Goal: Task Accomplishment & Management: Use online tool/utility

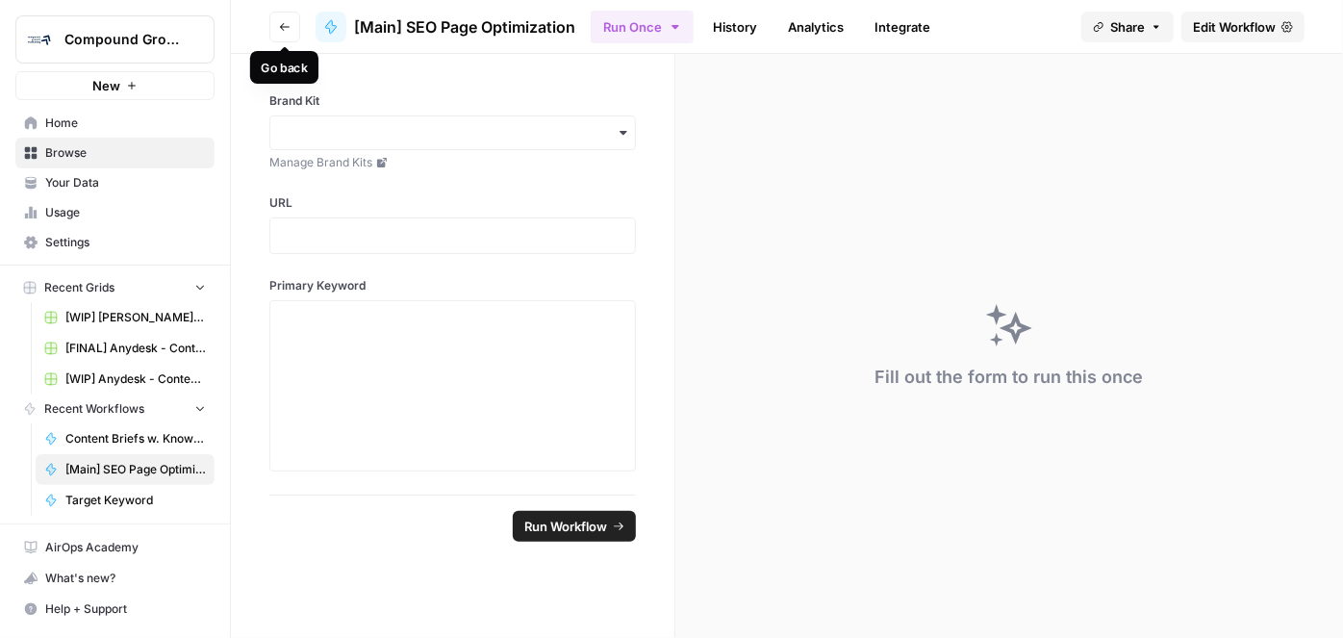
click at [279, 24] on icon "button" at bounding box center [285, 27] width 12 height 12
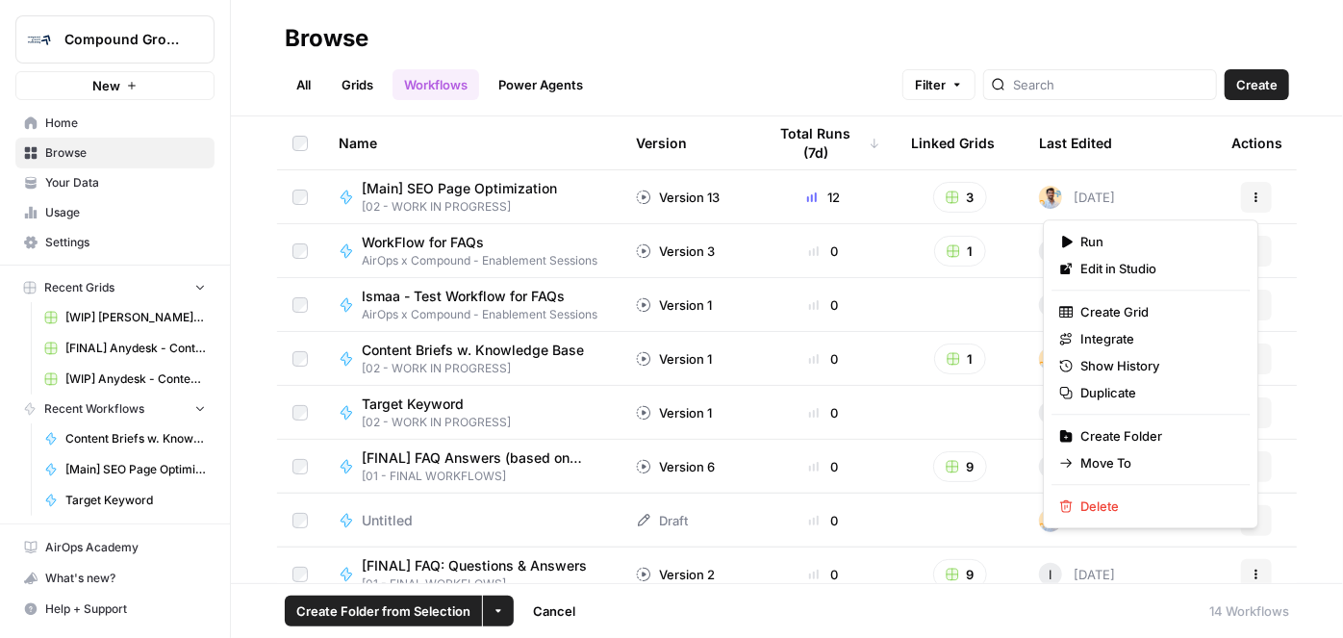
click at [1251, 201] on icon "button" at bounding box center [1257, 197] width 12 height 12
click at [1121, 460] on span "Move To" at bounding box center [1158, 462] width 154 height 19
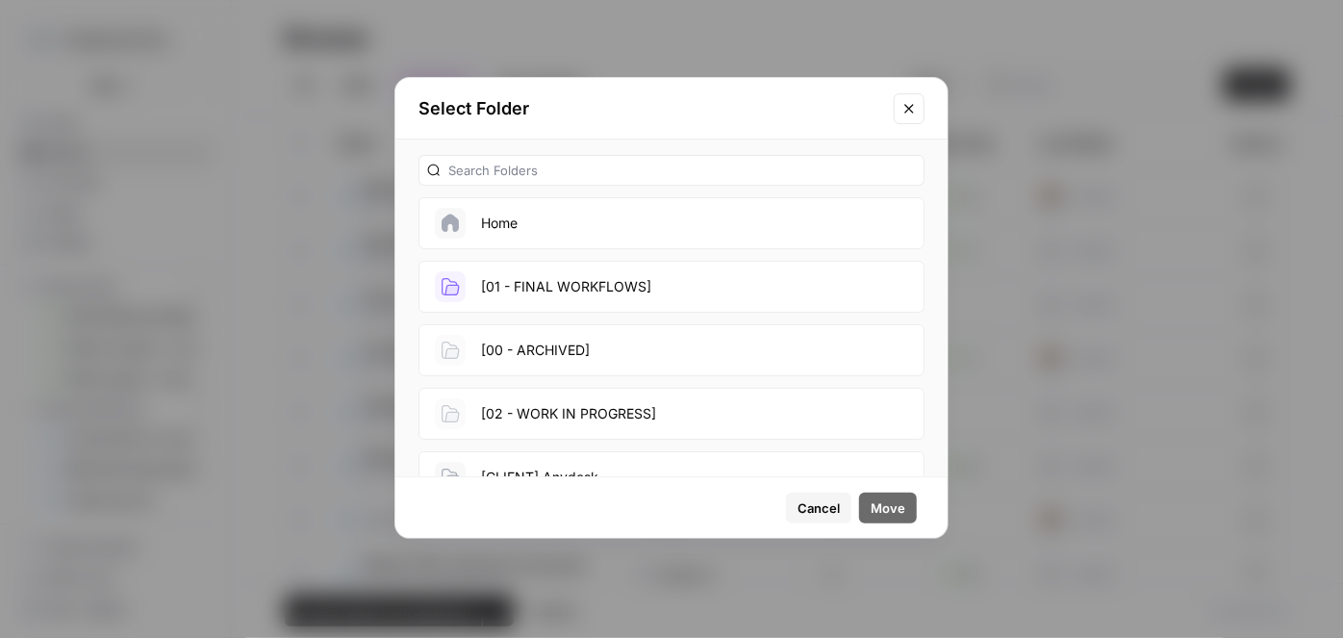
click at [609, 285] on button "[01 - FINAL WORKFLOWS]" at bounding box center [672, 287] width 506 height 52
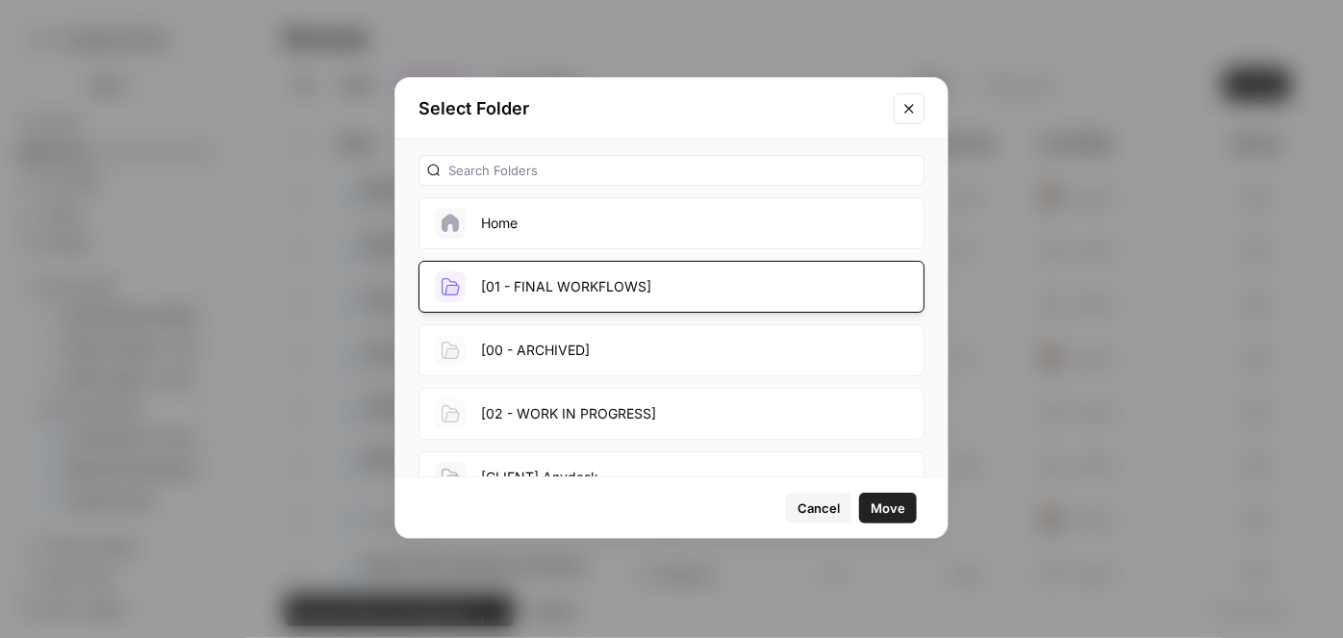
click at [903, 513] on span "Move" at bounding box center [888, 507] width 35 height 19
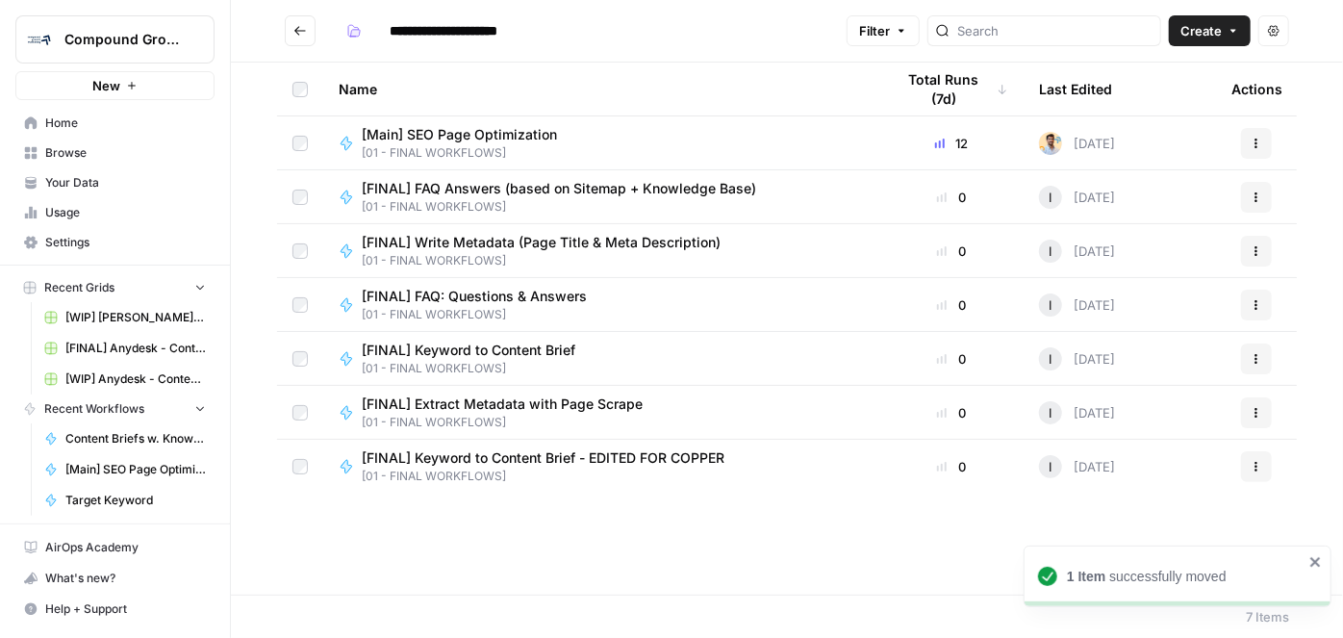
drag, startPoint x: 375, startPoint y: 130, endPoint x: 449, endPoint y: 126, distance: 74.2
click at [449, 126] on span "[Main] SEO Page Optimization" at bounding box center [459, 134] width 195 height 19
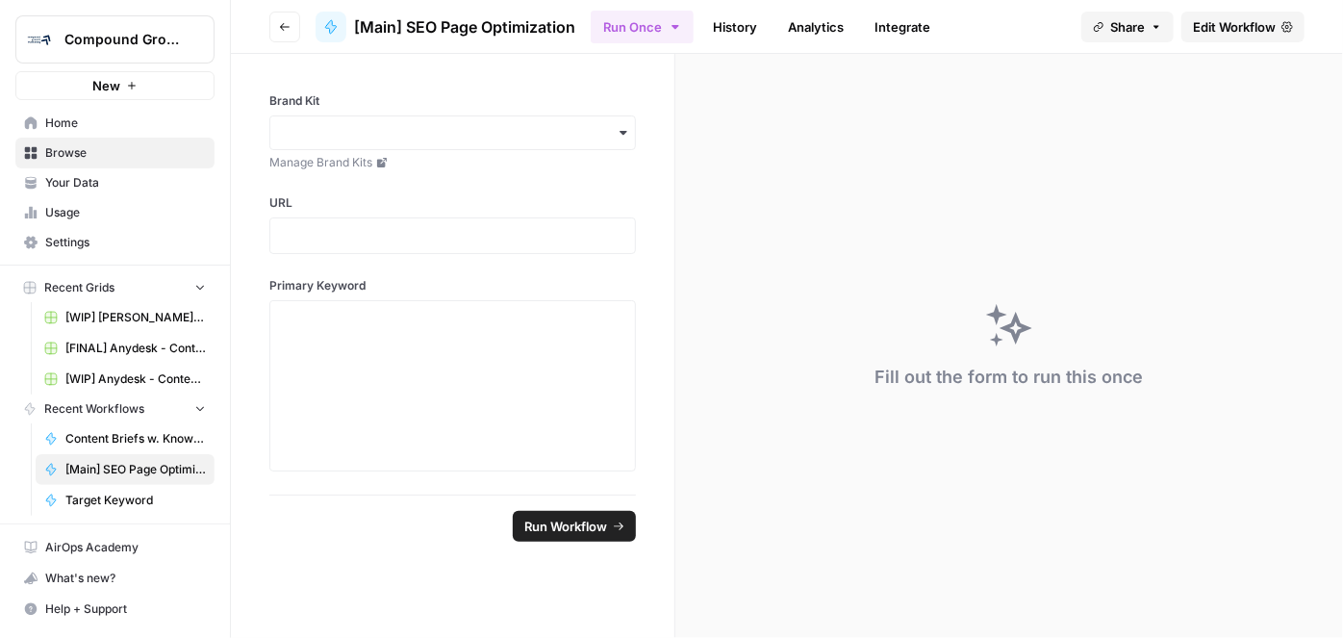
click at [504, 26] on span "[Main] SEO Page Optimization" at bounding box center [464, 26] width 221 height 23
click at [1227, 22] on span "Edit Workflow" at bounding box center [1234, 26] width 83 height 19
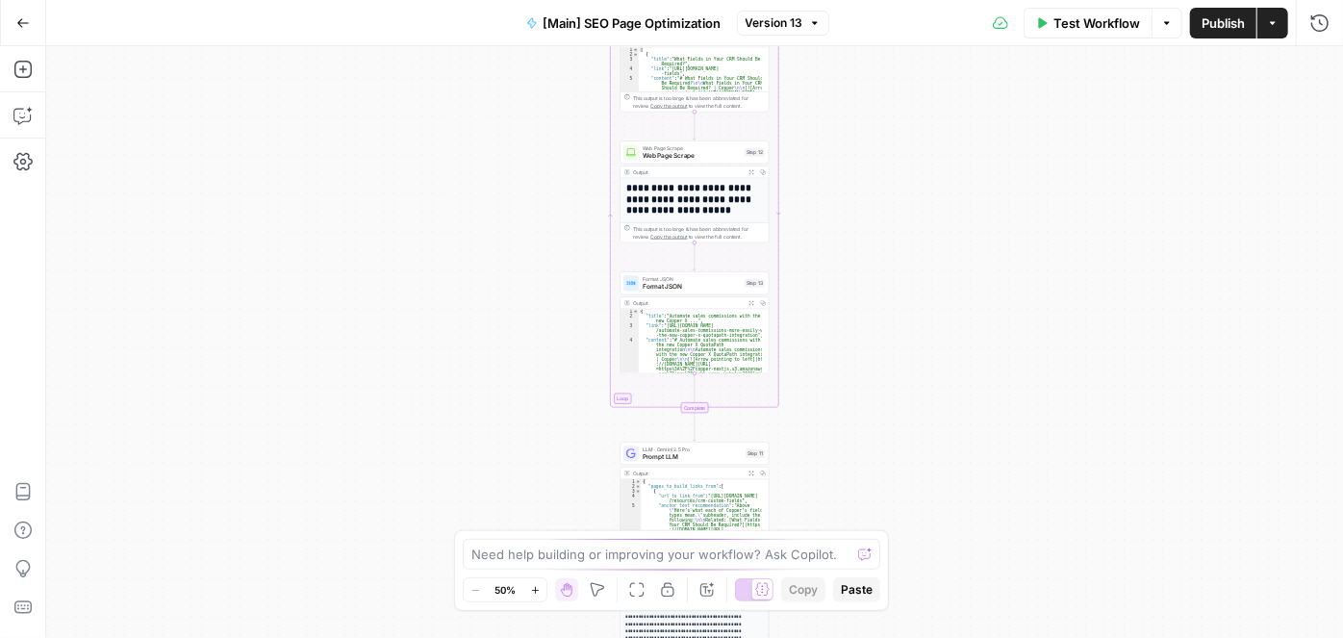
click at [702, 17] on span "[Main] SEO Page Optimization" at bounding box center [633, 22] width 178 height 19
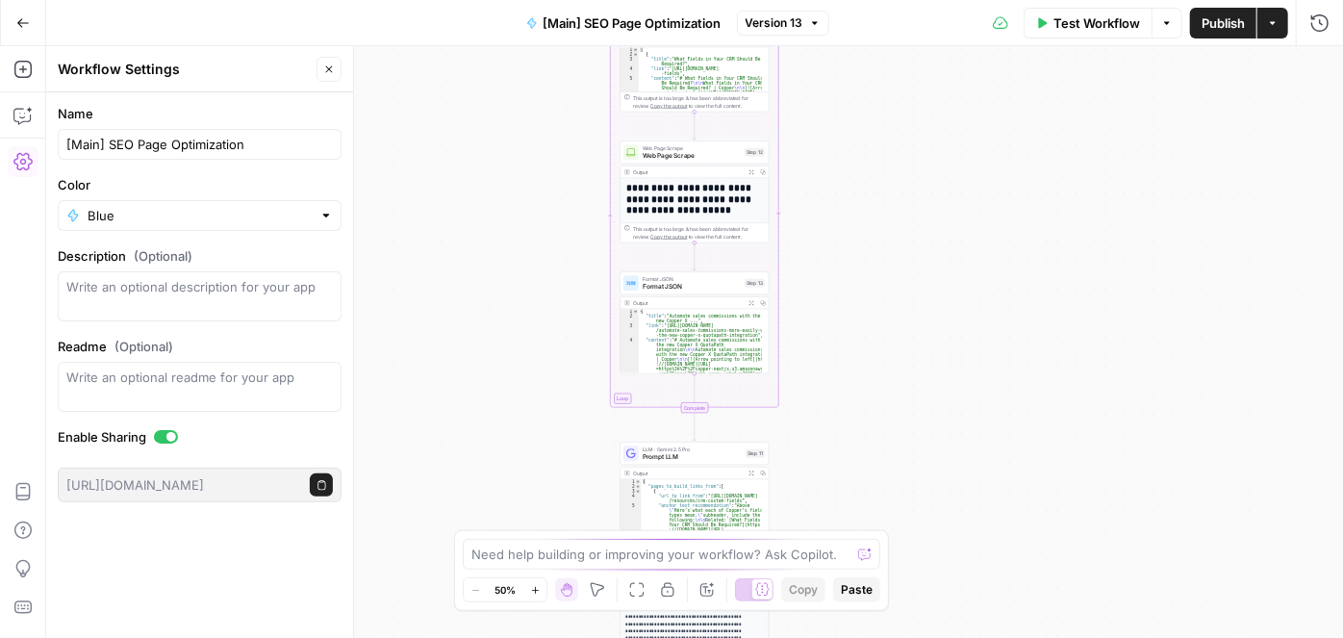
click at [721, 21] on span "[Main] SEO Page Optimization" at bounding box center [633, 22] width 178 height 19
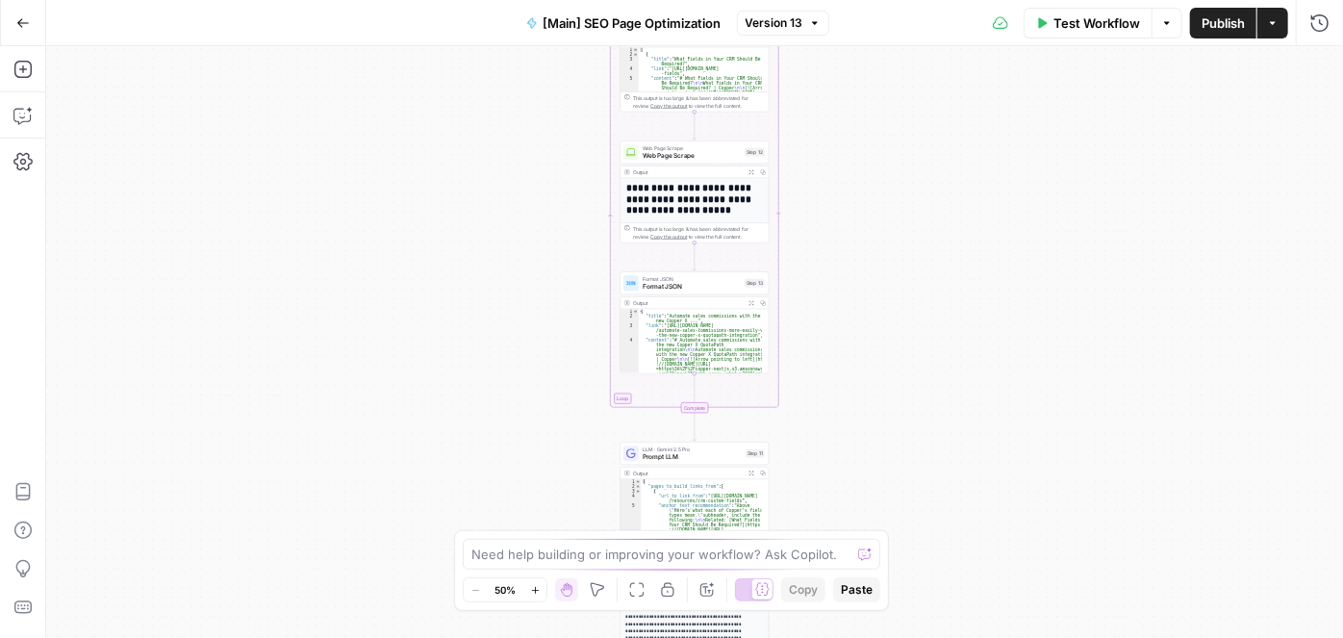
click at [701, 19] on span "[Main] SEO Page Optimization" at bounding box center [633, 22] width 178 height 19
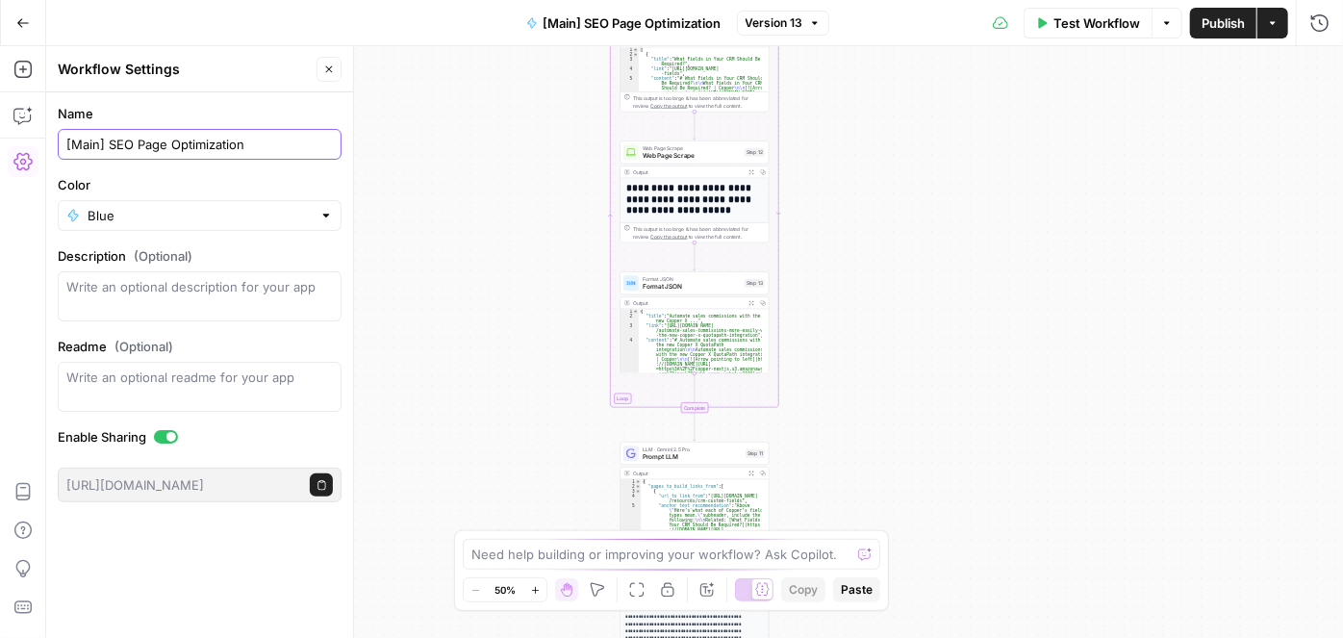
click at [267, 141] on input "[Main] SEO Page Optimization" at bounding box center [199, 144] width 267 height 19
type input "[Main] SEO Page Optimization [MV]"
click at [1237, 14] on span "Publish" at bounding box center [1223, 22] width 43 height 19
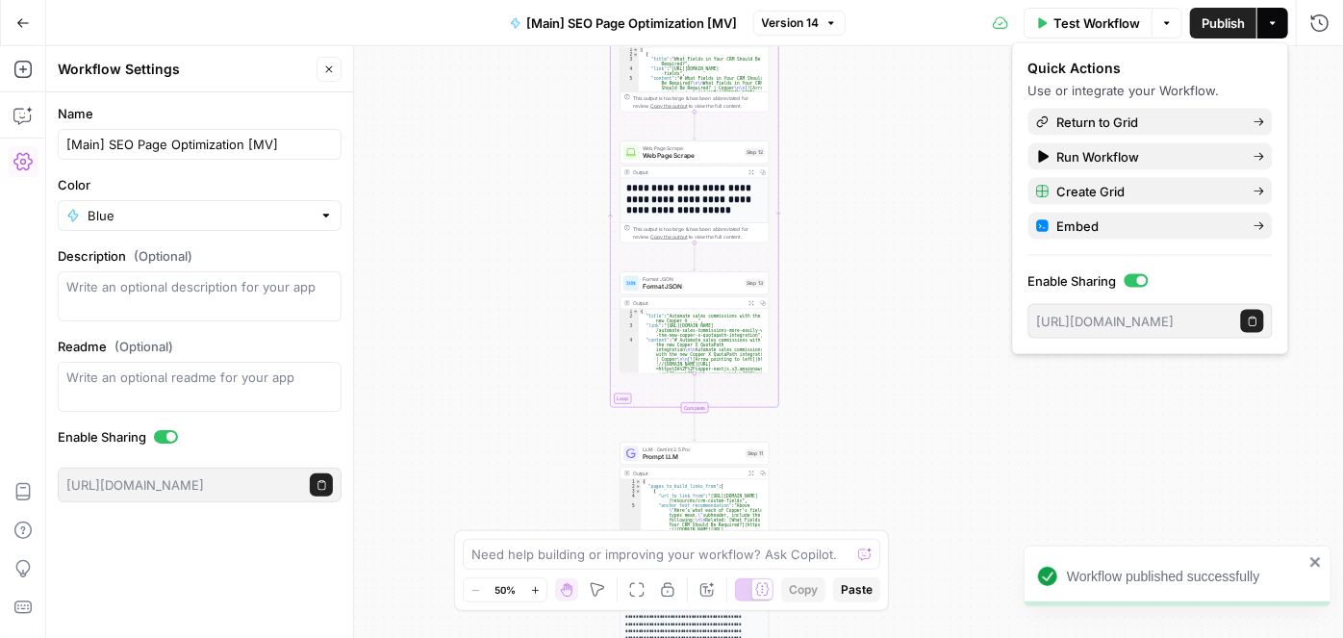
click at [20, 24] on icon "button" at bounding box center [22, 22] width 13 height 13
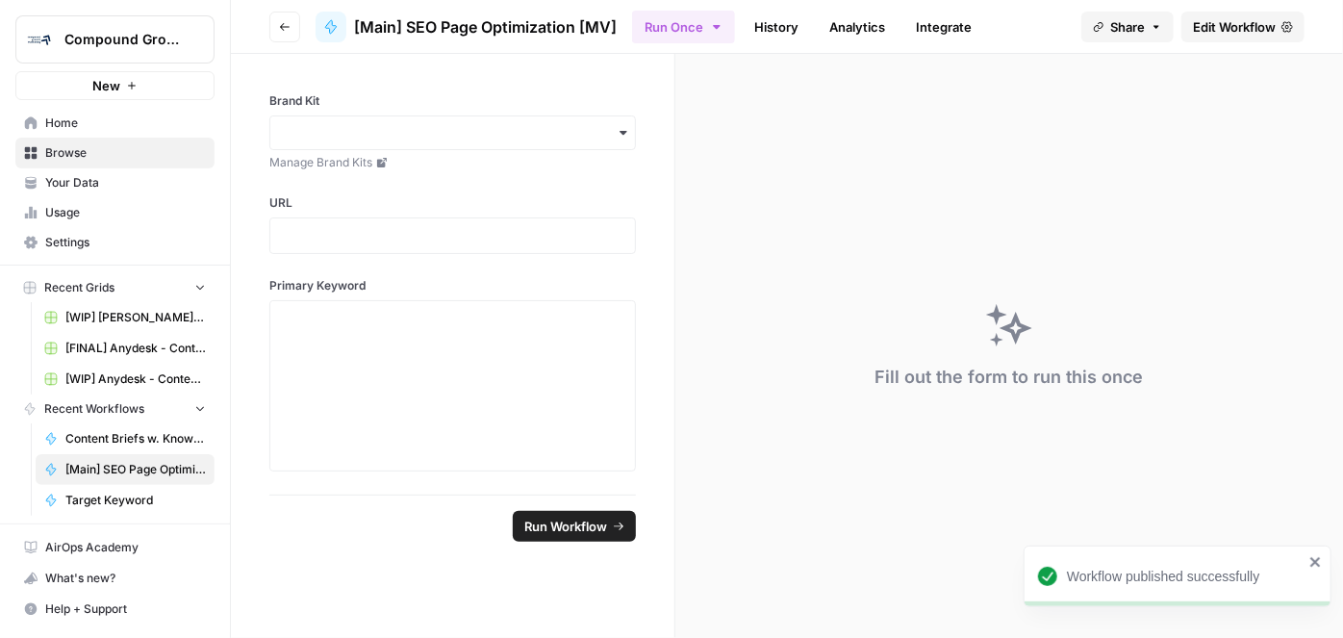
click at [20, 24] on button "Compound Growth" at bounding box center [114, 39] width 199 height 48
click at [502, 32] on span "[Main] SEO Page Optimization [MV]" at bounding box center [485, 26] width 263 height 23
click at [536, 12] on div "[Main] SEO Page Optimization [MV]" at bounding box center [466, 27] width 301 height 31
click at [1227, 21] on span "Edit Workflow" at bounding box center [1234, 26] width 83 height 19
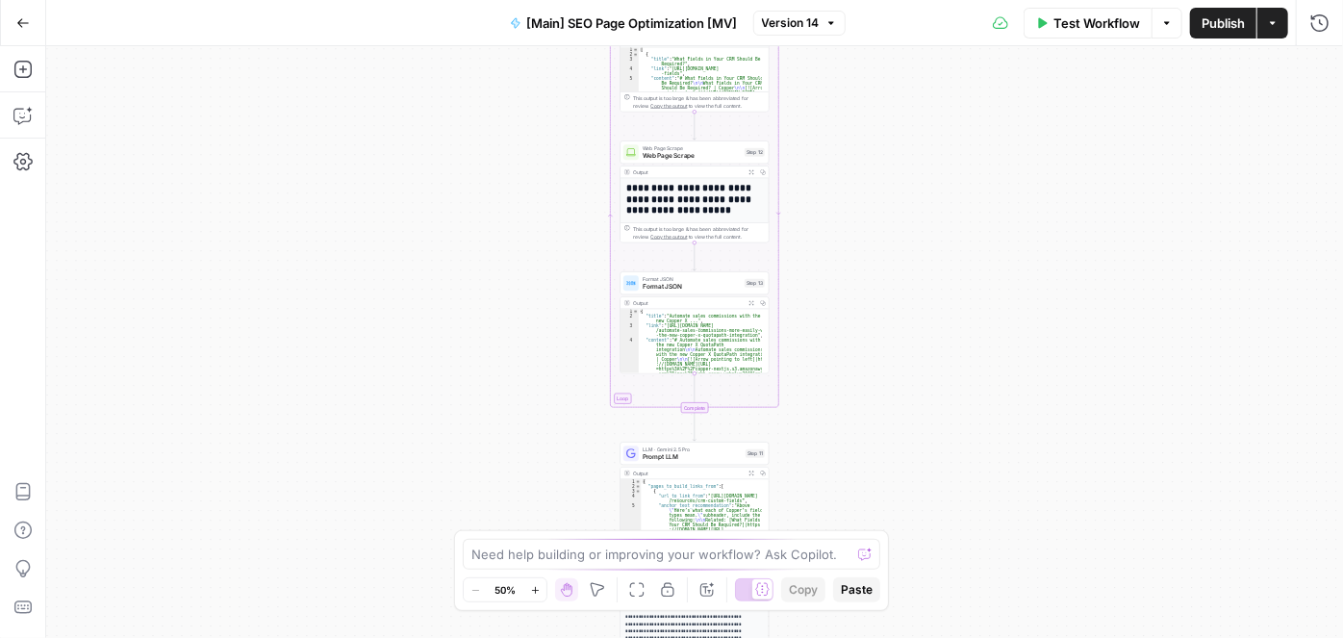
click at [572, 25] on span "[Main] SEO Page Optimization [MV]" at bounding box center [632, 22] width 211 height 19
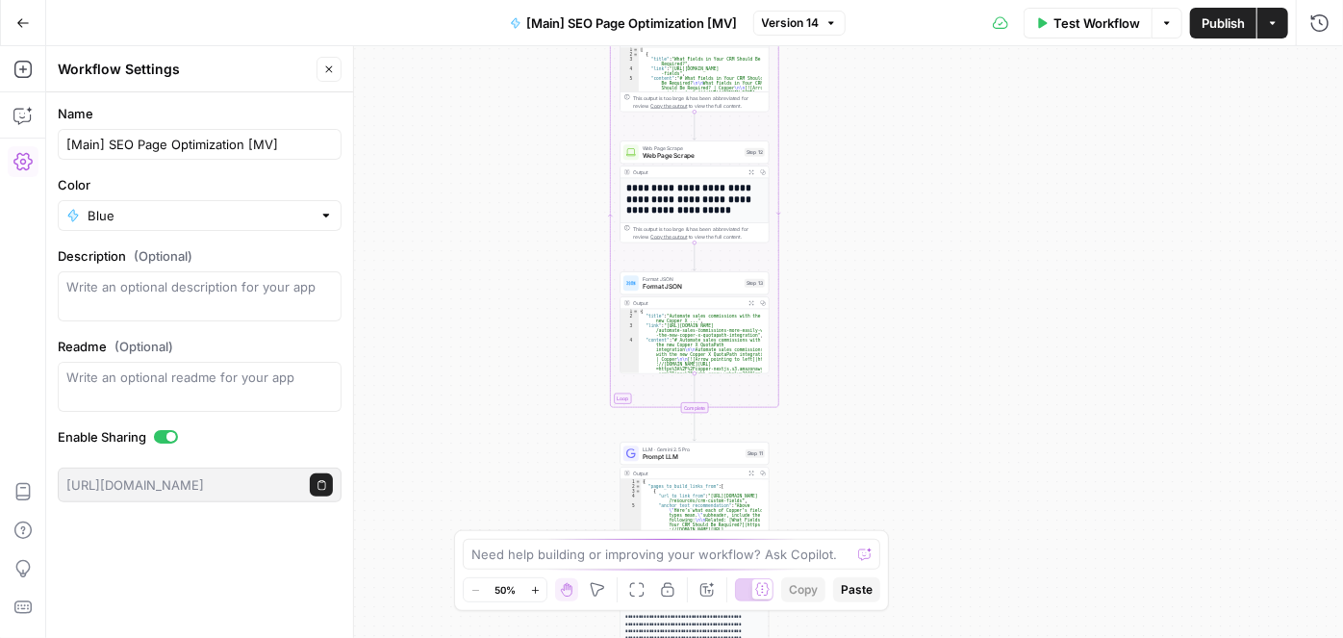
click at [567, 26] on span "[Main] SEO Page Optimization [MV]" at bounding box center [632, 22] width 211 height 19
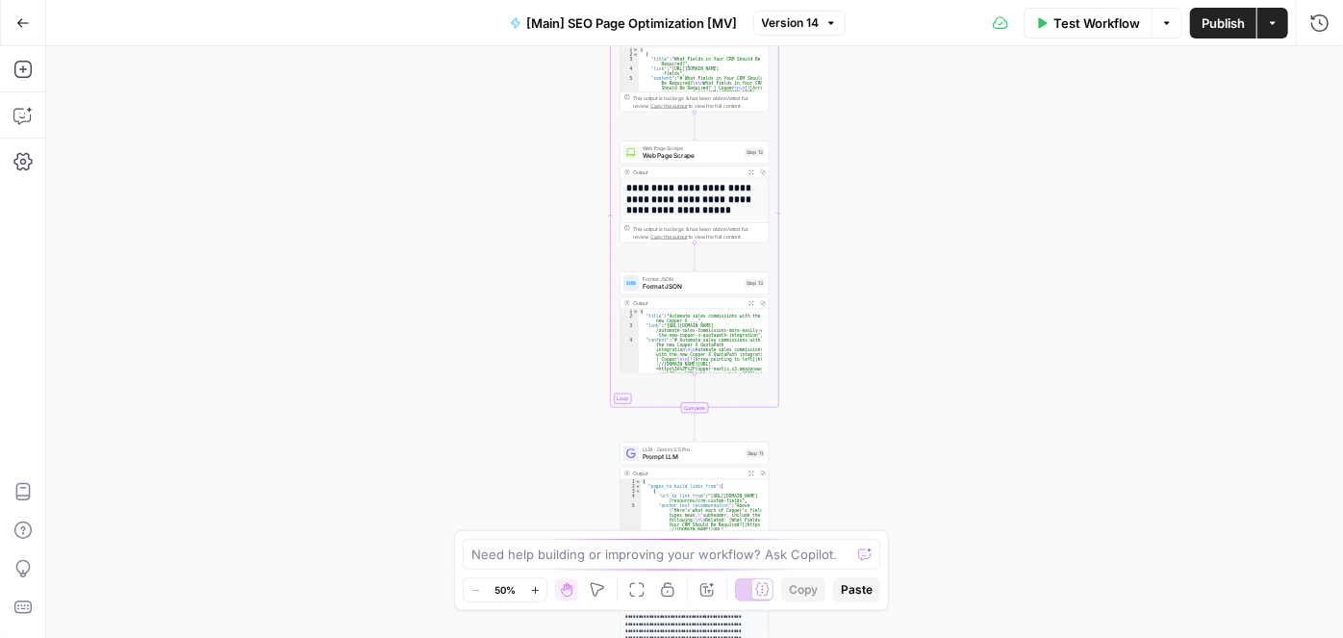
click at [598, 34] on button "[Main] SEO Page Optimization [MV]" at bounding box center [623, 23] width 251 height 31
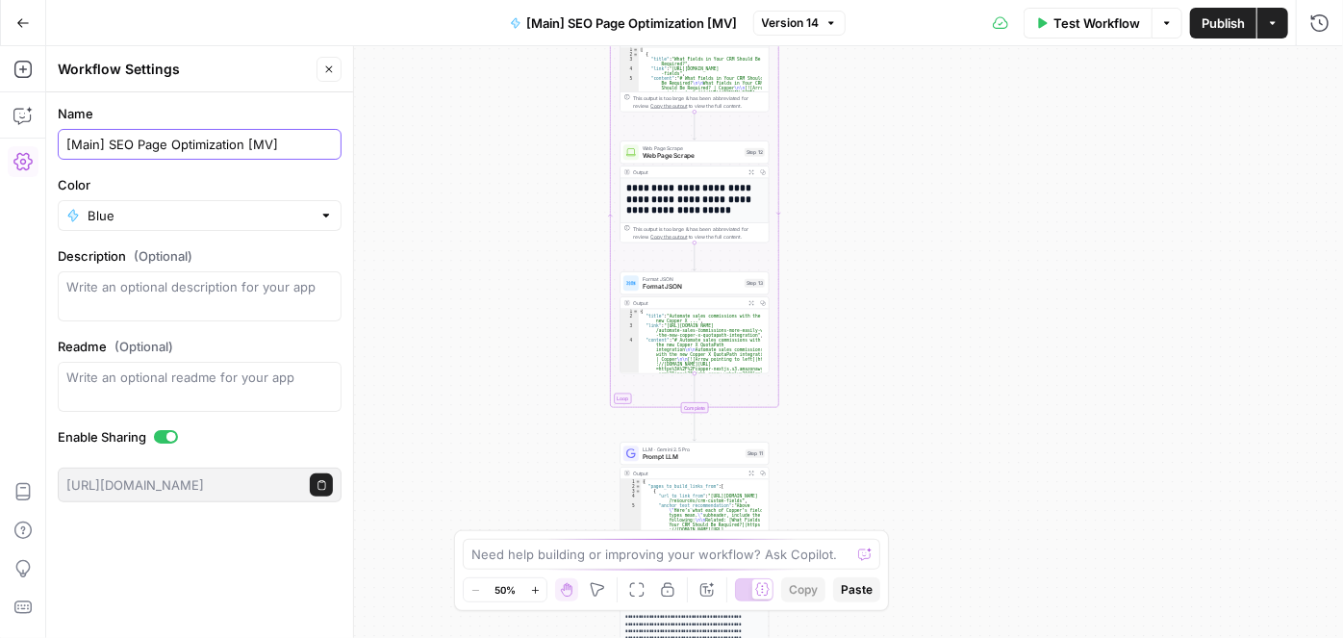
drag, startPoint x: 108, startPoint y: 145, endPoint x: 59, endPoint y: 141, distance: 49.2
click at [59, 144] on div "[Main] SEO Page Optimization [MV]" at bounding box center [200, 144] width 284 height 31
type input "SEO Page Optimization [MV Version]"
click at [1209, 23] on span "Publish" at bounding box center [1223, 22] width 43 height 19
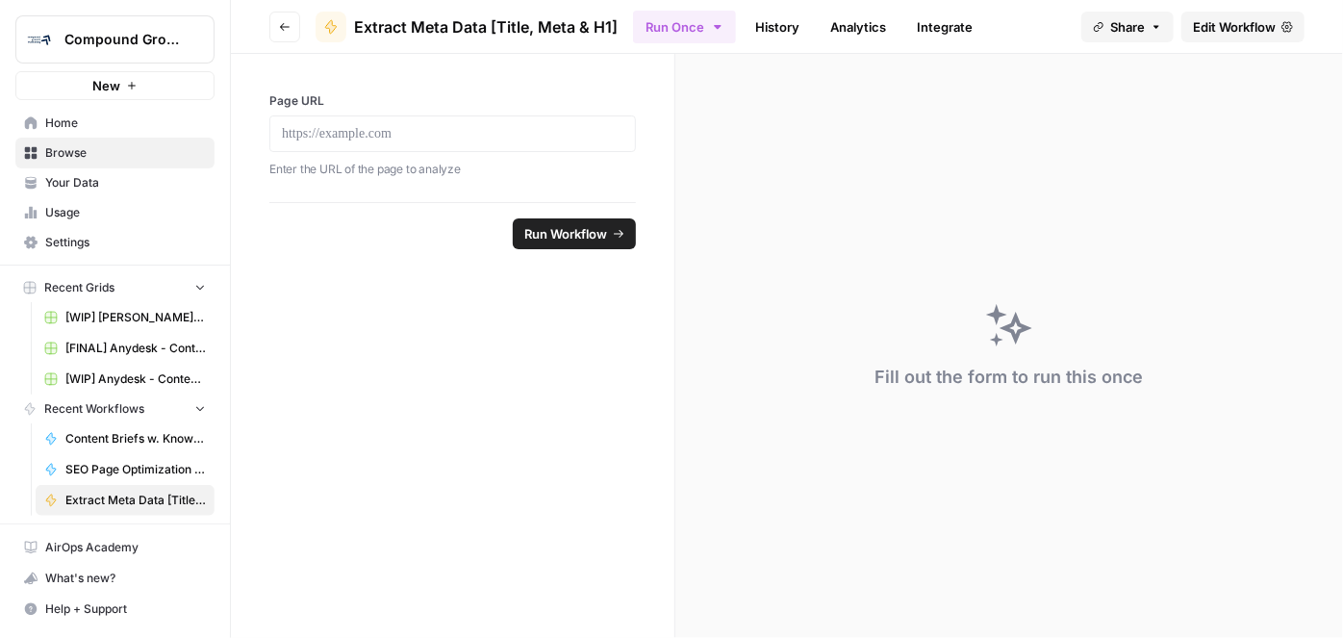
click at [1230, 33] on span "Edit Workflow" at bounding box center [1234, 26] width 83 height 19
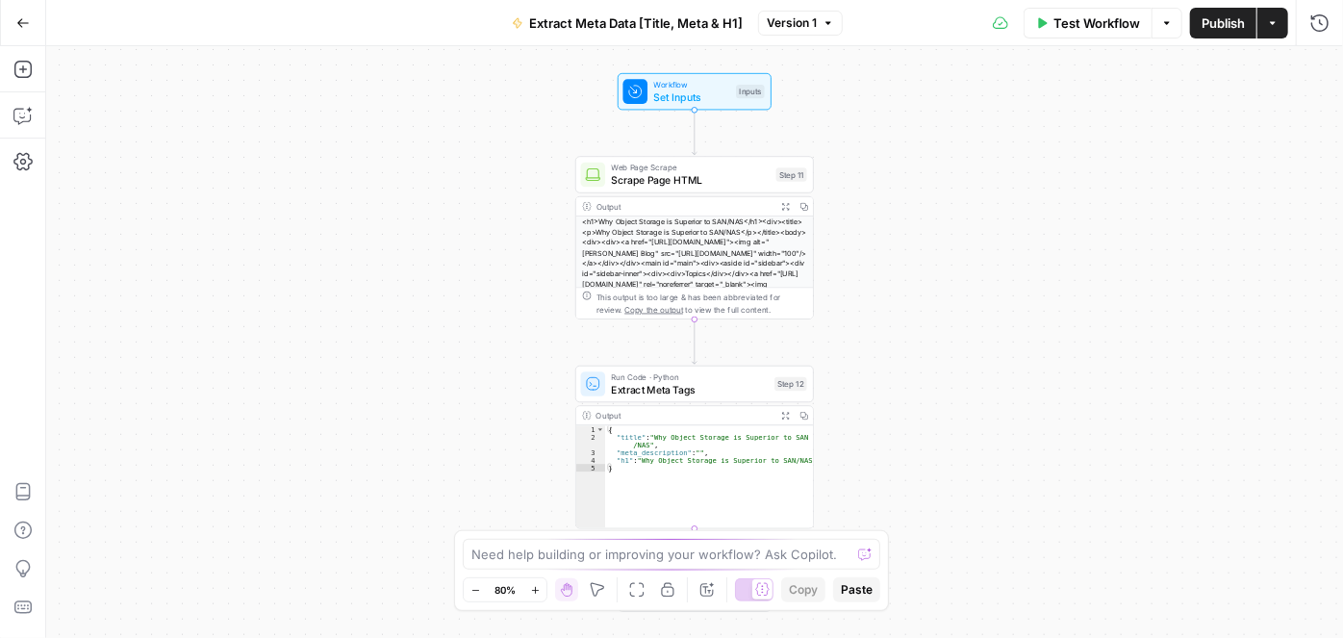
click at [631, 26] on span "Extract Meta Data [Title, Meta & H1]" at bounding box center [636, 22] width 214 height 19
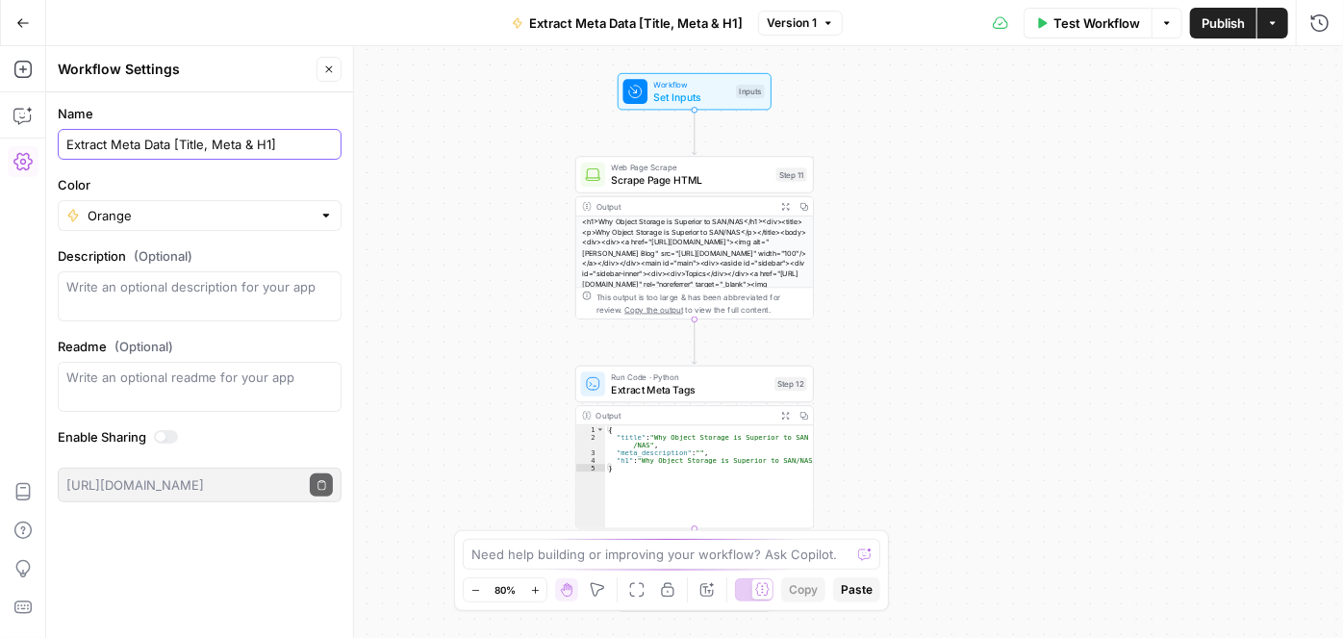
click at [294, 141] on input "Extract Meta Data [Title, Meta & H1]" at bounding box center [199, 144] width 267 height 19
click at [64, 144] on div "Extract Meta Data [Title, Meta & H1]" at bounding box center [200, 144] width 284 height 31
click at [85, 144] on input "Extract Meta Data [Title, Meta & H1]" at bounding box center [199, 144] width 267 height 19
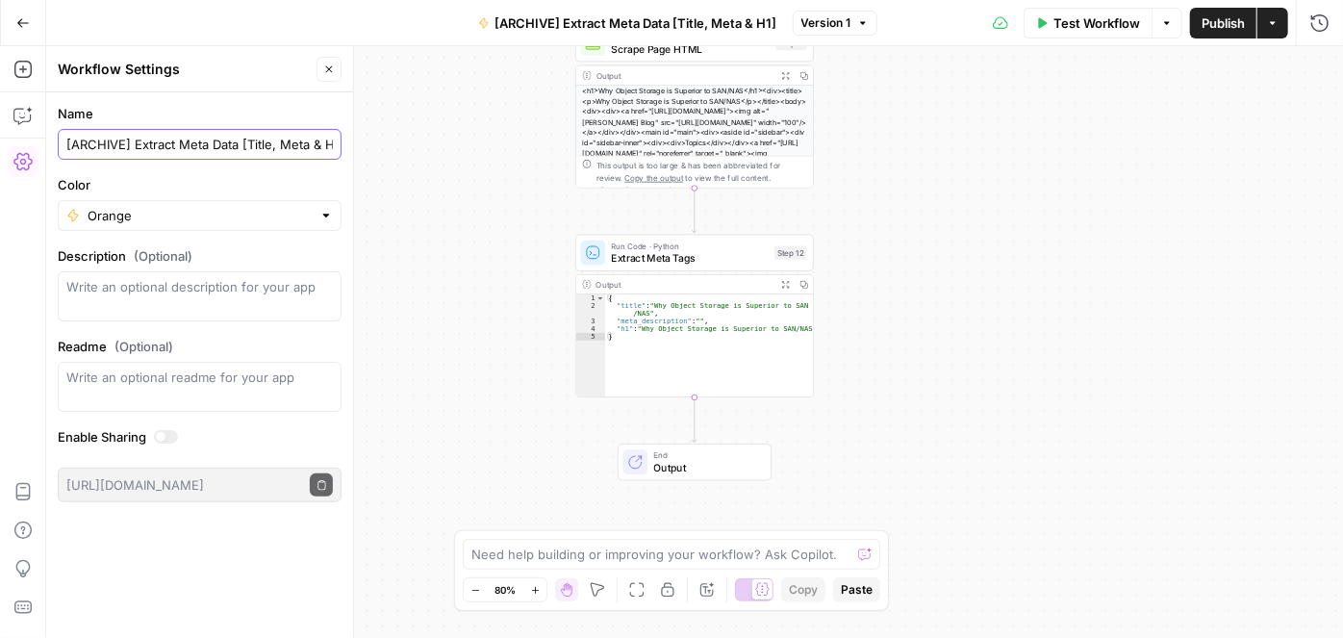
type input "[ARCHIVE] Extract Meta Data [Title, Meta & H1]"
click at [1237, 20] on span "Publish" at bounding box center [1223, 22] width 43 height 19
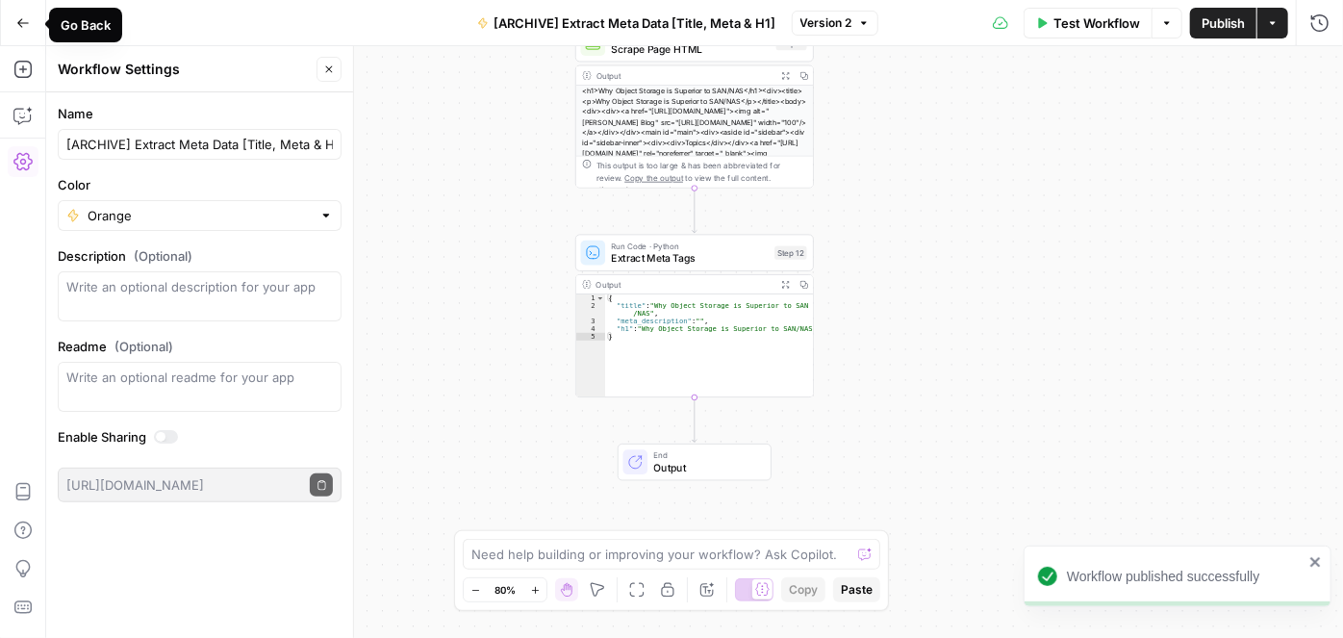
click at [24, 27] on icon "button" at bounding box center [22, 22] width 13 height 13
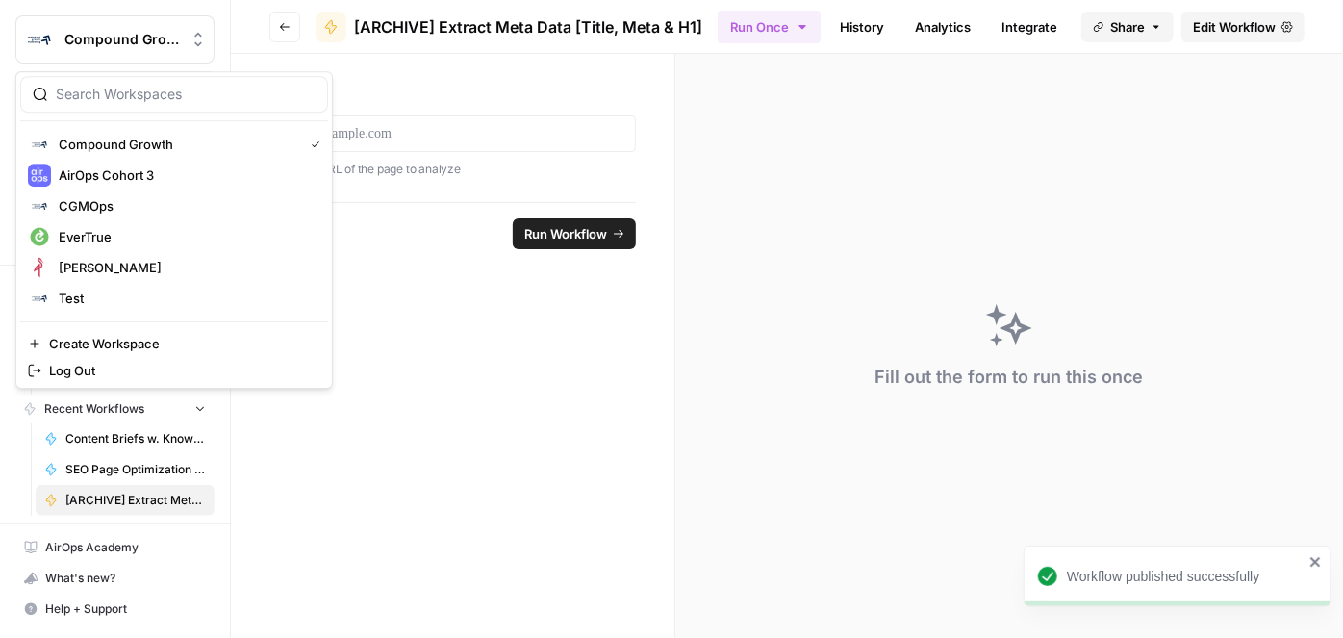
click at [22, 26] on img "Workspace: Compound Growth" at bounding box center [39, 39] width 35 height 35
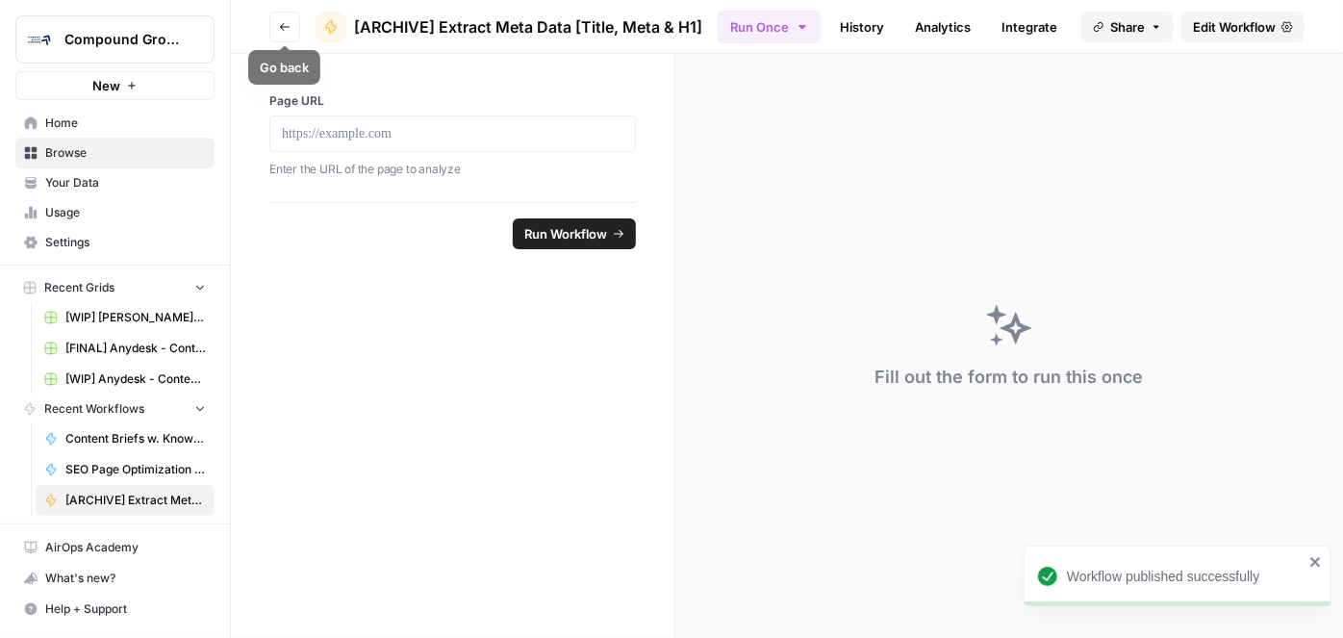
click at [274, 28] on button "Go back" at bounding box center [284, 27] width 31 height 31
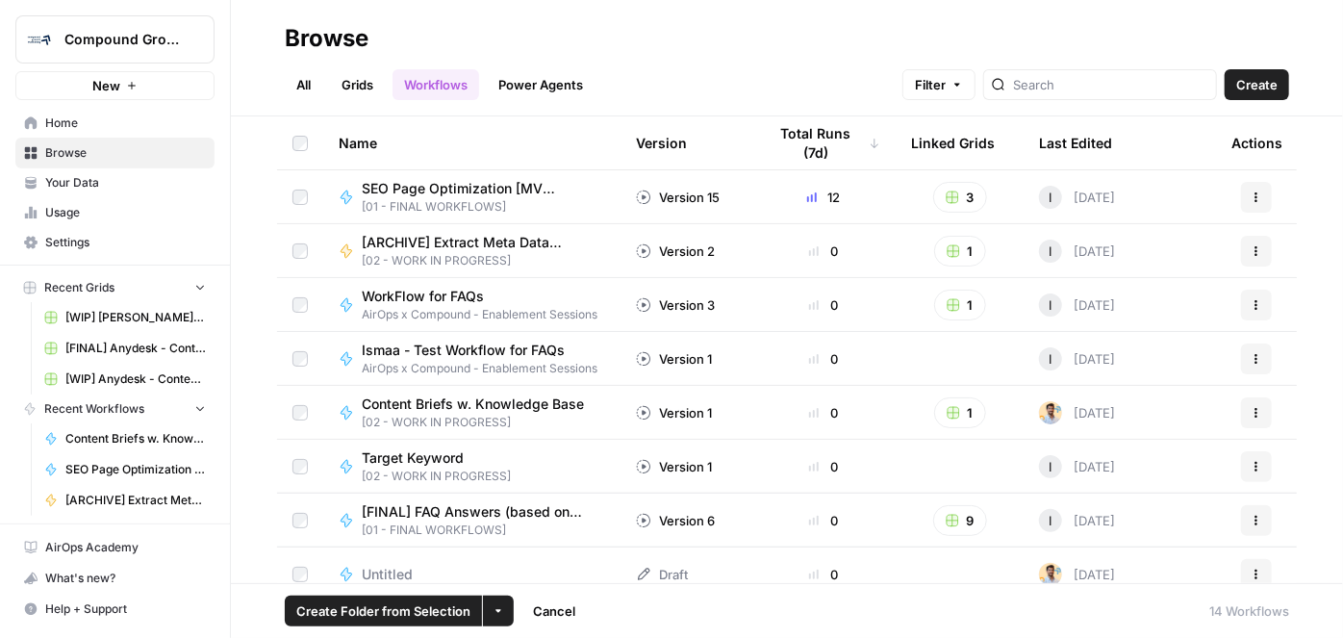
click at [1256, 254] on icon "button" at bounding box center [1257, 254] width 3 height 3
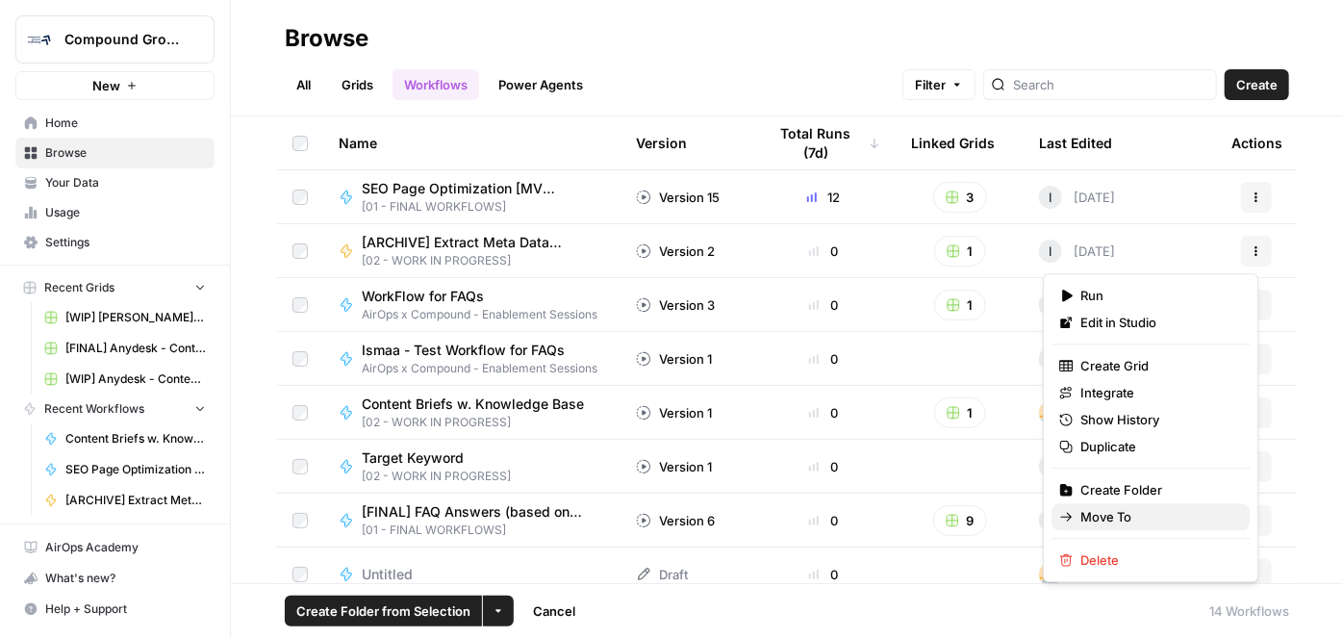
click at [1161, 511] on span "Move To" at bounding box center [1158, 516] width 154 height 19
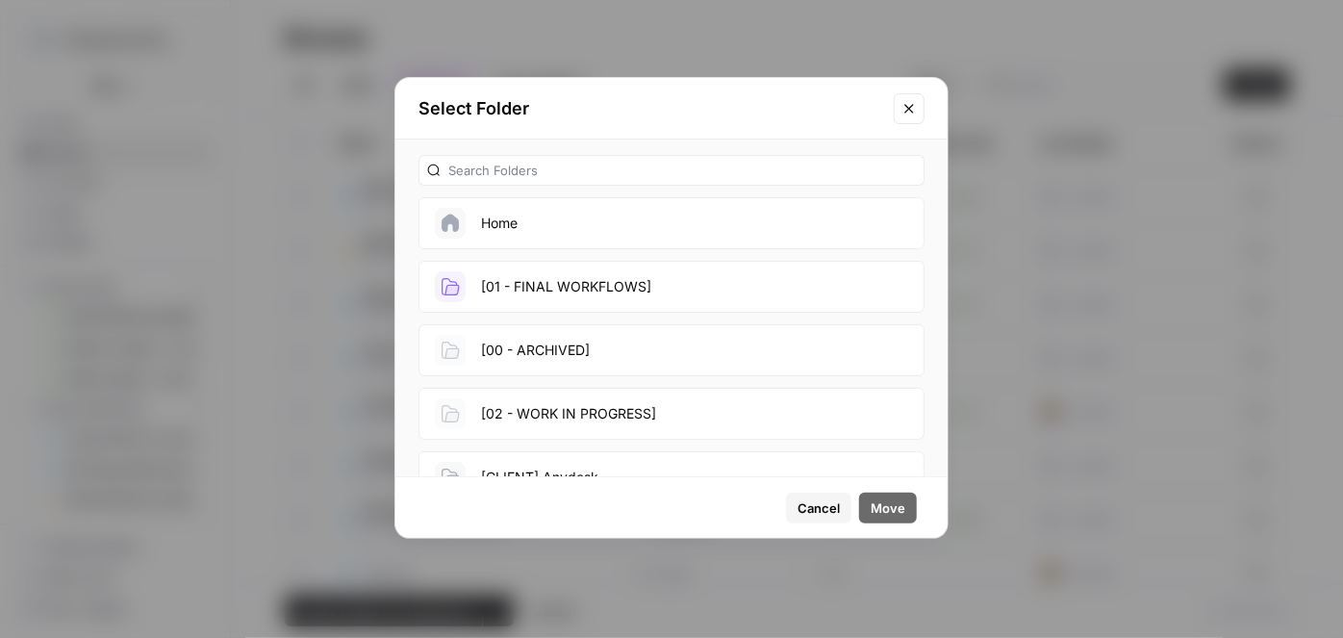
click at [700, 357] on button "[00 - ARCHIVED]" at bounding box center [672, 350] width 506 height 52
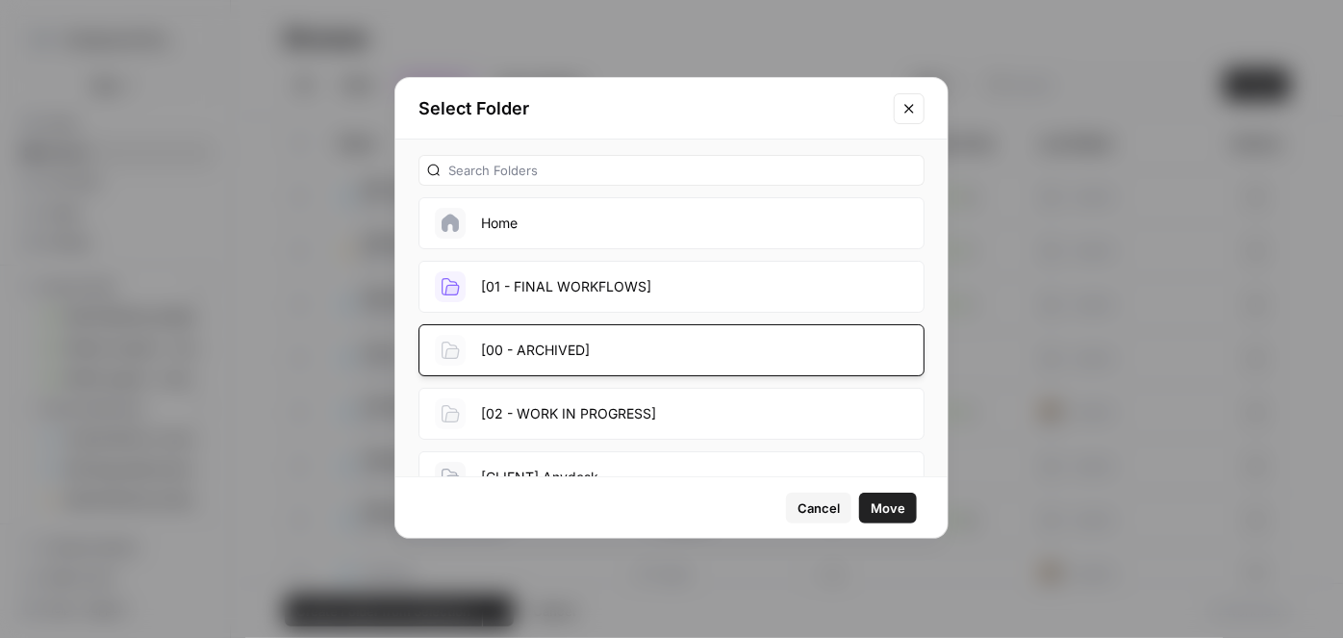
click at [913, 522] on div "Cancel Move" at bounding box center [671, 507] width 552 height 61
click at [906, 511] on button "Move" at bounding box center [888, 508] width 58 height 31
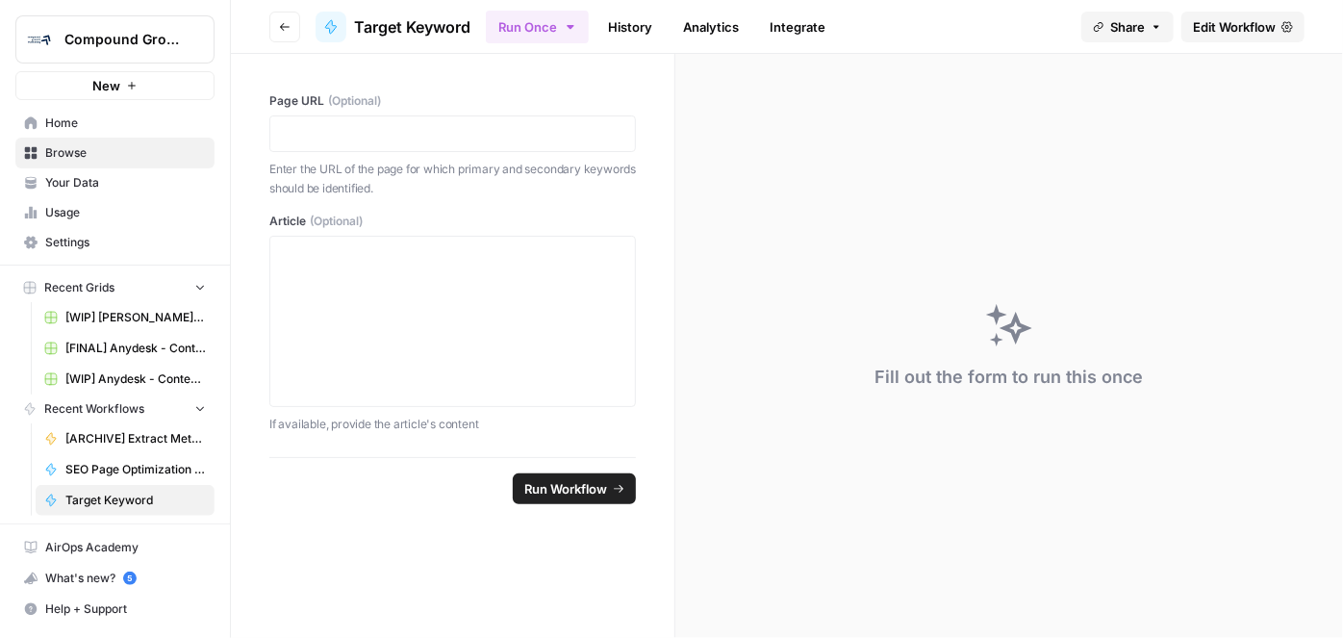
click at [1247, 25] on span "Edit Workflow" at bounding box center [1234, 26] width 83 height 19
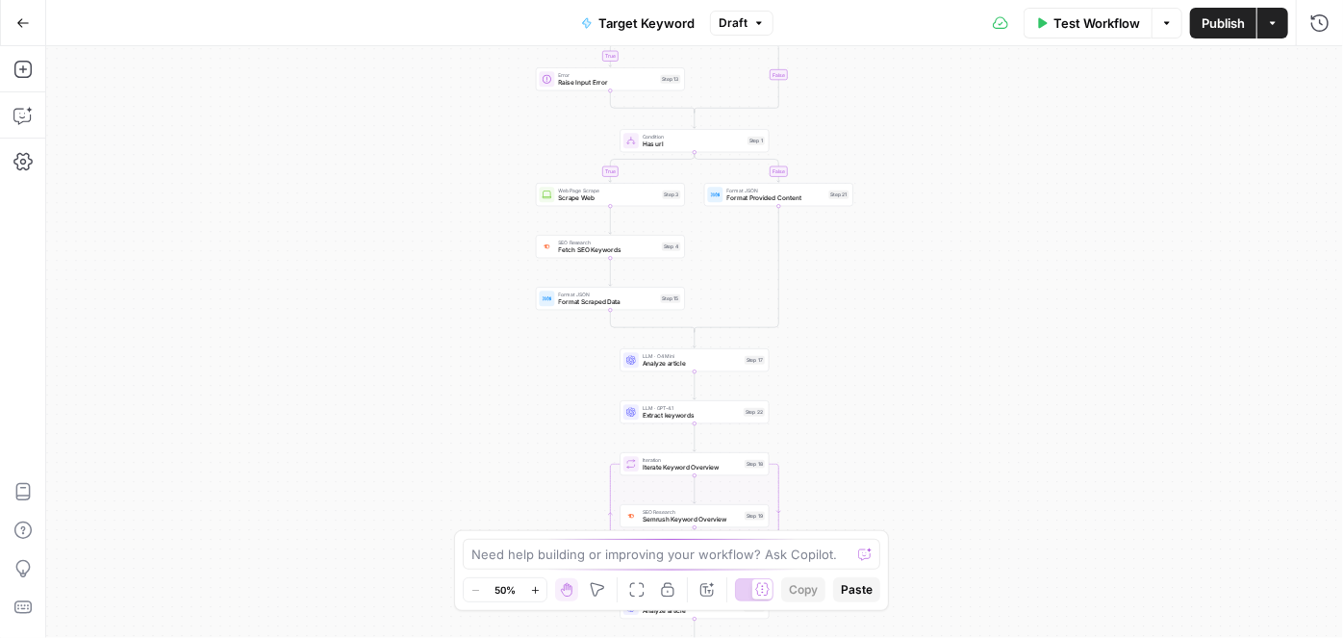
click at [667, 23] on span "Target Keyword" at bounding box center [647, 22] width 96 height 19
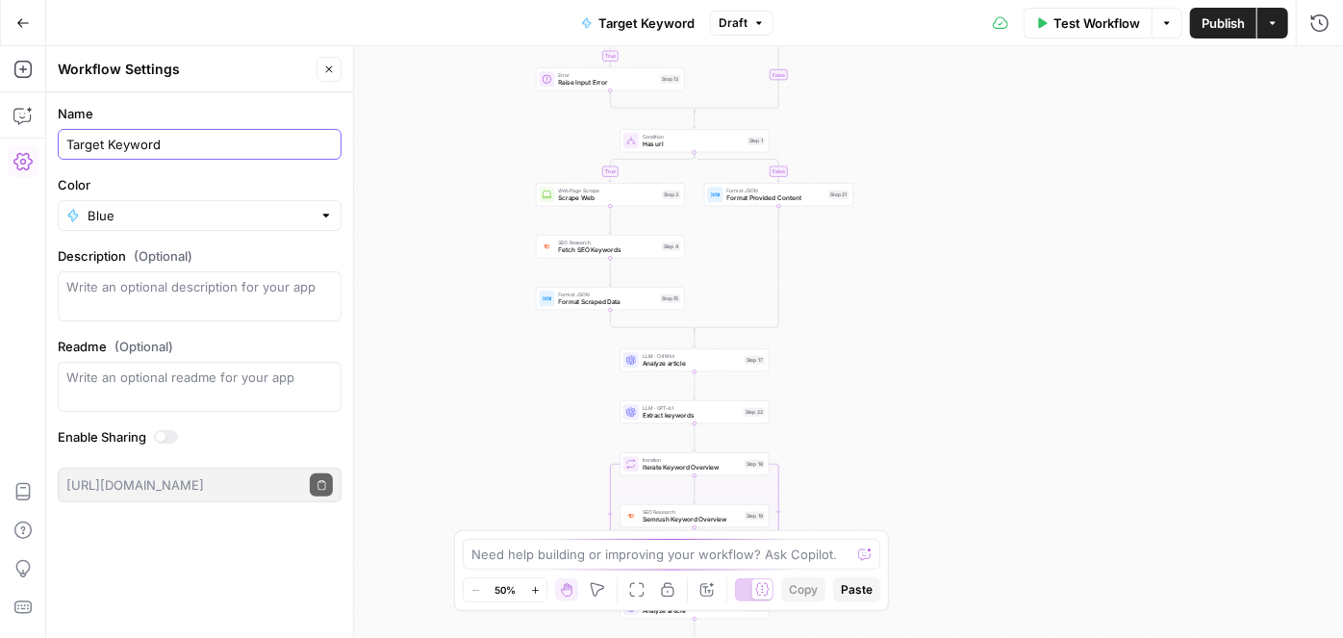
click at [66, 149] on input "Target Keyword" at bounding box center [199, 144] width 267 height 19
type input "[ARCHIVED] Target Keyword"
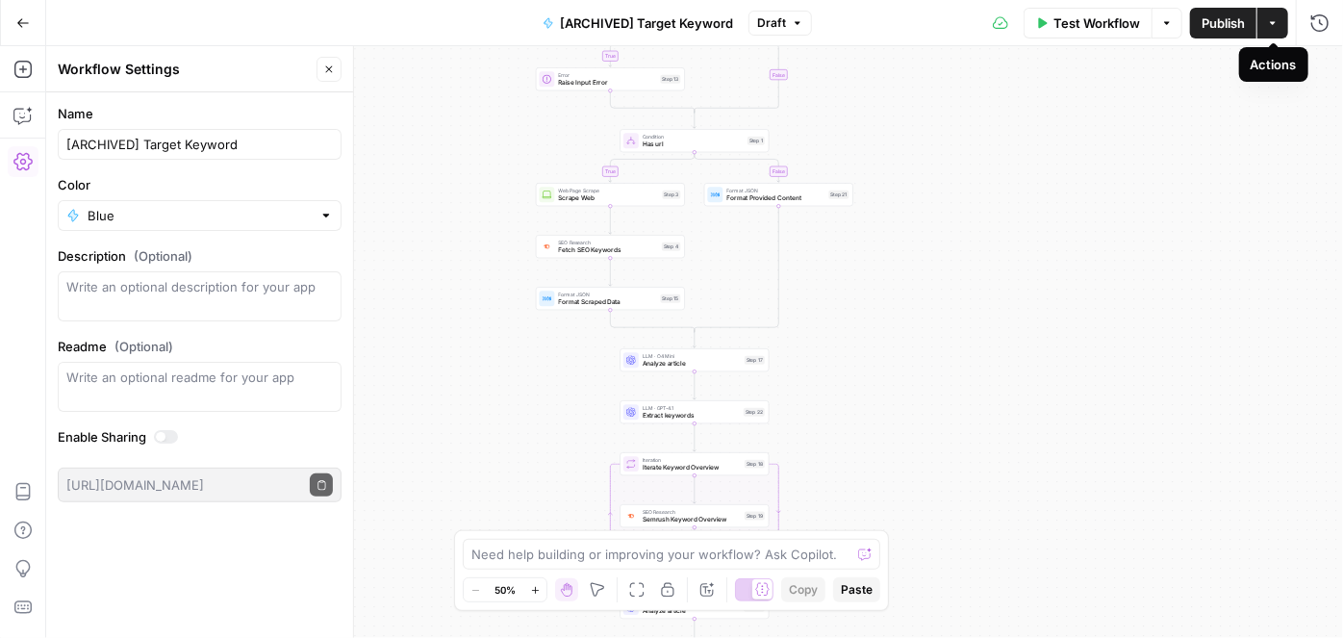
click at [1229, 168] on div "true true false false Workflow Set Inputs Inputs Run Code · Python Validate Inp…" at bounding box center [694, 342] width 1297 height 592
click at [16, 23] on icon "button" at bounding box center [22, 22] width 13 height 13
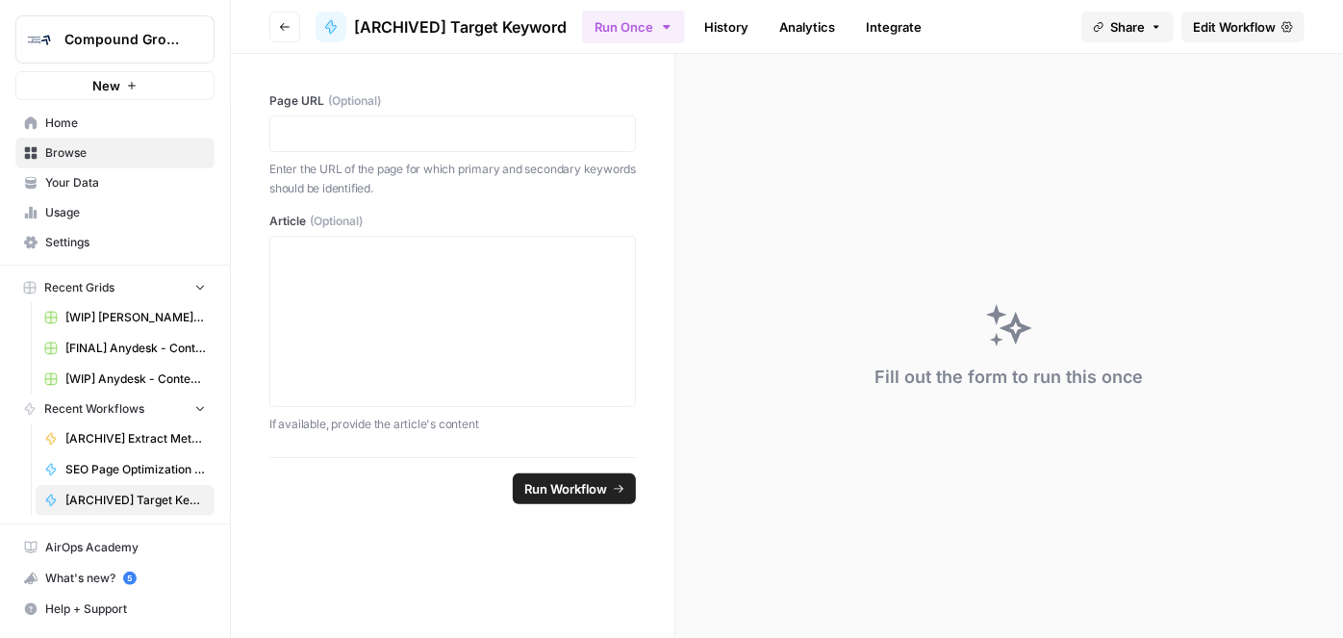
click at [284, 23] on icon "button" at bounding box center [285, 27] width 12 height 12
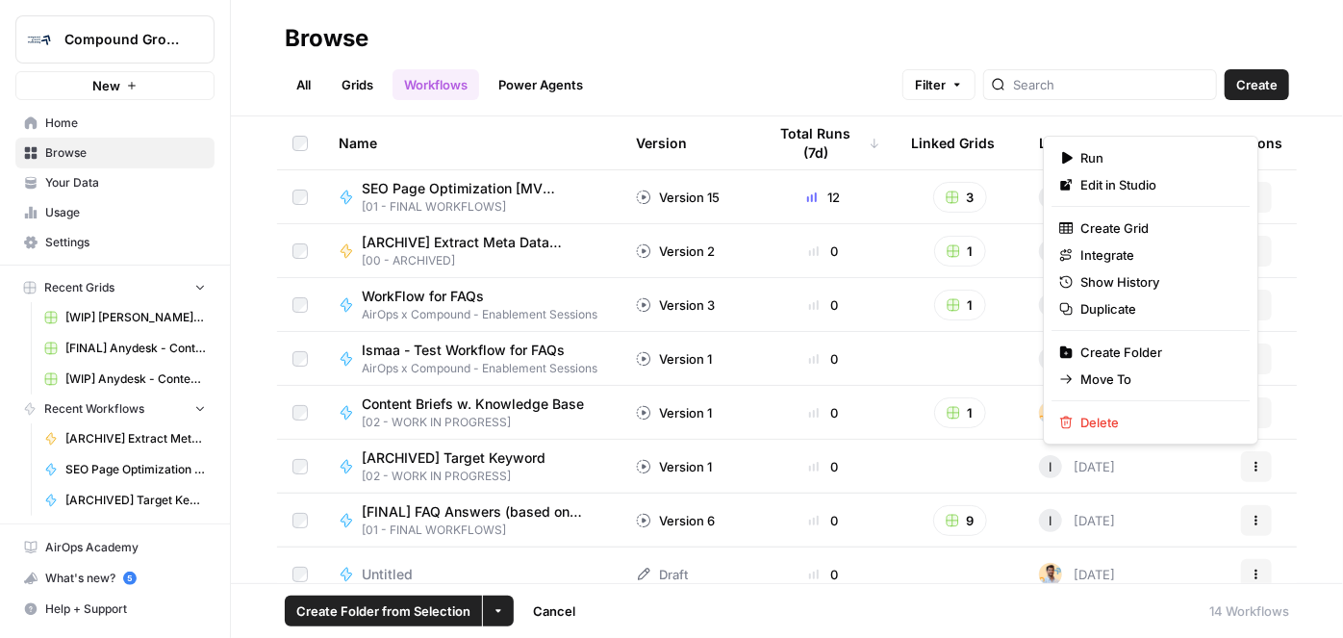
click at [1256, 462] on icon "button" at bounding box center [1257, 463] width 3 height 3
click at [1163, 373] on span "Move To" at bounding box center [1158, 379] width 154 height 19
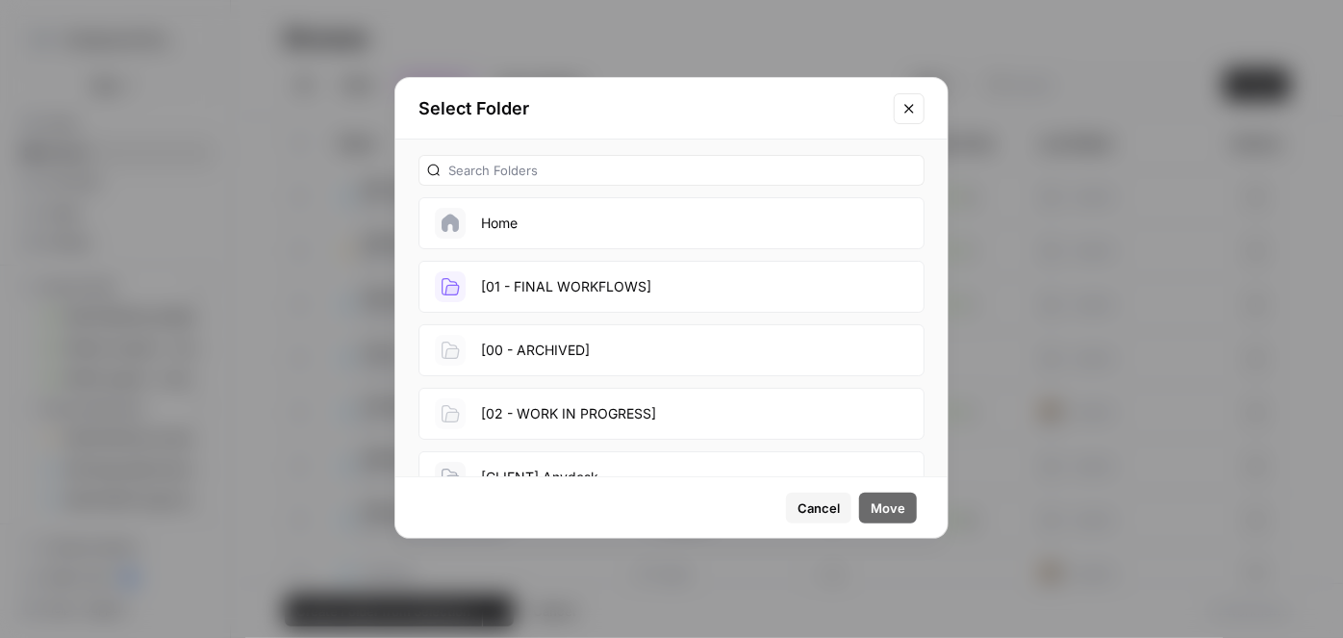
click at [602, 349] on button "[00 - ARCHIVED]" at bounding box center [672, 350] width 506 height 52
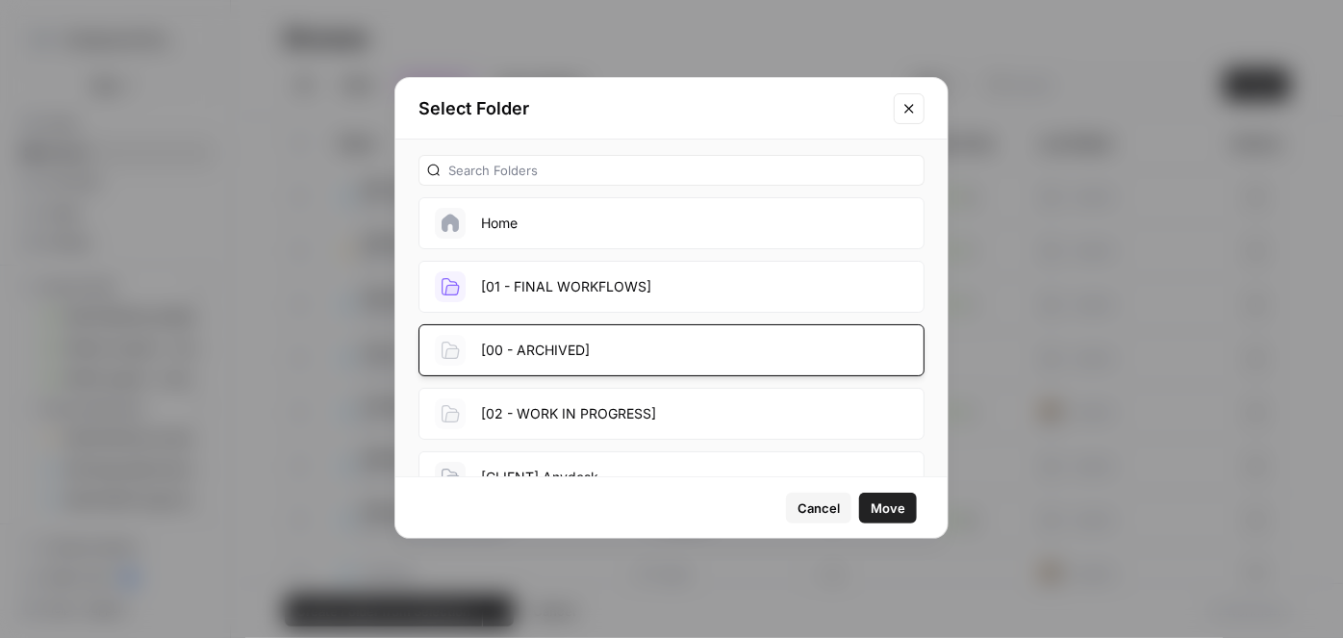
click at [906, 508] on button "Move" at bounding box center [888, 508] width 58 height 31
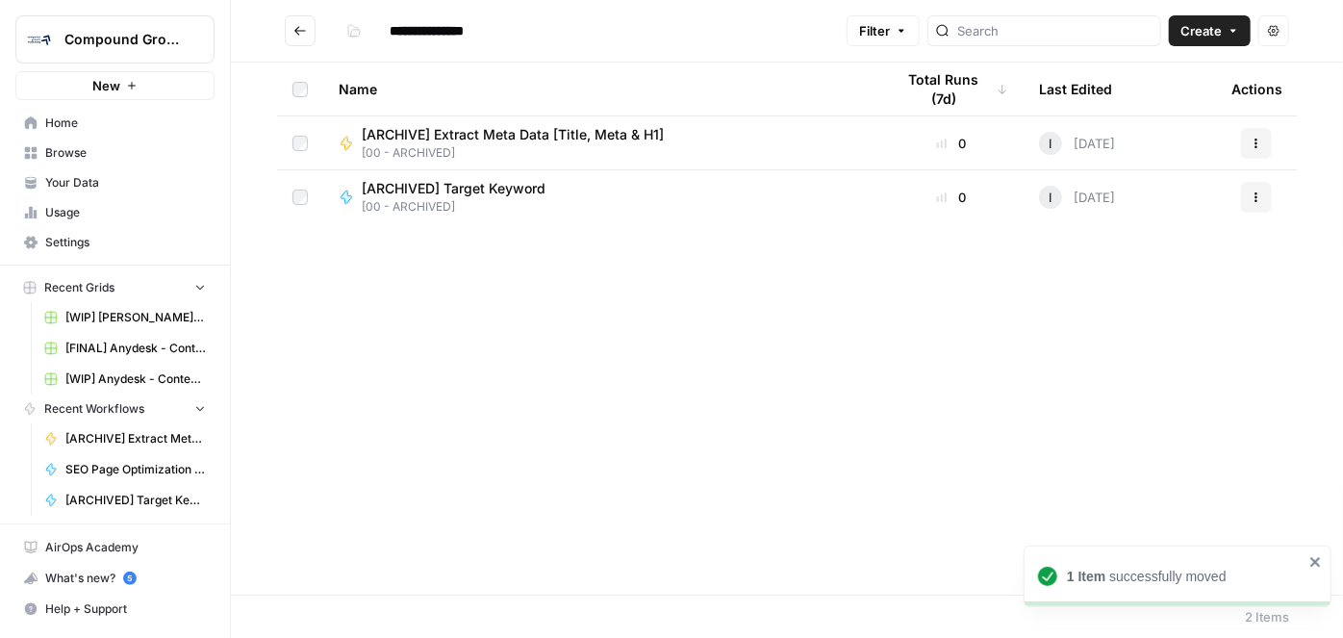
click at [307, 32] on button "Go back" at bounding box center [300, 30] width 31 height 31
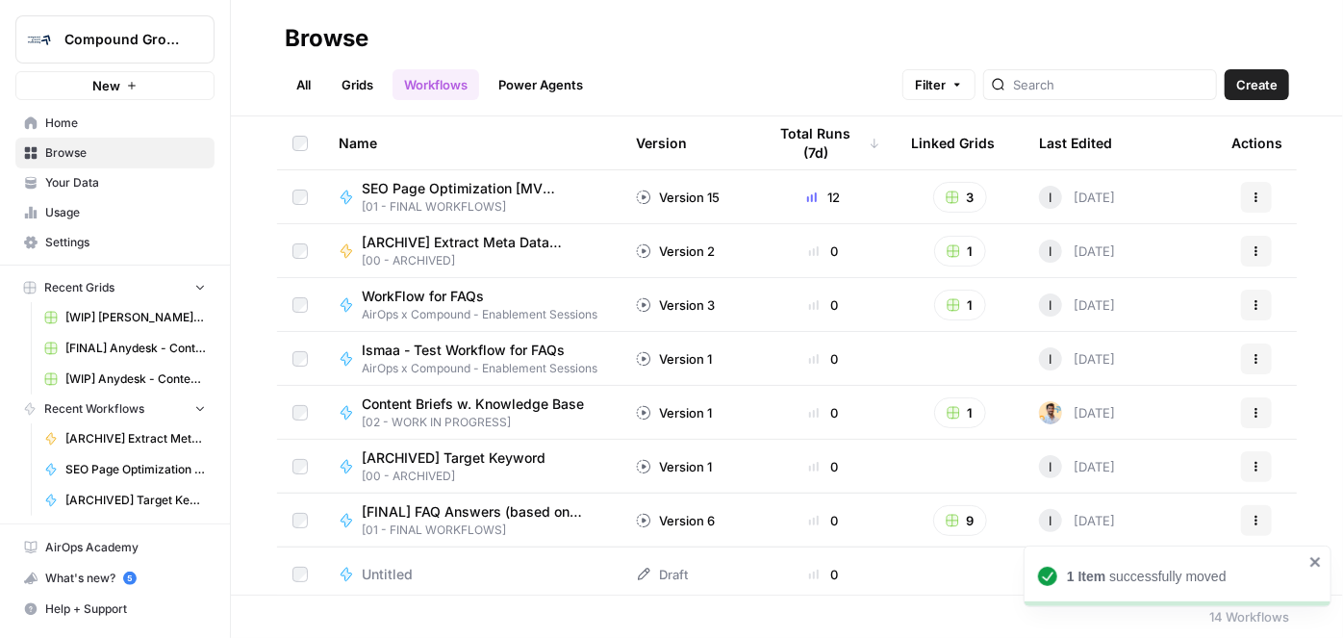
click at [110, 191] on link "Your Data" at bounding box center [114, 182] width 199 height 31
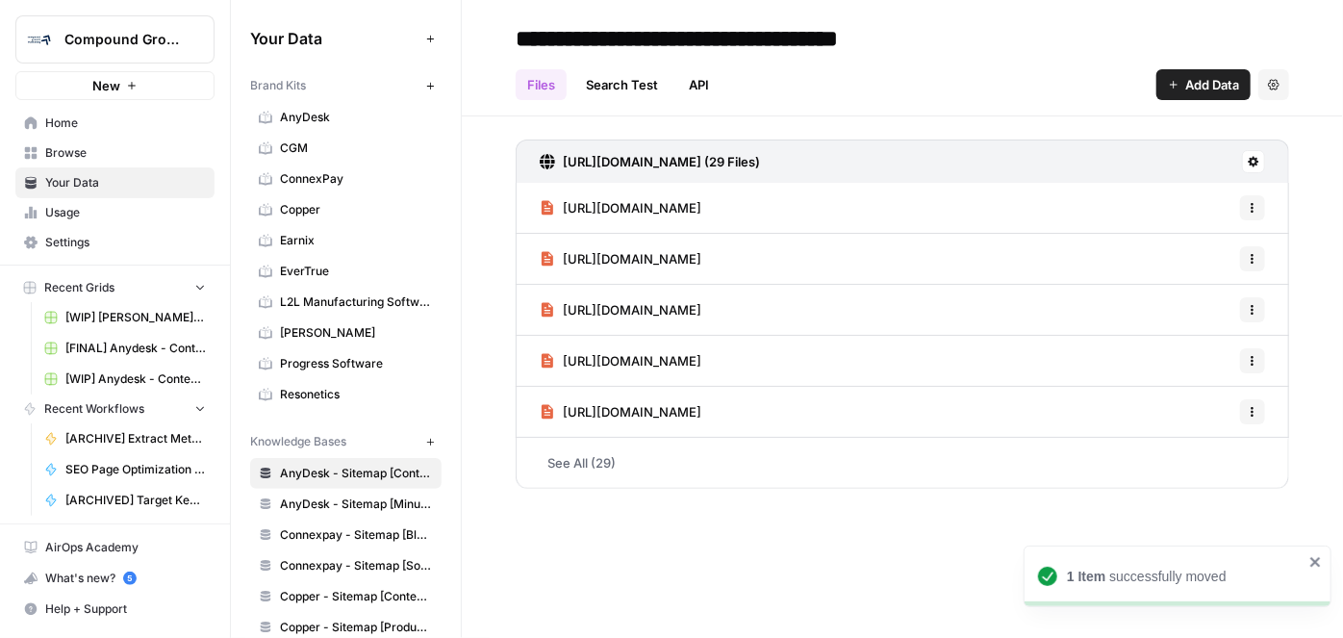
click at [72, 154] on span "Browse" at bounding box center [125, 152] width 161 height 17
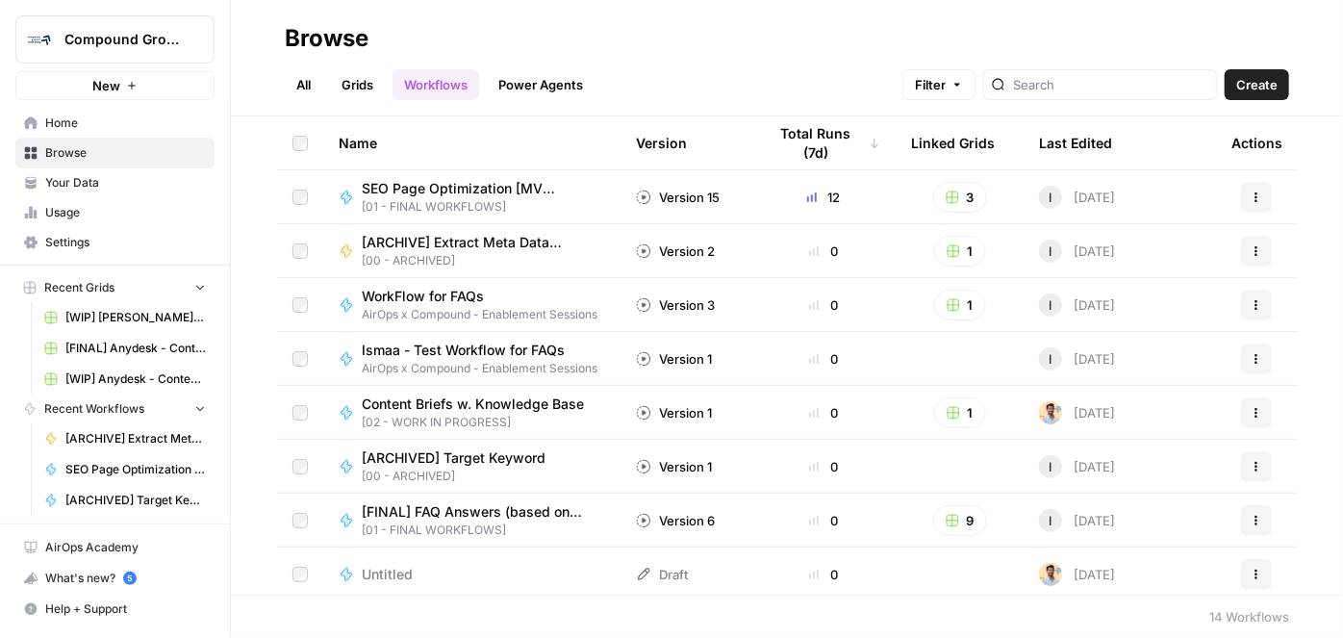
click at [303, 89] on link "All" at bounding box center [304, 84] width 38 height 31
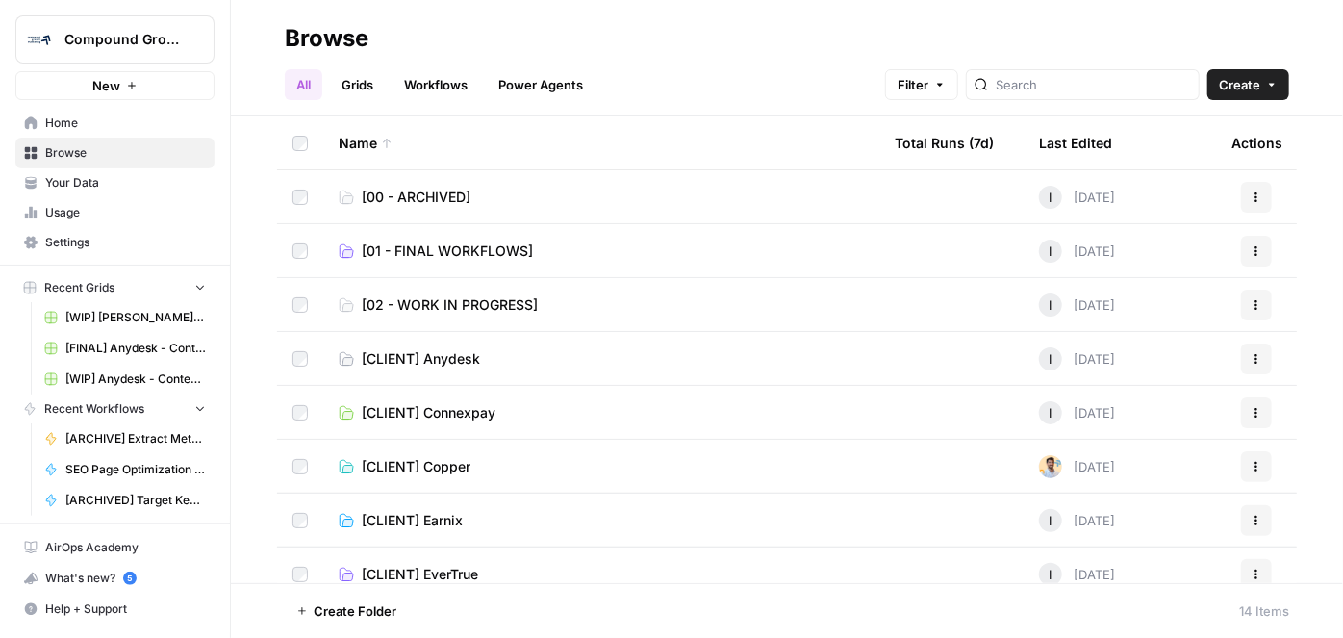
click at [440, 190] on span "[00 - ARCHIVED]" at bounding box center [416, 197] width 109 height 19
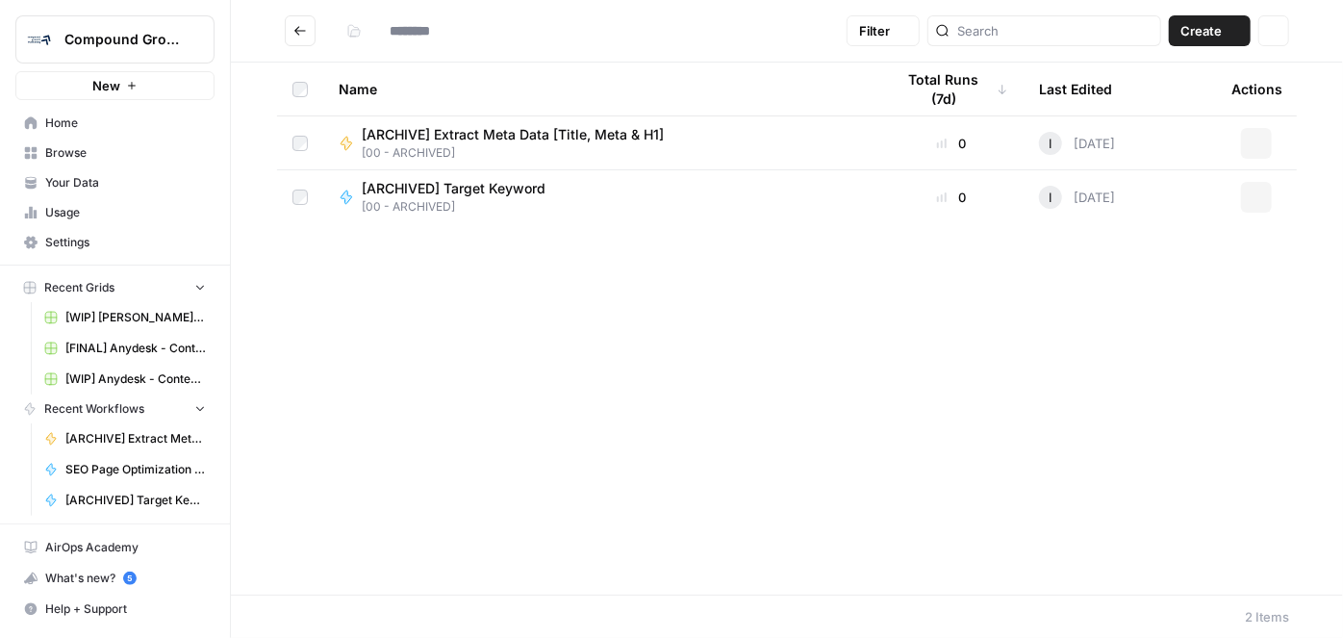
type input "**********"
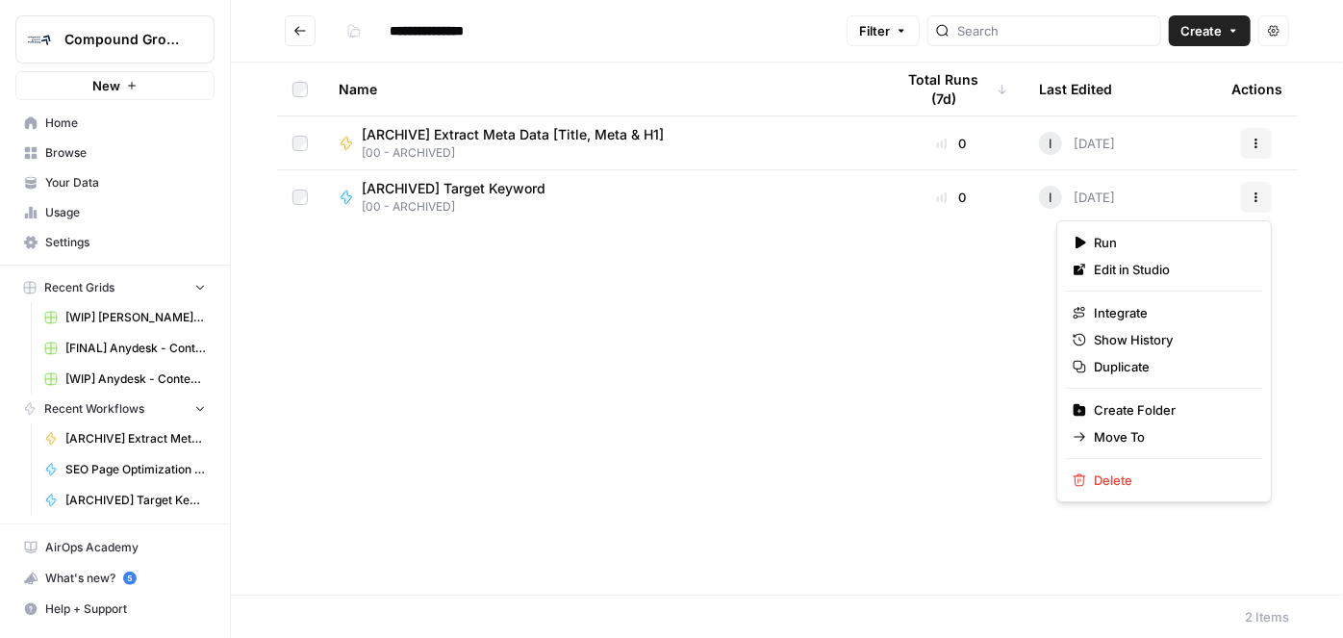
click at [1263, 195] on button "Actions" at bounding box center [1256, 197] width 31 height 31
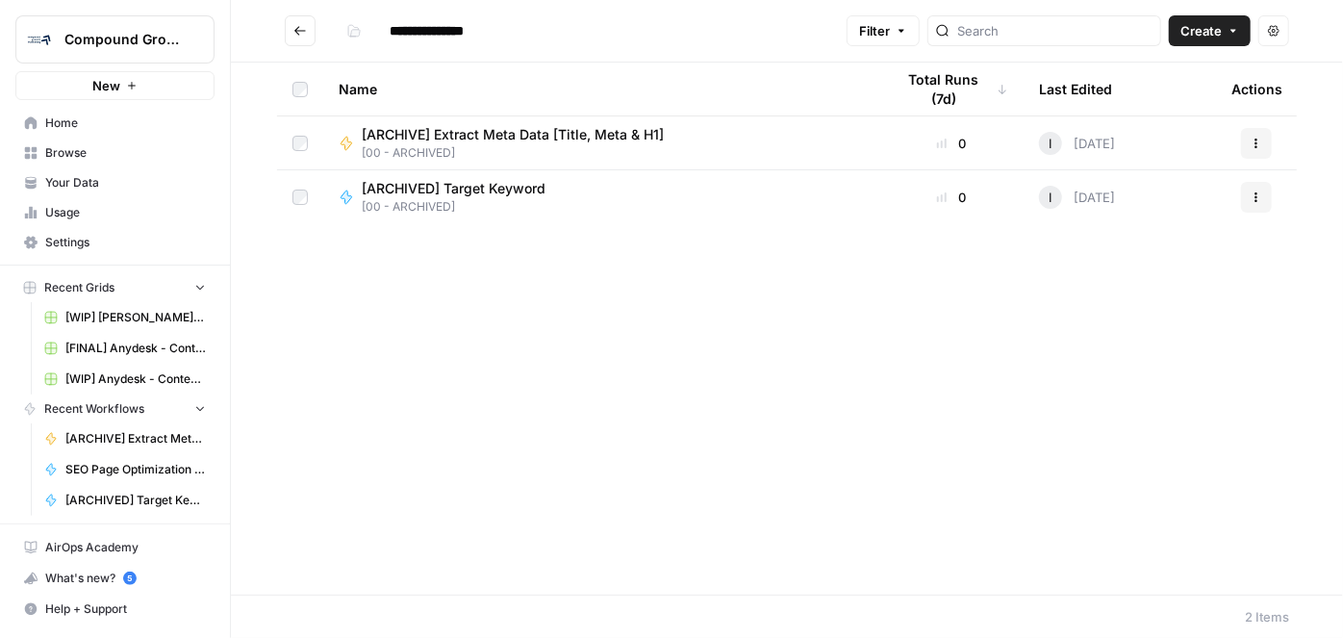
click at [547, 141] on span "[ARCHIVE] Extract Meta Data [Title, Meta & H1]" at bounding box center [513, 134] width 302 height 19
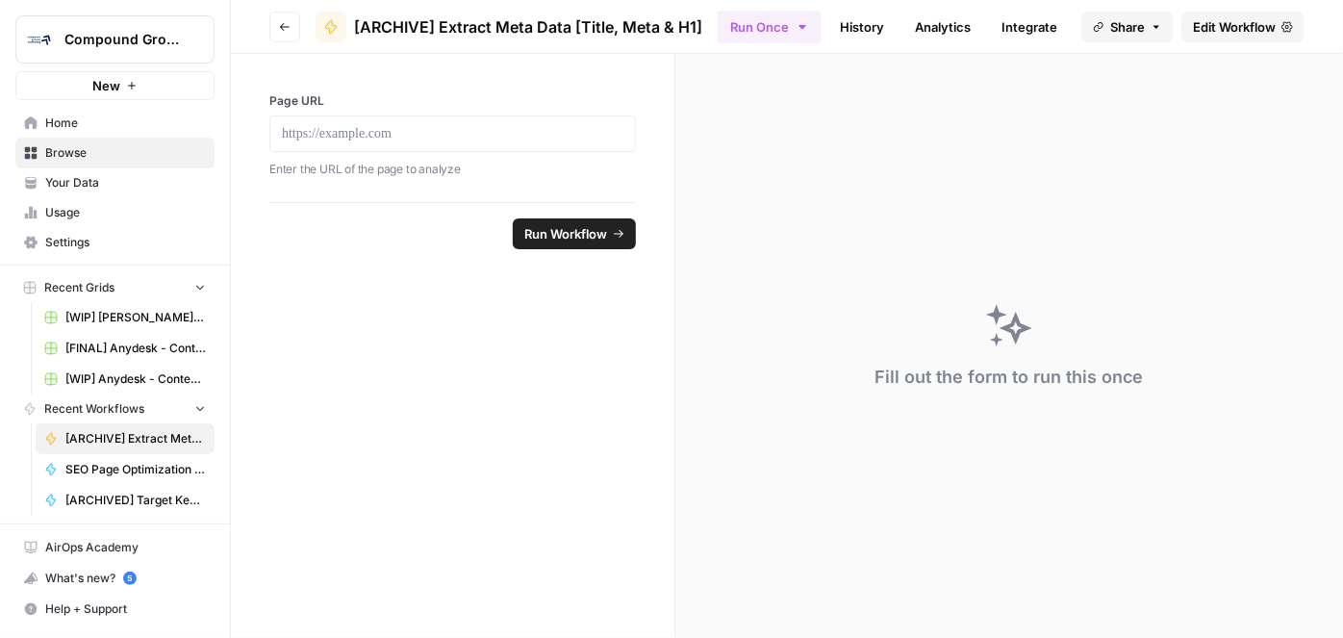
click at [1224, 29] on span "Edit Workflow" at bounding box center [1234, 26] width 83 height 19
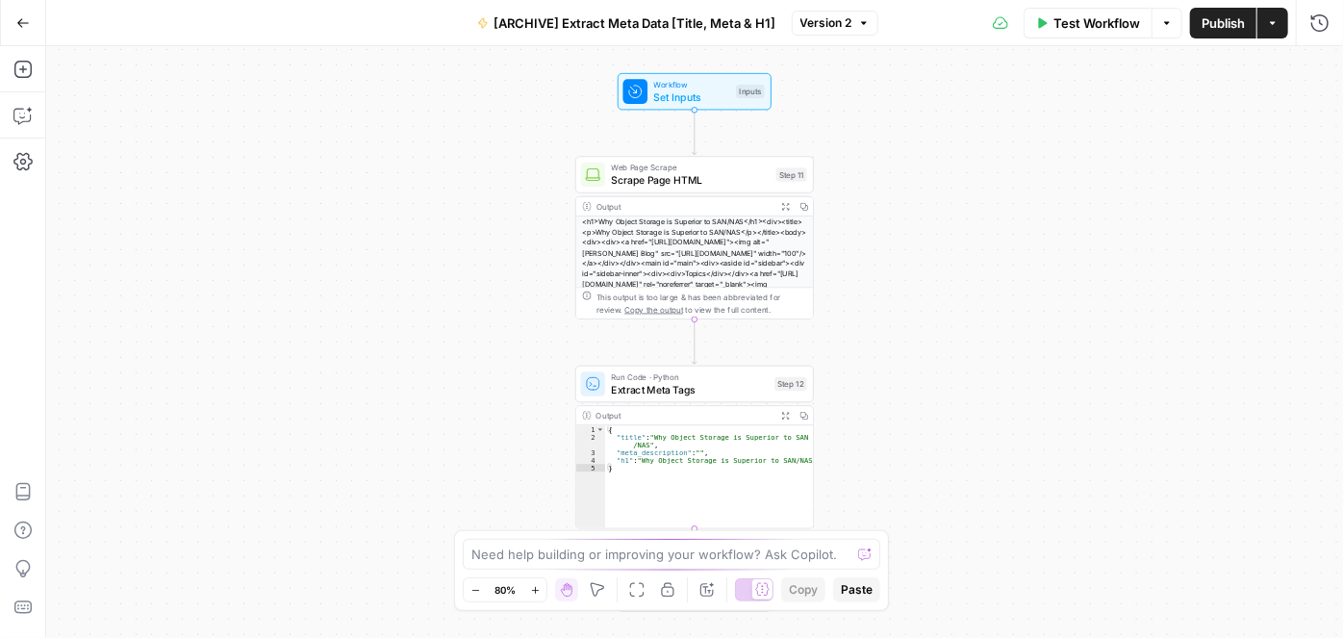
click at [574, 24] on span "[ARCHIVE] Extract Meta Data [Title, Meta & H1]" at bounding box center [636, 22] width 282 height 19
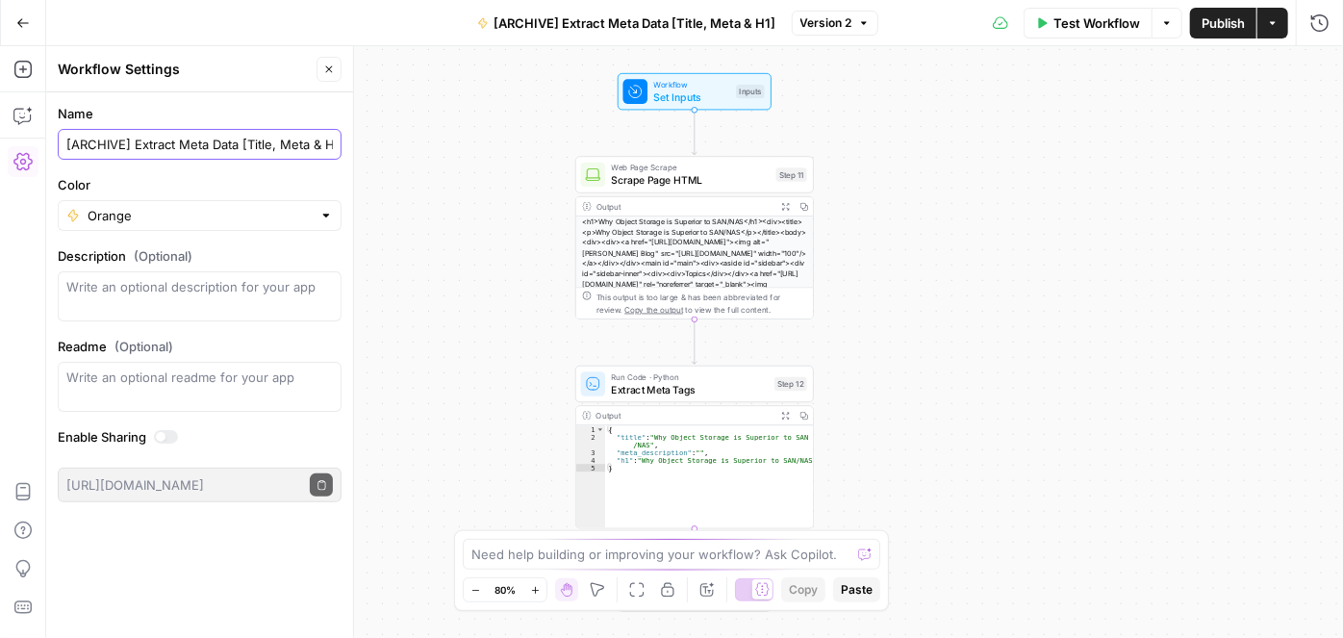
click at [123, 139] on input "[ARCHIVE] Extract Meta Data [Title, Meta & H1]" at bounding box center [199, 144] width 267 height 19
type input "[ARCHIVED] Extract Meta Data [Title, Meta & H1]"
click at [1227, 89] on div "Workflow Set Inputs Inputs Web Page Scrape Scrape Page HTML Step 11 Output Expa…" at bounding box center [694, 342] width 1297 height 592
click at [1211, 17] on span "Publish" at bounding box center [1223, 22] width 43 height 19
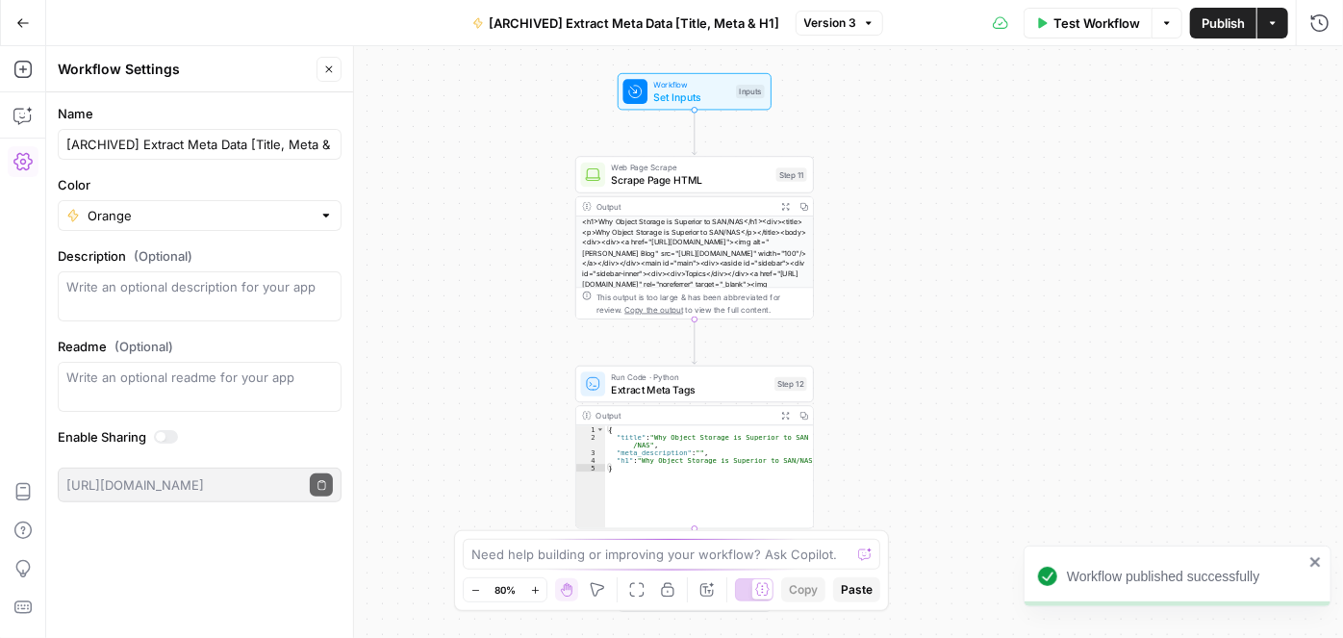
click at [10, 13] on button "Go Back" at bounding box center [23, 23] width 35 height 35
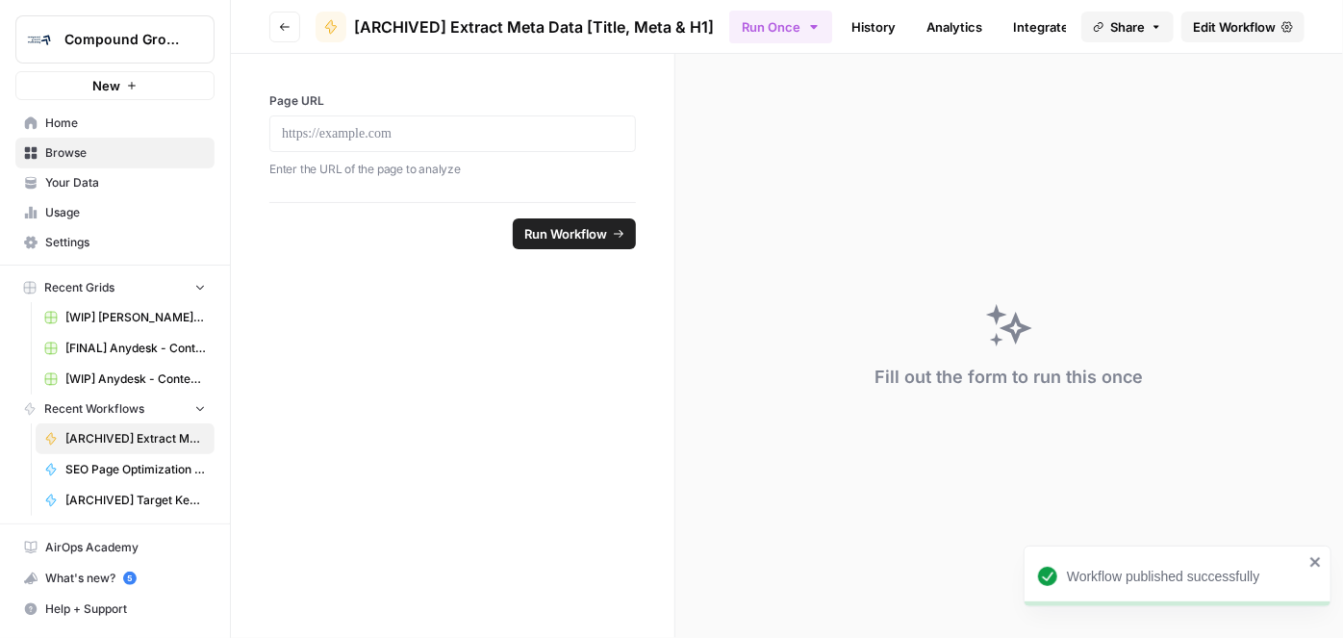
click at [283, 17] on button "Go back" at bounding box center [284, 27] width 31 height 31
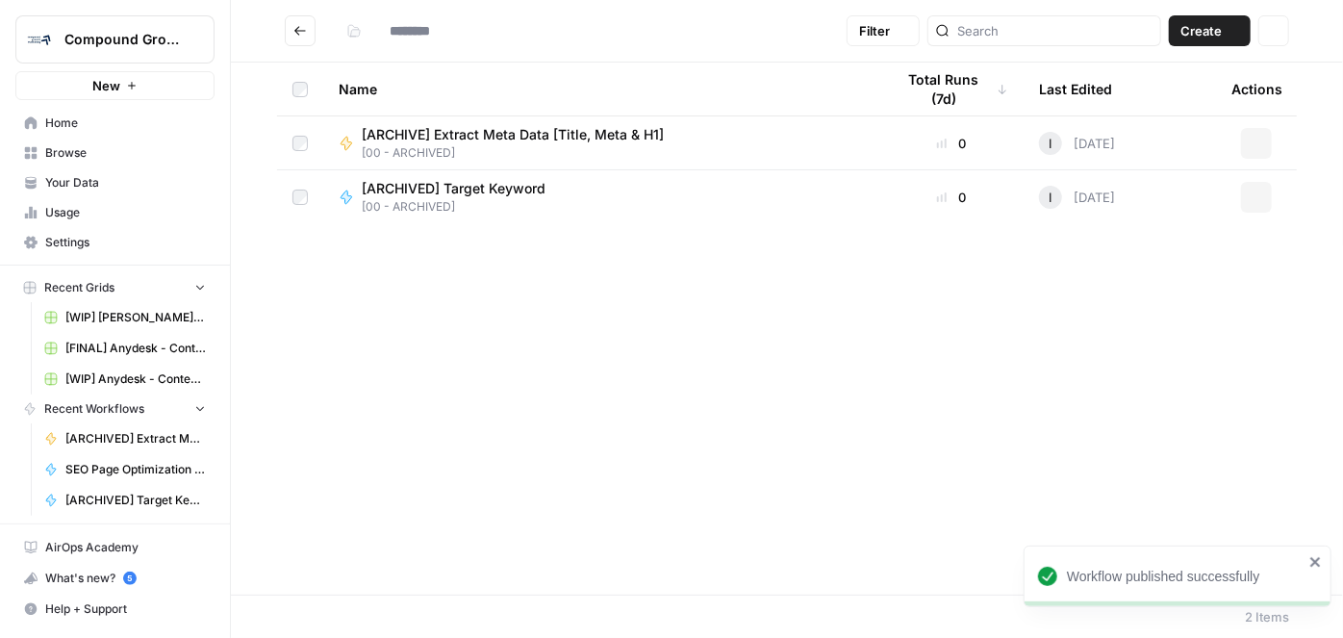
type input "**********"
click at [345, 197] on icon at bounding box center [346, 197] width 11 height 13
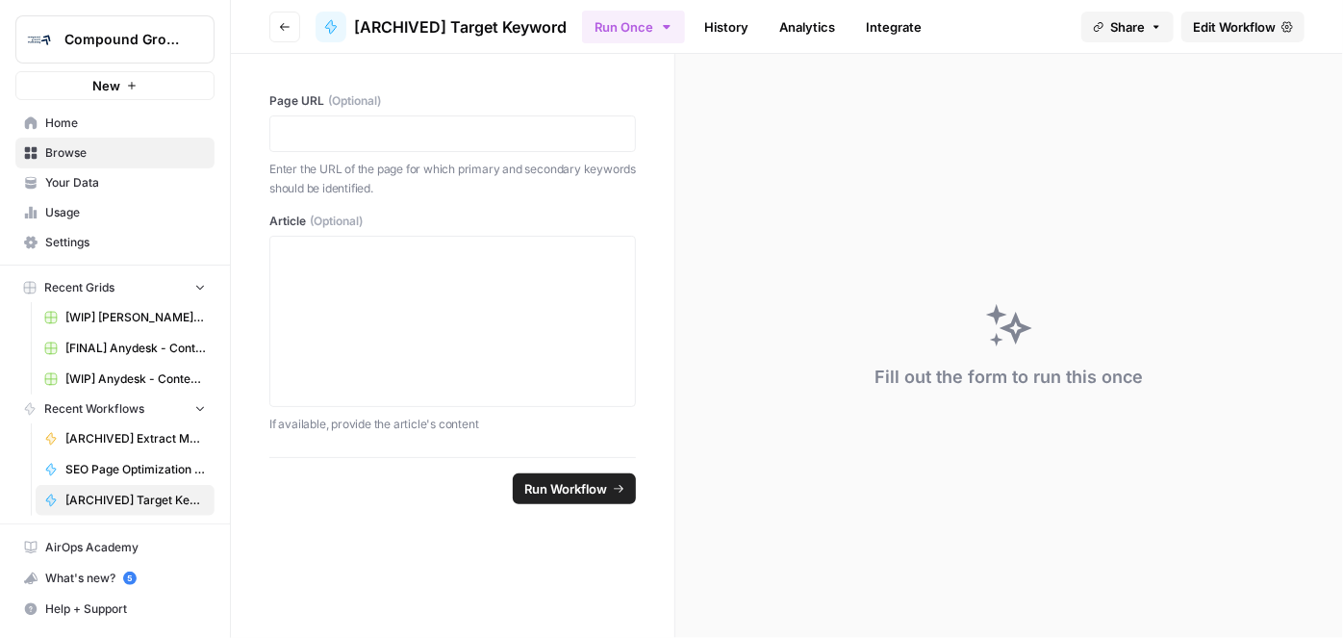
click at [332, 15] on div at bounding box center [331, 27] width 31 height 31
click at [284, 36] on button "Go back" at bounding box center [284, 27] width 31 height 31
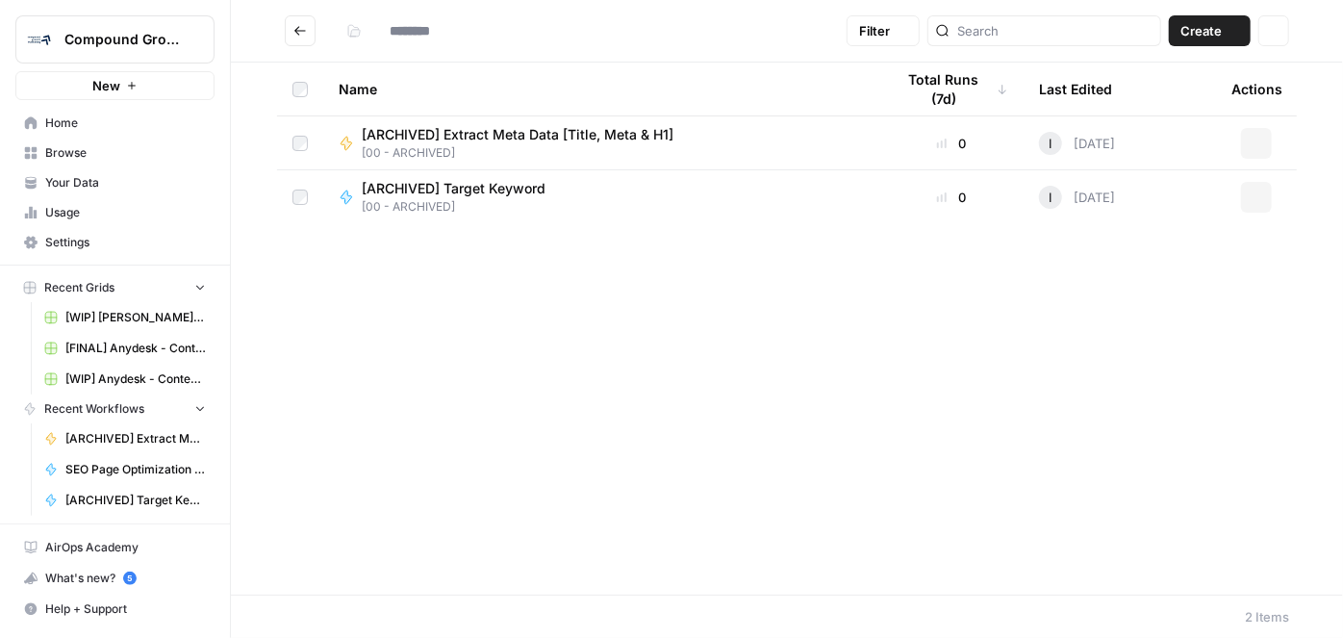
type input "**********"
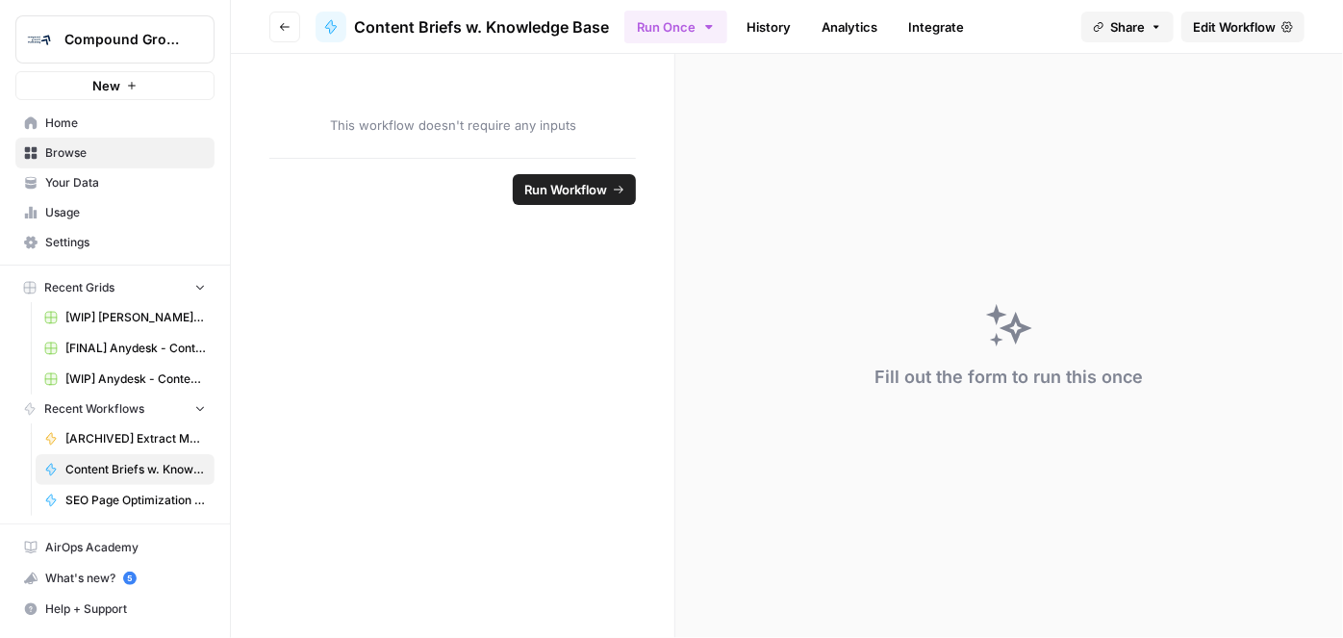
click at [1235, 35] on span "Edit Workflow" at bounding box center [1234, 26] width 83 height 19
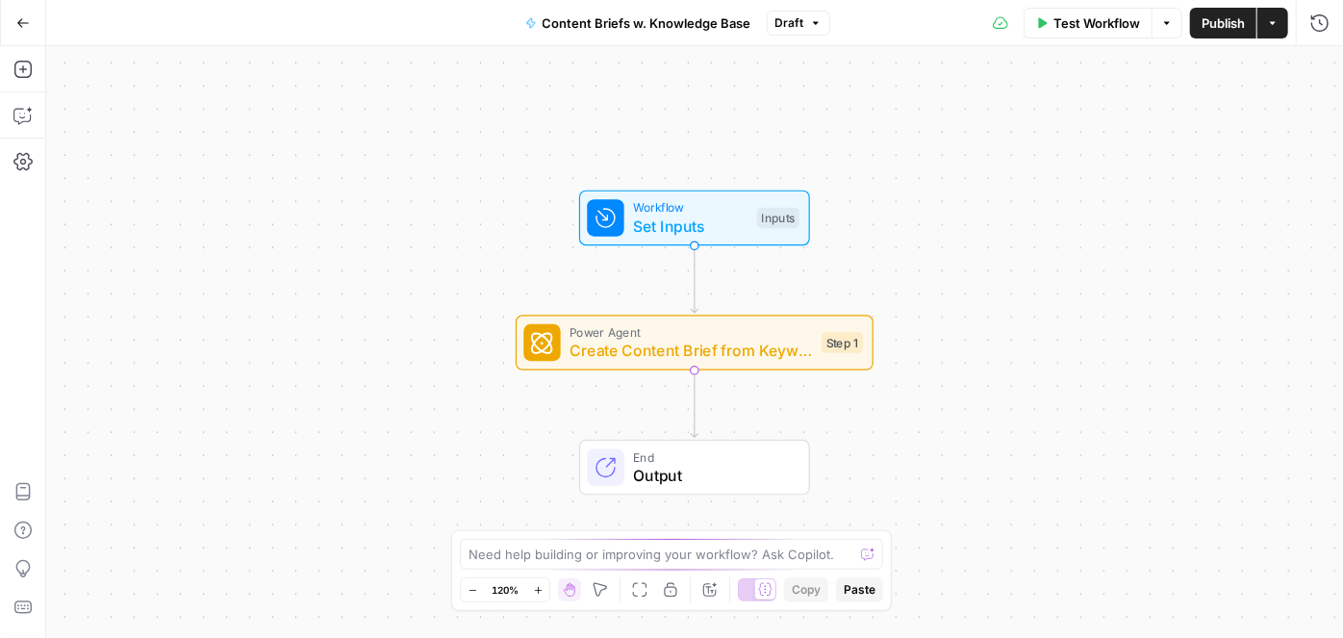
click at [632, 28] on span "Content Briefs w. Knowledge Base" at bounding box center [647, 22] width 209 height 19
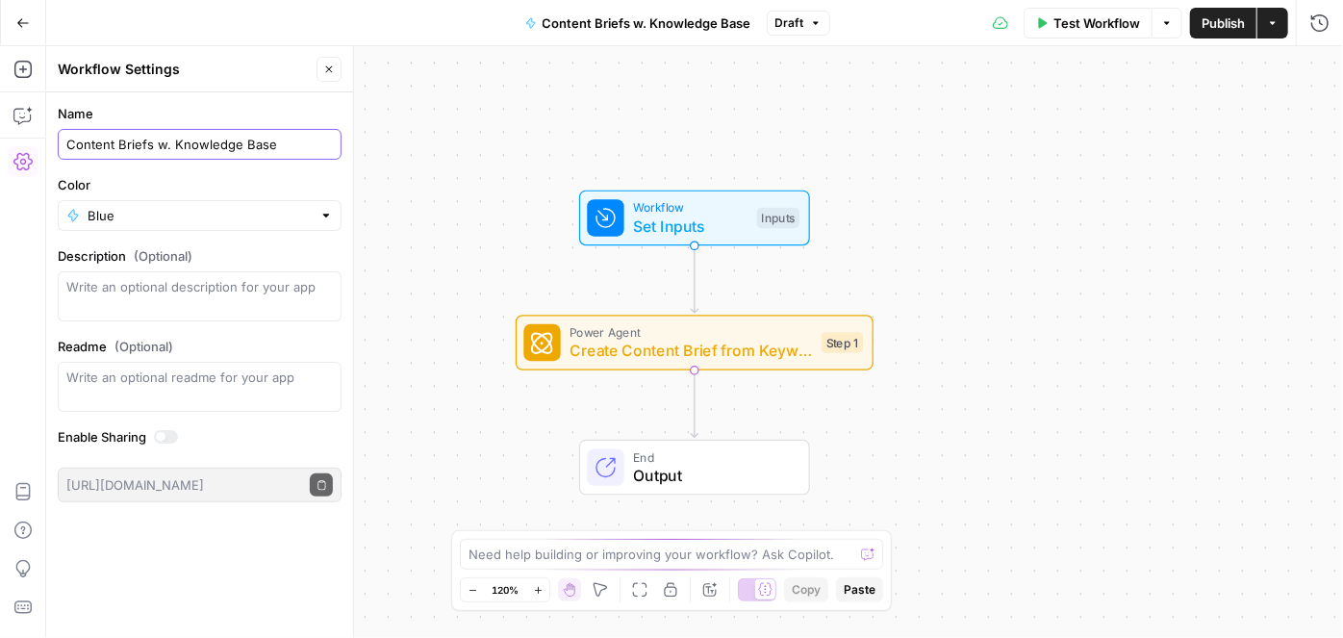
click at [66, 138] on input "Content Briefs w. Knowledge Base" at bounding box center [199, 144] width 267 height 19
type input "[ARCHIVED] Content Briefs w. Knowledge Base - INCOMPLETE"
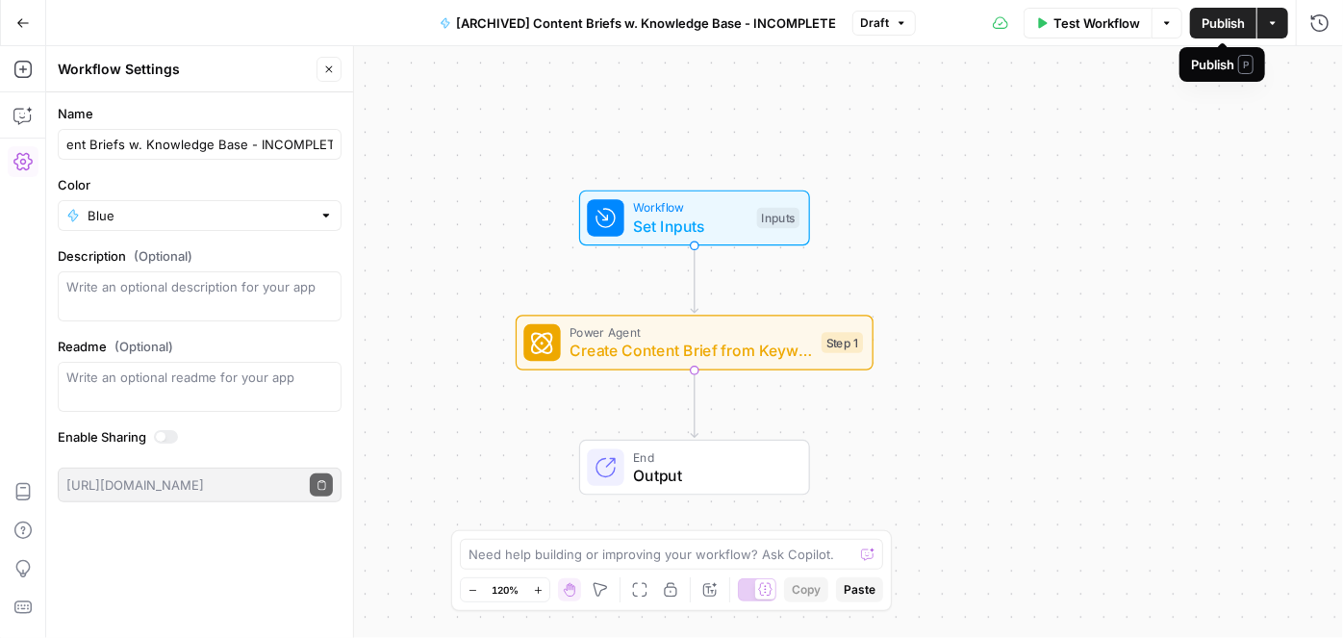
click at [1165, 94] on div "Workflow Set Inputs Inputs Power Agent Create Content Brief from Keyword Step 1…" at bounding box center [694, 342] width 1297 height 592
click at [25, 25] on icon "button" at bounding box center [22, 22] width 13 height 13
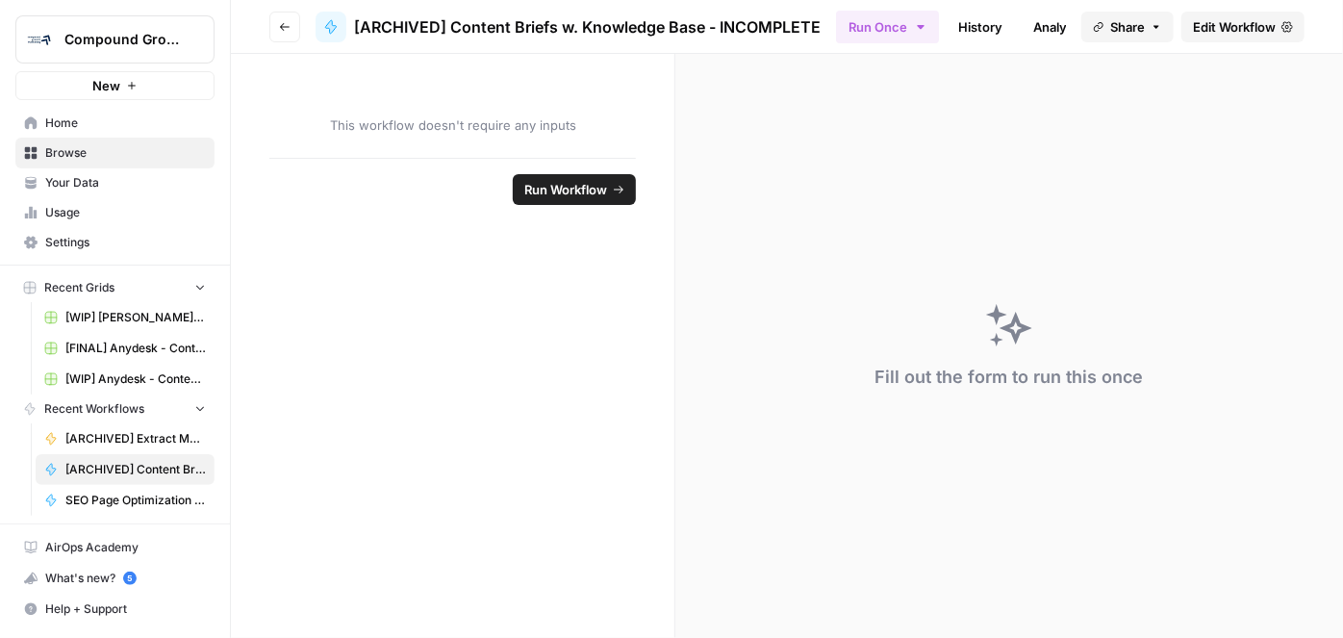
click at [286, 31] on icon "button" at bounding box center [285, 27] width 12 height 12
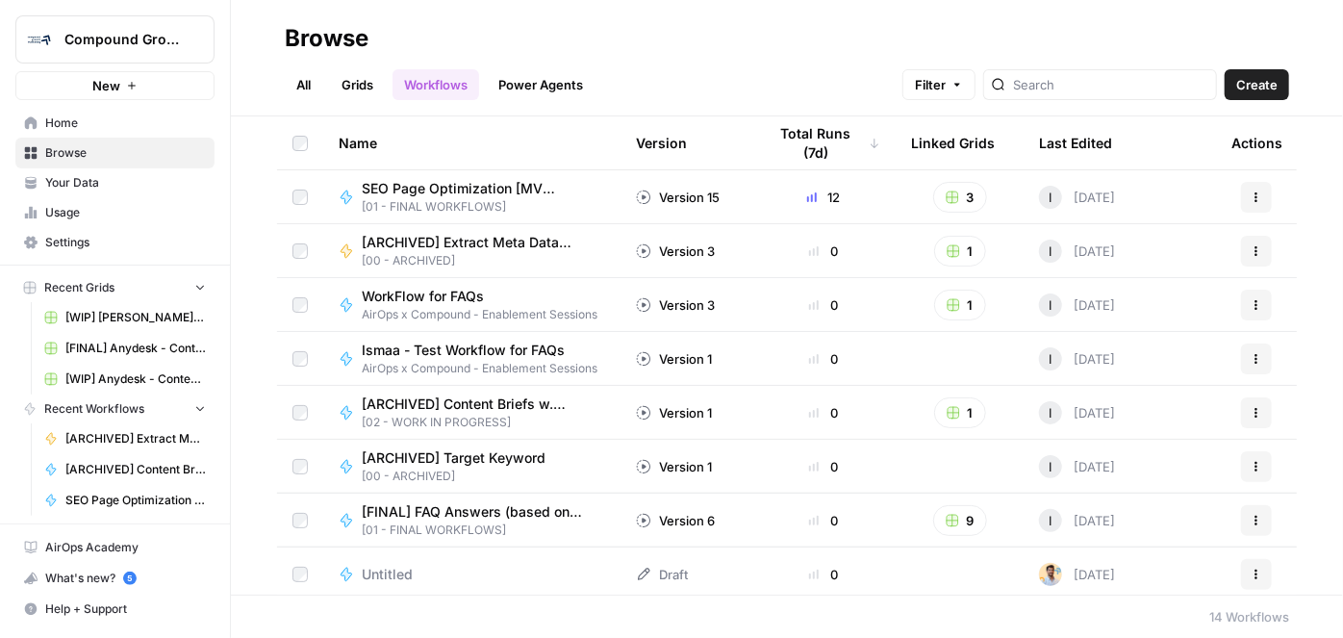
click at [102, 123] on span "Home" at bounding box center [125, 123] width 161 height 17
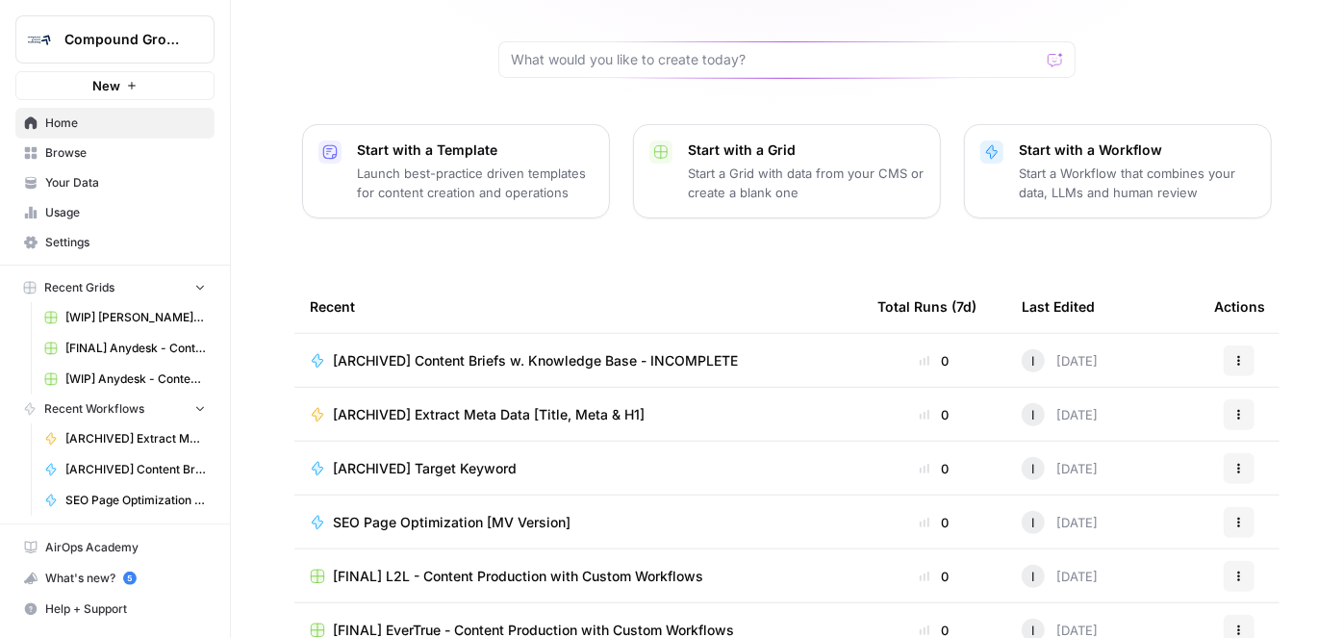
scroll to position [174, 0]
click at [1241, 345] on button "Actions" at bounding box center [1239, 360] width 31 height 31
click at [1234, 355] on icon "button" at bounding box center [1240, 361] width 12 height 12
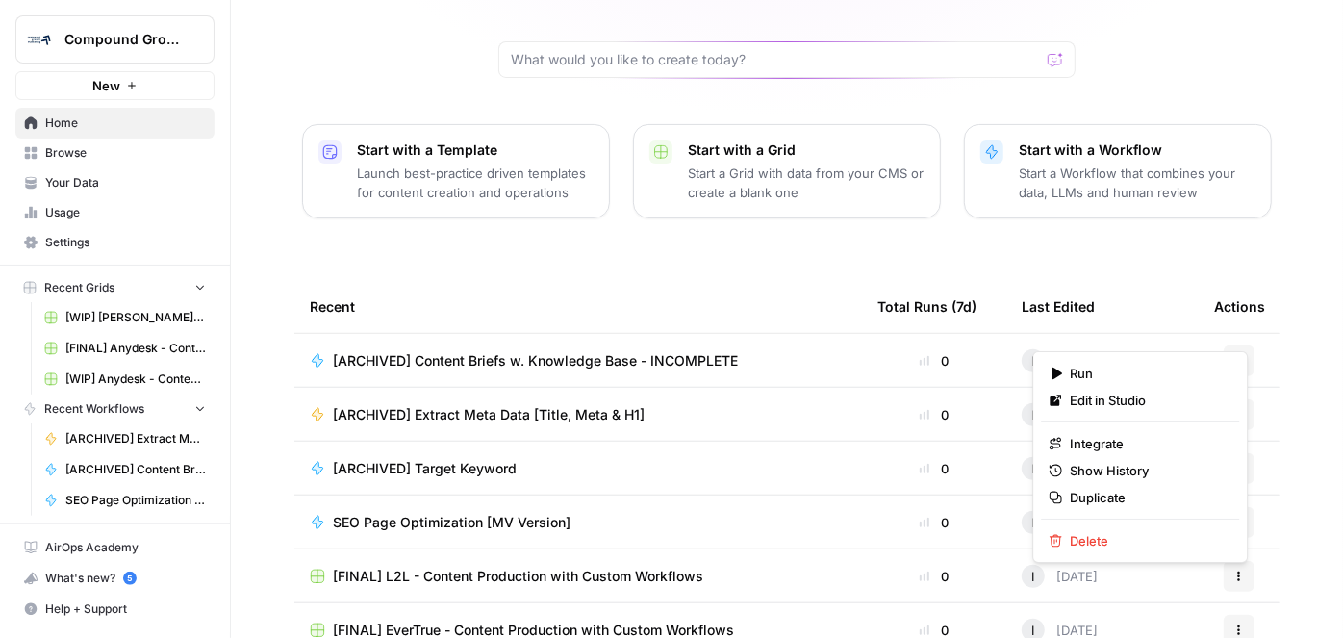
click at [90, 174] on span "Your Data" at bounding box center [125, 182] width 161 height 17
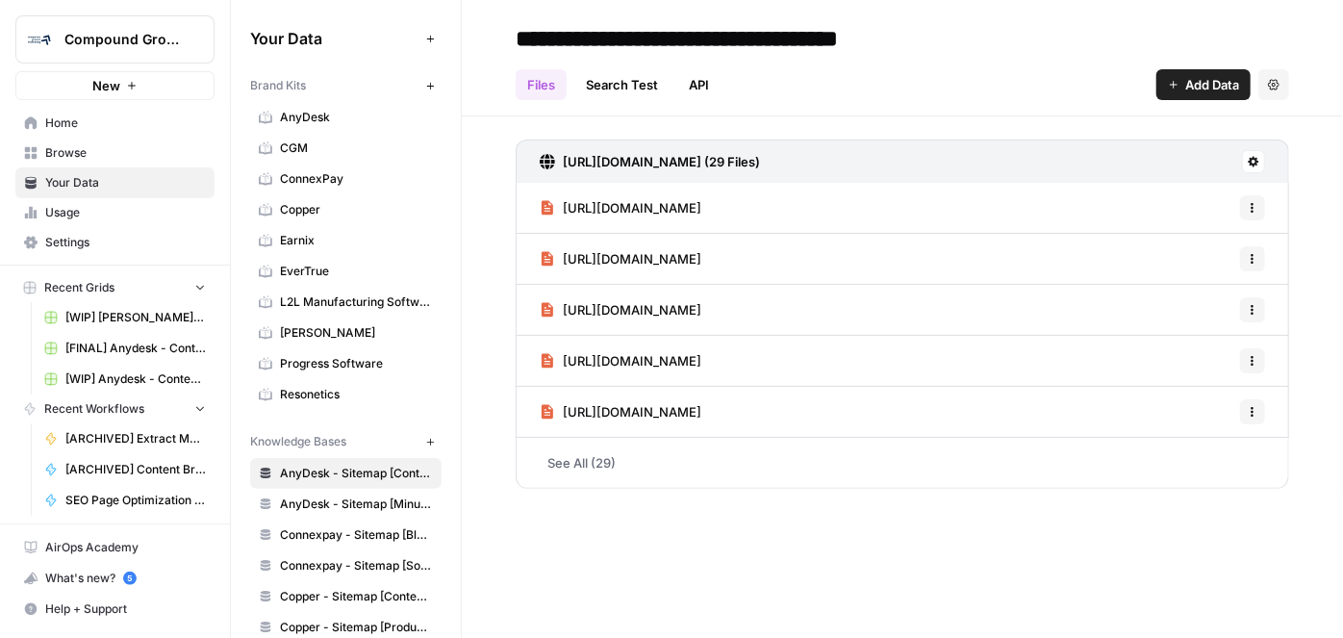
click at [92, 158] on span "Browse" at bounding box center [125, 152] width 161 height 17
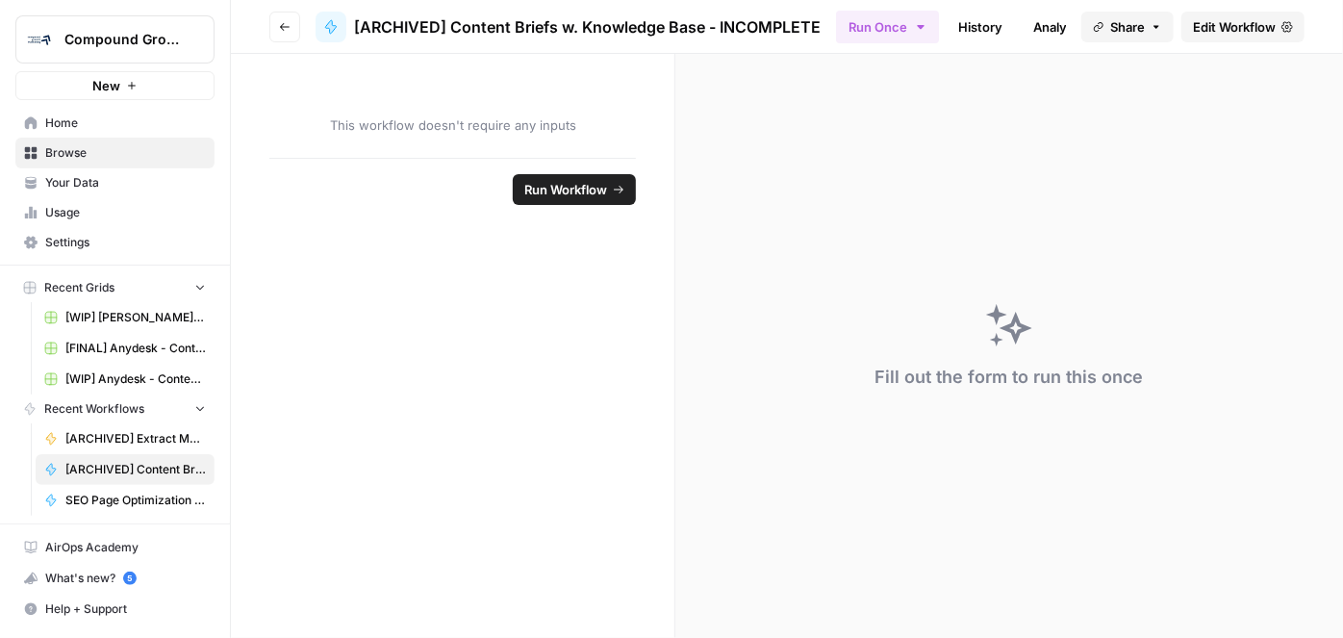
click at [294, 21] on button "Go back" at bounding box center [284, 27] width 31 height 31
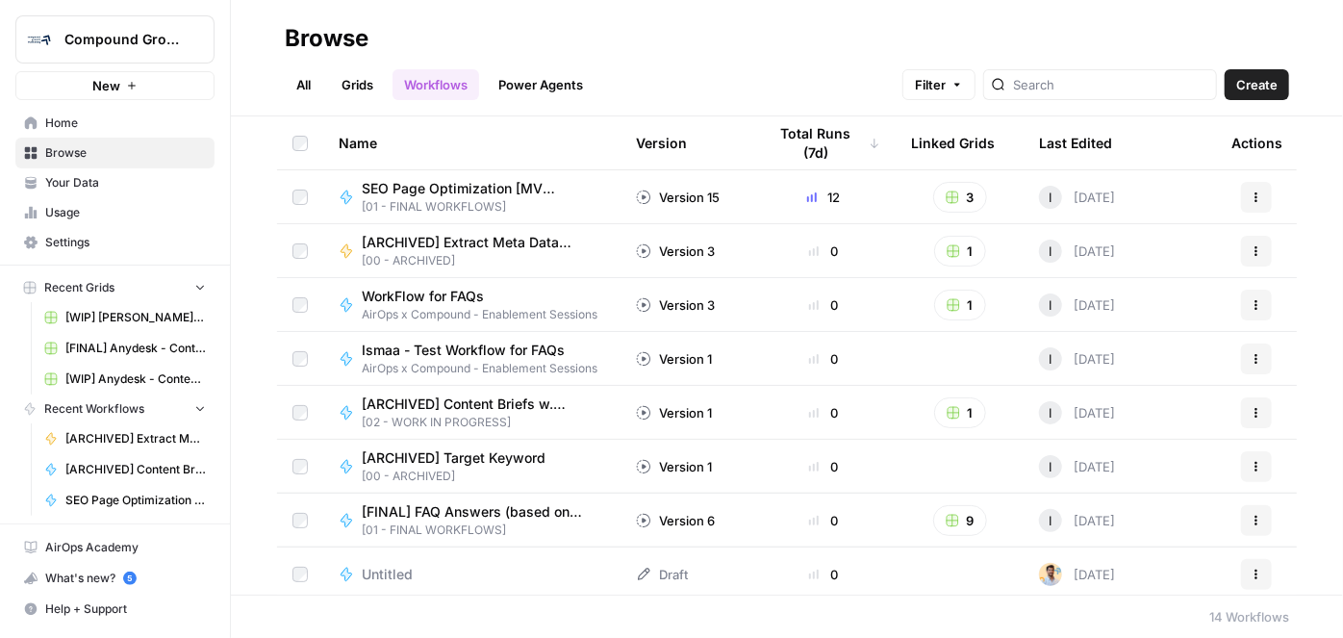
click at [81, 153] on span "Browse" at bounding box center [125, 152] width 161 height 17
click at [302, 79] on link "All" at bounding box center [304, 84] width 38 height 31
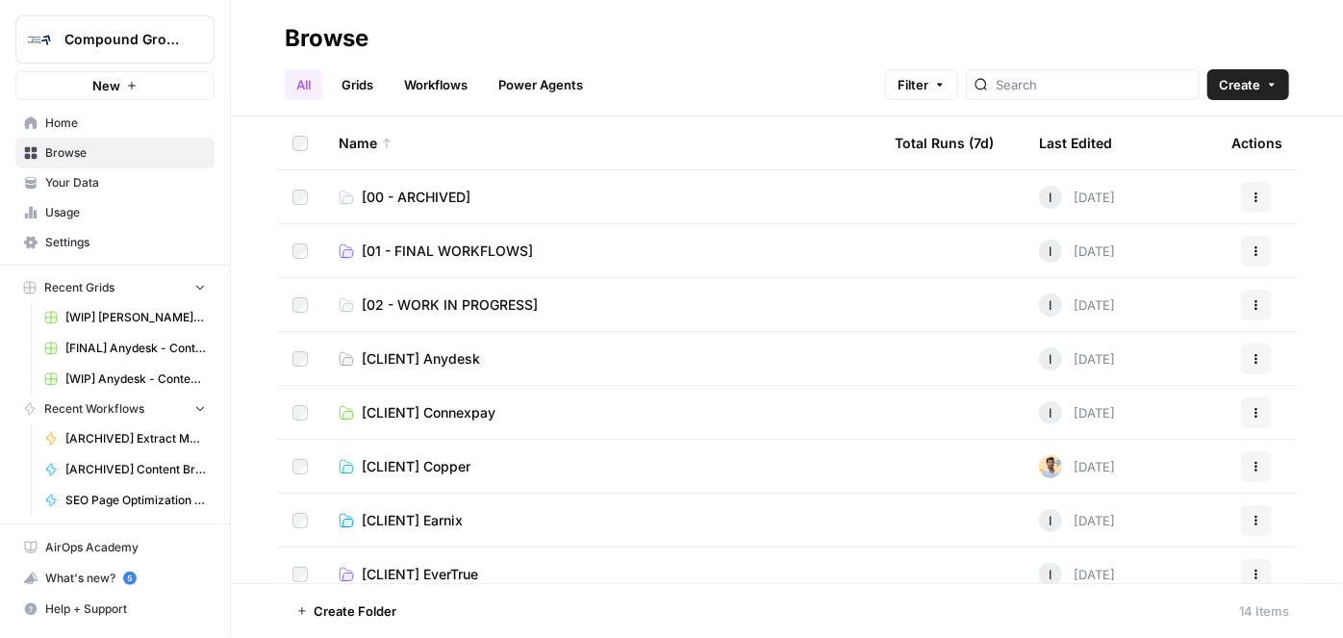
click at [446, 291] on td "[02 - WORK IN PROGRESS]" at bounding box center [601, 304] width 556 height 53
click at [441, 300] on span "[02 - WORK IN PROGRESS]" at bounding box center [450, 304] width 176 height 19
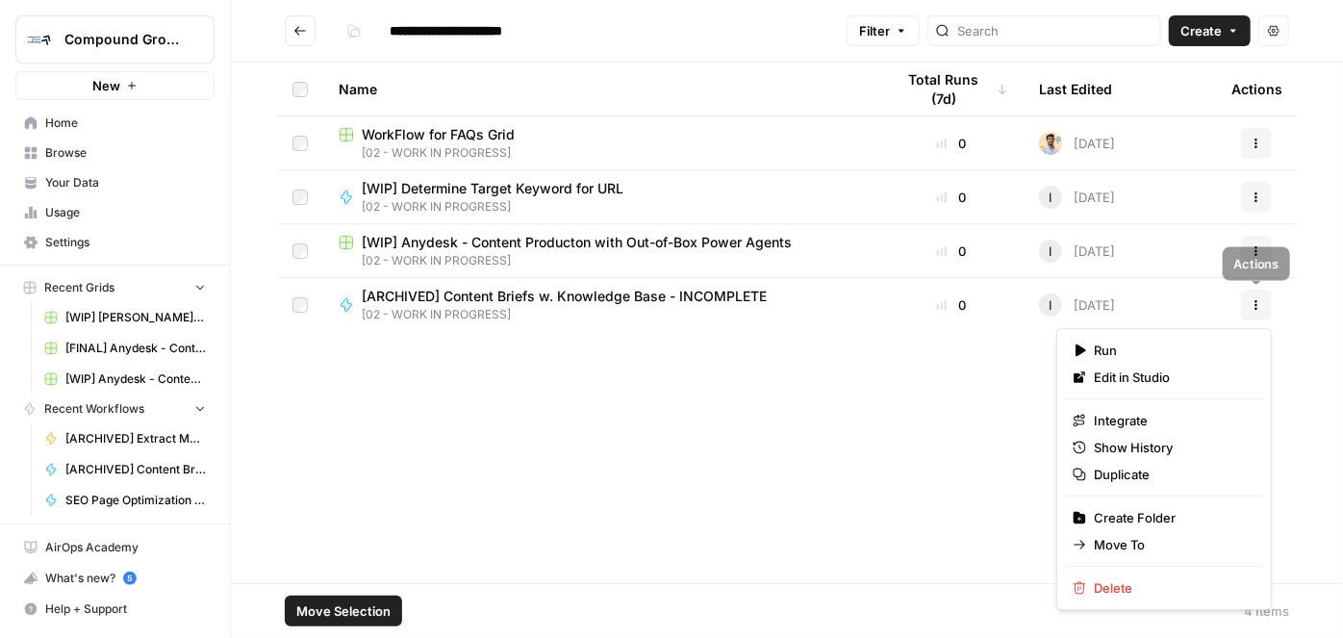
click at [1250, 306] on button "Actions" at bounding box center [1256, 305] width 31 height 31
click at [1165, 537] on span "Move To" at bounding box center [1171, 544] width 154 height 19
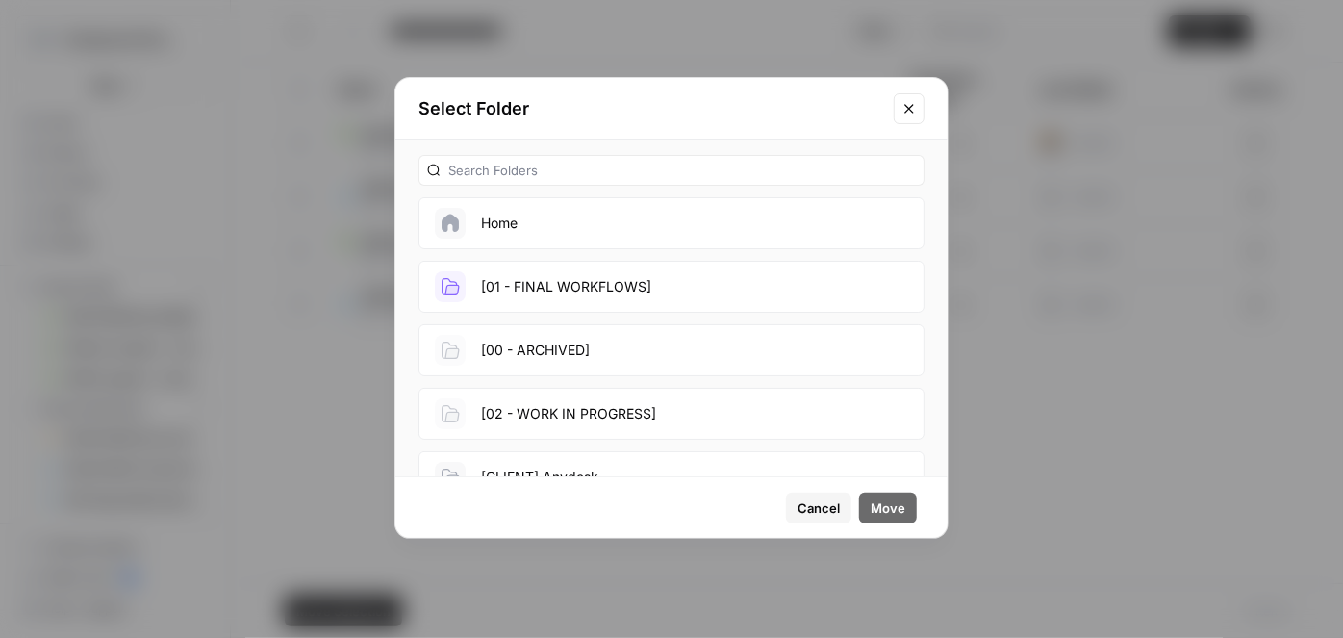
click at [528, 332] on button "[00 - ARCHIVED]" at bounding box center [672, 350] width 506 height 52
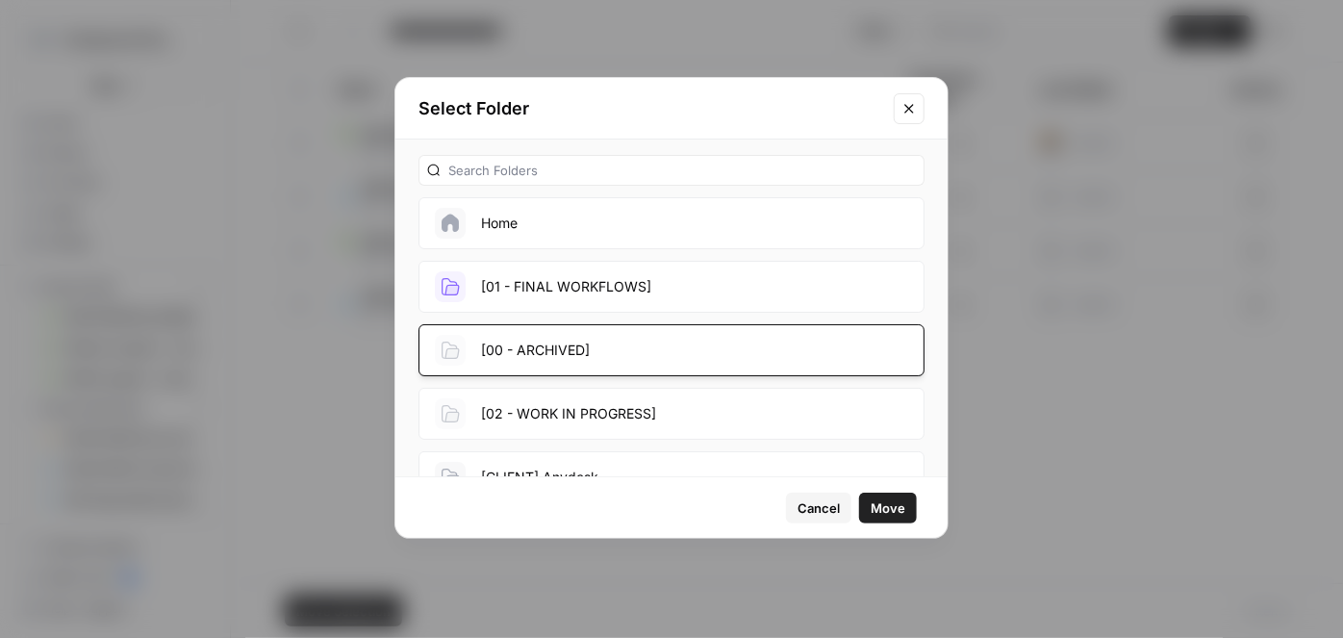
click at [903, 510] on span "Move" at bounding box center [888, 507] width 35 height 19
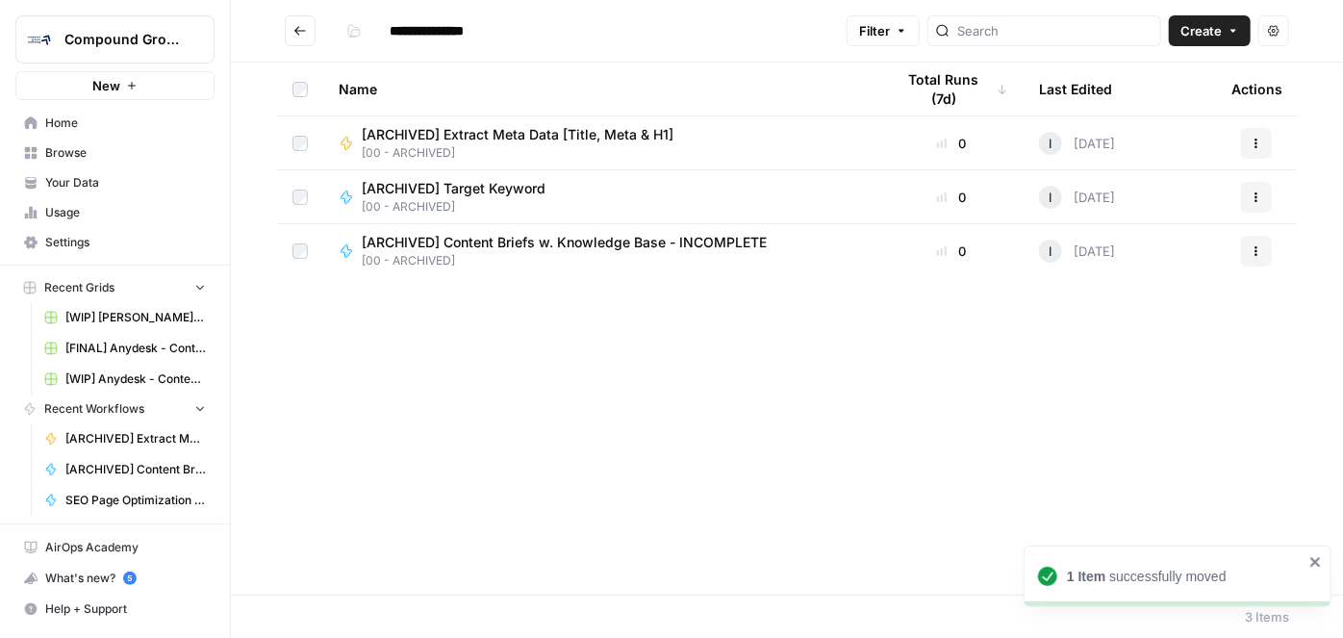
click at [308, 18] on button "Go back" at bounding box center [300, 30] width 31 height 31
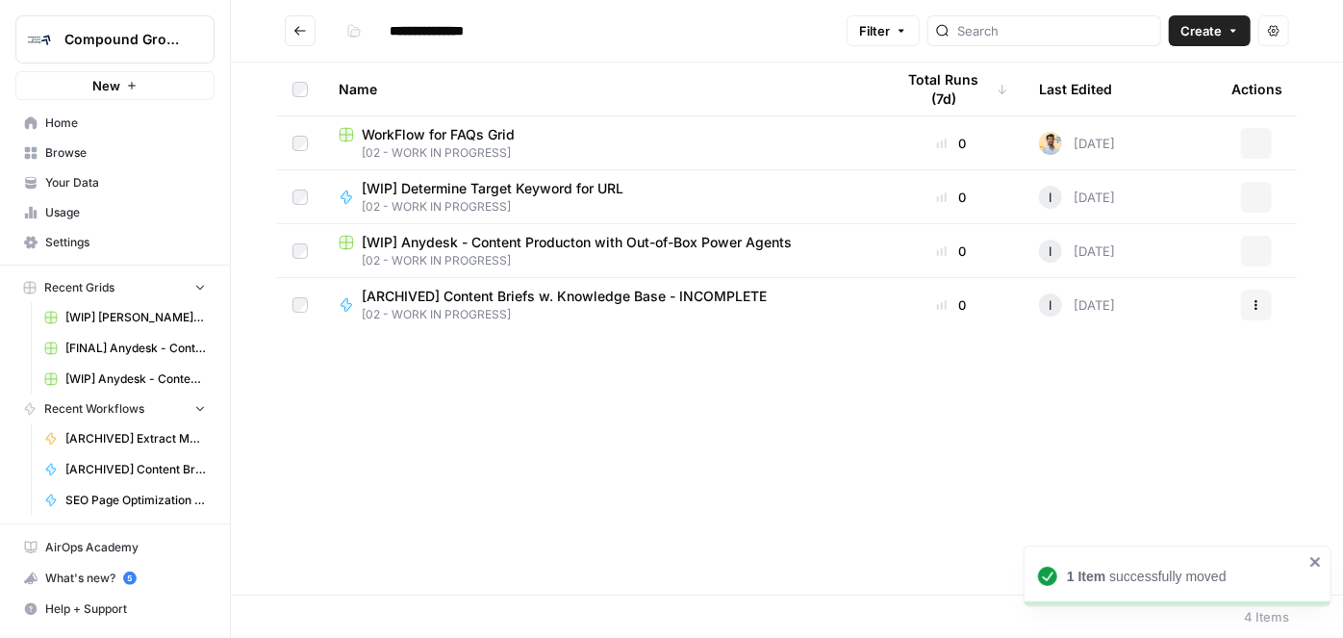
type input "**********"
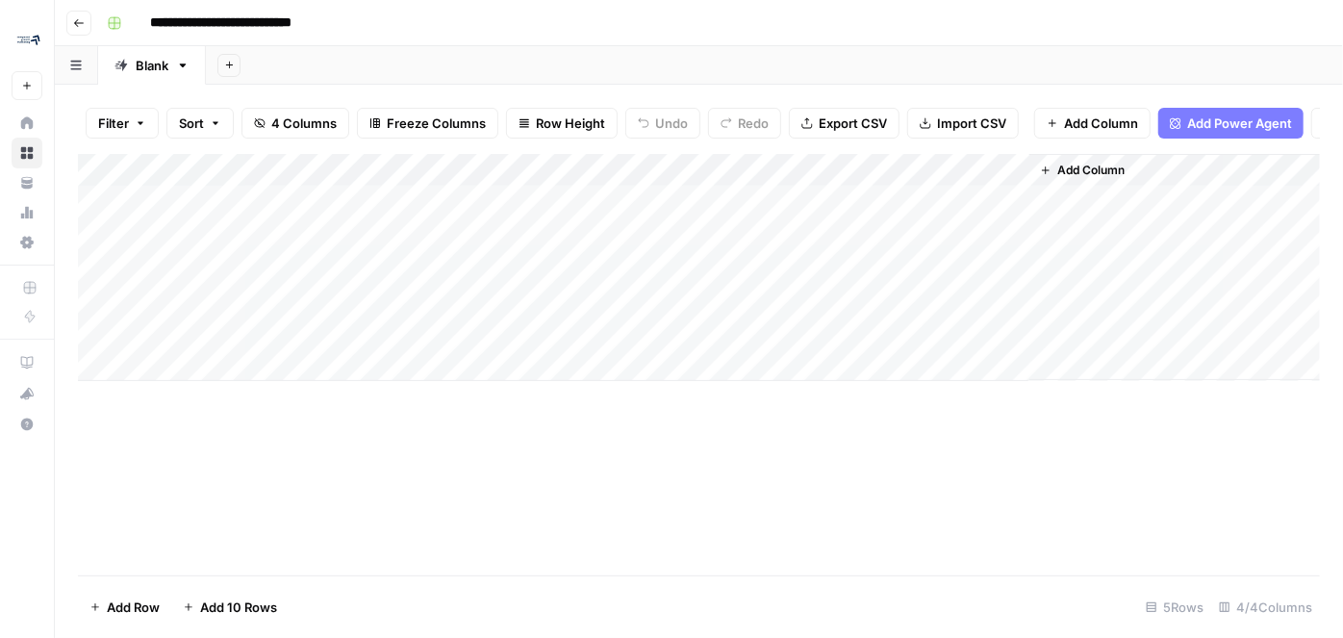
click at [300, 20] on input "**********" at bounding box center [246, 23] width 211 height 31
drag, startPoint x: 338, startPoint y: 21, endPoint x: 345, endPoint y: 13, distance: 10.9
click at [339, 21] on input "**********" at bounding box center [246, 23] width 211 height 31
type input "**********"
drag, startPoint x: 552, startPoint y: 522, endPoint x: 547, endPoint y: 507, distance: 15.5
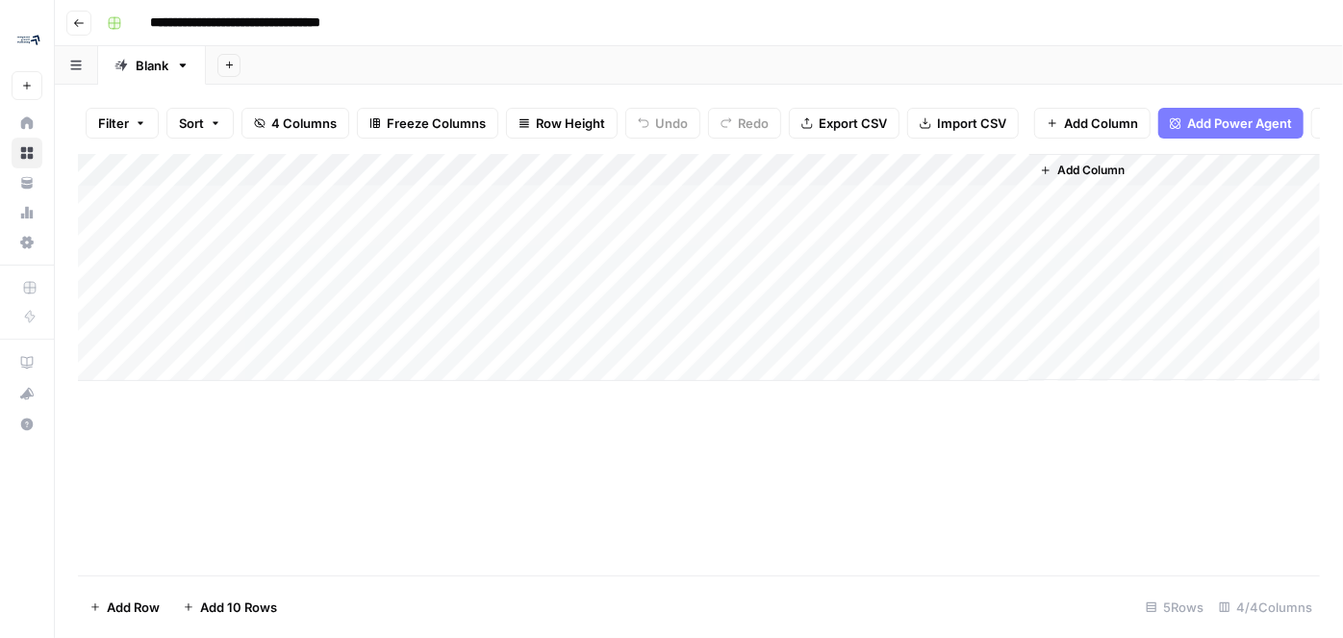
click at [553, 522] on div "Add Column" at bounding box center [699, 364] width 1242 height 421
click at [100, 34] on button "button" at bounding box center [114, 23] width 31 height 31
click at [85, 20] on button "Go back" at bounding box center [78, 23] width 25 height 25
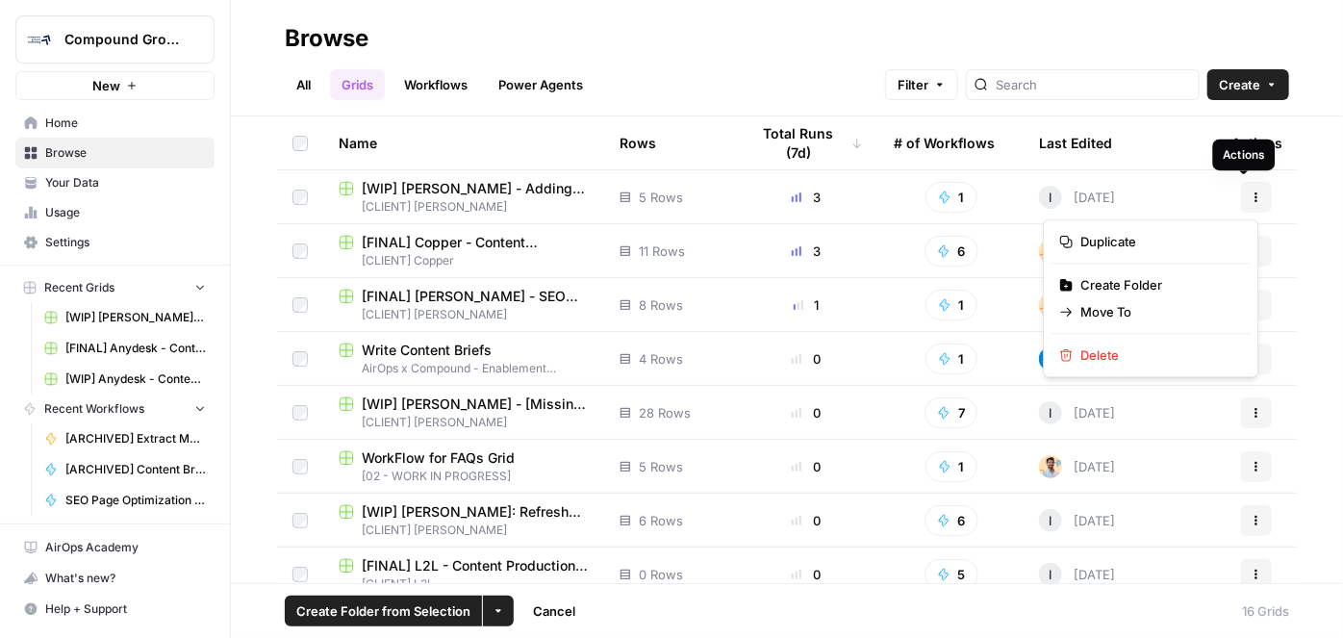
click at [1255, 198] on button "Actions" at bounding box center [1256, 197] width 31 height 31
click at [1178, 305] on span "Move To" at bounding box center [1158, 311] width 154 height 19
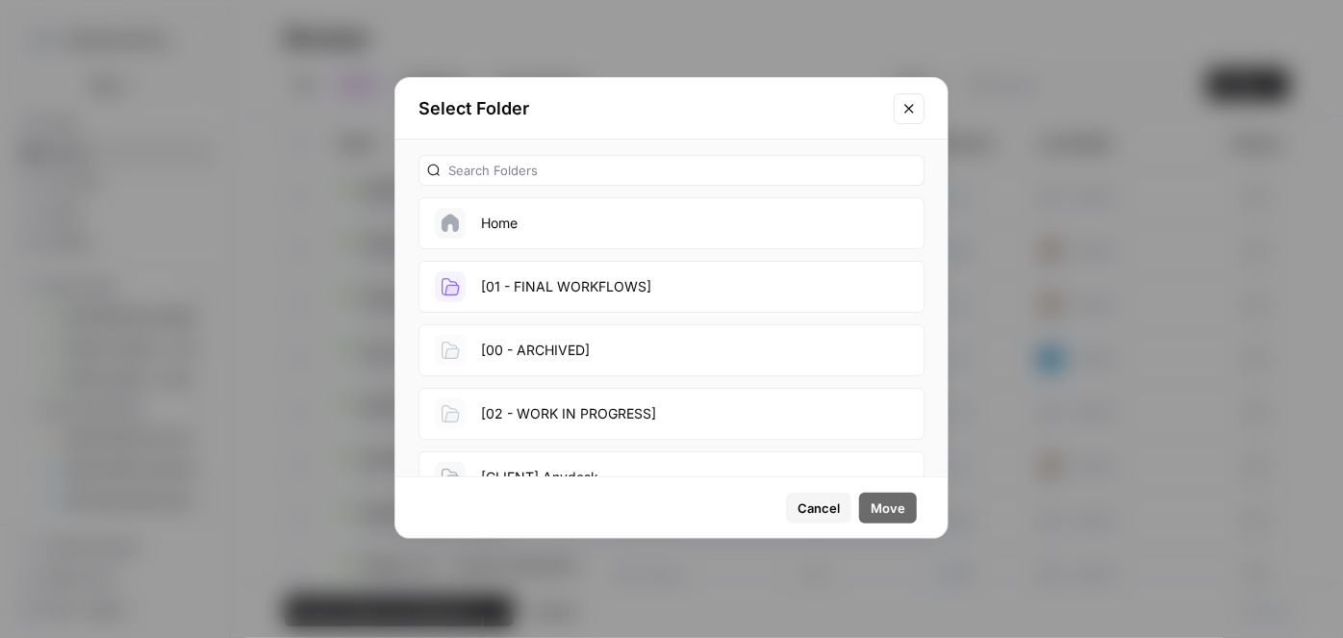
click at [677, 404] on button "[02 - WORK IN PROGRESS]" at bounding box center [672, 414] width 506 height 52
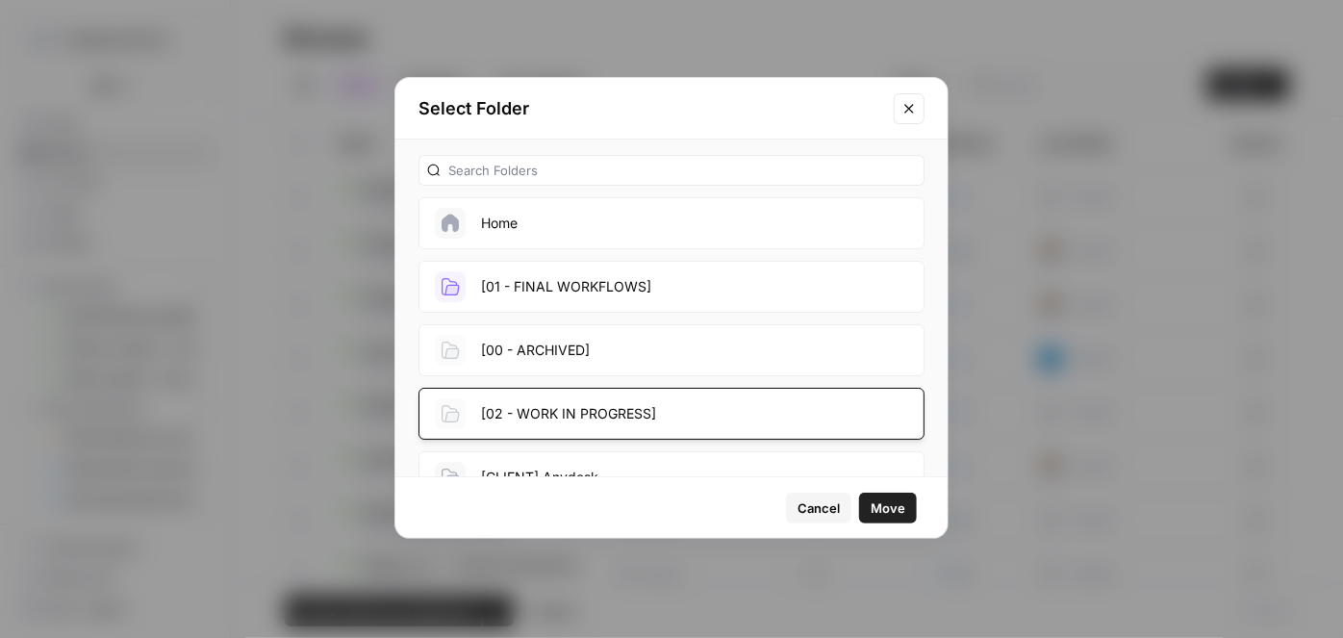
click at [882, 506] on span "Move" at bounding box center [888, 507] width 35 height 19
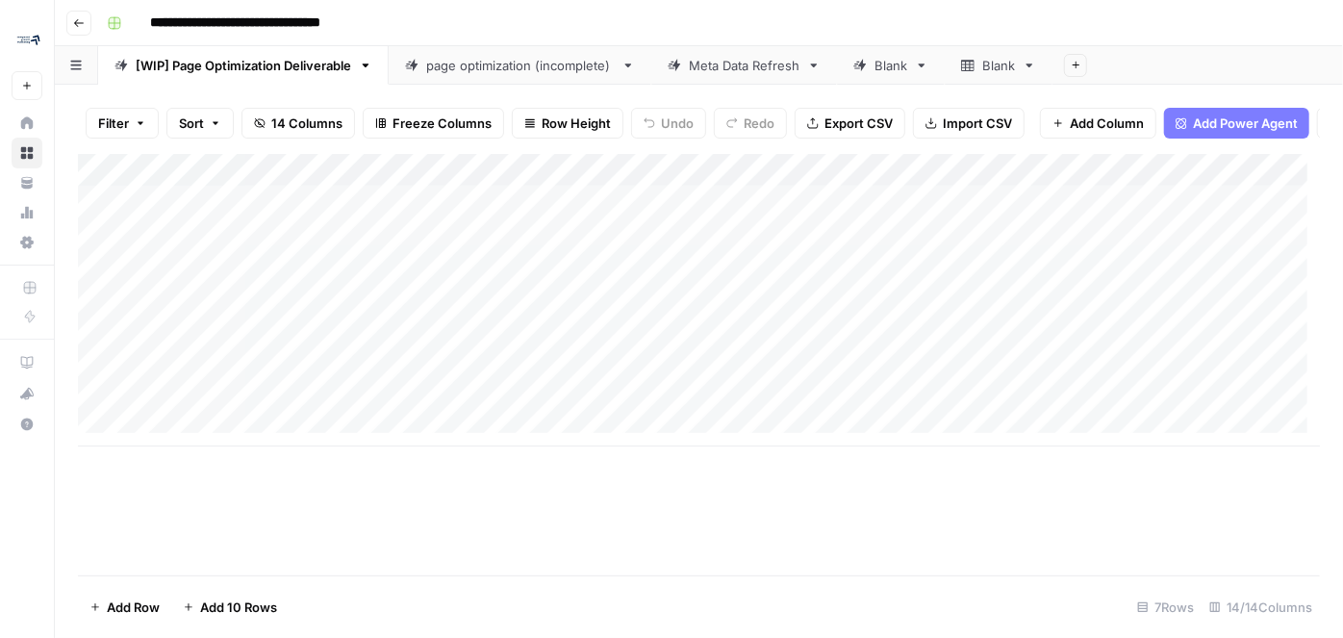
drag, startPoint x: 0, startPoint y: 0, endPoint x: 260, endPoint y: 21, distance: 260.7
click at [260, 21] on input "**********" at bounding box center [265, 23] width 248 height 31
drag, startPoint x: 243, startPoint y: 17, endPoint x: 413, endPoint y: 20, distance: 169.4
click at [406, 19] on div "**********" at bounding box center [711, 23] width 1225 height 31
click at [297, 21] on input "**********" at bounding box center [280, 23] width 279 height 31
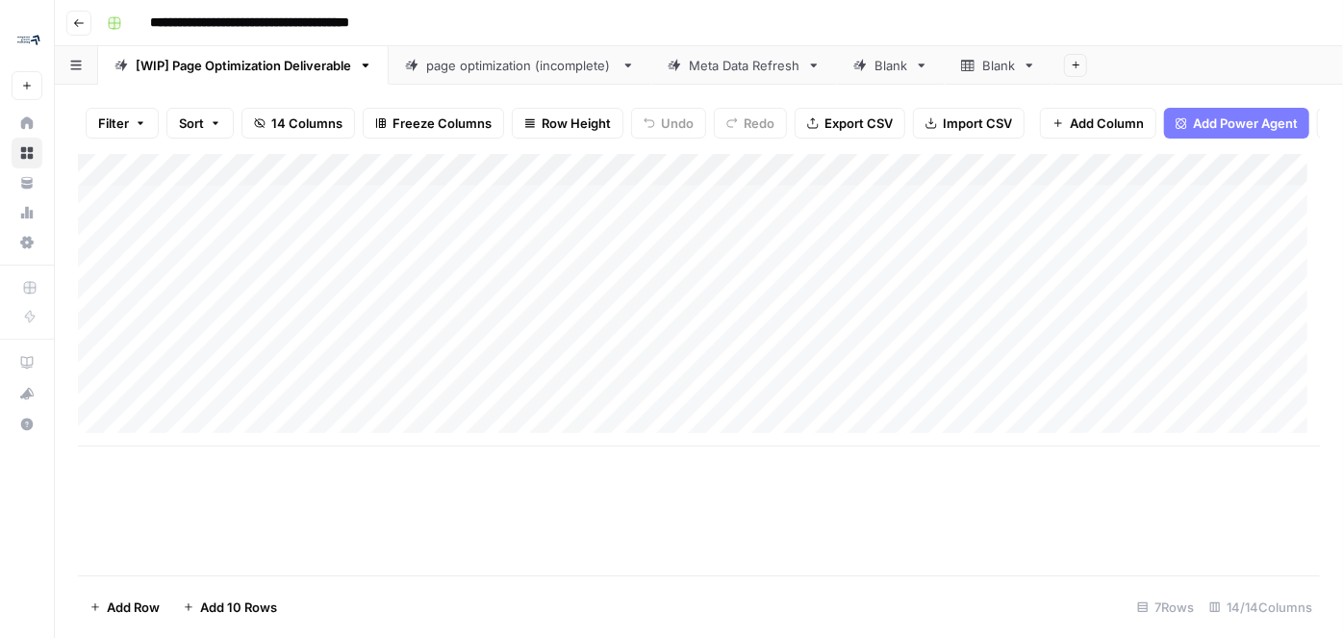
drag, startPoint x: 185, startPoint y: 23, endPoint x: 140, endPoint y: 22, distance: 44.3
click at [141, 22] on input "**********" at bounding box center [280, 23] width 279 height 31
click at [282, 23] on input "**********" at bounding box center [280, 23] width 279 height 31
type input "**********"
click at [251, 28] on input "**********" at bounding box center [276, 23] width 271 height 31
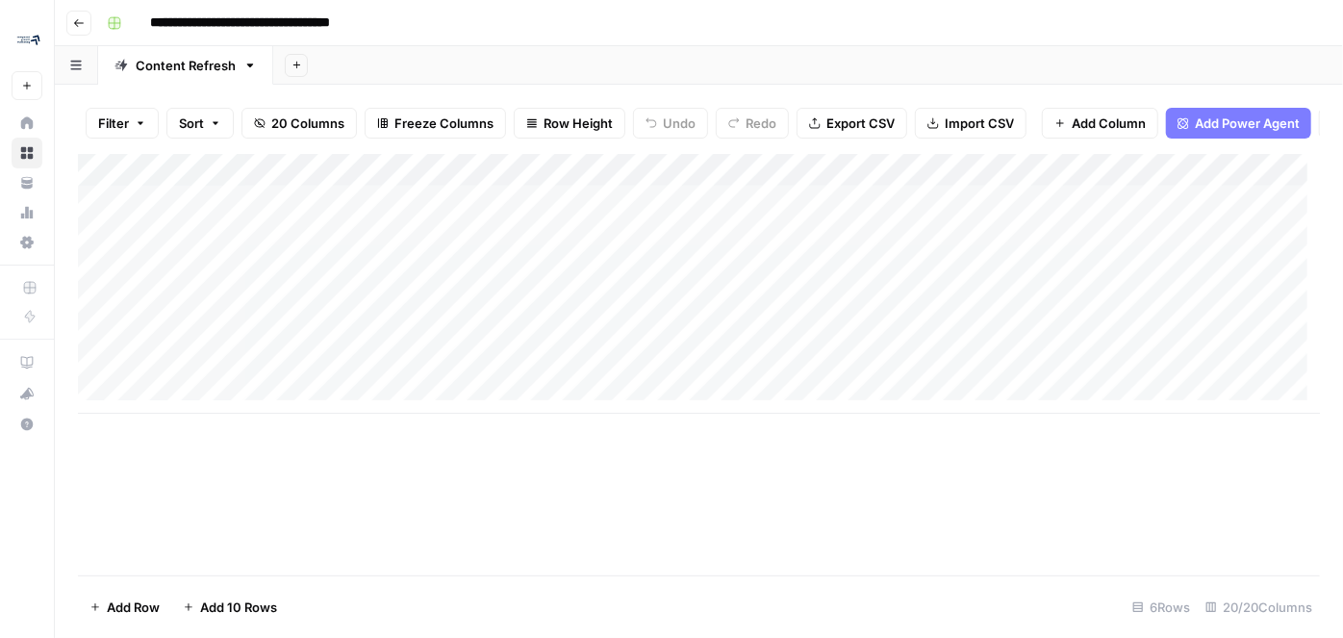
click at [80, 24] on icon "button" at bounding box center [79, 23] width 12 height 12
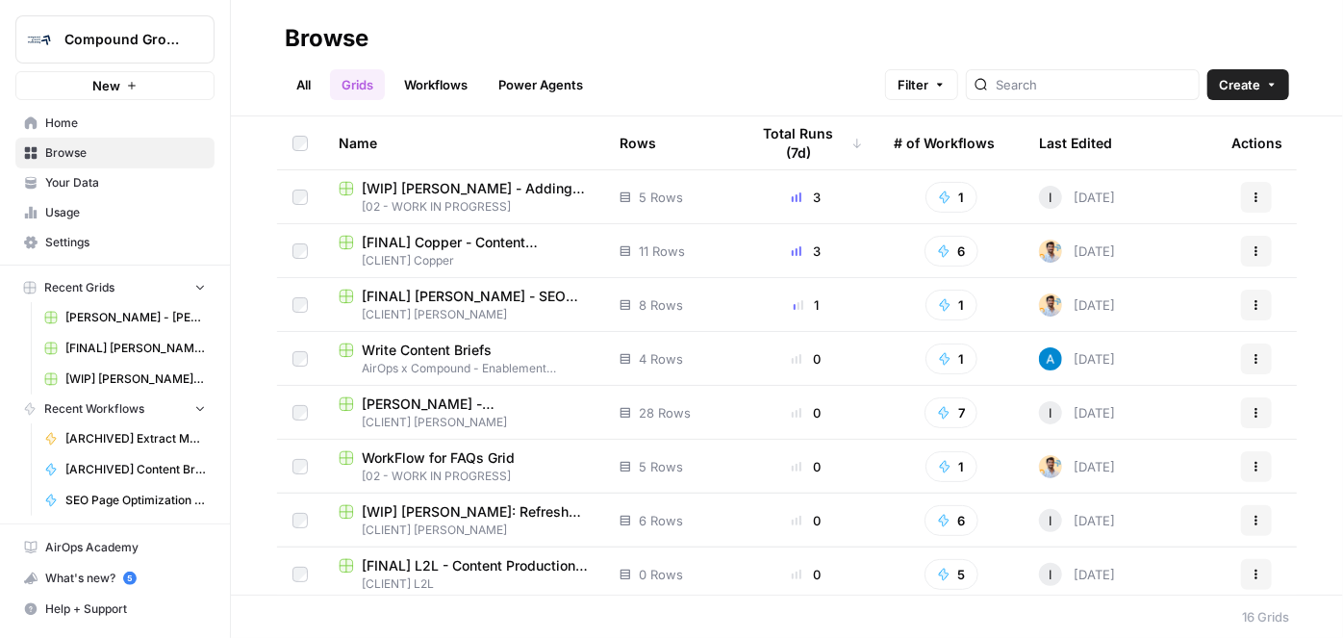
click at [107, 150] on span "Browse" at bounding box center [125, 152] width 161 height 17
click at [294, 92] on link "All" at bounding box center [304, 84] width 38 height 31
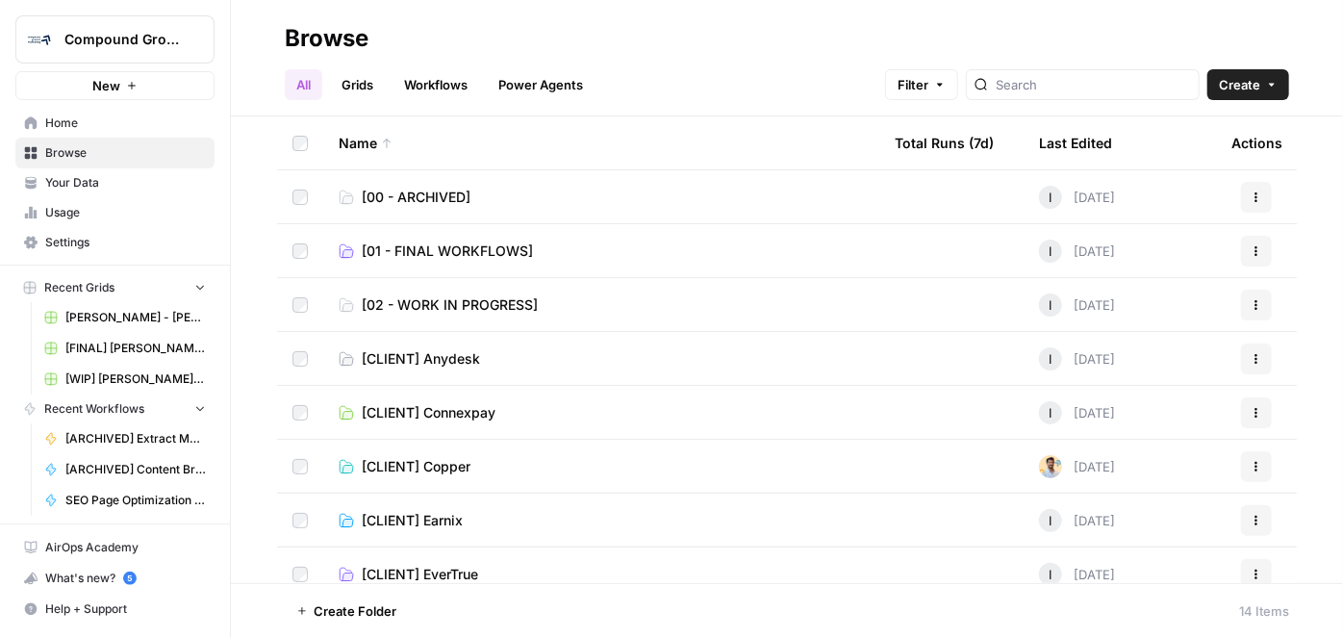
click at [464, 306] on span "[02 - WORK IN PROGRESS]" at bounding box center [450, 304] width 176 height 19
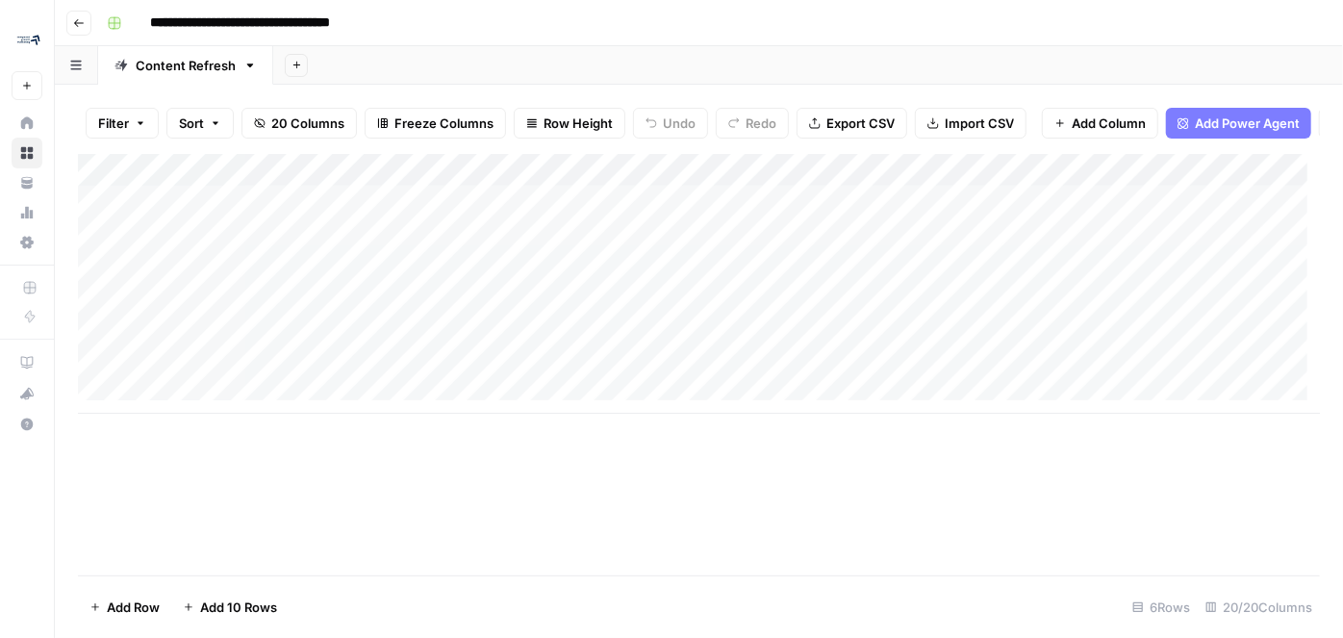
click at [82, 21] on icon "button" at bounding box center [79, 23] width 12 height 12
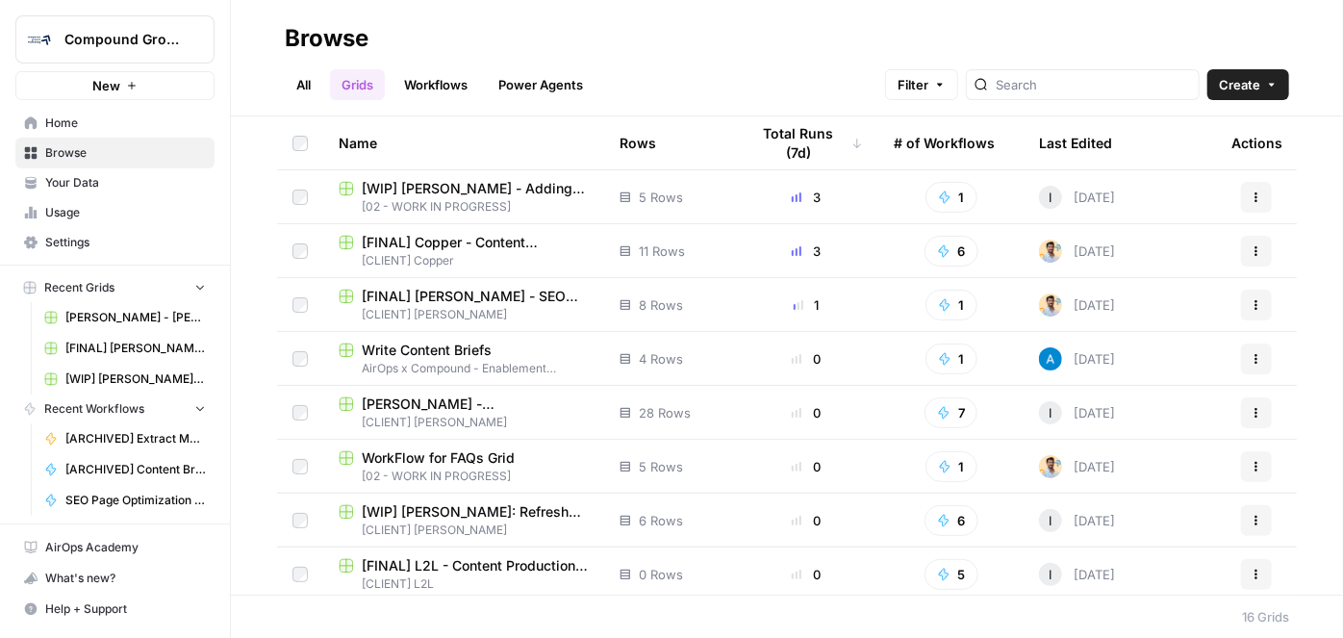
click at [108, 152] on span "Browse" at bounding box center [125, 152] width 161 height 17
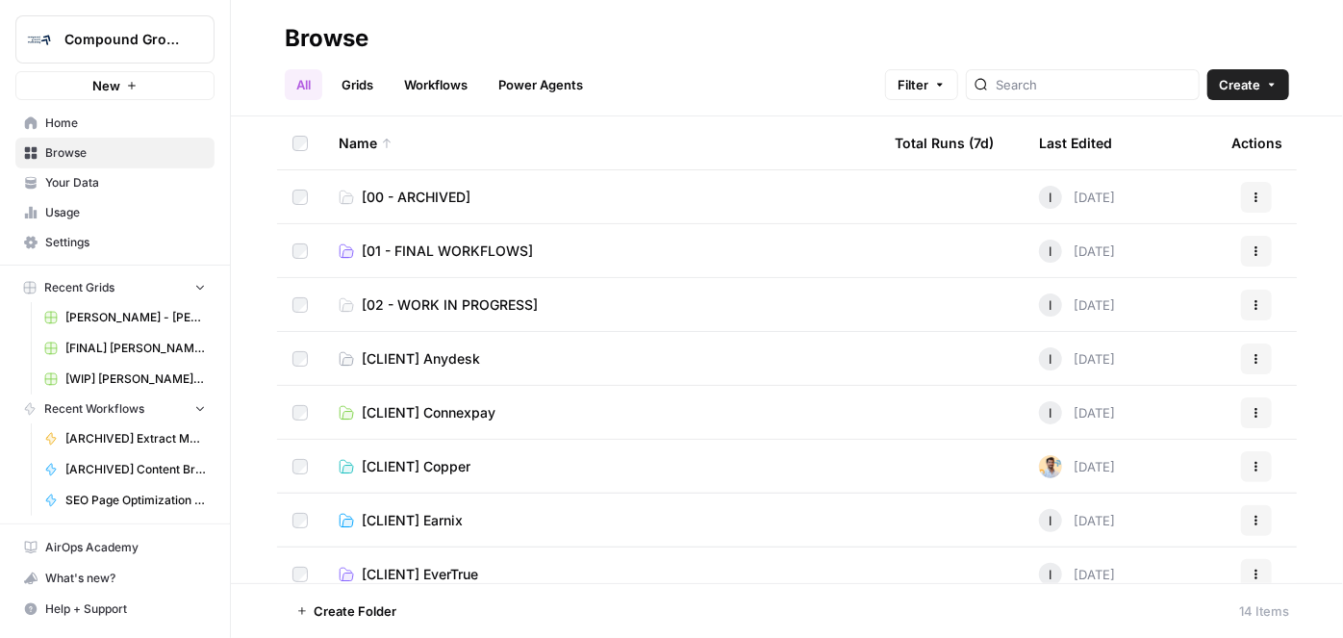
click at [354, 83] on link "Grids" at bounding box center [357, 84] width 55 height 31
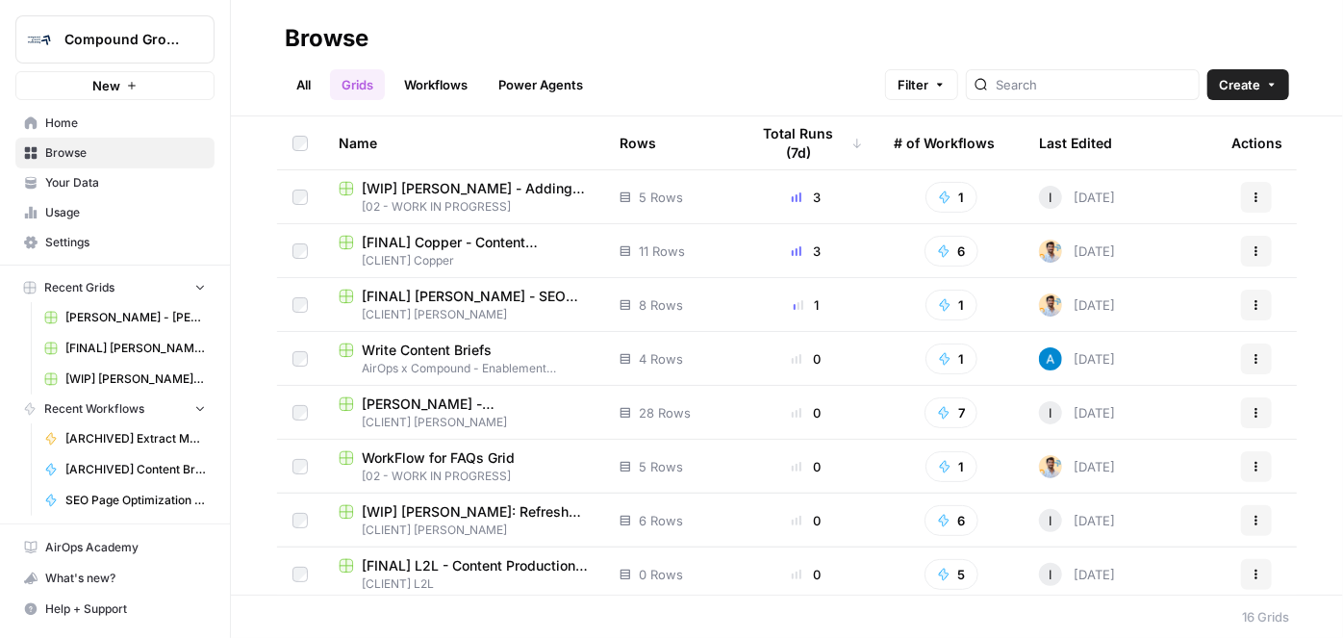
click at [297, 527] on td at bounding box center [300, 520] width 46 height 53
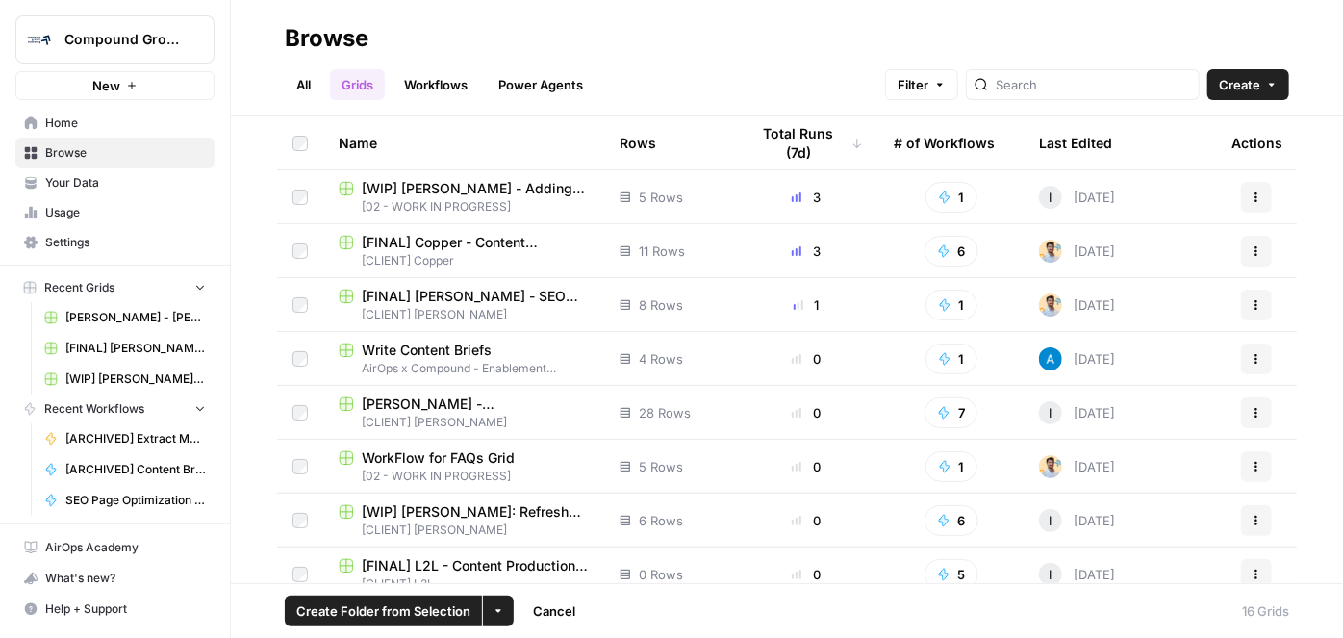
click at [1251, 522] on icon "button" at bounding box center [1257, 521] width 12 height 12
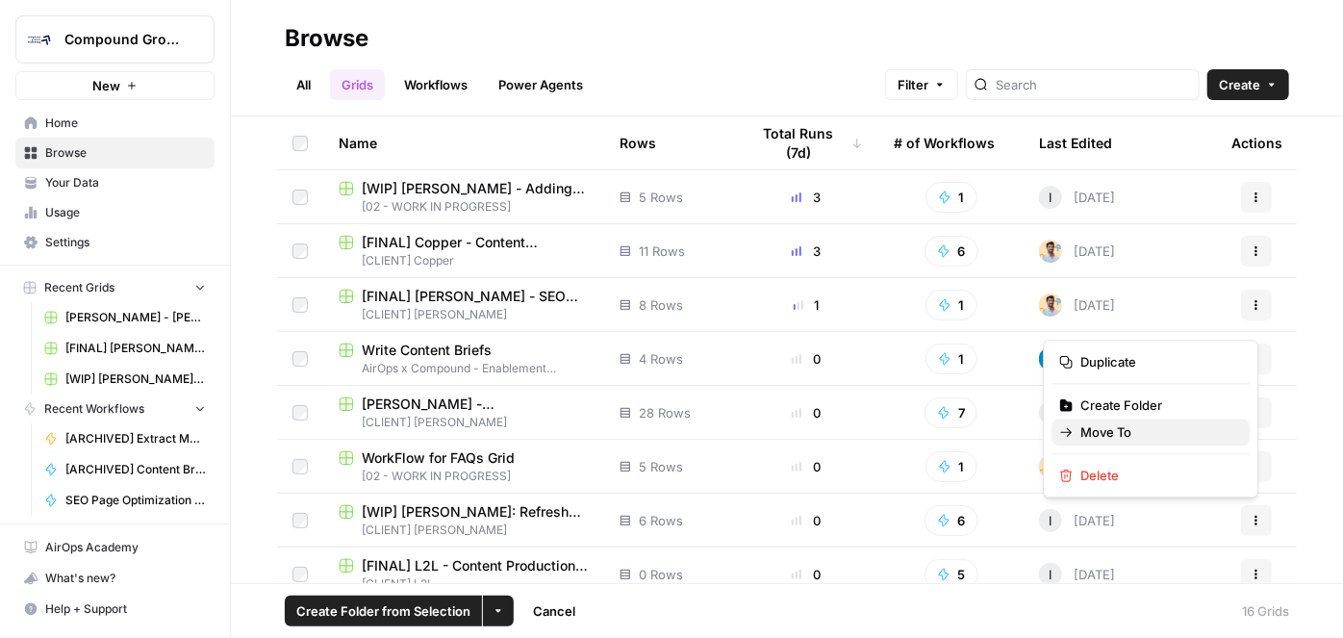
click at [1160, 427] on span "Move To" at bounding box center [1158, 431] width 154 height 19
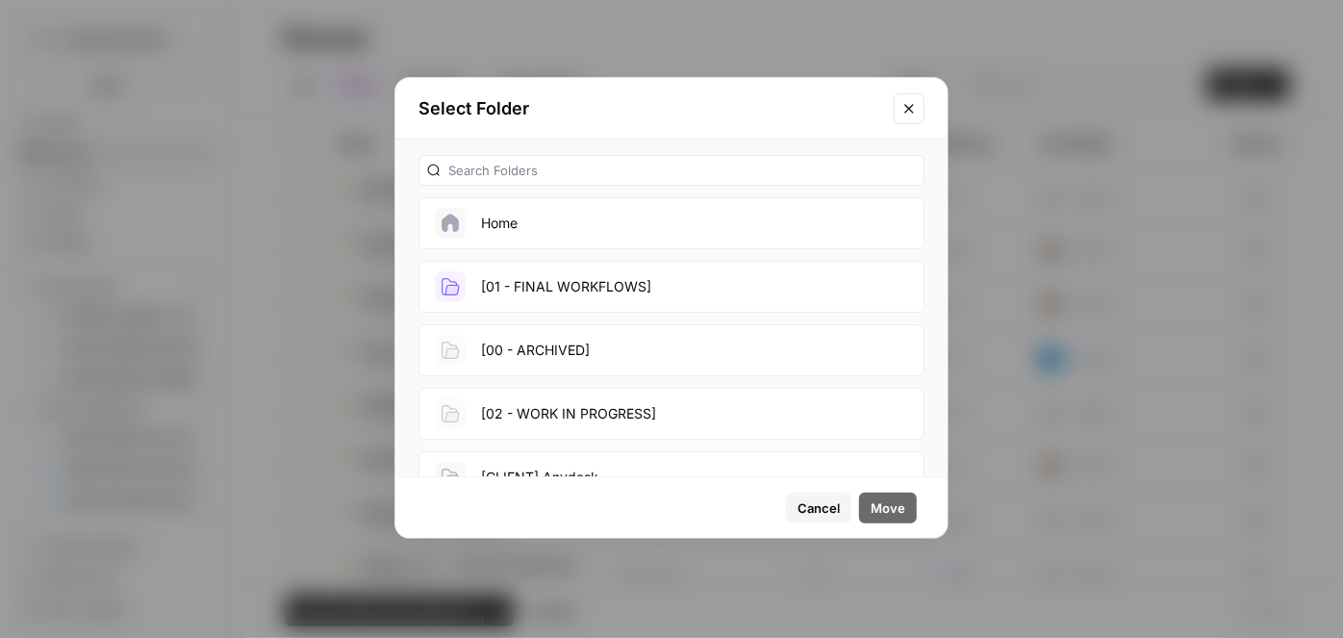
click at [622, 400] on button "[02 - WORK IN PROGRESS]" at bounding box center [672, 414] width 506 height 52
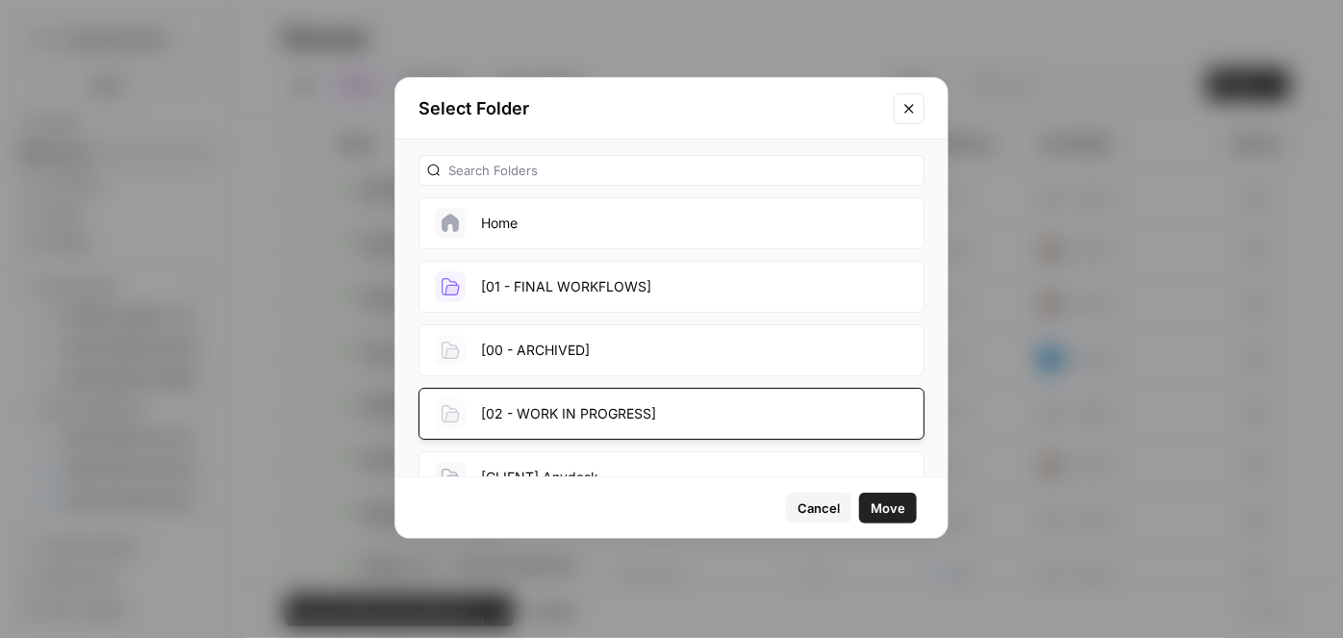
click at [887, 506] on span "Move" at bounding box center [888, 507] width 35 height 19
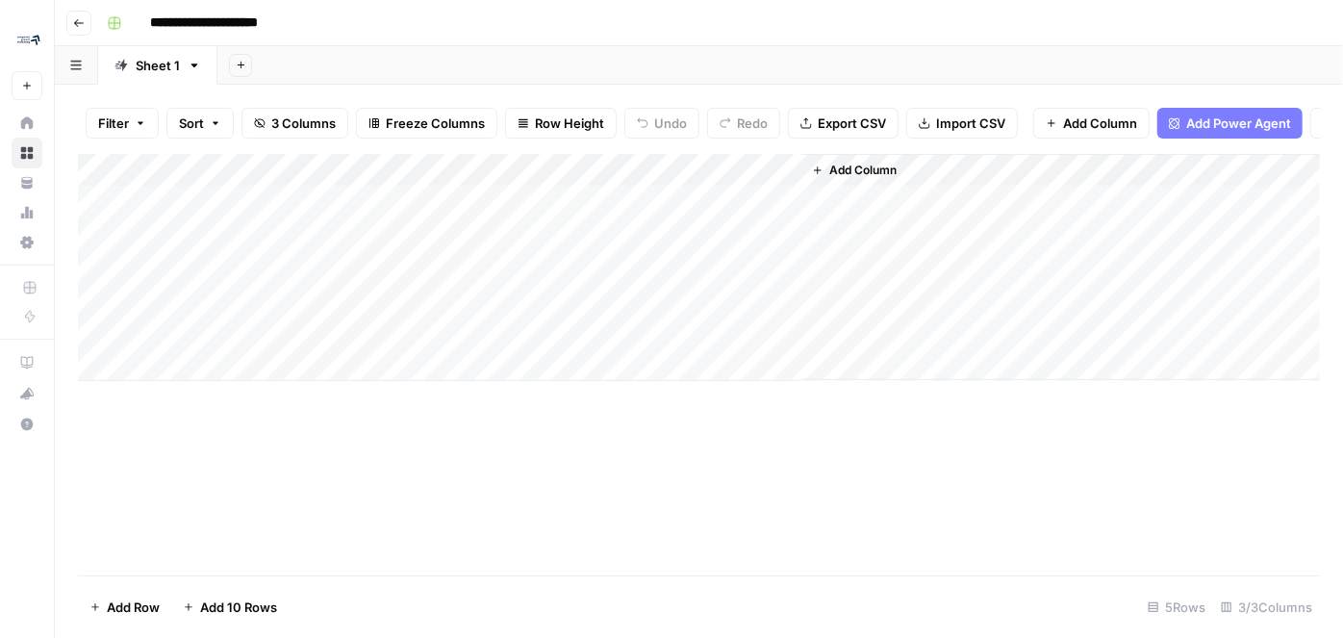
click at [77, 23] on icon "button" at bounding box center [79, 23] width 12 height 12
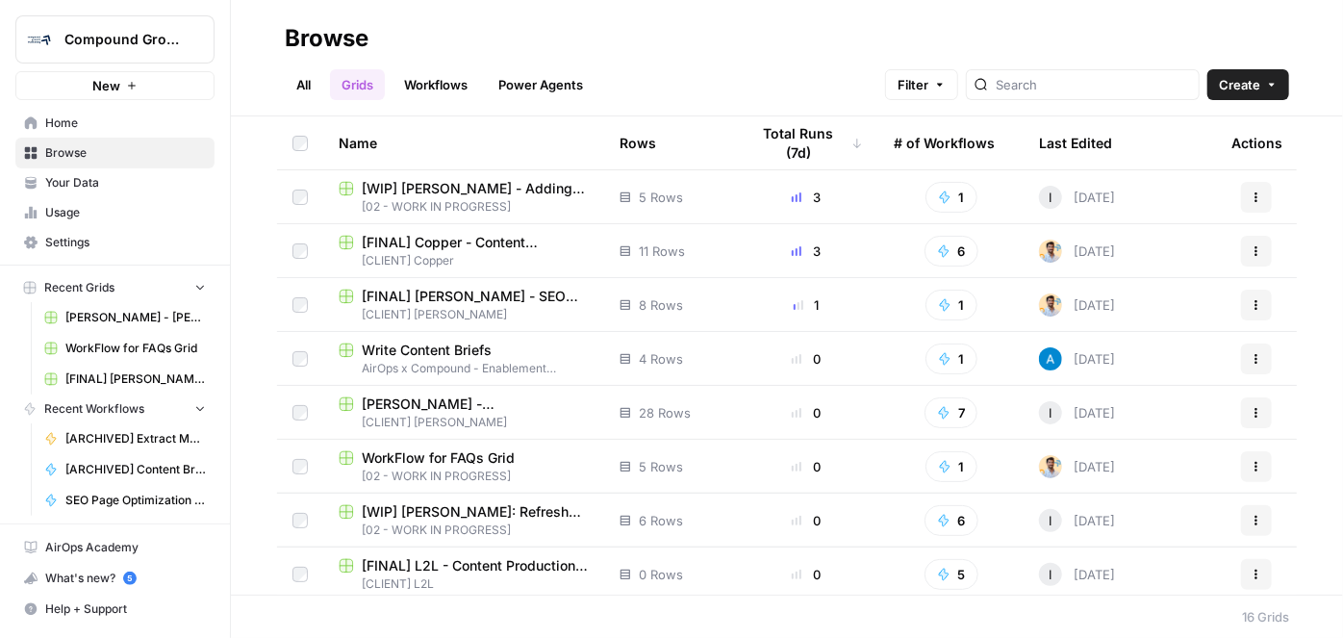
click at [309, 90] on link "All" at bounding box center [304, 84] width 38 height 31
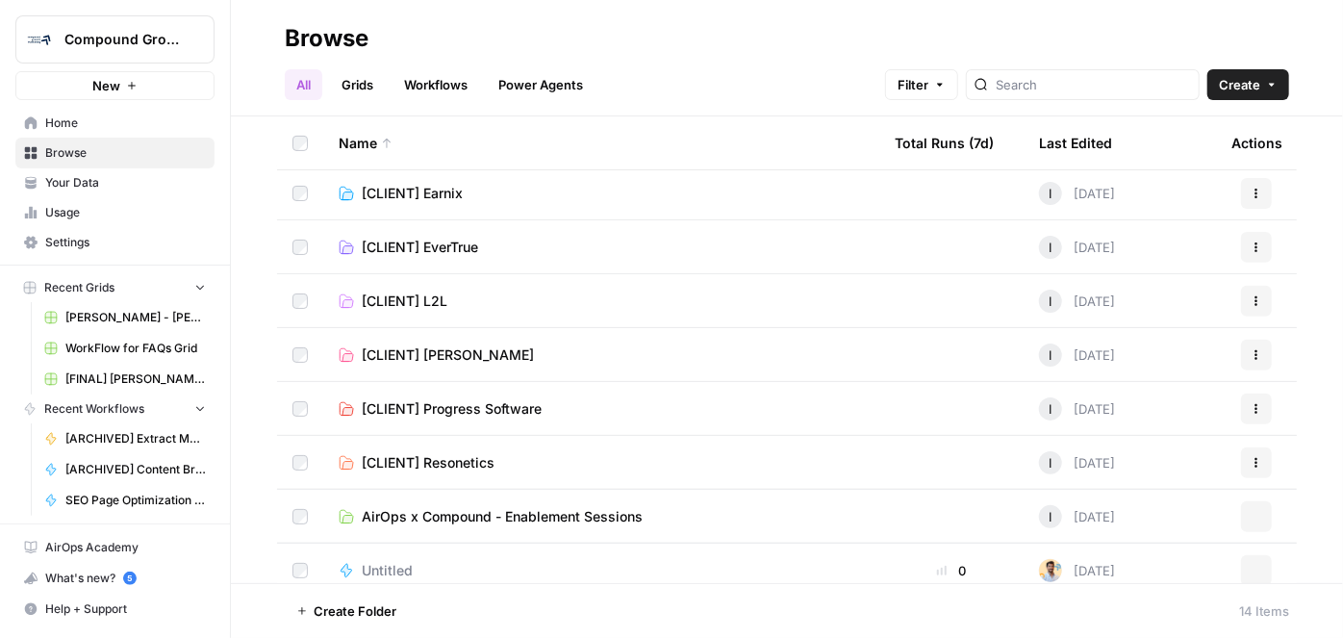
scroll to position [341, 0]
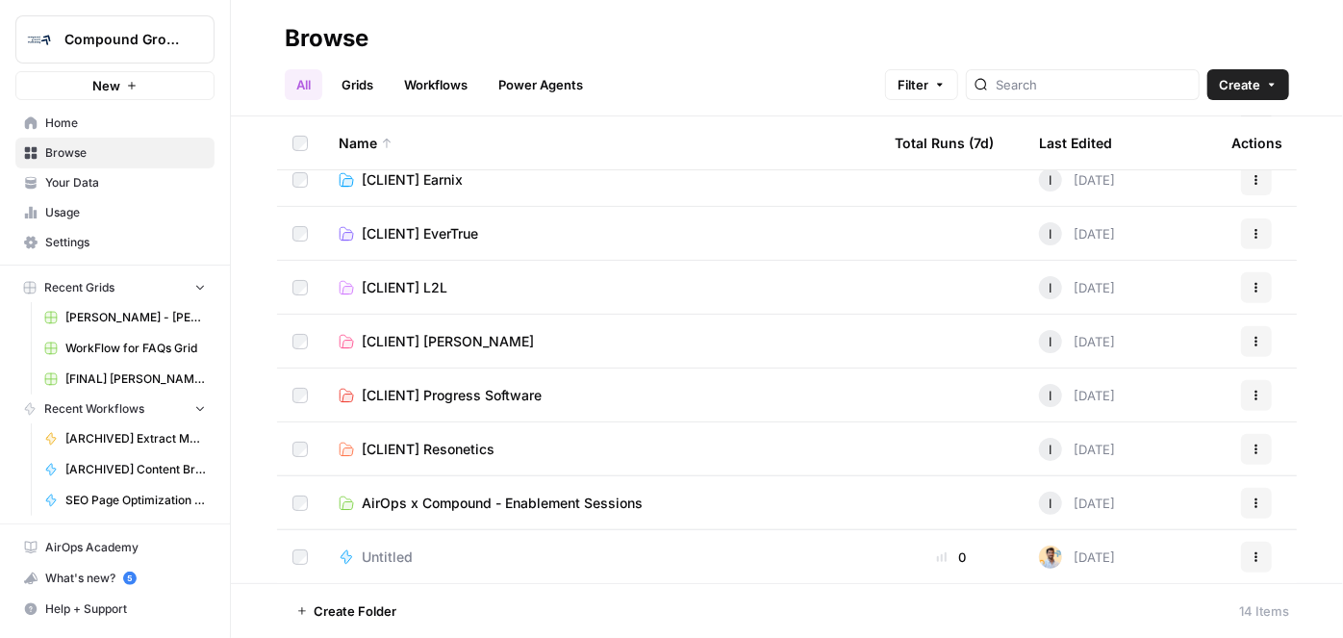
click at [395, 549] on span "Untitled" at bounding box center [387, 557] width 51 height 19
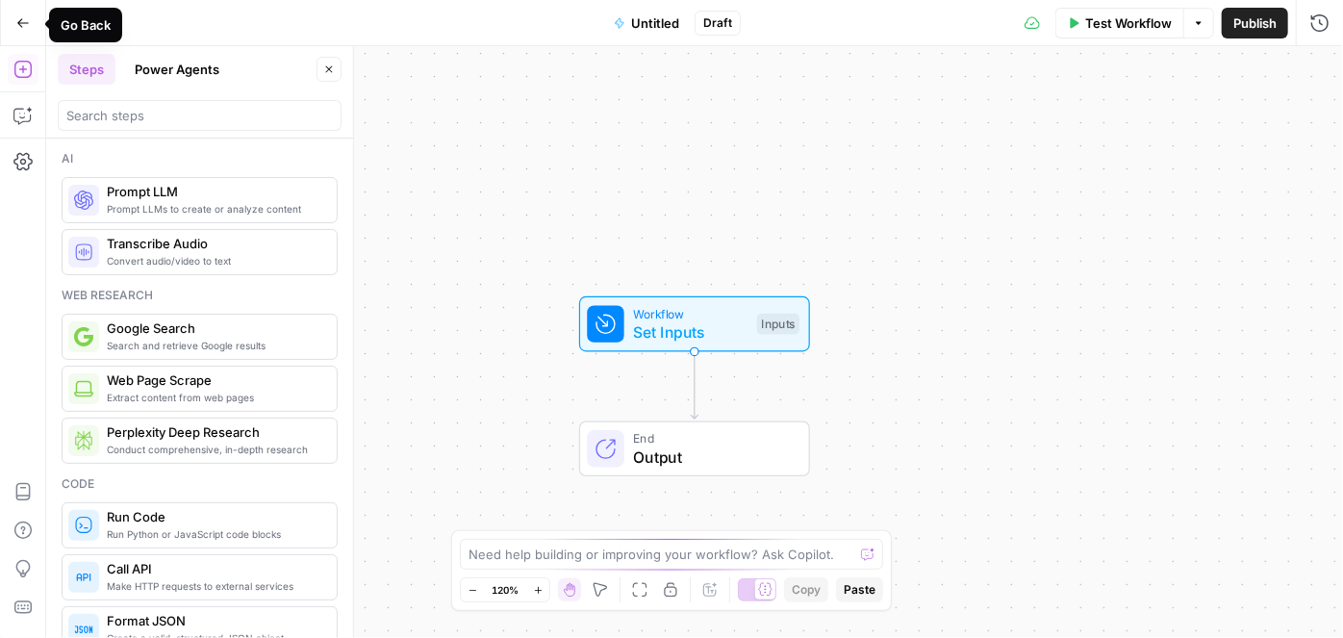
click at [34, 15] on button "Go Back" at bounding box center [23, 23] width 35 height 35
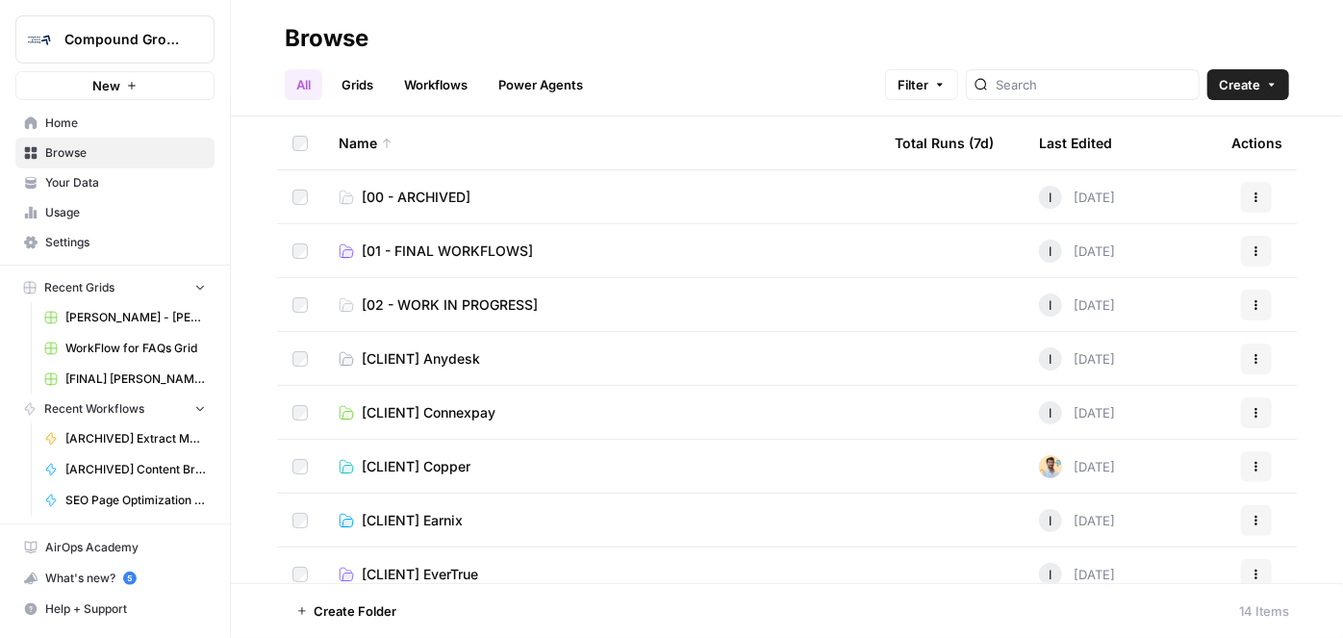
scroll to position [341, 0]
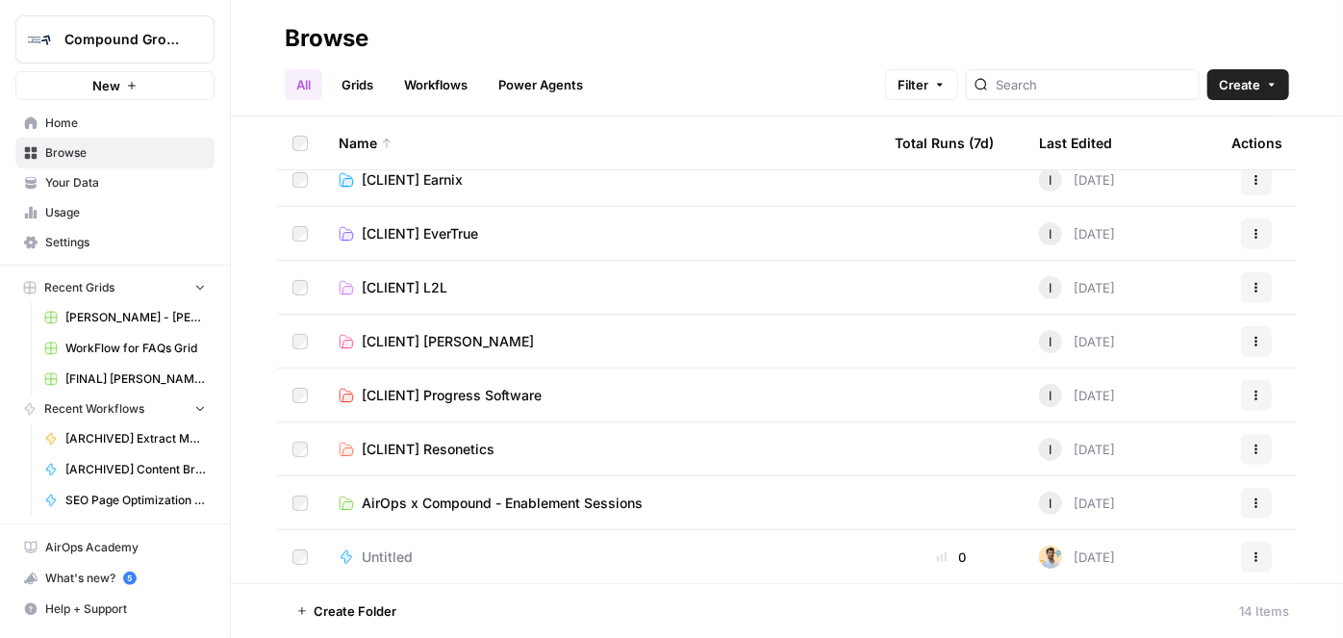
click at [1249, 563] on button "Actions" at bounding box center [1256, 557] width 31 height 31
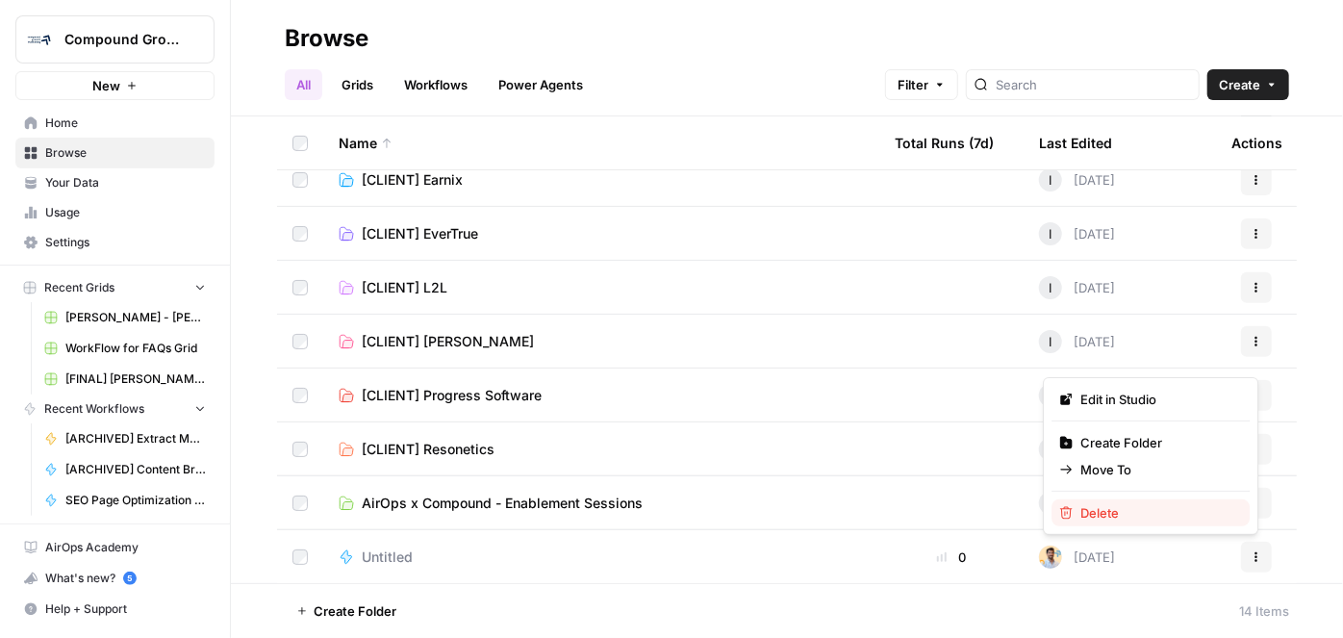
click at [1170, 514] on span "Delete" at bounding box center [1158, 512] width 154 height 19
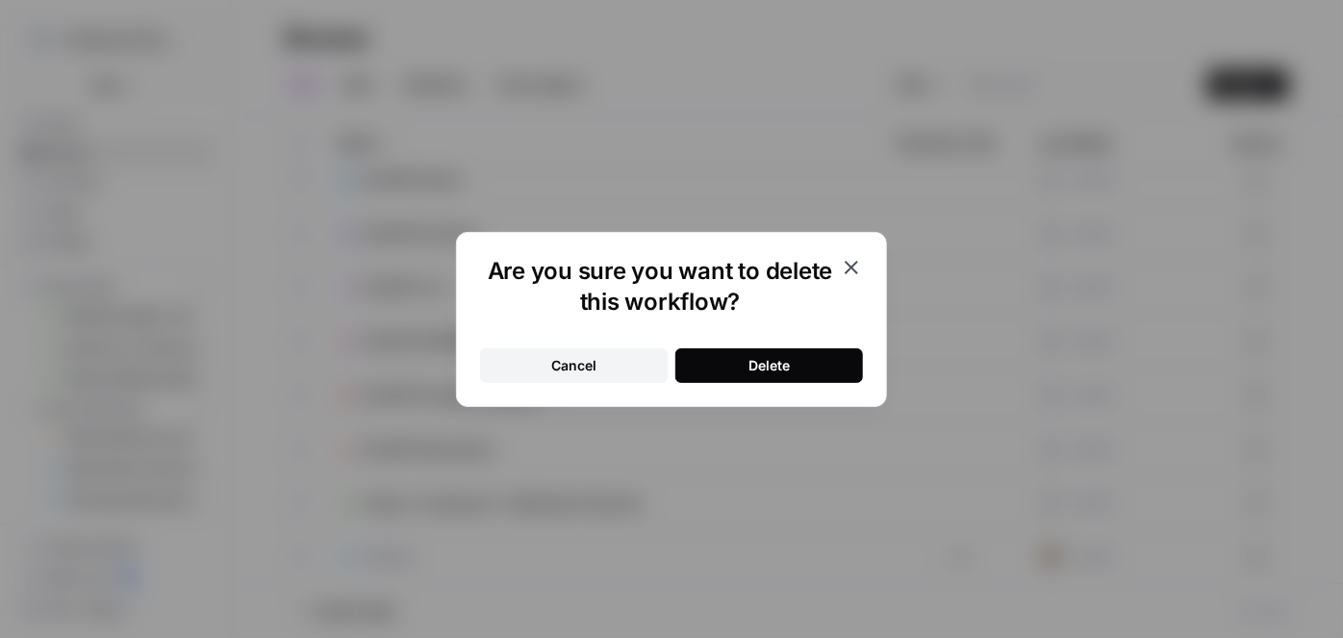
click at [811, 371] on button "Delete" at bounding box center [770, 365] width 188 height 35
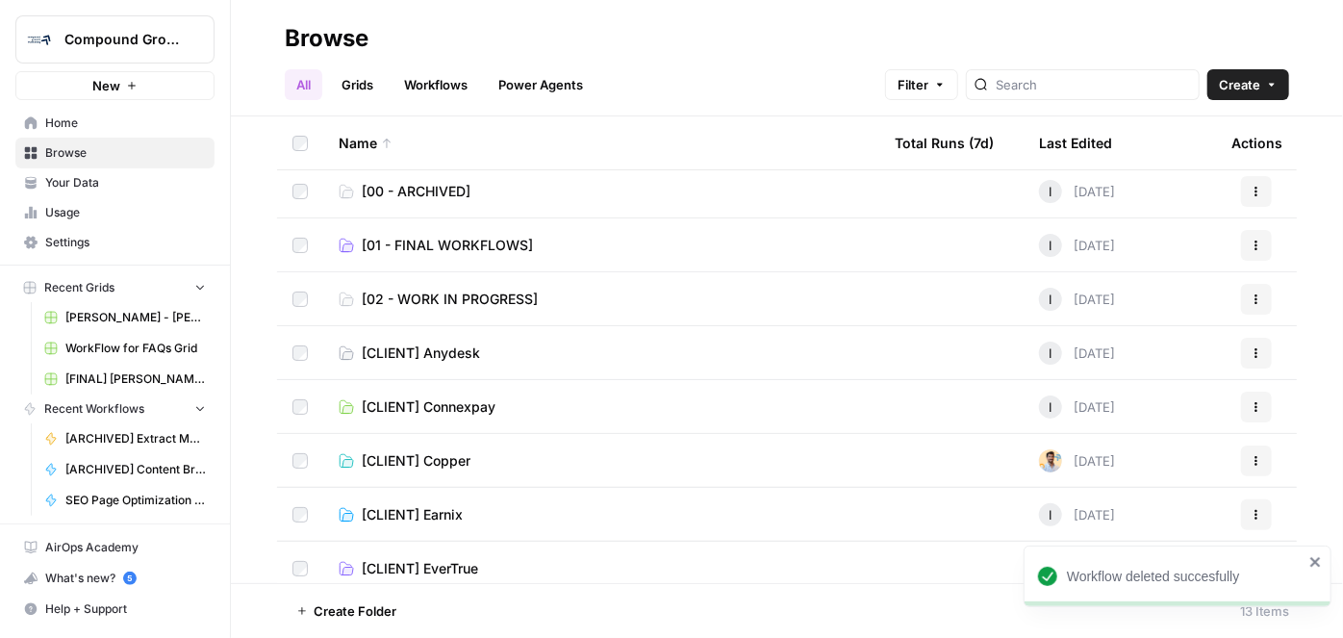
scroll to position [0, 0]
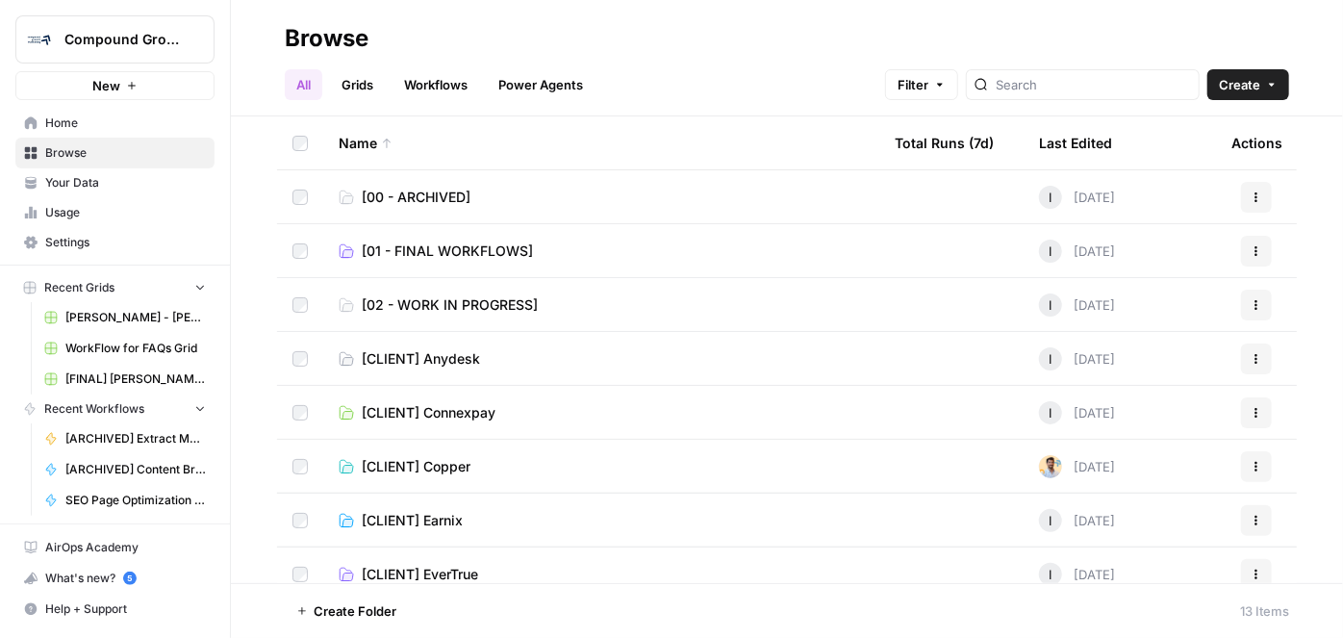
click at [486, 299] on span "[02 - WORK IN PROGRESS]" at bounding box center [450, 304] width 176 height 19
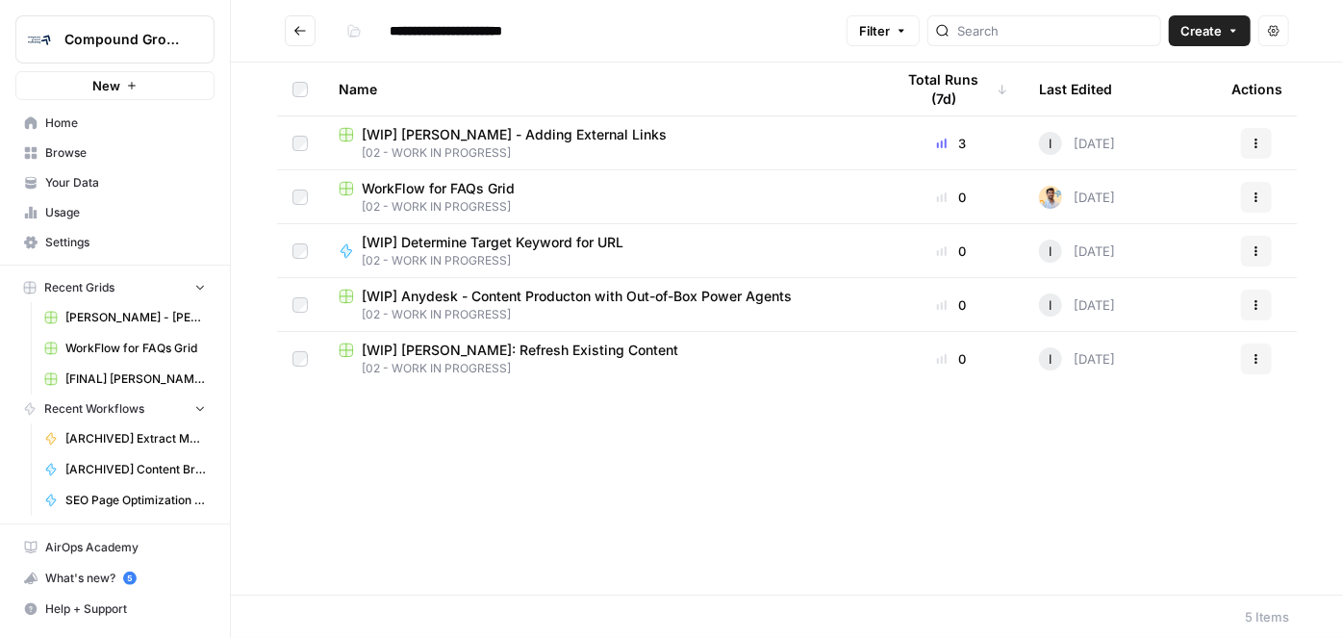
click at [507, 186] on span "WorkFlow for FAQs Grid" at bounding box center [438, 188] width 153 height 19
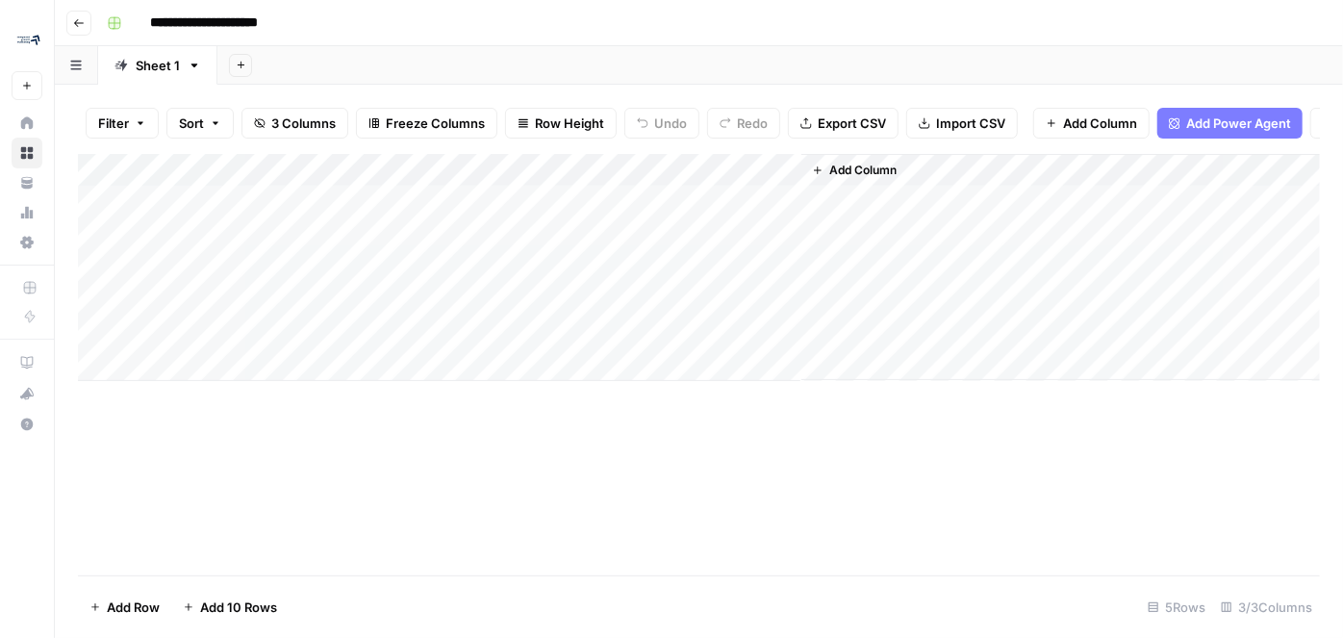
click at [162, 18] on input "**********" at bounding box center [227, 23] width 173 height 31
click at [150, 22] on input "**********" at bounding box center [227, 23] width 173 height 31
type input "**********"
click at [81, 27] on icon "button" at bounding box center [79, 23] width 12 height 12
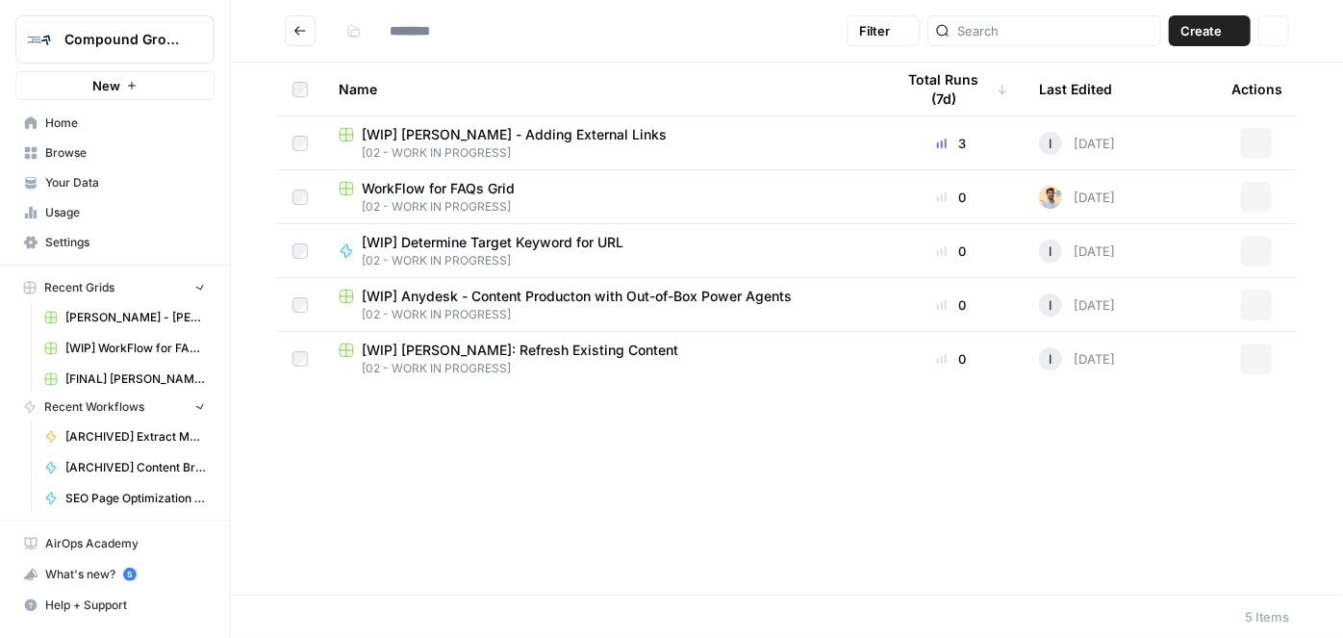
type input "**********"
click at [88, 124] on span "Home" at bounding box center [125, 123] width 161 height 17
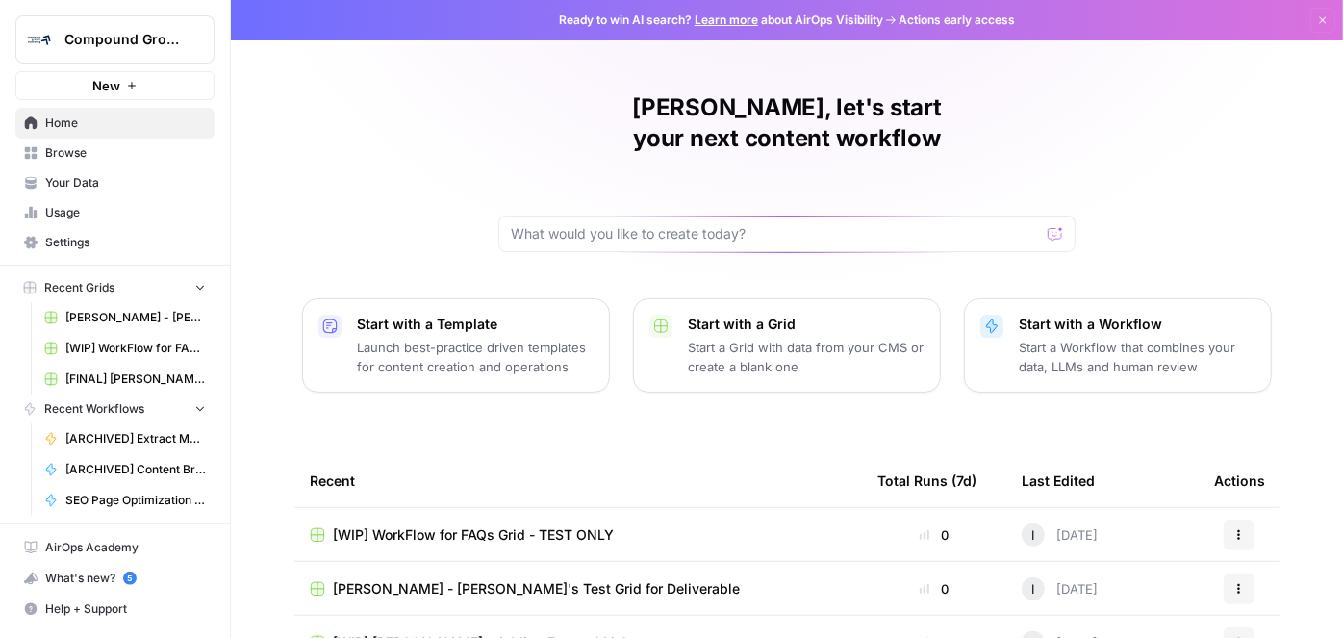
click at [64, 155] on span "Browse" at bounding box center [125, 152] width 161 height 17
click at [77, 129] on span "Home" at bounding box center [125, 123] width 161 height 17
click at [50, 153] on span "Browse" at bounding box center [125, 152] width 161 height 17
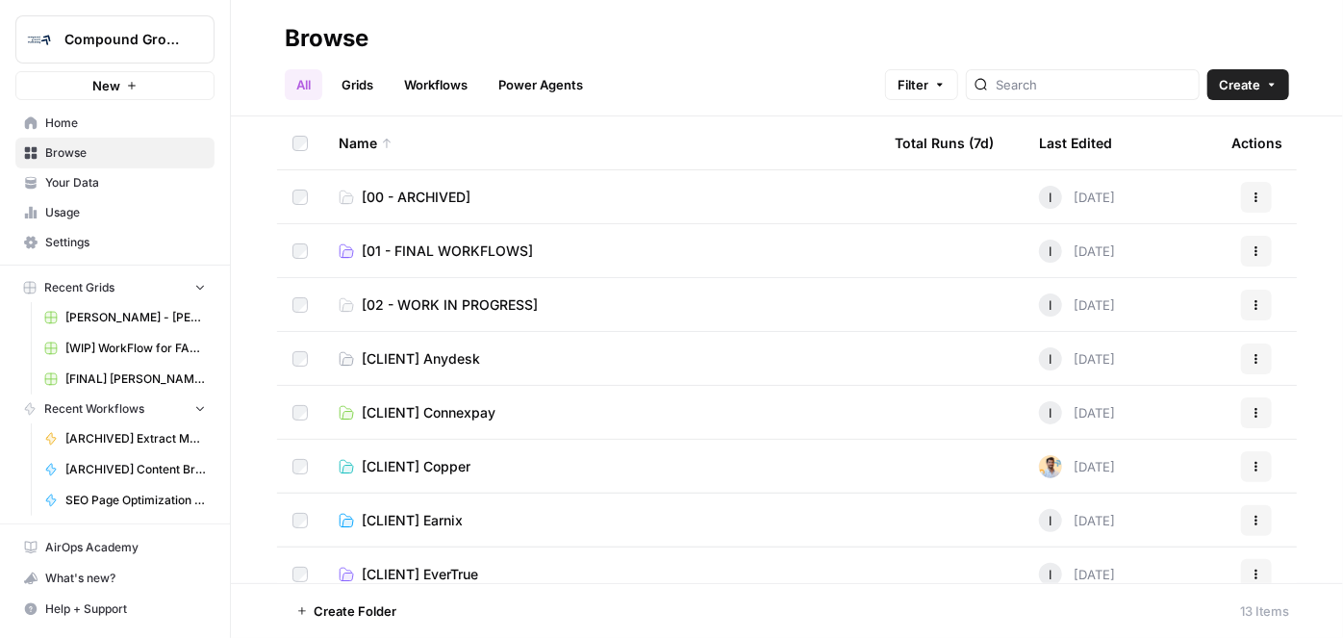
click at [464, 308] on span "[02 - WORK IN PROGRESS]" at bounding box center [450, 304] width 176 height 19
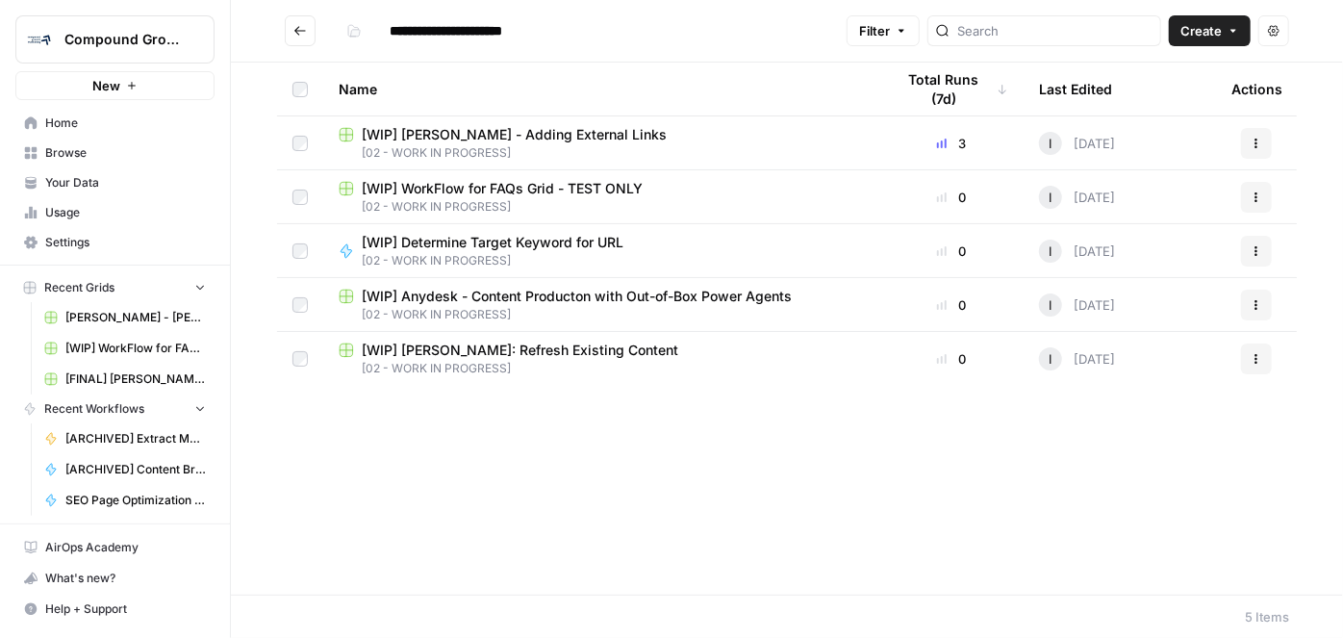
click at [937, 144] on div at bounding box center [938, 145] width 2 height 6
click at [1214, 38] on span "Create" at bounding box center [1201, 30] width 41 height 19
click at [1155, 108] on span "Workflow" at bounding box center [1174, 102] width 108 height 19
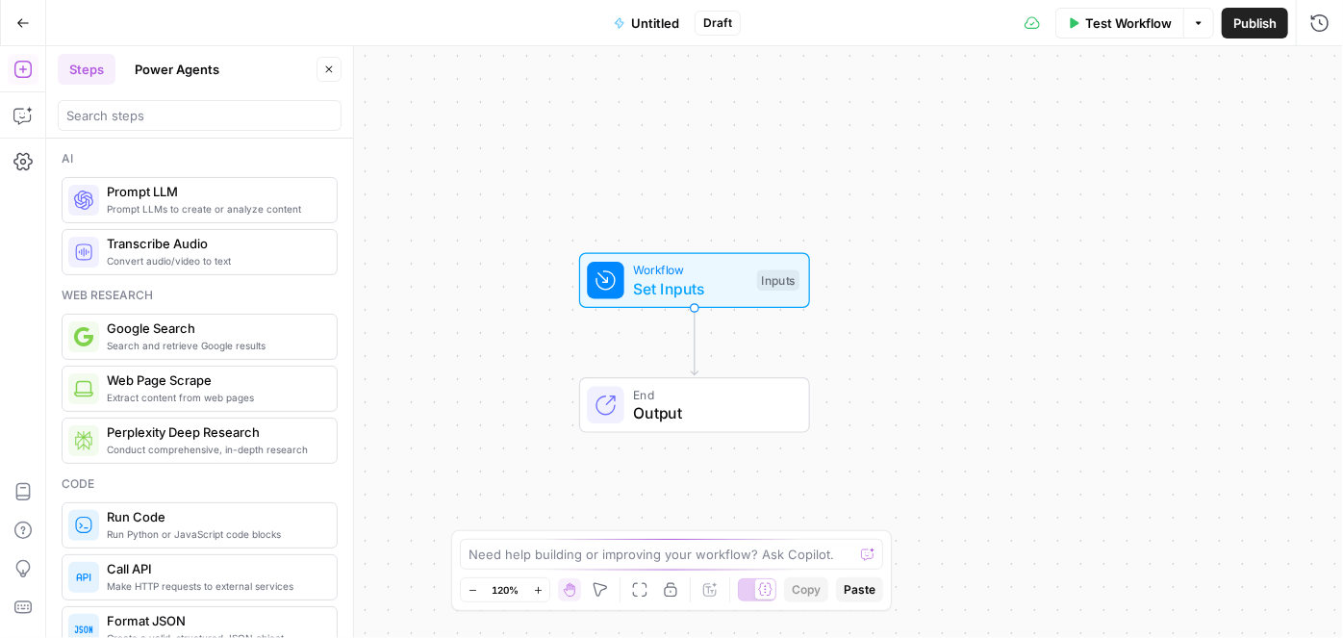
click at [662, 29] on span "Untitled" at bounding box center [655, 22] width 48 height 19
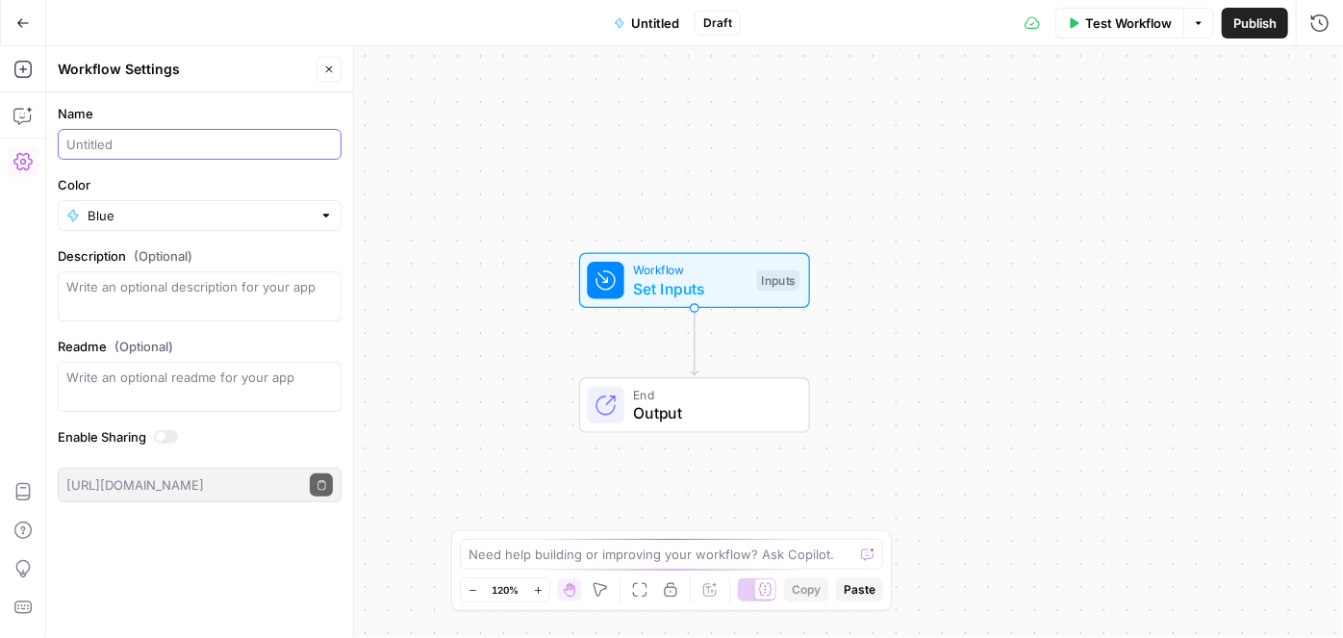
click at [177, 145] on input "Name" at bounding box center [199, 144] width 267 height 19
drag, startPoint x: 310, startPoint y: 143, endPoint x: 214, endPoint y: 143, distance: 96.2
click at [214, 143] on input "[WIP] Page Optimization Deliverable for" at bounding box center [199, 144] width 267 height 19
click at [200, 140] on input "[WIP] Page Optimization for URL in Staging" at bounding box center [199, 144] width 267 height 19
type input "[WIP] Page Optimization for URL in Staging"
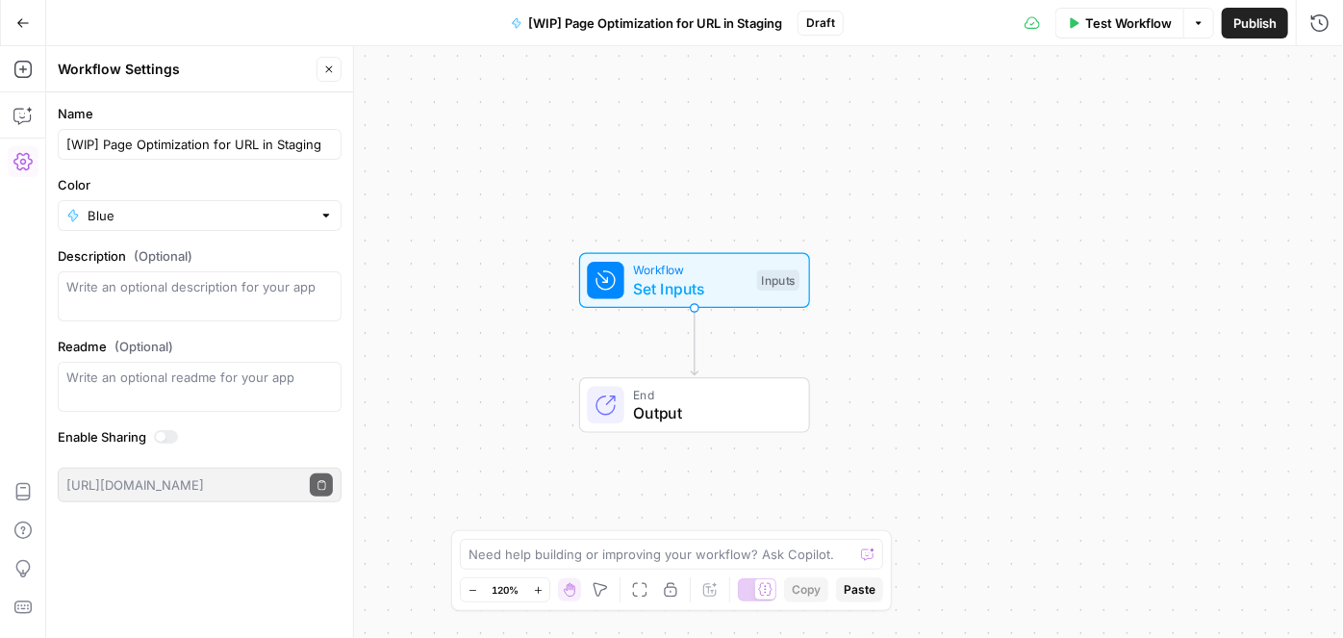
click at [208, 273] on div at bounding box center [200, 296] width 284 height 50
click at [327, 66] on icon "button" at bounding box center [329, 70] width 12 height 12
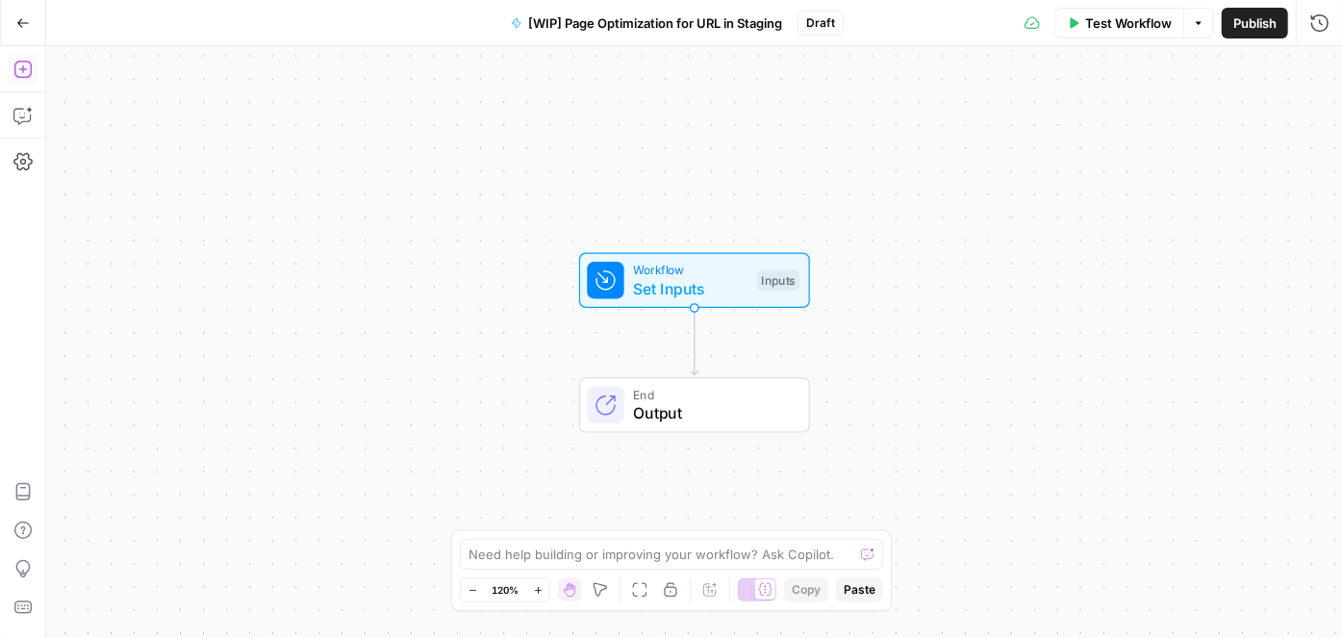
click at [21, 69] on icon "button" at bounding box center [21, 69] width 17 height 17
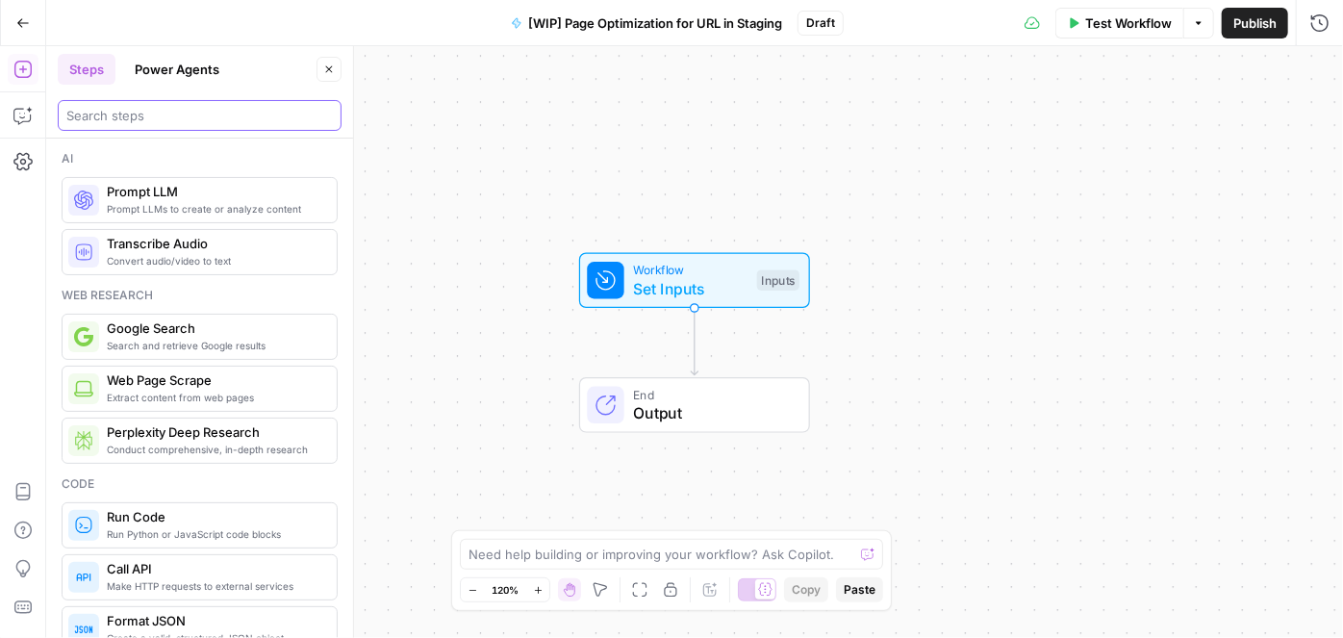
click at [164, 109] on input "search" at bounding box center [199, 115] width 267 height 19
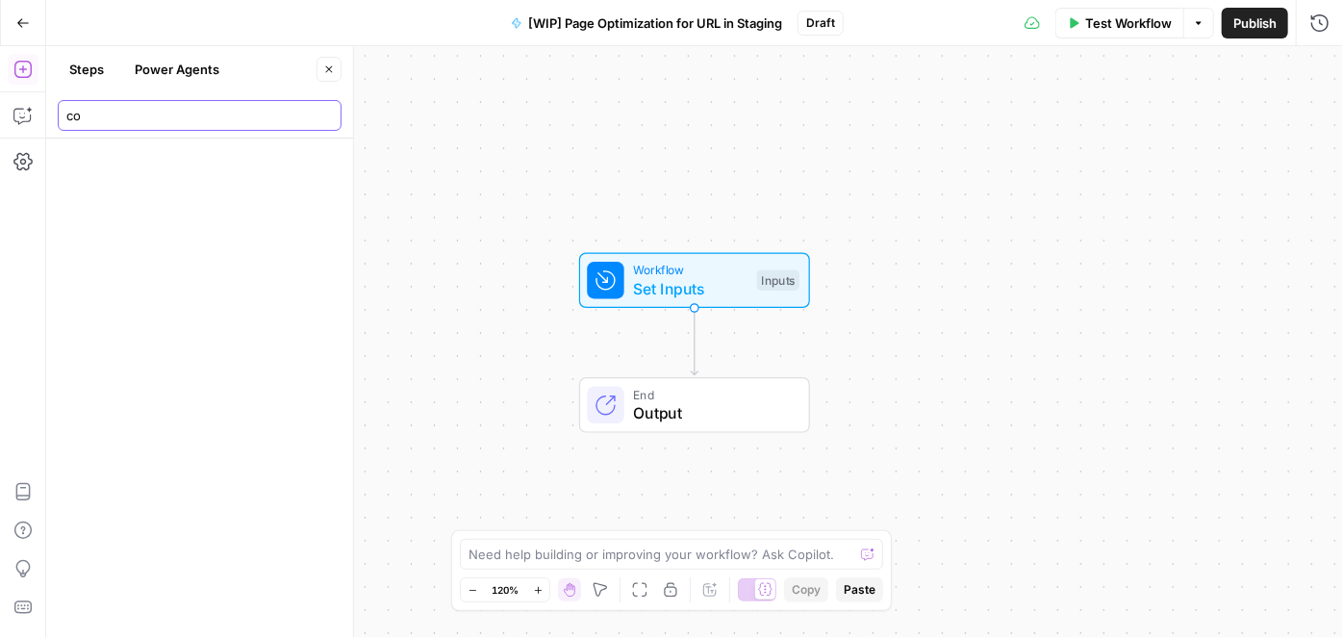
type input "c"
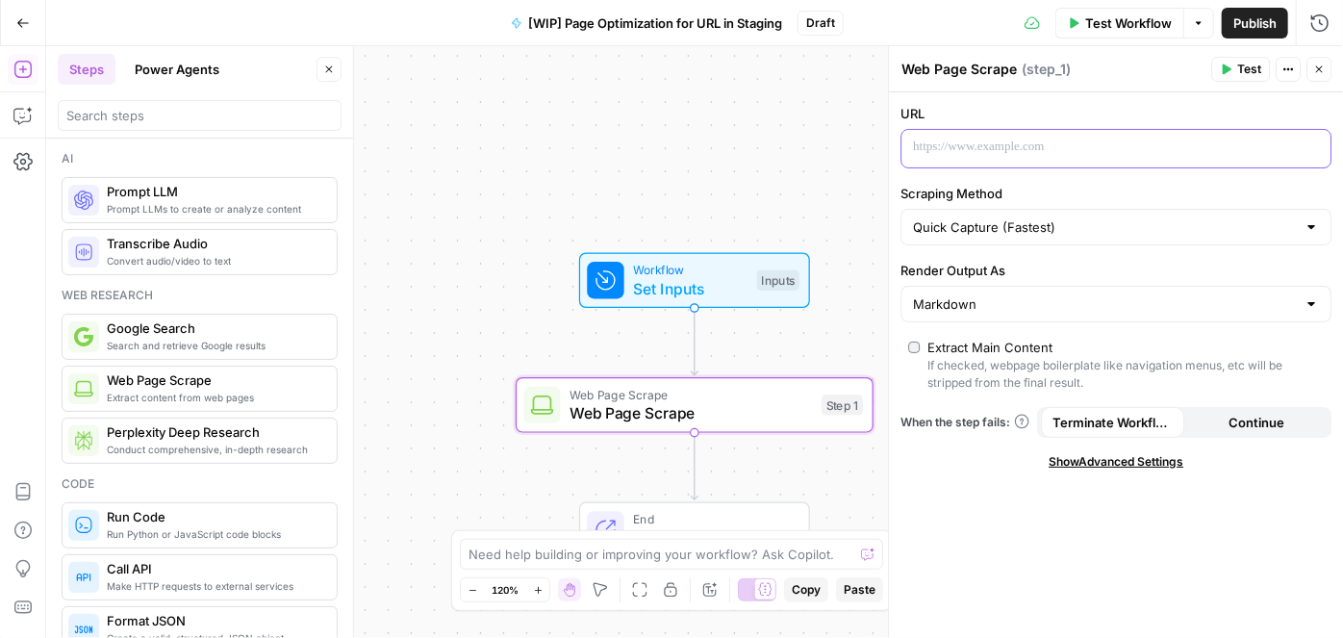
click at [1058, 145] on p at bounding box center [1100, 147] width 375 height 19
click at [782, 175] on div "Workflow Set Inputs Inputs Web Page Scrape Web Page Scrape Step 1 End Output" at bounding box center [694, 342] width 1297 height 592
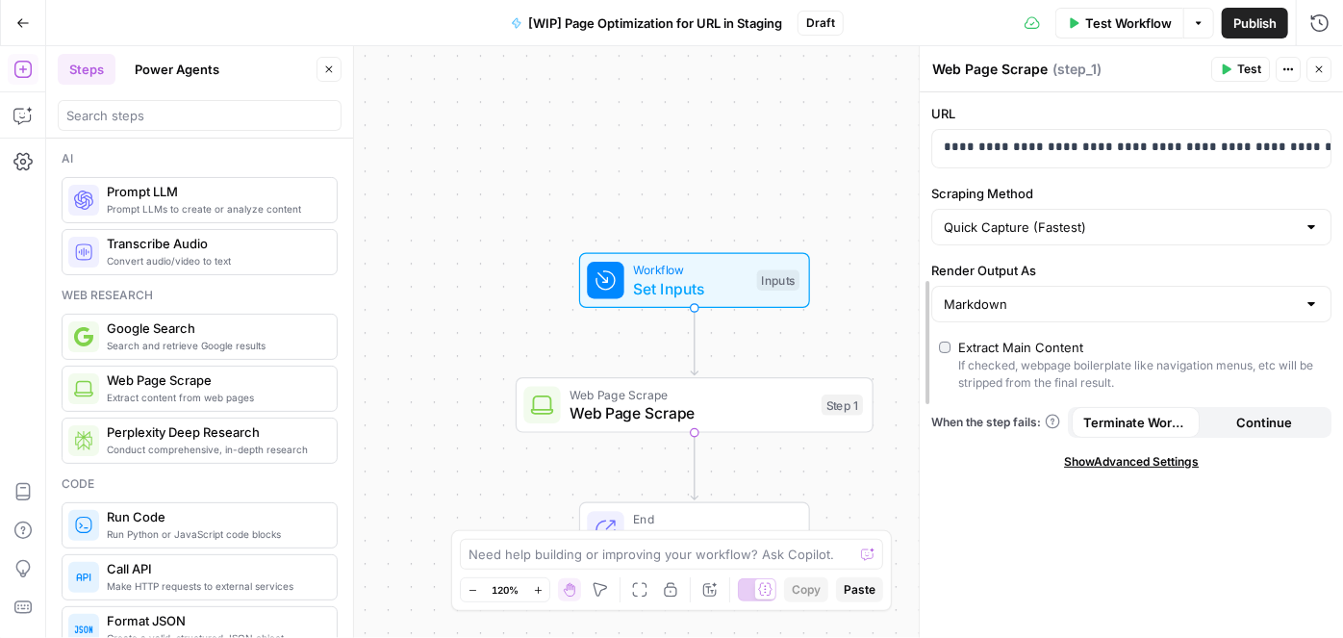
drag, startPoint x: 895, startPoint y: 326, endPoint x: 1028, endPoint y: 304, distance: 134.6
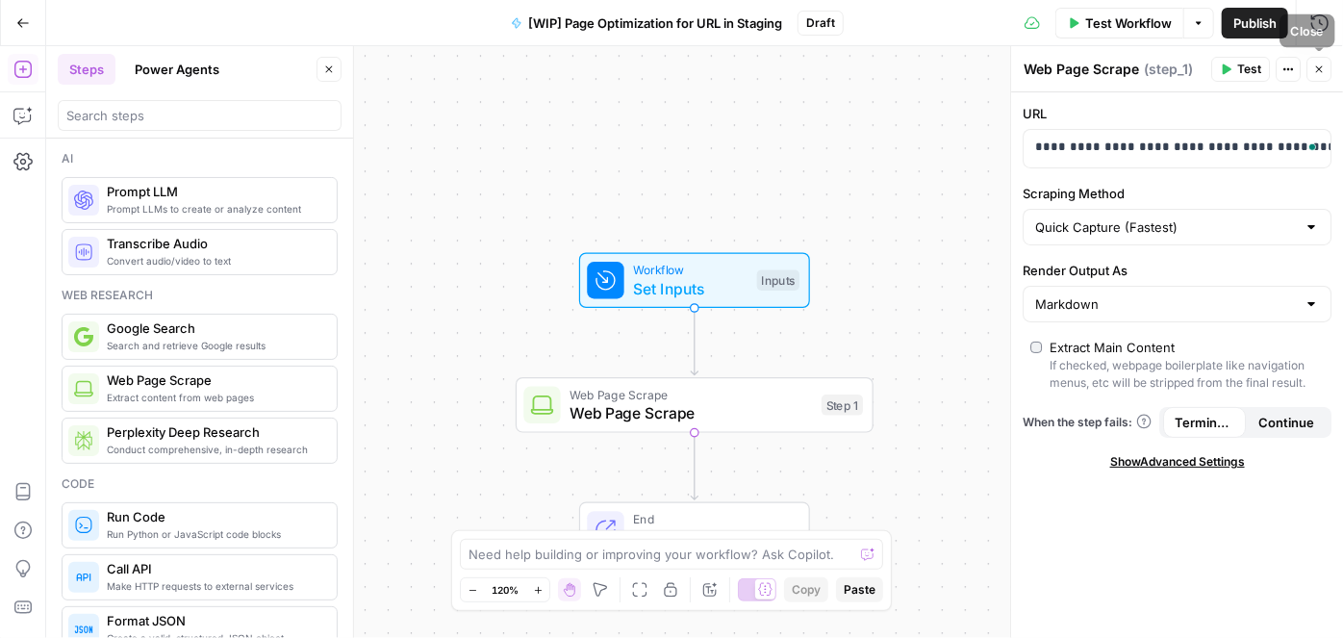
drag, startPoint x: 1326, startPoint y: 72, endPoint x: 1016, endPoint y: 54, distance: 310.4
click at [1326, 72] on button "Close" at bounding box center [1319, 69] width 25 height 25
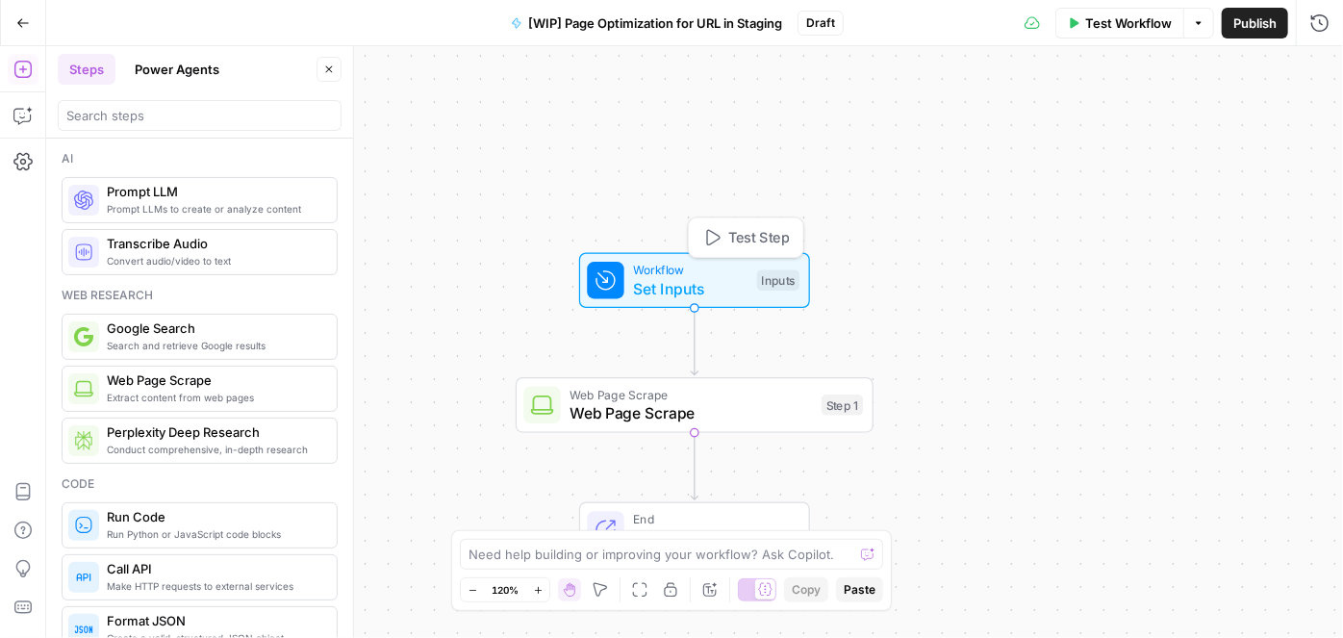
click at [711, 293] on span "Set Inputs" at bounding box center [690, 288] width 115 height 23
click at [1187, 125] on icon "button" at bounding box center [1192, 131] width 12 height 12
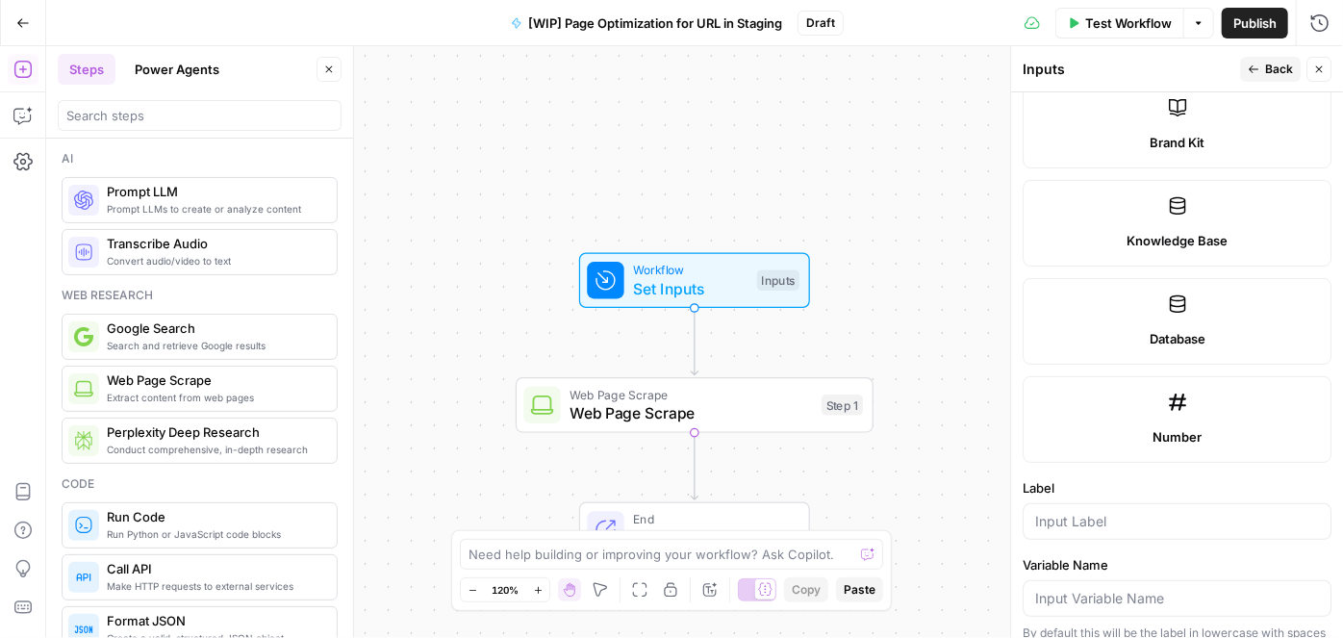
scroll to position [700, 0]
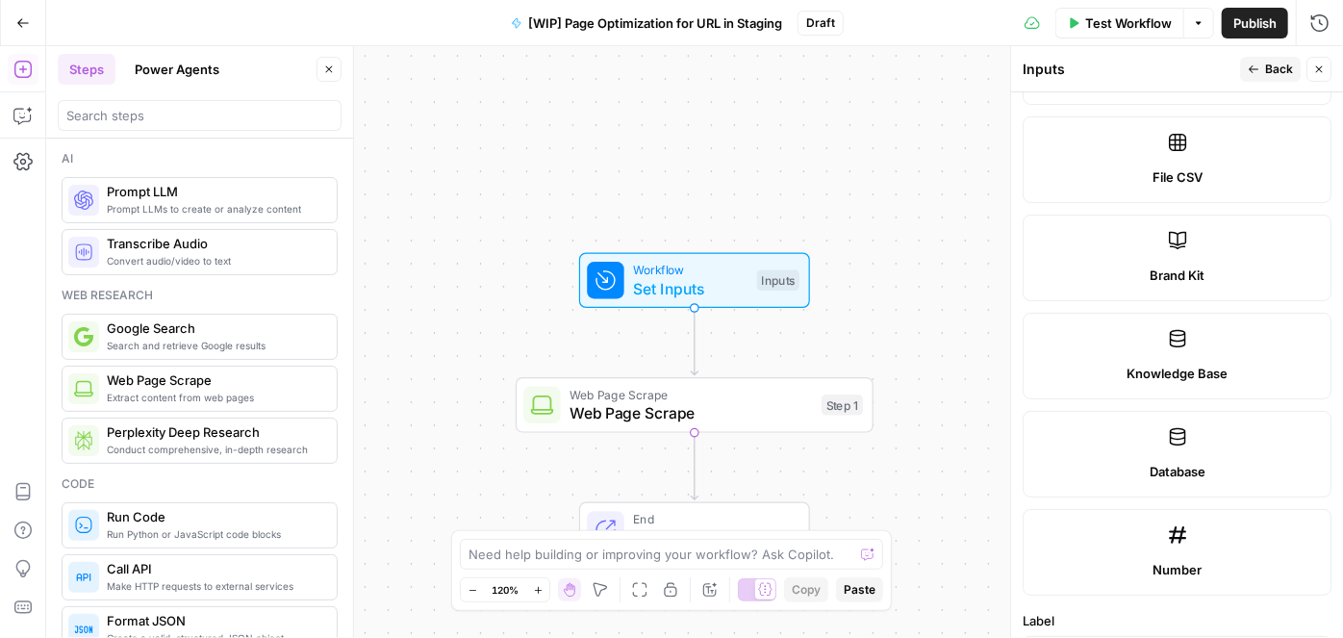
click at [1170, 239] on icon at bounding box center [1177, 240] width 19 height 19
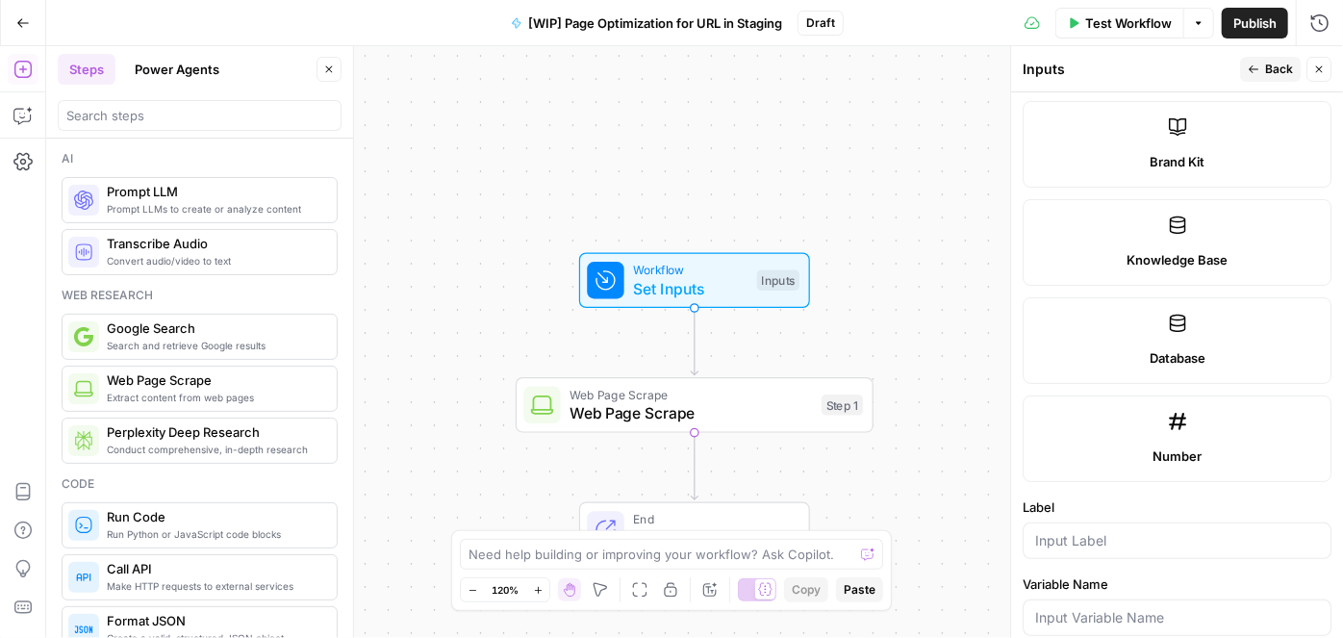
scroll to position [962, 0]
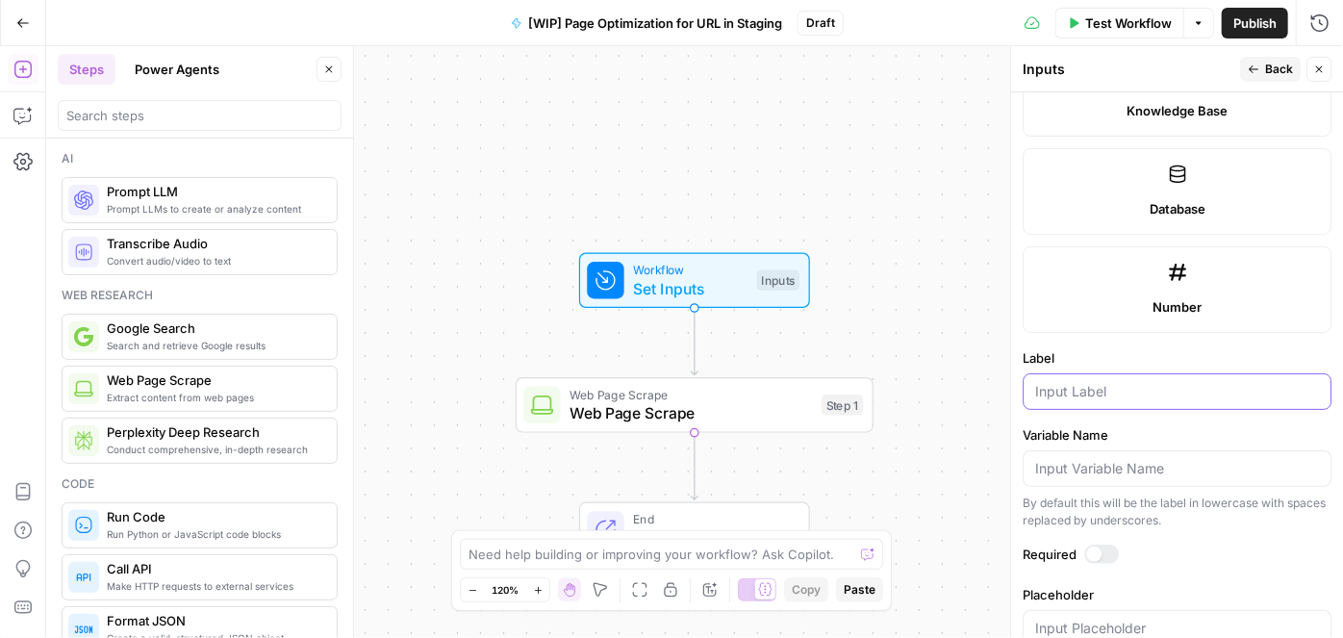
click at [1091, 391] on input "Label" at bounding box center [1177, 391] width 284 height 19
type input "Brand Kit"
click at [1268, 70] on span "Back" at bounding box center [1279, 69] width 28 height 17
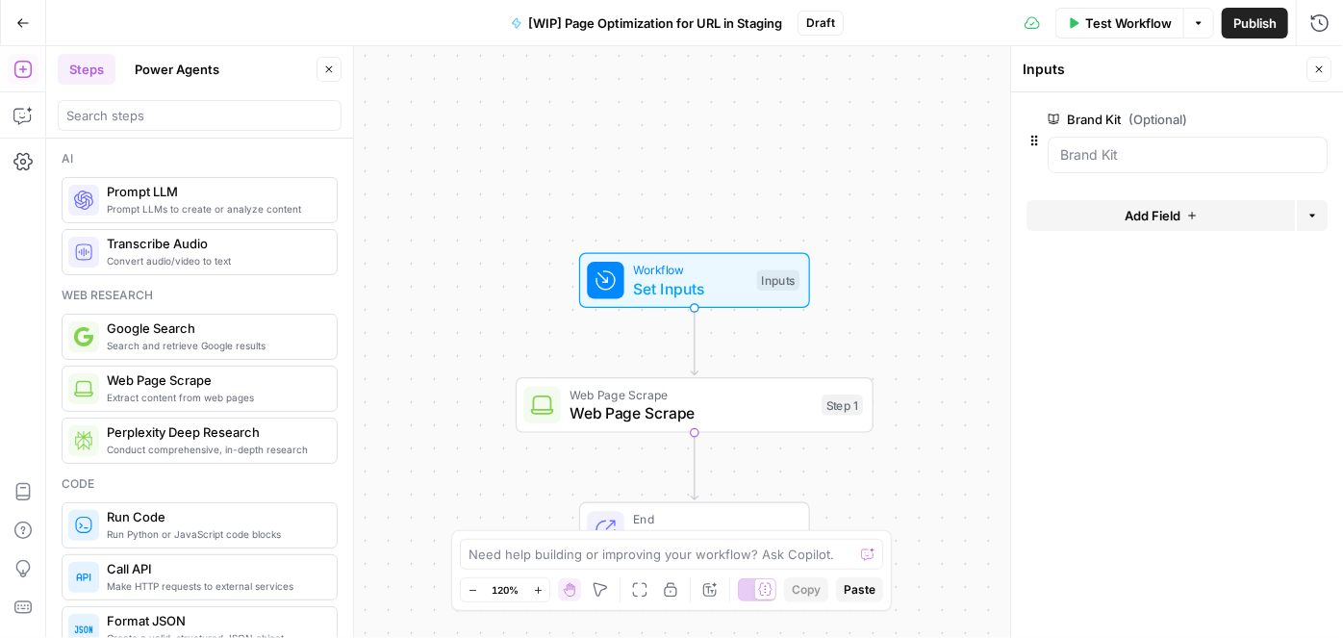
click at [1185, 218] on button "Add Field" at bounding box center [1161, 215] width 268 height 31
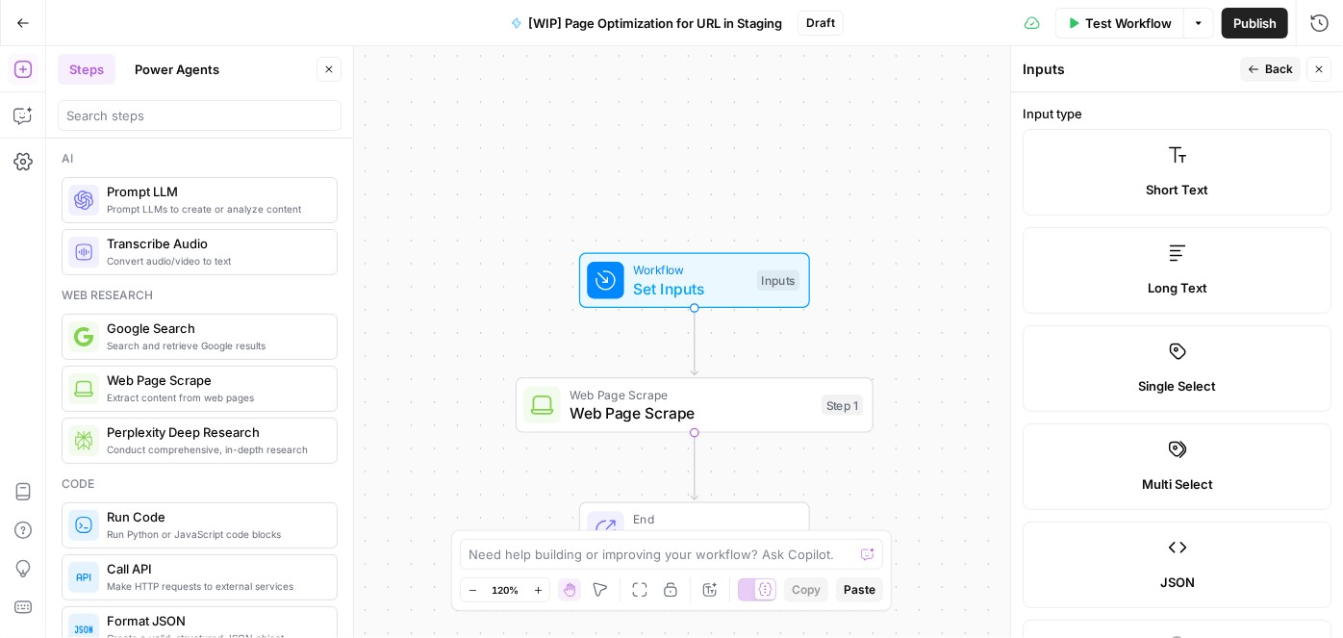
click at [1192, 276] on label "Long Text" at bounding box center [1177, 270] width 309 height 87
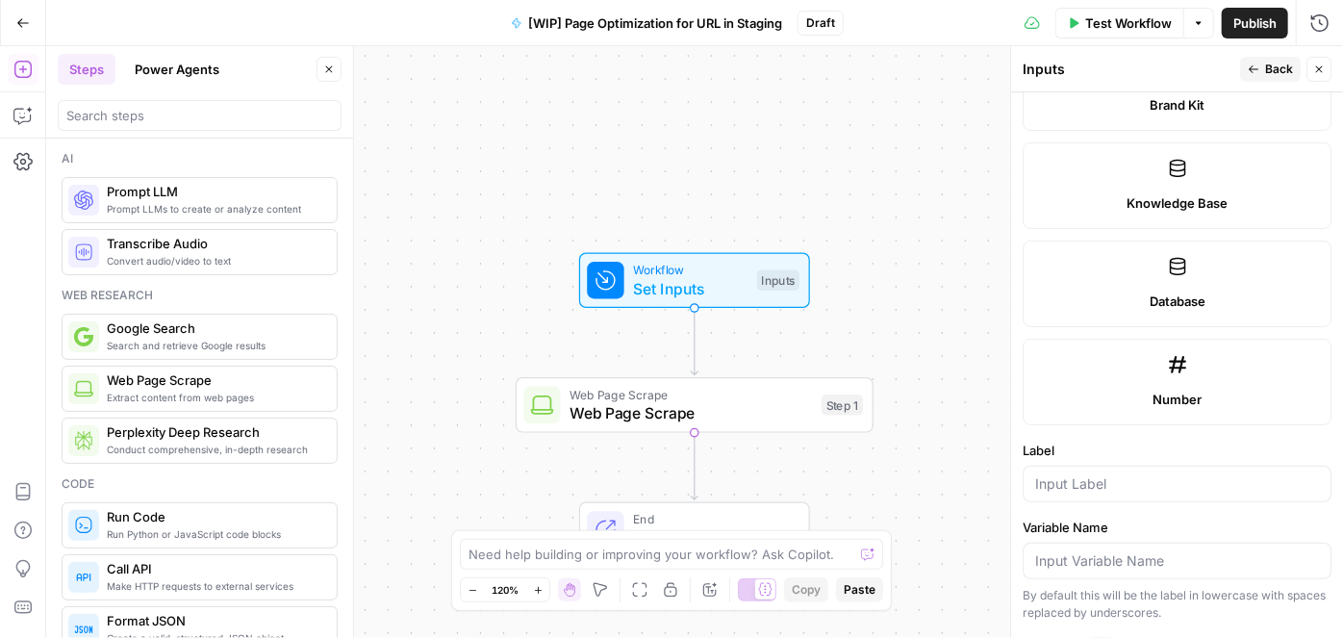
scroll to position [875, 0]
click at [1086, 447] on label "Label" at bounding box center [1177, 445] width 309 height 19
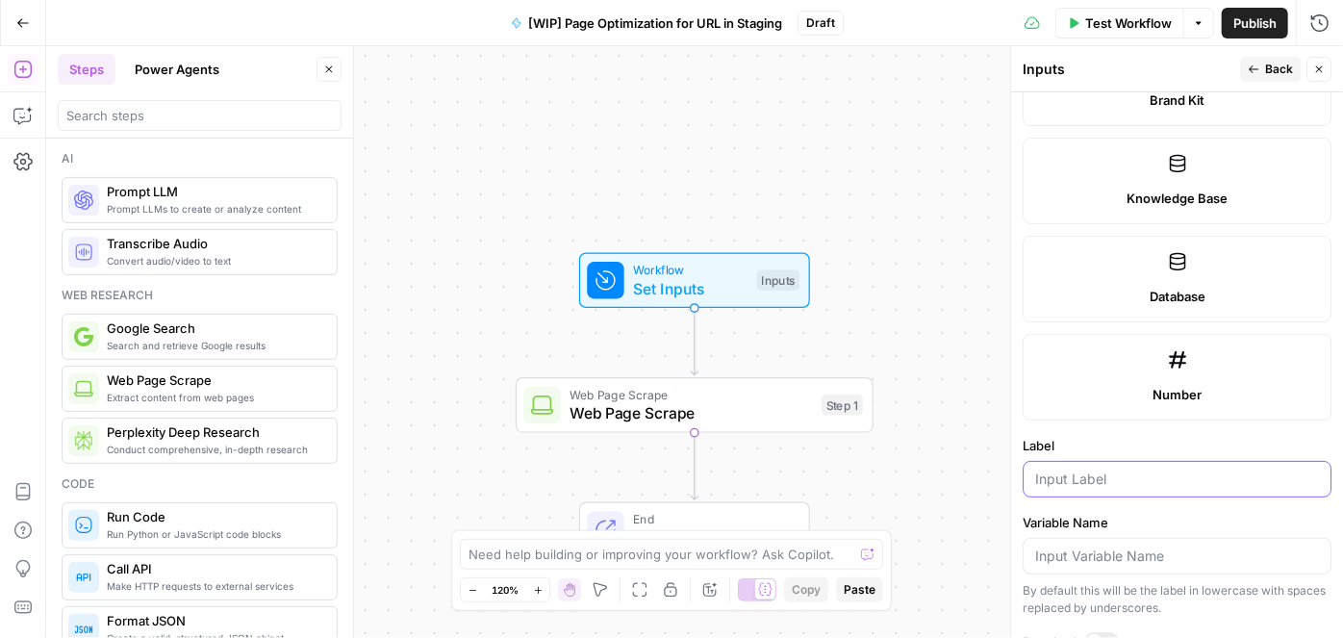
click at [1086, 470] on input "Label" at bounding box center [1177, 479] width 284 height 19
click at [1087, 470] on input "Label" at bounding box center [1177, 479] width 284 height 19
type input "URL to Scrape"
click at [1288, 72] on span "Back" at bounding box center [1279, 69] width 28 height 17
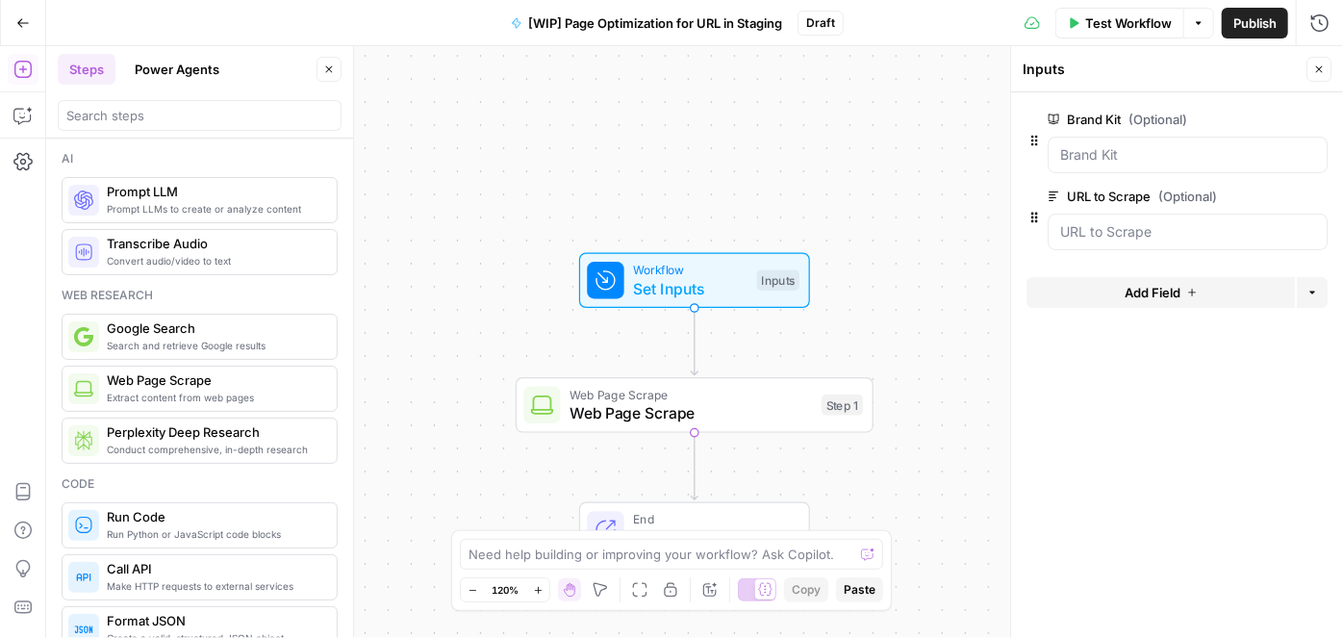
click at [1182, 290] on button "Add Field" at bounding box center [1161, 292] width 268 height 31
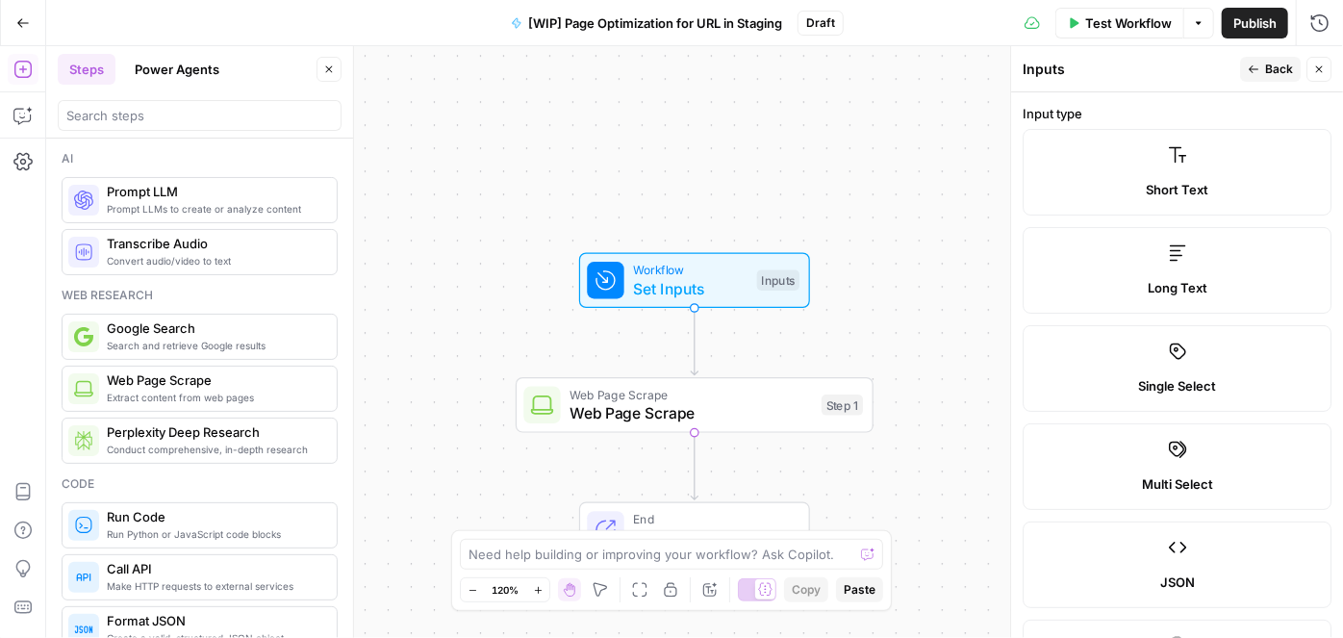
click at [1200, 269] on label "Long Text" at bounding box center [1177, 270] width 309 height 87
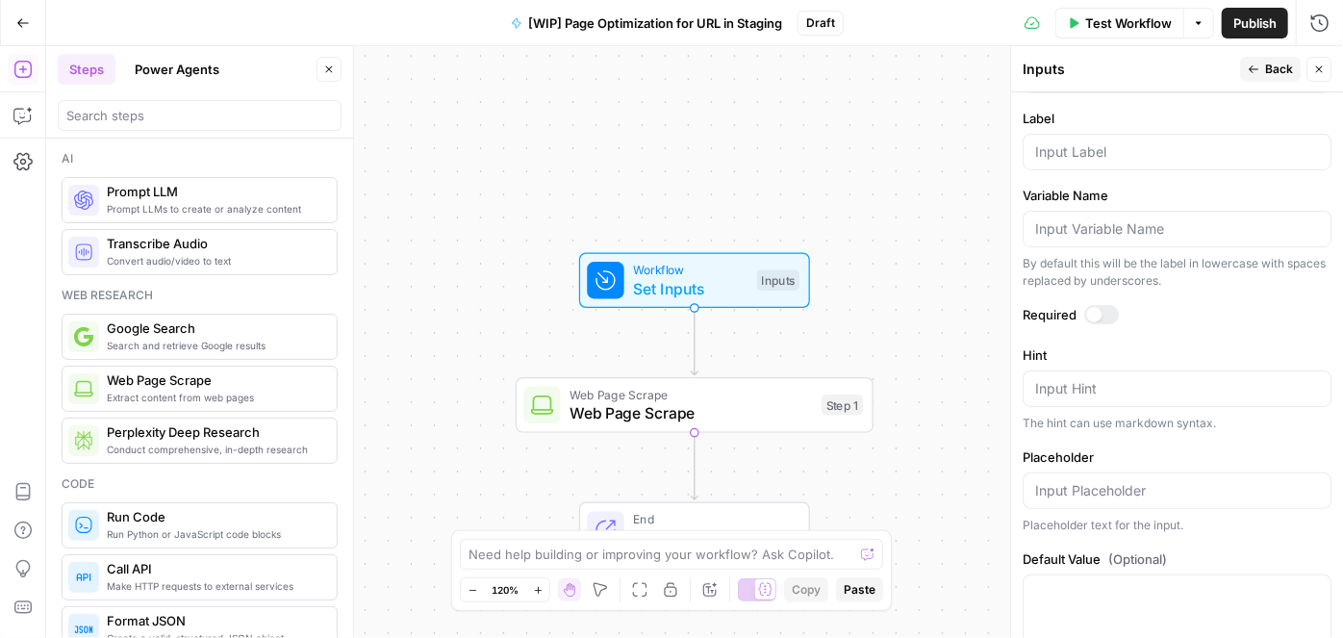
scroll to position [1136, 0]
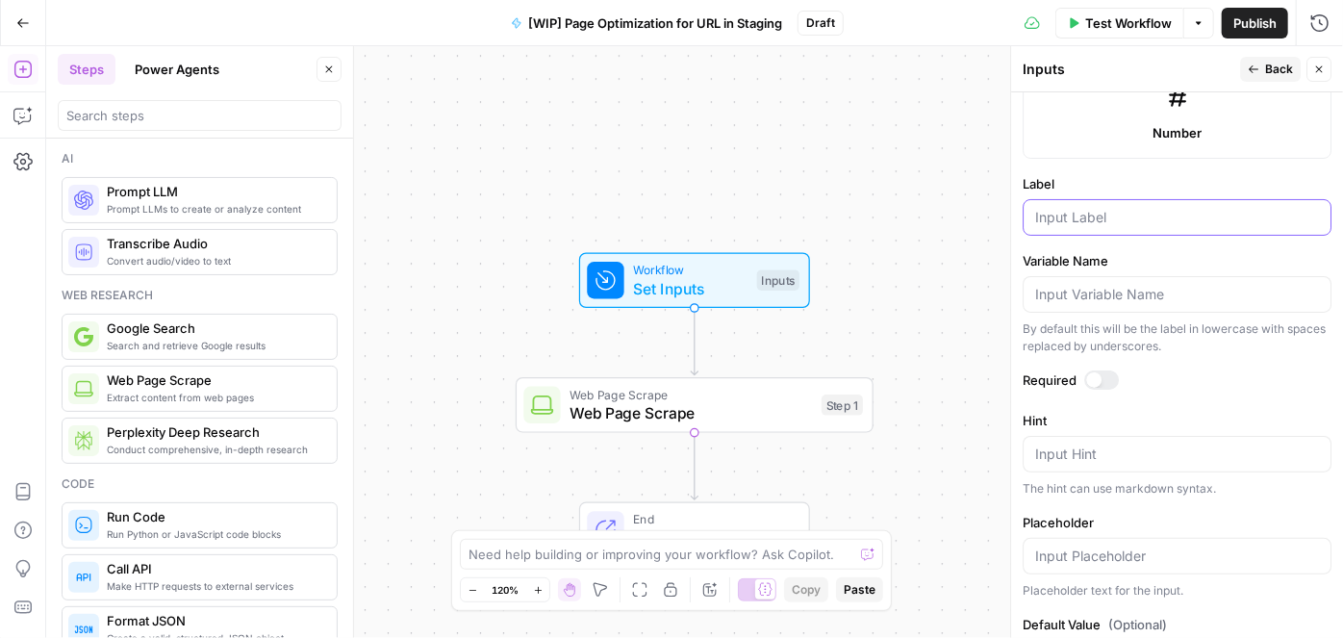
click at [1079, 208] on input "Label" at bounding box center [1177, 217] width 284 height 19
type input "Primary Keyword"
click at [1099, 372] on div at bounding box center [1093, 379] width 15 height 15
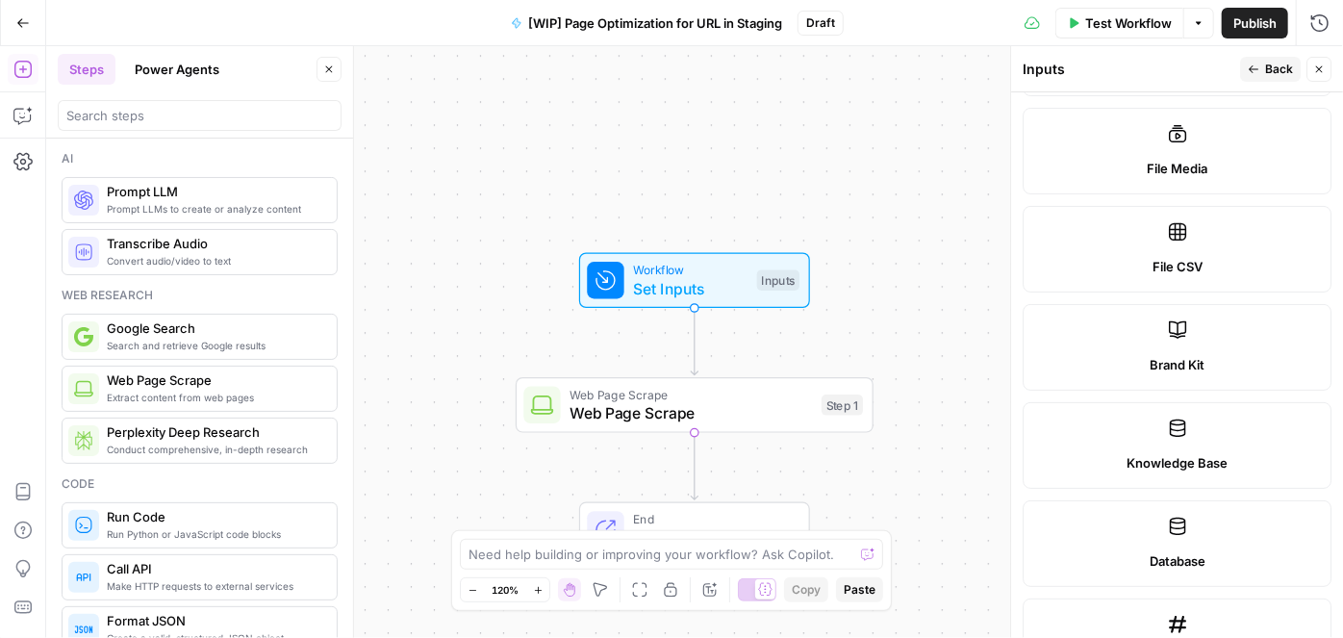
scroll to position [349, 0]
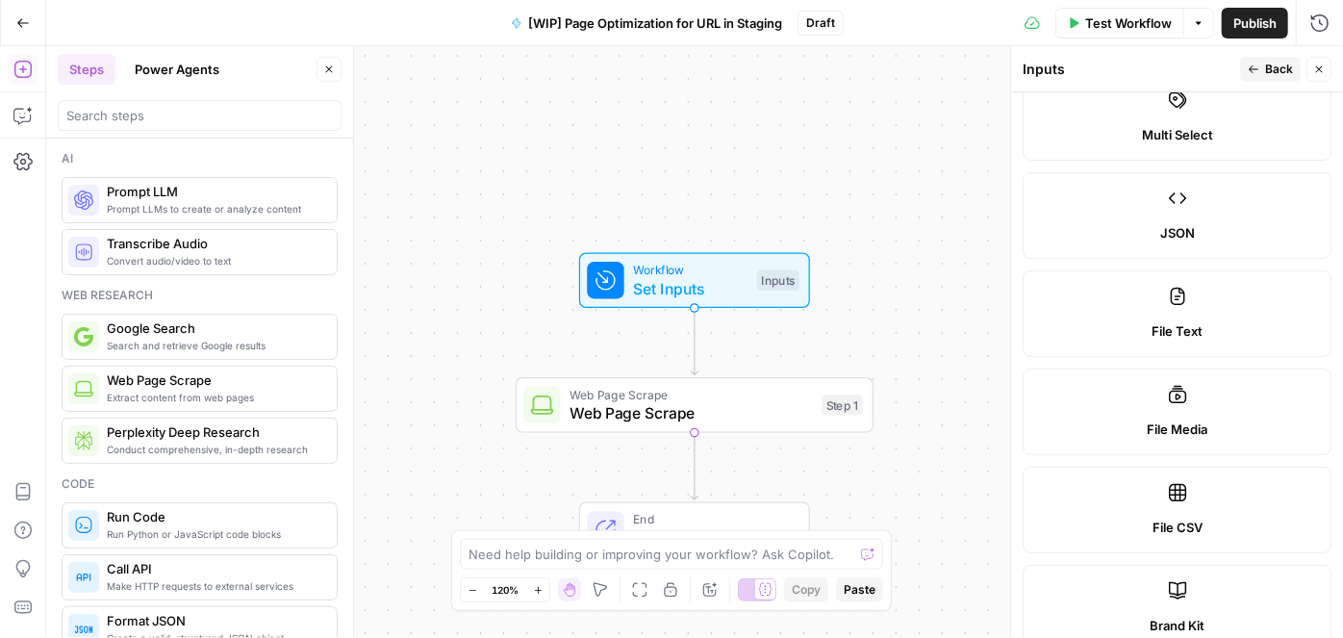
click at [1272, 77] on span "Back" at bounding box center [1279, 69] width 28 height 17
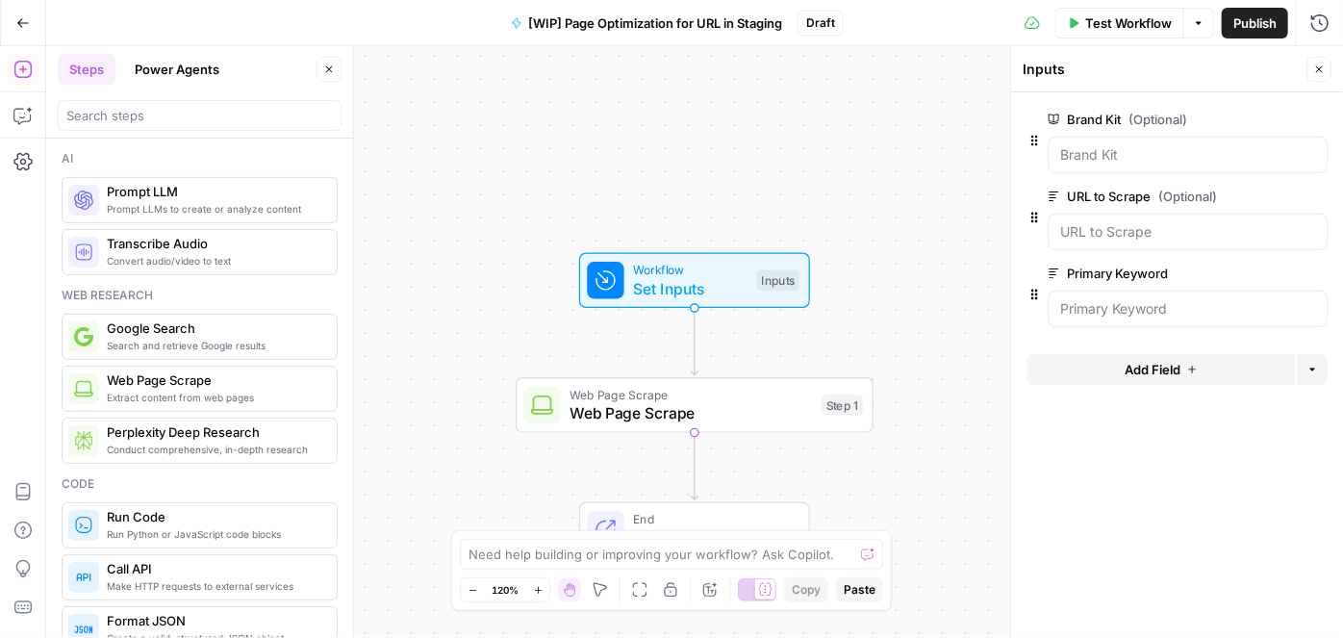
click at [1190, 115] on label "Brand Kit (Optional)" at bounding box center [1133, 119] width 171 height 19
click at [1190, 145] on Kit "Brand Kit (Optional)" at bounding box center [1187, 154] width 255 height 19
click at [1146, 149] on Kit "Brand Kit (Optional)" at bounding box center [1187, 154] width 255 height 19
click at [1270, 116] on span "edit field" at bounding box center [1256, 119] width 42 height 15
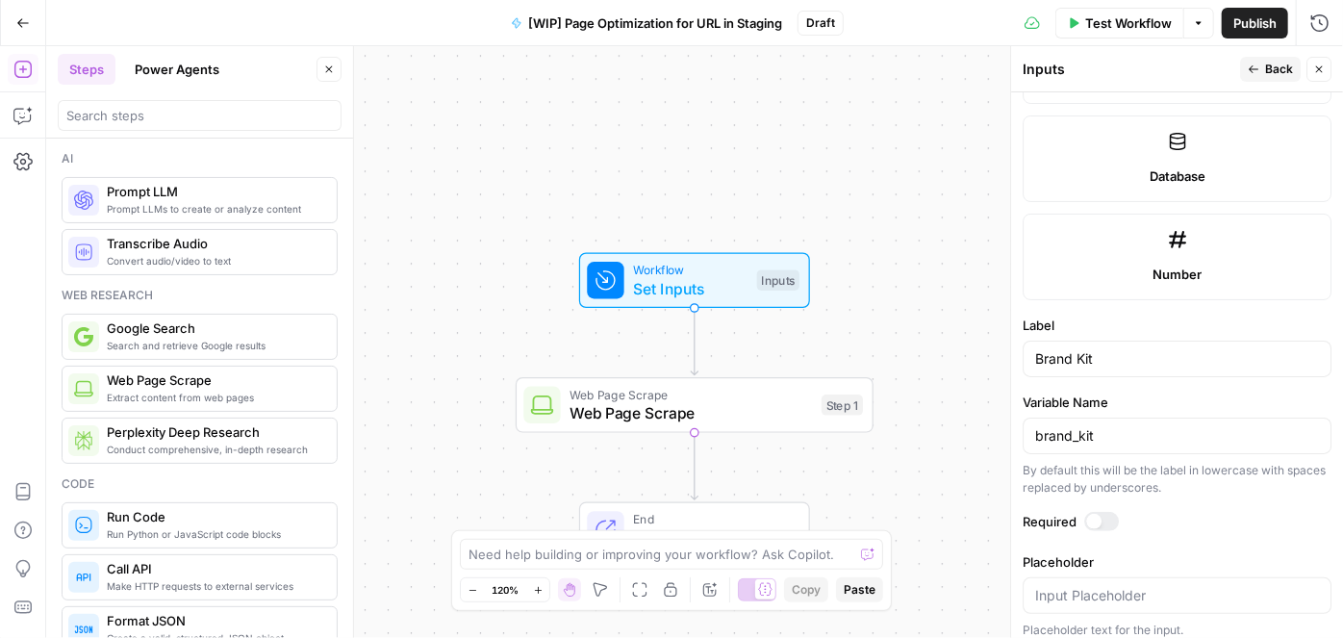
scroll to position [1000, 0]
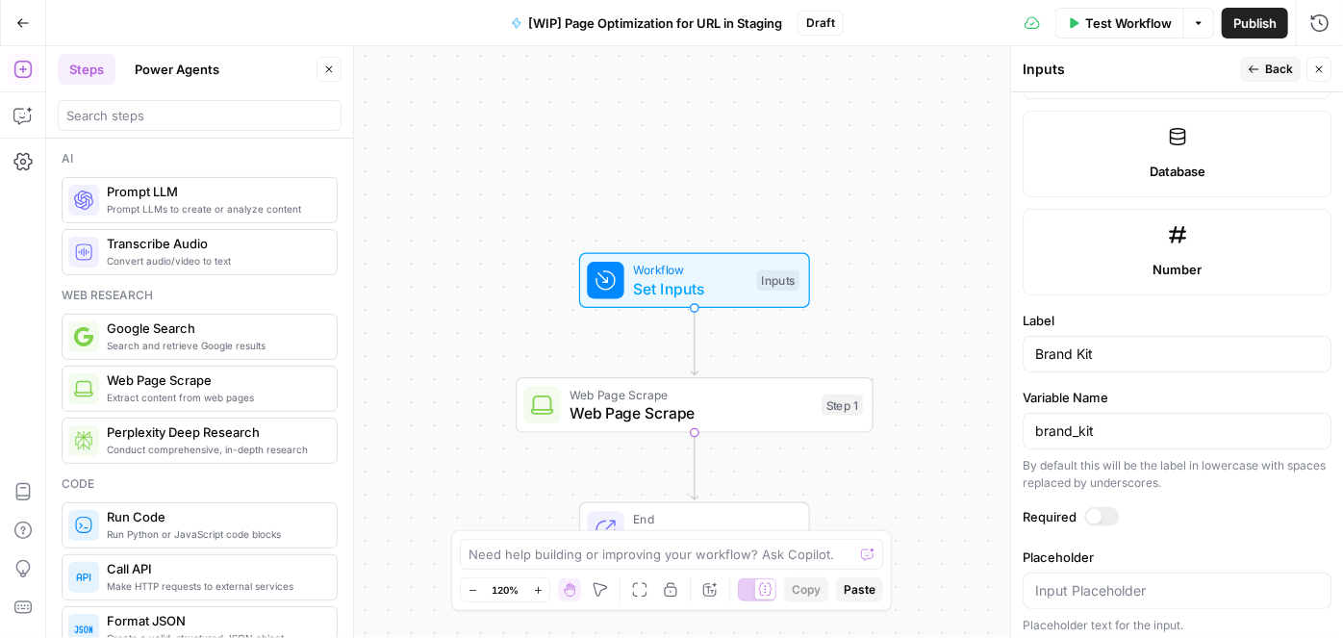
drag, startPoint x: 1092, startPoint y: 521, endPoint x: 1108, endPoint y: 511, distance: 18.2
click at [1093, 521] on div "Required" at bounding box center [1177, 519] width 309 height 25
click at [1120, 507] on label "Required" at bounding box center [1177, 516] width 309 height 19
click at [1108, 507] on div at bounding box center [1101, 516] width 35 height 19
click at [1267, 76] on span "Back" at bounding box center [1279, 69] width 28 height 17
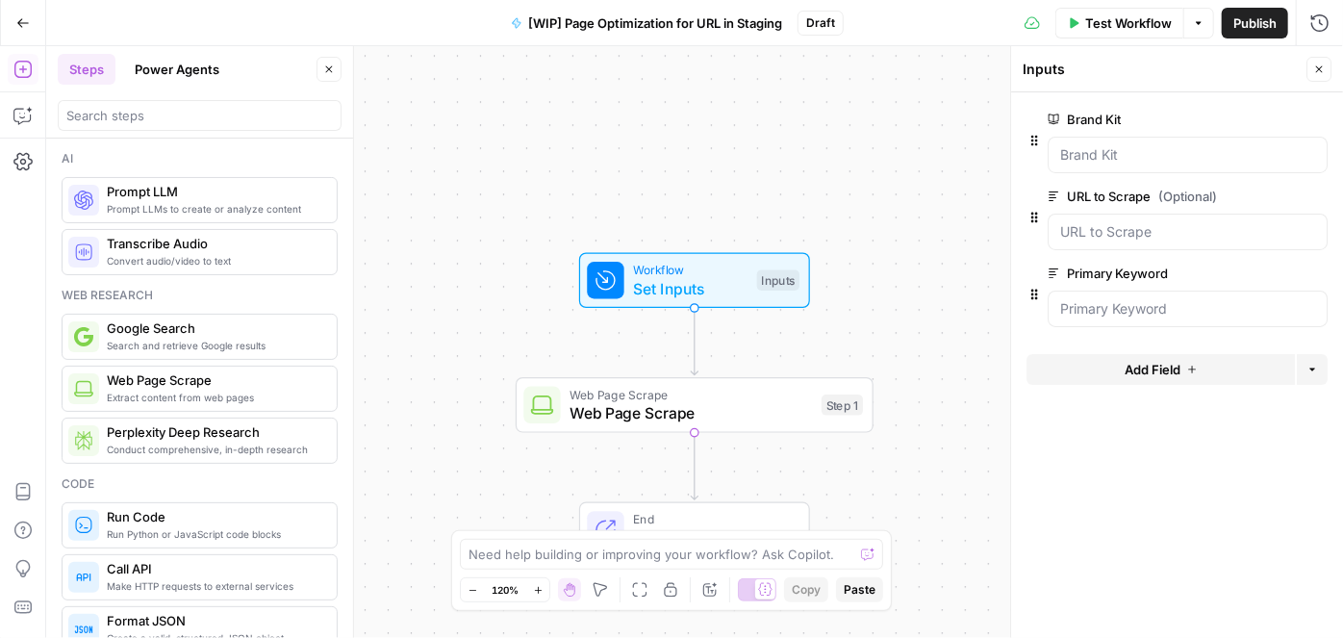
click at [1193, 195] on span "(Optional)" at bounding box center [1188, 196] width 59 height 19
click at [1168, 231] on Scrape "URL to Scrape (Optional)" at bounding box center [1187, 231] width 255 height 19
click at [1268, 196] on span "edit field" at bounding box center [1256, 196] width 42 height 15
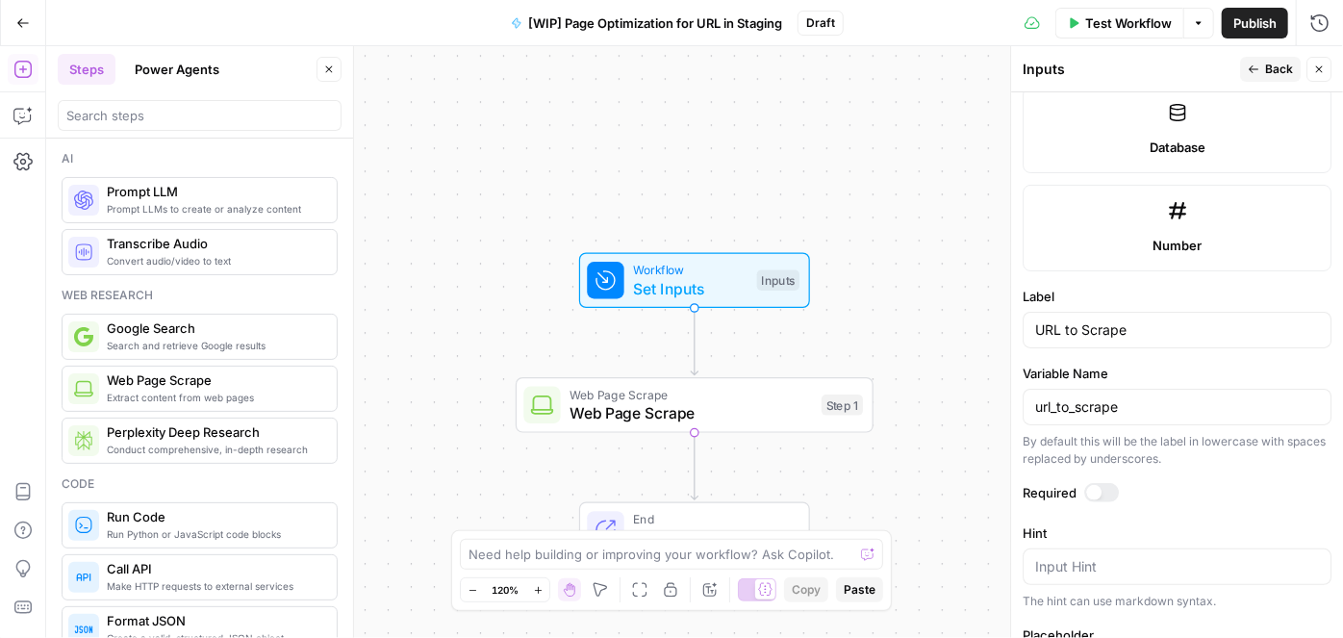
scroll to position [1136, 0]
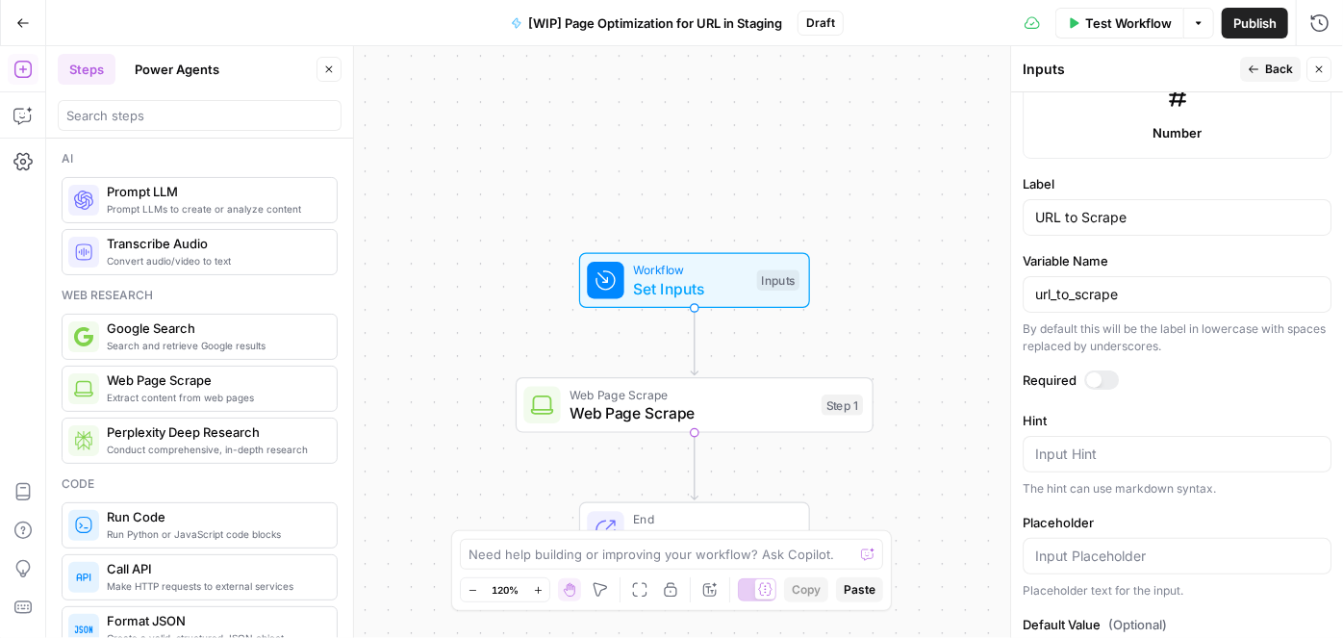
click at [1113, 370] on div at bounding box center [1101, 379] width 35 height 19
click at [1274, 74] on span "Back" at bounding box center [1279, 69] width 28 height 17
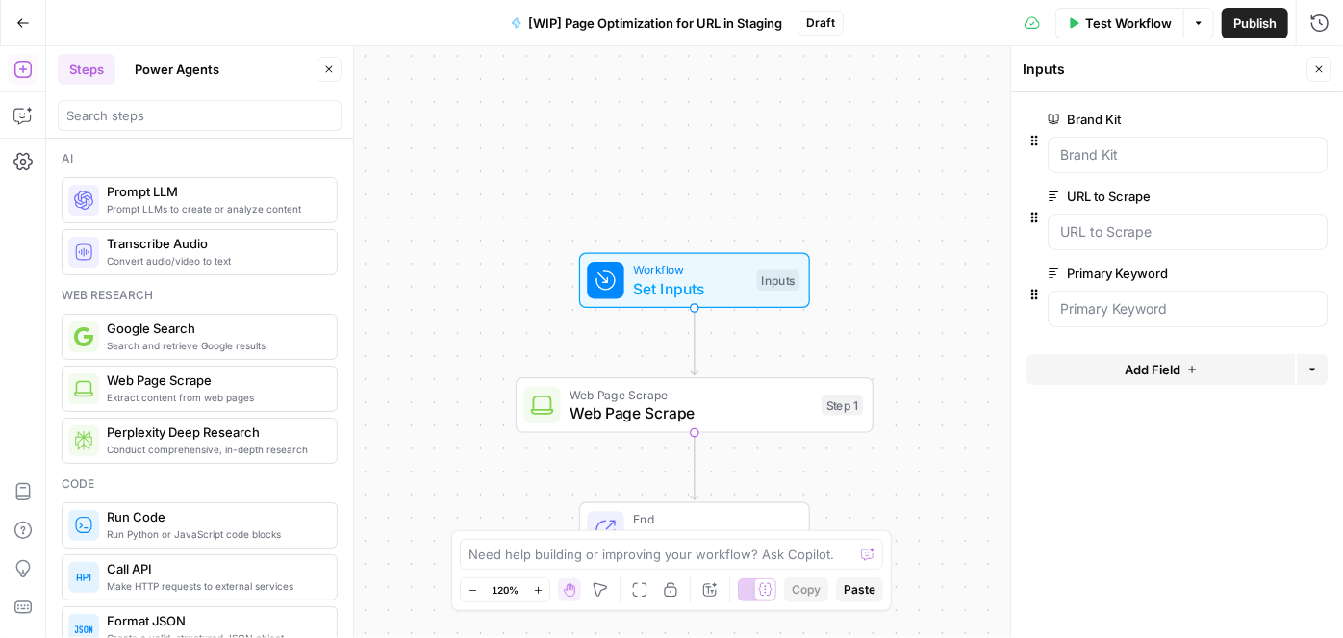
click at [1135, 360] on span "Add Field" at bounding box center [1153, 369] width 56 height 19
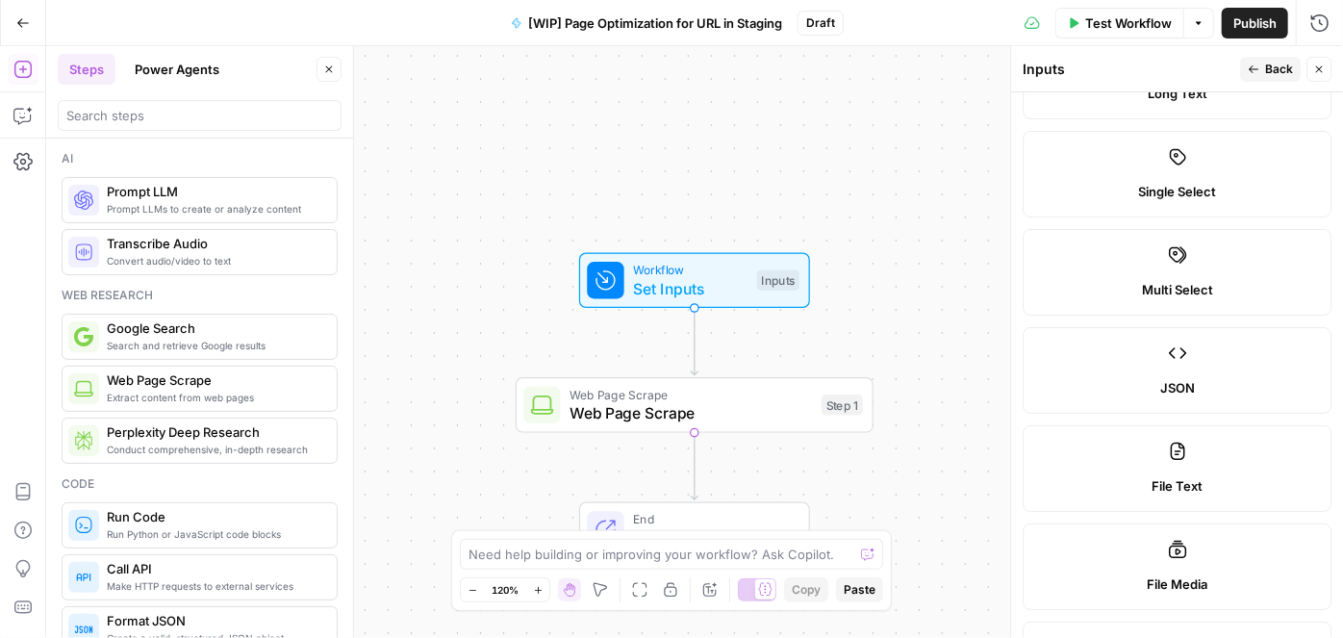
scroll to position [87, 0]
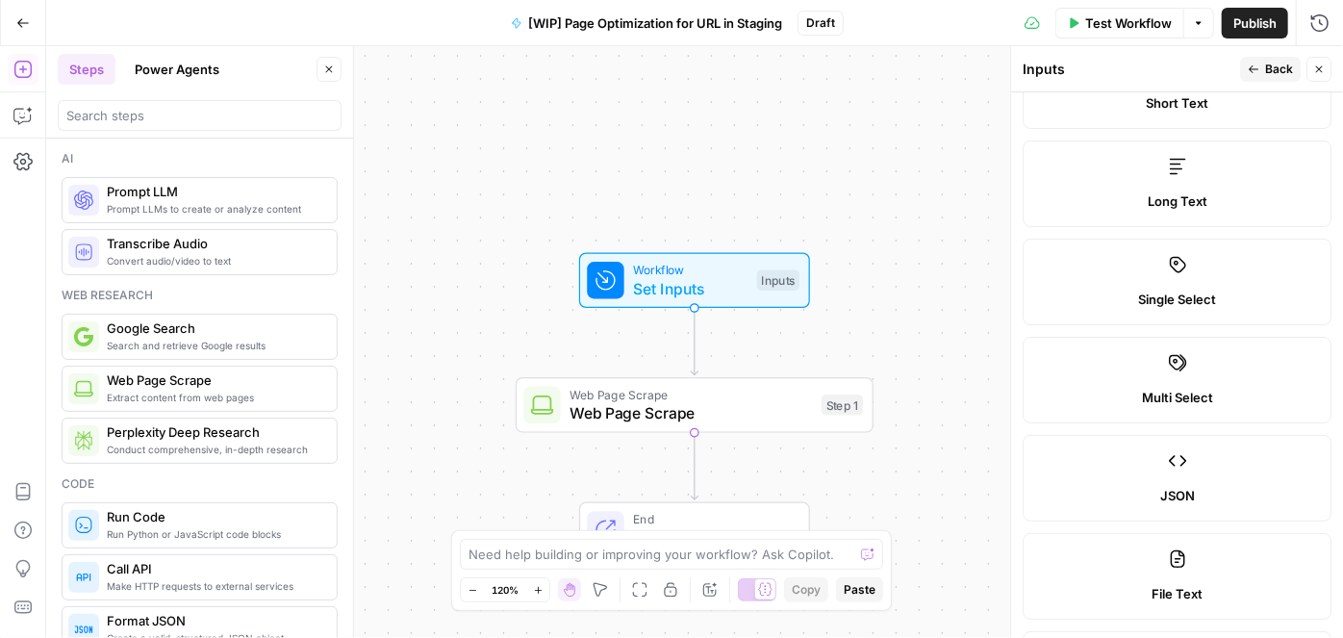
click at [1146, 369] on label "Multi Select" at bounding box center [1177, 380] width 309 height 87
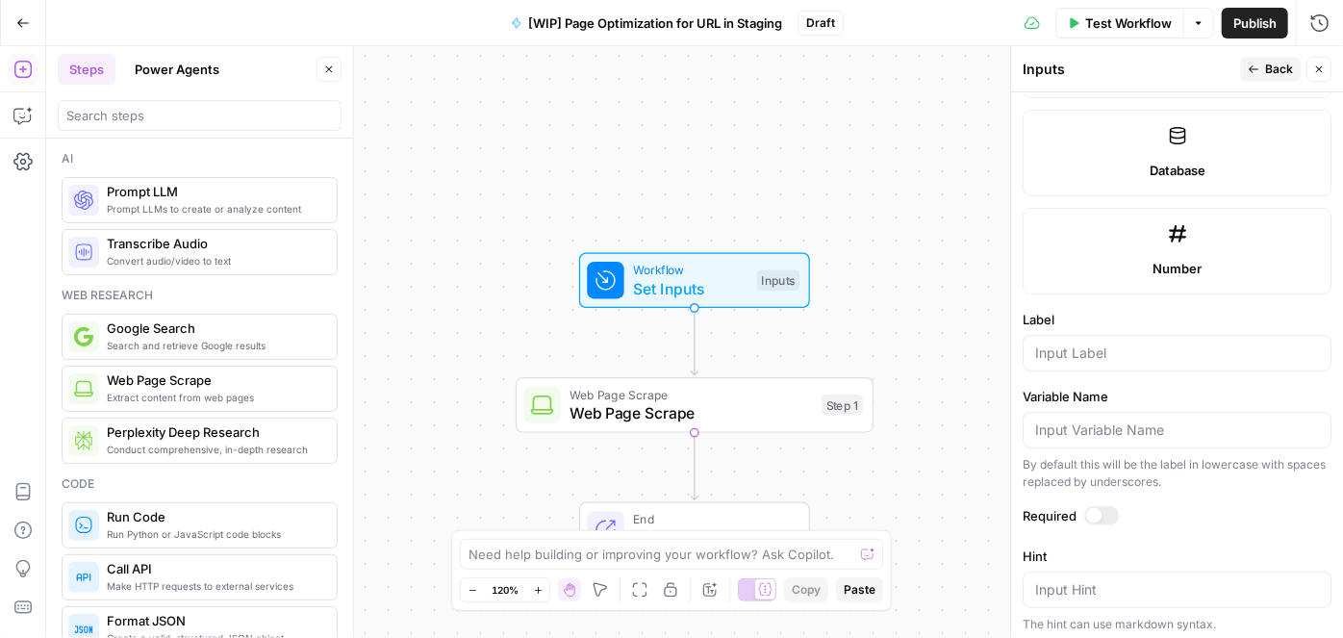
scroll to position [1136, 0]
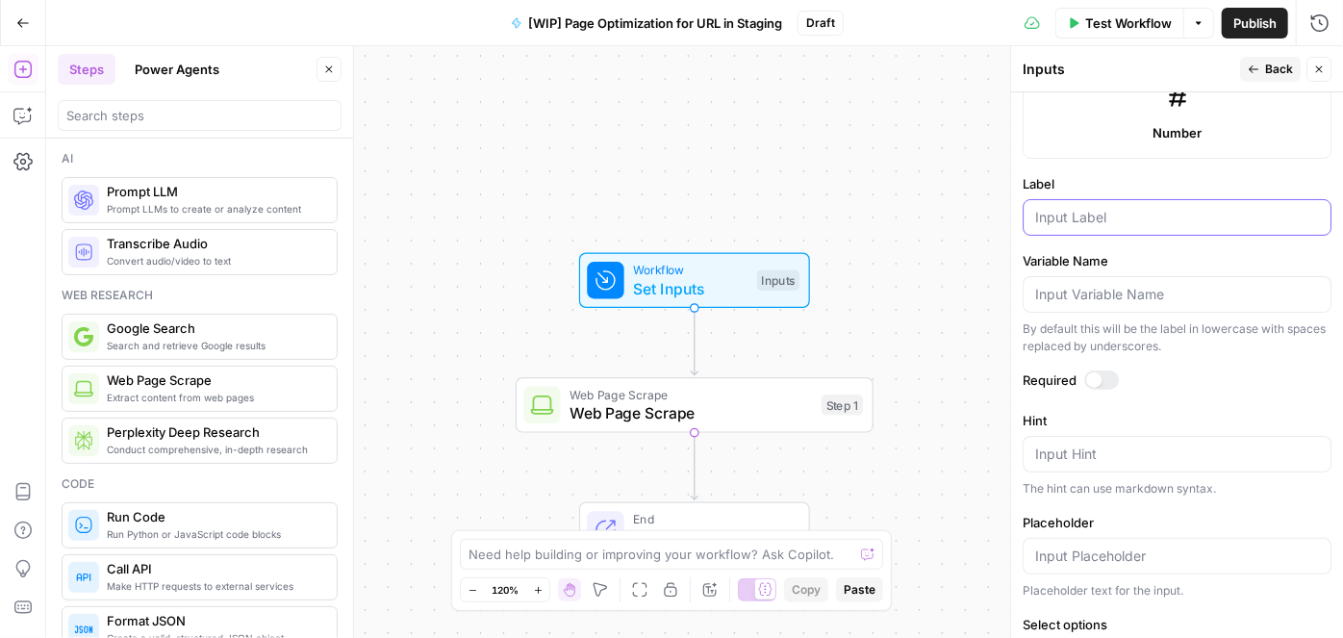
click at [1079, 211] on input "Label" at bounding box center [1177, 217] width 284 height 19
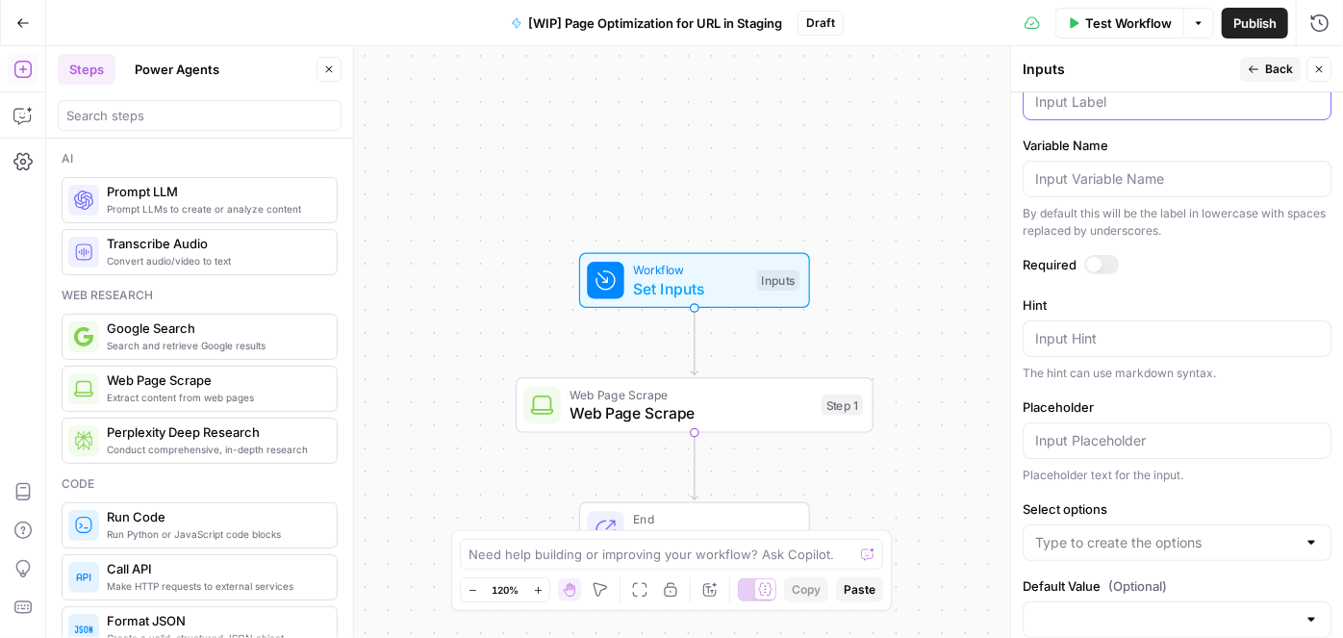
scroll to position [1280, 0]
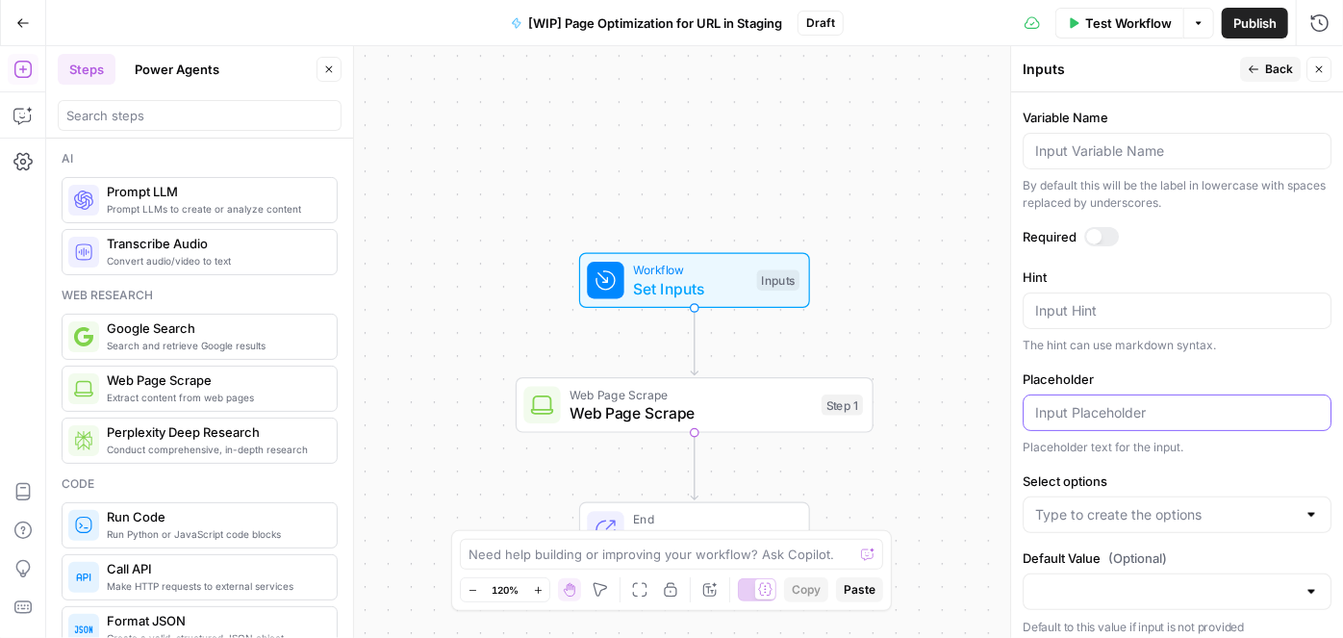
click at [1117, 403] on input "Placeholder" at bounding box center [1177, 412] width 284 height 19
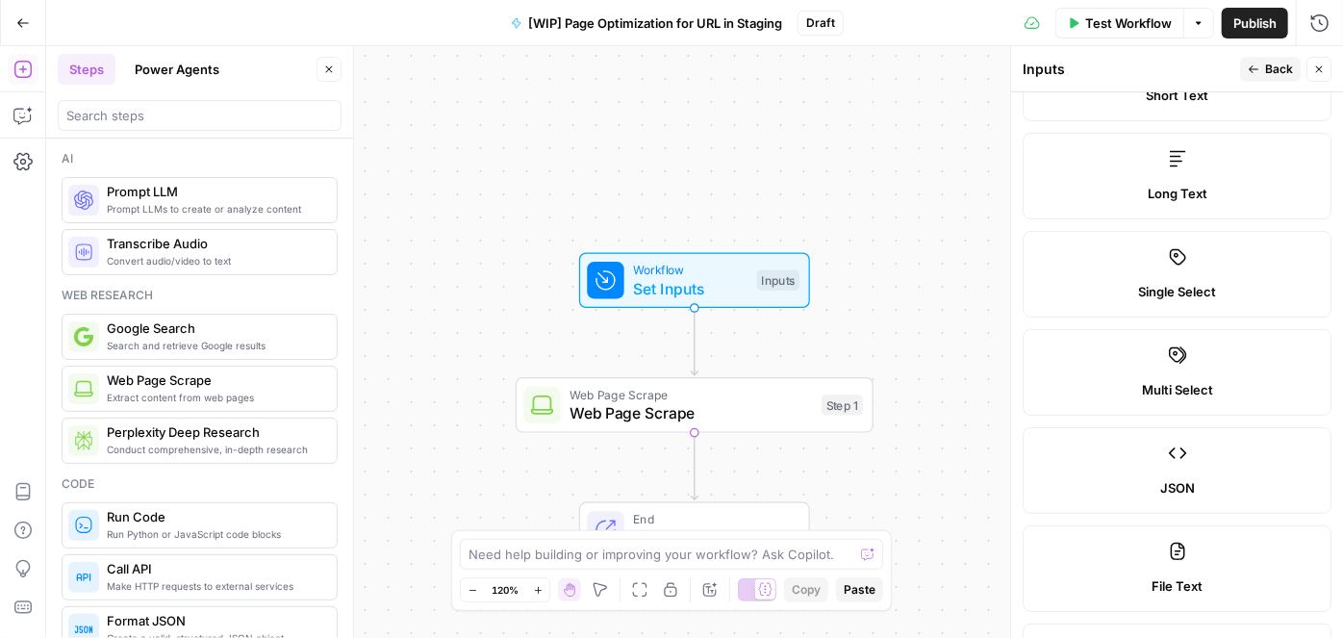
scroll to position [56, 0]
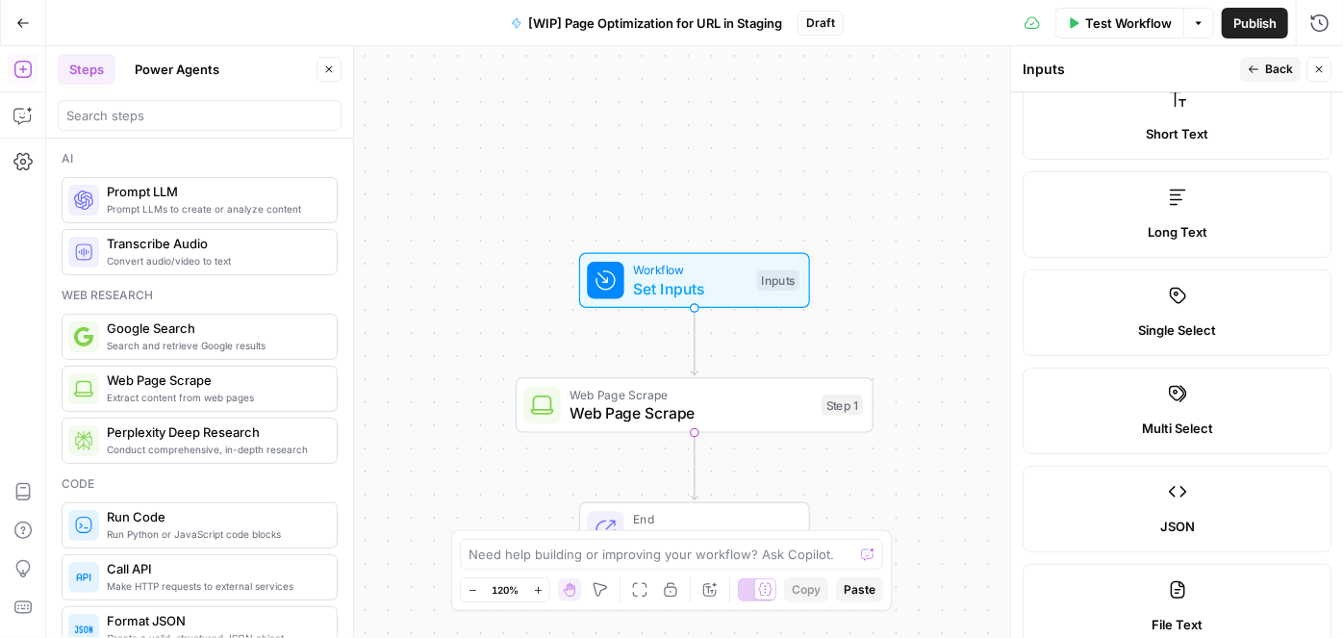
click at [1174, 222] on span "Long Text" at bounding box center [1178, 231] width 60 height 19
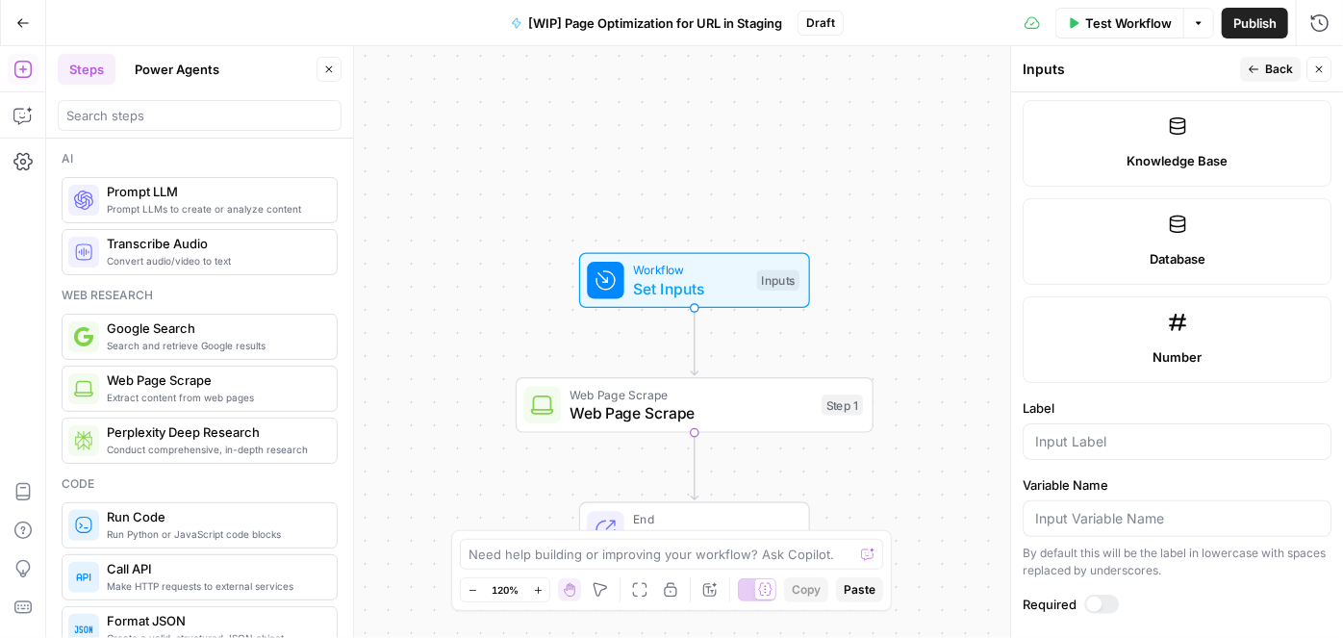
scroll to position [1018, 0]
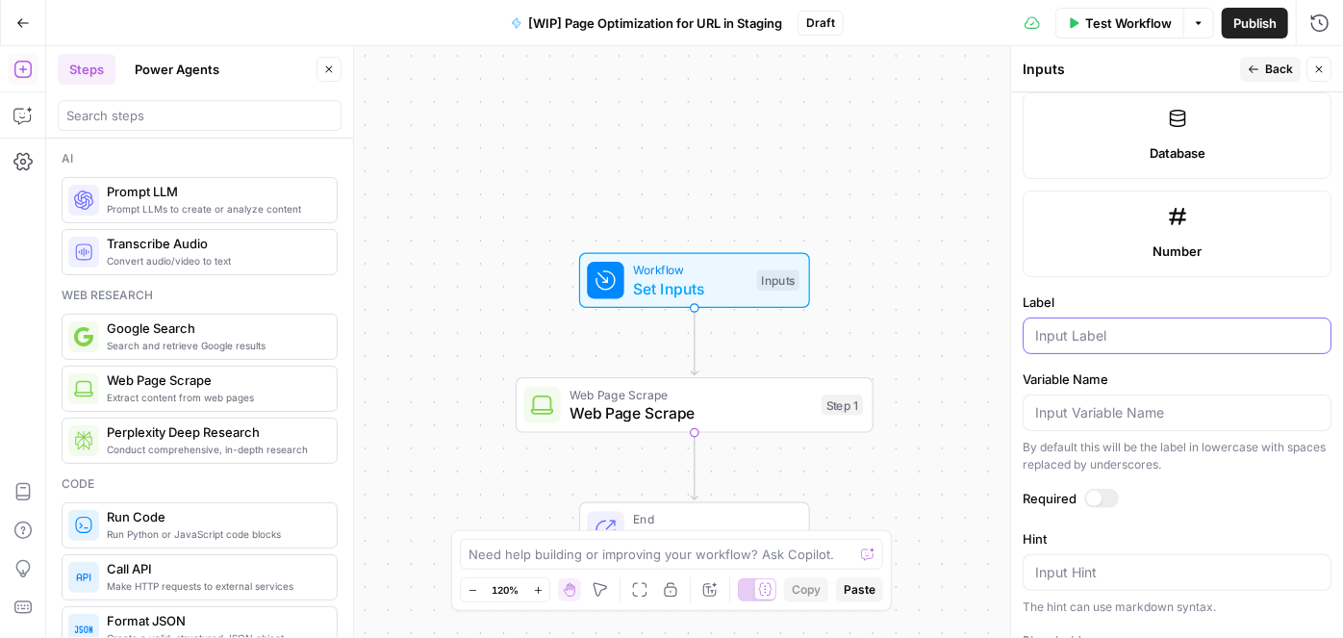
click at [1092, 330] on input "Label" at bounding box center [1177, 335] width 284 height 19
type input "Secondary Keyword 1"
click at [1270, 62] on span "Back" at bounding box center [1279, 69] width 28 height 17
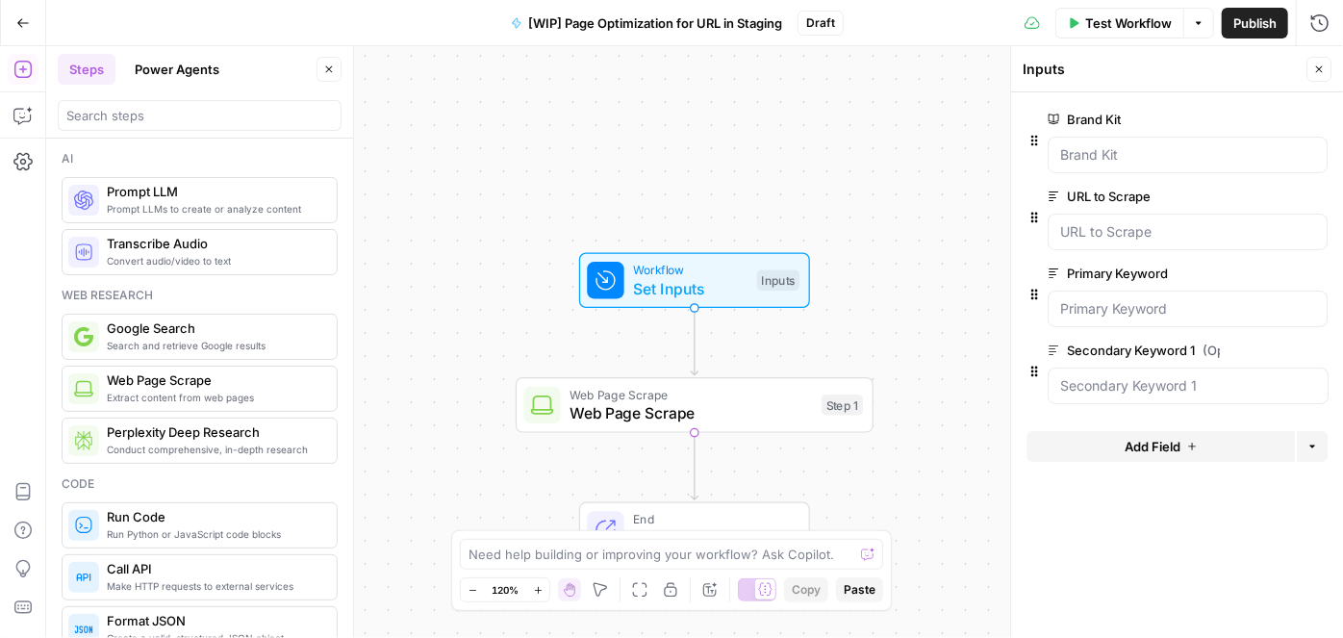
click at [1130, 442] on span "Add Field" at bounding box center [1153, 446] width 56 height 19
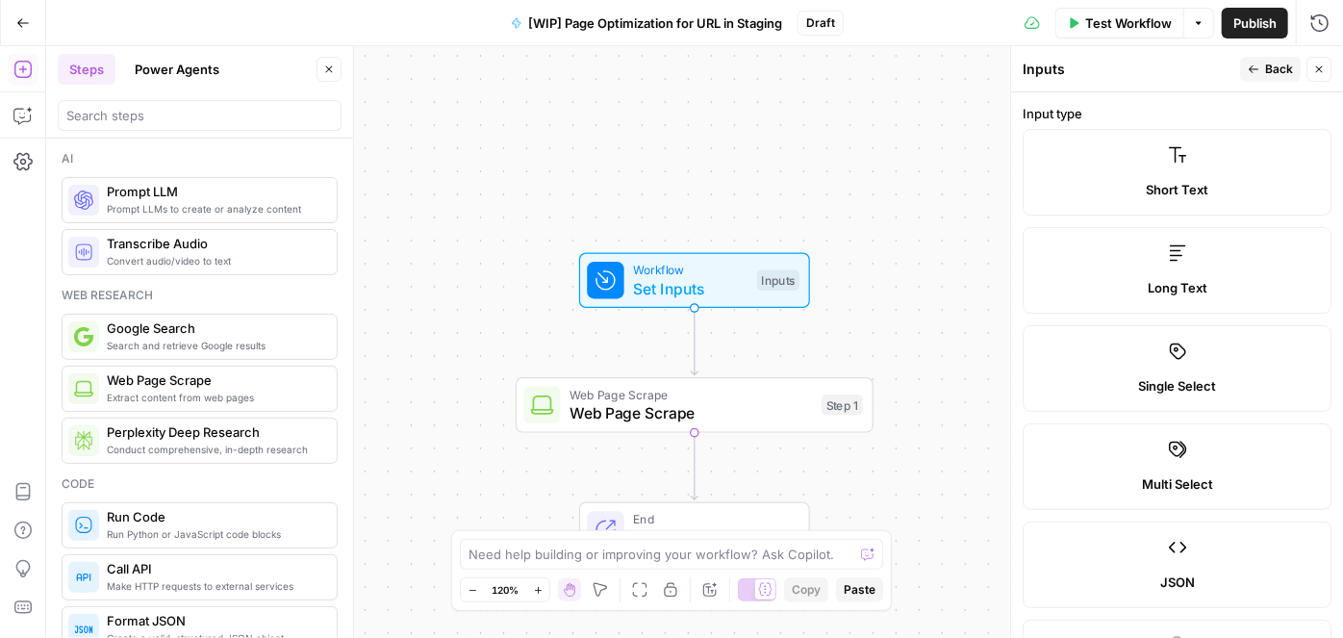
click at [1175, 278] on span "Long Text" at bounding box center [1178, 287] width 60 height 19
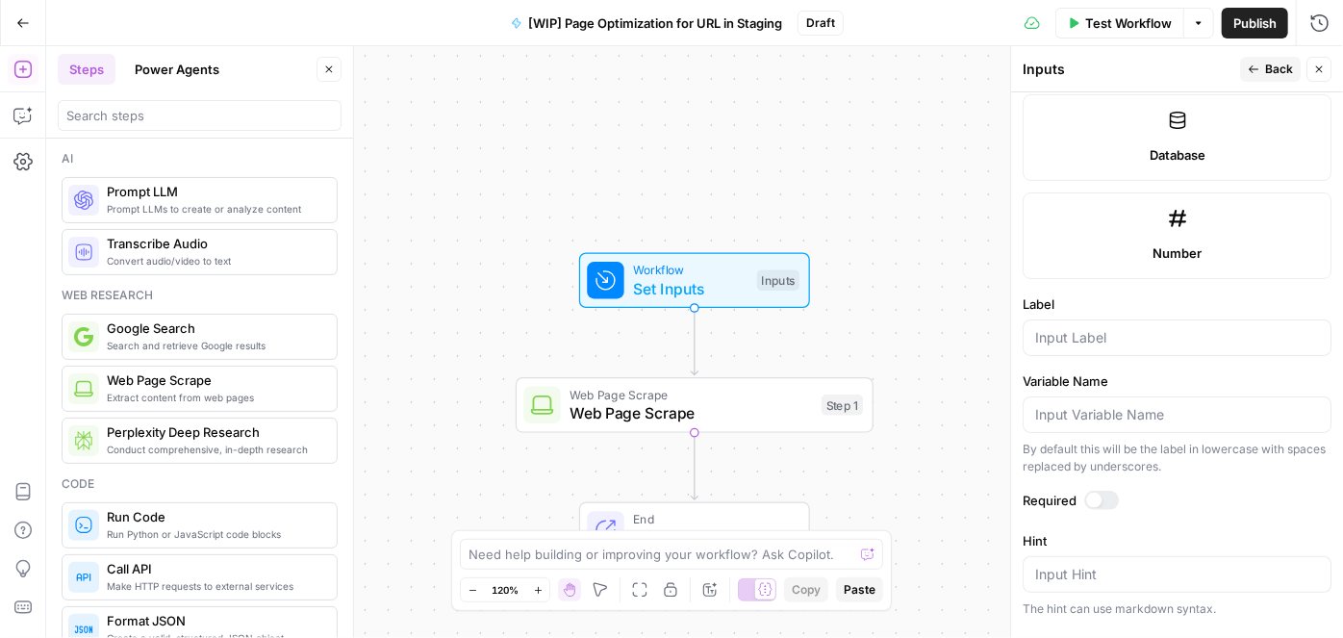
scroll to position [1224, 0]
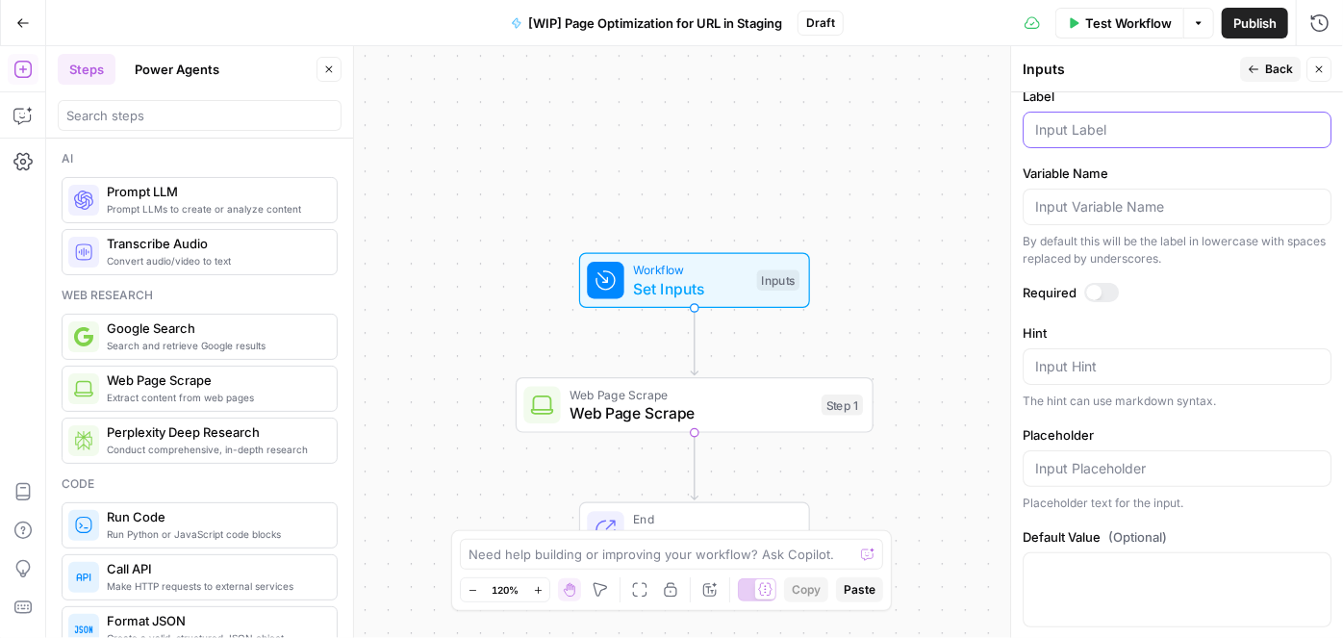
click at [1111, 121] on input "Label" at bounding box center [1177, 129] width 284 height 19
paste input "Secondary Keyword 1"
type input "Secondary Keyword 2"
click at [1285, 68] on span "Back" at bounding box center [1279, 69] width 28 height 17
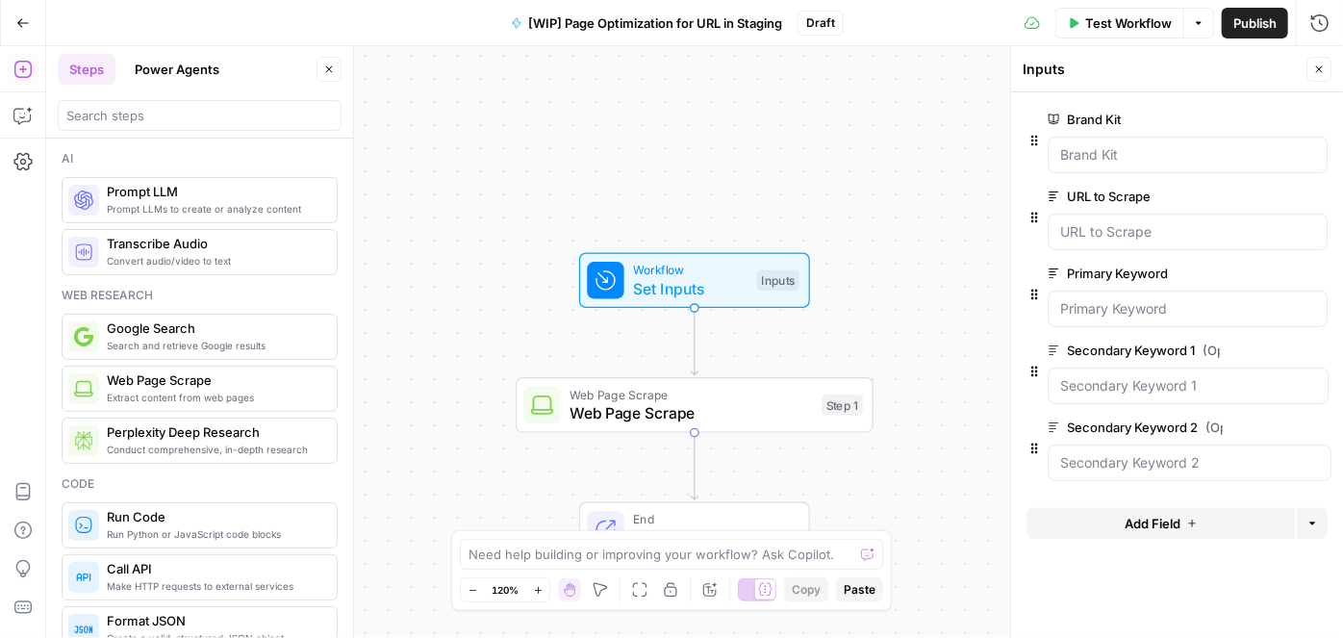
click at [1141, 527] on span "Add Field" at bounding box center [1153, 523] width 56 height 19
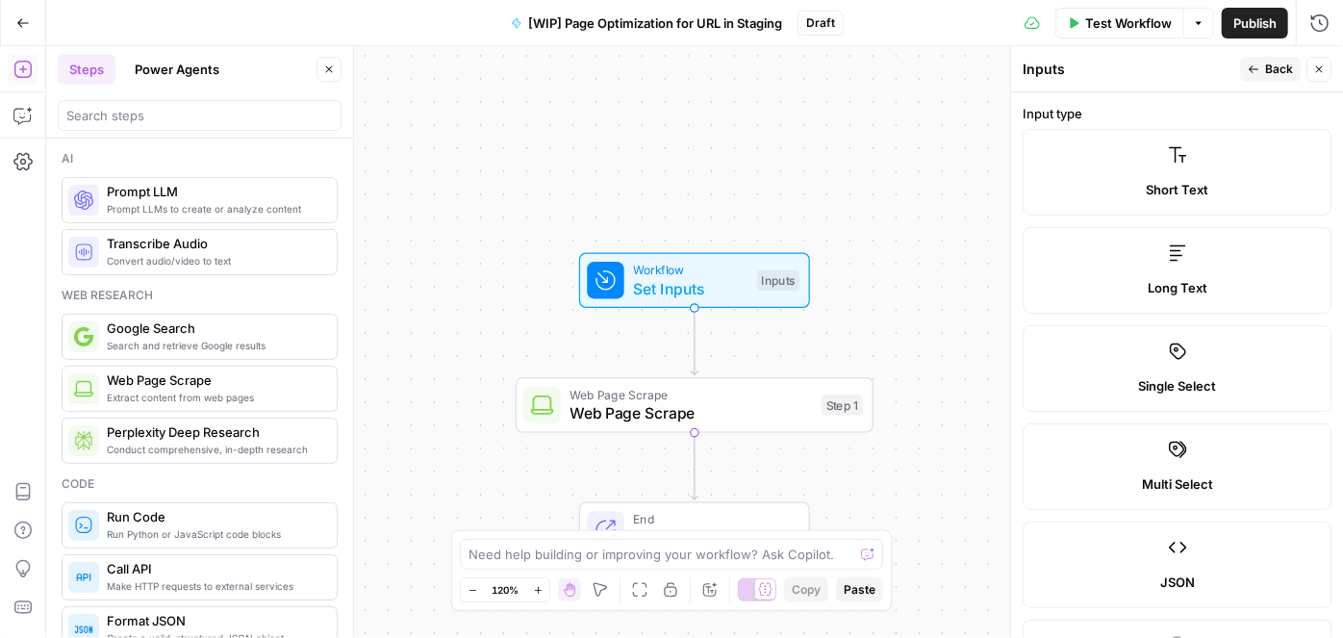
click at [1159, 274] on label "Long Text" at bounding box center [1177, 270] width 309 height 87
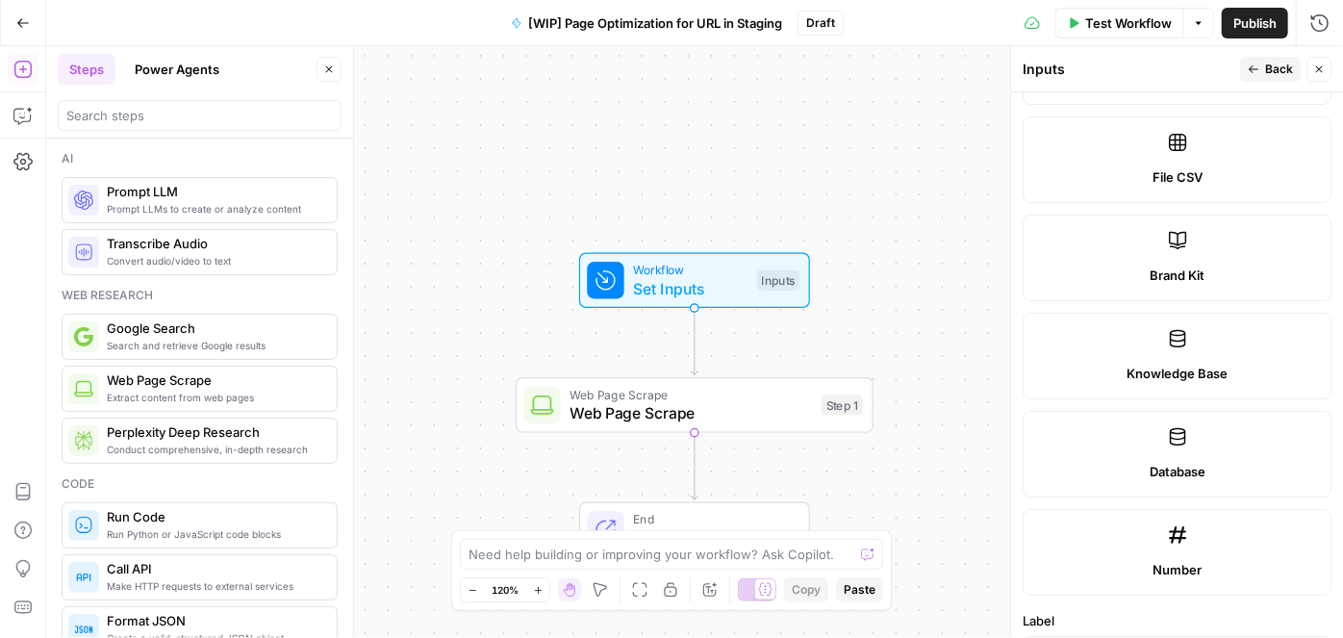
scroll to position [1049, 0]
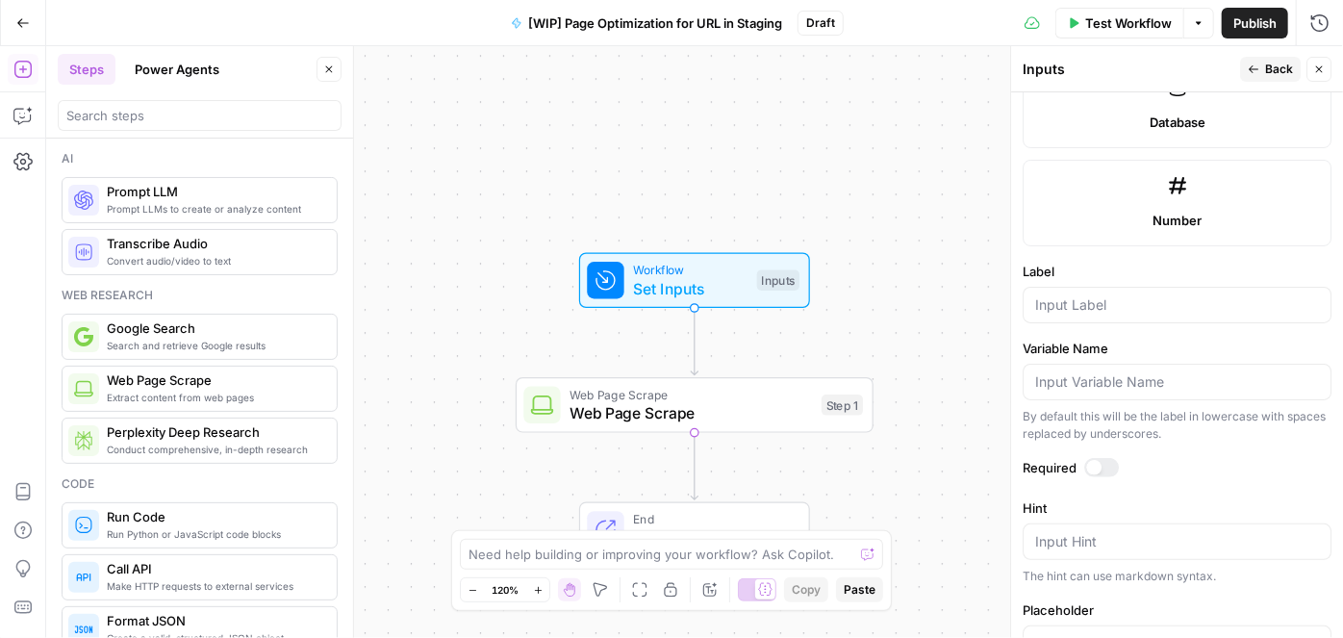
click at [1100, 306] on div at bounding box center [1177, 305] width 309 height 37
paste input "Secondary Keyword 1"
type input "Secondary Keyword 3"
click at [1286, 66] on span "Back" at bounding box center [1279, 69] width 28 height 17
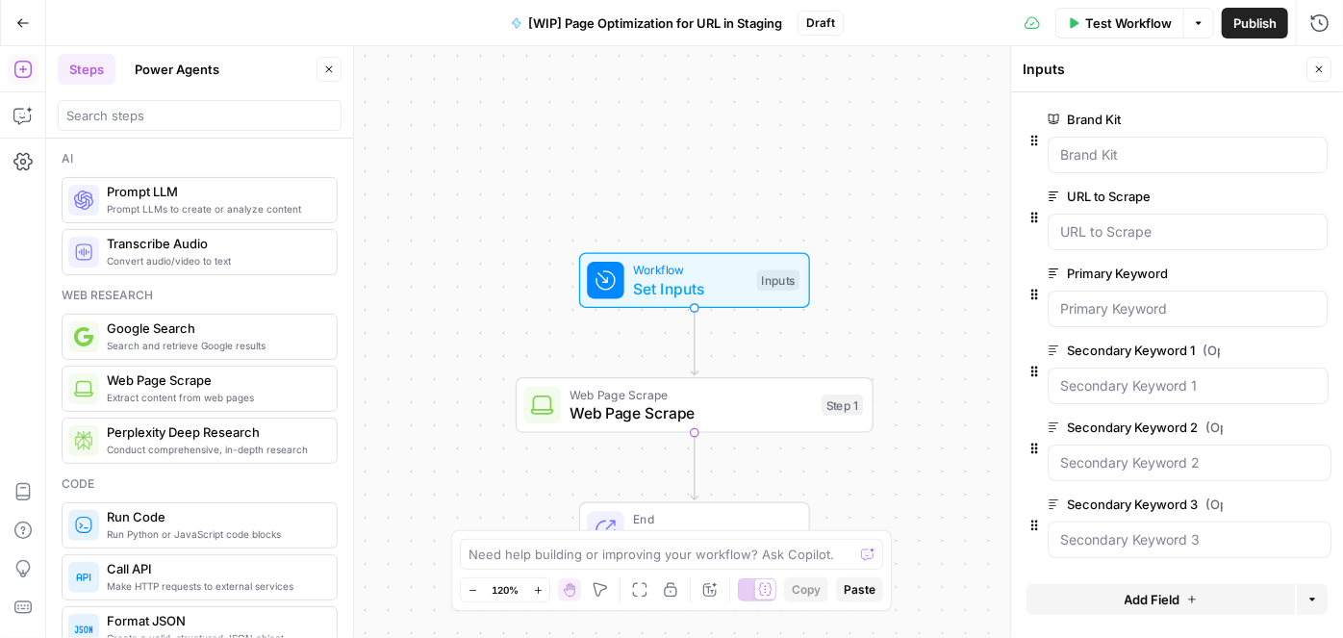
click at [1247, 269] on span "edit field" at bounding box center [1256, 273] width 42 height 15
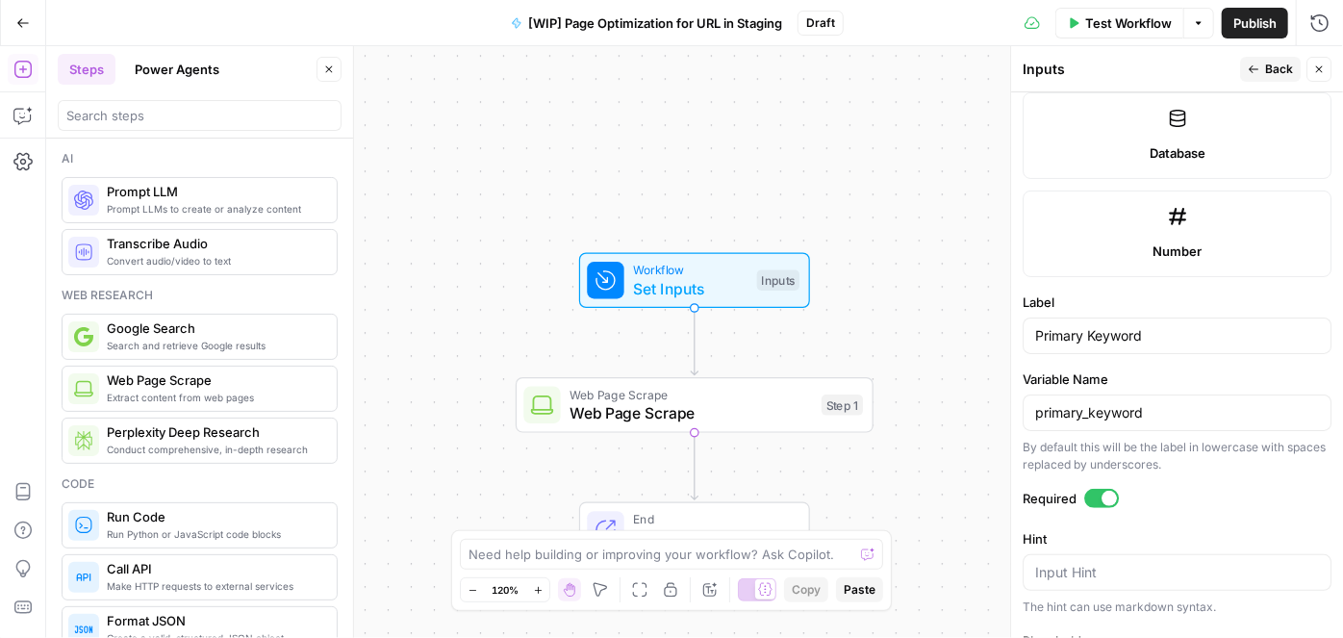
scroll to position [1136, 0]
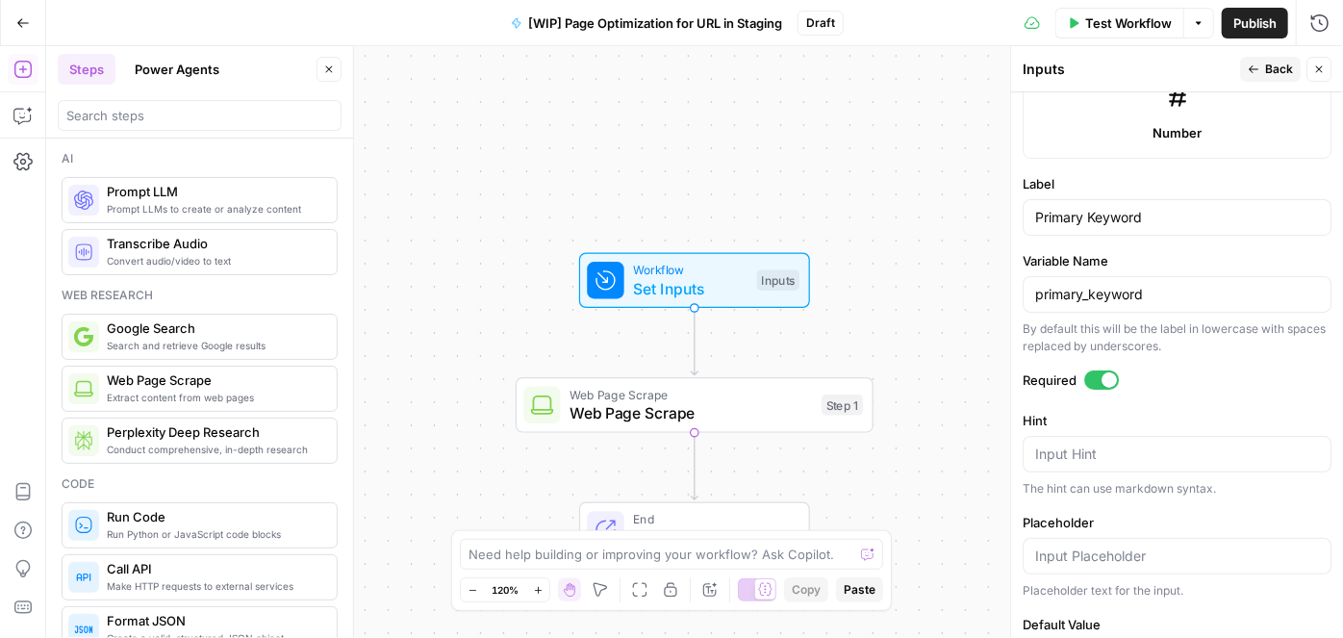
click at [1263, 75] on button "Back" at bounding box center [1270, 69] width 61 height 25
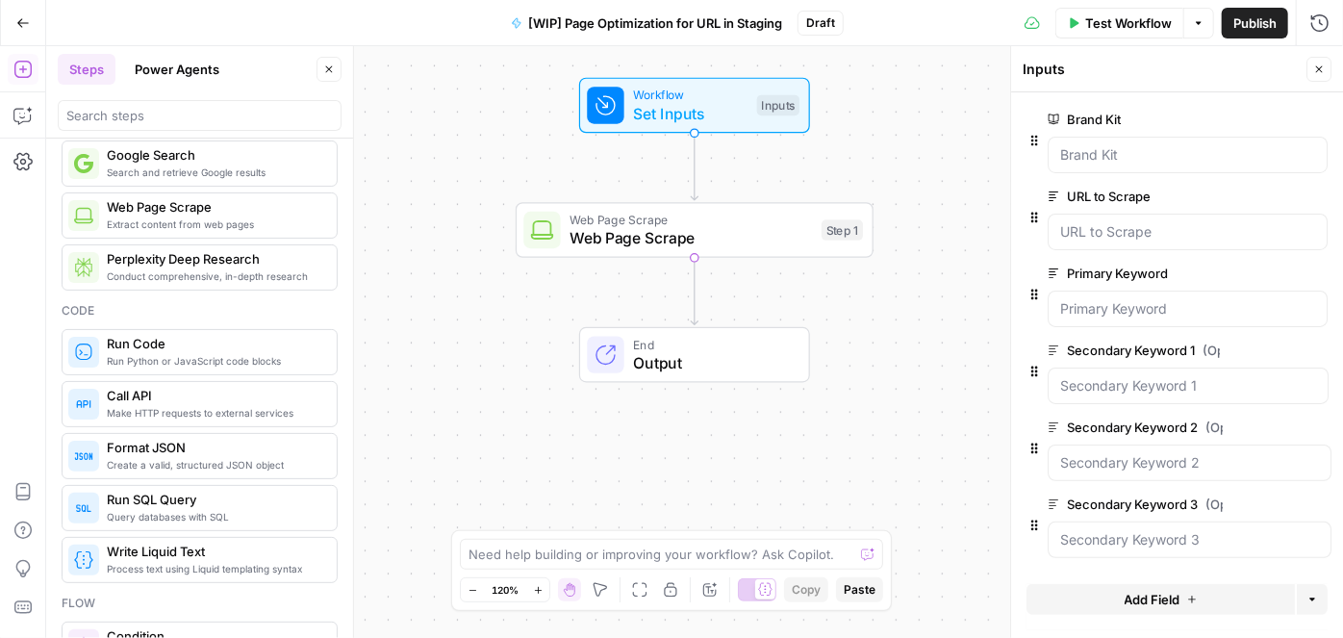
scroll to position [174, 0]
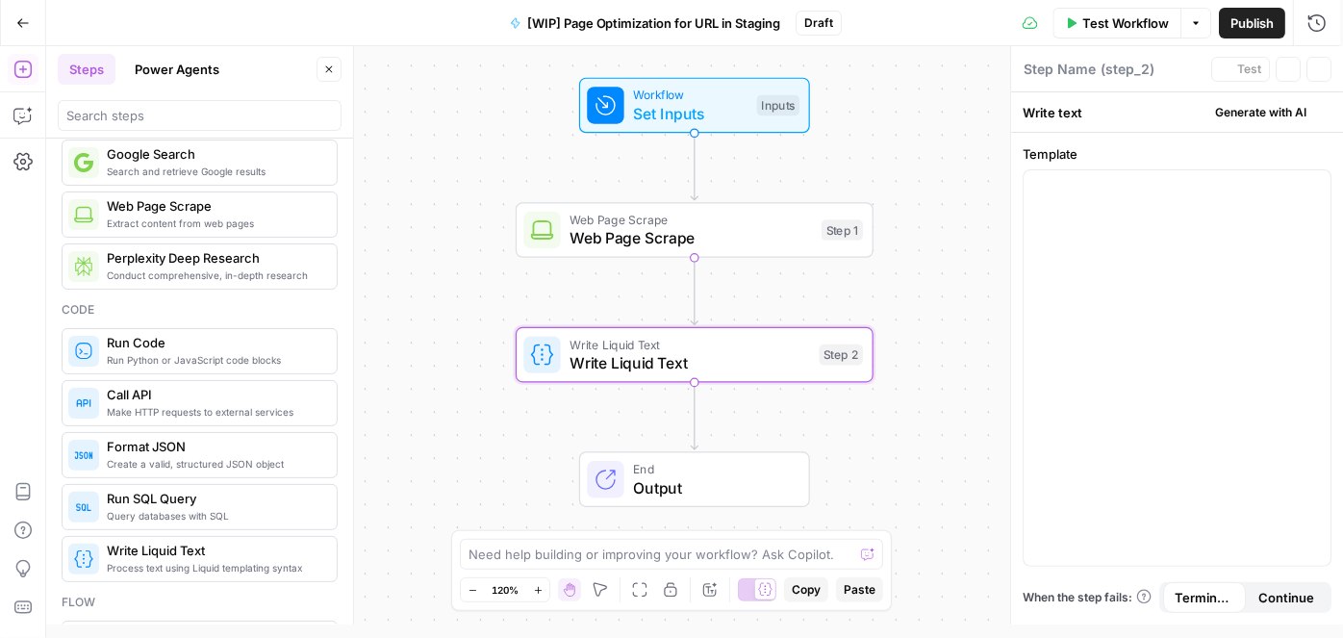
type textarea "Write Liquid Text"
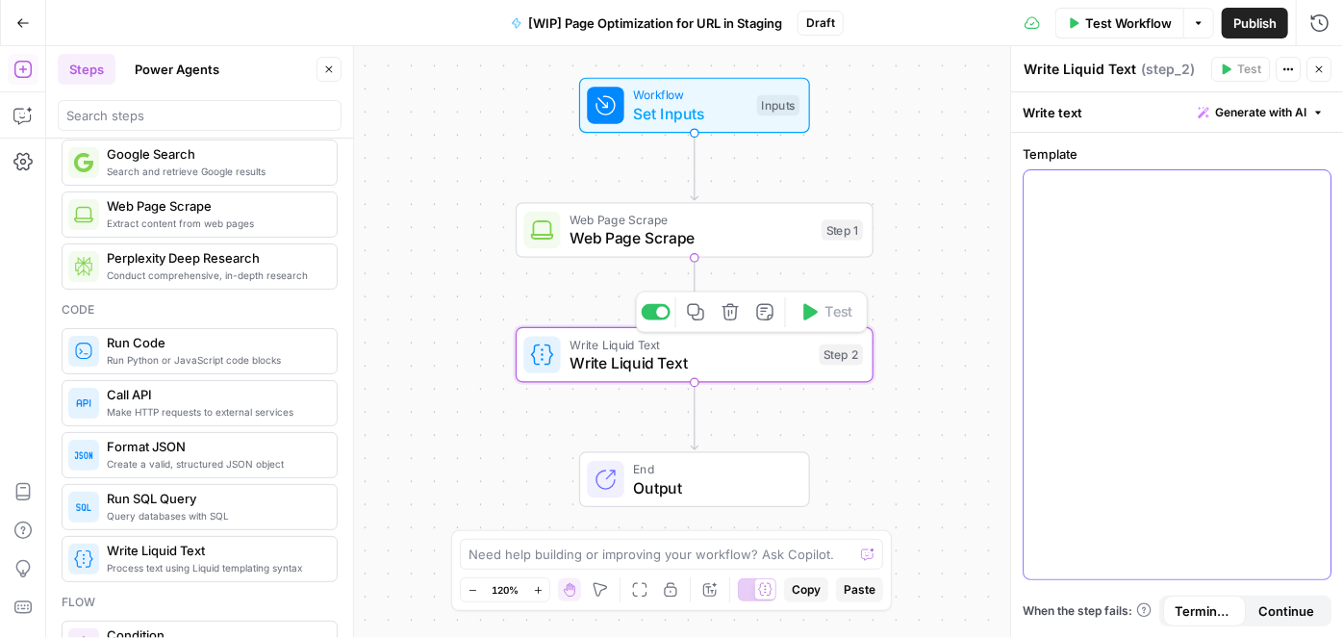
click at [1160, 192] on p at bounding box center [1177, 187] width 284 height 19
click at [1082, 214] on div "To enrich screen reader interactions, please activate Accessibility in Grammarl…" at bounding box center [1177, 374] width 307 height 409
click at [1313, 185] on icon "button" at bounding box center [1314, 188] width 10 height 10
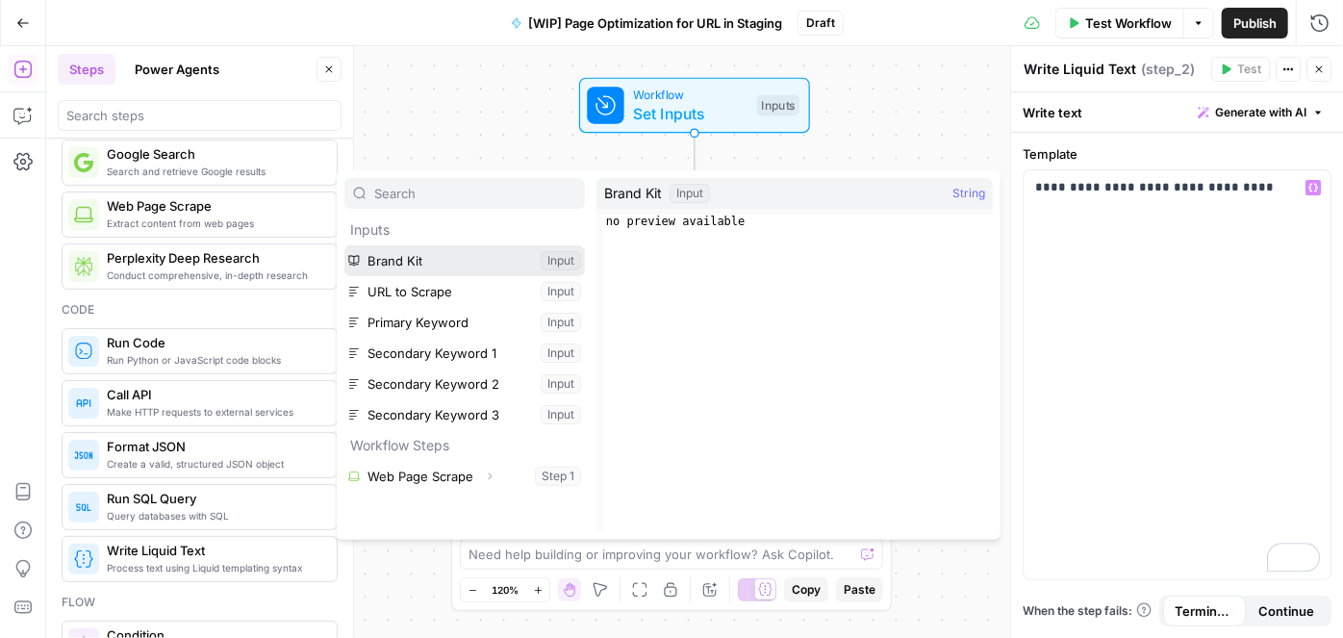
click at [462, 262] on button "Select variable Brand Kit" at bounding box center [464, 260] width 241 height 31
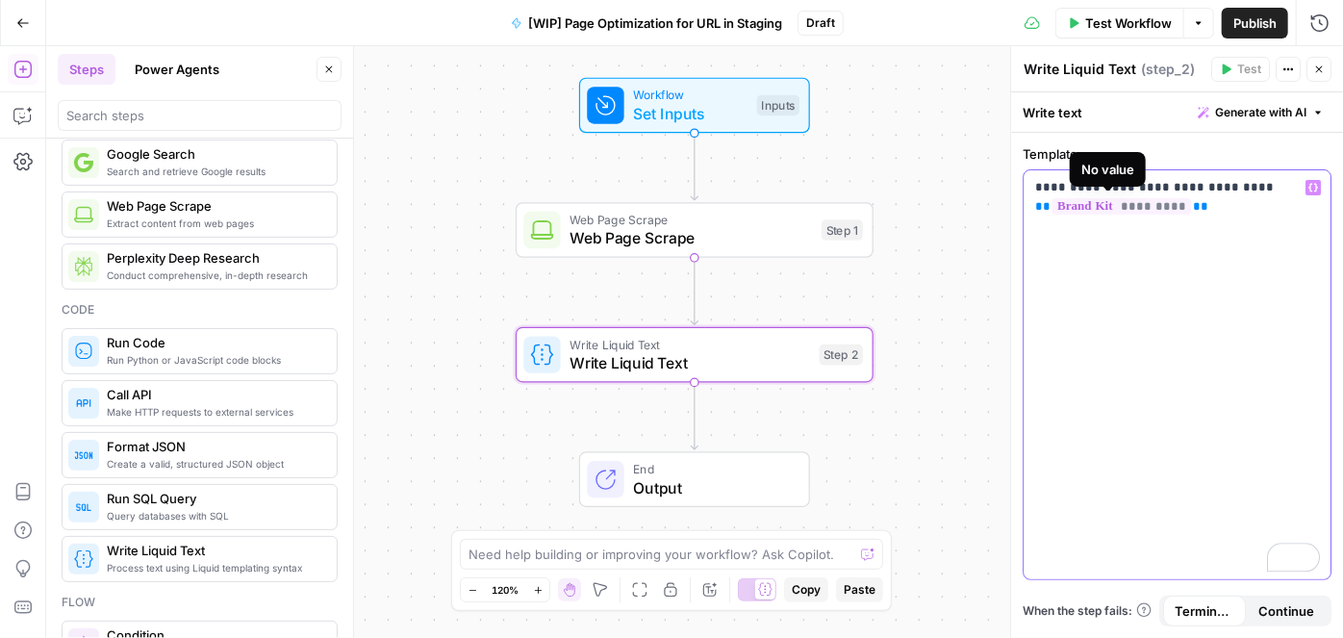
drag, startPoint x: 1190, startPoint y: 213, endPoint x: 1021, endPoint y: 213, distance: 169.4
click at [1021, 213] on div "**********" at bounding box center [1176, 342] width 333 height 592
click at [1313, 184] on icon "button" at bounding box center [1314, 188] width 10 height 10
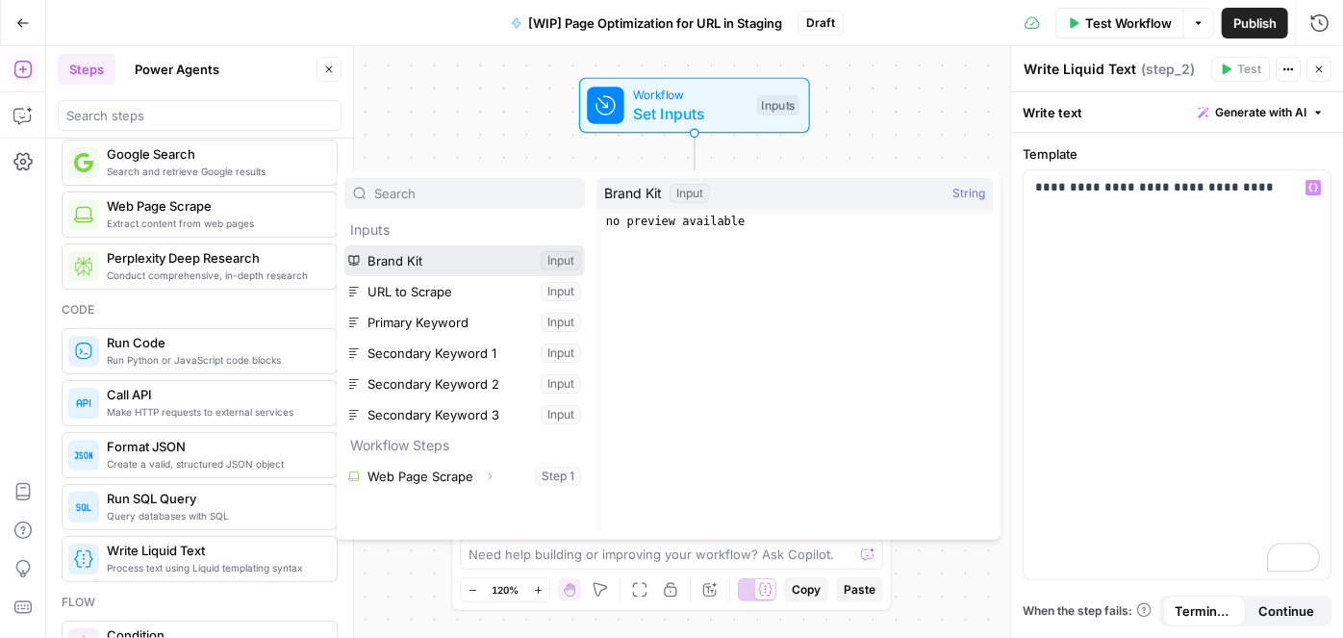
click at [570, 259] on button "Select variable Brand Kit" at bounding box center [464, 260] width 241 height 31
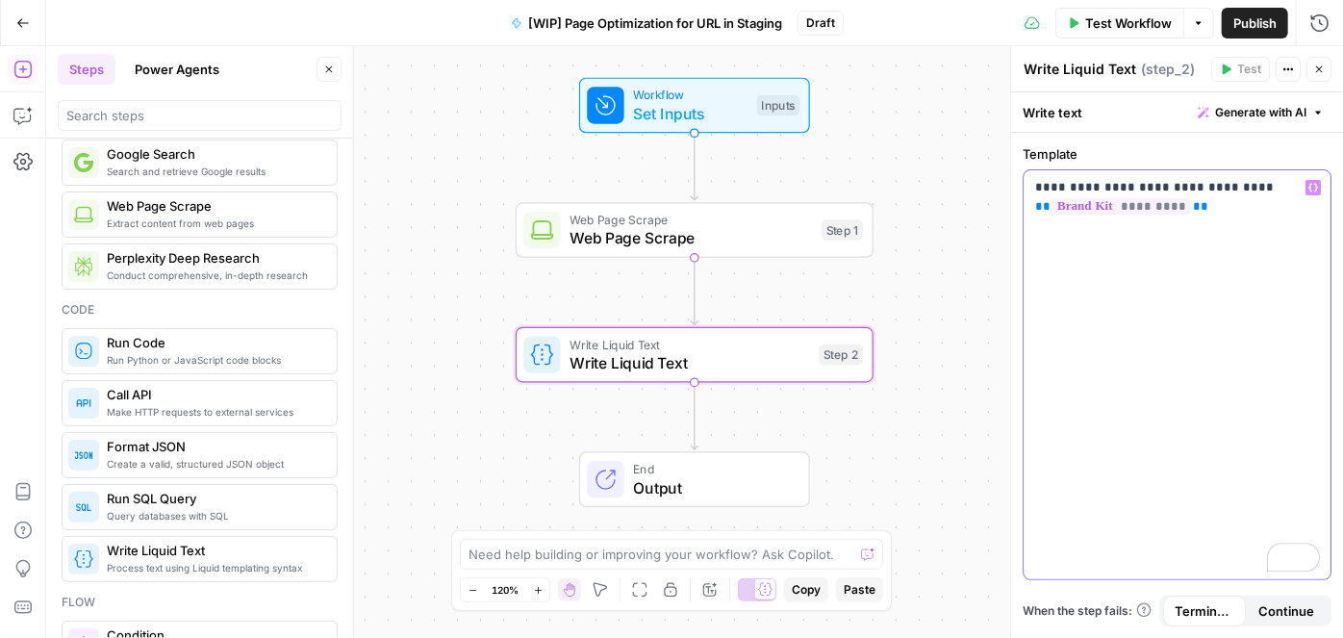
click at [1196, 203] on p "**********" at bounding box center [1177, 197] width 285 height 38
click at [1316, 187] on button "Variables Menu" at bounding box center [1313, 187] width 15 height 15
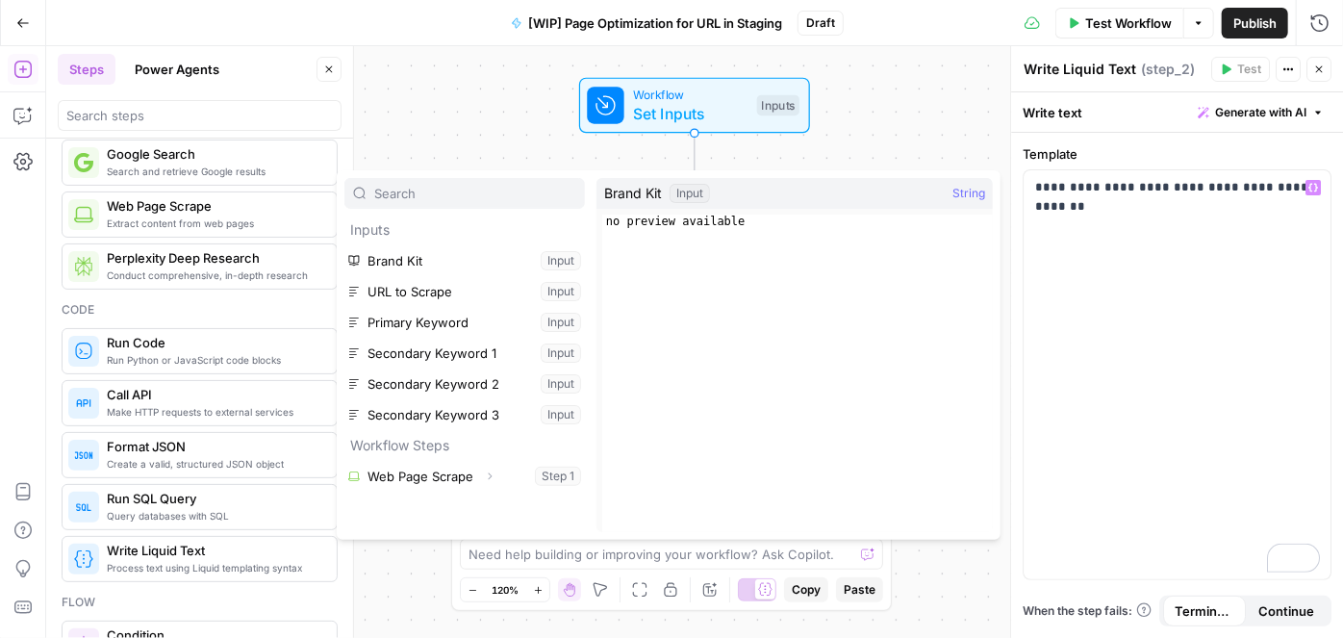
click at [972, 191] on span "String" at bounding box center [969, 193] width 33 height 19
type textarea "**********"
drag, startPoint x: 728, startPoint y: 224, endPoint x: 754, endPoint y: 224, distance: 26.0
click at [727, 224] on div "no preview available" at bounding box center [797, 387] width 391 height 344
click at [1206, 200] on div "**********" at bounding box center [1177, 374] width 307 height 409
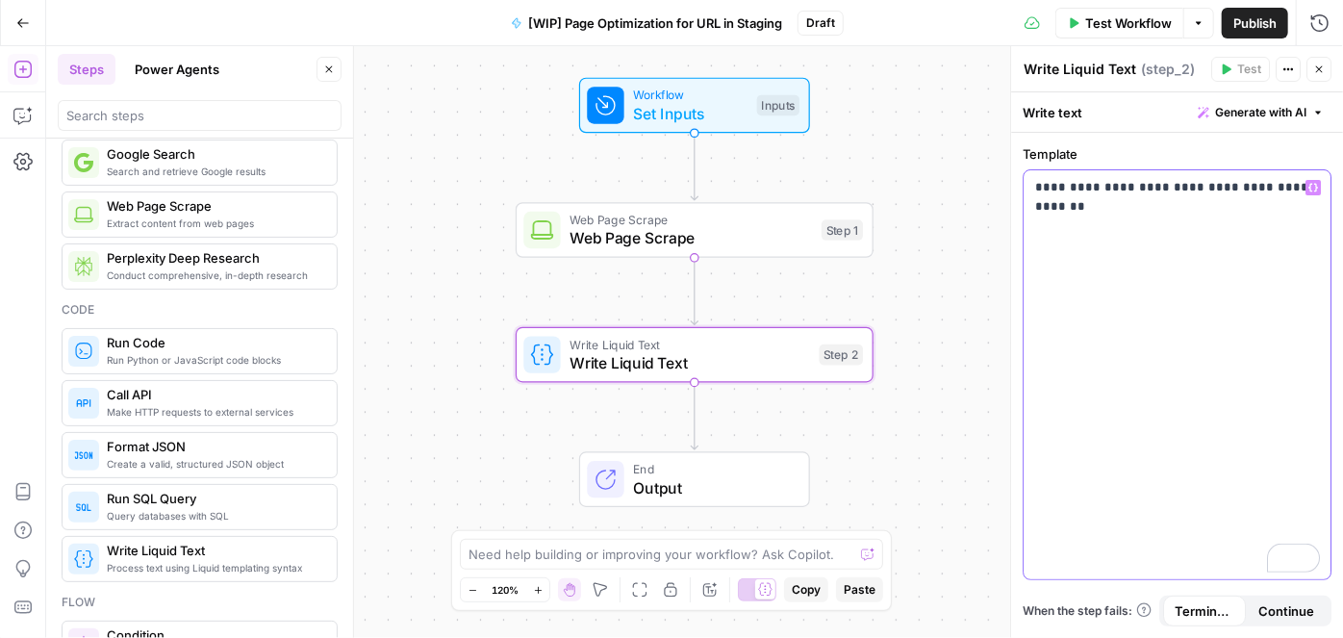
drag, startPoint x: 1298, startPoint y: 187, endPoint x: 990, endPoint y: 185, distance: 307.9
click at [990, 185] on body "Compound Growth New Home Browse Your Data Usage Settings Recent Grids MinIO - M…" at bounding box center [671, 319] width 1343 height 638
click at [1095, 191] on p "**********" at bounding box center [1177, 187] width 285 height 19
drag, startPoint x: 1275, startPoint y: 185, endPoint x: 987, endPoint y: 185, distance: 287.7
click at [987, 185] on body "Compound Growth New Home Browse Your Data Usage Settings Recent Grids MinIO - M…" at bounding box center [671, 319] width 1343 height 638
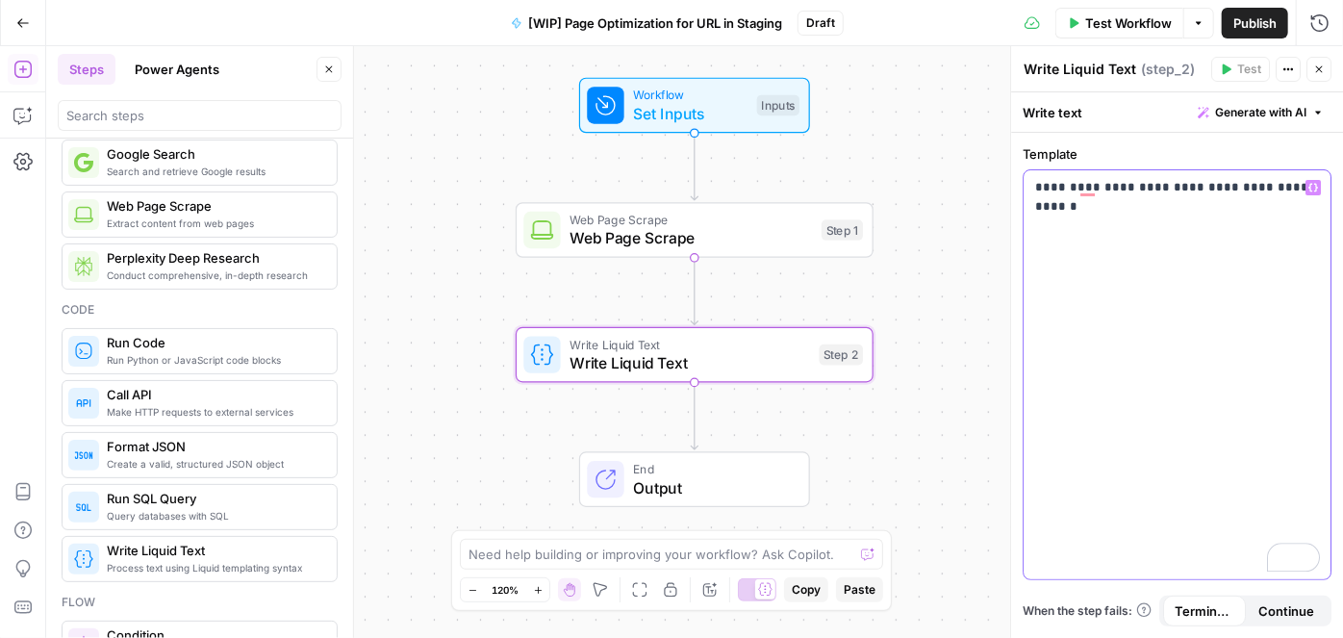
click at [1135, 183] on p "**********" at bounding box center [1177, 187] width 285 height 19
click at [718, 250] on div "Web Page Scrape Web Page Scrape Step 1 Copy step Delete step Add Note Test" at bounding box center [695, 230] width 358 height 56
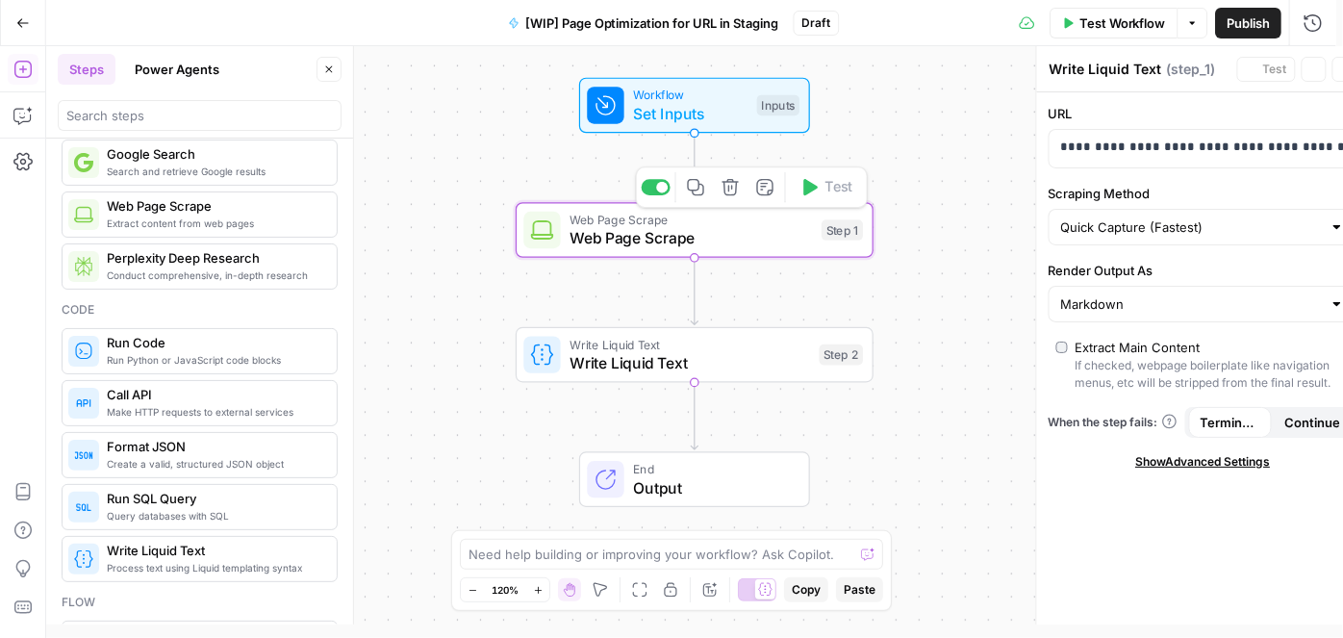
type textarea "Web Page Scrape"
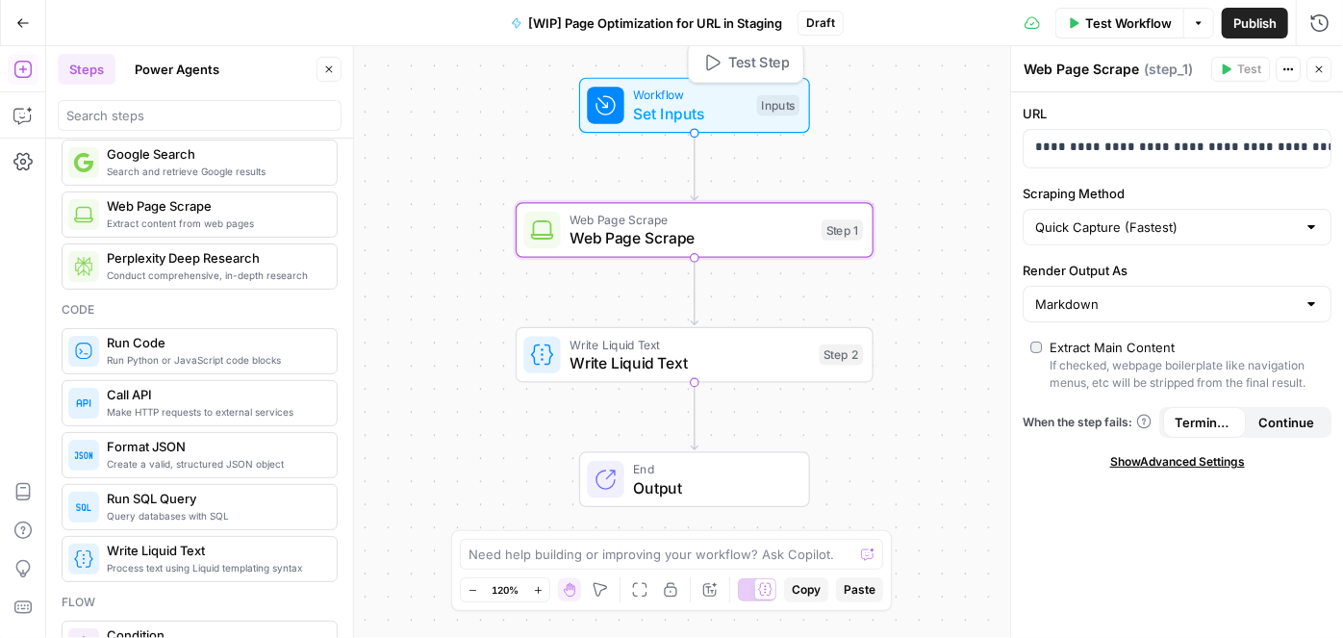
click at [640, 110] on span "Set Inputs" at bounding box center [690, 113] width 115 height 23
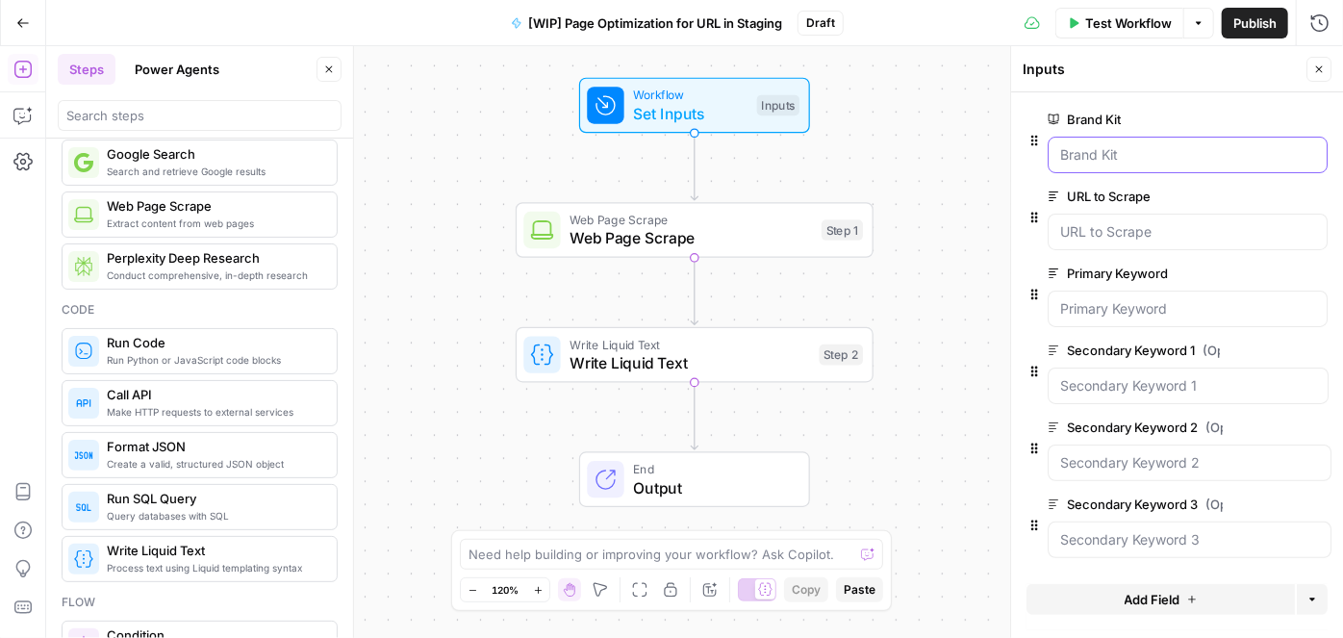
click at [1165, 155] on Kit "Brand Kit" at bounding box center [1187, 154] width 255 height 19
click at [1175, 154] on Kit "Brand Kit" at bounding box center [1187, 154] width 255 height 19
click at [1122, 152] on Kit "Brand Kit" at bounding box center [1187, 154] width 255 height 19
click at [1120, 149] on Kit "Brand Kit" at bounding box center [1187, 154] width 255 height 19
click at [744, 69] on span "Test Step" at bounding box center [759, 62] width 62 height 21
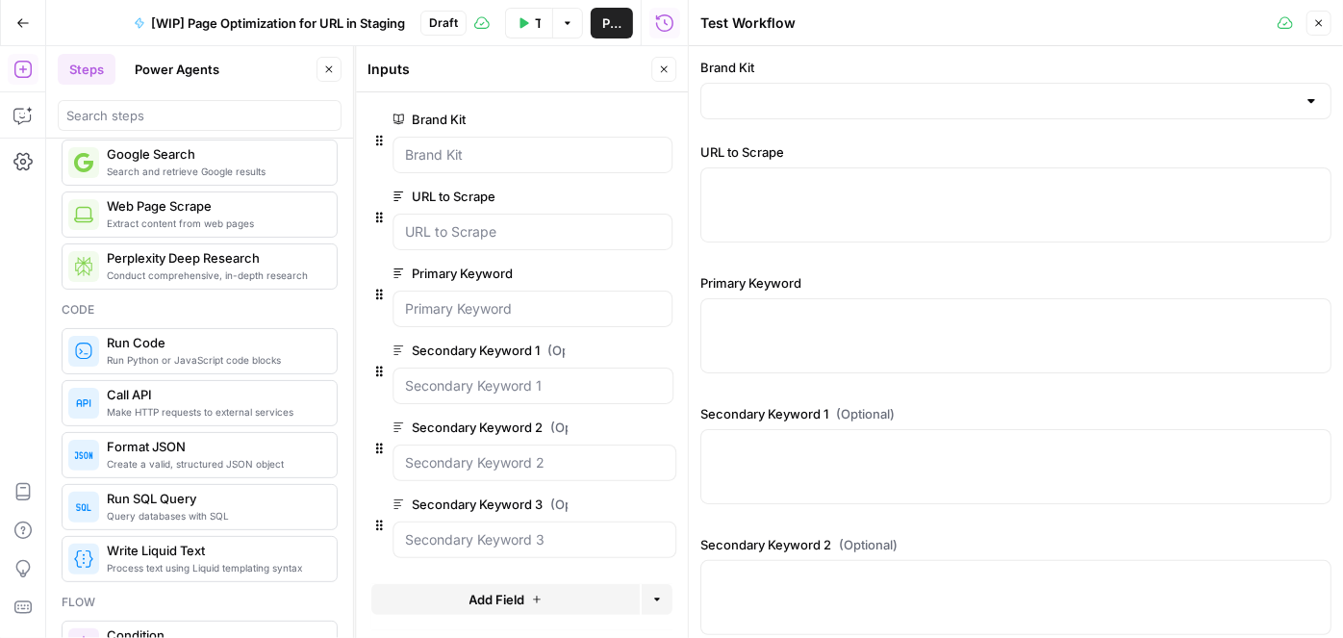
click at [795, 121] on div "Brand Kit URL to Scrape Primary Keyword Secondary Keyword 1 (Optional) Secondar…" at bounding box center [1016, 416] width 631 height 716
click at [798, 93] on input "Brand Kit" at bounding box center [1004, 100] width 583 height 19
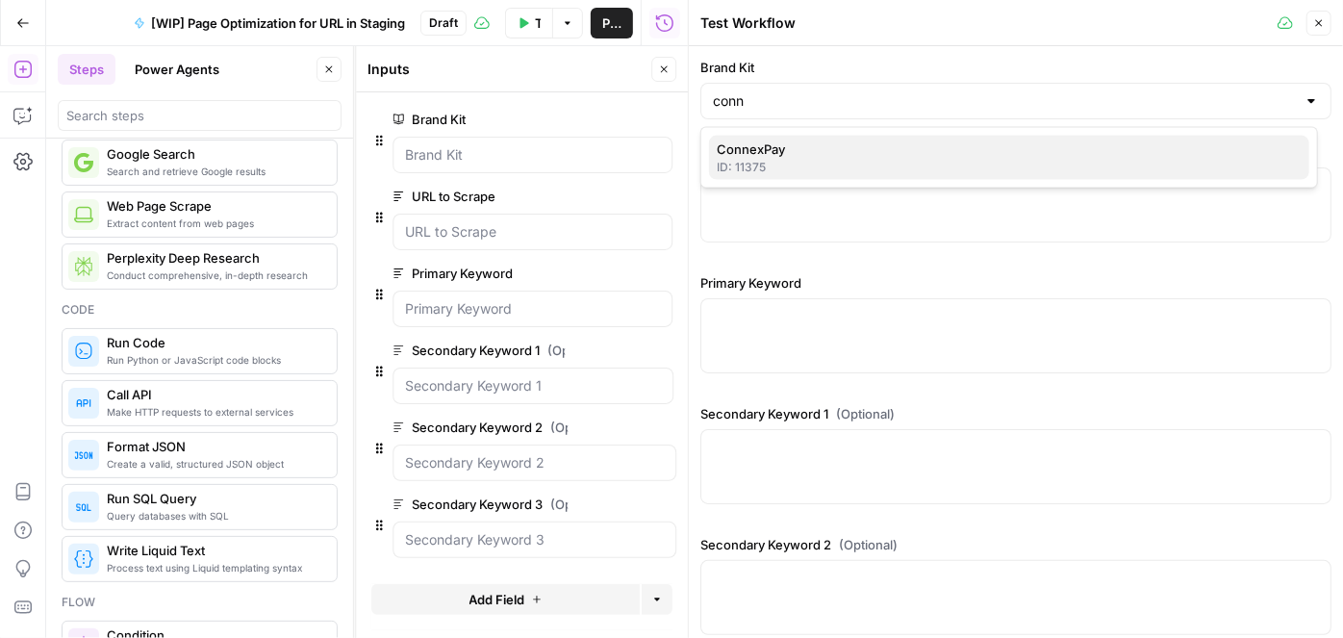
drag, startPoint x: 813, startPoint y: 140, endPoint x: 812, endPoint y: 169, distance: 28.9
click at [813, 141] on span "ConnexPay" at bounding box center [1005, 149] width 577 height 19
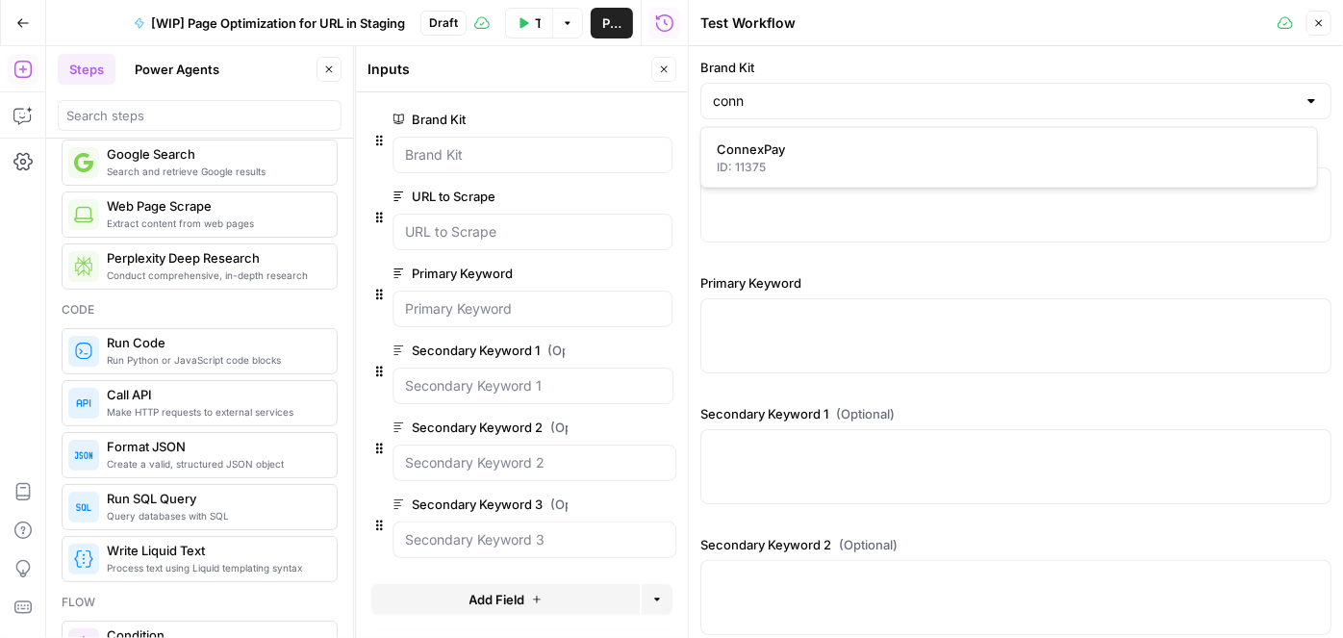
type input "ConnexPay"
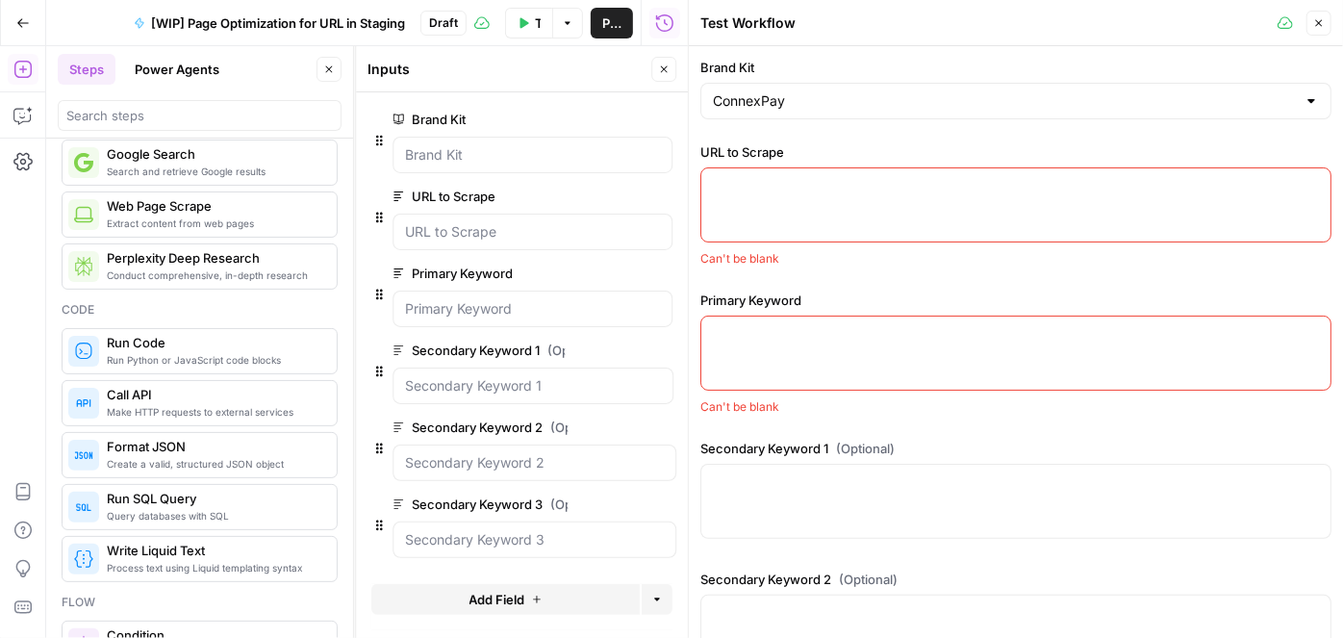
click at [790, 222] on div at bounding box center [1016, 204] width 631 height 75
click at [785, 209] on div at bounding box center [1016, 204] width 631 height 75
paste textarea "https://stage-connexpay-marketing.webflow.io/vs/airwallex-vs-connexpay-compare-…"
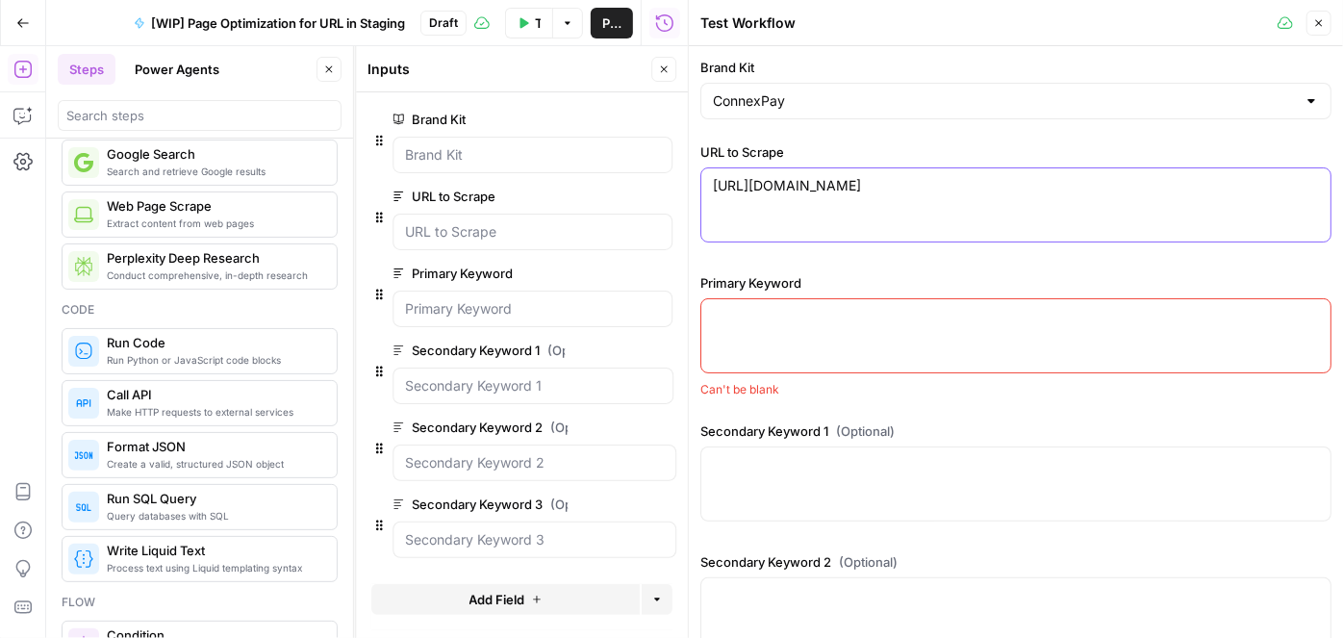
type textarea "https://stage-connexpay-marketing.webflow.io/vs/airwallex-vs-connexpay-compare-…"
click at [820, 315] on textarea "Primary Keyword" at bounding box center [1016, 316] width 606 height 19
paste textarea "connexpay vs airwallex"
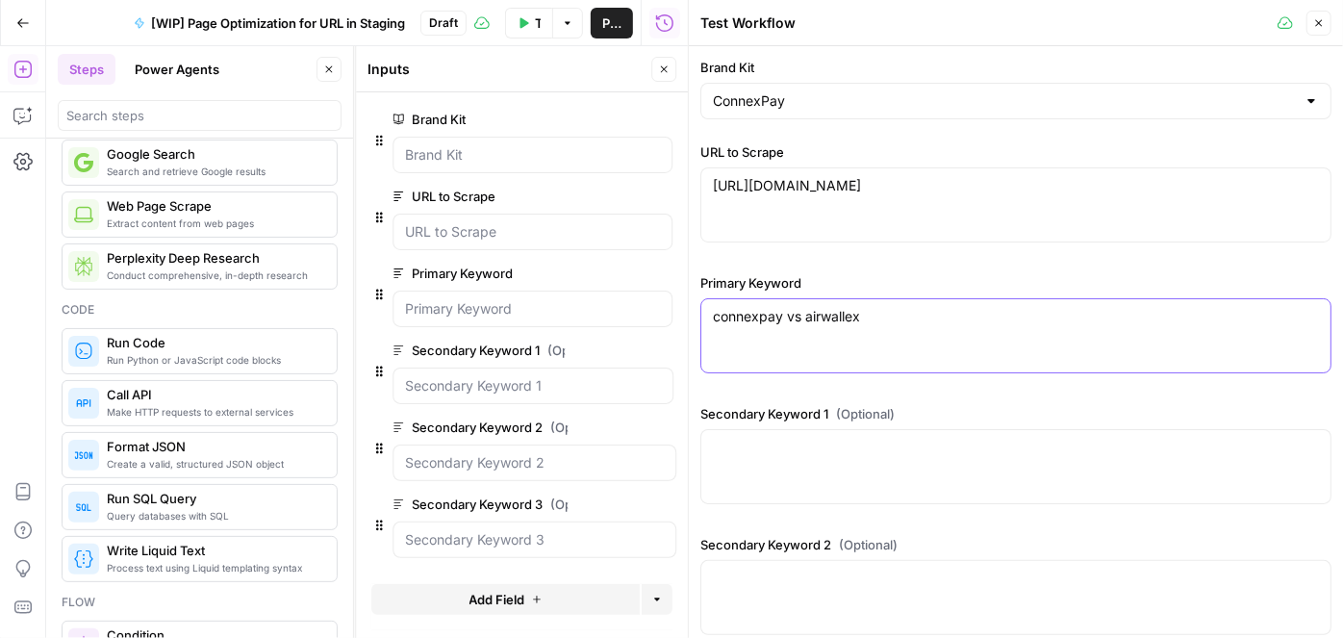
type textarea "connexpay vs airwallex"
click at [772, 466] on div at bounding box center [1016, 466] width 631 height 75
paste textarea "airwallex alternatives"
type textarea "airwallex alternatives"
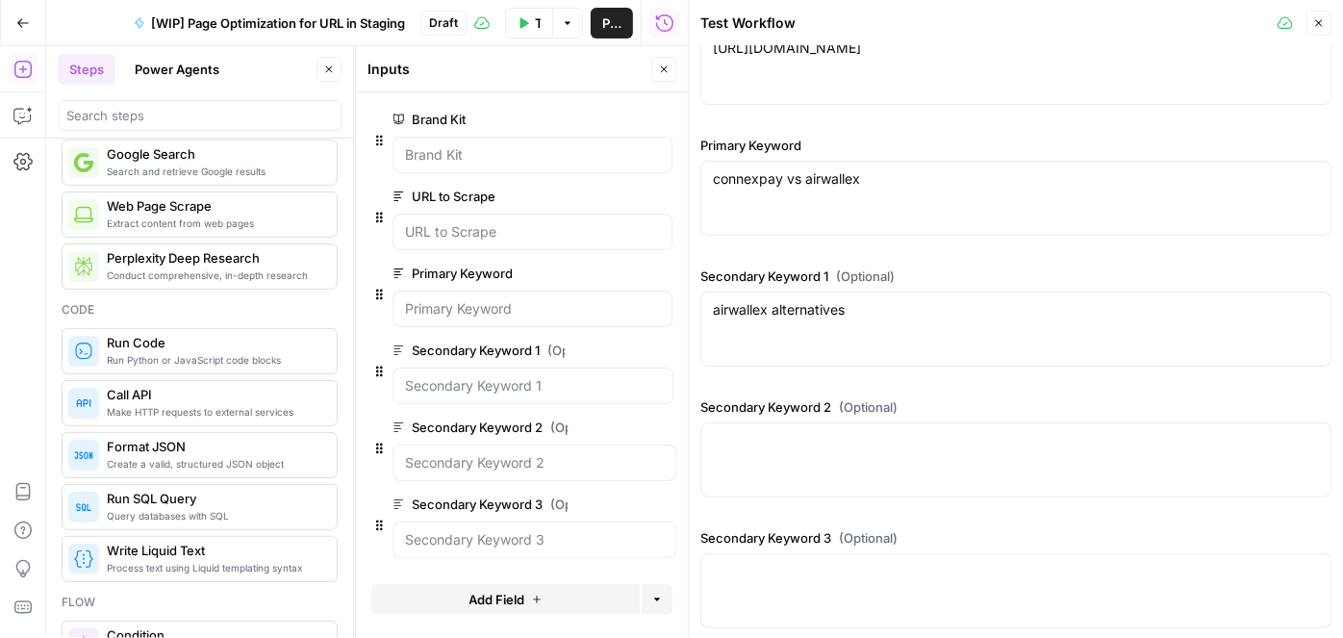
scroll to position [146, 0]
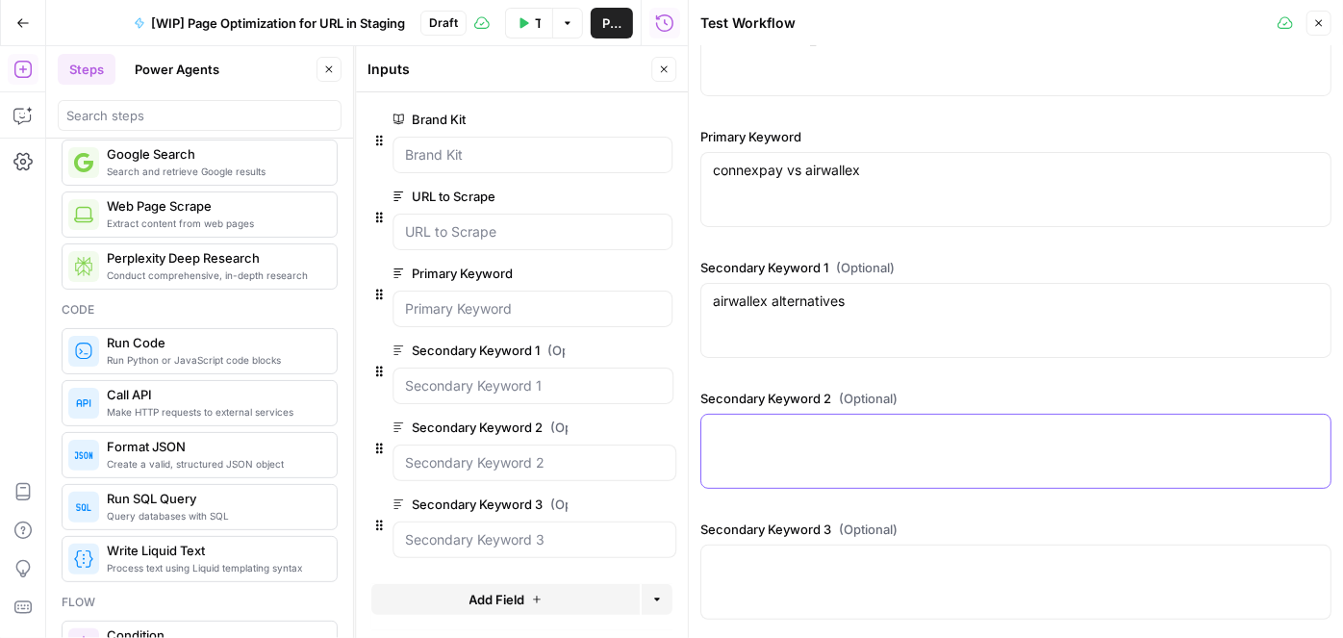
click at [805, 439] on textarea "Secondary Keyword 2 (Optional)" at bounding box center [1016, 431] width 606 height 19
paste textarea "payment intermediaries"
type textarea "payment intermediaries"
click at [731, 573] on div at bounding box center [1016, 582] width 631 height 75
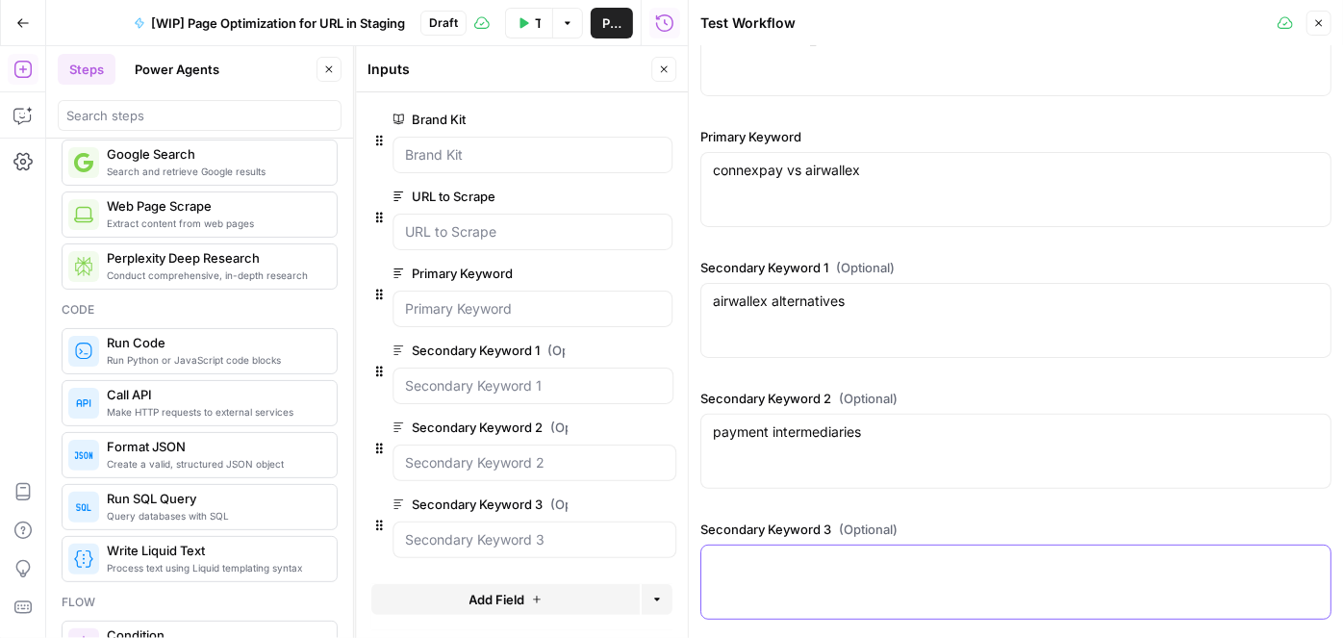
paste textarea "payment processing challenges"
type textarea "payment processing challenges"
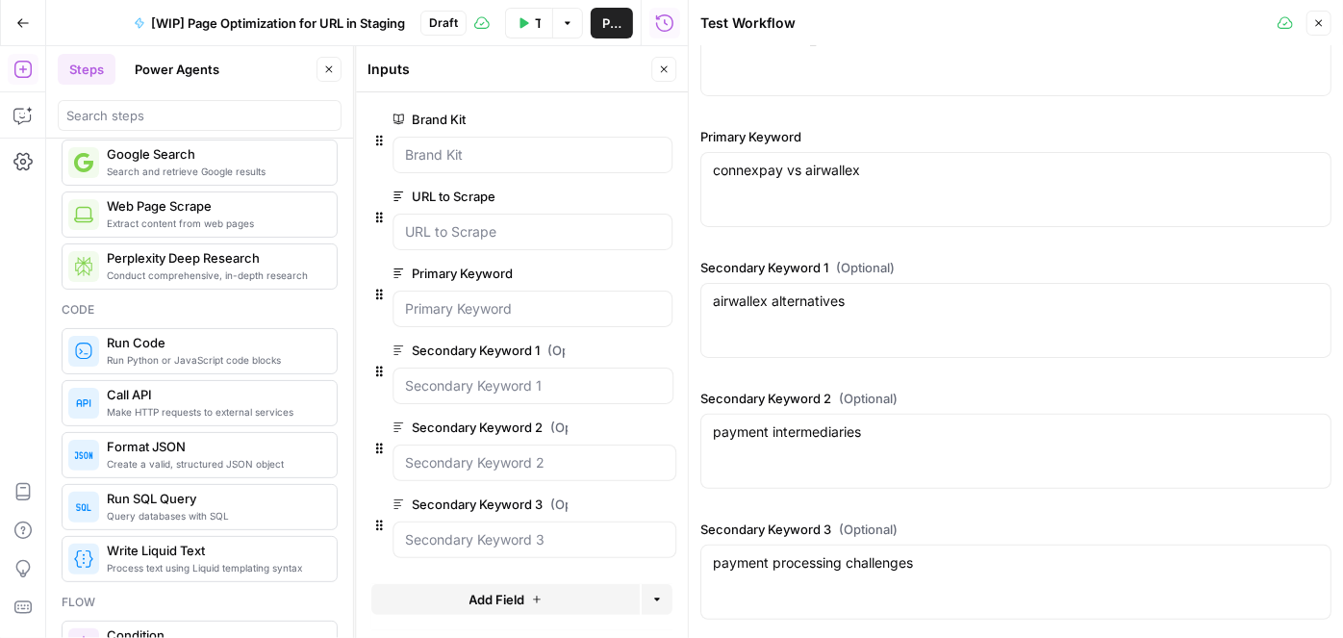
click at [325, 69] on icon "button" at bounding box center [329, 70] width 12 height 12
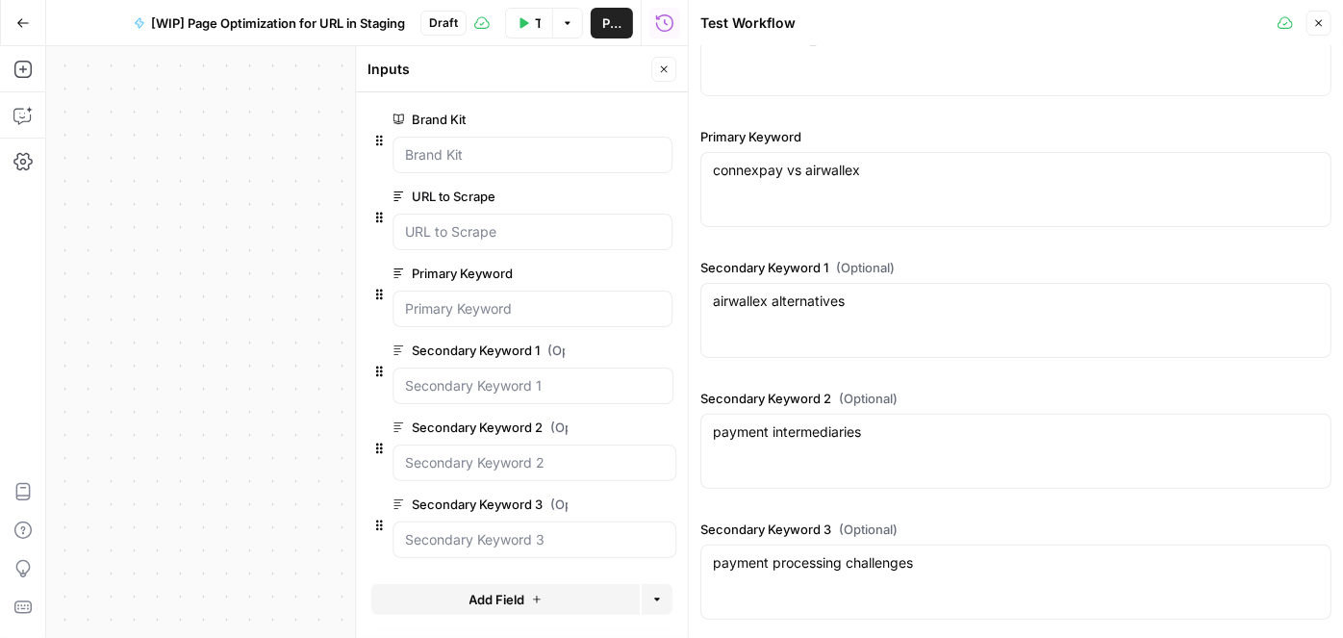
click at [1321, 28] on icon "button" at bounding box center [1319, 23] width 12 height 12
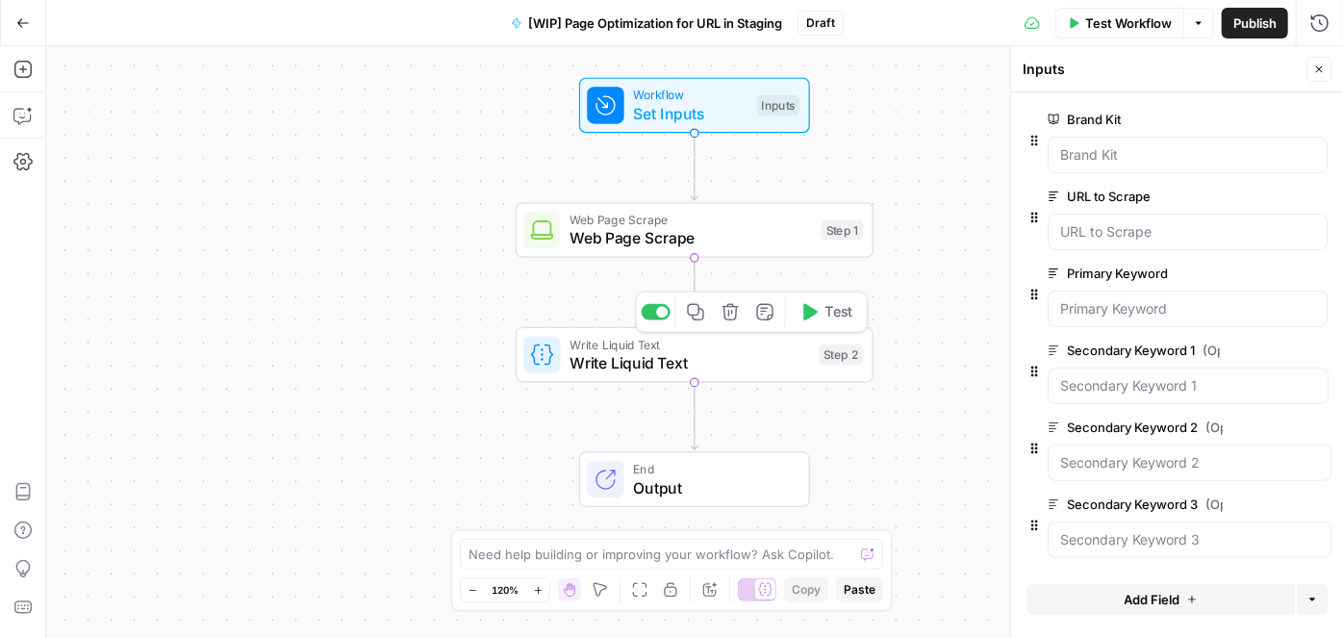
click at [700, 348] on span "Write Liquid Text" at bounding box center [690, 344] width 241 height 18
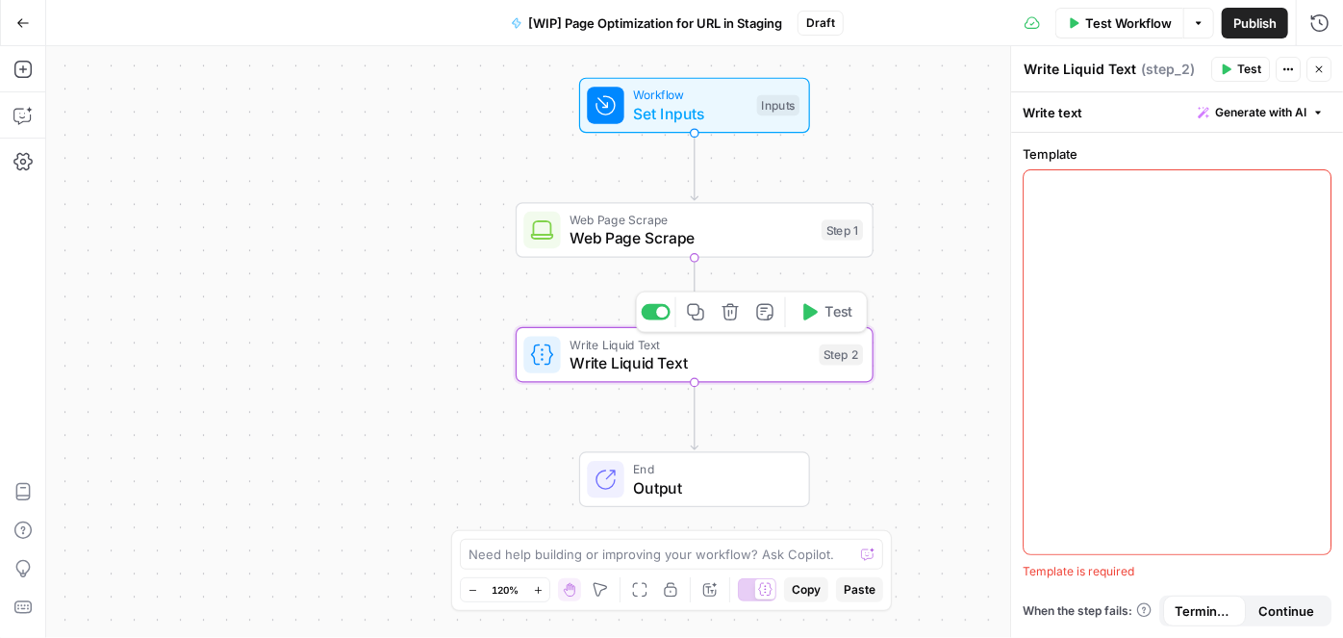
click at [1165, 225] on div at bounding box center [1177, 362] width 307 height 384
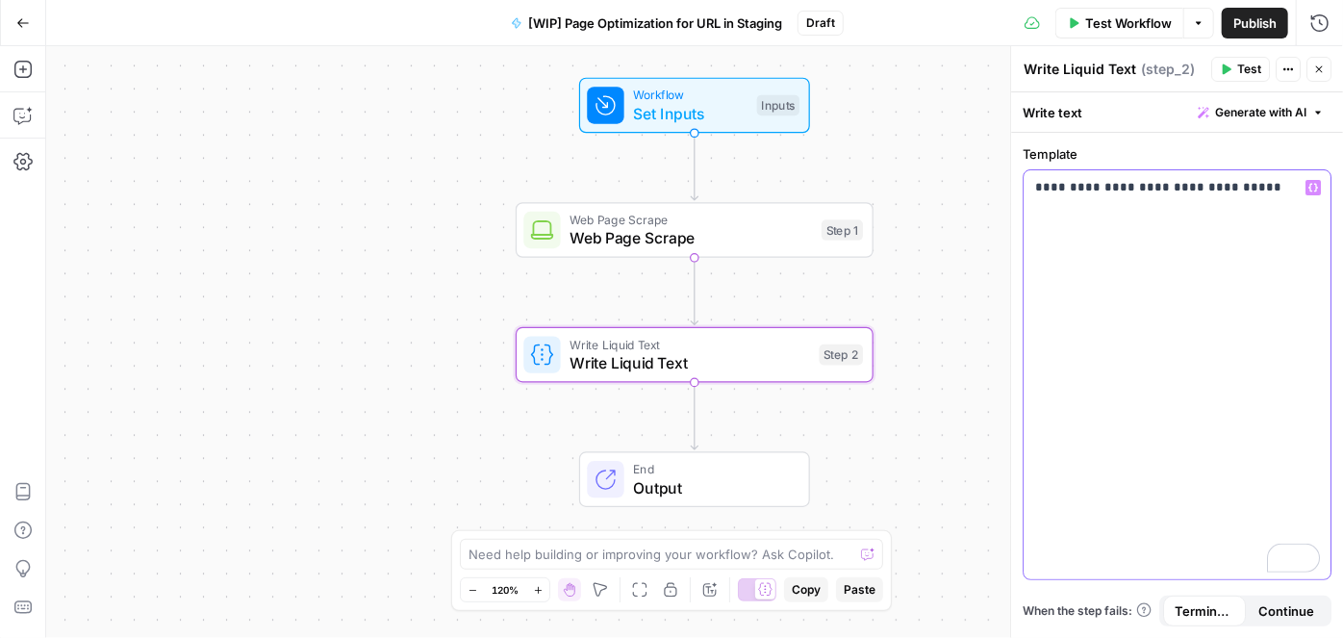
click at [1269, 185] on p "**********" at bounding box center [1177, 187] width 285 height 19
click at [1160, 218] on p "**********" at bounding box center [1177, 207] width 285 height 58
click at [1313, 186] on icon "button" at bounding box center [1314, 188] width 10 height 10
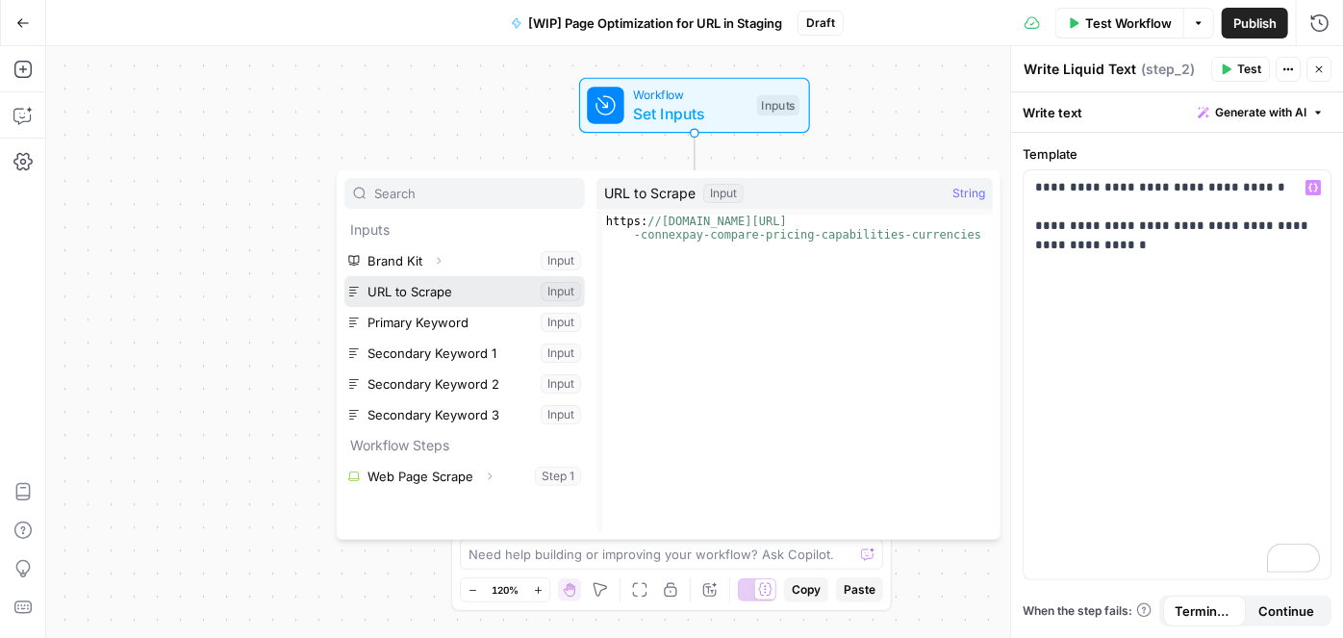
click at [433, 283] on button "Select variable URL to Scrape" at bounding box center [464, 291] width 241 height 31
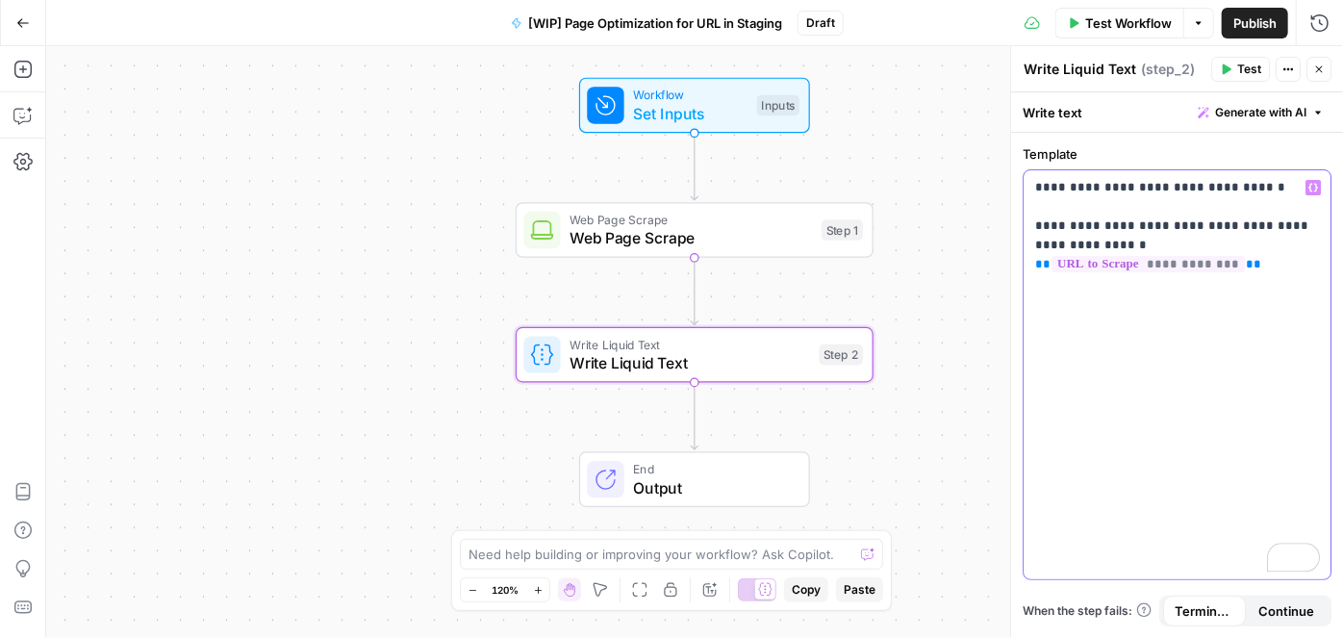
click at [1188, 243] on p "**********" at bounding box center [1177, 226] width 285 height 96
click at [1254, 255] on p "**********" at bounding box center [1177, 226] width 285 height 96
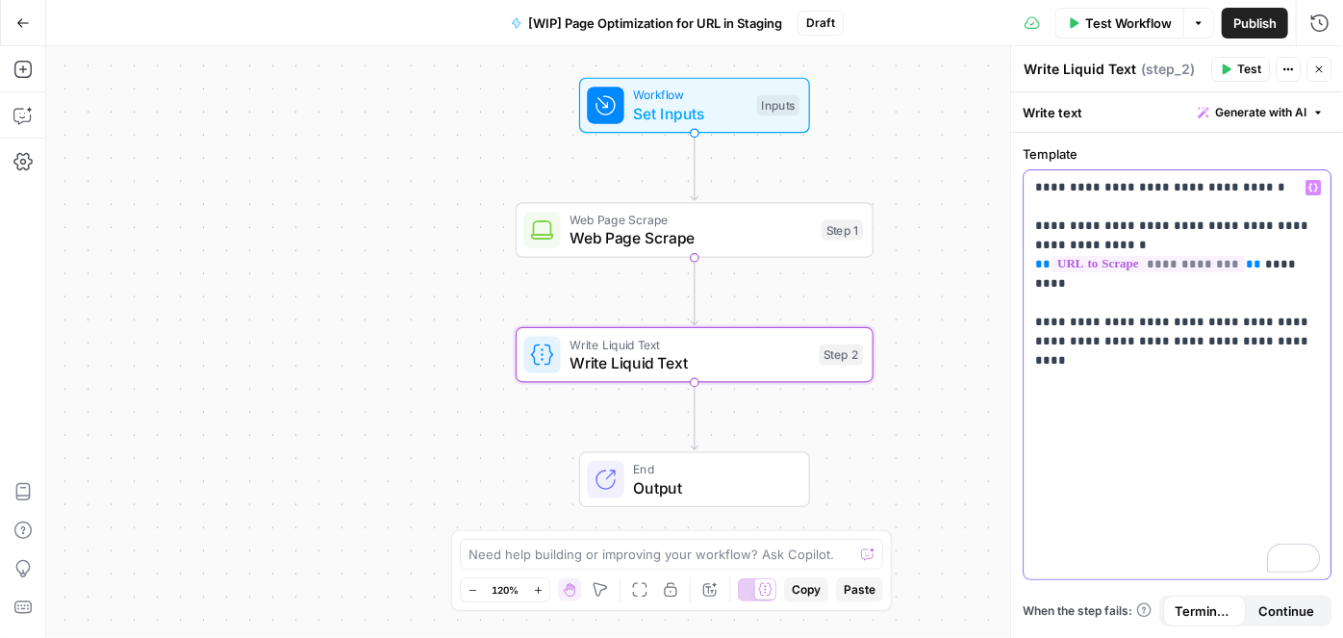
click at [1045, 289] on p "**********" at bounding box center [1177, 255] width 285 height 154
click at [1313, 322] on p "**********" at bounding box center [1177, 255] width 285 height 154
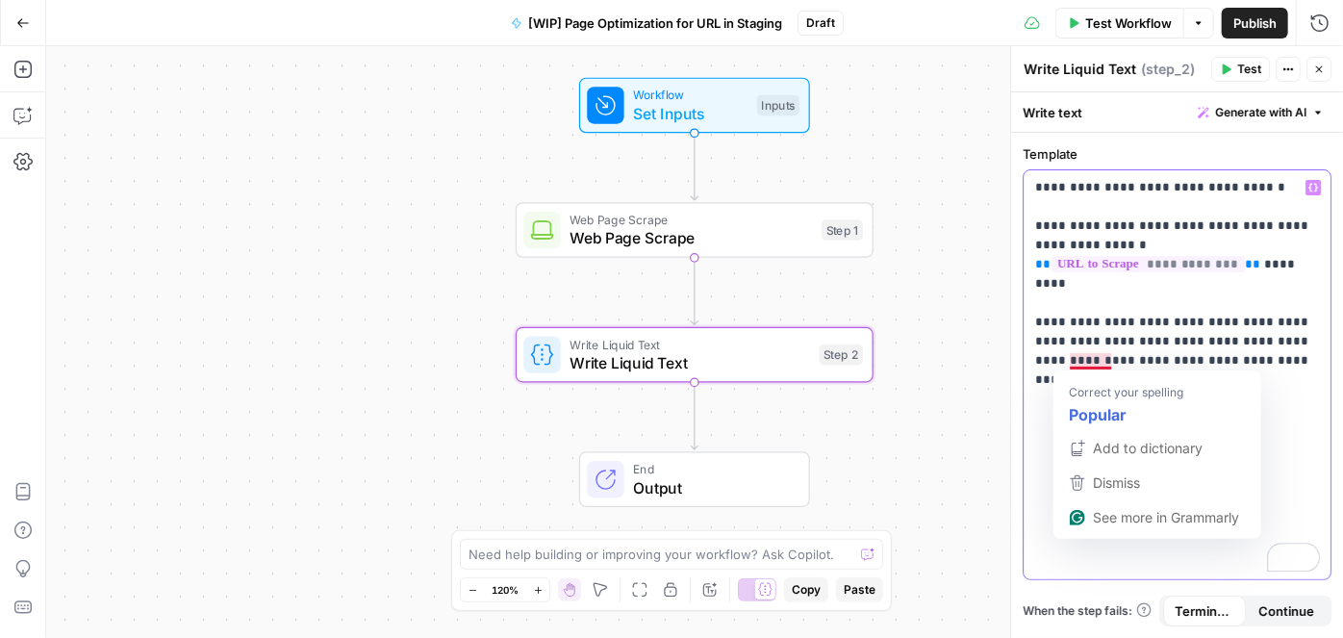
drag, startPoint x: 1136, startPoint y: 372, endPoint x: 1072, endPoint y: 367, distance: 64.7
click at [1072, 367] on div "**********" at bounding box center [1177, 374] width 307 height 409
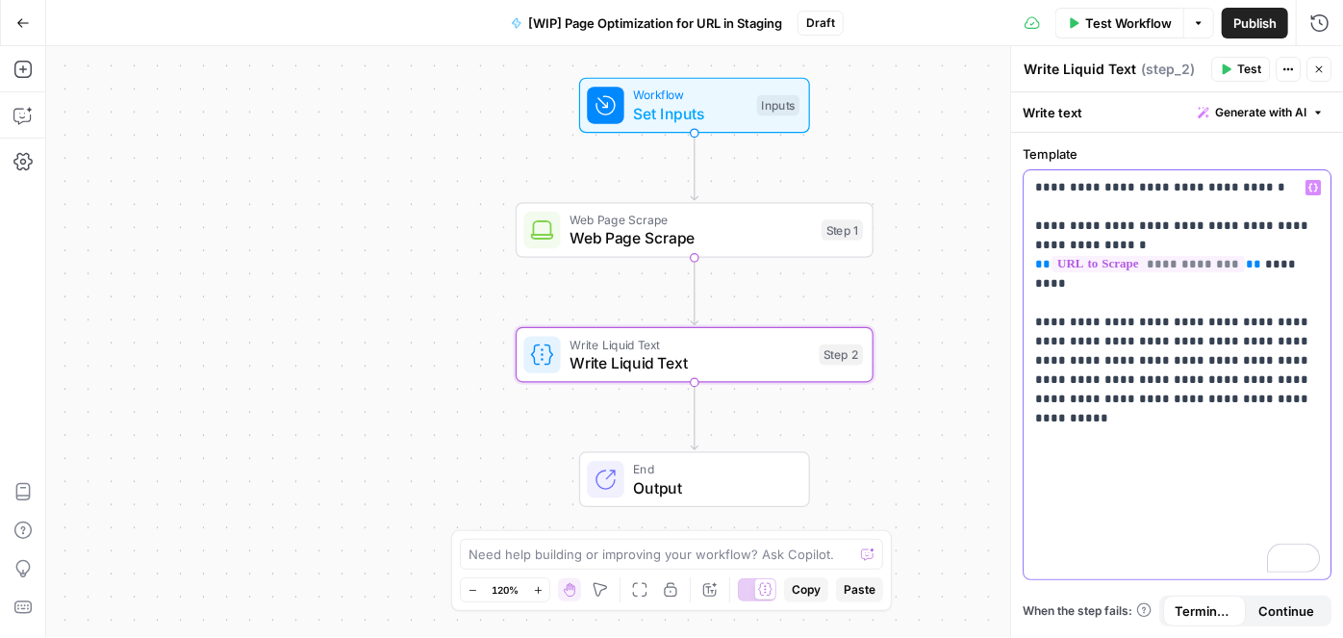
drag, startPoint x: 1097, startPoint y: 336, endPoint x: 1131, endPoint y: 320, distance: 37.0
click at [1098, 334] on p "**********" at bounding box center [1177, 303] width 285 height 250
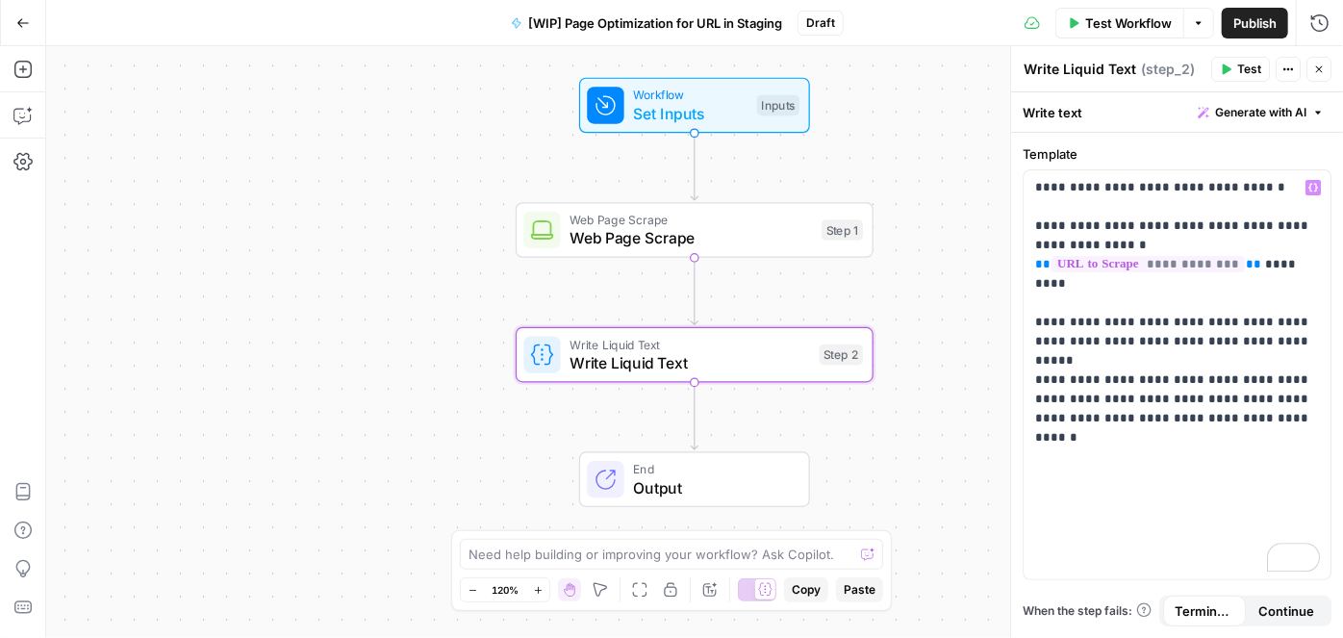
click at [1283, 398] on p "**********" at bounding box center [1177, 312] width 285 height 269
click at [1232, 358] on p "**********" at bounding box center [1177, 322] width 285 height 289
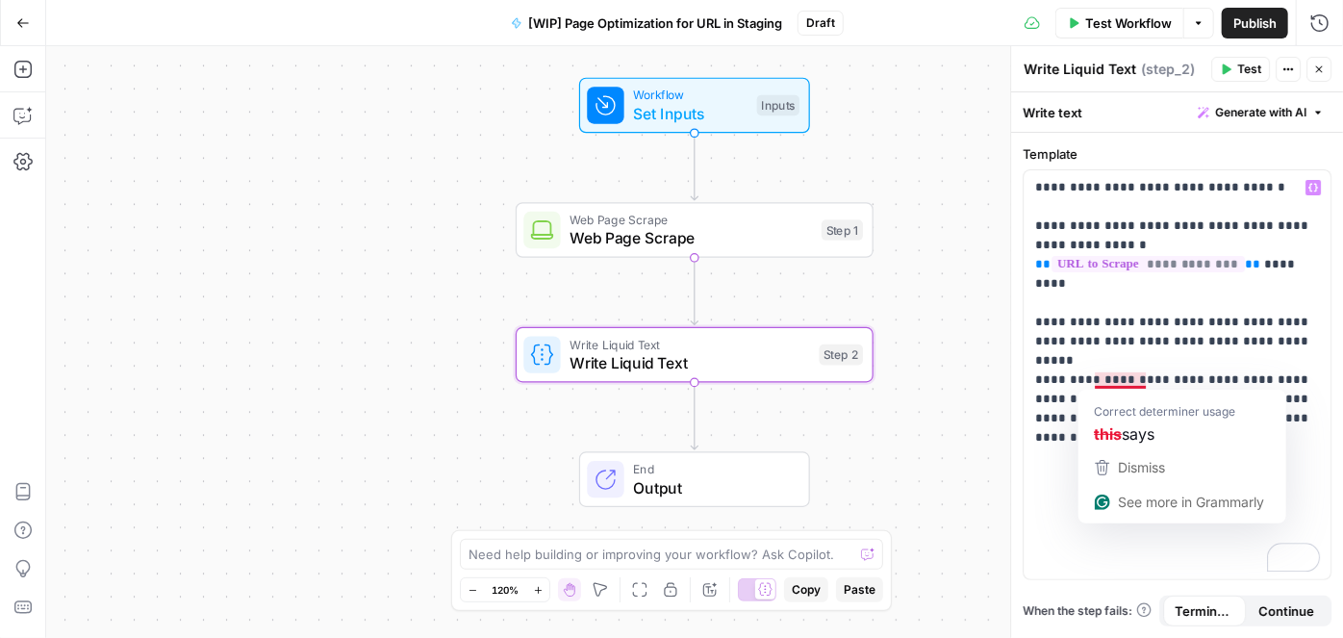
drag, startPoint x: 1118, startPoint y: 378, endPoint x: 1125, endPoint y: 354, distance: 25.0
click at [1118, 377] on p "**********" at bounding box center [1177, 332] width 285 height 308
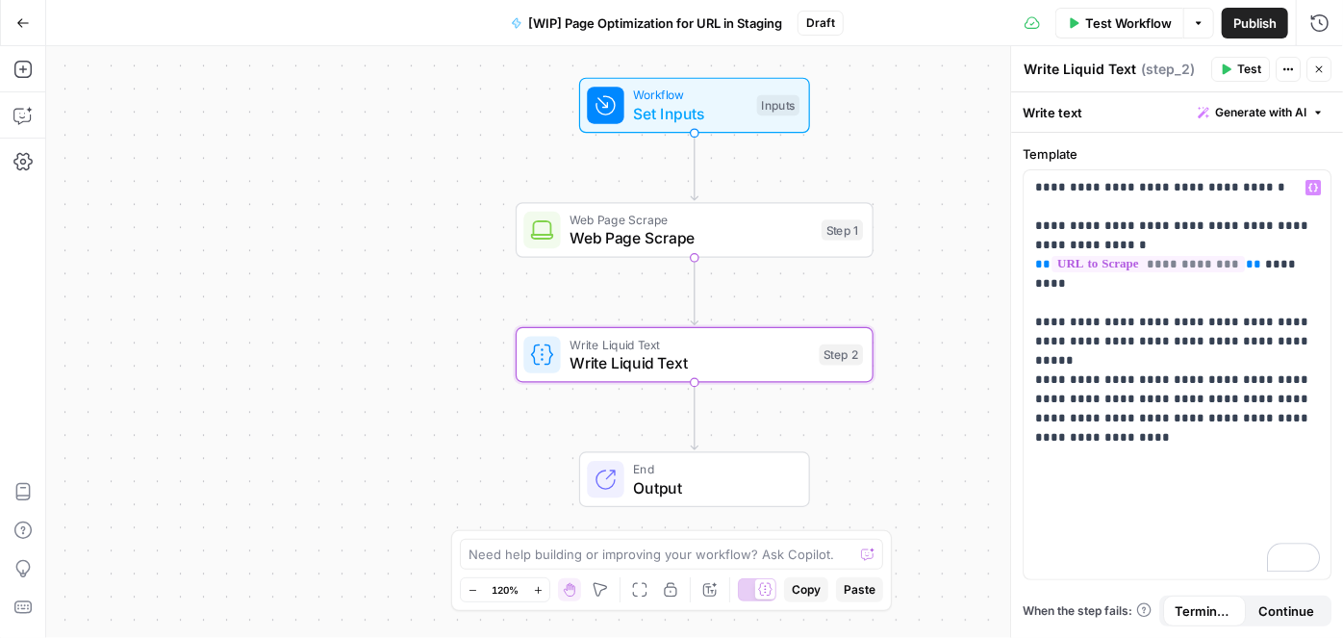
click at [1147, 418] on p "**********" at bounding box center [1177, 332] width 285 height 308
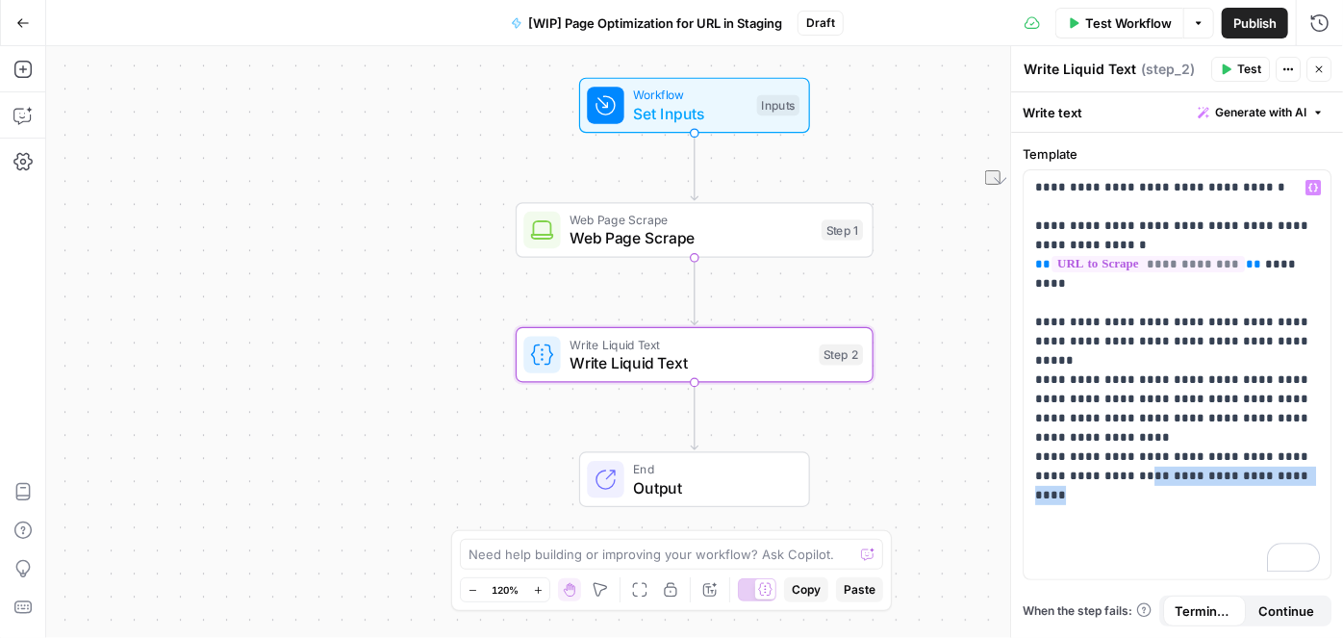
drag, startPoint x: 1293, startPoint y: 453, endPoint x: 1106, endPoint y: 453, distance: 187.6
click at [1106, 453] on p "**********" at bounding box center [1177, 351] width 285 height 346
drag, startPoint x: 1146, startPoint y: 454, endPoint x: 1109, endPoint y: 457, distance: 37.6
click at [1109, 457] on p "**********" at bounding box center [1177, 351] width 285 height 346
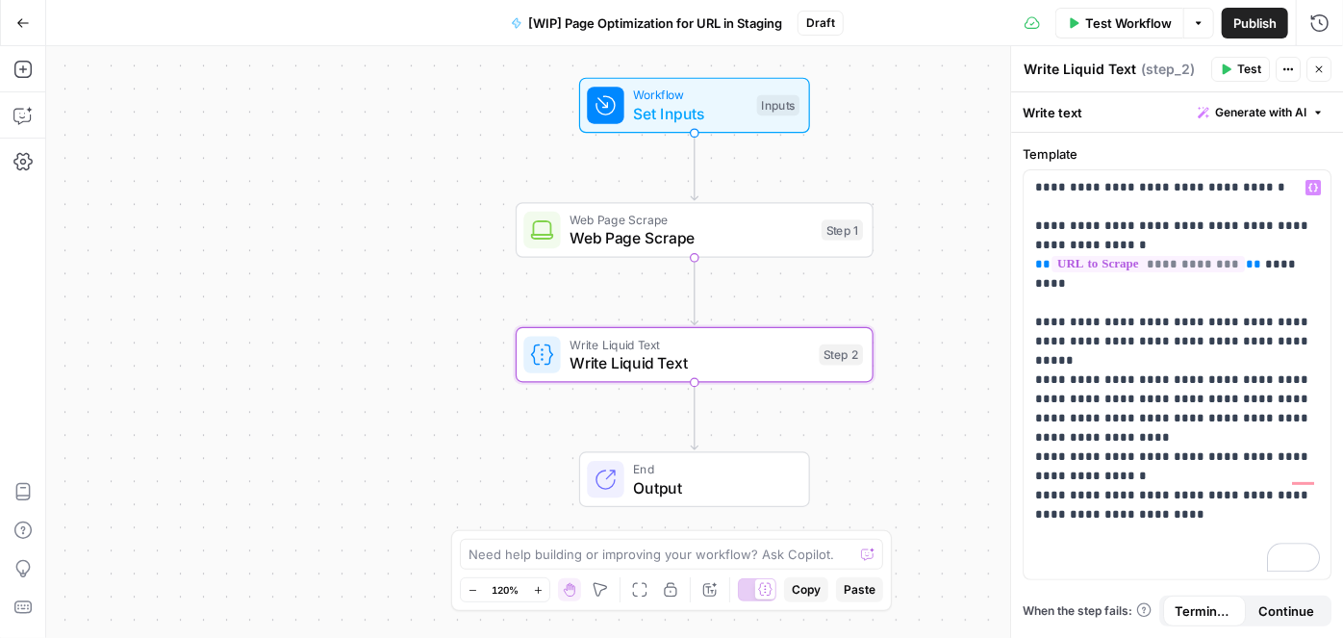
click at [1308, 195] on p "**********" at bounding box center [1177, 370] width 285 height 385
click at [1313, 187] on icon "button" at bounding box center [1314, 188] width 10 height 10
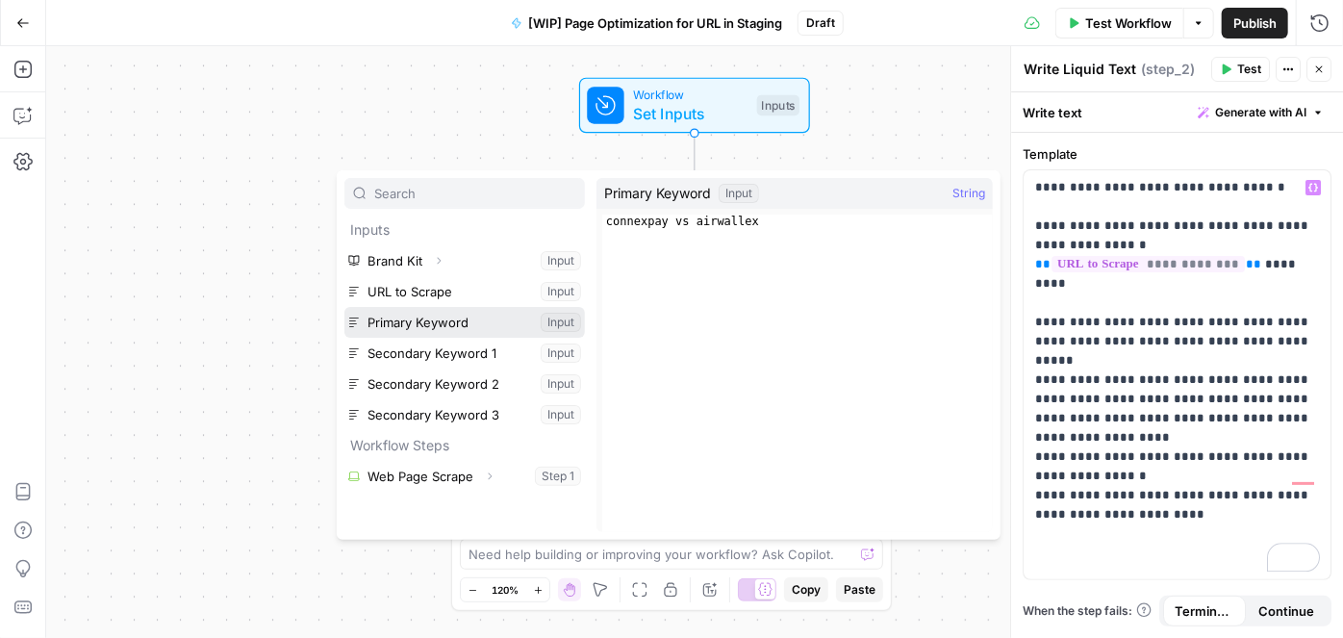
click at [401, 312] on button "Select variable Primary Keyword" at bounding box center [464, 322] width 241 height 31
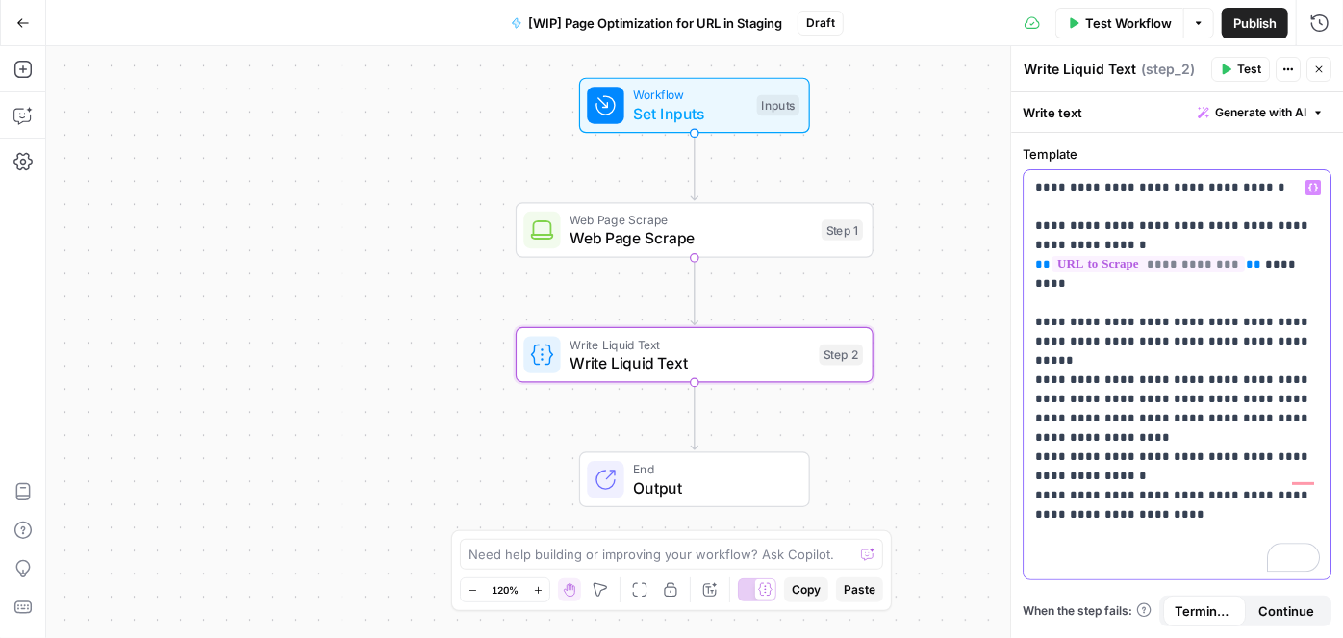
drag, startPoint x: 1145, startPoint y: 502, endPoint x: 1118, endPoint y: 502, distance: 26.9
click at [1118, 502] on p "**********" at bounding box center [1177, 370] width 285 height 385
click at [1312, 185] on icon "button" at bounding box center [1314, 188] width 10 height 10
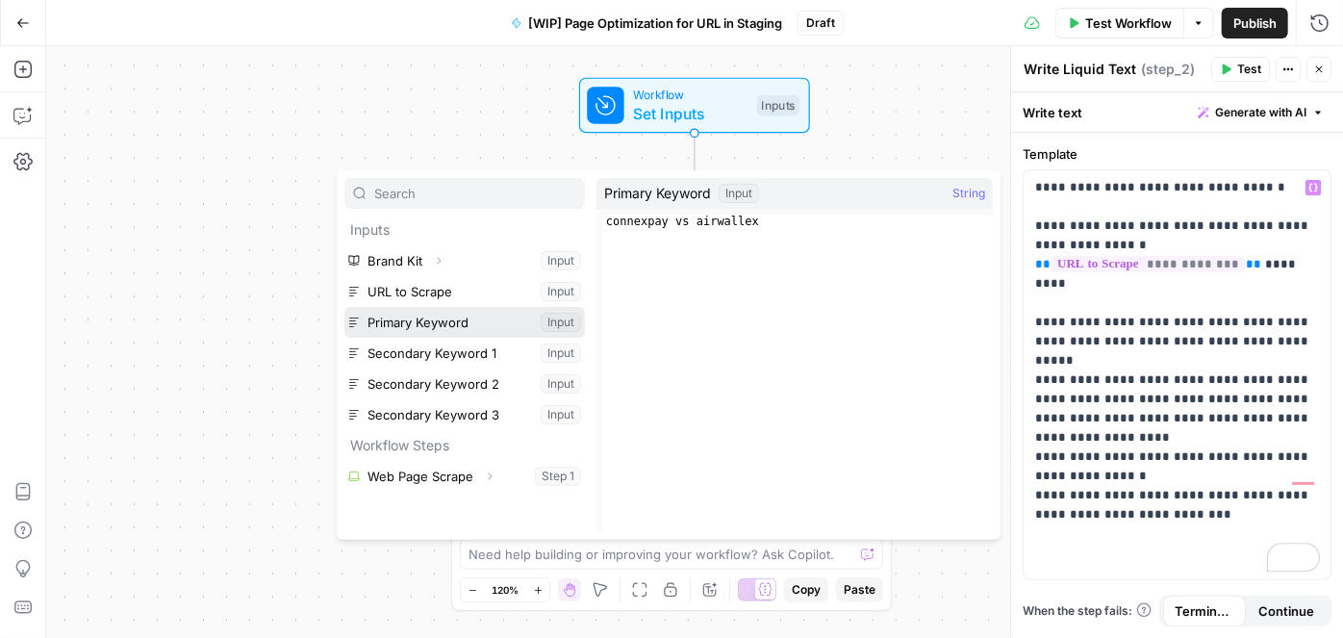
click at [513, 319] on button "Select variable Primary Keyword" at bounding box center [464, 322] width 241 height 31
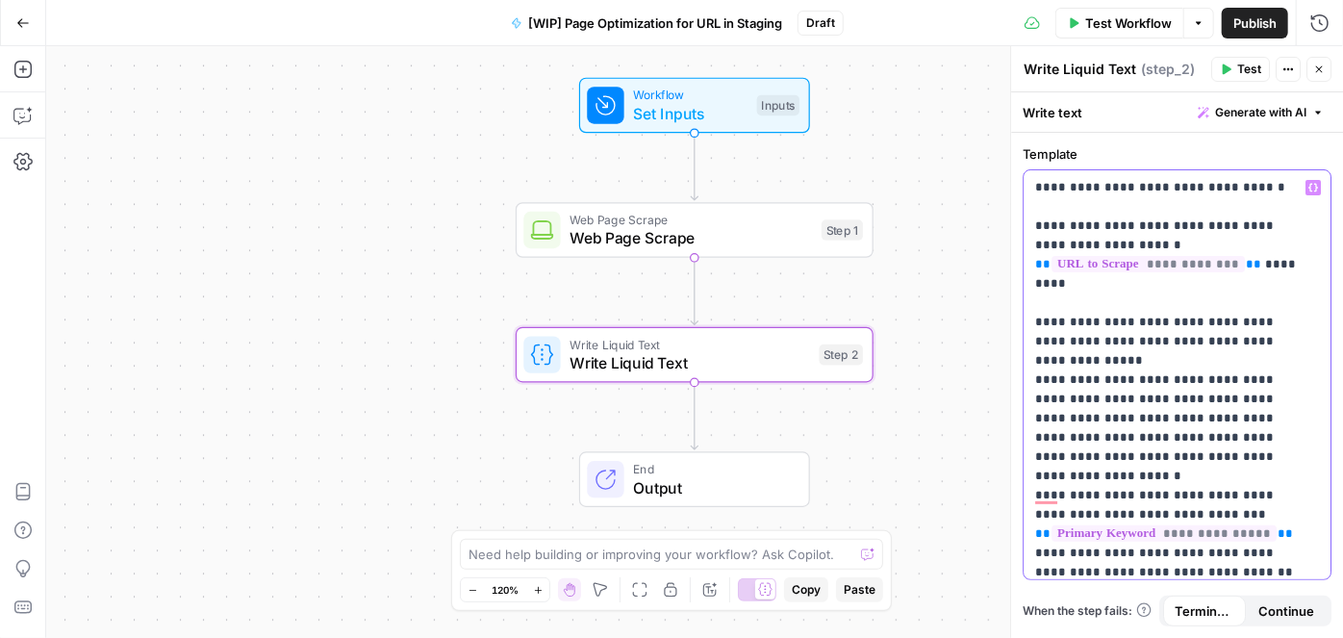
click at [1306, 193] on button "Variables Menu" at bounding box center [1313, 187] width 15 height 15
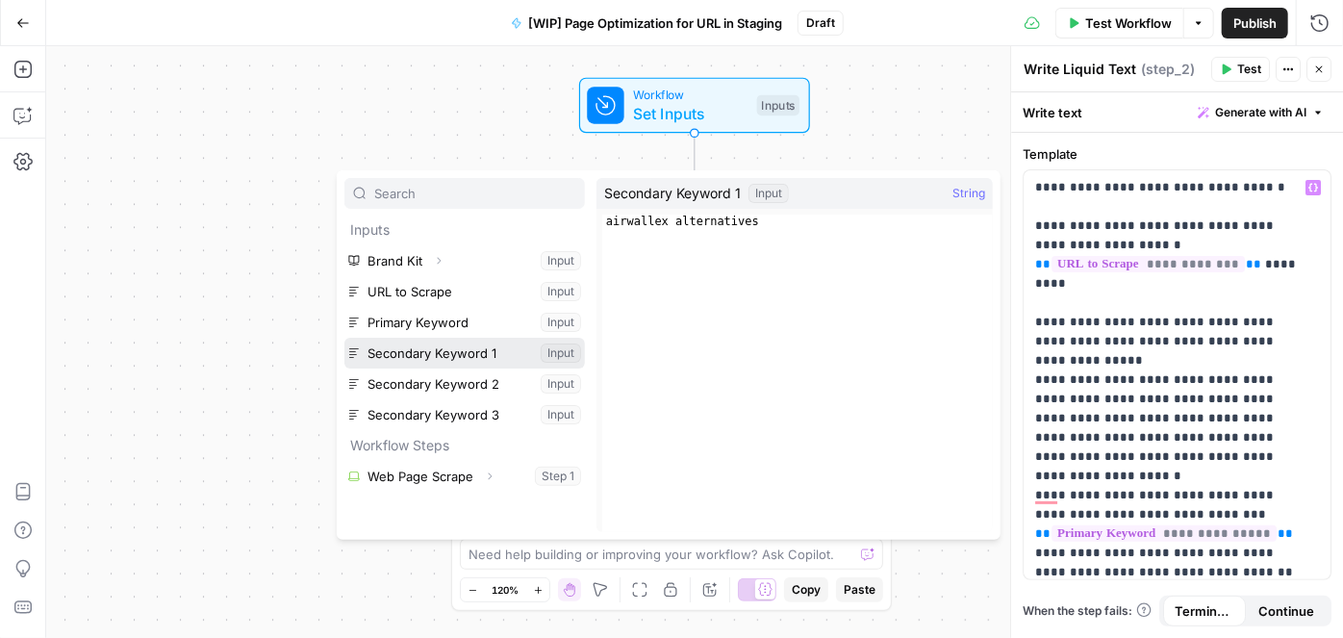
click at [542, 352] on button "Select variable Secondary Keyword 1" at bounding box center [464, 353] width 241 height 31
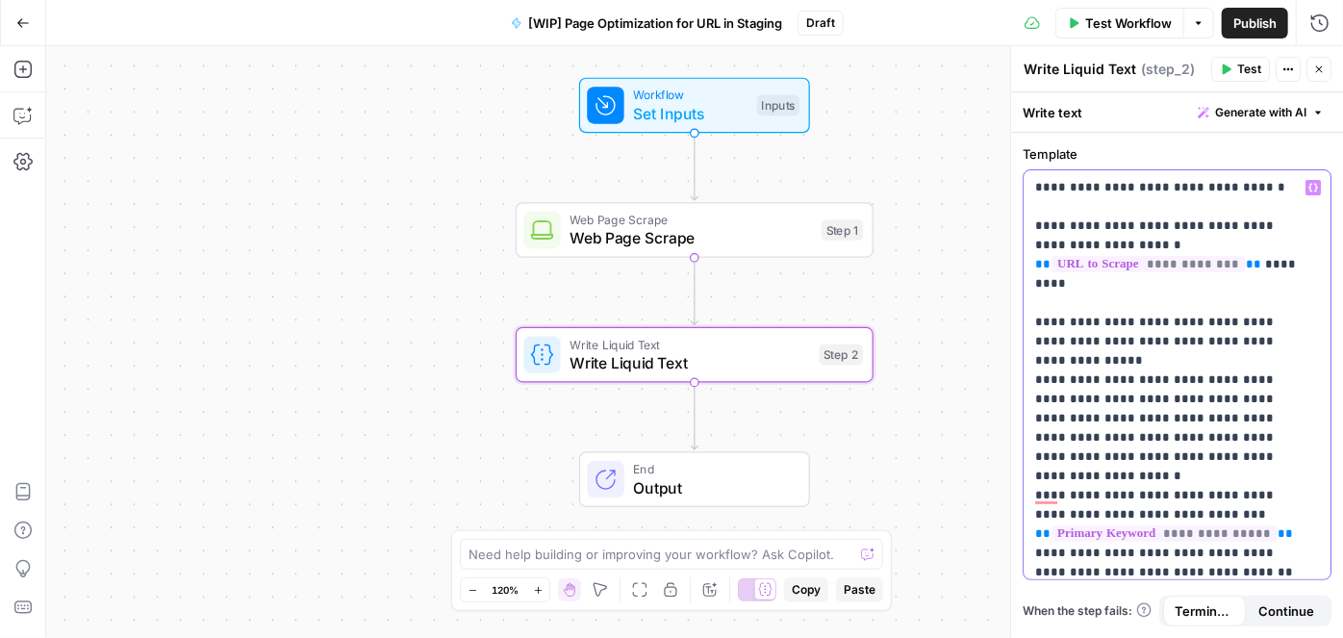
click at [1309, 191] on icon "button" at bounding box center [1314, 188] width 10 height 9
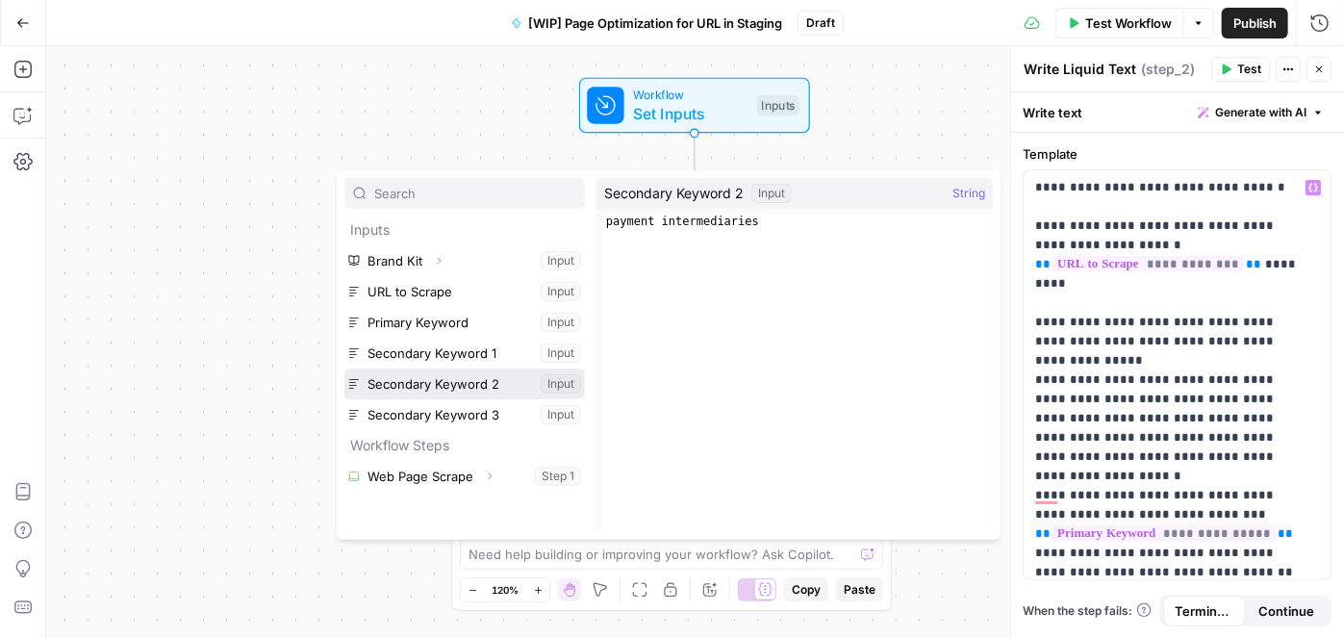
click at [505, 383] on button "Select variable Secondary Keyword 2" at bounding box center [464, 384] width 241 height 31
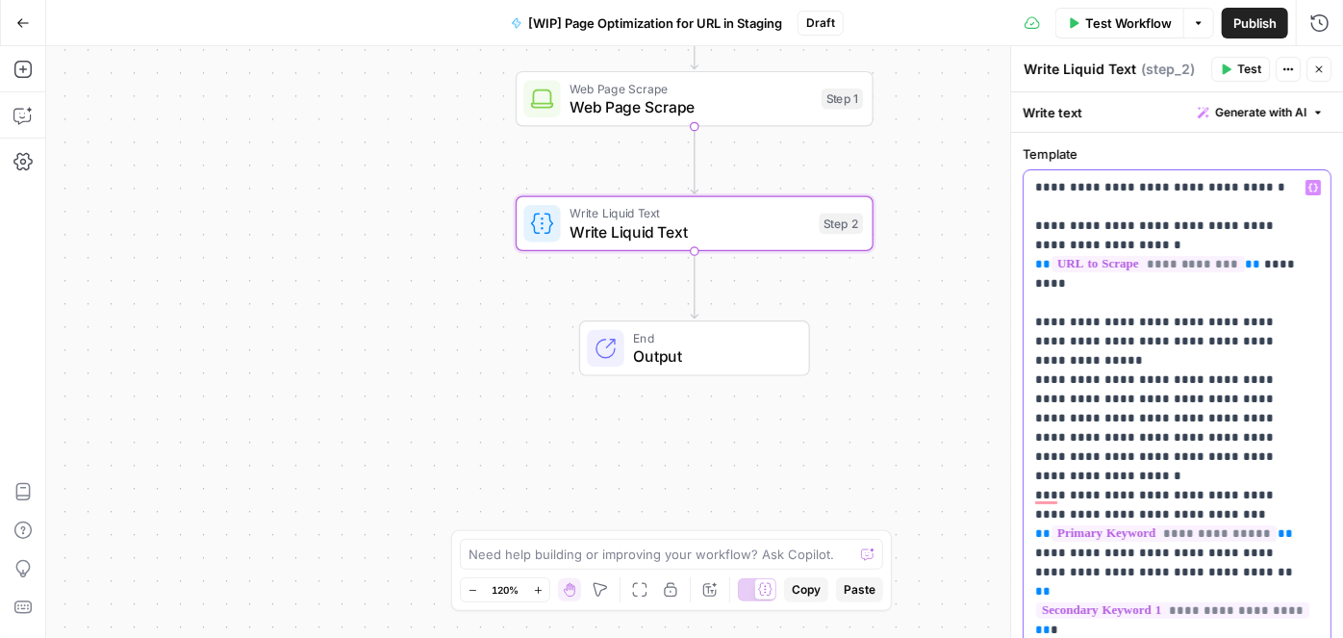
click at [1309, 186] on icon "button" at bounding box center [1314, 188] width 10 height 9
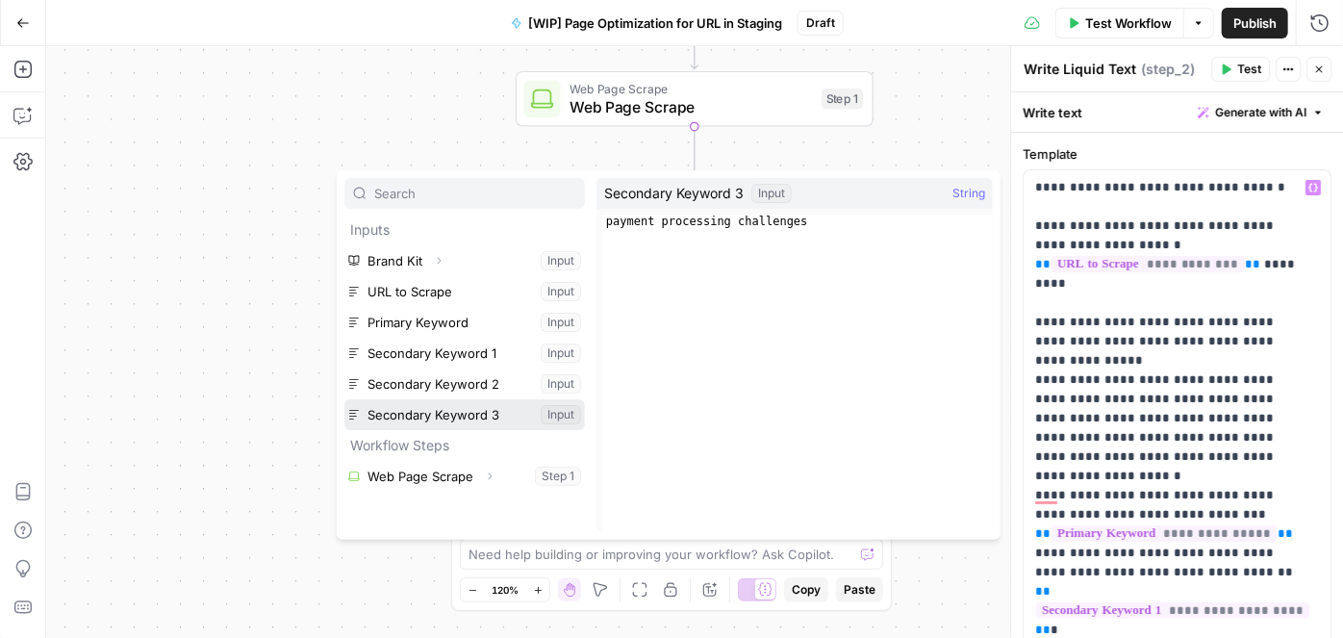
click at [497, 417] on button "Select variable Secondary Keyword 3" at bounding box center [464, 414] width 241 height 31
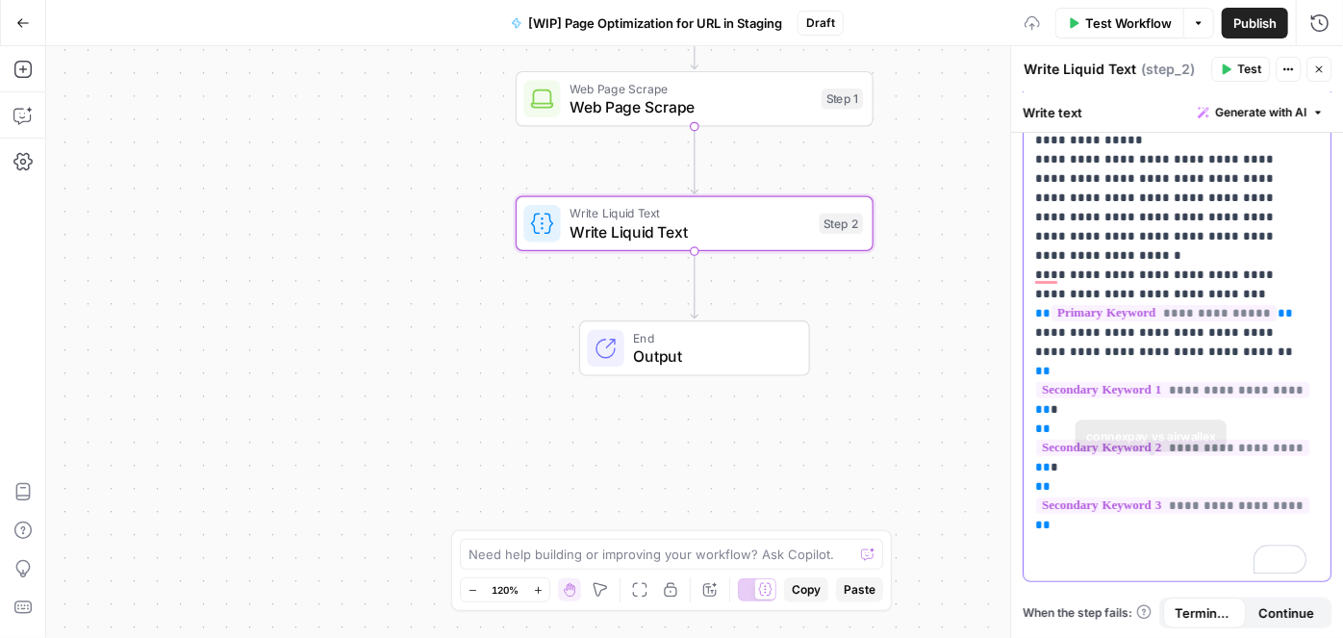
scroll to position [221, 0]
click at [1132, 545] on p "**********" at bounding box center [1170, 265] width 271 height 616
click at [1077, 539] on p "**********" at bounding box center [1170, 265] width 271 height 616
click at [1136, 545] on p "**********" at bounding box center [1170, 265] width 271 height 616
drag, startPoint x: 1107, startPoint y: 547, endPoint x: 1032, endPoint y: 542, distance: 75.2
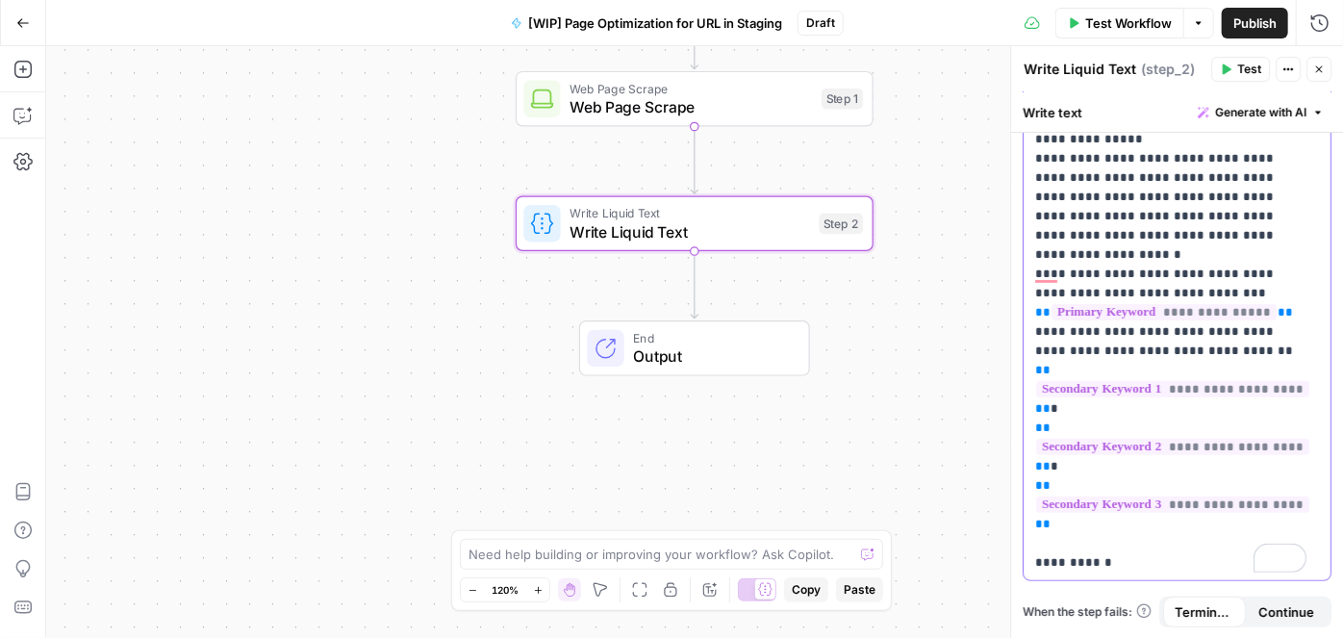
click at [1027, 545] on div "**********" at bounding box center [1177, 264] width 307 height 631
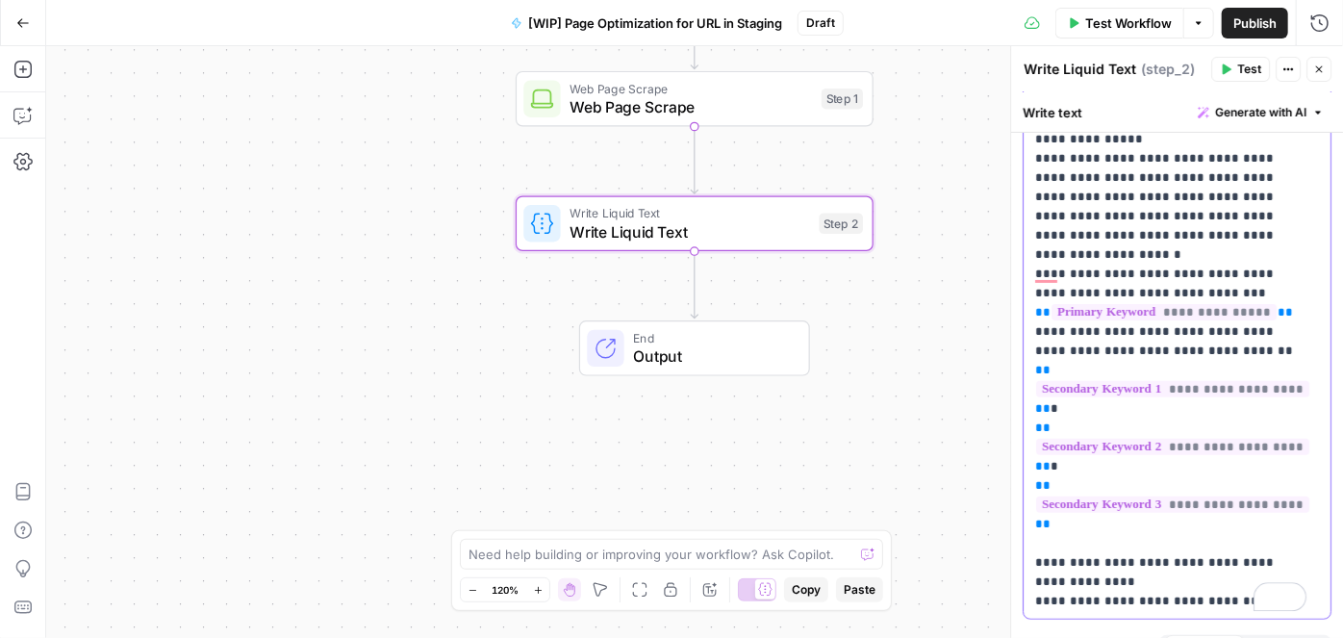
click at [1255, 581] on p "**********" at bounding box center [1170, 284] width 271 height 654
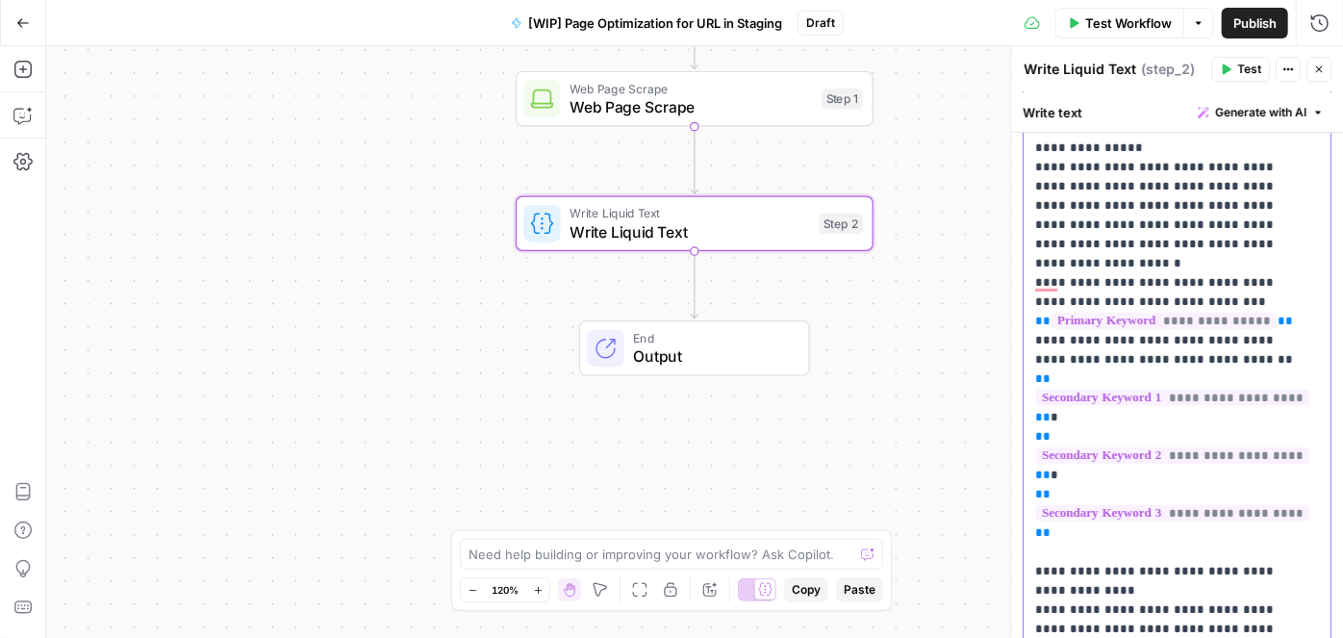
scroll to position [211, 0]
drag, startPoint x: 1036, startPoint y: 227, endPoint x: 1070, endPoint y: 227, distance: 33.7
click at [1070, 227] on p "**********" at bounding box center [1170, 323] width 271 height 712
click at [1221, 275] on p "**********" at bounding box center [1170, 323] width 271 height 712
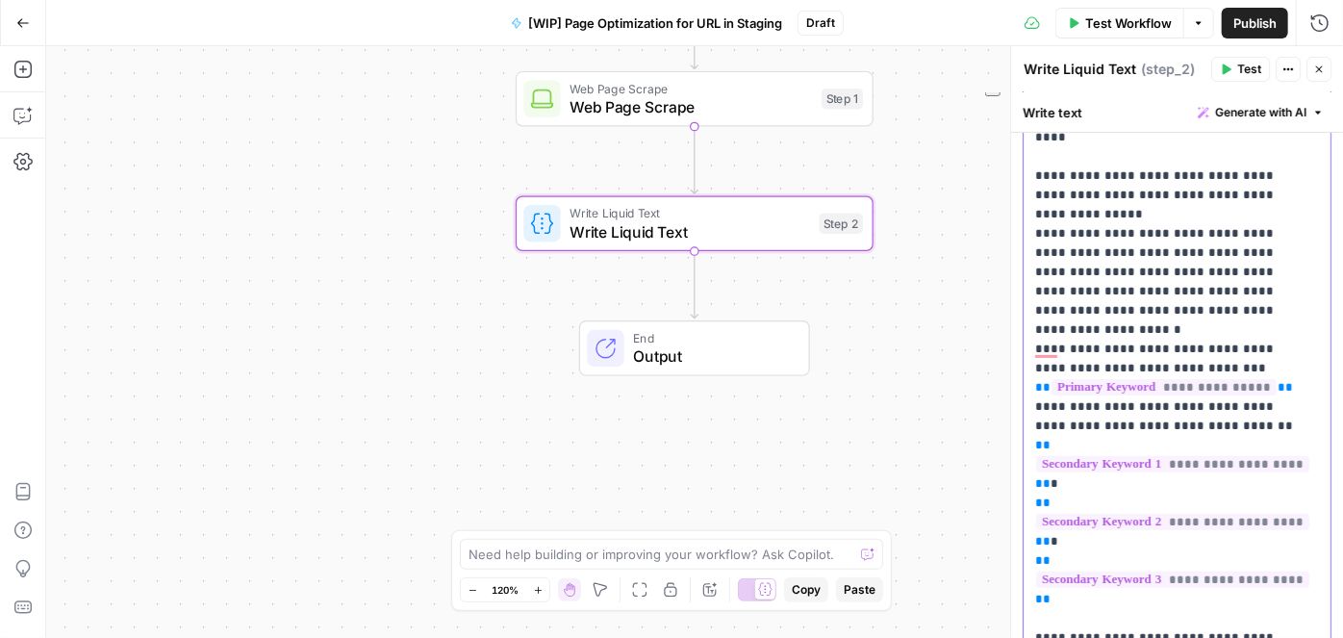
scroll to position [36, 0]
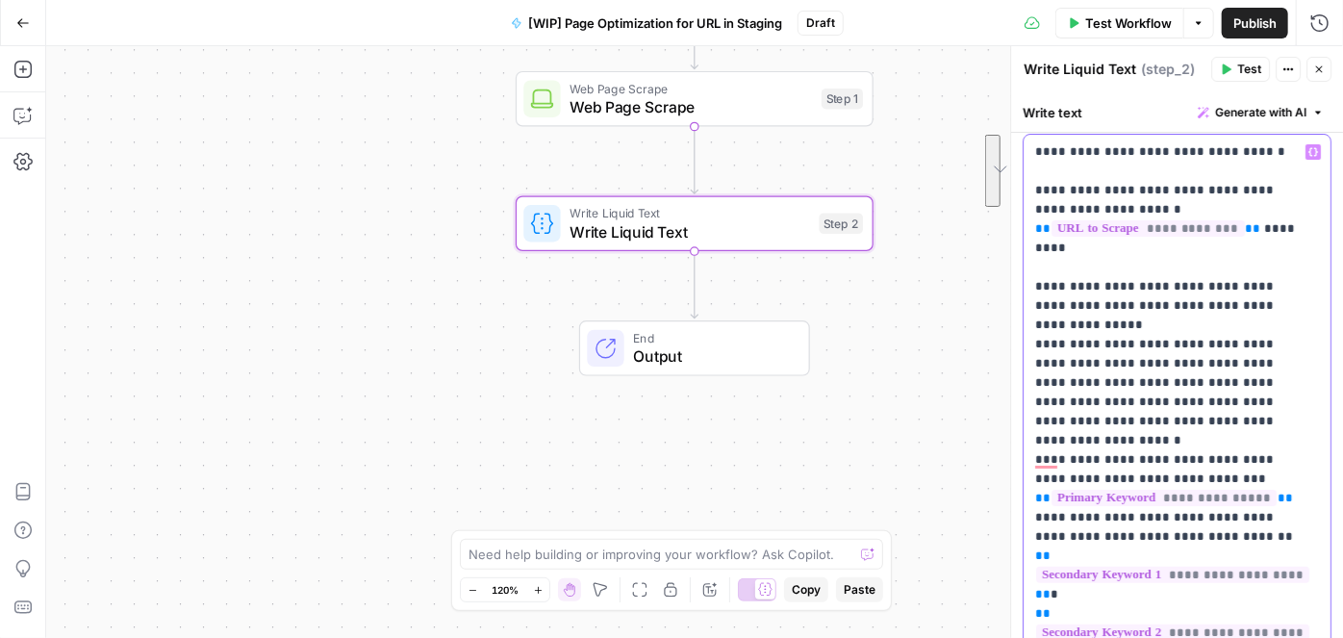
click at [1090, 254] on p "**********" at bounding box center [1170, 498] width 271 height 712
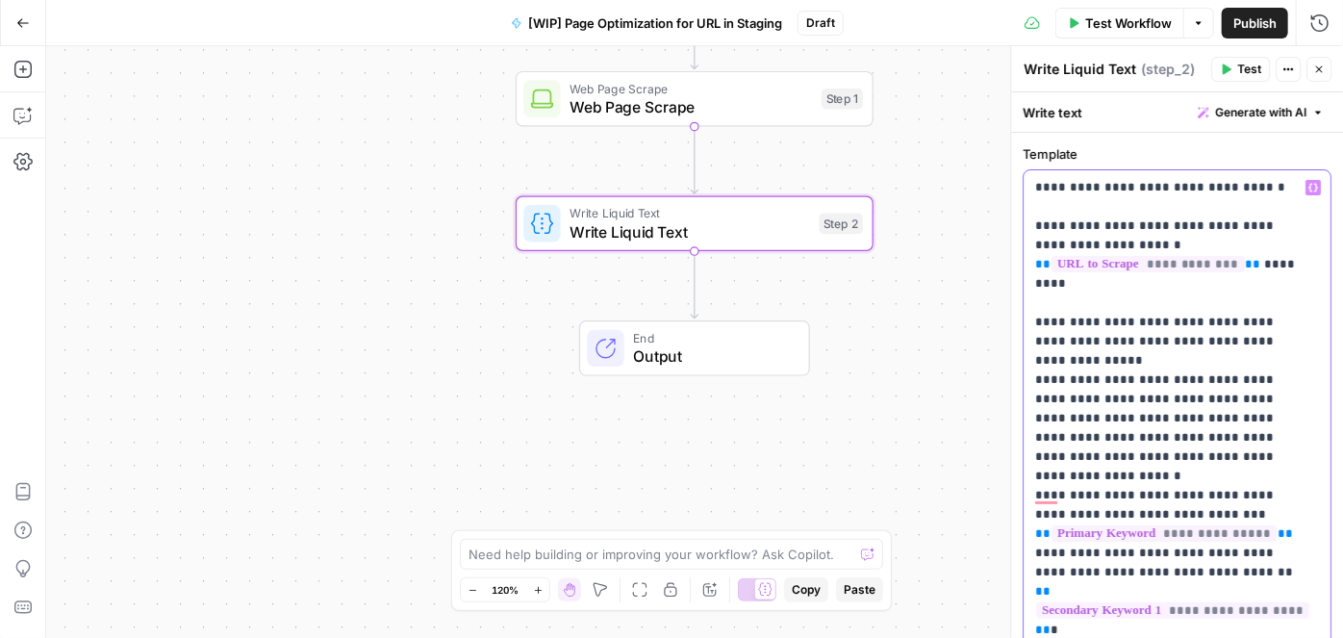
scroll to position [0, 0]
click at [1096, 209] on p "**********" at bounding box center [1170, 534] width 271 height 712
click at [1211, 280] on p "**********" at bounding box center [1170, 534] width 271 height 712
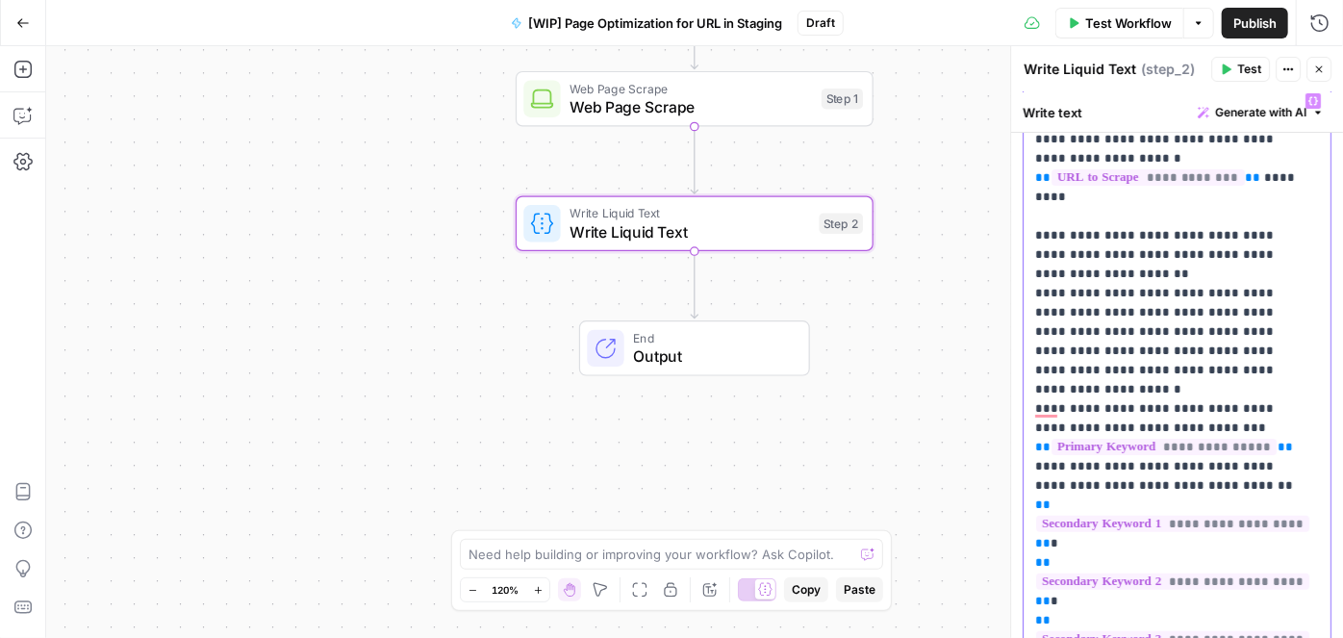
click at [1048, 351] on p "**********" at bounding box center [1170, 447] width 271 height 712
click at [1043, 424] on p "**********" at bounding box center [1170, 437] width 271 height 693
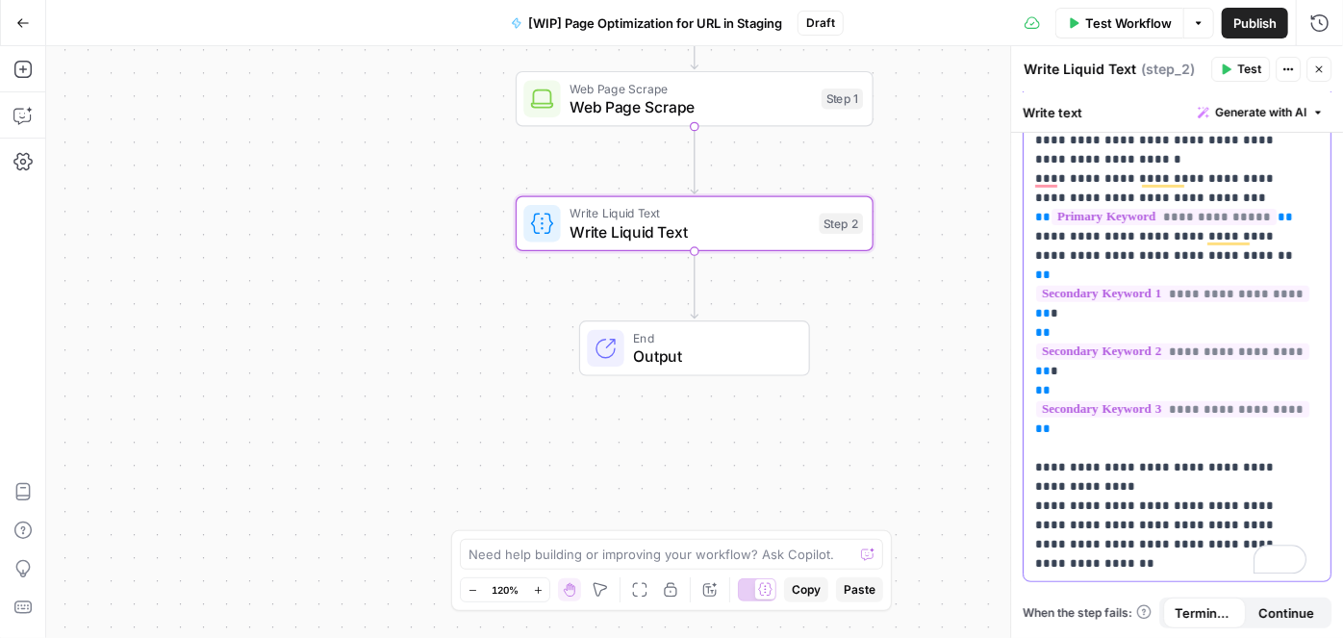
scroll to position [318, 0]
click at [1236, 516] on p "**********" at bounding box center [1170, 216] width 271 height 712
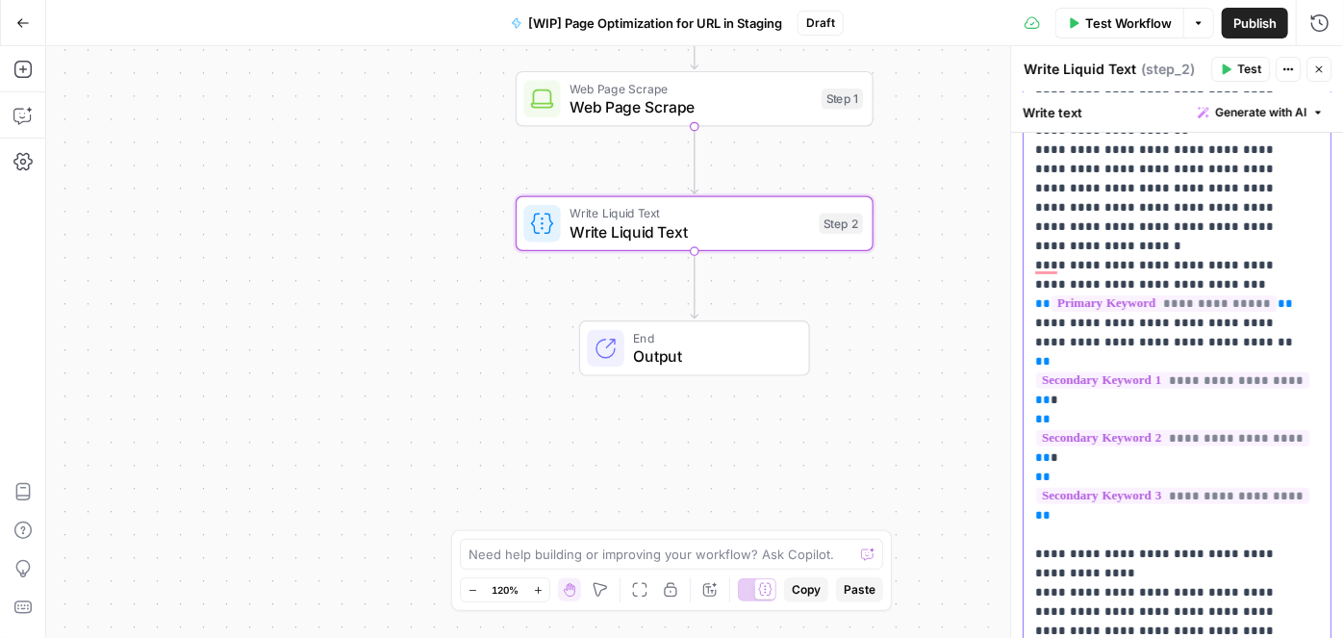
drag, startPoint x: 1107, startPoint y: 225, endPoint x: 1043, endPoint y: 211, distance: 65.1
click at [1043, 211] on p "**********" at bounding box center [1170, 313] width 271 height 731
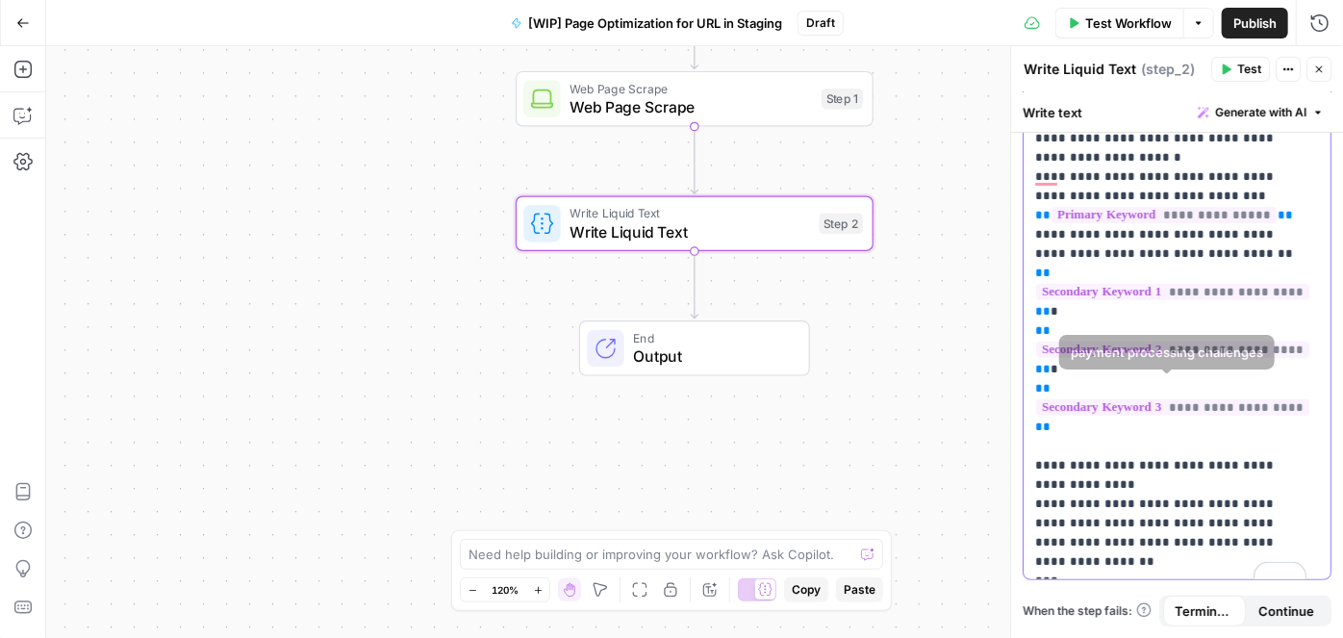
scroll to position [337, 0]
drag, startPoint x: 1091, startPoint y: 531, endPoint x: 1028, endPoint y: 526, distance: 63.7
click at [1028, 526] on div "**********" at bounding box center [1177, 215] width 307 height 727
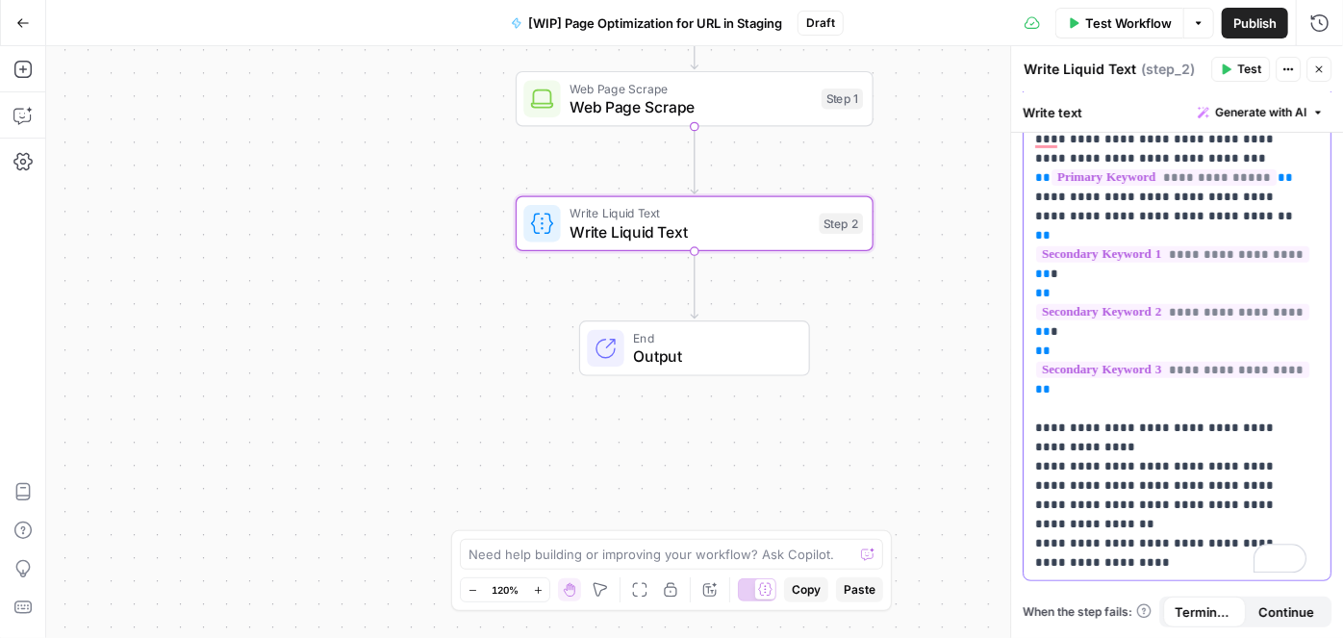
click at [1226, 503] on p "**********" at bounding box center [1170, 197] width 271 height 751
drag, startPoint x: 1062, startPoint y: 523, endPoint x: 1110, endPoint y: 523, distance: 48.1
click at [1110, 523] on p "**********" at bounding box center [1170, 197] width 271 height 751
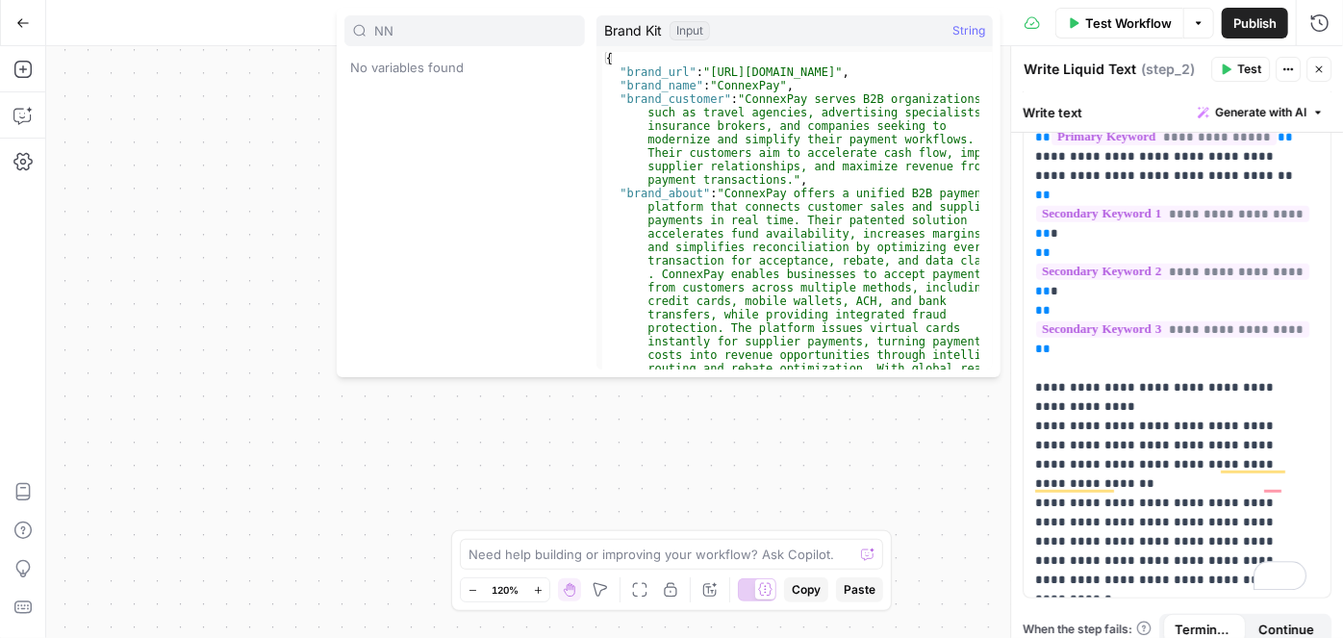
scroll to position [414, 0]
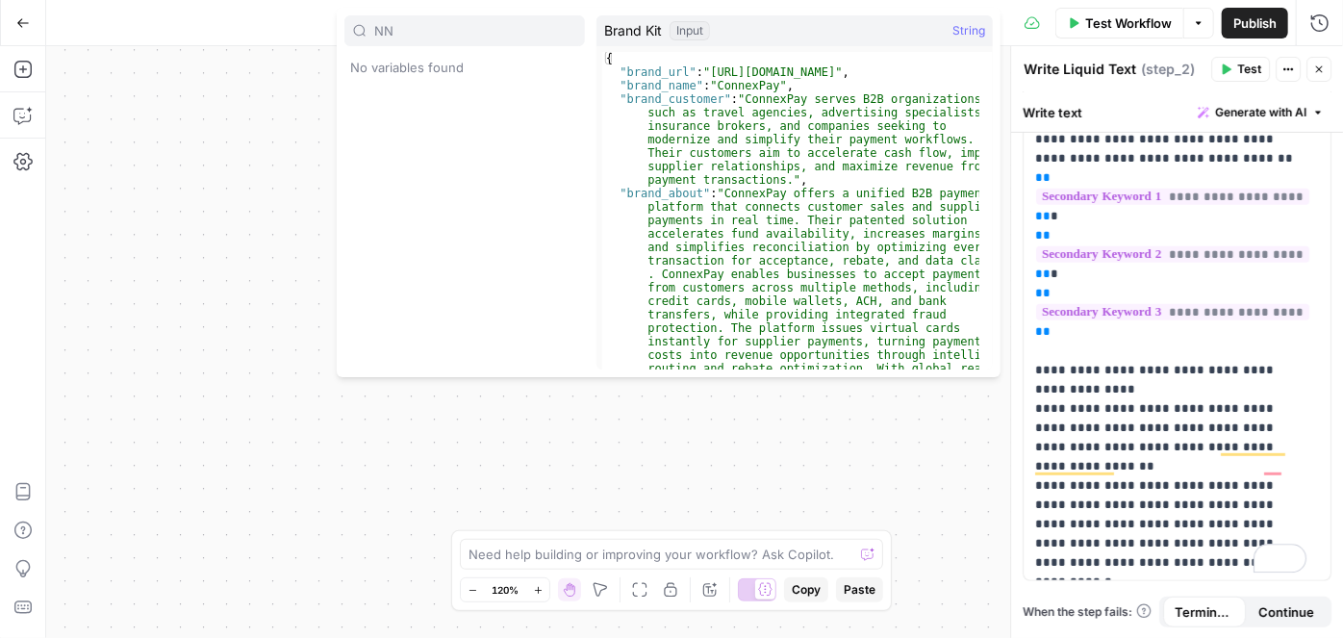
type input "NN"
click at [1120, 519] on p "**********" at bounding box center [1170, 168] width 271 height 808
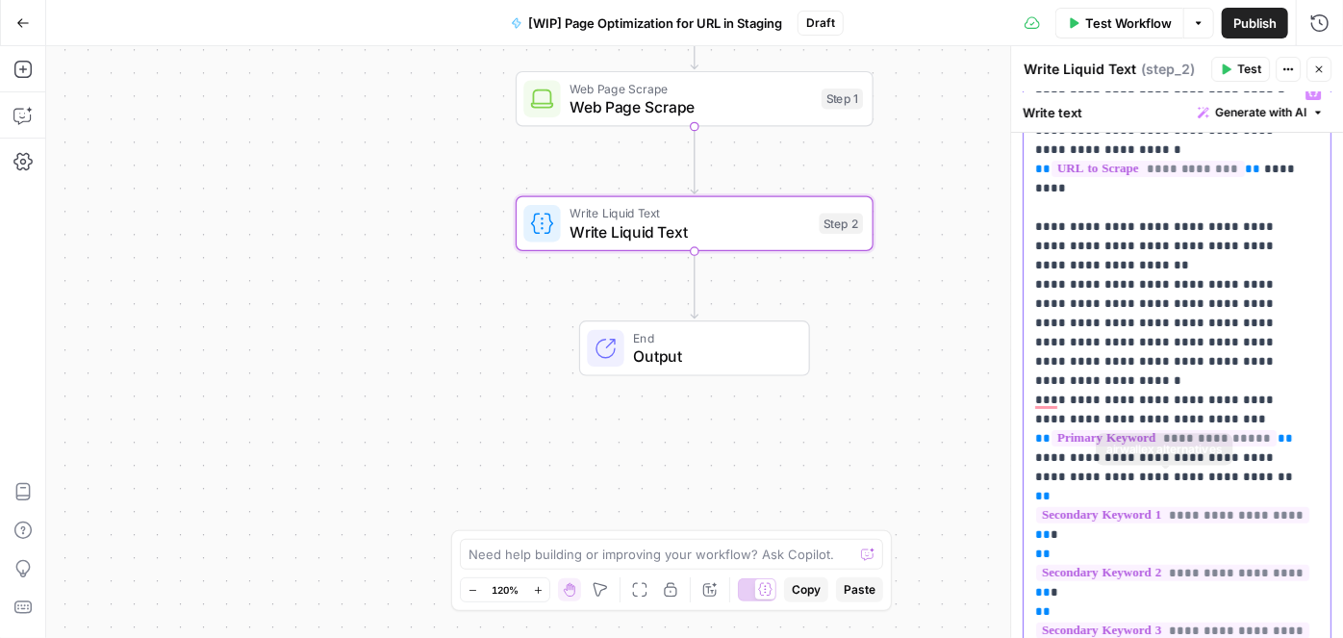
scroll to position [0, 0]
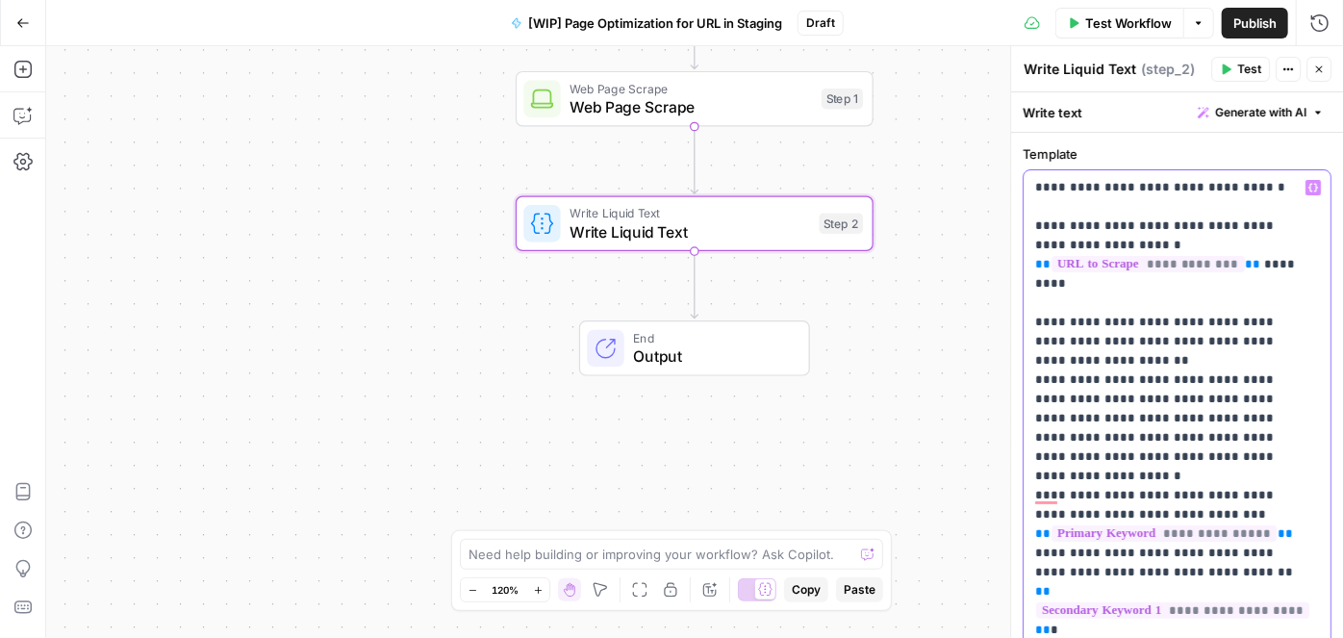
click at [1187, 221] on p "**********" at bounding box center [1170, 582] width 271 height 808
click at [1242, 298] on p "**********" at bounding box center [1170, 582] width 271 height 808
click at [1036, 340] on p "**********" at bounding box center [1170, 582] width 271 height 808
click at [1130, 383] on p "**********" at bounding box center [1170, 582] width 271 height 808
click at [1187, 475] on p "**********" at bounding box center [1170, 582] width 271 height 808
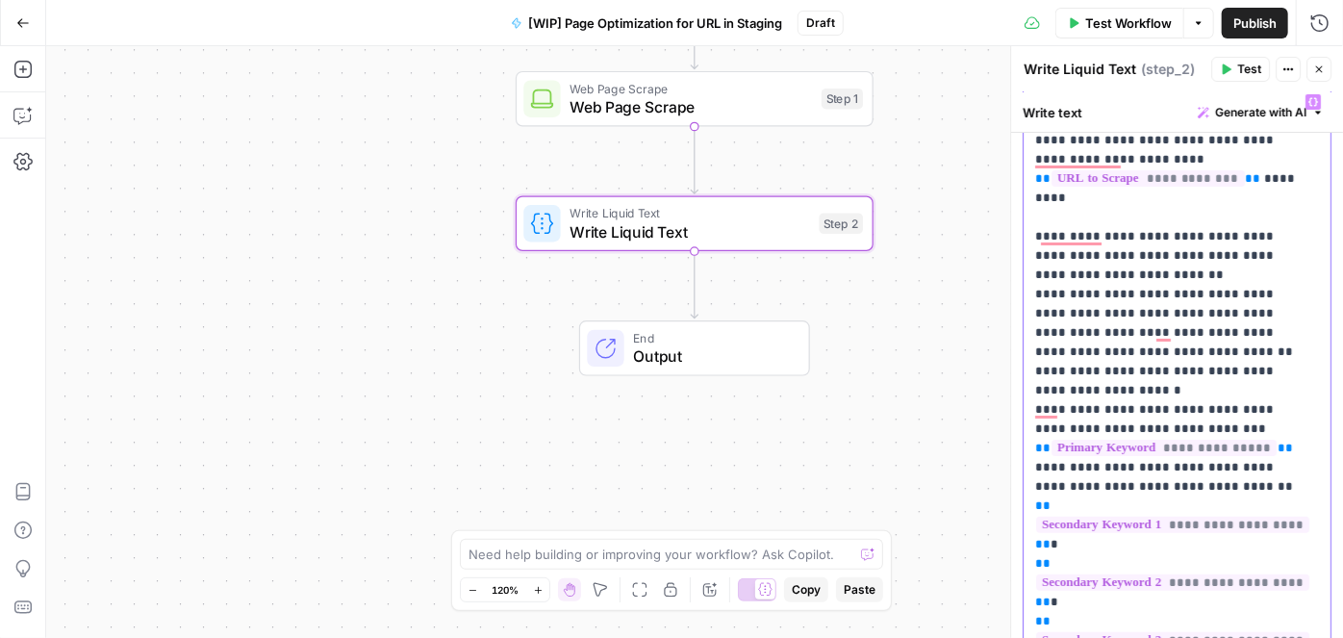
scroll to position [87, 0]
click at [1195, 448] on p "**********" at bounding box center [1170, 495] width 271 height 808
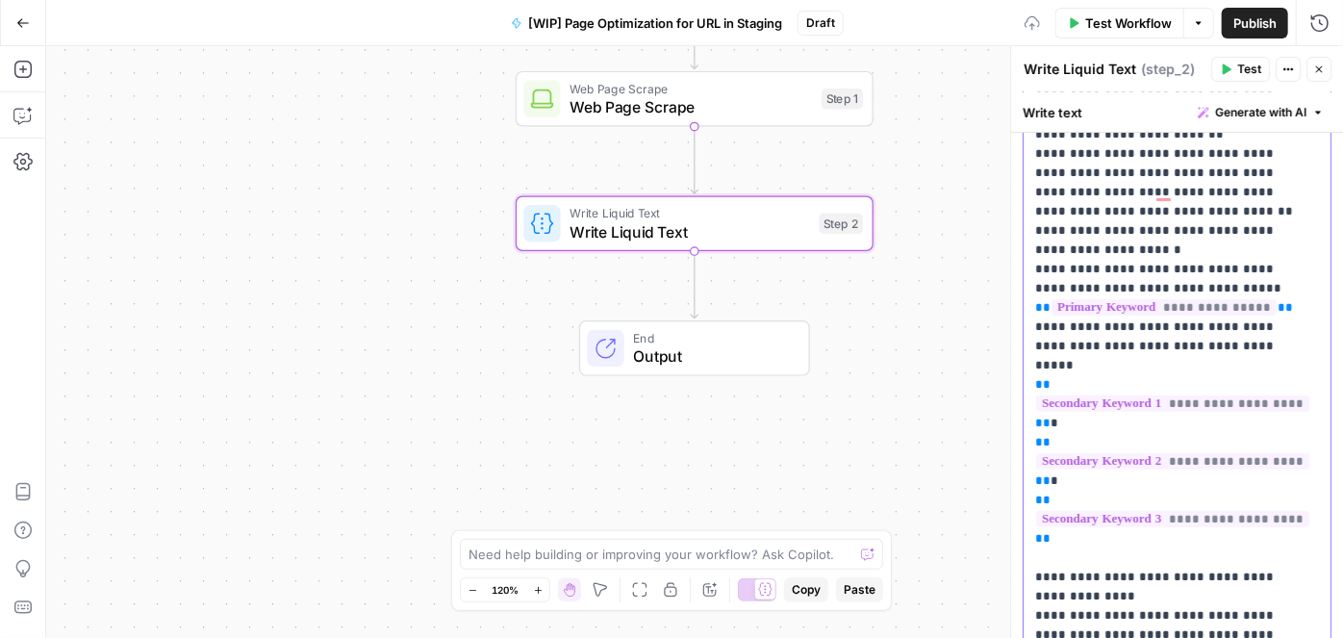
scroll to position [414, 0]
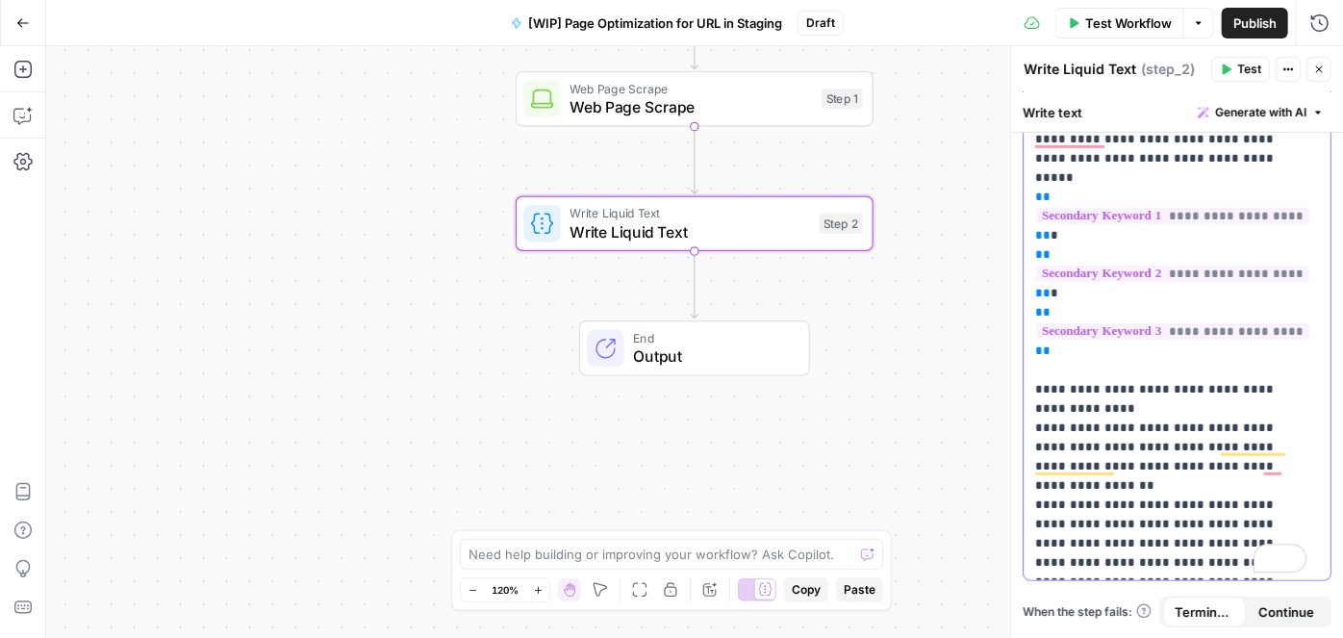
click at [1186, 348] on p "**********" at bounding box center [1170, 168] width 271 height 808
click at [1248, 384] on p "**********" at bounding box center [1170, 168] width 271 height 808
click at [1115, 370] on p "**********" at bounding box center [1170, 168] width 271 height 808
click at [1192, 345] on p "**********" at bounding box center [1170, 168] width 271 height 808
click at [1262, 389] on p "**********" at bounding box center [1170, 168] width 271 height 808
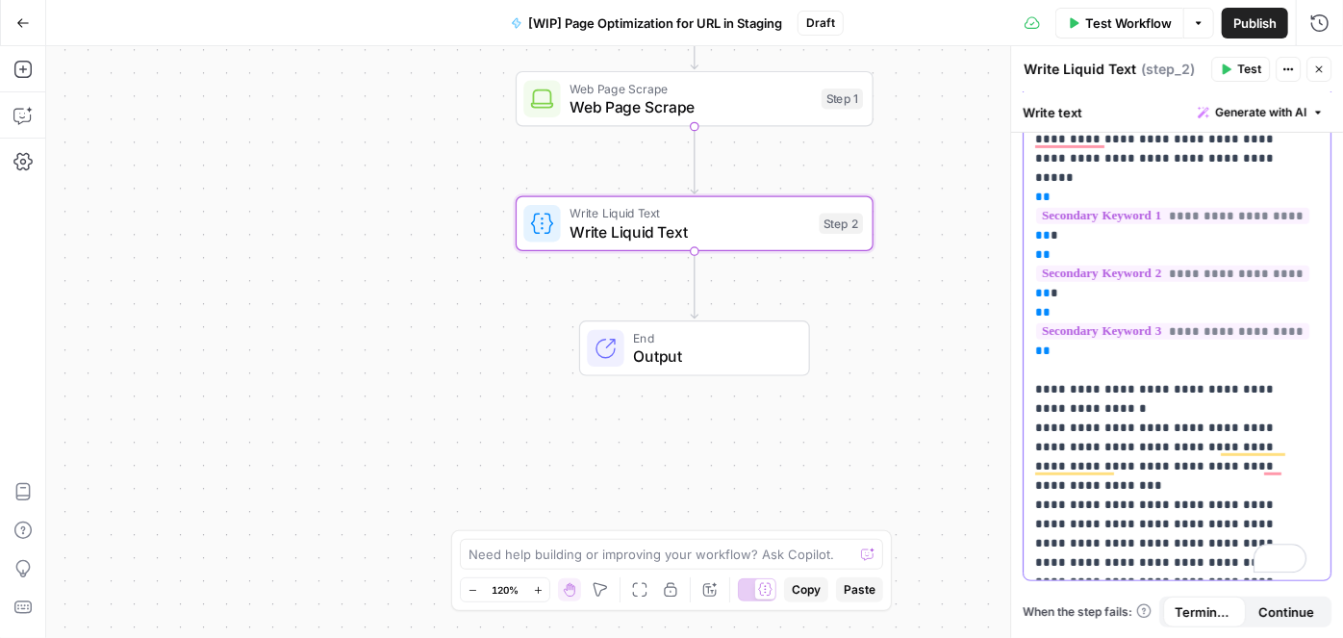
click at [1257, 433] on p "**********" at bounding box center [1170, 168] width 271 height 808
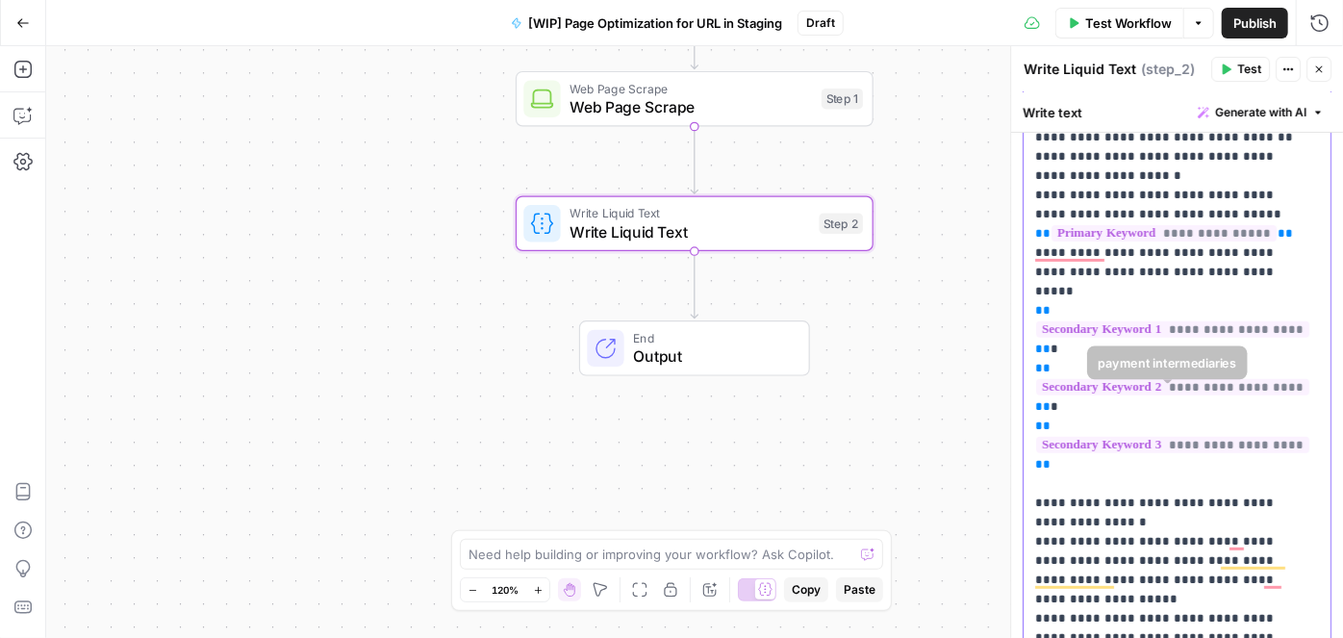
scroll to position [239, 0]
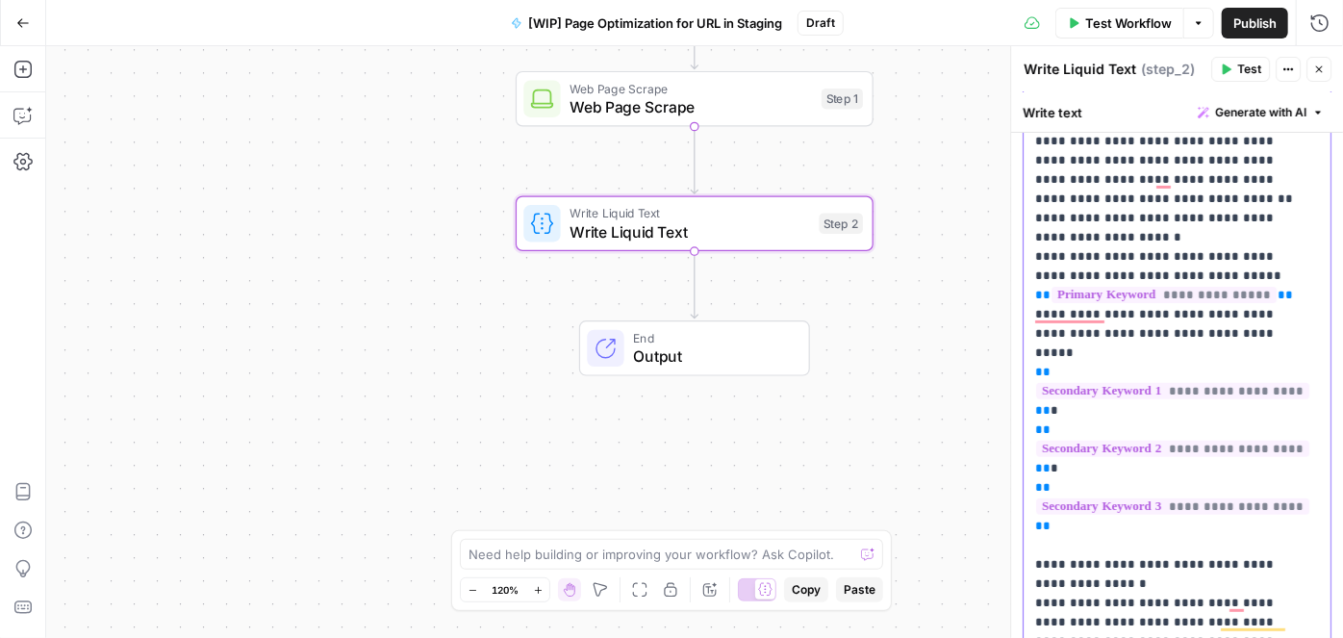
drag, startPoint x: 1083, startPoint y: 497, endPoint x: 1095, endPoint y: 488, distance: 15.8
click at [1083, 496] on p "**********" at bounding box center [1170, 343] width 271 height 808
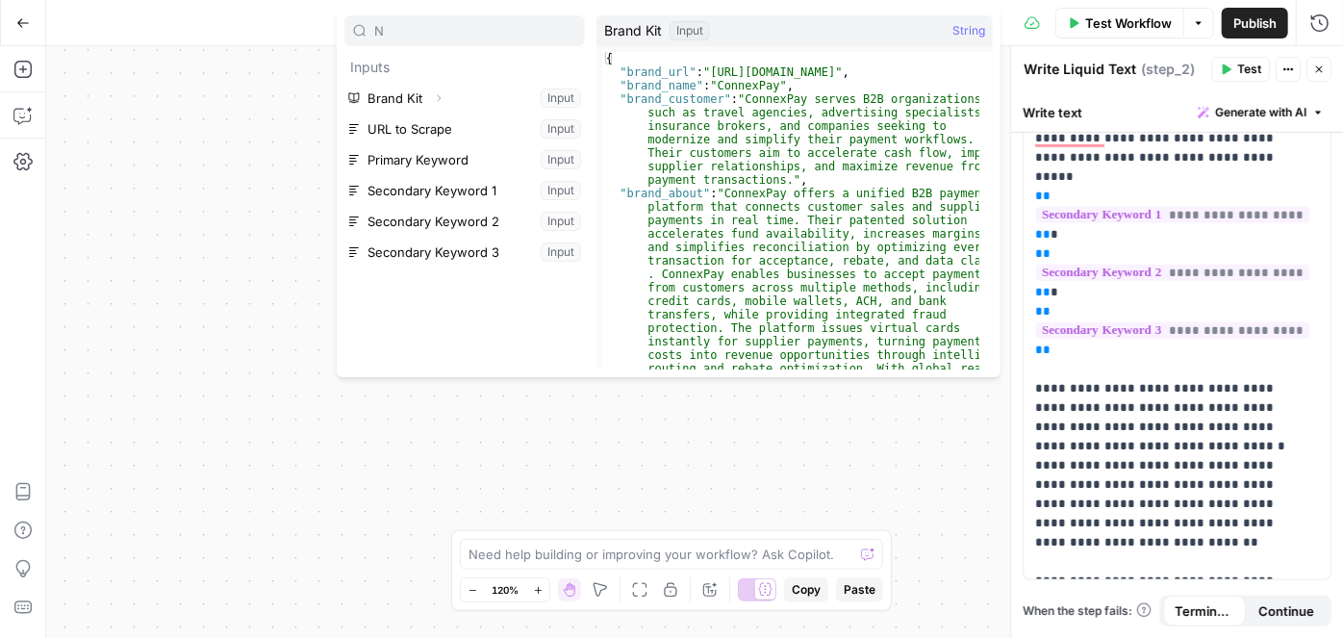
scroll to position [501, 0]
type input "N"
drag, startPoint x: 1115, startPoint y: 417, endPoint x: 1124, endPoint y: 406, distance: 13.7
click at [1115, 417] on p "**********" at bounding box center [1170, 263] width 271 height 1001
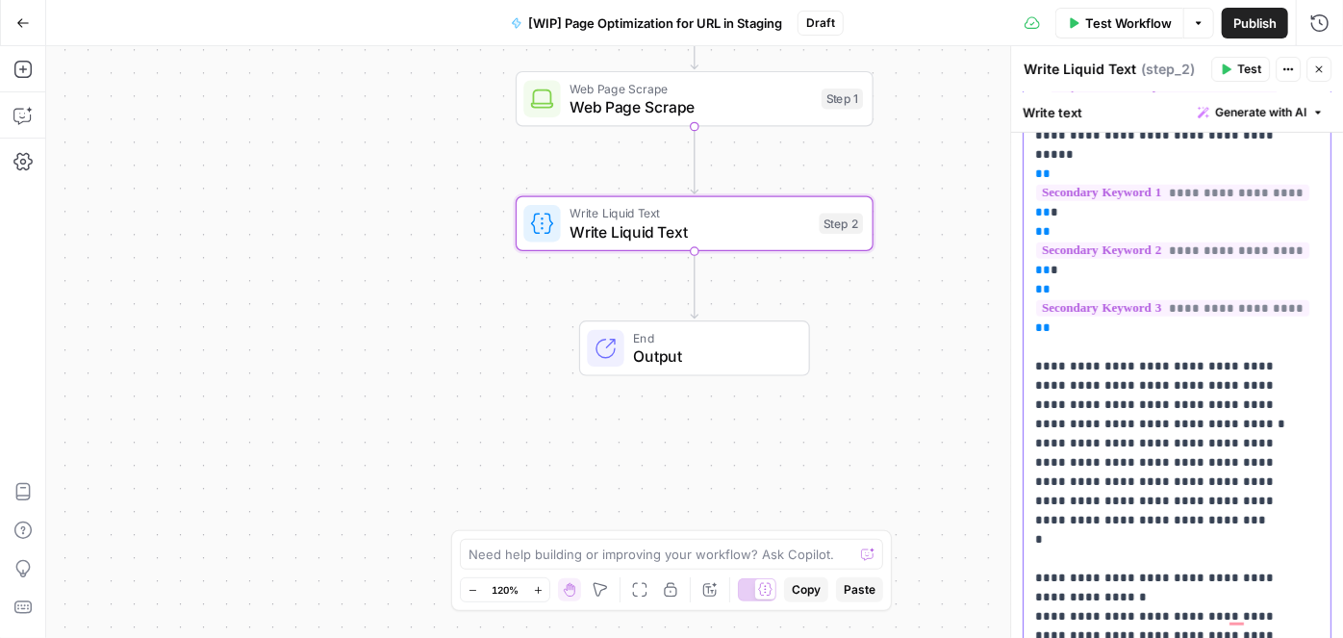
scroll to position [523, 0]
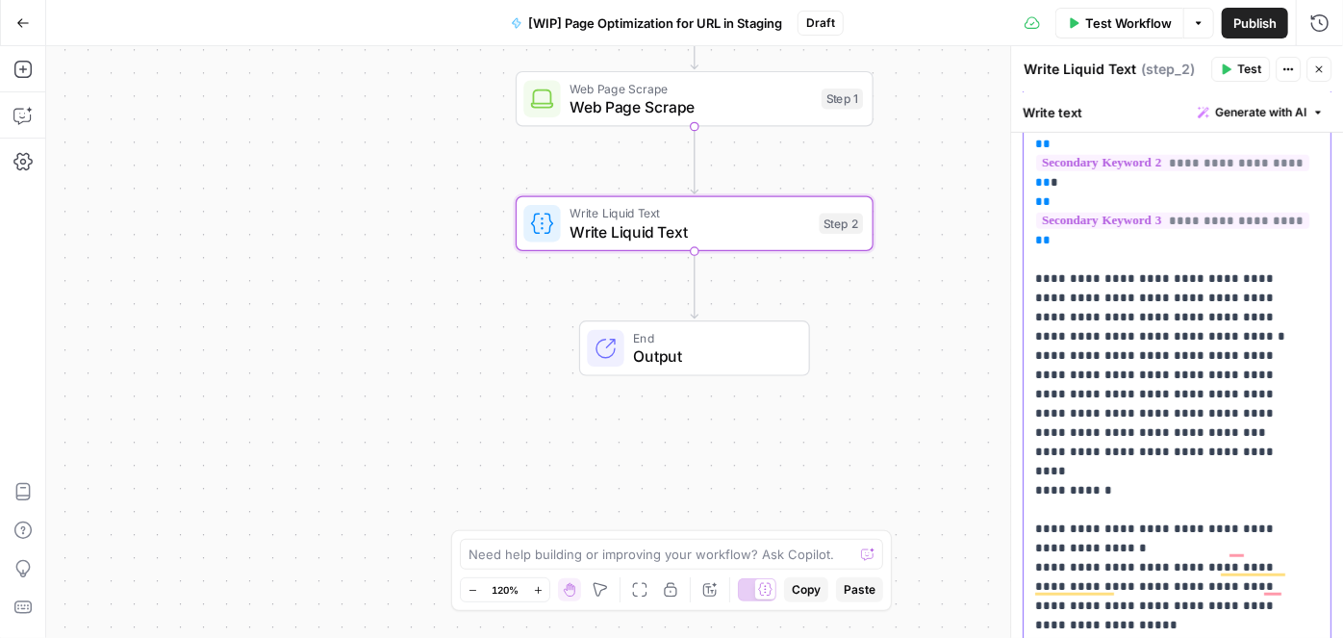
click at [1098, 412] on p "**********" at bounding box center [1170, 173] width 271 height 1039
click at [1136, 414] on p "**********" at bounding box center [1170, 173] width 271 height 1039
click at [1094, 434] on p "**********" at bounding box center [1170, 173] width 271 height 1039
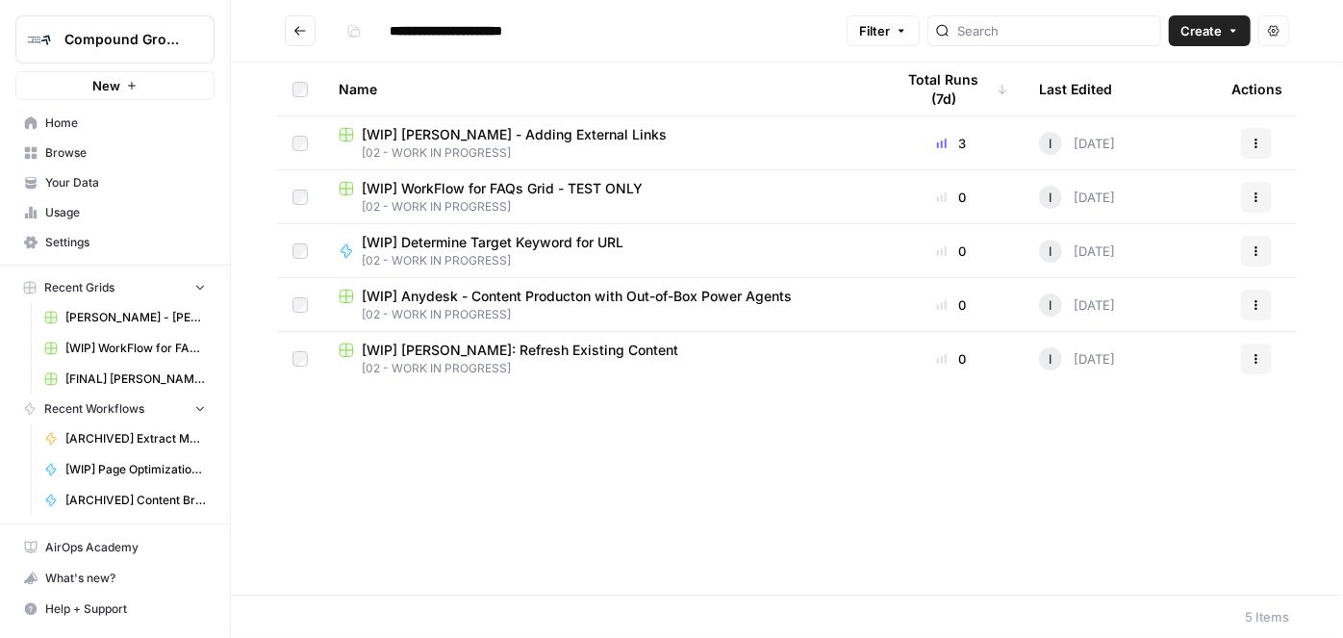
click at [85, 129] on span "Home" at bounding box center [125, 123] width 161 height 17
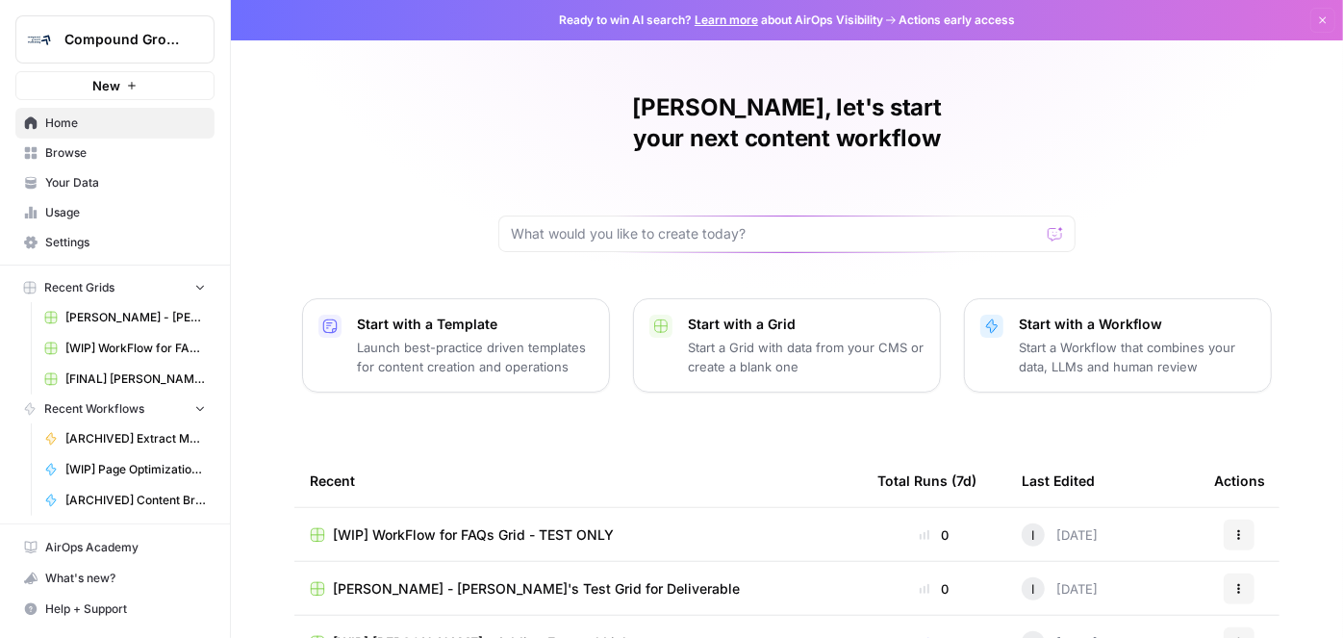
click at [118, 153] on span "Browse" at bounding box center [125, 152] width 161 height 17
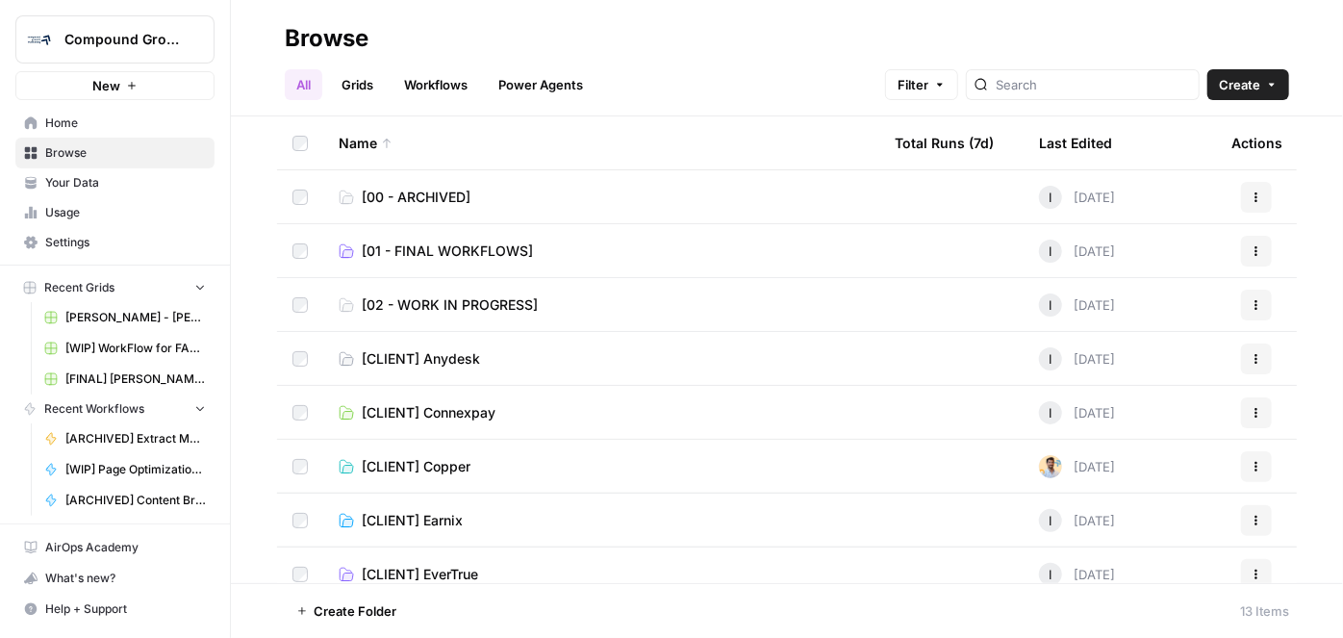
click at [416, 255] on span "[01 - FINAL WORKFLOWS]" at bounding box center [447, 251] width 171 height 19
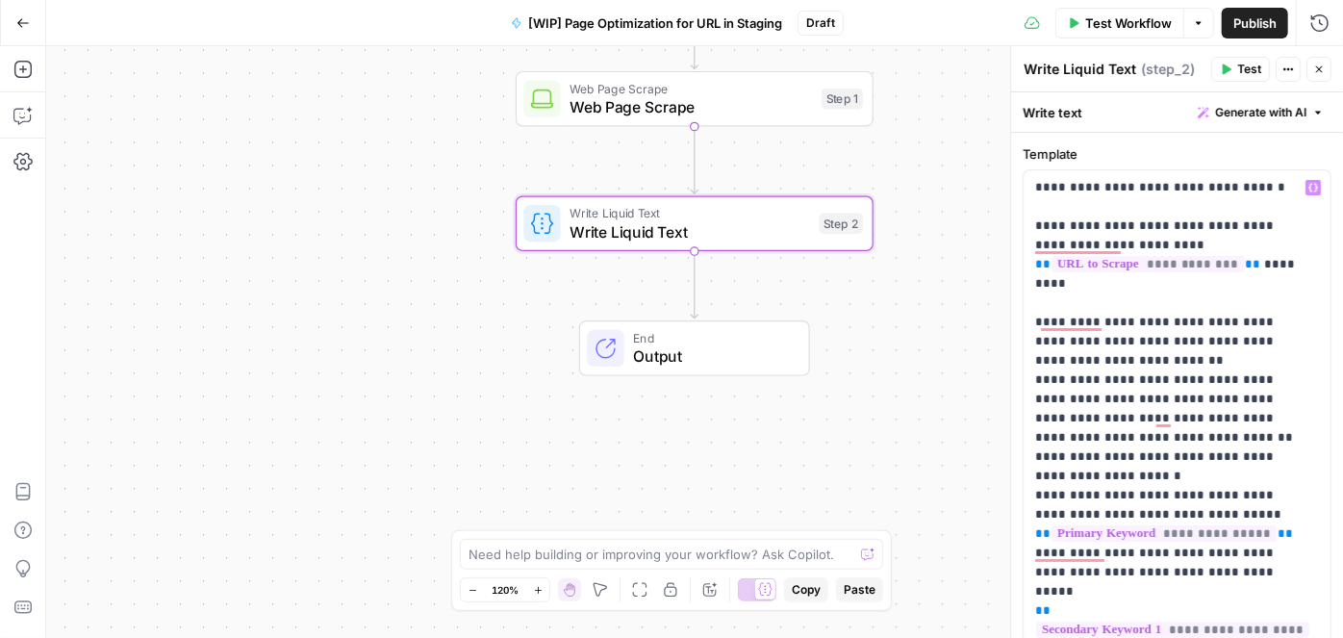
scroll to position [524, 0]
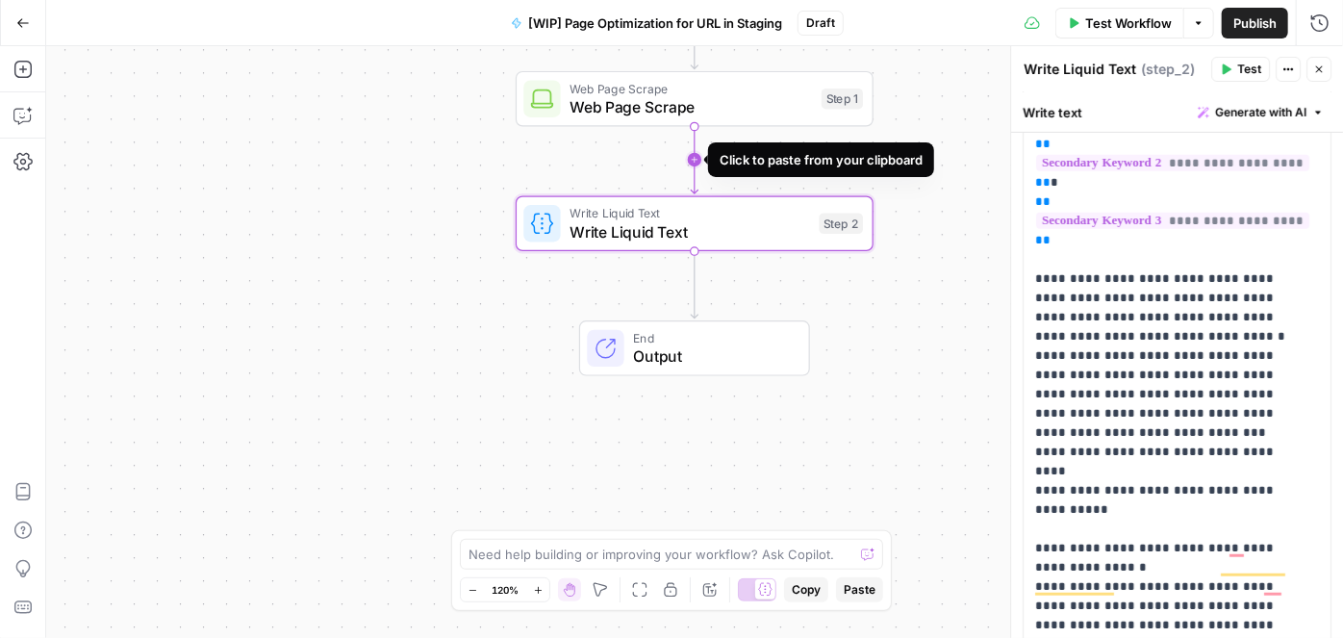
click at [696, 155] on icon "Edge from step_1 to step_2" at bounding box center [694, 159] width 7 height 67
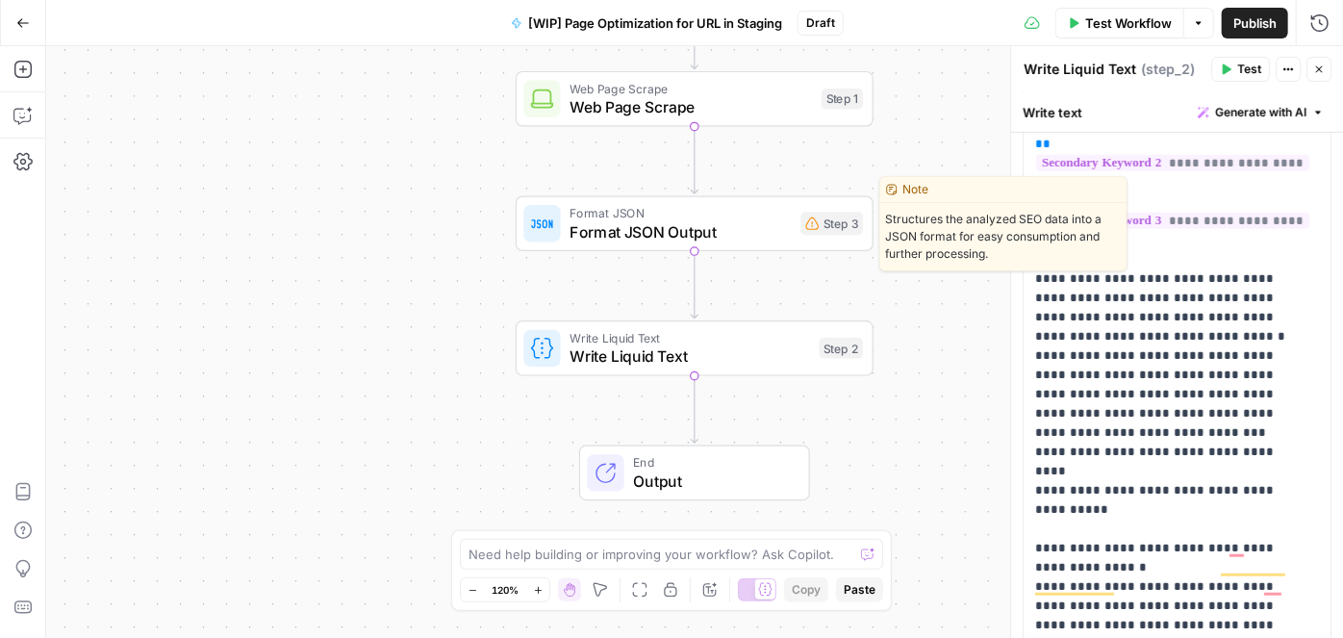
click at [705, 224] on span "Format JSON Output" at bounding box center [680, 231] width 221 height 23
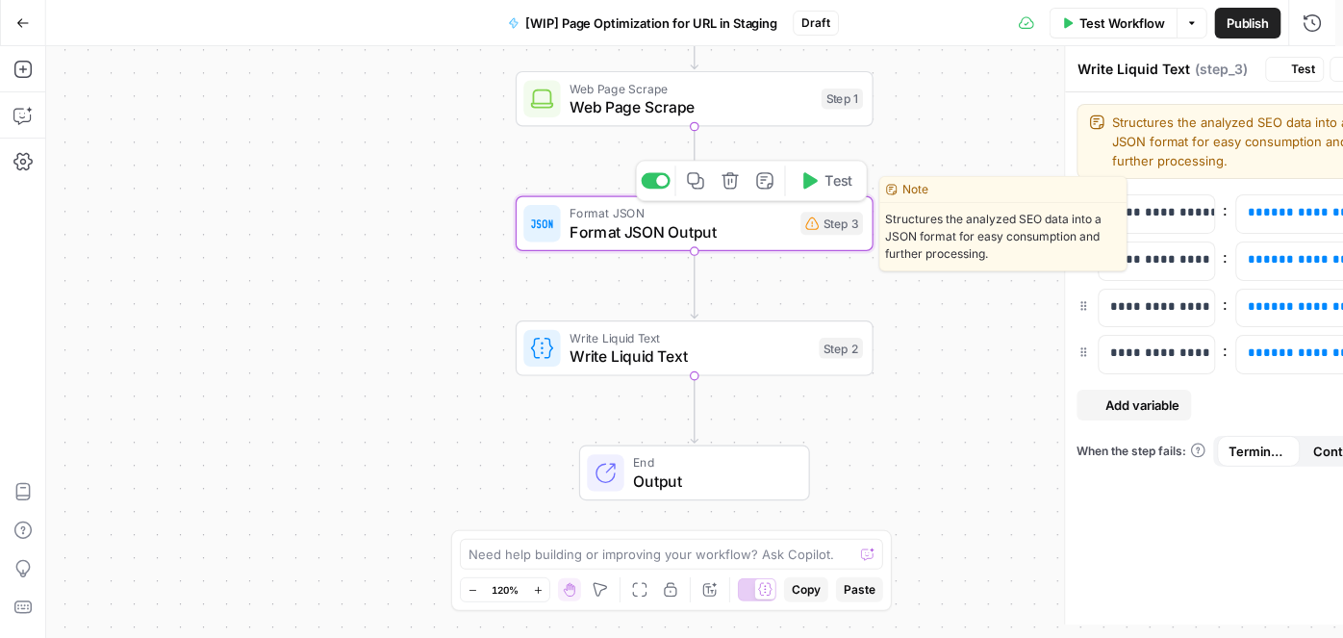
type textarea "Format JSON Output"
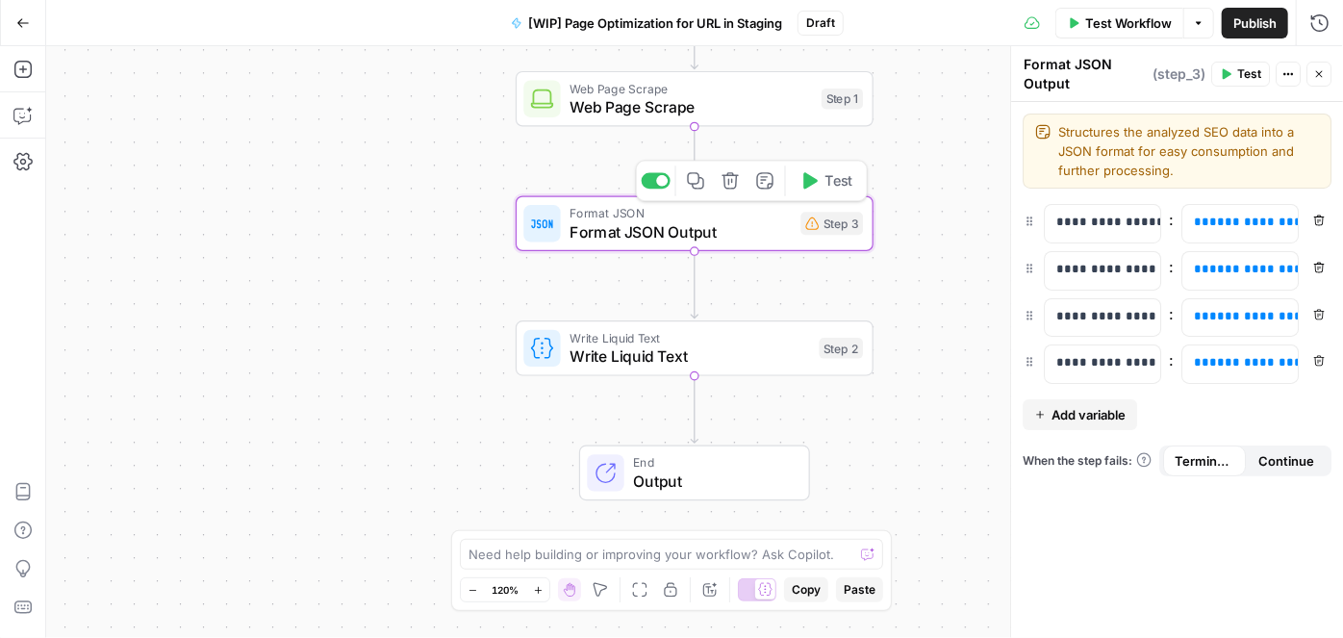
click at [936, 142] on div "Workflow Set Inputs Inputs Web Page Scrape Web Page Scrape Step 1 Format JSON F…" at bounding box center [694, 342] width 1297 height 592
click at [764, 217] on span "Format JSON" at bounding box center [680, 213] width 221 height 18
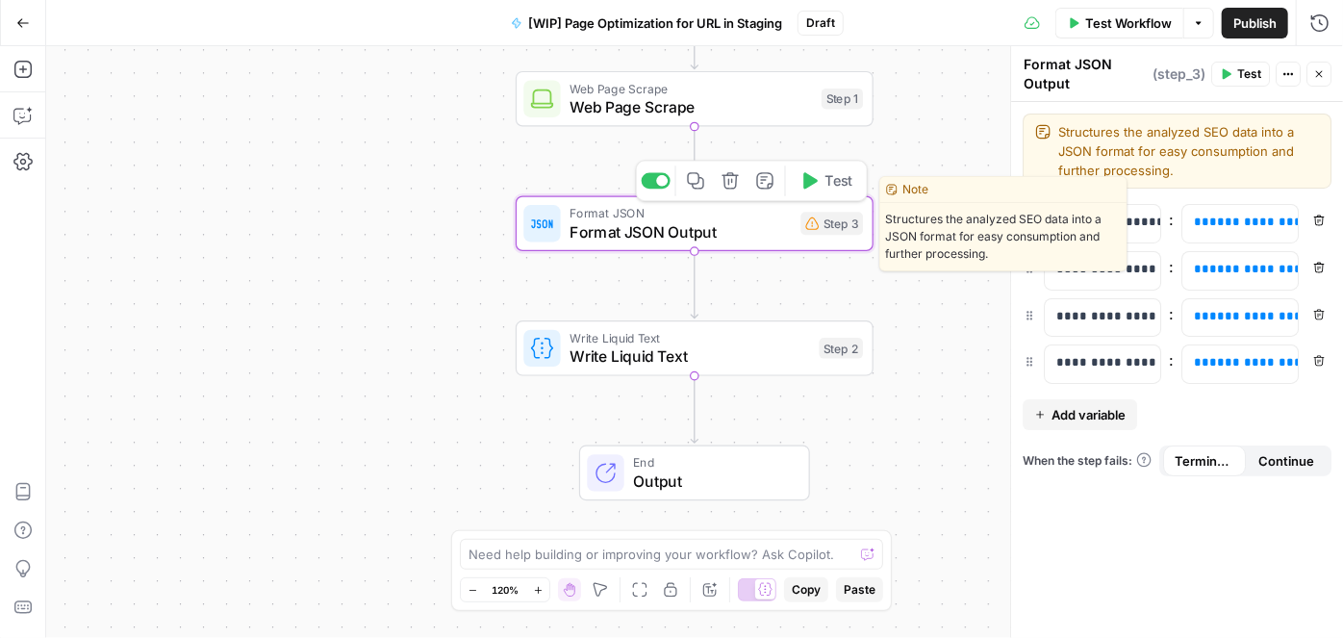
click at [732, 182] on icon "button" at bounding box center [730, 180] width 16 height 16
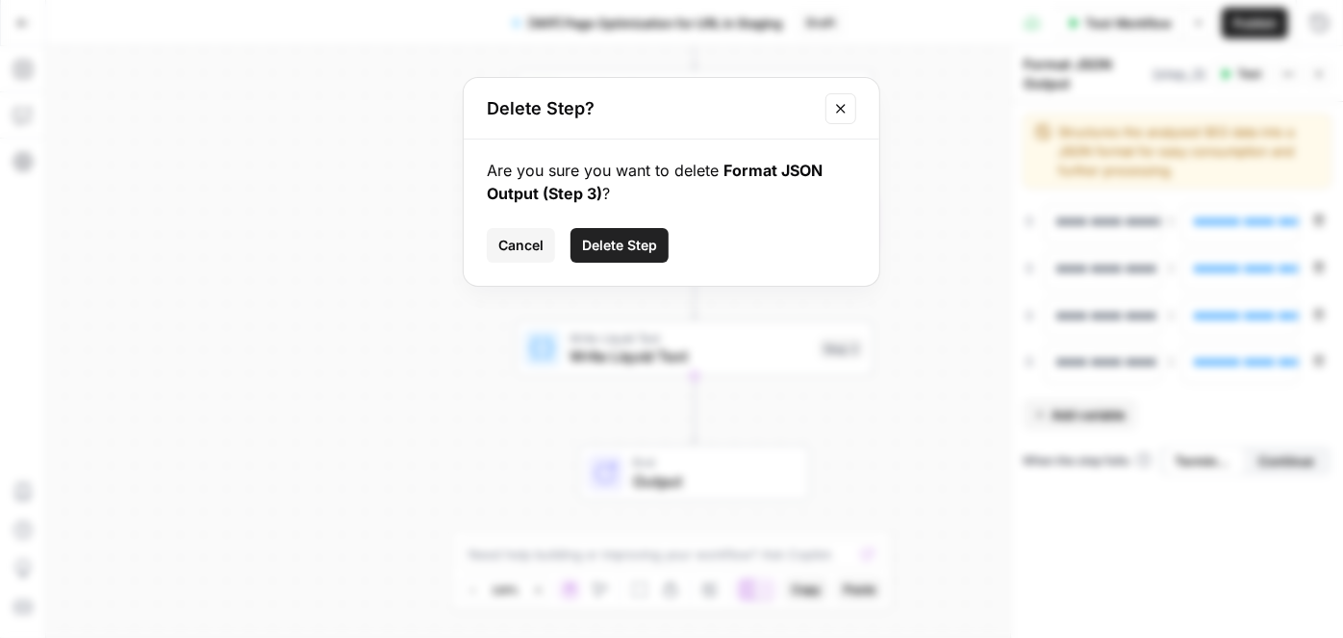
drag, startPoint x: 644, startPoint y: 242, endPoint x: 622, endPoint y: 231, distance: 24.5
click at [644, 242] on span "Delete Step" at bounding box center [619, 245] width 75 height 19
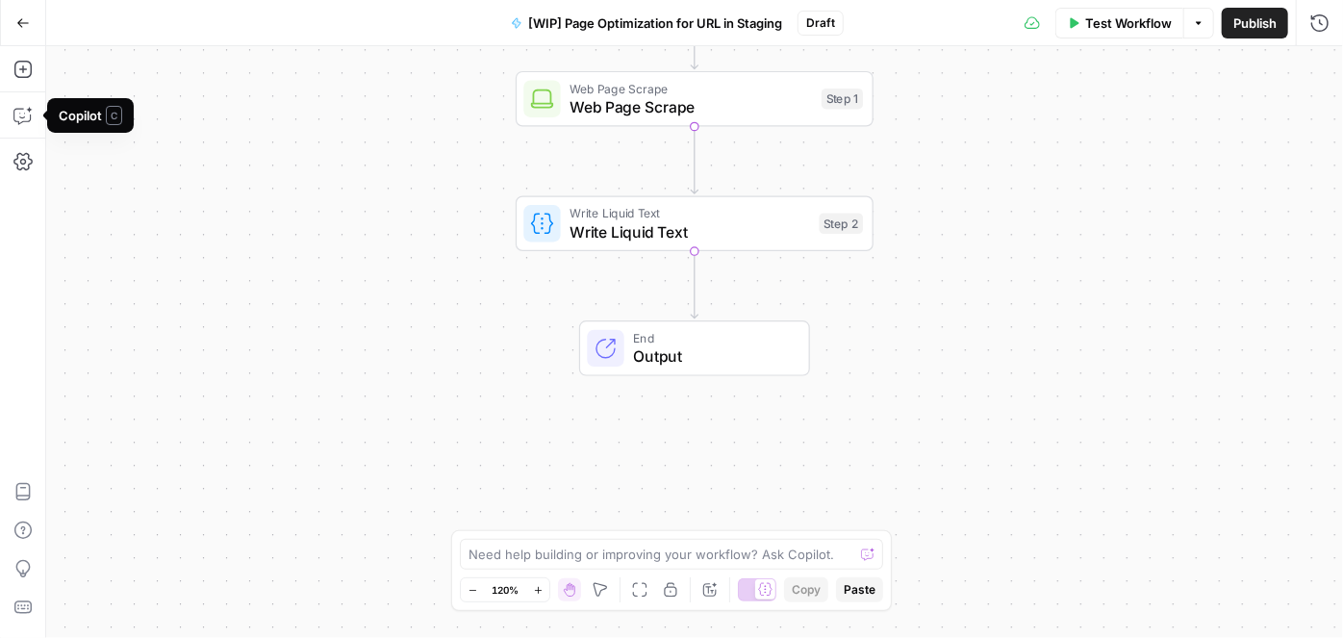
click at [672, 237] on span "Write Liquid Text" at bounding box center [690, 231] width 241 height 23
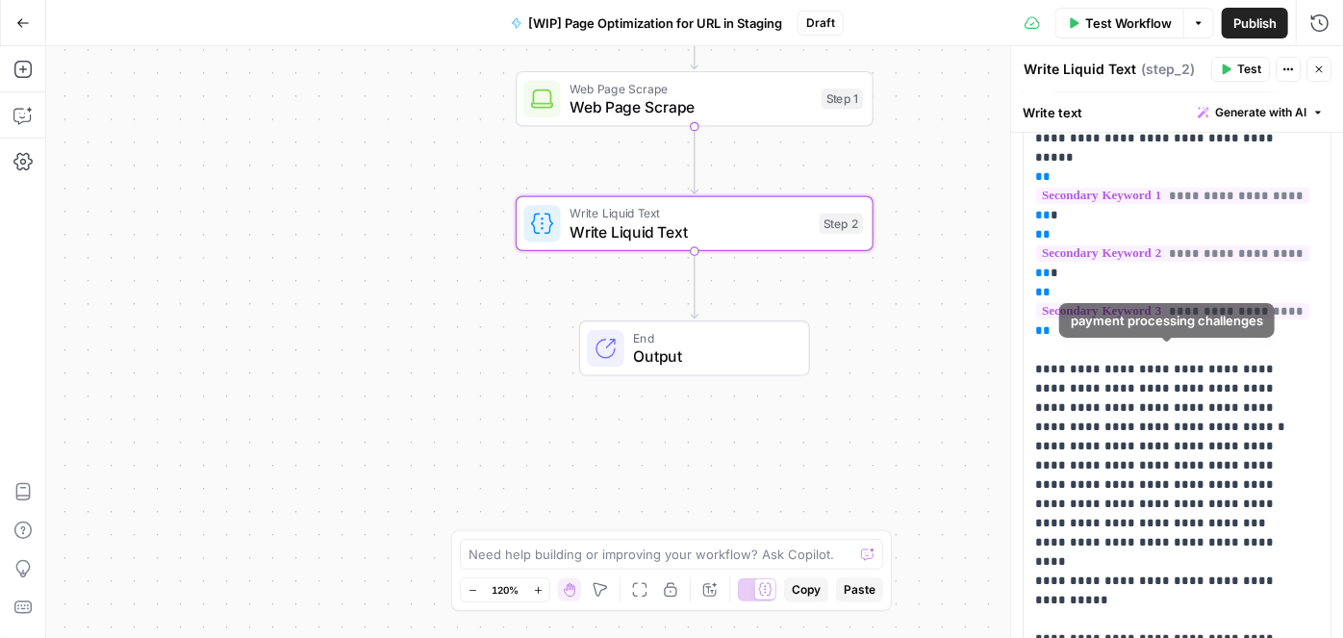
scroll to position [606, 0]
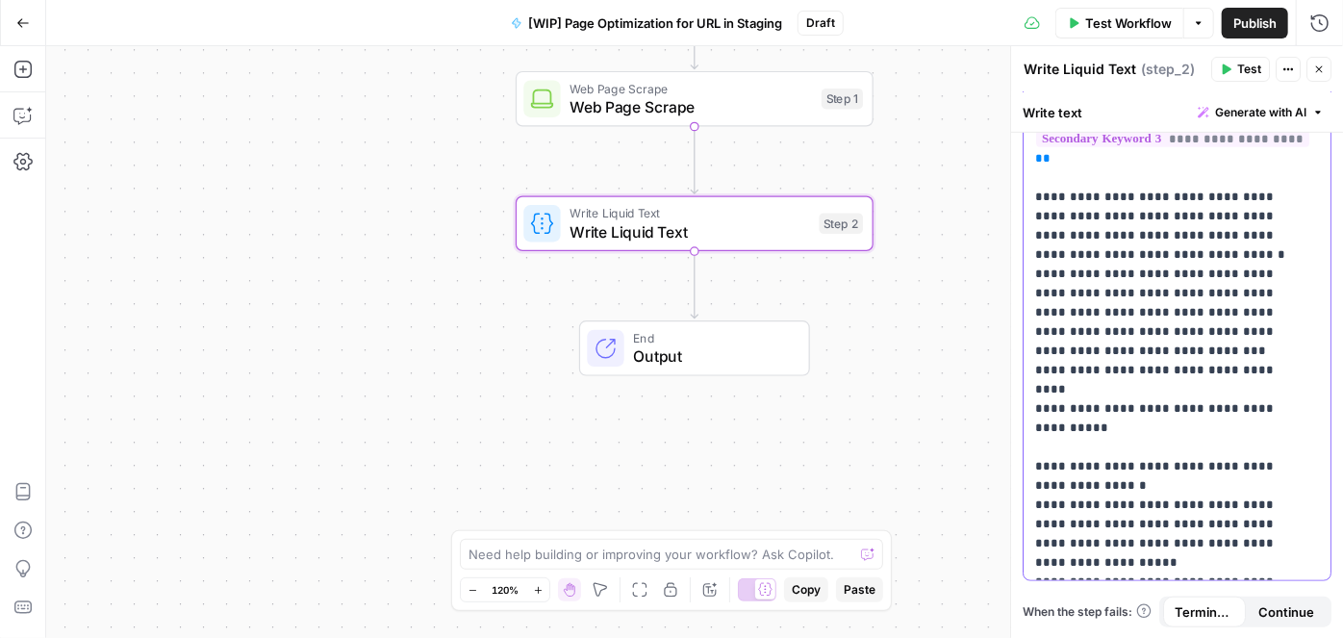
click at [1171, 568] on p "**********" at bounding box center [1170, 72] width 271 height 1001
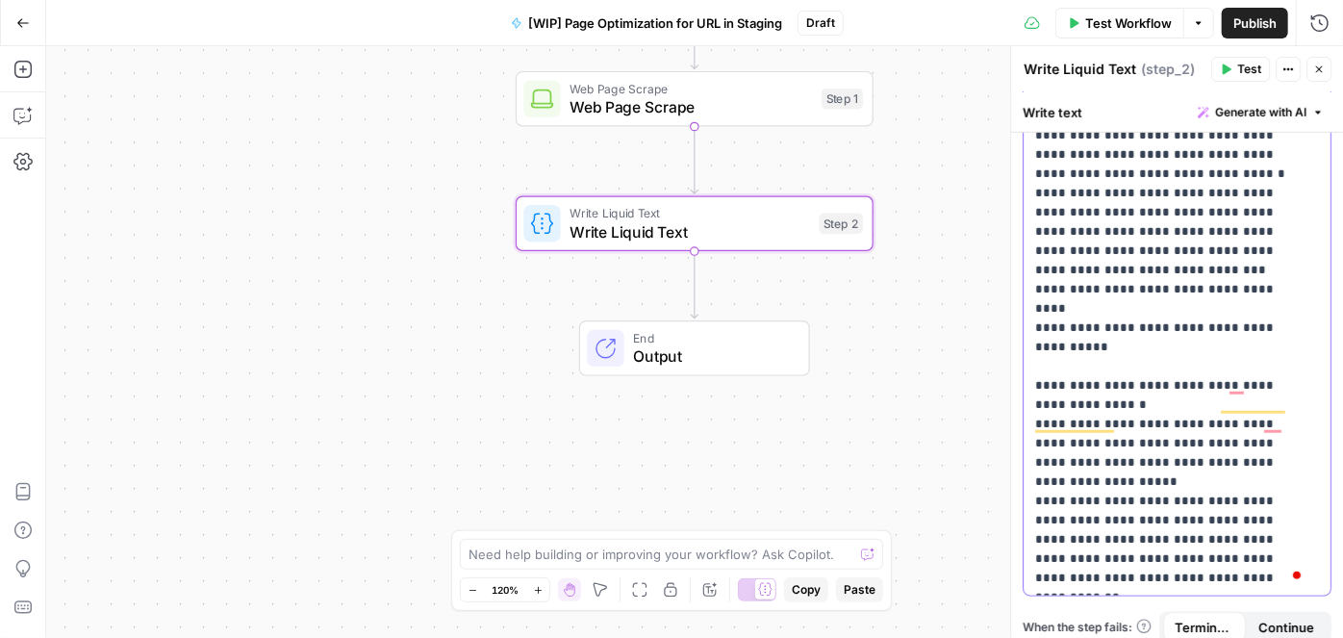
scroll to position [702, 0]
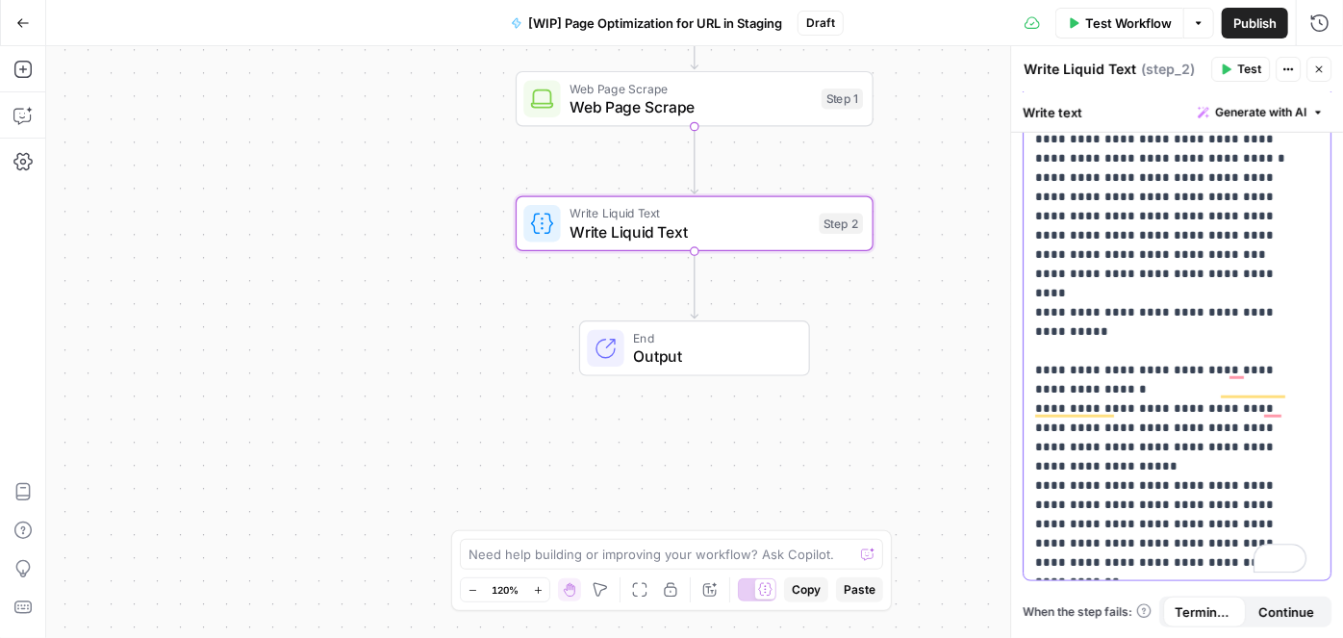
click at [1093, 545] on p "**********" at bounding box center [1170, 24] width 271 height 1097
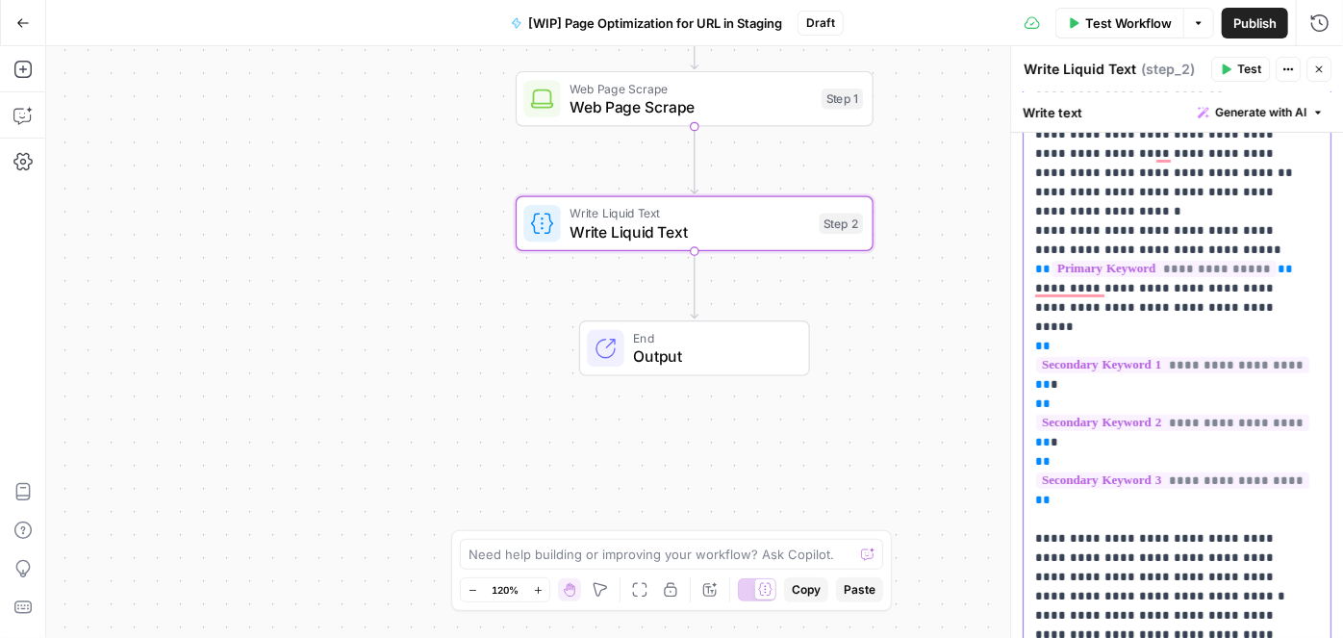
scroll to position [0, 0]
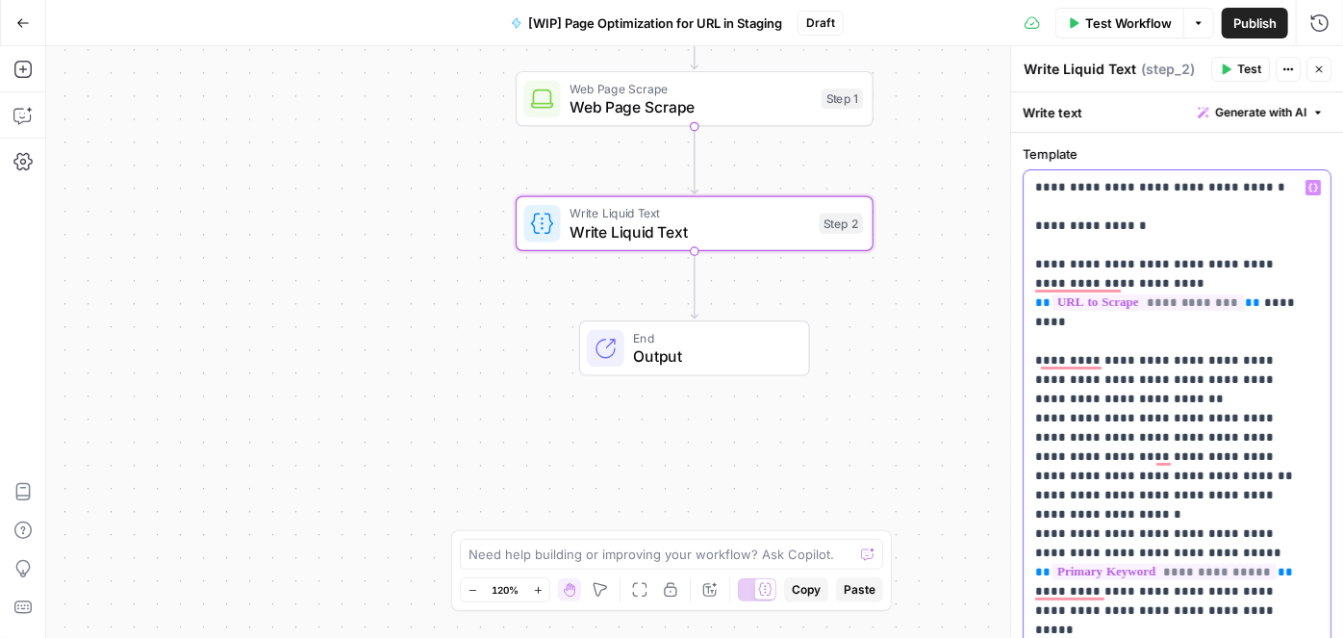
drag, startPoint x: 1157, startPoint y: 222, endPoint x: 1086, endPoint y: 222, distance: 70.2
drag, startPoint x: 1085, startPoint y: 222, endPoint x: 1117, endPoint y: 193, distance: 42.9
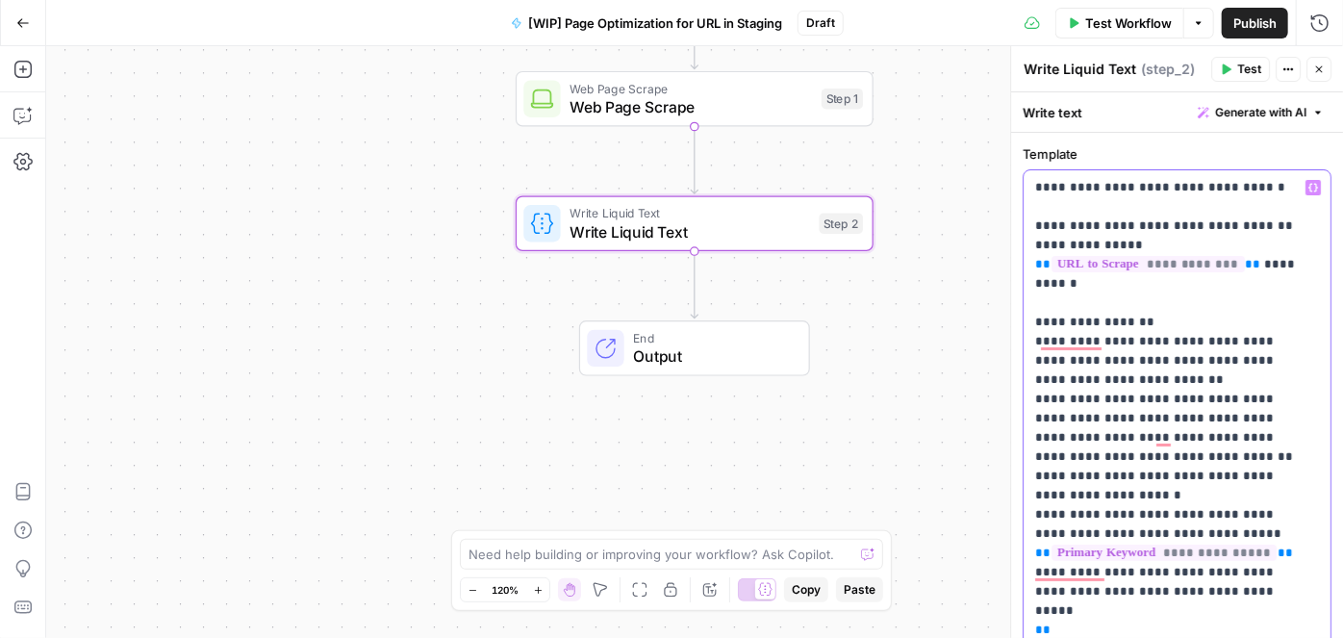
drag, startPoint x: 1033, startPoint y: 322, endPoint x: 1047, endPoint y: 319, distance: 13.8
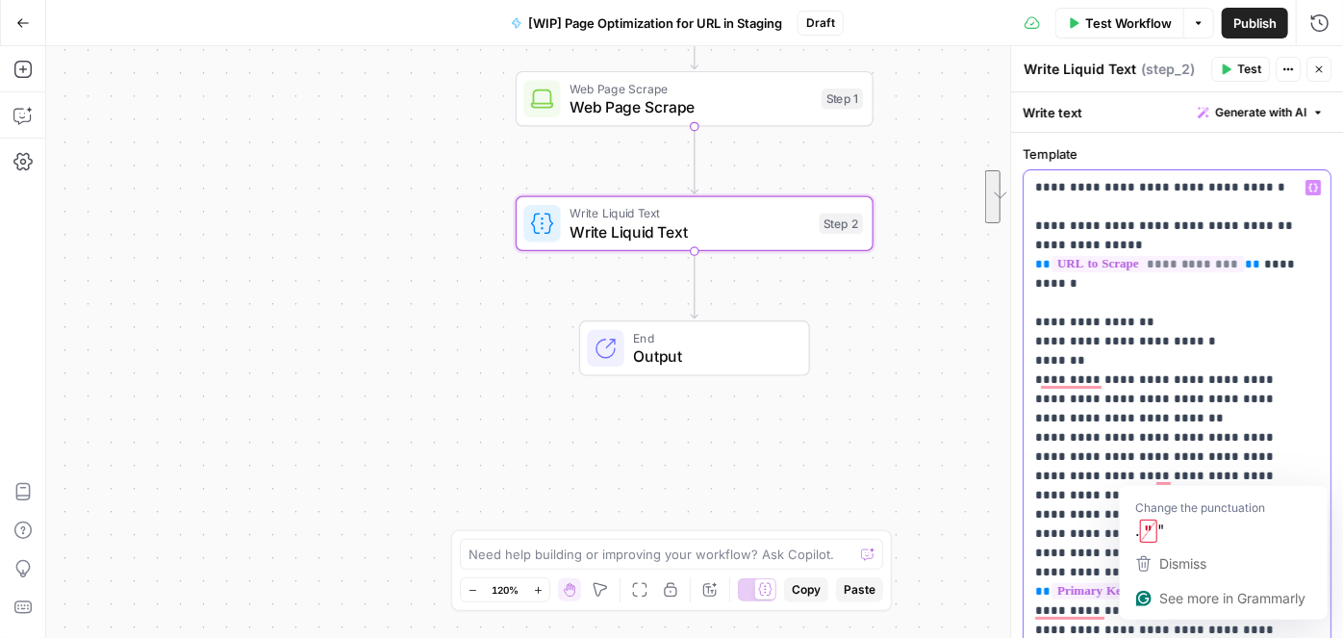
drag, startPoint x: 1159, startPoint y: 476, endPoint x: 1136, endPoint y: 431, distance: 50.4
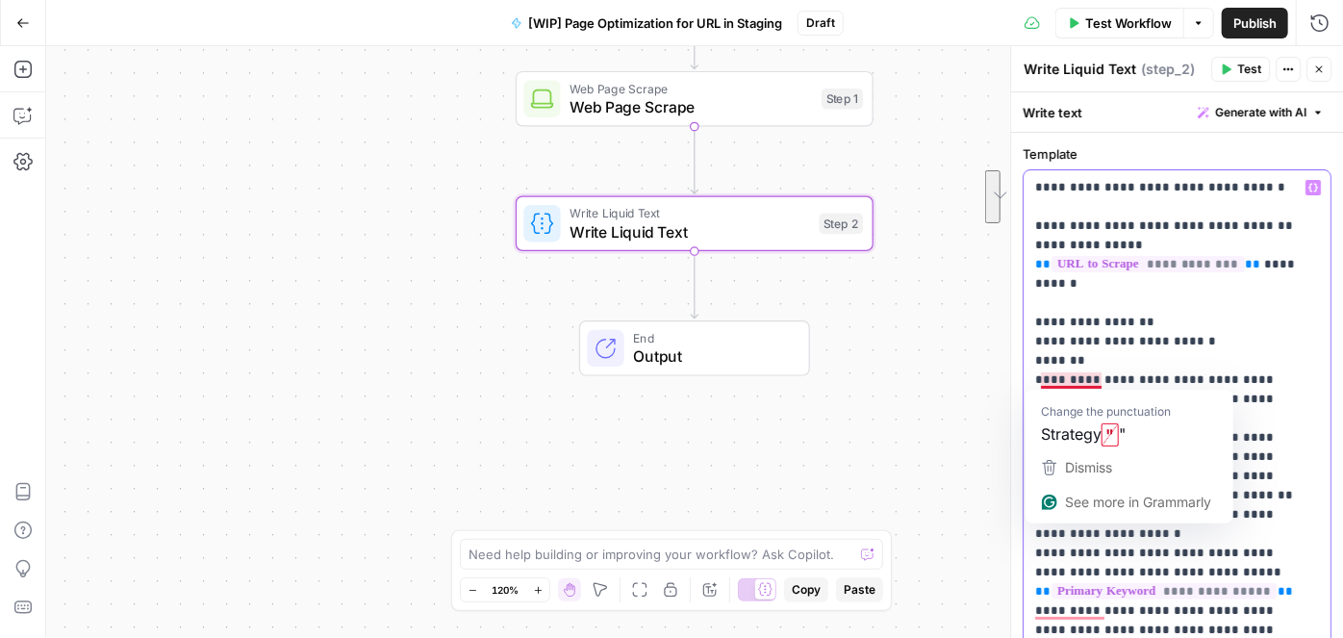
copy p "**********"
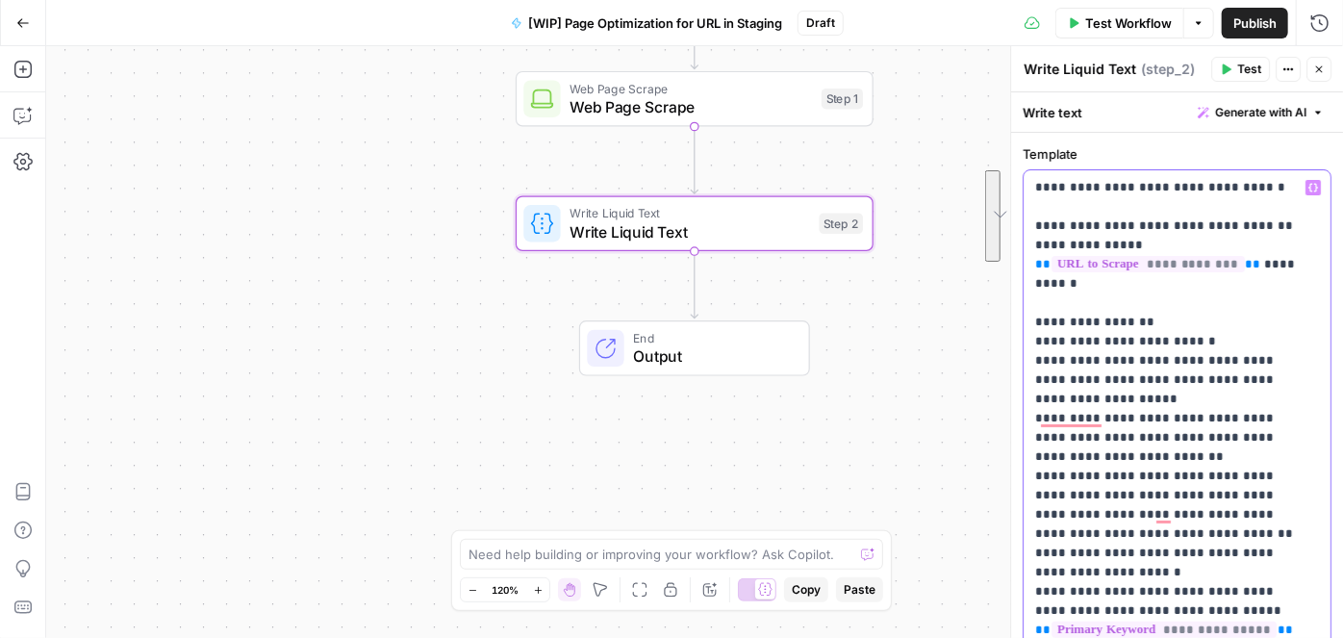
drag, startPoint x: 1033, startPoint y: 401, endPoint x: 1216, endPoint y: 510, distance: 213.5
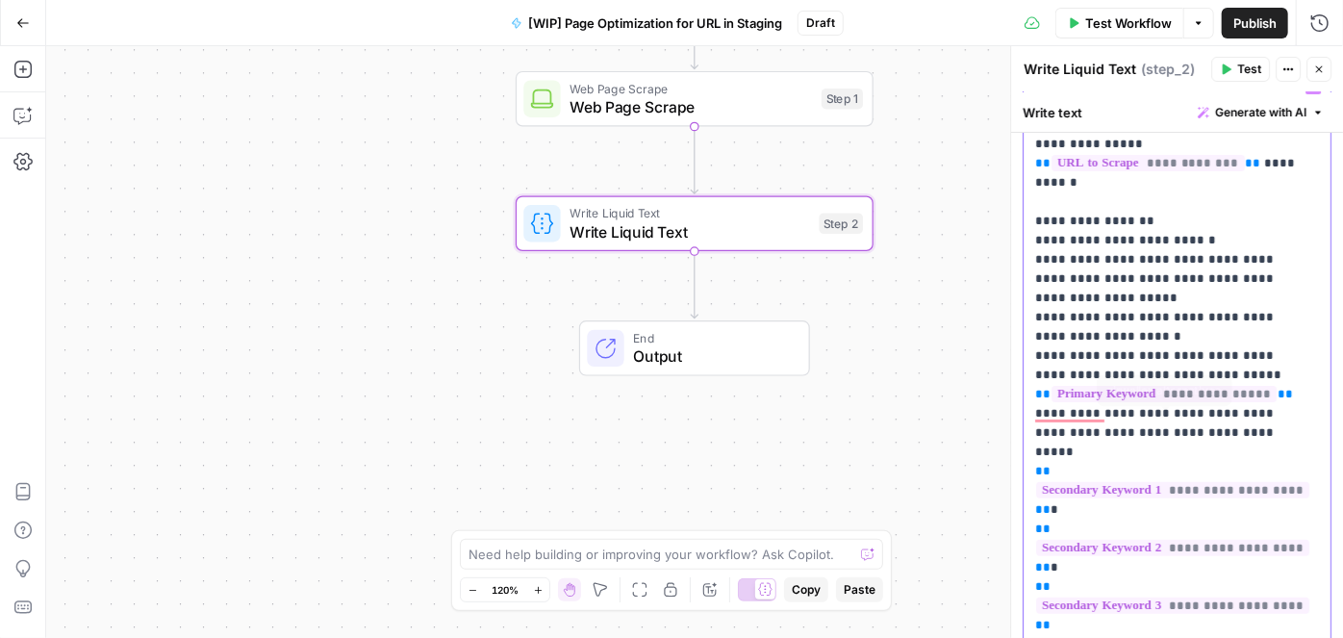
scroll to position [262, 0]
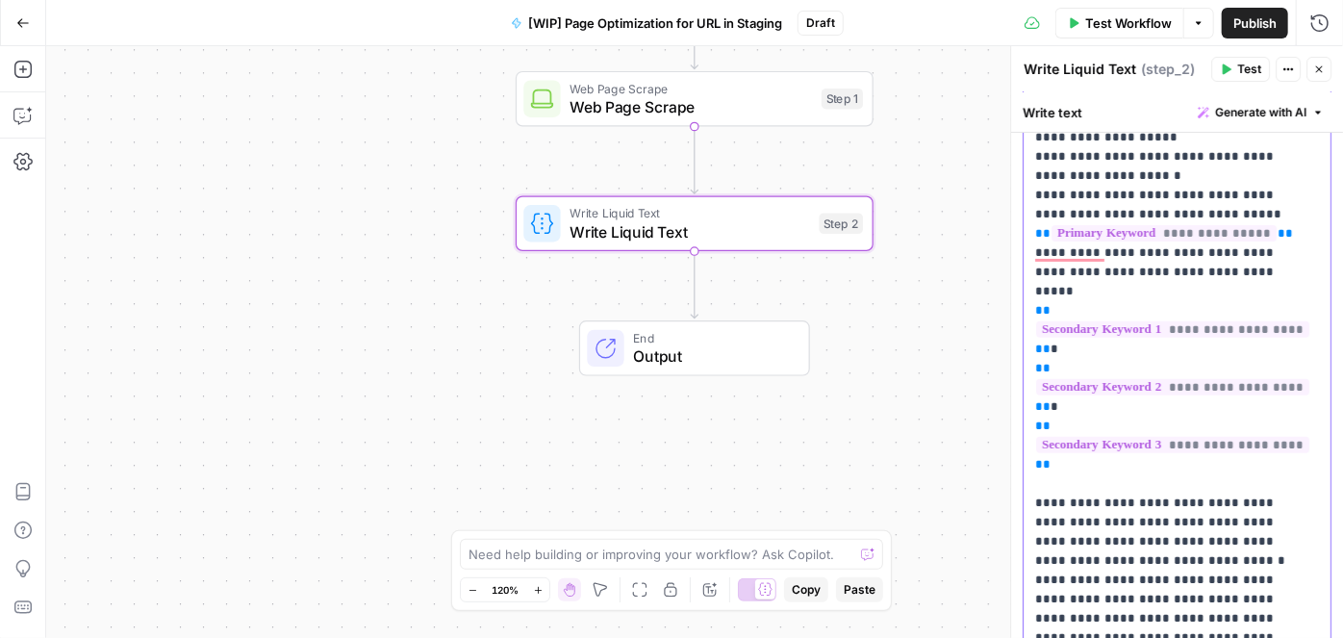
click at [1047, 442] on p "**********" at bounding box center [1170, 455] width 271 height 1078
drag, startPoint x: 1185, startPoint y: 480, endPoint x: 1085, endPoint y: 497, distance: 100.5
click at [1085, 497] on p "**********" at bounding box center [1170, 464] width 271 height 1097
click at [1070, 464] on p "**********" at bounding box center [1170, 455] width 271 height 1078
click at [1255, 459] on p "**********" at bounding box center [1170, 455] width 271 height 1078
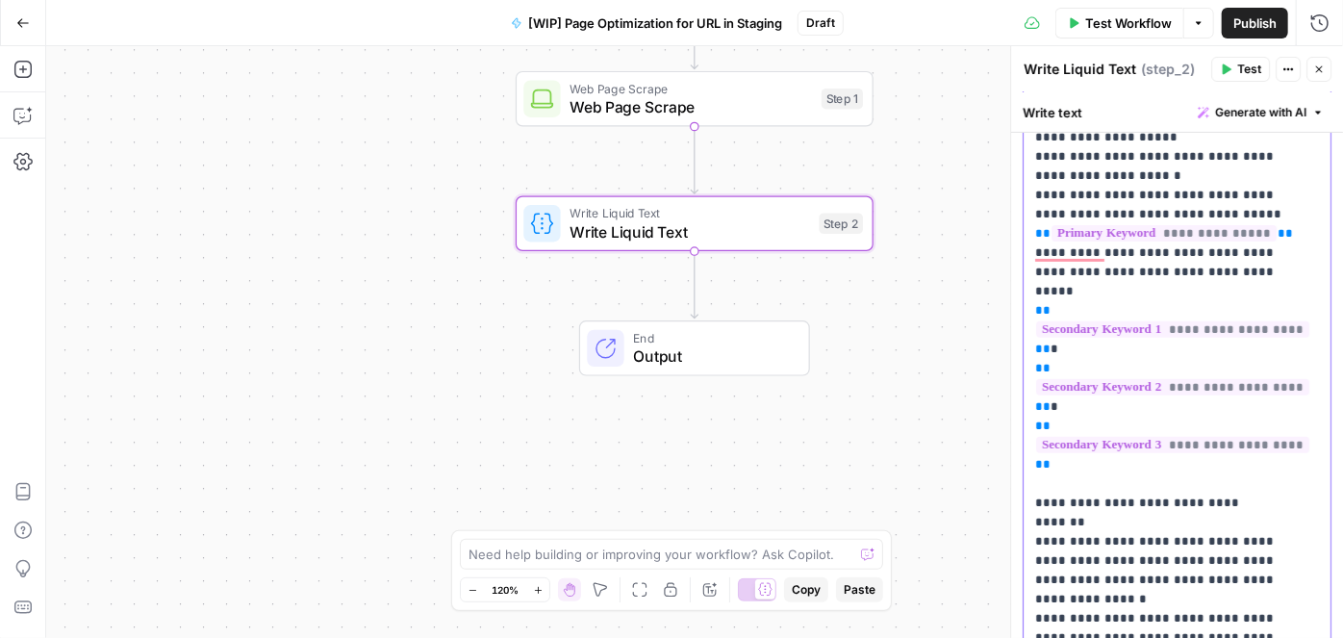
drag, startPoint x: 1209, startPoint y: 543, endPoint x: 1175, endPoint y: 523, distance: 39.3
click at [1175, 523] on p "**********" at bounding box center [1170, 464] width 271 height 1097
click at [1059, 478] on p "**********" at bounding box center [1170, 455] width 271 height 1078
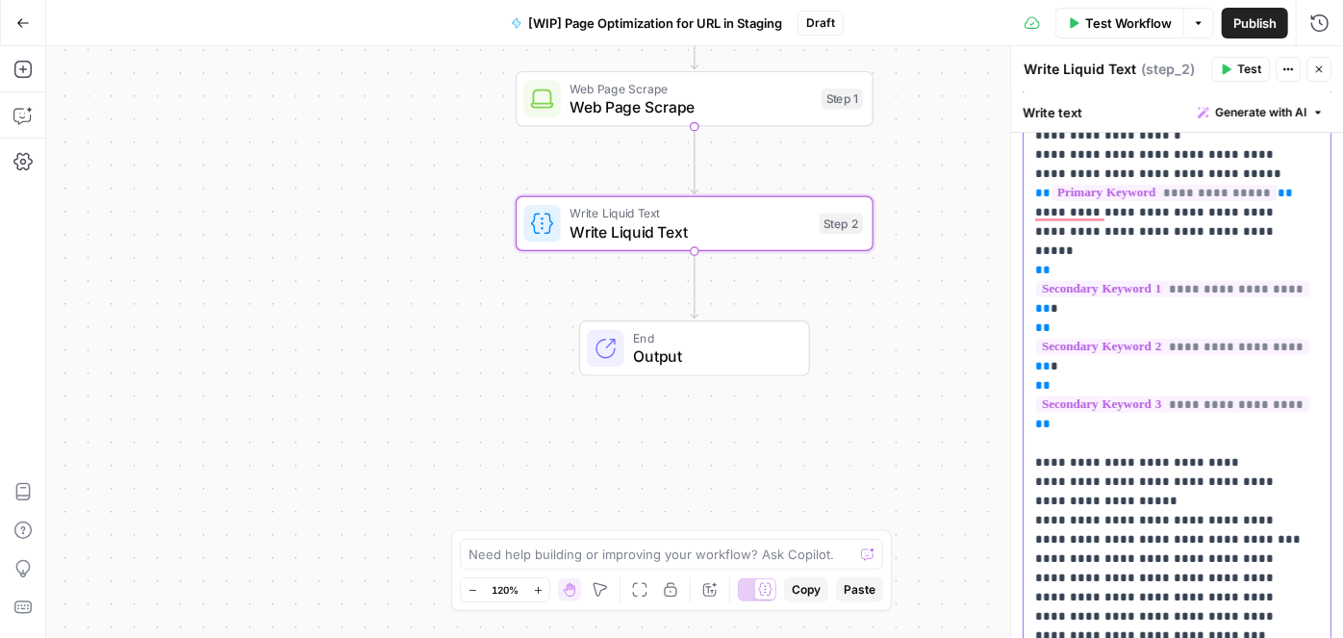
scroll to position [349, 0]
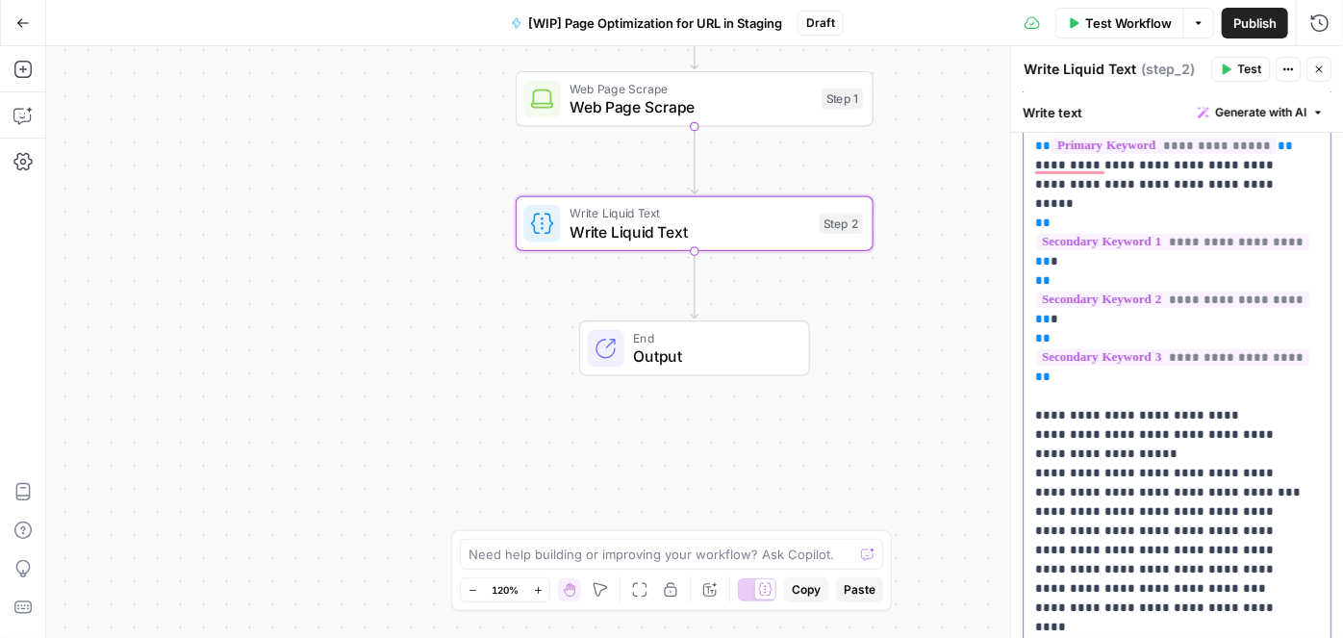
drag, startPoint x: 1030, startPoint y: 435, endPoint x: 1191, endPoint y: 454, distance: 162.8
click at [1191, 454] on div "**********" at bounding box center [1177, 377] width 307 height 1112
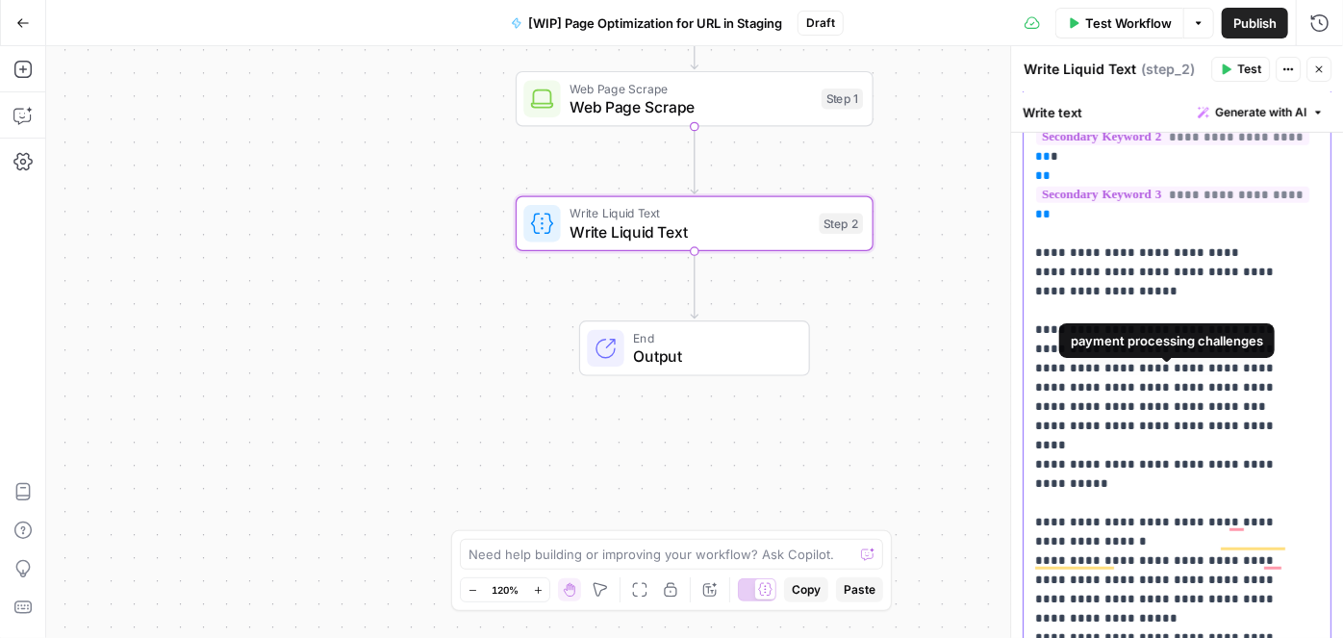
scroll to position [524, 0]
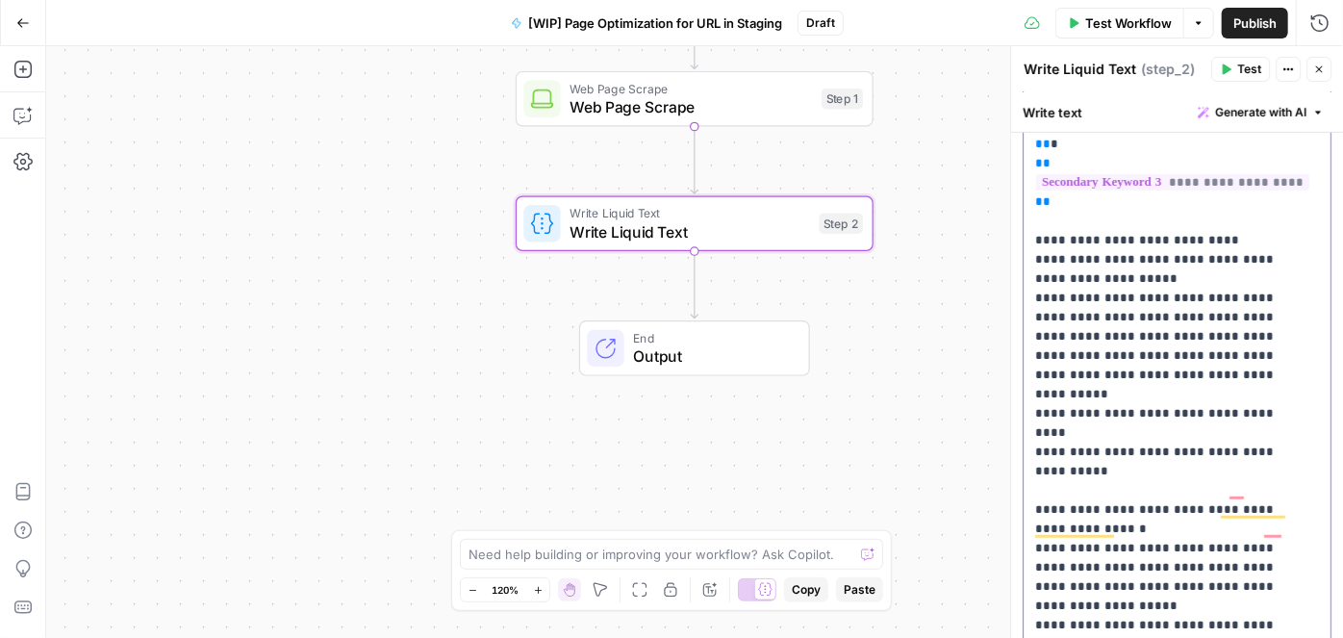
click at [1126, 395] on p "**********" at bounding box center [1170, 183] width 271 height 1058
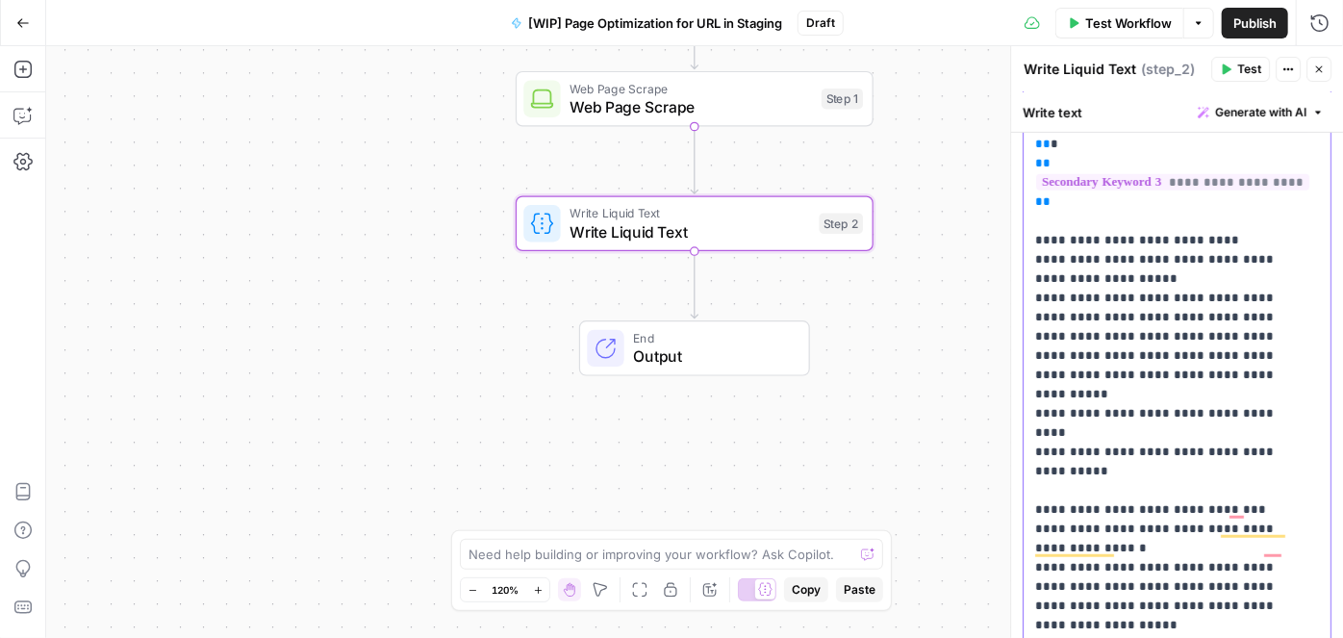
drag, startPoint x: 1036, startPoint y: 431, endPoint x: 1078, endPoint y: 449, distance: 45.2
click at [1078, 449] on p "**********" at bounding box center [1170, 193] width 271 height 1078
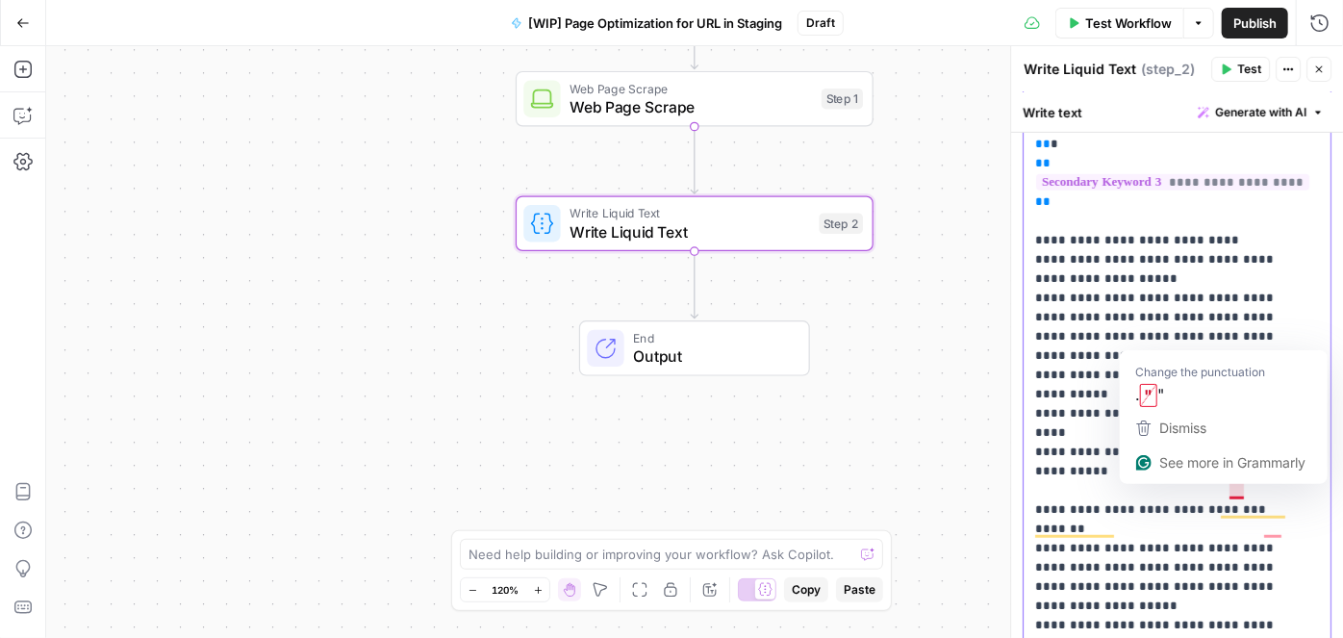
drag, startPoint x: 1235, startPoint y: 488, endPoint x: 1103, endPoint y: 473, distance: 132.6
click at [1109, 470] on p "**********" at bounding box center [1170, 183] width 271 height 1058
drag, startPoint x: 1258, startPoint y: 452, endPoint x: 1234, endPoint y: 486, distance: 41.4
click at [1234, 486] on p "**********" at bounding box center [1170, 183] width 271 height 1058
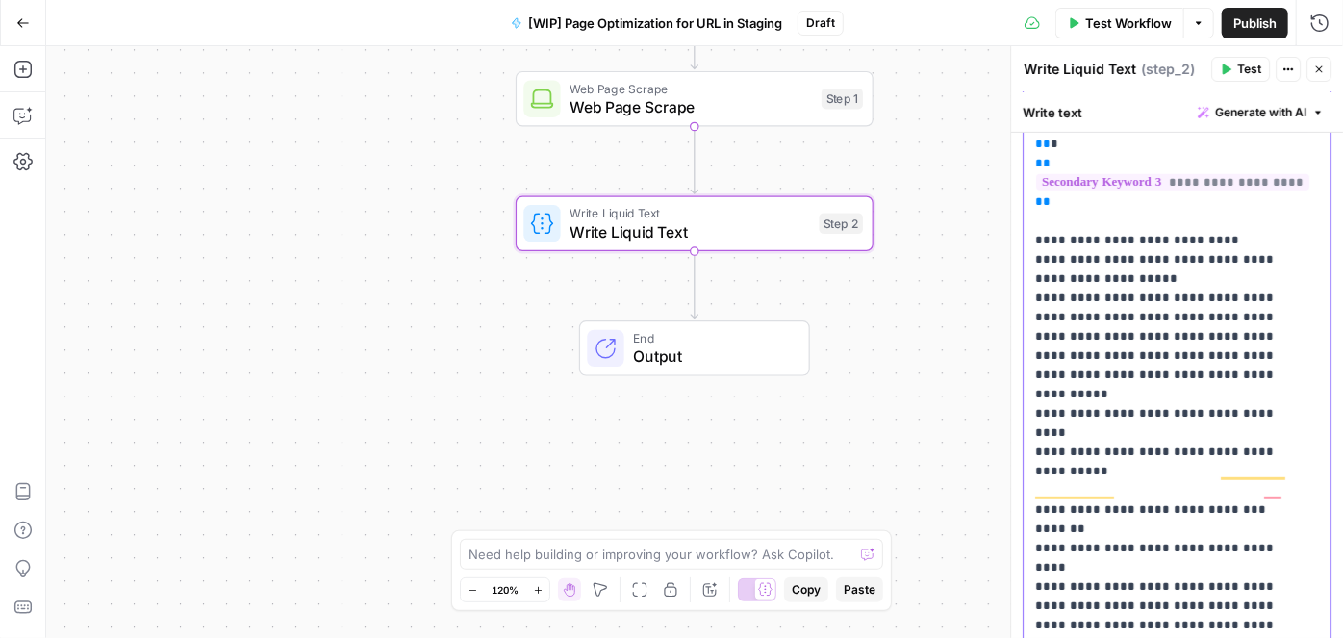
click at [1062, 431] on p "**********" at bounding box center [1170, 164] width 271 height 1020
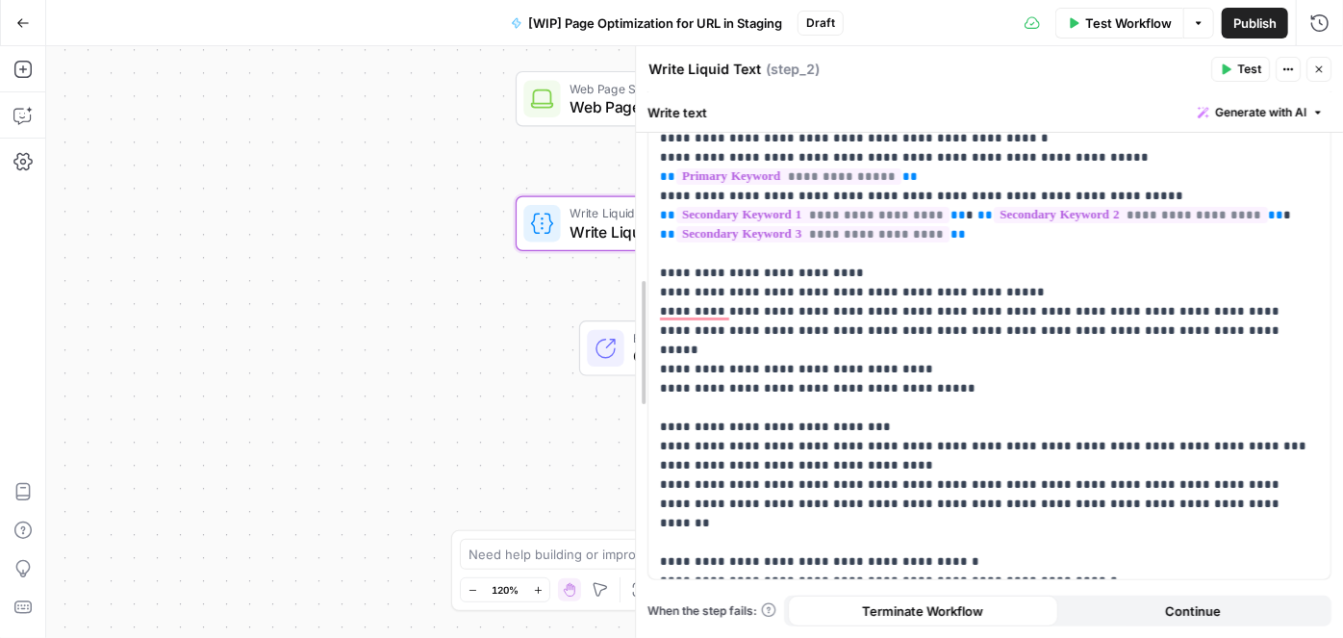
scroll to position [183, 0]
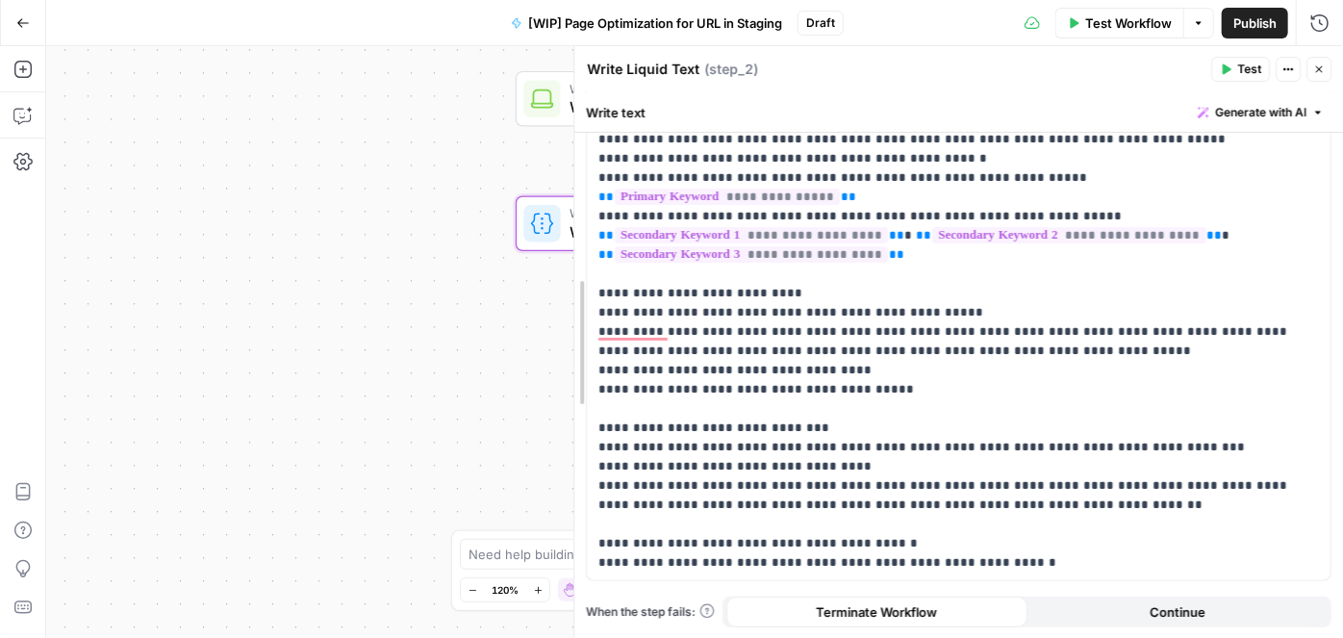
drag, startPoint x: 1012, startPoint y: 315, endPoint x: 570, endPoint y: 316, distance: 442.6
click at [531, 308] on body "Compound Growth New Home Browse Your Data Usage Settings Recent Grids MinIO - M…" at bounding box center [671, 319] width 1343 height 638
click at [875, 445] on p "**********" at bounding box center [953, 283] width 708 height 577
drag, startPoint x: 829, startPoint y: 449, endPoint x: 595, endPoint y: 448, distance: 234.8
click at [595, 448] on div "**********" at bounding box center [959, 283] width 744 height 593
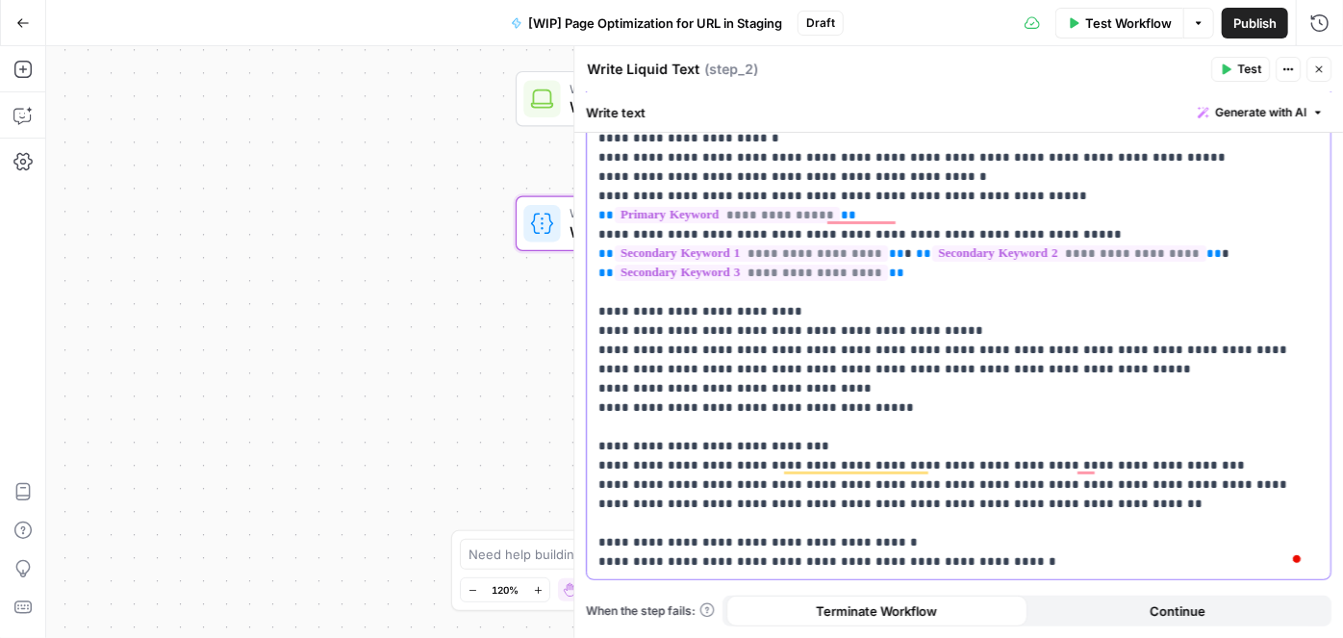
scroll to position [164, 0]
click at [687, 492] on p "**********" at bounding box center [953, 293] width 708 height 558
click at [653, 506] on p "**********" at bounding box center [953, 293] width 708 height 558
click at [374, 350] on div "Workflow Set Inputs Inputs Web Page Scrape Web Page Scrape Step 1 Write Liquid …" at bounding box center [694, 342] width 1297 height 592
click at [410, 152] on div "Workflow Set Inputs Inputs Web Page Scrape Web Page Scrape Step 1 Write Liquid …" at bounding box center [694, 342] width 1297 height 592
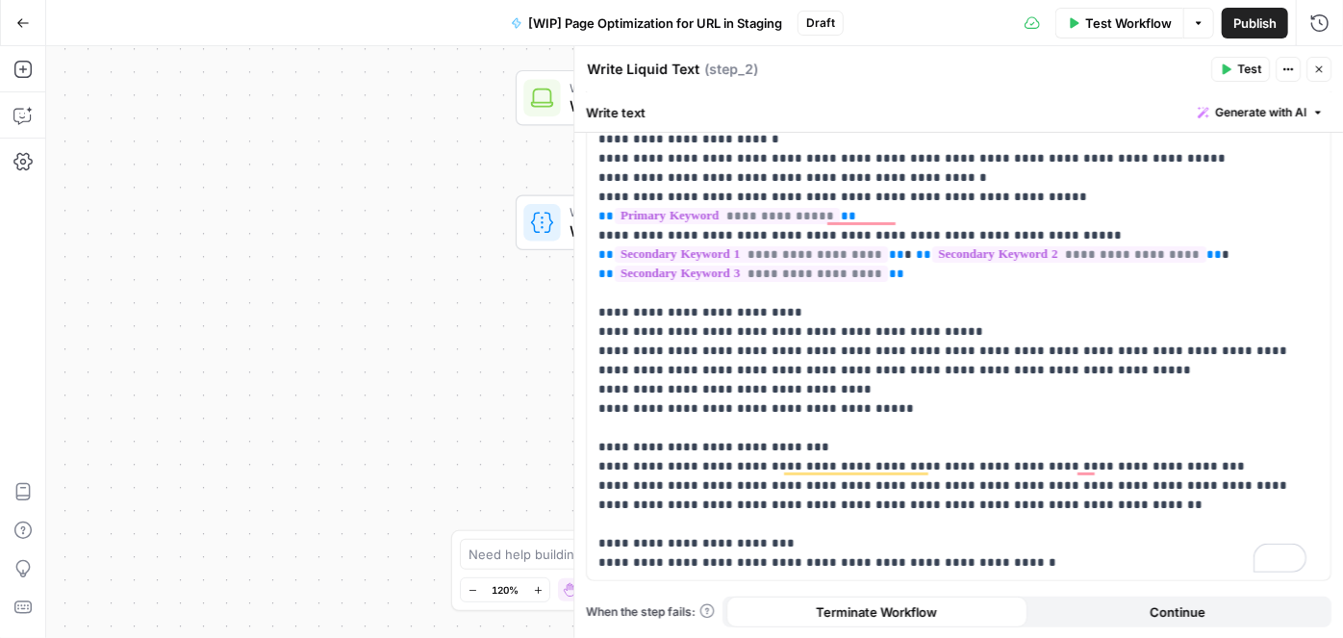
click at [1327, 72] on button "Close" at bounding box center [1319, 69] width 25 height 25
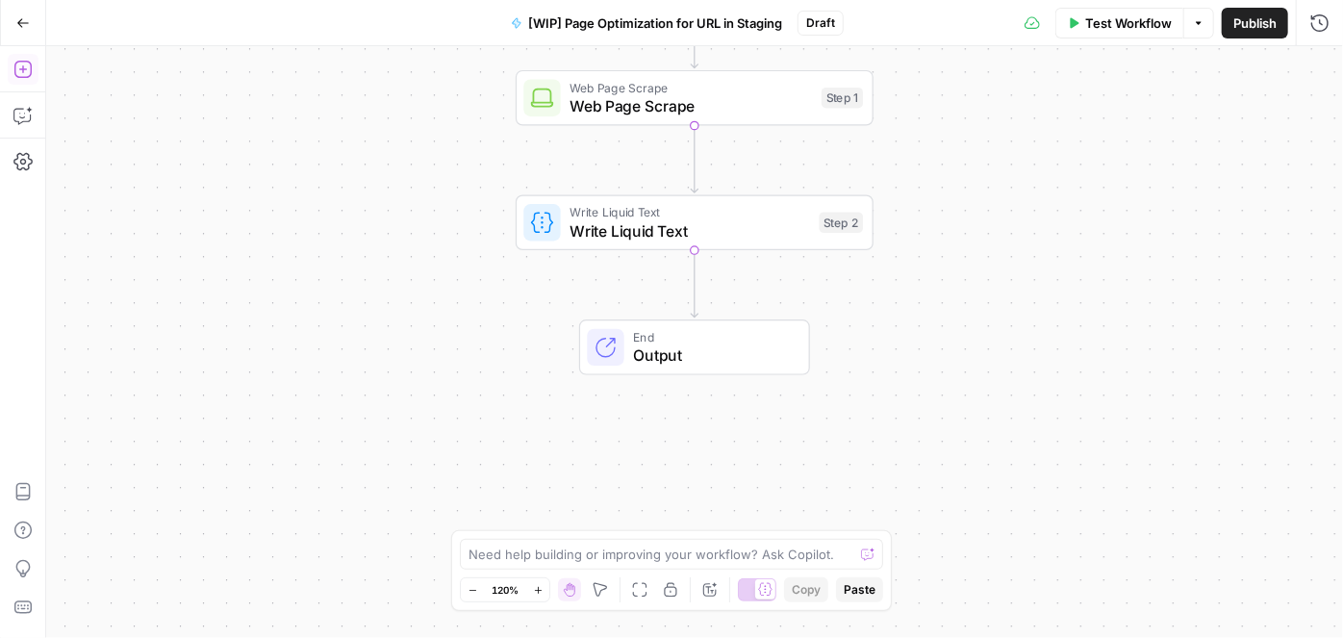
click at [30, 81] on button "Add Steps" at bounding box center [23, 69] width 31 height 31
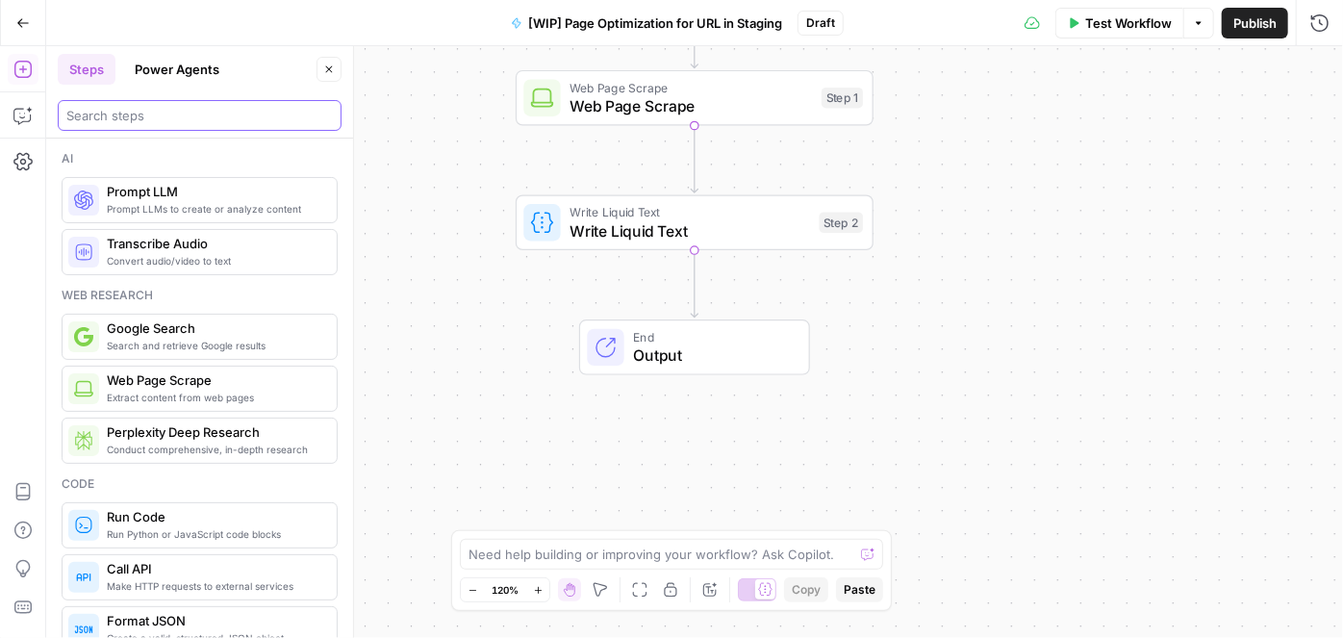
click at [138, 115] on input "search" at bounding box center [199, 115] width 267 height 19
click at [79, 109] on input "search" at bounding box center [199, 115] width 267 height 19
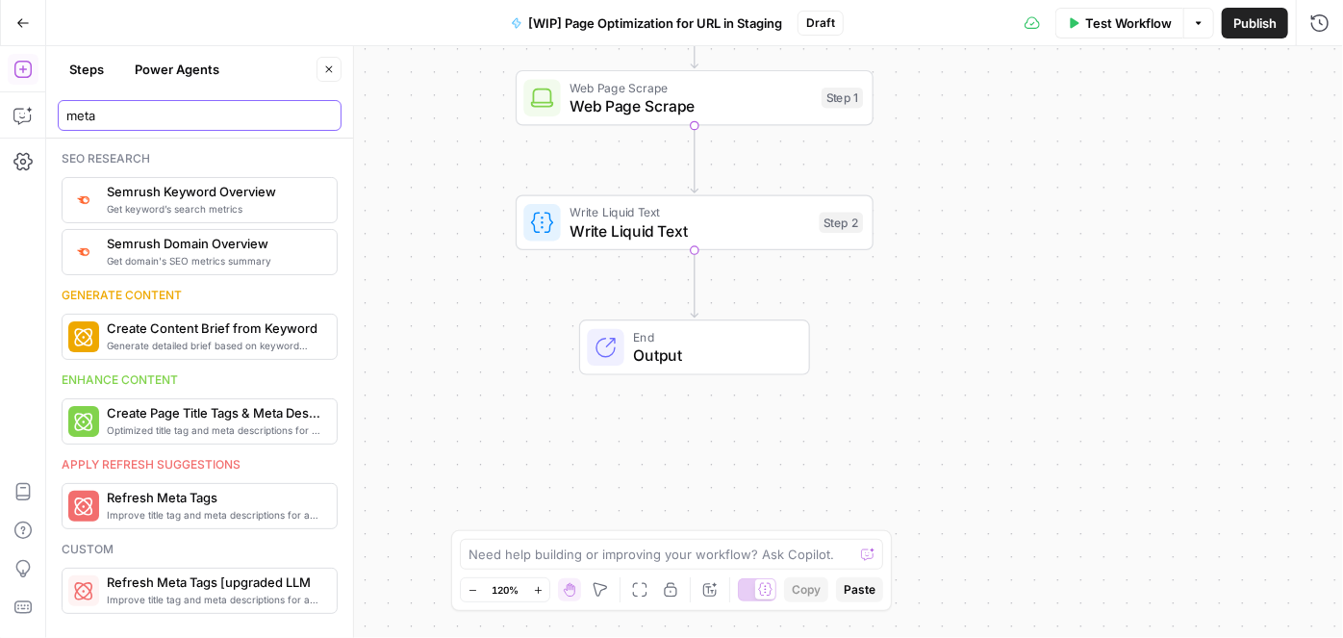
type input "meta"
click at [103, 544] on div "Custom" at bounding box center [200, 549] width 276 height 17
click at [161, 592] on span "Improve title tag and meta descriptions for a page" at bounding box center [171, 599] width 129 height 15
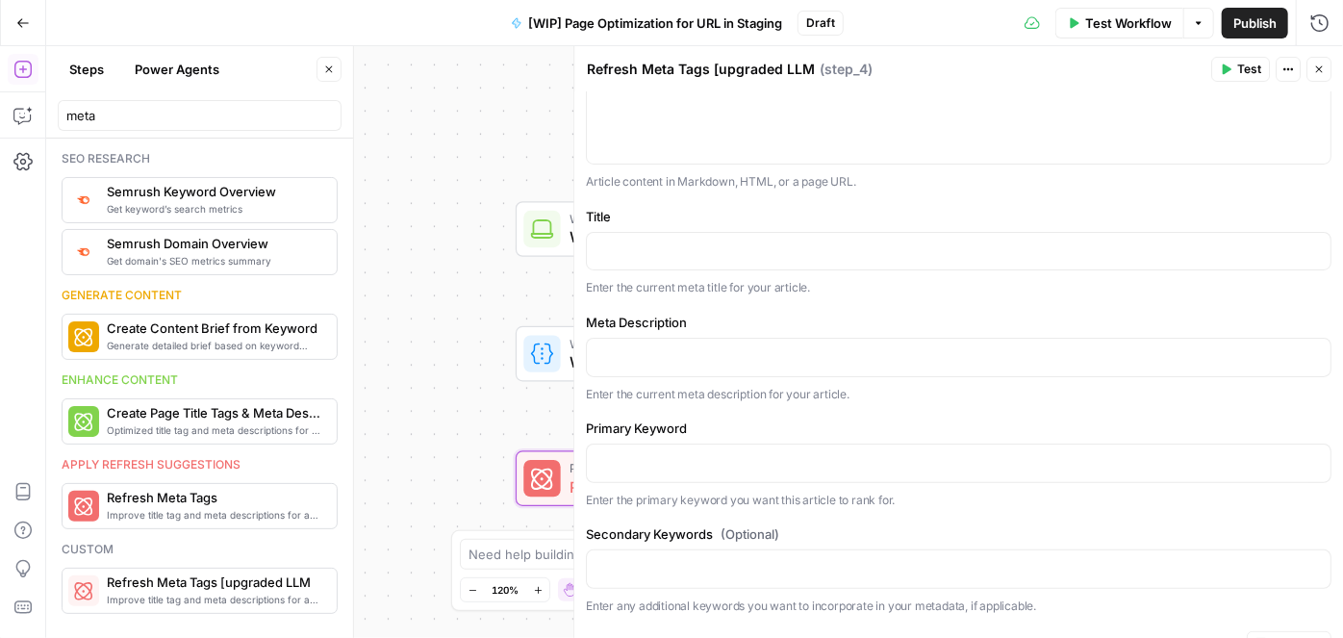
scroll to position [0, 0]
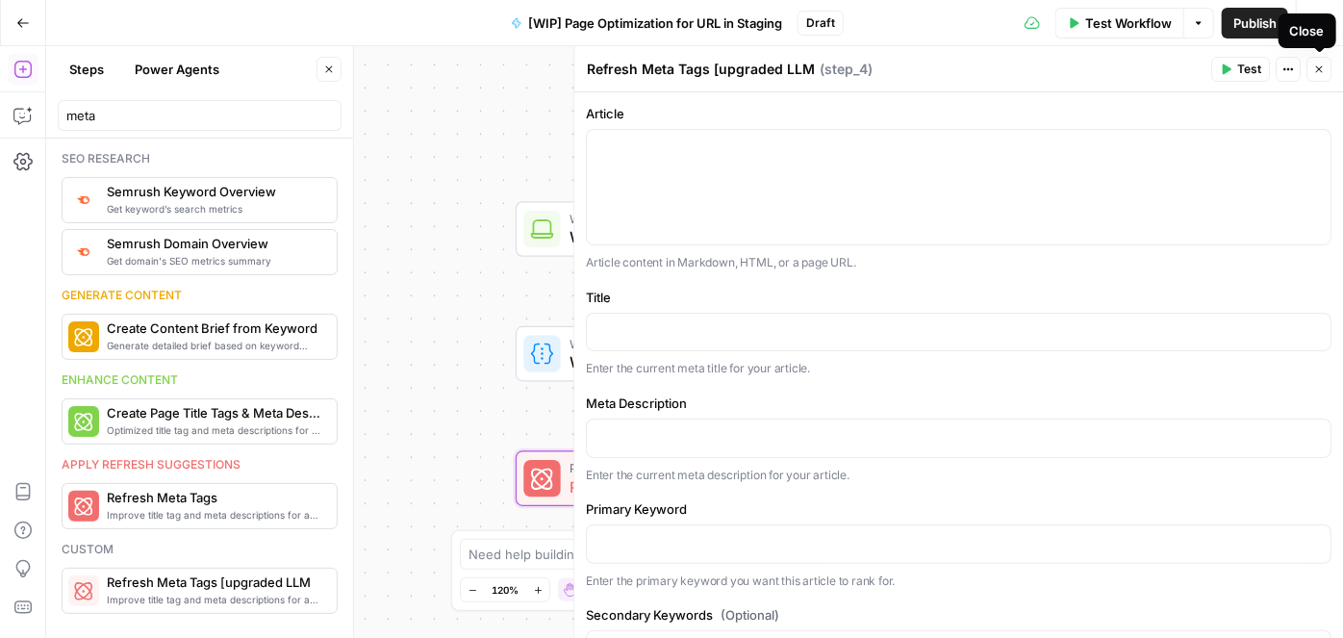
click at [1326, 68] on button "Close" at bounding box center [1319, 69] width 25 height 25
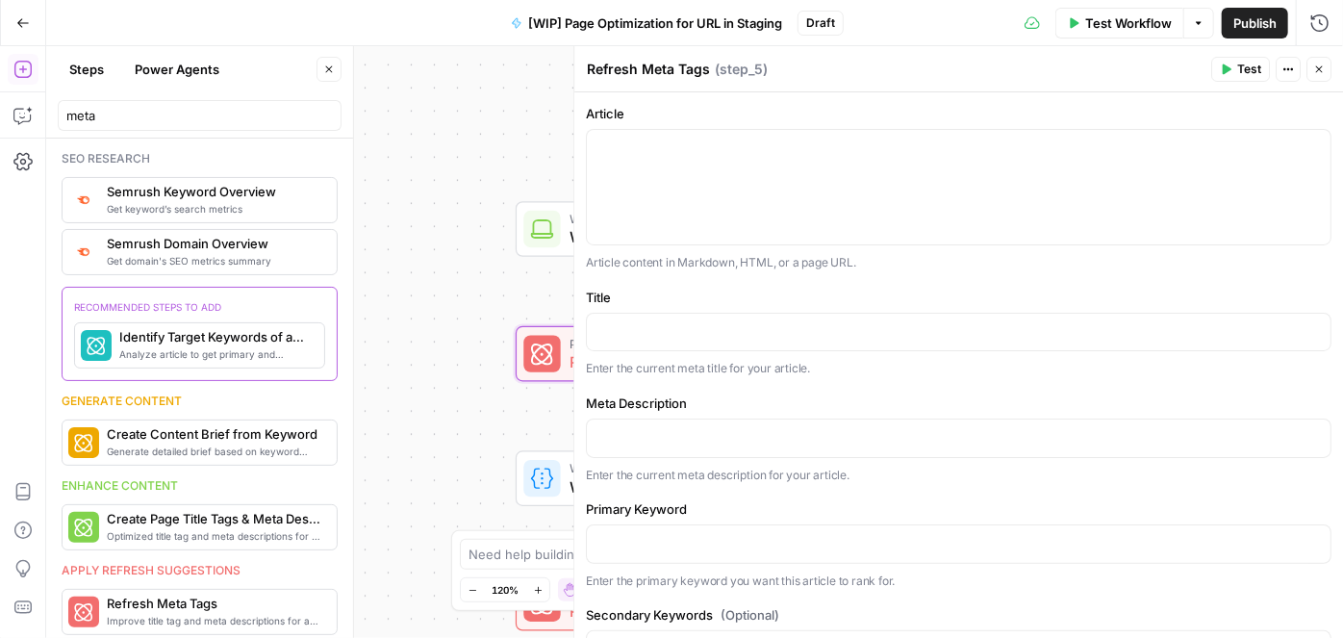
drag, startPoint x: 1321, startPoint y: 77, endPoint x: 1291, endPoint y: 61, distance: 34.0
click at [1319, 79] on button "Close" at bounding box center [1319, 69] width 25 height 25
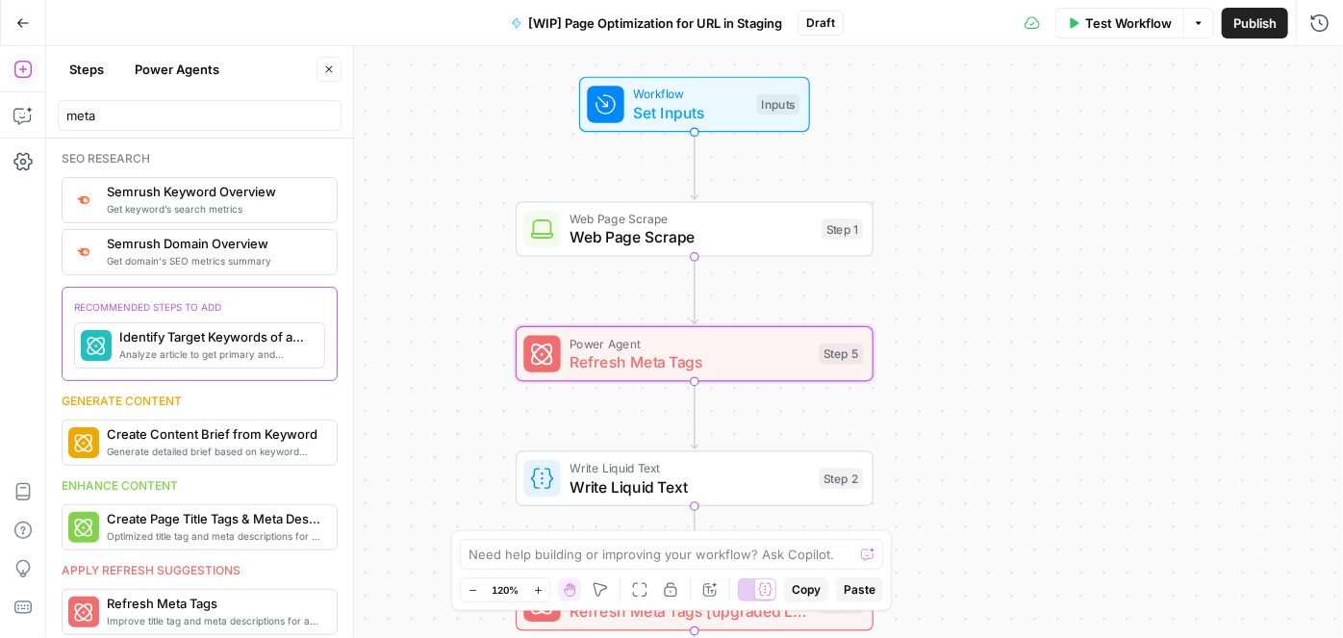
click at [104, 130] on header "Steps Power Agents Close meta" at bounding box center [199, 92] width 307 height 92
drag, startPoint x: 117, startPoint y: 115, endPoint x: 66, endPoint y: 109, distance: 51.4
click at [66, 109] on input "meta" at bounding box center [199, 115] width 267 height 19
click at [21, 72] on icon "button" at bounding box center [22, 69] width 19 height 19
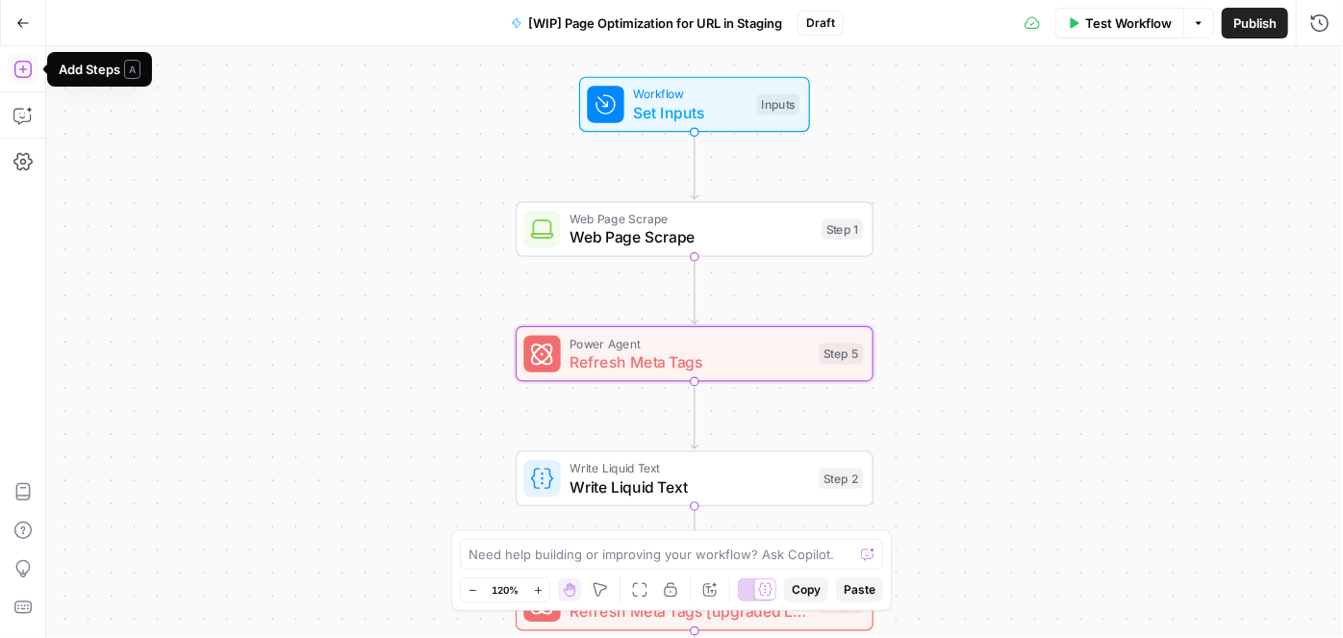
click at [23, 69] on icon "button" at bounding box center [21, 69] width 17 height 17
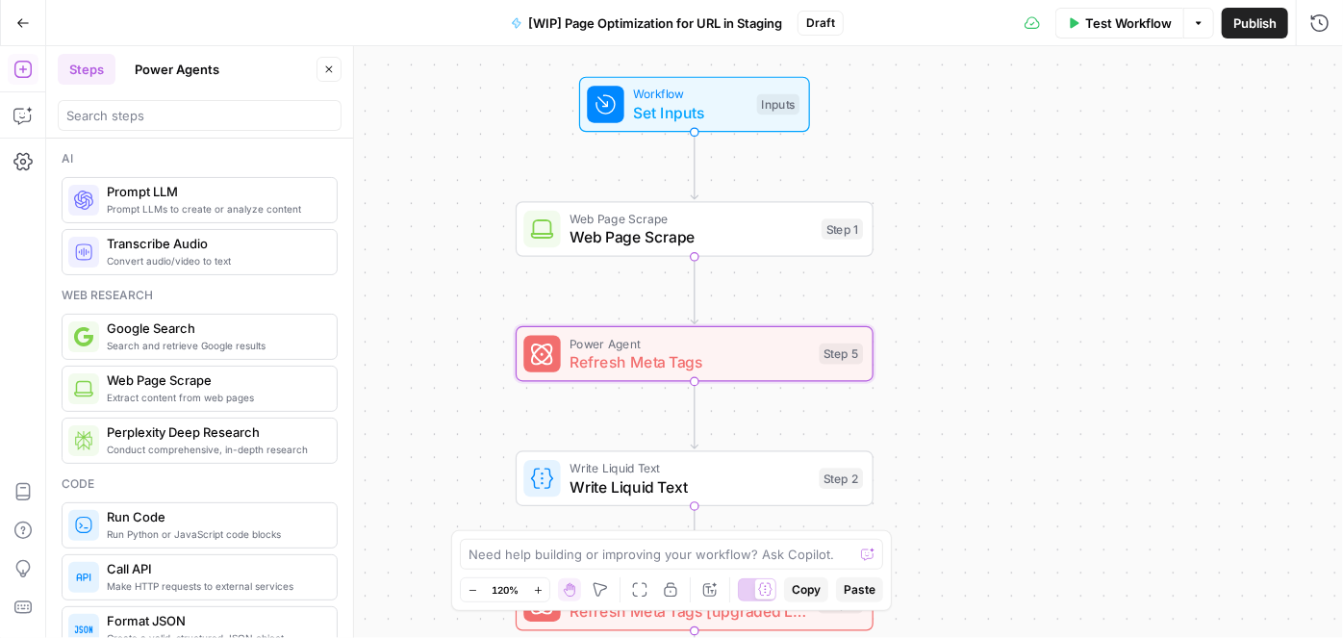
click at [80, 74] on button "Steps" at bounding box center [87, 69] width 58 height 31
click at [139, 113] on input "search" at bounding box center [199, 115] width 267 height 19
click at [148, 118] on input "search" at bounding box center [199, 115] width 267 height 19
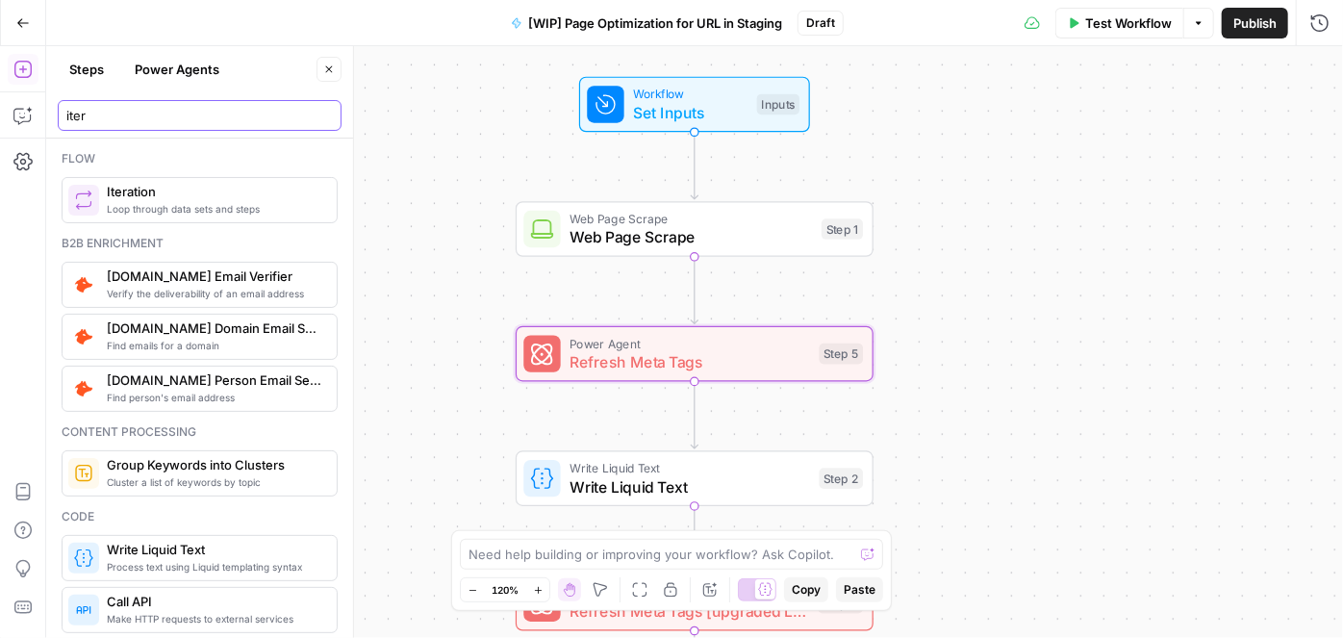
type input "iter"
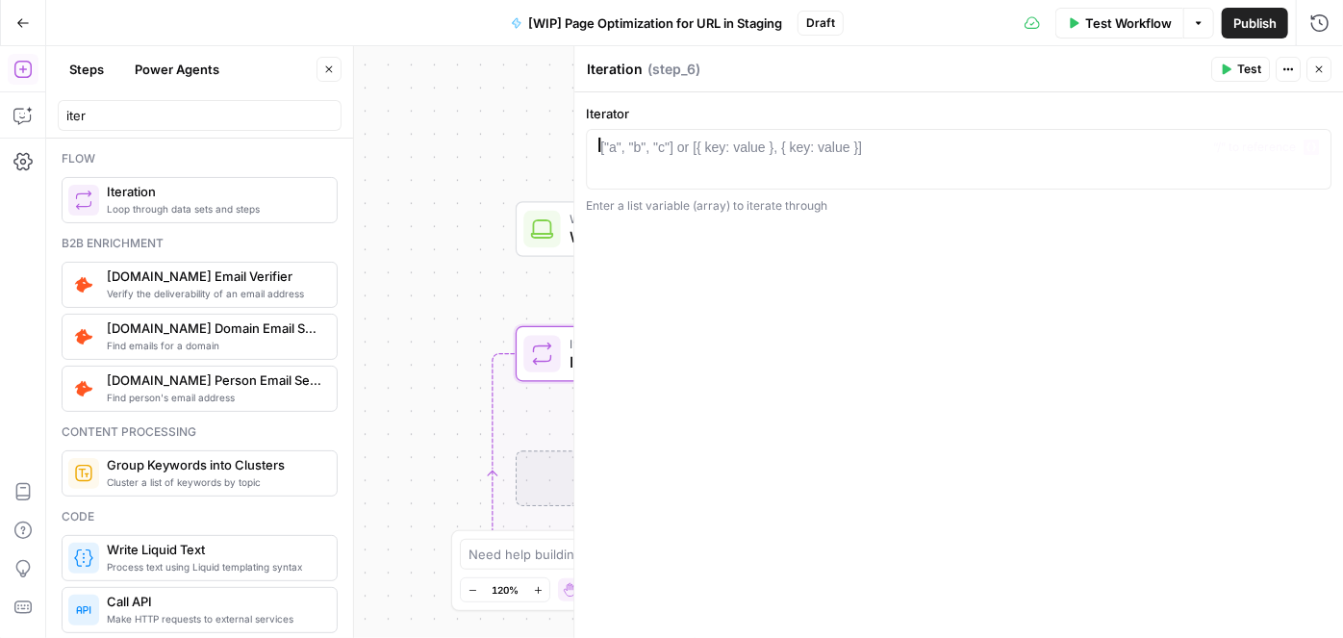
click at [663, 148] on div "["a", "b", "c"] or [{ key: value }, { key: value }]" at bounding box center [731, 147] width 262 height 19
click at [441, 374] on div "Workflow Set Inputs Inputs Web Page Scrape Web Page Scrape Step 1 Loop Iteratio…" at bounding box center [694, 342] width 1297 height 592
click at [523, 473] on div "Drag & Drop Step" at bounding box center [695, 477] width 358 height 56
click at [716, 152] on div "["a", "b", "c"] or [{ key: value }, { key: value }]" at bounding box center [731, 147] width 262 height 19
click at [1305, 142] on button "Variables Menu" at bounding box center [1311, 147] width 15 height 15
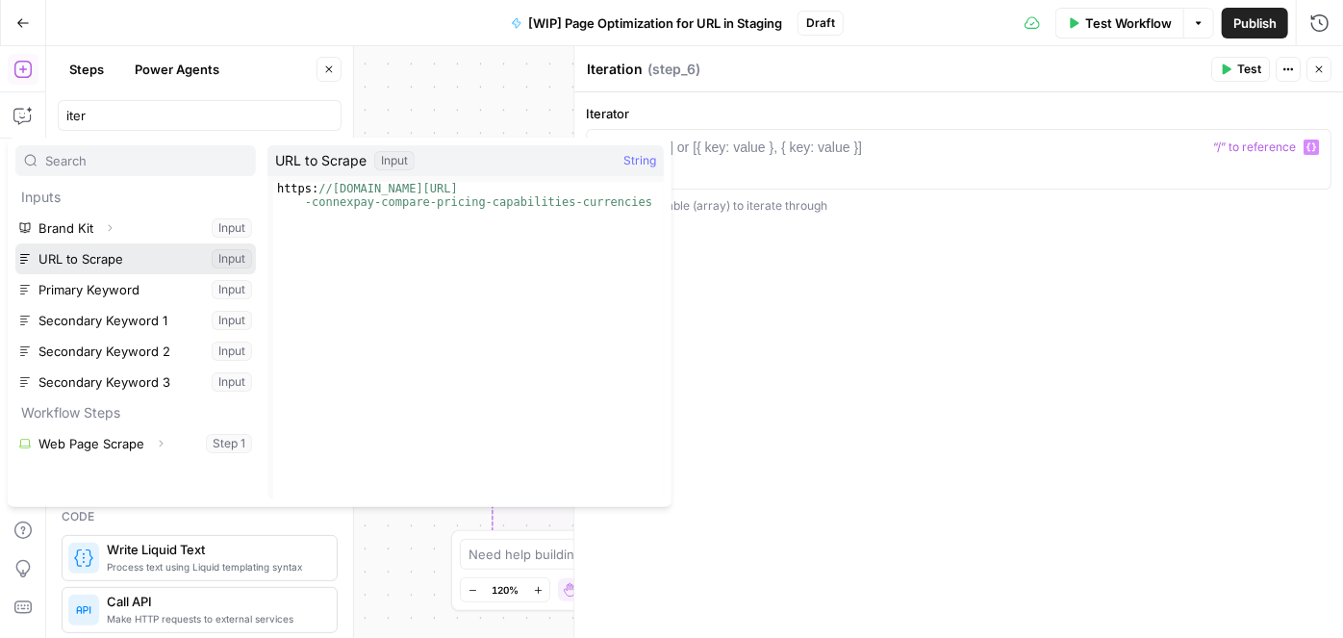
click at [136, 261] on button "Select variable URL to Scrape" at bounding box center [135, 258] width 241 height 31
type textarea "**********"
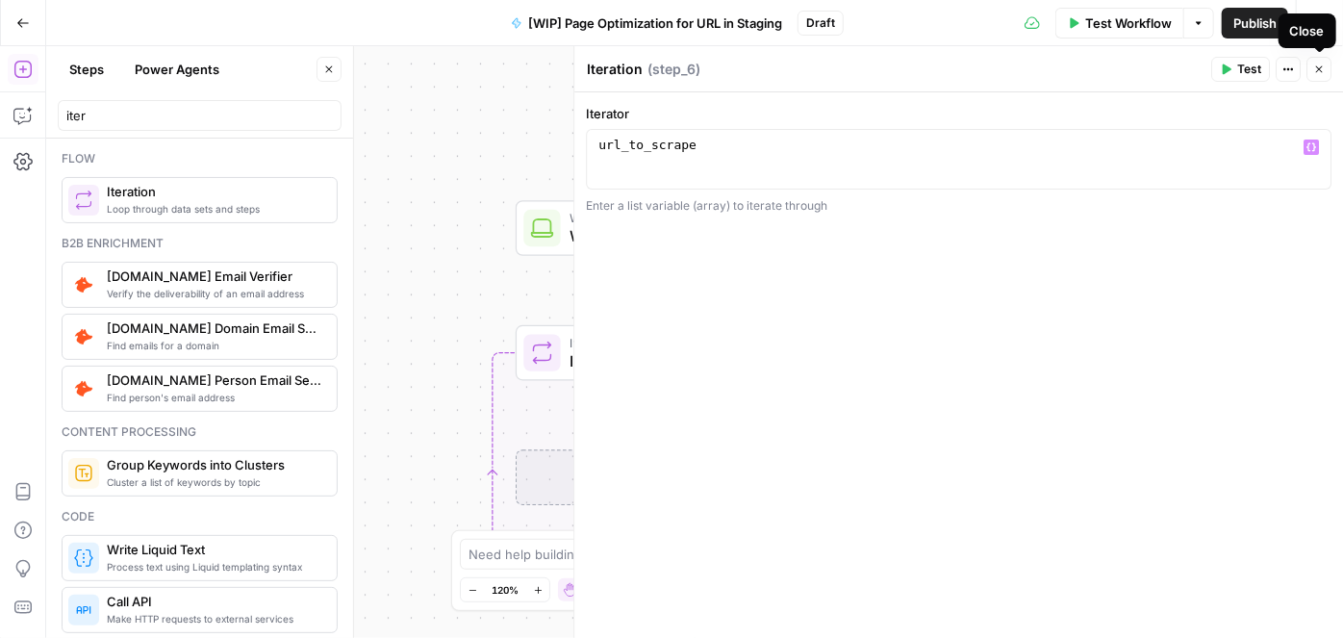
click at [1320, 73] on icon "button" at bounding box center [1319, 70] width 12 height 12
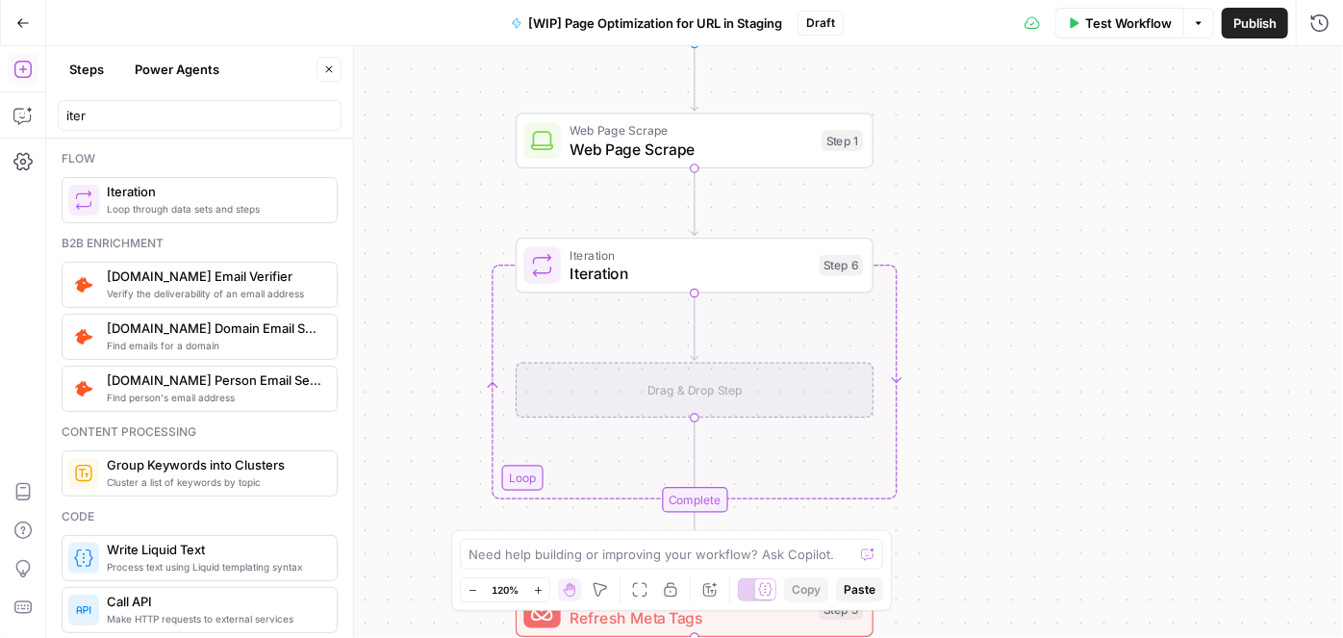
click at [707, 391] on div "Drag & Drop Step" at bounding box center [695, 391] width 358 height 56
click at [691, 388] on div "Drag & Drop Step" at bounding box center [695, 391] width 358 height 56
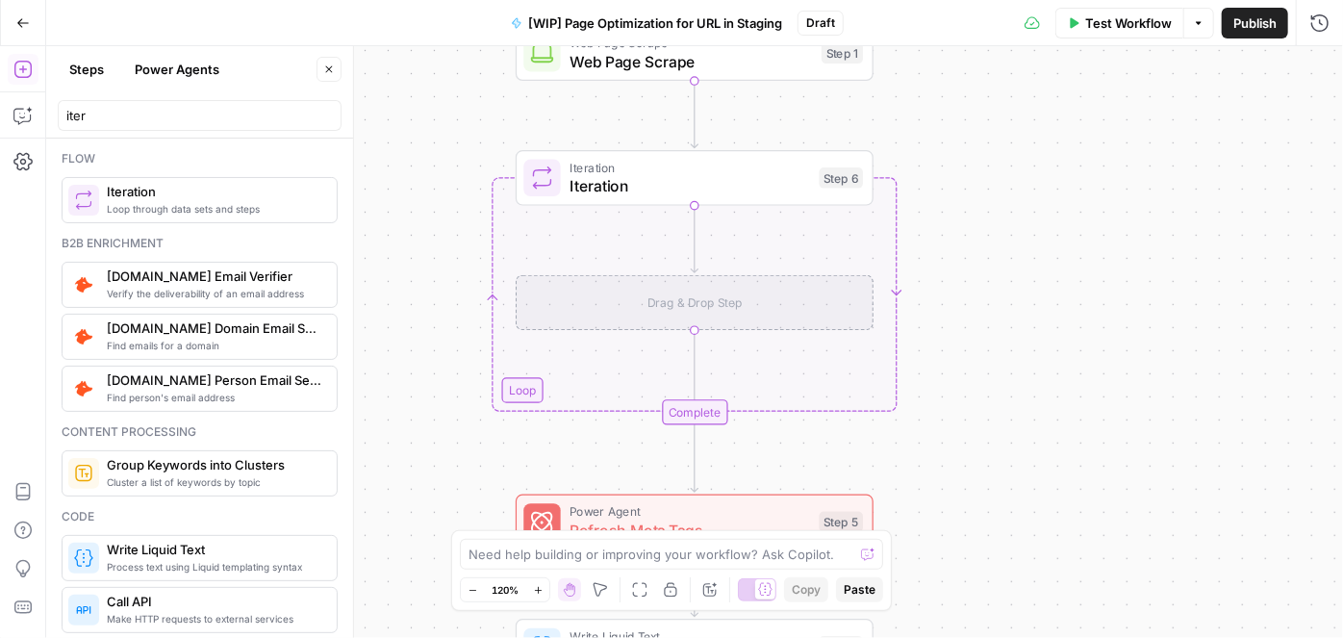
click at [574, 298] on div "Drag & Drop Step" at bounding box center [695, 303] width 358 height 56
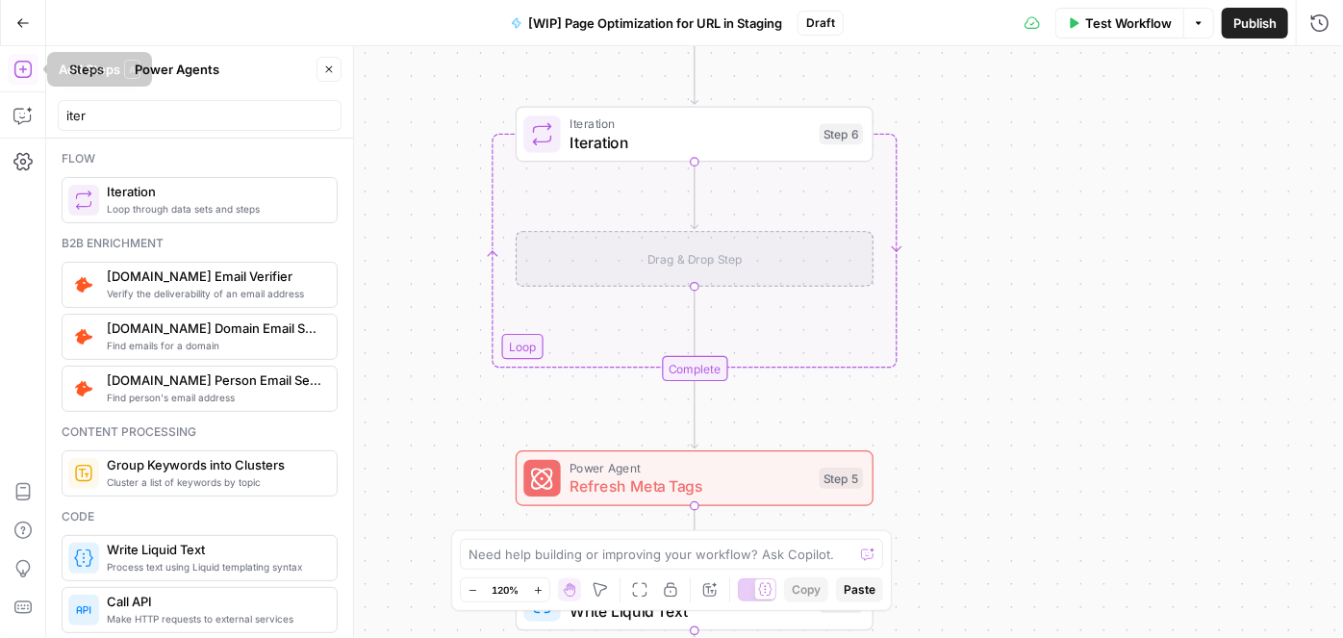
click at [20, 67] on icon "button" at bounding box center [22, 69] width 19 height 19
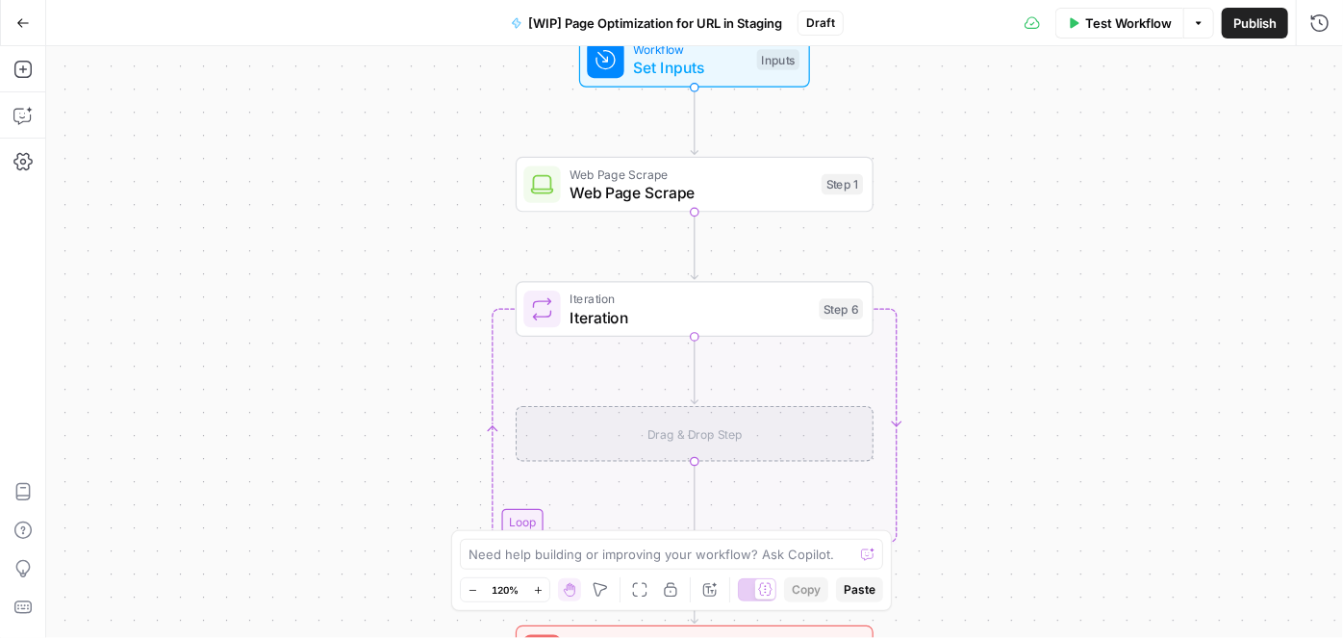
click at [695, 439] on div "Drag & Drop Step" at bounding box center [695, 434] width 358 height 56
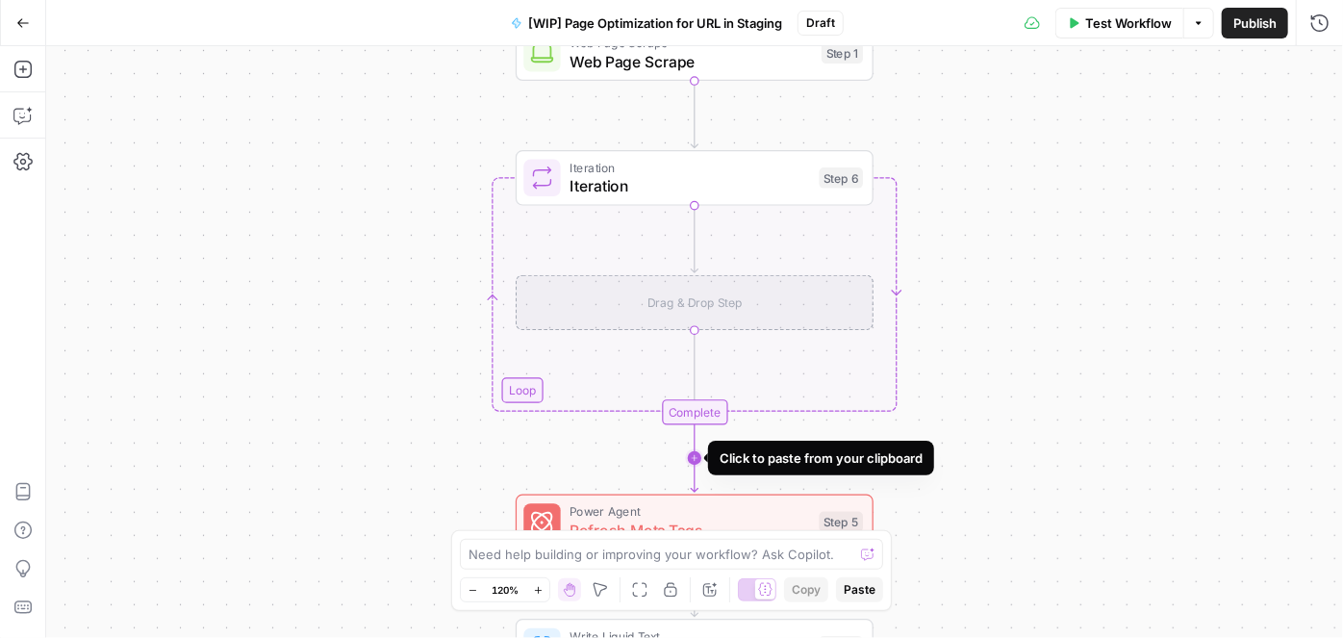
click at [695, 454] on icon "Edge from step_6-iteration-end to step_5" at bounding box center [694, 457] width 7 height 67
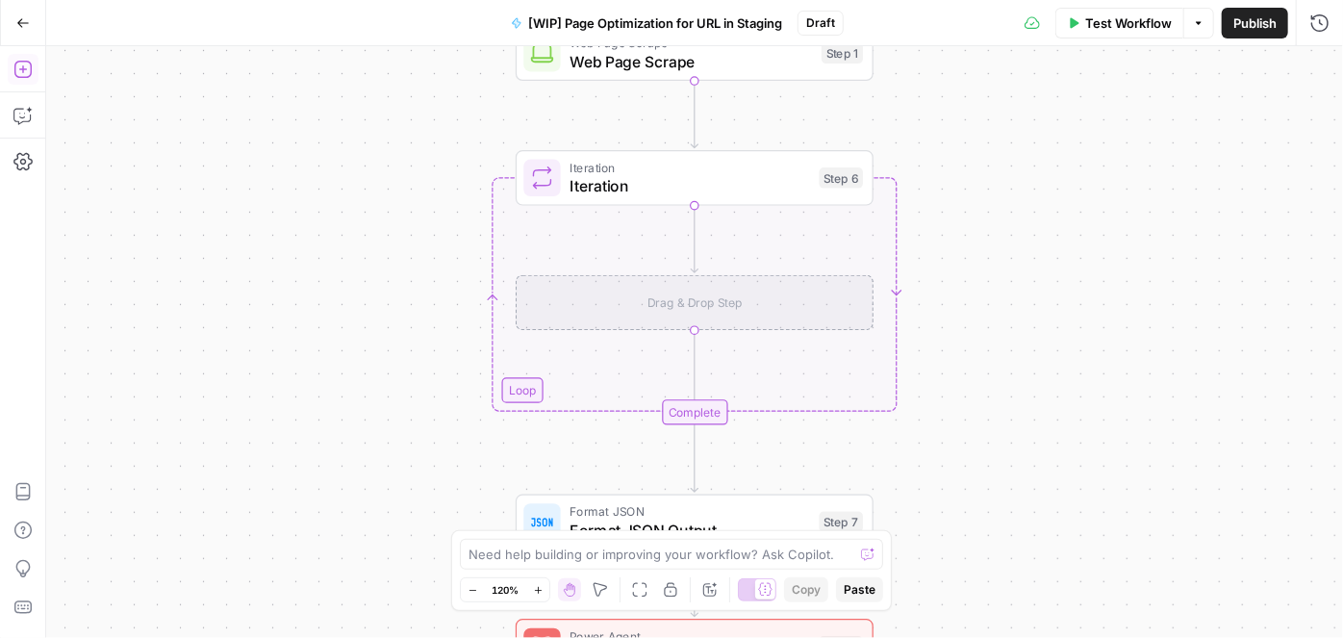
click at [16, 69] on icon "button" at bounding box center [22, 69] width 19 height 19
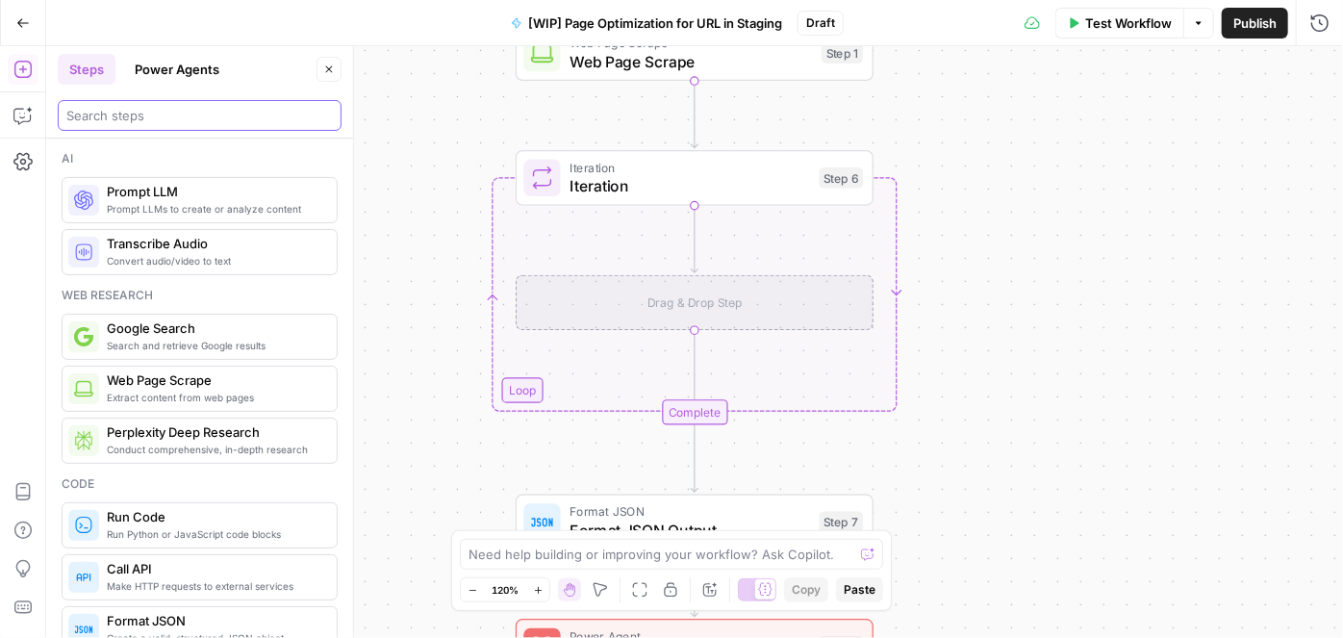
click at [128, 115] on input "search" at bounding box center [199, 115] width 267 height 19
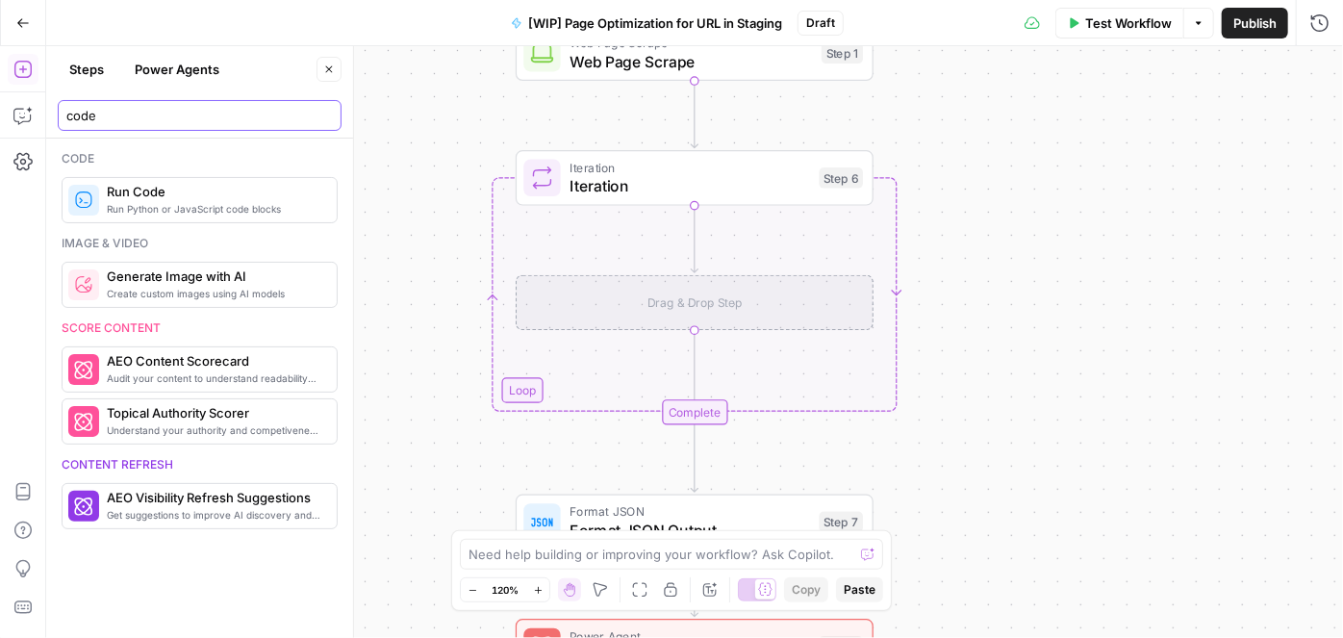
type input "code"
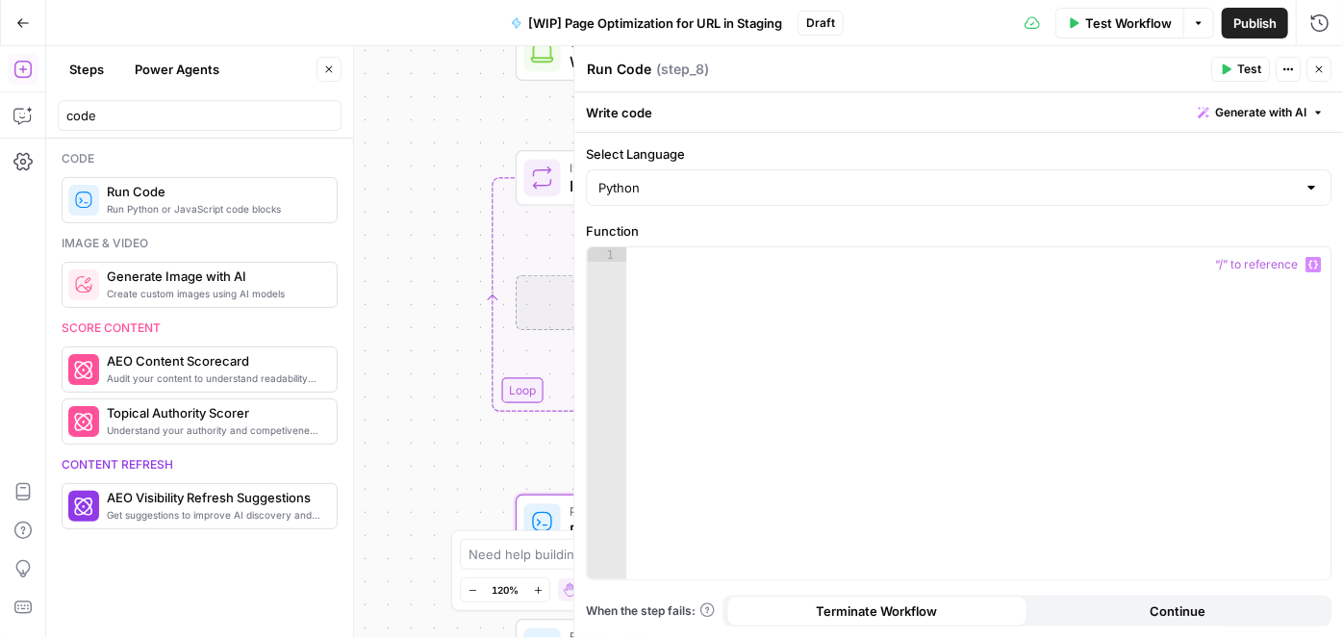
click at [856, 352] on div at bounding box center [978, 428] width 705 height 362
paste textarea "*"
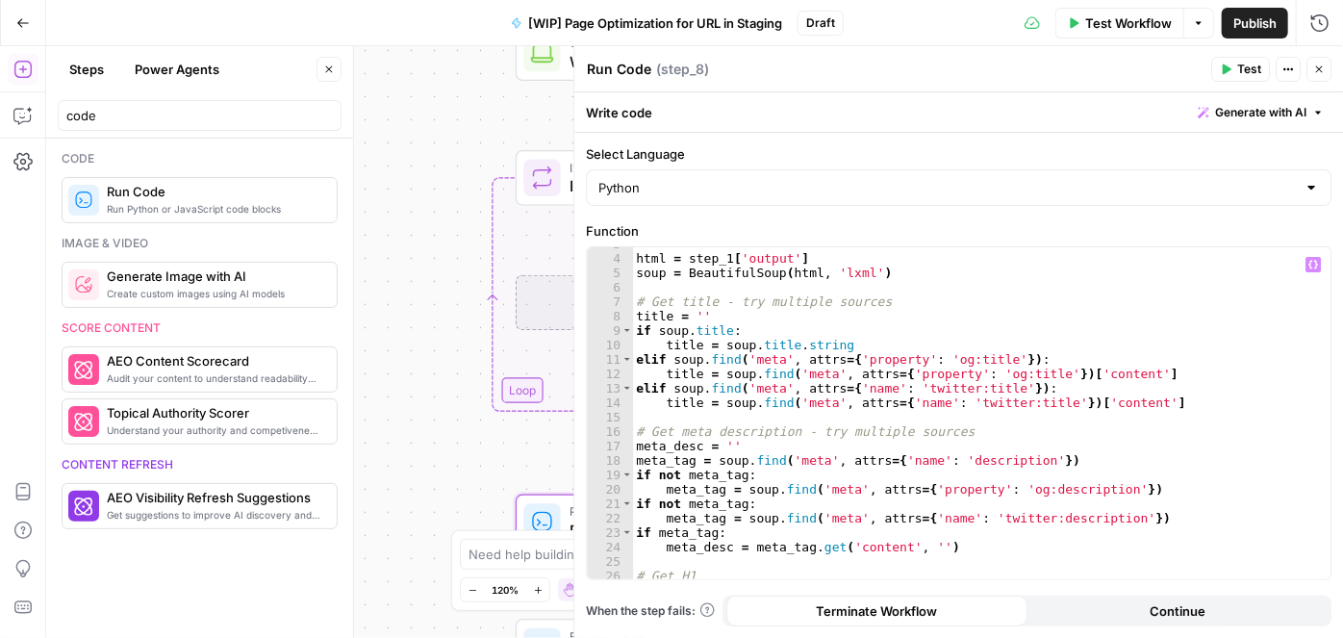
scroll to position [39, 0]
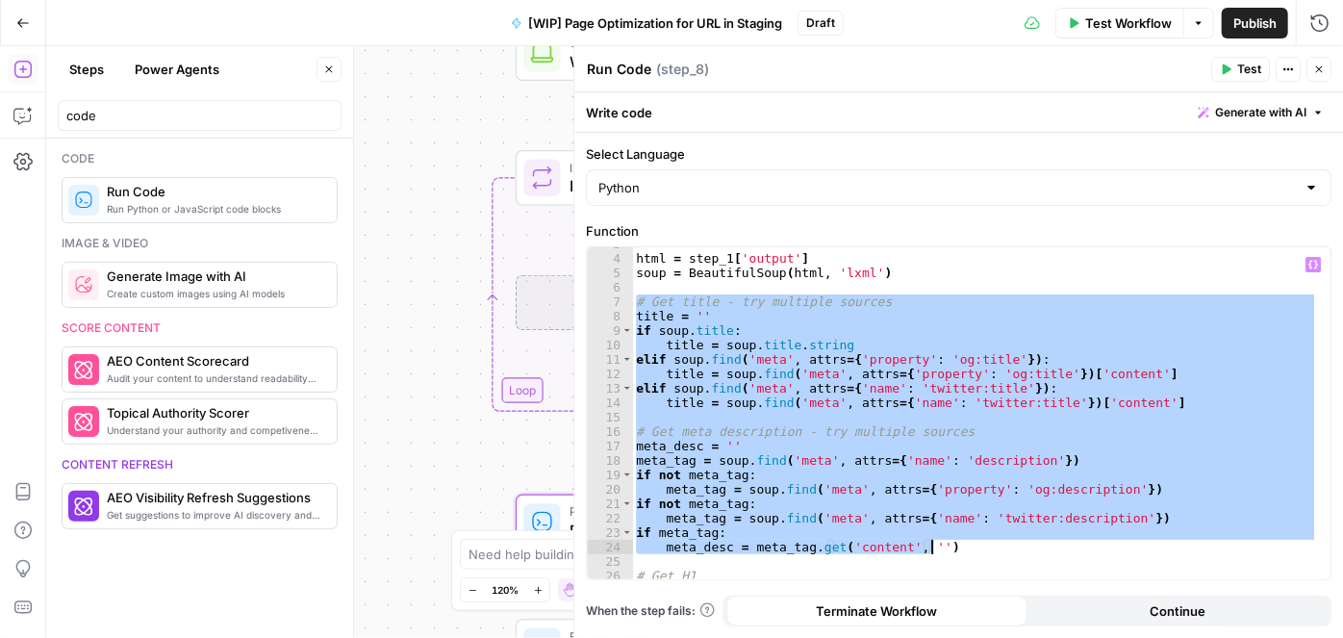
drag, startPoint x: 638, startPoint y: 295, endPoint x: 955, endPoint y: 554, distance: 408.9
click at [955, 554] on div "html = step_1 [ 'output' ] soup = BeautifulSoup ( html , 'lxml' ) # Get title -…" at bounding box center [976, 418] width 686 height 362
type textarea "**********"
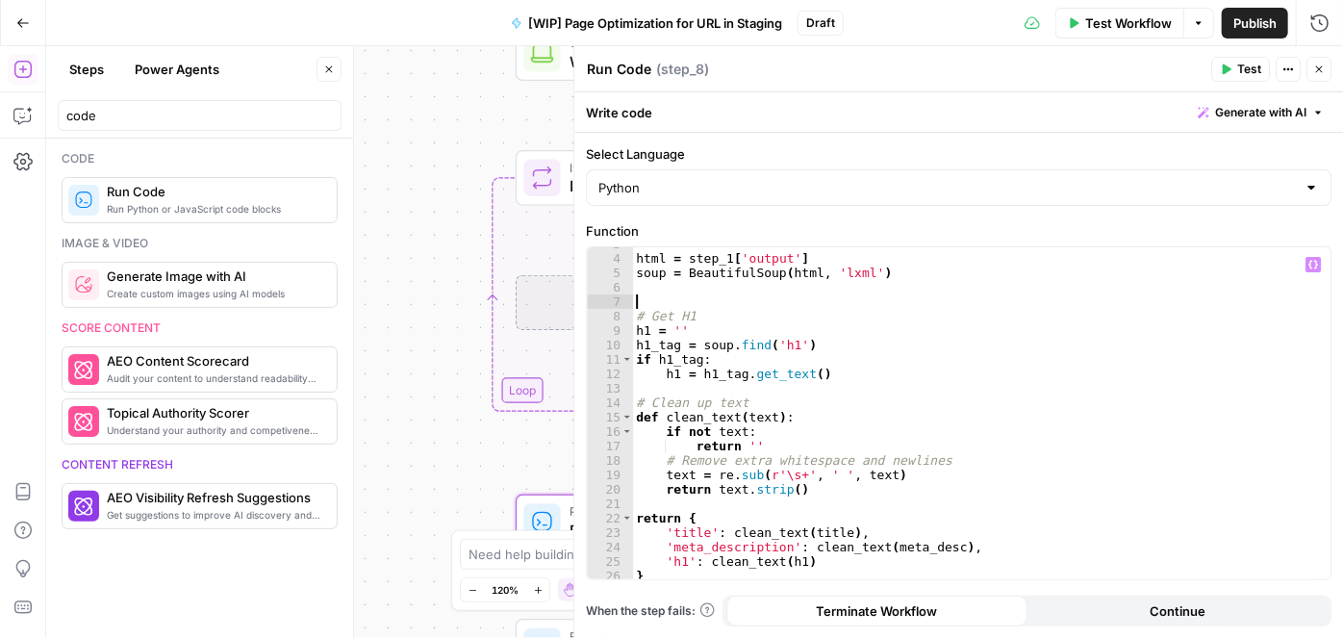
scroll to position [28, 0]
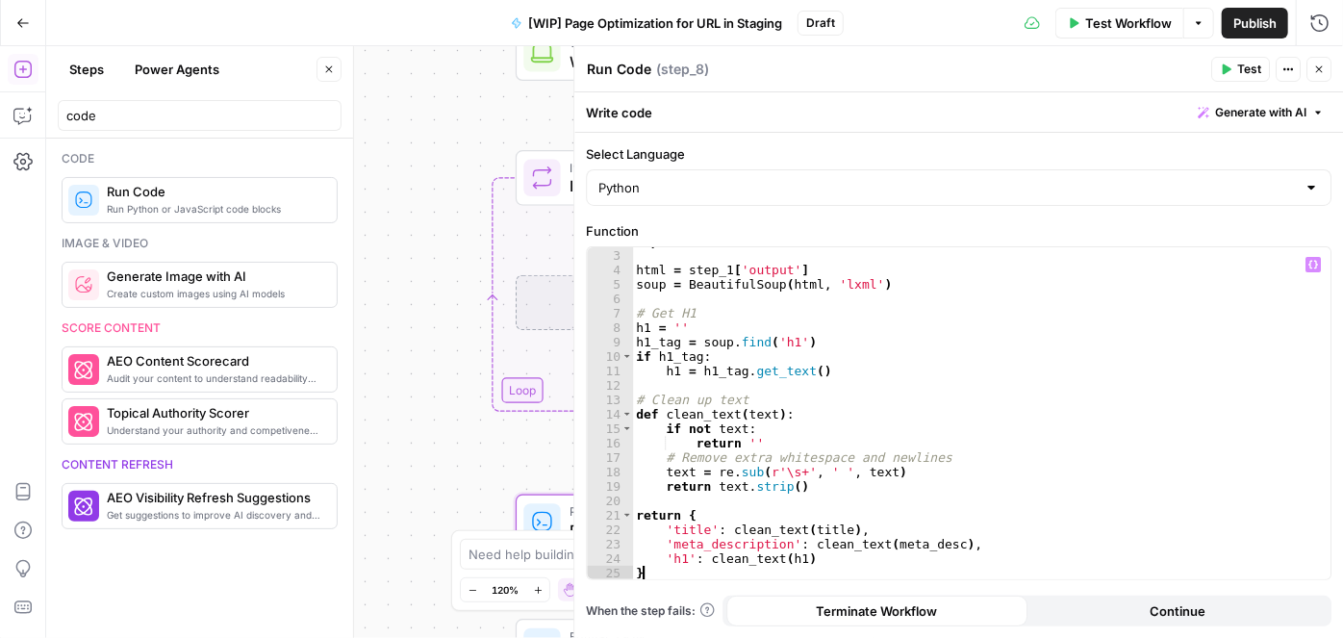
click at [778, 569] on div "import re html = step_1 [ 'output' ] soup = BeautifulSoup ( html , 'lxml' ) # G…" at bounding box center [976, 415] width 686 height 362
type textarea "*"
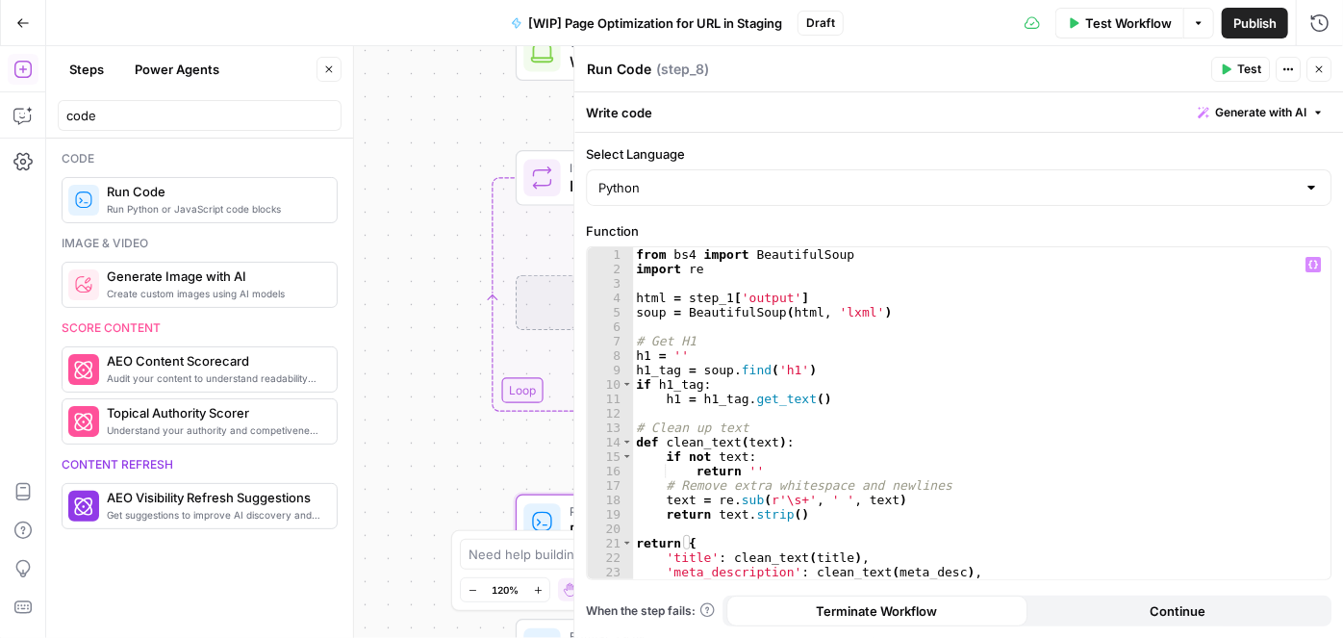
click at [437, 288] on div "Workflow Set Inputs Inputs Web Page Scrape Web Page Scrape Step 1 Loop Iteratio…" at bounding box center [694, 342] width 1297 height 592
drag, startPoint x: 1313, startPoint y: 69, endPoint x: 1265, endPoint y: 72, distance: 48.2
click at [1313, 70] on icon "button" at bounding box center [1319, 70] width 12 height 12
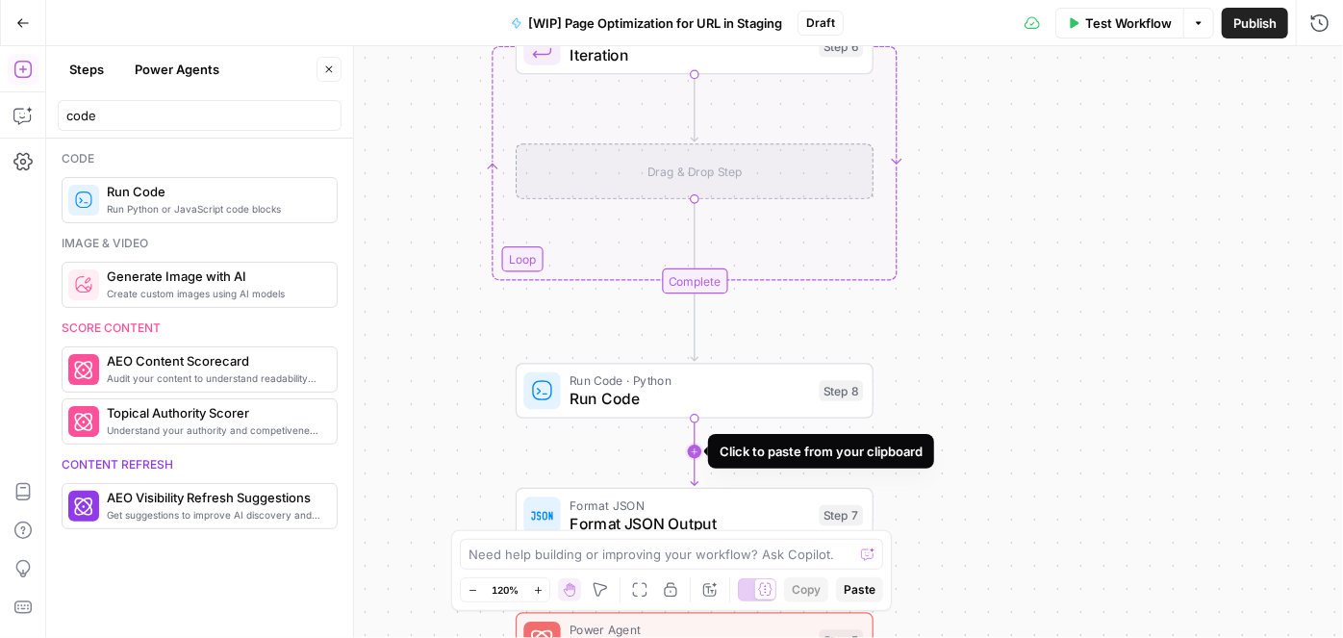
click at [694, 451] on icon "Edge from step_8 to step_7" at bounding box center [694, 451] width 7 height 67
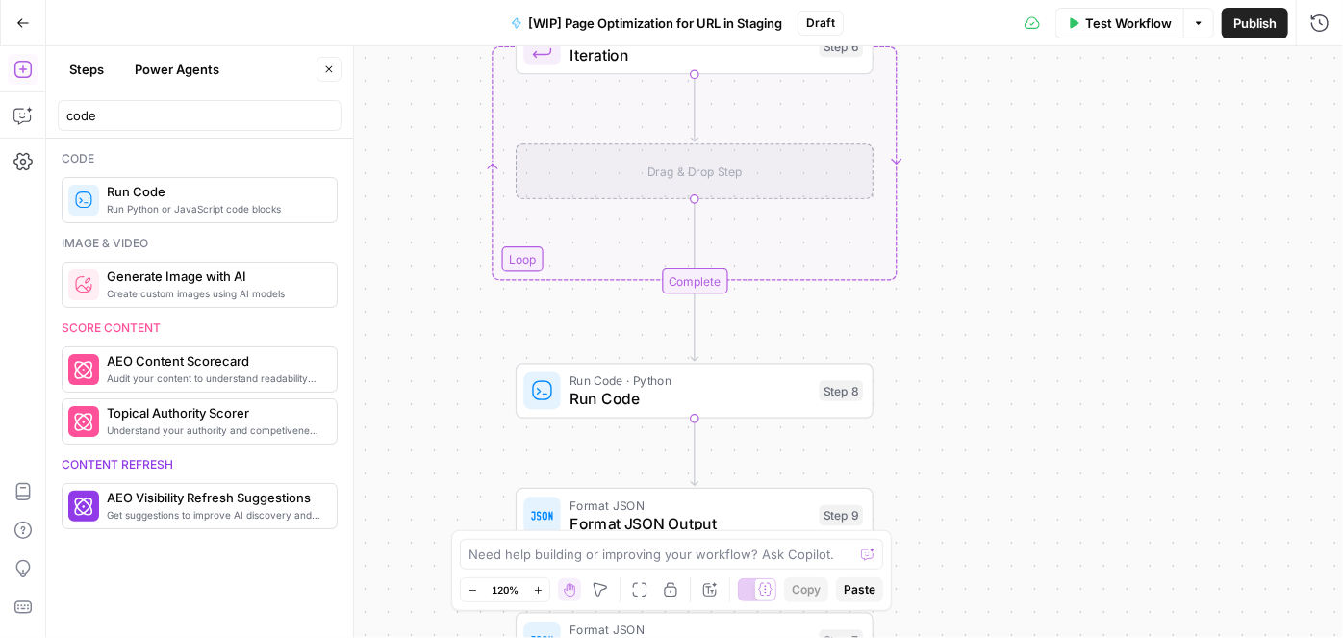
click at [670, 519] on span "Format JSON Output" at bounding box center [690, 523] width 241 height 23
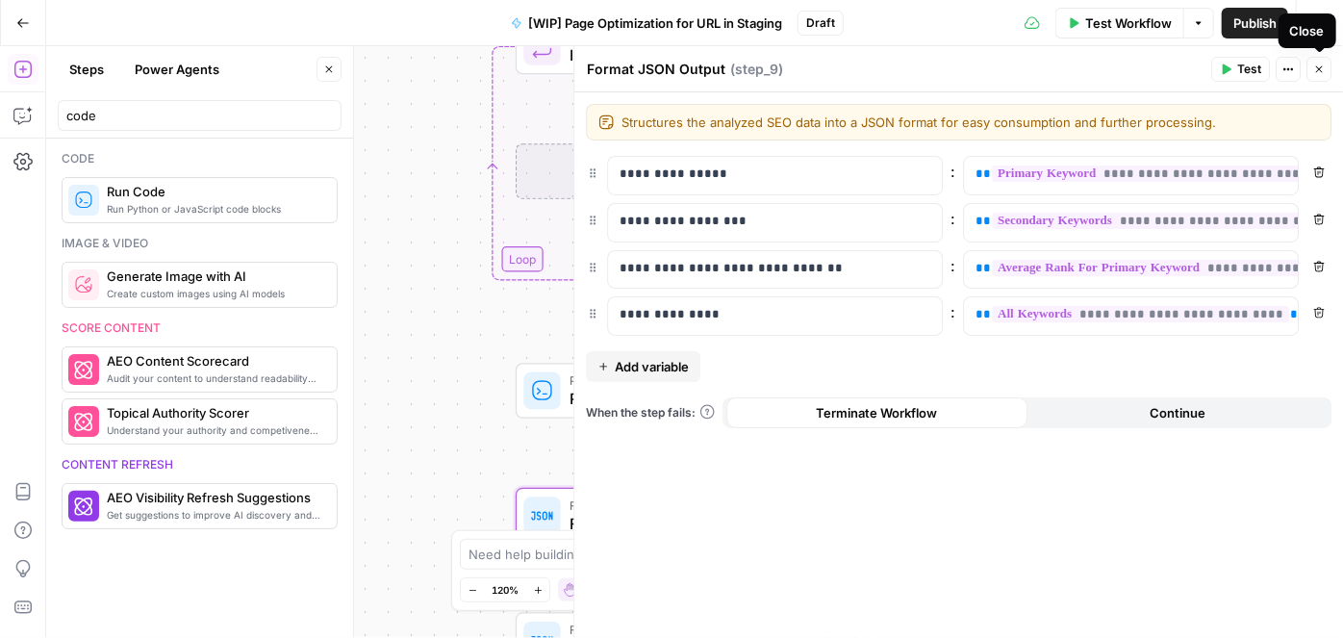
drag, startPoint x: 1322, startPoint y: 69, endPoint x: 1176, endPoint y: 177, distance: 181.7
click at [1322, 69] on icon "button" at bounding box center [1319, 70] width 12 height 12
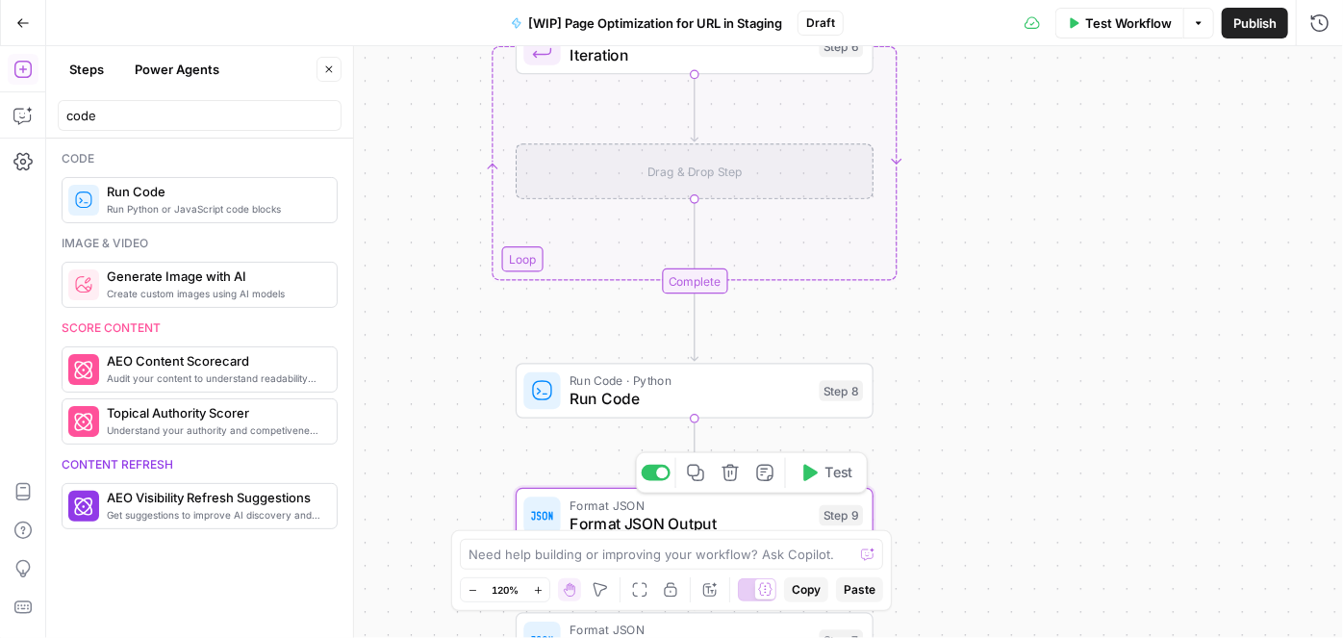
click at [732, 477] on icon "button" at bounding box center [731, 473] width 18 height 18
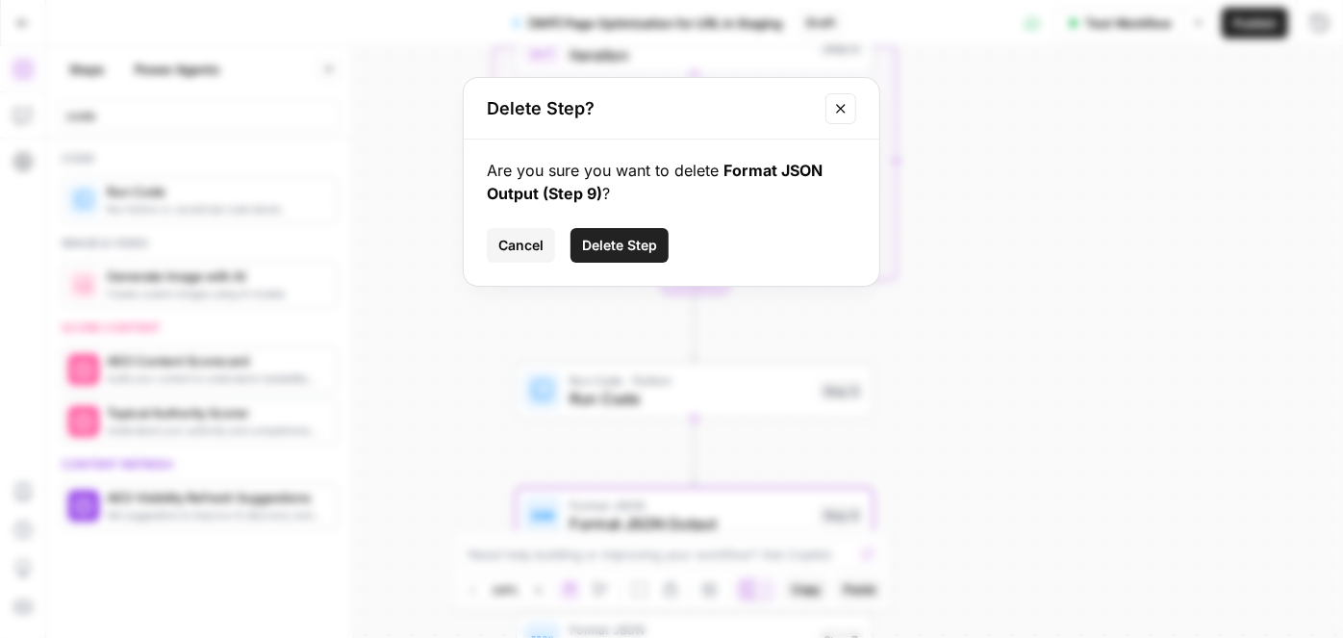
click at [637, 242] on span "Delete Step" at bounding box center [619, 245] width 75 height 19
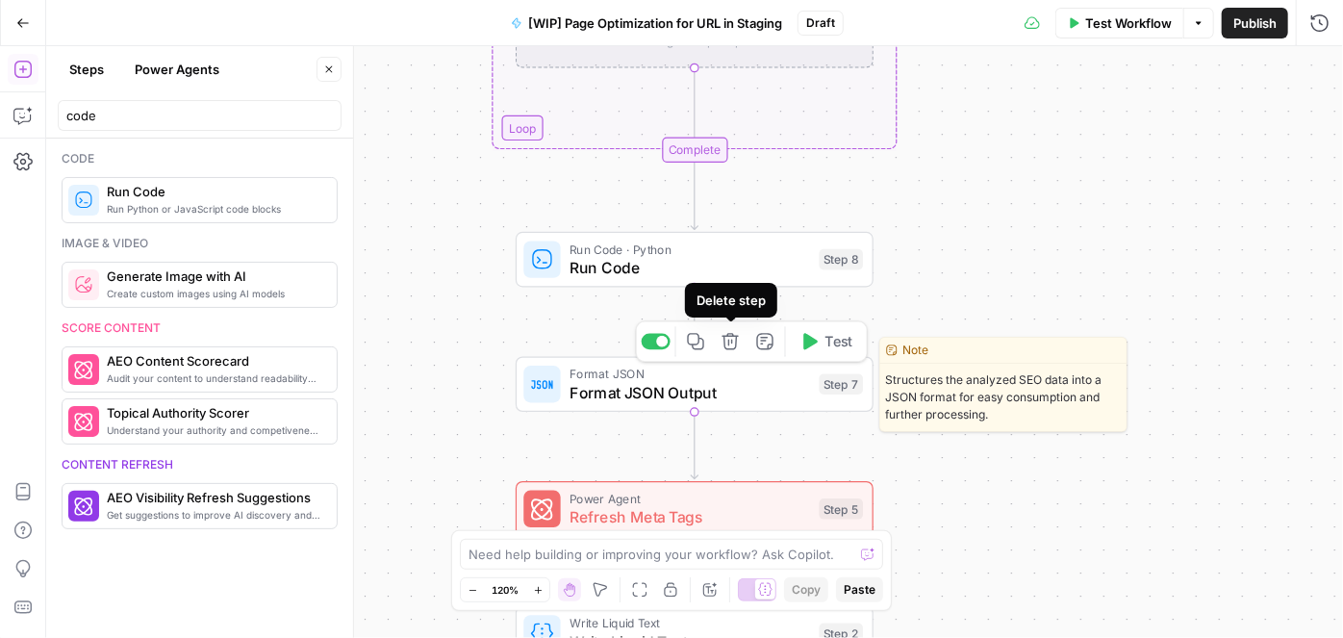
click at [737, 348] on icon "button" at bounding box center [731, 341] width 18 height 18
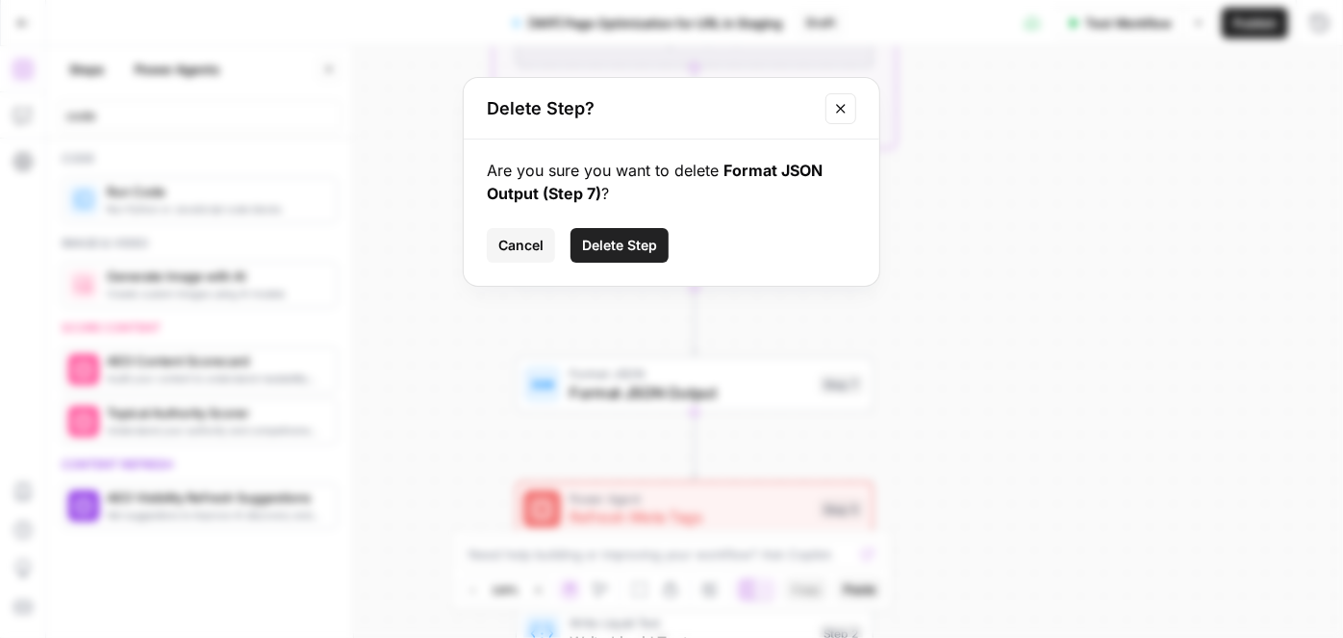
click at [637, 242] on span "Delete Step" at bounding box center [619, 245] width 75 height 19
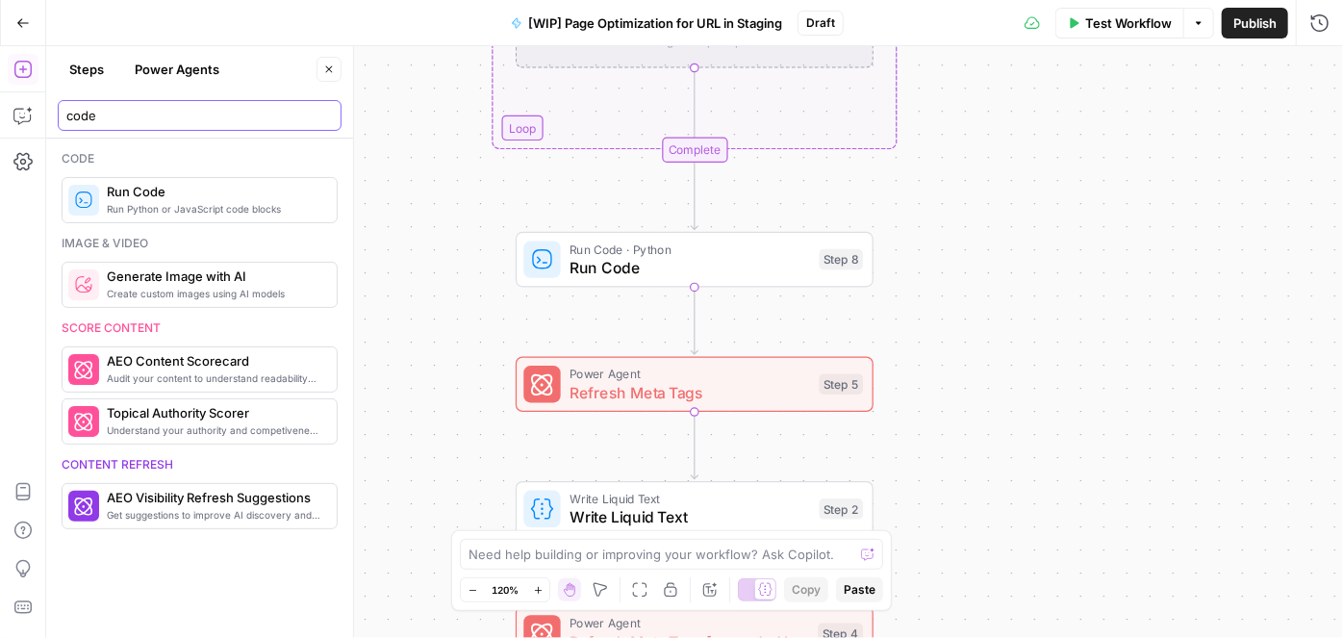
click at [130, 114] on input "code" at bounding box center [199, 115] width 267 height 19
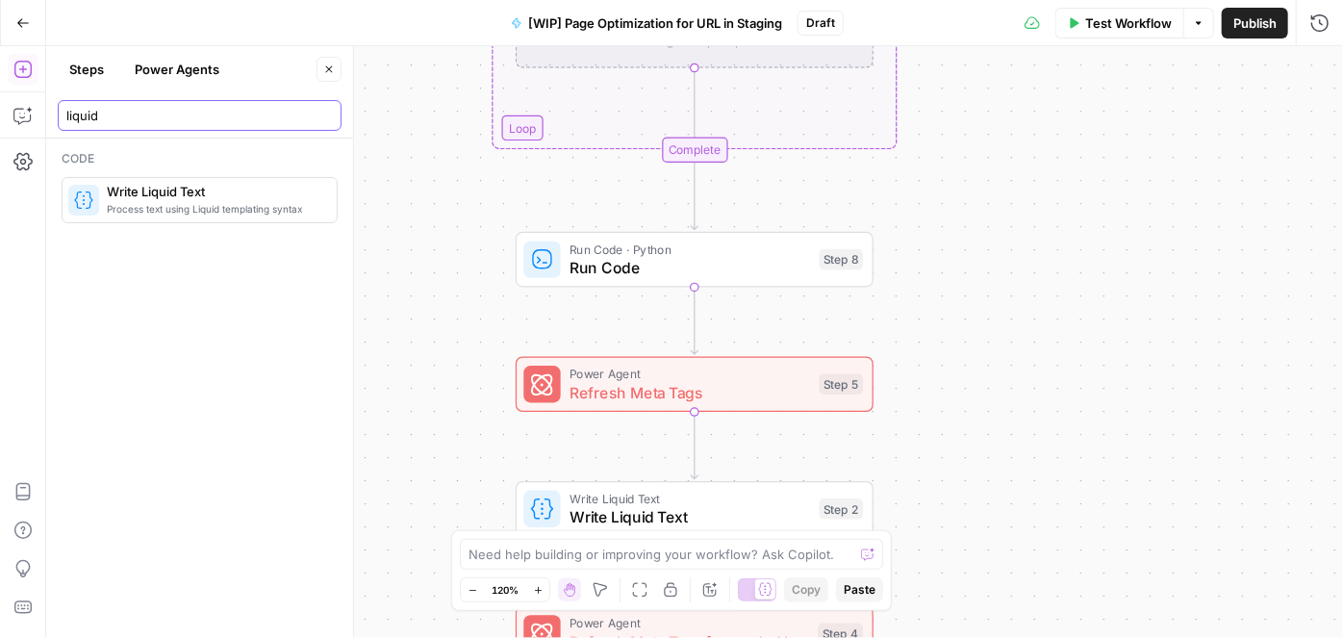
type input "liquid"
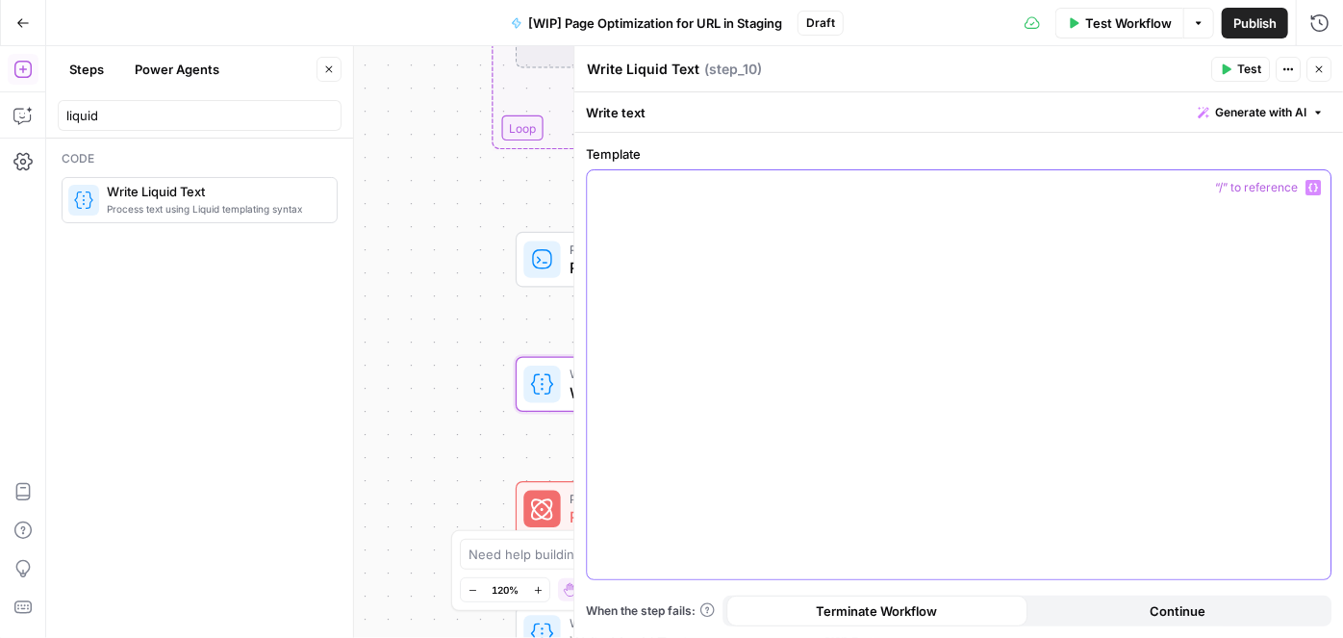
click at [750, 232] on div at bounding box center [959, 374] width 744 height 409
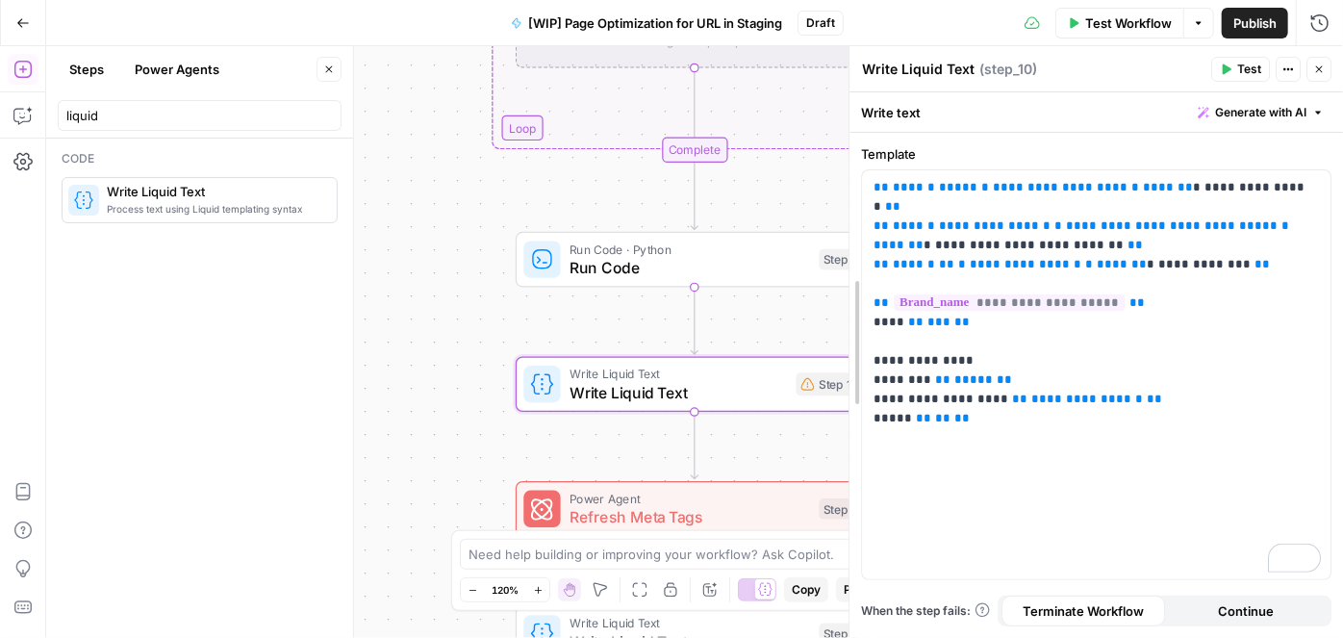
drag, startPoint x: 576, startPoint y: 211, endPoint x: 852, endPoint y: 212, distance: 275.2
click at [997, 183] on span "**********" at bounding box center [1060, 187] width 135 height 13
click at [1024, 184] on span "**********" at bounding box center [1060, 187] width 135 height 13
drag, startPoint x: 1001, startPoint y: 184, endPoint x: 1011, endPoint y: 183, distance: 10.6
click at [1011, 183] on span "**********" at bounding box center [1060, 187] width 135 height 13
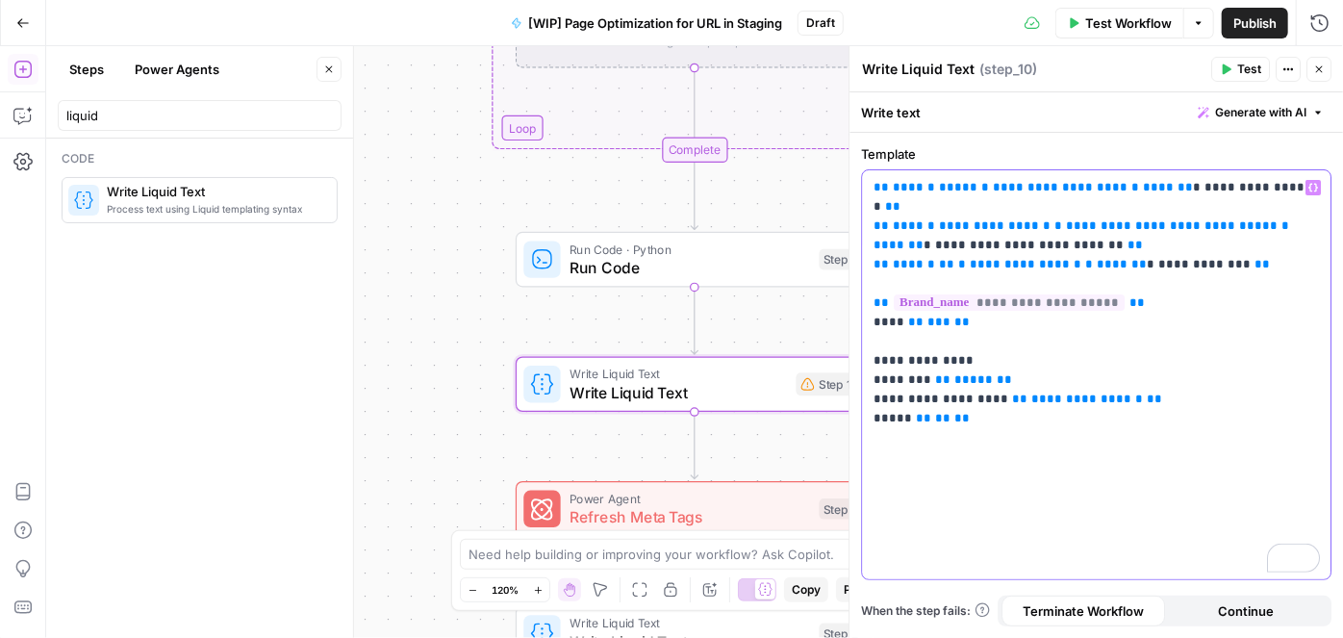
drag, startPoint x: 1006, startPoint y: 189, endPoint x: 1033, endPoint y: 150, distance: 47.5
click at [1006, 188] on span "**********" at bounding box center [1060, 187] width 135 height 13
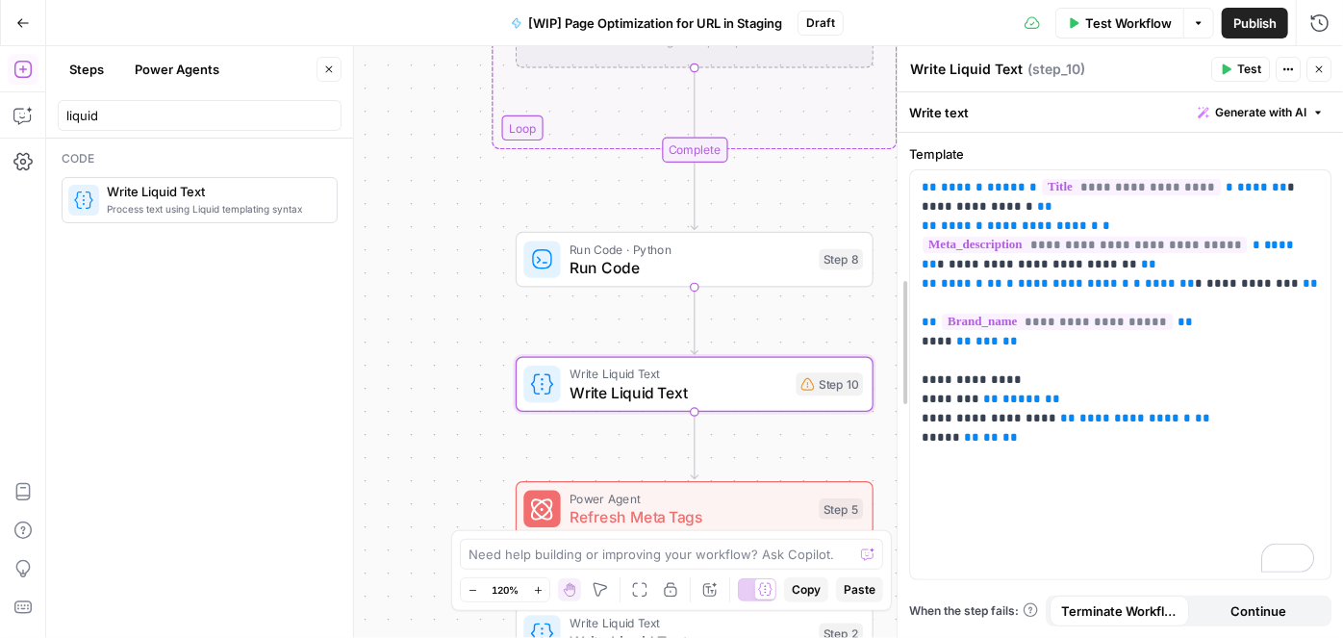
drag, startPoint x: 849, startPoint y: 312, endPoint x: 883, endPoint y: 321, distance: 36.0
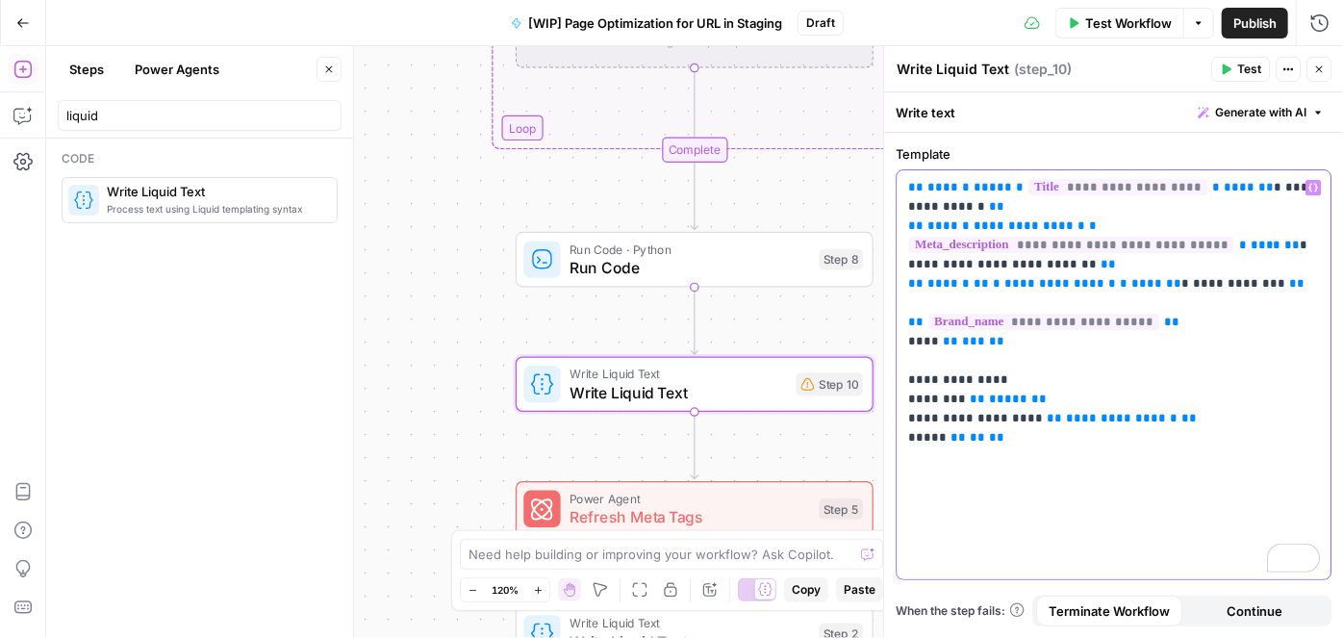
click at [1036, 280] on span "**********" at bounding box center [1061, 283] width 112 height 13
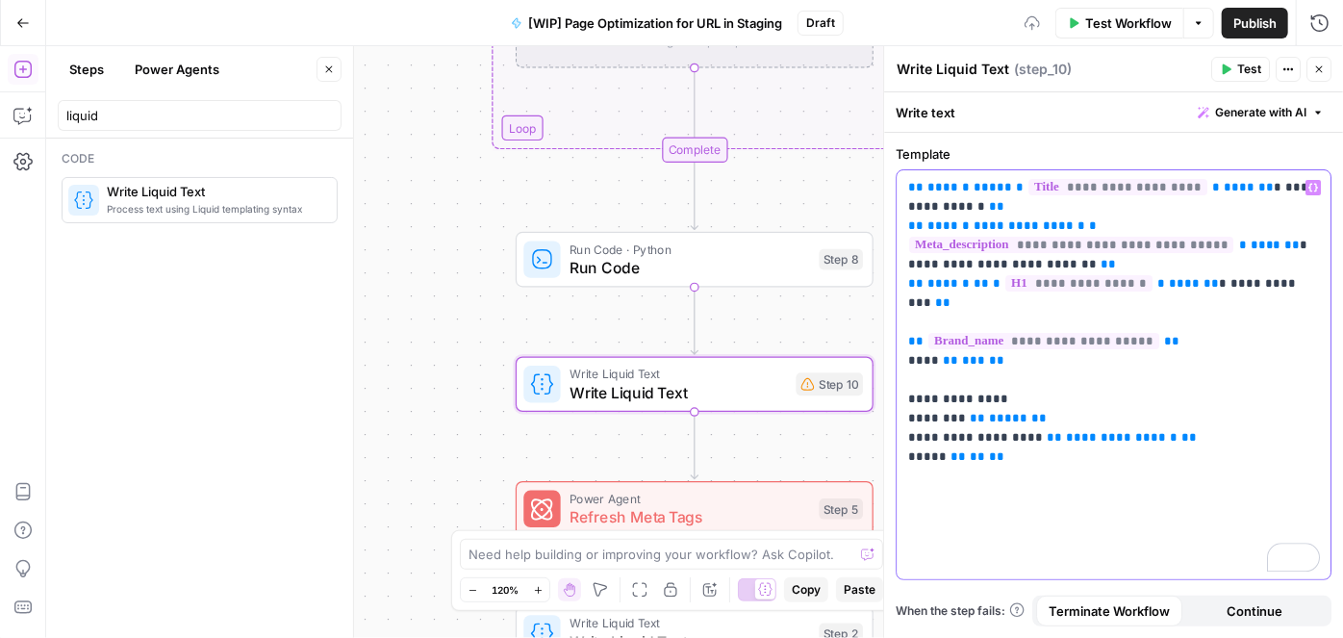
click at [1035, 354] on p "**********" at bounding box center [1114, 312] width 412 height 269
click at [1026, 449] on div "**********" at bounding box center [1114, 374] width 434 height 409
click at [990, 454] on div "**********" at bounding box center [1114, 374] width 434 height 409
click at [1323, 72] on icon "button" at bounding box center [1319, 70] width 12 height 12
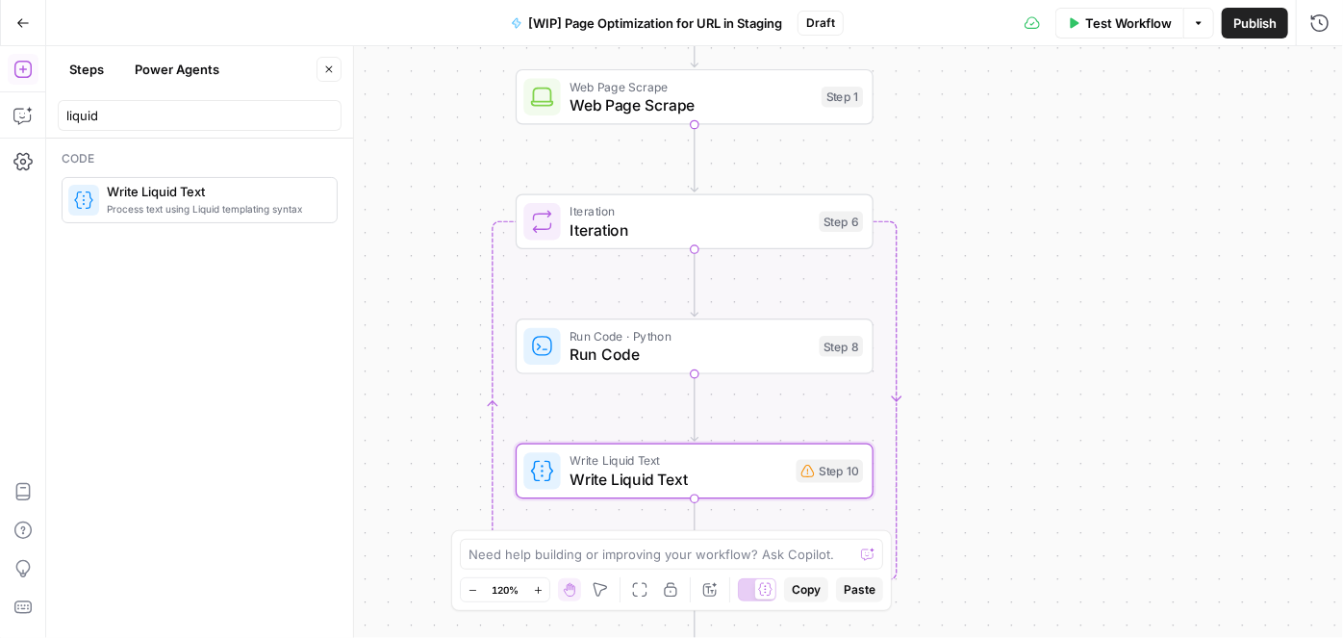
click at [721, 223] on span "Iteration" at bounding box center [690, 229] width 241 height 23
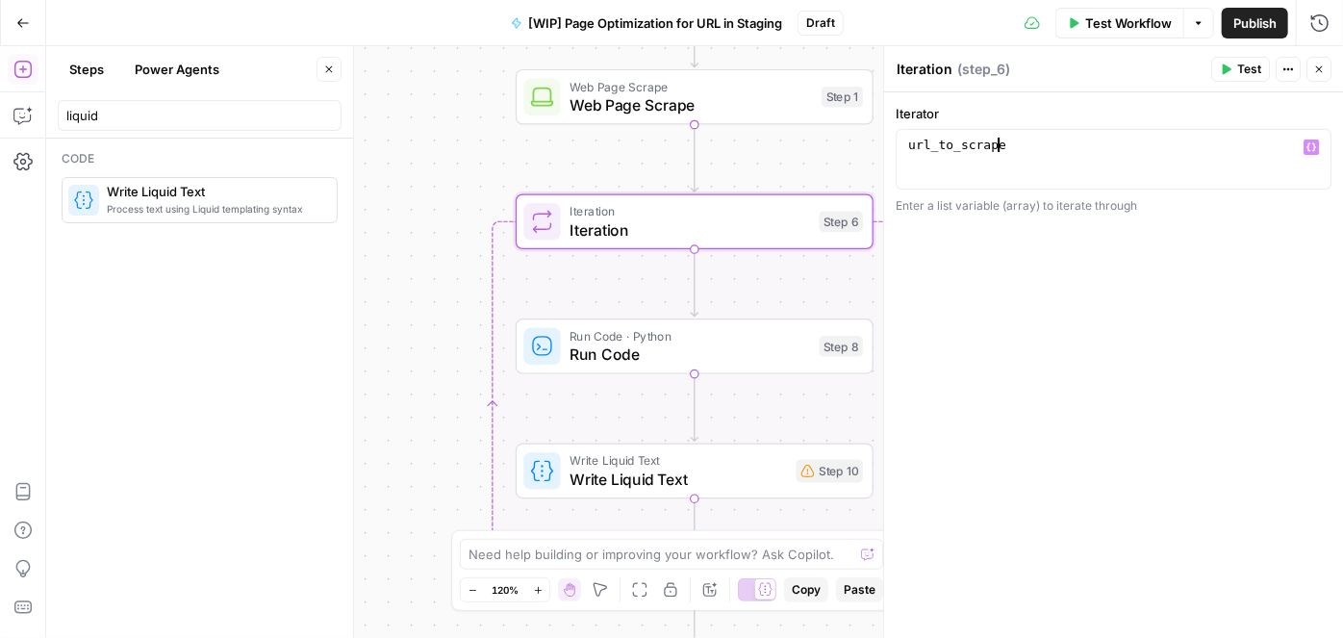
click at [1056, 141] on div "url_to_scrape" at bounding box center [1115, 174] width 420 height 72
click at [1312, 145] on icon "button" at bounding box center [1312, 147] width 10 height 10
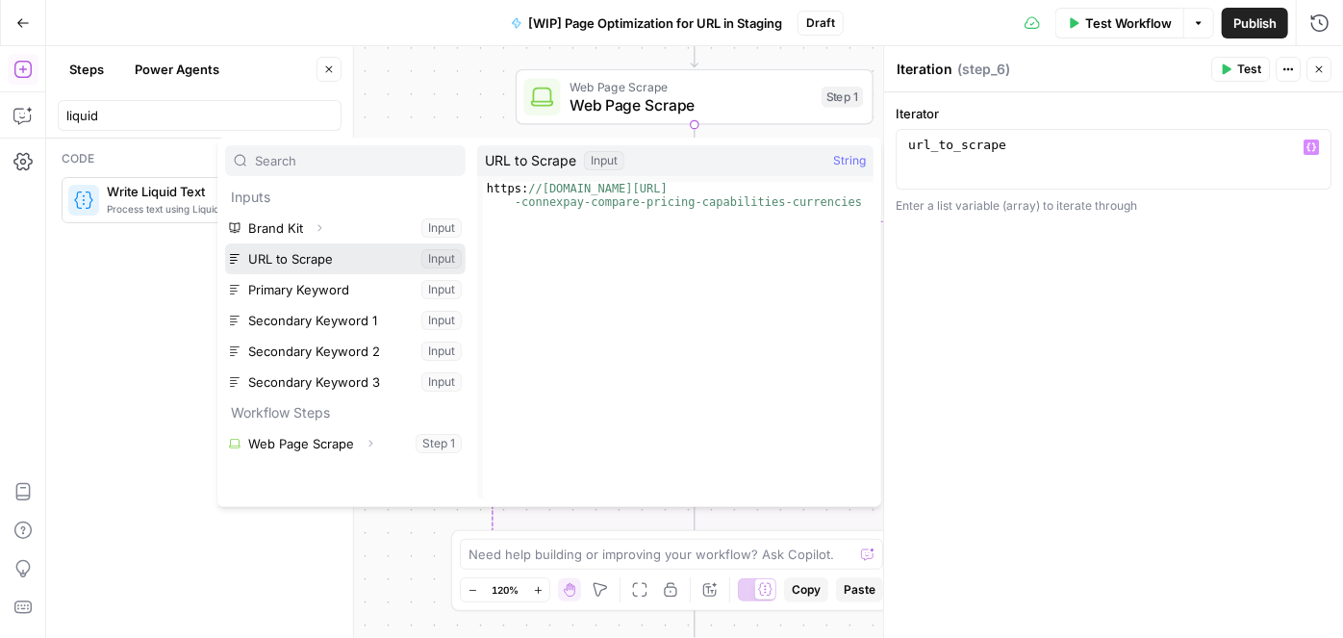
click at [332, 258] on button "Select variable URL to Scrape" at bounding box center [345, 258] width 241 height 31
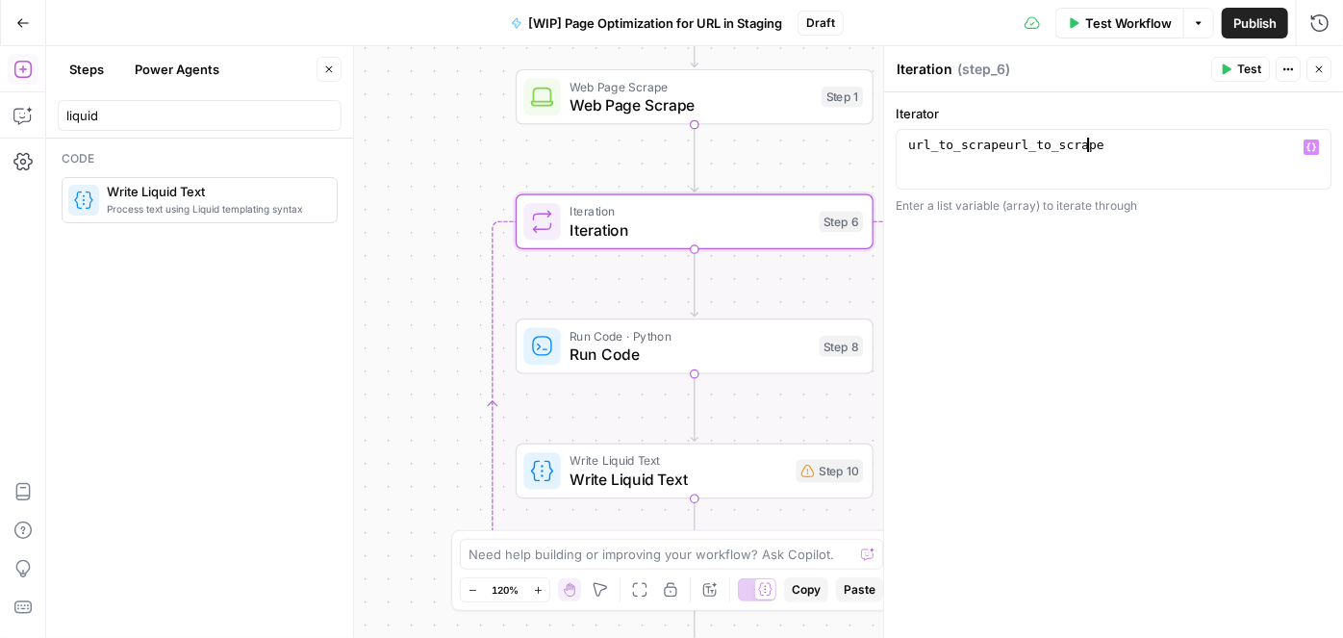
scroll to position [0, 13]
click at [1311, 147] on icon "button" at bounding box center [1312, 147] width 10 height 10
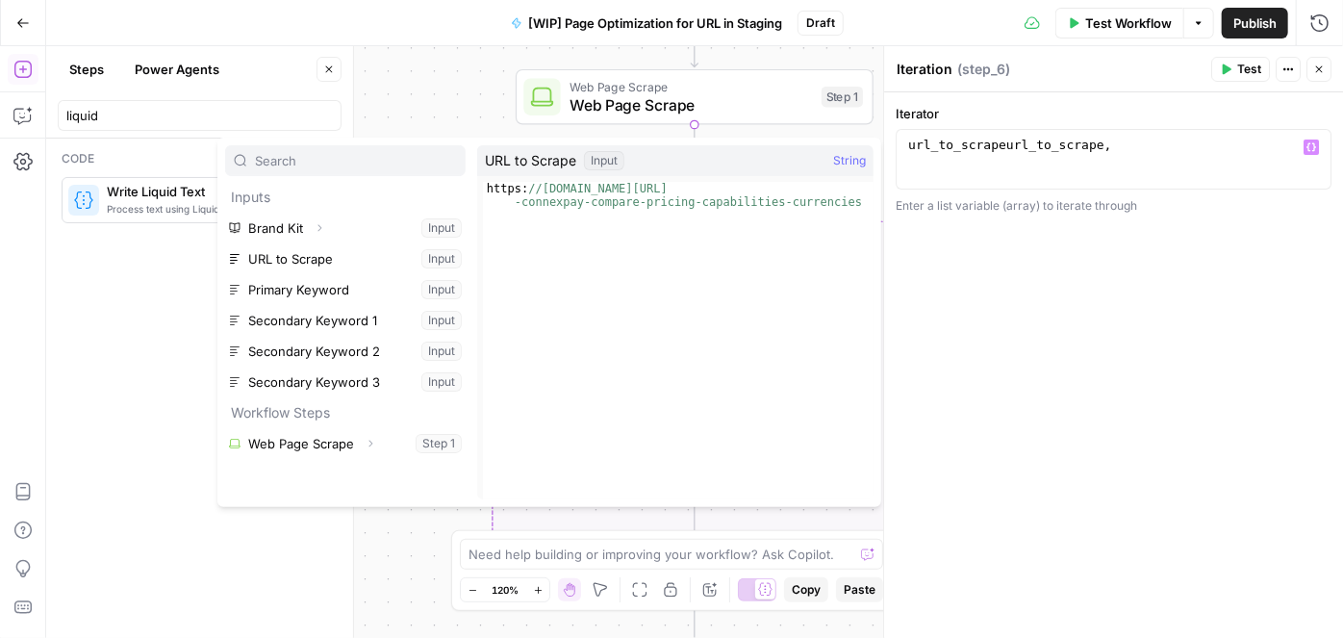
click at [1095, 342] on div "**********" at bounding box center [1113, 365] width 459 height 546
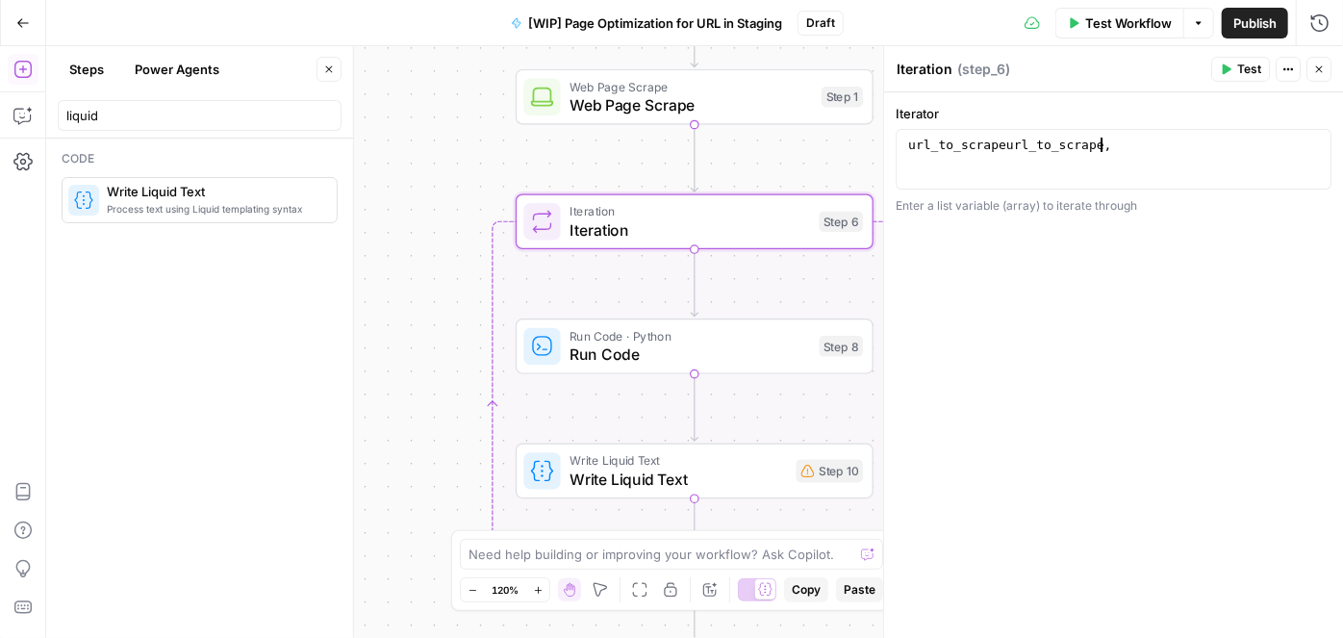
click at [1141, 160] on div "url_to_scrapeurl_to_scrape ," at bounding box center [1115, 174] width 420 height 72
type textarea "**********"
click at [1324, 69] on span "Close" at bounding box center [1324, 69] width 1 height 1
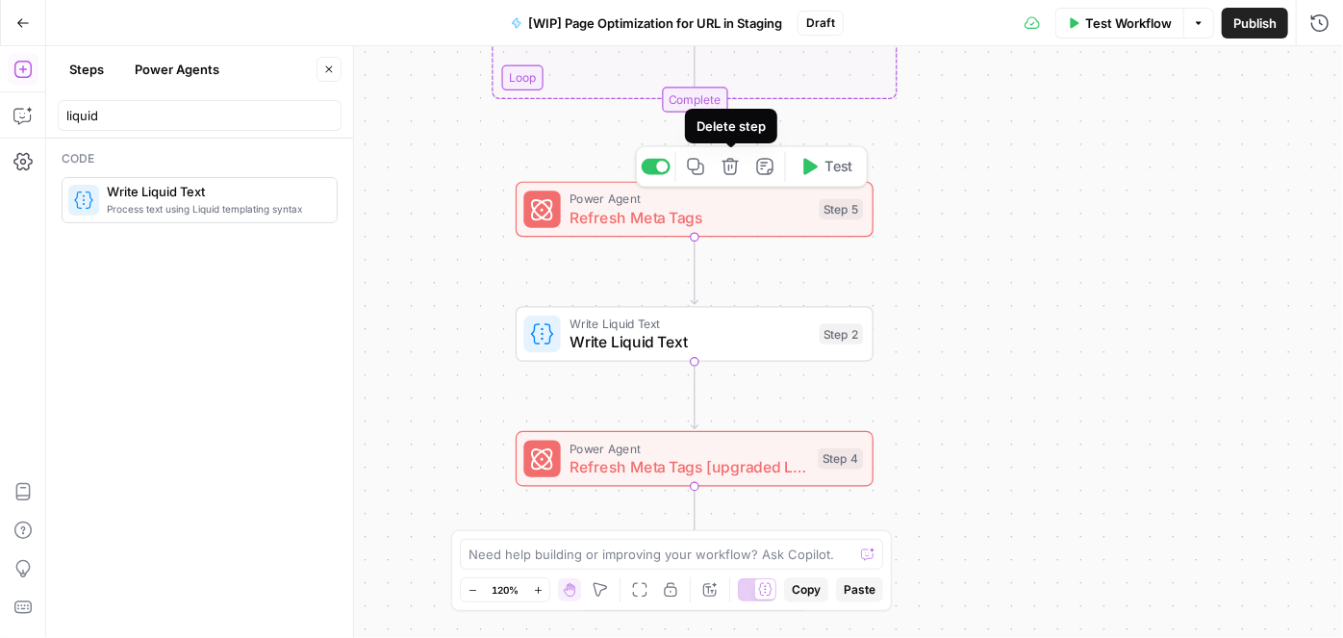
click at [732, 170] on icon "button" at bounding box center [731, 167] width 18 height 18
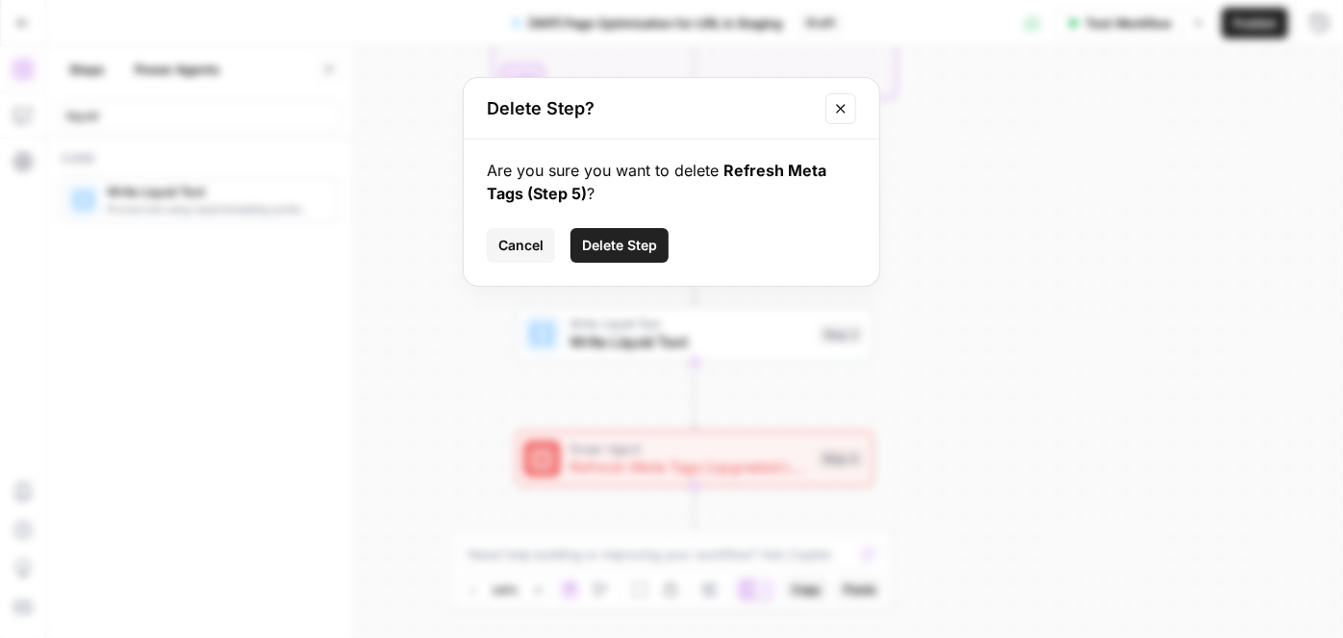
click at [641, 246] on span "Delete Step" at bounding box center [619, 245] width 75 height 19
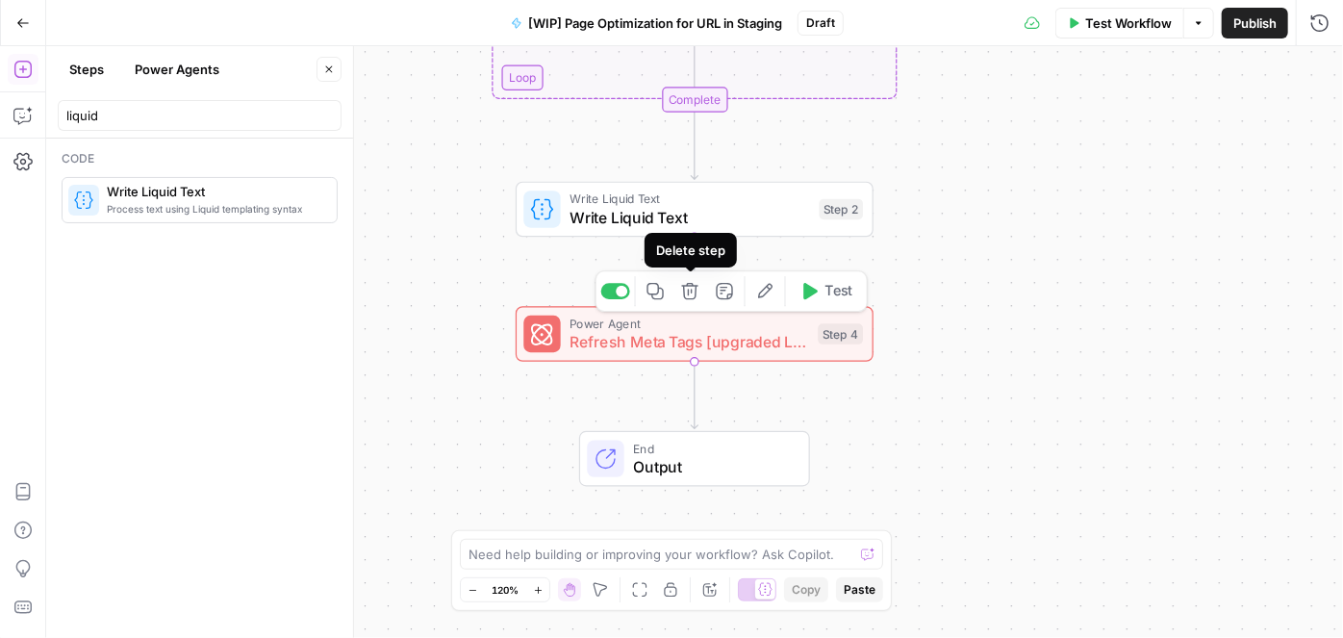
click at [689, 323] on span "Power Agent" at bounding box center [689, 324] width 239 height 18
click at [691, 293] on icon "button" at bounding box center [689, 291] width 16 height 16
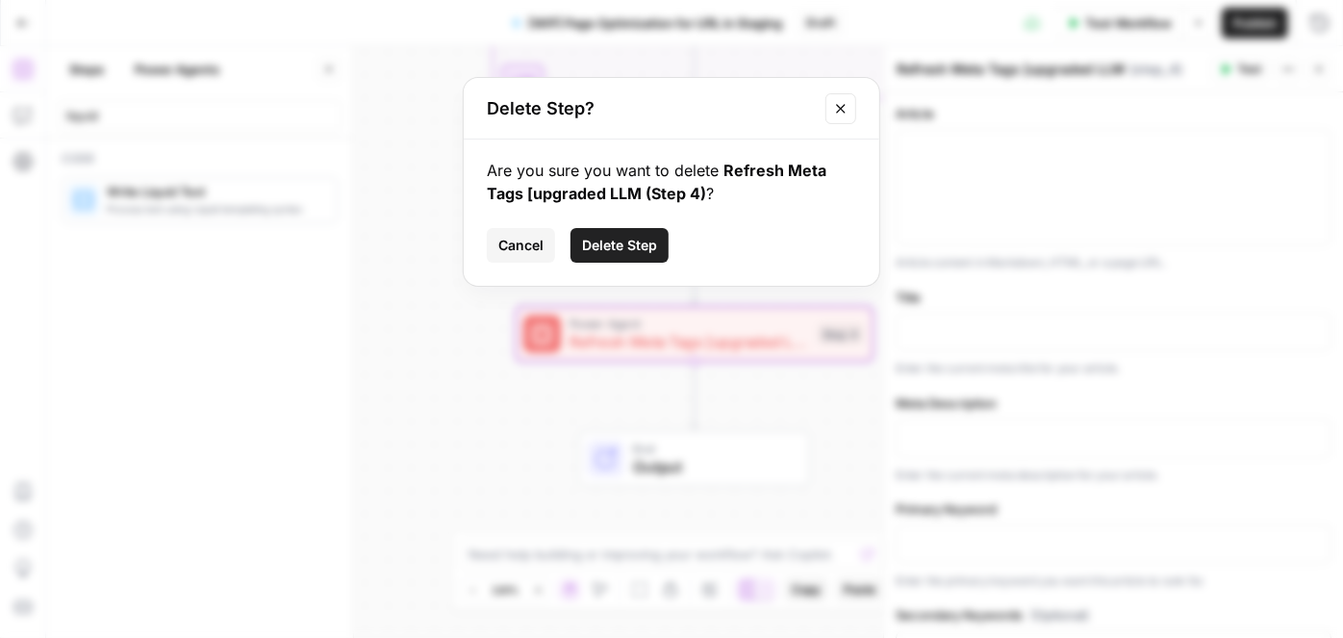
click at [631, 244] on span "Delete Step" at bounding box center [619, 245] width 75 height 19
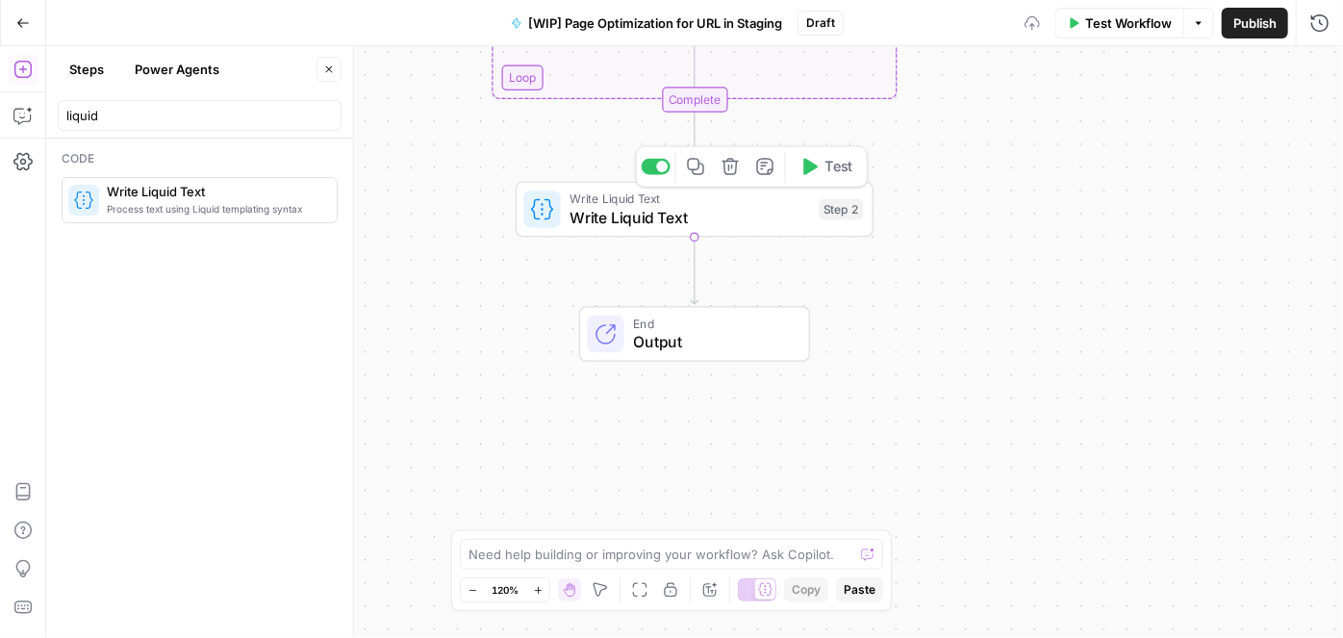
click at [672, 218] on span "Write Liquid Text" at bounding box center [690, 217] width 241 height 23
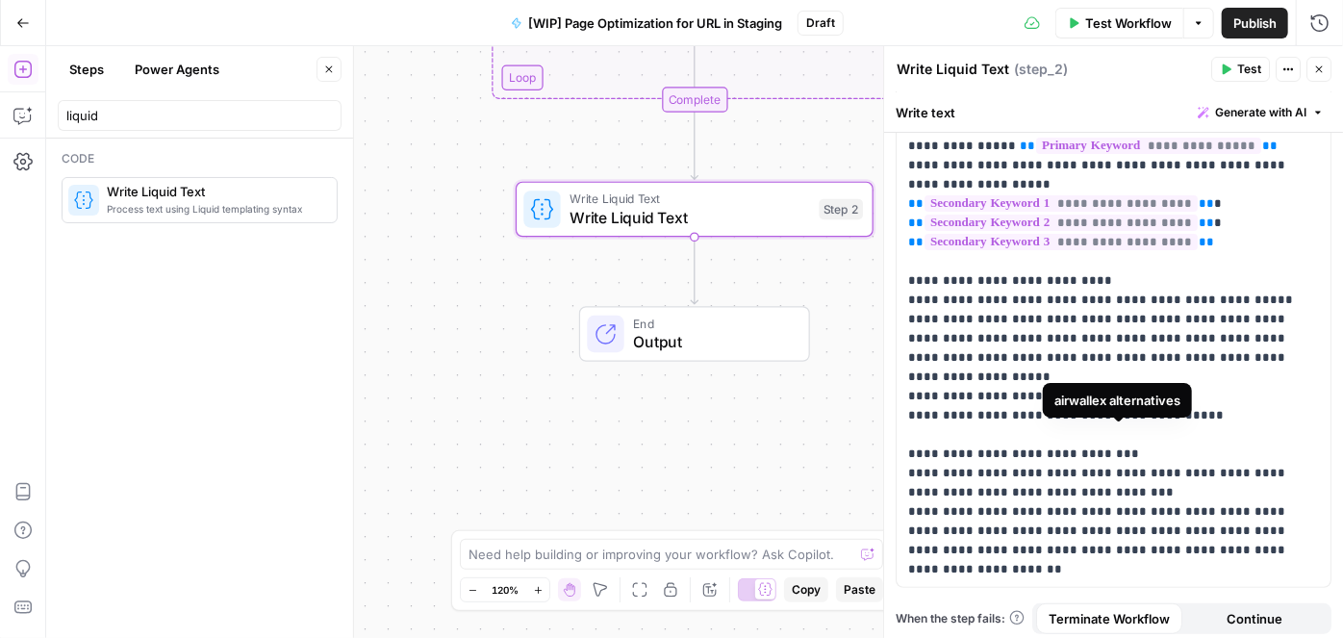
scroll to position [279, 0]
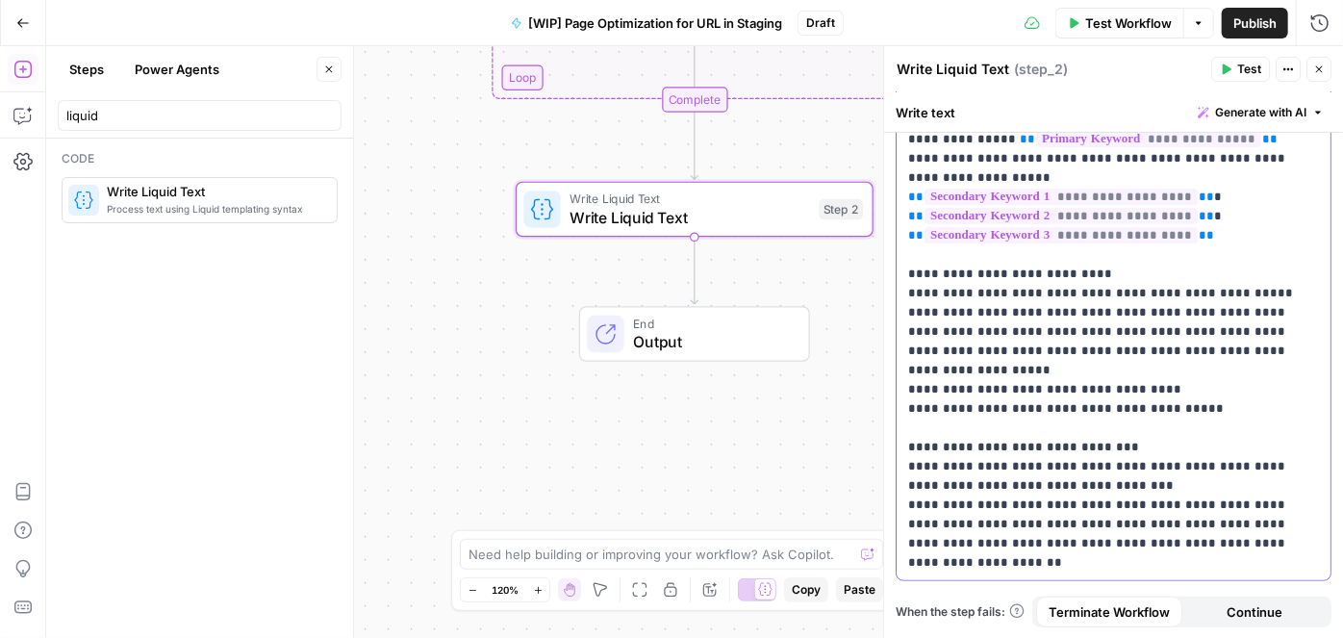
click at [1034, 560] on p "**********" at bounding box center [1107, 236] width 398 height 674
click at [918, 543] on p "**********" at bounding box center [1107, 236] width 398 height 674
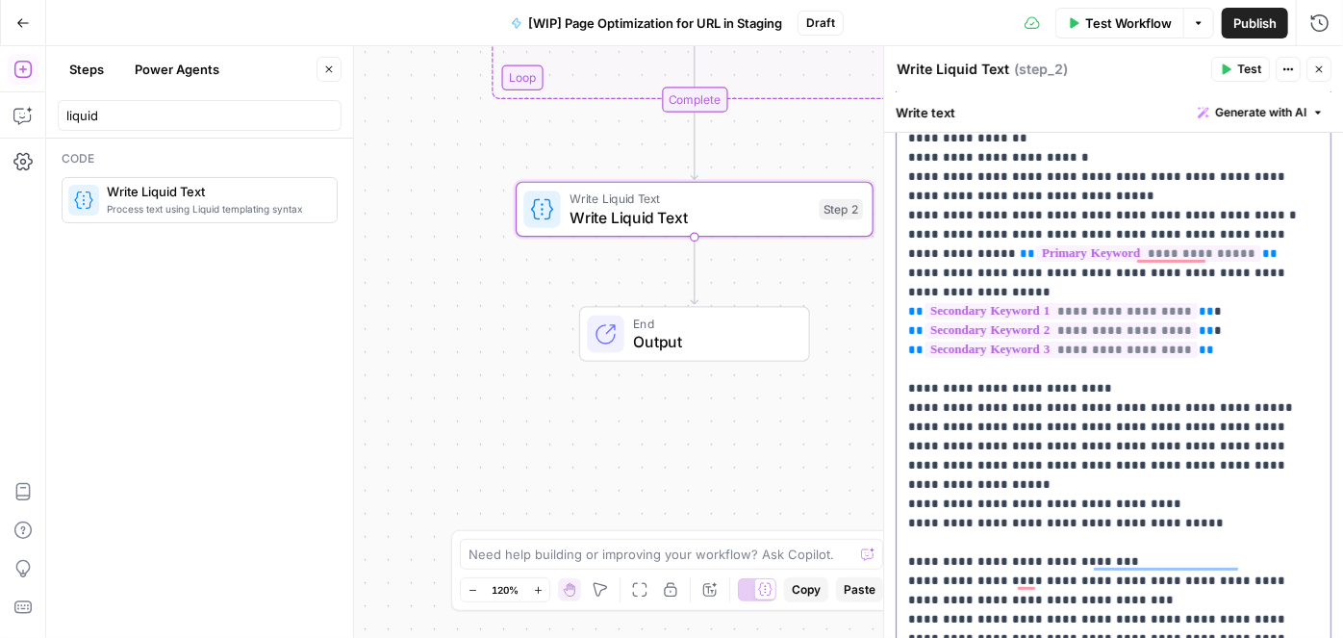
scroll to position [104, 0]
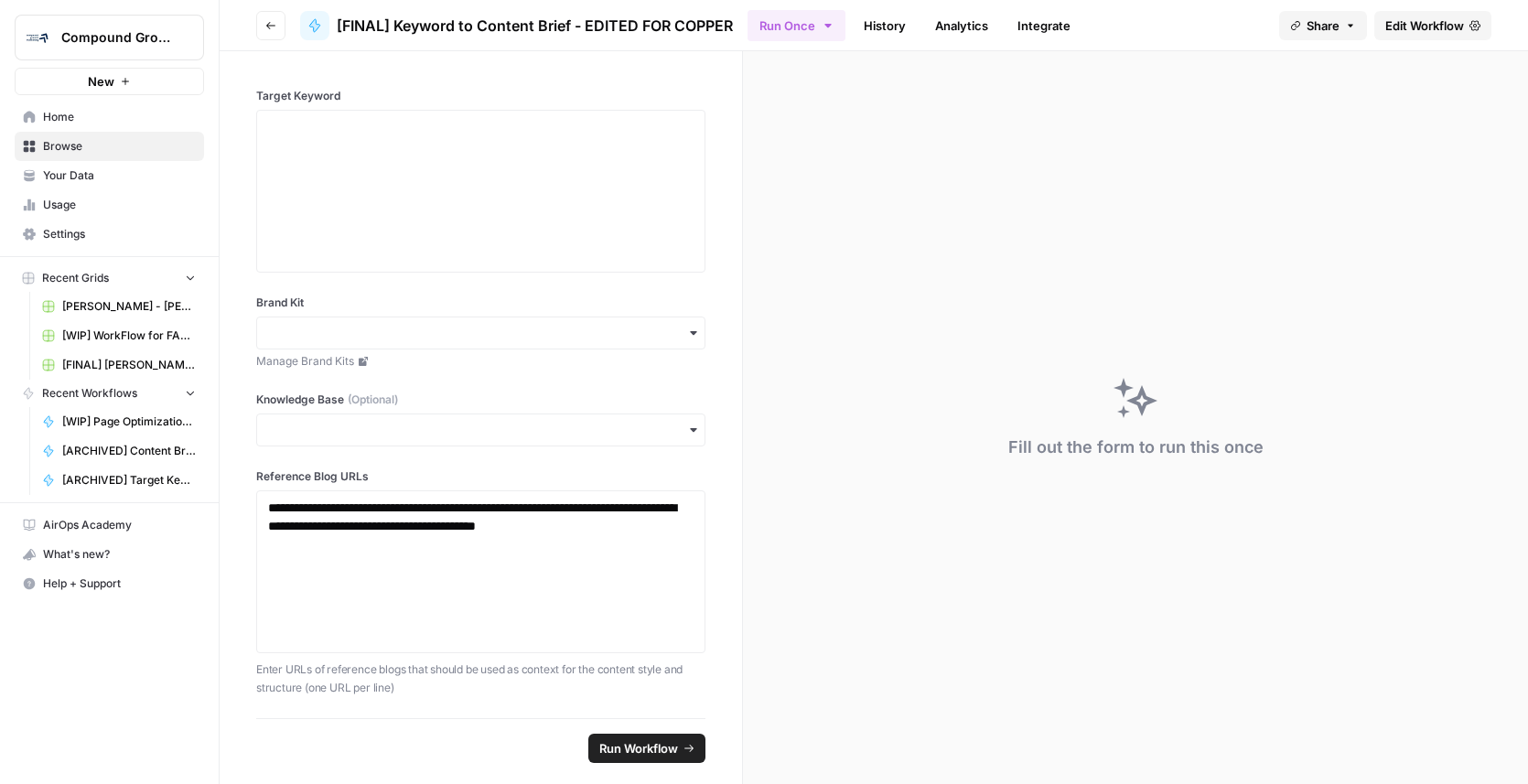
click at [265, 27] on icon "button" at bounding box center [271, 26] width 11 height 11
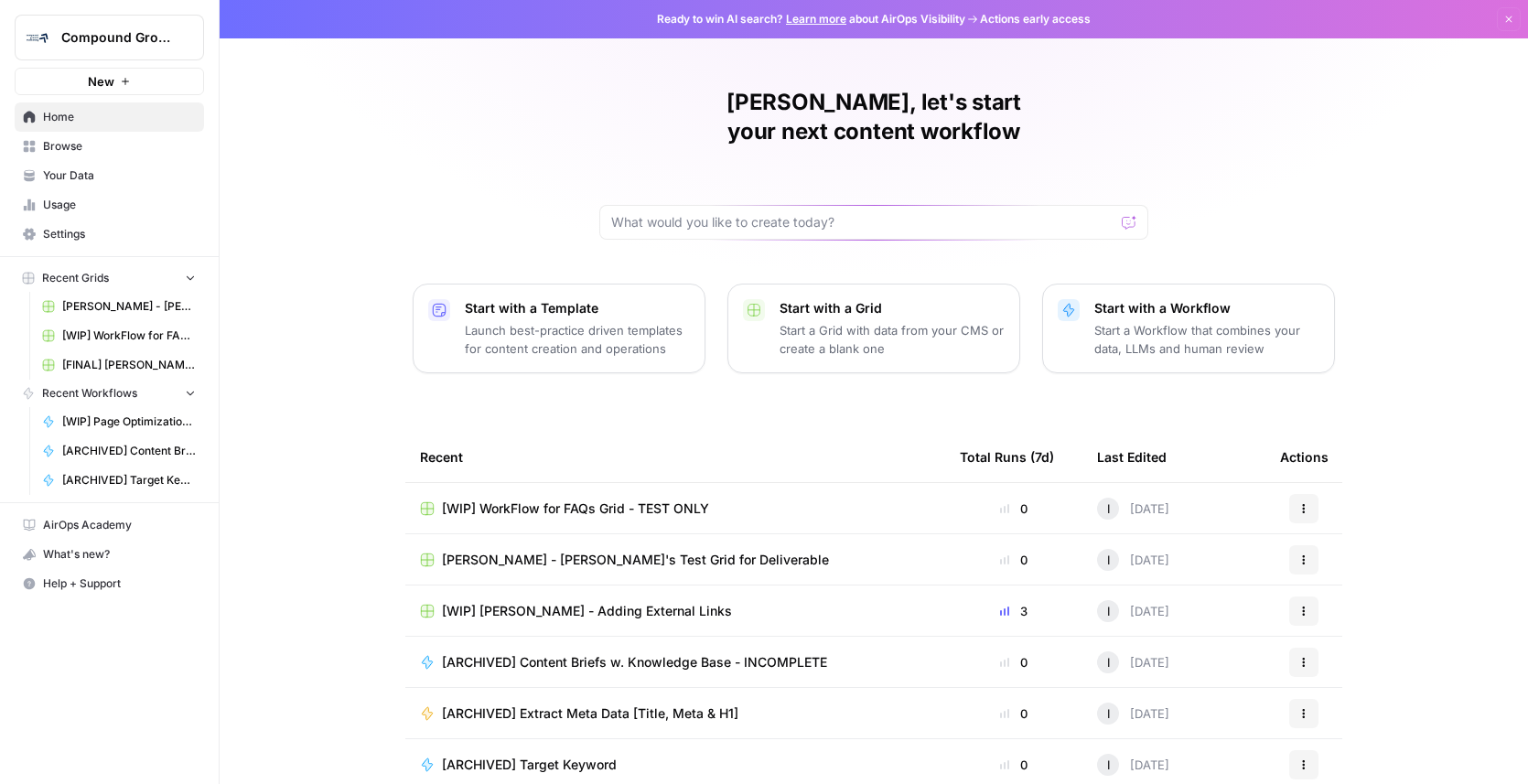
click at [59, 150] on span "Browse" at bounding box center [119, 145] width 153 height 16
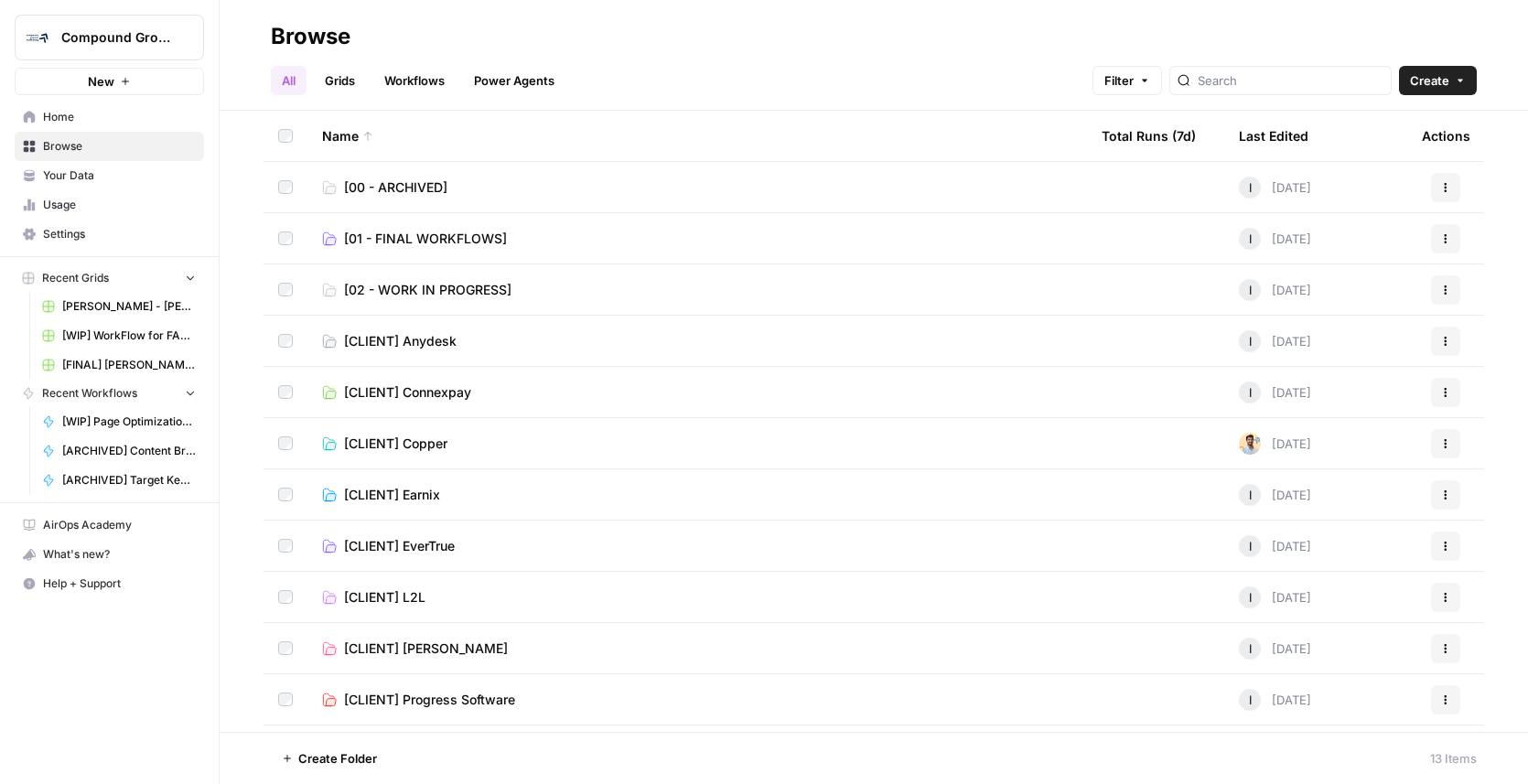
click at [389, 239] on span "[01 - FINAL WORKFLOWS]" at bounding box center [425, 239] width 163 height 18
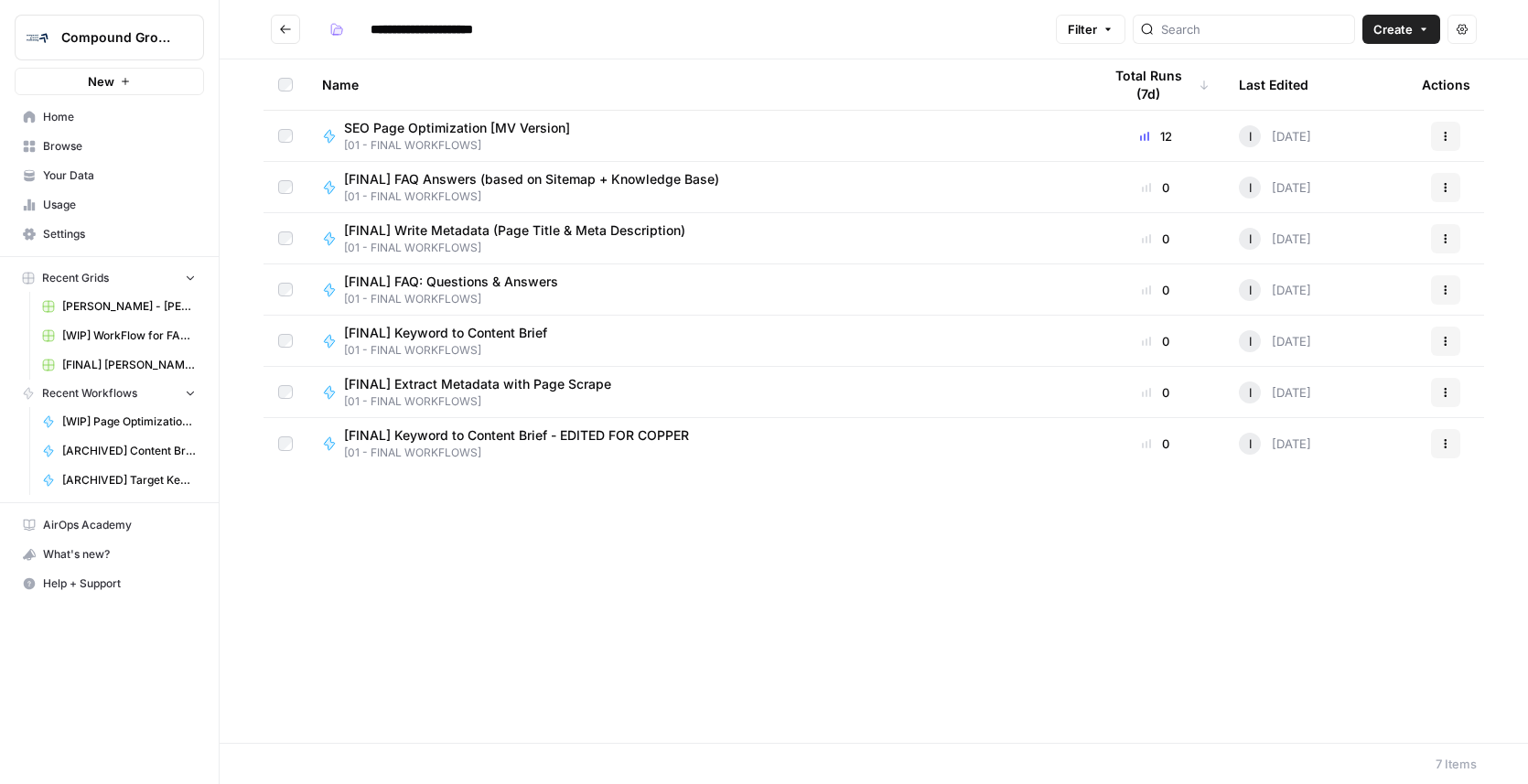
click at [449, 384] on span "[FINAL] Extract Metadata with Page Scrape" at bounding box center [477, 384] width 267 height 18
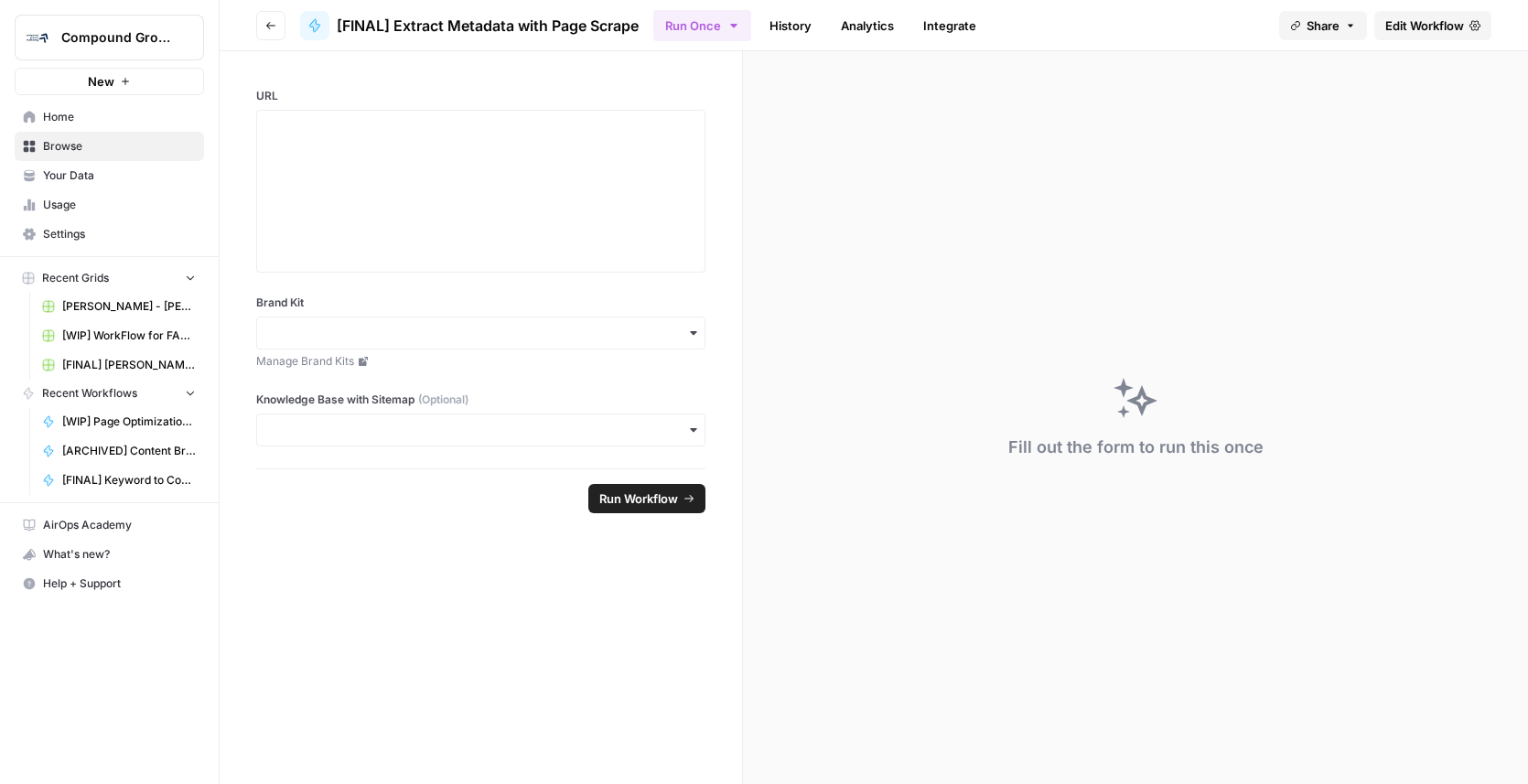
click at [1441, 29] on span "Edit Workflow" at bounding box center [1424, 25] width 79 height 18
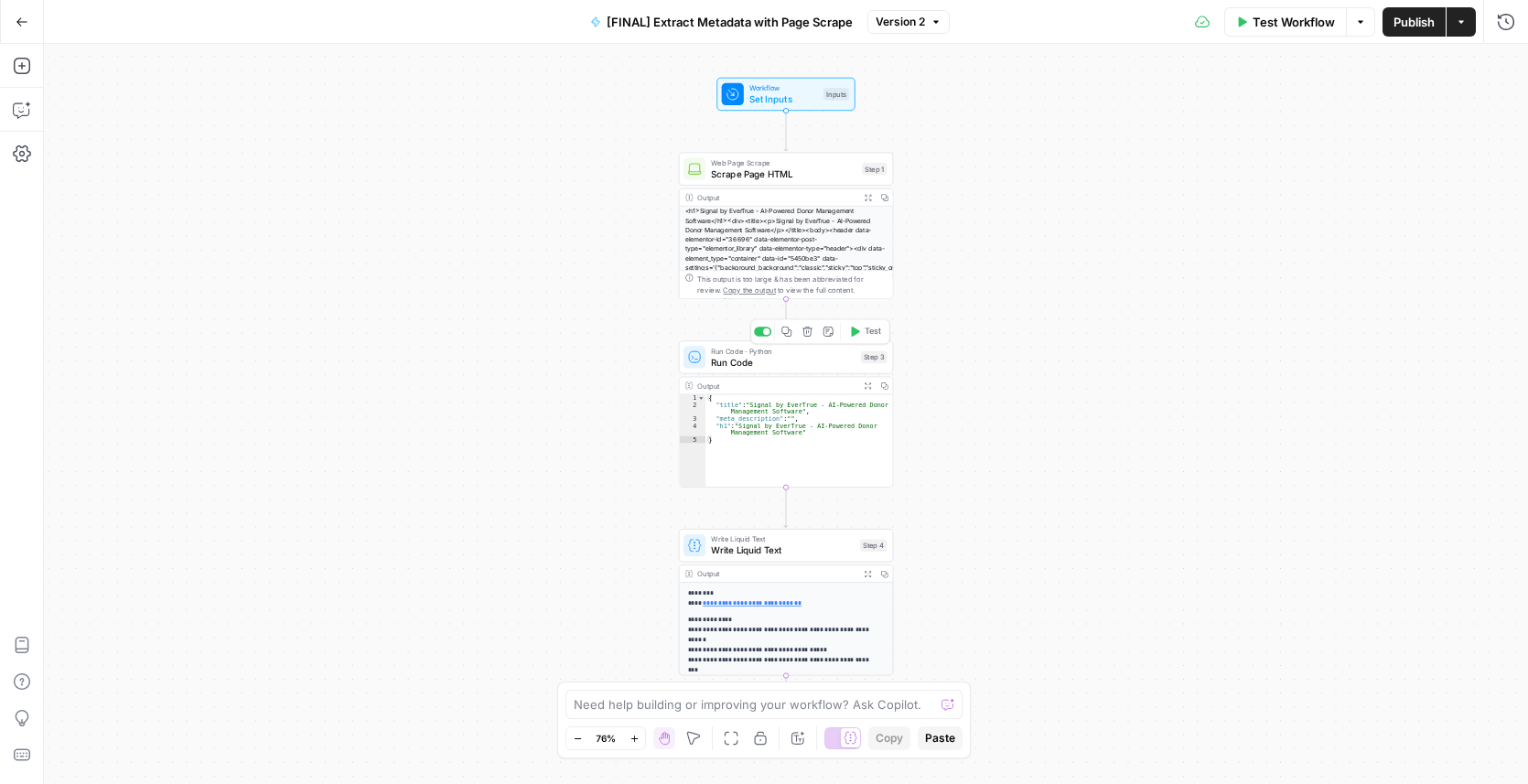
click at [750, 358] on span "Run Code" at bounding box center [783, 361] width 144 height 13
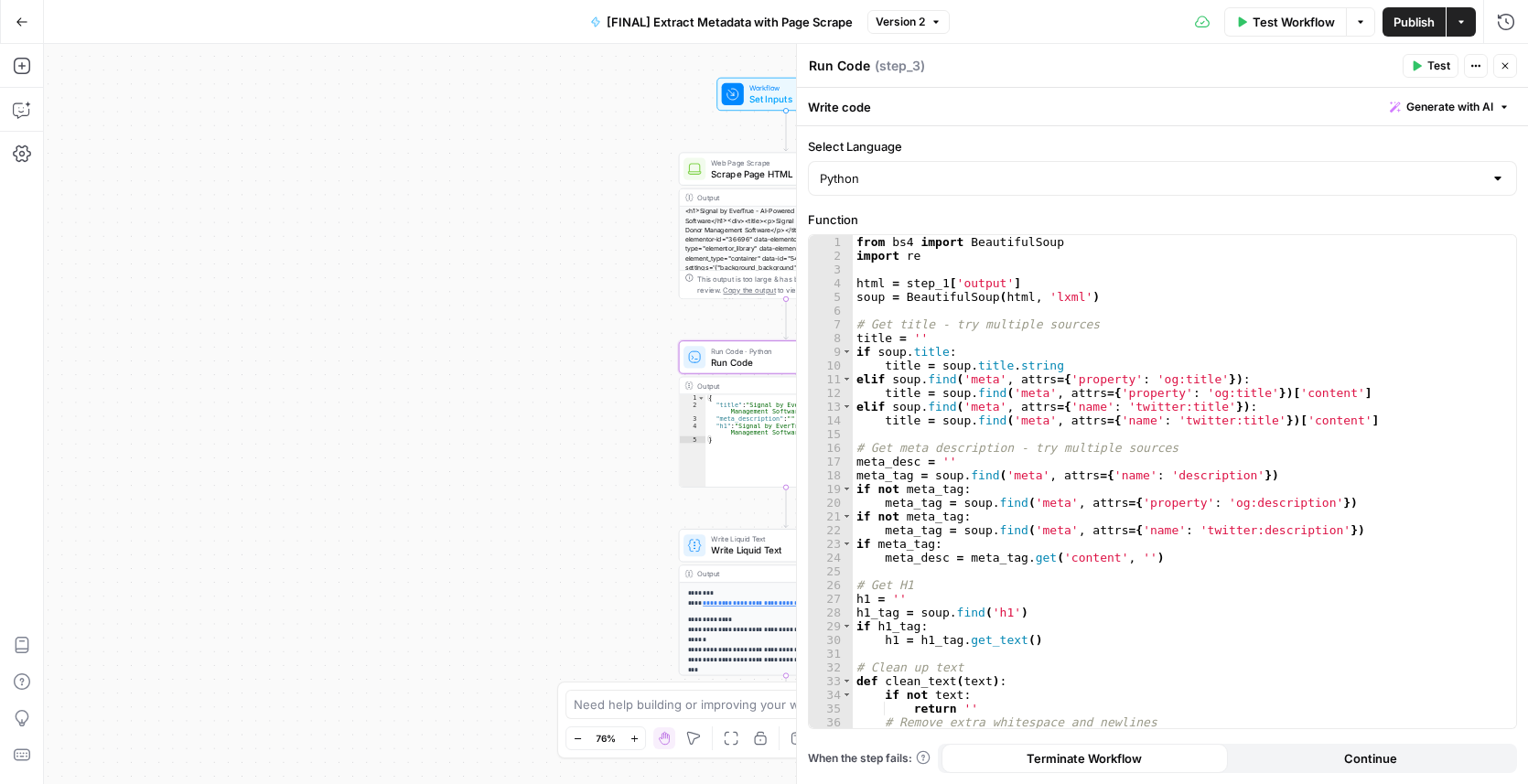
click at [911, 277] on div "from bs4 import BeautifulSoup import re html = step_1 [ 'output' ] soup = Beaut…" at bounding box center [1178, 495] width 650 height 521
type textarea "**********"
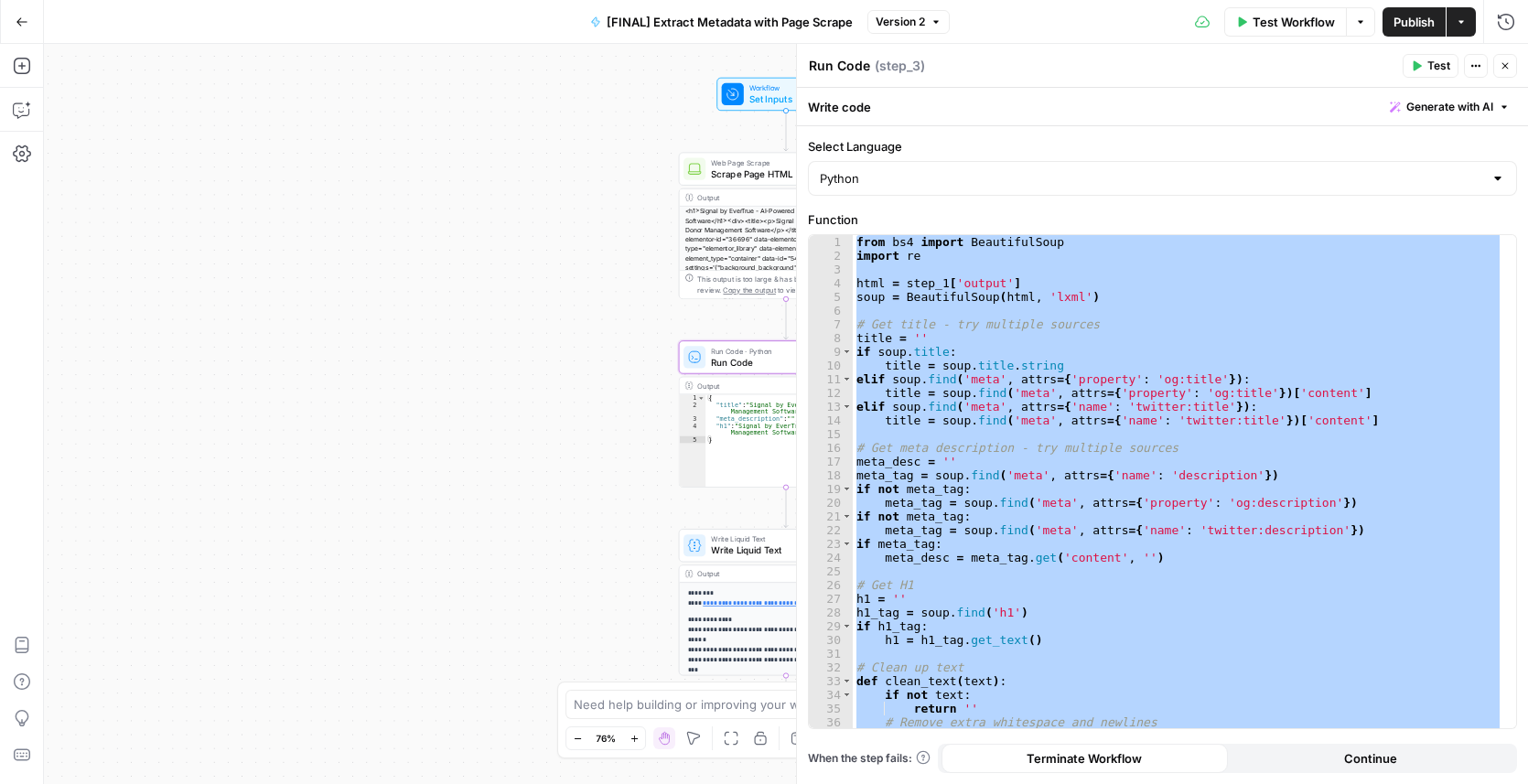
click at [609, 485] on div "Workflow Set Inputs Inputs Web Page Scrape Scrape Page HTML Step 1 Output Expan…" at bounding box center [785, 413] width 1484 height 739
click at [718, 556] on span "Write Liquid Text" at bounding box center [783, 550] width 144 height 13
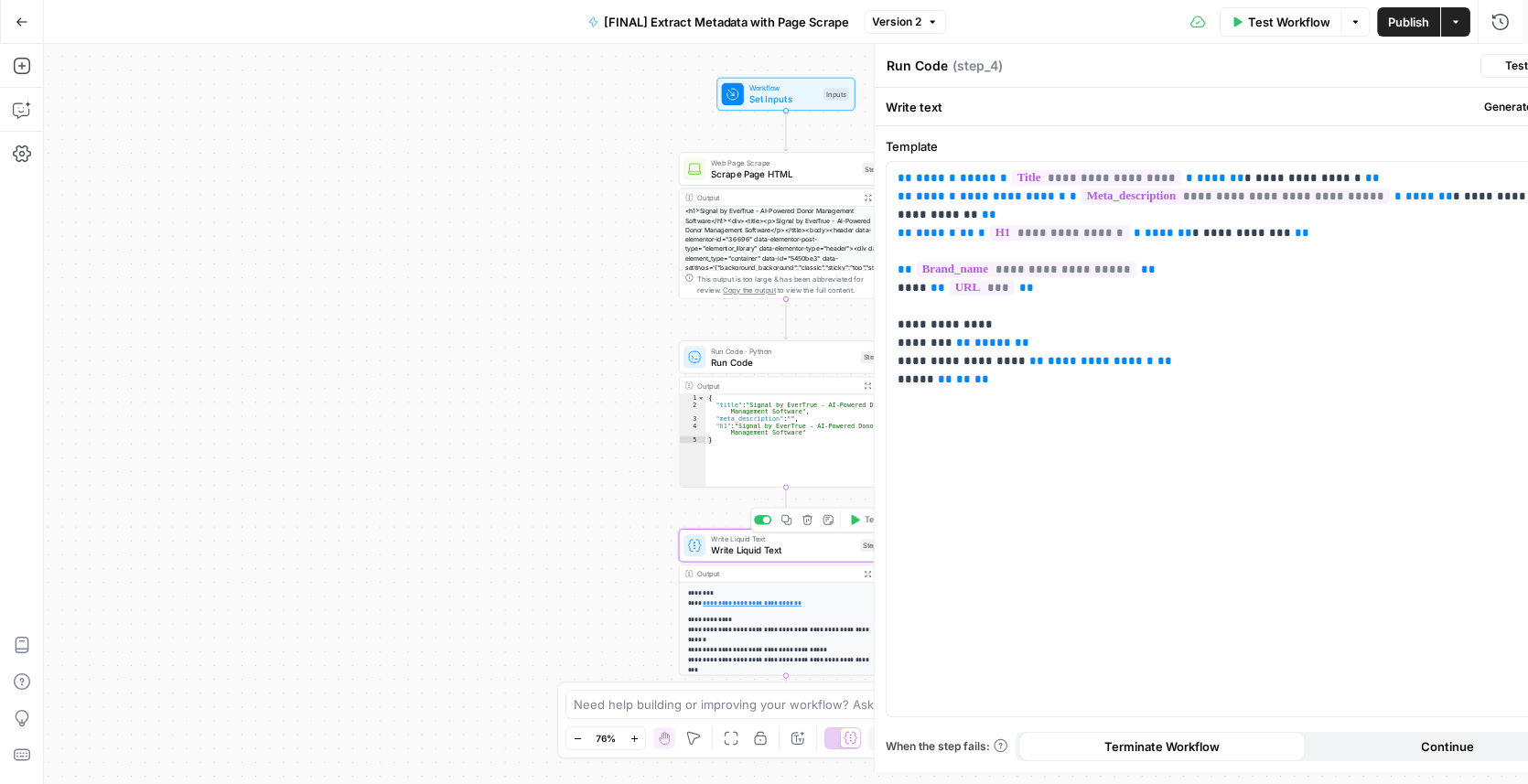
type textarea "Write Liquid Text"
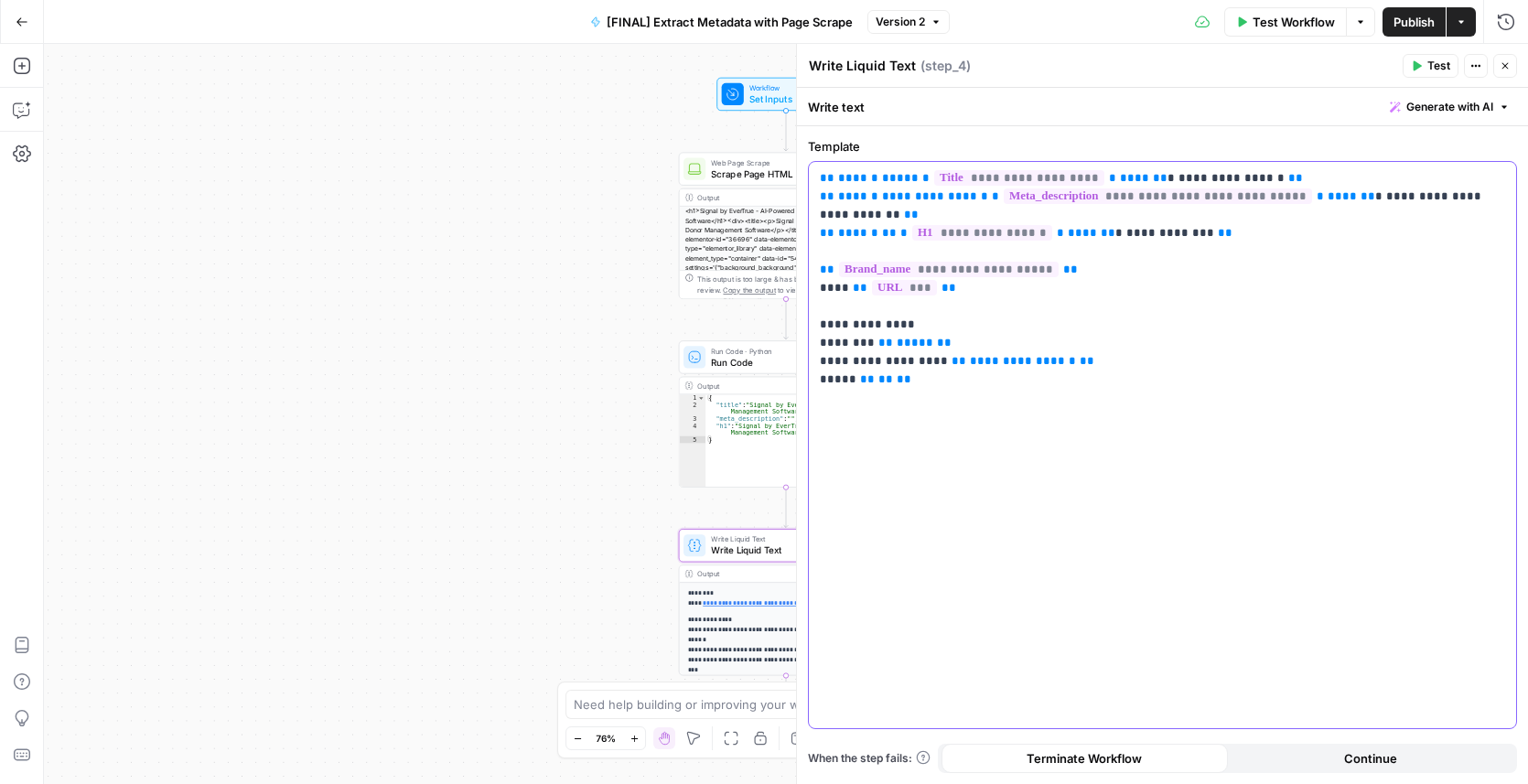
click at [1061, 323] on p "**********" at bounding box center [1162, 270] width 686 height 201
drag, startPoint x: 1512, startPoint y: 61, endPoint x: 1170, endPoint y: 242, distance: 386.9
click at [1512, 61] on button "Close" at bounding box center [1504, 66] width 24 height 24
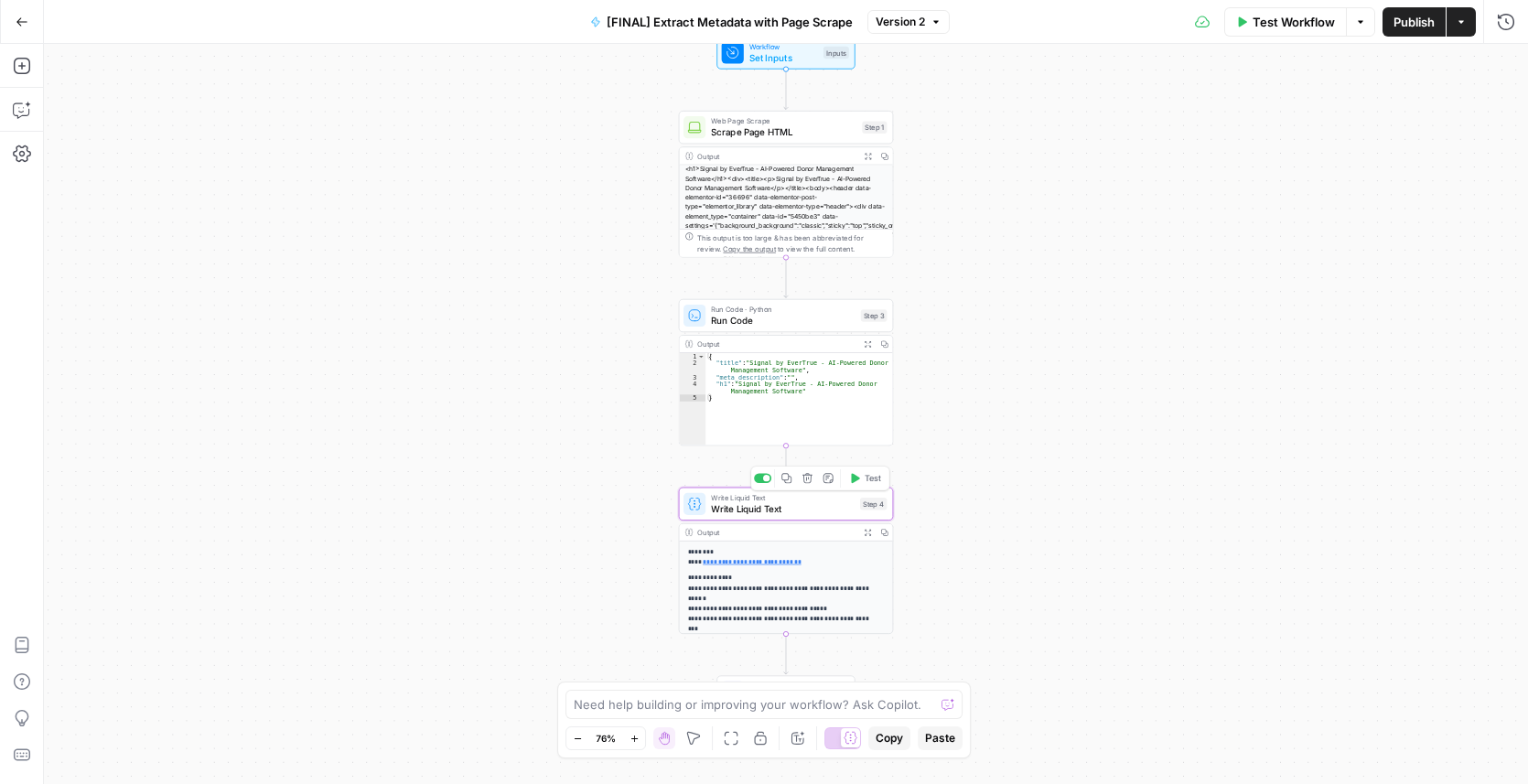
click at [752, 503] on span "Write Liquid Text" at bounding box center [783, 508] width 144 height 13
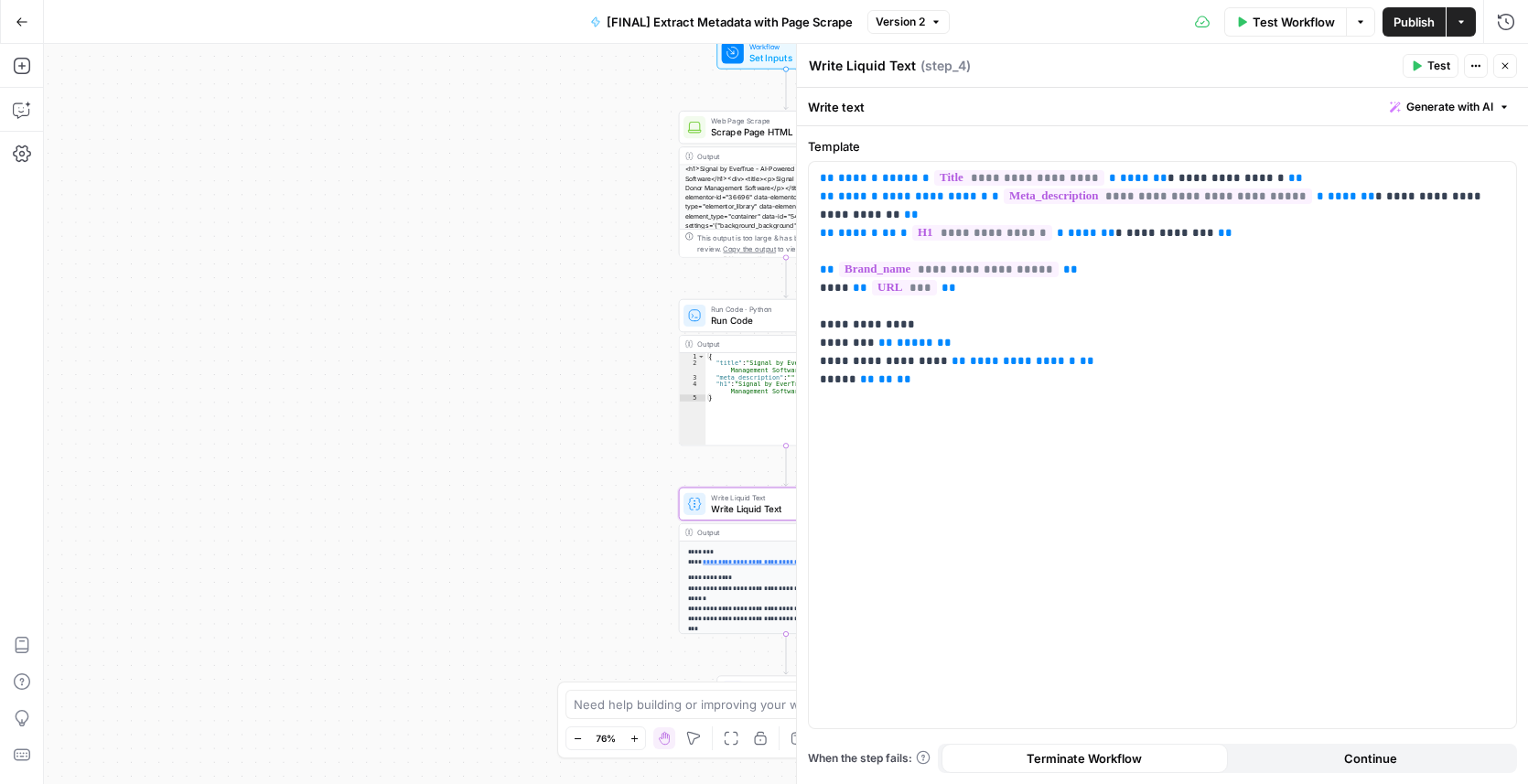
click at [529, 400] on div "Workflow Set Inputs Inputs Web Page Scrape Scrape Page HTML Step 1 Output Expan…" at bounding box center [785, 413] width 1484 height 739
click at [1509, 61] on icon "button" at bounding box center [1505, 67] width 11 height 11
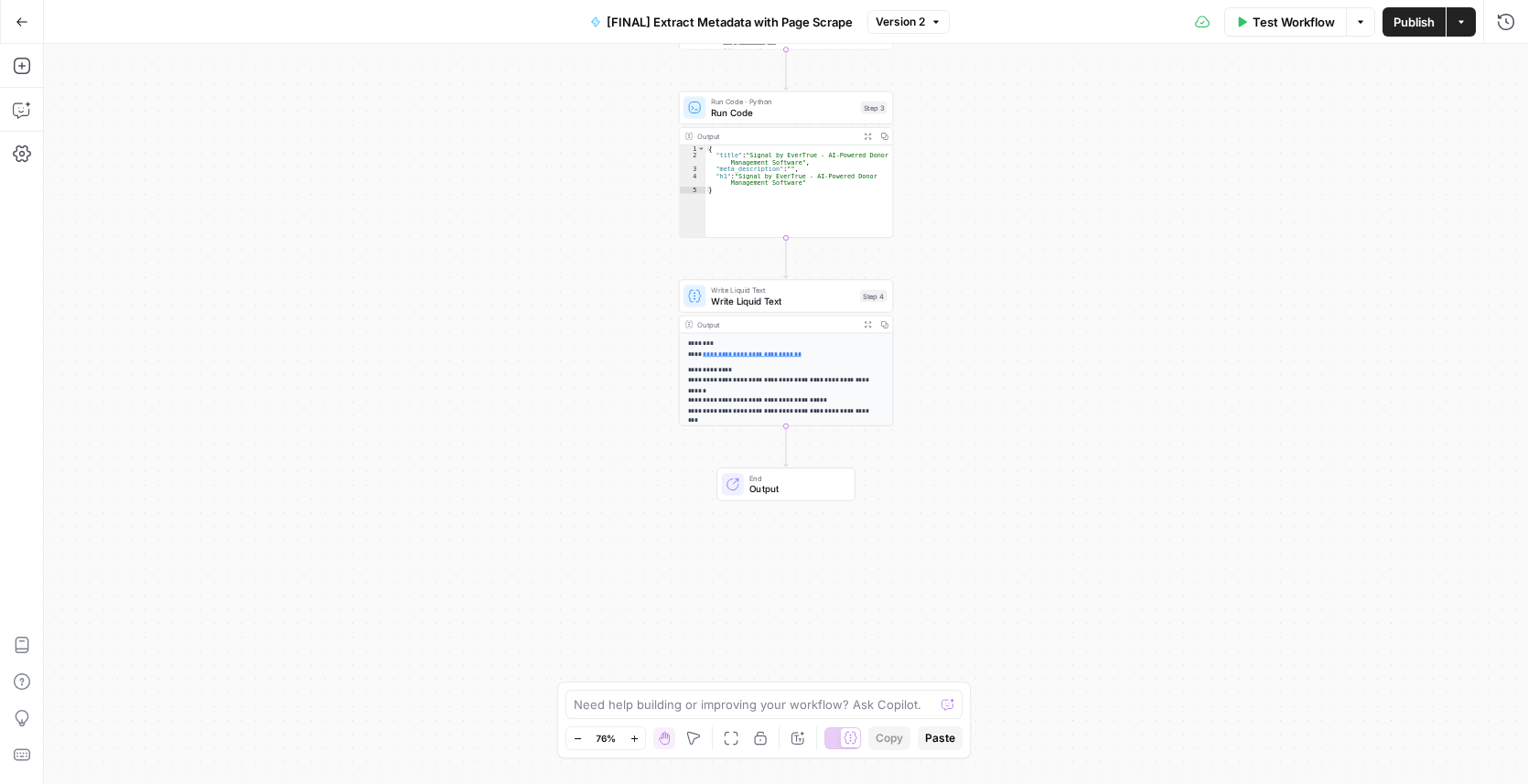
click at [30, 19] on button "Go Back" at bounding box center [22, 22] width 33 height 33
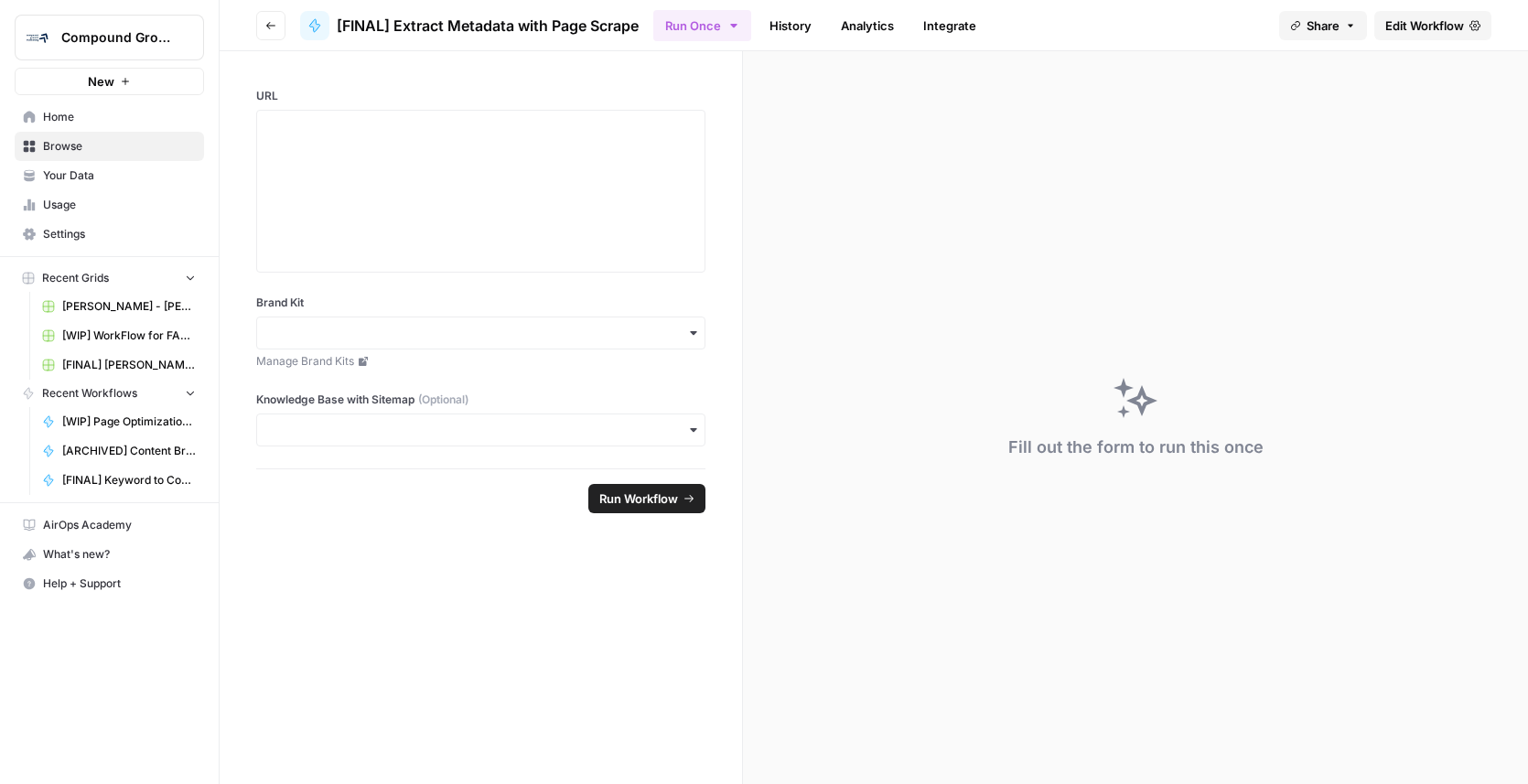
click at [266, 20] on icon "button" at bounding box center [271, 26] width 11 height 11
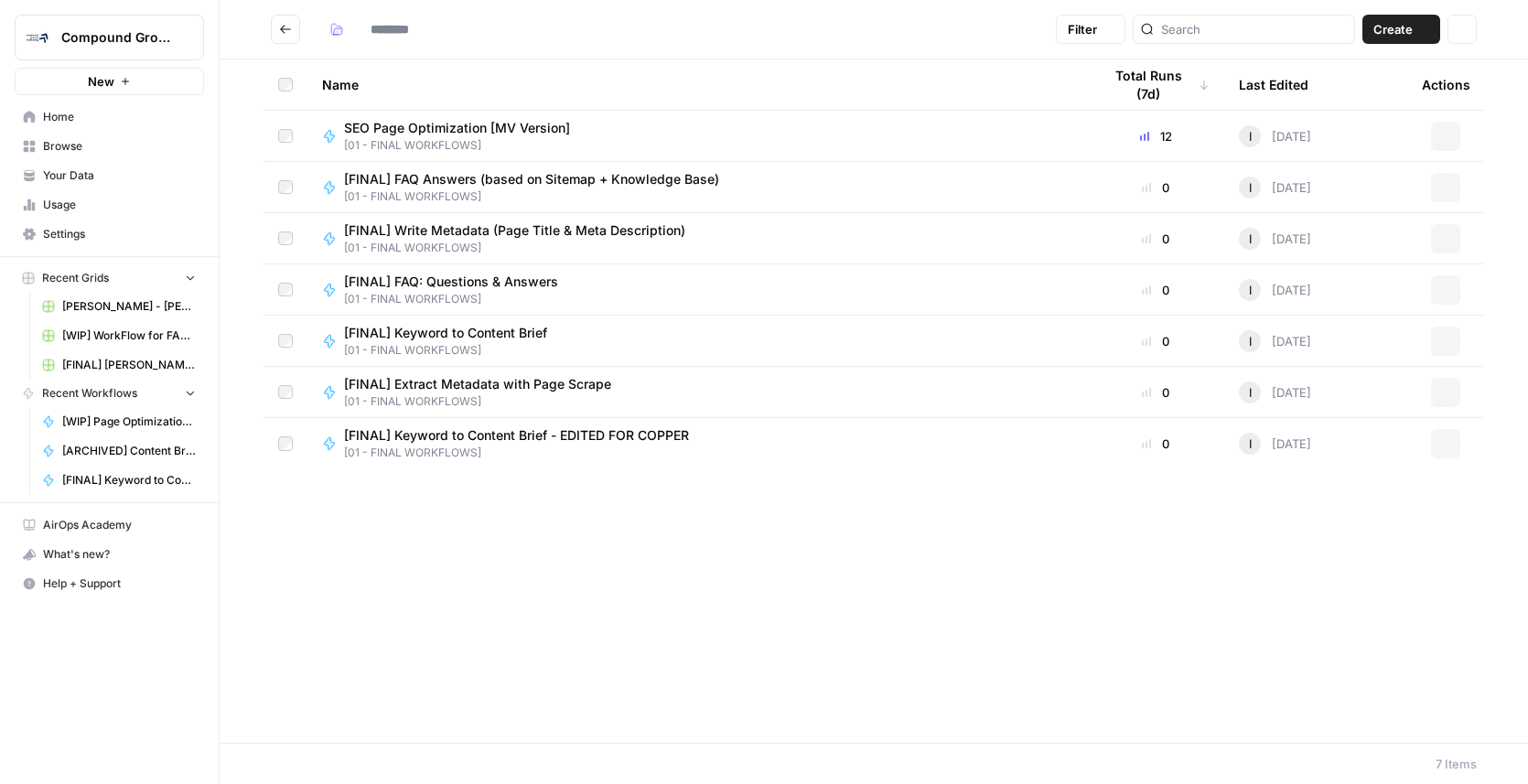
type input "**********"
click at [527, 226] on span "[FINAL] Write Metadata (Page Title & Meta Description)" at bounding box center [514, 230] width 341 height 18
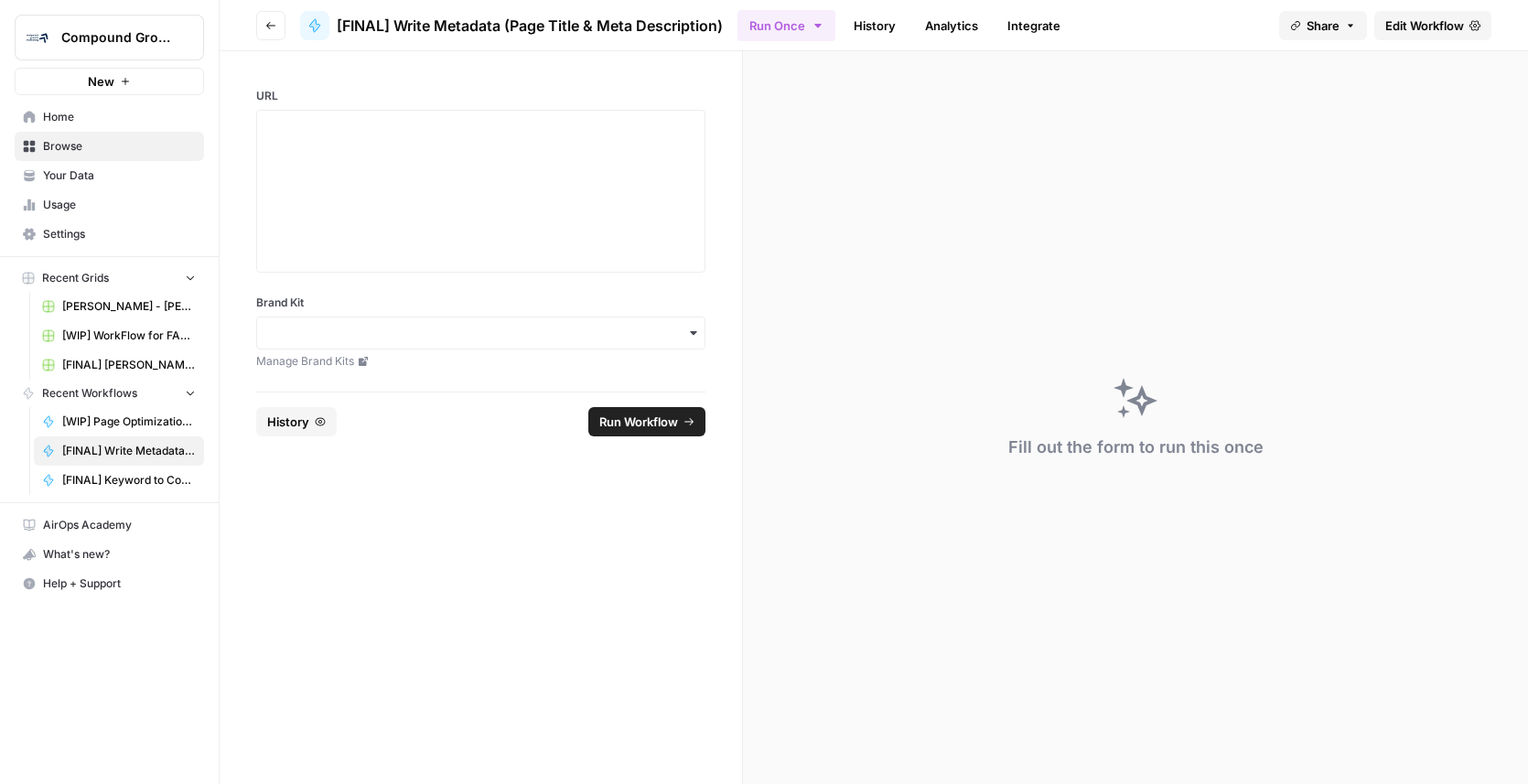
click at [1435, 26] on span "Edit Workflow" at bounding box center [1424, 25] width 79 height 18
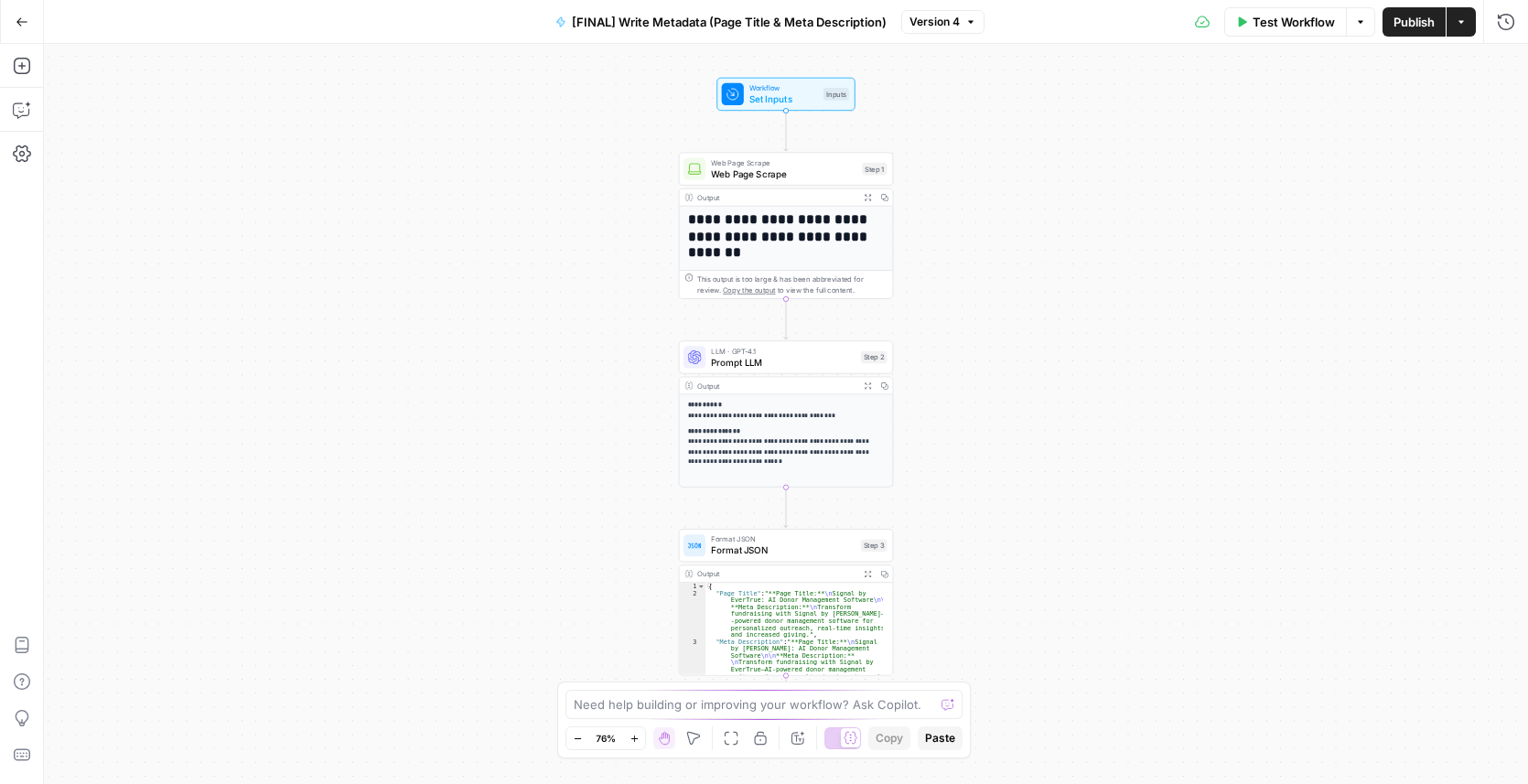
click at [721, 356] on span "Prompt LLM" at bounding box center [783, 361] width 144 height 13
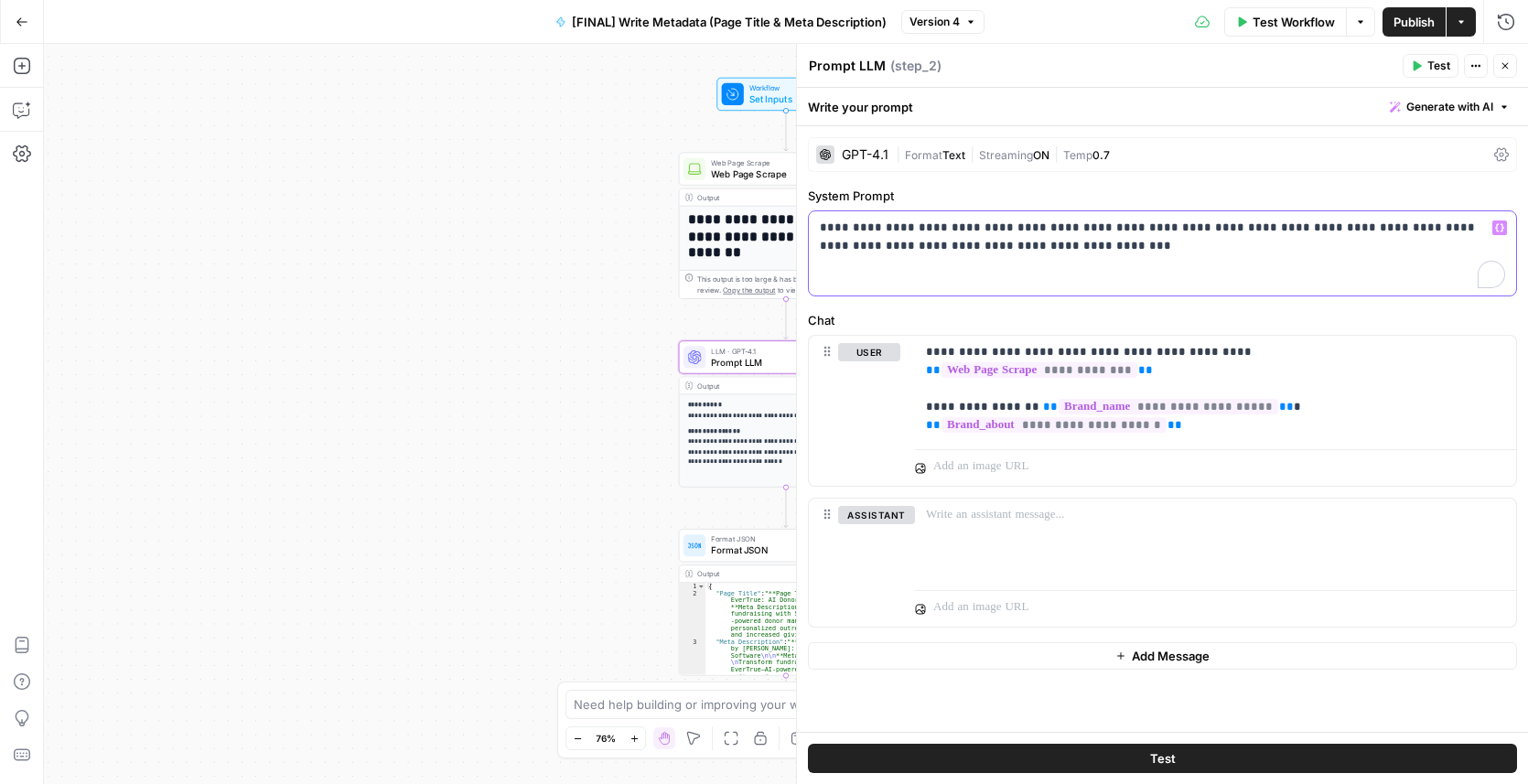
click at [1079, 246] on p "**********" at bounding box center [1162, 237] width 686 height 36
drag, startPoint x: 1025, startPoint y: 367, endPoint x: 630, endPoint y: 270, distance: 406.7
click at [915, 342] on div "**********" at bounding box center [1215, 389] width 601 height 106
click at [1201, 430] on p "**********" at bounding box center [1215, 389] width 579 height 91
click at [1507, 65] on icon "button" at bounding box center [1505, 67] width 11 height 11
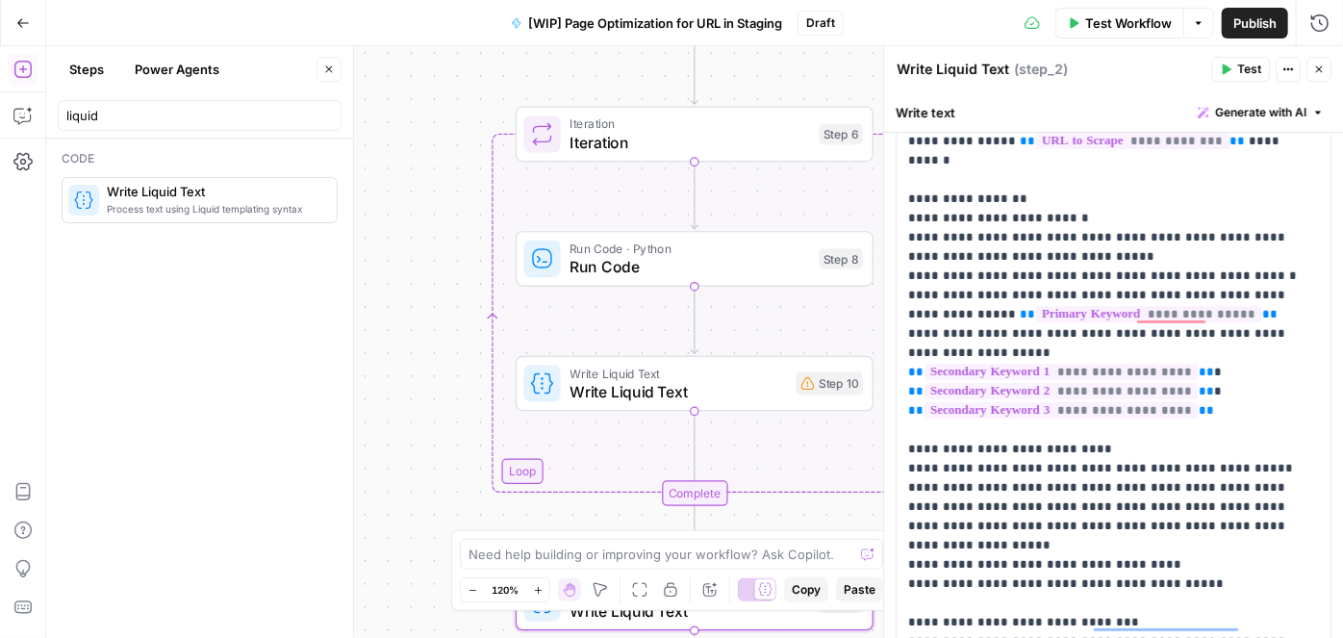
scroll to position [104, 0]
click at [633, 384] on span "Write Liquid Text" at bounding box center [678, 391] width 217 height 23
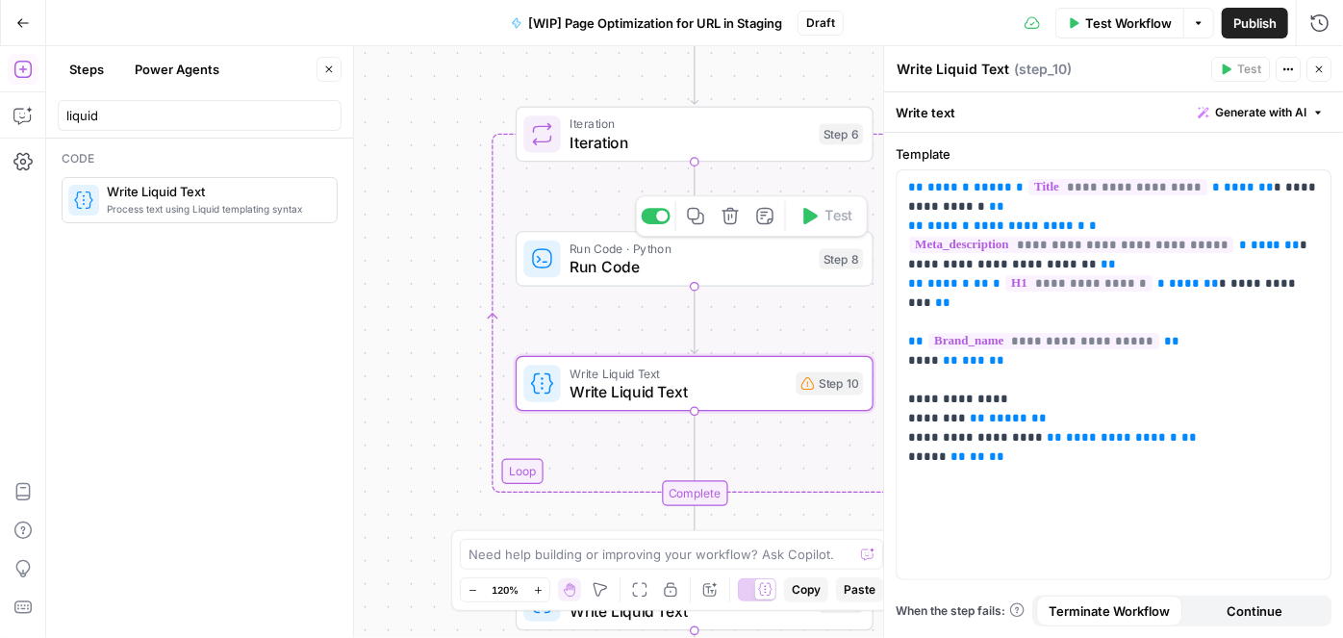
click at [647, 267] on span "Run Code" at bounding box center [690, 266] width 241 height 23
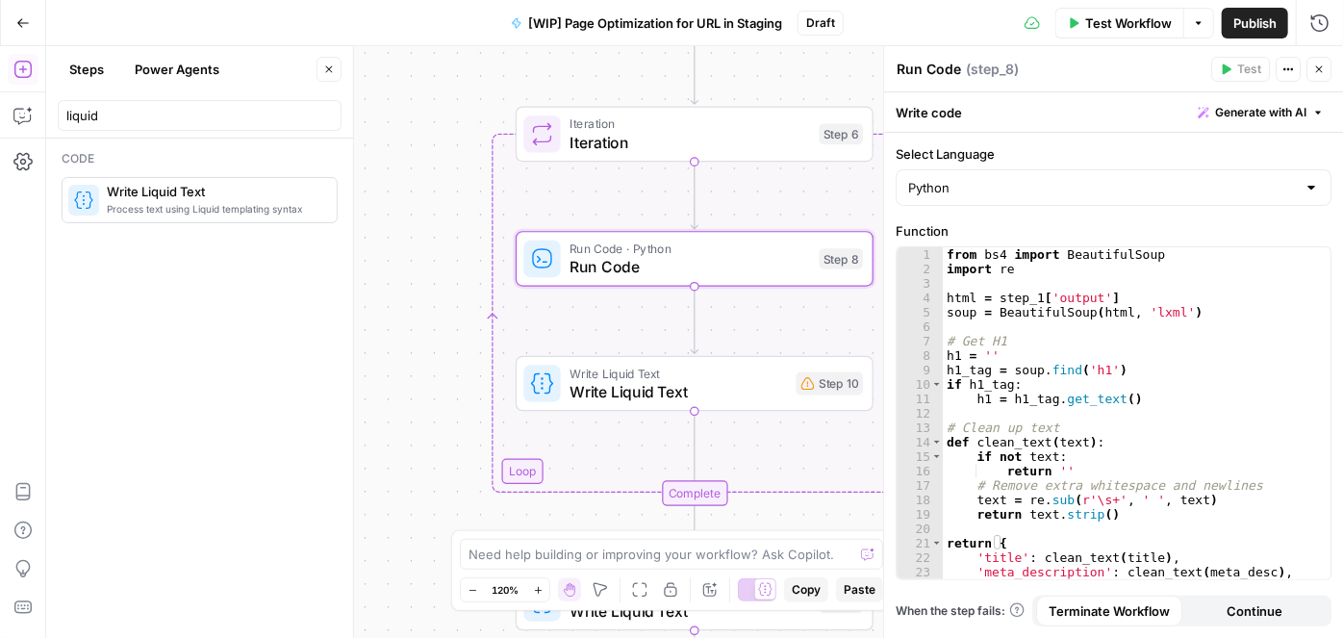
click at [945, 69] on textarea "Run Code" at bounding box center [929, 69] width 64 height 19
click at [898, 69] on textarea "Run Code" at bounding box center [929, 69] width 64 height 19
type textarea "Extract Metadata - Run Code"
click at [644, 393] on span "Write Liquid Text" at bounding box center [678, 391] width 217 height 23
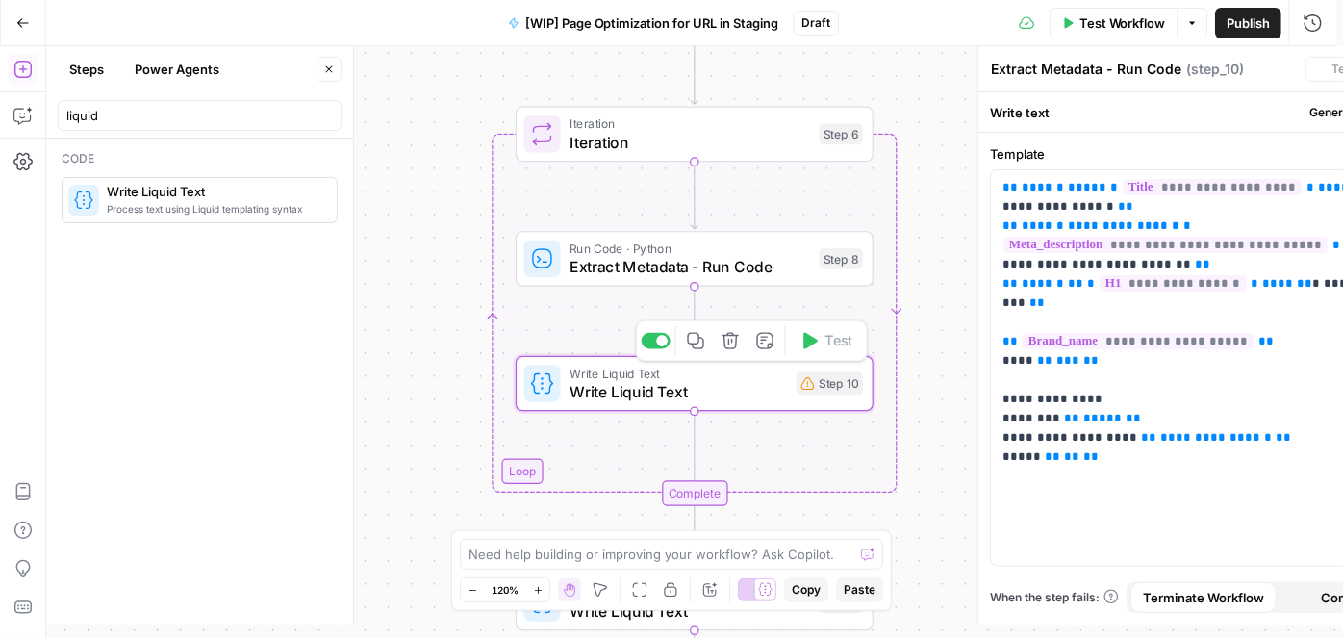
type textarea "Write Liquid Text"
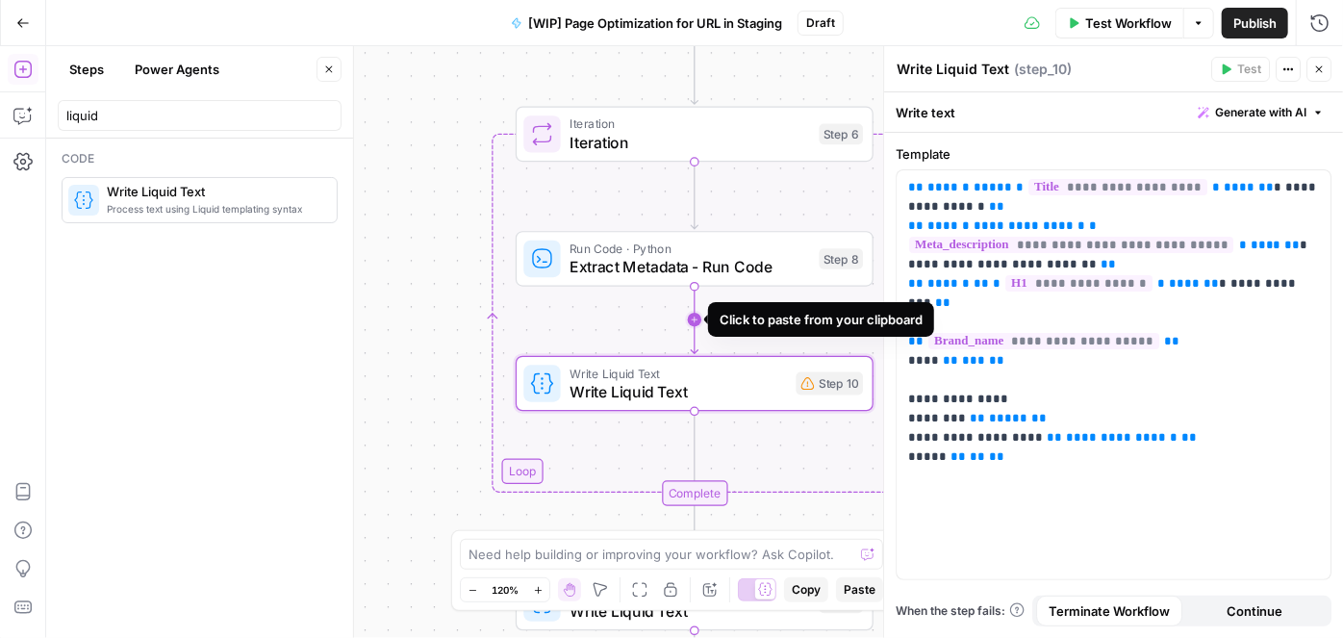
click at [698, 315] on icon "Edge from step_8 to step_10" at bounding box center [694, 319] width 7 height 67
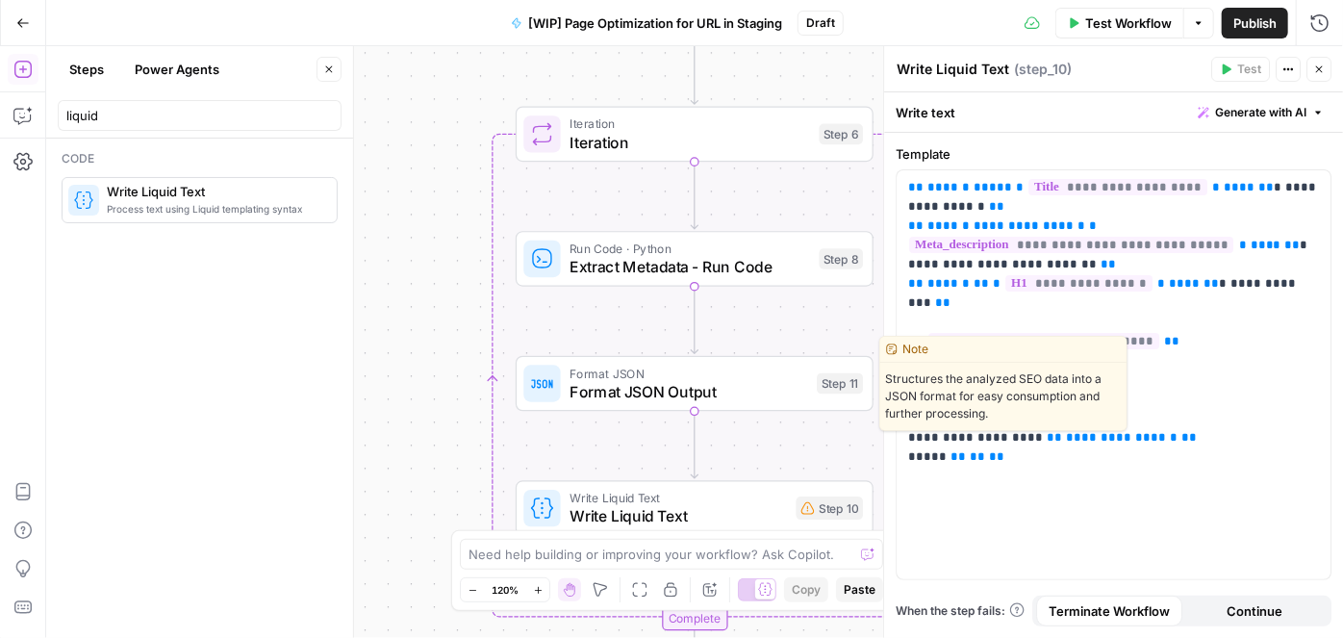
click at [605, 378] on span "Format JSON" at bounding box center [689, 373] width 238 height 18
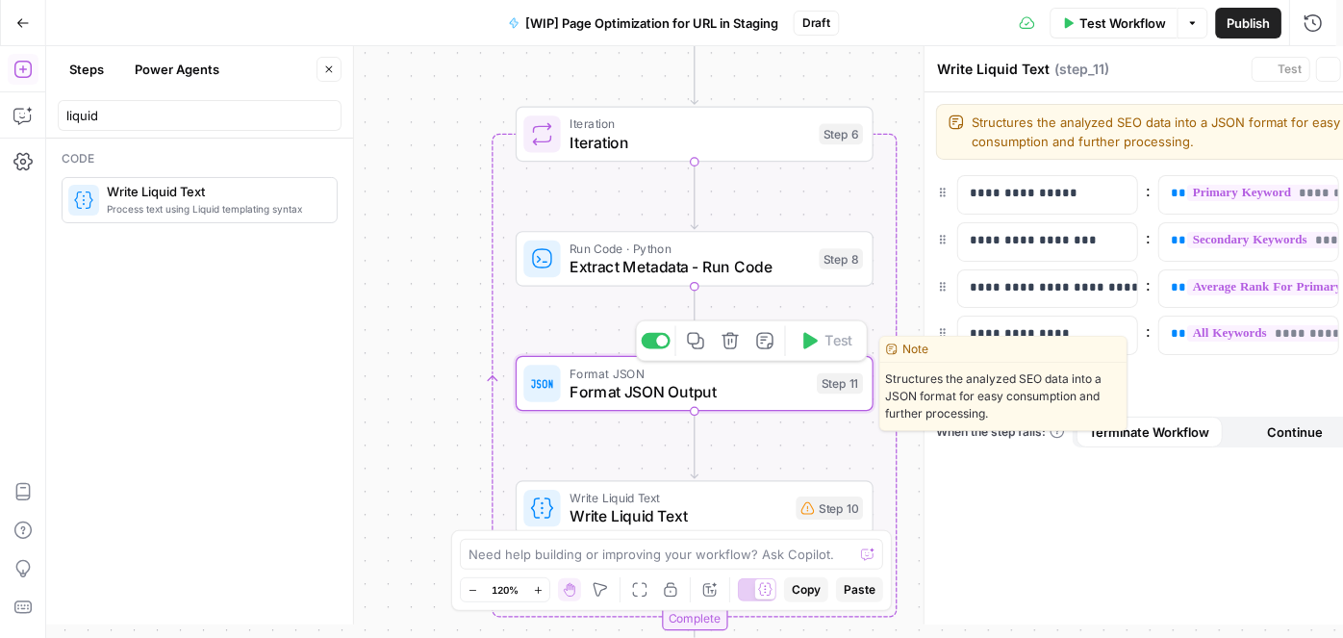
type textarea "Format JSON Output"
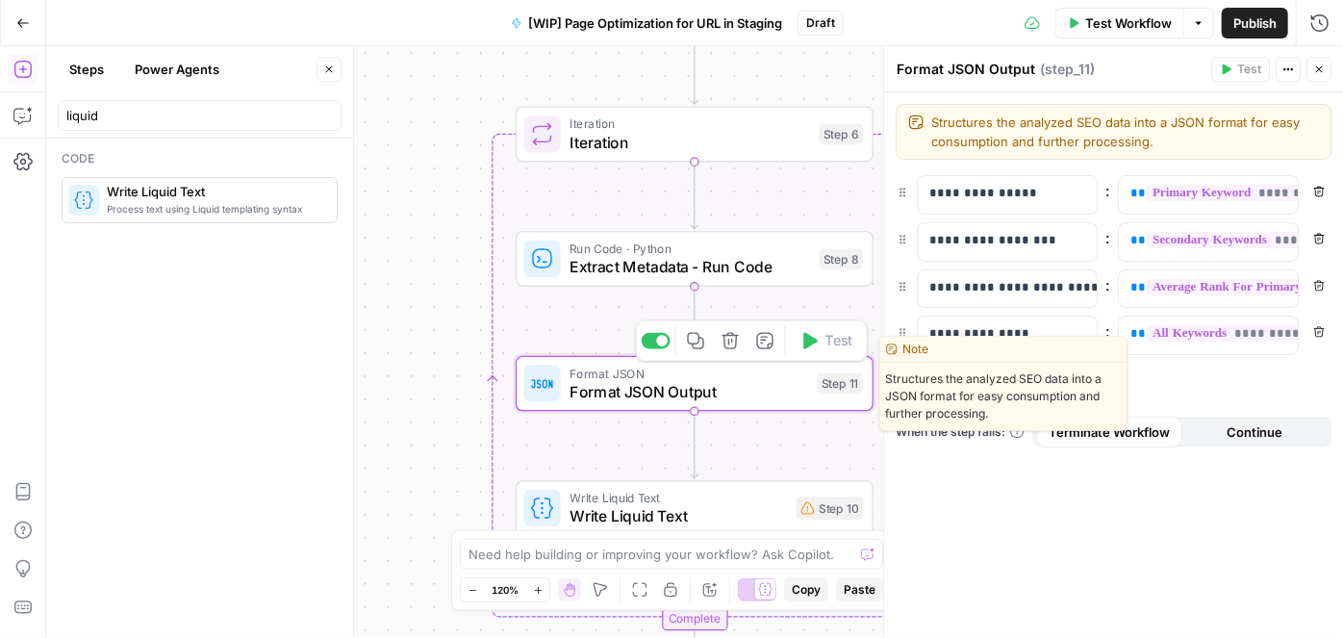
click at [720, 344] on button "Delete step" at bounding box center [731, 341] width 30 height 30
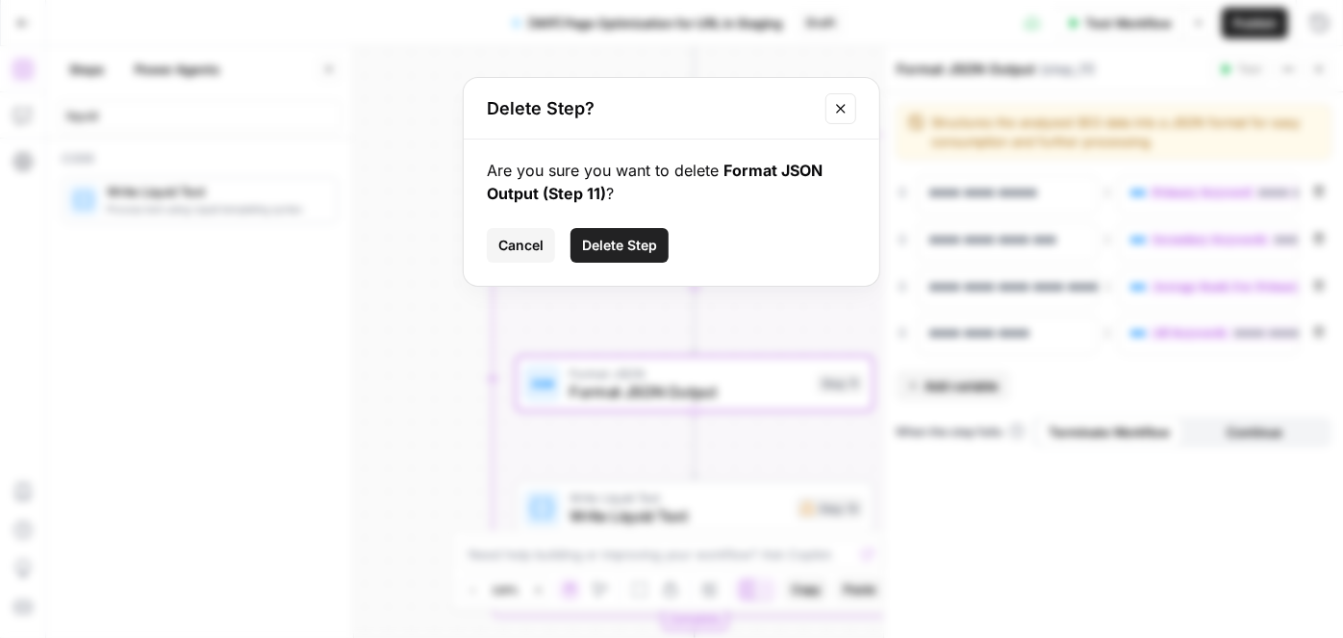
drag, startPoint x: 631, startPoint y: 242, endPoint x: 318, endPoint y: 134, distance: 331.7
click at [631, 242] on span "Delete Step" at bounding box center [619, 245] width 75 height 19
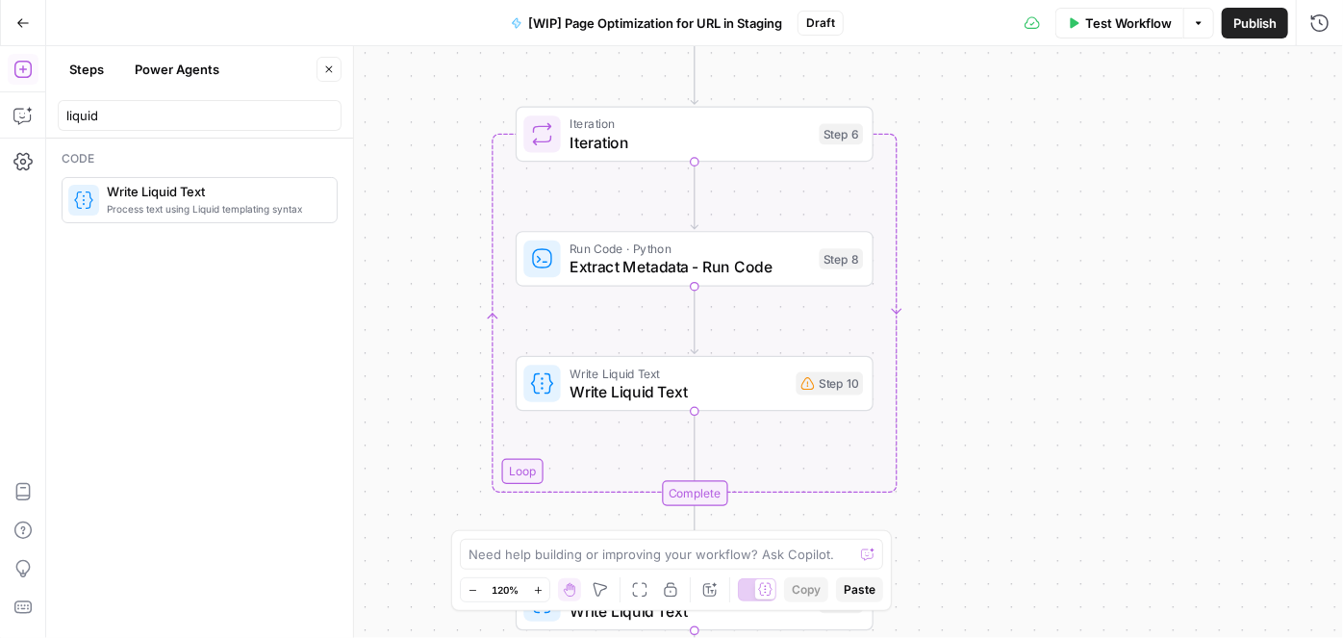
click at [76, 66] on button "Steps" at bounding box center [87, 69] width 58 height 31
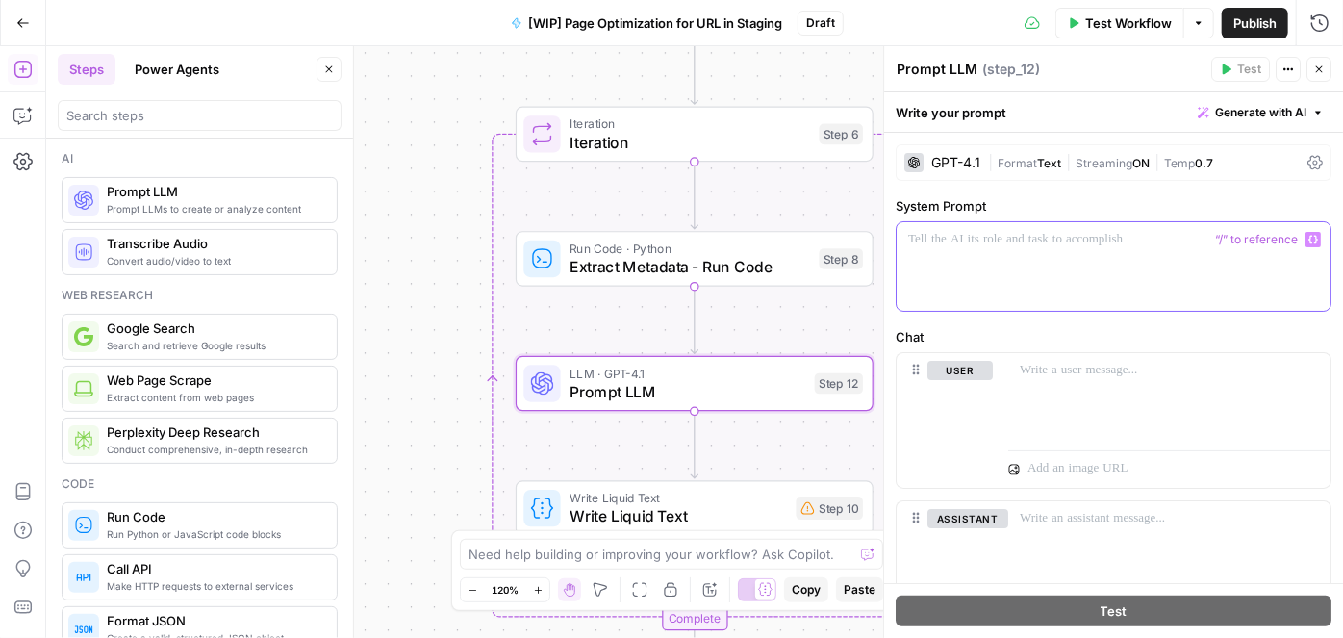
click at [965, 253] on div at bounding box center [1114, 266] width 434 height 89
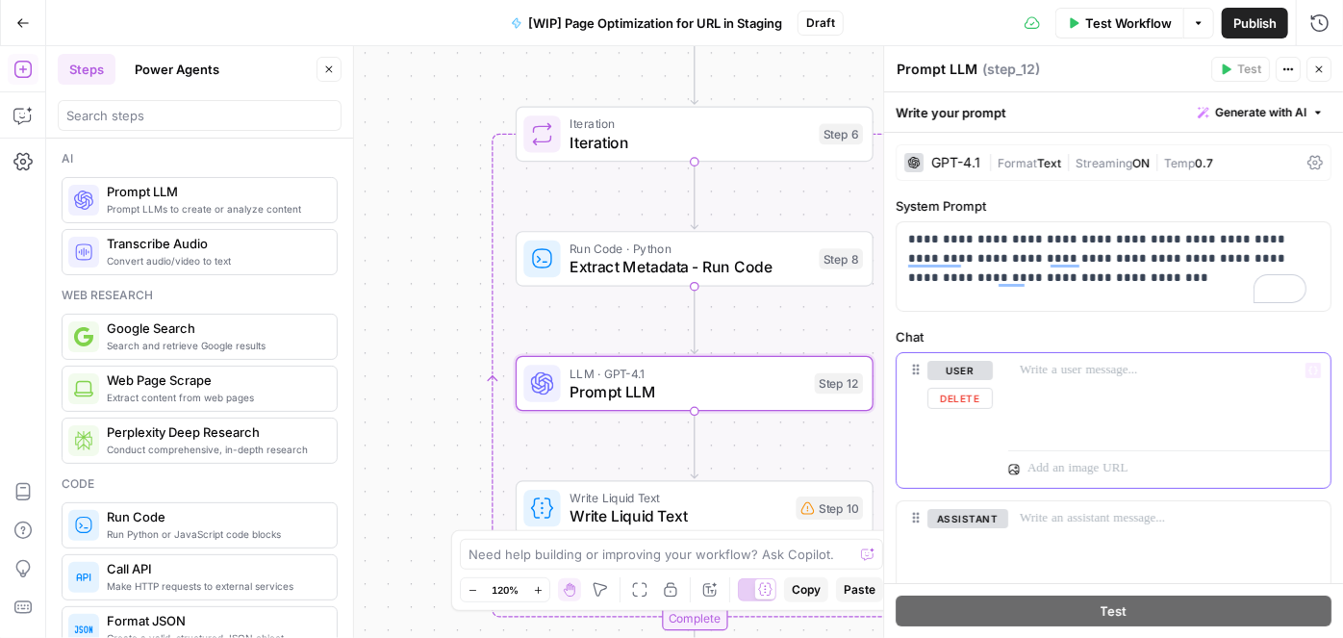
click at [1091, 368] on p at bounding box center [1169, 370] width 299 height 19
click at [1091, 367] on p "To enrich screen reader interactions, please activate Accessibility in Grammarl…" at bounding box center [1169, 370] width 299 height 19
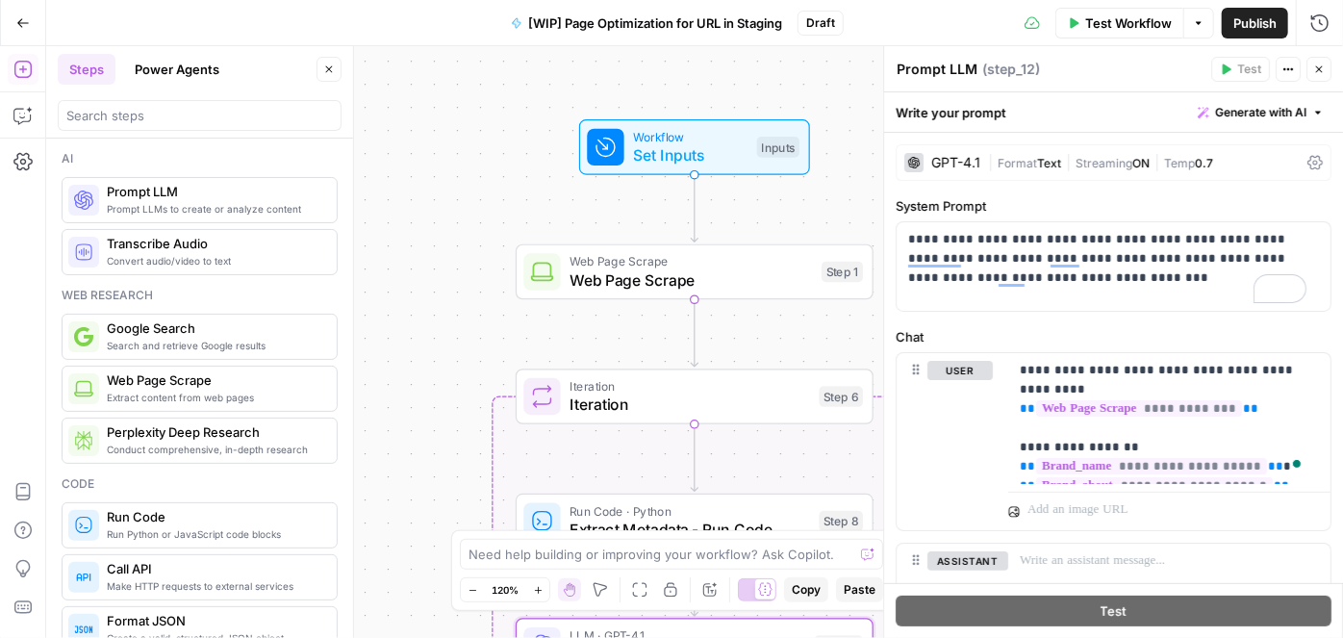
drag, startPoint x: 1326, startPoint y: 75, endPoint x: 771, endPoint y: 105, distance: 556.0
click at [1326, 75] on button "Close" at bounding box center [1319, 69] width 25 height 25
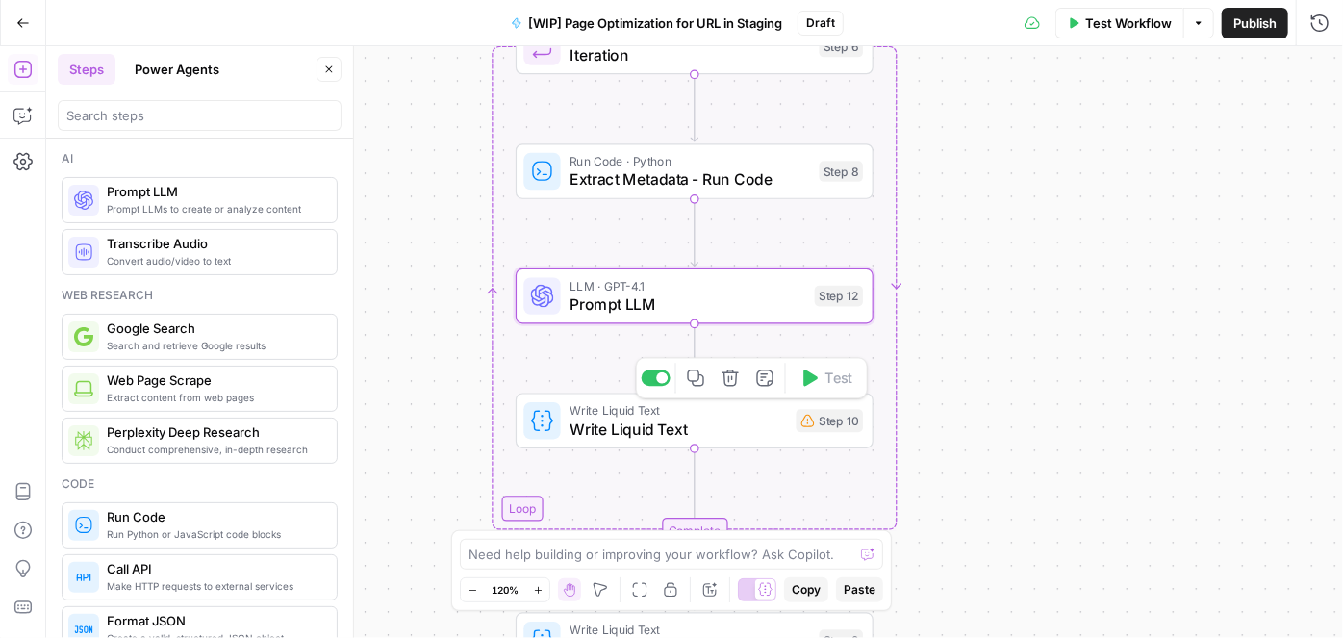
click at [662, 428] on span "Write Liquid Text" at bounding box center [678, 429] width 217 height 23
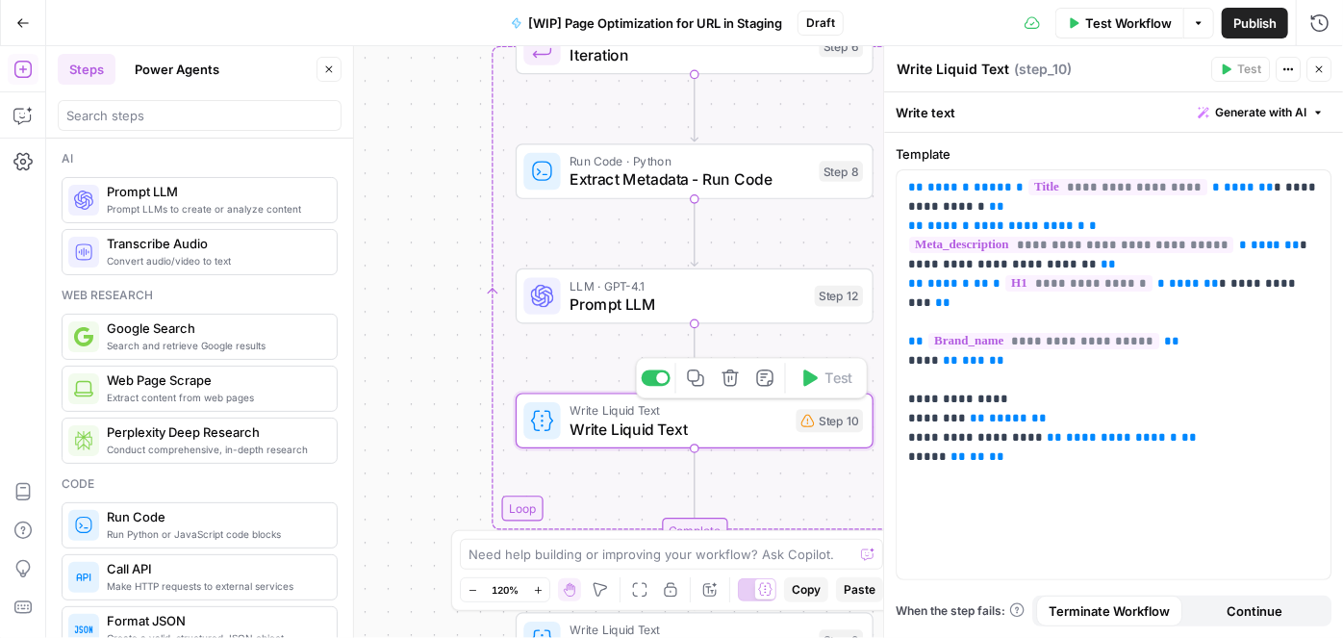
click at [427, 370] on div "Workflow Set Inputs Inputs Web Page Scrape Web Page Scrape Step 1 Loop Iteratio…" at bounding box center [694, 342] width 1297 height 592
click at [1321, 64] on icon "button" at bounding box center [1319, 70] width 12 height 12
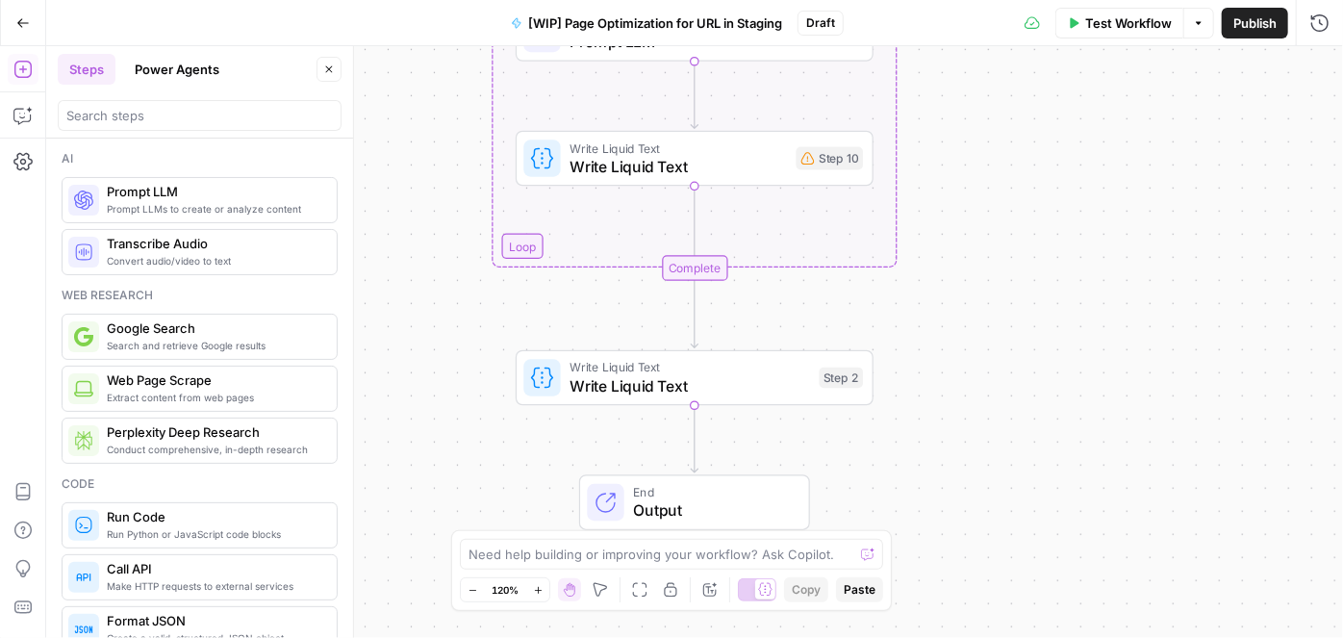
click at [696, 390] on span "Write Liquid Text" at bounding box center [690, 385] width 241 height 23
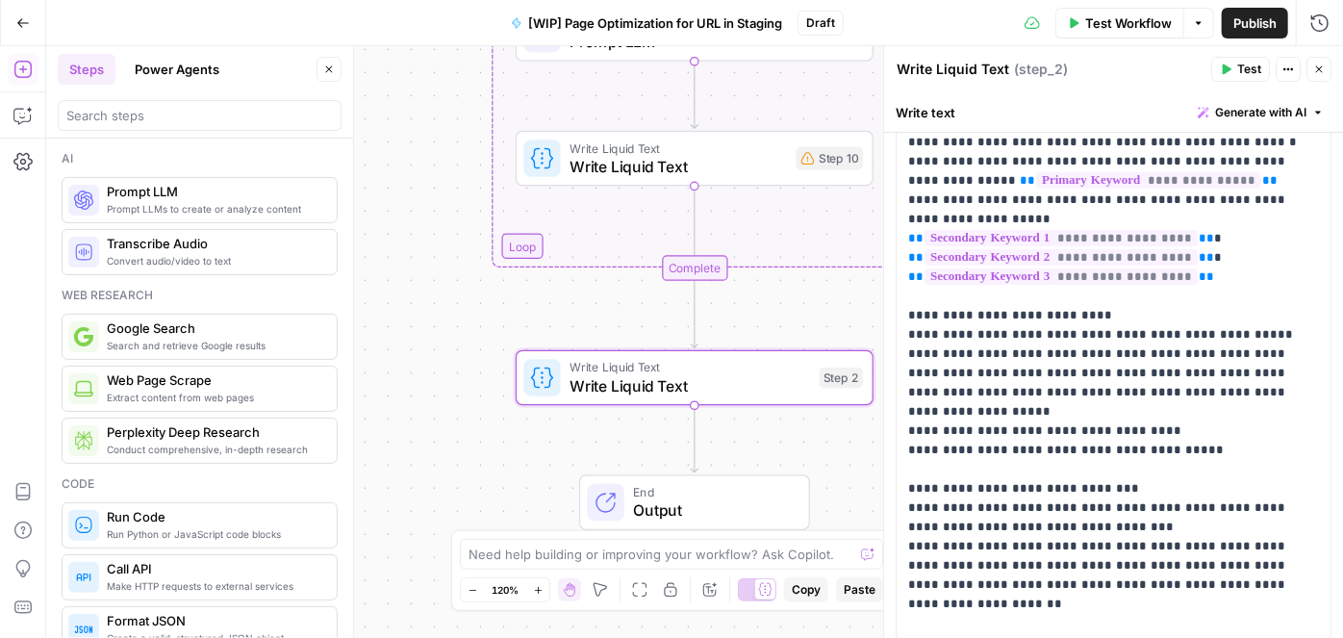
scroll to position [262, 0]
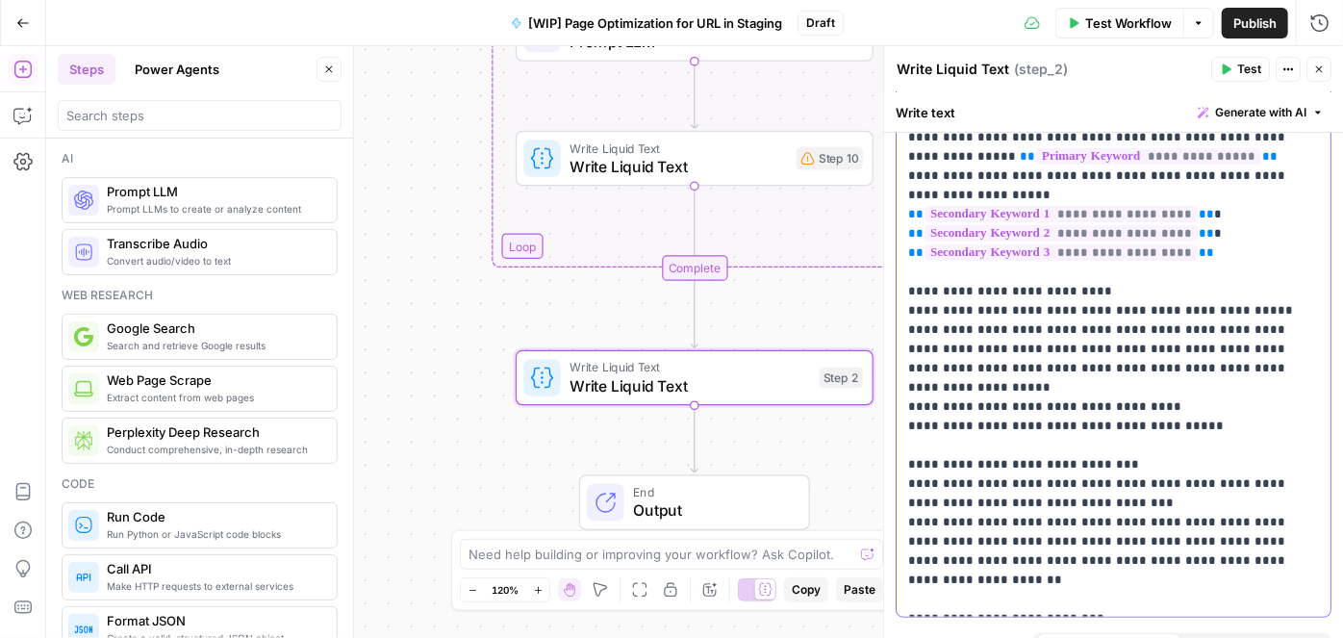
click at [1146, 247] on p "**********" at bounding box center [1107, 262] width 398 height 693
click at [1191, 368] on p "**********" at bounding box center [1107, 262] width 398 height 693
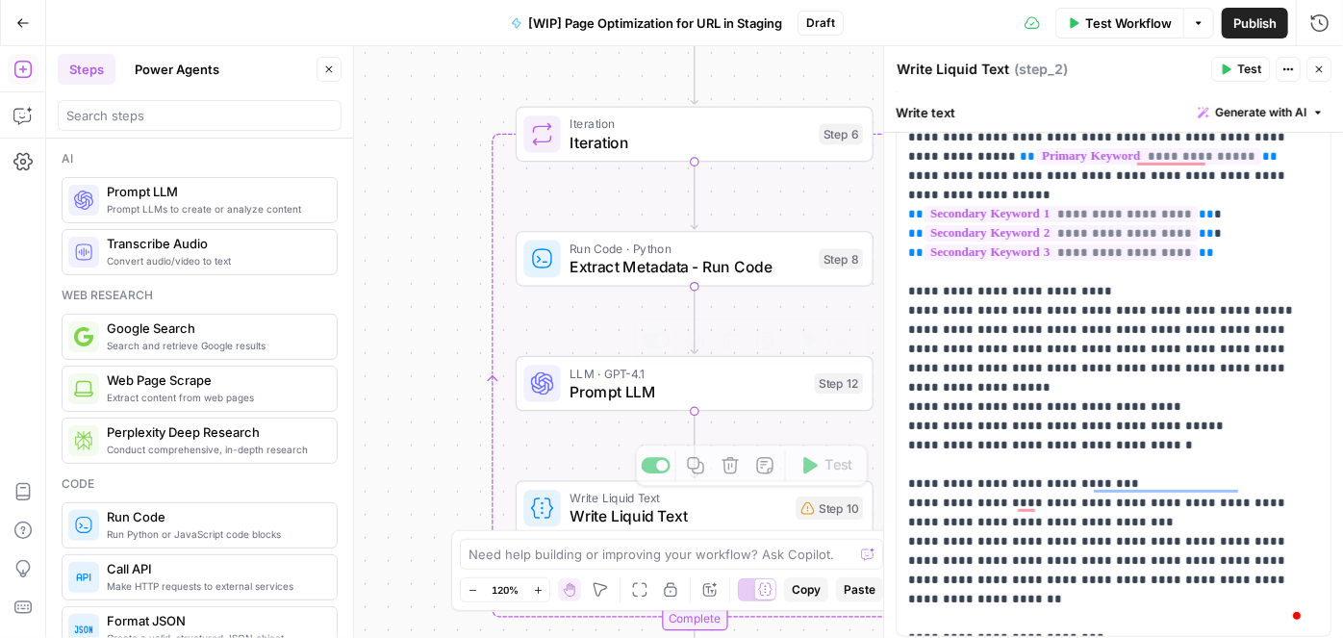
click at [614, 380] on span "Prompt LLM" at bounding box center [688, 391] width 236 height 23
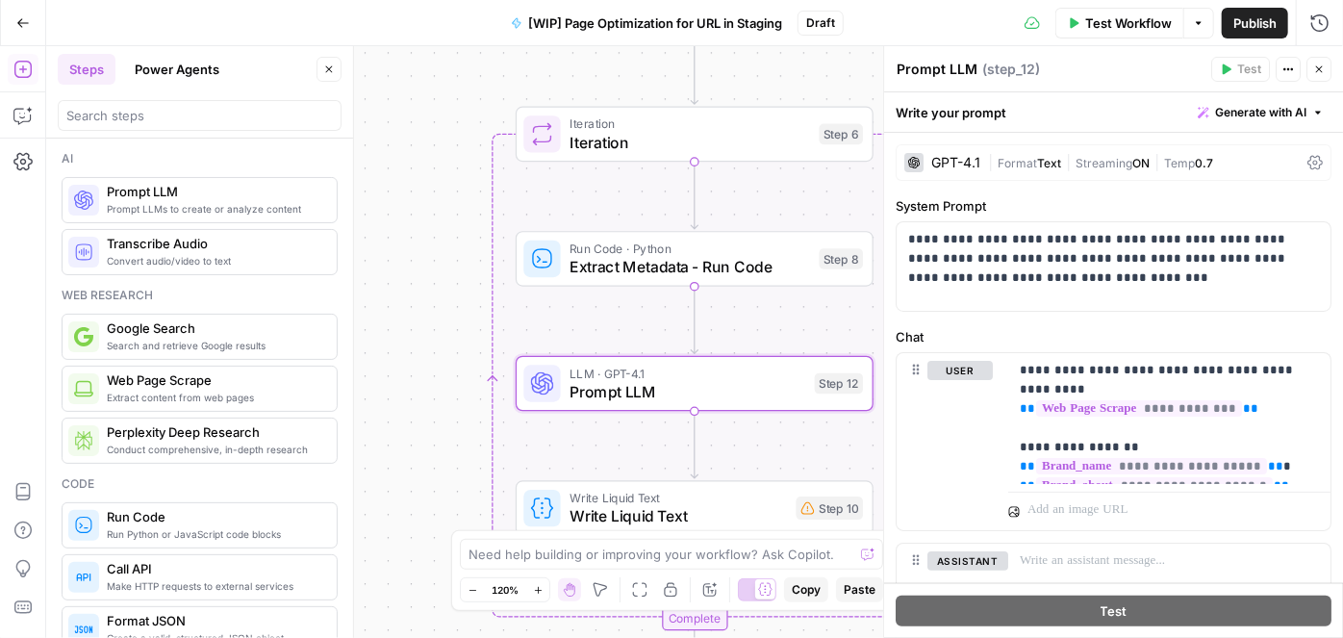
click at [901, 63] on textarea "Prompt LLM" at bounding box center [937, 69] width 81 height 19
click at [899, 69] on textarea "Prompt LLM" at bounding box center [937, 69] width 81 height 19
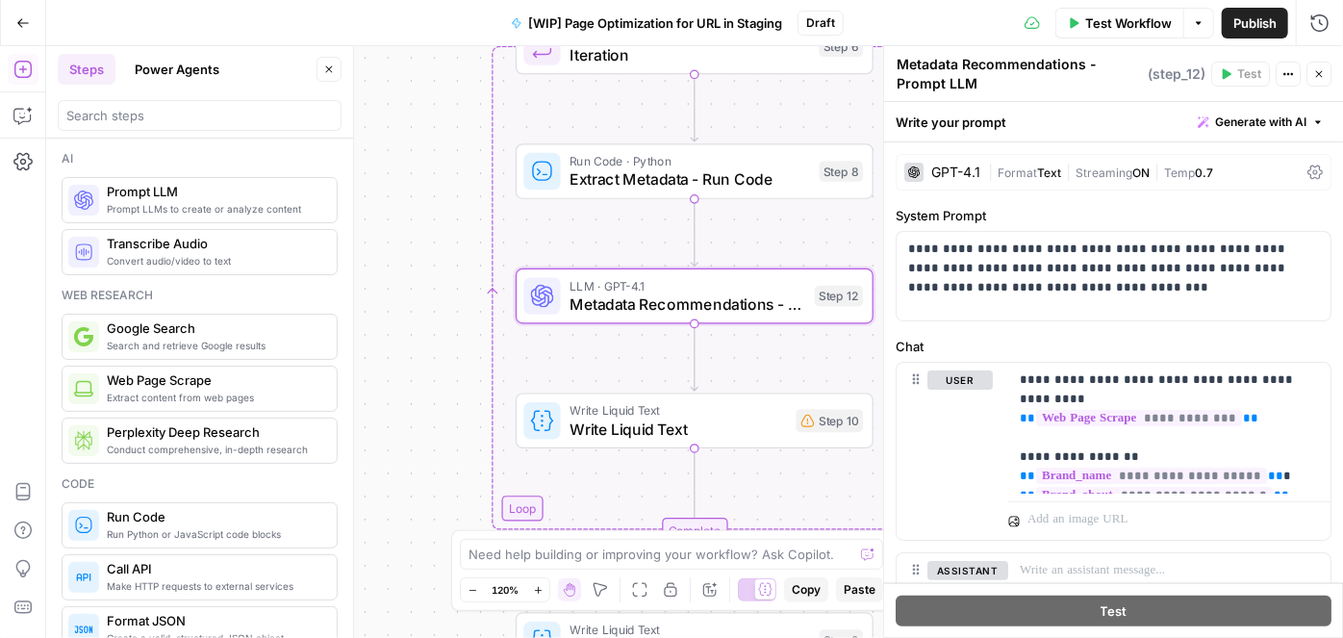
type textarea "Metadata Recommendations - Prompt LLM"
click at [605, 422] on span "Write Liquid Text" at bounding box center [678, 429] width 217 height 23
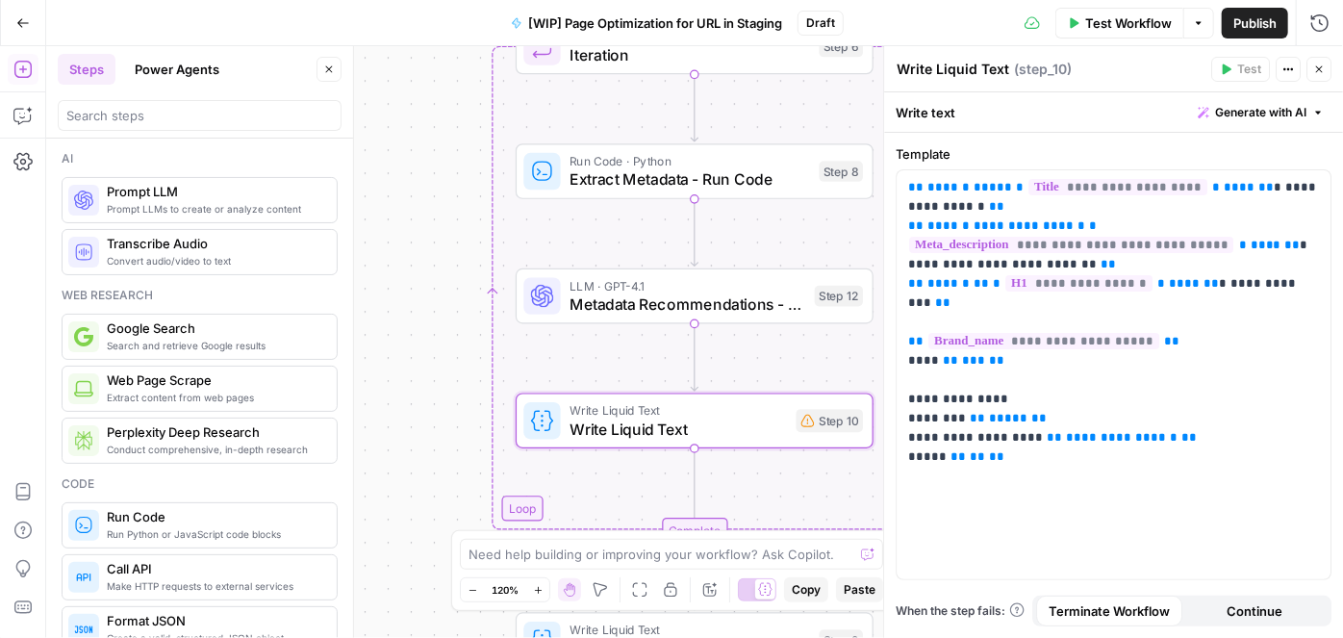
click at [901, 64] on textarea "Write Liquid Text" at bounding box center [953, 69] width 113 height 19
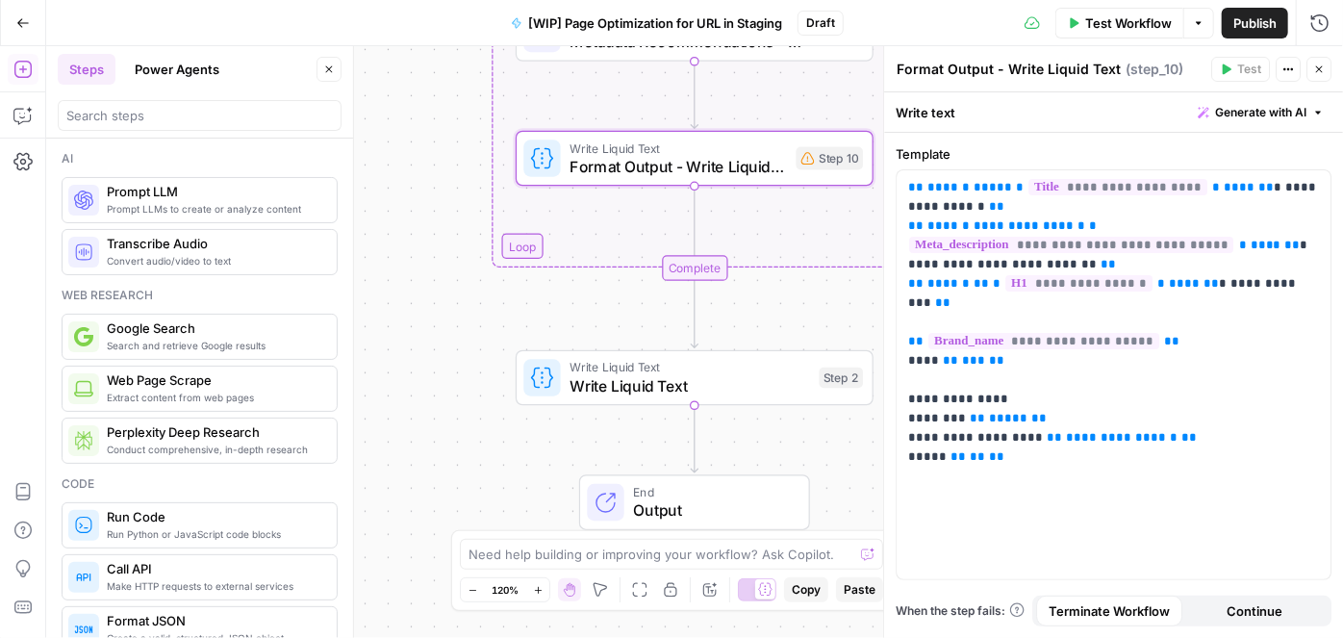
type textarea "Format Output - Write Liquid Text"
click at [607, 387] on span "Write Liquid Text" at bounding box center [690, 385] width 241 height 23
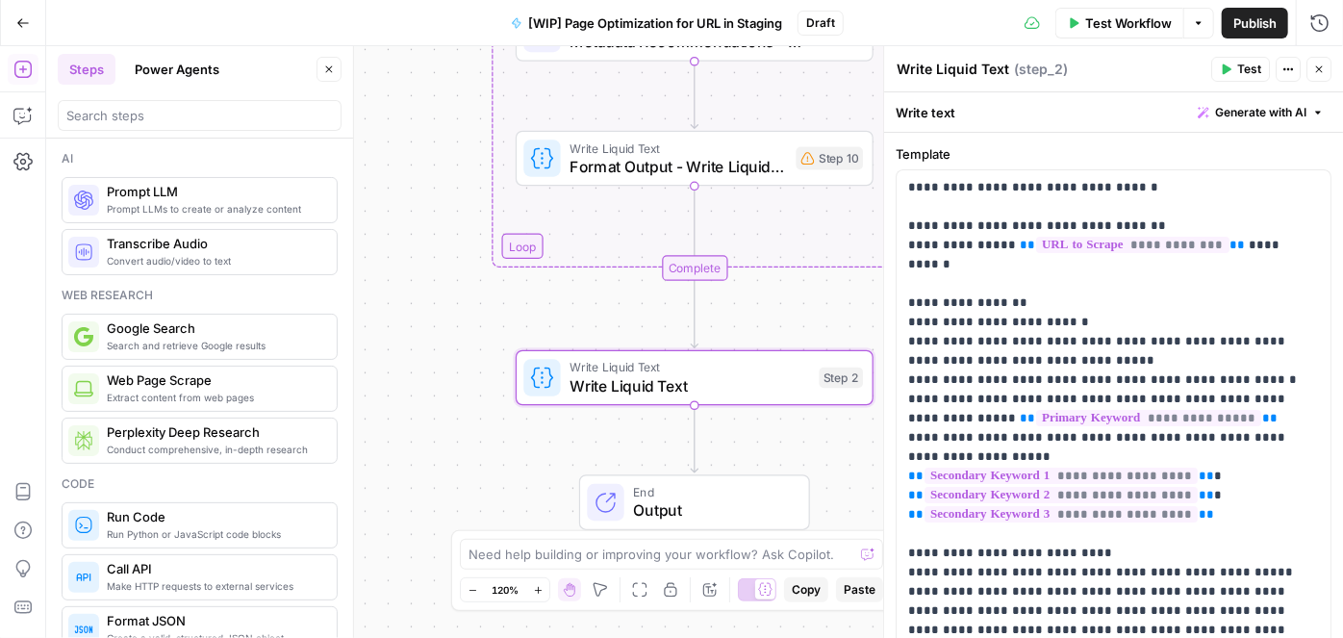
click at [898, 63] on textarea "Write Liquid Text" at bounding box center [953, 69] width 113 height 19
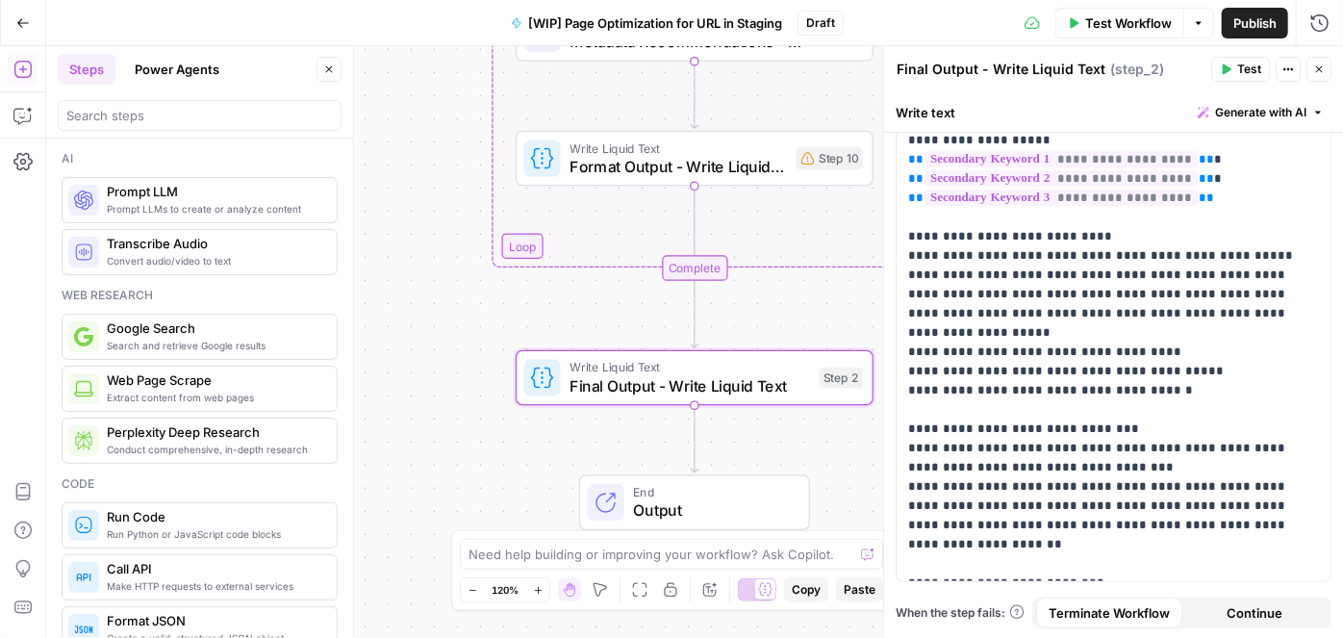
scroll to position [318, 0]
type textarea "Final Output - Write Liquid Text"
click at [1172, 337] on p "**********" at bounding box center [1107, 216] width 398 height 712
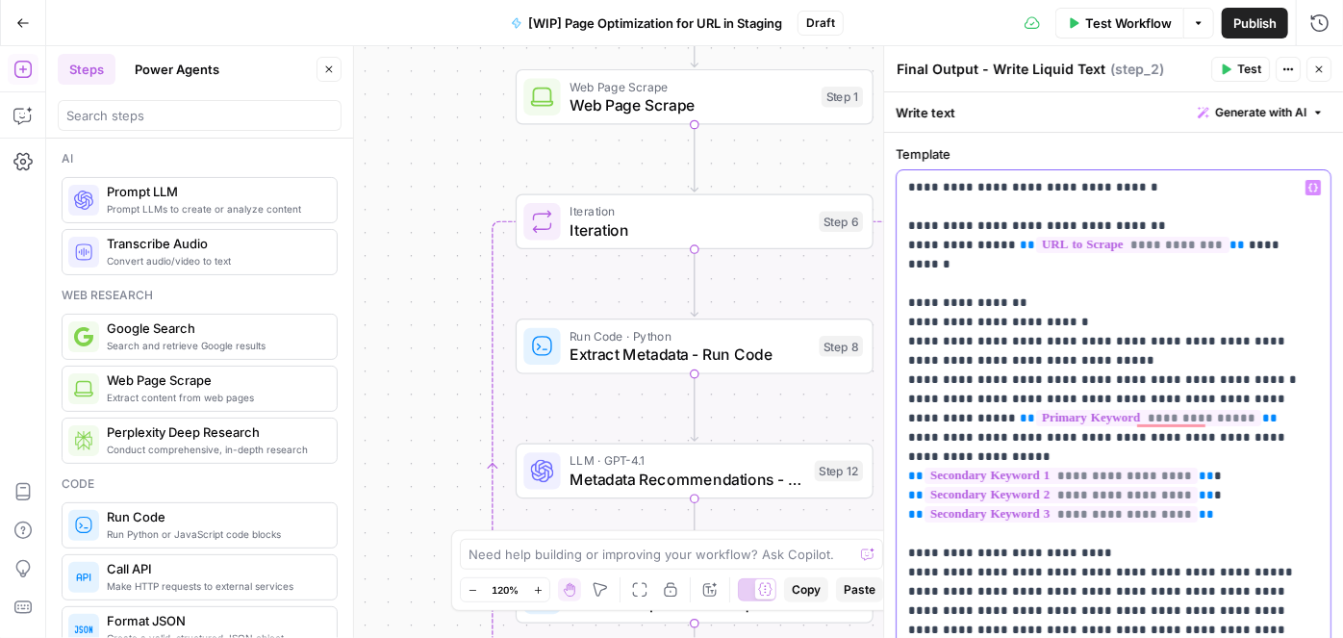
scroll to position [0, 0]
click at [1309, 188] on icon "button" at bounding box center [1314, 188] width 10 height 10
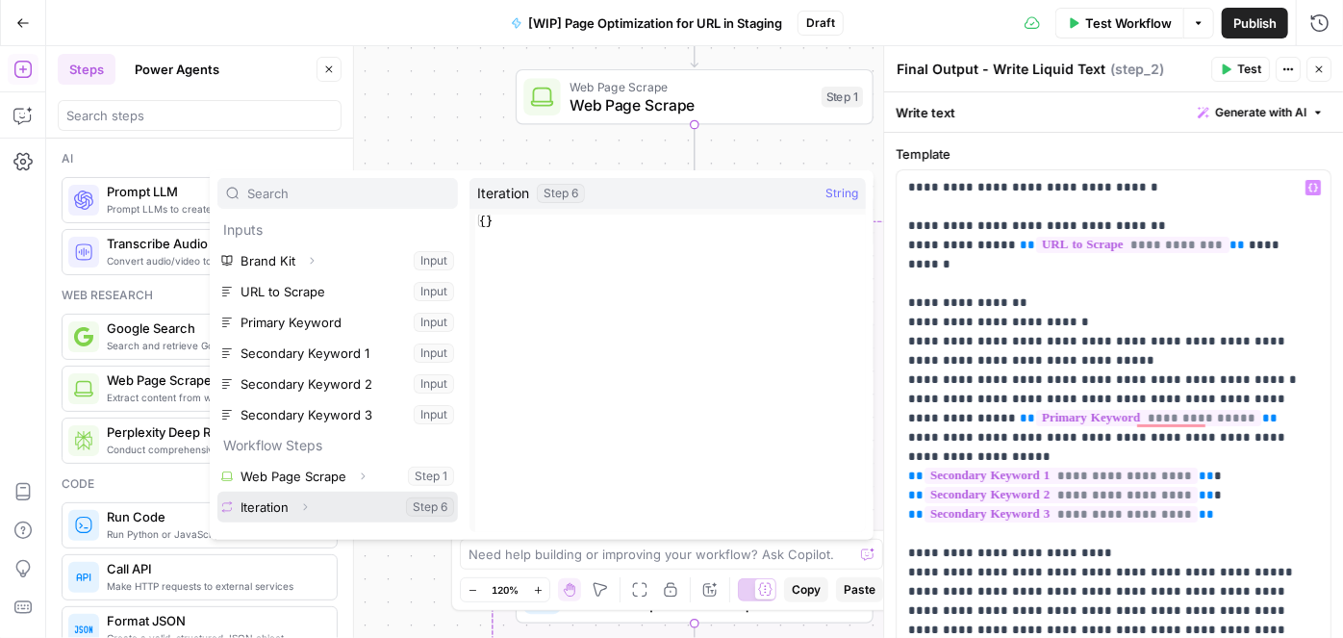
click at [321, 506] on button "Select variable Iteration" at bounding box center [337, 507] width 241 height 31
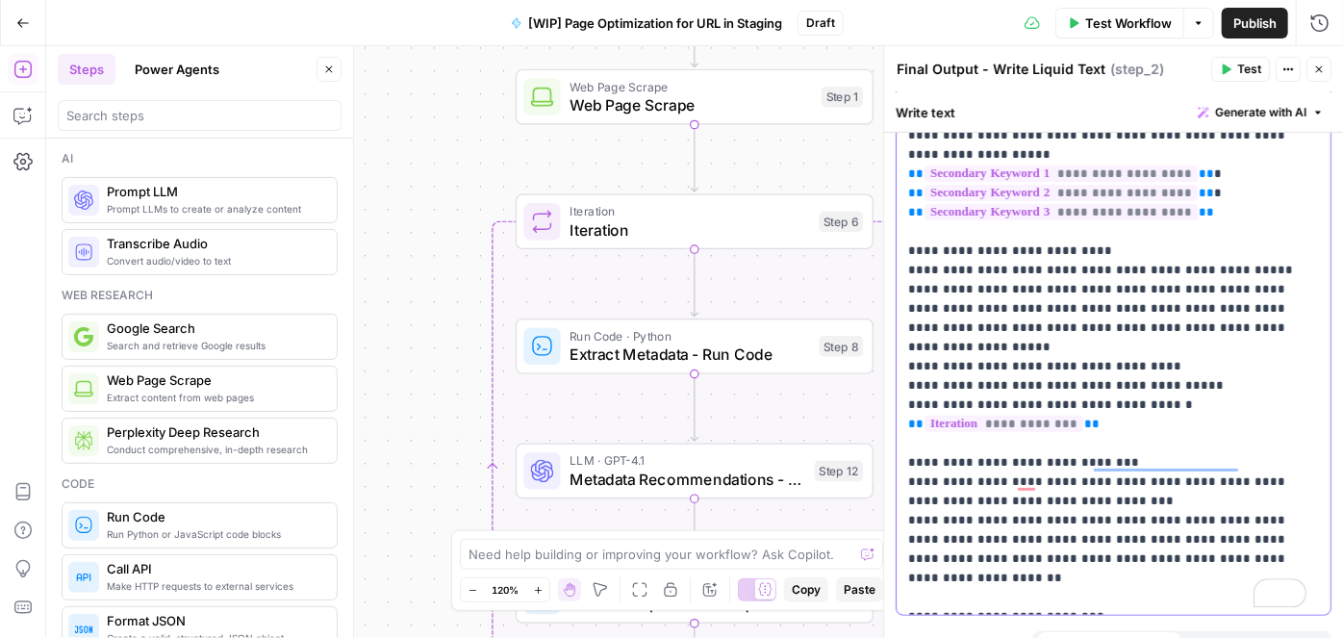
scroll to position [337, 0]
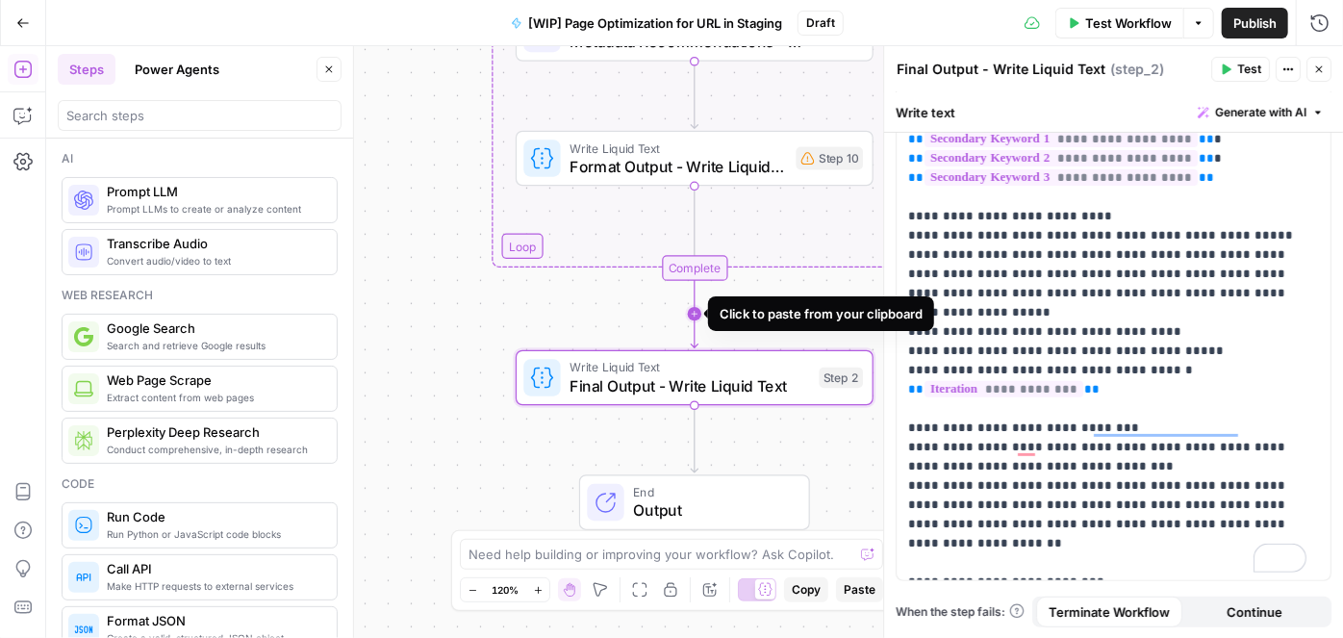
click at [697, 311] on icon "Edge from step_6-iteration-end to step_2" at bounding box center [694, 313] width 7 height 67
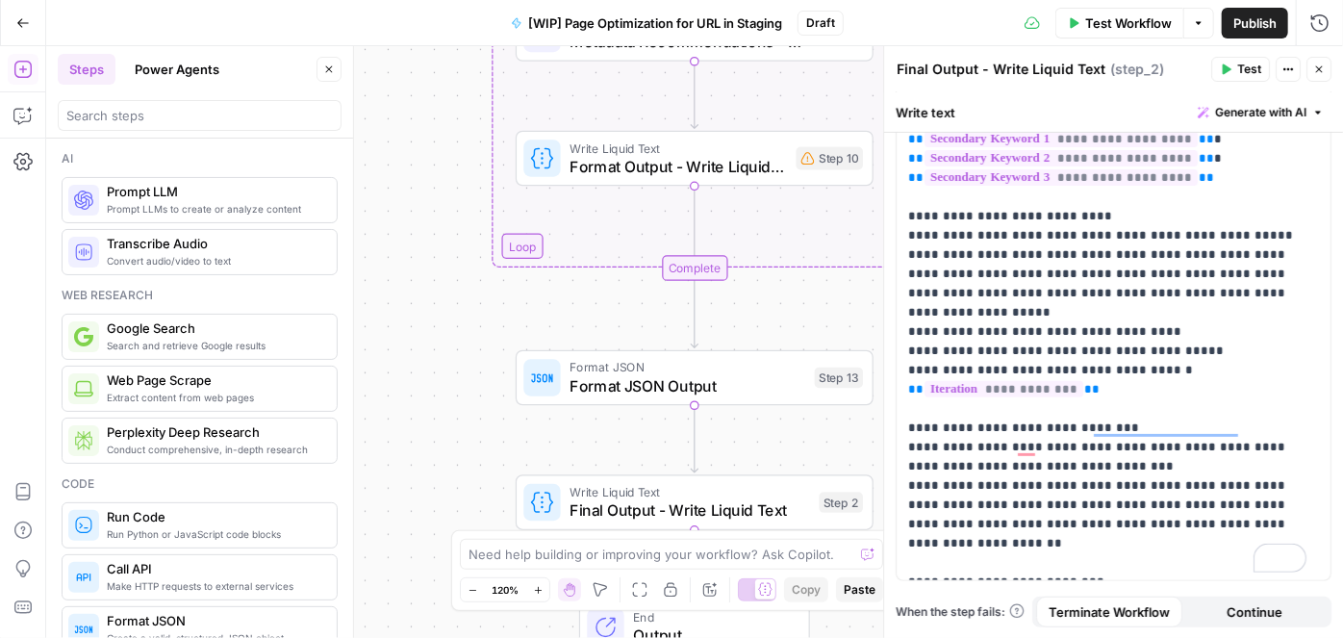
click at [717, 359] on span "Format JSON" at bounding box center [688, 367] width 236 height 18
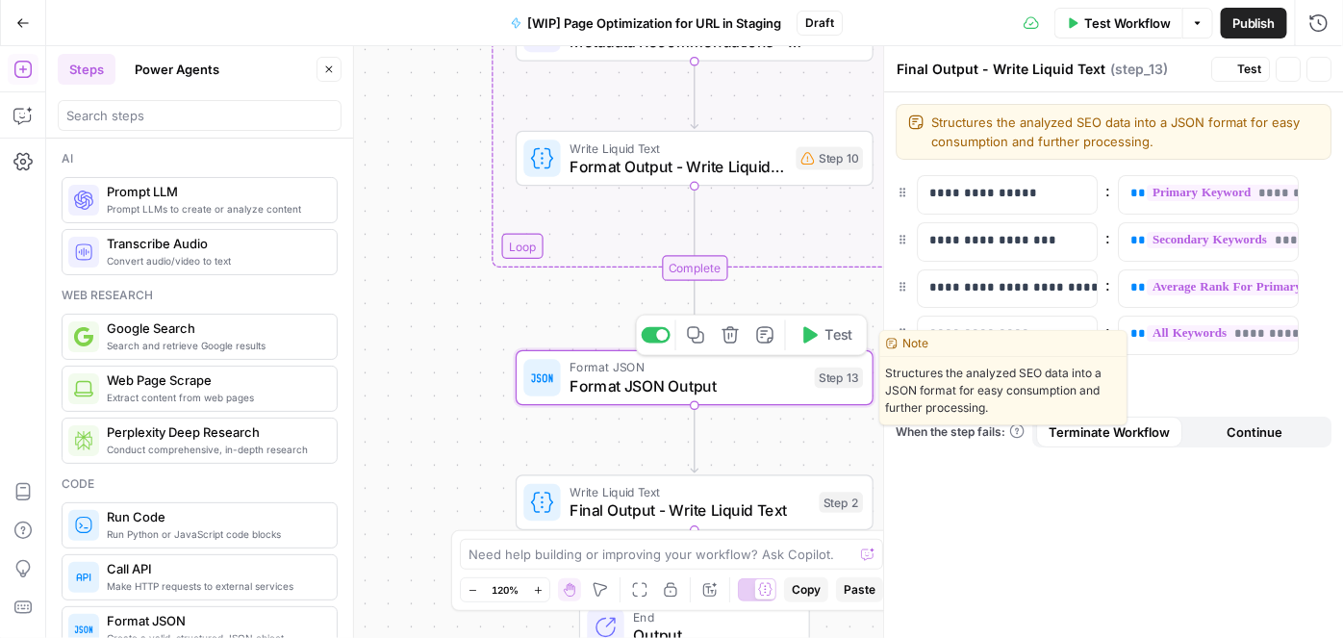
type textarea "Format JSON Output"
click at [728, 340] on icon "button" at bounding box center [731, 335] width 18 height 18
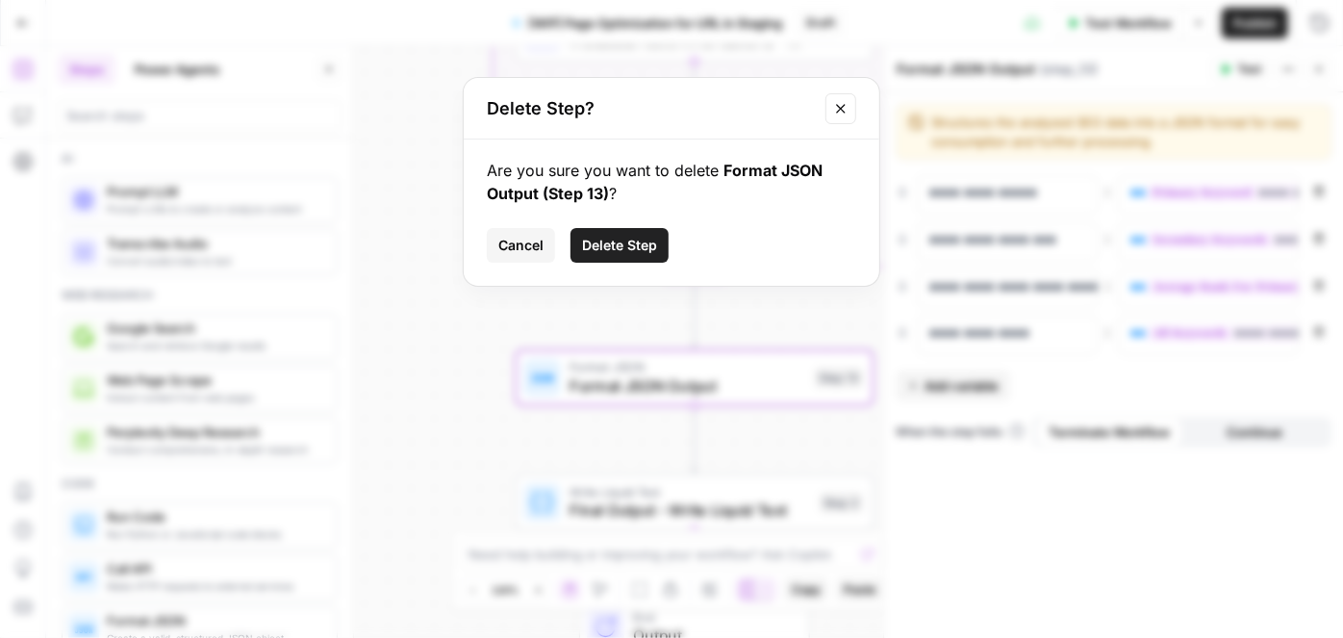
click at [630, 241] on span "Delete Step" at bounding box center [619, 245] width 75 height 19
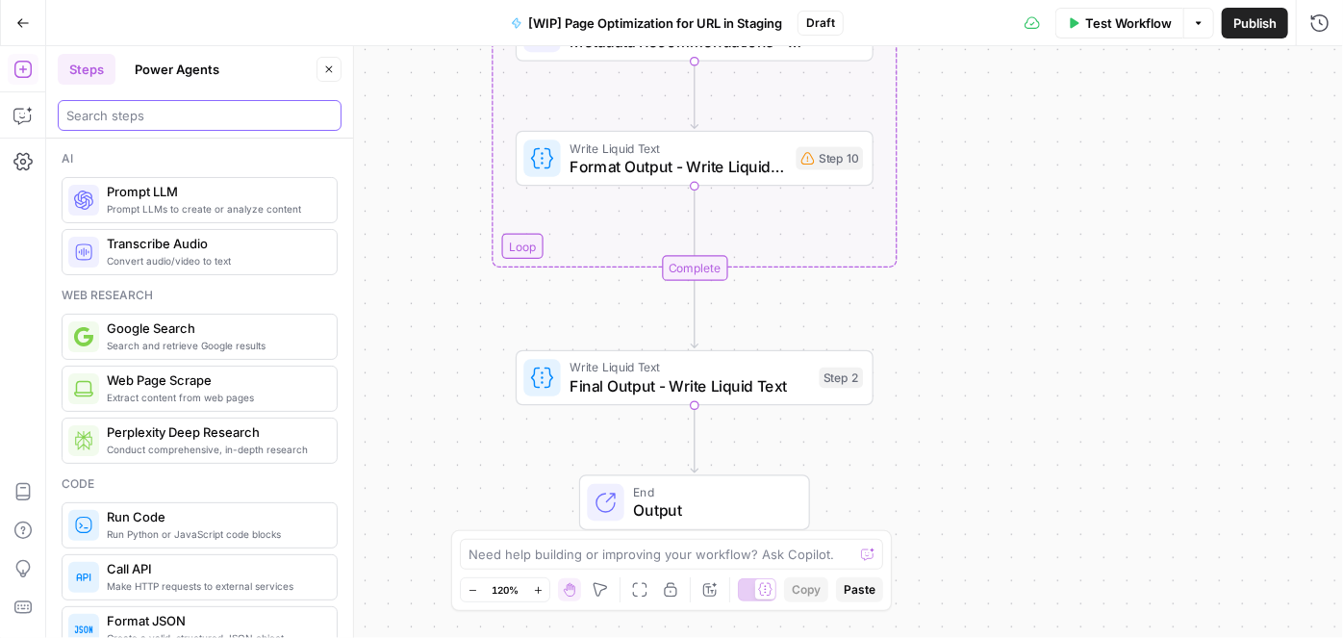
click at [115, 110] on input "search" at bounding box center [199, 115] width 267 height 19
type input "u"
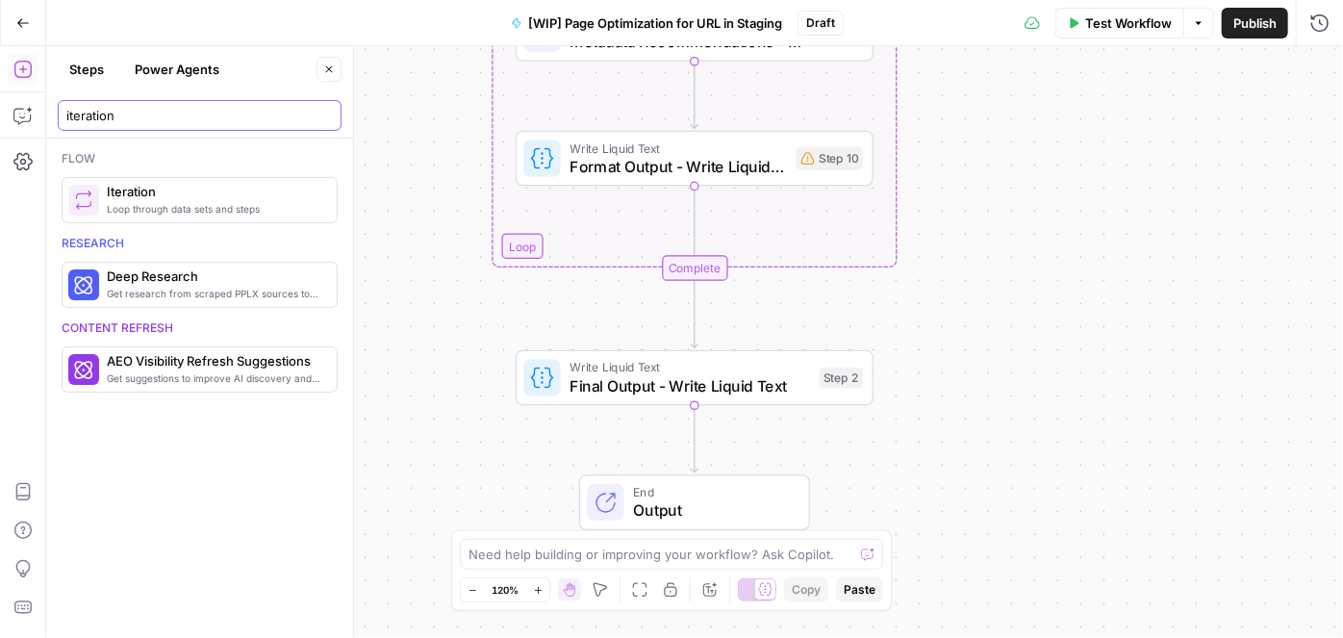
type input "iteration"
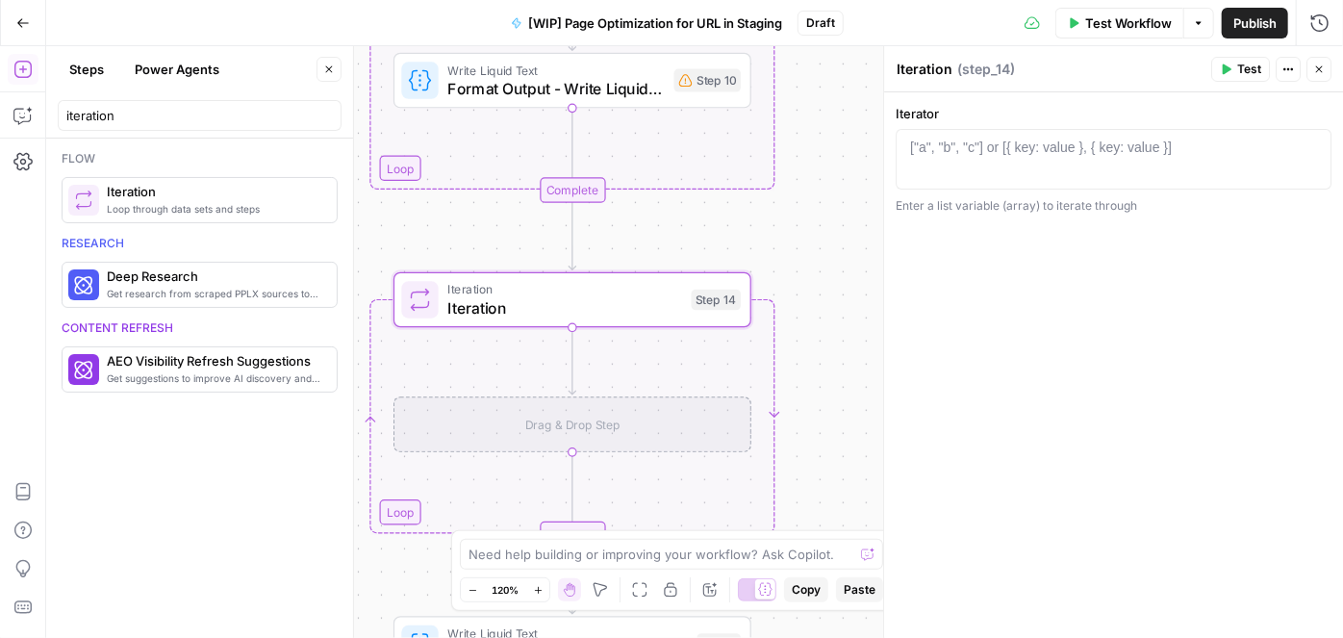
drag, startPoint x: 533, startPoint y: 458, endPoint x: 449, endPoint y: 380, distance: 114.4
click at [449, 380] on div "Workflow Set Inputs Inputs Web Page Scrape Web Page Scrape Step 1 Loop Iteratio…" at bounding box center [694, 342] width 1297 height 592
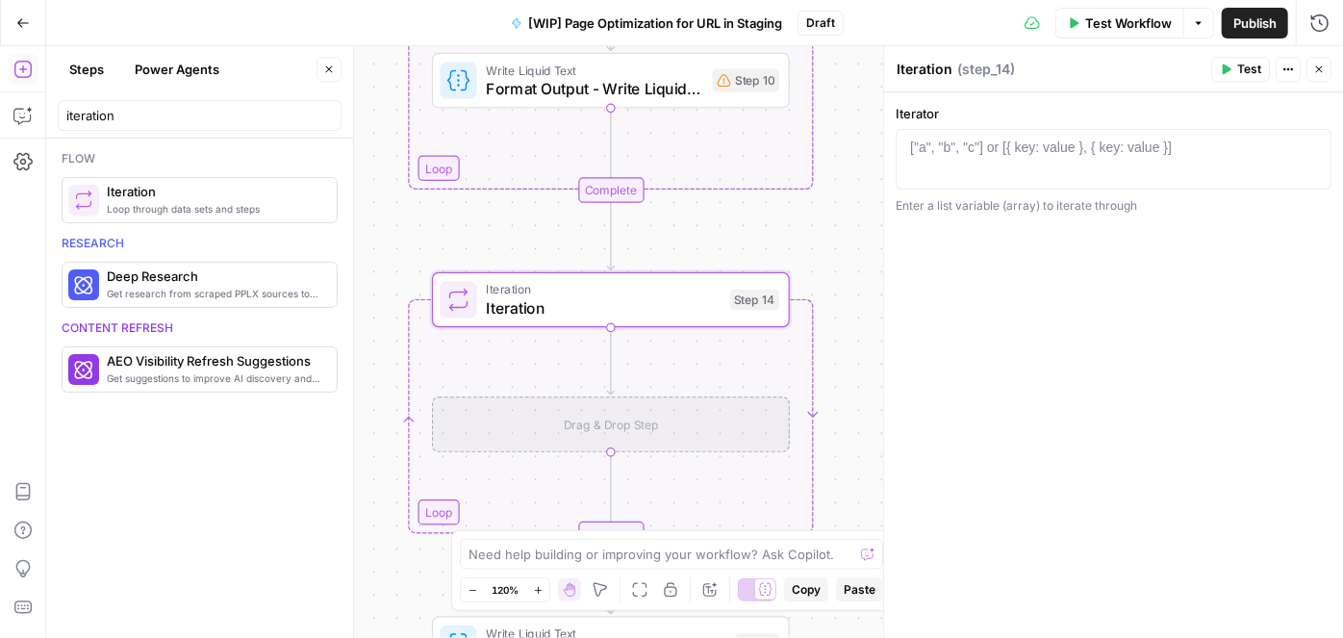
click at [984, 126] on div "Iterator 1 ["a", "b", "c"] or [{ key: value }, { key: value }] XXXXXXXXXXXXXXXX…" at bounding box center [1114, 159] width 436 height 111
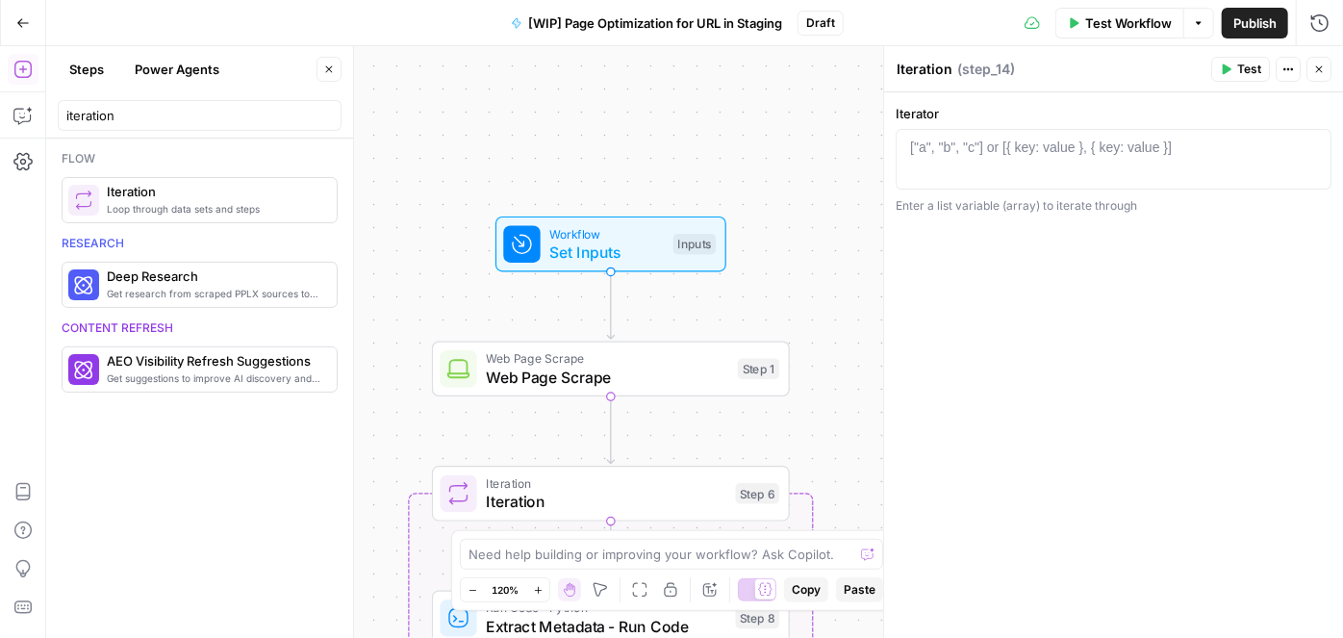
click at [1007, 138] on div "["a", "b", "c"] or [{ key: value }, { key: value }]" at bounding box center [1041, 147] width 262 height 19
click at [1313, 146] on icon "button" at bounding box center [1312, 147] width 10 height 10
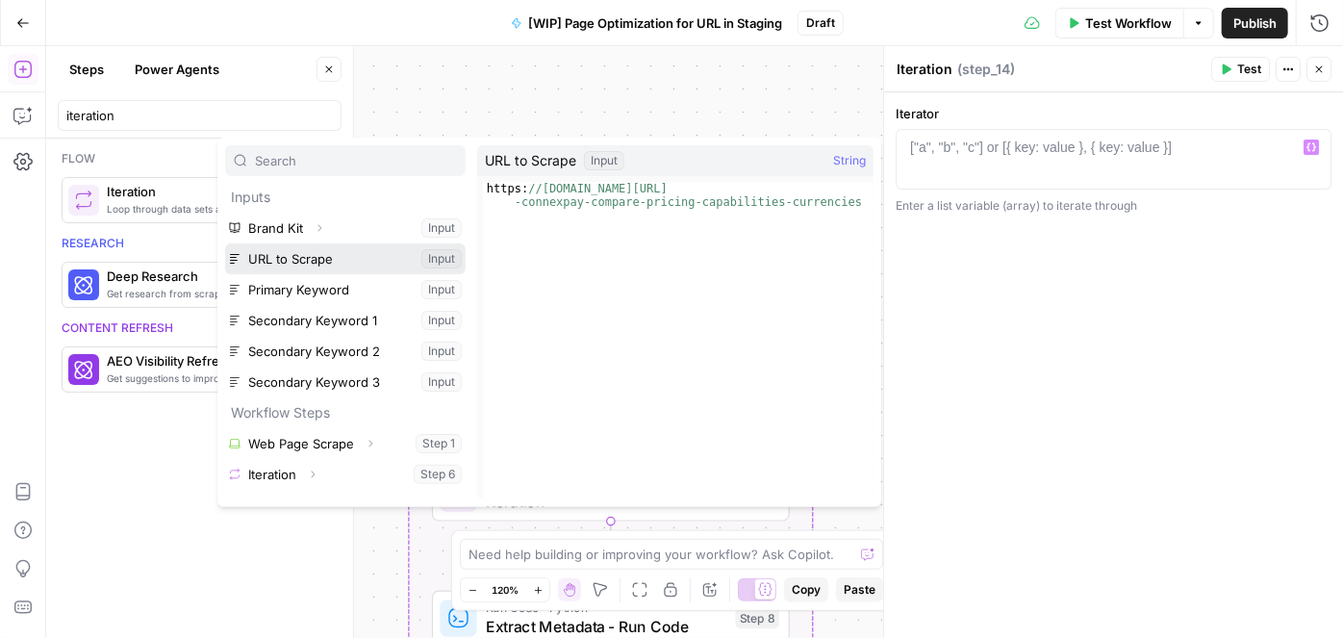
click at [331, 252] on button "Select variable URL to Scrape" at bounding box center [345, 258] width 241 height 31
type textarea "**********"
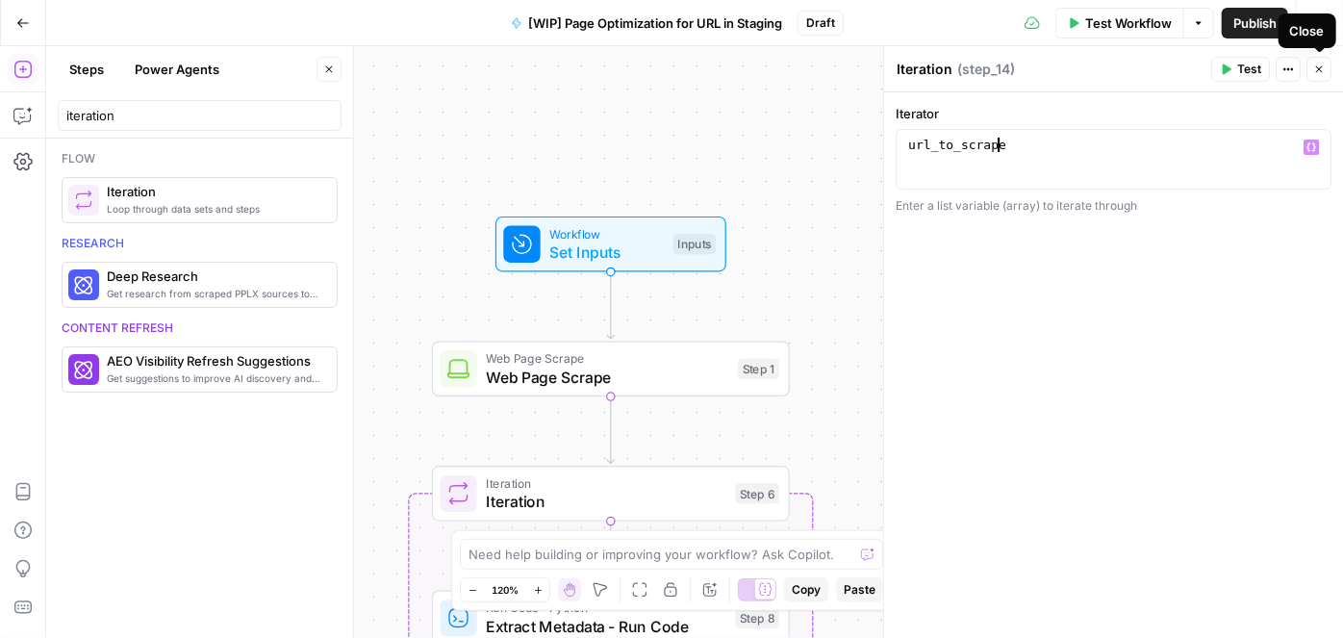
click at [1325, 70] on icon "button" at bounding box center [1319, 70] width 12 height 12
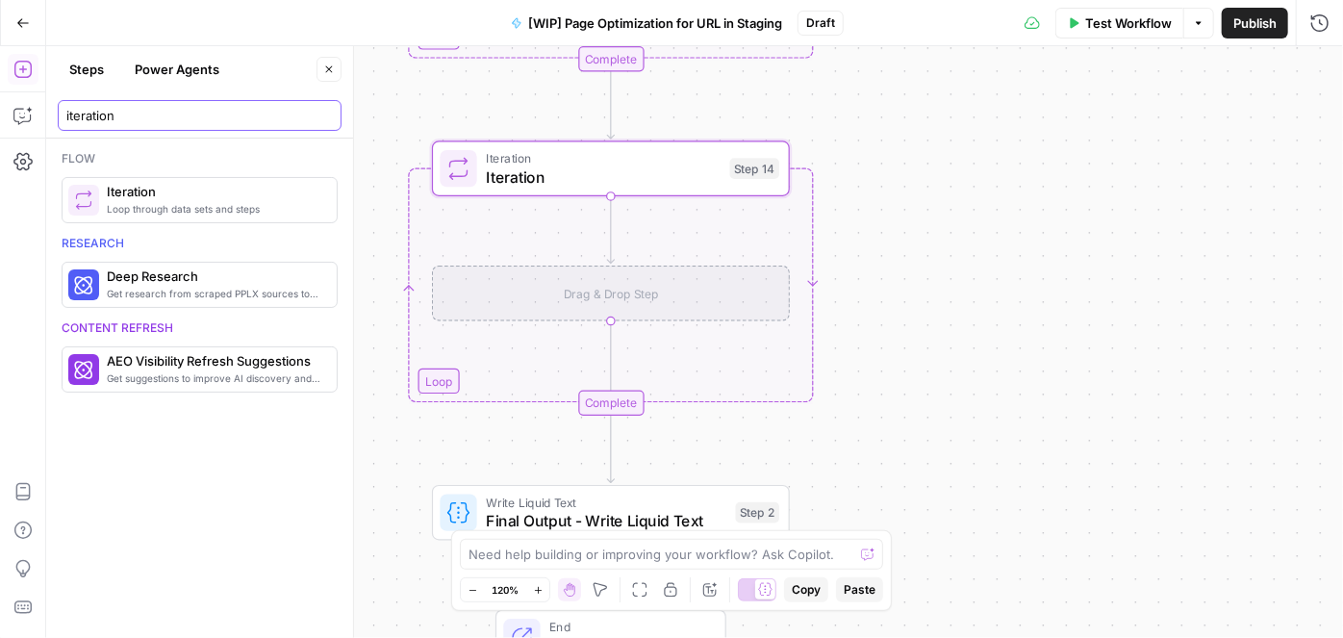
click at [140, 110] on input "iteration" at bounding box center [199, 115] width 267 height 19
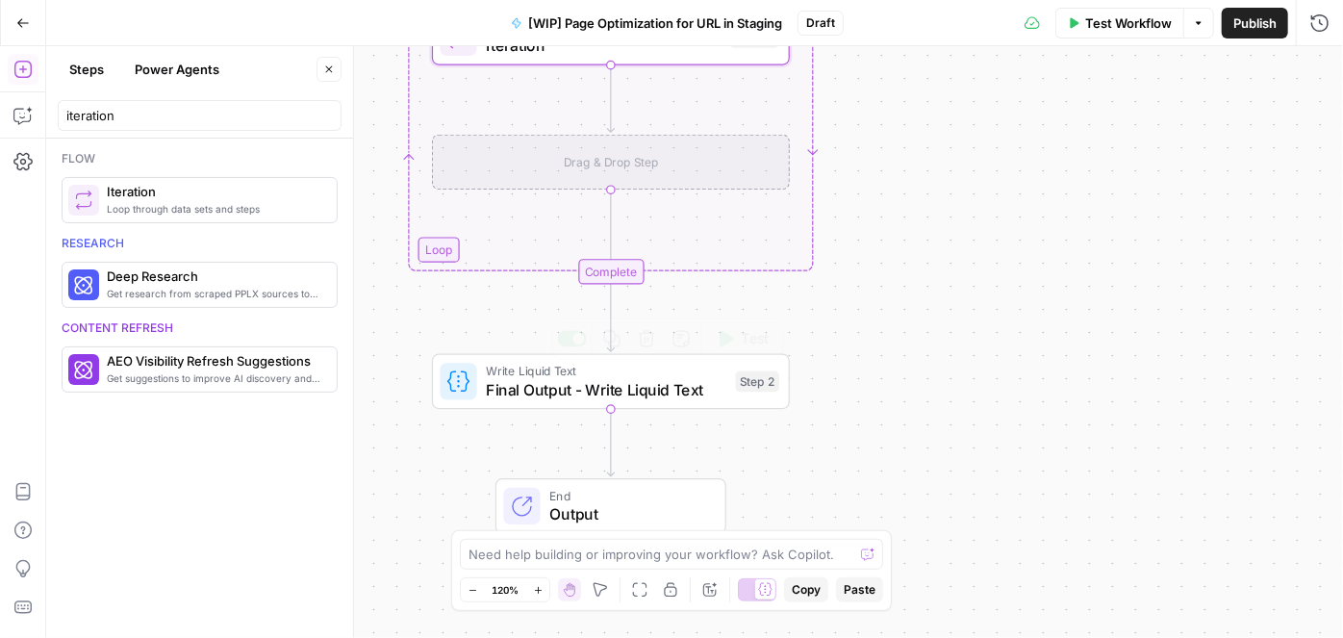
click at [613, 391] on span "Final Output - Write Liquid Text" at bounding box center [606, 389] width 241 height 23
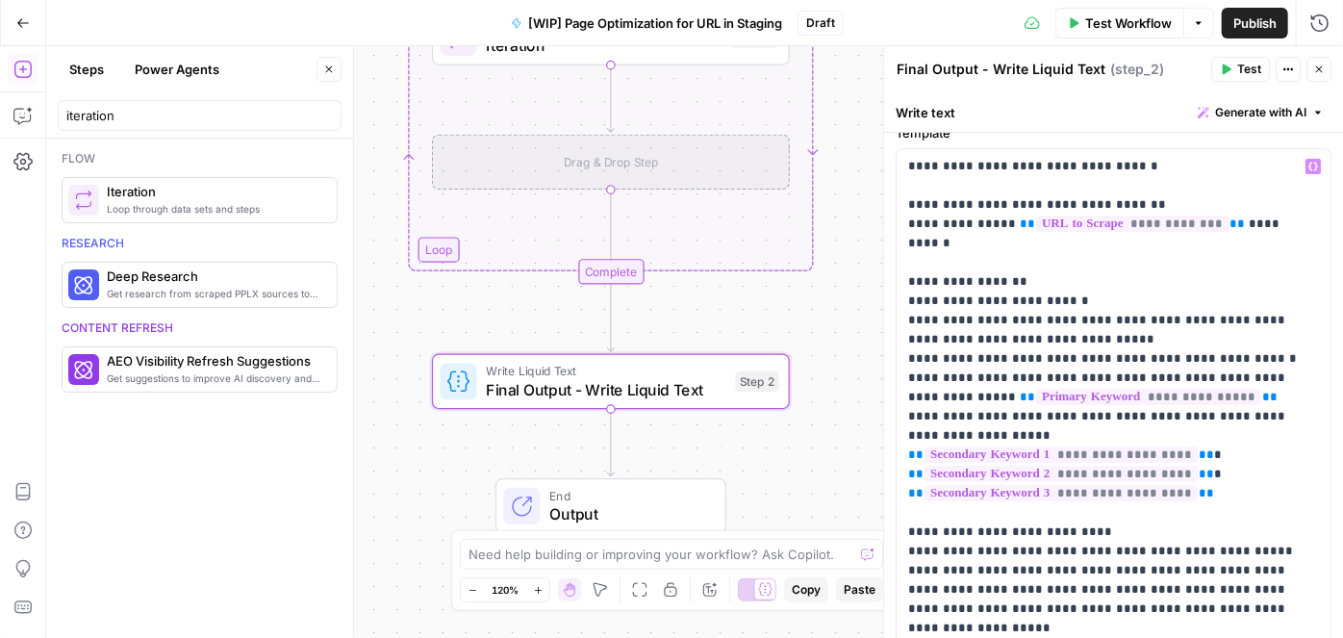
scroll to position [0, 0]
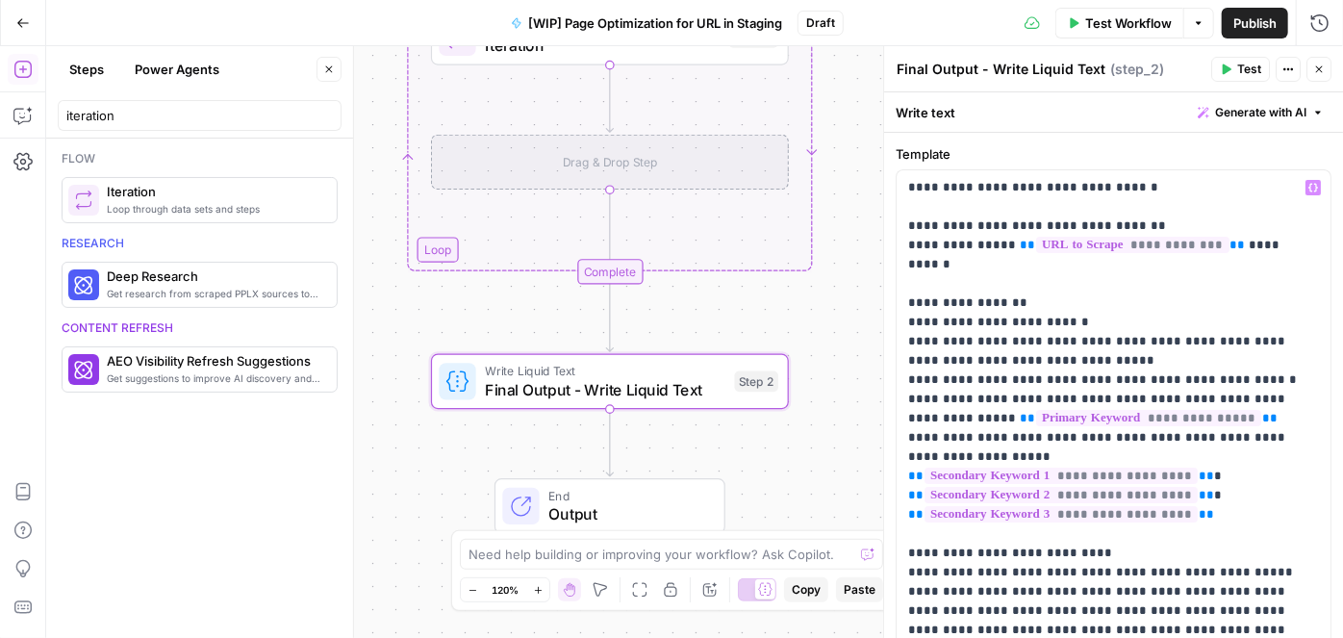
click at [836, 153] on div "Workflow Set Inputs Inputs Web Page Scrape Web Page Scrape Step 1 Loop Iteratio…" at bounding box center [694, 342] width 1297 height 592
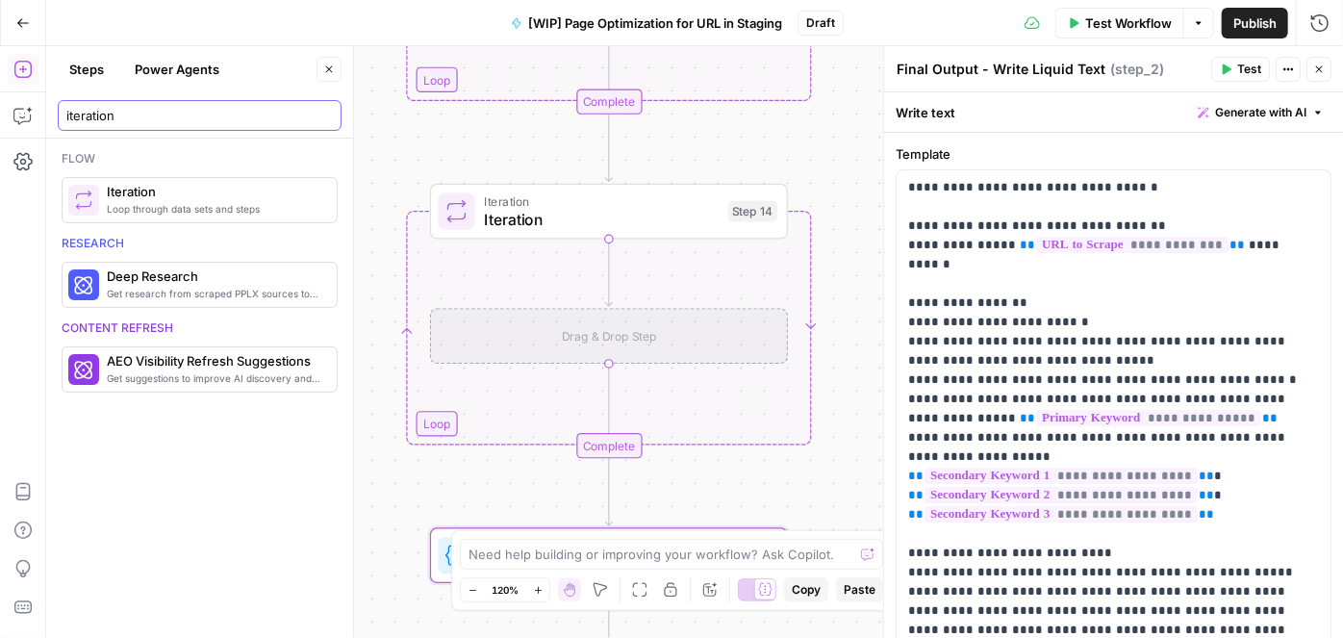
click at [127, 112] on input "iteration" at bounding box center [199, 115] width 267 height 19
click at [318, 116] on input "iteration" at bounding box center [199, 115] width 267 height 19
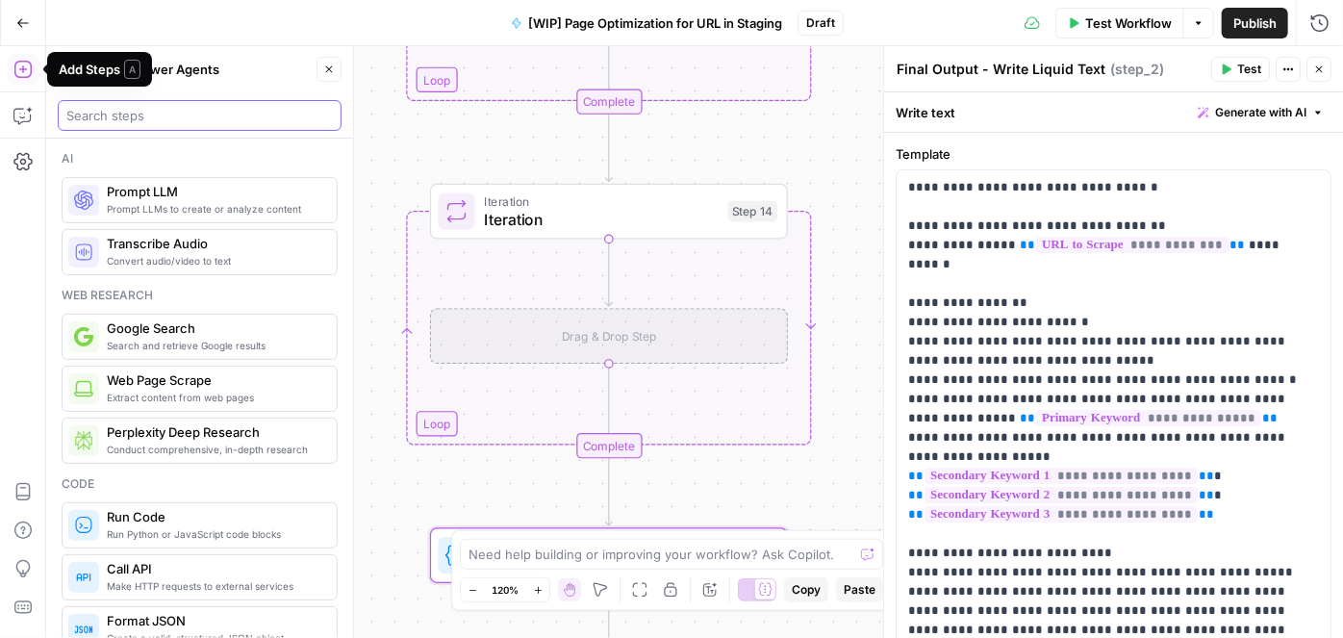
click at [128, 123] on input "search" at bounding box center [199, 115] width 267 height 19
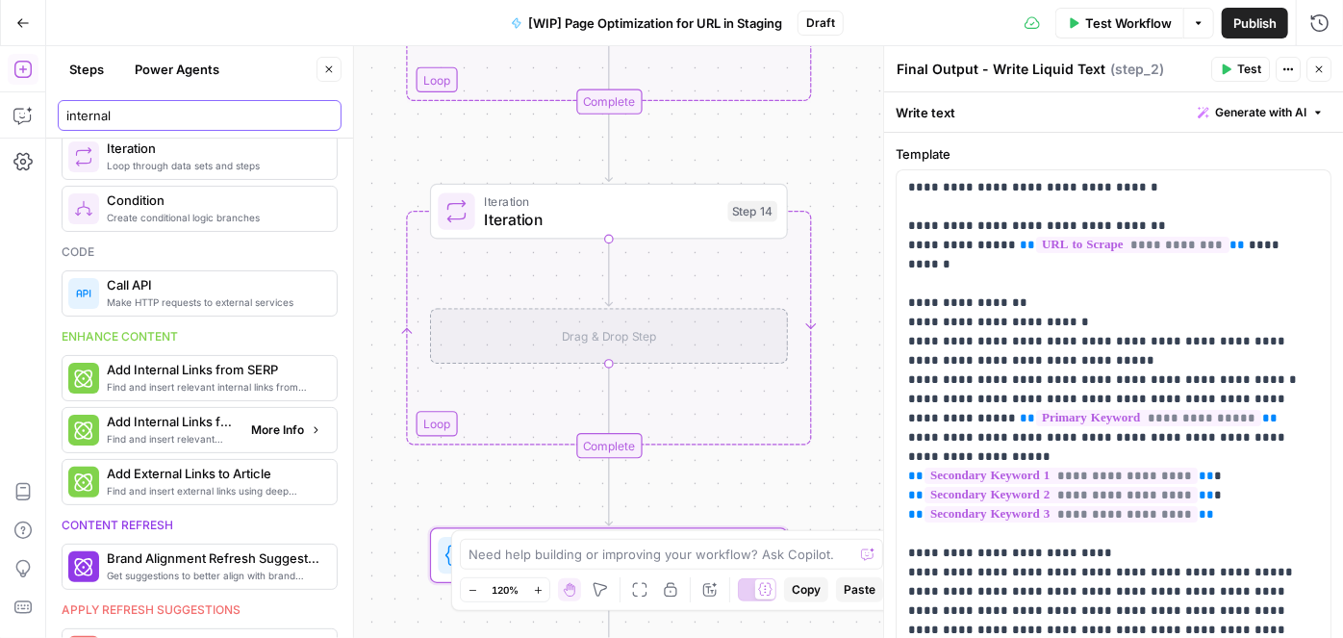
scroll to position [86, 0]
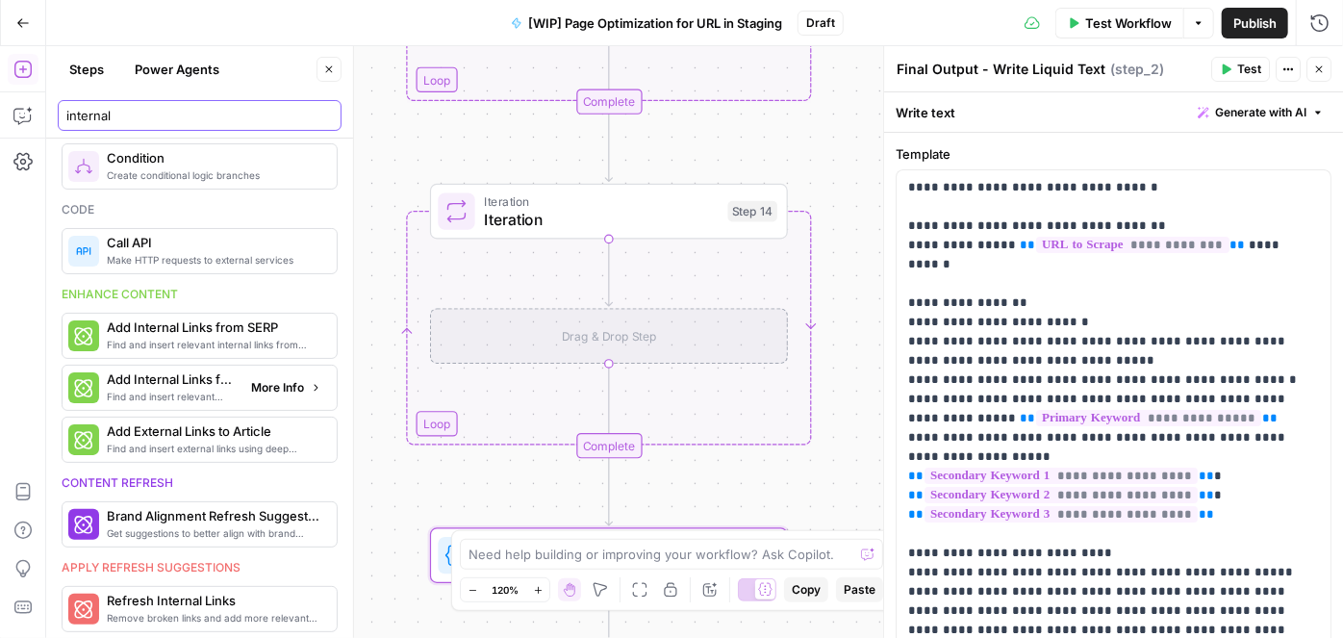
type input "internal"
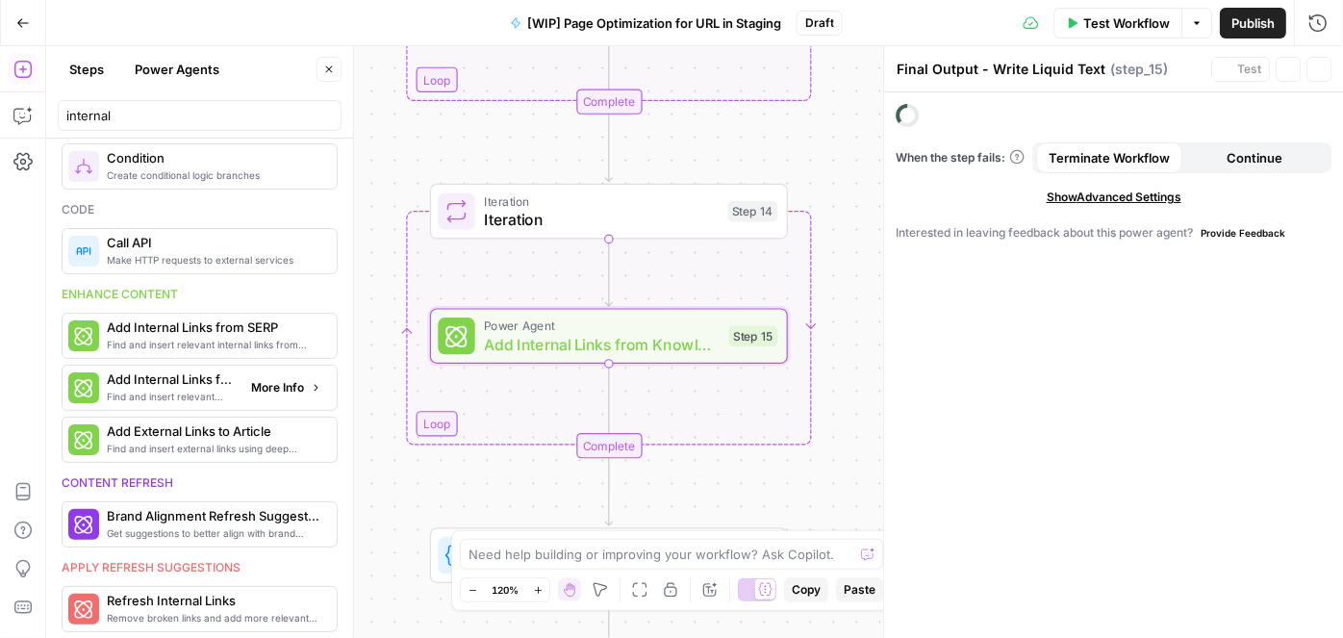
type textarea "Add Internal Links from Knowledge Base"
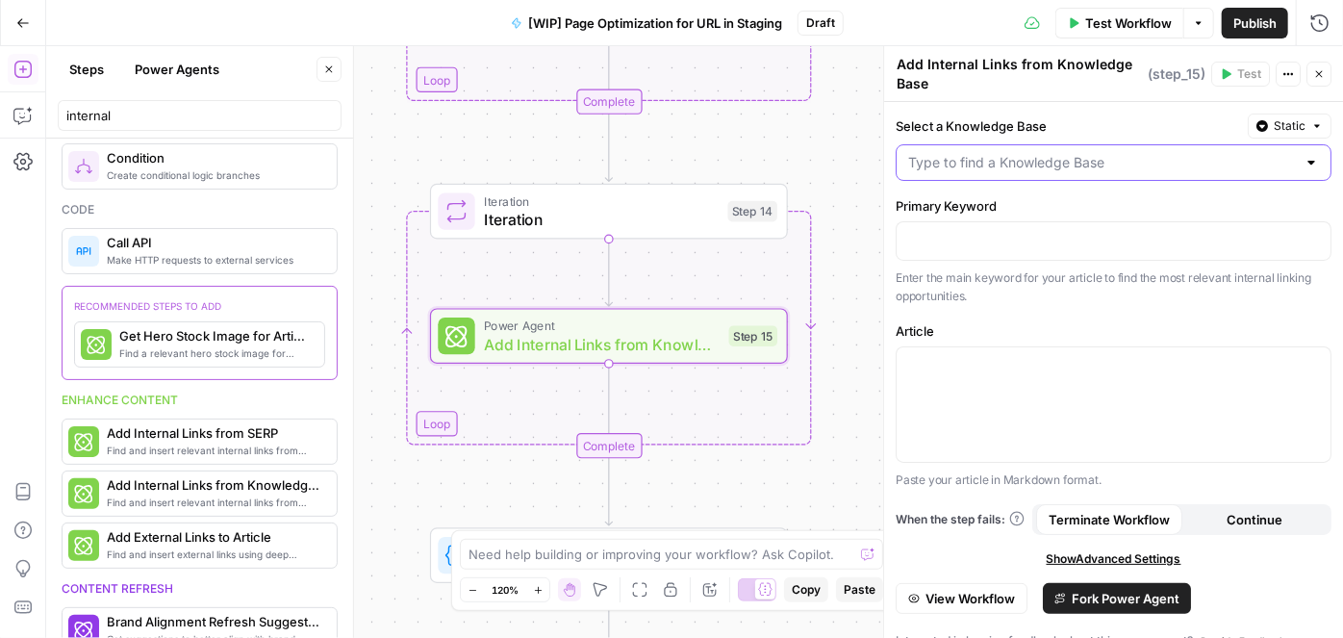
click at [981, 165] on input "Select a Knowledge Base" at bounding box center [1102, 162] width 388 height 19
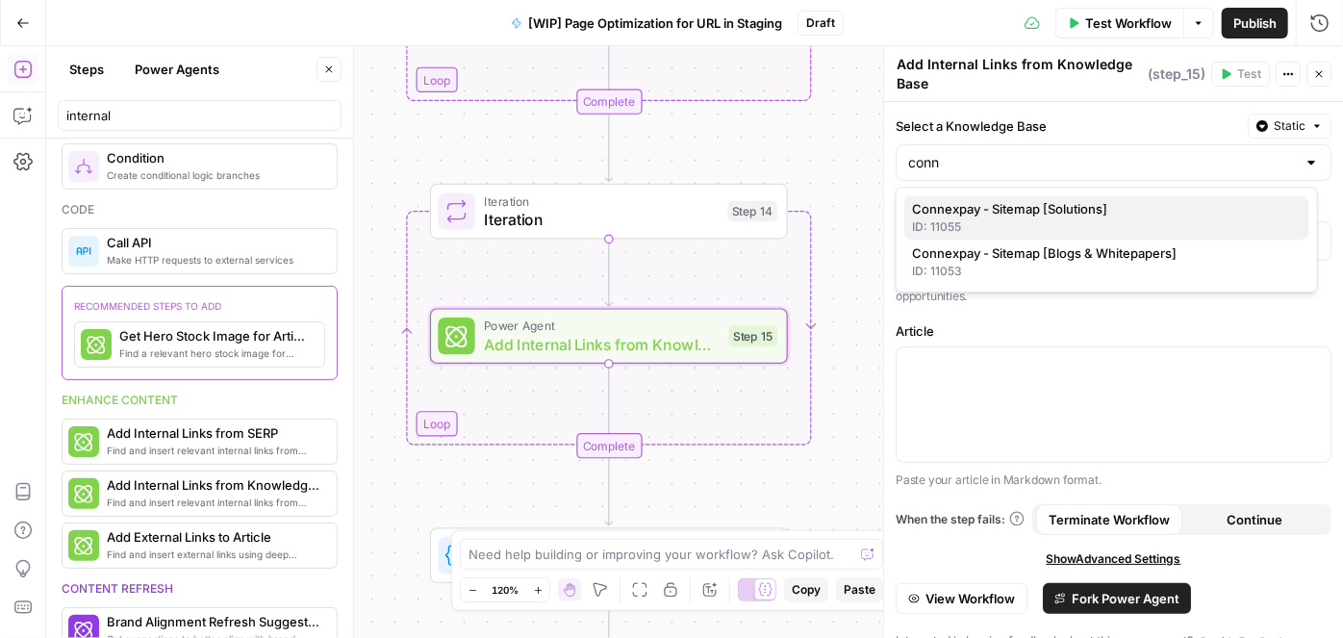
click at [995, 208] on span "Connexpay - Sitemap [Solutions]" at bounding box center [1103, 208] width 382 height 19
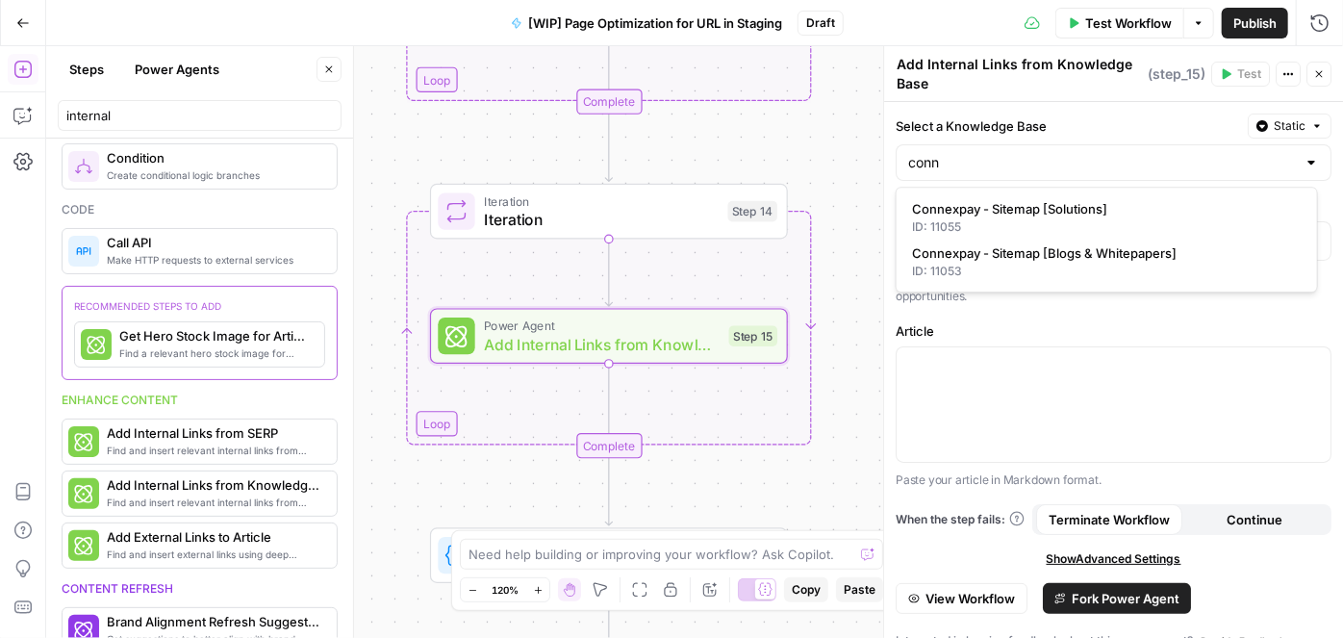
type input "Connexpay - Sitemap [Solutions]"
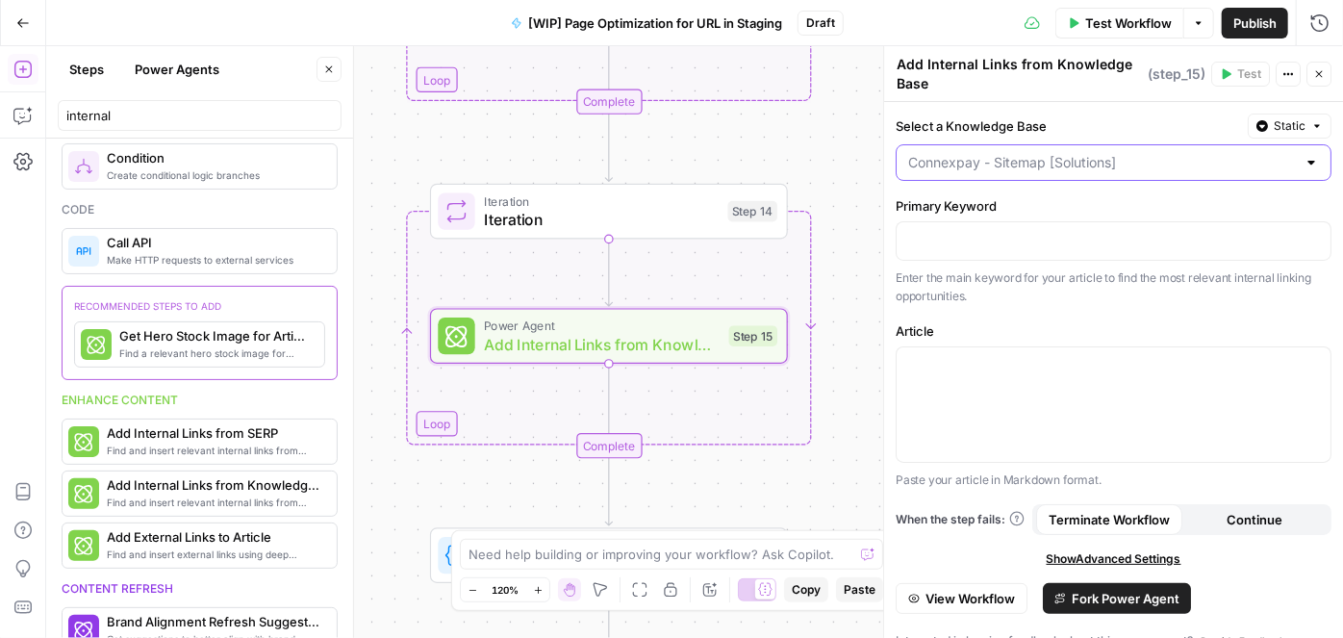
click at [1174, 156] on input "Select a Knowledge Base" at bounding box center [1102, 162] width 388 height 19
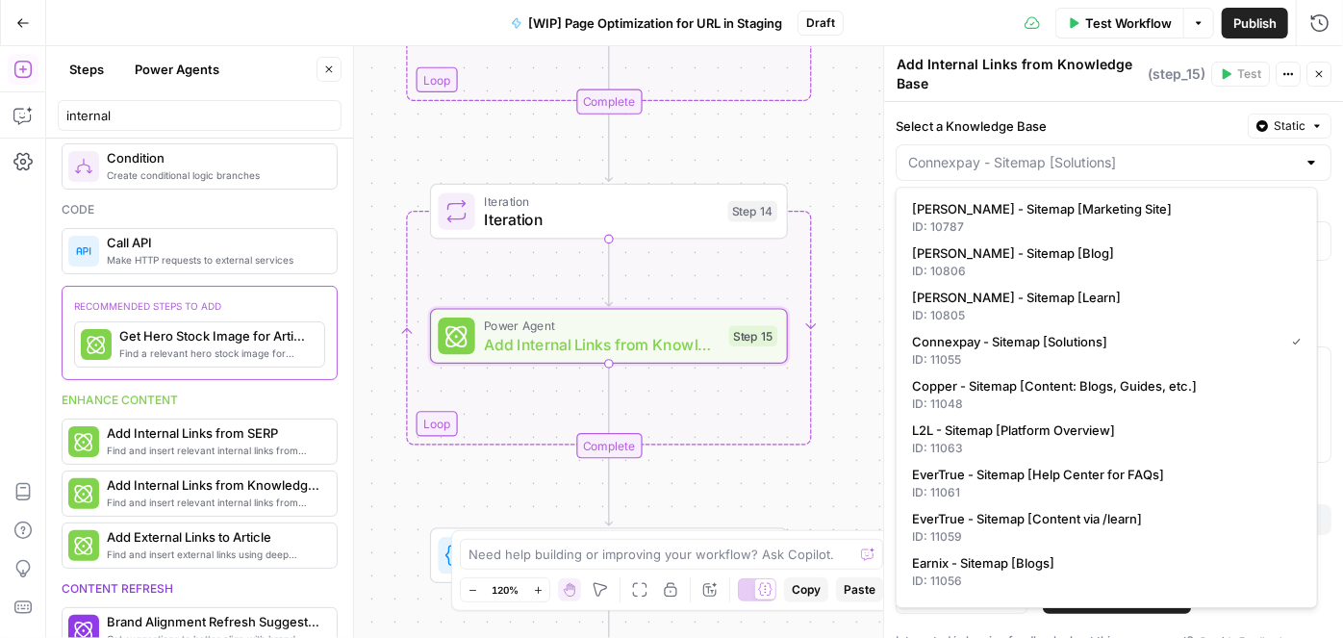
click at [1304, 156] on div at bounding box center [1311, 162] width 15 height 19
type input "Connexpay - Sitemap [Solutions]"
click at [1286, 124] on span "Static" at bounding box center [1290, 125] width 32 height 17
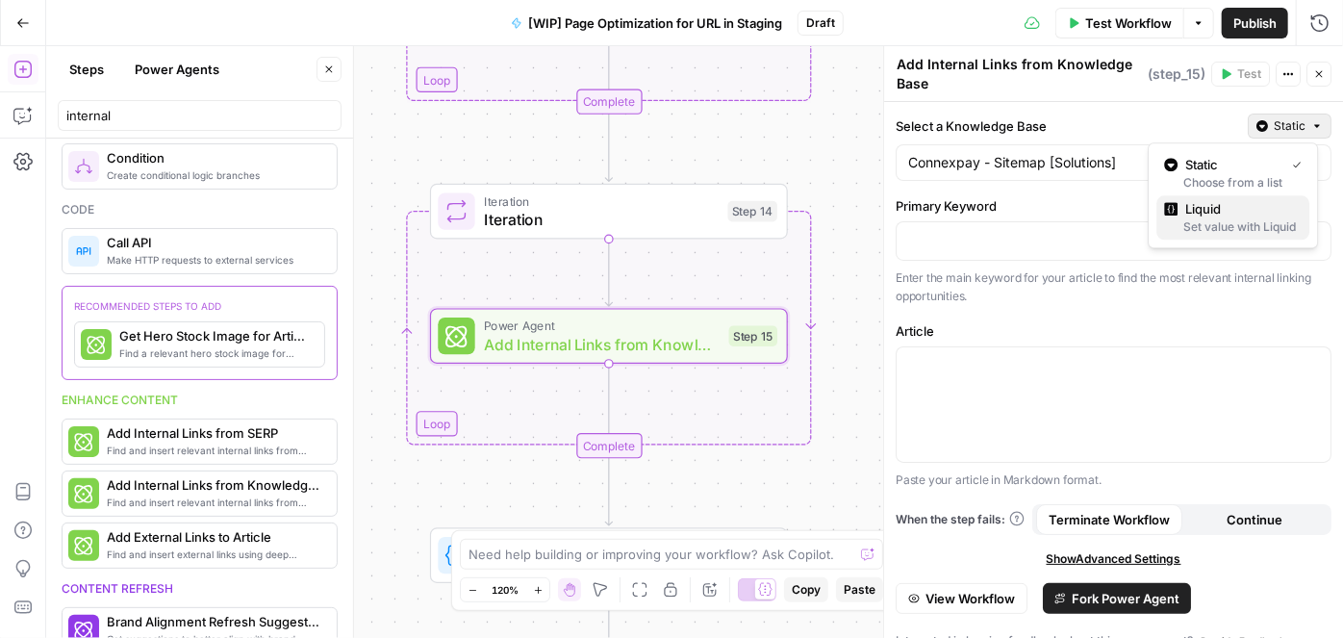
click at [1263, 217] on span "Liquid" at bounding box center [1240, 208] width 109 height 19
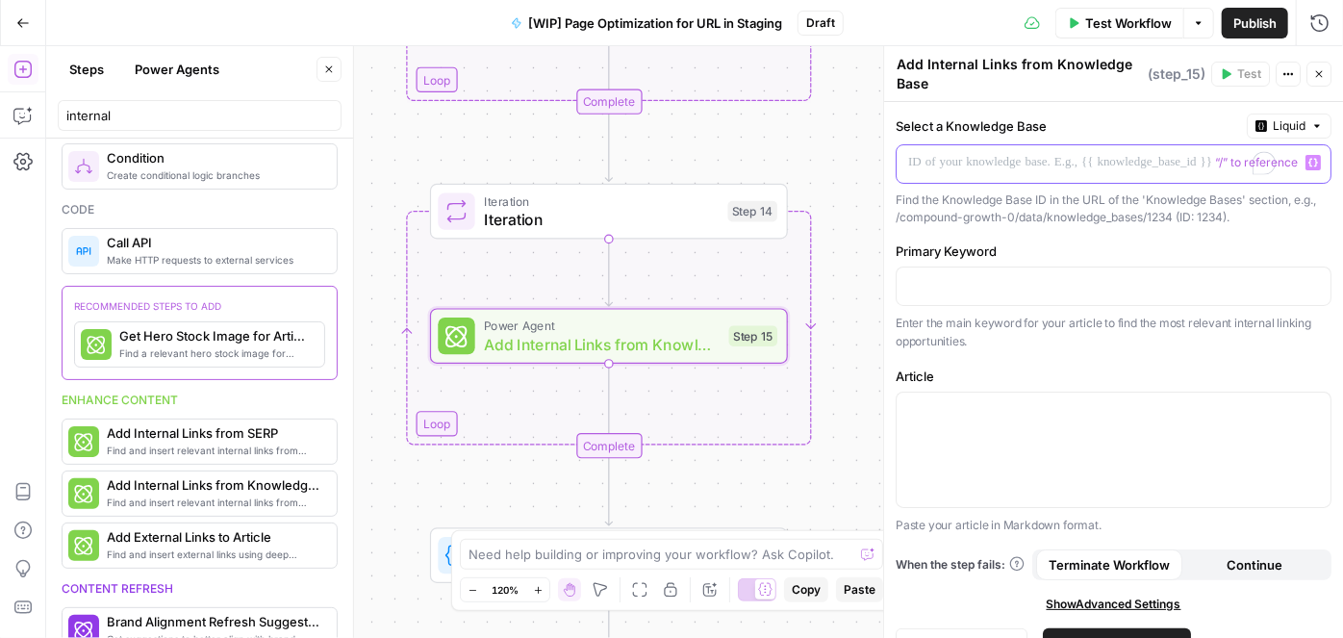
click at [1191, 154] on p "To enrich screen reader interactions, please activate Accessibility in Grammarl…" at bounding box center [1098, 162] width 380 height 19
click at [1309, 160] on icon "button" at bounding box center [1314, 163] width 10 height 10
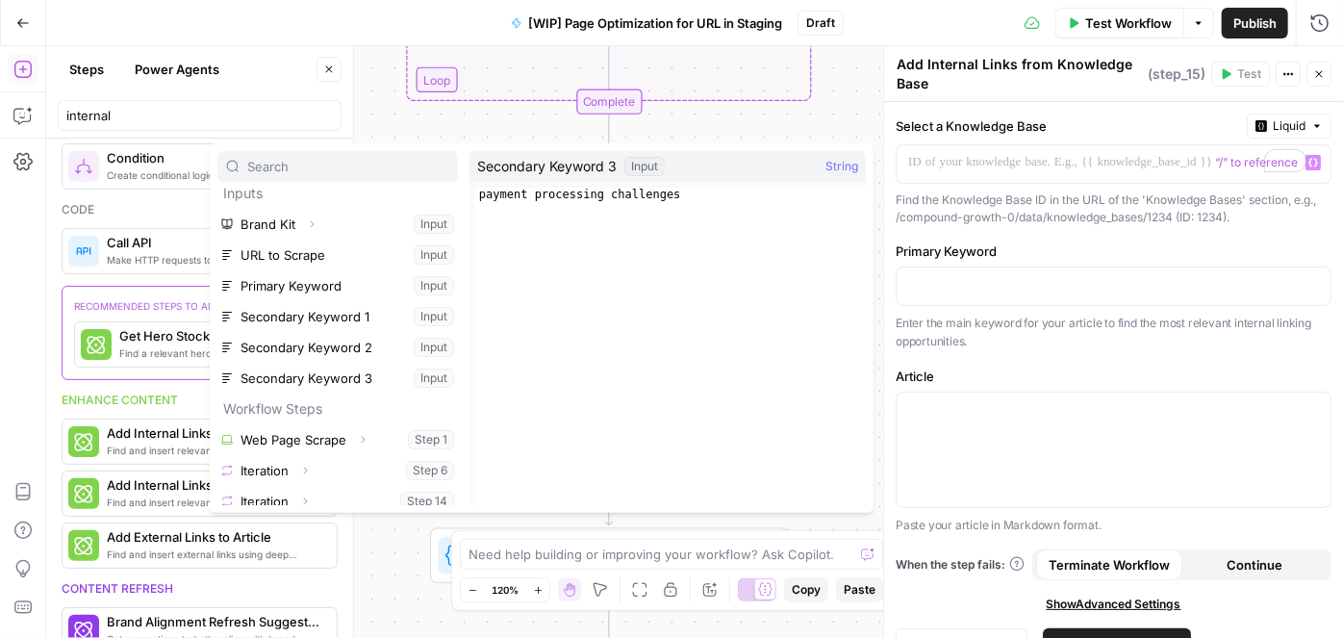
scroll to position [0, 0]
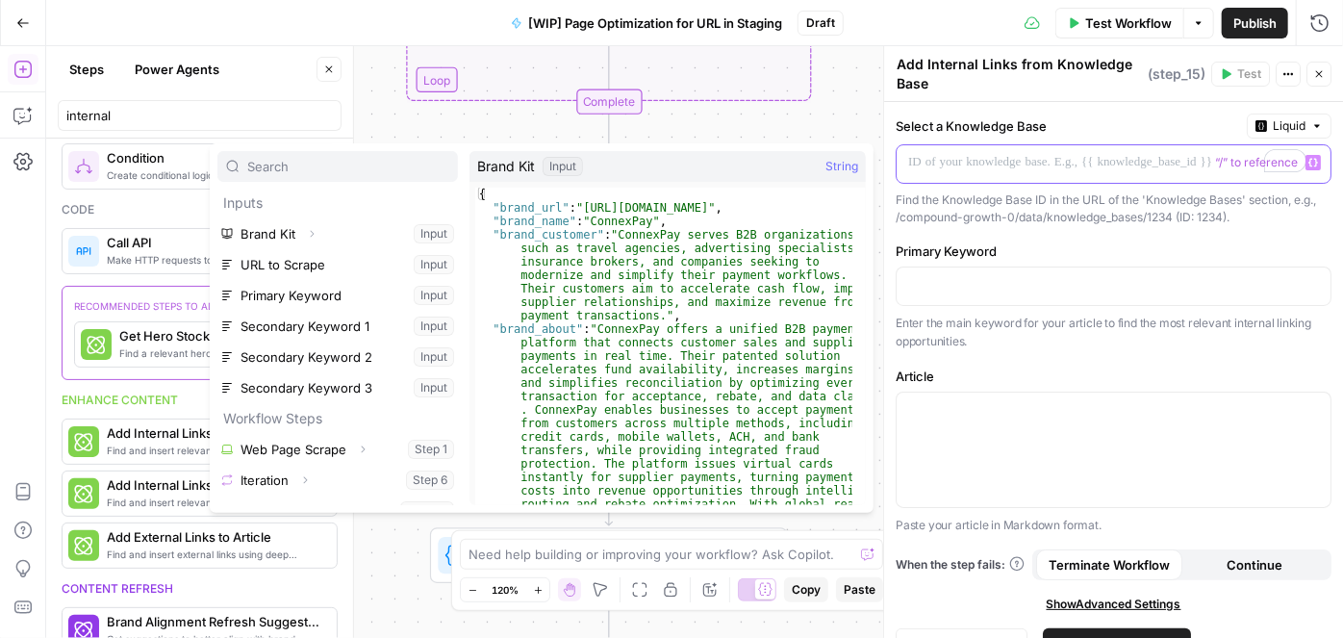
click at [1068, 157] on p "To enrich screen reader interactions, please activate Accessibility in Grammarl…" at bounding box center [1098, 162] width 380 height 19
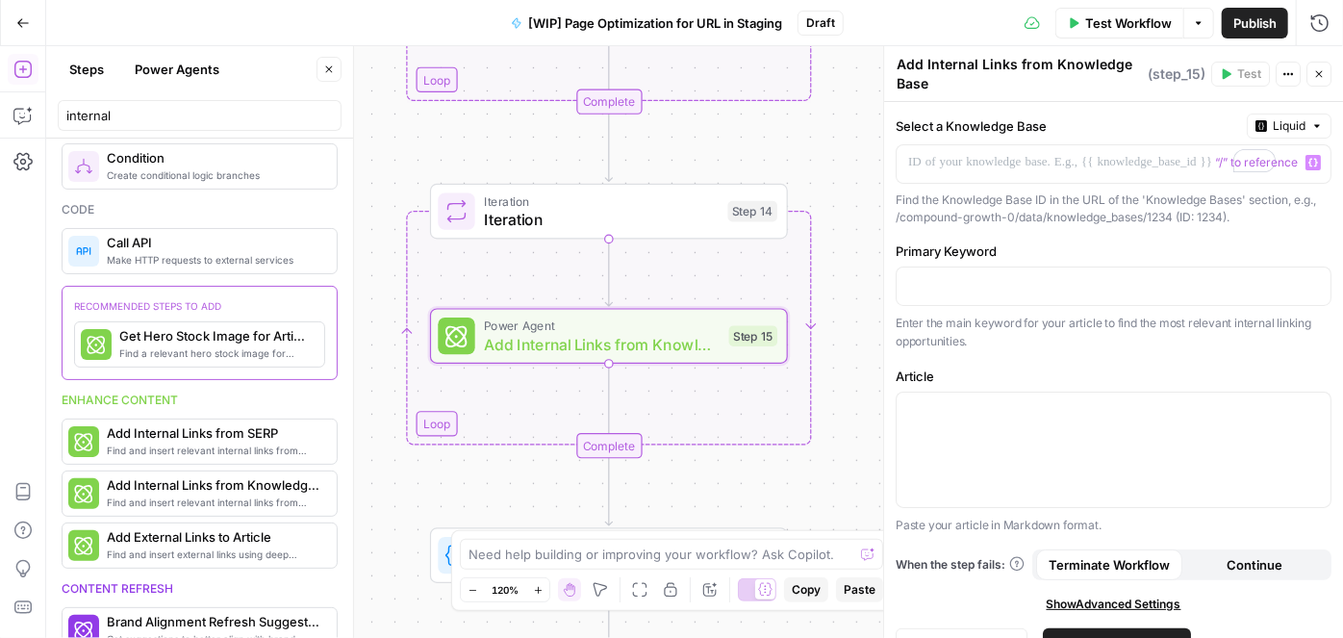
click at [1273, 125] on span "Liquid" at bounding box center [1289, 125] width 33 height 17
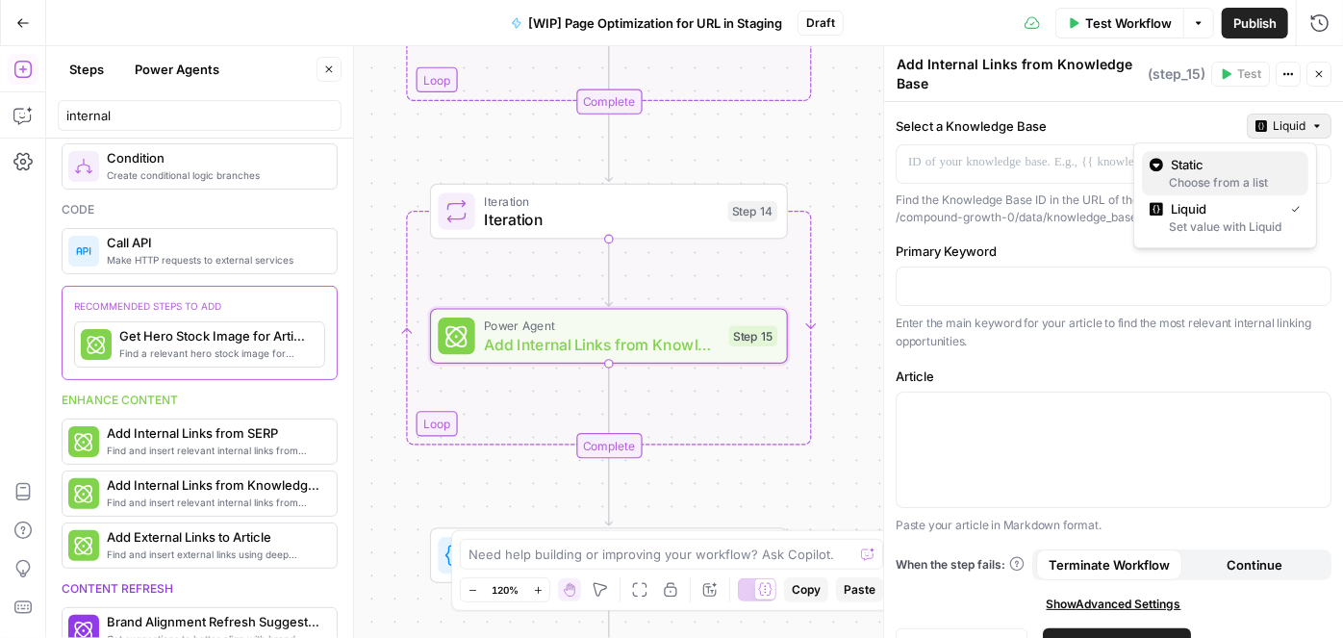
click at [1225, 167] on span "Static" at bounding box center [1232, 164] width 122 height 19
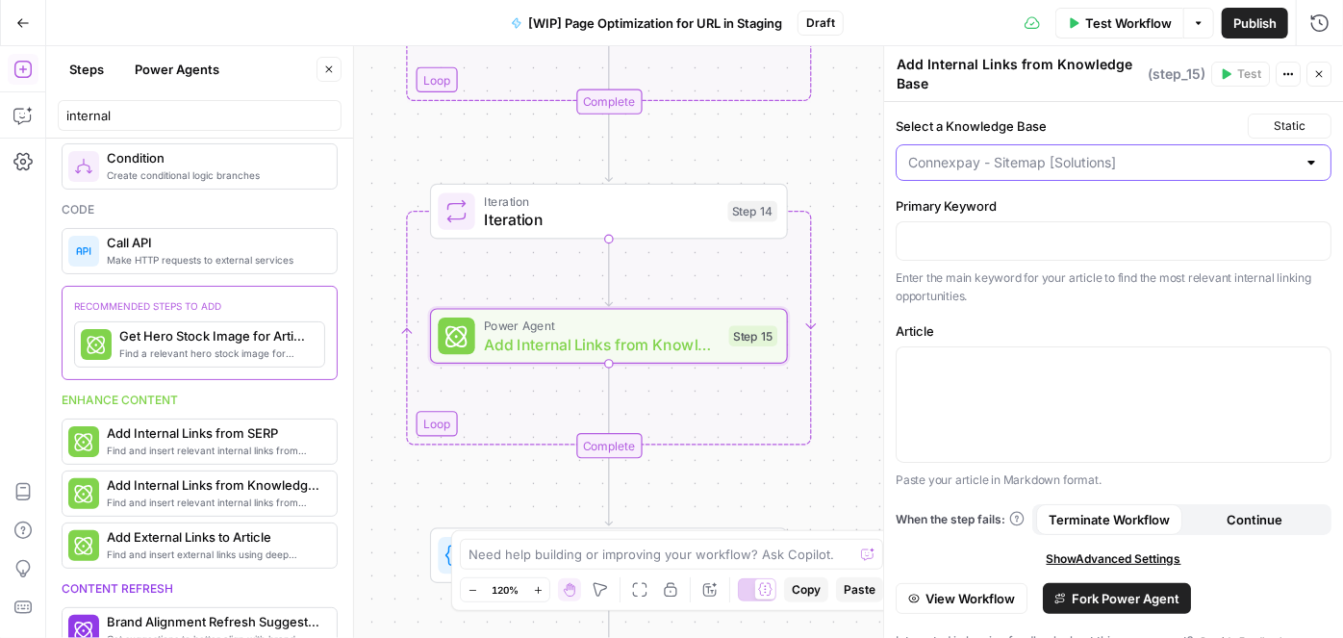
click at [990, 159] on input "Select a Knowledge Base" at bounding box center [1102, 162] width 388 height 19
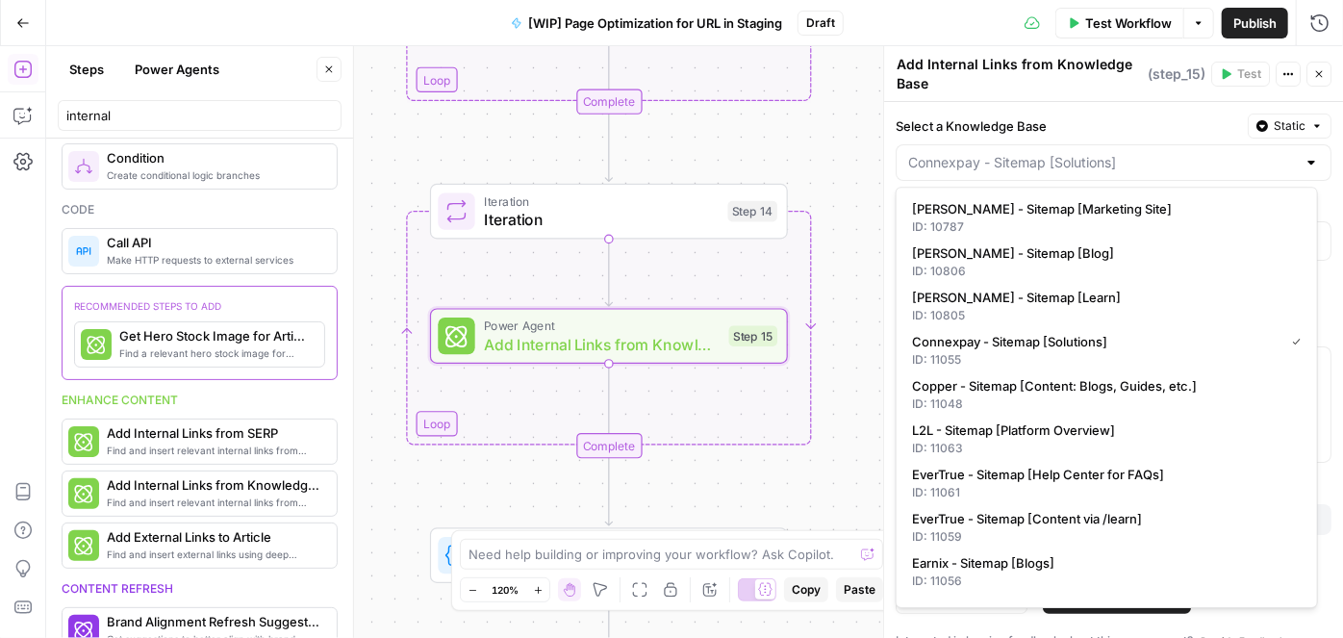
type input "Connexpay - Sitemap [Solutions]"
click at [1121, 114] on div "Select a Knowledge Base Static" at bounding box center [1114, 126] width 436 height 25
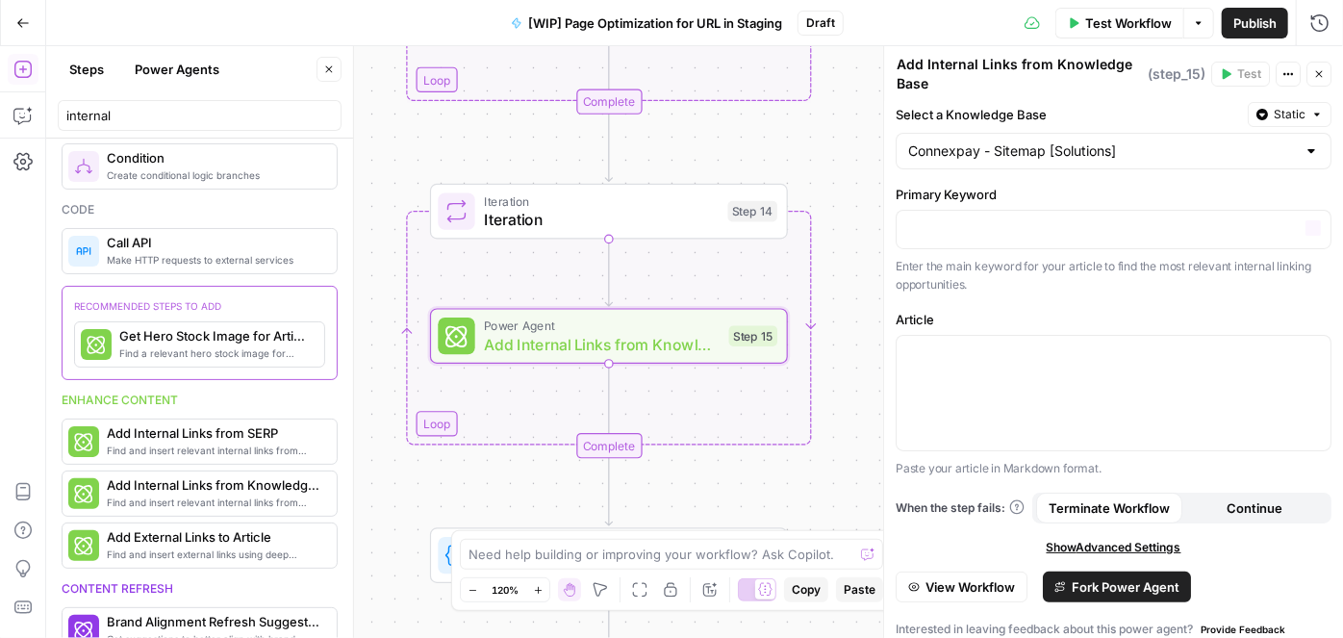
scroll to position [23, 0]
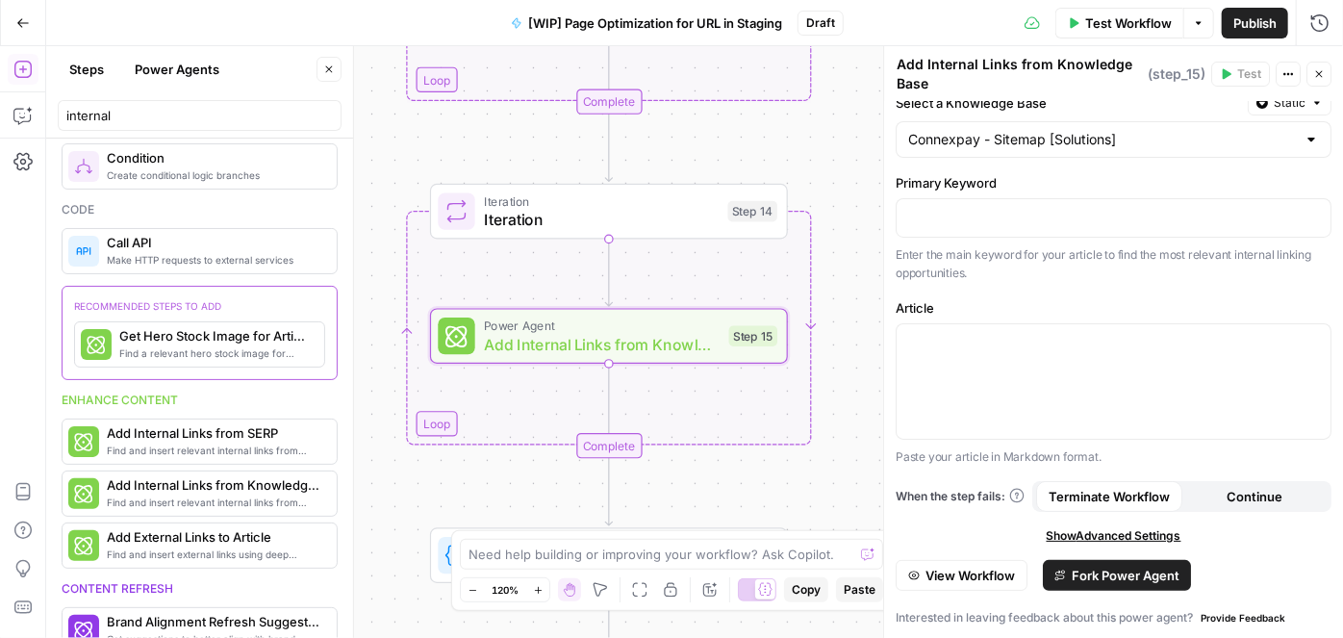
click at [1101, 561] on button "Fork Power Agent" at bounding box center [1117, 575] width 148 height 31
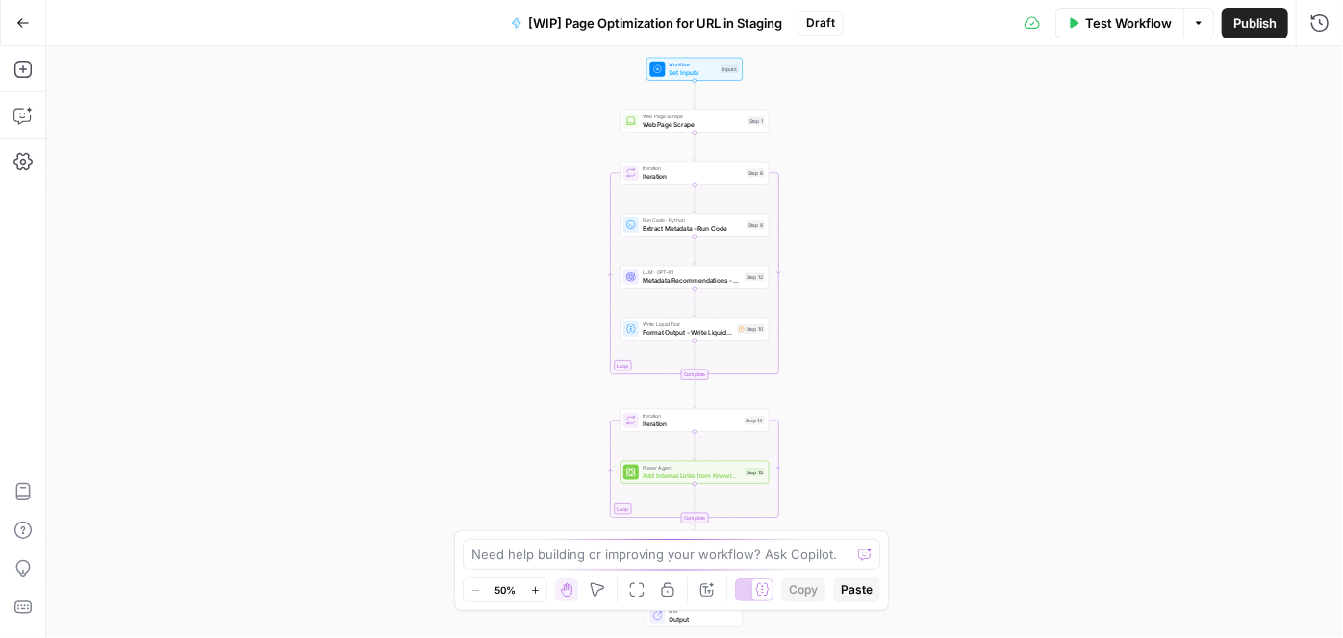
click at [536, 593] on icon "button" at bounding box center [535, 590] width 11 height 11
click at [538, 591] on icon "button" at bounding box center [535, 590] width 11 height 11
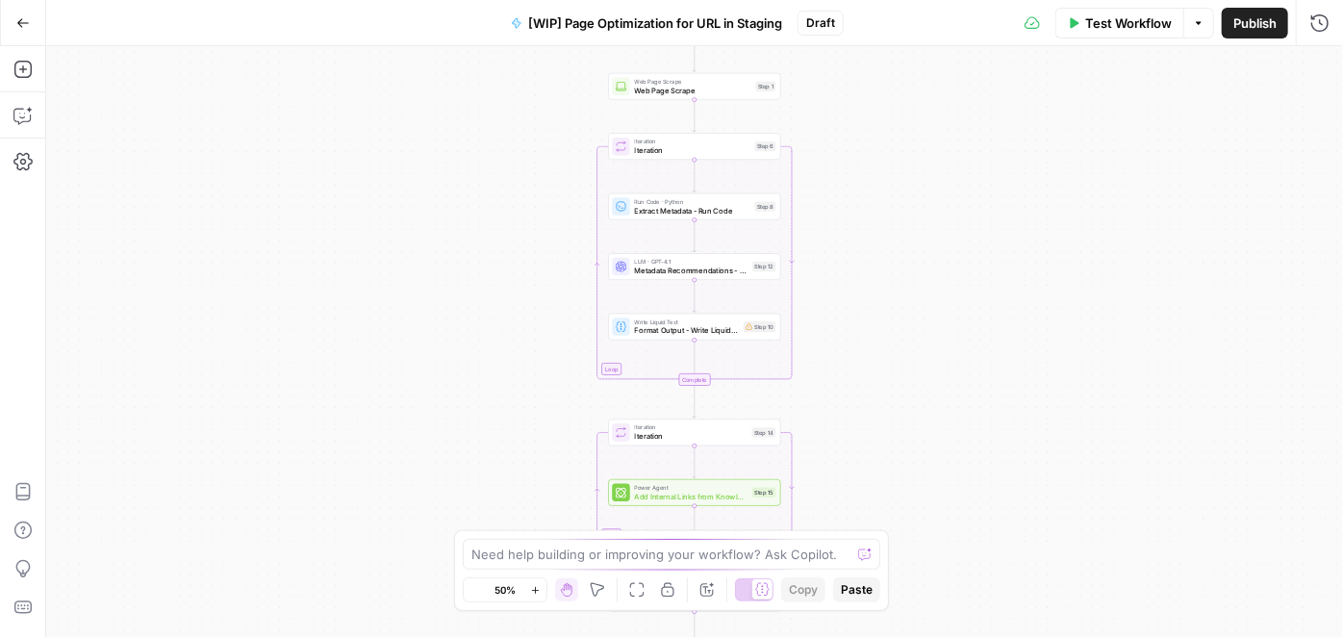
click at [538, 591] on icon "button" at bounding box center [535, 590] width 11 height 11
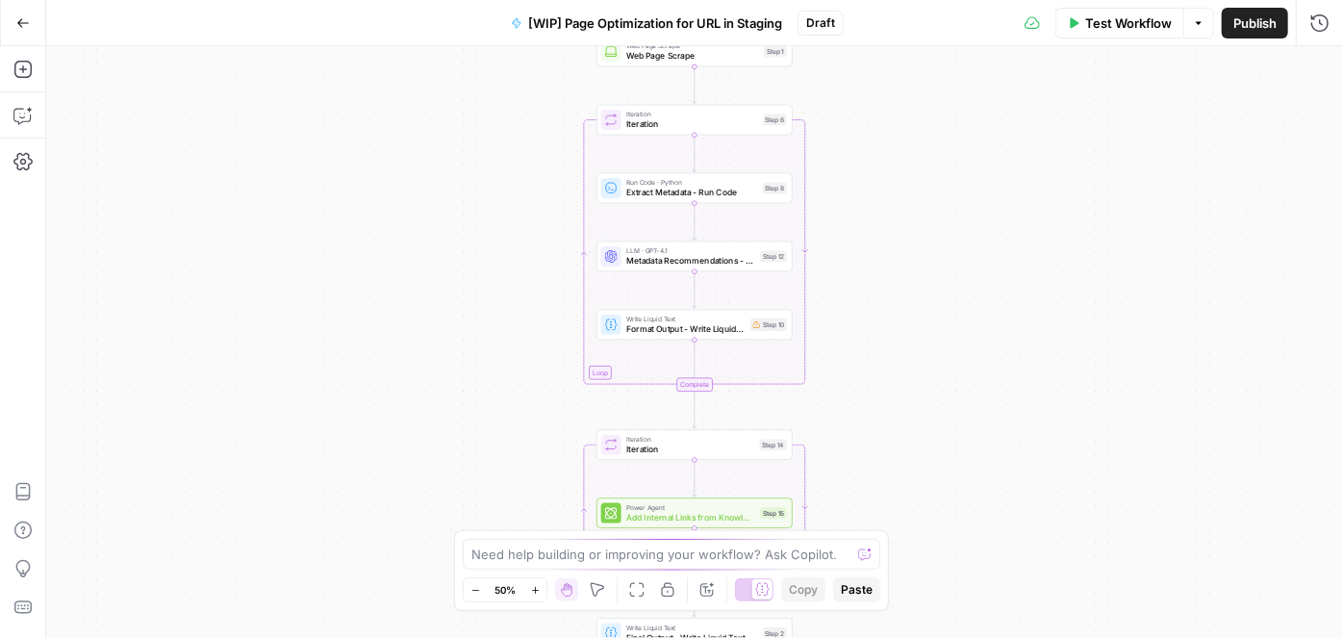
click at [538, 591] on icon "button" at bounding box center [535, 590] width 11 height 11
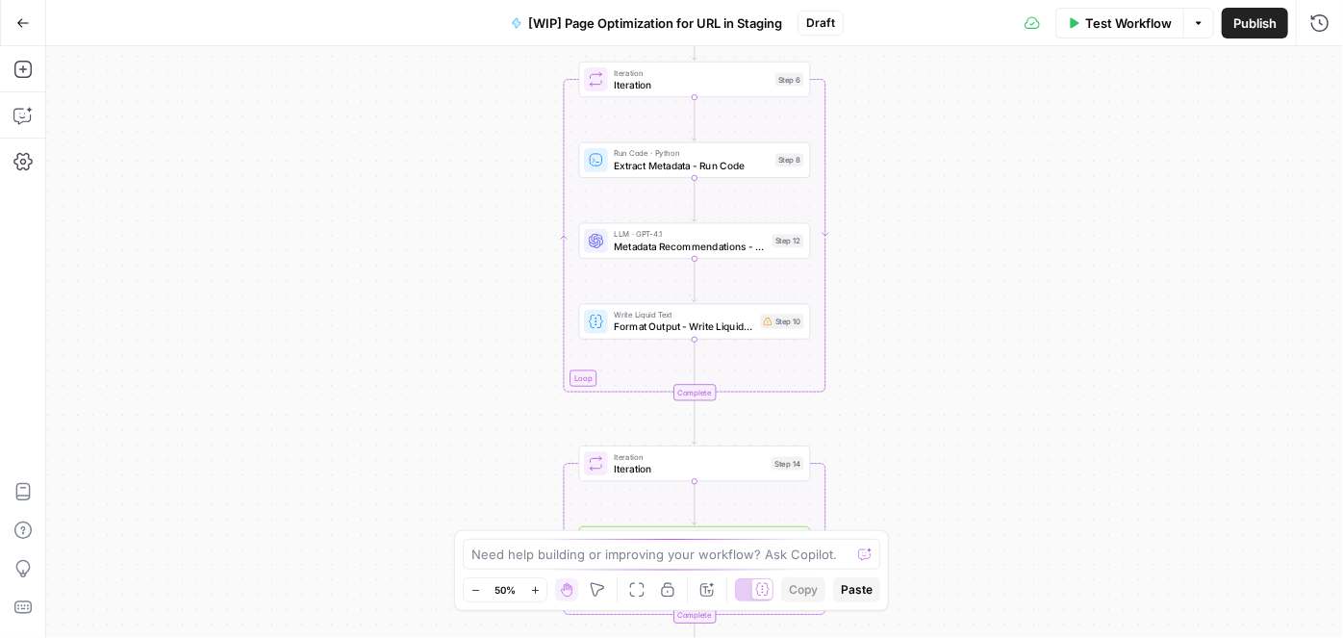
click at [538, 590] on icon "button" at bounding box center [535, 590] width 11 height 11
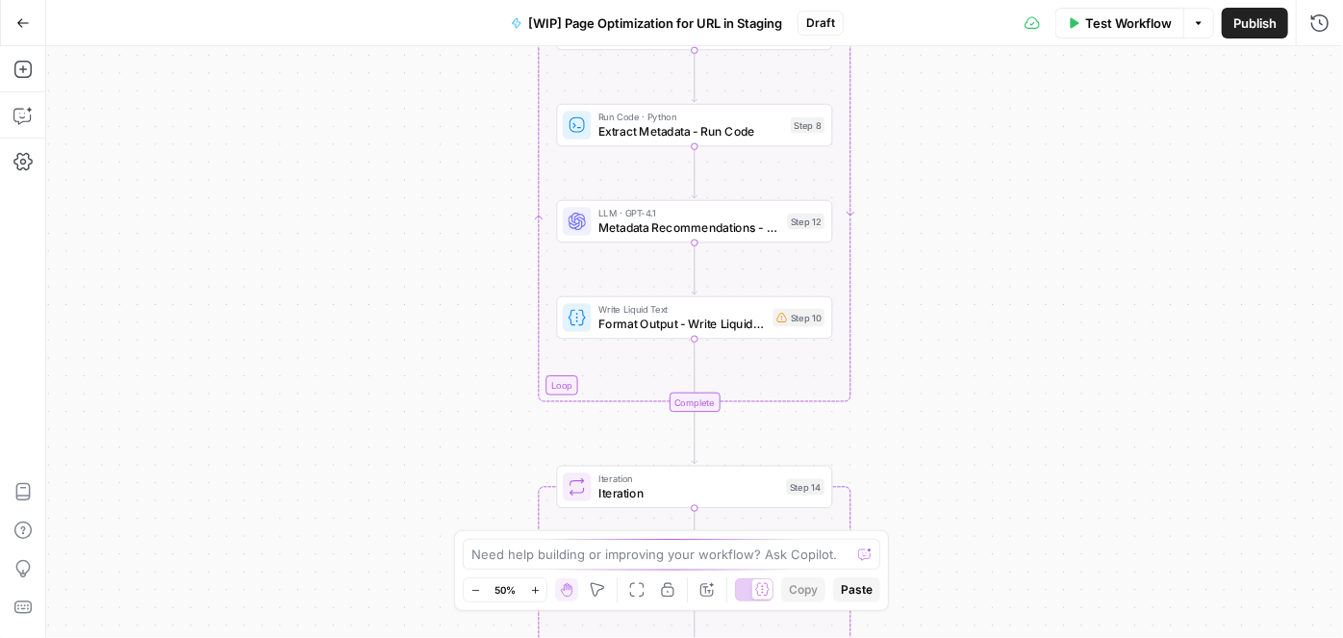
click at [538, 590] on icon "button" at bounding box center [534, 589] width 7 height 7
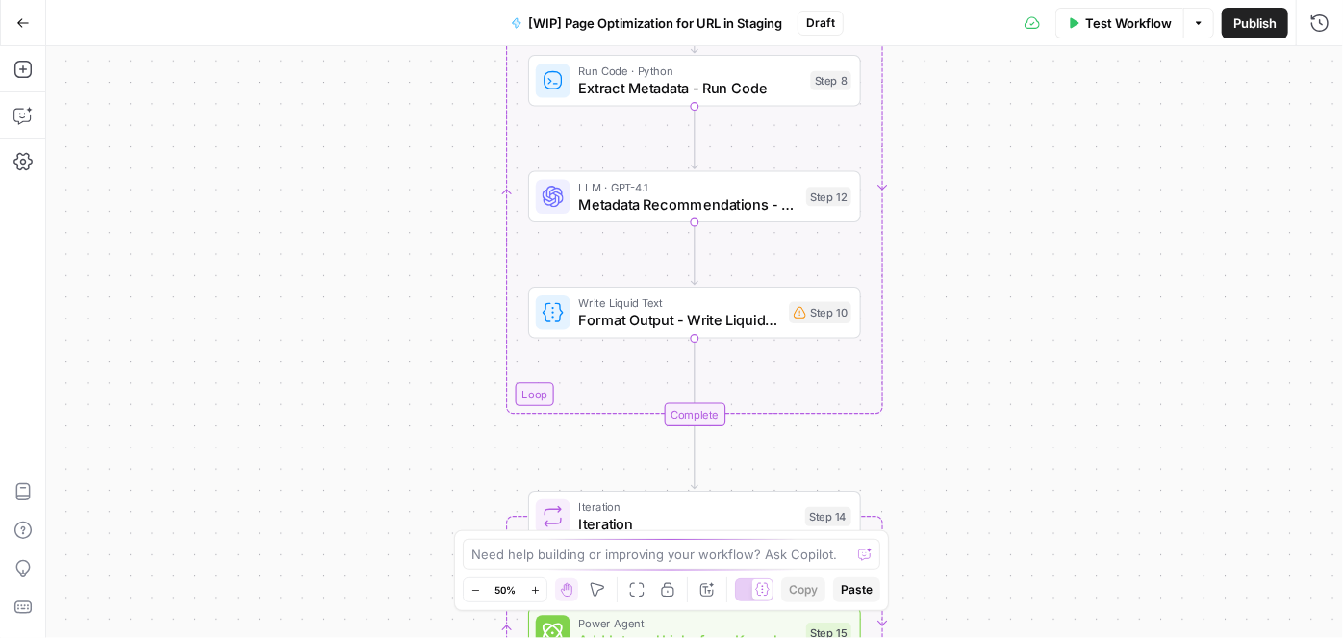
click at [538, 590] on icon "button" at bounding box center [534, 589] width 7 height 7
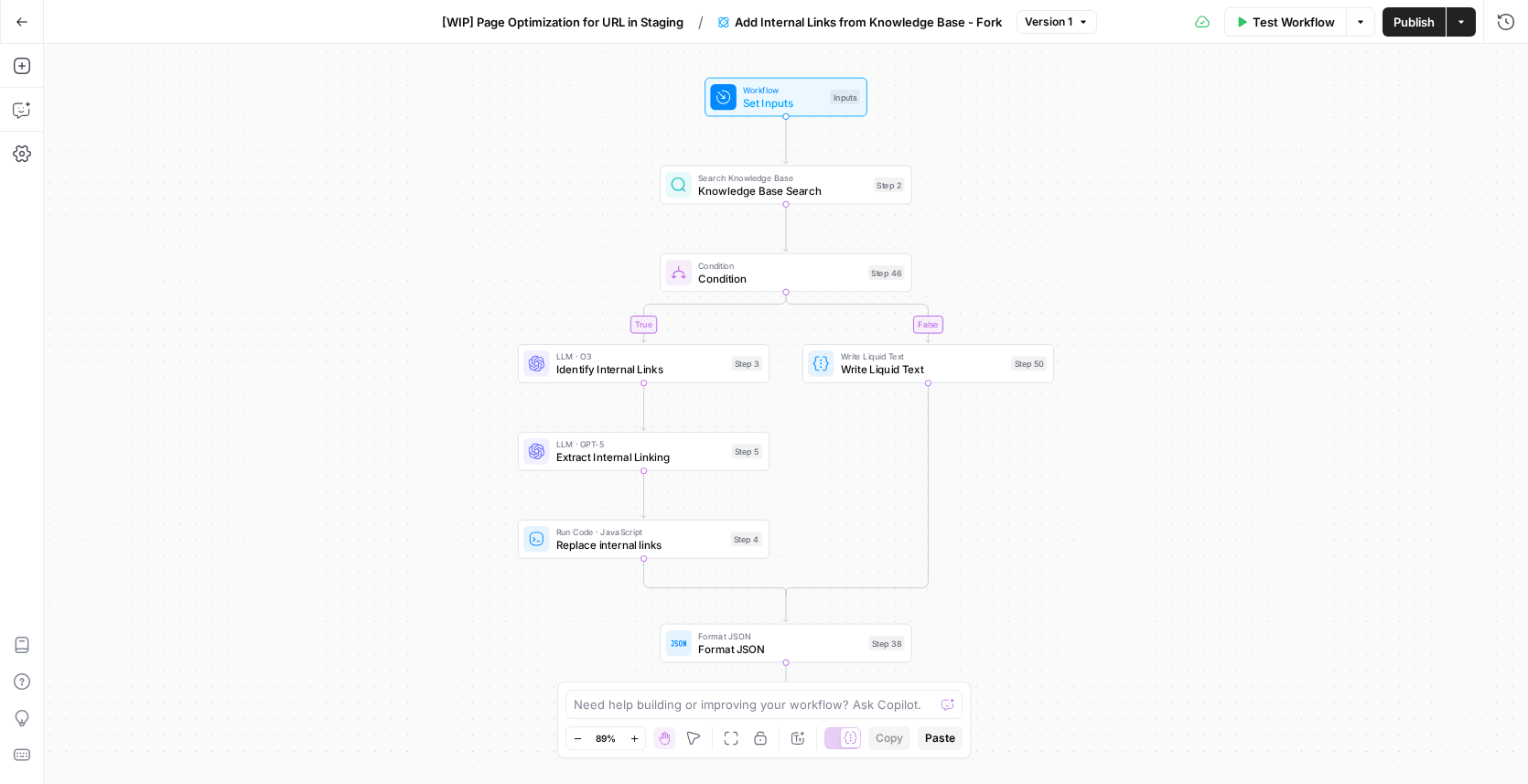
click at [922, 370] on span "Write Liquid Text" at bounding box center [922, 369] width 164 height 16
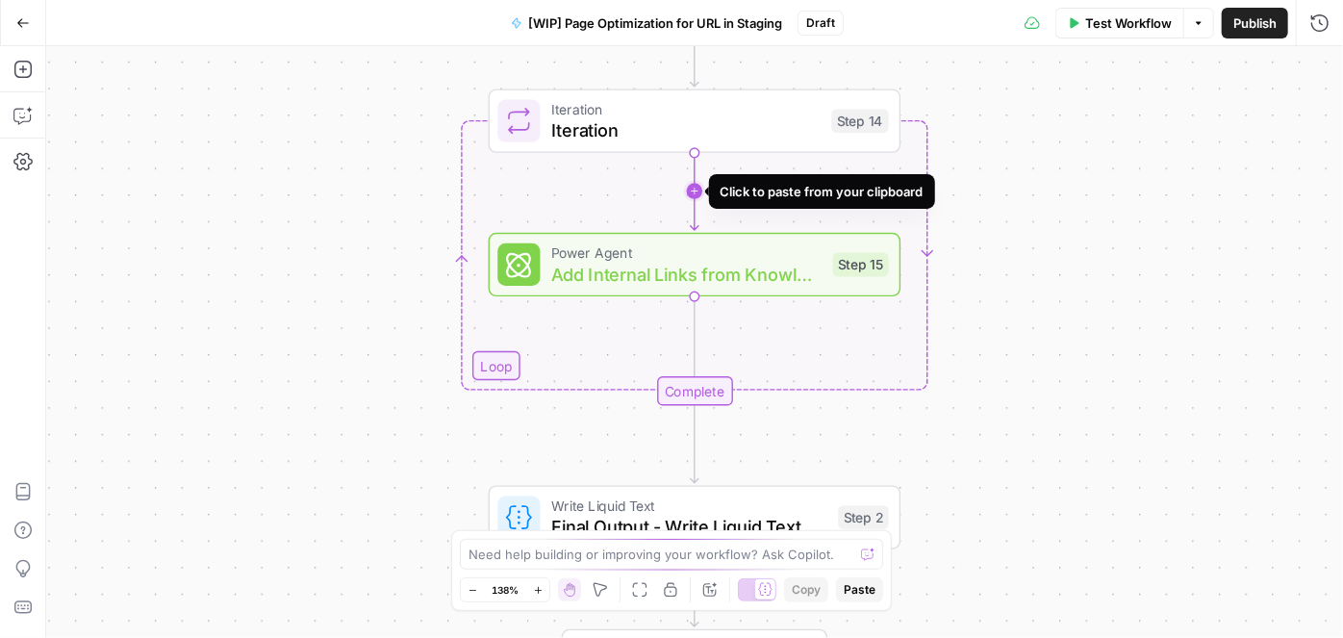
click at [695, 177] on icon "Edge from step_14 to step_15" at bounding box center [695, 191] width 8 height 78
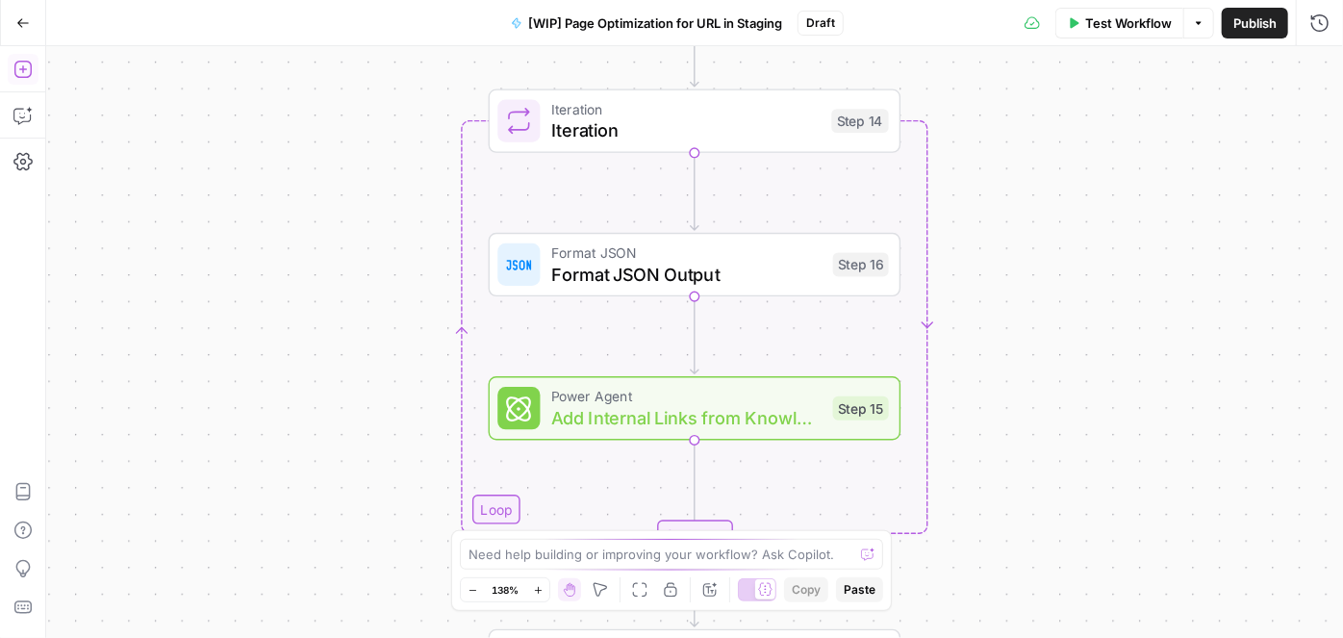
click at [25, 72] on icon "button" at bounding box center [22, 69] width 19 height 19
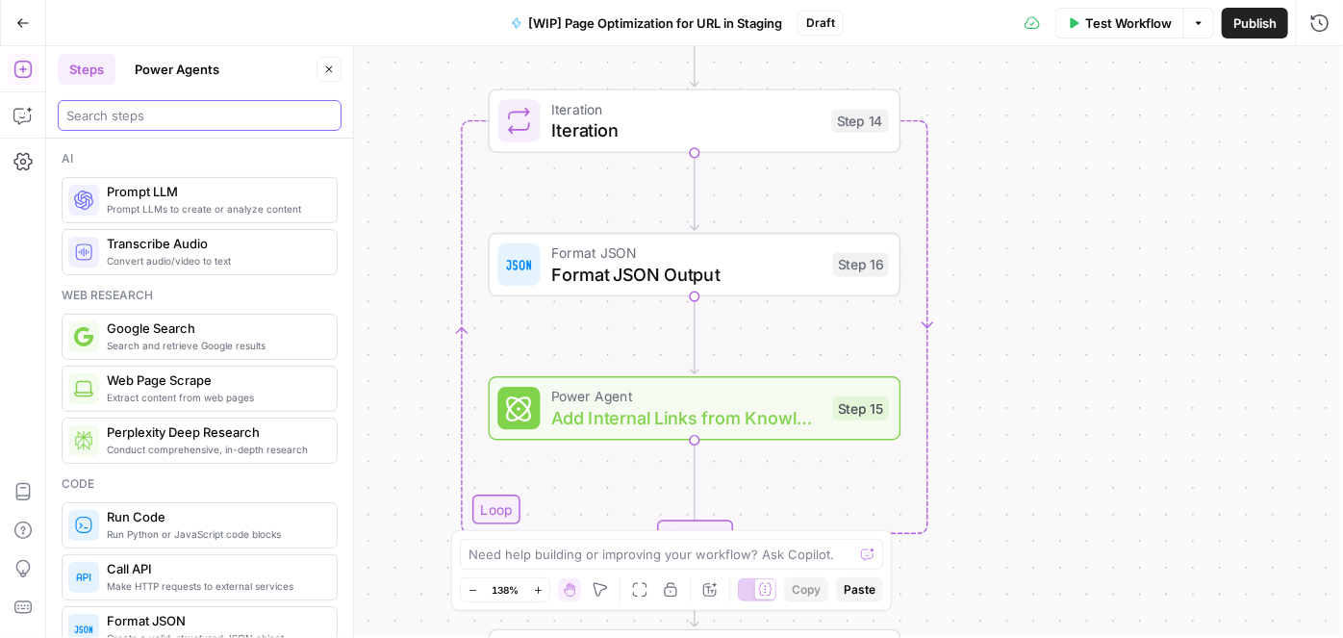
click at [135, 118] on input "search" at bounding box center [199, 115] width 267 height 19
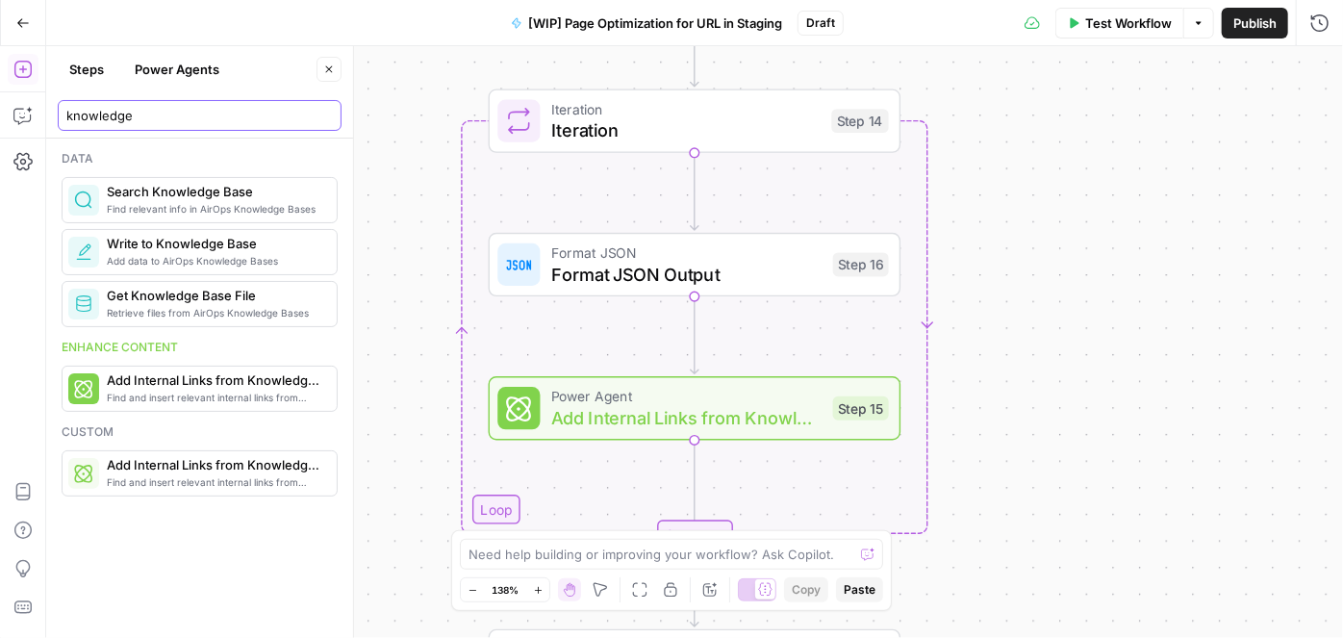
type input "knowledge"
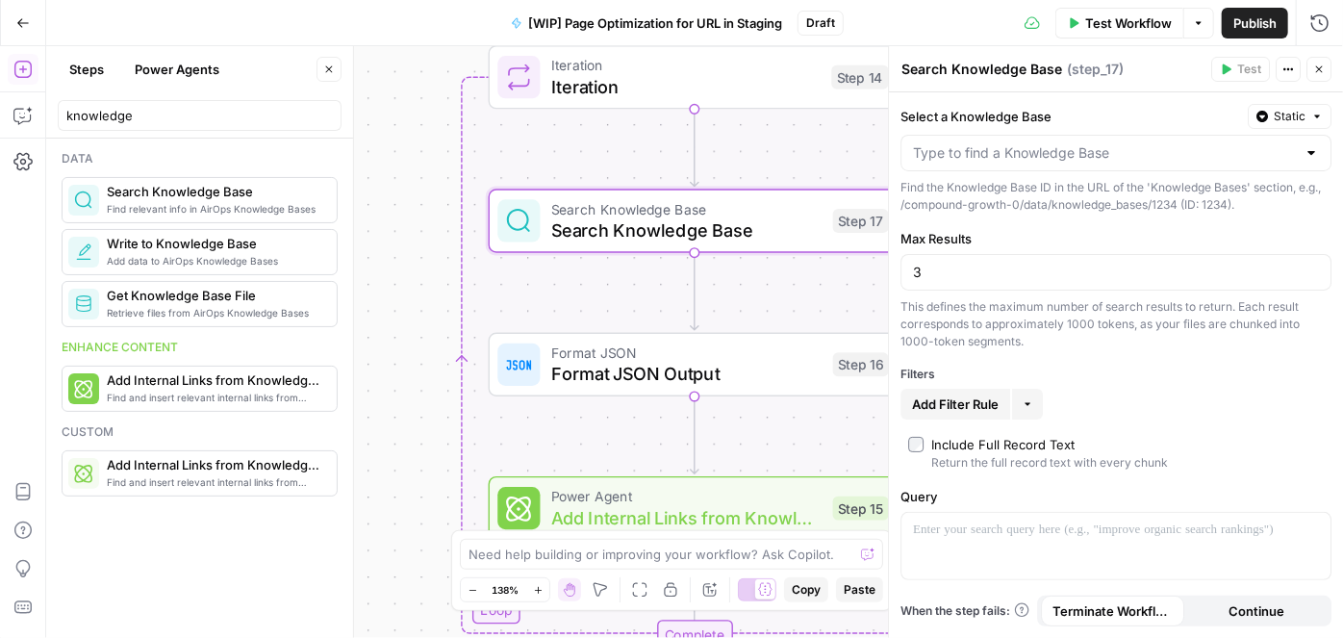
click at [1326, 72] on button "Close" at bounding box center [1319, 69] width 25 height 25
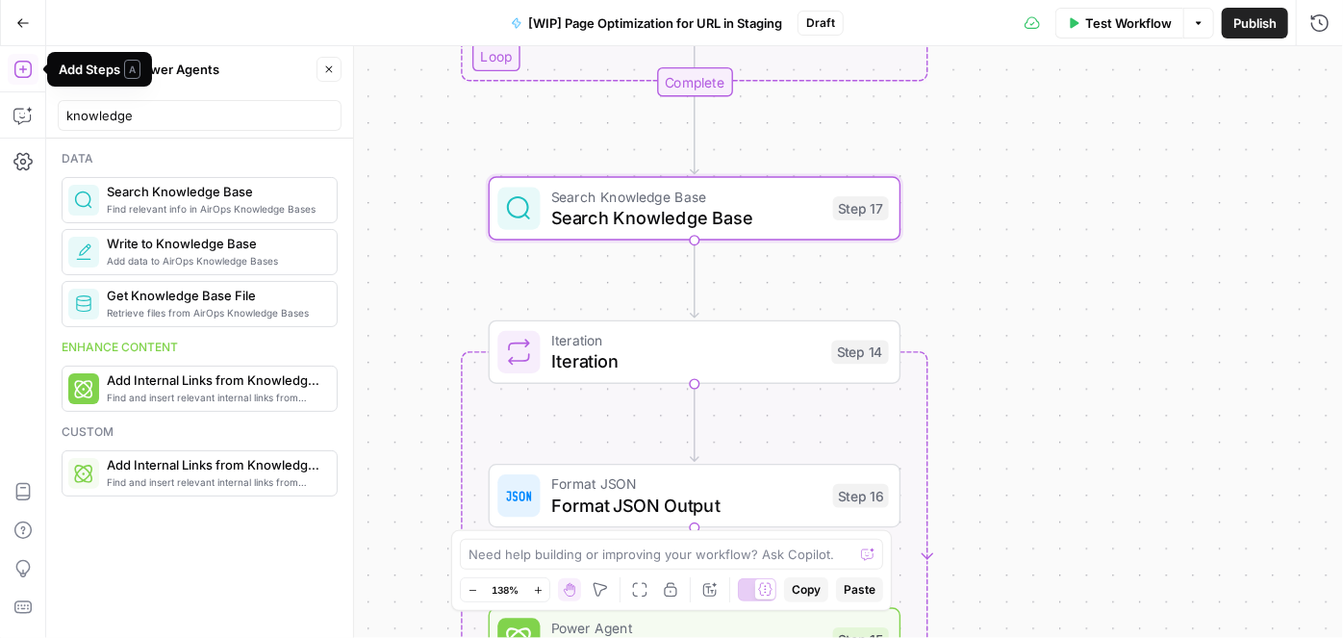
click at [23, 67] on icon "button" at bounding box center [22, 69] width 19 height 19
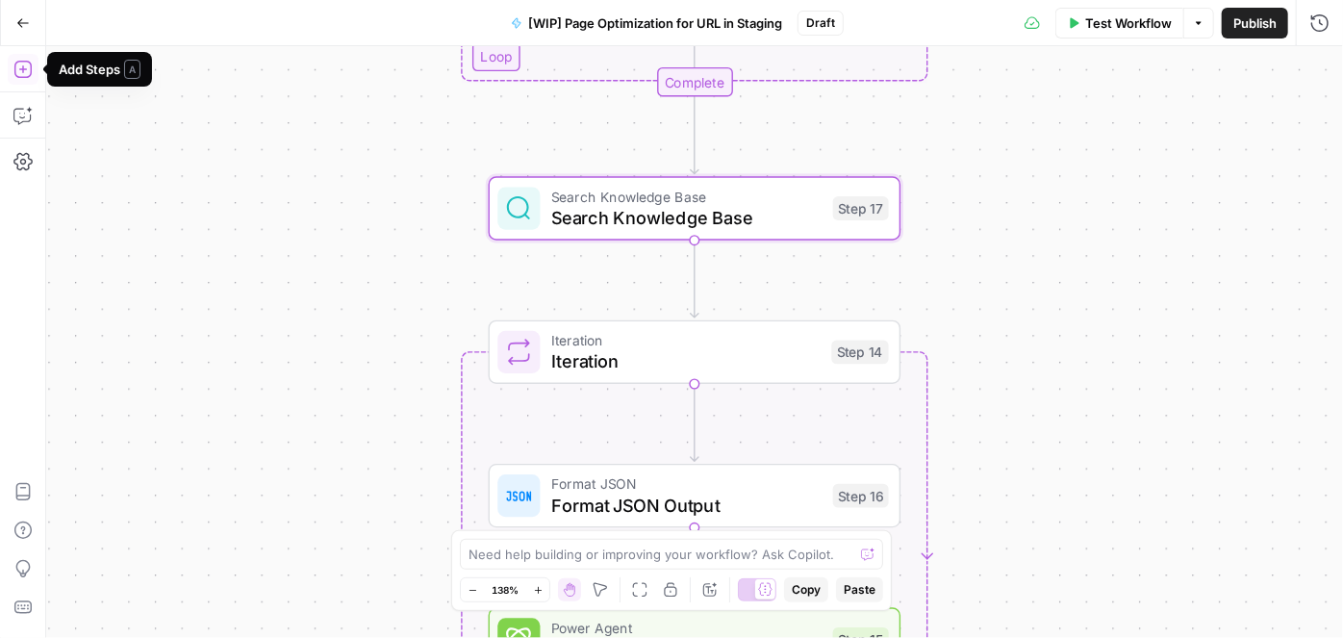
click at [25, 65] on icon "button" at bounding box center [22, 69] width 19 height 19
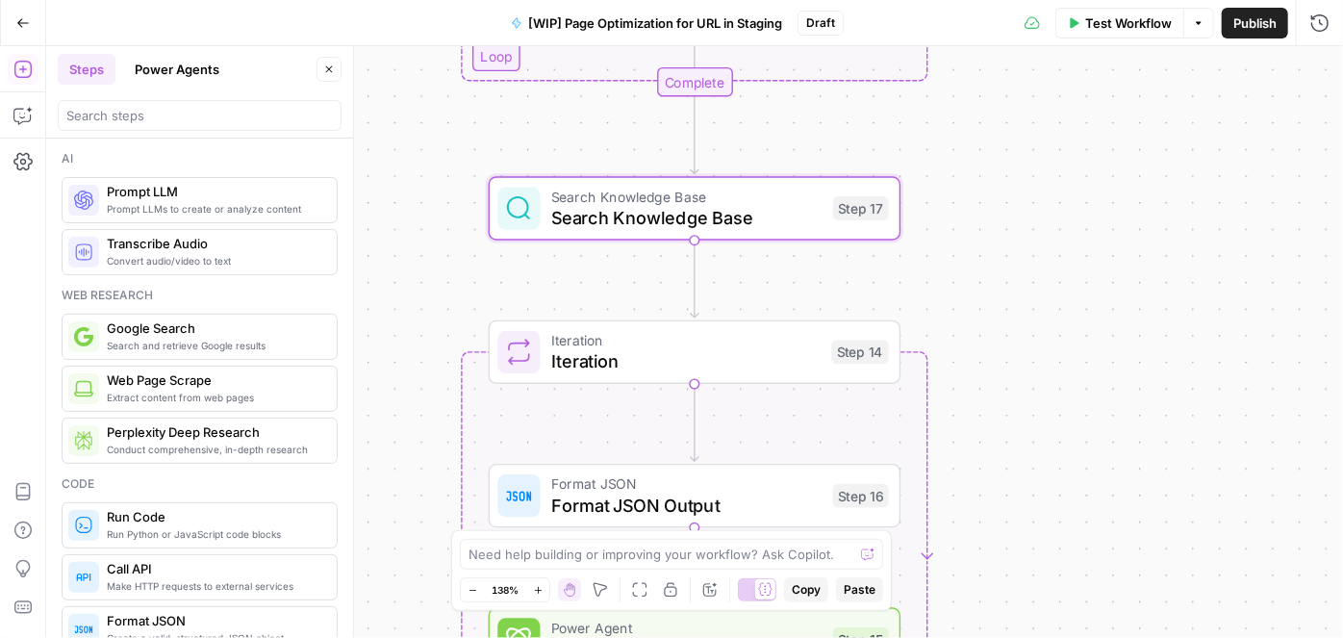
click at [110, 160] on div "Ai" at bounding box center [200, 158] width 276 height 17
click at [140, 120] on input "search" at bounding box center [199, 115] width 267 height 19
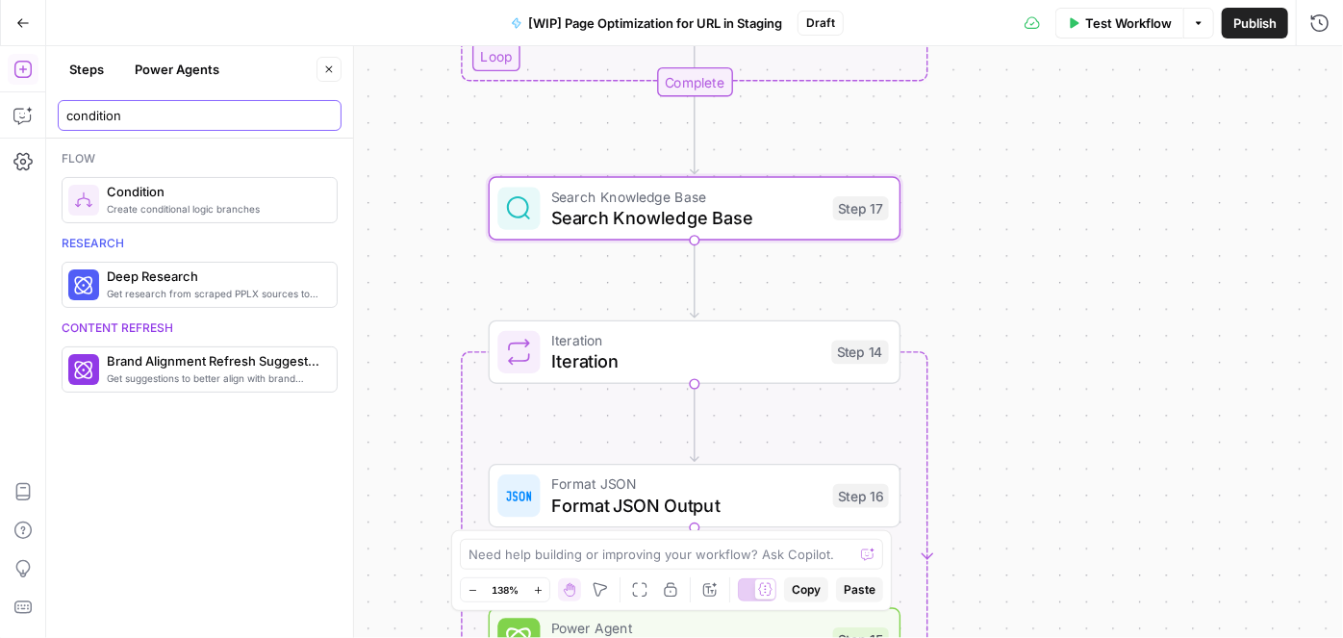
type input "condition"
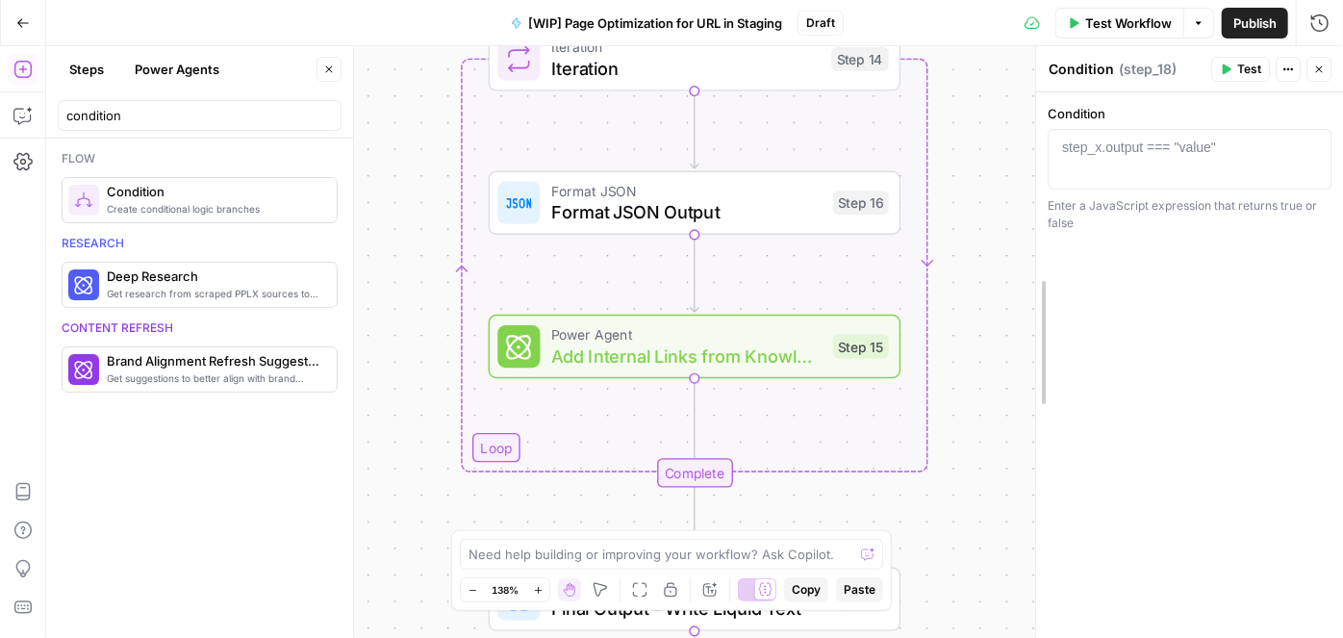
drag, startPoint x: 894, startPoint y: 129, endPoint x: 1140, endPoint y: 130, distance: 246.3
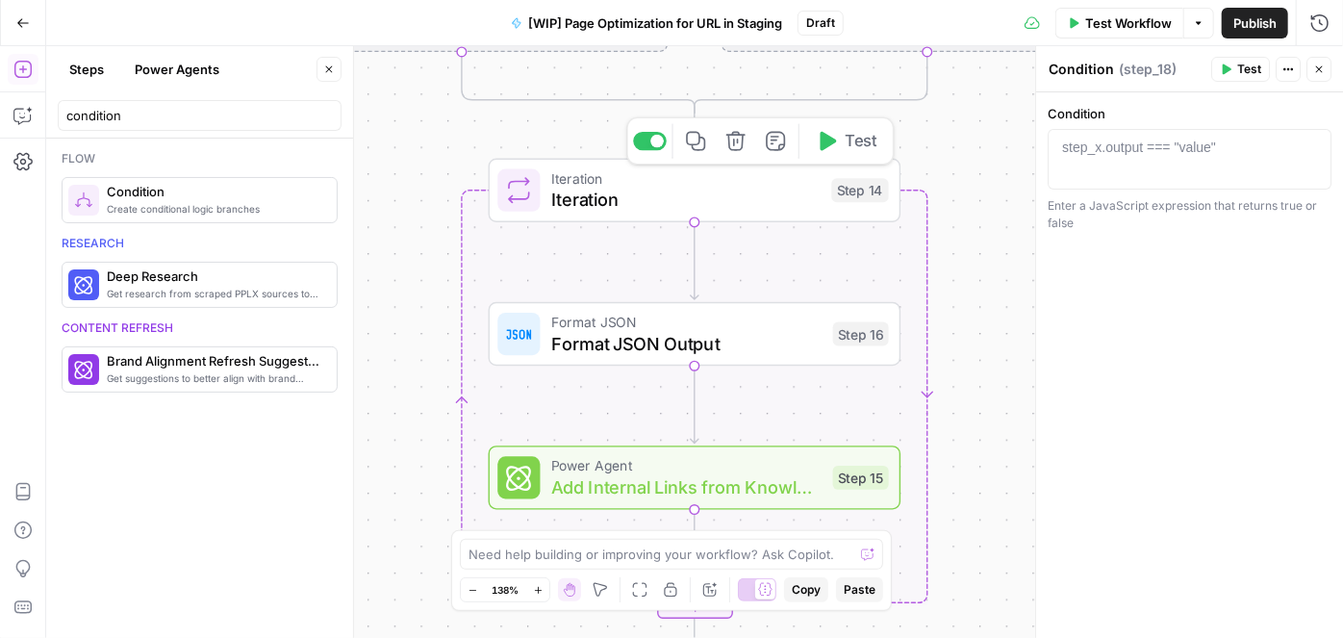
click at [624, 194] on span "Iteration" at bounding box center [686, 200] width 270 height 27
click at [739, 143] on icon "button" at bounding box center [736, 141] width 21 height 21
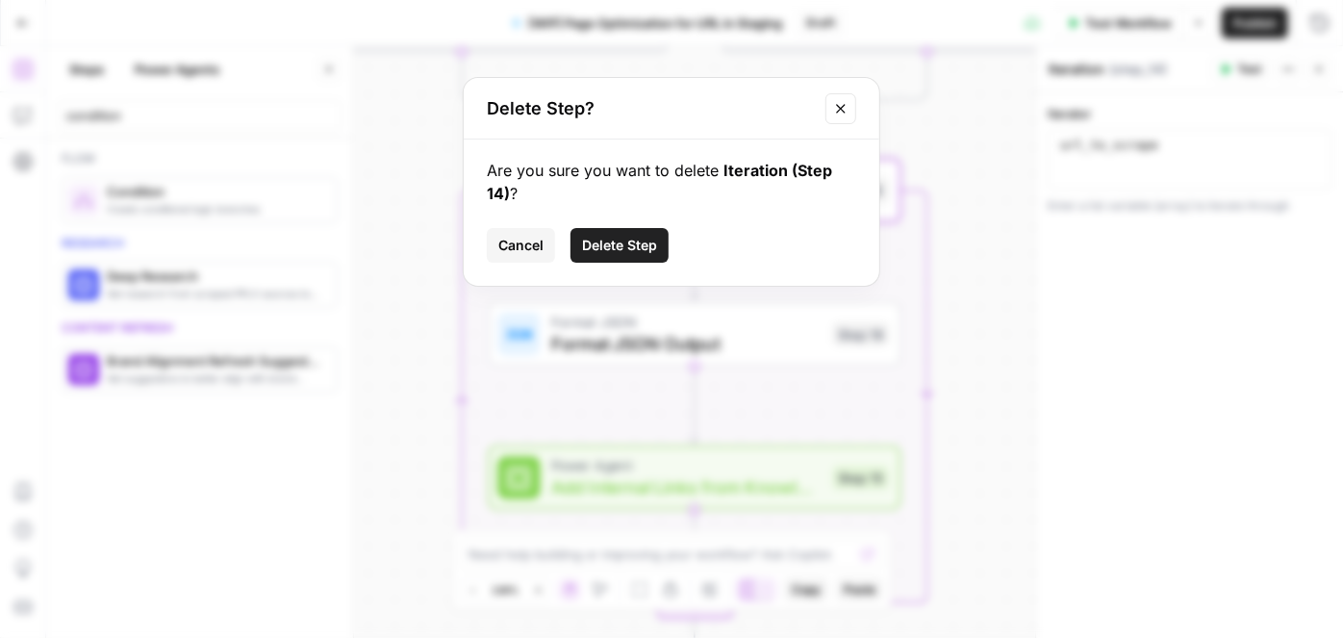
click at [631, 247] on span "Delete Step" at bounding box center [619, 245] width 75 height 19
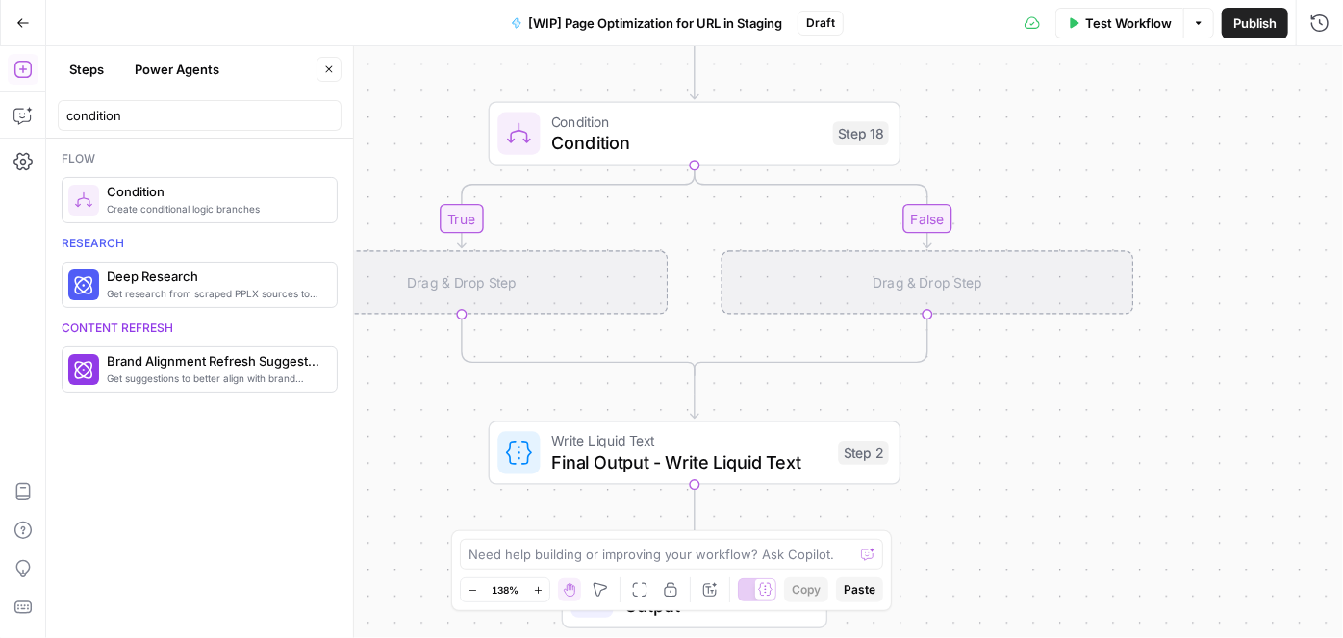
click at [470, 277] on div "Drag & Drop Step" at bounding box center [462, 282] width 413 height 64
click at [690, 140] on span "Condition" at bounding box center [686, 142] width 271 height 27
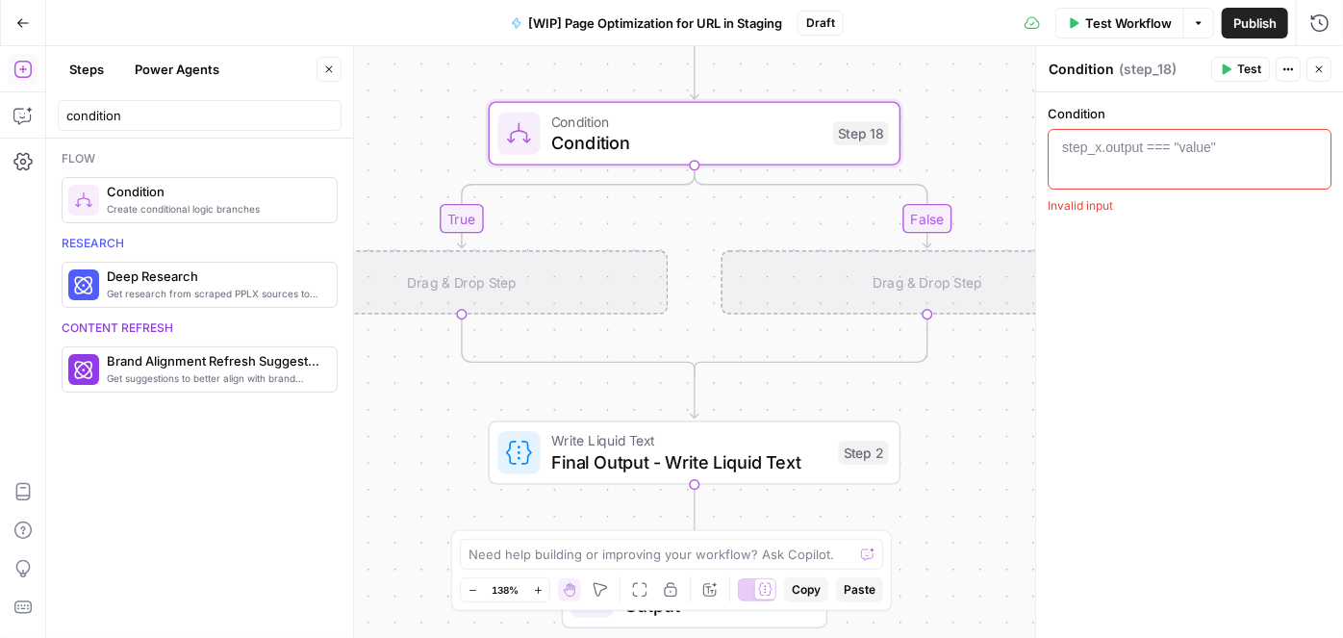
click at [1111, 157] on div at bounding box center [1191, 174] width 268 height 72
click at [1315, 144] on icon "button" at bounding box center [1312, 147] width 10 height 9
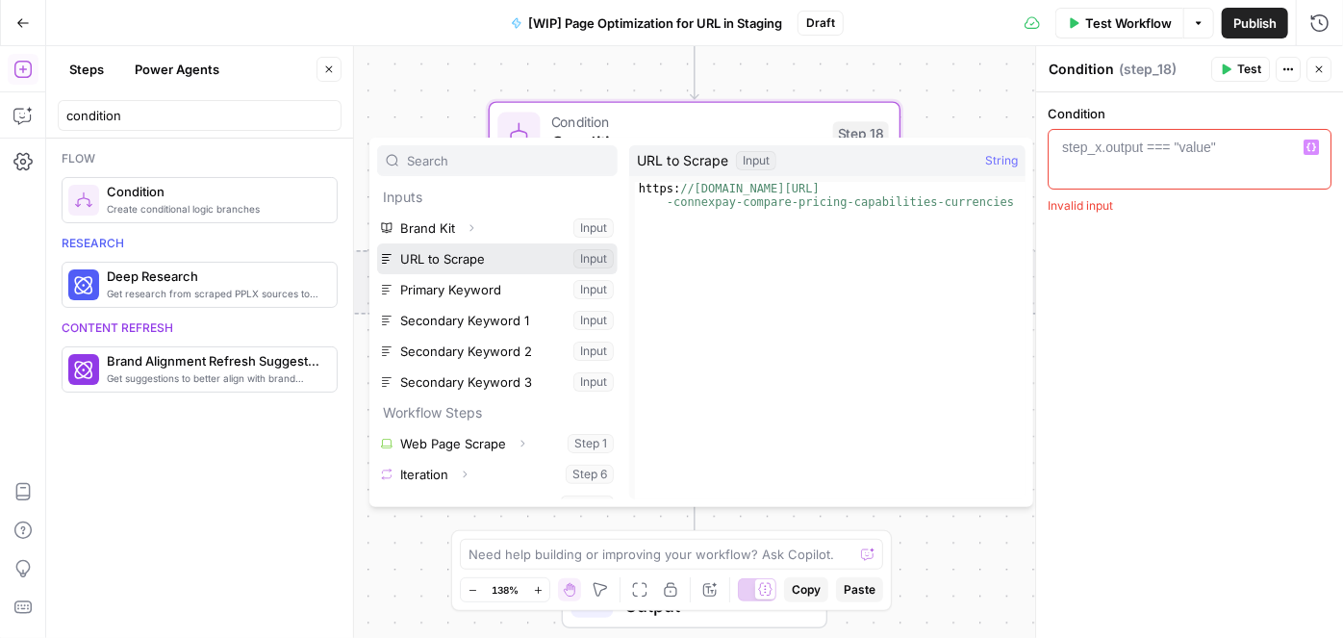
click at [454, 255] on button "Select variable URL to Scrape" at bounding box center [497, 258] width 241 height 31
type textarea "**********"
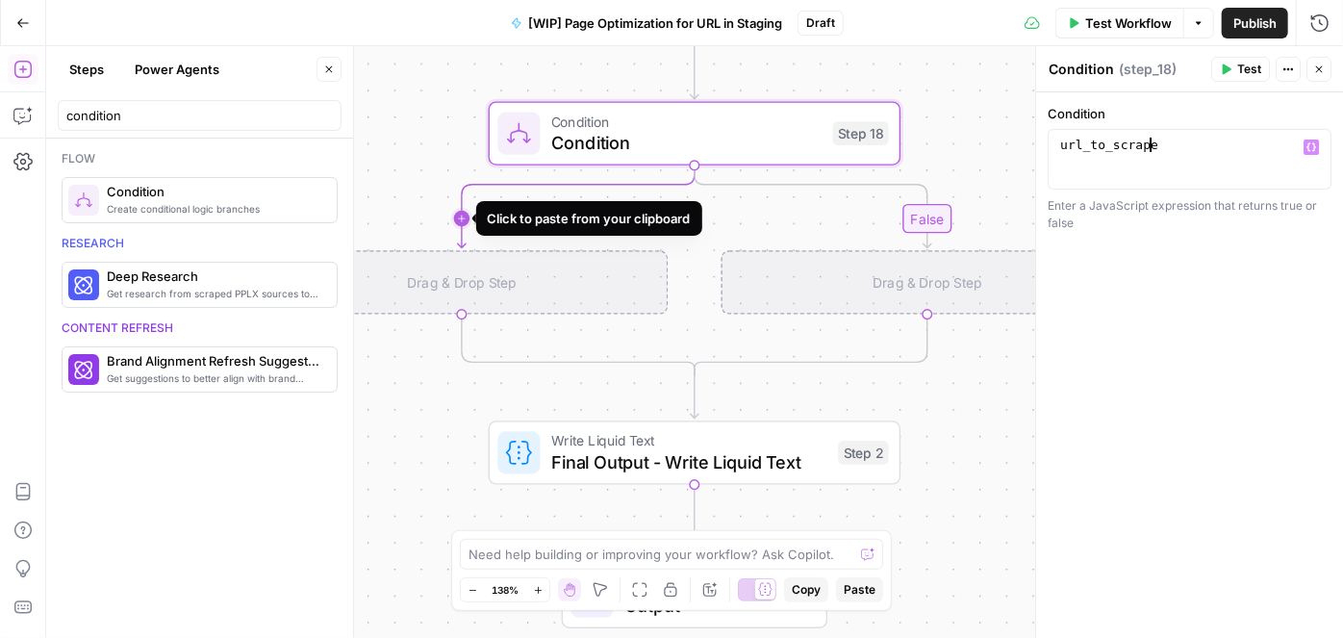
click at [458, 219] on icon "Edge from step_18 to step_18-if-ghost" at bounding box center [576, 206] width 237 height 83
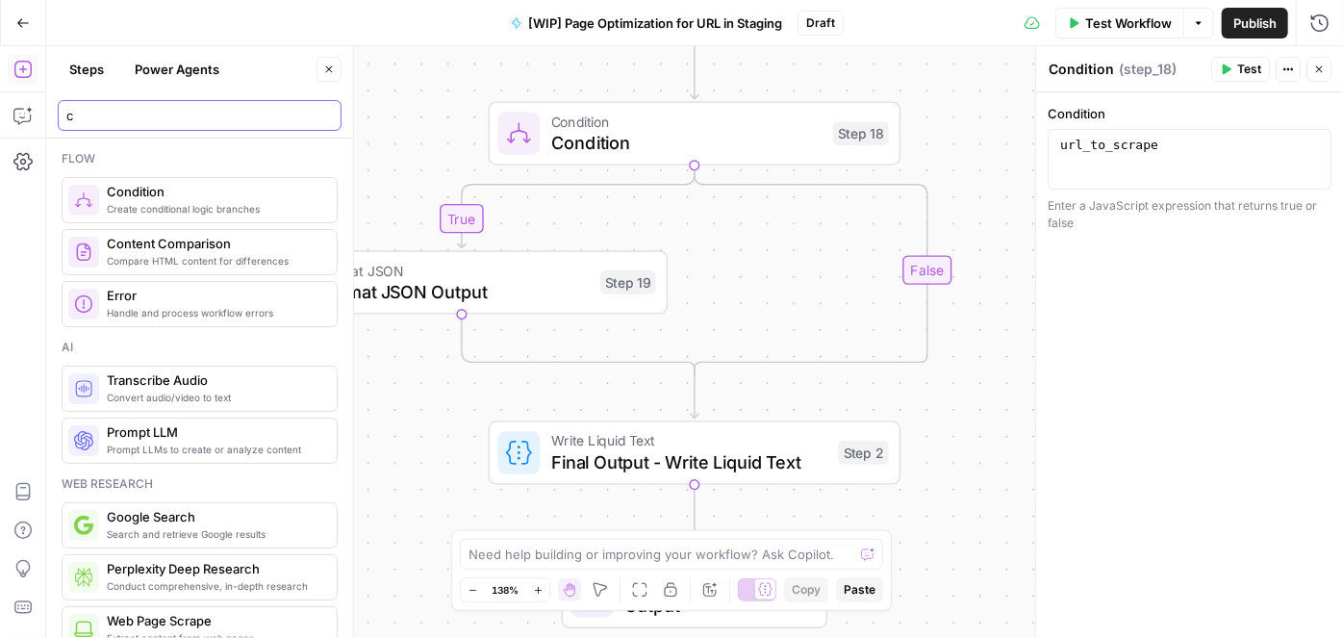
type input "c"
click at [414, 291] on span "Format JSON Output" at bounding box center [454, 291] width 271 height 27
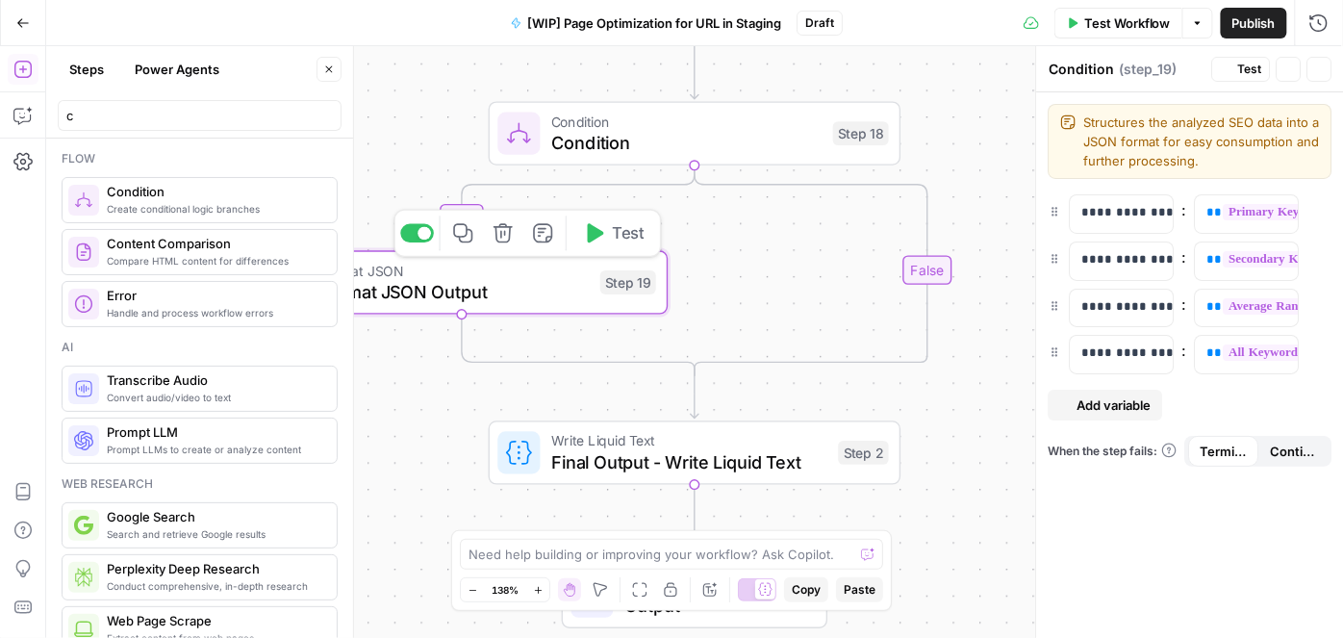
type textarea "Format JSON Output"
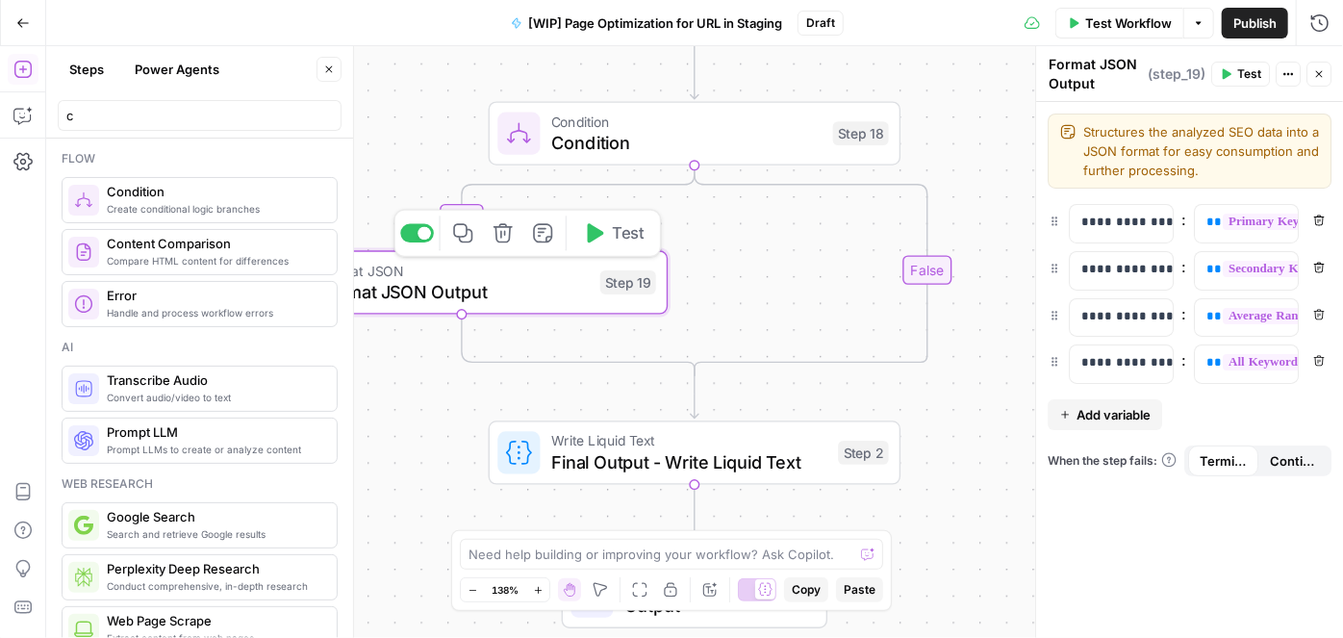
click at [504, 242] on icon "button" at bounding box center [503, 232] width 19 height 19
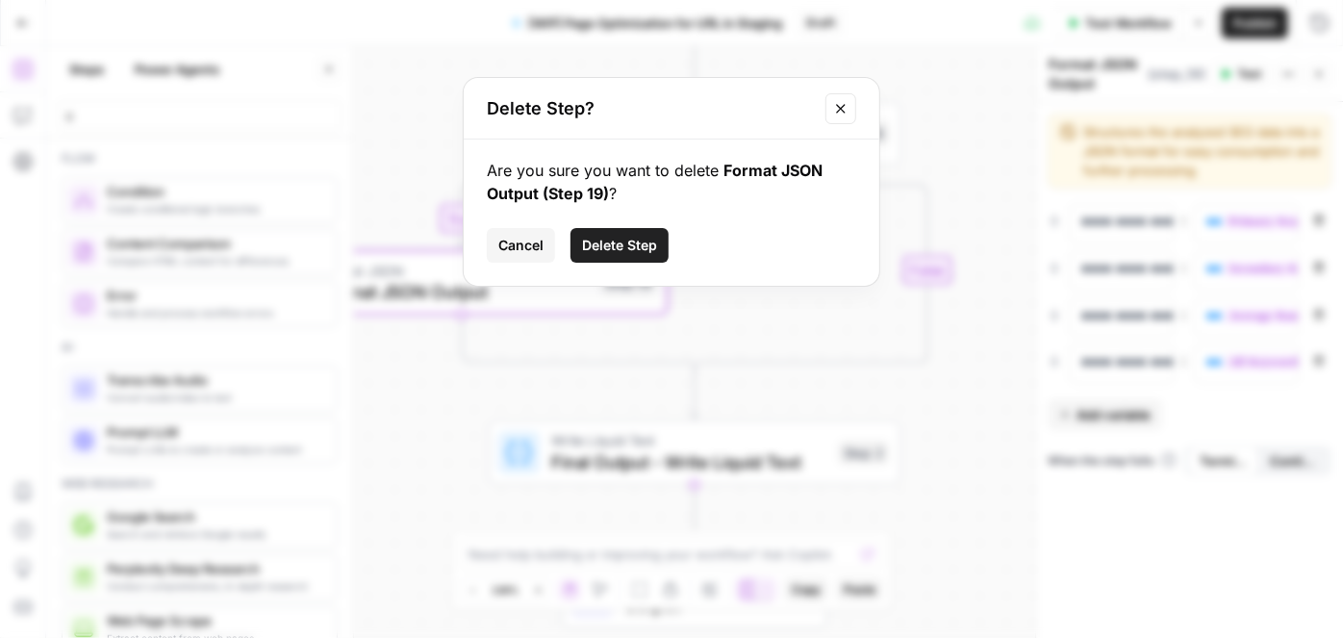
click at [620, 246] on span "Delete Step" at bounding box center [619, 245] width 75 height 19
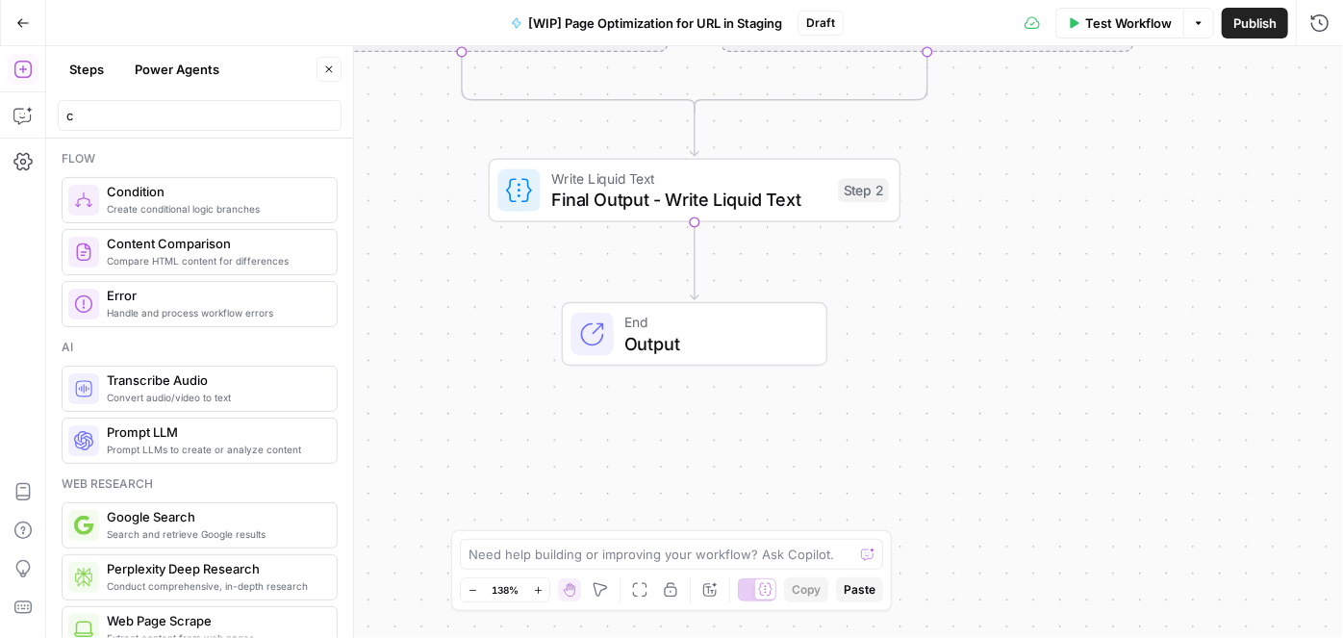
click at [662, 188] on span "Final Output - Write Liquid Text" at bounding box center [689, 200] width 277 height 27
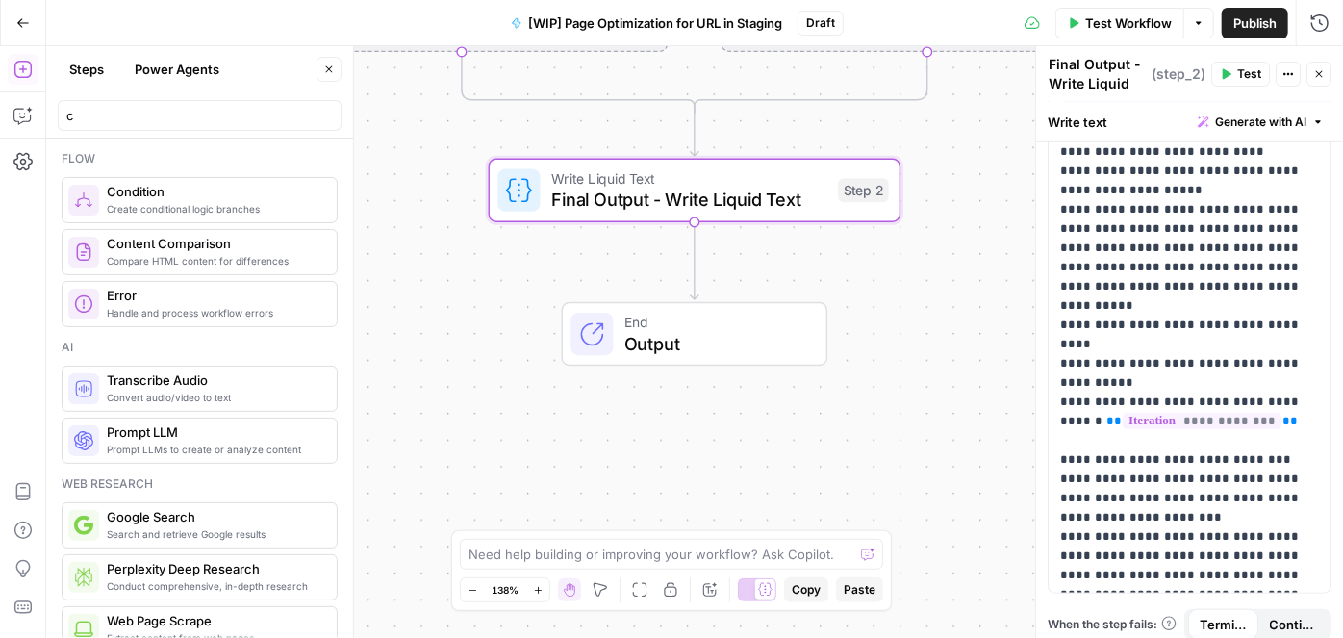
scroll to position [711, 0]
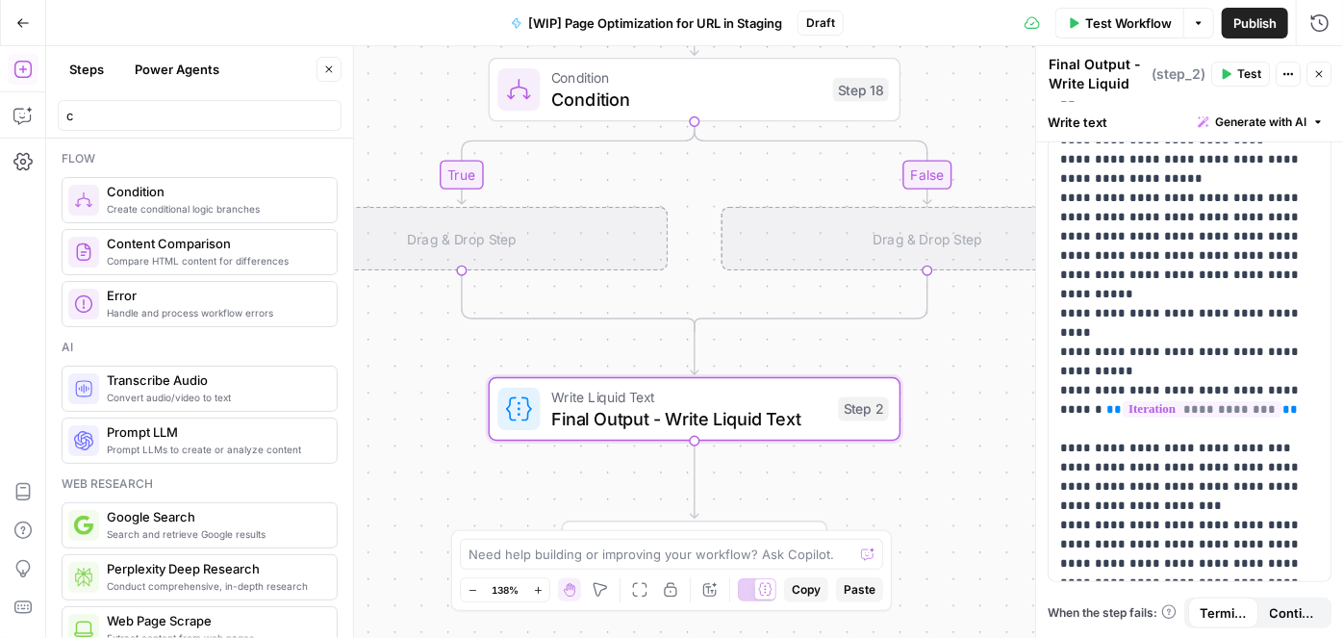
click at [561, 354] on div "true false Workflow Set Inputs Inputs Web Page Scrape Web Page Scrape Step 1 Lo…" at bounding box center [694, 342] width 1297 height 592
click at [94, 112] on input "c" at bounding box center [199, 115] width 267 height 19
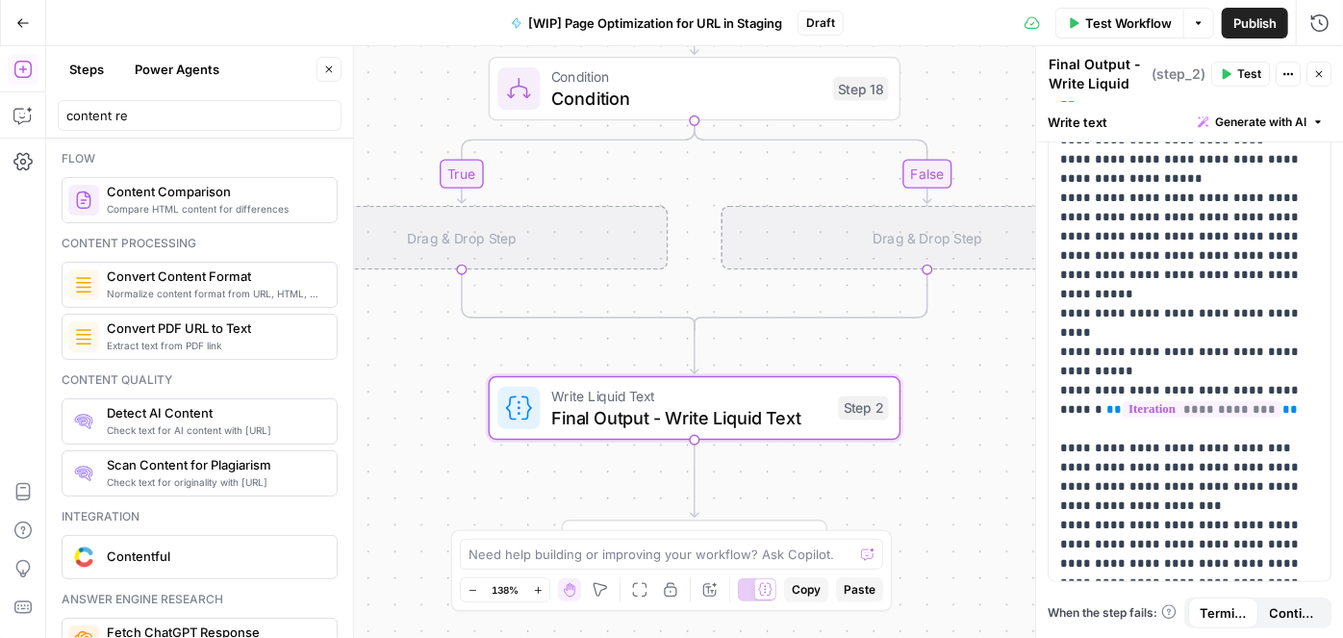
click at [1316, 74] on icon "button" at bounding box center [1319, 74] width 12 height 12
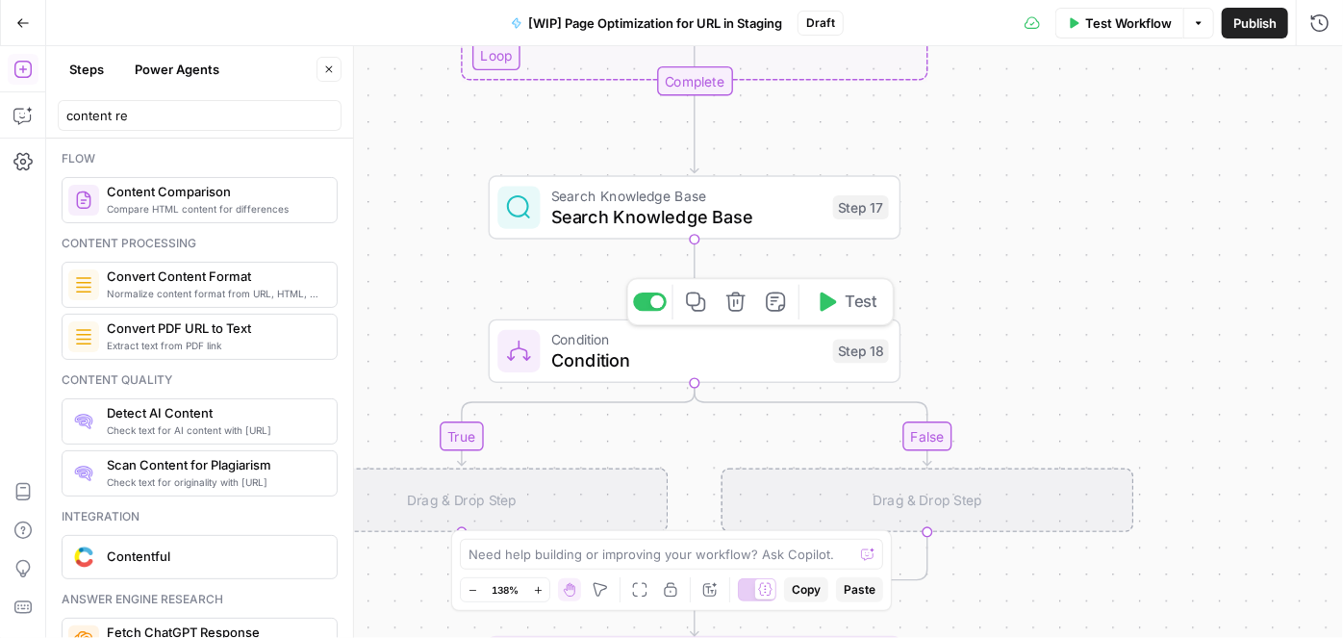
click at [734, 309] on icon "button" at bounding box center [736, 302] width 21 height 21
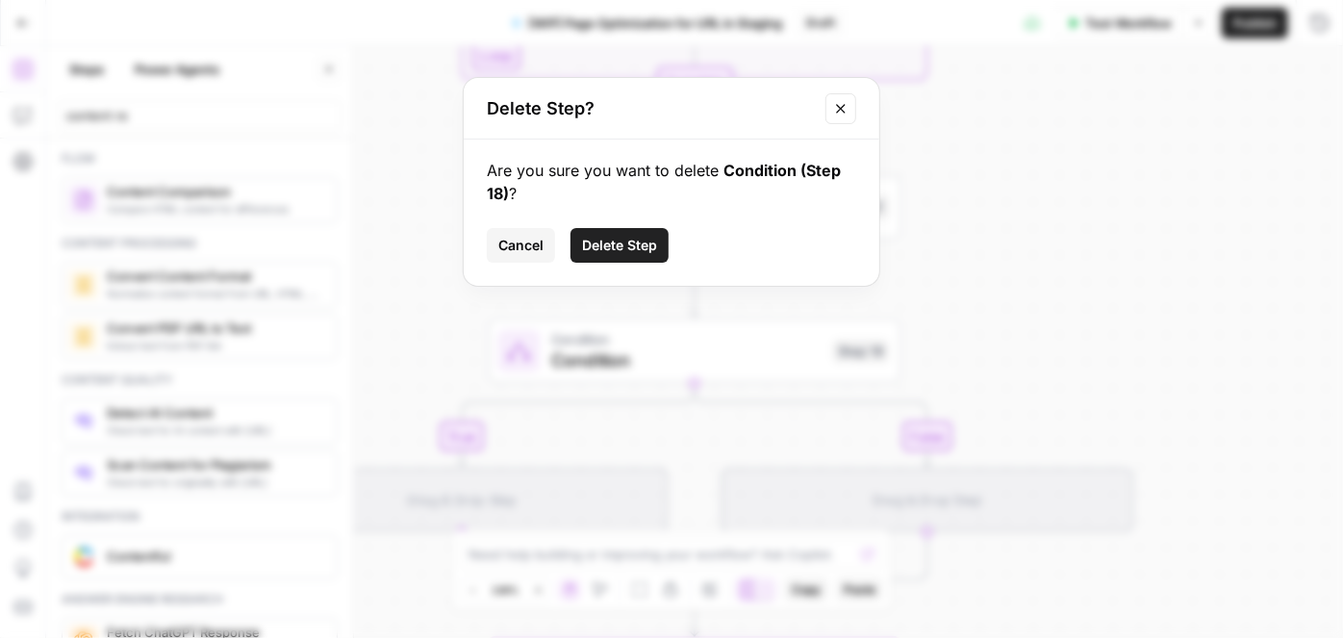
click at [651, 234] on button "Delete Step" at bounding box center [620, 245] width 98 height 35
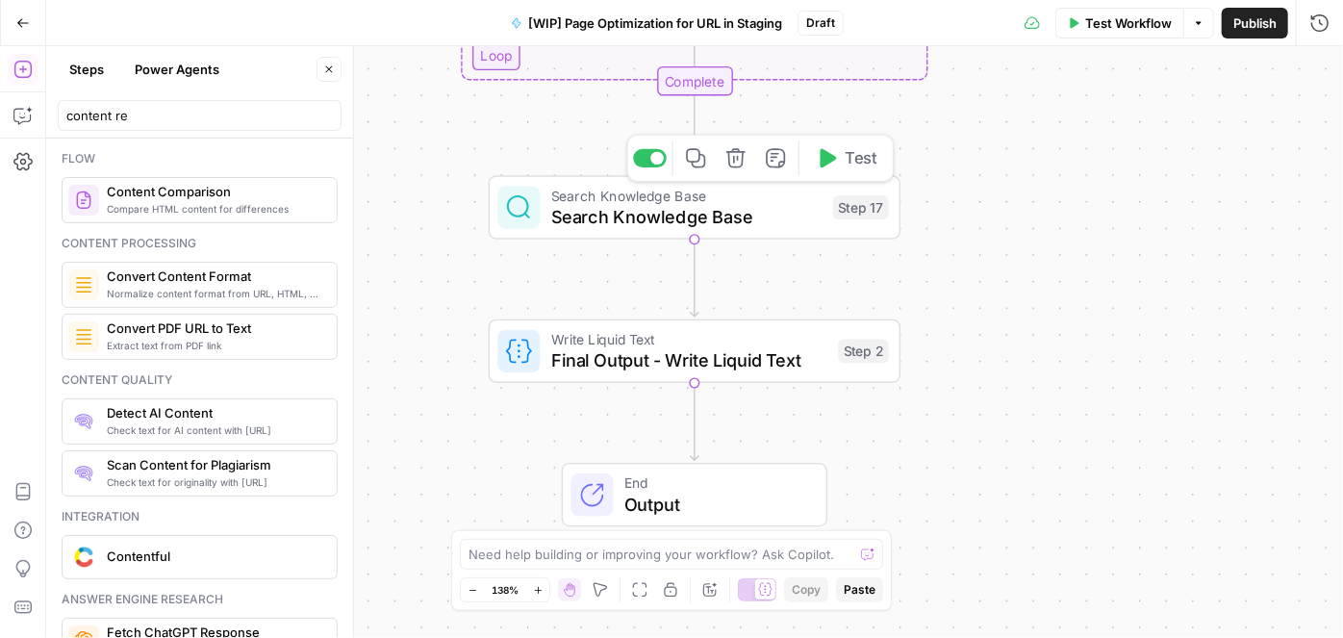
click at [737, 216] on span "Search Knowledge Base" at bounding box center [686, 216] width 271 height 27
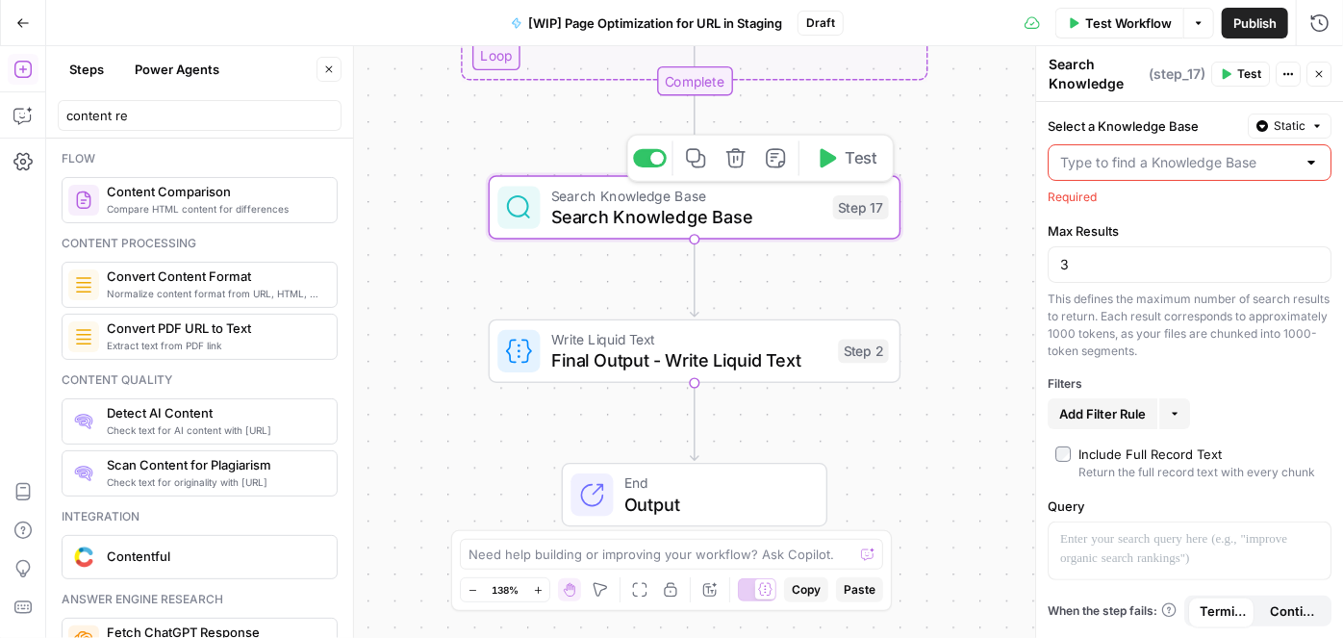
click at [738, 166] on icon "button" at bounding box center [736, 157] width 19 height 19
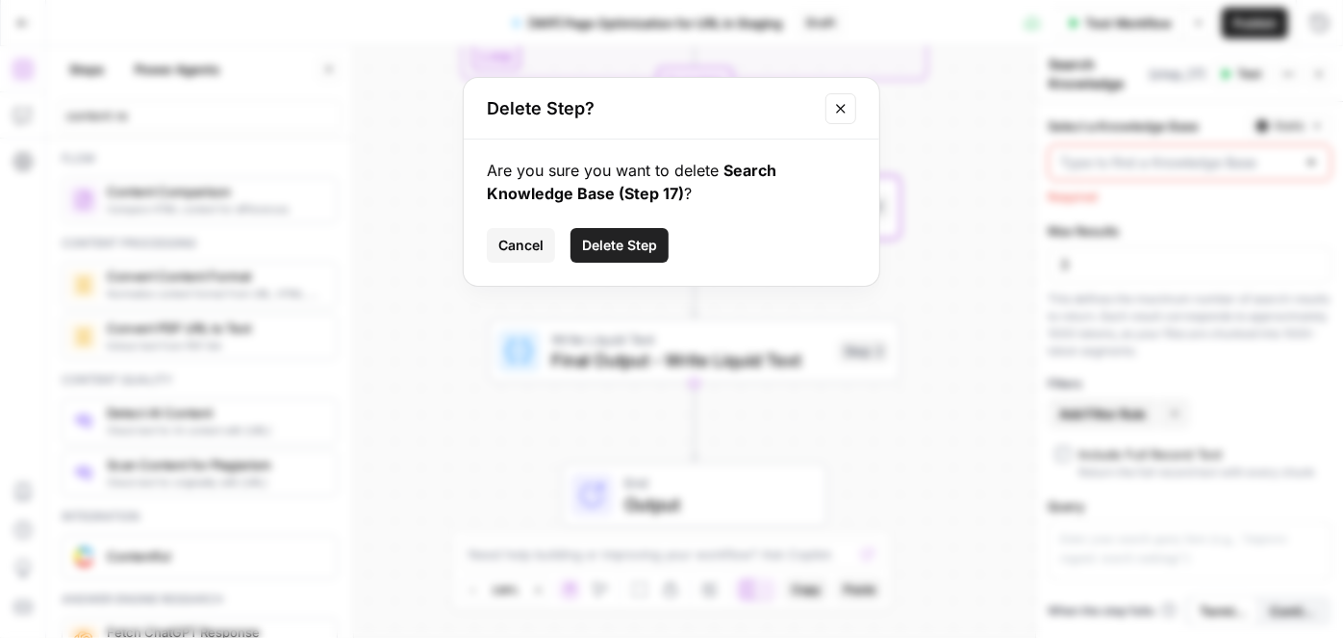
click at [639, 247] on span "Delete Step" at bounding box center [619, 245] width 75 height 19
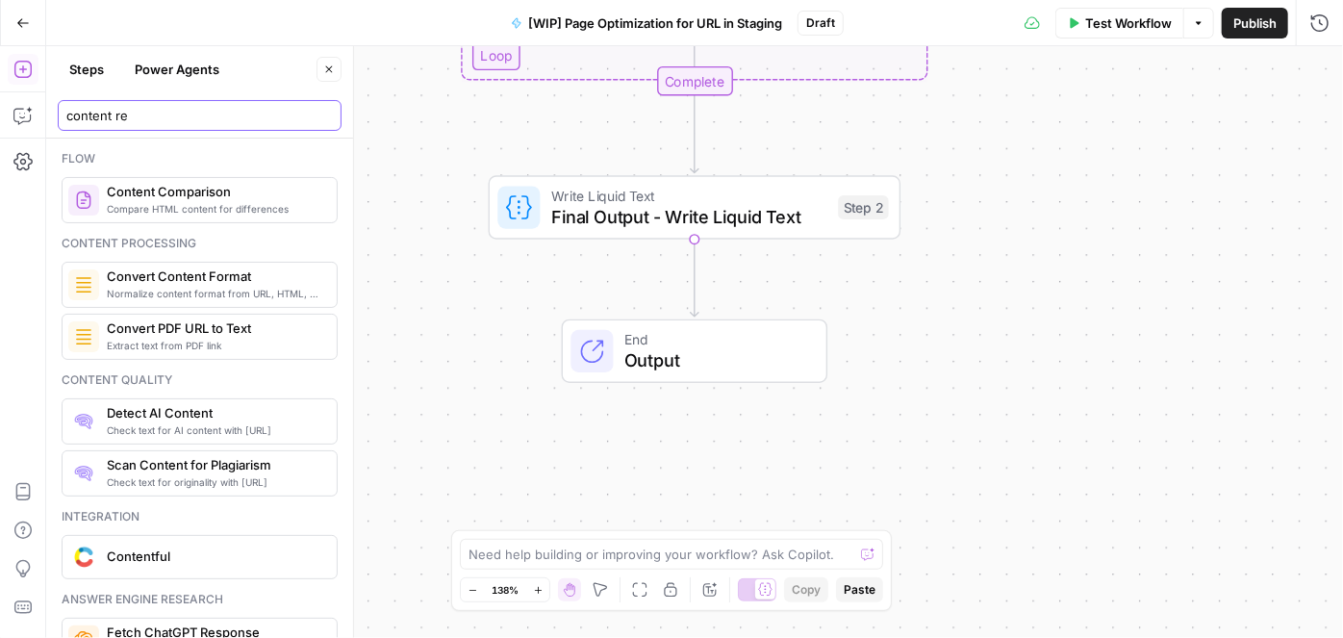
click at [133, 118] on input "content re" at bounding box center [199, 115] width 267 height 19
drag, startPoint x: 69, startPoint y: 114, endPoint x: 40, endPoint y: 114, distance: 28.9
click at [40, 114] on body "Compound Growth New Home Browse Your Data Usage Settings Recent Grids MinIO - M…" at bounding box center [671, 319] width 1343 height 638
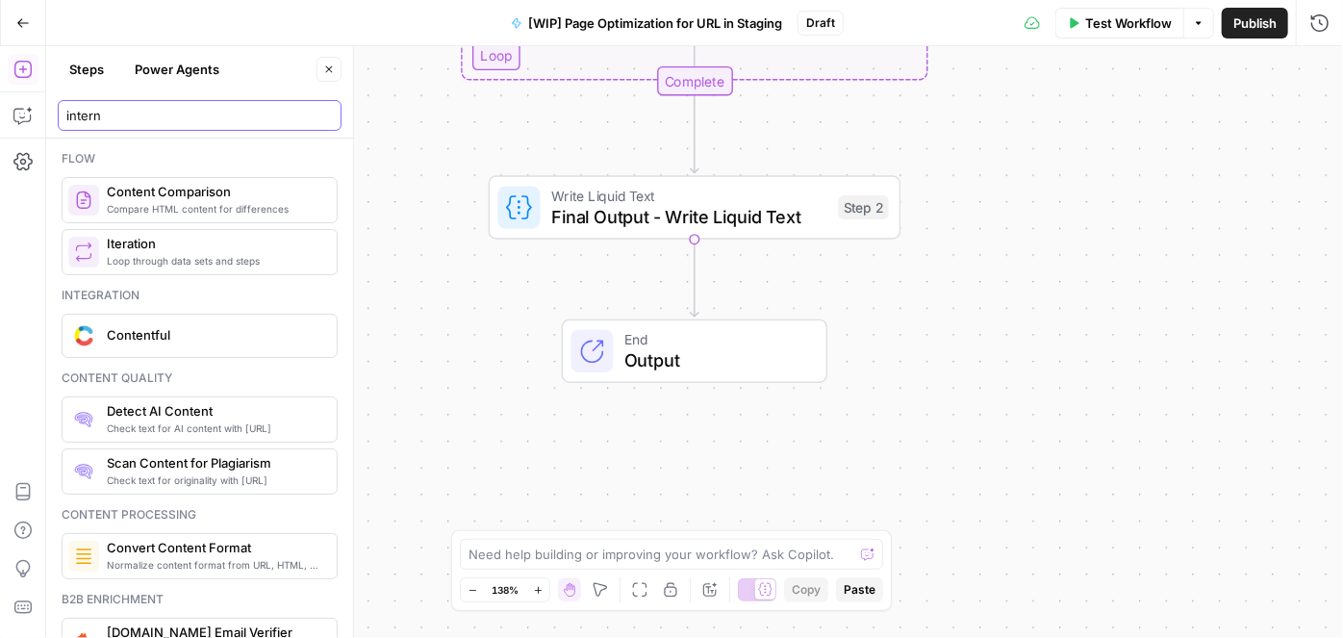
type input "intern"
click at [175, 69] on button "Power Agents" at bounding box center [177, 69] width 108 height 31
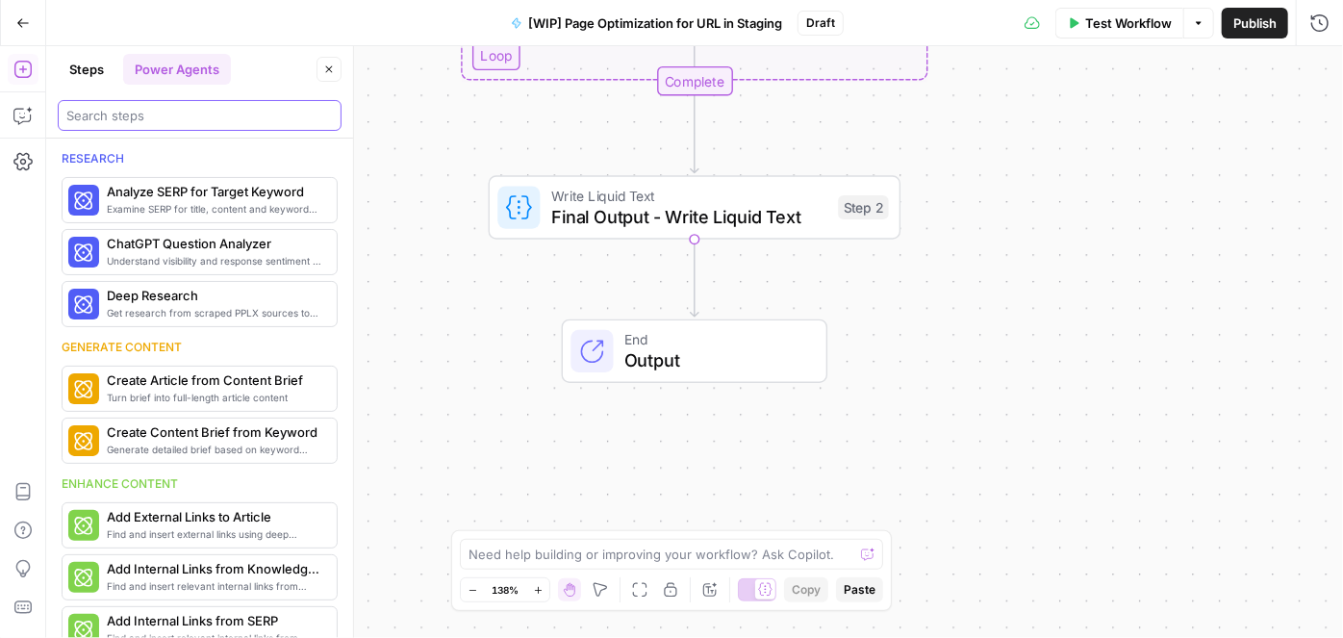
click at [158, 118] on input "search" at bounding box center [199, 115] width 267 height 19
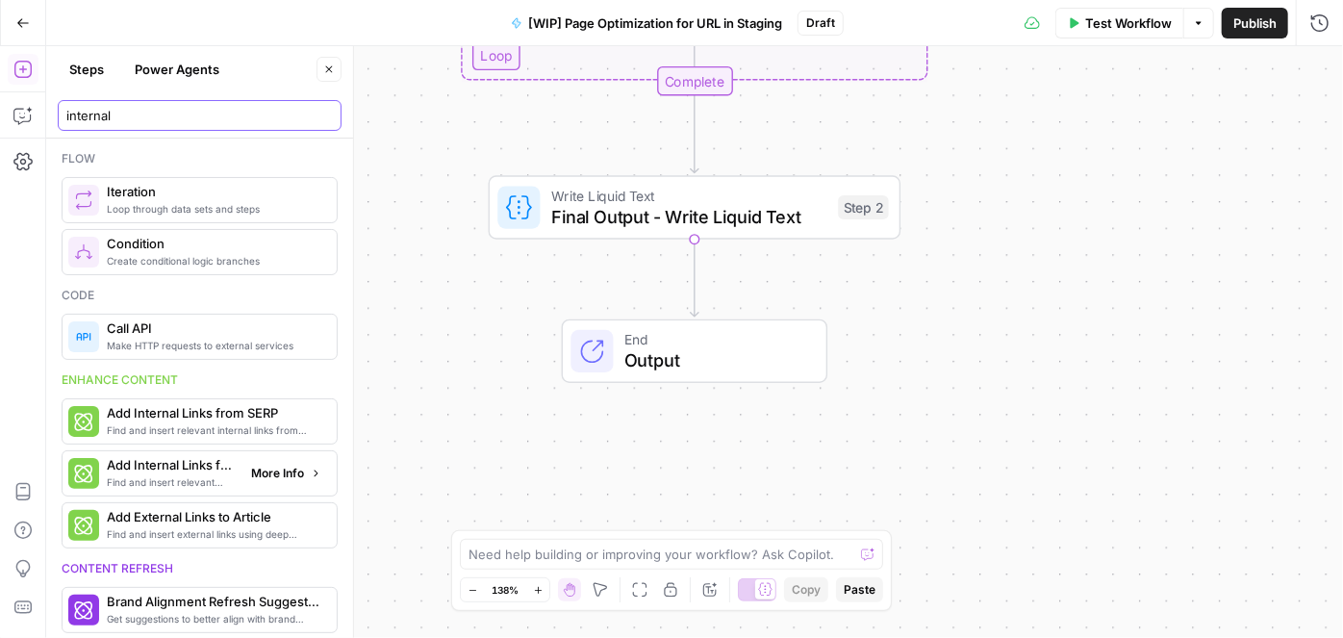
type input "internal"
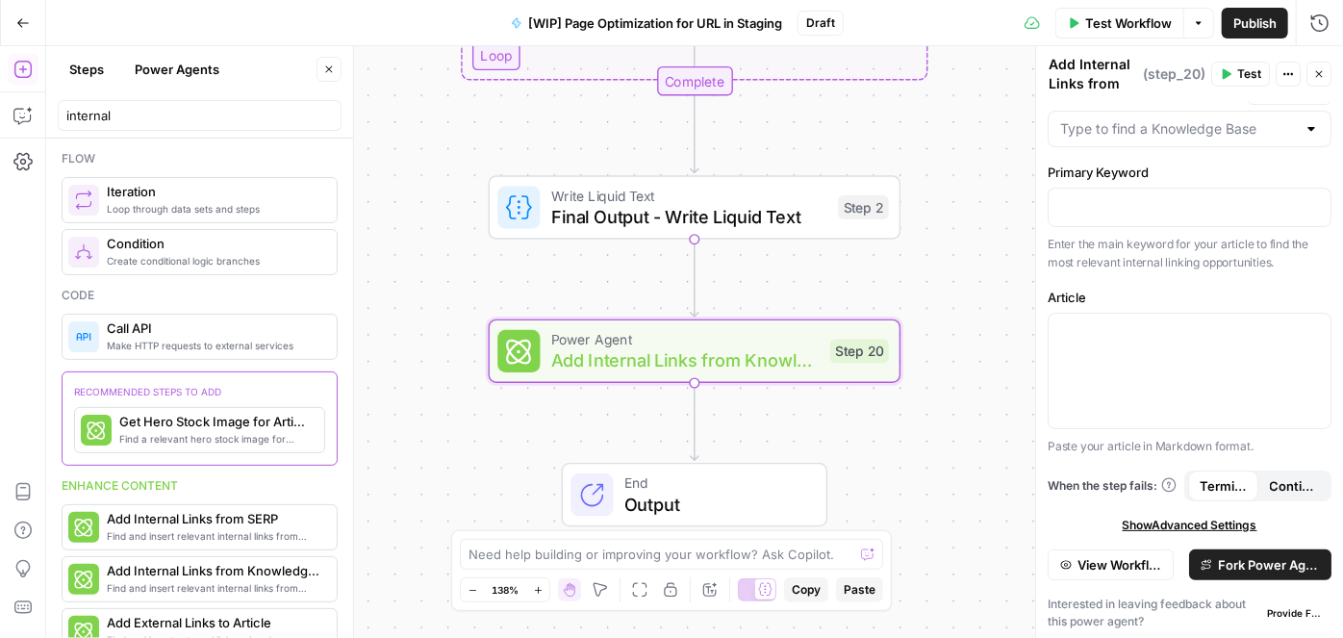
scroll to position [35, 0]
click at [1231, 549] on button "Fork Power Agent" at bounding box center [1261, 563] width 142 height 31
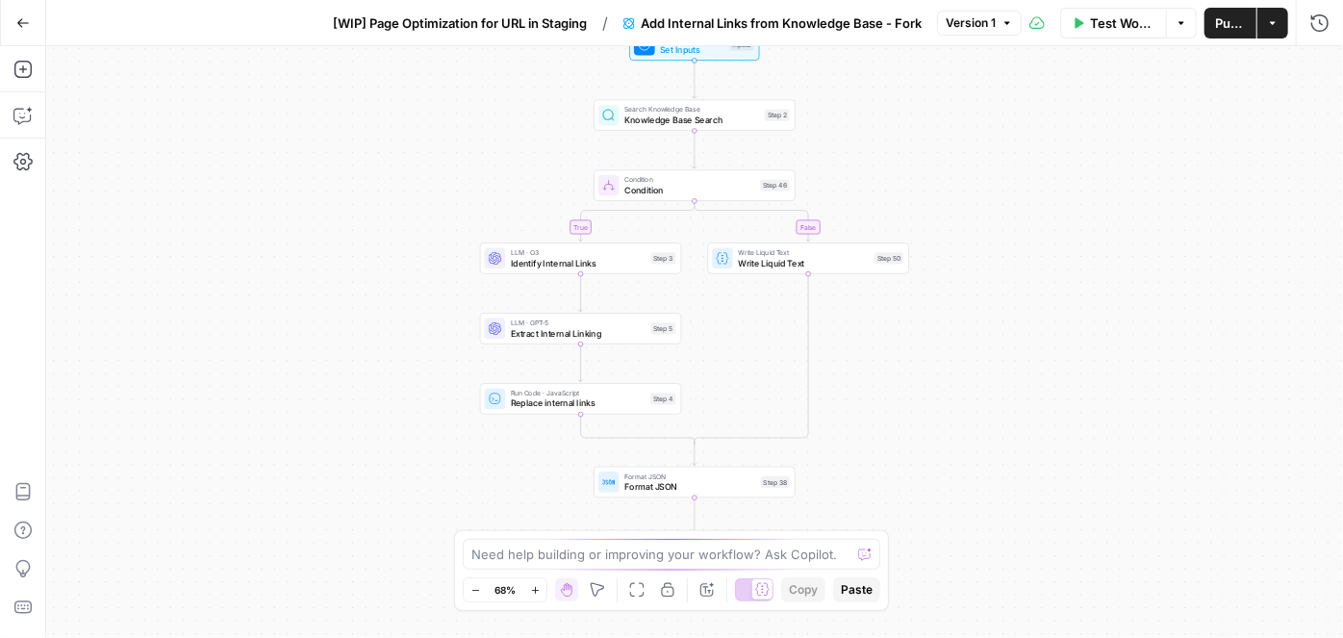
click at [534, 589] on icon "button" at bounding box center [535, 590] width 11 height 11
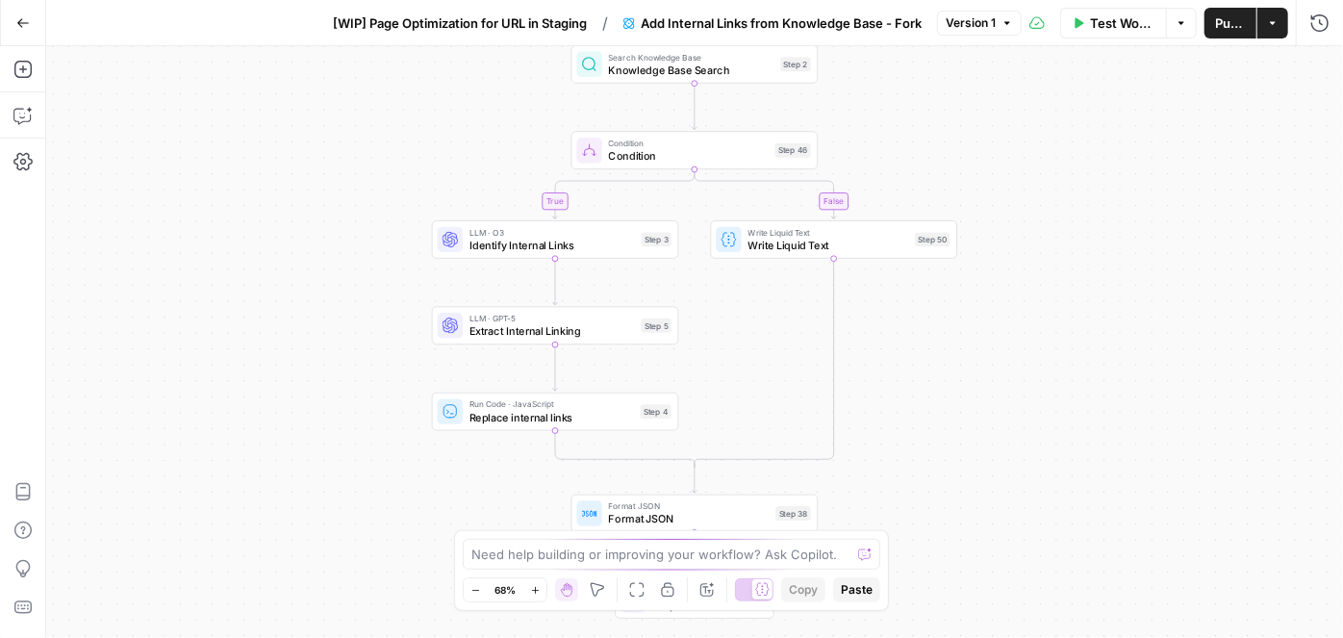
click at [534, 589] on icon "button" at bounding box center [535, 590] width 11 height 11
click at [534, 588] on icon "button" at bounding box center [535, 590] width 11 height 11
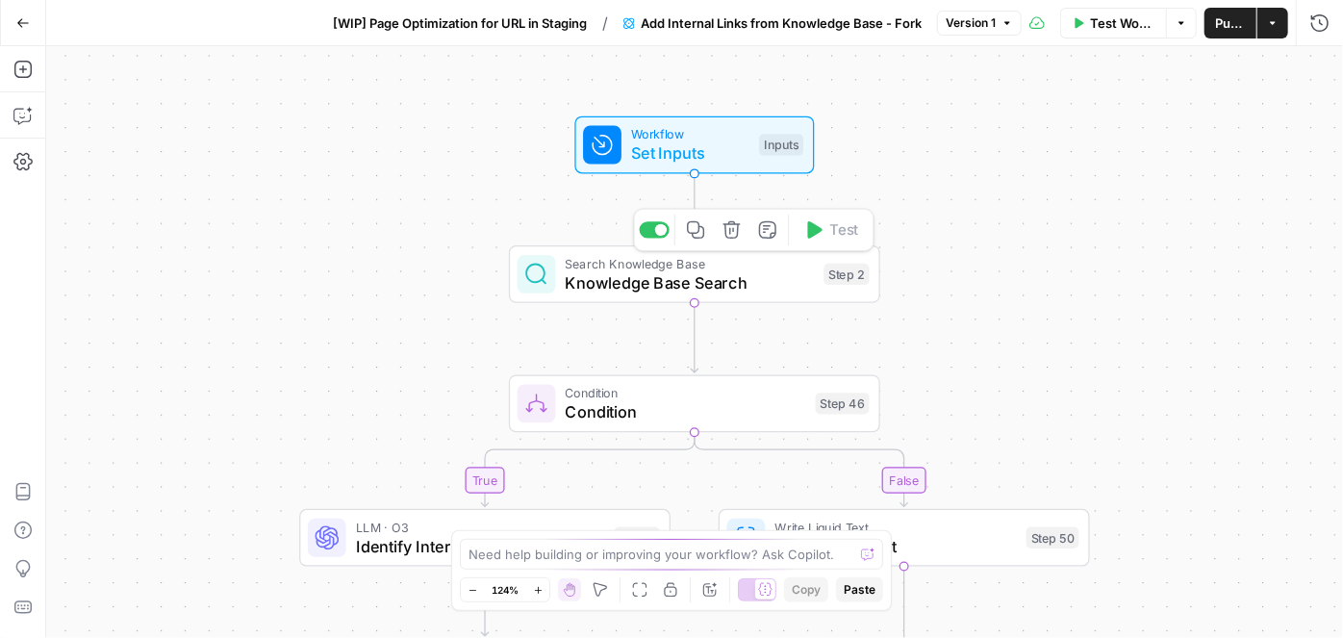
click at [691, 293] on span "Knowledge Base Search" at bounding box center [690, 282] width 249 height 24
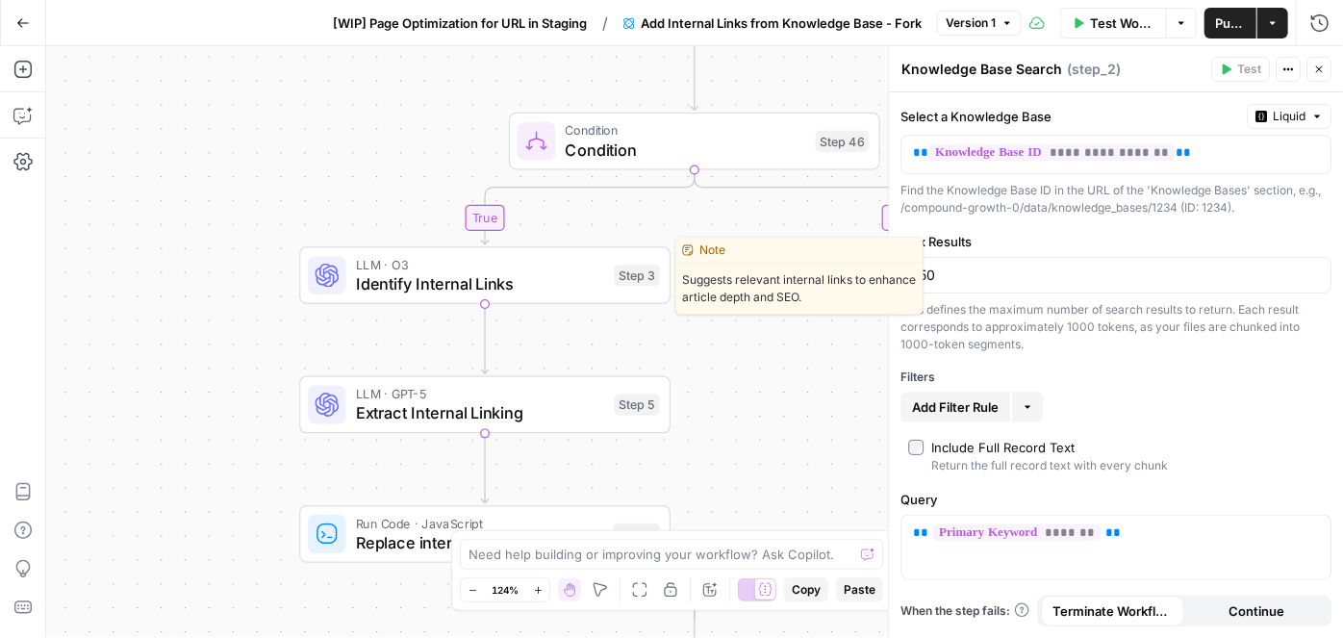
click at [380, 280] on span "Identify Internal Links" at bounding box center [480, 283] width 249 height 24
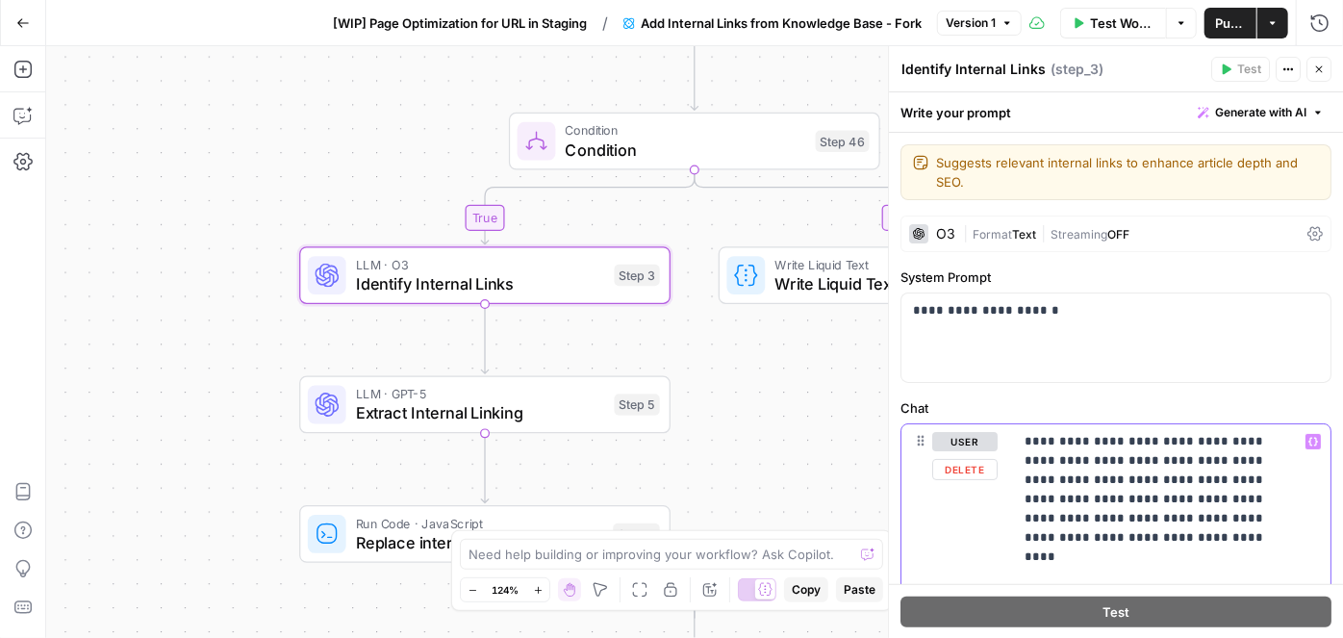
click at [1077, 606] on span "*******" at bounding box center [1098, 614] width 106 height 16
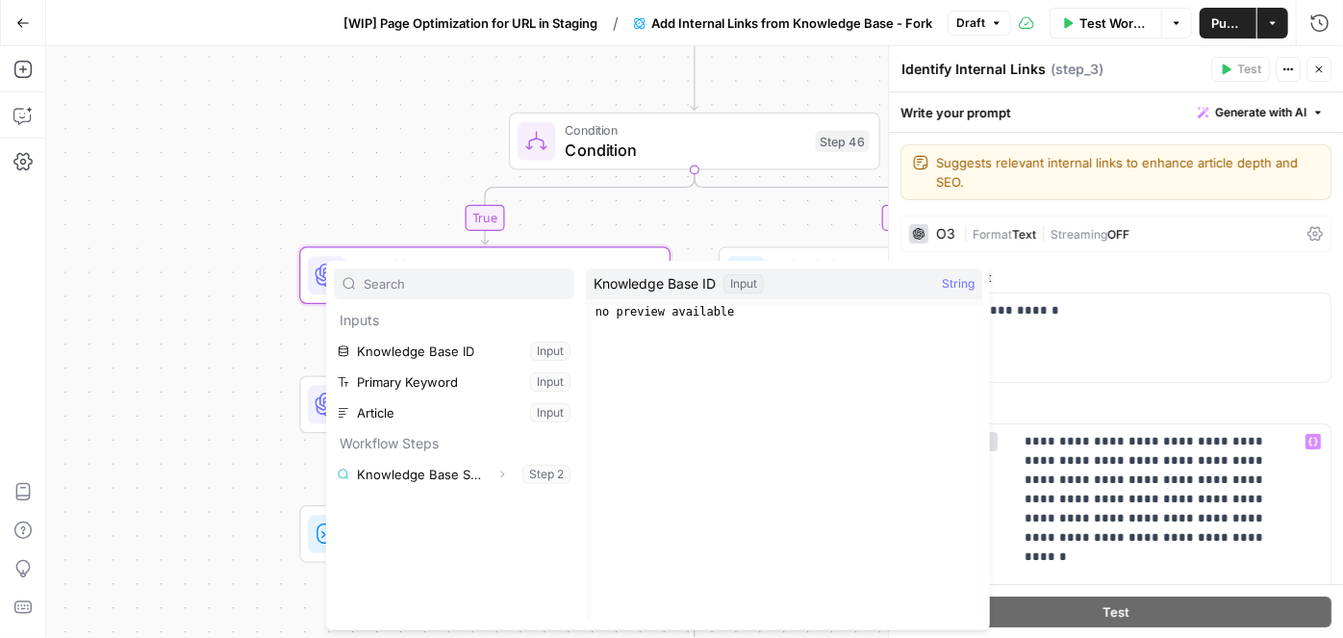
click at [370, 155] on div "true false Workflow Set Inputs Inputs Search Knowledge Base Knowledge Base Sear…" at bounding box center [694, 342] width 1297 height 592
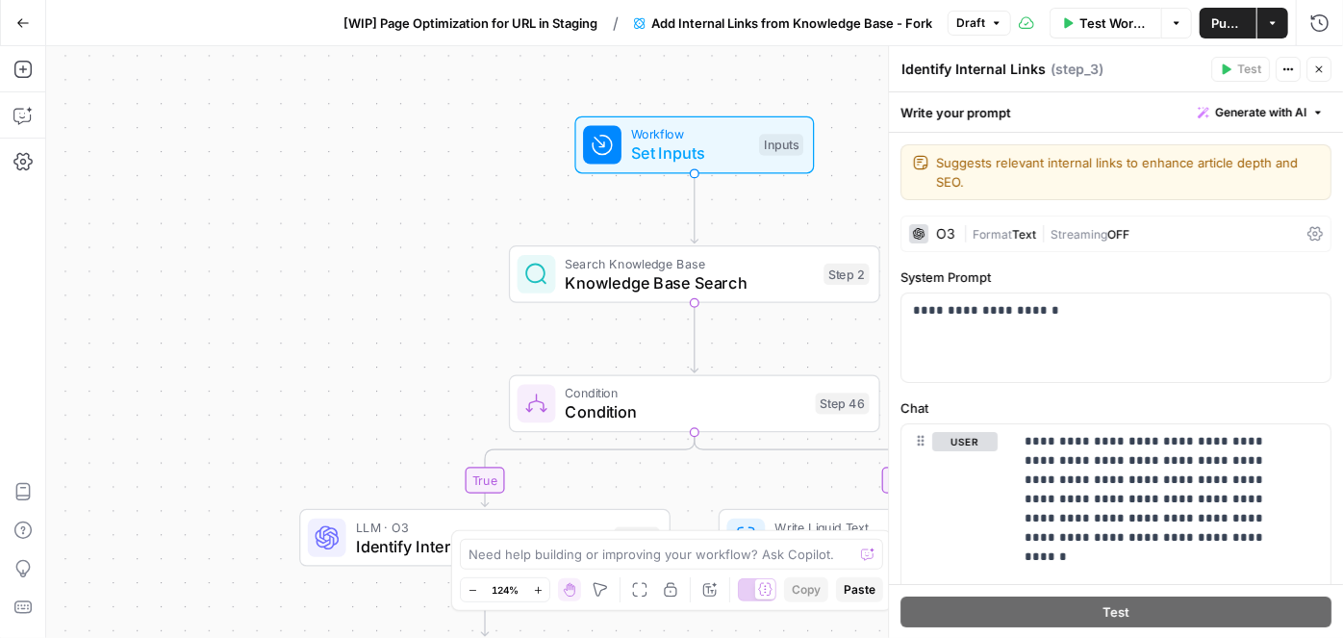
click at [632, 165] on span "Set Inputs" at bounding box center [690, 153] width 118 height 24
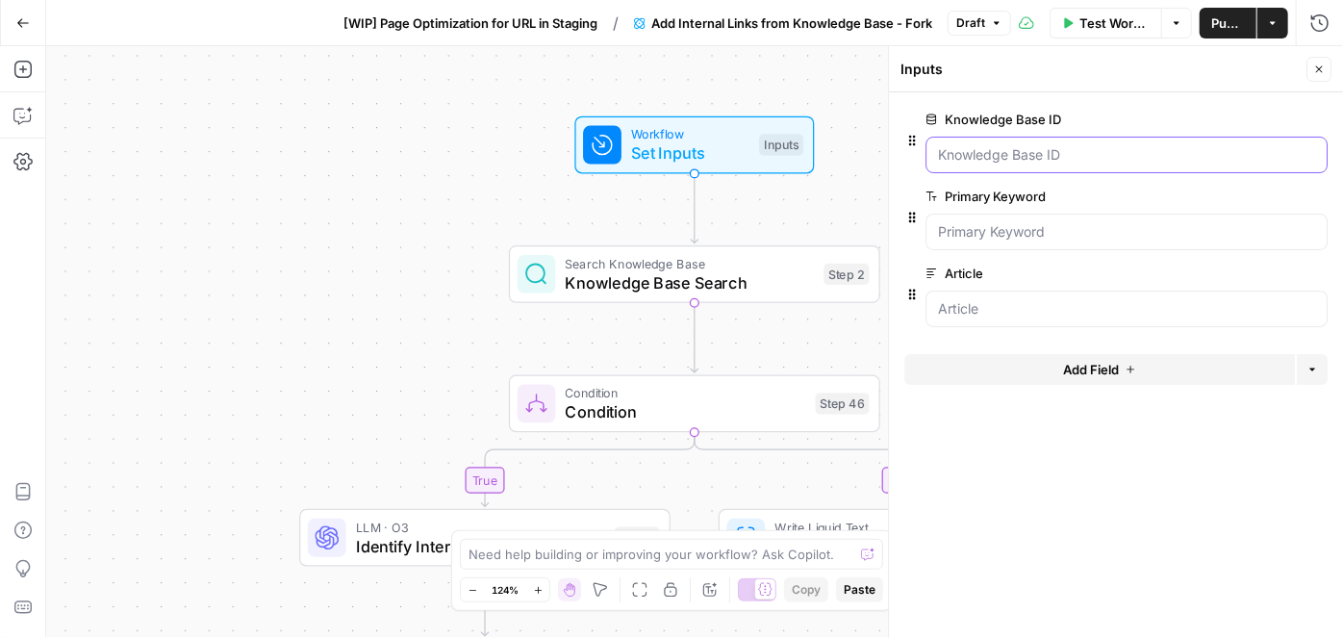
click at [958, 159] on ID "Knowledge Base ID" at bounding box center [1126, 154] width 377 height 19
click at [1030, 301] on input "Article" at bounding box center [1126, 308] width 377 height 19
click at [1044, 371] on button "Add Field" at bounding box center [1100, 369] width 391 height 31
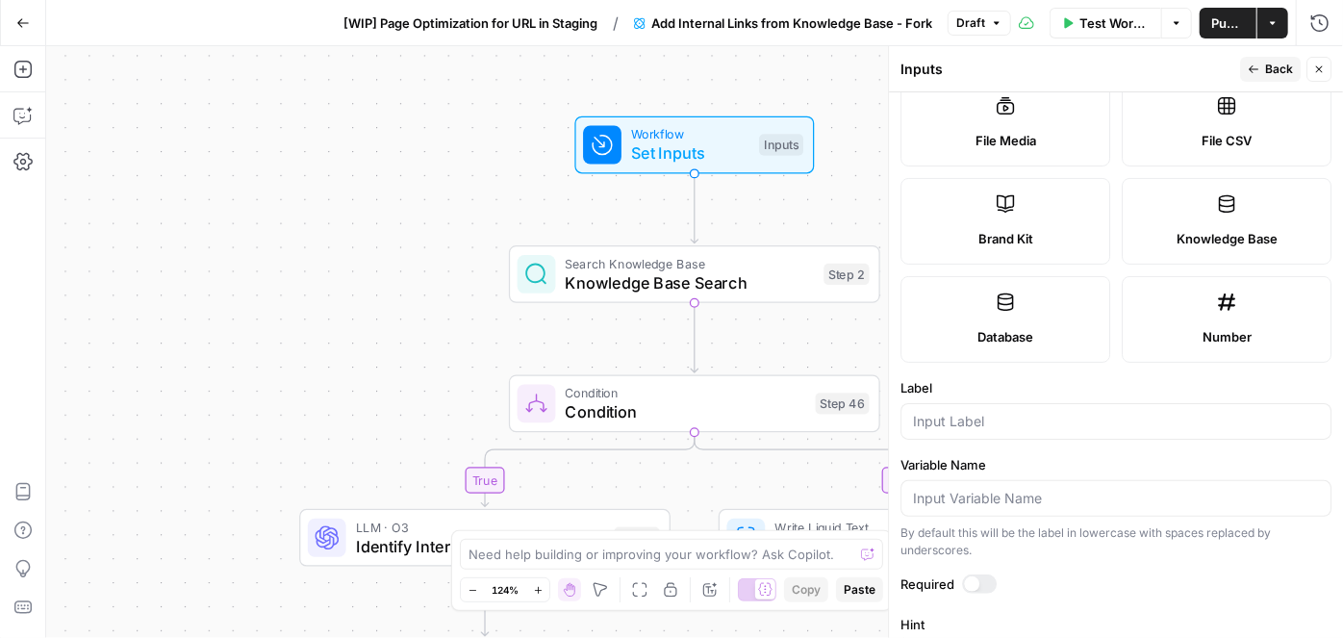
scroll to position [268, 0]
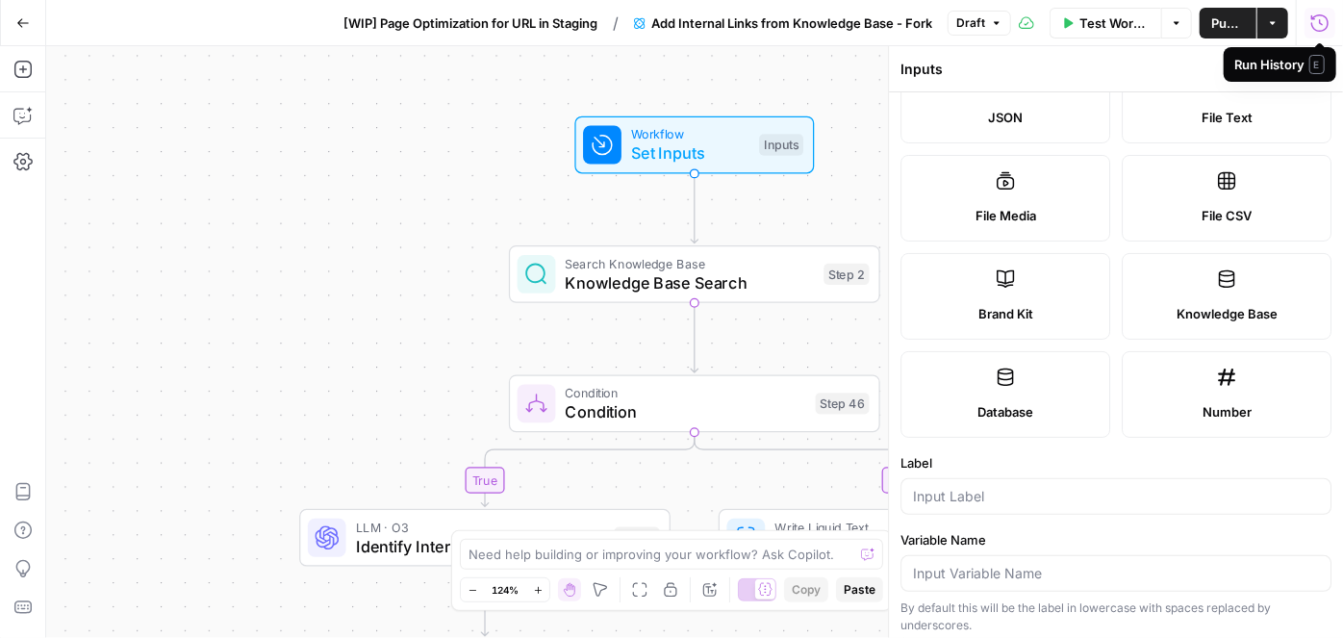
click at [1324, 64] on div "Run History E" at bounding box center [1280, 64] width 113 height 35
click at [1316, 67] on icon "button" at bounding box center [1319, 70] width 12 height 12
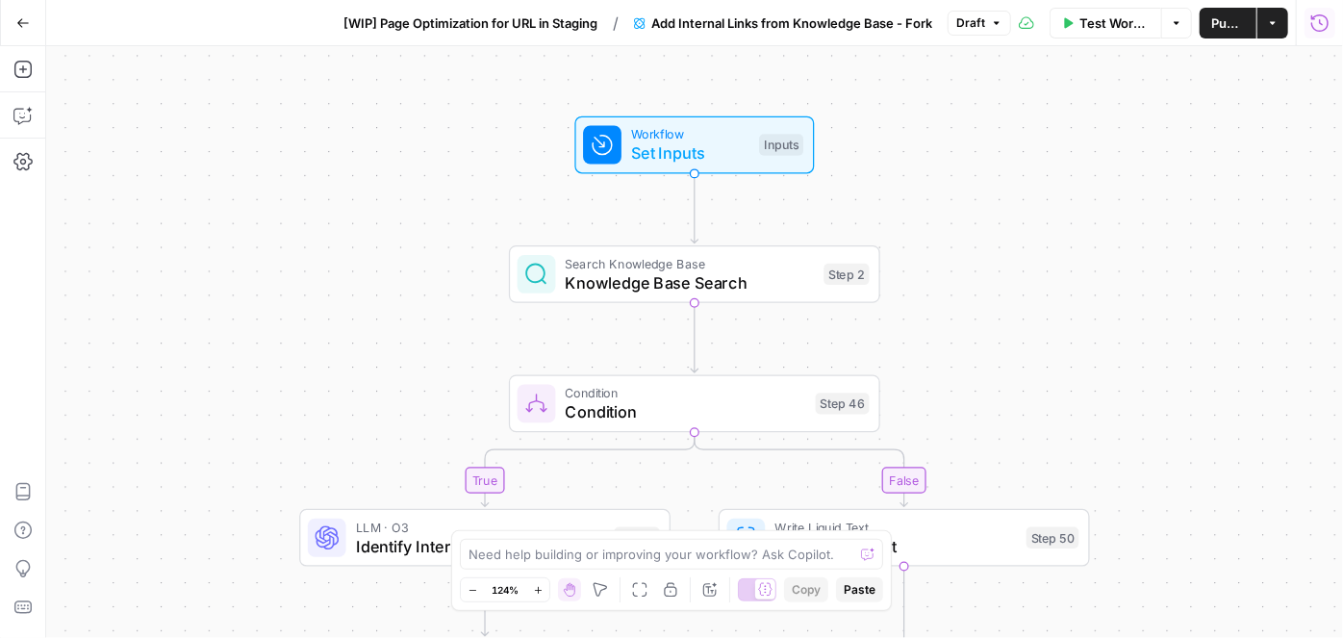
click at [649, 135] on span "Workflow" at bounding box center [690, 133] width 118 height 19
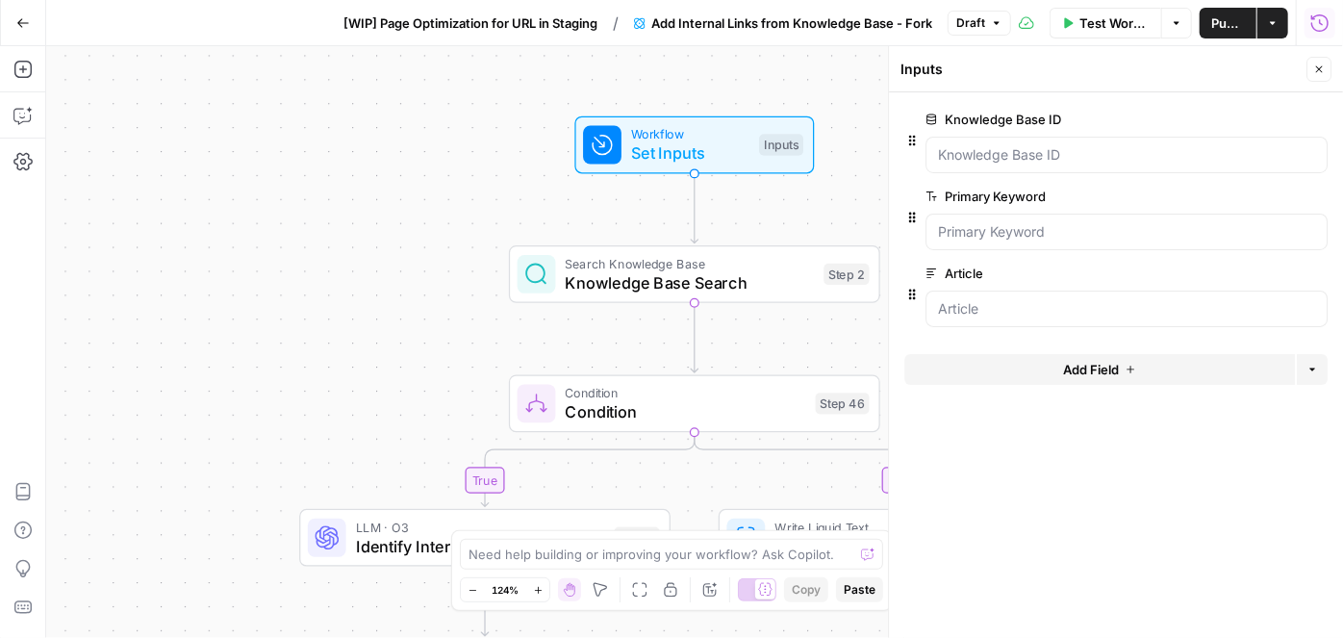
click at [1005, 316] on div at bounding box center [1127, 309] width 402 height 37
click at [1250, 277] on span "edit field" at bounding box center [1256, 273] width 42 height 15
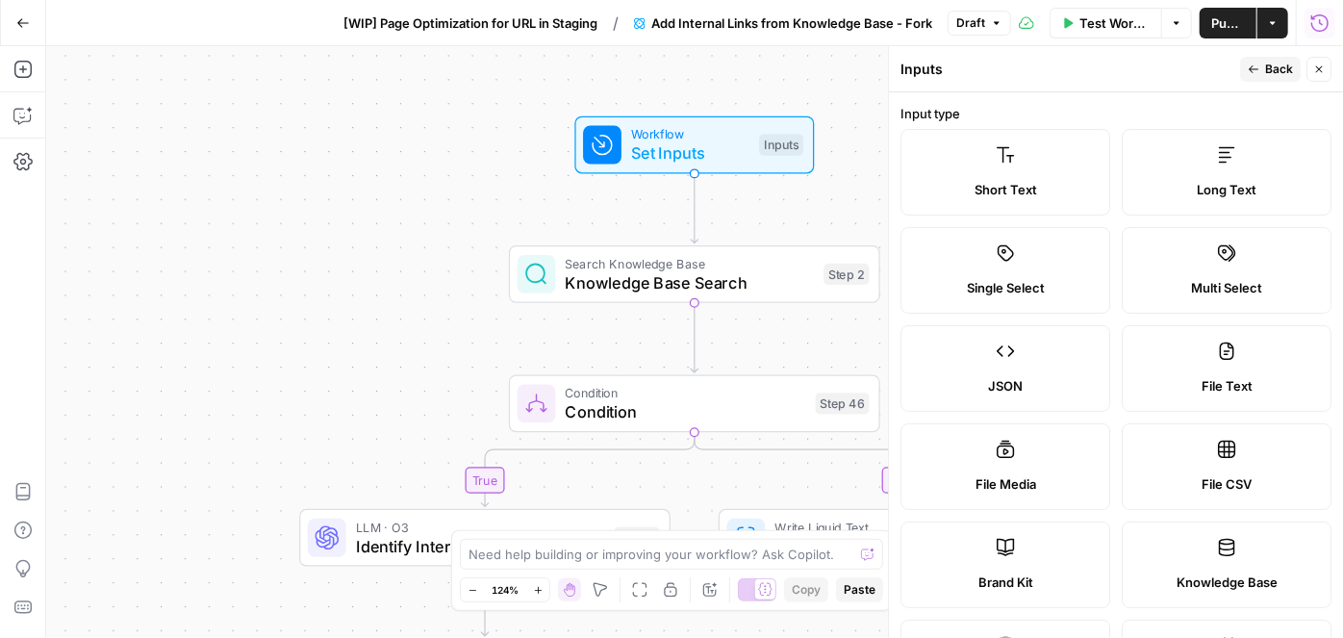
click at [1200, 195] on span "Long Text" at bounding box center [1227, 189] width 60 height 19
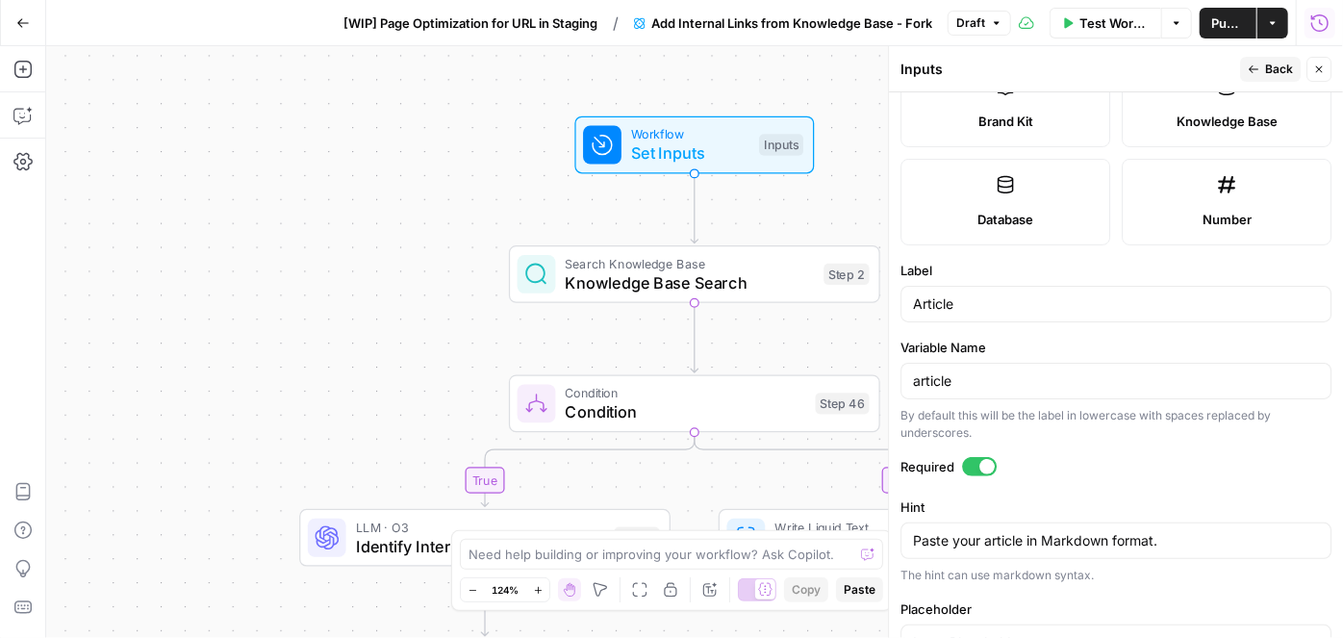
scroll to position [657, 0]
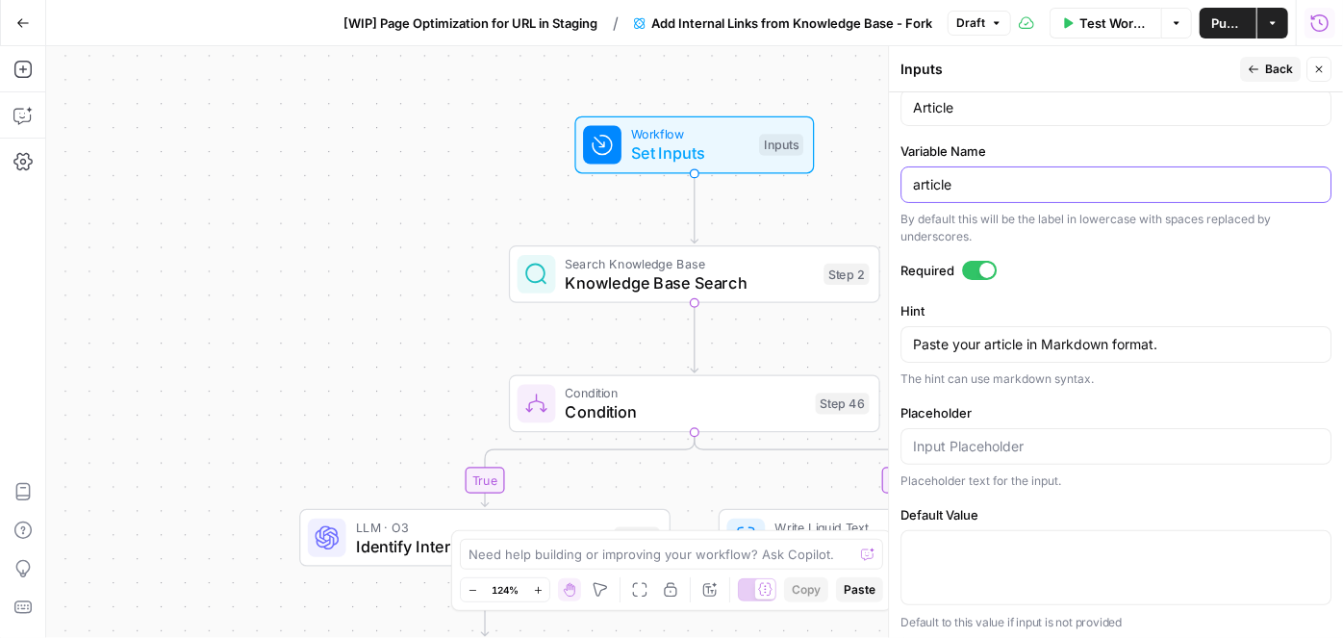
click at [986, 189] on input "article" at bounding box center [1116, 184] width 406 height 19
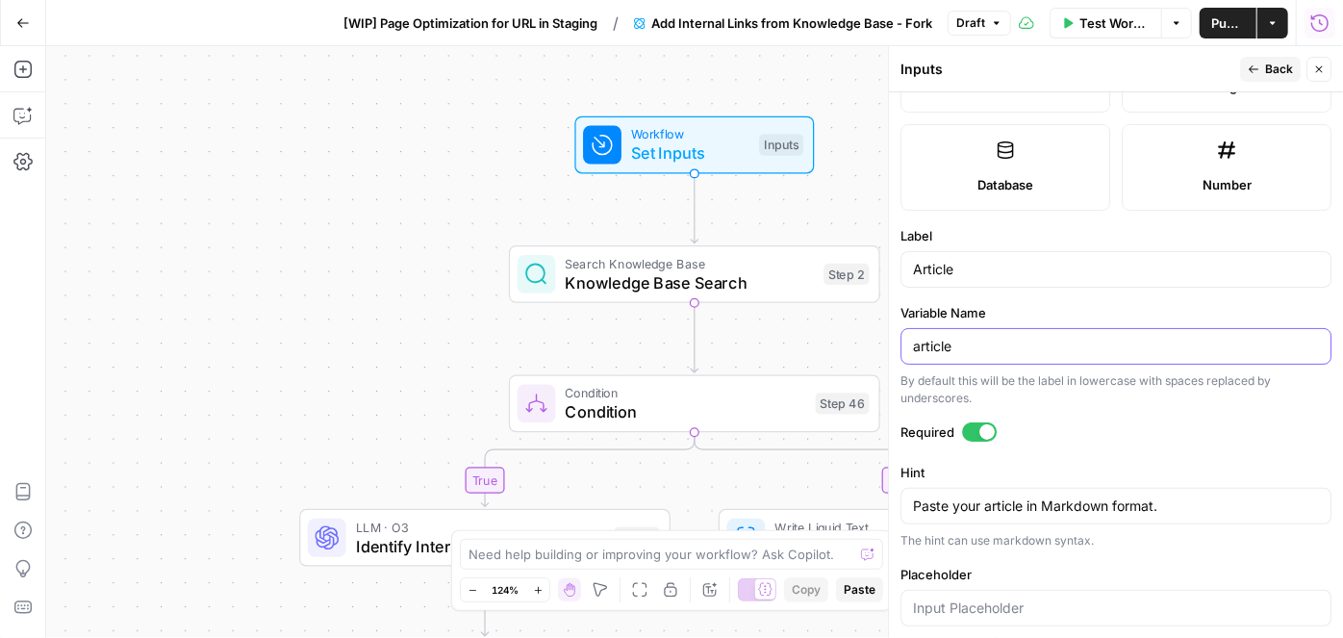
scroll to position [482, 0]
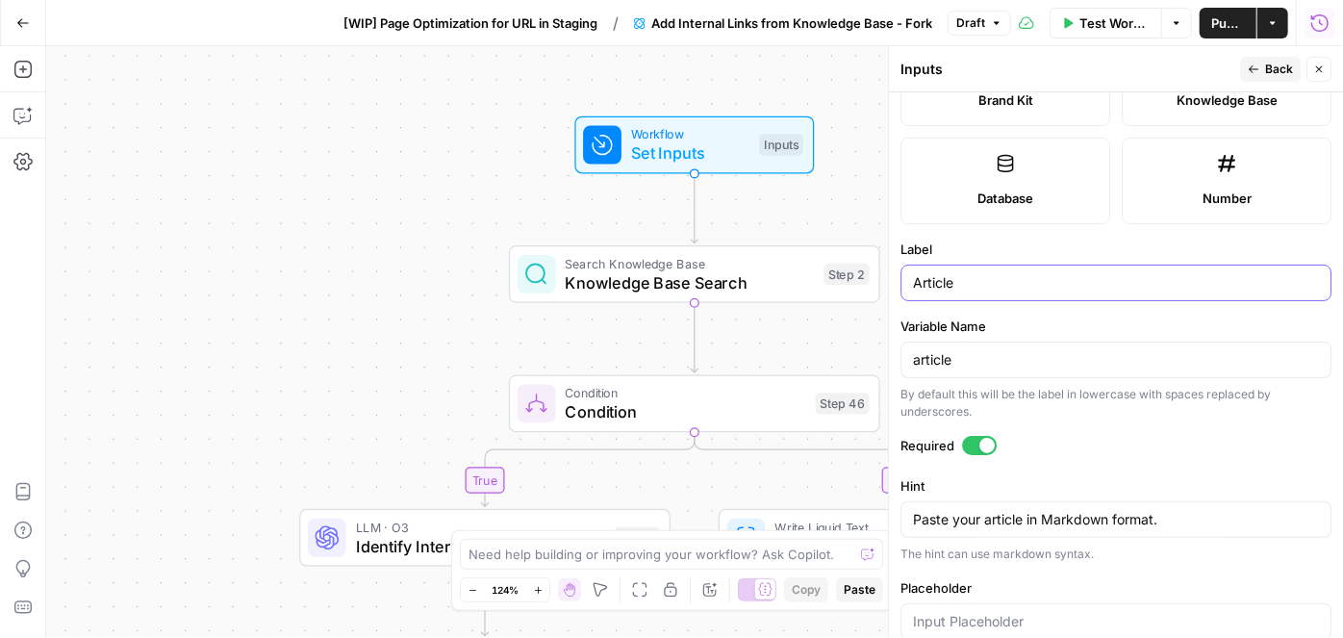
drag, startPoint x: 941, startPoint y: 275, endPoint x: 856, endPoint y: 275, distance: 84.7
click at [856, 275] on body "Compound Growth New Home Browse Your Data Usage Settings Recent Grids MinIO - M…" at bounding box center [671, 319] width 1343 height 638
click at [1009, 284] on input "Article" at bounding box center [1116, 282] width 406 height 19
type input "URL to Scrape"
click at [1255, 64] on icon "button" at bounding box center [1254, 70] width 12 height 12
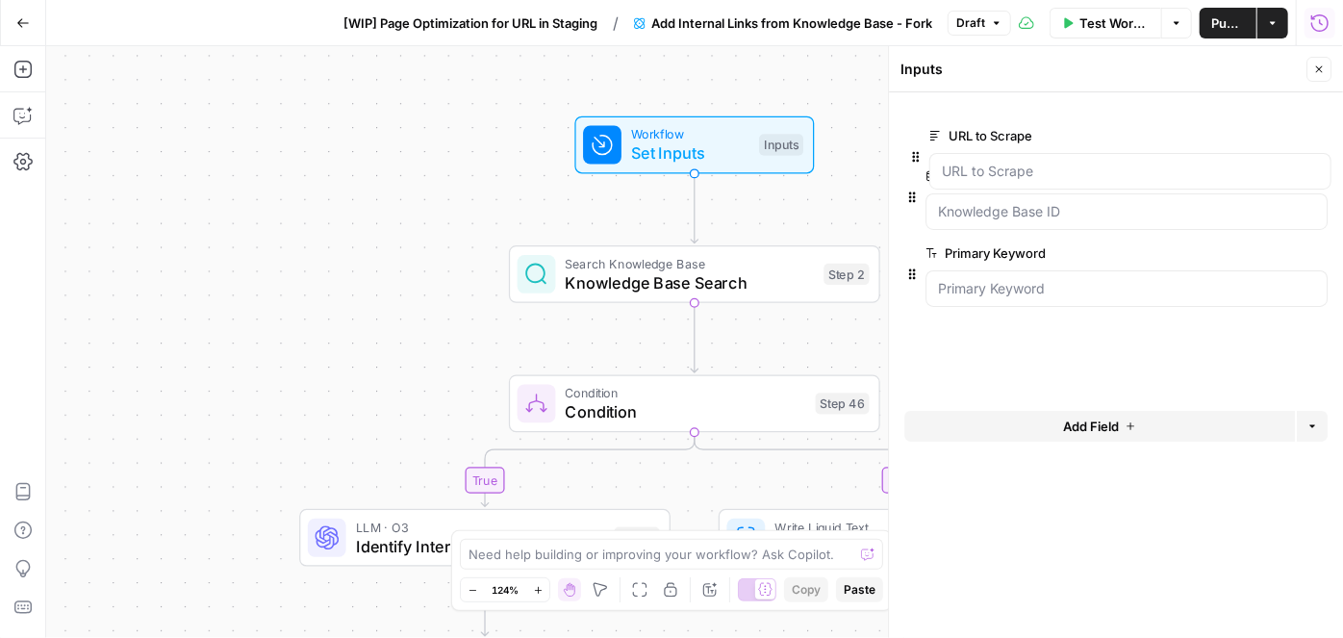
drag, startPoint x: 905, startPoint y: 291, endPoint x: 911, endPoint y: 146, distance: 144.5
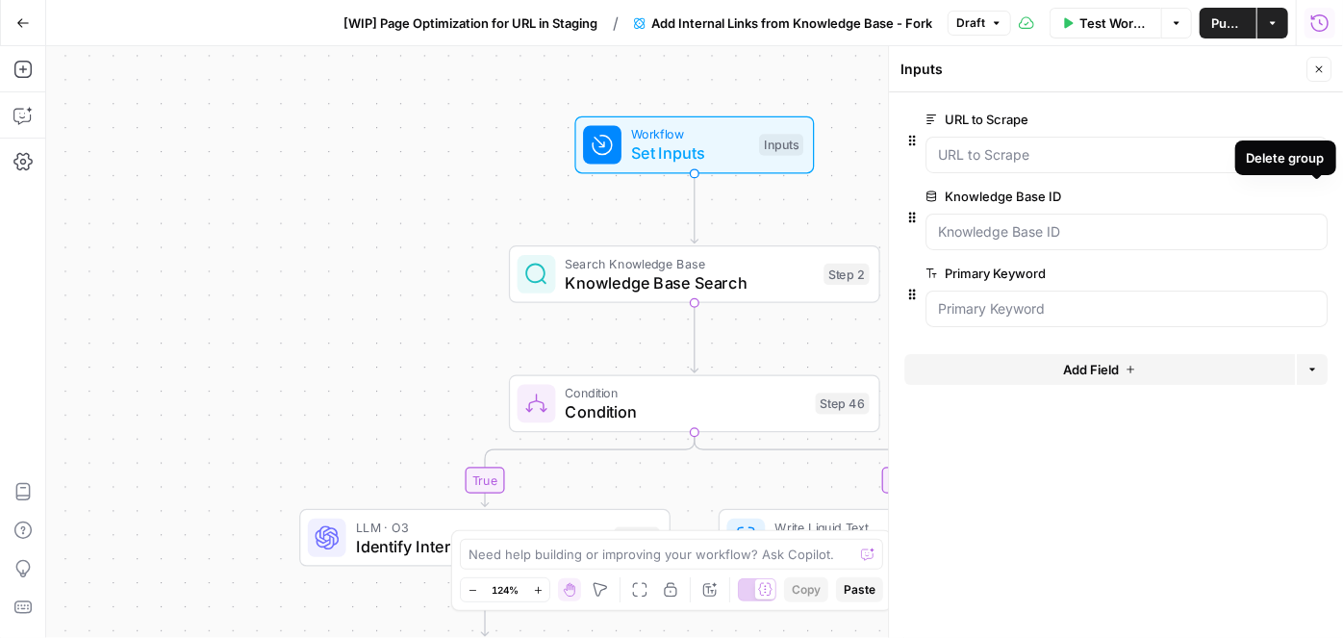
click at [1320, 196] on icon "button" at bounding box center [1317, 196] width 11 height 11
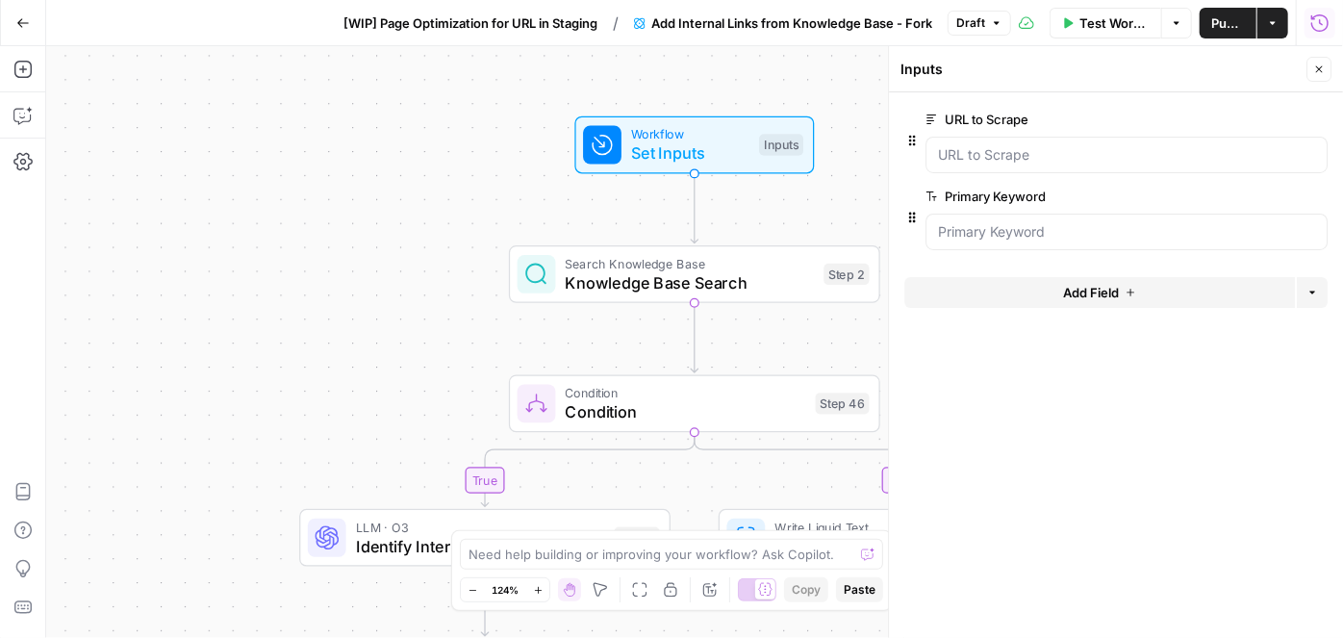
click at [446, 218] on div "true false Workflow Set Inputs Inputs Search Knowledge Base Knowledge Base Sear…" at bounding box center [694, 342] width 1297 height 592
click at [592, 404] on span "Condition" at bounding box center [686, 412] width 241 height 24
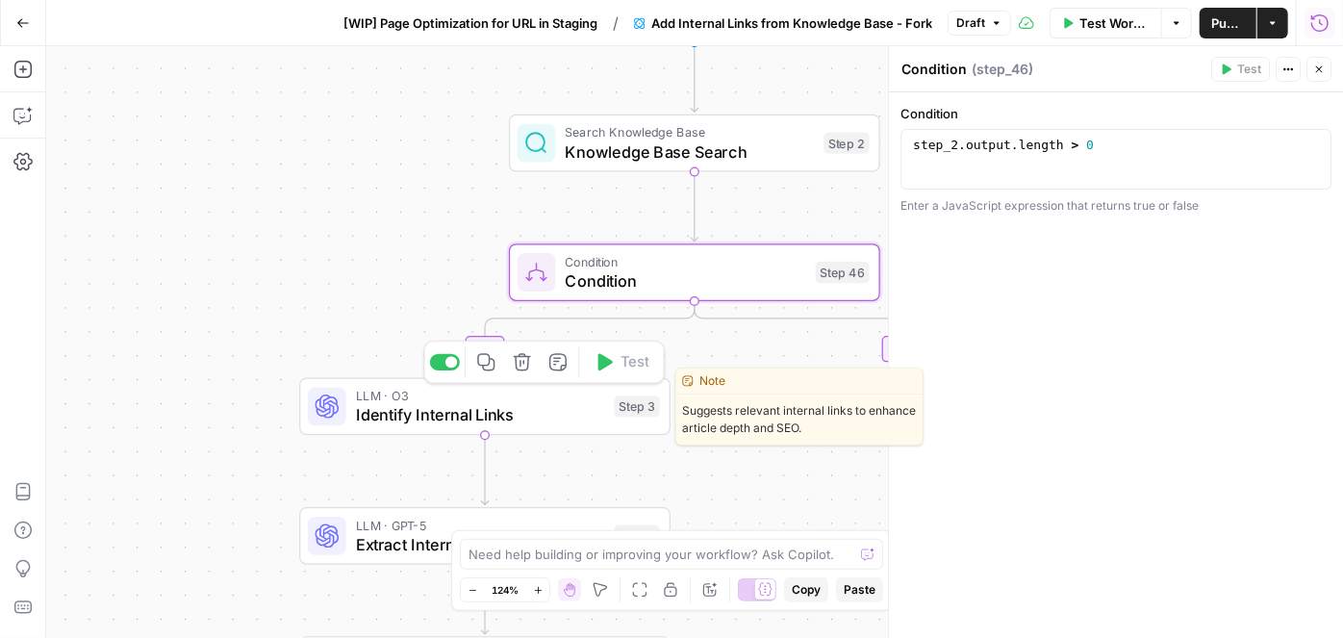
click at [410, 410] on span "Identify Internal Links" at bounding box center [480, 415] width 249 height 24
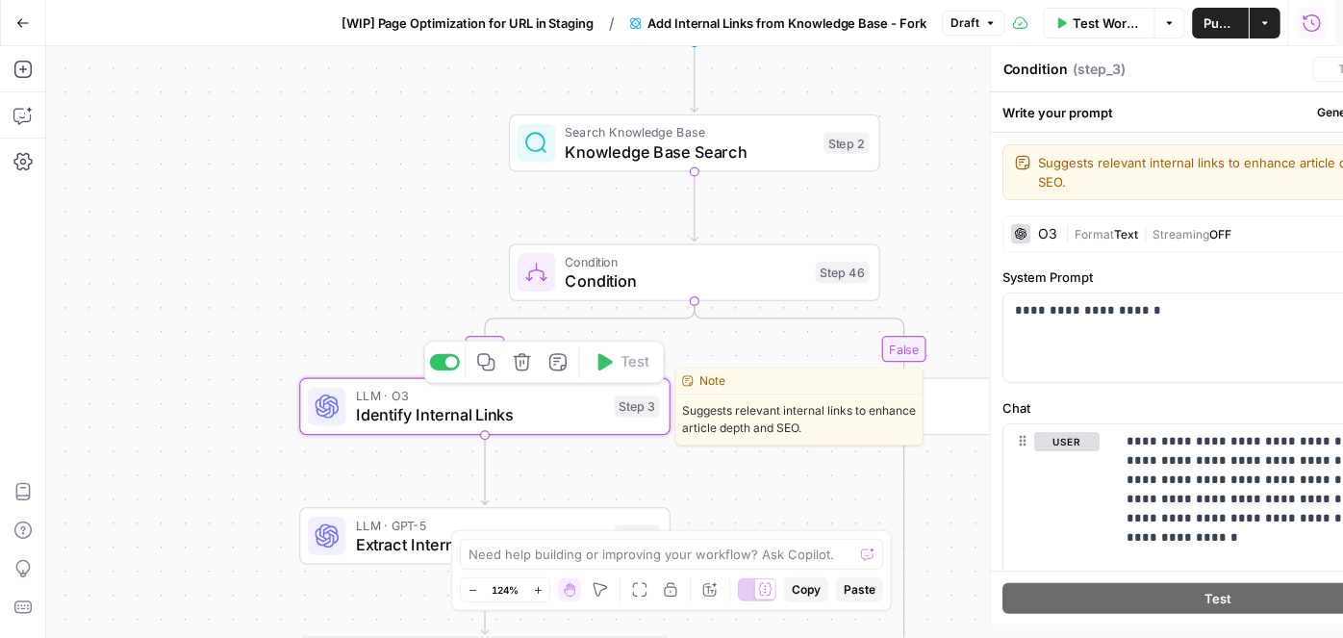
type textarea "Identify Internal Links"
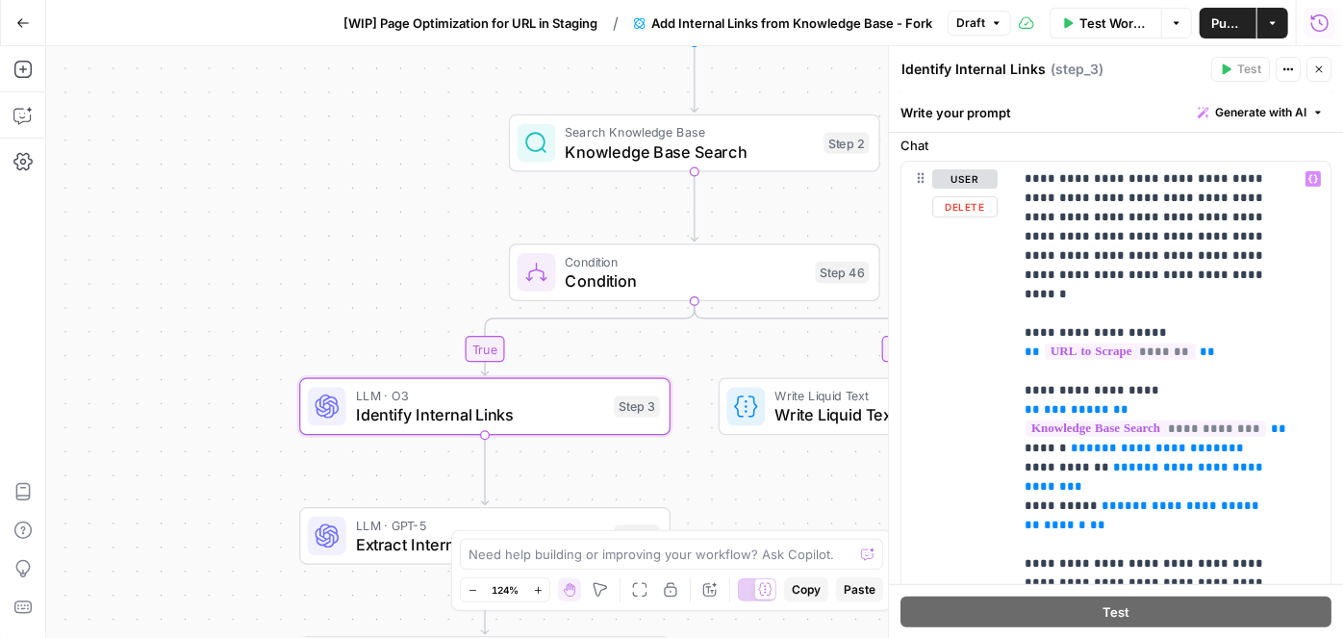
scroll to position [262, 0]
drag, startPoint x: 1244, startPoint y: 176, endPoint x: 1277, endPoint y: 175, distance: 32.7
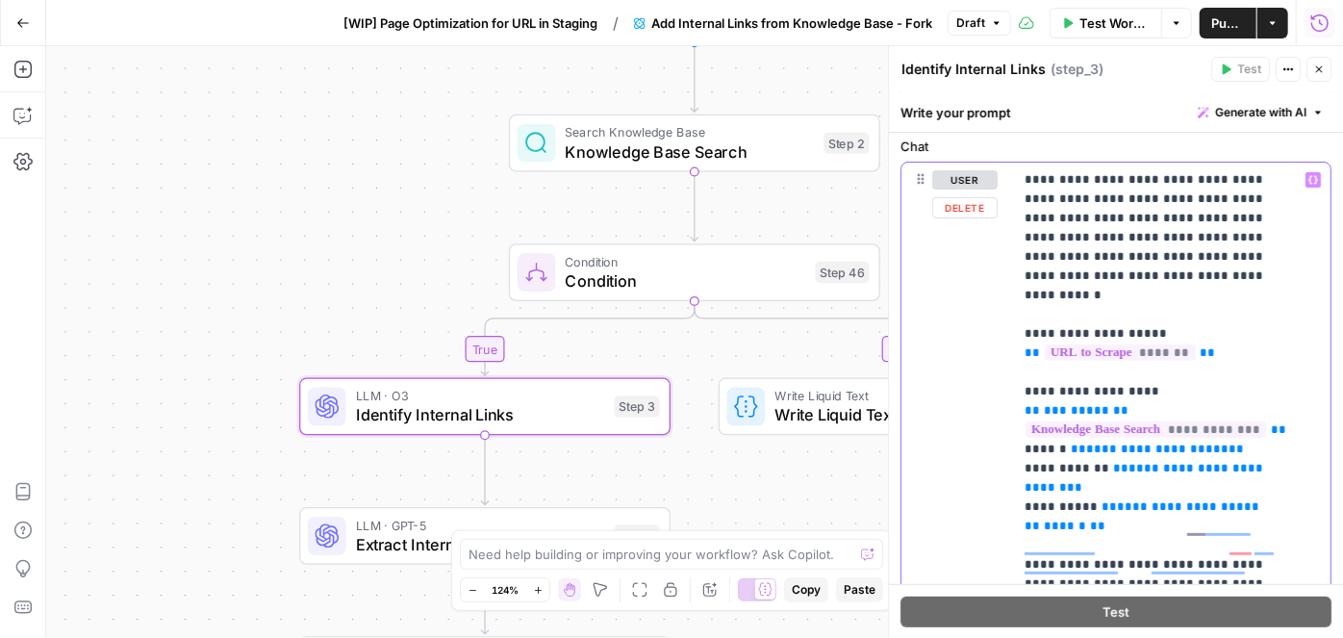
drag, startPoint x: 1242, startPoint y: 176, endPoint x: 1269, endPoint y: 175, distance: 27.0
click at [1306, 175] on button "Variables Menu" at bounding box center [1313, 179] width 15 height 15
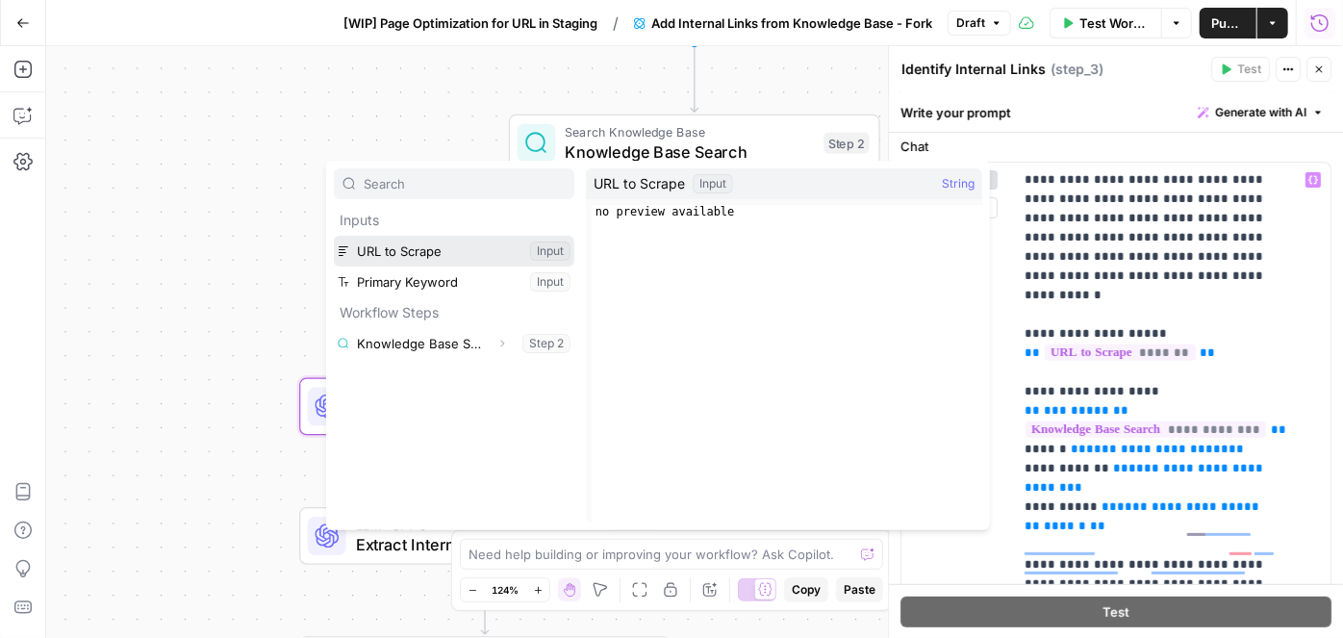
click at [488, 256] on button "Select variable URL to Scrape" at bounding box center [454, 251] width 241 height 31
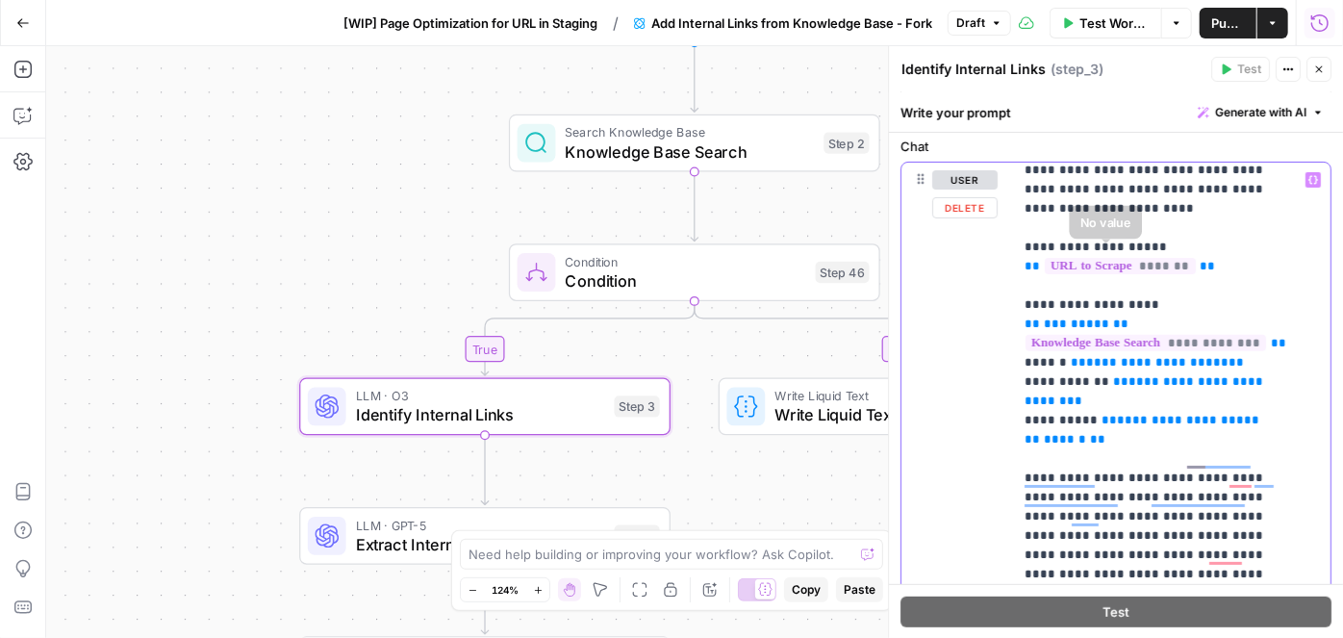
scroll to position [87, 0]
click at [1136, 258] on span "*******" at bounding box center [1120, 266] width 151 height 16
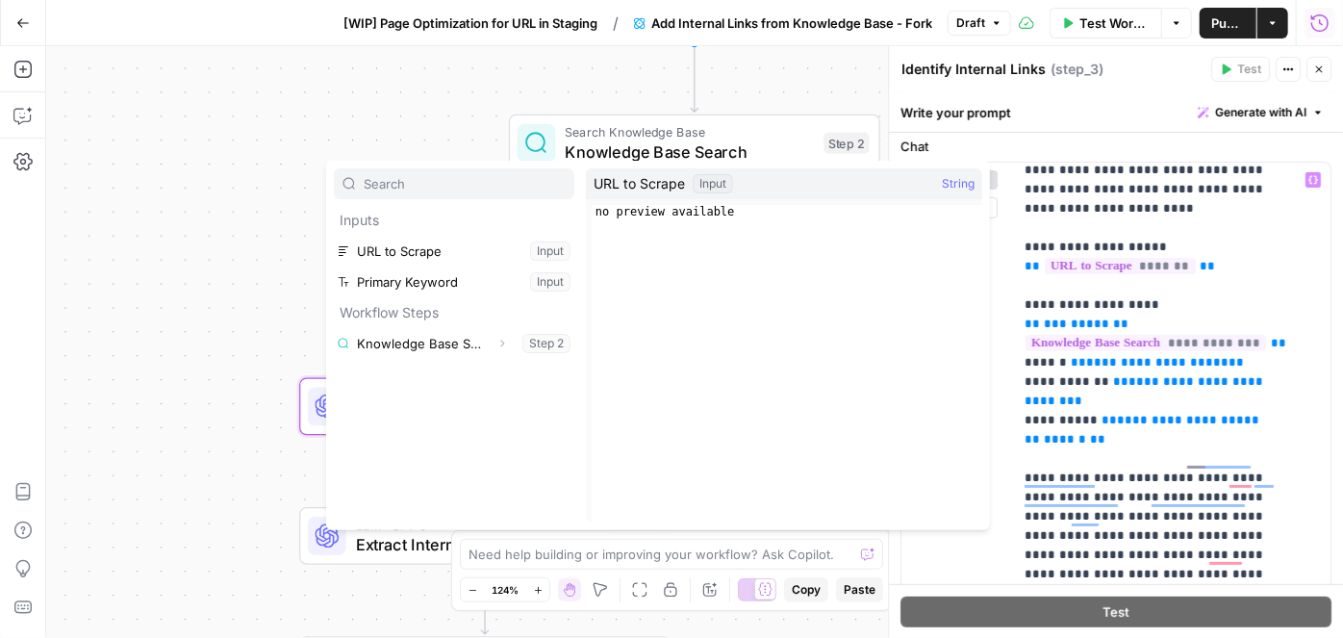
click at [443, 239] on button "Select variable URL to Scrape" at bounding box center [454, 251] width 241 height 31
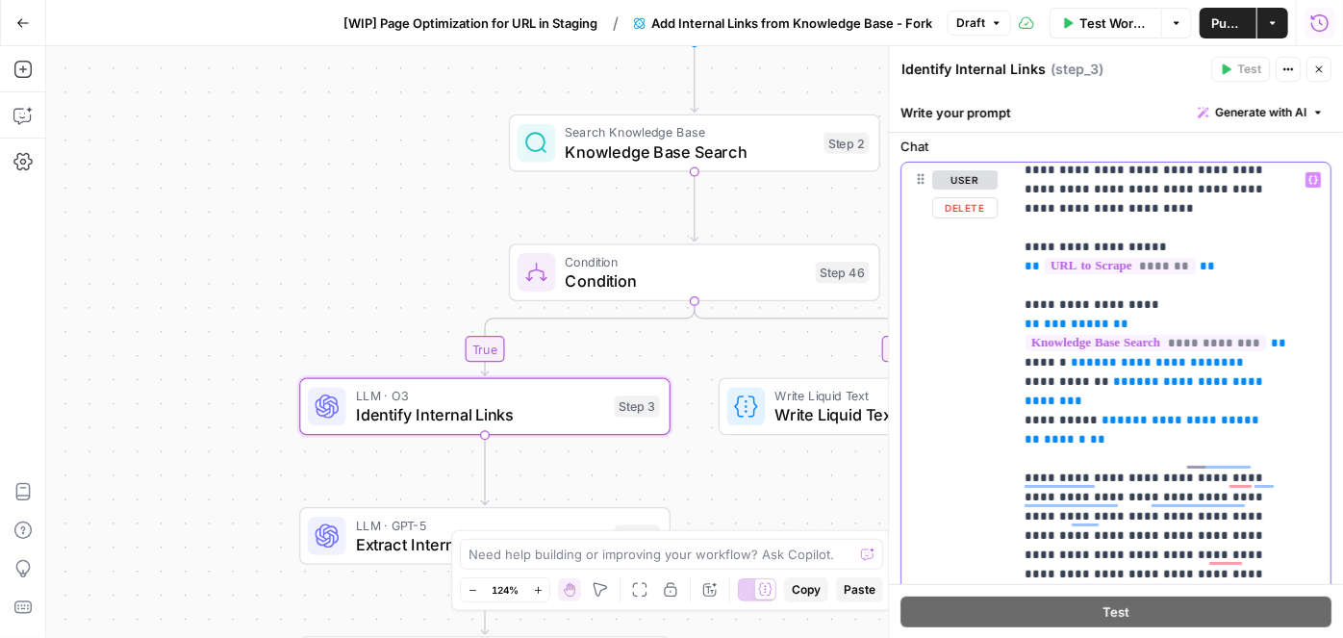
click at [1224, 246] on p "**********" at bounding box center [1159, 613] width 268 height 1058
click at [1074, 335] on span "**********" at bounding box center [1146, 343] width 241 height 16
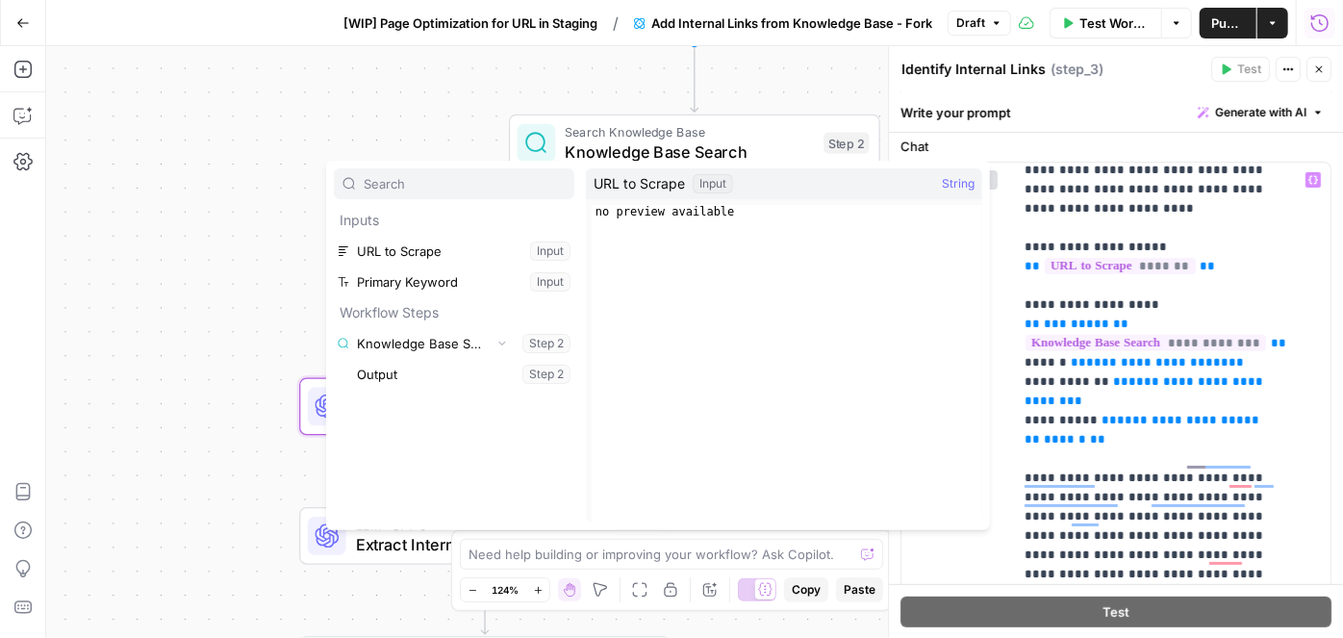
click at [426, 113] on div "true false Workflow Set Inputs Inputs Search Knowledge Base Knowledge Base Sear…" at bounding box center [694, 342] width 1297 height 592
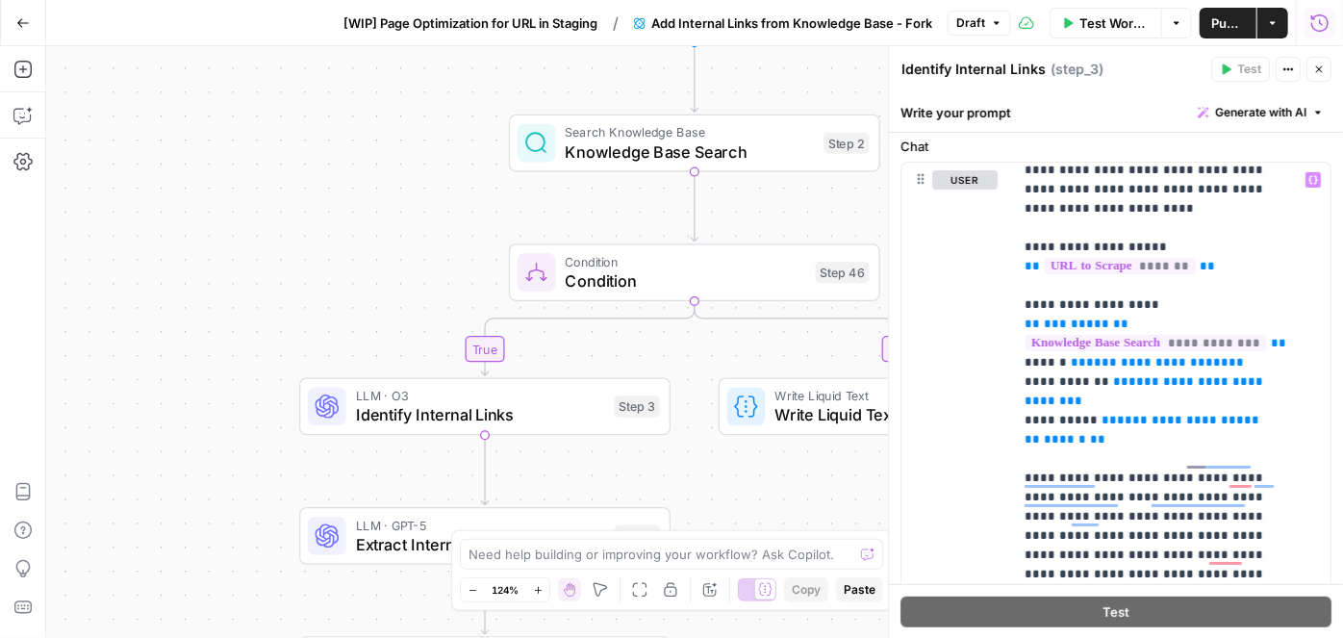
click at [624, 141] on span "Knowledge Base Search" at bounding box center [690, 152] width 249 height 24
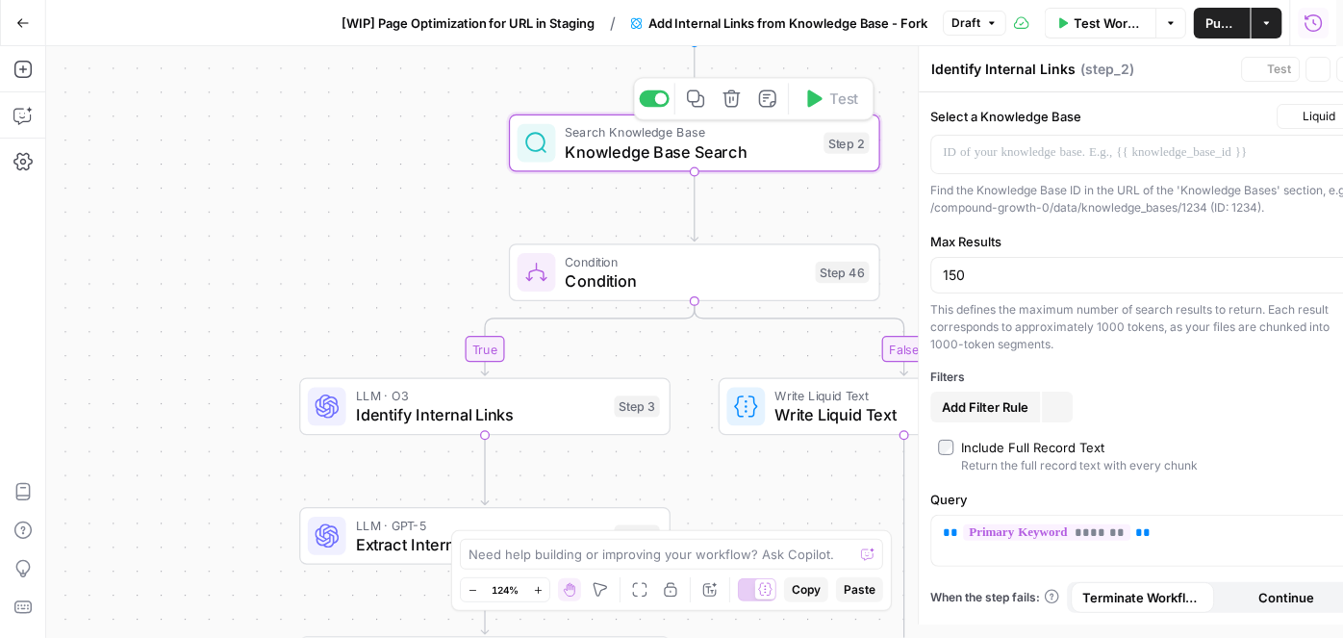
type textarea "Knowledge Base Search"
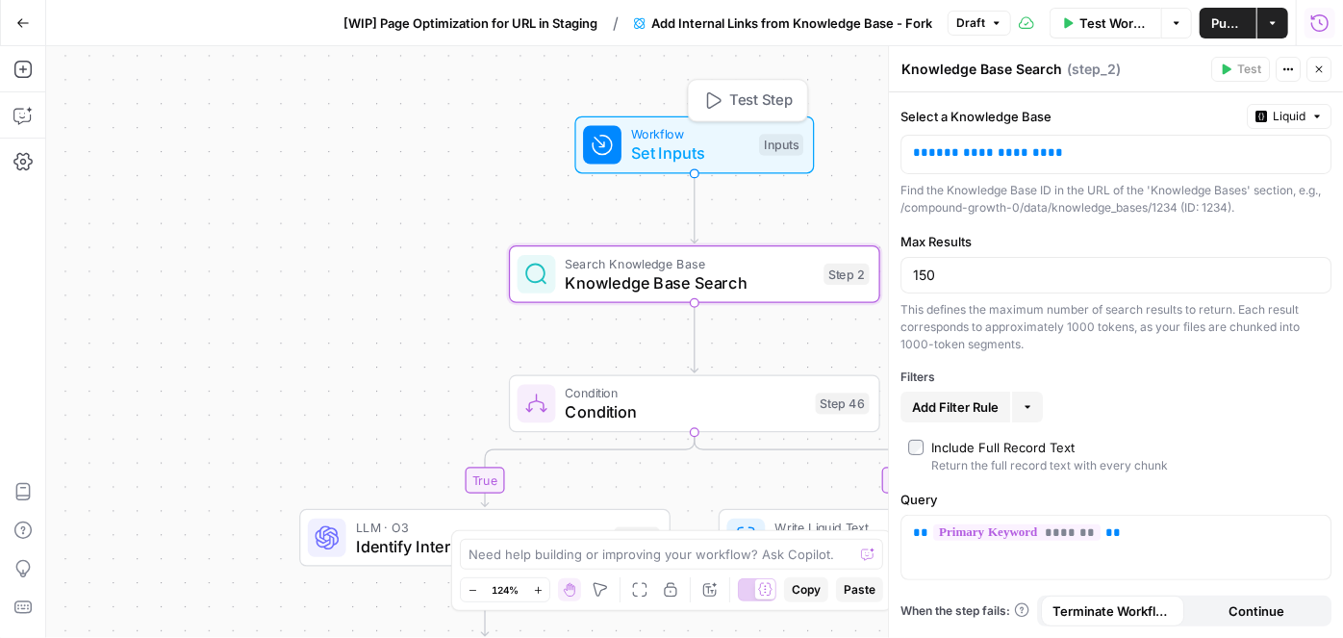
click at [670, 146] on span "Set Inputs" at bounding box center [690, 153] width 118 height 24
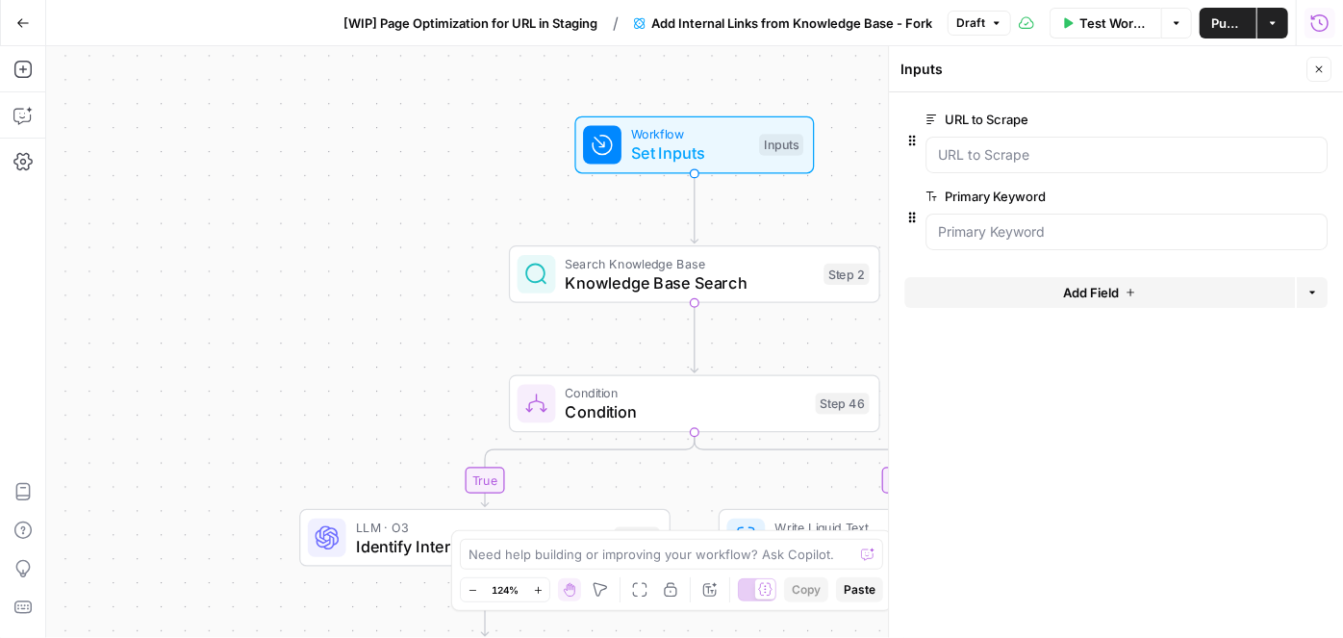
click at [646, 277] on span "Knowledge Base Search" at bounding box center [690, 282] width 249 height 24
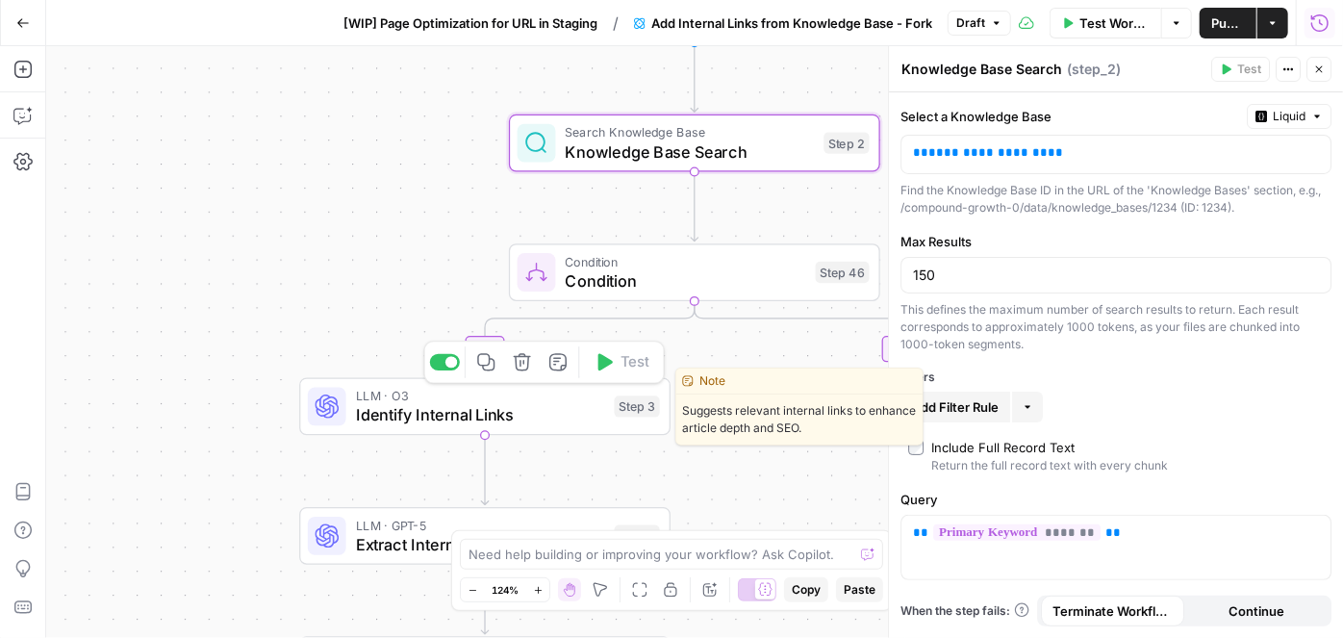
click at [479, 408] on span "Identify Internal Links" at bounding box center [480, 415] width 249 height 24
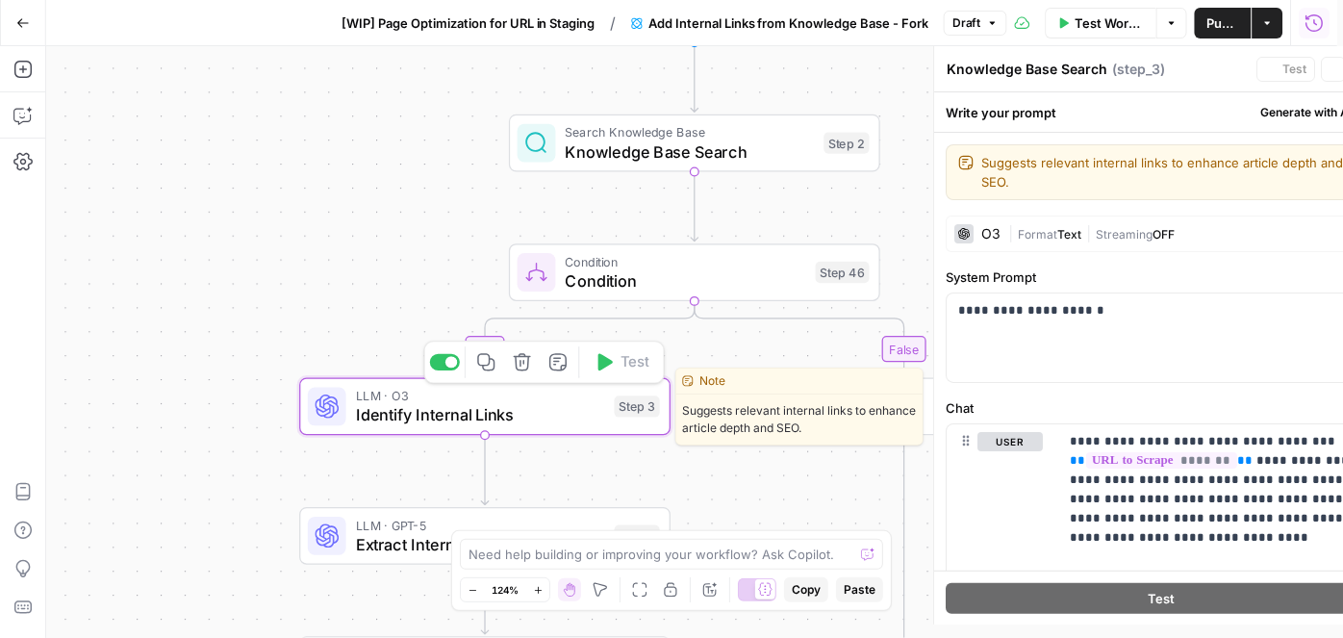
type textarea "Identify Internal Links"
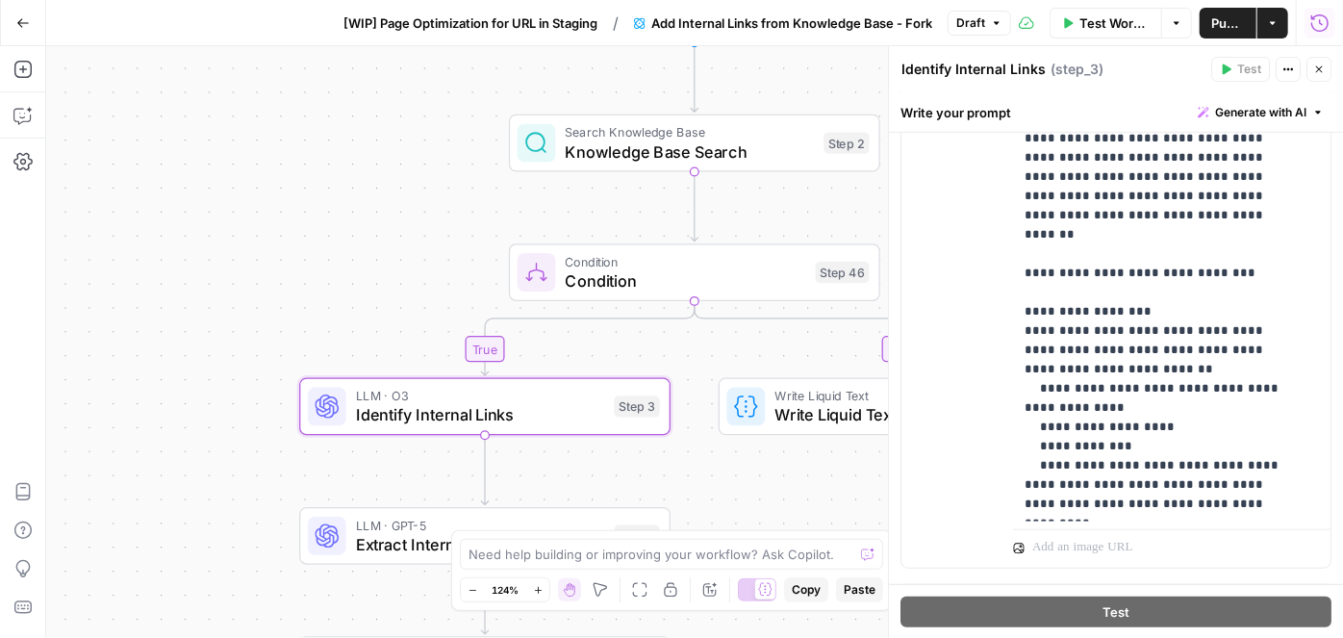
scroll to position [725, 0]
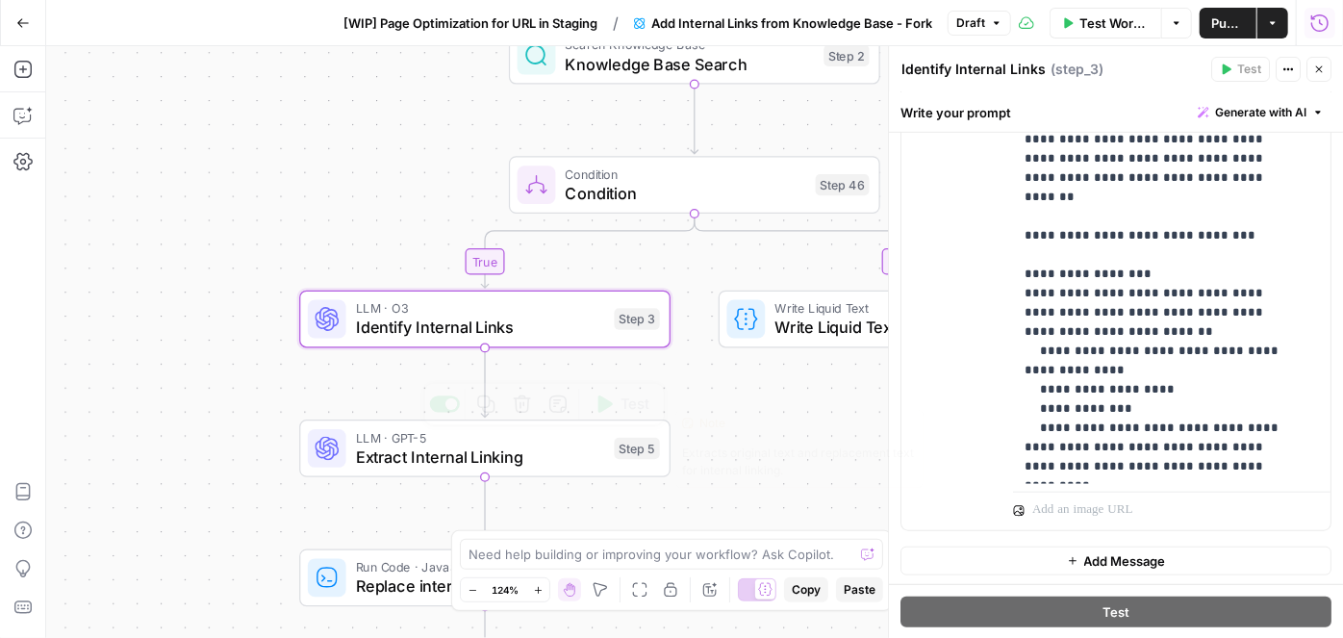
click at [400, 448] on span "Extract Internal Linking" at bounding box center [480, 457] width 249 height 24
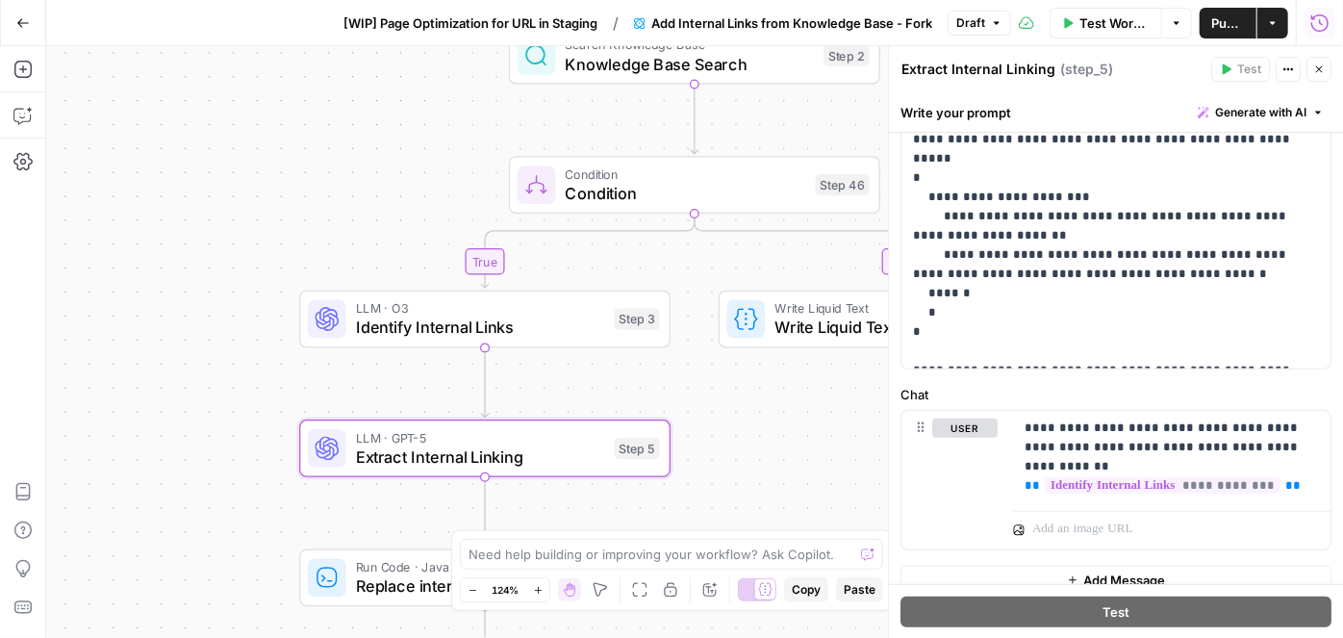
scroll to position [262, 0]
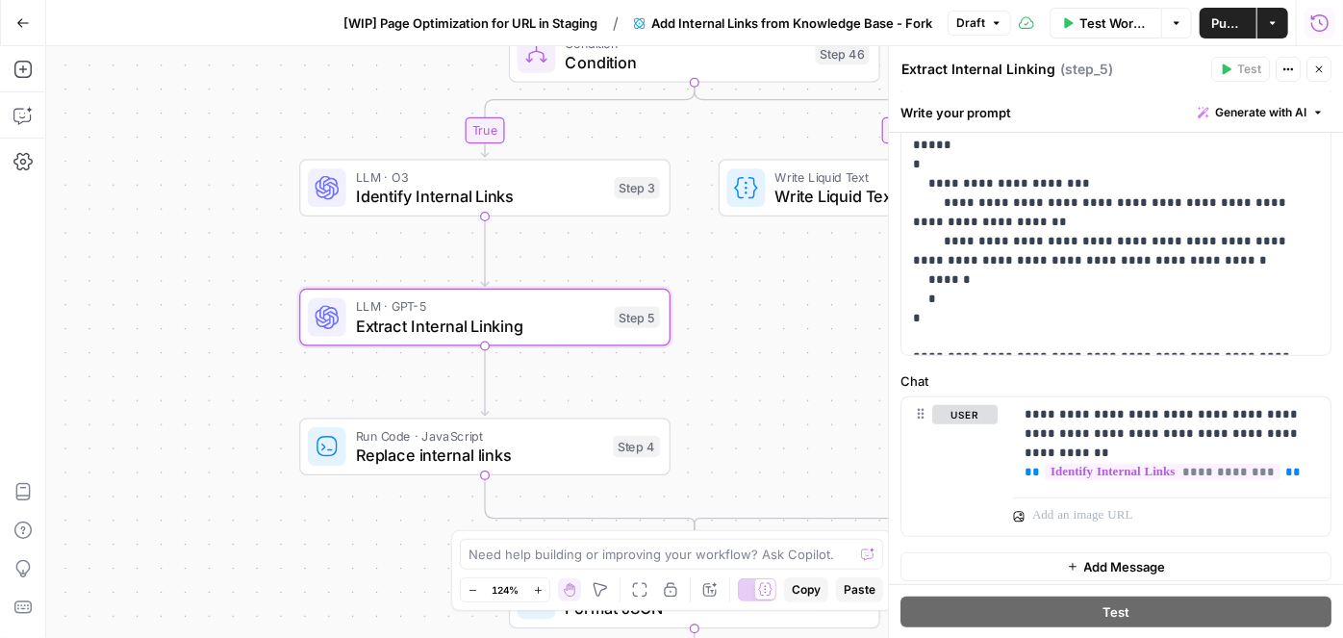
click at [421, 439] on span "Run Code · JavaScript" at bounding box center [480, 435] width 248 height 19
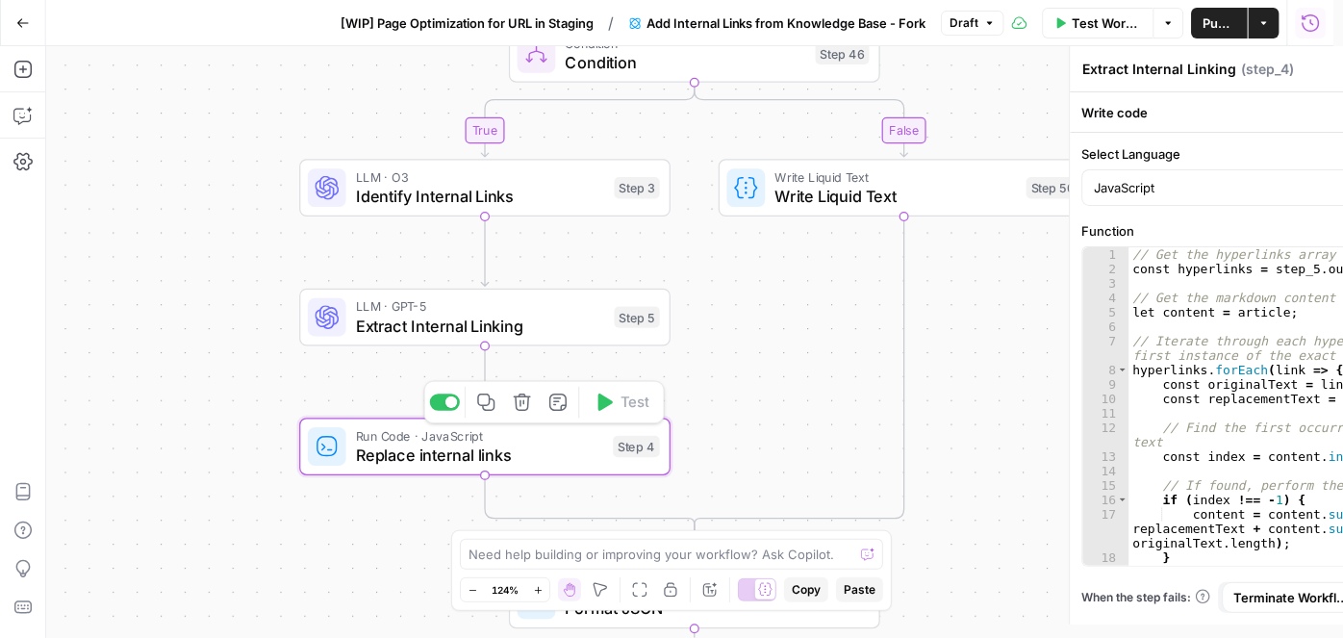
type textarea "Replace internal links"
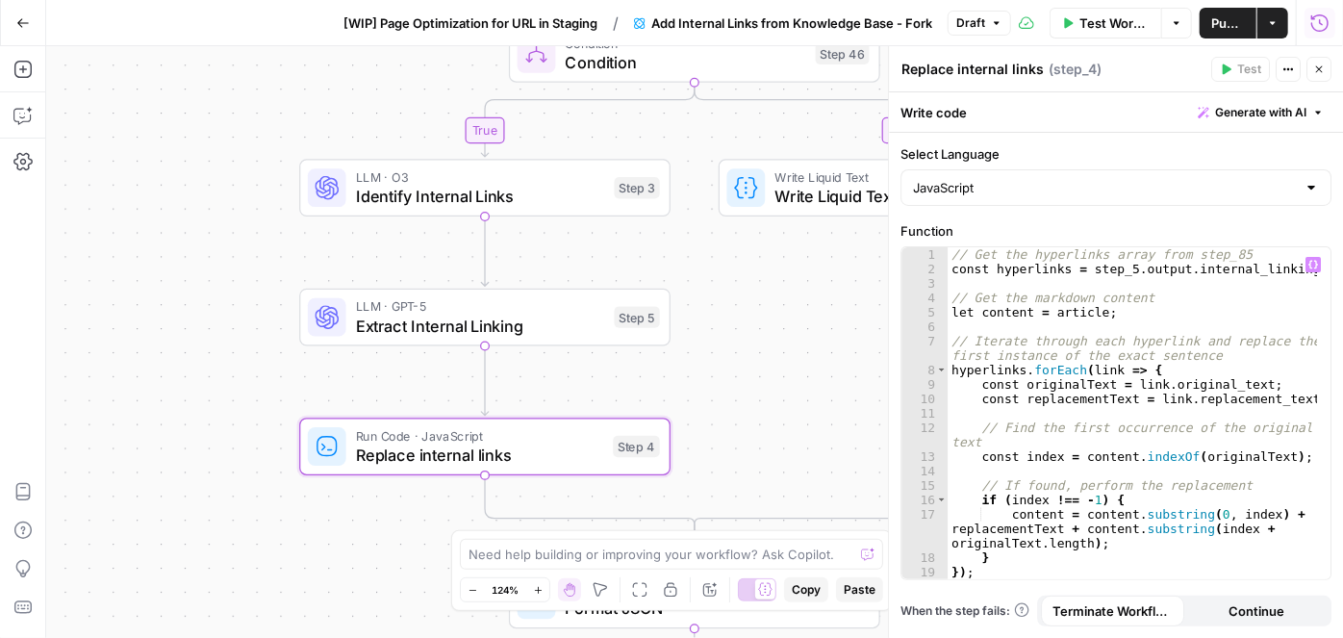
scroll to position [41, 0]
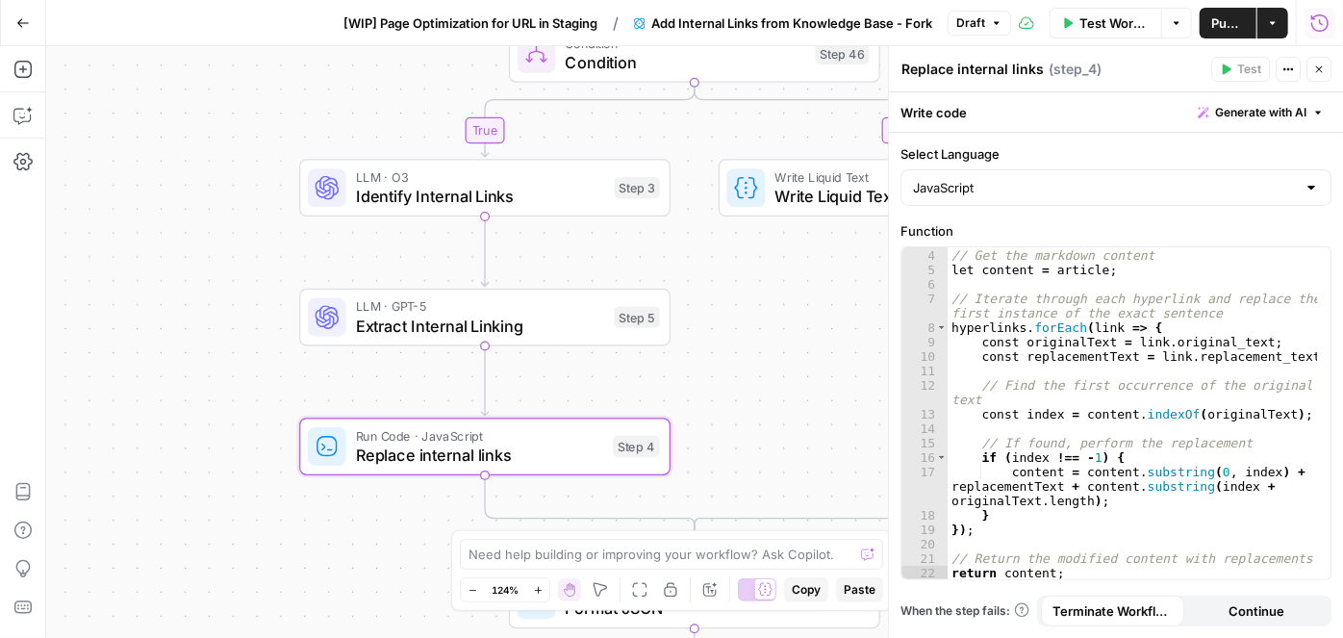
click at [737, 331] on div "true false Workflow Set Inputs Inputs Search Knowledge Base Knowledge Base Sear…" at bounding box center [694, 342] width 1297 height 592
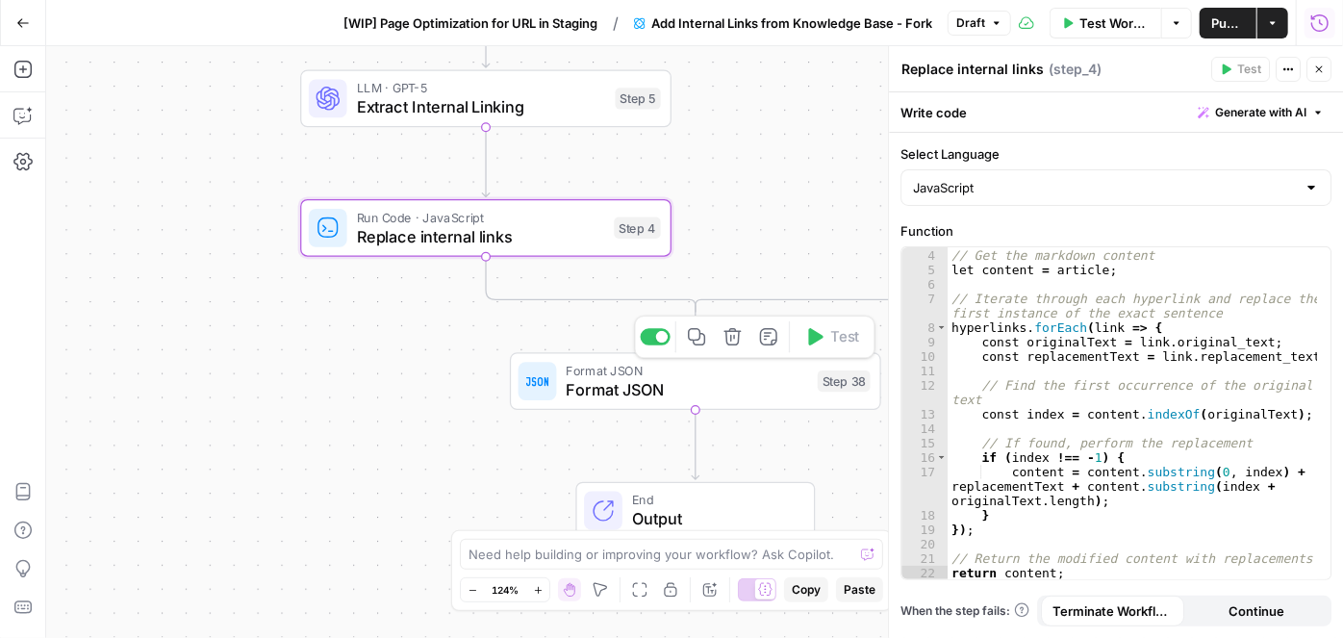
click at [679, 388] on span "Format JSON" at bounding box center [688, 389] width 242 height 24
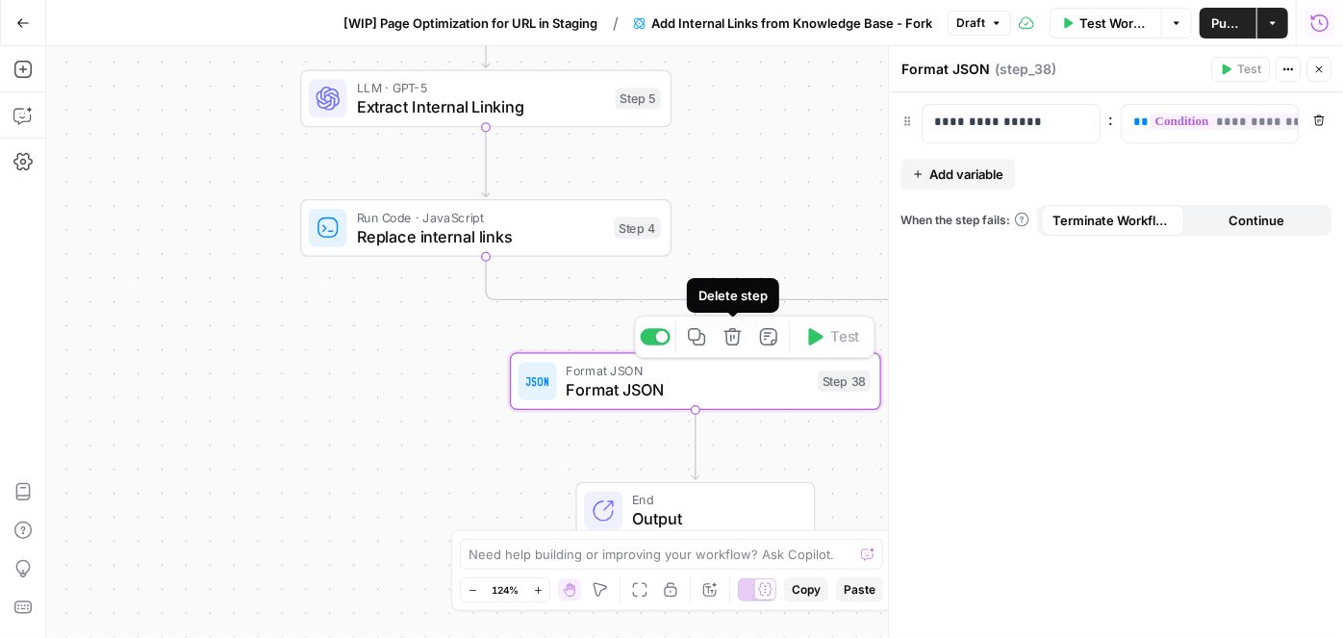
click at [731, 339] on icon "button" at bounding box center [733, 336] width 17 height 17
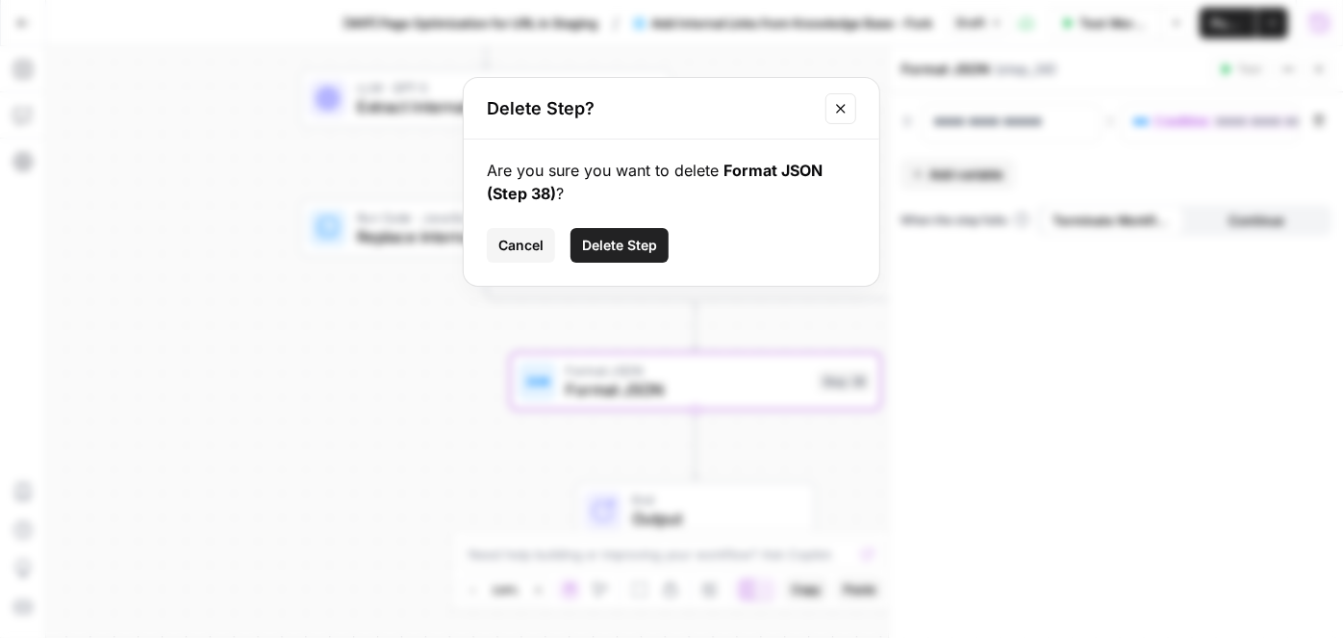
click at [636, 244] on span "Delete Step" at bounding box center [619, 245] width 75 height 19
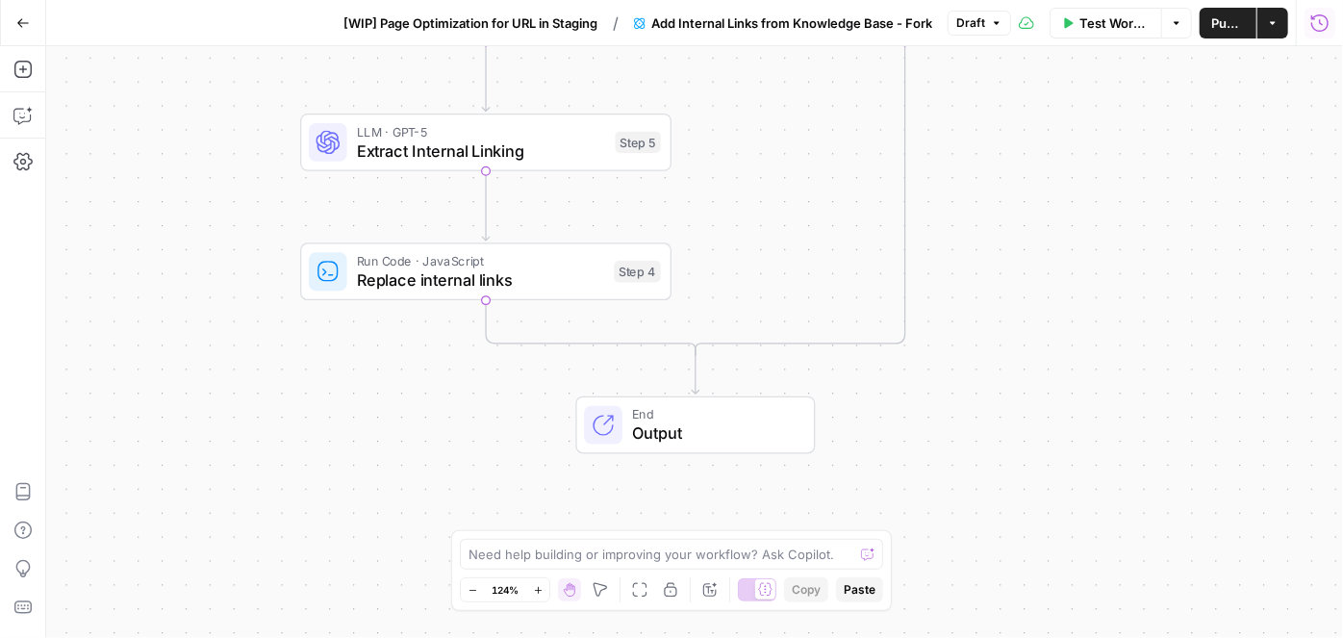
click at [701, 425] on span "Output" at bounding box center [713, 433] width 163 height 24
drag, startPoint x: 1312, startPoint y: 75, endPoint x: 1301, endPoint y: 67, distance: 13.1
click at [1313, 73] on button "Close" at bounding box center [1319, 69] width 25 height 25
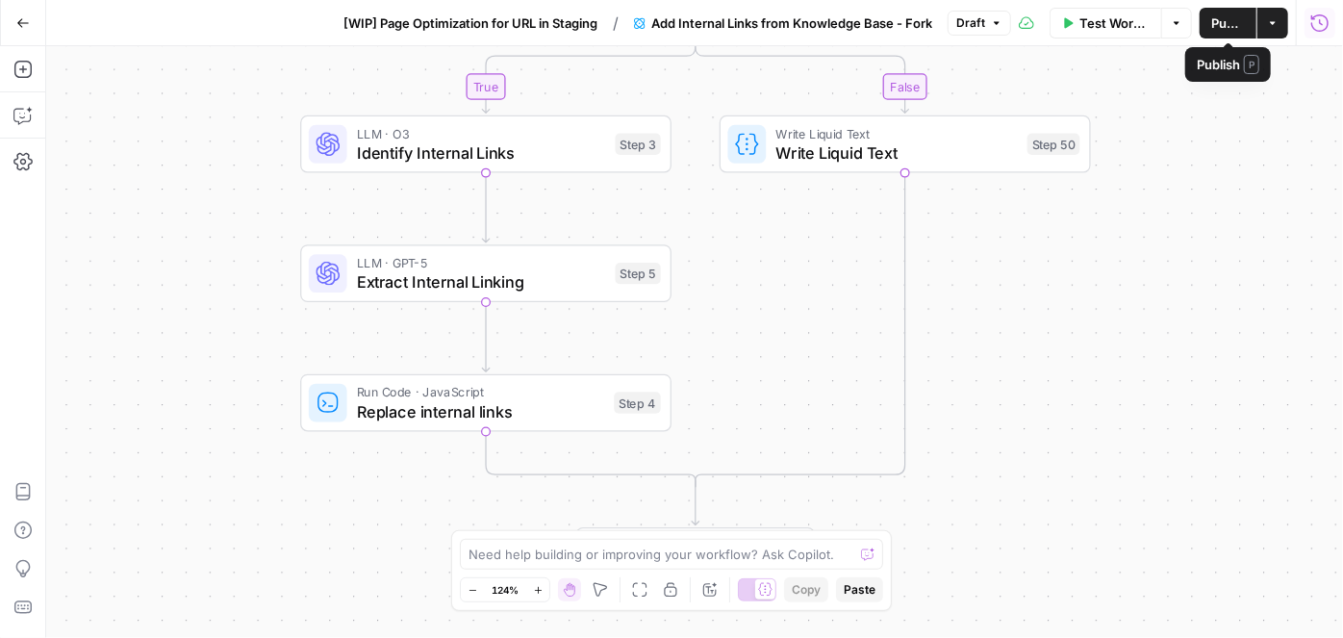
click at [1226, 18] on span "Publish" at bounding box center [1228, 22] width 34 height 19
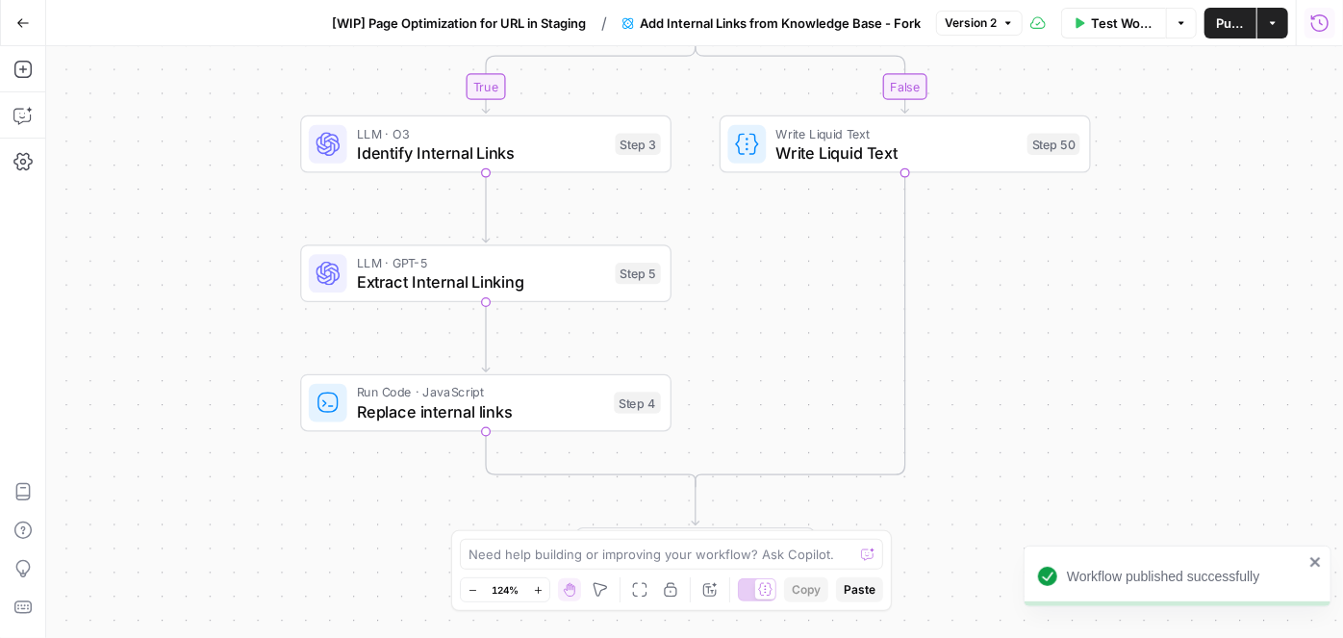
click at [433, 22] on span "[WIP] Page Optimization for URL in Staging" at bounding box center [459, 22] width 254 height 19
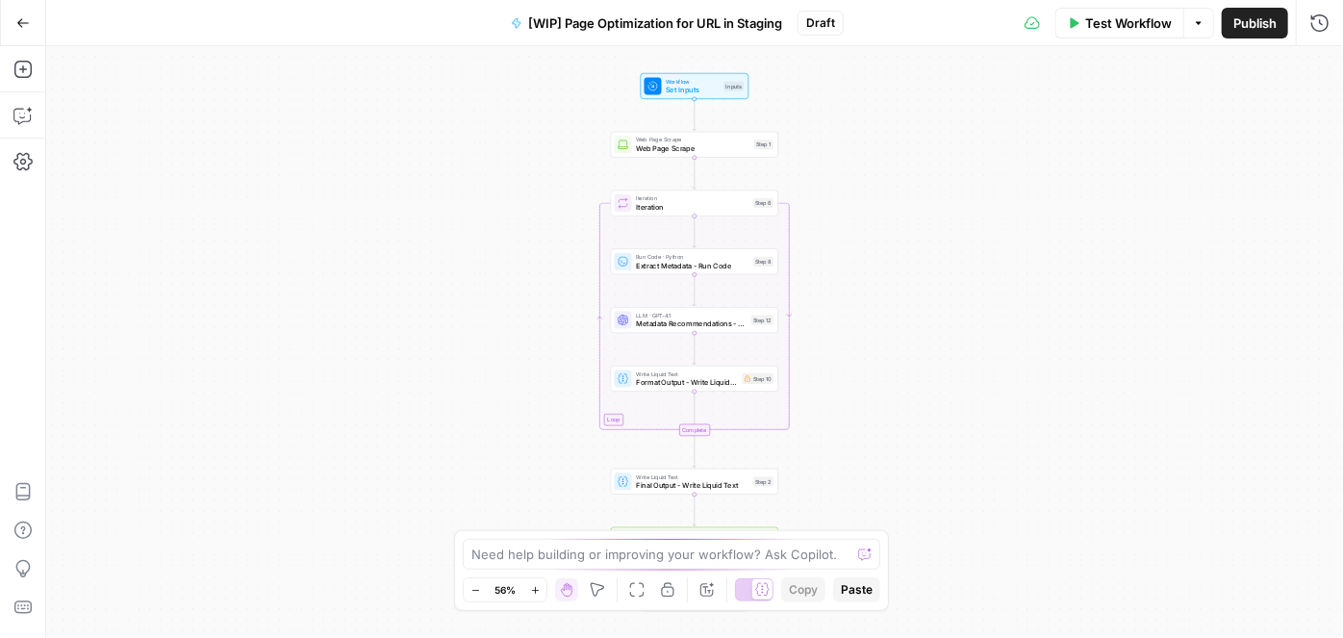
click at [539, 591] on icon "button" at bounding box center [535, 590] width 11 height 11
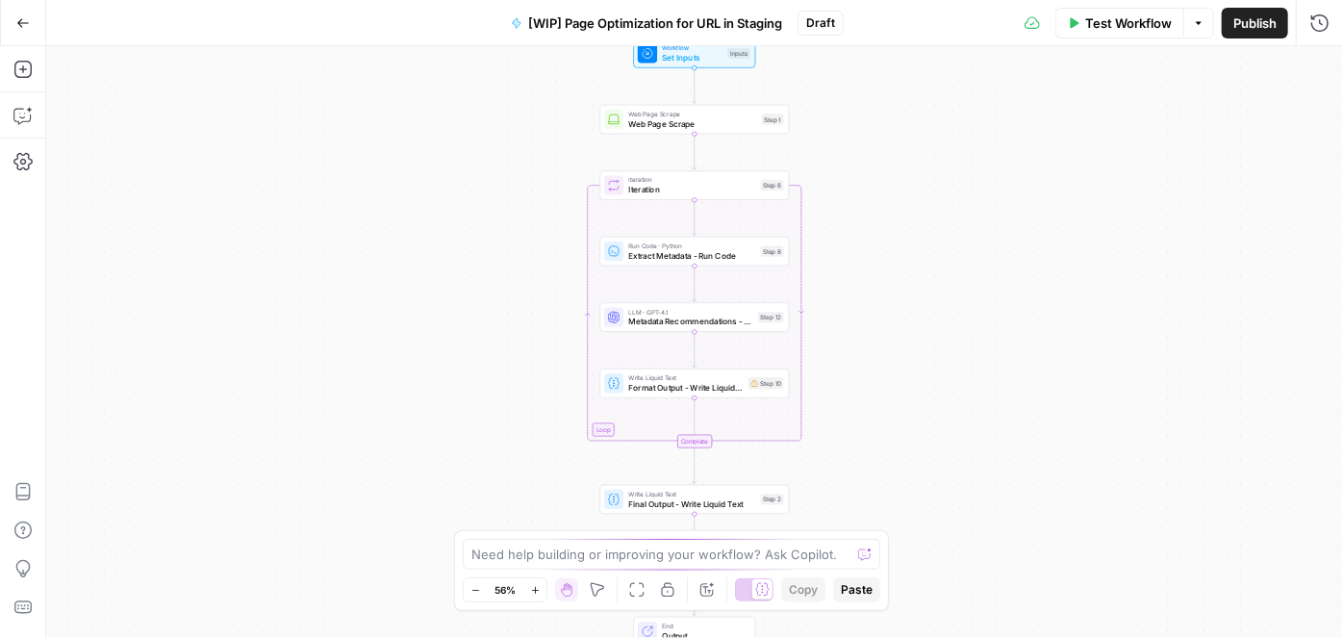
click at [539, 591] on icon "button" at bounding box center [535, 590] width 11 height 11
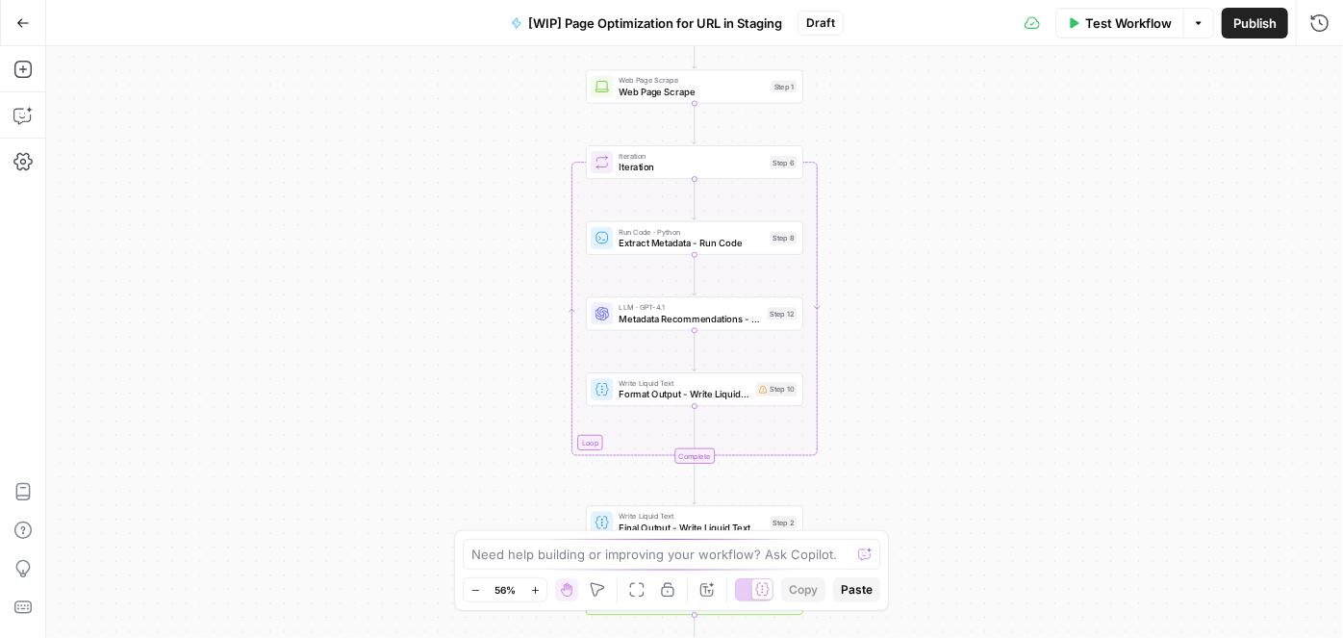
click at [539, 591] on icon "button" at bounding box center [535, 590] width 11 height 11
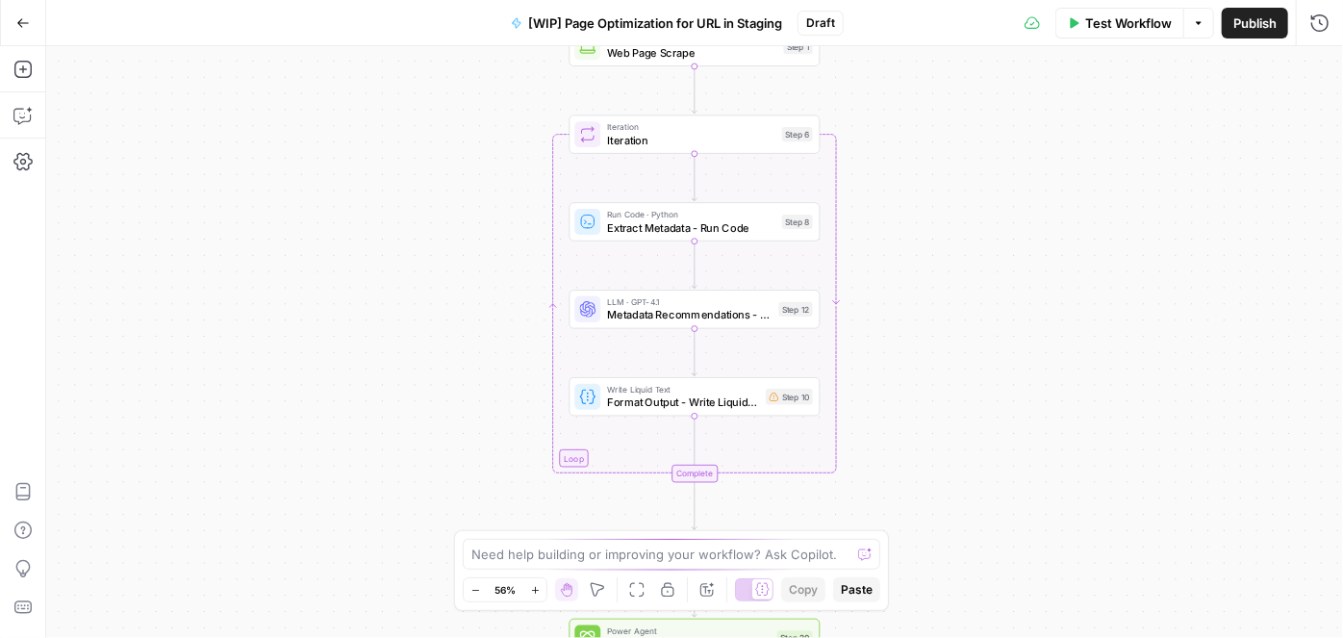
click at [539, 591] on icon "button" at bounding box center [535, 590] width 11 height 11
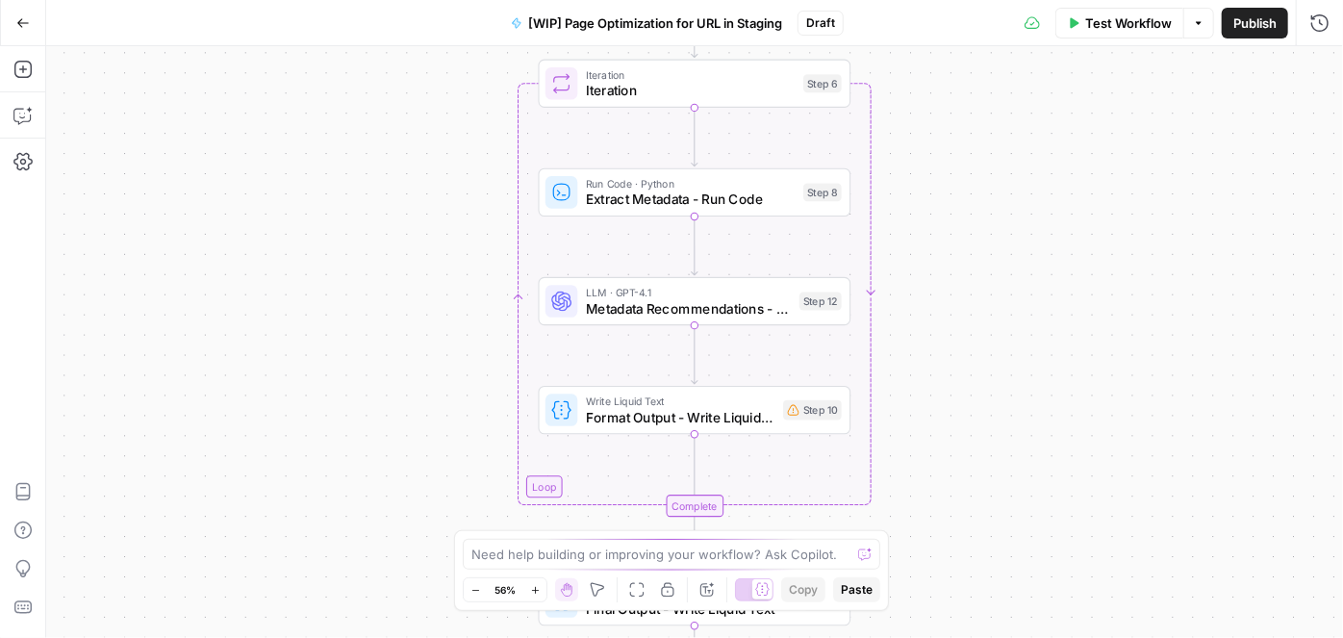
click at [539, 591] on icon "button" at bounding box center [535, 590] width 11 height 11
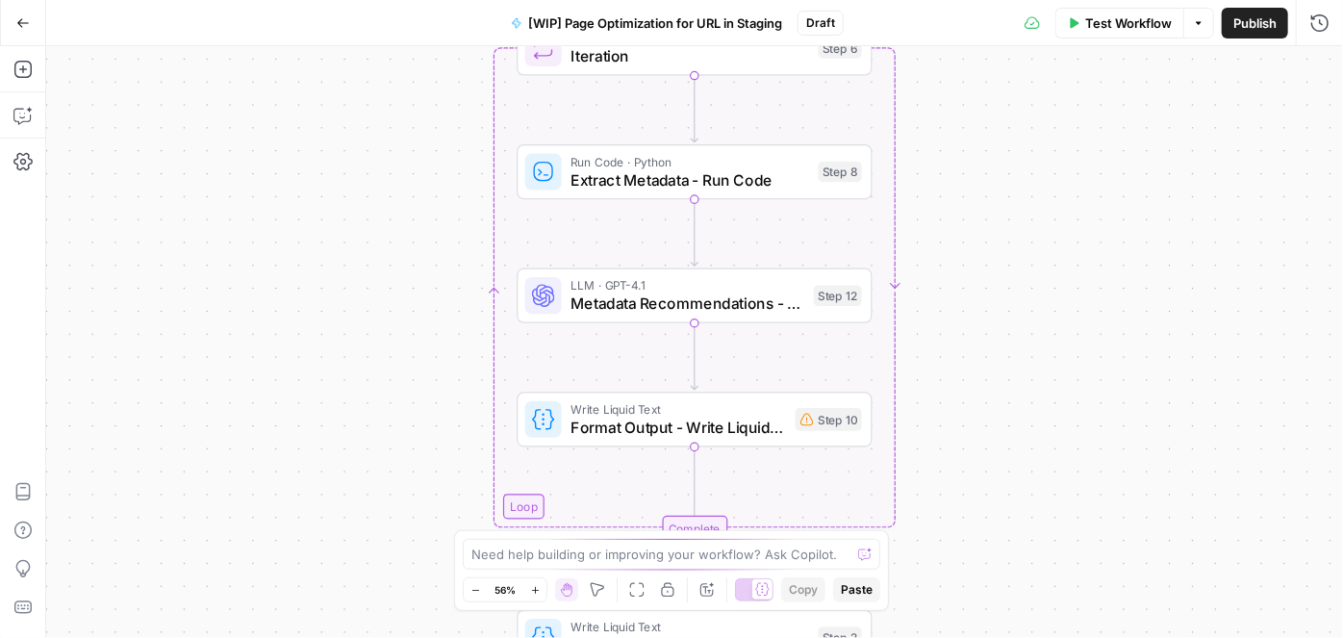
click at [539, 591] on icon "button" at bounding box center [535, 590] width 11 height 11
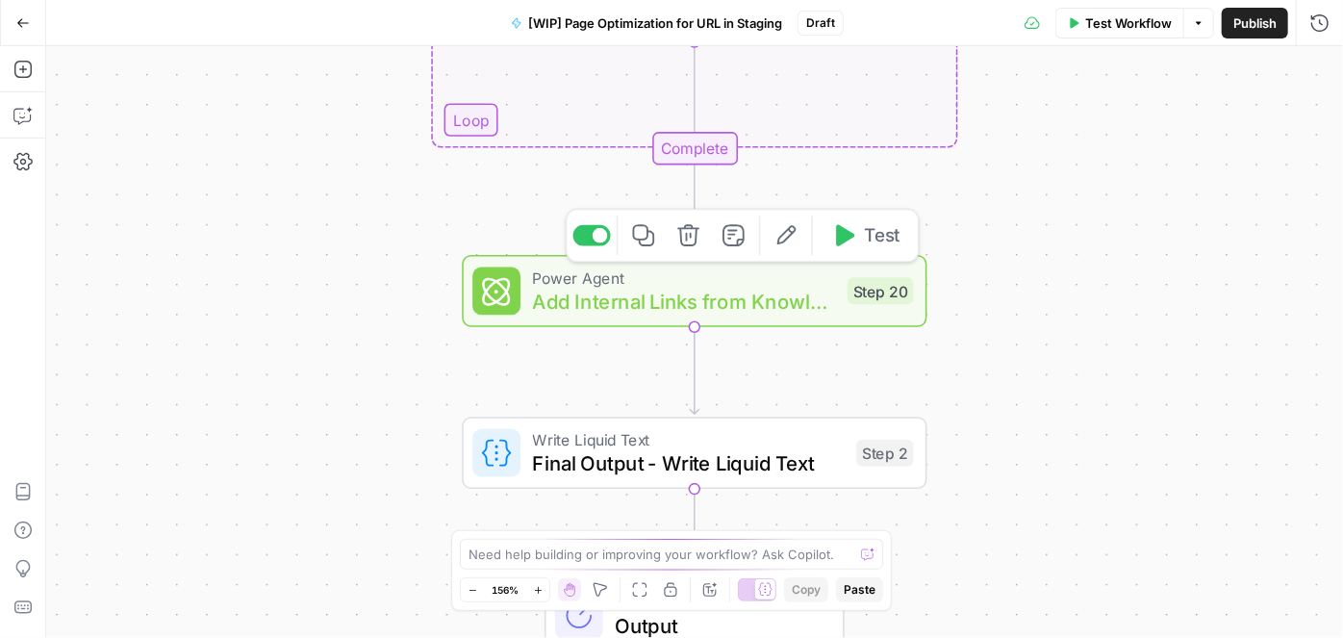
click at [615, 298] on span "Add Internal Links from Knowledge Base - Fork" at bounding box center [684, 302] width 303 height 30
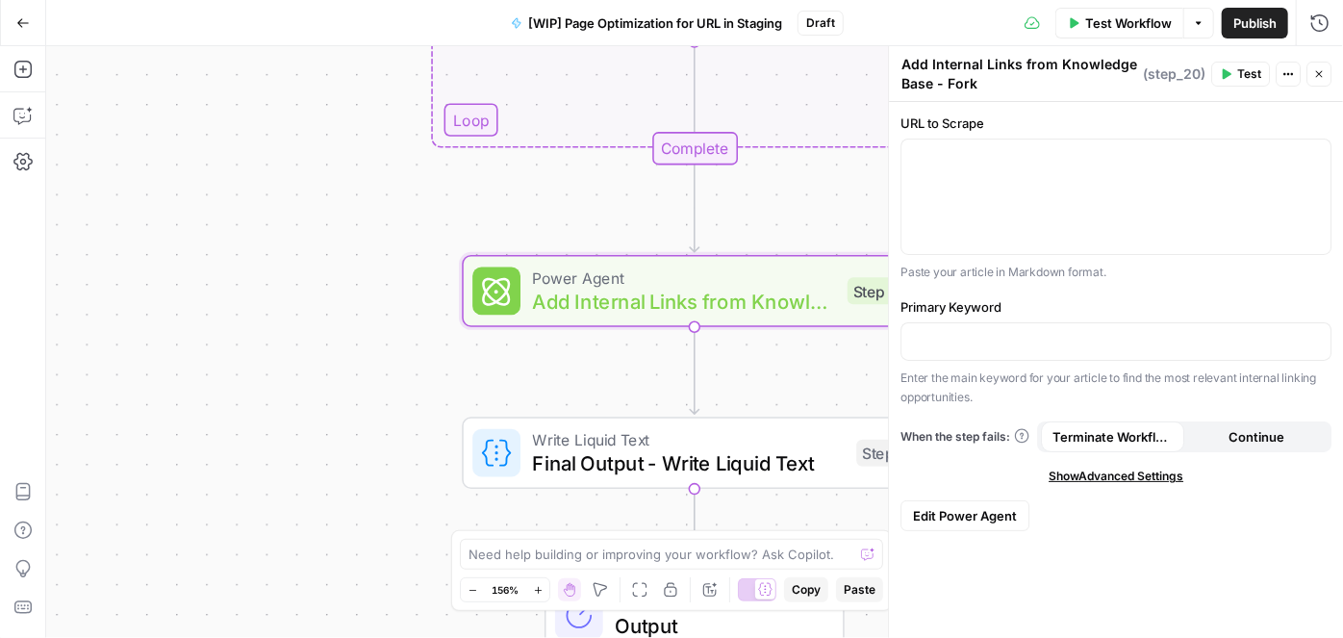
drag, startPoint x: 927, startPoint y: 60, endPoint x: 873, endPoint y: 60, distance: 53.9
click at [873, 60] on body "Compound Growth New Home Browse Your Data Usage Settings Recent Grids MinIO - M…" at bounding box center [671, 319] width 1343 height 638
click at [958, 65] on textarea "Add Internal Links from Knowledge Base - Fork" at bounding box center [1020, 74] width 237 height 38
click at [905, 59] on textarea "Add Internal Links from Knowledge Base - Fork" at bounding box center [1020, 74] width 237 height 38
type textarea "Internal Linking Recommendations - Forked Power Agent"
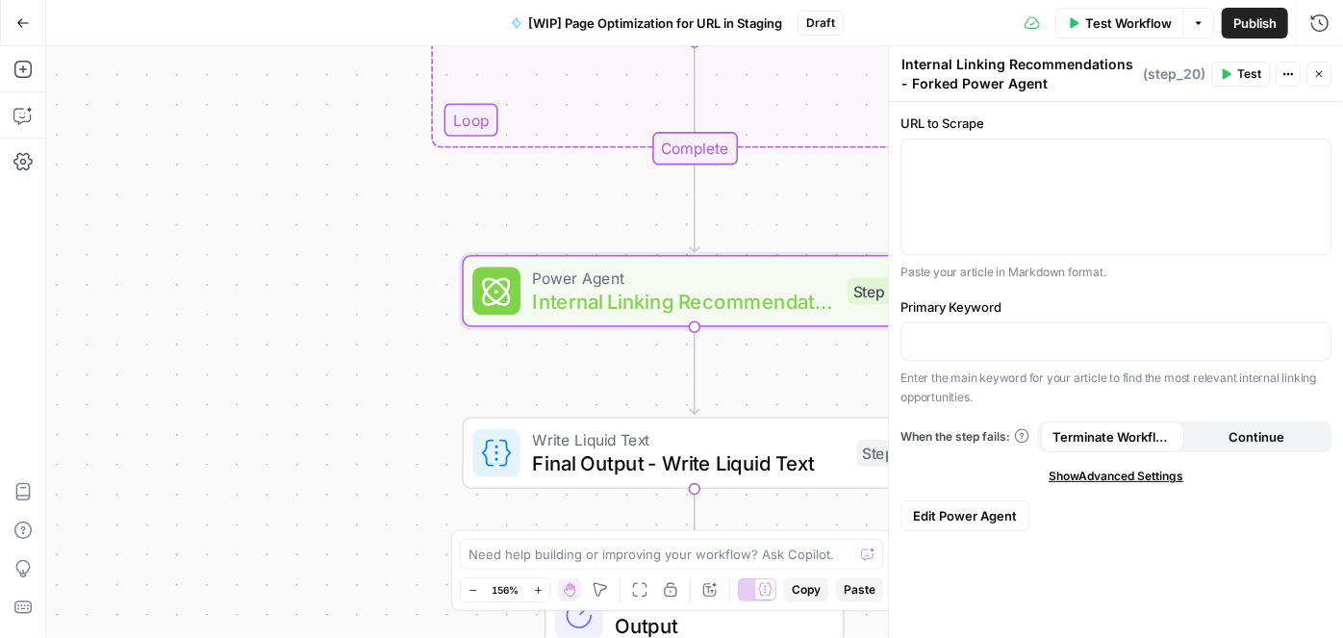
click at [405, 293] on div "Workflow Set Inputs Inputs Web Page Scrape Web Page Scrape Step 1 Loop Iteratio…" at bounding box center [694, 342] width 1297 height 592
click at [1067, 178] on div "To enrich screen reader interactions, please activate Accessibility in Grammarl…" at bounding box center [1116, 197] width 429 height 115
click at [1311, 155] on icon "button" at bounding box center [1314, 157] width 10 height 9
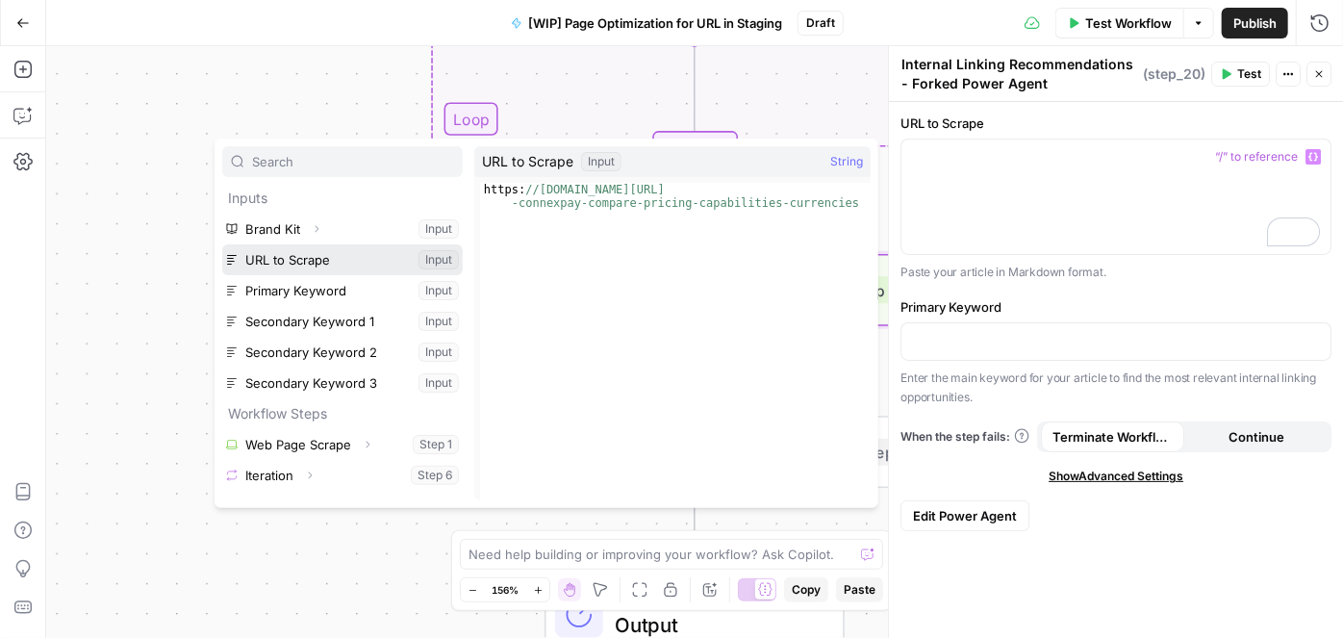
click at [363, 265] on button "Select variable URL to Scrape" at bounding box center [342, 259] width 241 height 31
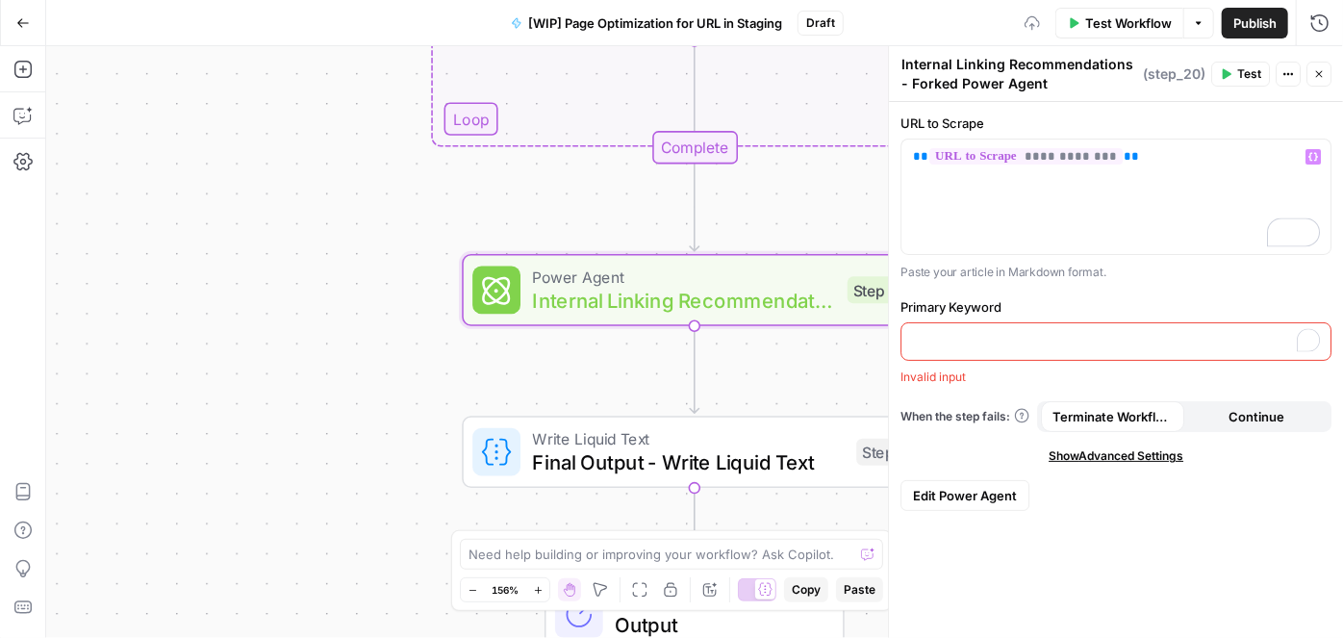
click at [1024, 331] on p "To enrich screen reader interactions, please activate Accessibility in Grammarl…" at bounding box center [1116, 340] width 406 height 19
click at [1311, 337] on icon "button" at bounding box center [1314, 341] width 10 height 10
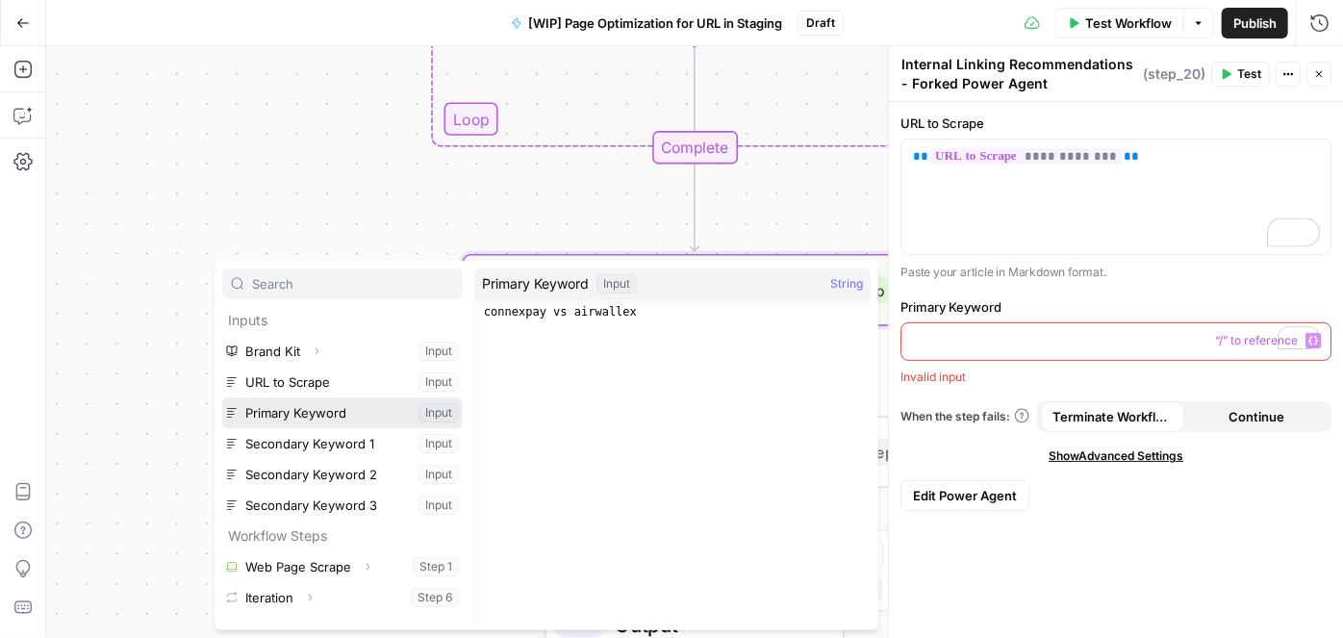
click at [354, 404] on button "Select variable Primary Keyword" at bounding box center [342, 412] width 241 height 31
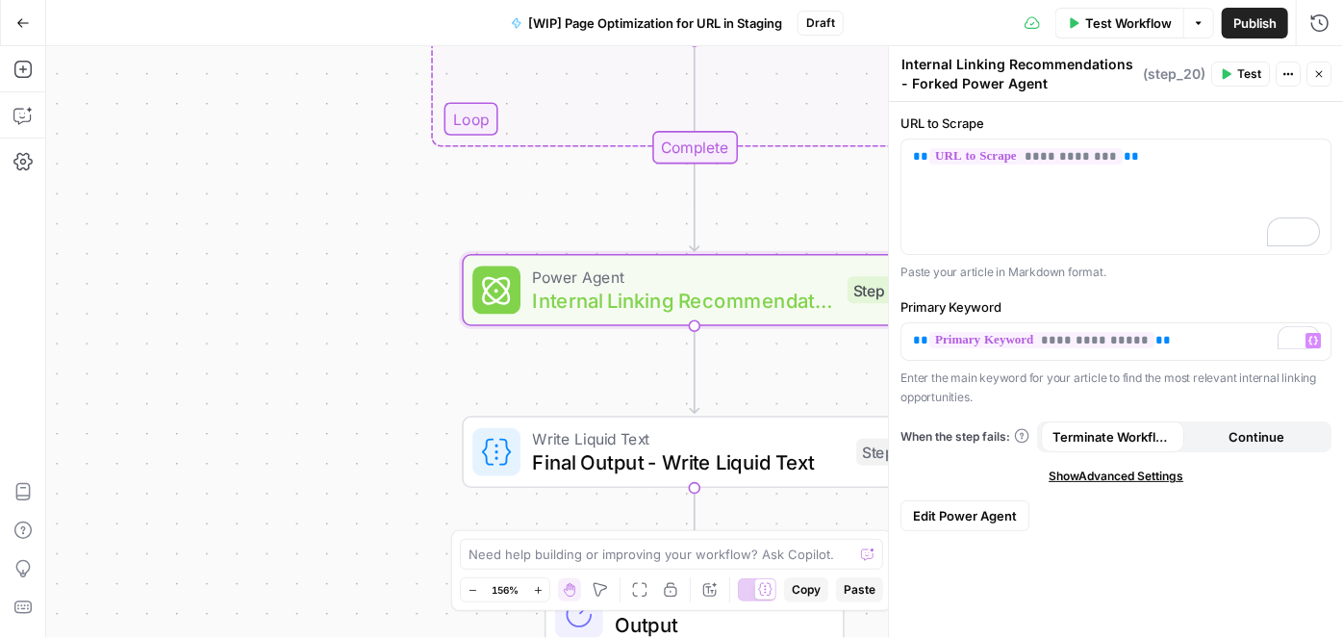
click at [1318, 73] on icon "button" at bounding box center [1319, 74] width 7 height 7
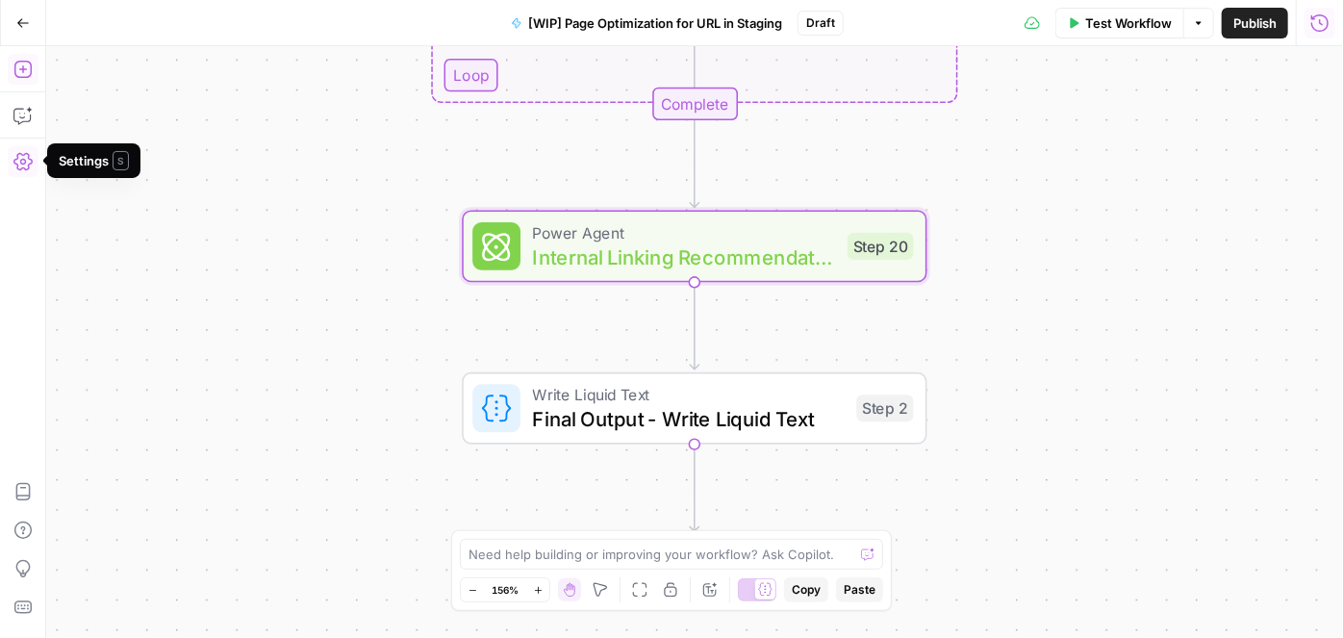
click at [17, 61] on icon "button" at bounding box center [22, 69] width 19 height 19
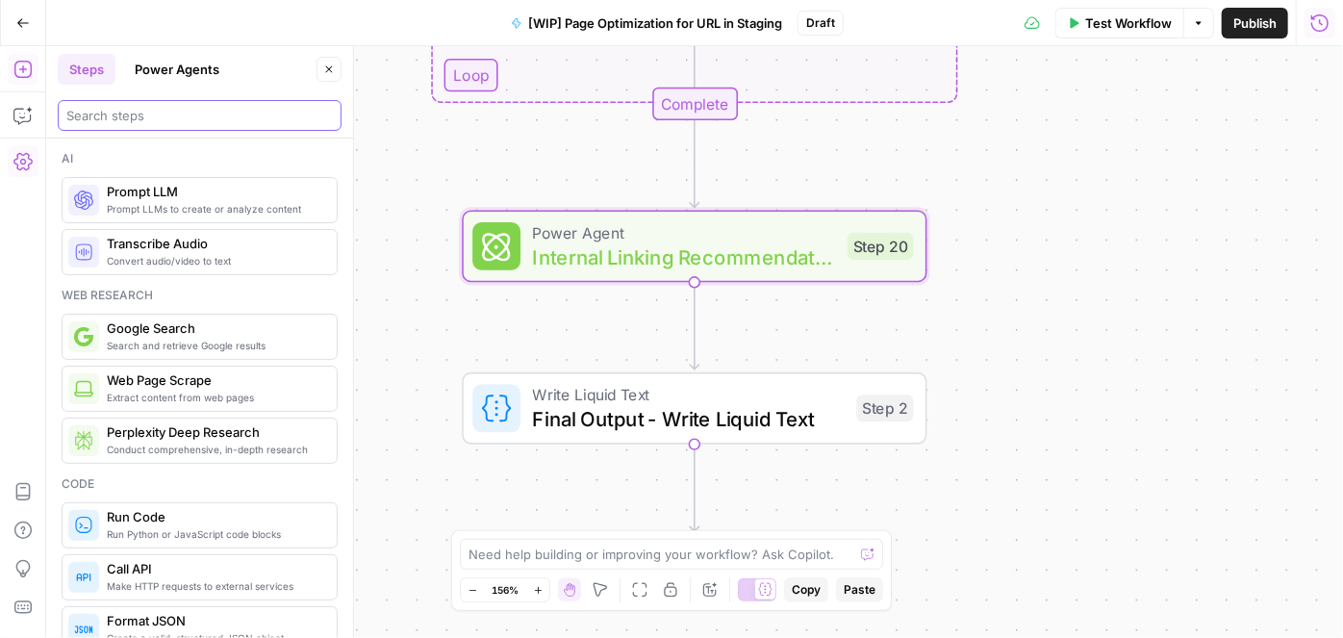
click at [125, 121] on input "search" at bounding box center [199, 115] width 267 height 19
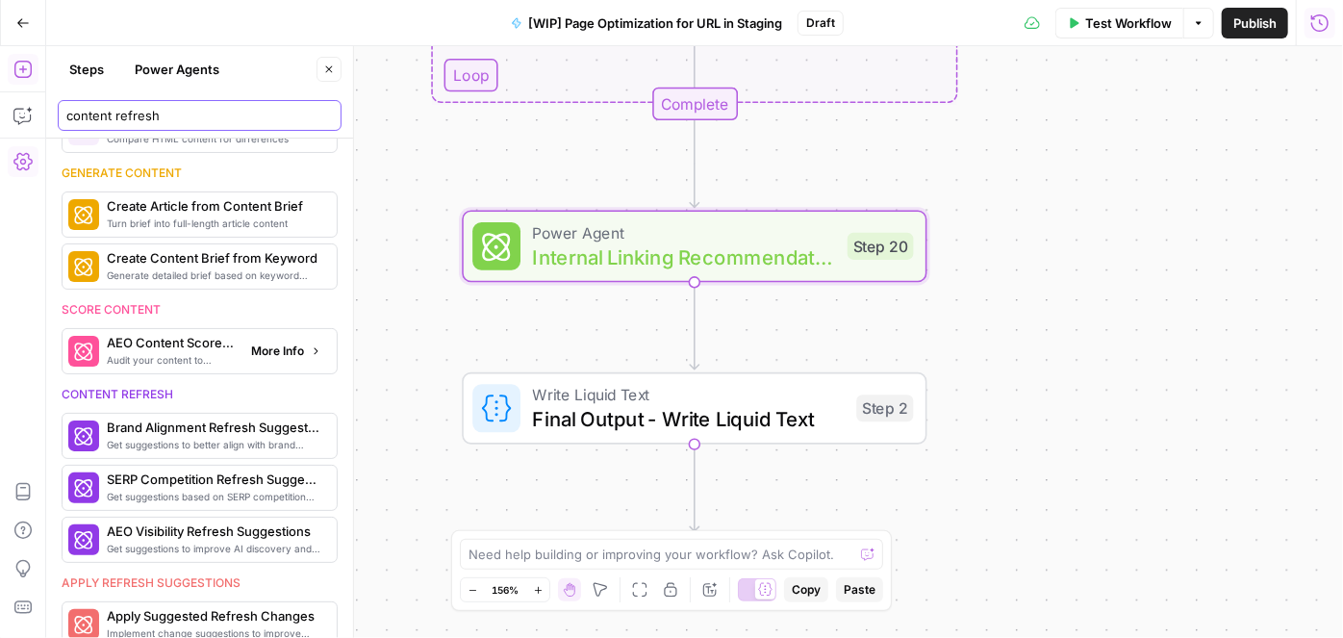
scroll to position [525, 0]
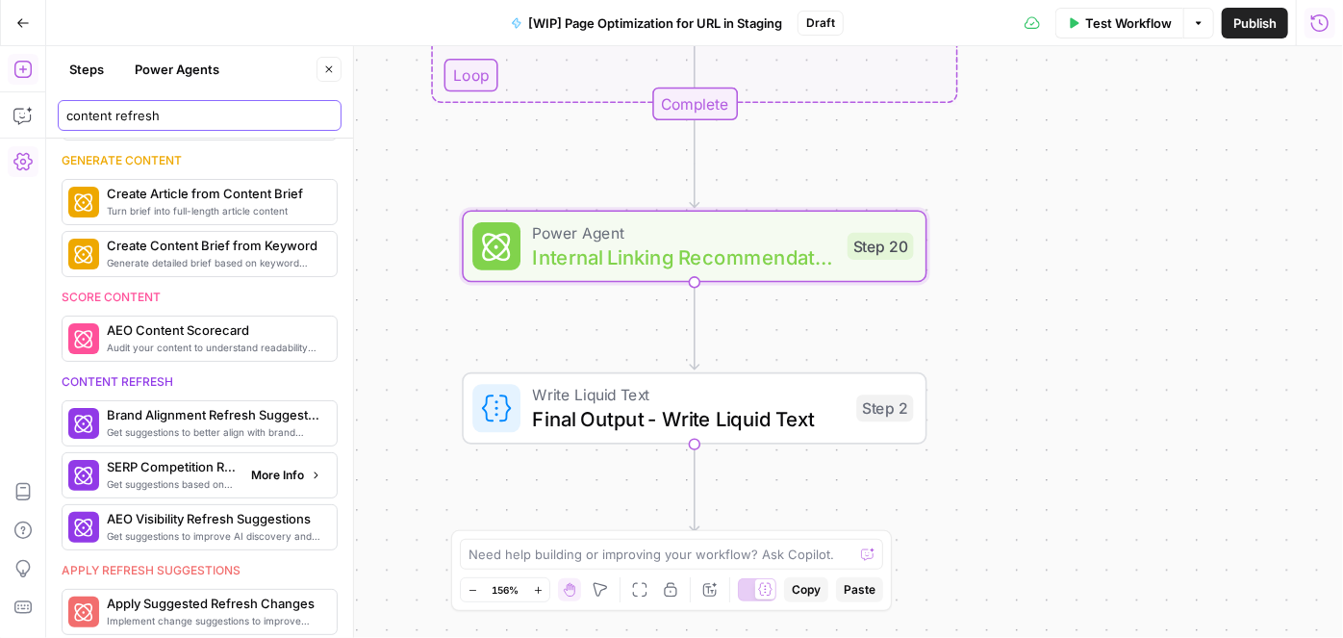
type input "content refresh"
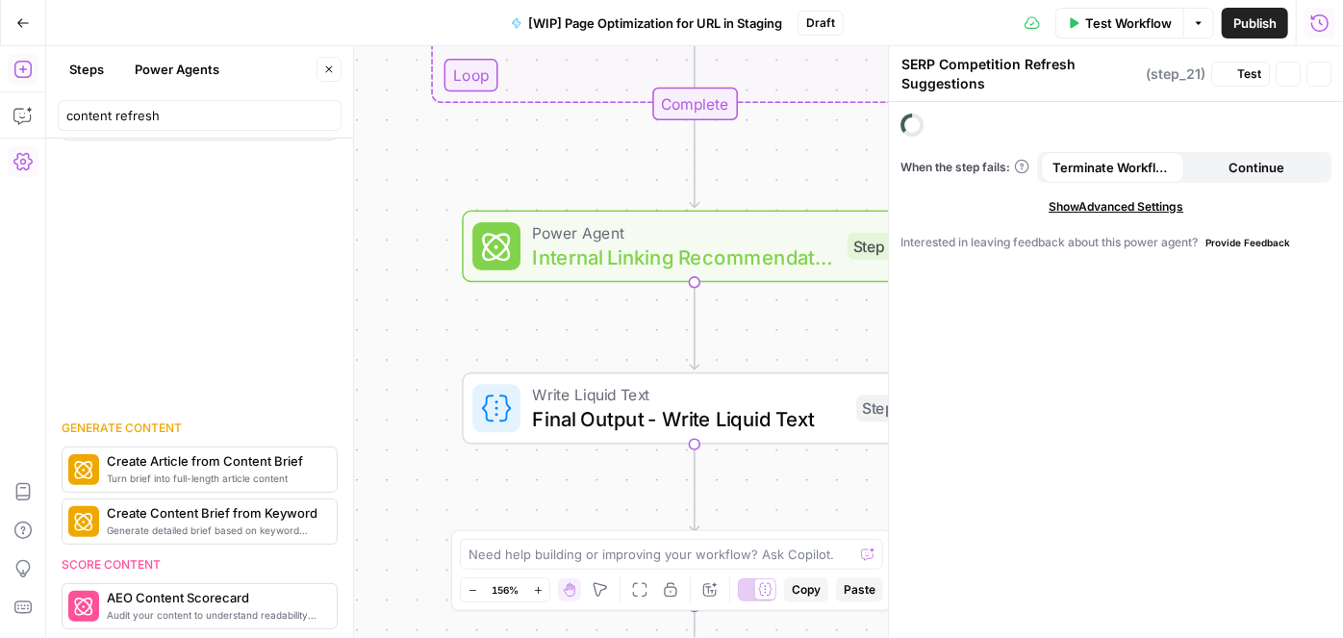
scroll to position [790, 0]
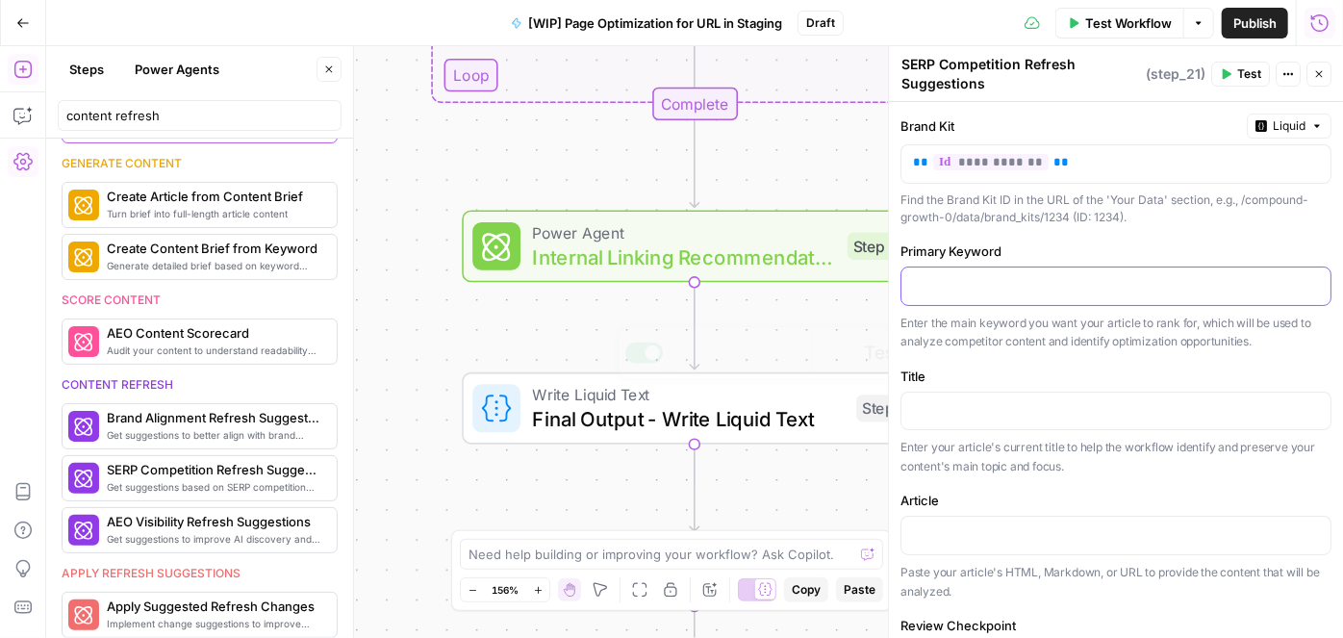
click at [1062, 280] on p at bounding box center [1116, 284] width 406 height 19
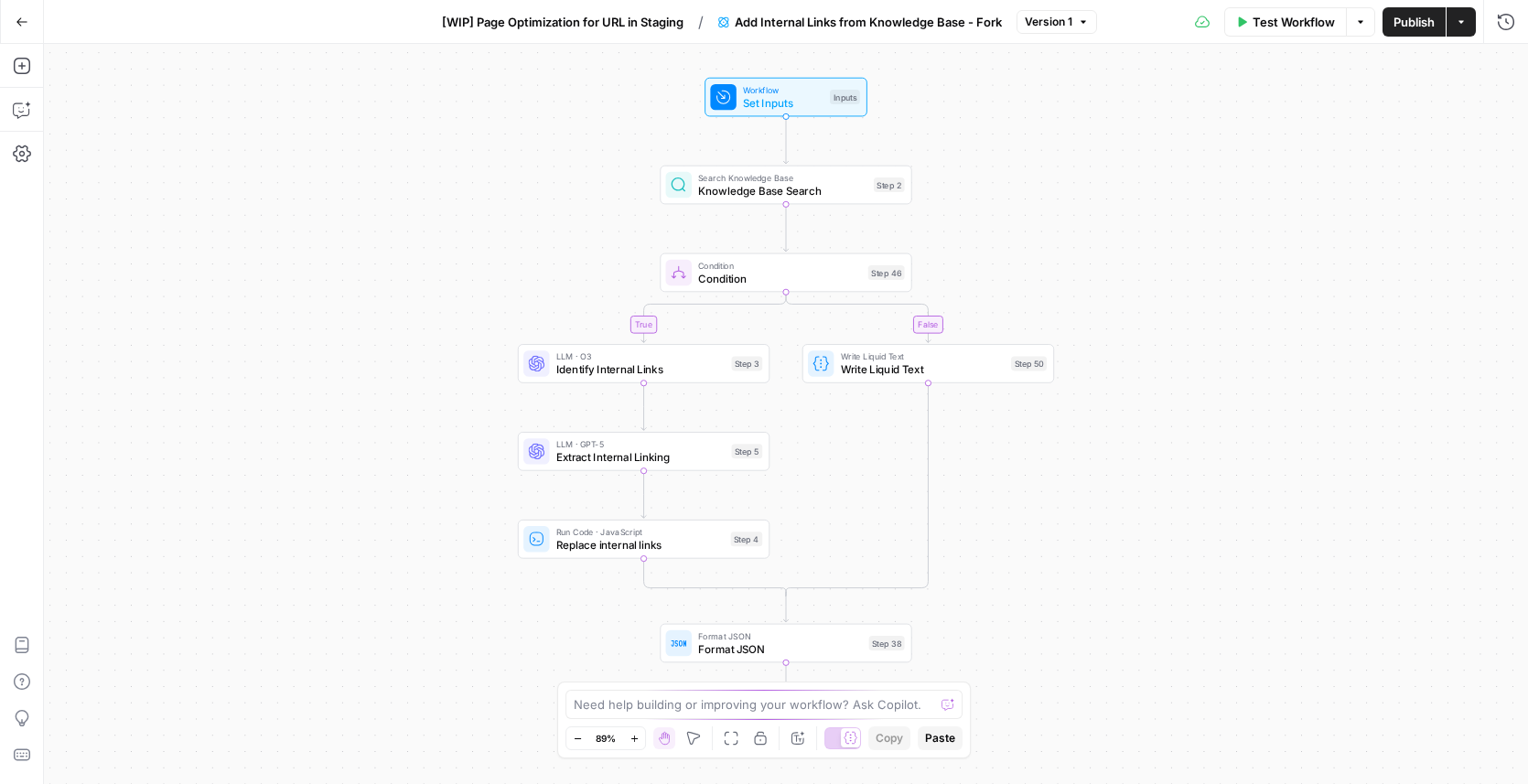
click at [628, 21] on span "[WIP] Page Optimization for URL in Staging" at bounding box center [563, 21] width 242 height 18
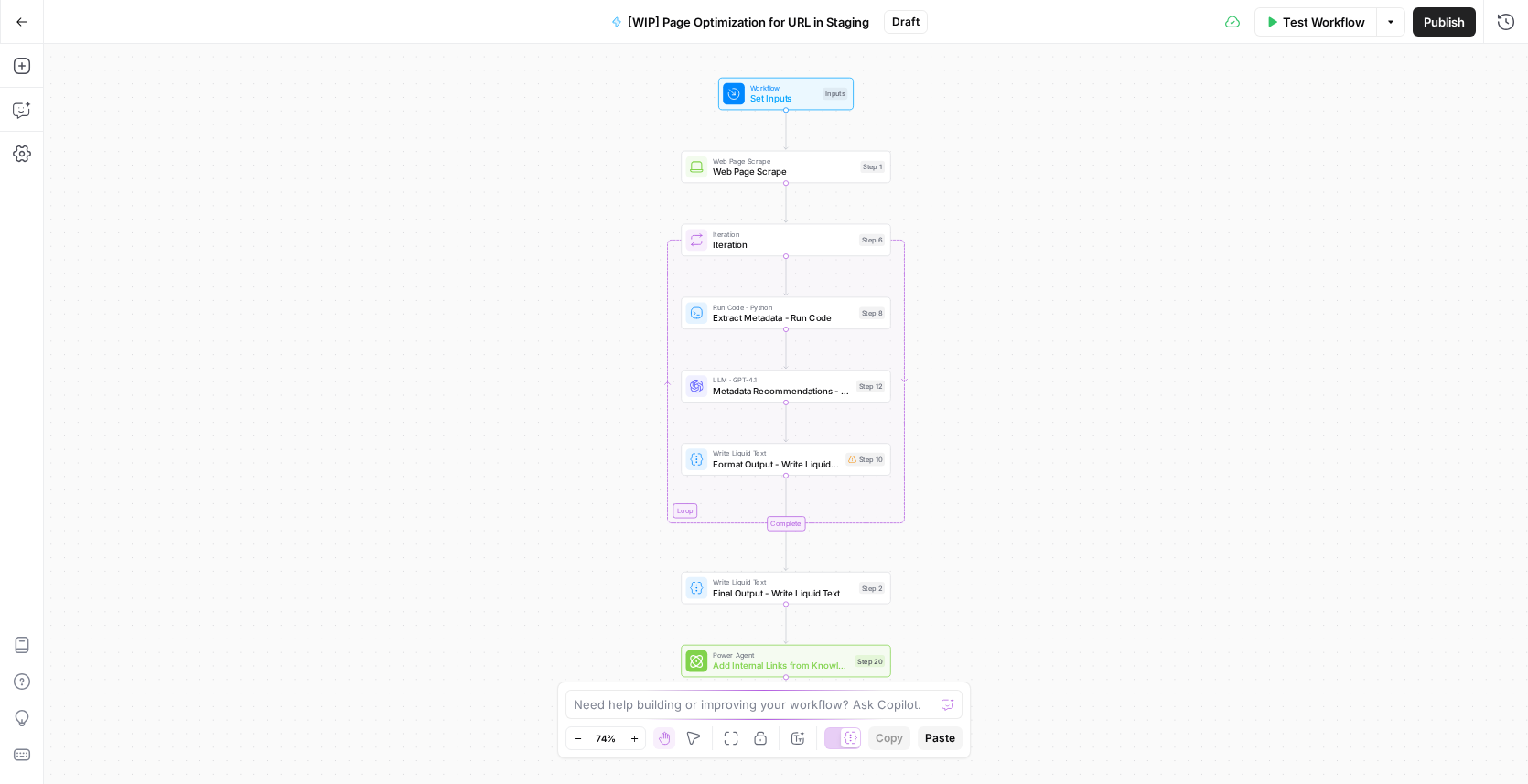
click at [773, 95] on span "Set Inputs" at bounding box center [783, 98] width 67 height 13
click at [776, 94] on span "Set Inputs" at bounding box center [783, 97] width 67 height 13
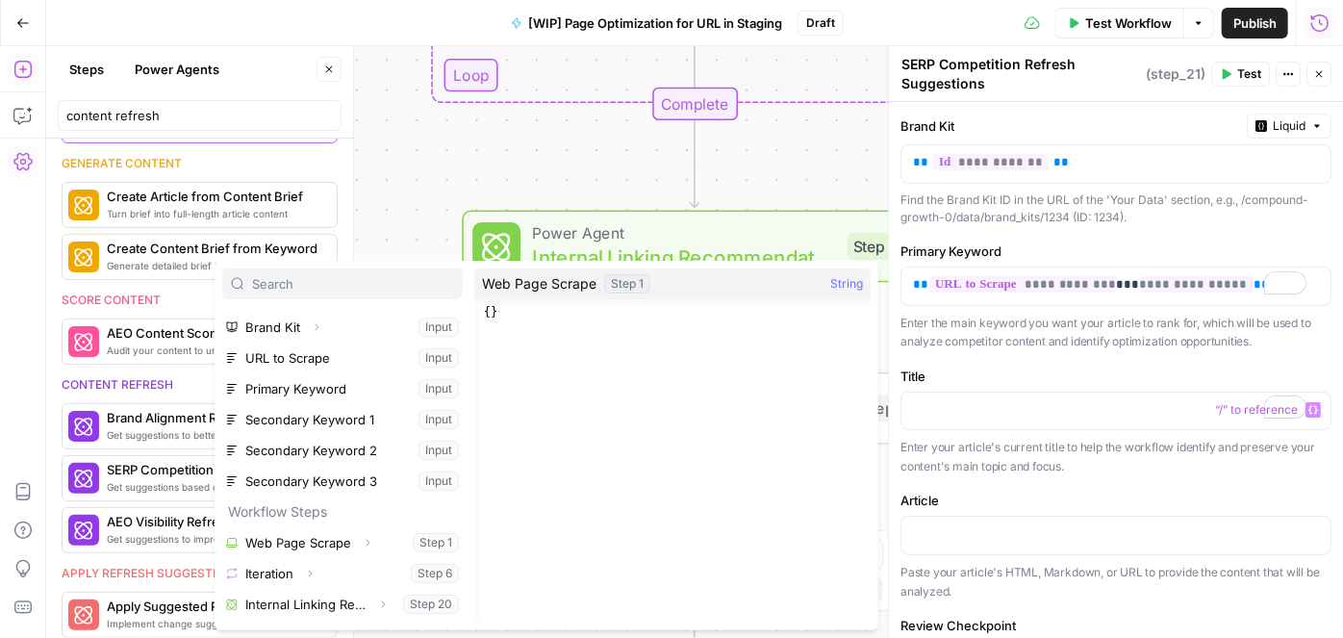
scroll to position [51, 0]
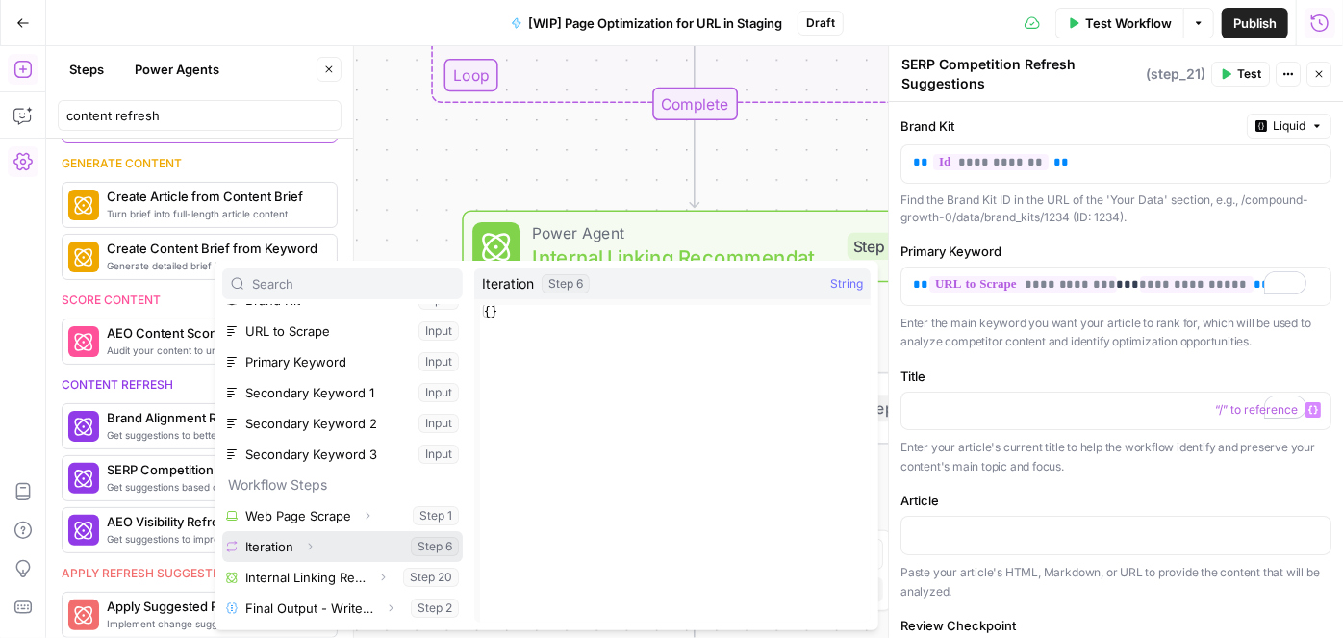
click at [315, 547] on span "Expand" at bounding box center [315, 547] width 1 height 1
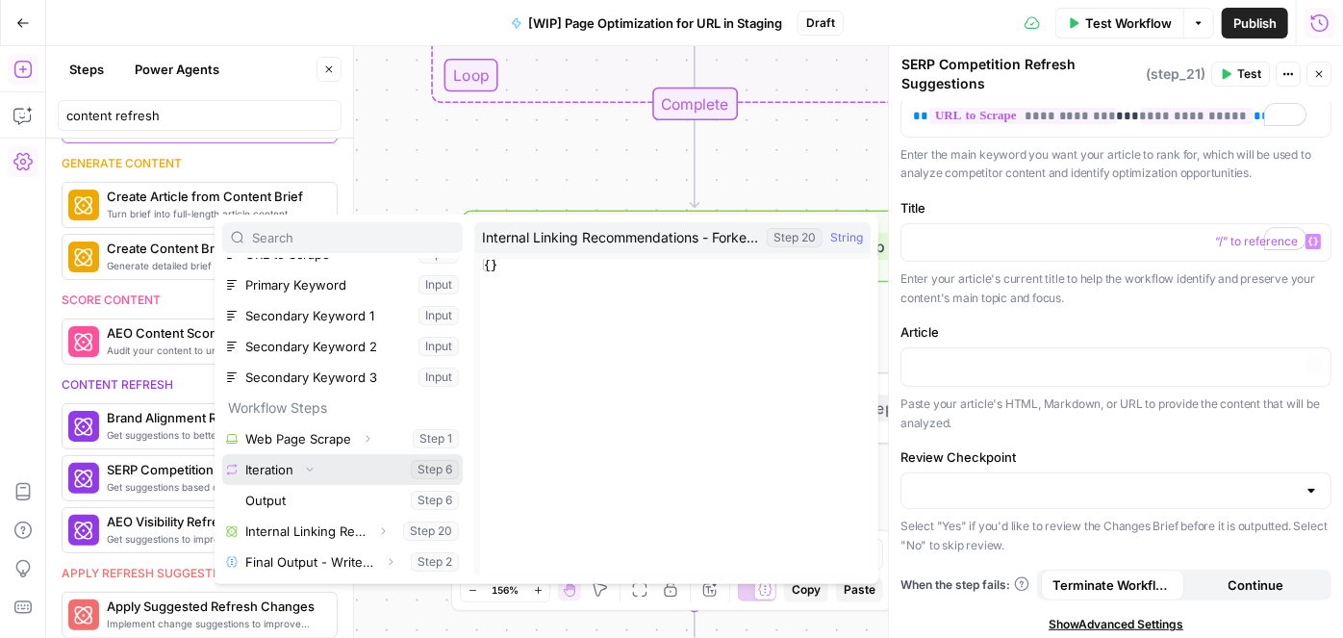
scroll to position [174, 0]
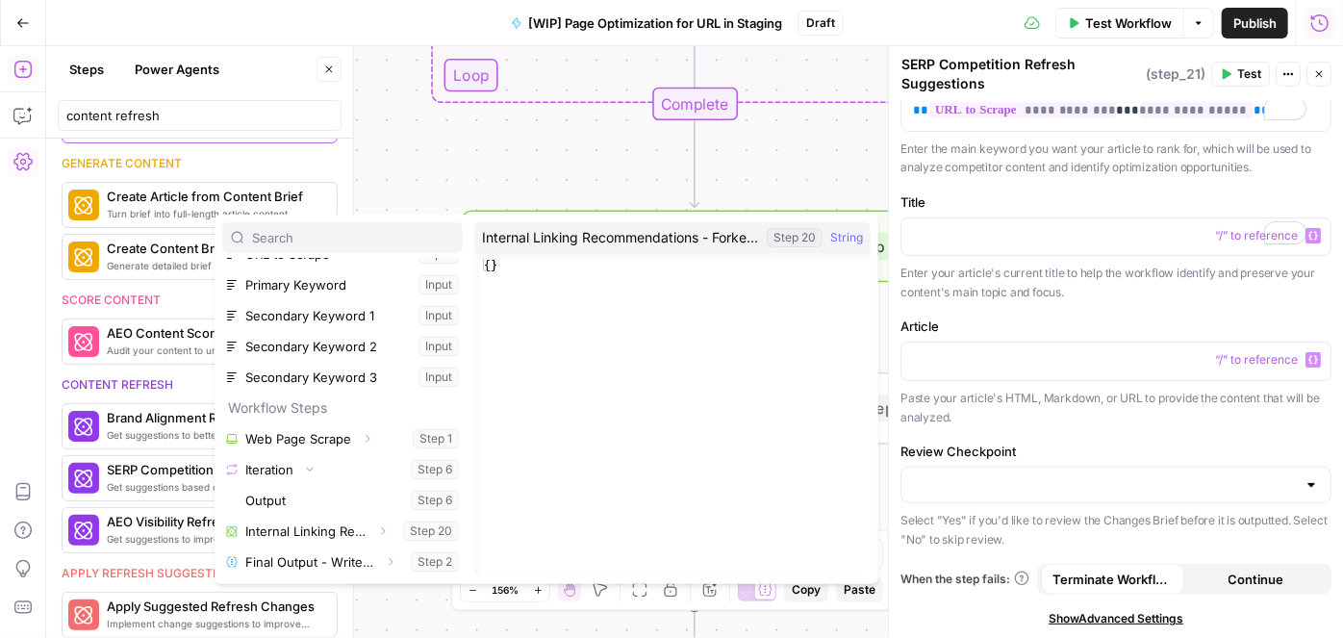
click at [1049, 293] on p "Enter your article's current title to help the workflow identify and preserve y…" at bounding box center [1116, 283] width 431 height 38
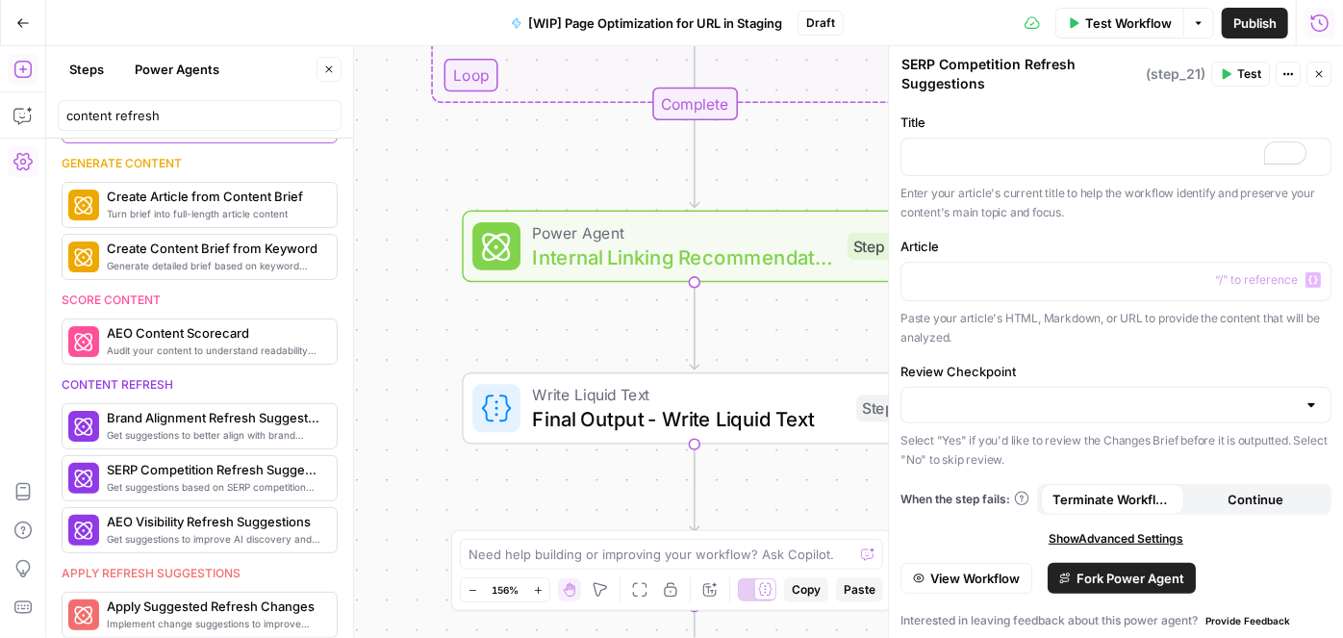
scroll to position [255, 0]
click at [1085, 401] on input "Review Checkpoint" at bounding box center [1104, 404] width 383 height 19
click at [985, 439] on span "Yes" at bounding box center [1105, 447] width 377 height 19
type input "Yes"
click at [922, 408] on input "Review Checkpoint" at bounding box center [1104, 404] width 383 height 19
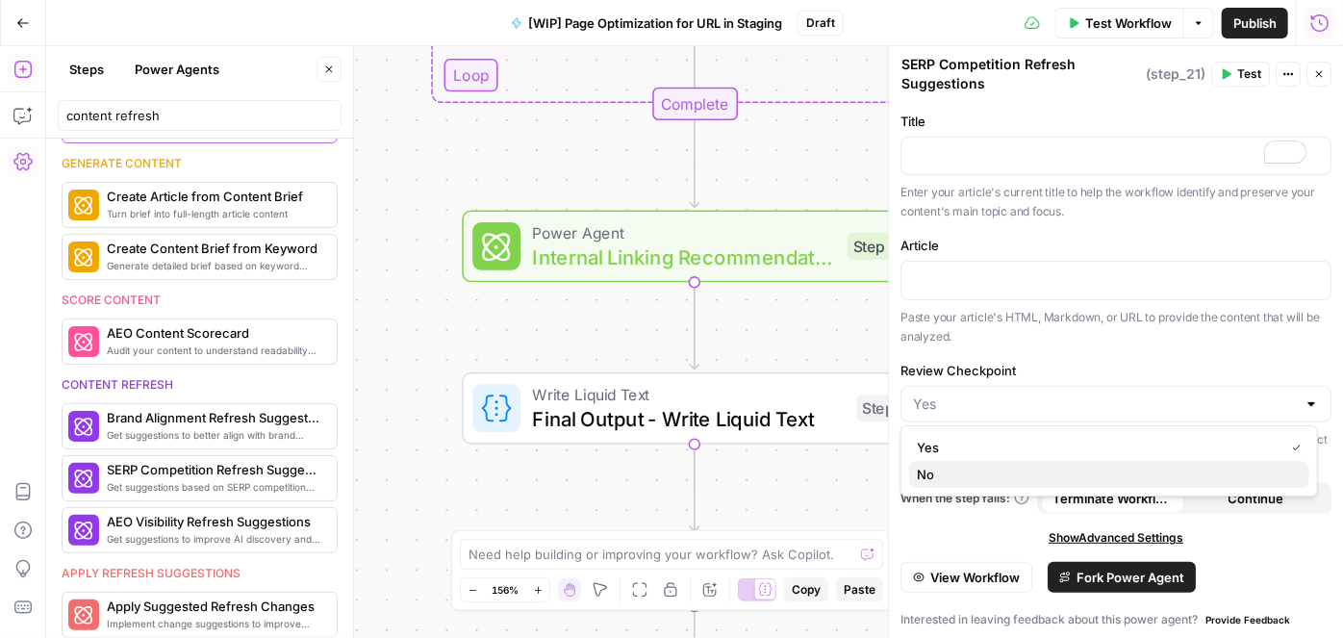
click at [936, 474] on span "No" at bounding box center [1105, 474] width 377 height 19
type input "No"
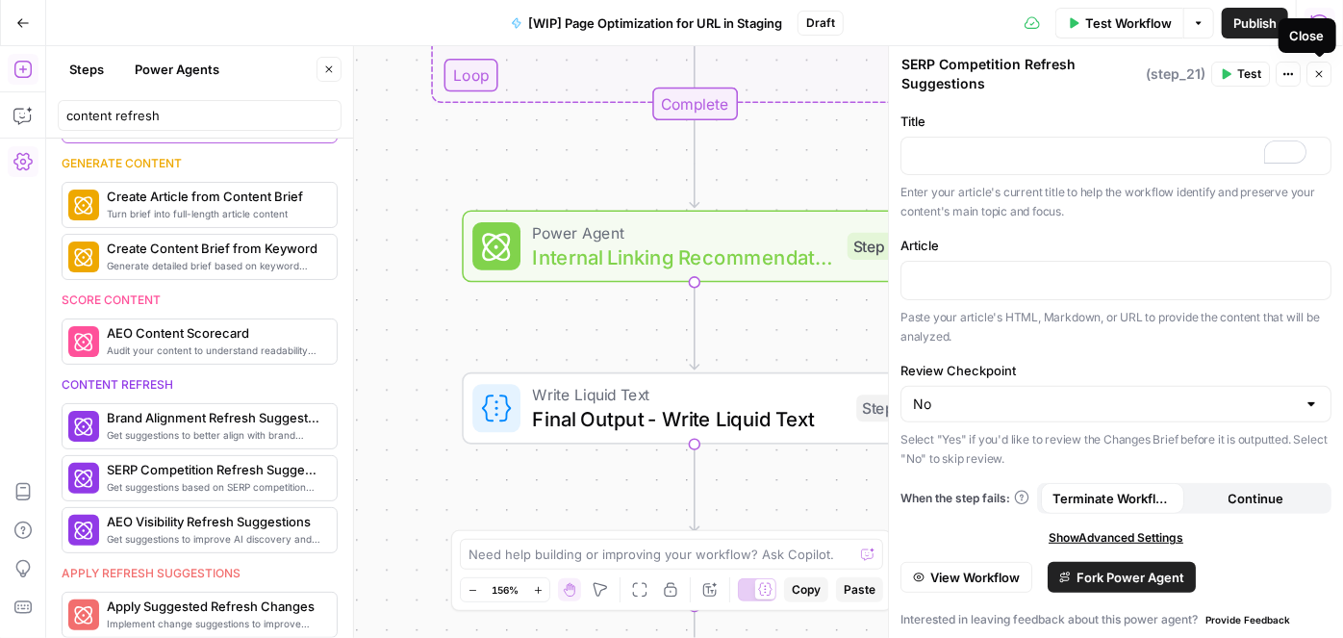
click at [1326, 80] on button "Close" at bounding box center [1319, 74] width 25 height 25
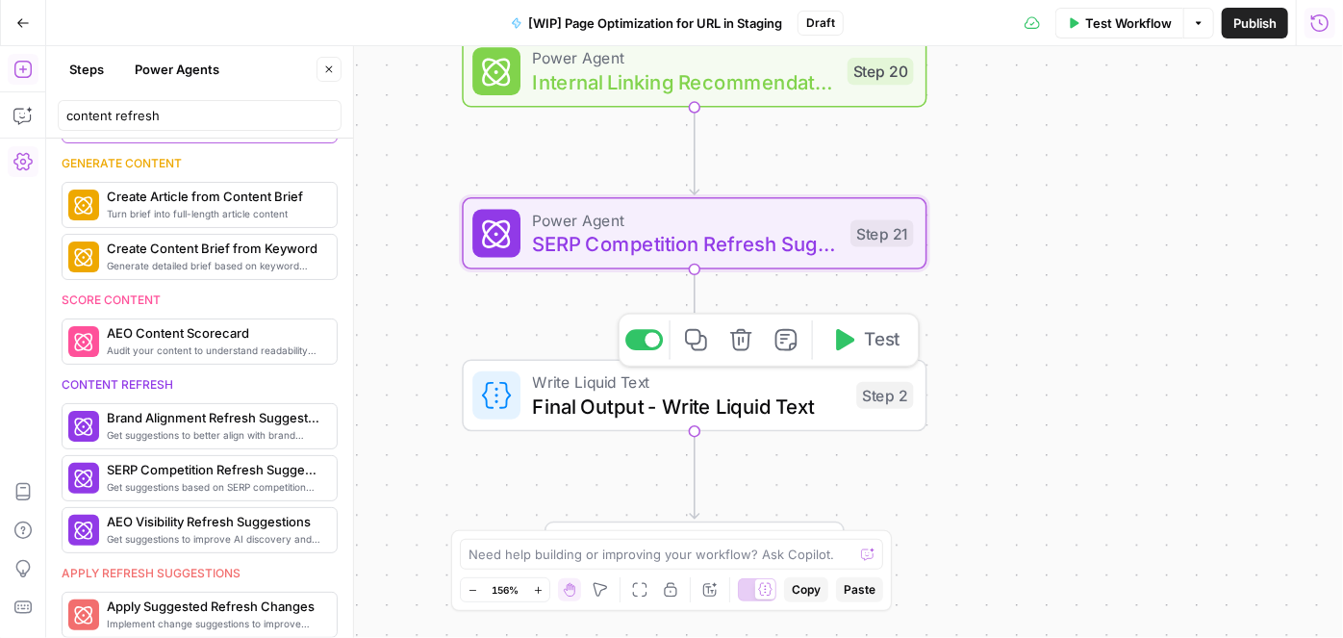
click at [559, 400] on span "Final Output - Write Liquid Text" at bounding box center [689, 406] width 312 height 30
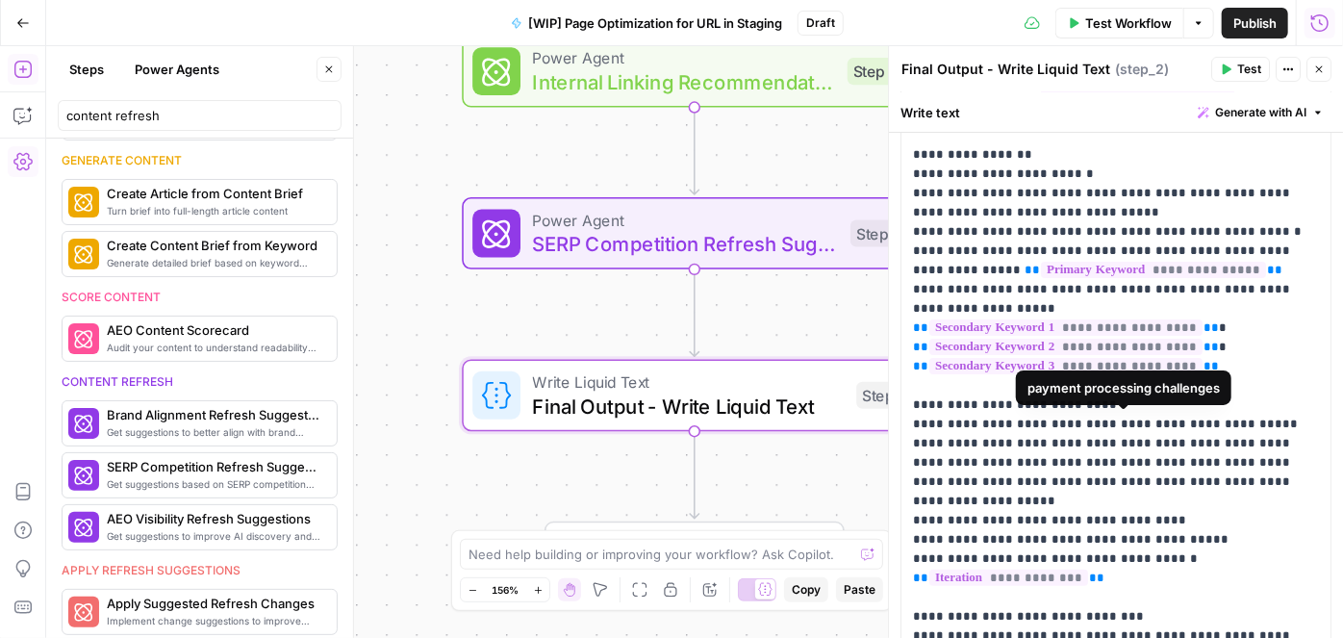
scroll to position [337, 0]
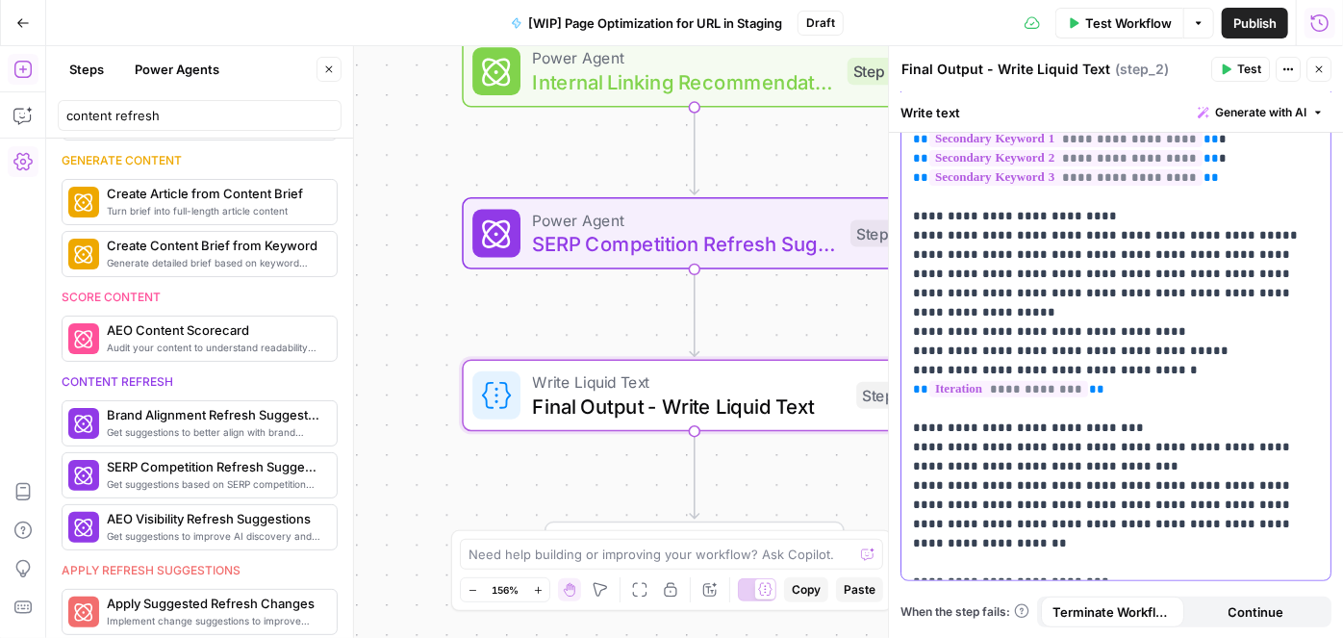
click at [964, 557] on p "**********" at bounding box center [1110, 206] width 394 height 731
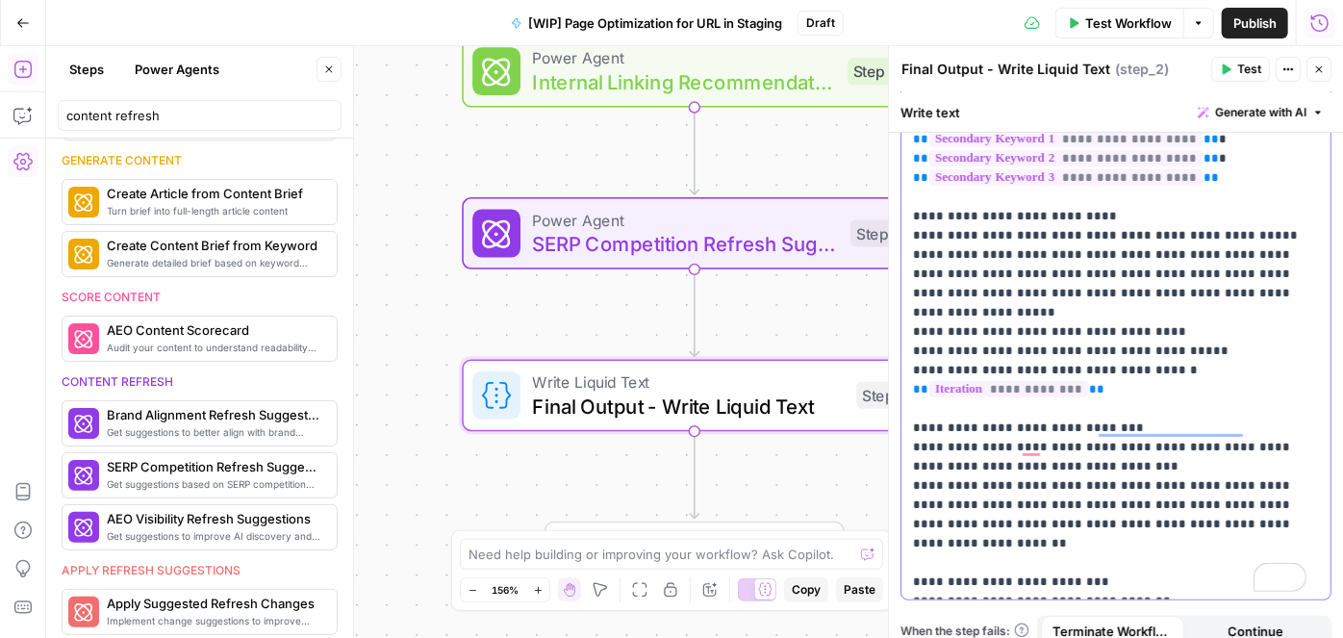
click at [1145, 526] on p "**********" at bounding box center [1110, 216] width 394 height 751
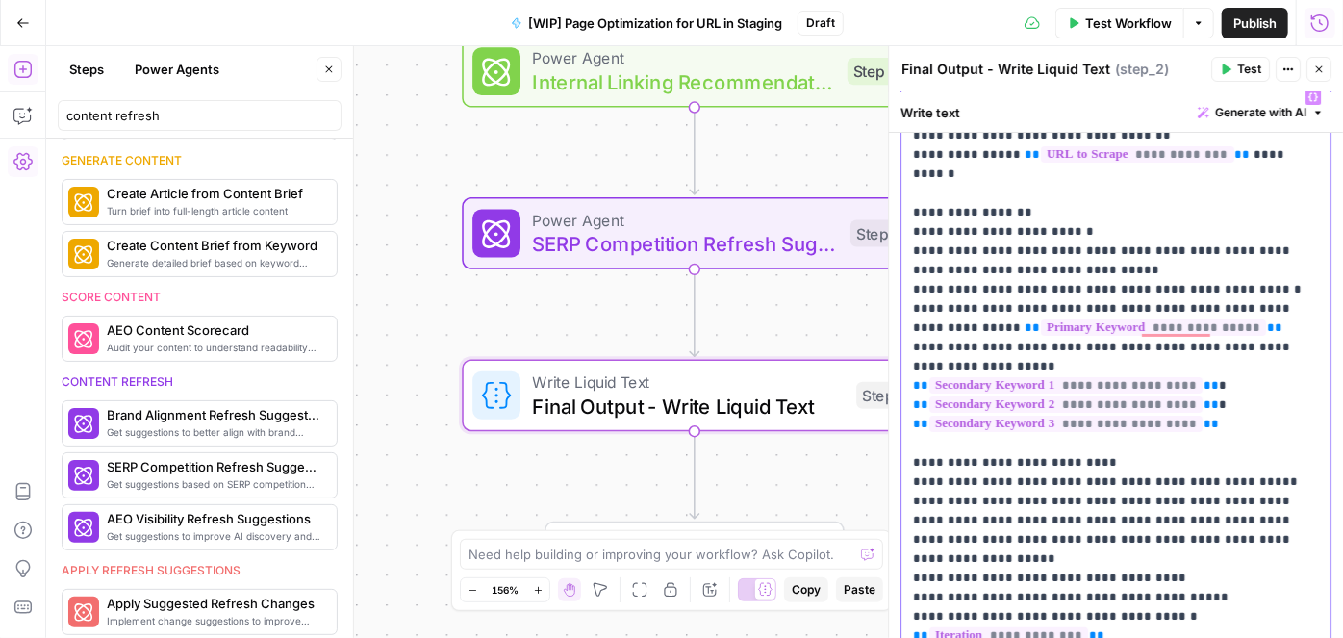
scroll to position [0, 0]
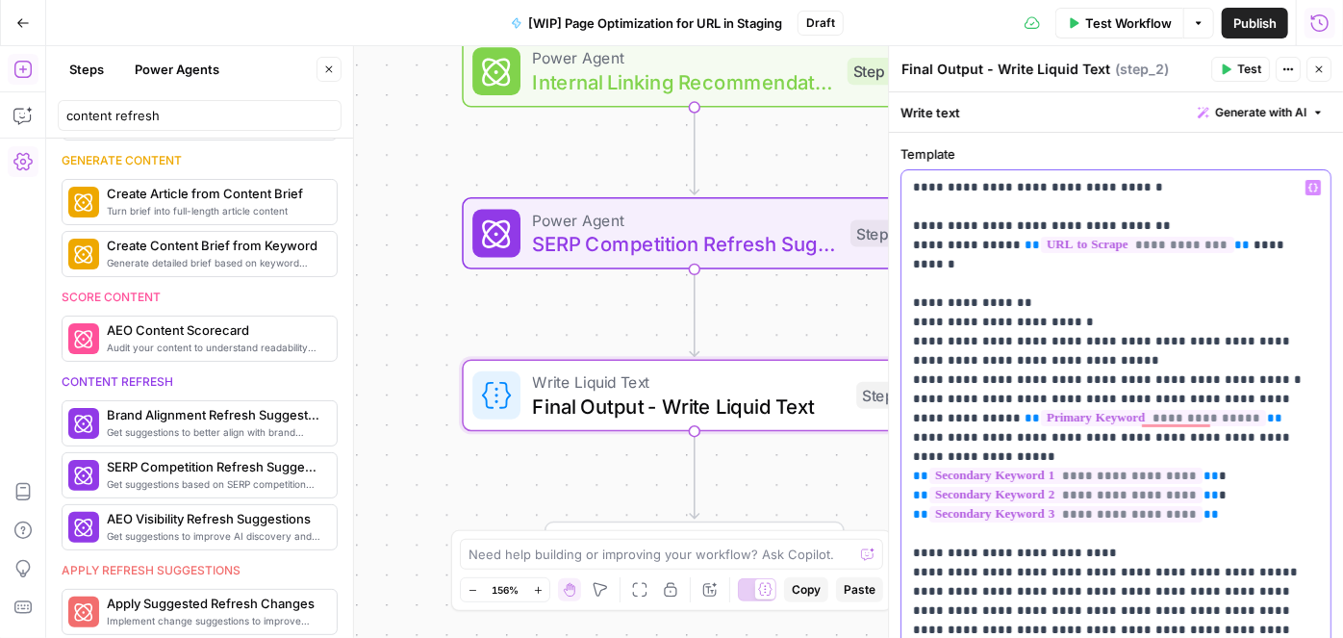
click at [1309, 188] on icon "button" at bounding box center [1314, 188] width 10 height 10
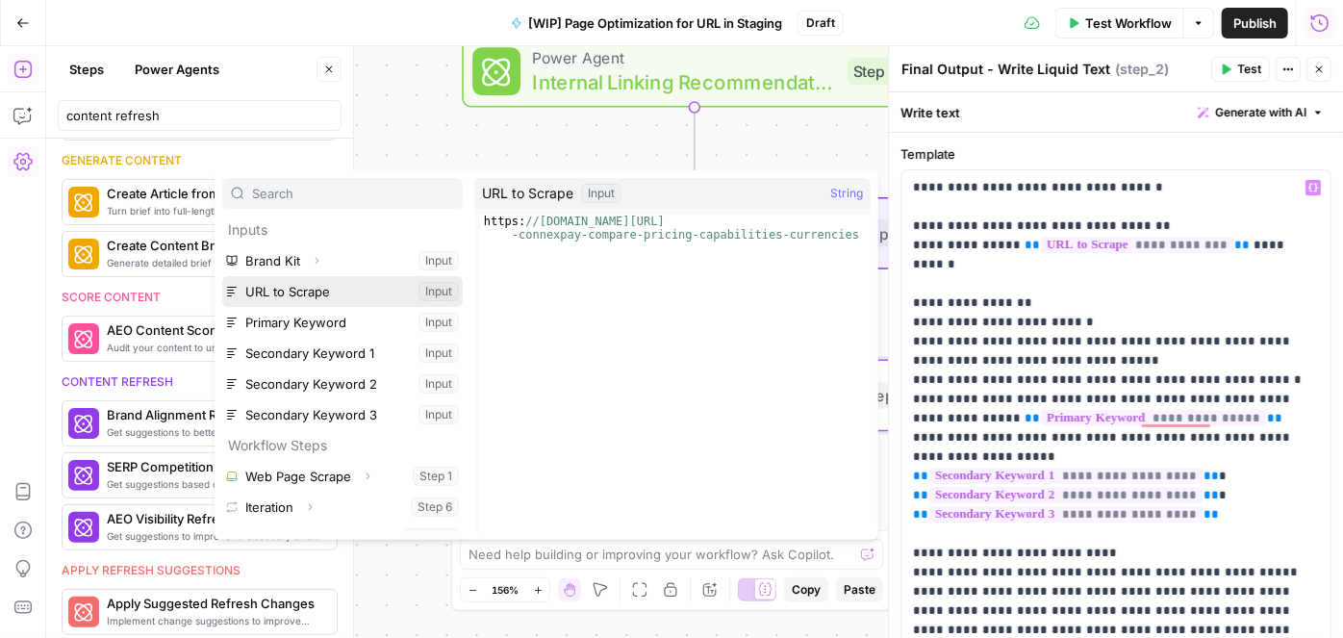
click at [294, 284] on button "Select variable URL to Scrape" at bounding box center [342, 291] width 241 height 31
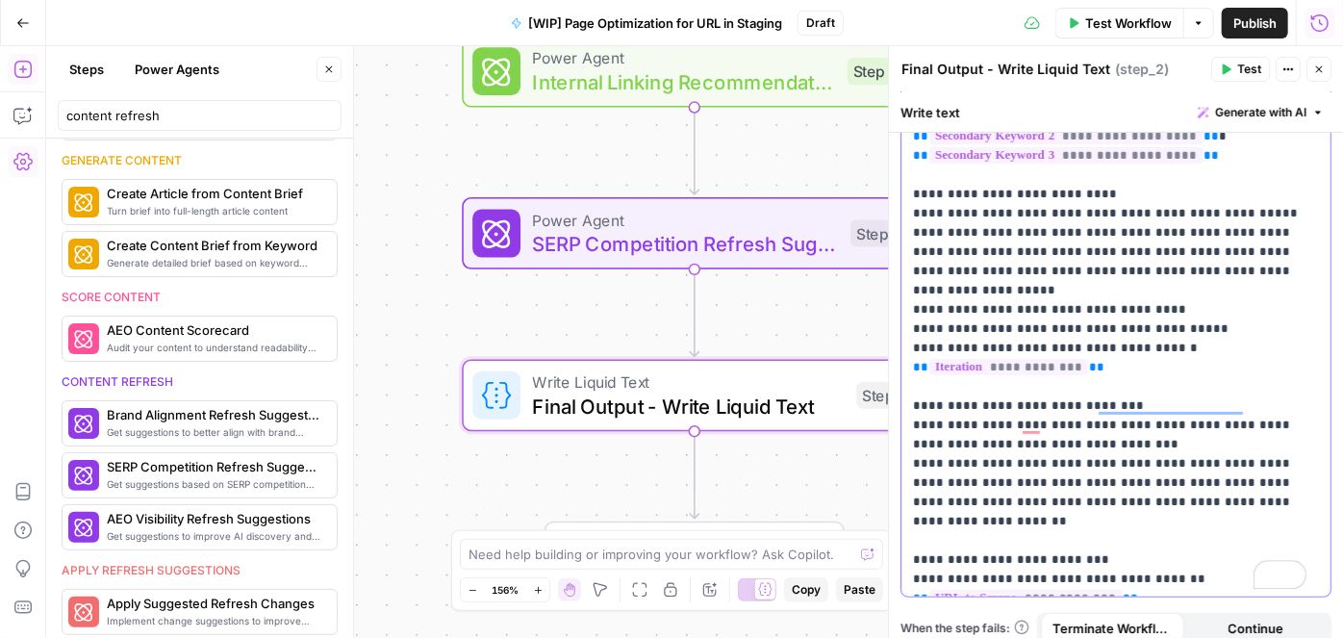
scroll to position [375, 0]
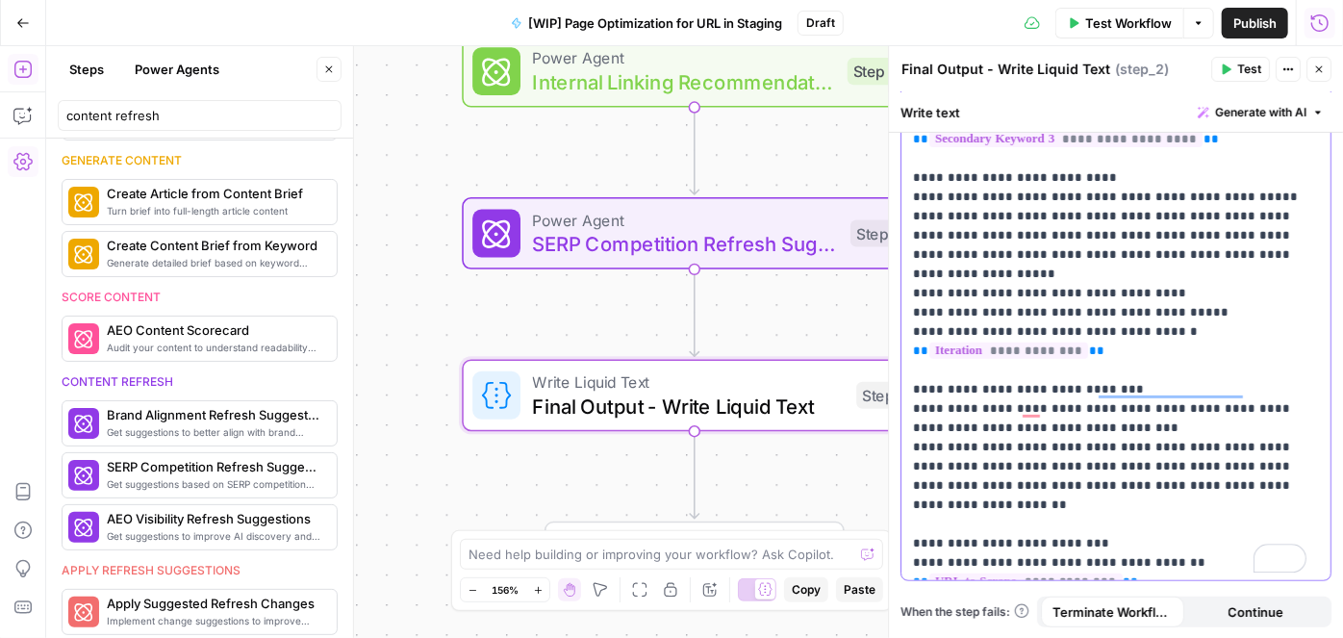
click at [1162, 502] on p "**********" at bounding box center [1110, 188] width 394 height 770
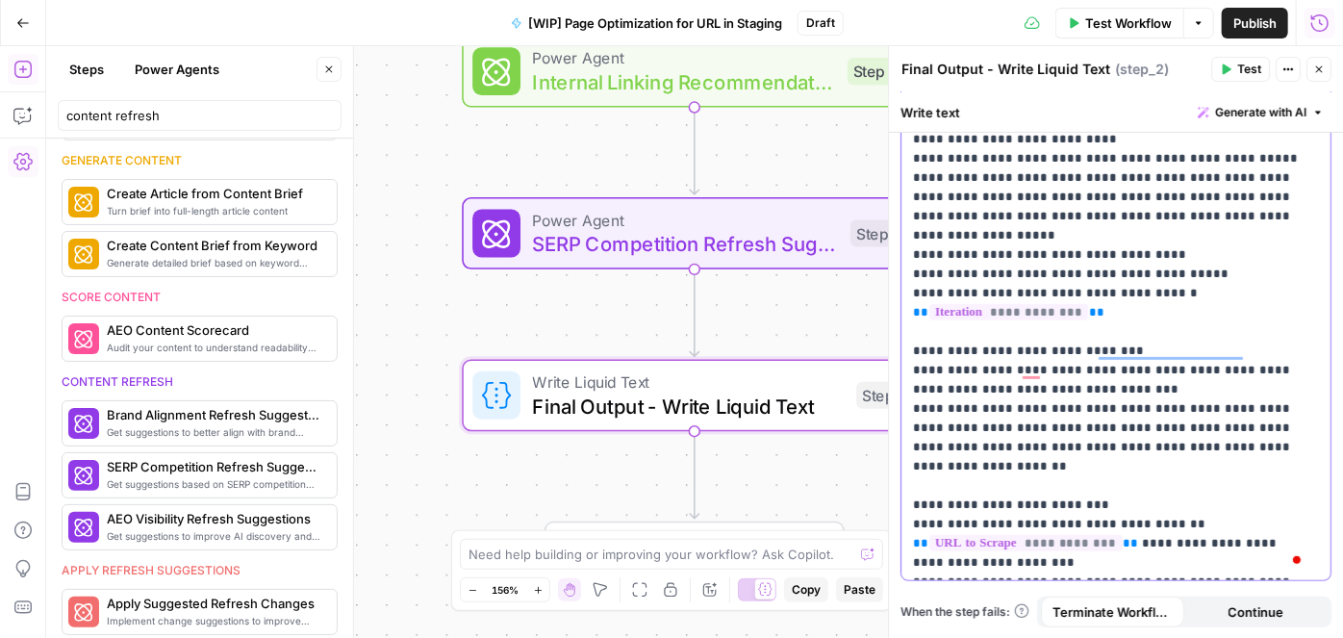
scroll to position [414, 0]
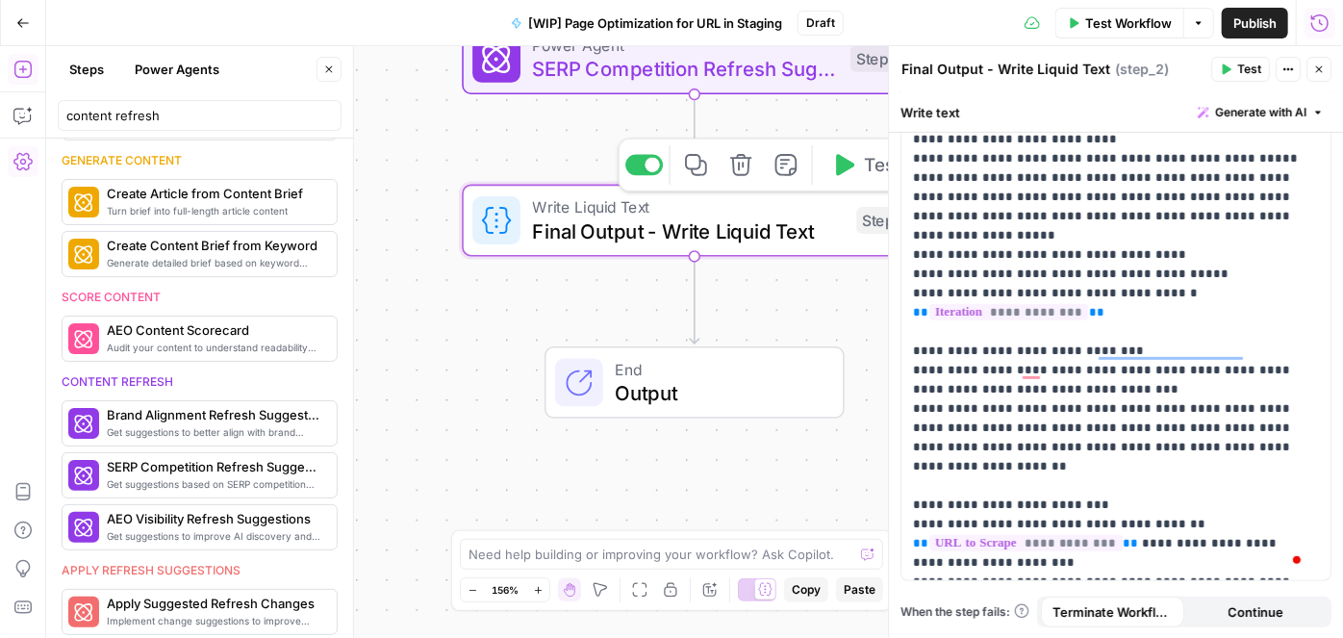
click at [608, 231] on span "Final Output - Write Liquid Text" at bounding box center [689, 231] width 312 height 30
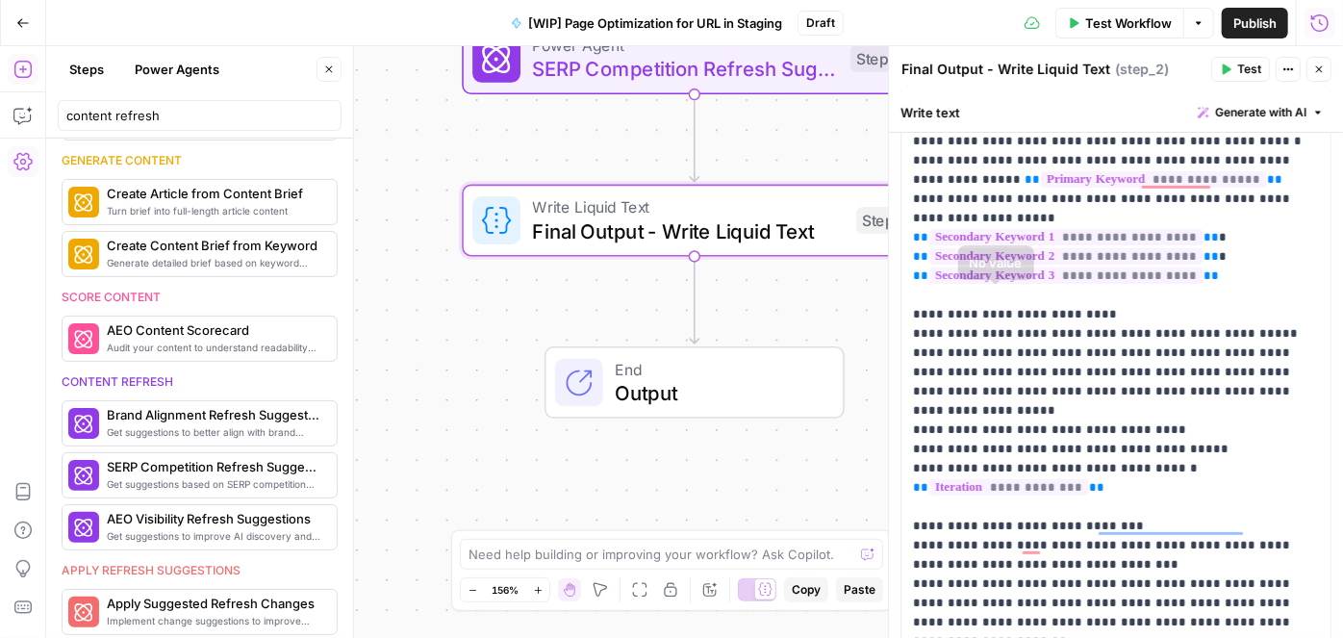
scroll to position [239, 0]
click at [1328, 69] on button "Close" at bounding box center [1319, 69] width 25 height 25
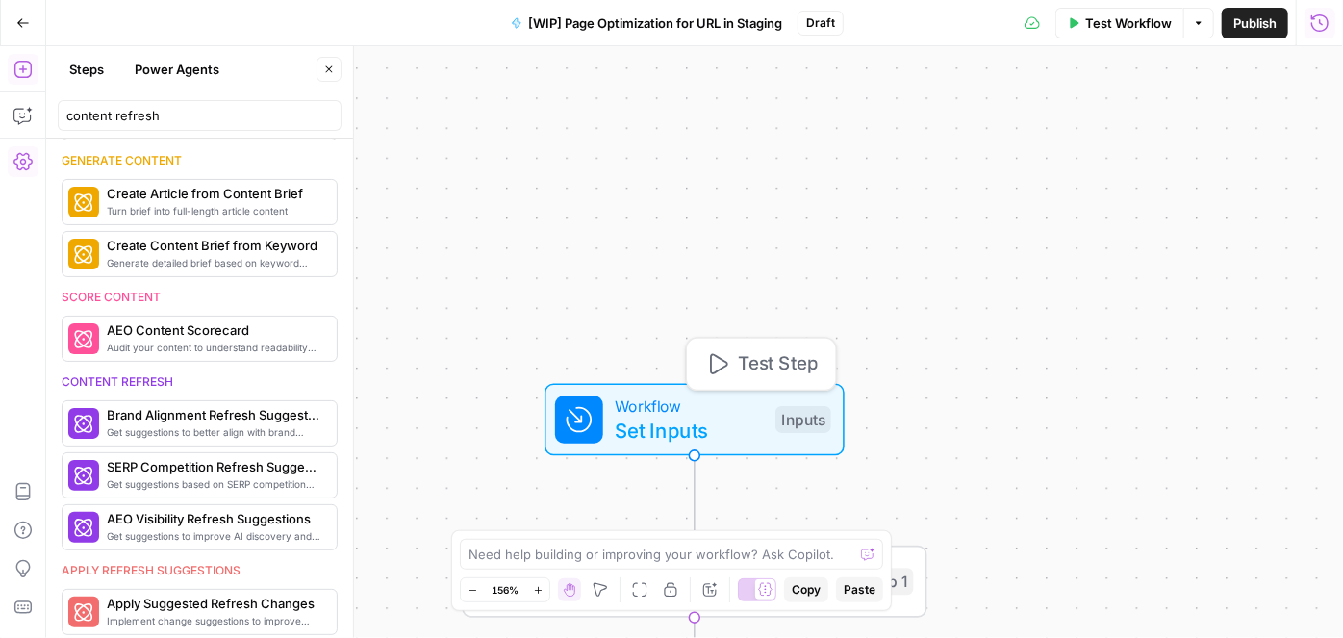
click at [702, 423] on span "Set Inputs" at bounding box center [689, 430] width 148 height 30
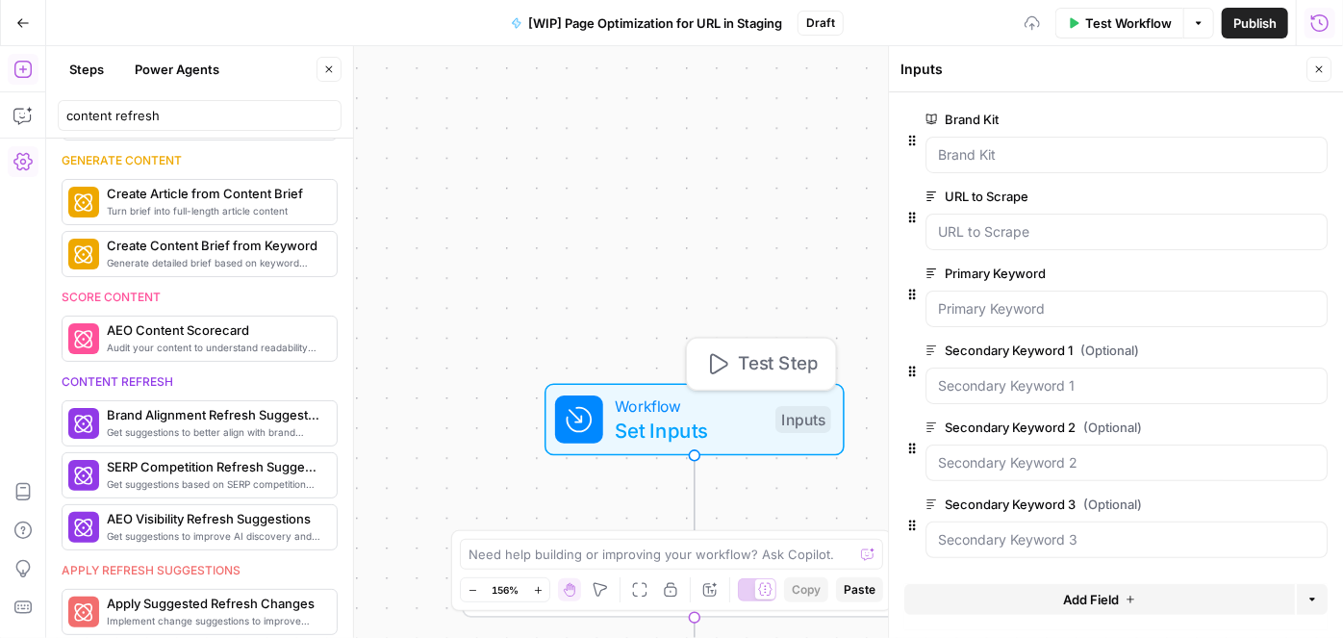
click at [745, 365] on span "Test Step" at bounding box center [778, 363] width 80 height 27
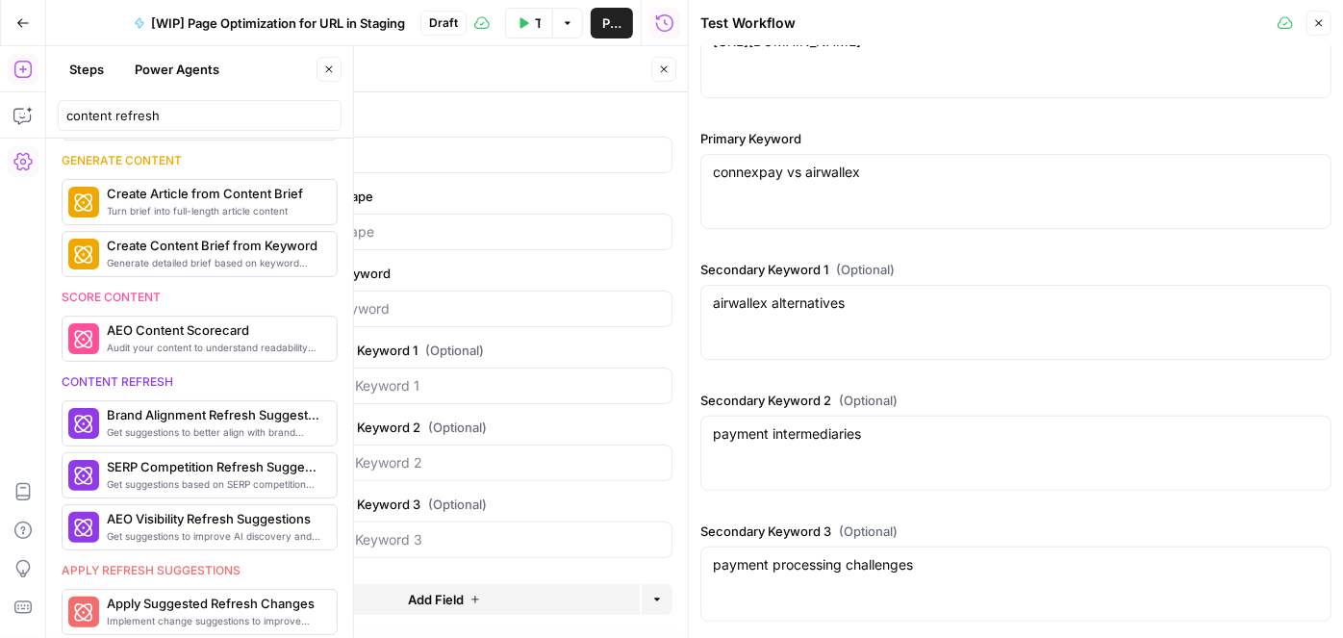
scroll to position [146, 0]
click at [1324, 23] on icon "button" at bounding box center [1319, 23] width 12 height 12
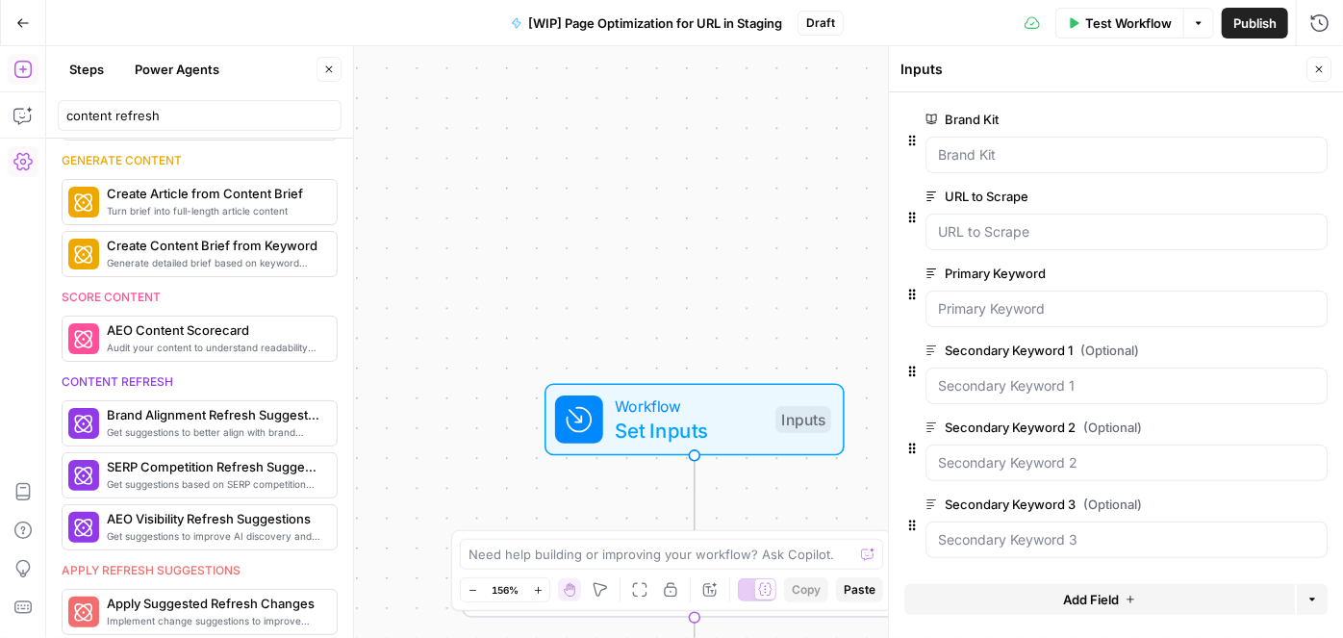
click at [1111, 21] on span "Test Workflow" at bounding box center [1128, 22] width 87 height 19
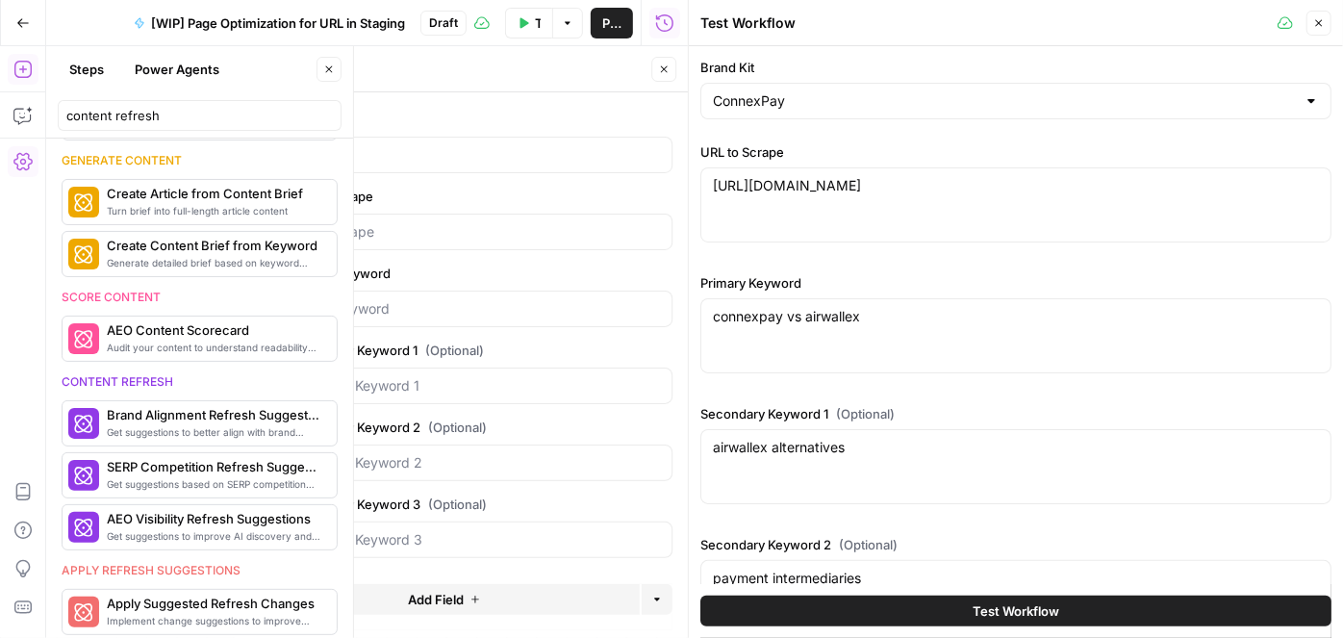
click at [933, 620] on button "Test Workflow" at bounding box center [1016, 611] width 631 height 31
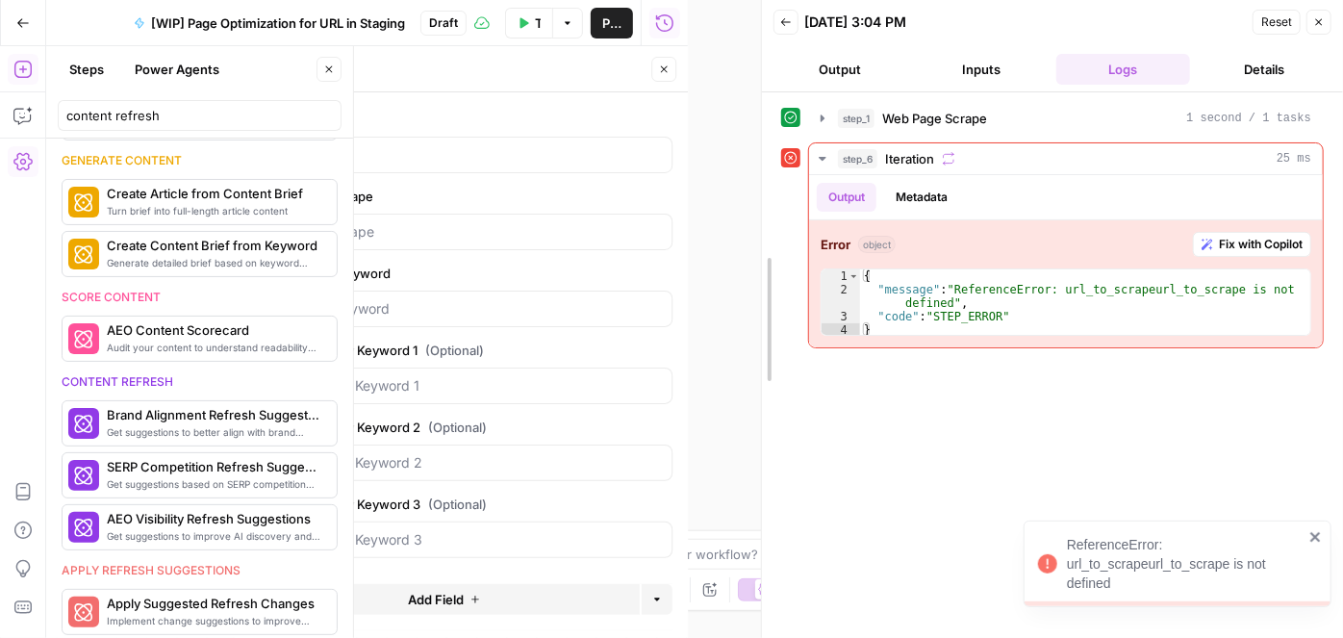
drag, startPoint x: 685, startPoint y: 166, endPoint x: 759, endPoint y: 172, distance: 74.4
click at [759, 172] on div at bounding box center [761, 319] width 19 height 638
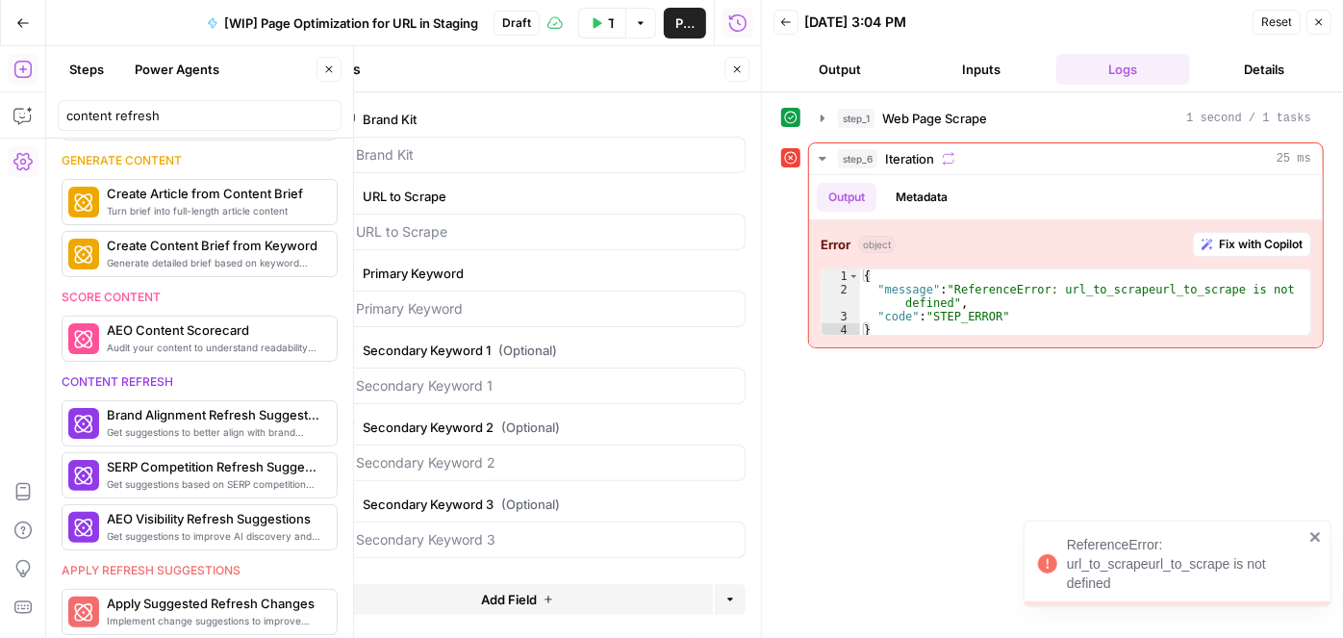
click at [328, 68] on icon "button" at bounding box center [329, 70] width 12 height 12
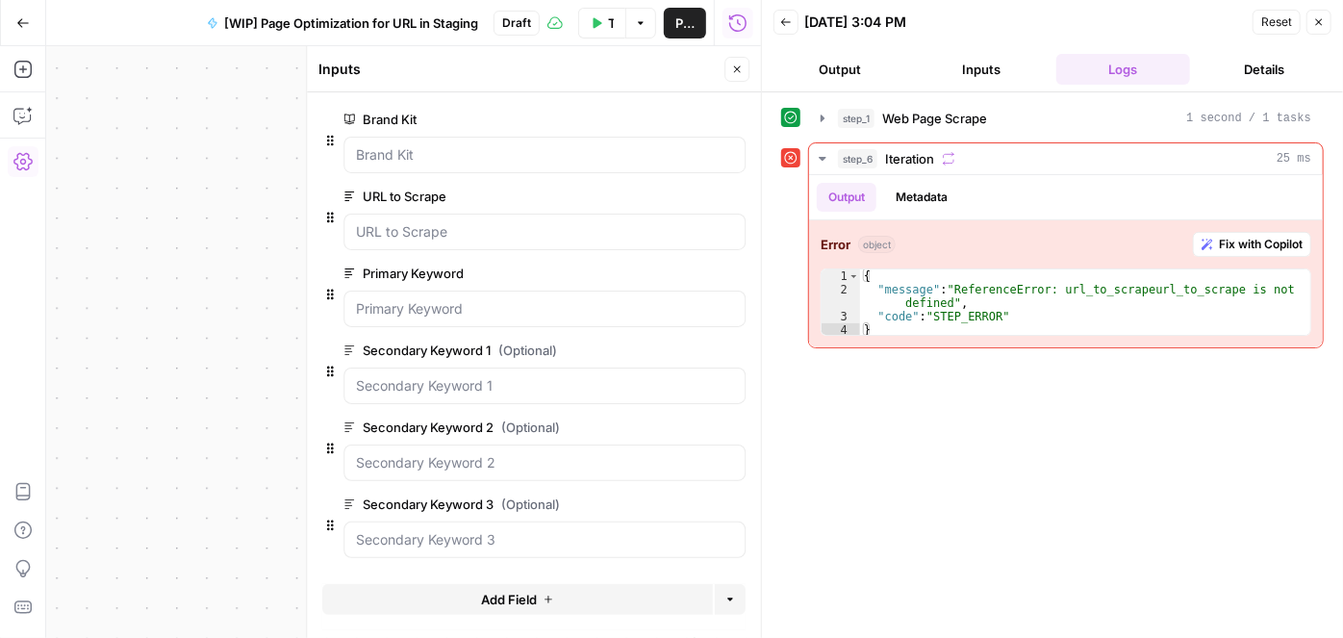
click at [430, 131] on div "Brand Kit edit field Delete group" at bounding box center [545, 140] width 402 height 65
click at [431, 156] on Kit "Brand Kit" at bounding box center [544, 154] width 377 height 19
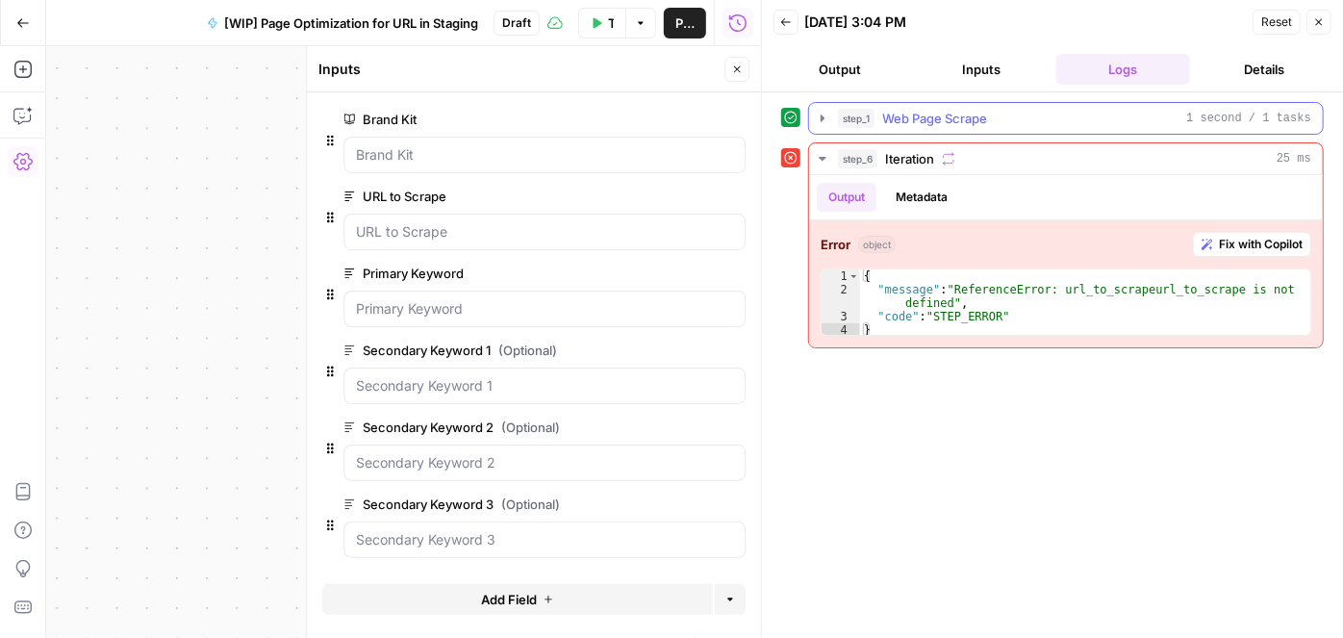
click at [918, 122] on span "Web Page Scrape" at bounding box center [934, 118] width 105 height 19
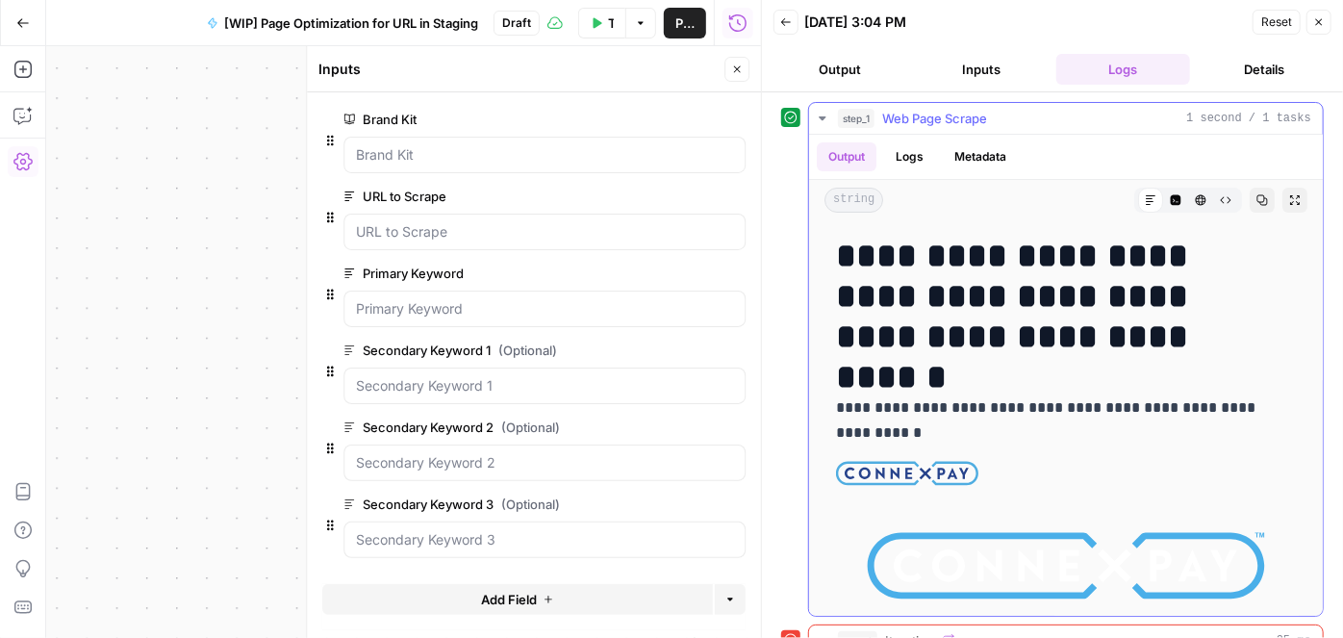
click at [941, 114] on span "Web Page Scrape" at bounding box center [934, 118] width 105 height 19
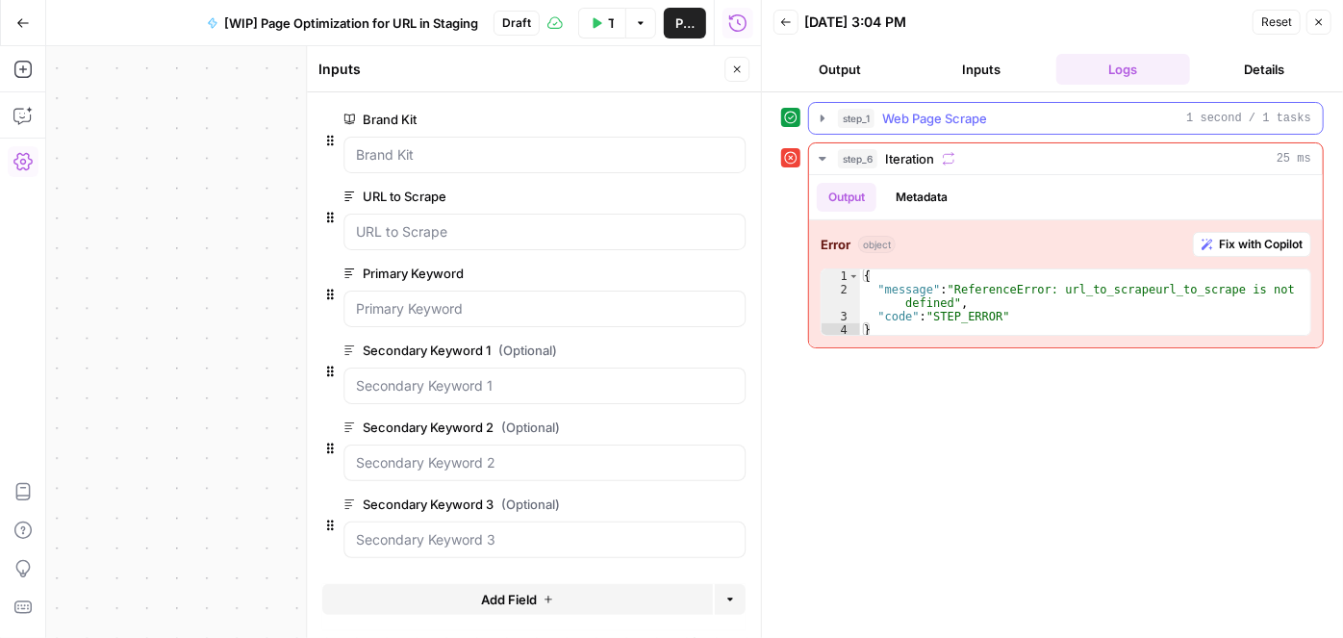
click at [931, 121] on span "Web Page Scrape" at bounding box center [934, 118] width 105 height 19
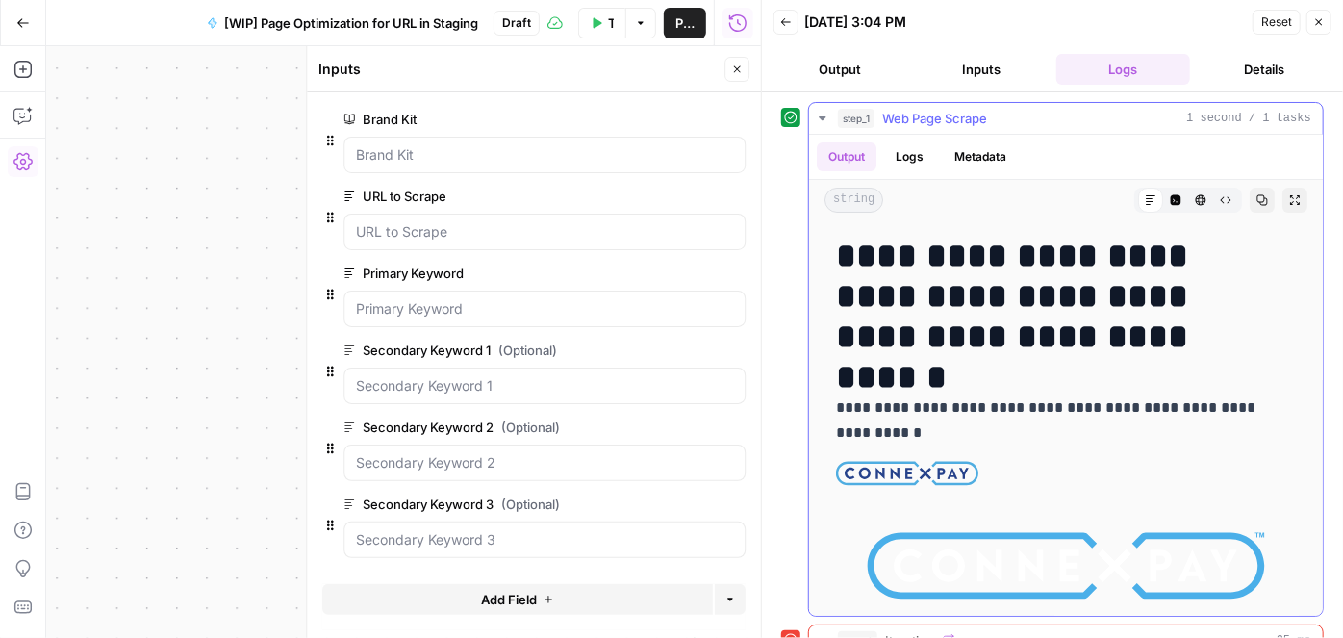
click at [822, 118] on icon "button" at bounding box center [822, 118] width 7 height 4
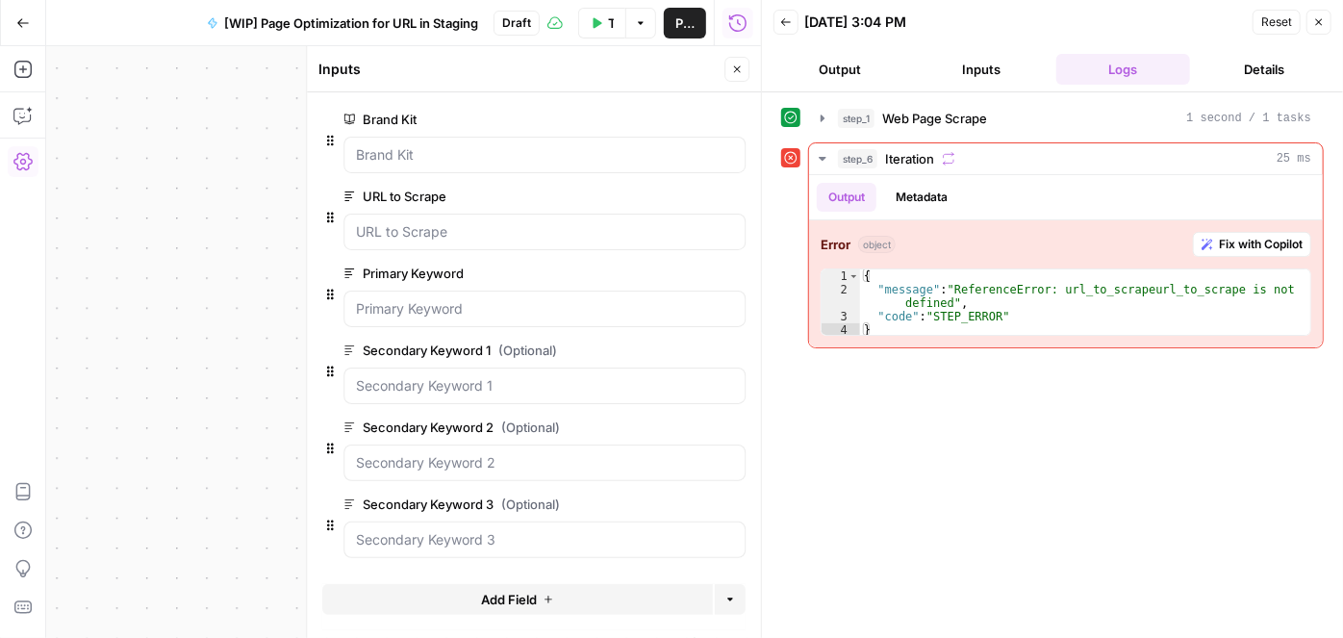
click at [739, 72] on icon "button" at bounding box center [737, 70] width 12 height 12
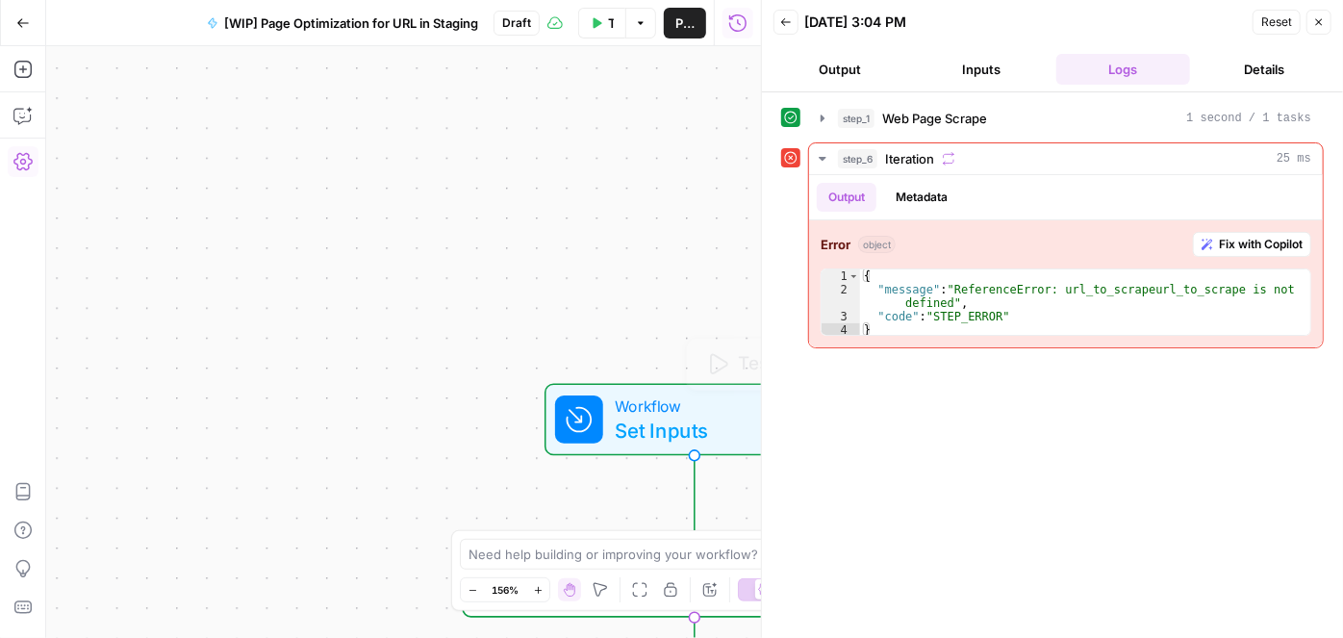
click at [674, 429] on span "Set Inputs" at bounding box center [689, 430] width 148 height 30
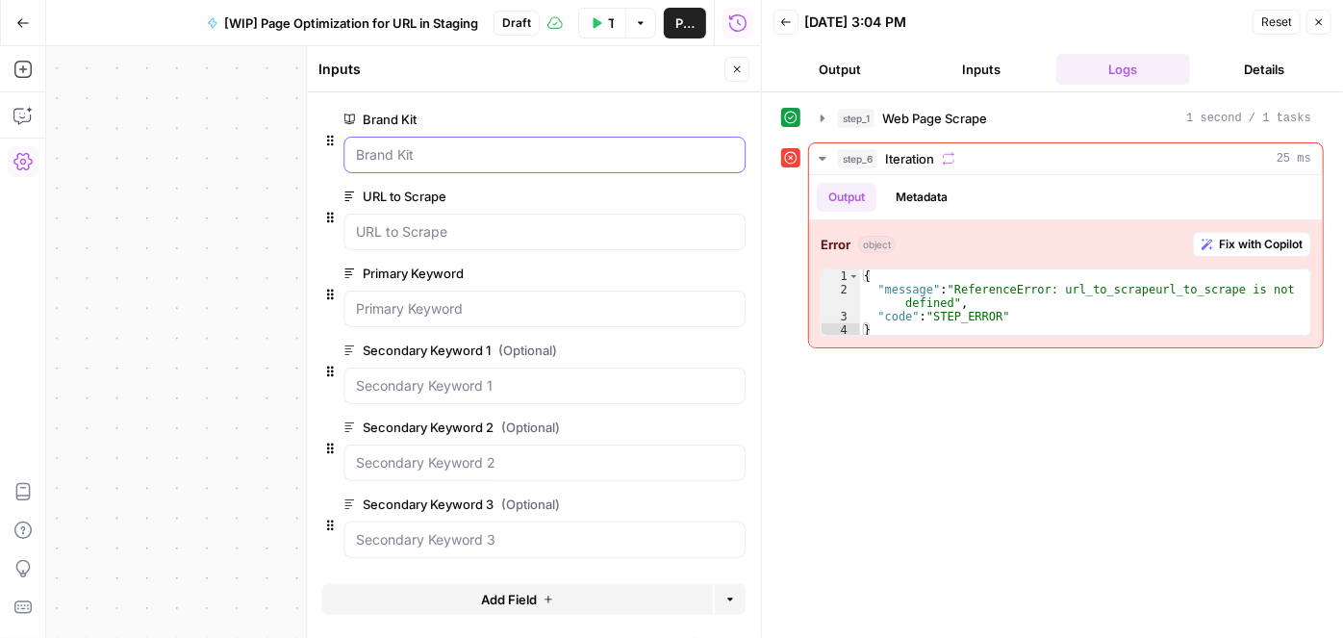
click at [394, 161] on Kit "Brand Kit" at bounding box center [544, 154] width 377 height 19
click at [201, 216] on div "Workflow Set Inputs Inputs Web Page Scrape Web Page Scrape Step 1 Loop Error It…" at bounding box center [403, 342] width 715 height 592
click at [736, 68] on icon "button" at bounding box center [737, 70] width 12 height 12
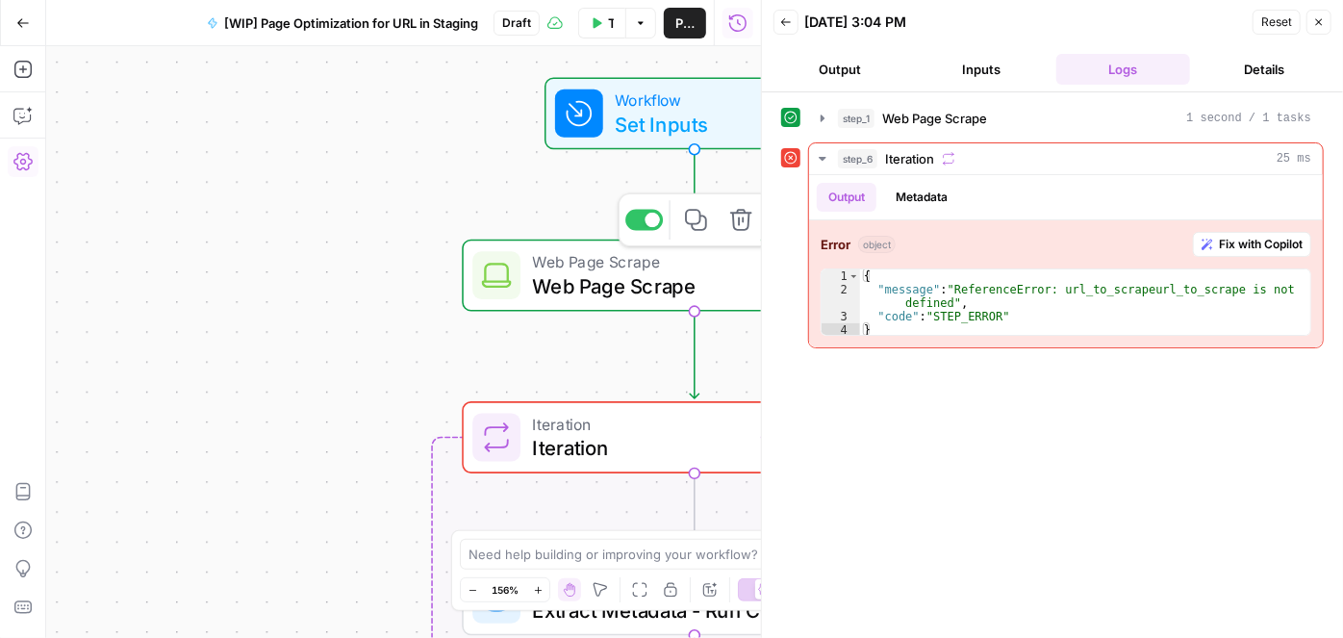
click at [590, 275] on span "Web Page Scrape" at bounding box center [690, 286] width 315 height 30
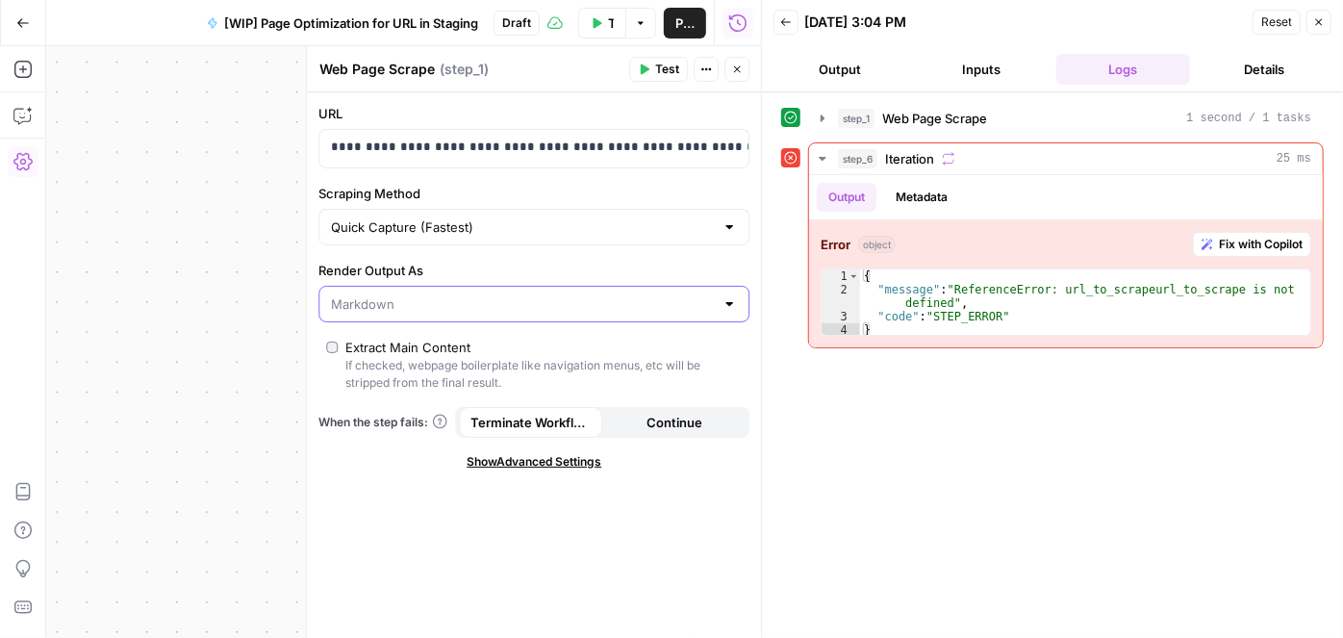
click at [418, 301] on input "Render Output As" at bounding box center [522, 303] width 383 height 19
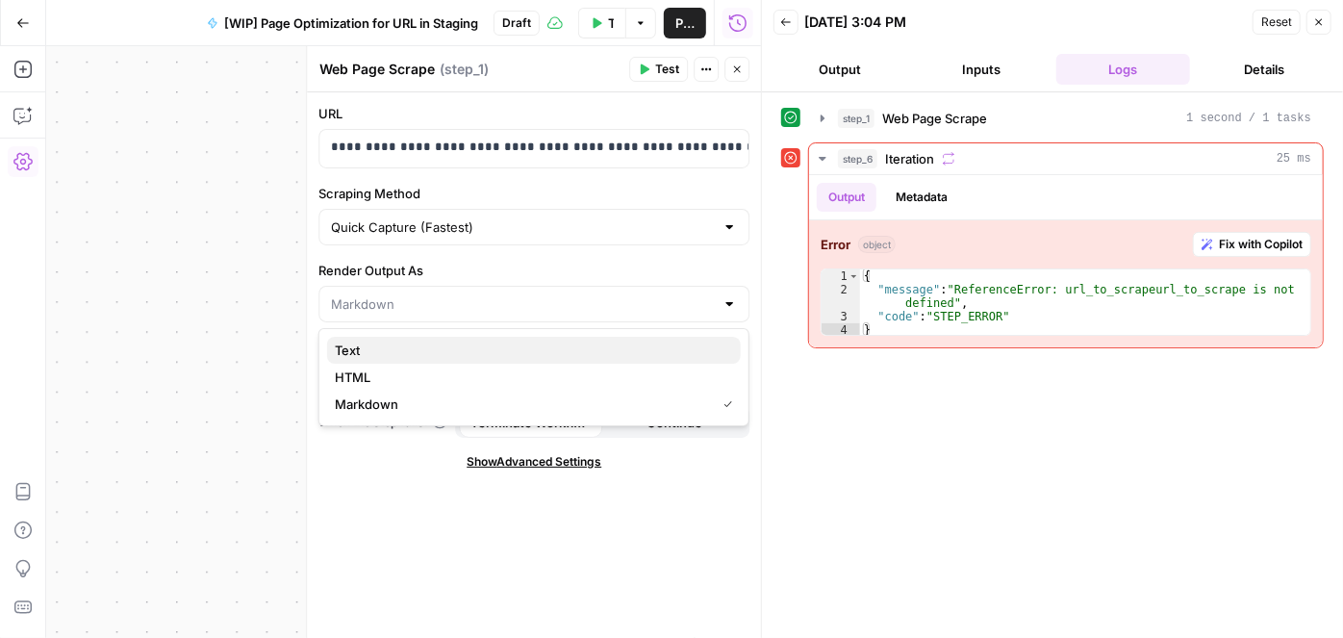
click at [409, 357] on span "Text" at bounding box center [530, 350] width 391 height 19
type input "Text"
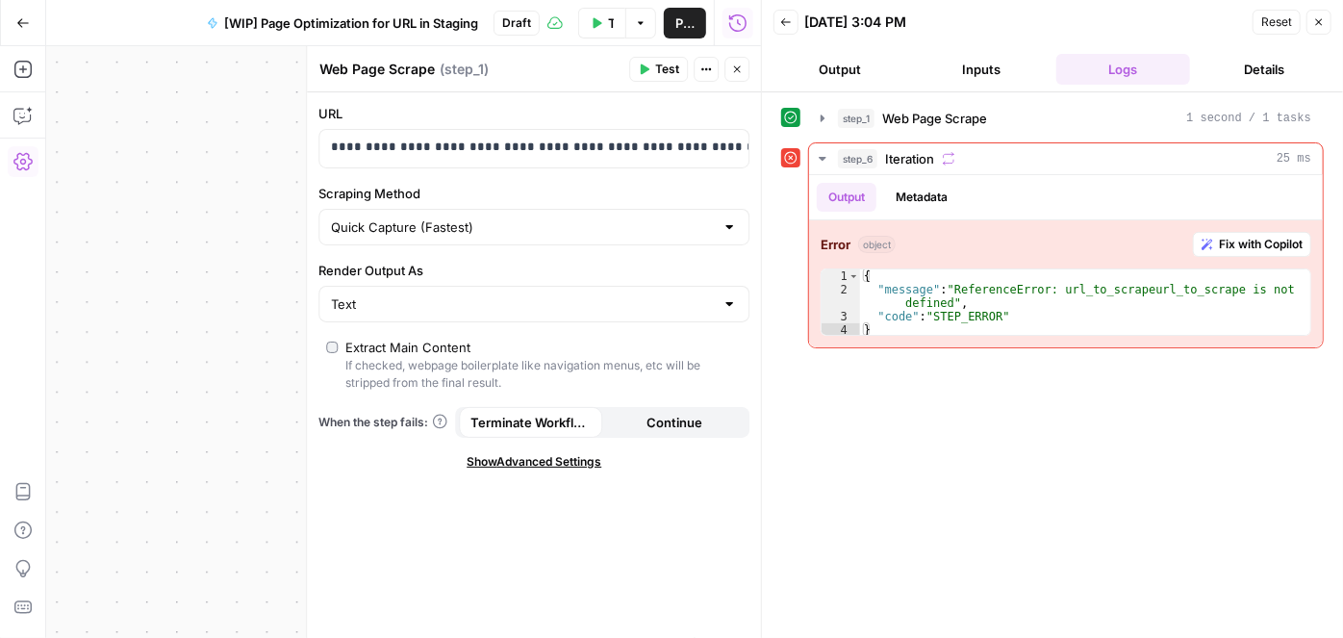
click at [736, 64] on icon "button" at bounding box center [737, 70] width 12 height 12
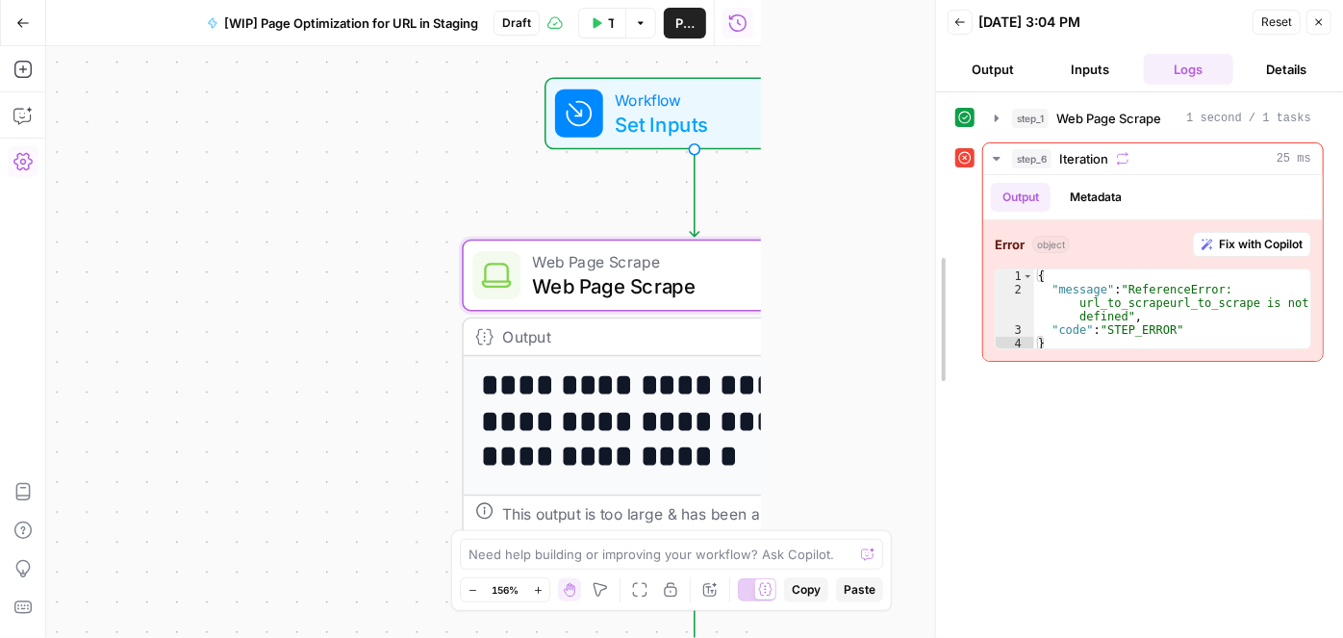
drag, startPoint x: 764, startPoint y: 185, endPoint x: 938, endPoint y: 194, distance: 174.4
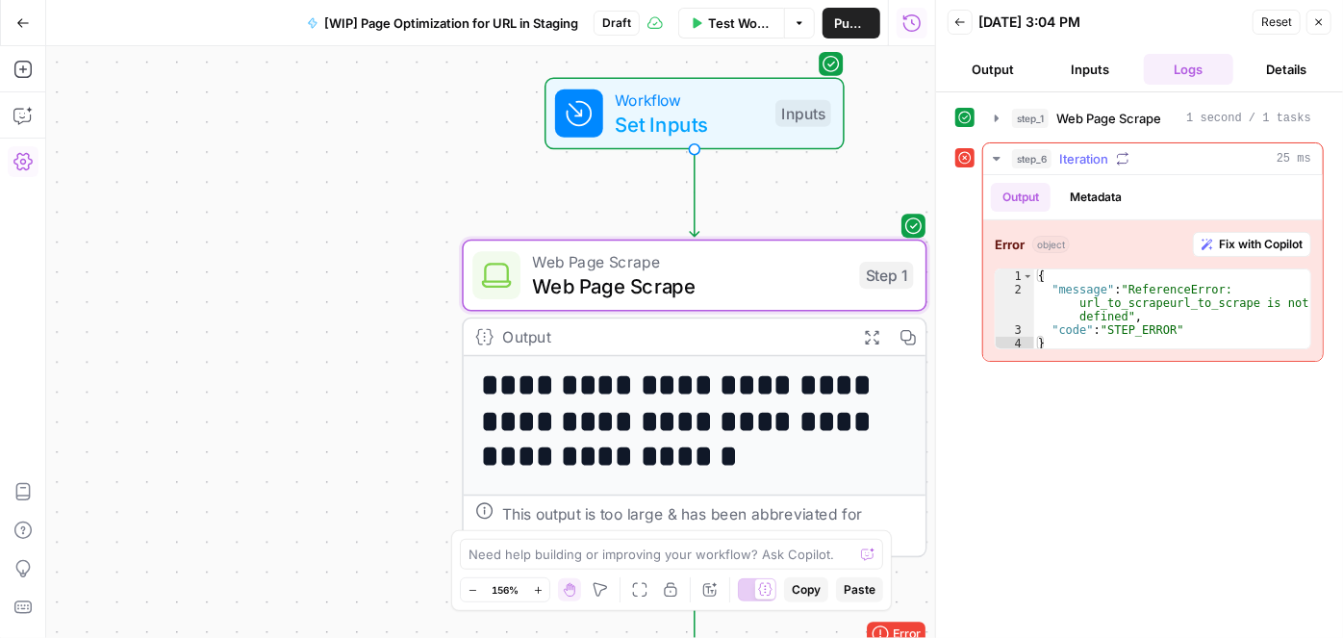
type textarea "**********"
click at [1170, 325] on div "{ "message" : "ReferenceError: url_to_scrapeurl_to_scrape is not defined" , "co…" at bounding box center [1172, 323] width 277 height 108
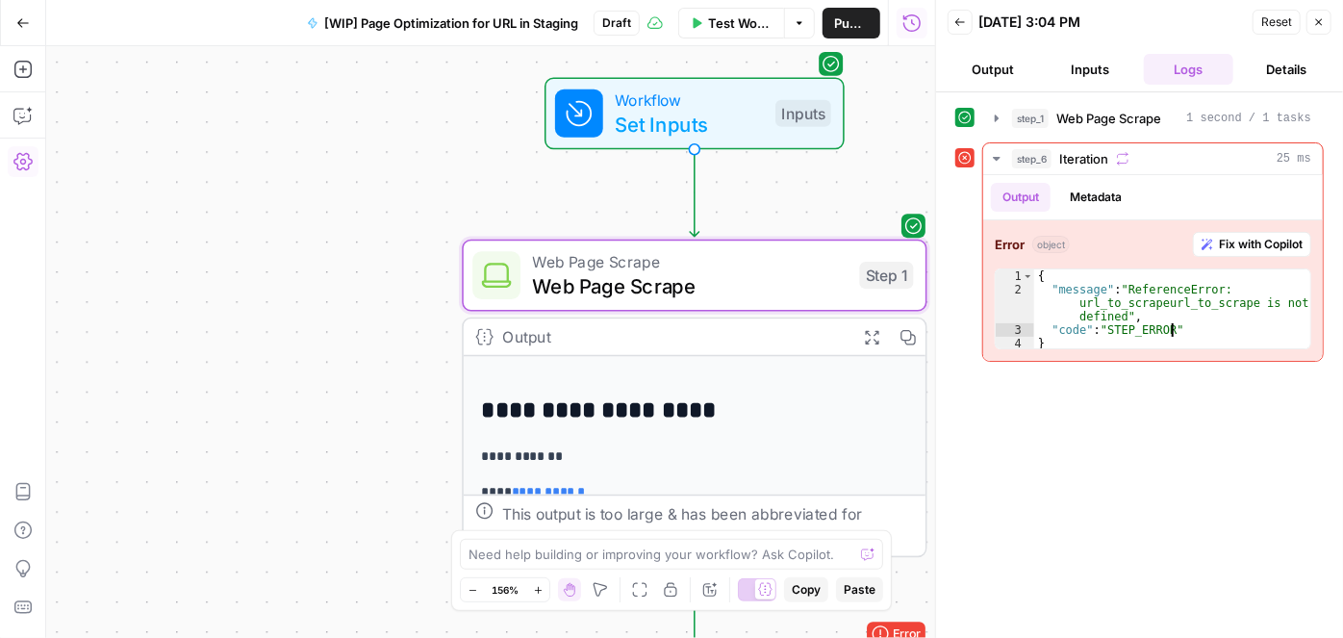
scroll to position [624, 0]
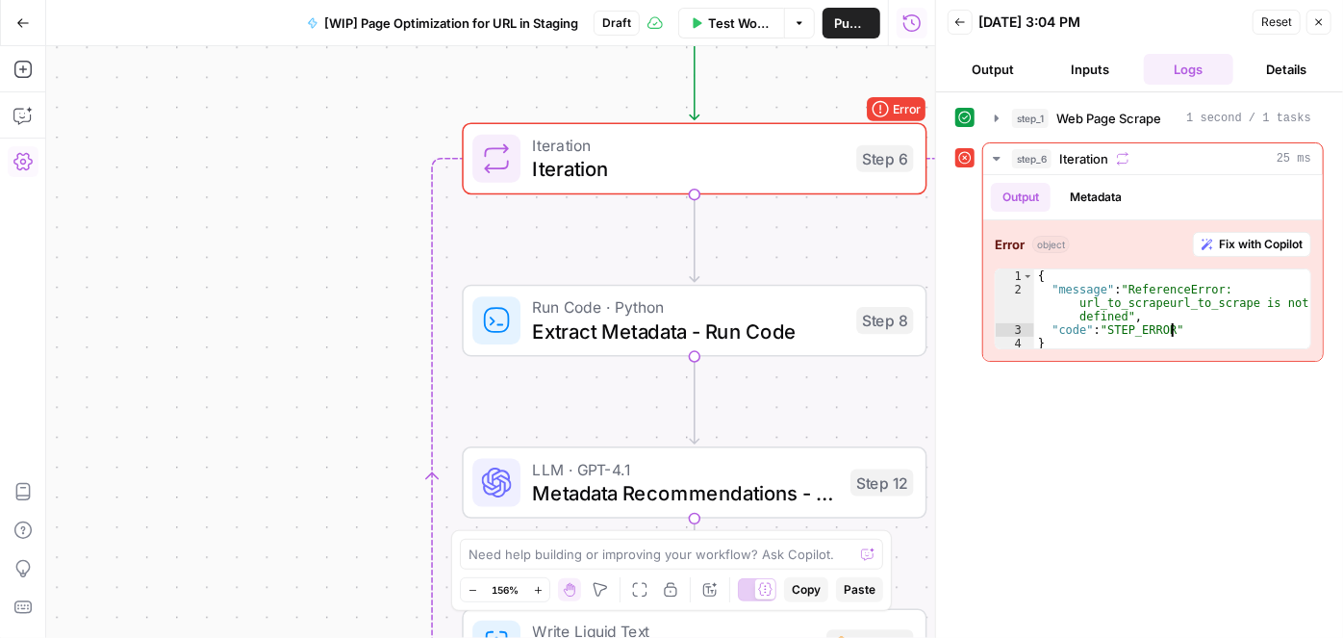
click at [574, 339] on span "Extract Metadata - Run Code" at bounding box center [689, 332] width 312 height 30
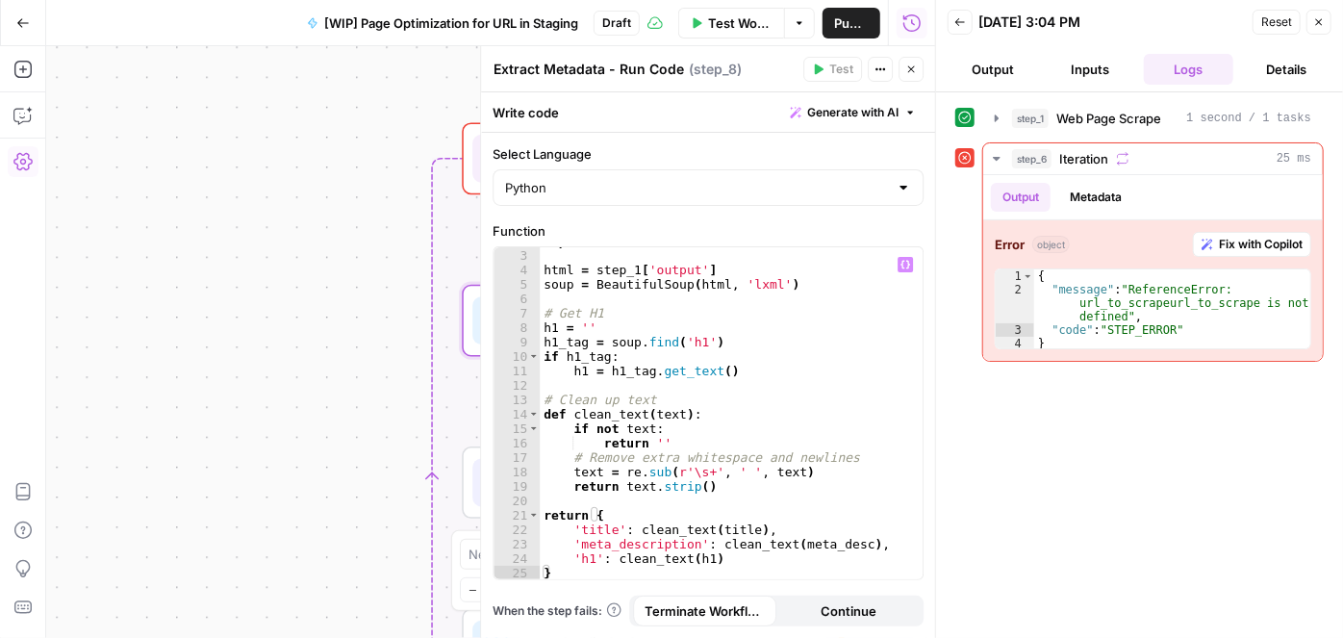
scroll to position [28, 0]
click at [305, 420] on div "**********" at bounding box center [490, 342] width 889 height 592
click at [910, 78] on button "Close" at bounding box center [911, 69] width 25 height 25
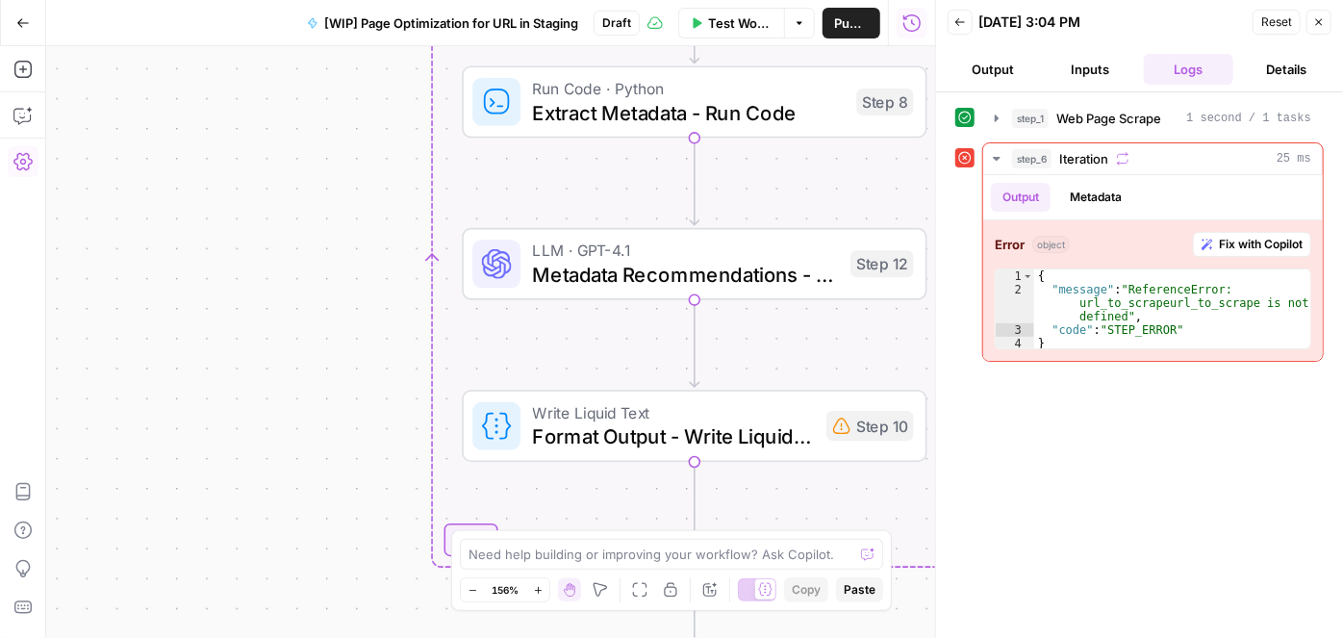
click at [562, 288] on span "Metadata Recommendations - Prompt LLM" at bounding box center [686, 275] width 306 height 30
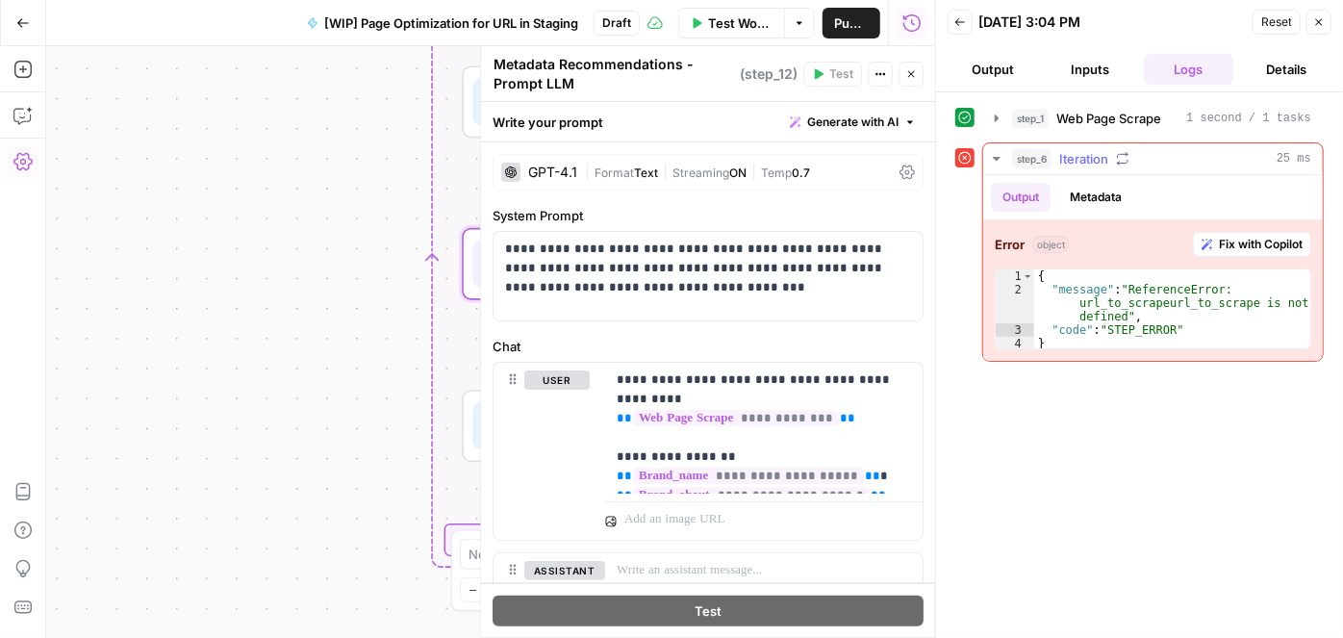
click at [1244, 248] on span "Fix with Copilot" at bounding box center [1261, 244] width 84 height 17
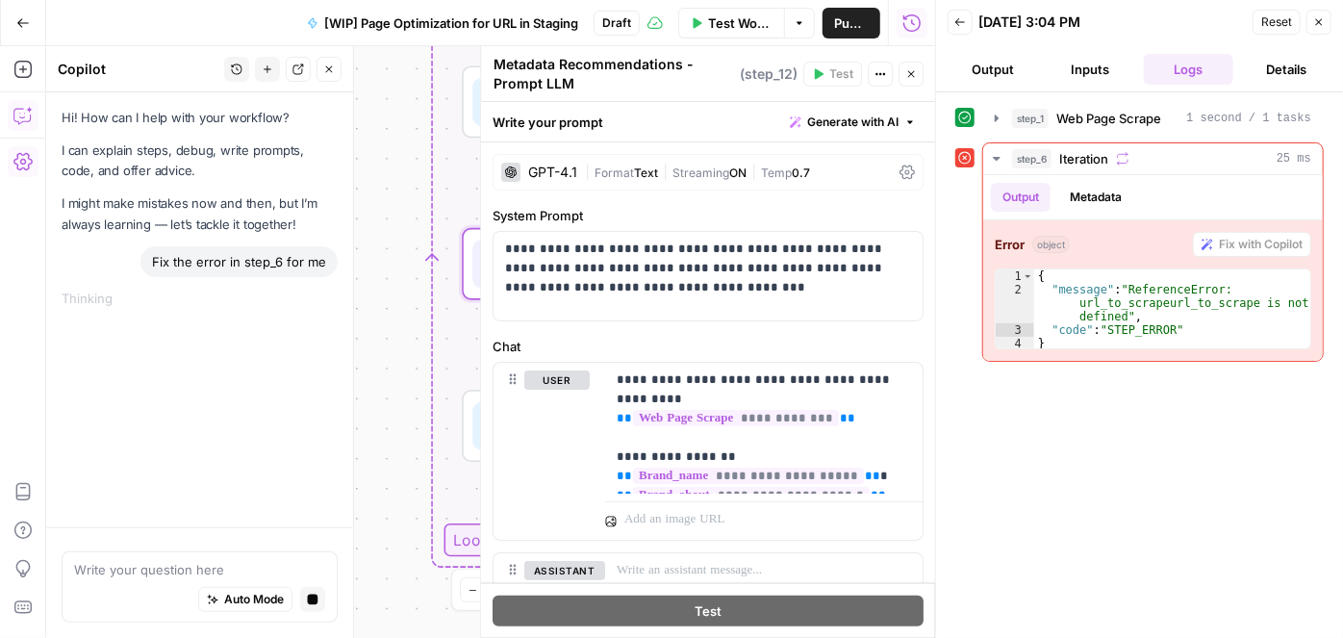
click at [908, 71] on icon "button" at bounding box center [911, 74] width 12 height 12
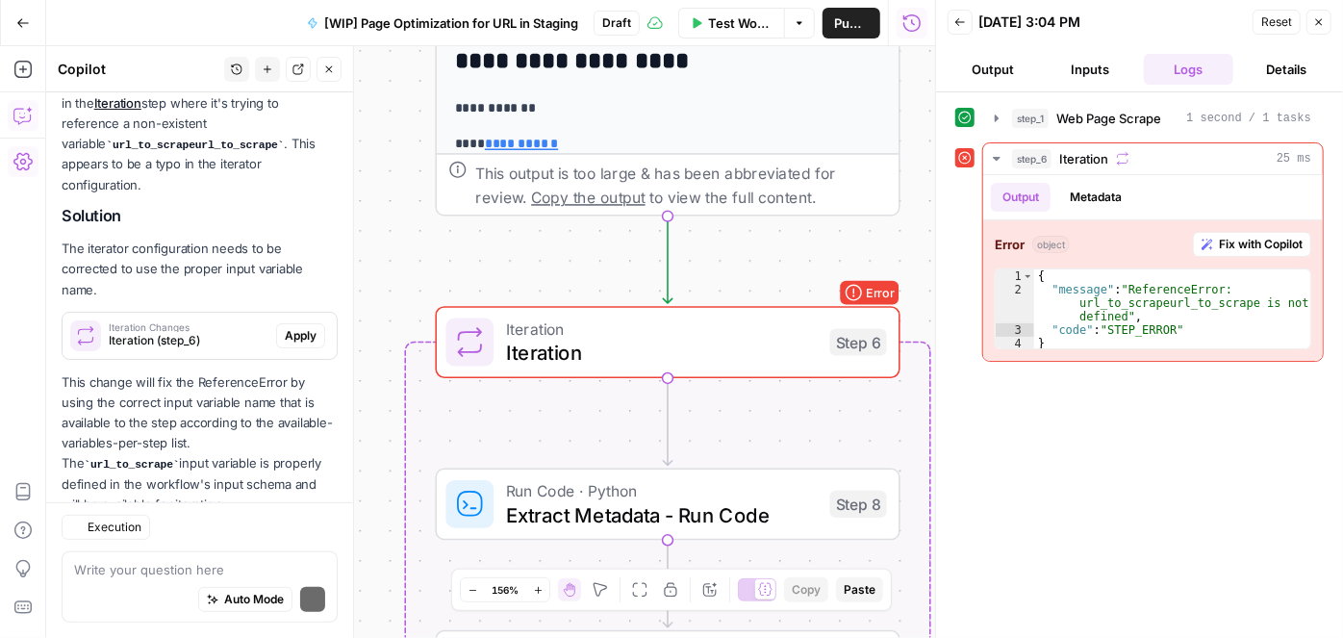
scroll to position [270, 0]
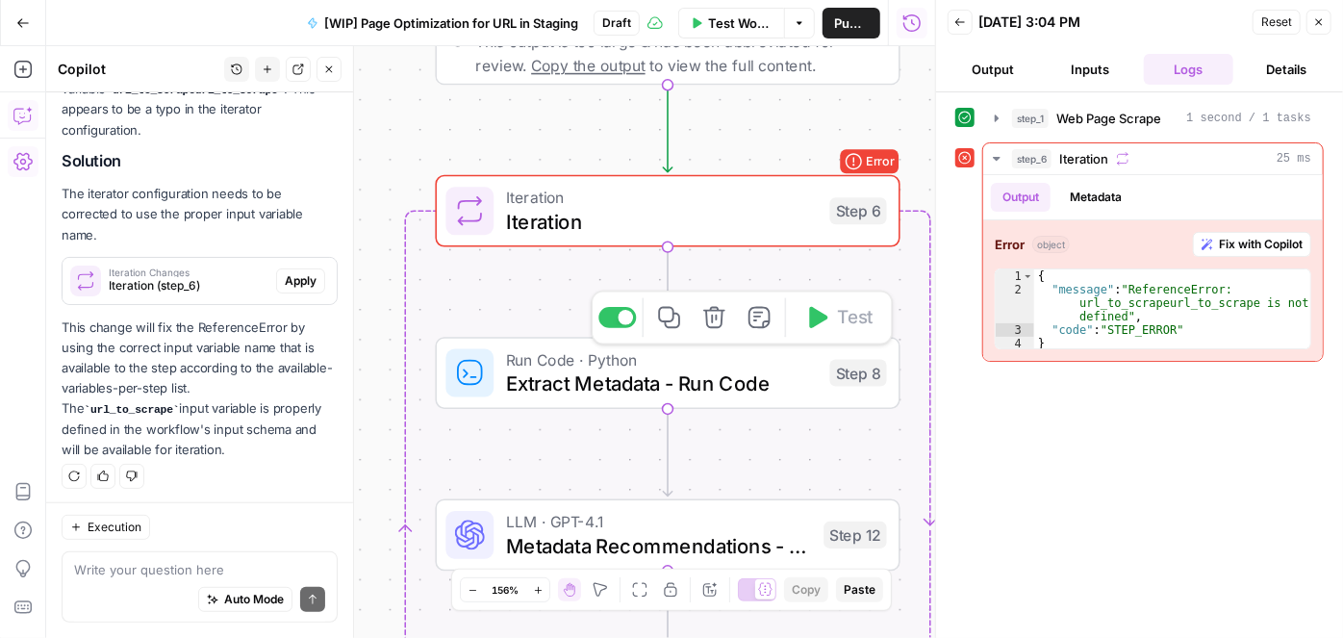
click at [574, 389] on span "Extract Metadata - Run Code" at bounding box center [662, 384] width 312 height 30
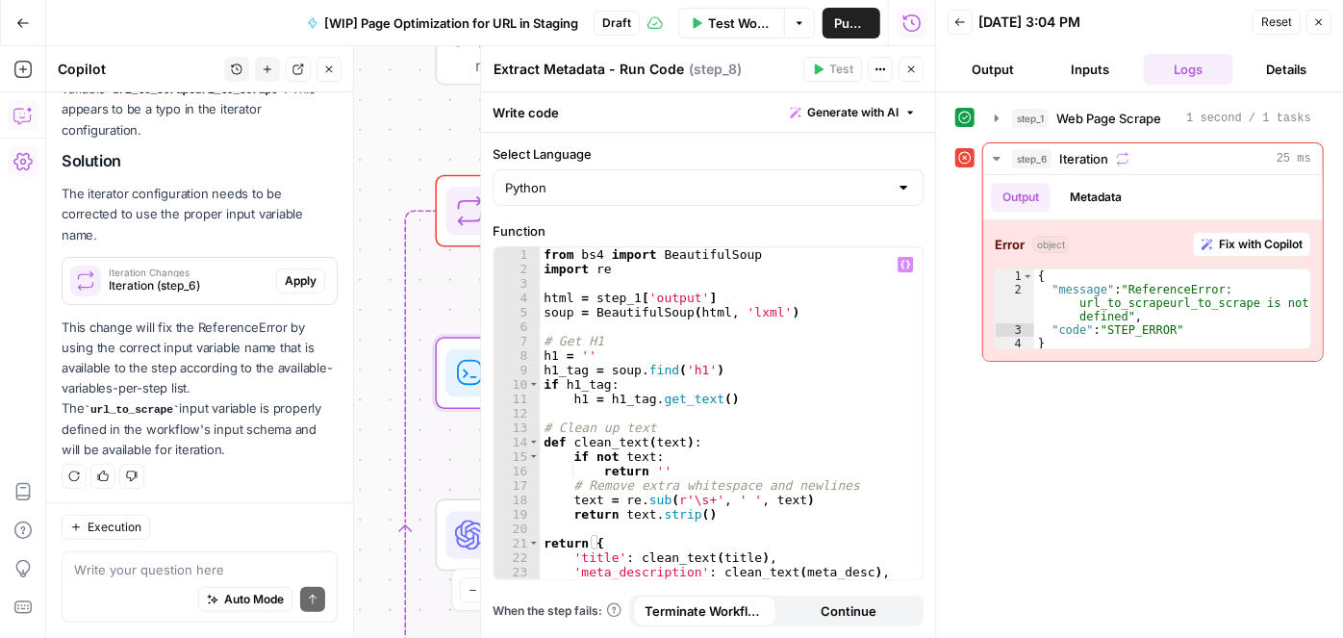
scroll to position [28, 0]
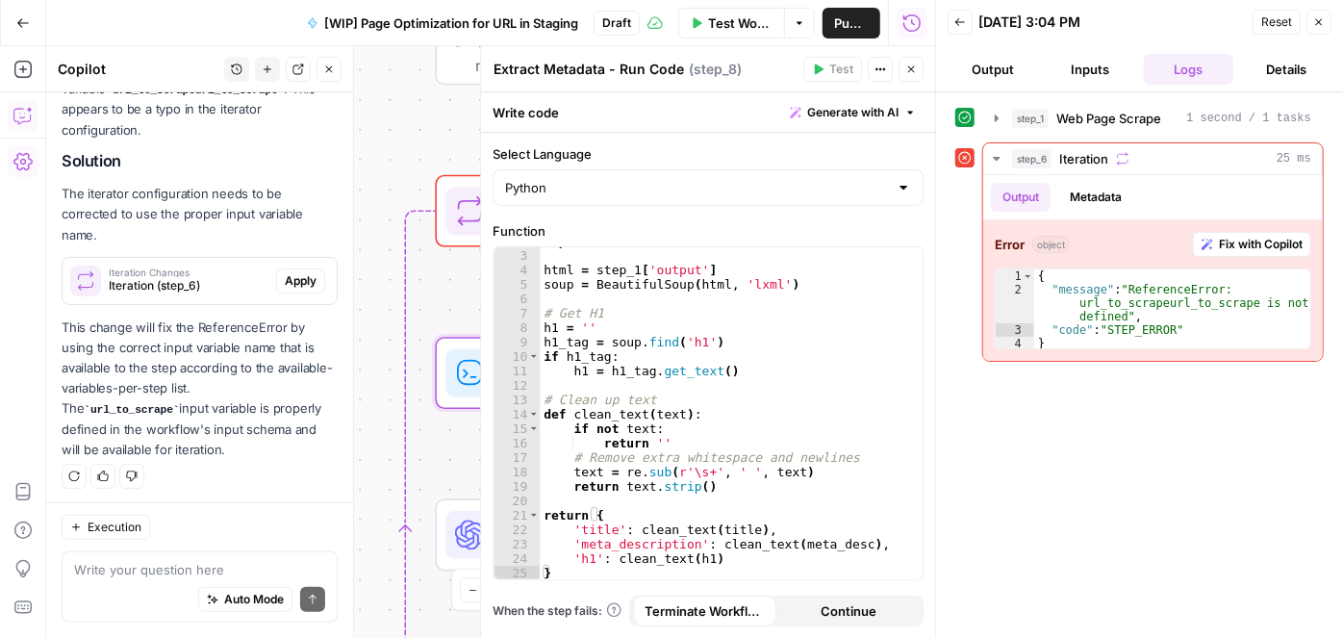
click at [457, 531] on icon at bounding box center [470, 535] width 30 height 30
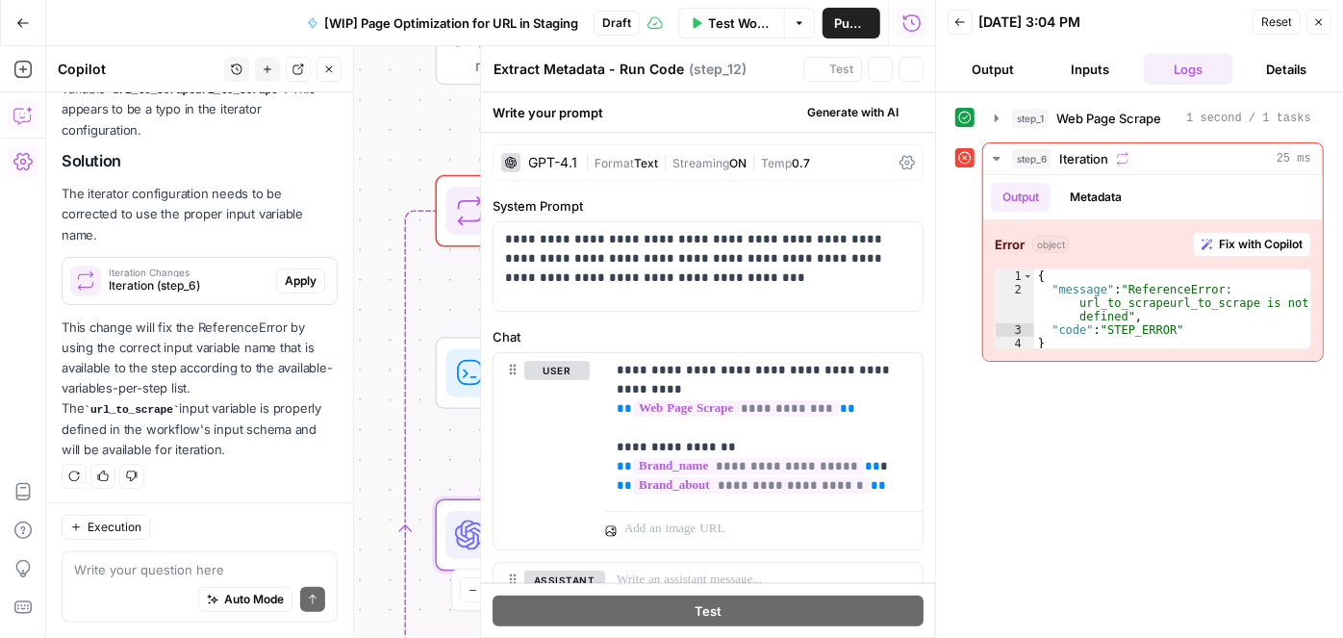
type textarea "Metadata Recommendations - Prompt LLM"
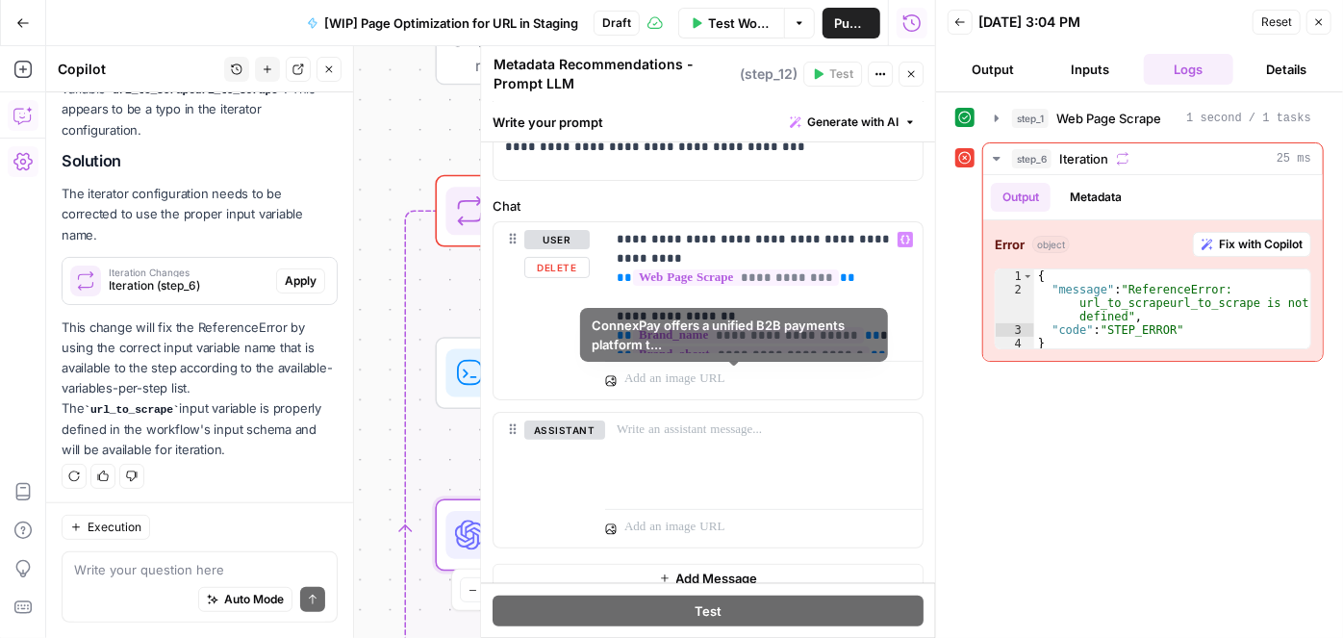
scroll to position [157, 0]
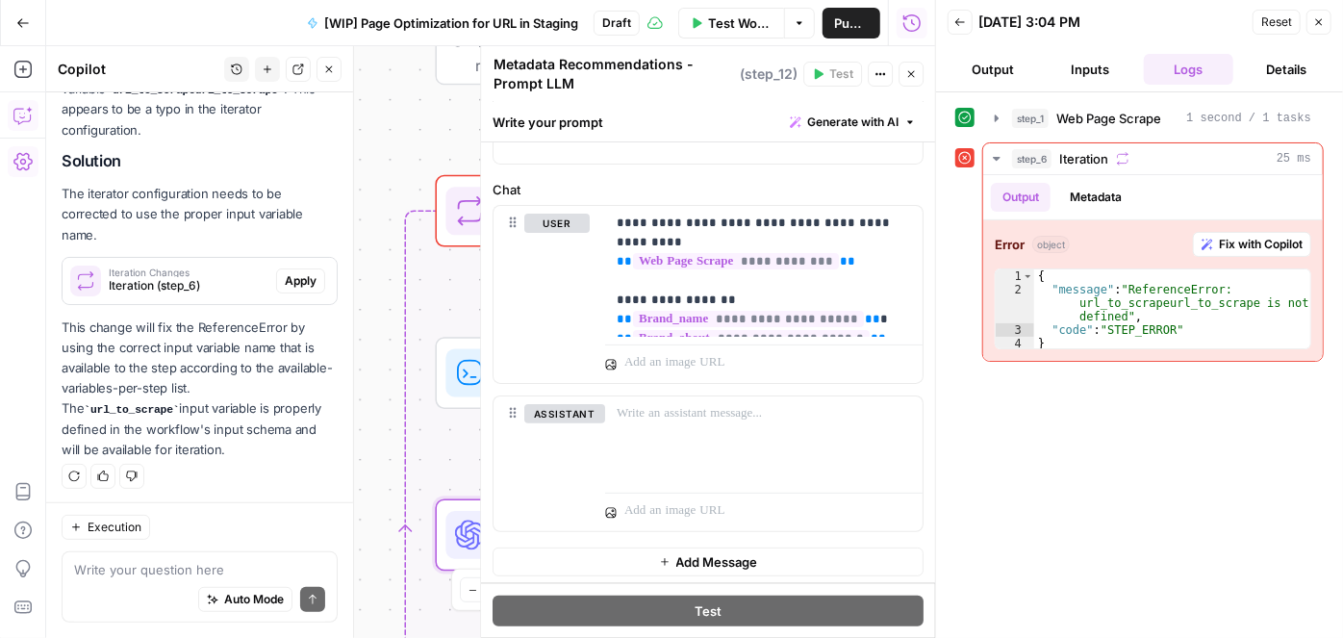
click at [395, 388] on div "**********" at bounding box center [490, 342] width 889 height 592
click at [914, 69] on icon "button" at bounding box center [911, 74] width 12 height 12
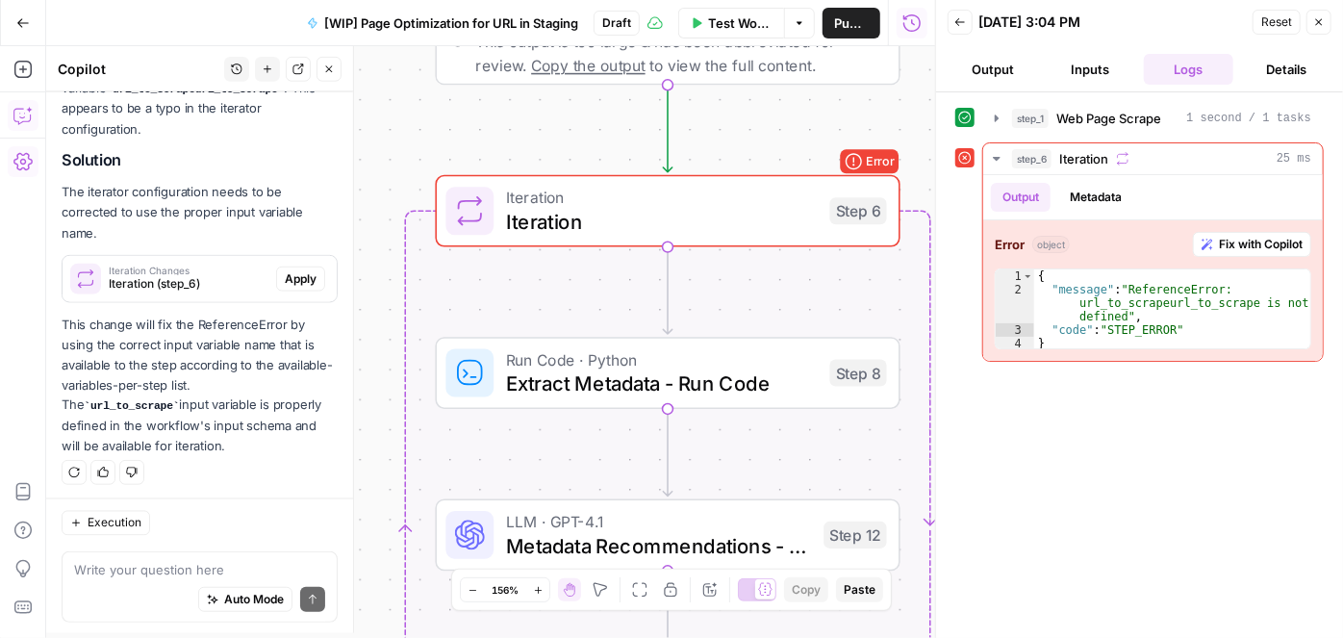
scroll to position [270, 0]
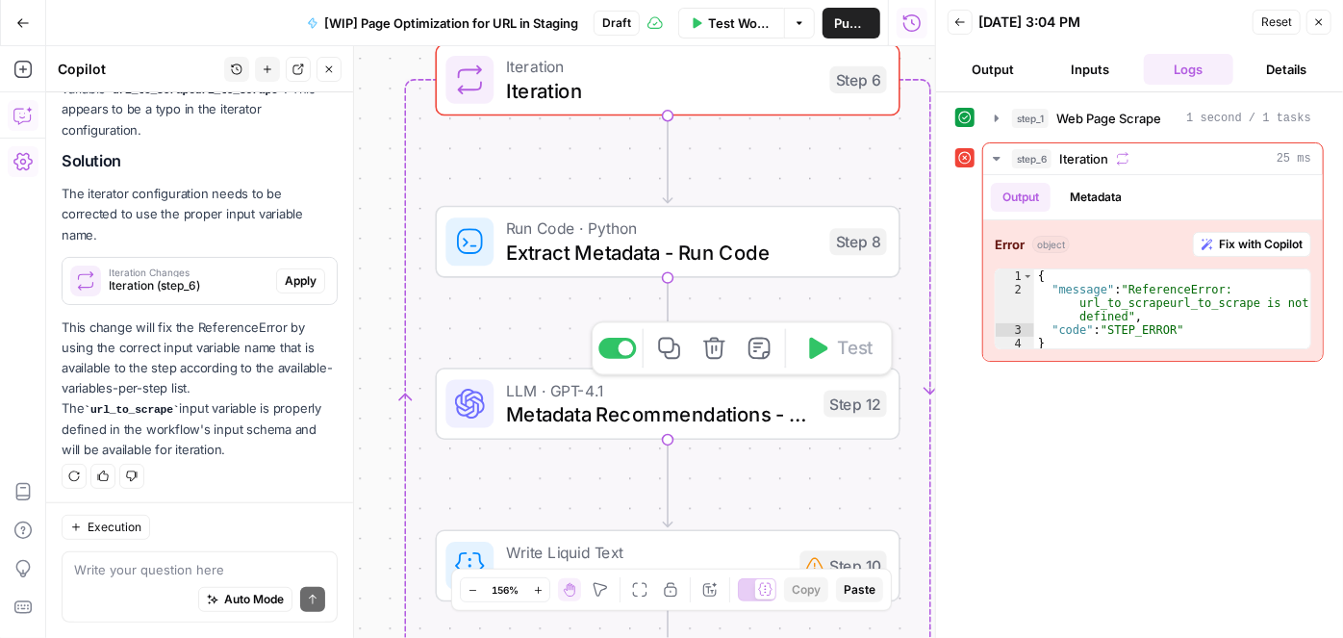
click at [660, 414] on span "Metadata Recommendations - Prompt LLM" at bounding box center [659, 414] width 306 height 30
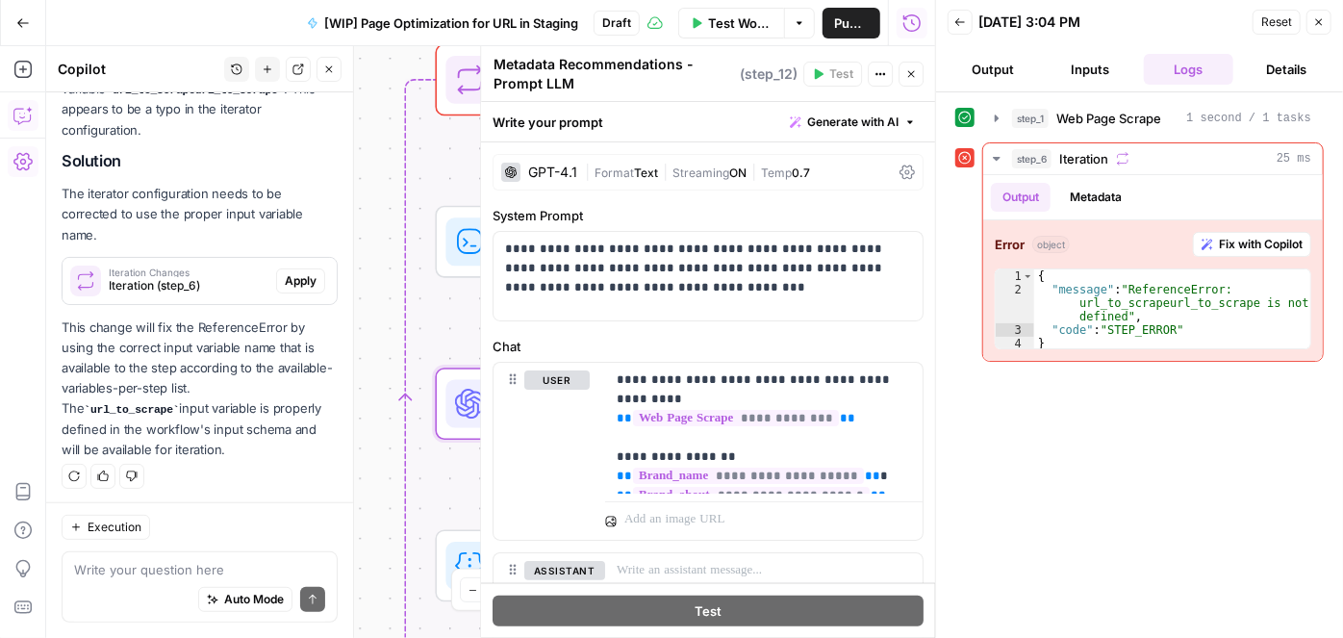
drag, startPoint x: 906, startPoint y: 73, endPoint x: 883, endPoint y: 83, distance: 25.0
click at [906, 72] on icon "button" at bounding box center [911, 74] width 12 height 12
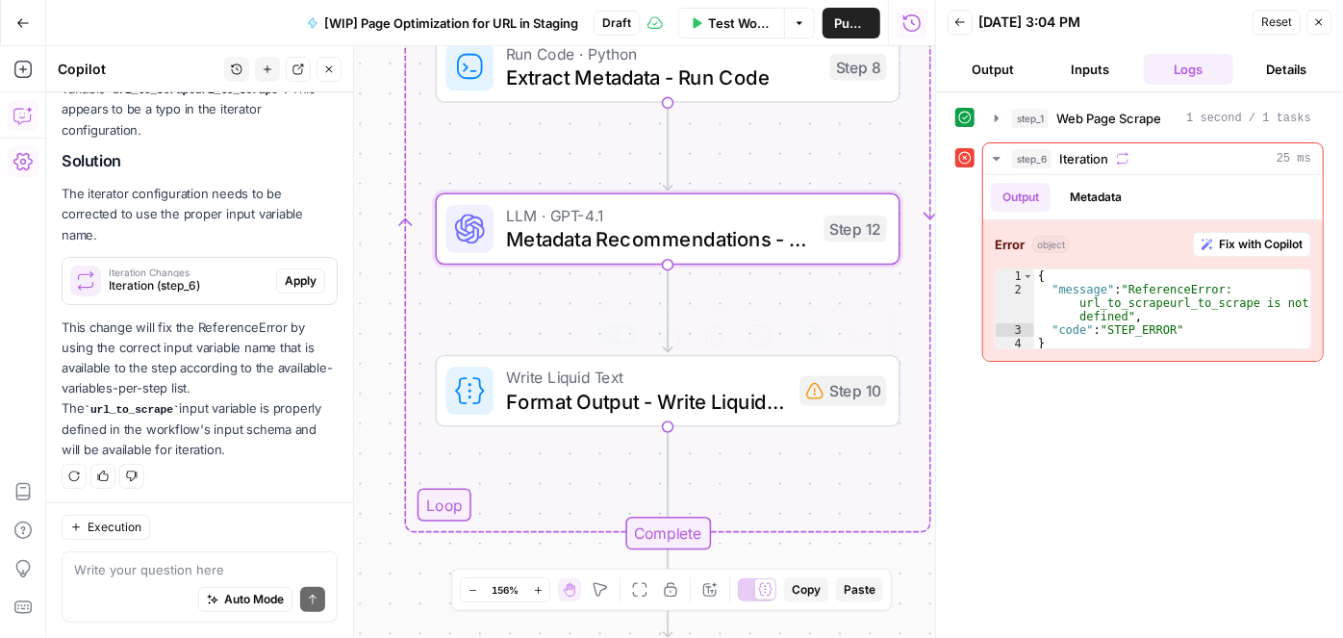
click at [536, 393] on span "Format Output - Write Liquid Text" at bounding box center [647, 402] width 282 height 30
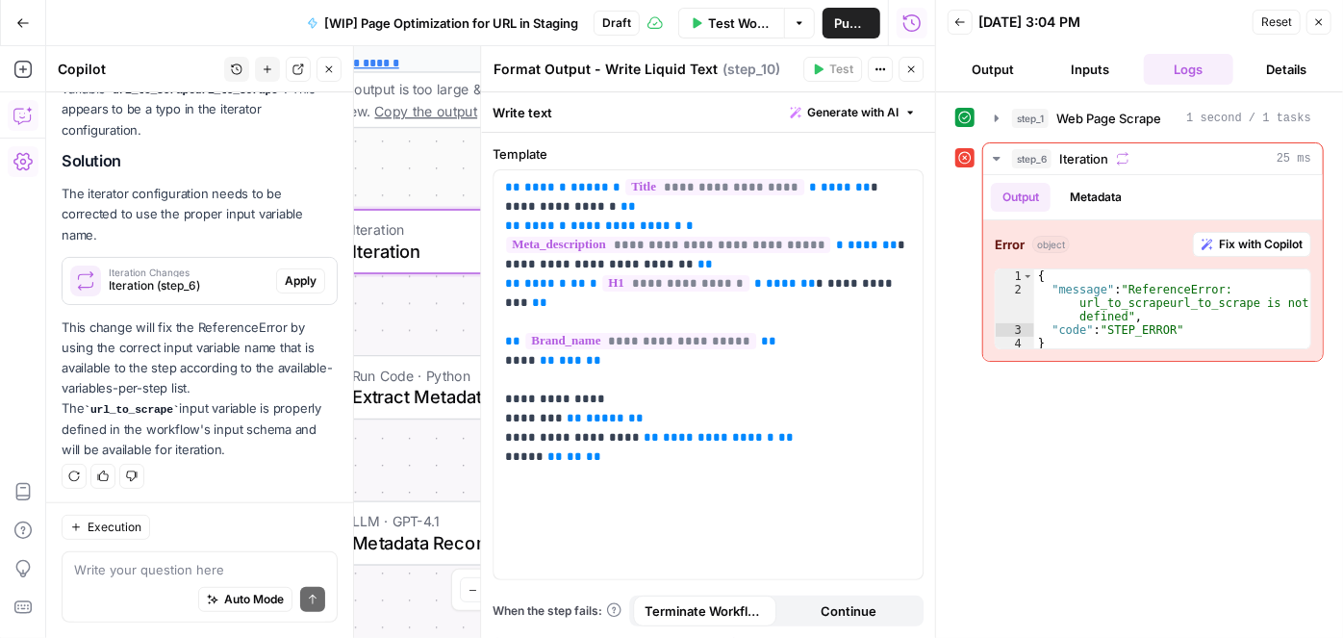
click at [294, 275] on span "Apply" at bounding box center [301, 280] width 32 height 17
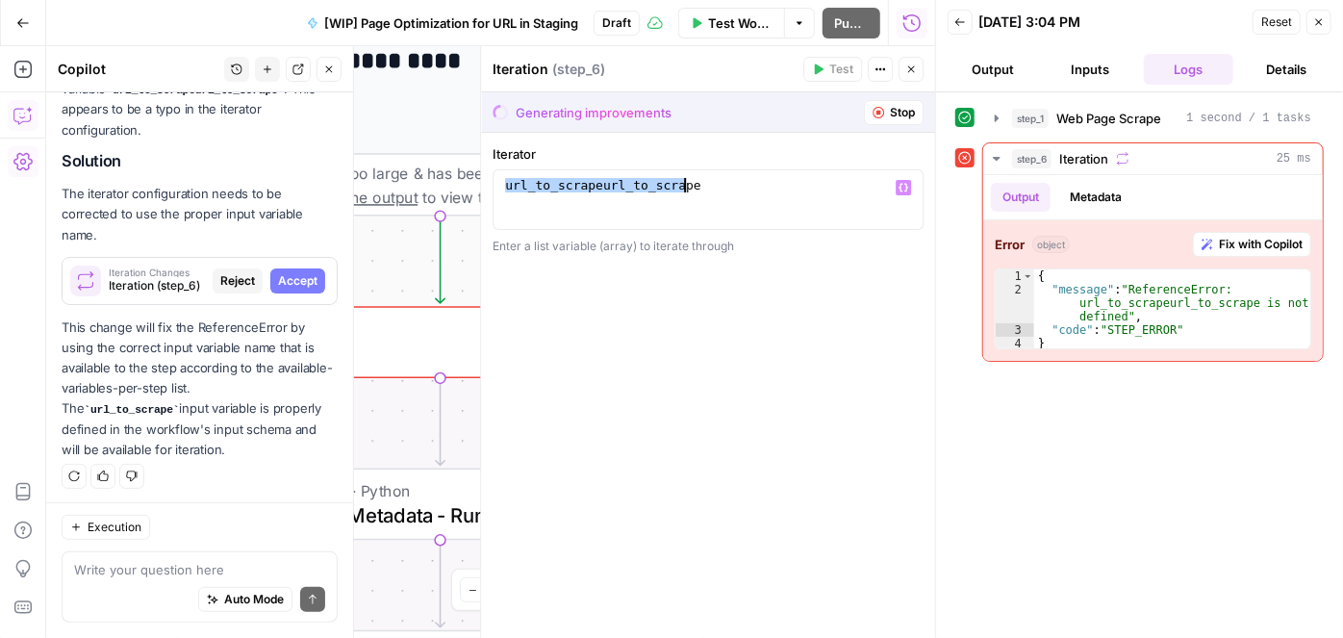
drag, startPoint x: 599, startPoint y: 177, endPoint x: 713, endPoint y: 183, distance: 113.7
click at [713, 183] on div "url_to_scrapeurl_to_scrape" at bounding box center [708, 214] width 415 height 72
click at [718, 184] on div "url_to_scrapeurl_to_scrape" at bounding box center [708, 199] width 414 height 43
drag, startPoint x: 721, startPoint y: 184, endPoint x: 635, endPoint y: 184, distance: 85.6
click at [635, 184] on div "url_to_scrapeurl_to_scrape" at bounding box center [708, 214] width 415 height 72
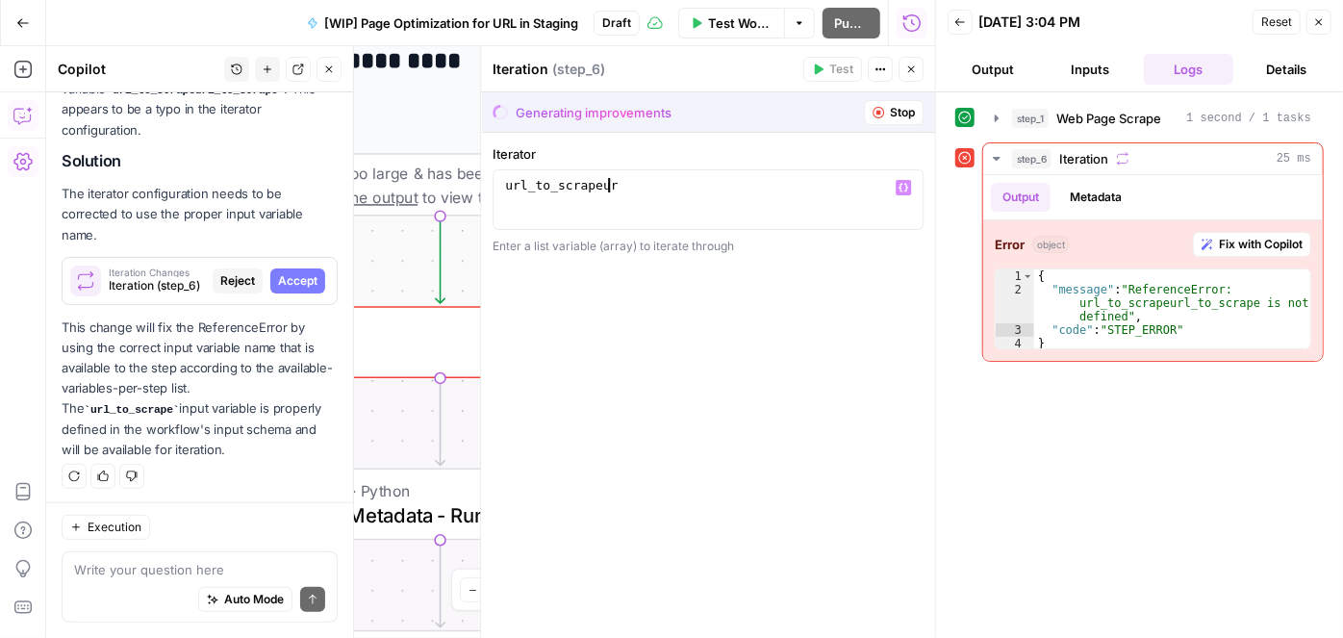
type textarea "**********"
click at [906, 108] on span "Stop" at bounding box center [902, 112] width 25 height 17
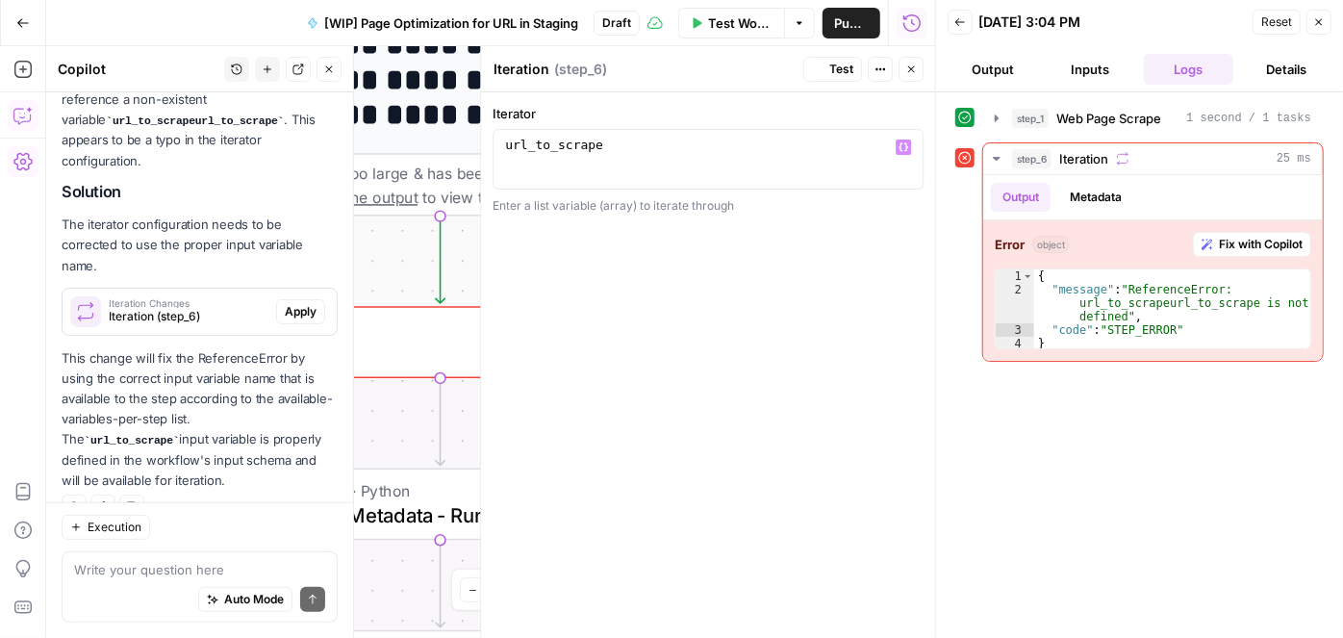
scroll to position [301, 0]
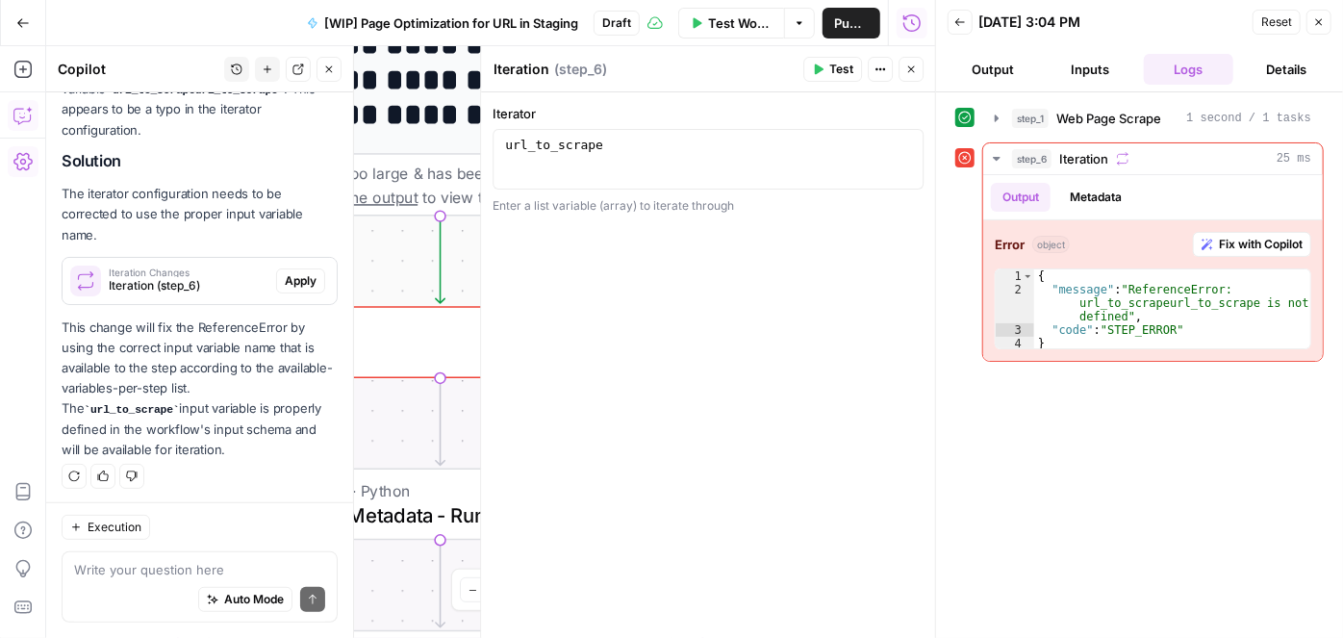
click at [914, 66] on icon "button" at bounding box center [911, 69] width 7 height 7
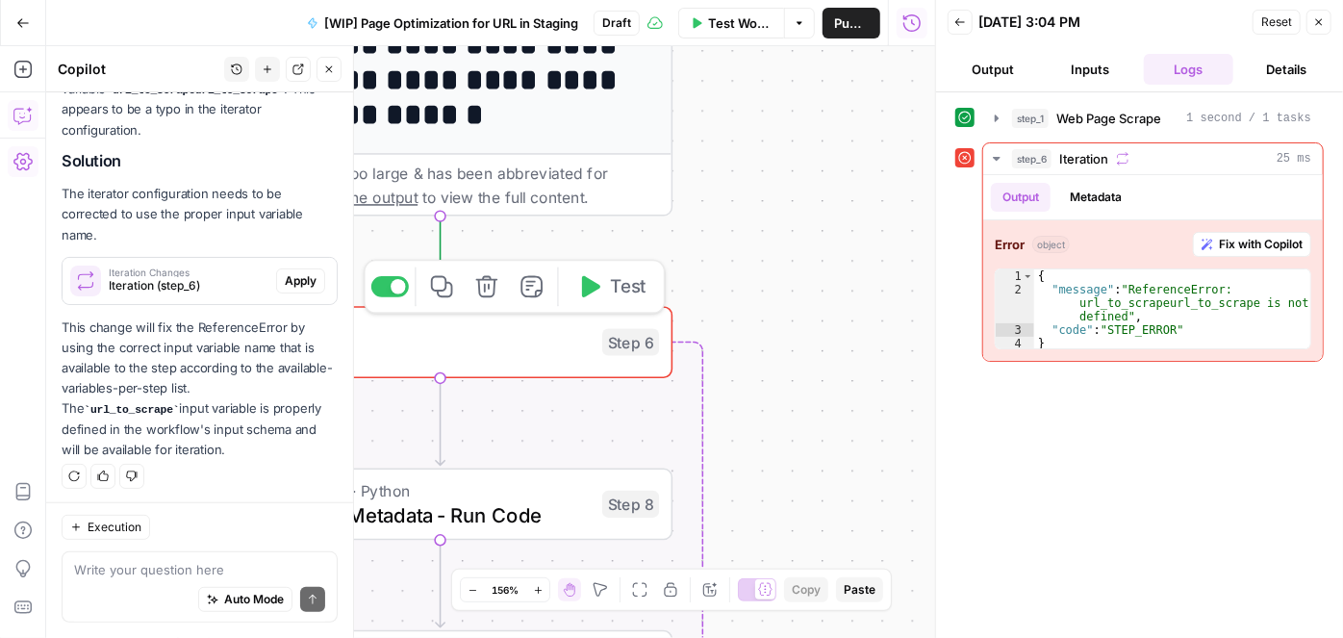
click at [600, 299] on button "Test" at bounding box center [611, 287] width 93 height 39
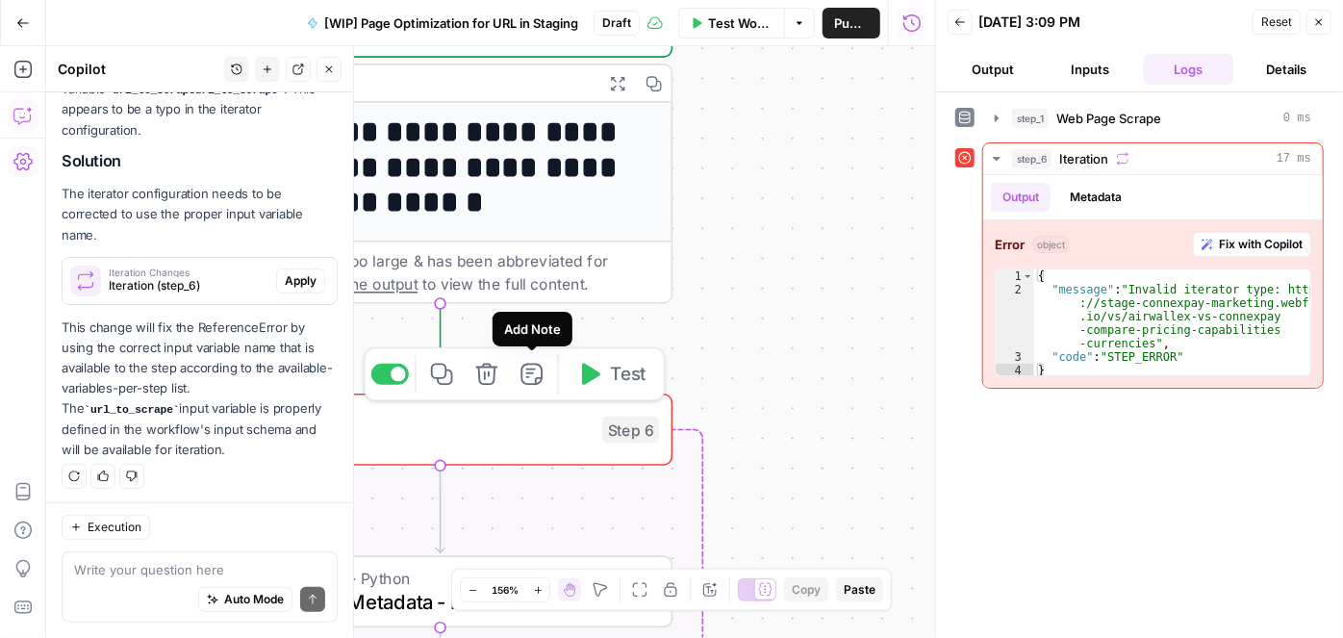
click at [470, 164] on h1 "**********" at bounding box center [430, 168] width 406 height 106
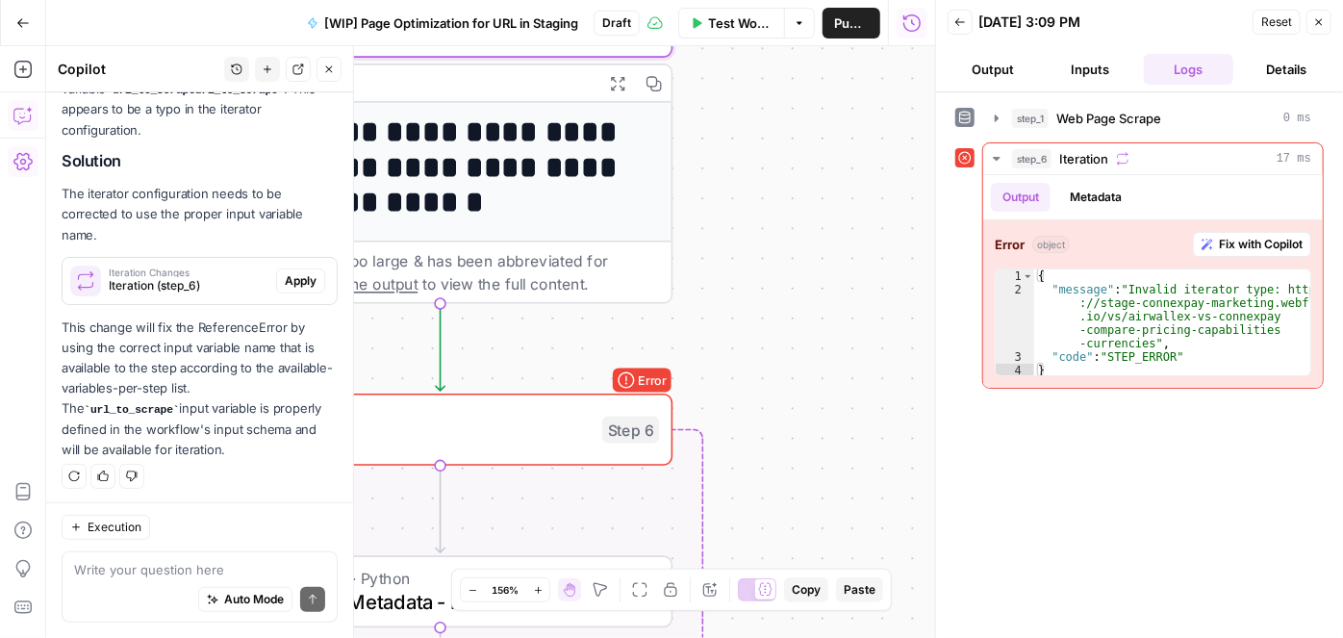
click at [610, 79] on icon "button" at bounding box center [617, 83] width 16 height 16
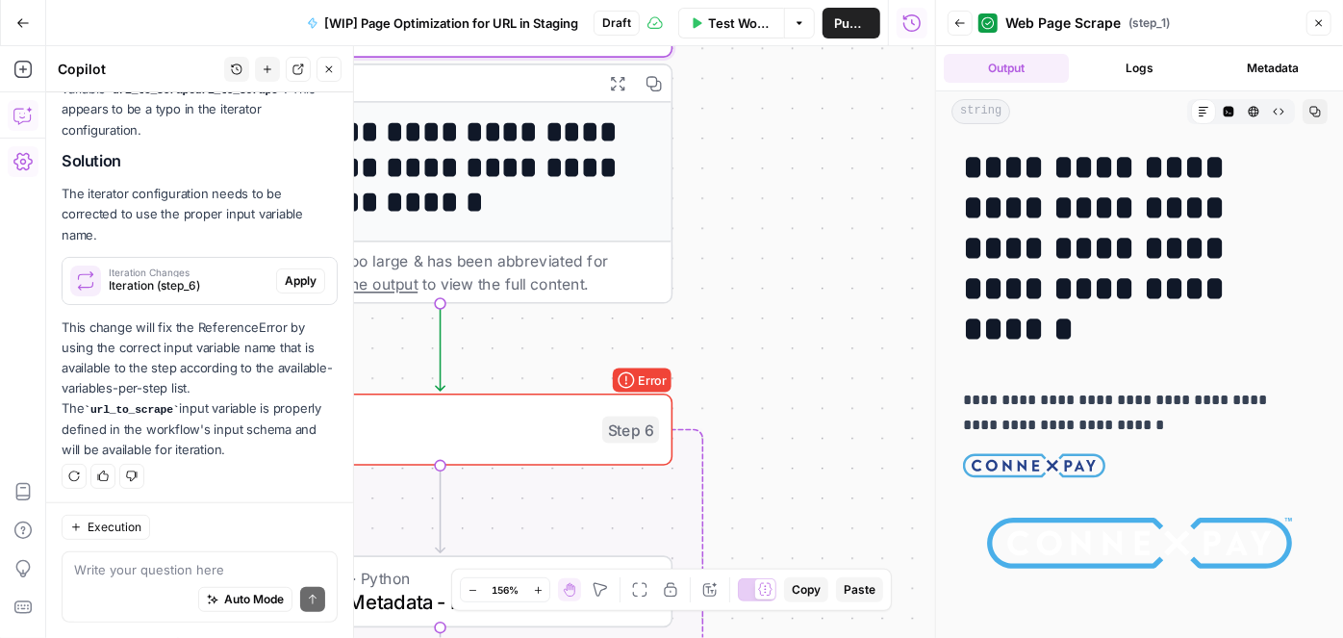
click at [1325, 22] on button "Close" at bounding box center [1319, 23] width 25 height 25
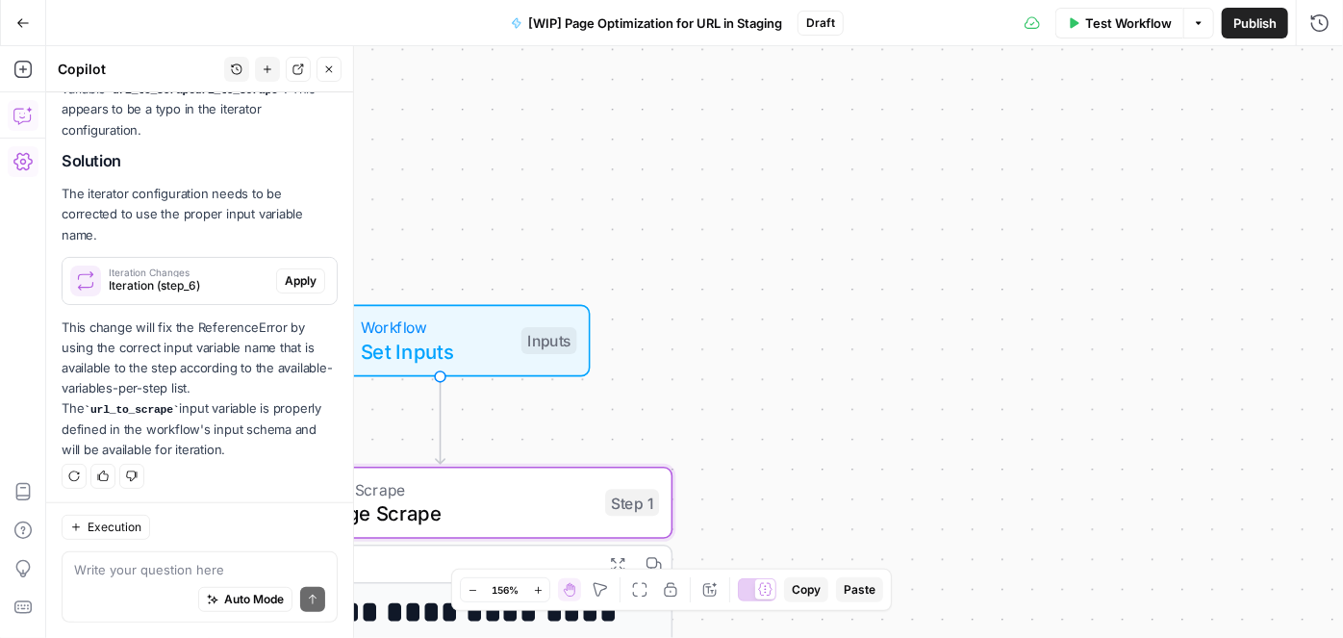
click at [412, 346] on span "Set Inputs" at bounding box center [435, 351] width 148 height 30
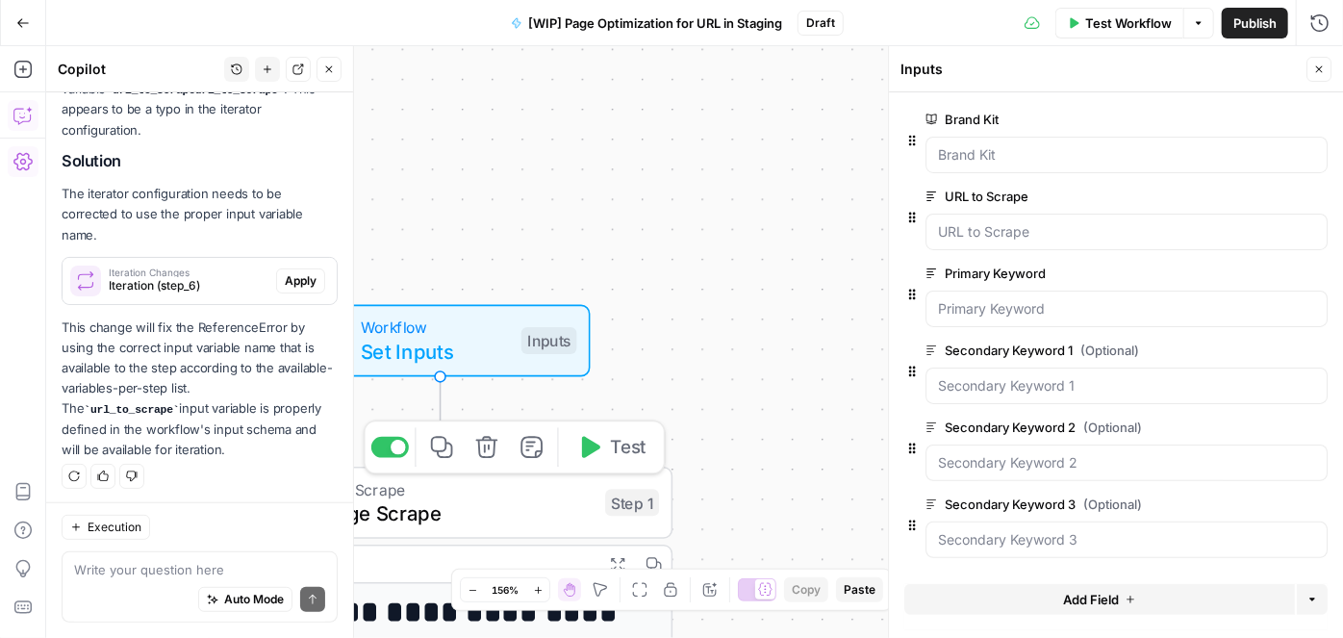
click at [523, 511] on span "Web Page Scrape" at bounding box center [435, 513] width 315 height 30
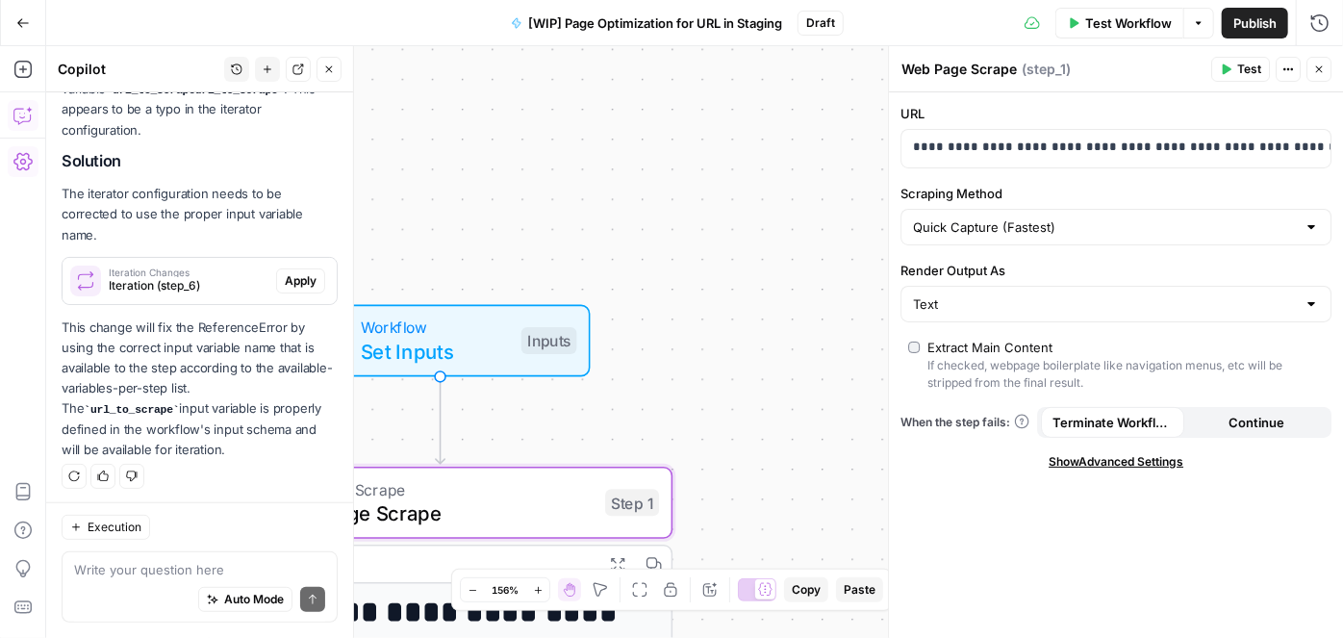
click at [1064, 291] on div "Text" at bounding box center [1116, 304] width 431 height 37
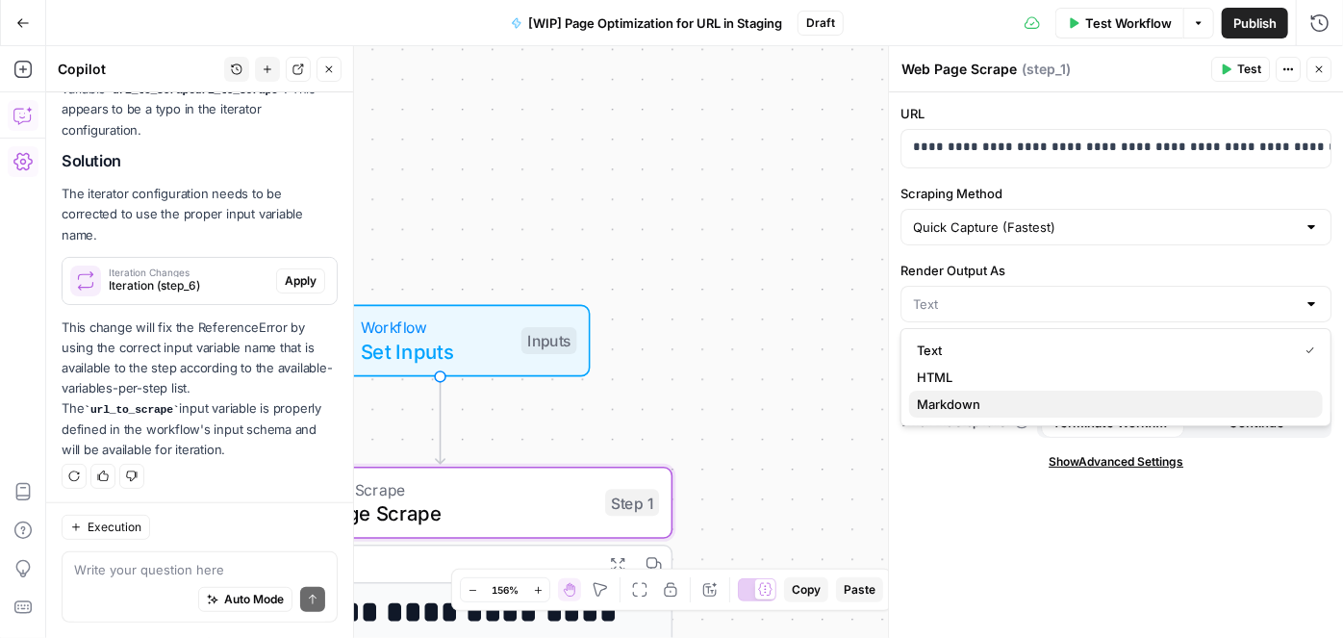
click at [987, 395] on span "Markdown" at bounding box center [1112, 404] width 391 height 19
type input "Markdown"
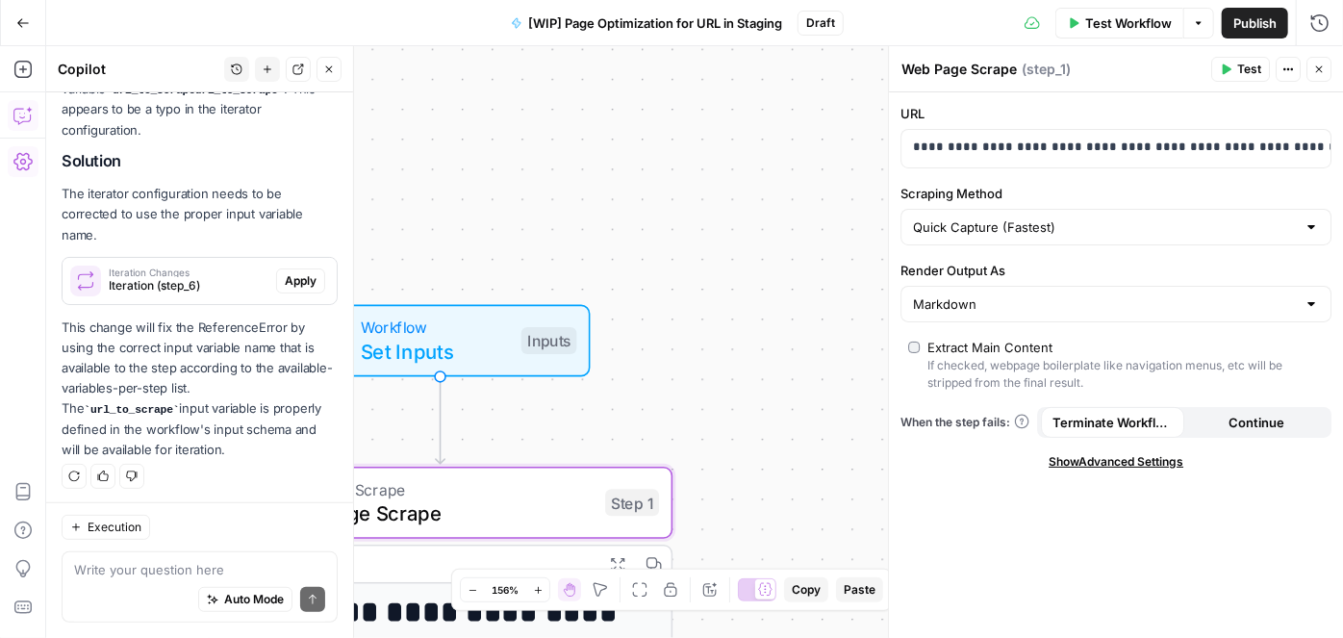
click at [1251, 74] on span "Test" at bounding box center [1249, 69] width 24 height 17
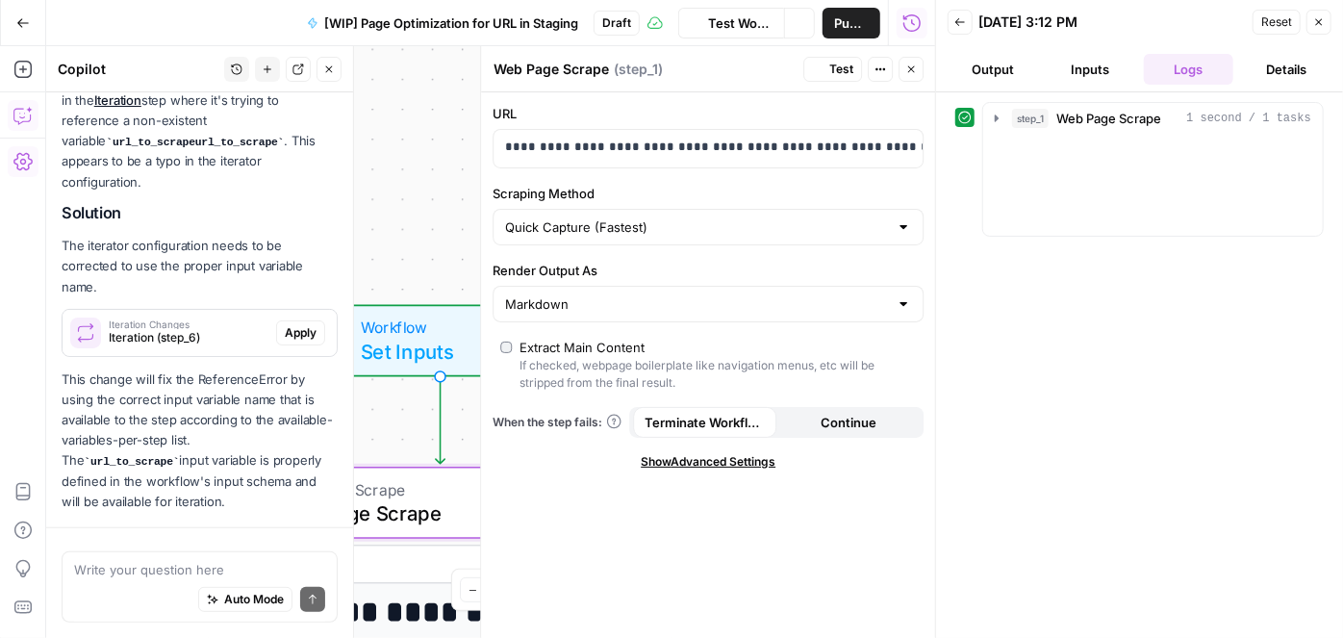
scroll to position [301, 0]
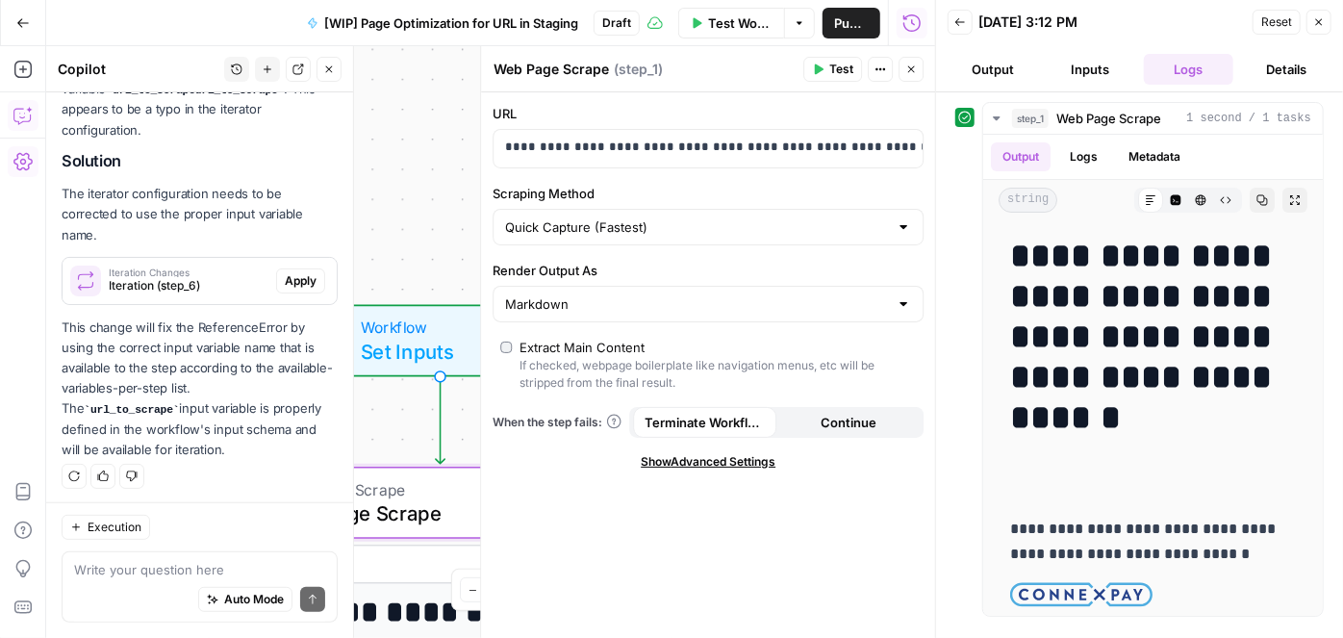
click at [1319, 22] on icon "button" at bounding box center [1319, 22] width 12 height 12
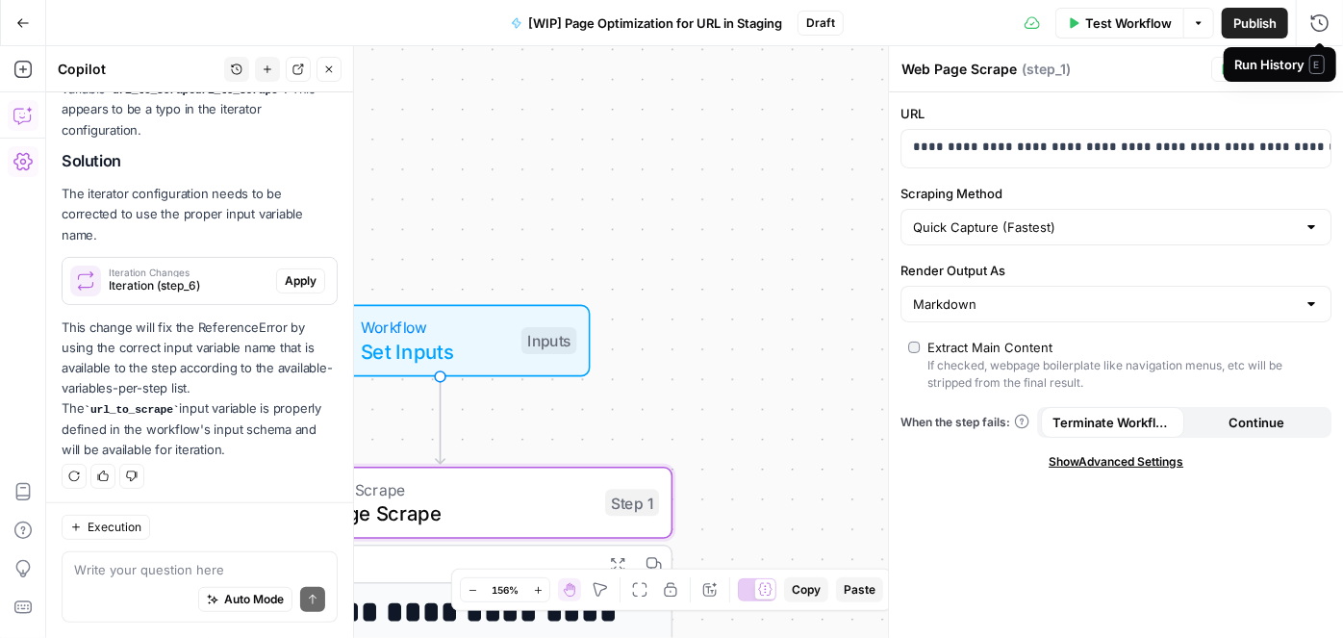
click at [1324, 64] on div "Run History E" at bounding box center [1280, 64] width 113 height 35
click at [1314, 72] on icon "button" at bounding box center [1319, 70] width 12 height 12
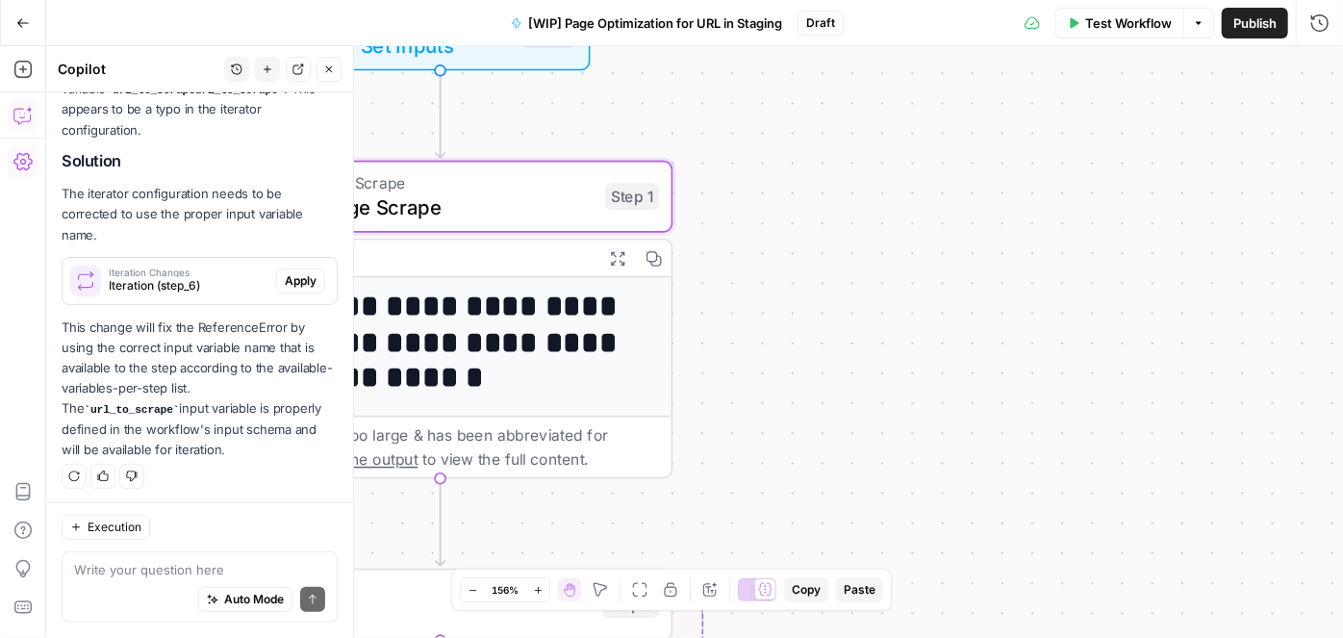
scroll to position [262, 0]
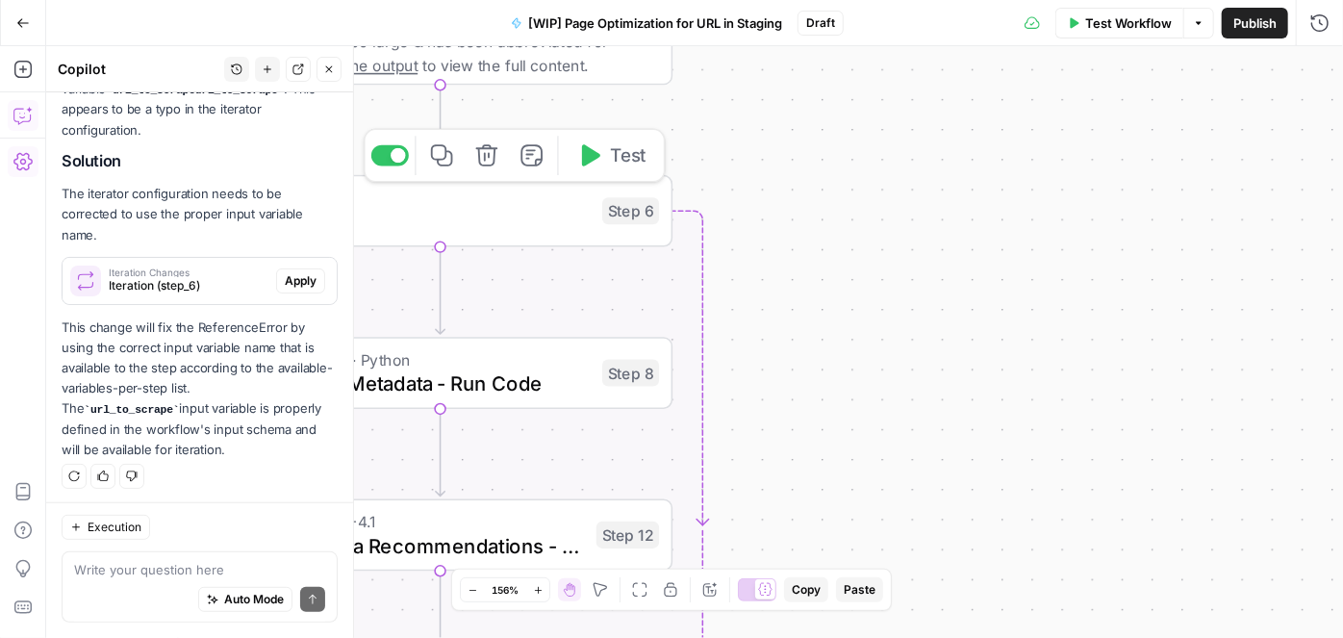
click at [616, 172] on button "Test" at bounding box center [611, 155] width 93 height 39
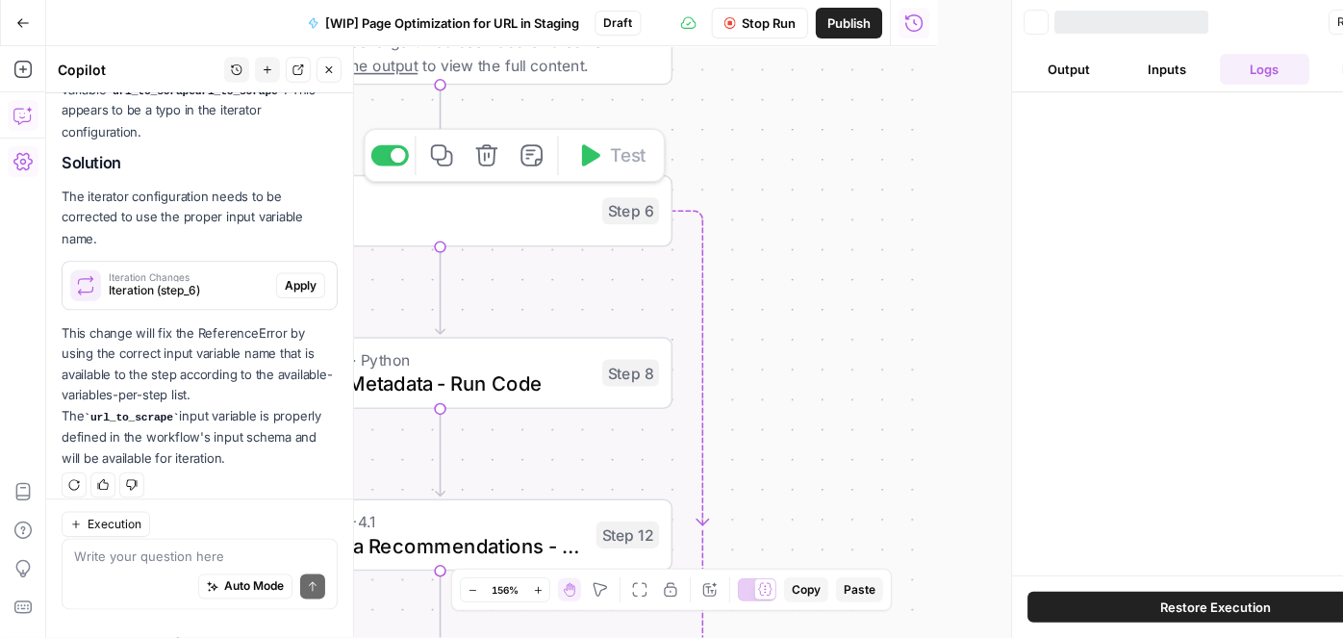
scroll to position [301, 0]
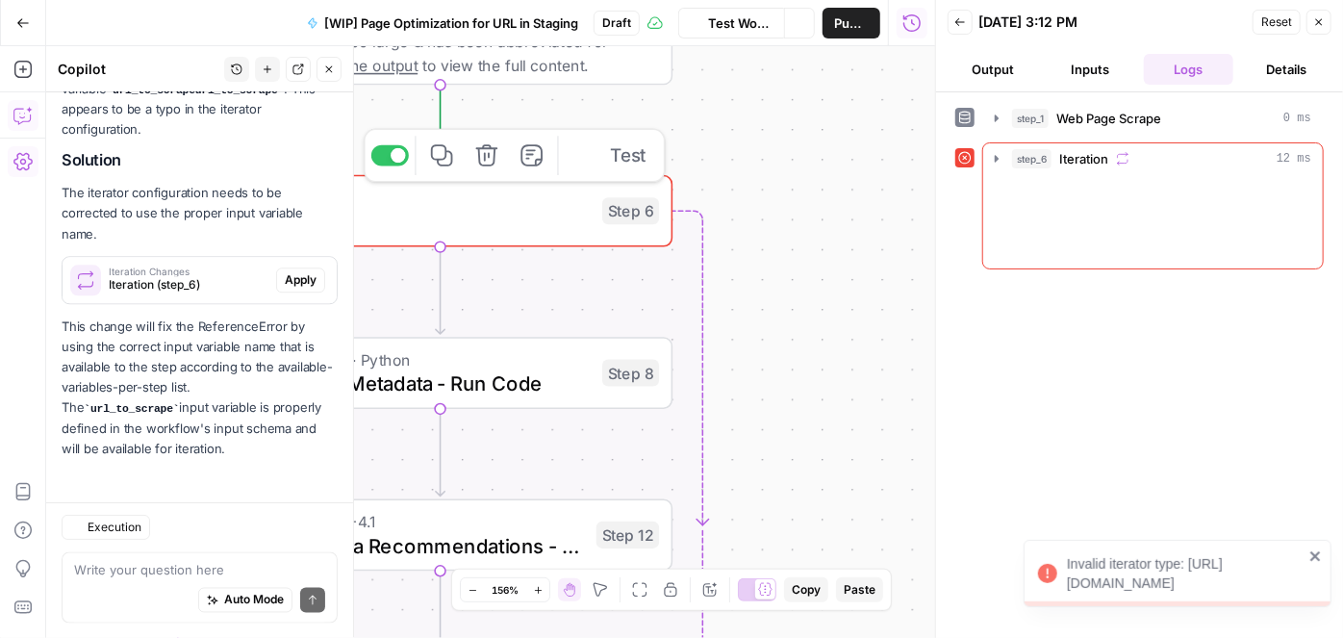
click at [339, 68] on button "Close" at bounding box center [329, 69] width 25 height 25
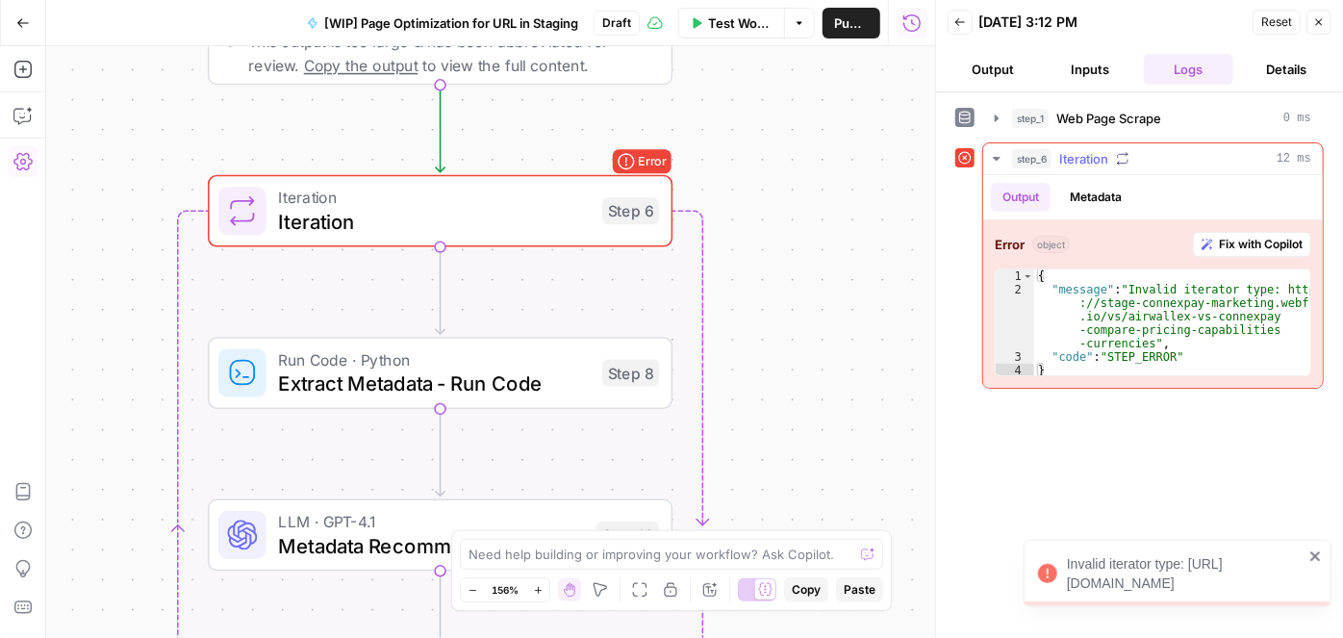
click at [1239, 242] on span "Fix with Copilot" at bounding box center [1261, 244] width 84 height 17
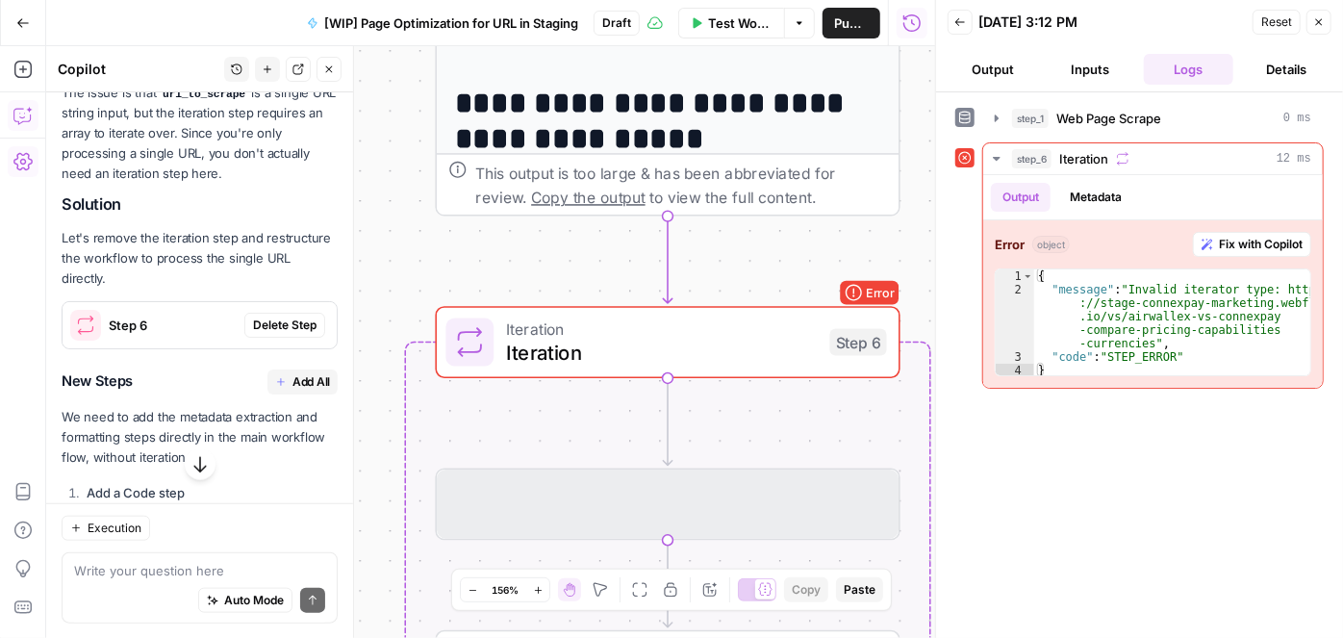
scroll to position [878, 0]
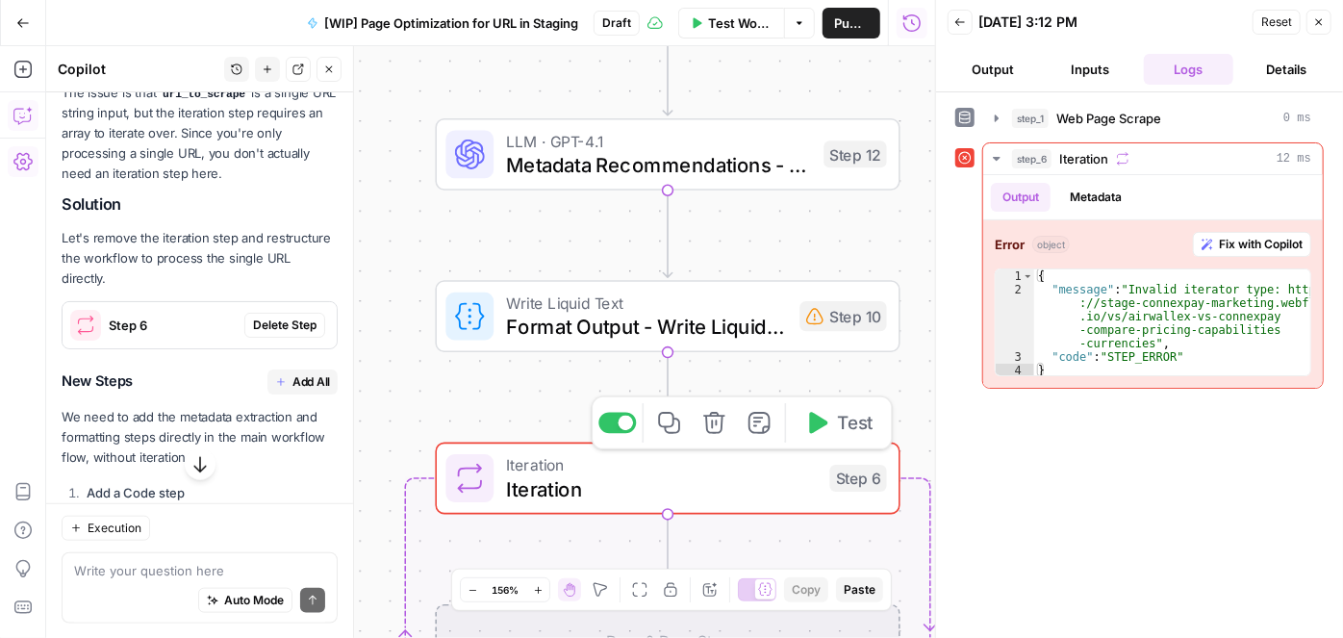
click at [724, 424] on icon "button" at bounding box center [714, 423] width 24 height 24
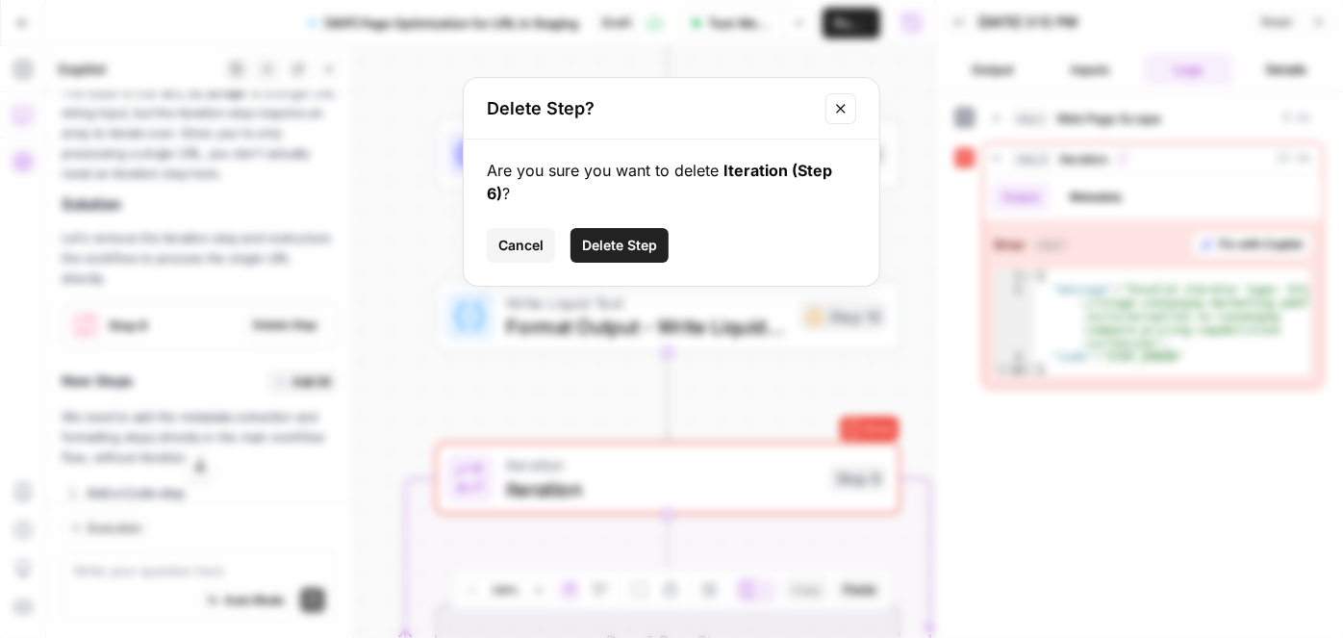
click at [636, 236] on span "Delete Step" at bounding box center [619, 245] width 75 height 19
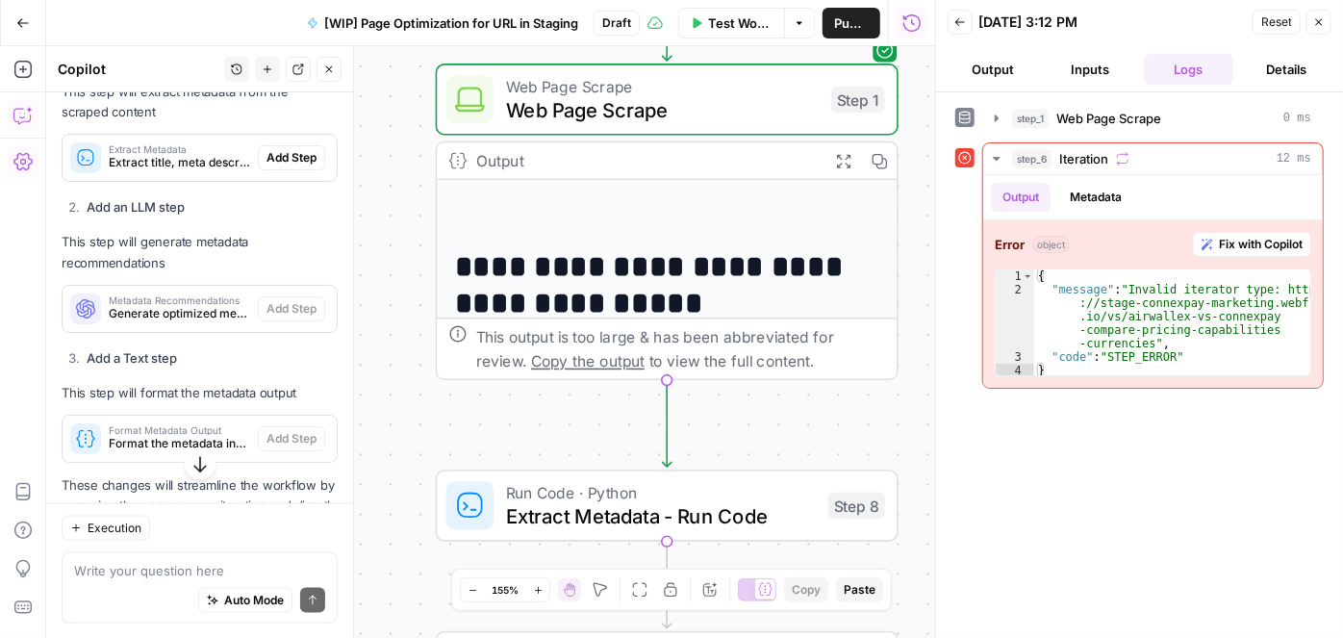
scroll to position [0, 0]
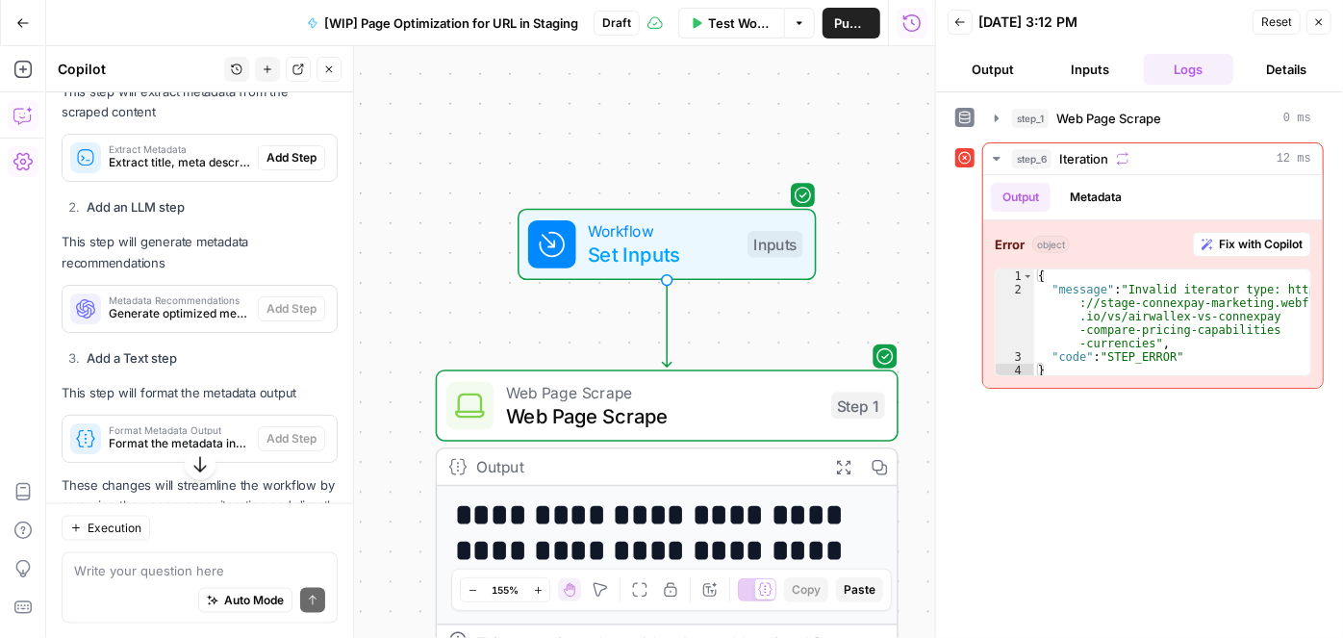
drag, startPoint x: 1327, startPoint y: 27, endPoint x: 956, endPoint y: 127, distance: 383.8
click at [1327, 27] on button "Close" at bounding box center [1319, 22] width 25 height 25
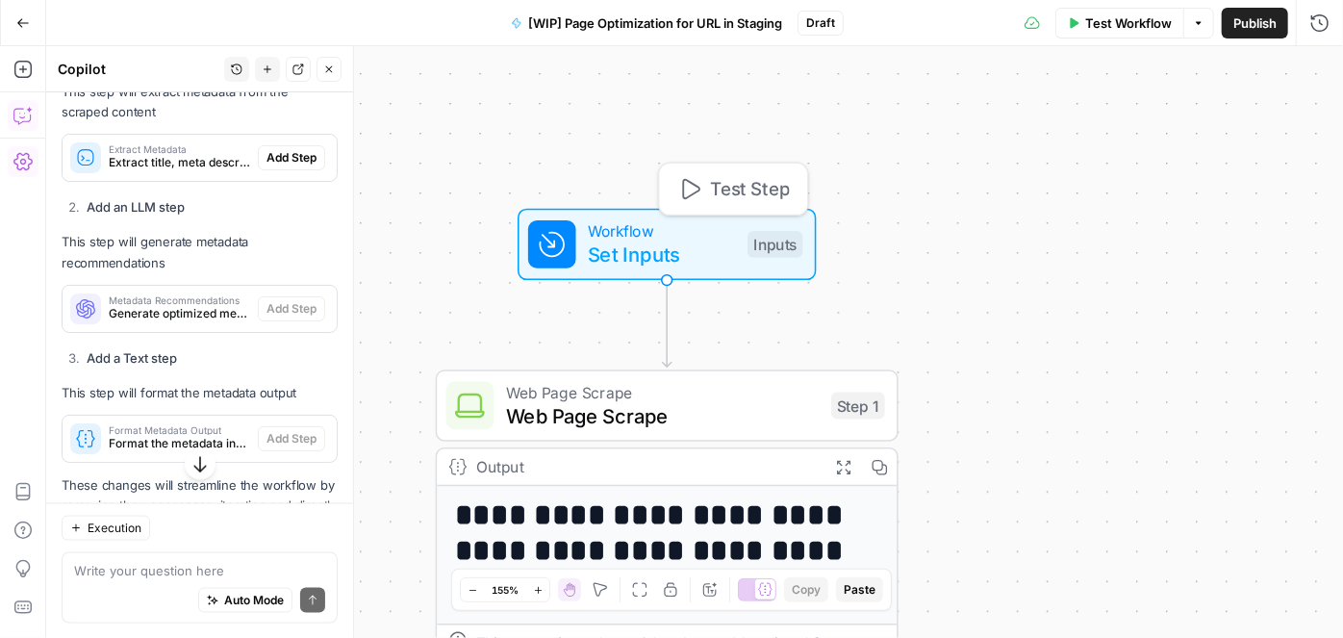
click at [698, 185] on icon "button" at bounding box center [689, 189] width 24 height 24
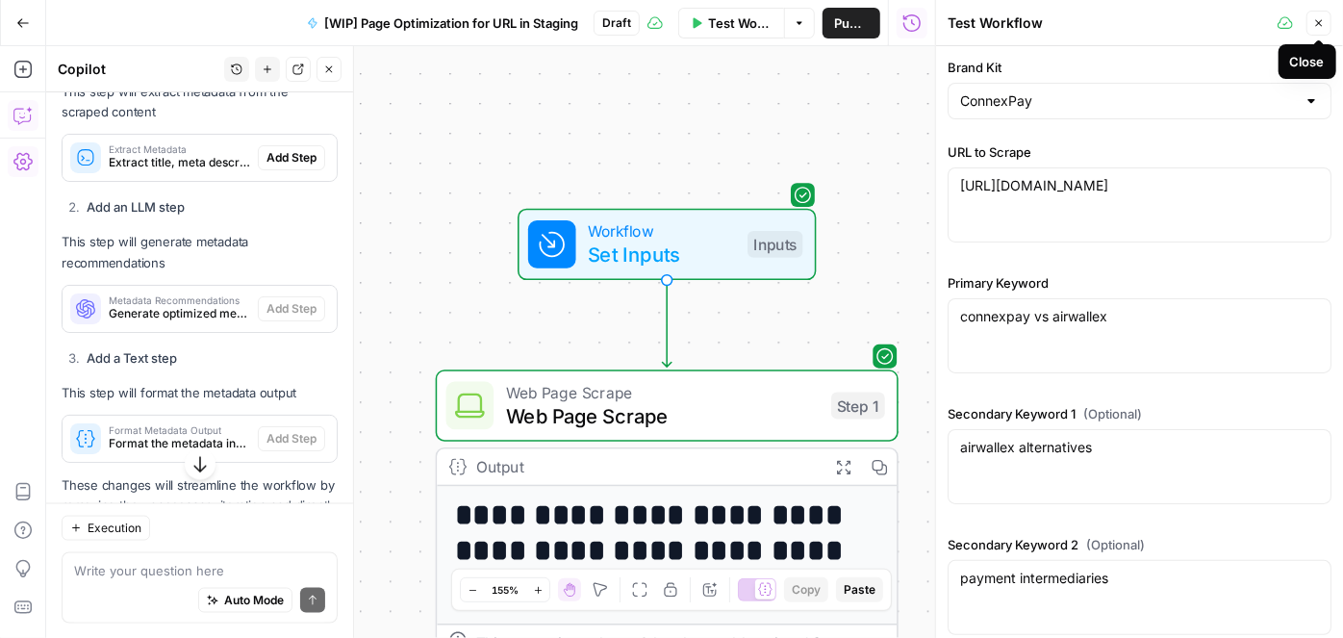
click at [1318, 22] on icon "button" at bounding box center [1319, 23] width 12 height 12
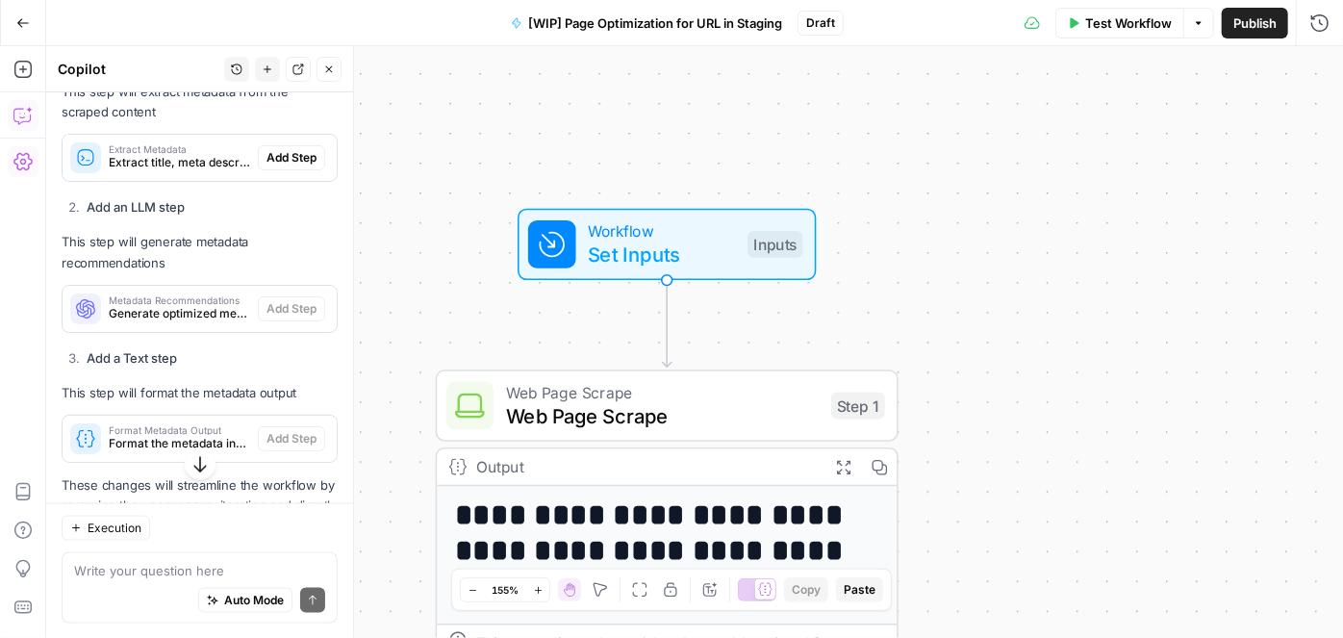
click at [654, 248] on span "Set Inputs" at bounding box center [662, 255] width 148 height 30
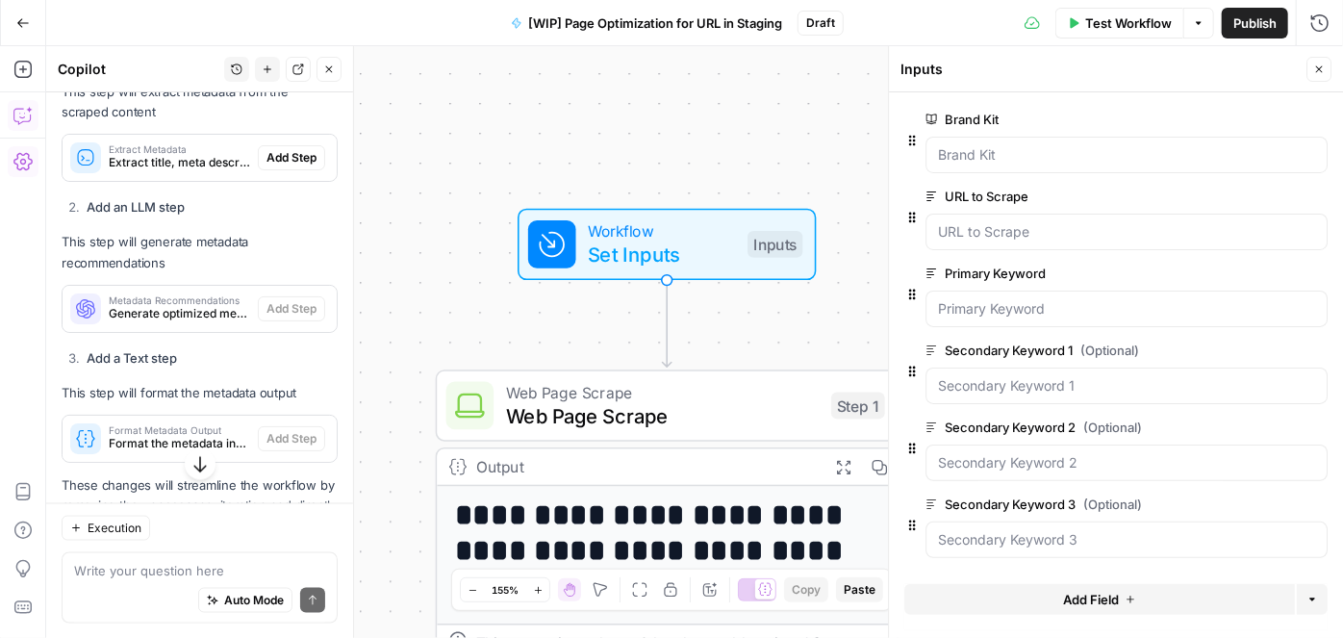
click at [1275, 26] on span "Publish" at bounding box center [1255, 22] width 43 height 19
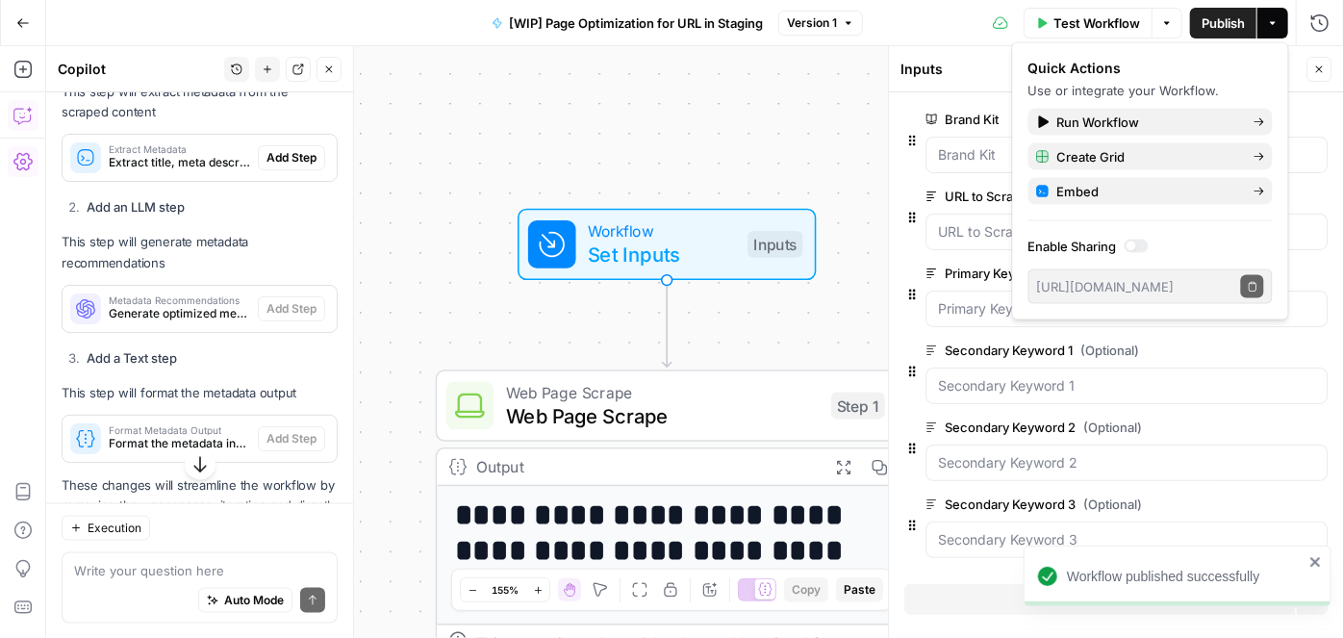
click at [1319, 68] on icon "button" at bounding box center [1319, 70] width 12 height 12
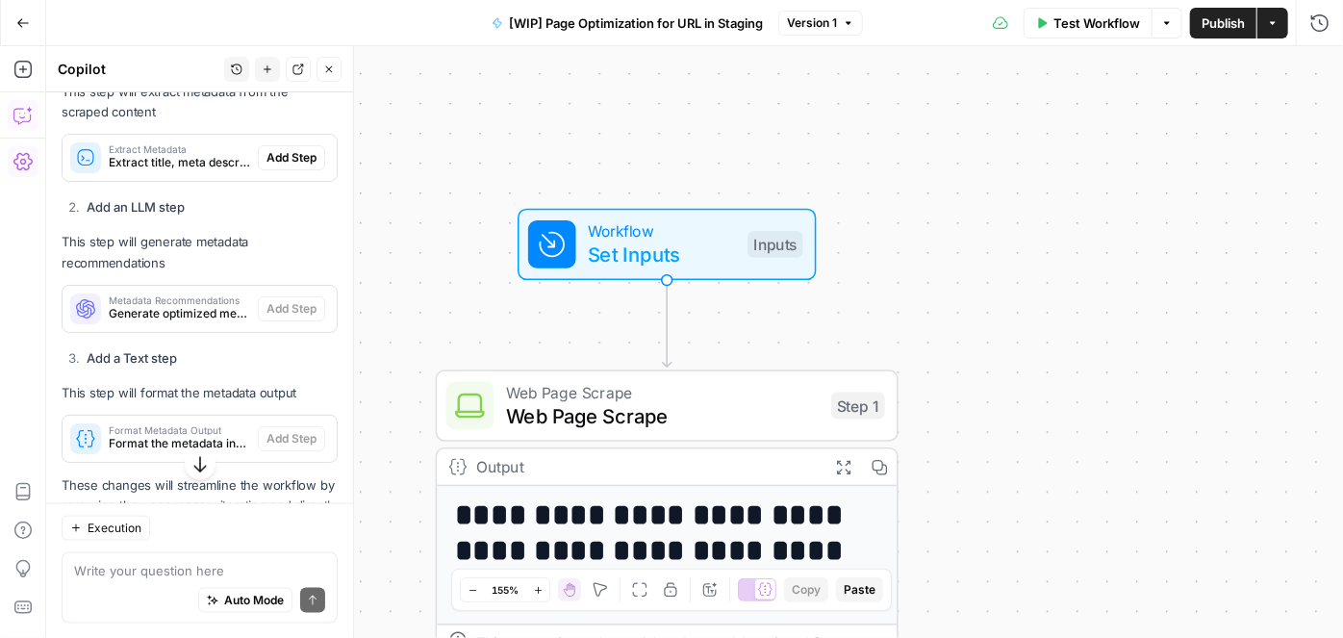
click at [1088, 28] on span "Test Workflow" at bounding box center [1097, 22] width 87 height 19
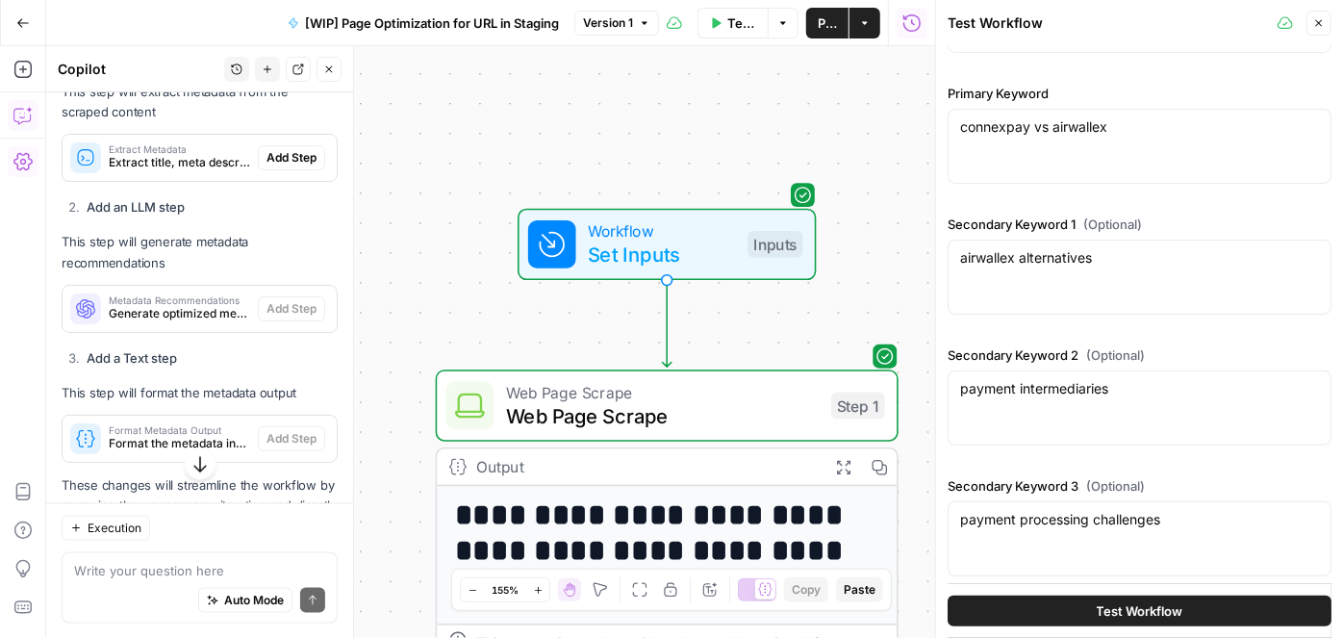
scroll to position [200, 0]
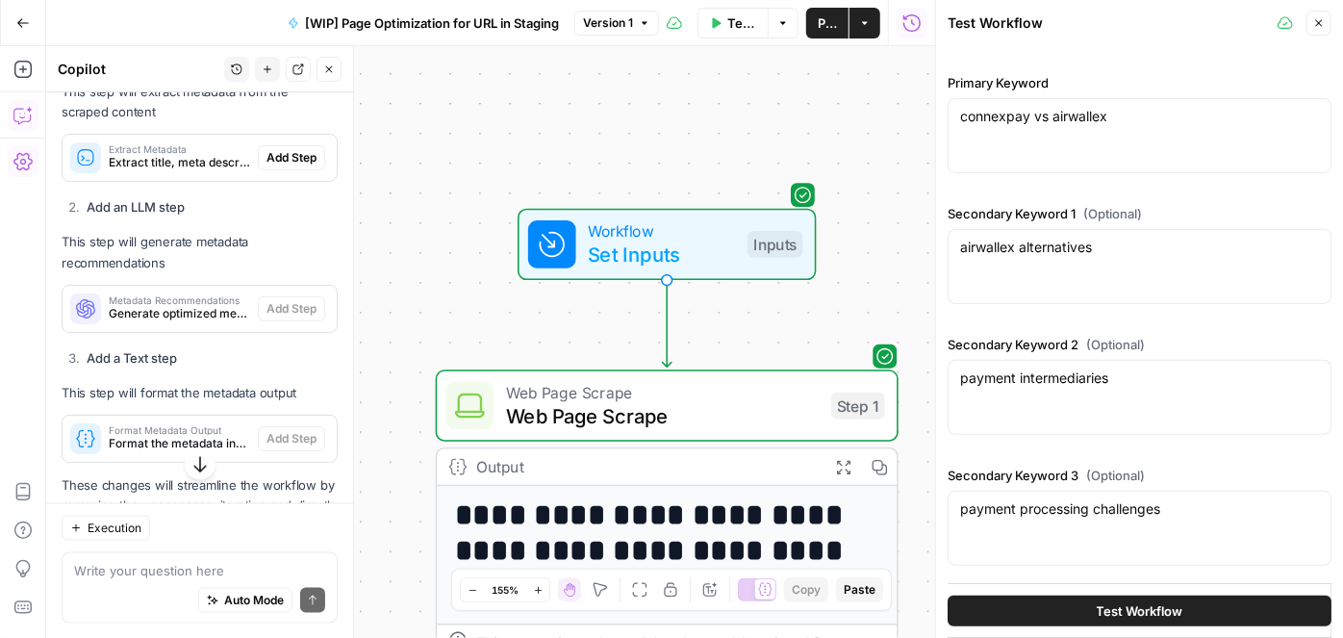
click at [1097, 617] on span "Test Workflow" at bounding box center [1140, 610] width 87 height 19
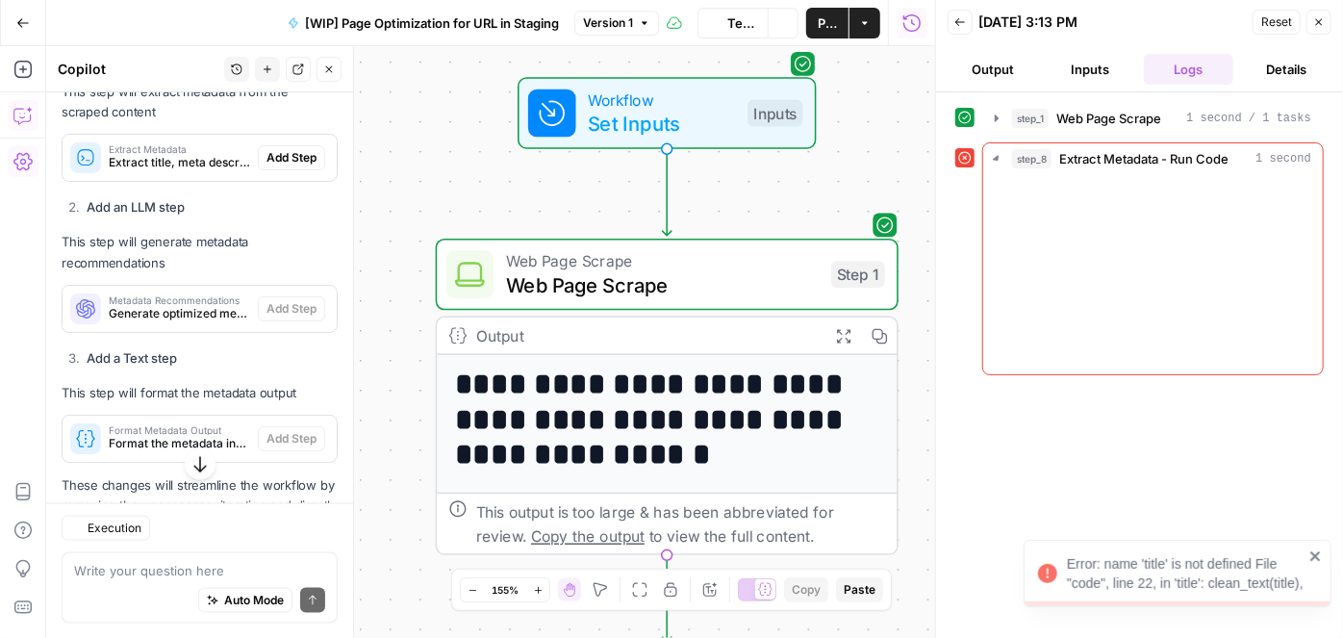
scroll to position [1303, 0]
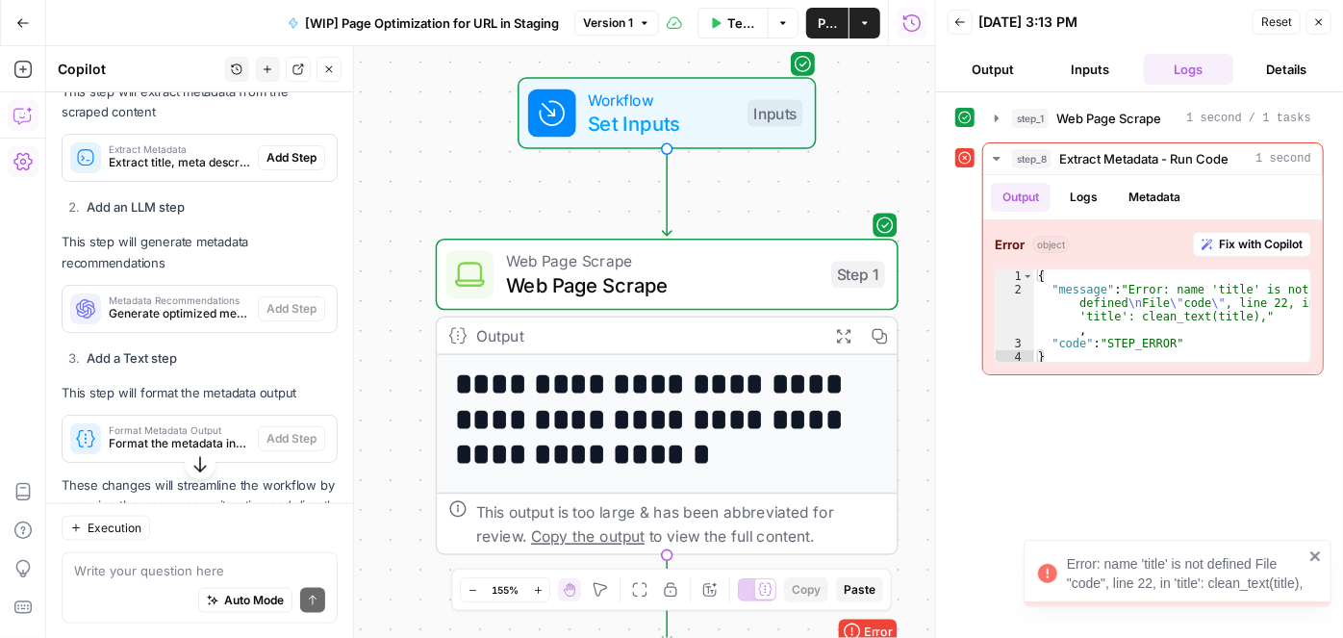
click at [468, 590] on icon "button" at bounding box center [473, 590] width 11 height 11
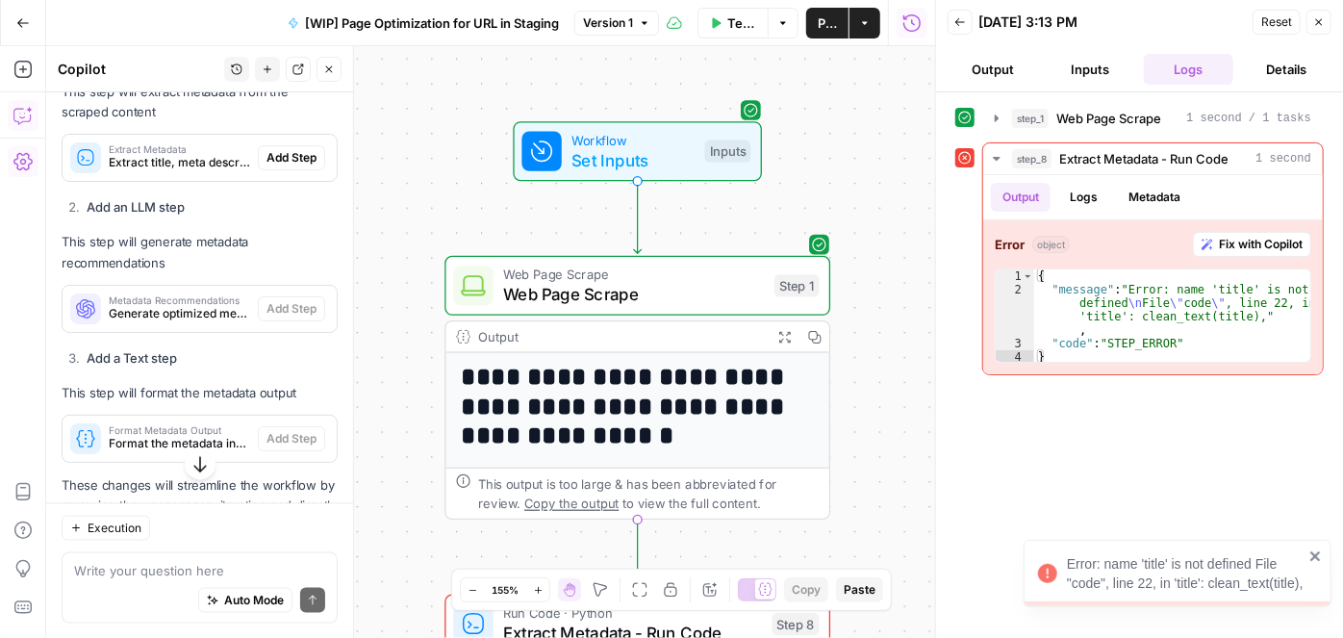
click at [468, 590] on icon "button" at bounding box center [473, 590] width 11 height 11
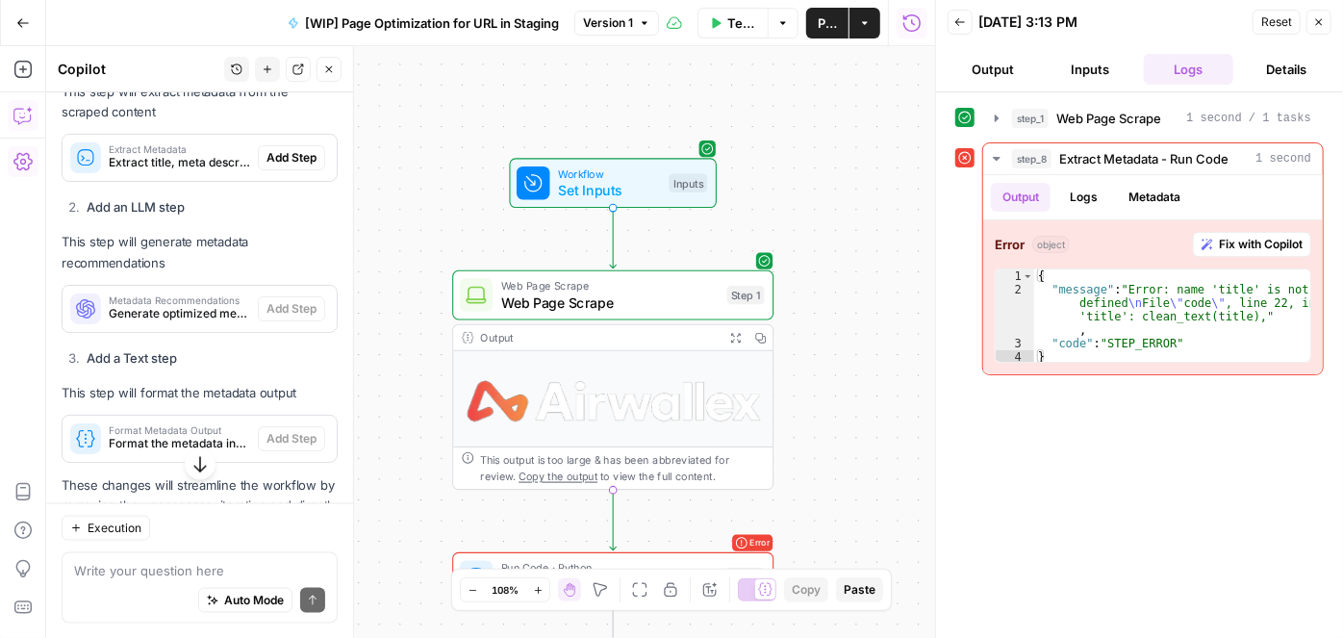
scroll to position [524, 0]
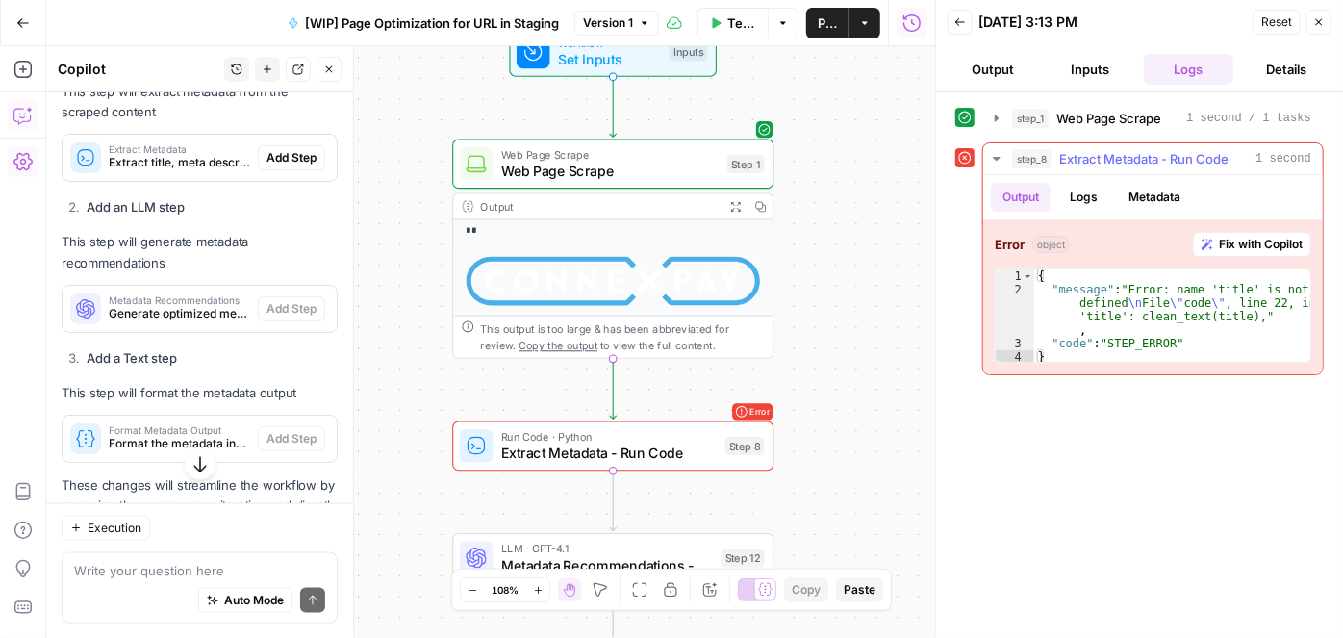
click at [1236, 240] on span "Fix with Copilot" at bounding box center [1261, 244] width 84 height 17
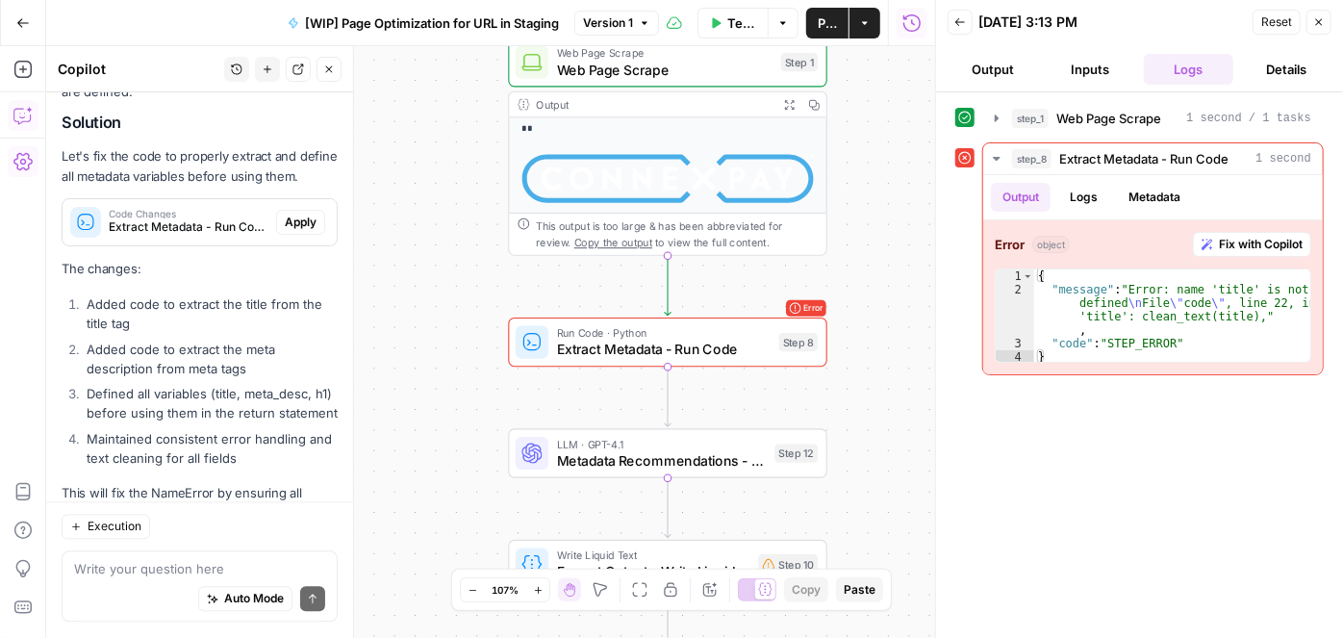
scroll to position [1872, 0]
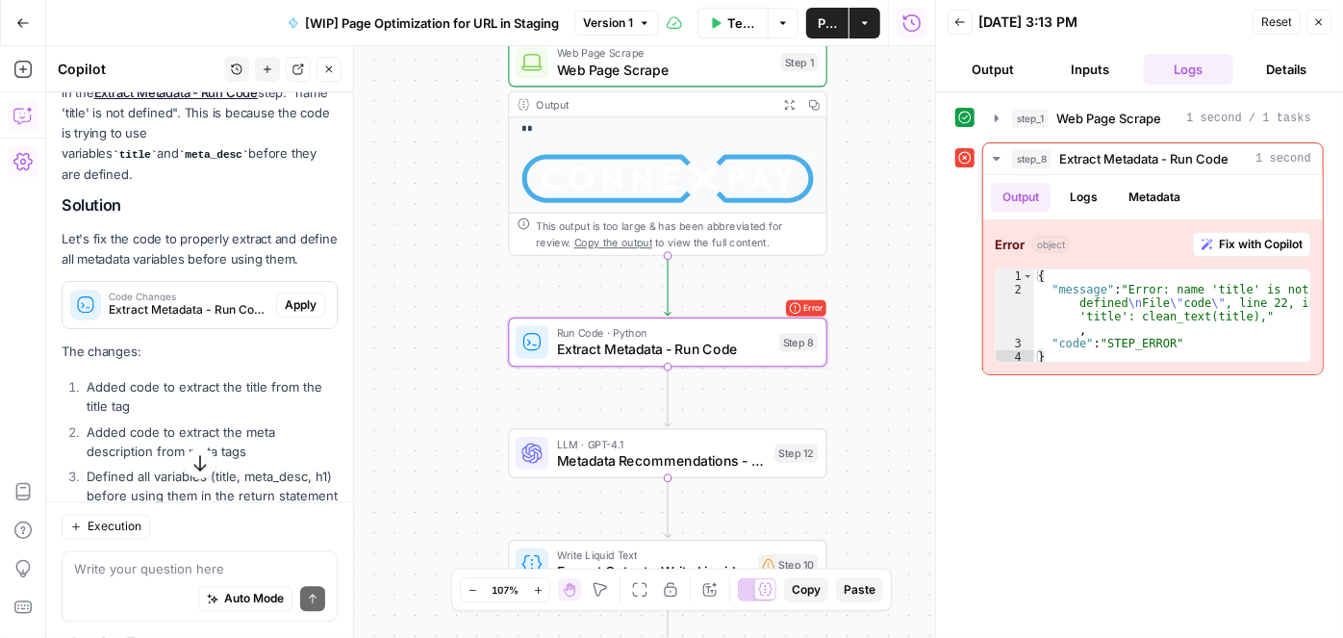
click at [292, 314] on span "Apply" at bounding box center [301, 304] width 32 height 17
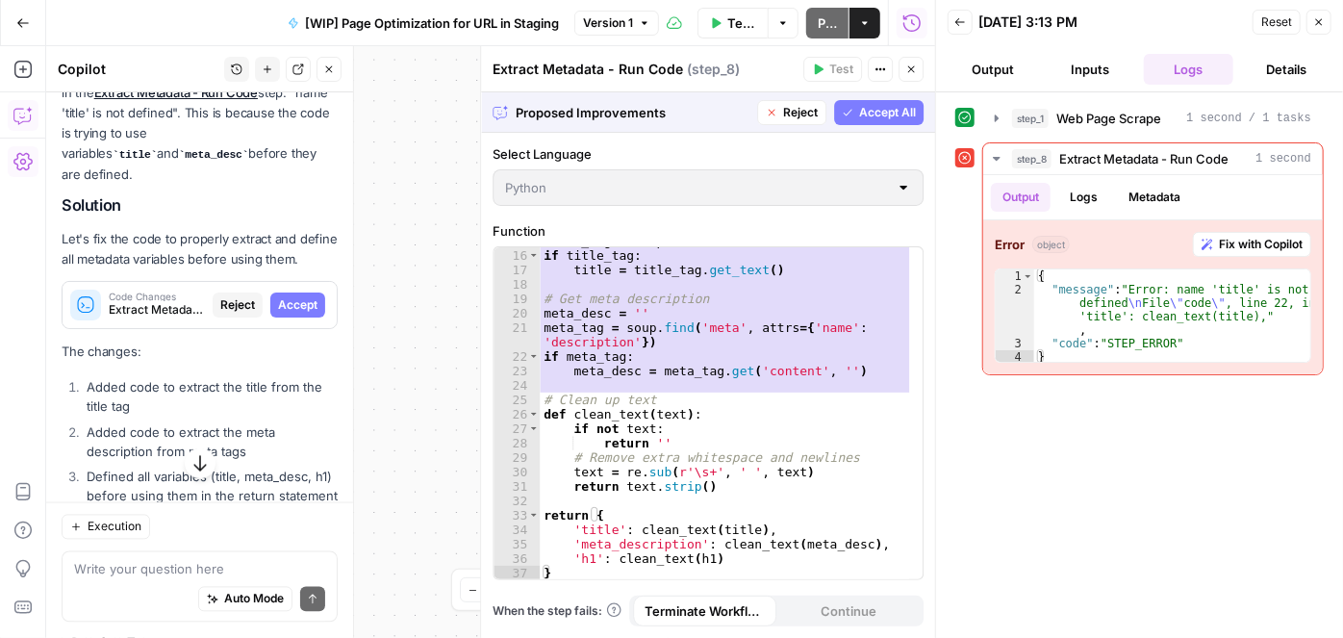
scroll to position [216, 0]
click at [292, 314] on span "Accept" at bounding box center [297, 304] width 39 height 17
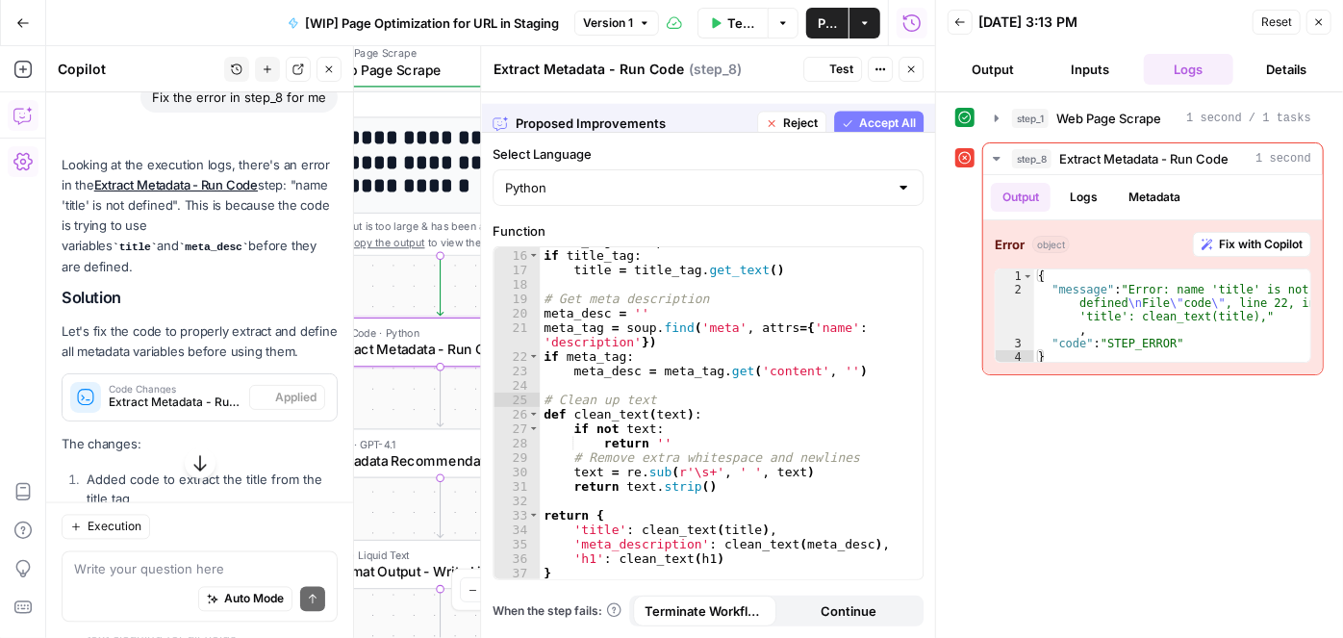
scroll to position [1872, 0]
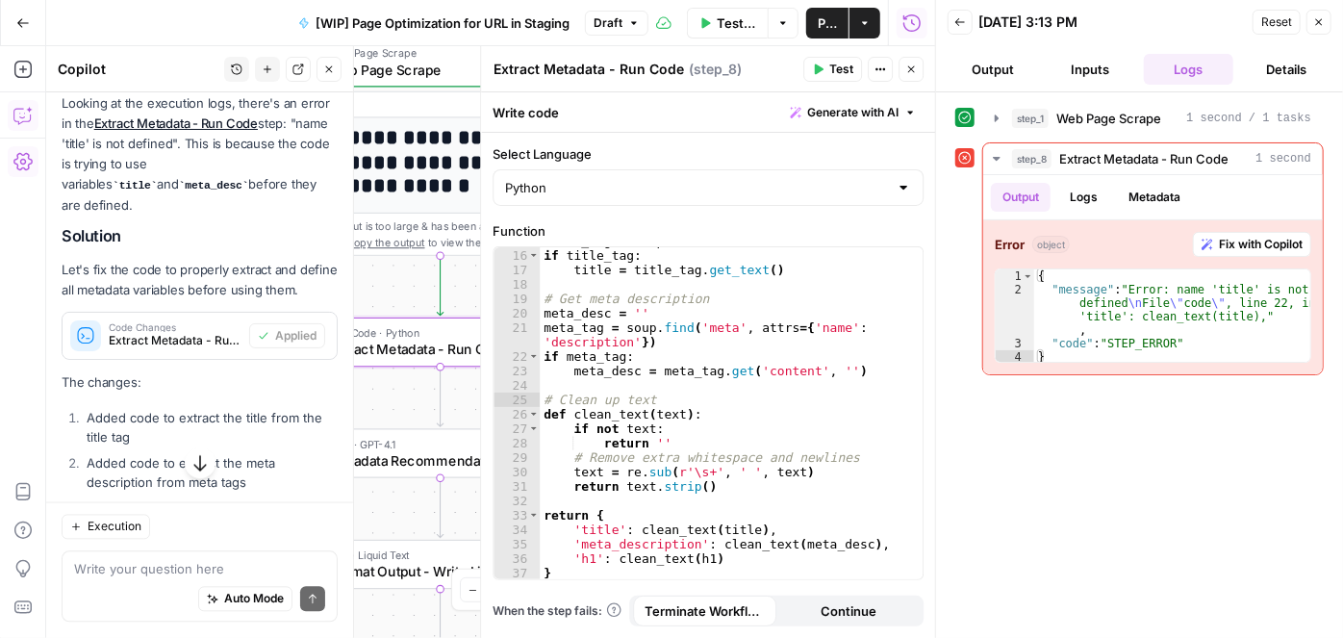
click at [605, 63] on textarea "Extract Metadata - Run Code" at bounding box center [589, 69] width 191 height 19
type textarea "Extract & Write Metadata - Run Code"
click at [838, 67] on span "Test" at bounding box center [841, 69] width 24 height 17
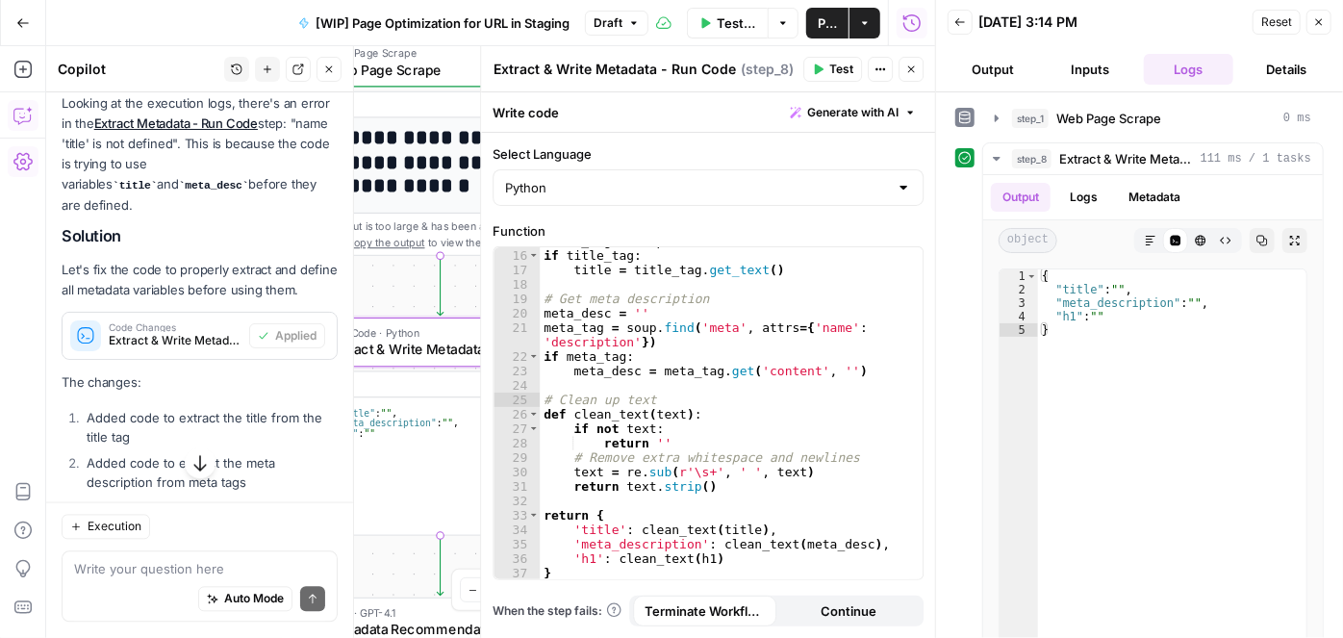
click at [1325, 29] on button "Close" at bounding box center [1319, 22] width 25 height 25
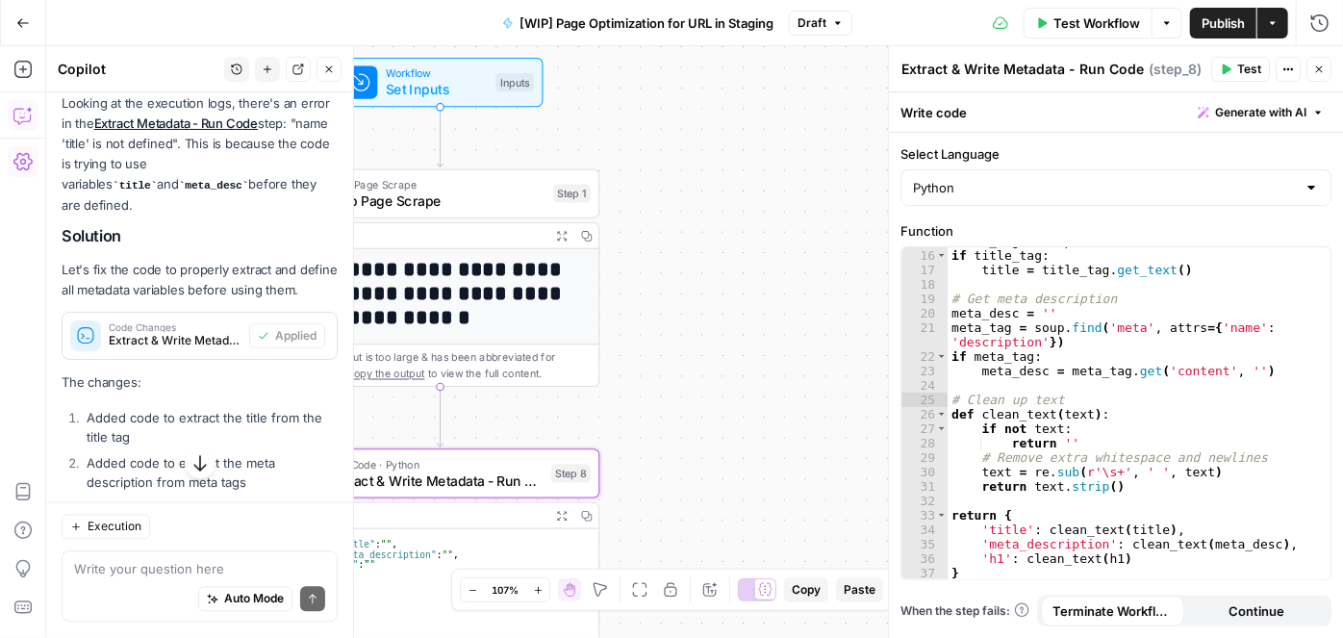
click at [1092, 21] on span "Test Workflow" at bounding box center [1097, 22] width 87 height 19
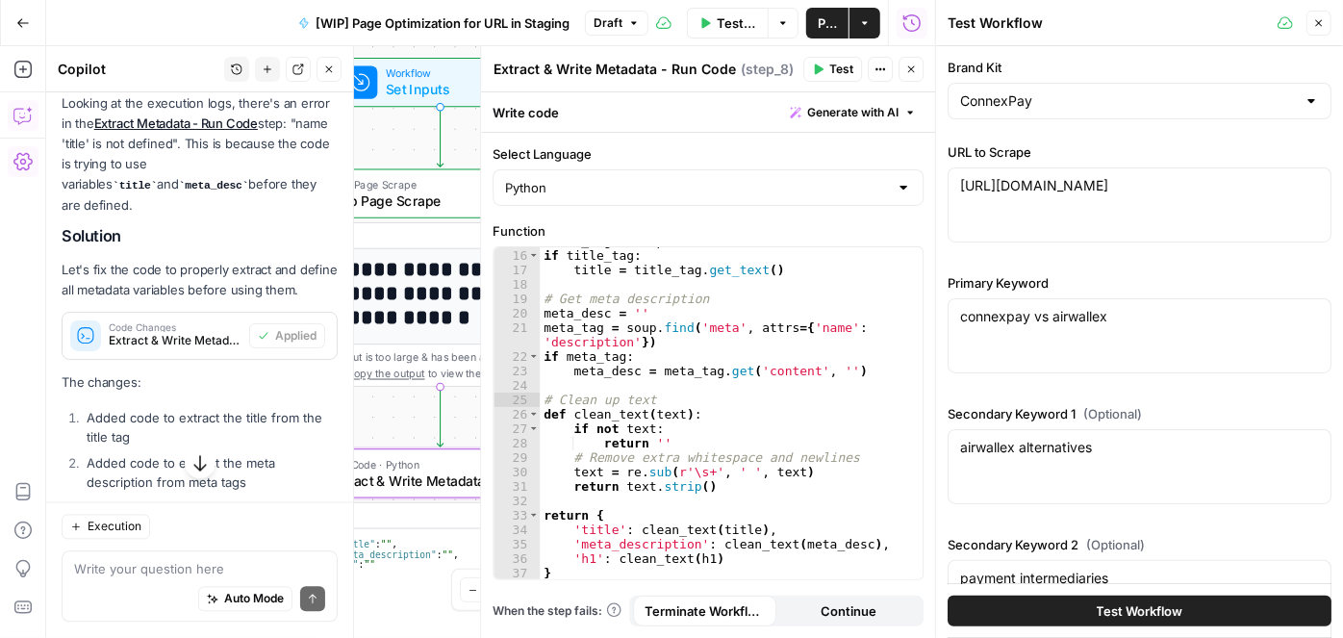
drag, startPoint x: 1155, startPoint y: 606, endPoint x: 1142, endPoint y: 579, distance: 29.7
click at [1154, 607] on span "Test Workflow" at bounding box center [1140, 610] width 87 height 19
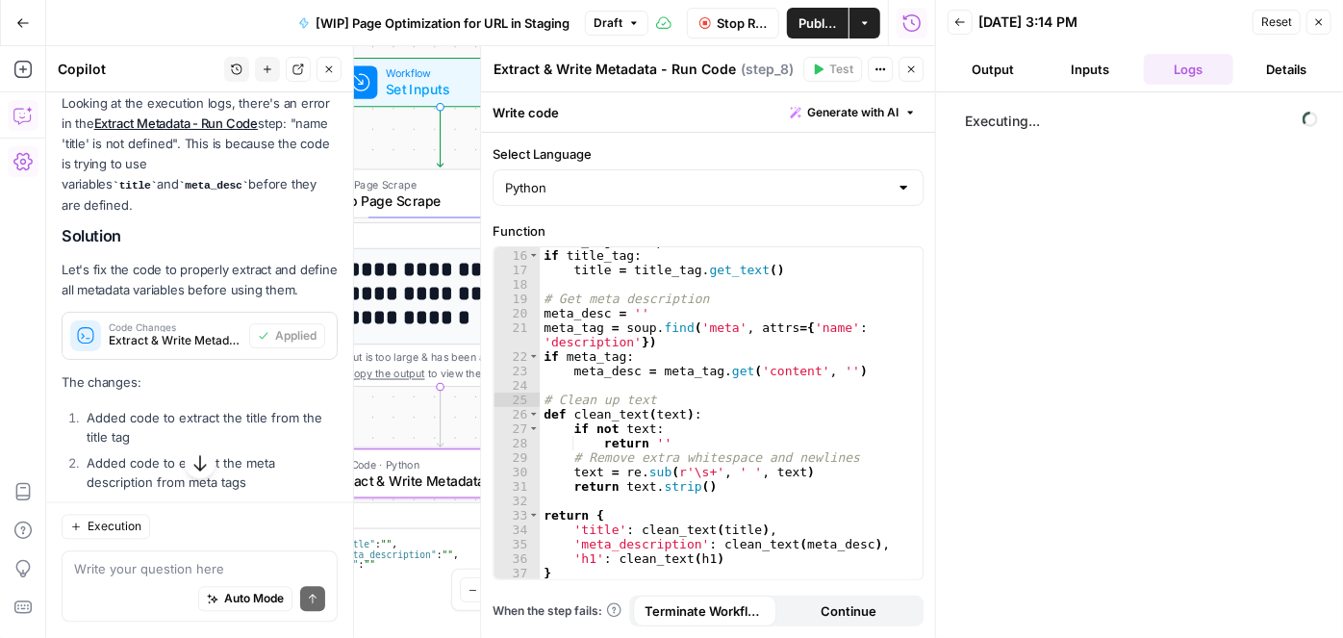
click at [332, 67] on icon "button" at bounding box center [329, 70] width 12 height 12
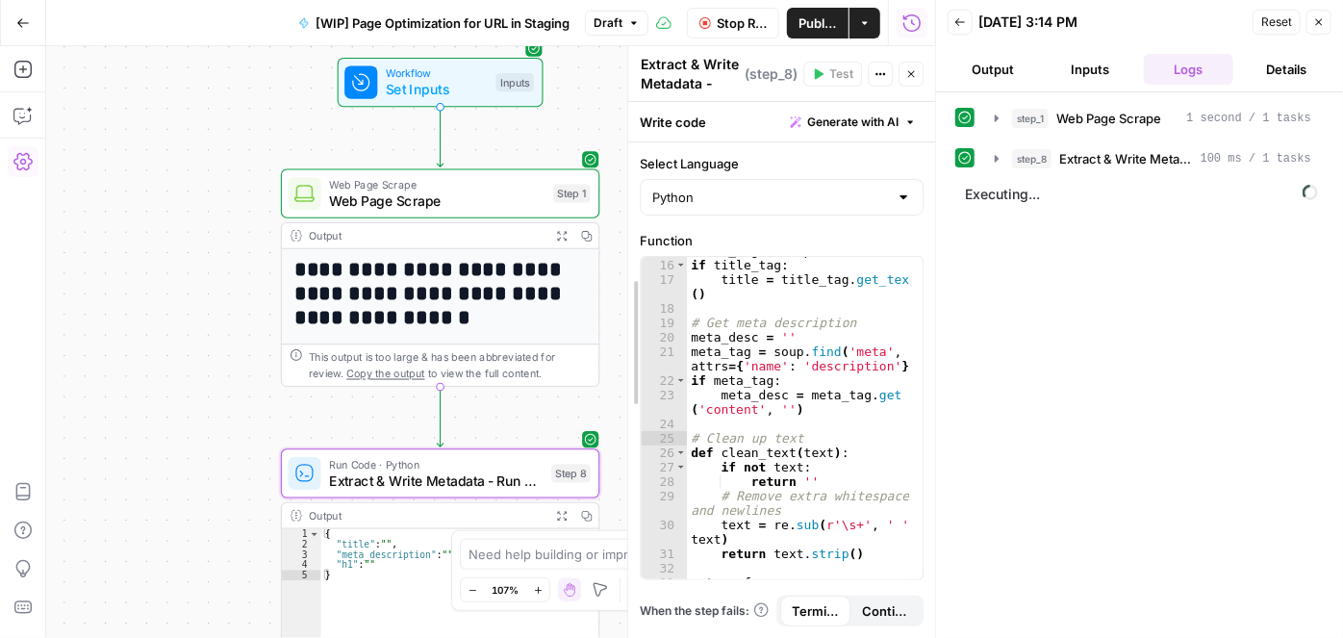
scroll to position [230, 0]
drag, startPoint x: 482, startPoint y: 193, endPoint x: 745, endPoint y: 194, distance: 262.7
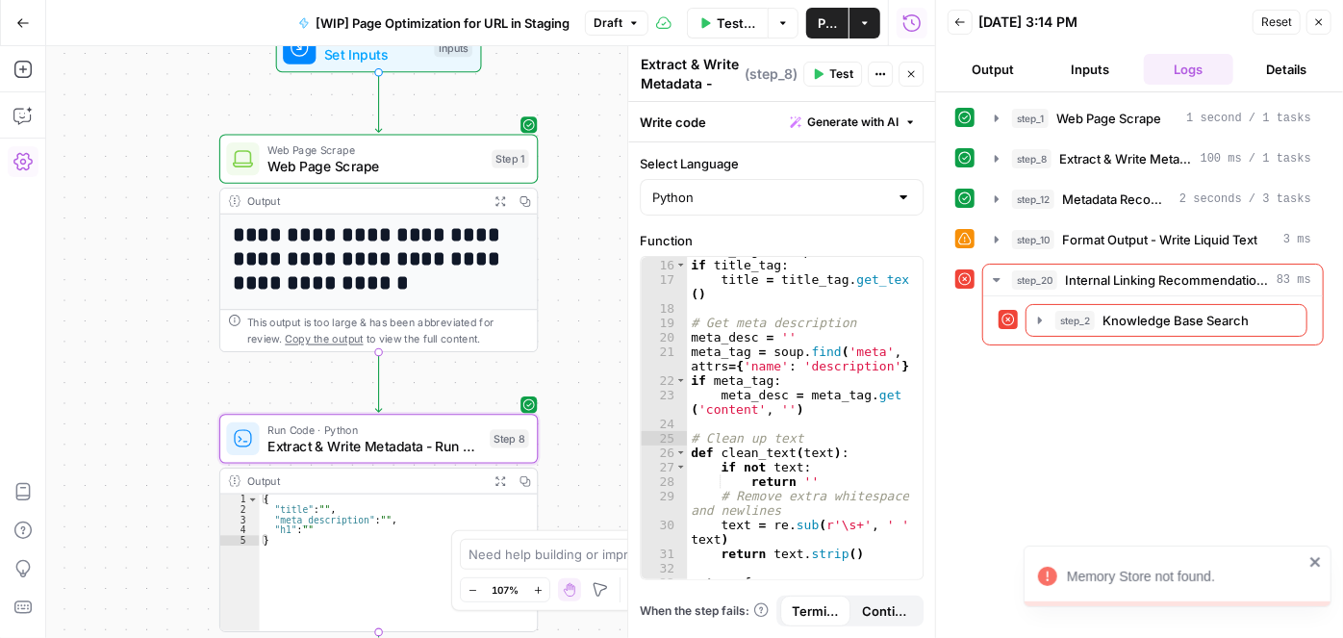
drag, startPoint x: 239, startPoint y: 257, endPoint x: 165, endPoint y: 220, distance: 82.6
click at [165, 220] on div "**********" at bounding box center [490, 342] width 889 height 592
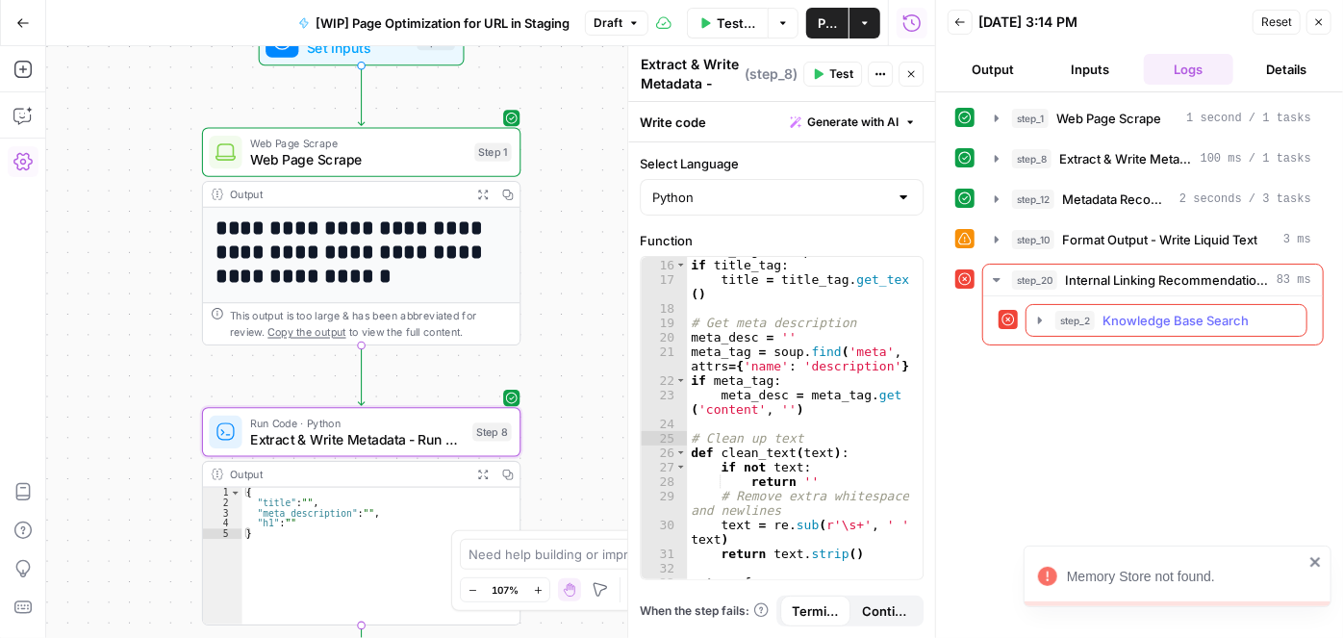
click at [1139, 314] on span "Knowledge Base Search" at bounding box center [1176, 320] width 146 height 19
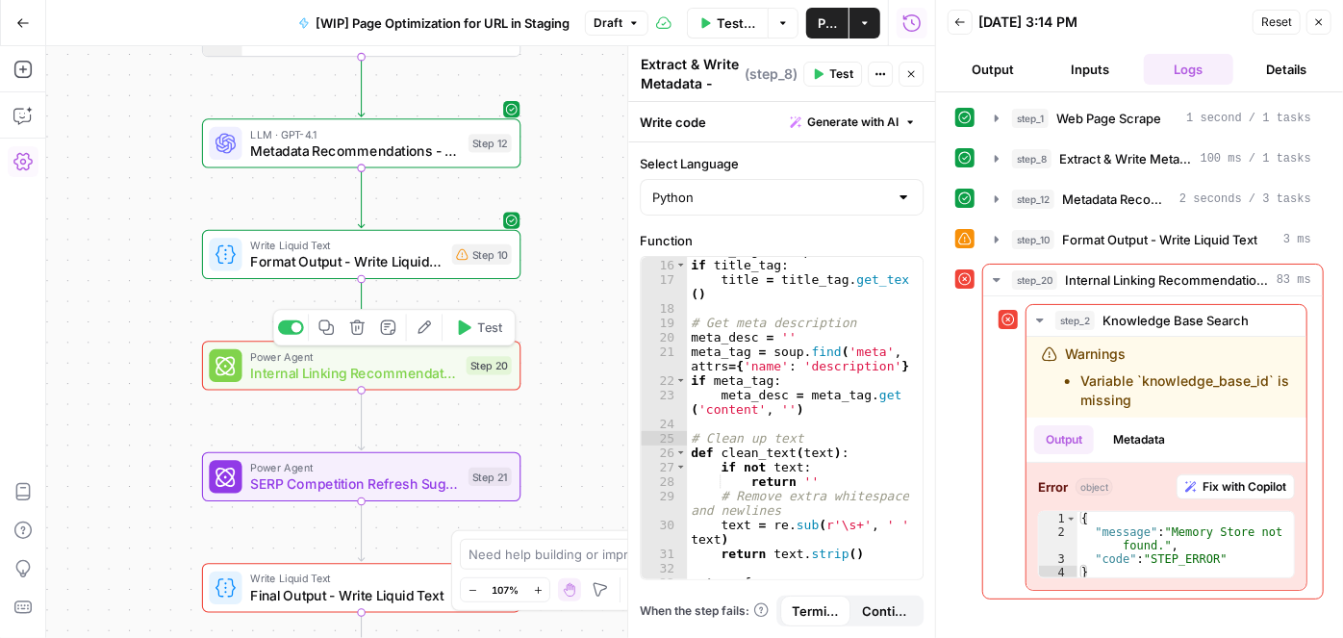
click at [351, 384] on div "Power Agent Internal Linking Recommendations - Forked Power Agent Step 20 Copy …" at bounding box center [361, 365] width 319 height 49
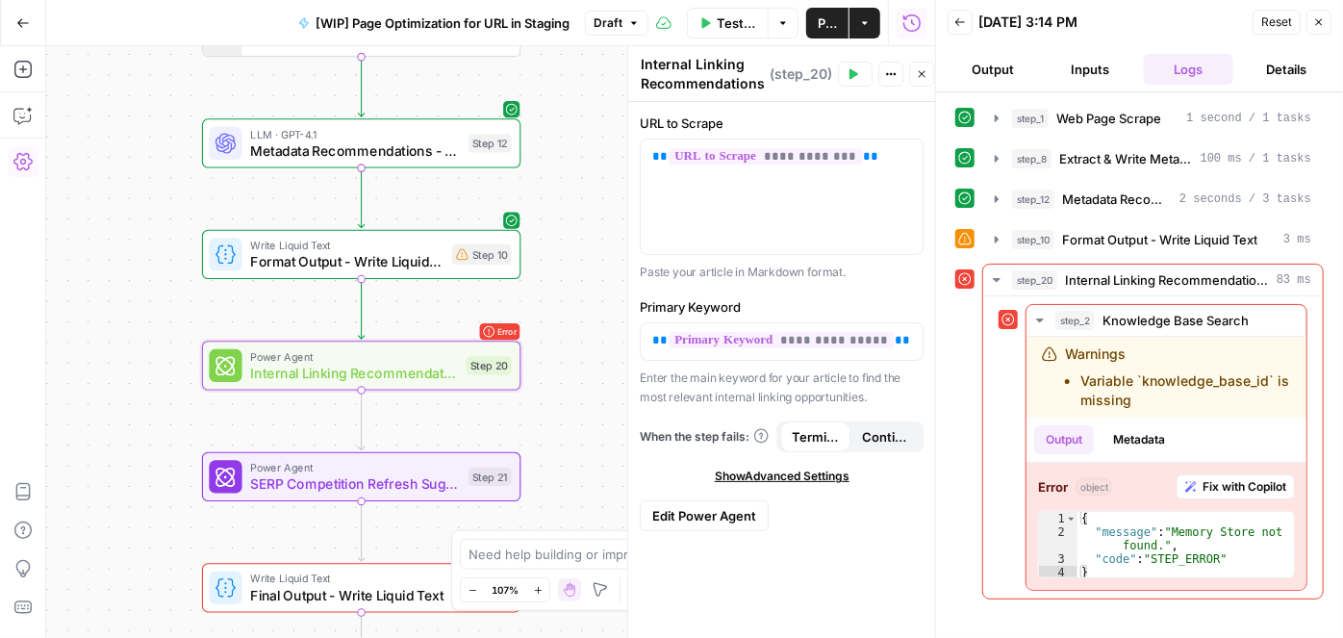
click at [697, 509] on span "Edit Power Agent" at bounding box center [704, 515] width 104 height 19
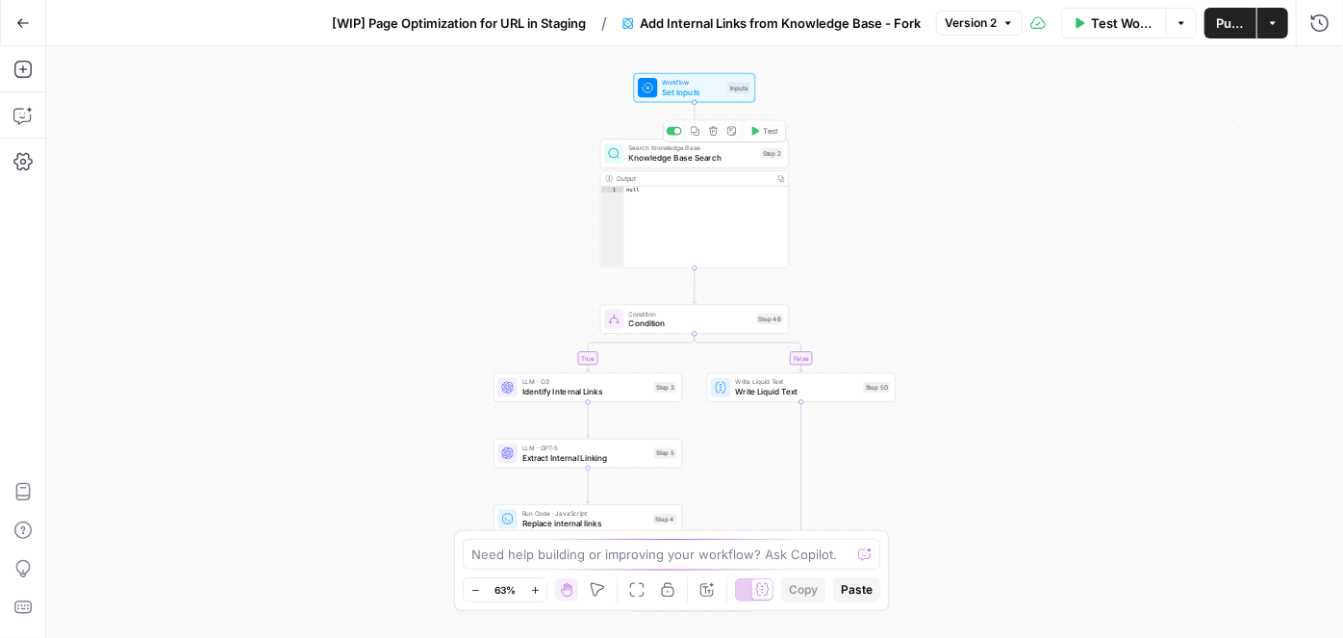
click at [668, 100] on div "Workflow Set Inputs Inputs Test Step" at bounding box center [695, 87] width 122 height 29
click at [659, 152] on span "Knowledge Base Search" at bounding box center [692, 158] width 127 height 13
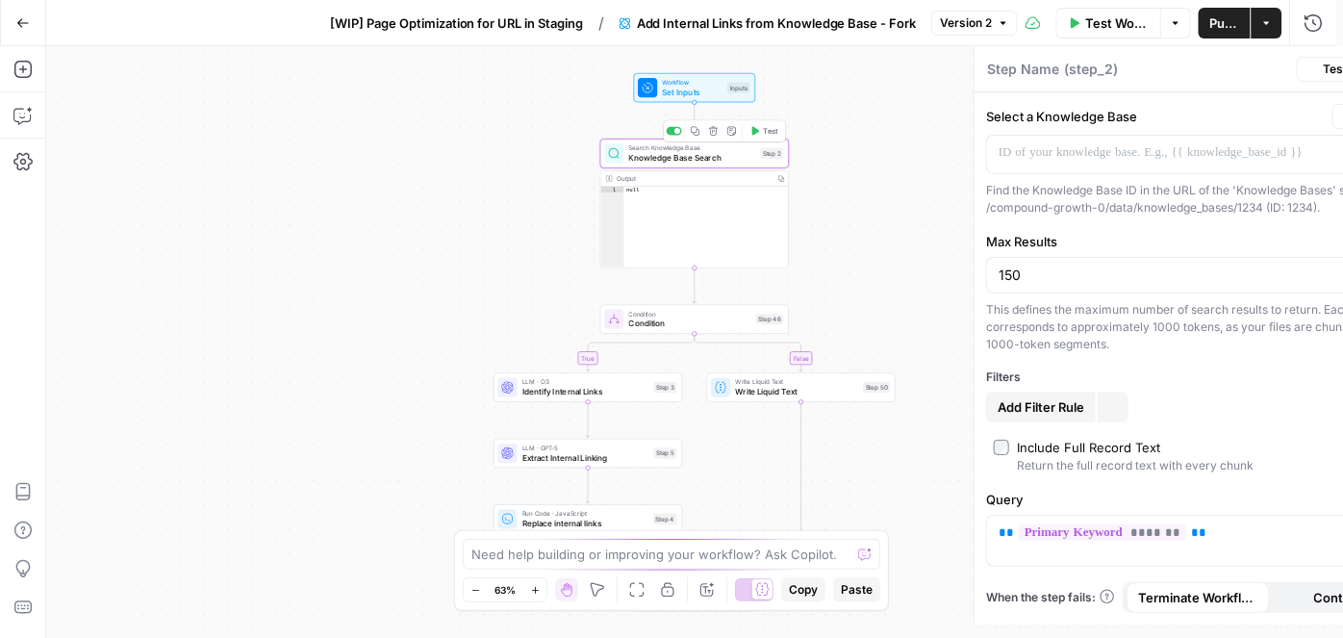
type textarea "Knowledge Base Search"
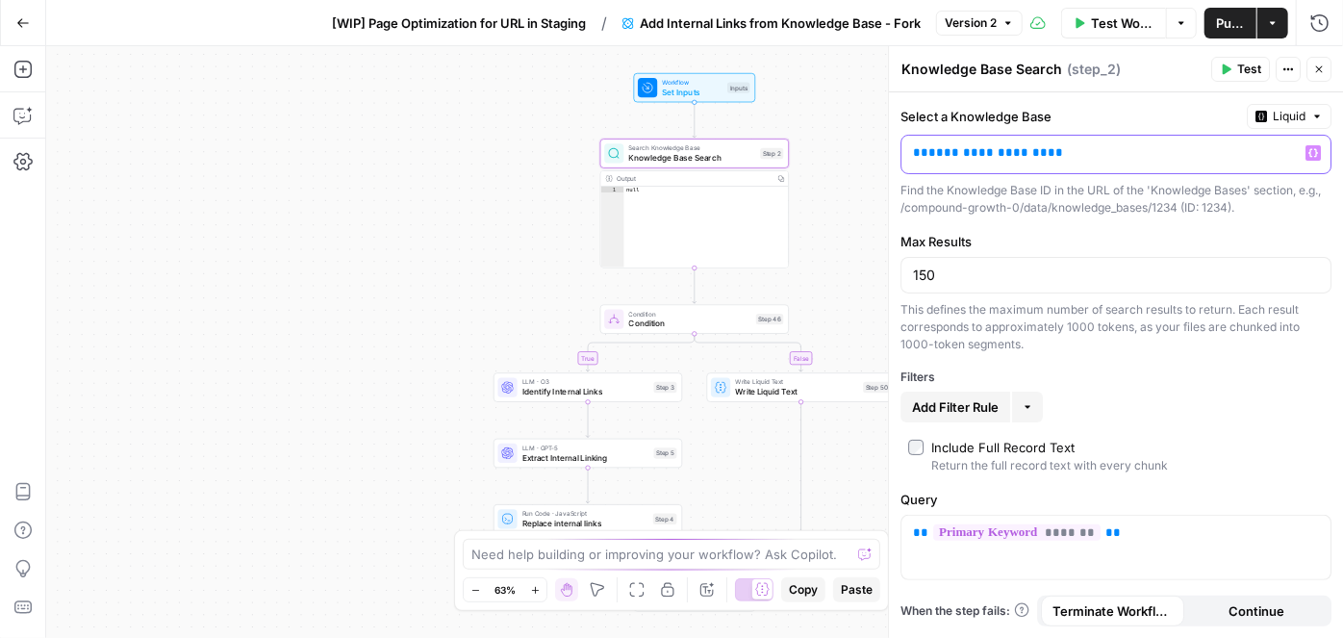
click at [1217, 155] on p "**********" at bounding box center [1100, 152] width 375 height 19
click at [1115, 150] on p "**********" at bounding box center [1100, 152] width 375 height 19
click at [1303, 115] on span "Liquid" at bounding box center [1289, 116] width 33 height 17
click at [1221, 175] on div "Choose from a list" at bounding box center [1238, 174] width 151 height 17
click at [1163, 151] on input "Select a Knowledge Base" at bounding box center [1104, 152] width 383 height 19
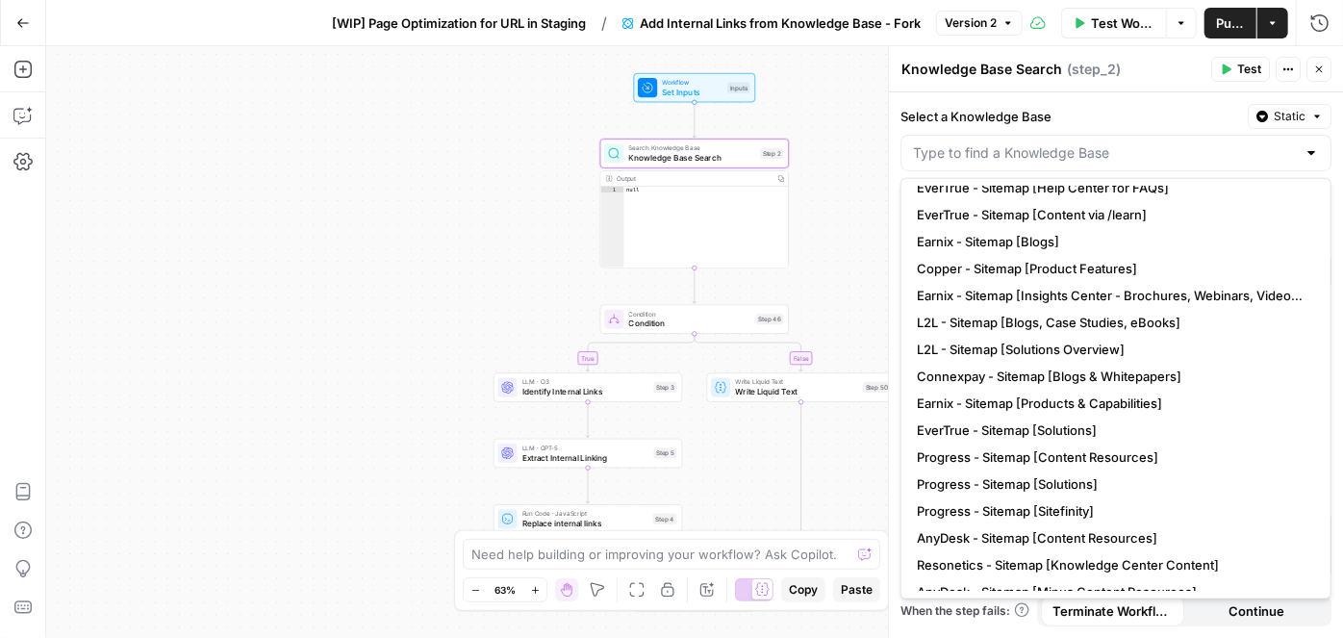
scroll to position [242, 0]
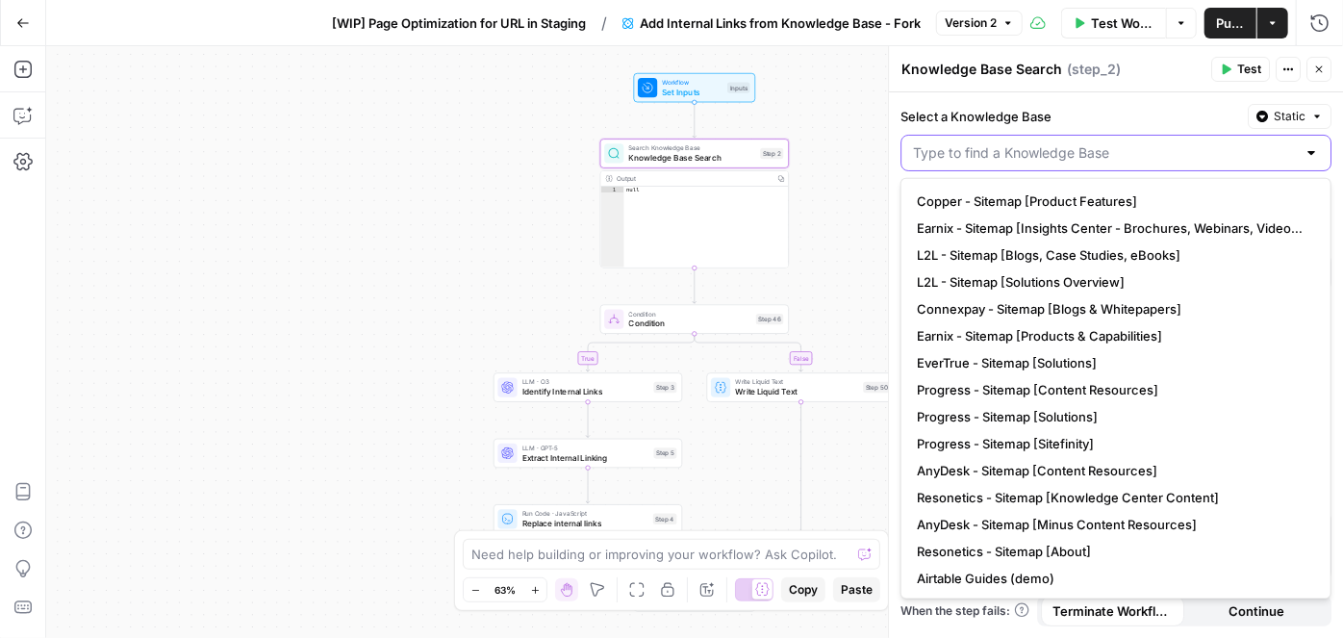
click at [1001, 158] on input "Select a Knowledge Base" at bounding box center [1104, 152] width 383 height 19
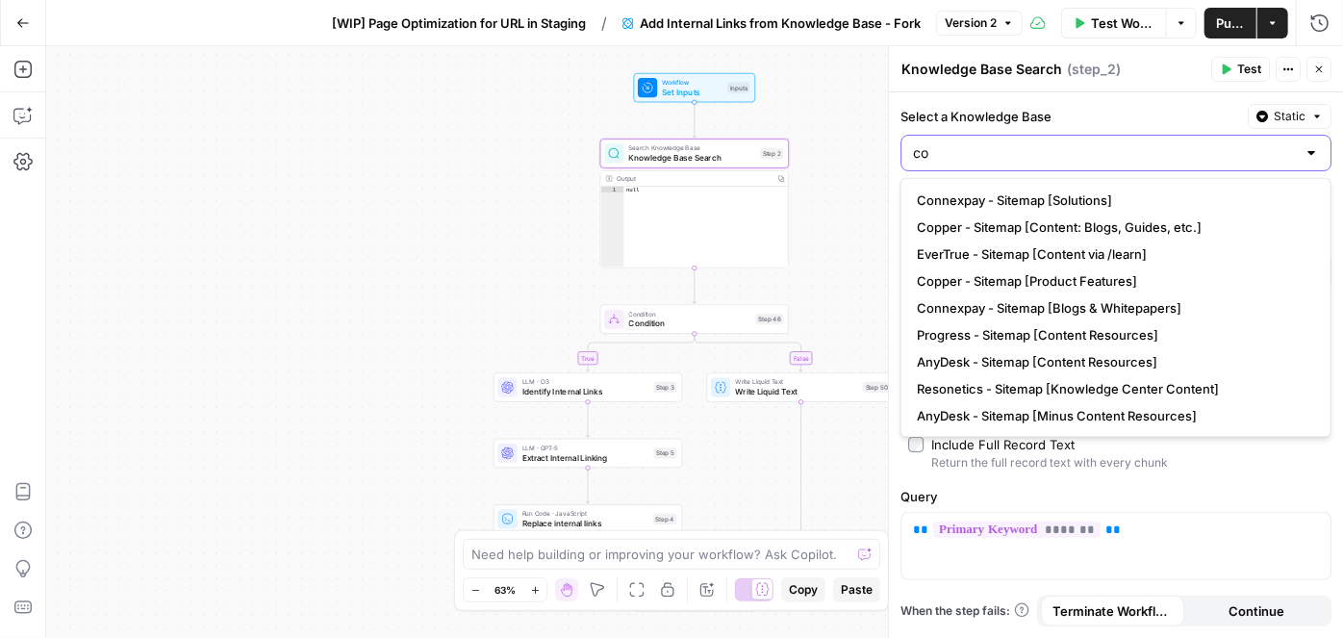
scroll to position [0, 0]
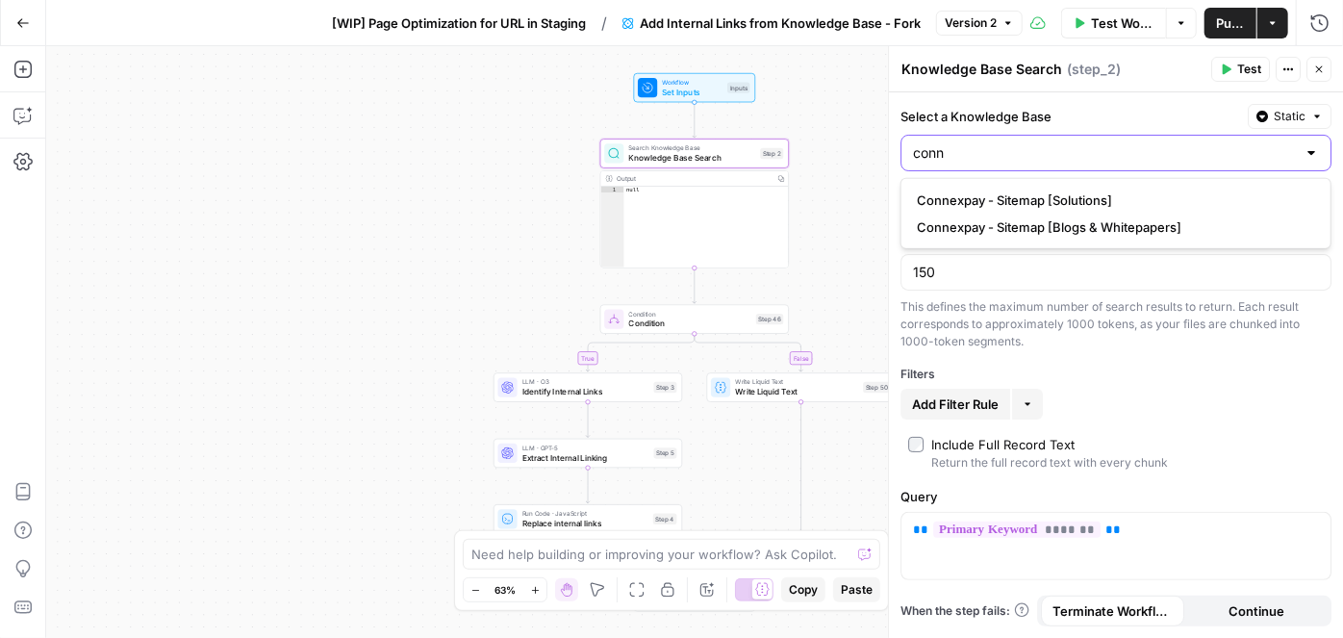
type input "conn"
click at [318, 135] on div "true false Workflow Set Inputs Inputs Search Knowledge Base Knowledge Base Sear…" at bounding box center [694, 342] width 1297 height 592
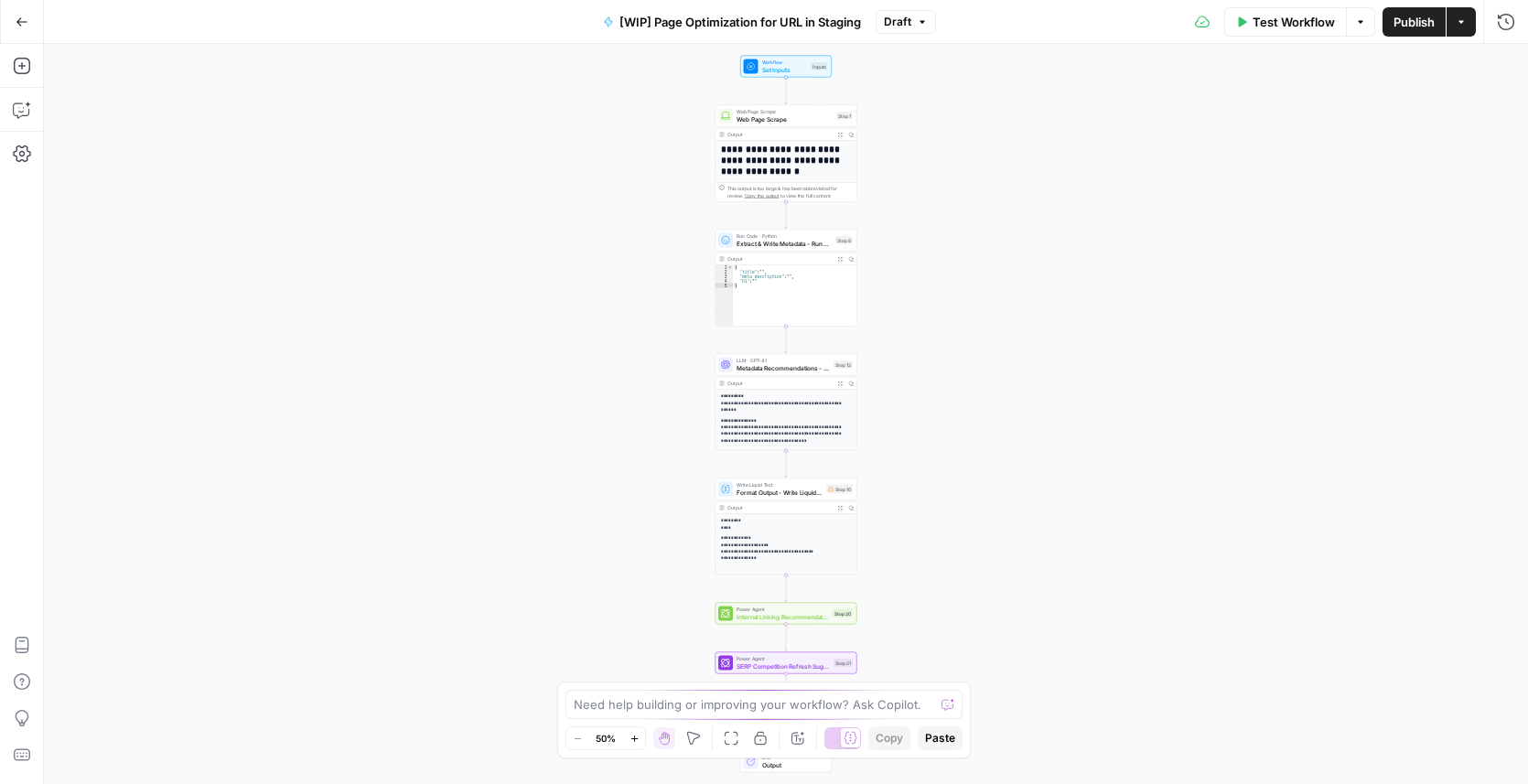
click at [22, 27] on icon "button" at bounding box center [21, 21] width 12 height 12
click at [18, 13] on button "Go Back" at bounding box center [22, 22] width 33 height 33
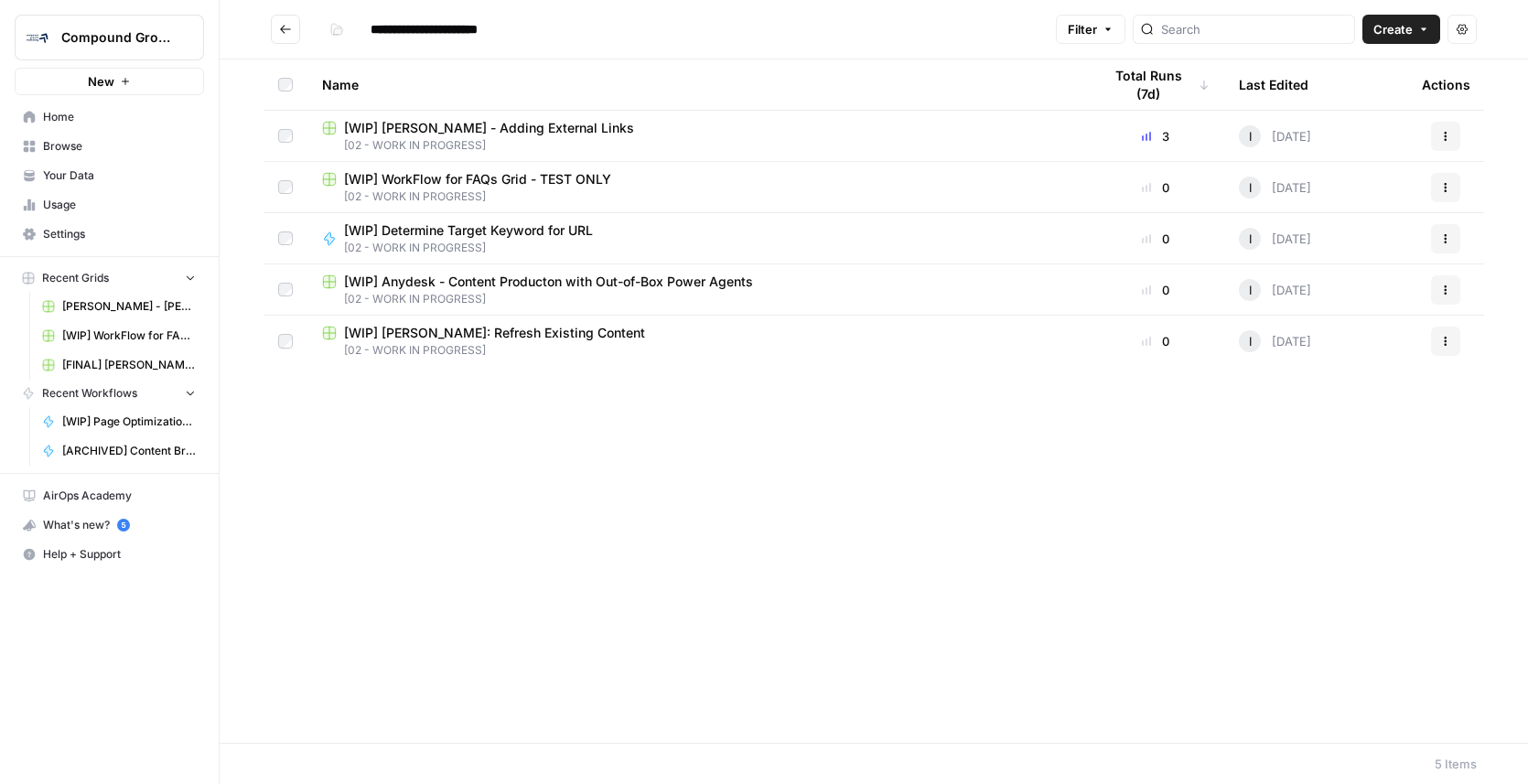
click at [73, 170] on span "Your Data" at bounding box center [119, 175] width 153 height 16
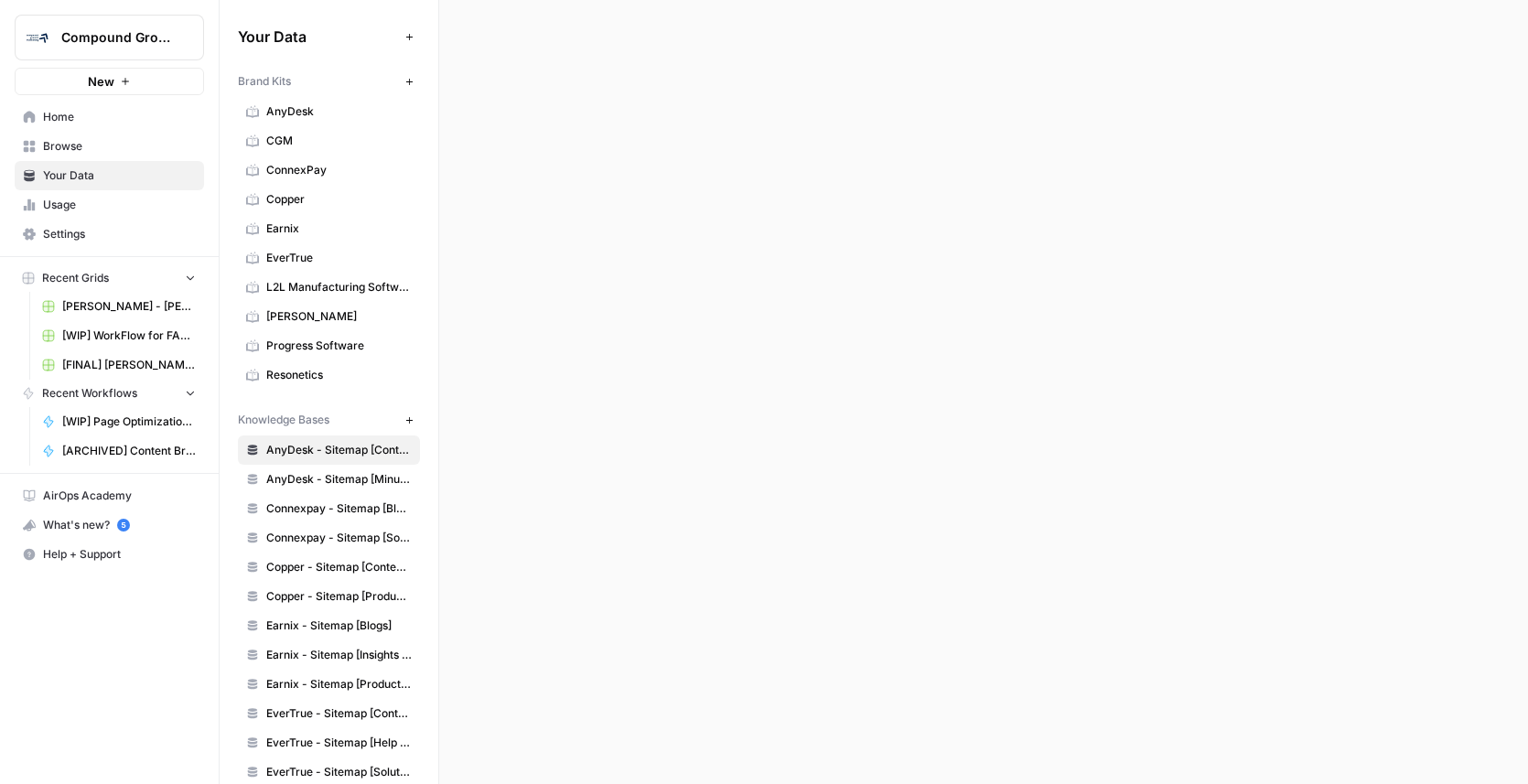
click at [398, 423] on button "New" at bounding box center [409, 419] width 22 height 22
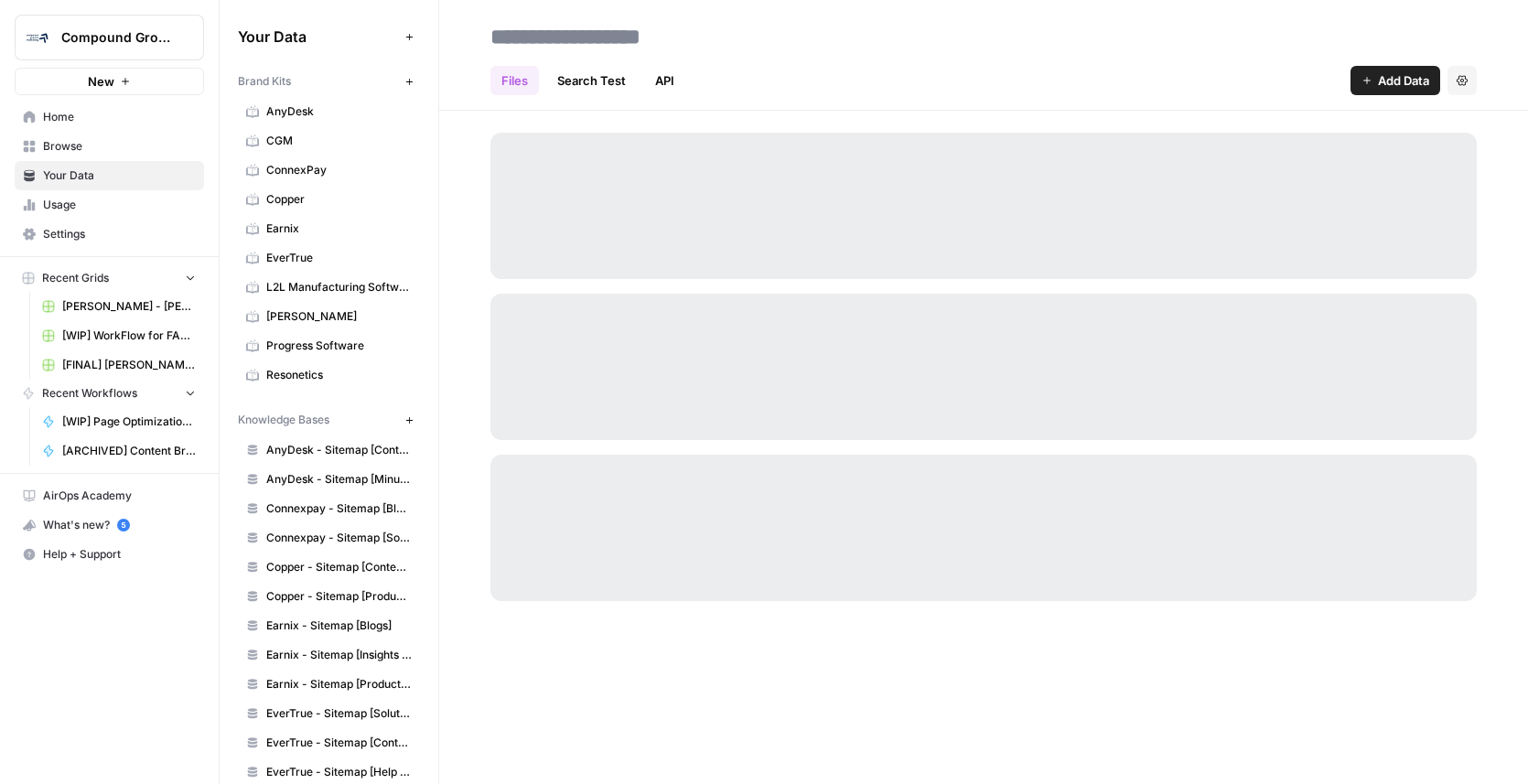
click at [626, 36] on input at bounding box center [629, 36] width 293 height 36
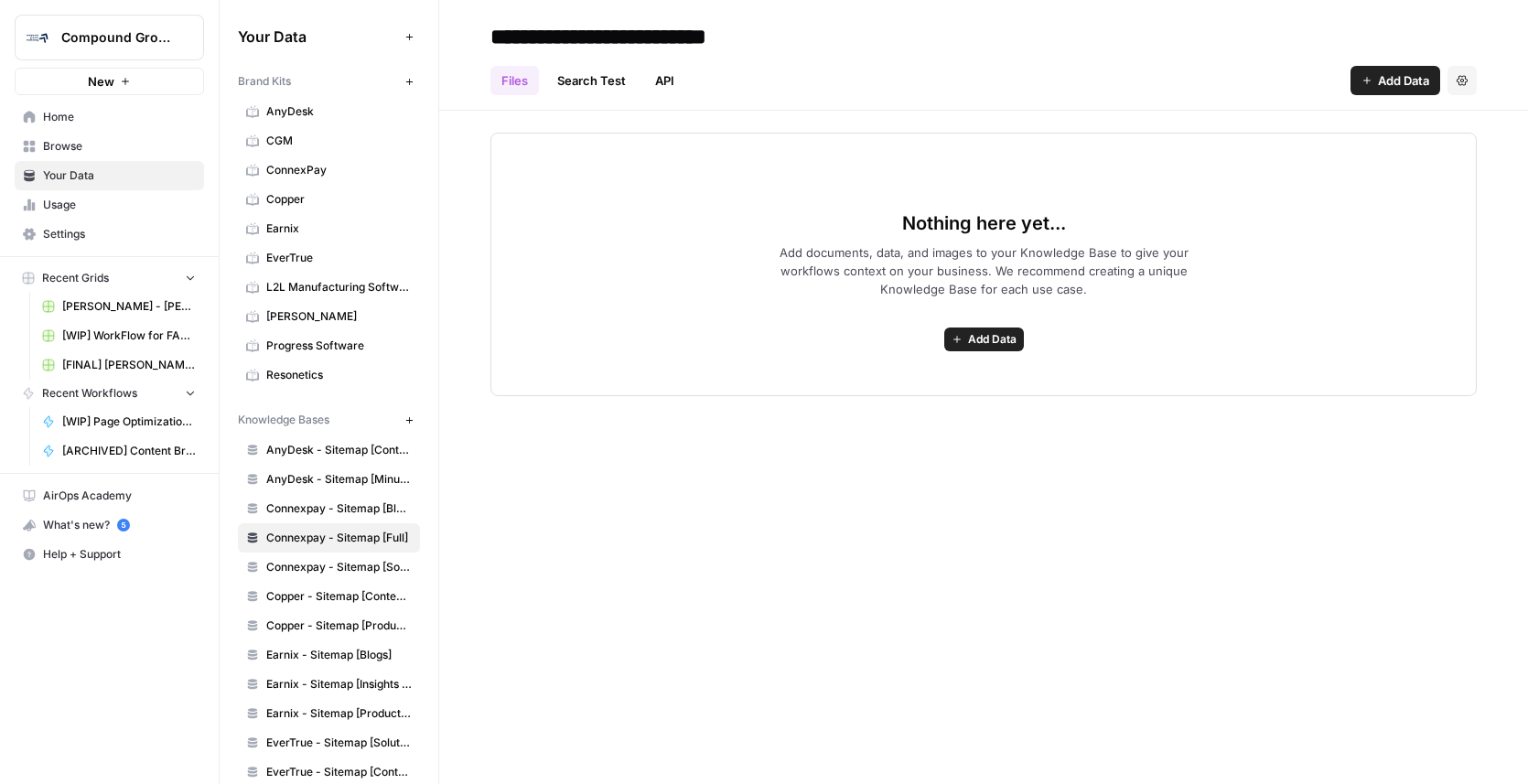
type input "**********"
click at [1382, 83] on span "Add Data" at bounding box center [1403, 80] width 51 height 18
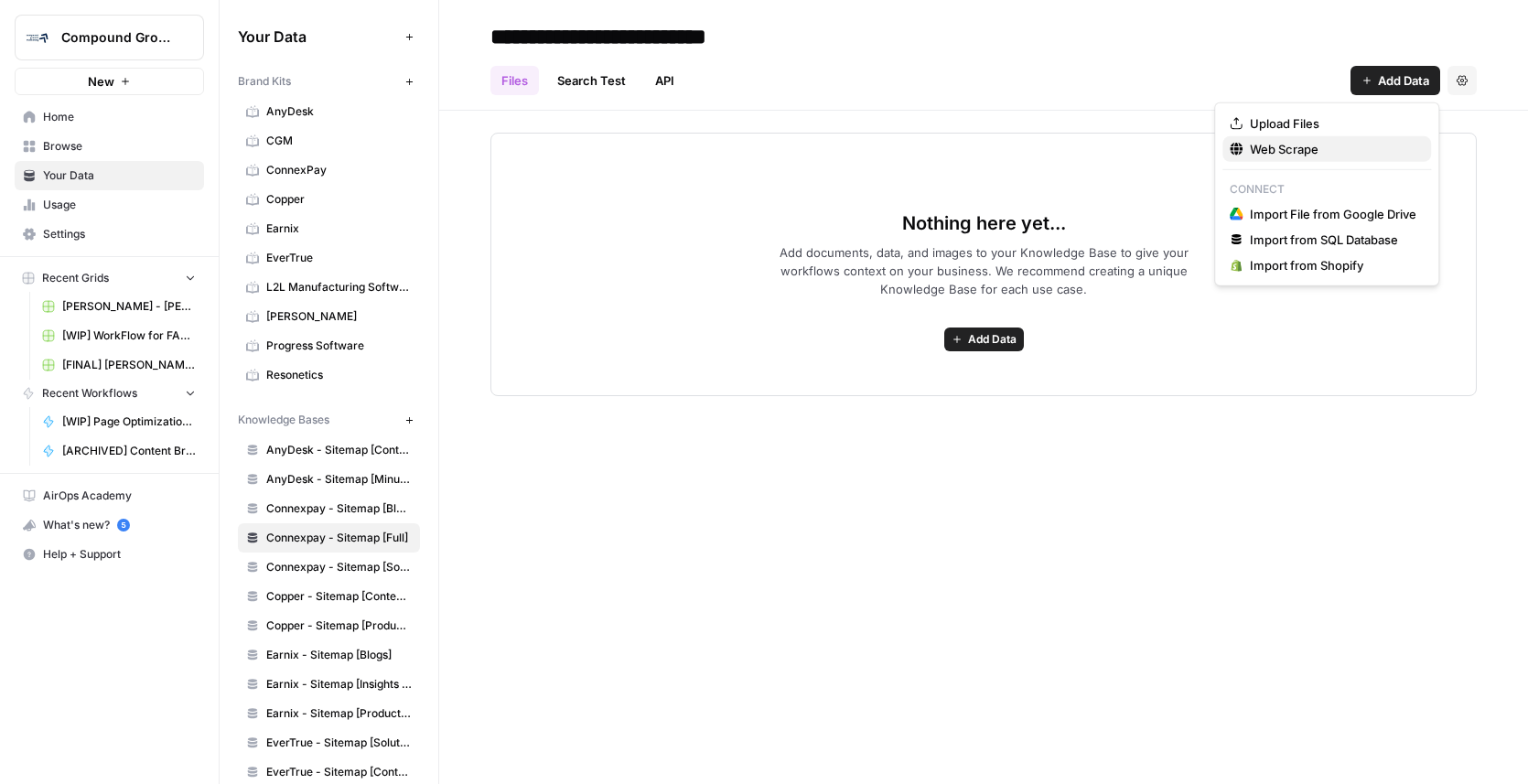
click at [1291, 155] on span "Web Scrape" at bounding box center [1332, 148] width 166 height 18
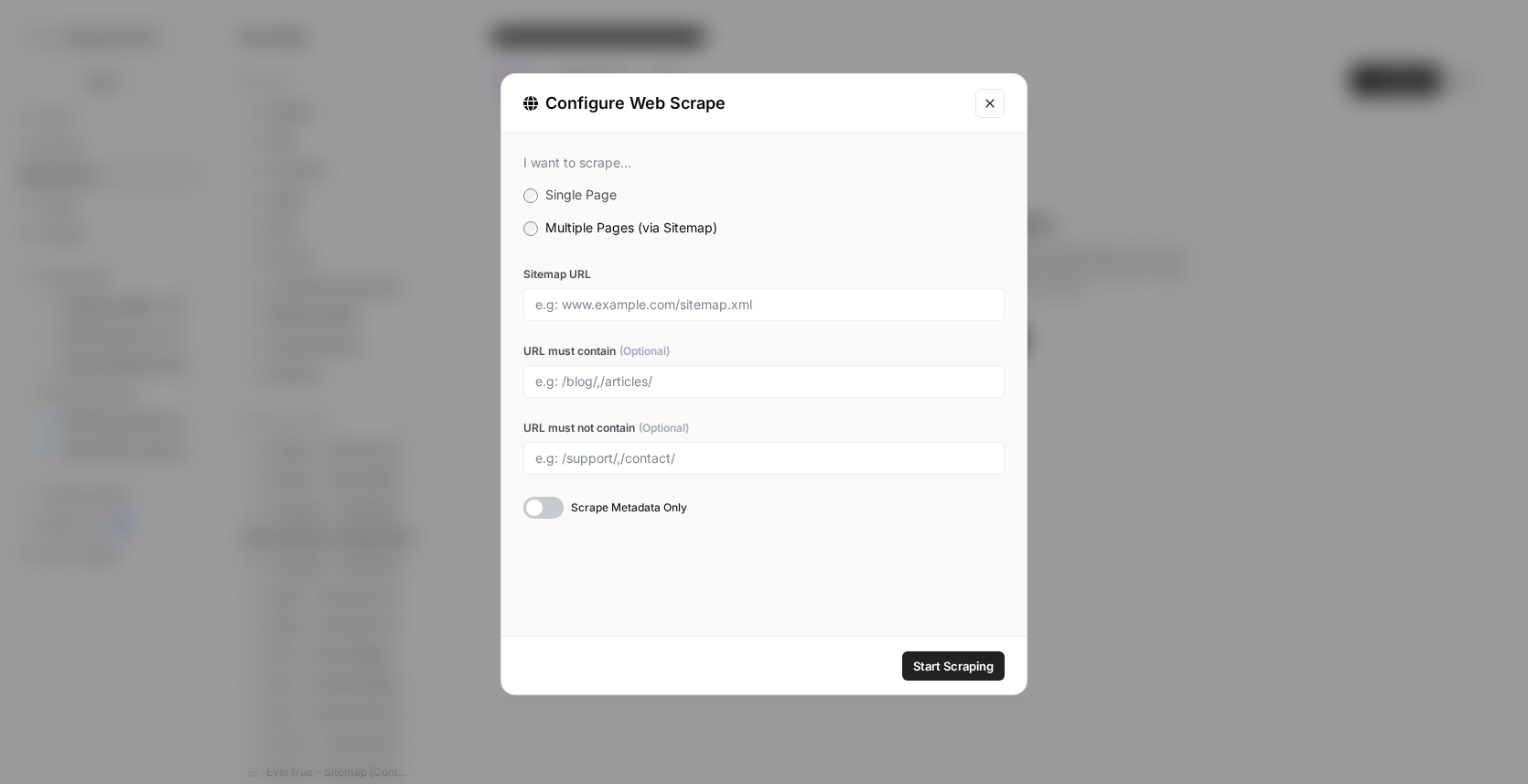
click at [536, 181] on div "I want to scrape... Single Page Multiple Pages (via Sitemap) Sitemap URL URL mu…" at bounding box center [764, 336] width 525 height 408
click at [577, 278] on label "Sitemap URL" at bounding box center [764, 274] width 481 height 16
click at [577, 296] on input "Sitemap URL" at bounding box center [764, 304] width 457 height 16
drag, startPoint x: 604, startPoint y: 301, endPoint x: 621, endPoint y: 301, distance: 17.0
click at [604, 301] on input "Sitemap URL" at bounding box center [764, 304] width 457 height 16
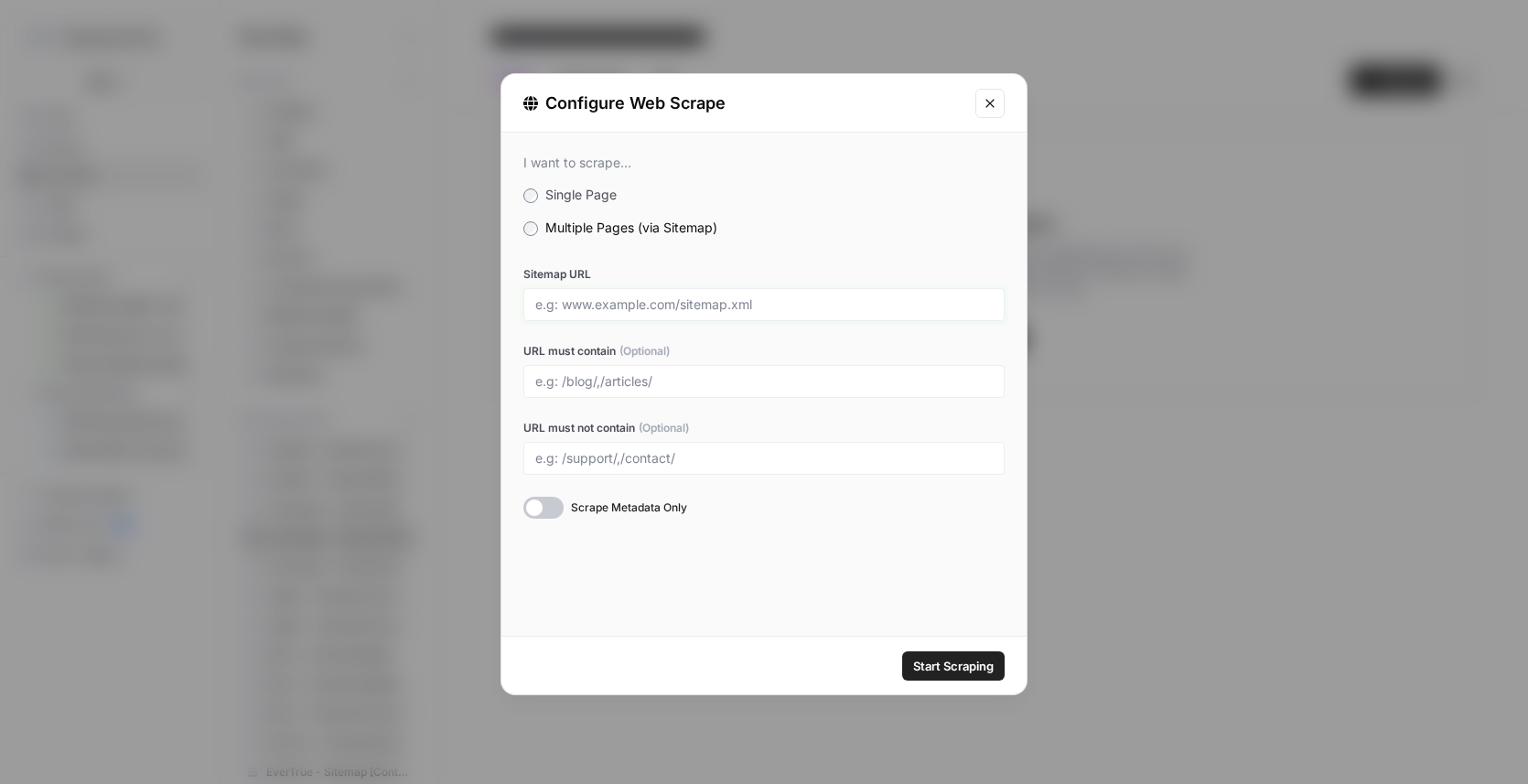
paste input "[URL][DOMAIN_NAME]"
type input "[URL][DOMAIN_NAME]"
click at [641, 378] on input "URL must contain (Optional)" at bounding box center [764, 381] width 457 height 16
click at [675, 299] on input "Sitemap URL" at bounding box center [764, 304] width 457 height 16
paste input "[URL][DOMAIN_NAME]"
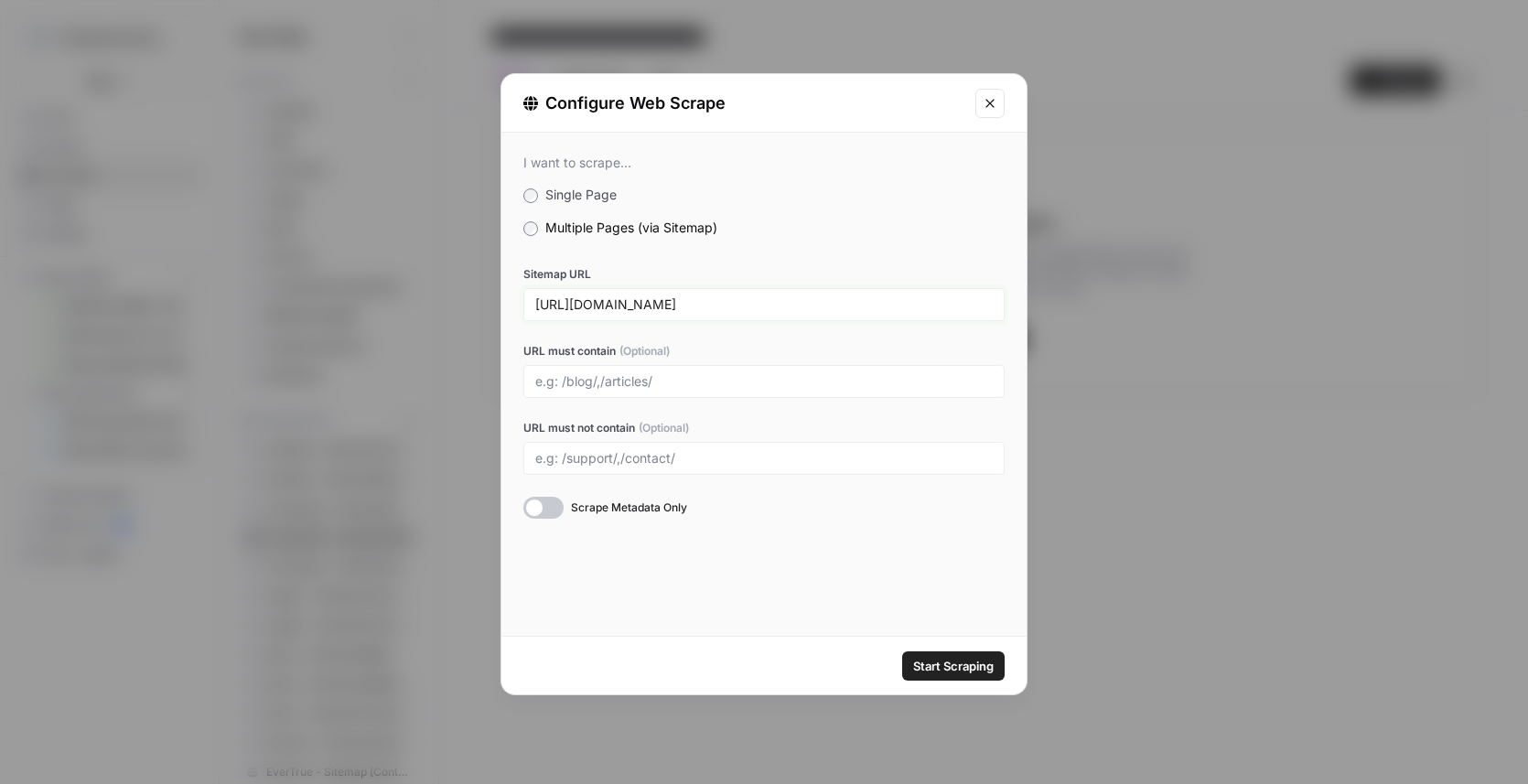
type input "[URL][DOMAIN_NAME]"
click at [807, 230] on label "Multiple Pages (via Sitemap)" at bounding box center [764, 227] width 481 height 18
click at [930, 644] on div "Start Scraping" at bounding box center [764, 665] width 525 height 58
click at [930, 657] on span "Start Scraping" at bounding box center [953, 665] width 81 height 18
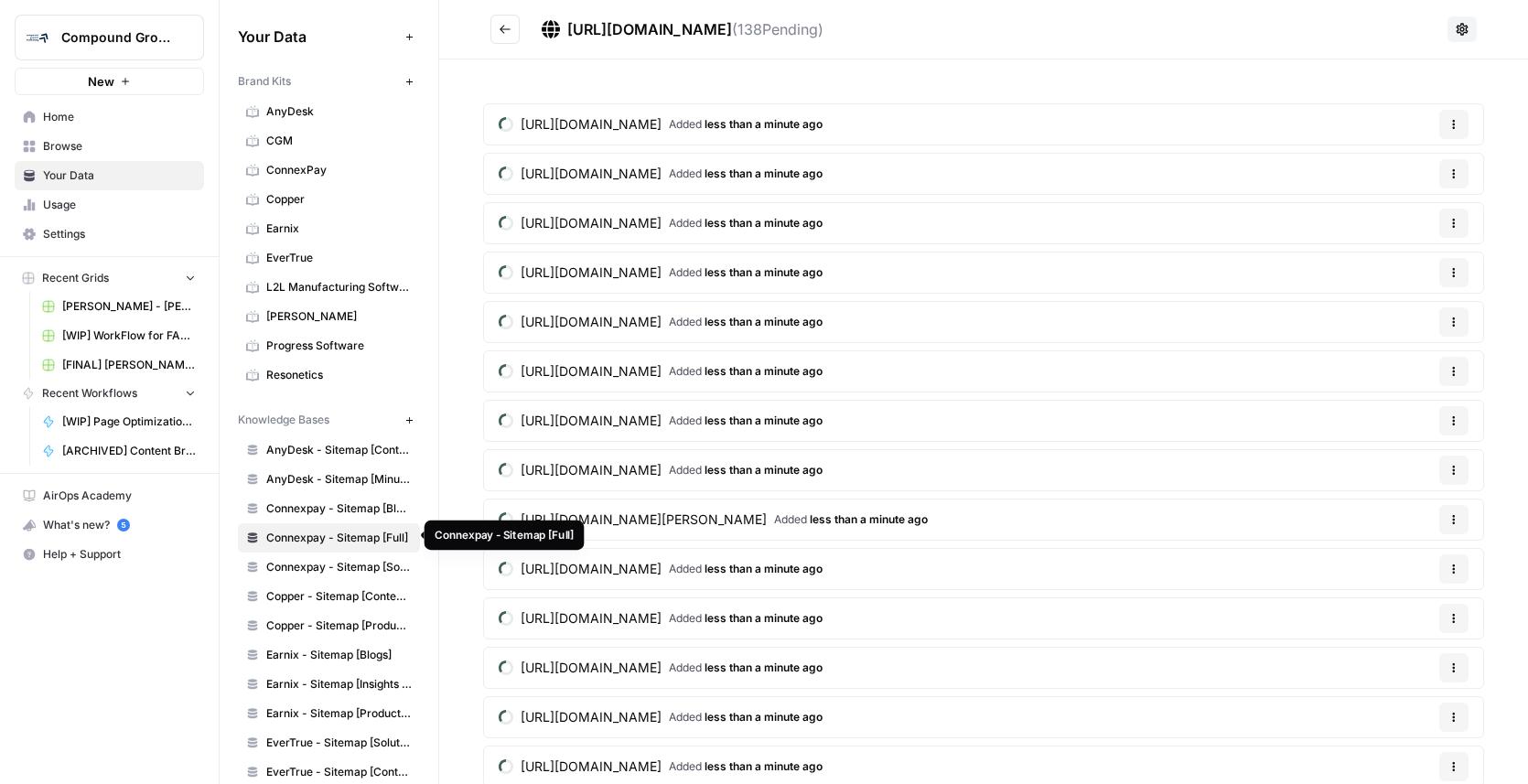
click at [293, 530] on span "Connexpay - Sitemap [Full]" at bounding box center [338, 537] width 145 height 16
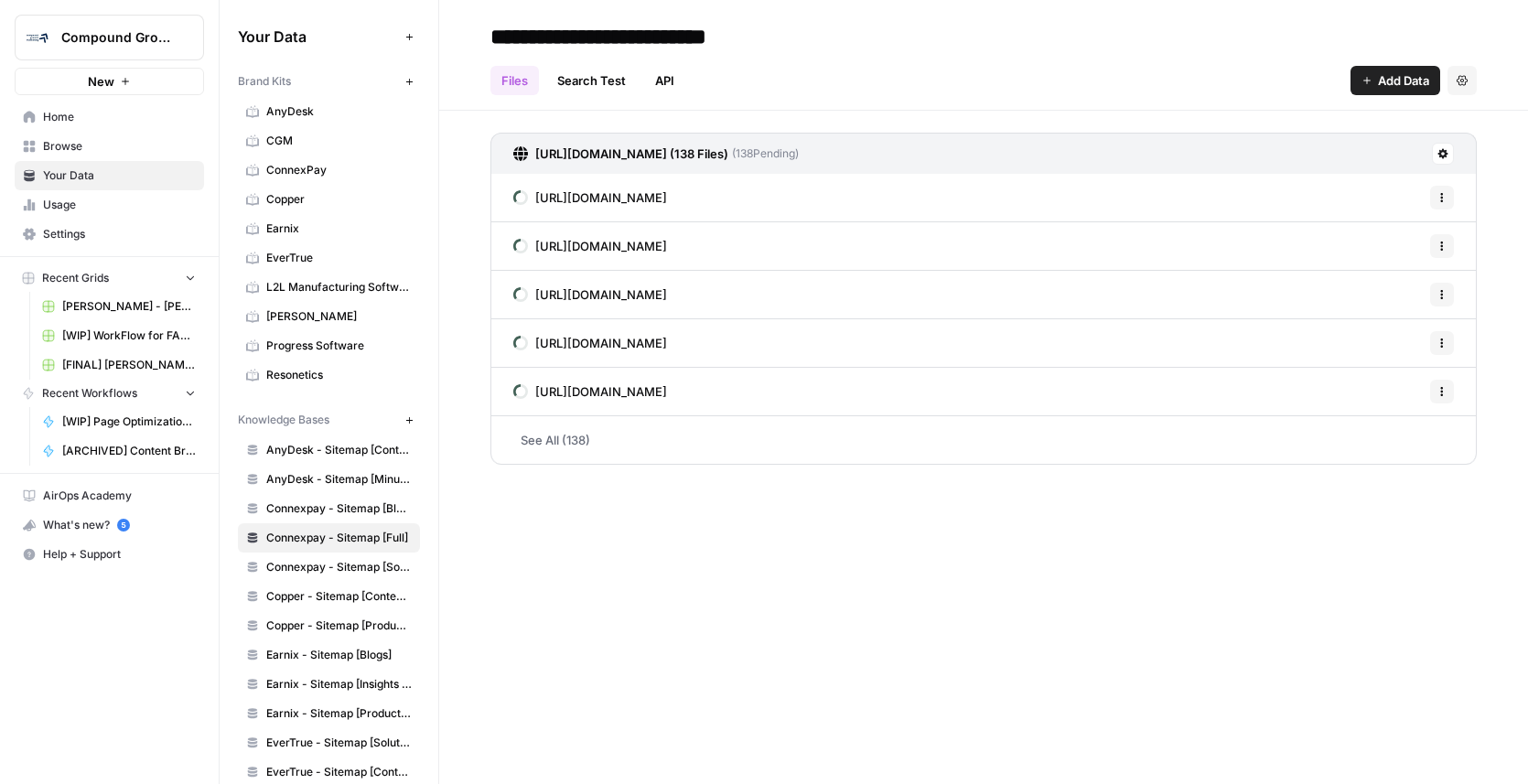
click at [650, 45] on input "**********" at bounding box center [635, 36] width 304 height 36
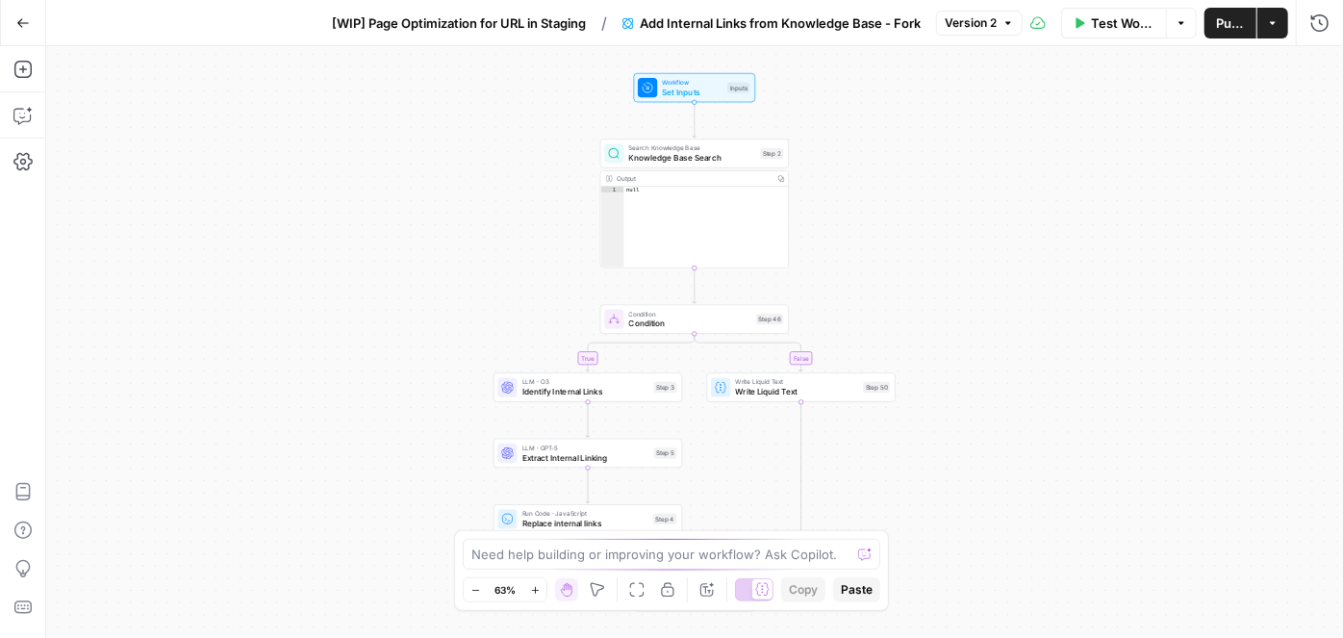
click at [474, 22] on span "[WIP] Page Optimization for URL in Staging" at bounding box center [459, 22] width 254 height 19
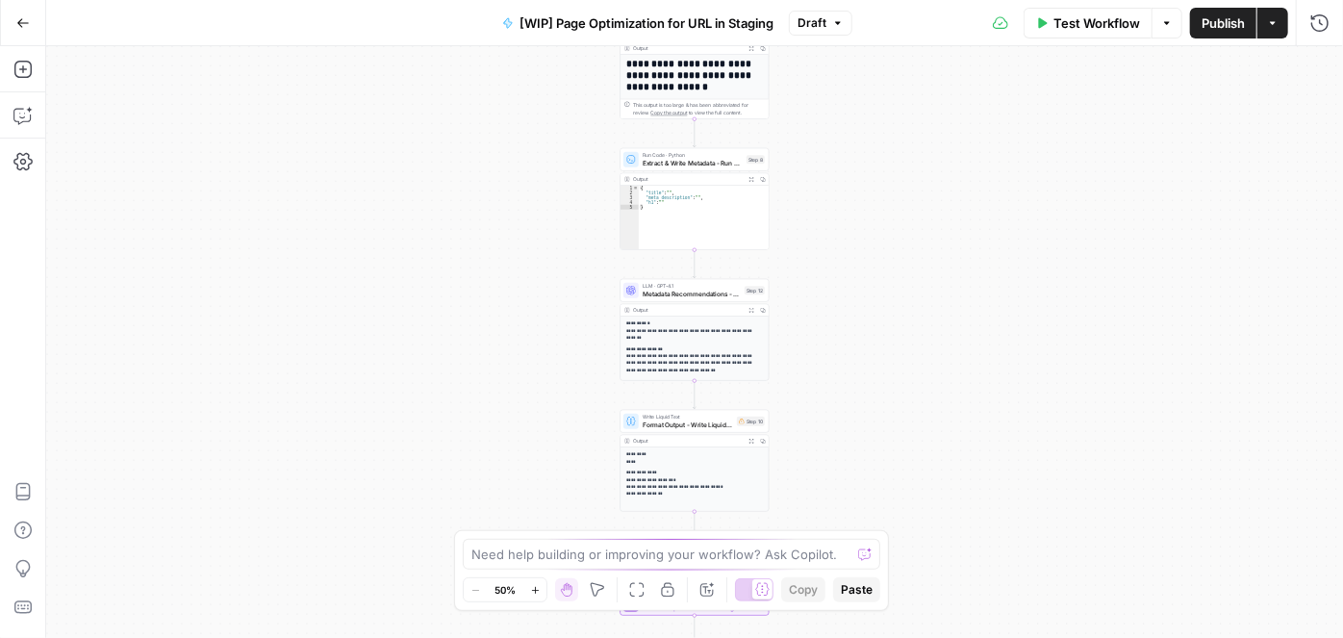
click at [537, 589] on icon "button" at bounding box center [535, 590] width 11 height 11
click at [537, 588] on icon "button" at bounding box center [535, 590] width 11 height 11
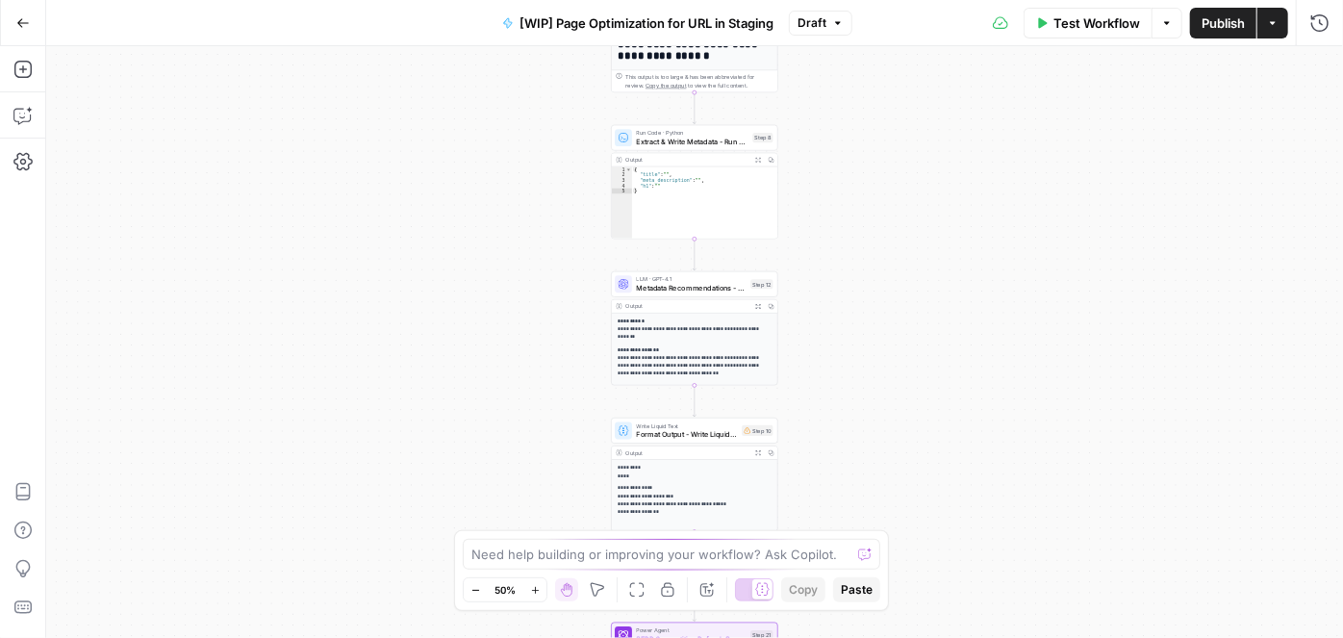
click at [535, 588] on icon "button" at bounding box center [535, 590] width 11 height 11
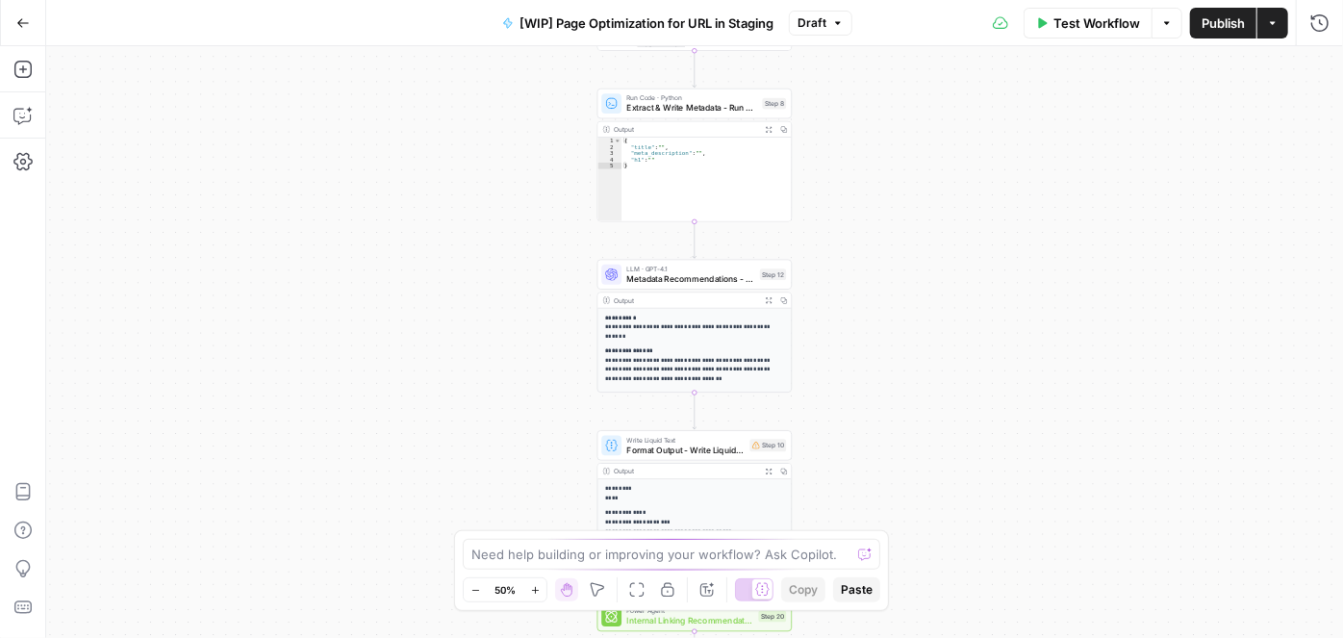
click at [534, 586] on icon "button" at bounding box center [535, 590] width 11 height 11
click at [534, 585] on icon "button" at bounding box center [535, 590] width 11 height 11
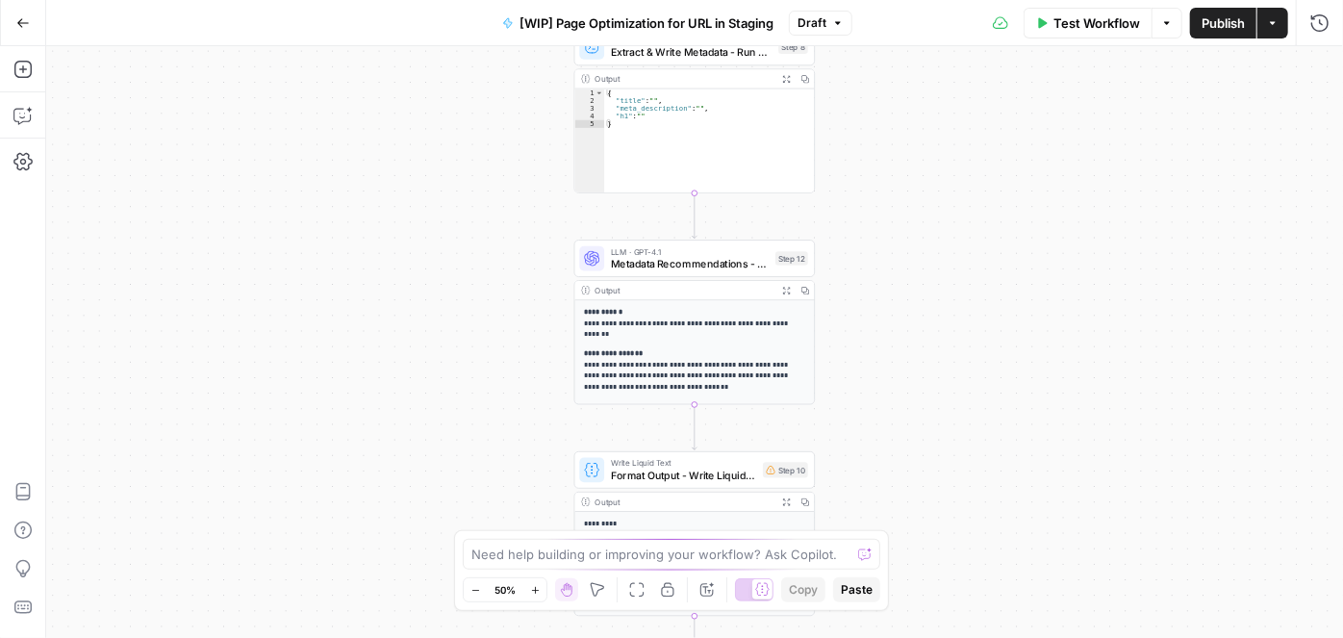
click at [533, 585] on icon "button" at bounding box center [535, 590] width 11 height 11
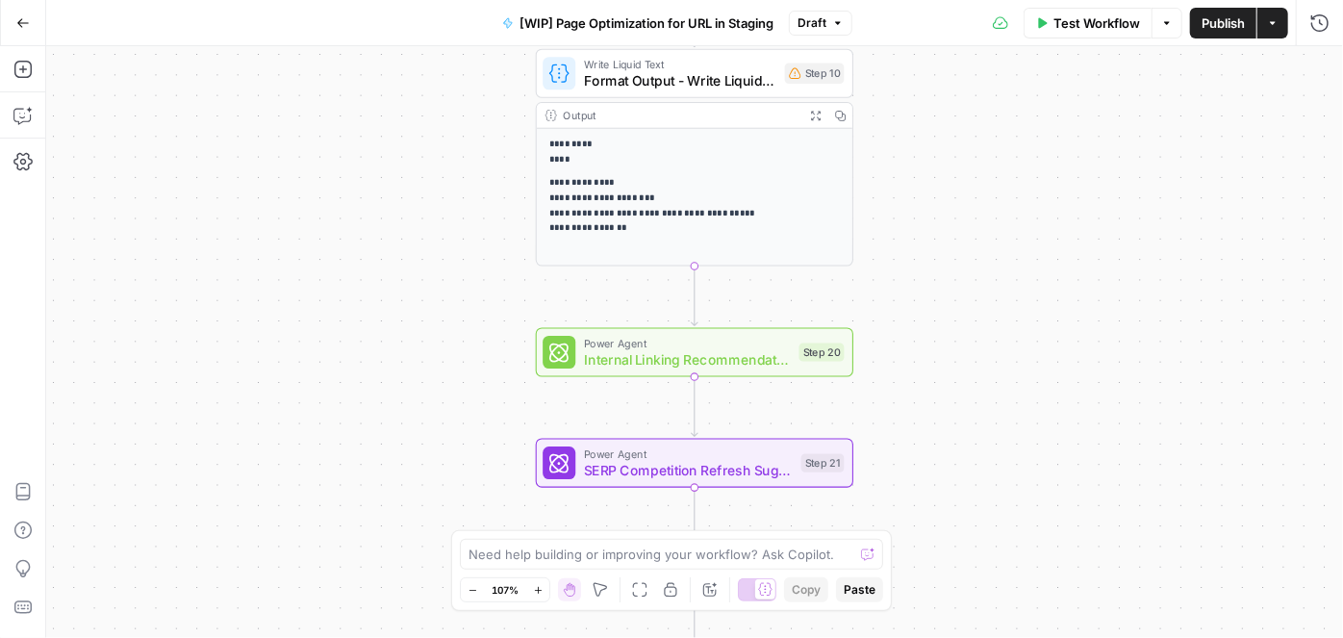
click at [633, 75] on span "Format Output - Write Liquid Text" at bounding box center [680, 80] width 192 height 20
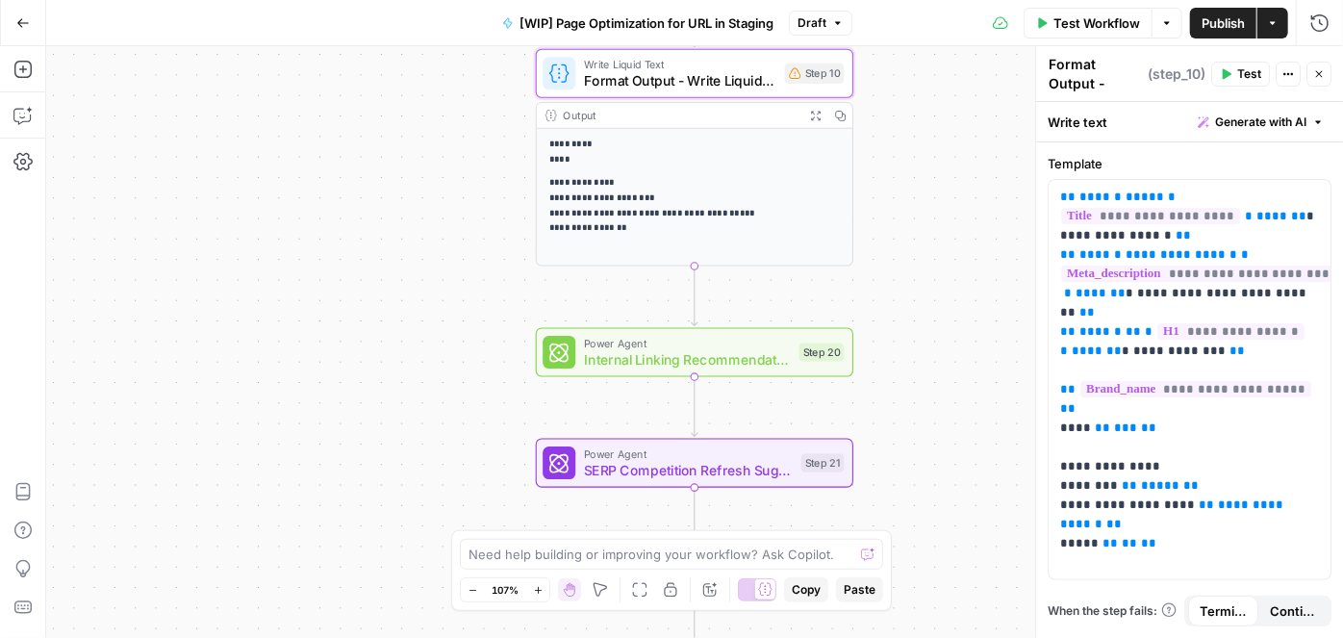
click at [1083, 81] on textarea "Format Output - Write Liquid Text" at bounding box center [1096, 93] width 94 height 77
click at [1051, 62] on textarea "Format Output - Write Liquid Text" at bounding box center [1096, 93] width 94 height 77
type textarea "Metadata Format Output - Write Liquid Text"
click at [1321, 79] on icon "button" at bounding box center [1319, 74] width 12 height 12
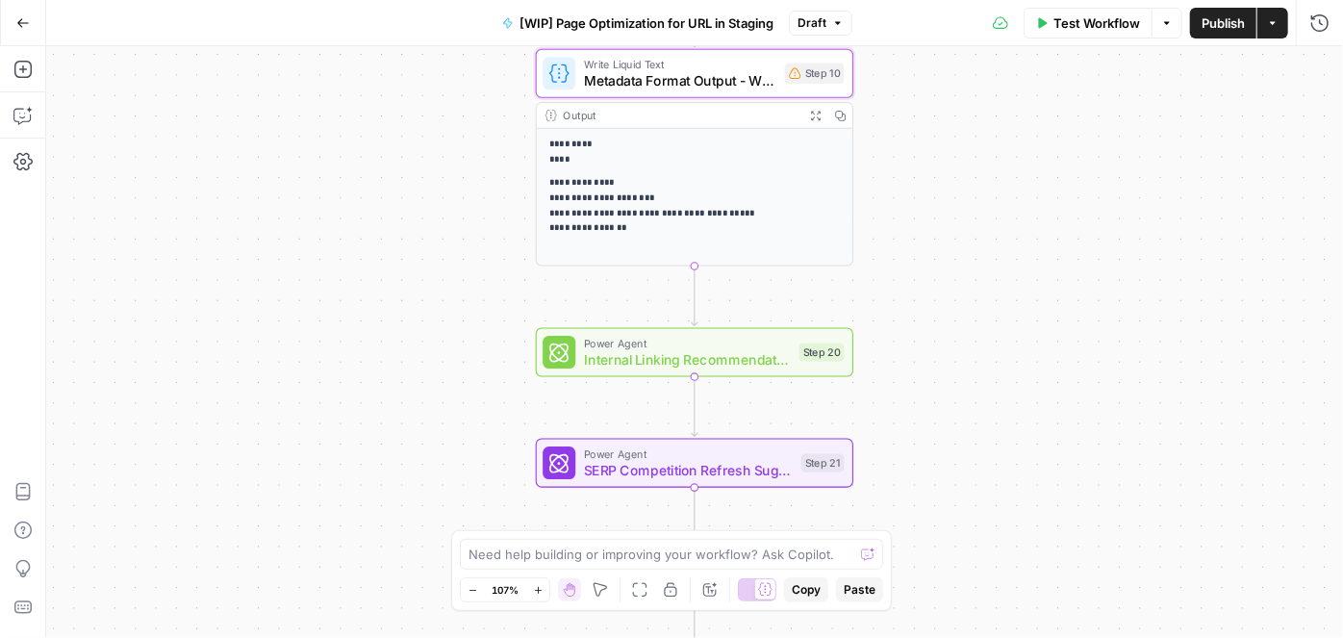
click at [692, 366] on span "Internal Linking Recommendations - Forked Power Agent" at bounding box center [687, 359] width 207 height 20
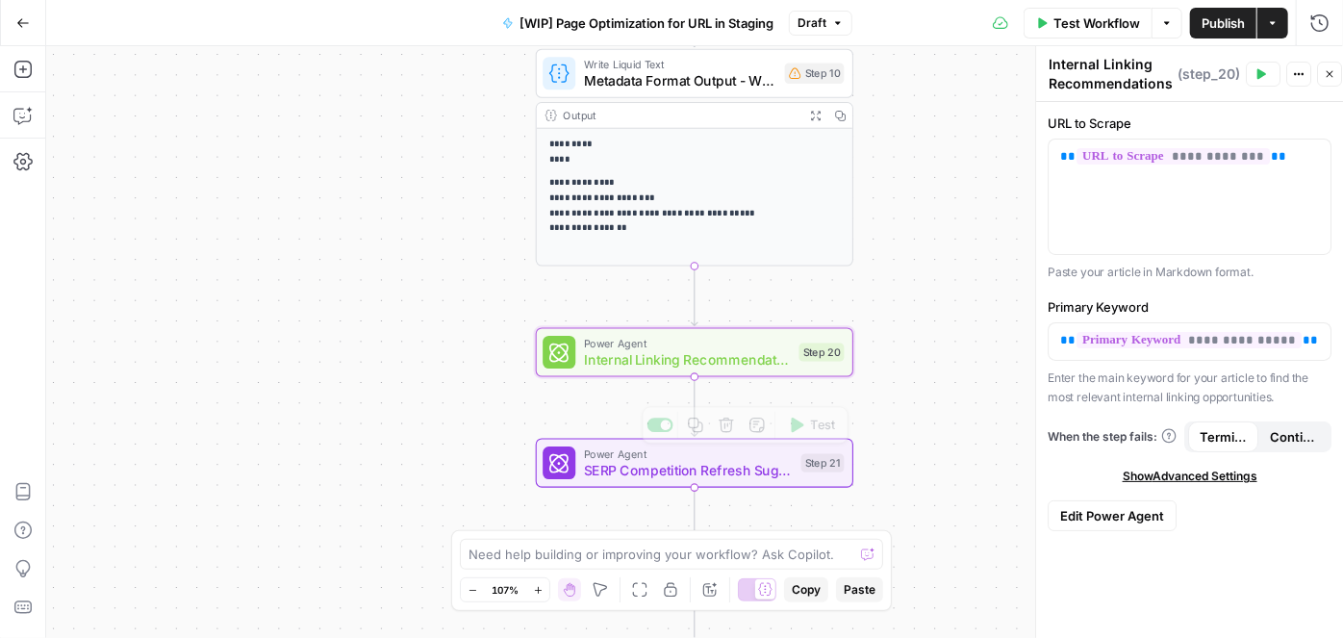
click at [600, 482] on div "Power Agent SERP Competition Refresh Suggestions Step 21 Copy step Delete step …" at bounding box center [695, 463] width 318 height 49
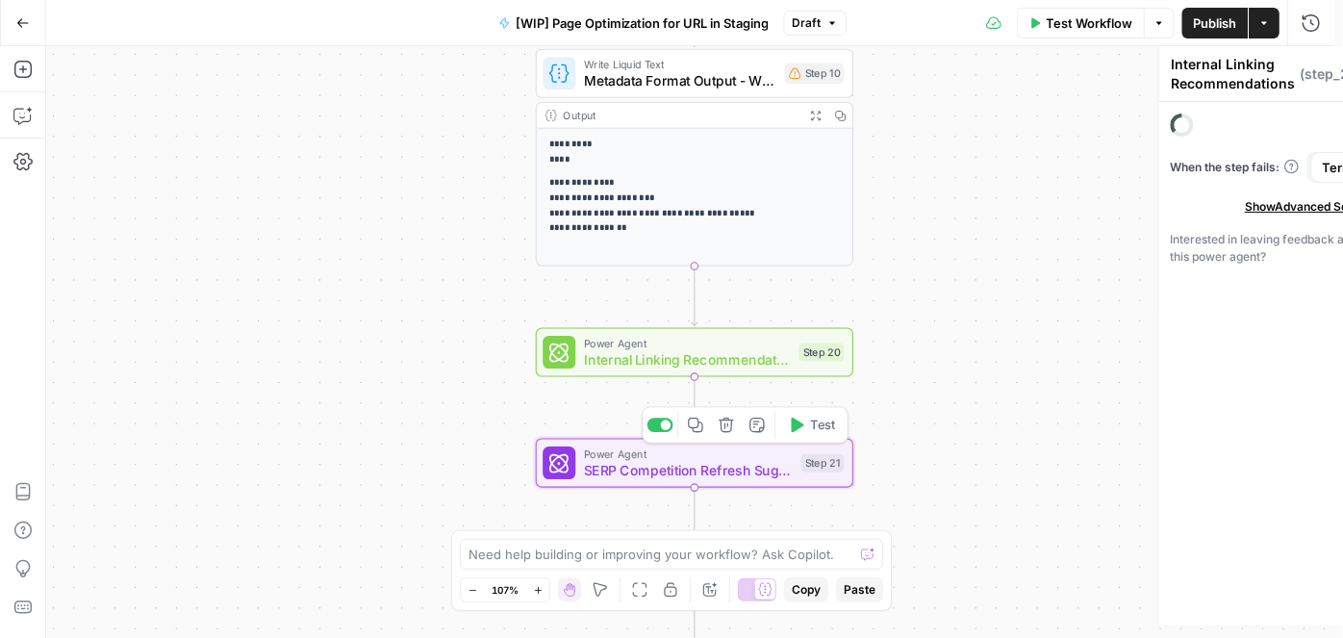
type textarea "SERP Competition Refresh Suggestions"
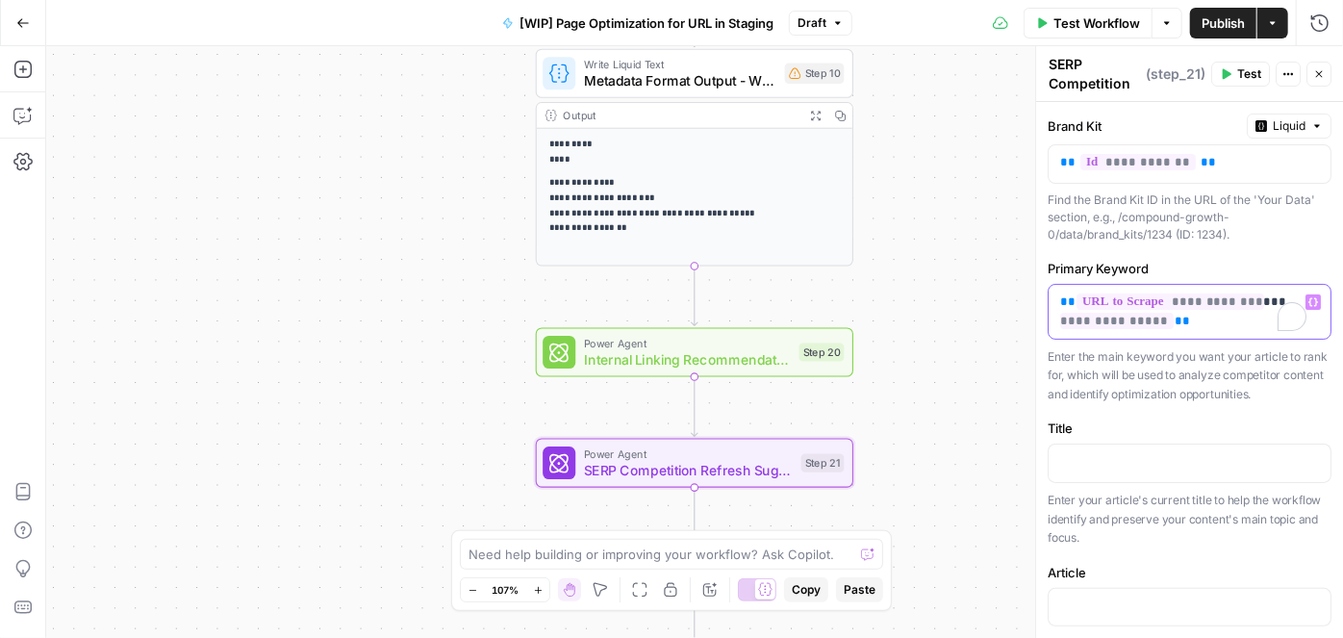
click at [1195, 319] on p "**********" at bounding box center [1183, 312] width 246 height 38
click at [1264, 295] on p "**********" at bounding box center [1183, 312] width 246 height 38
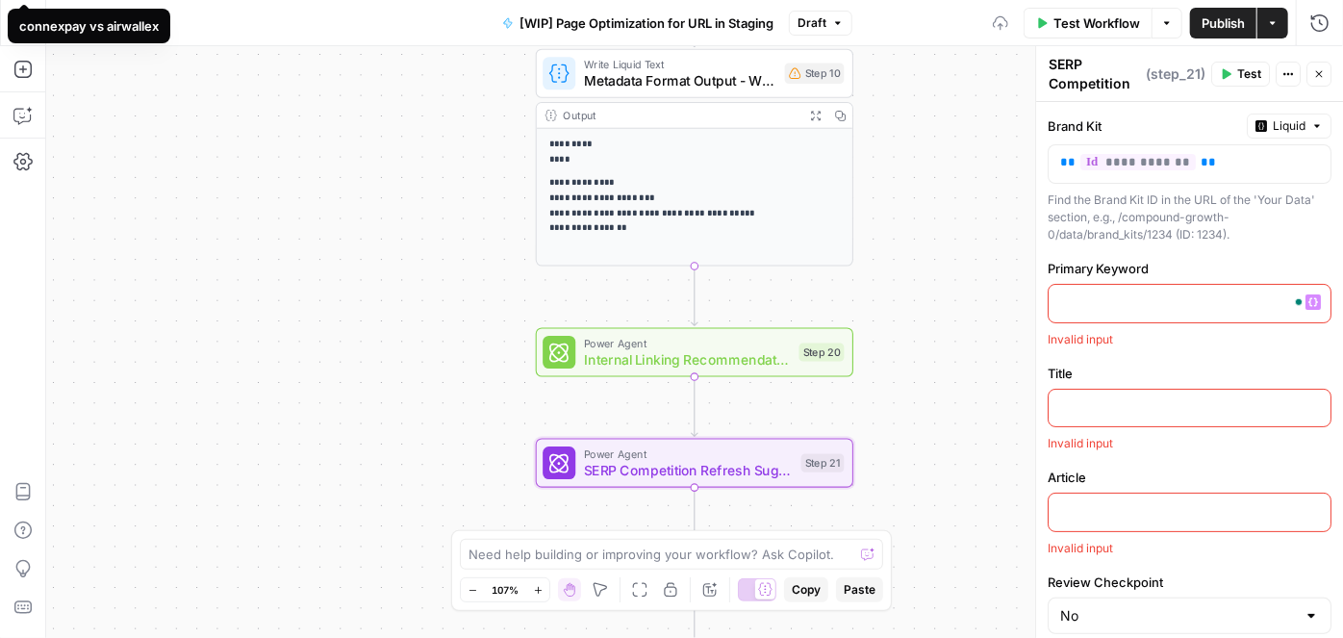
click at [1309, 297] on icon "button" at bounding box center [1314, 302] width 10 height 10
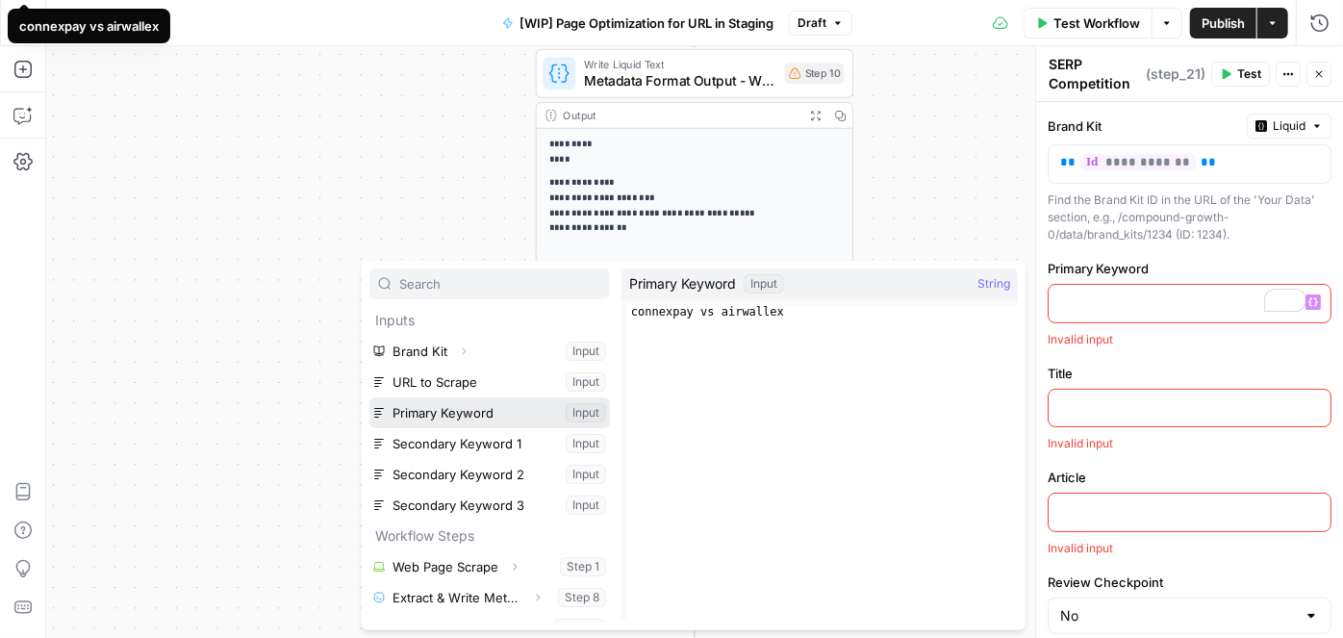
drag, startPoint x: 449, startPoint y: 409, endPoint x: 467, endPoint y: 409, distance: 17.3
click at [451, 409] on button "Select variable Primary Keyword" at bounding box center [490, 412] width 241 height 31
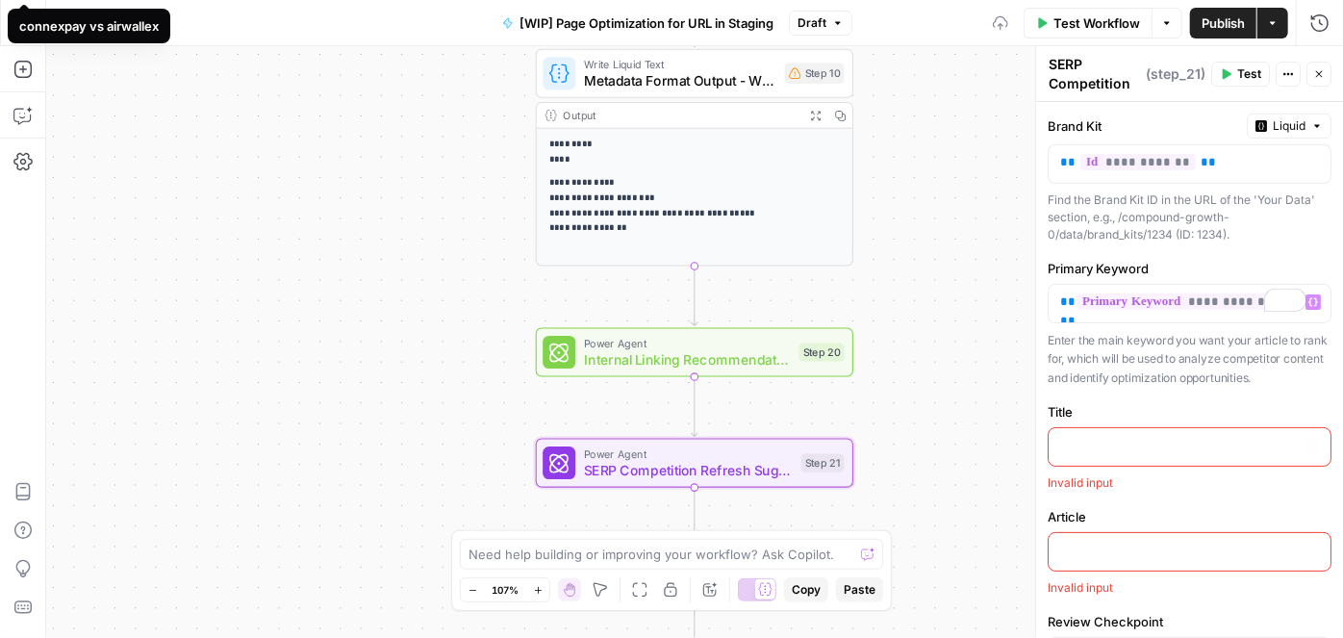
click at [1127, 446] on p at bounding box center [1189, 445] width 259 height 19
click at [1149, 449] on p "To enrich screen reader interactions, please activate Accessibility in Grammarl…" at bounding box center [1189, 445] width 259 height 19
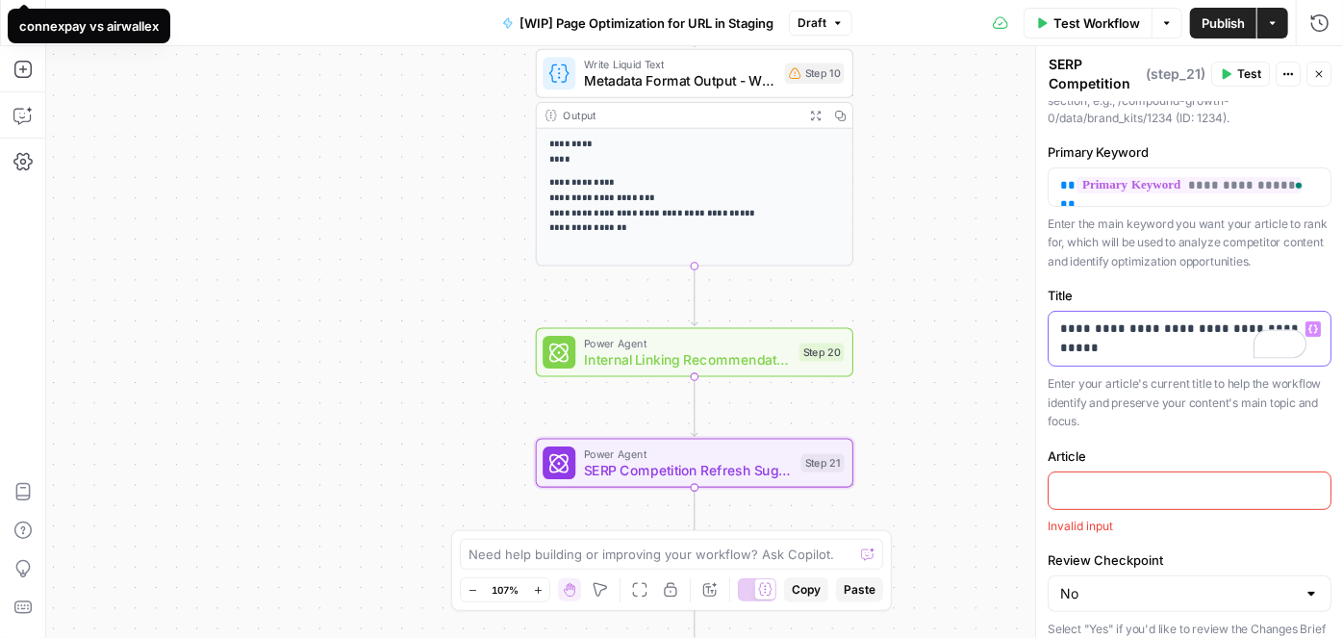
scroll to position [262, 0]
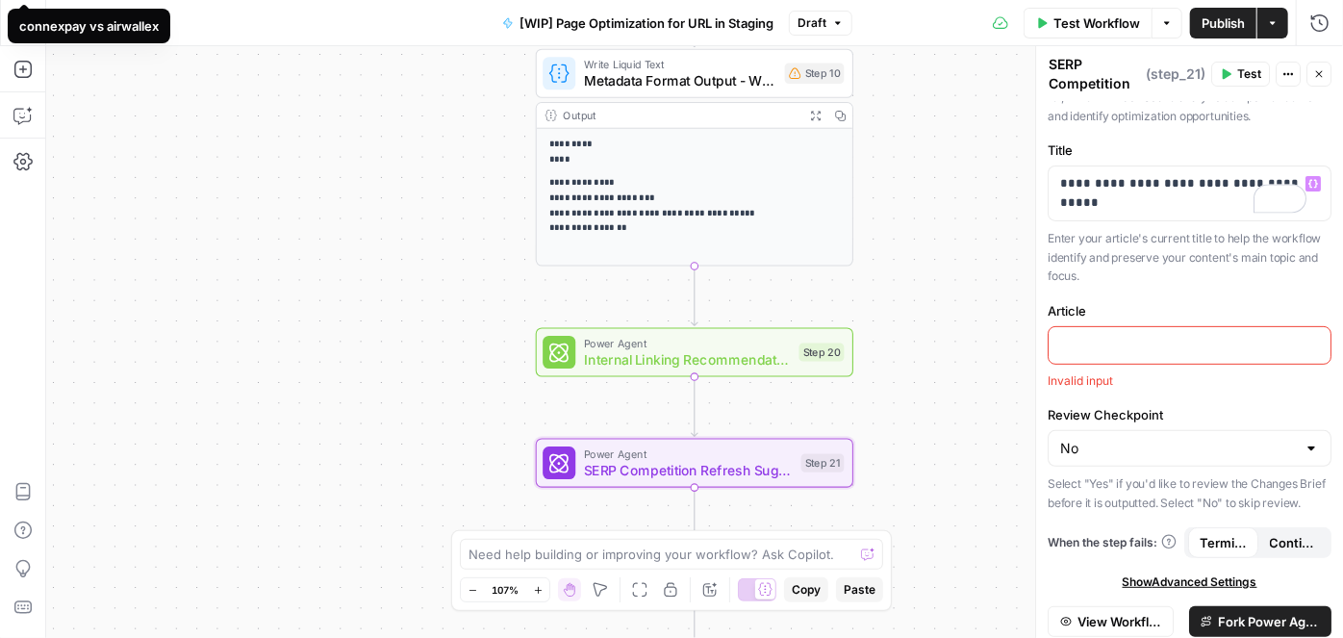
click at [1088, 344] on p at bounding box center [1189, 344] width 259 height 19
click at [1309, 344] on icon "button" at bounding box center [1314, 345] width 10 height 10
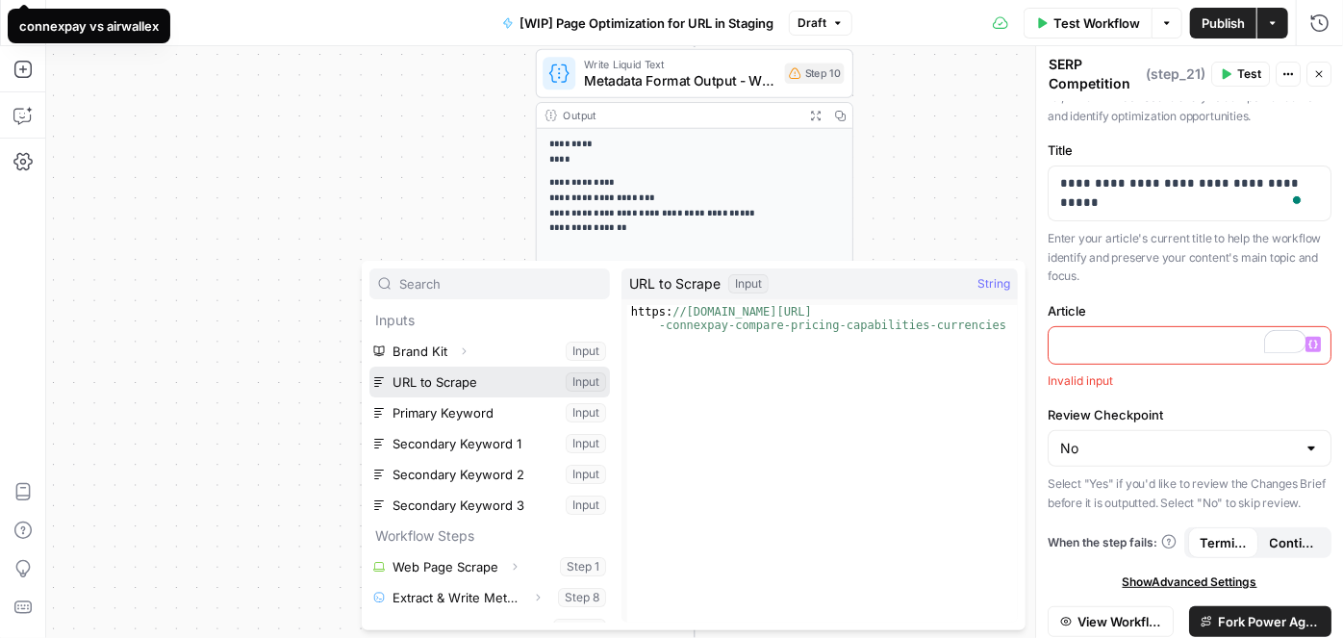
click at [437, 377] on button "Select variable URL to Scrape" at bounding box center [490, 382] width 241 height 31
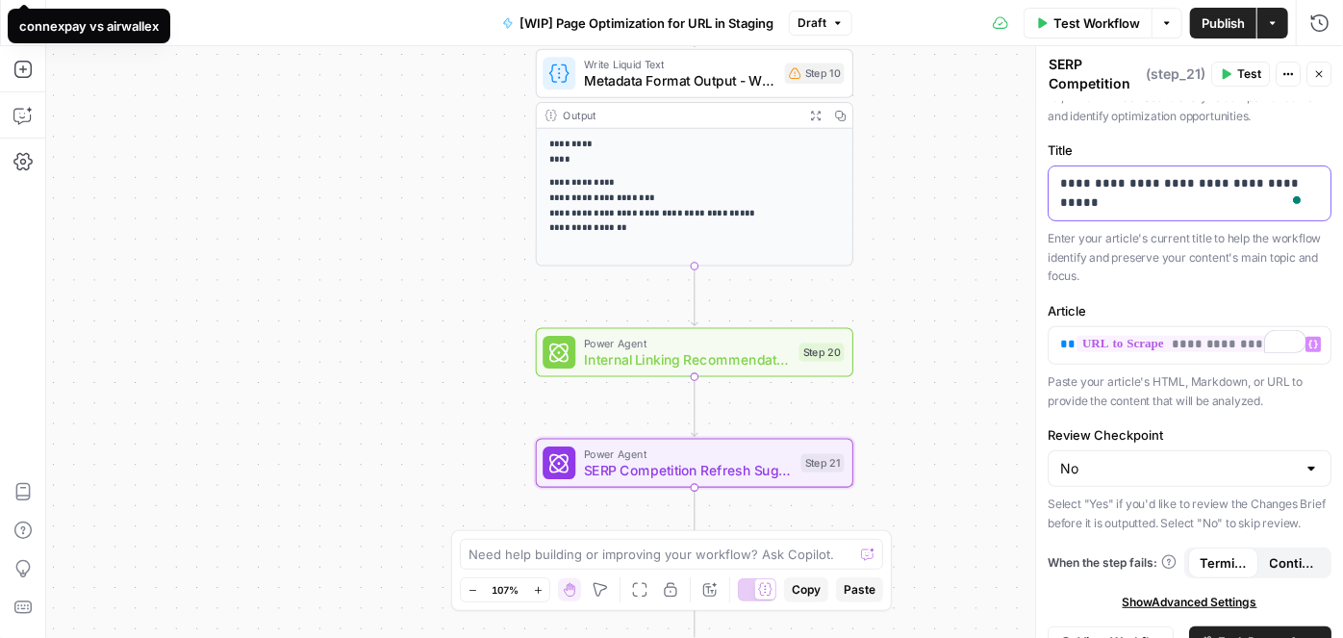
click at [1230, 201] on p "**********" at bounding box center [1183, 193] width 246 height 38
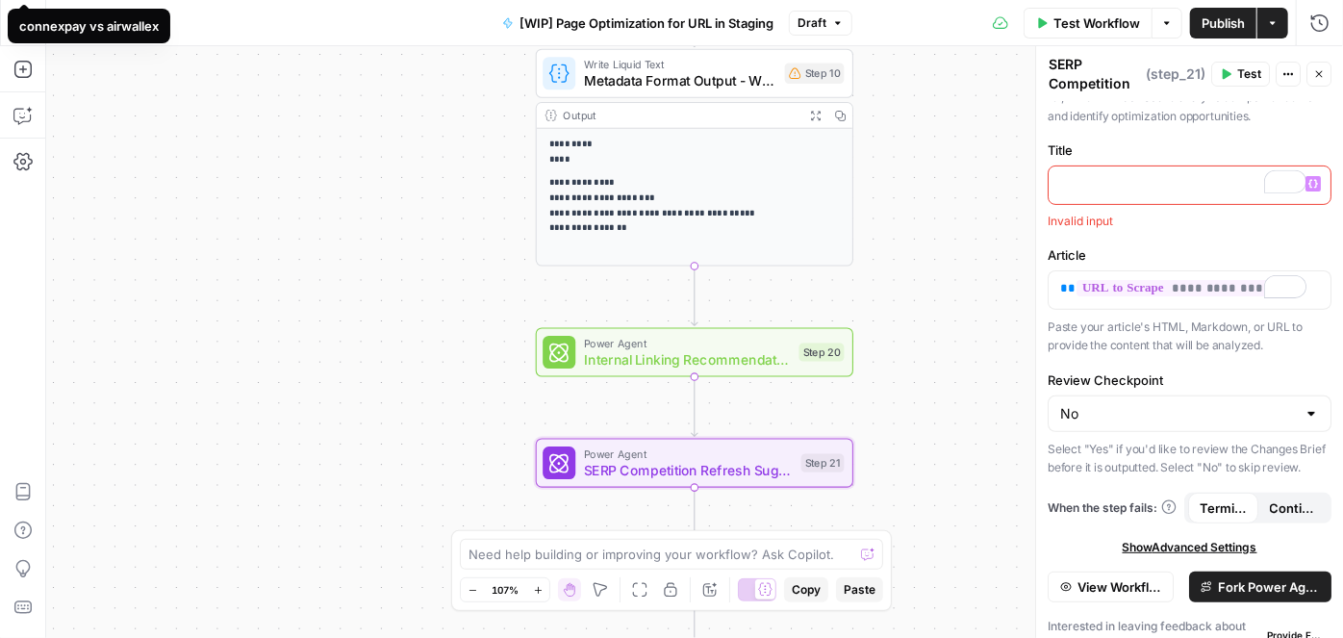
click at [1309, 180] on icon "button" at bounding box center [1314, 184] width 10 height 10
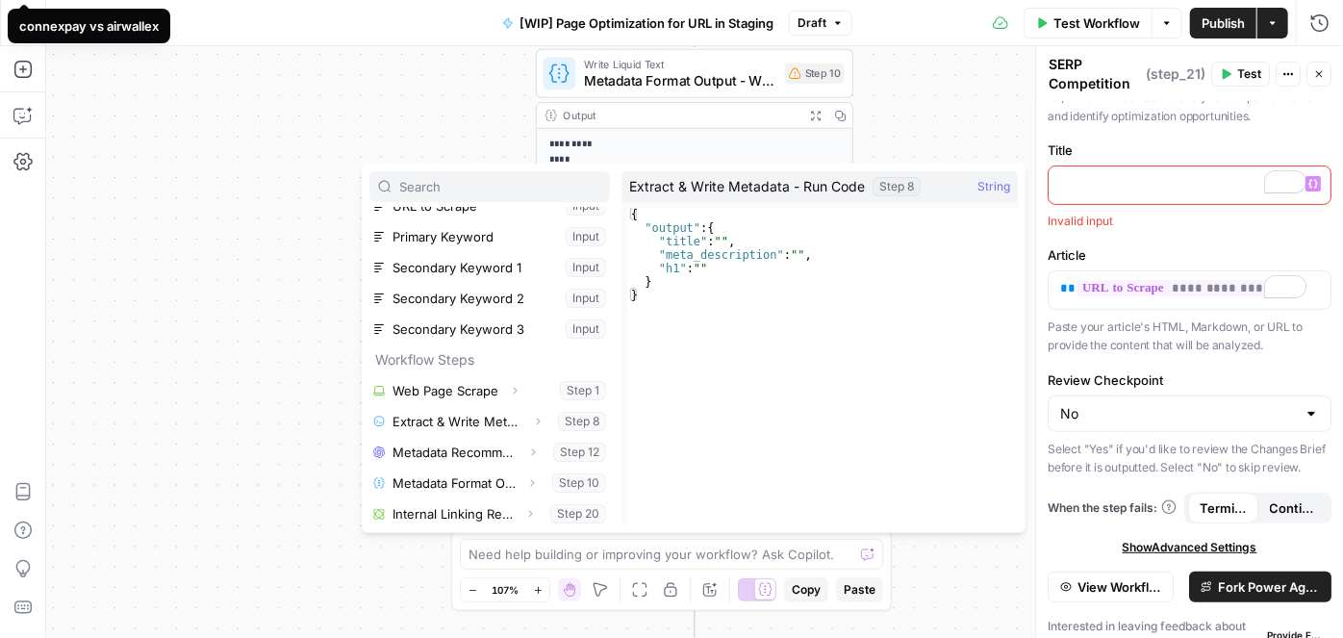
scroll to position [82, 0]
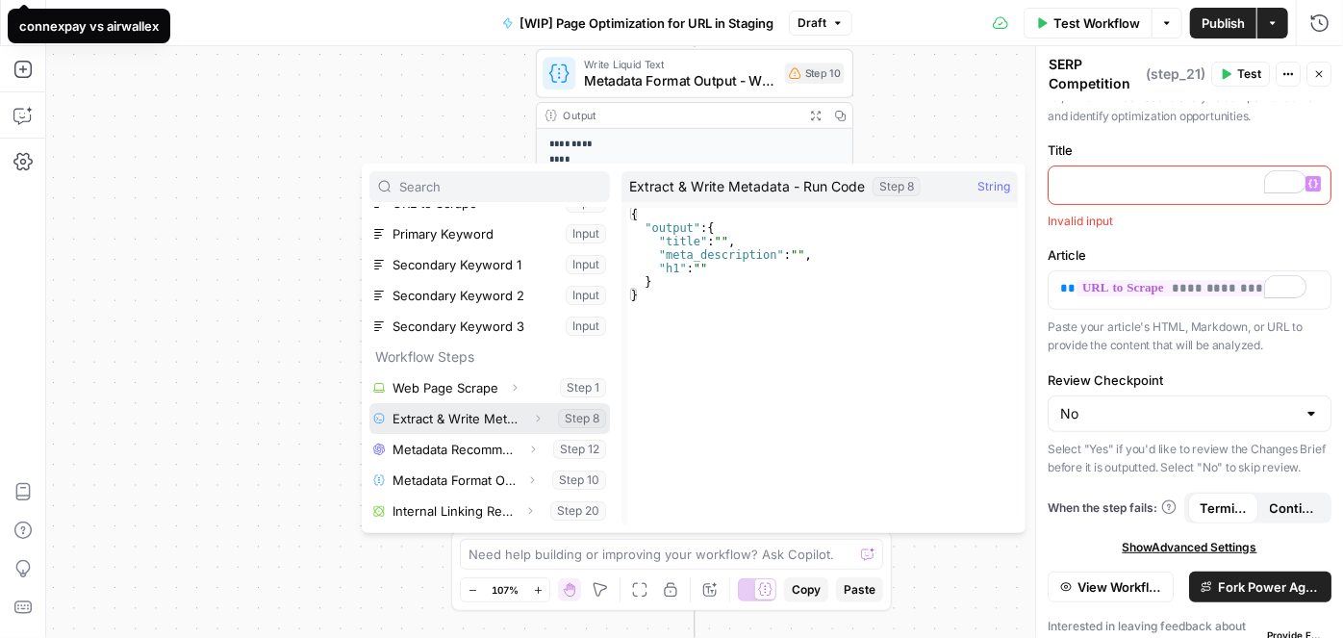
click at [532, 423] on icon "button" at bounding box center [538, 419] width 12 height 12
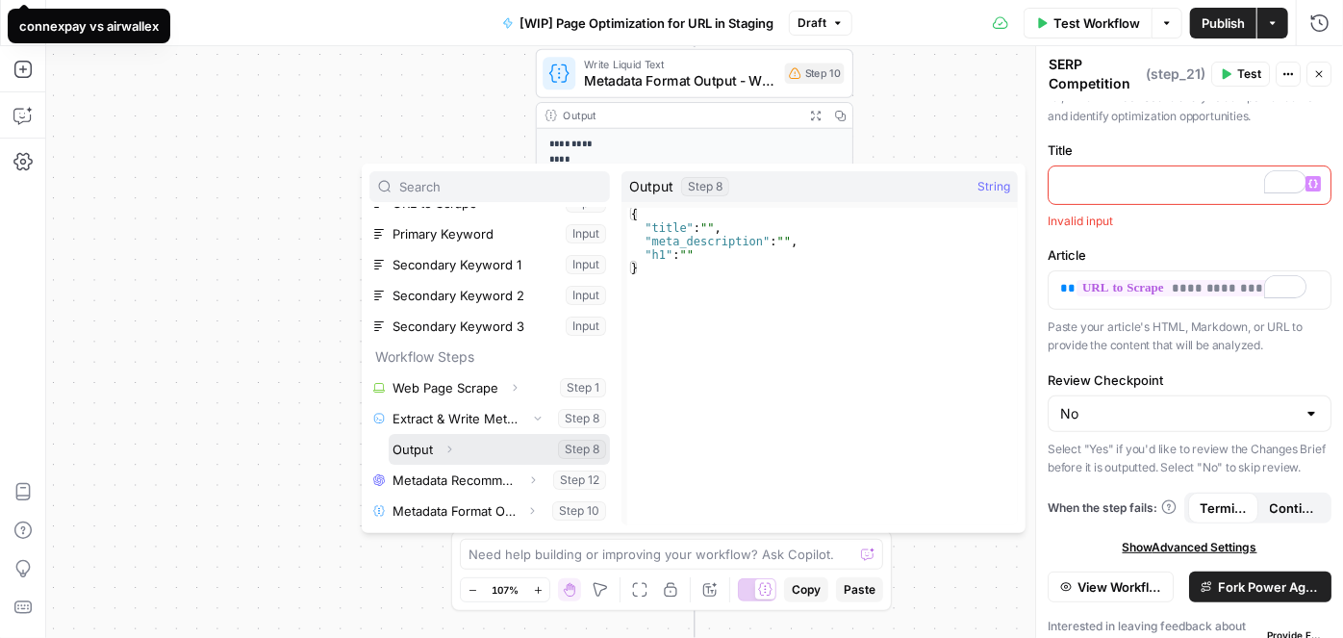
click at [450, 451] on icon "button" at bounding box center [450, 450] width 12 height 12
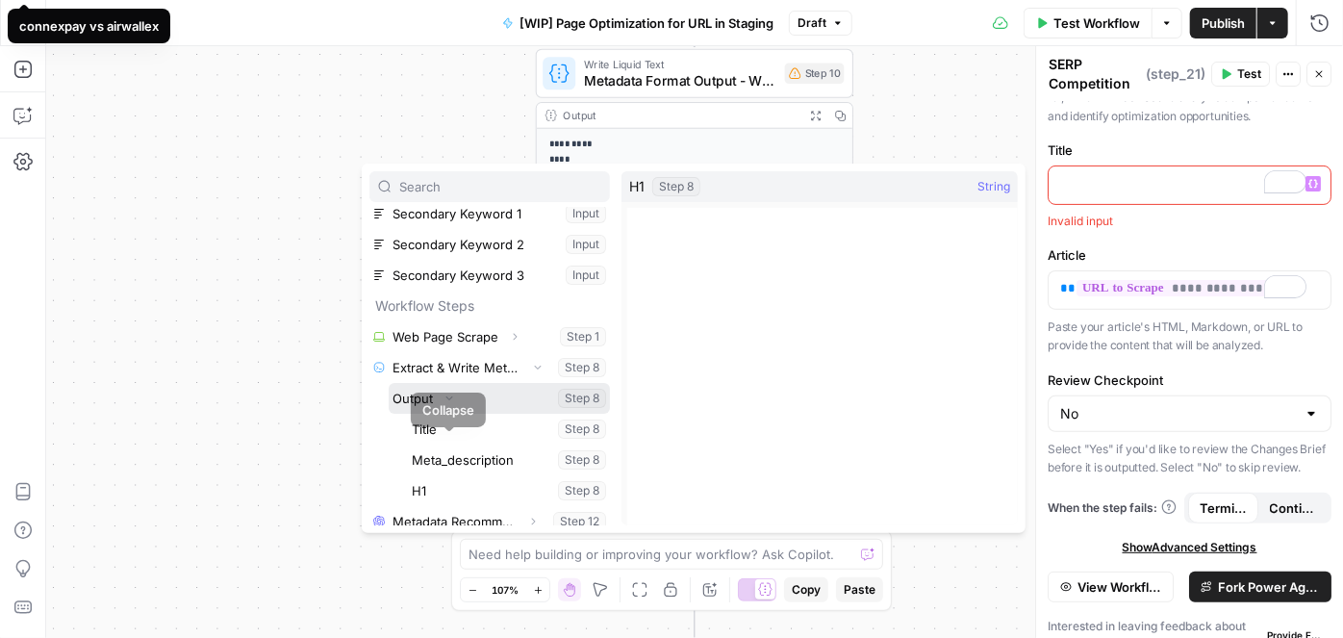
scroll to position [169, 0]
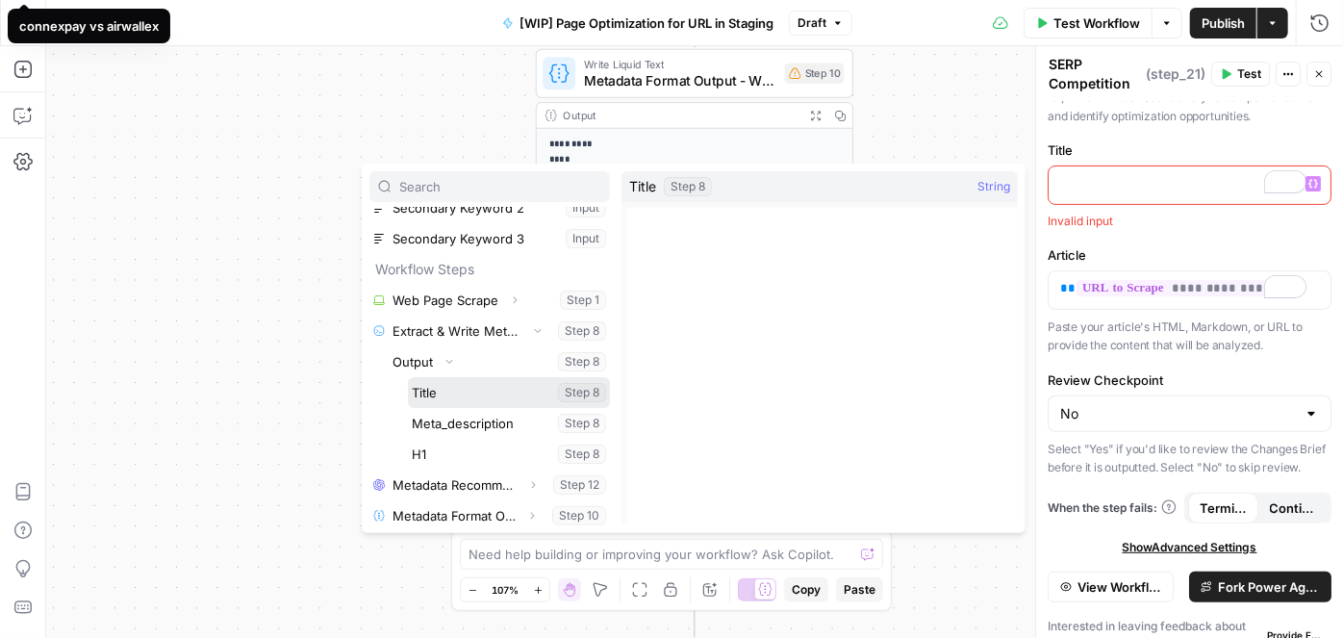
click at [453, 398] on button "Select variable Title" at bounding box center [509, 392] width 202 height 31
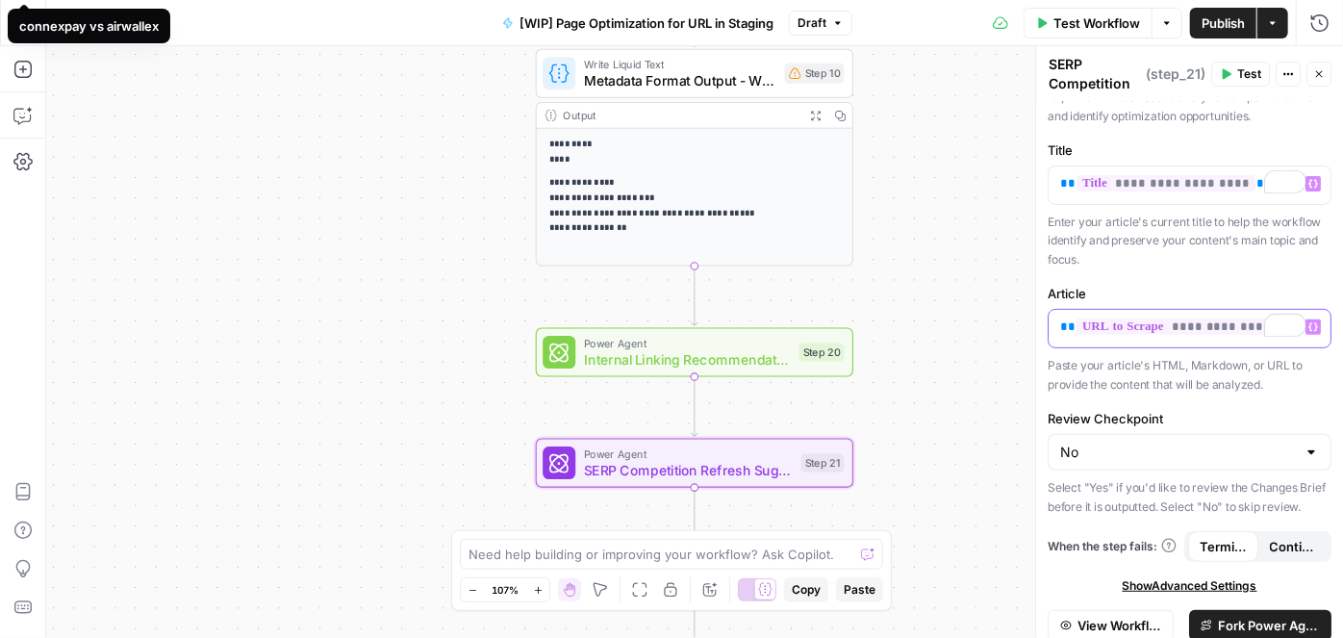
click at [1260, 322] on p "**********" at bounding box center [1189, 327] width 259 height 19
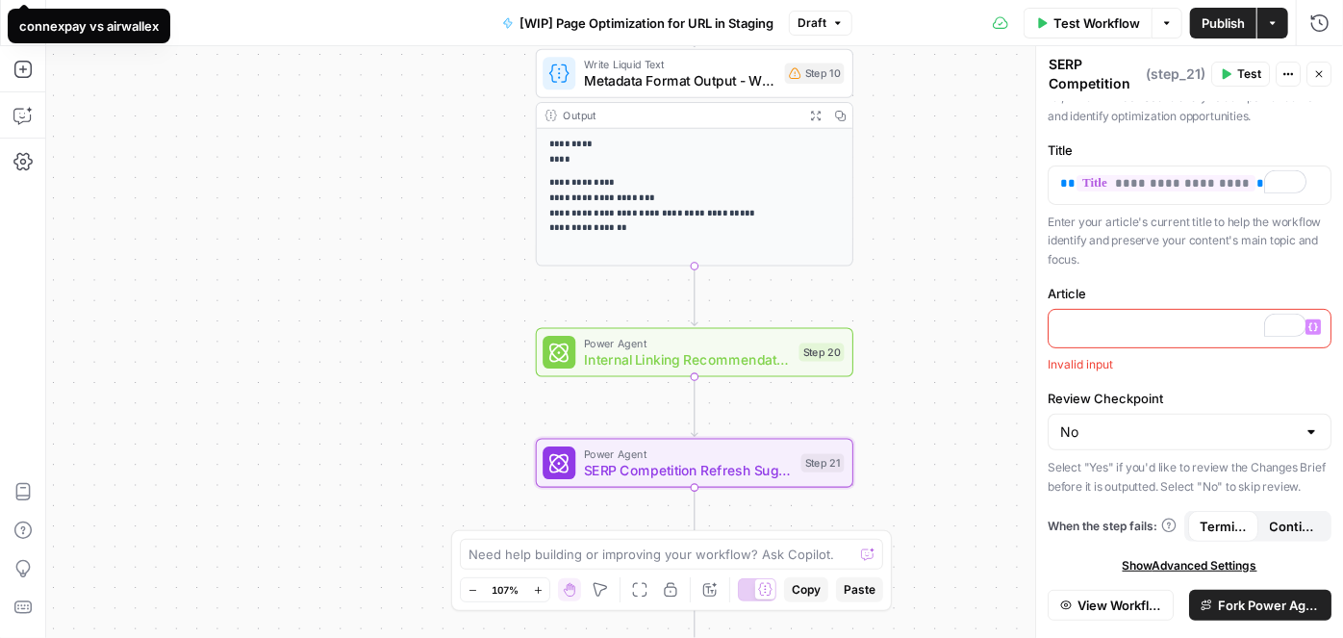
click at [1309, 323] on icon "button" at bounding box center [1314, 327] width 10 height 9
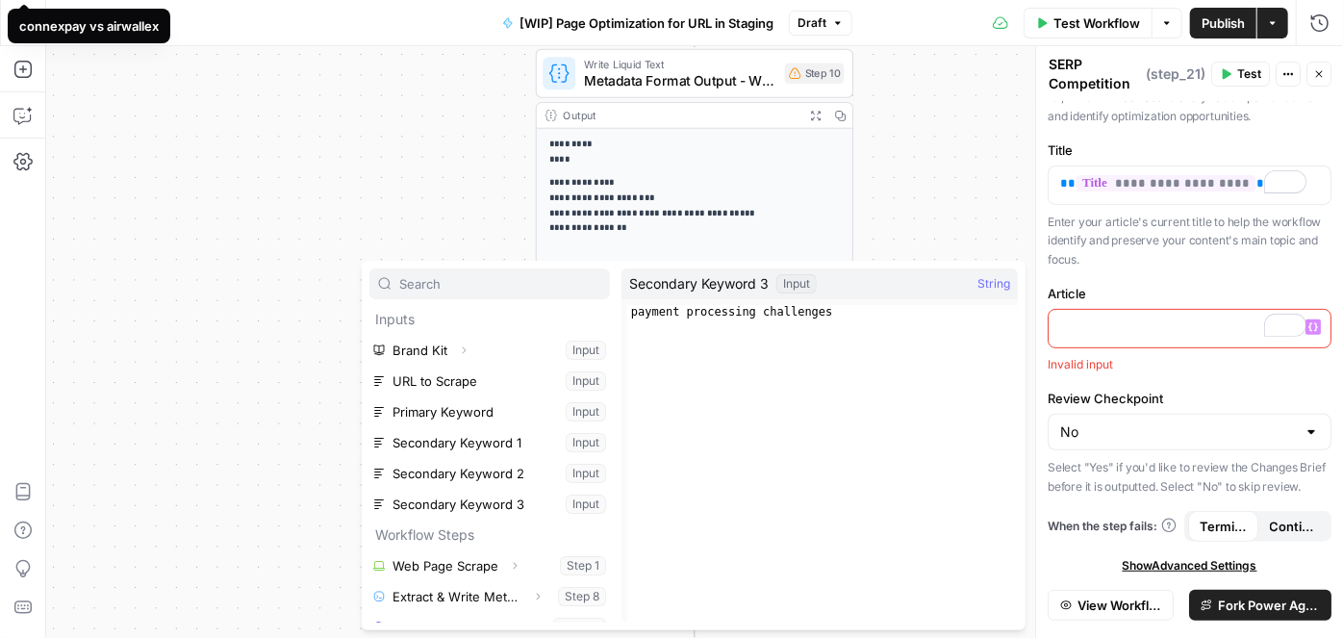
scroll to position [0, 0]
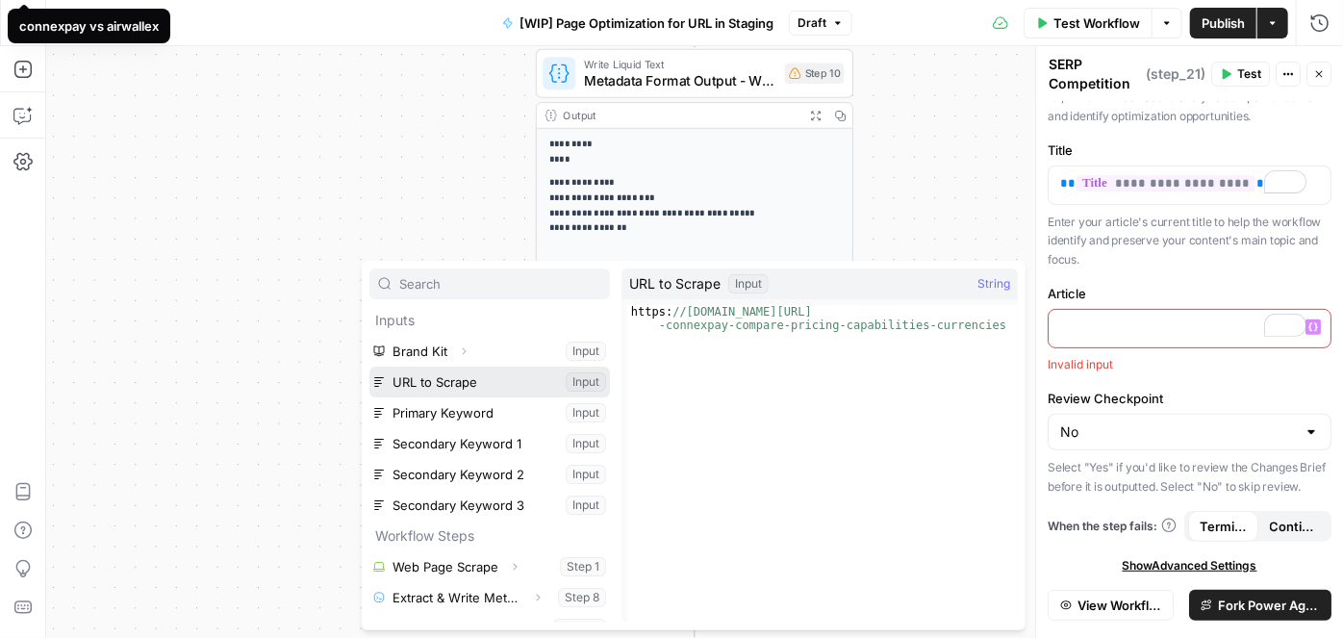
click at [457, 380] on button "Select variable URL to Scrape" at bounding box center [490, 382] width 241 height 31
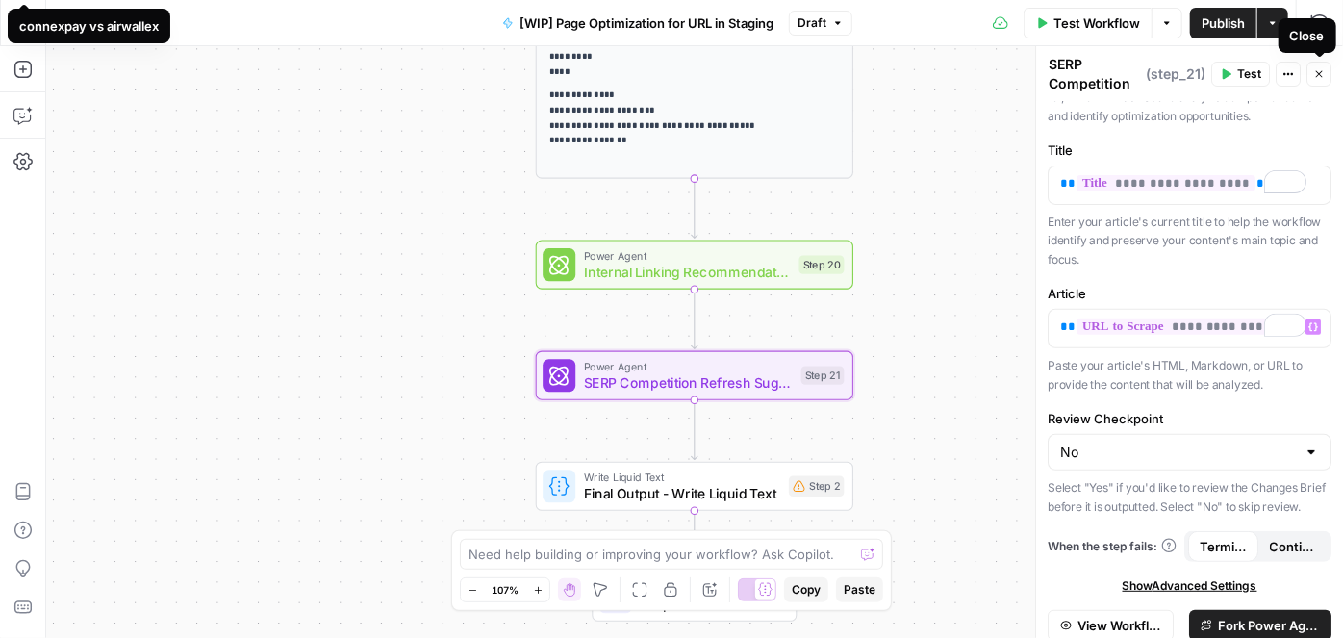
click at [1323, 76] on icon "button" at bounding box center [1319, 74] width 12 height 12
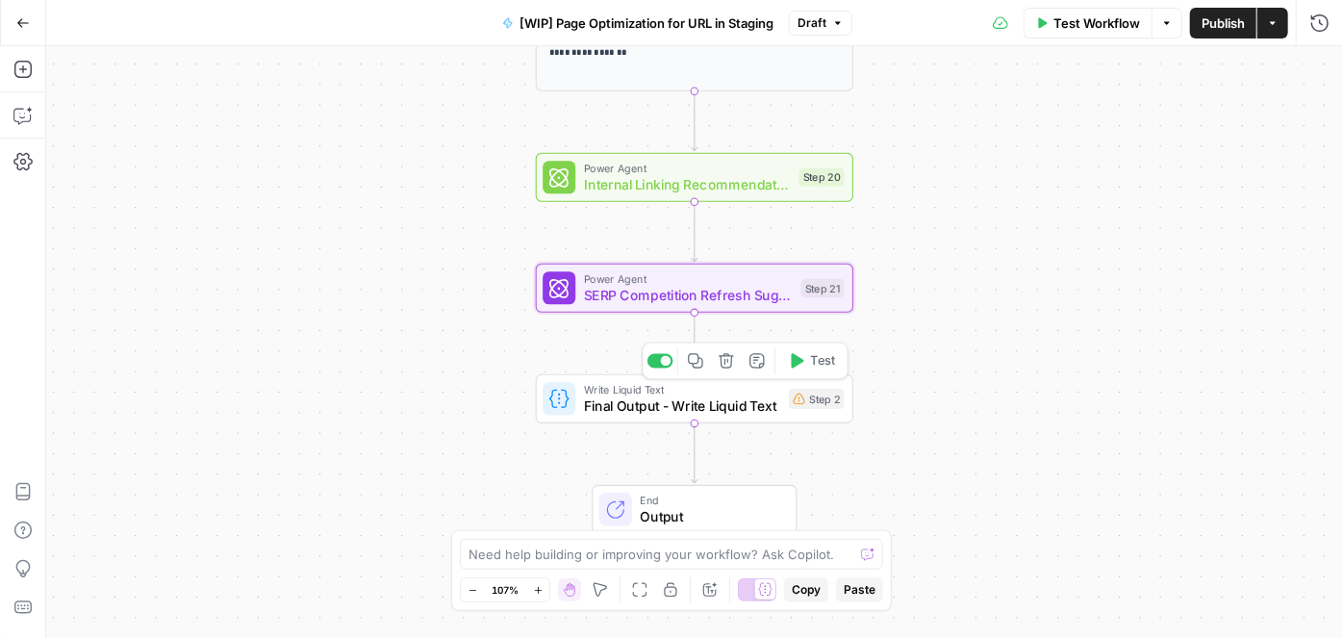
click at [636, 397] on span "Final Output - Write Liquid Text" at bounding box center [682, 405] width 197 height 20
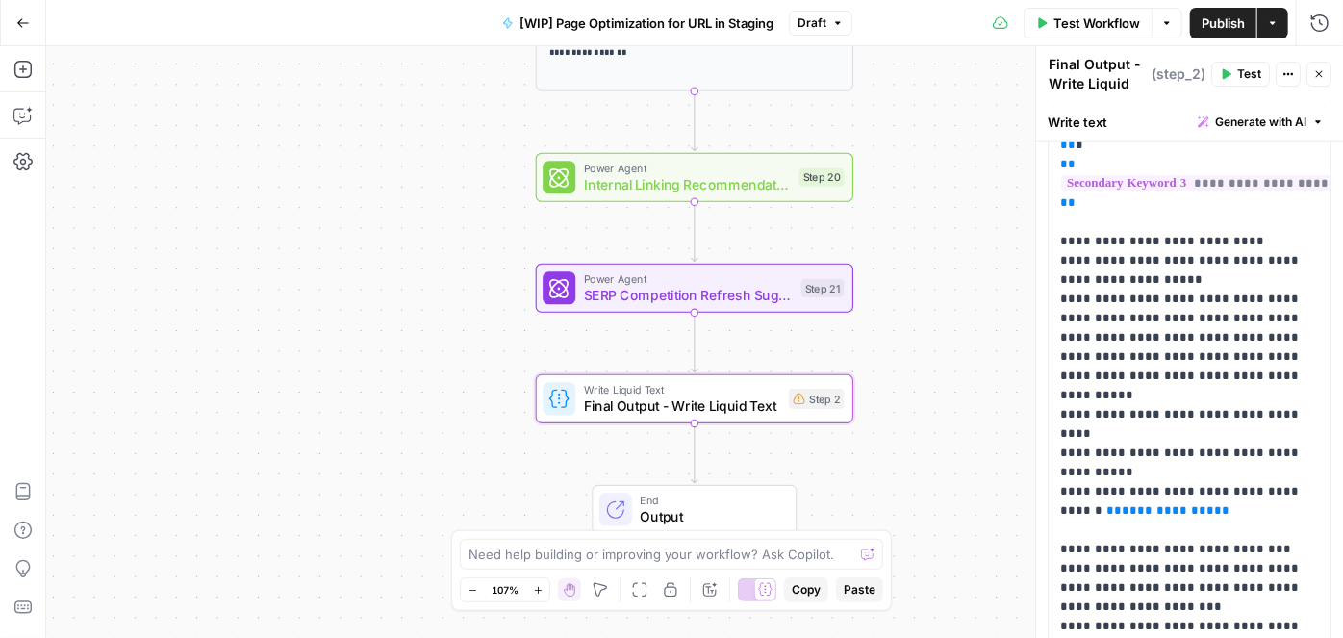
scroll to position [612, 0]
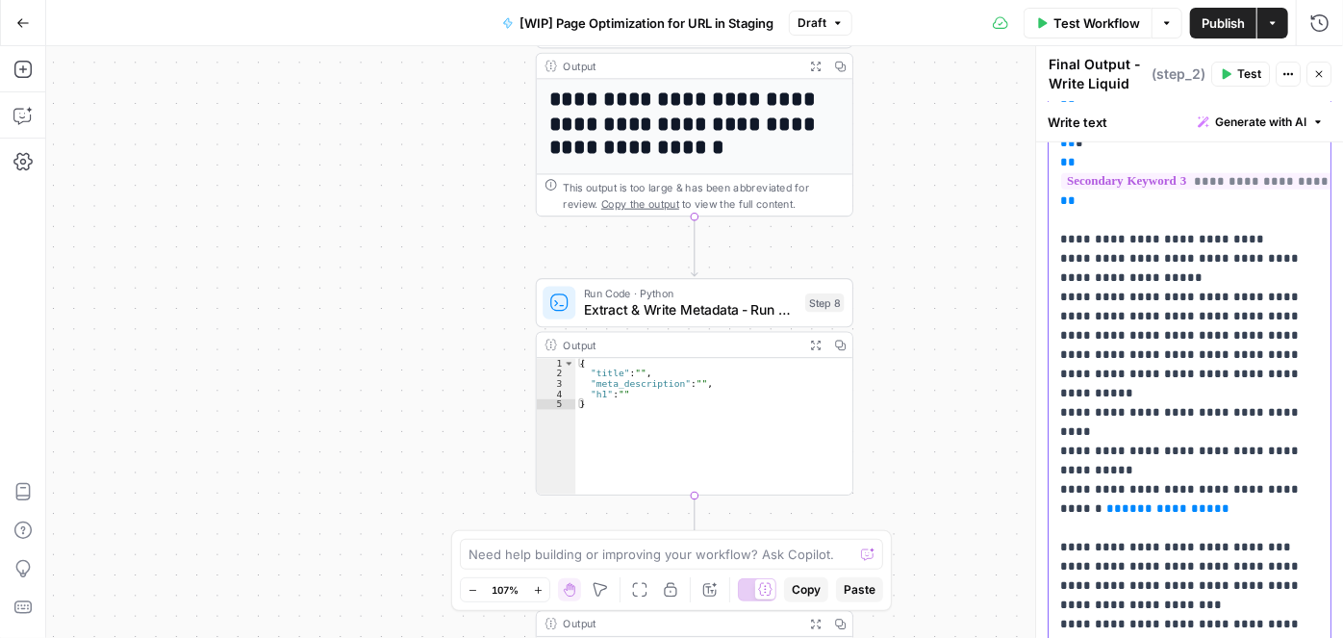
click at [1170, 372] on p "**********" at bounding box center [1183, 163] width 246 height 1174
click at [1122, 502] on span "**********" at bounding box center [1168, 508] width 92 height 13
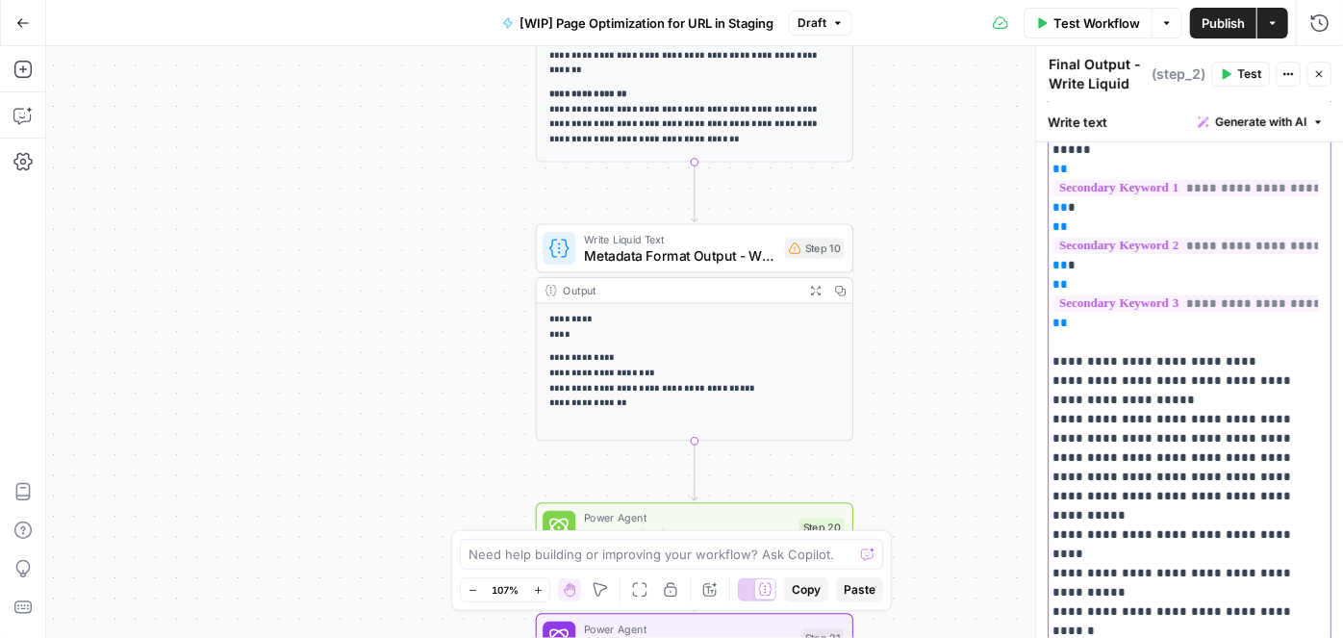
scroll to position [0, 0]
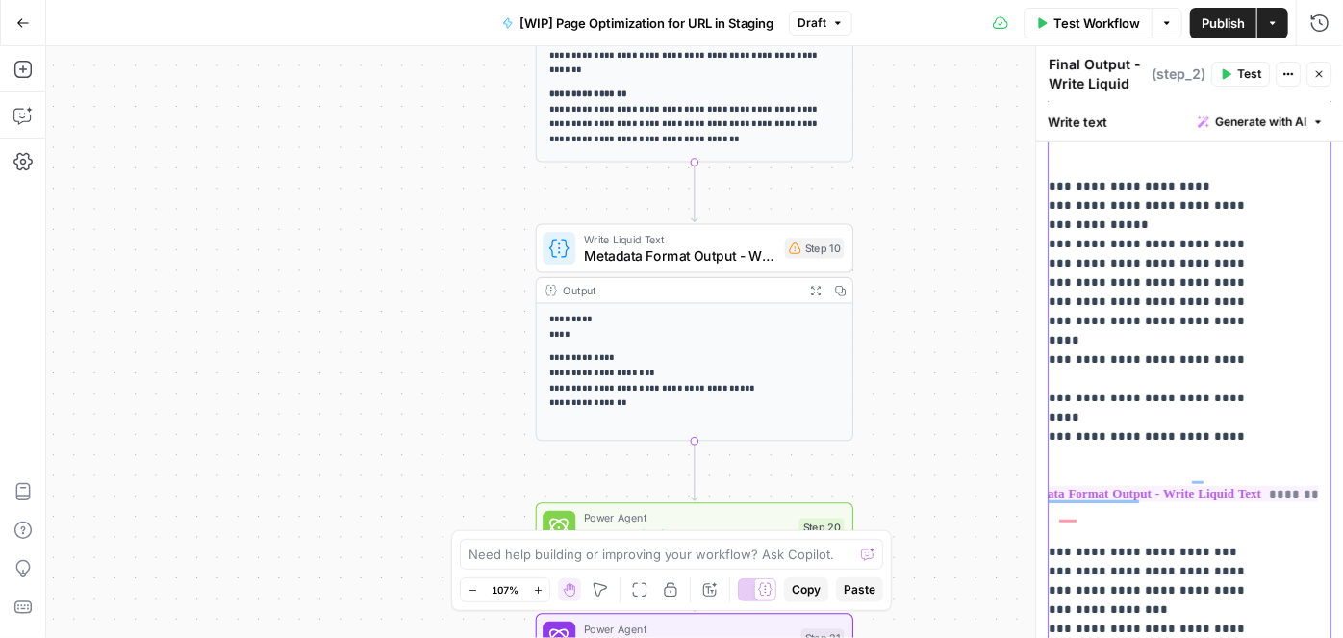
click at [1182, 298] on p "**********" at bounding box center [1130, 129] width 246 height 1212
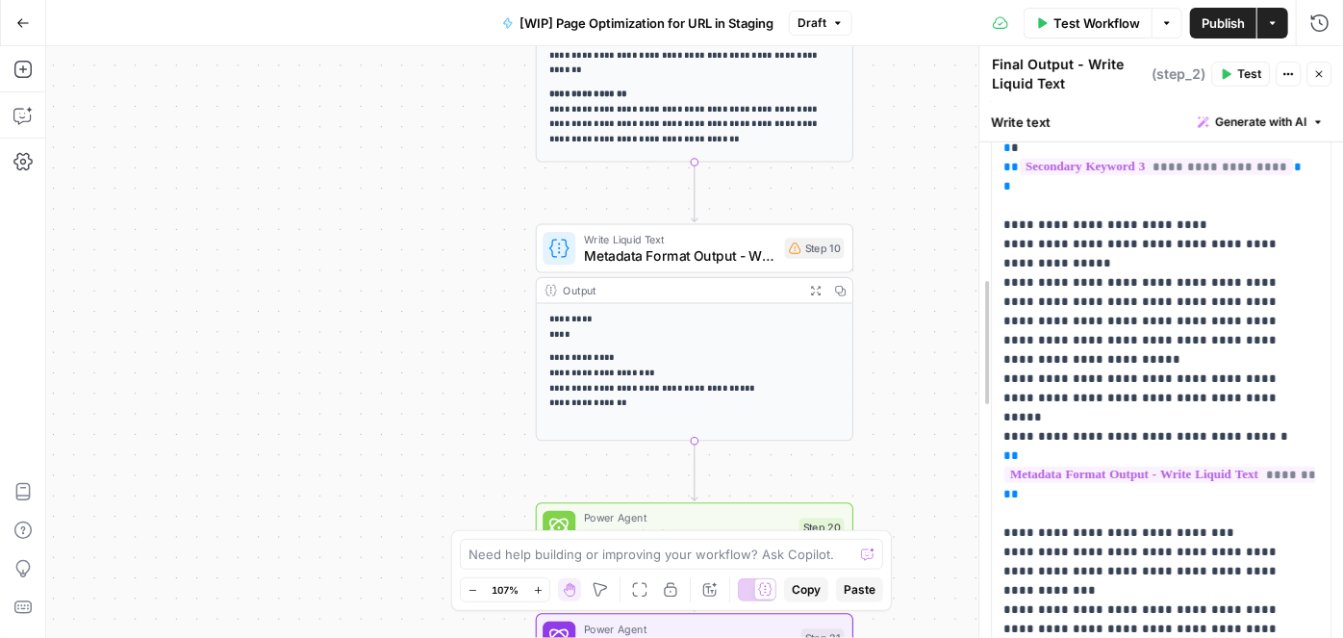
drag, startPoint x: 1037, startPoint y: 549, endPoint x: 935, endPoint y: 551, distance: 102.0
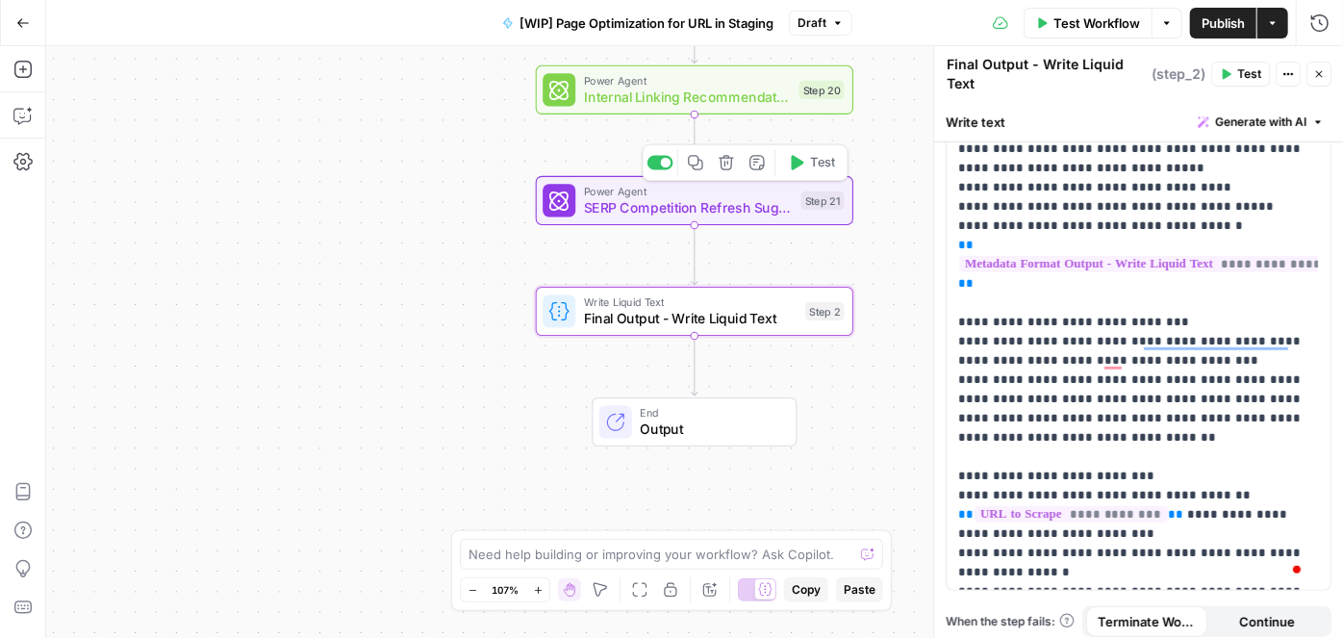
click at [635, 209] on span "SERP Competition Refresh Suggestions" at bounding box center [688, 207] width 209 height 20
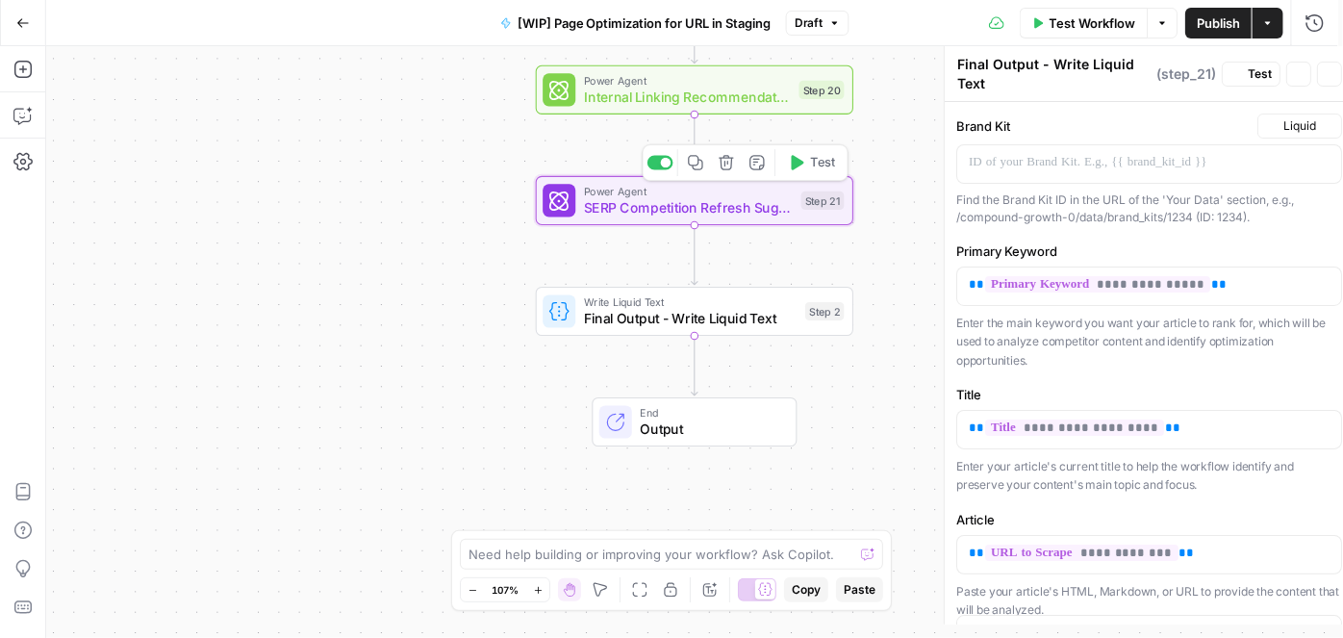
type textarea "SERP Competition Refresh Suggestions"
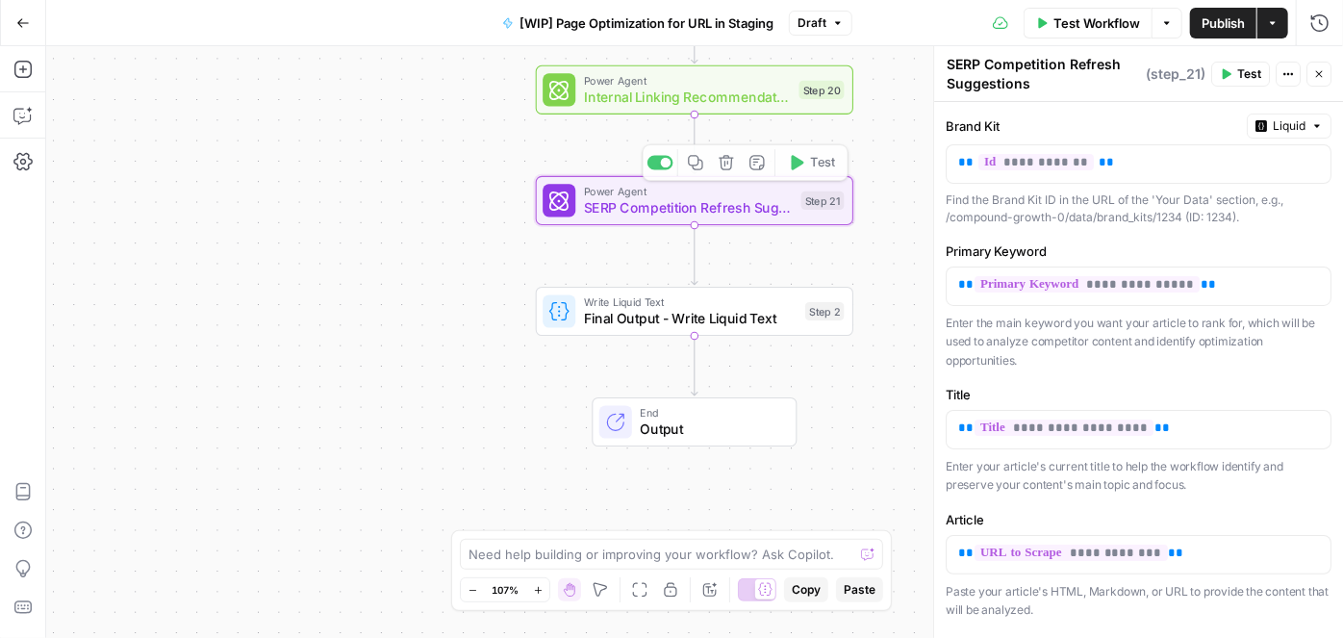
click at [607, 102] on span "Internal Linking Recommendations - Forked Power Agent" at bounding box center [687, 97] width 207 height 20
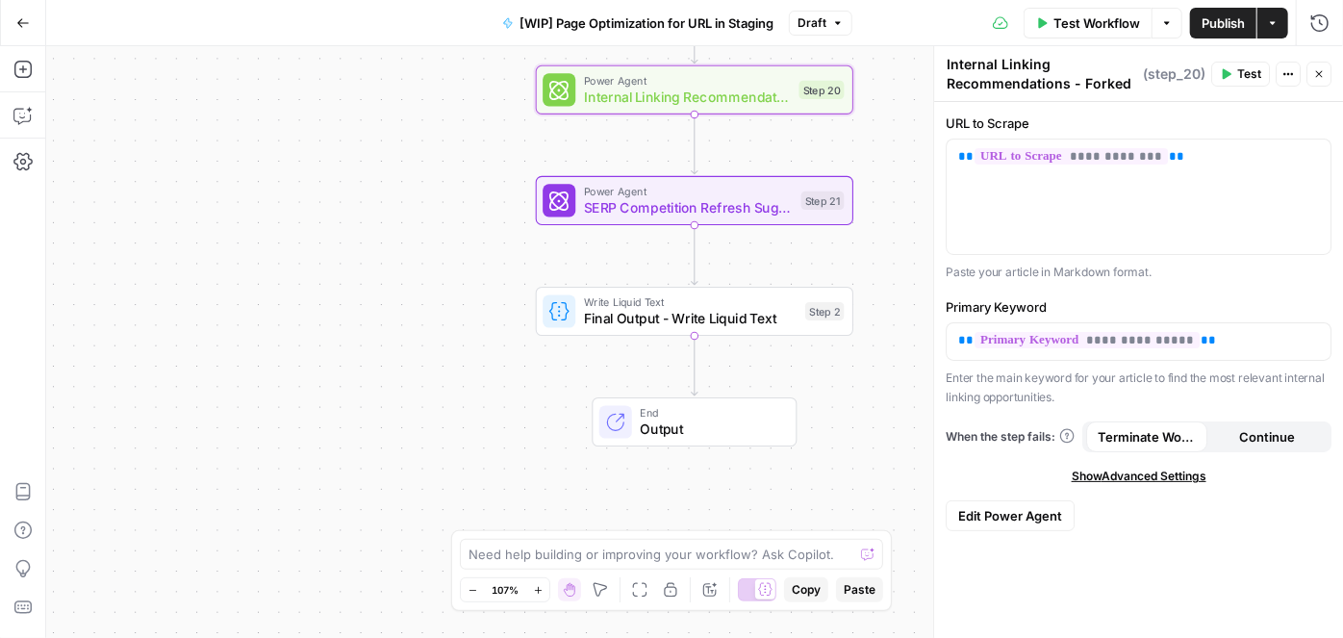
click at [1007, 508] on span "Edit Power Agent" at bounding box center [1010, 515] width 104 height 19
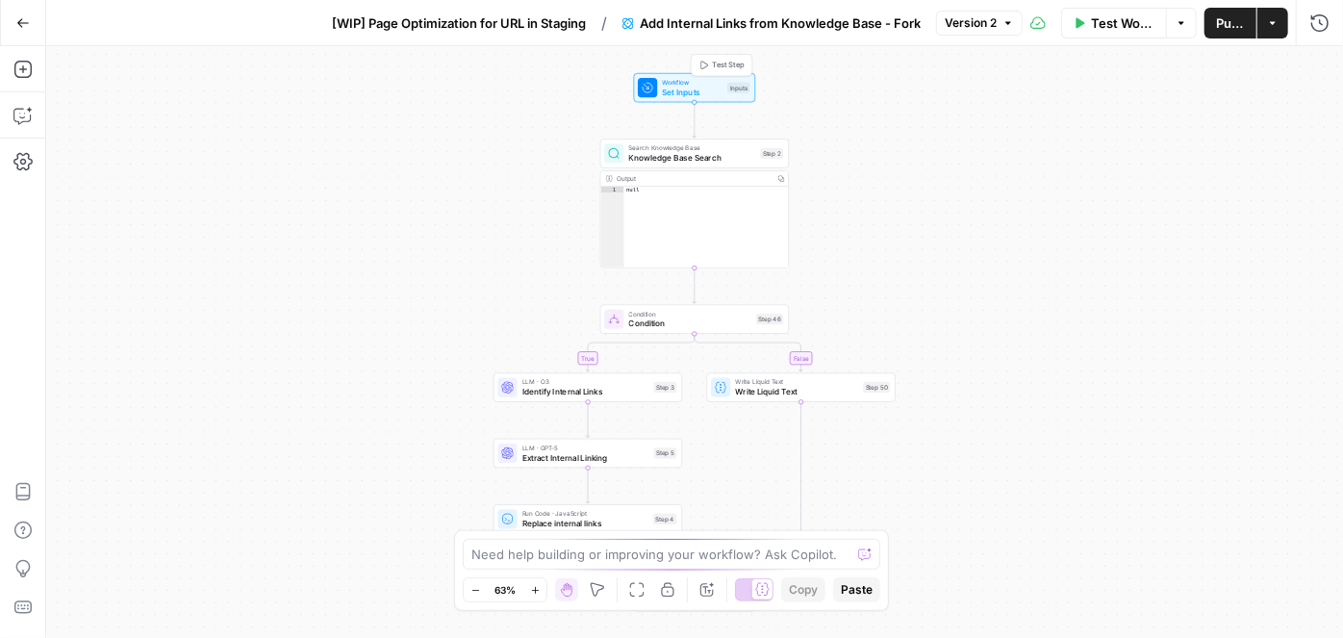
click at [701, 90] on span "Set Inputs" at bounding box center [692, 92] width 61 height 13
drag, startPoint x: 1171, startPoint y: 176, endPoint x: 1167, endPoint y: 165, distance: 12.2
click at [1170, 175] on div at bounding box center [1190, 179] width 276 height 12
click at [1162, 150] on Scrape "URL to Scrape" at bounding box center [1200, 154] width 230 height 19
click at [1102, 152] on Scrape "URL to Scrape" at bounding box center [1200, 154] width 230 height 19
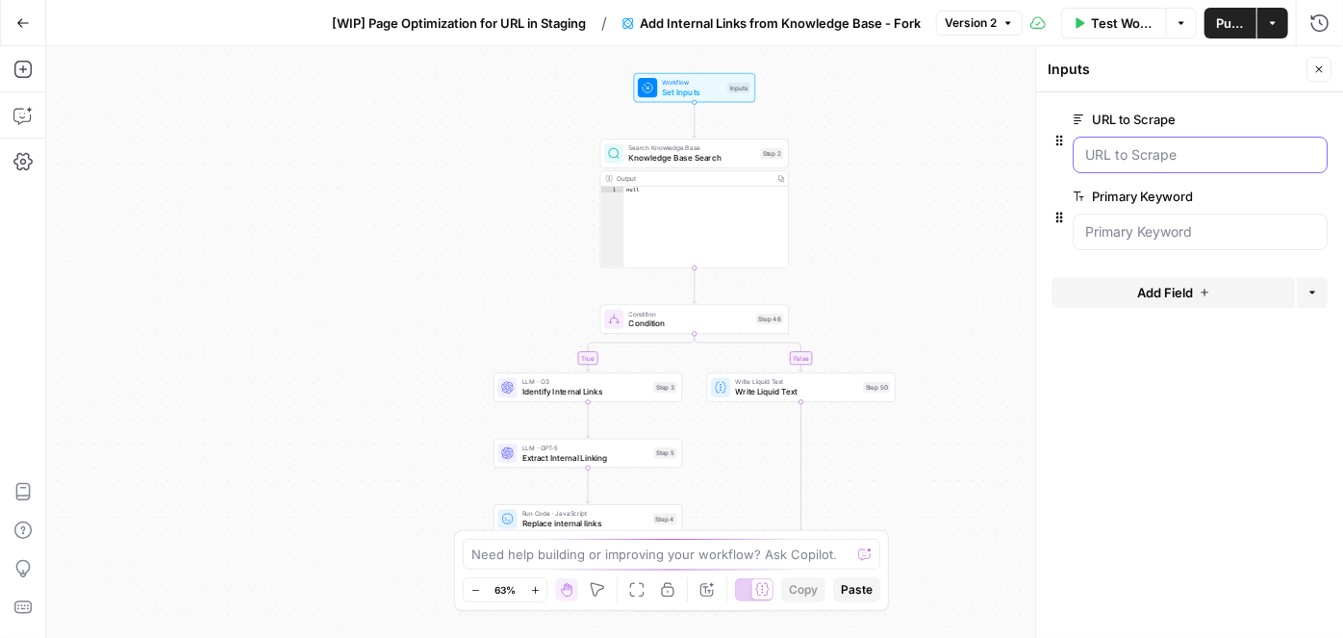
click at [1110, 154] on Scrape "URL to Scrape" at bounding box center [1200, 154] width 230 height 19
click at [1162, 217] on div at bounding box center [1200, 232] width 255 height 37
click at [1147, 153] on Scrape "URL to Scrape" at bounding box center [1200, 154] width 230 height 19
click at [1267, 129] on button "edit field" at bounding box center [1264, 119] width 74 height 23
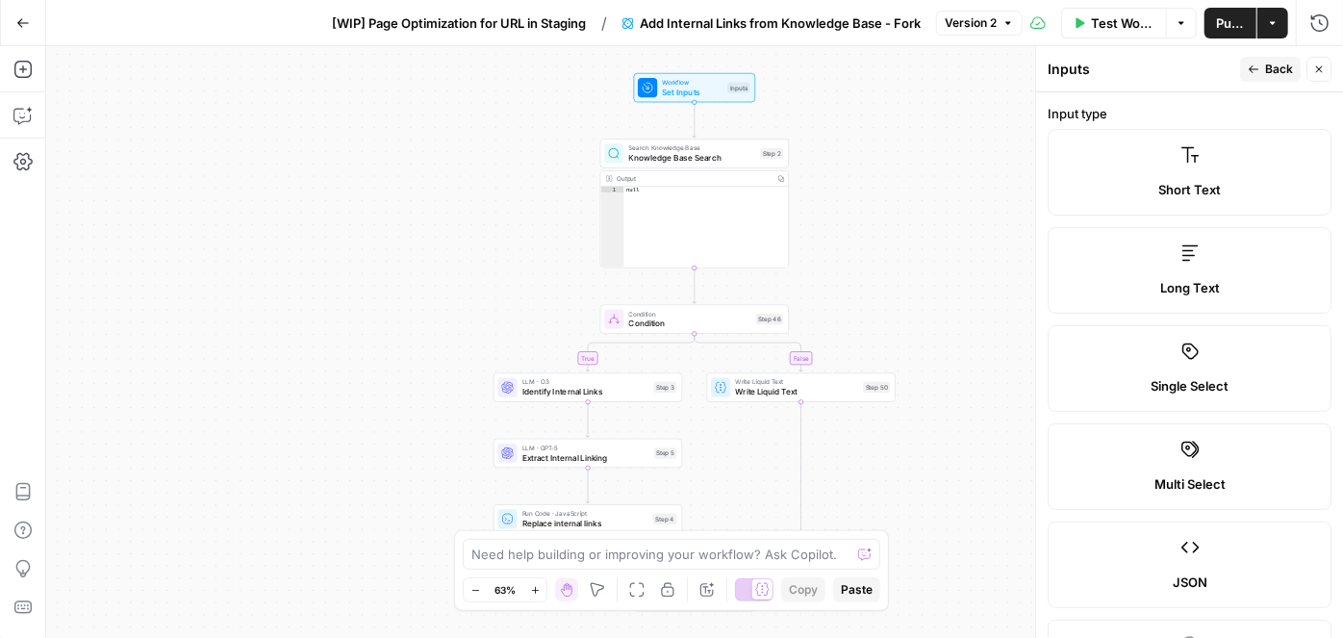
click at [1283, 64] on span "Back" at bounding box center [1279, 69] width 28 height 17
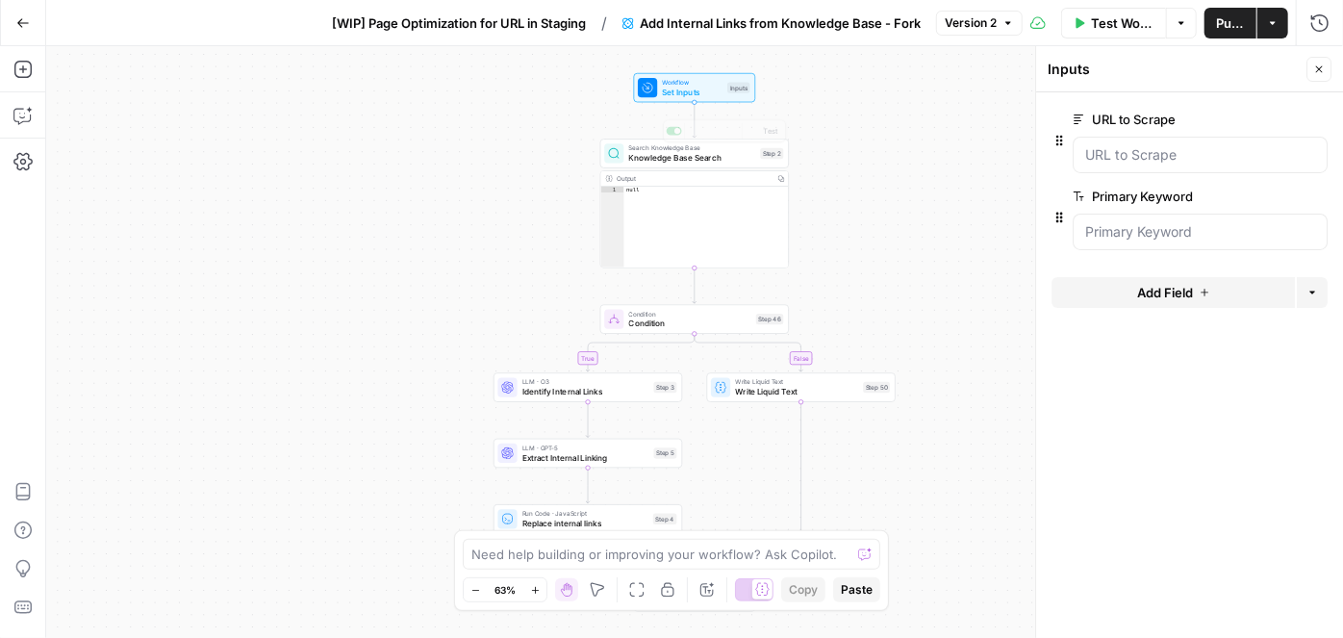
type textarea "****"
click at [694, 220] on div "null" at bounding box center [708, 234] width 166 height 94
click at [654, 319] on span "Condition" at bounding box center [690, 324] width 122 height 13
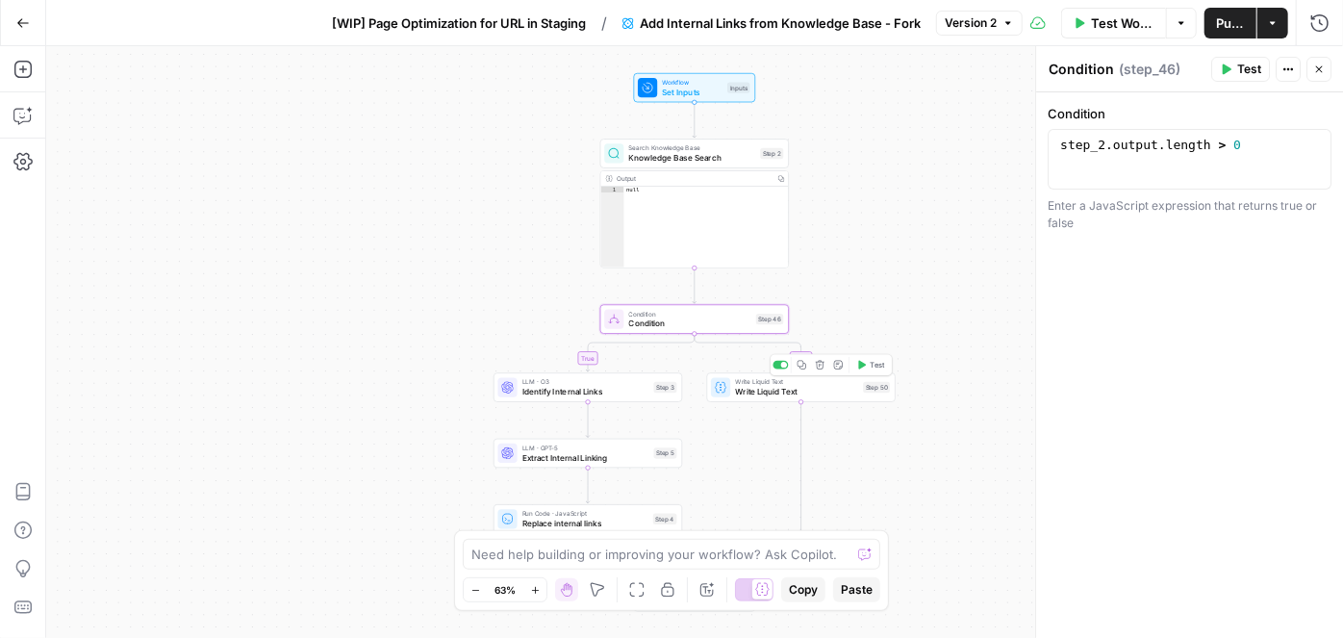
click at [808, 397] on div "Write Liquid Text Write Liquid Text Step 50 Copy step Delete step Add Note Test" at bounding box center [801, 386] width 189 height 29
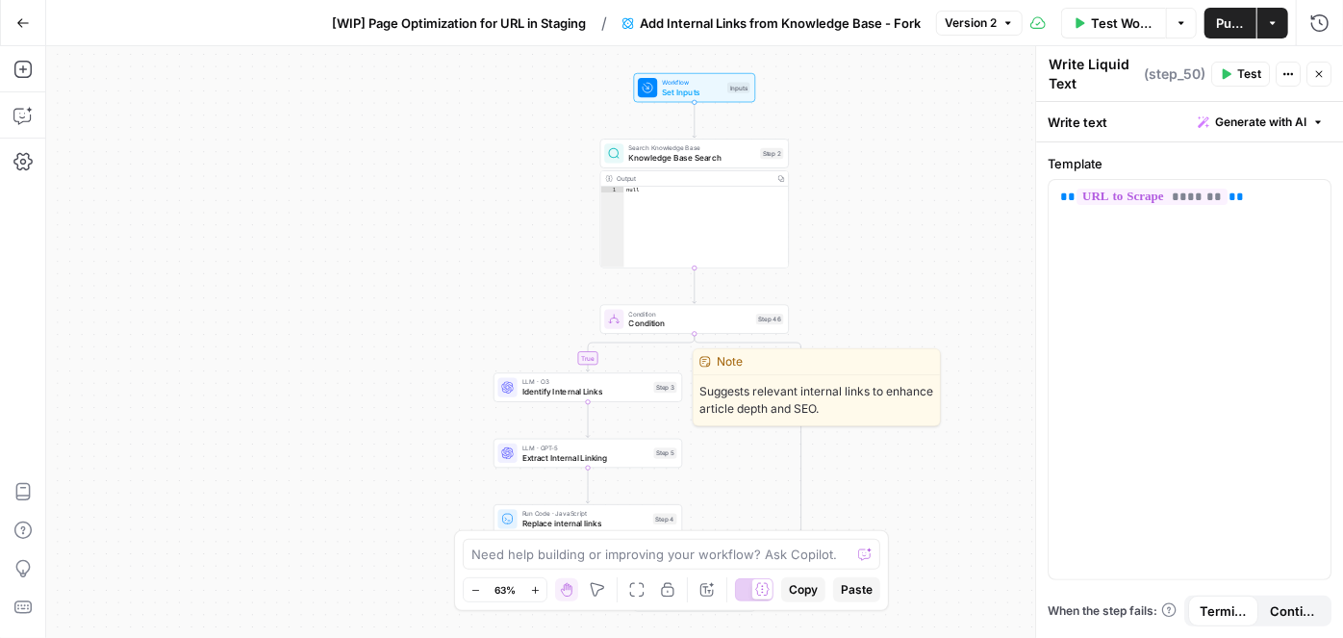
click at [589, 395] on span "Identify Internal Links" at bounding box center [586, 392] width 127 height 13
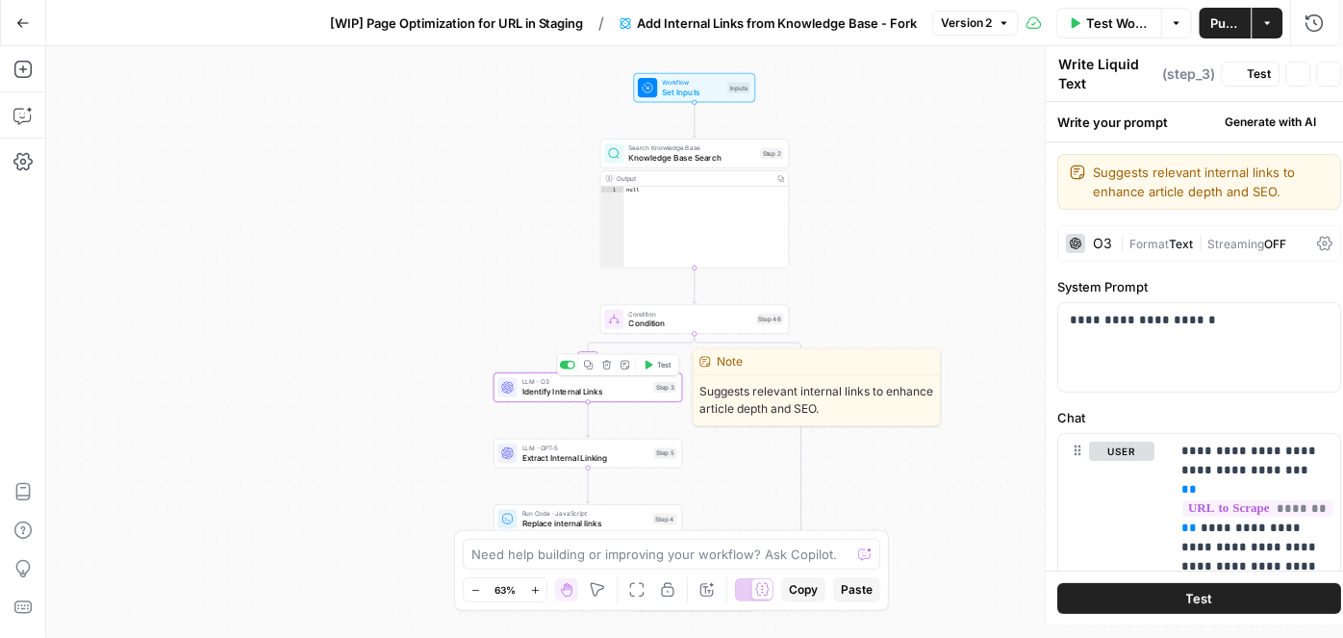
type textarea "Identify Internal Links"
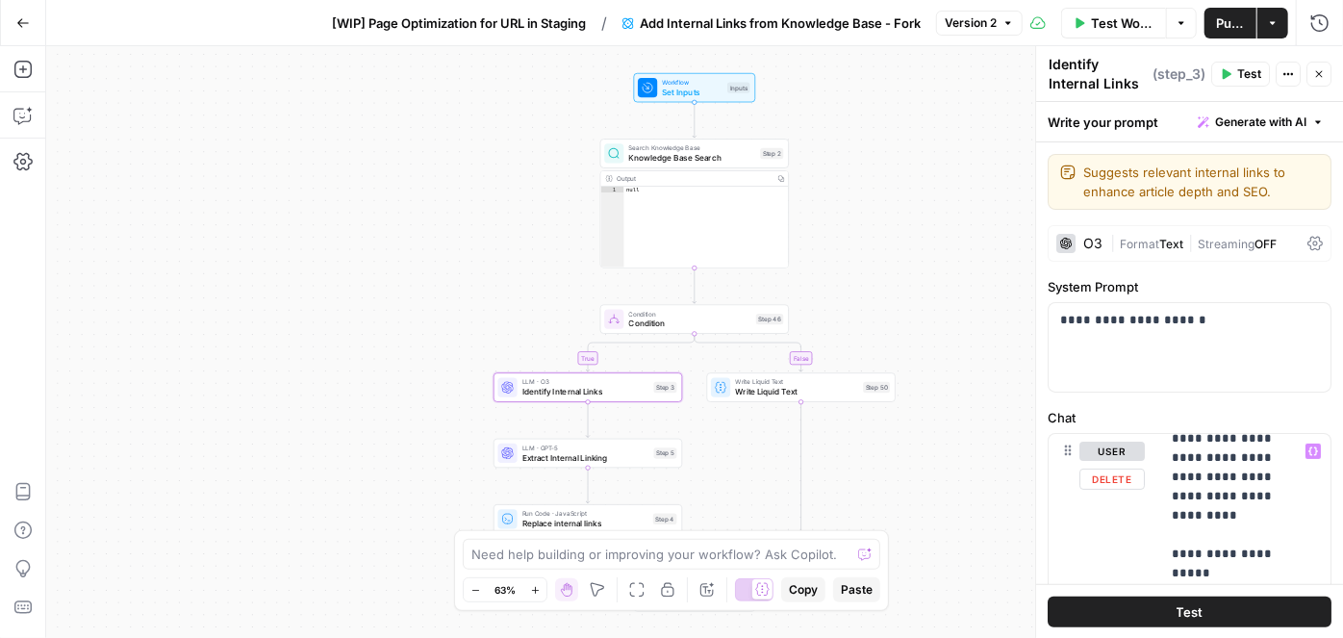
scroll to position [349, 0]
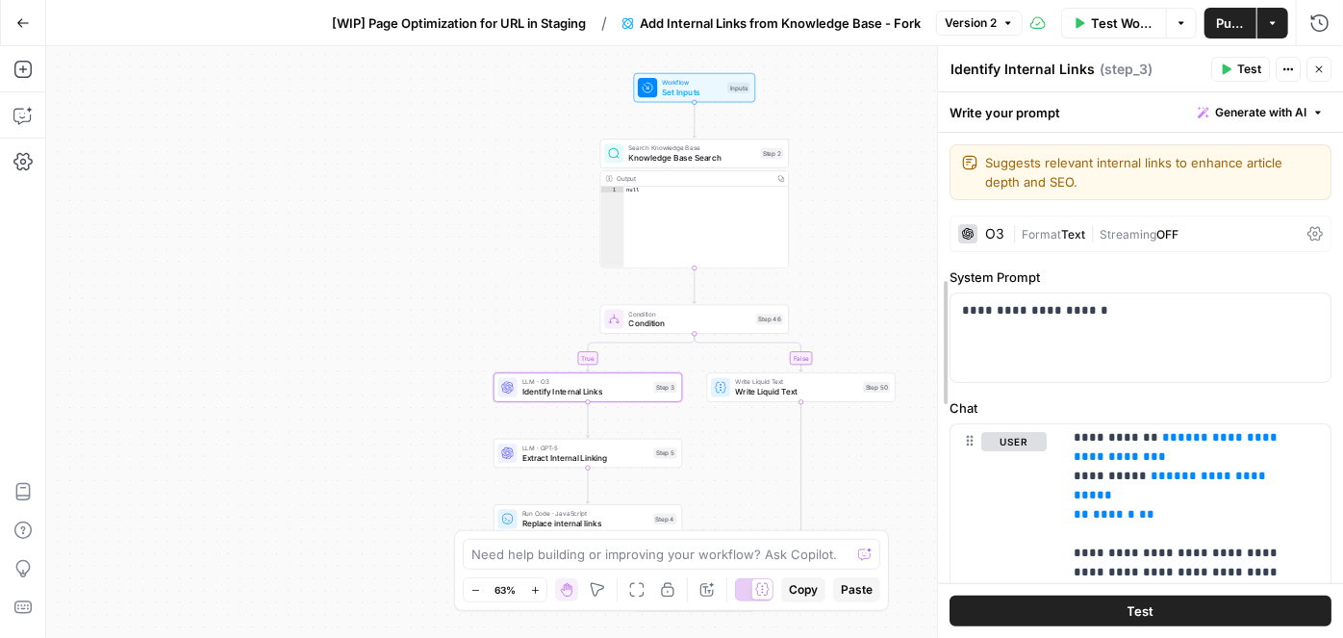
drag, startPoint x: 1015, startPoint y: 198, endPoint x: 936, endPoint y: 223, distance: 82.8
click at [929, 205] on div at bounding box center [938, 342] width 19 height 592
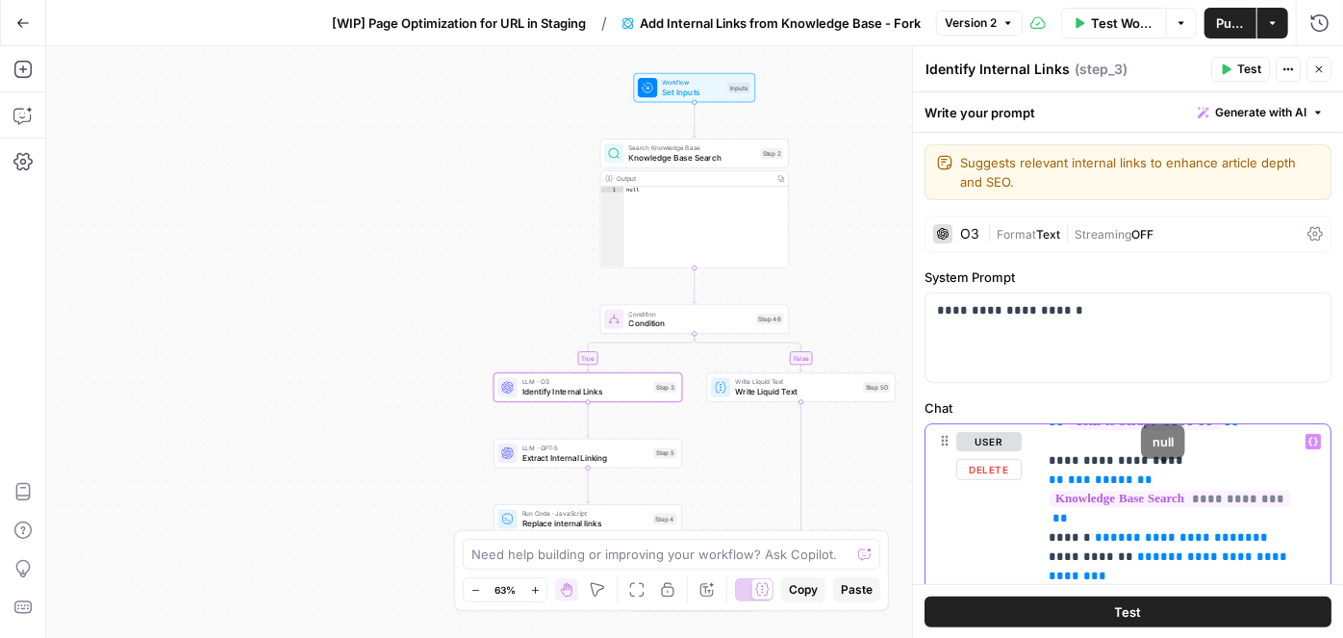
scroll to position [192, 0]
drag, startPoint x: 1044, startPoint y: 460, endPoint x: 1096, endPoint y: 493, distance: 61.4
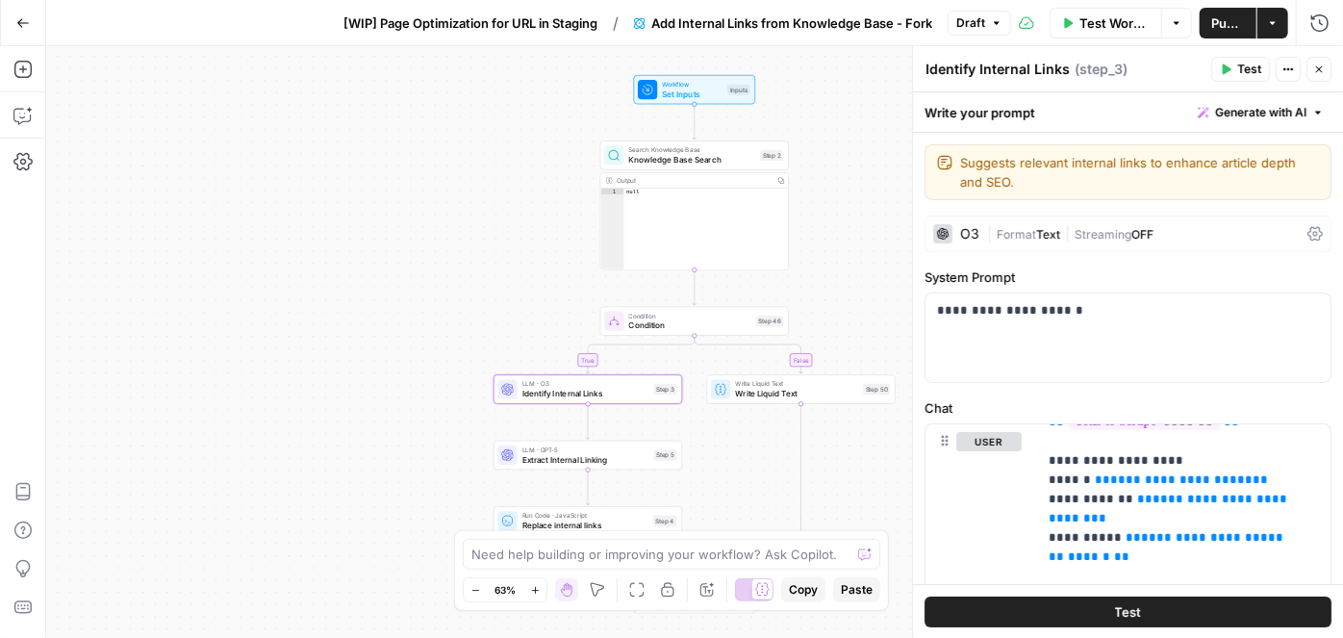
drag, startPoint x: 387, startPoint y: 11, endPoint x: 302, endPoint y: 60, distance: 97.9
click at [302, 60] on div "true false Workflow Set Inputs Inputs Search Knowledge Base Knowledge Base Sear…" at bounding box center [694, 342] width 1297 height 592
click at [485, 30] on span "[WIP] Page Optimization for URL in Staging" at bounding box center [471, 22] width 254 height 19
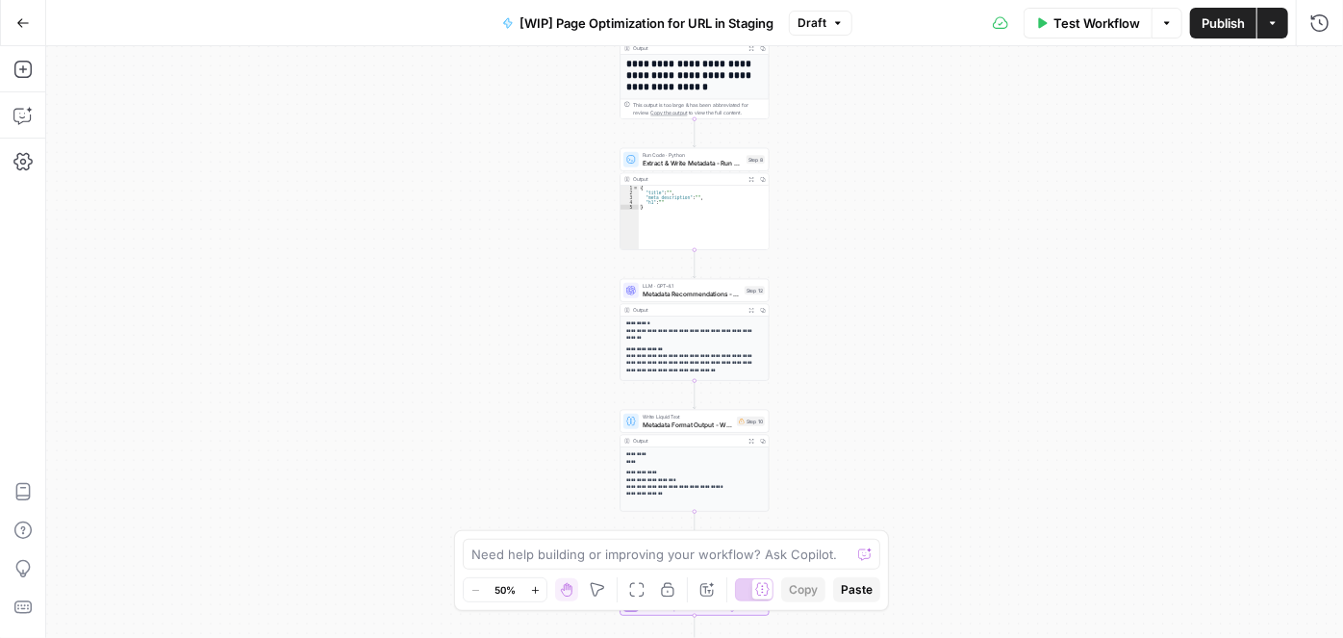
click at [537, 585] on icon "button" at bounding box center [535, 590] width 11 height 11
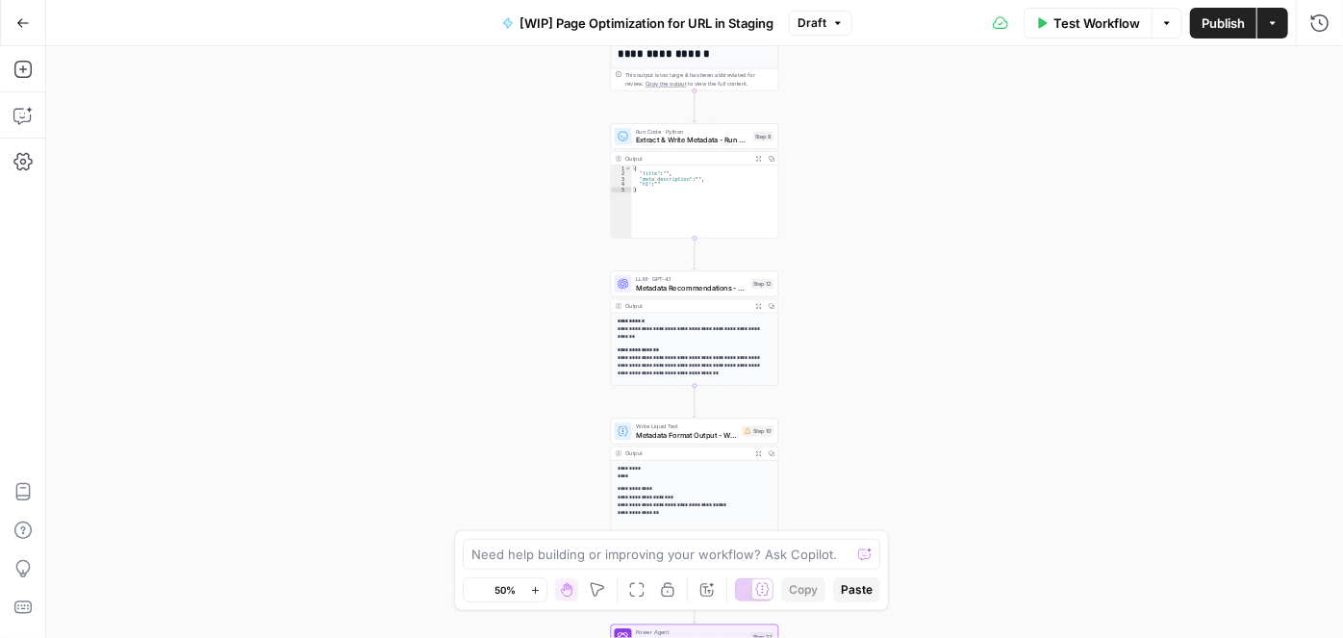
click at [537, 585] on icon "button" at bounding box center [535, 590] width 11 height 11
click at [537, 583] on button "Zoom In" at bounding box center [534, 589] width 23 height 23
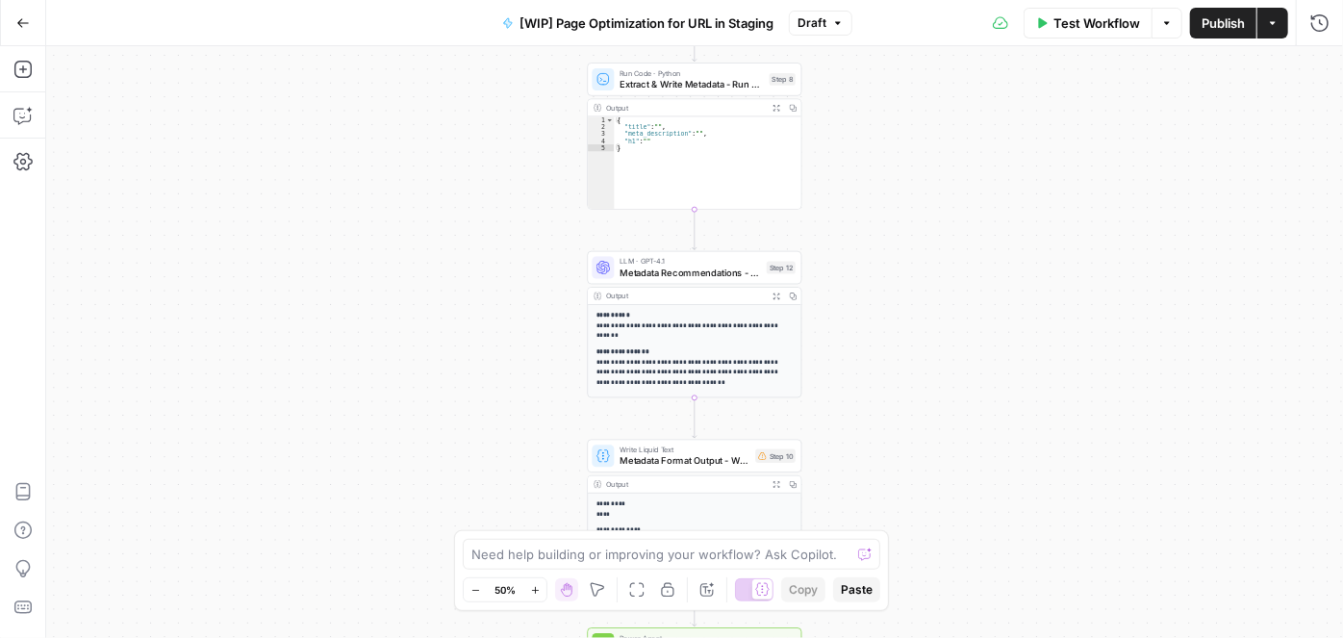
click at [537, 583] on button "Zoom In" at bounding box center [534, 589] width 23 height 23
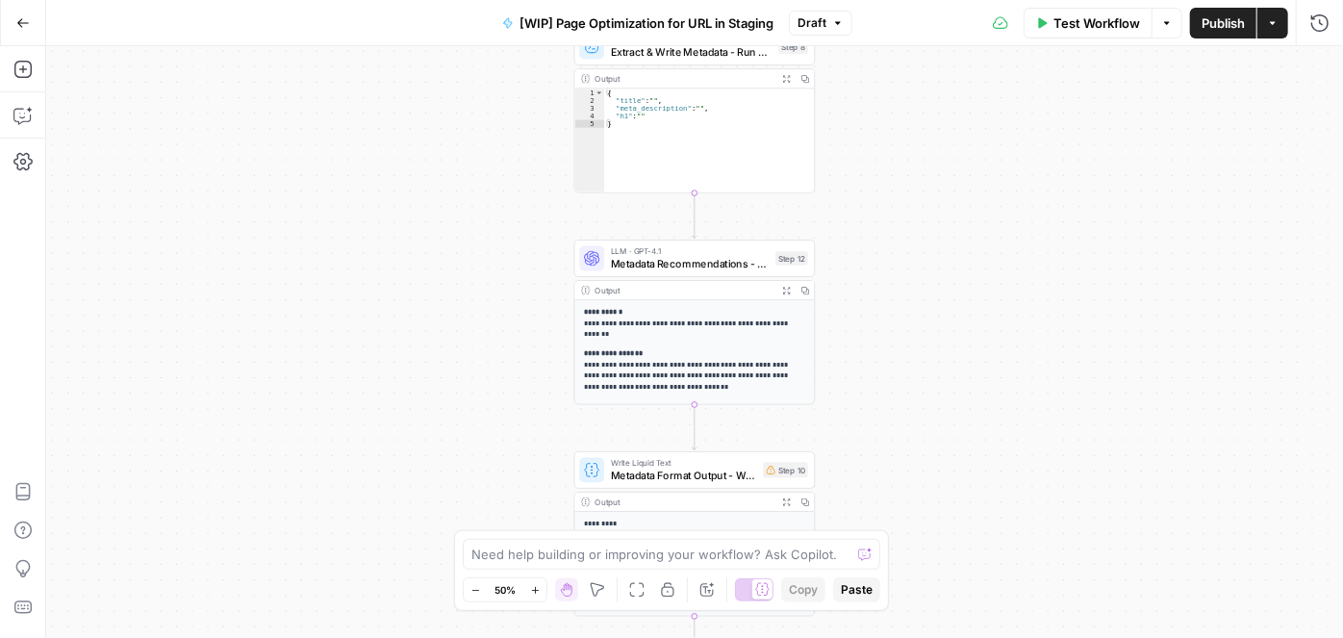
click at [537, 583] on button "Zoom In" at bounding box center [534, 589] width 23 height 23
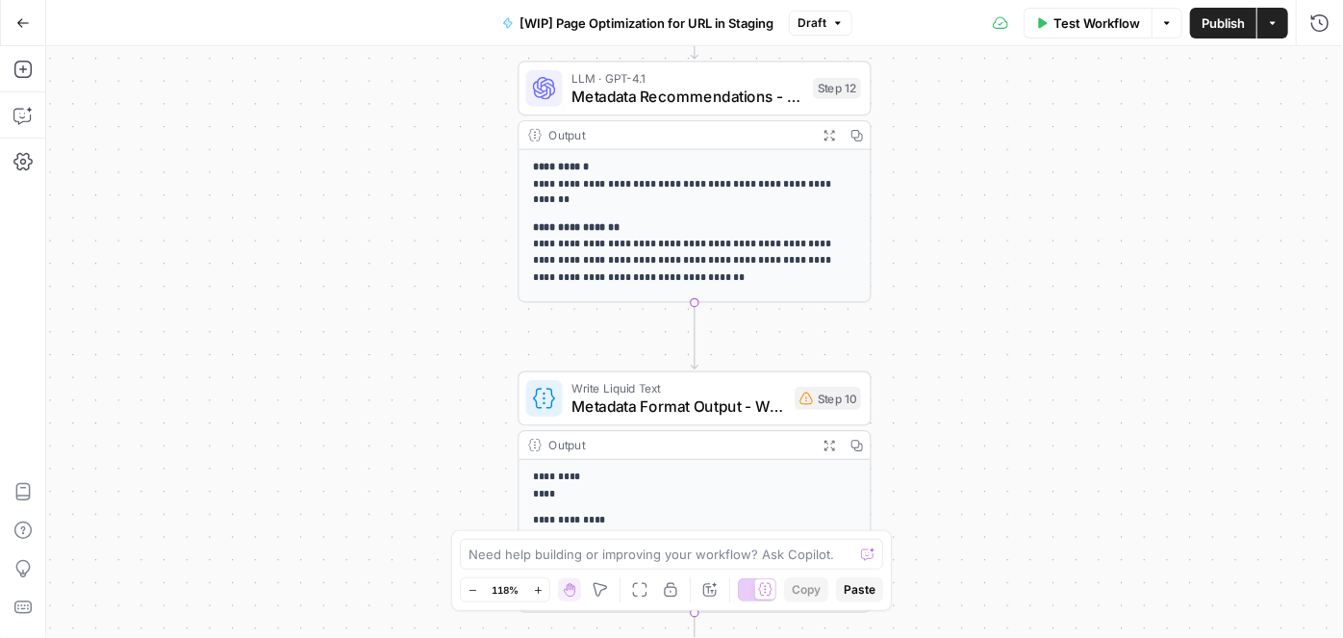
click at [670, 90] on span "Metadata Recommendations - Prompt LLM" at bounding box center [688, 96] width 233 height 23
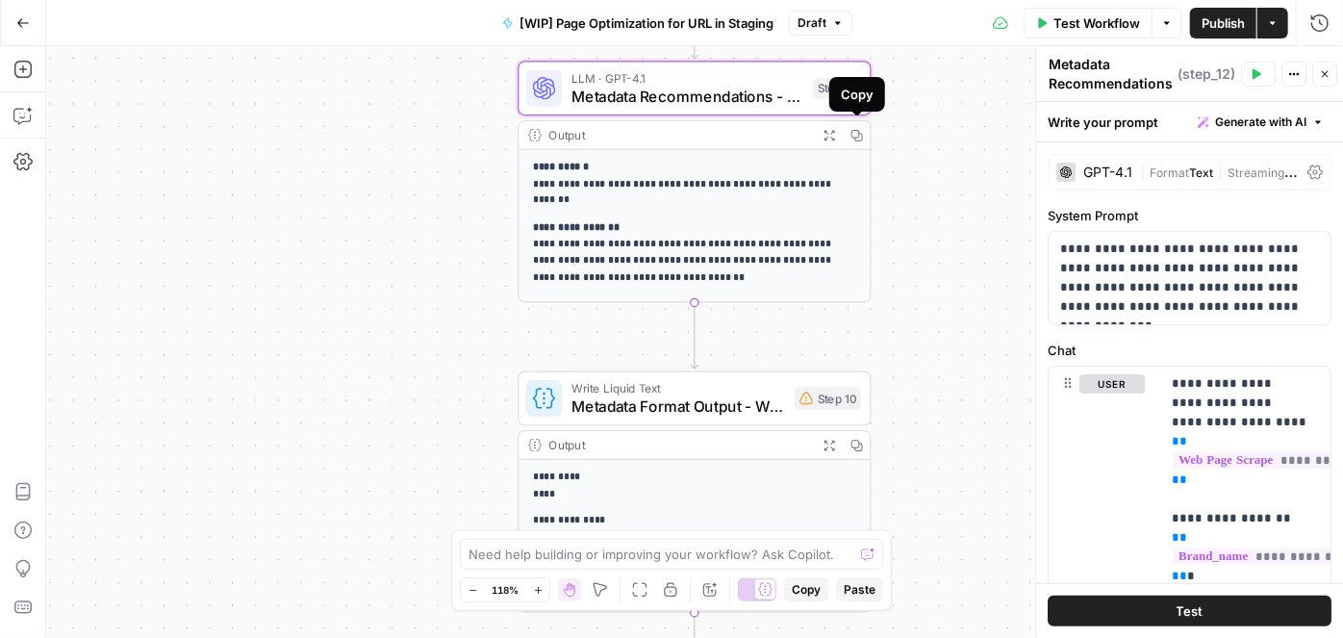
click at [833, 134] on icon "button" at bounding box center [829, 135] width 13 height 13
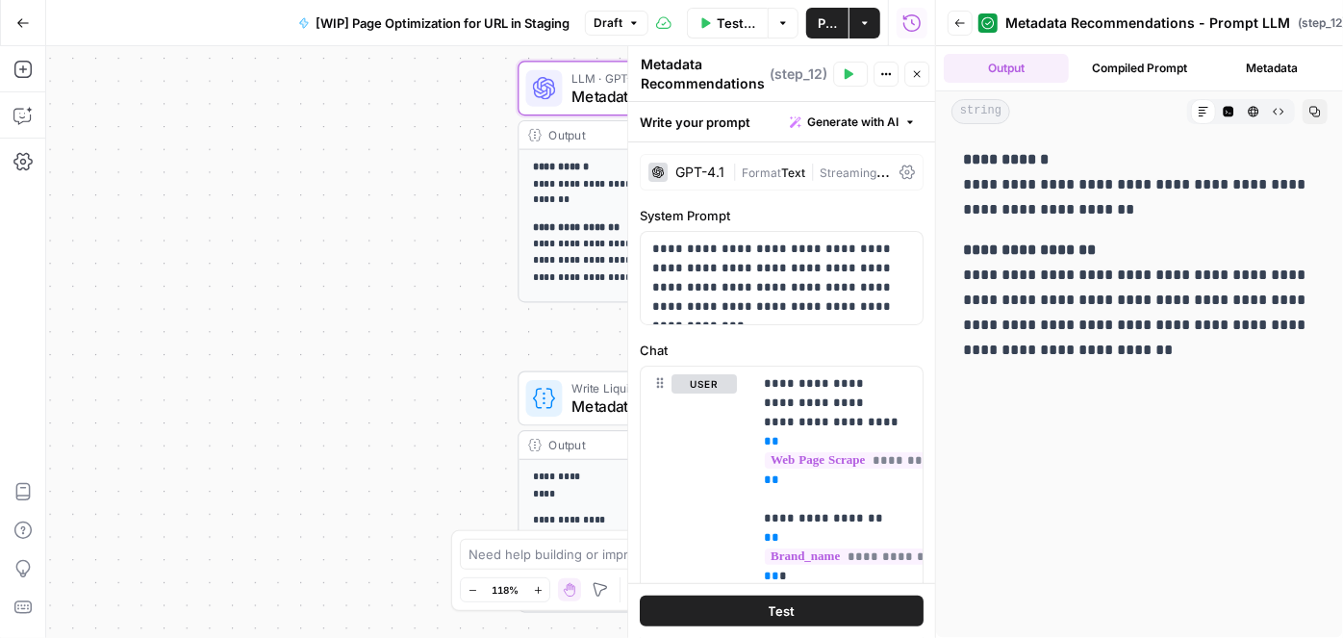
click at [927, 82] on div at bounding box center [936, 319] width 19 height 638
click at [921, 74] on icon "button" at bounding box center [917, 74] width 12 height 12
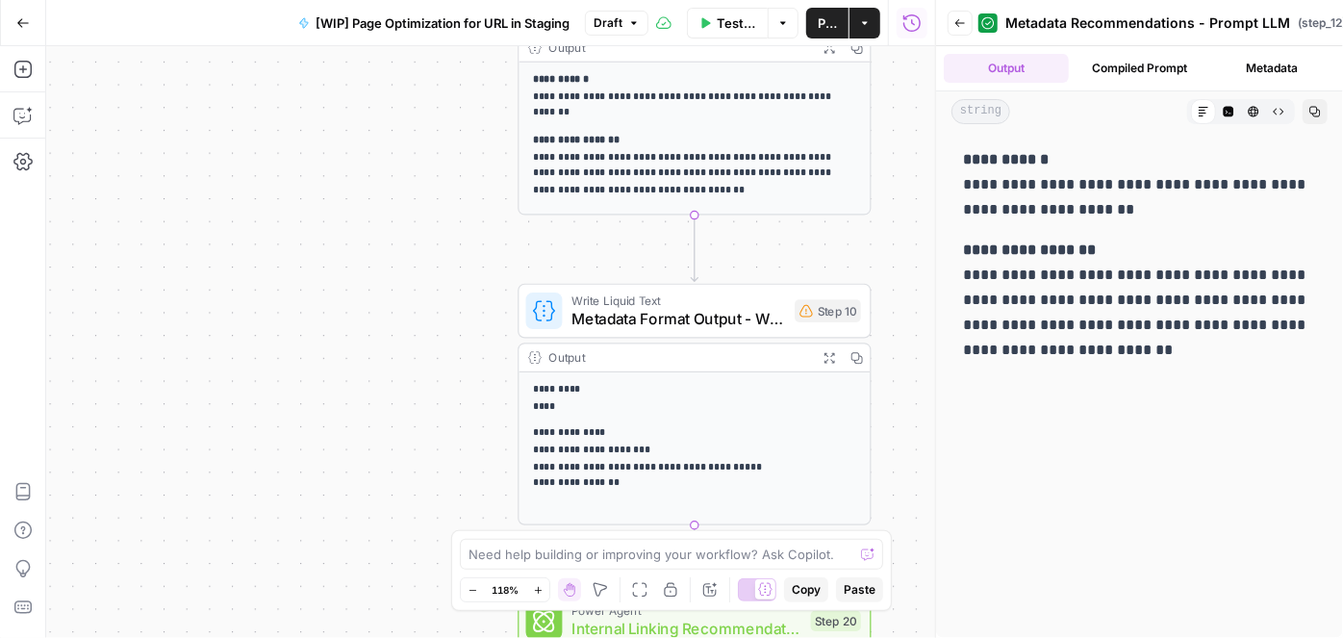
click at [582, 361] on div "Output" at bounding box center [678, 357] width 260 height 18
click at [574, 414] on div "**********" at bounding box center [695, 448] width 351 height 152
drag, startPoint x: 664, startPoint y: 274, endPoint x: 636, endPoint y: 274, distance: 27.9
click at [662, 274] on div at bounding box center [656, 269] width 29 height 16
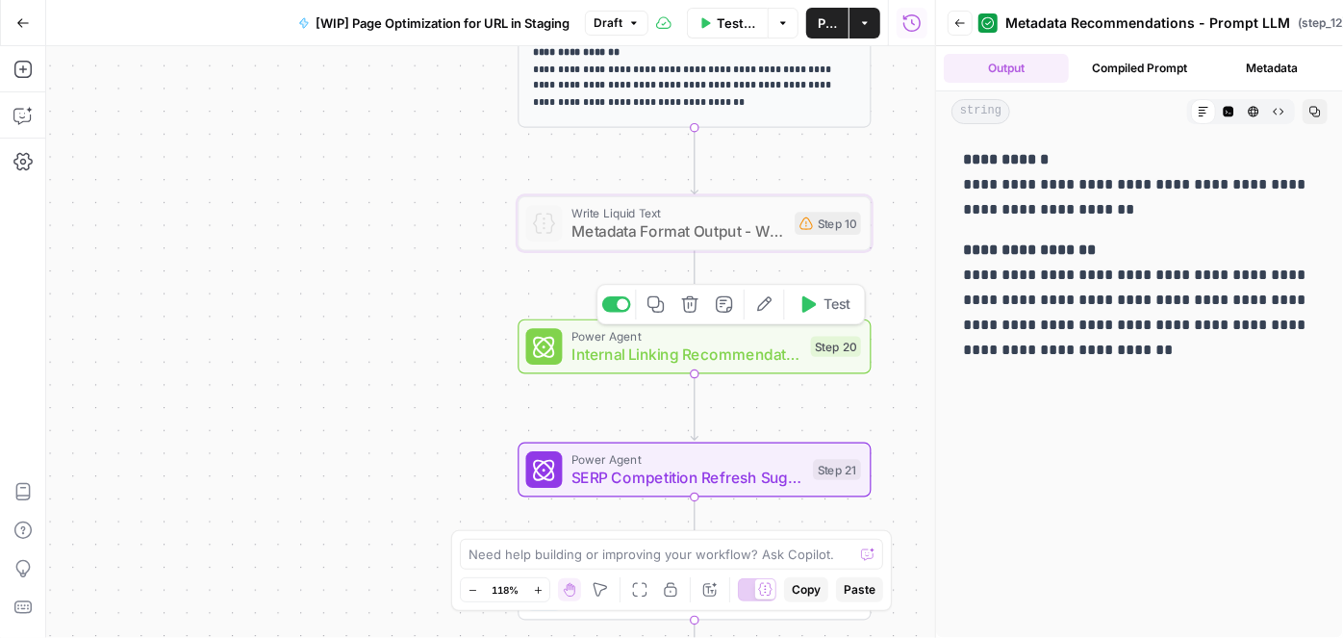
click at [636, 354] on span "Internal Linking Recommendations - Forked Power Agent" at bounding box center [687, 355] width 230 height 23
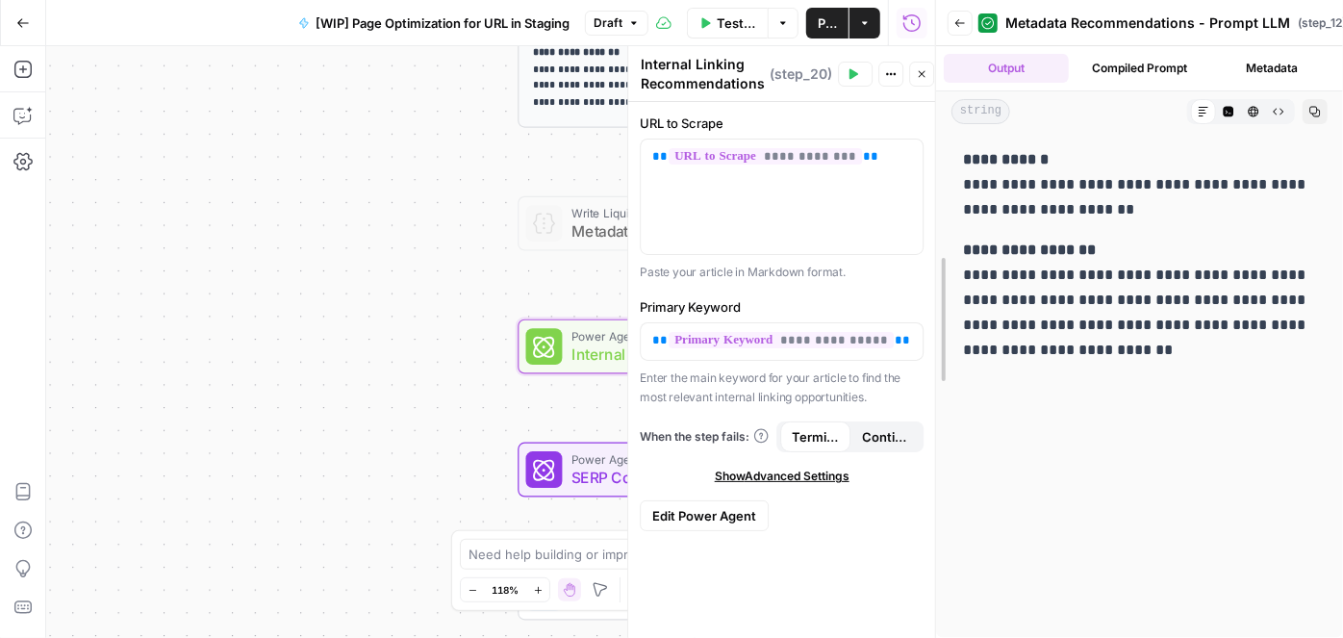
click at [932, 74] on div at bounding box center [936, 319] width 19 height 638
click at [925, 74] on icon "button" at bounding box center [922, 74] width 12 height 12
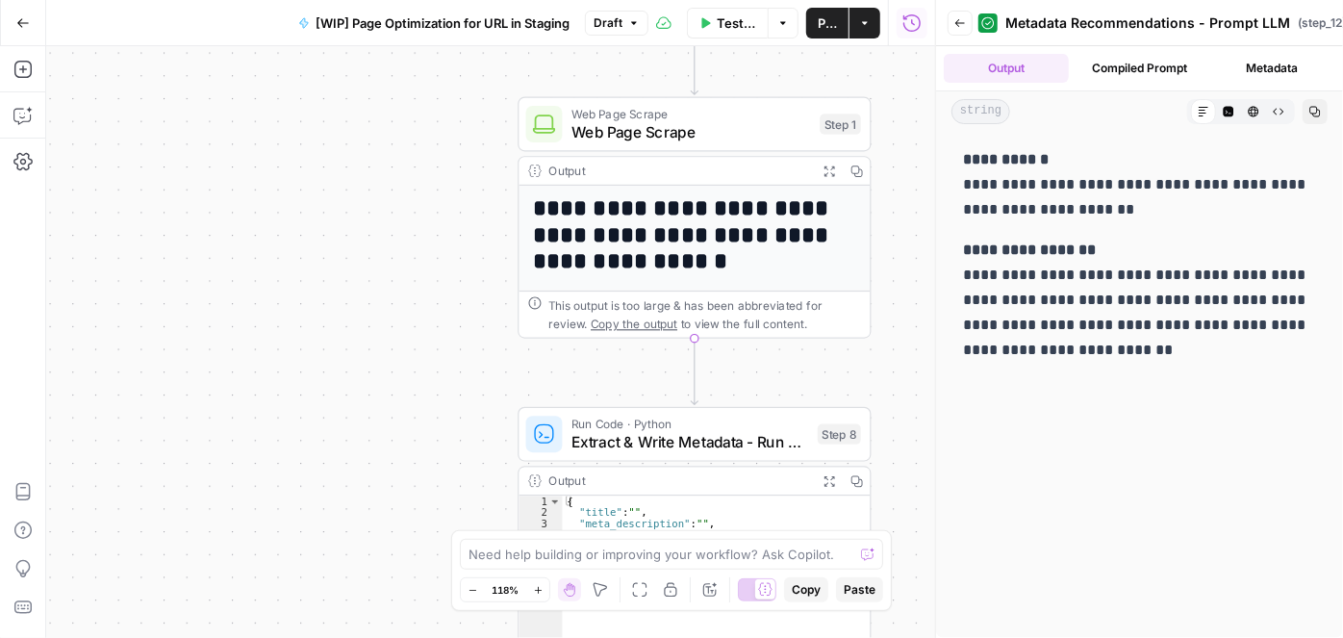
scroll to position [262, 0]
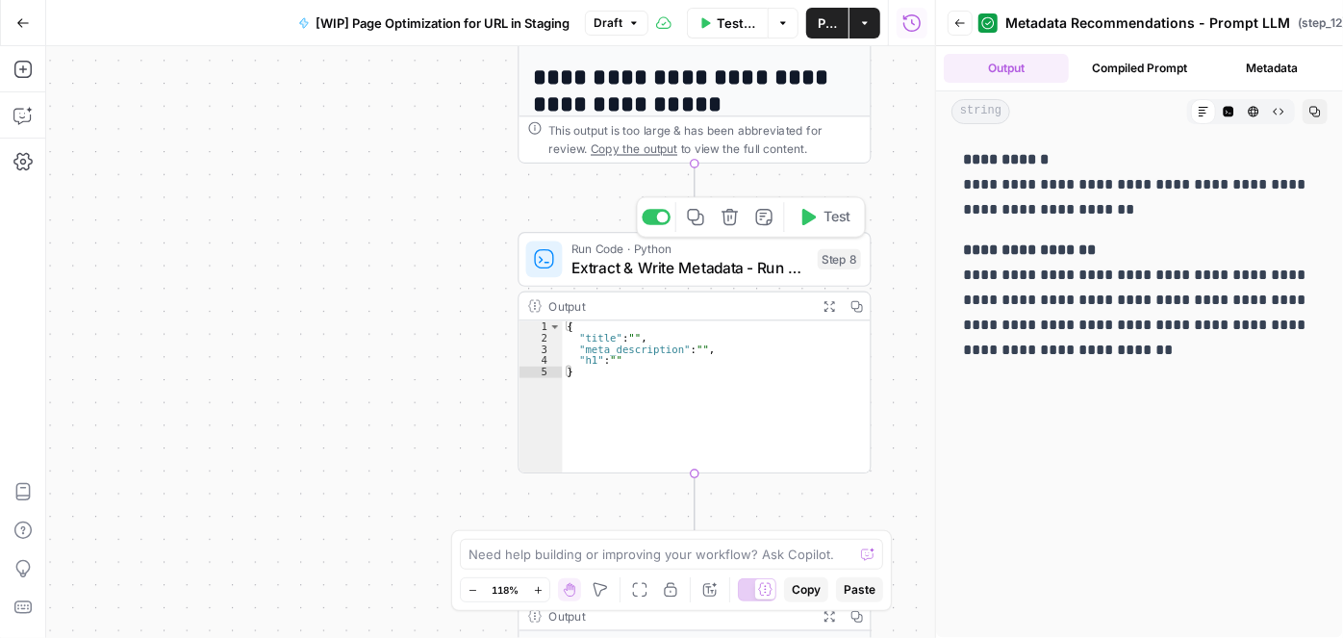
click at [811, 217] on icon "button" at bounding box center [809, 217] width 13 height 16
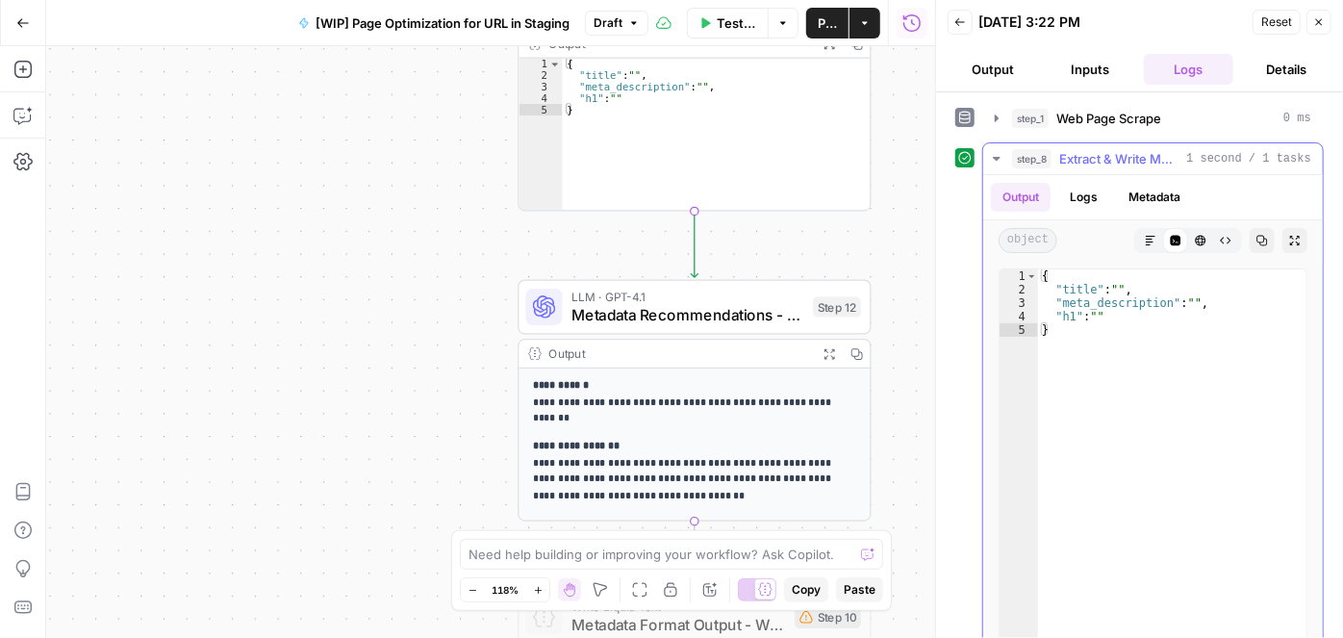
click at [998, 151] on icon "button" at bounding box center [996, 158] width 15 height 15
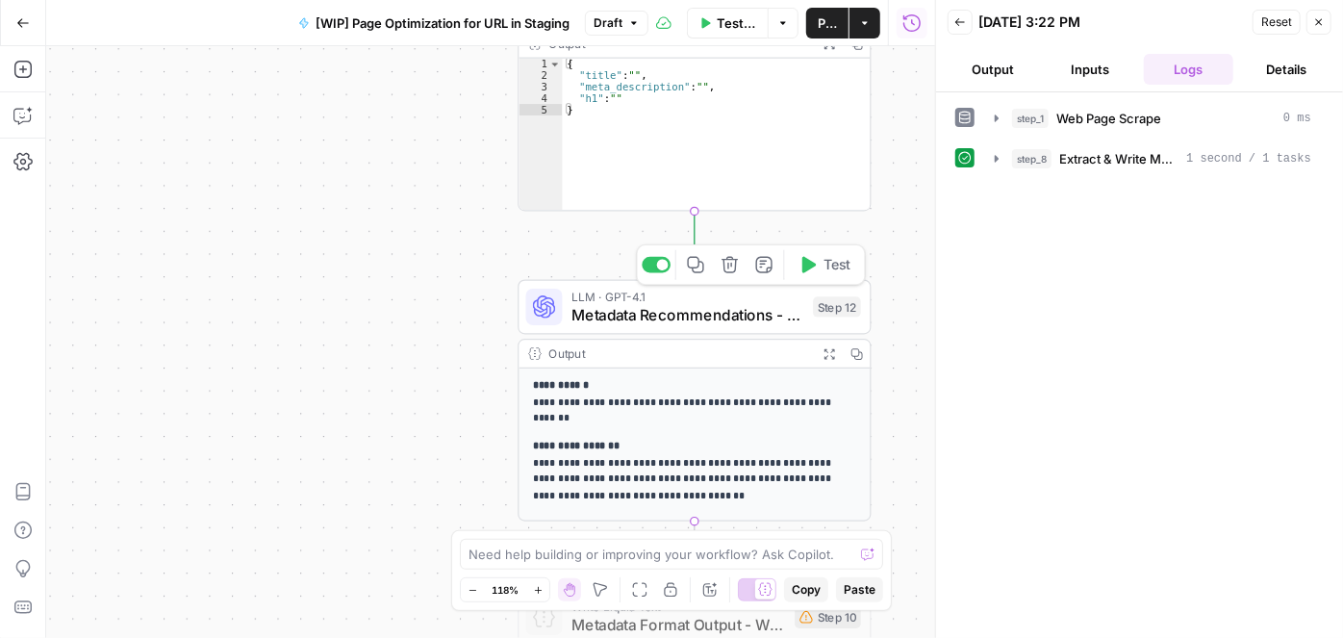
click at [817, 268] on button "Test" at bounding box center [824, 265] width 70 height 30
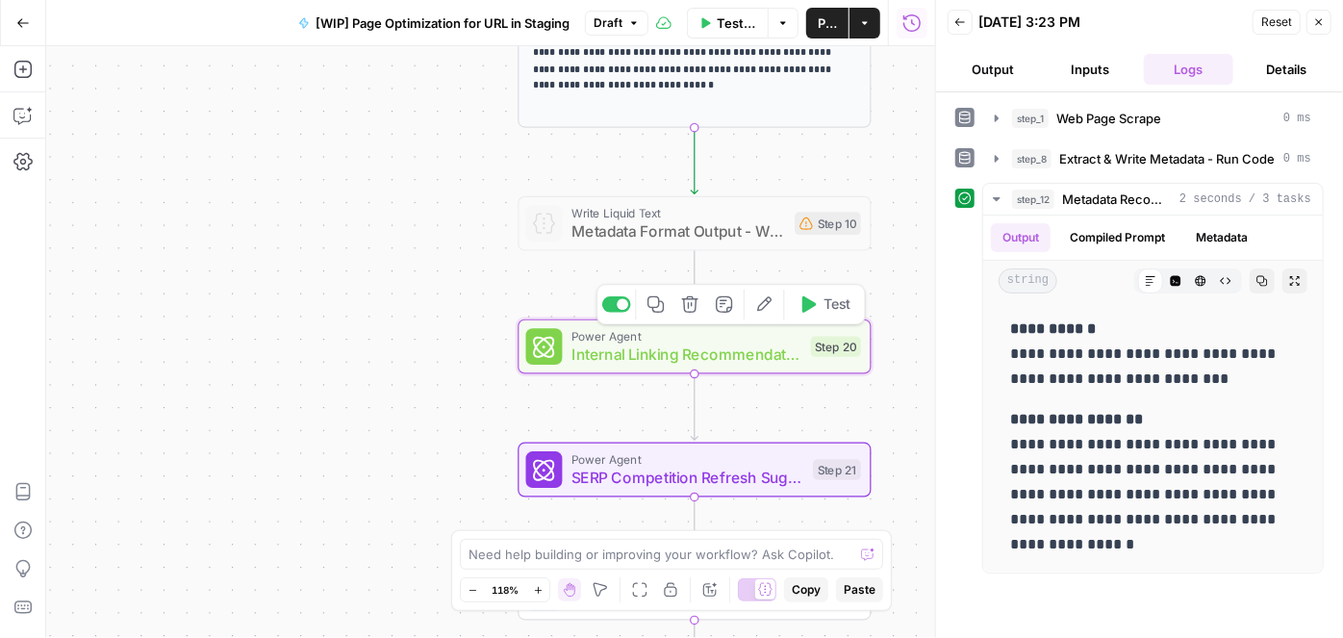
click at [824, 314] on span "Test" at bounding box center [837, 304] width 27 height 20
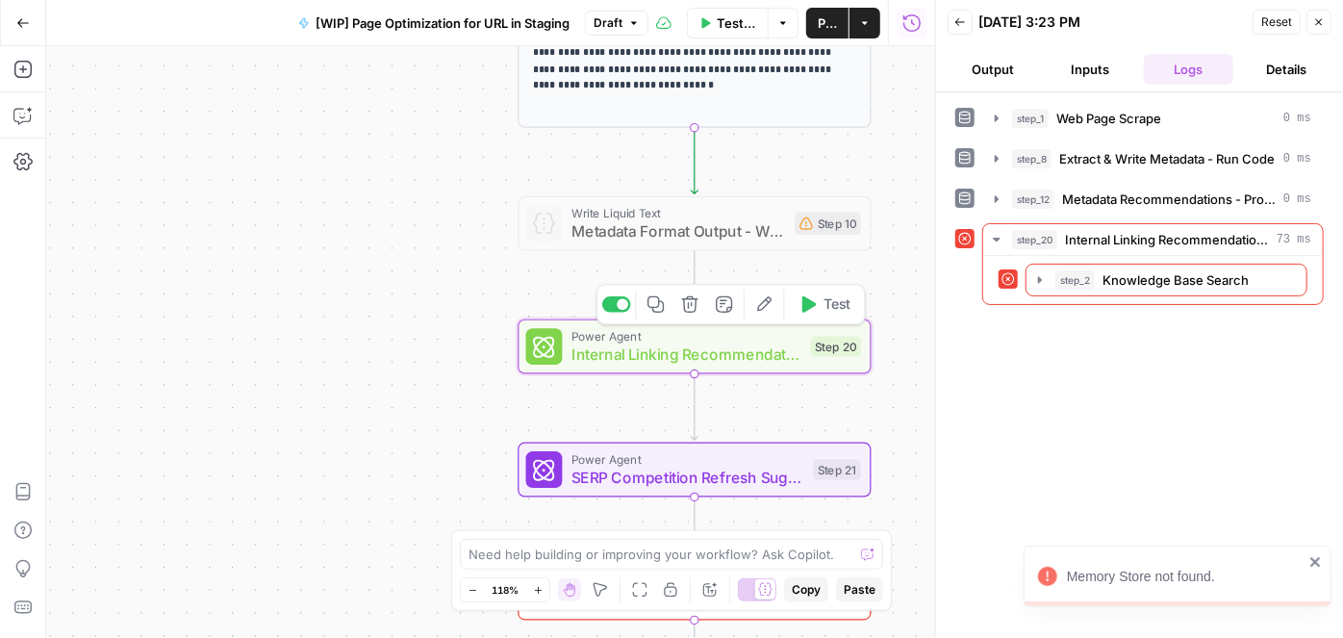
click at [665, 360] on span "Internal Linking Recommendations - Forked Power Agent" at bounding box center [687, 355] width 230 height 23
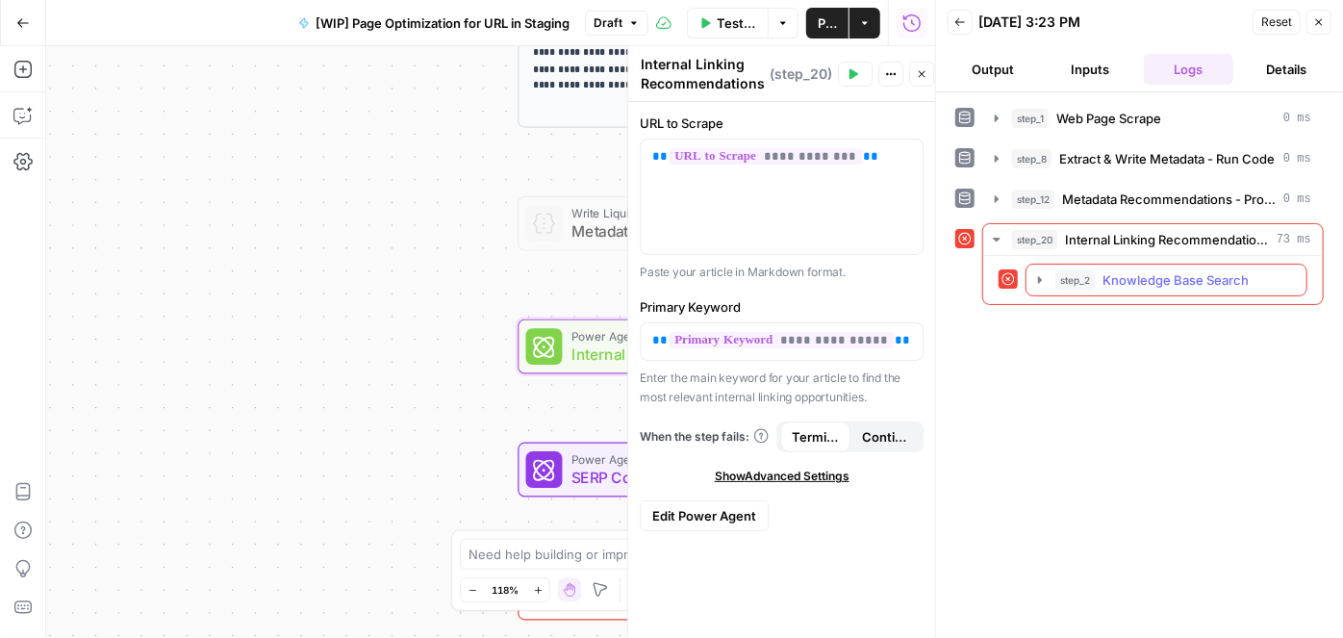
click at [1039, 277] on icon "button" at bounding box center [1040, 279] width 4 height 7
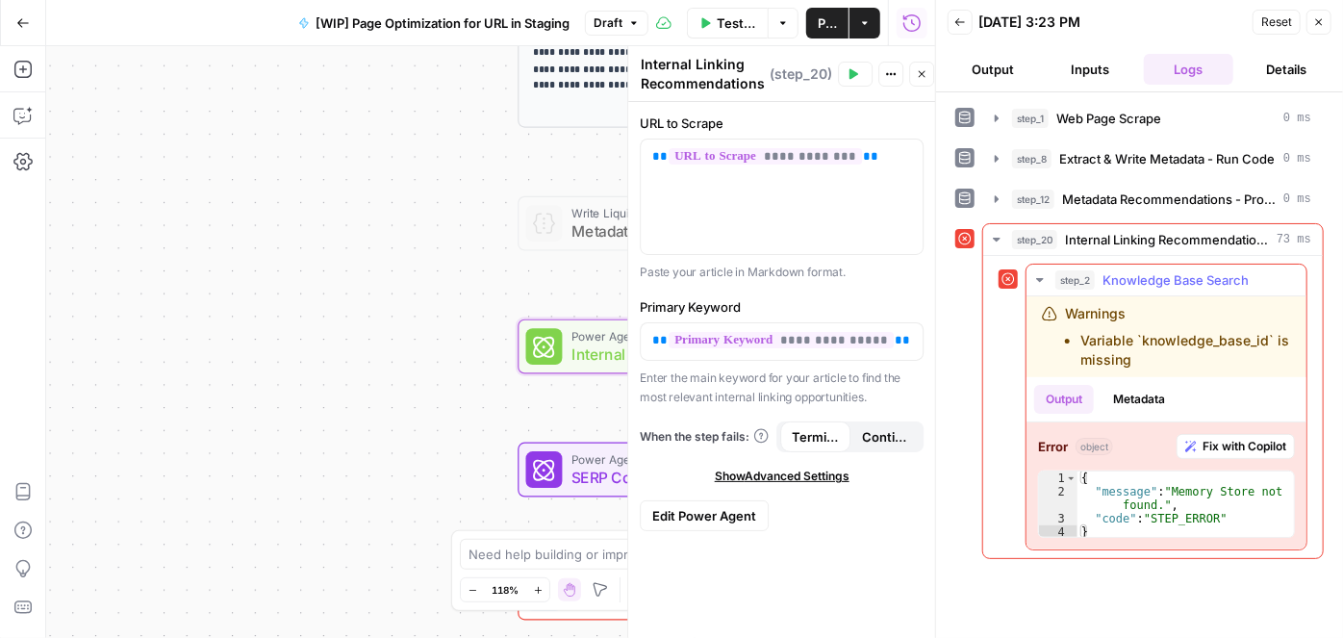
click at [1218, 442] on span "Fix with Copilot" at bounding box center [1245, 446] width 84 height 17
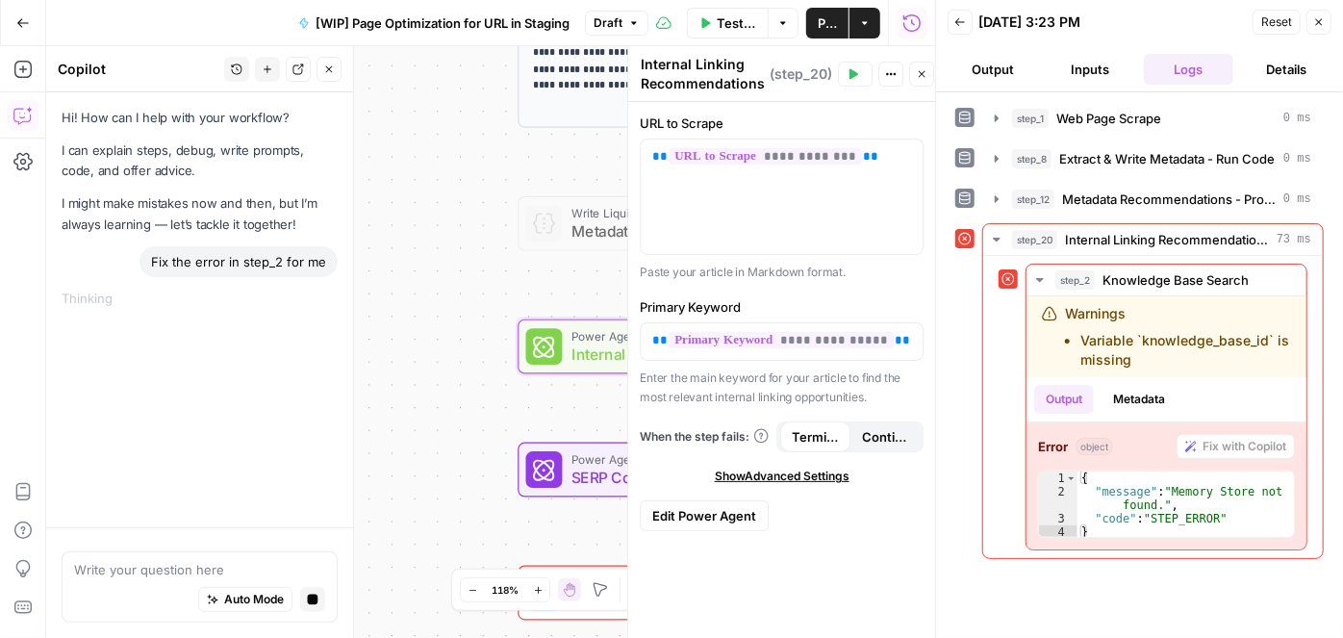
click at [140, 588] on div "Auto Mode Stop generating" at bounding box center [199, 600] width 251 height 42
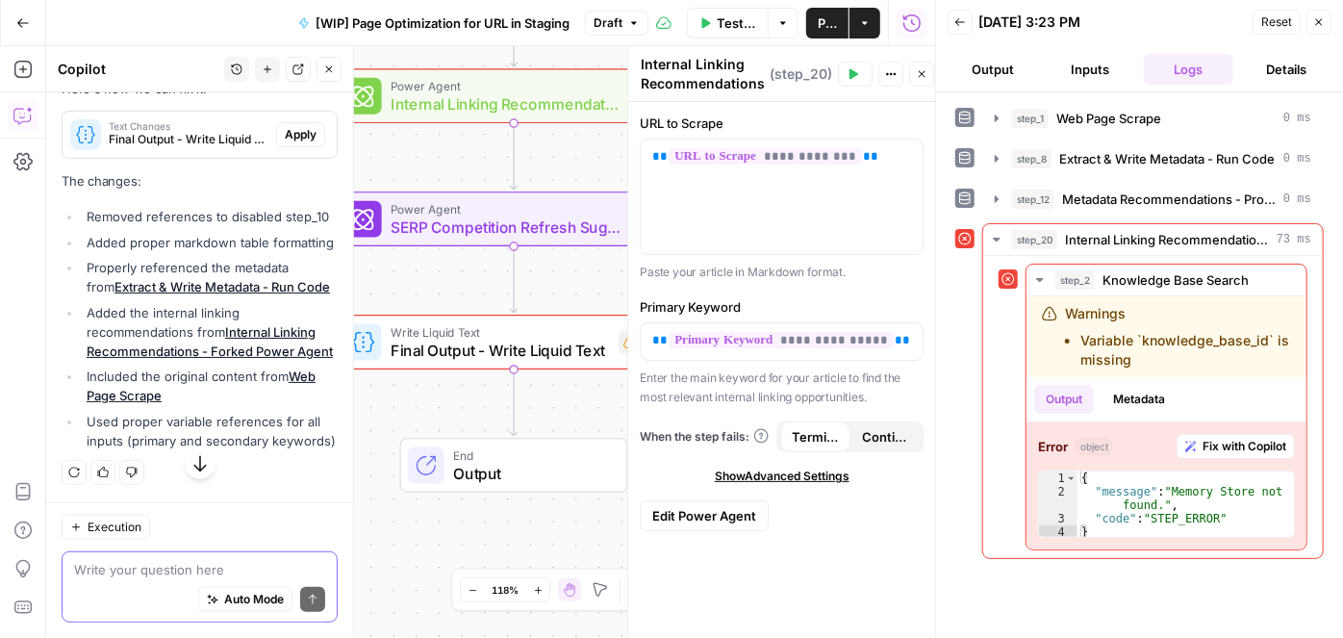
scroll to position [437, 0]
drag, startPoint x: 628, startPoint y: 157, endPoint x: 793, endPoint y: 157, distance: 164.5
click at [924, 72] on button "Close" at bounding box center [921, 74] width 25 height 25
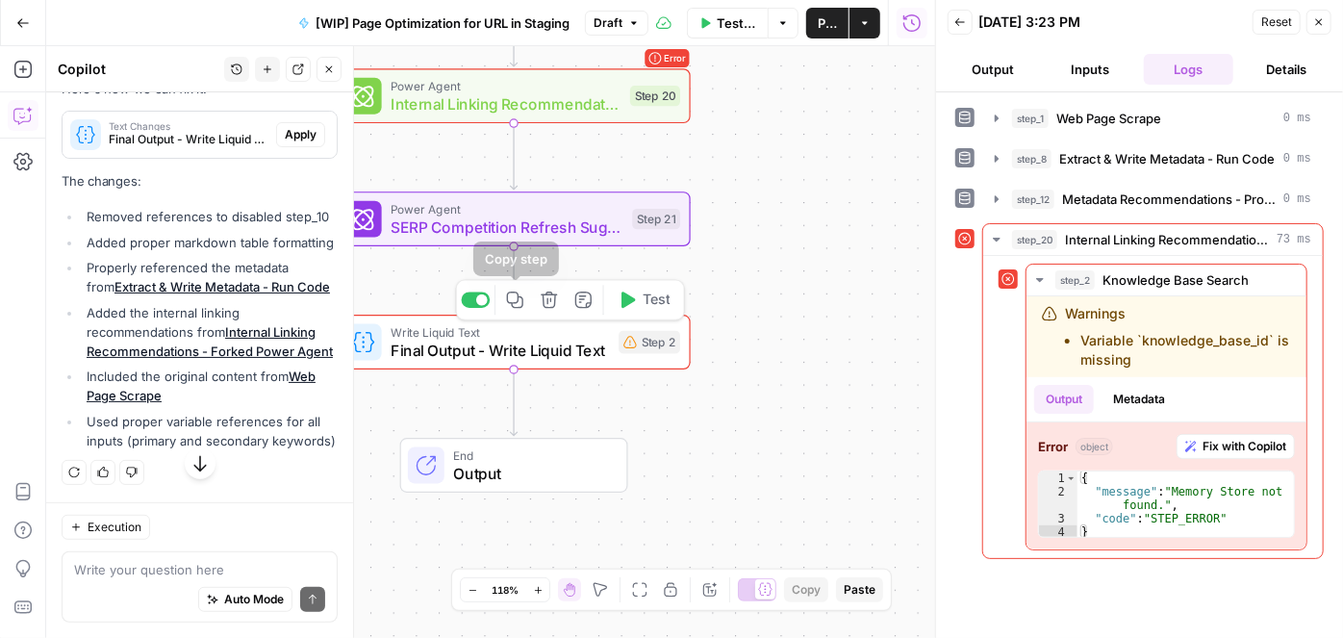
click at [483, 305] on div at bounding box center [475, 301] width 29 height 16
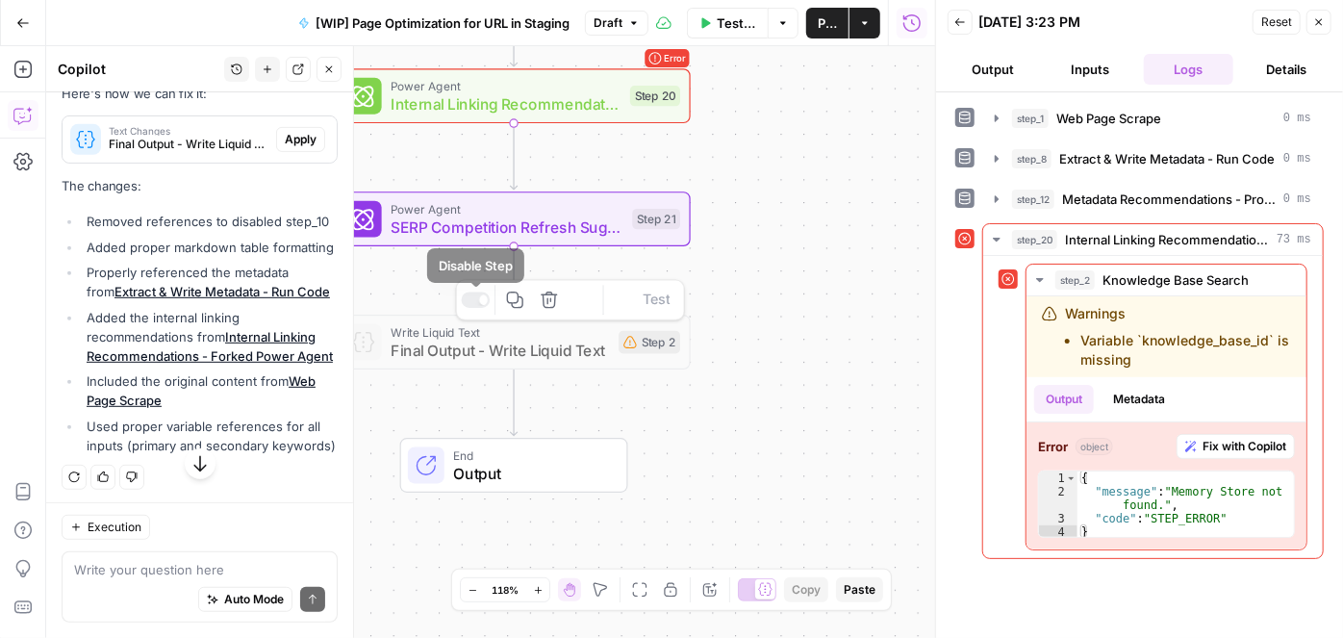
scroll to position [468, 0]
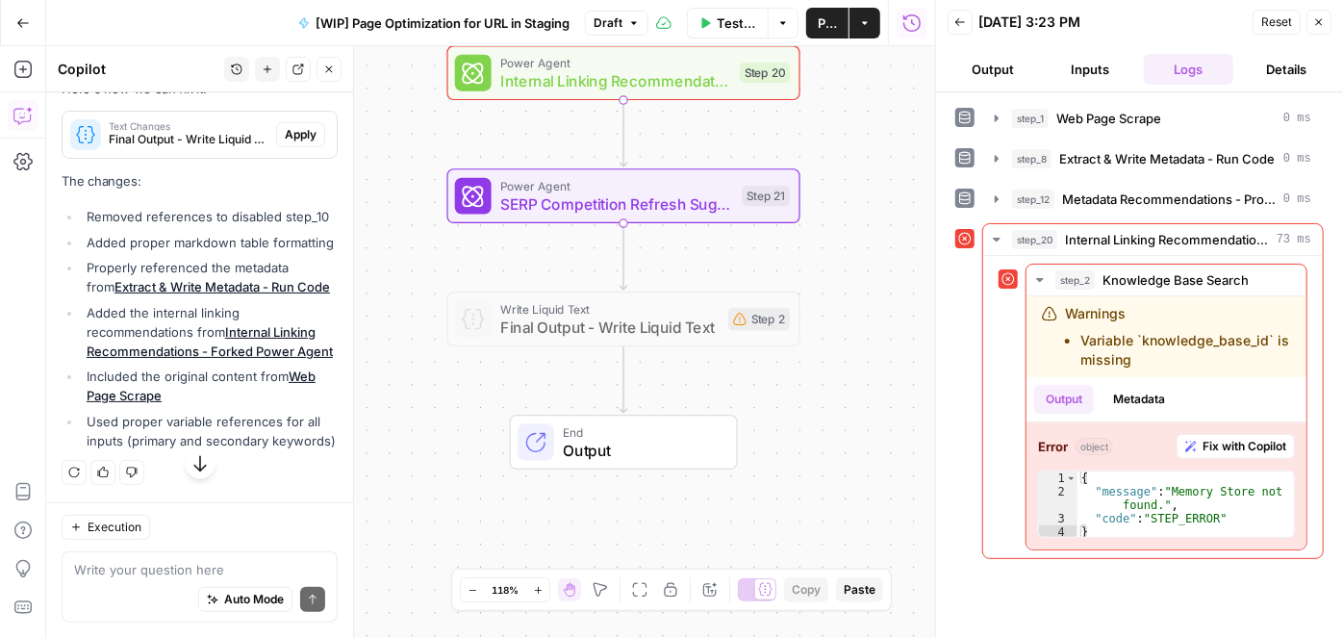
drag, startPoint x: 759, startPoint y: 351, endPoint x: 854, endPoint y: 348, distance: 95.3
click at [852, 348] on div "**********" at bounding box center [490, 342] width 889 height 592
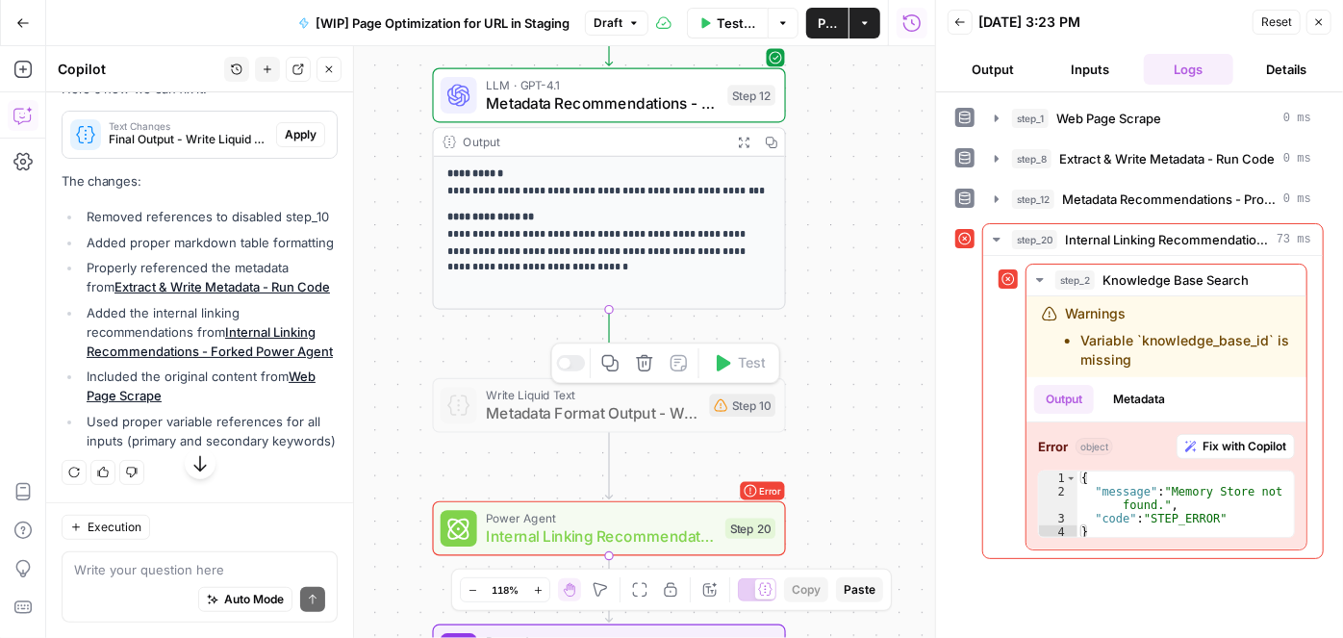
click at [576, 360] on div at bounding box center [570, 363] width 29 height 16
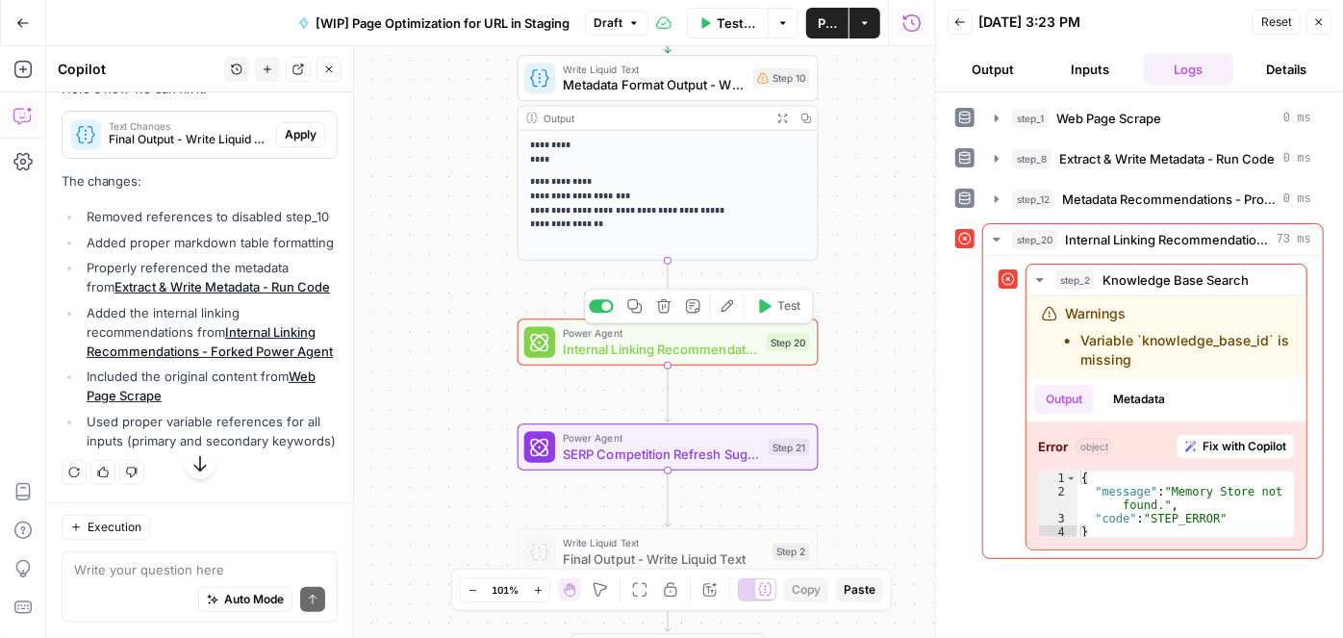
click at [772, 312] on icon "button" at bounding box center [763, 305] width 15 height 15
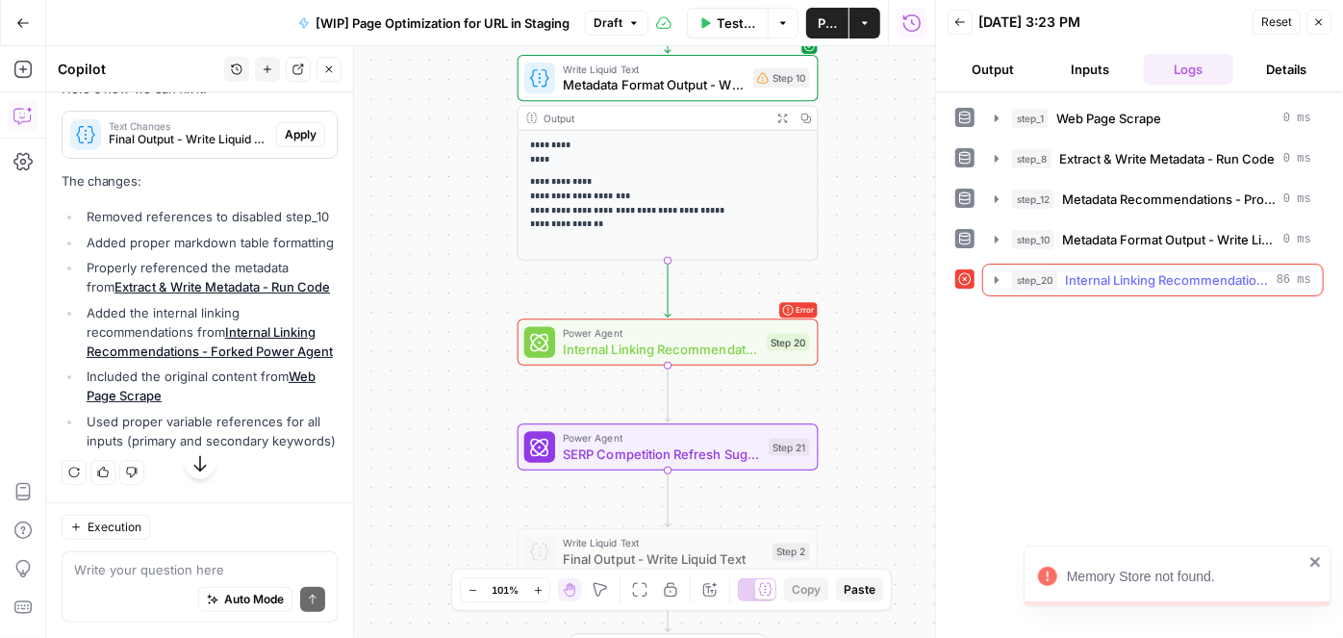
click at [998, 279] on icon "button" at bounding box center [996, 279] width 15 height 15
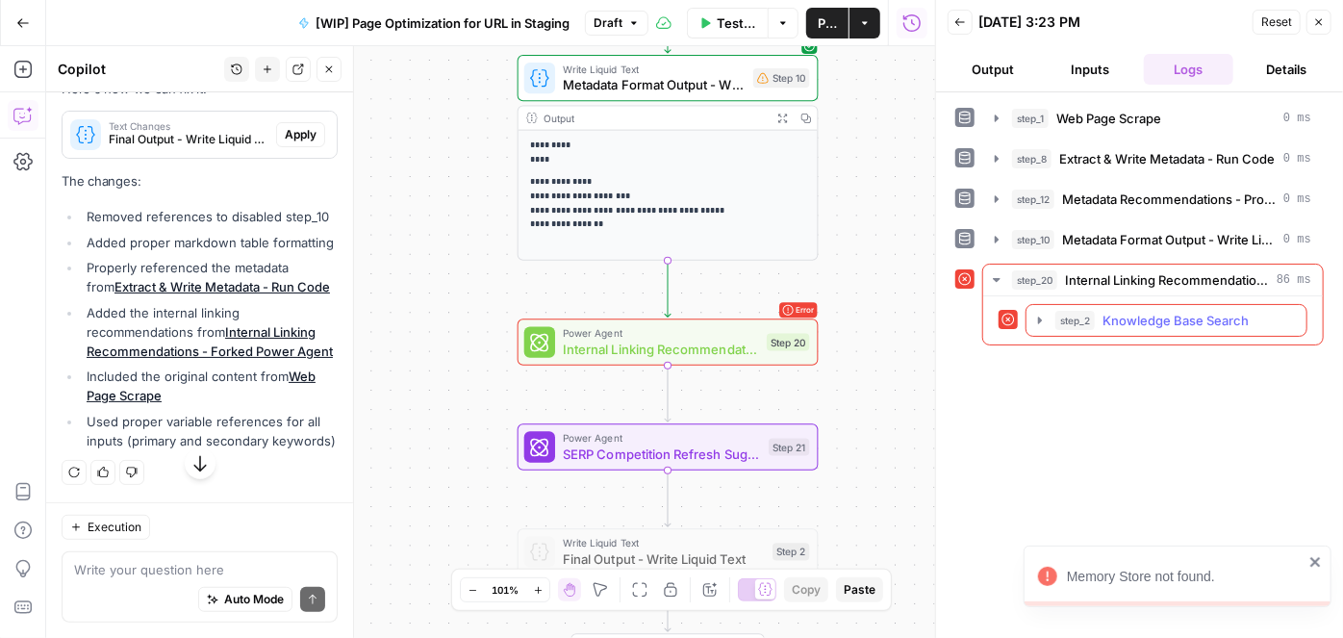
click at [1048, 316] on button "step_2 Knowledge Base Search 13 ms" at bounding box center [1167, 320] width 280 height 31
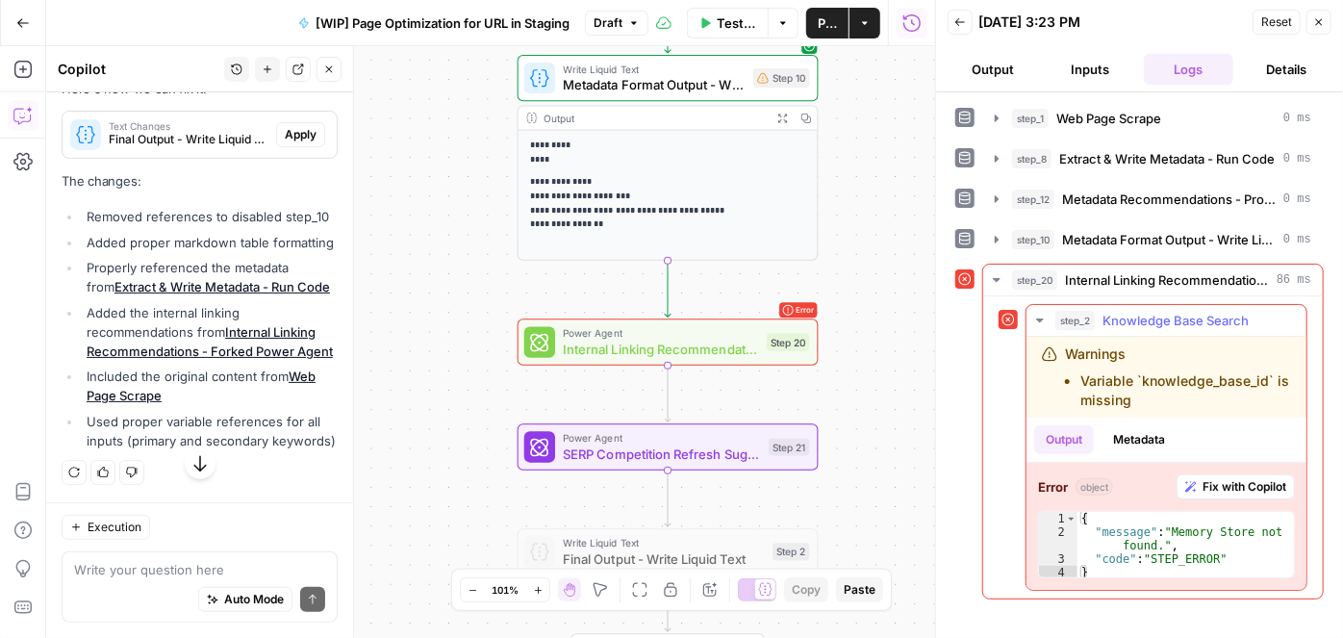
click at [1208, 478] on span "Fix with Copilot" at bounding box center [1245, 486] width 84 height 17
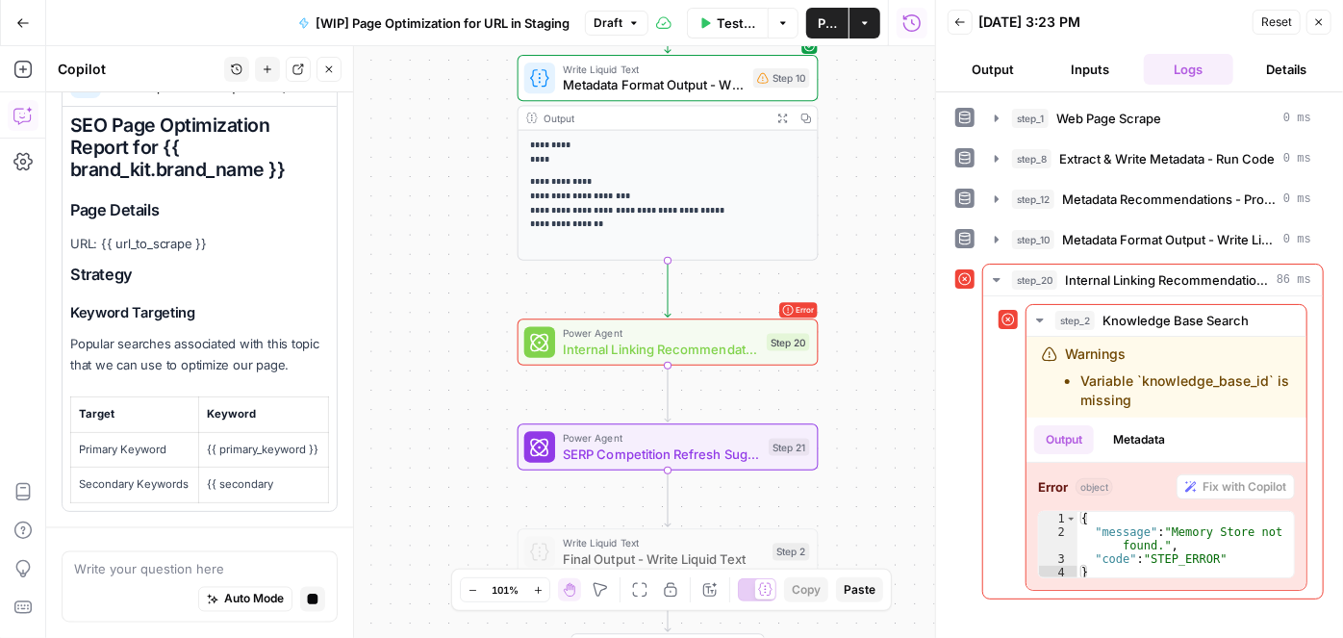
scroll to position [1731, 0]
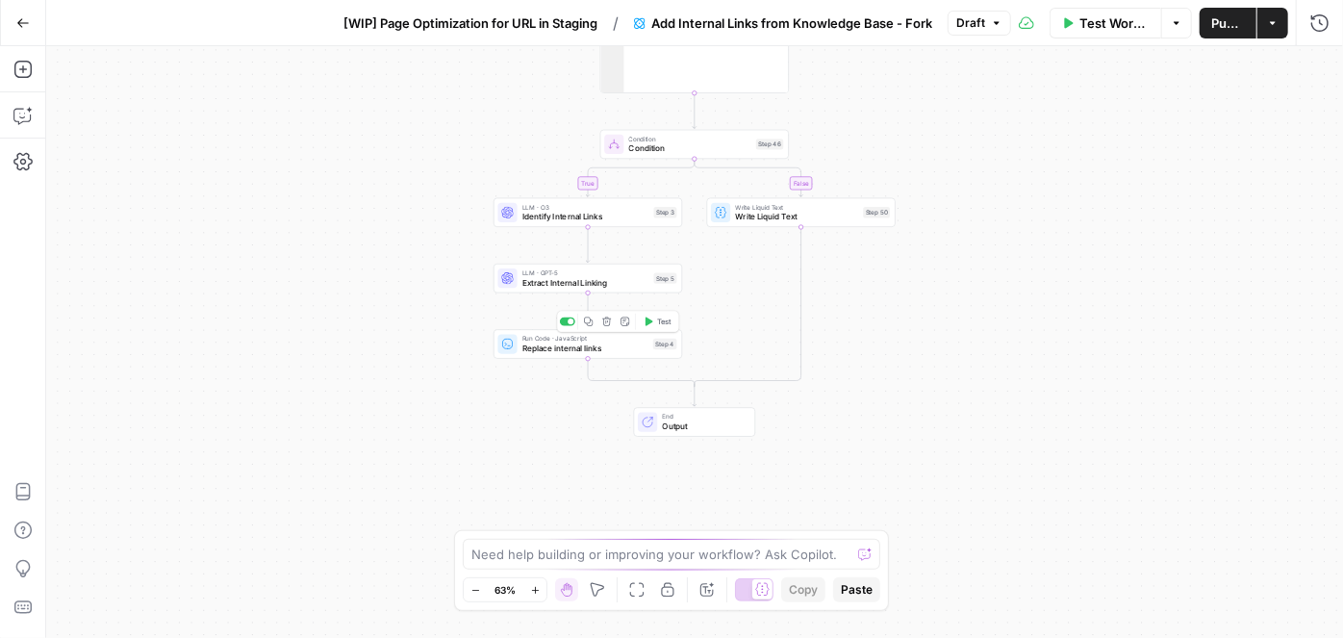
click at [546, 351] on span "Replace internal links" at bounding box center [586, 349] width 126 height 13
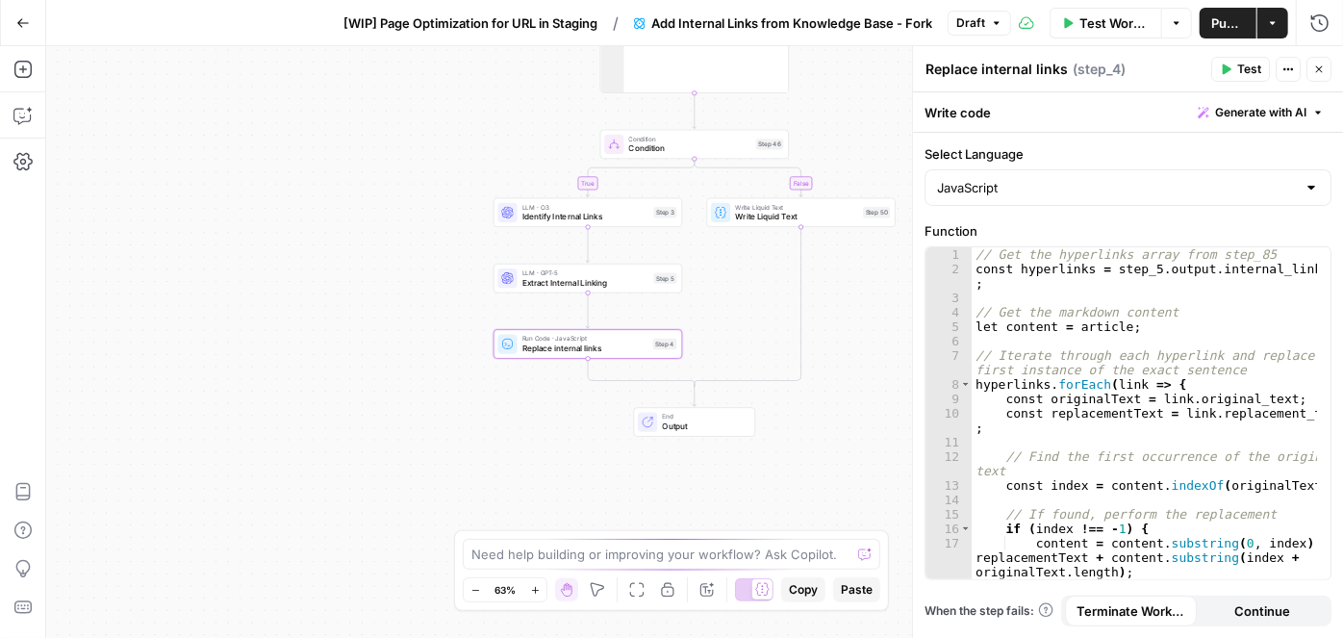
click at [527, 283] on span "Extract Internal Linking" at bounding box center [586, 282] width 127 height 13
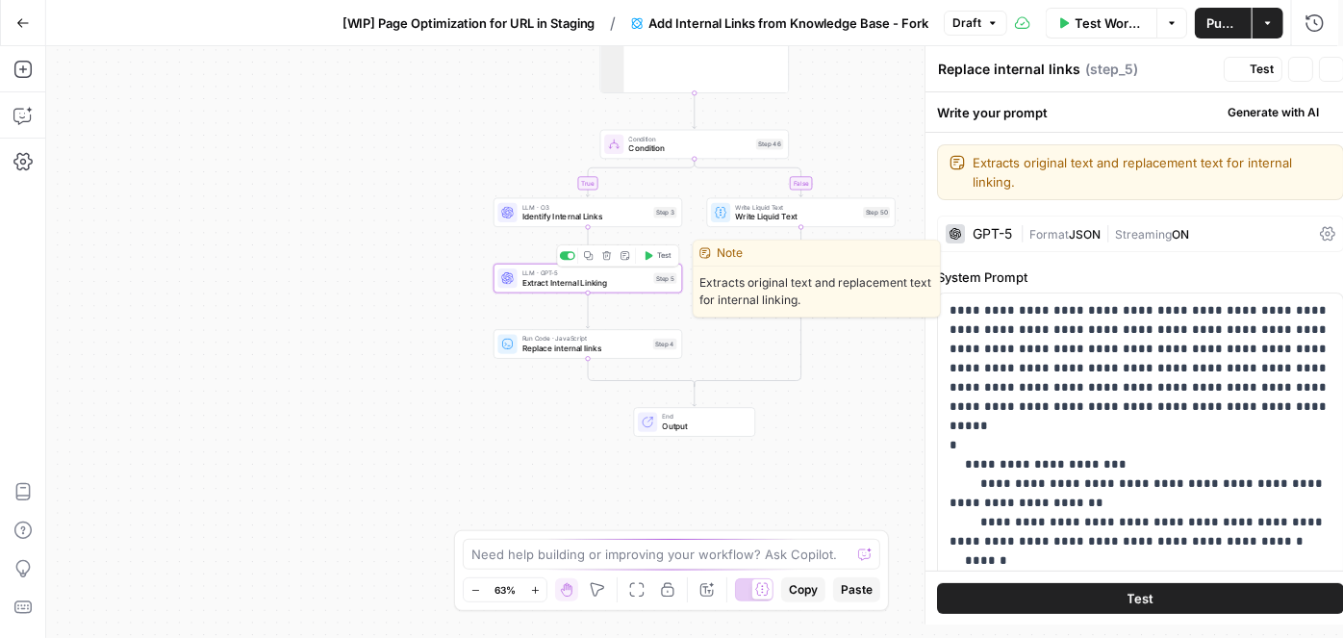
type textarea "Extract Internal Linking"
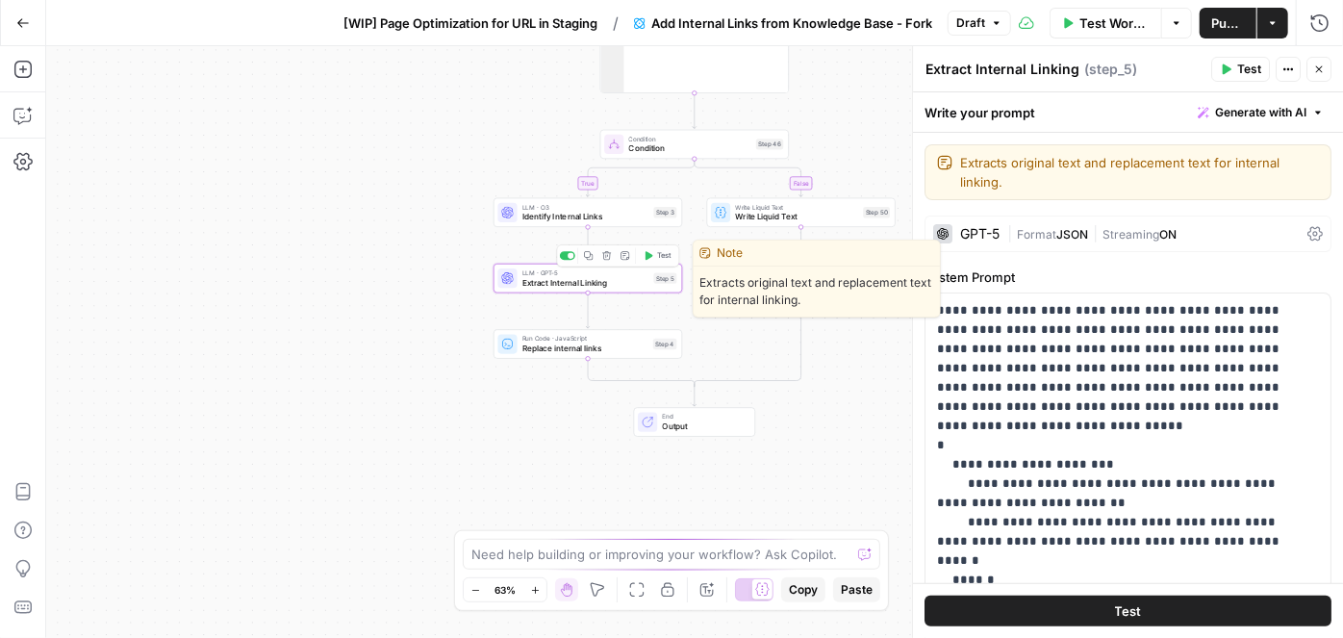
click at [548, 217] on span "Identify Internal Links" at bounding box center [586, 217] width 127 height 13
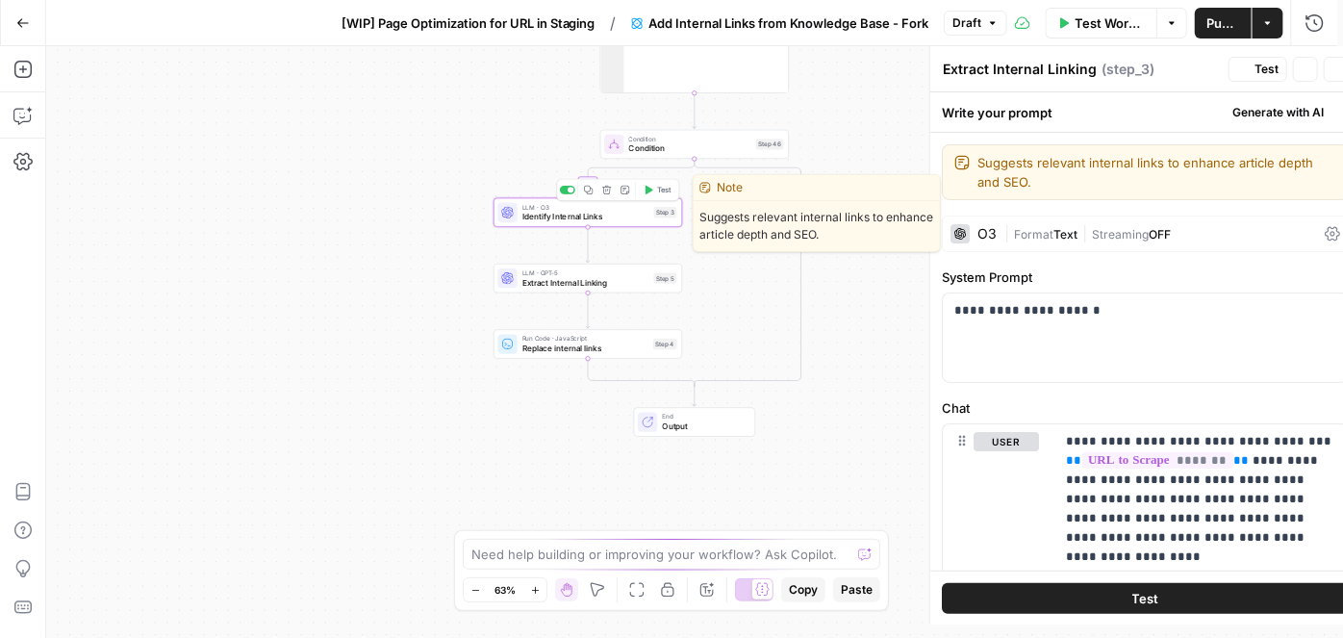
type textarea "Identify Internal Links"
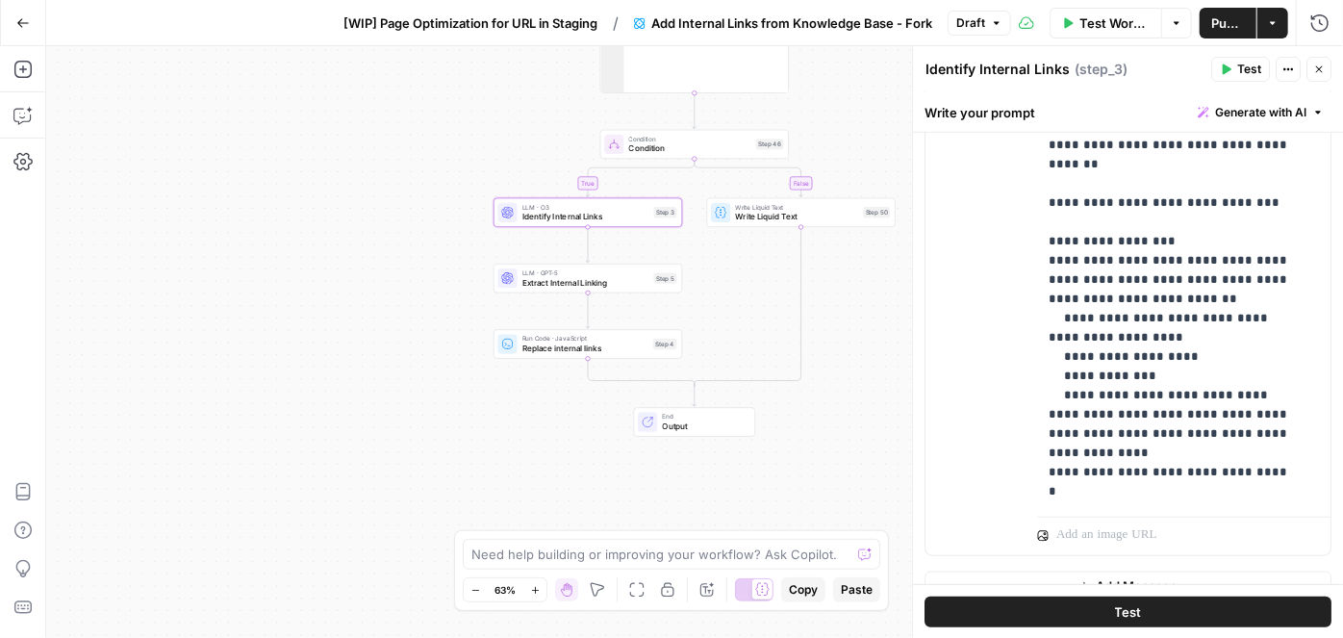
scroll to position [725, 0]
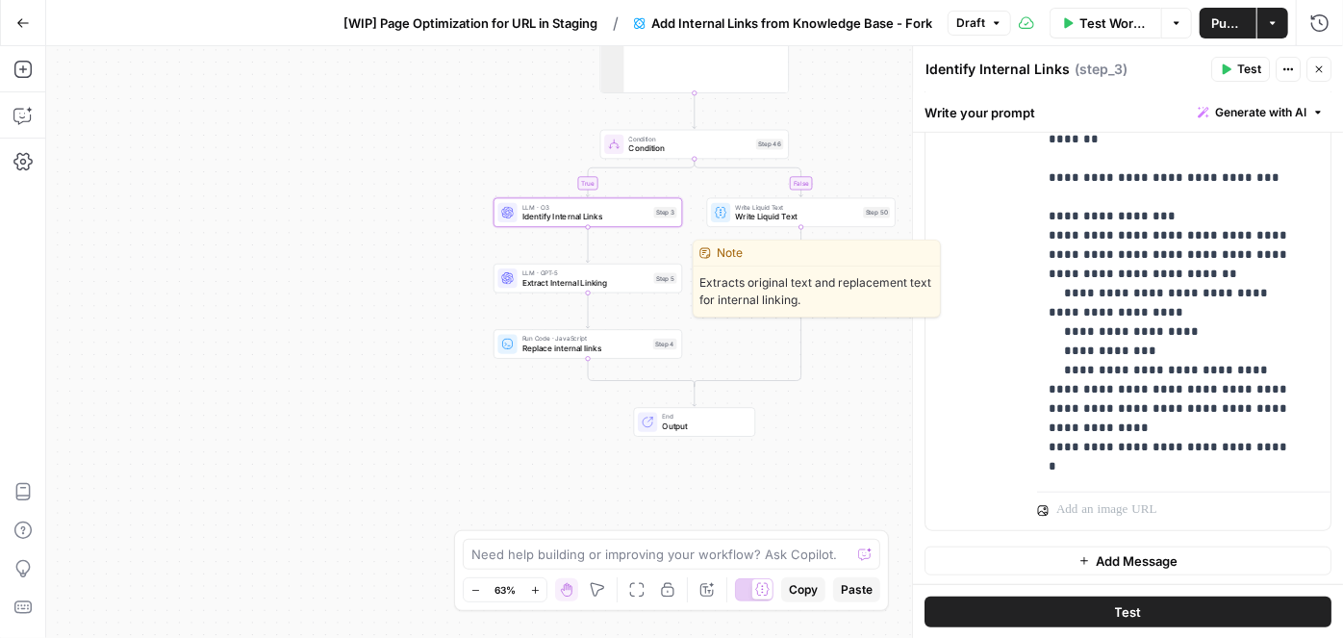
click at [617, 277] on span "Extract Internal Linking" at bounding box center [586, 282] width 127 height 13
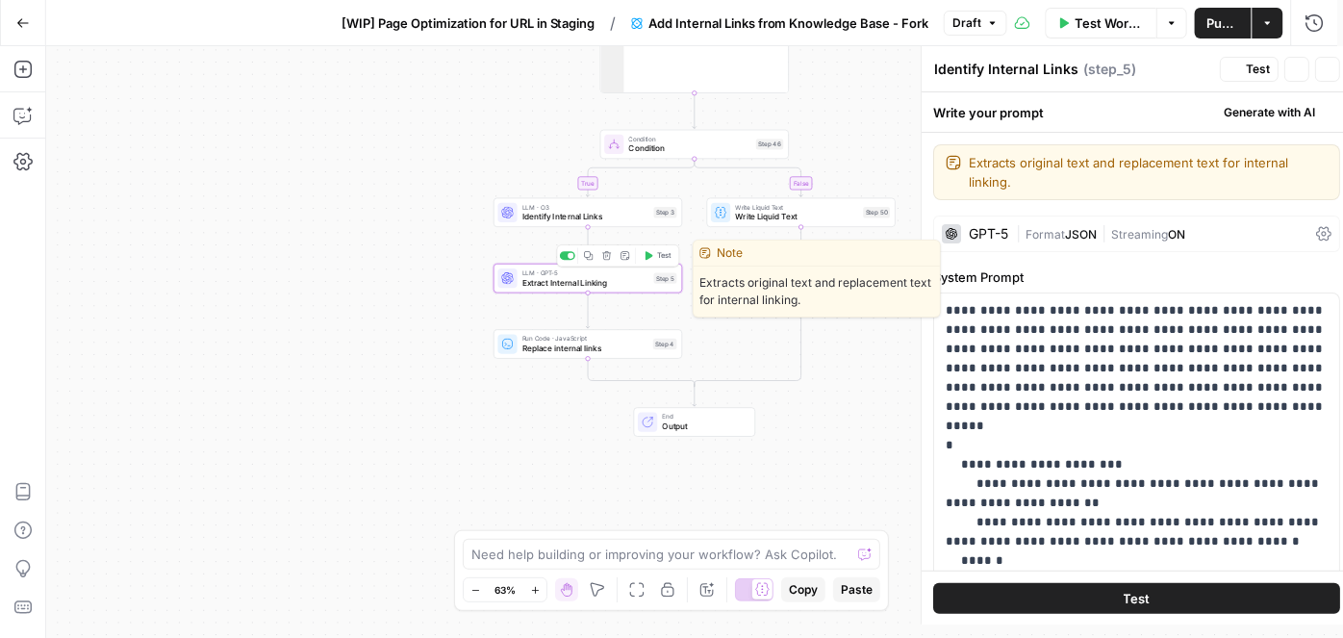
type textarea "Extract Internal Linking"
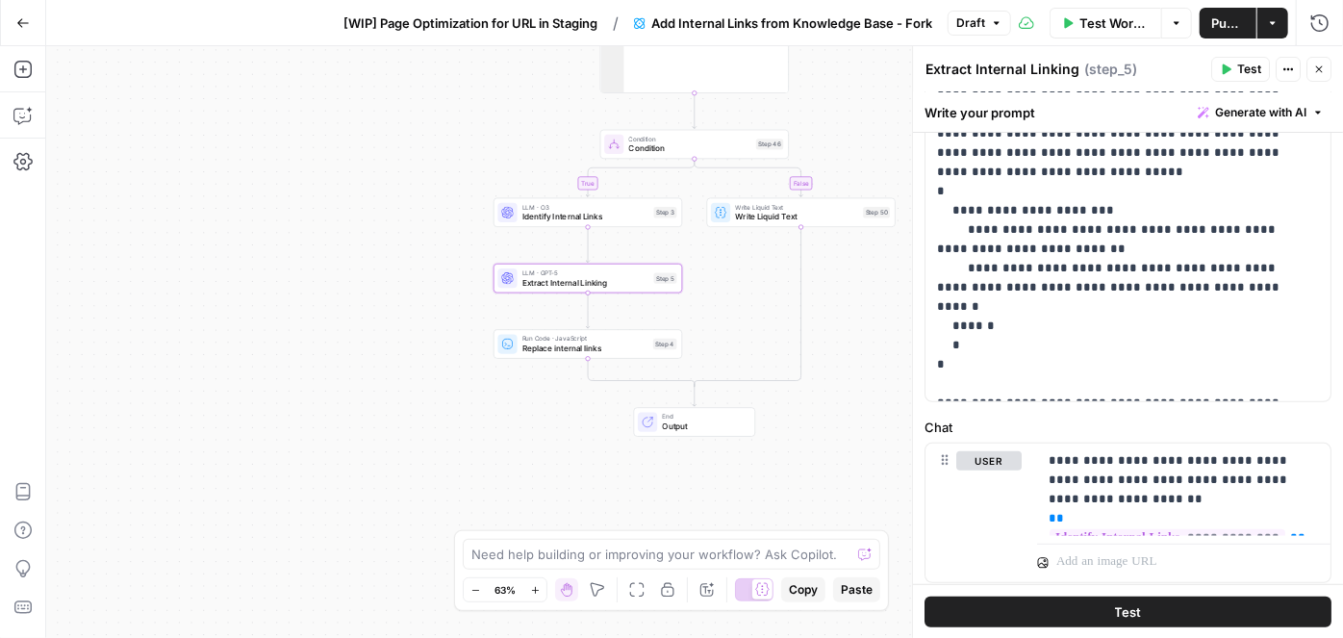
scroll to position [262, 0]
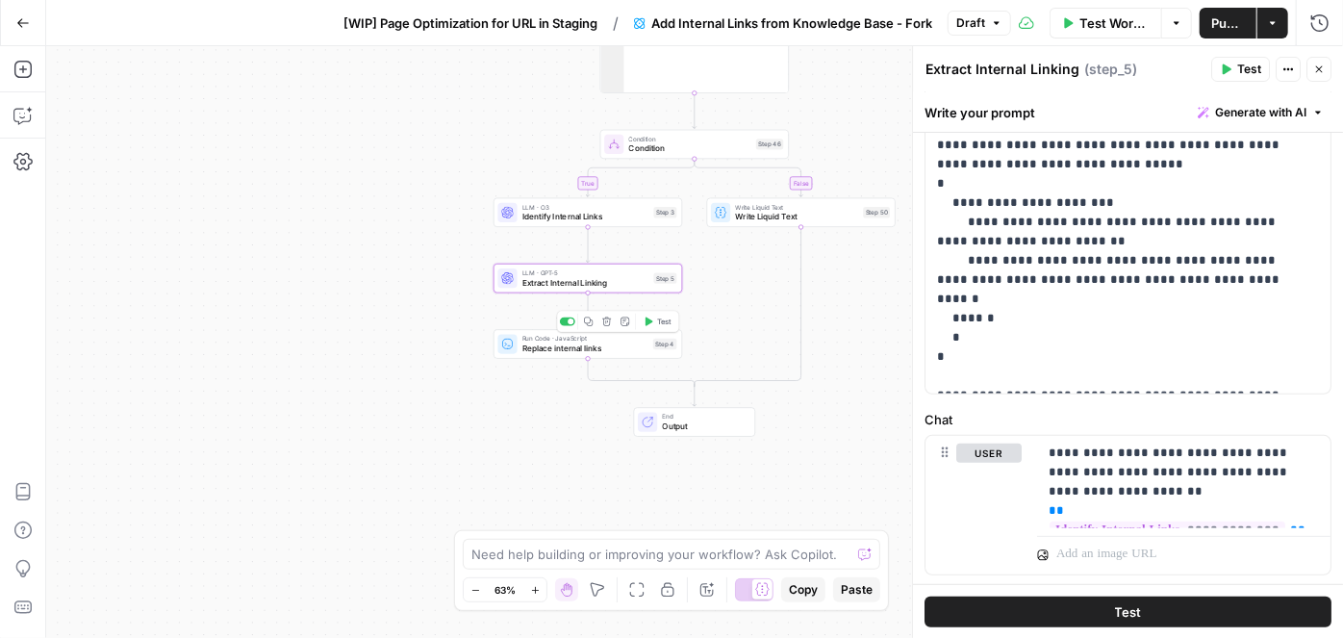
click at [544, 351] on span "Replace internal links" at bounding box center [586, 349] width 126 height 13
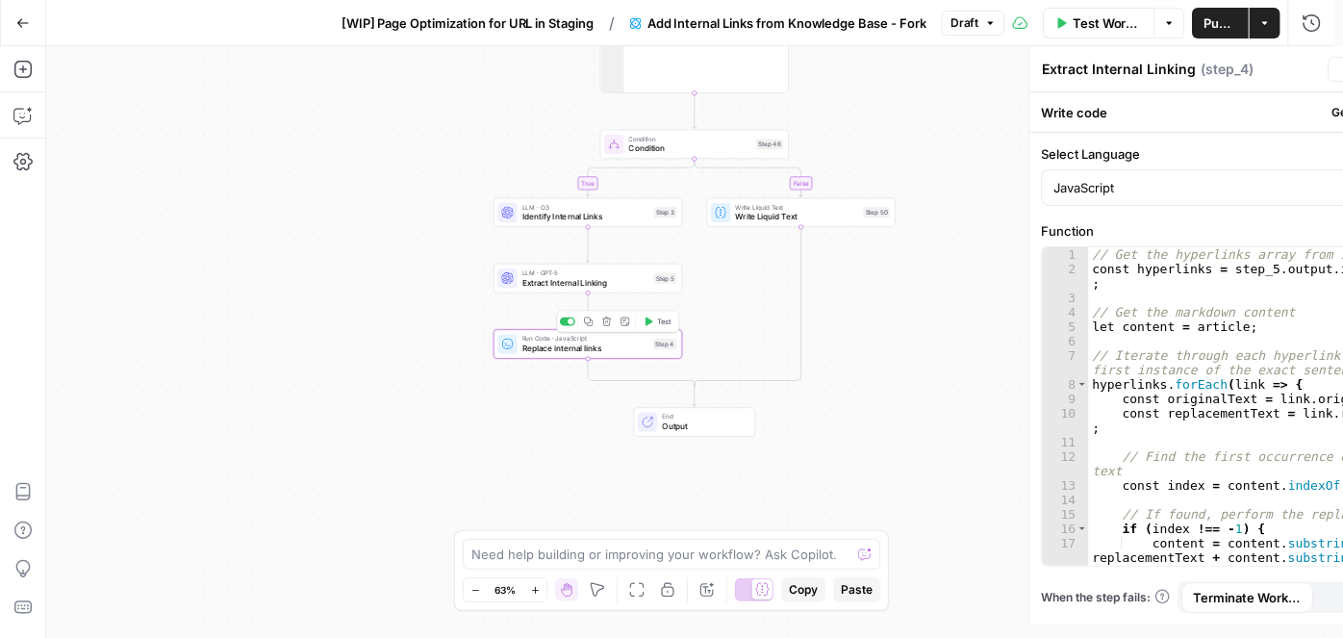
type textarea "Replace internal links"
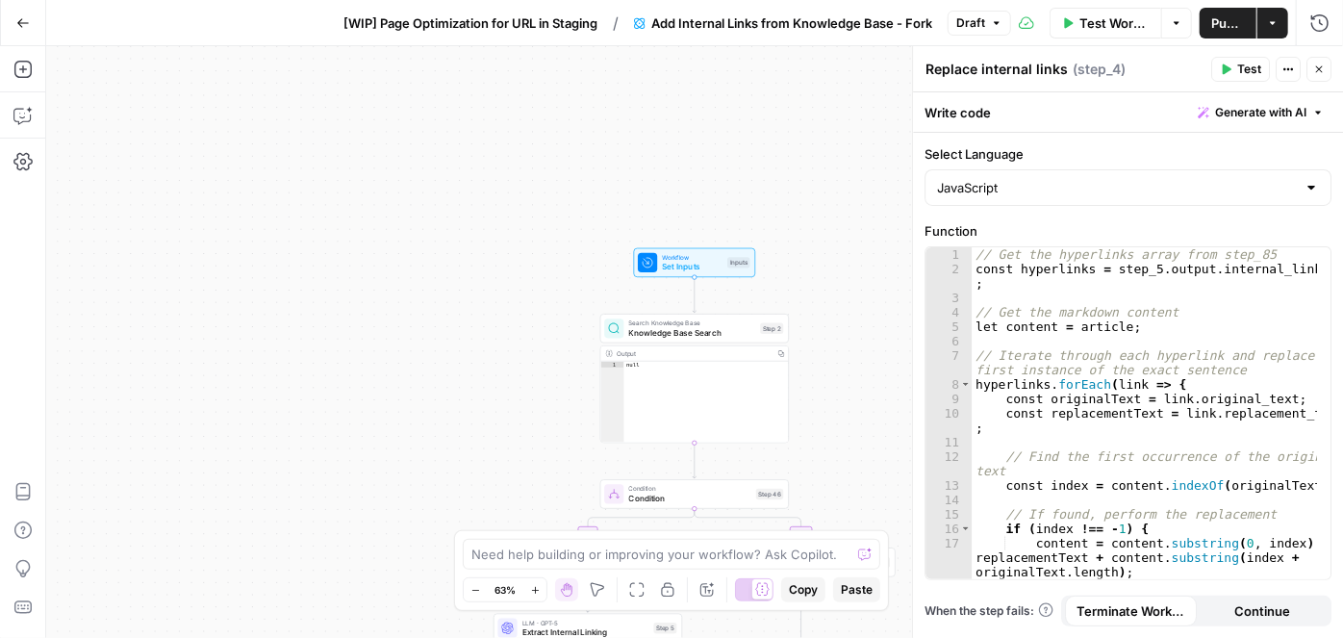
click at [441, 30] on span "[WIP] Page Optimization for URL in Staging" at bounding box center [471, 22] width 254 height 19
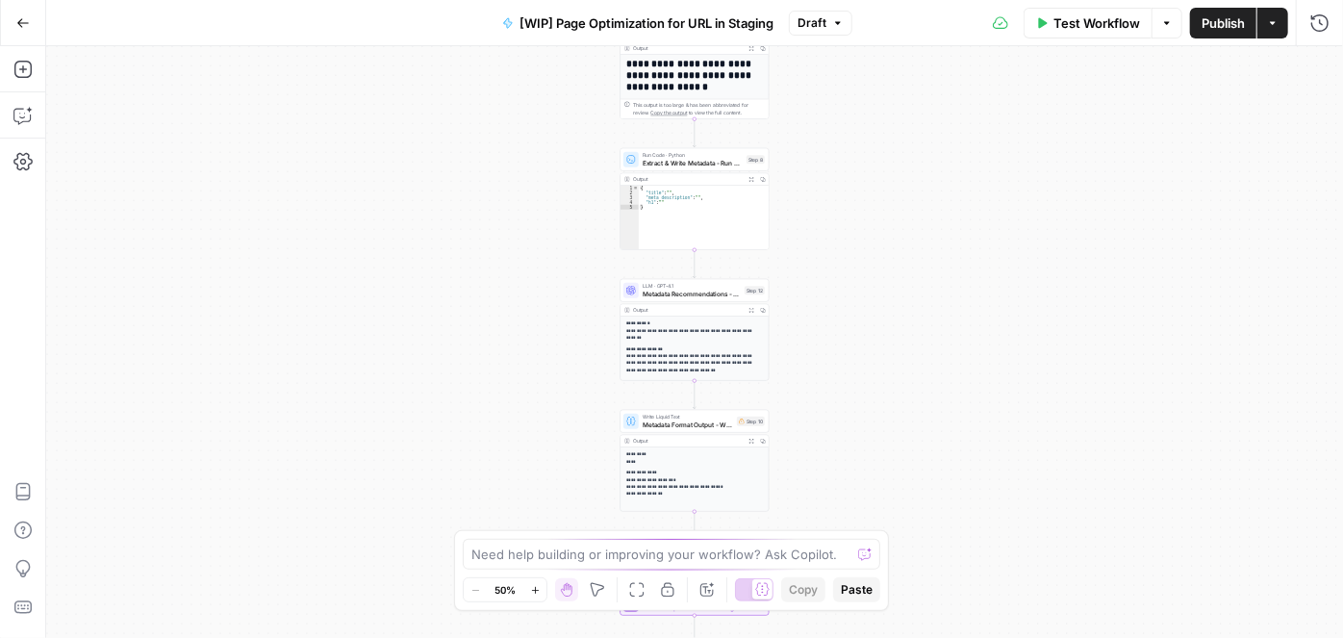
click at [530, 591] on button "Zoom In" at bounding box center [534, 589] width 23 height 23
click at [531, 589] on icon "button" at bounding box center [535, 590] width 11 height 11
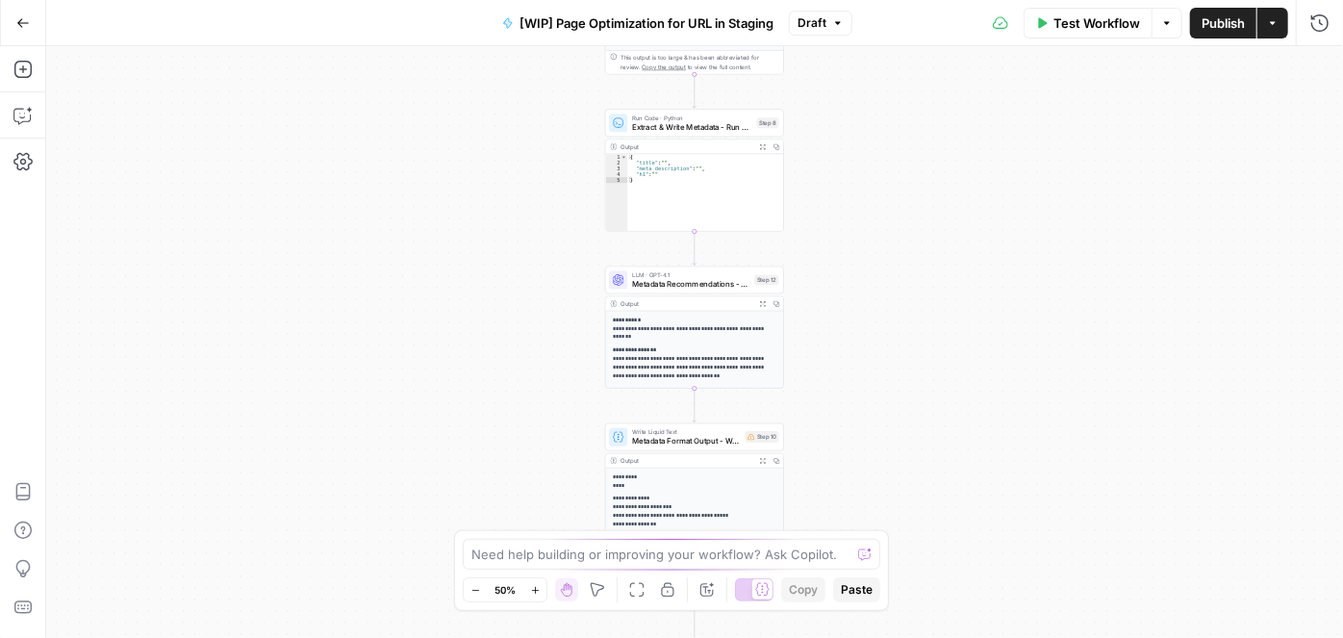
click at [533, 588] on icon "button" at bounding box center [535, 590] width 11 height 11
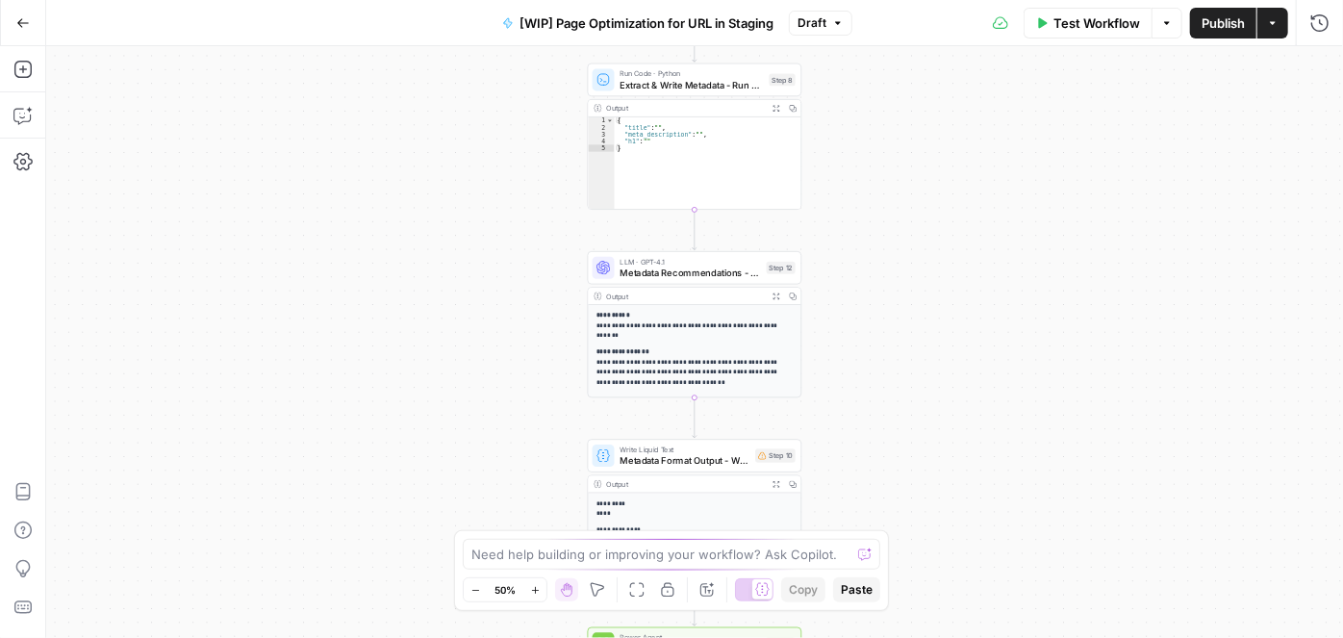
click at [533, 588] on icon "button" at bounding box center [535, 590] width 11 height 11
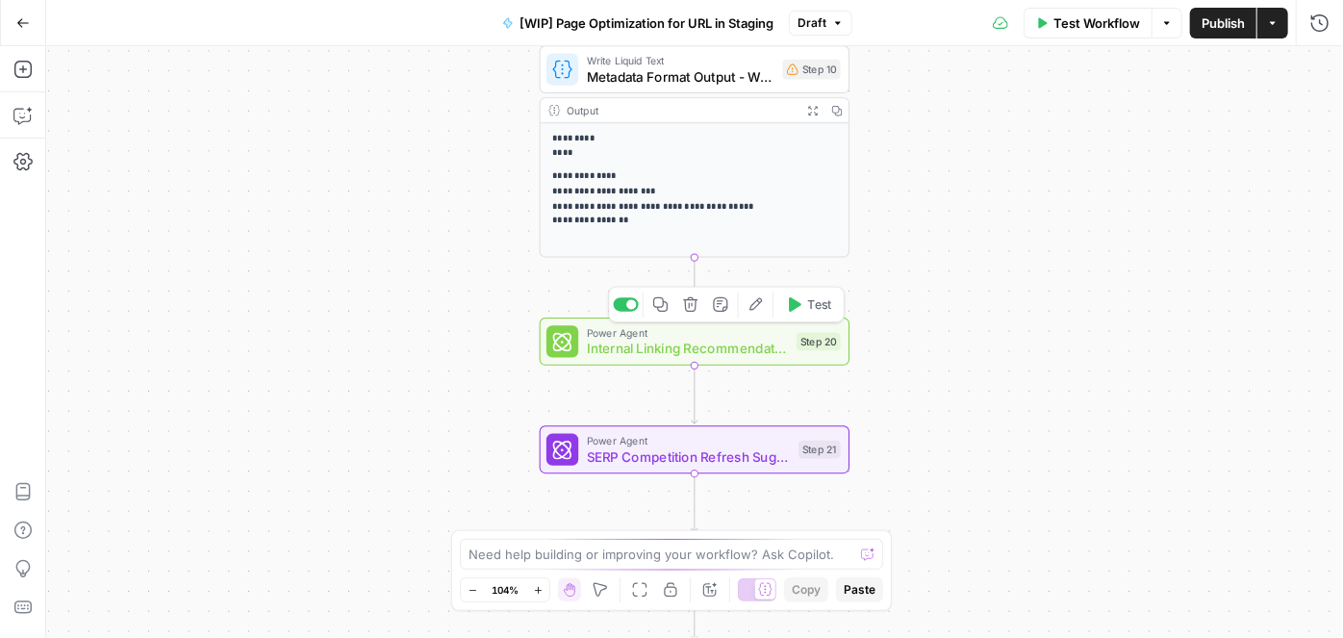
click at [798, 306] on icon "button" at bounding box center [795, 304] width 13 height 14
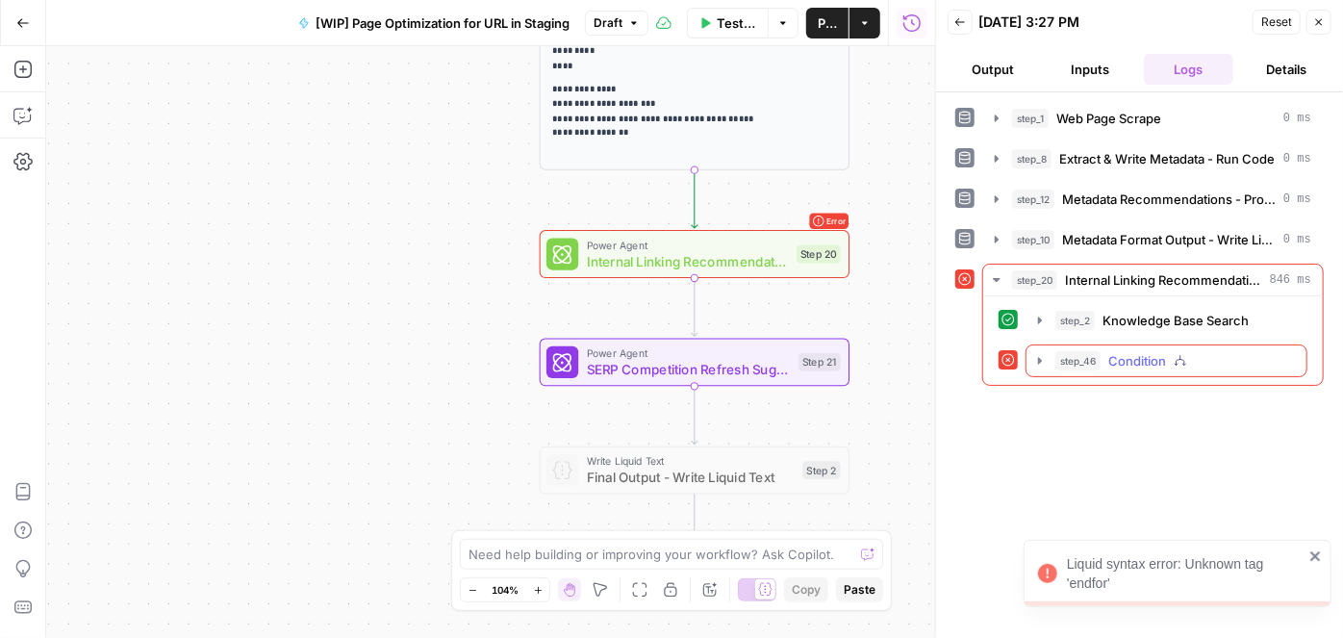
click at [1039, 361] on icon "button" at bounding box center [1040, 360] width 15 height 15
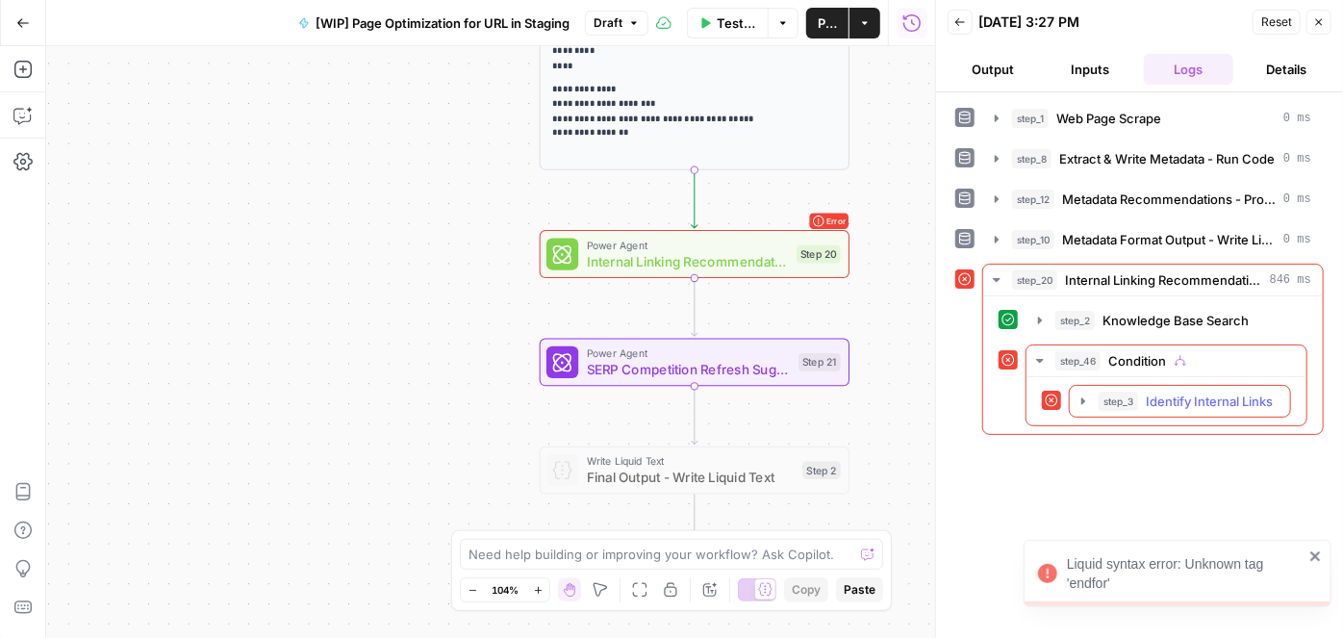
click at [1073, 396] on button "step_3 Identify Internal Links 38 ms" at bounding box center [1180, 401] width 220 height 31
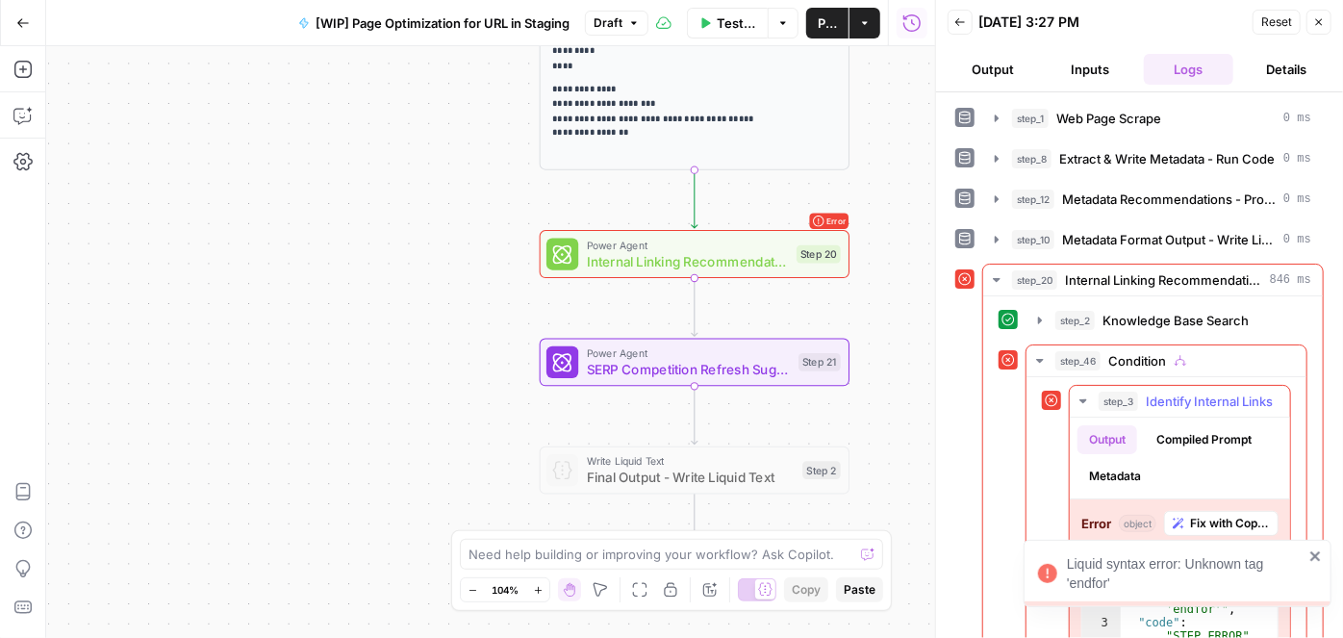
scroll to position [49, 0]
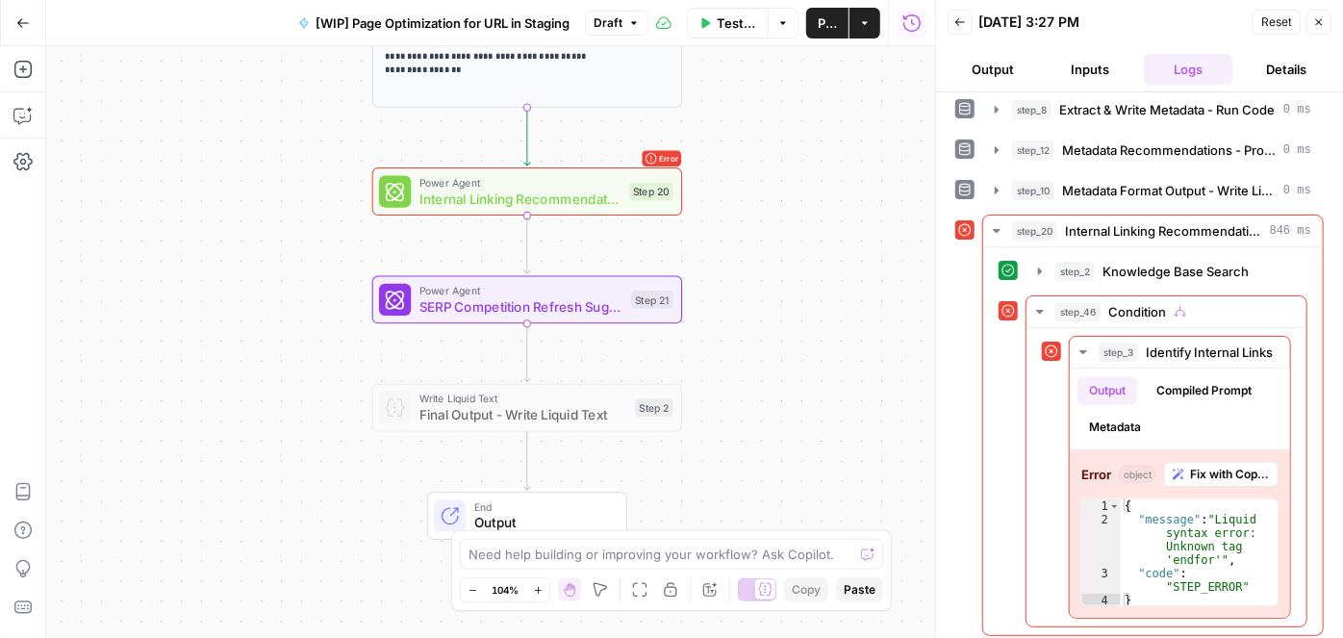
drag, startPoint x: 359, startPoint y: 260, endPoint x: 195, endPoint y: 196, distance: 175.5
click at [191, 196] on div "**********" at bounding box center [490, 342] width 889 height 592
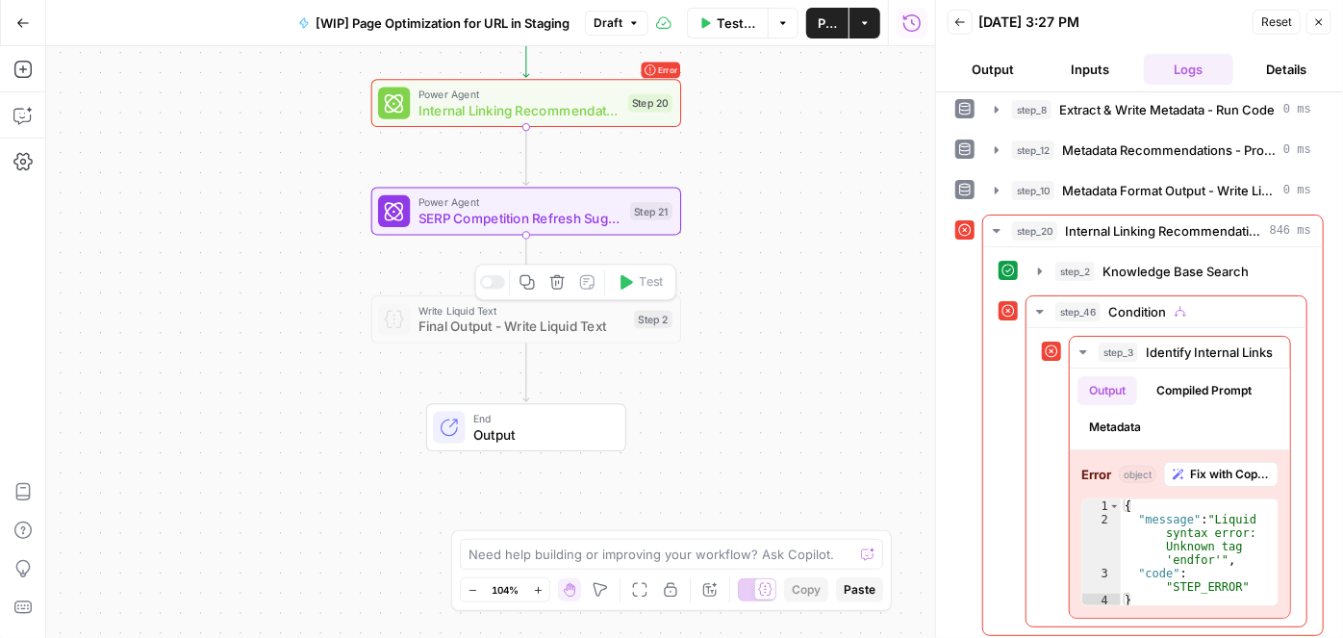
click at [494, 283] on div at bounding box center [492, 282] width 25 height 14
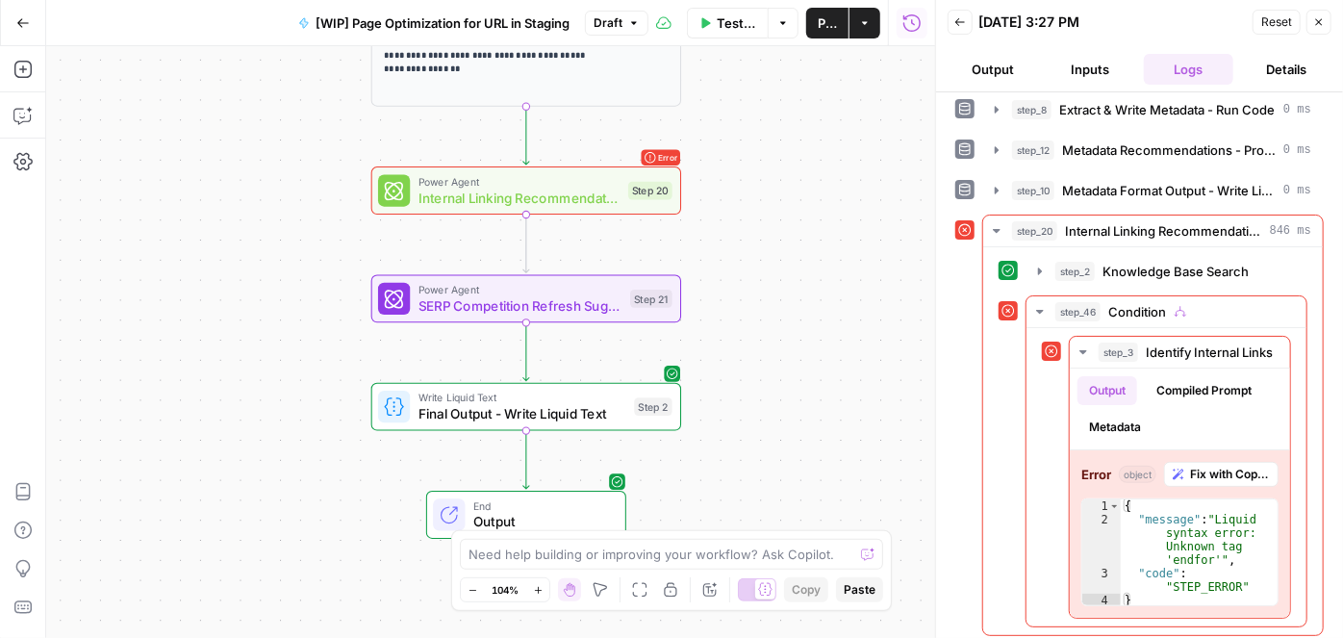
drag, startPoint x: 786, startPoint y: 261, endPoint x: 687, endPoint y: 257, distance: 99.2
click at [785, 259] on div "**********" at bounding box center [490, 342] width 889 height 592
click at [1324, 26] on icon "button" at bounding box center [1319, 22] width 12 height 12
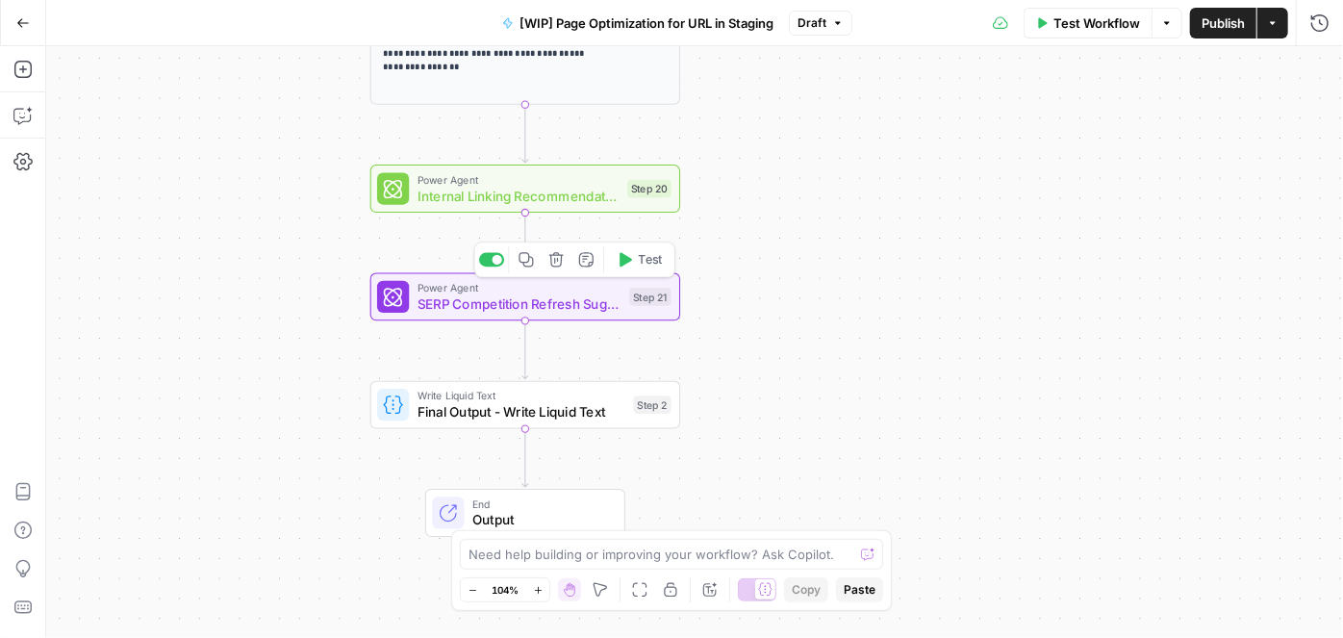
click at [634, 261] on button "Test" at bounding box center [639, 259] width 62 height 26
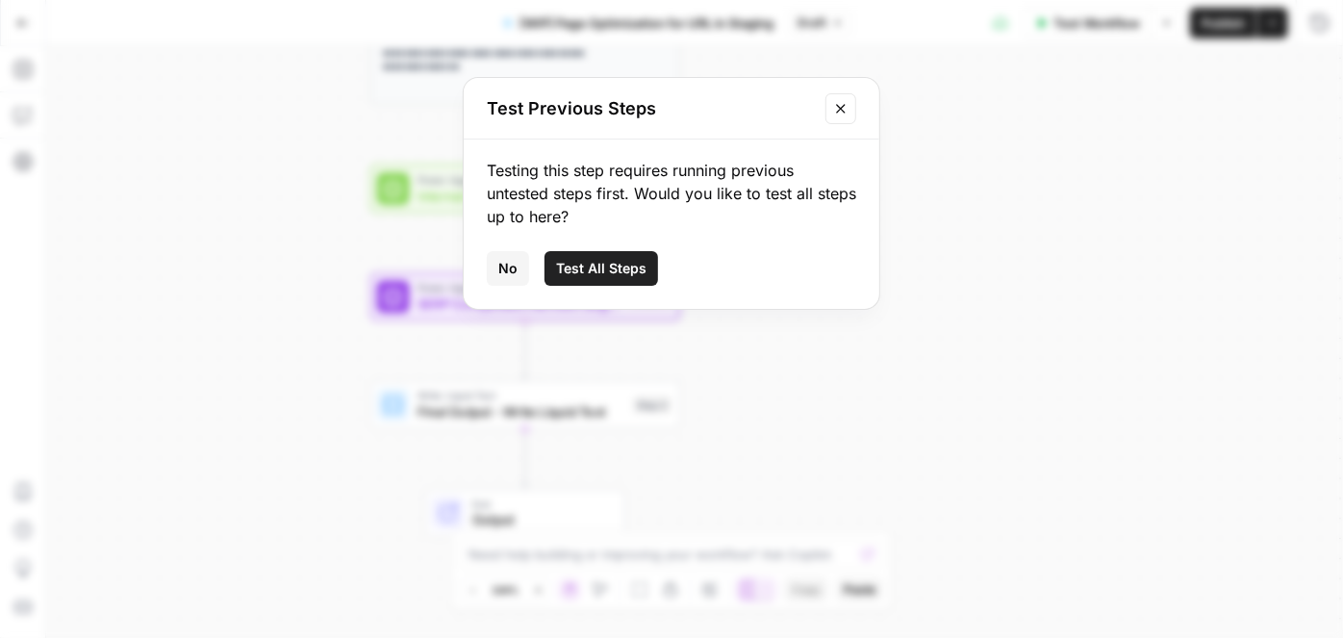
click at [513, 266] on span "No" at bounding box center [507, 268] width 19 height 19
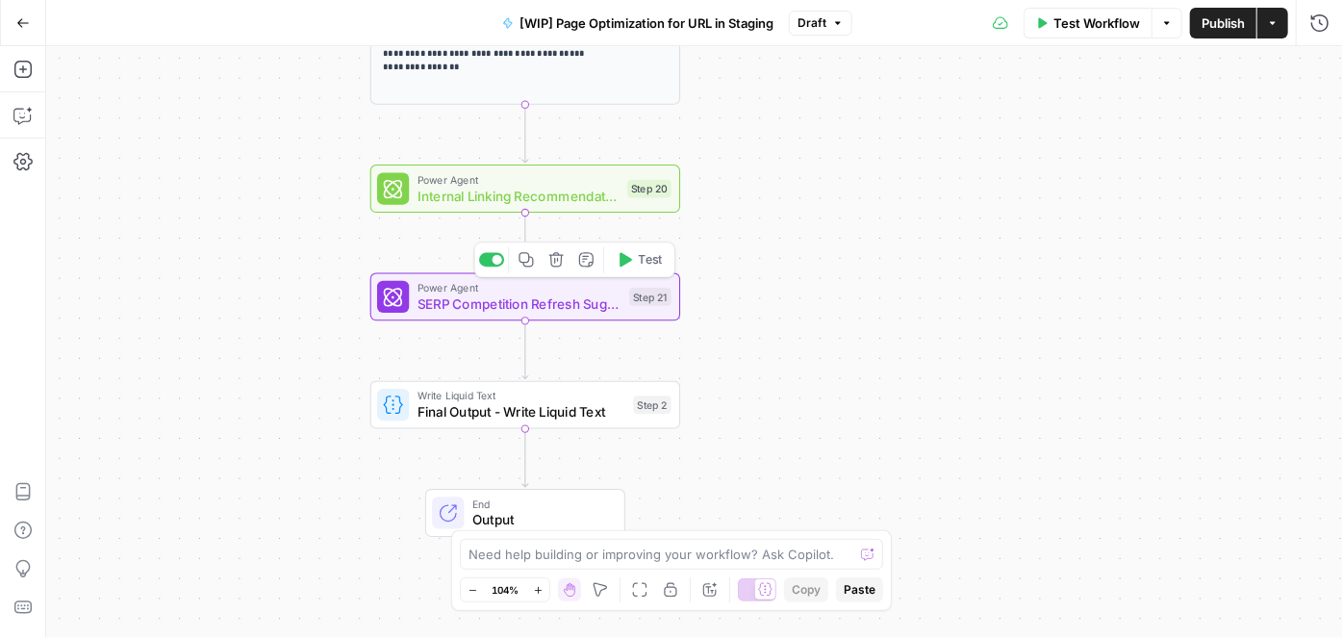
click at [625, 268] on button "Test" at bounding box center [639, 259] width 62 height 26
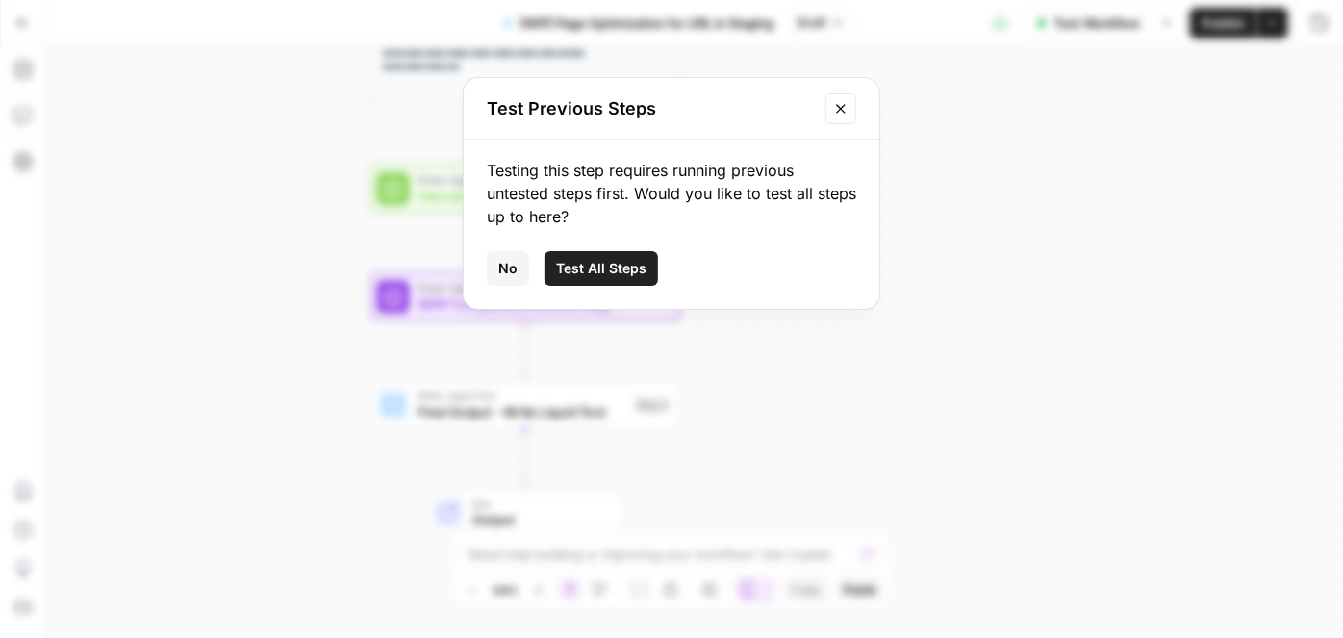
click at [842, 110] on icon "Close modal" at bounding box center [840, 108] width 9 height 9
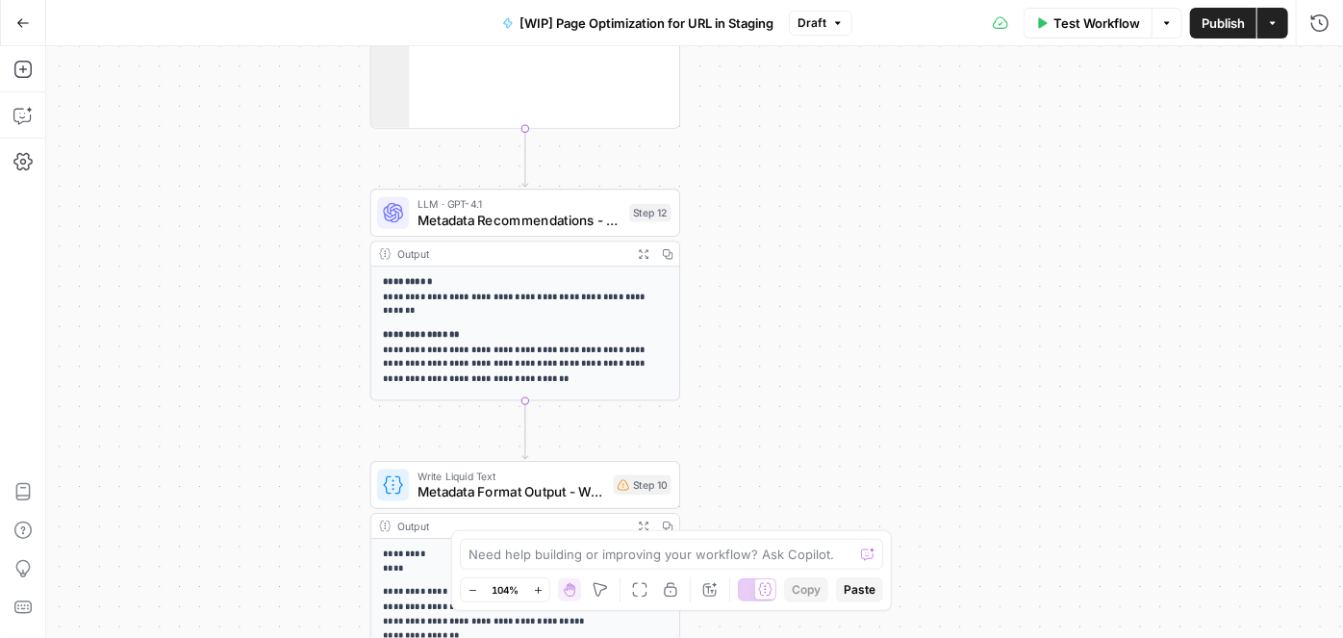
click at [522, 225] on span "Metadata Recommendations - Prompt LLM" at bounding box center [520, 220] width 204 height 20
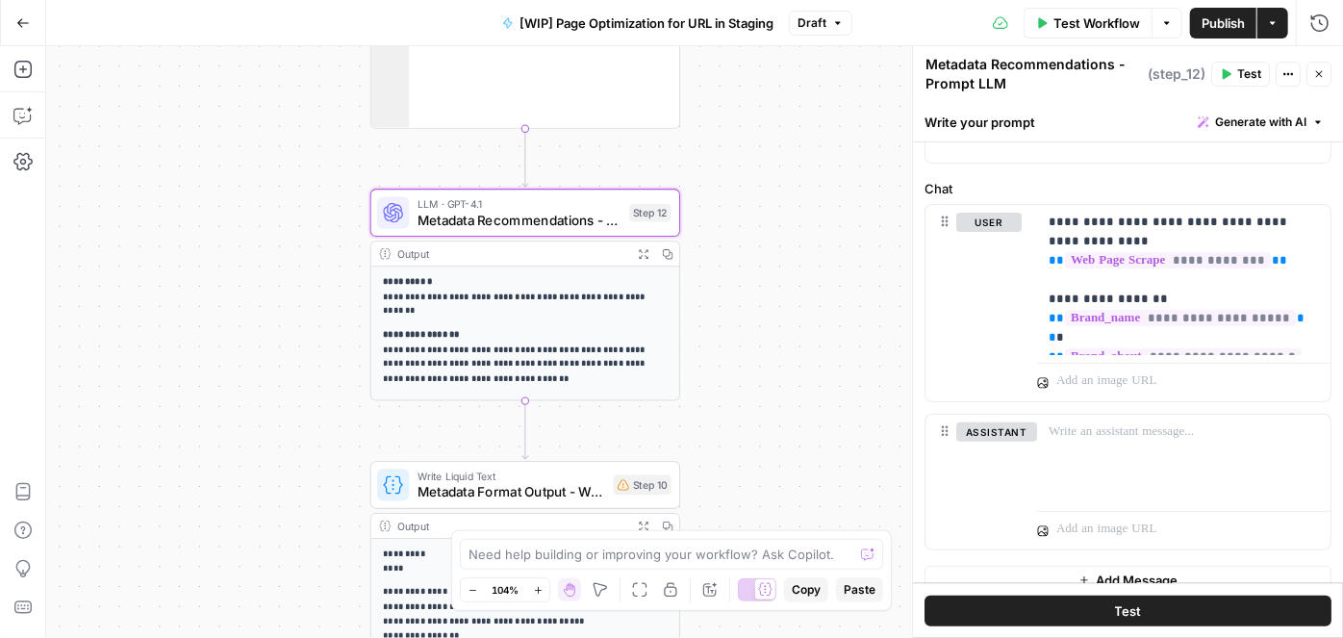
scroll to position [177, 0]
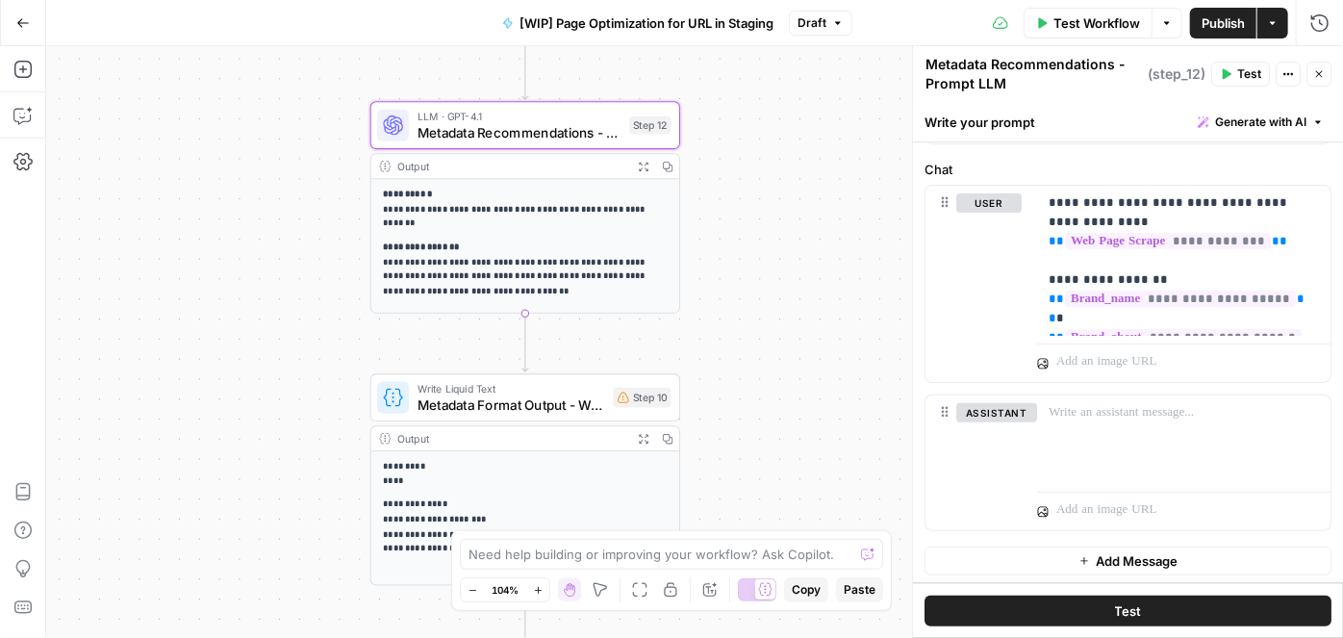
click at [460, 400] on span "Metadata Format Output - Write Liquid Text" at bounding box center [512, 405] width 189 height 20
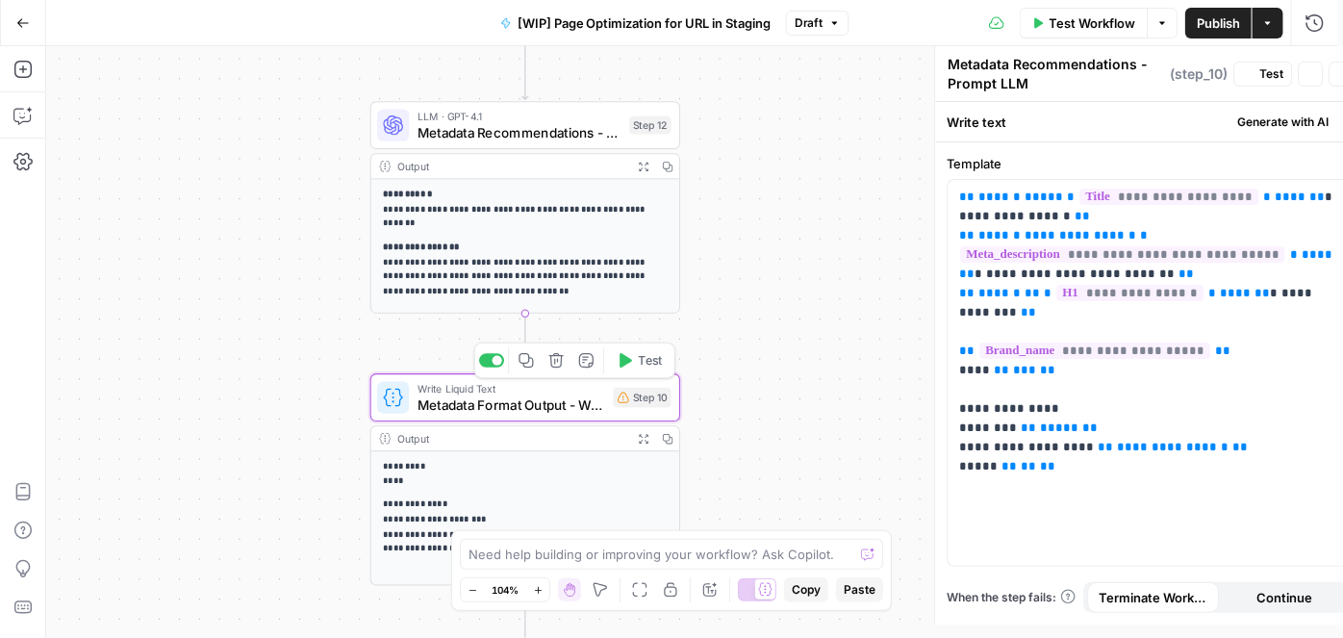
type textarea "Metadata Format Output - Write Liquid Text"
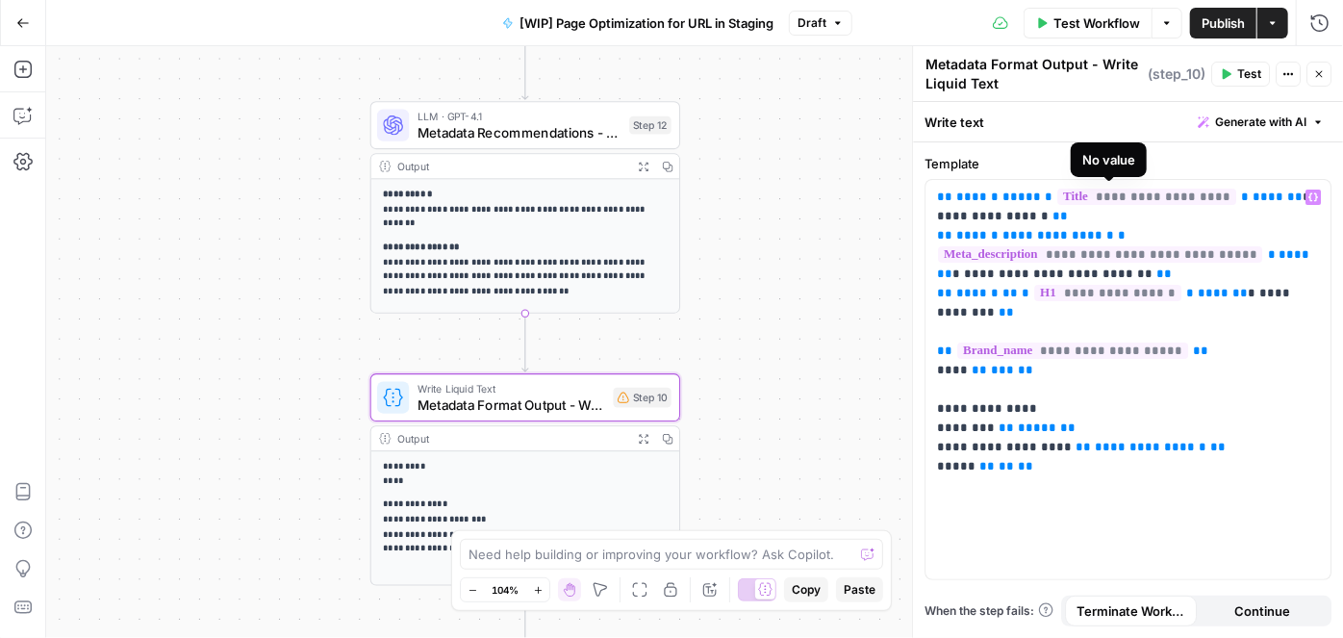
click at [1109, 200] on span "**********" at bounding box center [1147, 197] width 179 height 16
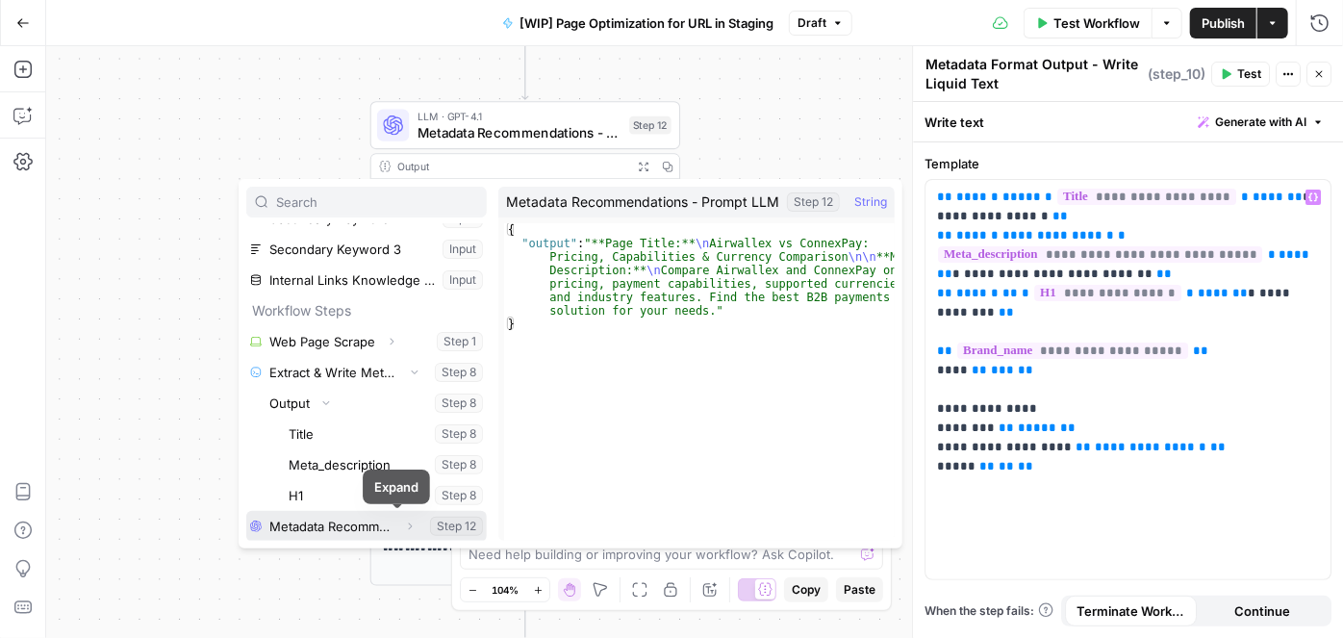
click at [404, 528] on icon "button" at bounding box center [410, 527] width 12 height 12
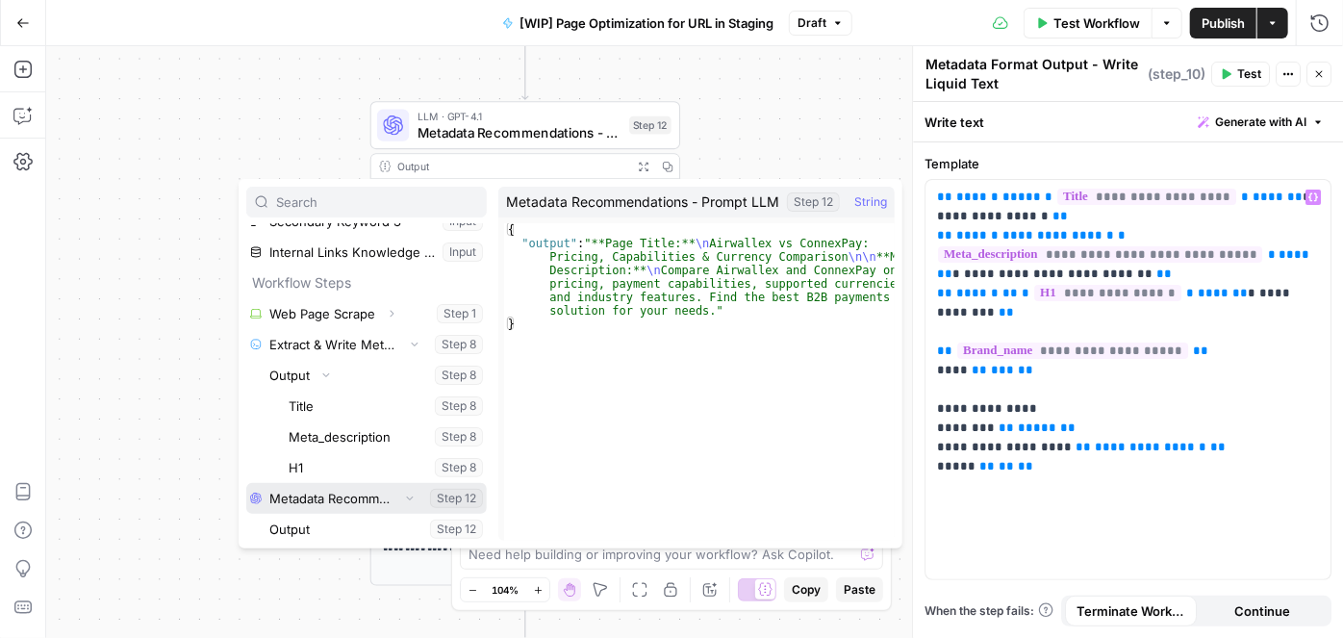
scroll to position [205, 0]
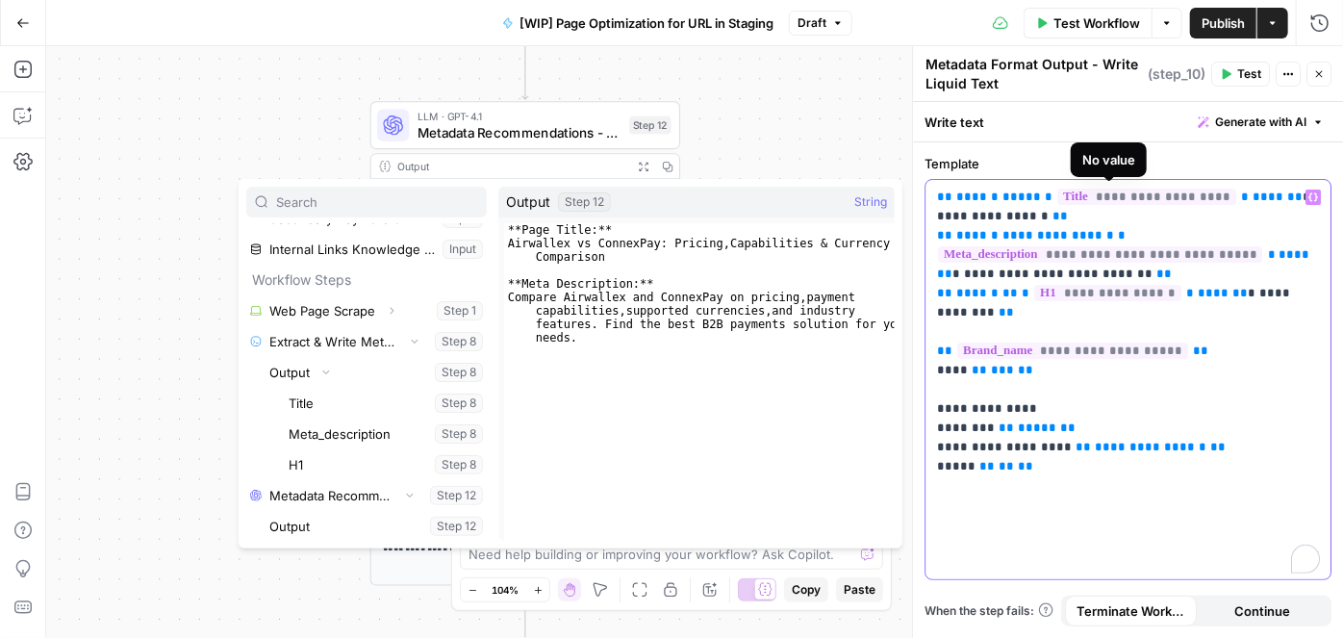
click at [1084, 199] on span "**********" at bounding box center [1147, 197] width 179 height 16
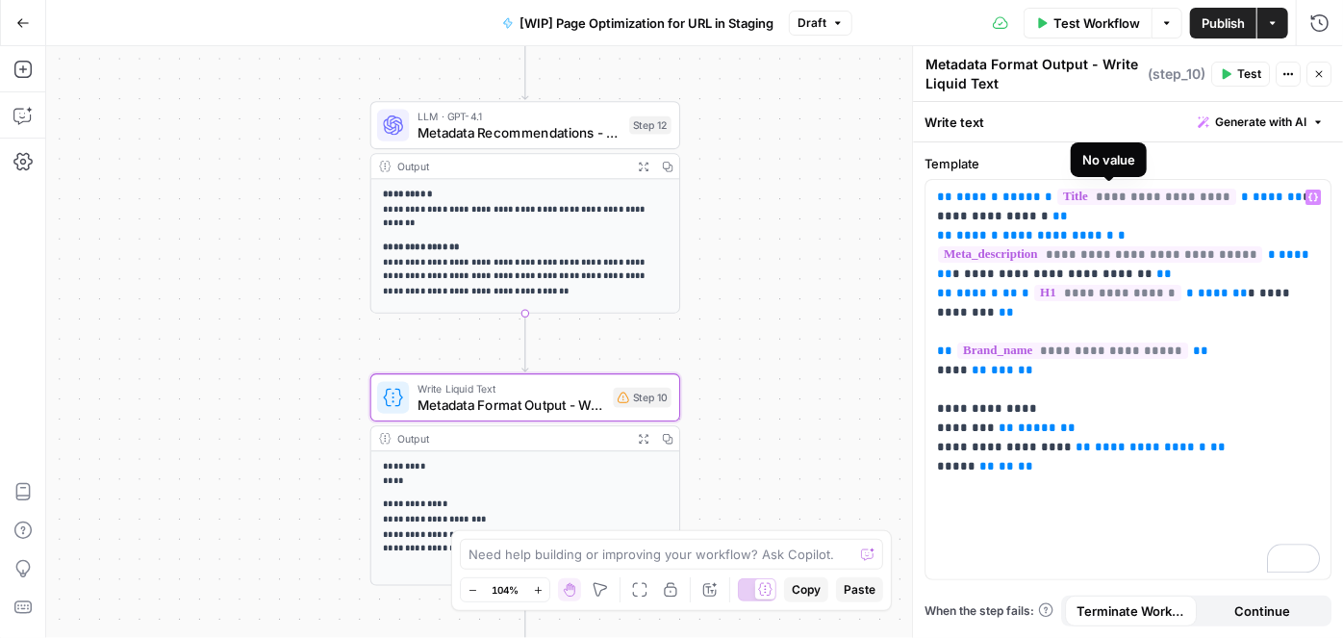
click at [1106, 200] on span "**********" at bounding box center [1147, 197] width 179 height 16
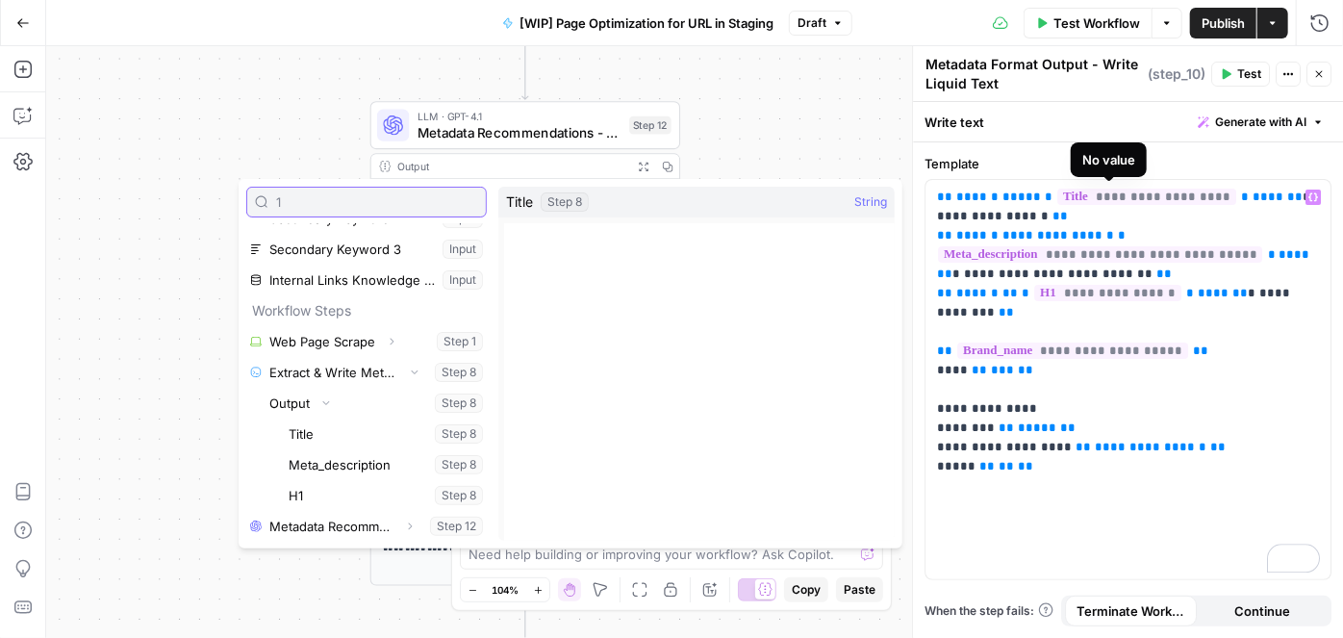
scroll to position [0, 0]
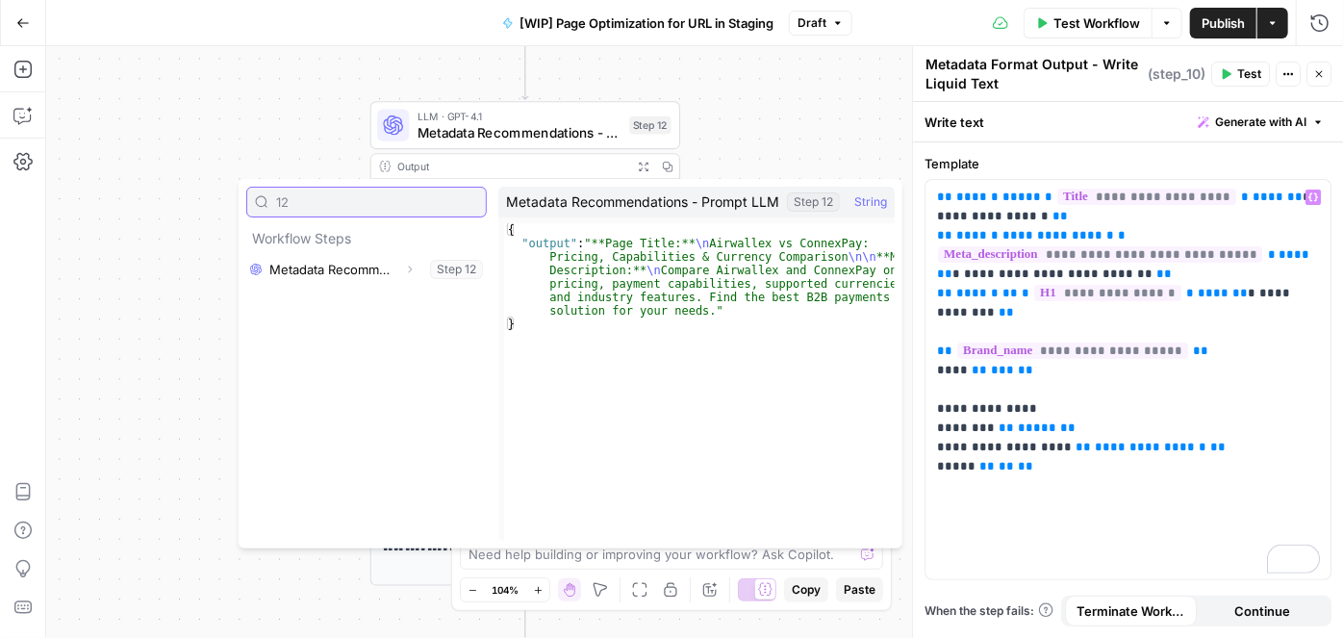
type input "12"
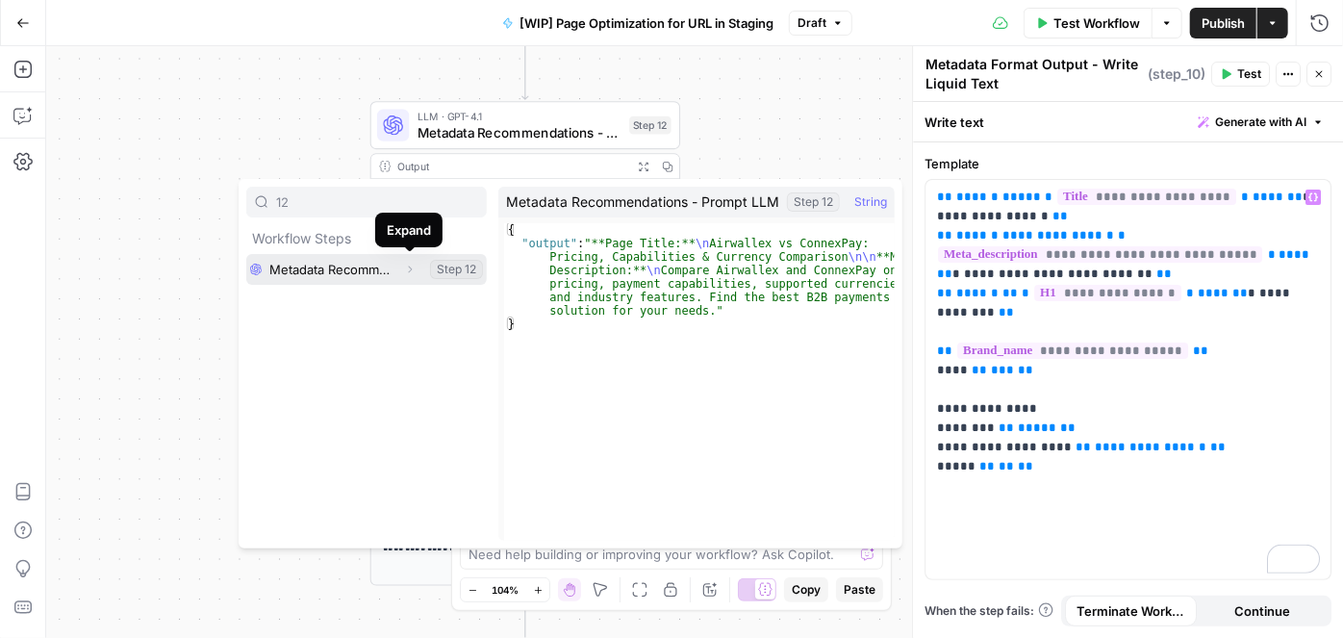
click at [413, 278] on button "Expand" at bounding box center [409, 269] width 25 height 25
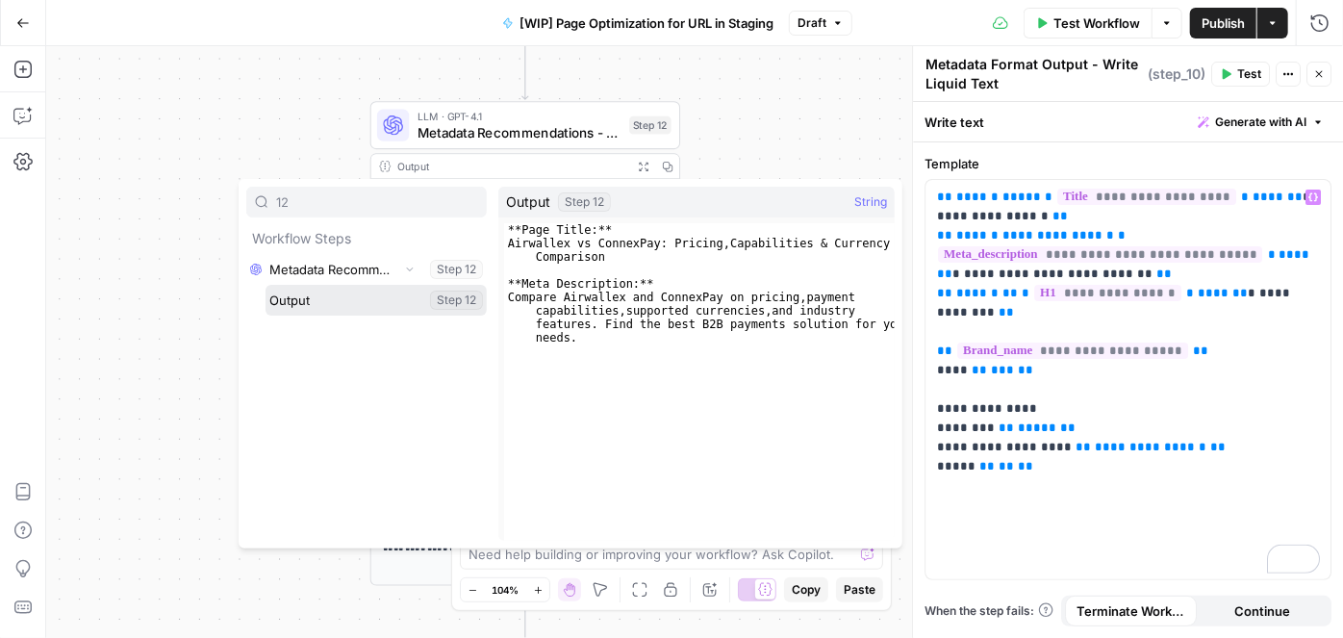
click at [374, 306] on button "Select variable Output" at bounding box center [376, 300] width 221 height 31
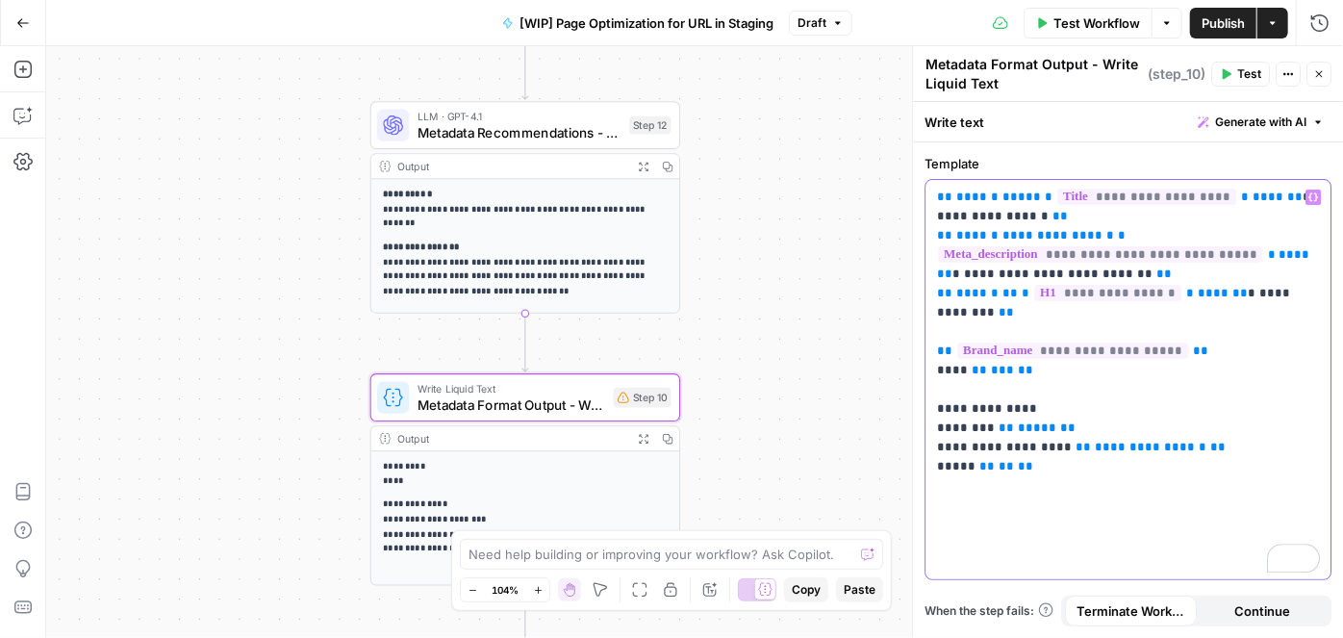
click at [935, 193] on div "**********" at bounding box center [1128, 379] width 405 height 399
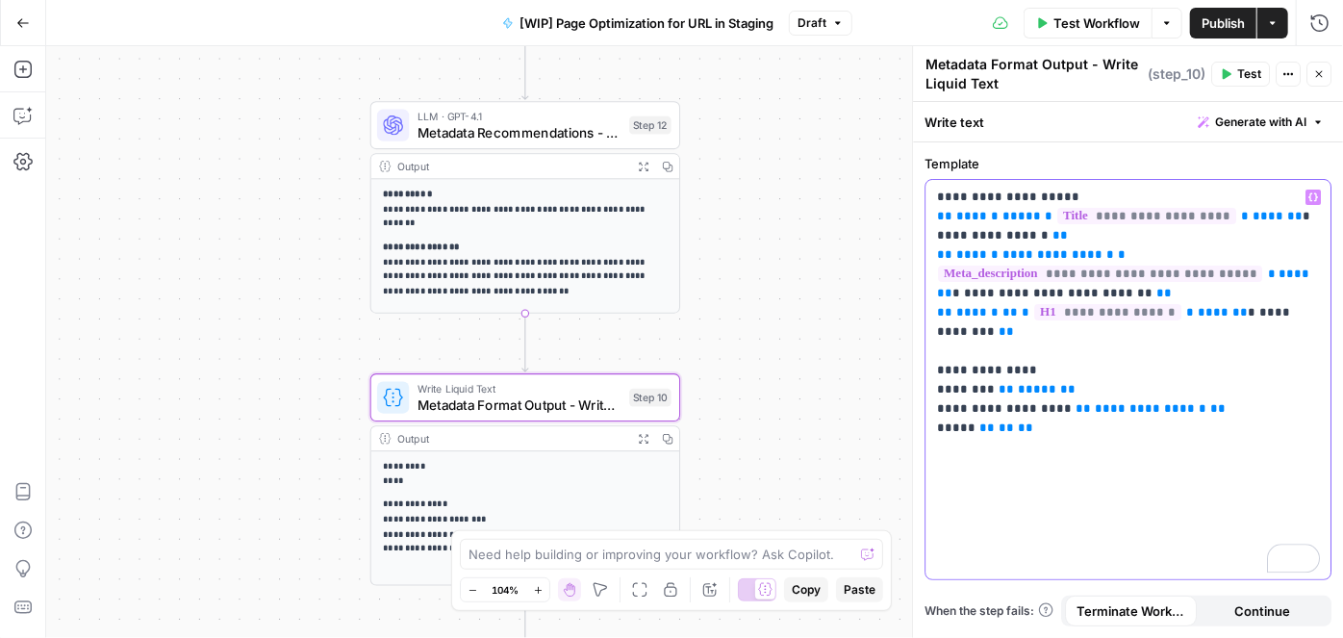
click at [1313, 195] on icon "button" at bounding box center [1314, 197] width 10 height 10
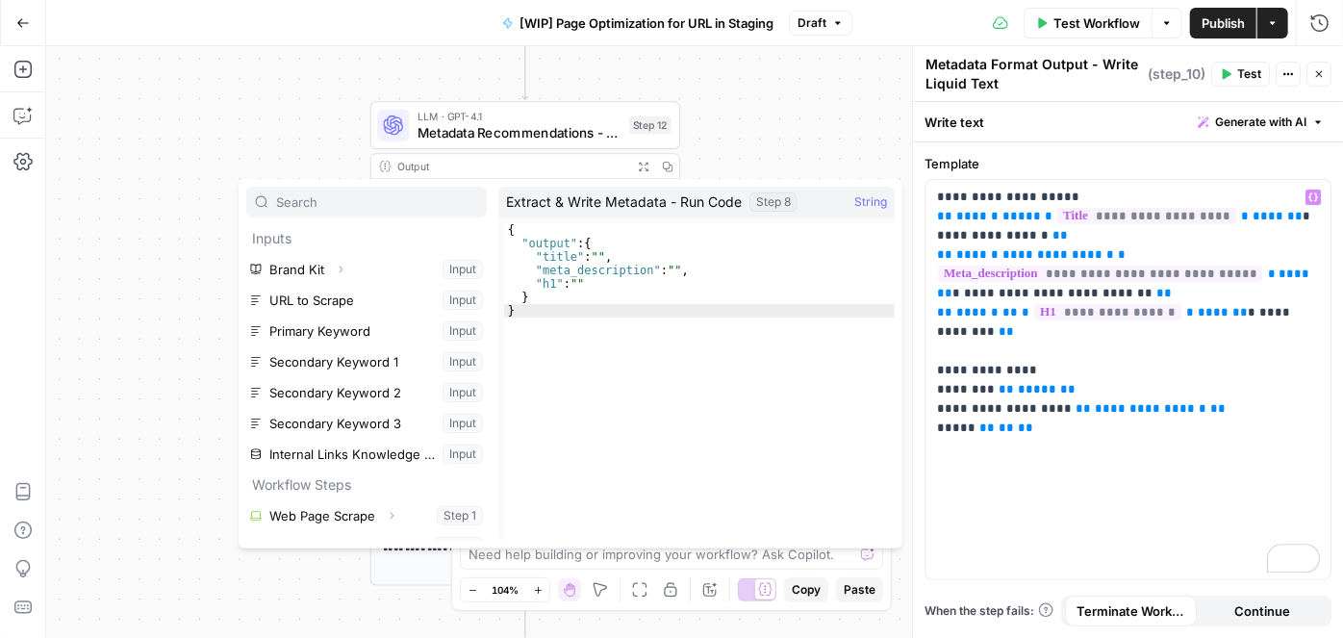
scroll to position [51, 0]
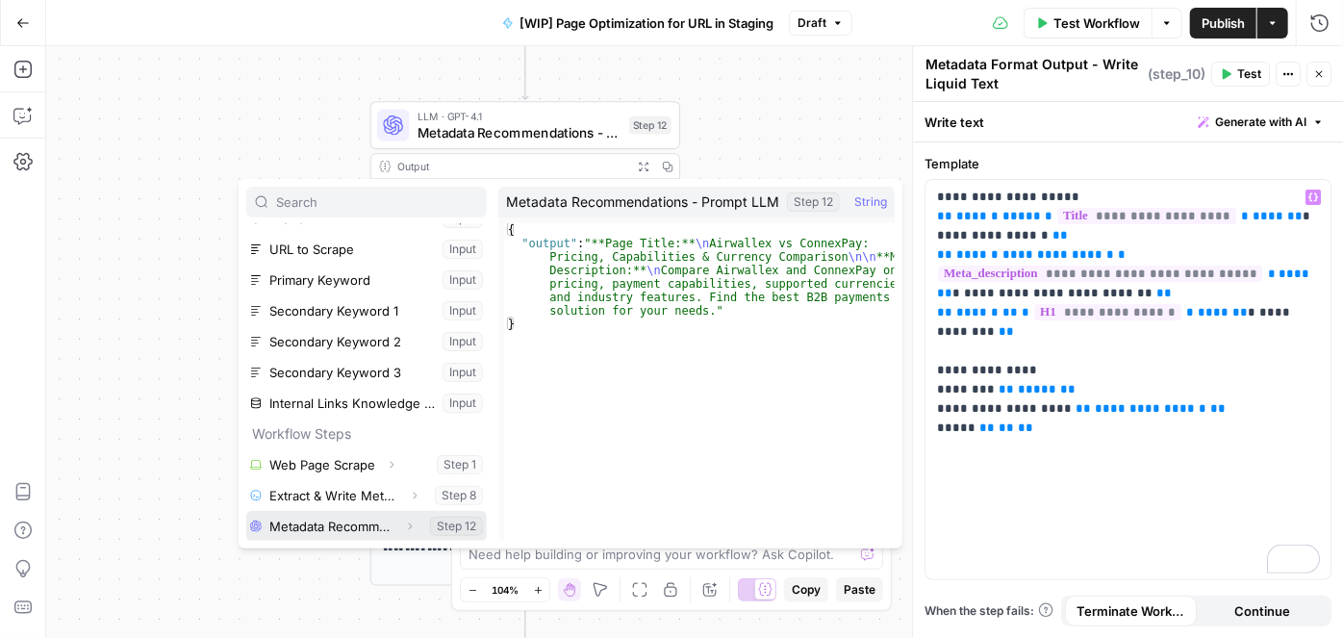
click at [404, 529] on icon "button" at bounding box center [410, 527] width 12 height 12
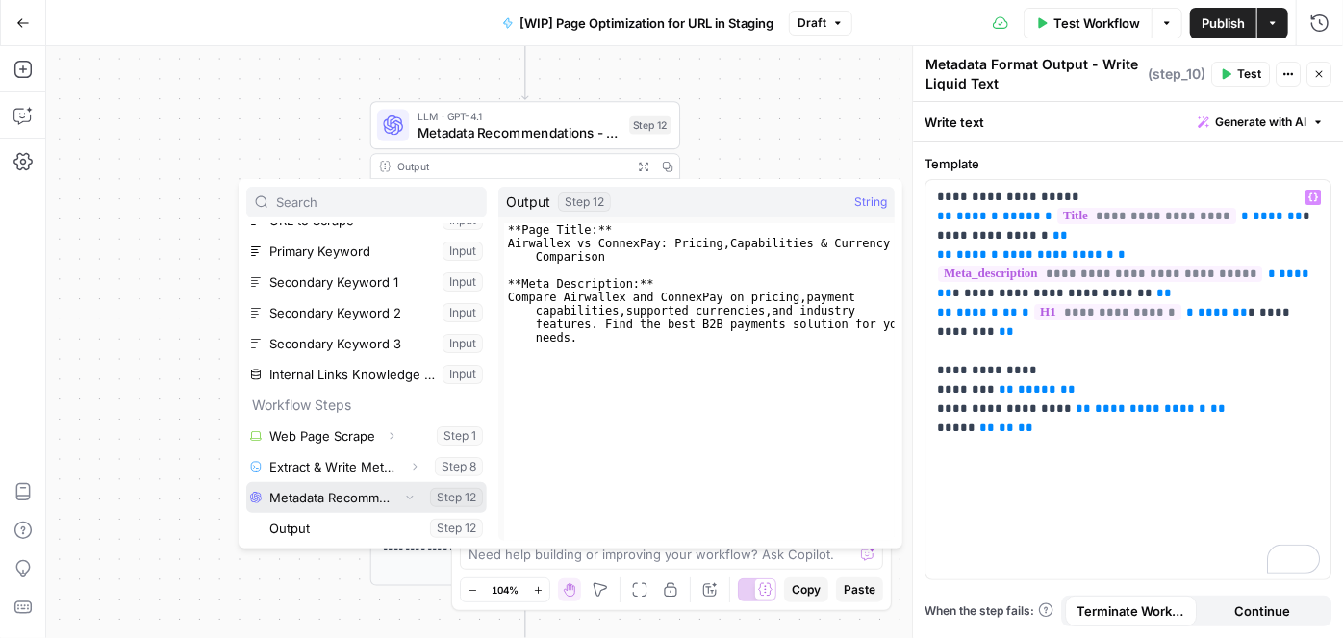
scroll to position [82, 0]
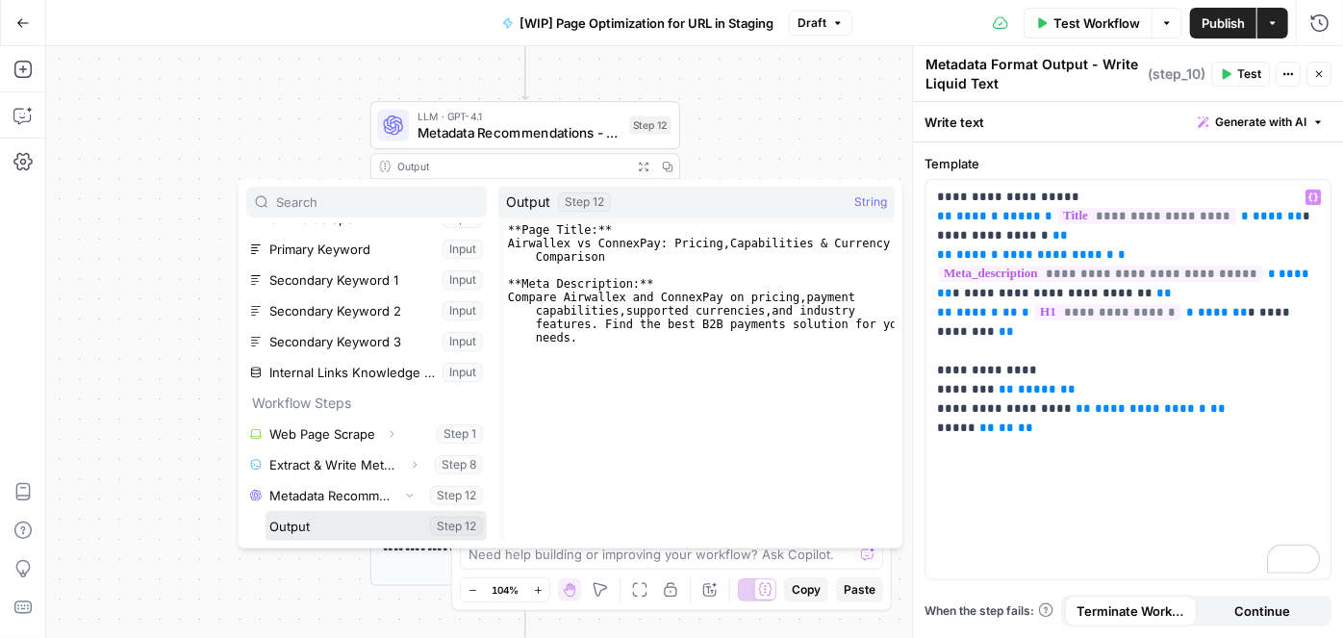
click at [338, 533] on button "Select variable Output" at bounding box center [376, 526] width 221 height 31
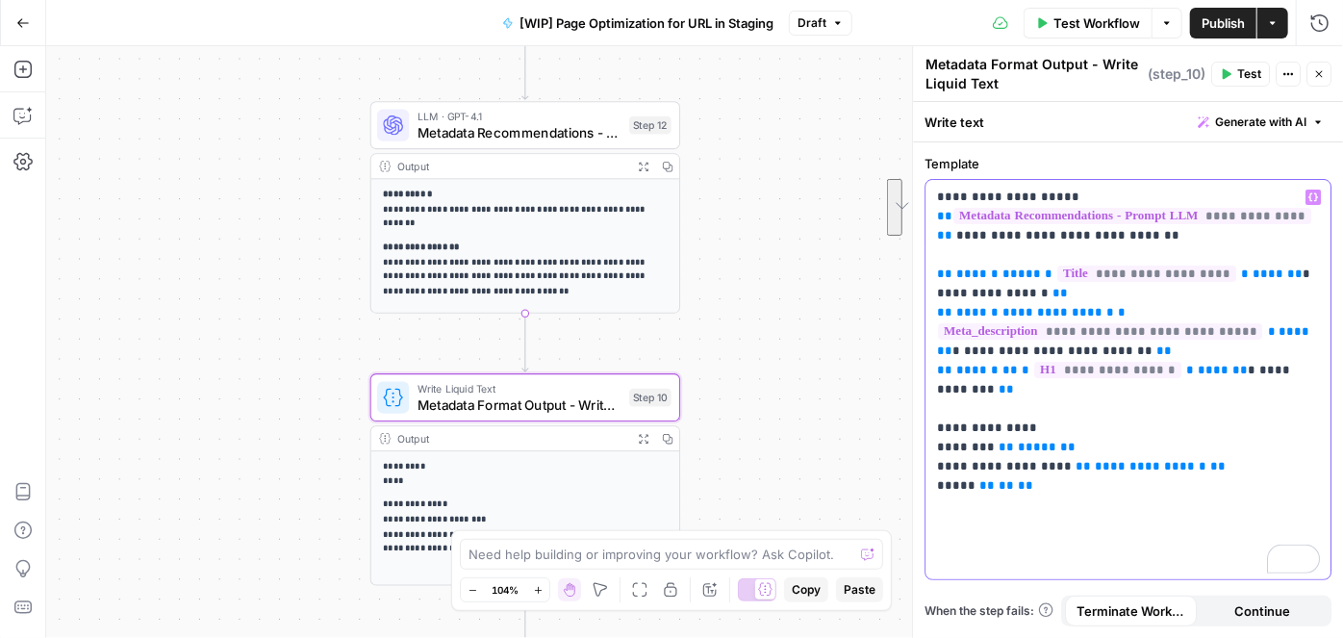
click at [1324, 371] on div "**********" at bounding box center [1128, 379] width 405 height 399
click at [1004, 258] on p "**********" at bounding box center [1128, 332] width 383 height 289
click at [1061, 497] on div "**********" at bounding box center [1128, 379] width 405 height 399
drag, startPoint x: 1186, startPoint y: 270, endPoint x: 1295, endPoint y: 269, distance: 109.7
click at [1295, 269] on p "**********" at bounding box center [1128, 351] width 383 height 327
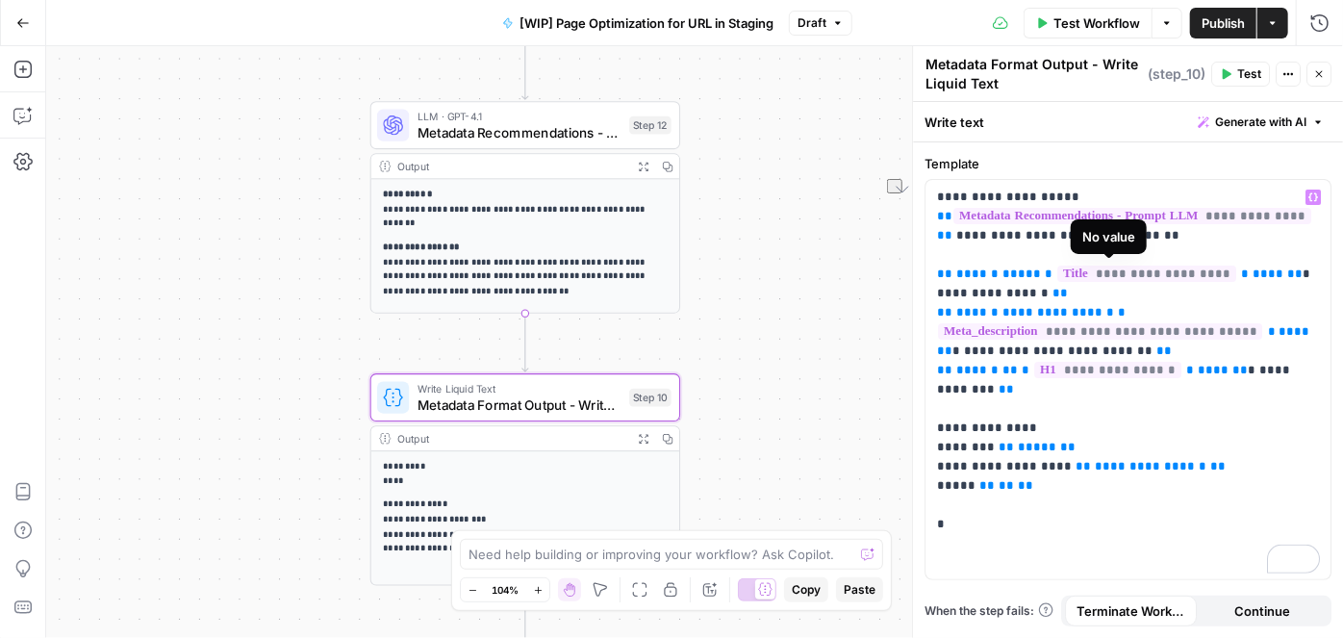
click at [1085, 274] on span "**********" at bounding box center [1147, 274] width 179 height 16
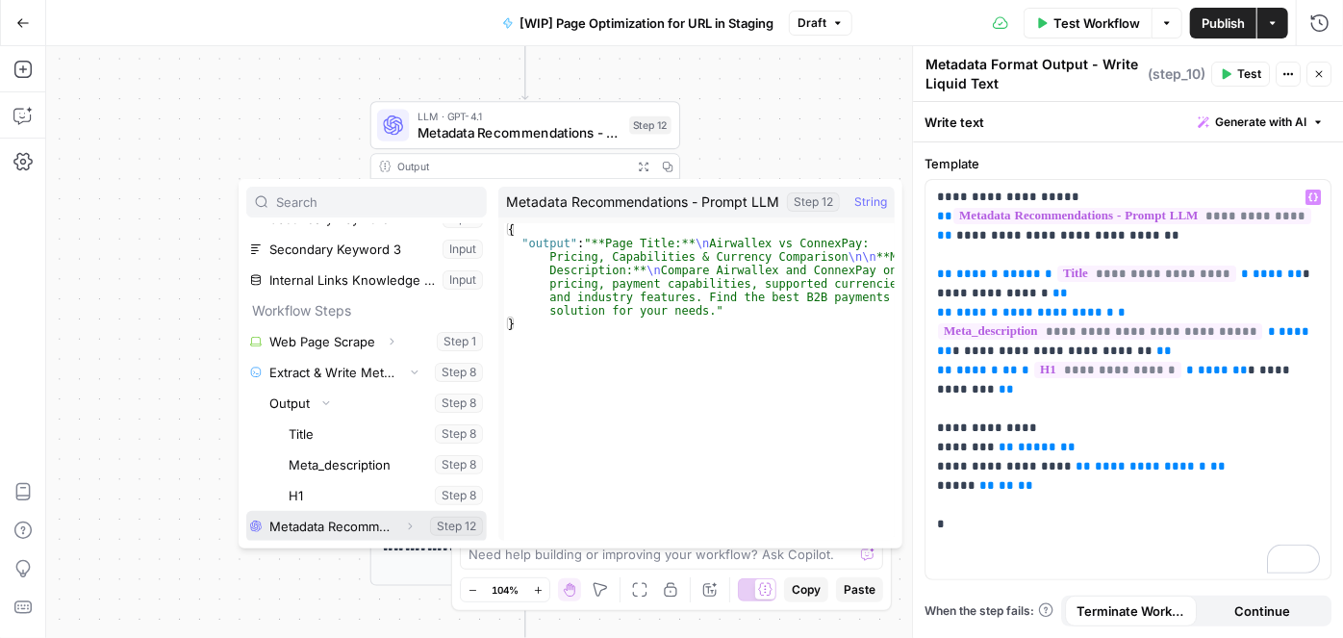
click at [404, 526] on icon "button" at bounding box center [410, 527] width 12 height 12
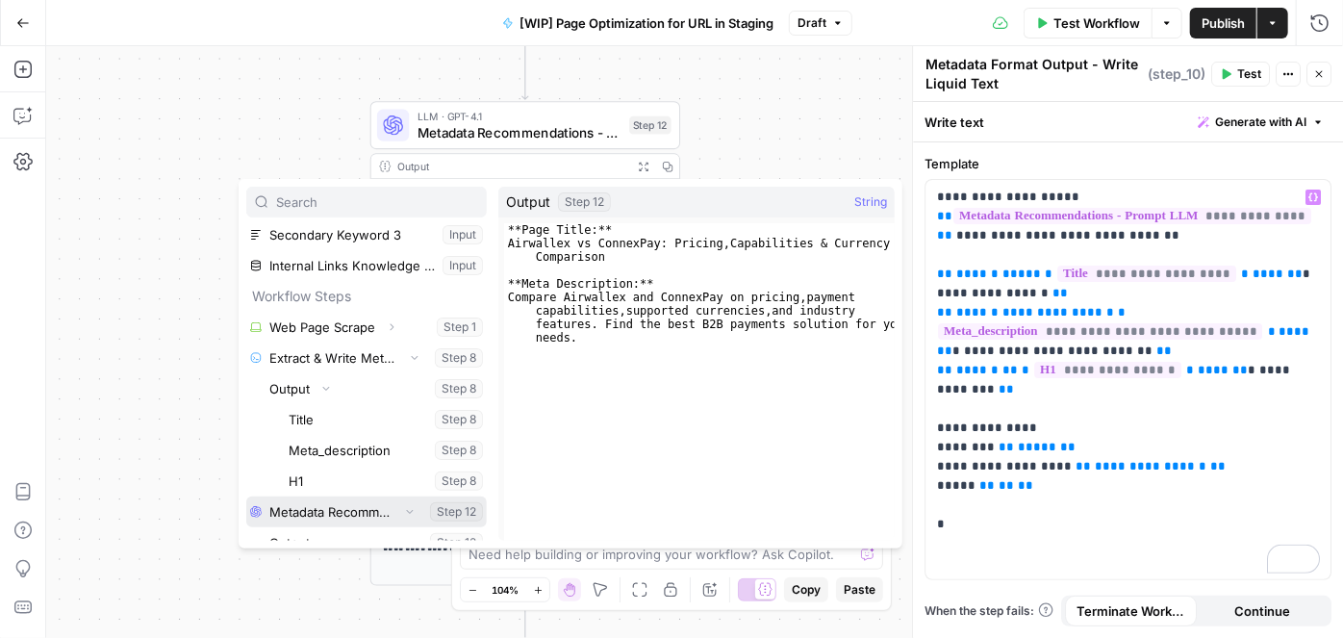
scroll to position [205, 0]
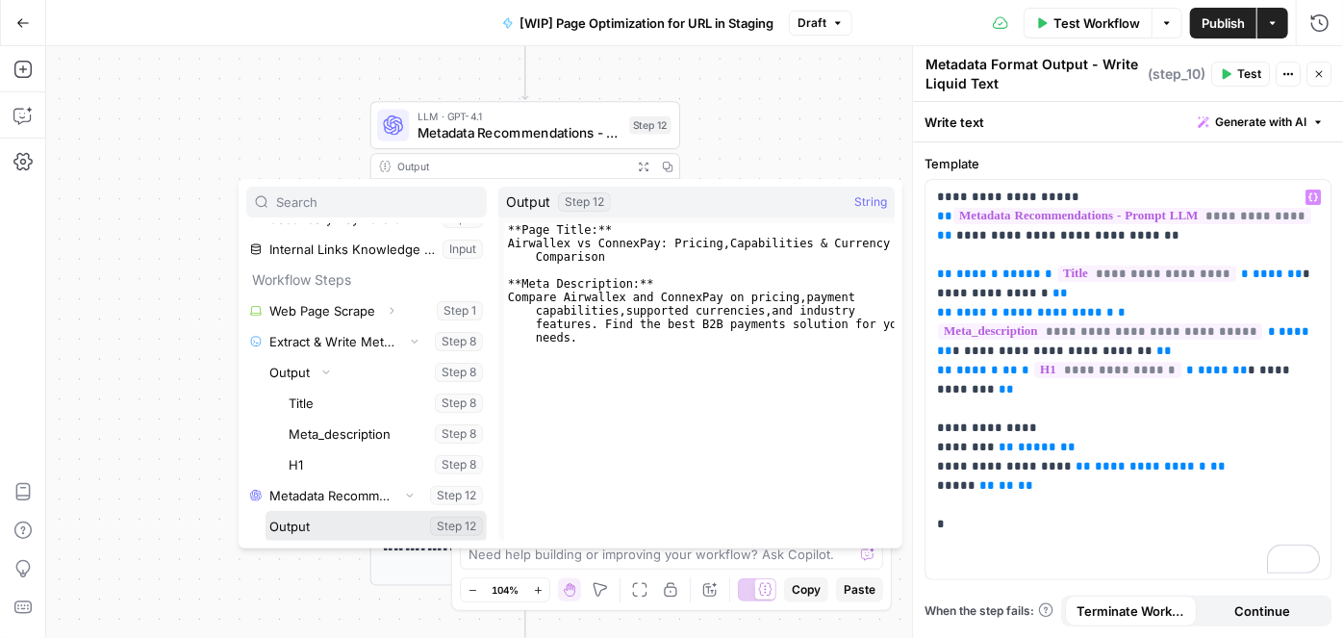
click at [361, 535] on button "Select variable Output" at bounding box center [376, 526] width 221 height 31
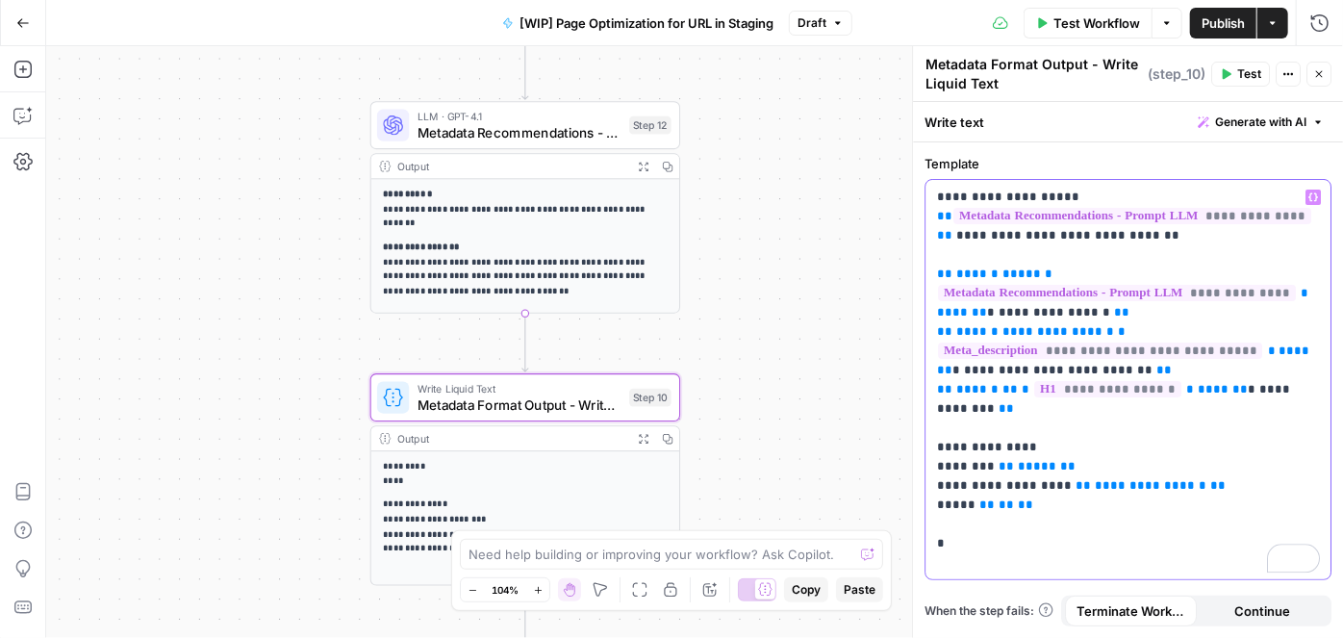
click at [1140, 248] on p "**********" at bounding box center [1128, 361] width 383 height 346
click at [1147, 241] on p "**********" at bounding box center [1128, 361] width 383 height 346
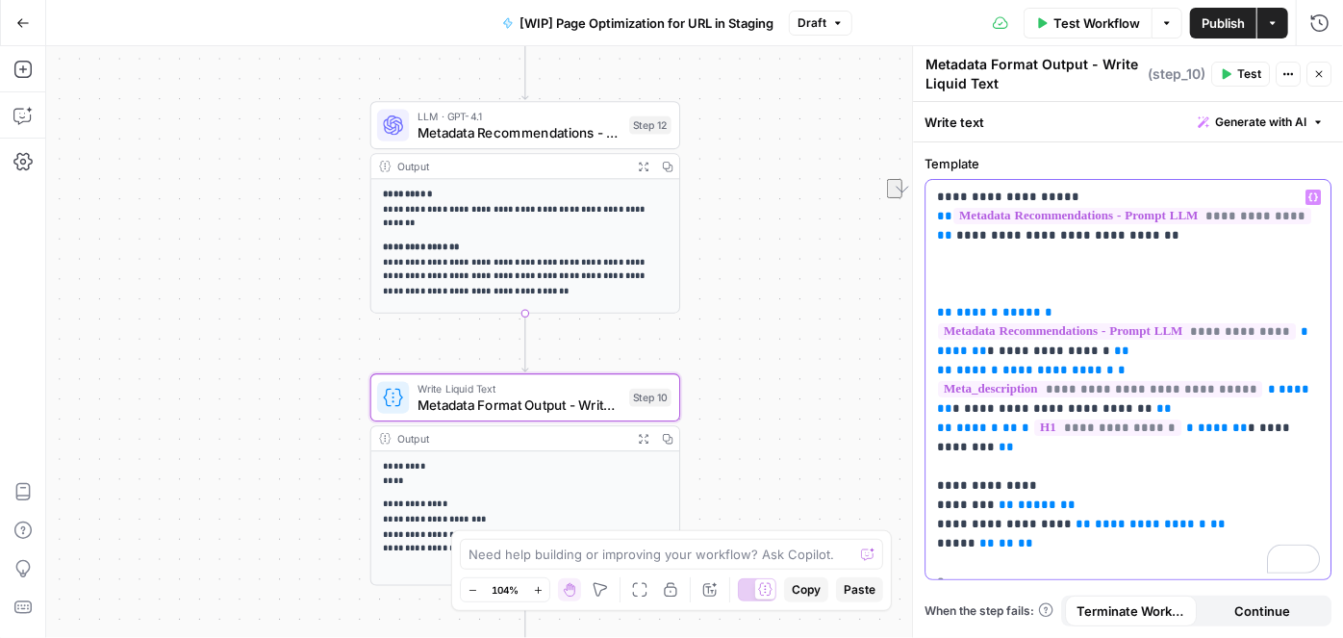
click at [967, 443] on p "**********" at bounding box center [1128, 380] width 383 height 385
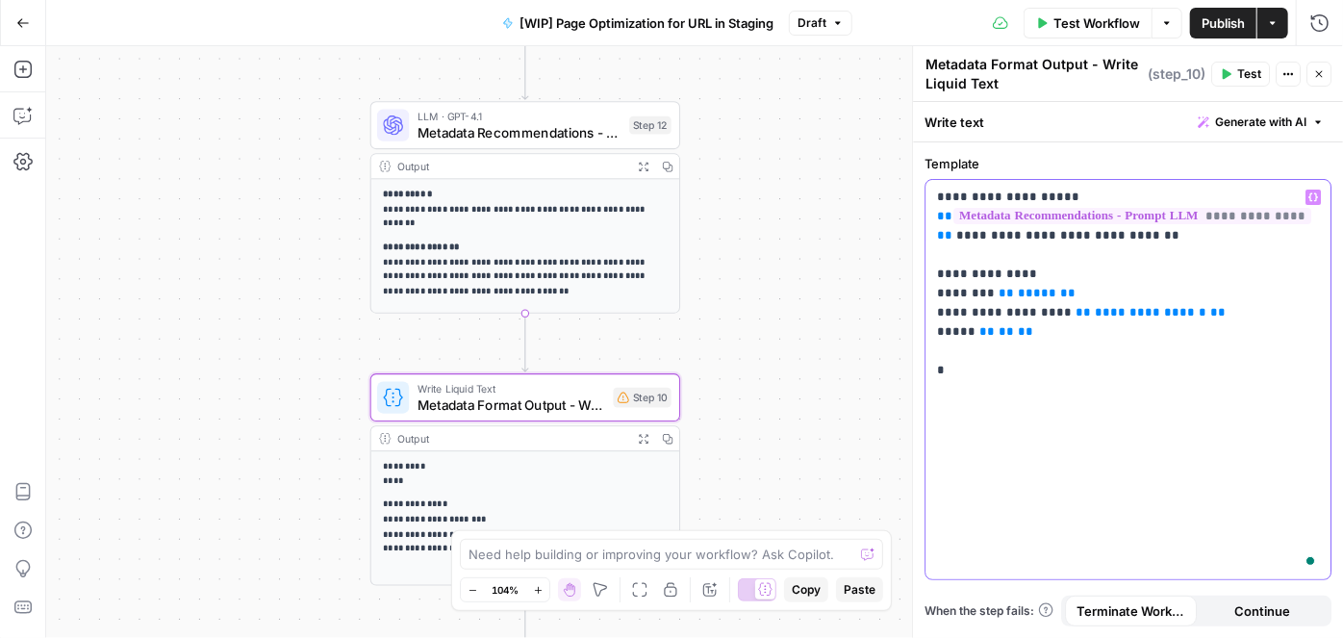
click at [975, 368] on p "**********" at bounding box center [1128, 284] width 383 height 192
click at [1319, 73] on icon "button" at bounding box center [1319, 74] width 7 height 7
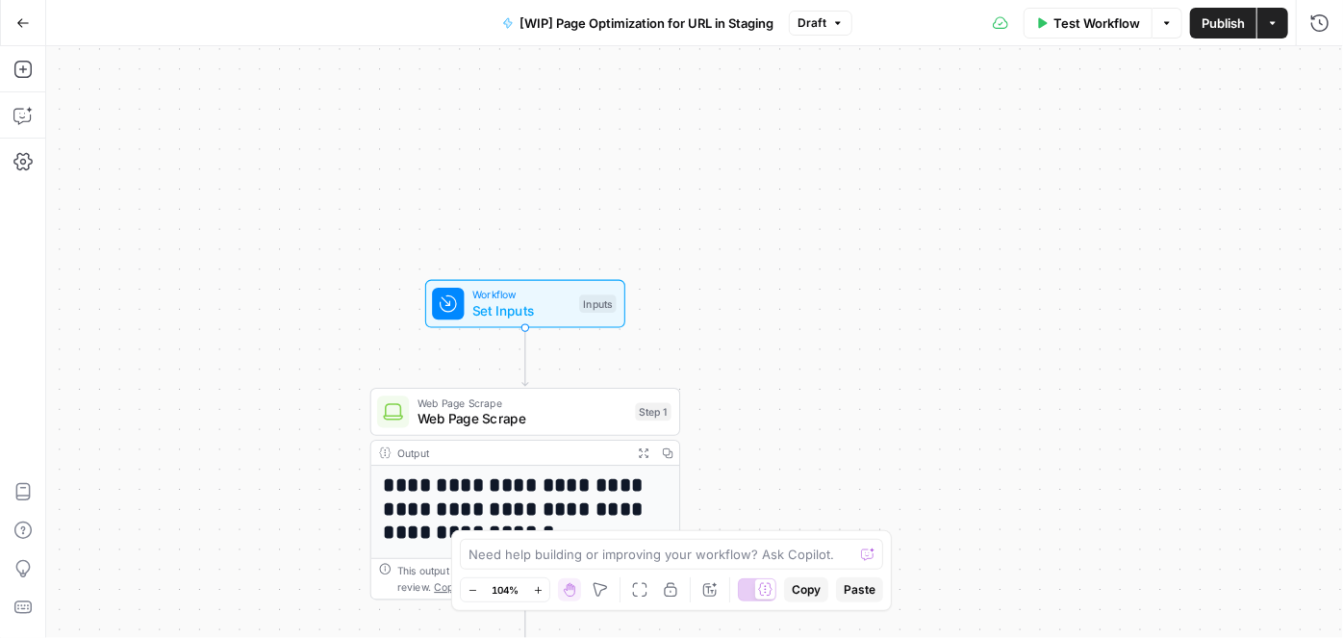
click at [1057, 20] on span "Test Workflow" at bounding box center [1097, 22] width 87 height 19
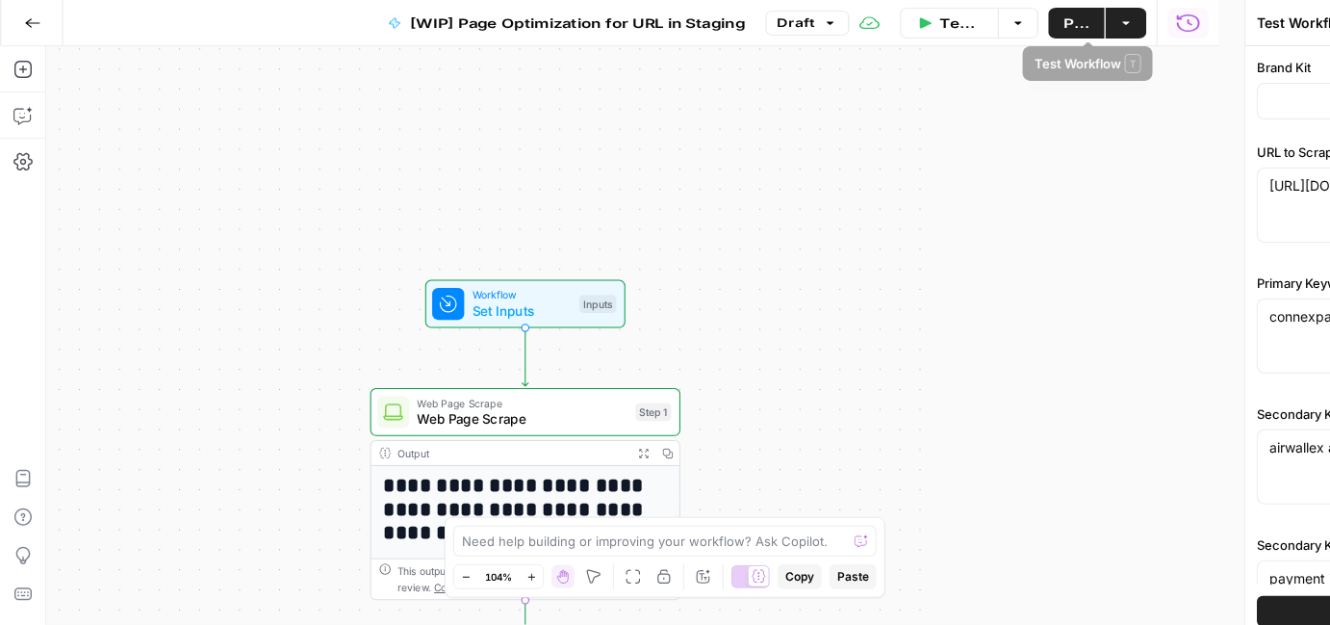
type input "ConnexPay"
type input "Connexpay - Sitemap [Full]"
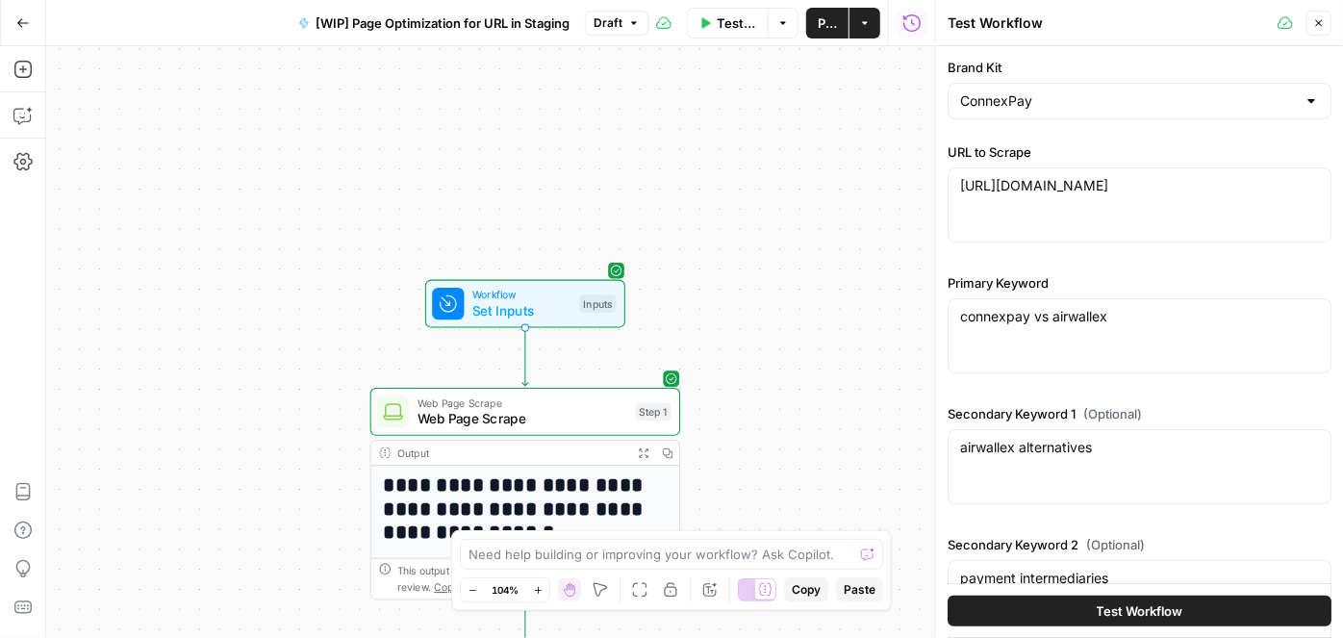
click at [1080, 611] on button "Test Workflow" at bounding box center [1140, 611] width 384 height 31
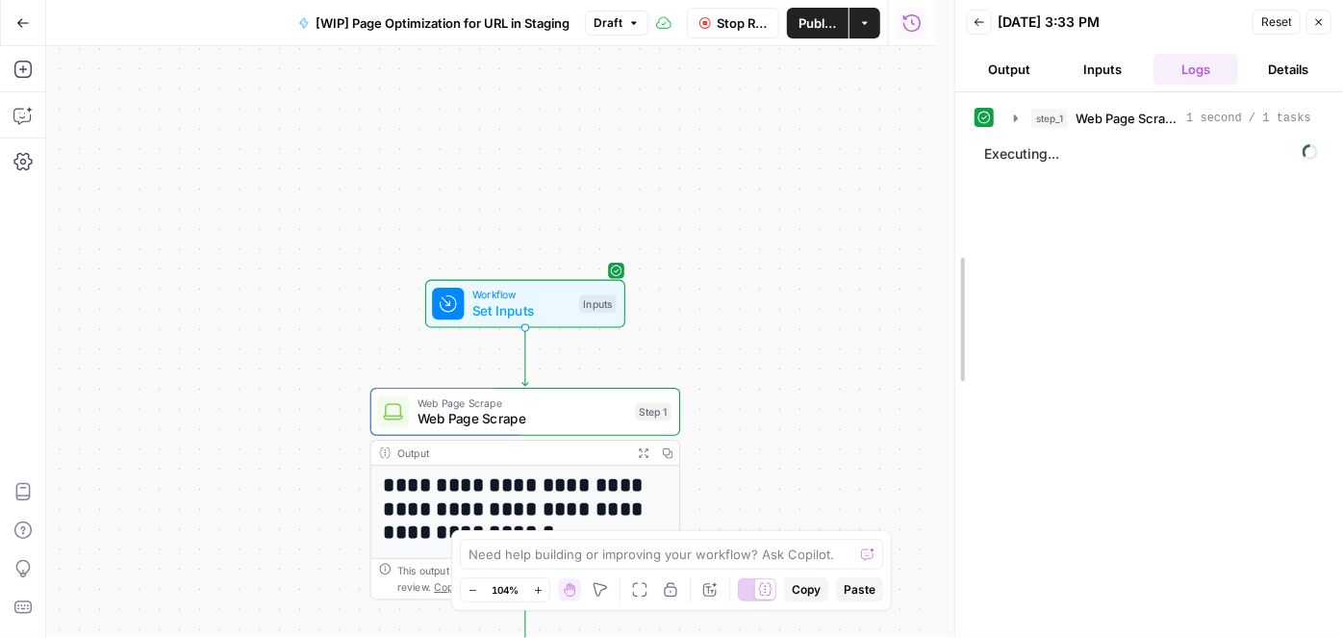
drag, startPoint x: 937, startPoint y: 222, endPoint x: 998, endPoint y: 221, distance: 60.6
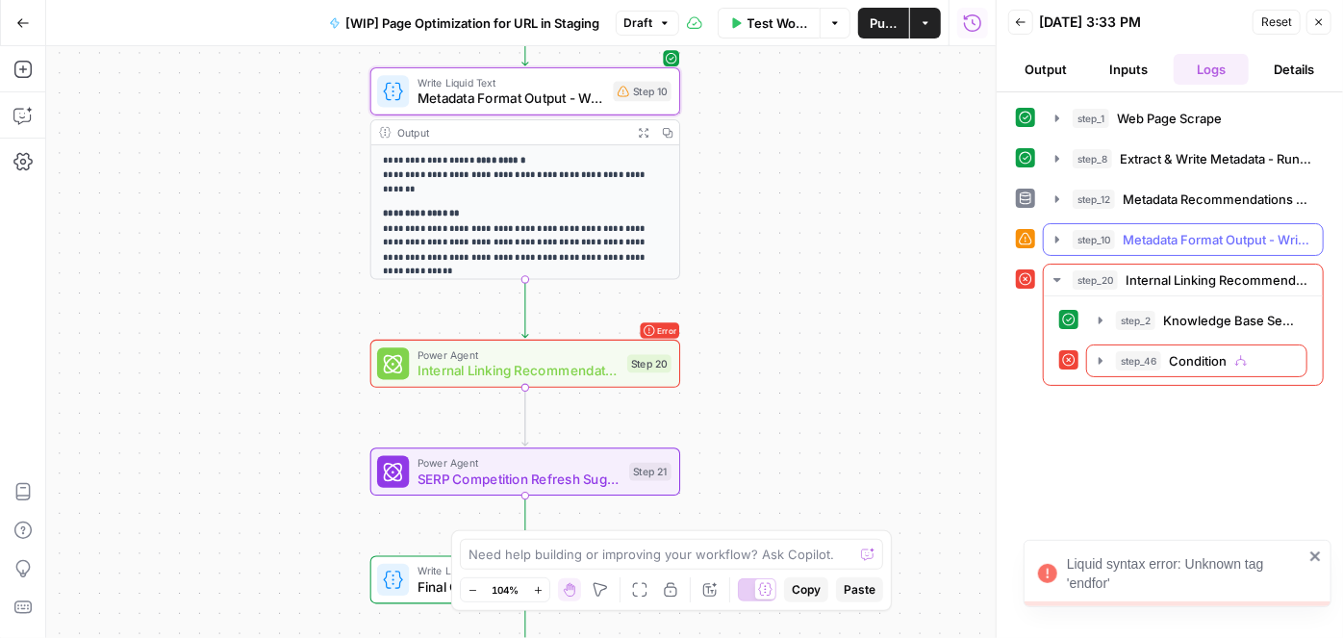
click at [1176, 239] on span "Metadata Format Output - Write Liquid Text" at bounding box center [1217, 239] width 189 height 19
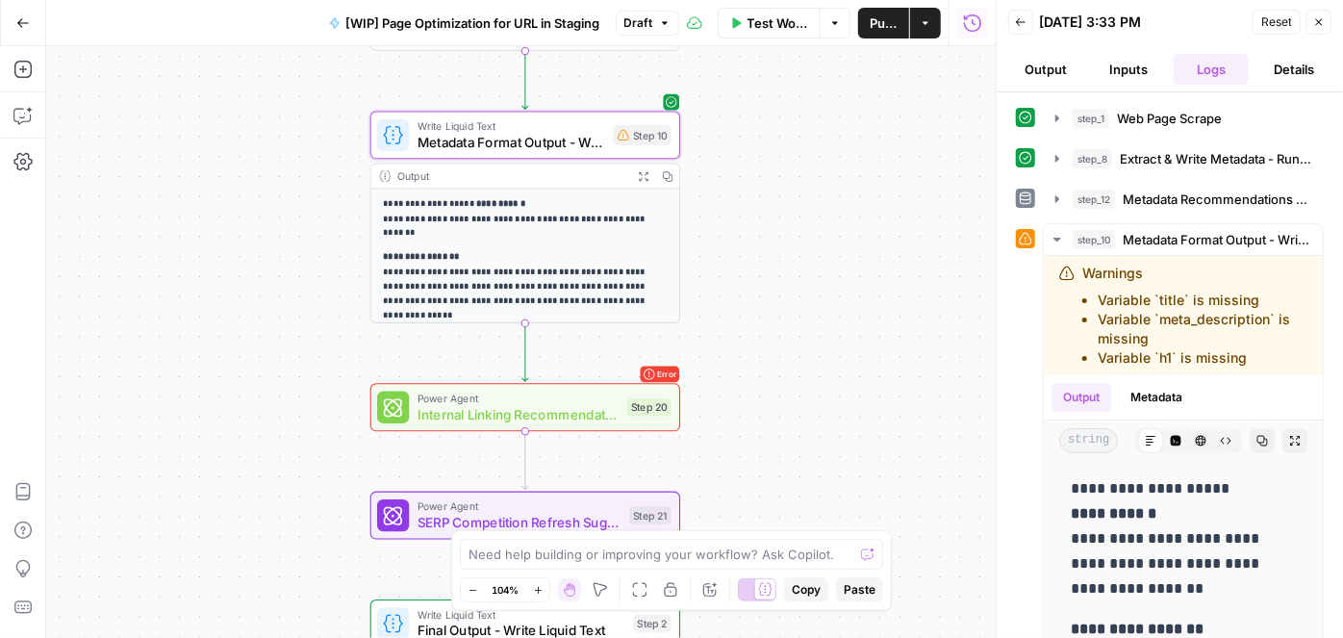
click at [521, 263] on p "**********" at bounding box center [518, 286] width 271 height 73
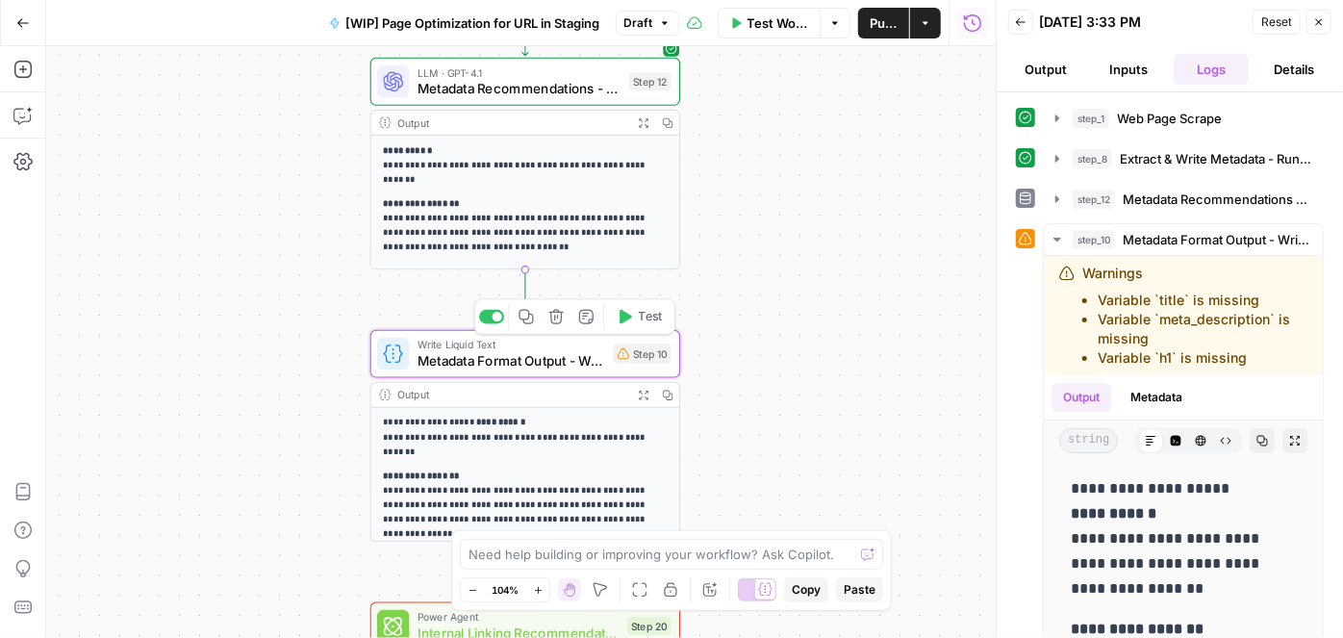
click at [485, 325] on div "Copy step Delete step Add Note Test" at bounding box center [574, 316] width 201 height 36
click at [490, 317] on div at bounding box center [491, 317] width 25 height 14
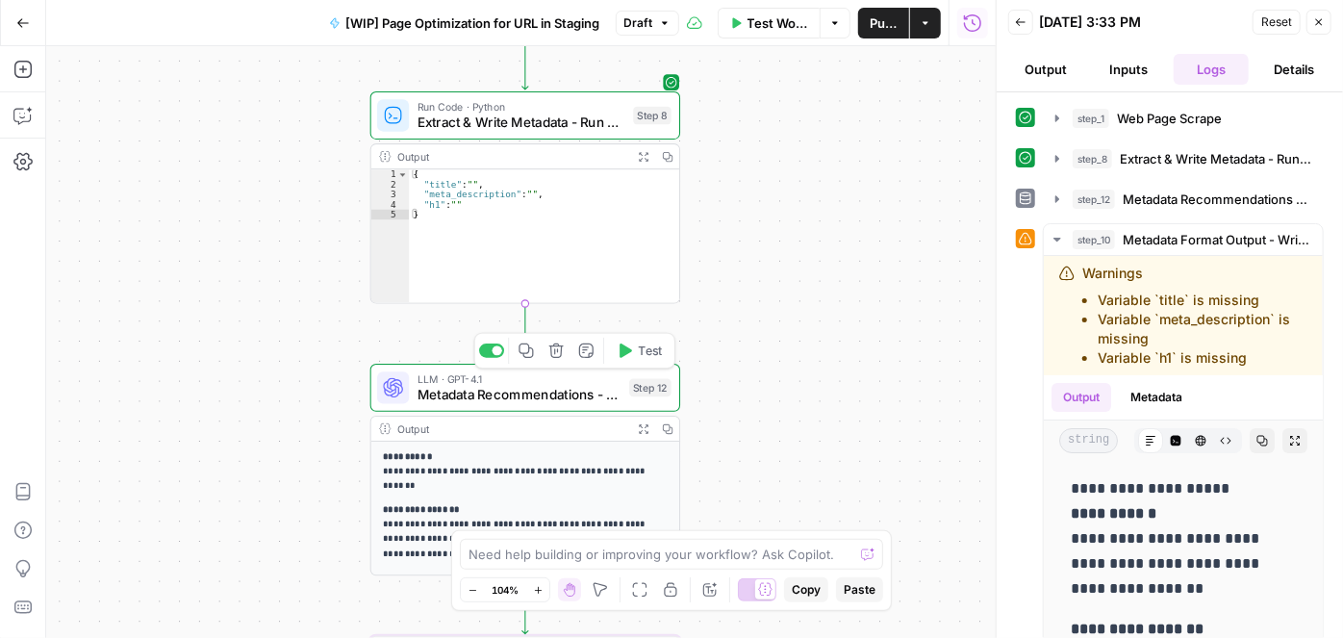
click at [627, 354] on icon "button" at bounding box center [626, 351] width 13 height 14
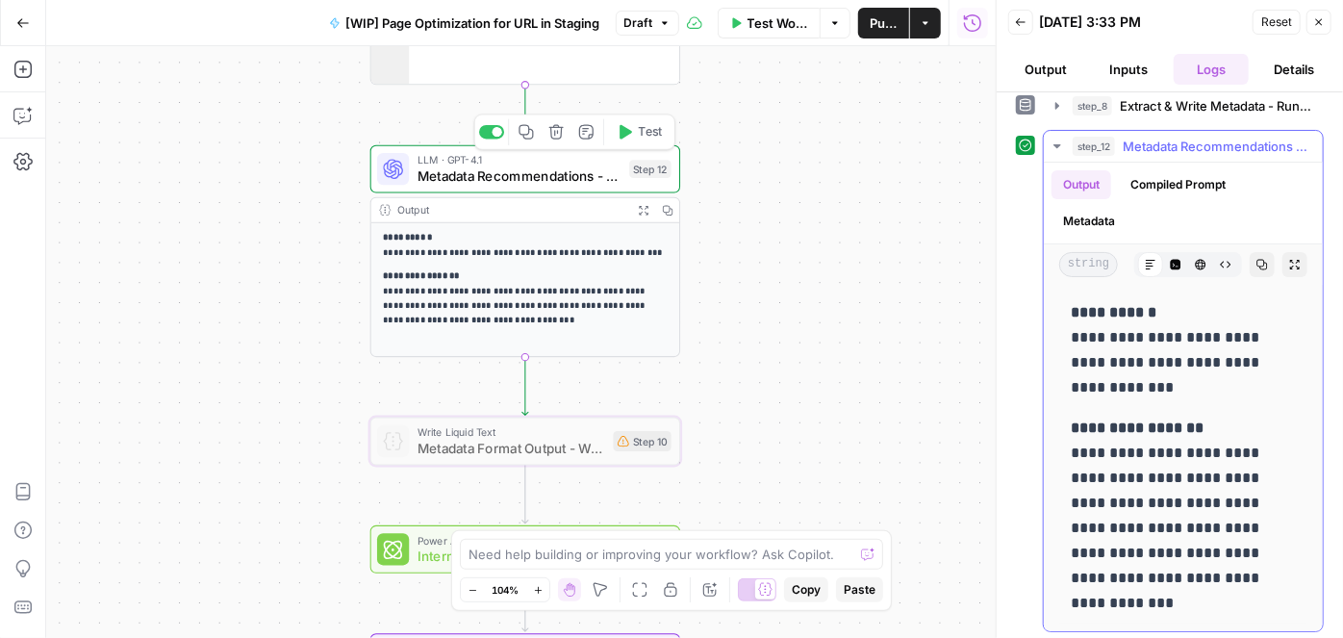
scroll to position [54, 0]
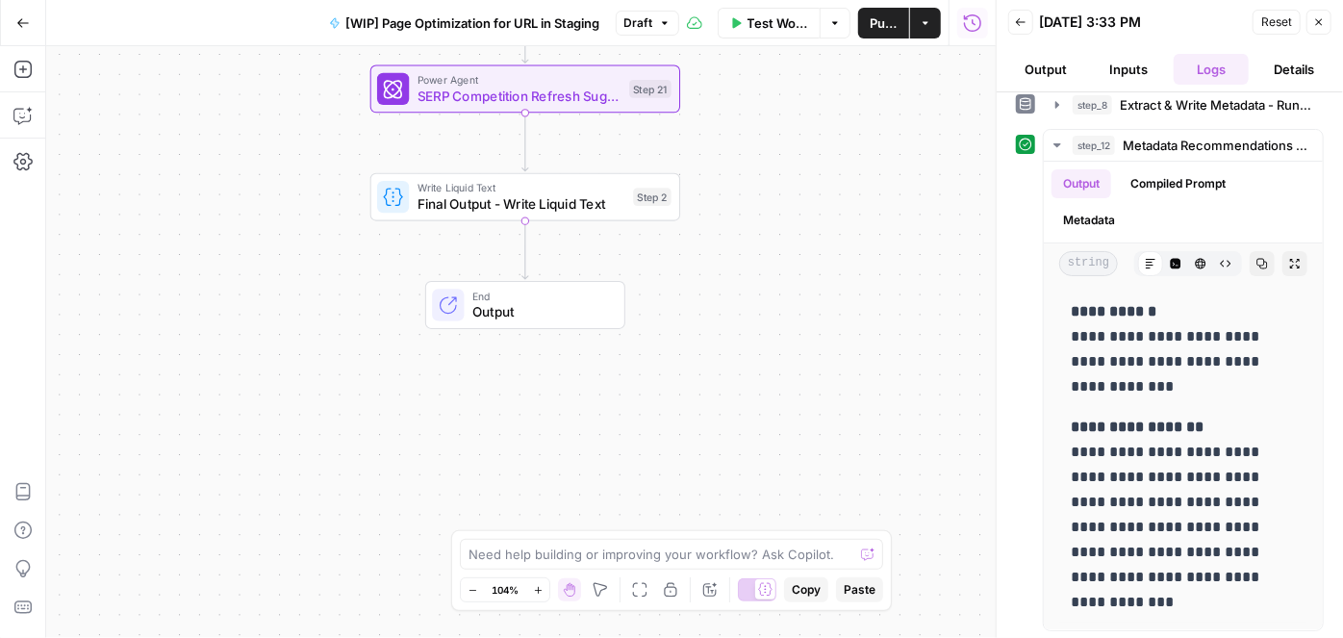
click at [539, 211] on span "Final Output - Write Liquid Text" at bounding box center [522, 204] width 208 height 20
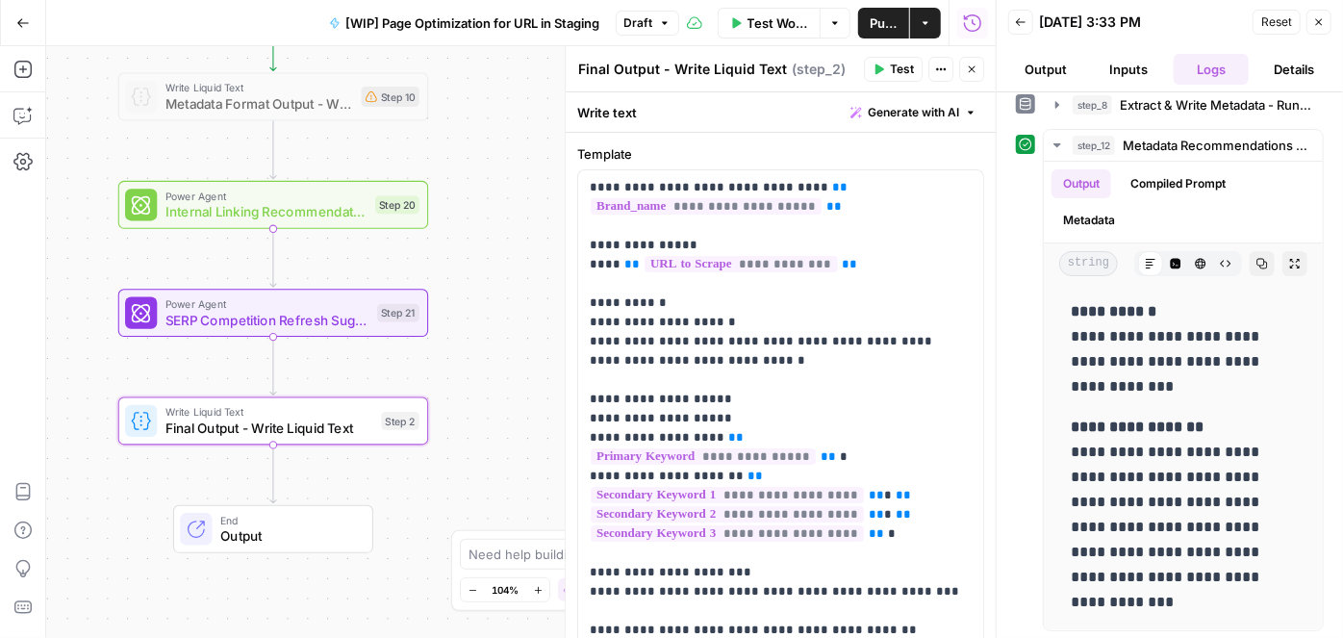
drag, startPoint x: 308, startPoint y: 225, endPoint x: 71, endPoint y: 294, distance: 246.6
click at [64, 284] on div "**********" at bounding box center [521, 342] width 950 height 592
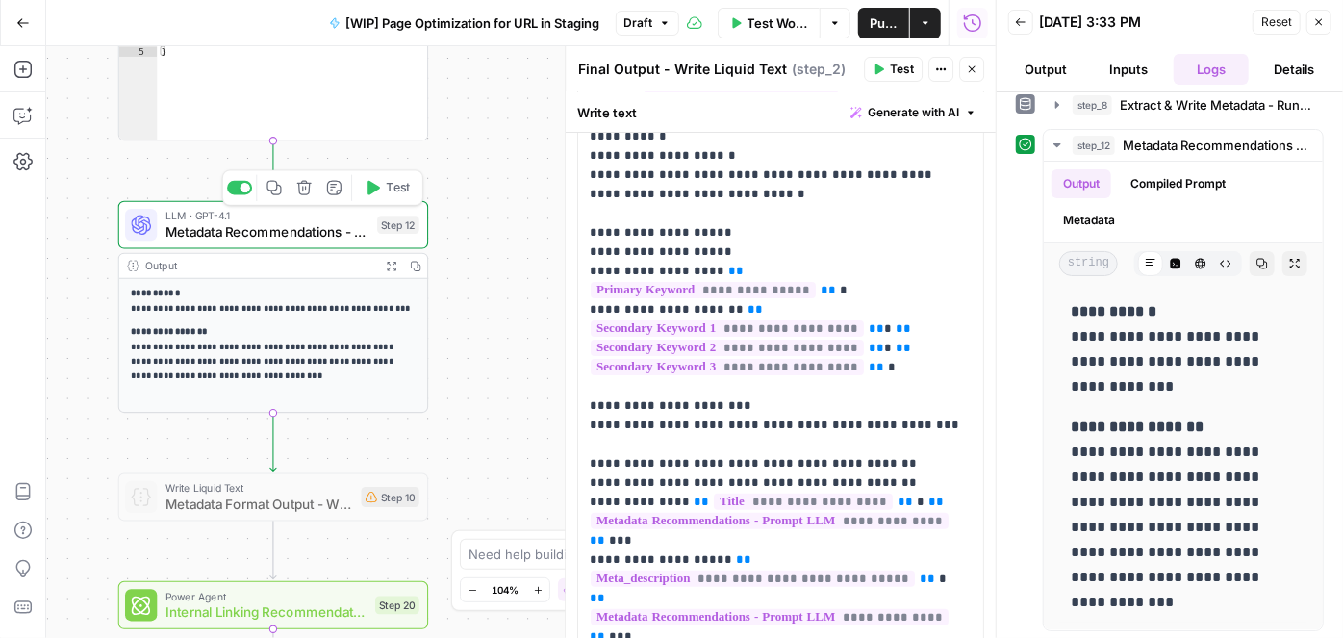
scroll to position [174, 0]
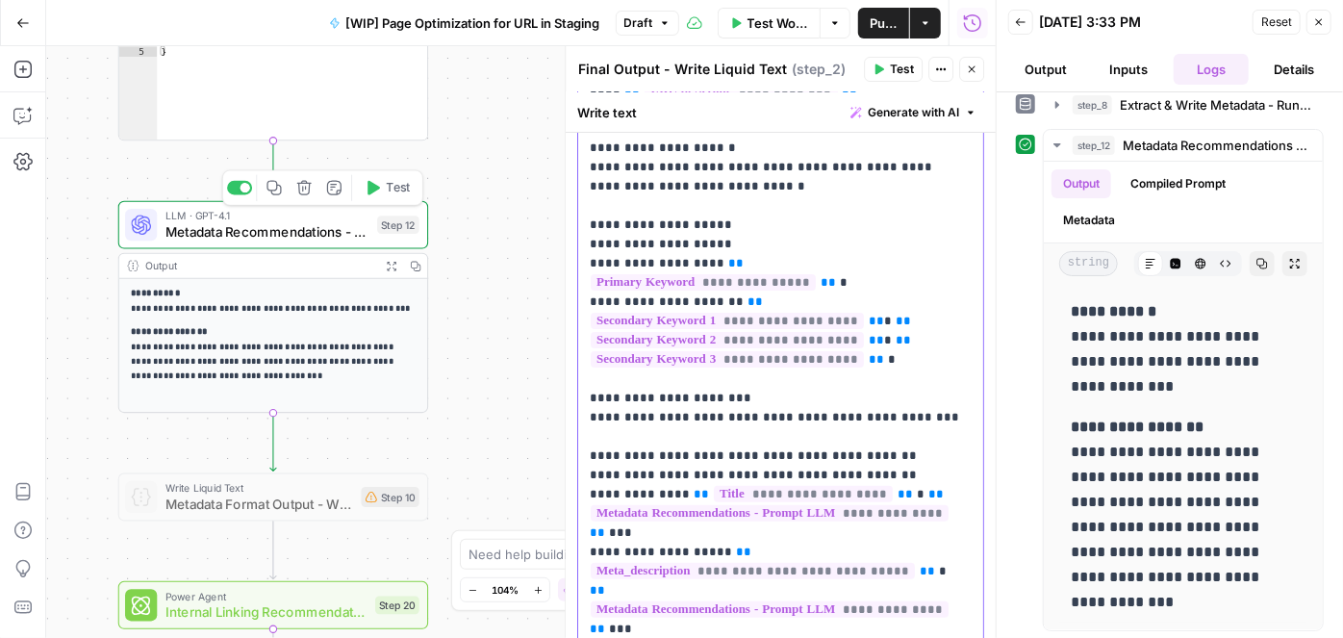
click at [882, 463] on p "**********" at bounding box center [775, 427] width 370 height 847
click at [880, 470] on p "**********" at bounding box center [775, 427] width 370 height 847
click at [851, 472] on p "**********" at bounding box center [775, 427] width 370 height 847
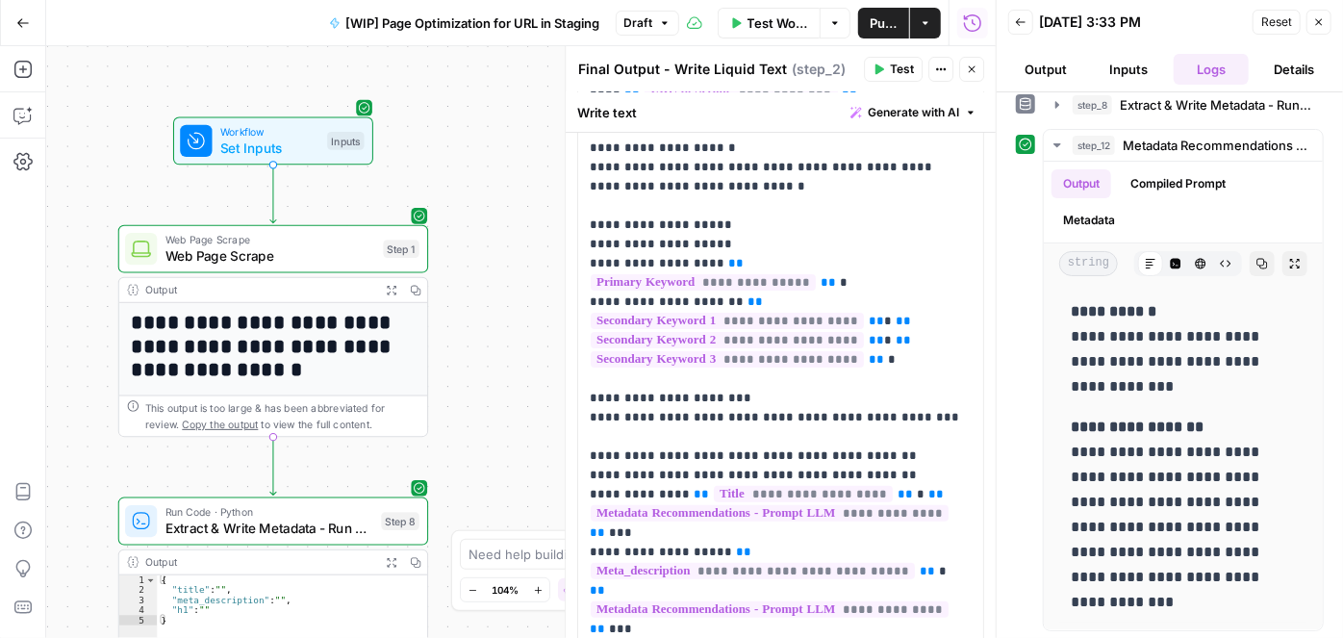
click at [492, 422] on div "**********" at bounding box center [521, 342] width 950 height 592
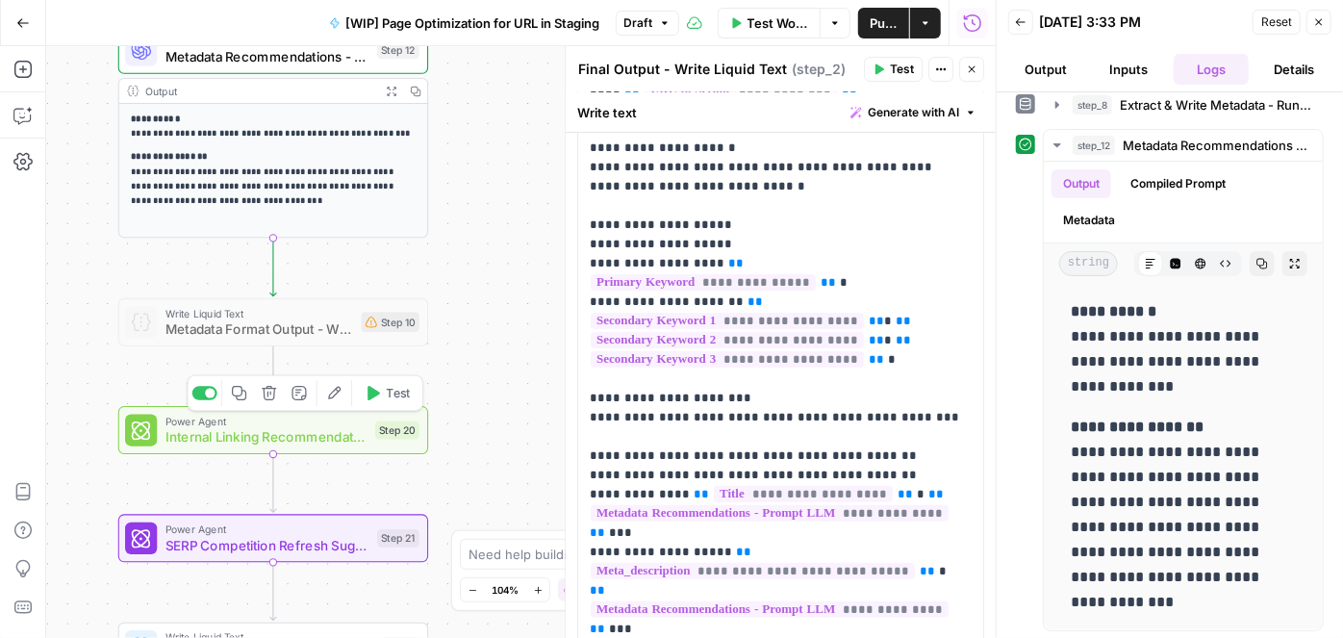
click at [388, 397] on span "Test" at bounding box center [399, 393] width 24 height 18
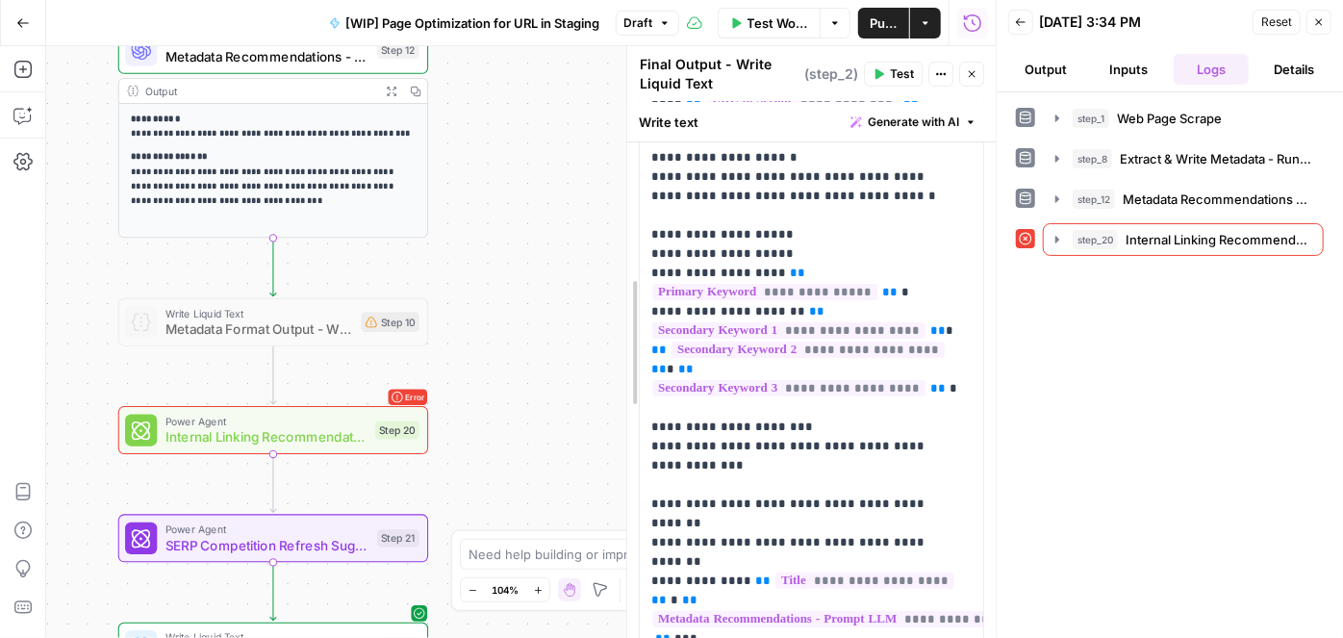
drag, startPoint x: 566, startPoint y: 319, endPoint x: 627, endPoint y: 321, distance: 61.7
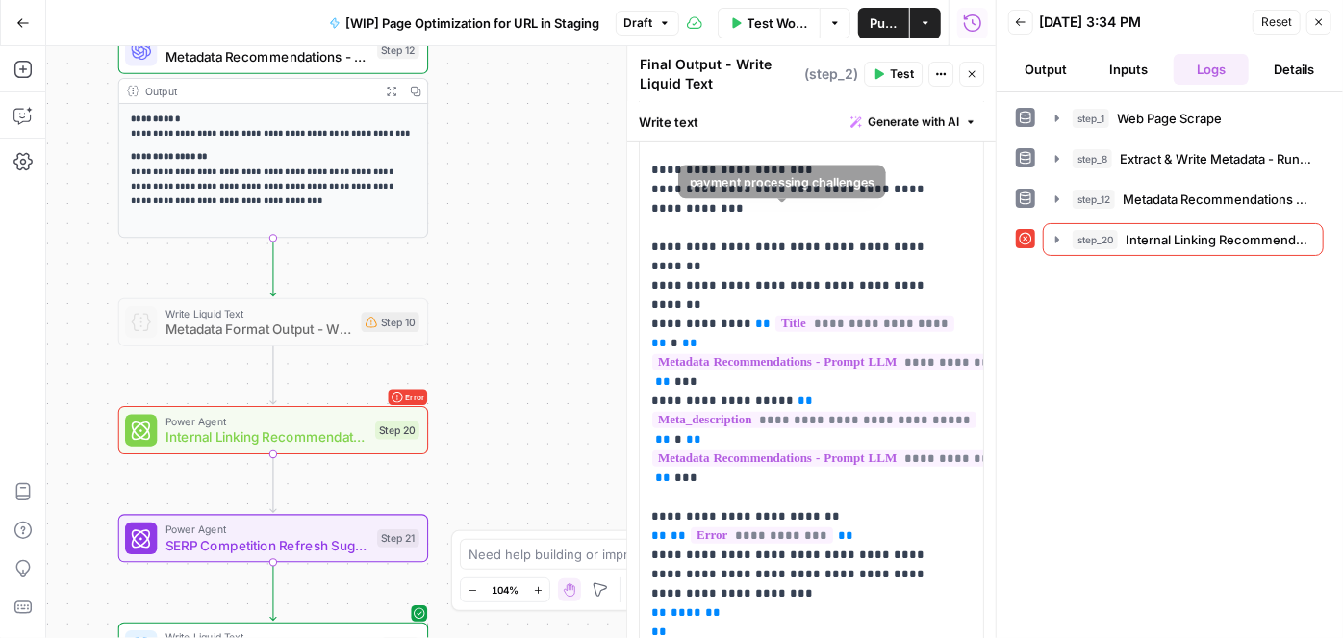
scroll to position [437, 0]
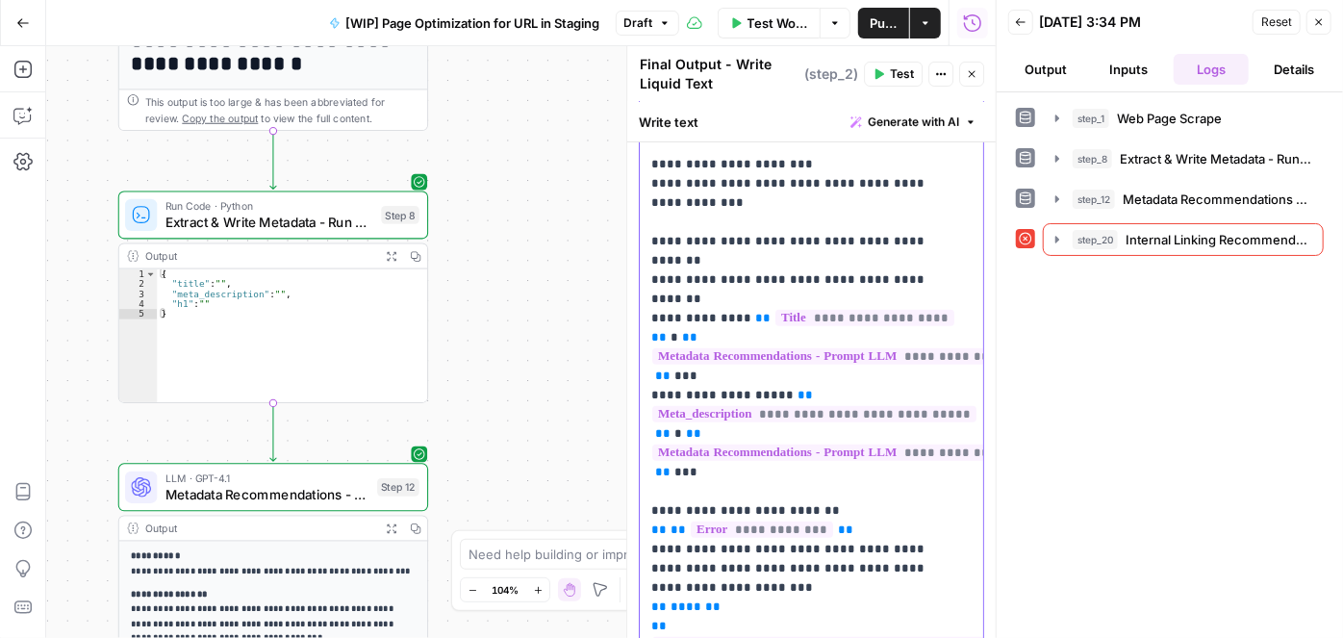
click at [848, 311] on p "**********" at bounding box center [805, 213] width 308 height 924
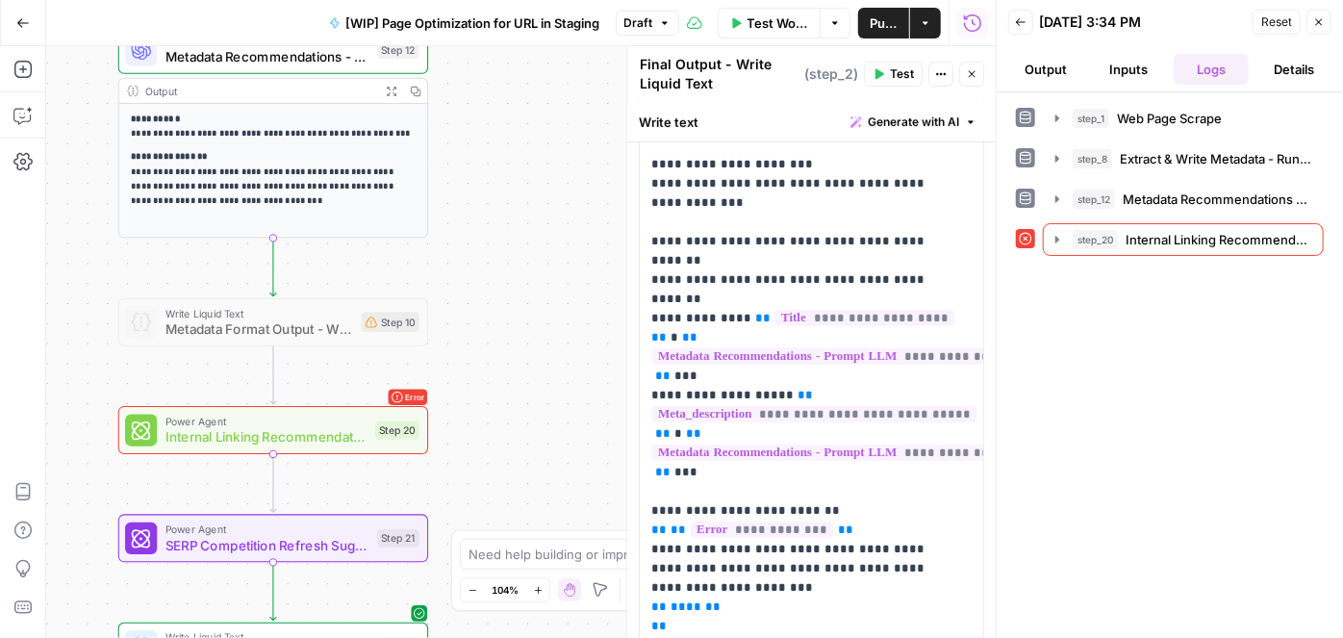
click at [300, 333] on span "Metadata Format Output - Write Liquid Text" at bounding box center [260, 329] width 189 height 20
click at [250, 285] on div at bounding box center [239, 285] width 25 height 14
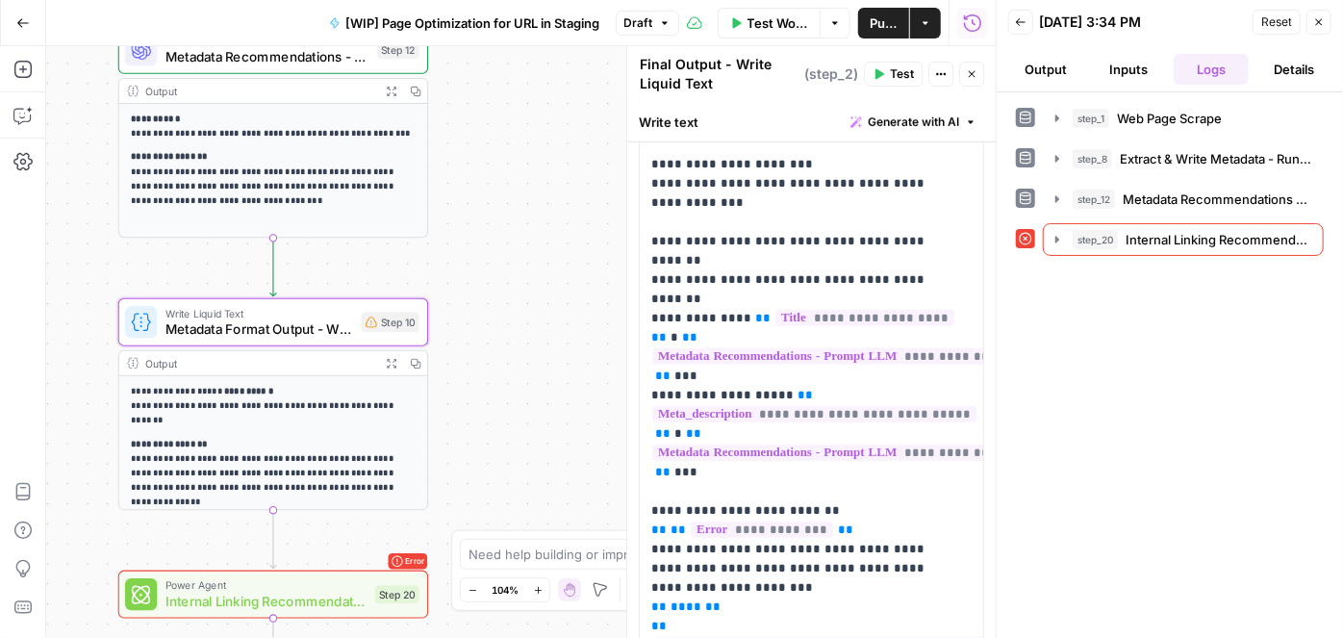
click at [264, 378] on div "**********" at bounding box center [273, 492] width 308 height 233
click at [325, 333] on span "Metadata Format Output - Write Liquid Text" at bounding box center [260, 329] width 189 height 20
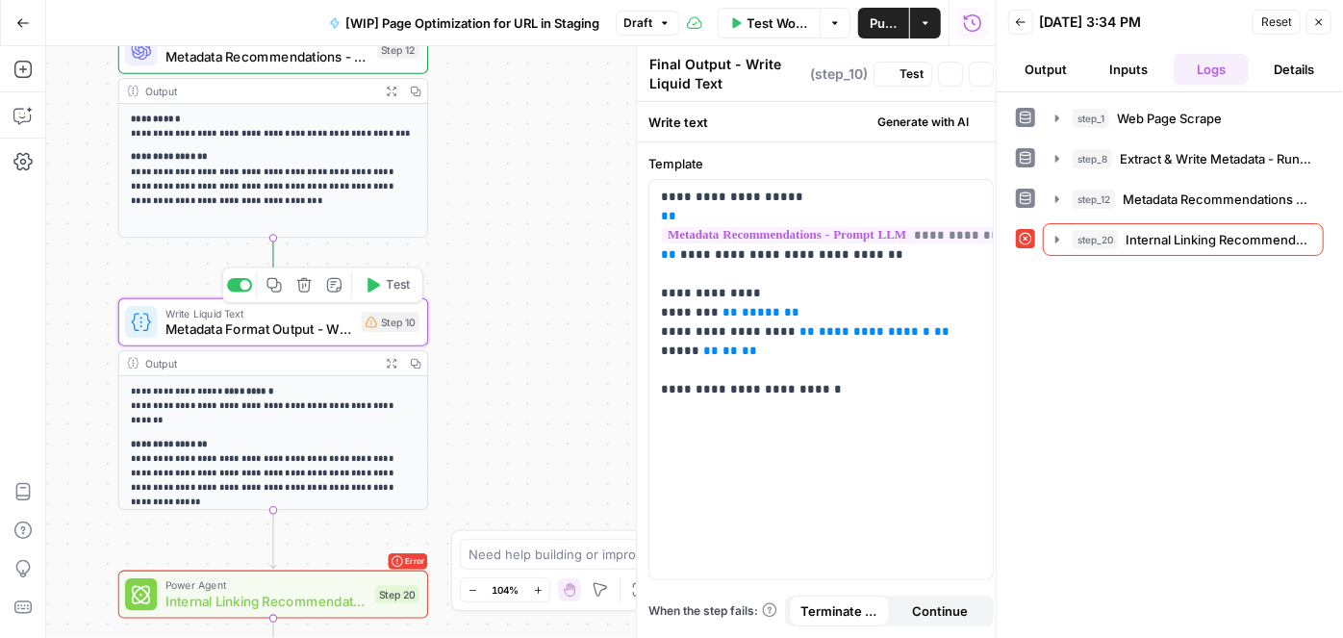
type textarea "Metadata Format Output - Write Liquid Text"
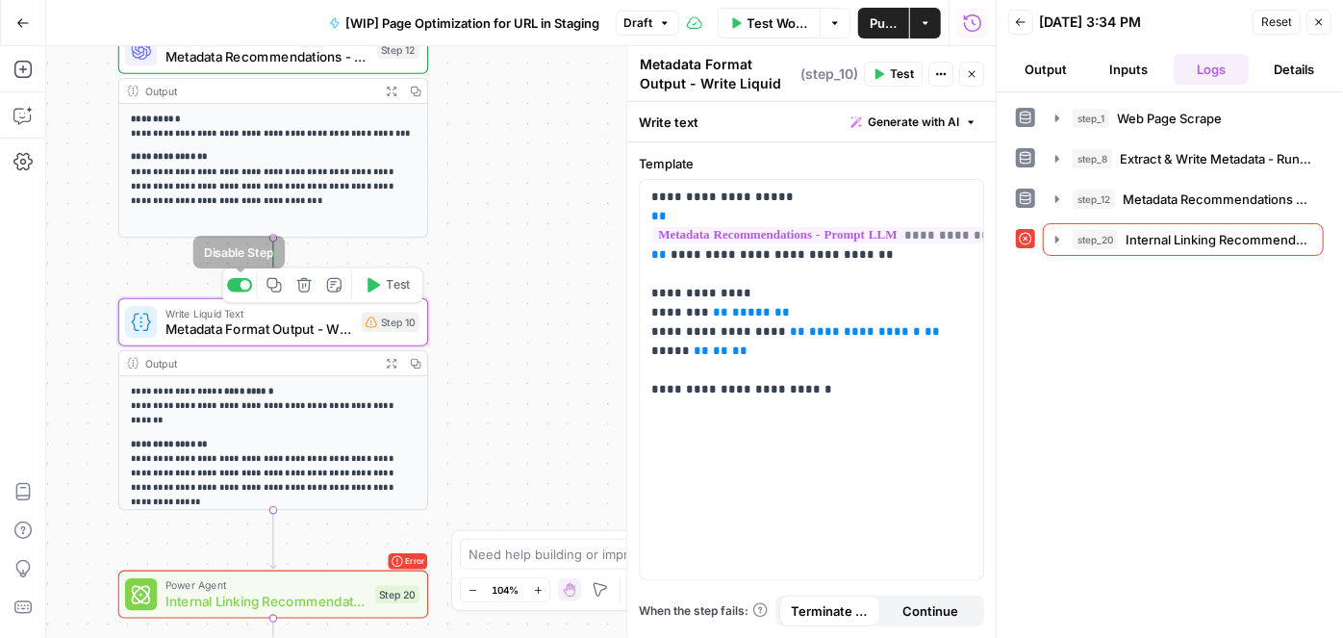
click at [240, 287] on div at bounding box center [239, 285] width 25 height 14
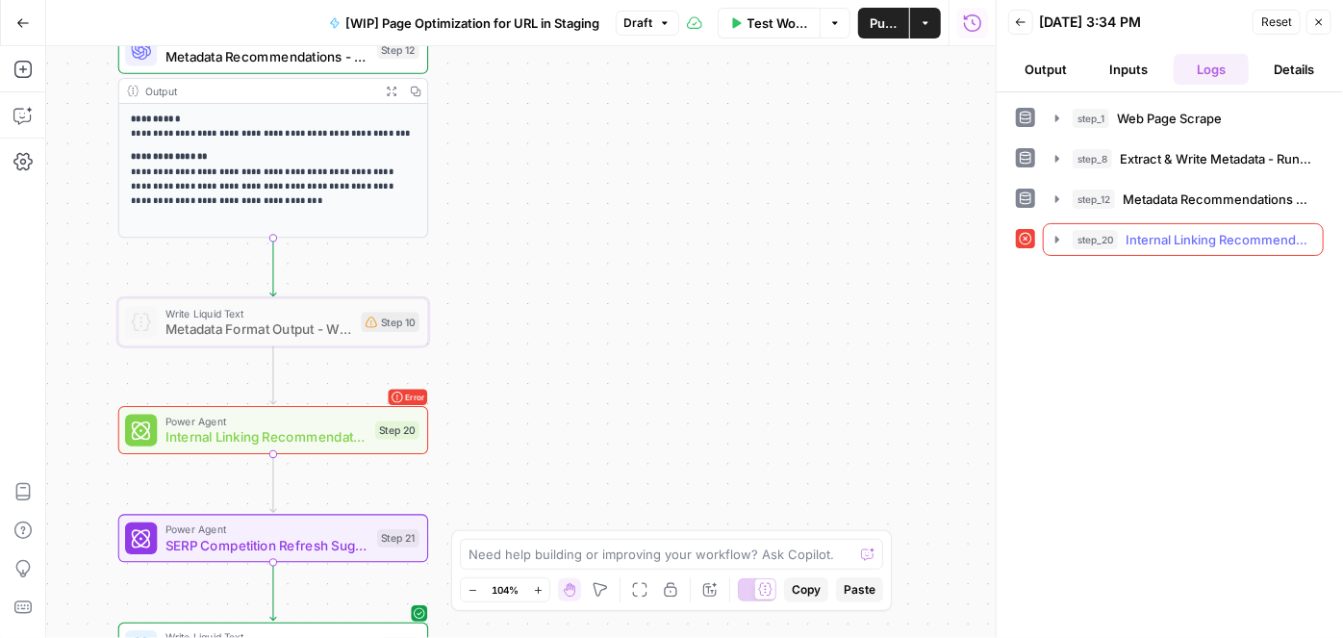
click at [1056, 236] on icon "button" at bounding box center [1058, 239] width 4 height 7
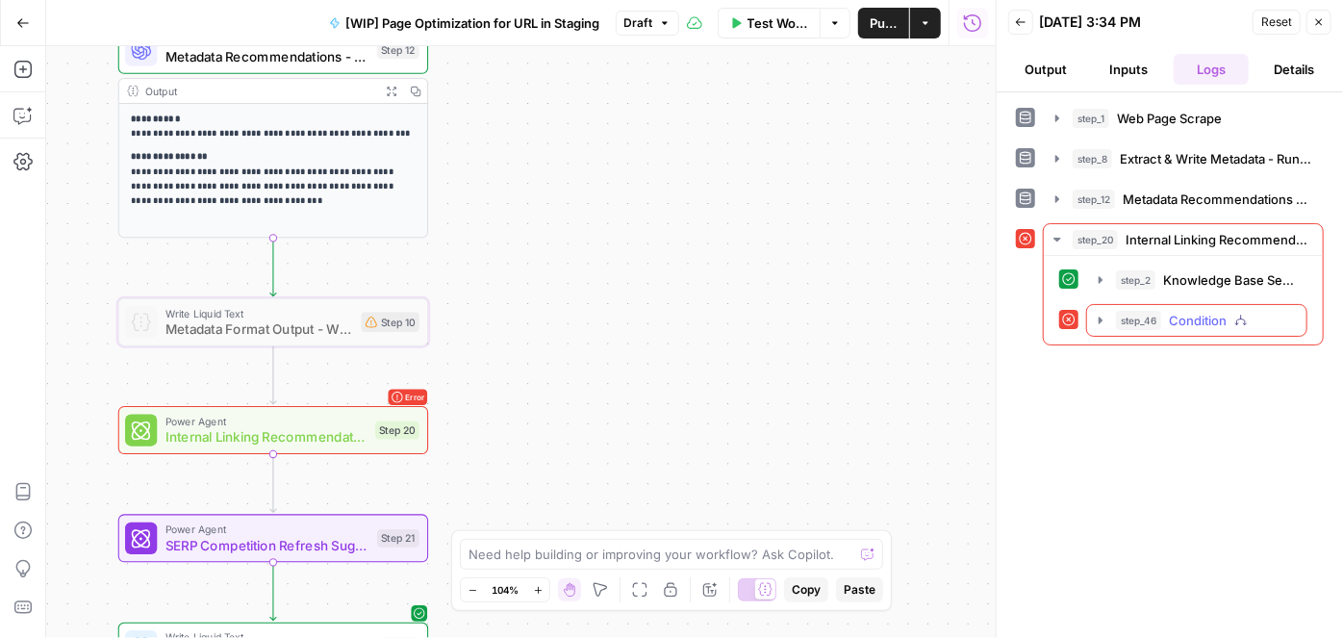
click at [1102, 316] on icon "button" at bounding box center [1100, 320] width 15 height 15
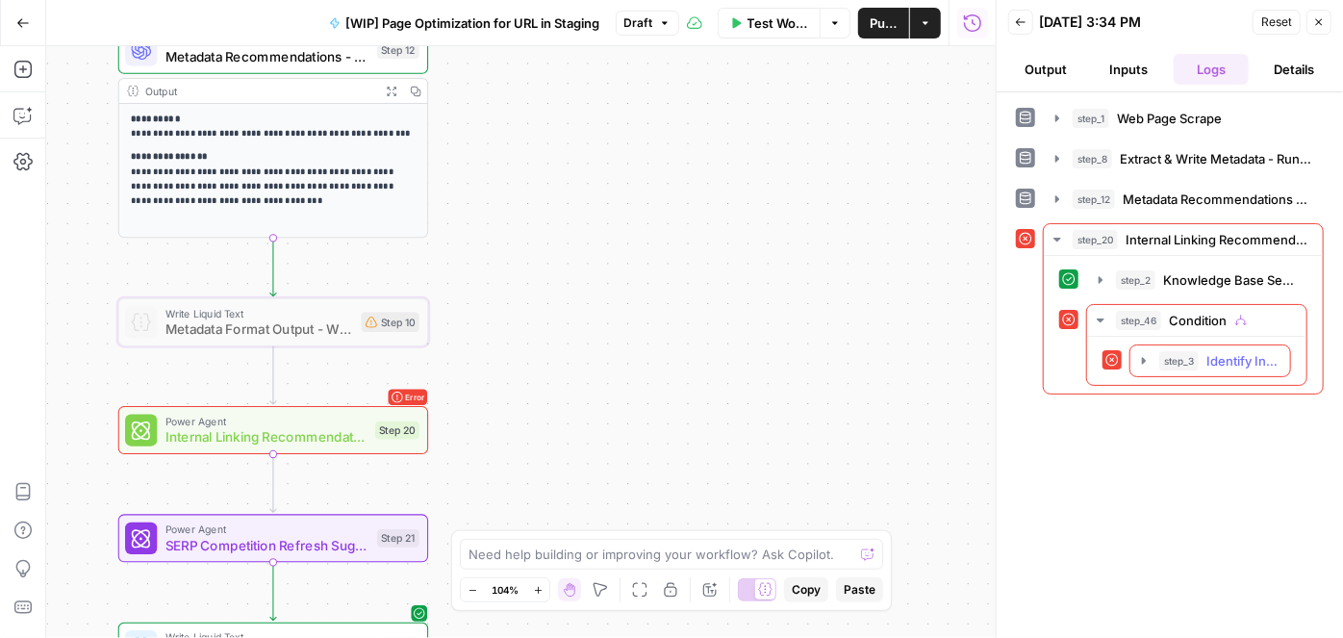
click at [1142, 357] on icon "button" at bounding box center [1144, 360] width 4 height 7
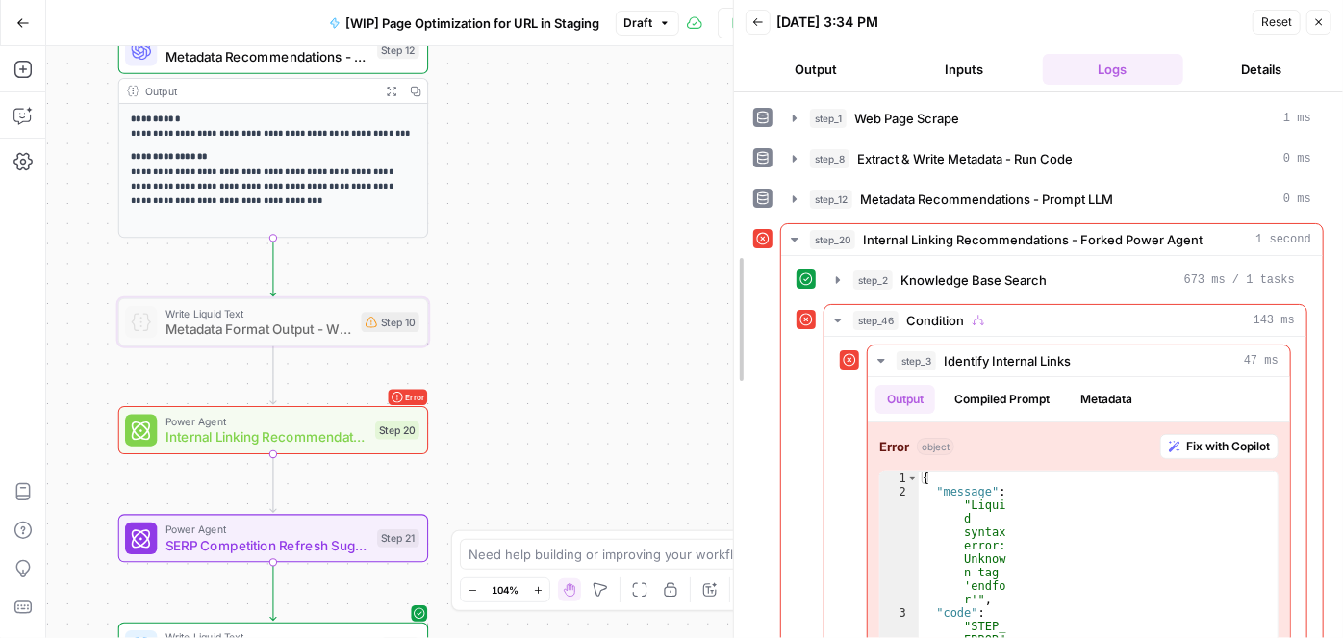
drag, startPoint x: 998, startPoint y: 370, endPoint x: 718, endPoint y: 370, distance: 280.0
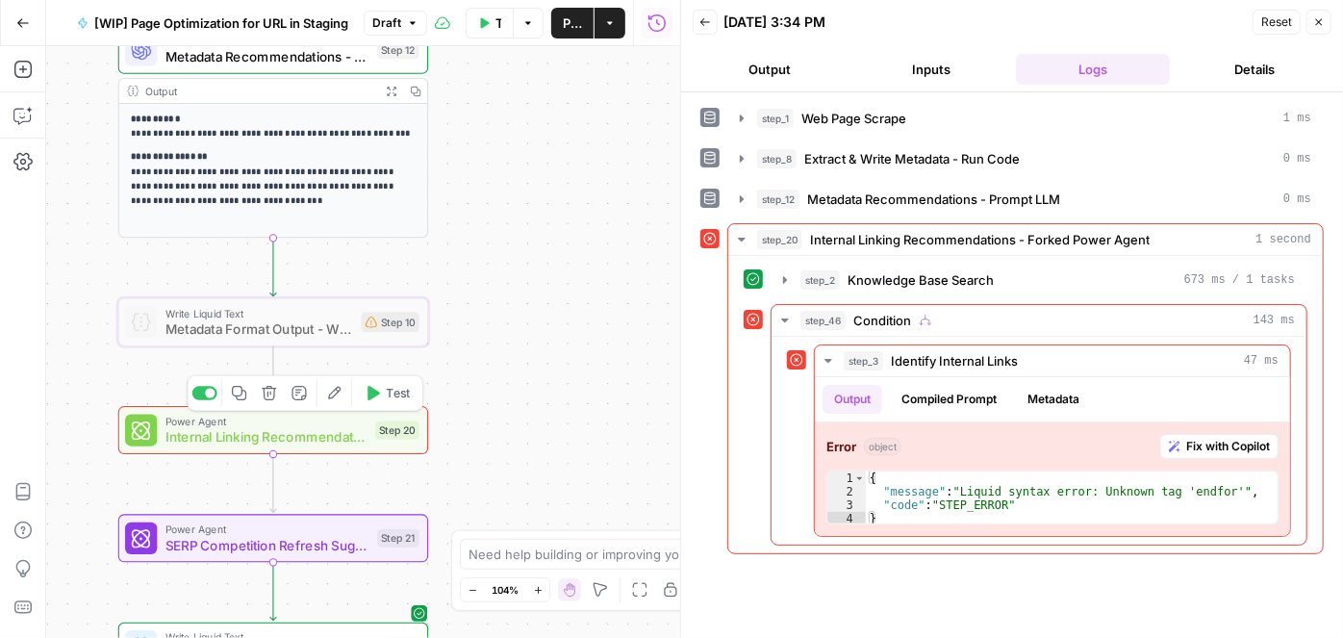
click at [382, 395] on button "Test" at bounding box center [387, 393] width 62 height 26
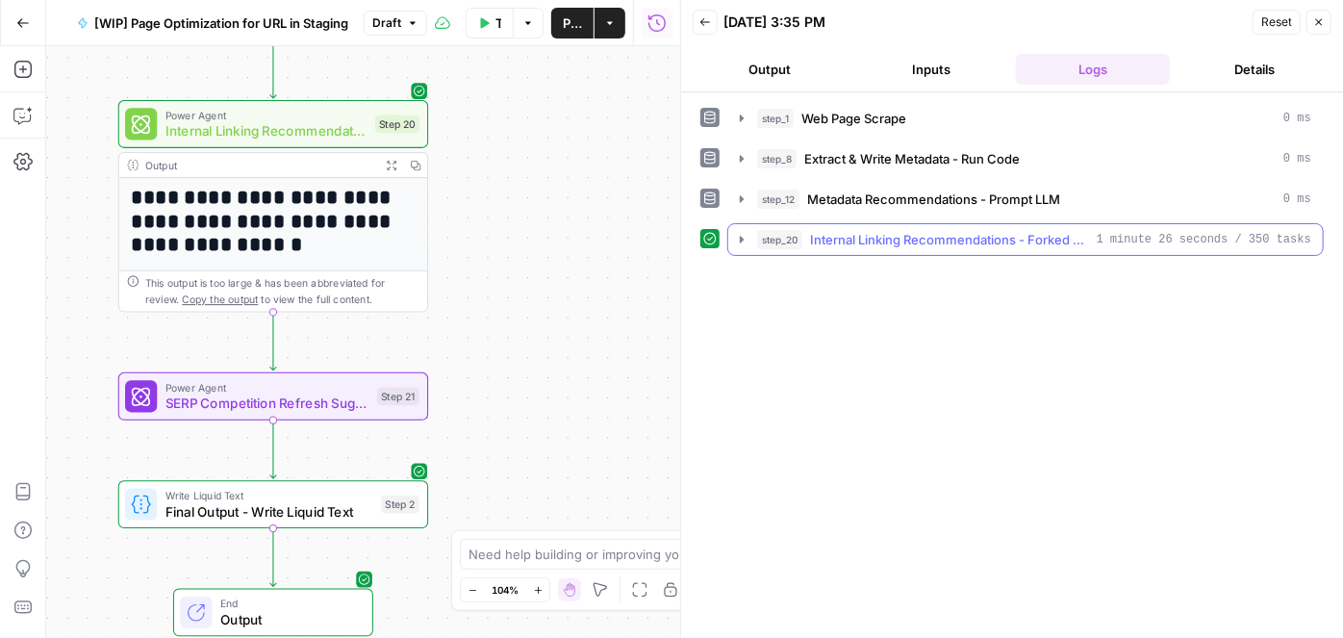
click at [734, 238] on icon "button" at bounding box center [741, 239] width 15 height 15
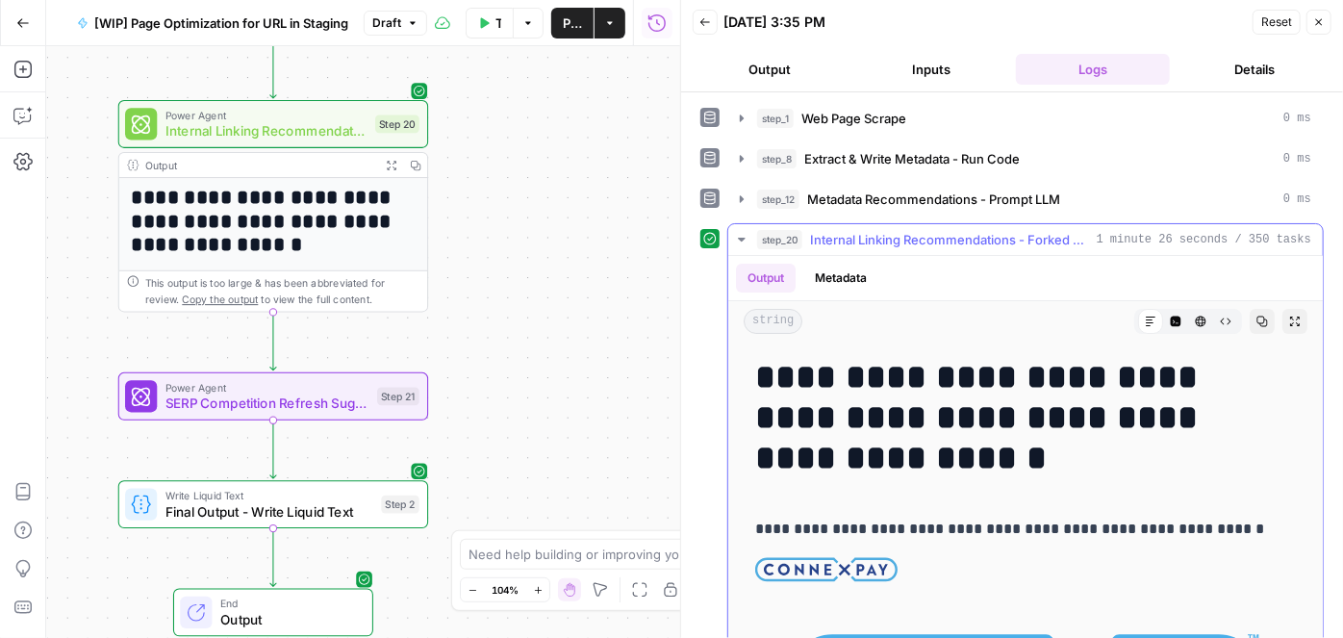
click at [734, 238] on icon "button" at bounding box center [741, 239] width 15 height 15
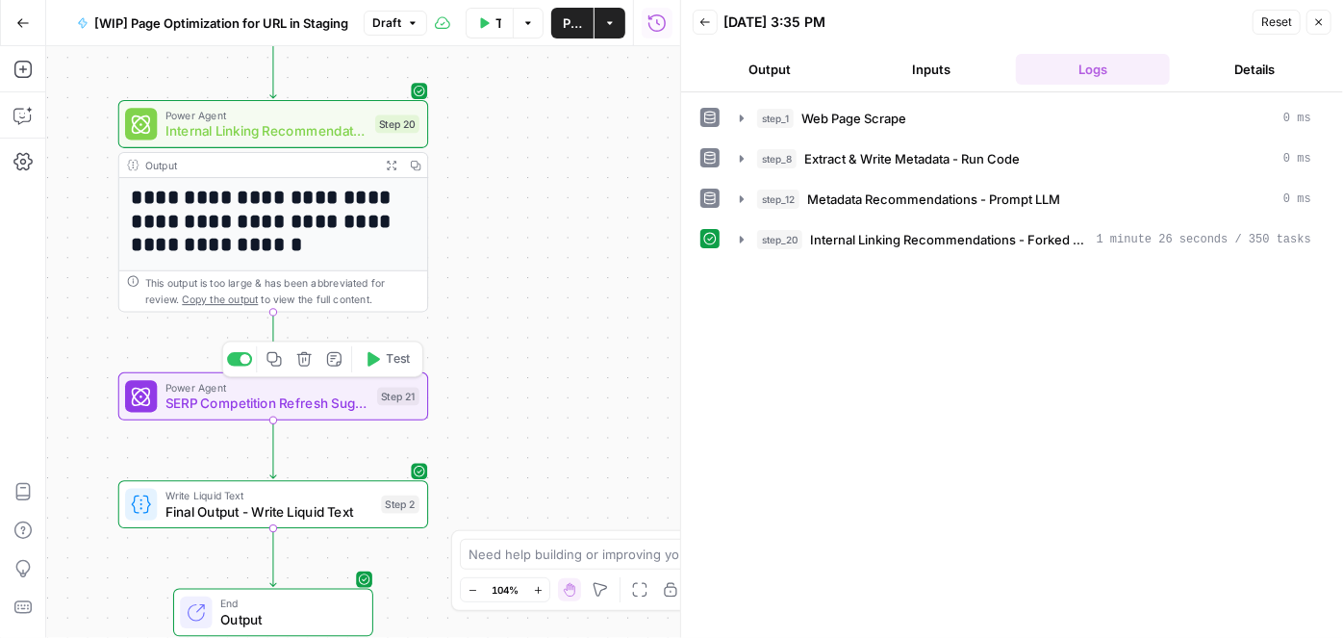
click at [393, 366] on span "Test" at bounding box center [399, 359] width 24 height 18
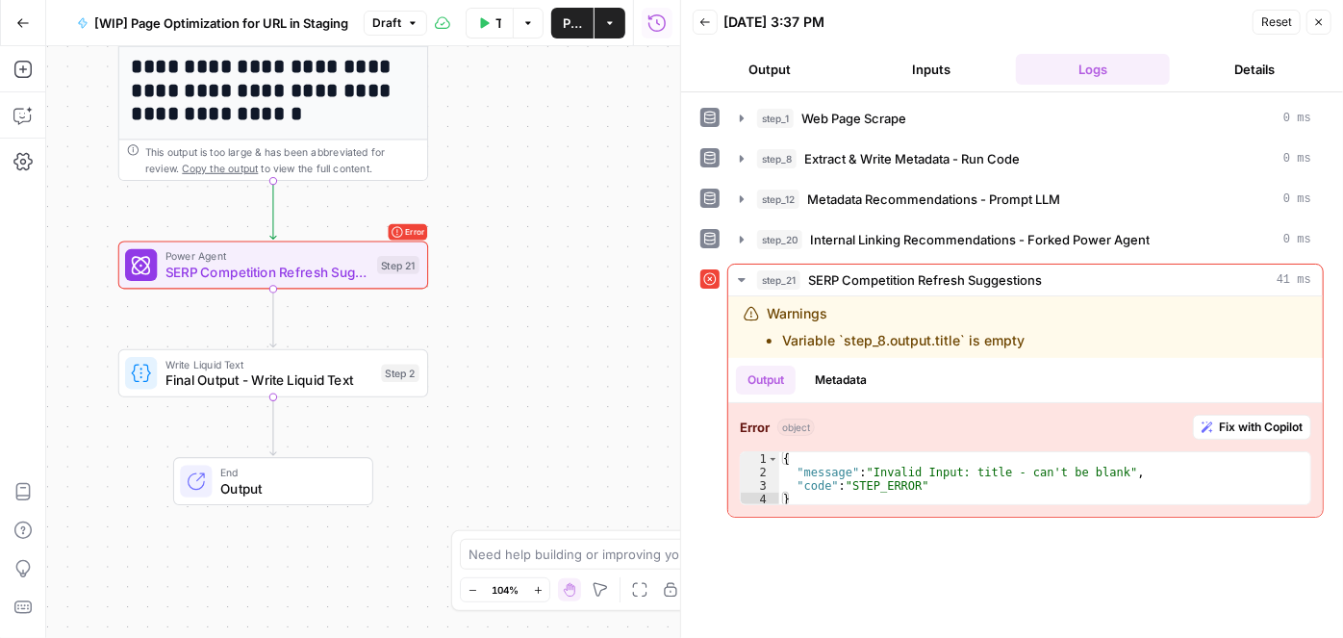
click at [290, 272] on span "SERP Competition Refresh Suggestions" at bounding box center [268, 272] width 204 height 20
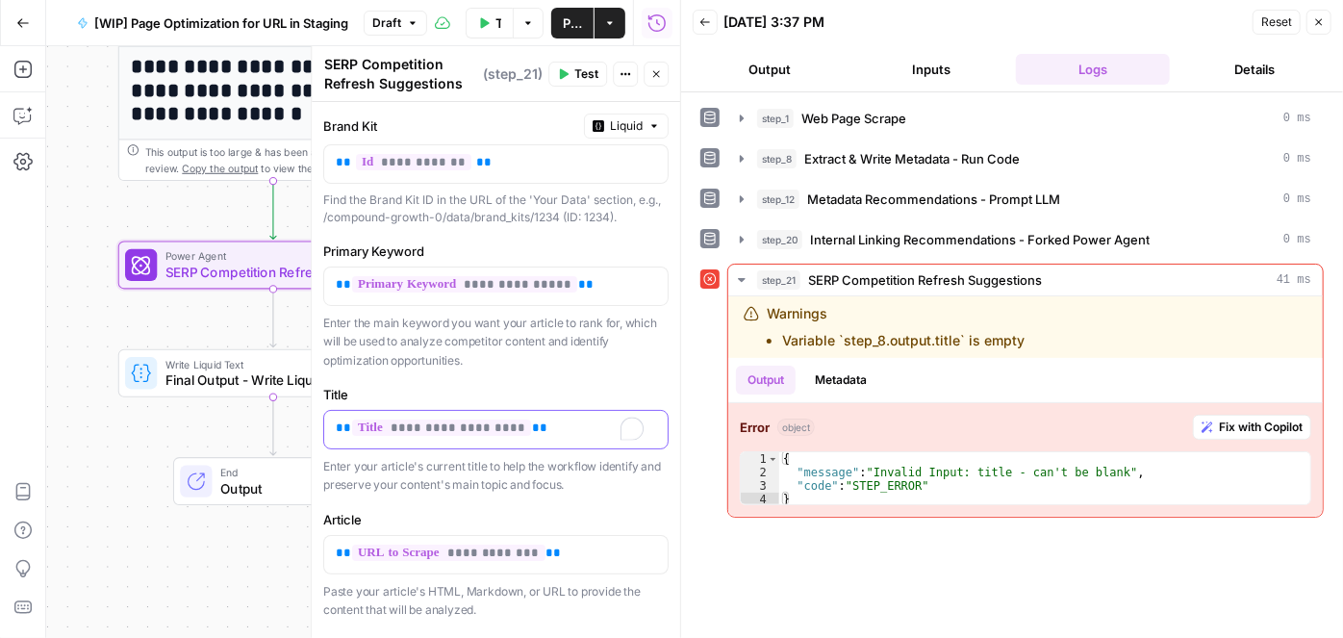
click at [534, 421] on p "**********" at bounding box center [496, 428] width 320 height 19
click at [643, 430] on button "Variables Menu" at bounding box center [650, 428] width 15 height 15
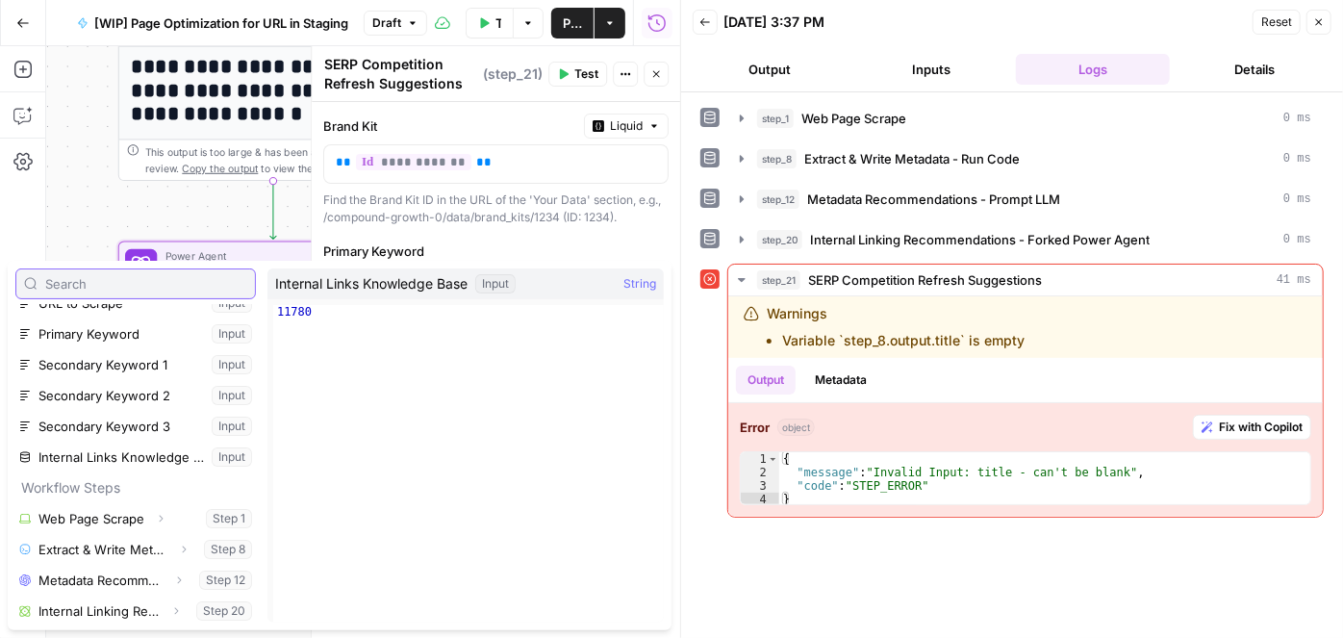
scroll to position [82, 0]
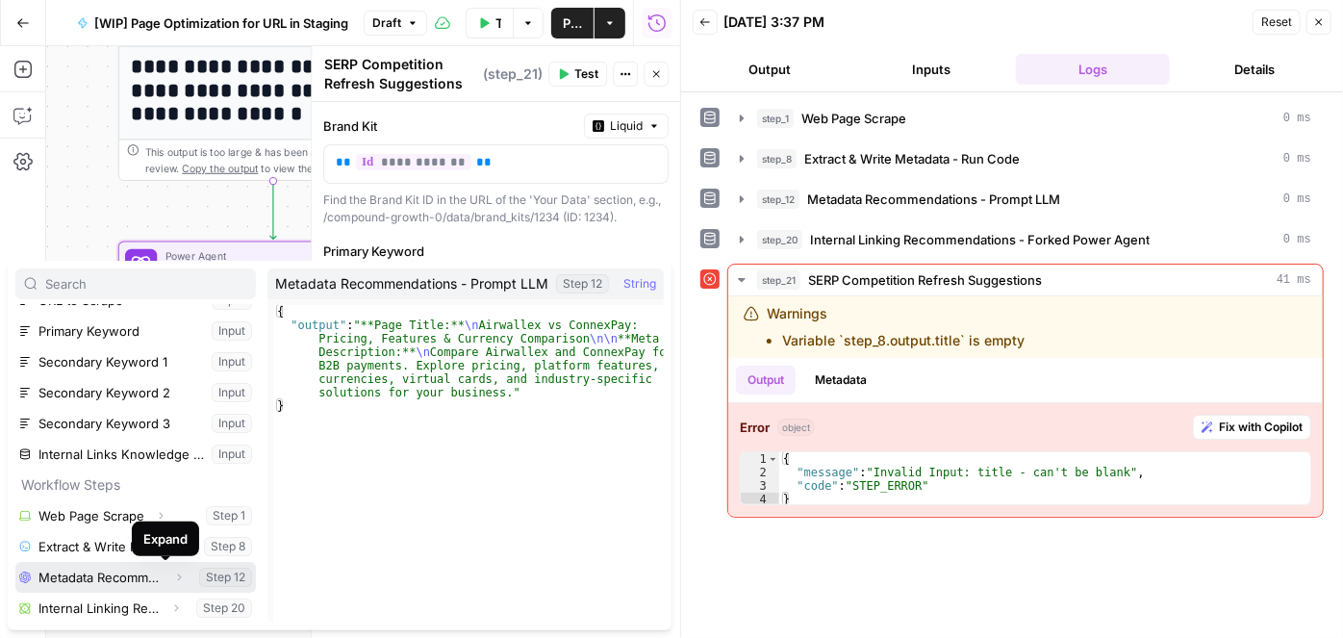
click at [173, 577] on button "Expand" at bounding box center [178, 577] width 25 height 25
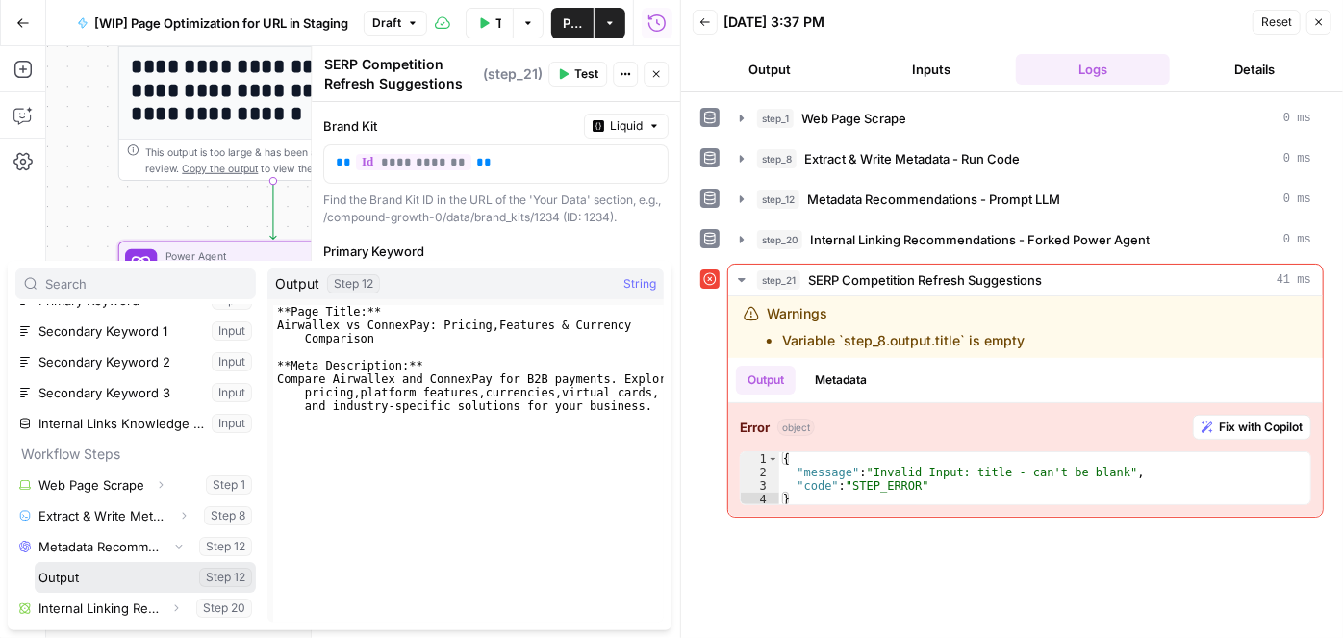
click at [113, 571] on button "Select variable Output" at bounding box center [145, 577] width 221 height 31
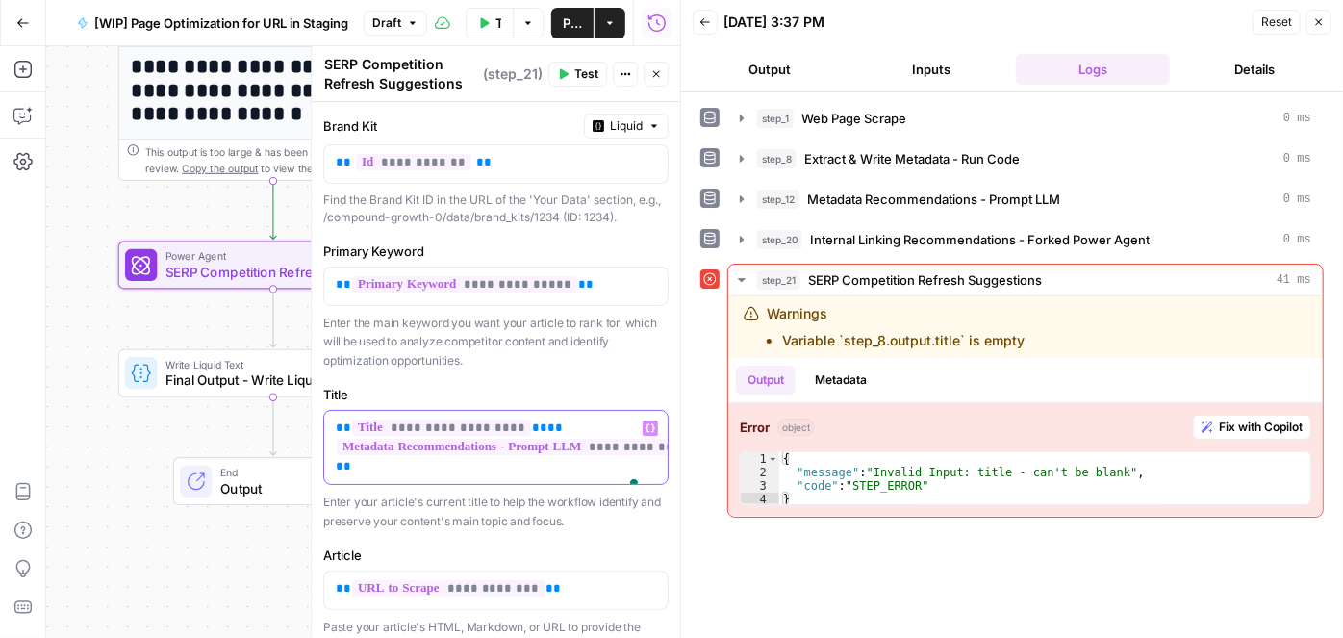
click at [513, 423] on p "**********" at bounding box center [496, 448] width 320 height 58
drag, startPoint x: 331, startPoint y: 417, endPoint x: 521, endPoint y: 429, distance: 190.0
click at [521, 429] on div "**********" at bounding box center [496, 447] width 344 height 73
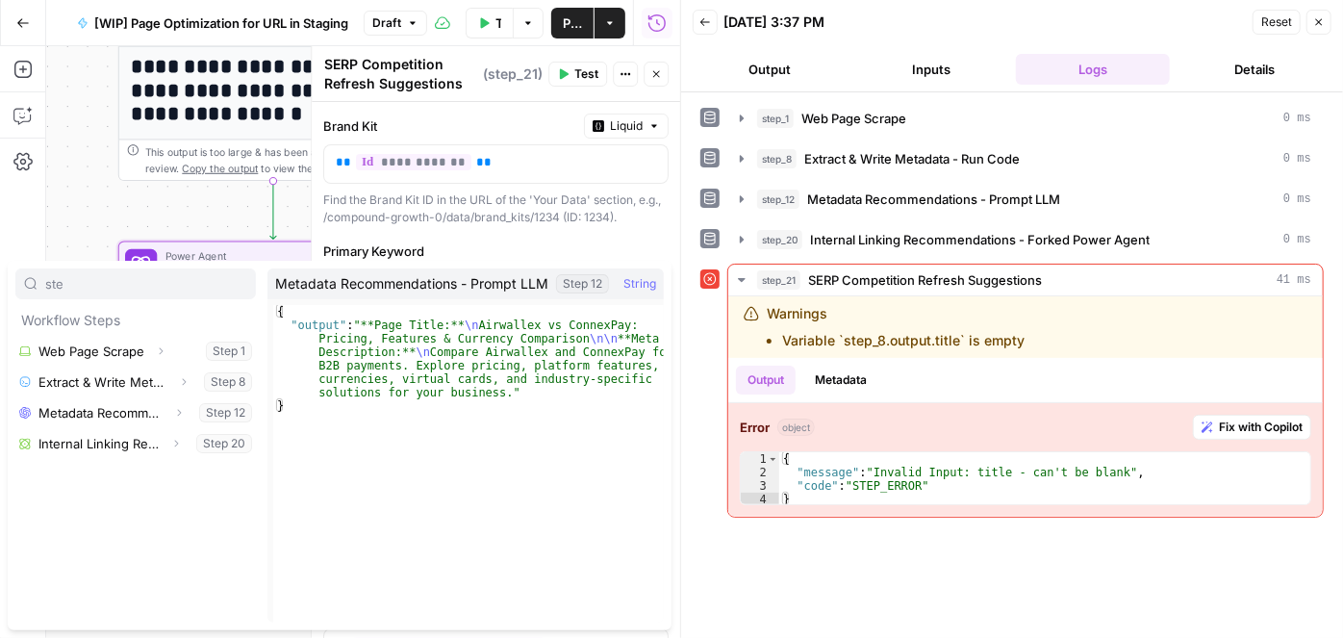
type input "ste"
click at [184, 413] on span "Expand" at bounding box center [184, 413] width 1 height 1
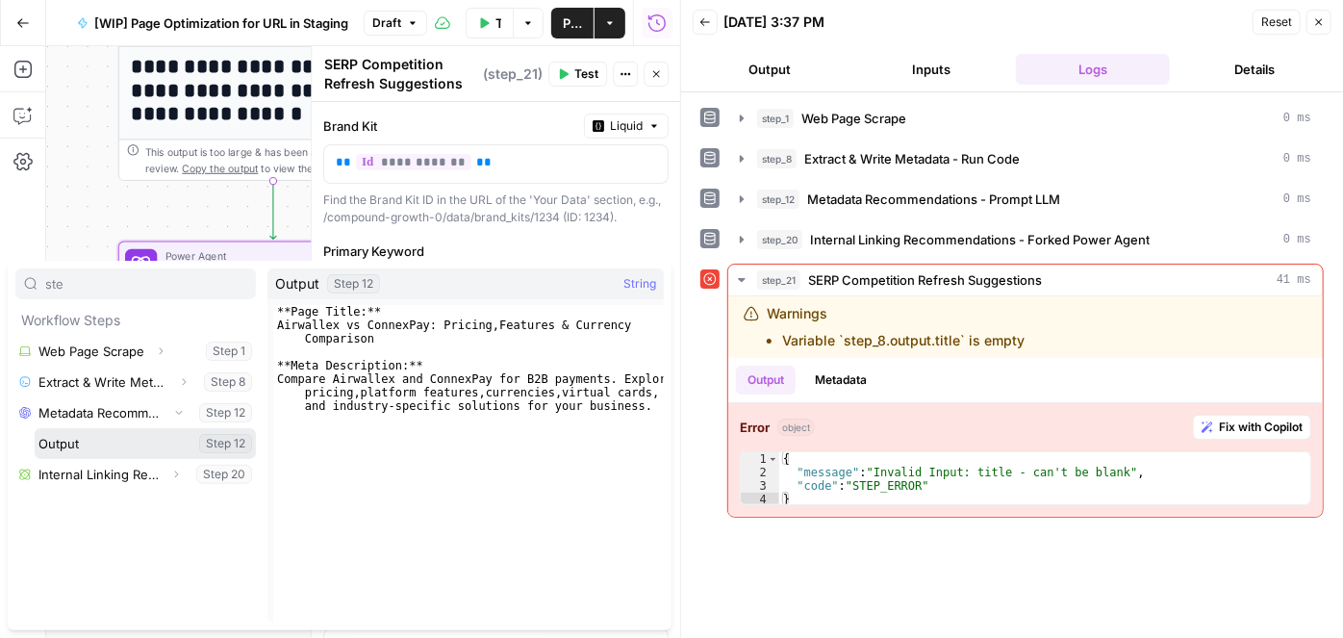
click at [220, 446] on button "Select variable Output" at bounding box center [145, 443] width 221 height 31
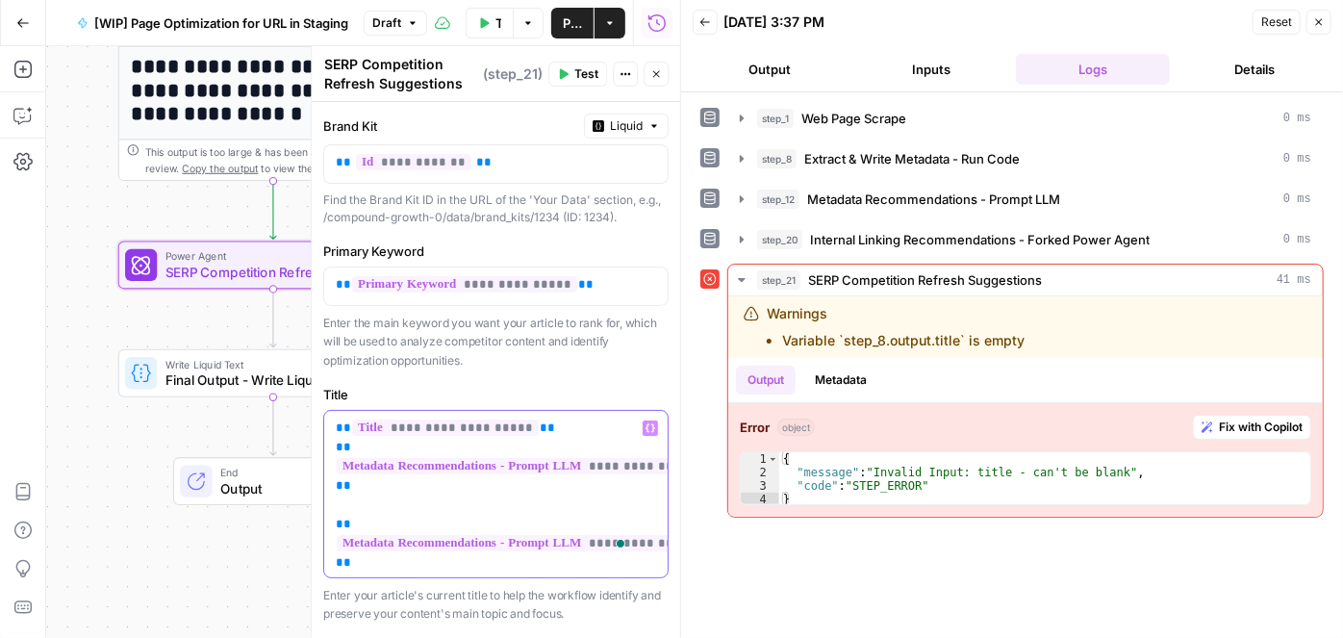
click at [532, 420] on p "**********" at bounding box center [483, 496] width 294 height 154
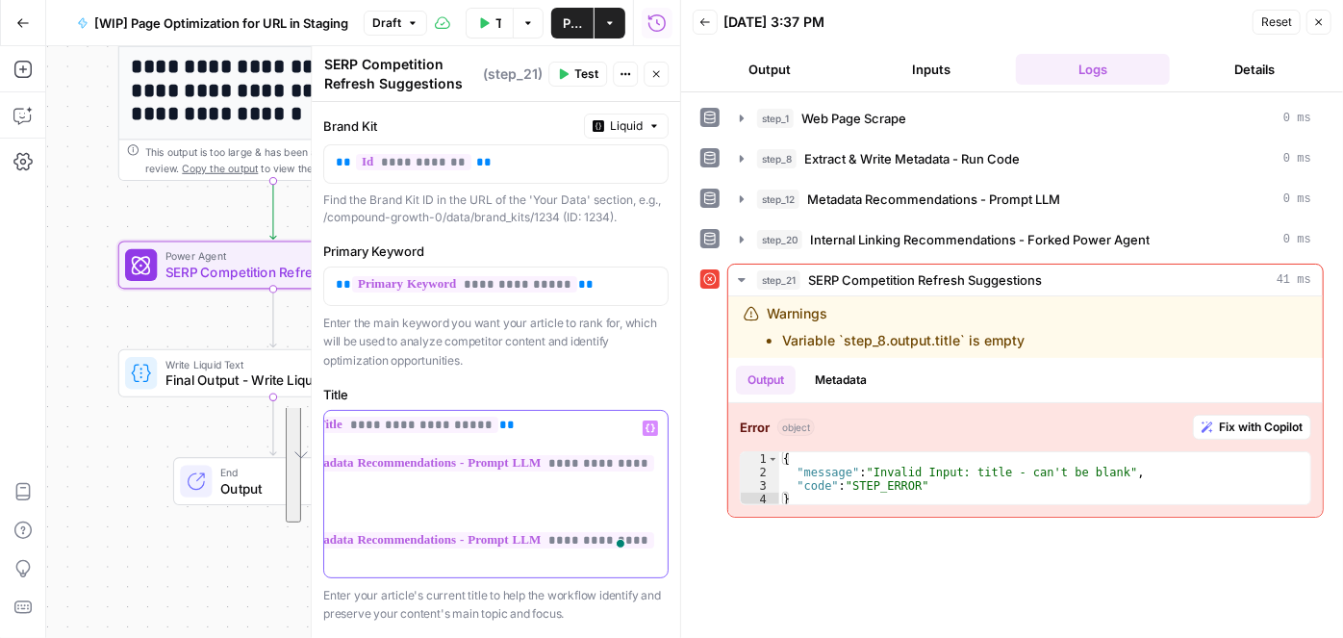
drag, startPoint x: 333, startPoint y: 444, endPoint x: 587, endPoint y: 560, distance: 279.4
click at [588, 560] on div "**********" at bounding box center [489, 494] width 331 height 166
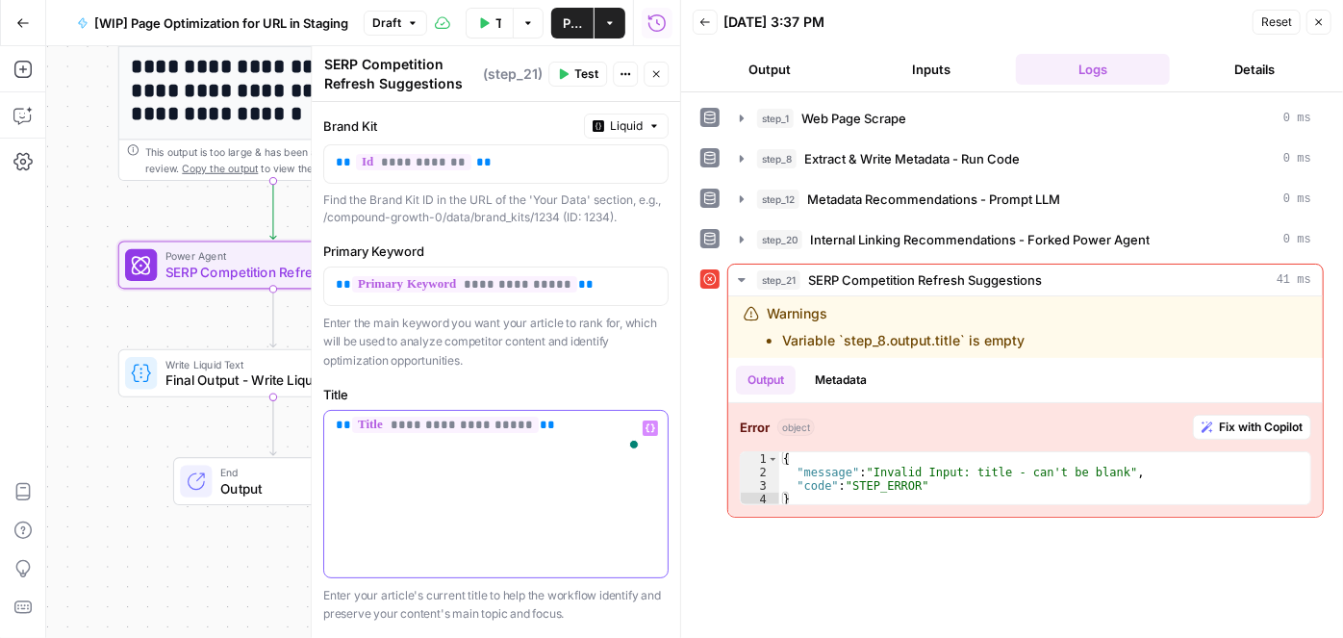
scroll to position [0, 0]
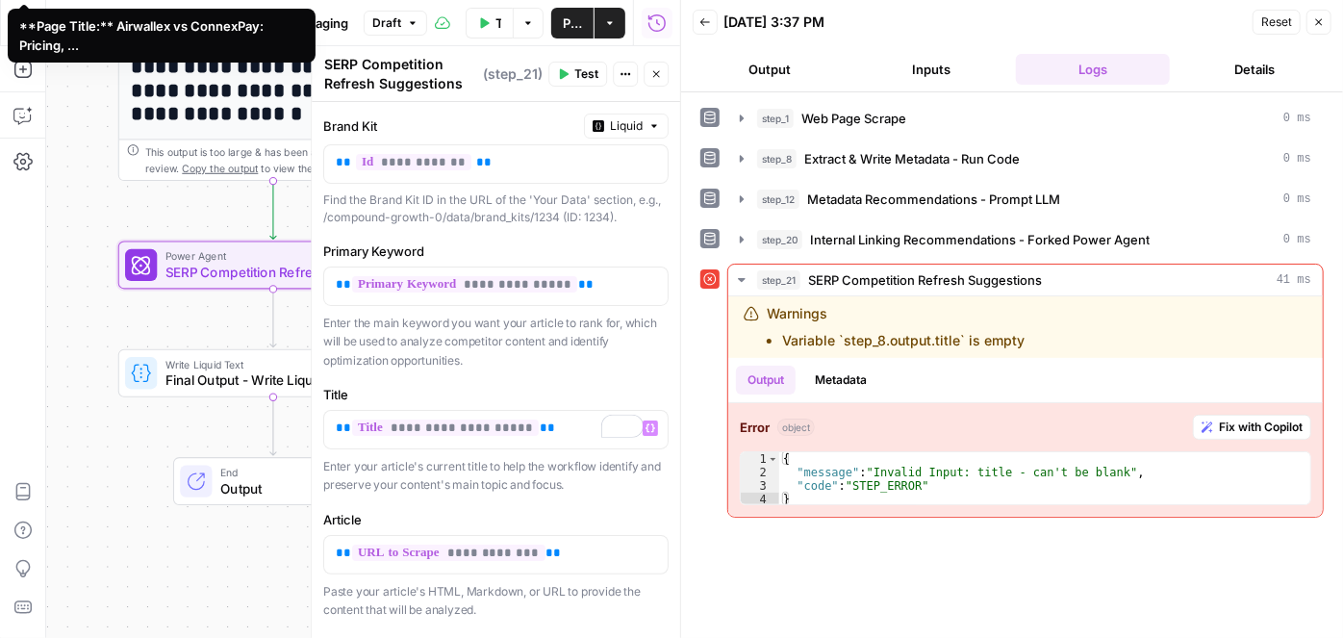
click at [579, 75] on span "Test" at bounding box center [586, 73] width 24 height 17
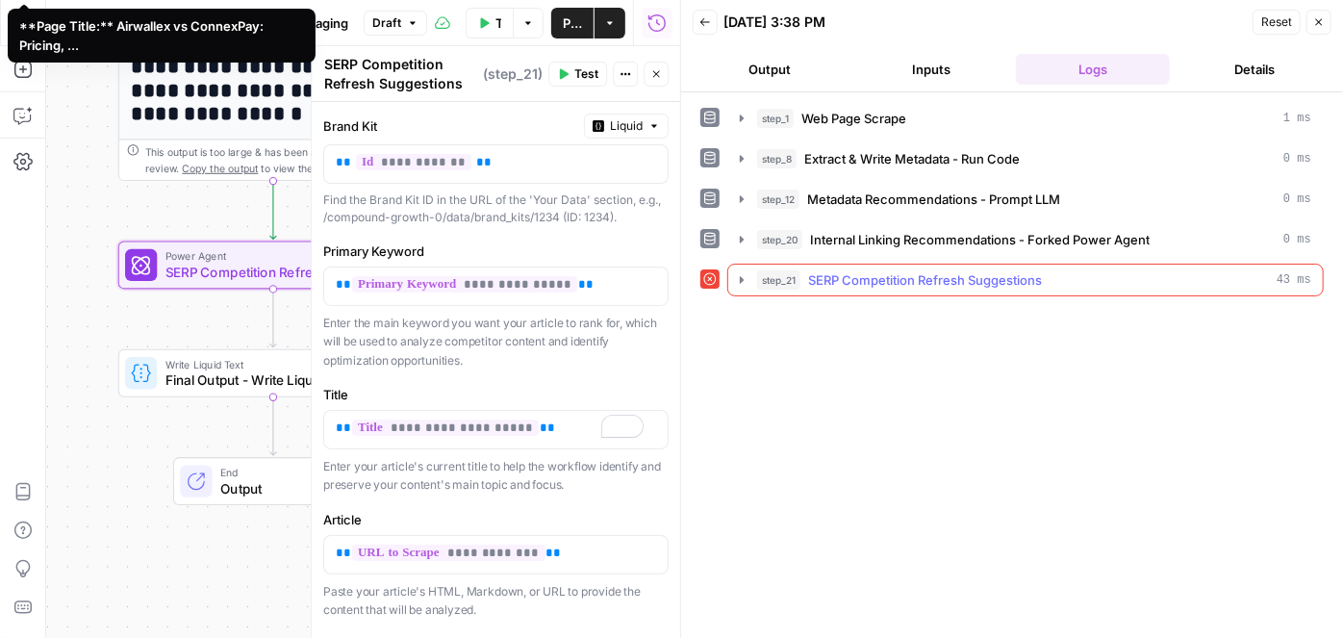
click at [737, 282] on icon "button" at bounding box center [741, 279] width 15 height 15
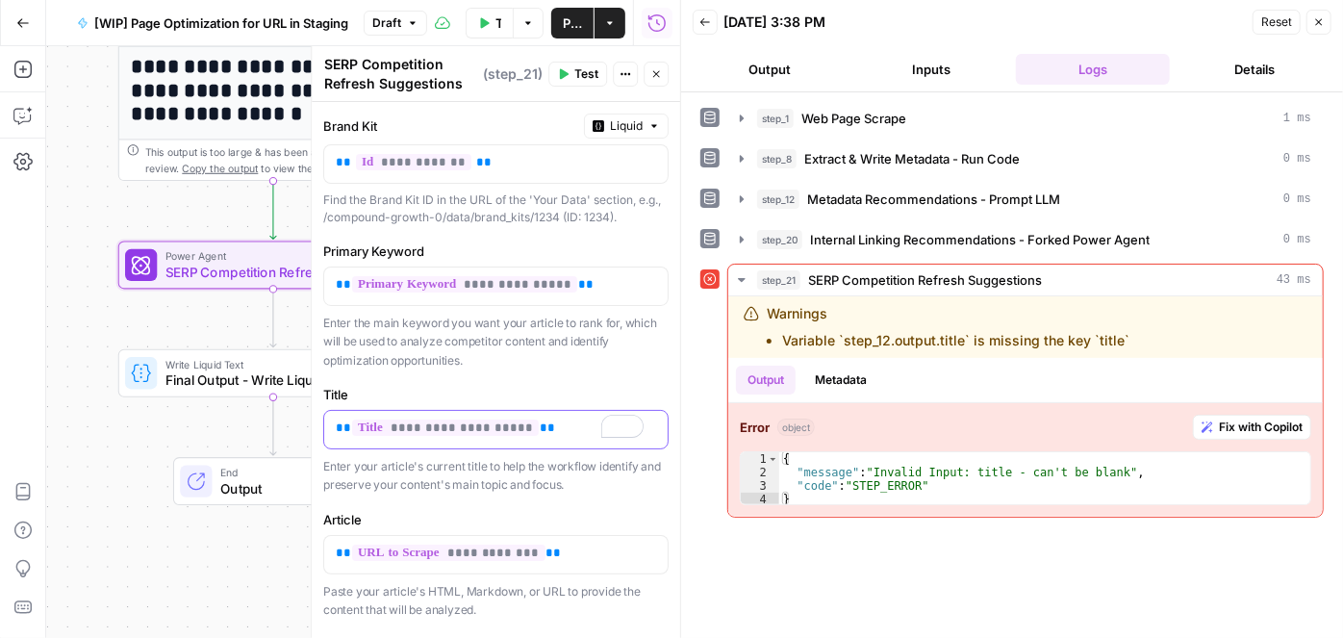
click at [533, 419] on p "**********" at bounding box center [490, 428] width 308 height 19
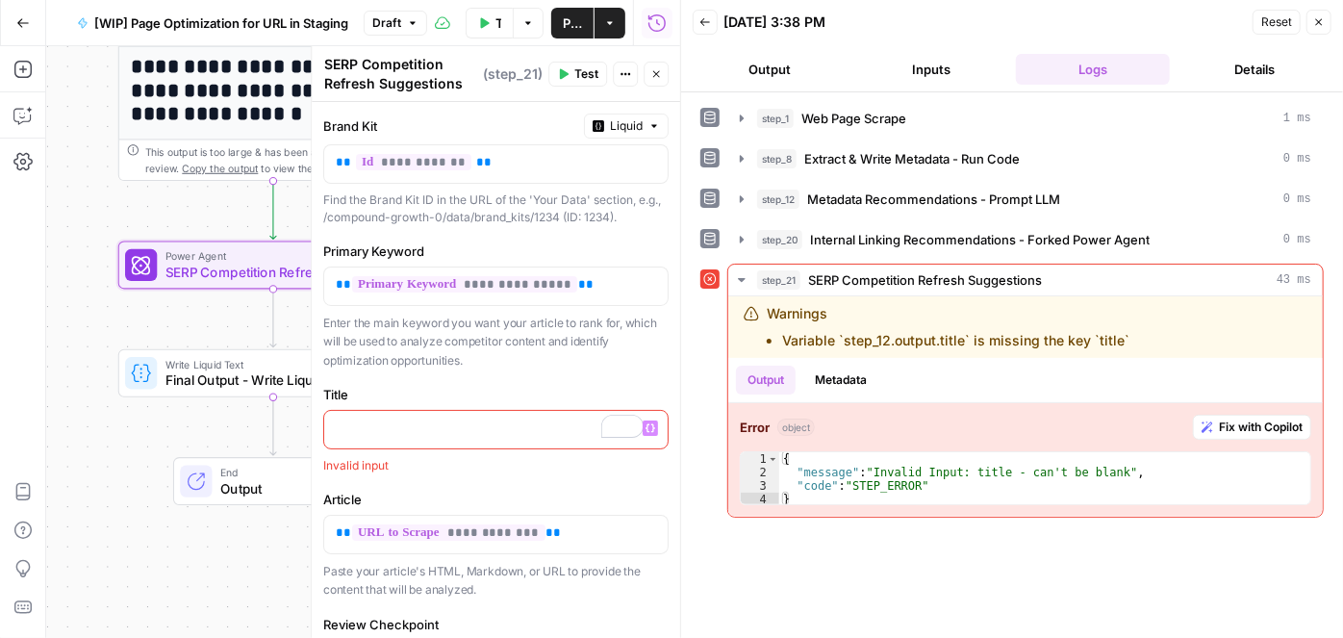
click at [643, 422] on button "Variables Menu" at bounding box center [650, 428] width 15 height 15
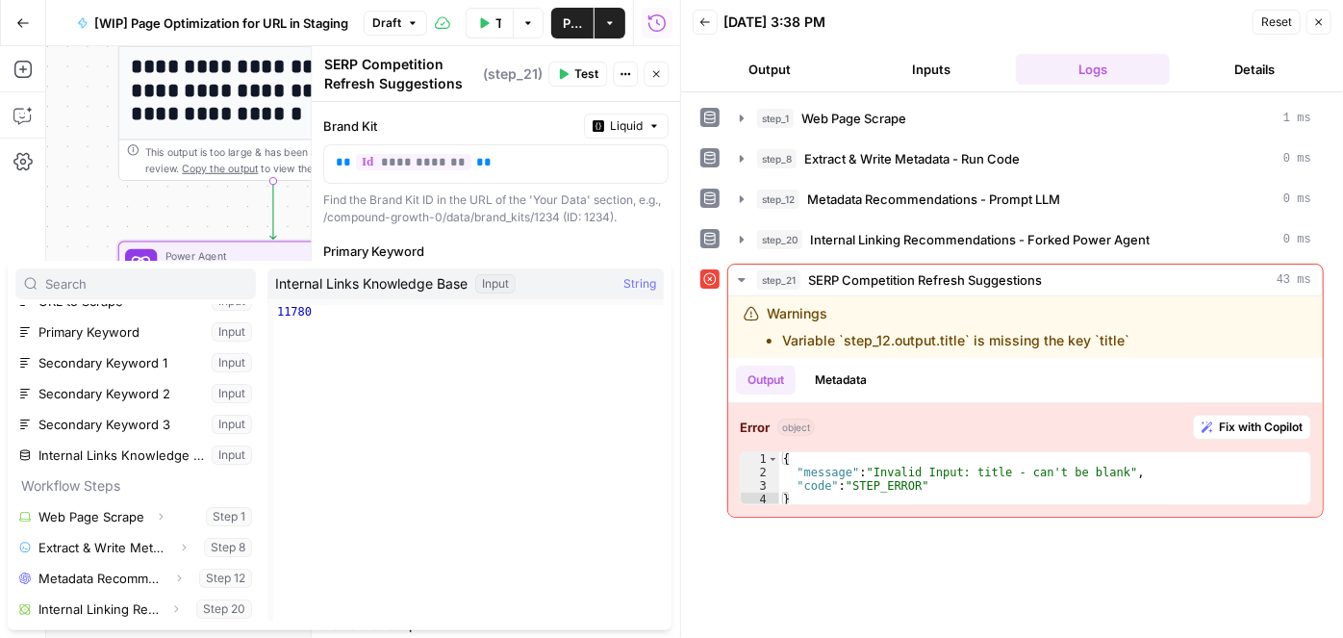
scroll to position [82, 0]
click at [97, 207] on div "**********" at bounding box center [363, 342] width 634 height 592
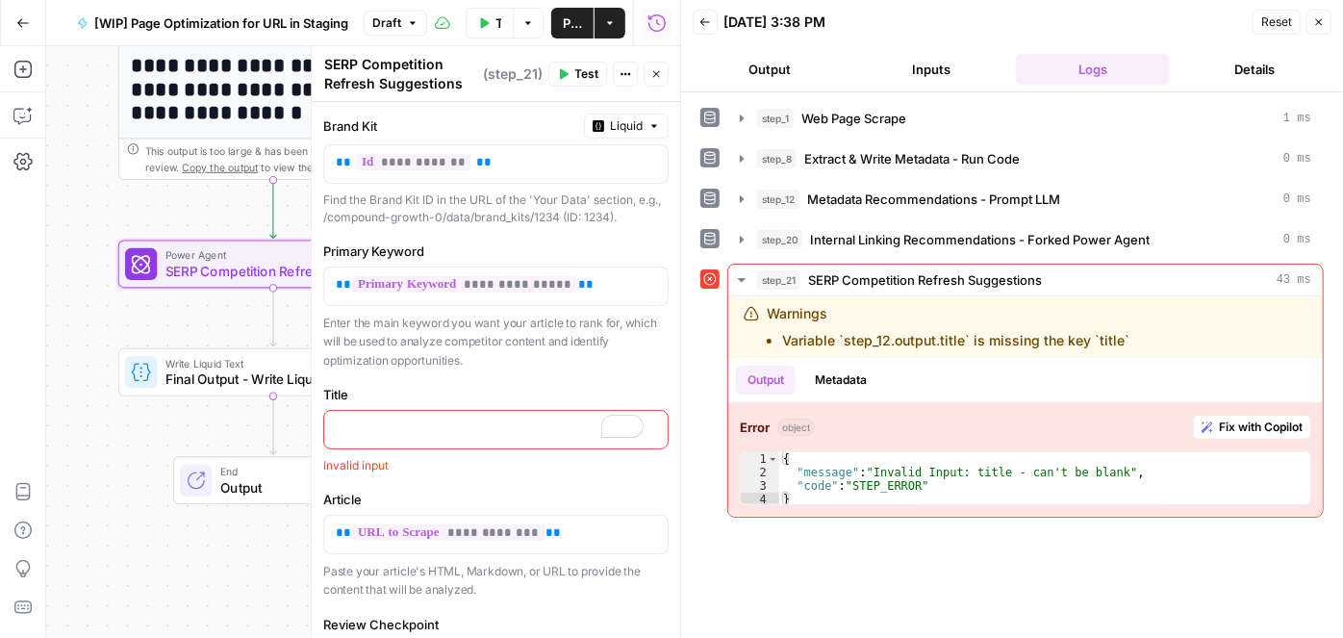
click at [654, 78] on icon "button" at bounding box center [656, 74] width 12 height 12
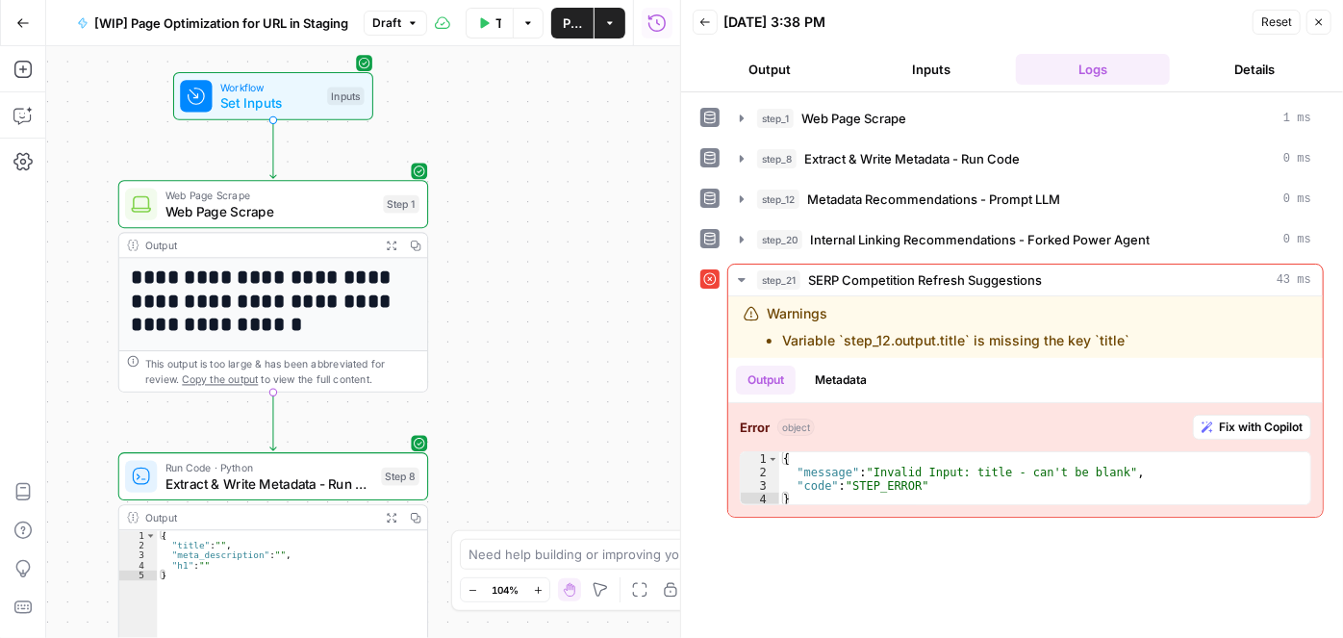
click at [223, 483] on span "Extract & Write Metadata - Run Code" at bounding box center [270, 483] width 208 height 20
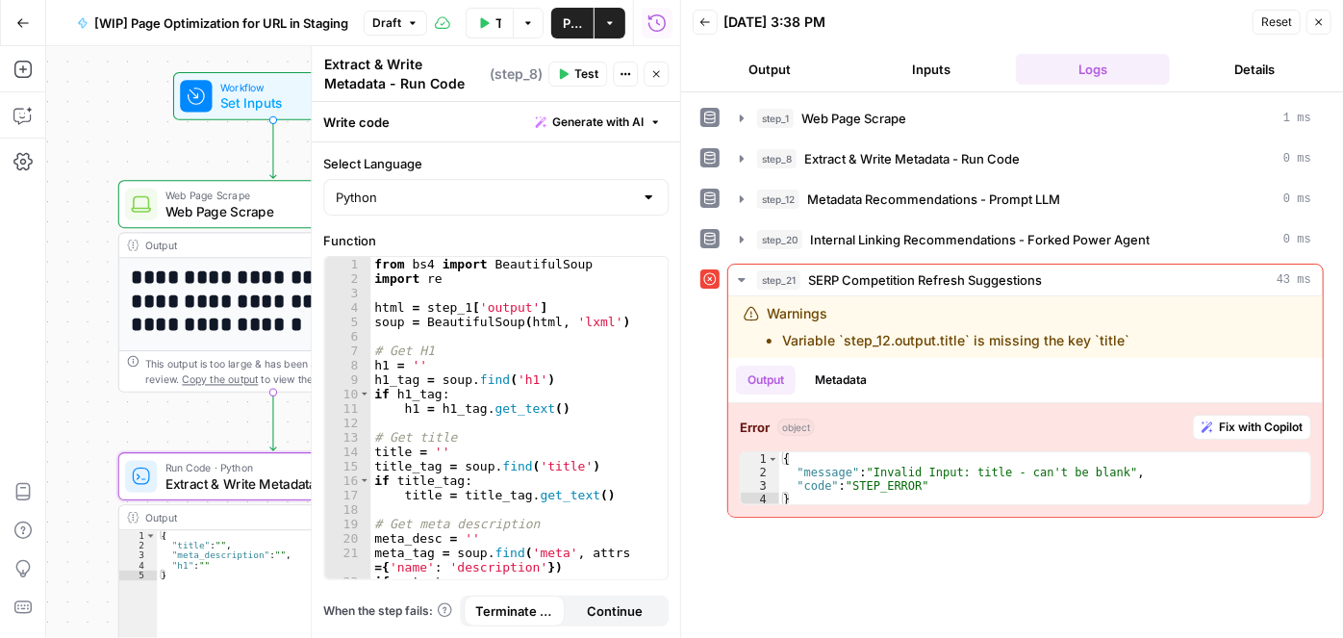
click at [88, 173] on div "**********" at bounding box center [363, 342] width 634 height 592
click at [661, 68] on icon "button" at bounding box center [656, 74] width 12 height 12
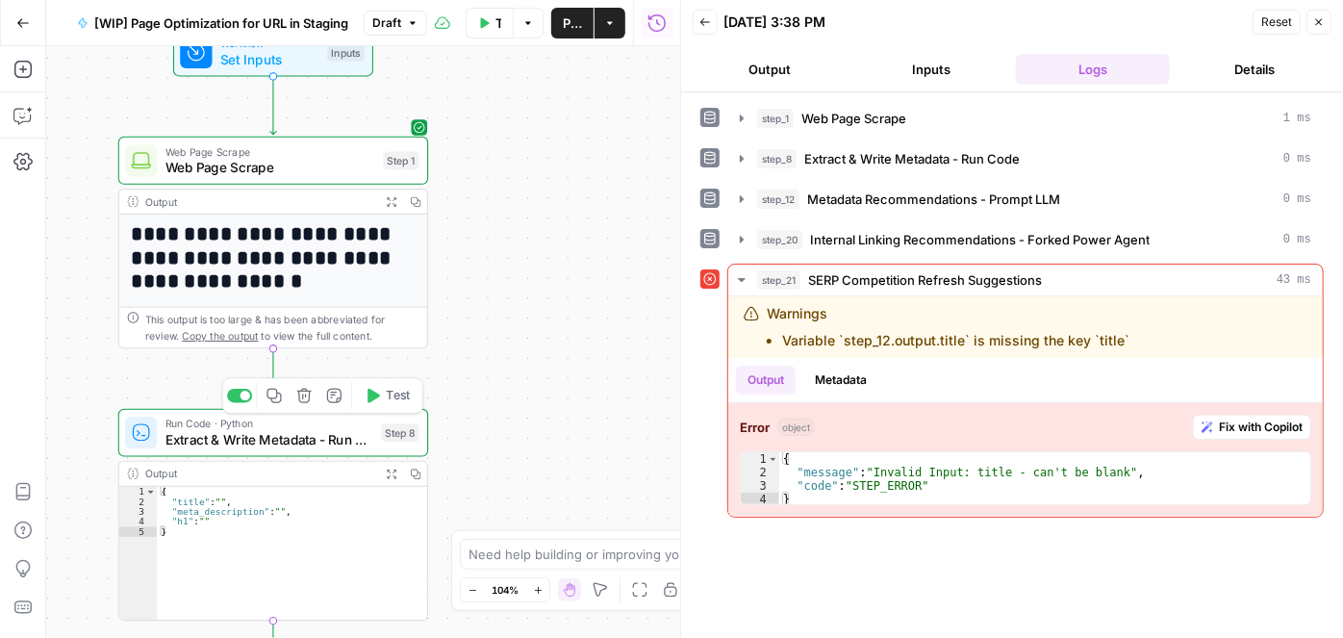
click at [228, 442] on span "Extract & Write Metadata - Run Code" at bounding box center [270, 440] width 208 height 20
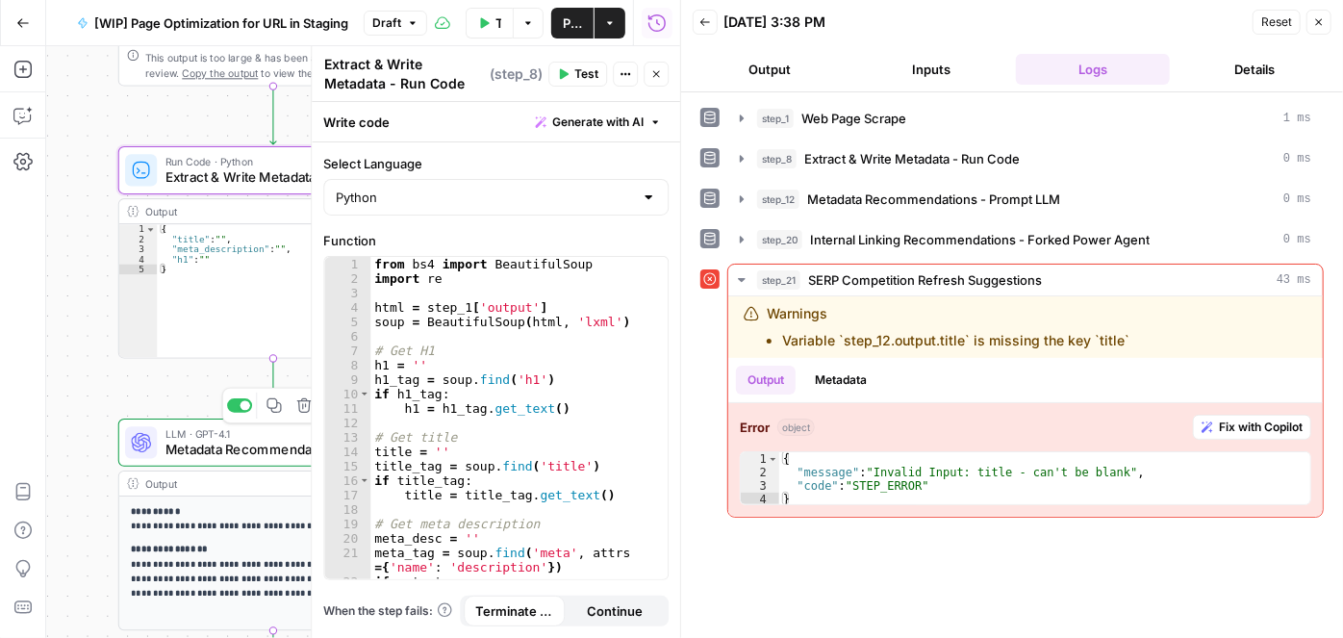
click at [178, 449] on span "Metadata Recommendations - Prompt LLM" at bounding box center [268, 450] width 204 height 20
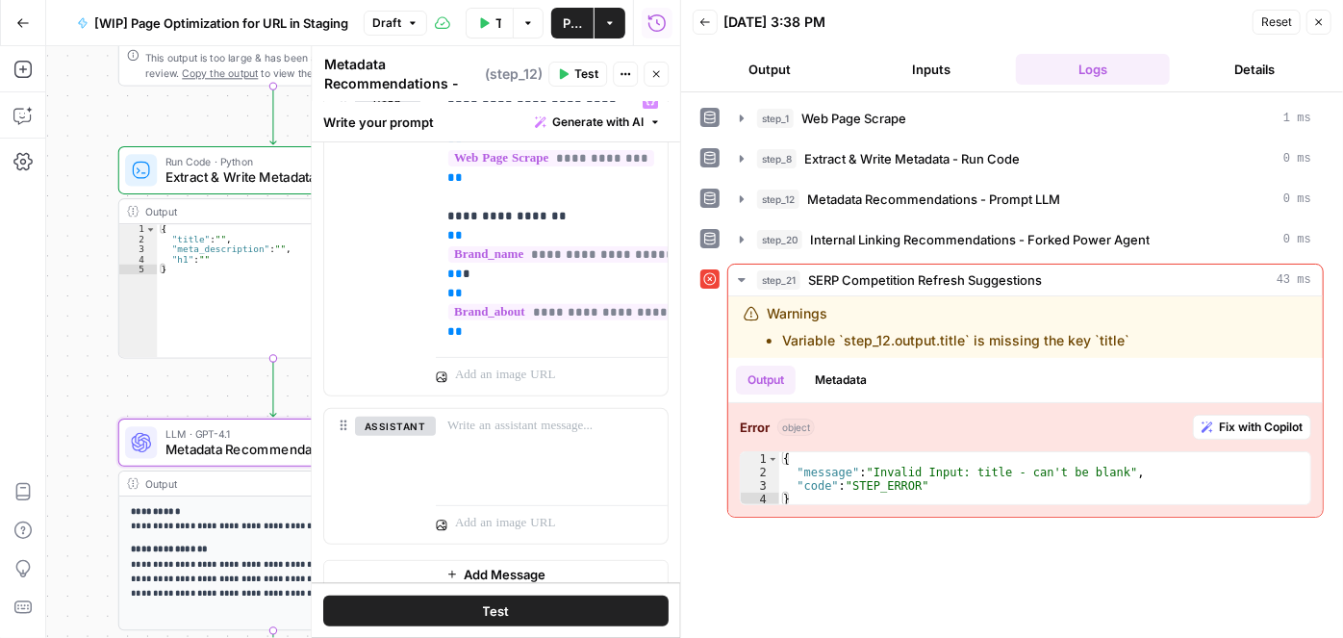
scroll to position [305, 0]
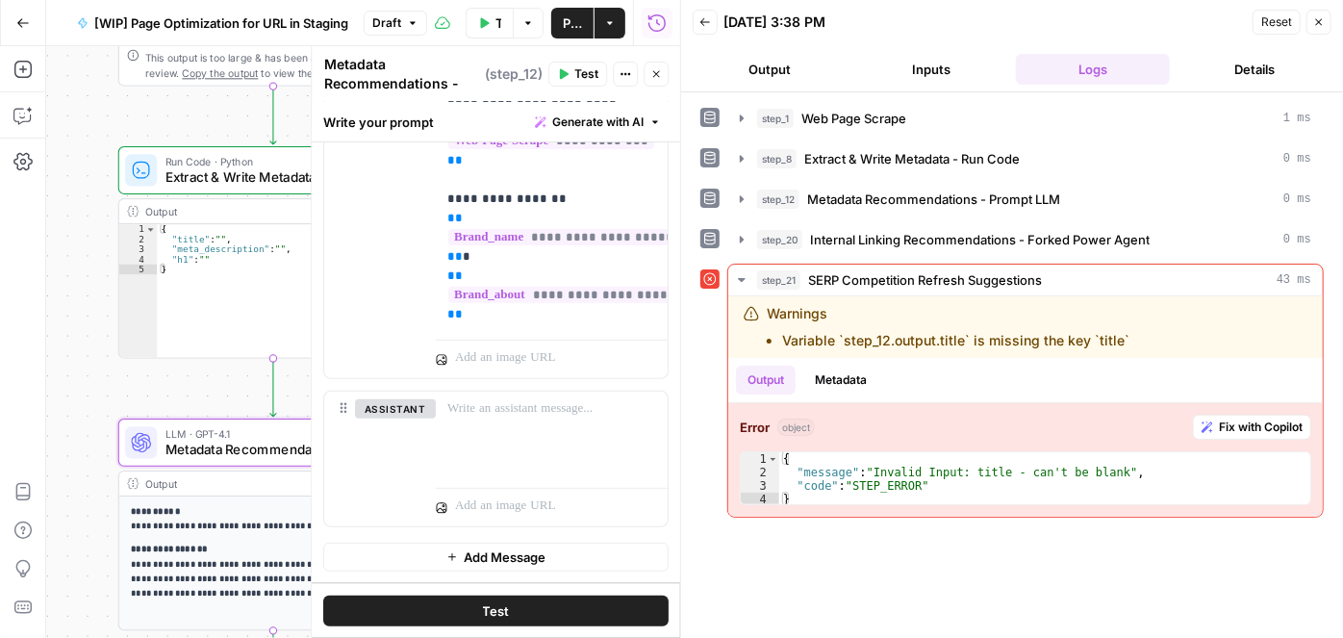
click at [659, 69] on icon "button" at bounding box center [656, 74] width 12 height 12
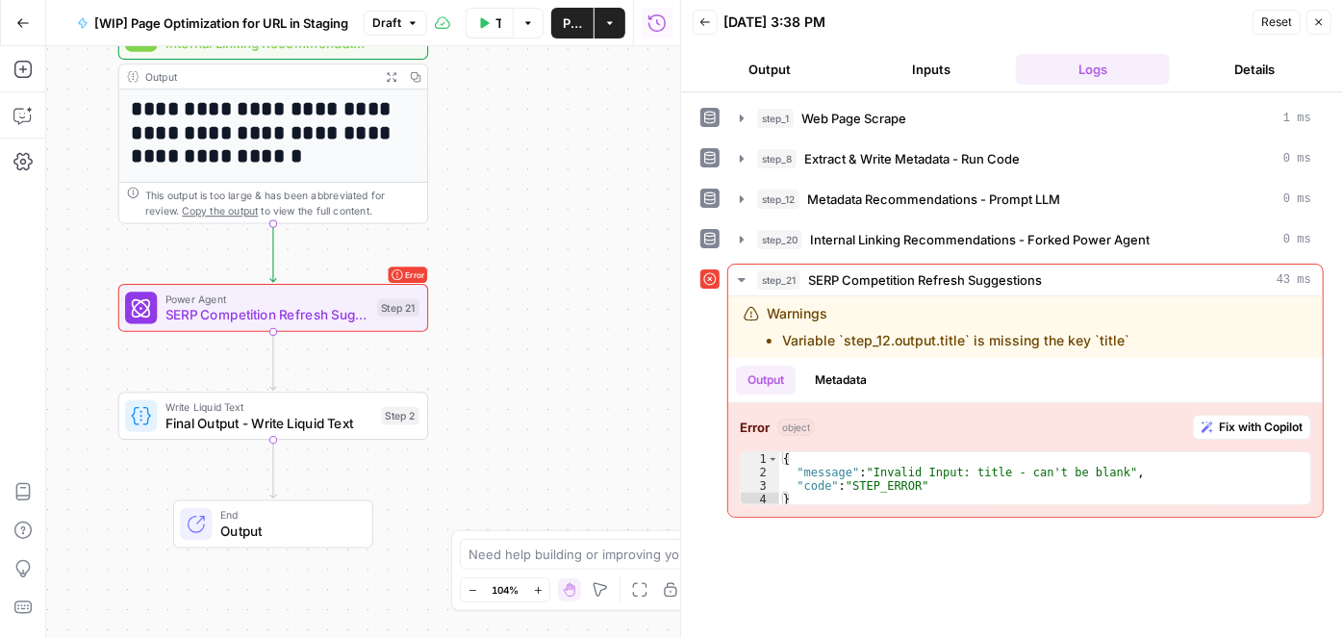
click at [269, 308] on span "SERP Competition Refresh Suggestions" at bounding box center [268, 315] width 204 height 20
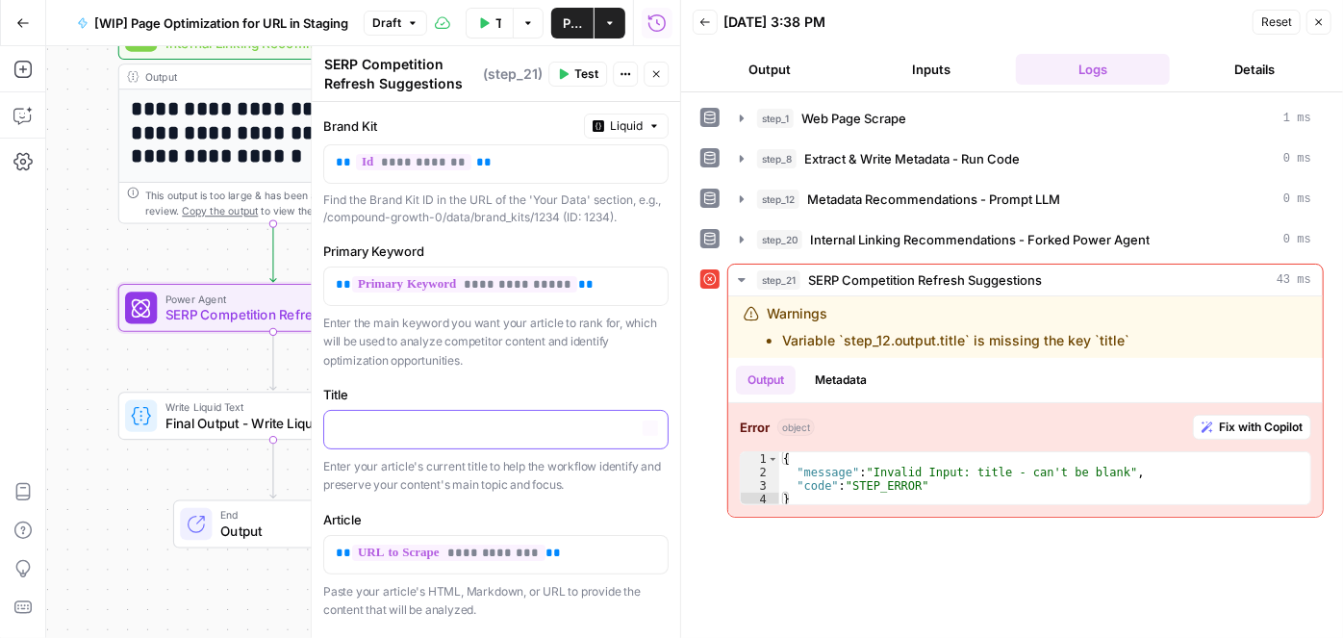
click at [419, 440] on div at bounding box center [496, 430] width 344 height 38
click at [646, 429] on icon "button" at bounding box center [651, 428] width 10 height 10
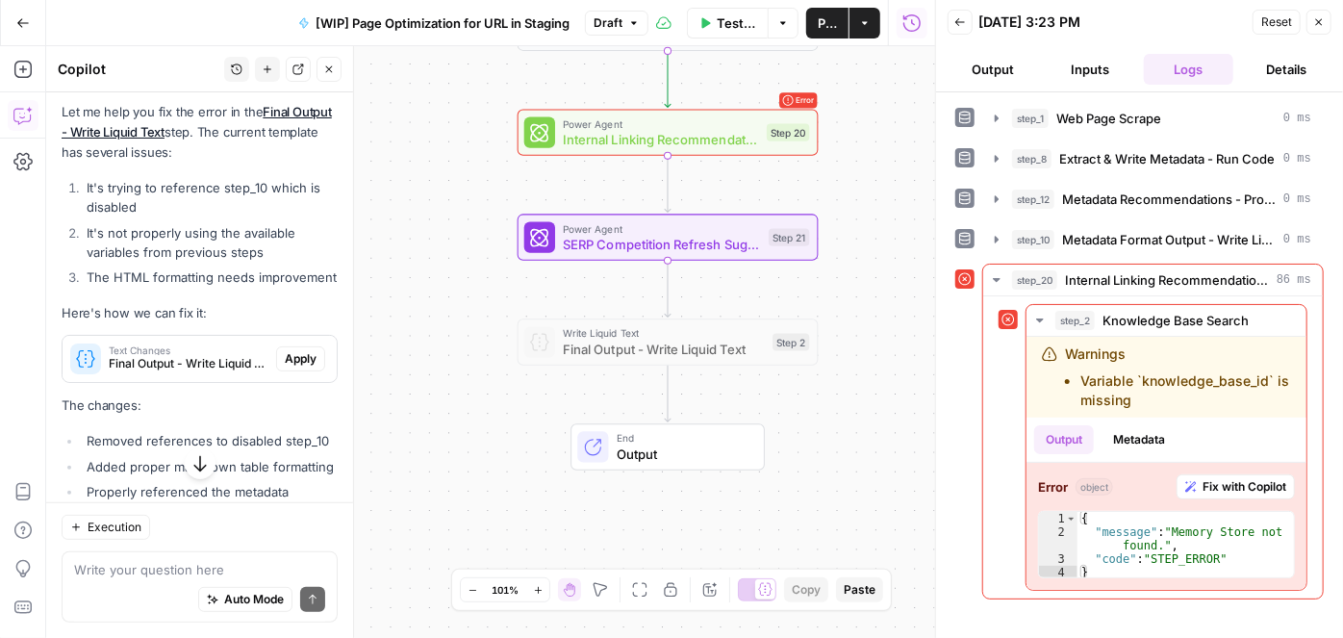
scroll to position [262, 0]
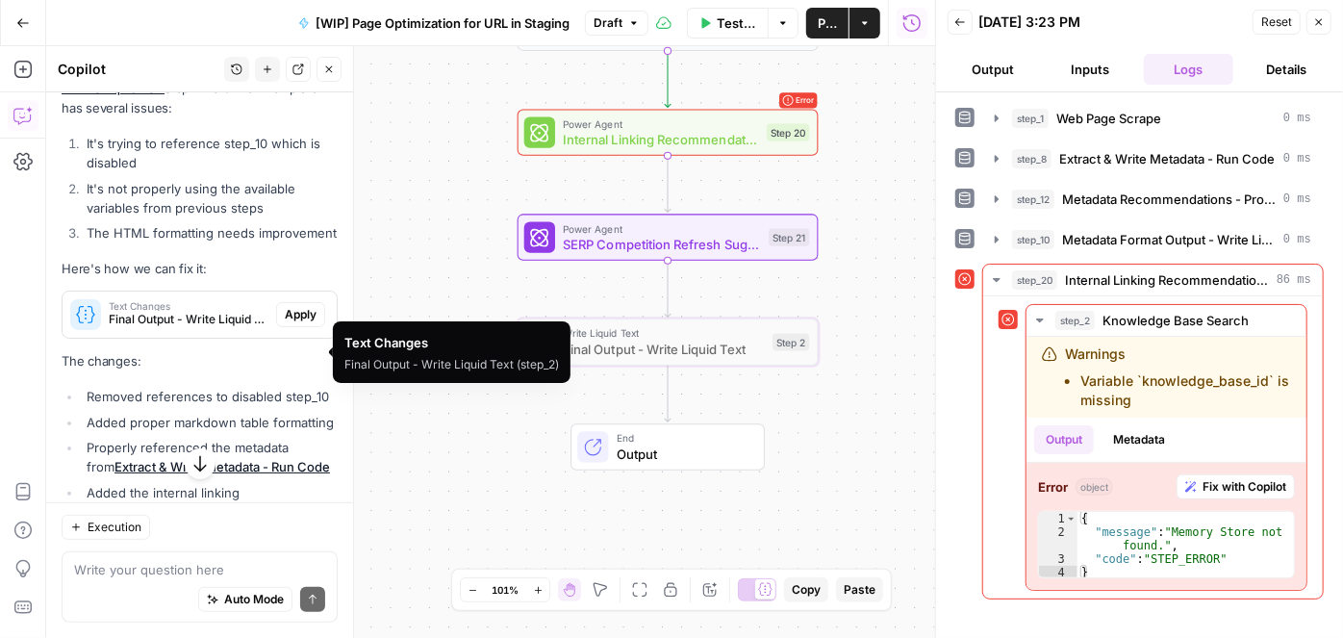
click at [183, 311] on span "Text Changes" at bounding box center [189, 306] width 160 height 10
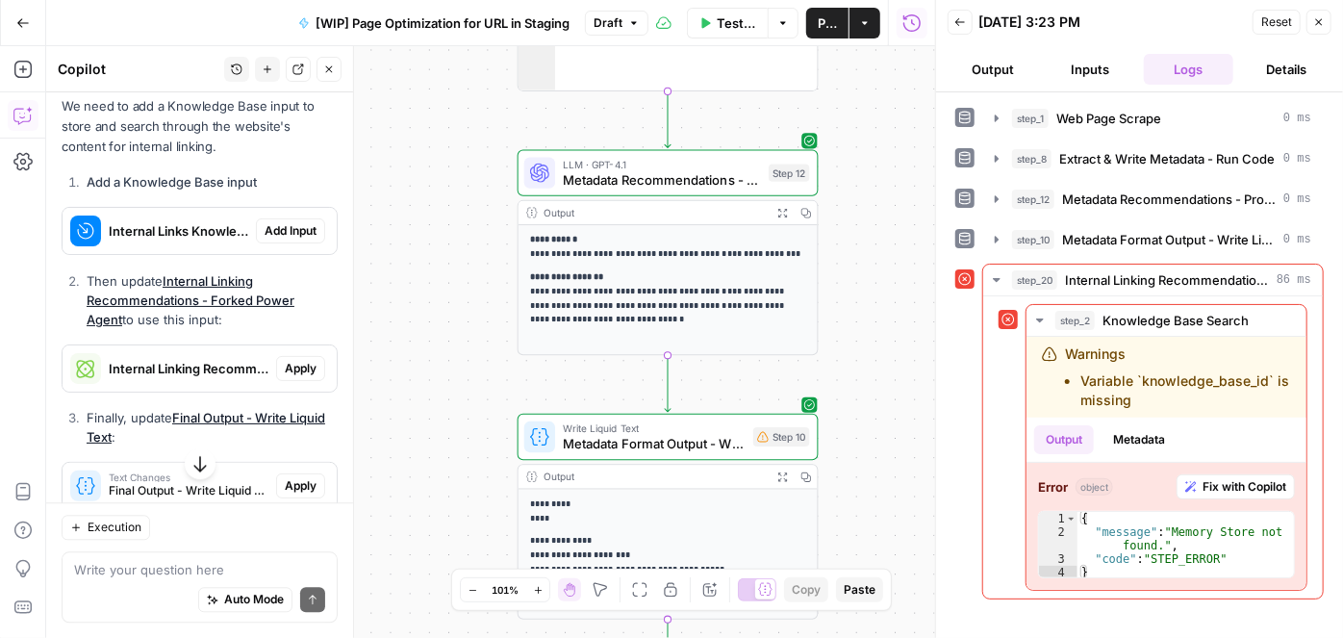
scroll to position [2099, 0]
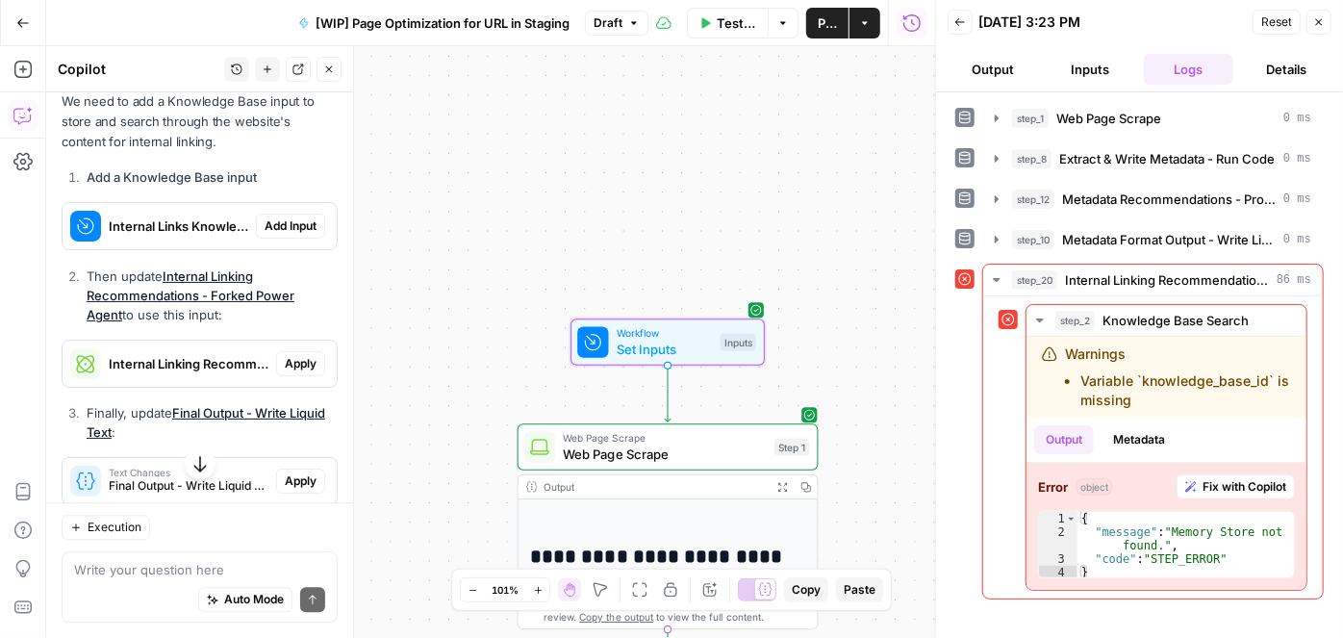
click at [175, 236] on span "Internal Links Knowledge Base" at bounding box center [179, 226] width 140 height 19
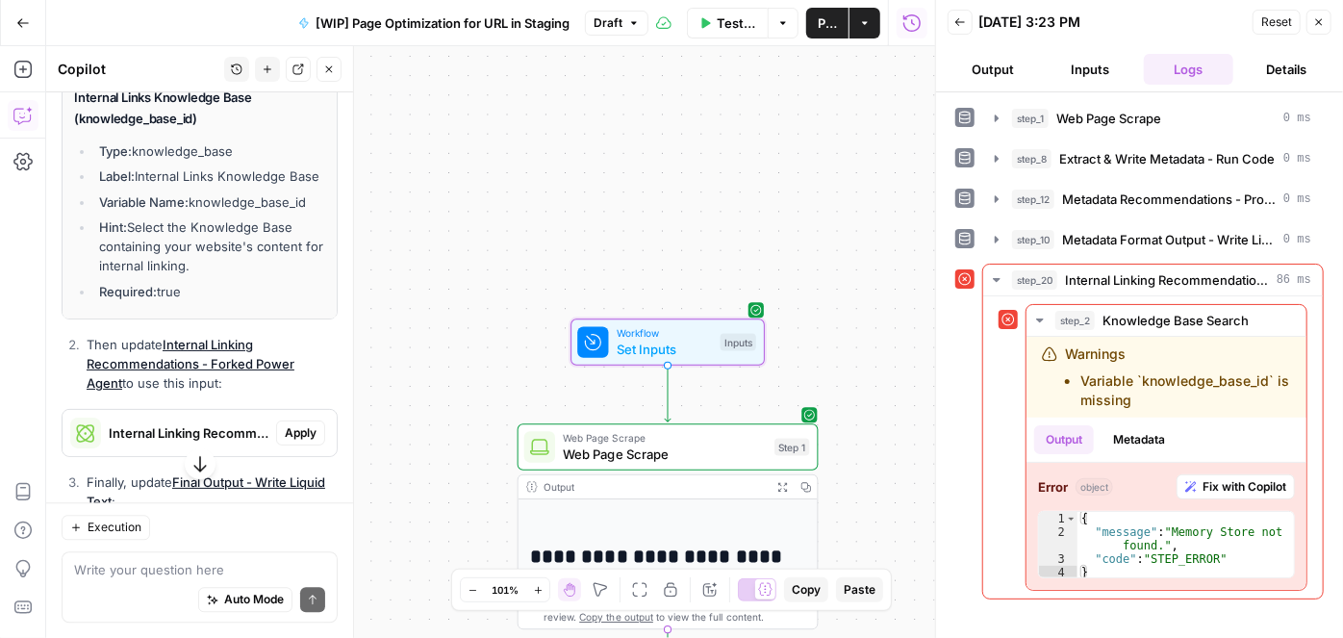
scroll to position [2274, 0]
click at [265, 60] on span "Add Input" at bounding box center [291, 50] width 52 height 17
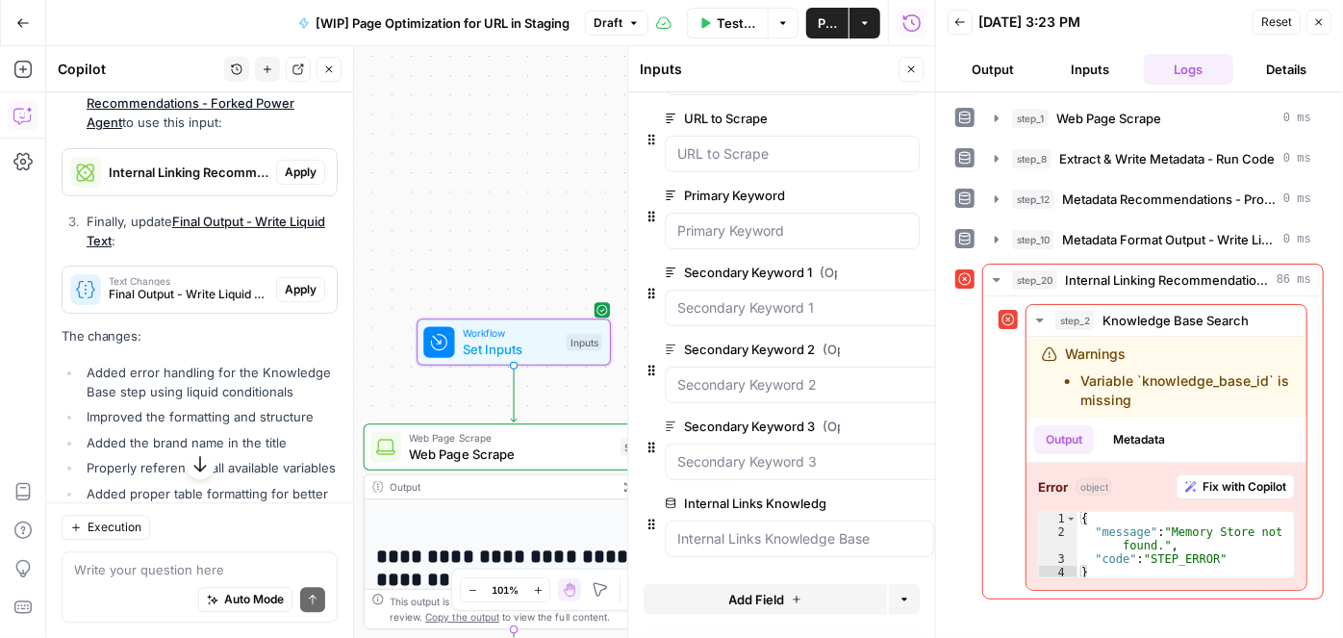
scroll to position [2655, 0]
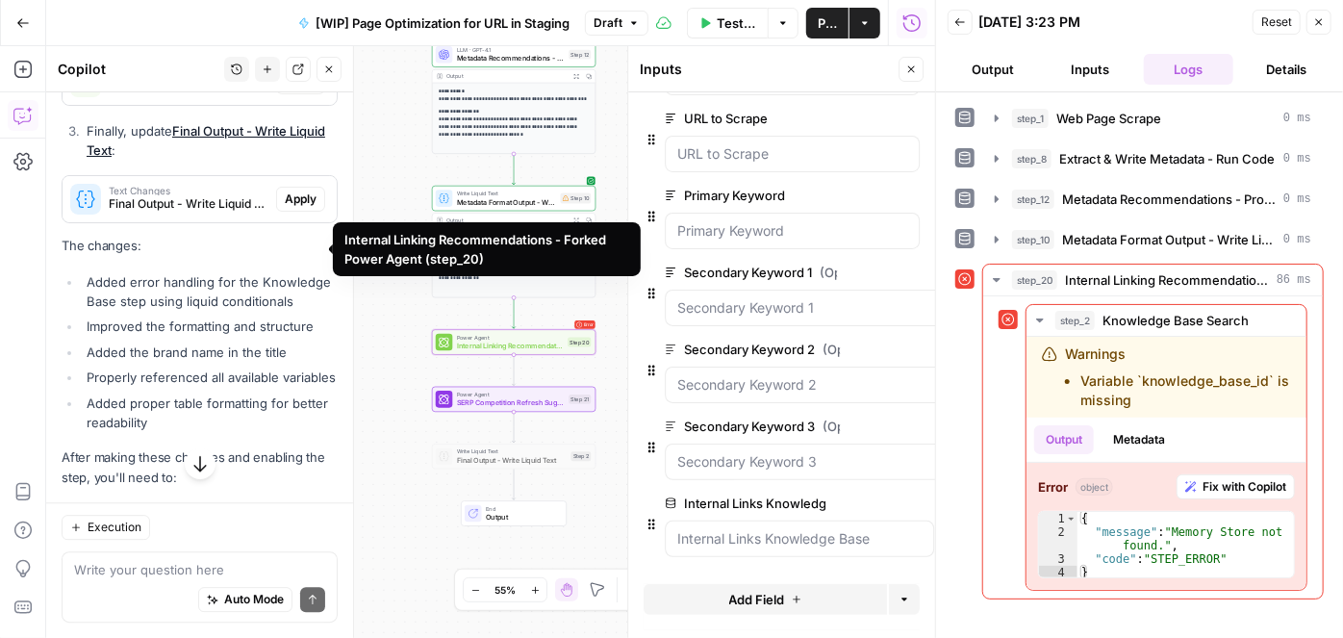
click at [204, 91] on span "Internal Linking Recommendations - Forked Power Agent (step_20)" at bounding box center [189, 81] width 160 height 19
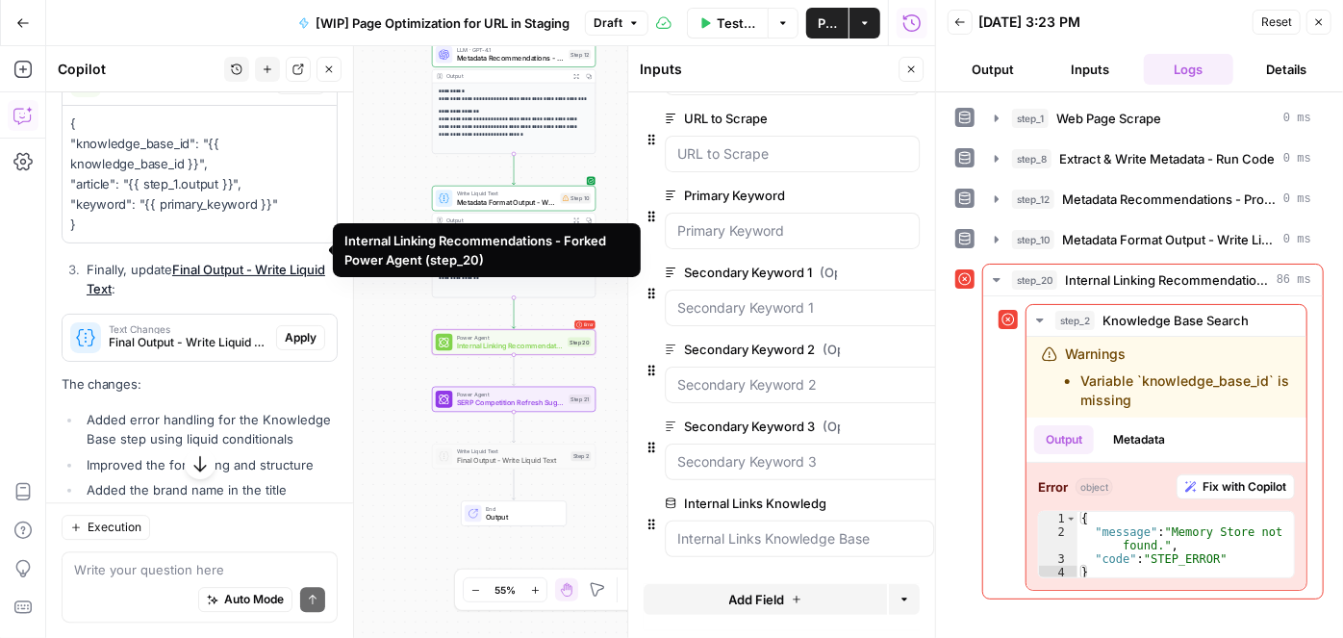
click at [285, 90] on span "Apply" at bounding box center [301, 81] width 32 height 17
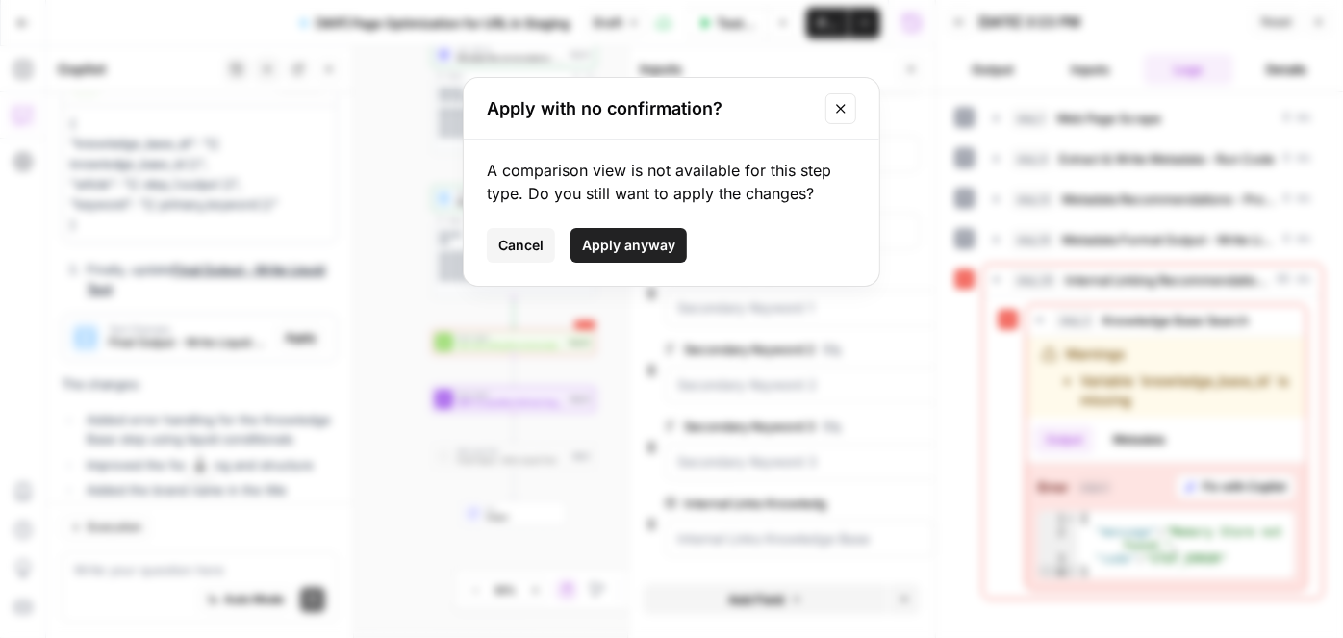
click at [600, 246] on span "Apply anyway" at bounding box center [628, 245] width 93 height 19
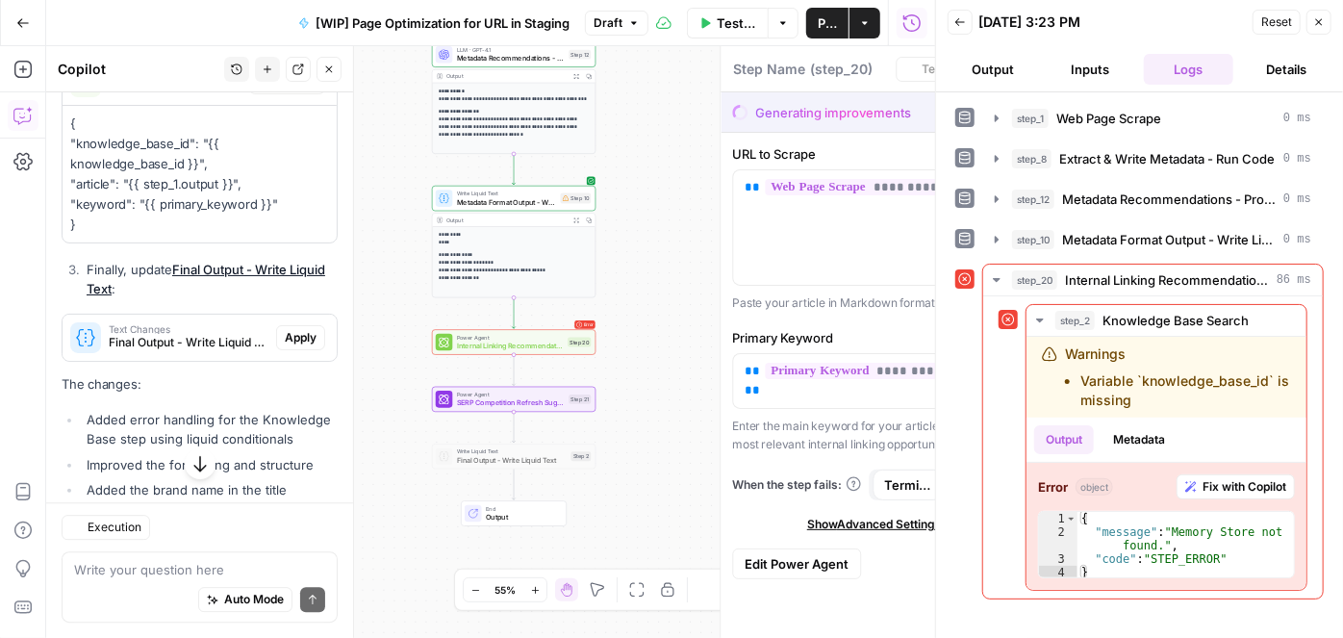
type textarea "Internal Linking Recommendations - Forked Power Agent"
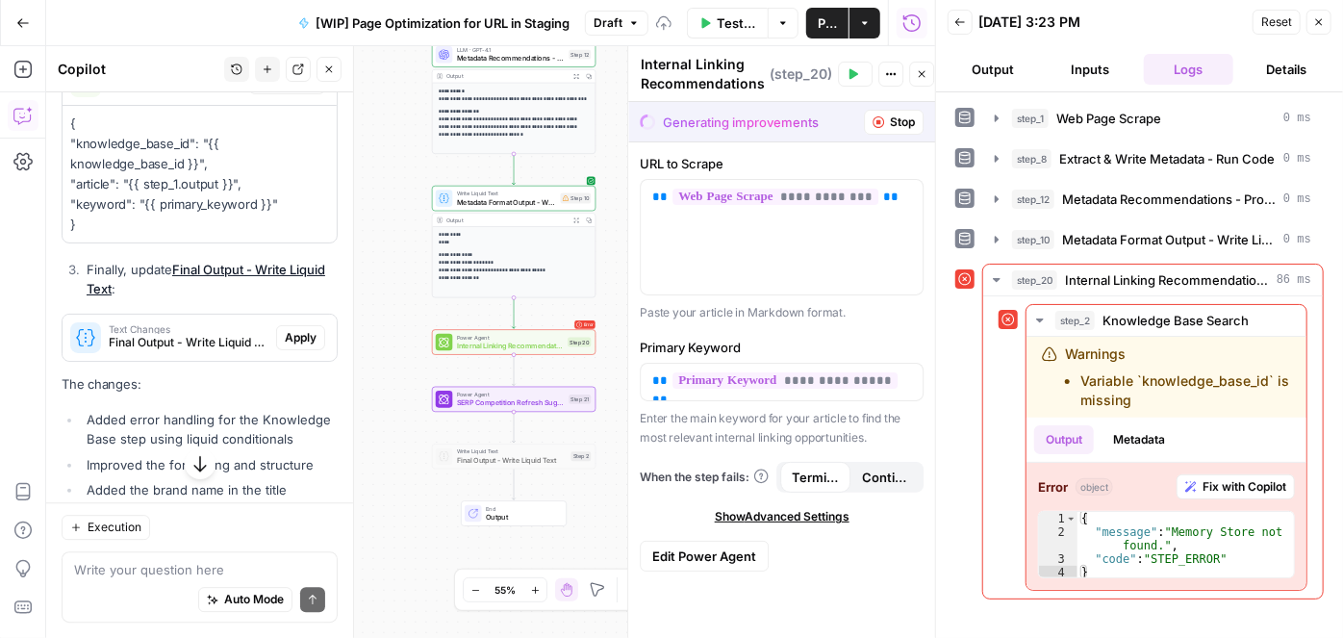
scroll to position [2918, 0]
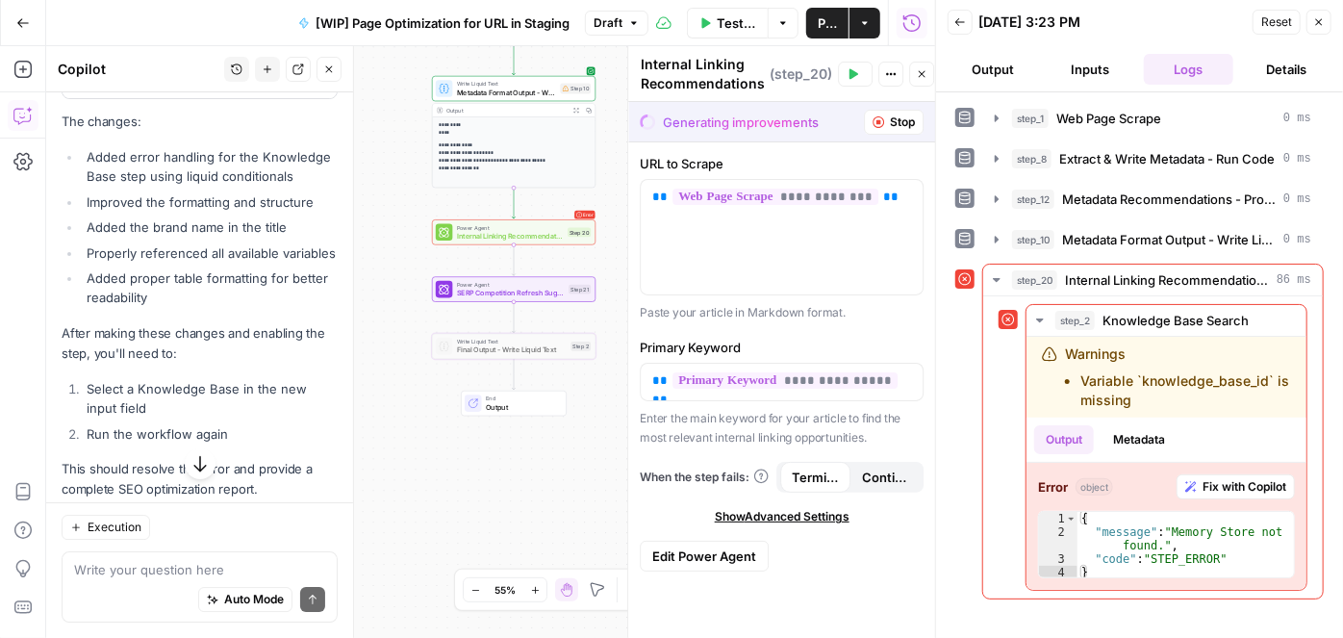
click at [293, 84] on span "Apply" at bounding box center [301, 74] width 32 height 17
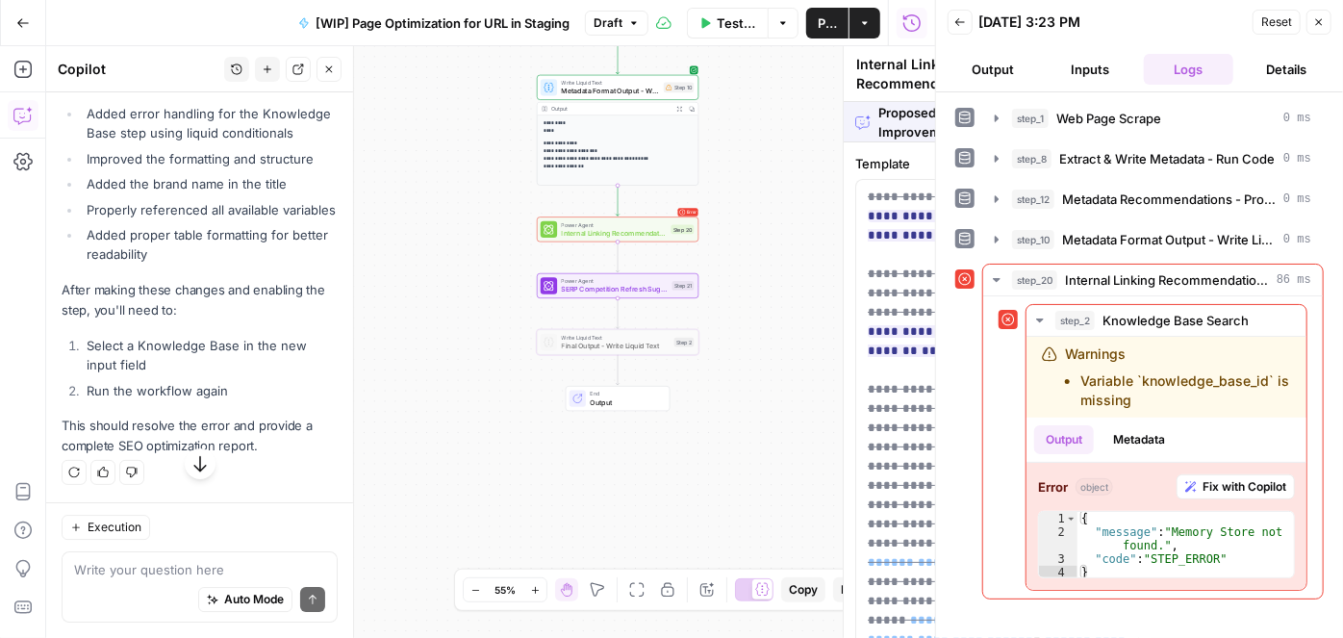
type textarea "Final Output - Write Liquid Text"
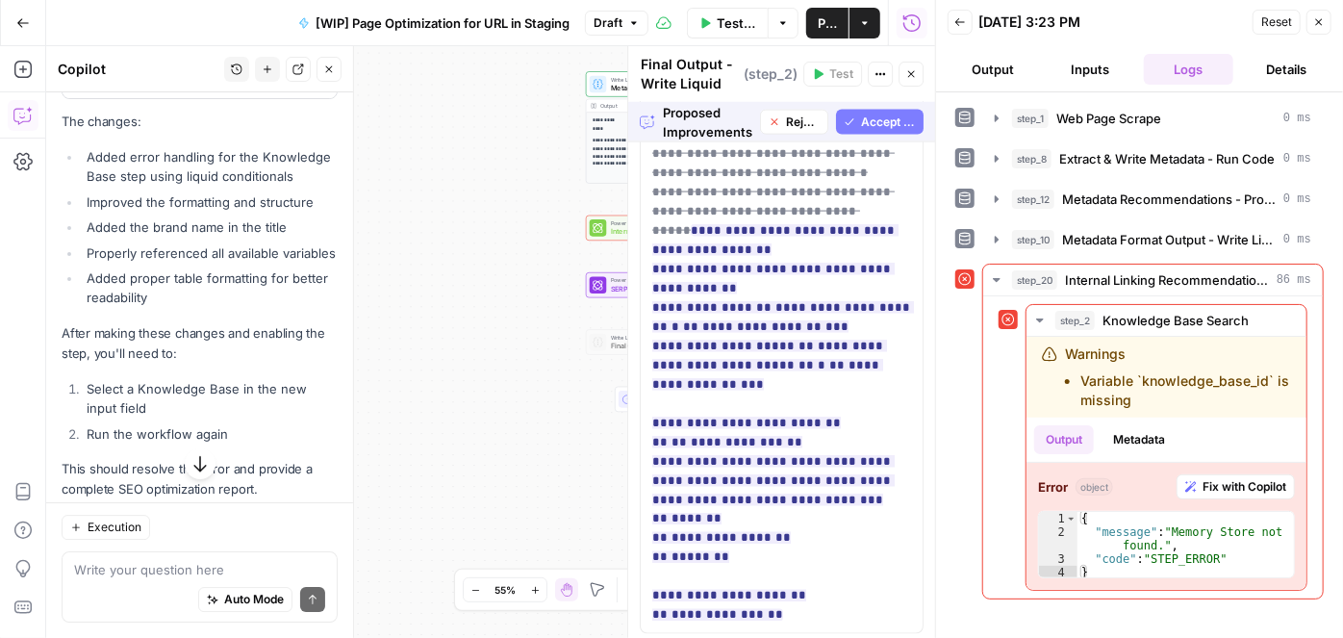
scroll to position [1442, 0]
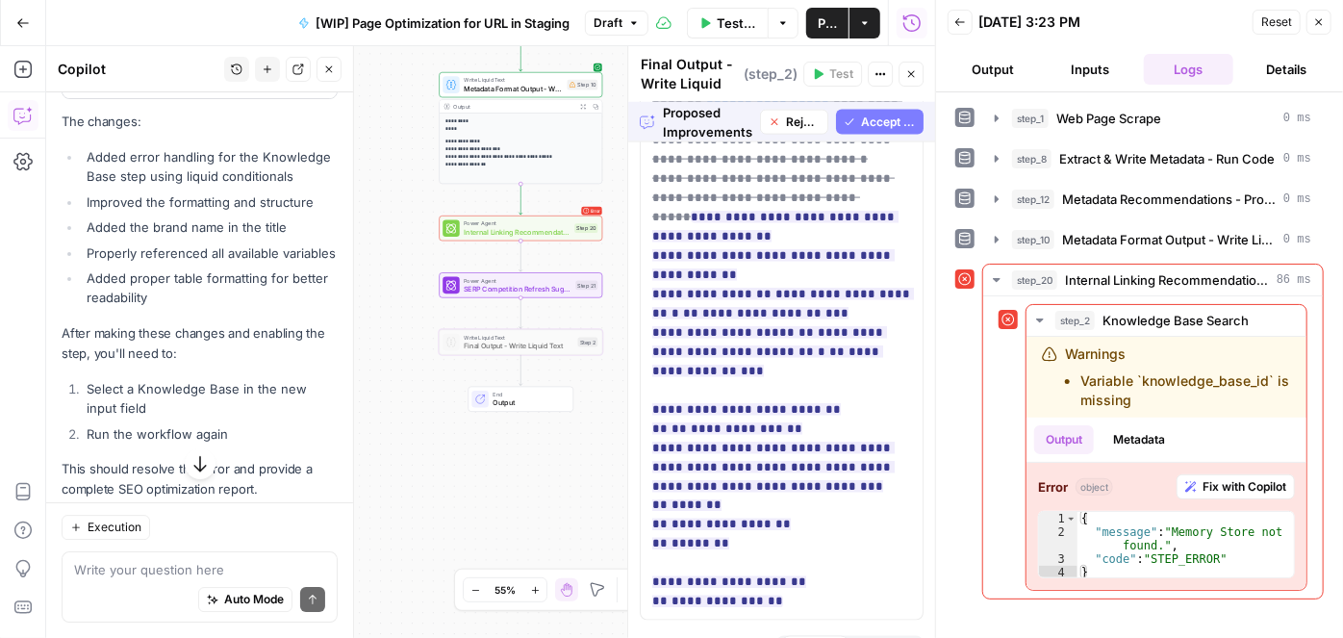
click at [295, 84] on span "Accept" at bounding box center [297, 74] width 39 height 17
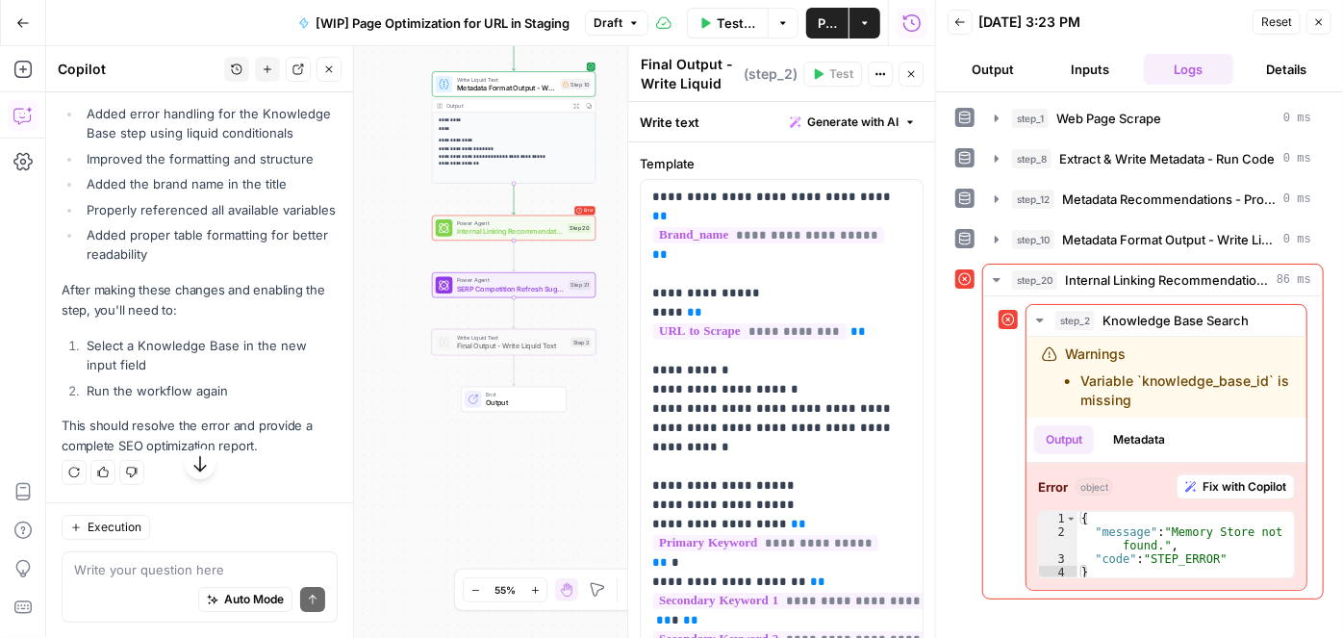
scroll to position [3158, 0]
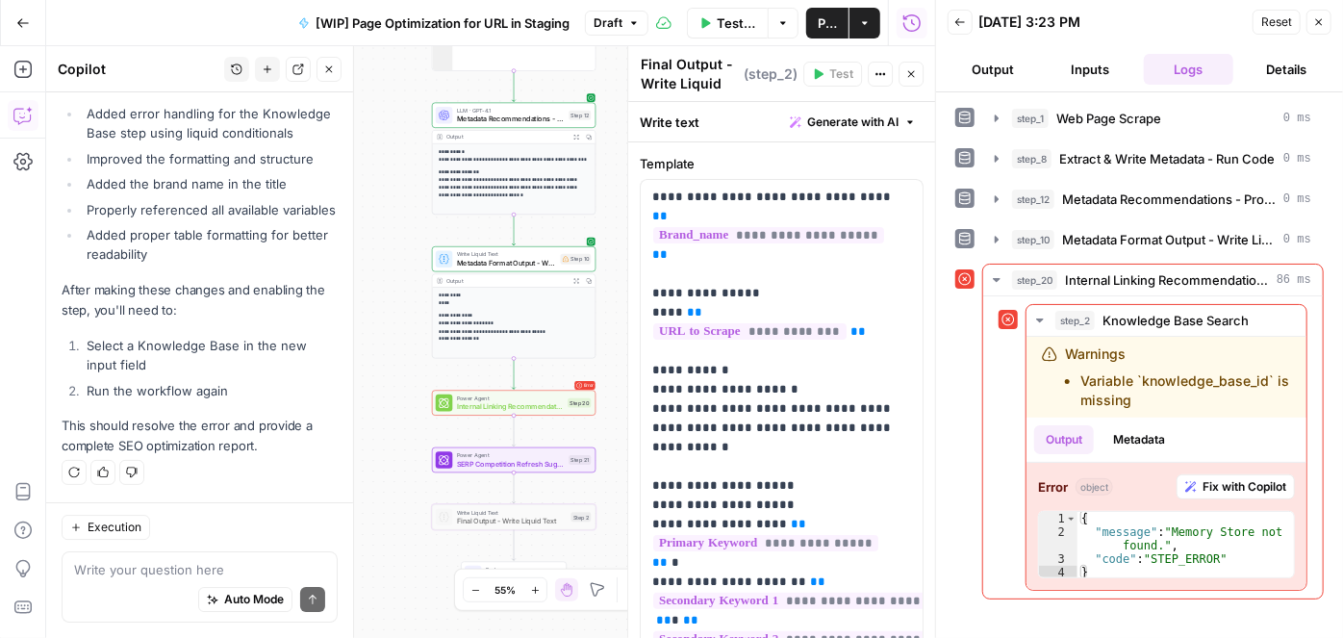
click at [910, 64] on button "Close" at bounding box center [911, 74] width 25 height 25
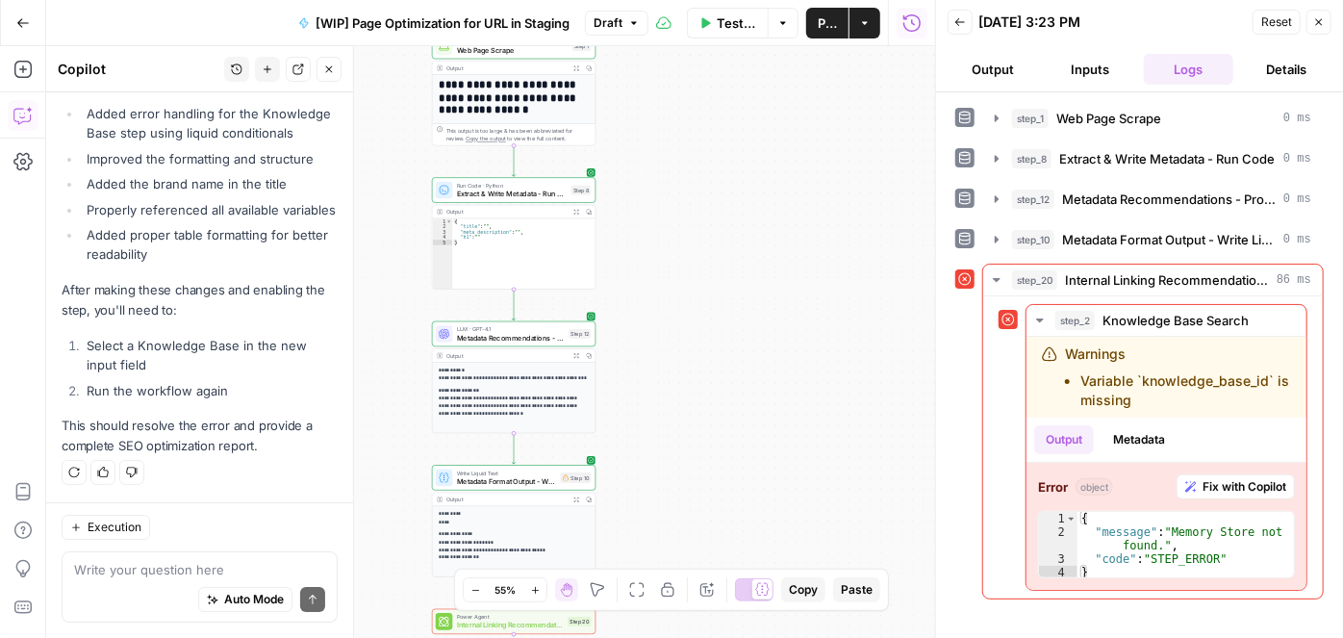
click at [533, 585] on icon "button" at bounding box center [535, 590] width 11 height 11
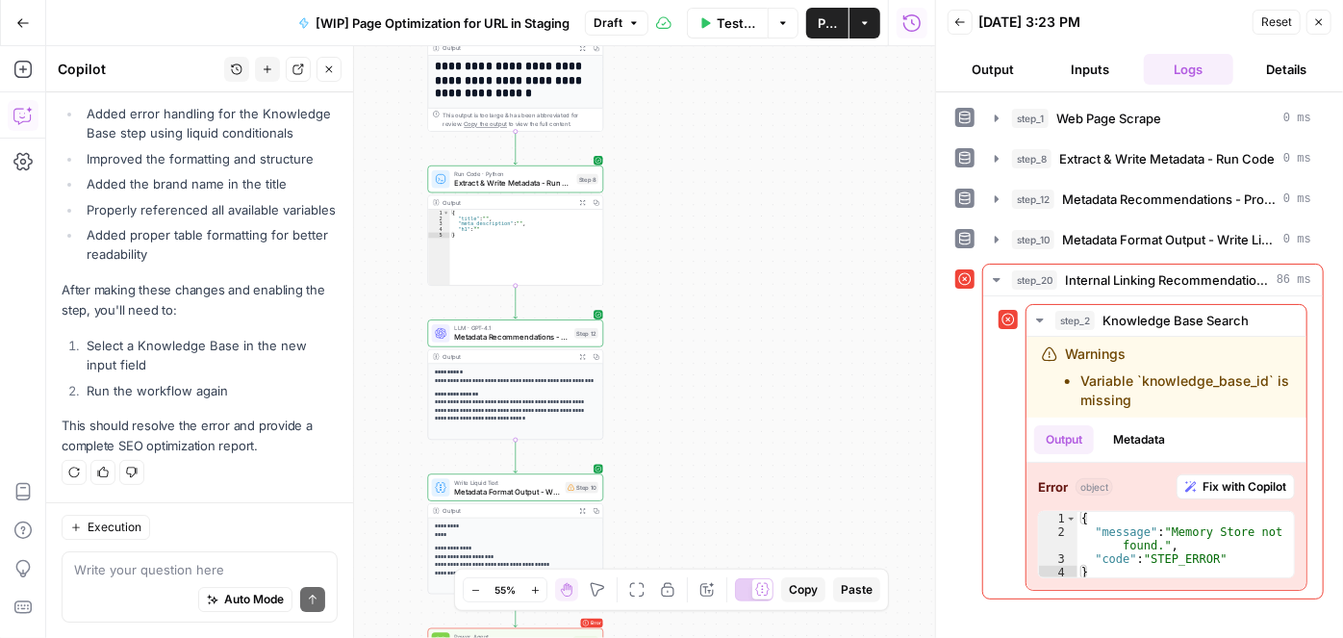
click at [533, 585] on icon "button" at bounding box center [535, 590] width 11 height 11
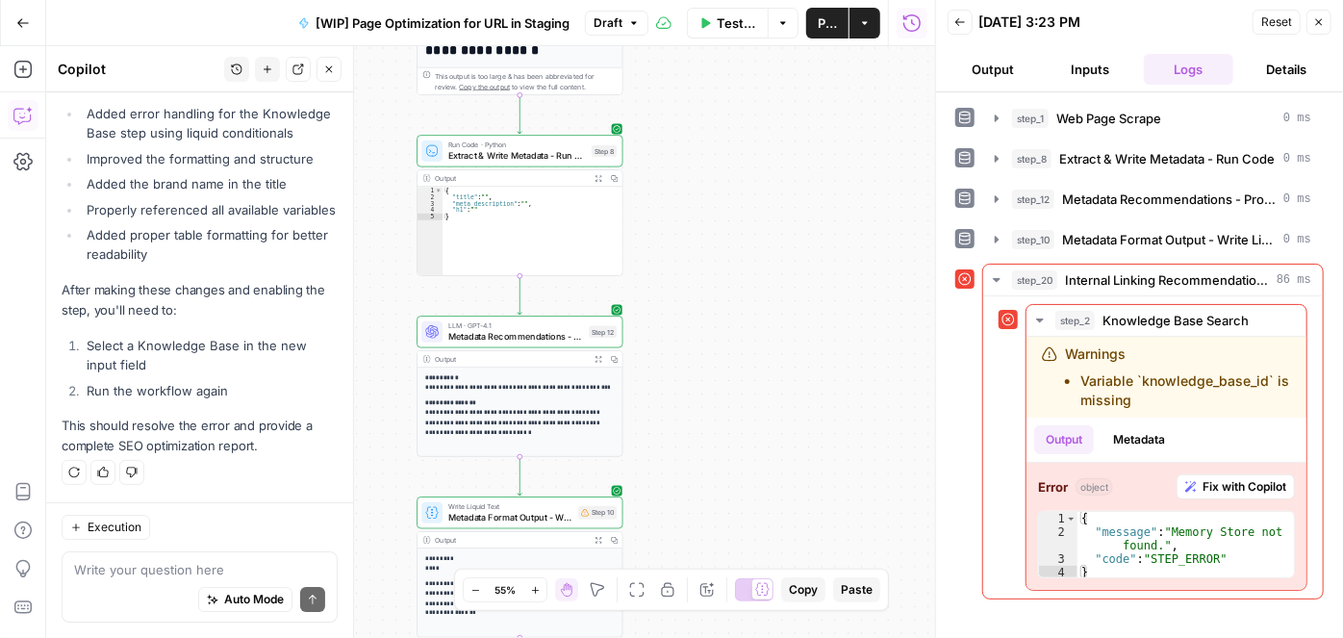
click at [533, 585] on icon "button" at bounding box center [535, 590] width 11 height 11
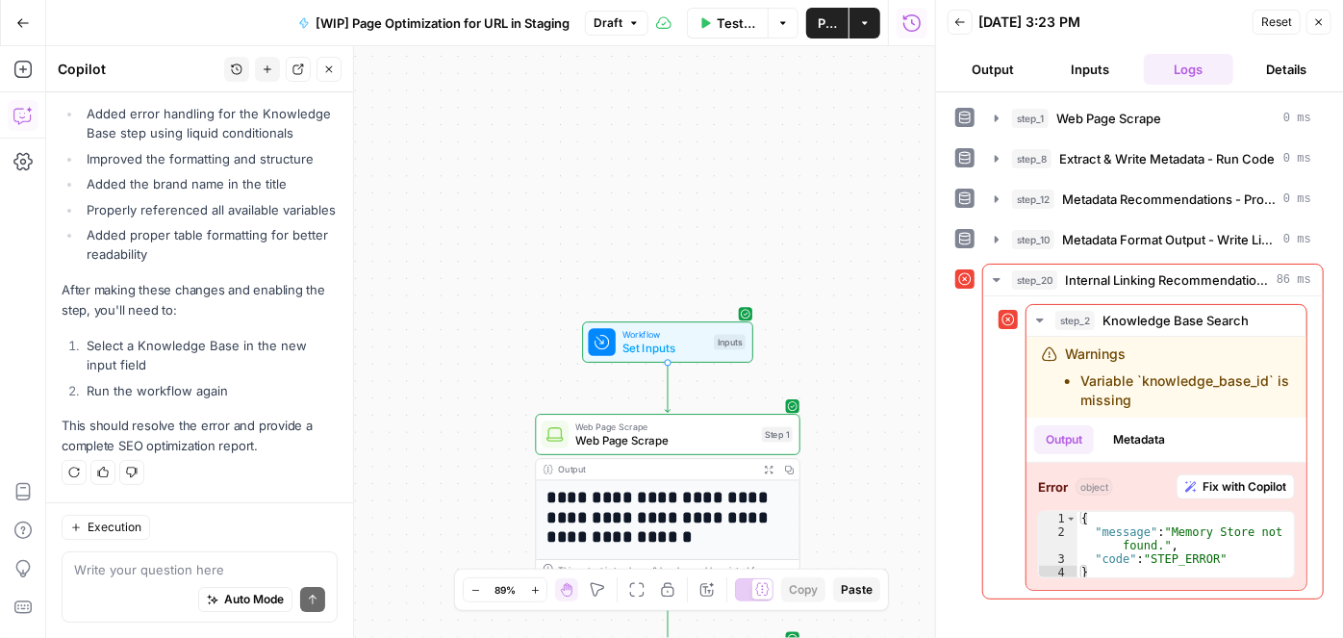
click at [826, 248] on div "**********" at bounding box center [490, 342] width 889 height 592
drag, startPoint x: 1326, startPoint y: 22, endPoint x: 1204, endPoint y: 108, distance: 149.2
click at [1325, 21] on button "Close" at bounding box center [1319, 22] width 25 height 25
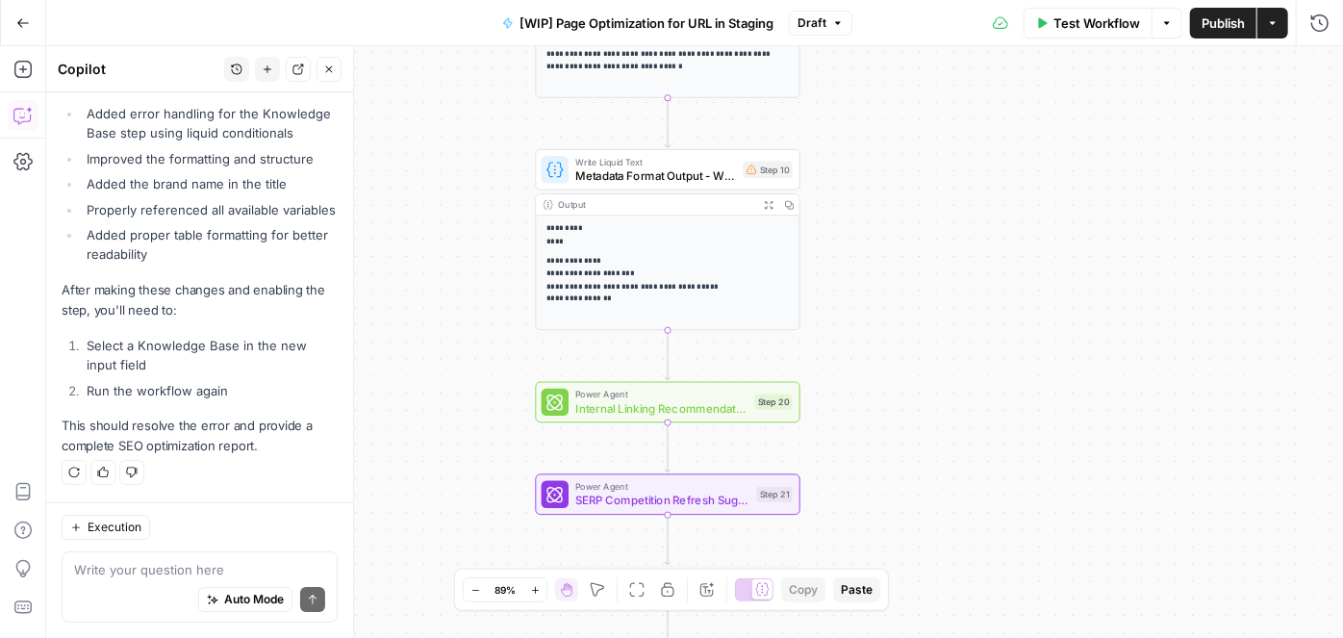
click at [1072, 26] on span "Test Workflow" at bounding box center [1097, 22] width 87 height 19
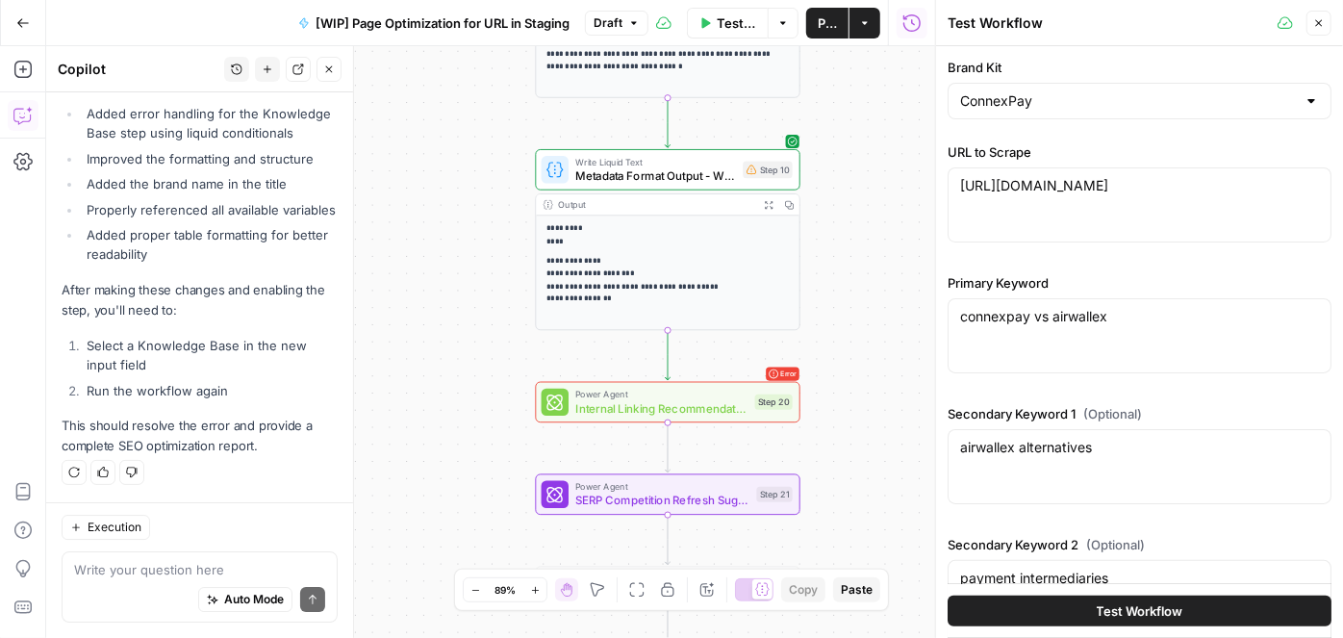
click at [1085, 607] on button "Test Workflow" at bounding box center [1140, 611] width 384 height 31
click at [1033, 596] on button "Test Workflow" at bounding box center [1140, 611] width 384 height 31
click at [1316, 25] on icon "button" at bounding box center [1319, 23] width 12 height 12
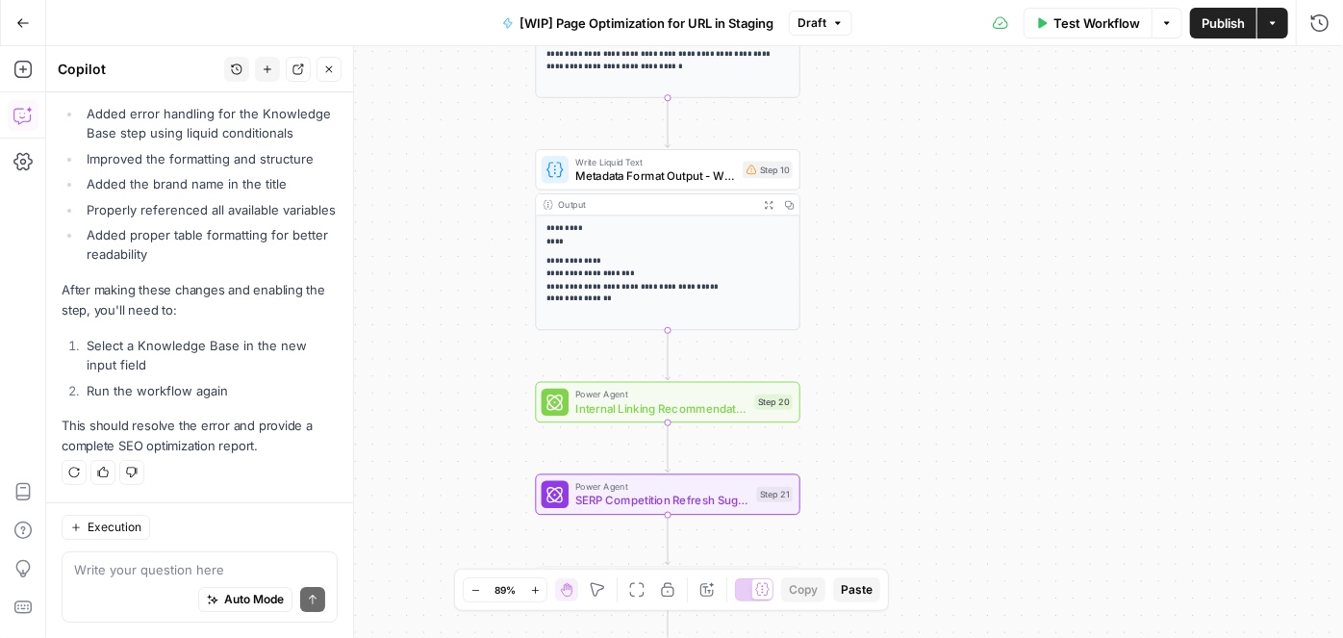
click at [1096, 31] on span "Test Workflow" at bounding box center [1097, 22] width 87 height 19
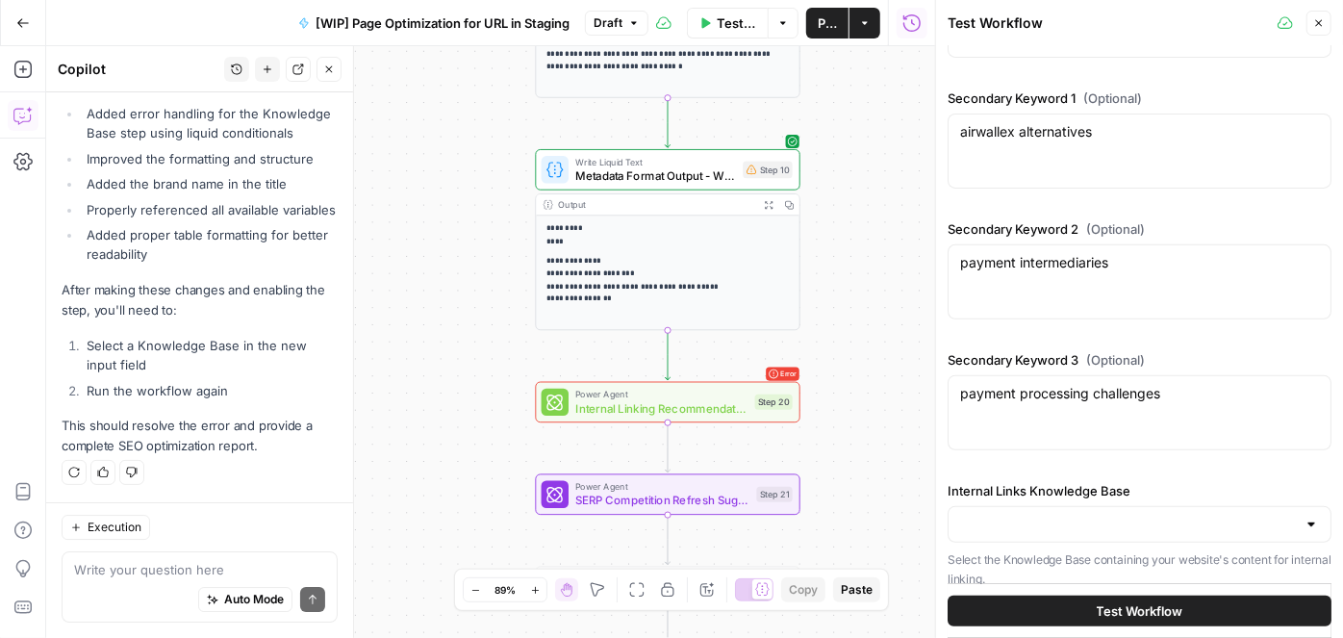
scroll to position [329, 0]
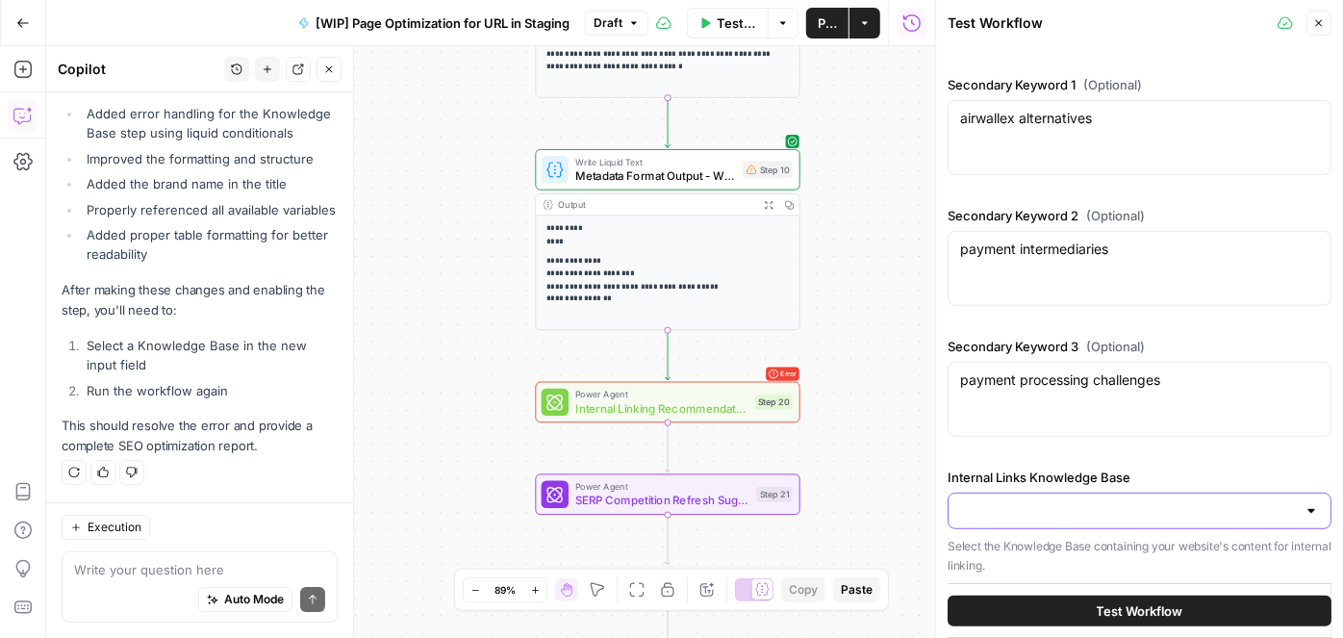
click at [1091, 501] on input "Internal Links Knowledge Base" at bounding box center [1128, 510] width 336 height 19
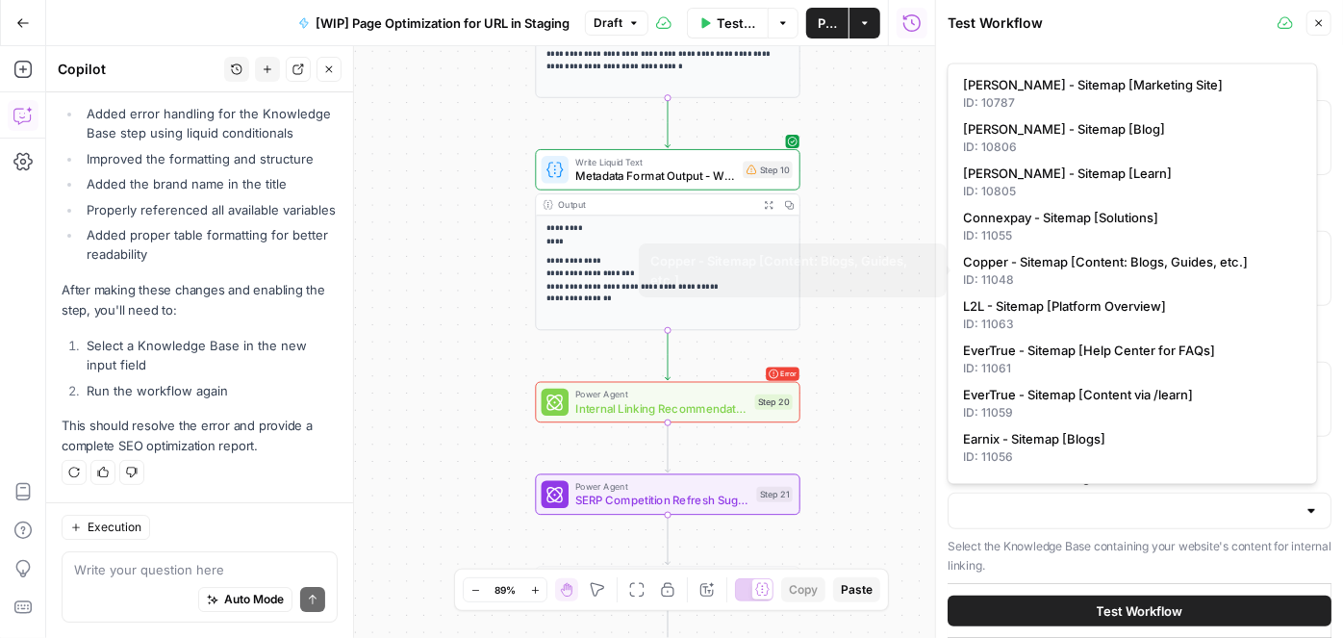
scroll to position [262, 0]
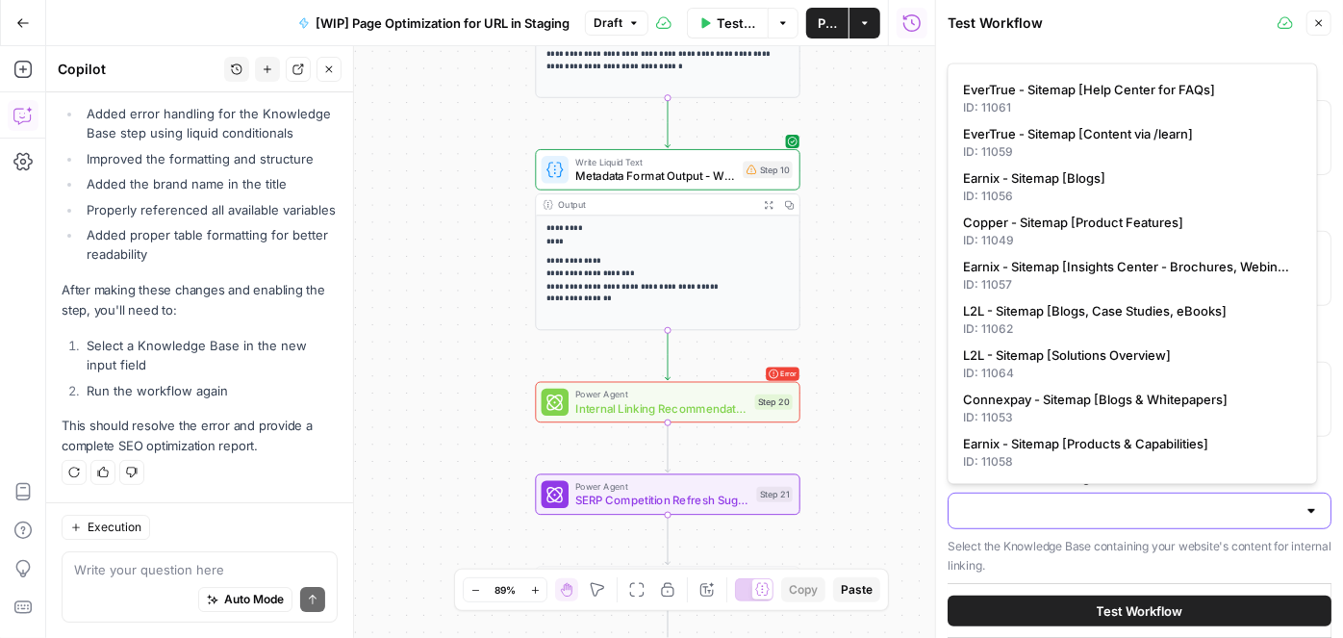
click at [1018, 511] on input "Internal Links Knowledge Base" at bounding box center [1128, 510] width 336 height 19
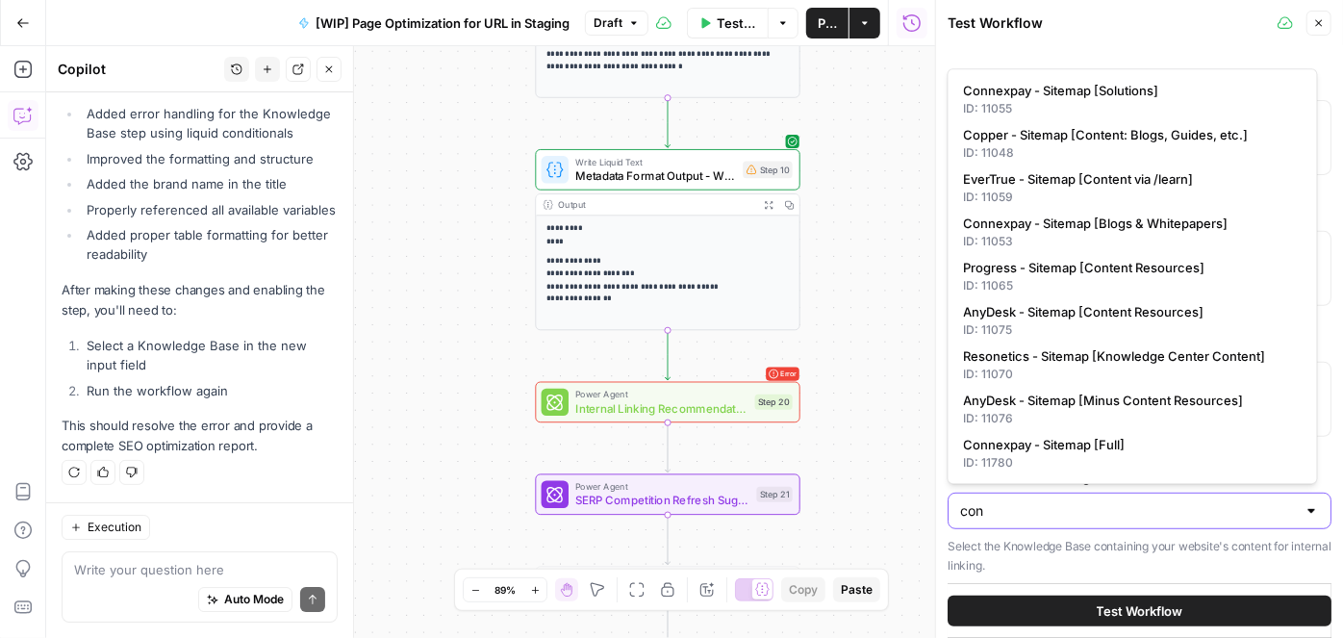
scroll to position [0, 0]
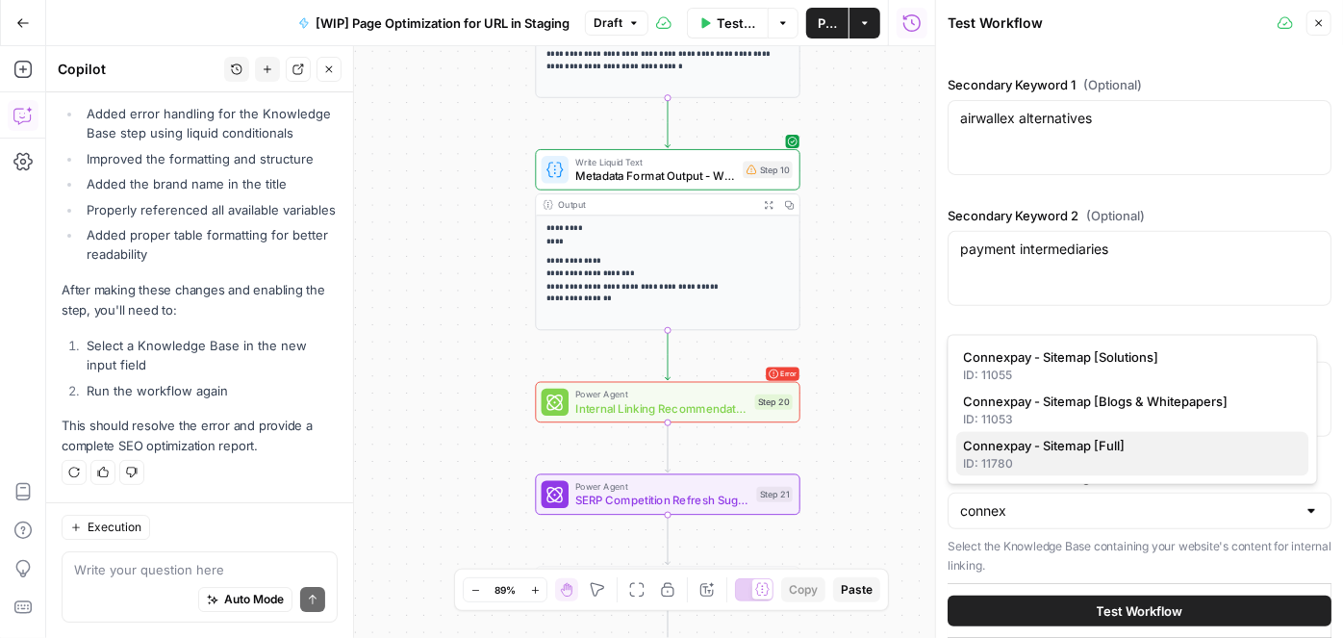
click at [1050, 442] on span "Connexpay - Sitemap [Full]" at bounding box center [1129, 445] width 330 height 19
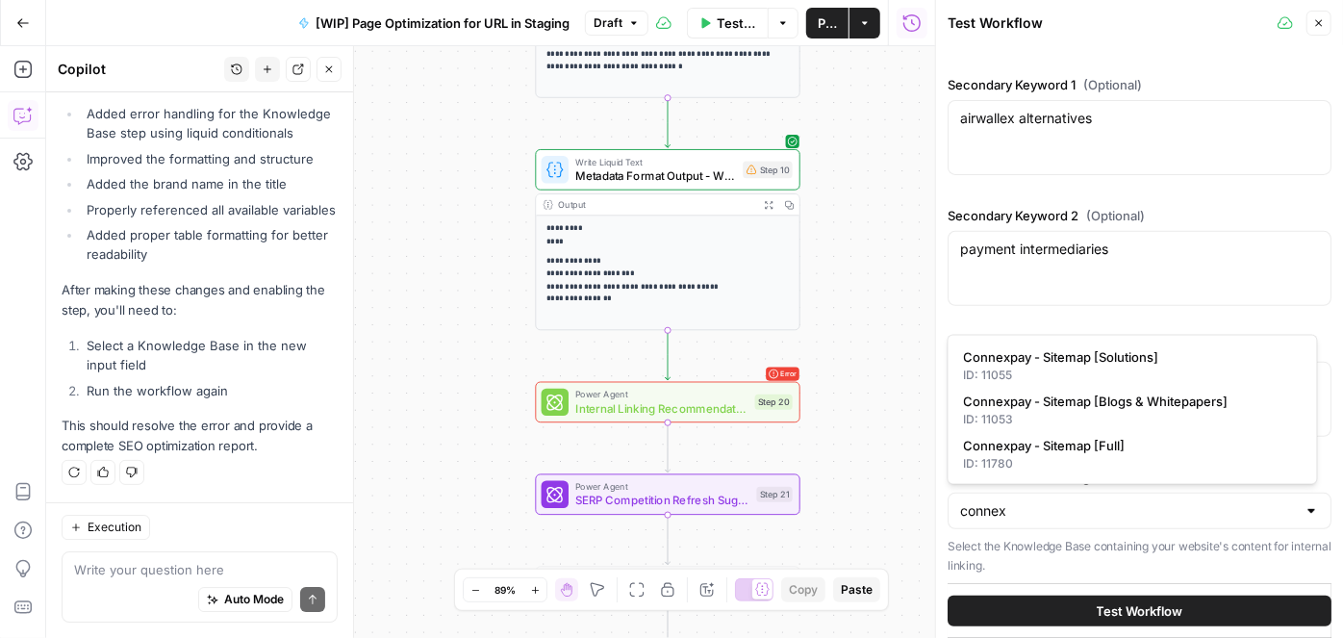
type input "Connexpay - Sitemap [Full]"
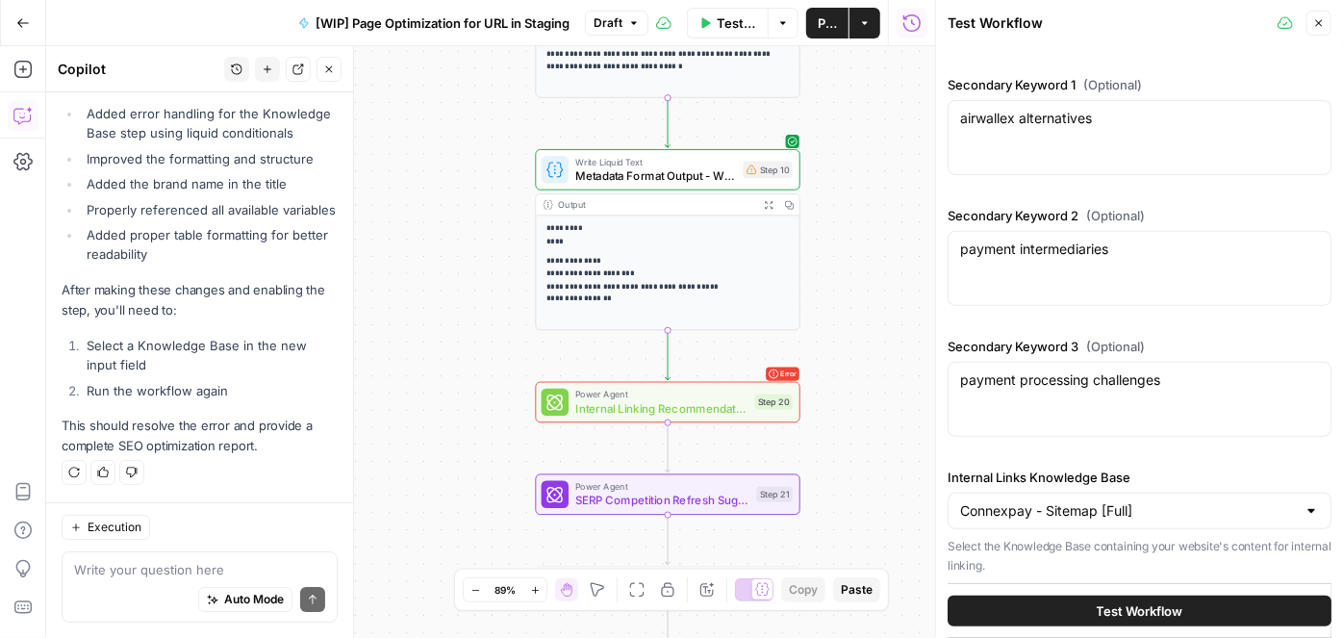
click at [1073, 607] on button "Test Workflow" at bounding box center [1140, 611] width 384 height 31
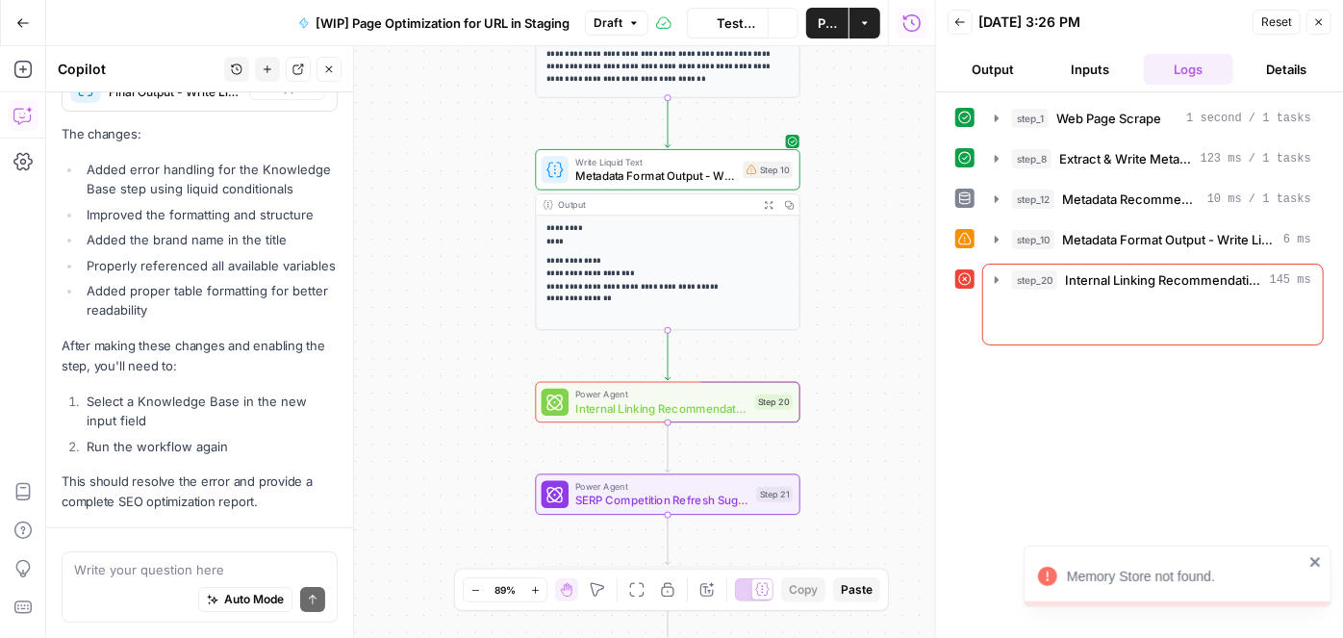
scroll to position [1834, 0]
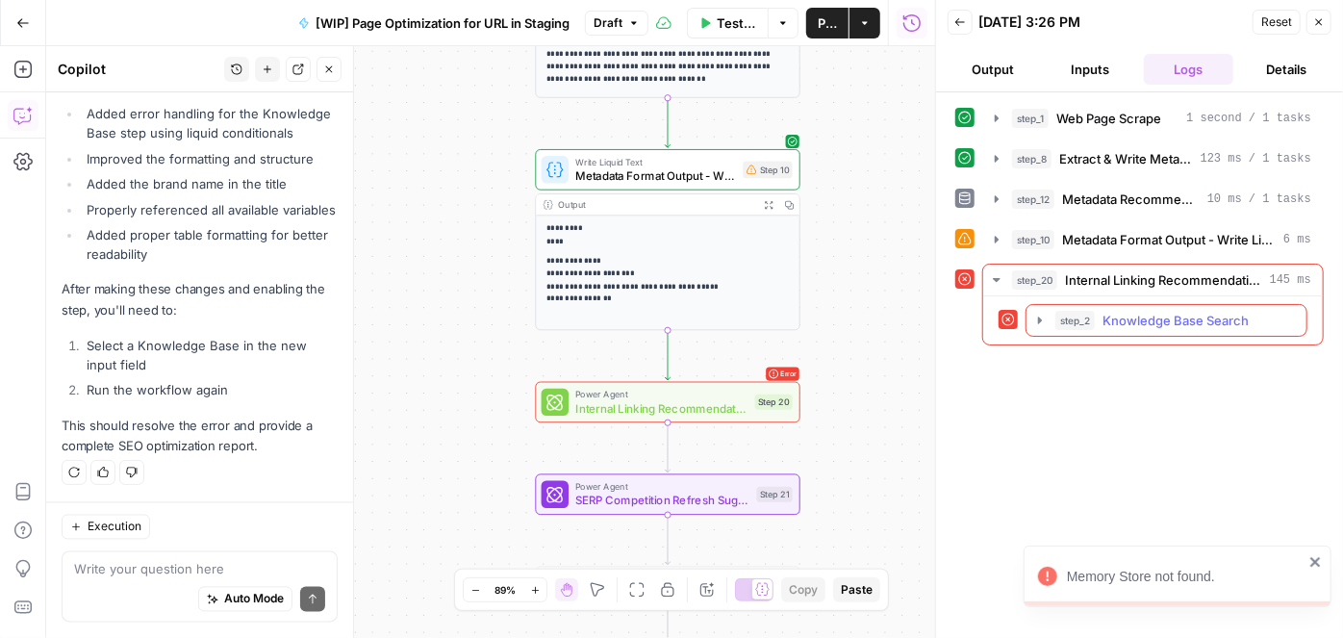
click at [1039, 317] on icon "button" at bounding box center [1040, 320] width 4 height 7
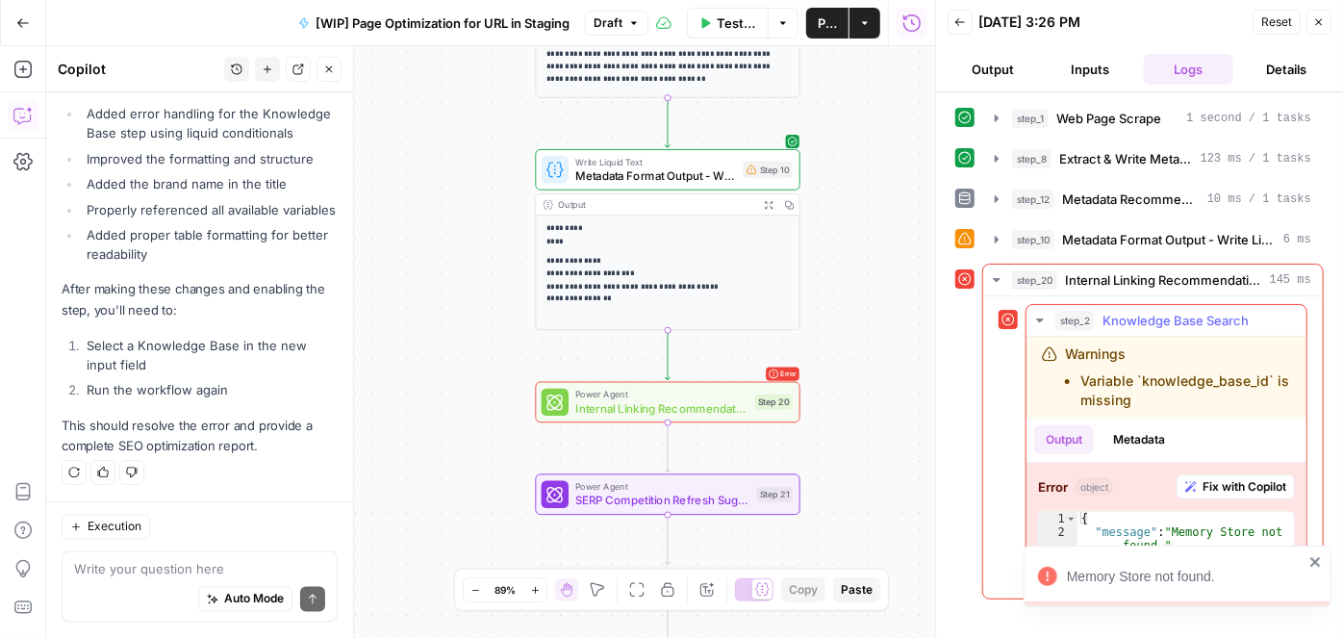
type textarea "**********"
click at [1109, 542] on div "{ "message" : "Memory Store not found." , "code" : "STEP_ERROR" }" at bounding box center [1187, 559] width 218 height 94
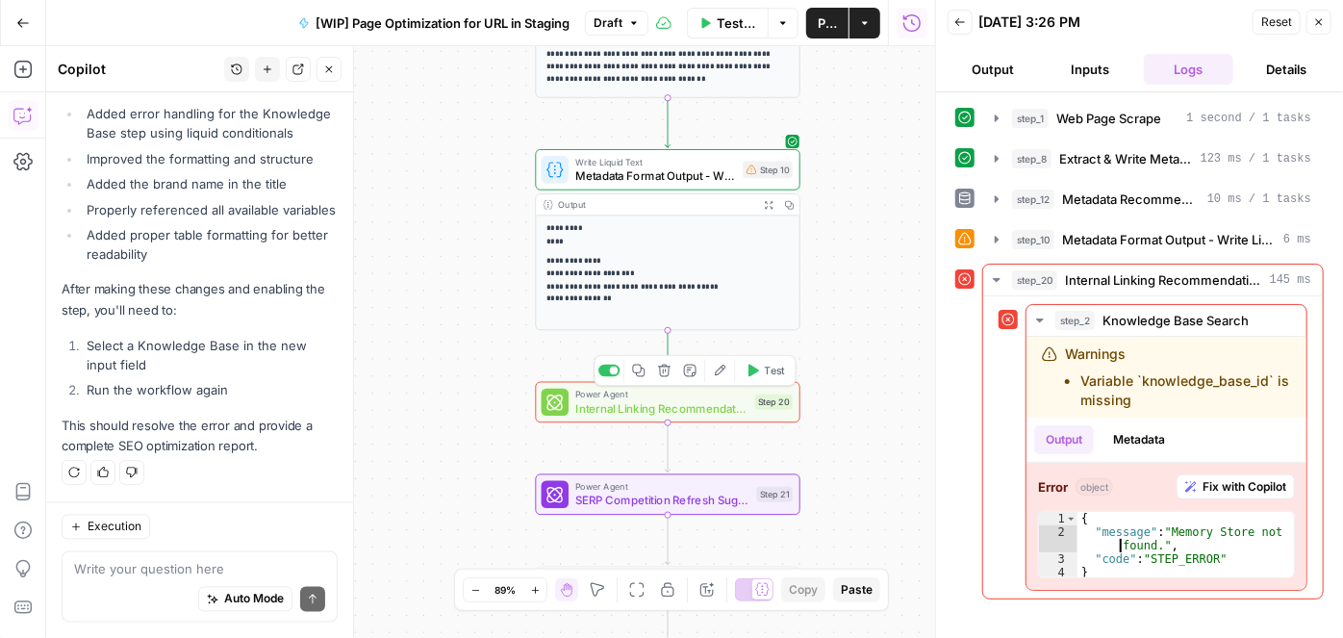
click at [651, 406] on span "Internal Linking Recommendations - Forked Power Agent" at bounding box center [661, 407] width 172 height 17
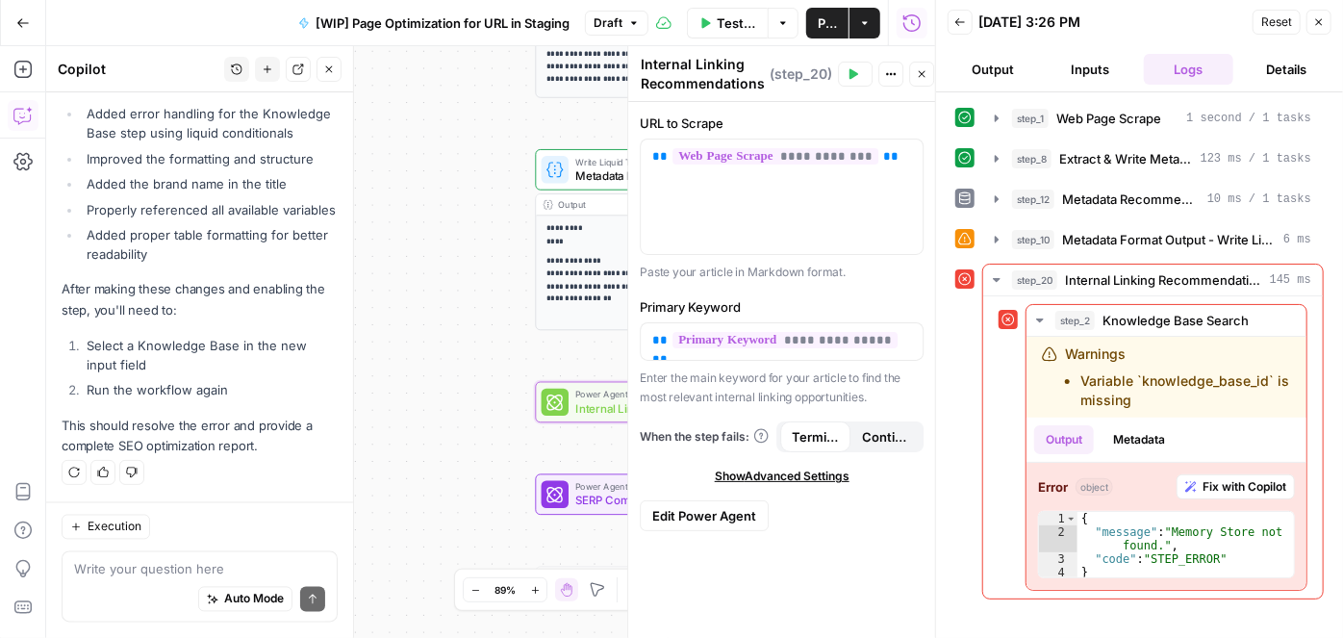
click at [671, 506] on span "Edit Power Agent" at bounding box center [704, 515] width 104 height 19
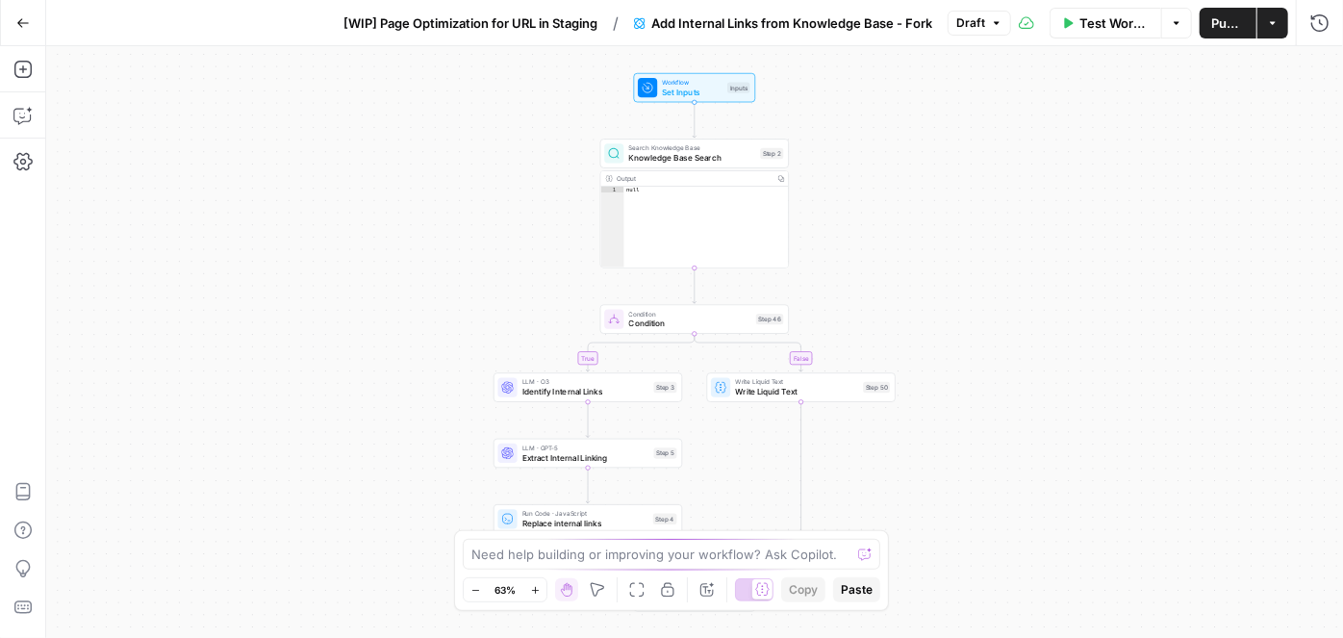
click at [679, 87] on span "Set Inputs" at bounding box center [692, 92] width 61 height 13
click at [701, 157] on span "Knowledge Base Search" at bounding box center [692, 158] width 127 height 13
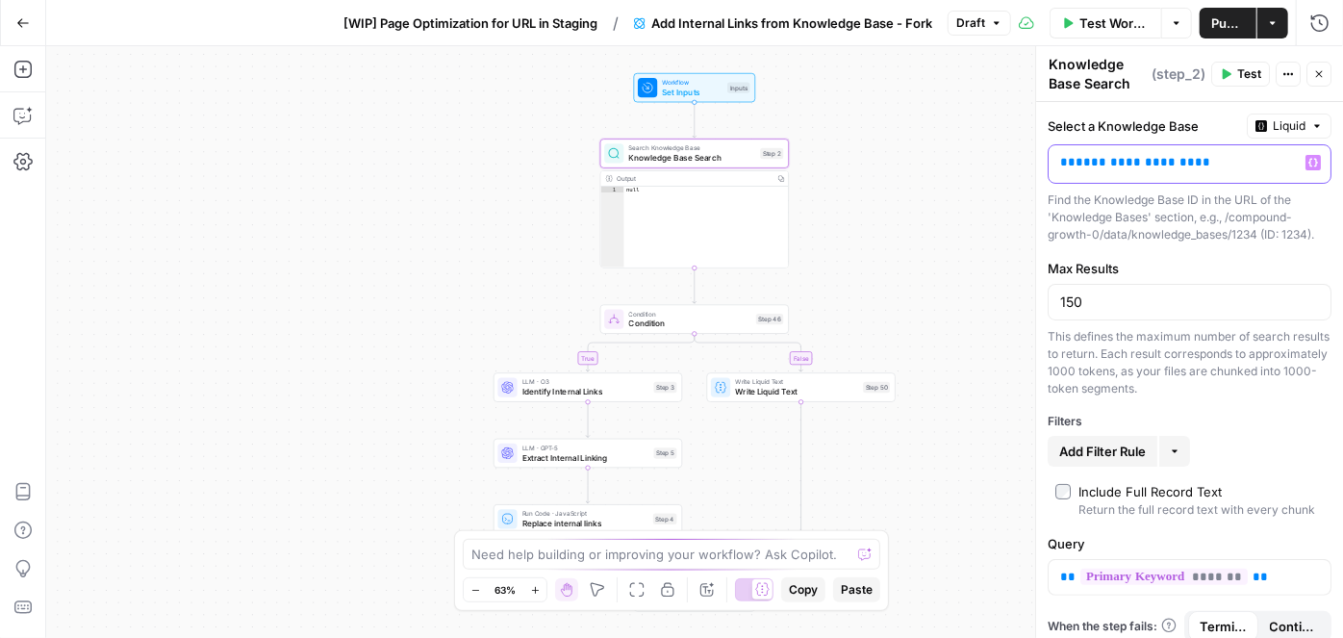
click at [1216, 168] on p "**********" at bounding box center [1174, 162] width 228 height 19
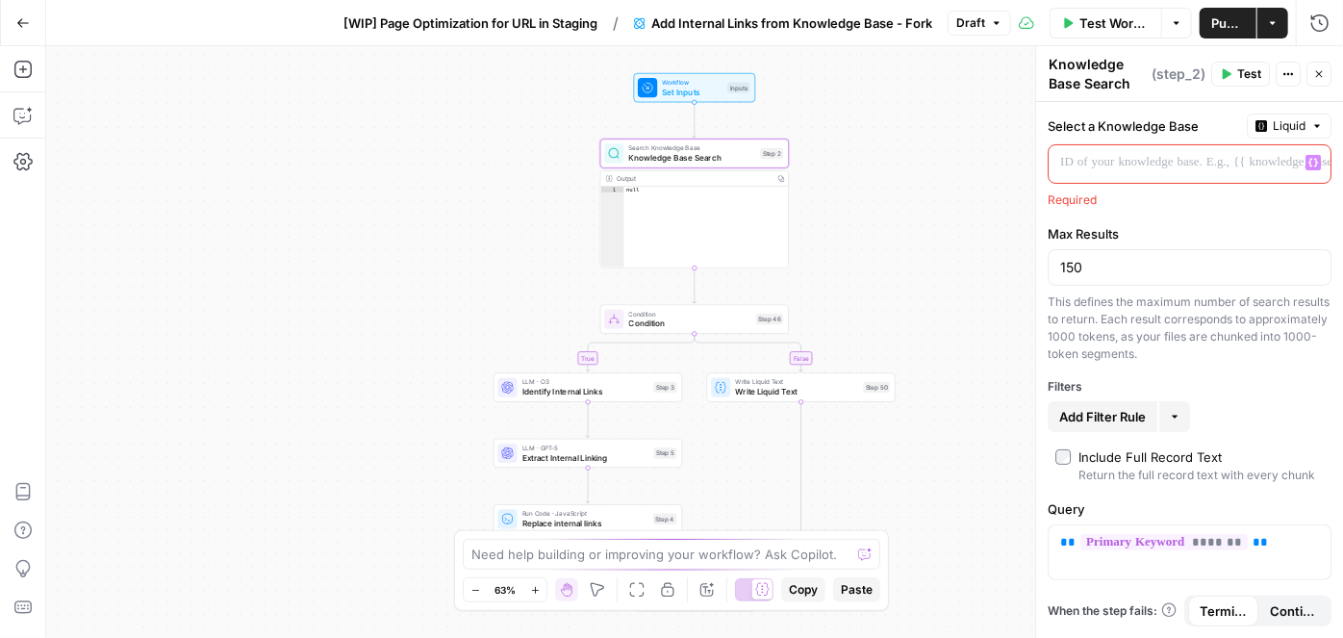
click at [1307, 161] on button "Variables Menu" at bounding box center [1313, 162] width 15 height 15
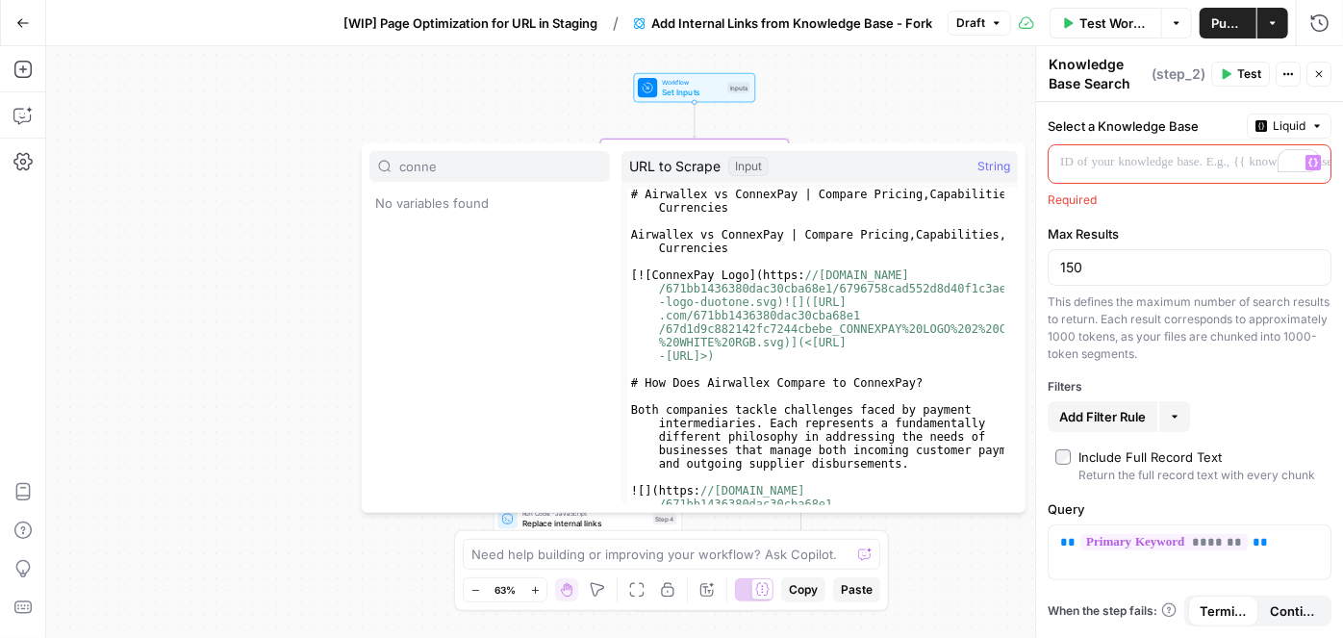
type input "connex"
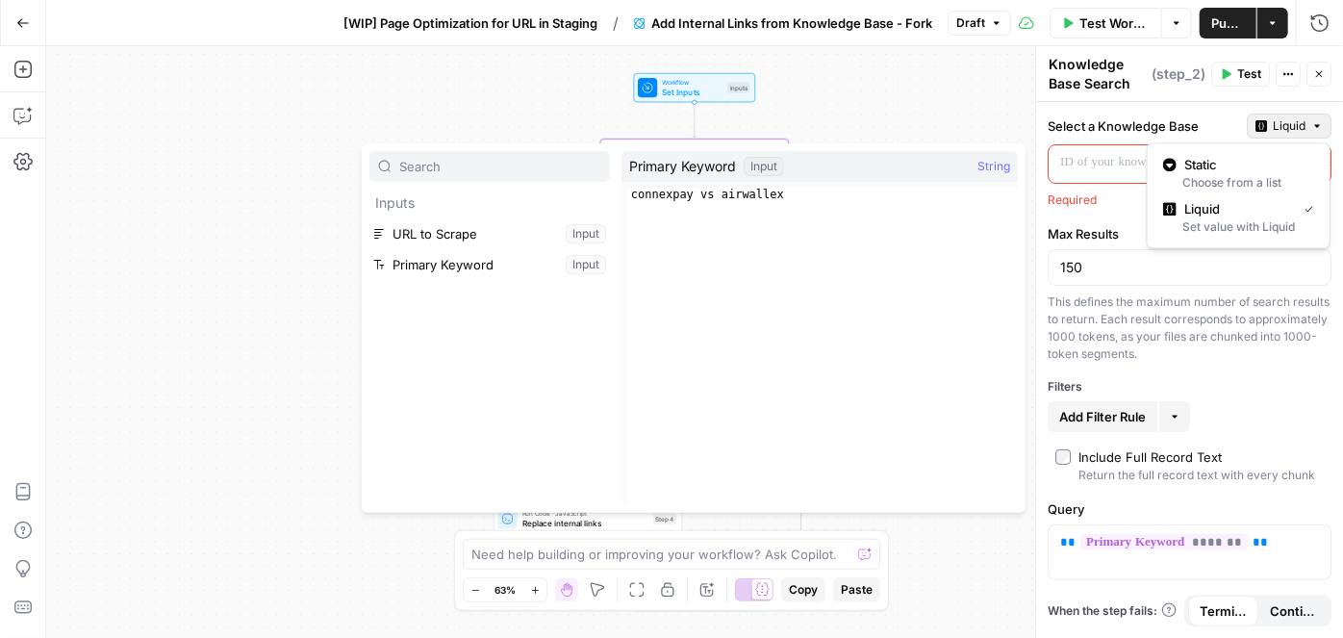
click at [1306, 118] on button "Liquid" at bounding box center [1289, 126] width 85 height 25
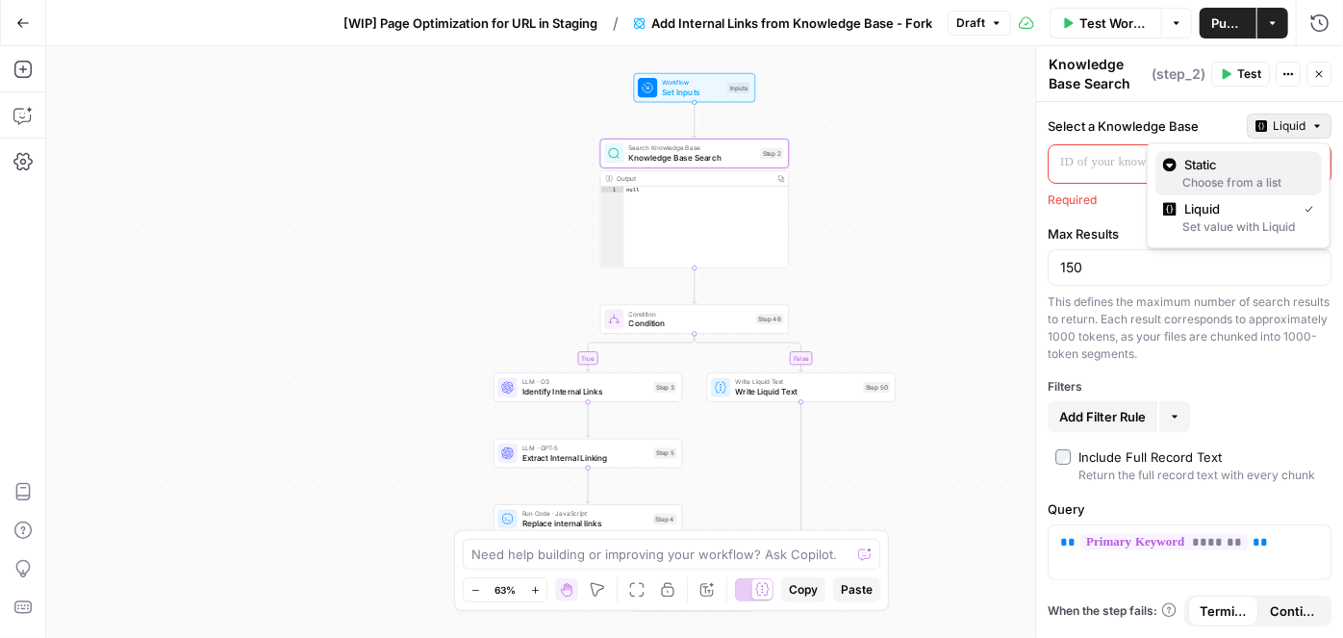
click at [1228, 169] on span "Static" at bounding box center [1246, 164] width 122 height 19
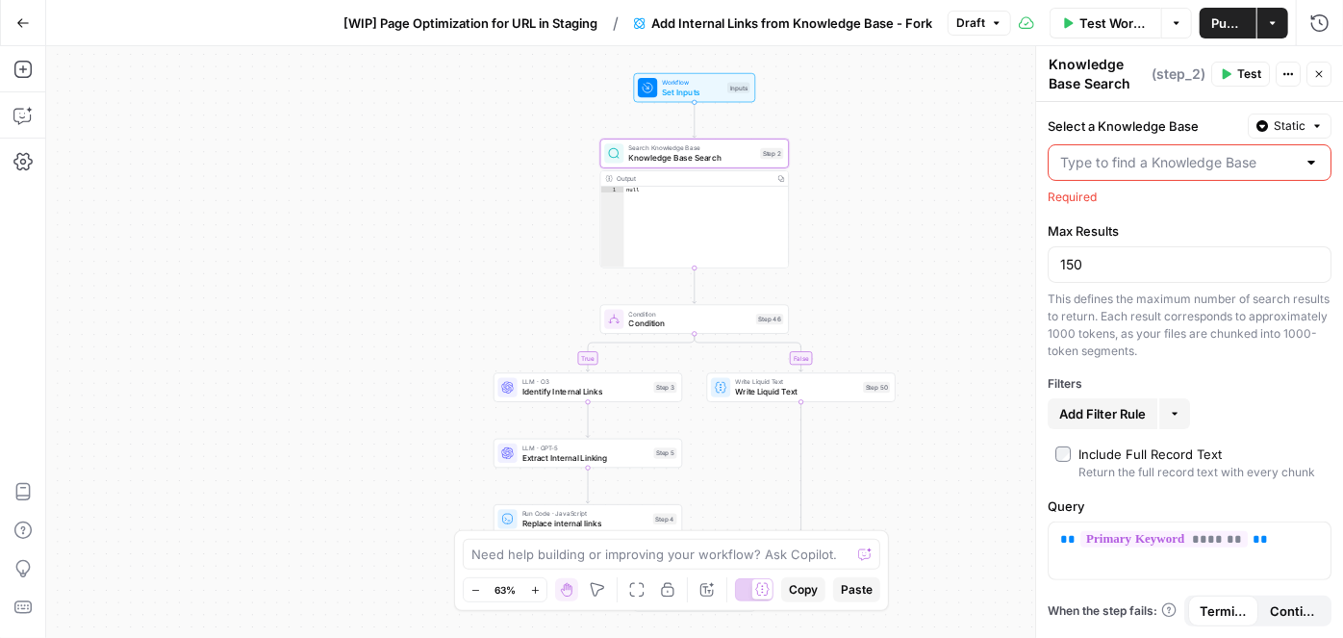
click at [1313, 162] on div at bounding box center [1311, 162] width 15 height 19
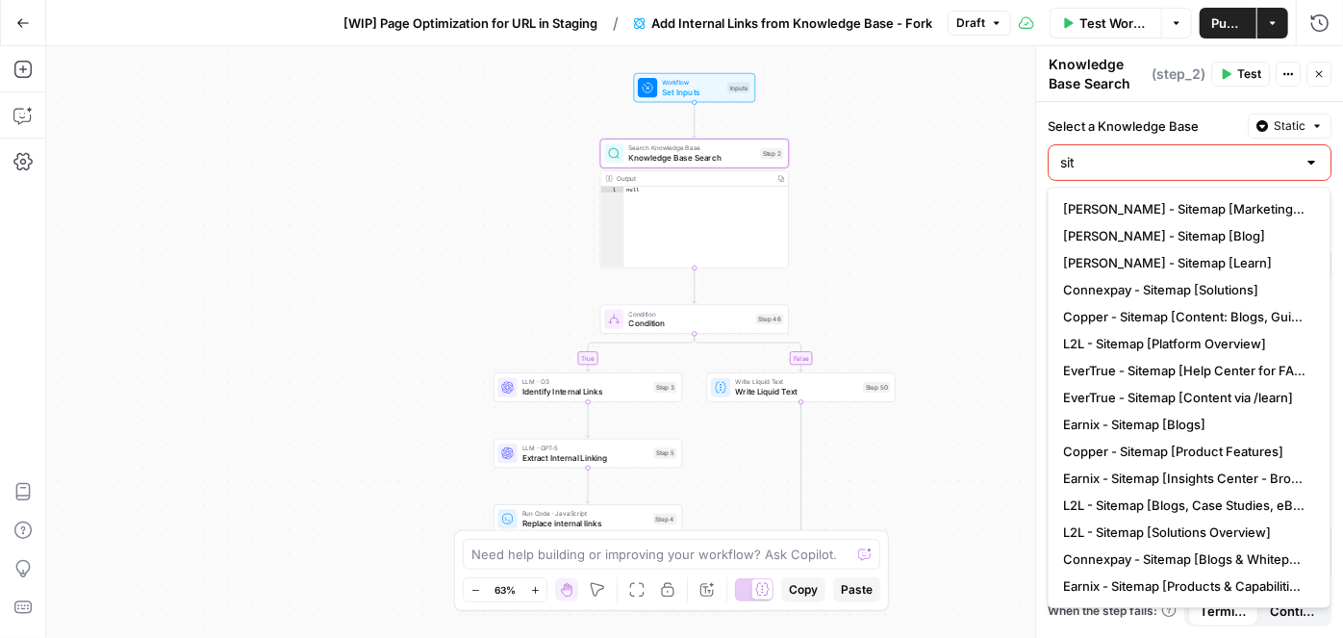
type input "site"
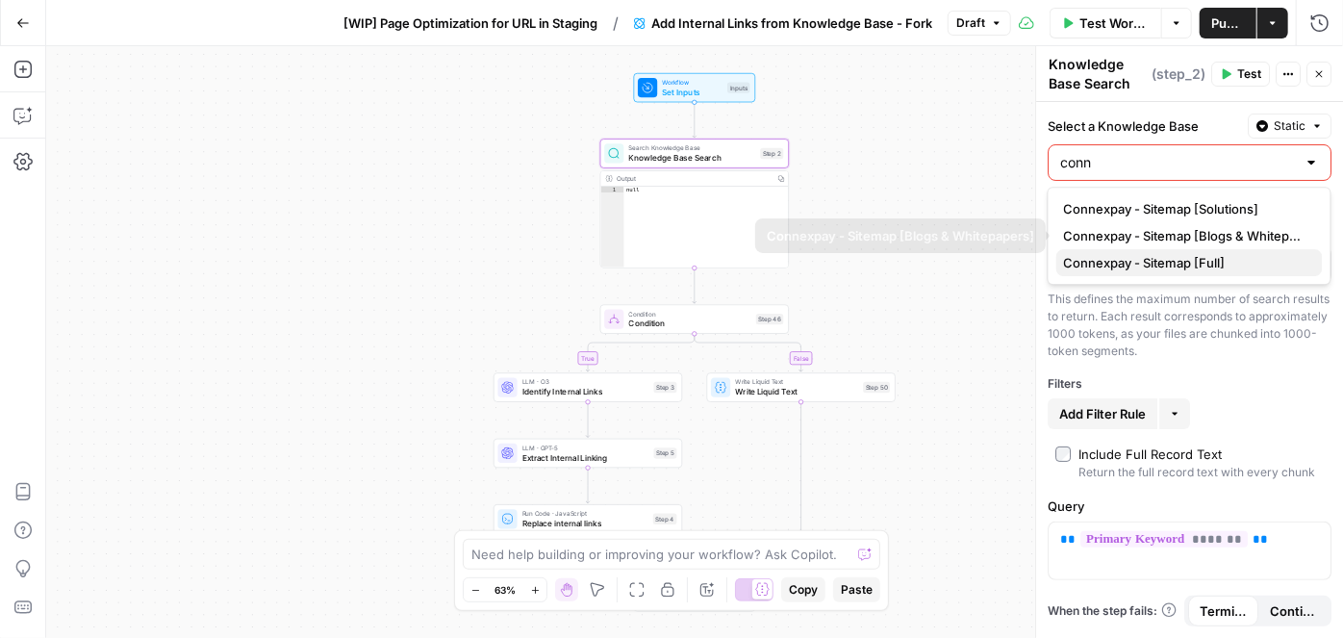
click at [1216, 260] on span "Connexpay - Sitemap [Full]" at bounding box center [1185, 262] width 243 height 19
type input "Connexpay - Sitemap [Full]"
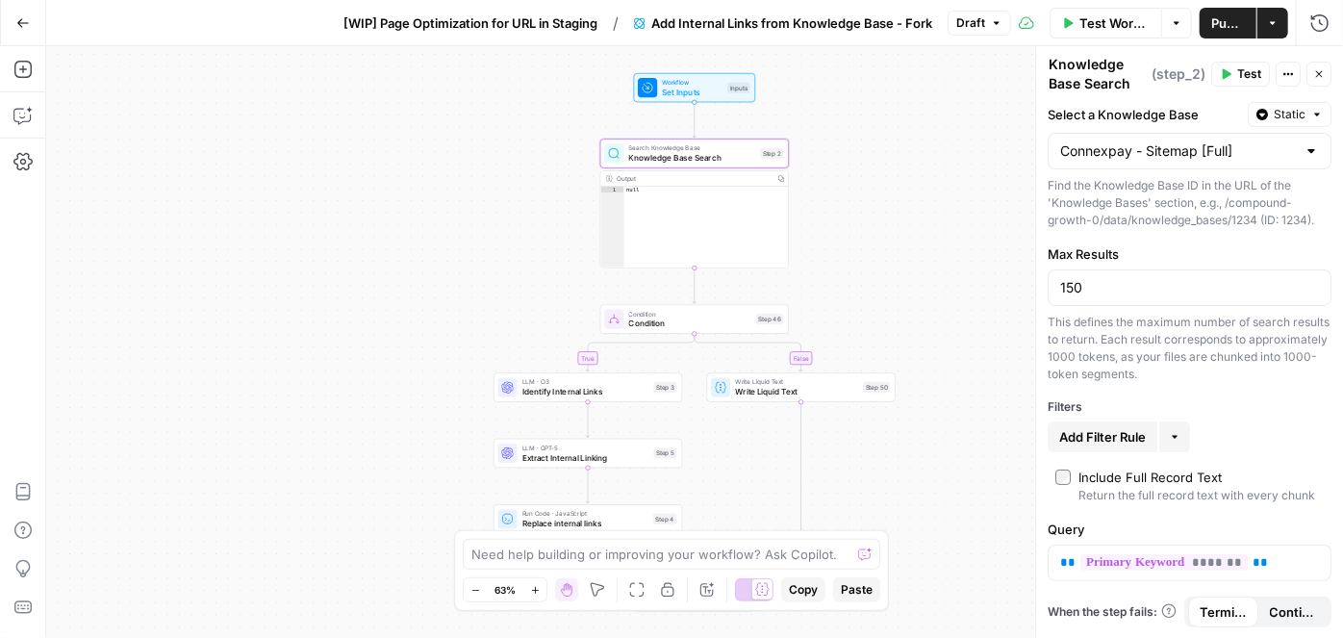
scroll to position [26, 0]
click at [1332, 72] on header "Knowledge Base Search Knowledge Base Search ( step_2 ) Test Actions Close" at bounding box center [1189, 74] width 307 height 56
click at [1325, 75] on icon "button" at bounding box center [1319, 74] width 12 height 12
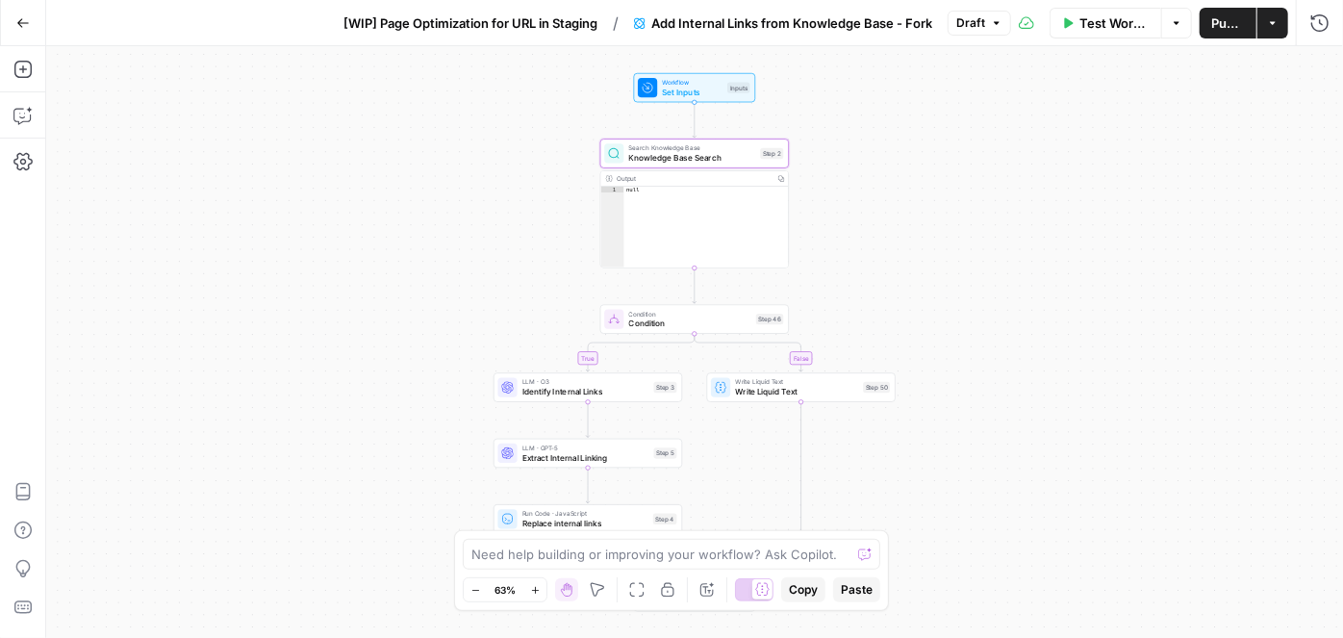
click at [533, 591] on icon "button" at bounding box center [535, 590] width 11 height 11
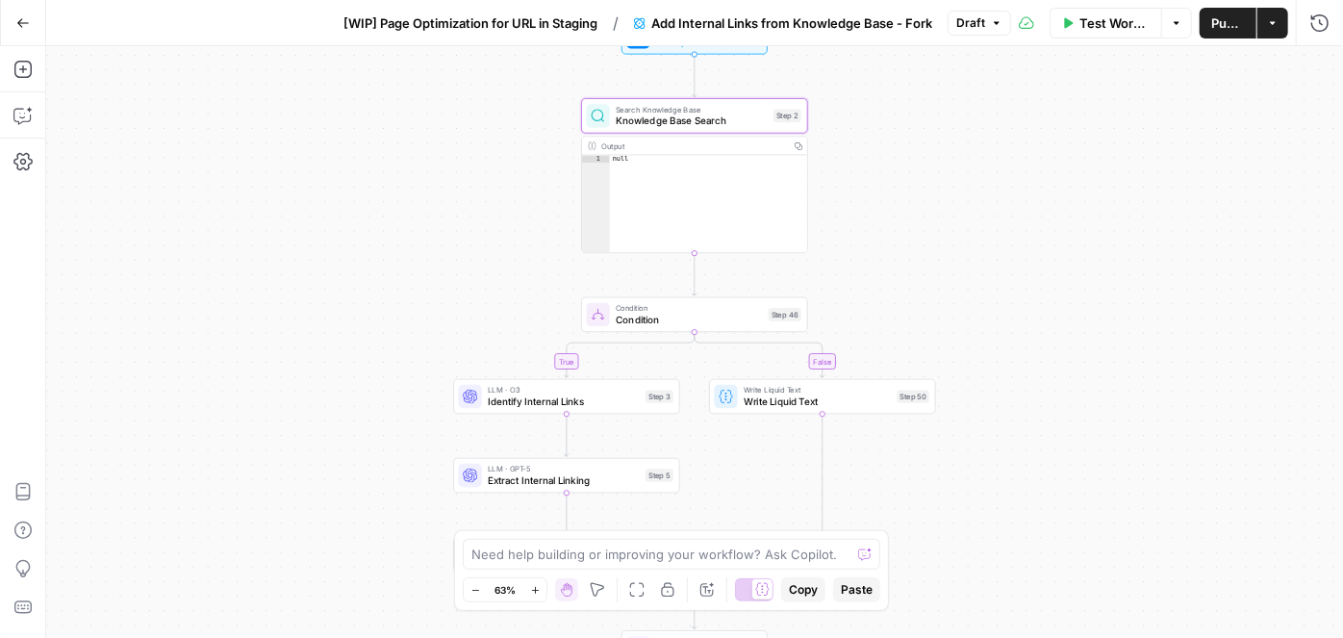
click at [533, 591] on icon "button" at bounding box center [535, 590] width 11 height 11
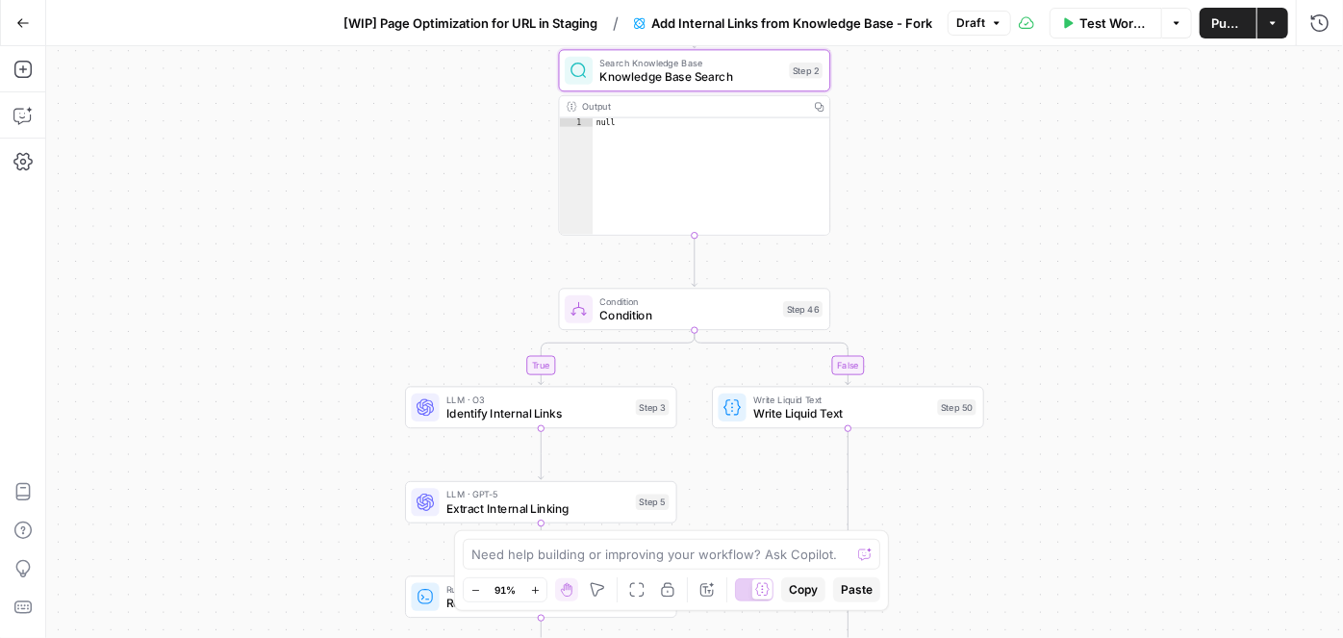
drag, startPoint x: 1224, startPoint y: 21, endPoint x: 1124, endPoint y: 7, distance: 101.1
click at [1224, 21] on span "Publish" at bounding box center [1228, 22] width 34 height 19
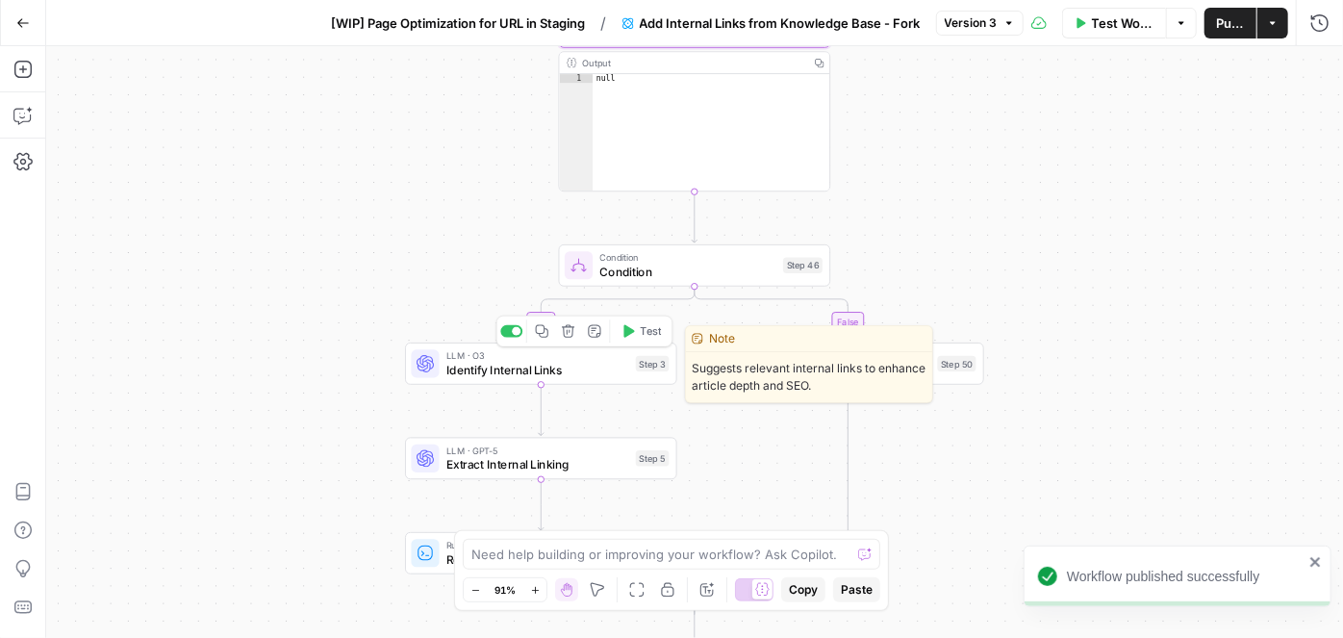
click at [500, 365] on span "Identify Internal Links" at bounding box center [537, 369] width 183 height 17
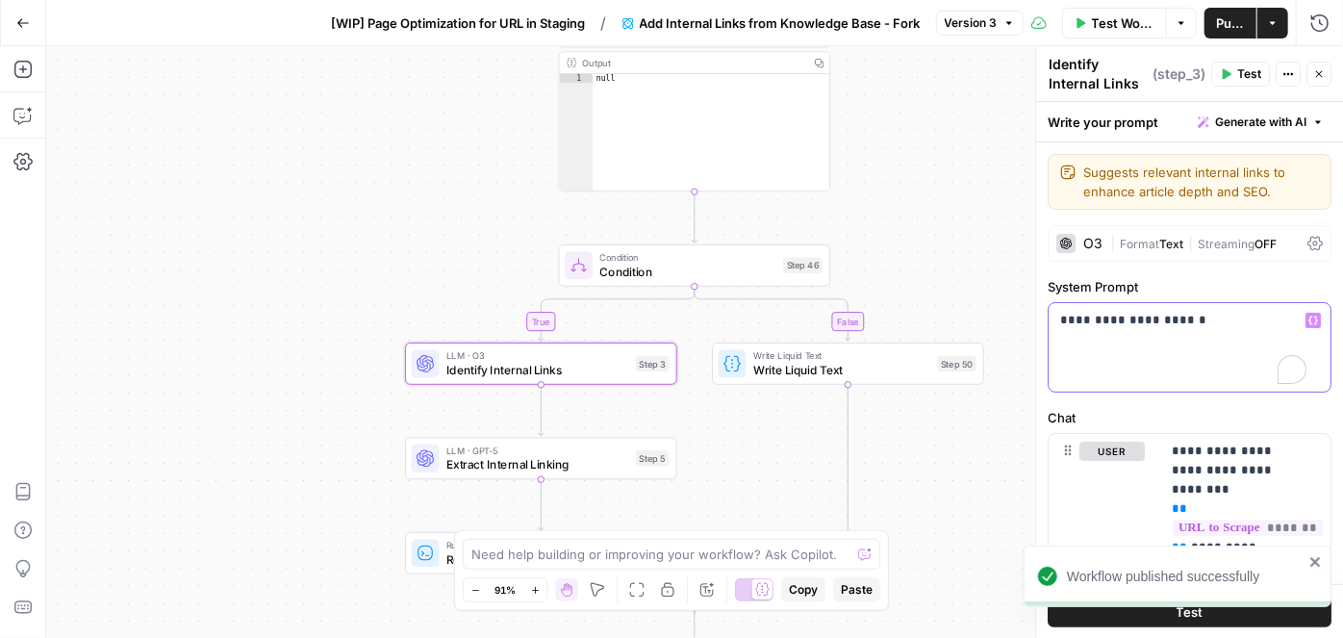
click at [1253, 321] on p "**********" at bounding box center [1183, 320] width 246 height 19
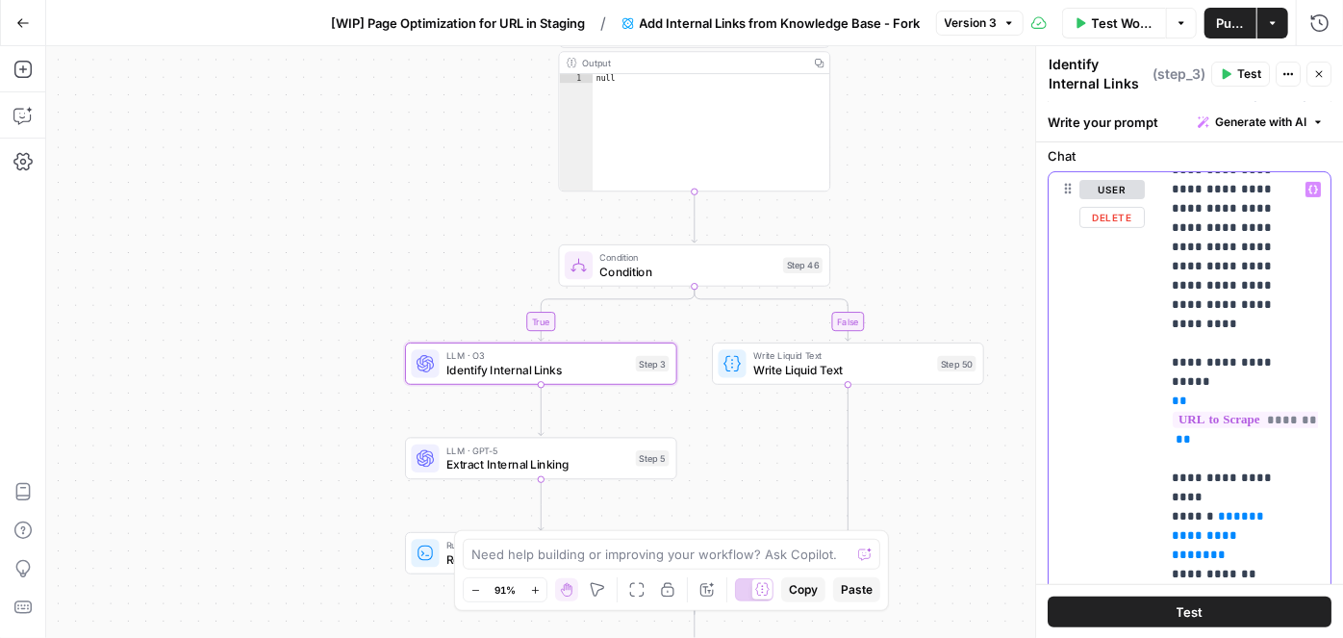
scroll to position [174, 0]
drag, startPoint x: 1171, startPoint y: 185, endPoint x: 1232, endPoint y: 333, distance: 160.1
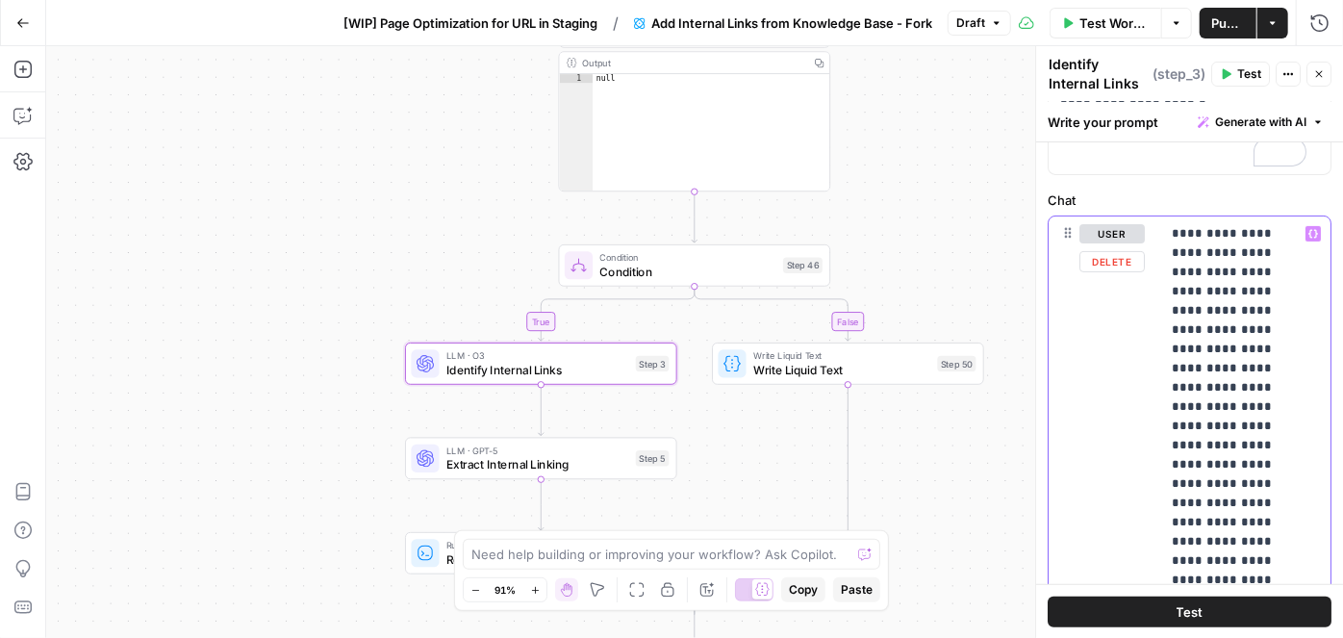
scroll to position [0, 0]
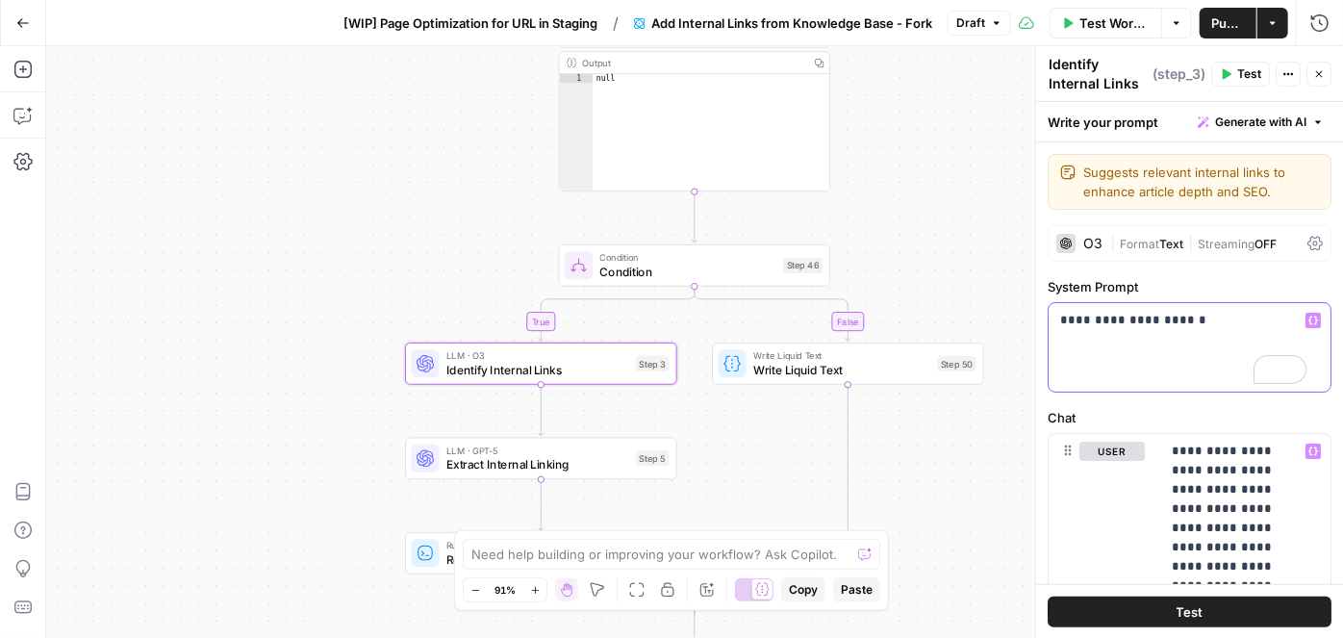
click at [1143, 354] on div "**********" at bounding box center [1190, 347] width 282 height 89
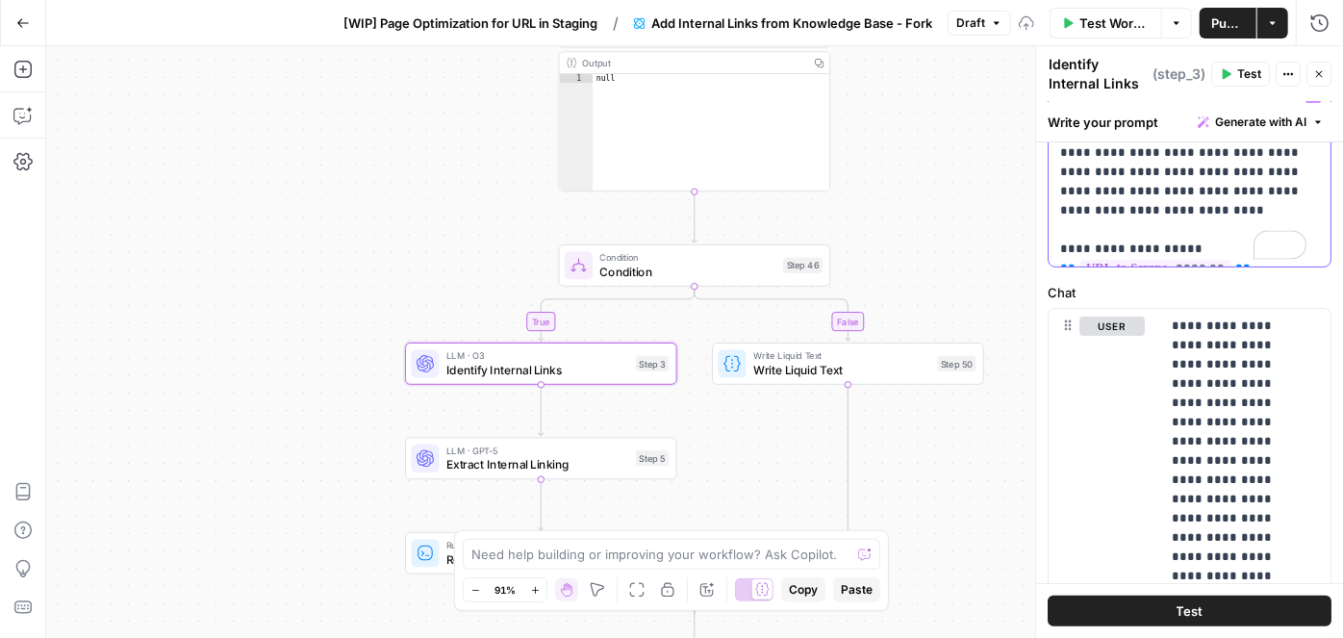
scroll to position [262, 0]
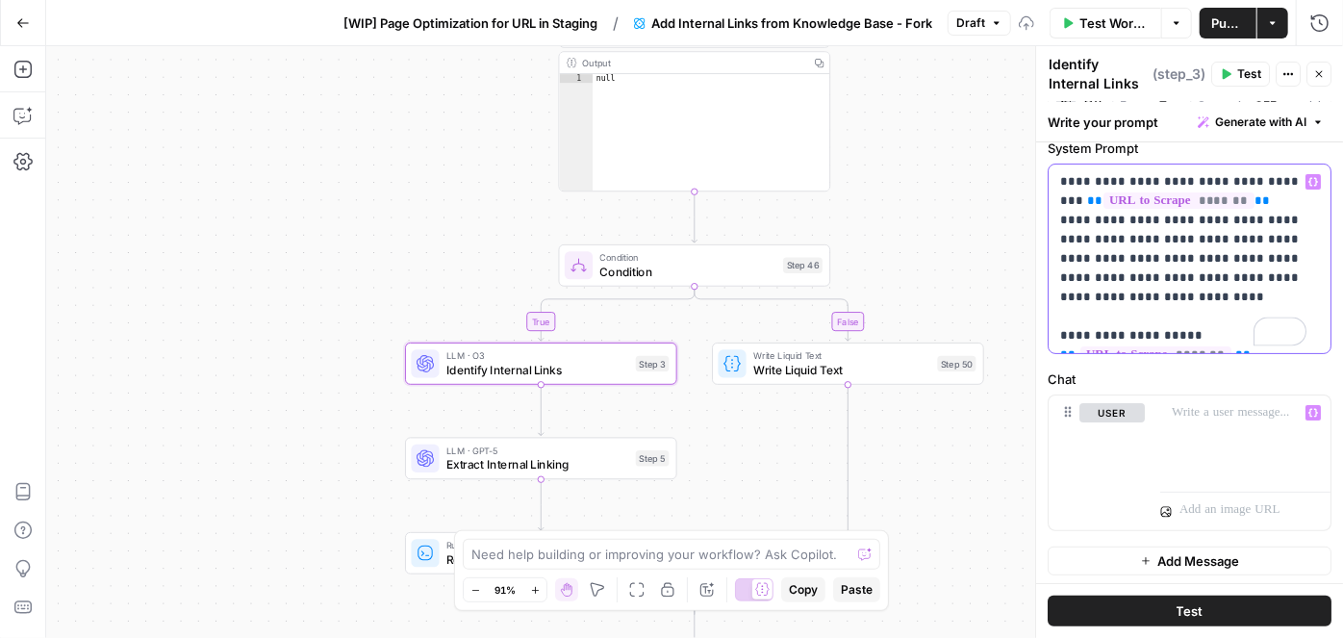
click at [1227, 322] on p "**********" at bounding box center [1183, 258] width 246 height 173
click at [1226, 324] on p "**********" at bounding box center [1183, 258] width 246 height 173
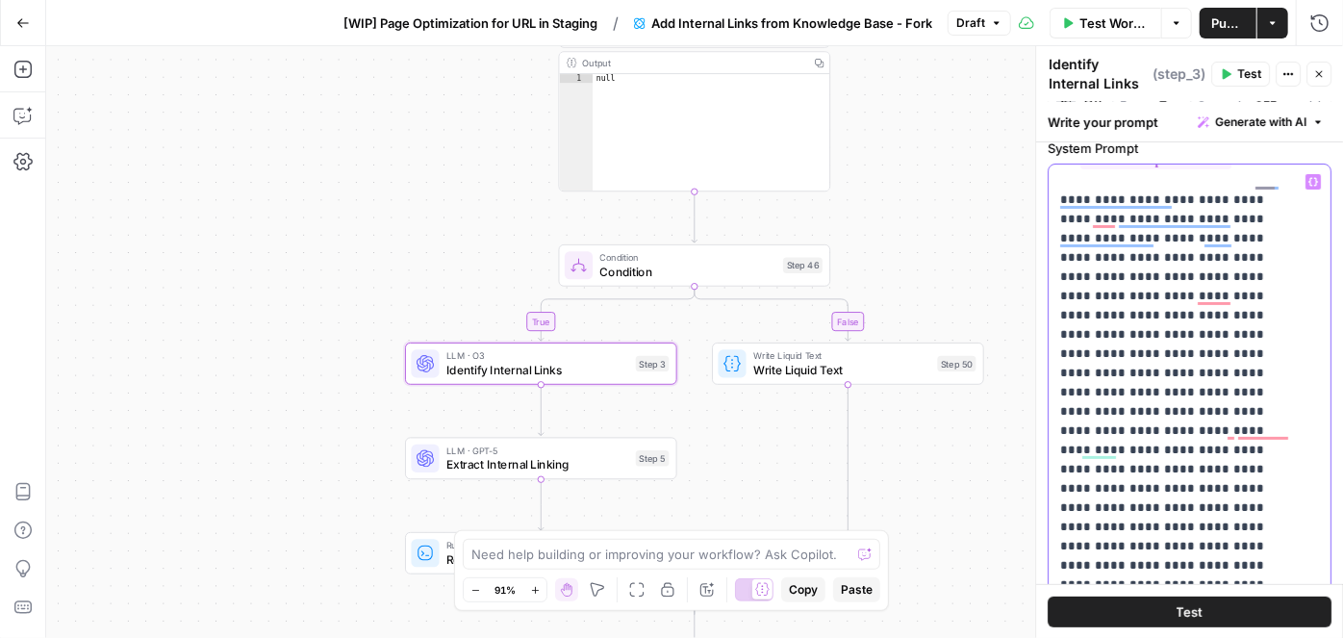
scroll to position [0, 0]
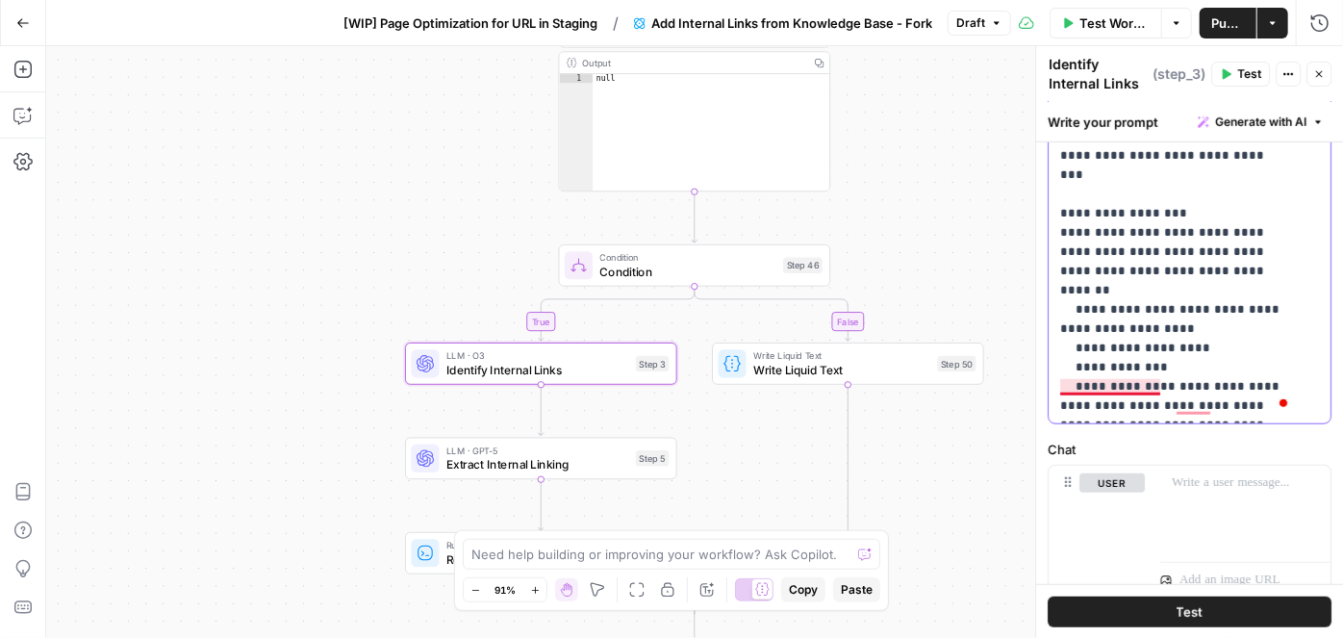
click at [1177, 609] on span "Test" at bounding box center [1190, 610] width 27 height 19
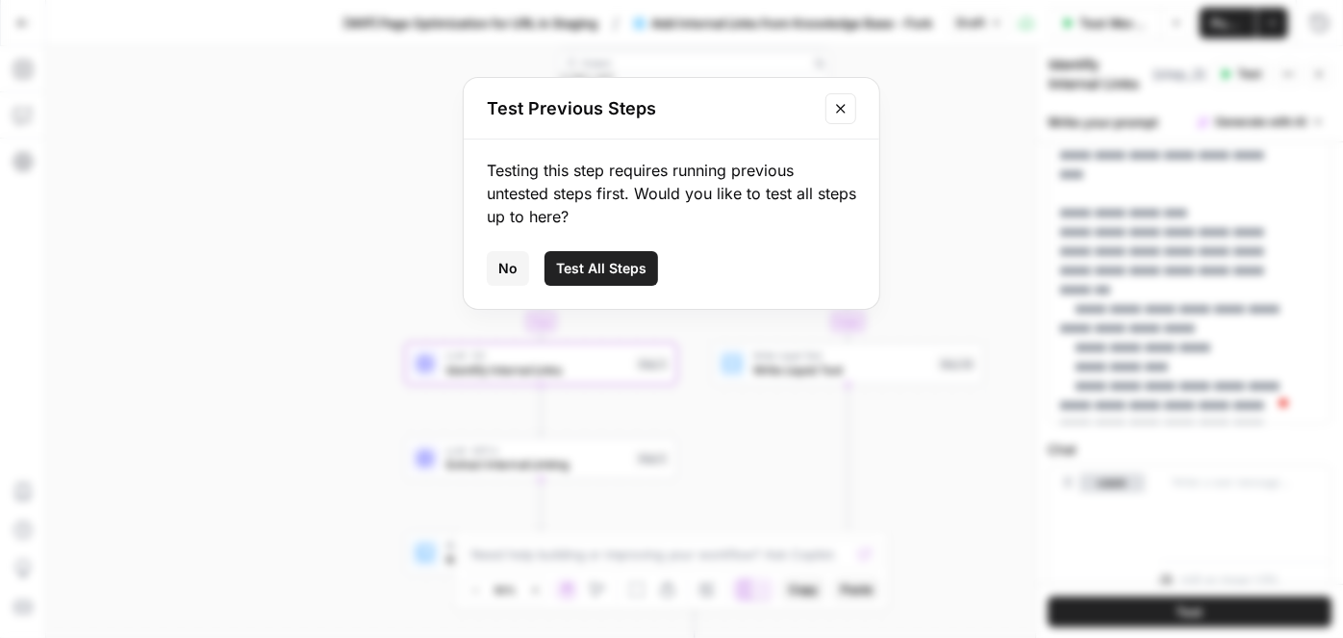
click at [610, 277] on button "Test All Steps" at bounding box center [602, 268] width 114 height 35
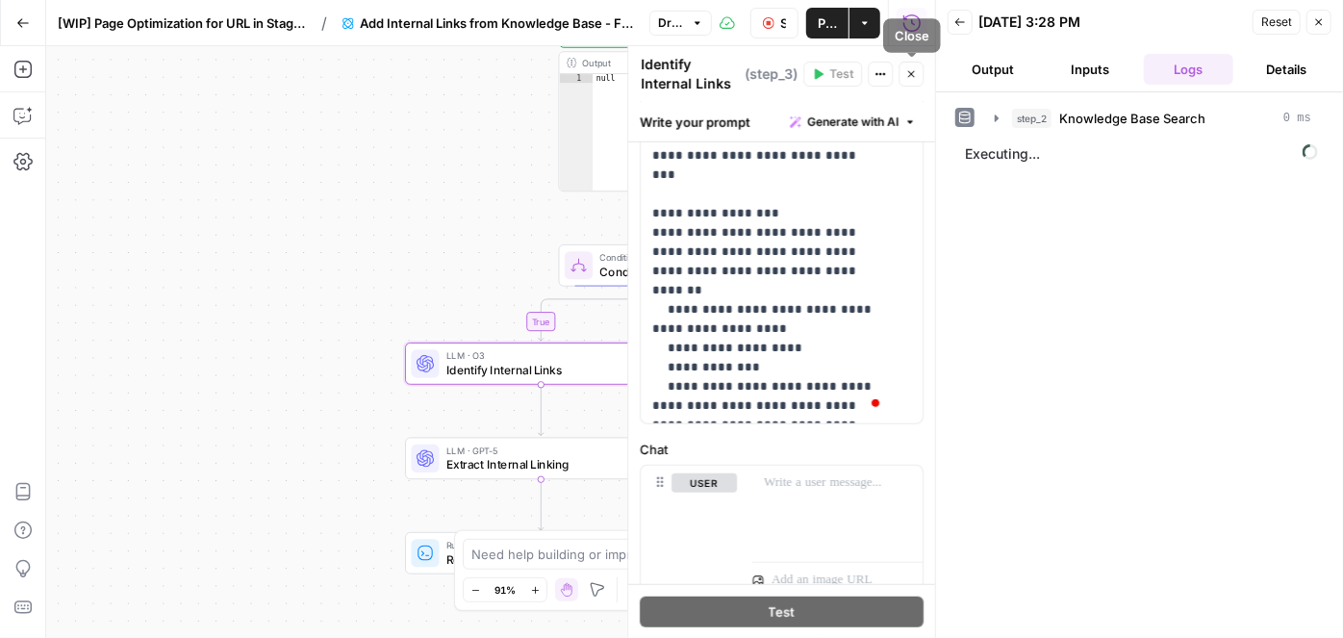
click at [910, 76] on icon "button" at bounding box center [911, 74] width 12 height 12
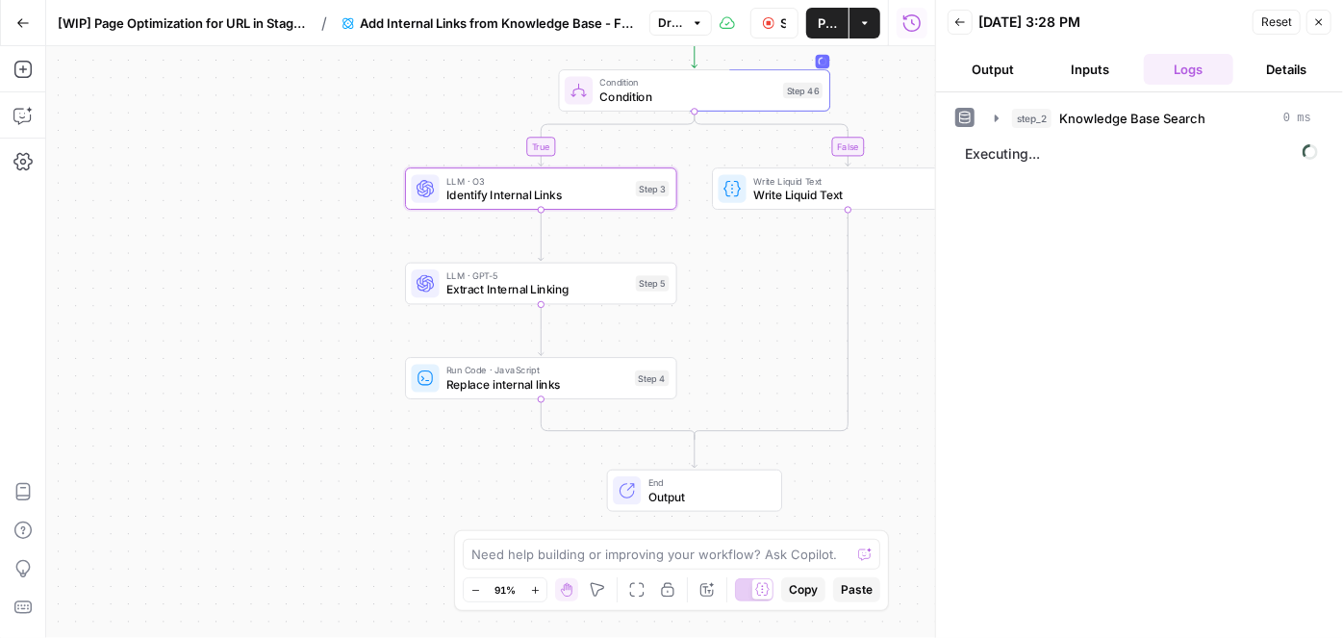
drag, startPoint x: 470, startPoint y: 591, endPoint x: 448, endPoint y: 525, distance: 68.8
click at [469, 591] on button "Zoom Out" at bounding box center [475, 589] width 23 height 23
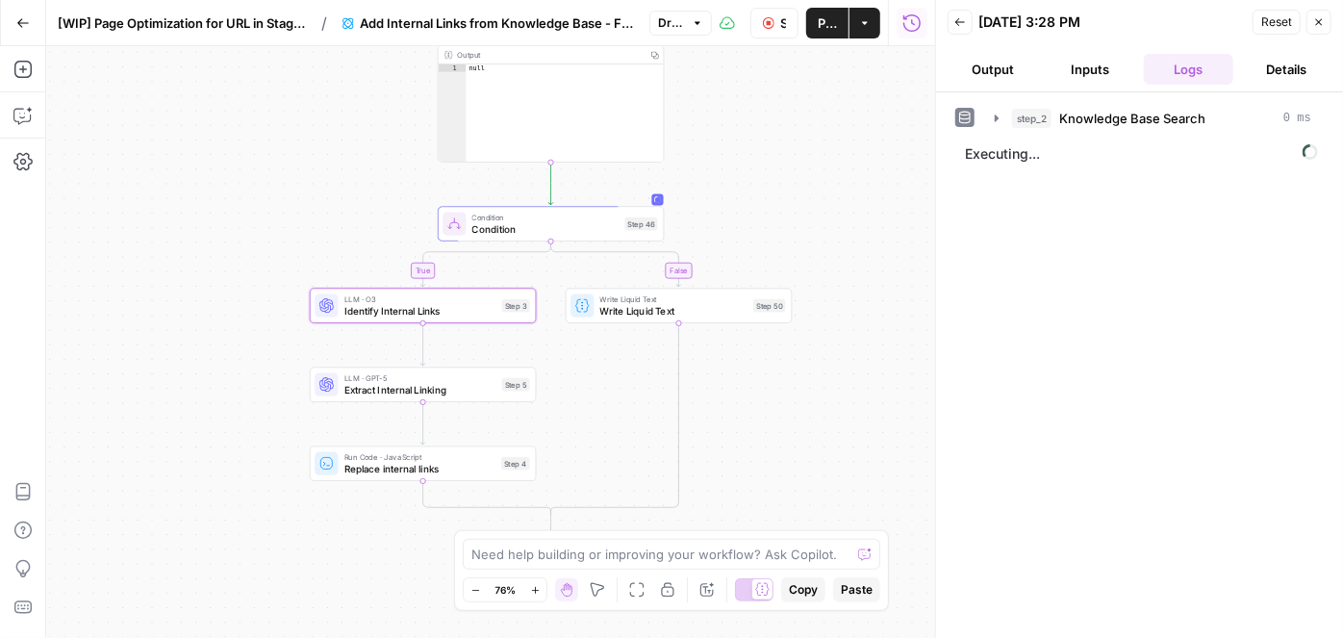
drag, startPoint x: 855, startPoint y: 121, endPoint x: 725, endPoint y: 218, distance: 163.0
click at [725, 218] on div "true false Workflow Set Inputs Inputs Search Knowledge Base Knowledge Base Sear…" at bounding box center [490, 342] width 889 height 592
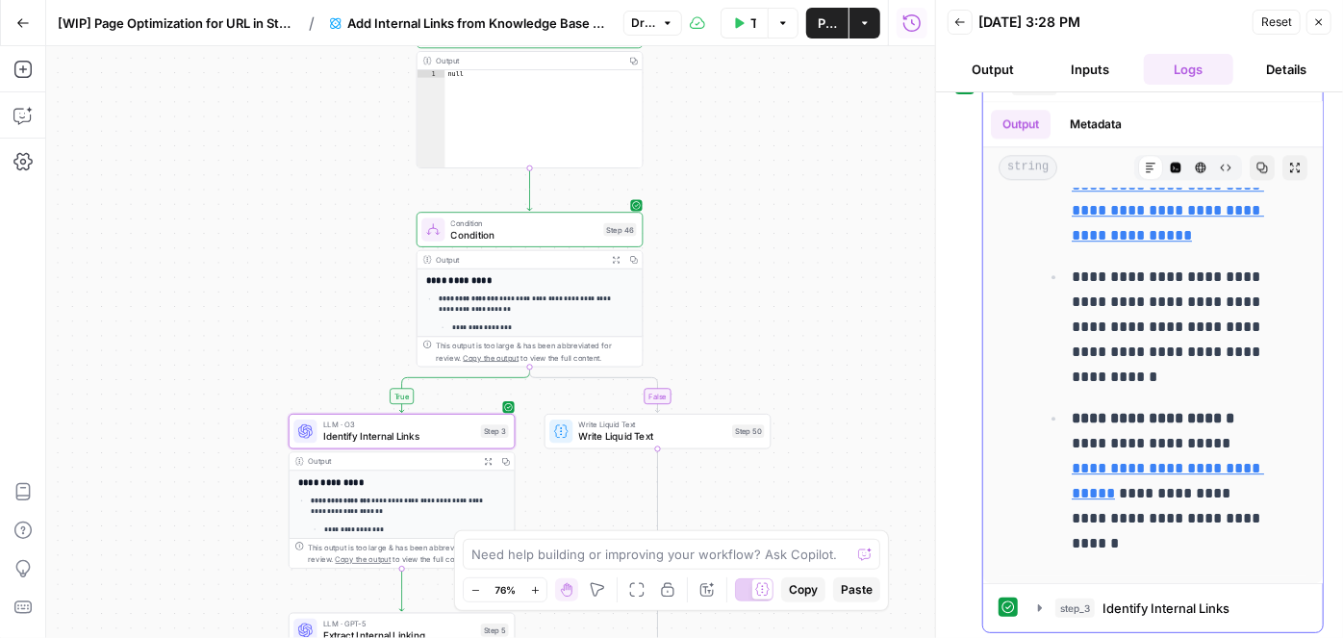
scroll to position [74, 0]
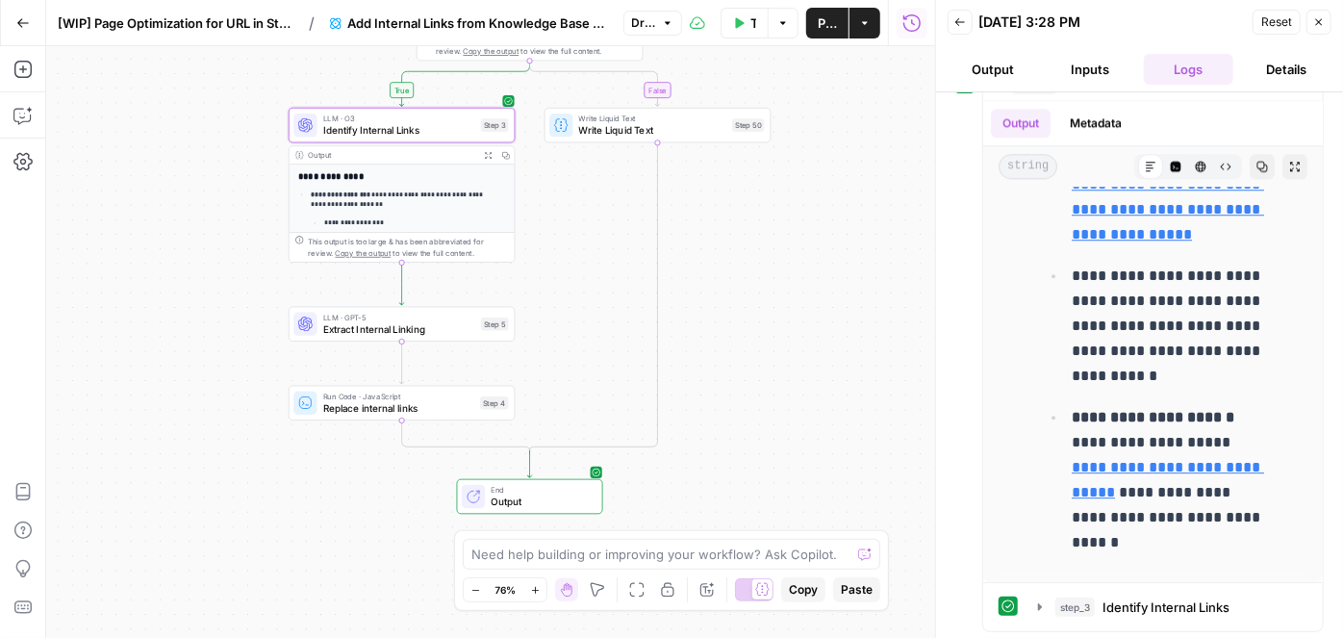
click at [825, 22] on span "Publish" at bounding box center [827, 22] width 19 height 19
click at [334, 206] on p "**********" at bounding box center [403, 200] width 185 height 21
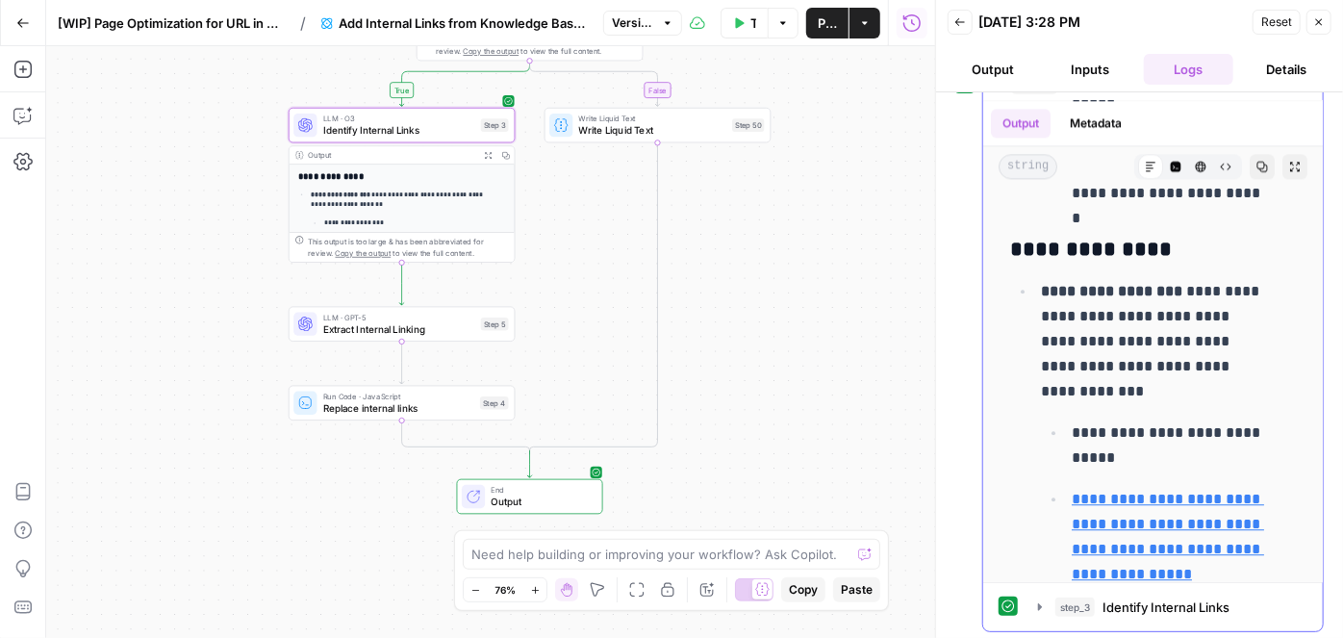
scroll to position [2750, 0]
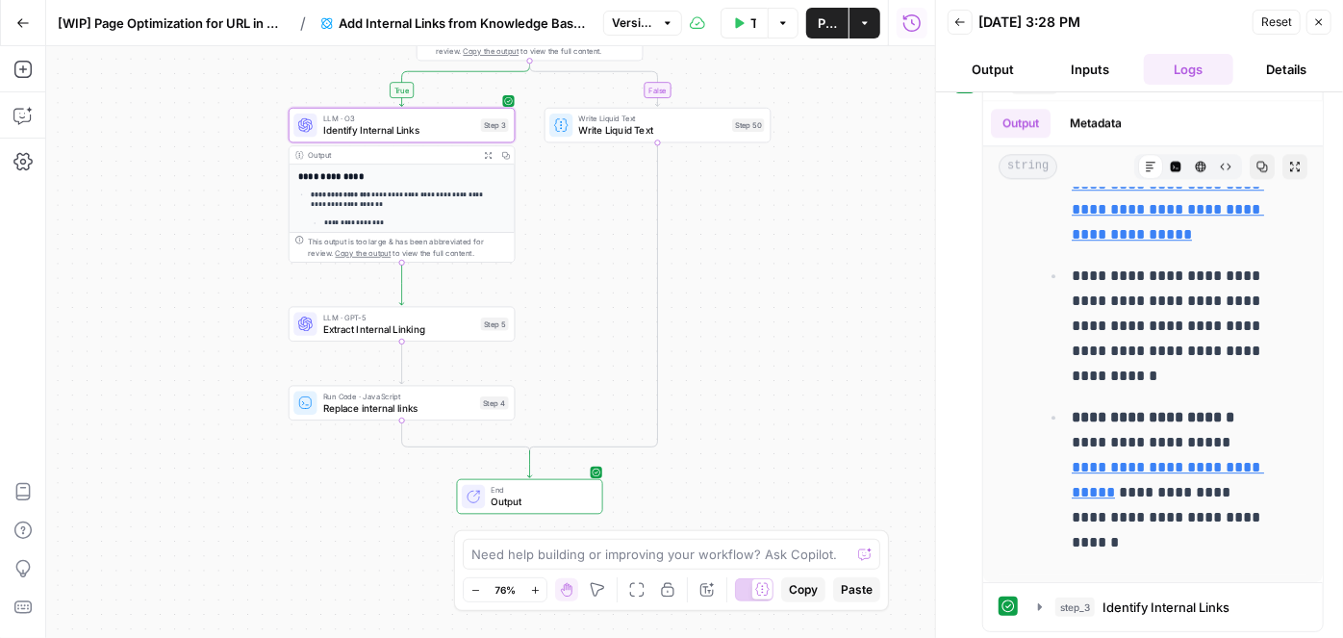
click at [829, 24] on span "Publish" at bounding box center [827, 22] width 19 height 19
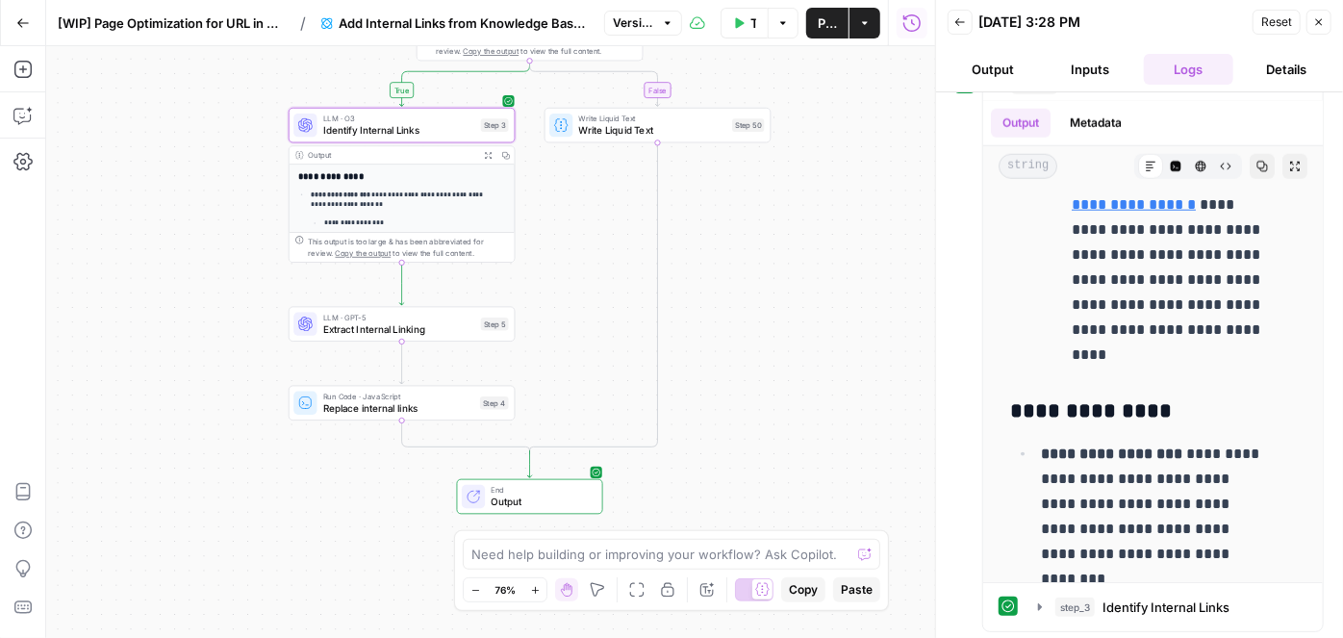
scroll to position [826, 0]
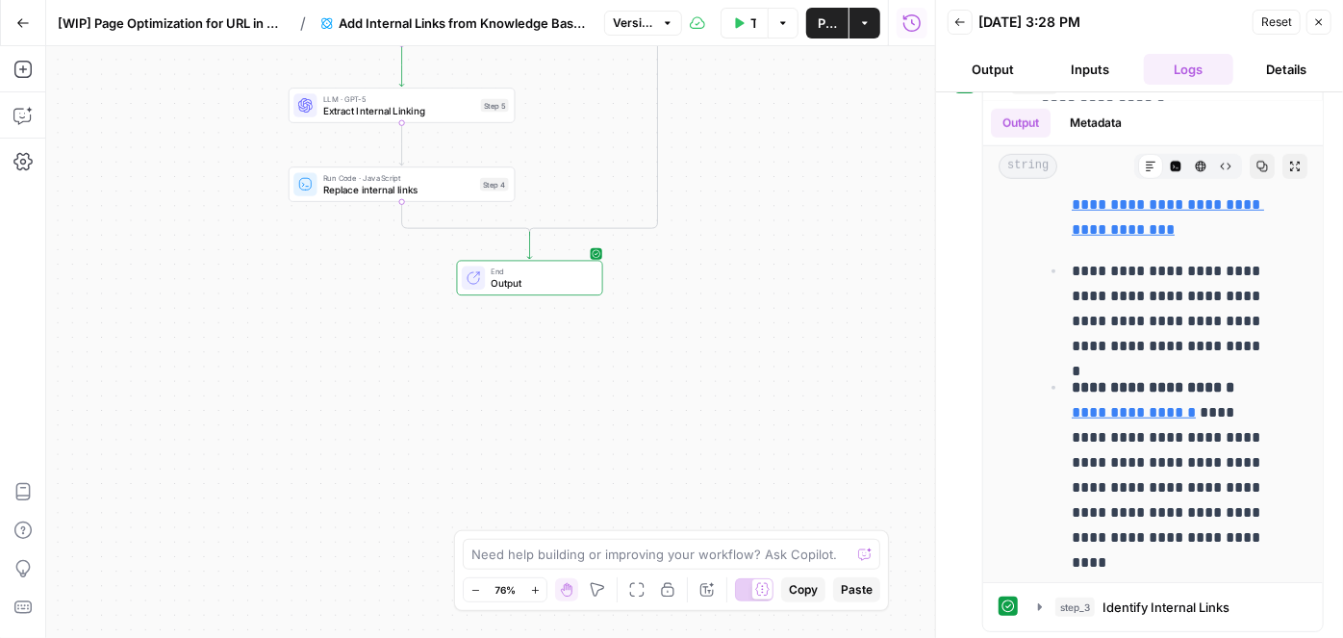
click at [1321, 21] on icon "button" at bounding box center [1319, 22] width 12 height 12
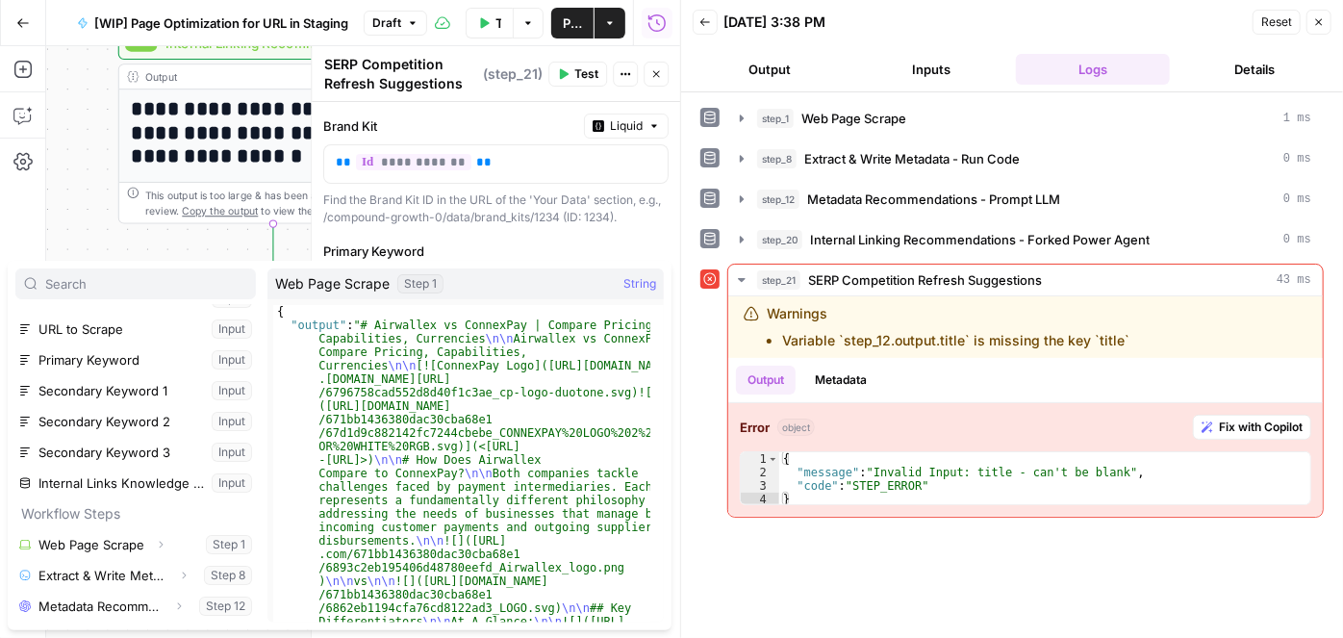
scroll to position [82, 0]
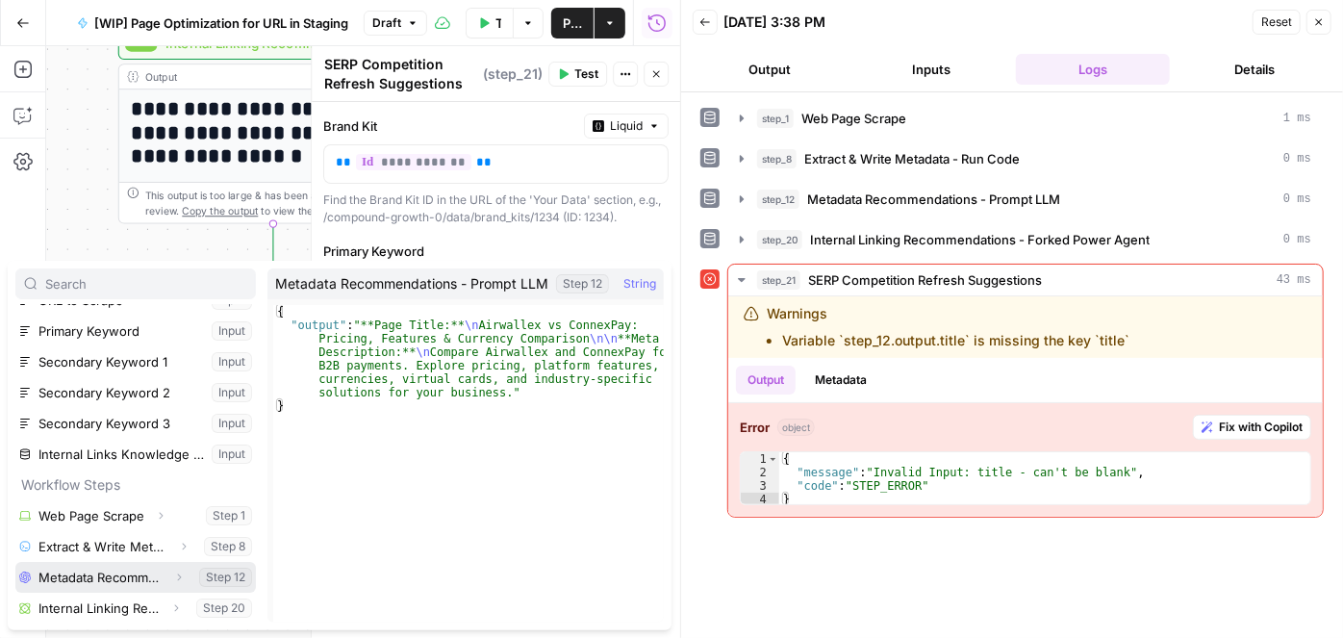
click at [173, 575] on icon "button" at bounding box center [179, 578] width 12 height 12
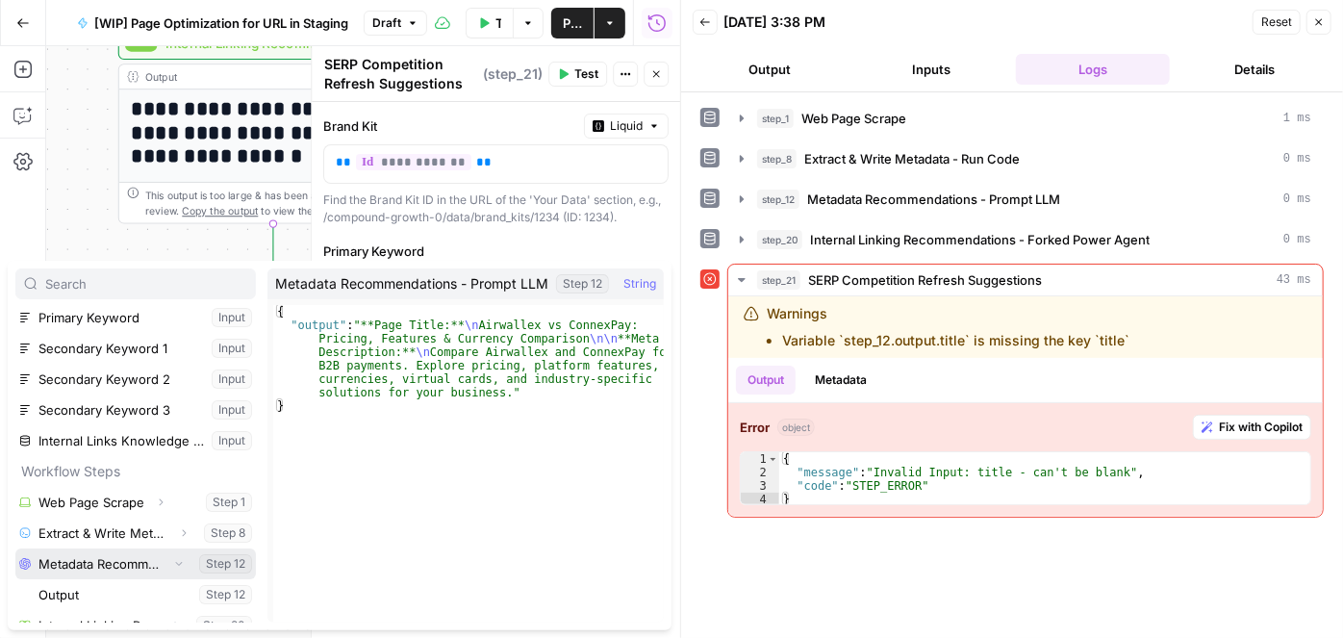
scroll to position [113, 0]
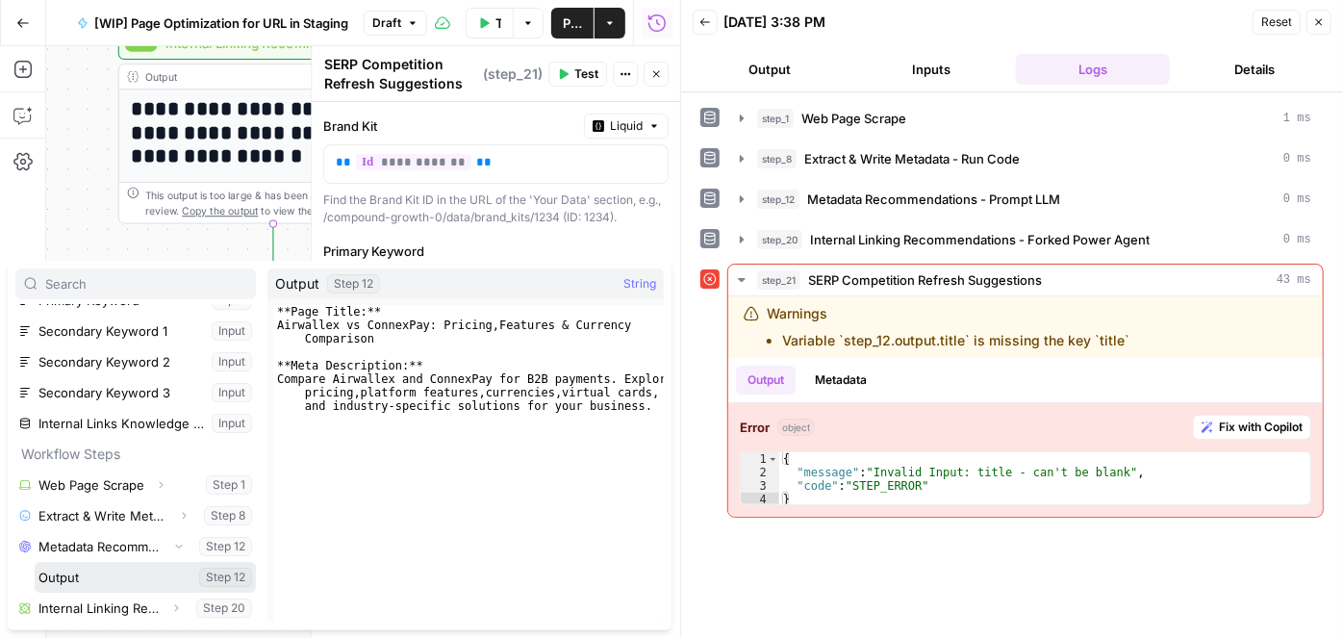
click at [120, 582] on button "Select variable Output" at bounding box center [145, 577] width 221 height 31
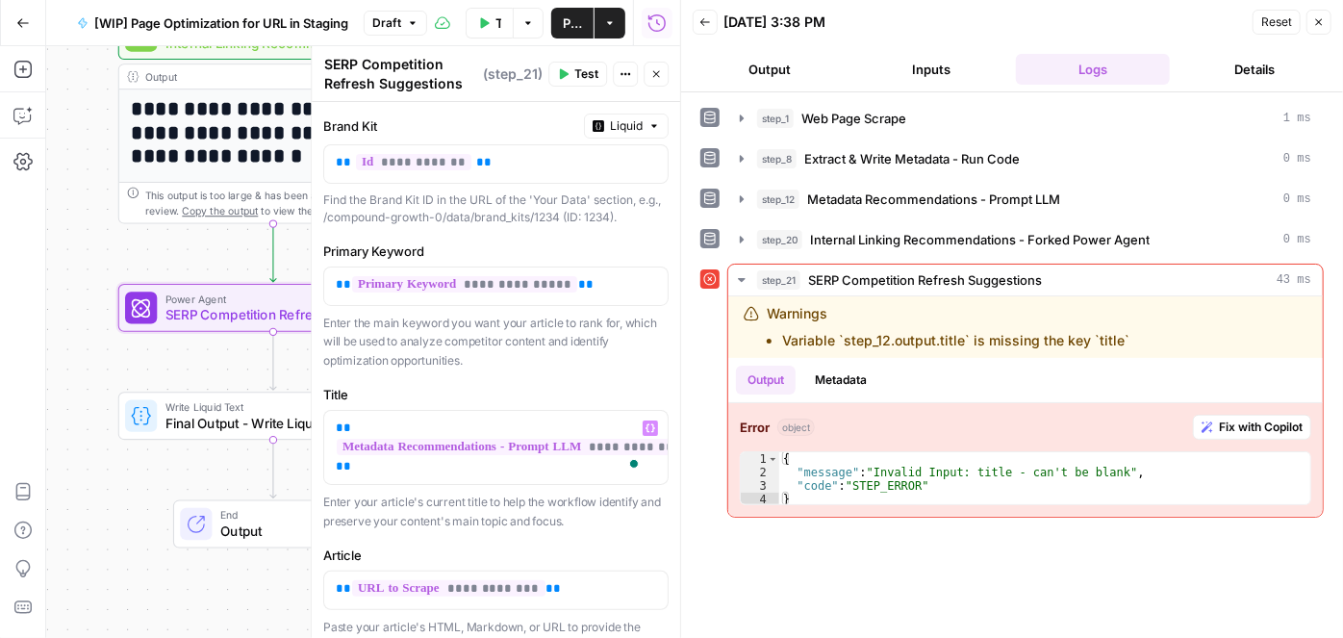
click at [572, 75] on button "Test" at bounding box center [577, 74] width 59 height 25
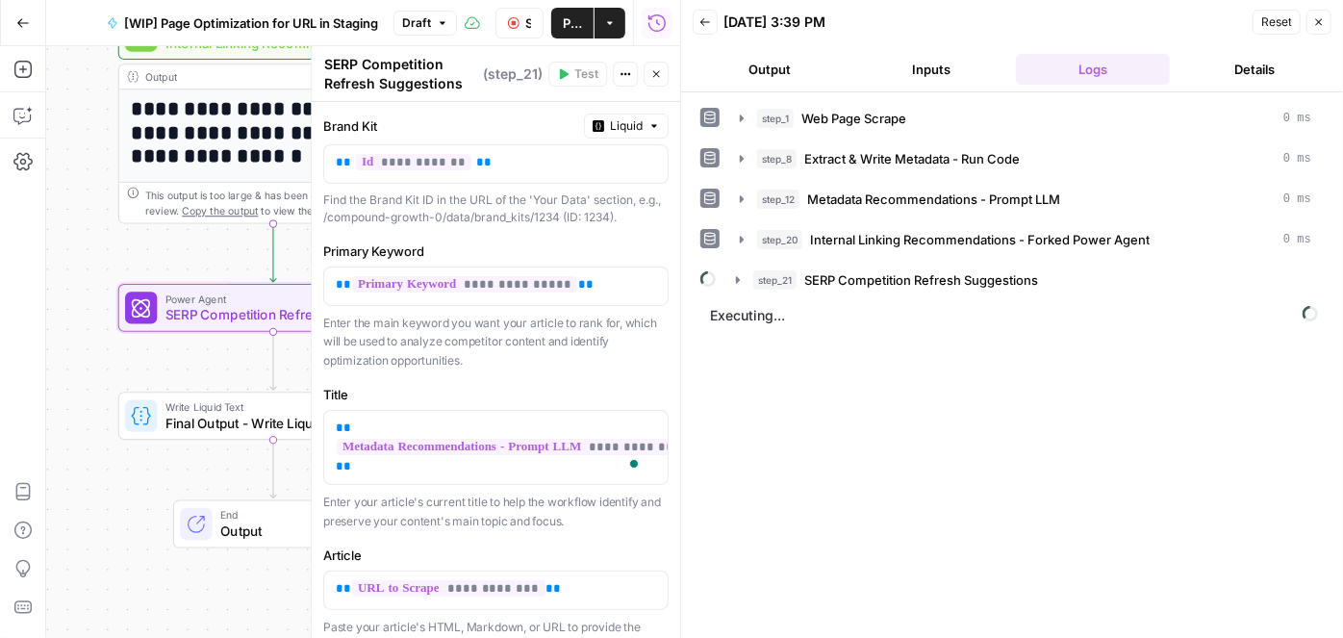
click at [662, 80] on button "Close" at bounding box center [656, 74] width 25 height 25
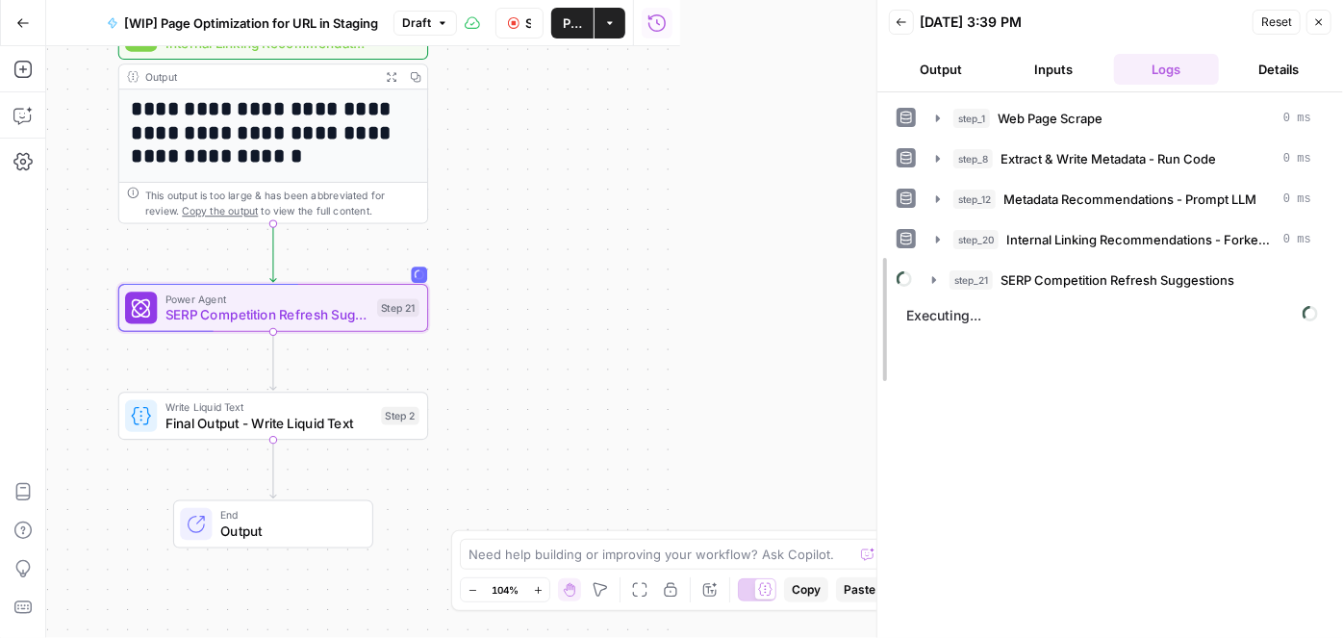
drag, startPoint x: 680, startPoint y: 88, endPoint x: 1022, endPoint y: 86, distance: 341.6
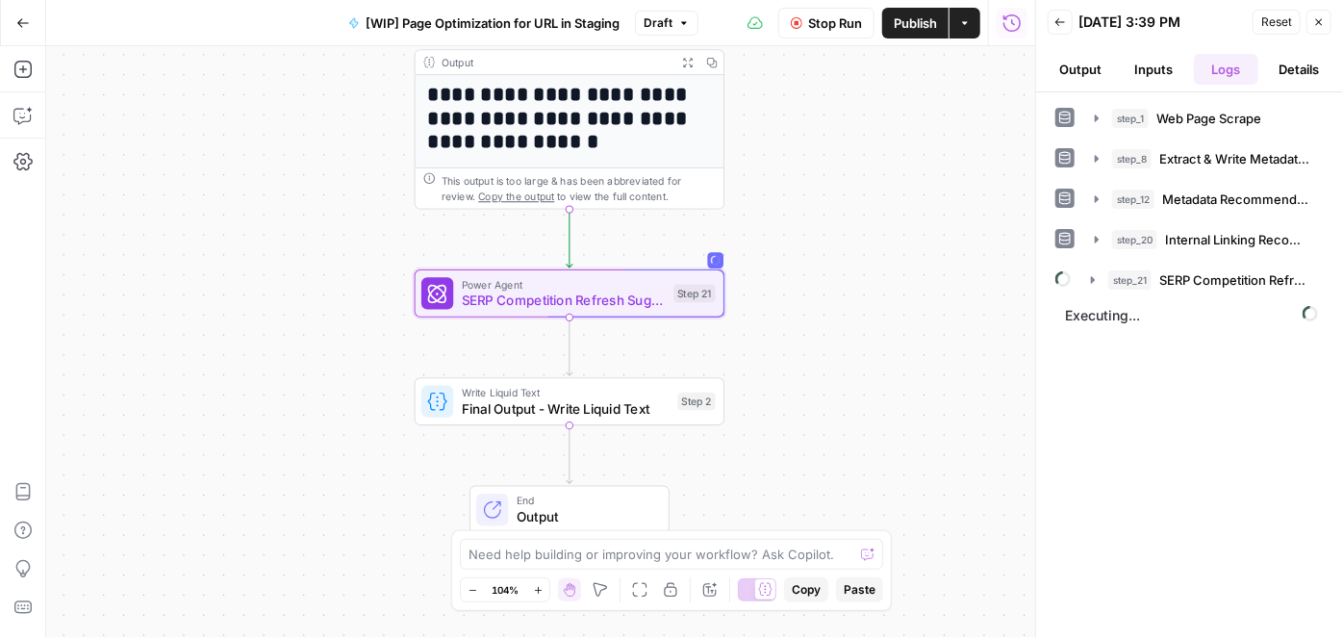
drag, startPoint x: 634, startPoint y: 222, endPoint x: 956, endPoint y: 200, distance: 323.1
click at [949, 204] on div "**********" at bounding box center [540, 342] width 989 height 592
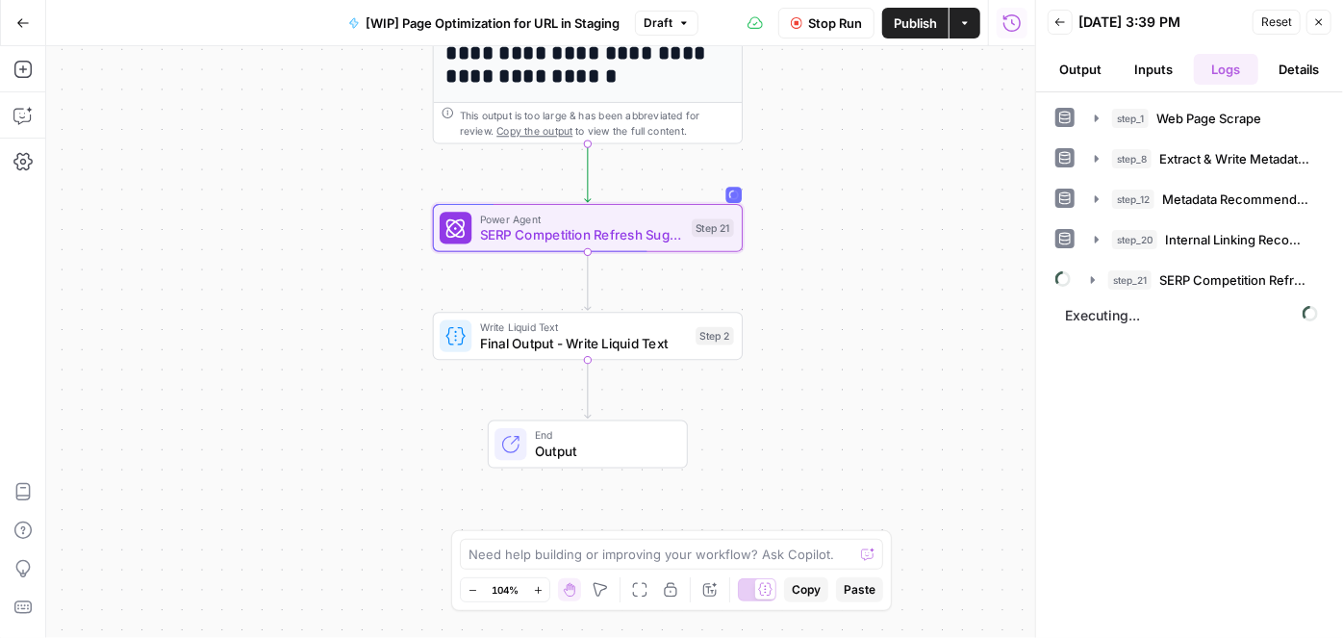
drag, startPoint x: 867, startPoint y: 289, endPoint x: 882, endPoint y: 234, distance: 57.0
click at [872, 218] on div "**********" at bounding box center [540, 342] width 989 height 592
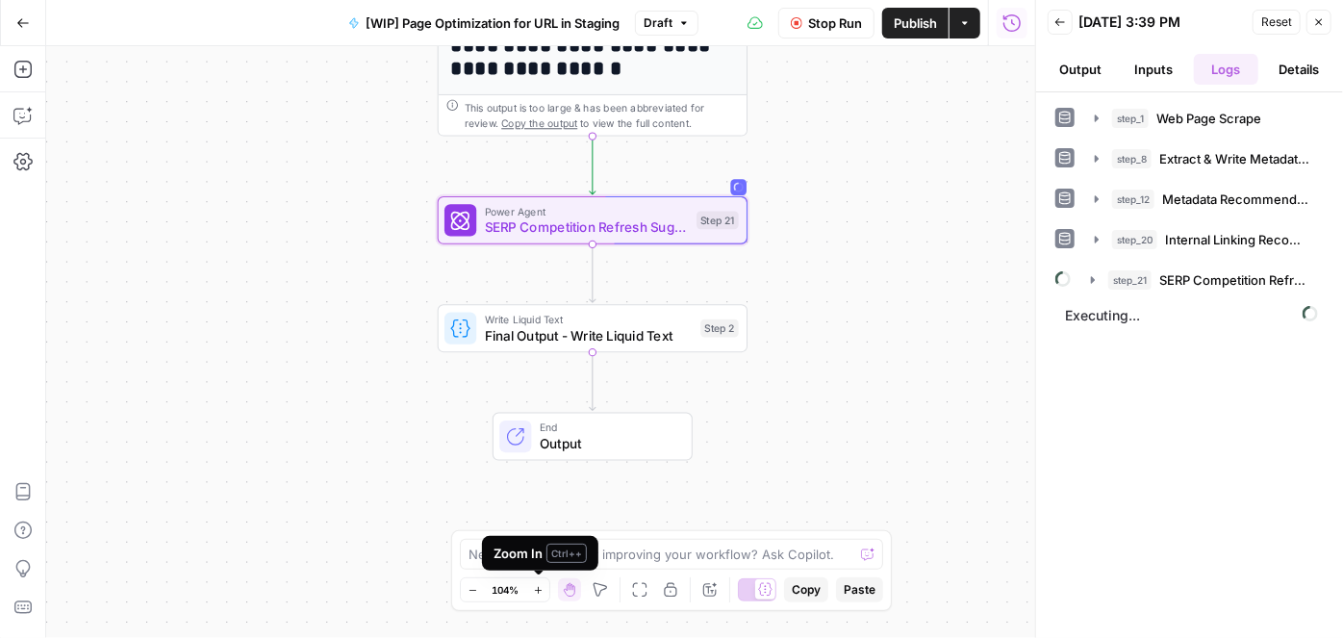
click at [540, 596] on button "Zoom In" at bounding box center [537, 589] width 23 height 23
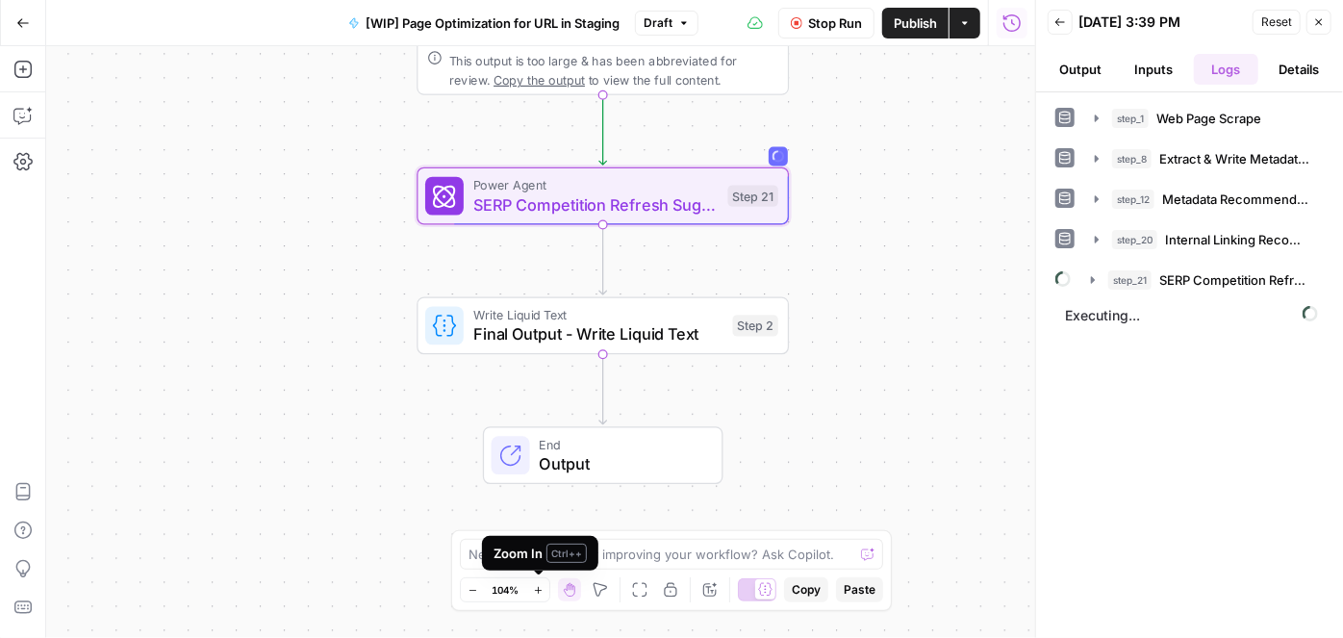
click at [540, 596] on button "Zoom In" at bounding box center [537, 589] width 23 height 23
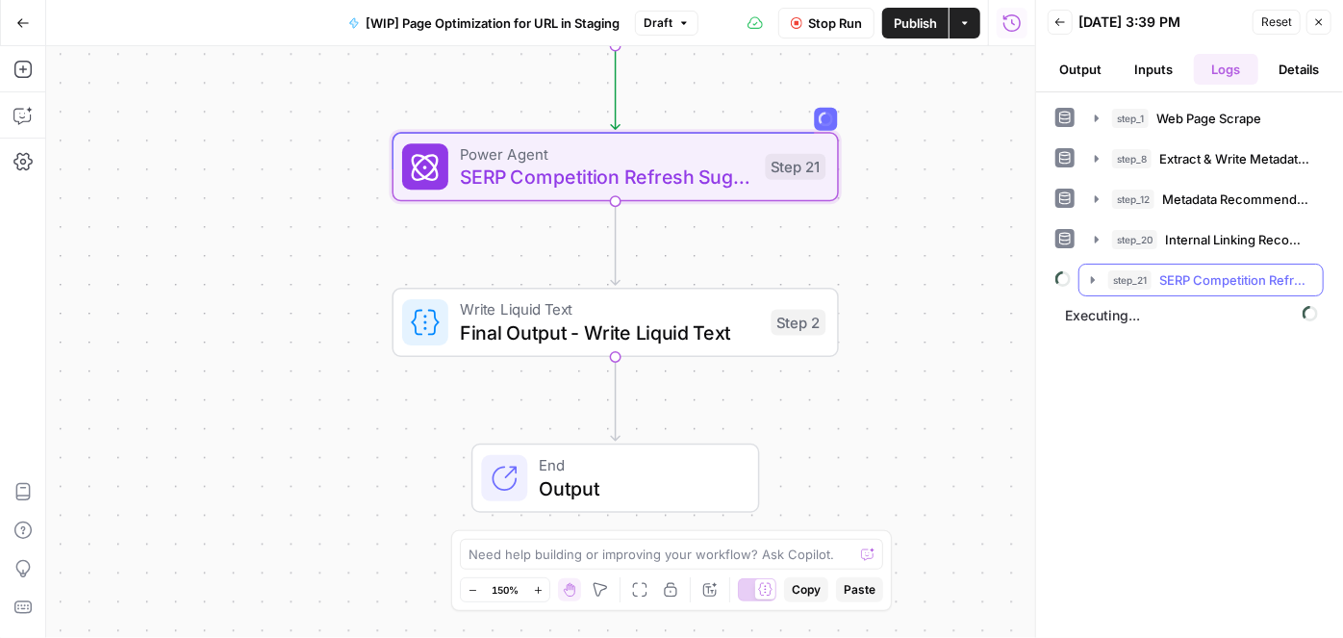
click at [1093, 277] on icon "button" at bounding box center [1093, 279] width 4 height 7
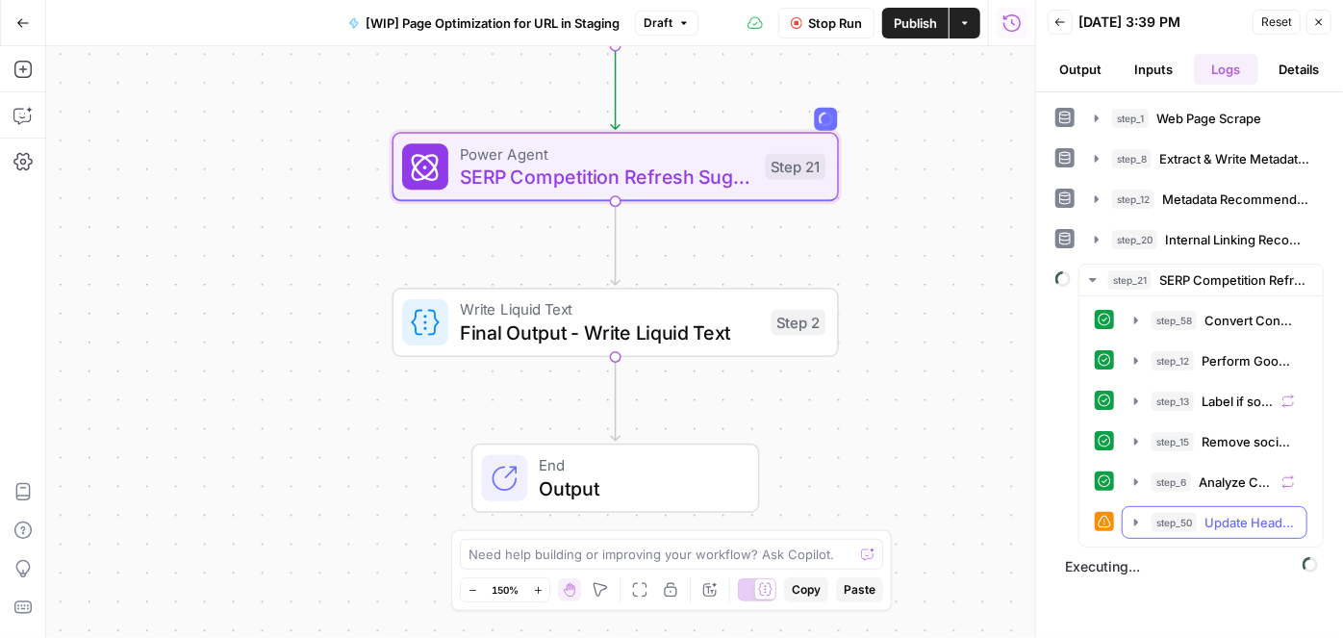
click at [1130, 515] on icon "button" at bounding box center [1136, 522] width 15 height 15
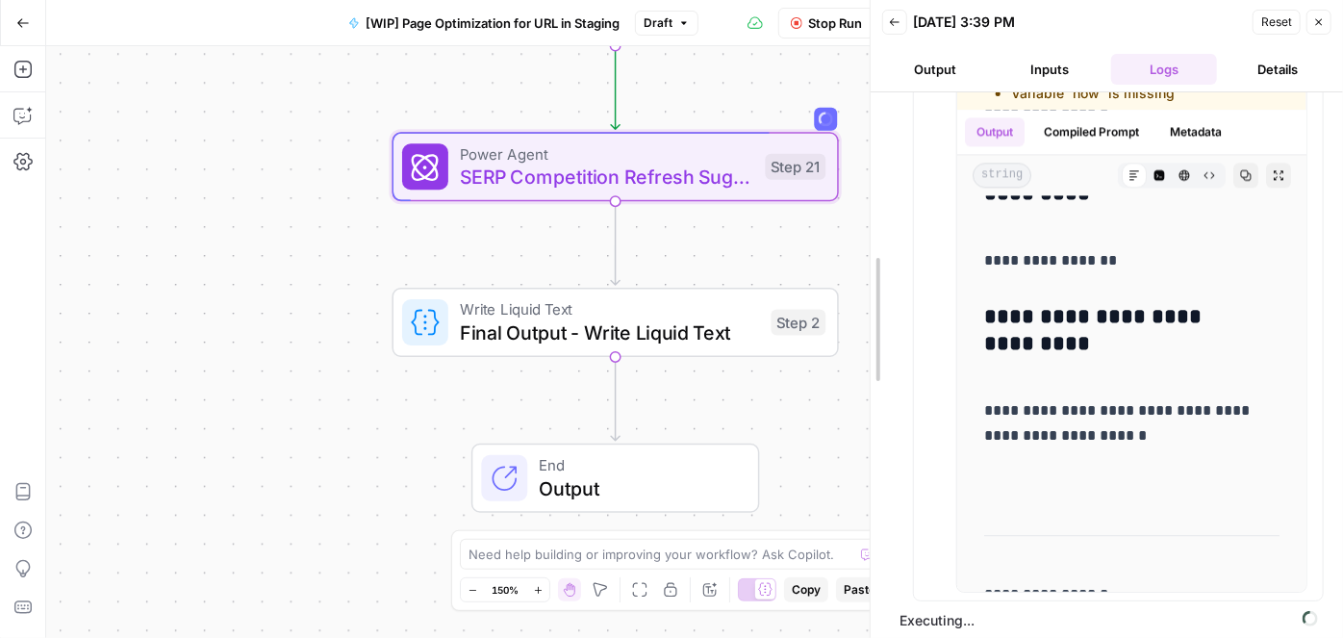
scroll to position [509, 0]
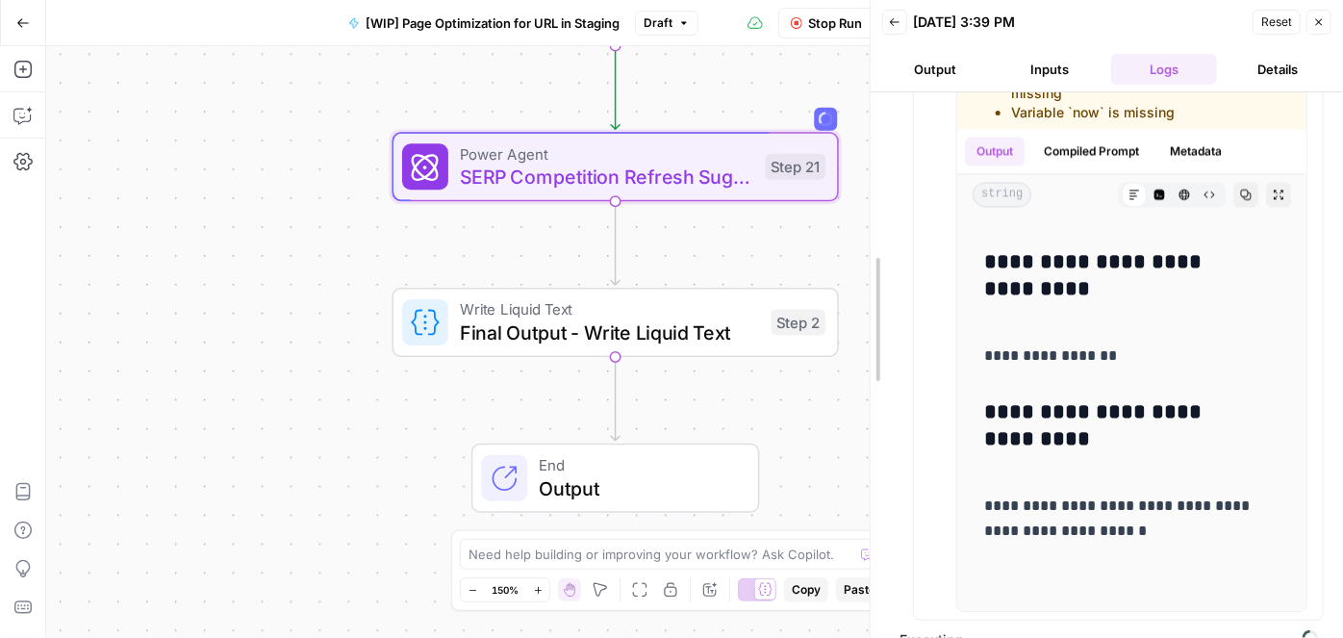
drag, startPoint x: 1035, startPoint y: 421, endPoint x: 870, endPoint y: 424, distance: 165.5
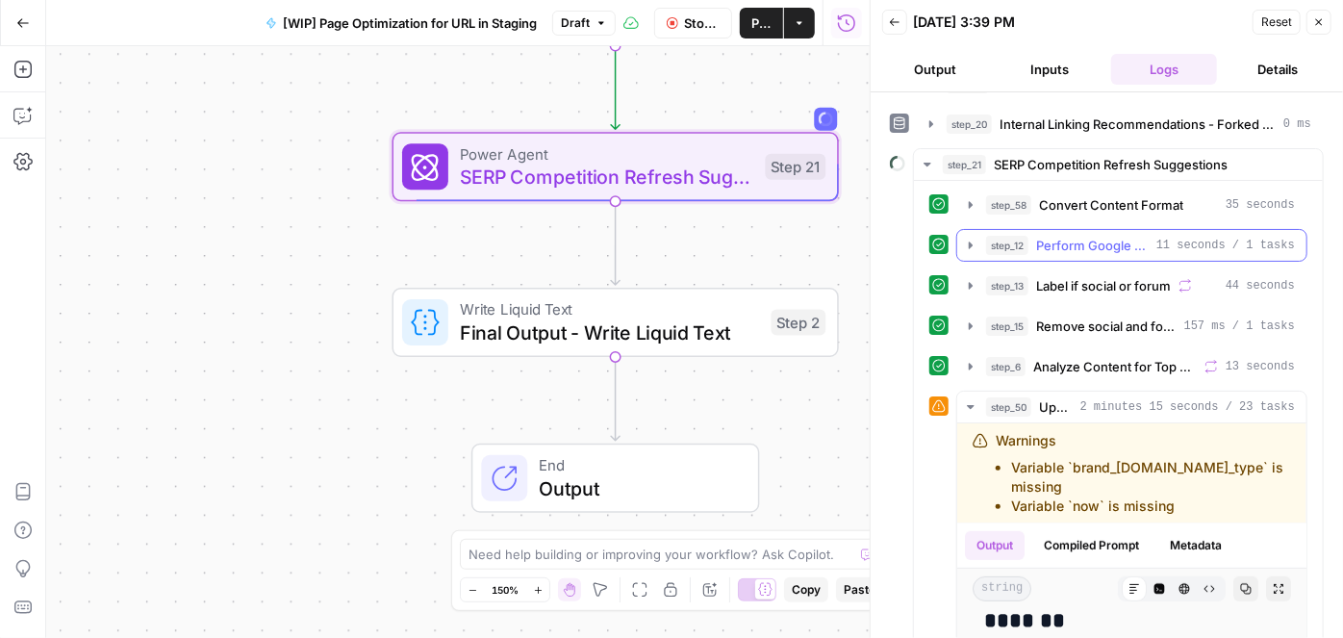
scroll to position [87, 0]
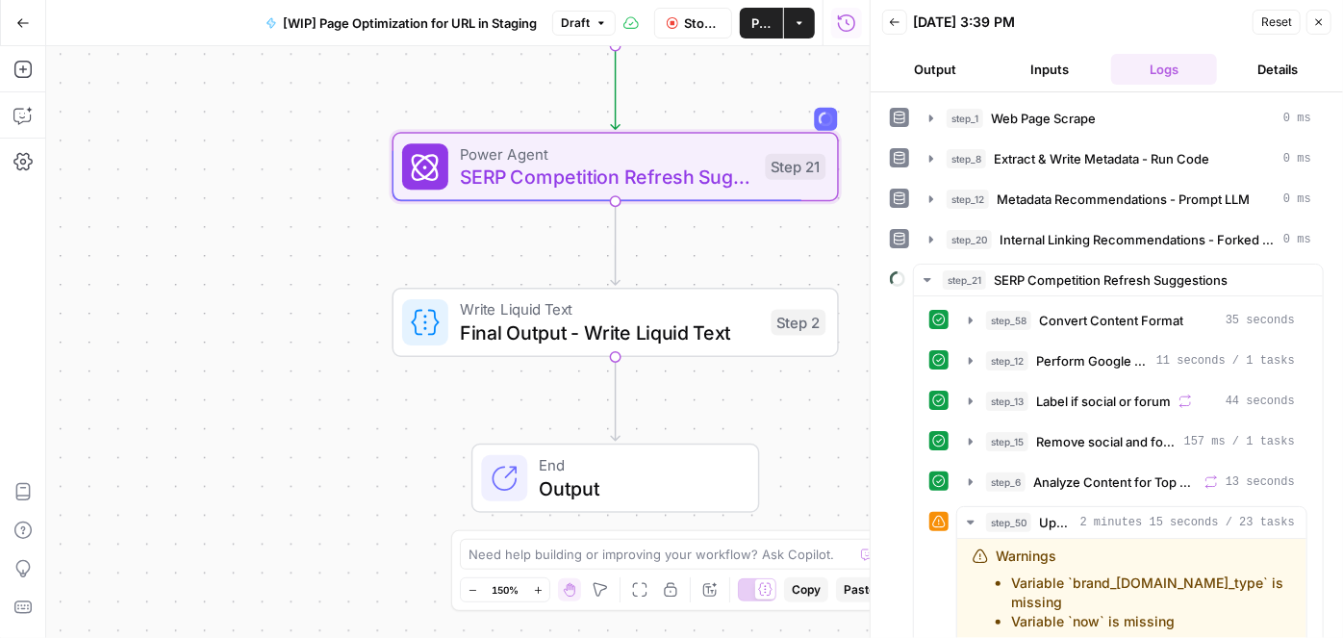
scroll to position [11557, 0]
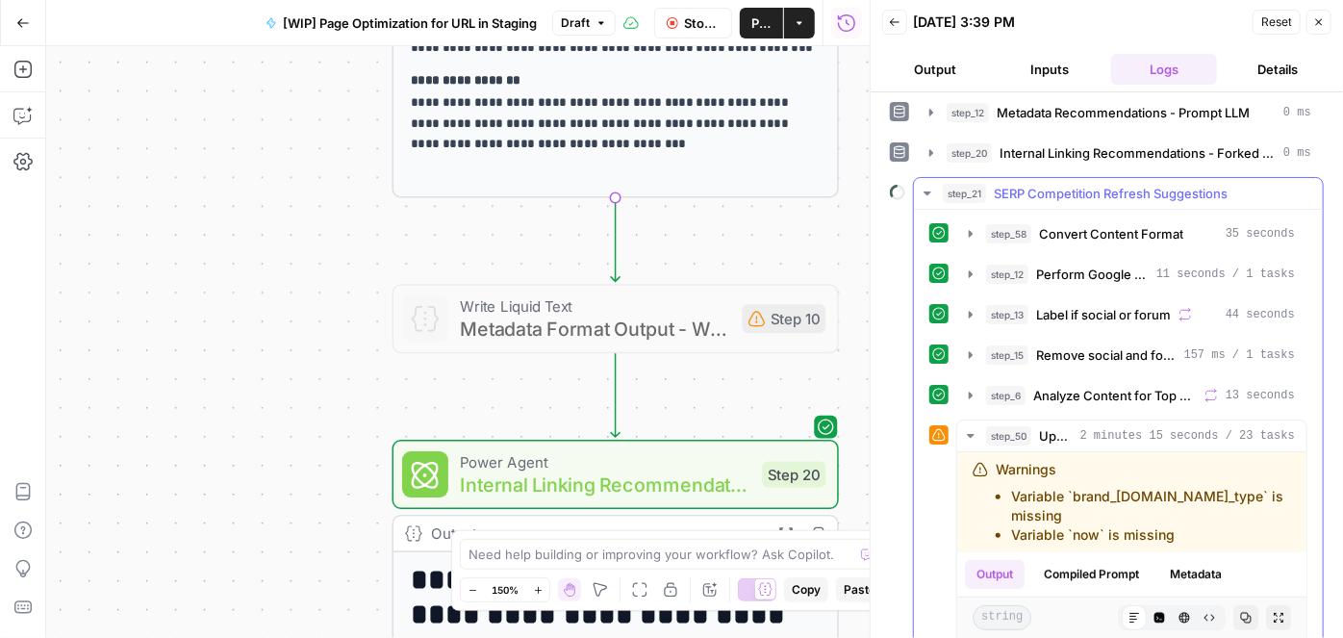
click at [931, 189] on icon "button" at bounding box center [927, 193] width 15 height 15
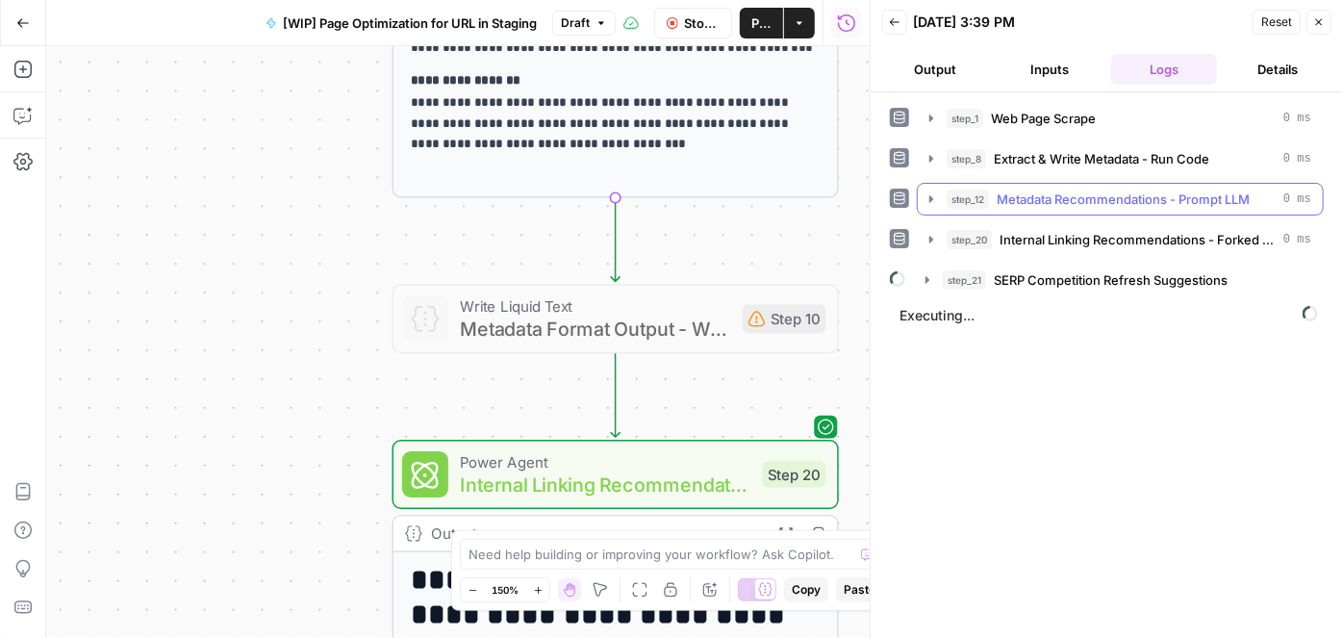
scroll to position [0, 0]
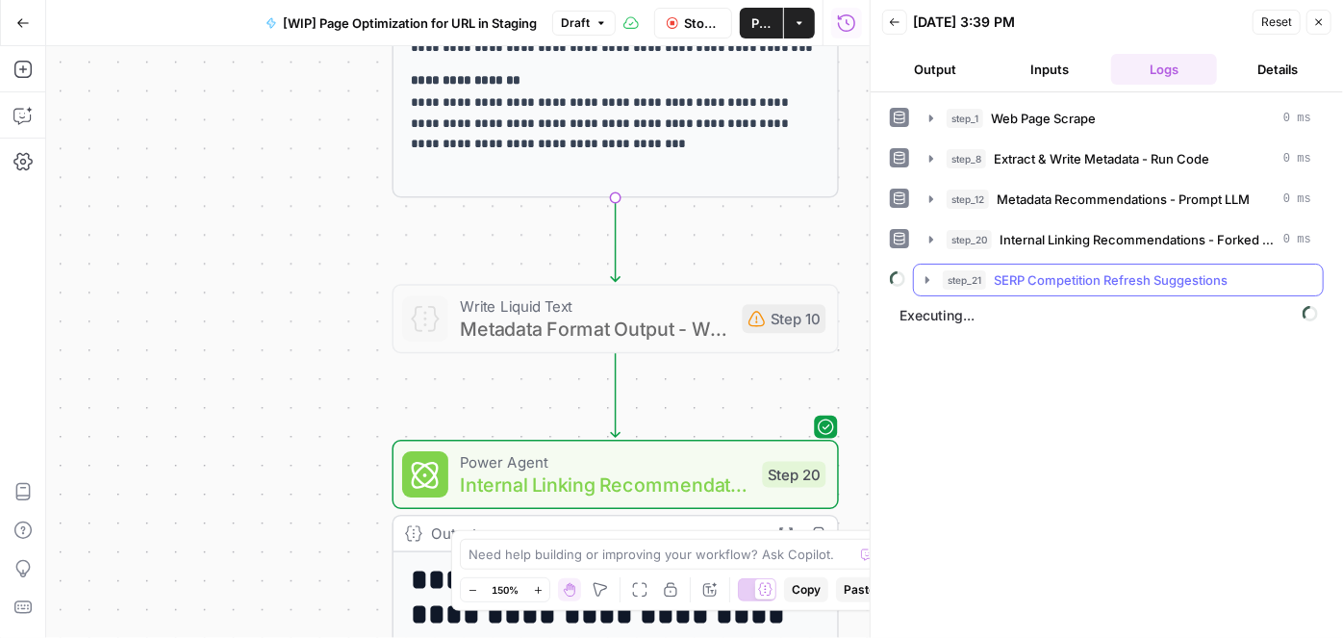
click at [918, 275] on button "step_21 SERP Competition Refresh Suggestions" at bounding box center [1118, 280] width 409 height 31
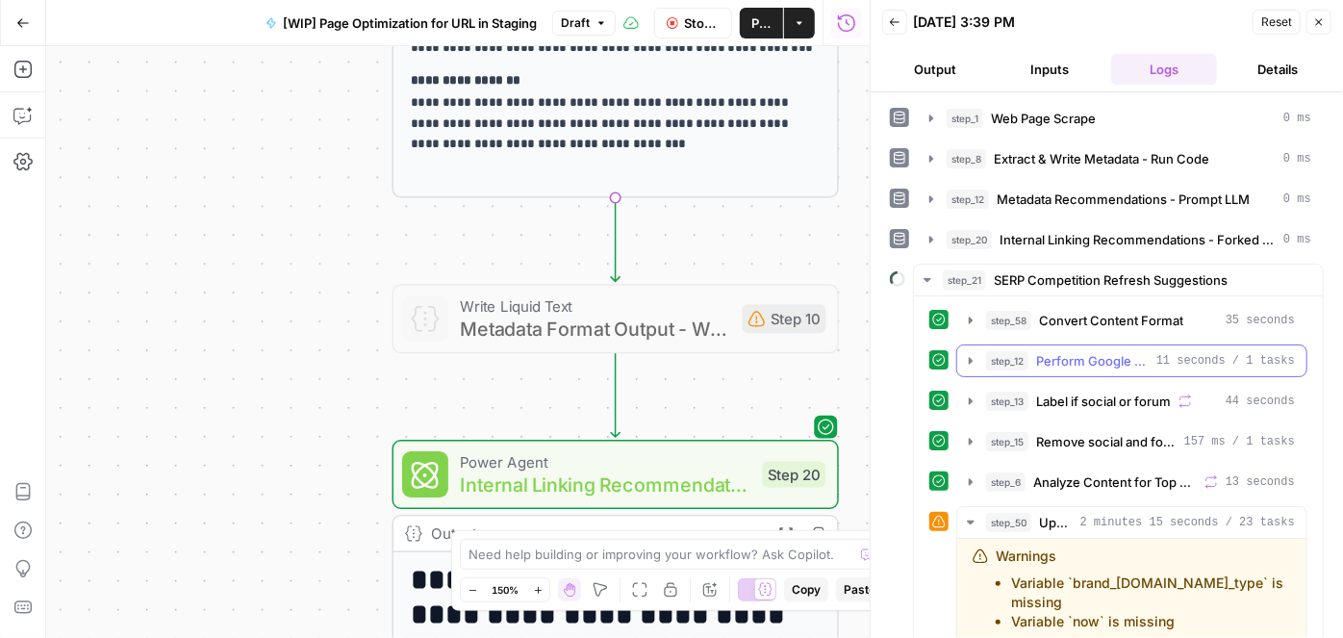
scroll to position [349, 0]
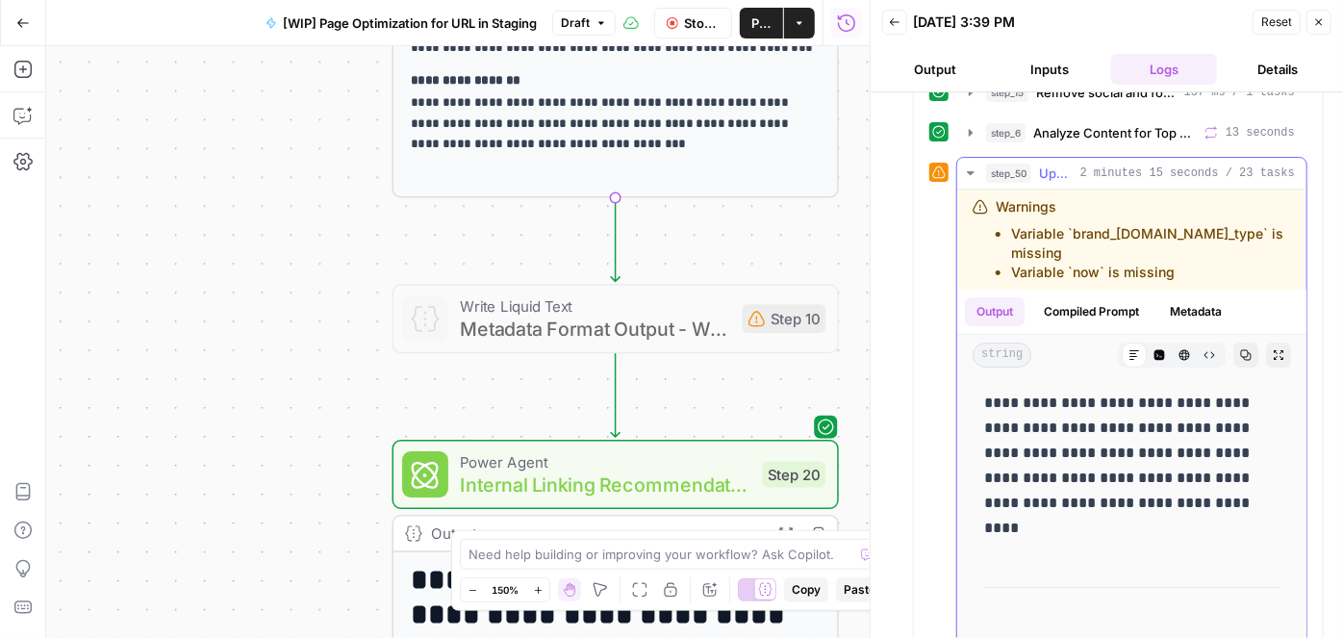
click at [975, 158] on button "step_50 Update Headers 2 minutes 15 seconds / 23 tasks" at bounding box center [1131, 173] width 349 height 31
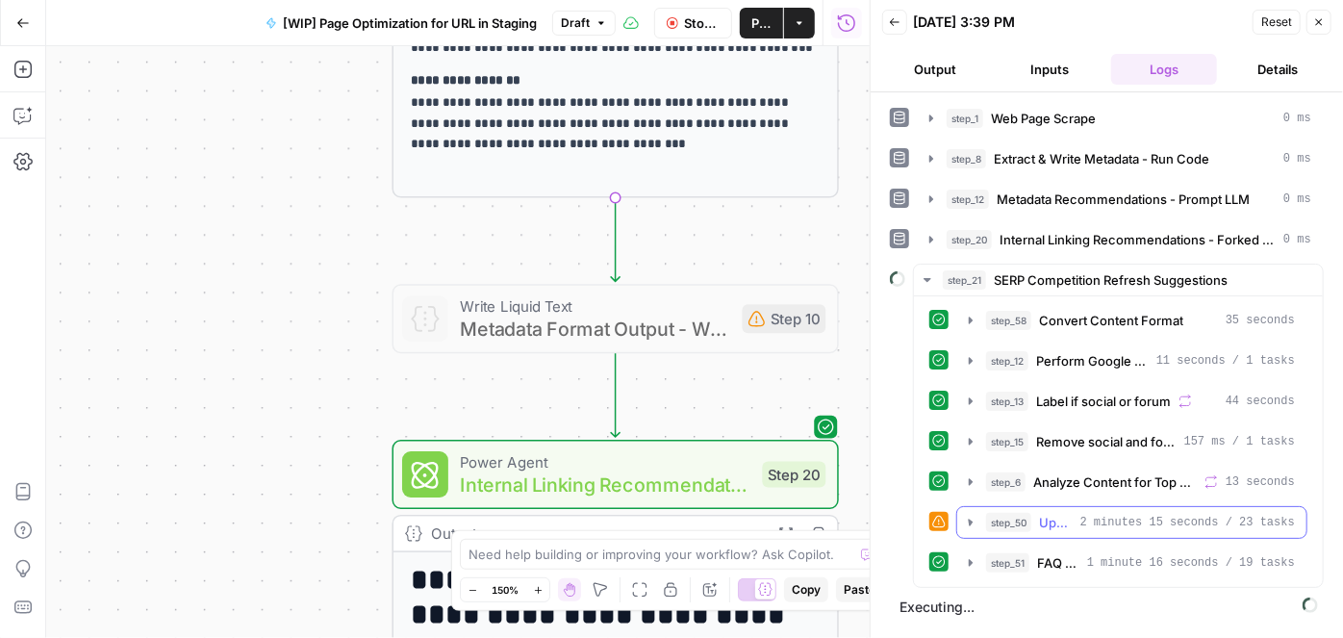
scroll to position [0, 0]
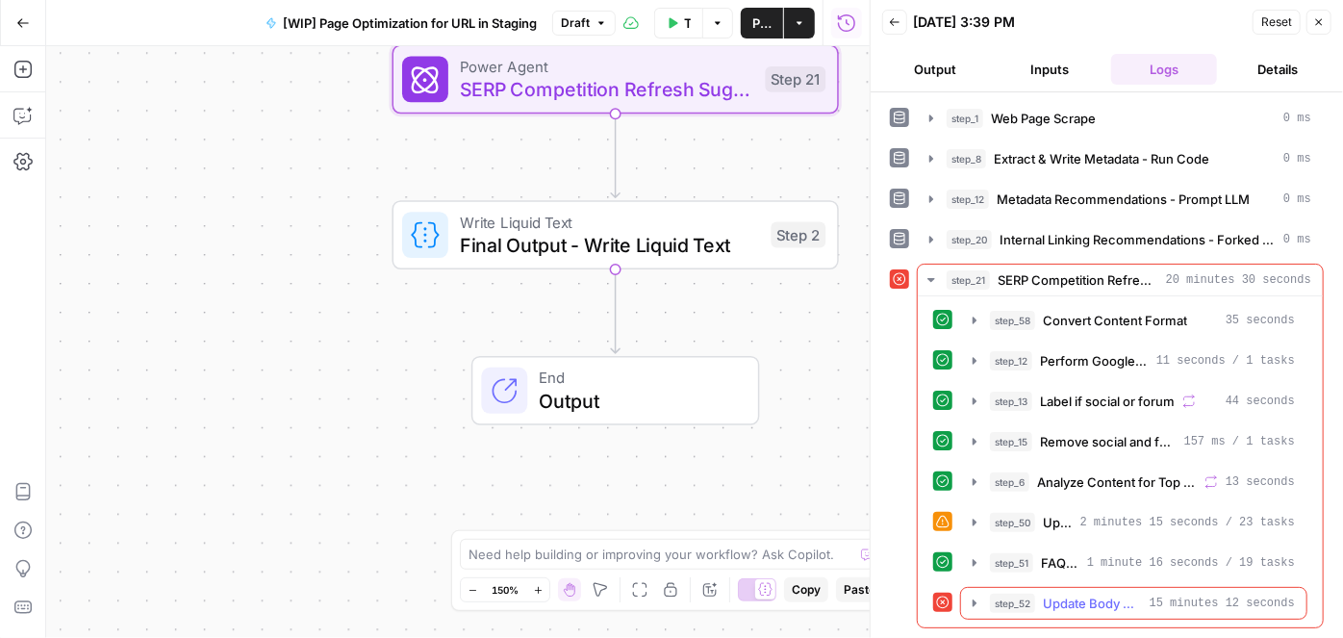
click at [973, 596] on icon "button" at bounding box center [974, 603] width 15 height 15
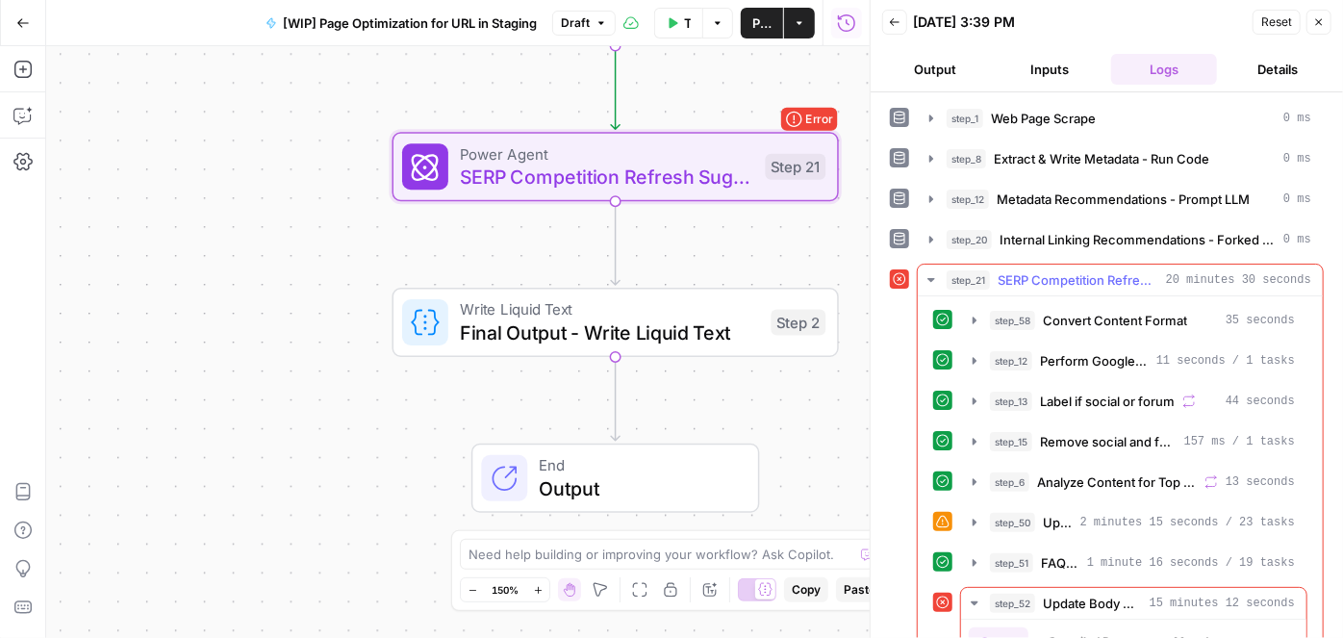
click at [1021, 275] on span "SERP Competition Refresh Suggestions" at bounding box center [1078, 279] width 161 height 19
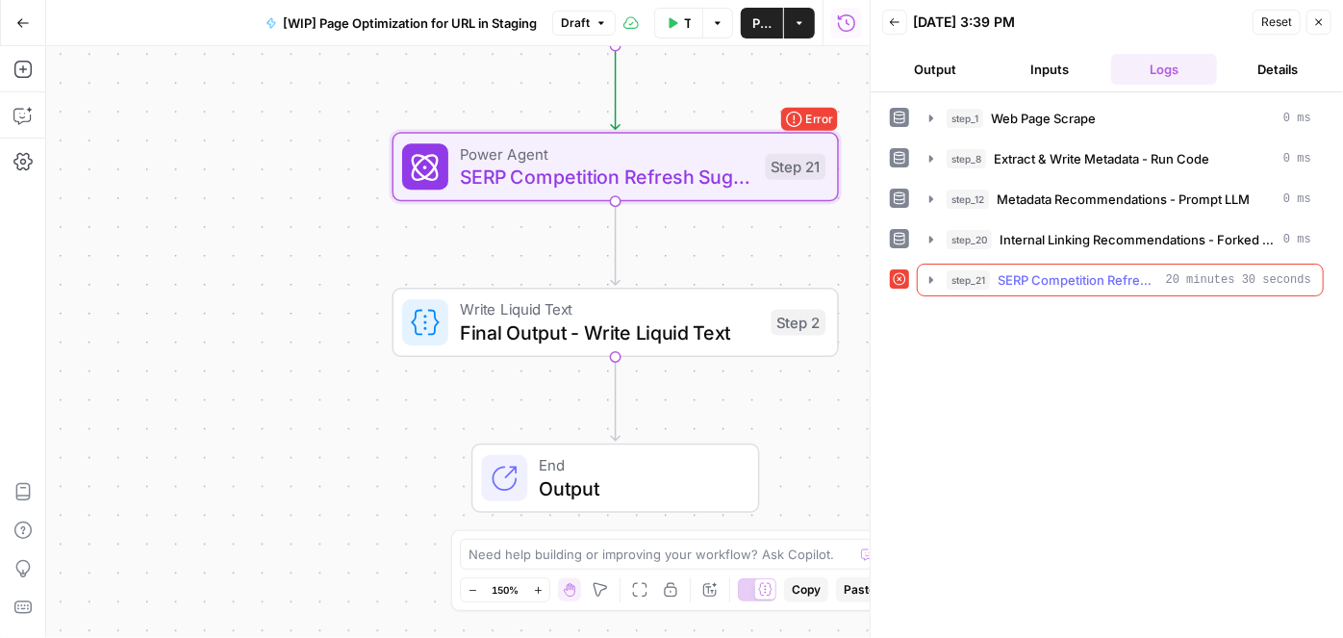
click at [1020, 275] on span "SERP Competition Refresh Suggestions" at bounding box center [1078, 279] width 161 height 19
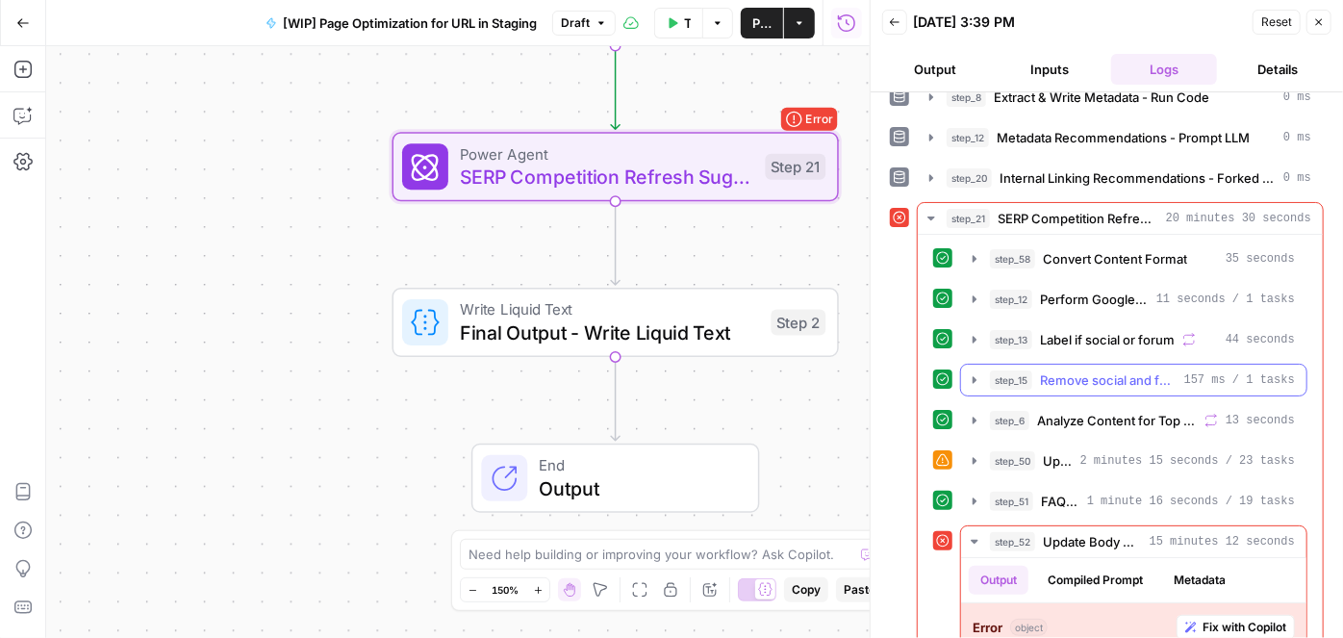
scroll to position [177, 0]
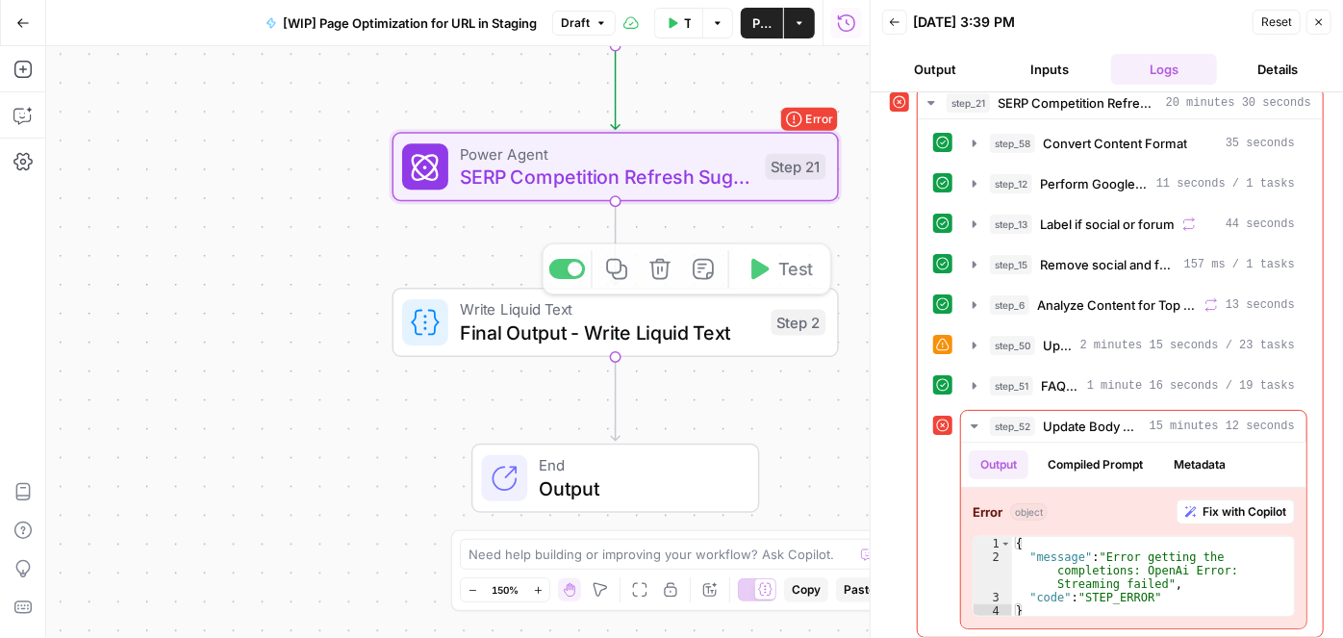
click at [600, 180] on span "SERP Competition Refresh Suggestions" at bounding box center [607, 177] width 294 height 29
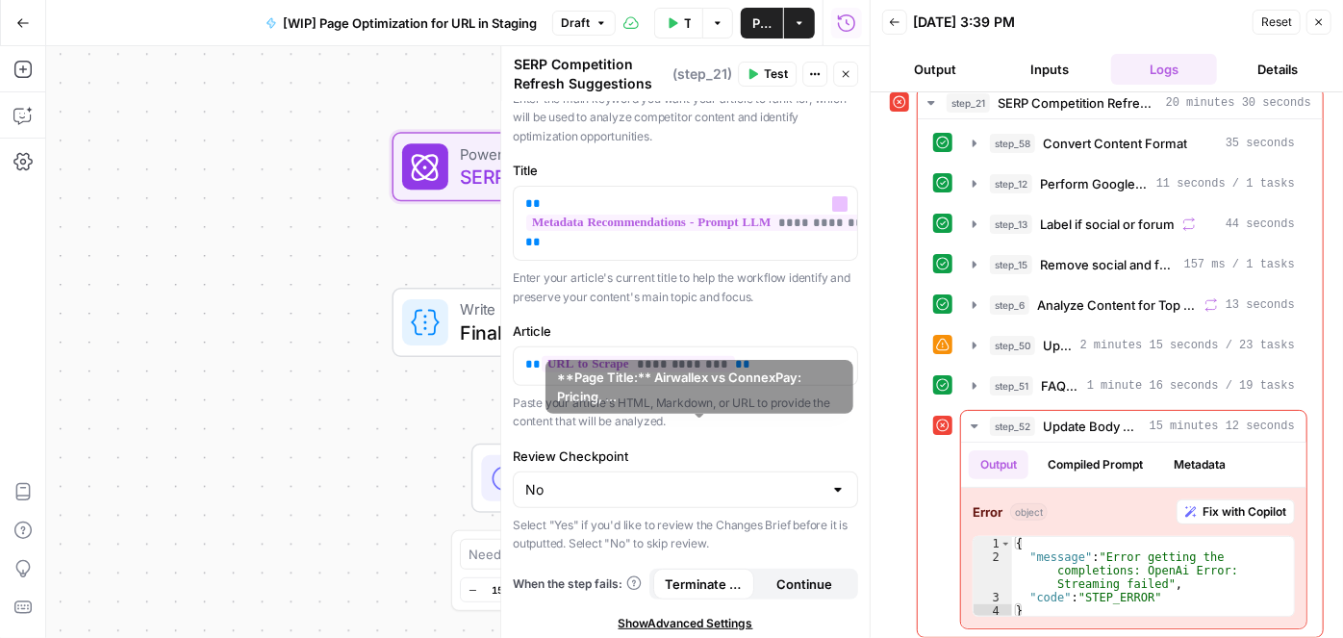
scroll to position [335, 0]
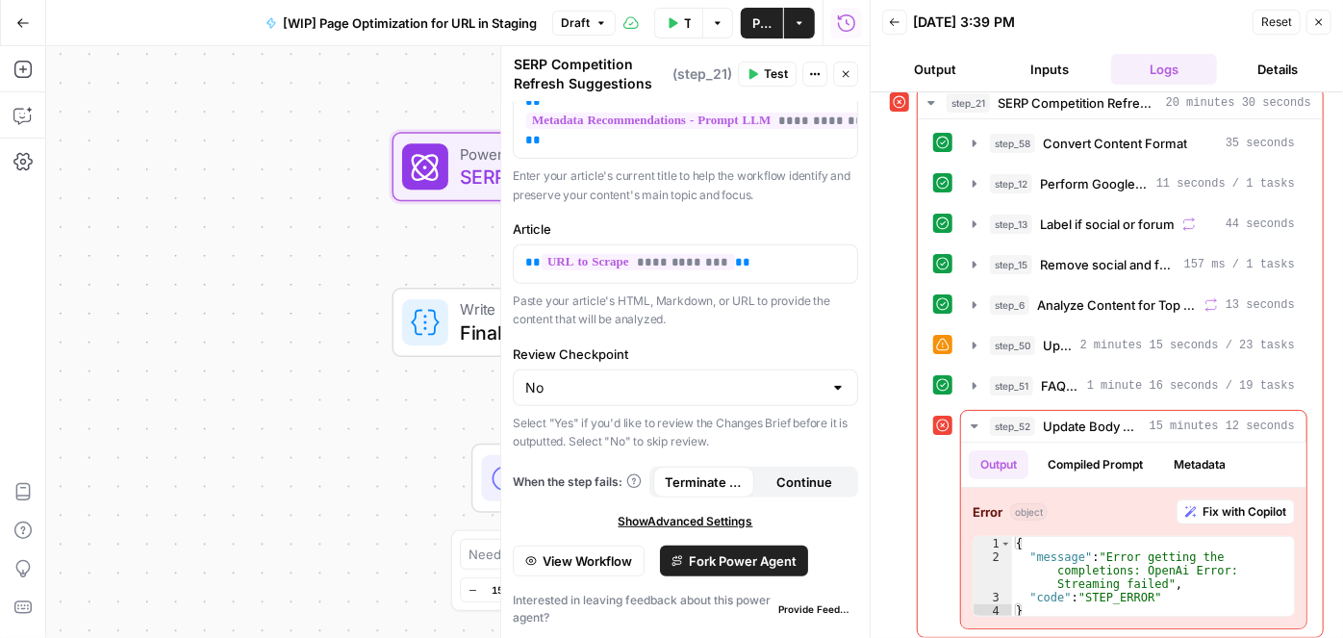
drag, startPoint x: 587, startPoint y: 566, endPoint x: 577, endPoint y: 551, distance: 17.3
click at [577, 551] on button "View Workflow" at bounding box center [579, 561] width 132 height 31
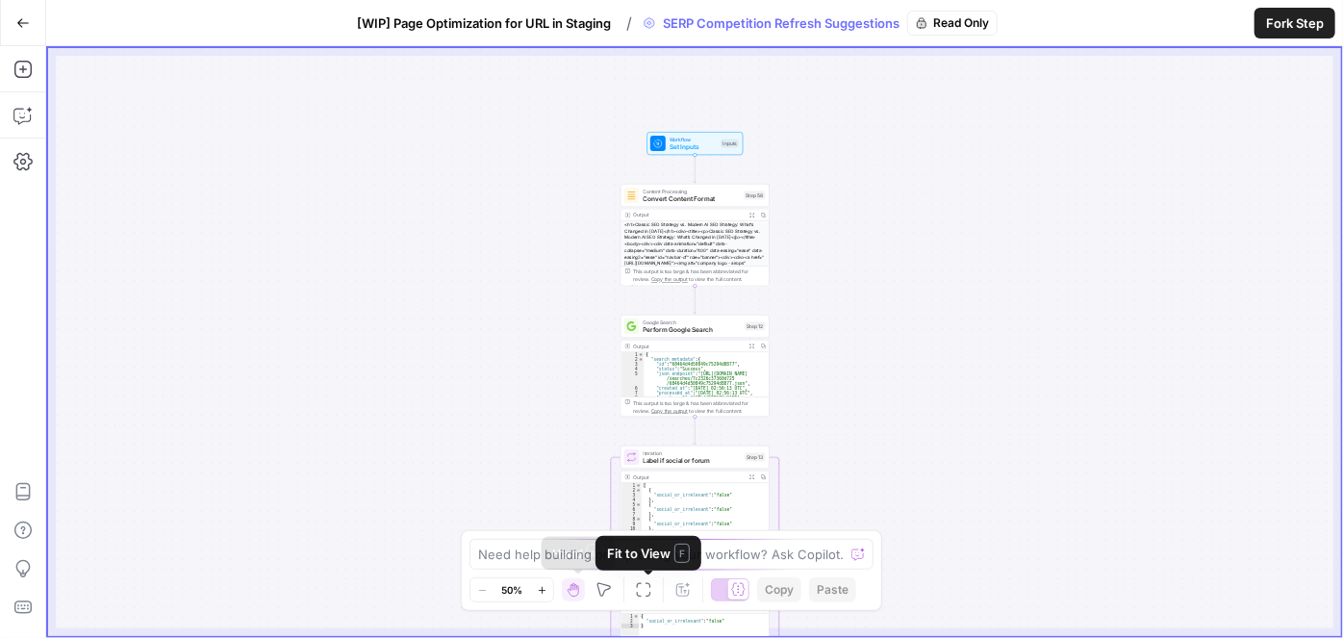
click at [549, 597] on button "Zoom In" at bounding box center [541, 589] width 23 height 23
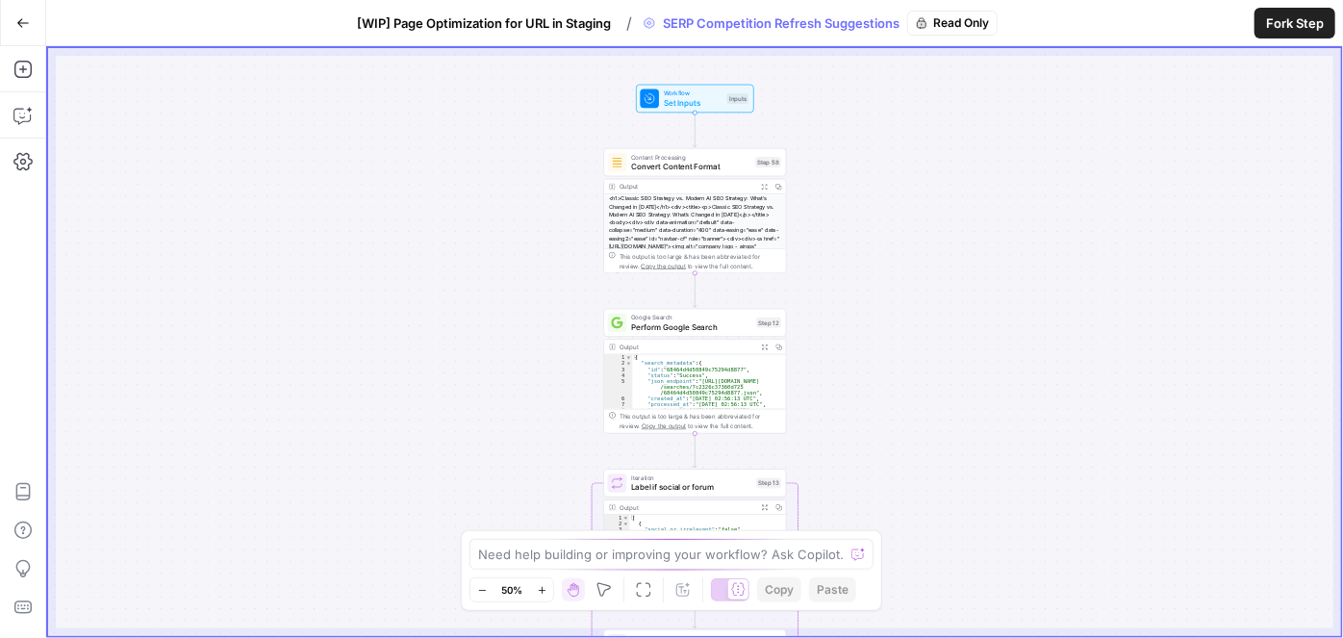
click at [548, 597] on button "Zoom In" at bounding box center [541, 589] width 23 height 23
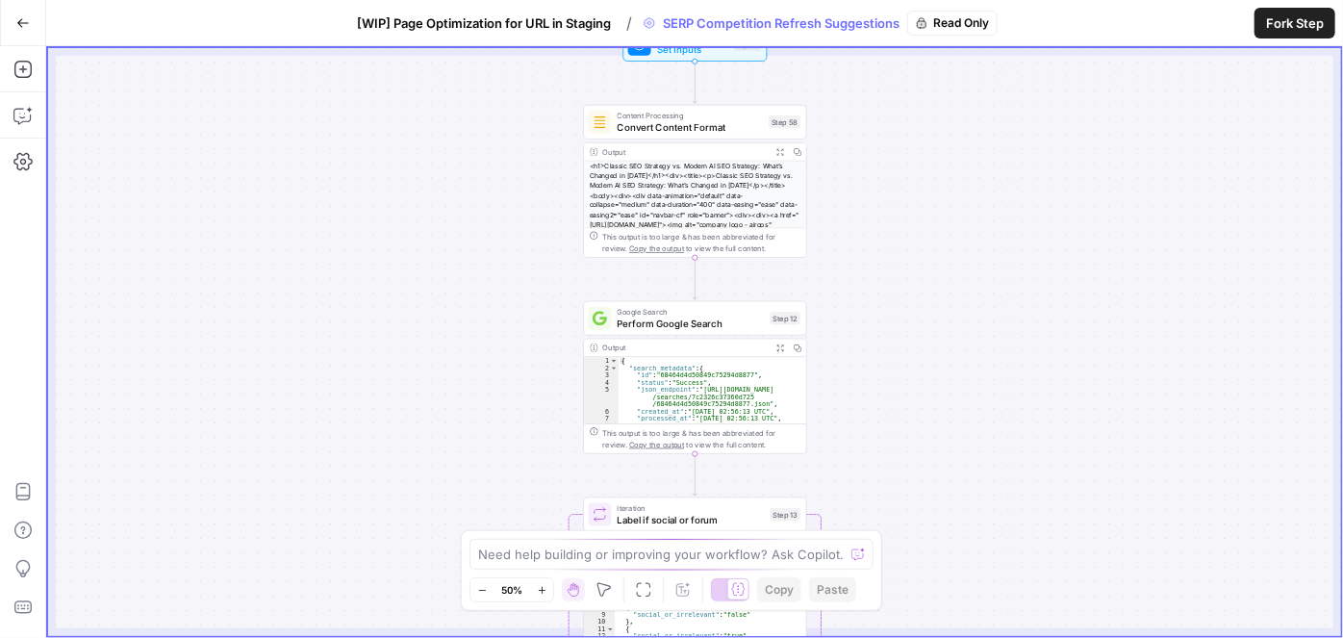
click at [548, 597] on button "Zoom In" at bounding box center [541, 589] width 23 height 23
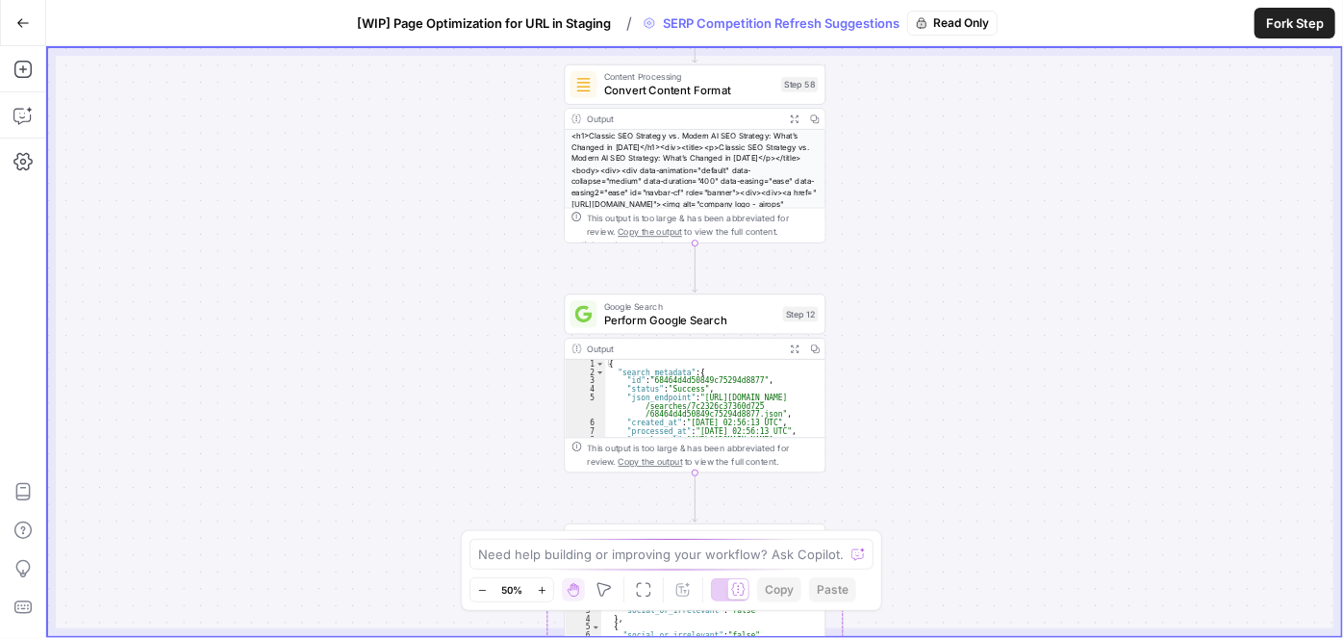
click at [548, 596] on button "Zoom In" at bounding box center [541, 589] width 23 height 23
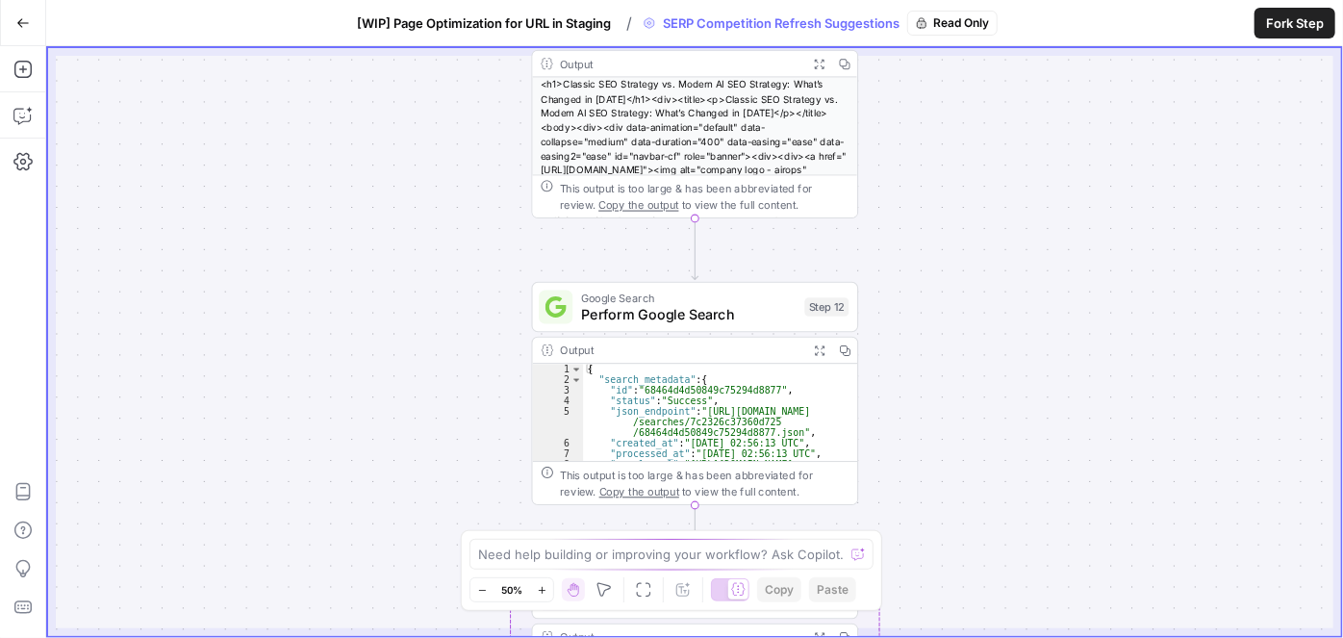
click at [547, 596] on button "Zoom In" at bounding box center [541, 589] width 23 height 23
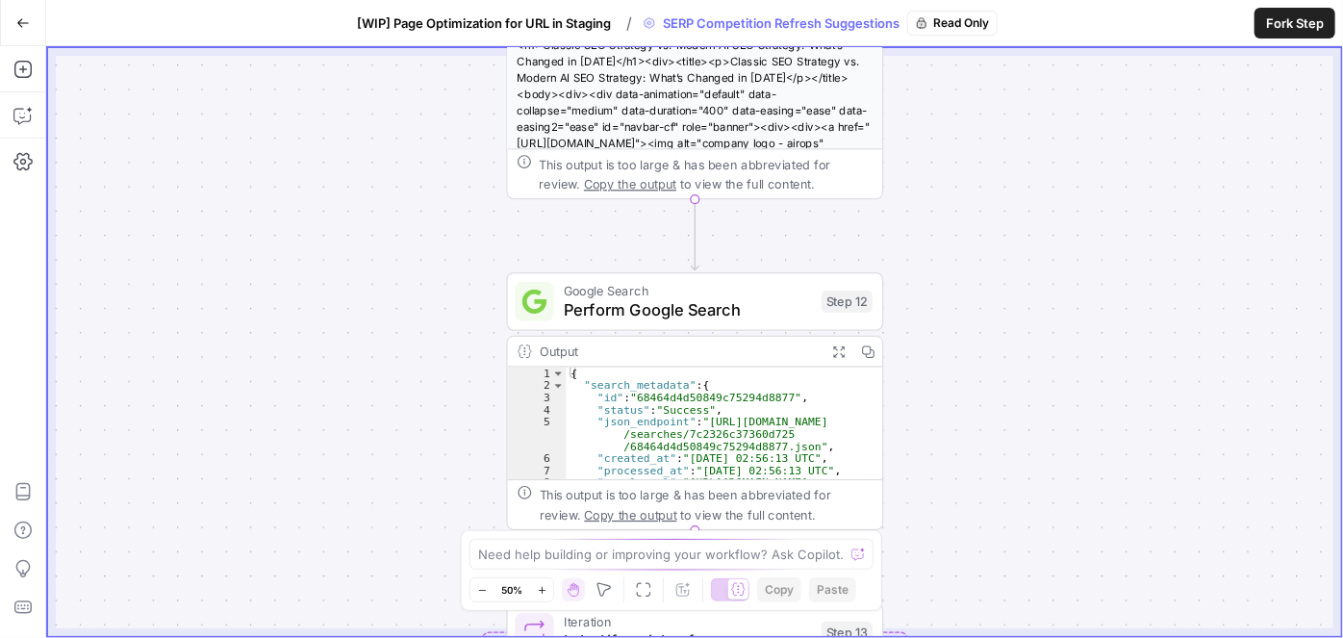
click at [547, 596] on button "Zoom In" at bounding box center [541, 589] width 23 height 23
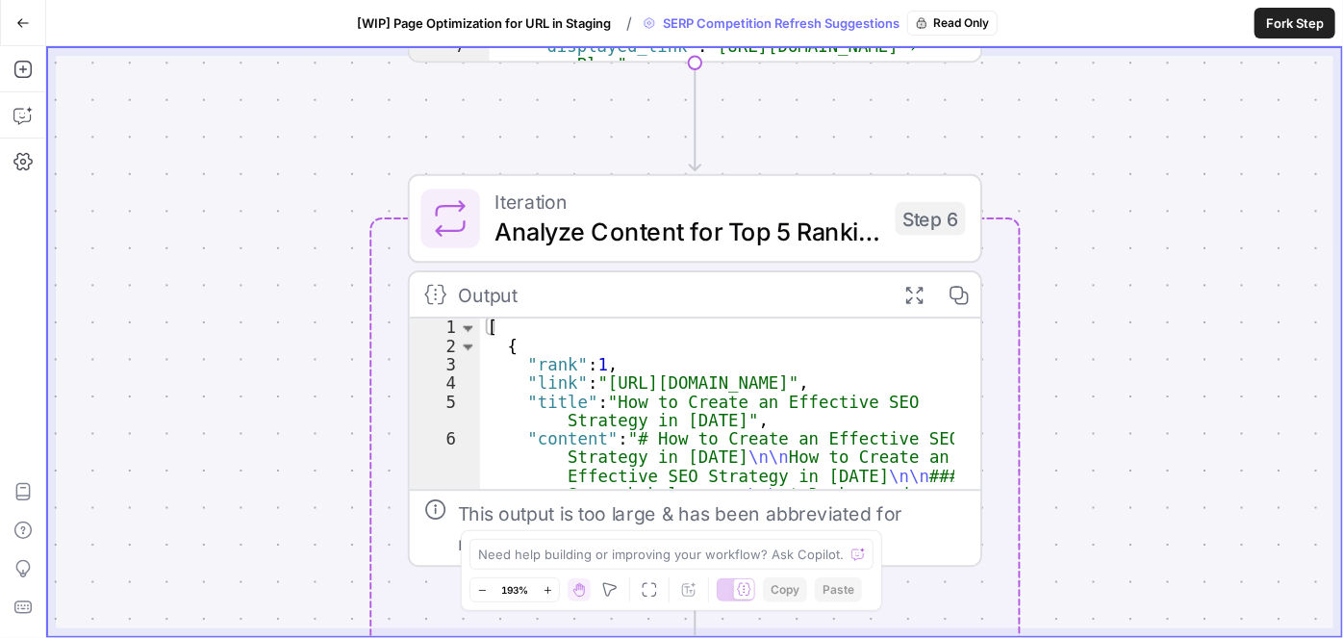
click at [573, 195] on span "Iteration" at bounding box center [688, 202] width 386 height 30
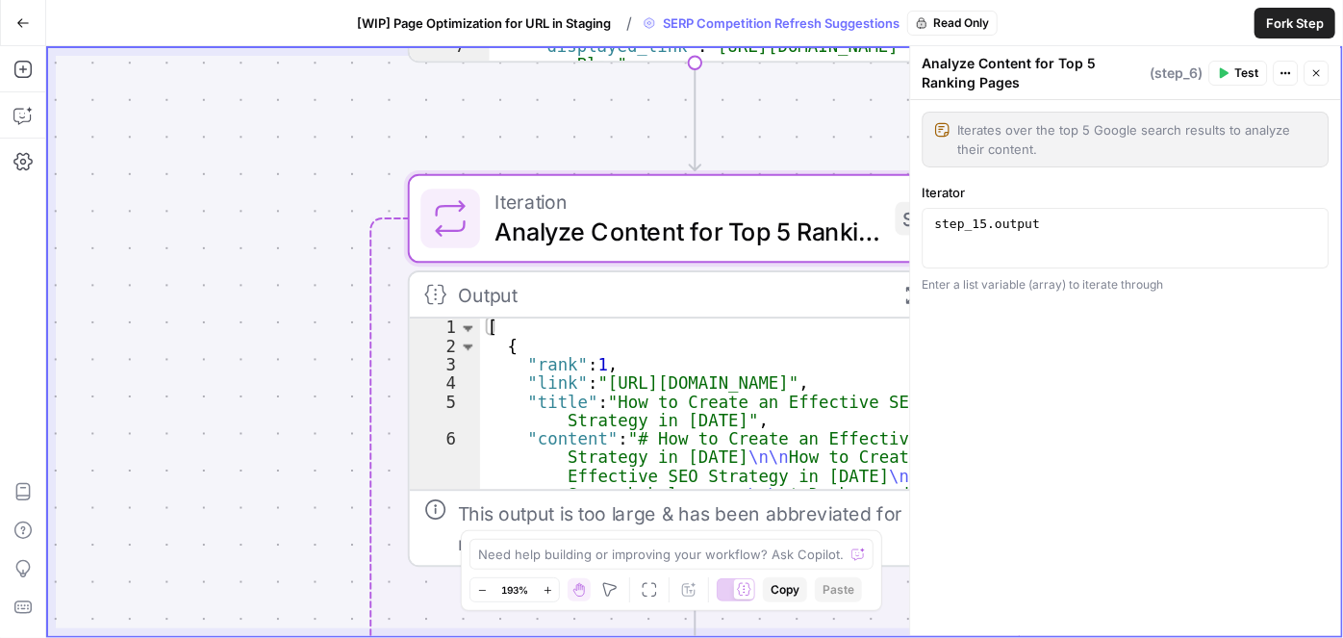
type textarea "**********"
click at [1067, 223] on div "step_15 . output" at bounding box center [1126, 253] width 391 height 72
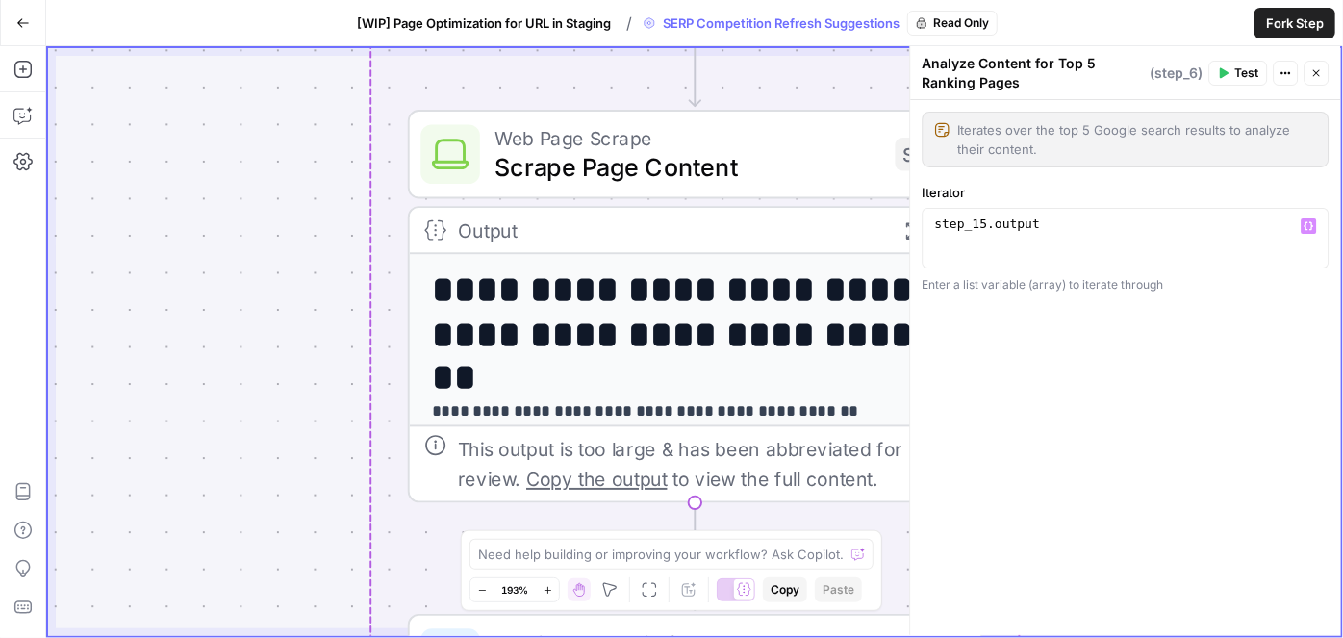
click at [650, 138] on span "Web Page Scrape" at bounding box center [688, 138] width 386 height 30
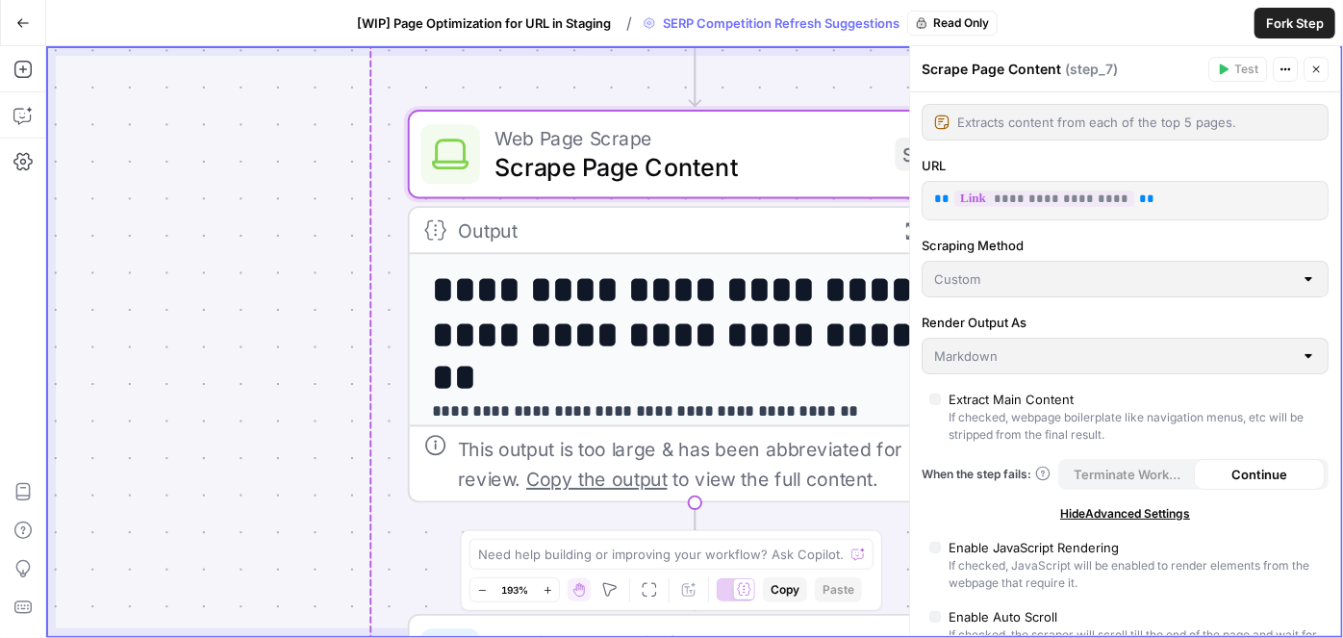
scroll to position [262, 0]
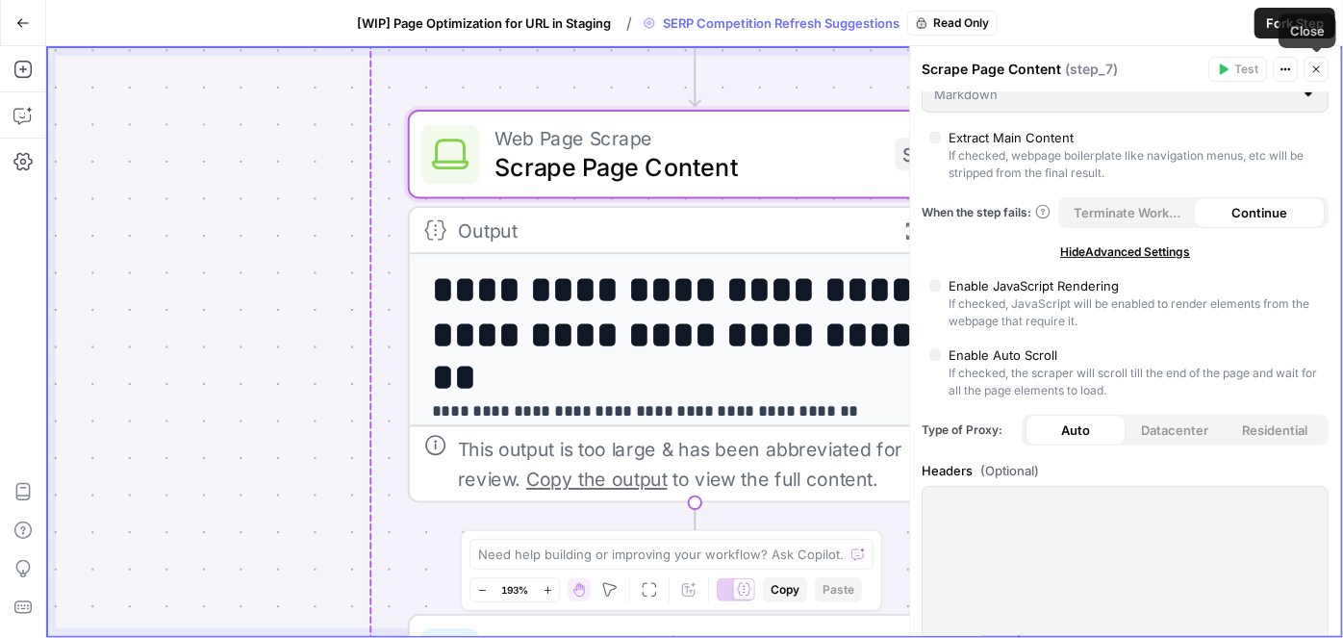
click at [1317, 70] on icon "button" at bounding box center [1317, 70] width 12 height 12
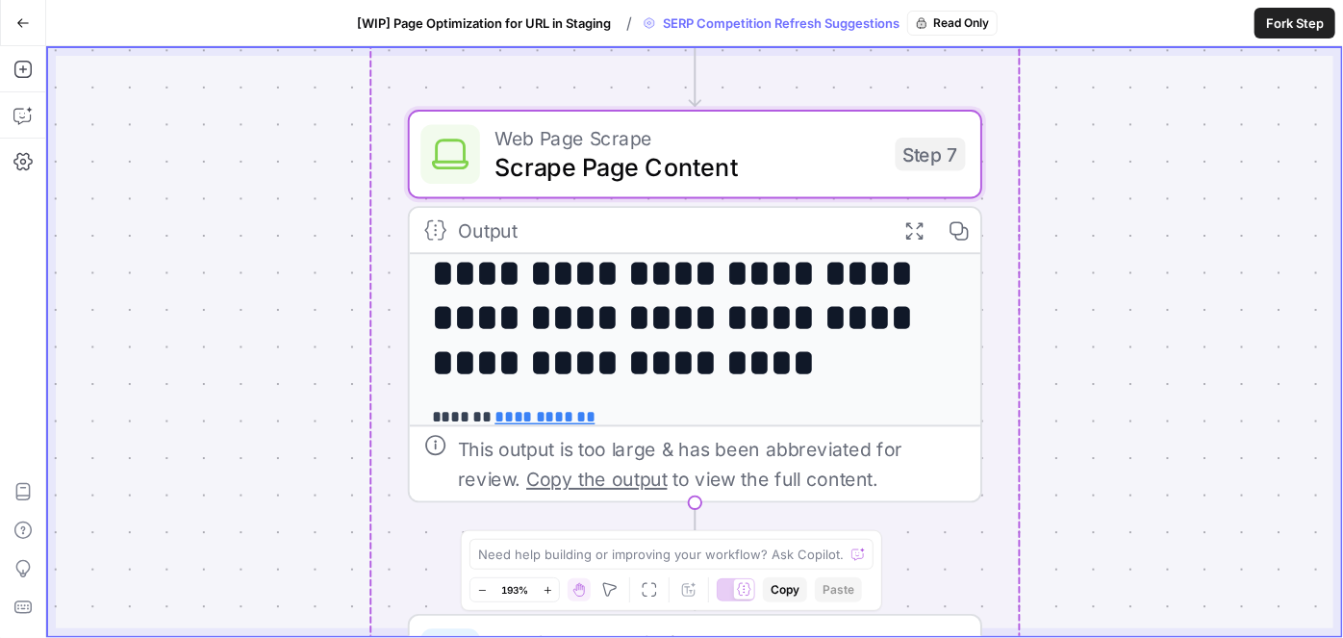
scroll to position [444, 0]
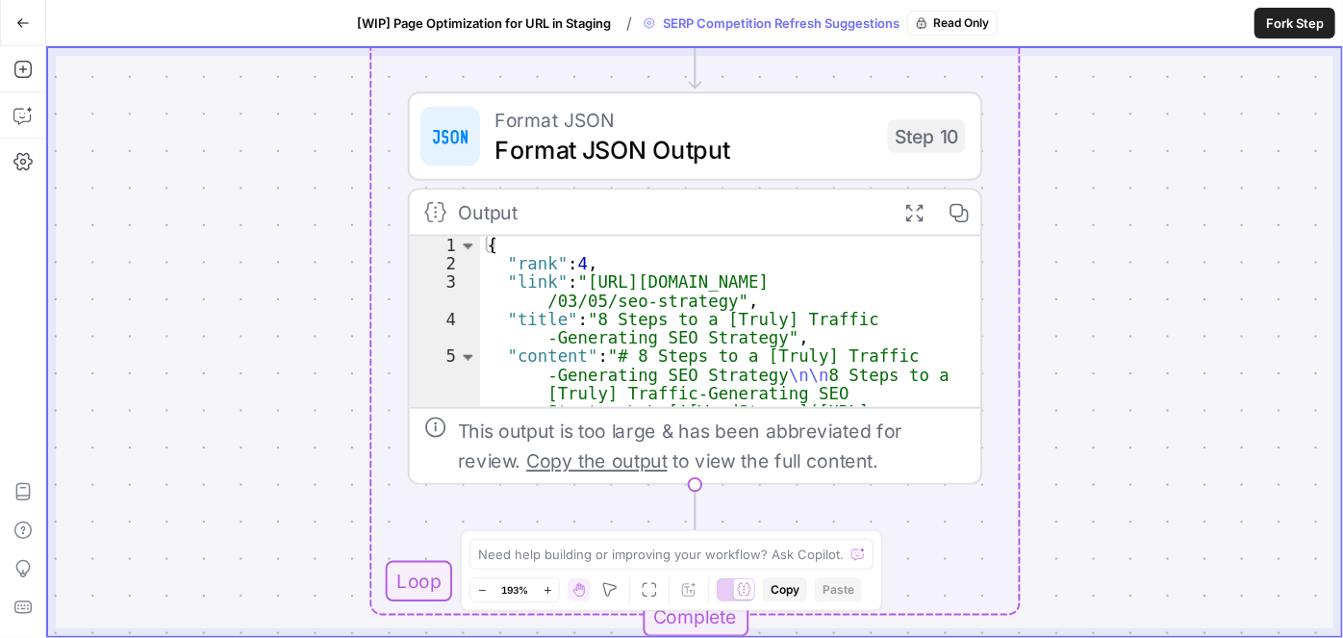
type textarea "**********"
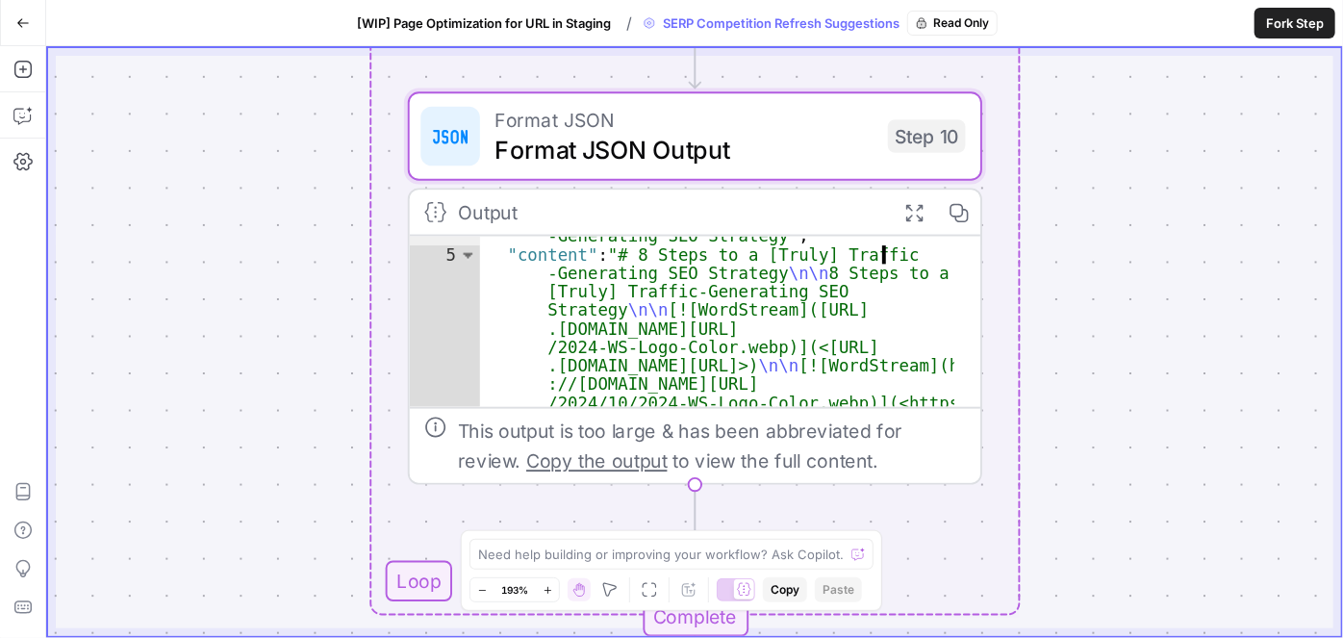
scroll to position [210, 0]
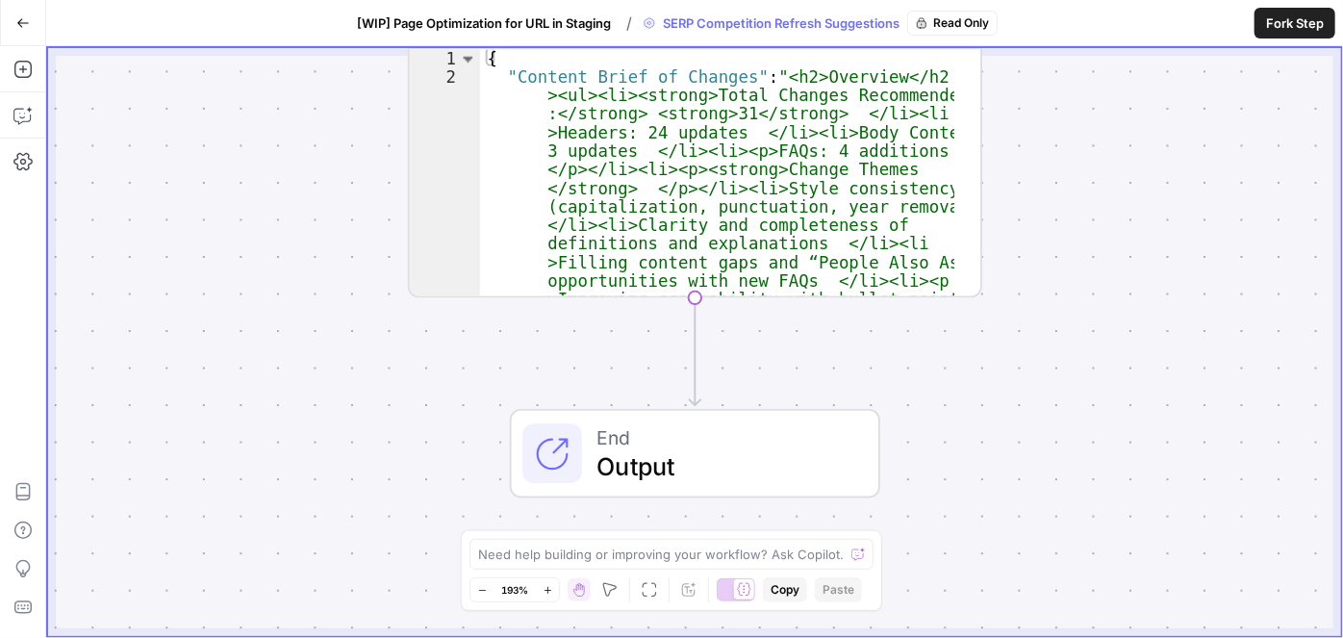
click at [461, 22] on span "[WIP] Page Optimization for URL in Staging" at bounding box center [484, 22] width 254 height 19
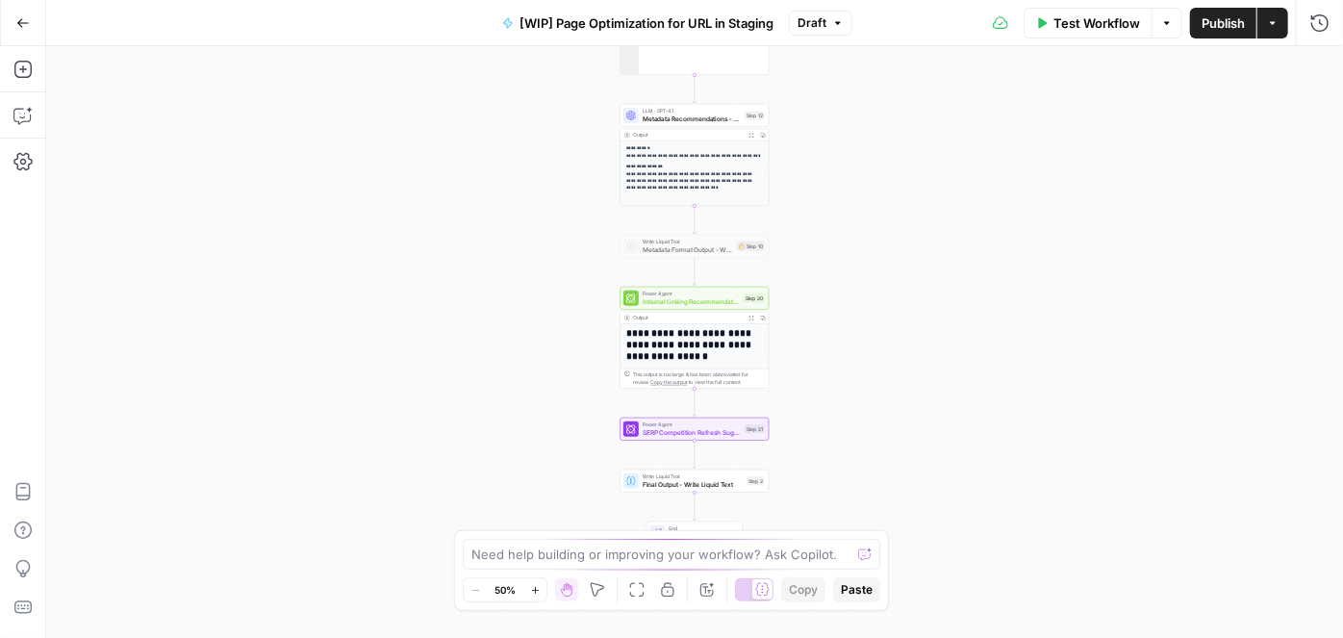
click at [535, 591] on icon "button" at bounding box center [535, 590] width 11 height 11
click at [536, 589] on icon "button" at bounding box center [535, 590] width 11 height 11
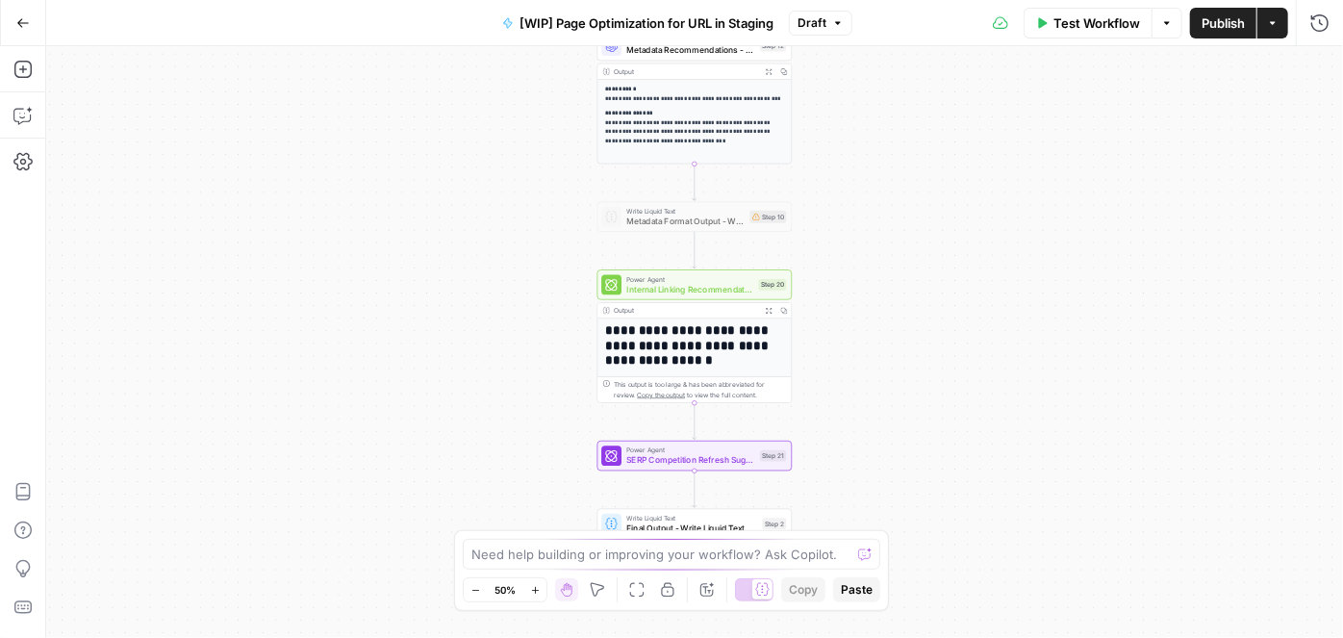
click at [539, 589] on icon "button" at bounding box center [535, 590] width 11 height 11
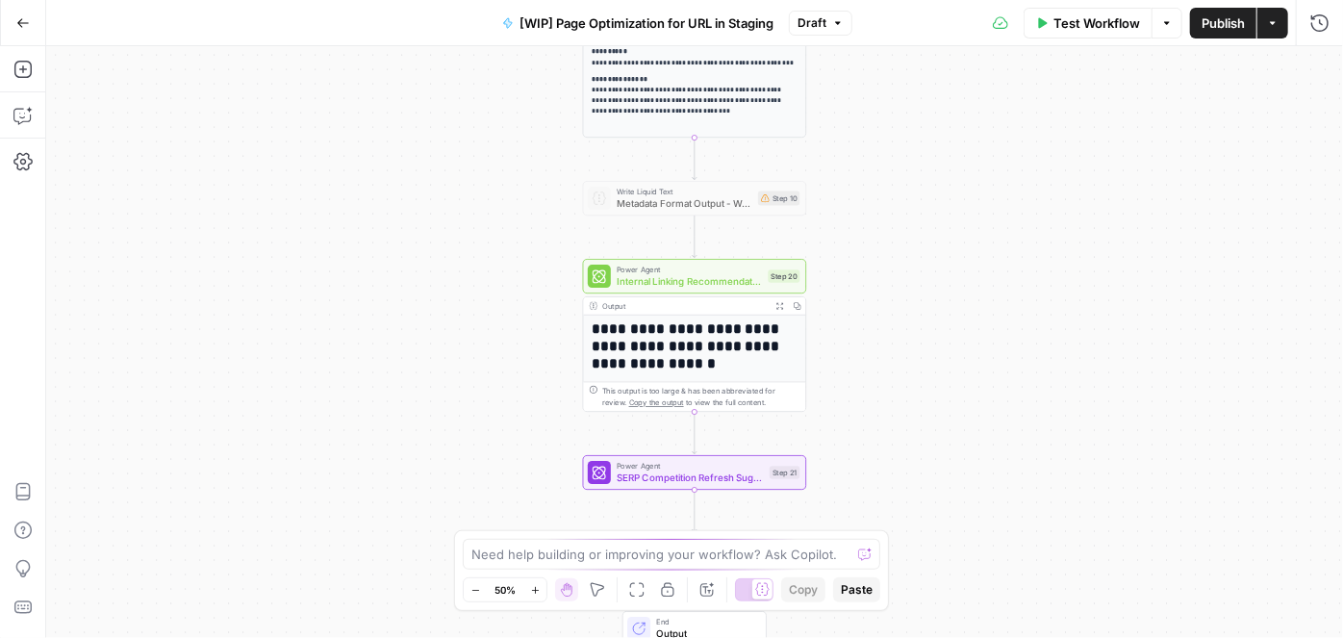
click at [539, 589] on icon "button" at bounding box center [535, 590] width 11 height 11
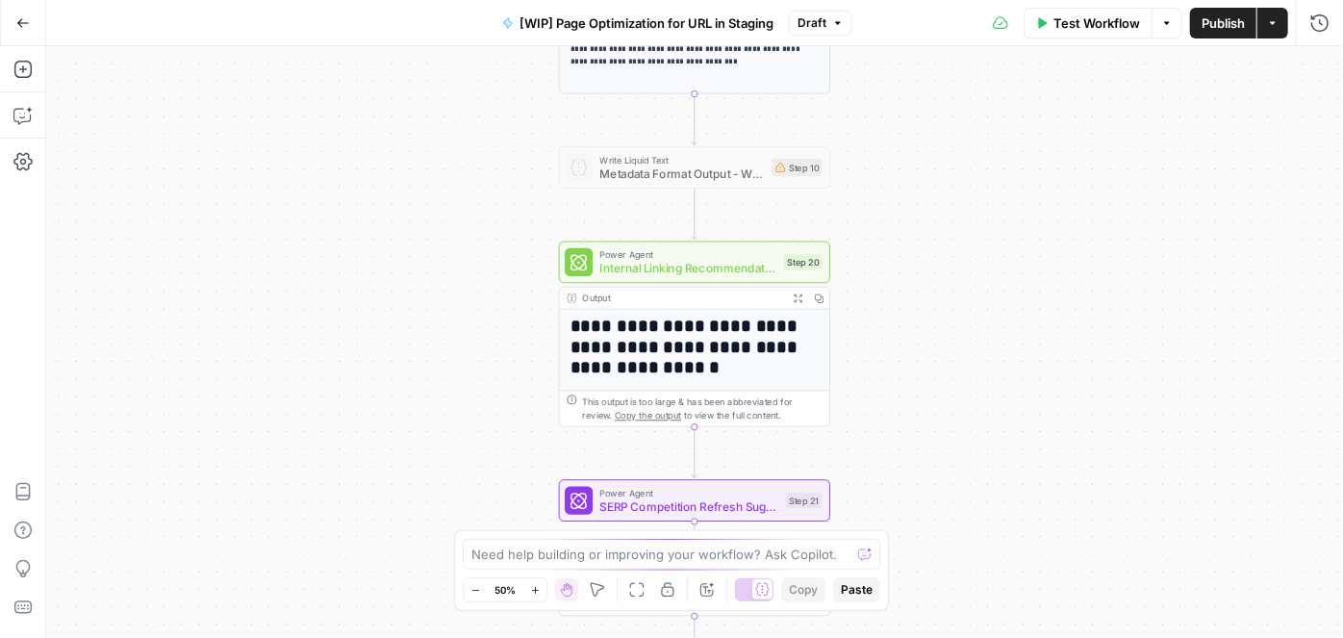
click at [539, 589] on icon "button" at bounding box center [535, 590] width 11 height 11
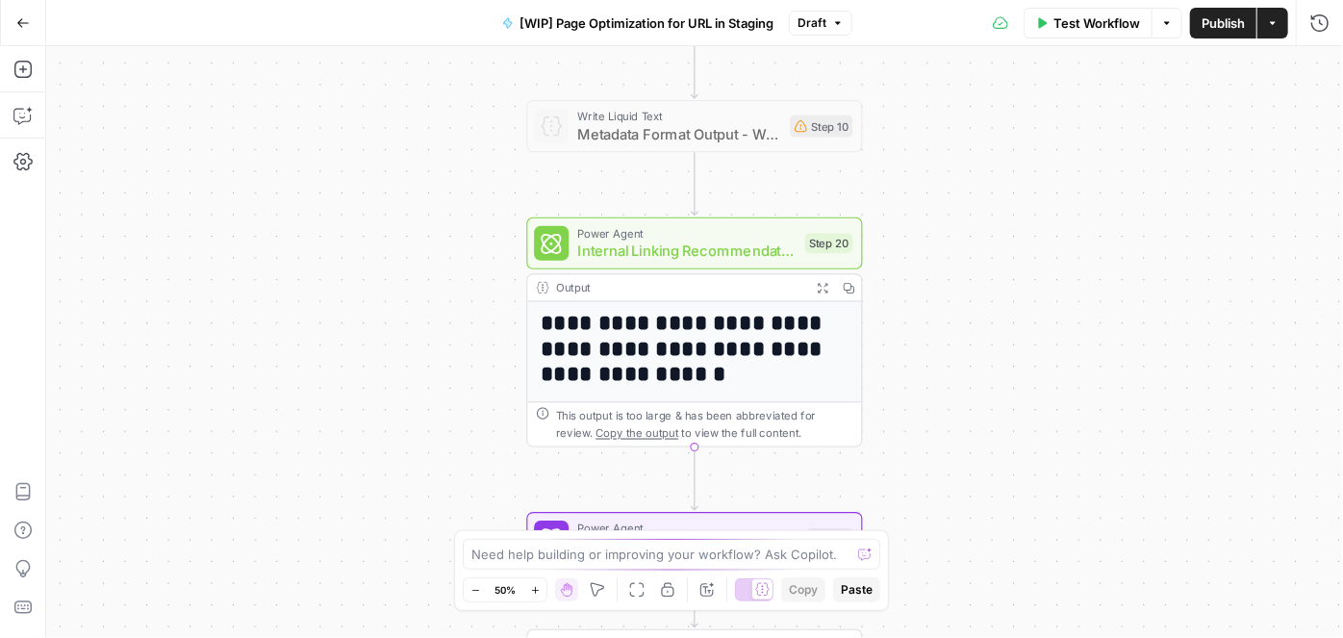
click at [540, 591] on icon "button" at bounding box center [535, 590] width 11 height 11
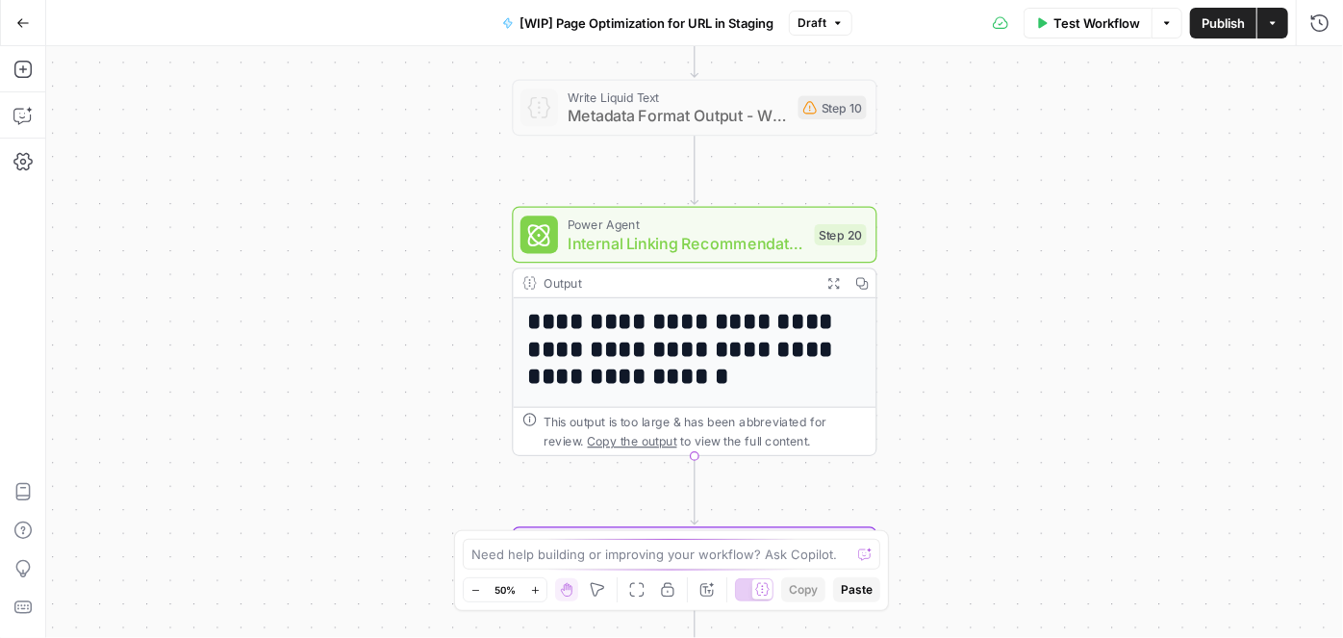
click at [540, 591] on icon "button" at bounding box center [535, 590] width 11 height 11
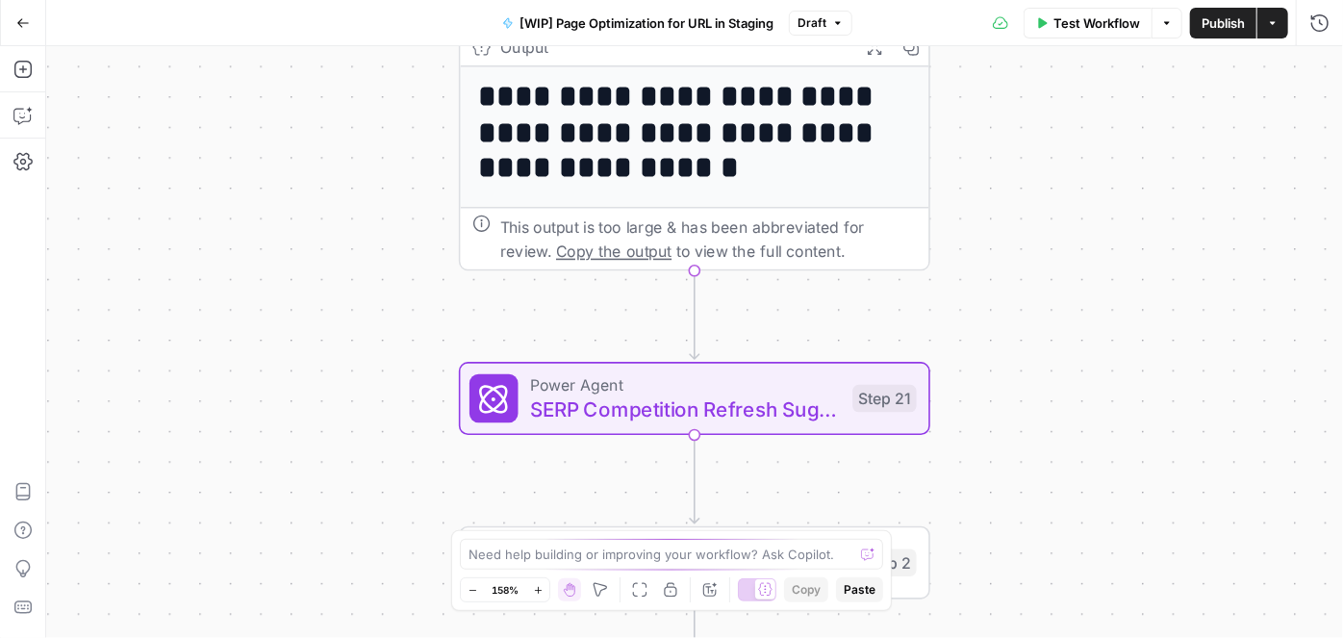
click at [701, 408] on span "SERP Competition Refresh Suggestions" at bounding box center [685, 409] width 310 height 31
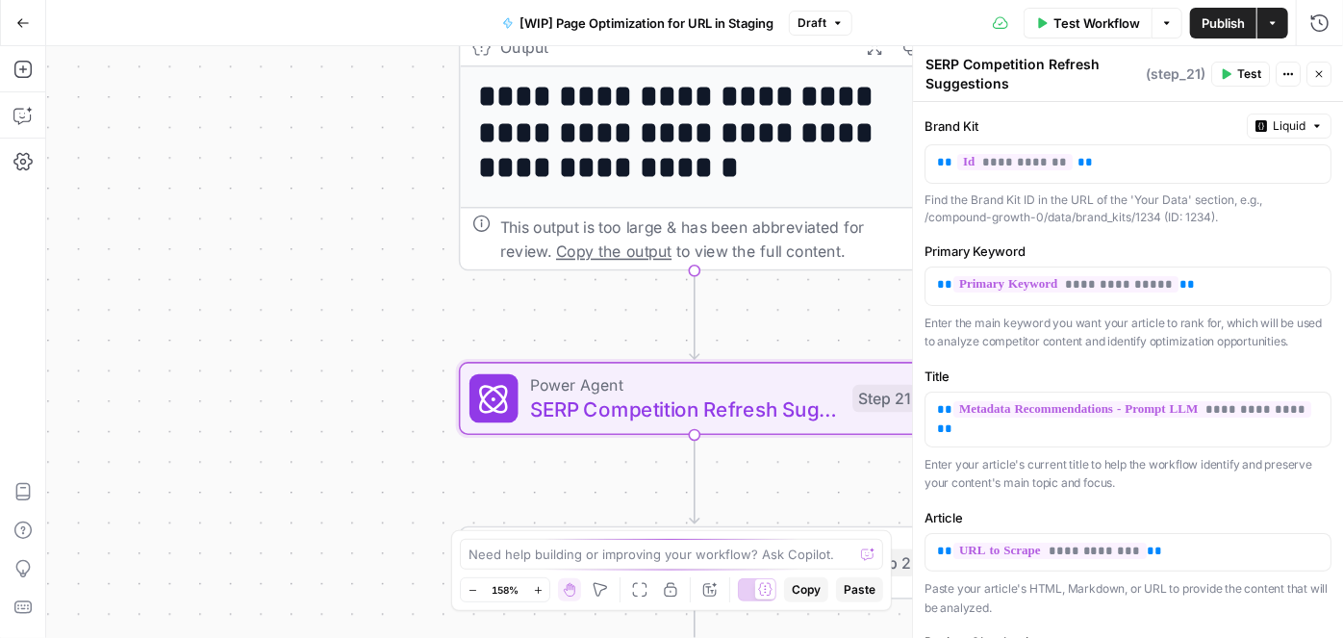
click at [1326, 76] on button "Close" at bounding box center [1319, 74] width 25 height 25
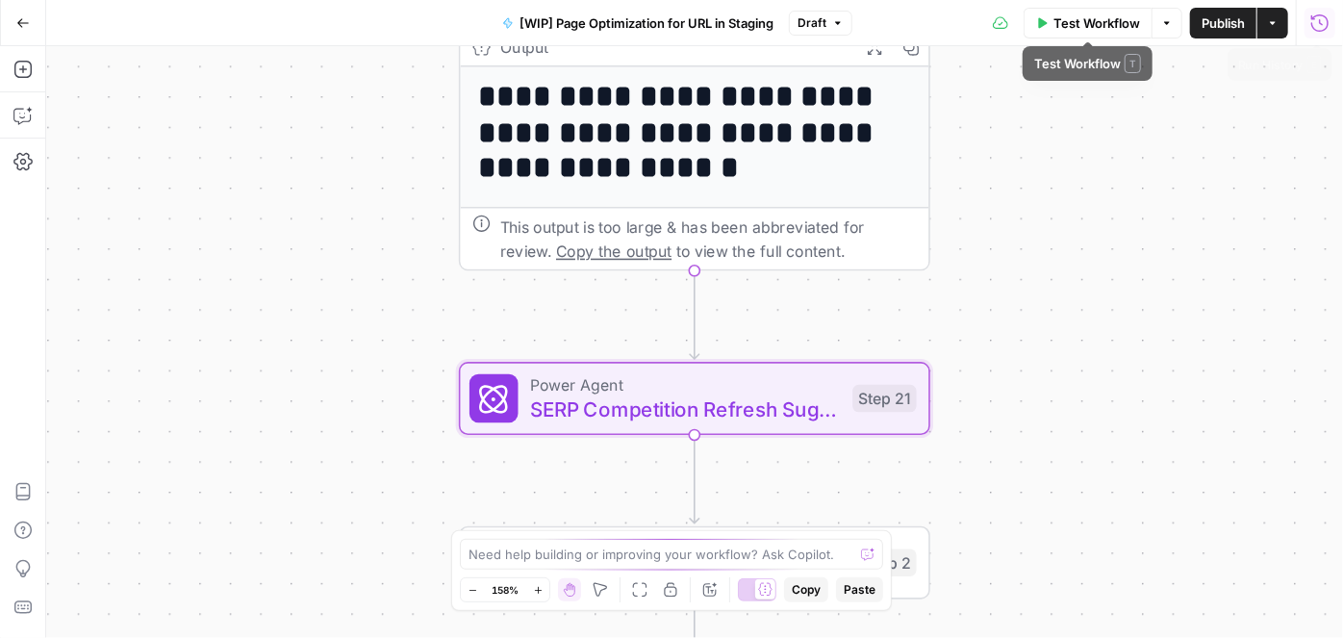
click at [1327, 13] on icon "button" at bounding box center [1320, 22] width 19 height 19
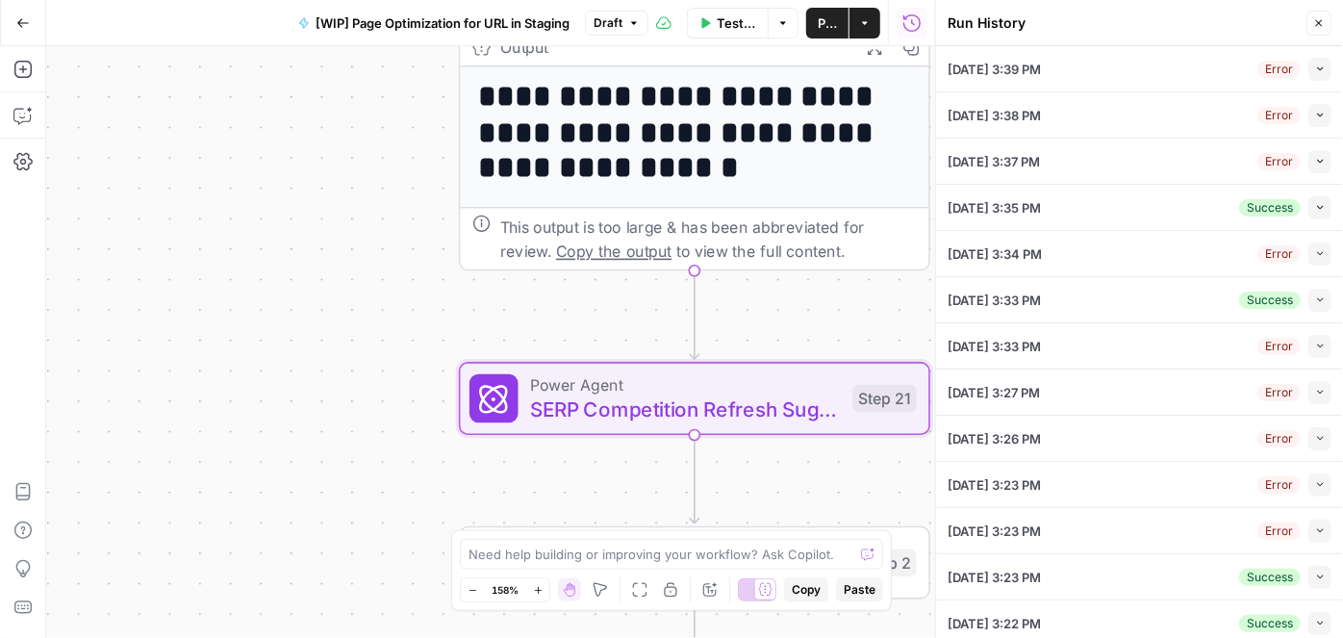
click at [1315, 68] on icon "button" at bounding box center [1320, 69] width 11 height 11
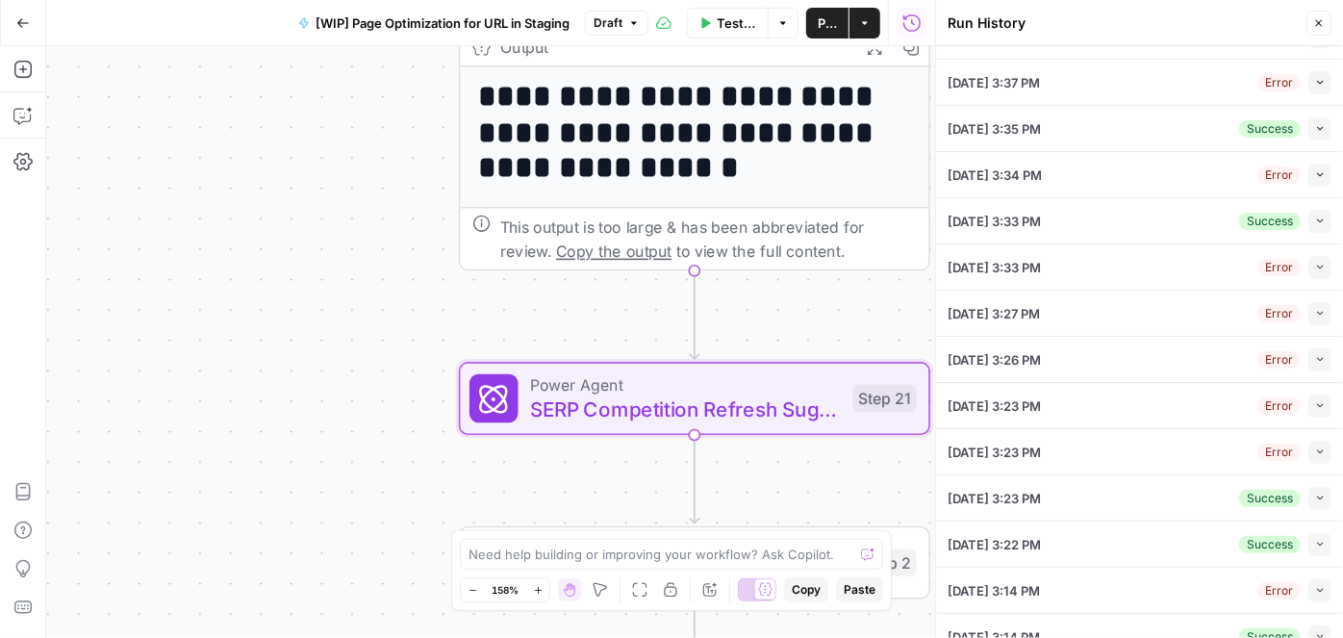
scroll to position [700, 0]
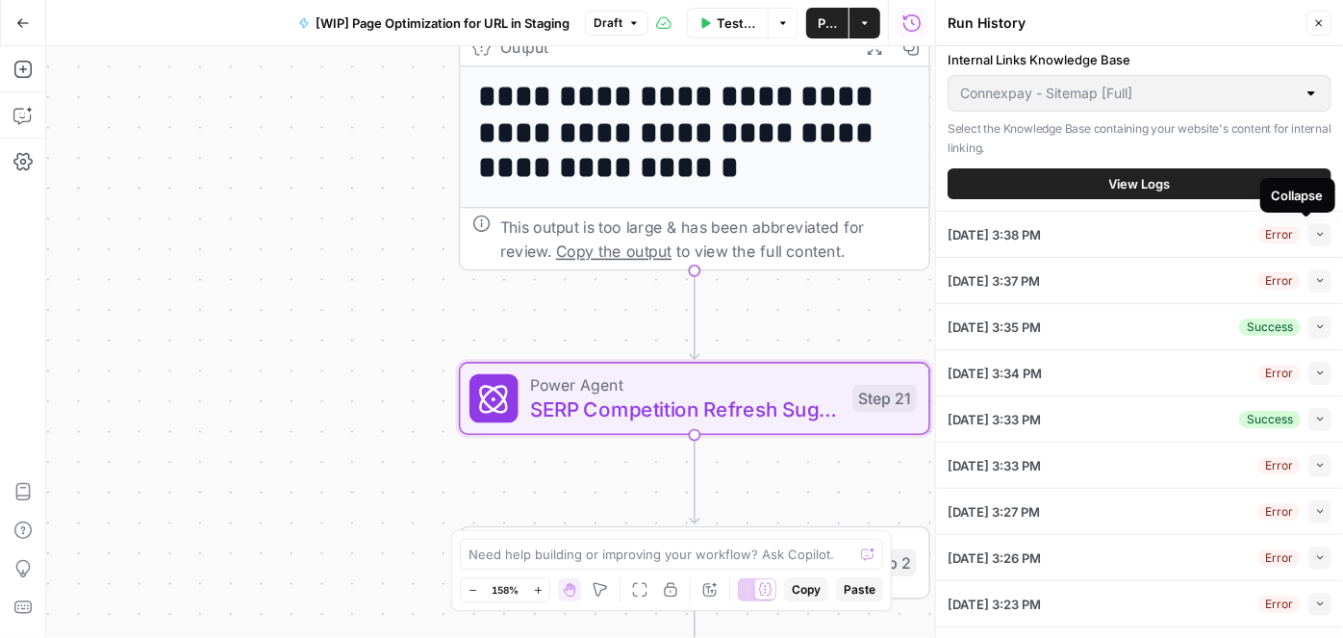
click at [1315, 234] on span "button" at bounding box center [1320, 234] width 11 height 11
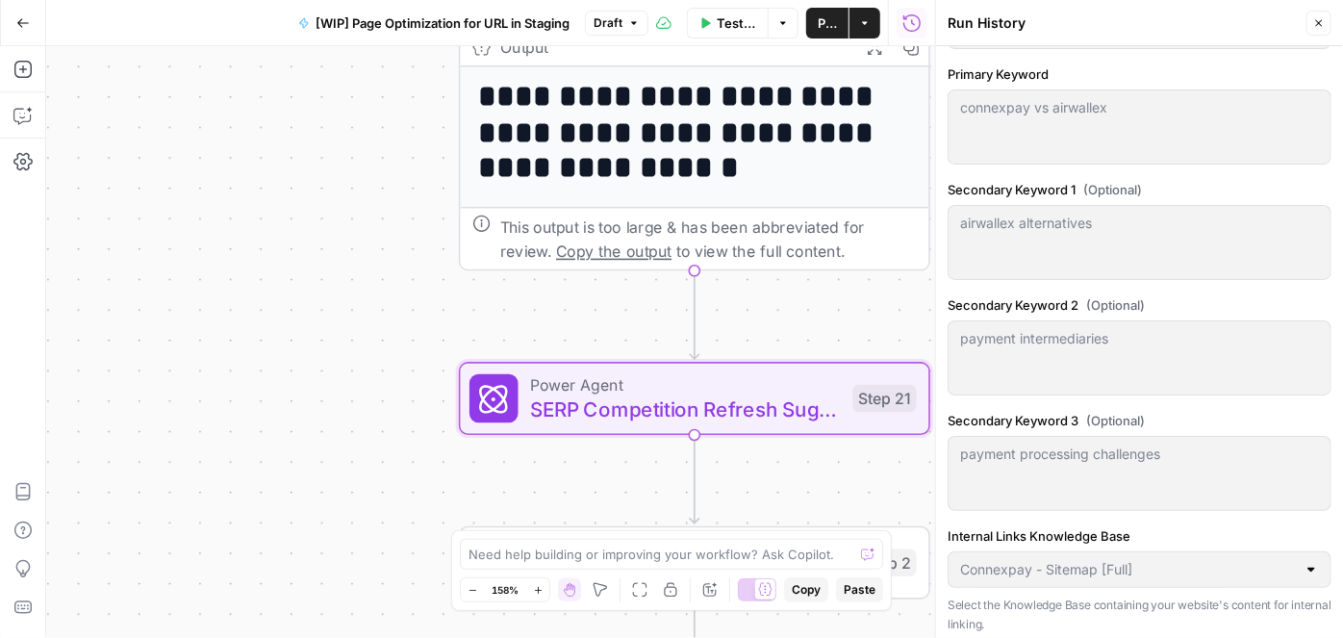
scroll to position [0, 0]
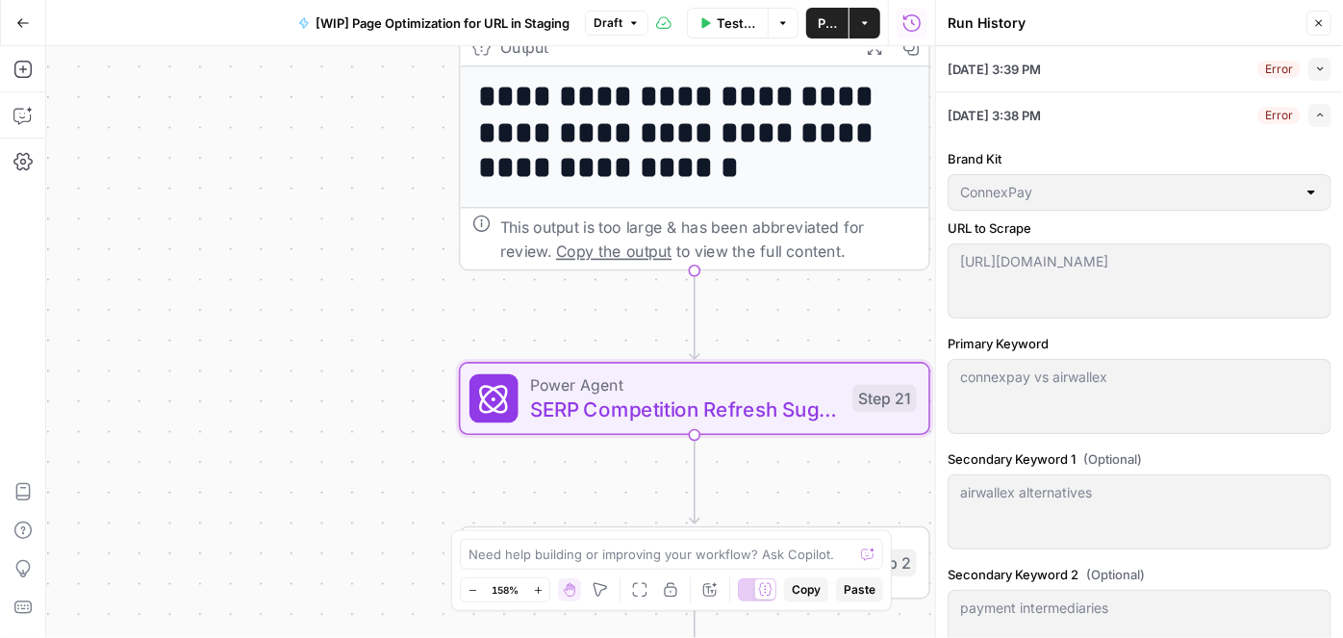
click at [1315, 69] on icon "button" at bounding box center [1320, 69] width 11 height 11
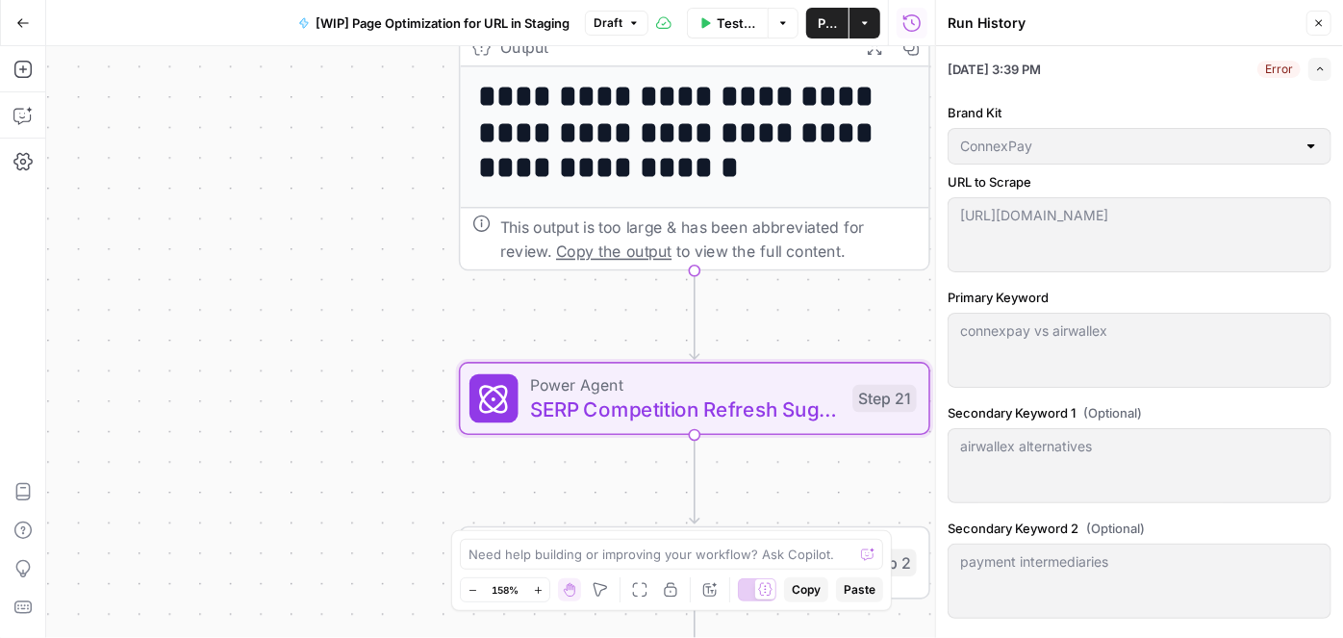
click at [1319, 21] on icon "button" at bounding box center [1319, 23] width 12 height 12
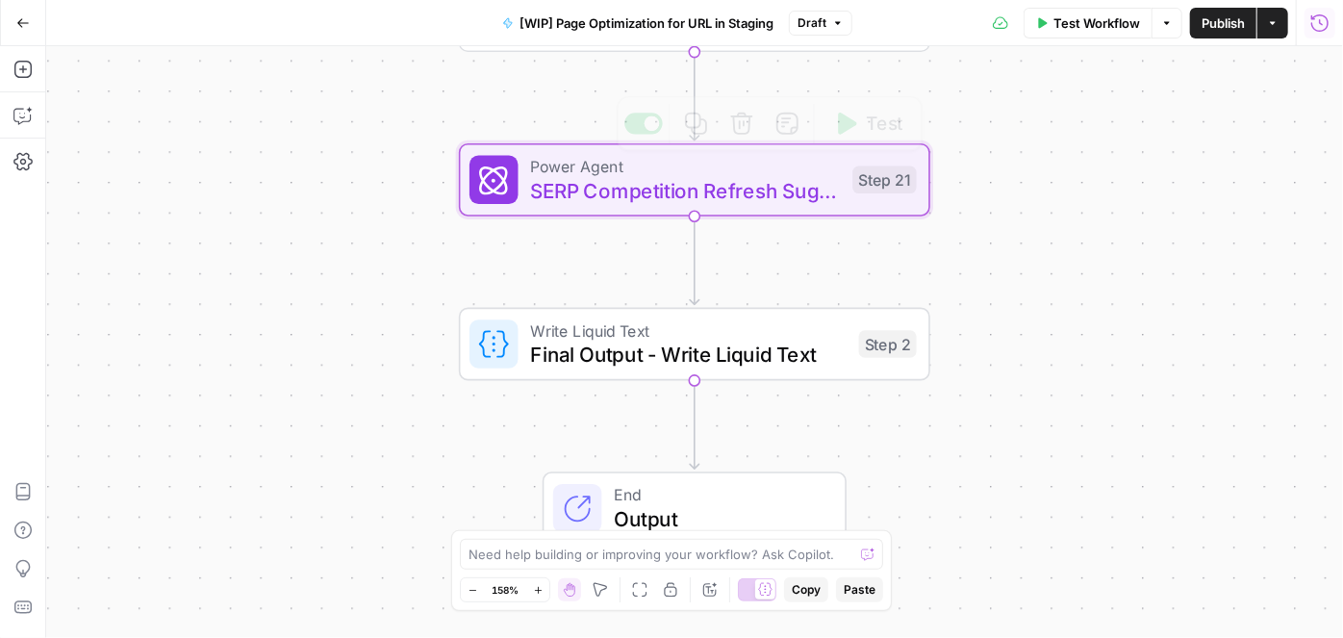
click at [552, 194] on span "SERP Competition Refresh Suggestions" at bounding box center [685, 190] width 310 height 31
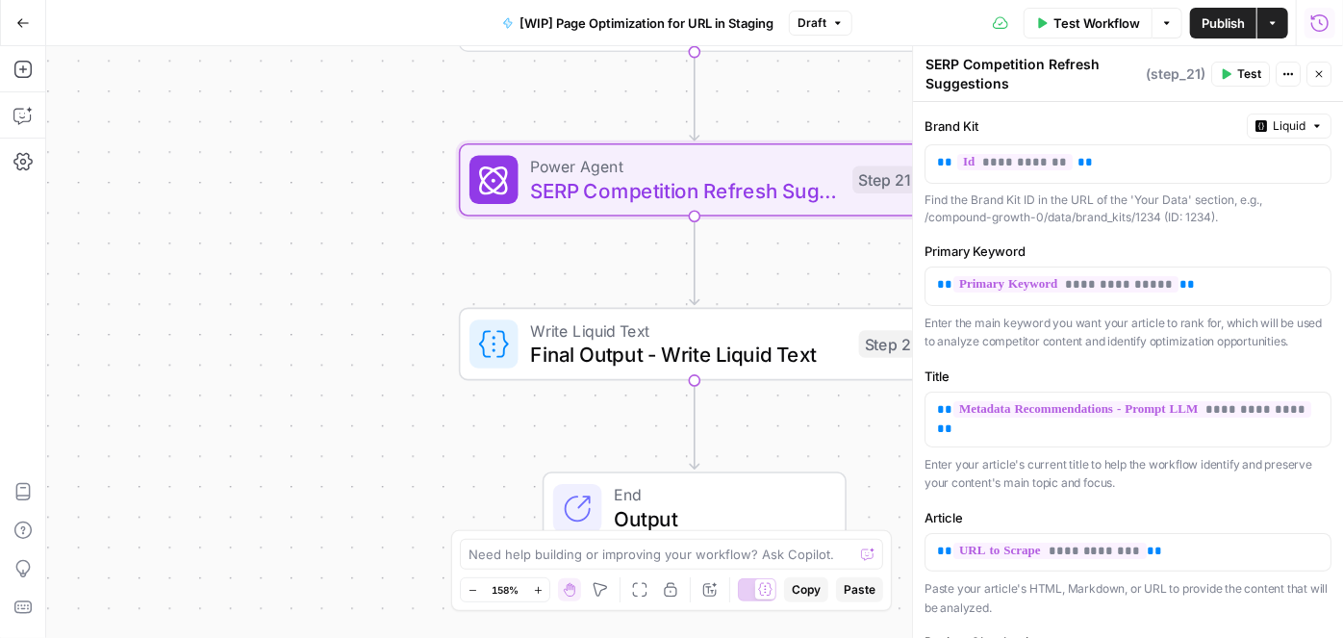
click at [1070, 26] on span "Test Workflow" at bounding box center [1097, 22] width 87 height 19
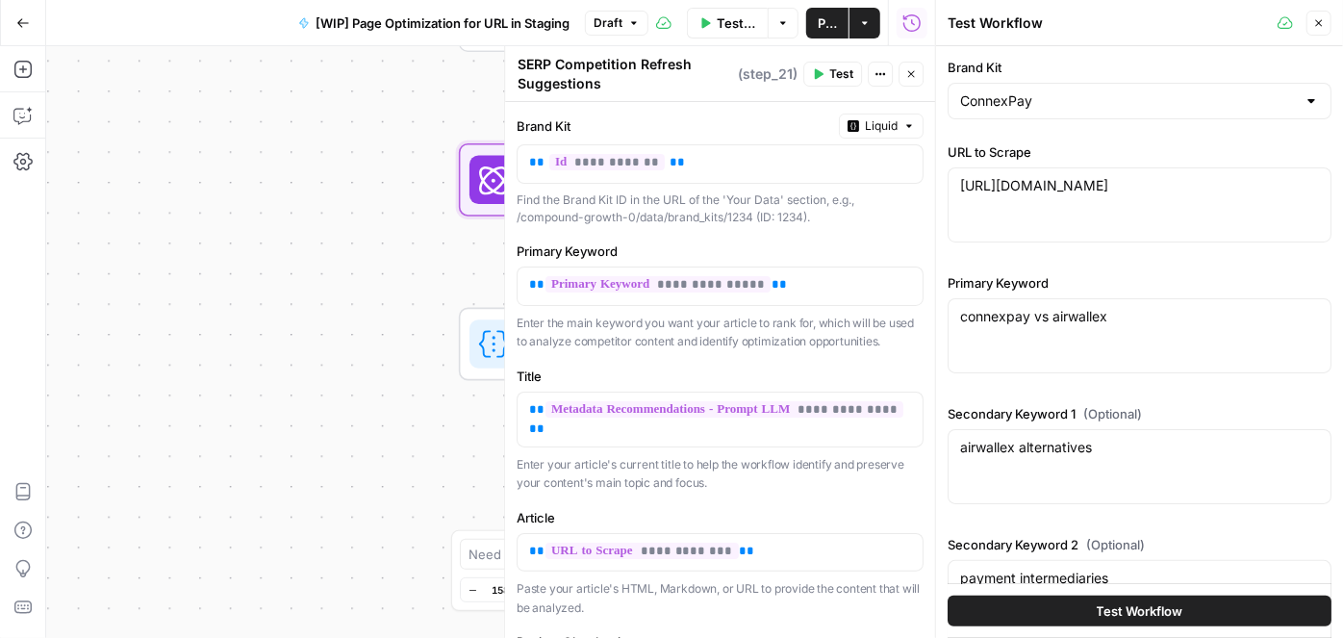
click at [1321, 21] on icon "button" at bounding box center [1319, 23] width 7 height 7
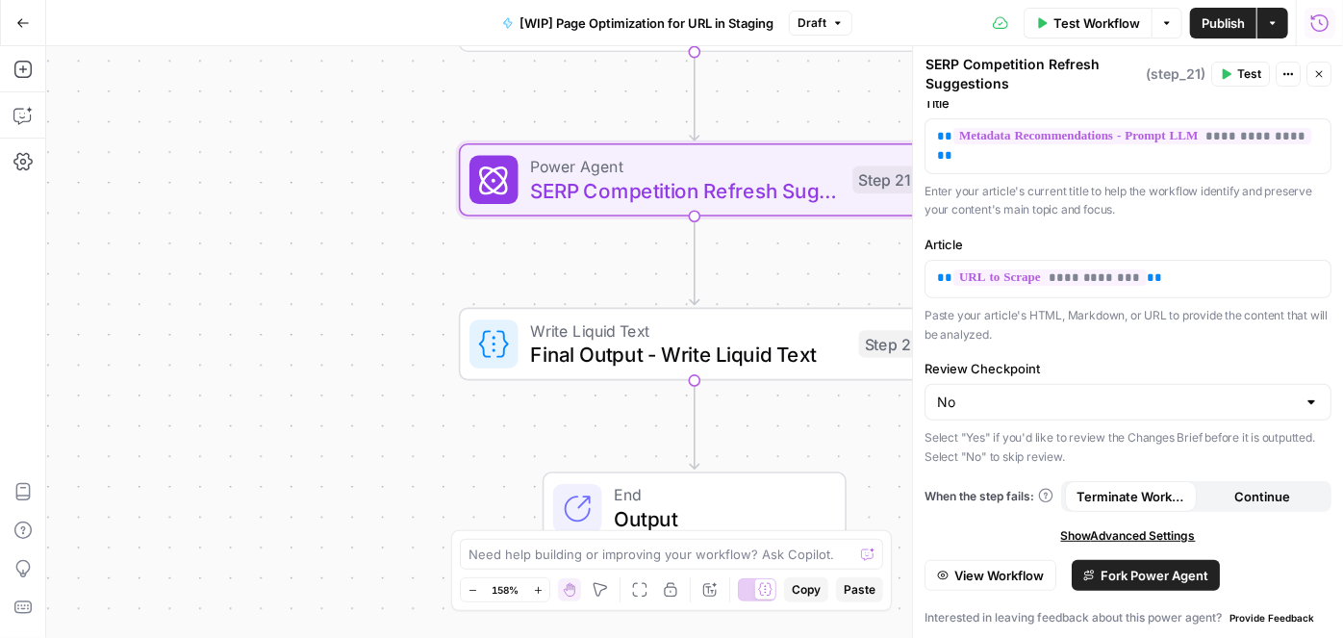
scroll to position [302, 0]
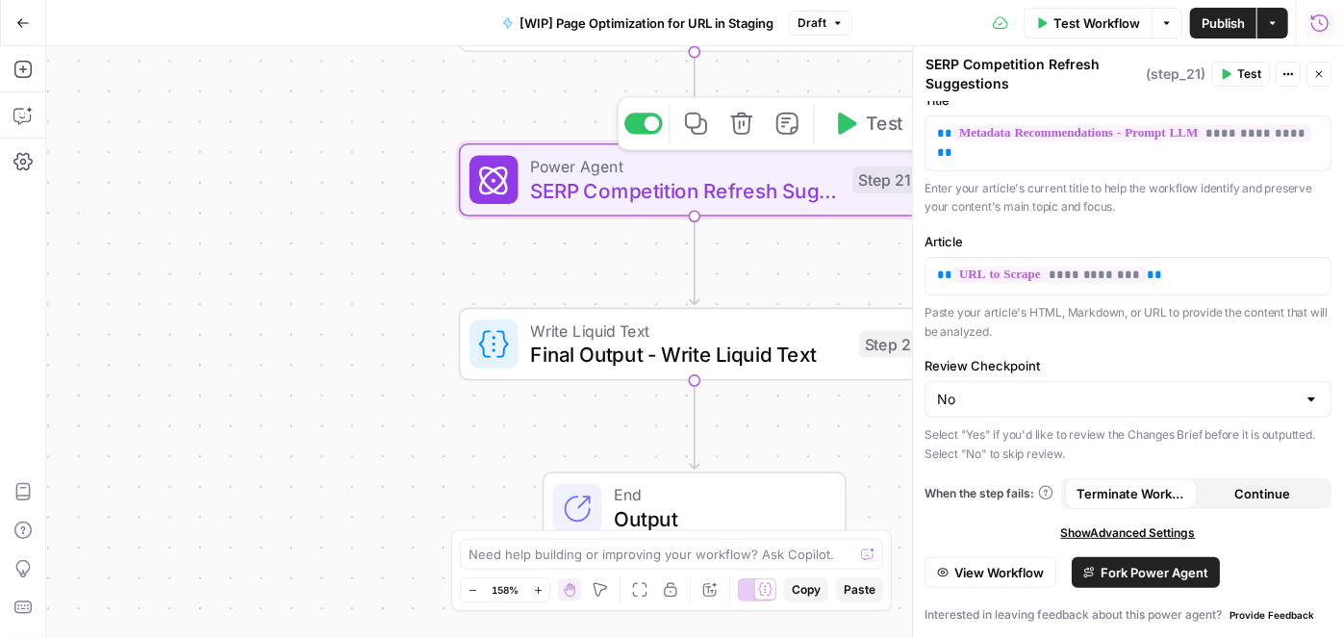
click at [798, 176] on span "SERP Competition Refresh Suggestions" at bounding box center [685, 190] width 310 height 31
click at [1237, 69] on button "Test" at bounding box center [1240, 74] width 59 height 25
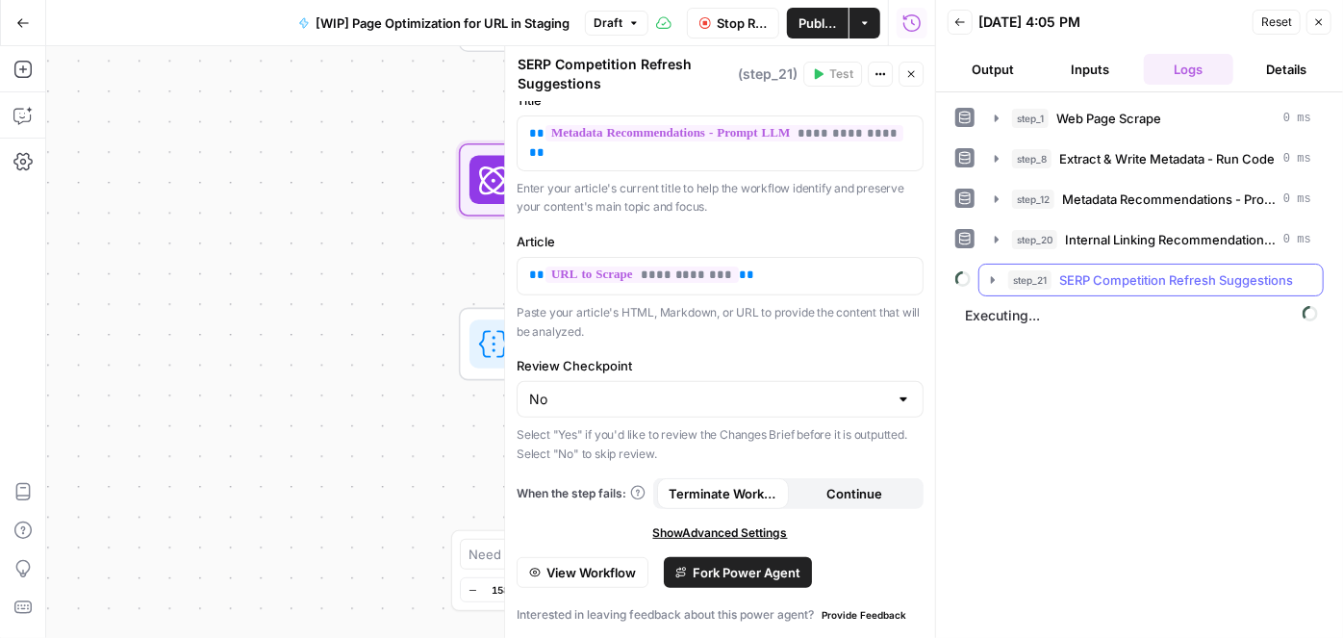
click at [991, 279] on icon "button" at bounding box center [993, 279] width 4 height 7
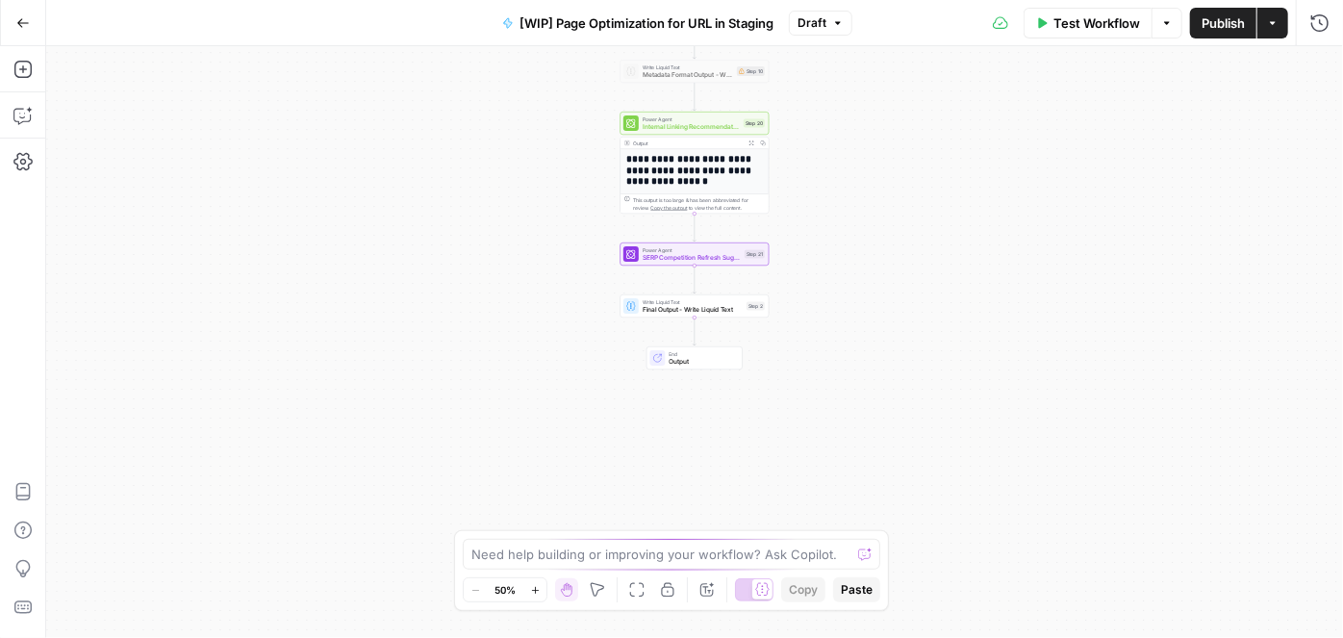
click at [682, 265] on div "Power Agent SERP Competition Refresh Suggestions Step 21" at bounding box center [695, 253] width 149 height 23
click at [672, 257] on span "SERP Competition Refresh Suggestions" at bounding box center [692, 258] width 98 height 10
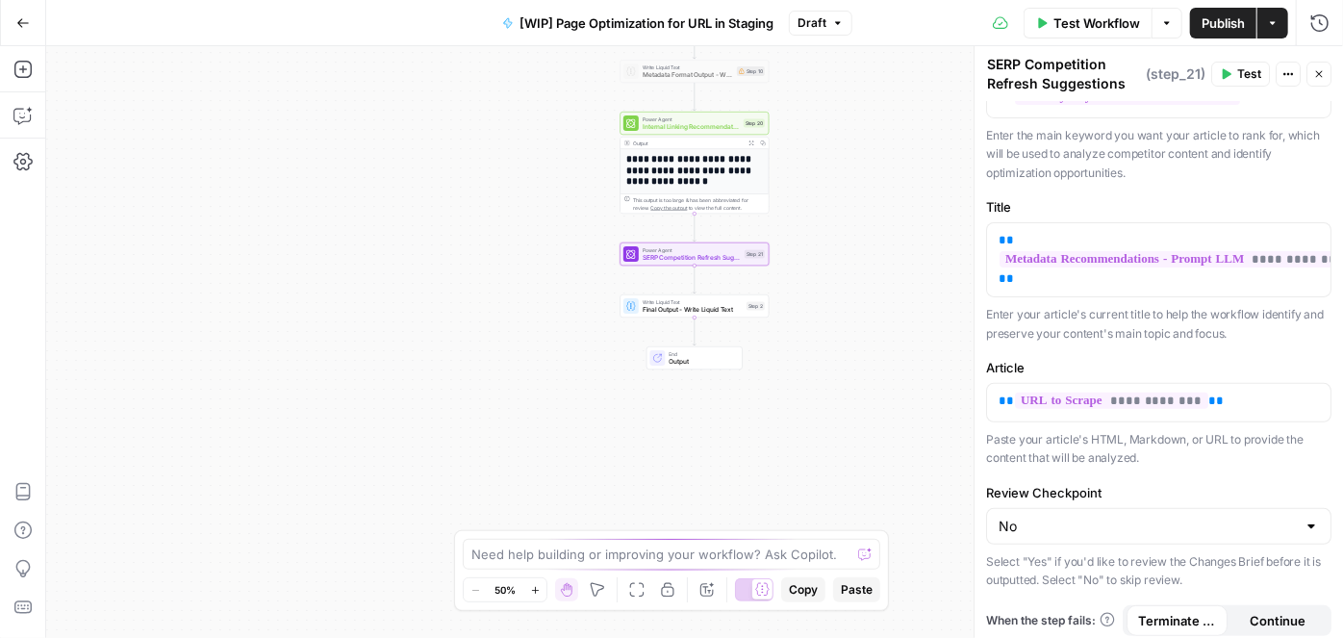
scroll to position [335, 0]
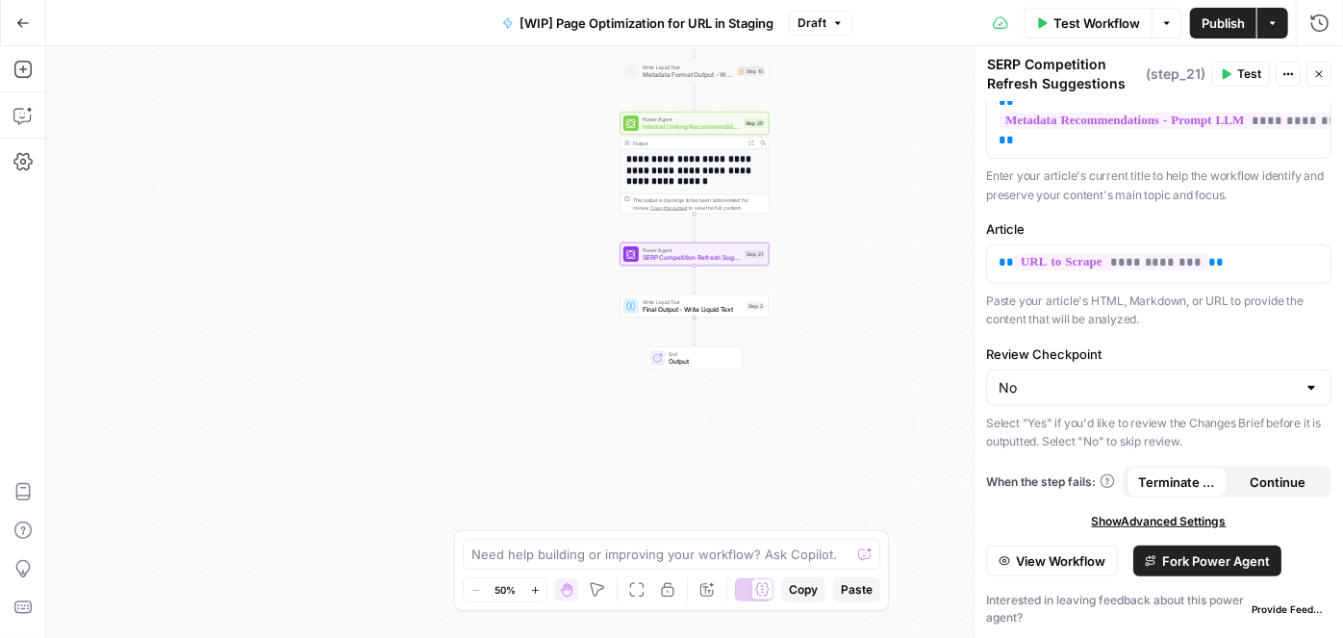
click at [1029, 562] on span "View Workflow" at bounding box center [1060, 560] width 89 height 19
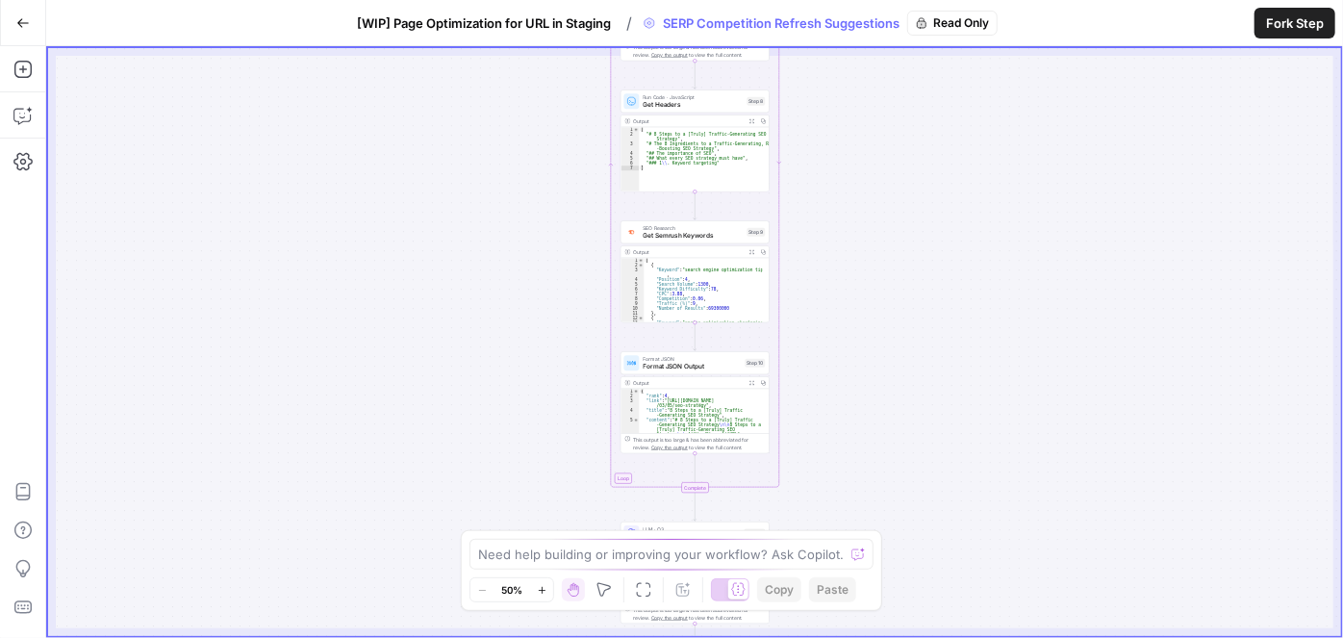
click at [547, 596] on button "Zoom In" at bounding box center [541, 589] width 23 height 23
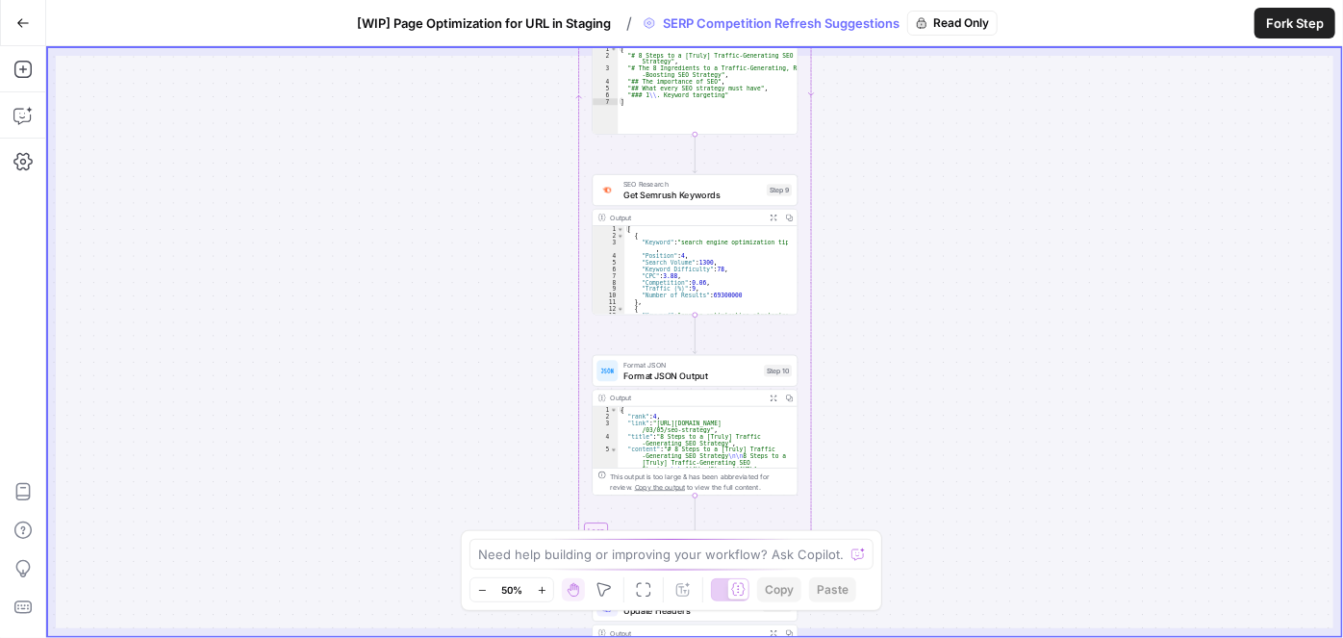
click at [547, 596] on button "Zoom In" at bounding box center [541, 589] width 23 height 23
click at [547, 595] on icon "button" at bounding box center [542, 590] width 11 height 11
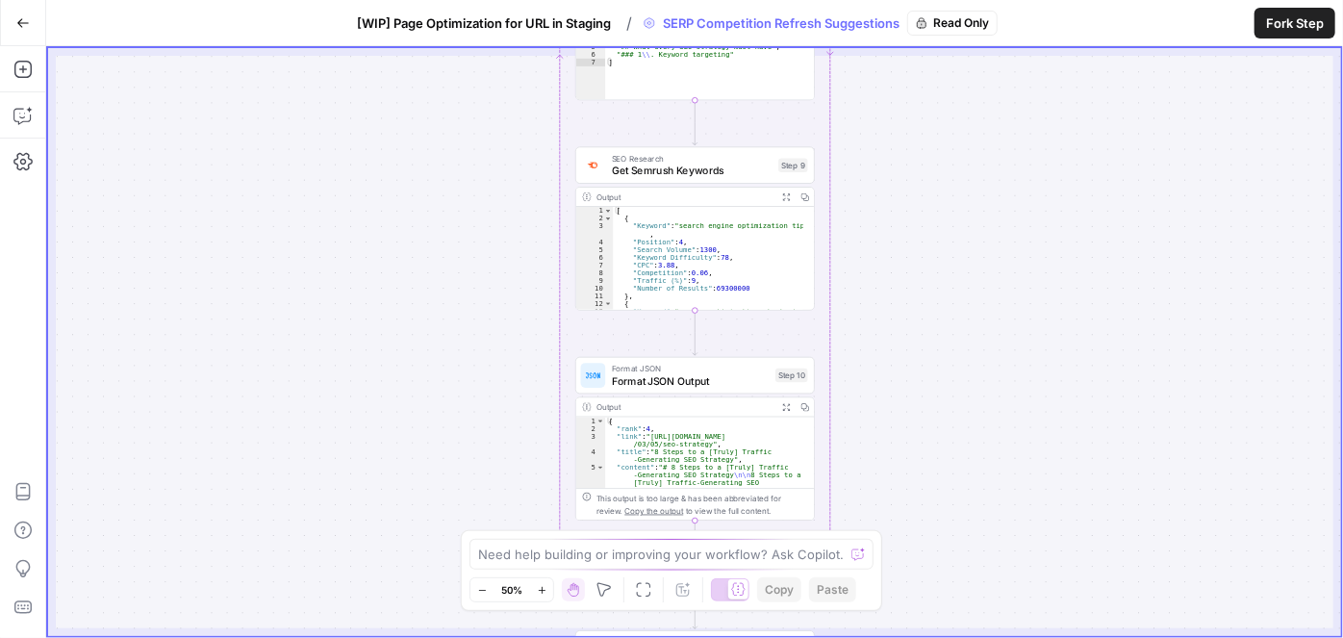
click at [546, 595] on icon "button" at bounding box center [542, 590] width 11 height 11
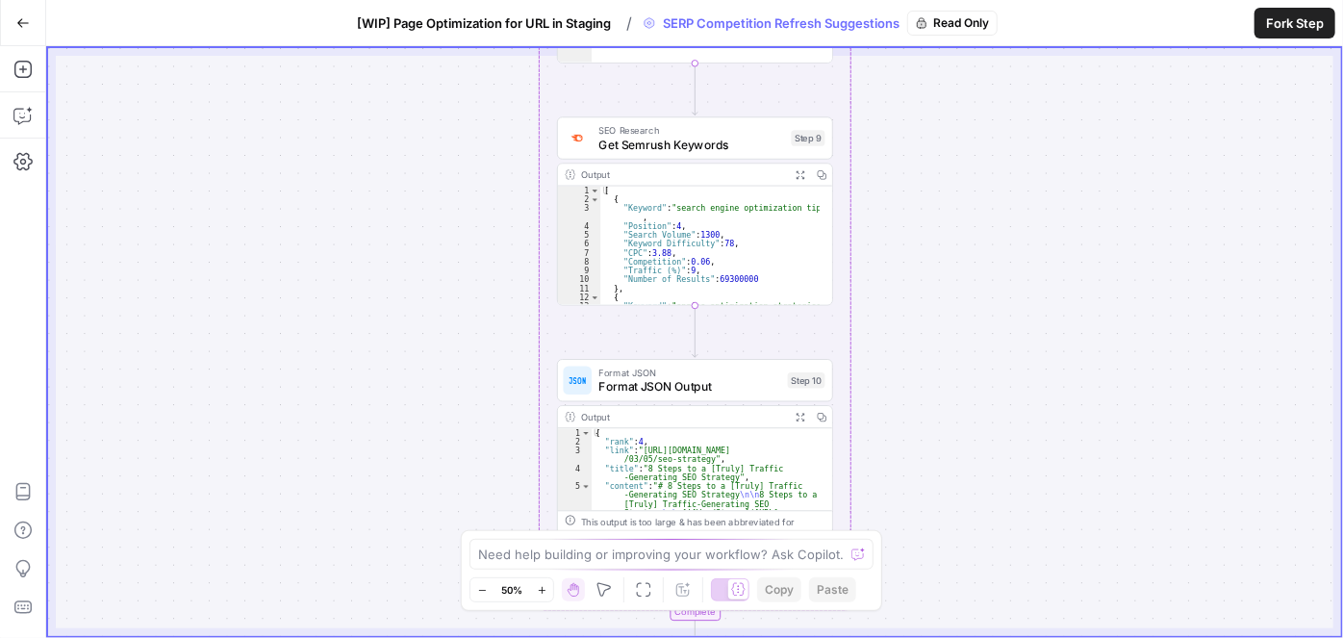
click at [546, 595] on icon "button" at bounding box center [542, 590] width 11 height 11
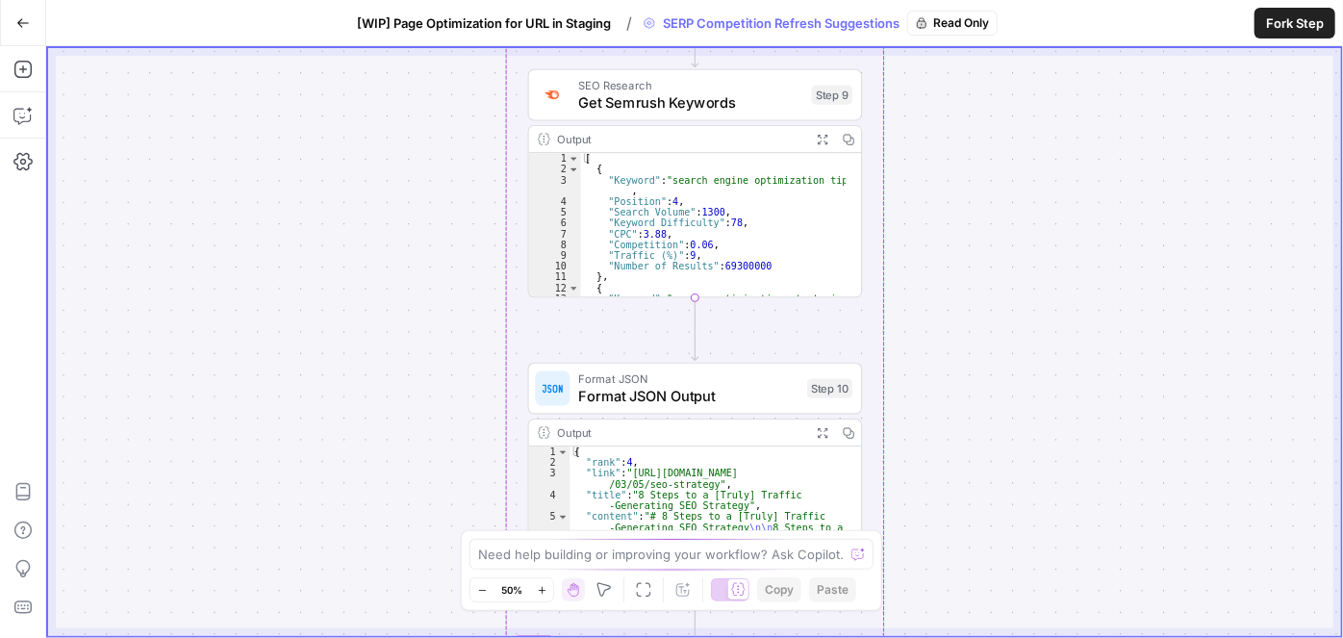
click at [546, 594] on icon "button" at bounding box center [542, 590] width 11 height 11
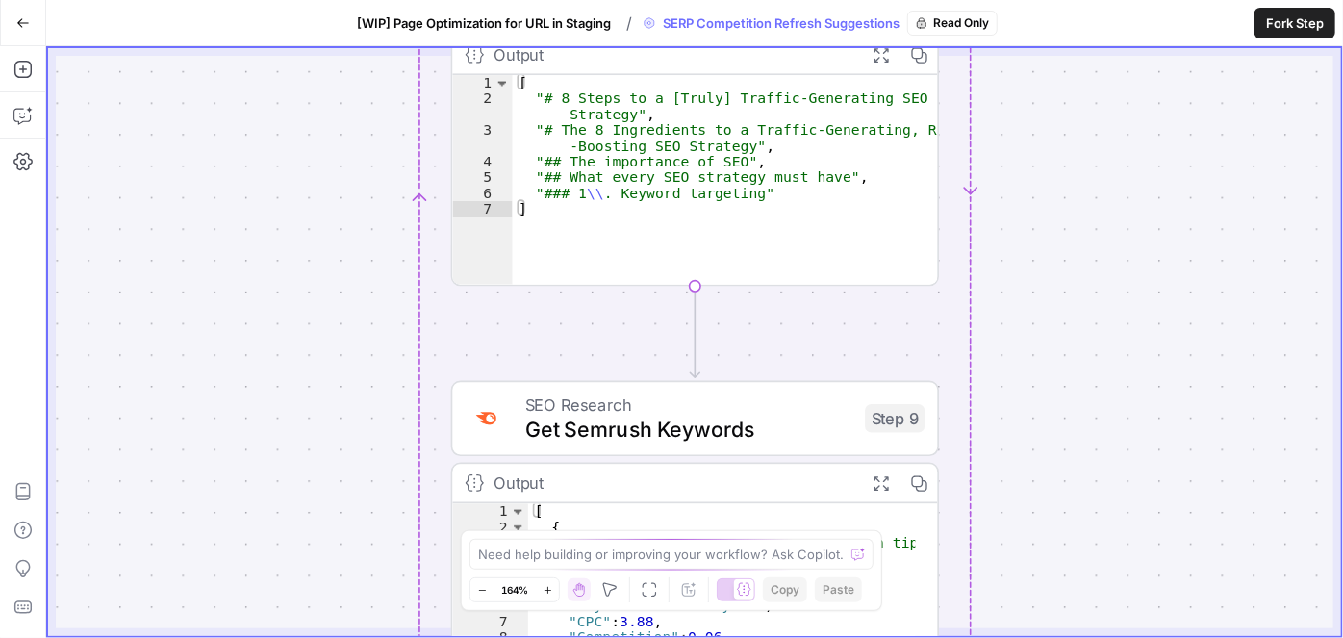
click at [1257, 27] on button "Fork Step" at bounding box center [1295, 23] width 81 height 31
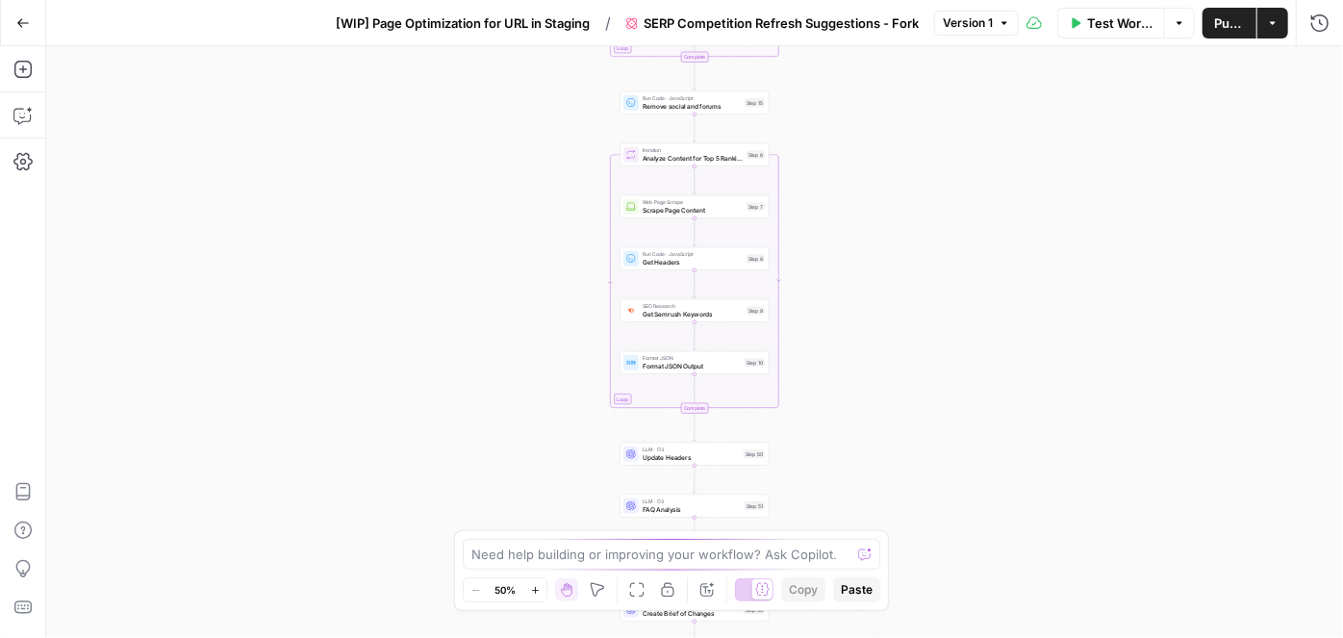
click at [536, 591] on icon "button" at bounding box center [535, 590] width 11 height 11
click at [537, 589] on icon "button" at bounding box center [535, 590] width 11 height 11
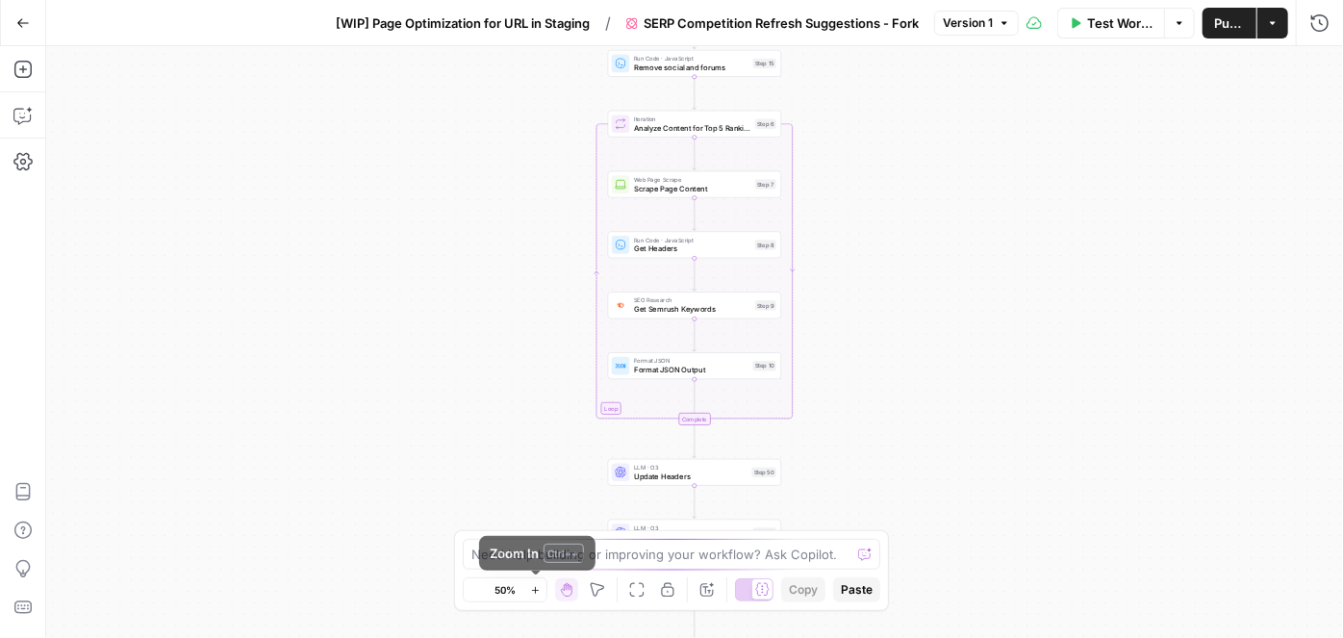
click at [537, 588] on icon "button" at bounding box center [535, 590] width 11 height 11
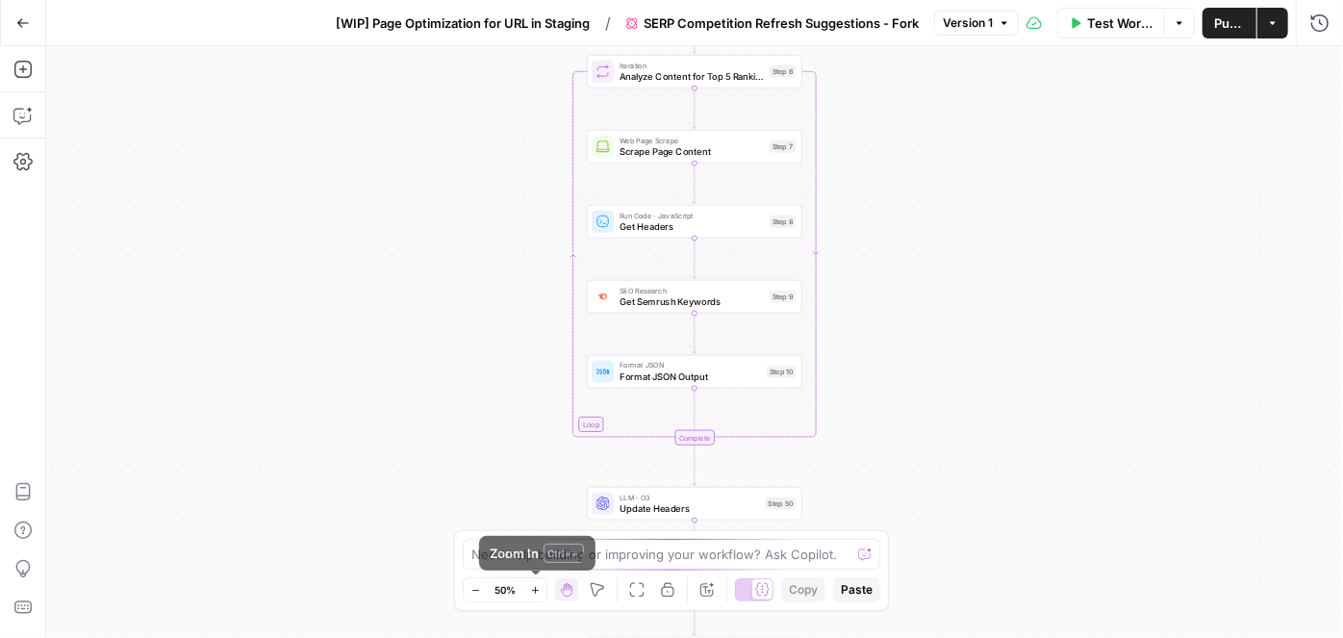
click at [537, 587] on icon "button" at bounding box center [535, 590] width 11 height 11
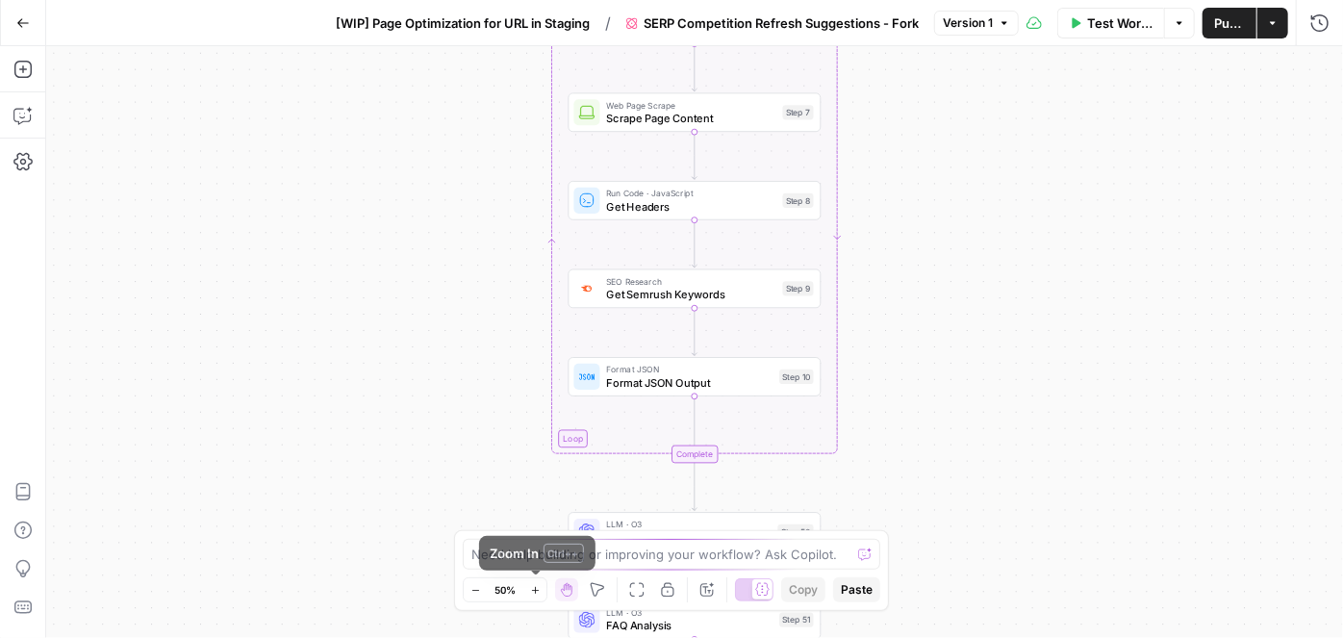
click at [537, 587] on icon "button" at bounding box center [535, 590] width 11 height 11
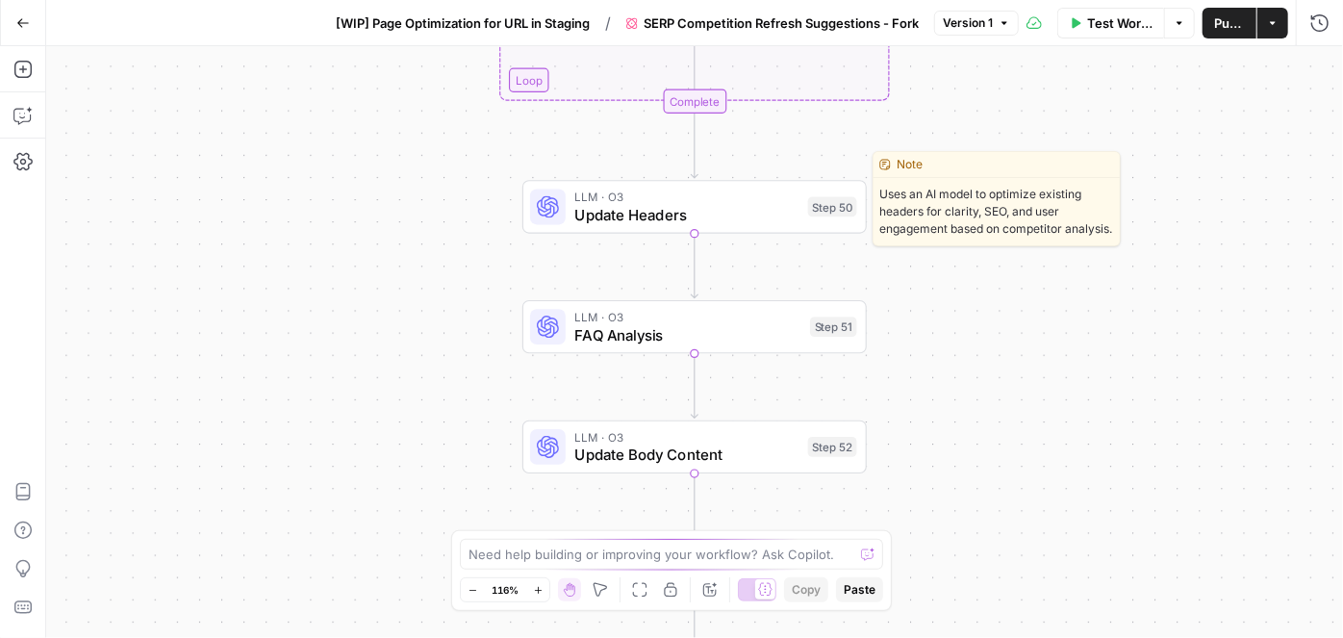
click at [728, 224] on span "Update Headers" at bounding box center [686, 215] width 224 height 22
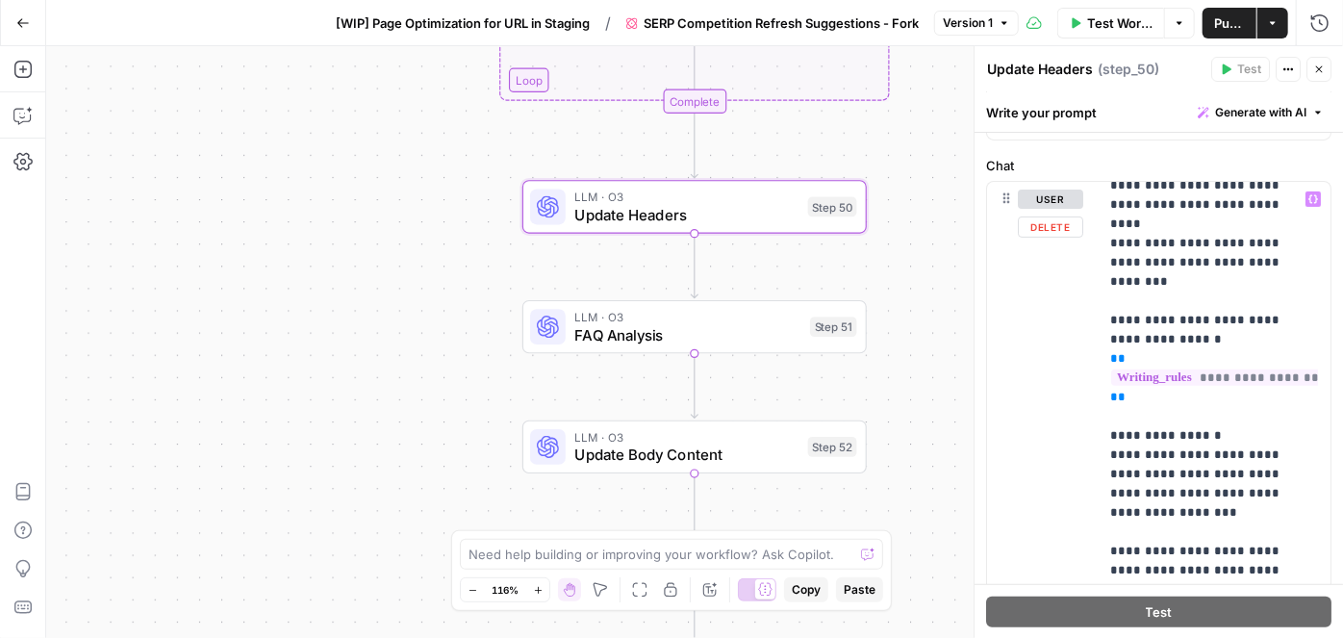
scroll to position [3787, 0]
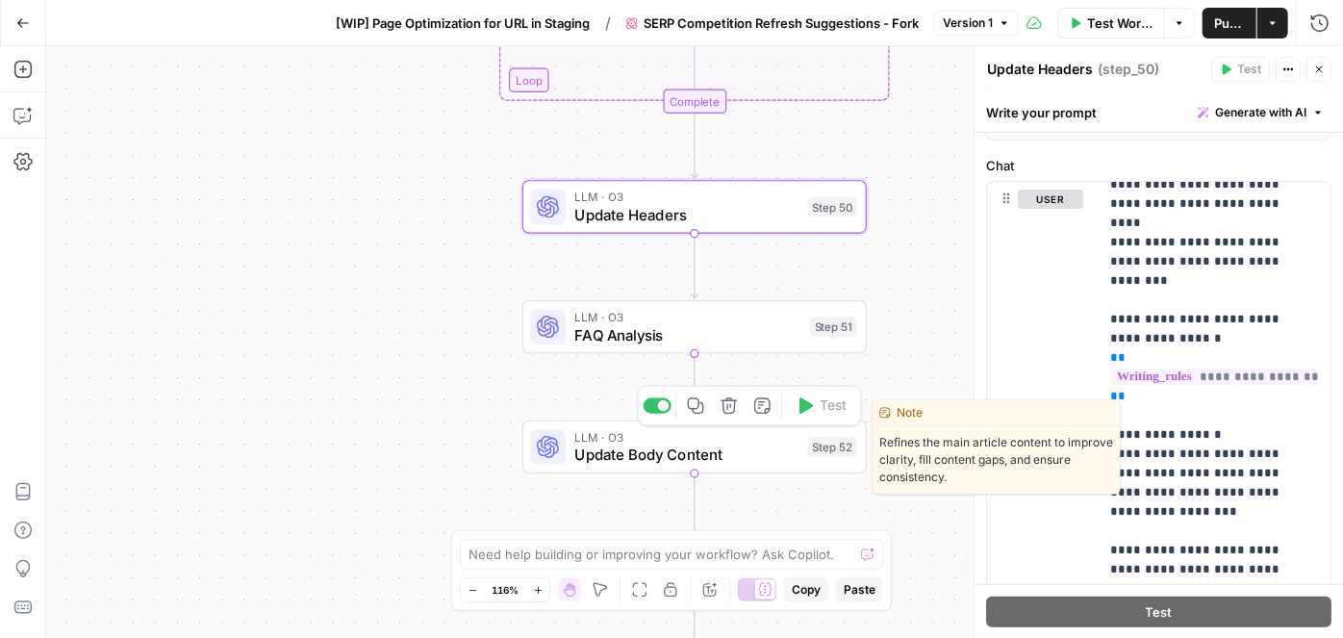
click at [670, 451] on span "Update Body Content" at bounding box center [686, 455] width 224 height 22
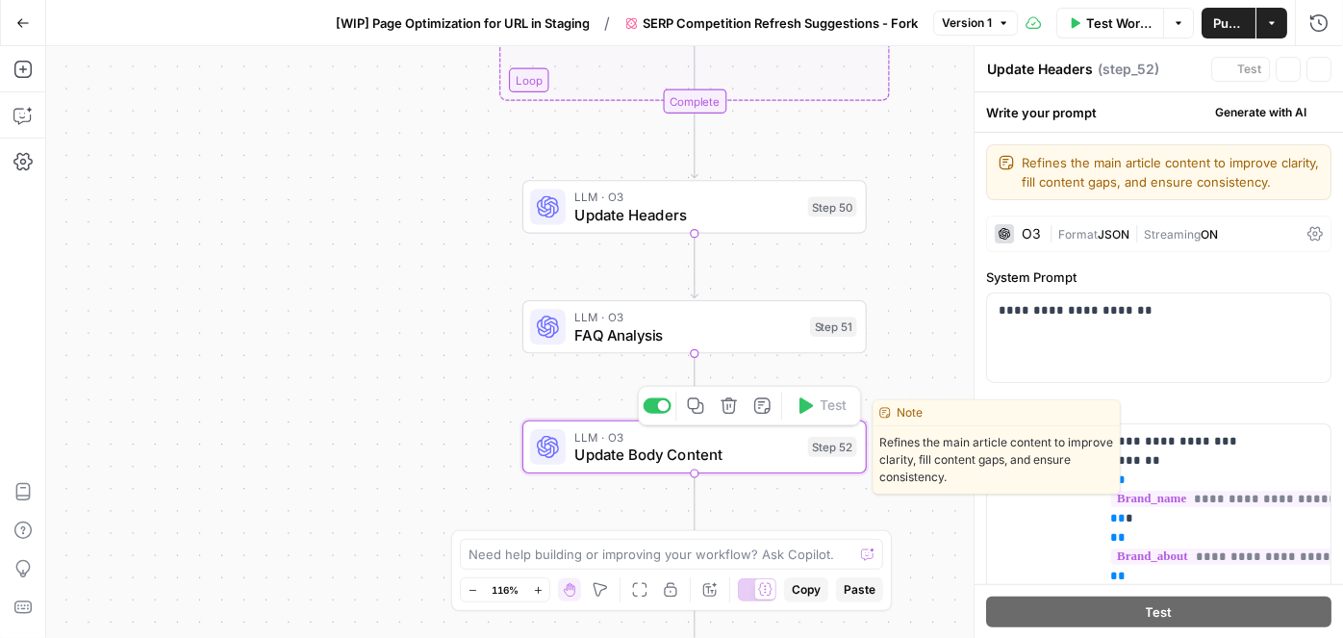
type textarea "Update Body Content"
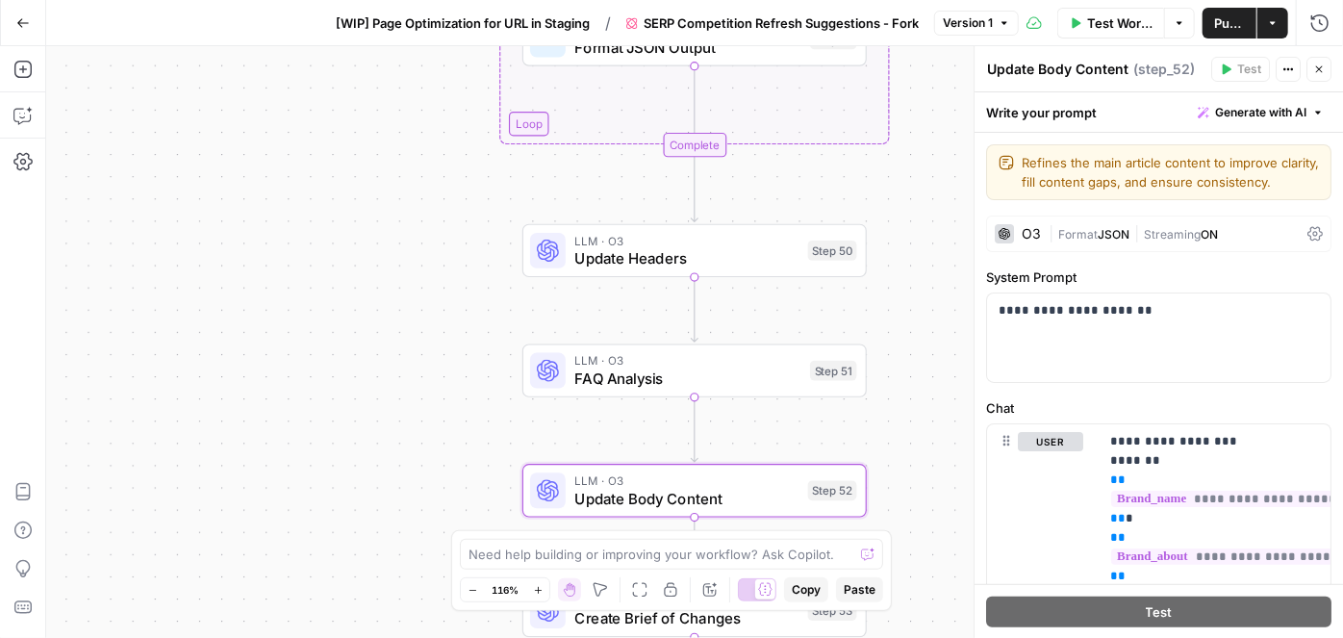
click at [662, 375] on span "FAQ Analysis" at bounding box center [687, 379] width 227 height 22
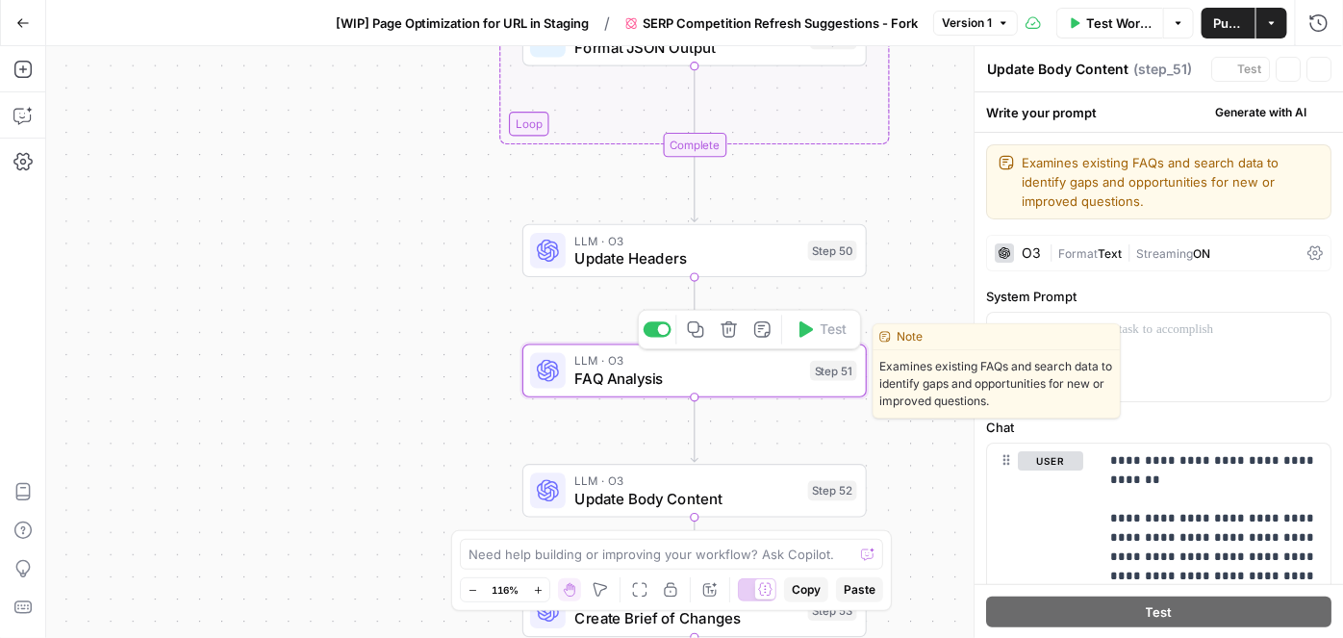
type textarea "FAQ Analysis"
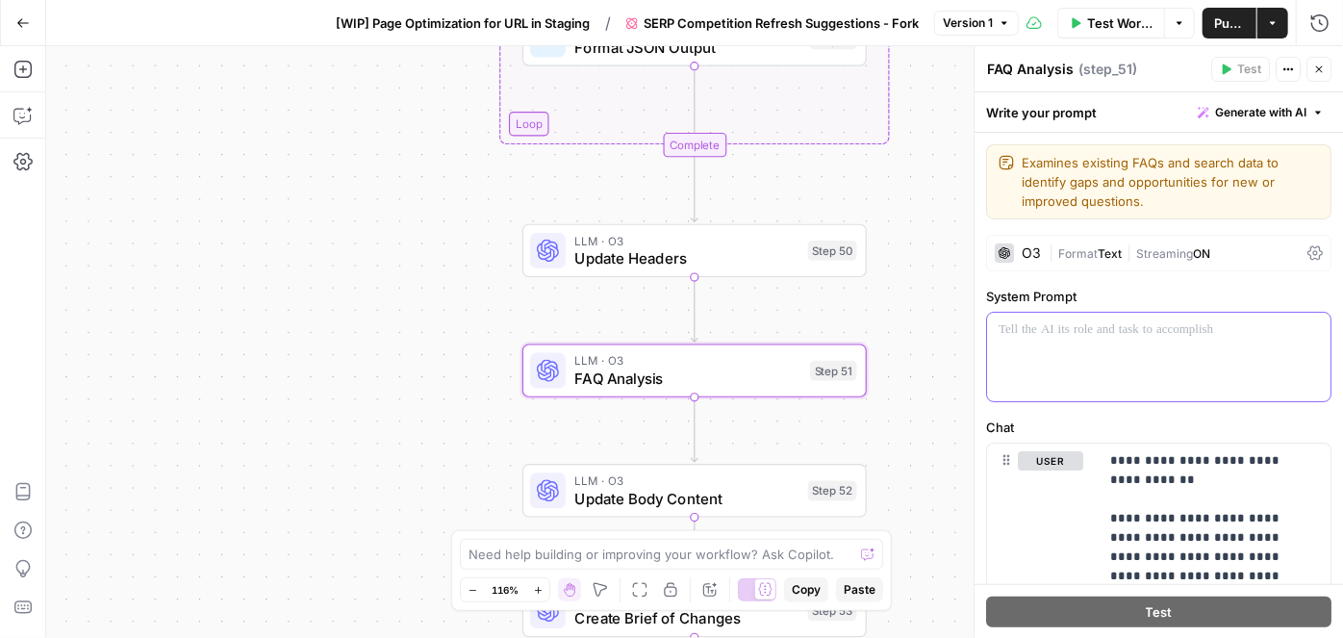
click at [1078, 343] on div at bounding box center [1159, 357] width 344 height 89
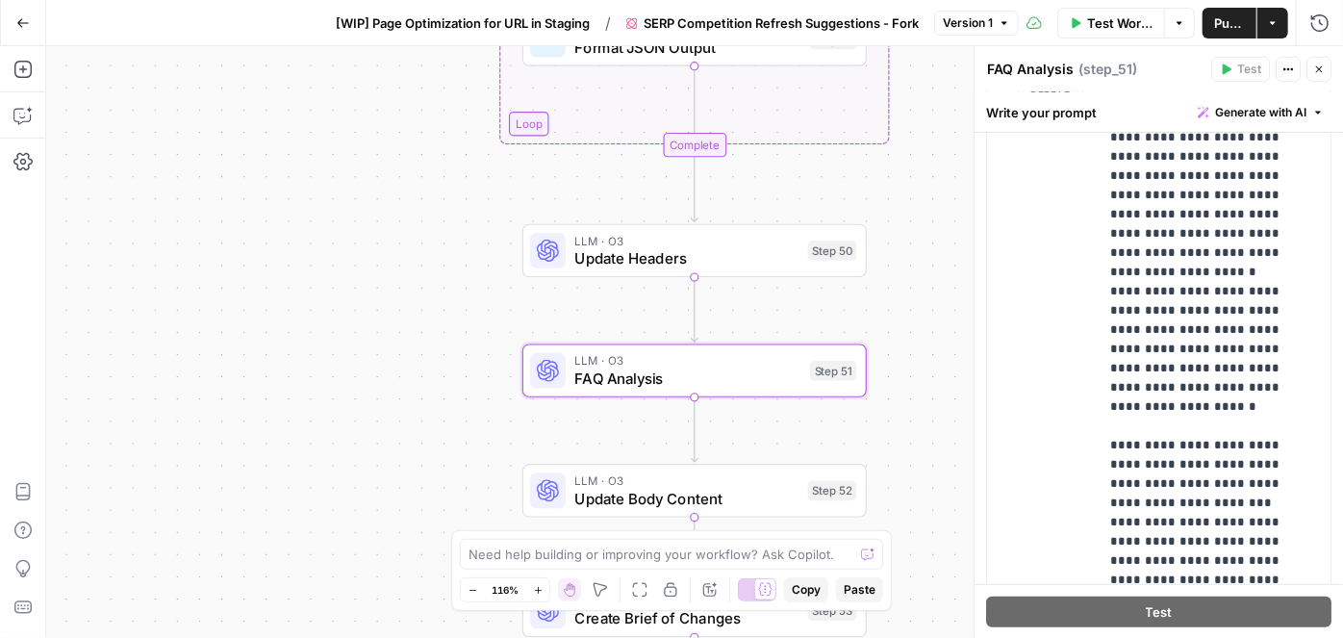
scroll to position [437, 0]
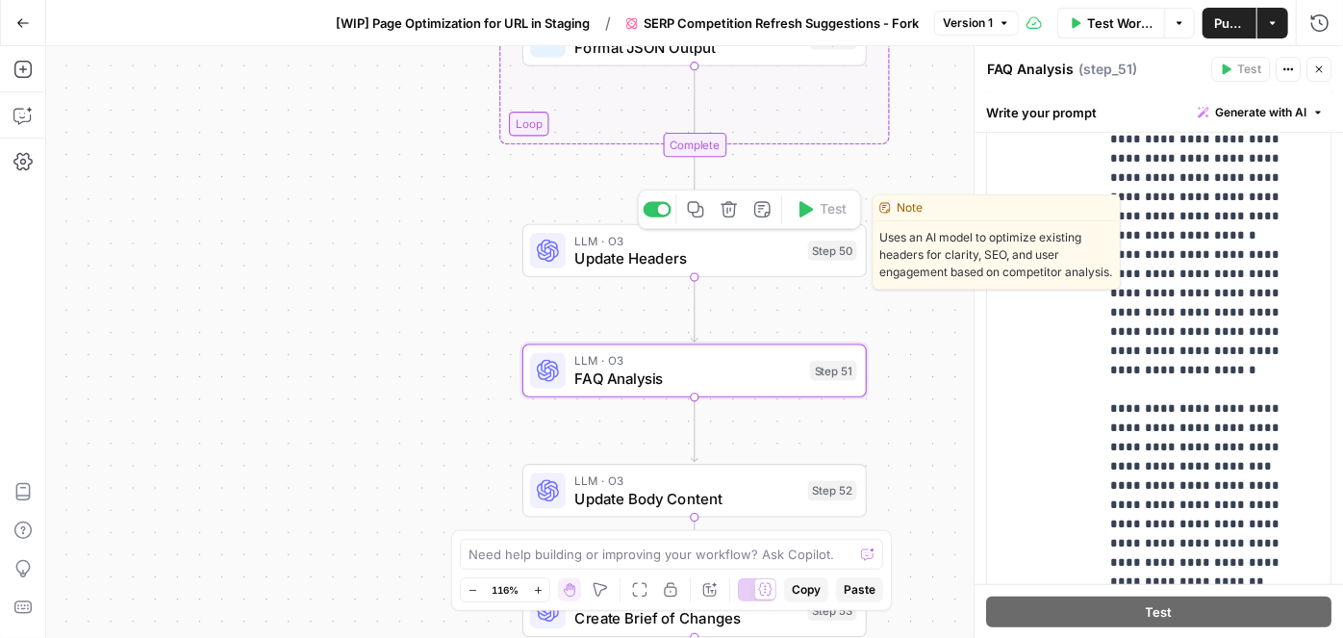
click at [662, 265] on span "Update Headers" at bounding box center [686, 258] width 224 height 22
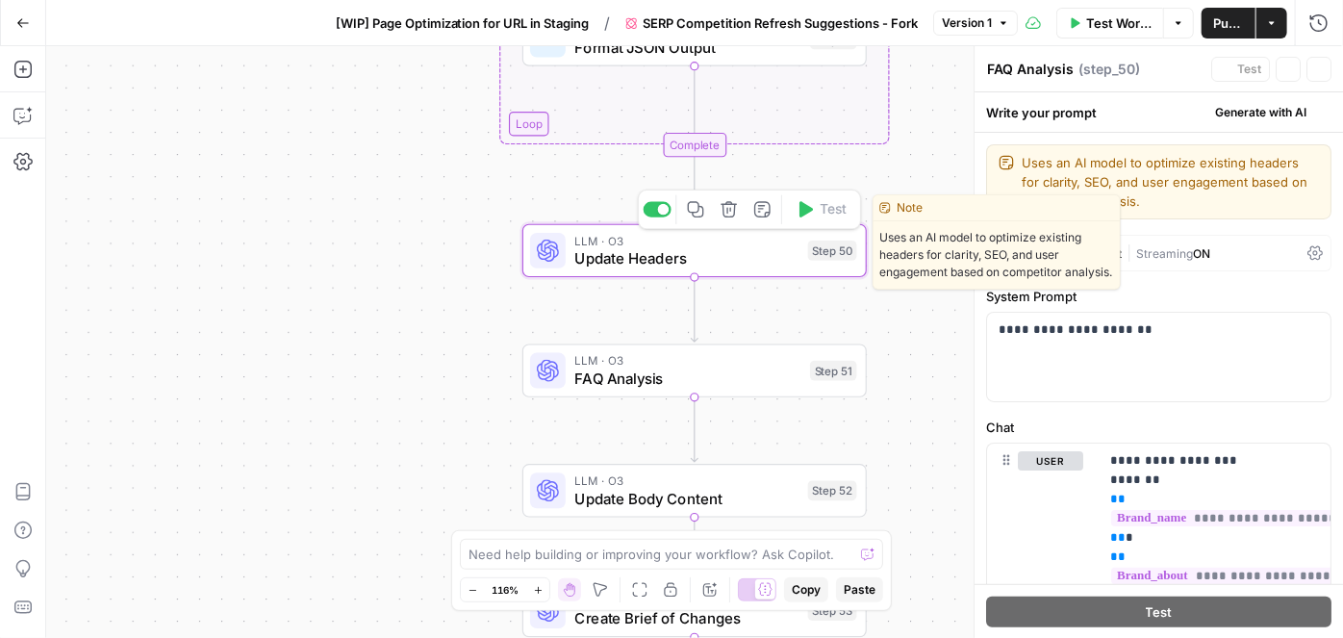
type textarea "Update Headers"
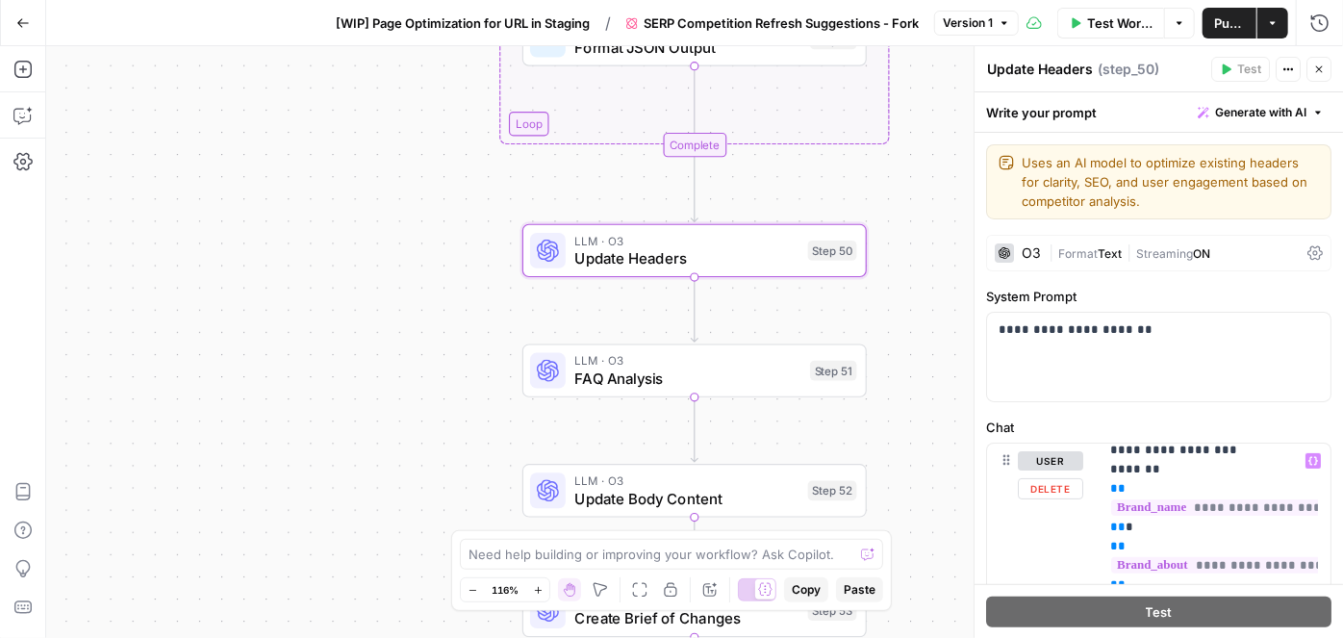
scroll to position [0, 0]
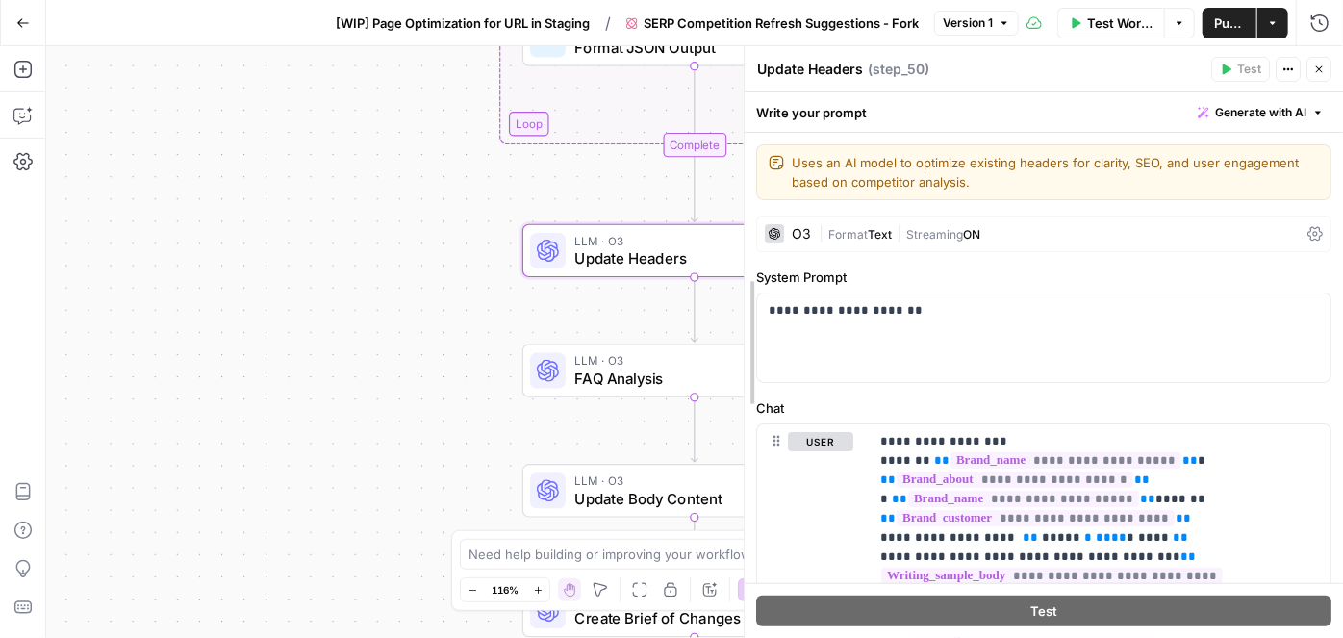
drag, startPoint x: 966, startPoint y: 506, endPoint x: 689, endPoint y: 503, distance: 277.1
click at [735, 503] on div at bounding box center [744, 342] width 19 height 592
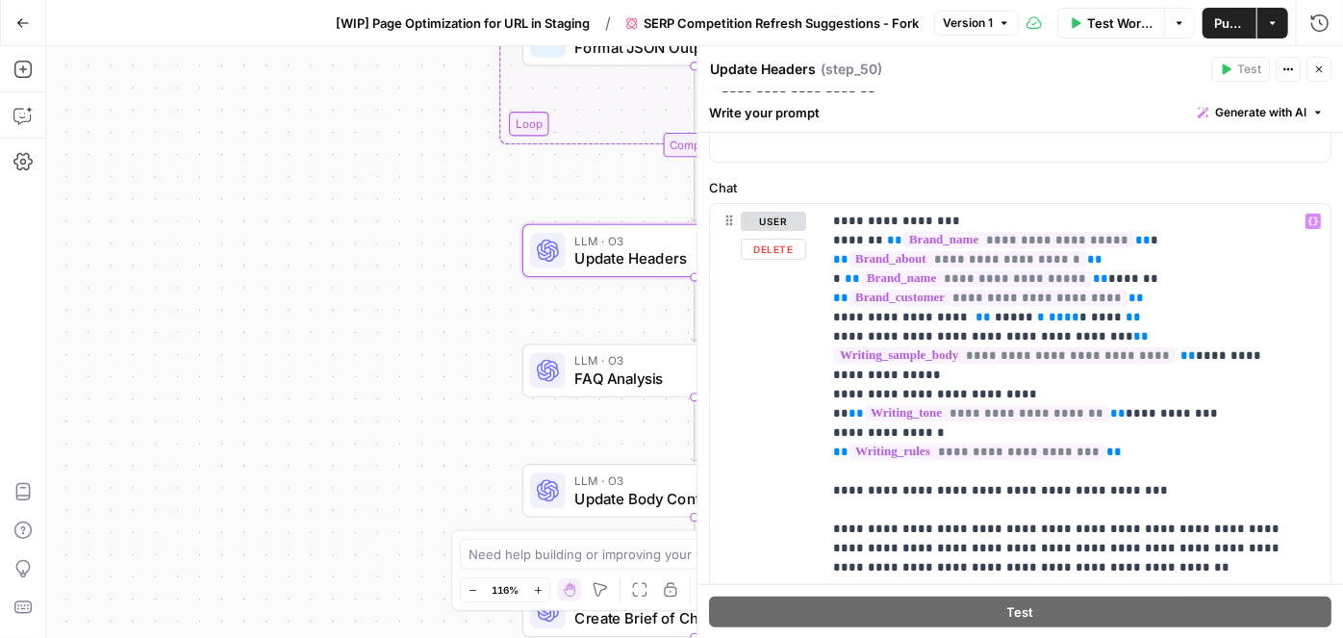
scroll to position [174, 0]
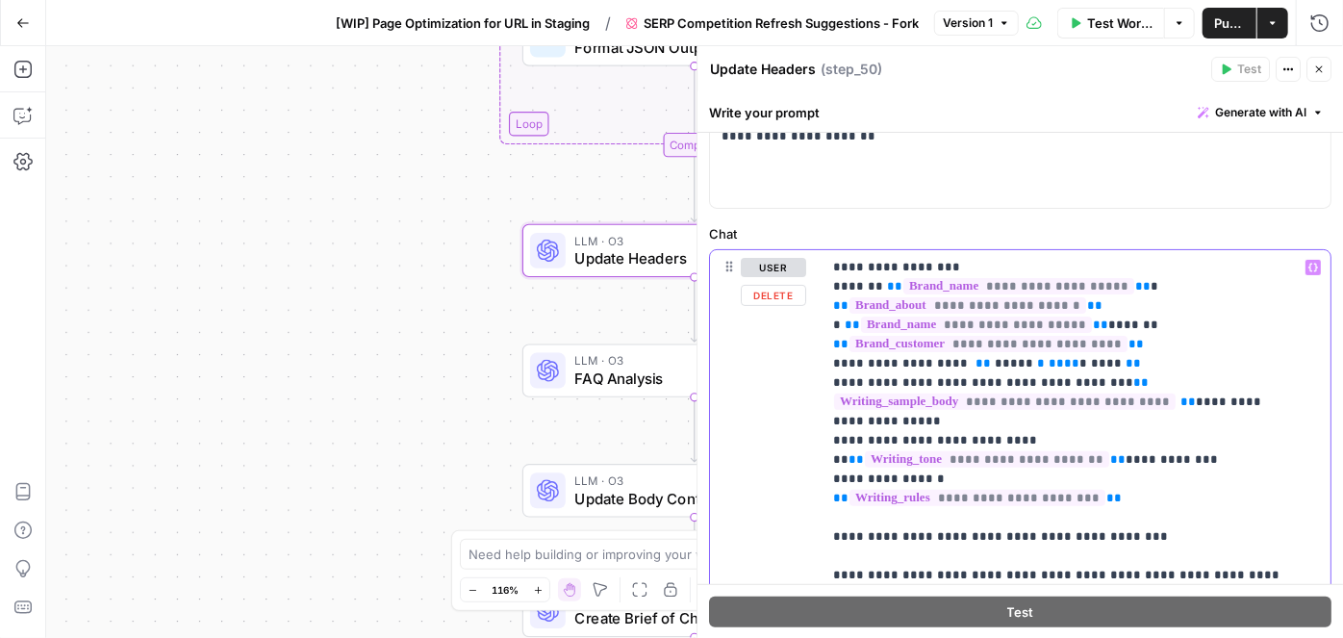
drag, startPoint x: 1008, startPoint y: 439, endPoint x: 951, endPoint y: 439, distance: 57.7
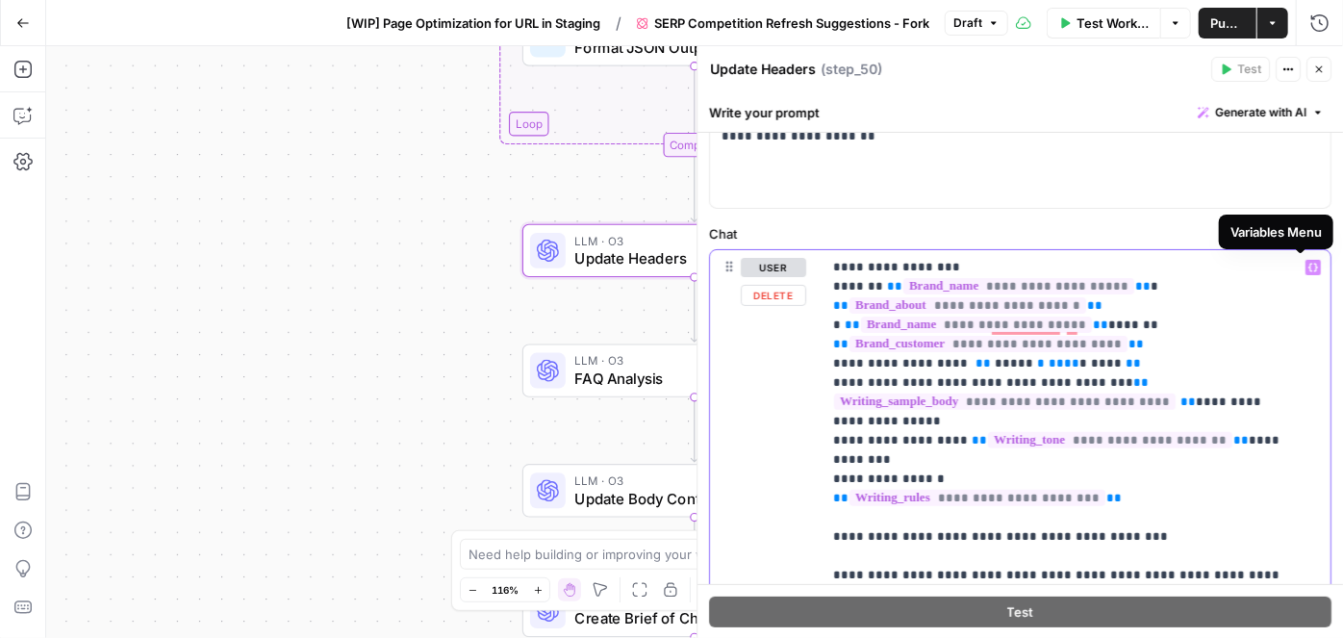
click at [1309, 268] on icon "button" at bounding box center [1314, 268] width 10 height 9
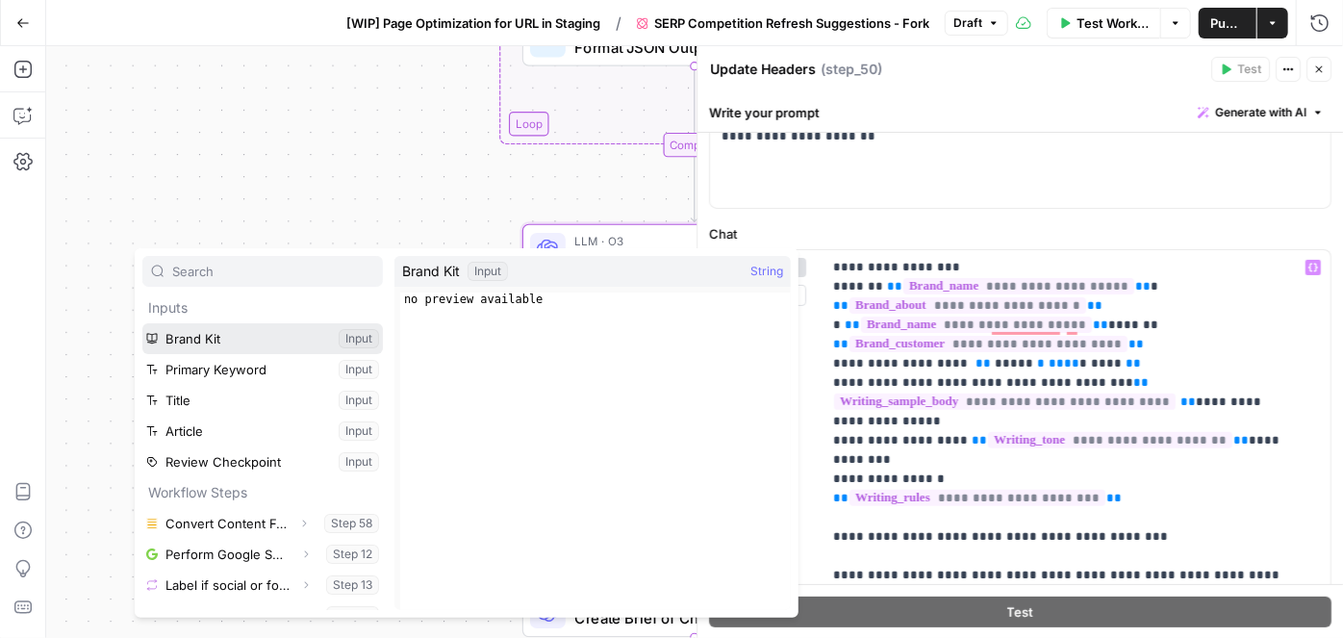
click at [336, 334] on button "Select variable Brand Kit" at bounding box center [262, 338] width 241 height 31
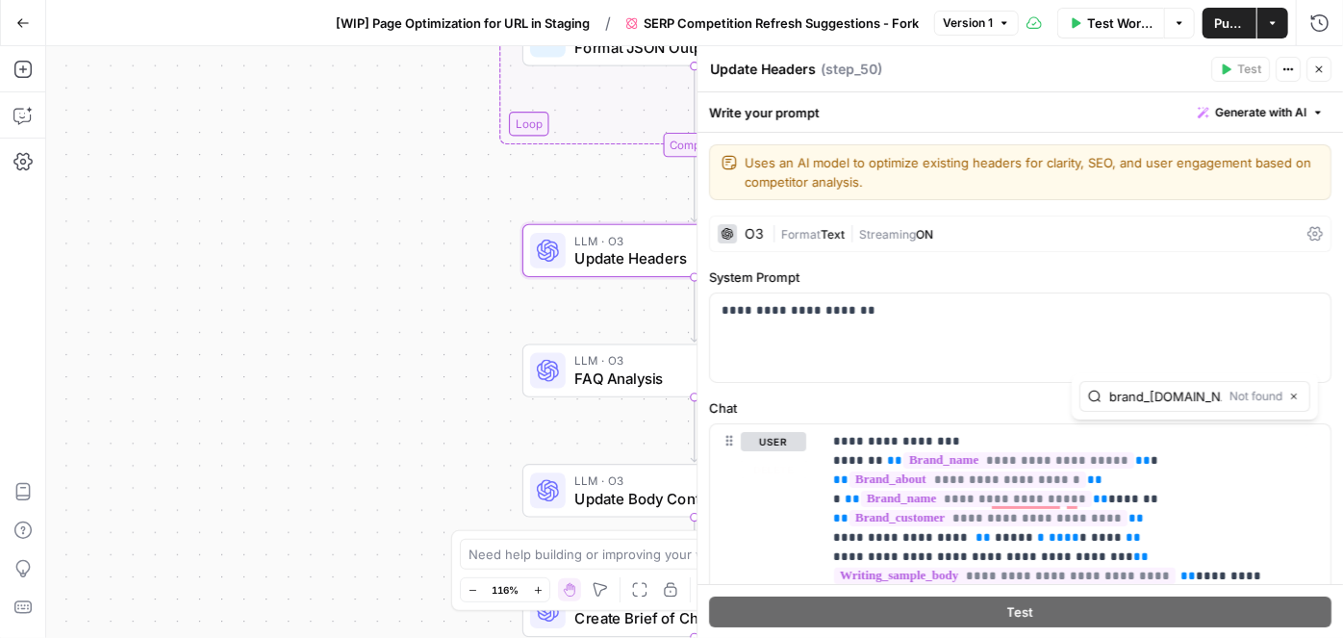
scroll to position [0, 6]
type input "brand_kit.case_type"
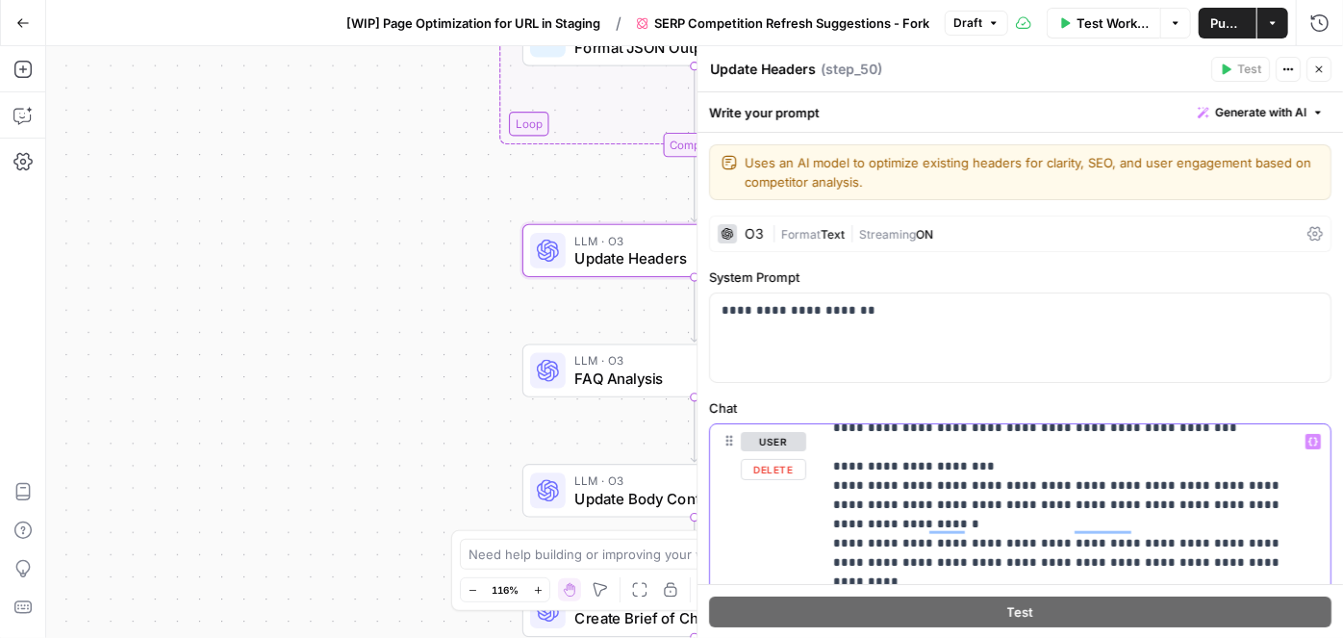
scroll to position [1224, 0]
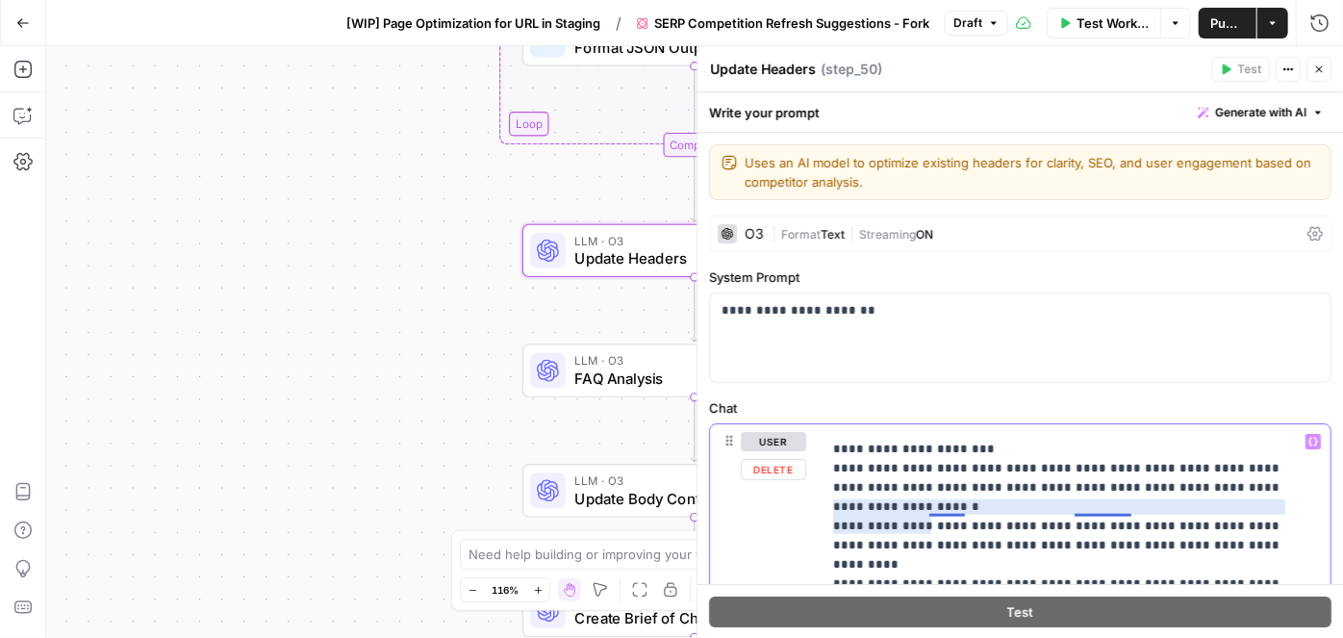
click at [1100, 507] on p "**********" at bounding box center [1063, 382] width 460 height 2348
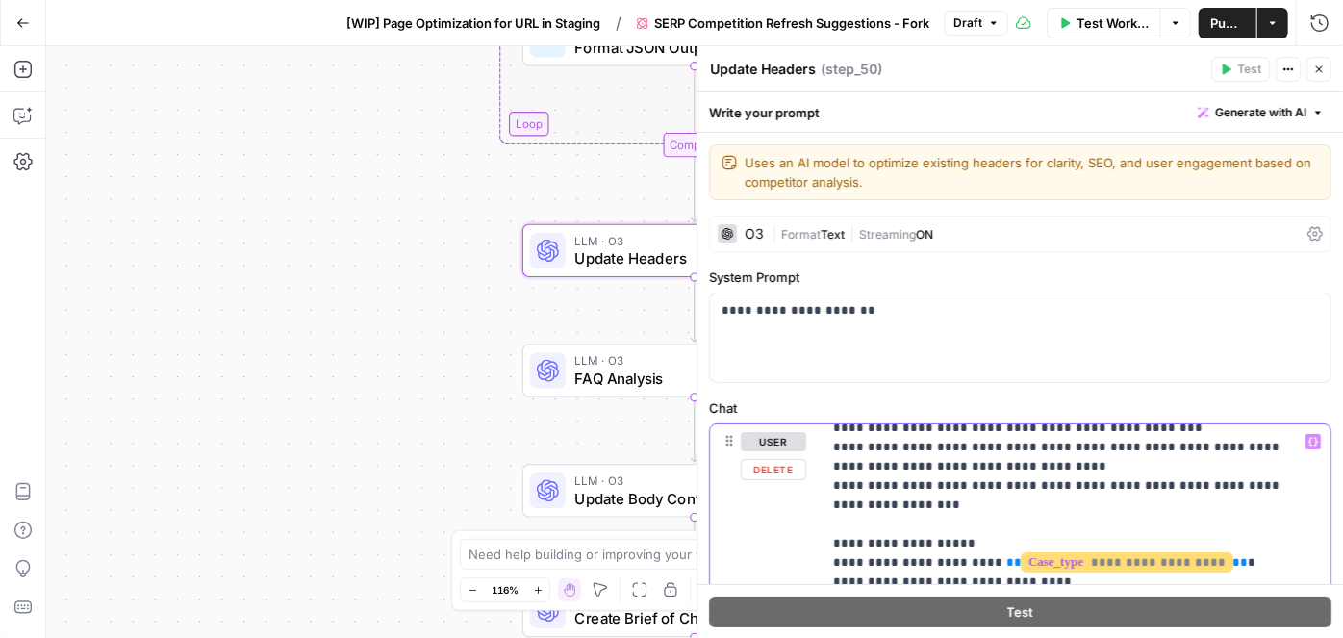
click at [1207, 482] on p "**********" at bounding box center [1063, 207] width 460 height 2348
click at [1232, 475] on p "**********" at bounding box center [1063, 207] width 460 height 2348
click at [980, 486] on p "**********" at bounding box center [1063, 207] width 460 height 2348
click at [977, 477] on p "**********" at bounding box center [1063, 207] width 460 height 2348
click at [1306, 445] on button "Variables Menu" at bounding box center [1313, 441] width 15 height 15
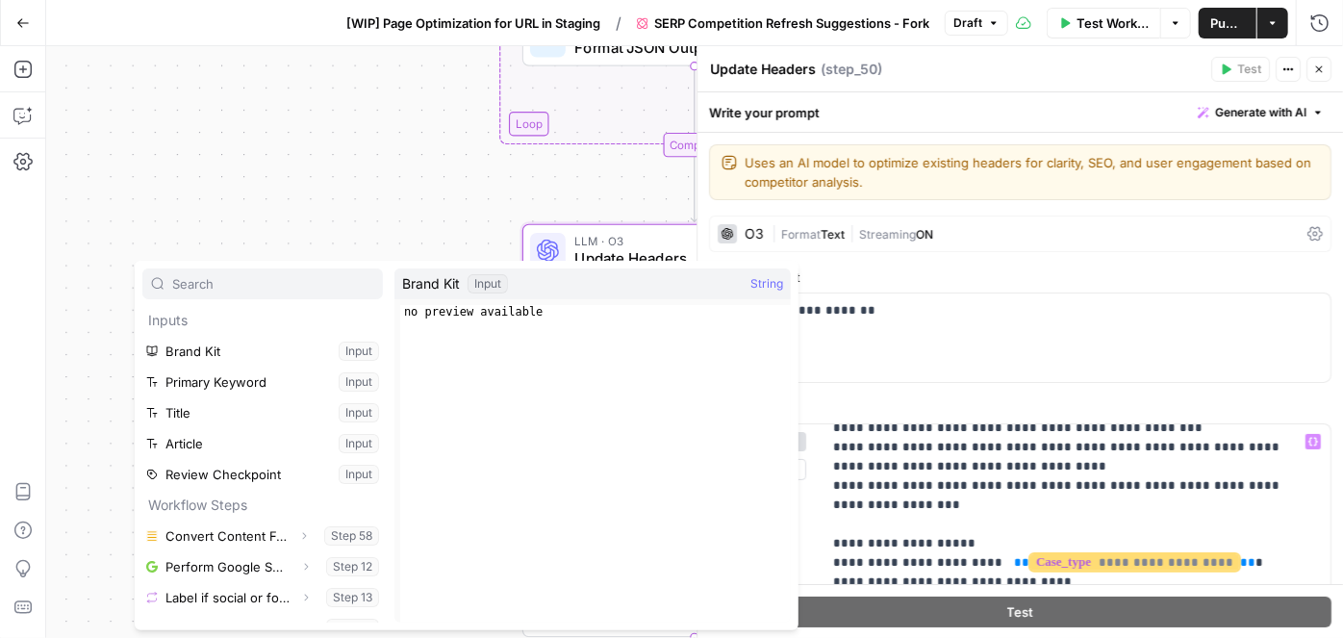
click at [475, 288] on div "Input" at bounding box center [488, 283] width 40 height 19
click at [487, 282] on div "Input" at bounding box center [488, 283] width 40 height 19
click at [757, 286] on span "String" at bounding box center [767, 283] width 33 height 19
drag, startPoint x: 747, startPoint y: 281, endPoint x: 785, endPoint y: 281, distance: 38.5
click at [785, 281] on div "Brand Kit Input String" at bounding box center [593, 283] width 396 height 31
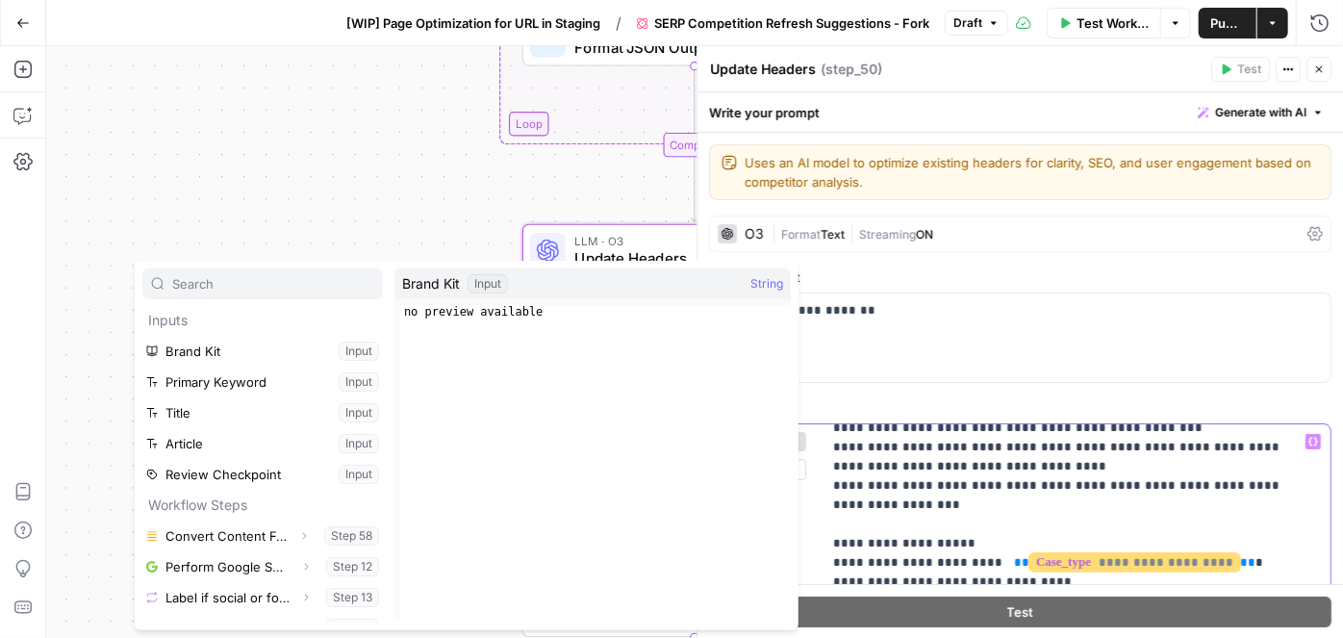
drag, startPoint x: 978, startPoint y: 481, endPoint x: 979, endPoint y: 516, distance: 34.7
click at [978, 481] on p "**********" at bounding box center [1063, 207] width 460 height 2348
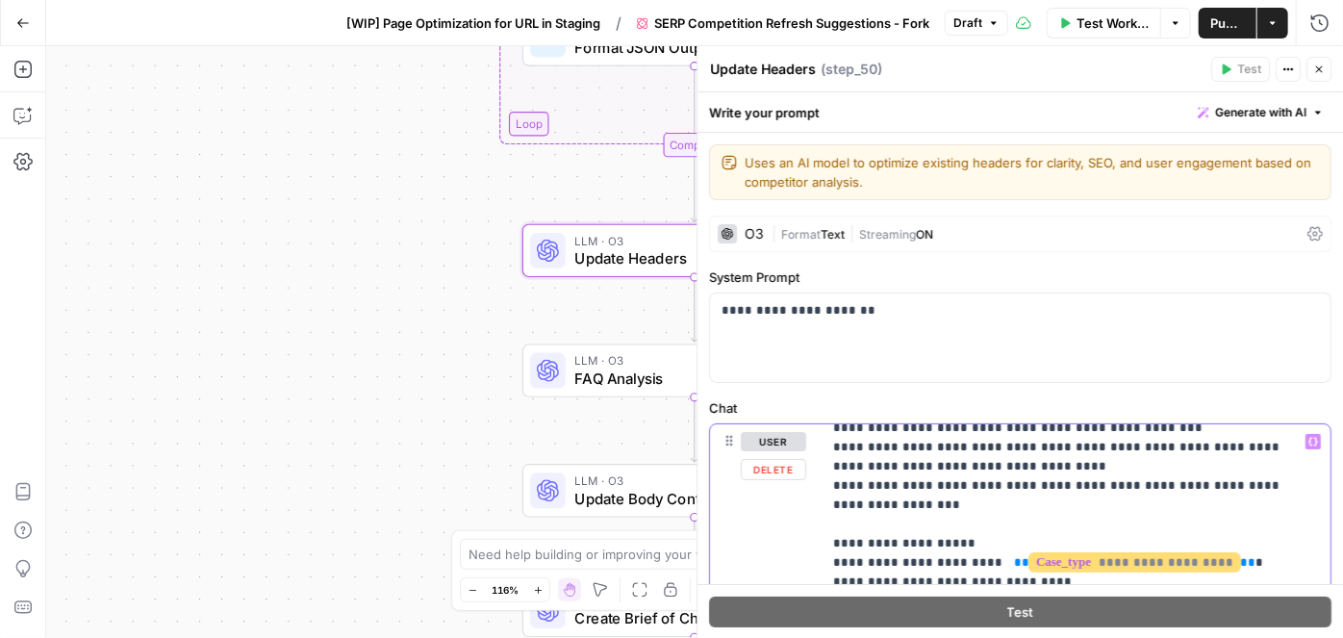
click at [978, 478] on p "**********" at bounding box center [1063, 207] width 460 height 2348
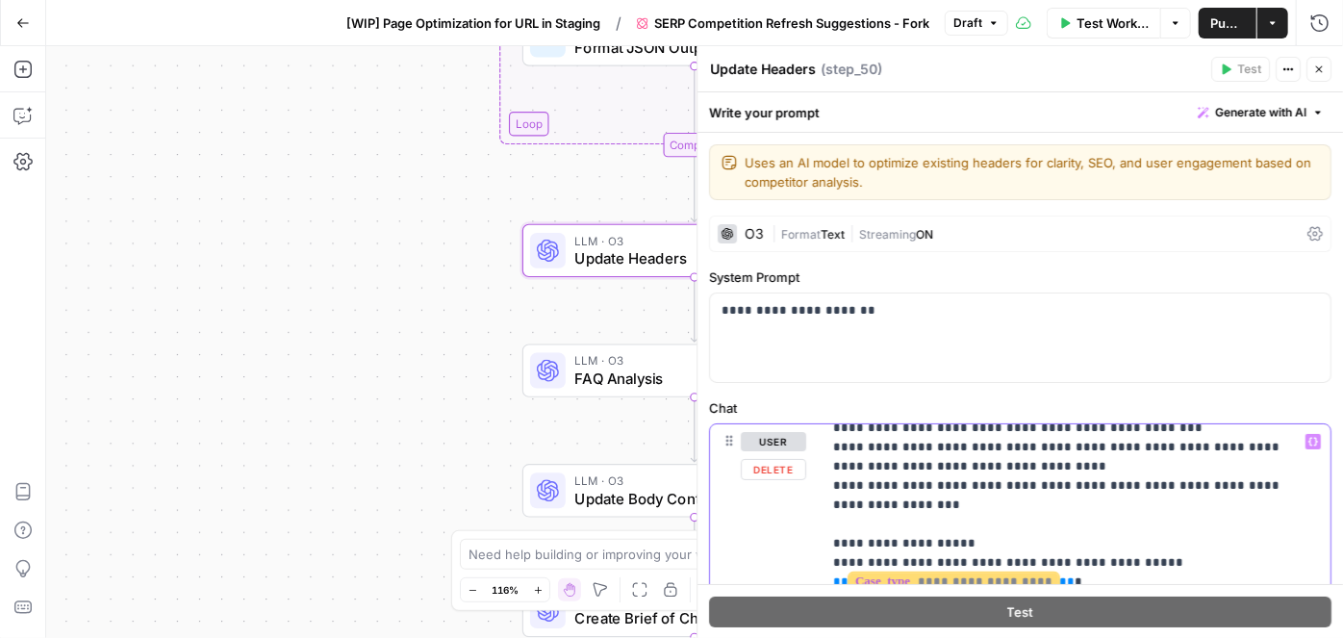
click at [1309, 438] on icon "button" at bounding box center [1314, 442] width 10 height 9
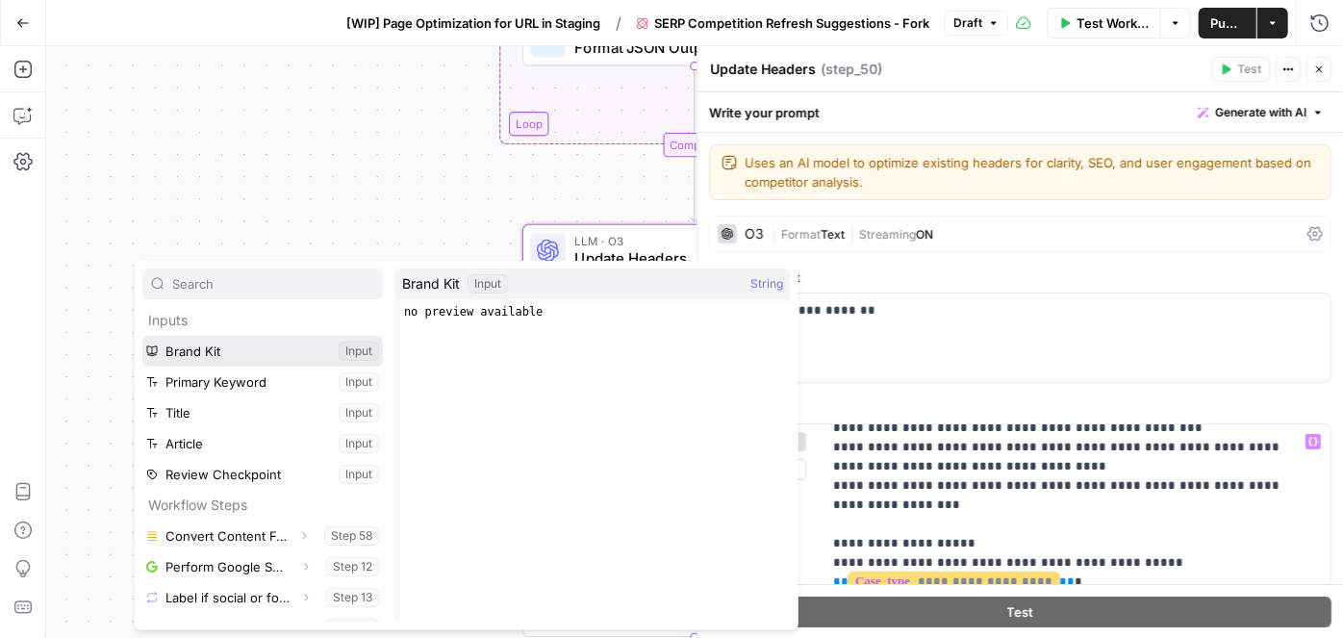
click at [236, 358] on button "Select variable Brand Kit" at bounding box center [262, 351] width 241 height 31
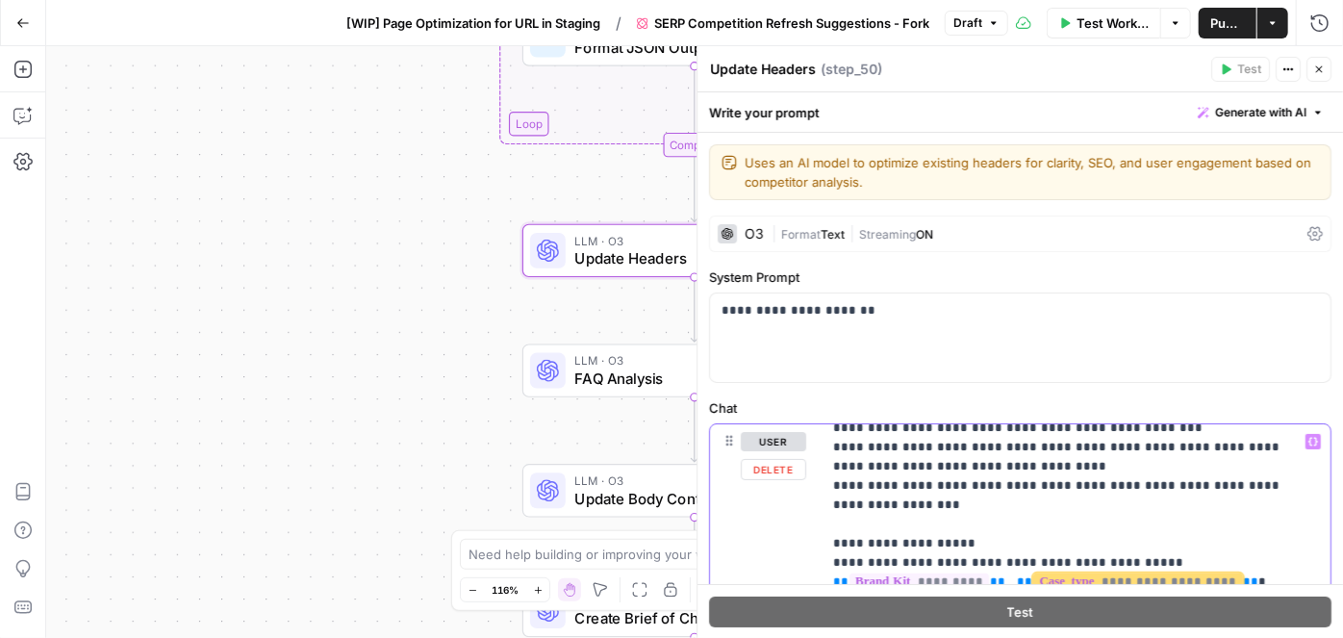
drag, startPoint x: 980, startPoint y: 498, endPoint x: 1226, endPoint y: 496, distance: 246.4
click at [1226, 496] on p "**********" at bounding box center [1063, 216] width 460 height 2367
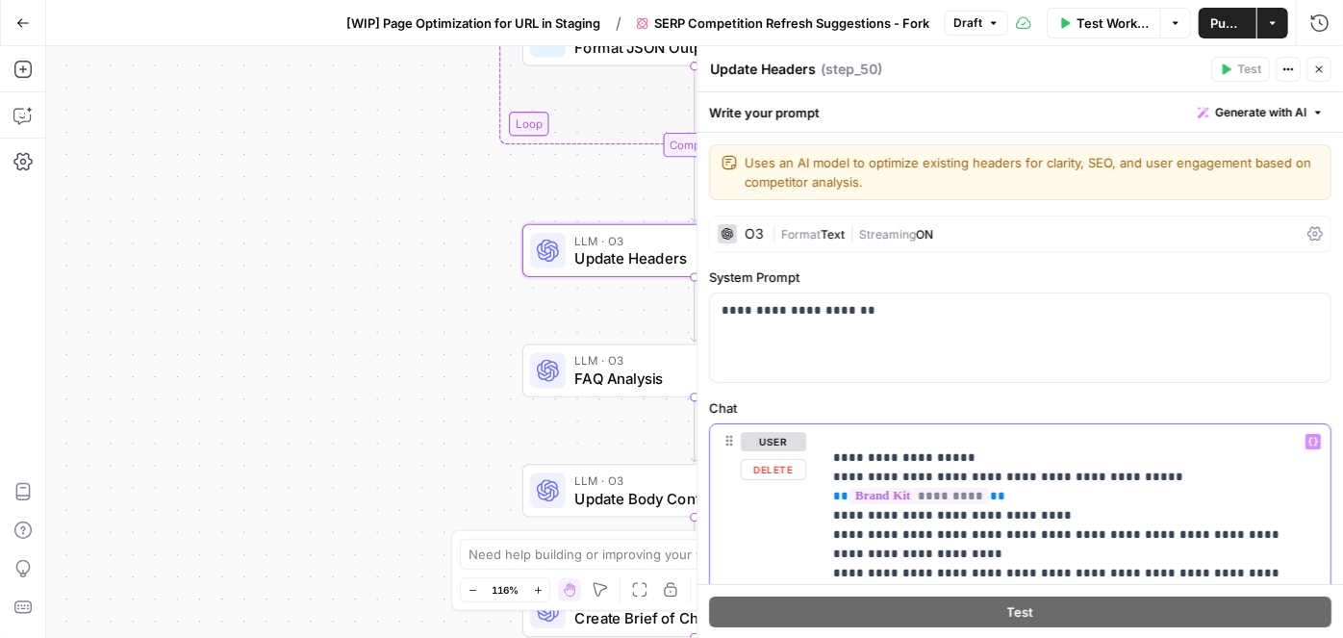
scroll to position [1487, 0]
click at [1062, 488] on p "**********" at bounding box center [1063, 128] width 460 height 2367
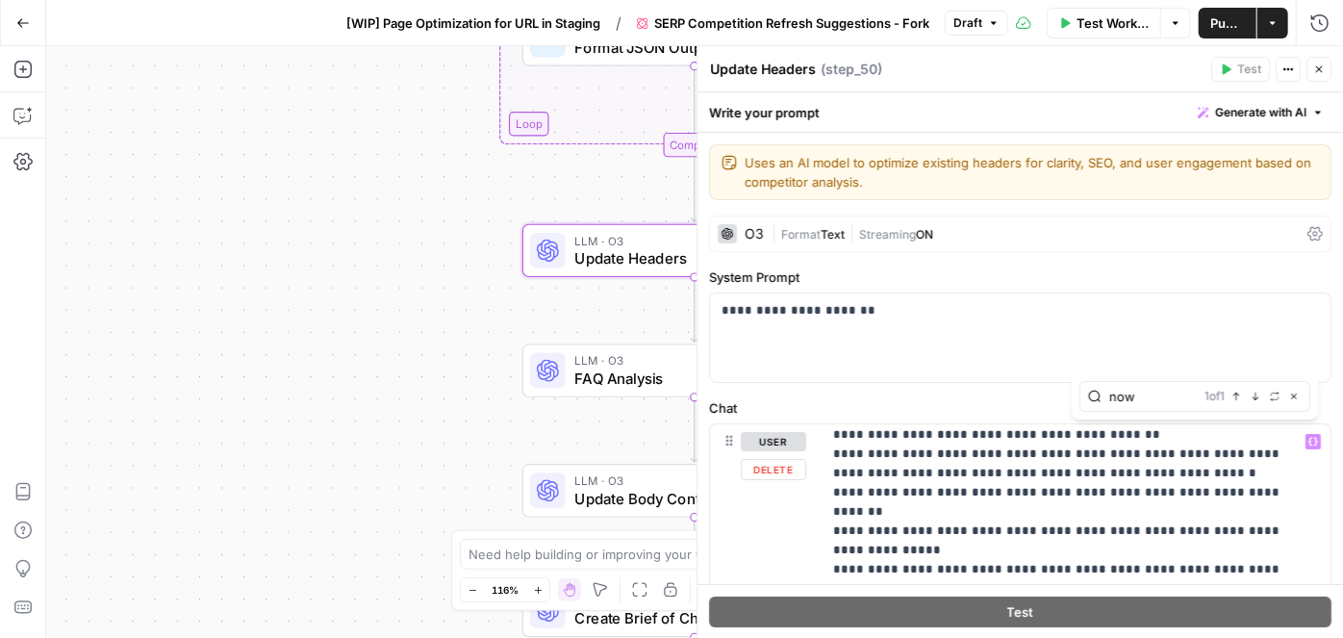
scroll to position [875, 0]
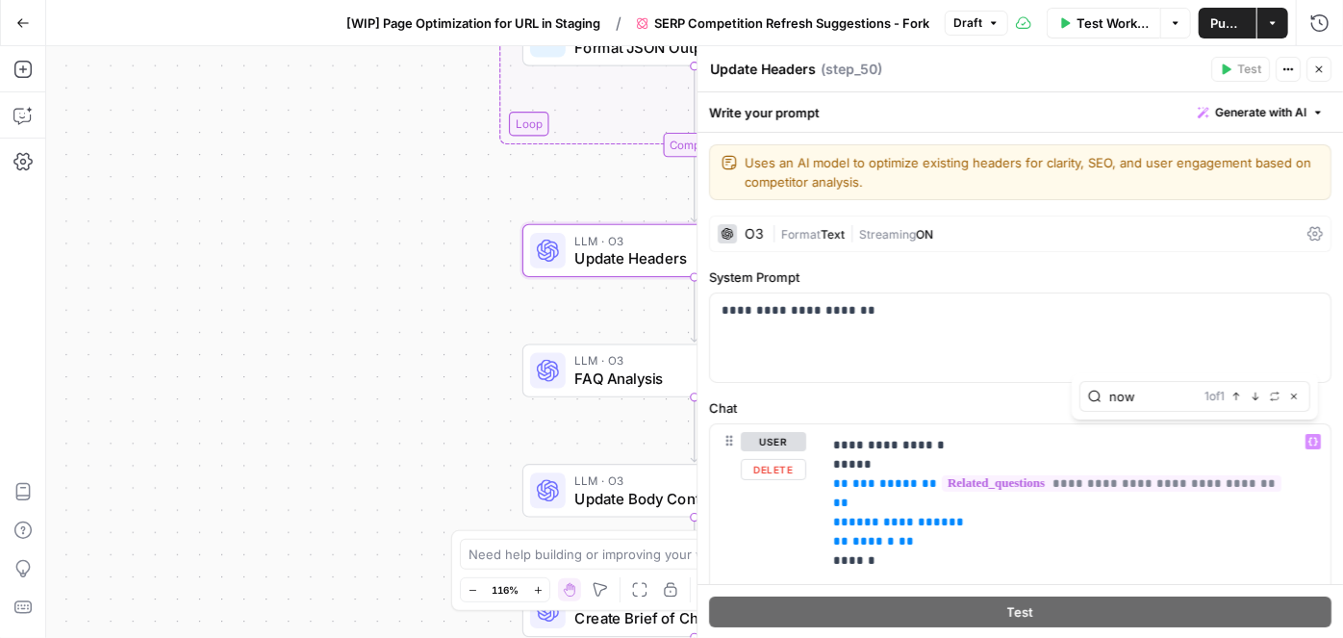
type input "now"
click at [1239, 398] on icon "button" at bounding box center [1237, 397] width 10 height 10
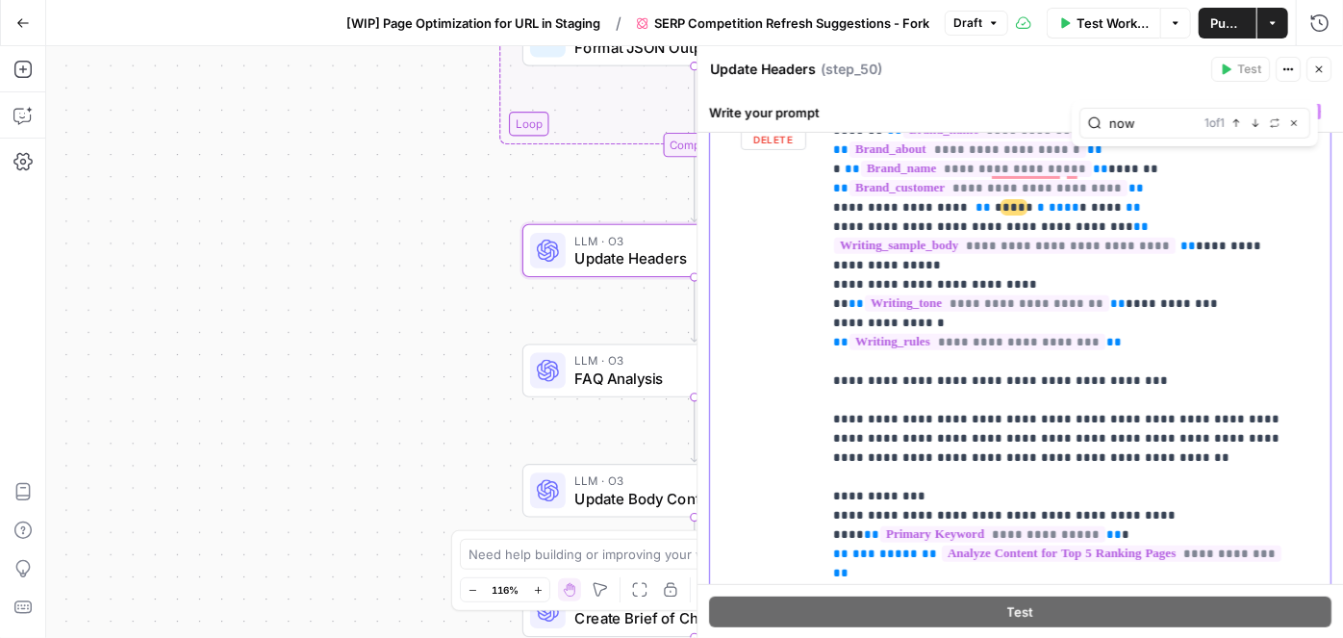
click at [1026, 202] on span "*" at bounding box center [1030, 207] width 8 height 13
click at [1003, 205] on span "***" at bounding box center [1014, 207] width 23 height 13
click at [1003, 203] on span "***" at bounding box center [1014, 207] width 23 height 13
drag, startPoint x: 997, startPoint y: 203, endPoint x: 975, endPoint y: 205, distance: 22.2
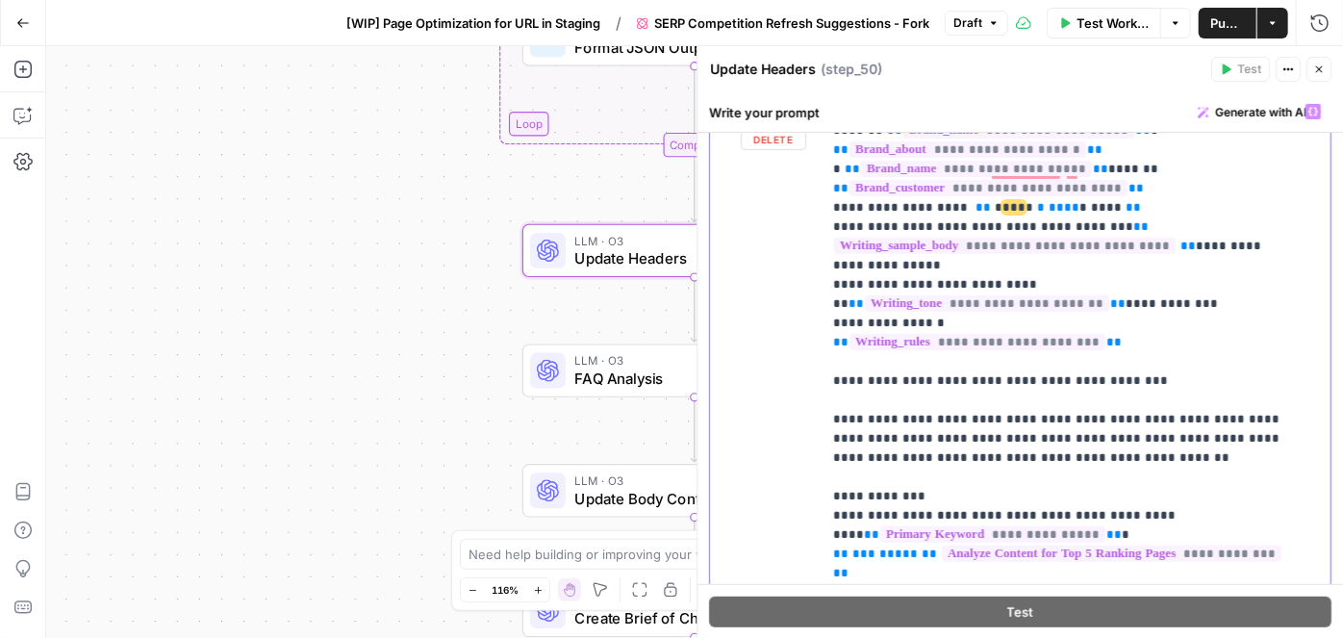
click at [1049, 205] on span "****" at bounding box center [1064, 207] width 31 height 13
drag, startPoint x: 23, startPoint y: 118, endPoint x: 33, endPoint y: 129, distance: 14.3
click at [24, 117] on icon "button" at bounding box center [22, 115] width 19 height 19
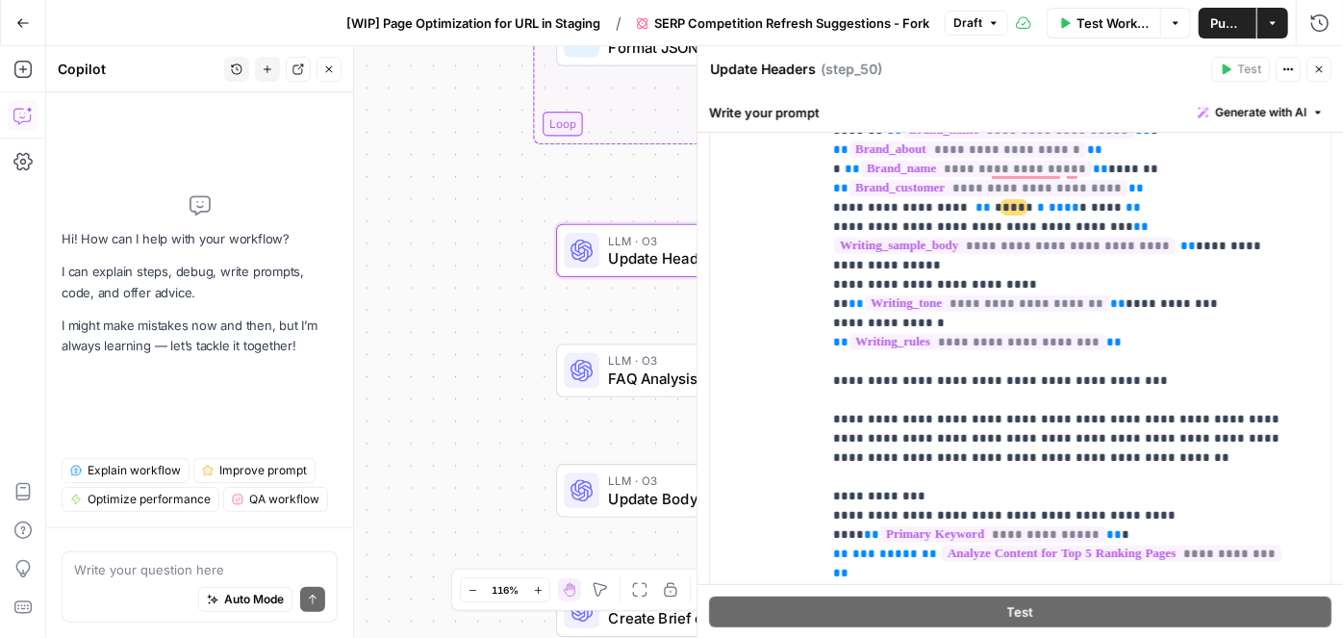
click at [144, 575] on textarea at bounding box center [199, 569] width 251 height 19
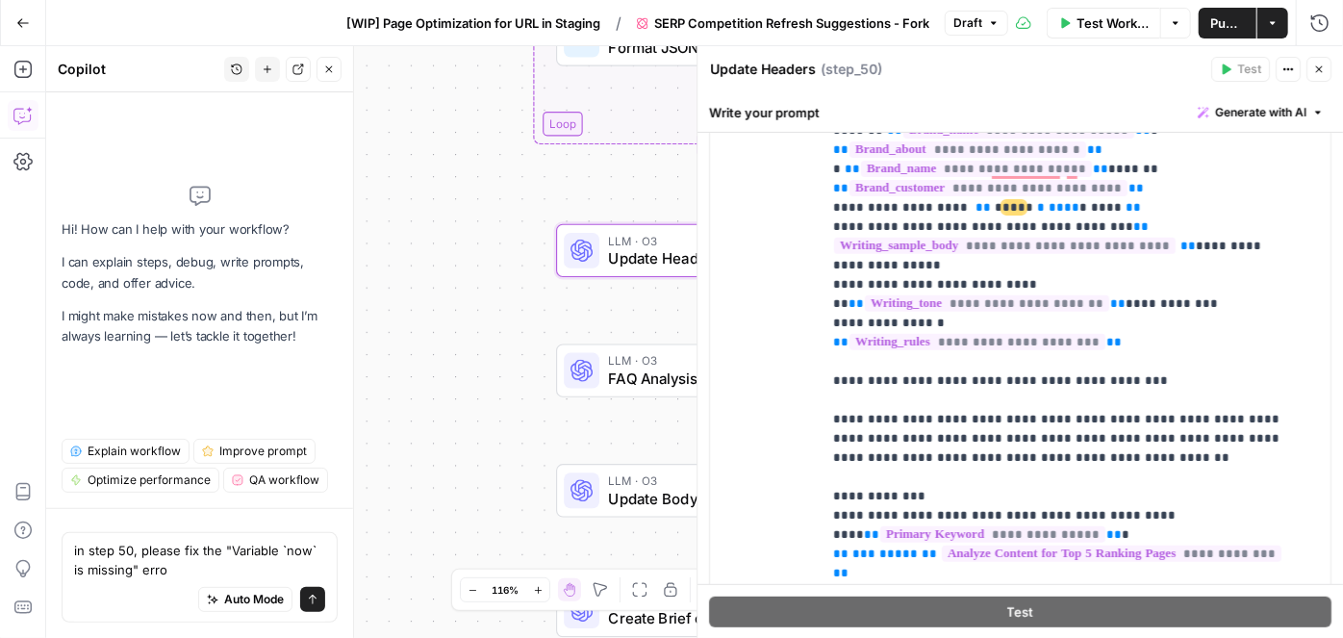
type textarea "in step 50, please fix the "Variable `now` is missing" error"
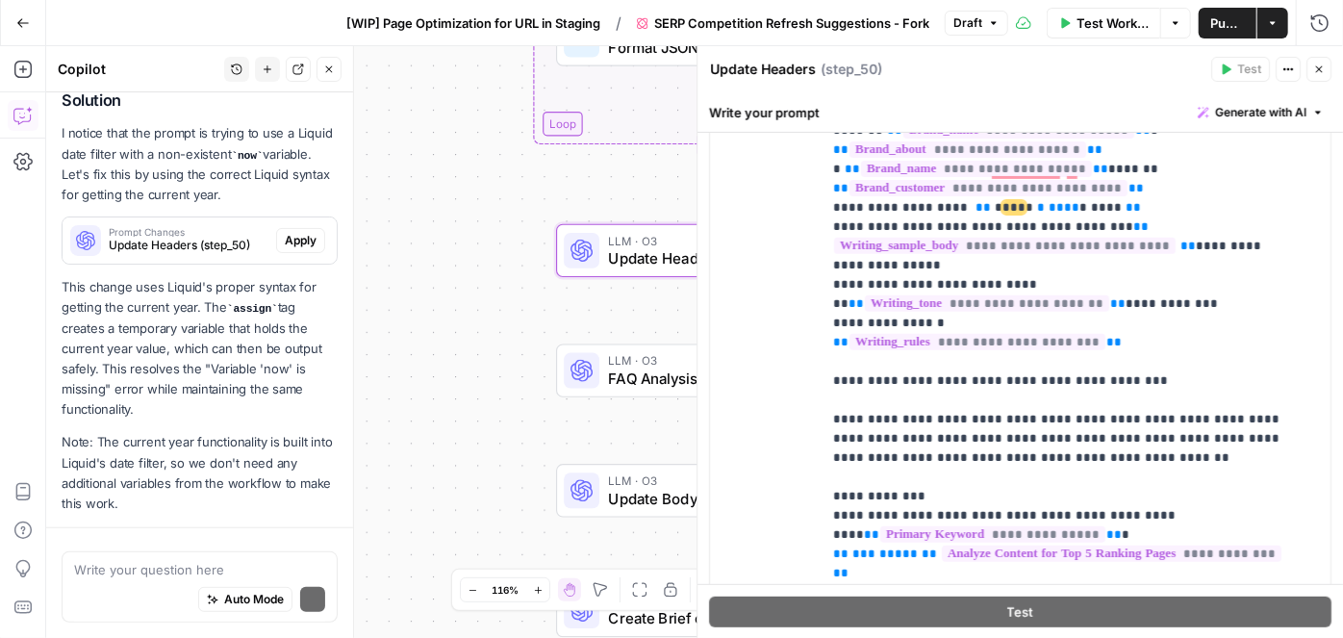
scroll to position [267, 0]
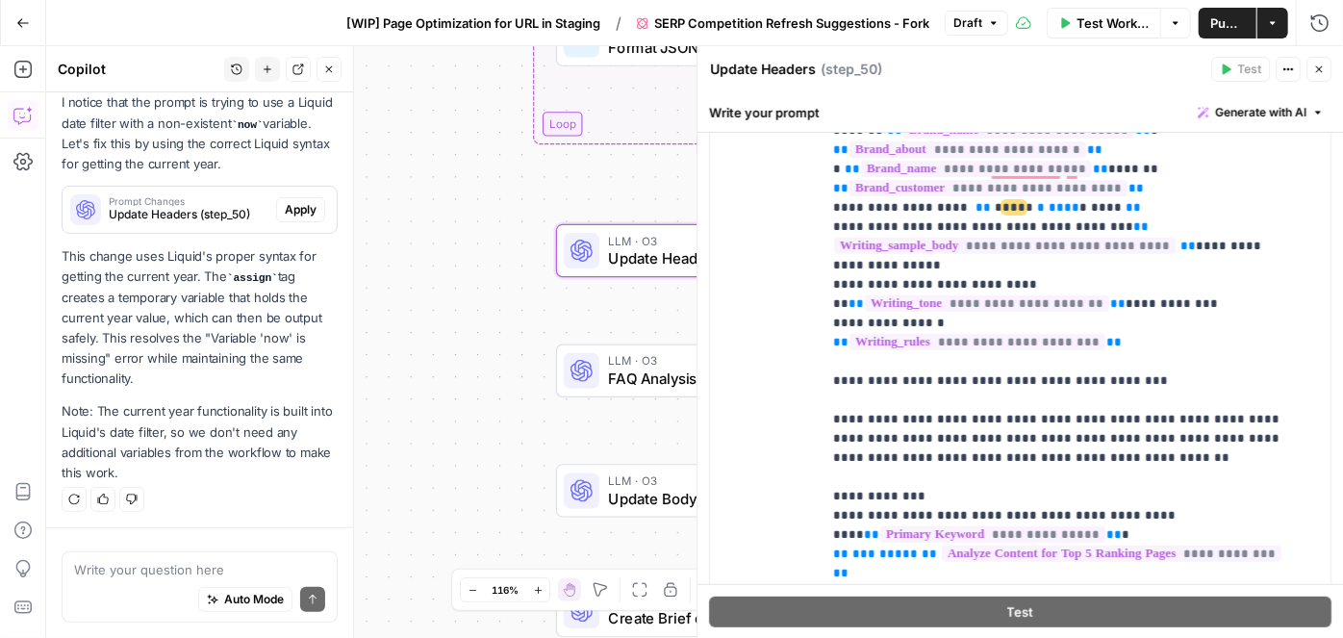
click at [285, 205] on span "Apply" at bounding box center [301, 209] width 32 height 17
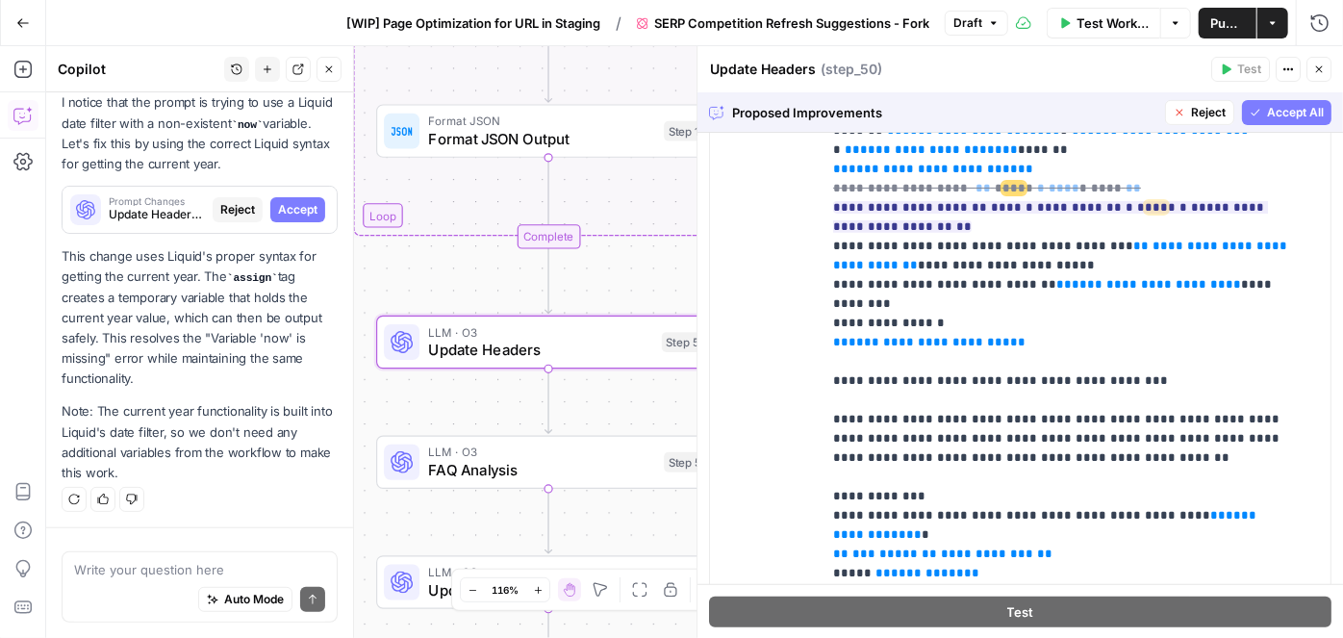
click at [285, 211] on span "Accept" at bounding box center [297, 209] width 39 height 17
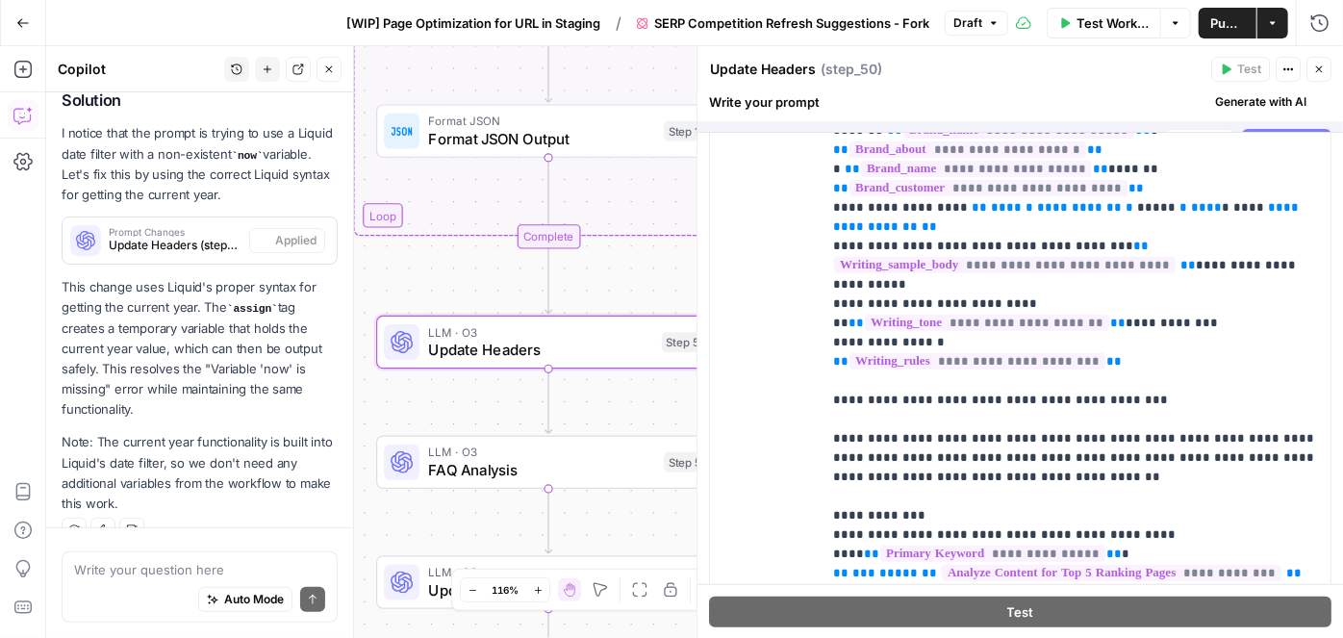
scroll to position [0, 0]
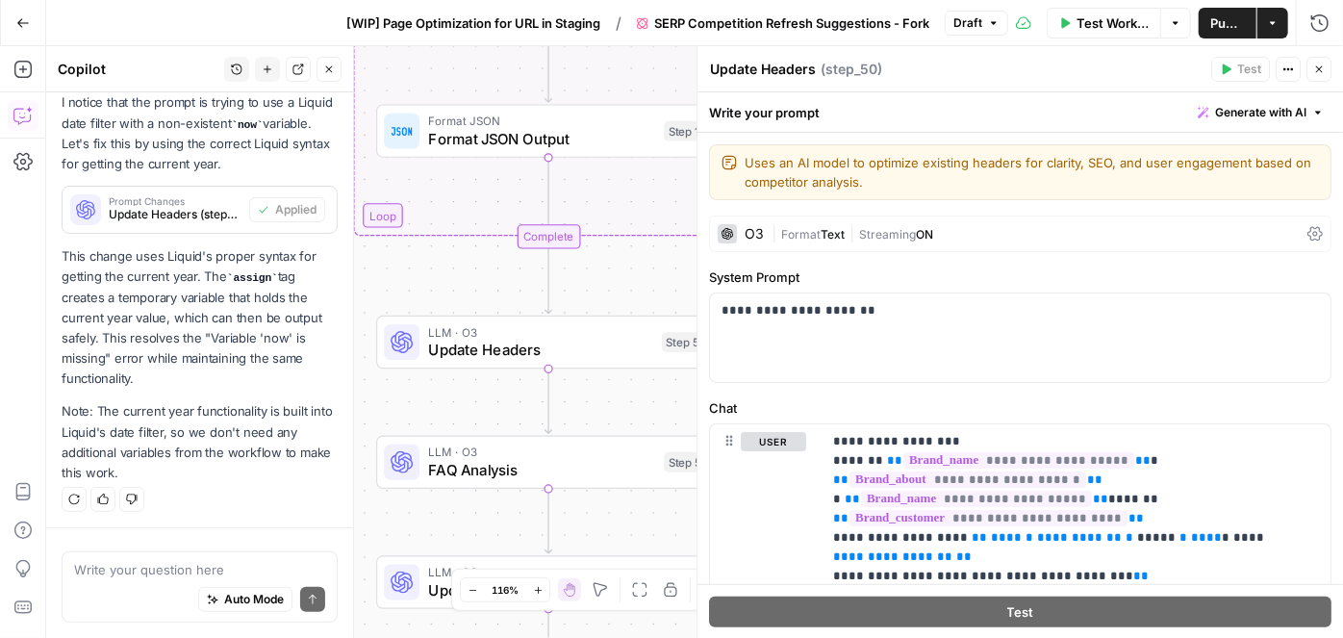
click at [142, 600] on div "Auto Mode Send" at bounding box center [199, 600] width 251 height 42
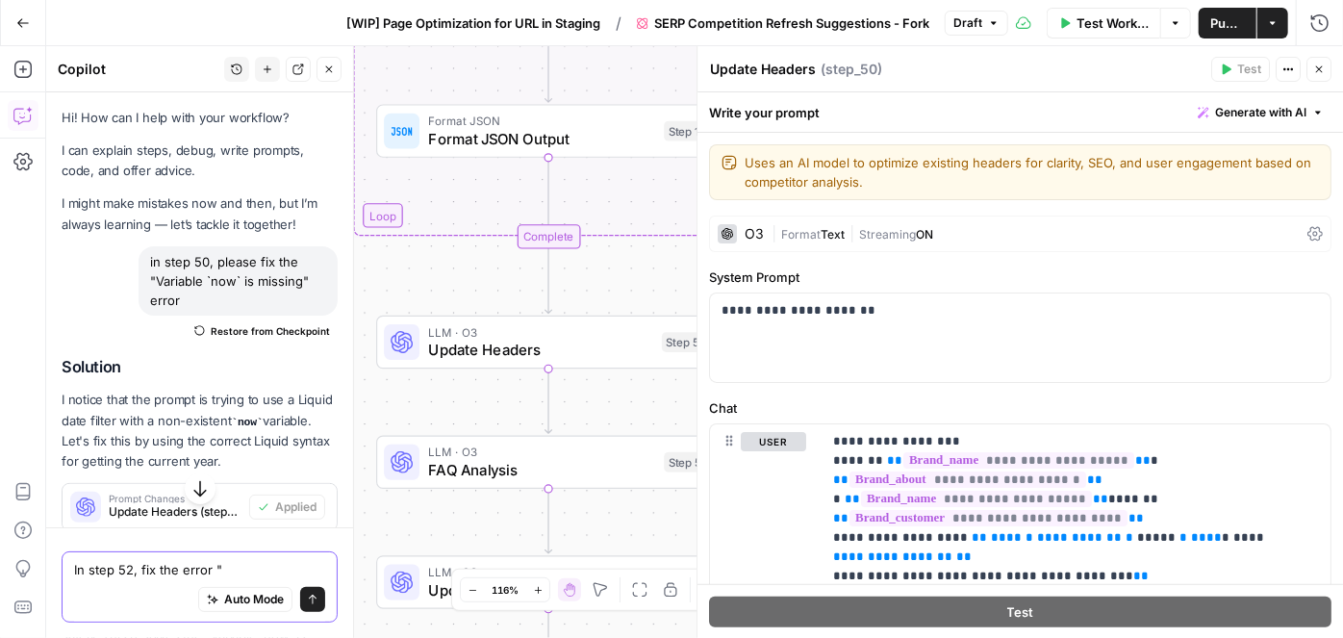
paste textarea "Variable `now` is missing"
type textarea "In step 52, fix the error "Variable `now` is missing""
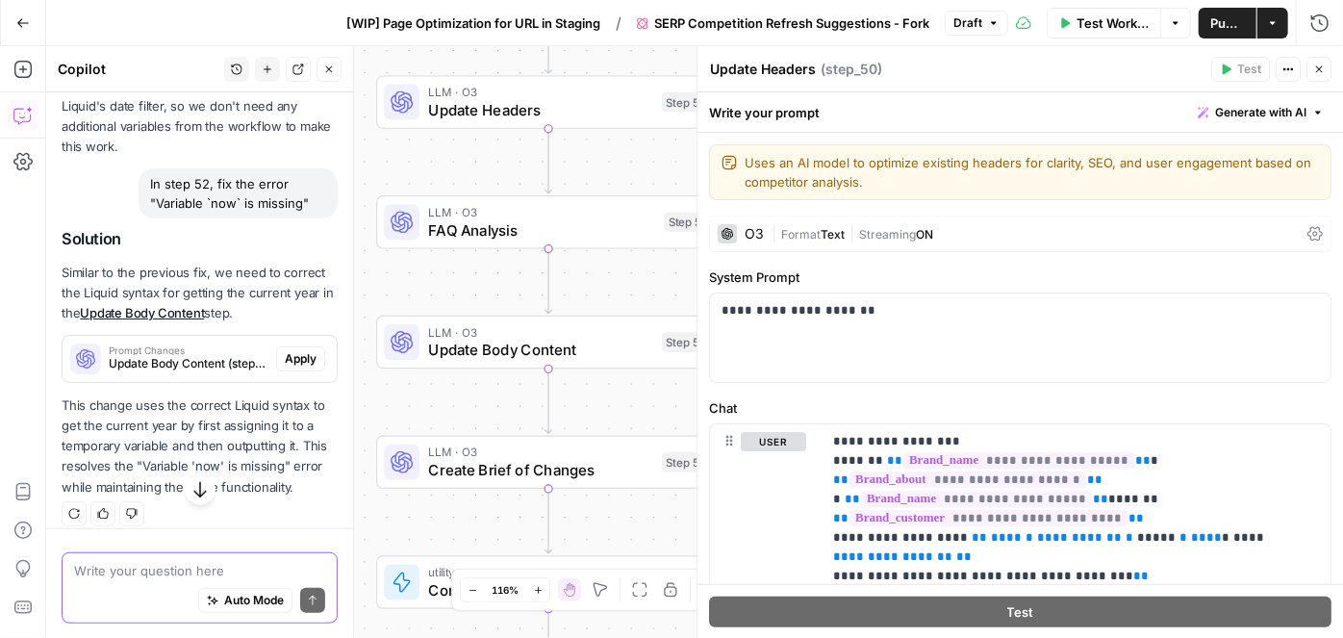
scroll to position [637, 0]
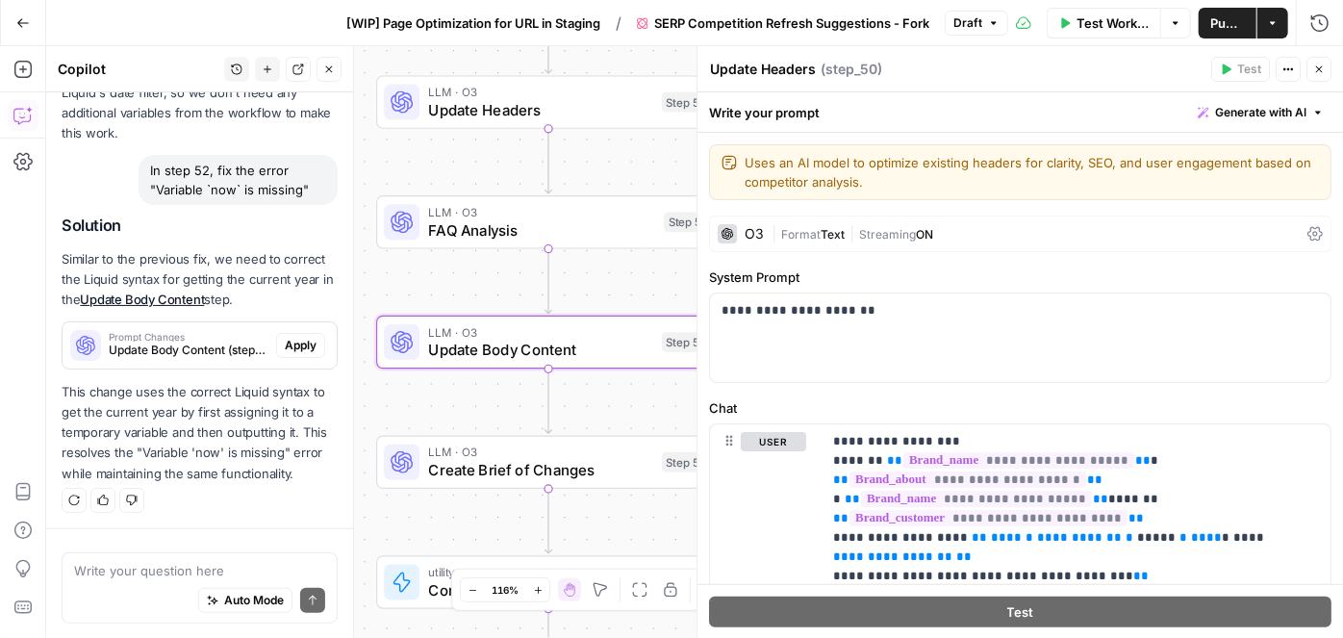
click at [285, 344] on span "Apply" at bounding box center [301, 345] width 32 height 17
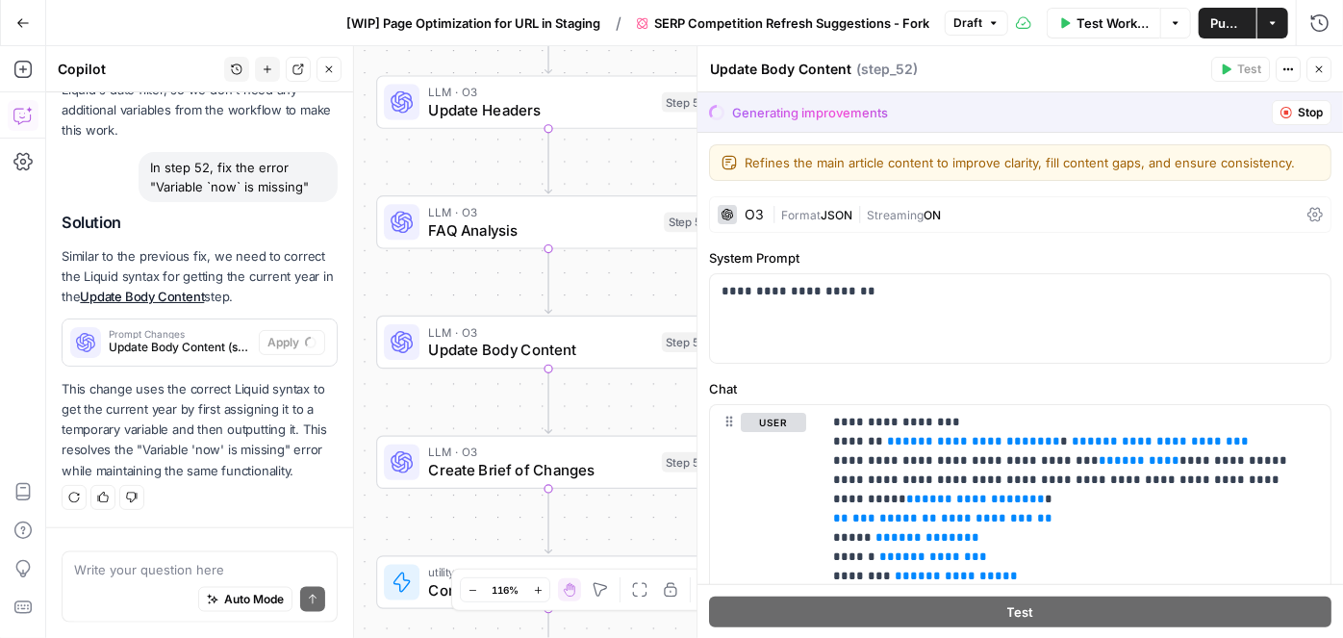
scroll to position [606, 0]
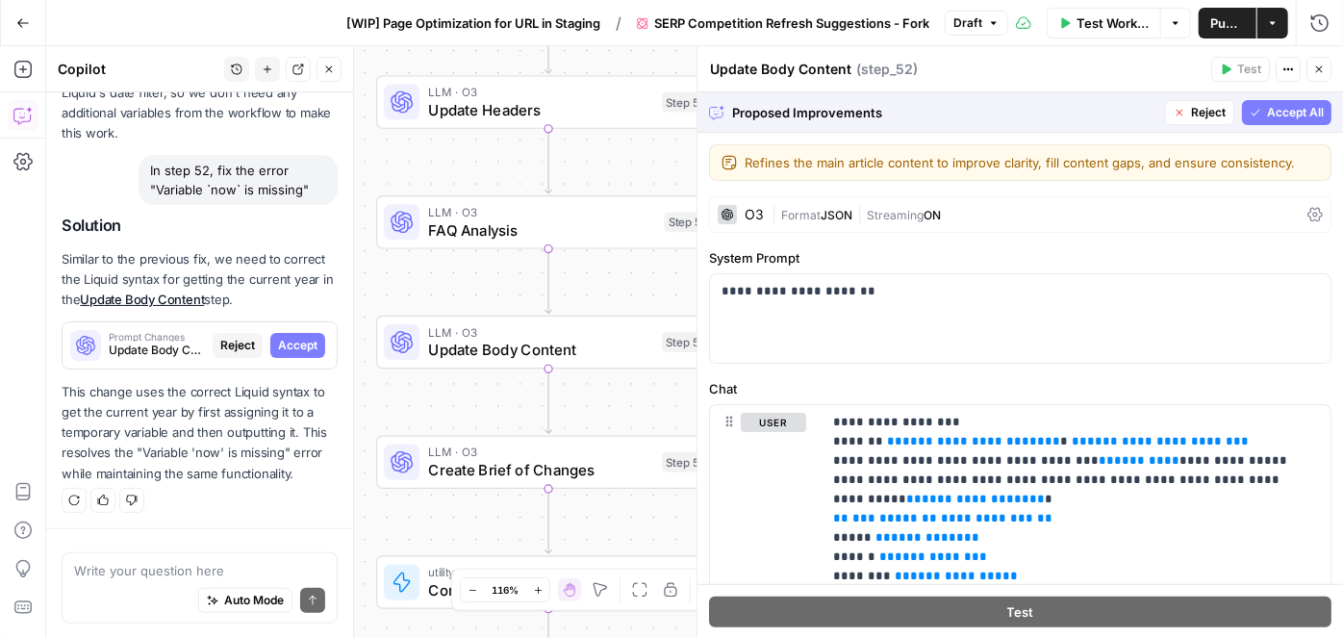
click at [1269, 109] on span "Accept All" at bounding box center [1295, 112] width 57 height 17
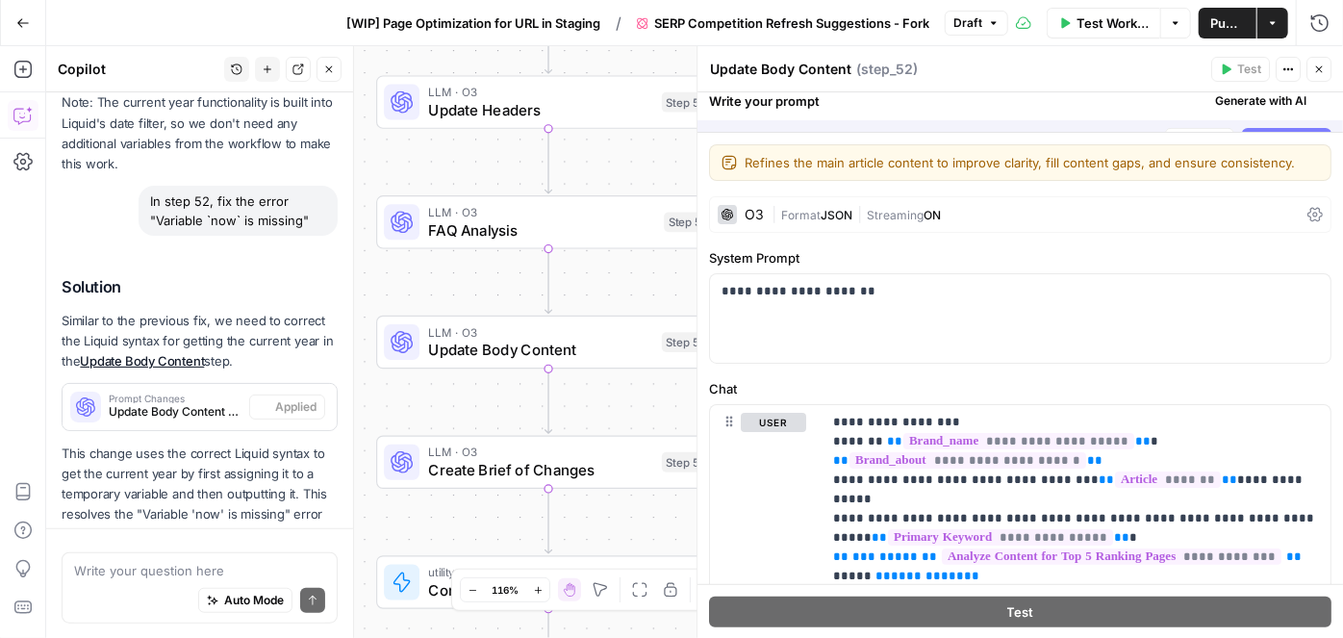
scroll to position [668, 0]
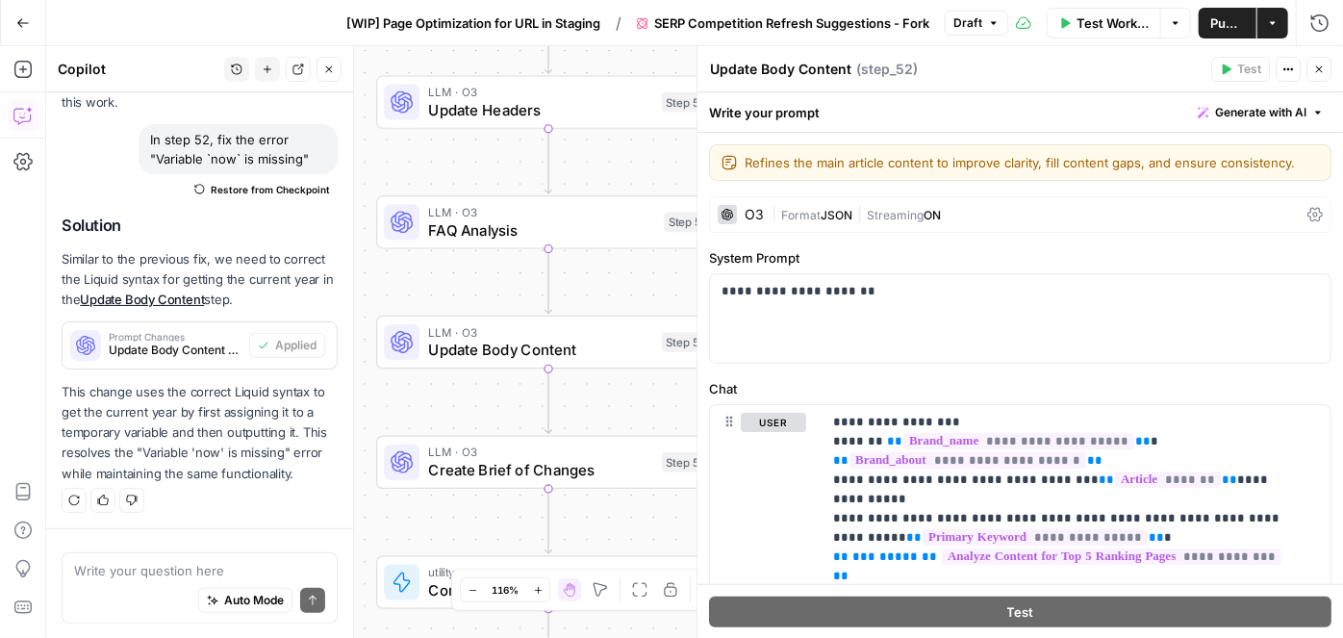
click at [1229, 19] on span "Publish" at bounding box center [1228, 22] width 35 height 19
click at [1229, 18] on span "Publish" at bounding box center [1230, 22] width 30 height 19
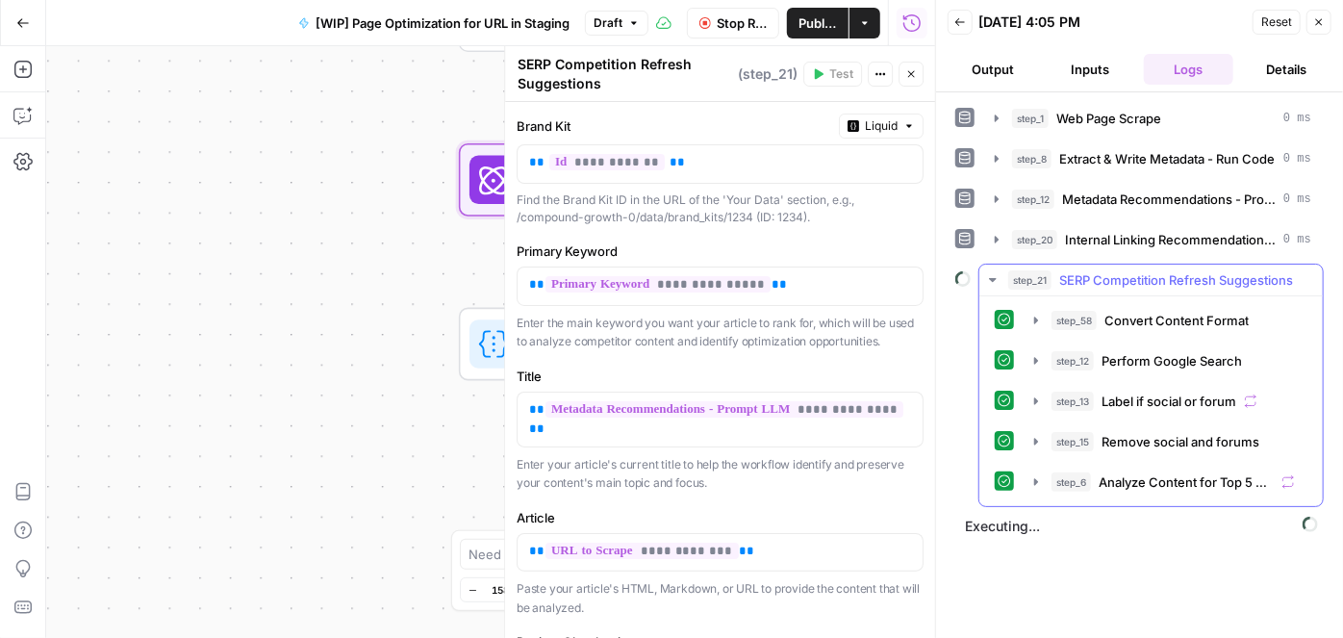
scroll to position [302, 0]
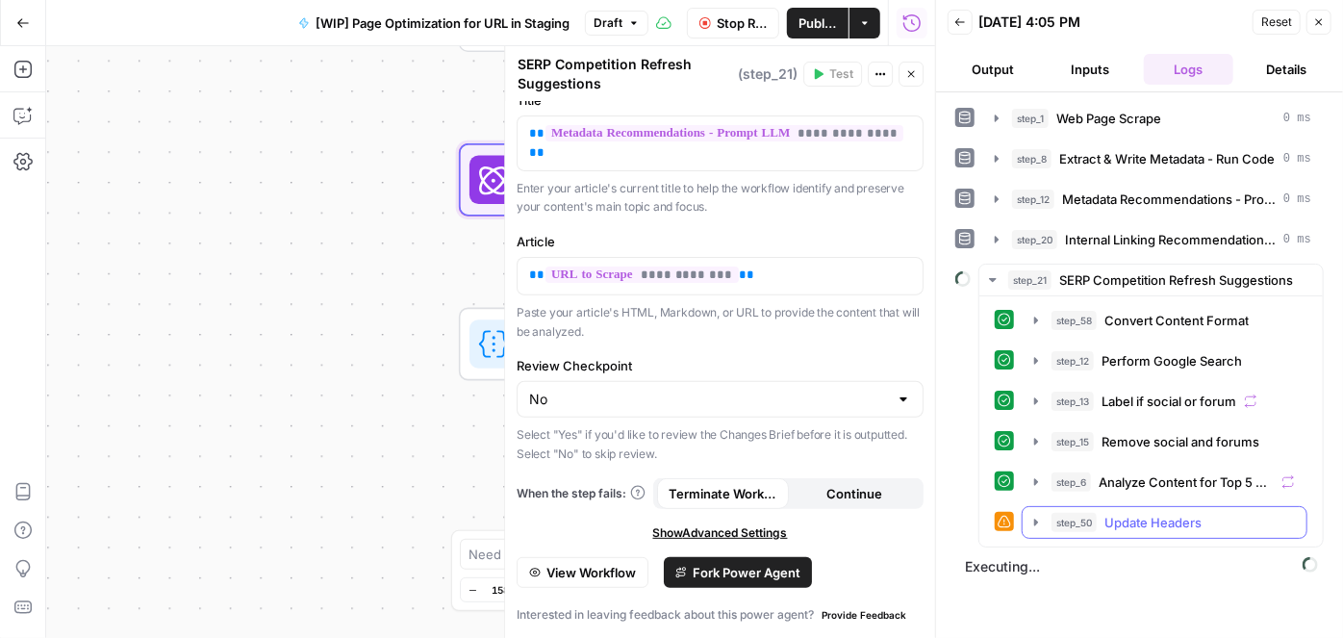
click at [1036, 520] on icon "button" at bounding box center [1036, 522] width 15 height 15
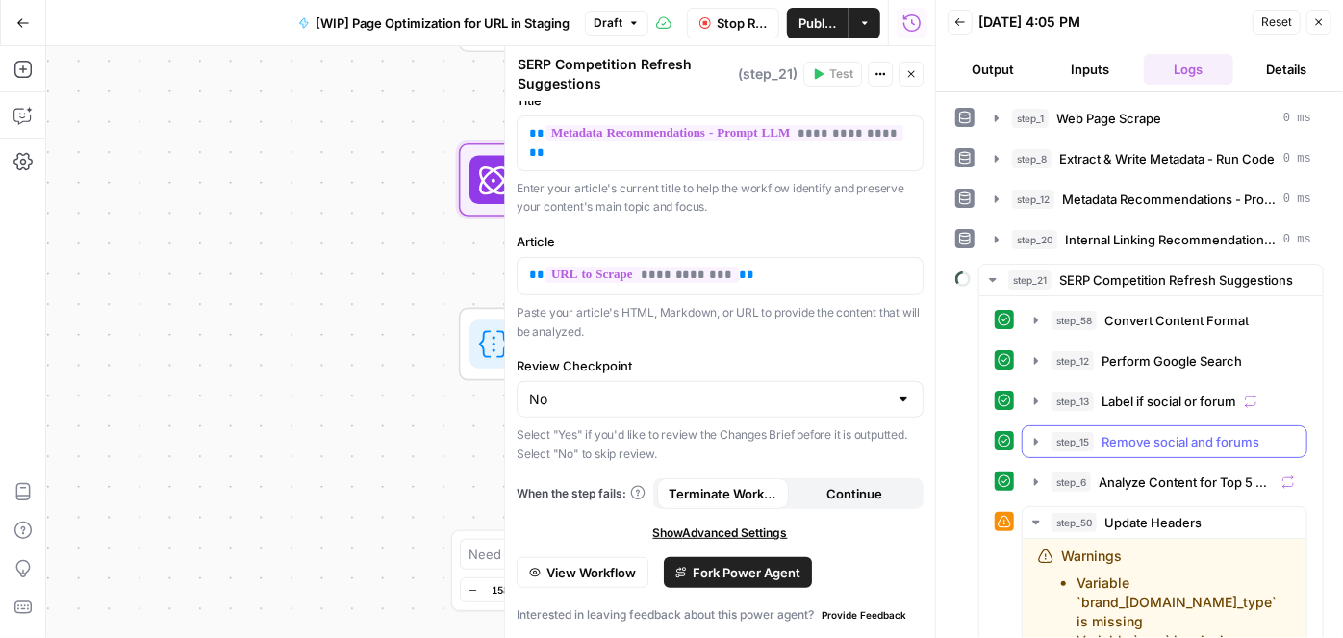
scroll to position [174, 0]
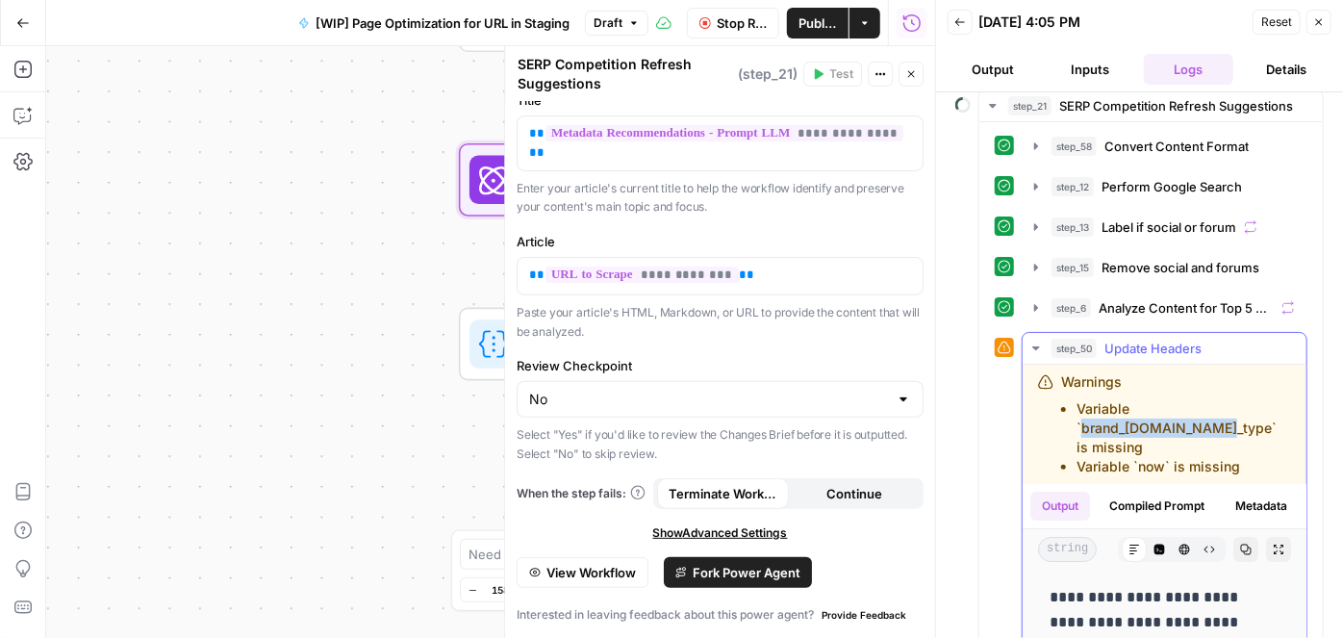
drag, startPoint x: 1139, startPoint y: 398, endPoint x: 1264, endPoint y: 401, distance: 125.1
click at [1264, 401] on li "Variable `brand_[DOMAIN_NAME]_type` is missing" at bounding box center [1184, 428] width 215 height 58
copy li "brand_[DOMAIN_NAME]_type"
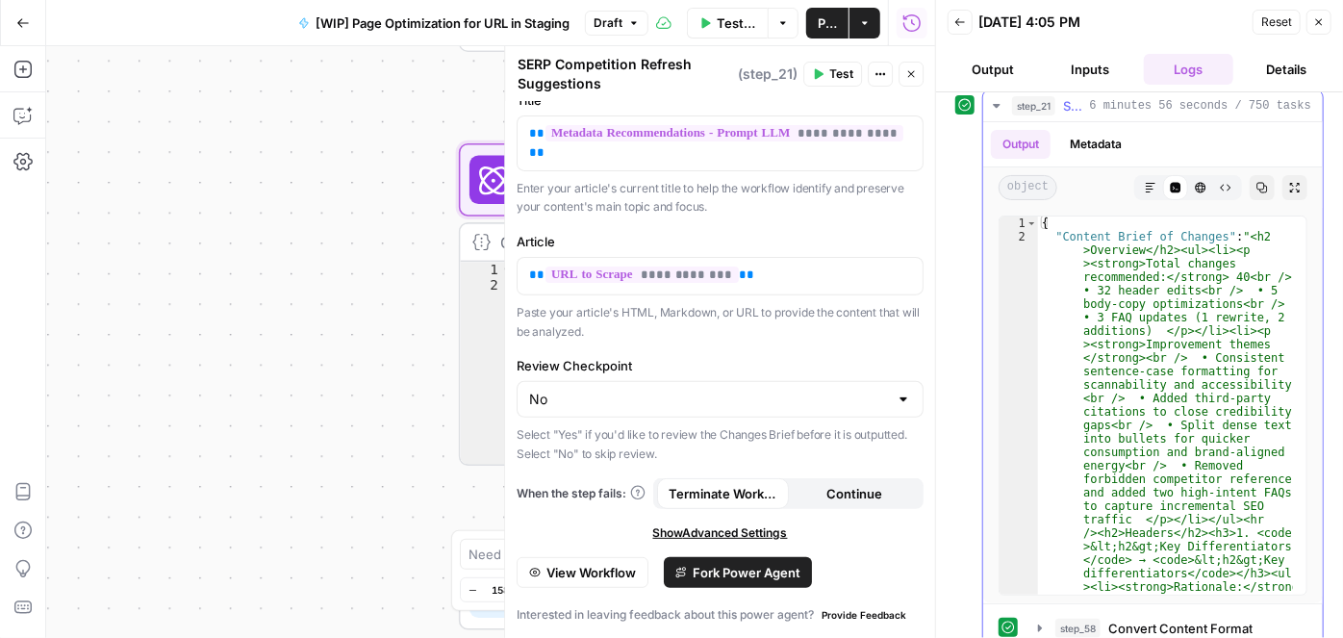
scroll to position [0, 0]
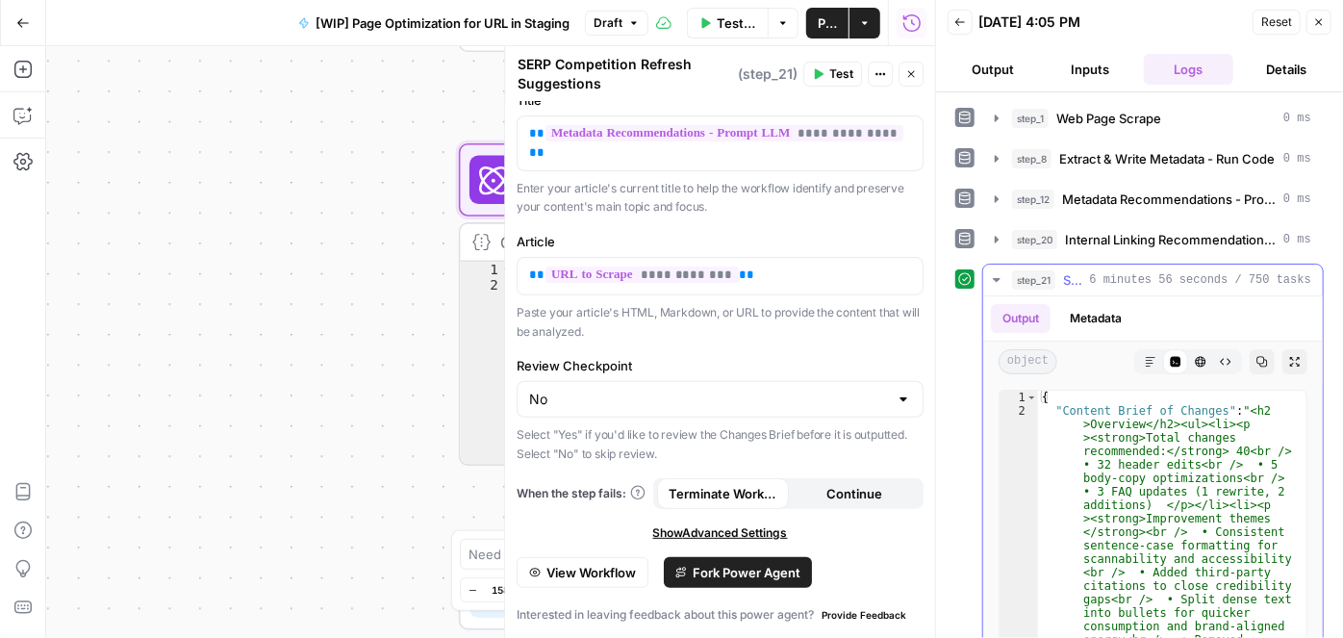
click at [1001, 275] on icon "button" at bounding box center [996, 279] width 15 height 15
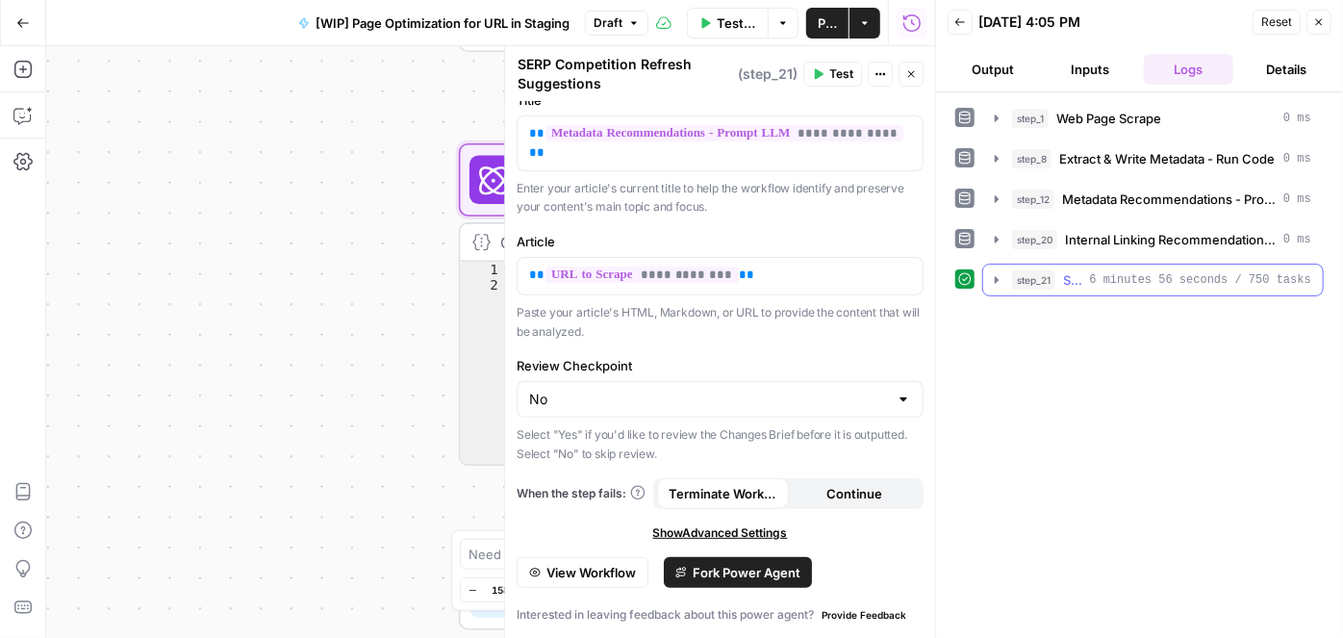
click at [997, 275] on icon "button" at bounding box center [996, 279] width 15 height 15
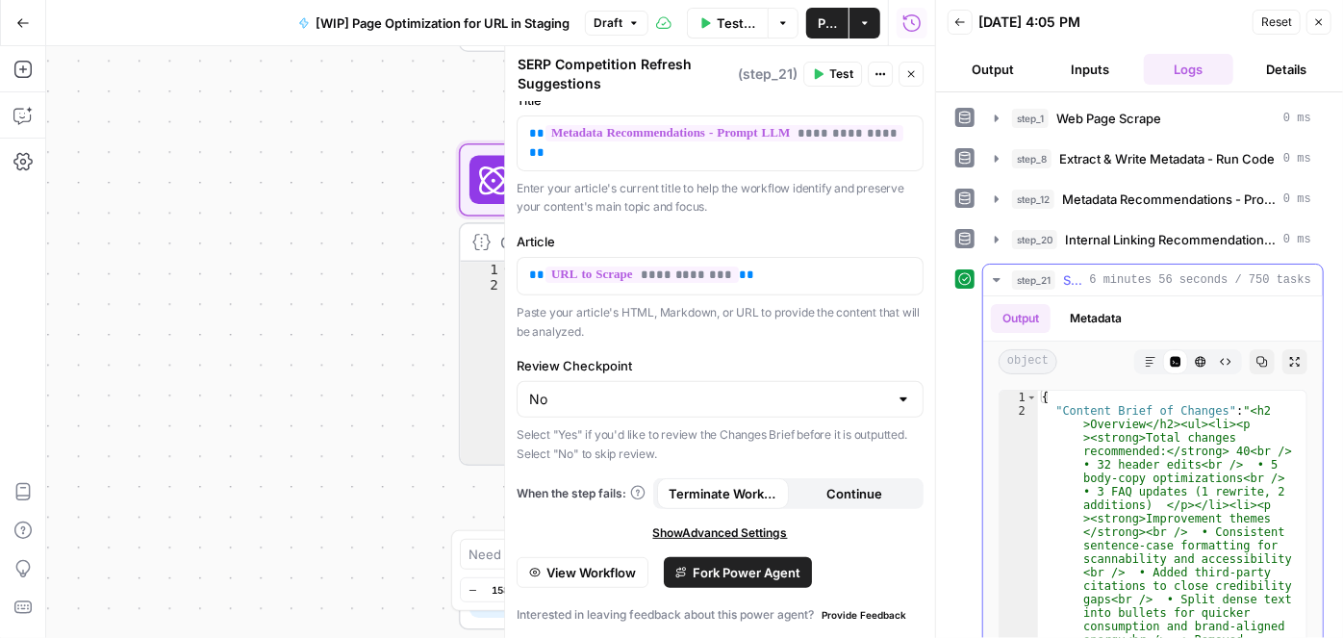
drag, startPoint x: 999, startPoint y: 274, endPoint x: 1014, endPoint y: 281, distance: 16.8
click at [998, 274] on icon "button" at bounding box center [996, 279] width 15 height 15
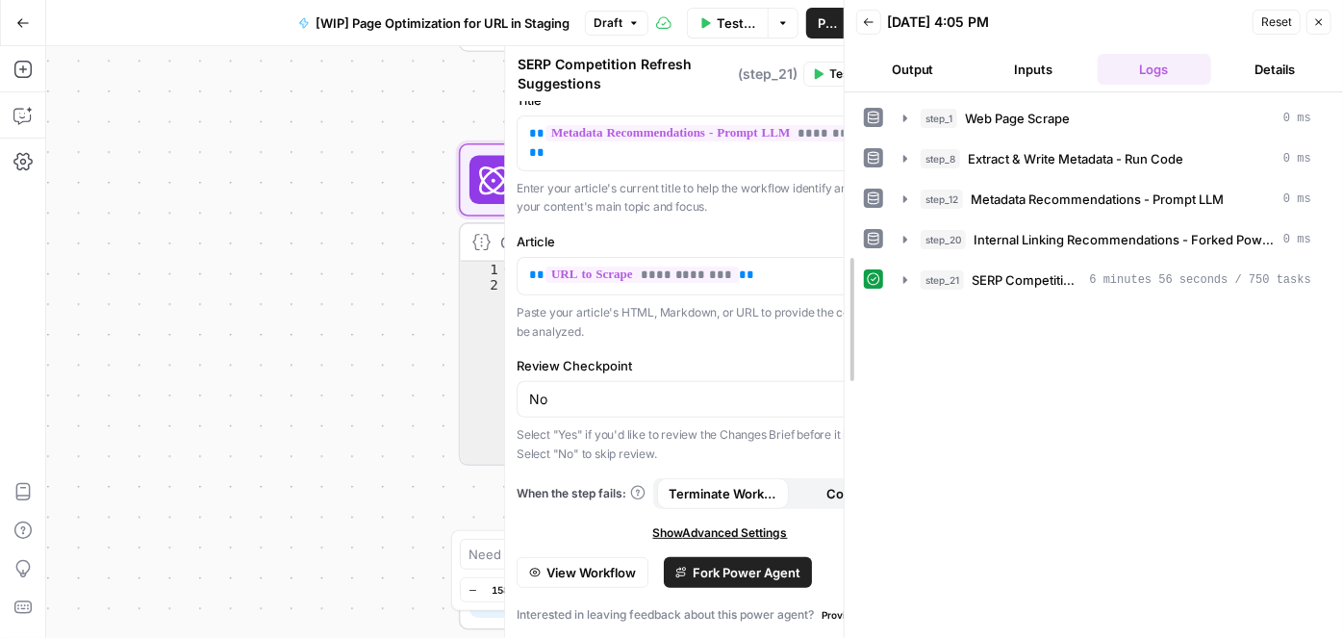
drag, startPoint x: 934, startPoint y: 278, endPoint x: 843, endPoint y: 277, distance: 91.4
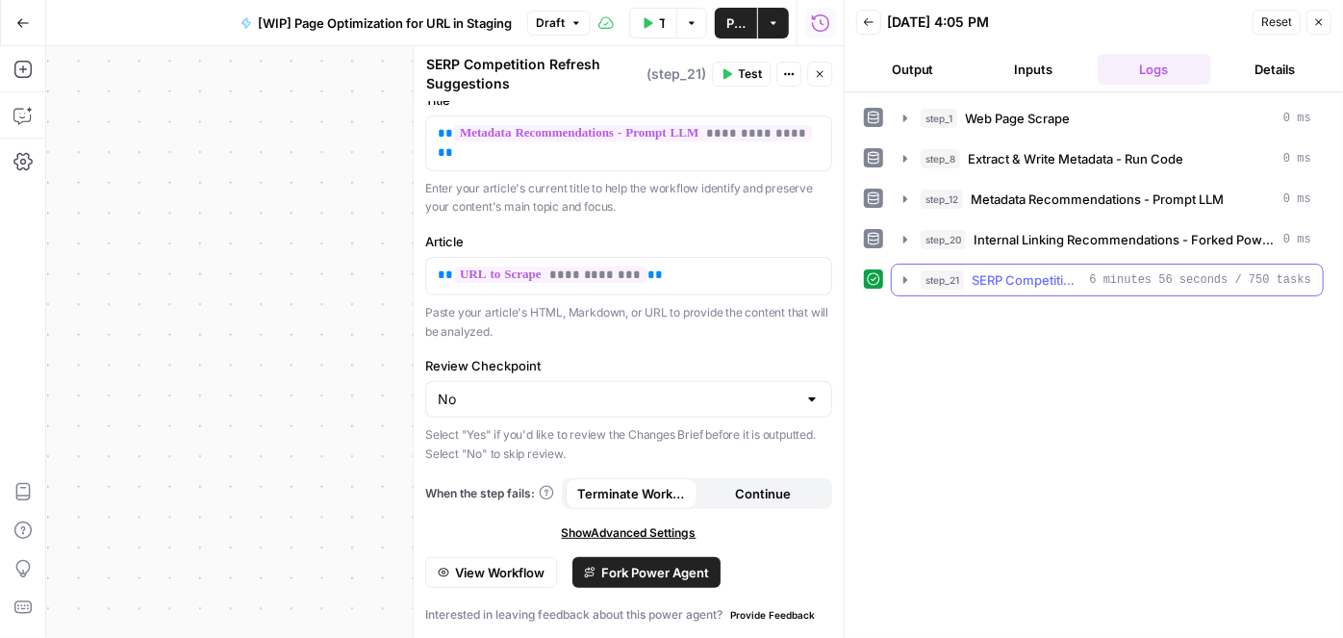
click at [1020, 279] on span "SERP Competition Refresh Suggestions" at bounding box center [1027, 279] width 111 height 19
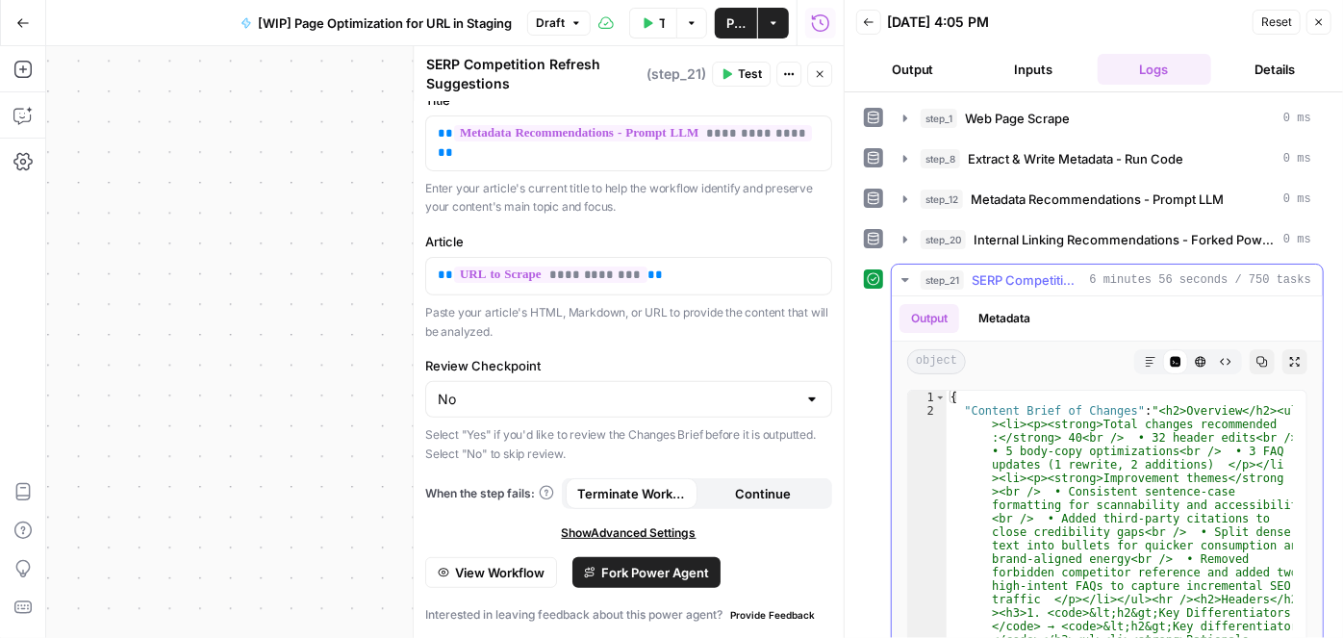
click at [1024, 277] on span "SERP Competition Refresh Suggestions" at bounding box center [1027, 279] width 111 height 19
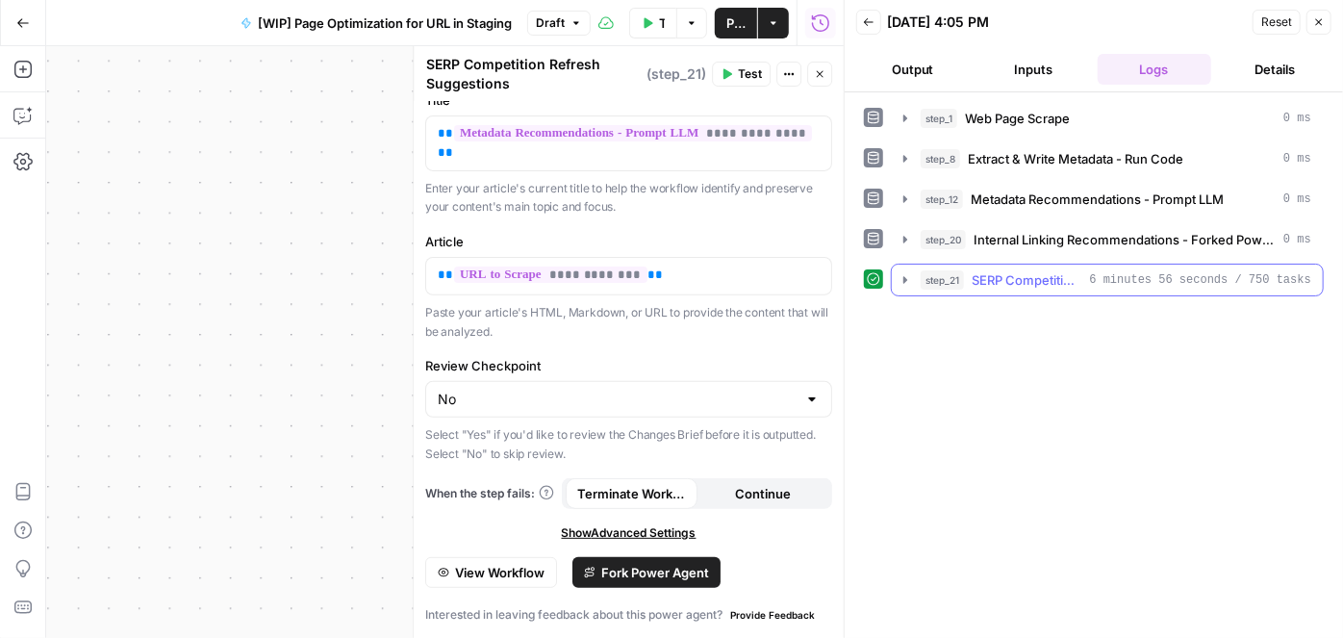
click at [956, 274] on span "step_21" at bounding box center [942, 279] width 43 height 19
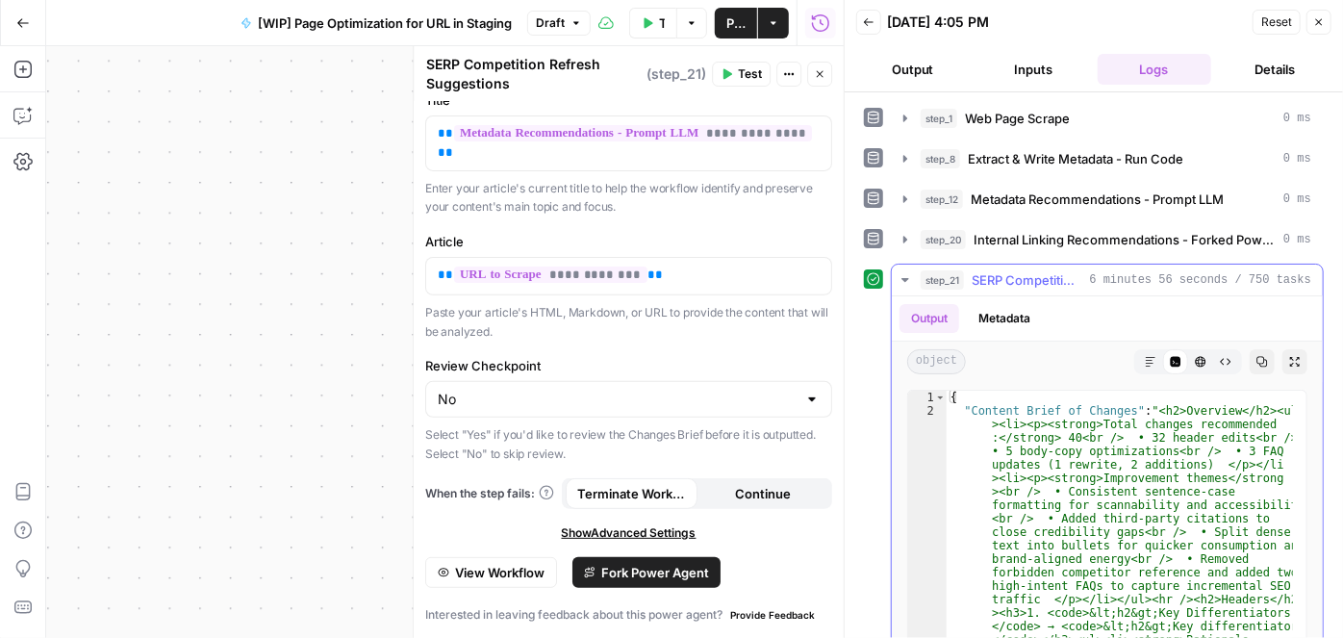
click at [1001, 319] on button "Metadata" at bounding box center [1004, 318] width 75 height 29
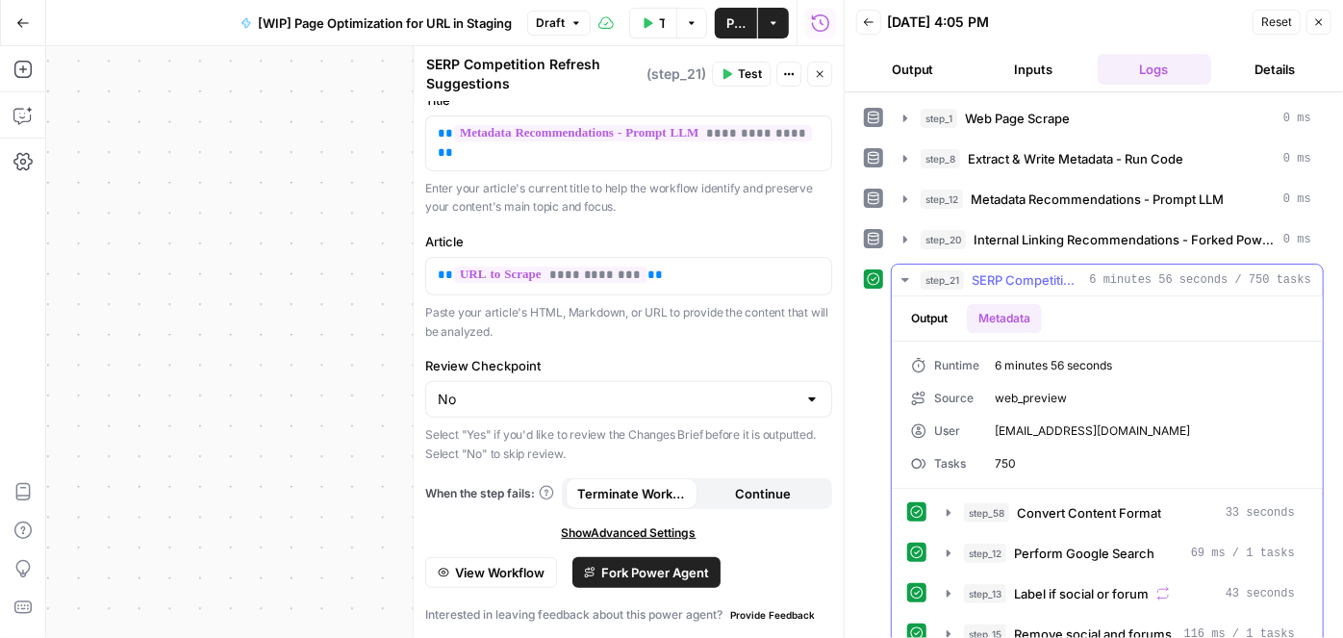
click at [944, 314] on button "Output" at bounding box center [930, 318] width 60 height 29
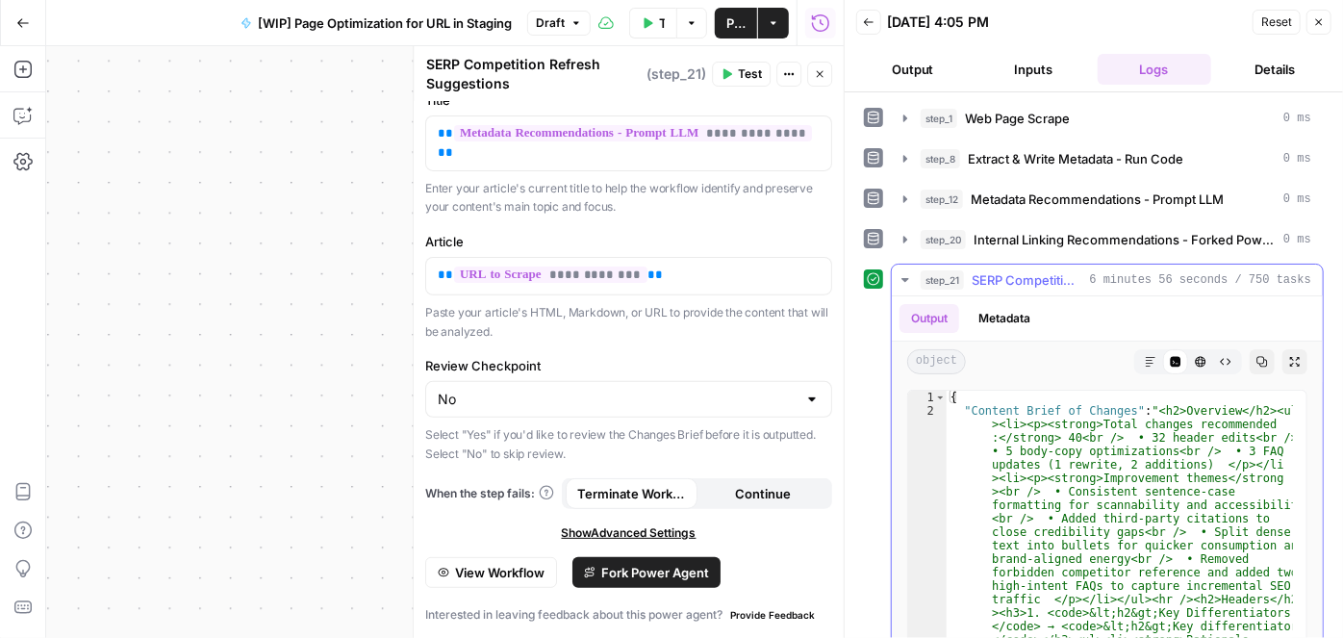
click at [1145, 356] on icon "button" at bounding box center [1151, 362] width 12 height 12
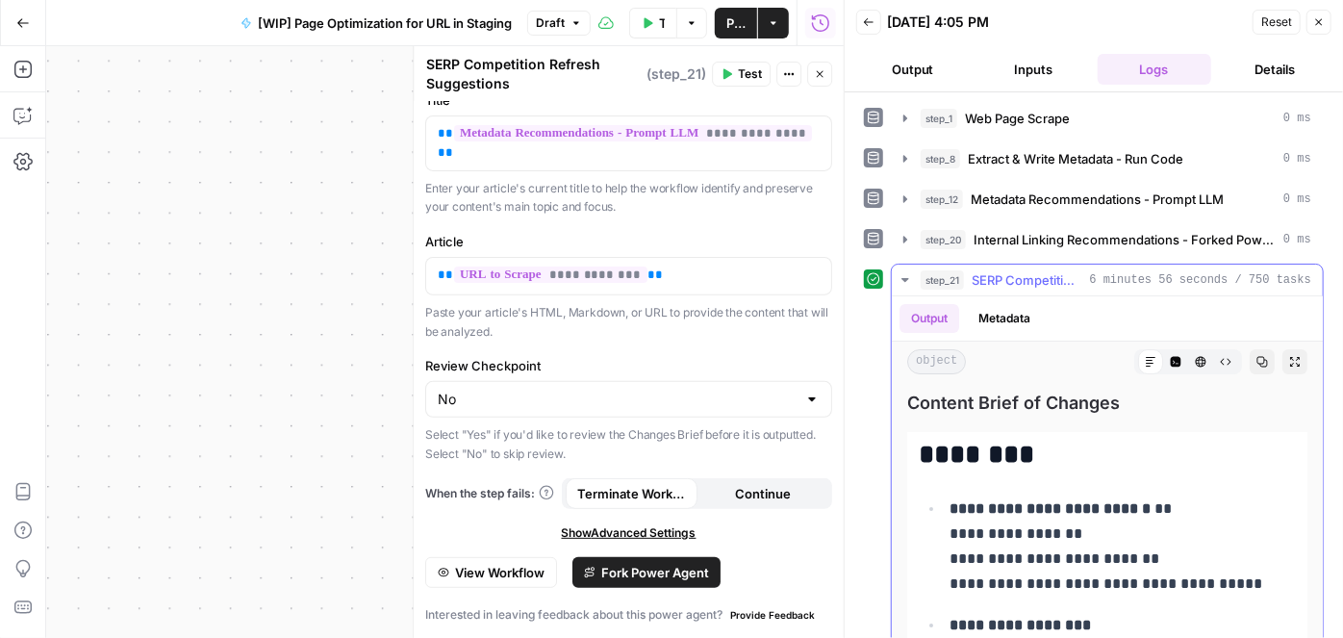
click at [1188, 363] on button "HTML Viewer" at bounding box center [1200, 361] width 25 height 25
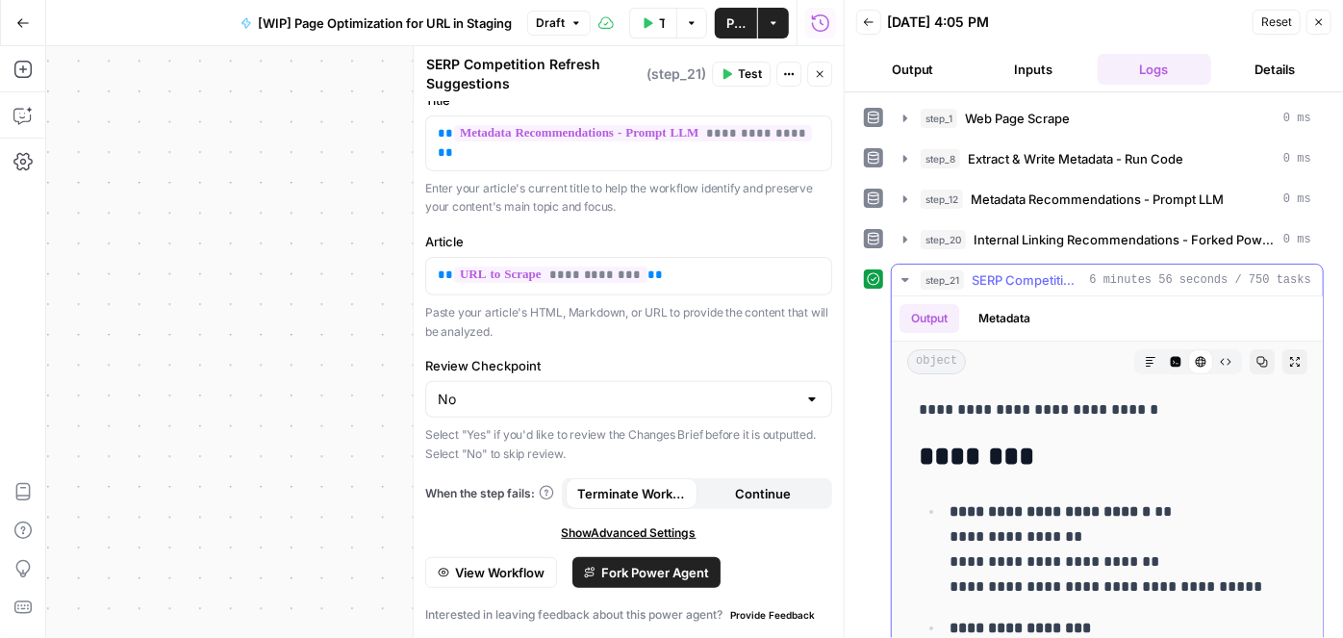
click at [1213, 363] on button "Raw Output" at bounding box center [1225, 361] width 25 height 25
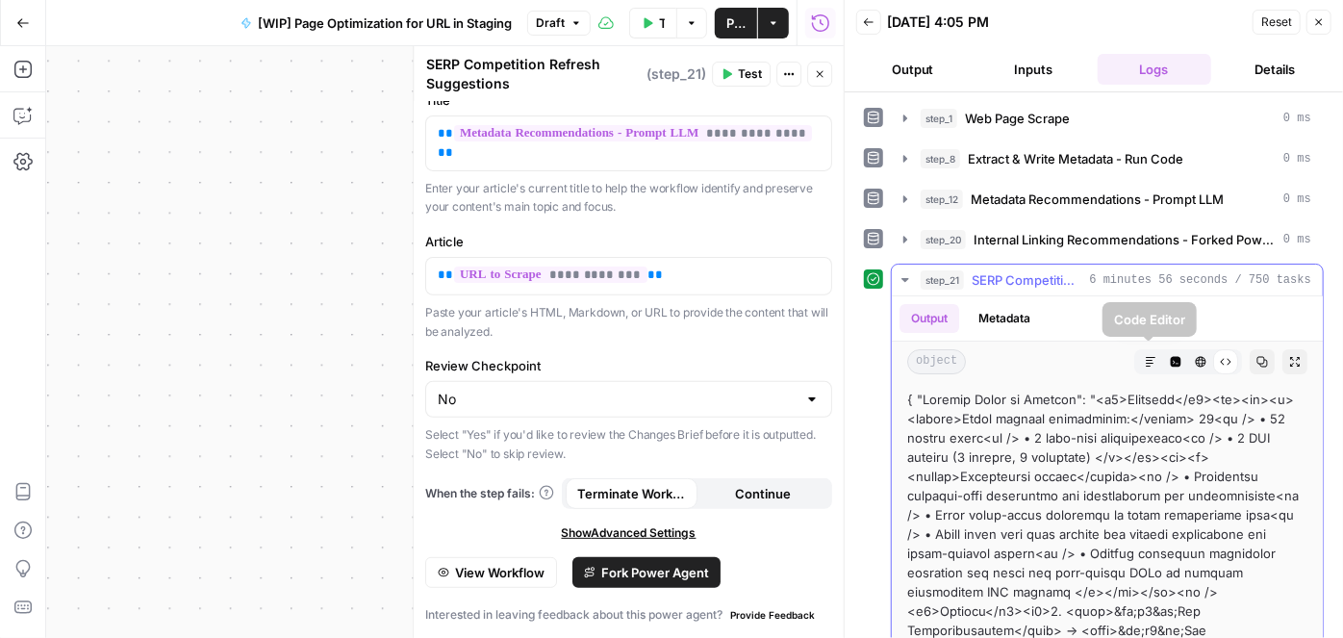
click at [1145, 360] on icon "button" at bounding box center [1151, 362] width 12 height 12
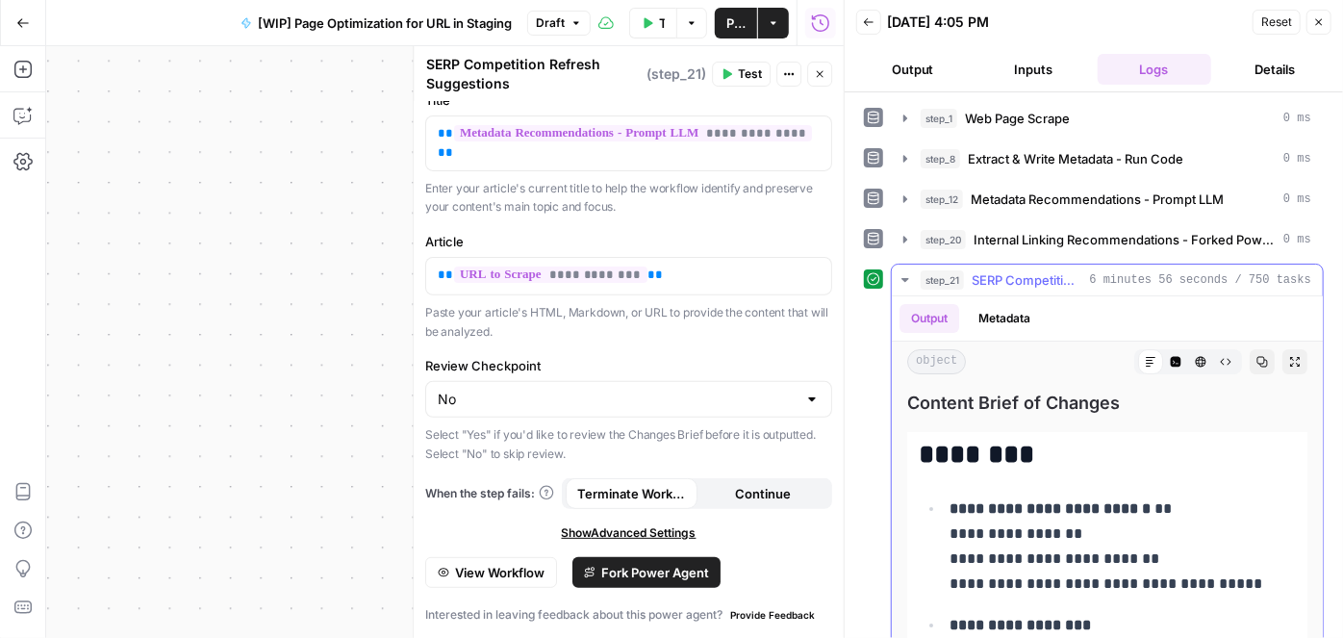
click at [1014, 314] on button "Metadata" at bounding box center [1004, 318] width 75 height 29
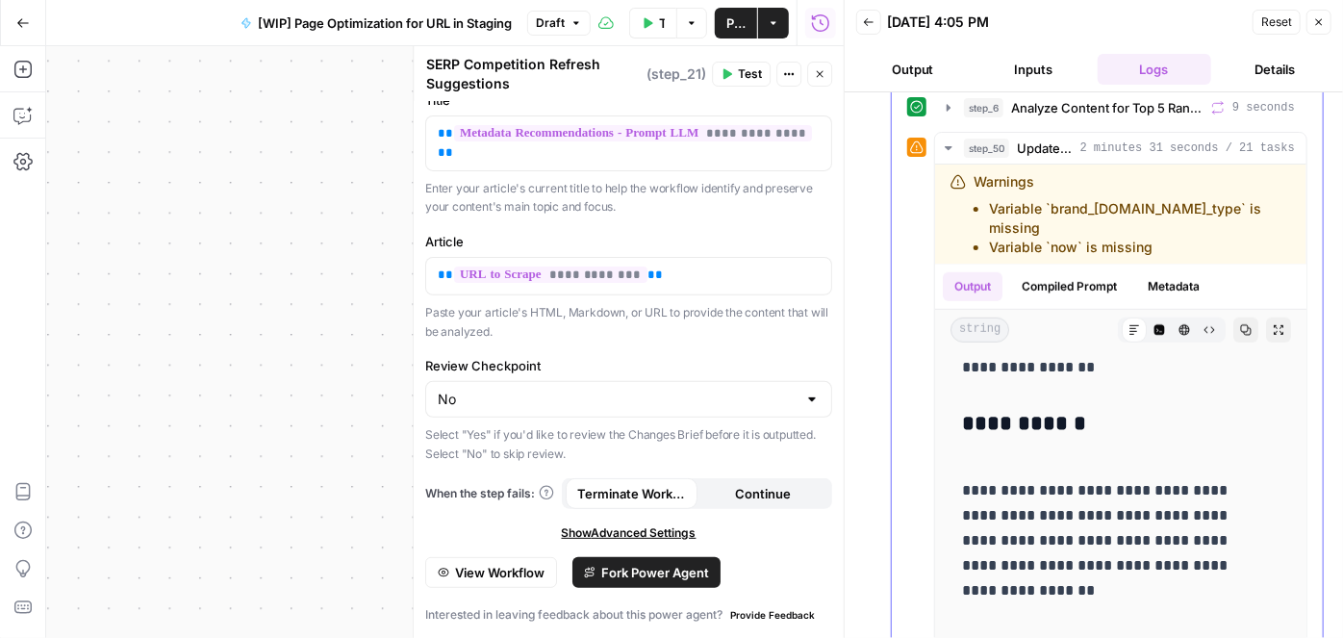
scroll to position [556, 0]
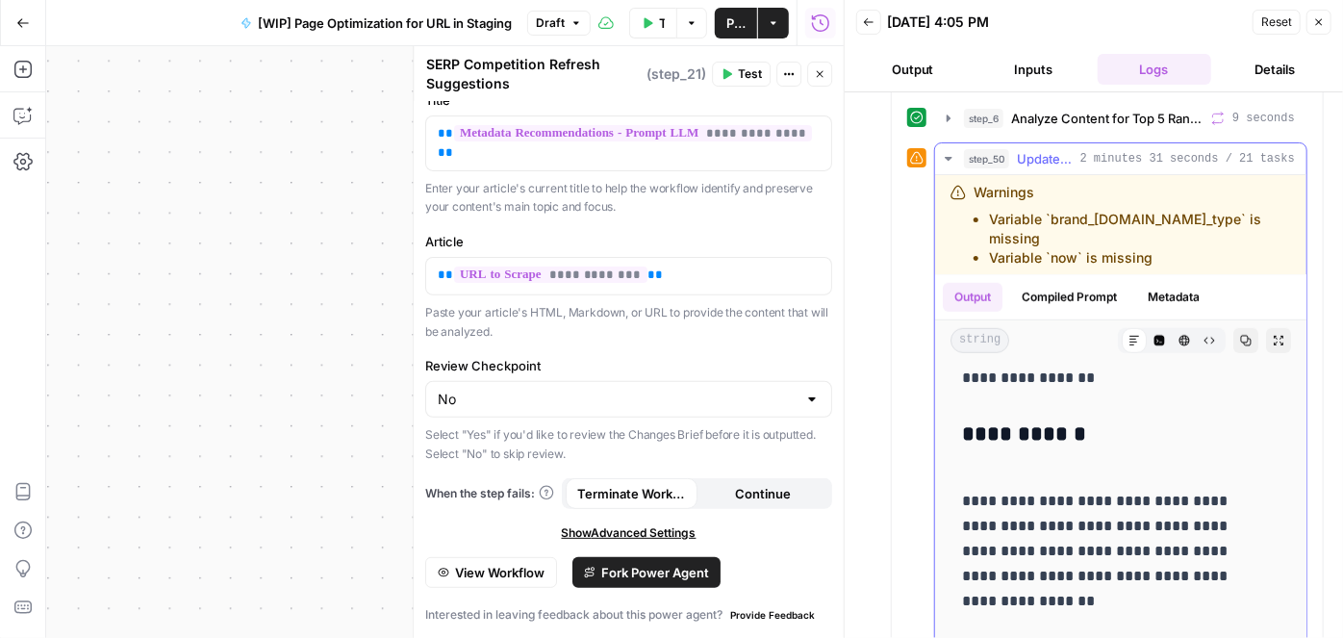
drag, startPoint x: 1114, startPoint y: 232, endPoint x: 988, endPoint y: 230, distance: 126.1
click at [989, 248] on li "Variable `now` is missing" at bounding box center [1140, 257] width 302 height 19
copy li "Variable `now` is missing"
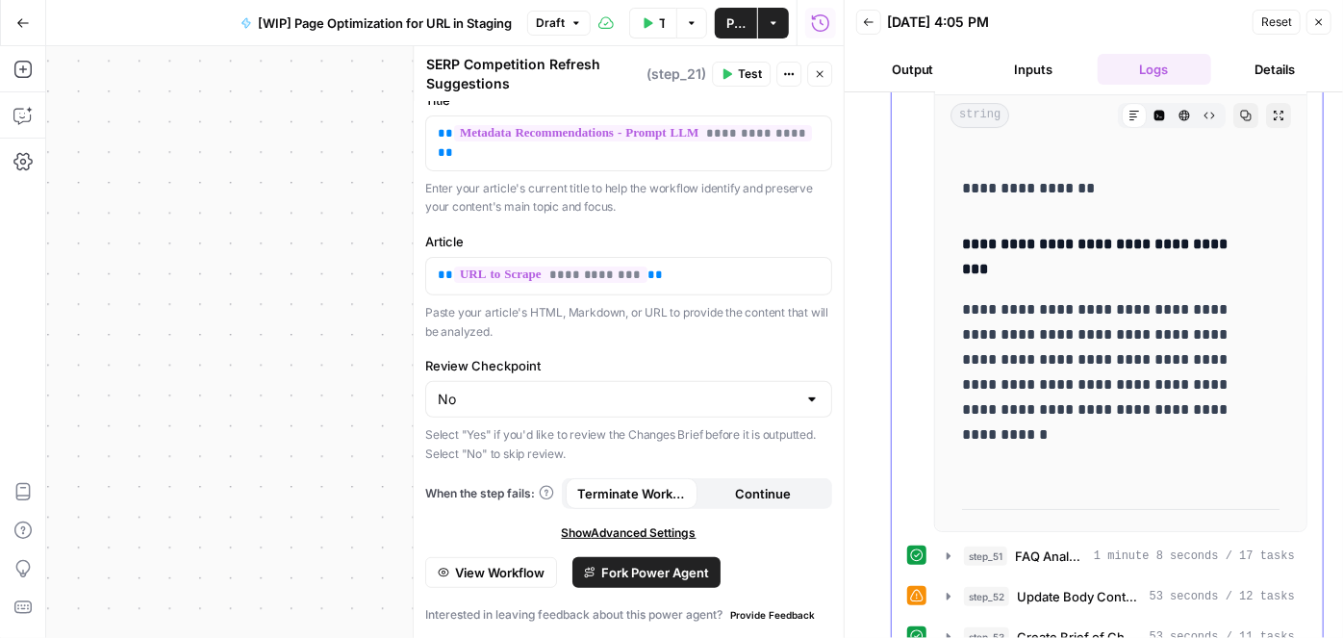
scroll to position [905, 0]
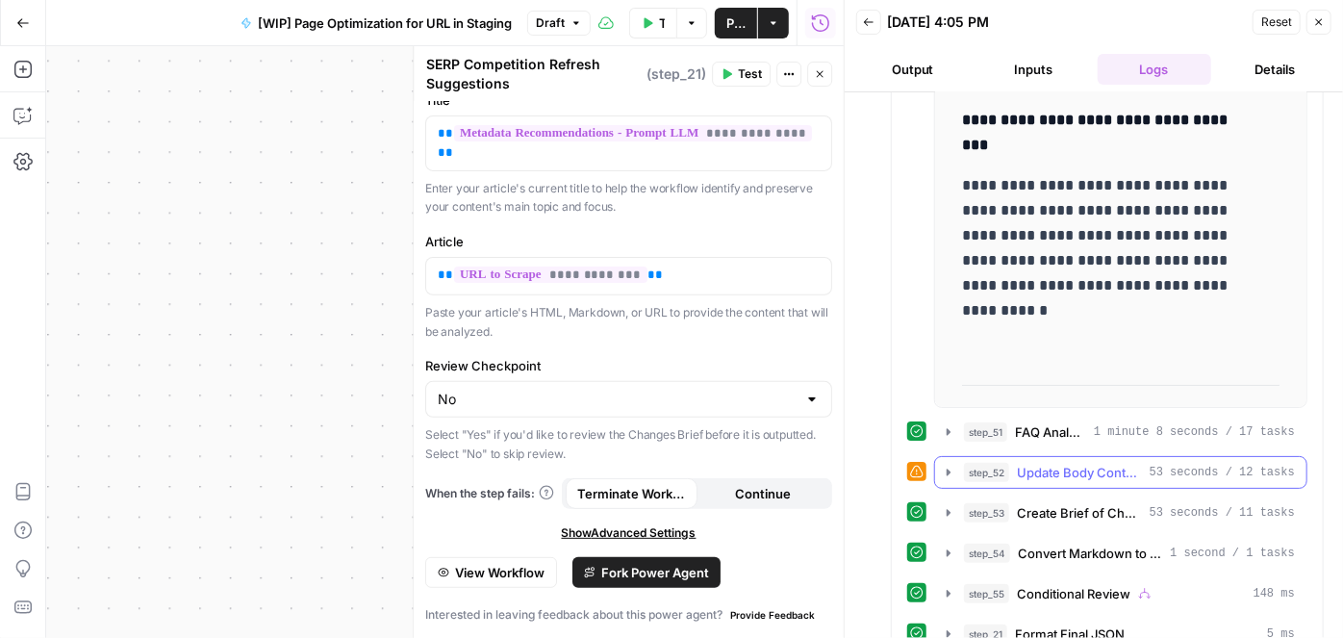
click at [945, 465] on icon "button" at bounding box center [948, 472] width 15 height 15
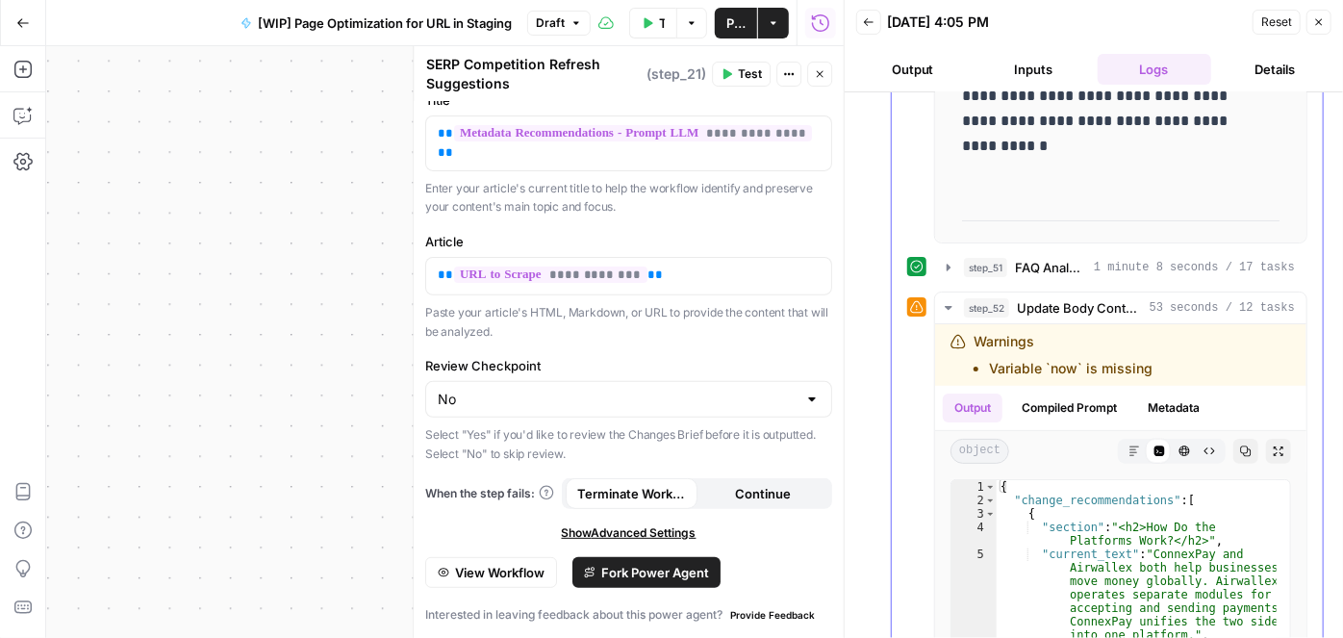
scroll to position [1081, 0]
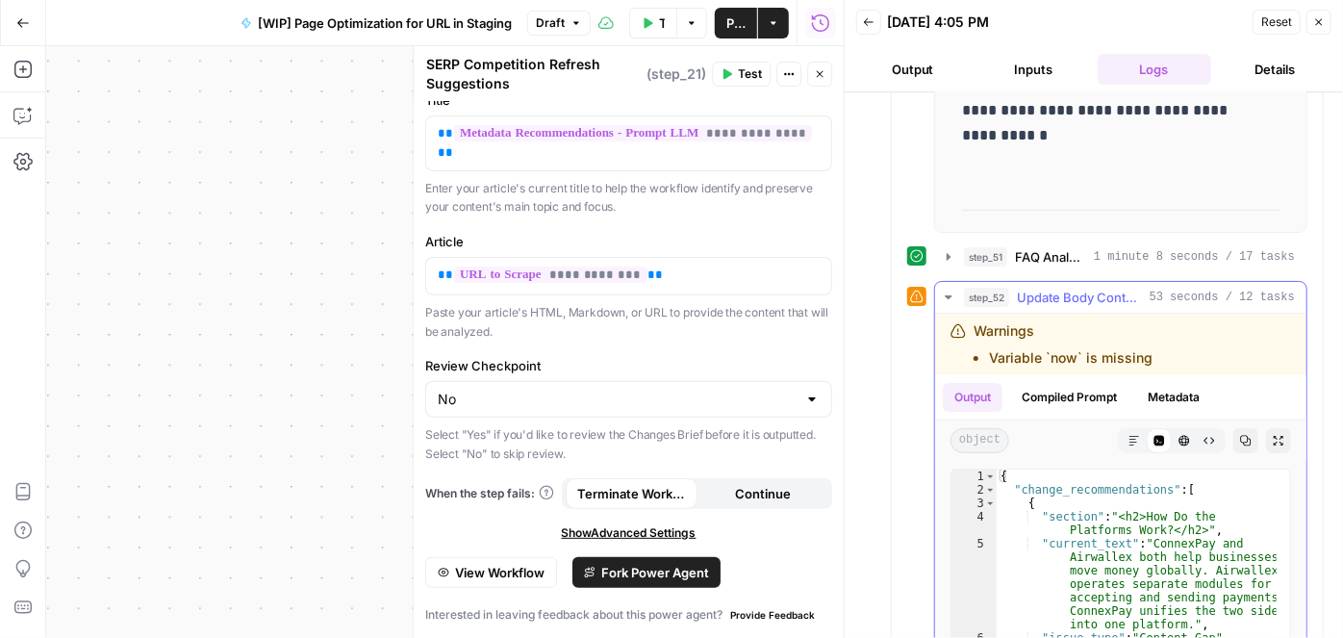
drag, startPoint x: 1139, startPoint y: 331, endPoint x: 975, endPoint y: 339, distance: 164.7
click at [975, 339] on div "Warnings Variable `now` is missing" at bounding box center [1086, 344] width 271 height 46
copy li "Variable `now` is missing"
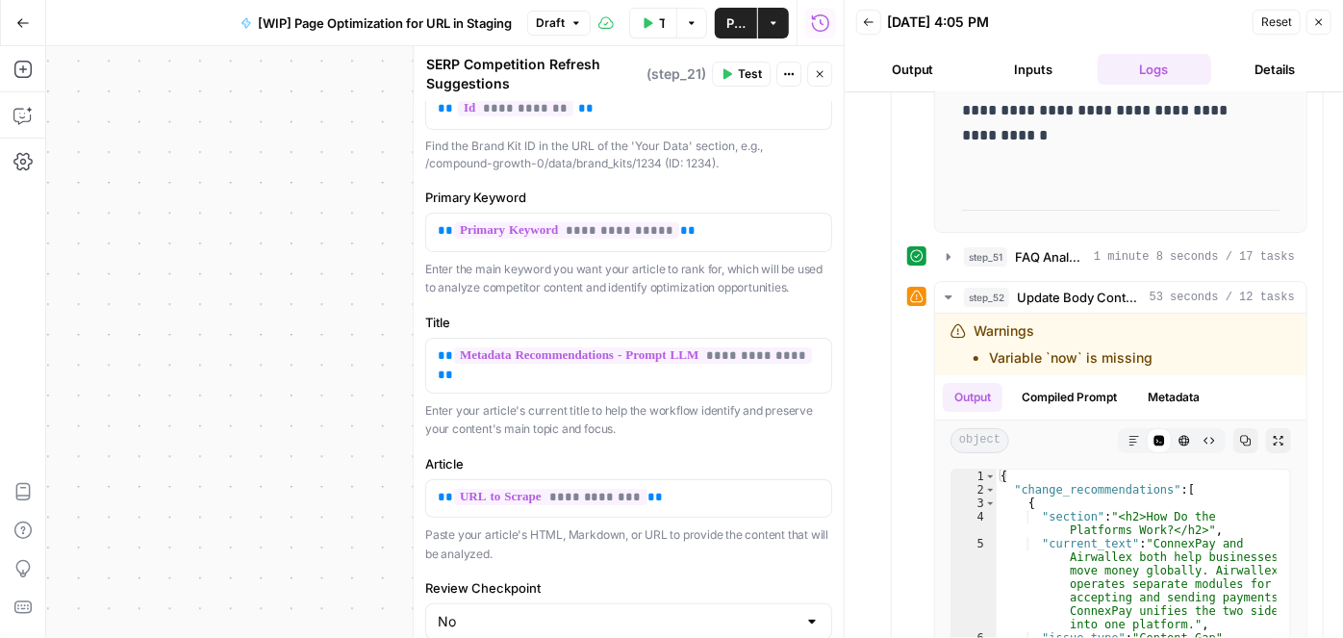
scroll to position [0, 0]
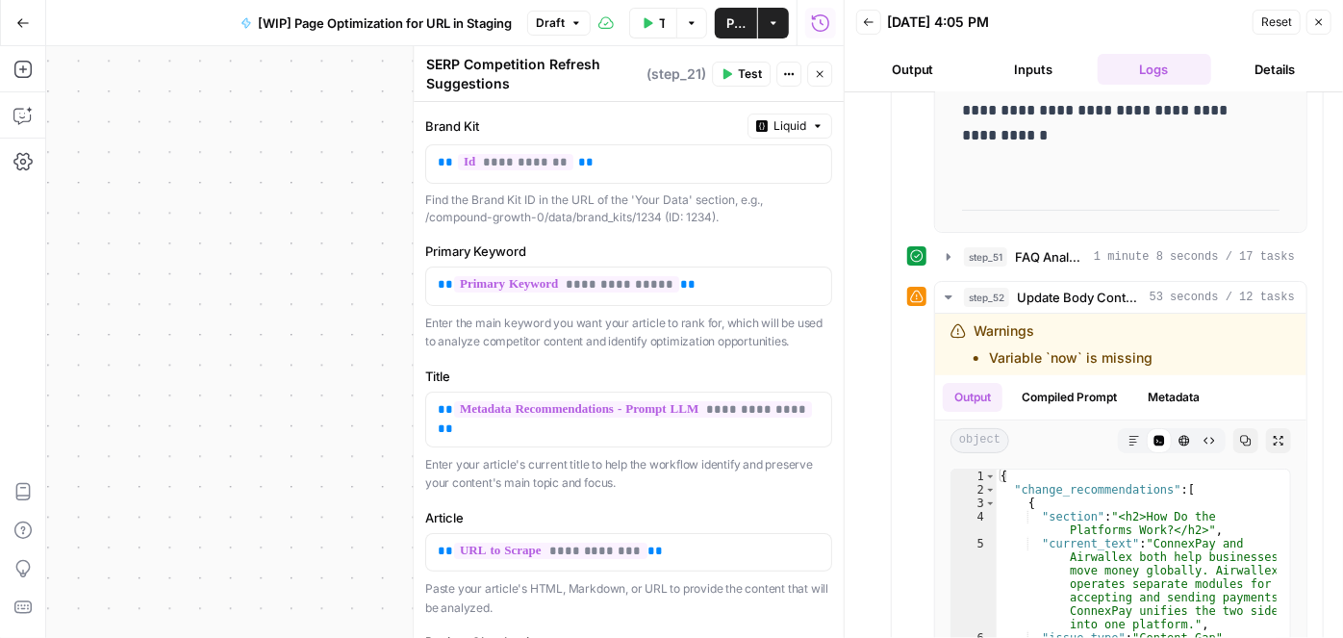
click at [1323, 26] on icon "button" at bounding box center [1319, 22] width 12 height 12
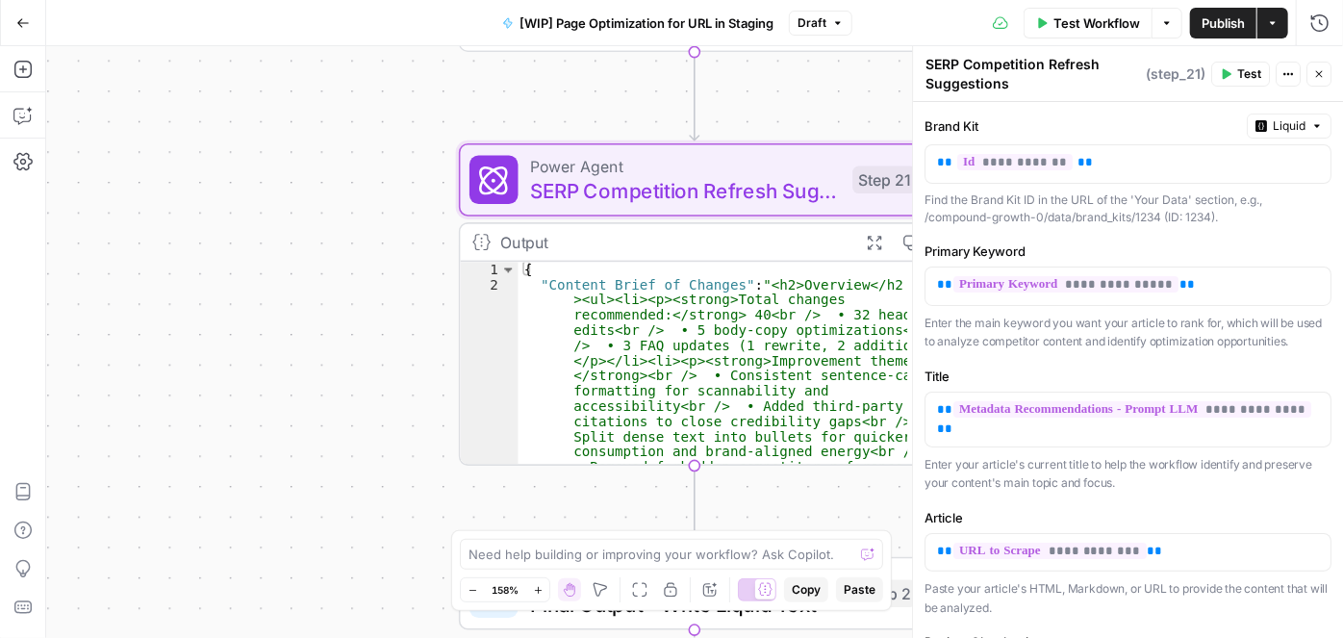
click at [1324, 73] on div "Run History E" at bounding box center [1280, 64] width 113 height 35
click at [1318, 76] on icon "button" at bounding box center [1319, 74] width 12 height 12
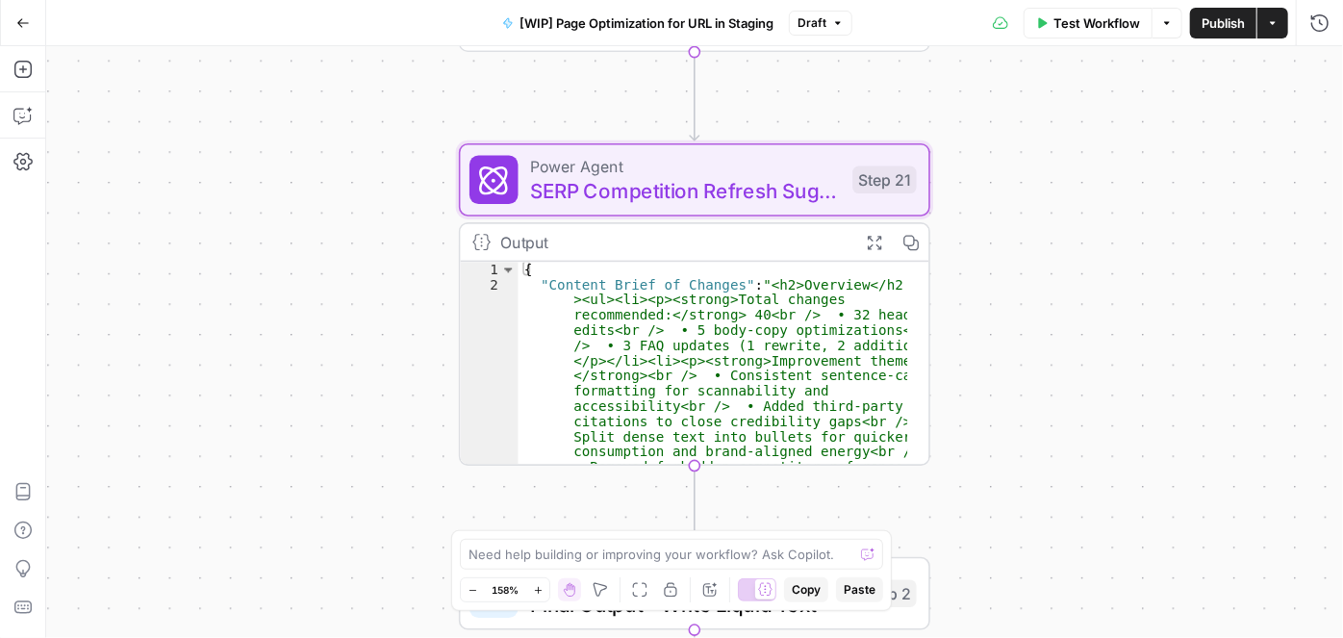
click at [1081, 19] on span "Test Workflow" at bounding box center [1097, 22] width 87 height 19
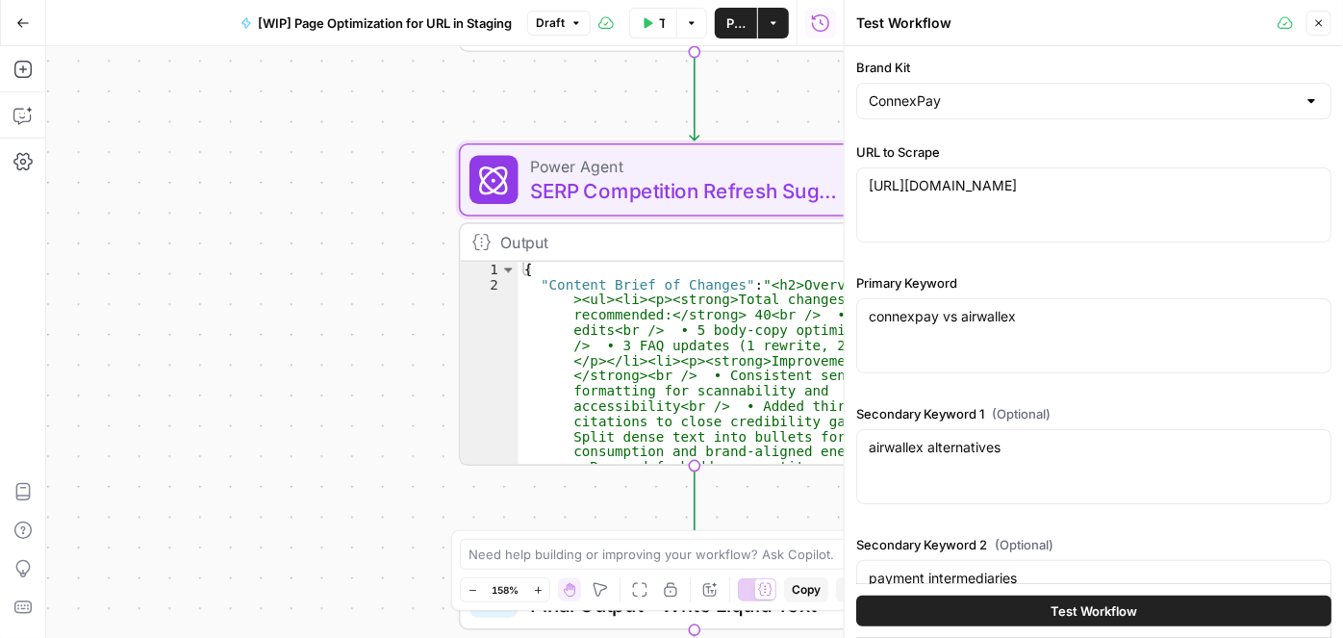
click at [1026, 596] on button "Test Workflow" at bounding box center [1093, 611] width 475 height 31
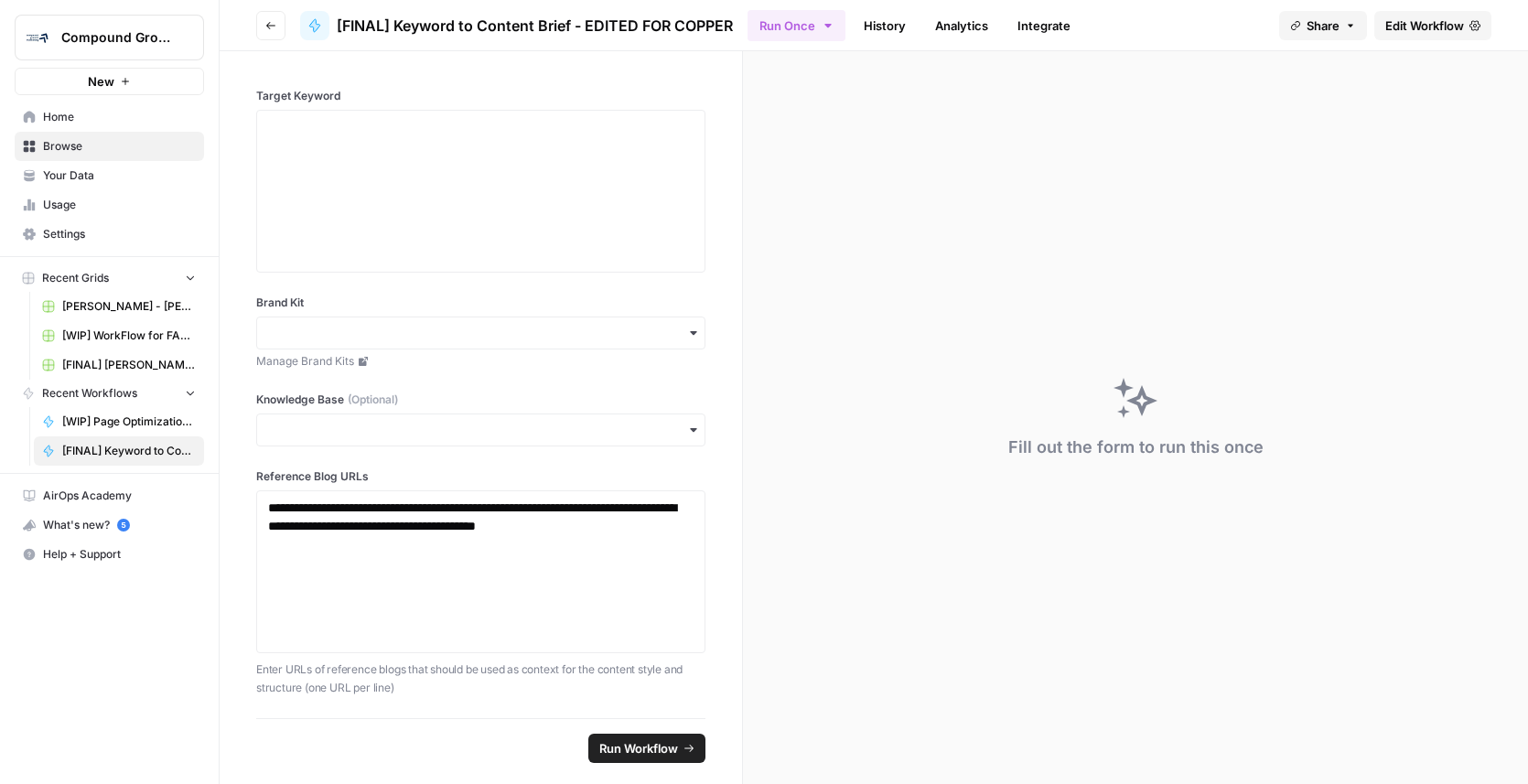
click at [99, 173] on span "Your Data" at bounding box center [119, 175] width 153 height 16
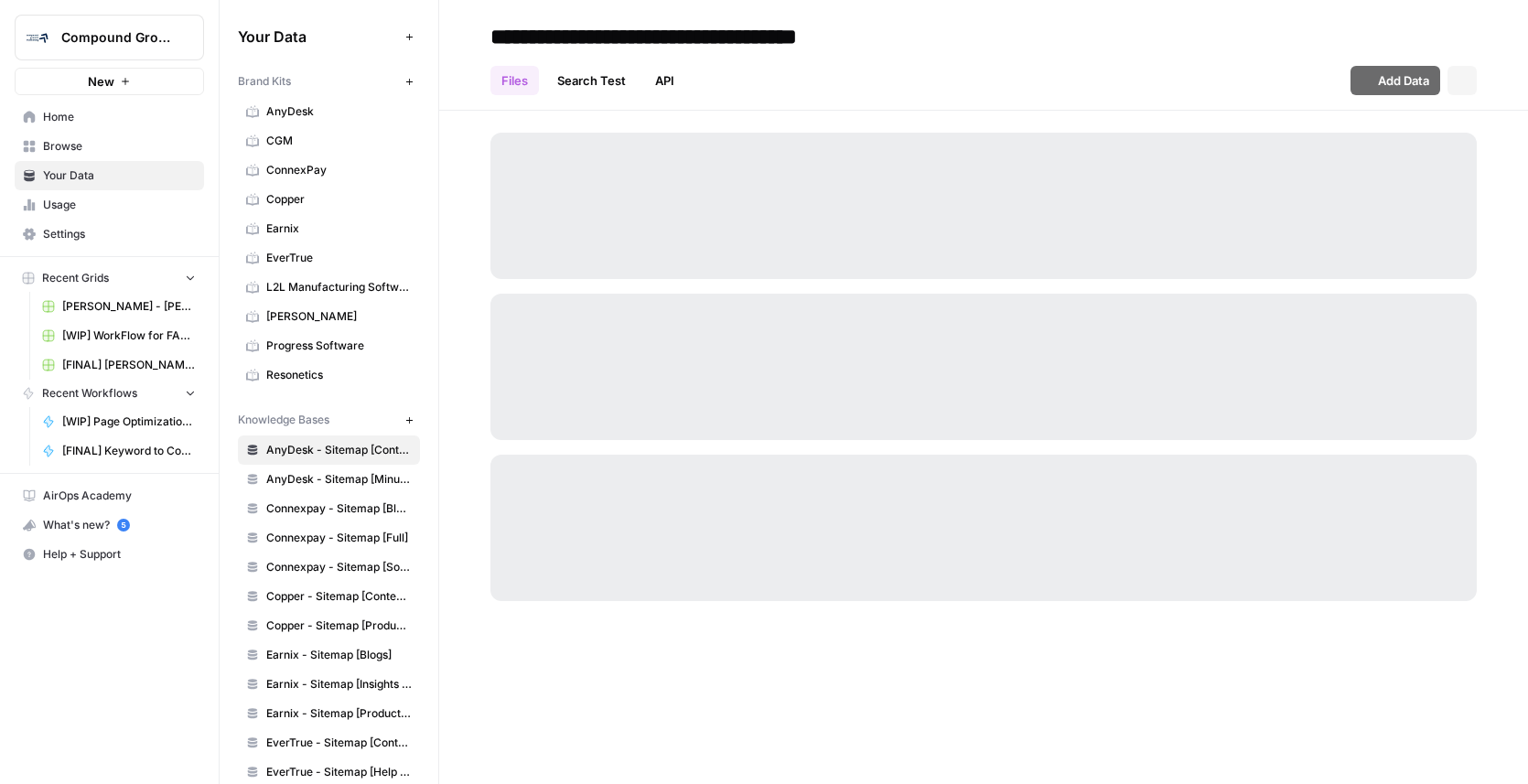
click at [280, 176] on span "ConnexPay" at bounding box center [338, 169] width 145 height 16
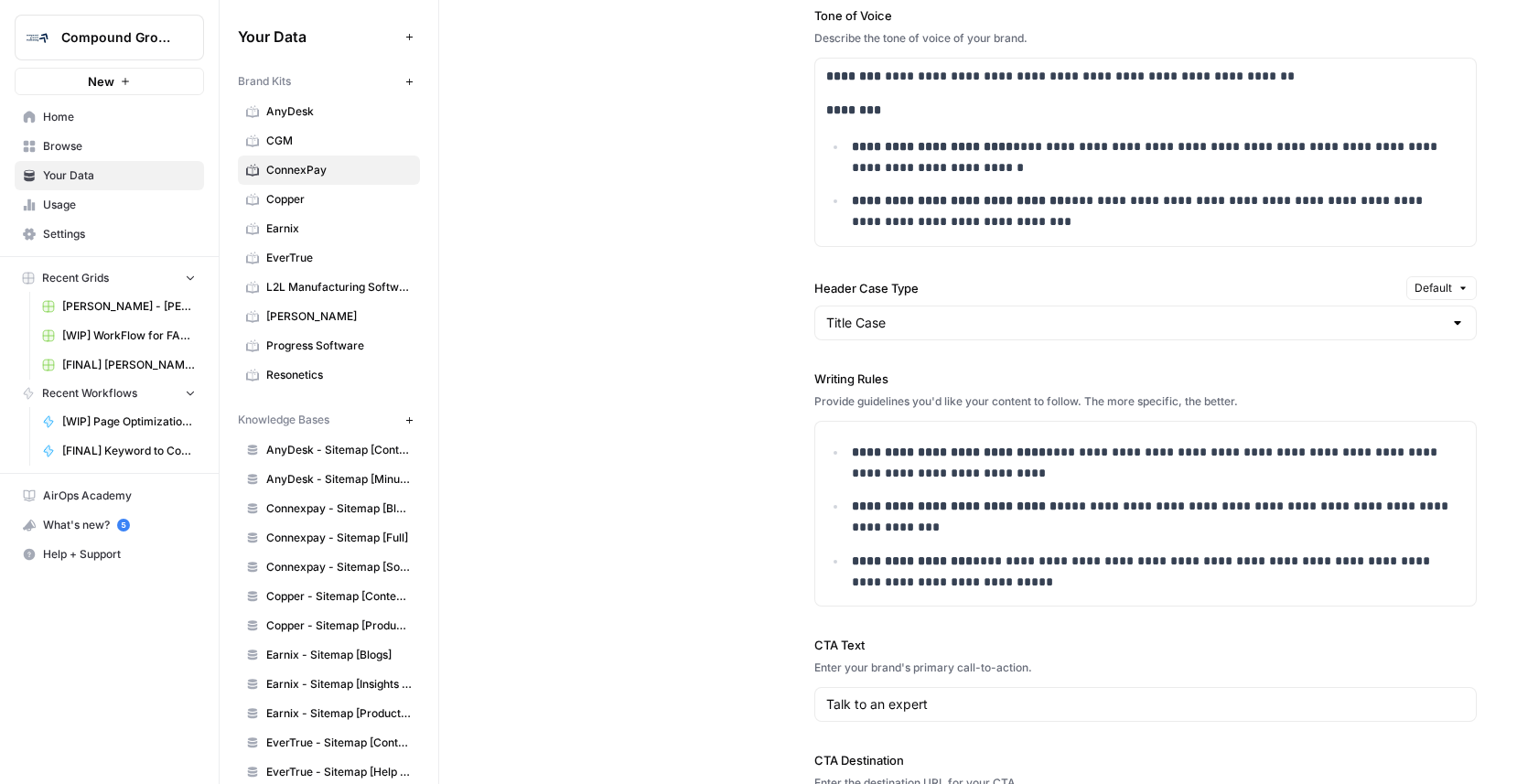
scroll to position [1579, 0]
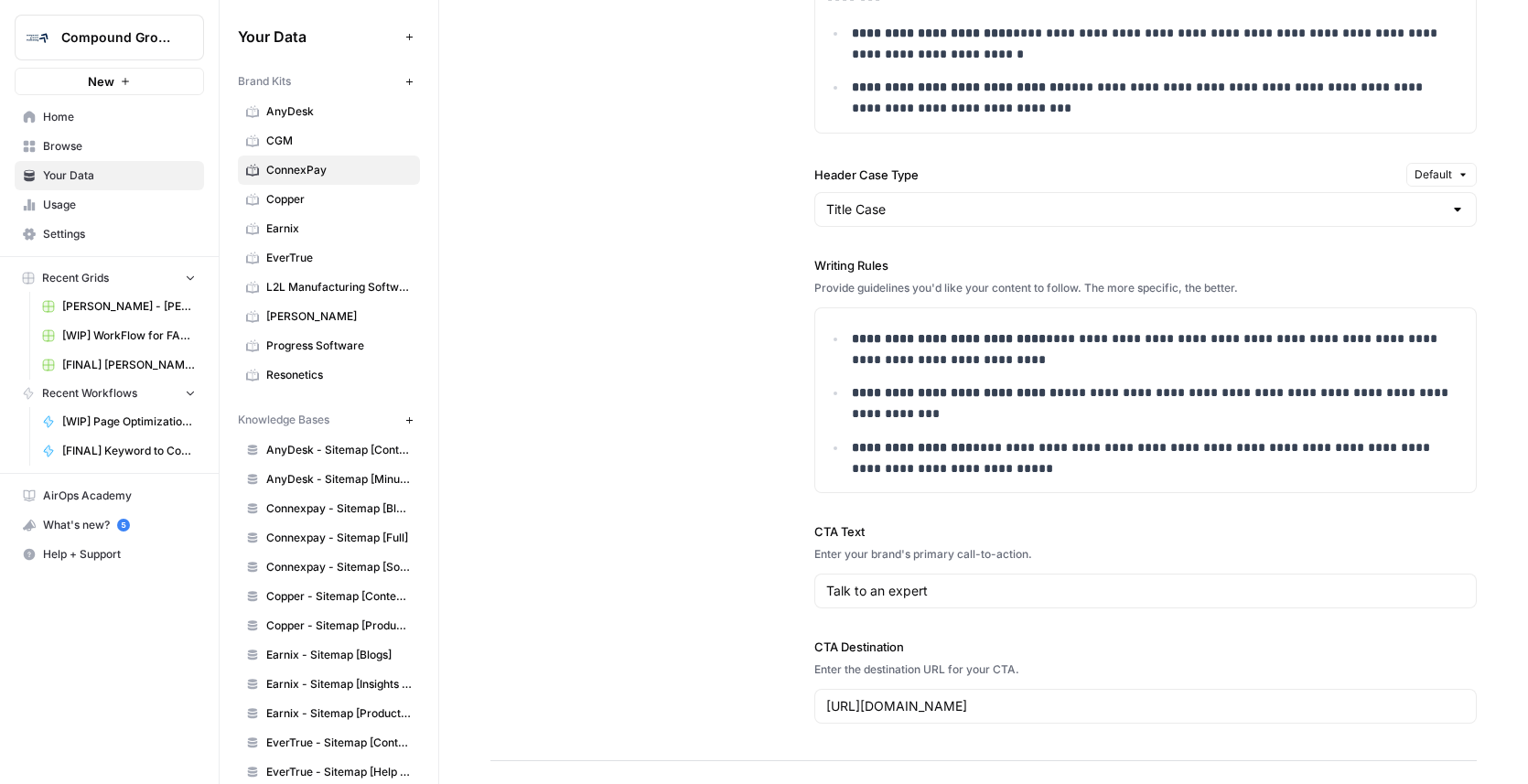
drag, startPoint x: 932, startPoint y: 191, endPoint x: 787, endPoint y: 187, distance: 145.1
click at [787, 187] on div "**********" at bounding box center [983, 143] width 986 height 1236
copy label "Header Case Type"
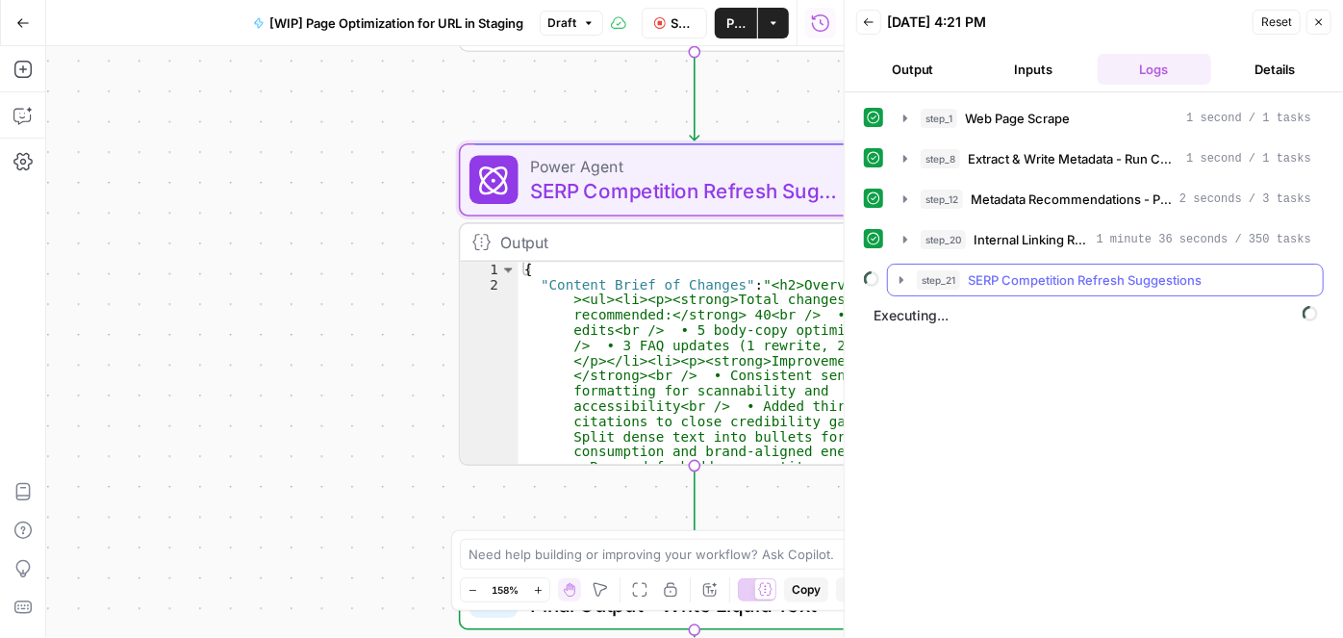
click at [903, 276] on icon "button" at bounding box center [901, 279] width 15 height 15
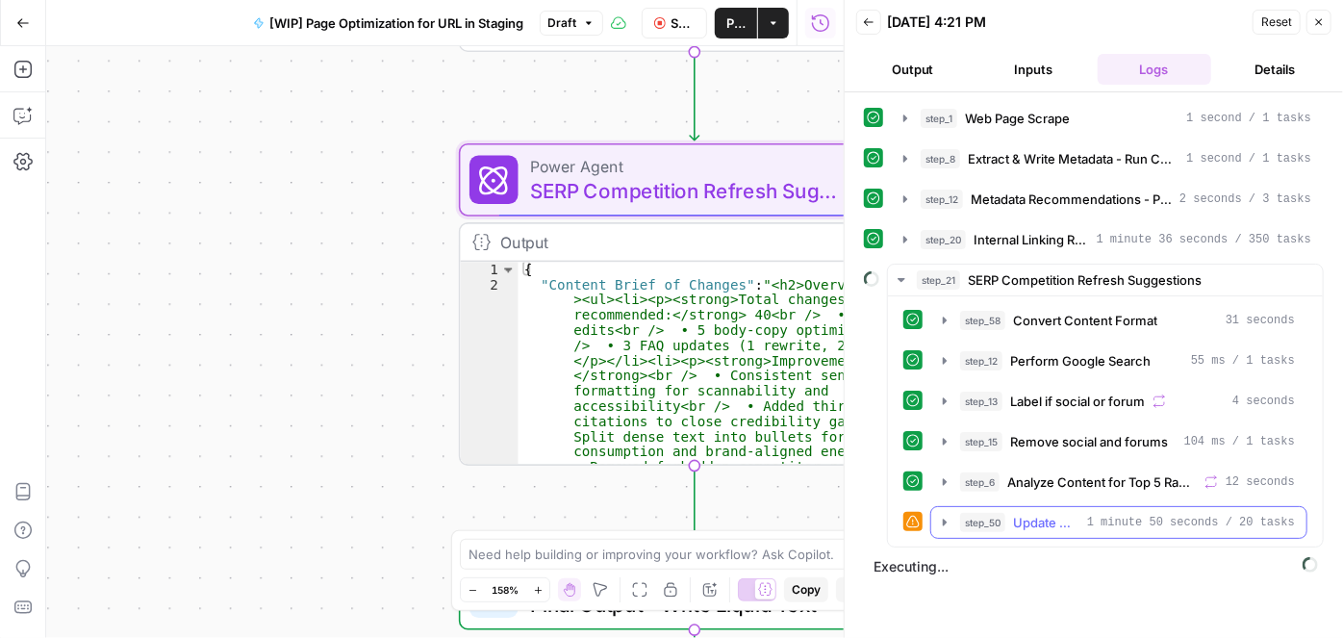
click at [939, 519] on icon "button" at bounding box center [944, 522] width 15 height 15
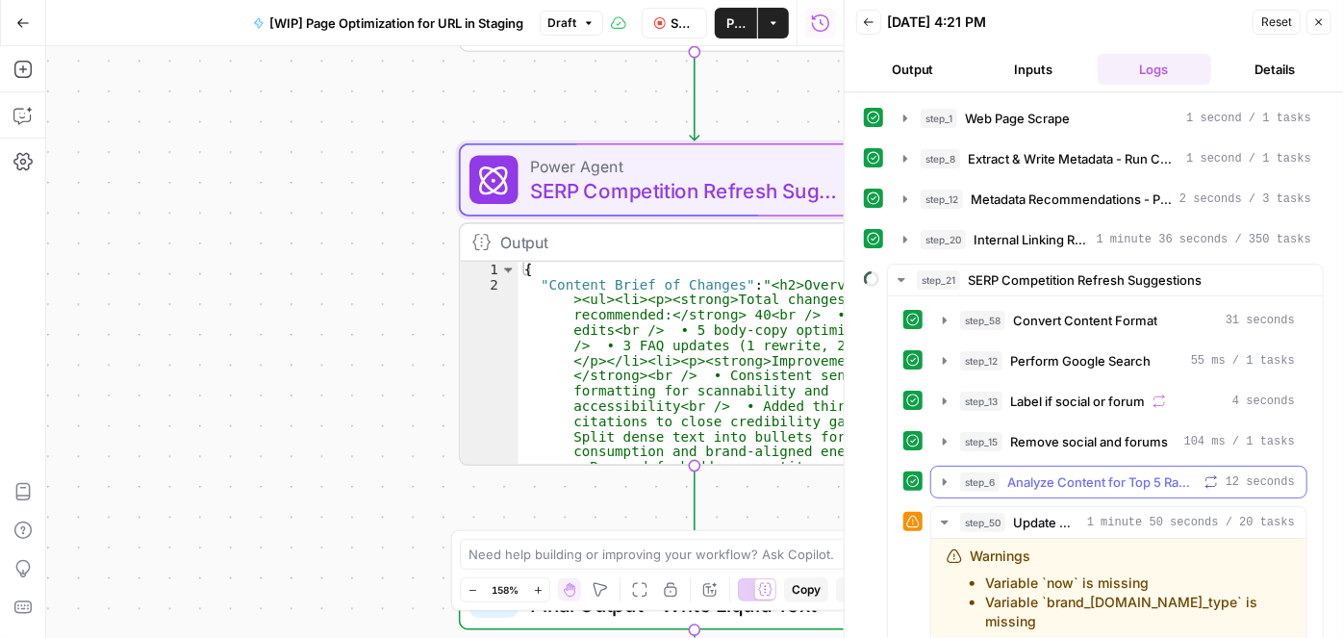
scroll to position [262, 0]
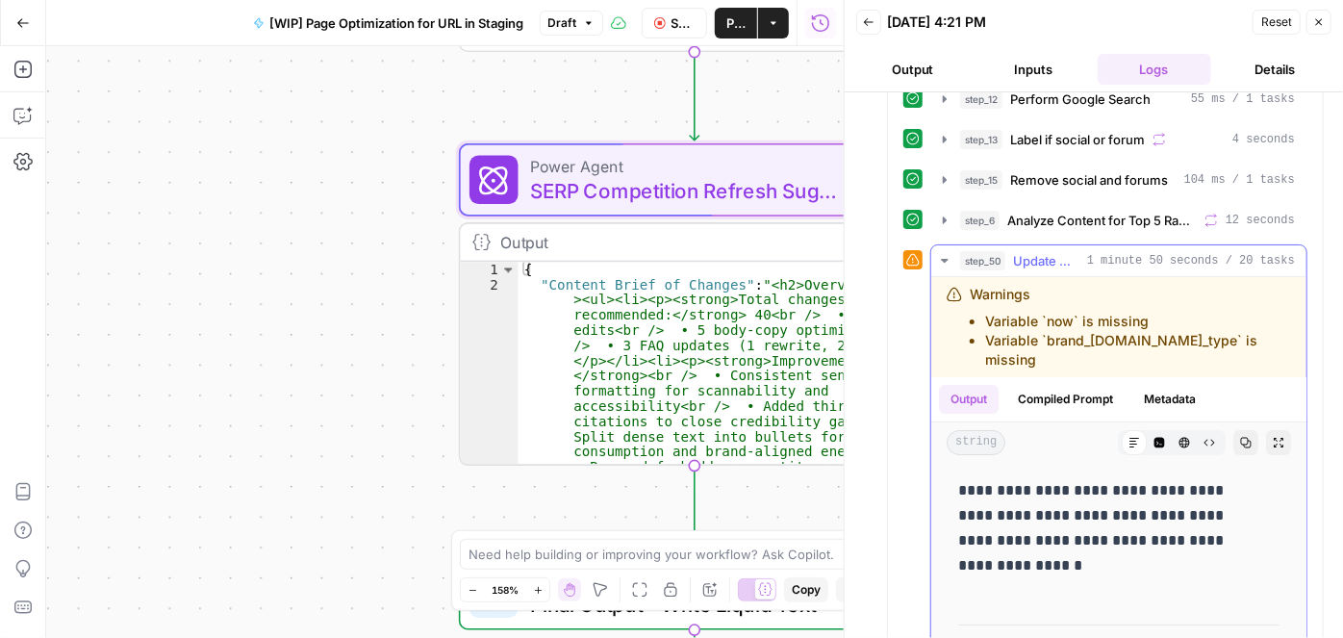
click at [949, 255] on icon "button" at bounding box center [944, 260] width 15 height 15
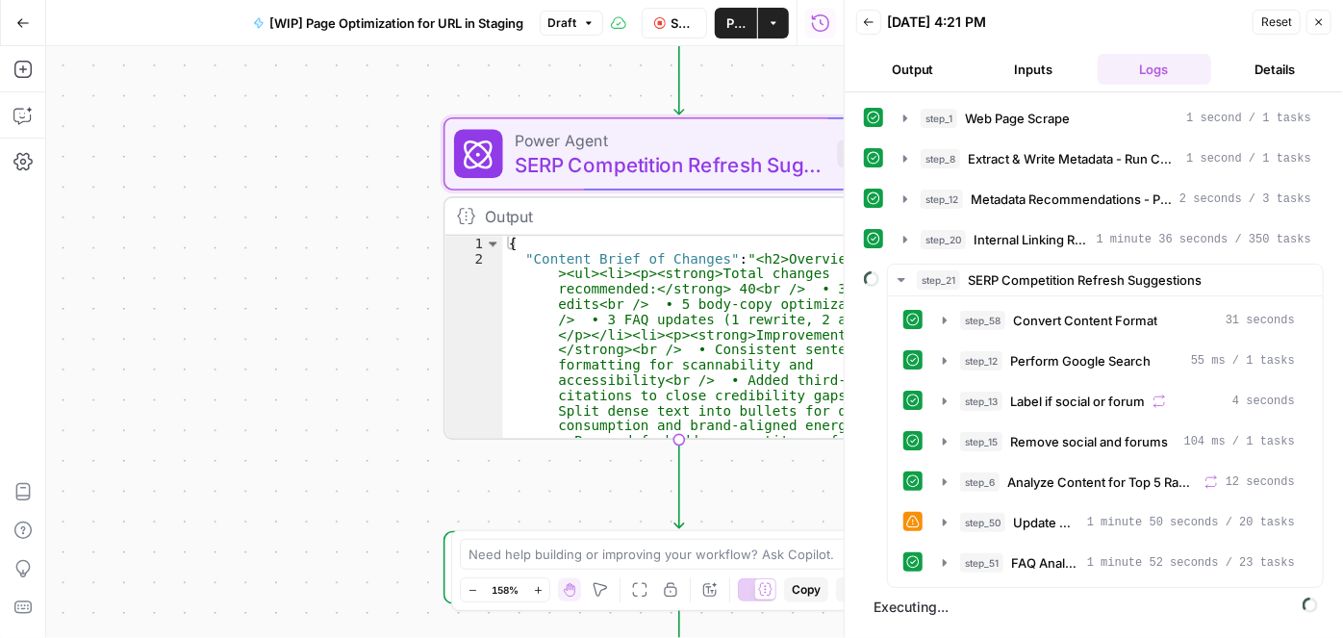
drag, startPoint x: 318, startPoint y: 268, endPoint x: 160, endPoint y: 154, distance: 194.4
click at [60, 148] on div "**********" at bounding box center [445, 342] width 798 height 592
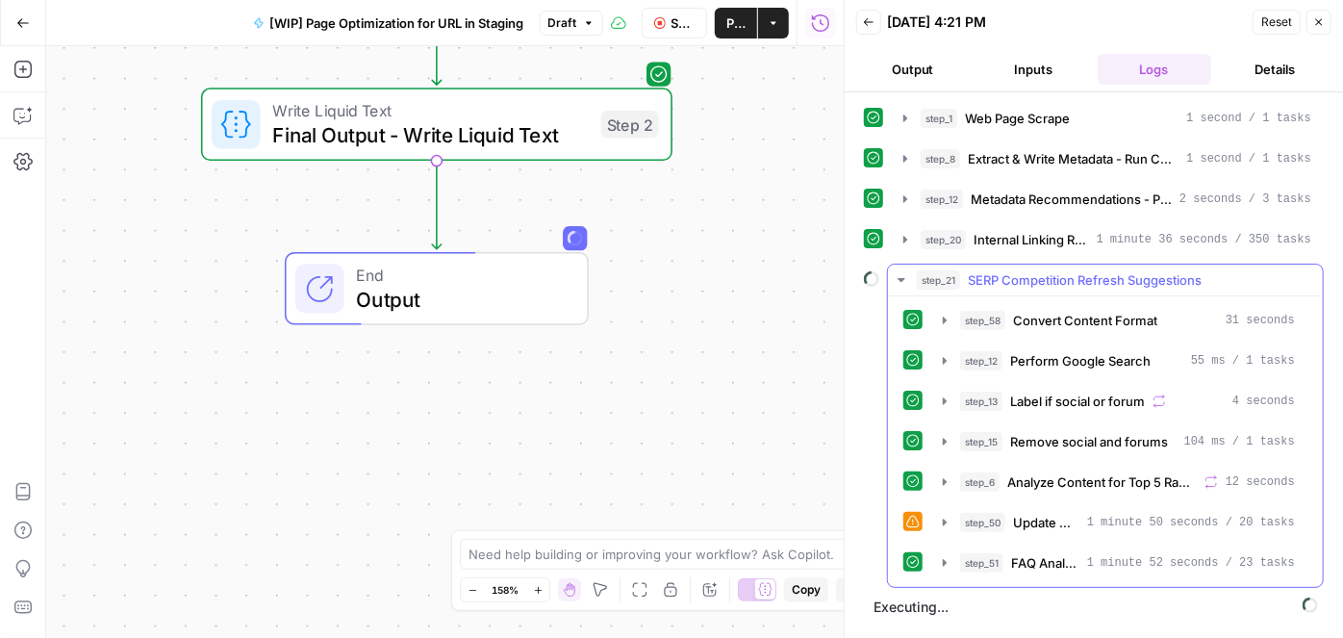
click at [901, 278] on icon "button" at bounding box center [901, 280] width 7 height 4
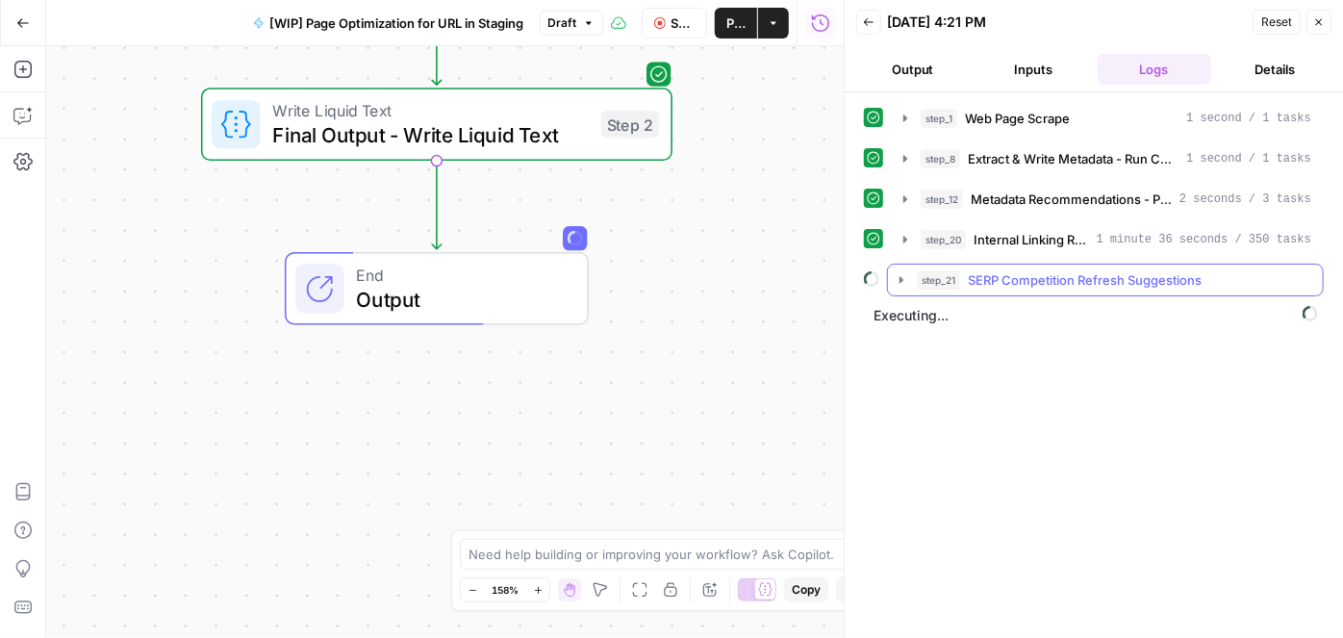
click at [897, 268] on button "step_21 SERP Competition Refresh Suggestions" at bounding box center [1105, 280] width 435 height 31
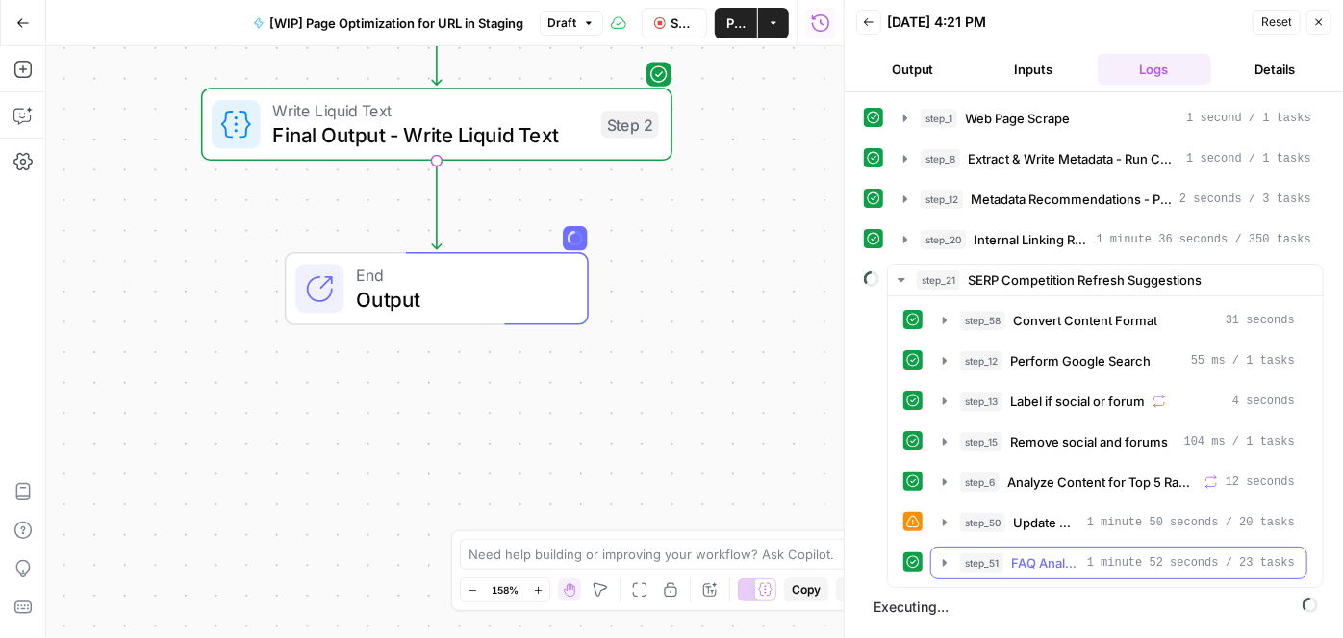
drag, startPoint x: 941, startPoint y: 557, endPoint x: 987, endPoint y: 512, distance: 64.6
click at [941, 555] on icon "button" at bounding box center [944, 562] width 15 height 15
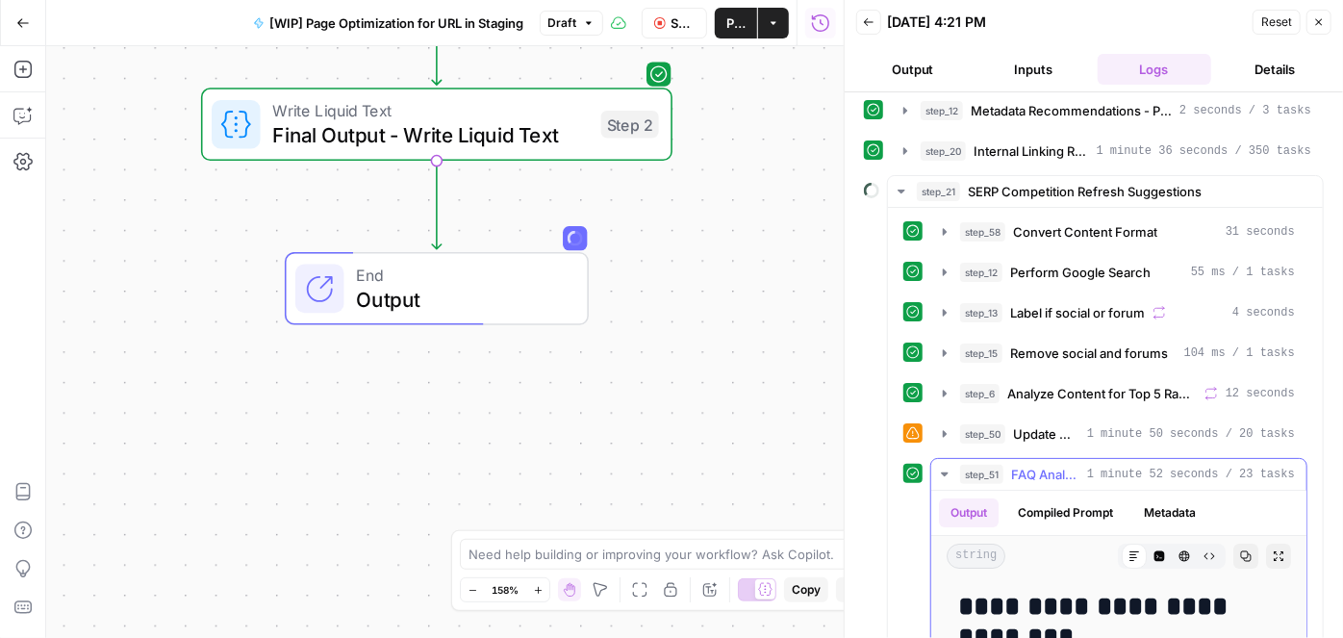
scroll to position [174, 0]
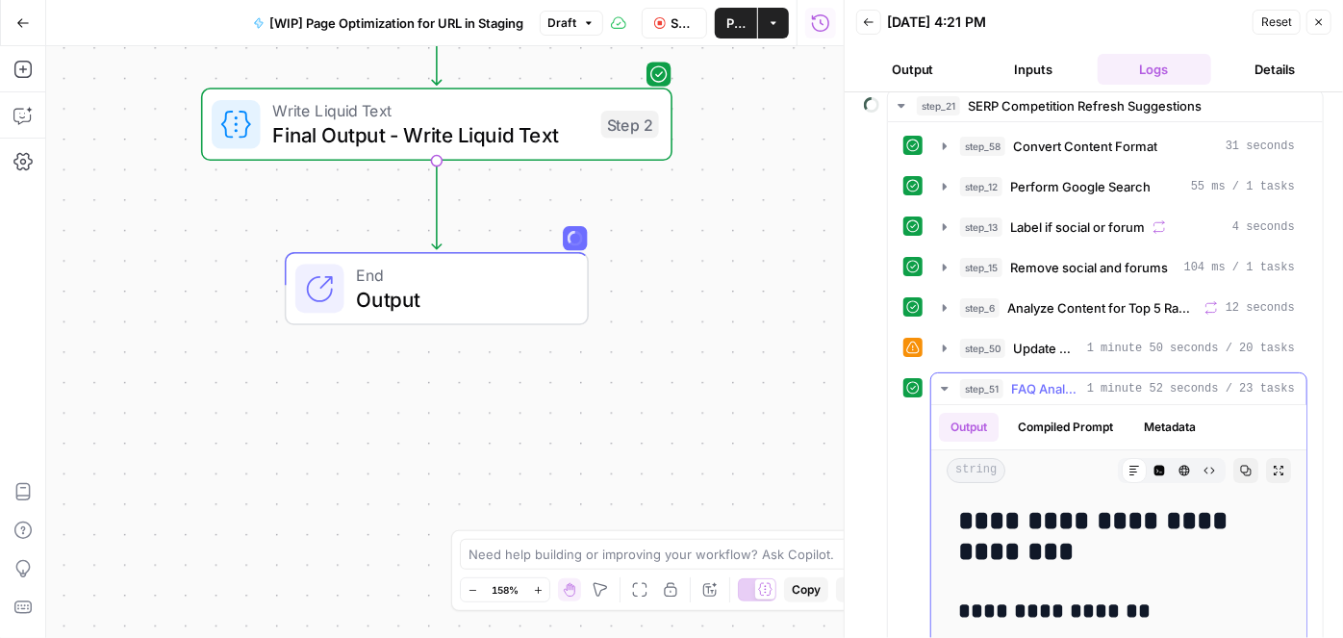
click at [941, 381] on icon "button" at bounding box center [944, 388] width 15 height 15
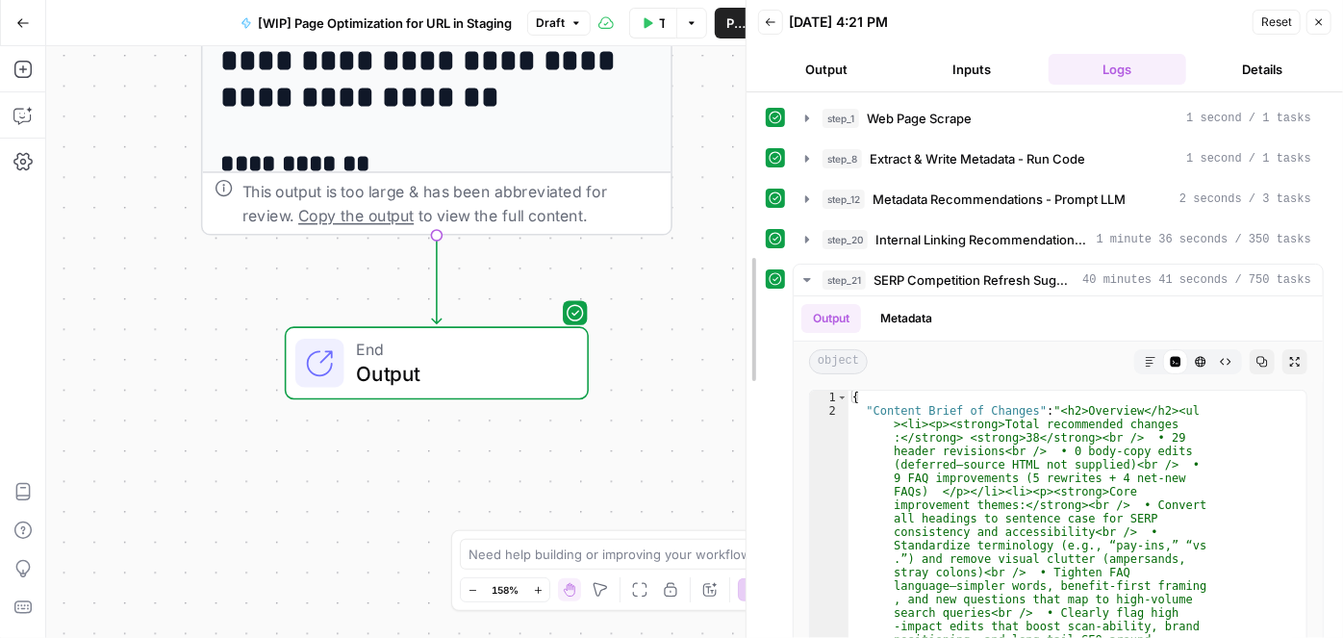
drag, startPoint x: 840, startPoint y: 319, endPoint x: 742, endPoint y: 324, distance: 98.3
click at [742, 324] on div at bounding box center [746, 319] width 19 height 638
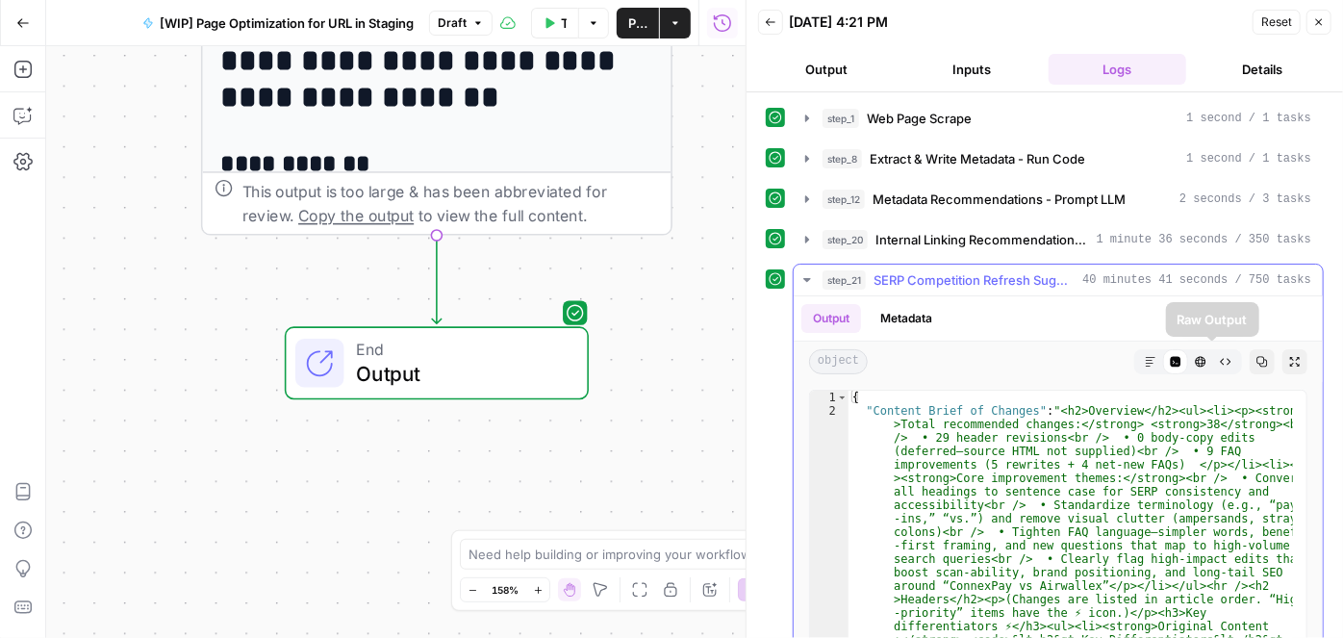
click at [1145, 361] on icon "button" at bounding box center [1151, 362] width 12 height 12
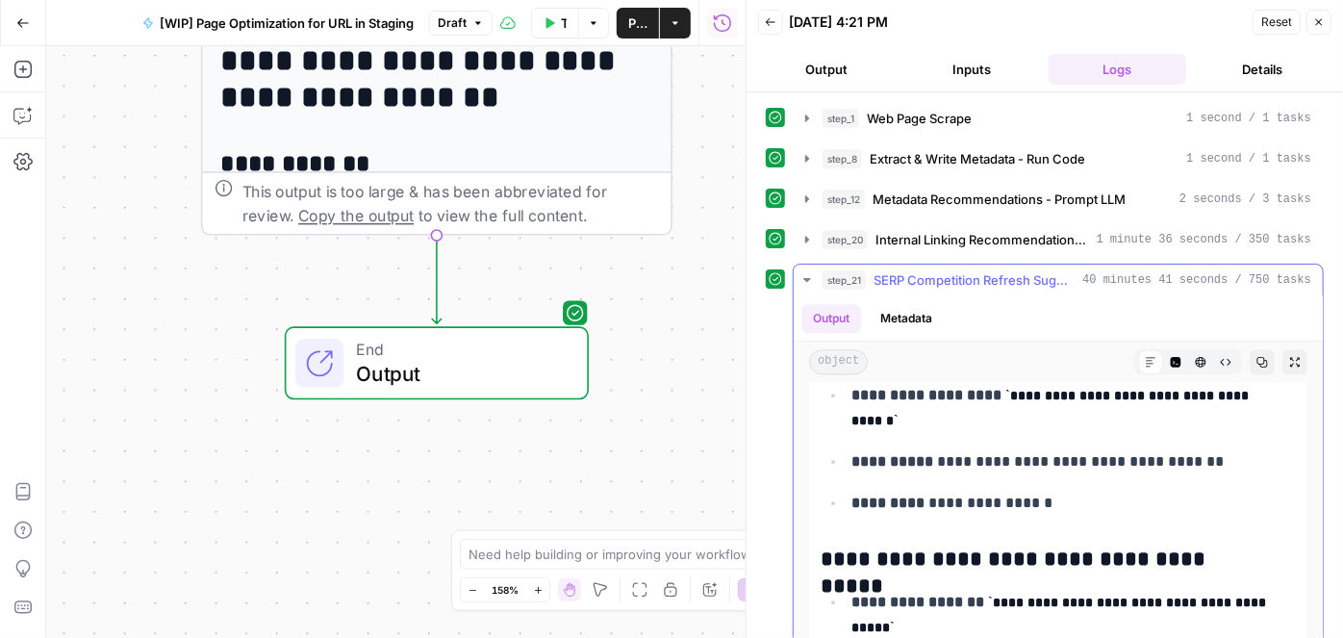
scroll to position [2361, 0]
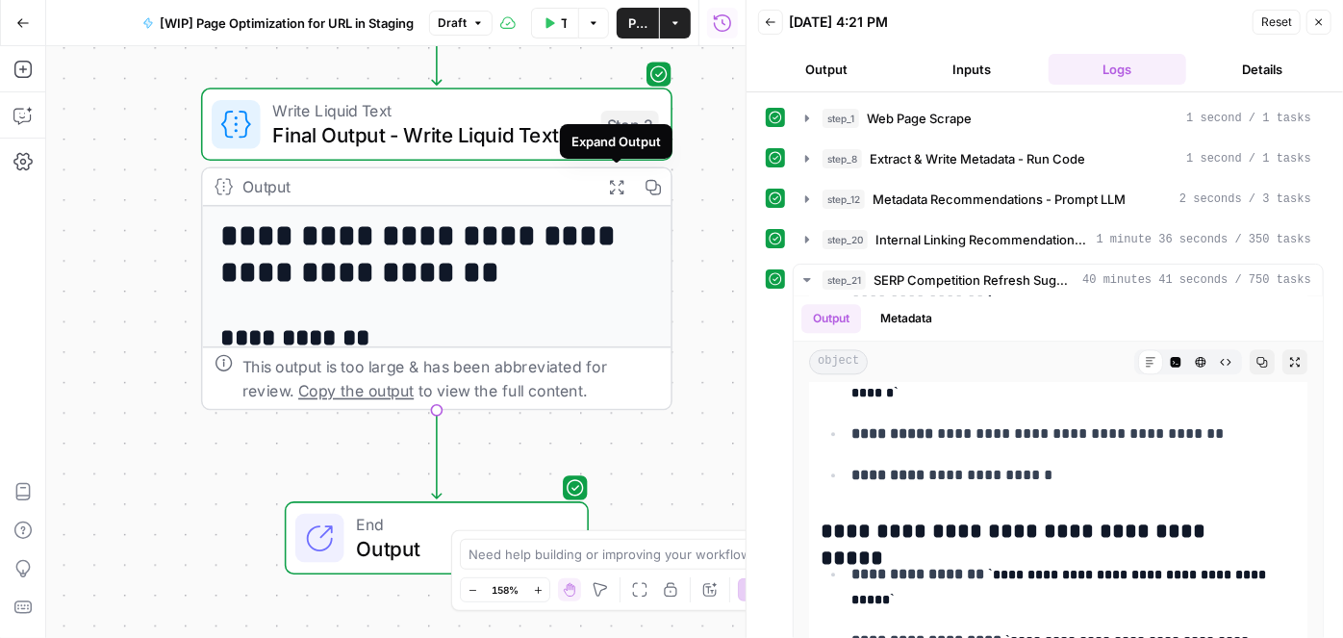
click at [624, 186] on icon "button" at bounding box center [616, 186] width 16 height 16
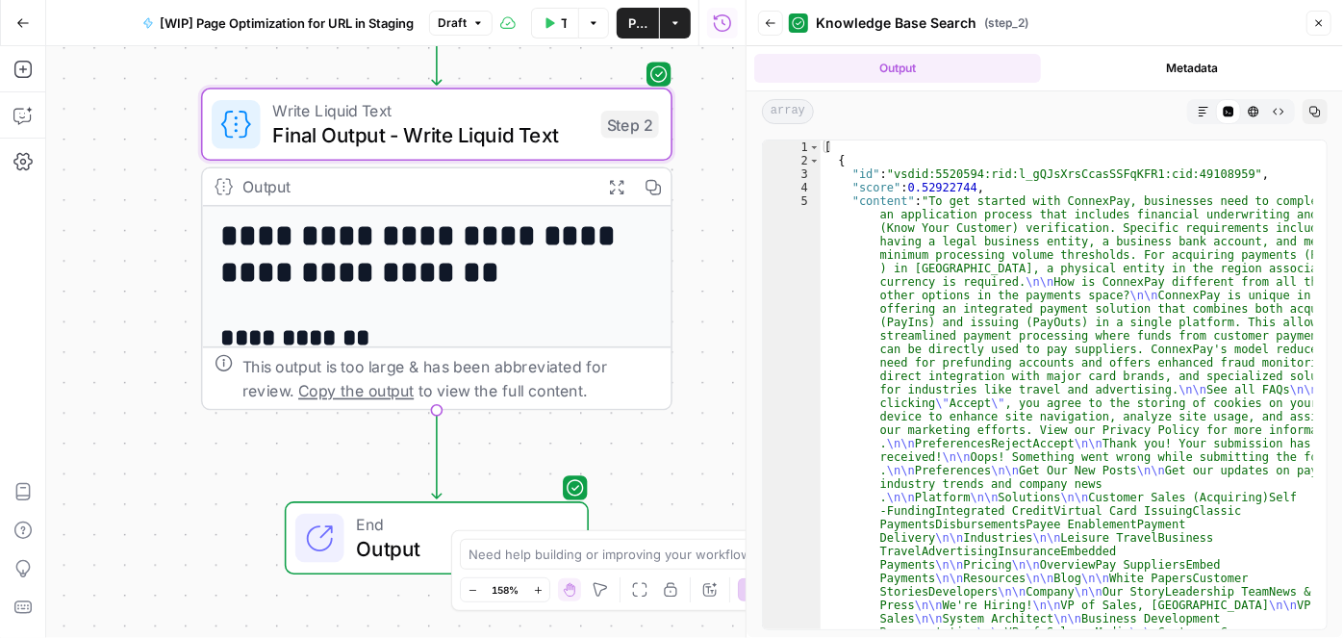
click at [1211, 108] on button "Markdown" at bounding box center [1203, 111] width 25 height 25
click at [537, 128] on span "Final Output - Write Liquid Text" at bounding box center [430, 134] width 317 height 31
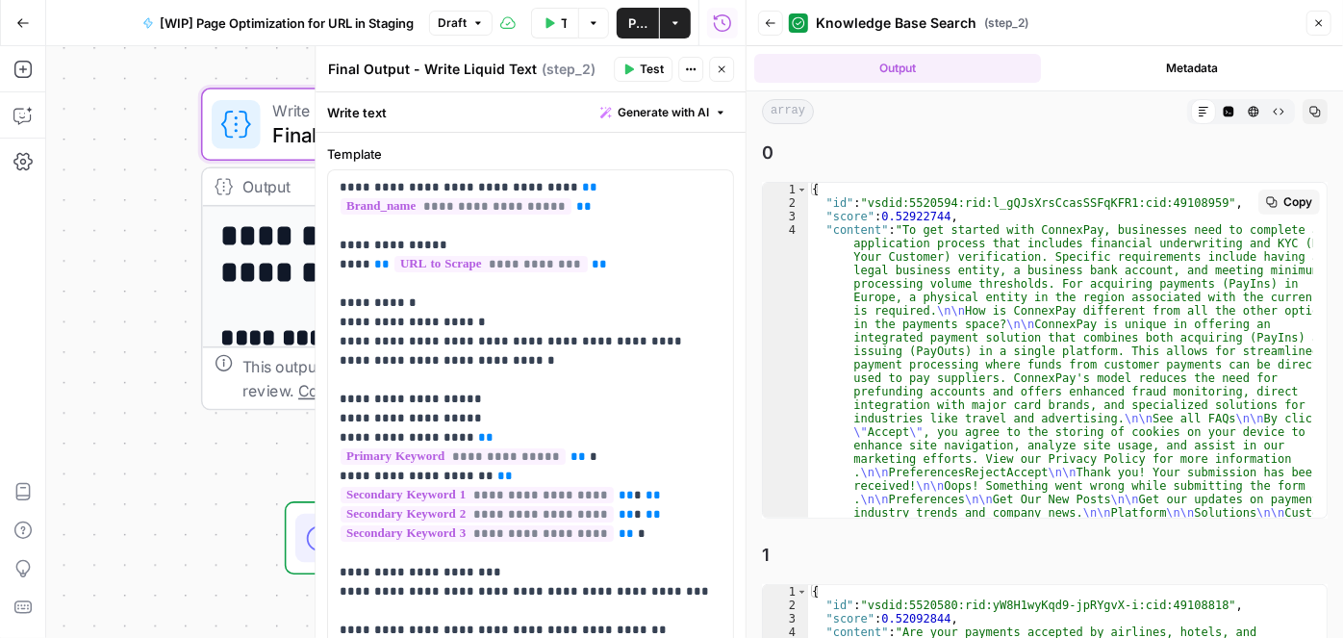
click at [1198, 115] on icon at bounding box center [1204, 112] width 12 height 12
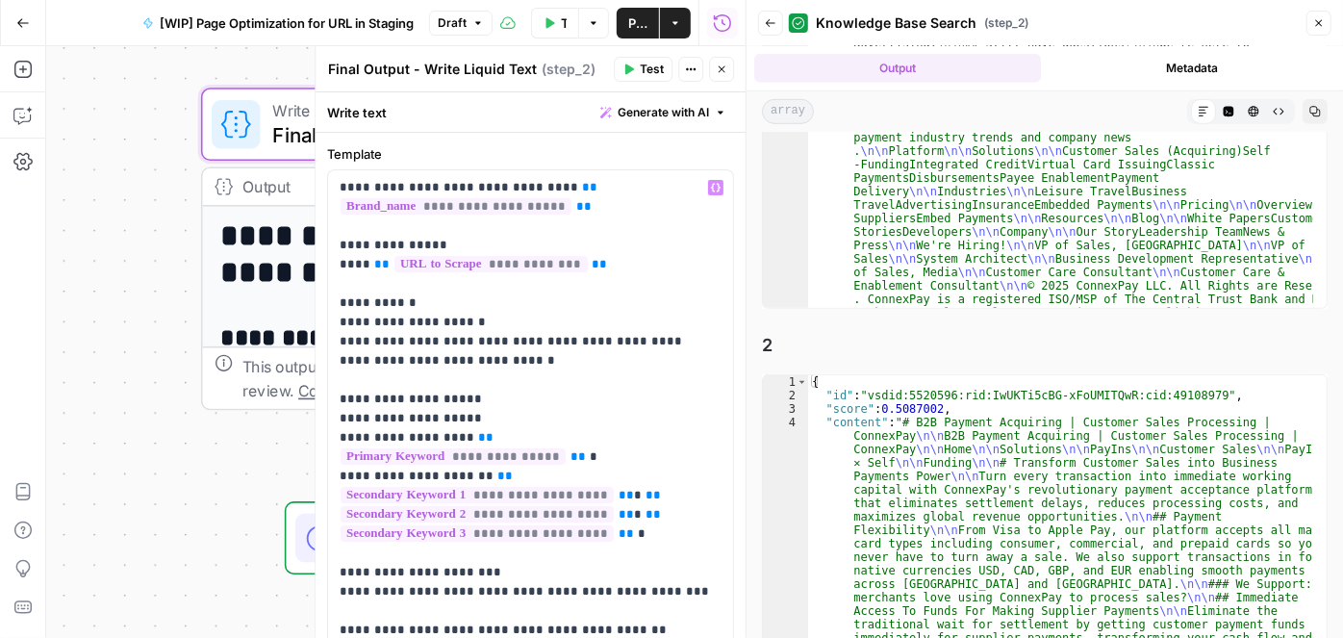
scroll to position [0, 0]
click at [1216, 115] on button "Code Editor" at bounding box center [1228, 111] width 25 height 25
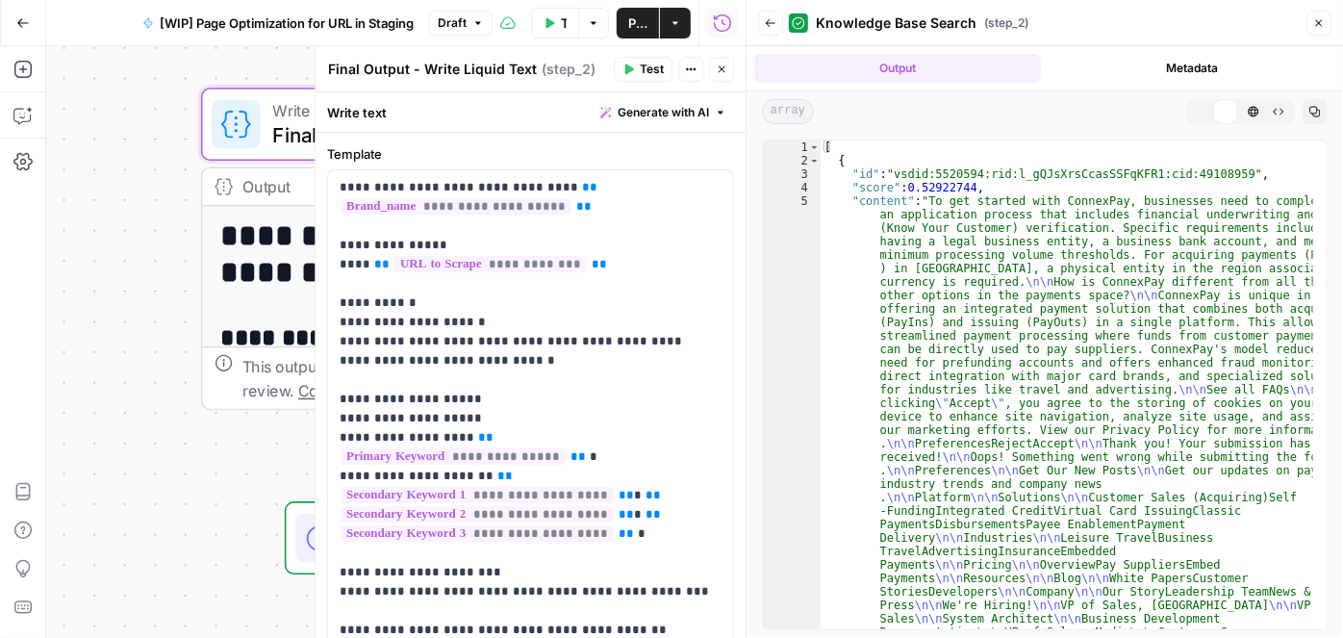
click at [1193, 115] on button "Markdown" at bounding box center [1203, 111] width 25 height 25
click at [1248, 115] on icon "button" at bounding box center [1254, 112] width 12 height 12
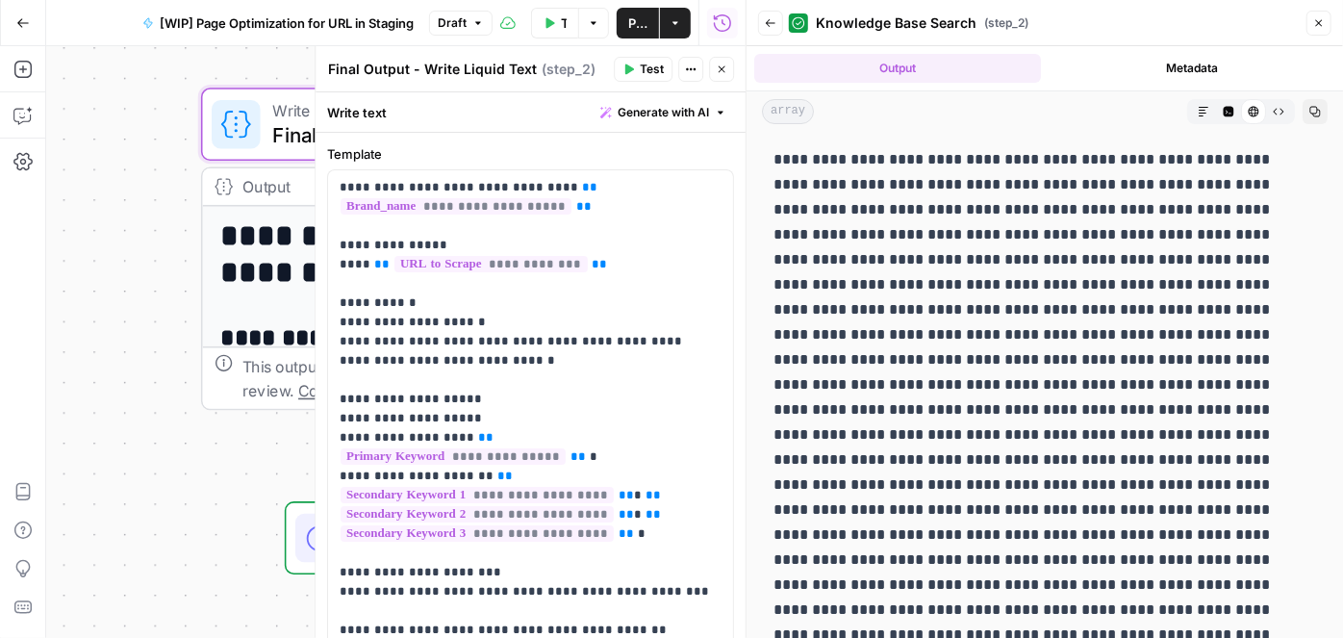
click at [1273, 115] on icon "button" at bounding box center [1279, 112] width 12 height 12
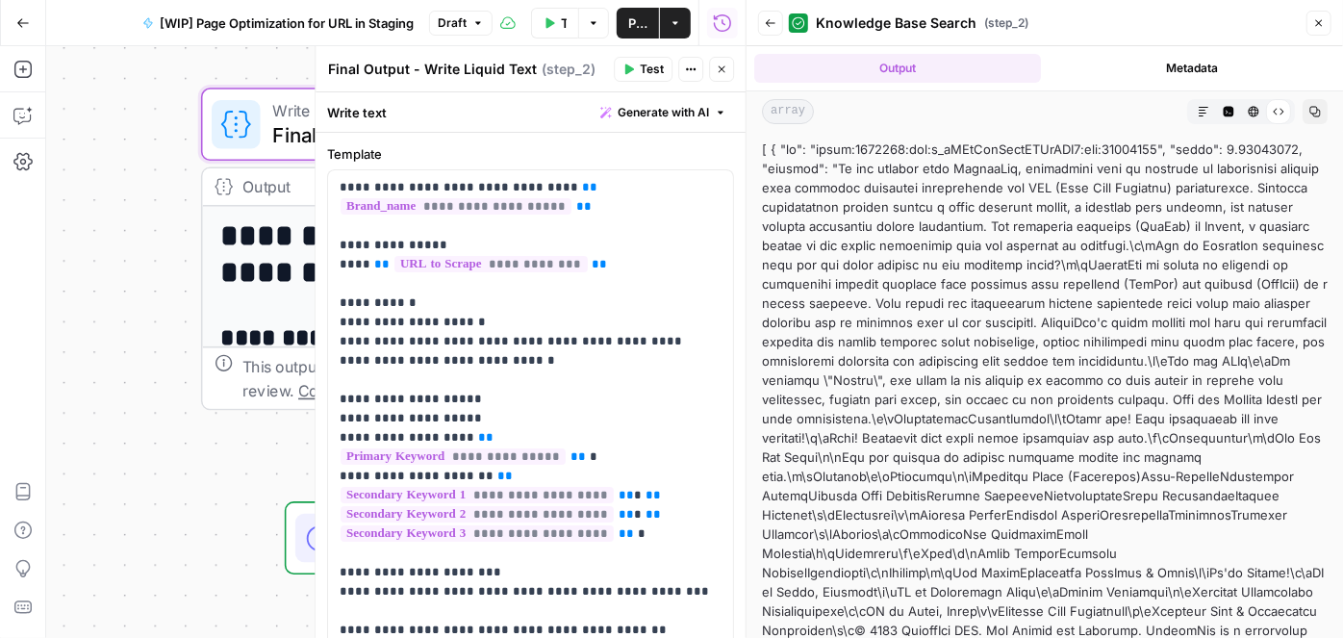
click at [1310, 115] on icon "button" at bounding box center [1316, 112] width 12 height 12
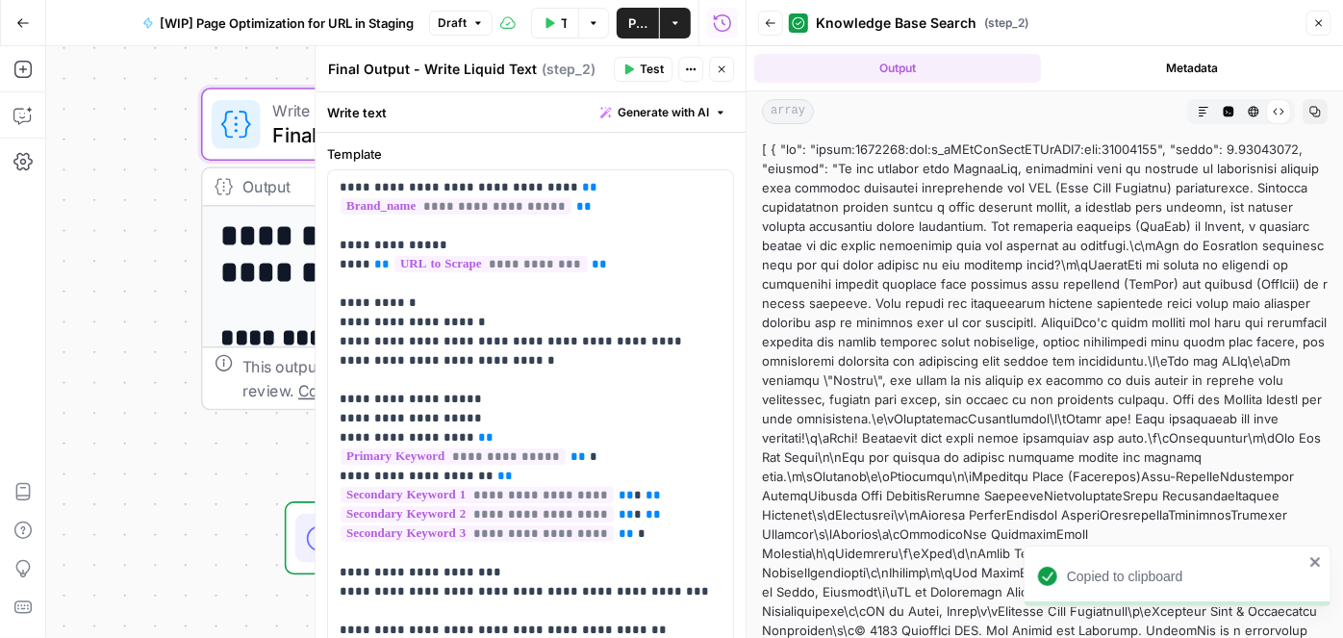
click at [1216, 60] on button "Metadata" at bounding box center [1192, 68] width 287 height 29
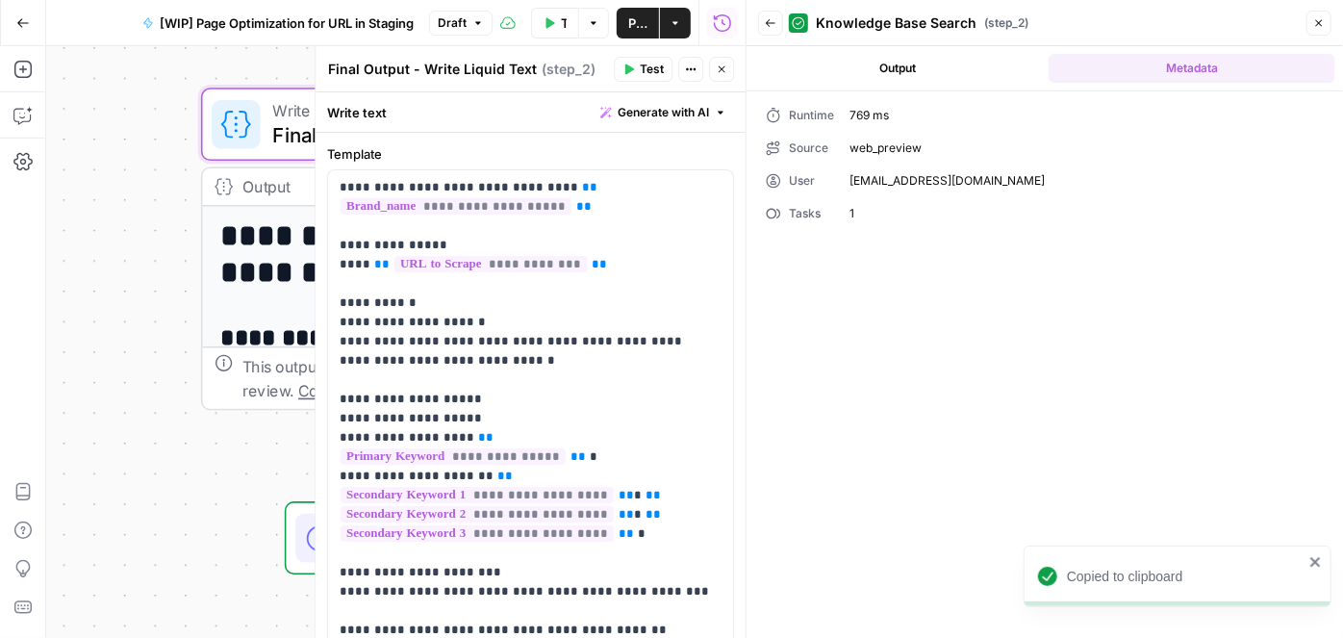
click at [978, 66] on button "Output" at bounding box center [897, 68] width 287 height 29
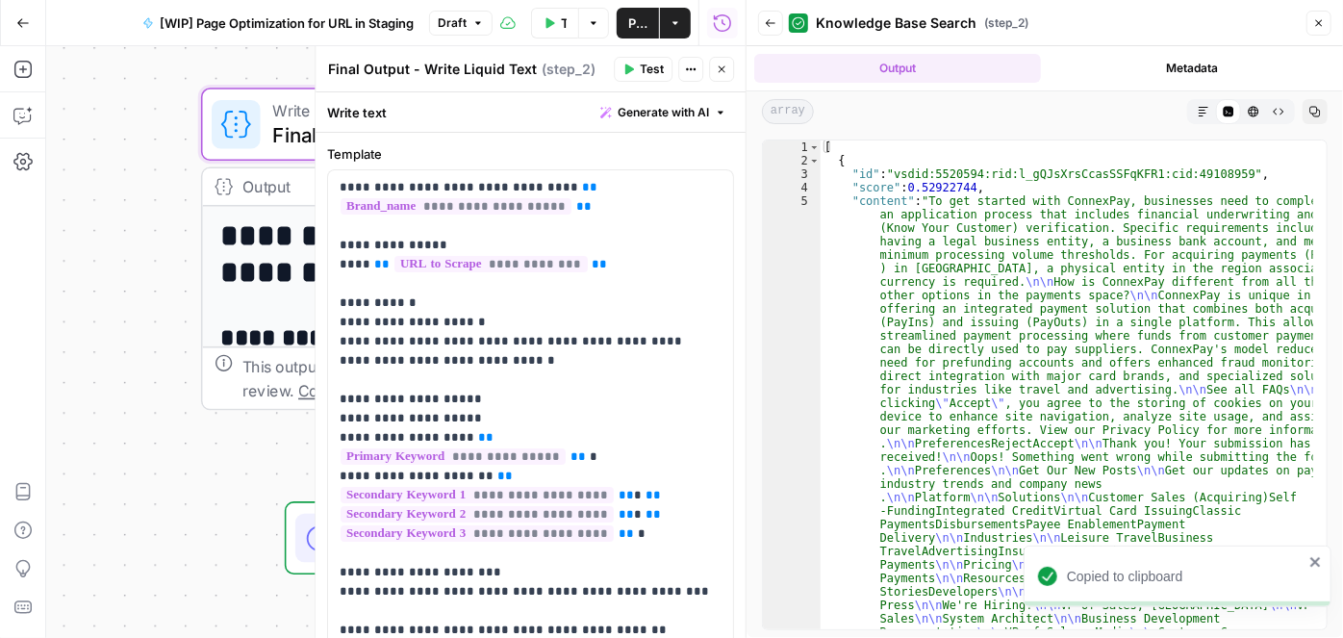
click at [1316, 557] on icon "close" at bounding box center [1316, 561] width 13 height 15
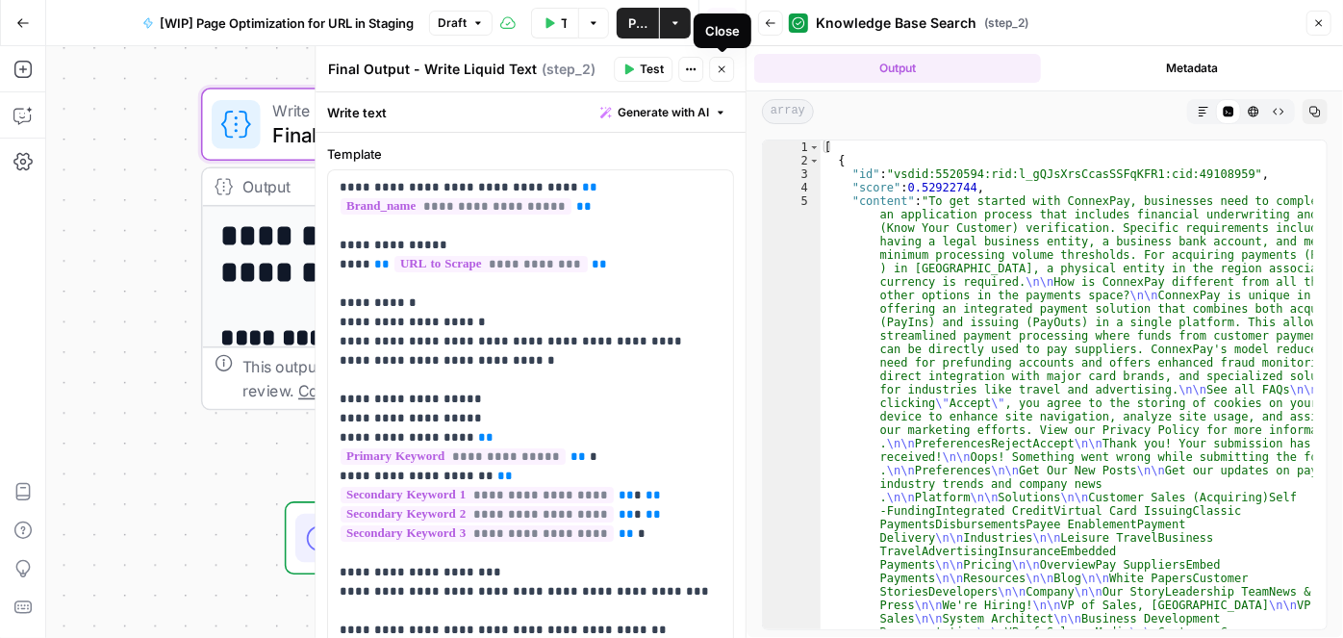
click at [728, 71] on button "Close" at bounding box center [721, 69] width 25 height 25
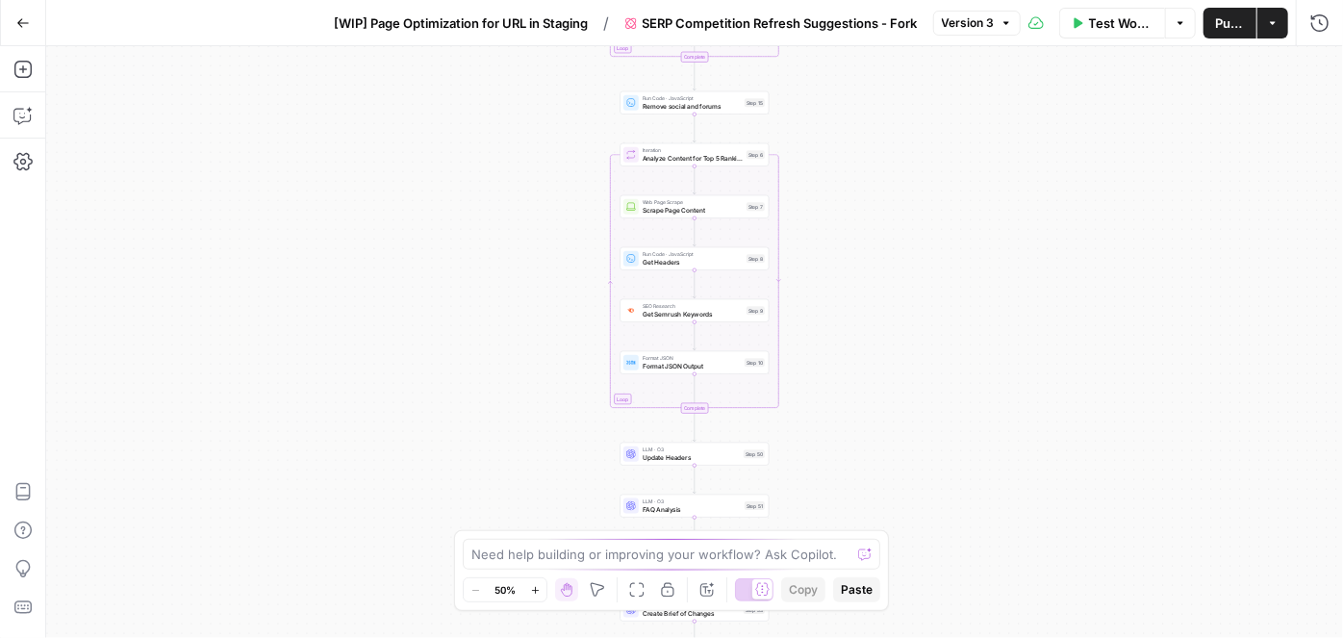
click at [508, 26] on span "[WIP] Page Optimization for URL in Staging" at bounding box center [462, 22] width 254 height 19
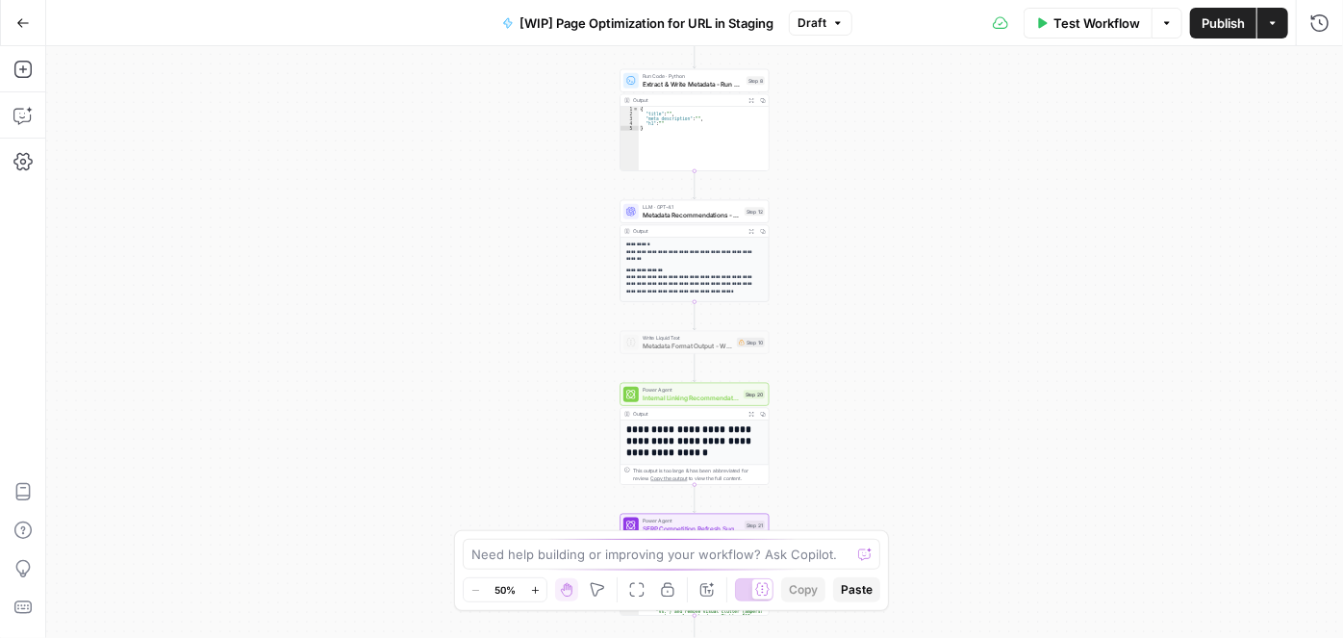
click at [534, 589] on icon "button" at bounding box center [535, 590] width 11 height 11
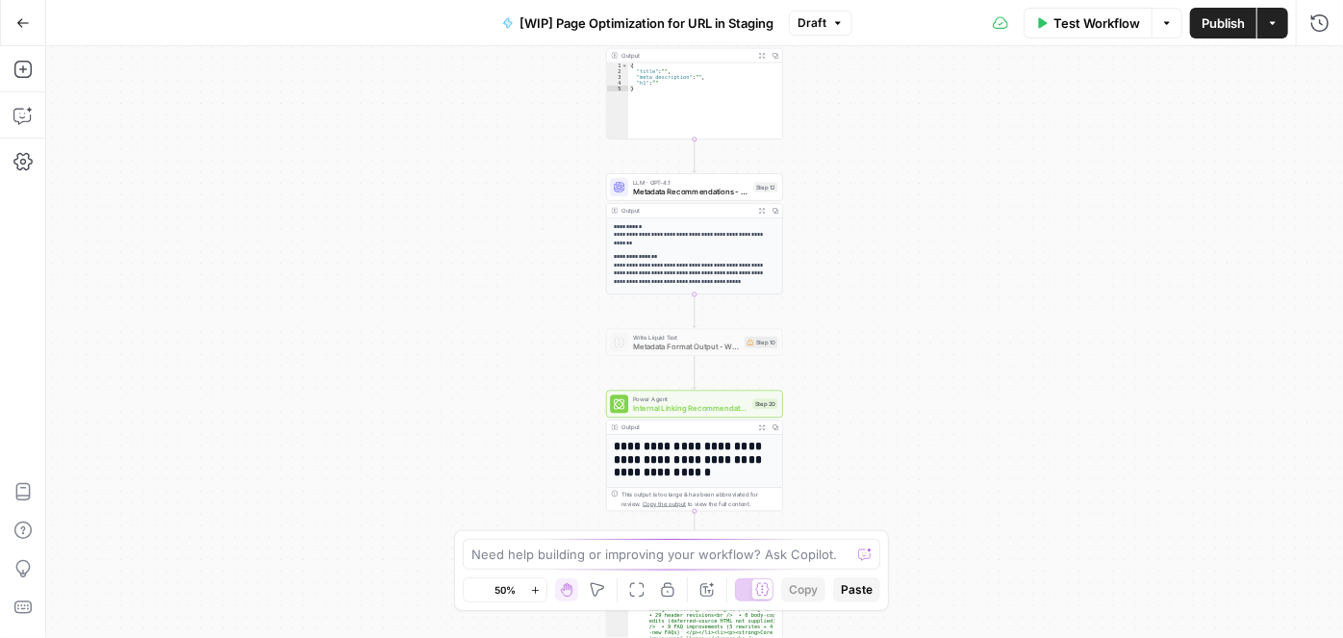
click at [534, 589] on icon "button" at bounding box center [535, 590] width 11 height 11
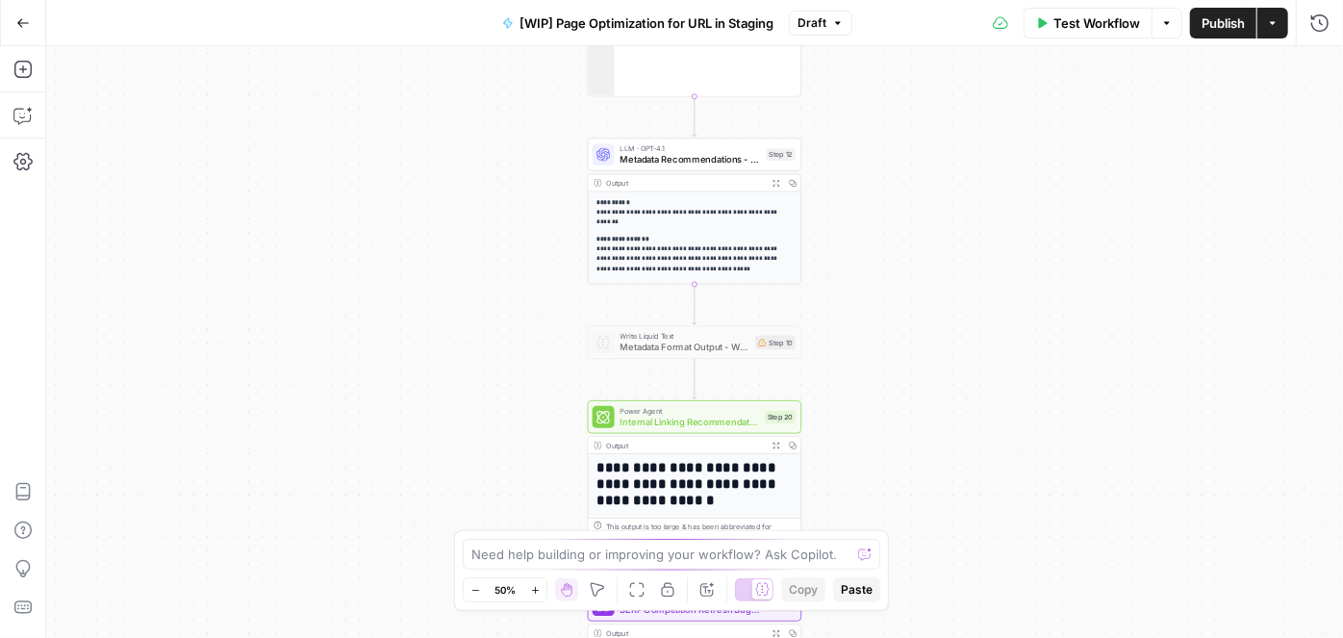
click at [534, 588] on icon "button" at bounding box center [535, 590] width 11 height 11
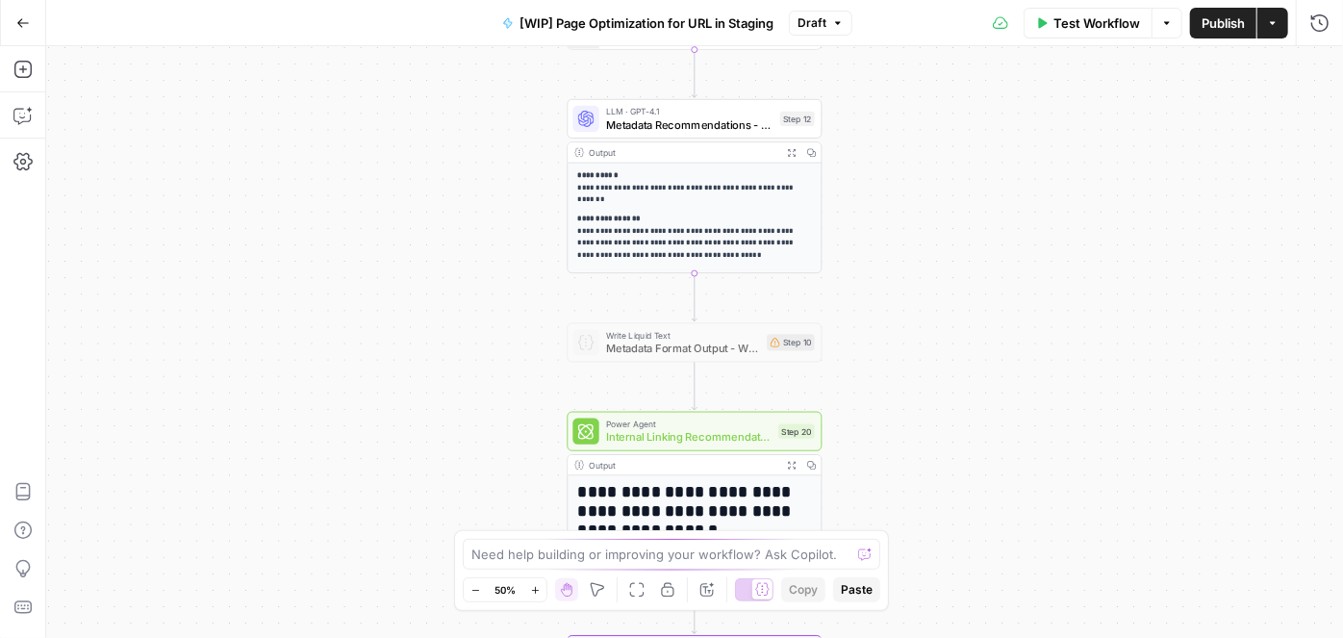
click at [534, 588] on icon "button" at bounding box center [535, 590] width 11 height 11
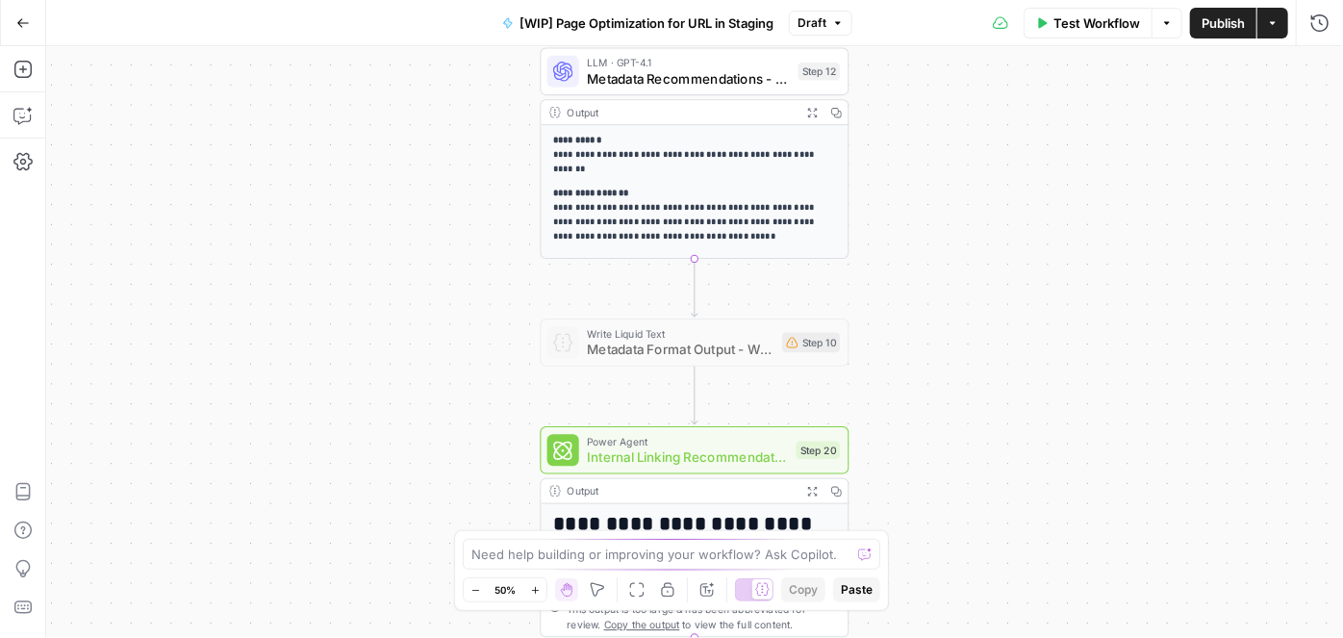
click at [534, 588] on icon "button" at bounding box center [535, 590] width 11 height 11
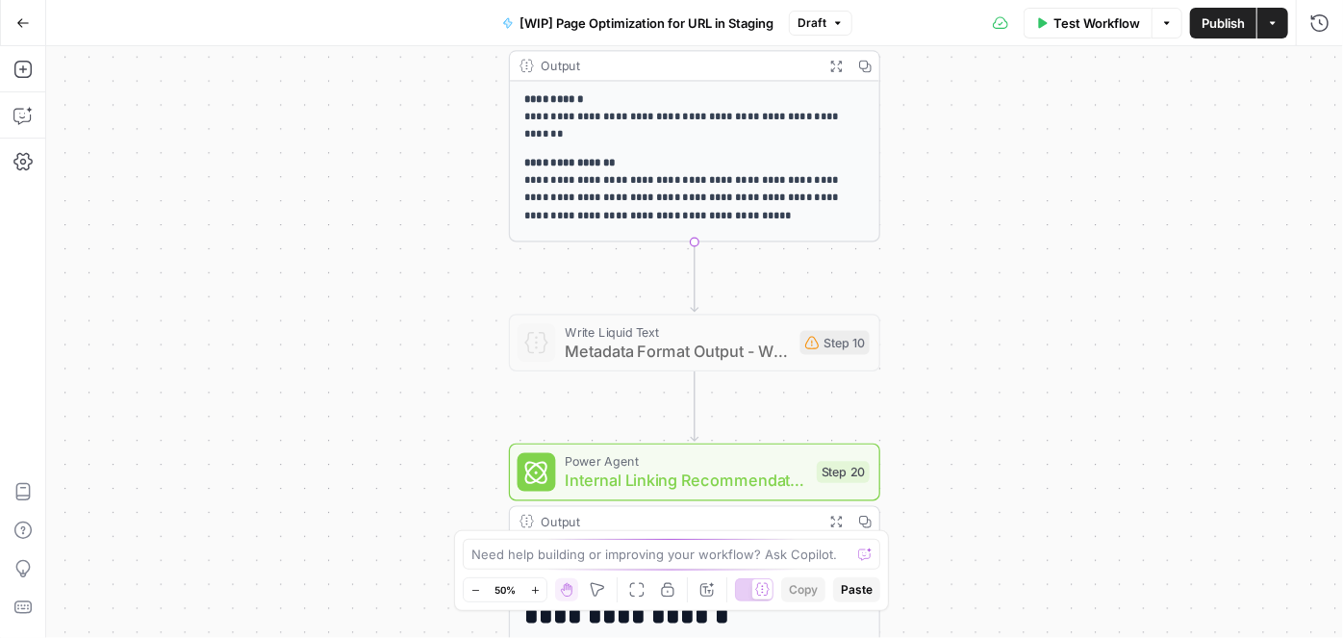
click at [534, 588] on icon "button" at bounding box center [535, 590] width 11 height 11
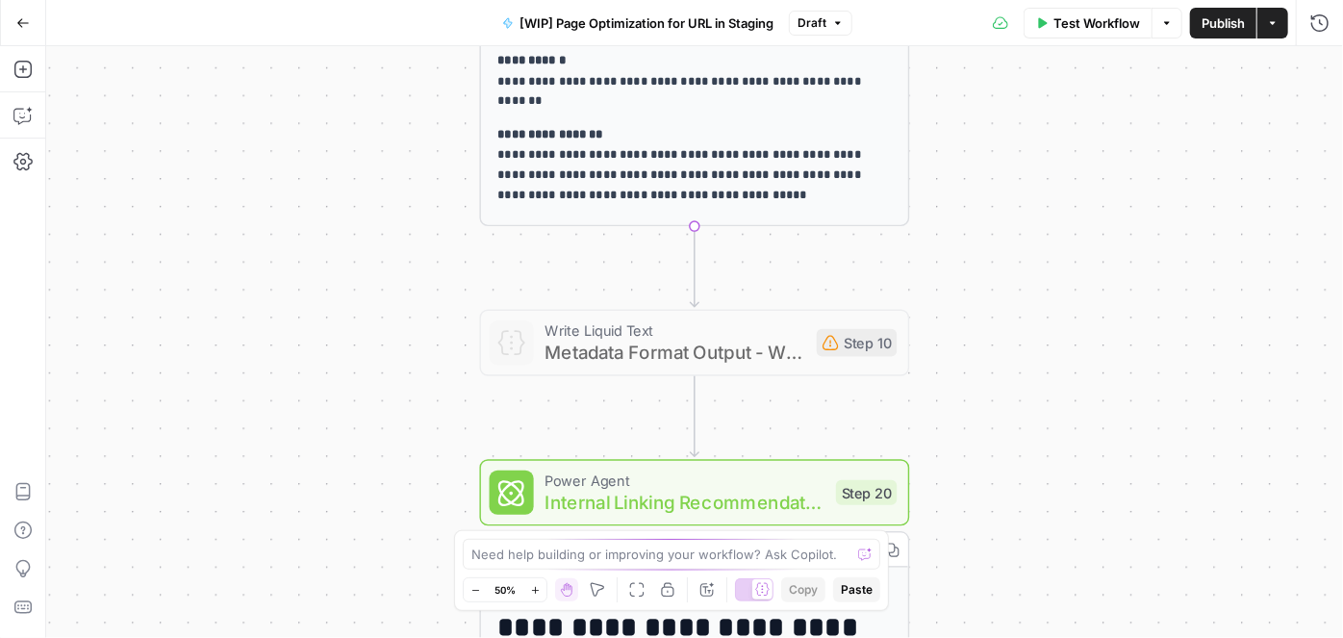
drag, startPoint x: 534, startPoint y: 588, endPoint x: 736, endPoint y: 484, distance: 227.2
click at [536, 585] on icon "button" at bounding box center [535, 590] width 11 height 11
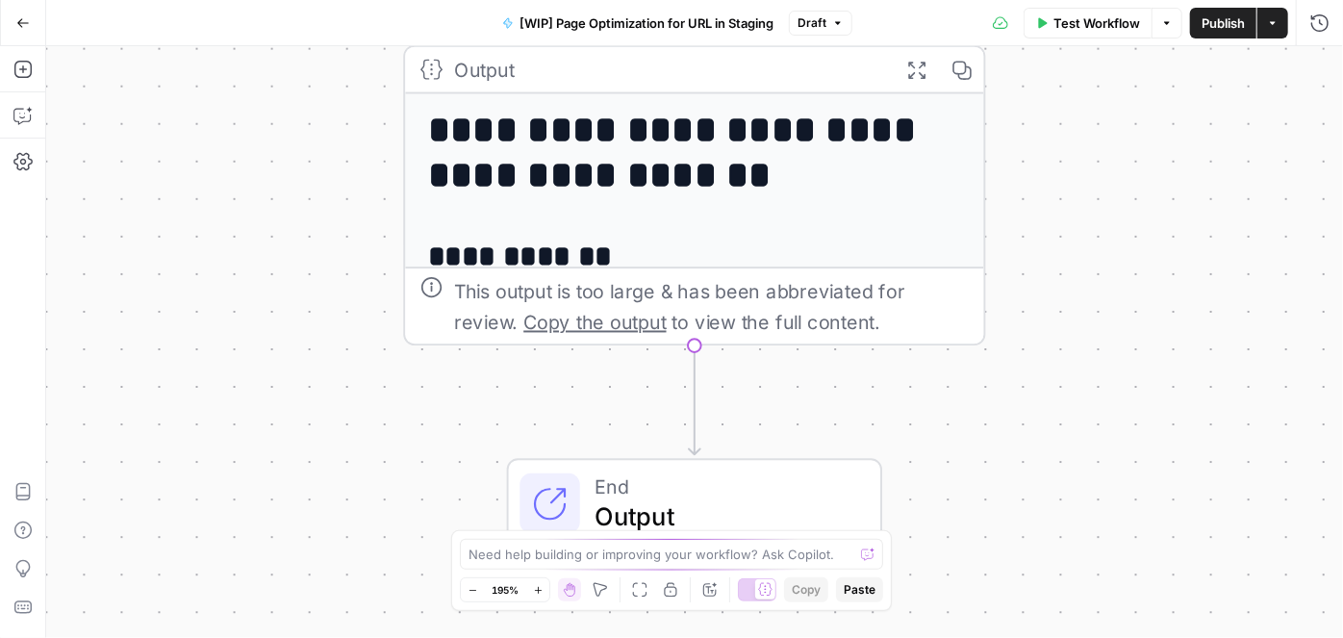
click at [1173, 265] on div "**********" at bounding box center [694, 342] width 1297 height 592
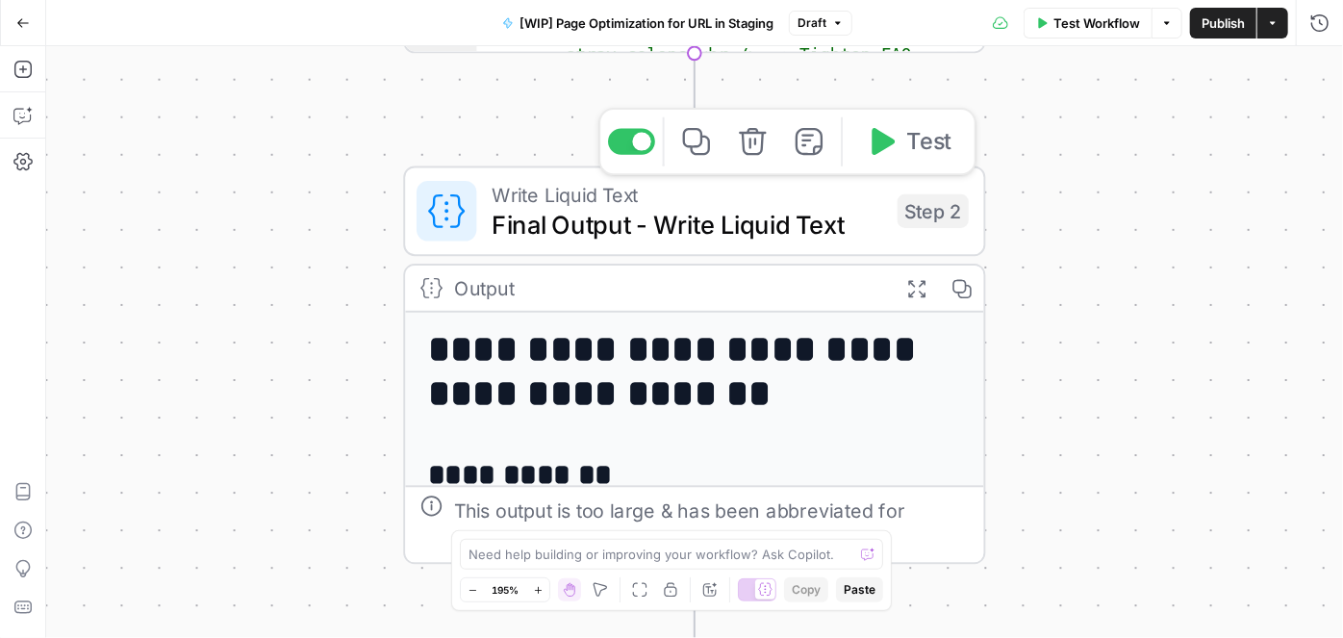
click at [627, 215] on span "Final Output - Write Liquid Text" at bounding box center [687, 225] width 391 height 38
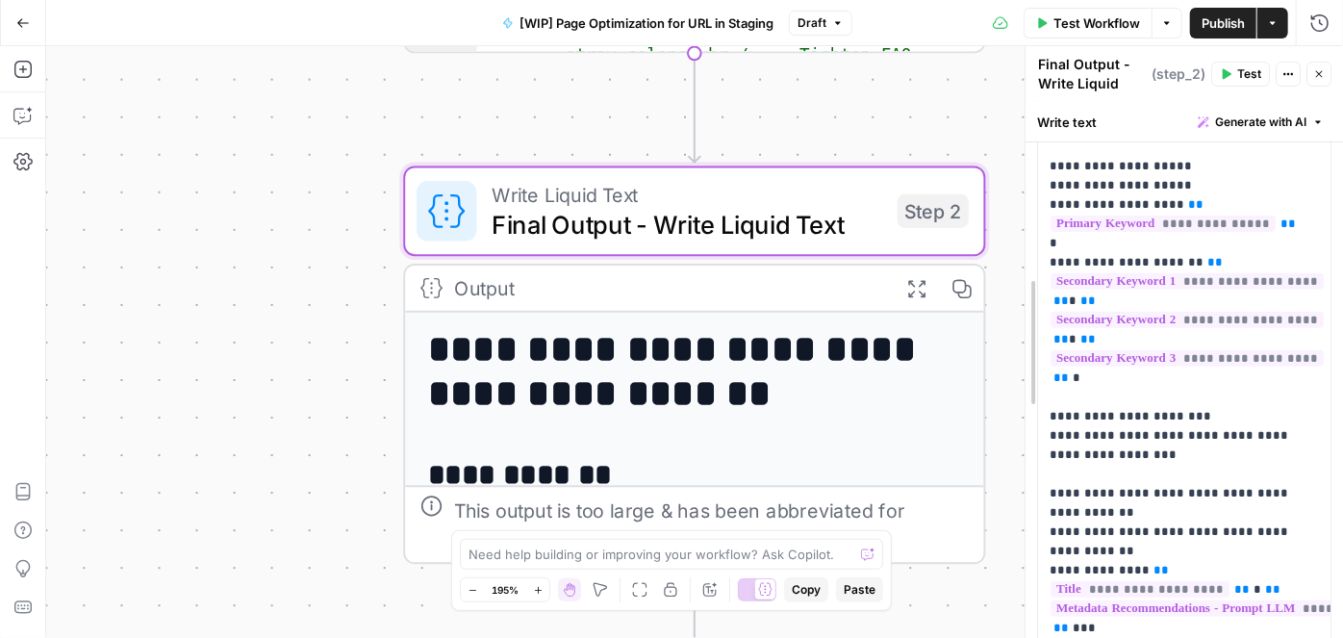
scroll to position [319, 0]
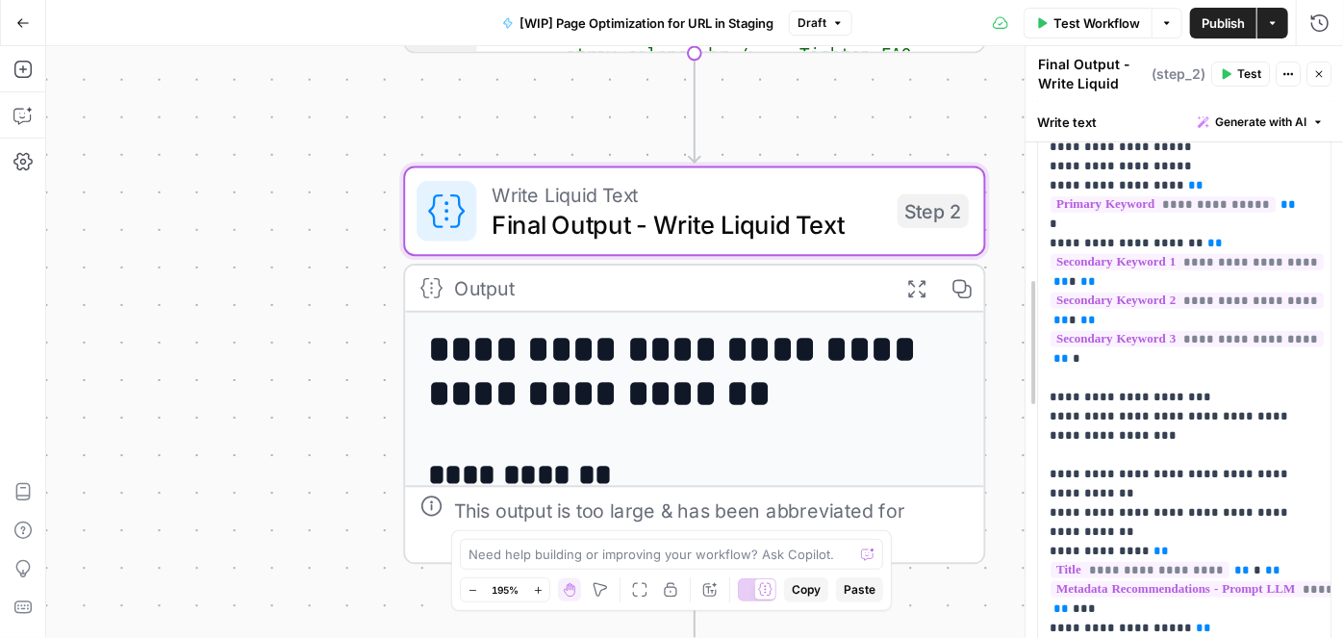
drag, startPoint x: 690, startPoint y: 141, endPoint x: 1024, endPoint y: 146, distance: 333.9
click at [1030, 145] on div at bounding box center [1025, 342] width 19 height 592
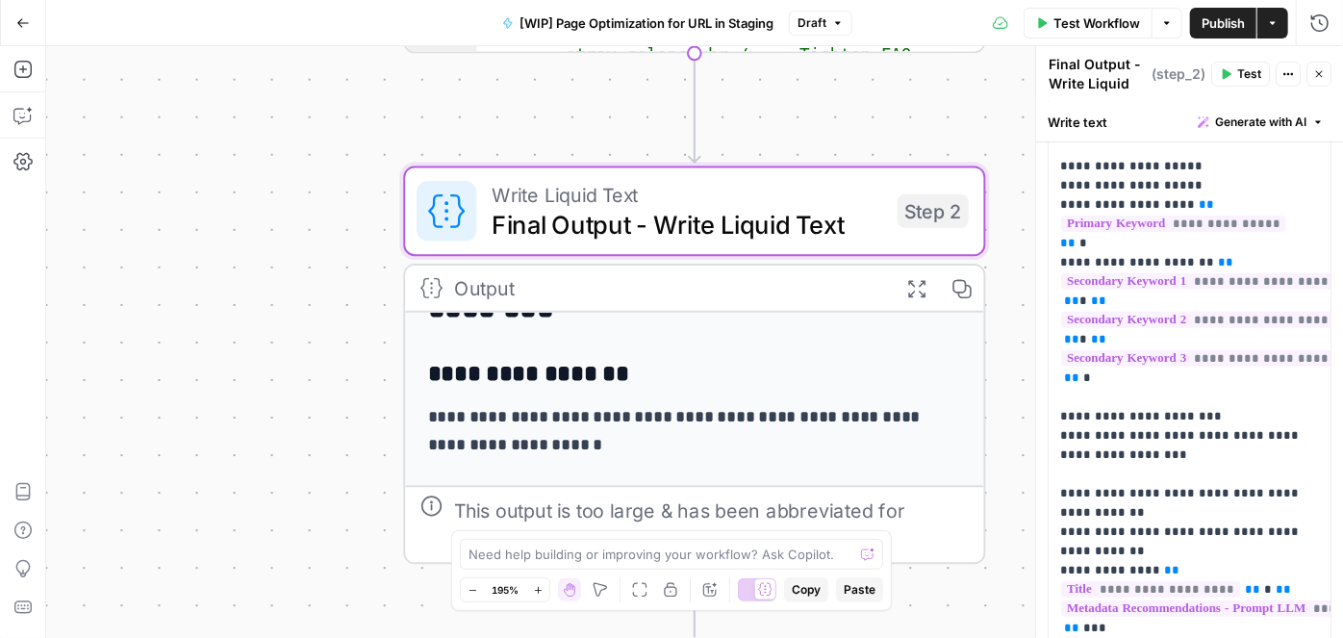
scroll to position [174, 0]
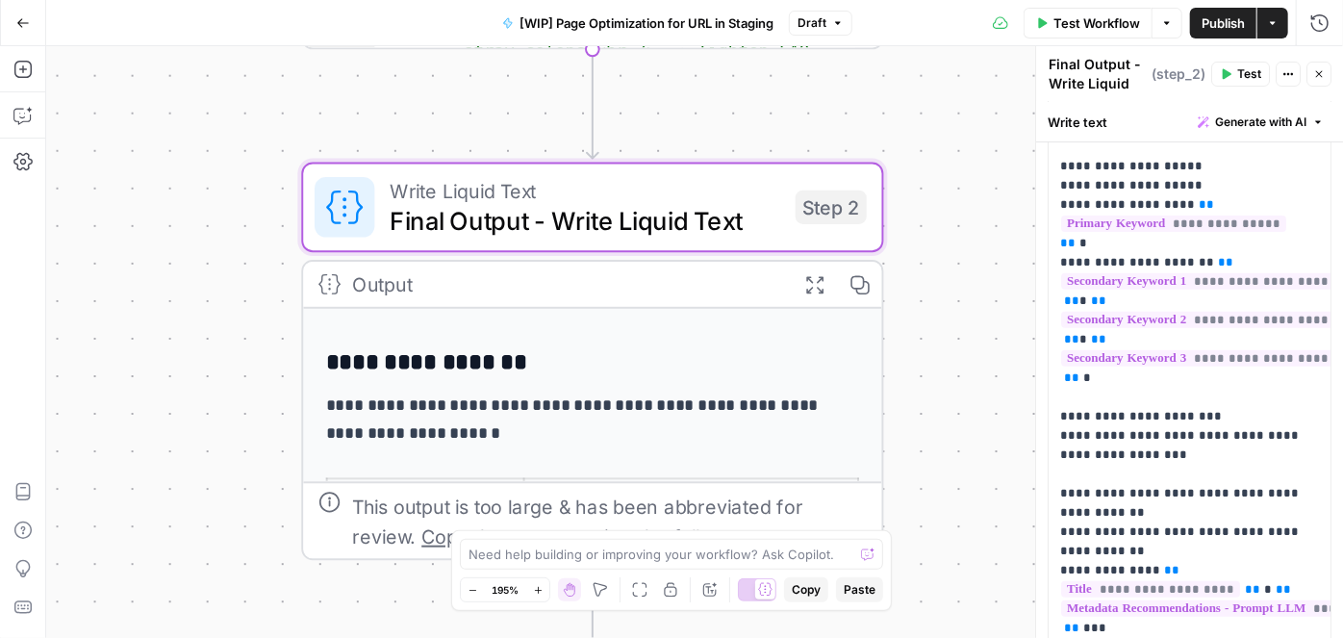
drag, startPoint x: 887, startPoint y: 85, endPoint x: 787, endPoint y: 54, distance: 104.7
click at [790, 58] on div "**********" at bounding box center [694, 342] width 1297 height 592
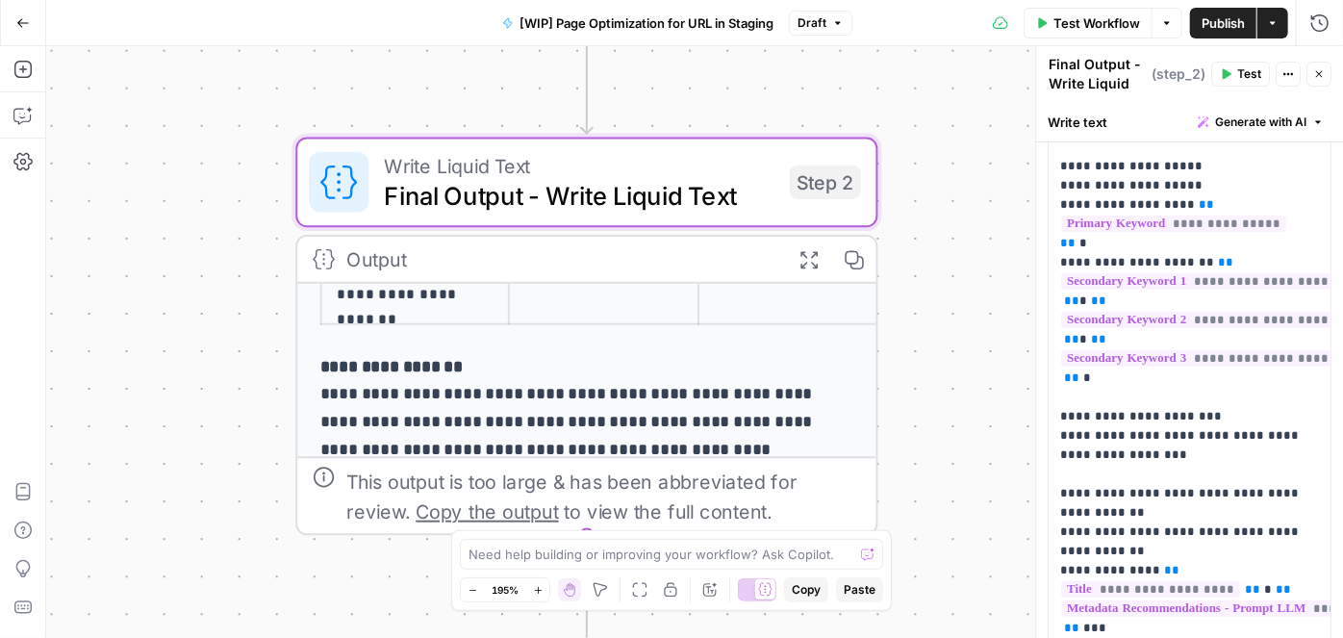
scroll to position [587, 0]
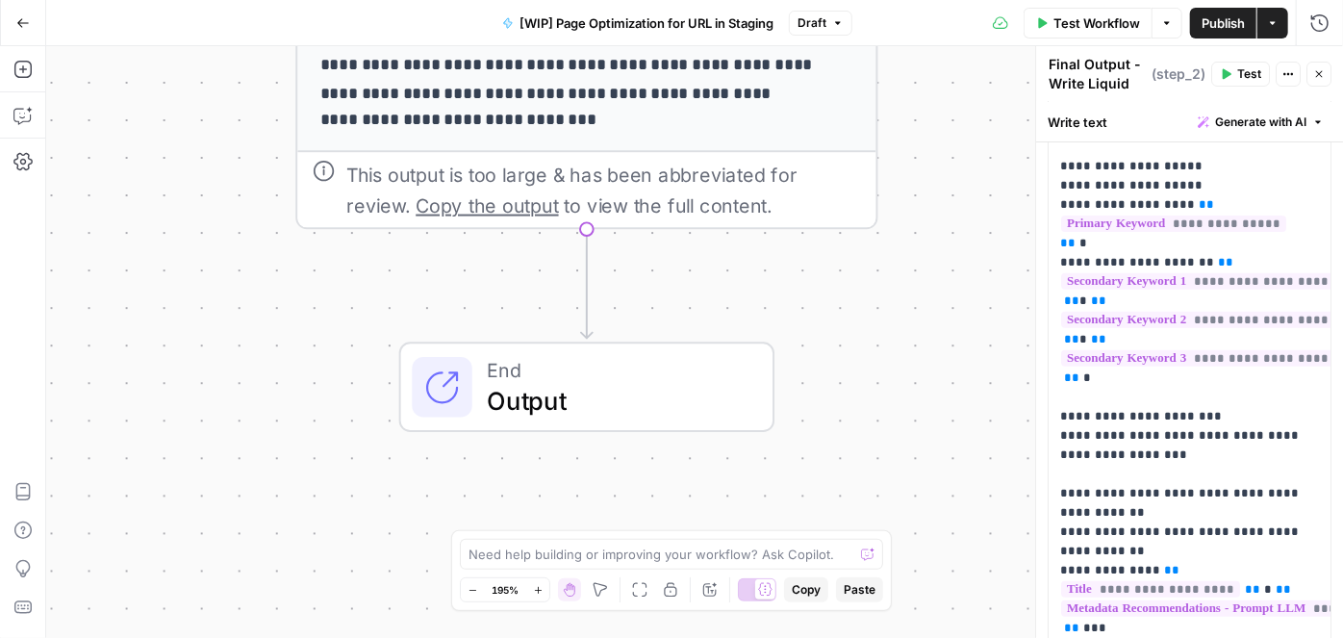
click at [564, 412] on span "Output" at bounding box center [616, 400] width 256 height 38
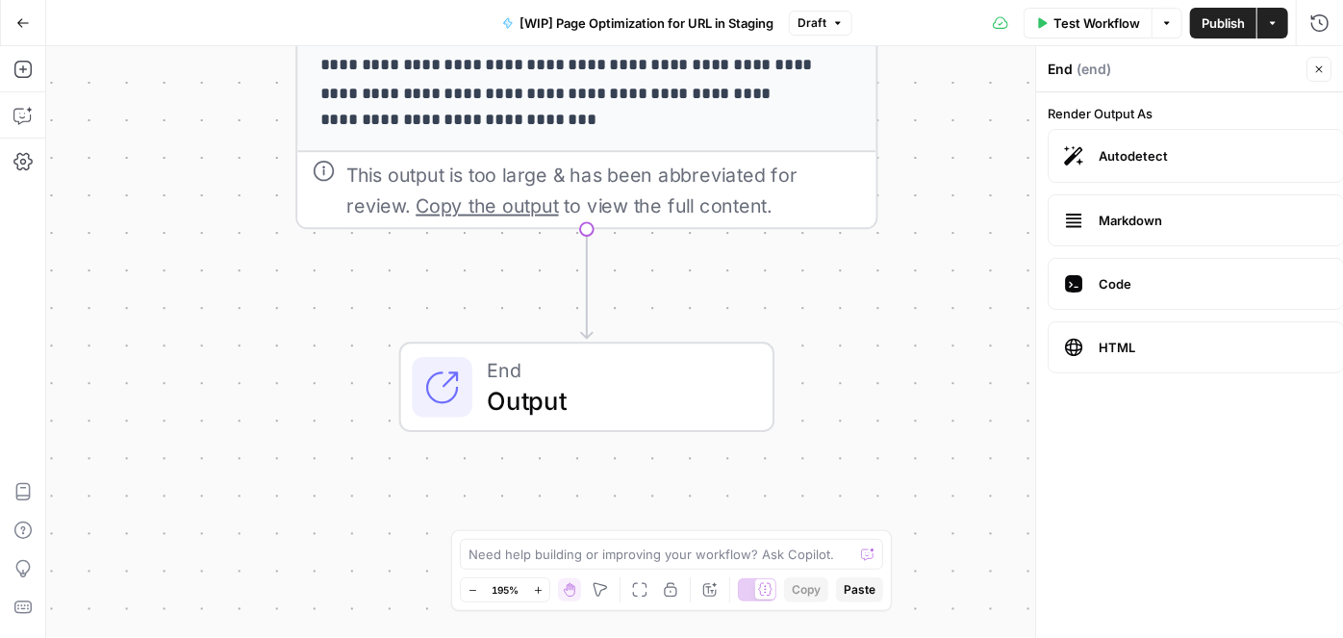
click at [1120, 232] on label "Markdown" at bounding box center [1196, 220] width 296 height 52
click at [563, 214] on div "This output is too large & has been abbreviated for review. Copy the output to …" at bounding box center [603, 190] width 515 height 60
click at [451, 211] on span "Copy the output" at bounding box center [487, 204] width 142 height 22
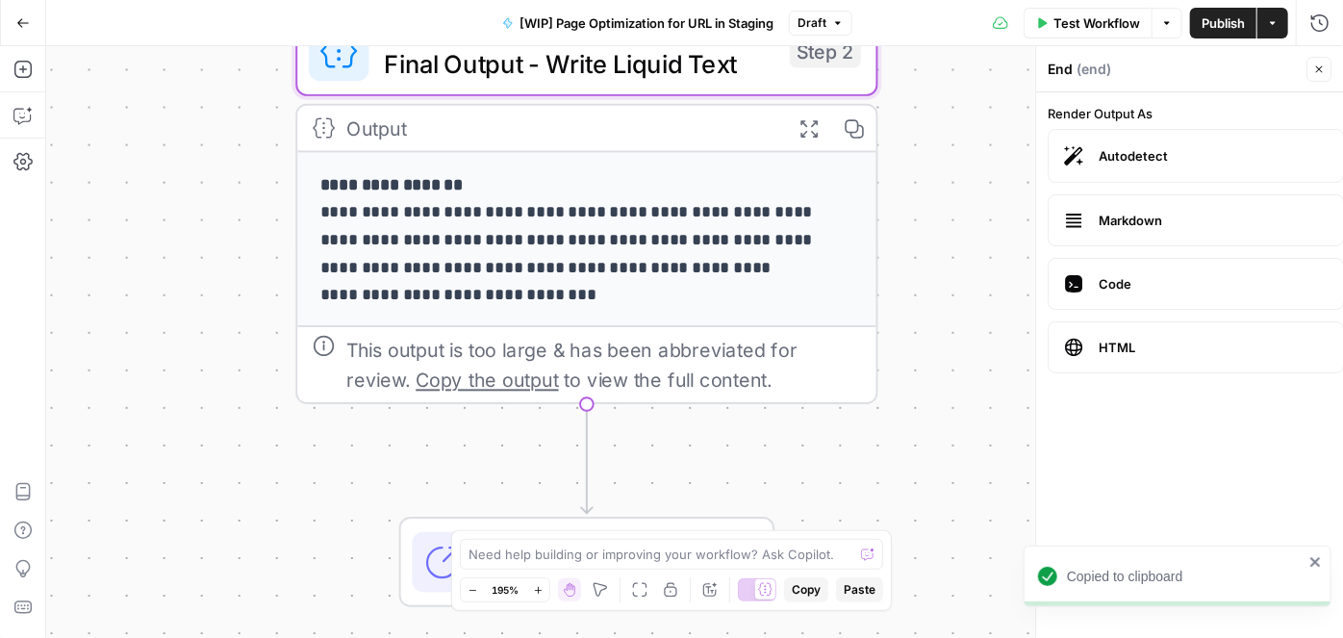
drag, startPoint x: 1328, startPoint y: 68, endPoint x: 998, endPoint y: 139, distance: 337.4
click at [1328, 68] on button "Close" at bounding box center [1319, 69] width 25 height 25
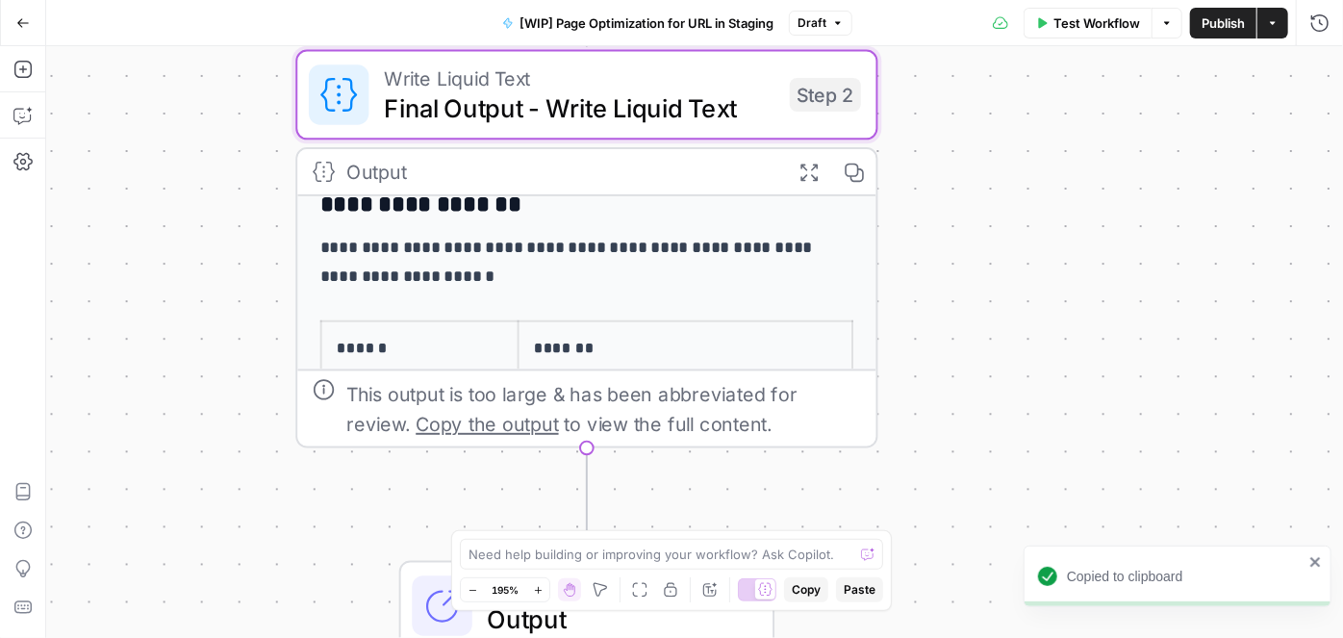
scroll to position [149, 0]
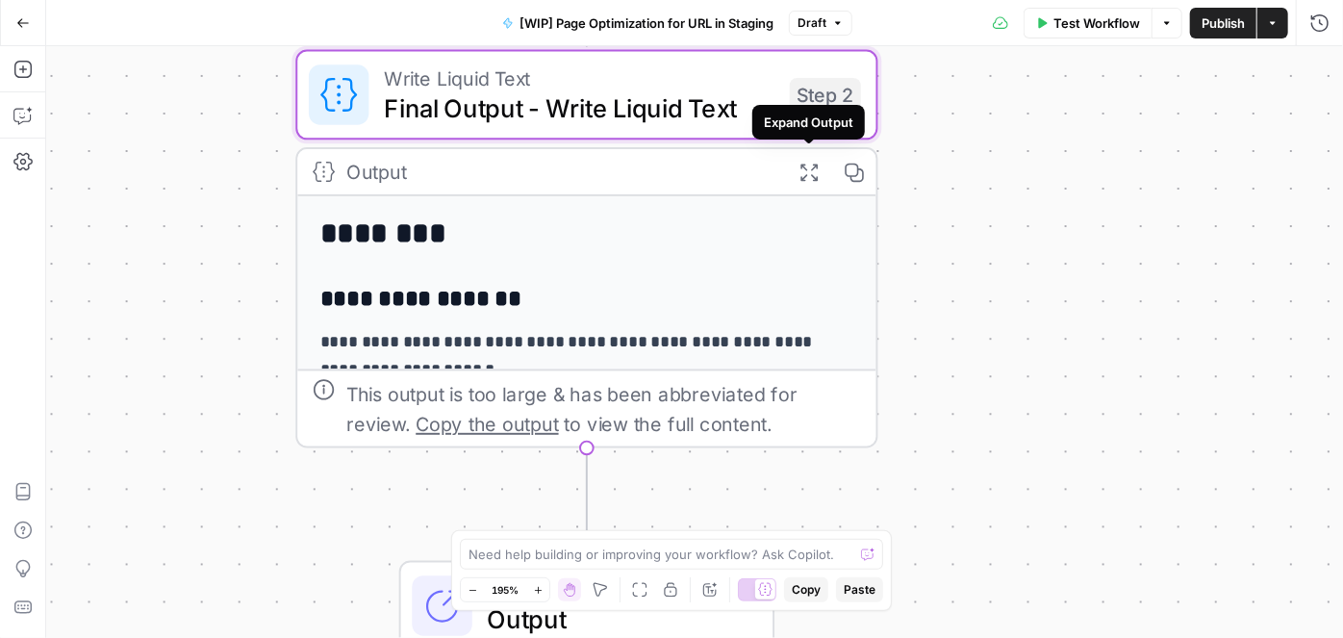
click at [805, 175] on icon "button" at bounding box center [809, 172] width 20 height 20
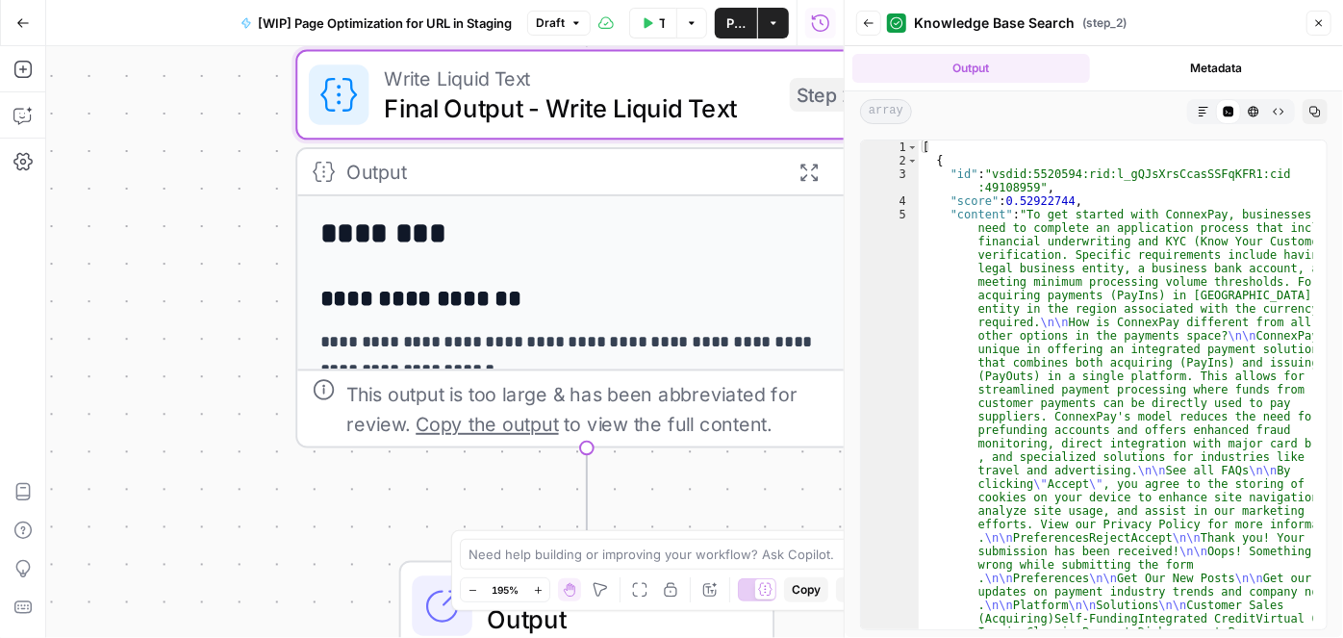
click at [1210, 114] on button "Markdown" at bounding box center [1203, 111] width 25 height 25
click at [1266, 111] on button "Raw Output" at bounding box center [1278, 111] width 25 height 25
click at [1249, 110] on icon "button" at bounding box center [1254, 112] width 11 height 11
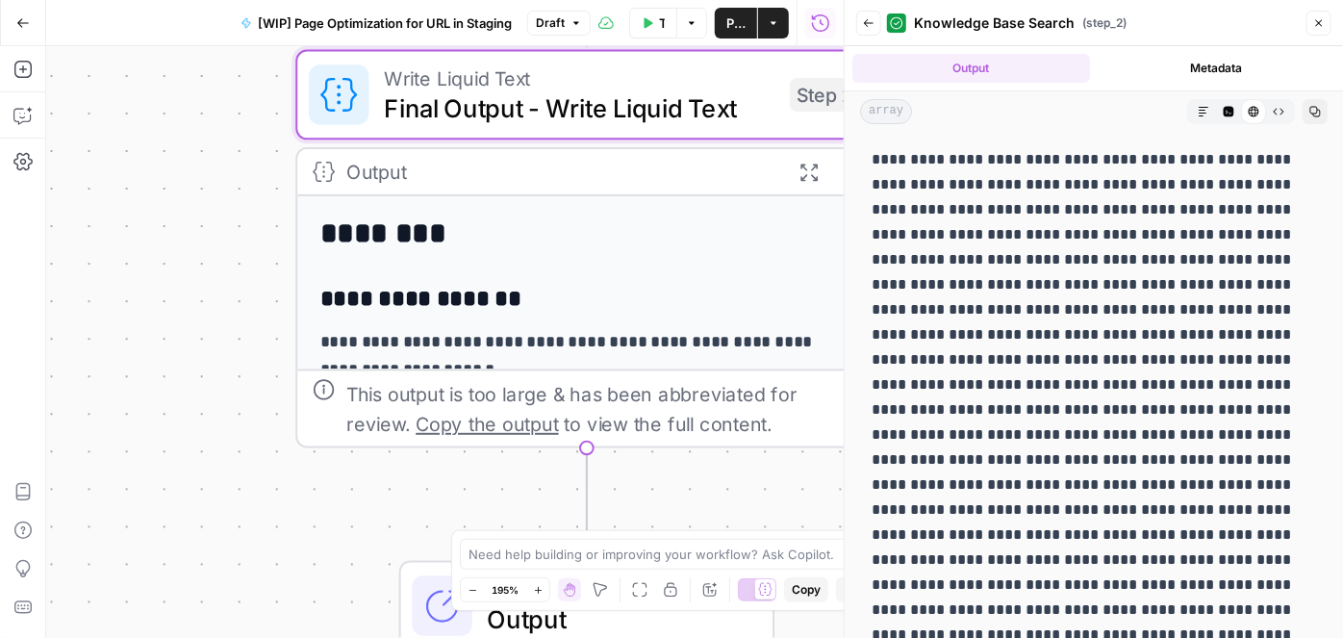
click at [631, 260] on div "**********" at bounding box center [586, 555] width 578 height 1300
click at [844, 199] on div "**********" at bounding box center [445, 342] width 798 height 592
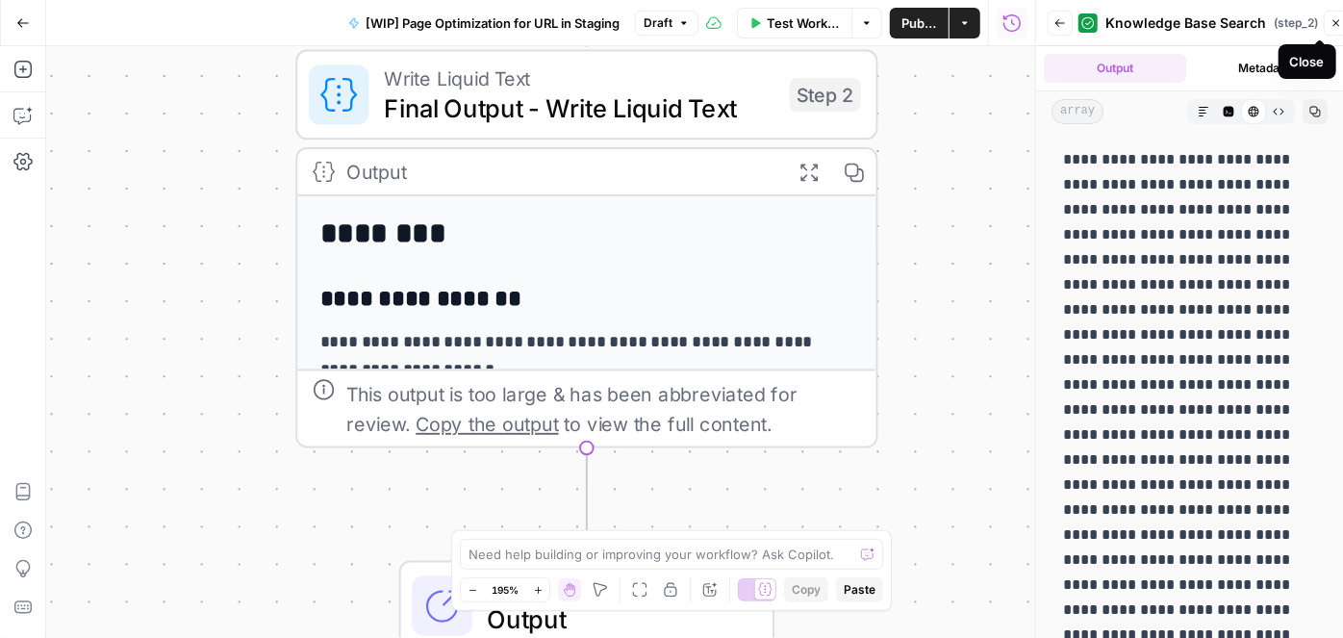
click at [1331, 18] on icon "button" at bounding box center [1337, 23] width 12 height 12
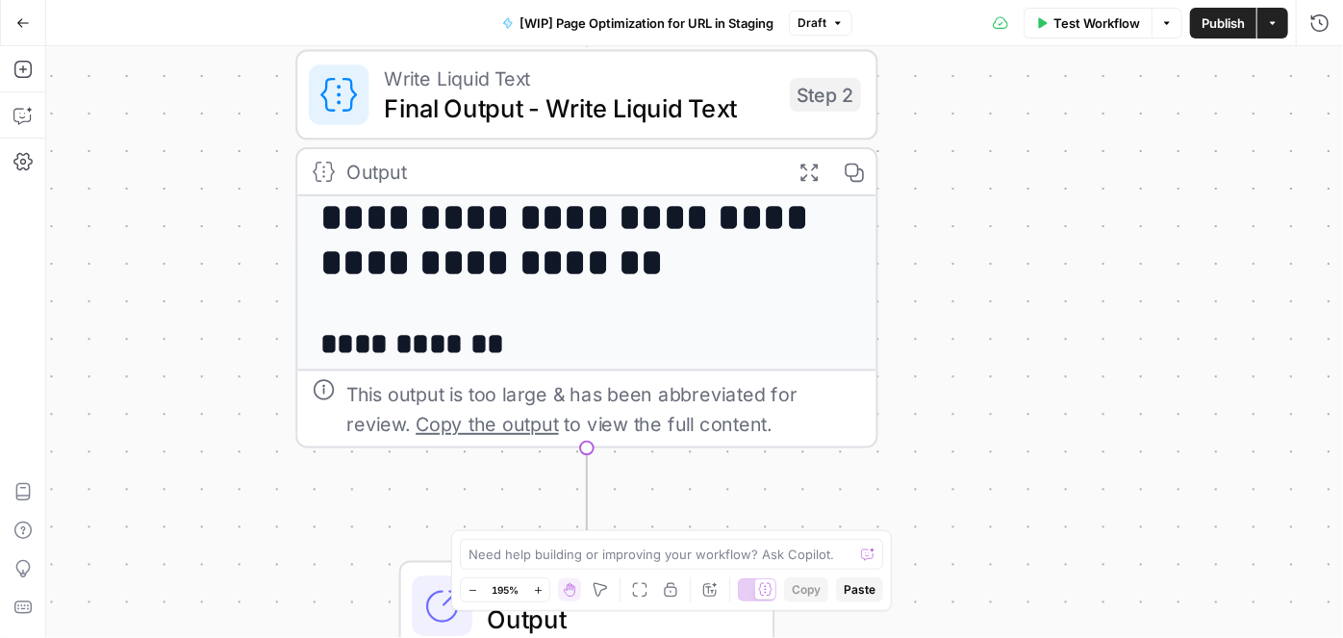
scroll to position [0, 0]
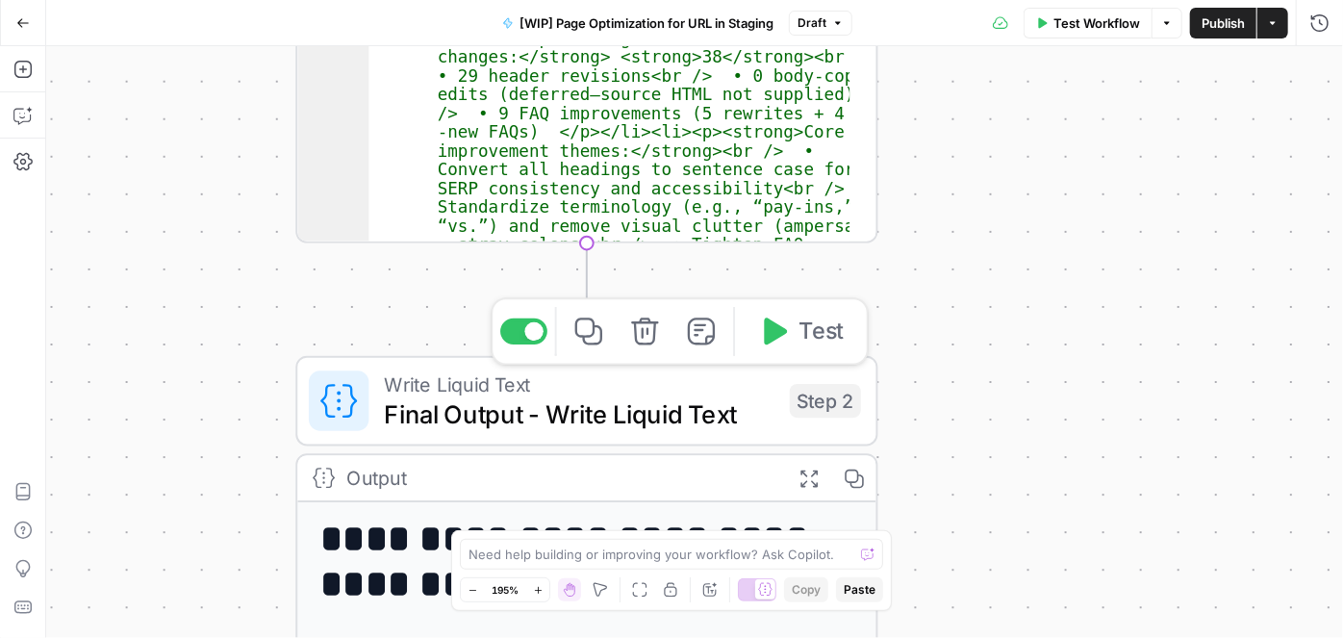
click at [568, 389] on span "Write Liquid Text" at bounding box center [579, 384] width 391 height 30
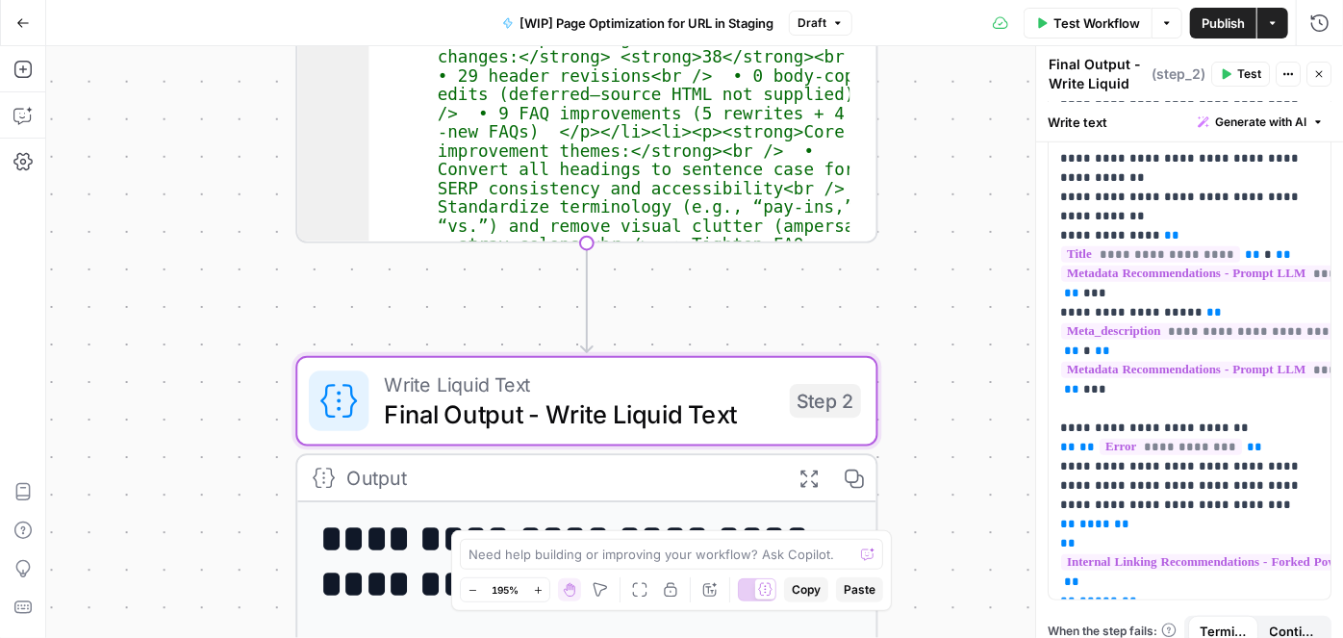
scroll to position [686, 0]
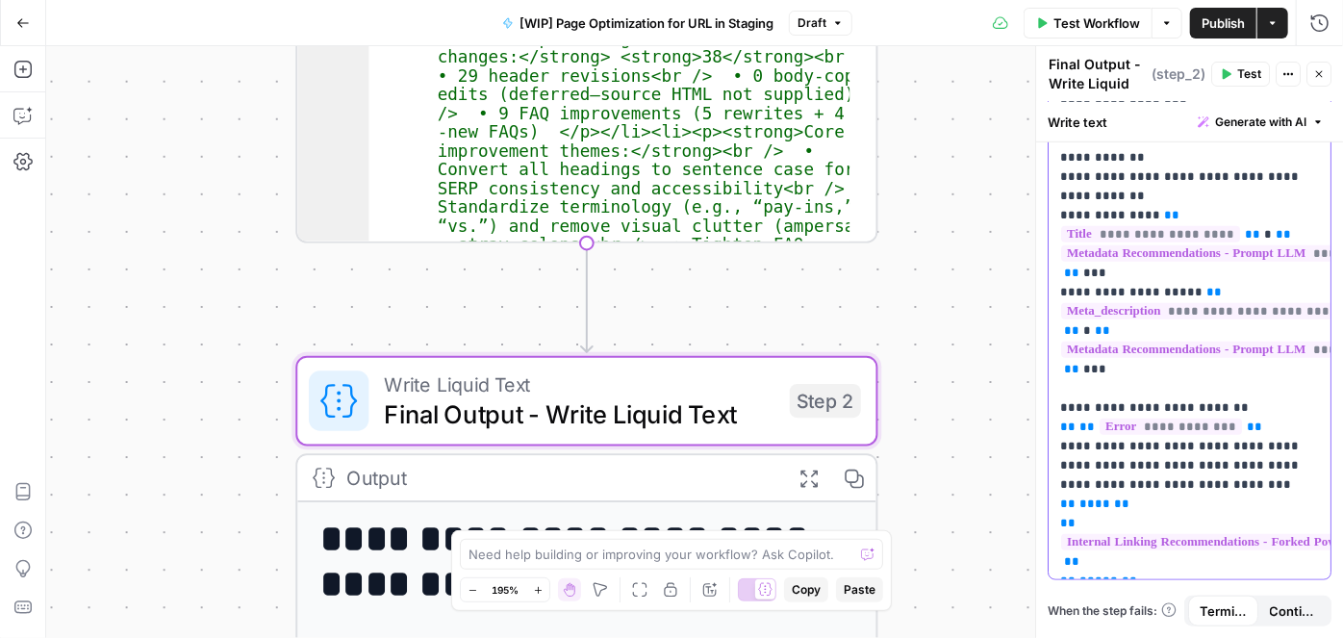
click at [1254, 514] on p "**********" at bounding box center [1183, 42] width 246 height 1058
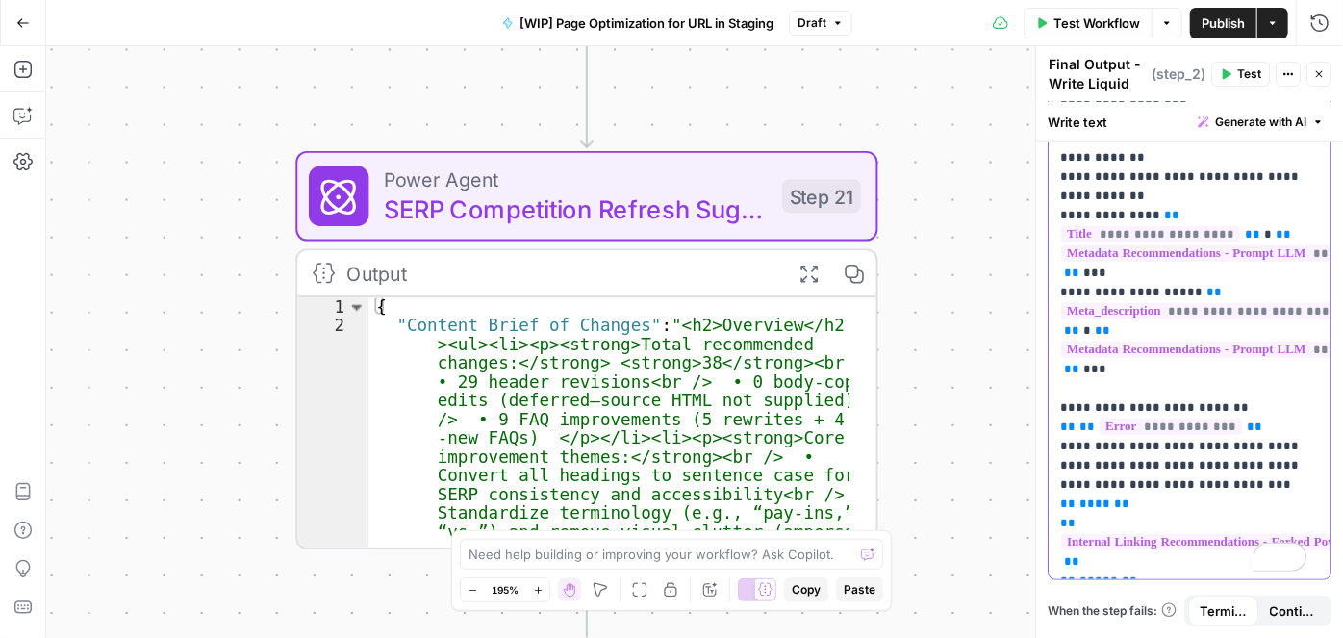
click at [1241, 516] on p "**********" at bounding box center [1183, 42] width 246 height 1058
click at [1225, 527] on p "**********" at bounding box center [1183, 42] width 246 height 1058
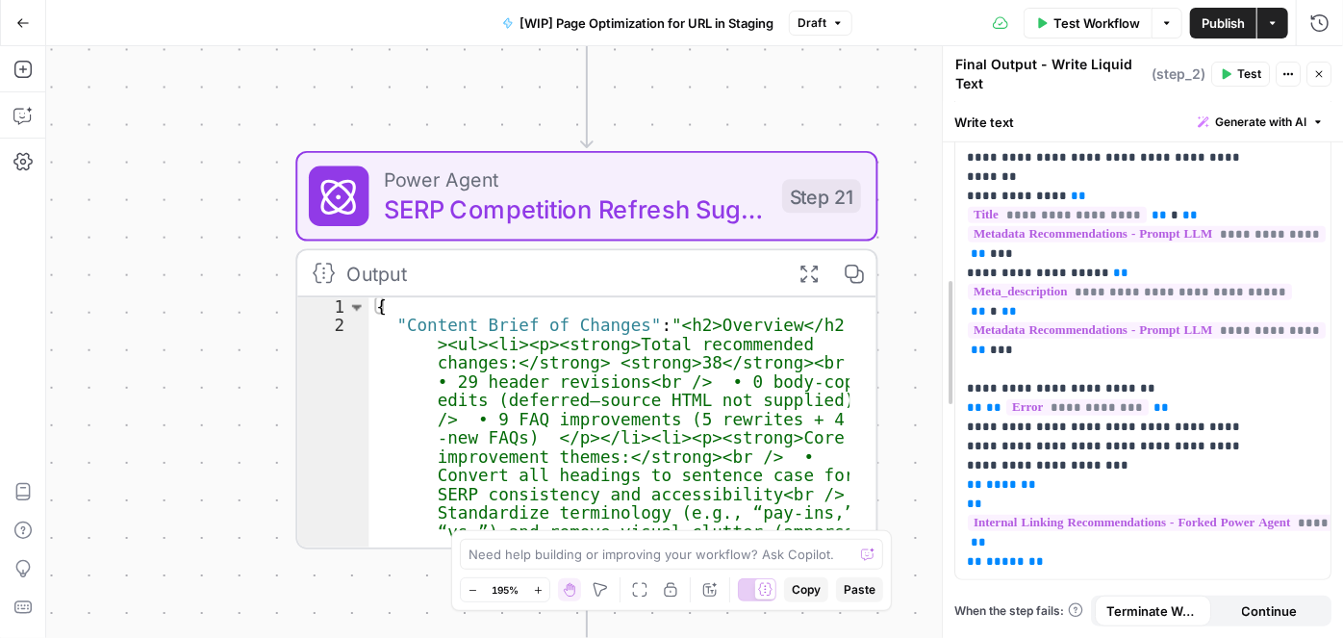
scroll to position [446, 0]
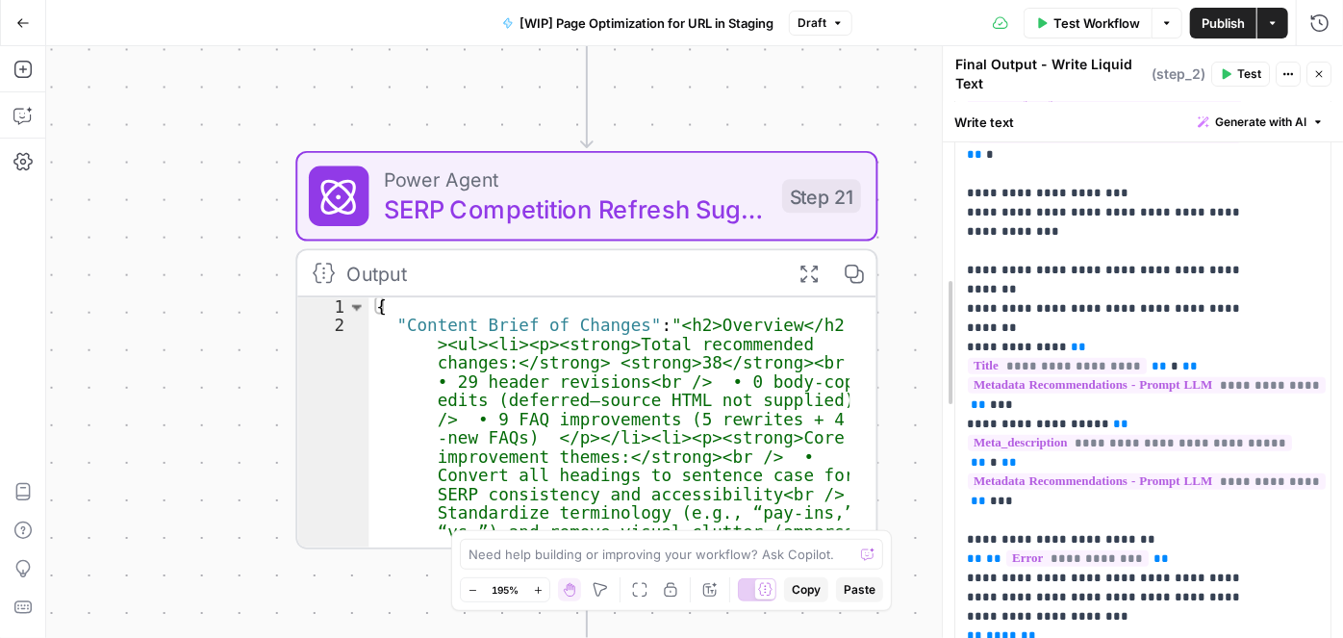
drag, startPoint x: 1031, startPoint y: 307, endPoint x: 887, endPoint y: 314, distance: 143.5
click at [933, 314] on div at bounding box center [942, 342] width 19 height 592
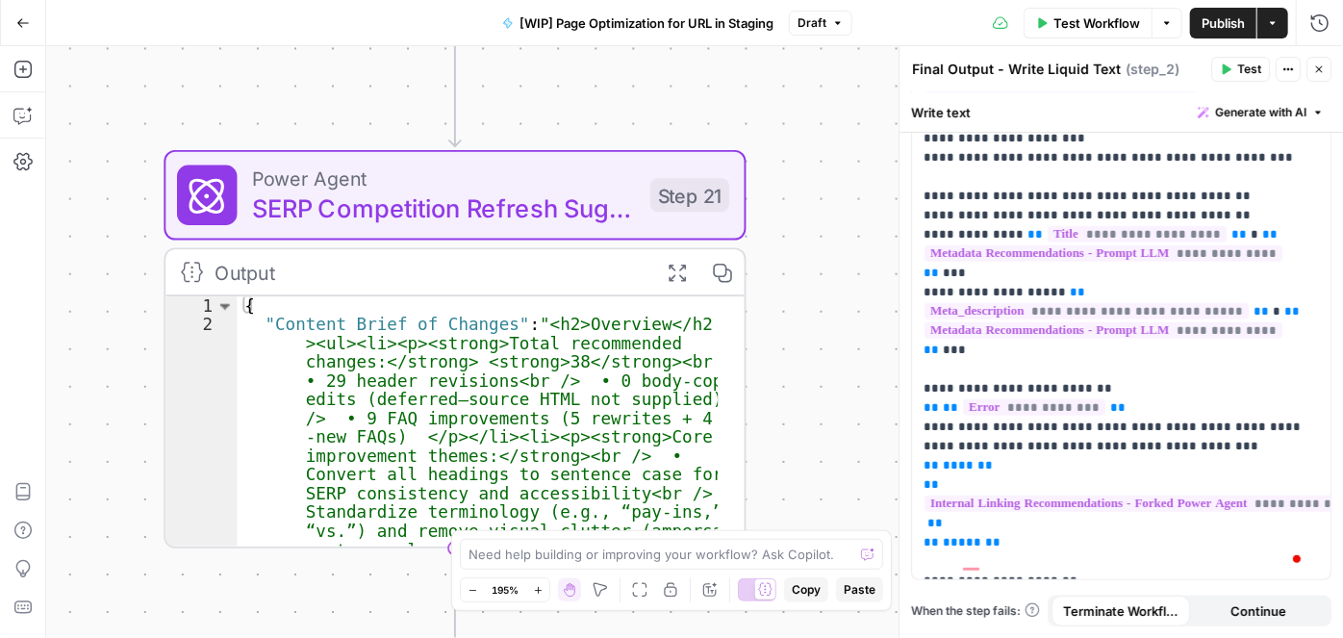
drag, startPoint x: 778, startPoint y: 67, endPoint x: 680, endPoint y: 66, distance: 98.2
click at [647, 66] on div "**********" at bounding box center [694, 342] width 1297 height 592
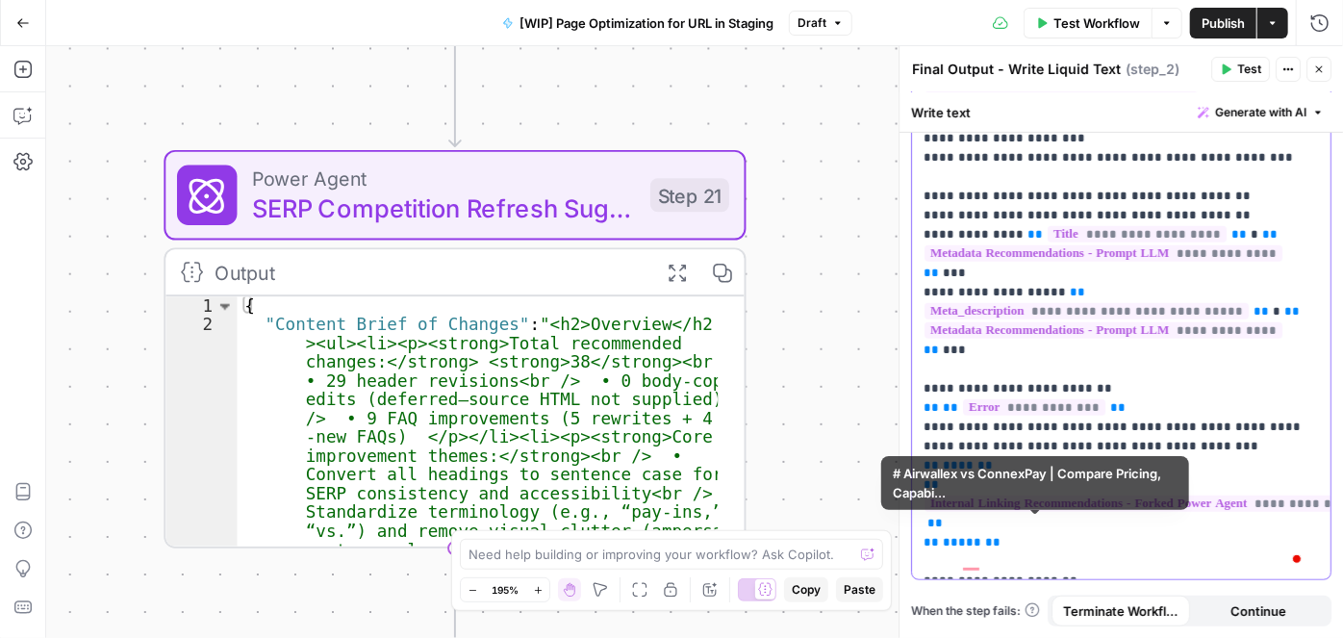
click at [1097, 545] on p "**********" at bounding box center [1115, 158] width 383 height 828
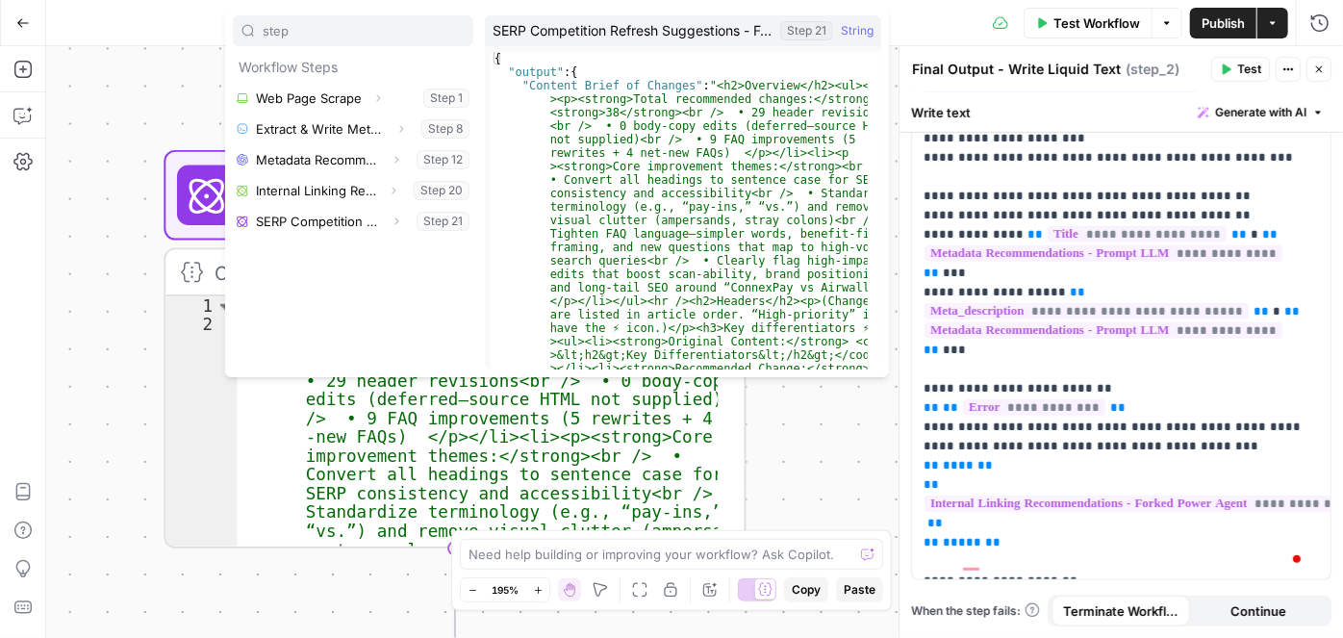
type input "step"
click at [399, 221] on icon "button" at bounding box center [397, 222] width 12 height 12
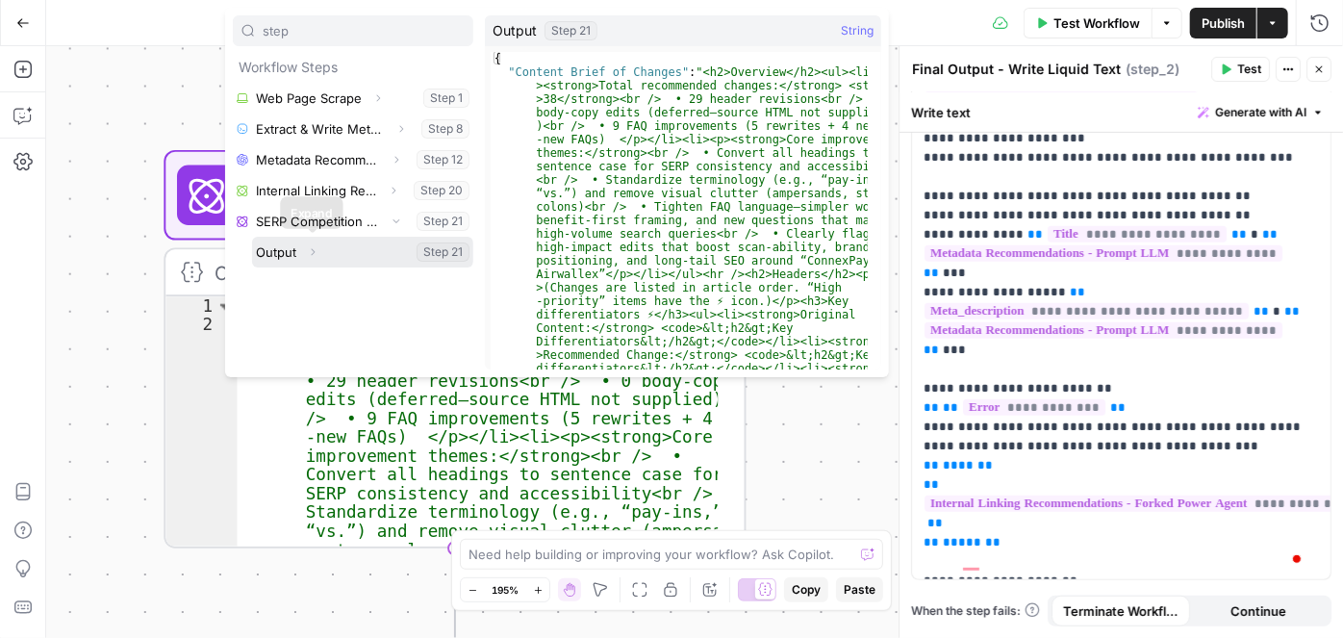
click at [315, 252] on icon "button" at bounding box center [313, 252] width 12 height 12
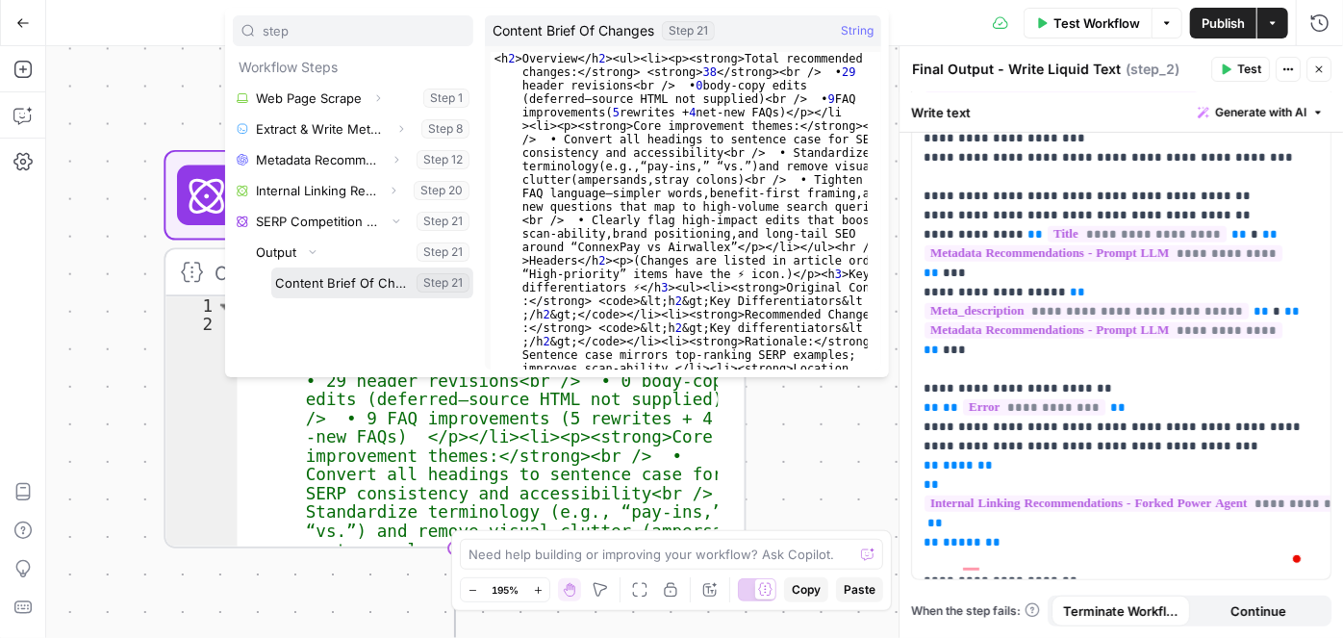
click at [320, 284] on button "Select variable Content Brief Of Changes" at bounding box center [372, 283] width 202 height 31
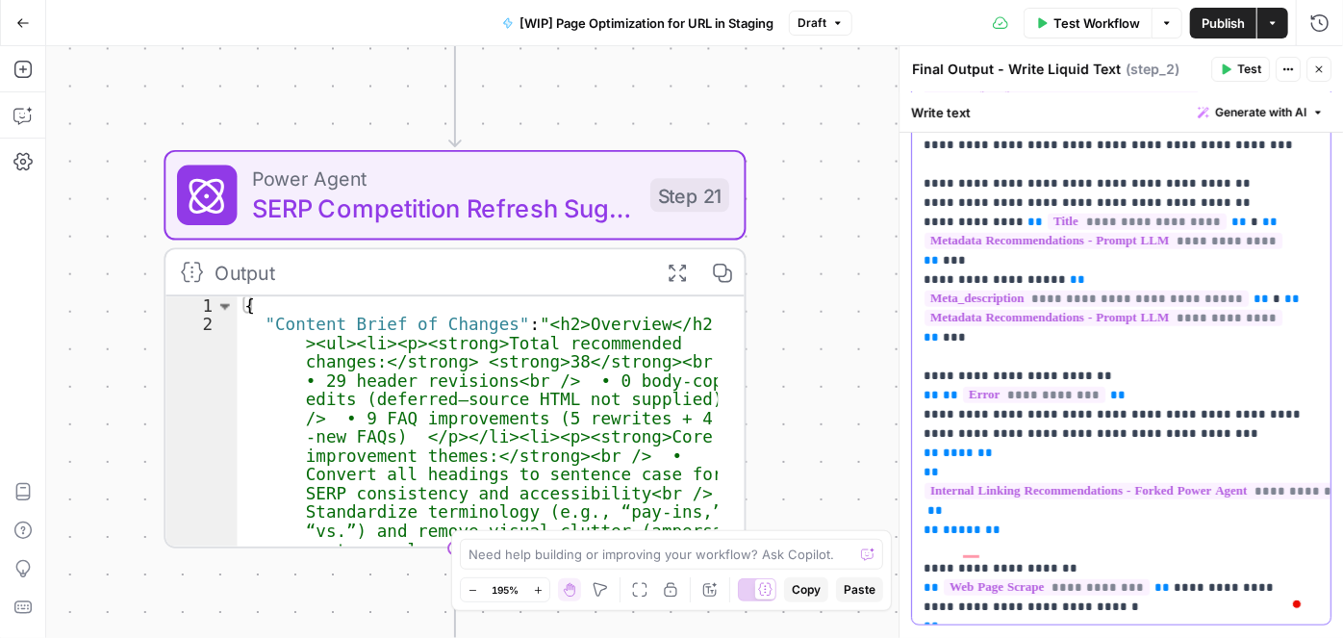
click at [1107, 551] on p "**********" at bounding box center [1115, 174] width 383 height 885
click at [972, 552] on p "**********" at bounding box center [1115, 174] width 383 height 885
click at [981, 609] on p "**********" at bounding box center [1115, 174] width 383 height 885
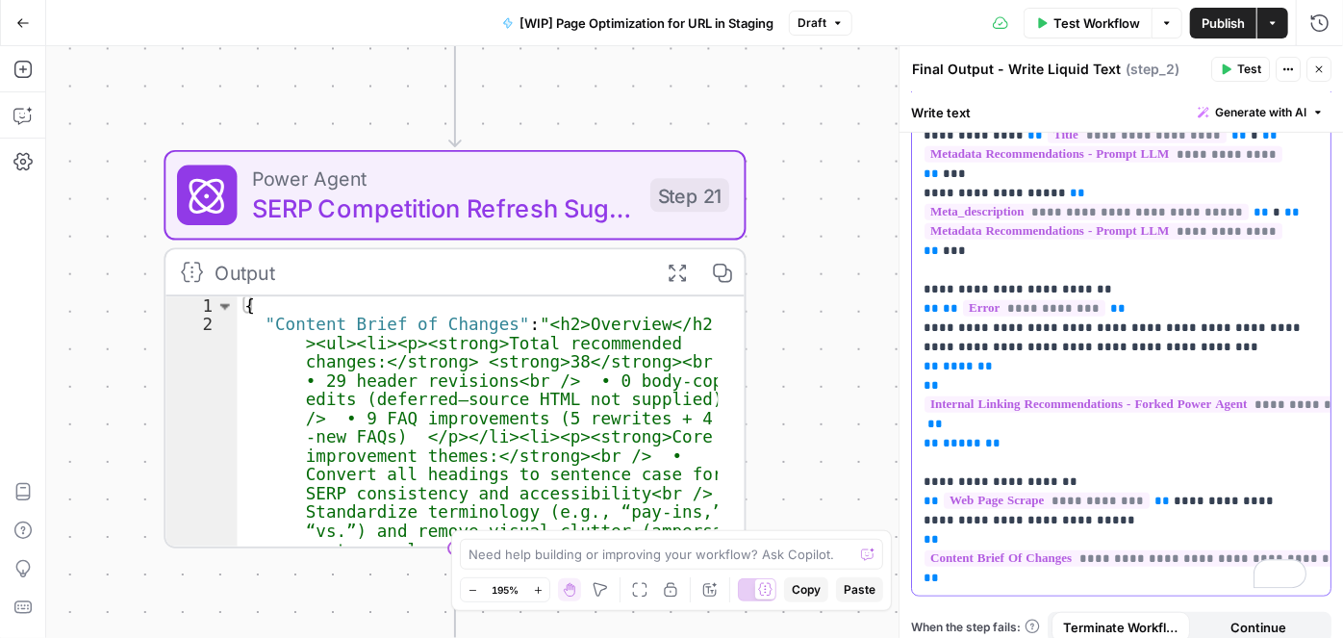
scroll to position [562, 0]
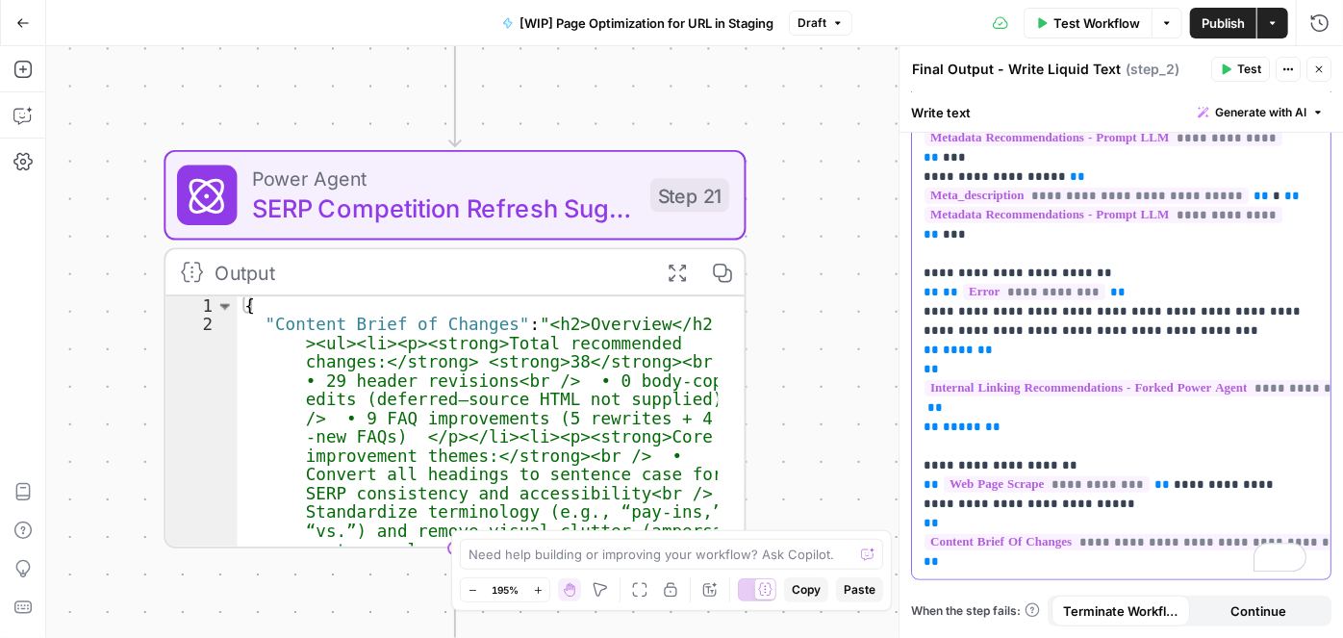
drag, startPoint x: 966, startPoint y: 493, endPoint x: 916, endPoint y: 417, distance: 91.0
click at [916, 417] on div "**********" at bounding box center [1121, 100] width 419 height 958
copy p "**********"
click at [944, 545] on p "**********" at bounding box center [1115, 100] width 383 height 943
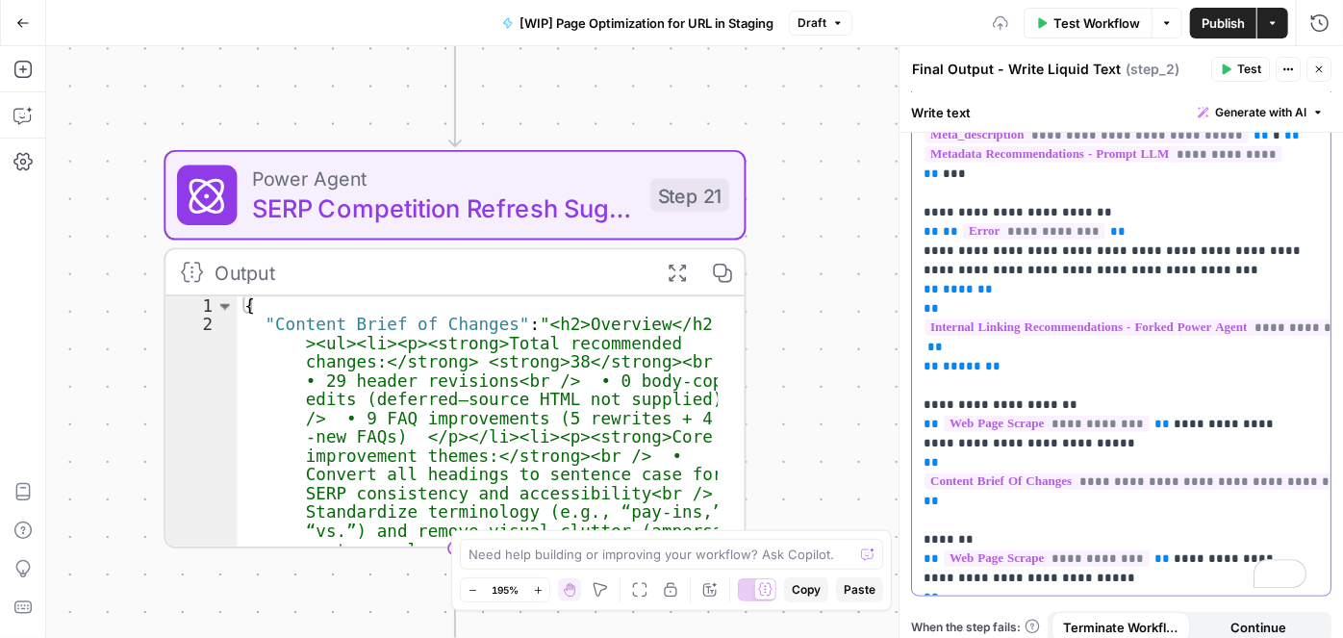
scroll to position [639, 0]
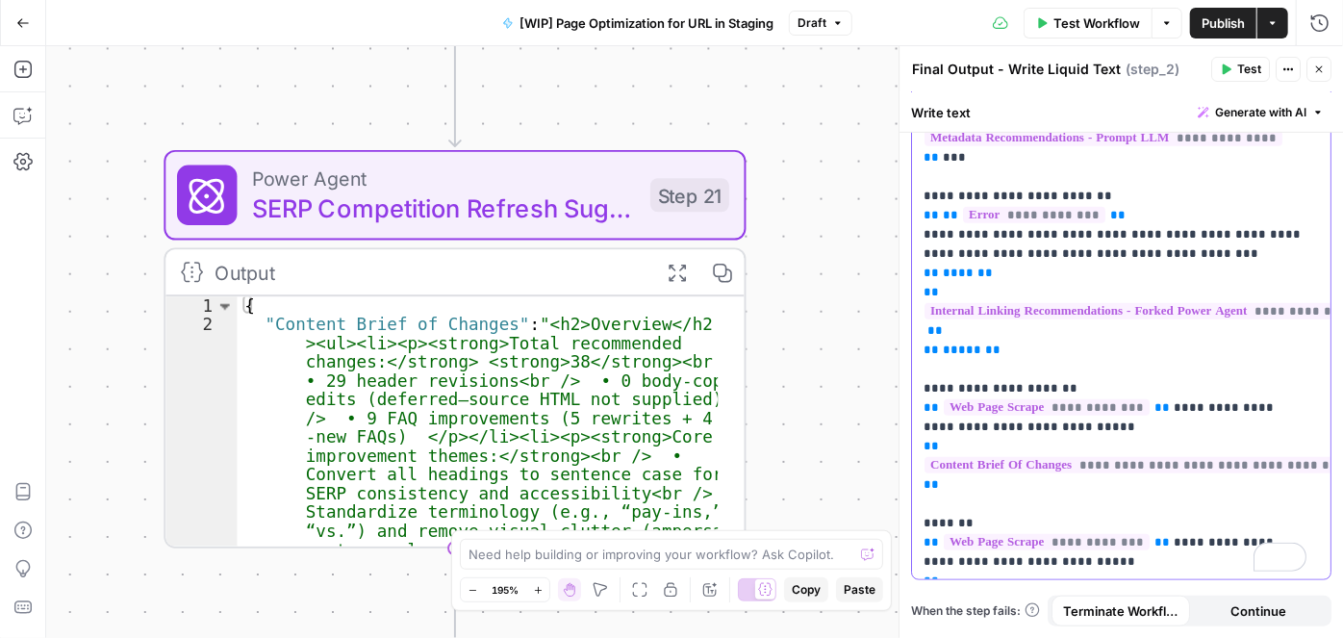
click at [1018, 449] on p "**********" at bounding box center [1115, 62] width 383 height 1020
click at [947, 549] on p "**********" at bounding box center [1115, 62] width 383 height 1020
drag, startPoint x: 1096, startPoint y: 489, endPoint x: 921, endPoint y: 477, distance: 175.5
click at [921, 477] on div "**********" at bounding box center [1121, 61] width 419 height 1035
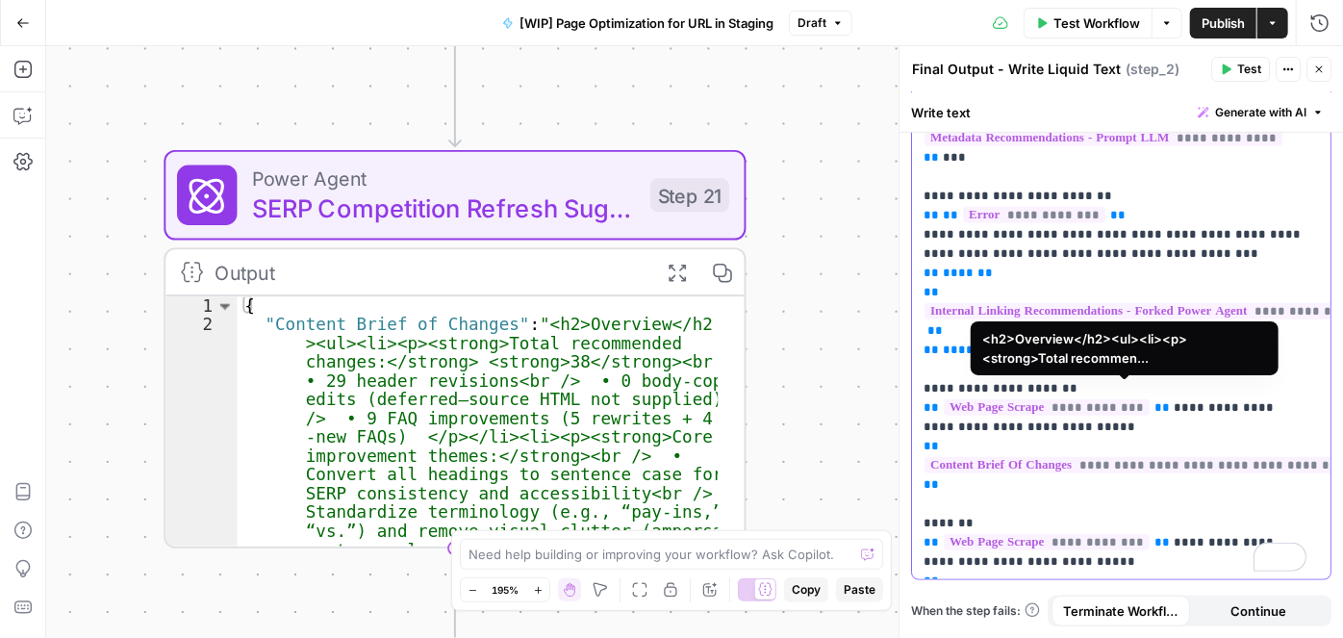
scroll to position [600, 0]
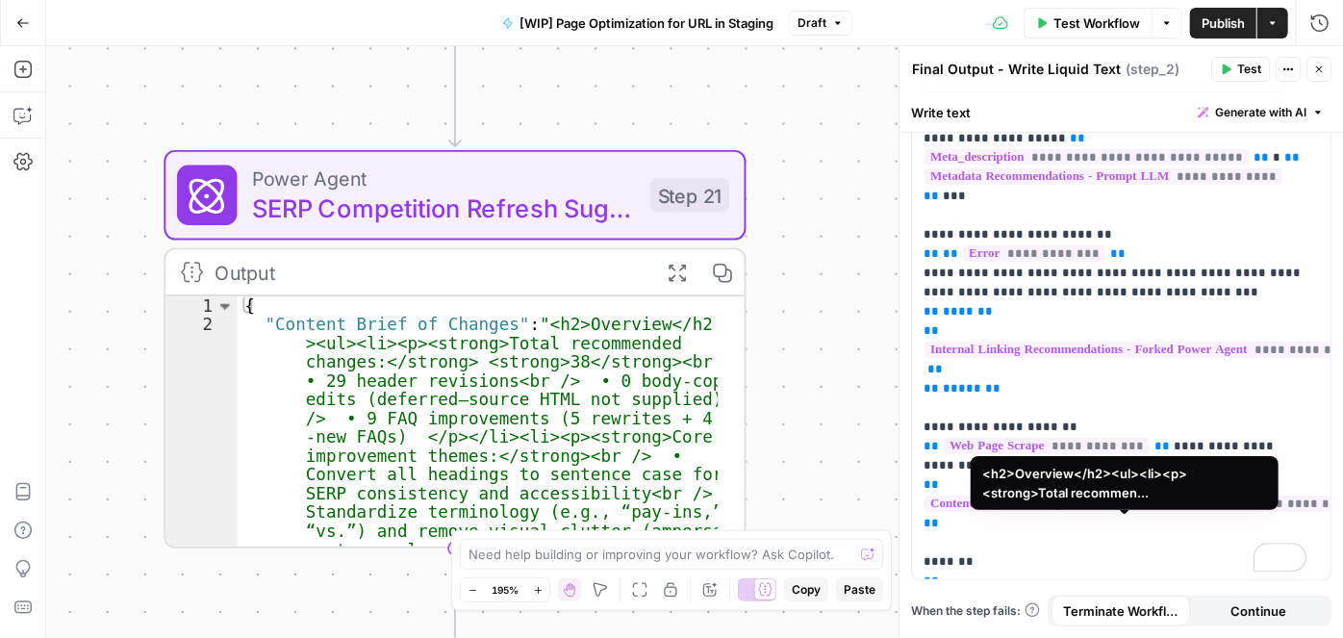
click at [1024, 592] on span "**********" at bounding box center [1151, 600] width 453 height 16
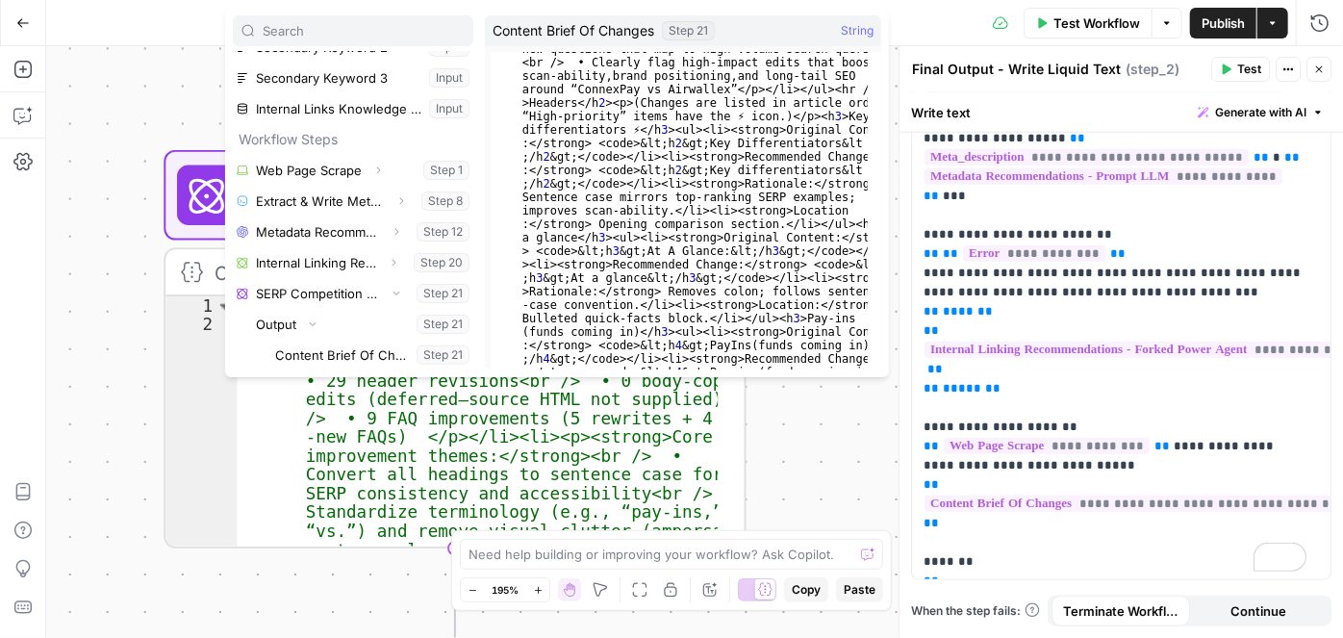
scroll to position [157, 0]
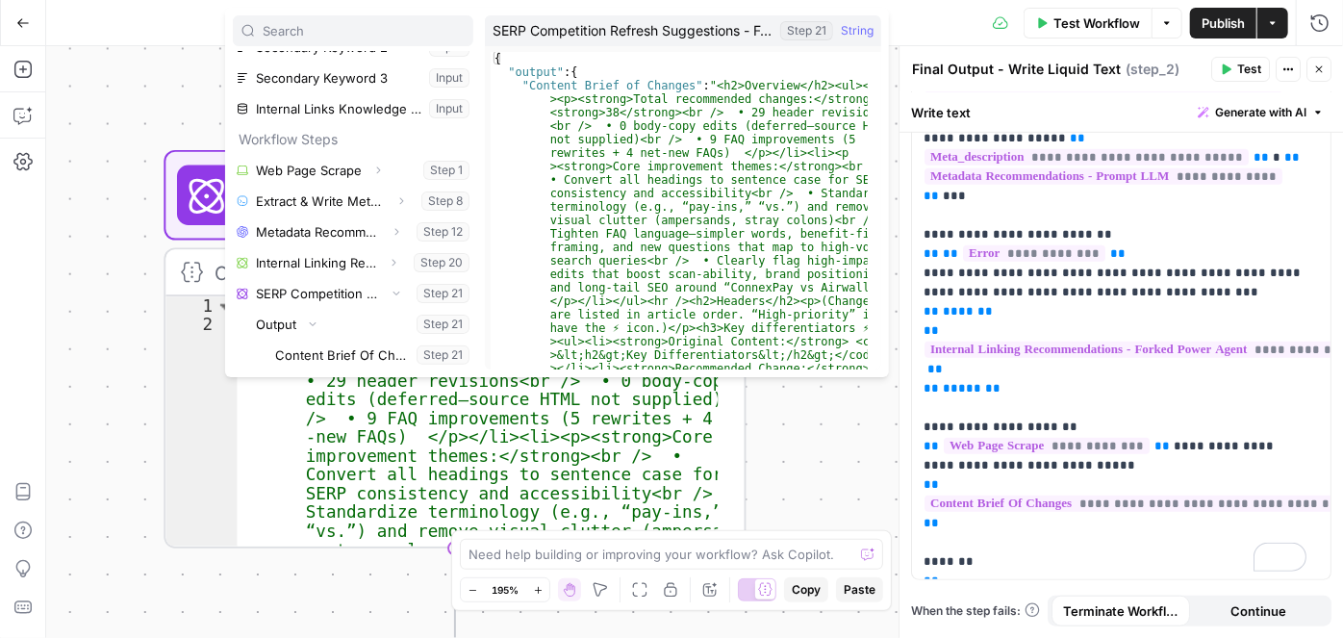
click at [323, 299] on div "Collapse" at bounding box center [312, 285] width 74 height 34
click at [391, 293] on icon "button" at bounding box center [397, 294] width 12 height 12
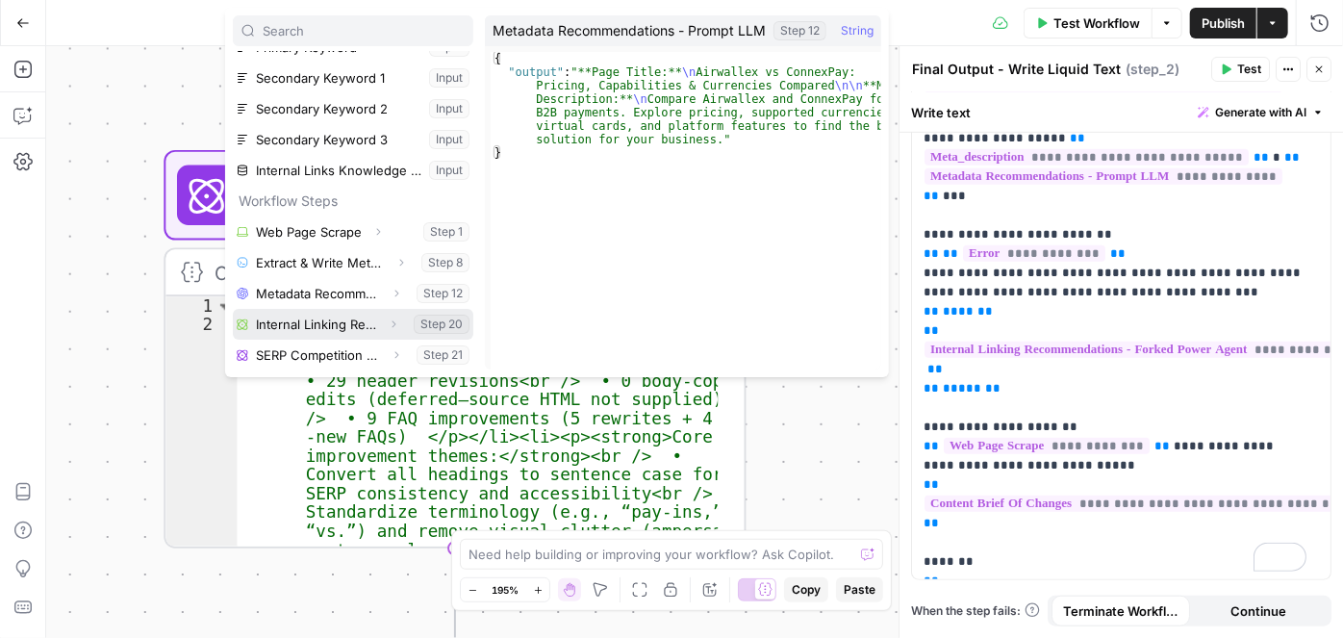
click at [392, 321] on icon "button" at bounding box center [394, 324] width 4 height 7
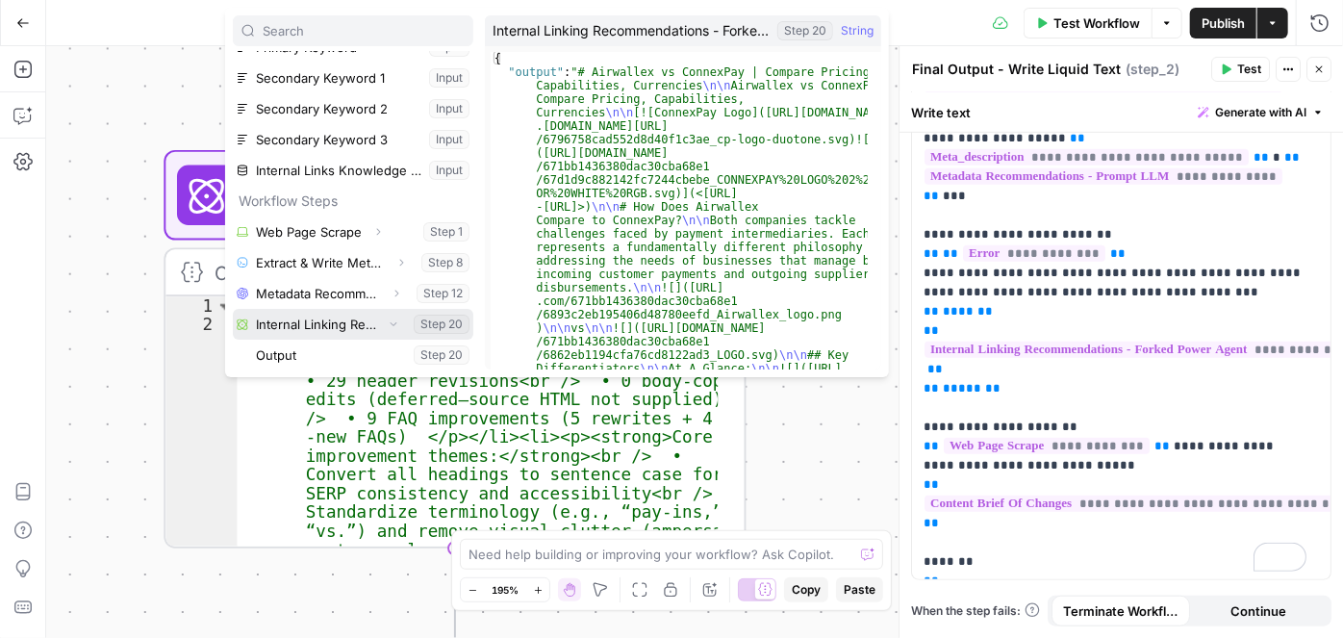
scroll to position [143, 0]
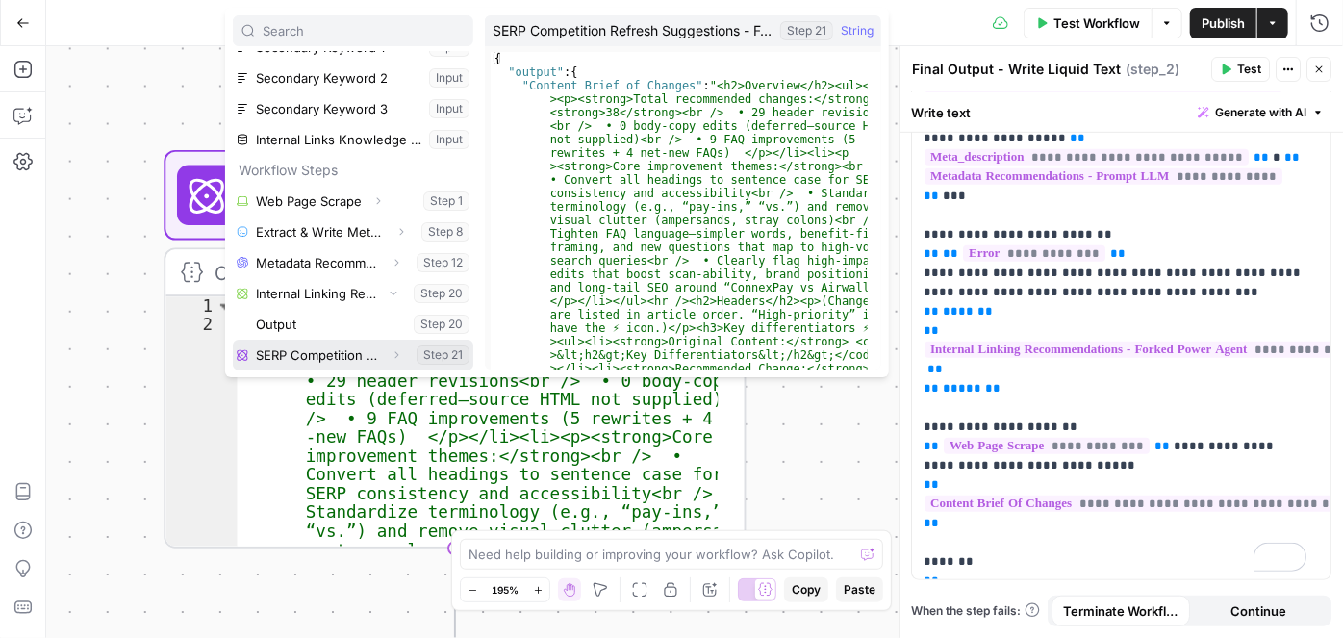
click at [395, 355] on icon "button" at bounding box center [397, 355] width 4 height 7
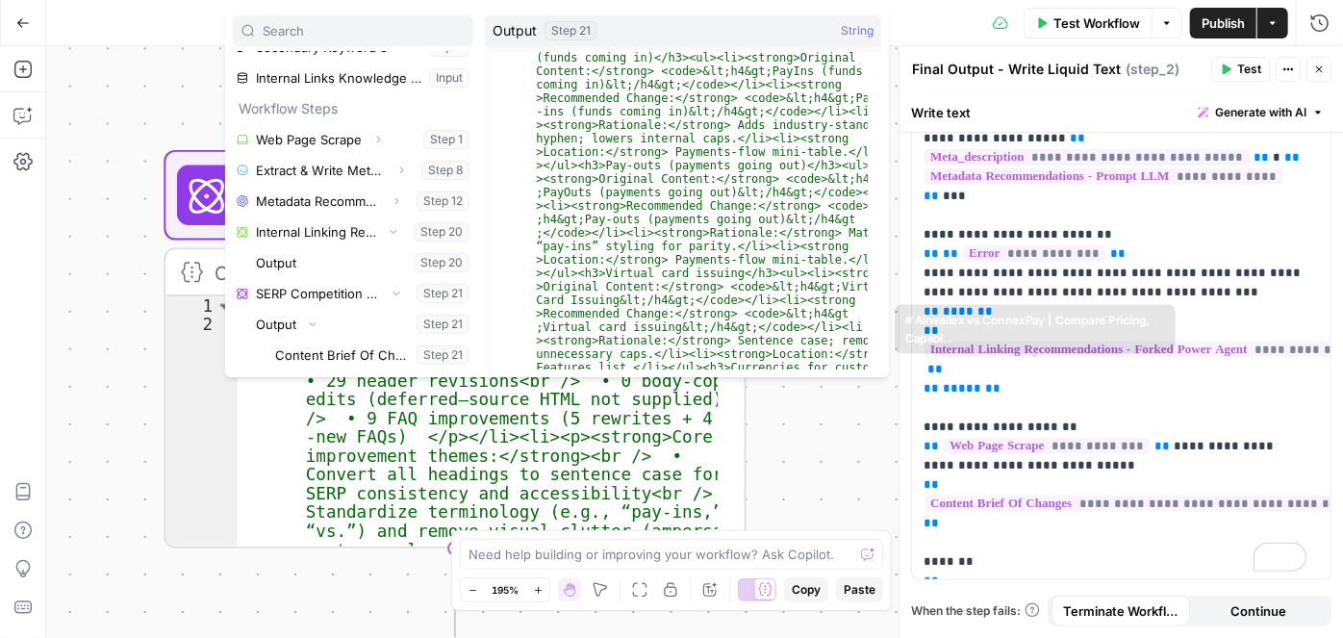
scroll to position [472, 0]
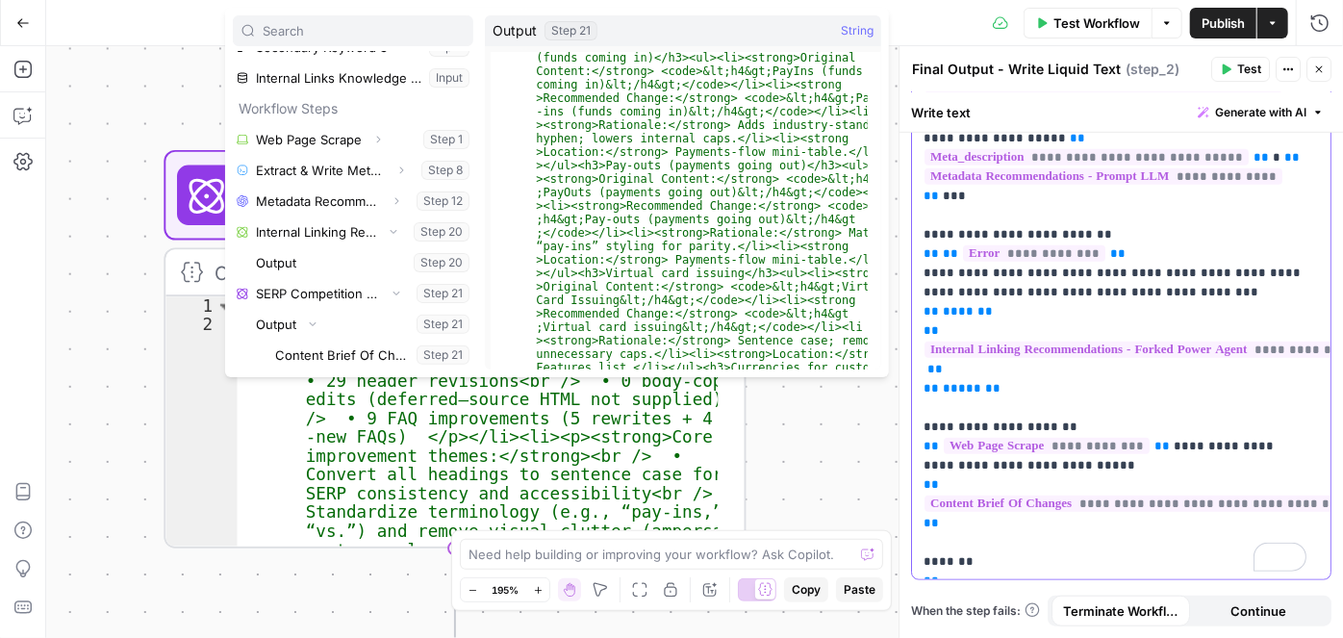
click at [985, 495] on p "**********" at bounding box center [1115, 81] width 383 height 982
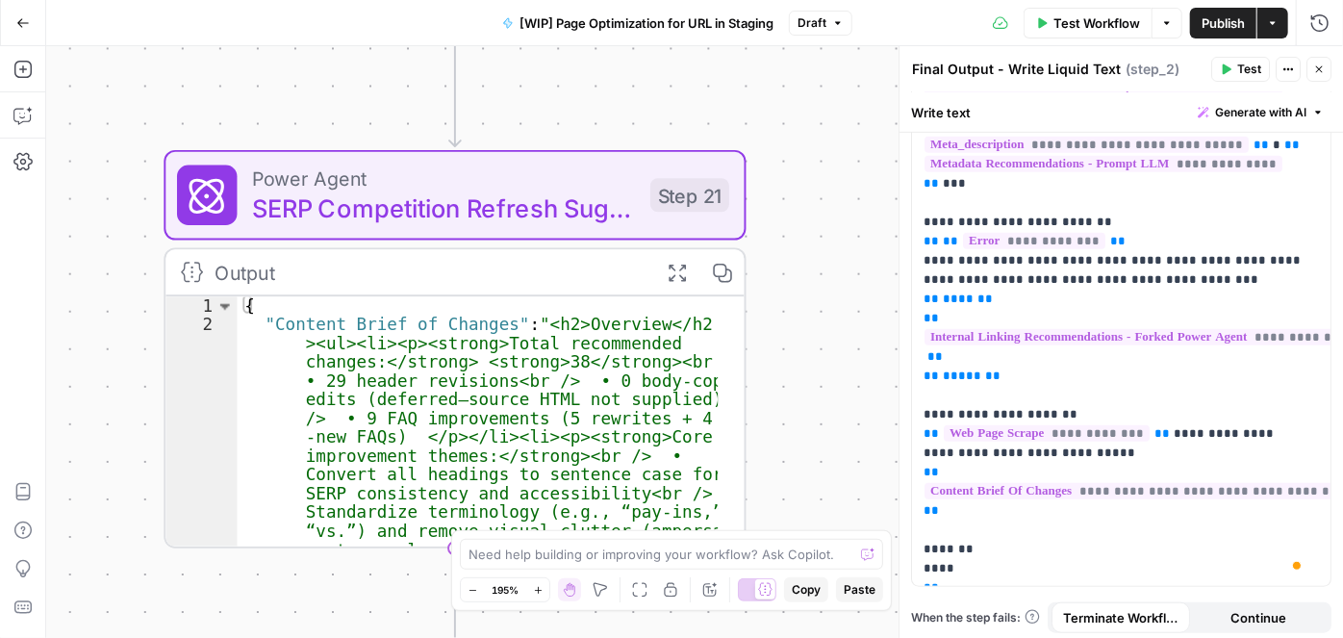
click at [1237, 61] on button "Test" at bounding box center [1240, 69] width 59 height 25
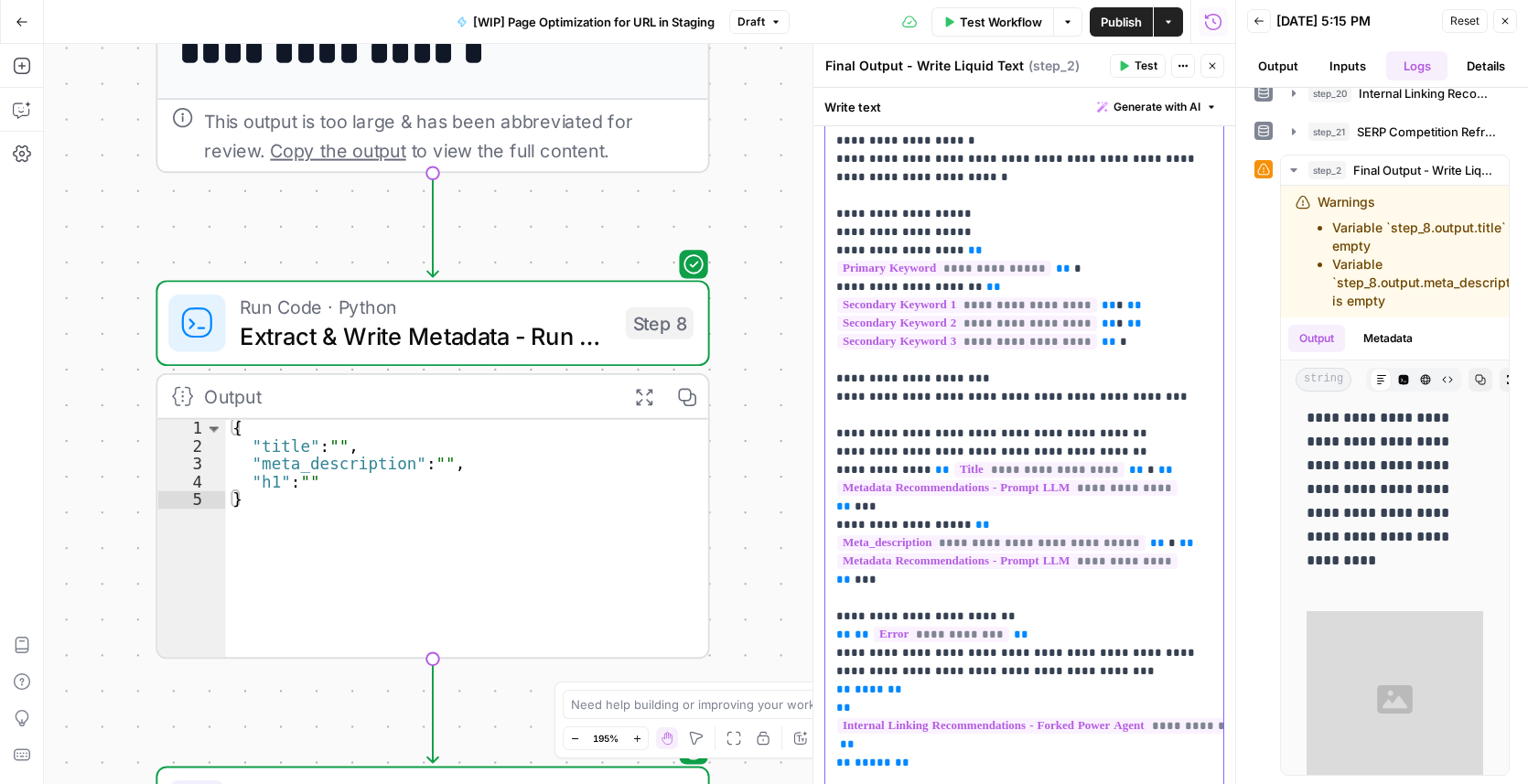
drag, startPoint x: 905, startPoint y: 452, endPoint x: 1118, endPoint y: 448, distance: 213.0
click at [1118, 448] on p "**********" at bounding box center [1018, 479] width 364 height 951
click at [1103, 448] on p "**********" at bounding box center [1018, 479] width 364 height 951
click at [1074, 448] on p "**********" at bounding box center [1018, 479] width 364 height 951
click at [1132, 500] on p "**********" at bounding box center [1018, 479] width 364 height 951
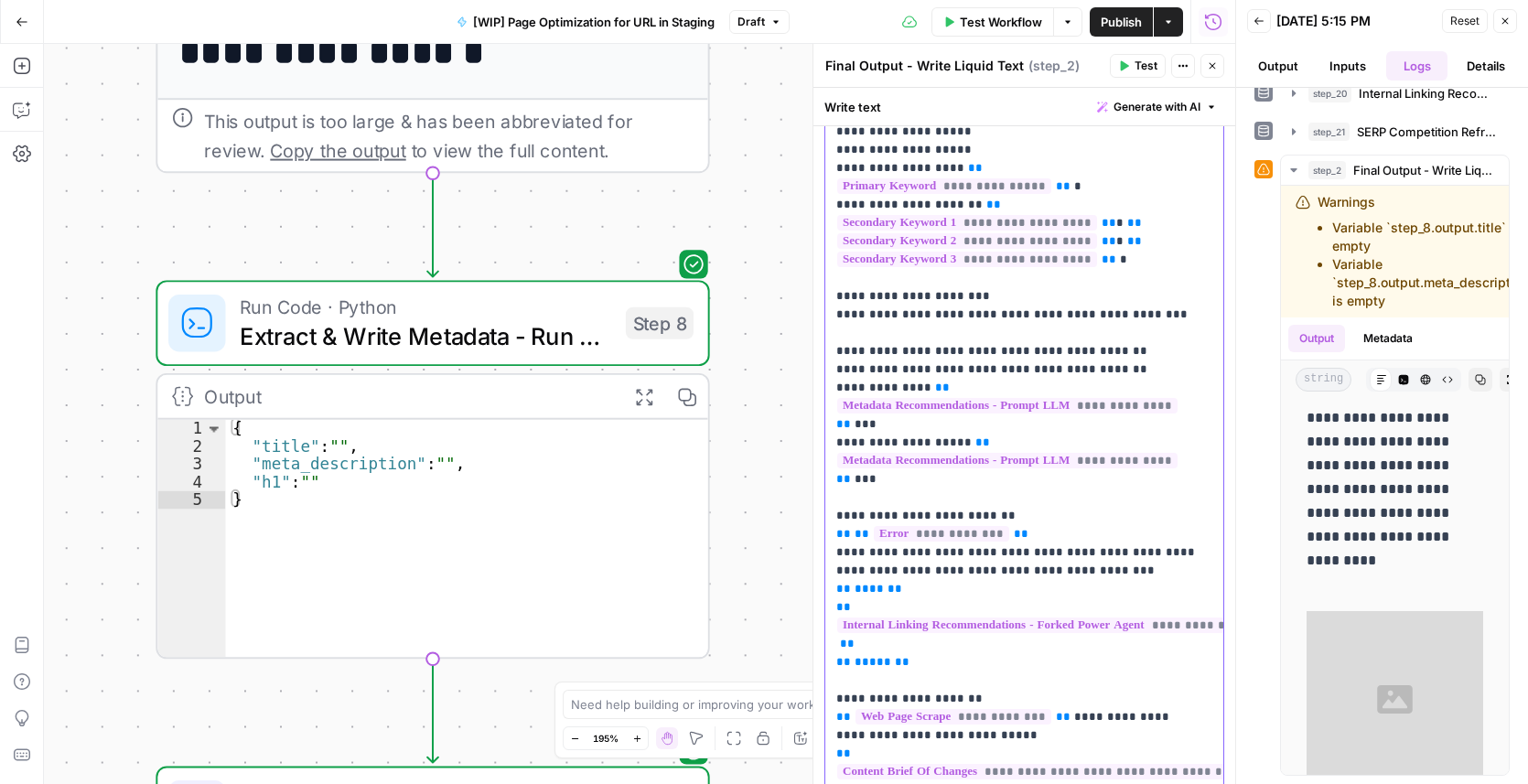
scroll to position [249, 0]
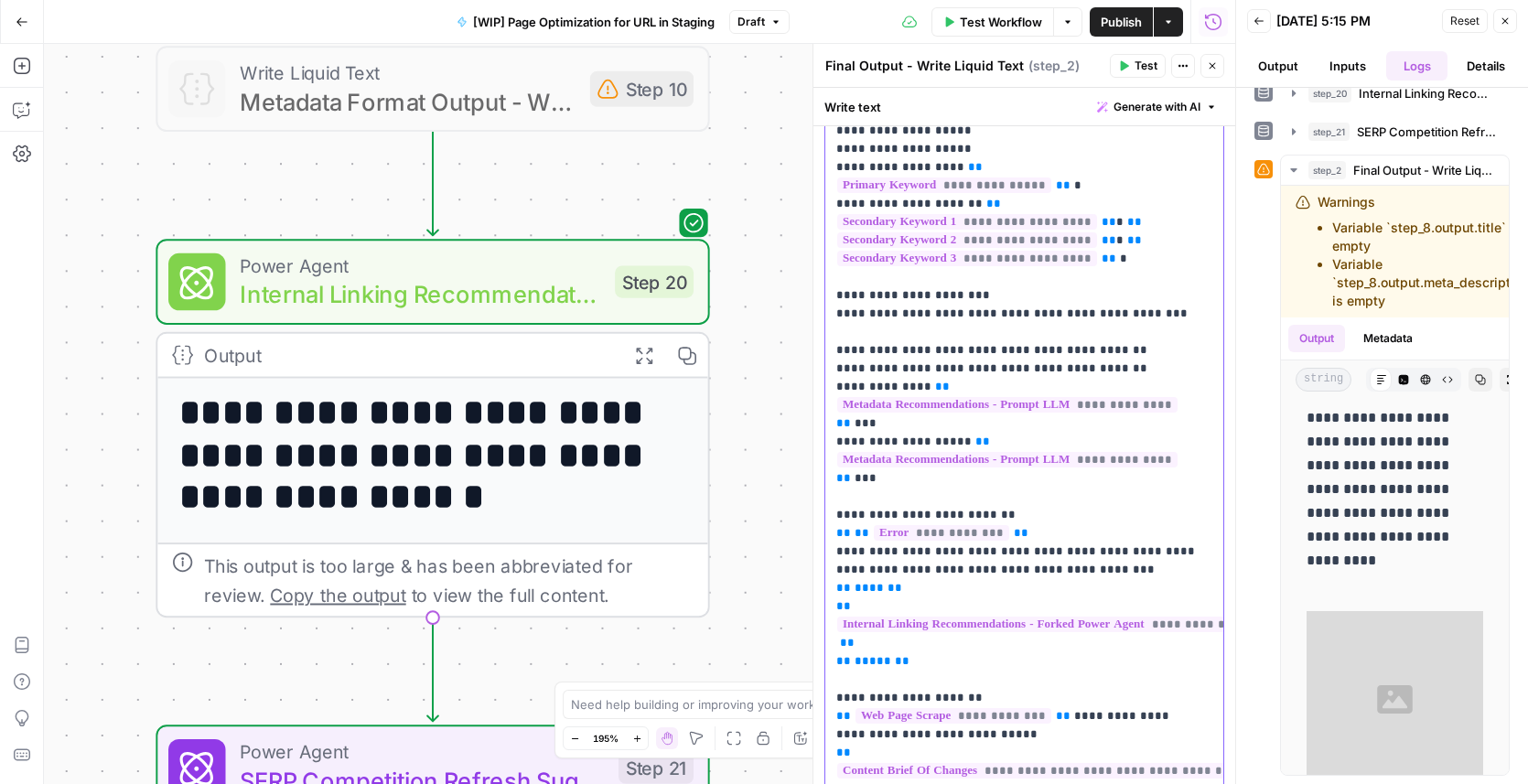
click at [933, 525] on span "**********" at bounding box center [941, 532] width 135 height 15
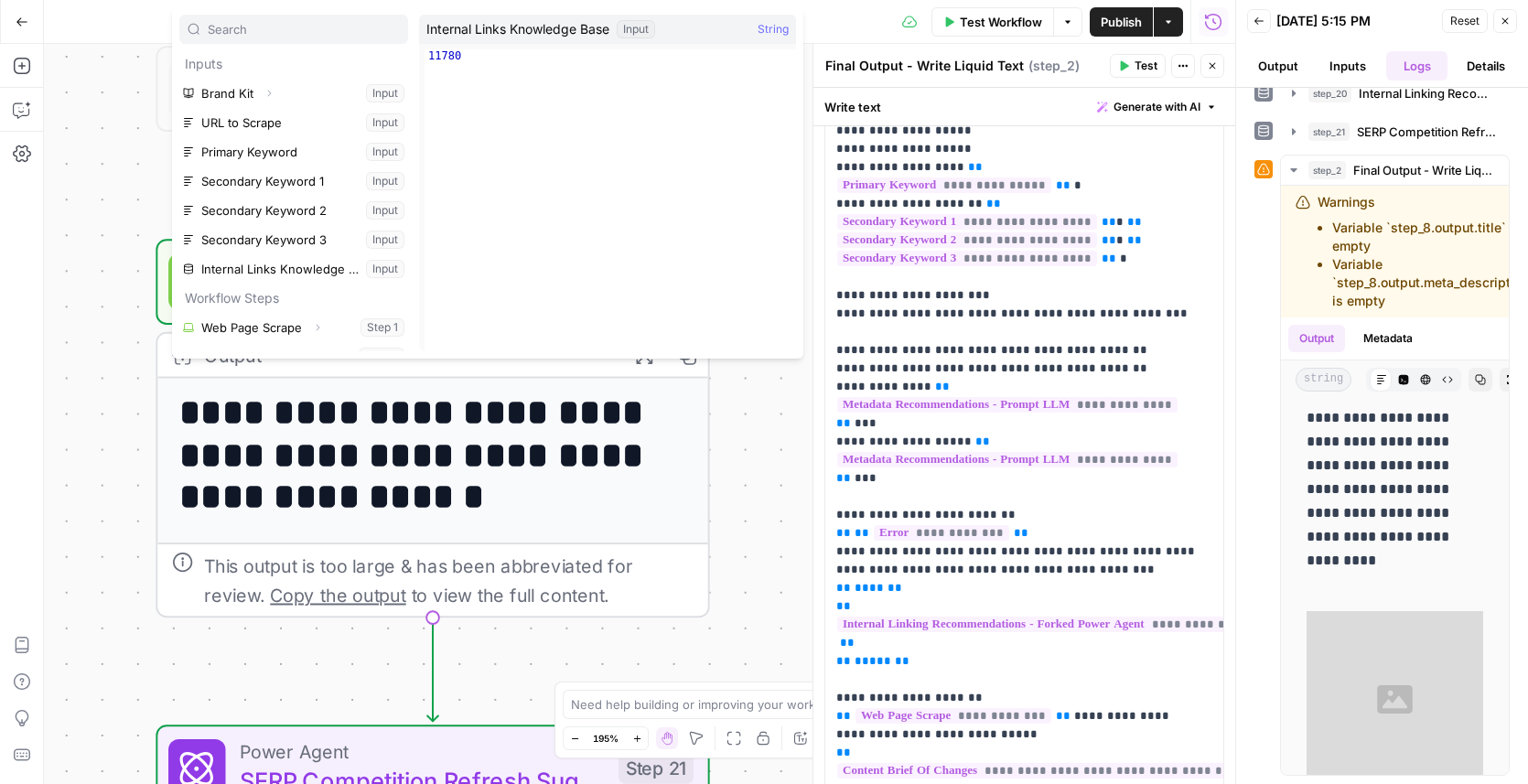
scroll to position [108, 0]
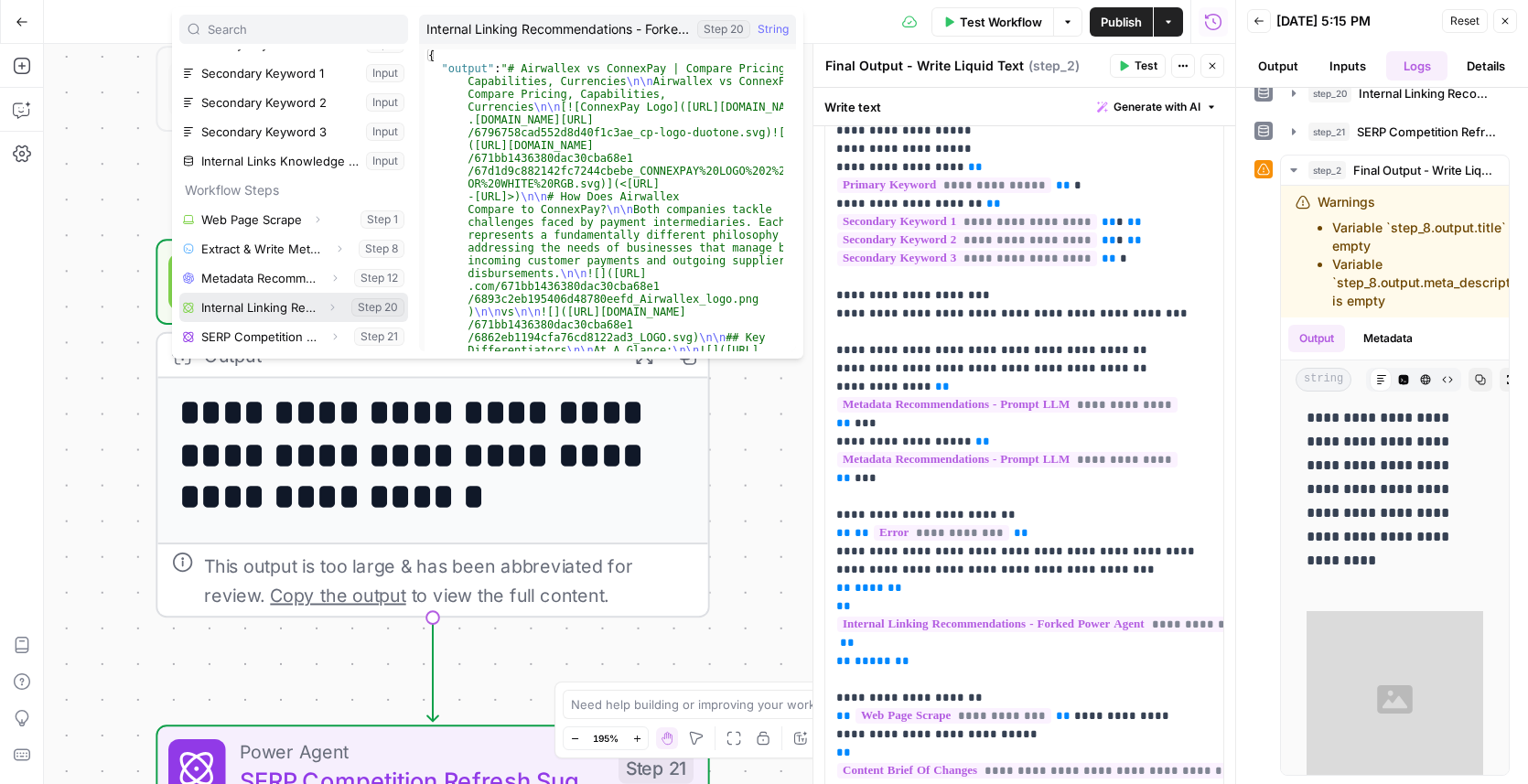
click at [327, 304] on icon "button" at bounding box center [333, 308] width 11 height 11
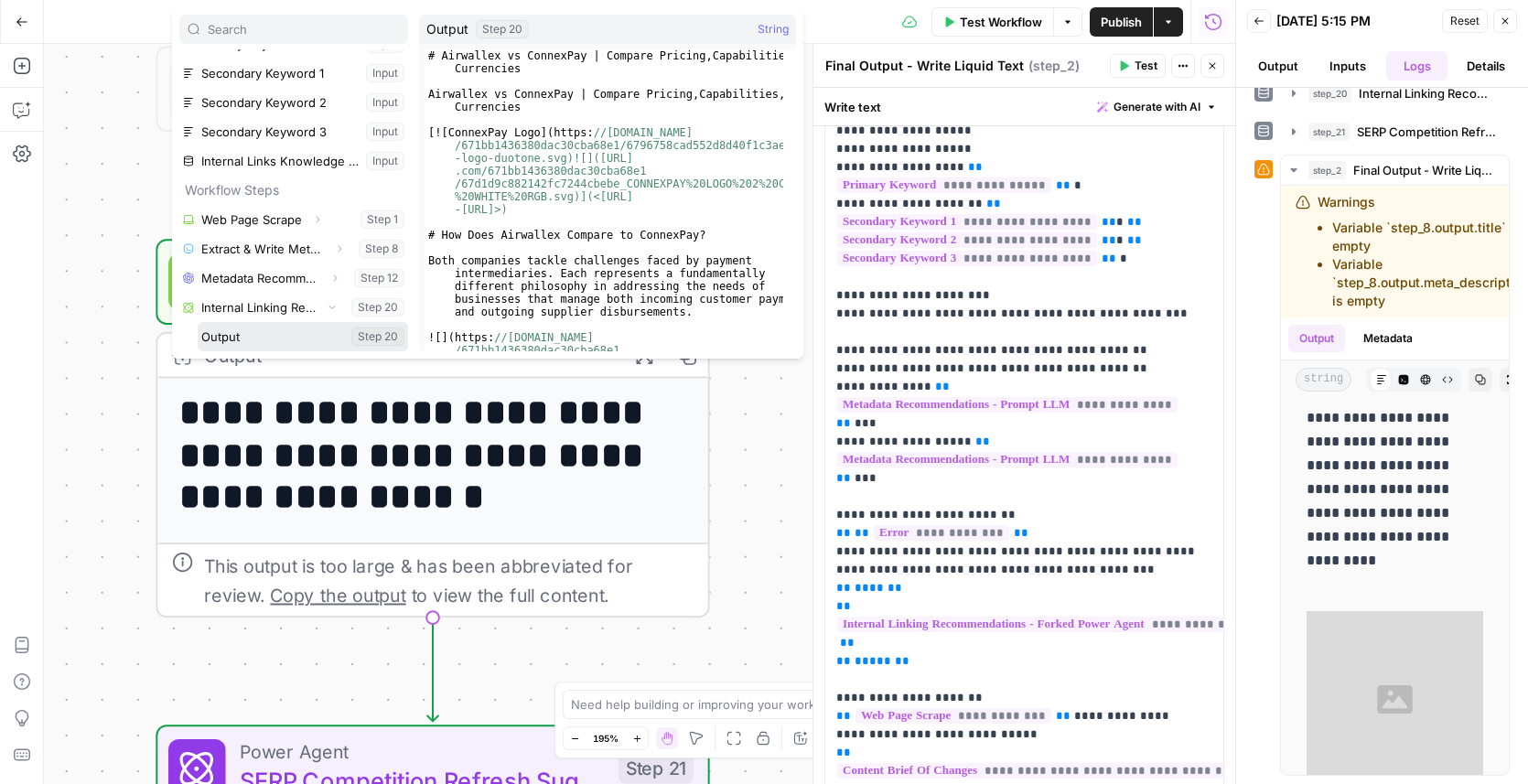
click at [290, 337] on button "Select variable Output" at bounding box center [302, 336] width 210 height 29
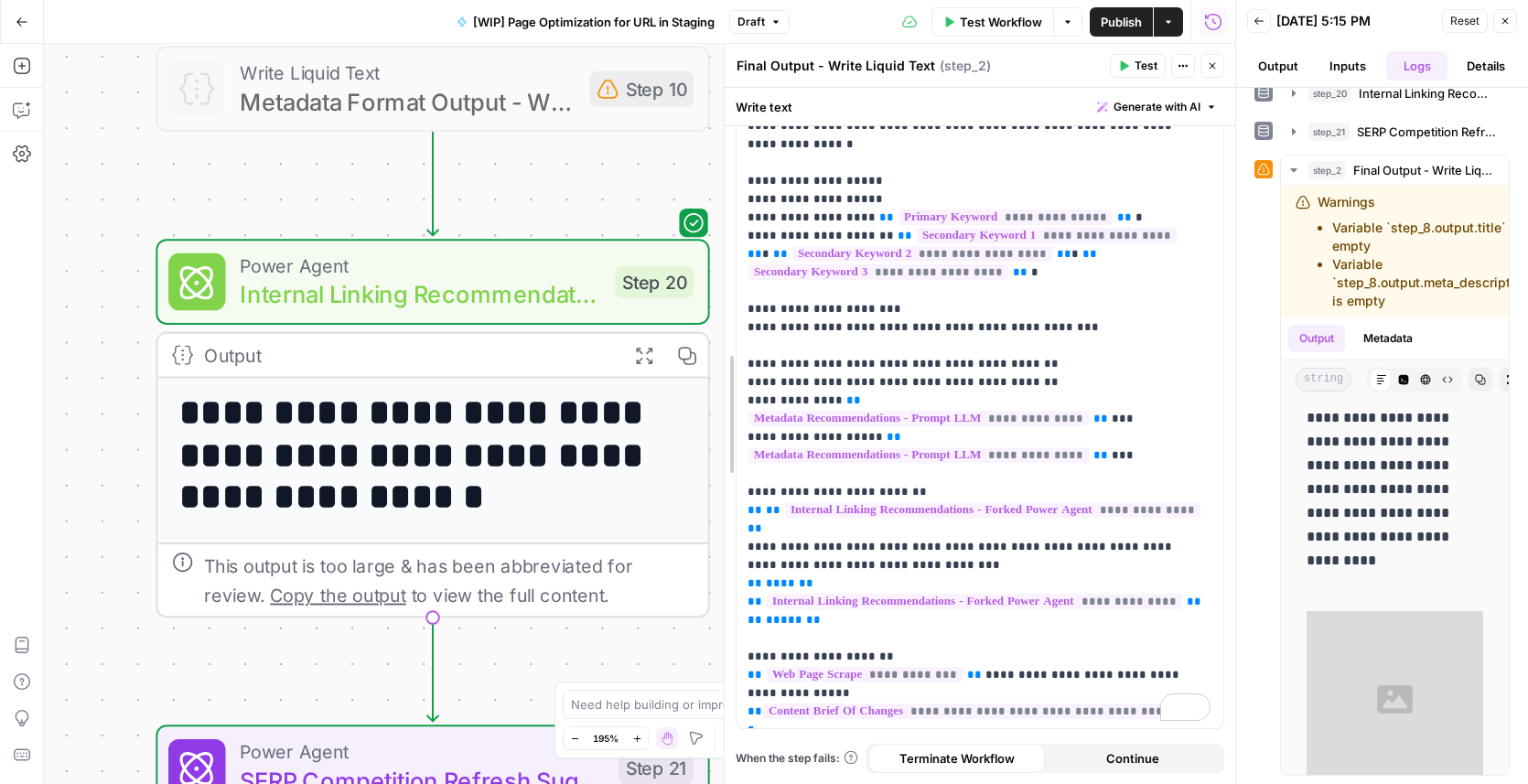
scroll to position [254, 0]
drag, startPoint x: 814, startPoint y: 536, endPoint x: 739, endPoint y: 531, distance: 75.2
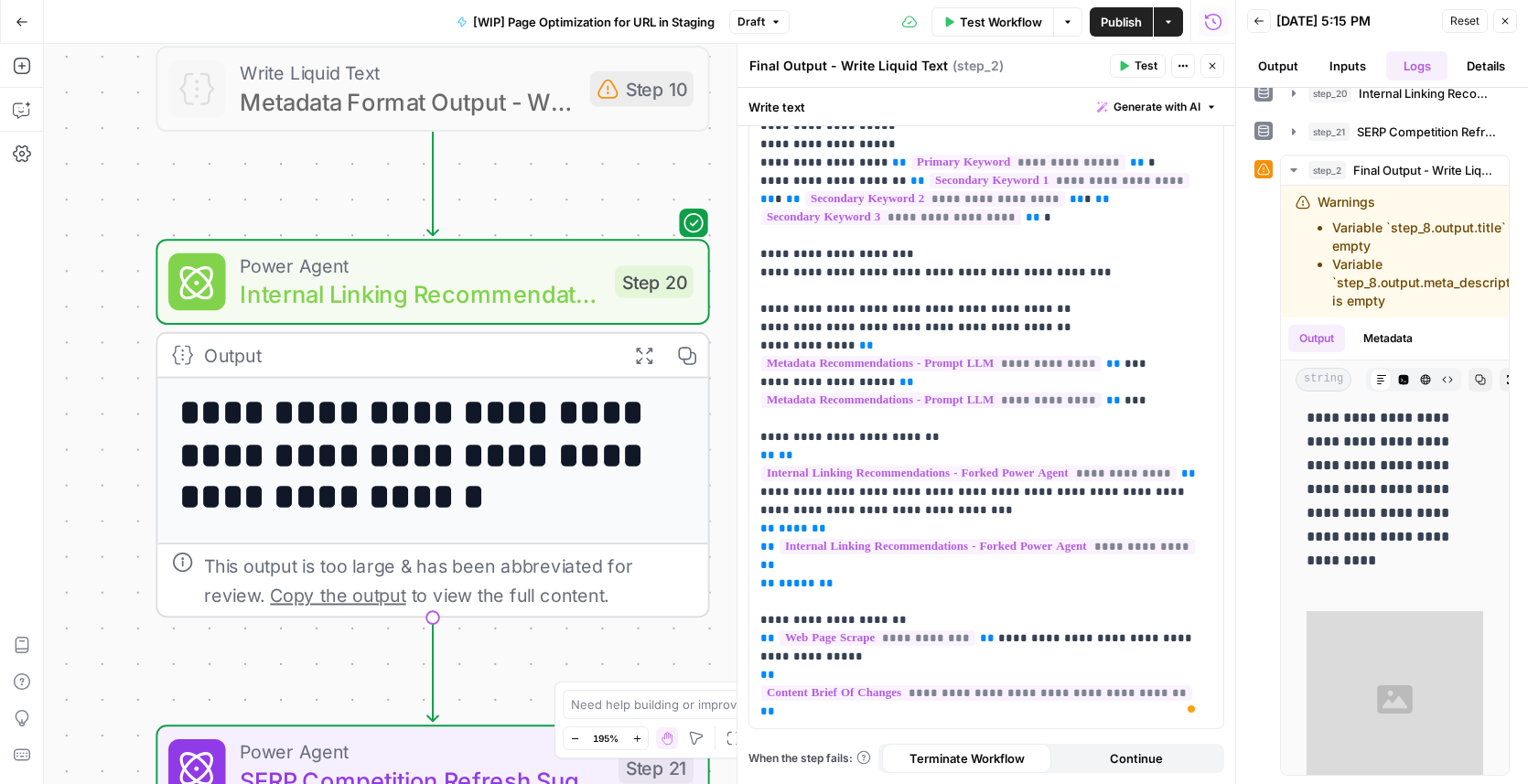
scroll to position [253, 0]
click at [1119, 25] on span "Publish" at bounding box center [1121, 21] width 41 height 18
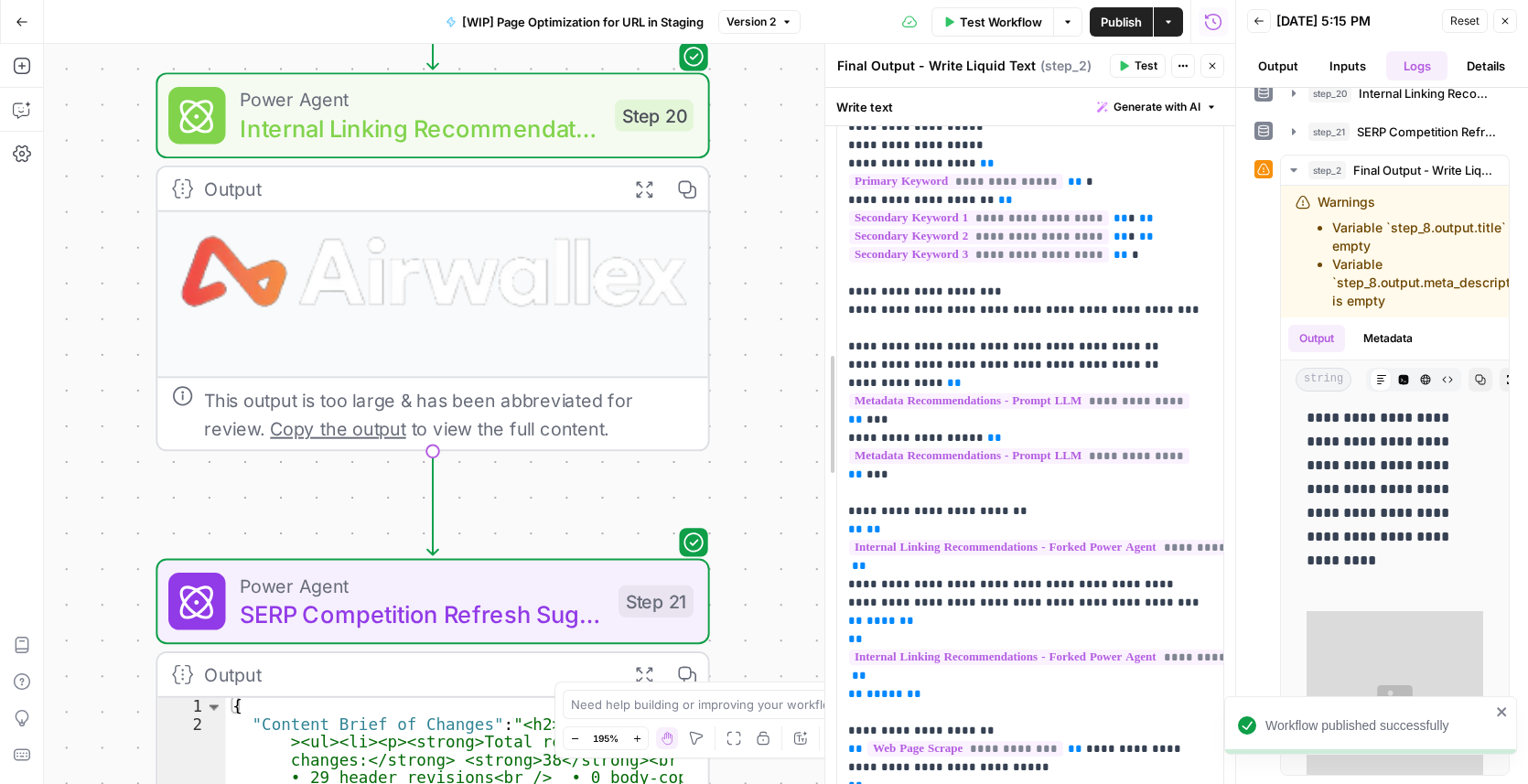
scroll to position [271, 0]
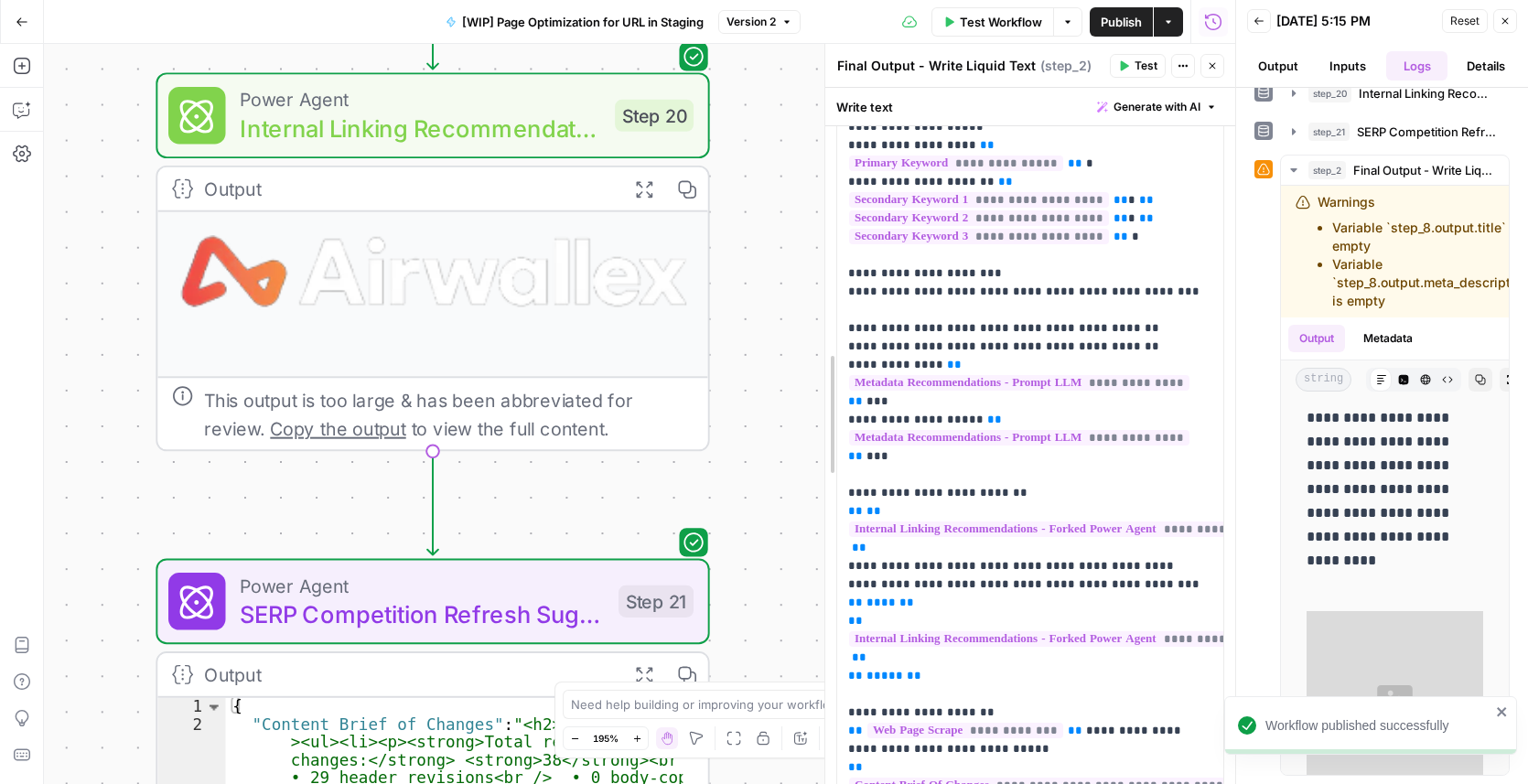
drag, startPoint x: 744, startPoint y: 430, endPoint x: 854, endPoint y: 416, distance: 110.9
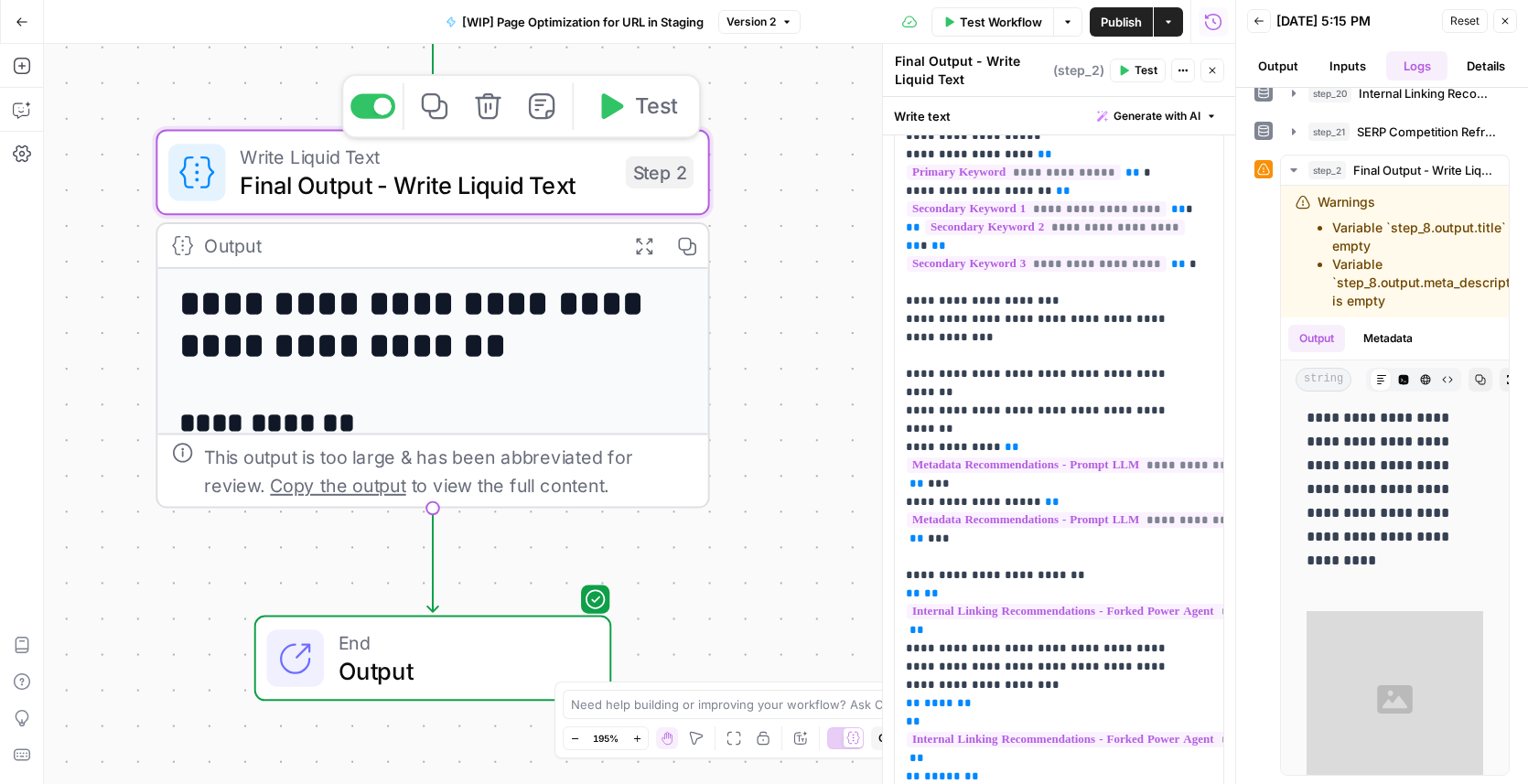
click at [652, 117] on span "Test" at bounding box center [656, 106] width 43 height 32
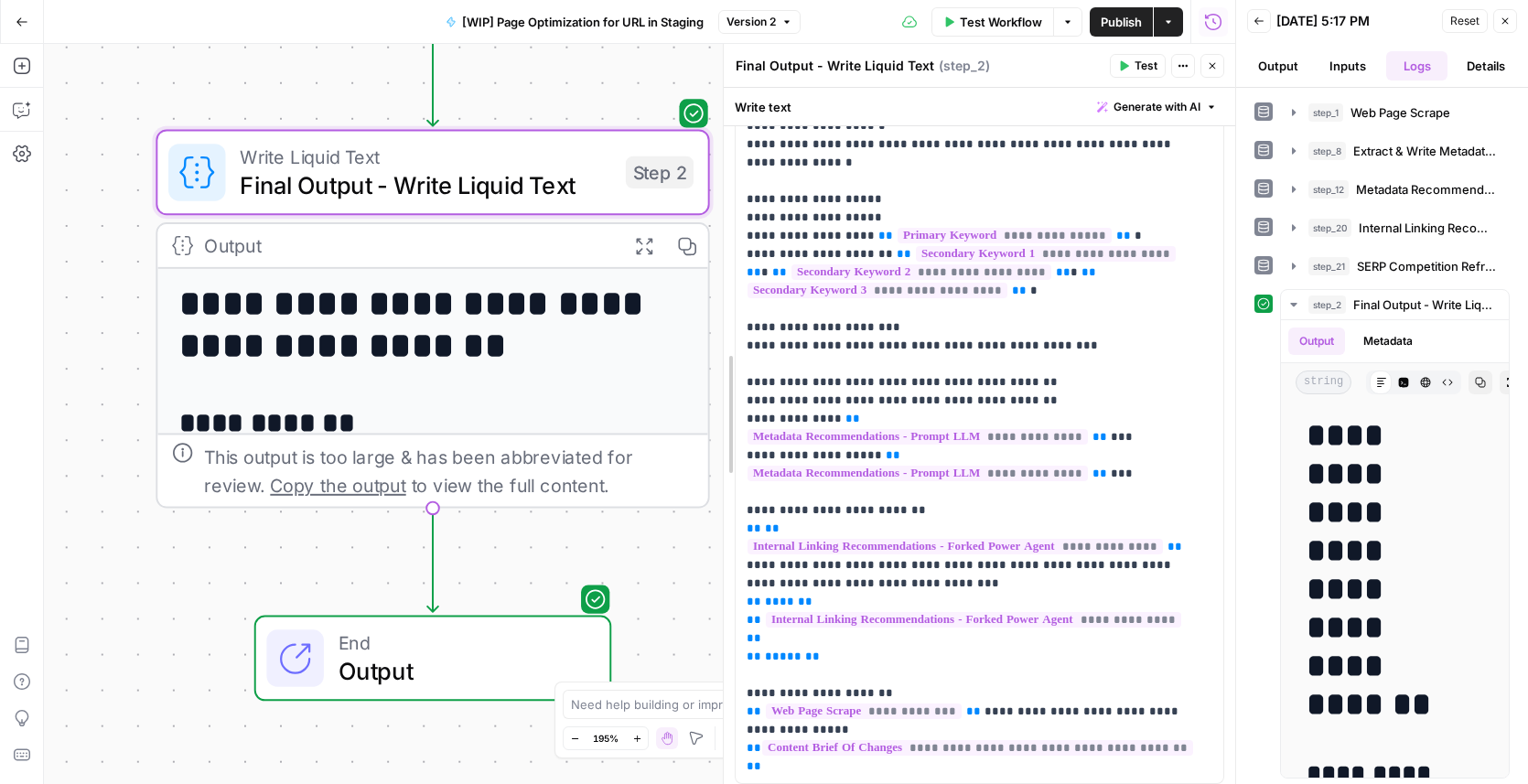
scroll to position [162, 0]
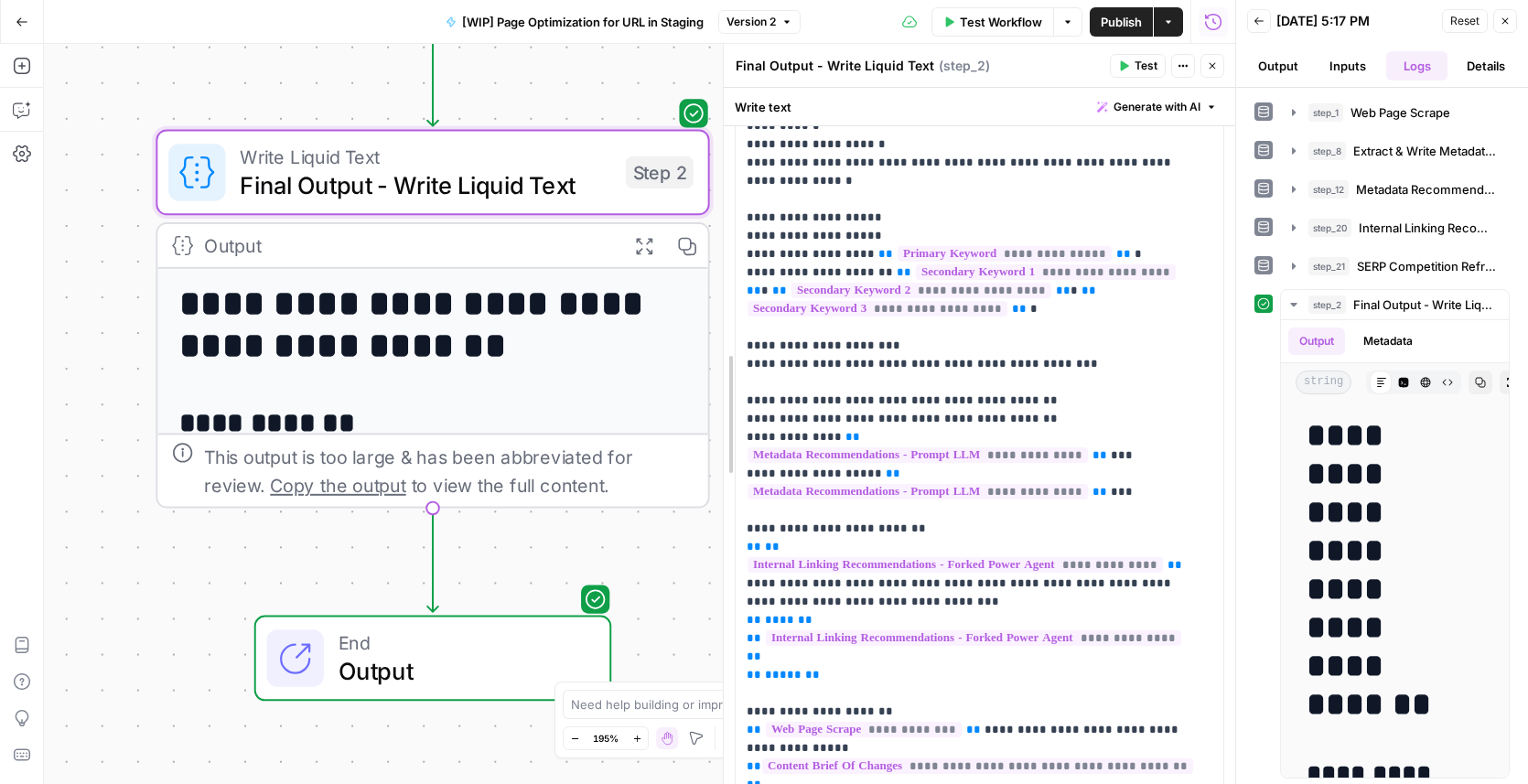
drag, startPoint x: 884, startPoint y: 248, endPoint x: 691, endPoint y: 251, distance: 193.0
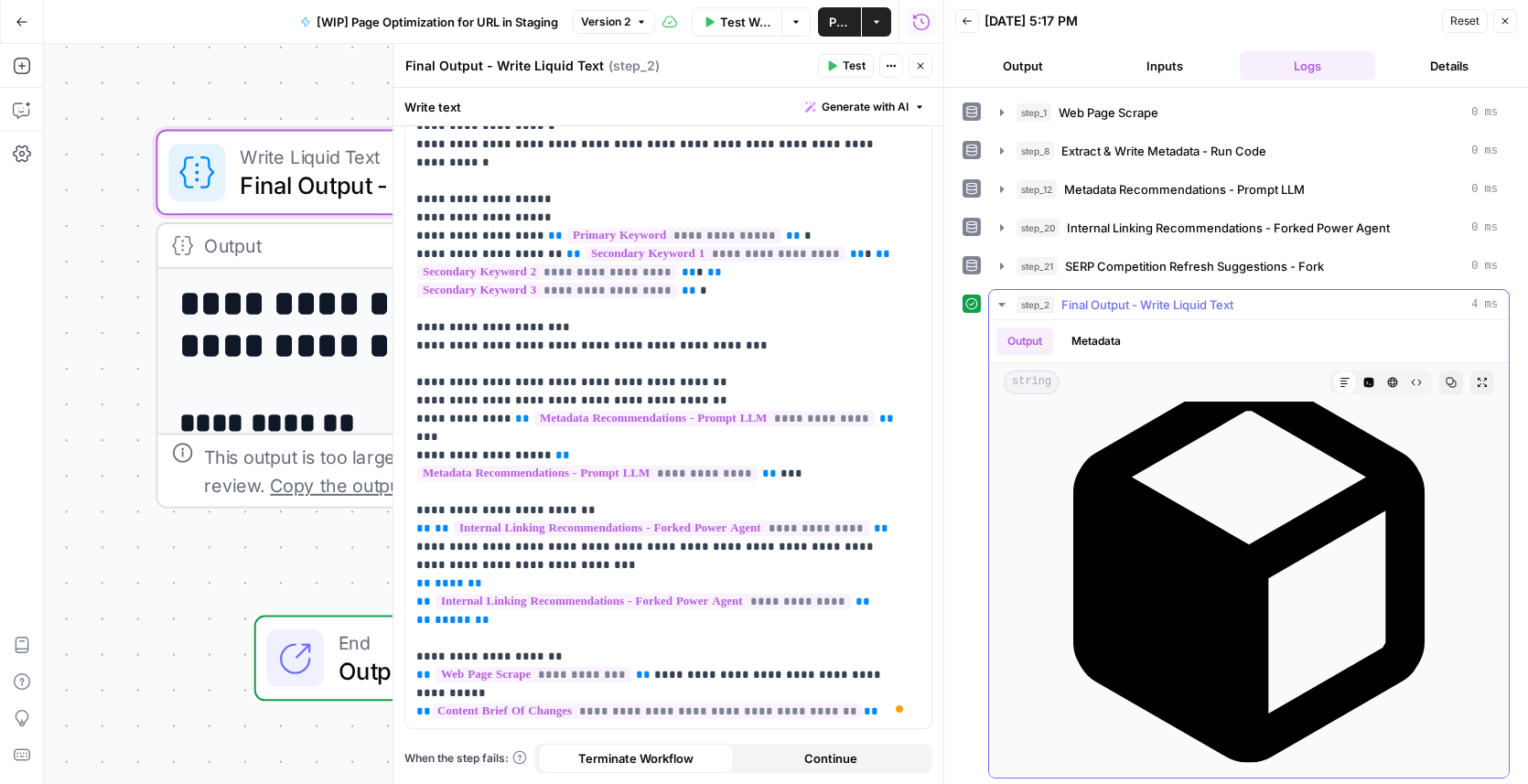
scroll to position [7981, 0]
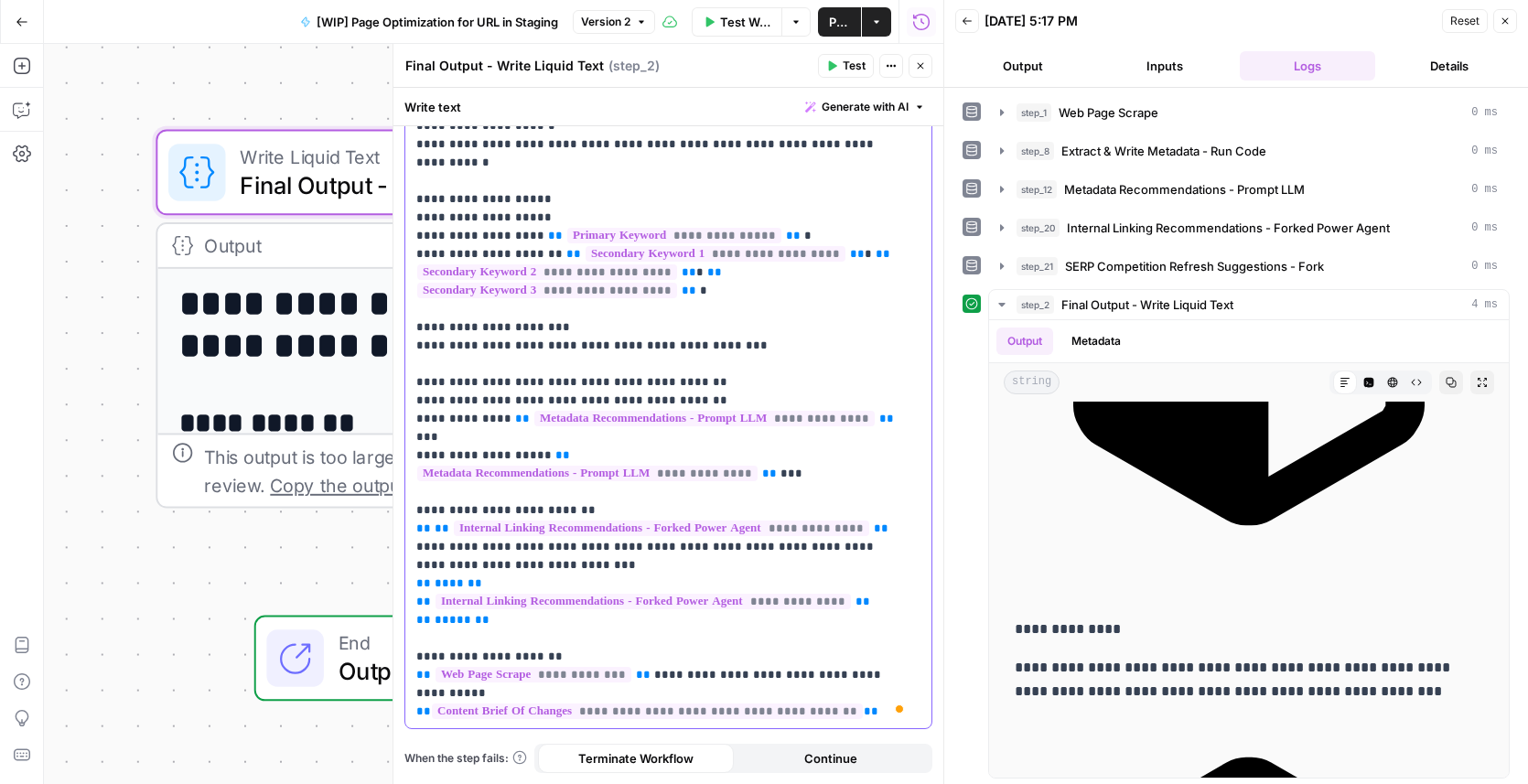
drag, startPoint x: 662, startPoint y: 619, endPoint x: 406, endPoint y: 618, distance: 256.0
click at [406, 605] on div "**********" at bounding box center [667, 364] width 526 height 728
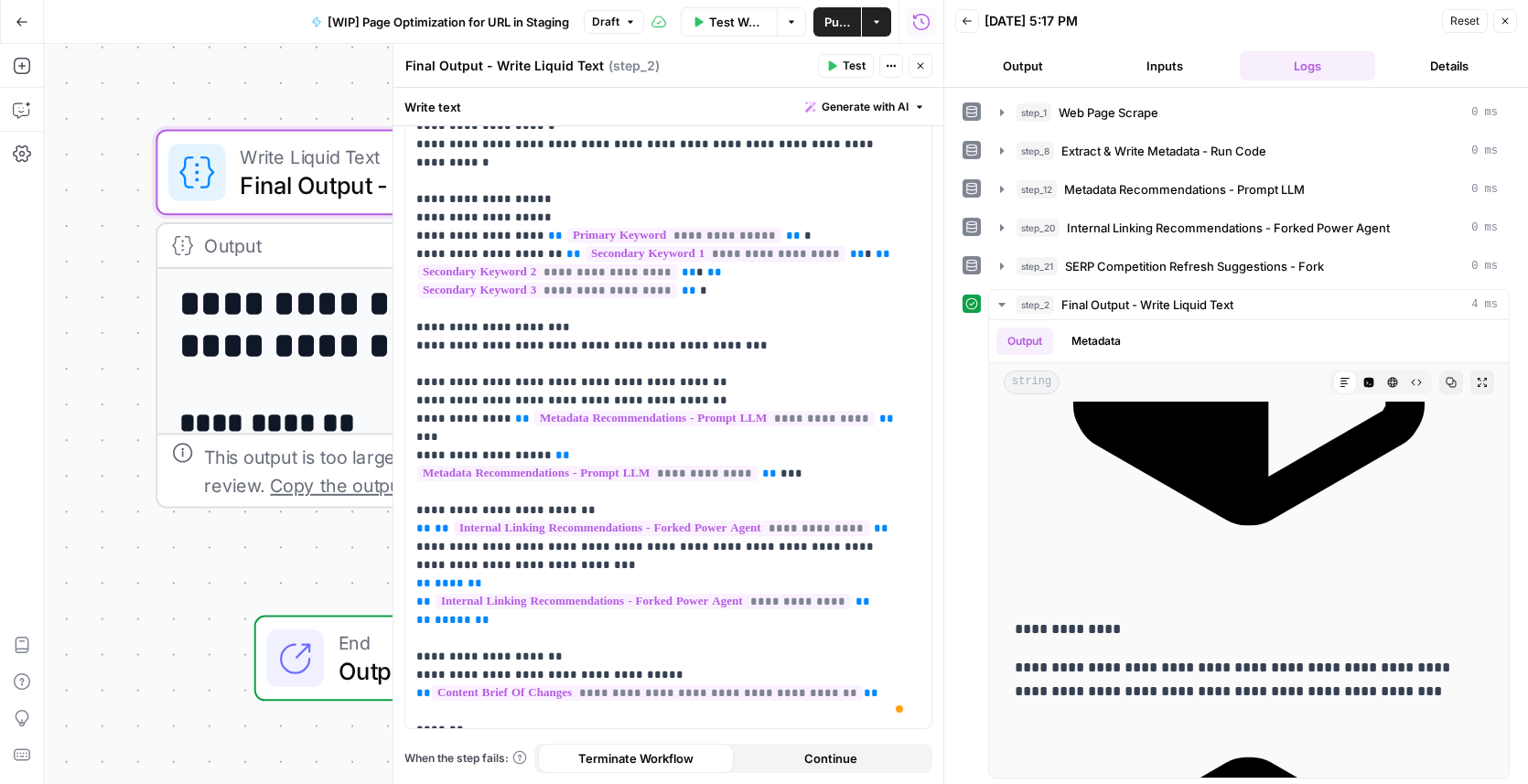
click at [841, 57] on button "Test" at bounding box center [845, 66] width 56 height 24
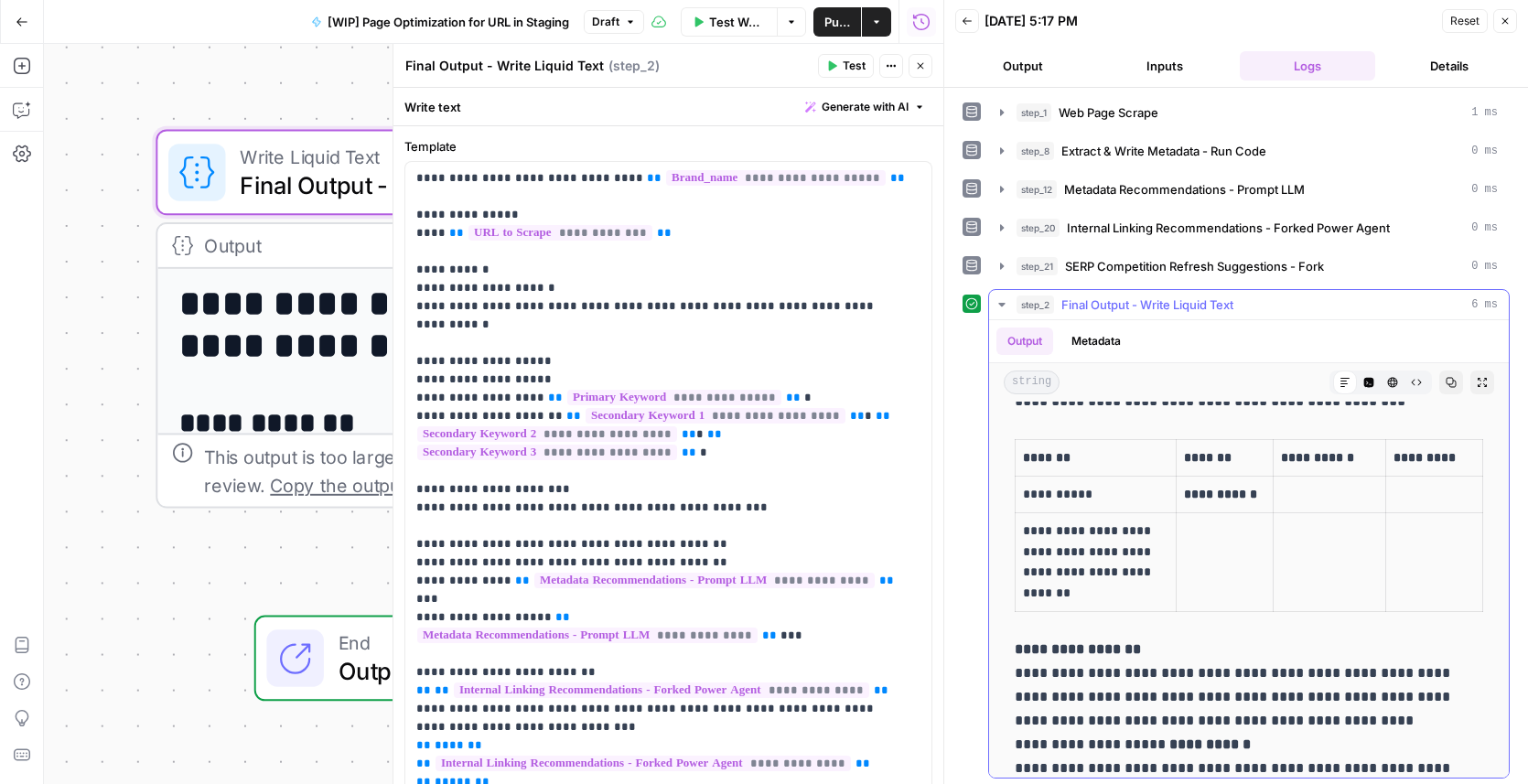
scroll to position [665, 0]
click at [525, 354] on p "**********" at bounding box center [663, 526] width 493 height 714
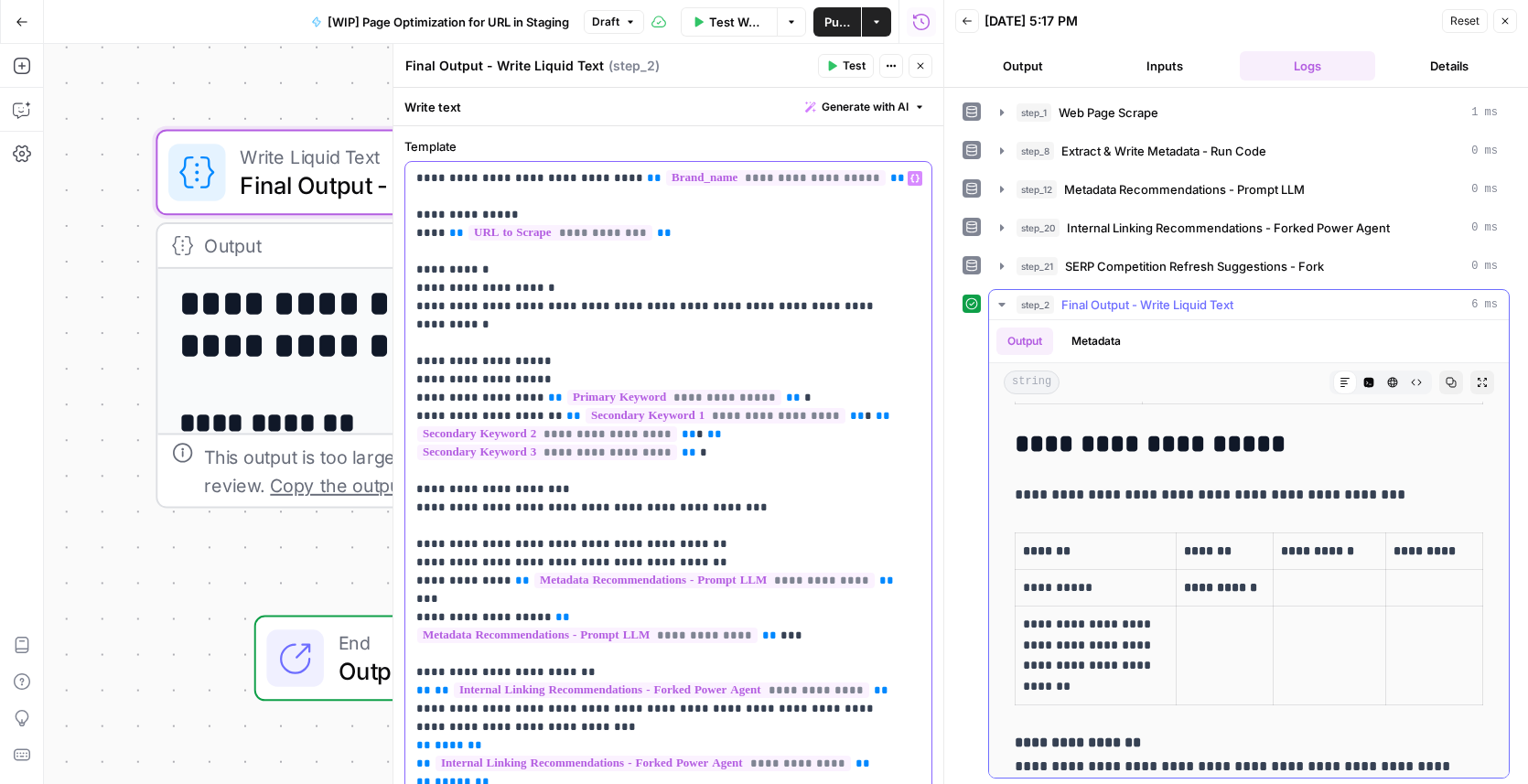
scroll to position [582, 0]
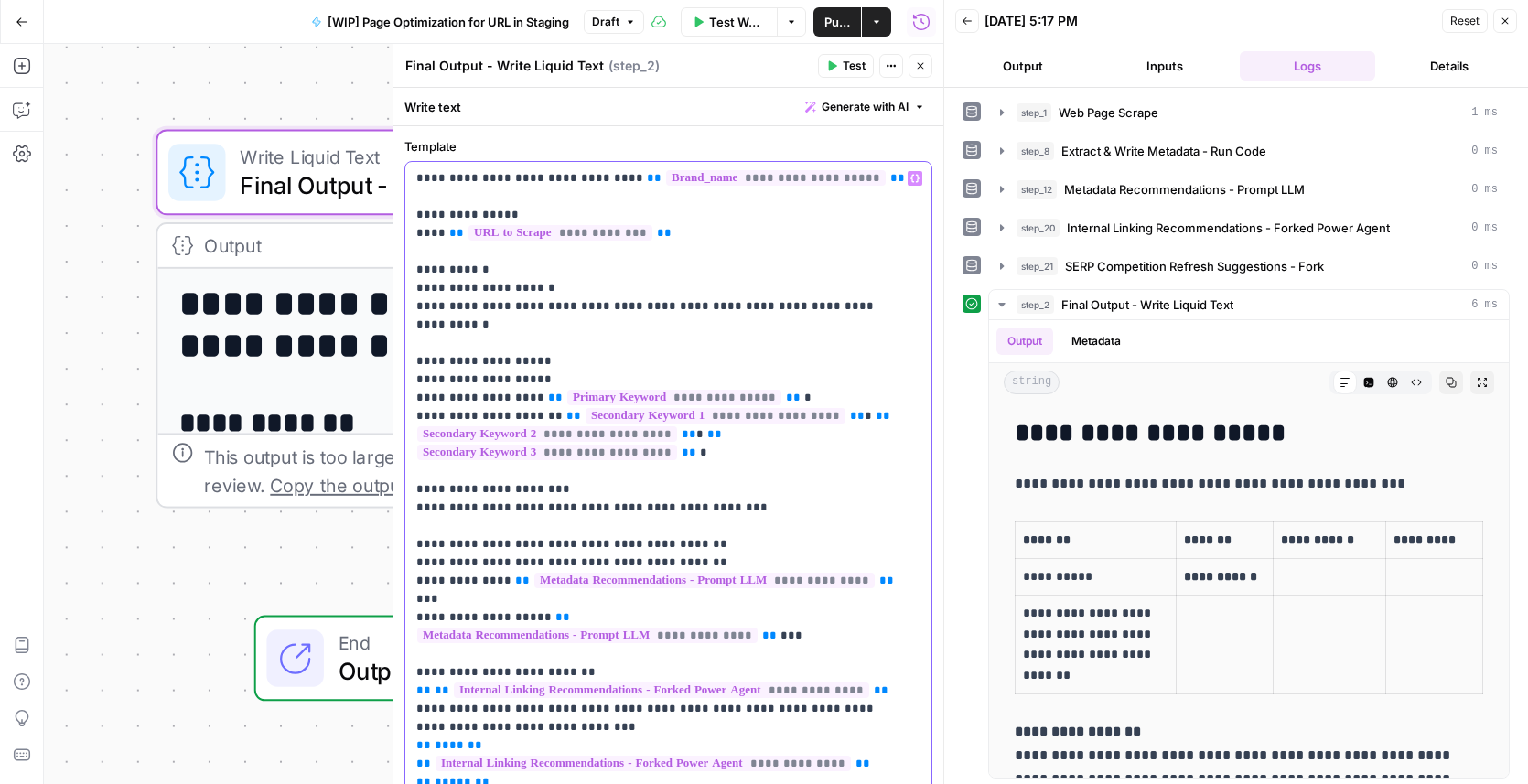
click at [515, 574] on span "**" at bounding box center [522, 580] width 14 height 12
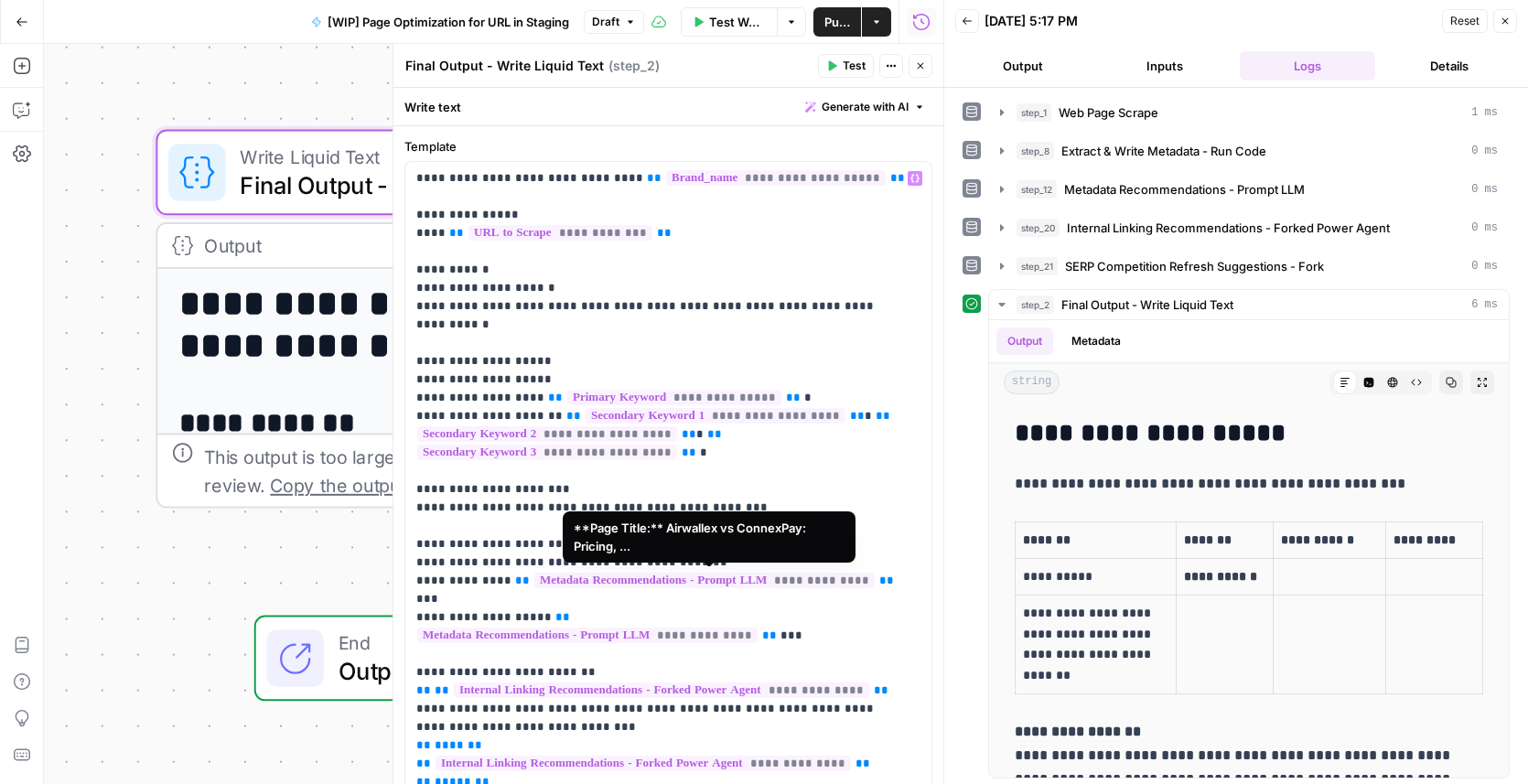
click at [570, 572] on span "**********" at bounding box center [705, 580] width 340 height 15
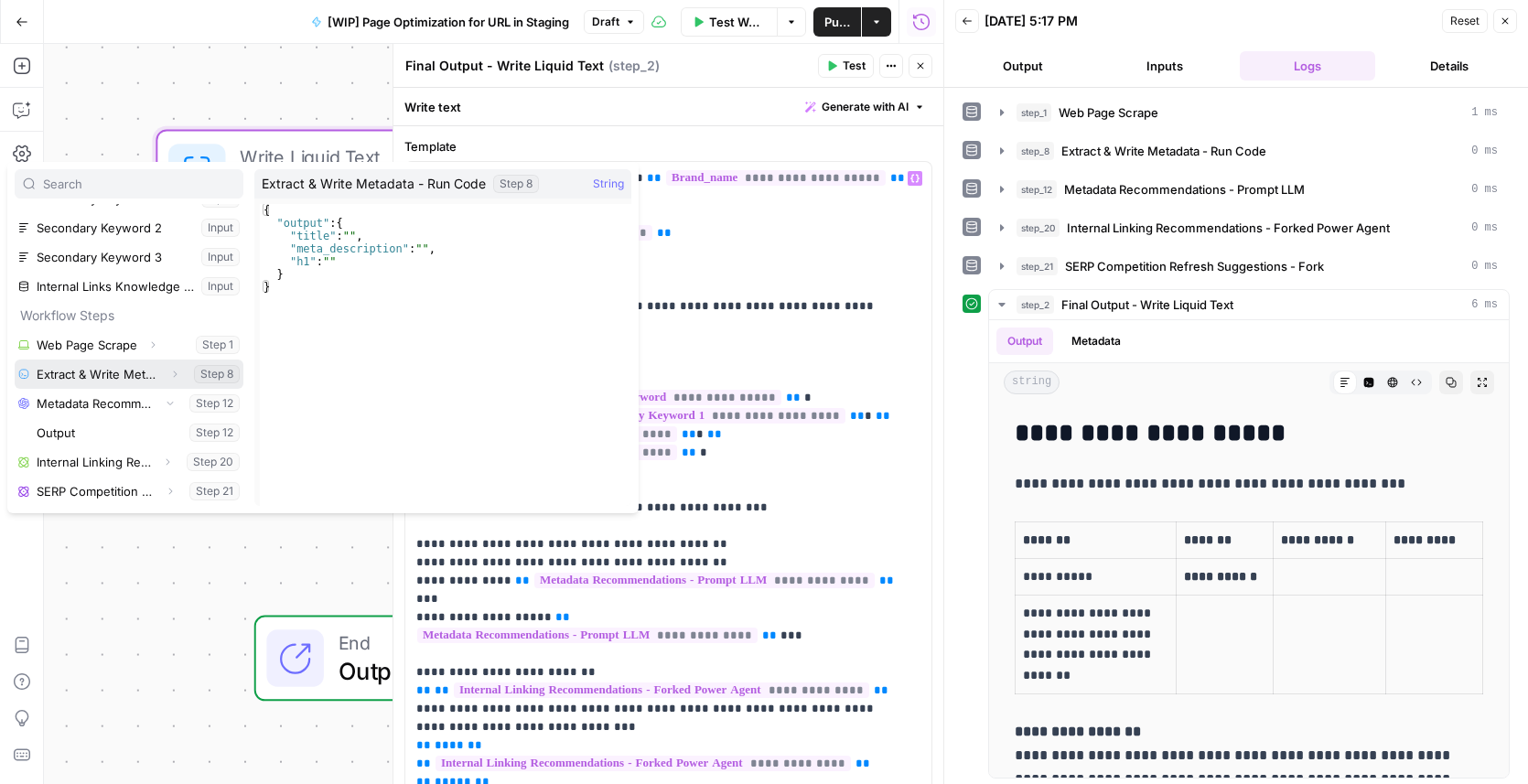
click at [163, 374] on button "Expand" at bounding box center [174, 373] width 24 height 24
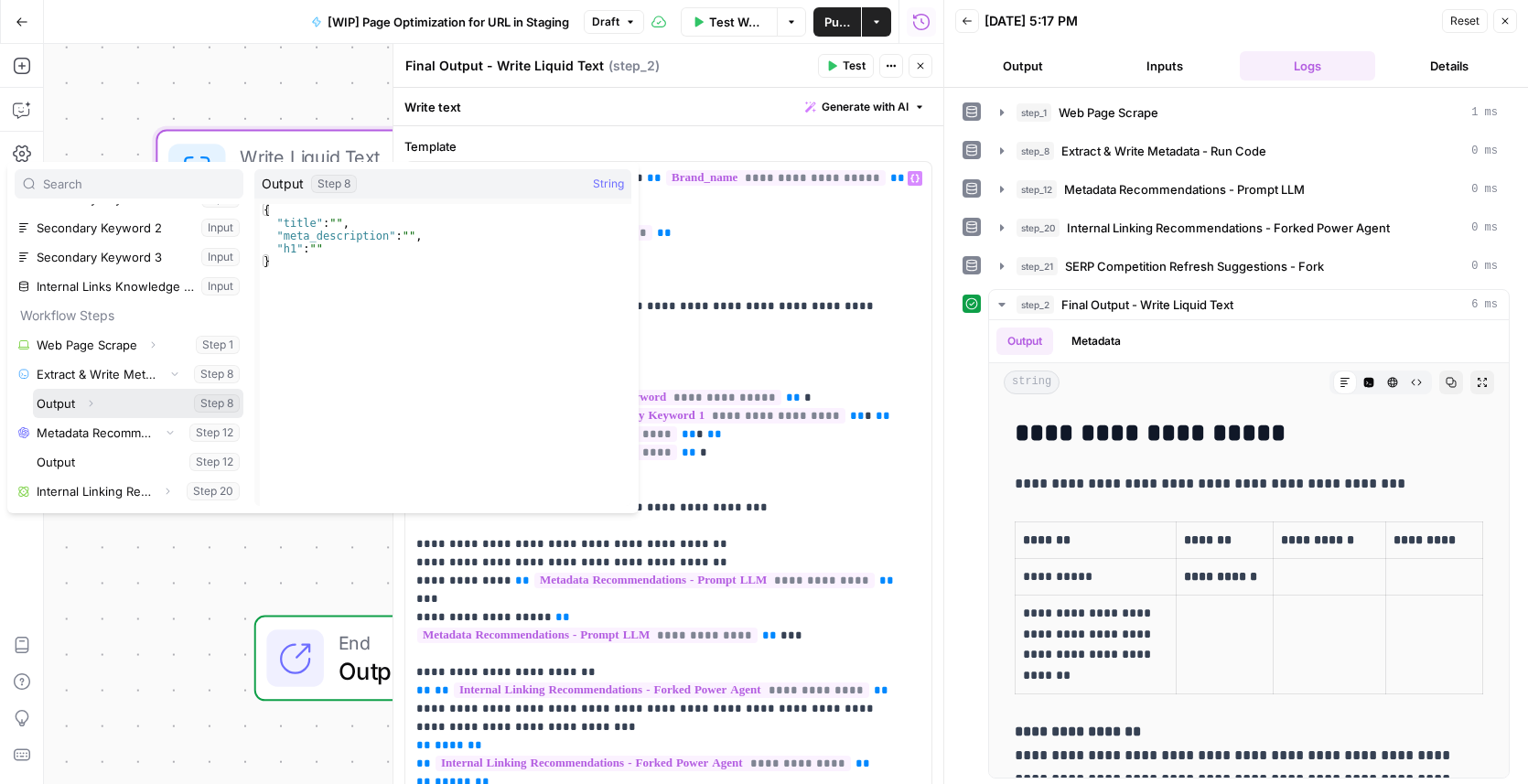
click at [87, 400] on icon "button" at bounding box center [90, 404] width 11 height 11
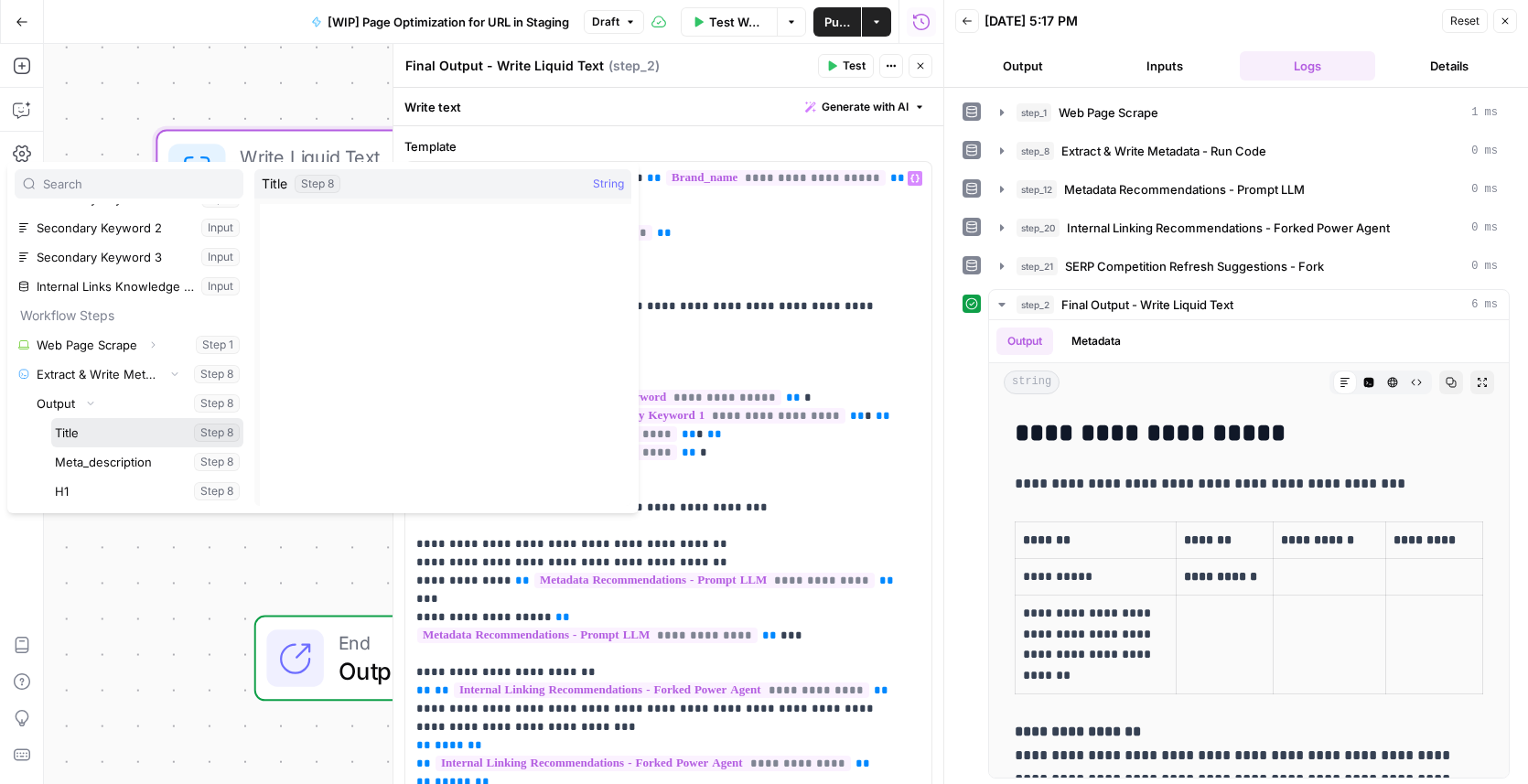
click at [102, 433] on button "Select variable Title" at bounding box center [147, 432] width 192 height 29
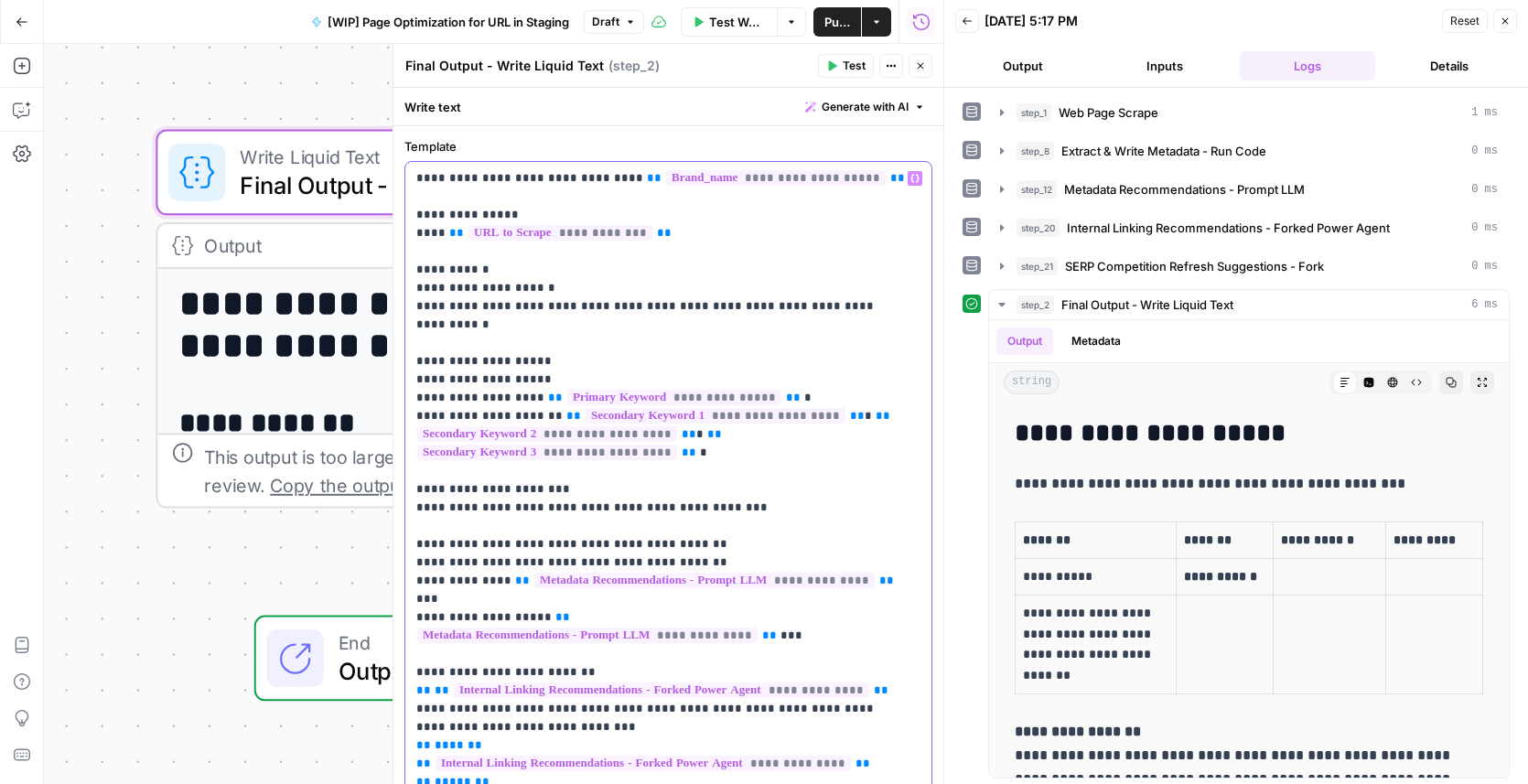
drag, startPoint x: 855, startPoint y: 559, endPoint x: 862, endPoint y: 545, distance: 15.7
click at [858, 558] on p "**********" at bounding box center [663, 526] width 493 height 714
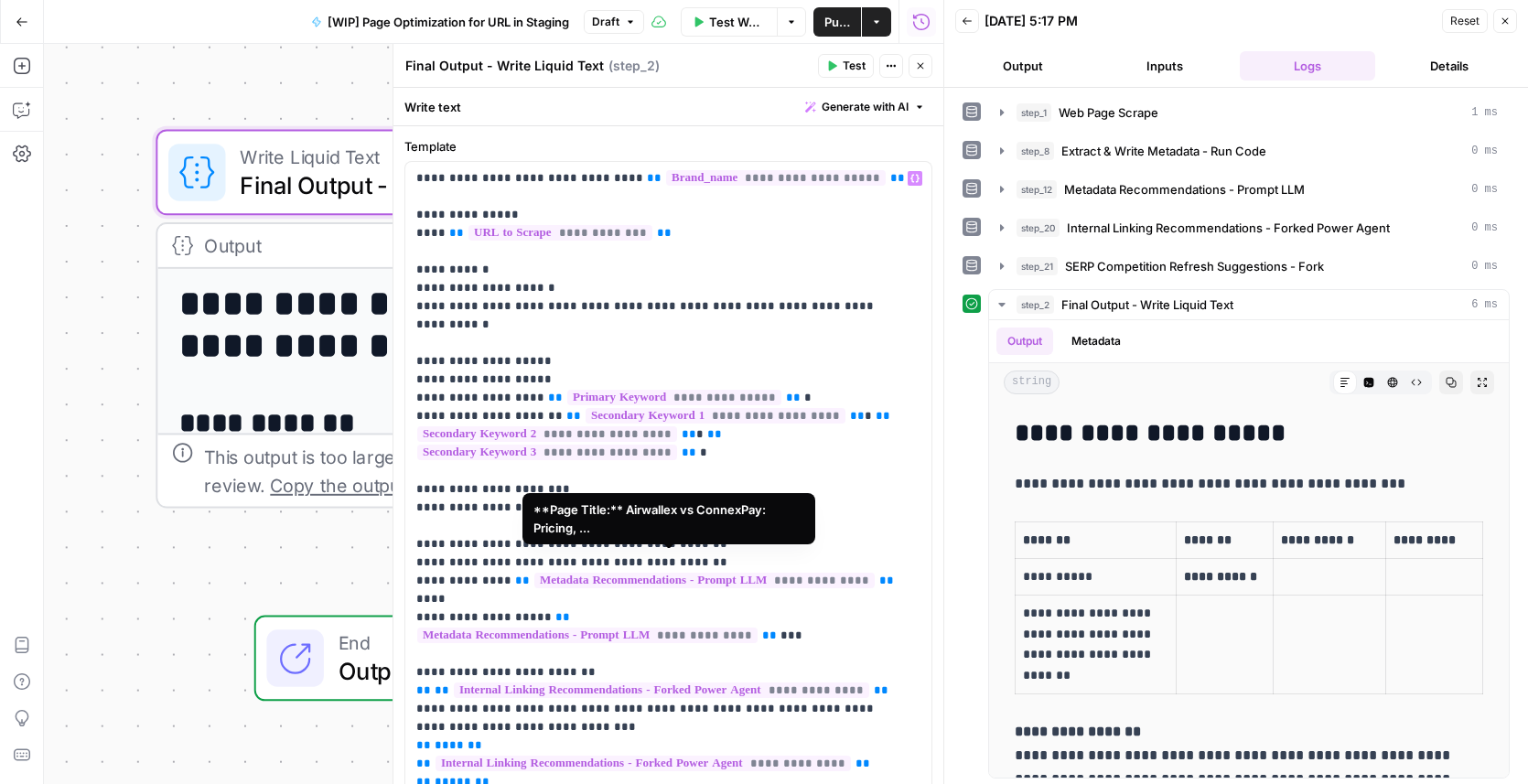
click at [732, 572] on span "**********" at bounding box center [705, 580] width 340 height 15
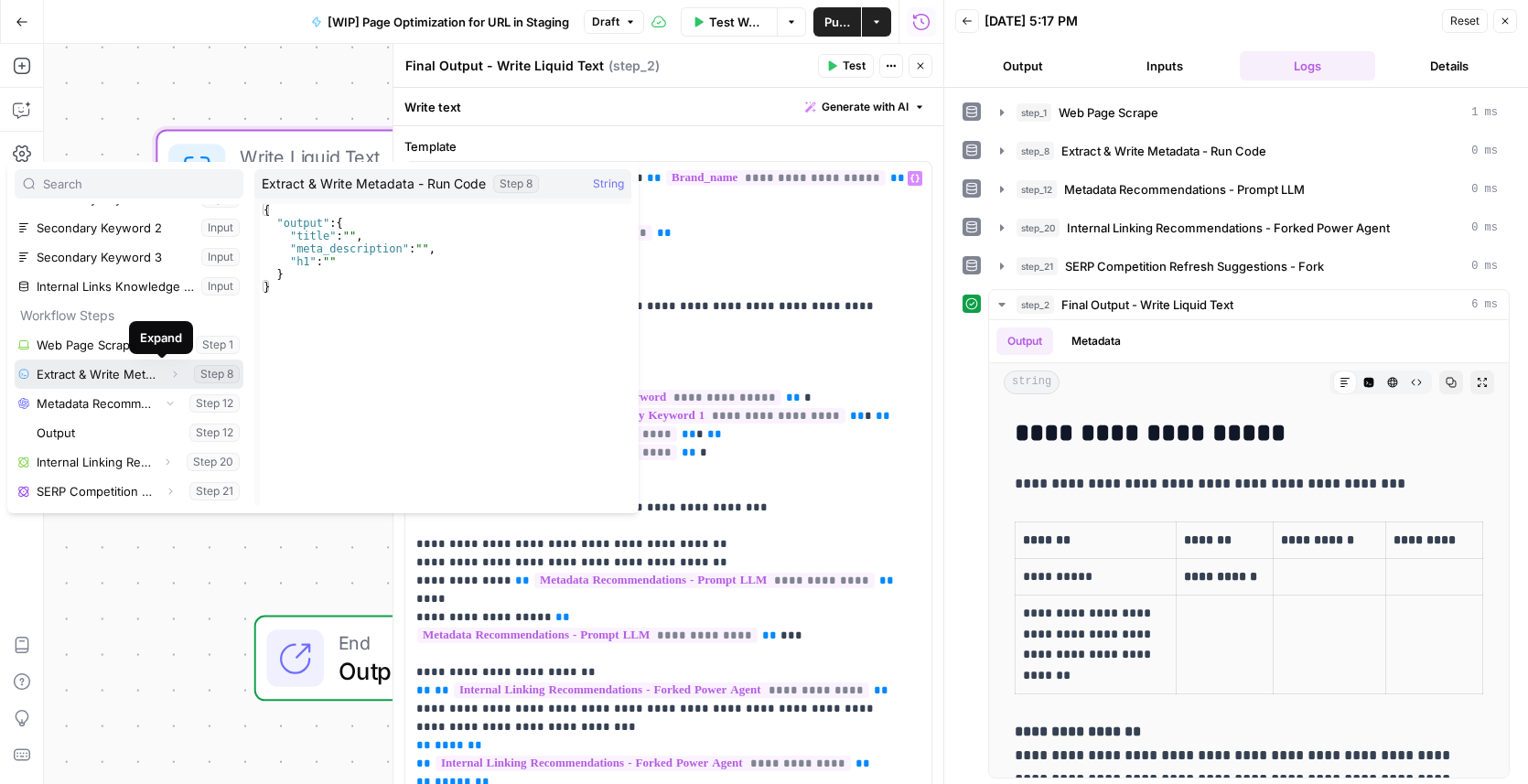
click at [169, 375] on icon "button" at bounding box center [175, 374] width 11 height 11
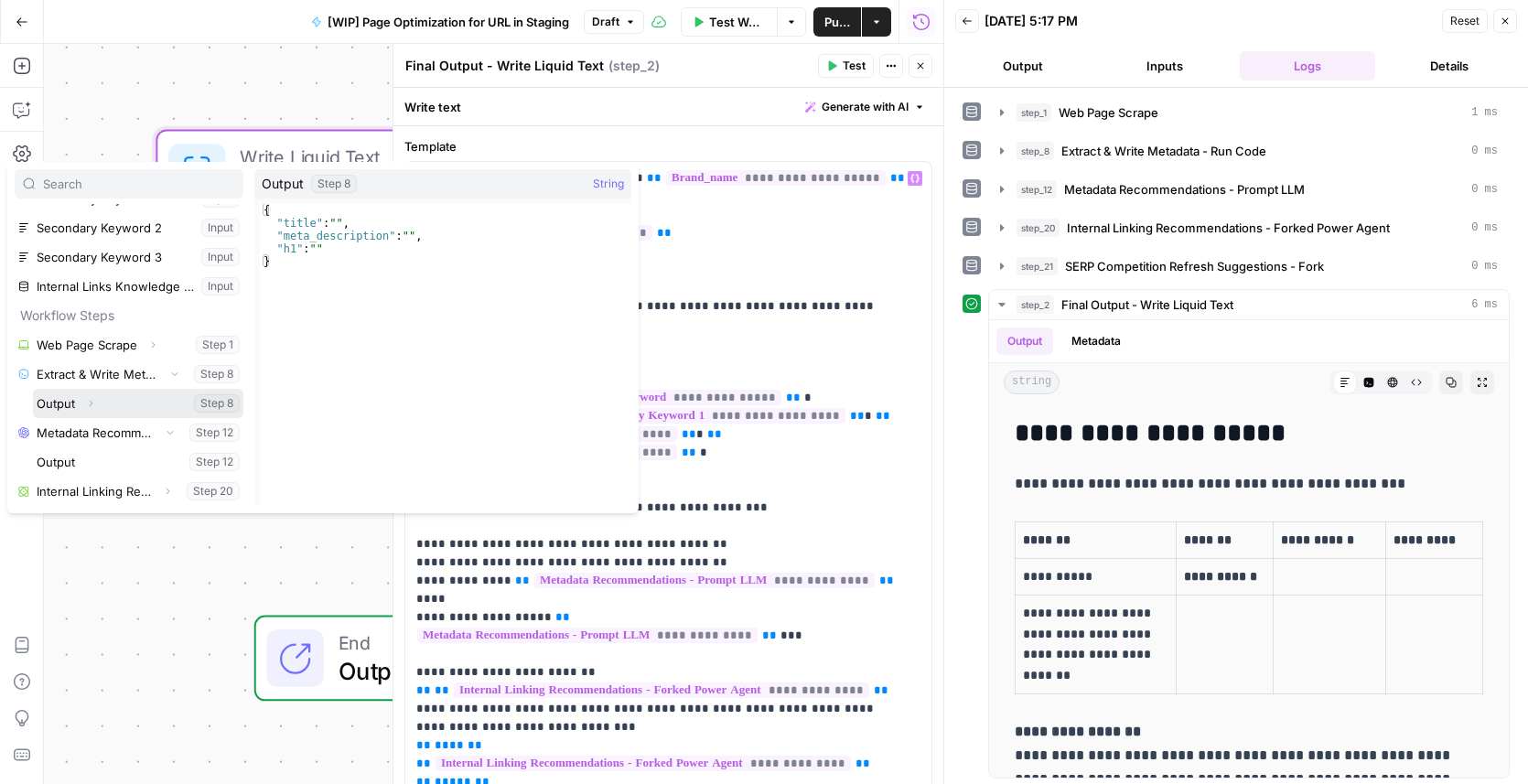
click at [87, 405] on icon "button" at bounding box center [90, 404] width 11 height 11
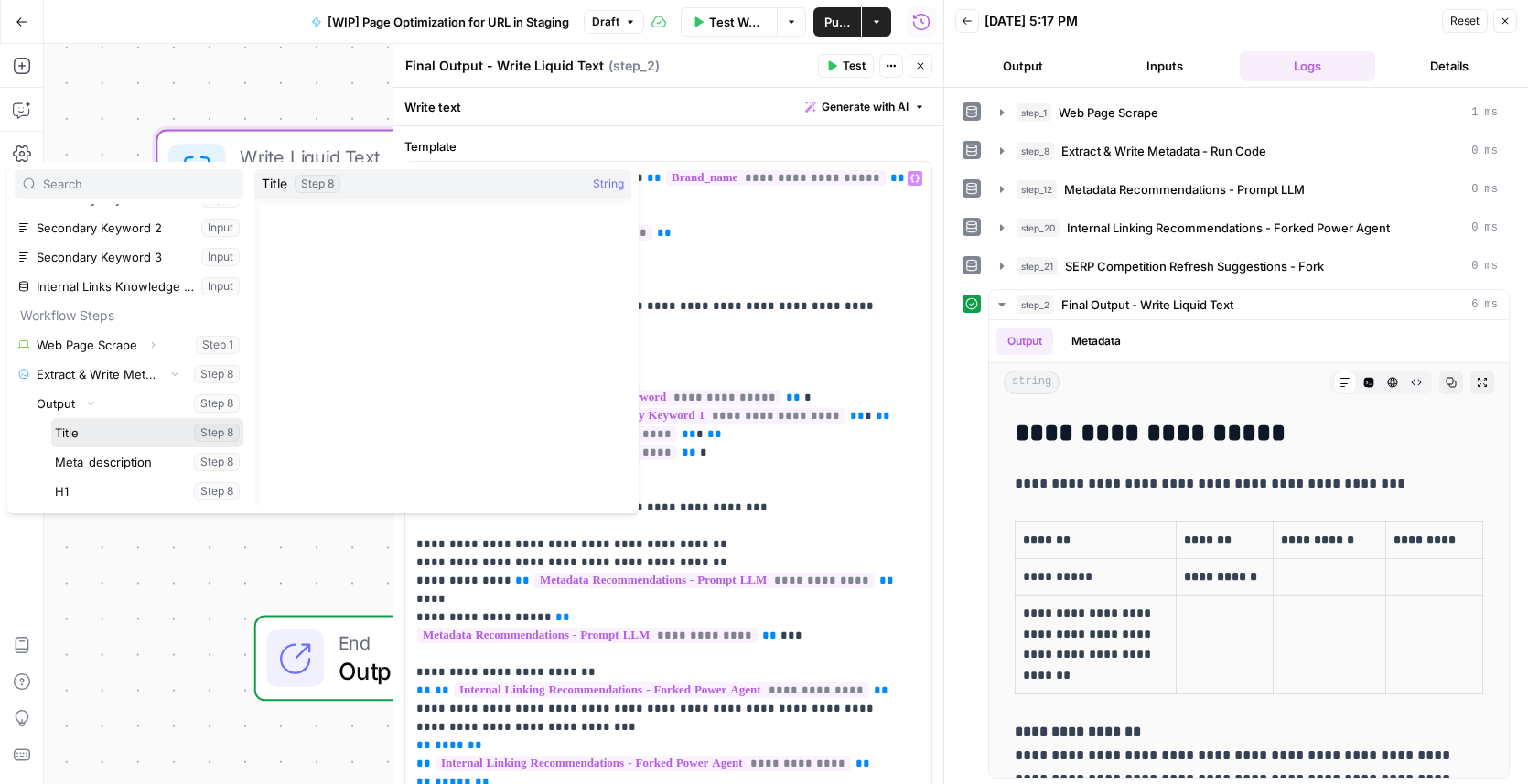
click at [88, 434] on button "Select variable Title" at bounding box center [147, 432] width 192 height 29
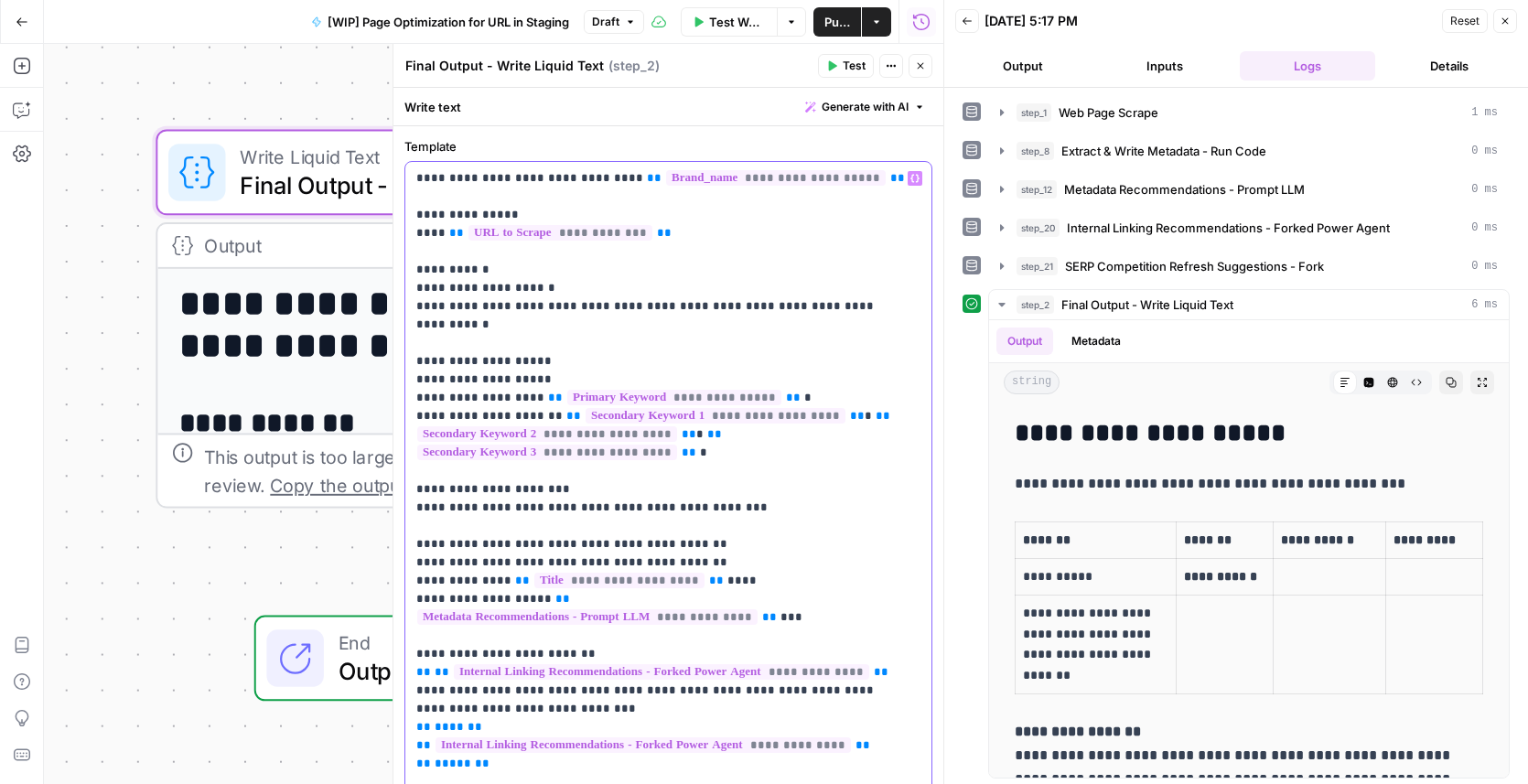
click at [663, 558] on p "**********" at bounding box center [663, 526] width 493 height 714
click at [666, 559] on p "**********" at bounding box center [663, 526] width 493 height 714
click at [910, 178] on icon "button" at bounding box center [915, 179] width 10 height 10
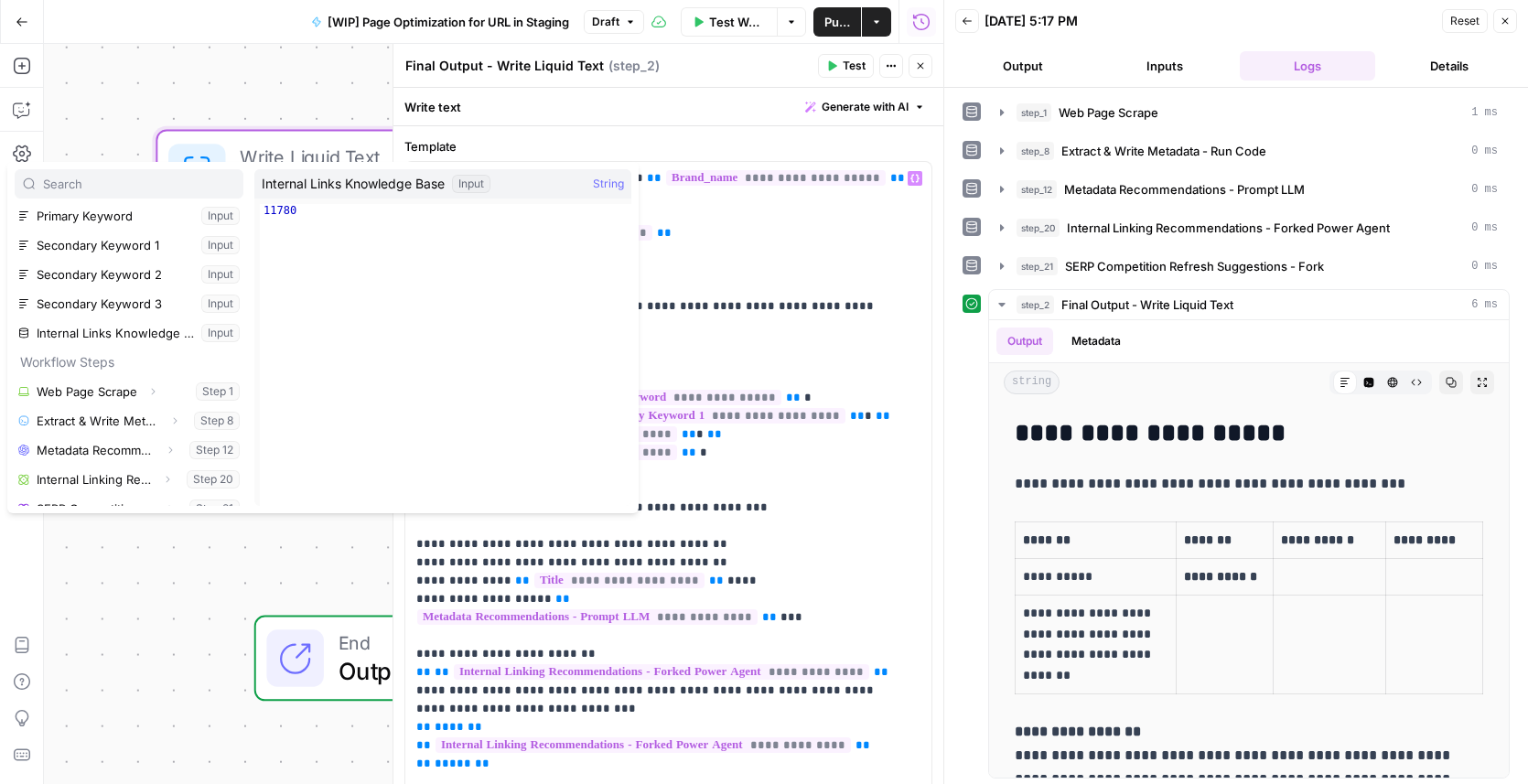
scroll to position [108, 0]
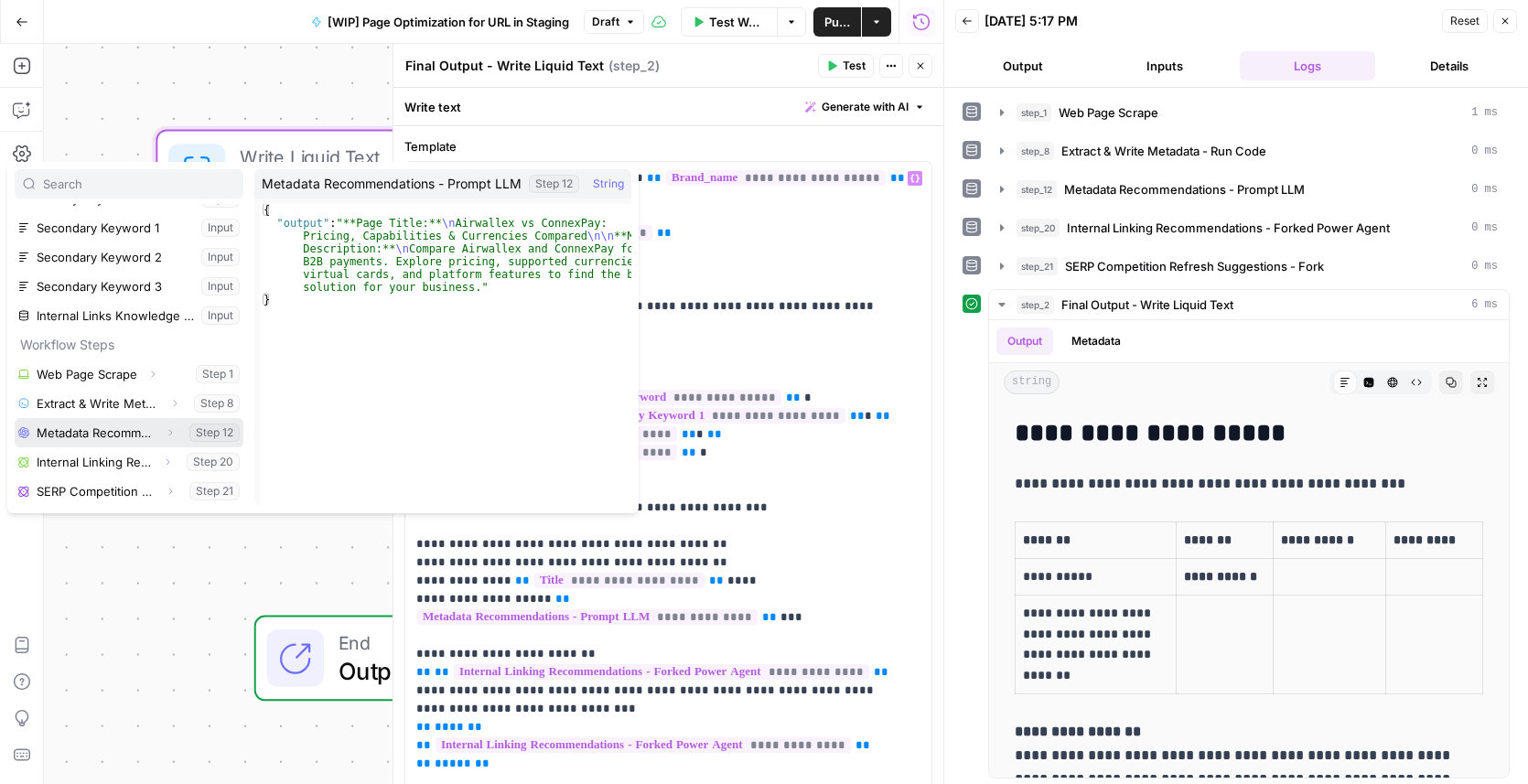
click at [169, 430] on icon "button" at bounding box center [171, 431] width 4 height 7
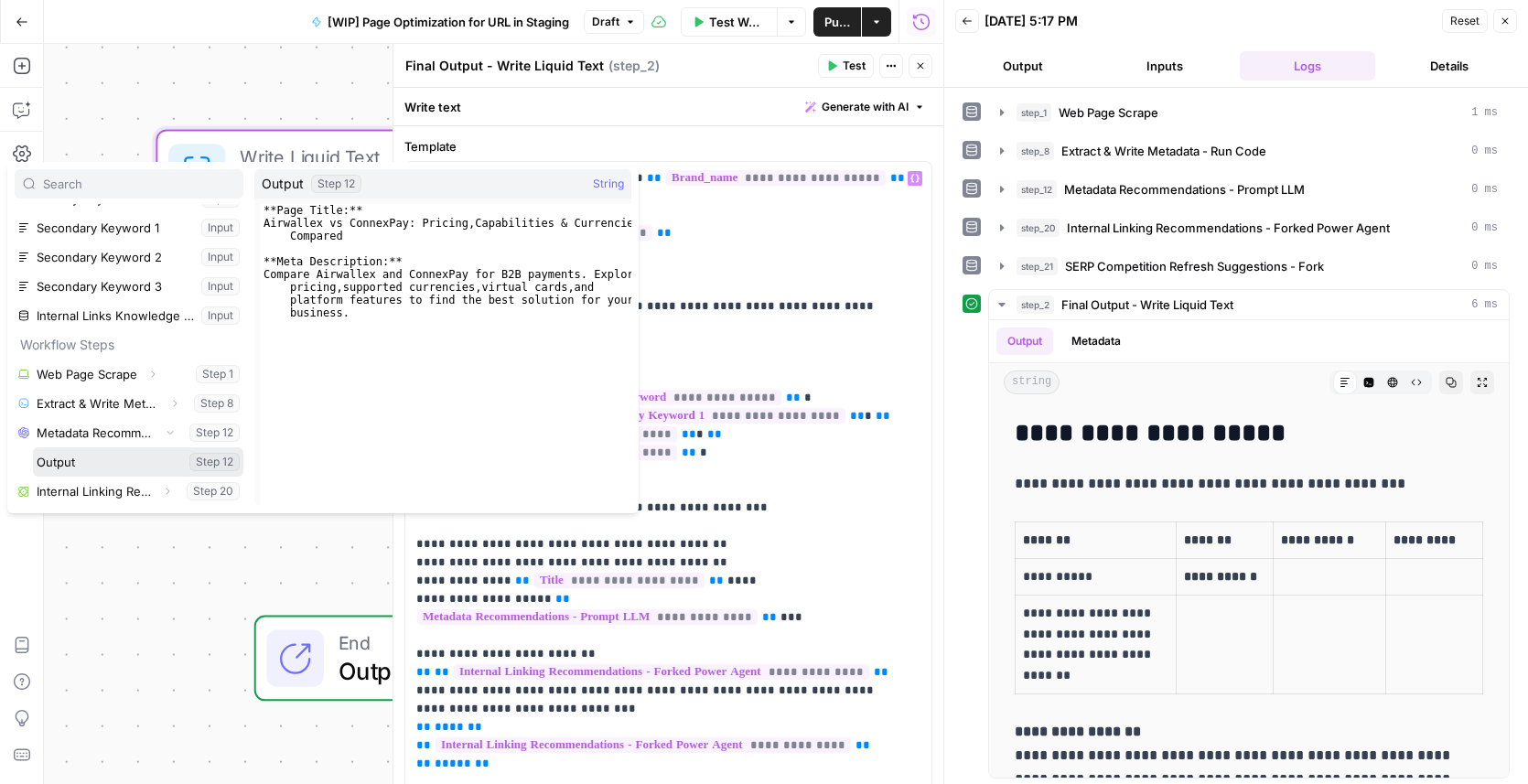
click at [119, 467] on button "Select variable Output" at bounding box center [138, 462] width 210 height 29
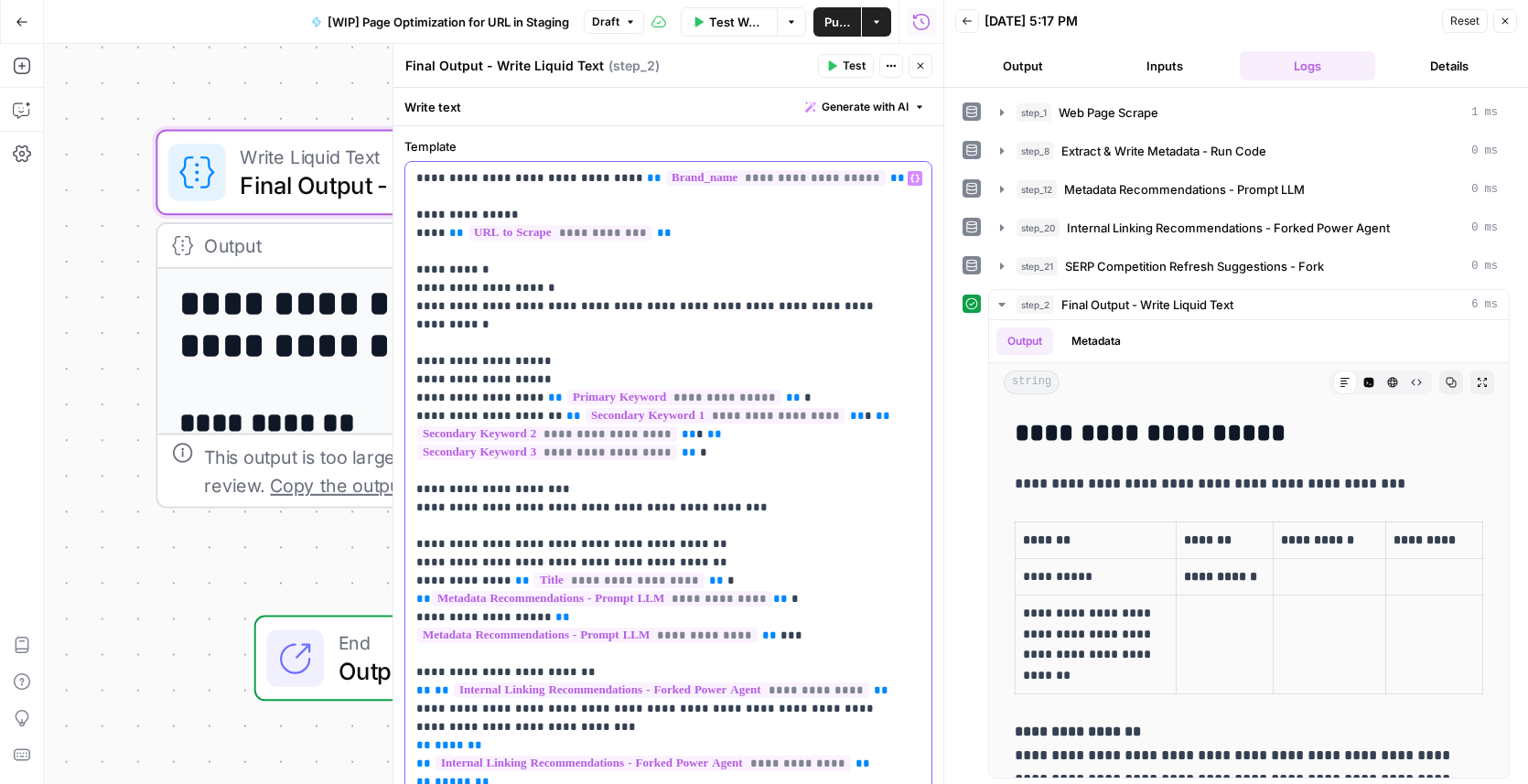
click at [525, 603] on p "**********" at bounding box center [663, 535] width 493 height 732
click at [919, 179] on span "Variables Menu" at bounding box center [919, 179] width 1 height 1
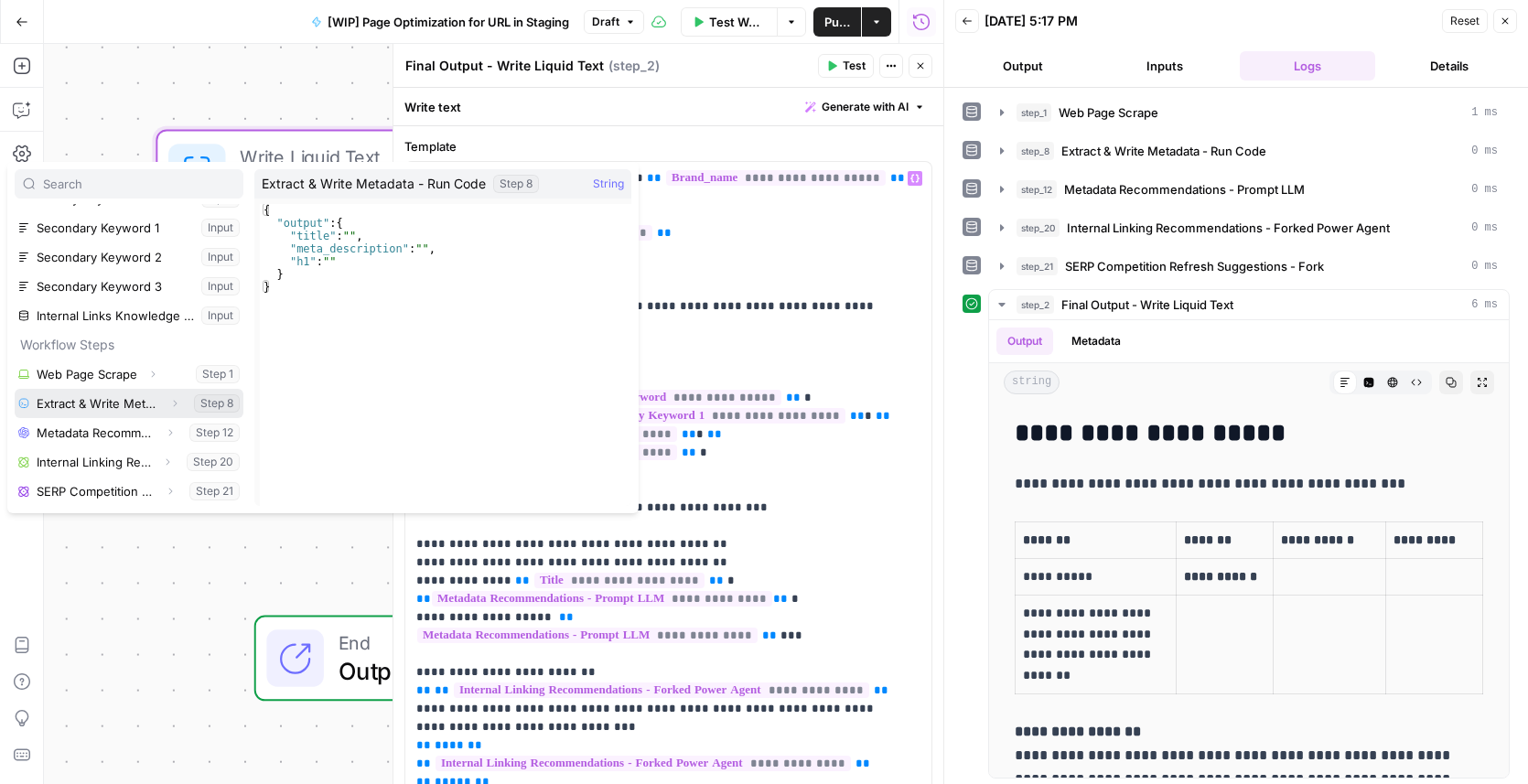
click at [169, 400] on icon "button" at bounding box center [175, 404] width 11 height 11
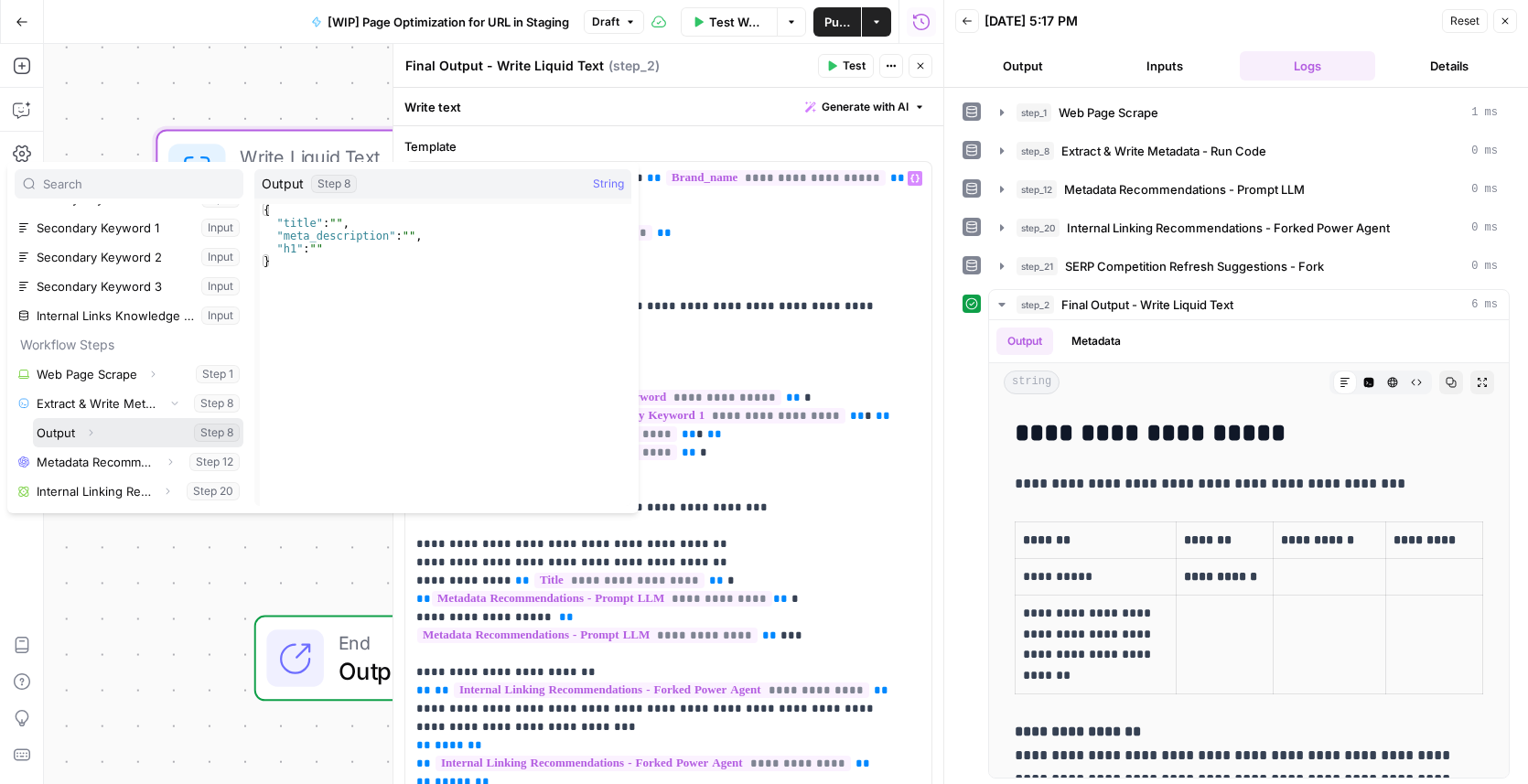
click at [90, 429] on icon "button" at bounding box center [90, 432] width 11 height 11
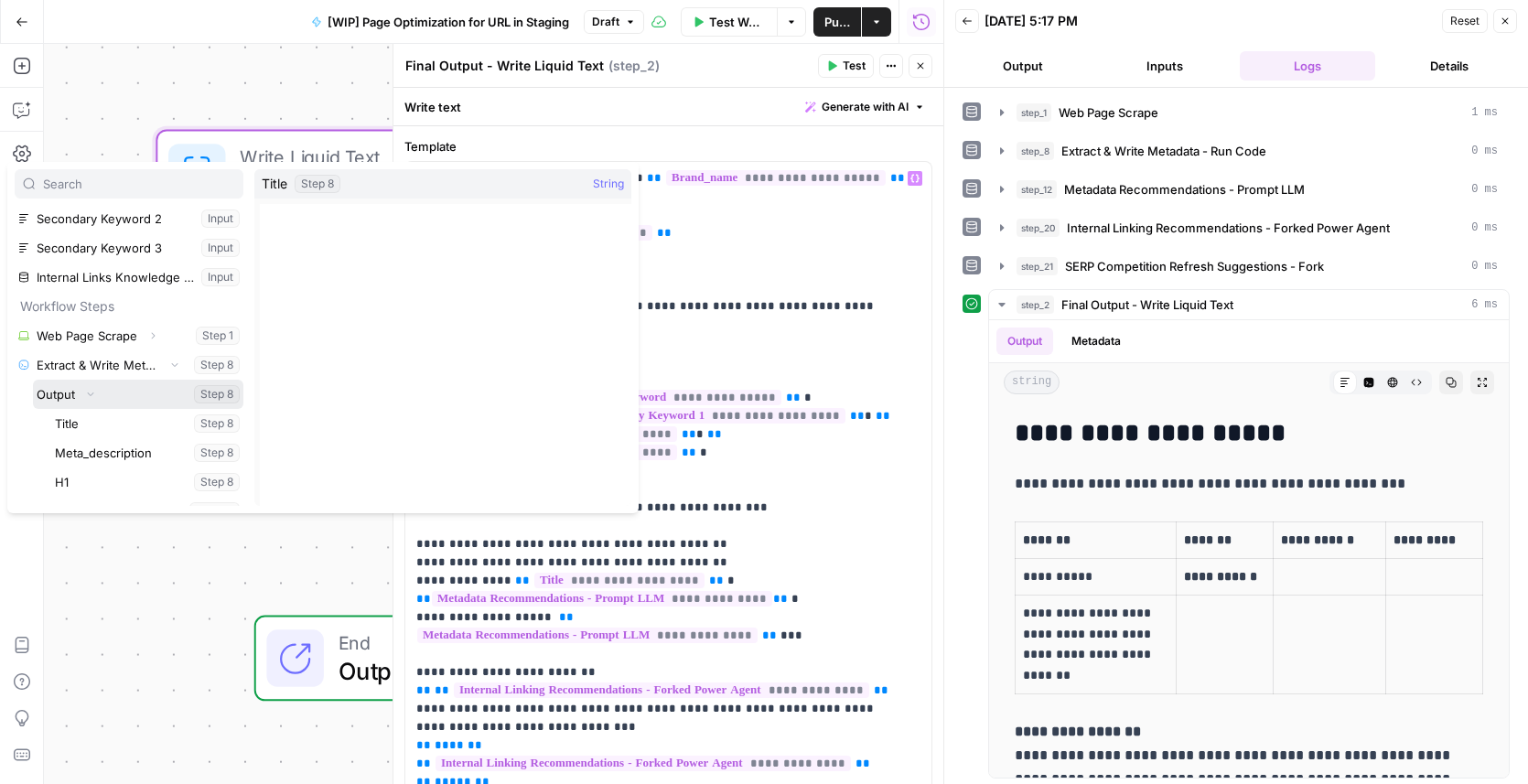
scroll to position [191, 0]
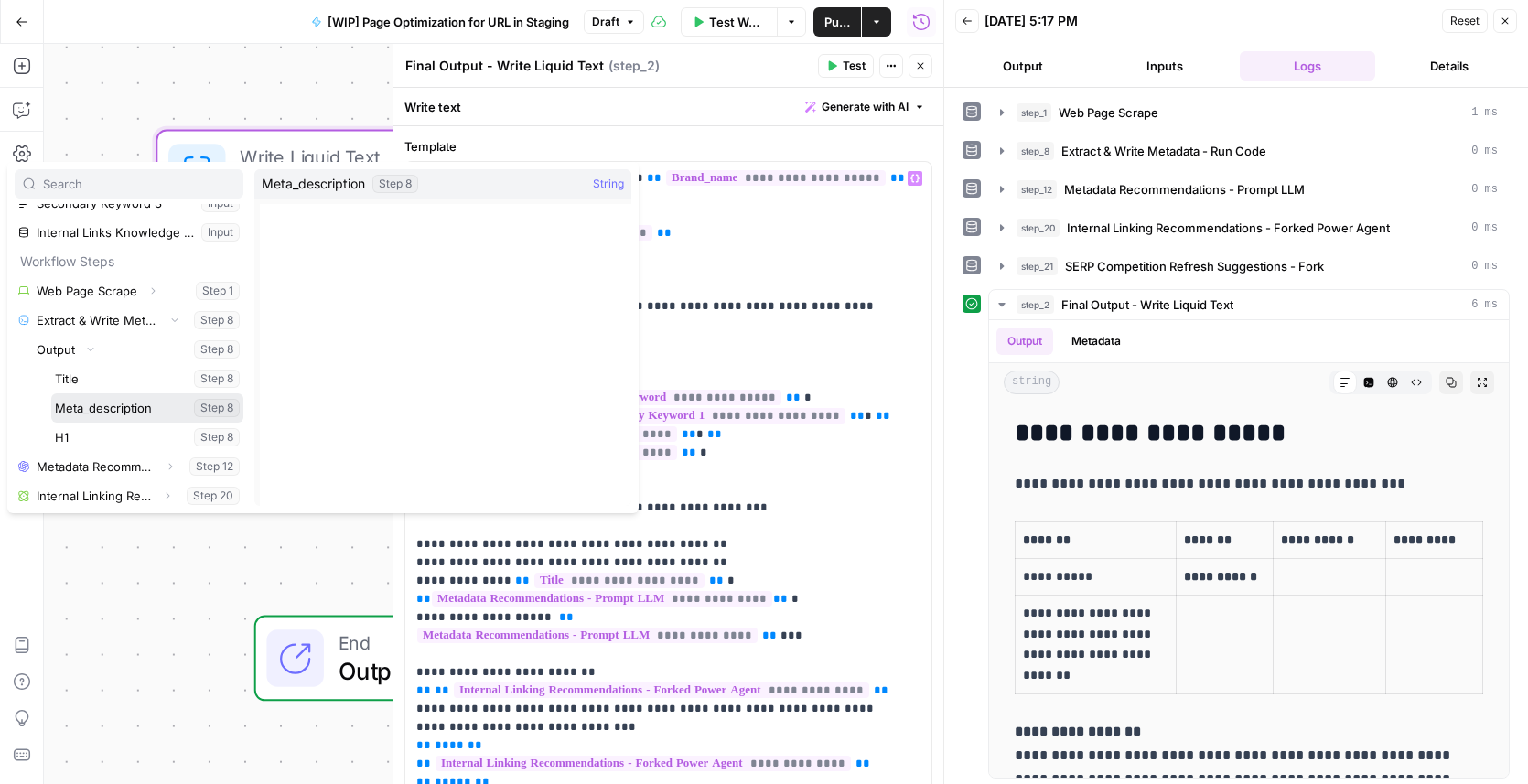
click at [108, 415] on button "Select variable Meta_description" at bounding box center [147, 408] width 192 height 29
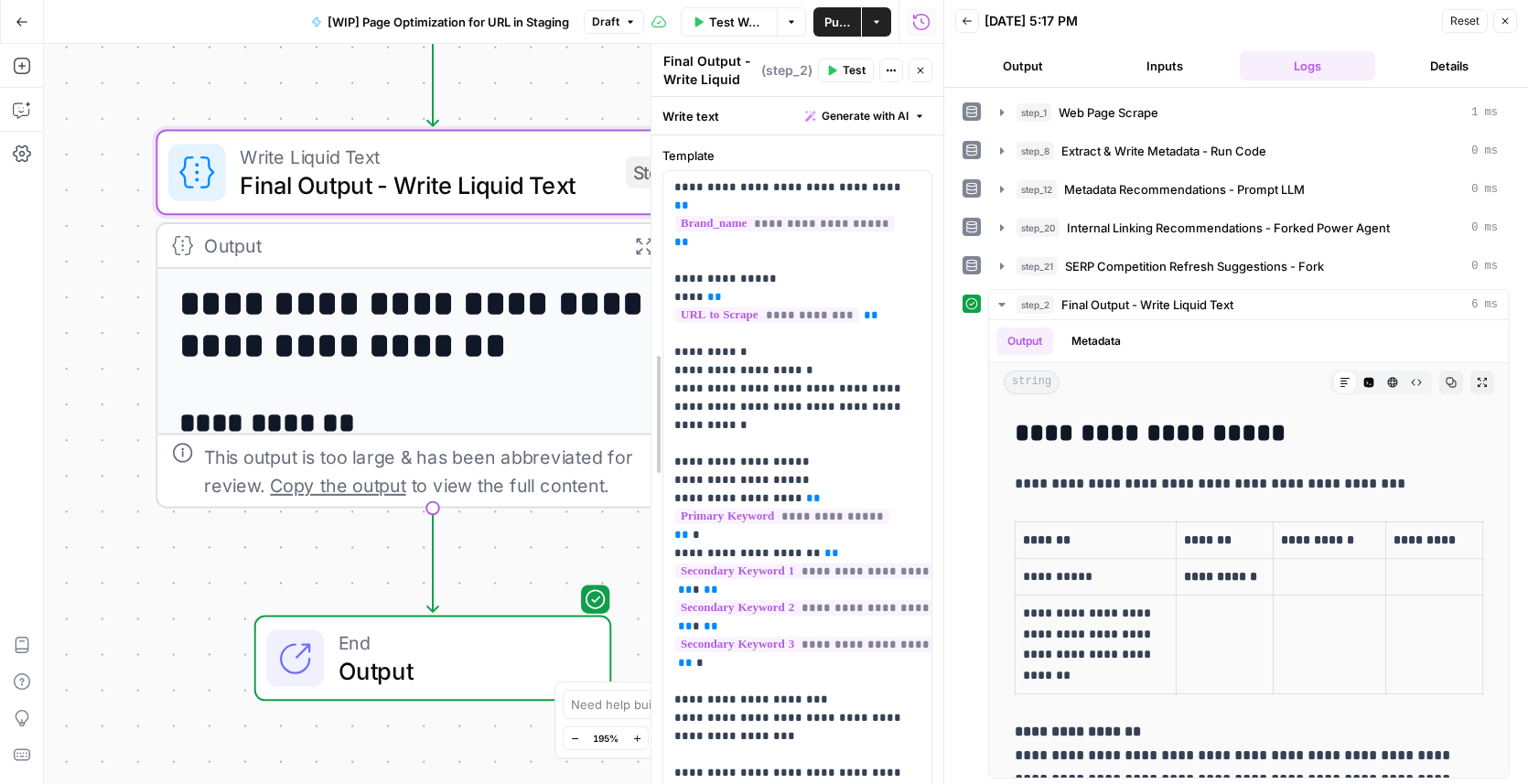
drag, startPoint x: 391, startPoint y: 256, endPoint x: 715, endPoint y: 256, distance: 324.0
click at [574, 605] on icon "button" at bounding box center [574, 738] width 10 height 10
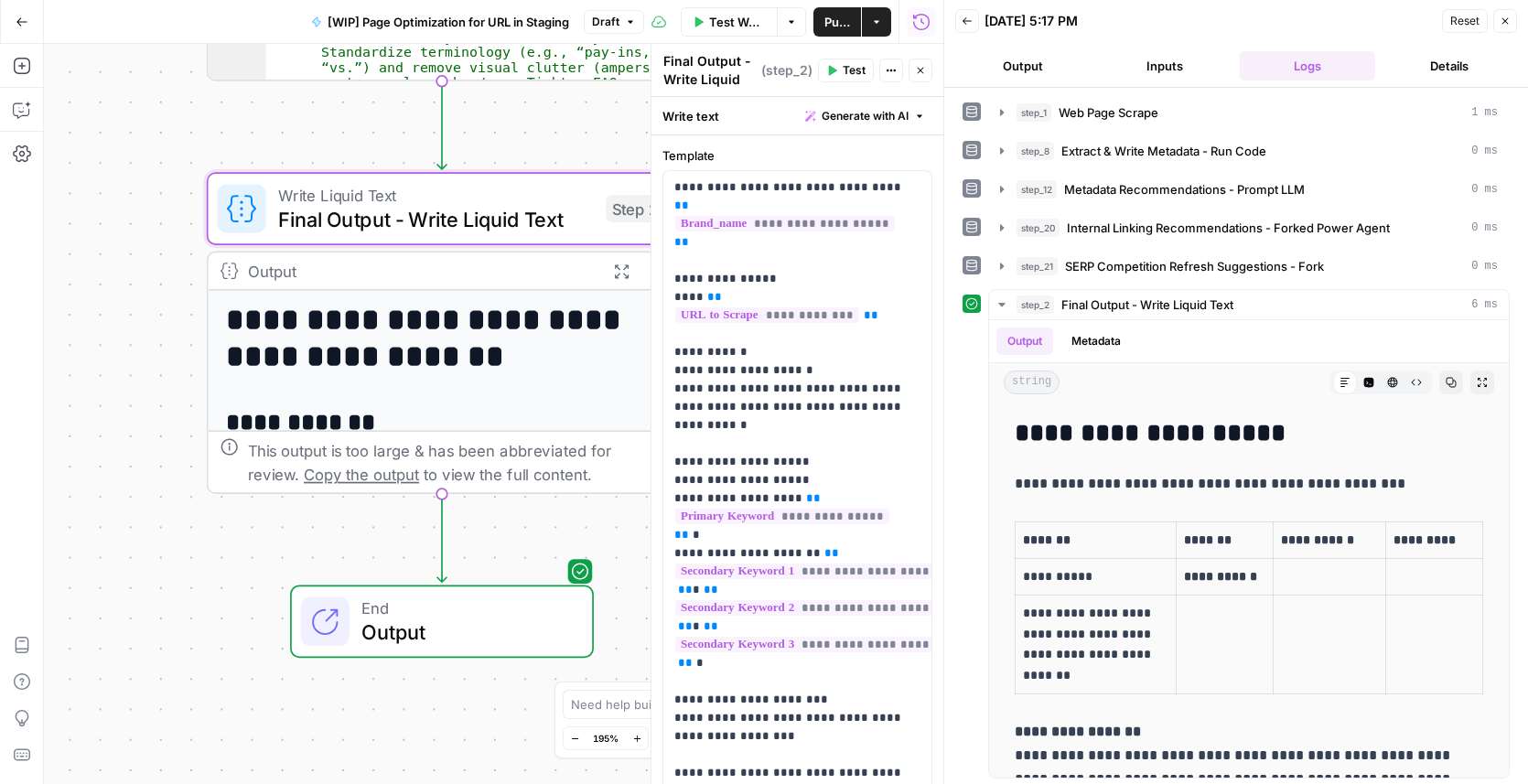
click at [574, 605] on icon "button" at bounding box center [574, 738] width 10 height 10
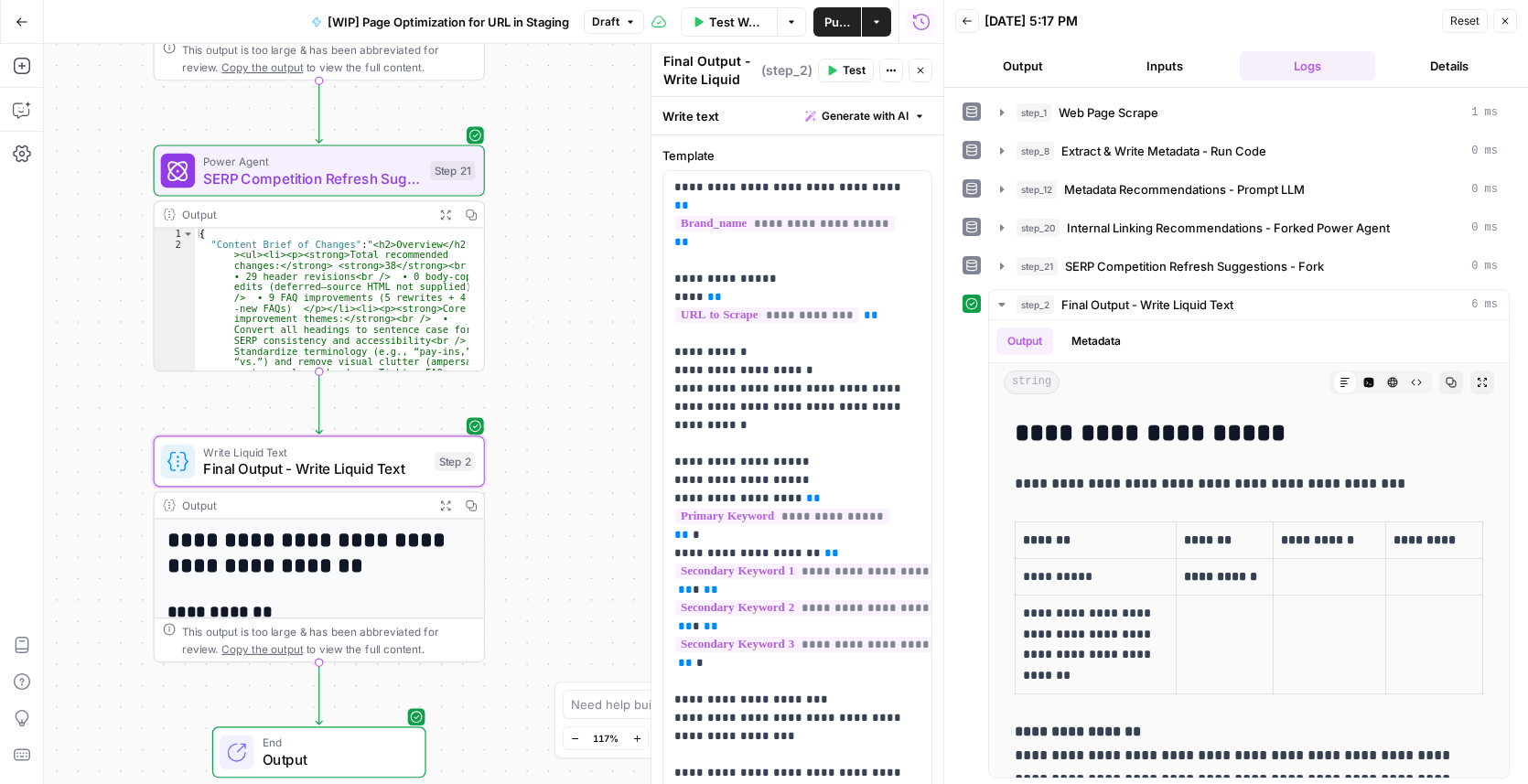
drag, startPoint x: 279, startPoint y: 213, endPoint x: 150, endPoint y: 430, distance: 252.4
click at [133, 430] on div "**********" at bounding box center [493, 413] width 899 height 739
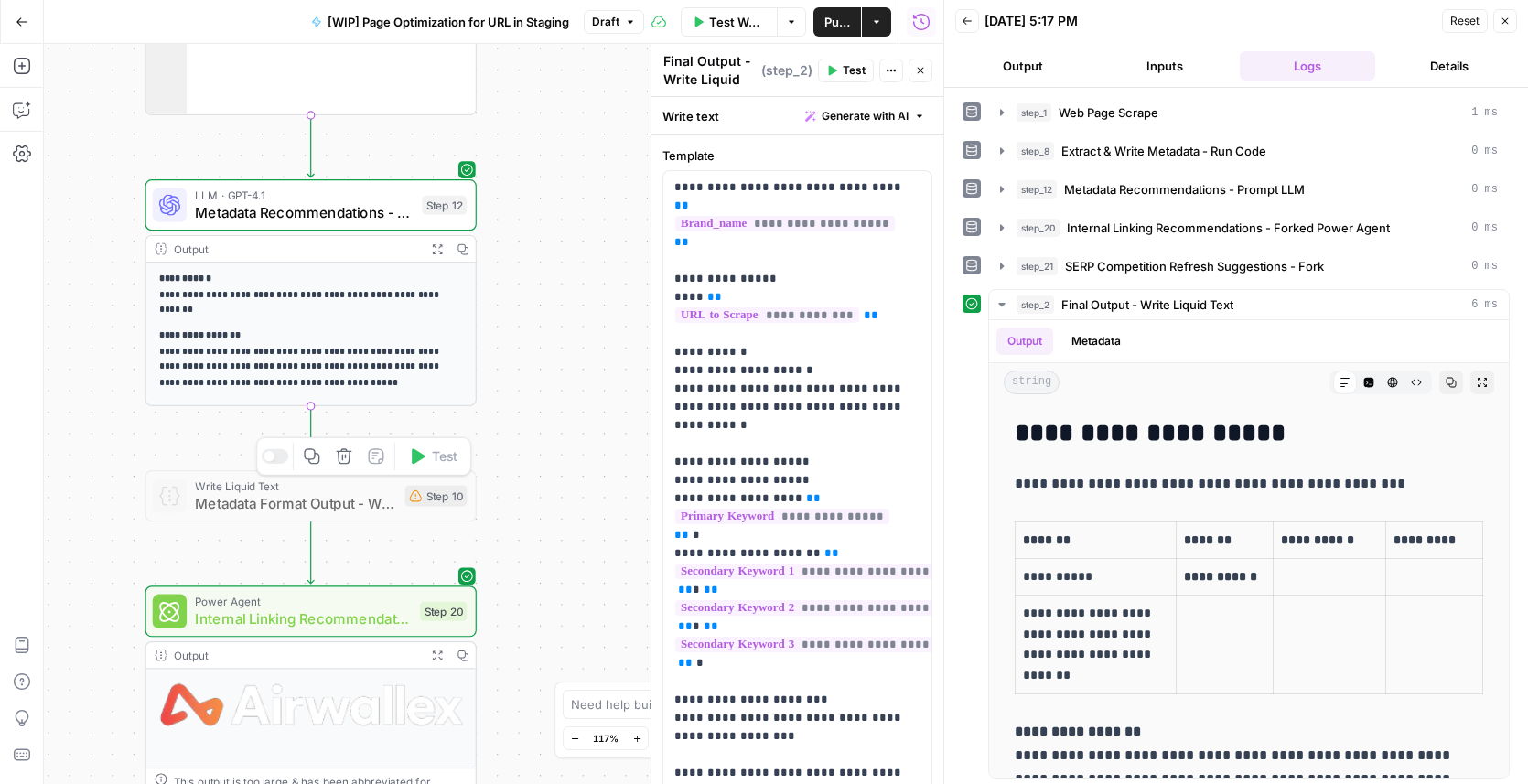
click at [280, 457] on div at bounding box center [275, 455] width 27 height 14
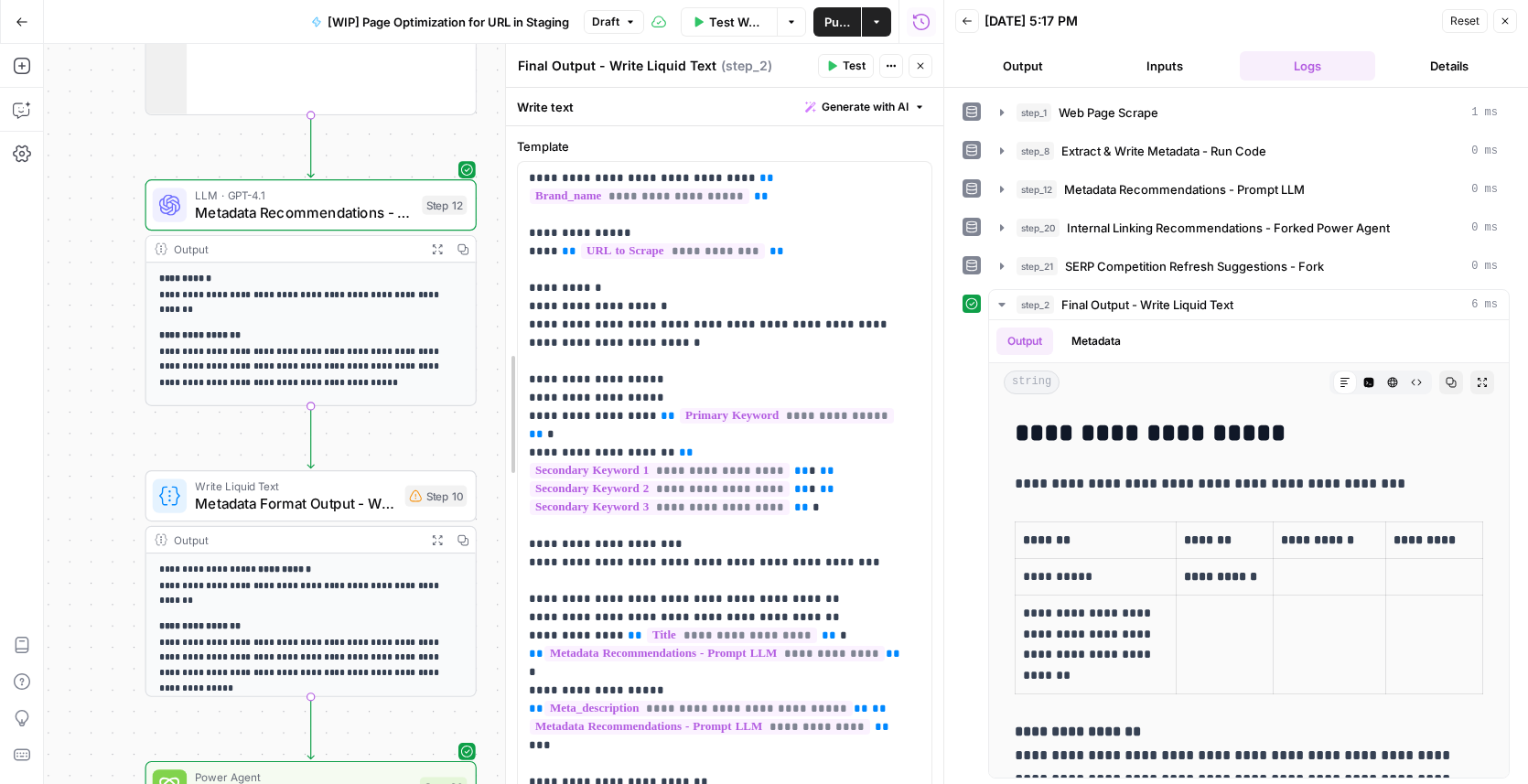
drag, startPoint x: 648, startPoint y: 384, endPoint x: 497, endPoint y: 382, distance: 151.0
click at [497, 382] on div at bounding box center [506, 413] width 18 height 739
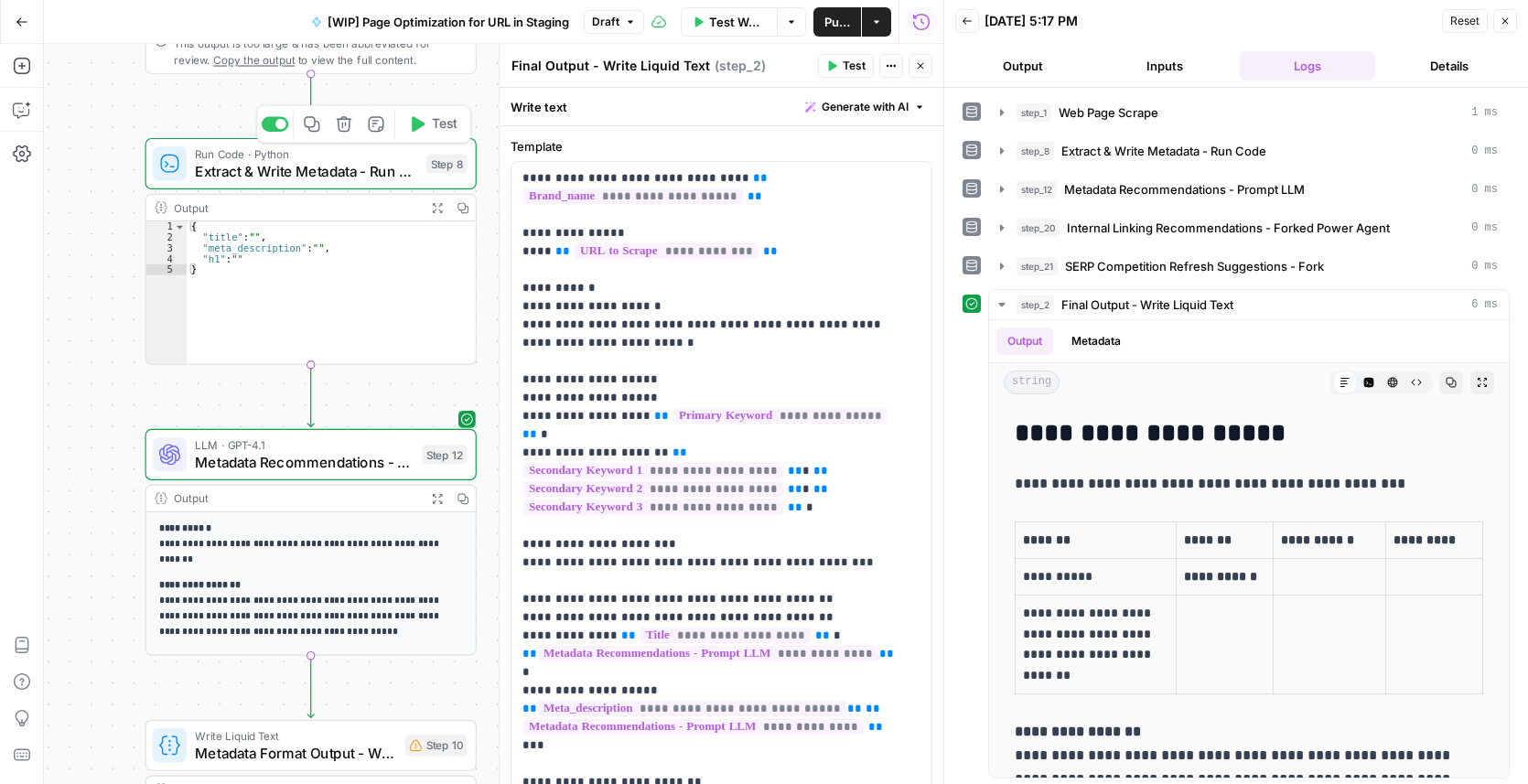
click at [214, 169] on span "Extract & Write Metadata - Run Code" at bounding box center [306, 170] width 222 height 21
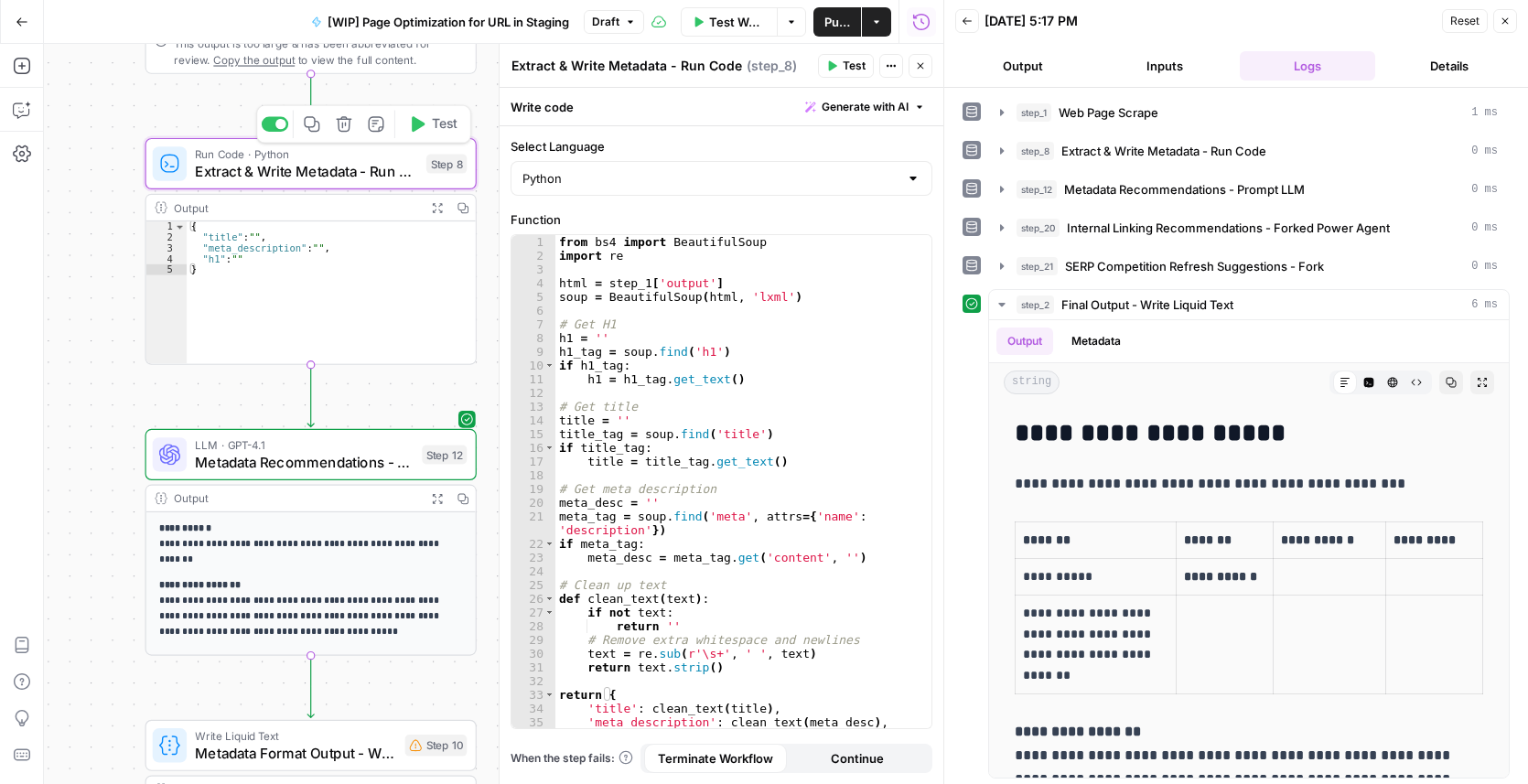
scroll to position [28, 0]
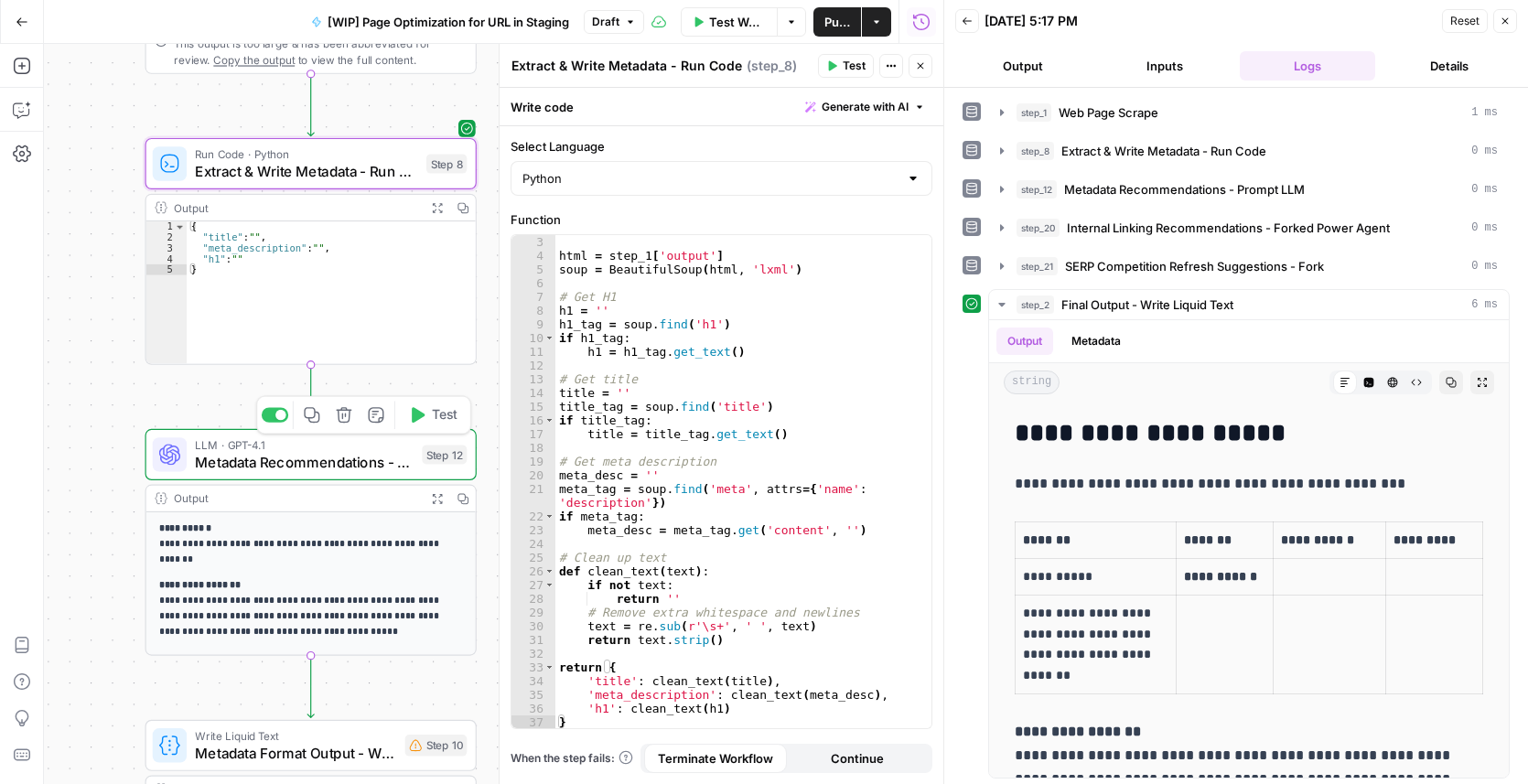
click at [276, 460] on span "Metadata Recommendations - Prompt LLM" at bounding box center [303, 461] width 218 height 21
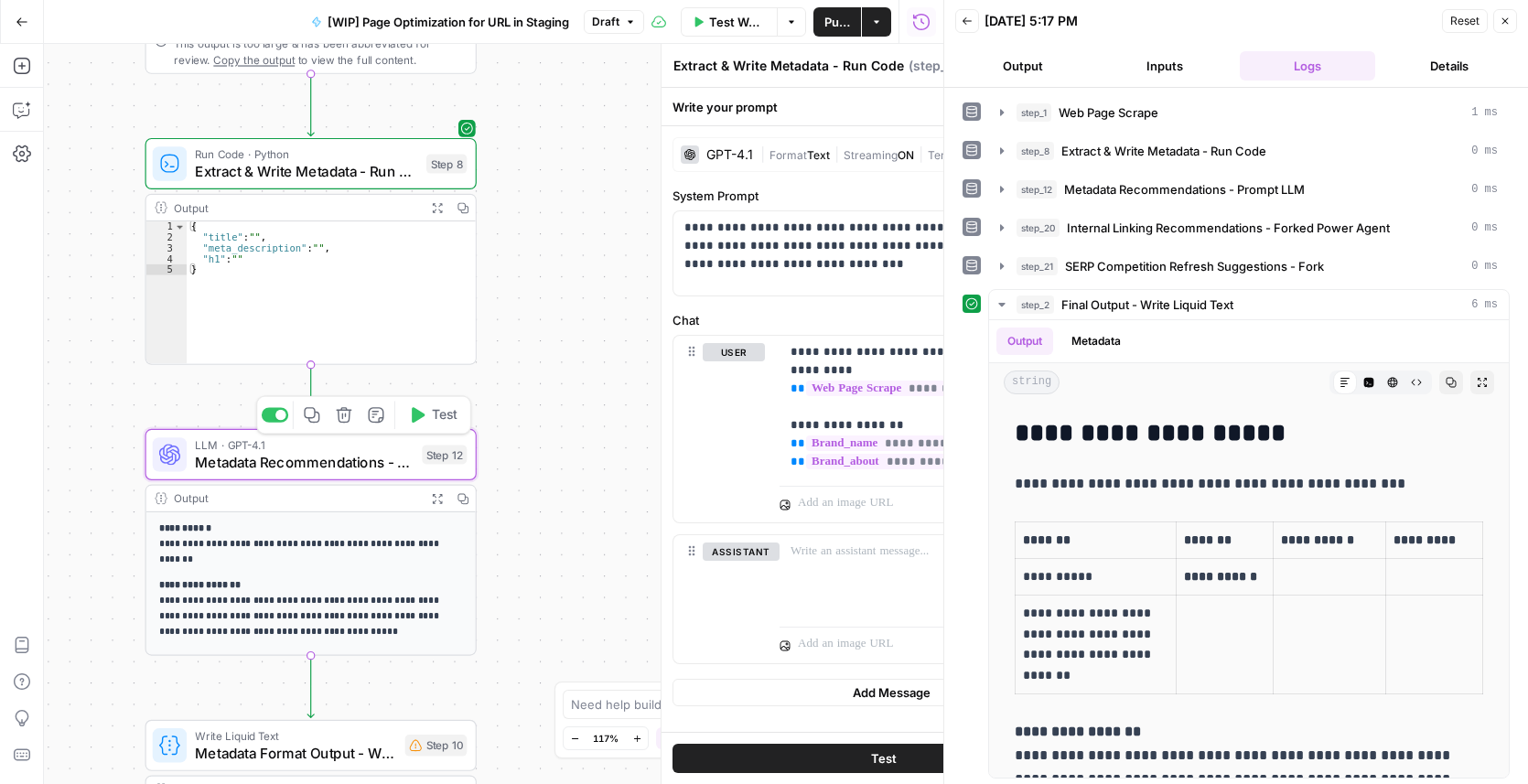
type textarea "Metadata Recommendations - Prompt LLM"
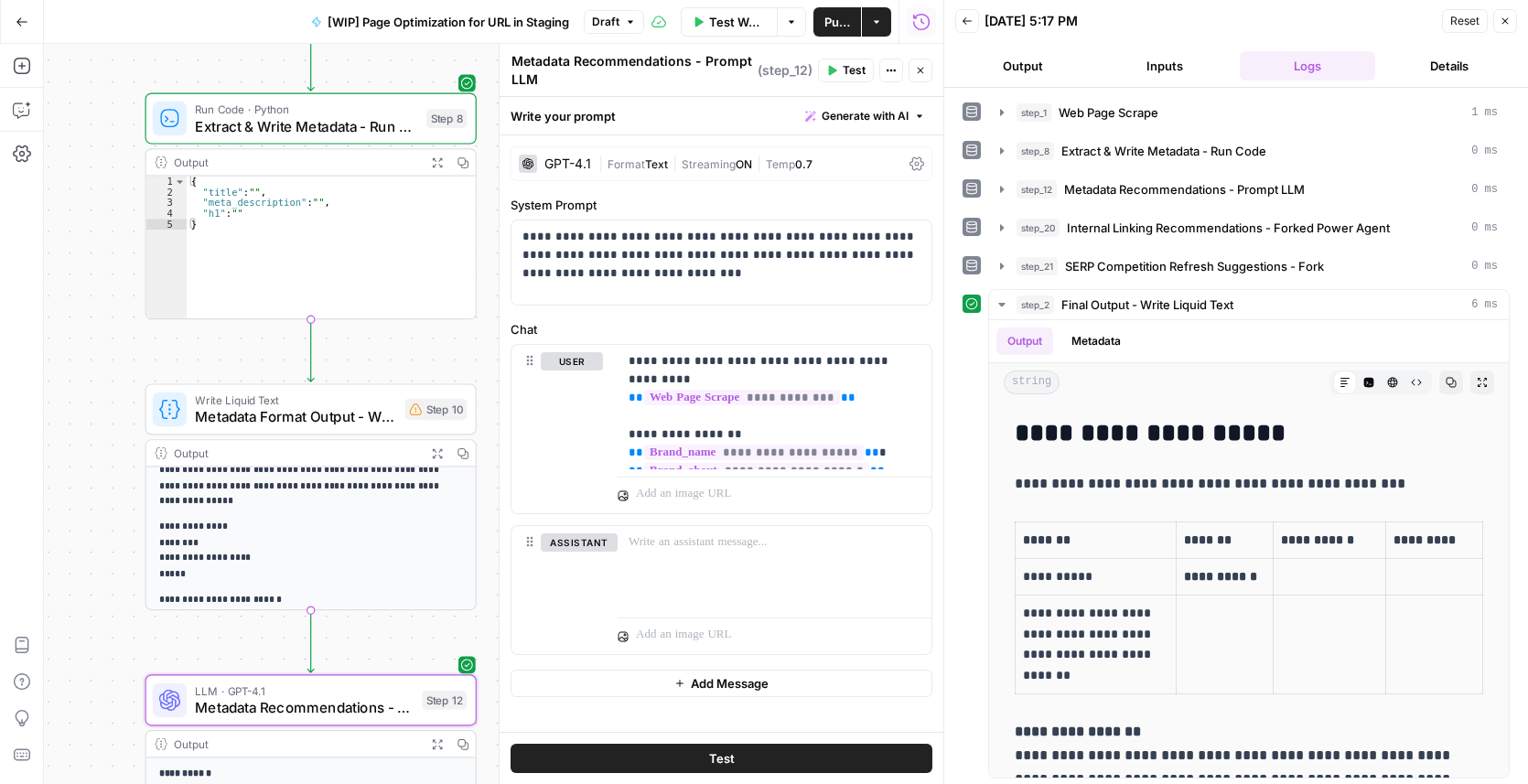
scroll to position [90, 0]
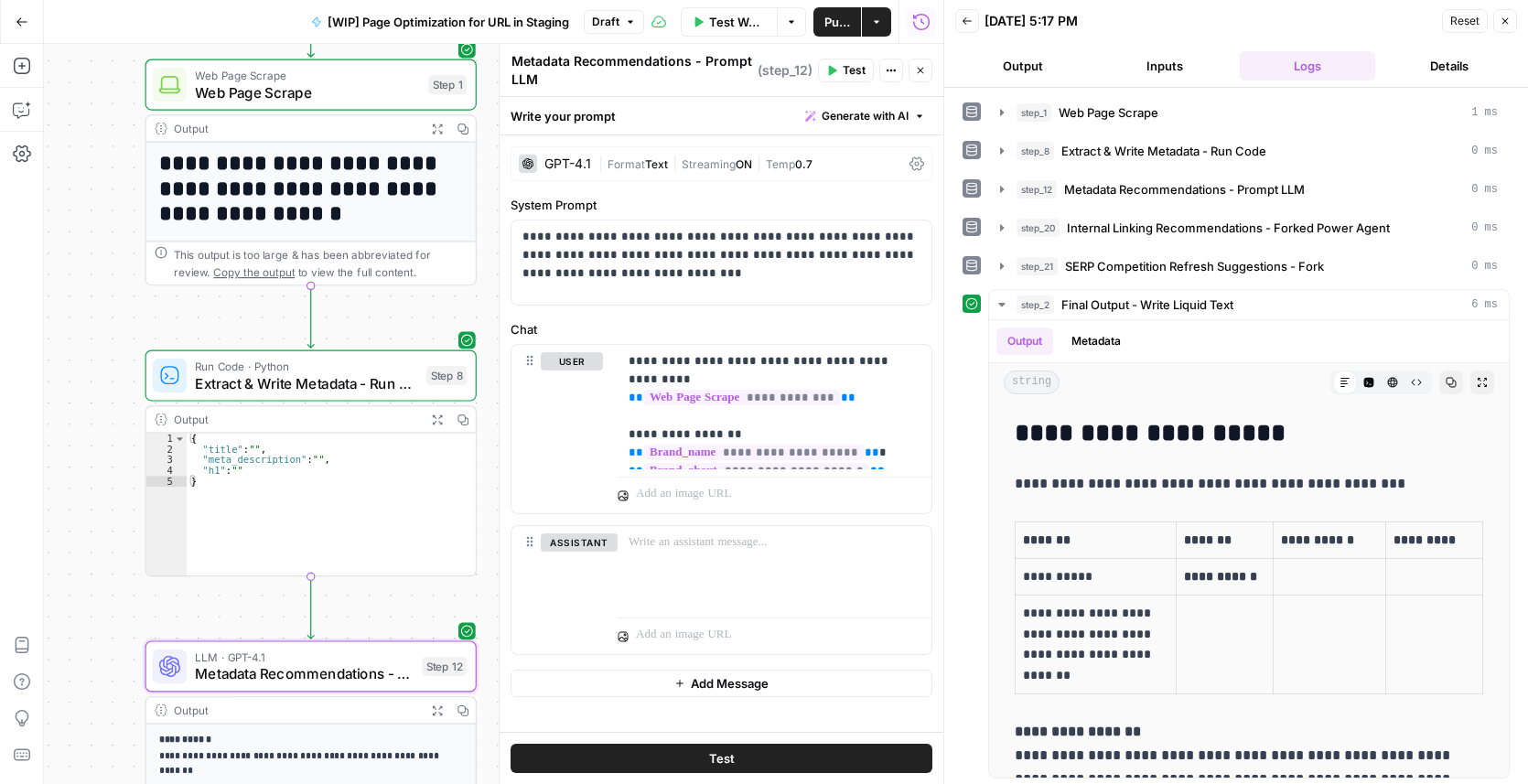
click at [255, 605] on p "**********" at bounding box center [310, 755] width 303 height 47
click at [294, 605] on span "Metadata Recommendations - Prompt LLM" at bounding box center [303, 674] width 218 height 21
click at [228, 384] on span "Extract & Write Metadata - Run Code" at bounding box center [306, 383] width 222 height 21
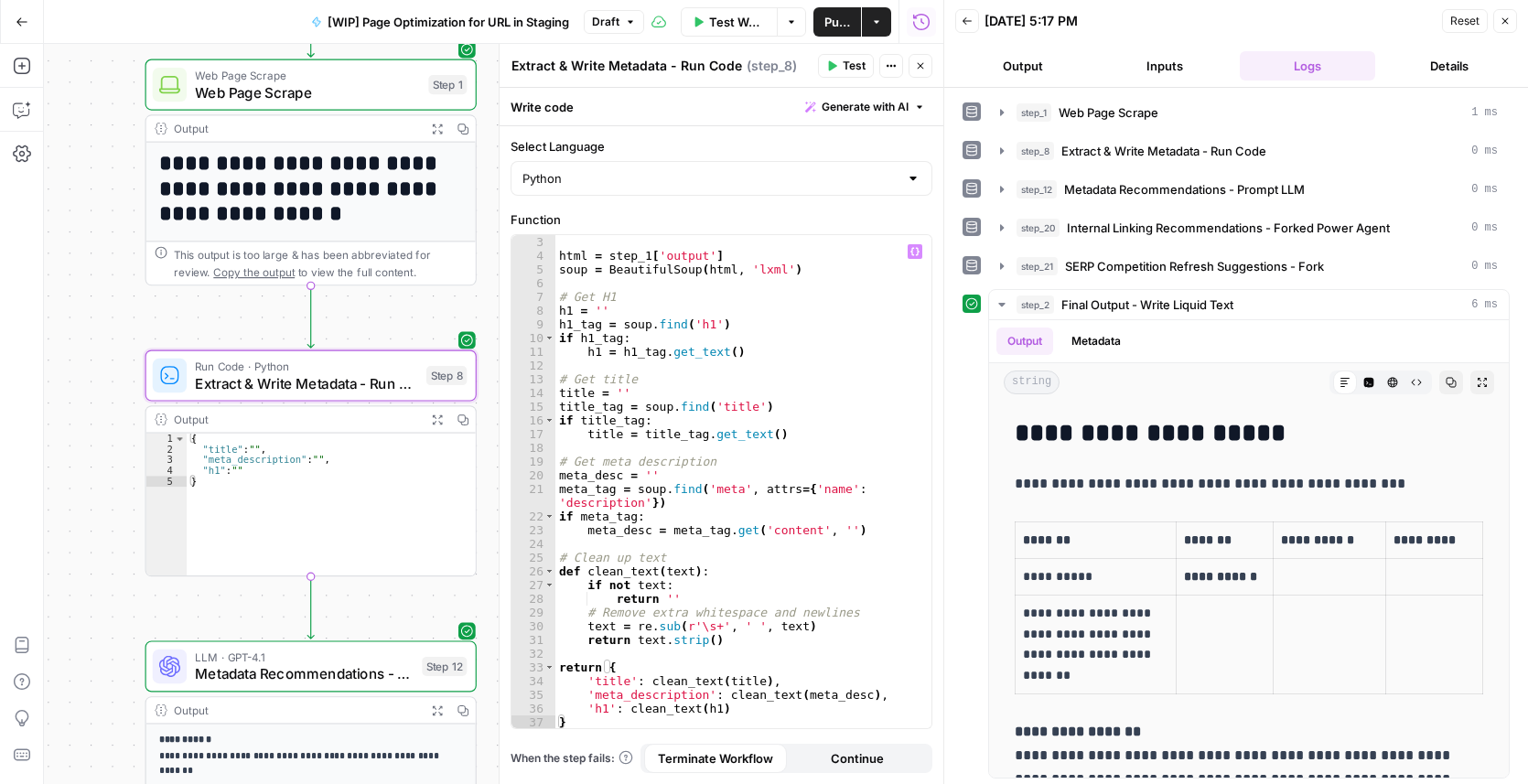
scroll to position [28, 0]
drag, startPoint x: 601, startPoint y: 62, endPoint x: 573, endPoint y: 41, distance: 35.0
click at [558, 65] on textarea "Extract & Write Metadata - Run Code" at bounding box center [627, 66] width 230 height 18
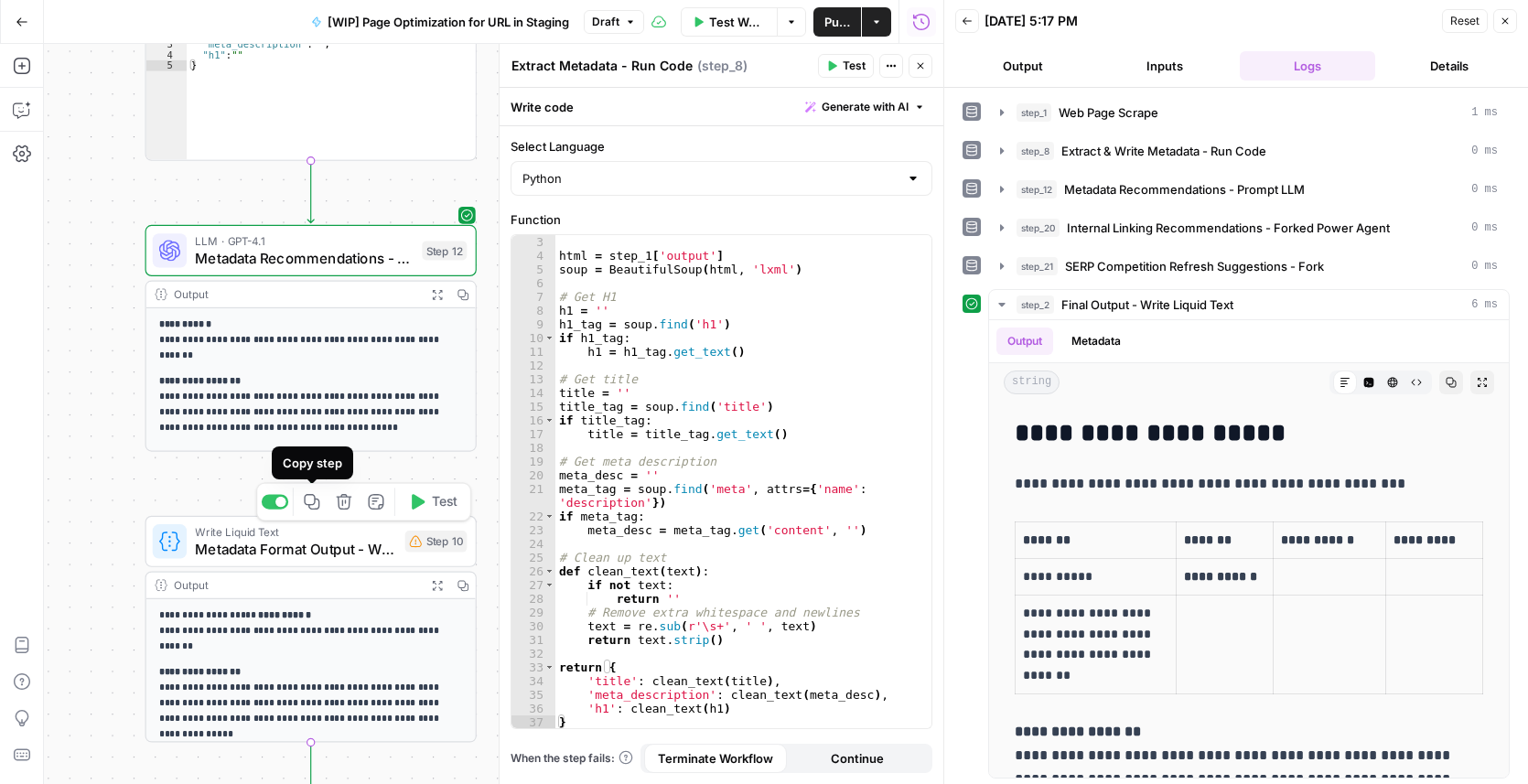
type textarea "Extract Metadata - Run Code"
click at [316, 507] on icon "button" at bounding box center [312, 502] width 17 height 17
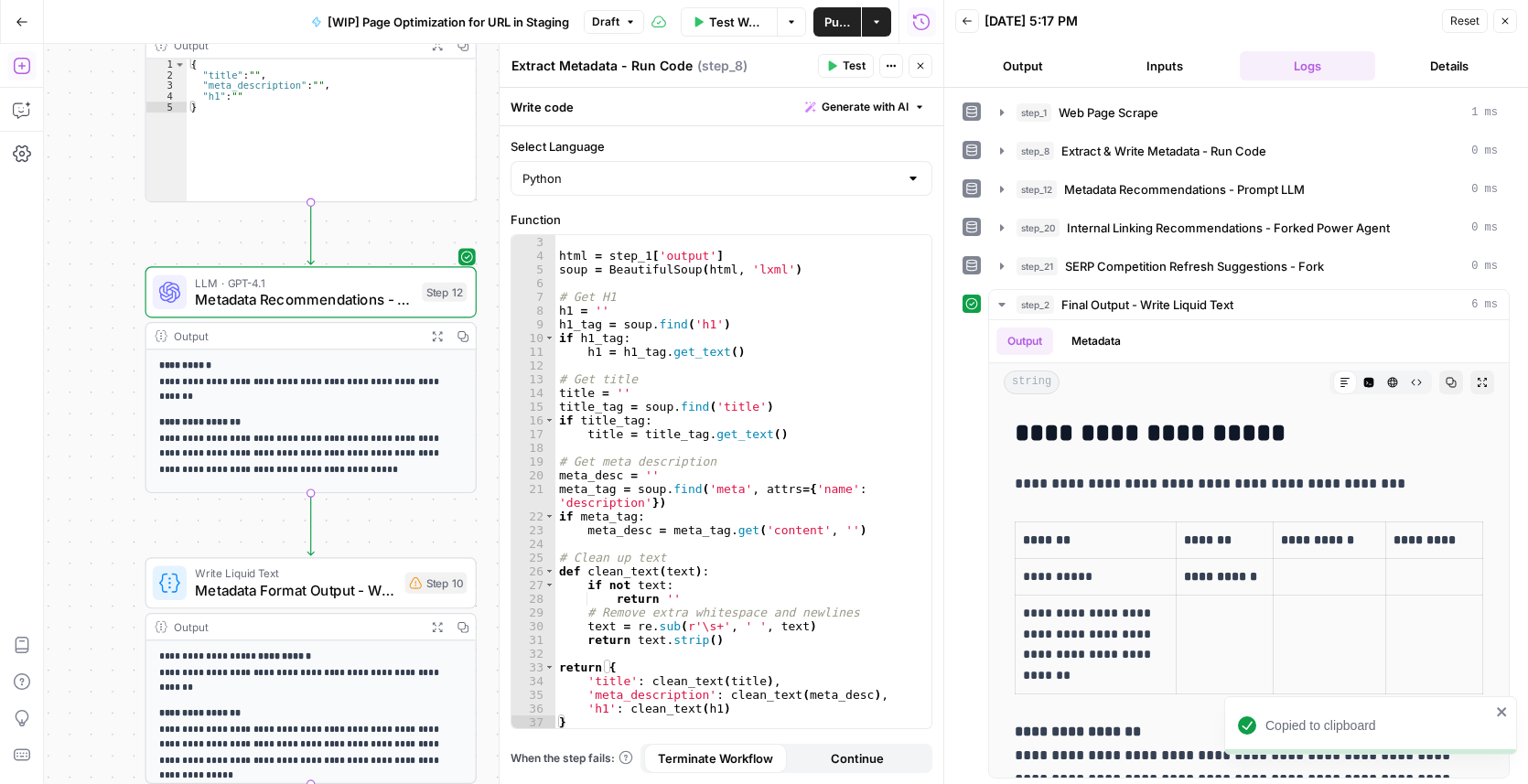
click at [23, 61] on icon "button" at bounding box center [21, 66] width 18 height 18
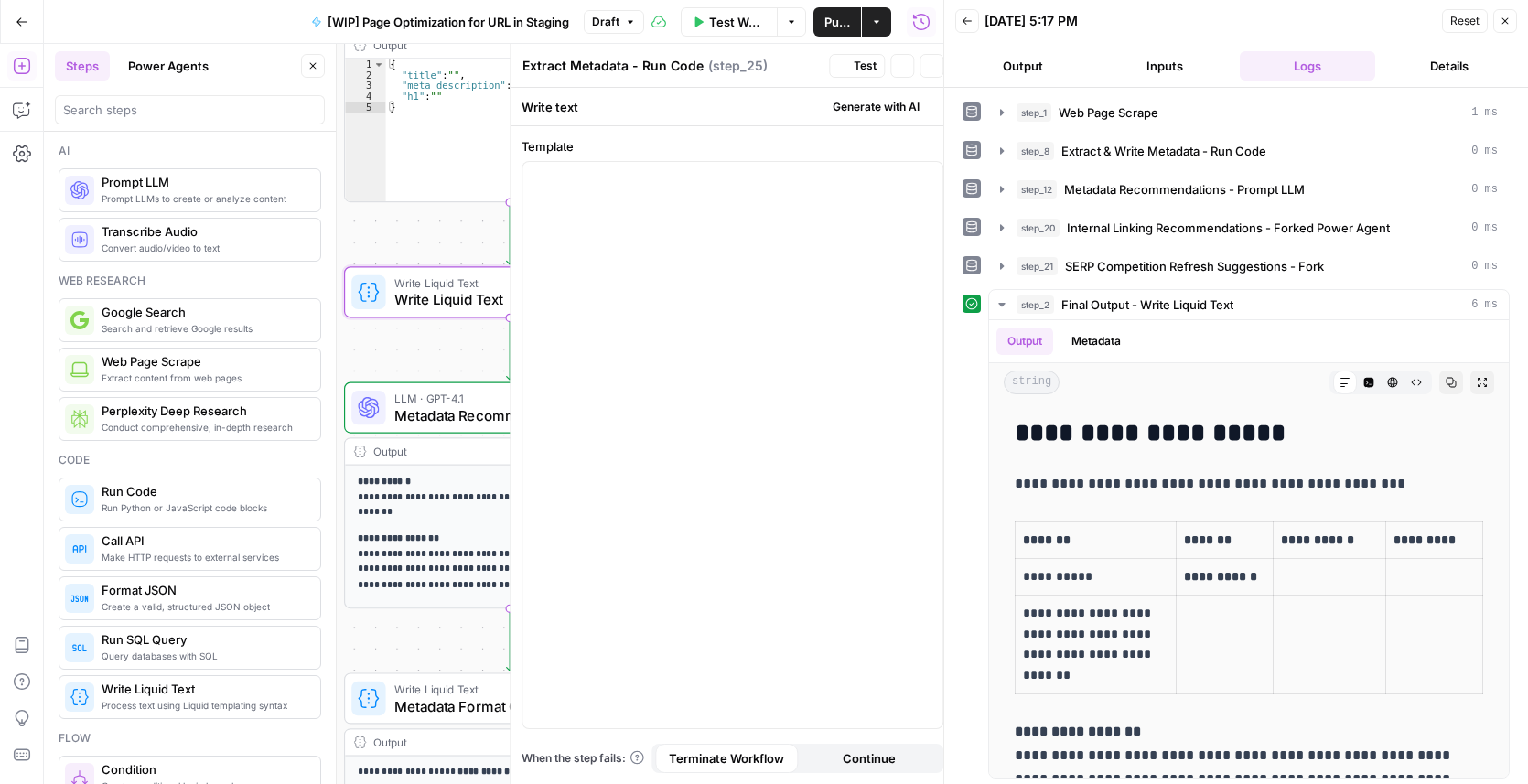
type textarea "Write Liquid Text"
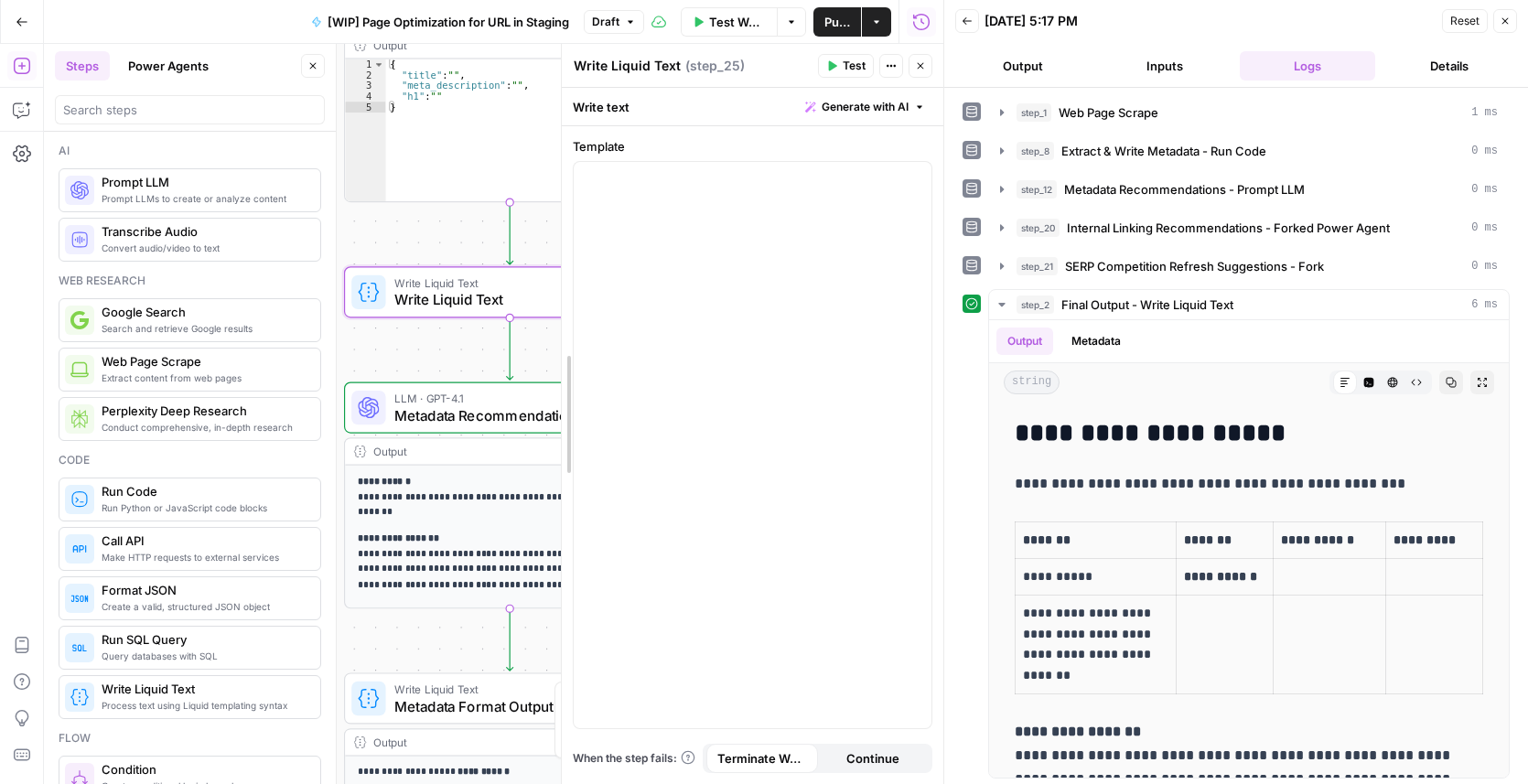
drag, startPoint x: 499, startPoint y: 132, endPoint x: 747, endPoint y: 326, distance: 314.9
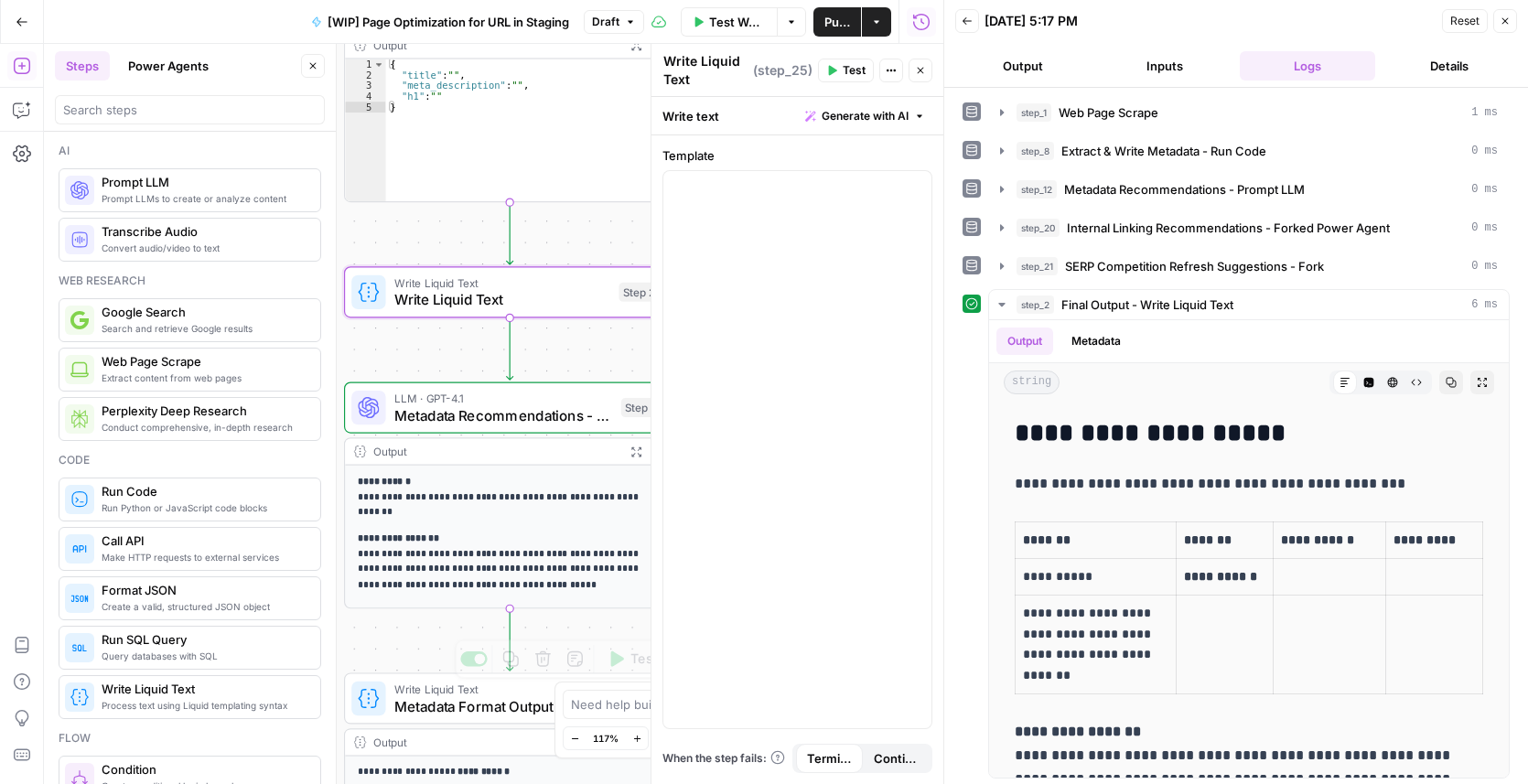
click at [421, 605] on span "Metadata Format Output - Write Liquid Text" at bounding box center [495, 705] width 202 height 21
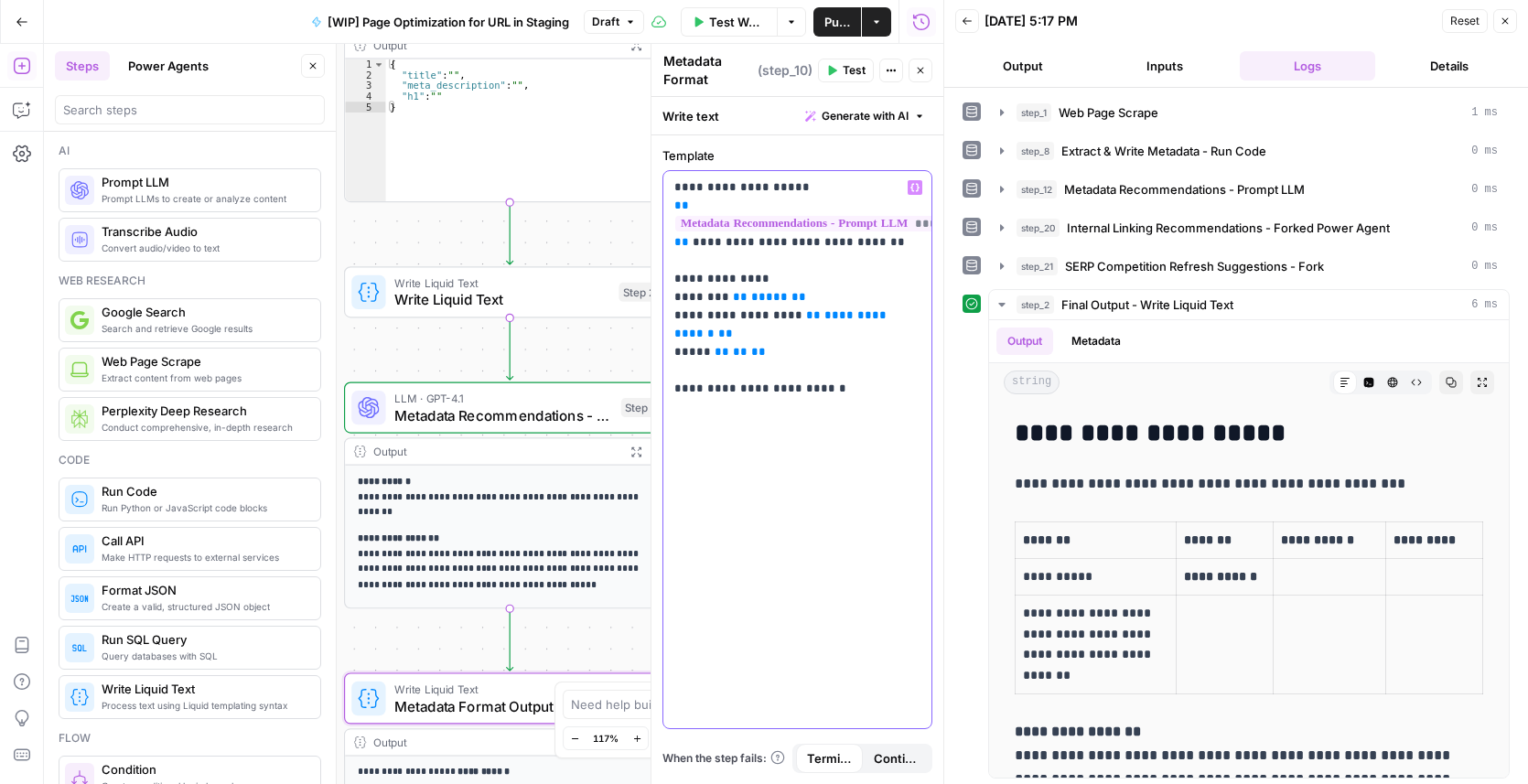
click at [845, 357] on p "**********" at bounding box center [797, 279] width 246 height 201
click at [469, 303] on span "Write Liquid Text" at bounding box center [502, 299] width 216 height 21
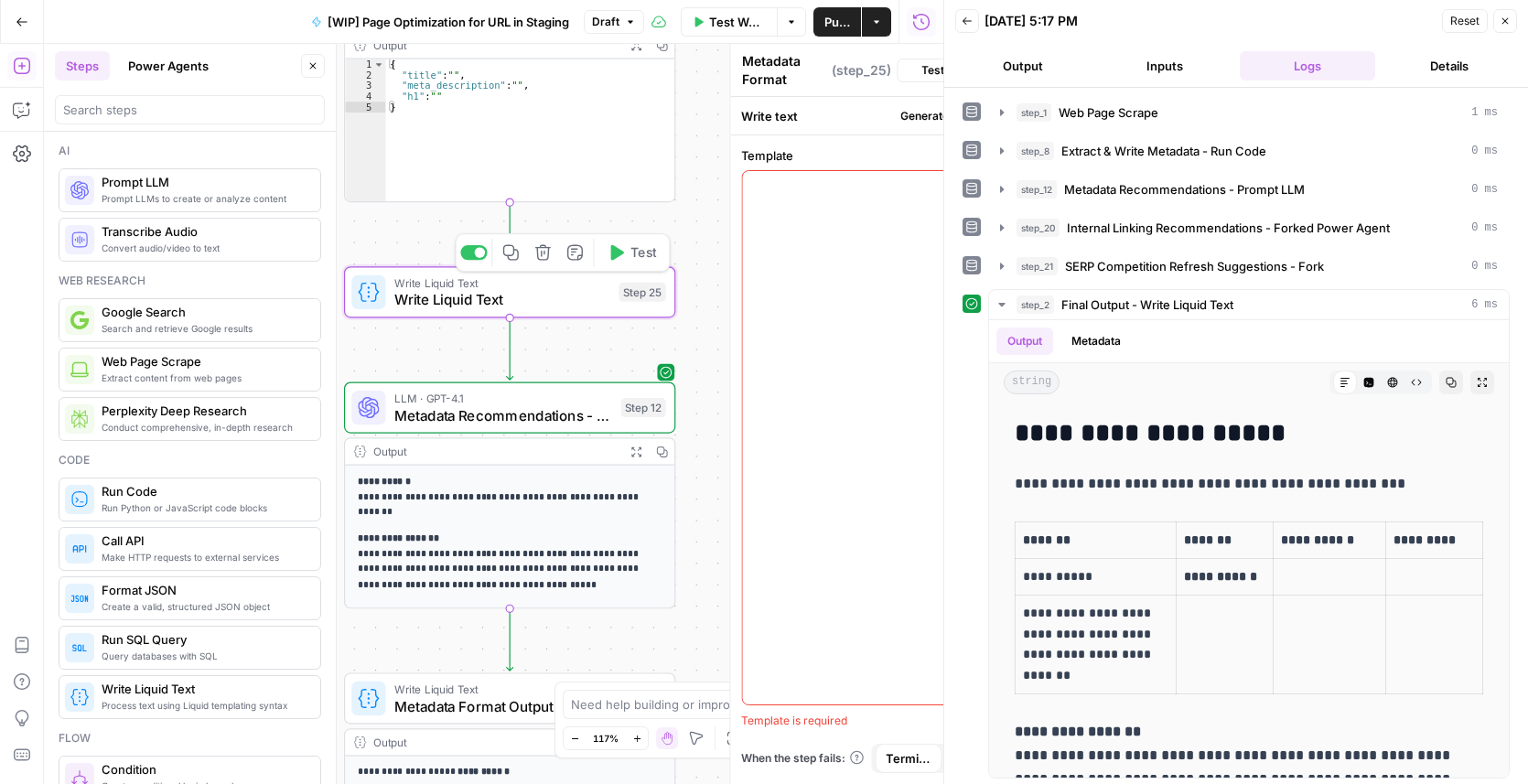
type textarea "Write Liquid Text"
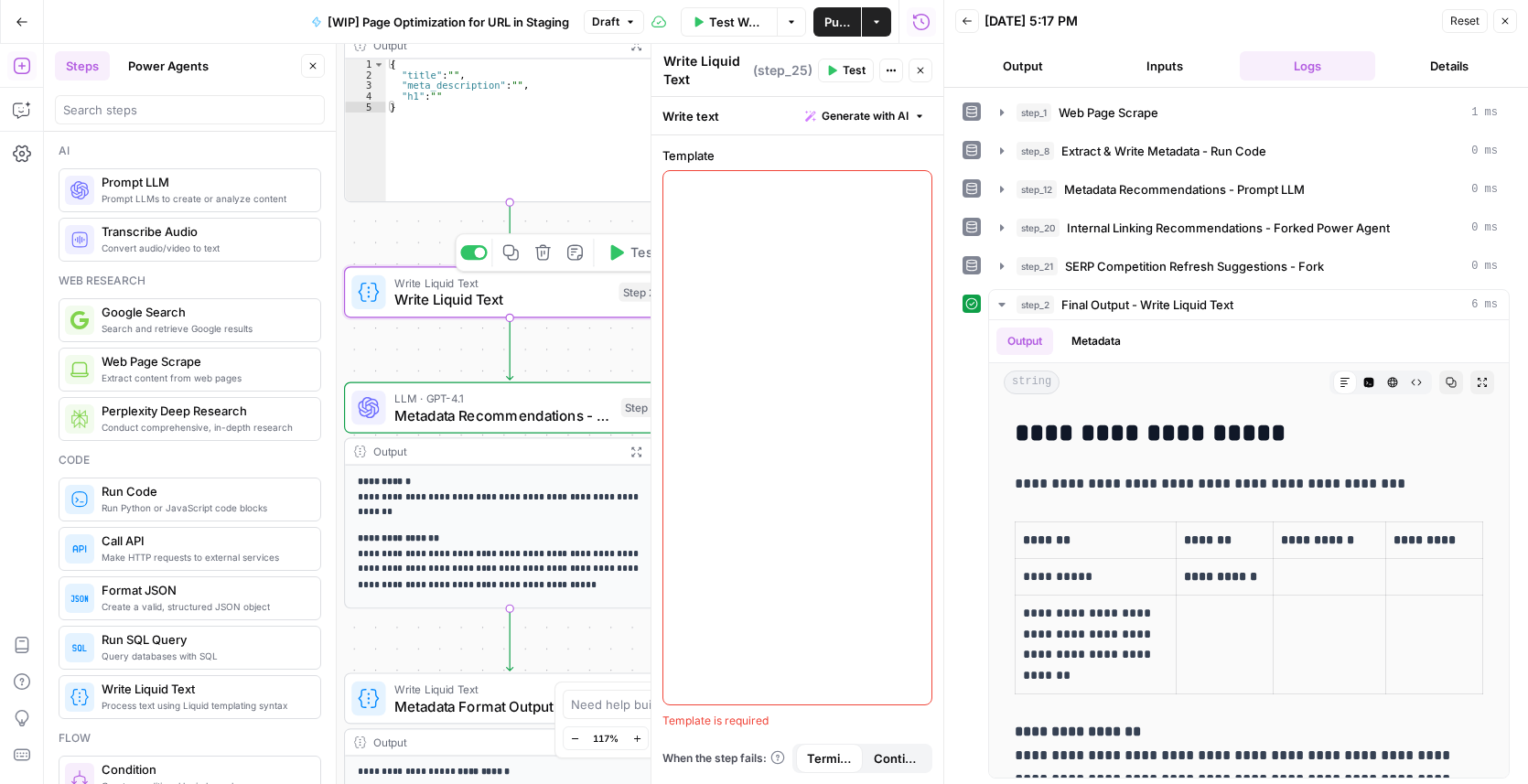
click at [770, 214] on div at bounding box center [798, 437] width 268 height 533
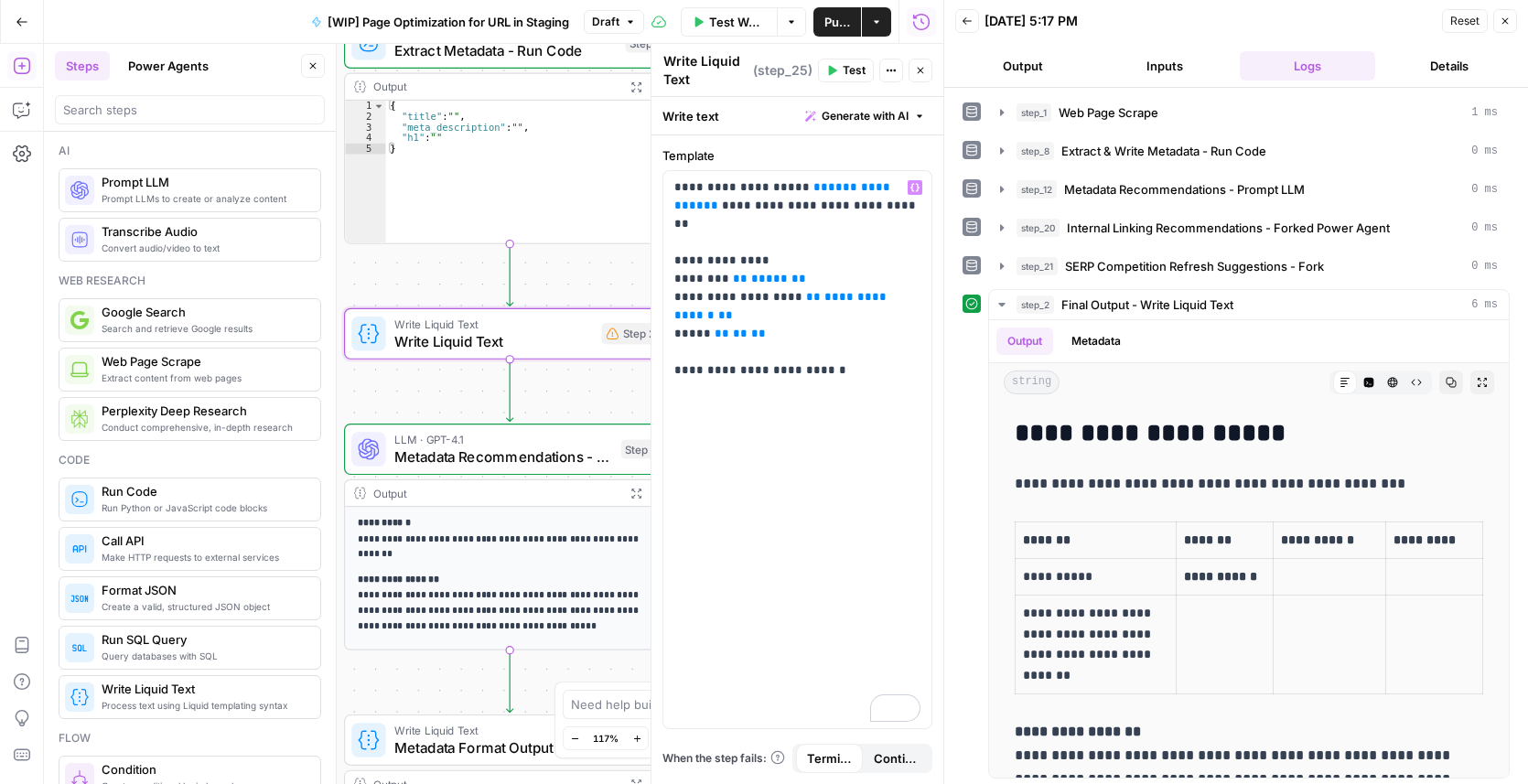
click at [310, 54] on button "Close" at bounding box center [313, 66] width 24 height 24
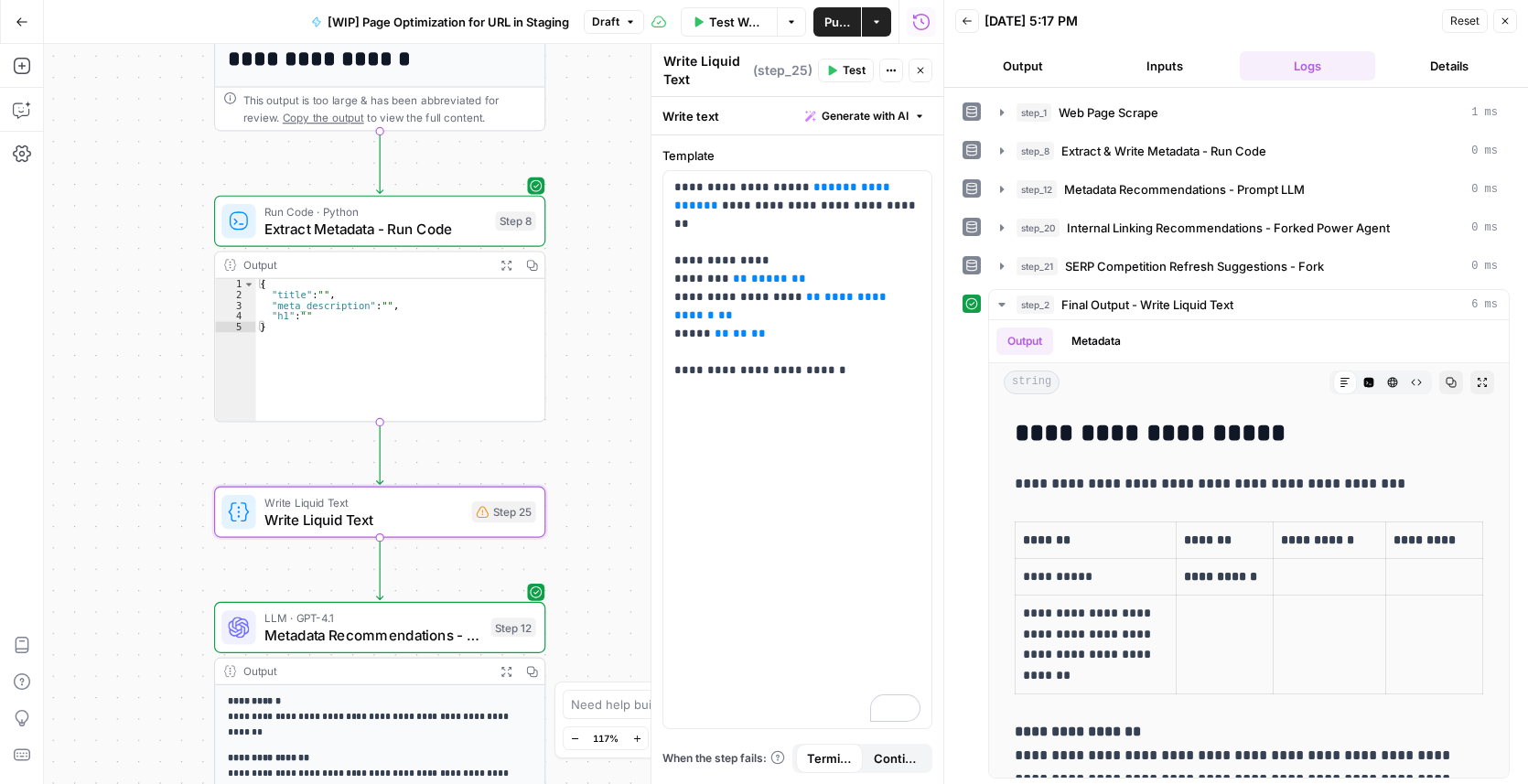
drag, startPoint x: 232, startPoint y: 189, endPoint x: 101, endPoint y: 203, distance: 131.7
click at [101, 203] on div "**********" at bounding box center [493, 413] width 899 height 739
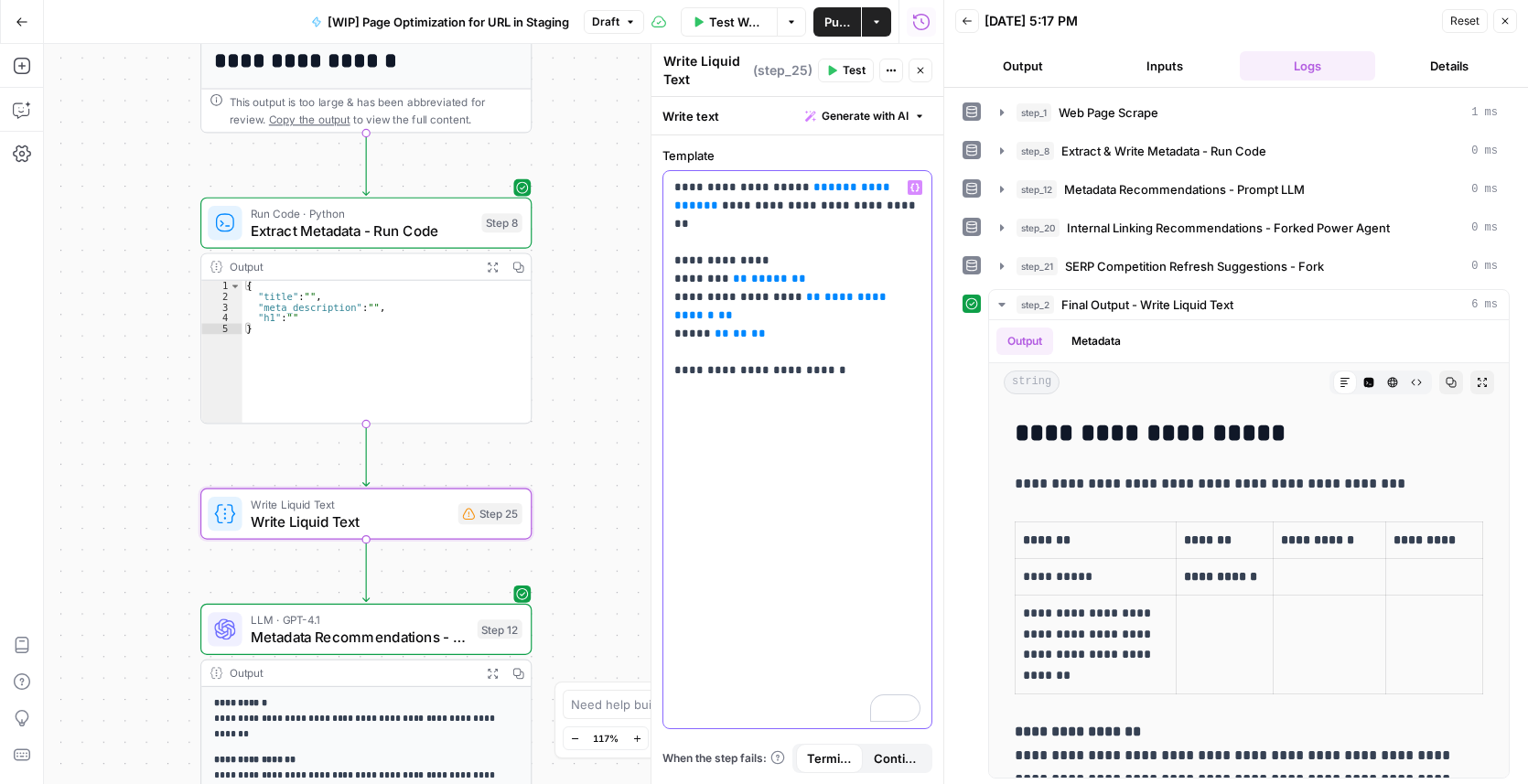
click at [840, 185] on span "**********" at bounding box center [783, 197] width 220 height 30
drag, startPoint x: 841, startPoint y: 184, endPoint x: 831, endPoint y: 182, distance: 10.2
click at [830, 183] on span "**********" at bounding box center [783, 197] width 220 height 30
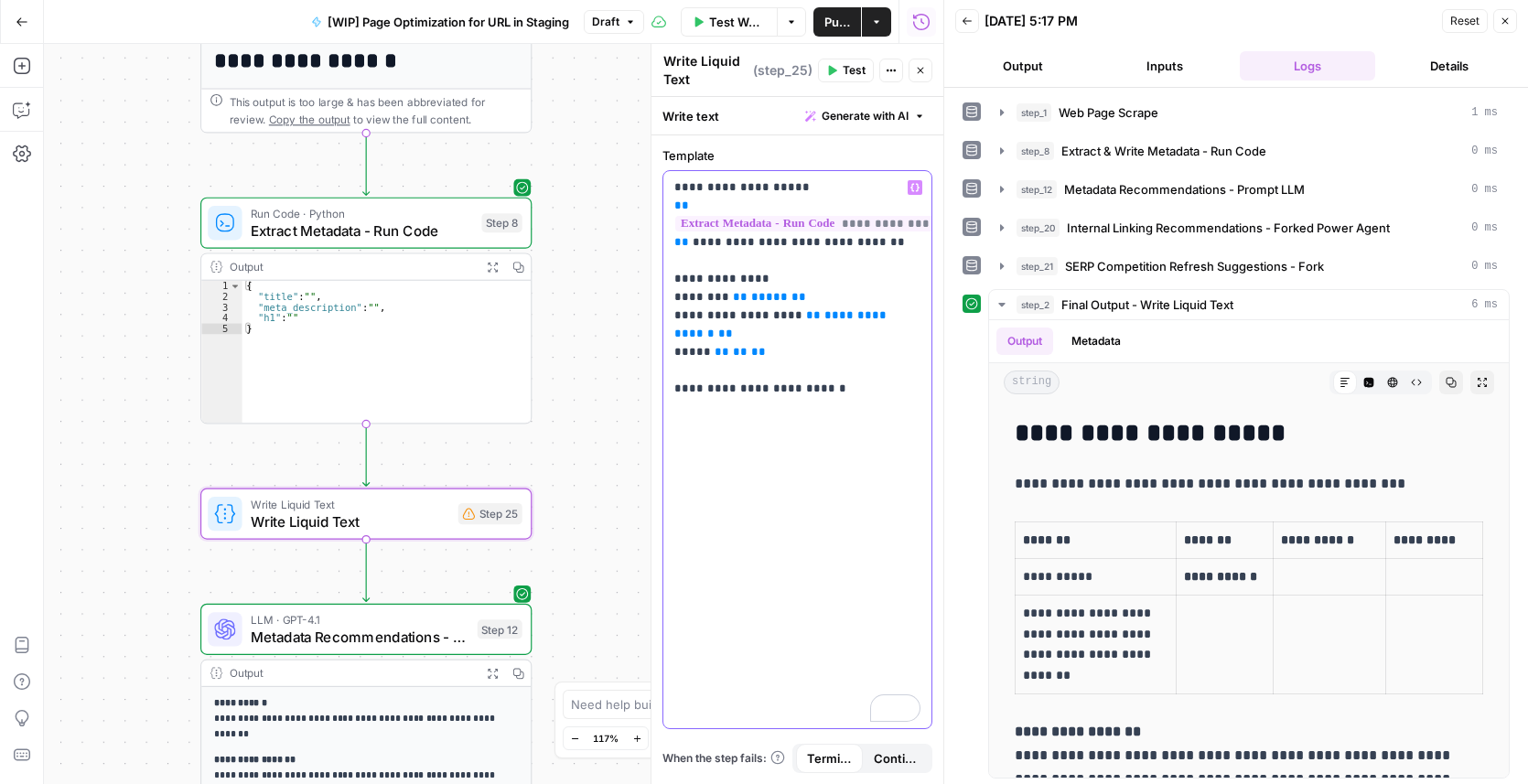
click at [833, 371] on p "**********" at bounding box center [797, 279] width 246 height 201
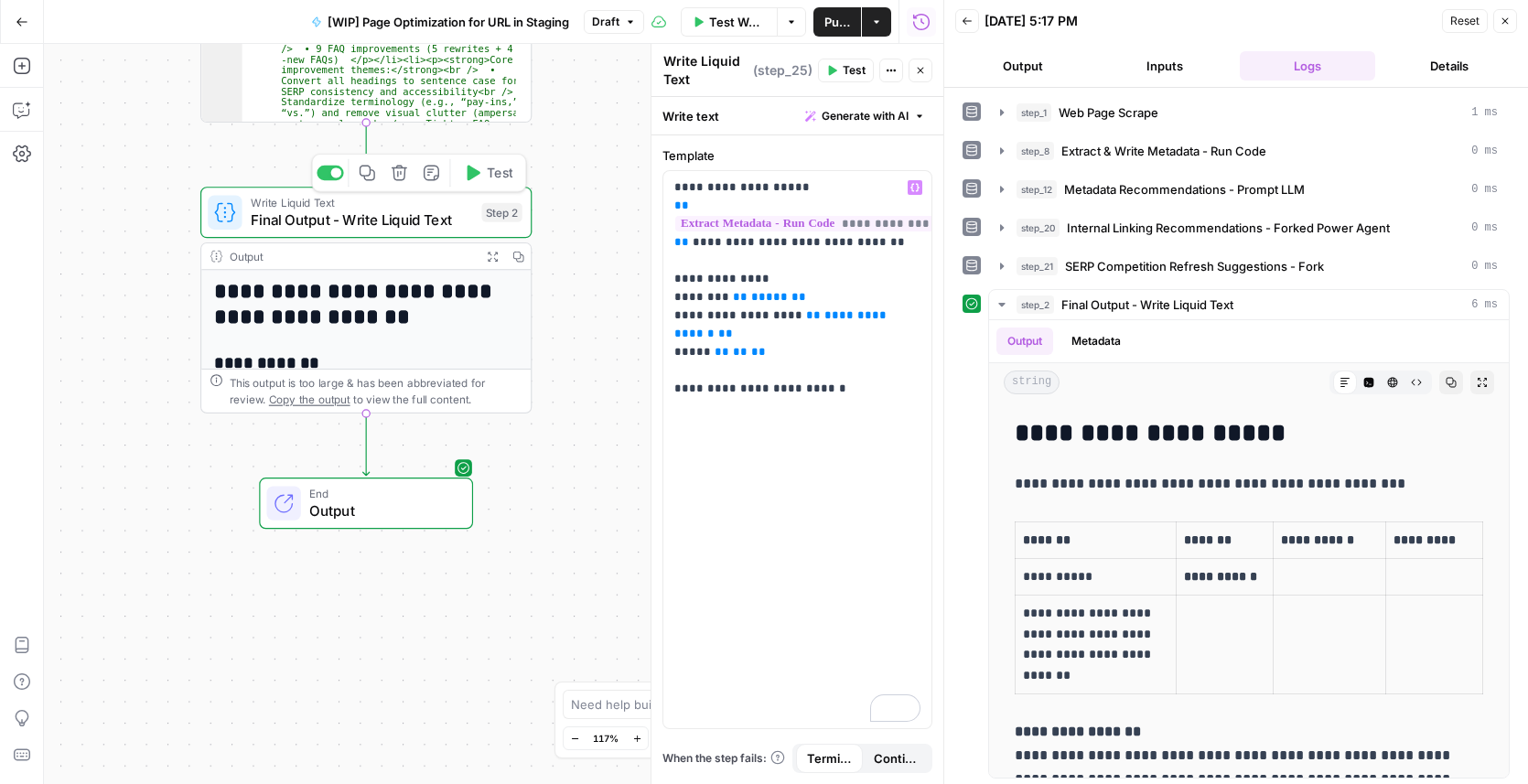
click at [333, 218] on span "Final Output - Write Liquid Text" at bounding box center [362, 220] width 222 height 21
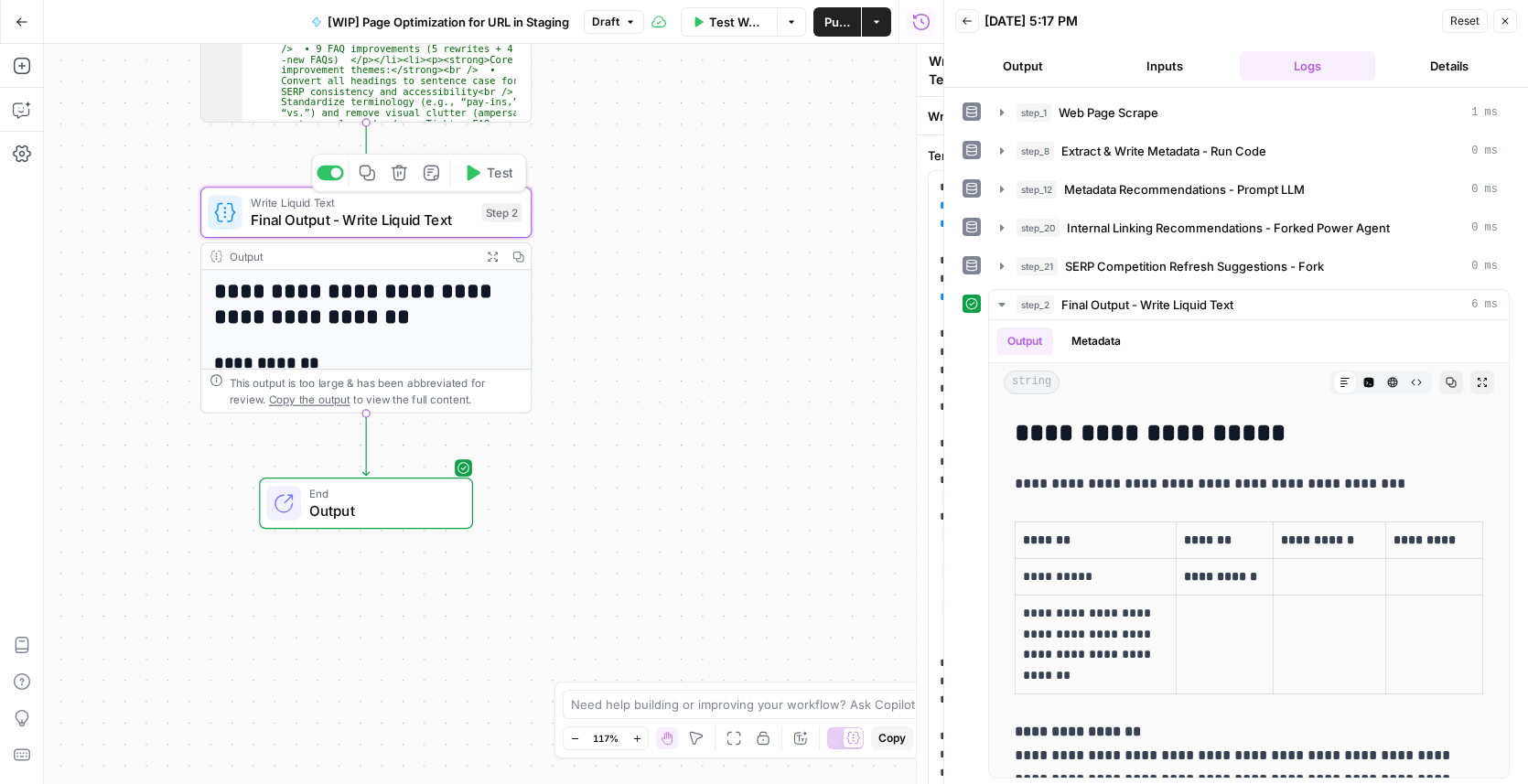
type textarea "Final Output - Write Liquid Text"
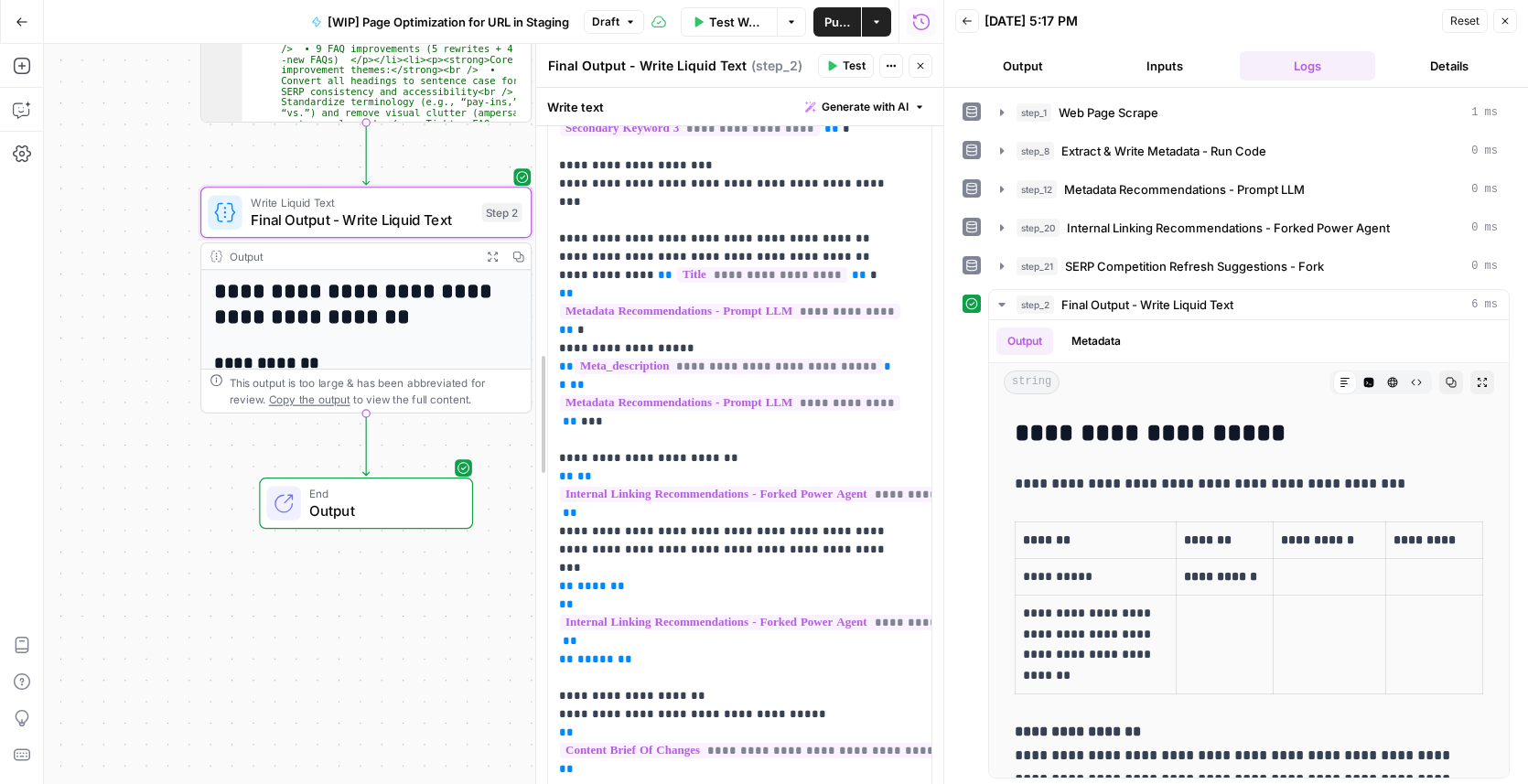
scroll to position [360, 0]
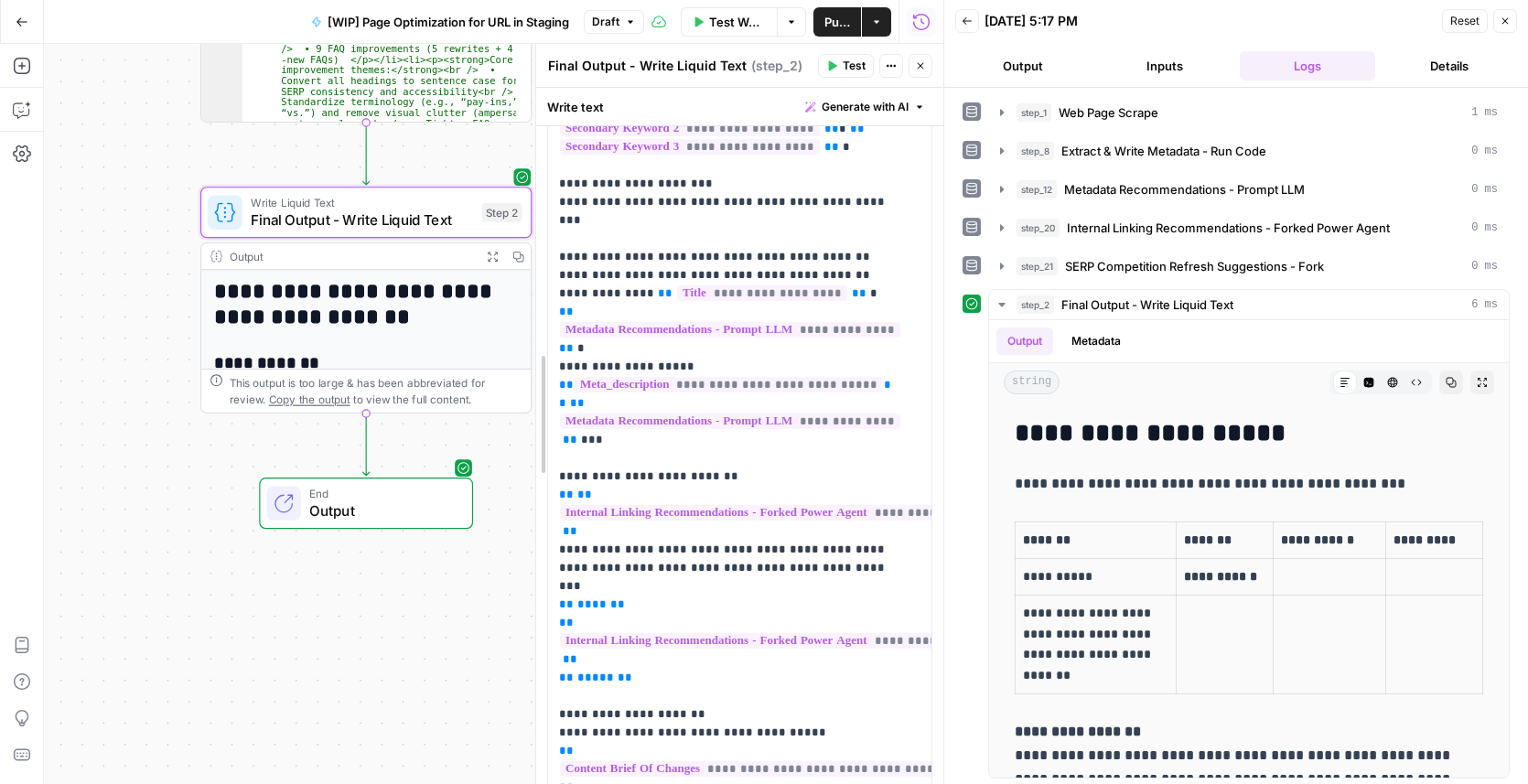
drag, startPoint x: 654, startPoint y: 303, endPoint x: 513, endPoint y: 305, distance: 141.0
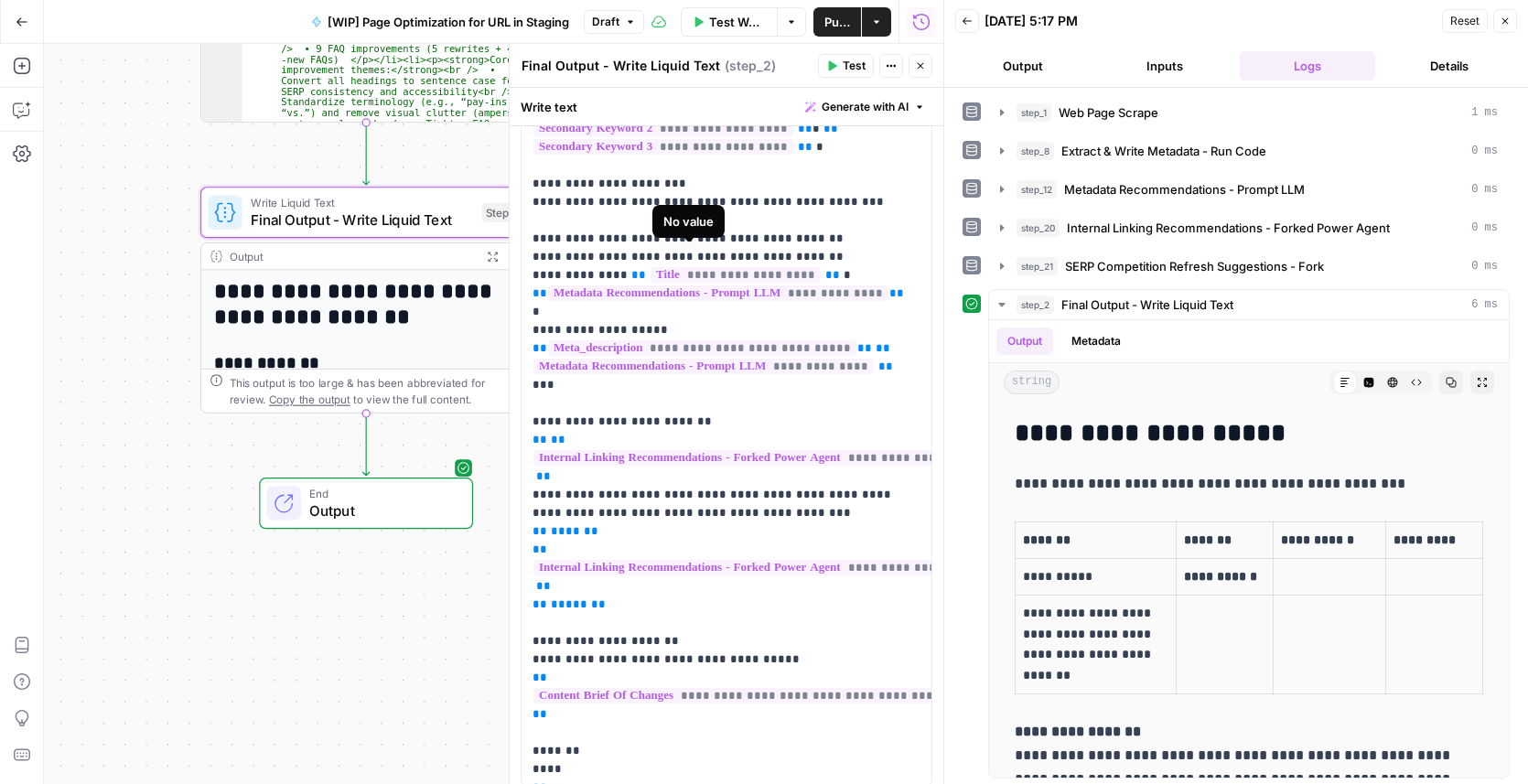
click at [712, 267] on span "**********" at bounding box center [735, 275] width 170 height 15
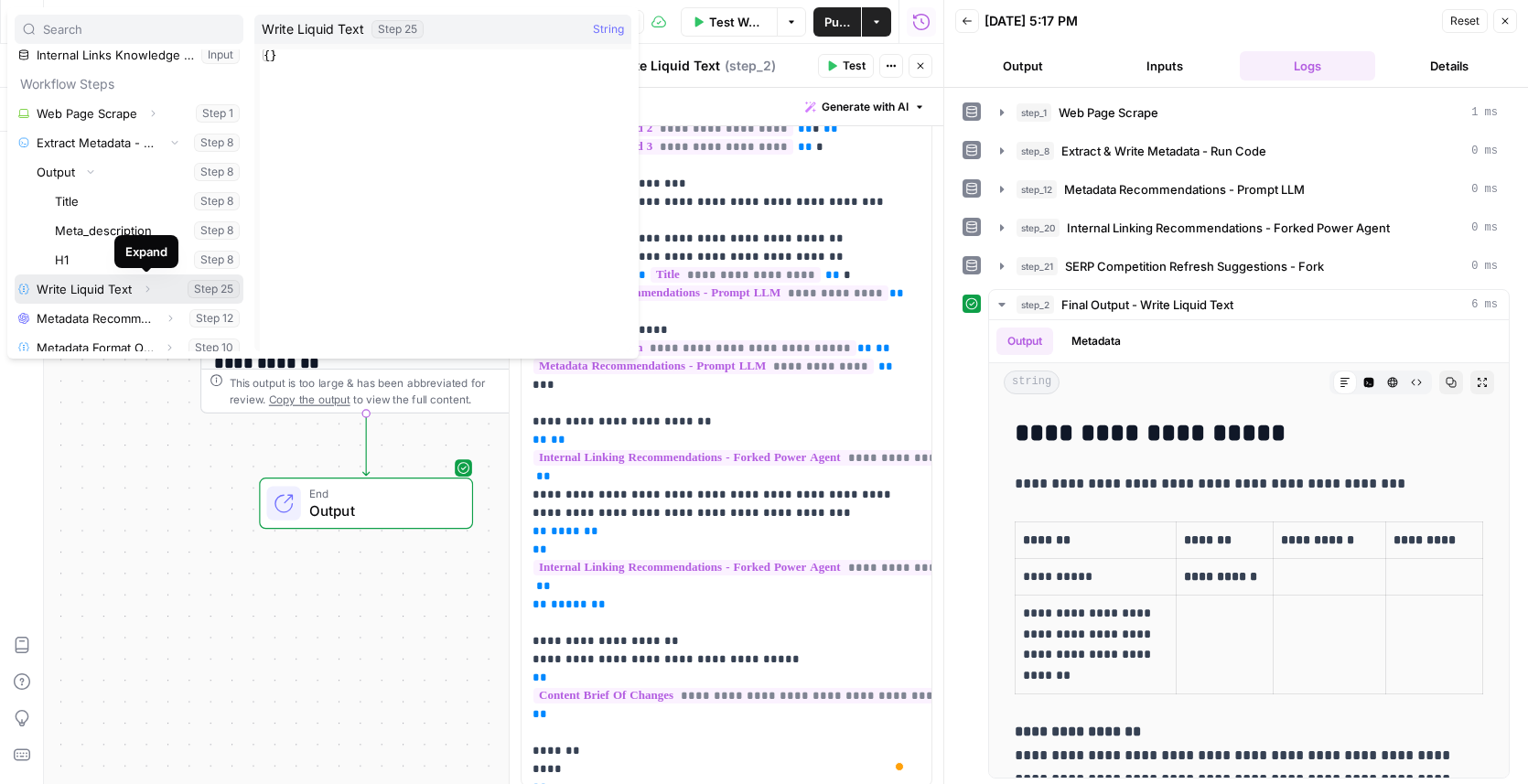
click at [145, 285] on icon "button" at bounding box center [147, 289] width 11 height 11
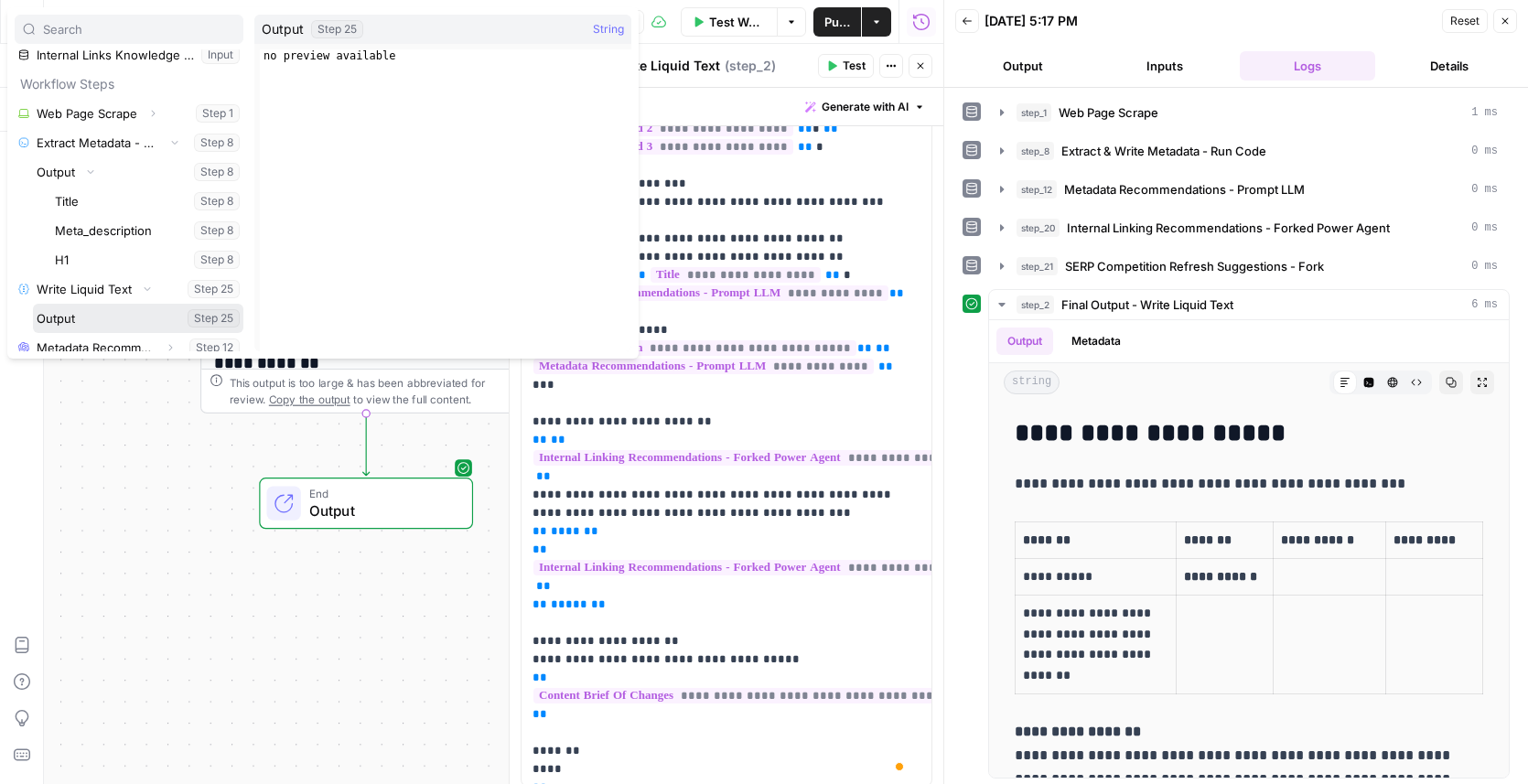
click at [96, 322] on button "Select variable Output" at bounding box center [138, 317] width 210 height 29
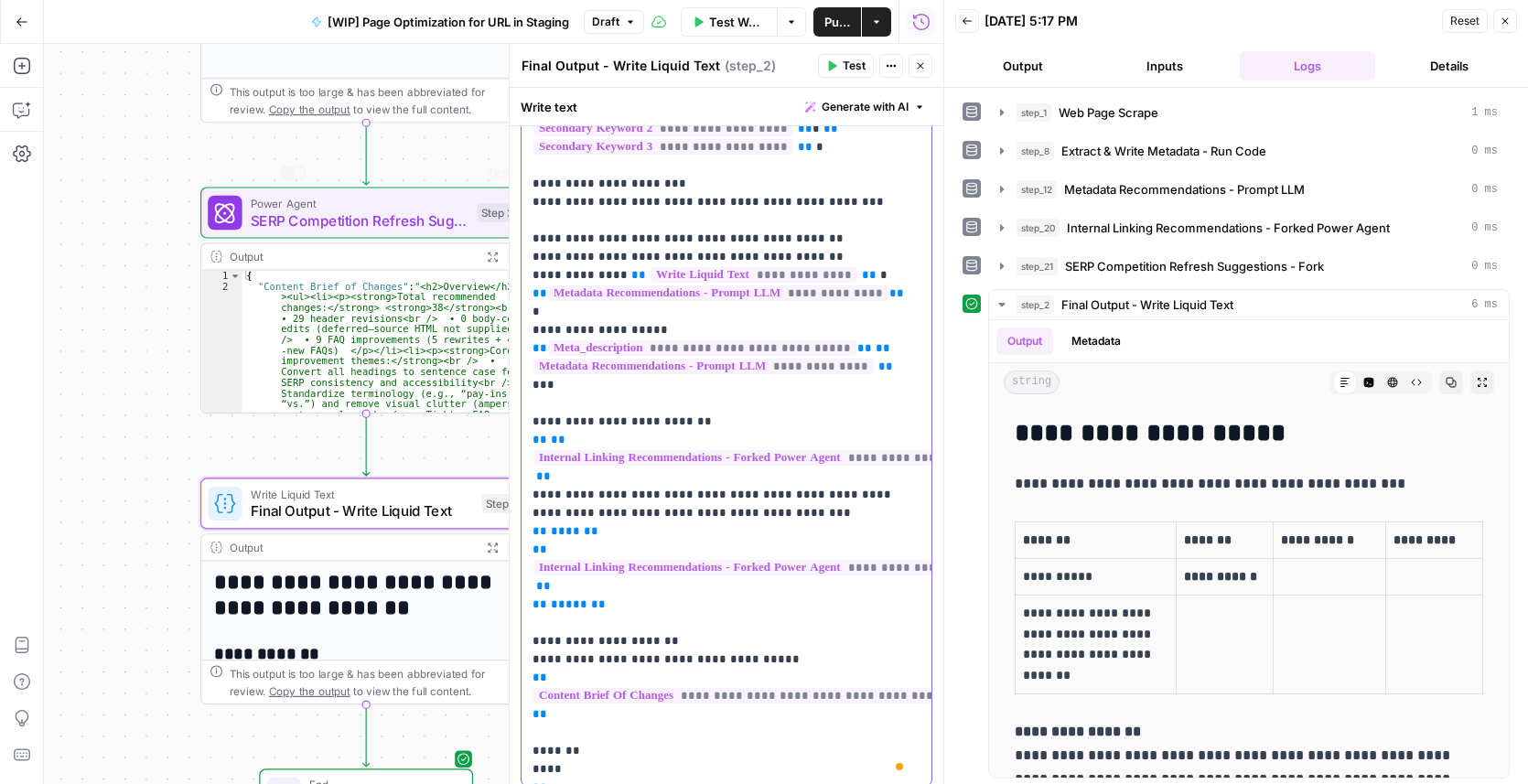
scroll to position [360, 0]
click at [1276, 24] on icon "button" at bounding box center [1505, 21] width 11 height 11
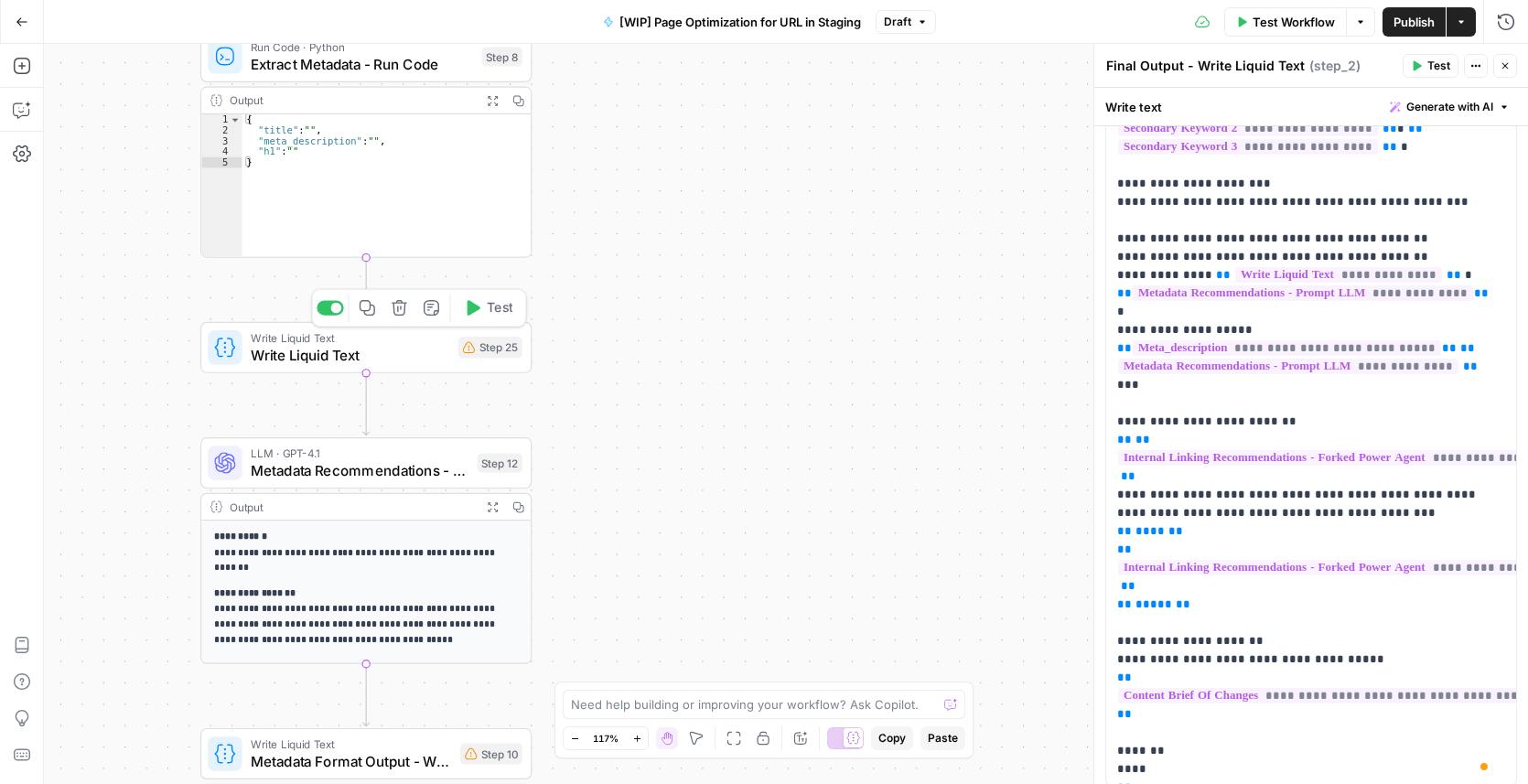
click at [320, 354] on span "Write Liquid Text" at bounding box center [350, 354] width 199 height 21
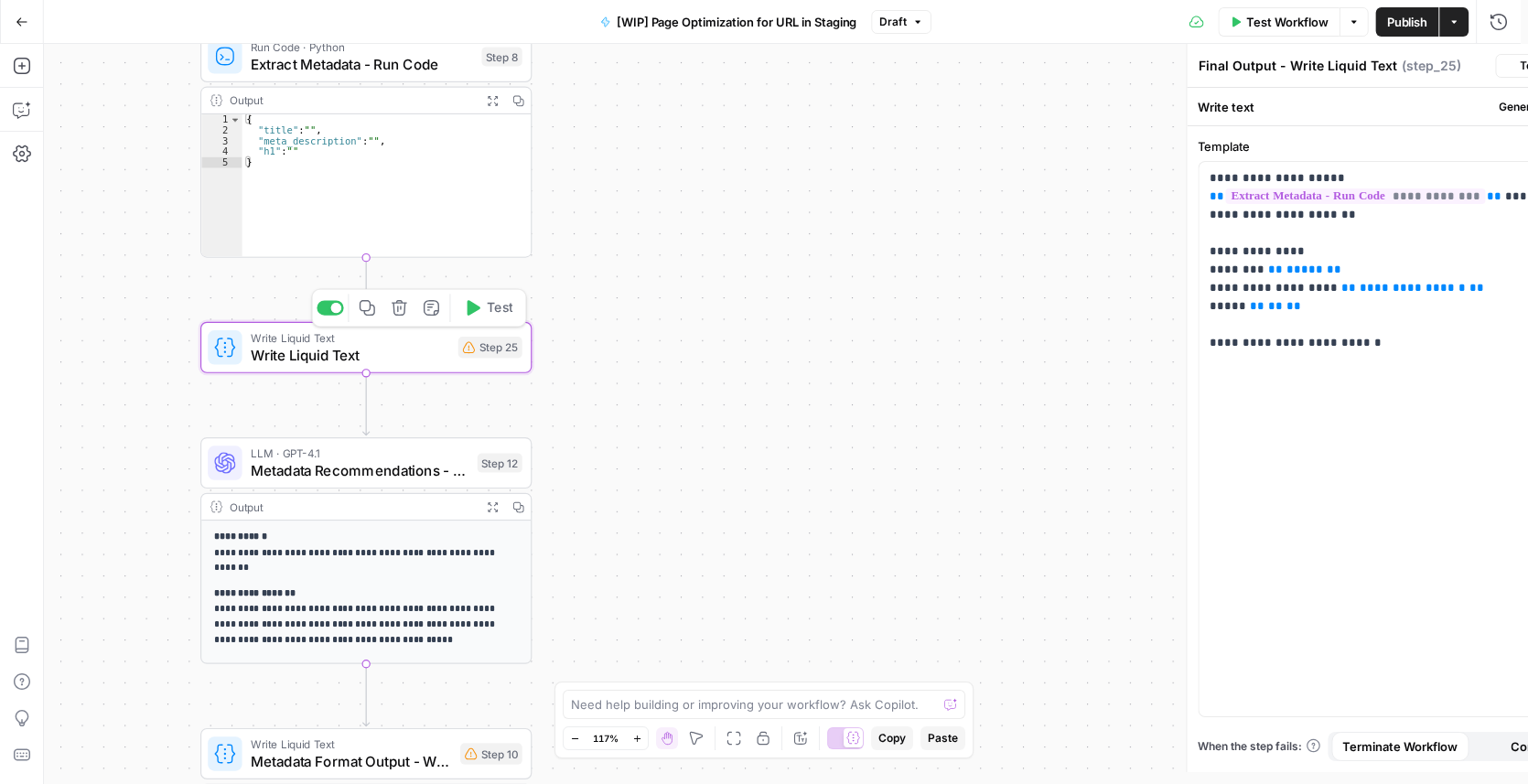
type textarea "Write Liquid Text"
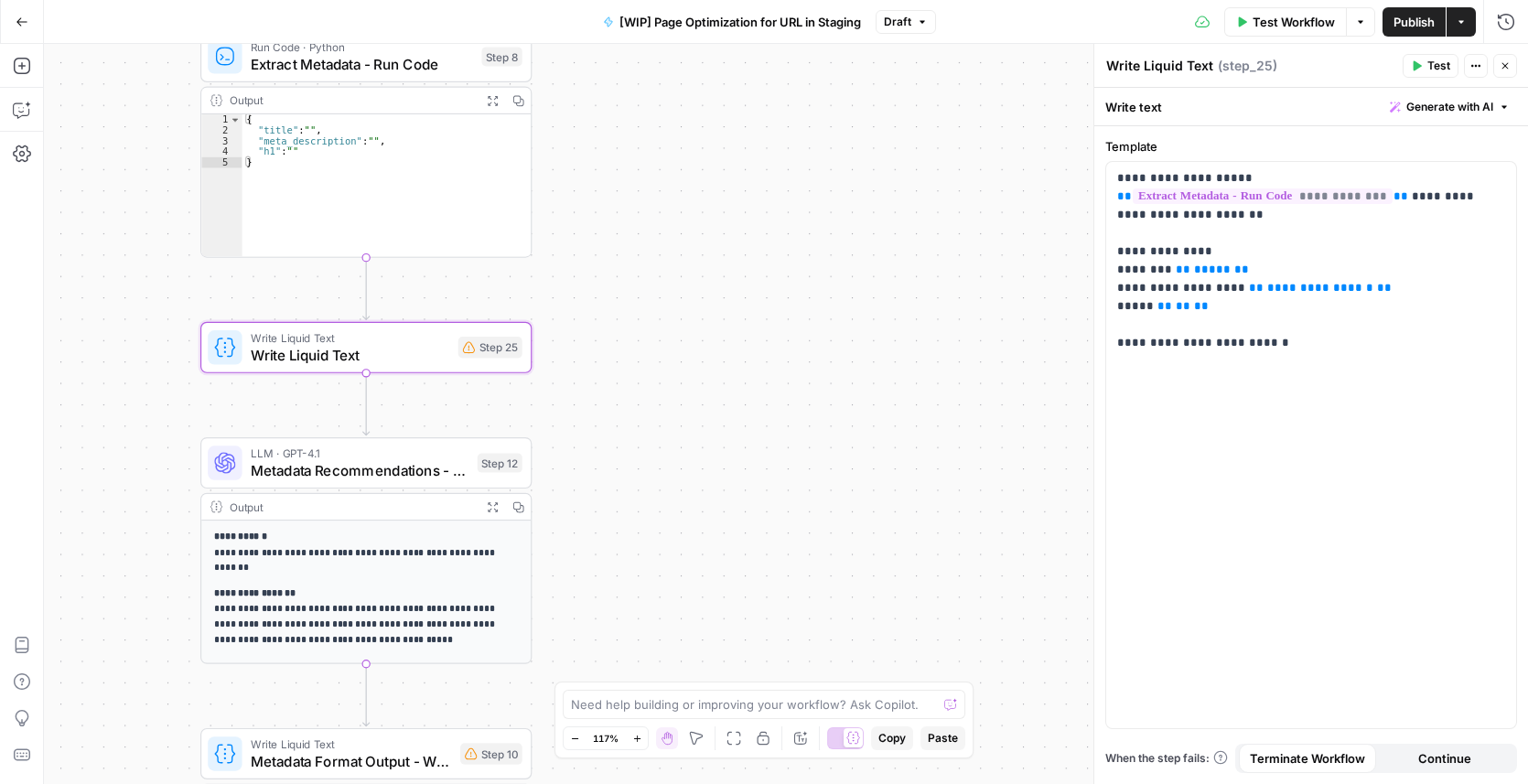
click at [1109, 64] on textarea "Write Liquid Text" at bounding box center [1159, 66] width 107 height 18
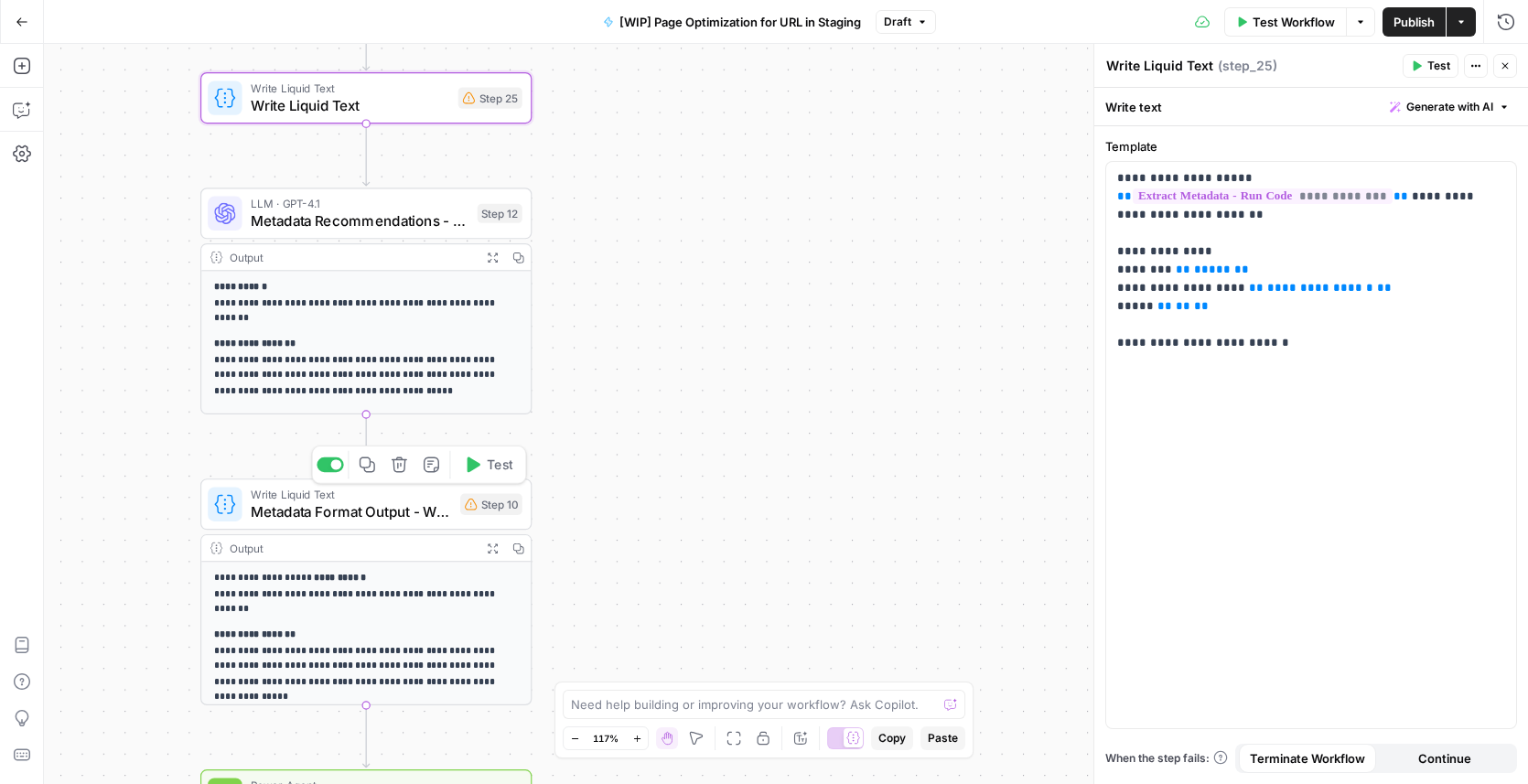
click at [324, 521] on span "Metadata Format Output - Write Liquid Text" at bounding box center [352, 511] width 202 height 21
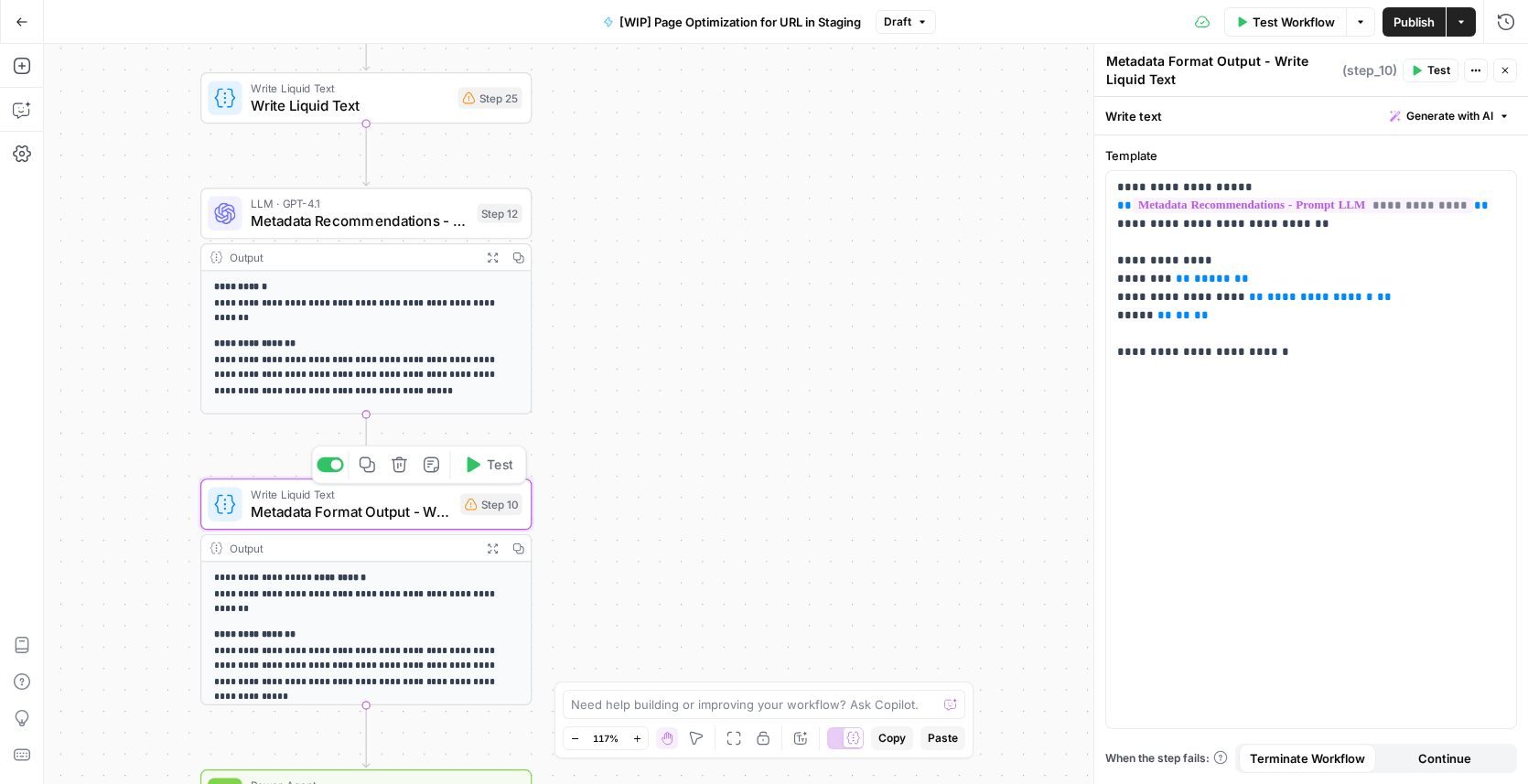
scroll to position [415, 0]
click at [1265, 182] on p "**********" at bounding box center [1311, 270] width 388 height 182
click at [1296, 355] on p "**********" at bounding box center [1311, 270] width 388 height 182
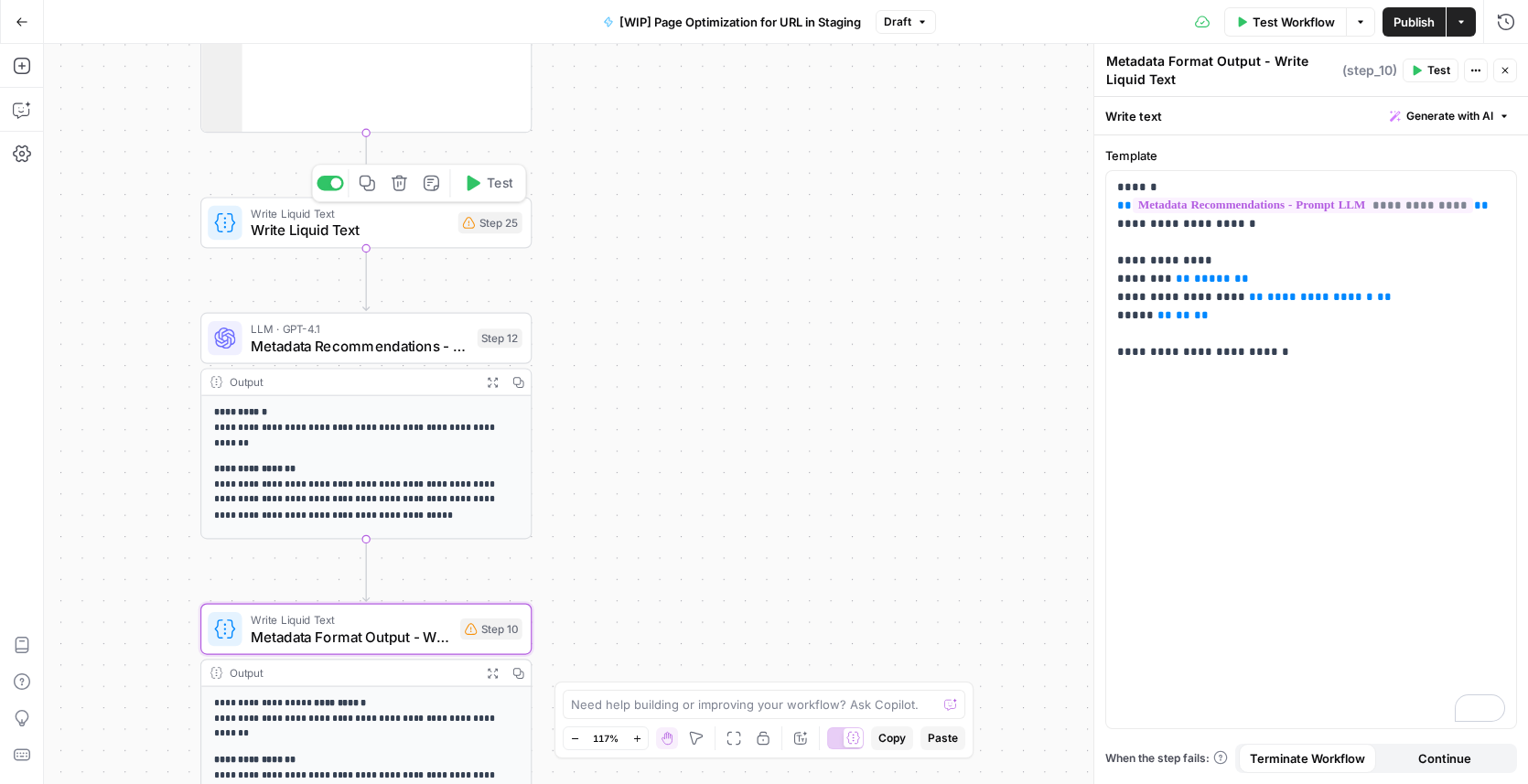
click at [320, 237] on span "Write Liquid Text" at bounding box center [350, 230] width 199 height 21
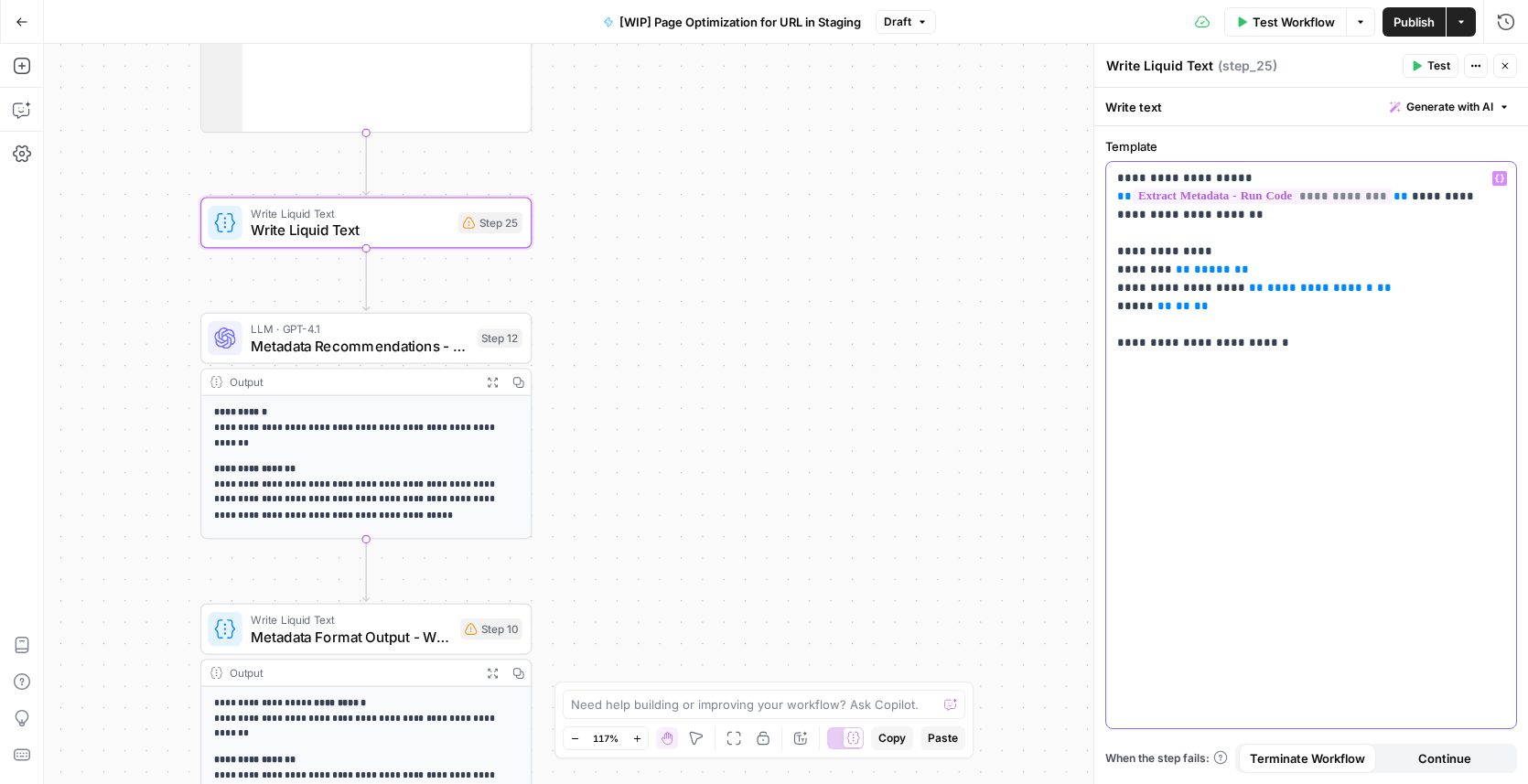
click at [1387, 315] on p "**********" at bounding box center [1311, 260] width 388 height 182
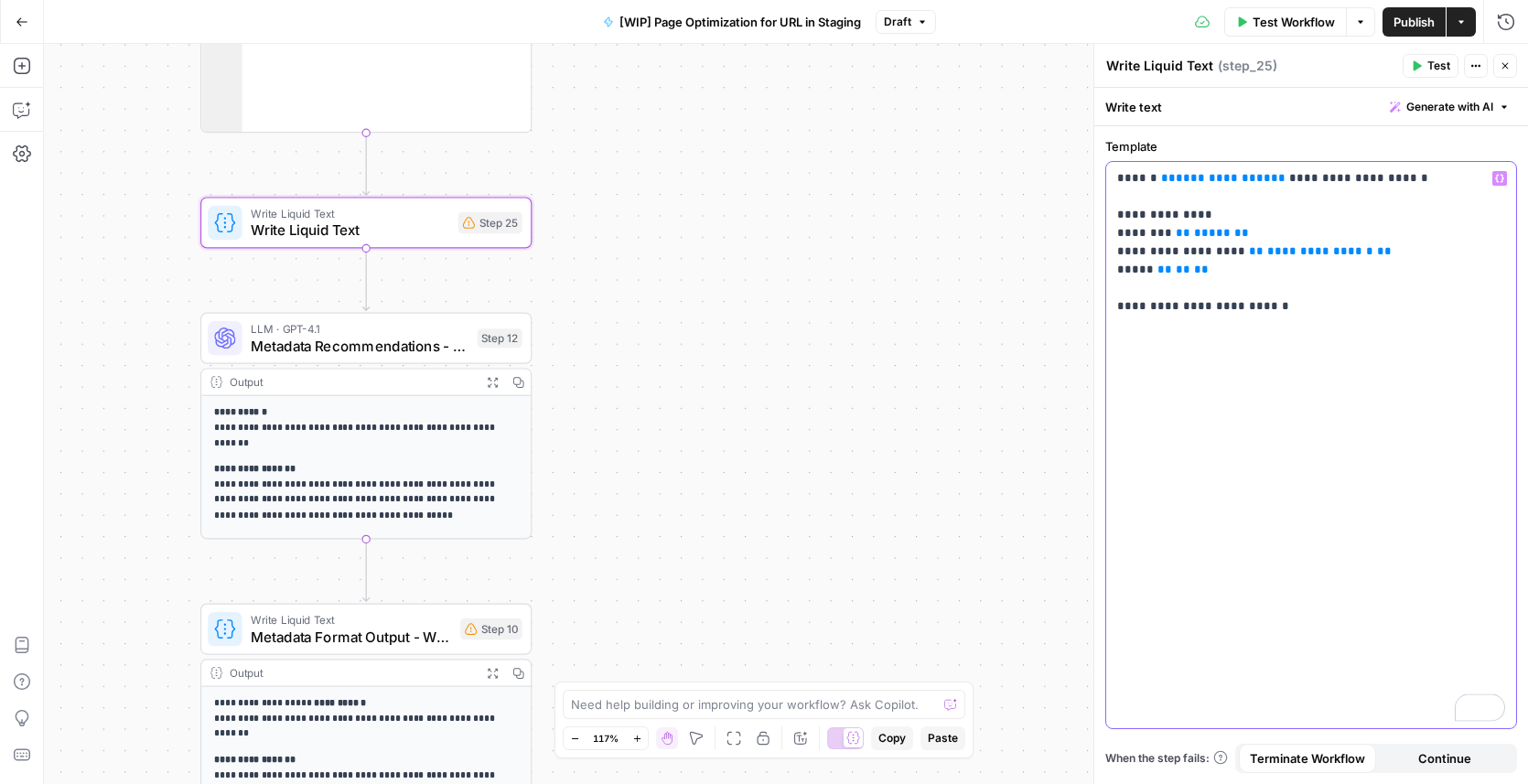
click at [1235, 177] on span "**********" at bounding box center [1224, 178] width 95 height 12
drag, startPoint x: 1260, startPoint y: 178, endPoint x: 1160, endPoint y: 179, distance: 100.0
click at [1160, 179] on p "**********" at bounding box center [1311, 242] width 388 height 146
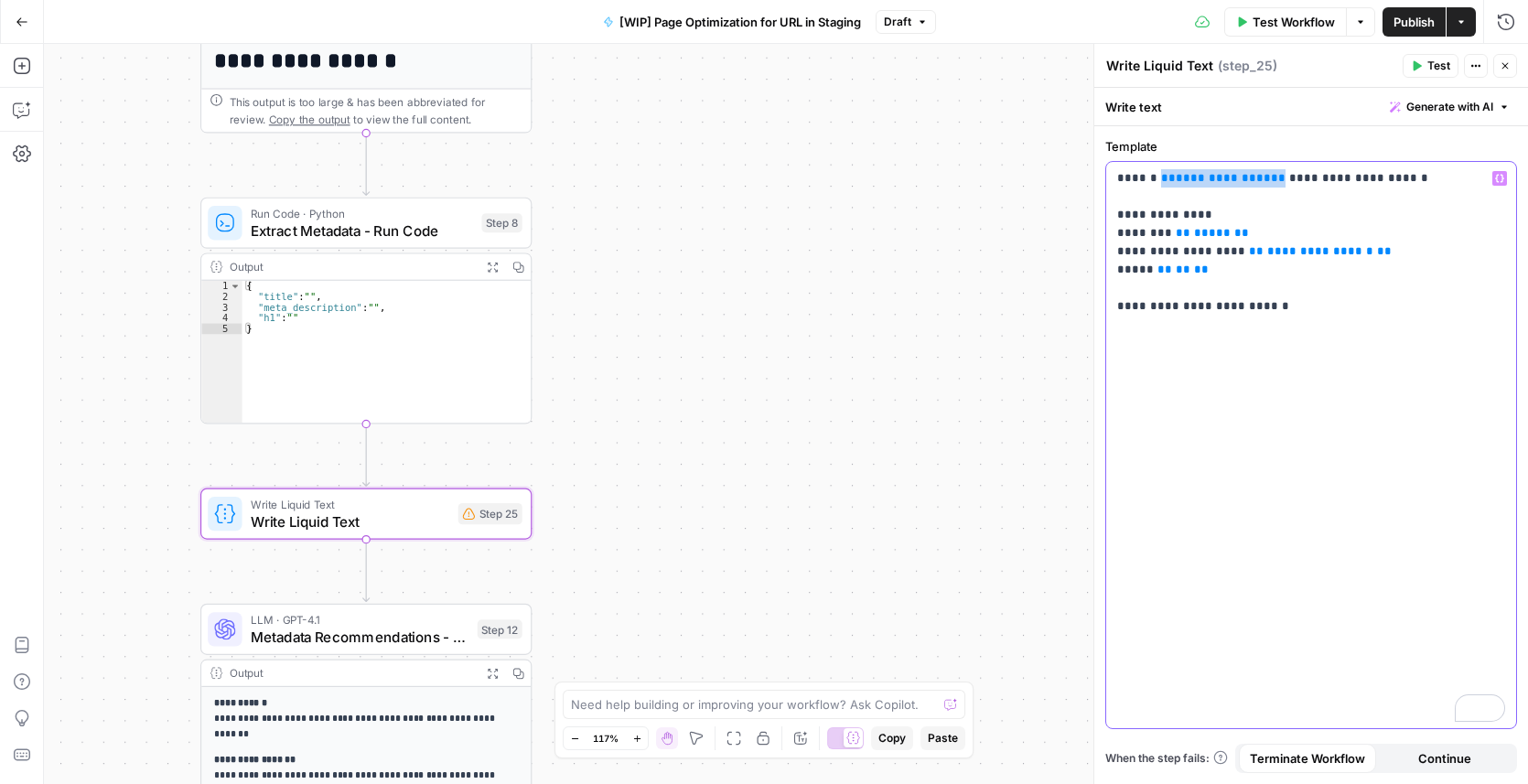
click at [1503, 179] on span "Variables Menu" at bounding box center [1503, 179] width 1 height 1
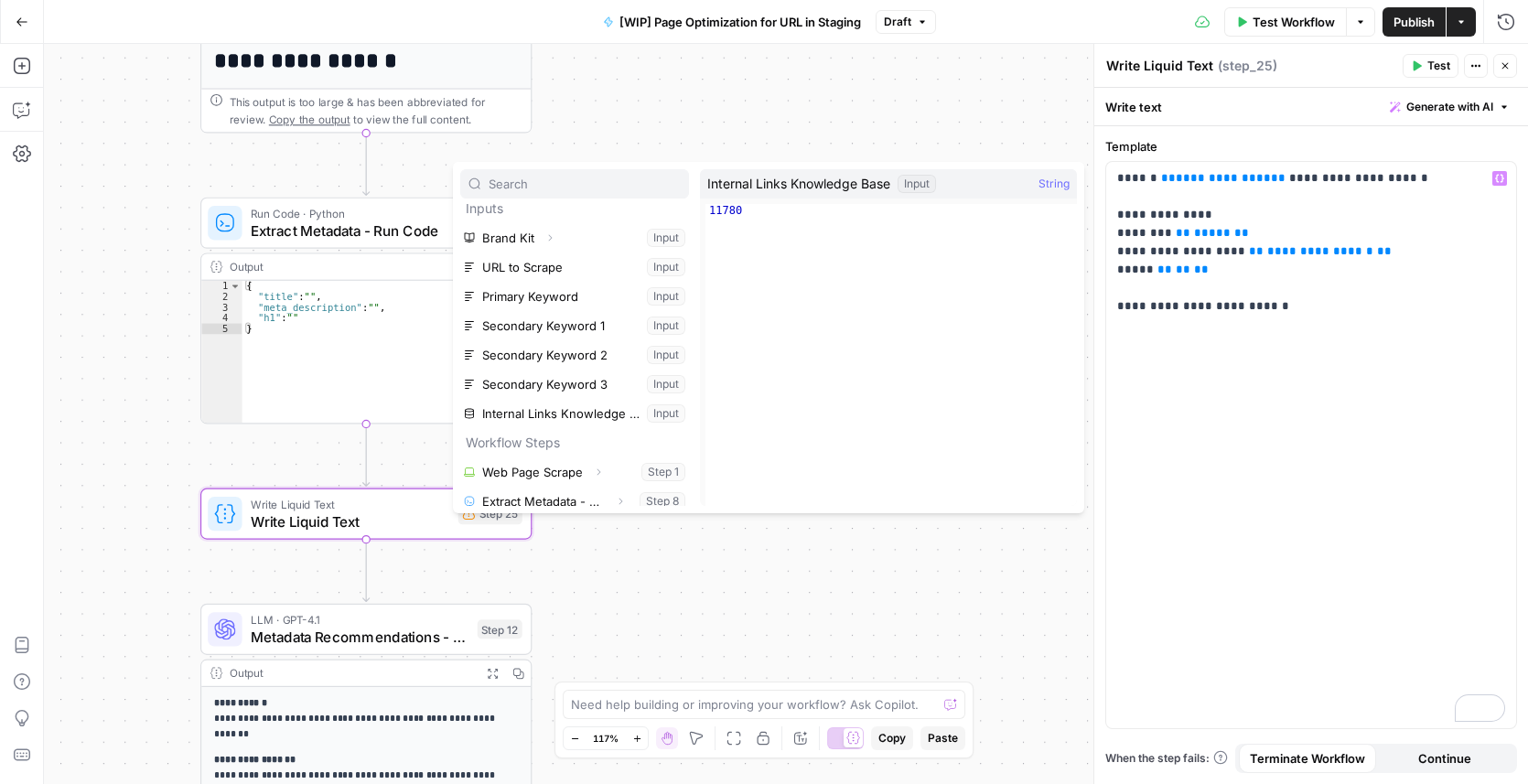
scroll to position [19, 0]
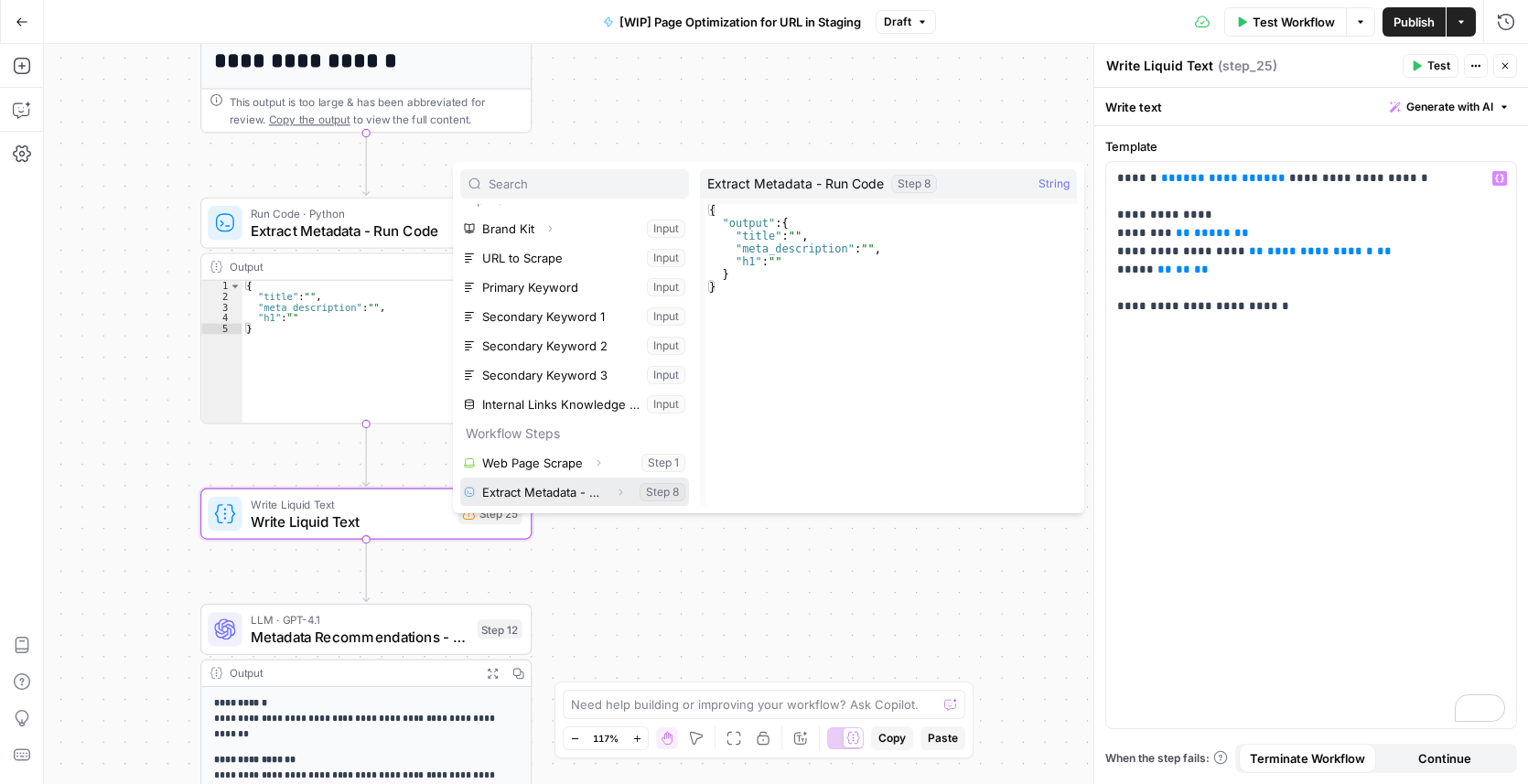
click at [615, 491] on icon "button" at bounding box center [621, 492] width 11 height 11
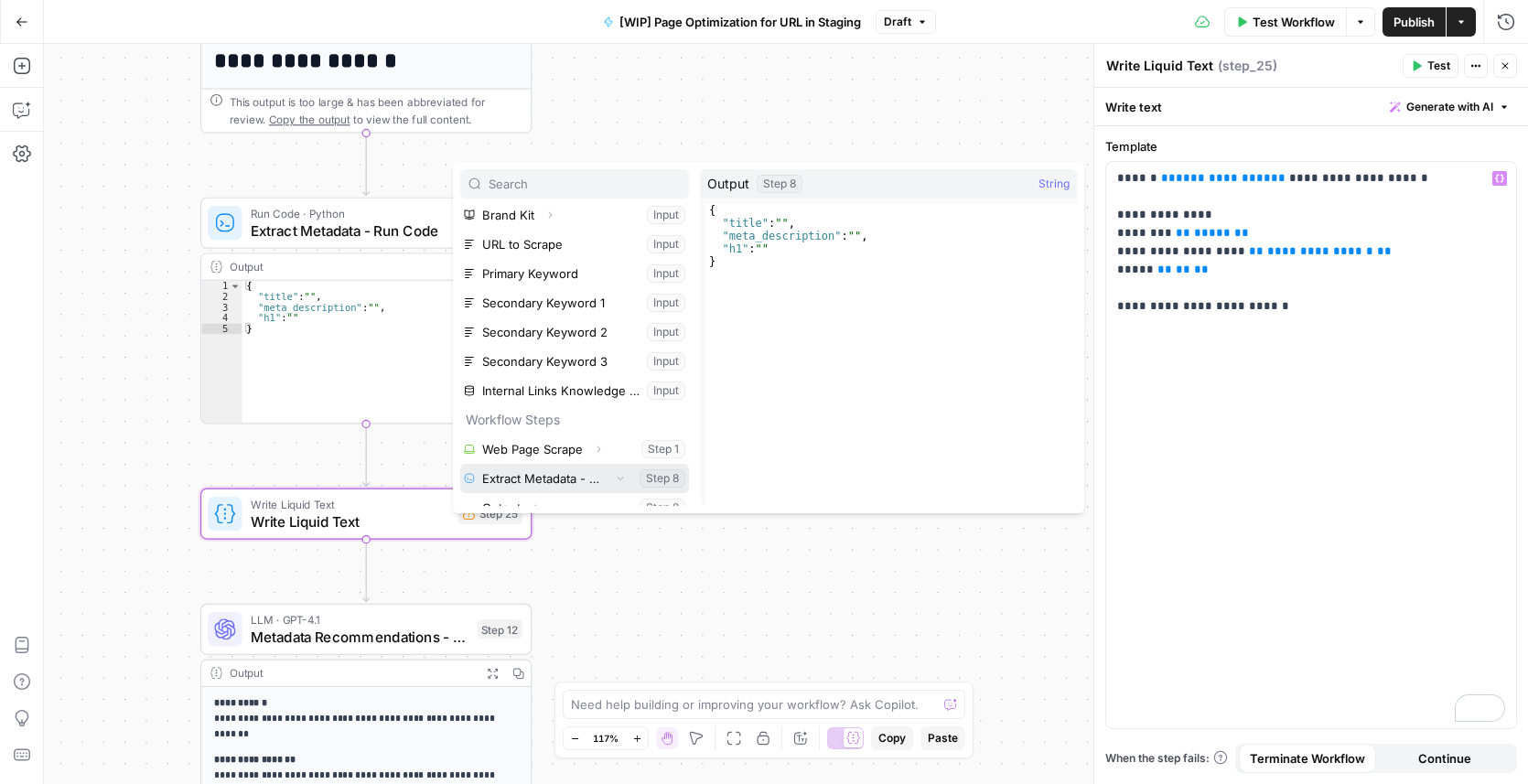
scroll to position [48, 0]
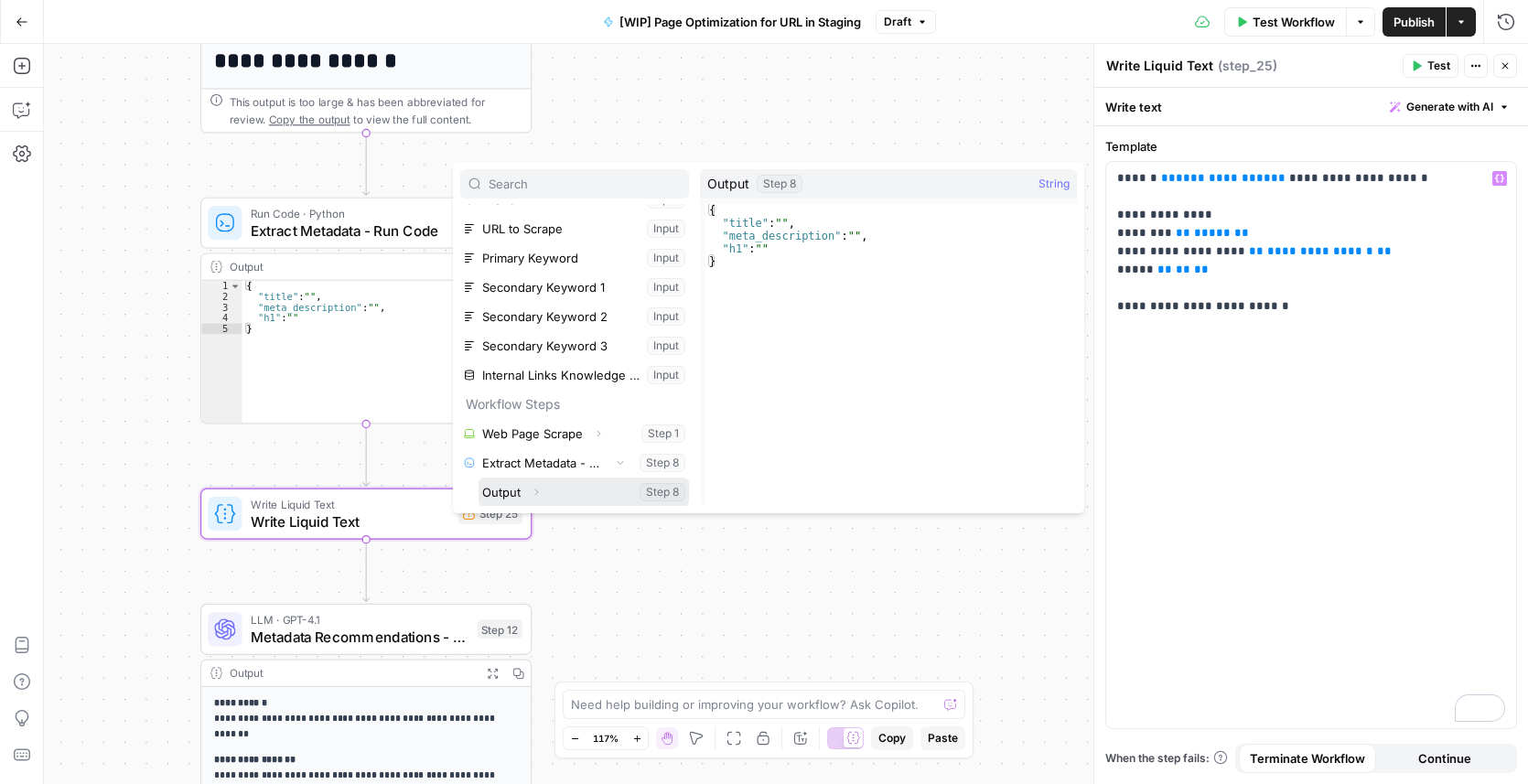
click at [537, 494] on icon "button" at bounding box center [536, 492] width 11 height 11
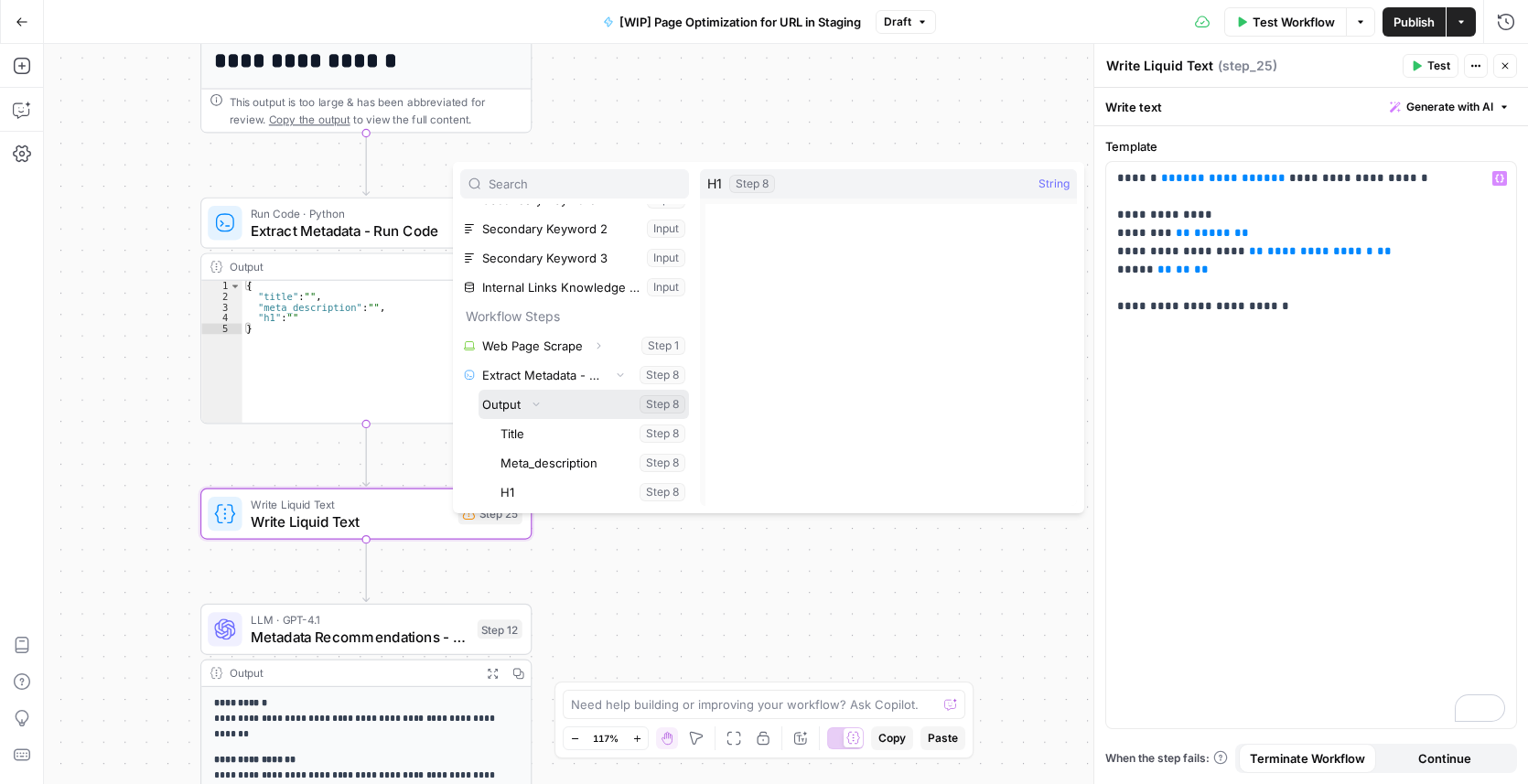
scroll to position [137, 0]
click at [539, 395] on button "Collapse" at bounding box center [535, 403] width 24 height 24
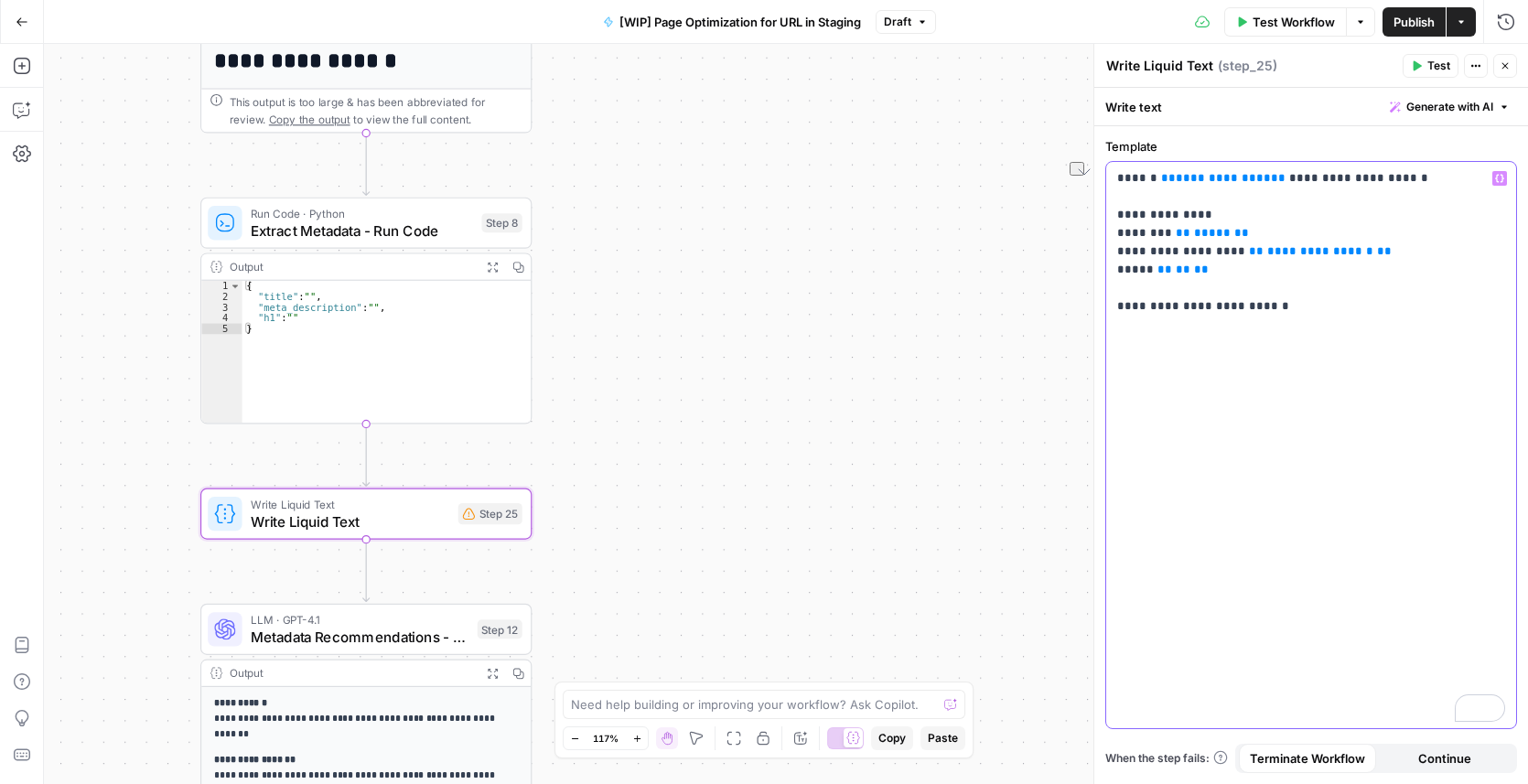
drag, startPoint x: 1208, startPoint y: 232, endPoint x: 1161, endPoint y: 230, distance: 47.0
click at [1159, 231] on p "**********" at bounding box center [1311, 242] width 388 height 146
click at [1498, 177] on icon "button" at bounding box center [1499, 179] width 10 height 10
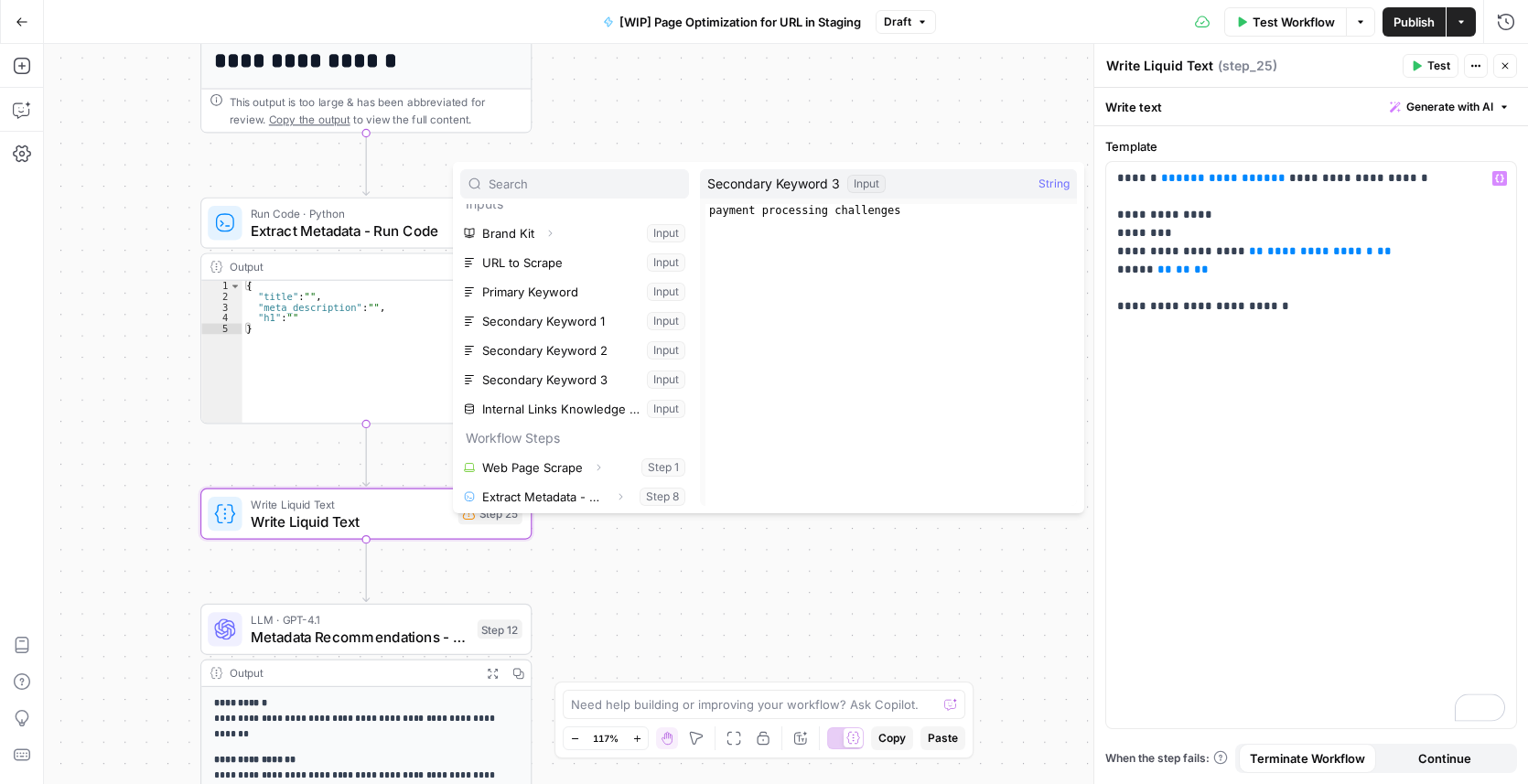
scroll to position [19, 0]
click at [1242, 176] on span "**********" at bounding box center [1224, 178] width 95 height 12
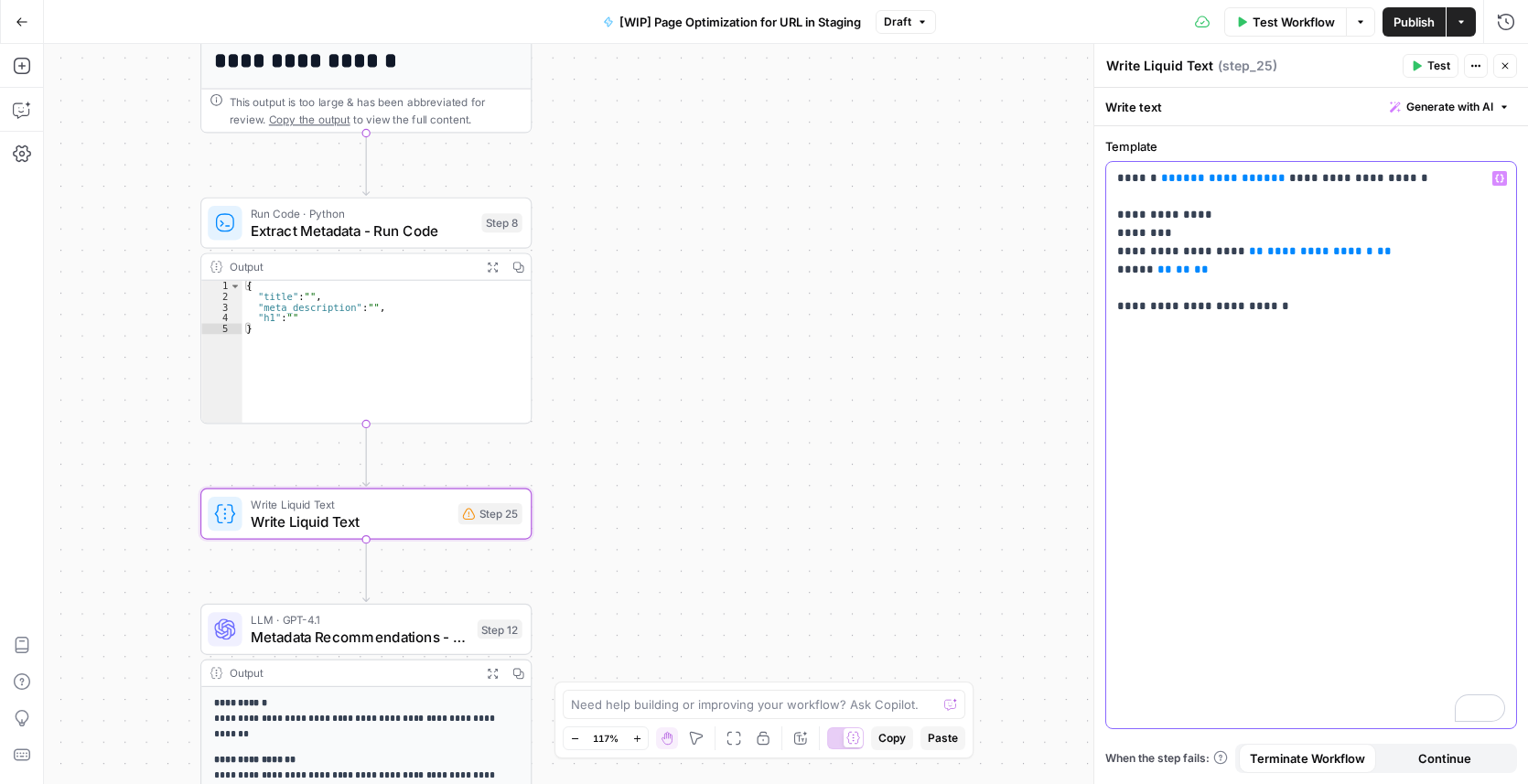
click at [1271, 173] on span "**" at bounding box center [1278, 178] width 14 height 12
drag, startPoint x: 1259, startPoint y: 175, endPoint x: 1161, endPoint y: 177, distance: 98.0
click at [1161, 177] on p "**********" at bounding box center [1311, 242] width 388 height 146
click at [1499, 177] on icon "button" at bounding box center [1499, 179] width 10 height 10
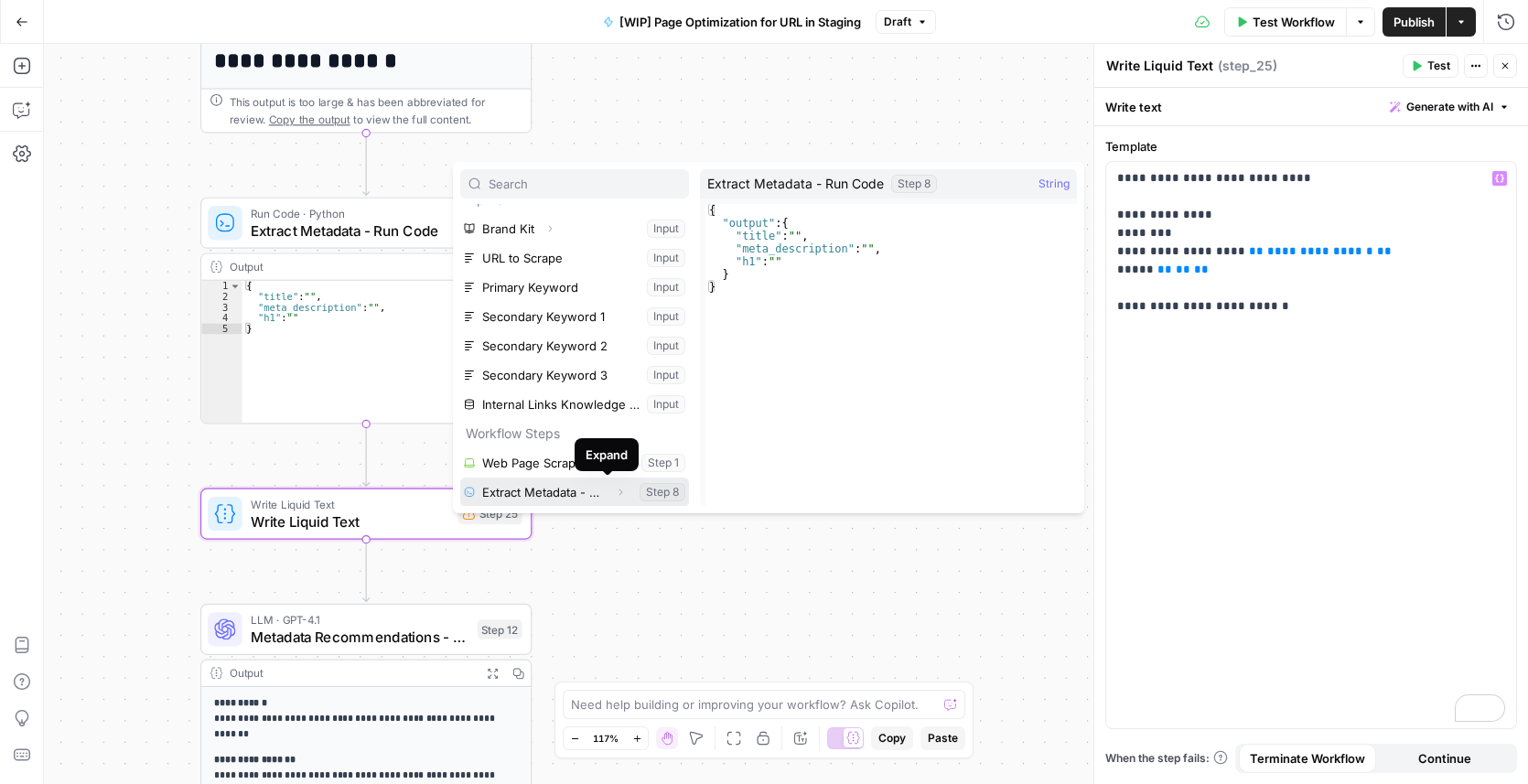
click at [613, 493] on button "Expand" at bounding box center [620, 491] width 24 height 24
click at [558, 493] on button "Select variable Extract Metadata - Run Code" at bounding box center [574, 491] width 229 height 29
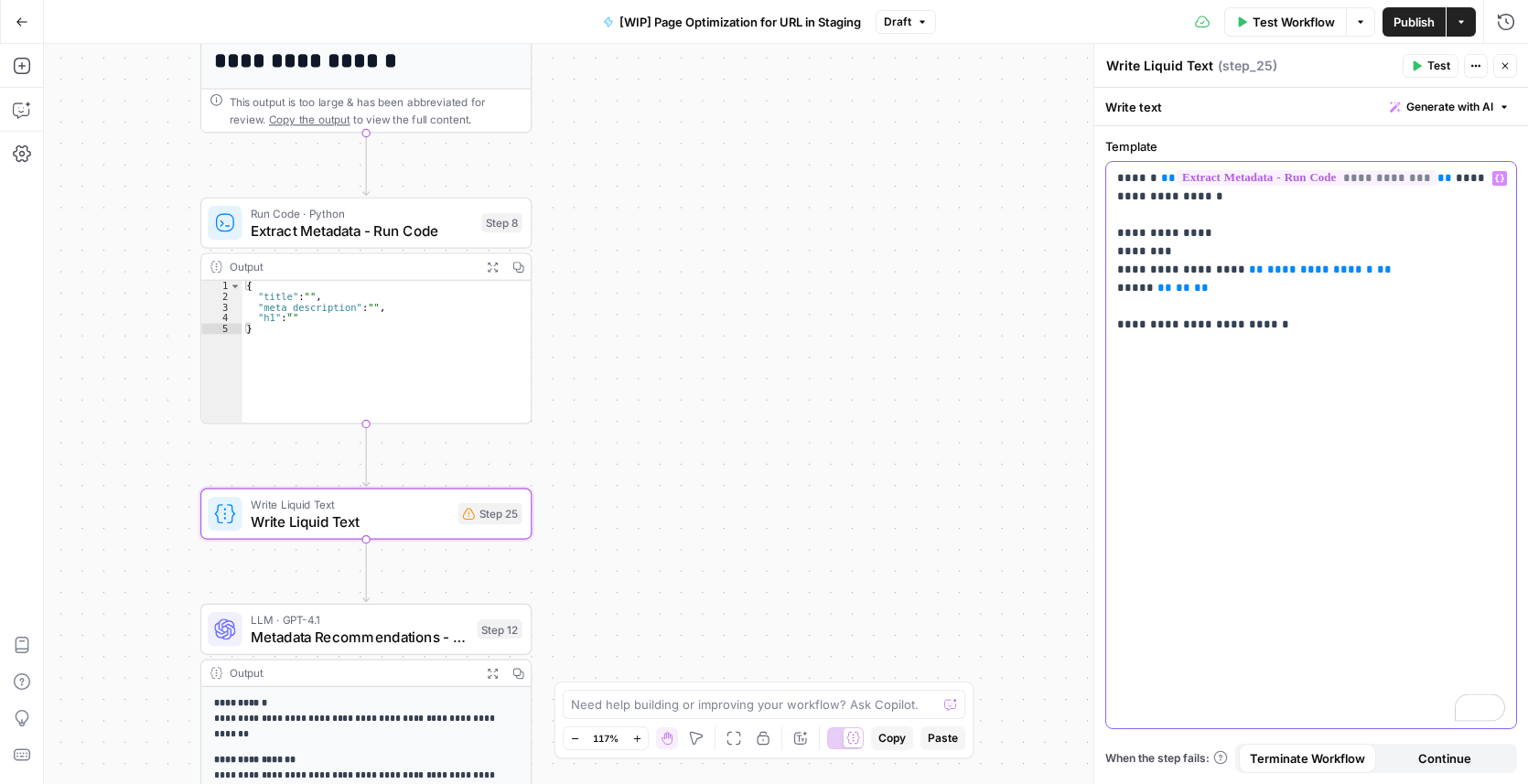
click at [1223, 253] on p "**********" at bounding box center [1311, 251] width 388 height 164
click at [1505, 172] on button "Variables Menu" at bounding box center [1499, 178] width 14 height 14
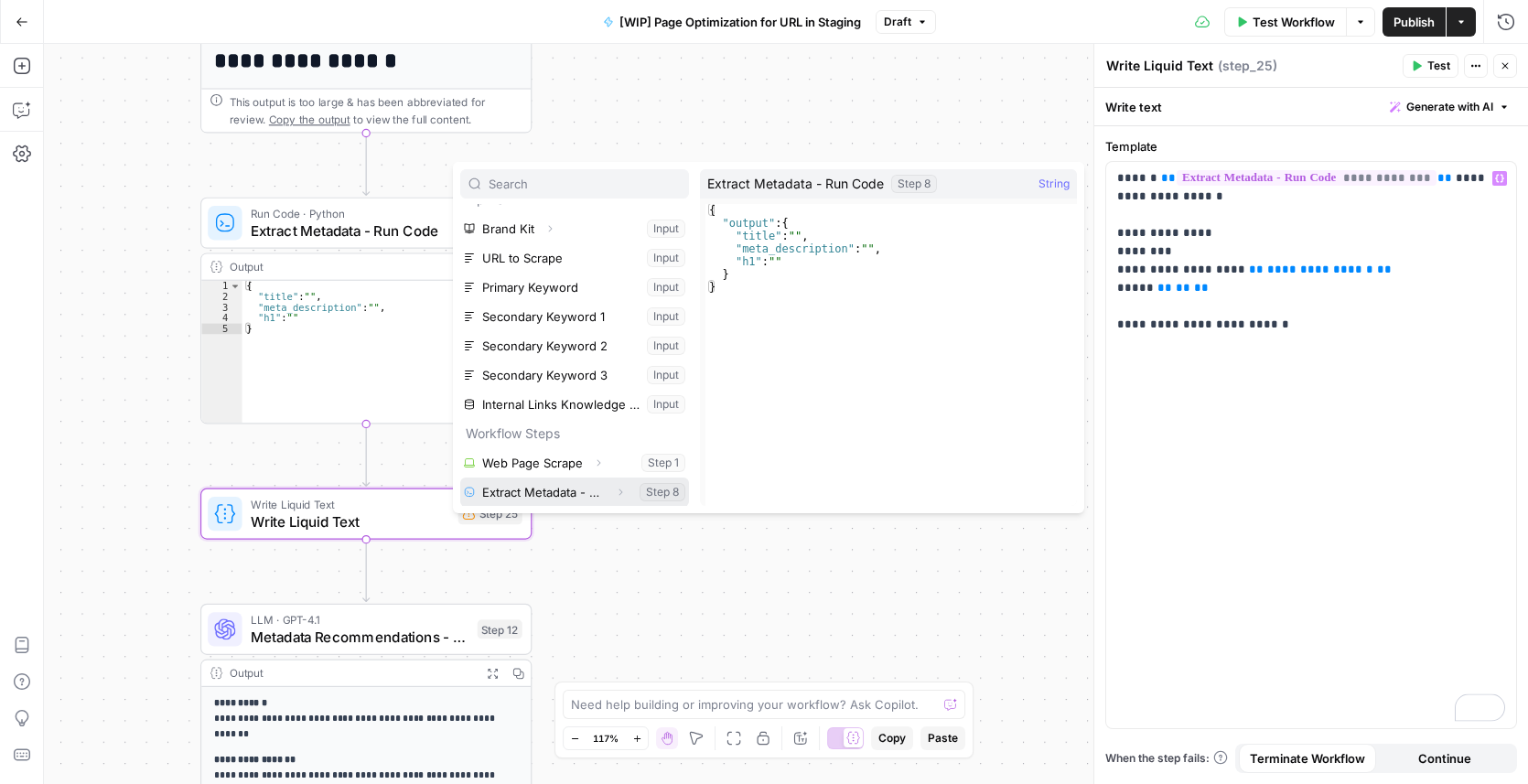
click at [615, 494] on icon "button" at bounding box center [621, 492] width 11 height 11
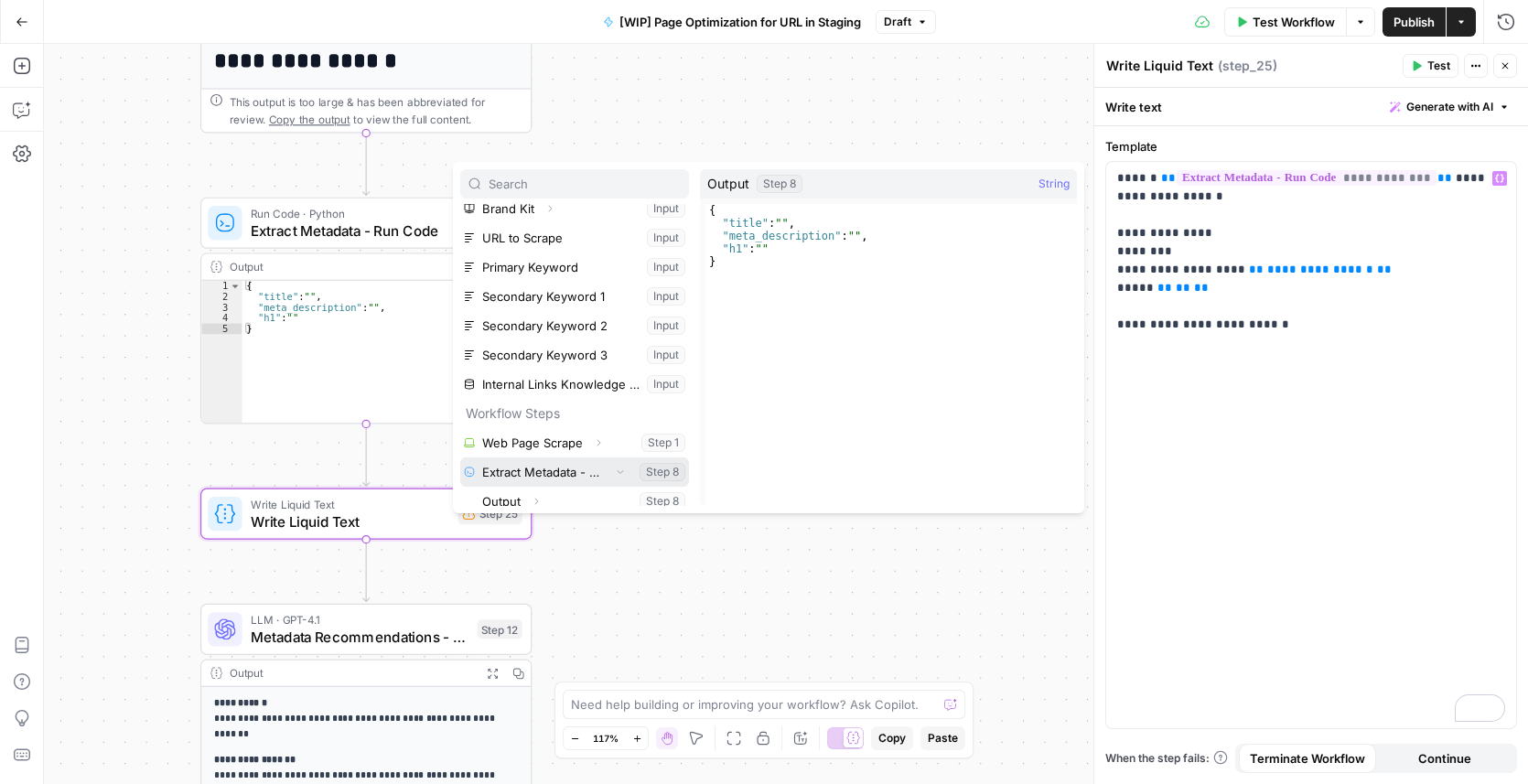
scroll to position [48, 0]
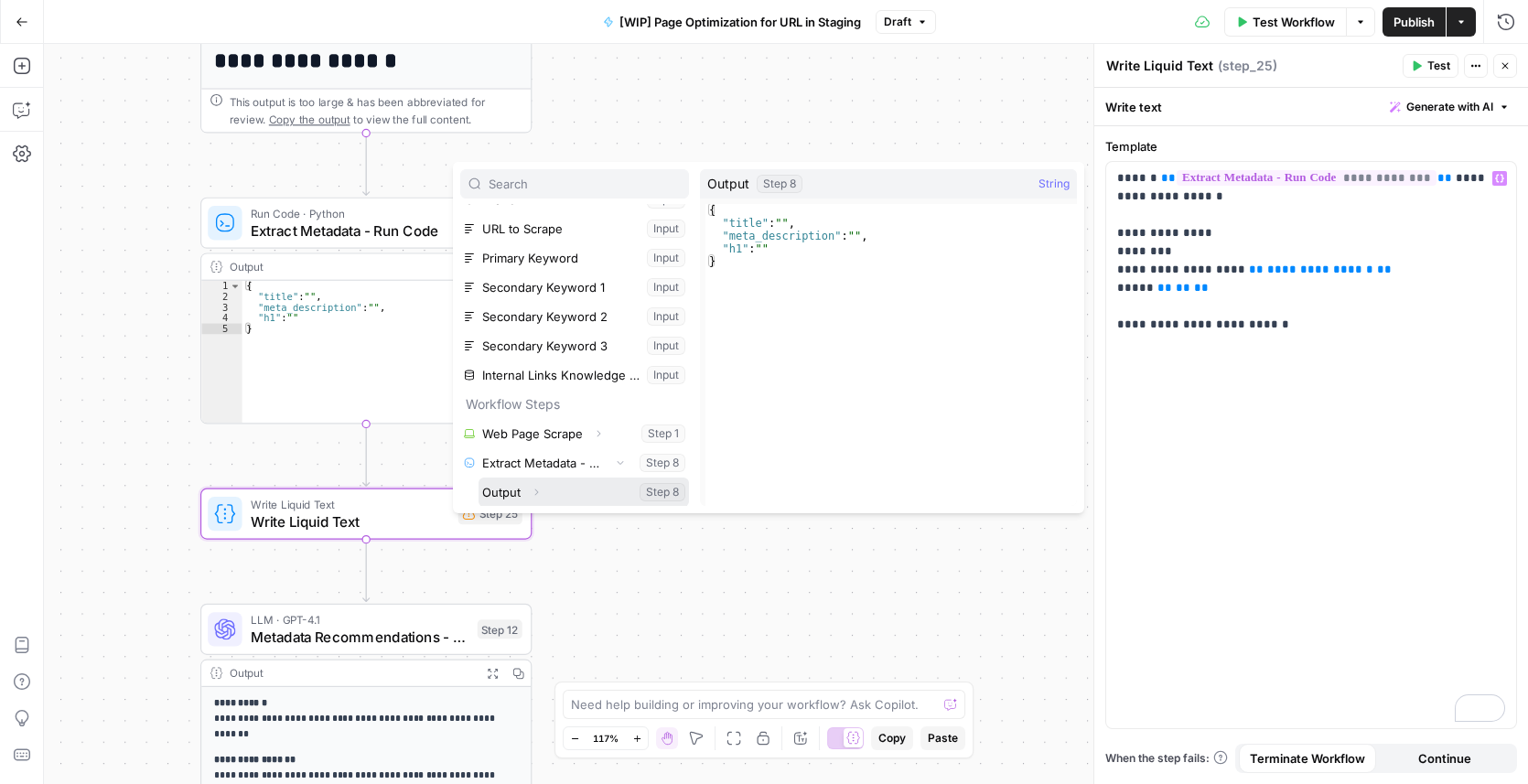
click at [537, 494] on icon "button" at bounding box center [536, 492] width 11 height 11
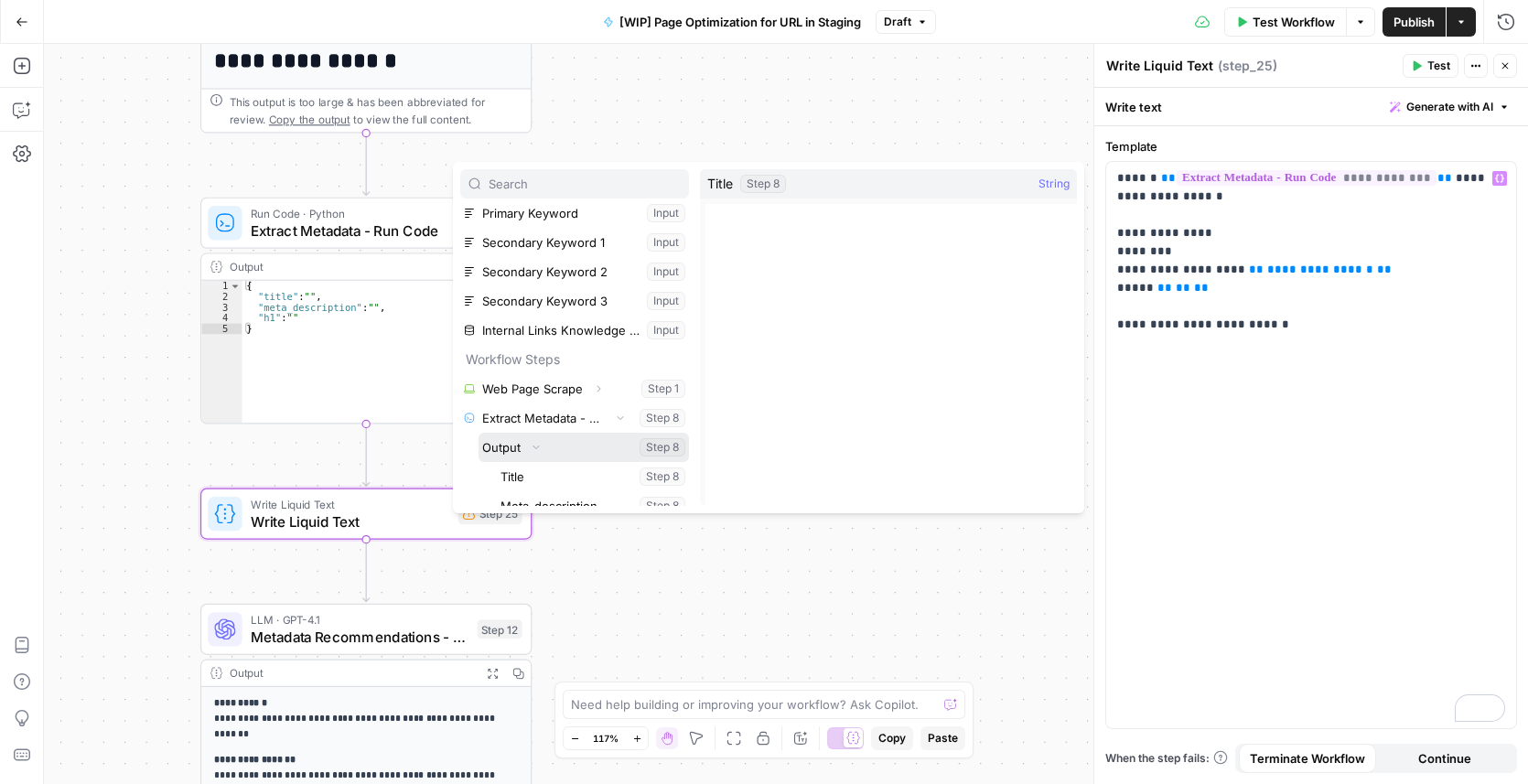
scroll to position [137, 0]
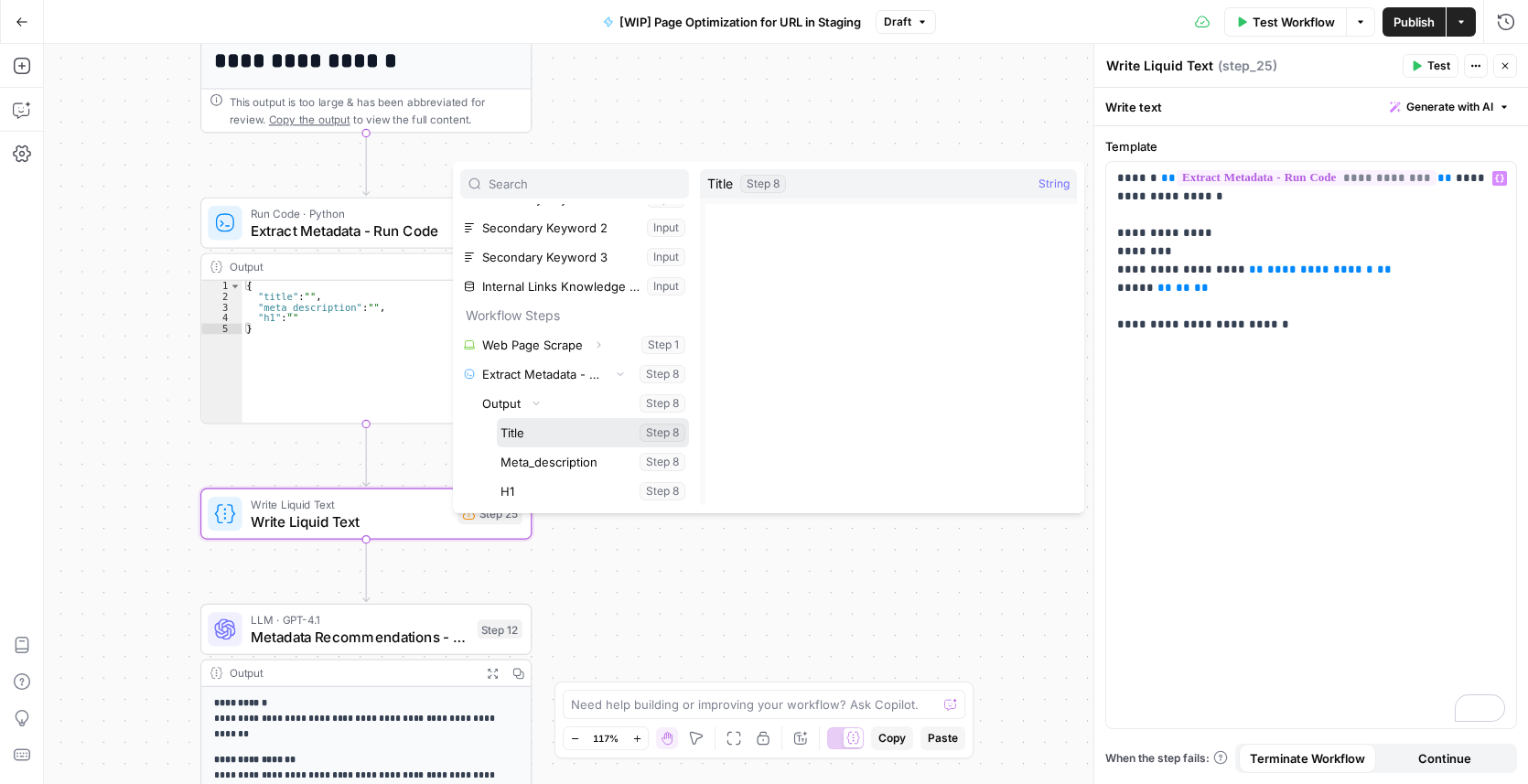
click at [545, 440] on button "Select variable Title" at bounding box center [593, 432] width 192 height 29
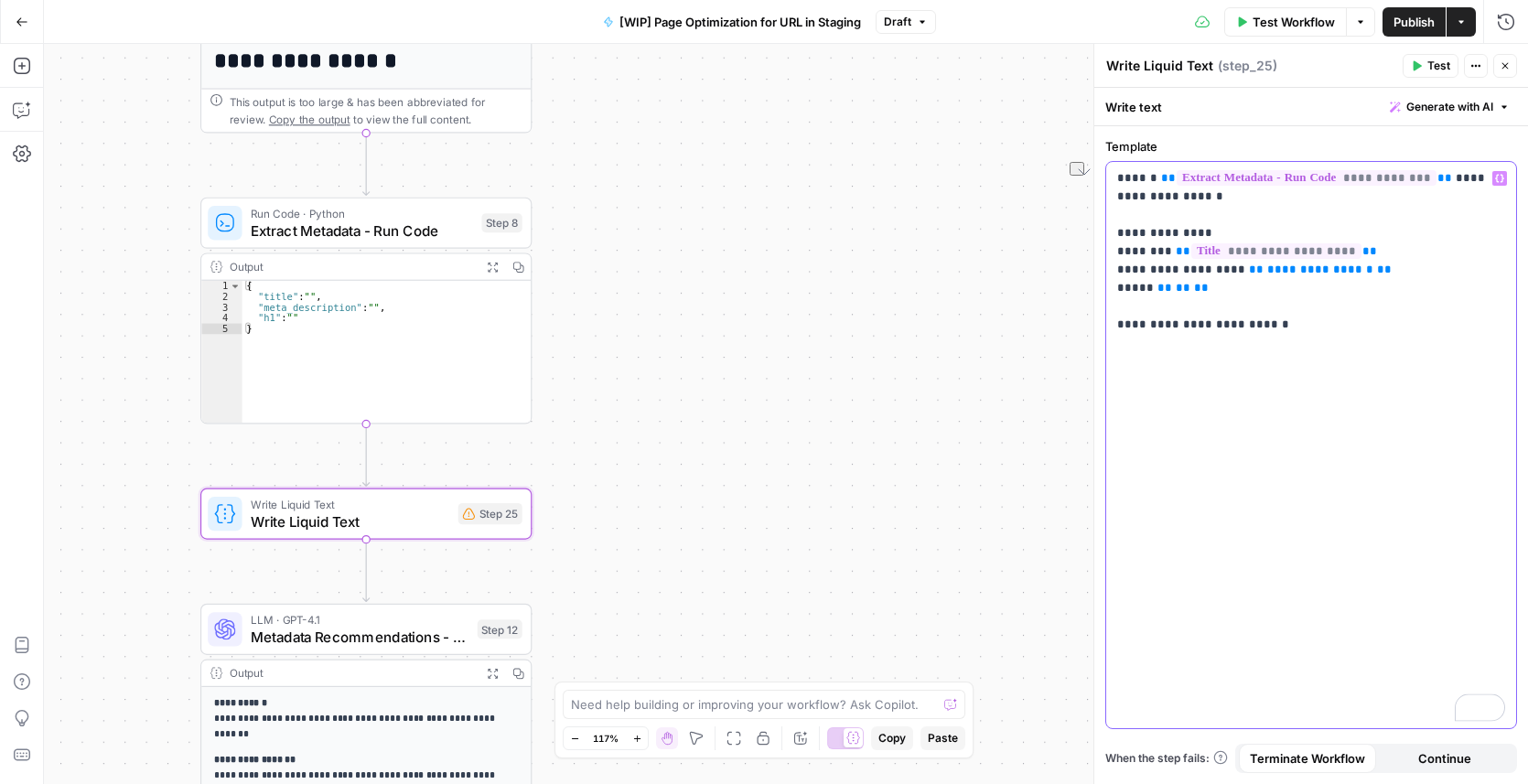
drag, startPoint x: 1365, startPoint y: 266, endPoint x: 1228, endPoint y: 270, distance: 137.1
click at [1228, 270] on p "**********" at bounding box center [1311, 251] width 388 height 164
click at [1501, 181] on icon "button" at bounding box center [1499, 179] width 10 height 9
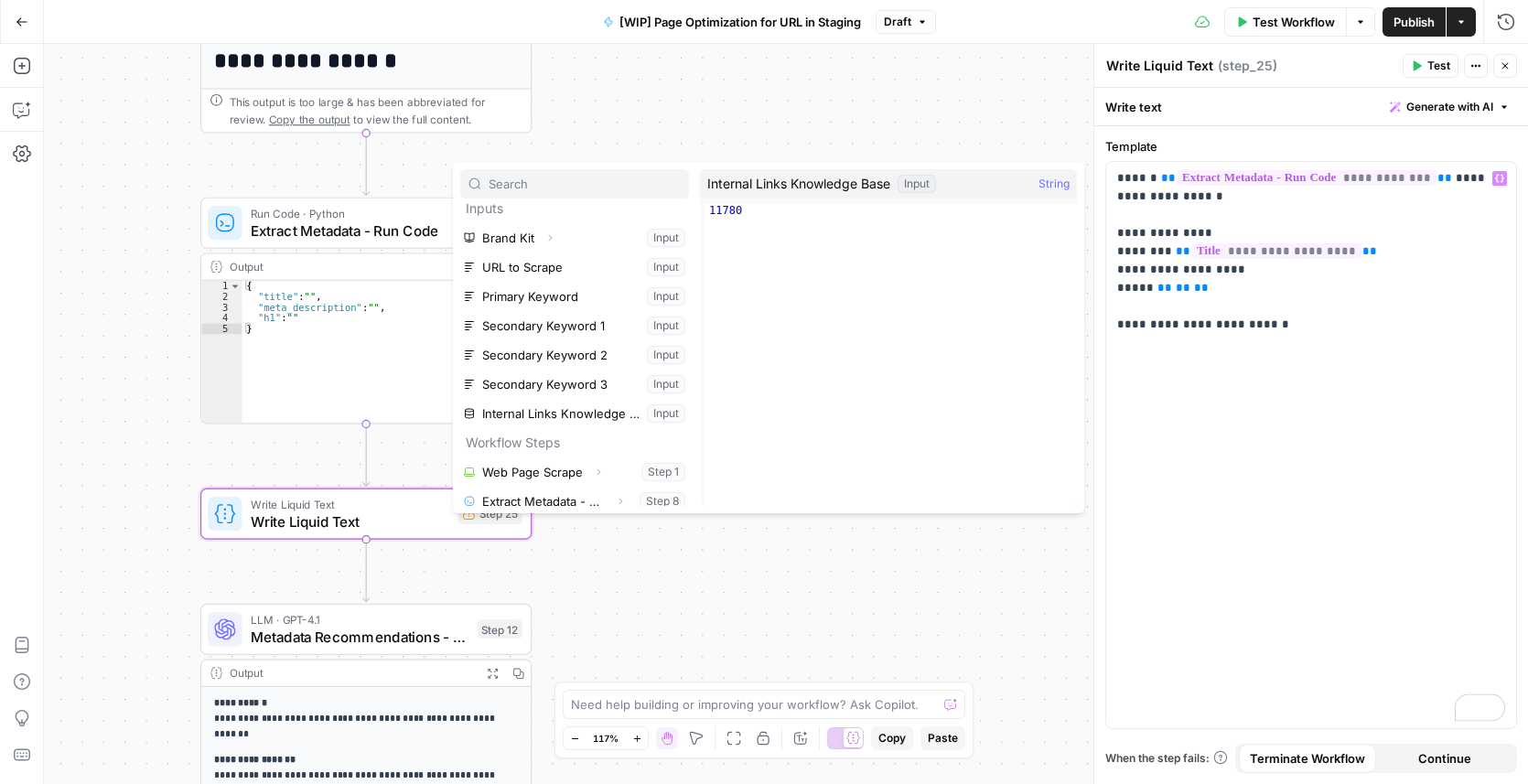
scroll to position [19, 0]
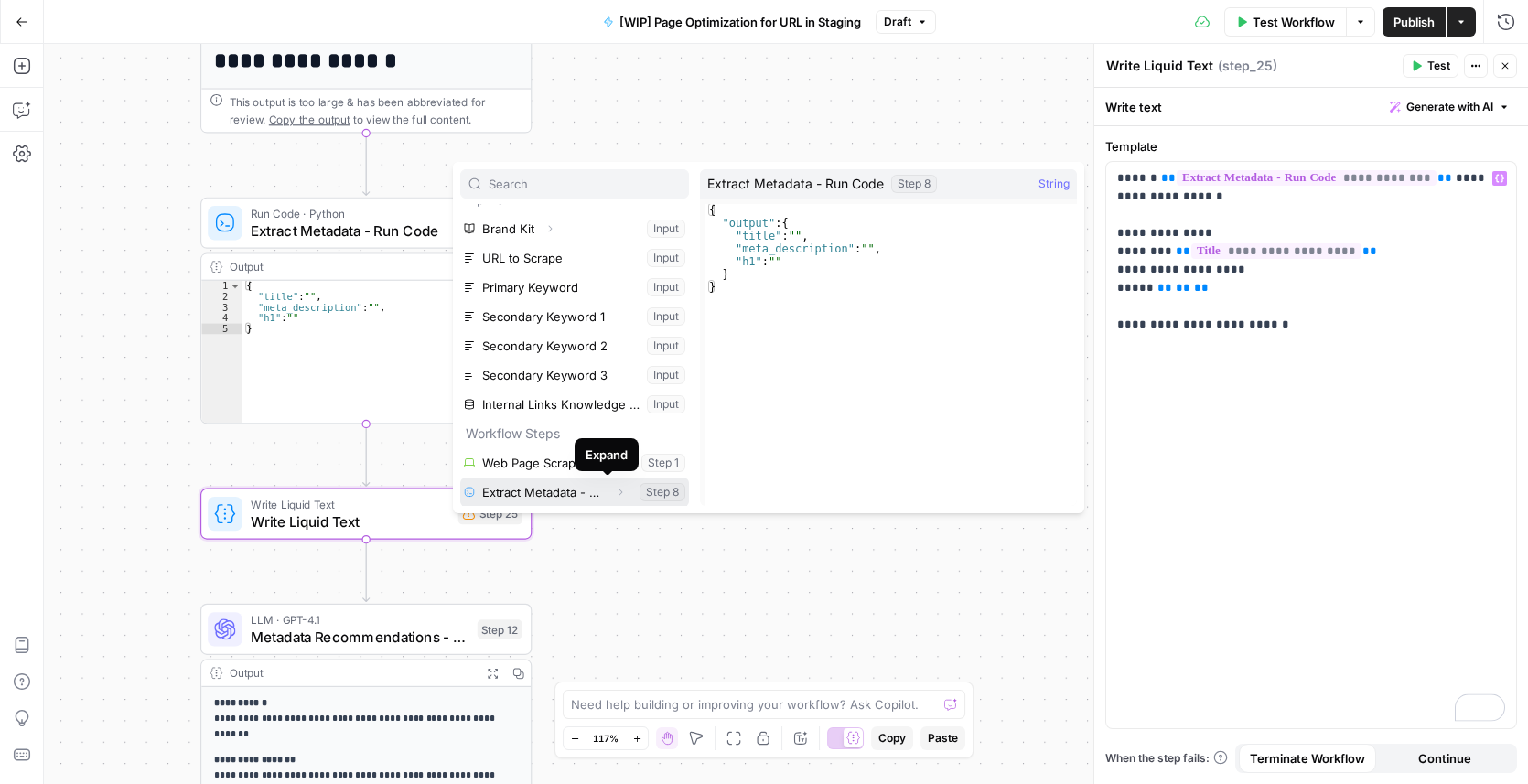
click at [615, 494] on icon "button" at bounding box center [621, 492] width 11 height 11
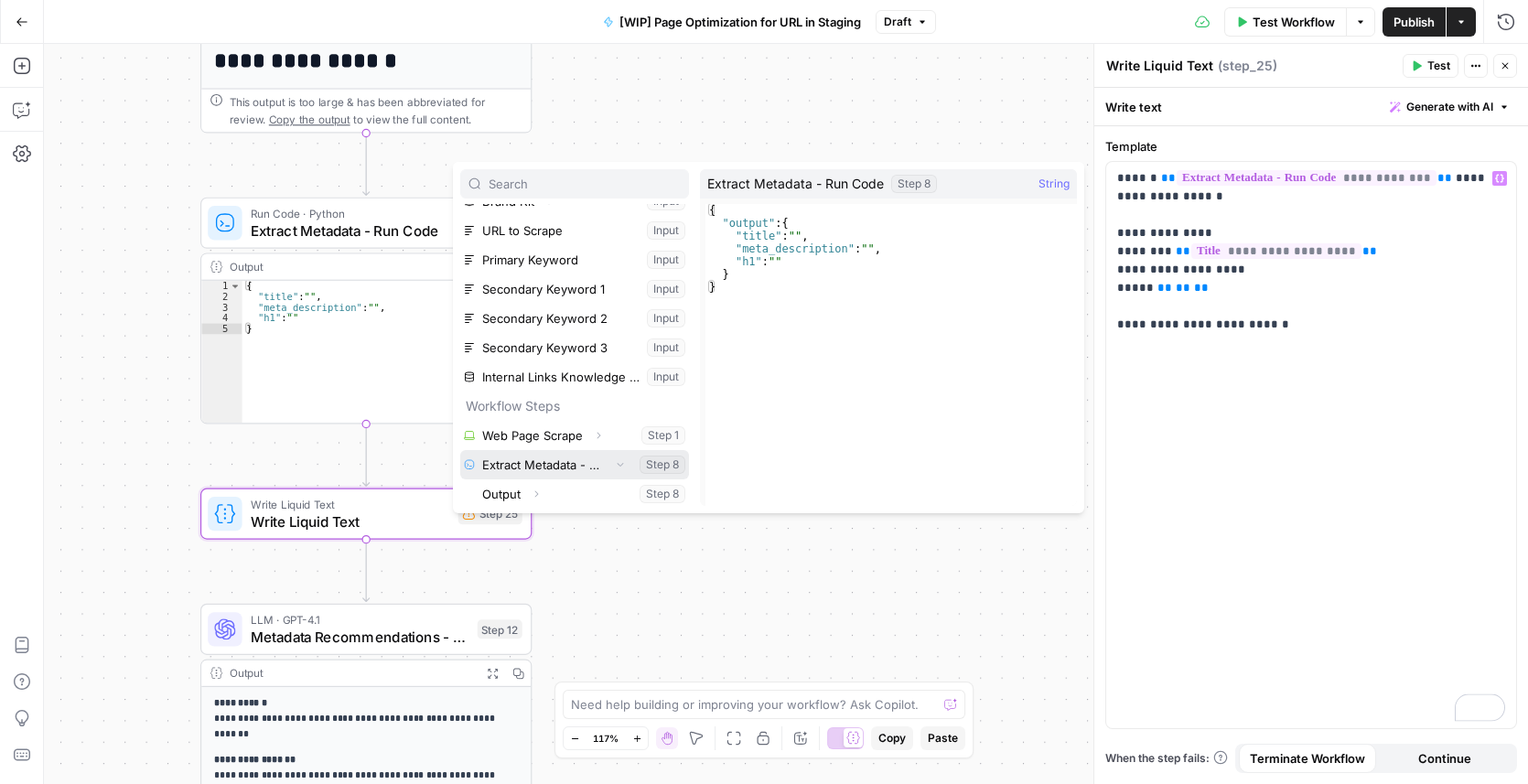
scroll to position [48, 0]
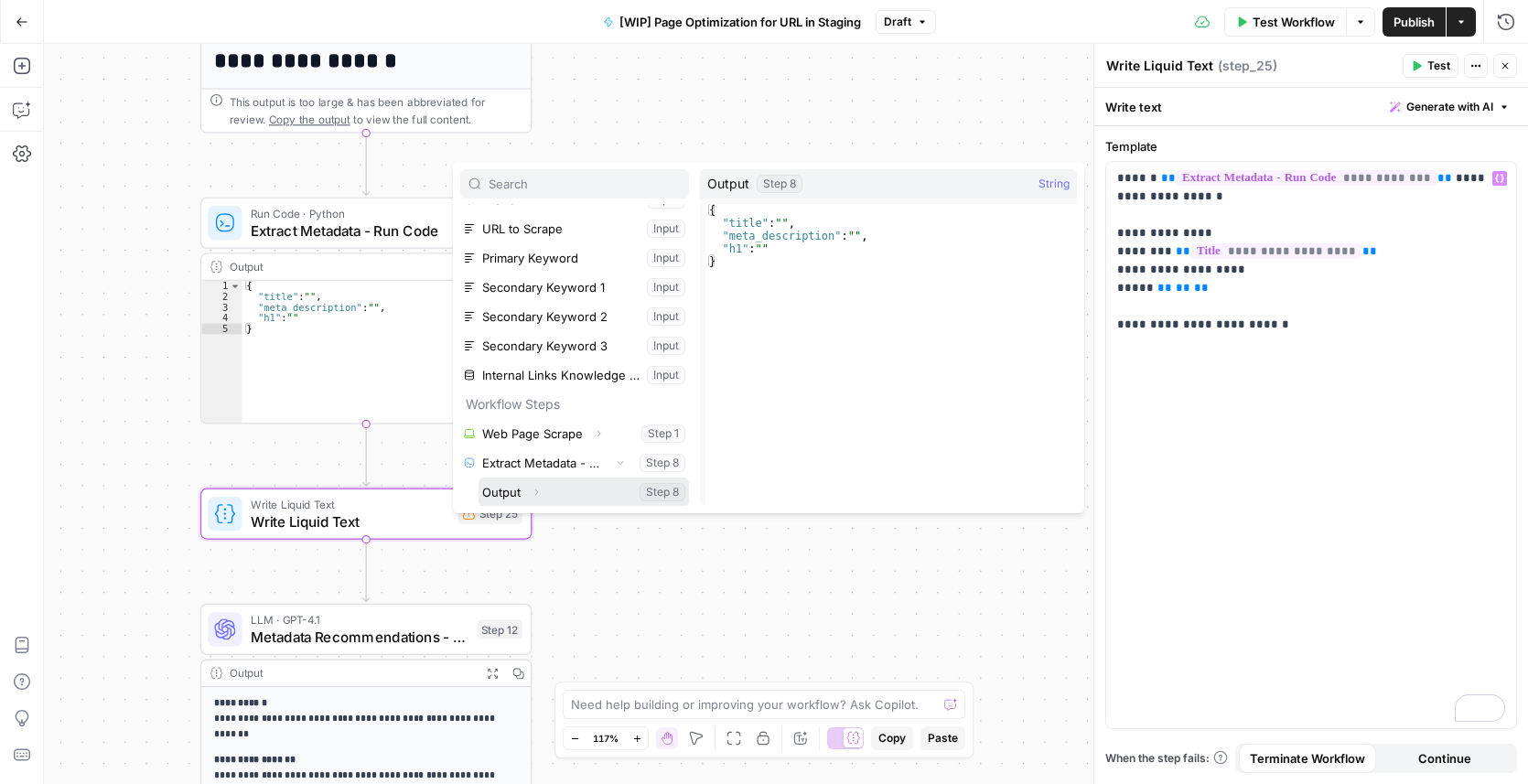
click at [541, 491] on span "Expand" at bounding box center [541, 491] width 1 height 1
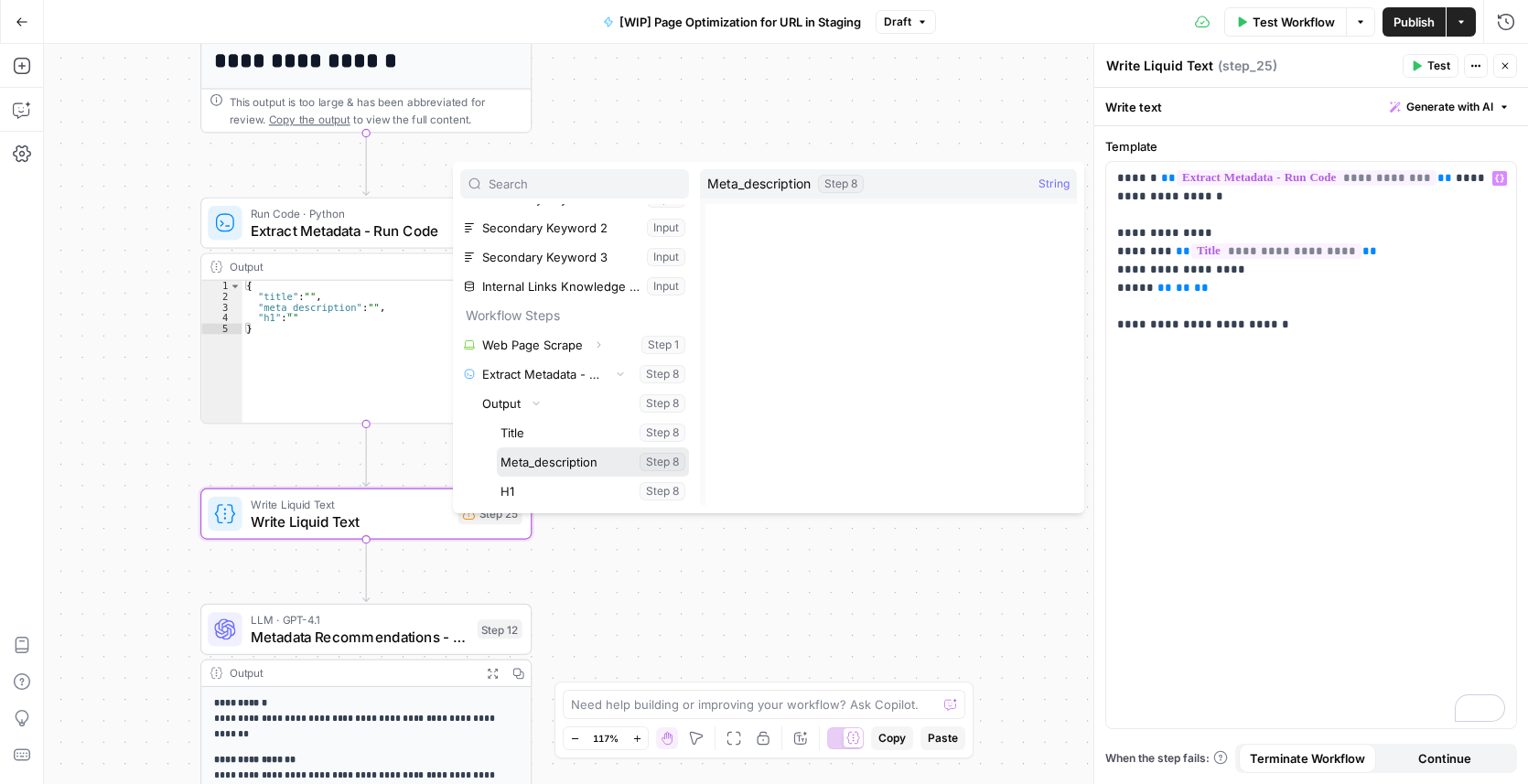
click at [566, 469] on button "Select variable Meta_description" at bounding box center [593, 462] width 192 height 29
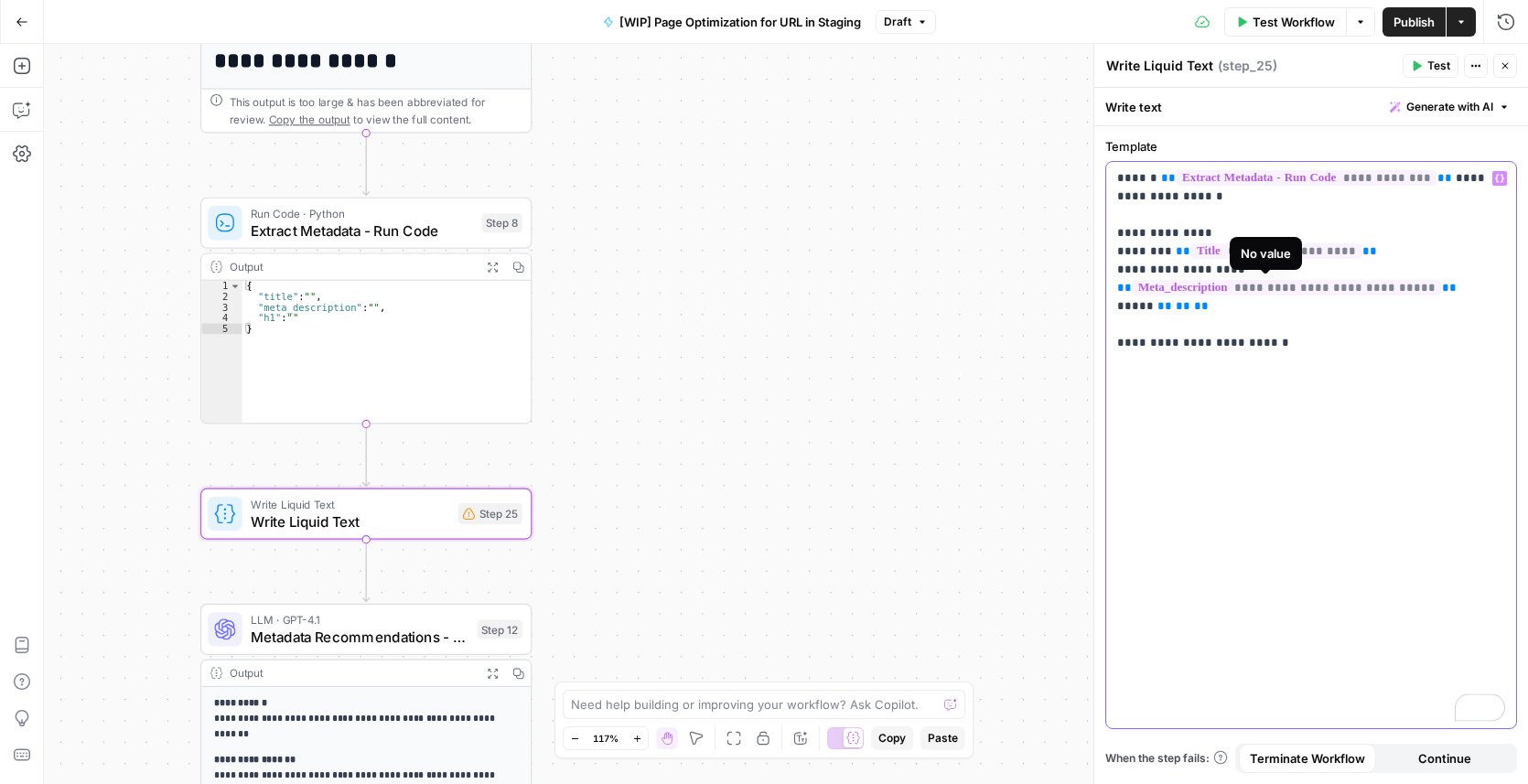
click at [1247, 302] on p "**********" at bounding box center [1311, 260] width 388 height 182
click at [1502, 182] on icon "button" at bounding box center [1499, 179] width 10 height 10
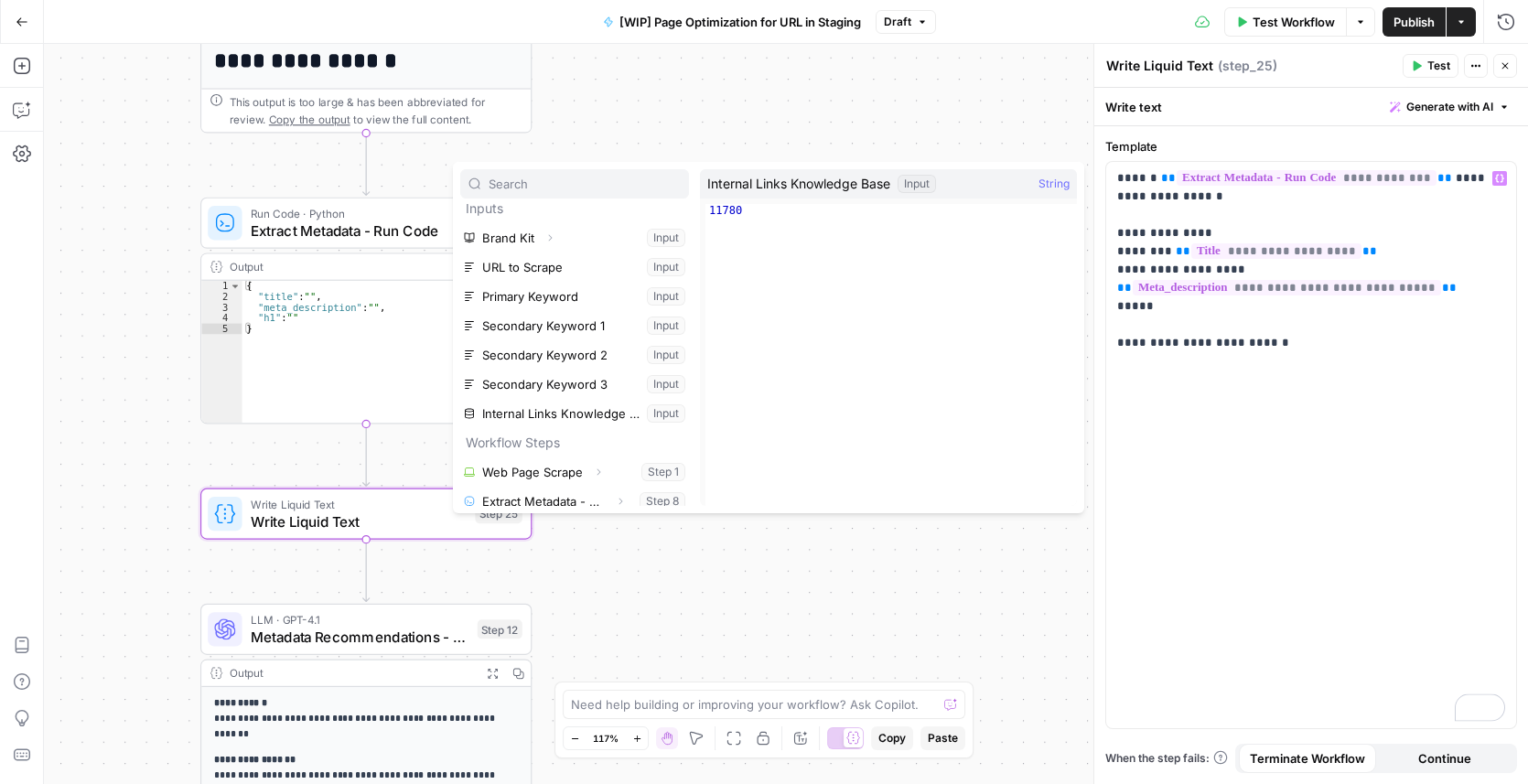
scroll to position [19, 0]
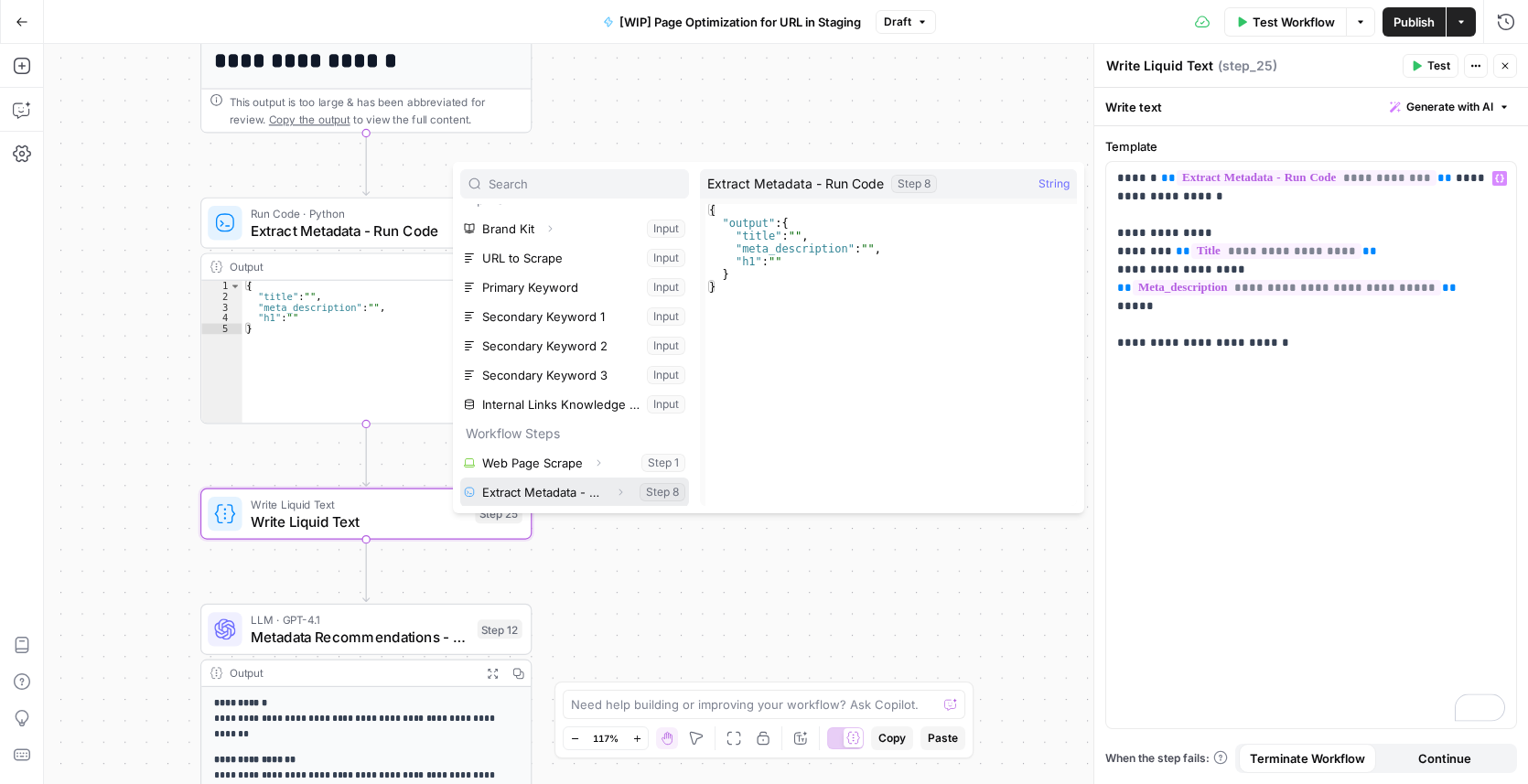
click at [615, 492] on icon "button" at bounding box center [621, 492] width 11 height 11
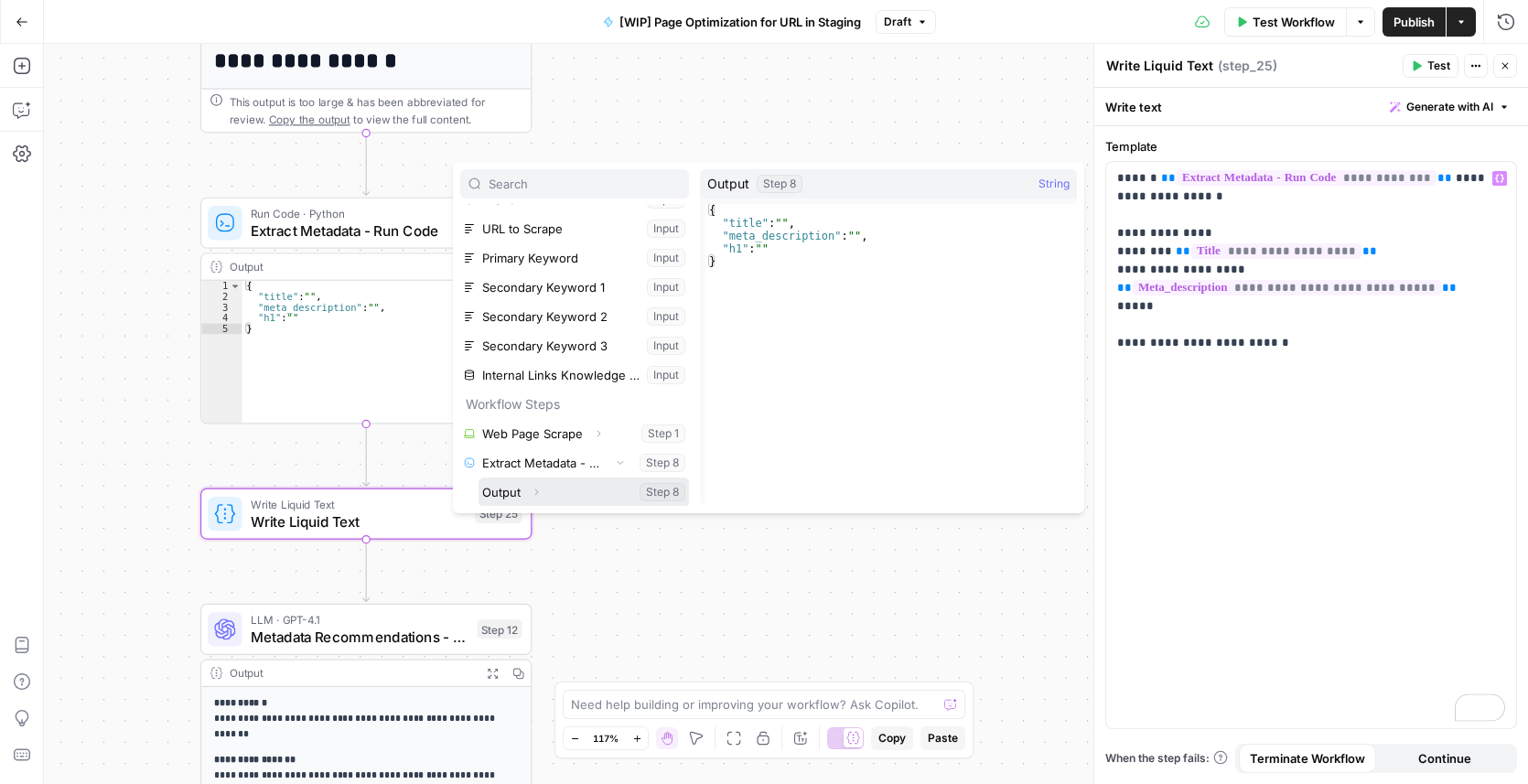
click at [541, 493] on icon "button" at bounding box center [536, 492] width 11 height 11
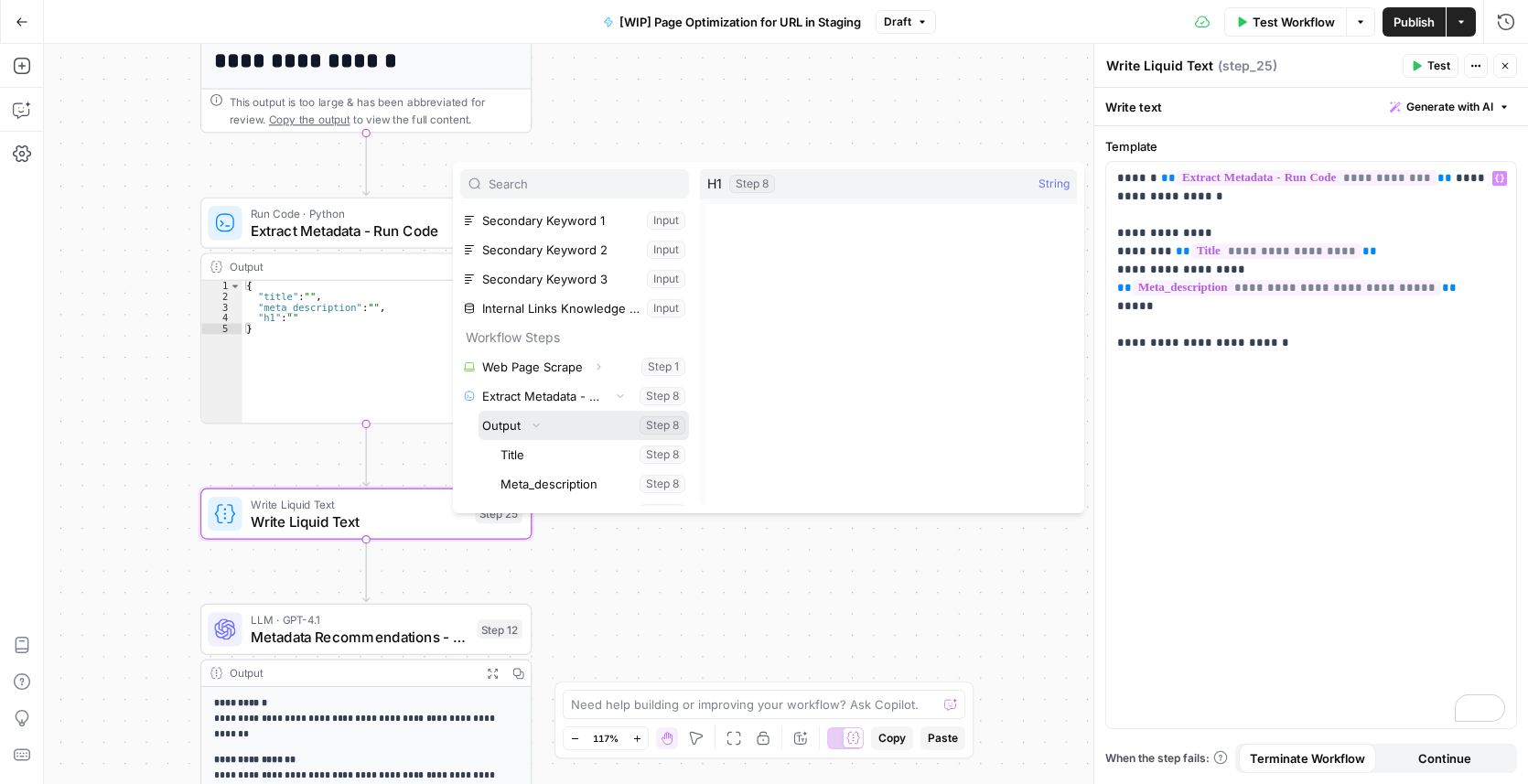
scroll to position [137, 0]
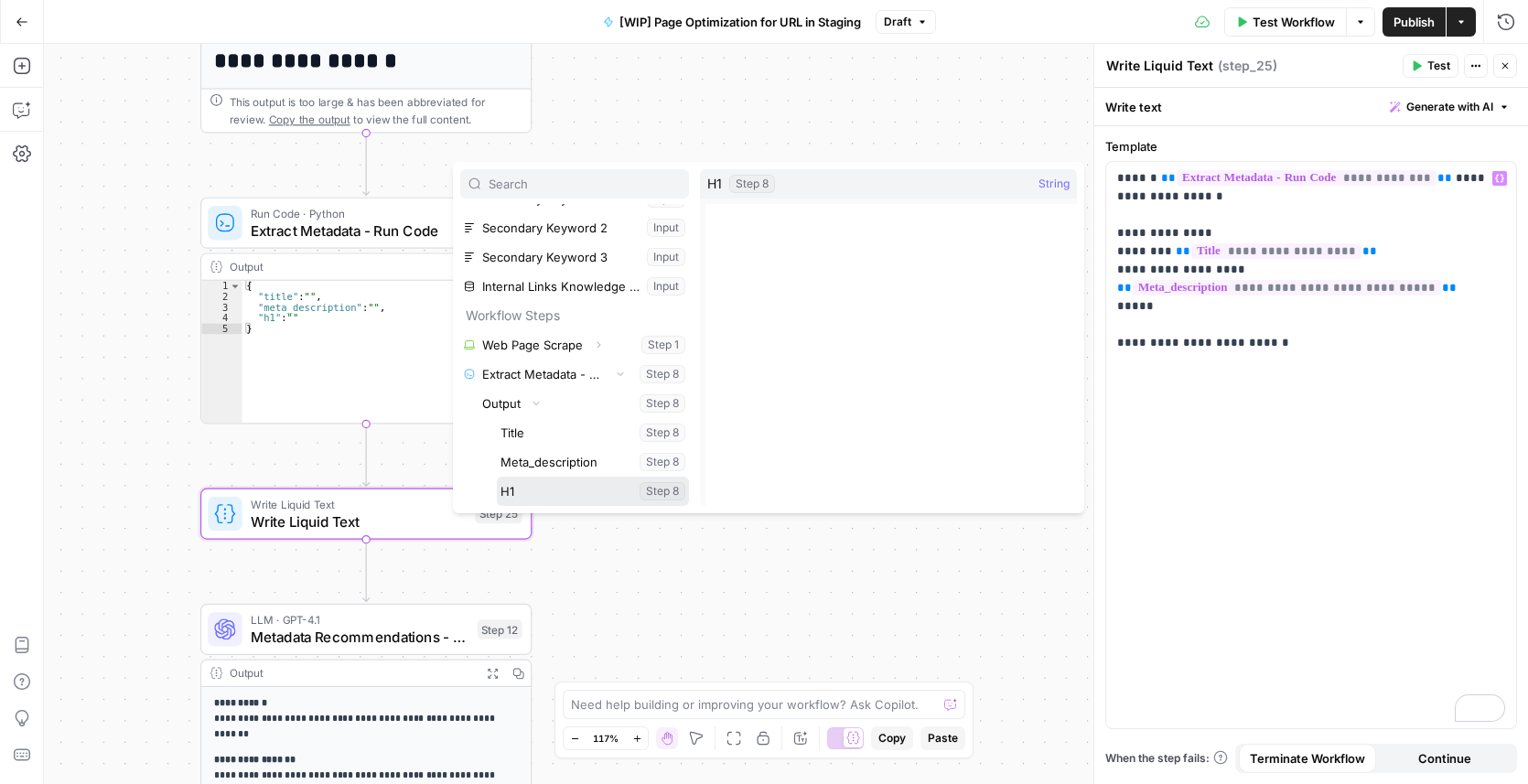
click at [545, 494] on button "Select variable H1" at bounding box center [593, 490] width 192 height 29
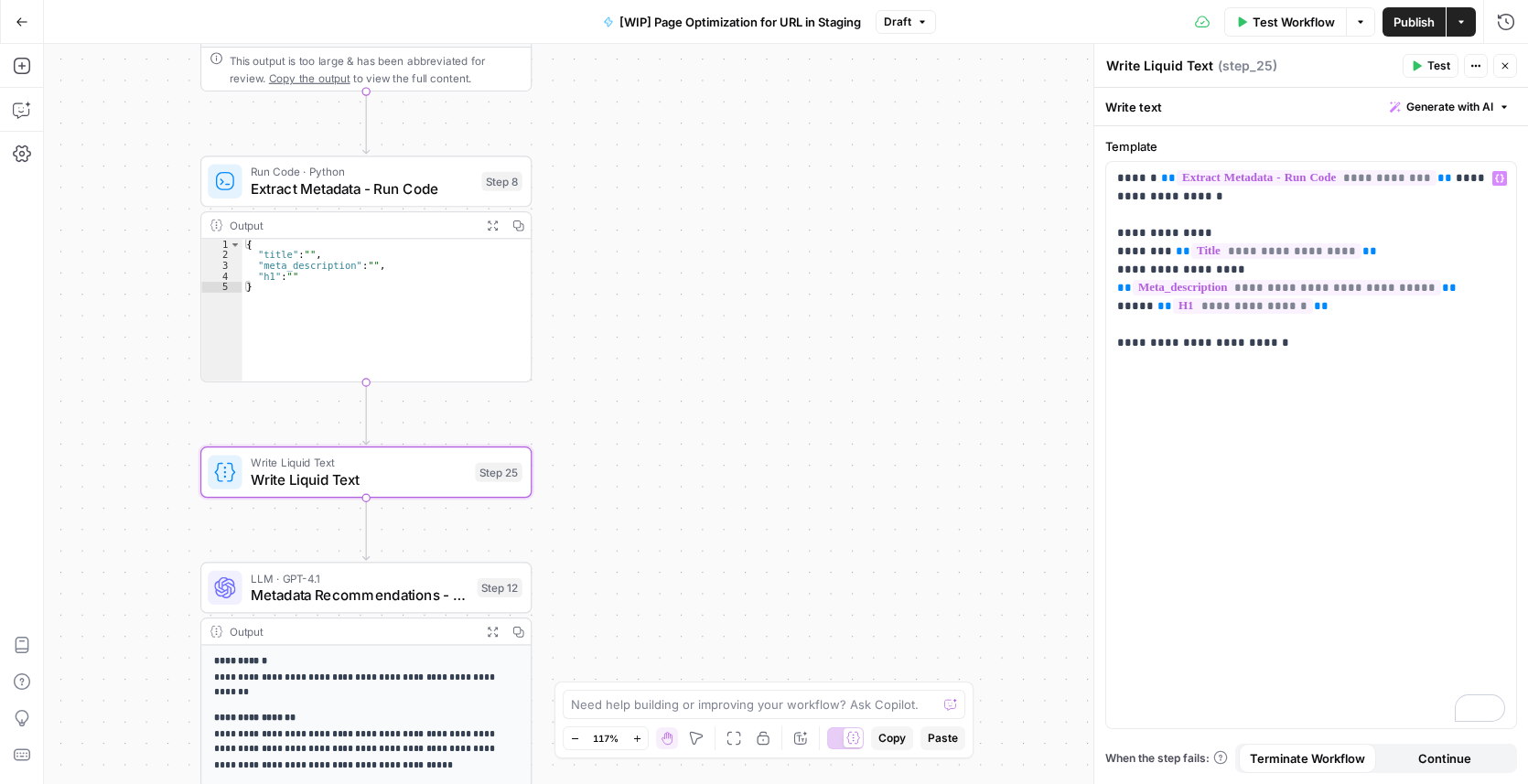
click at [1107, 67] on textarea "Write Liquid Text" at bounding box center [1159, 66] width 107 height 18
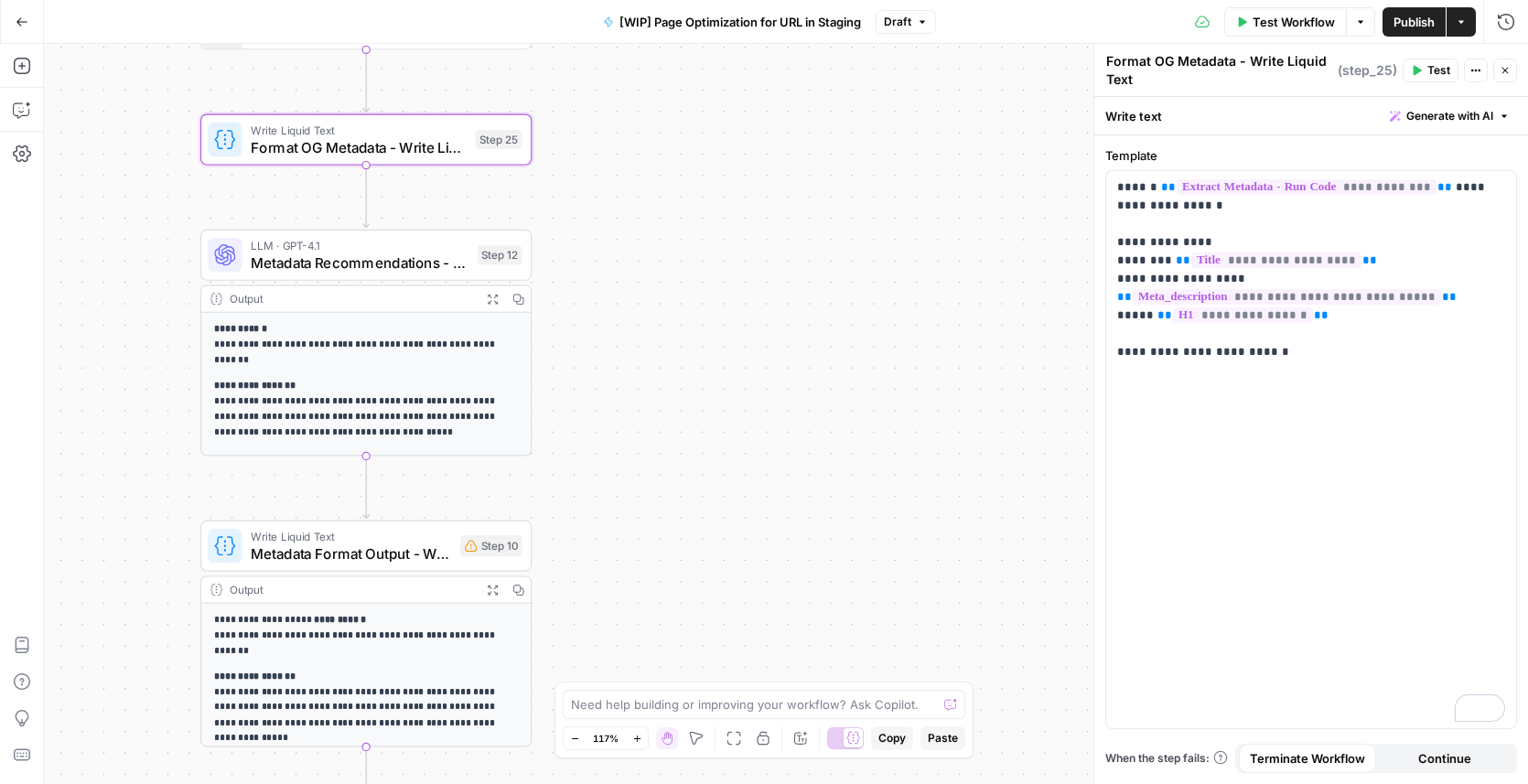
type textarea "Format OG Metadata - Write Liquid Text"
click at [314, 554] on span "Metadata Format Output - Write Liquid Text" at bounding box center [352, 553] width 202 height 21
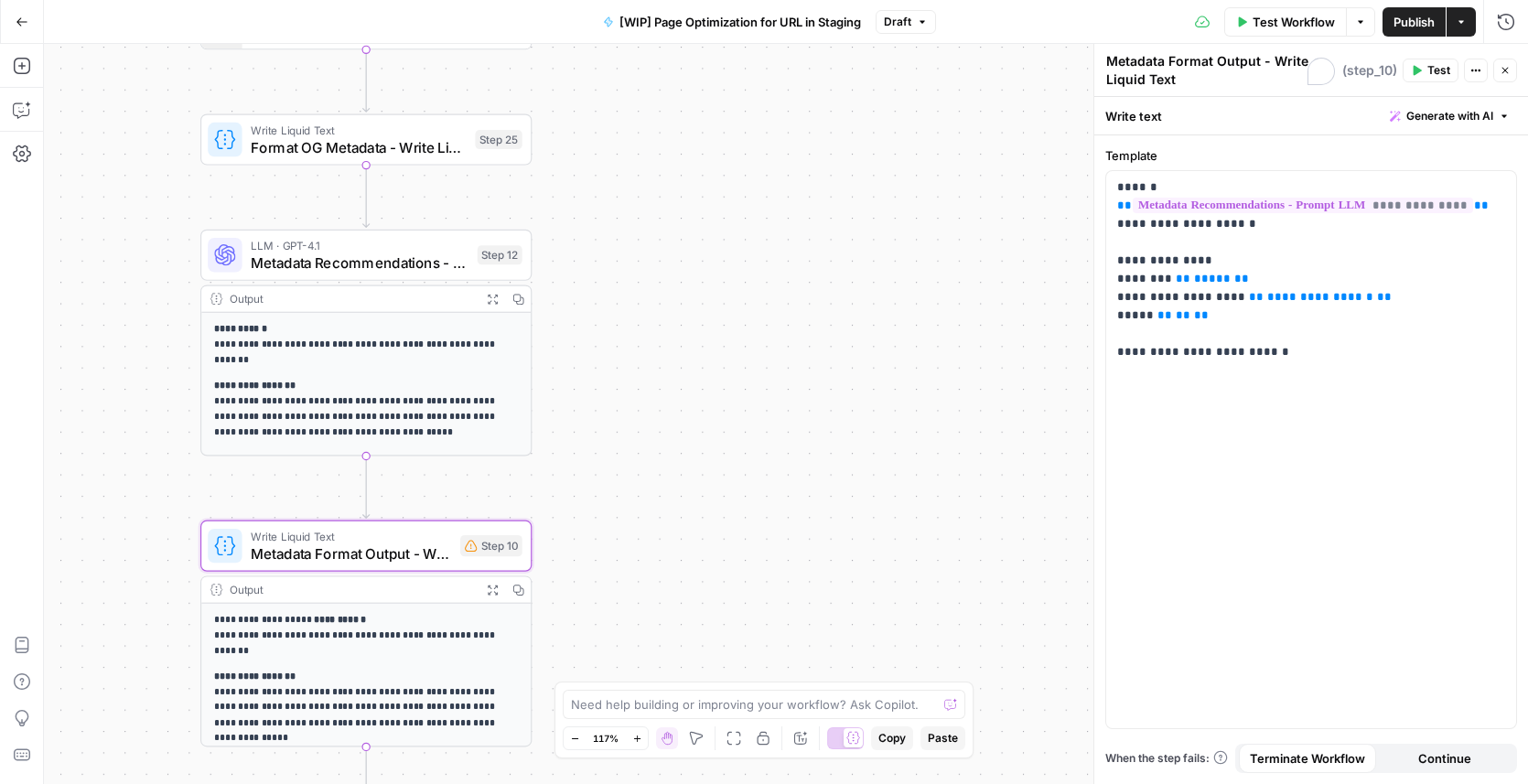
click at [1107, 62] on textarea "Metadata Format Output - Write Liquid Text" at bounding box center [1221, 70] width 231 height 36
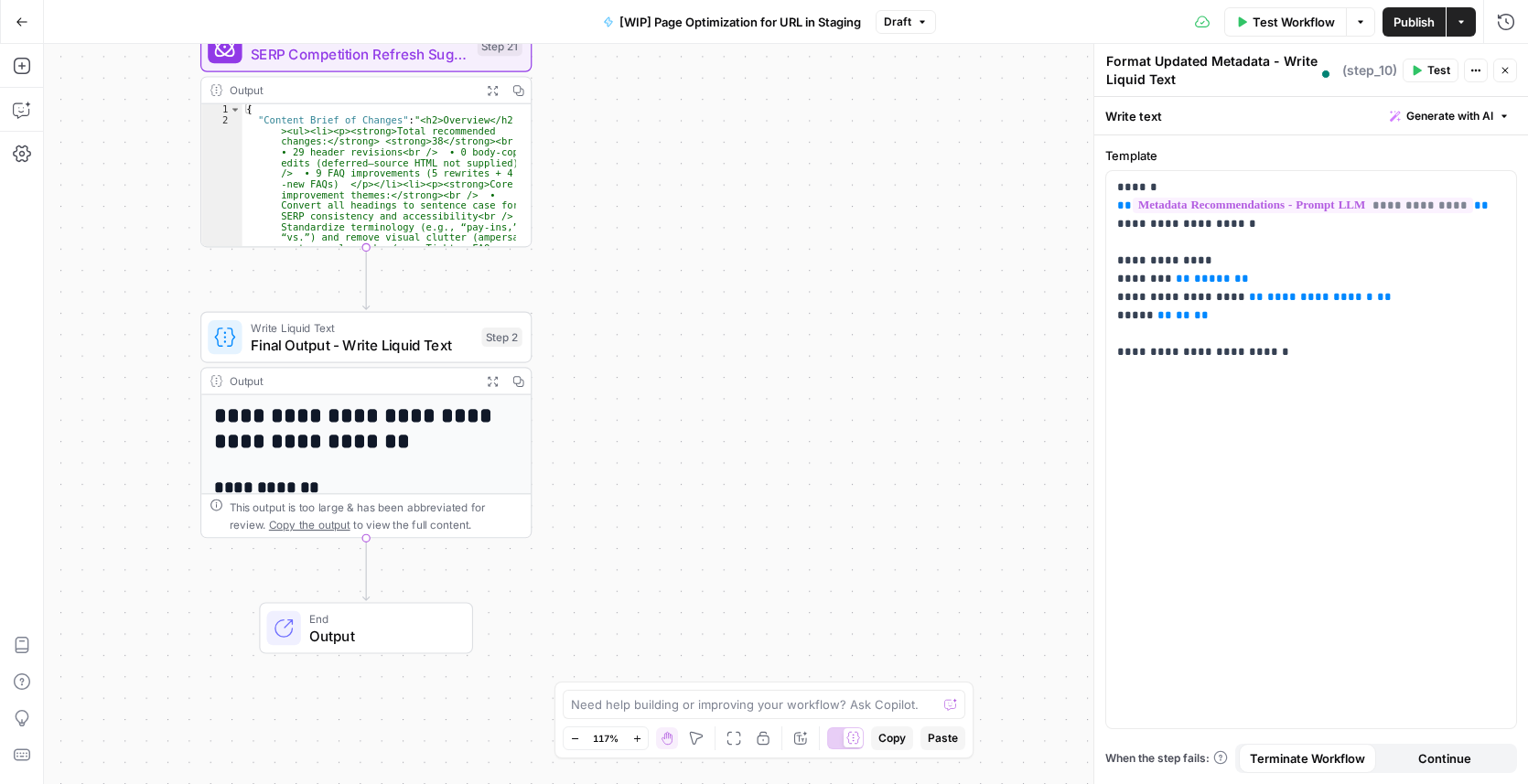
type textarea "Format Updated Metadata - Write Liquid Text"
click at [366, 341] on span "Final Output - Write Liquid Text" at bounding box center [362, 344] width 222 height 21
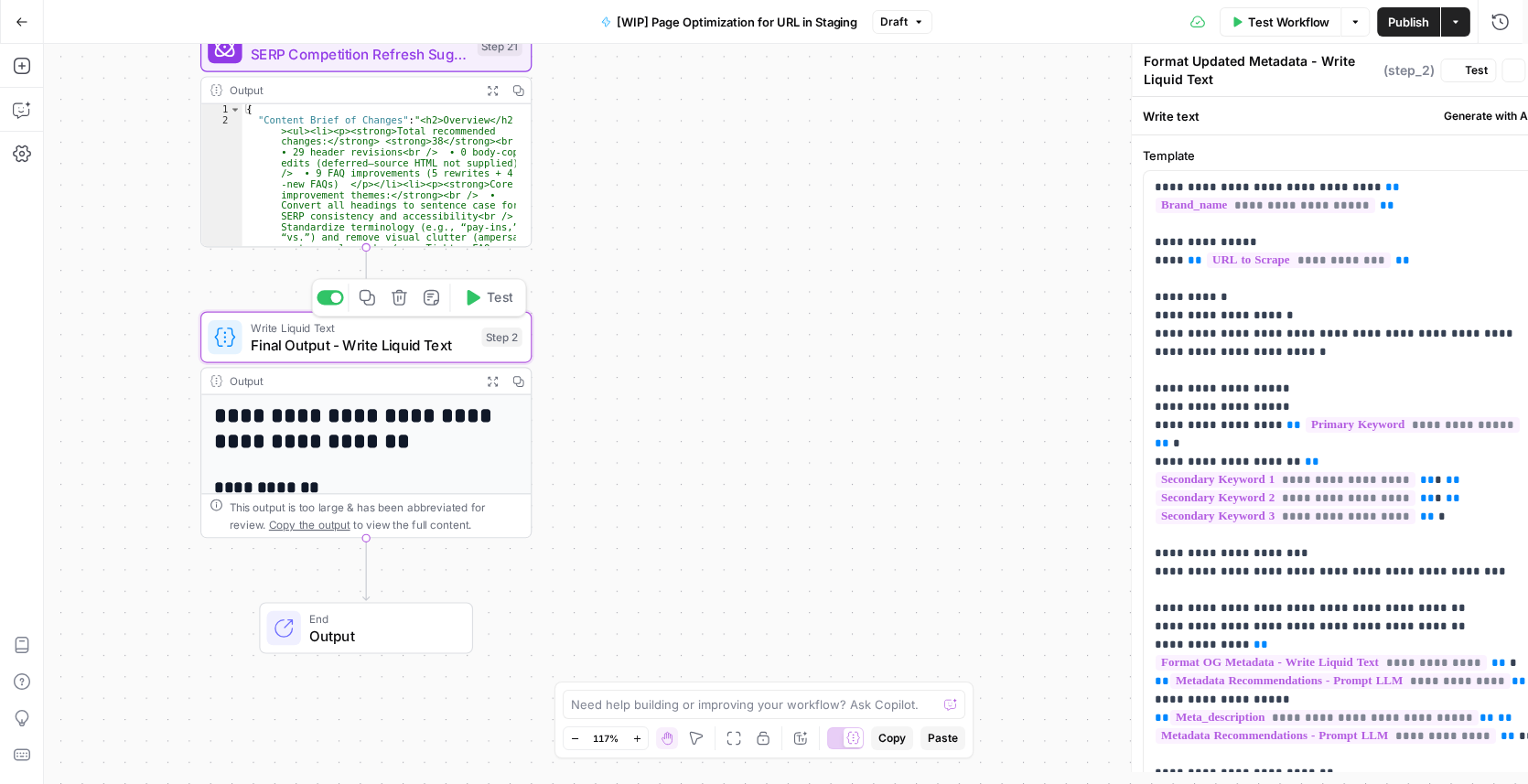
type textarea "Final Output - Write Liquid Text"
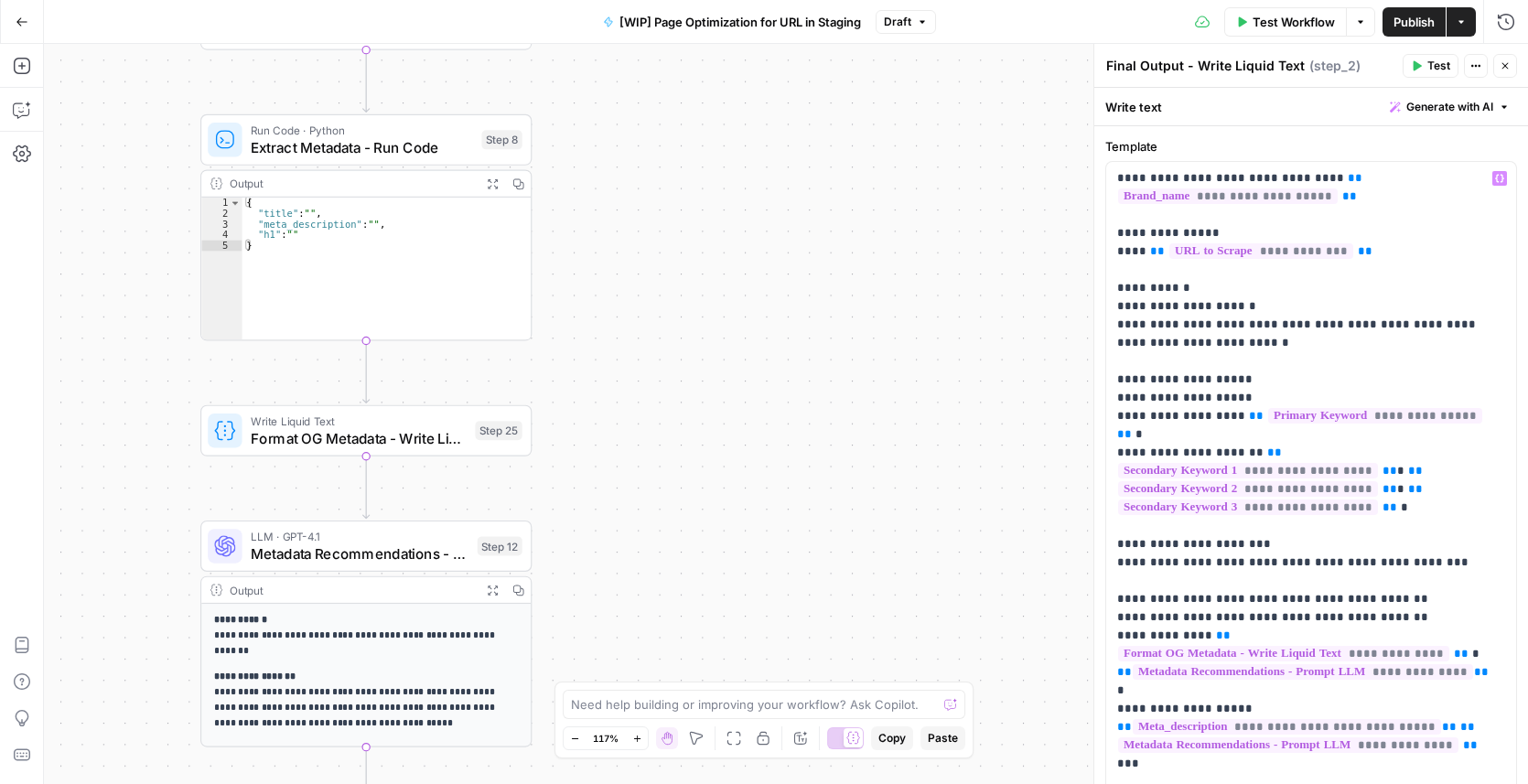
click at [1399, 645] on span "**********" at bounding box center [1284, 653] width 331 height 15
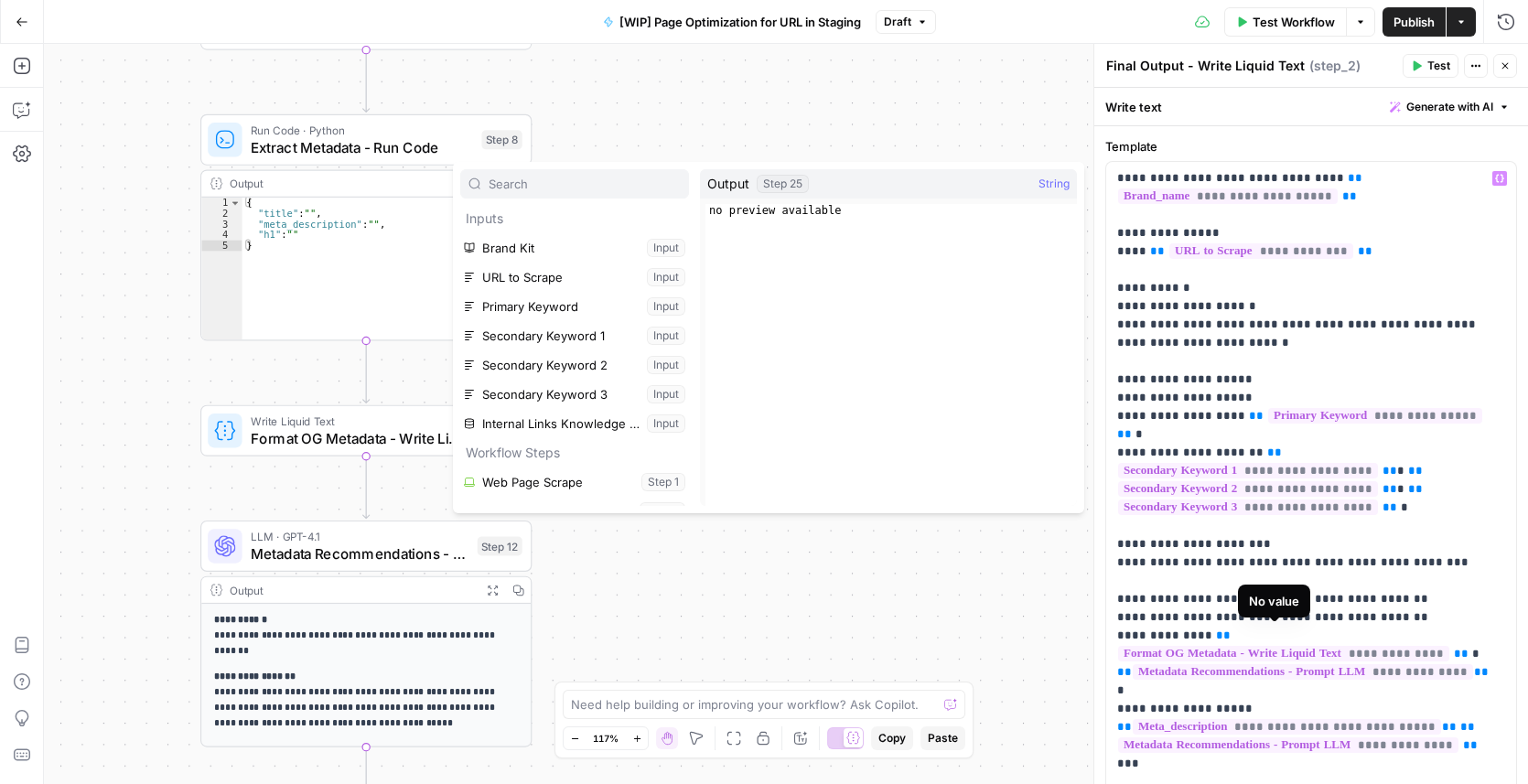
scroll to position [195, 0]
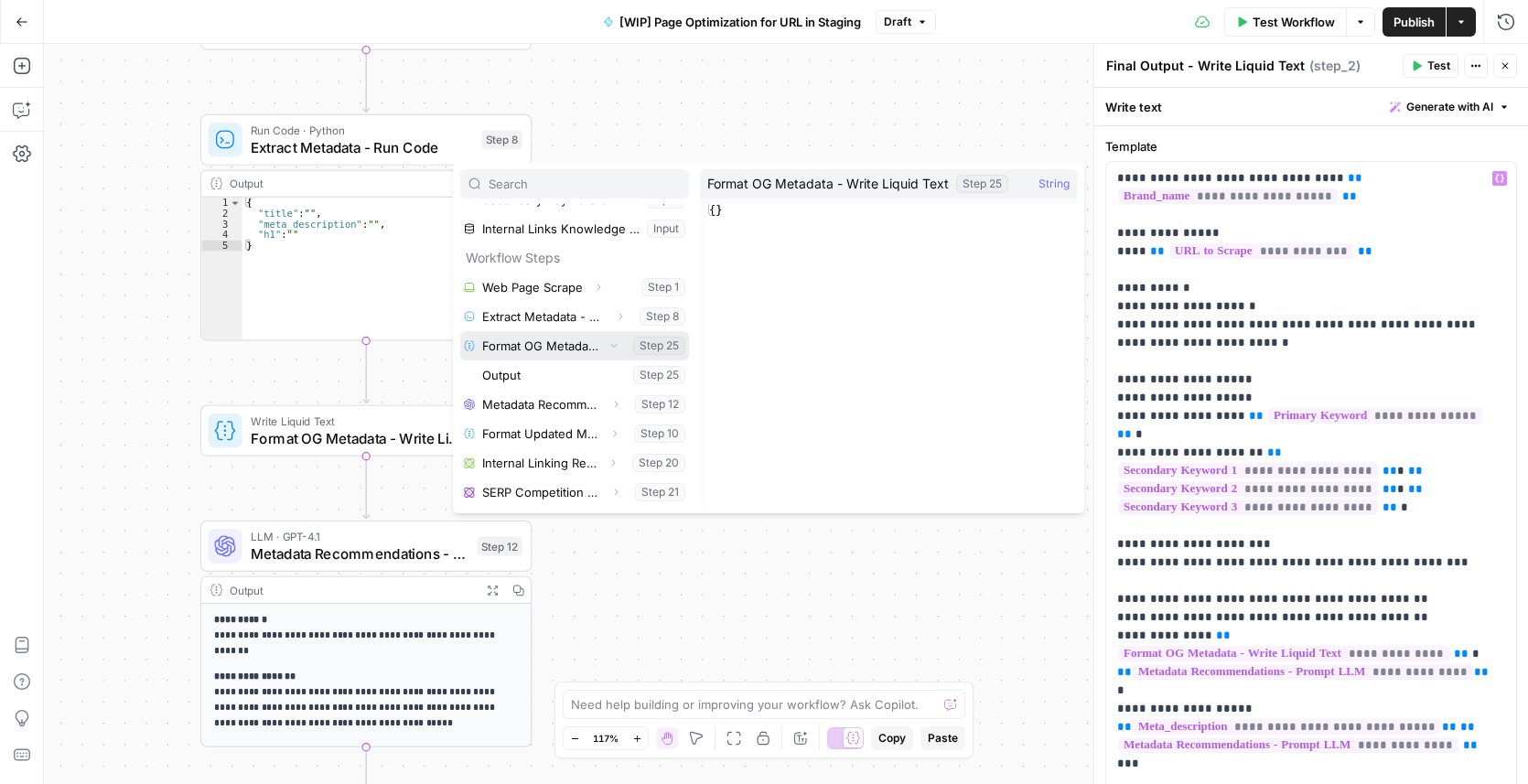
click at [609, 340] on icon "button" at bounding box center [614, 345] width 11 height 11
click at [615, 343] on icon "button" at bounding box center [621, 346] width 11 height 11
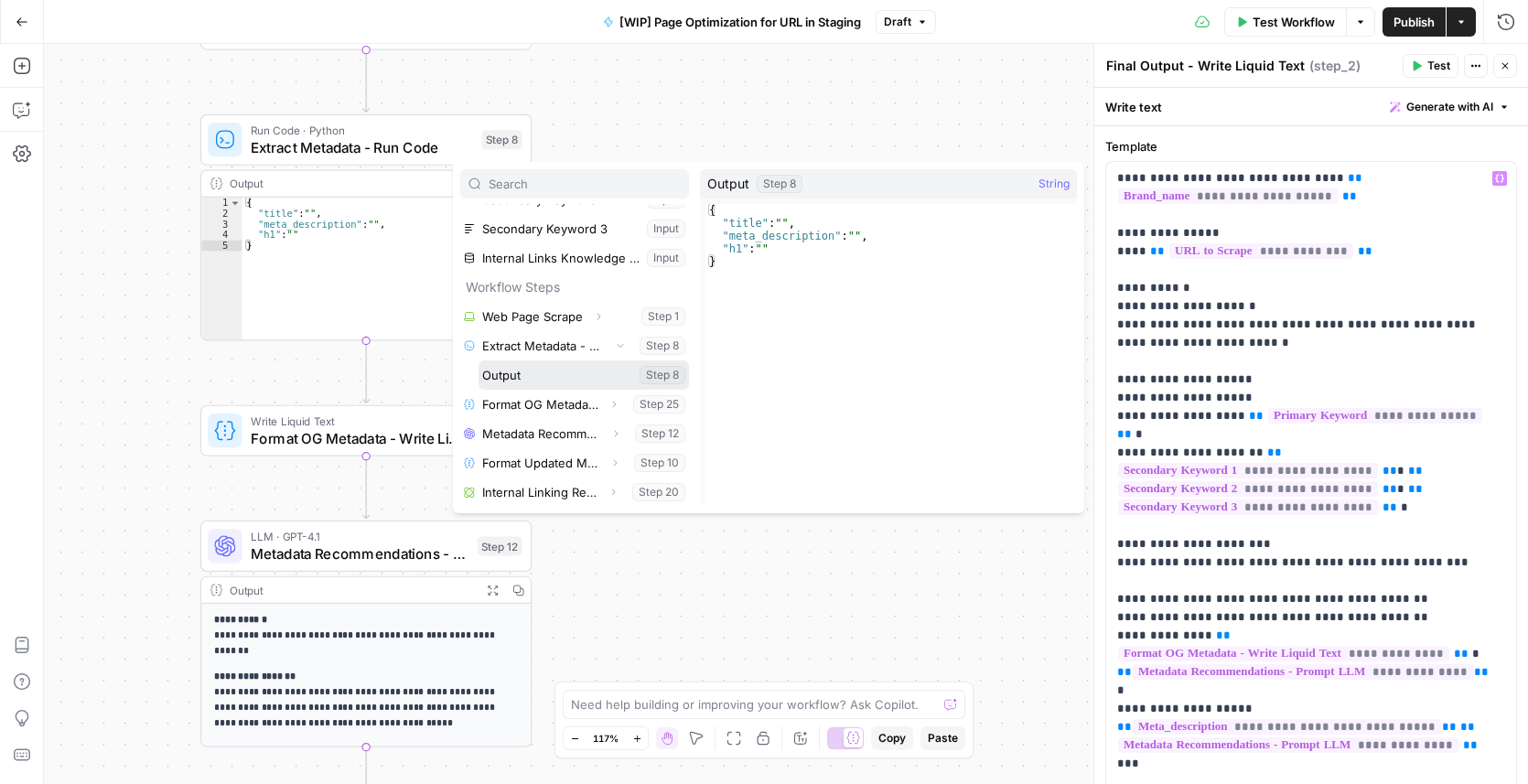
click at [553, 375] on button "Select variable Output" at bounding box center [583, 374] width 210 height 29
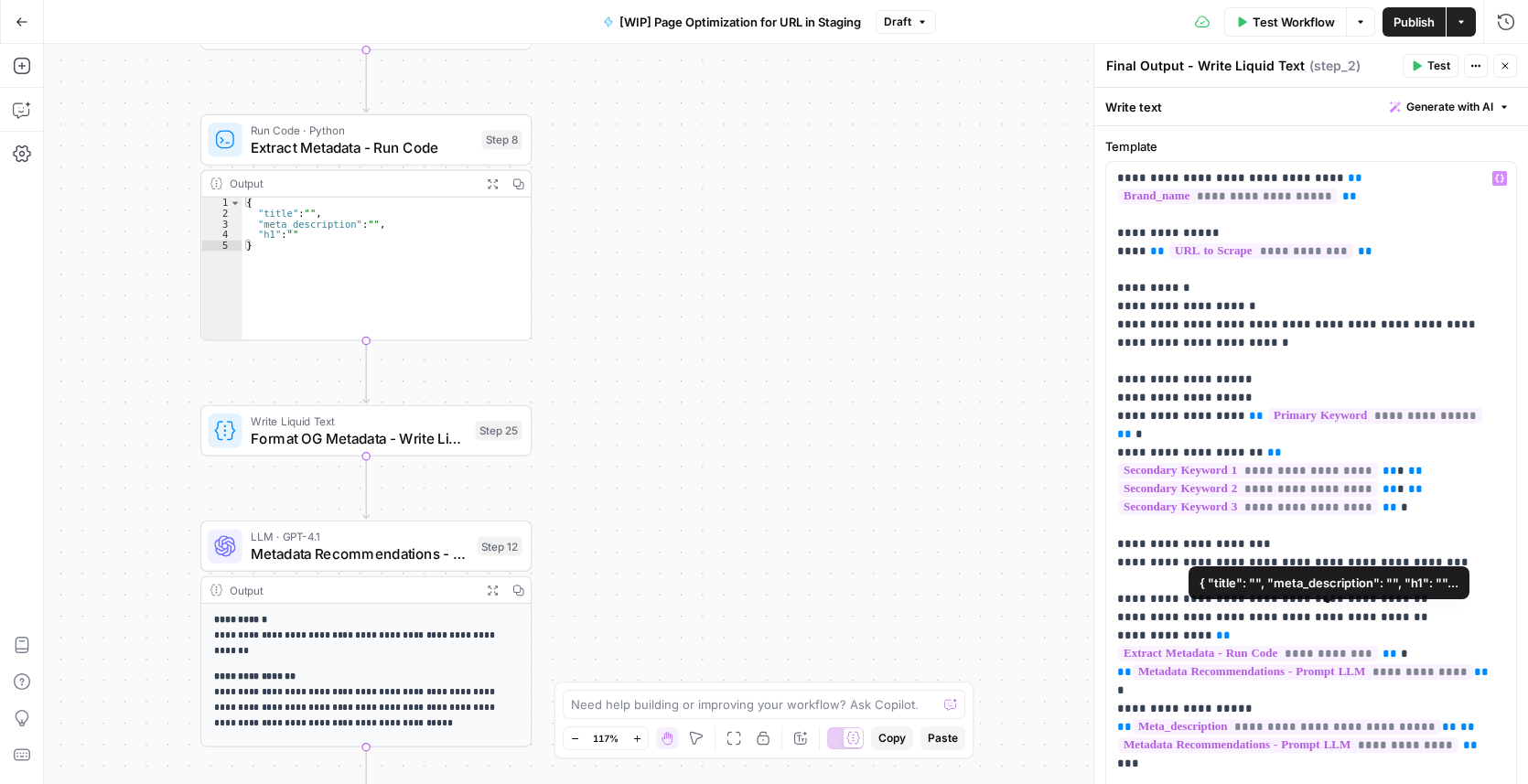
click at [1360, 645] on span "**********" at bounding box center [1248, 653] width 260 height 15
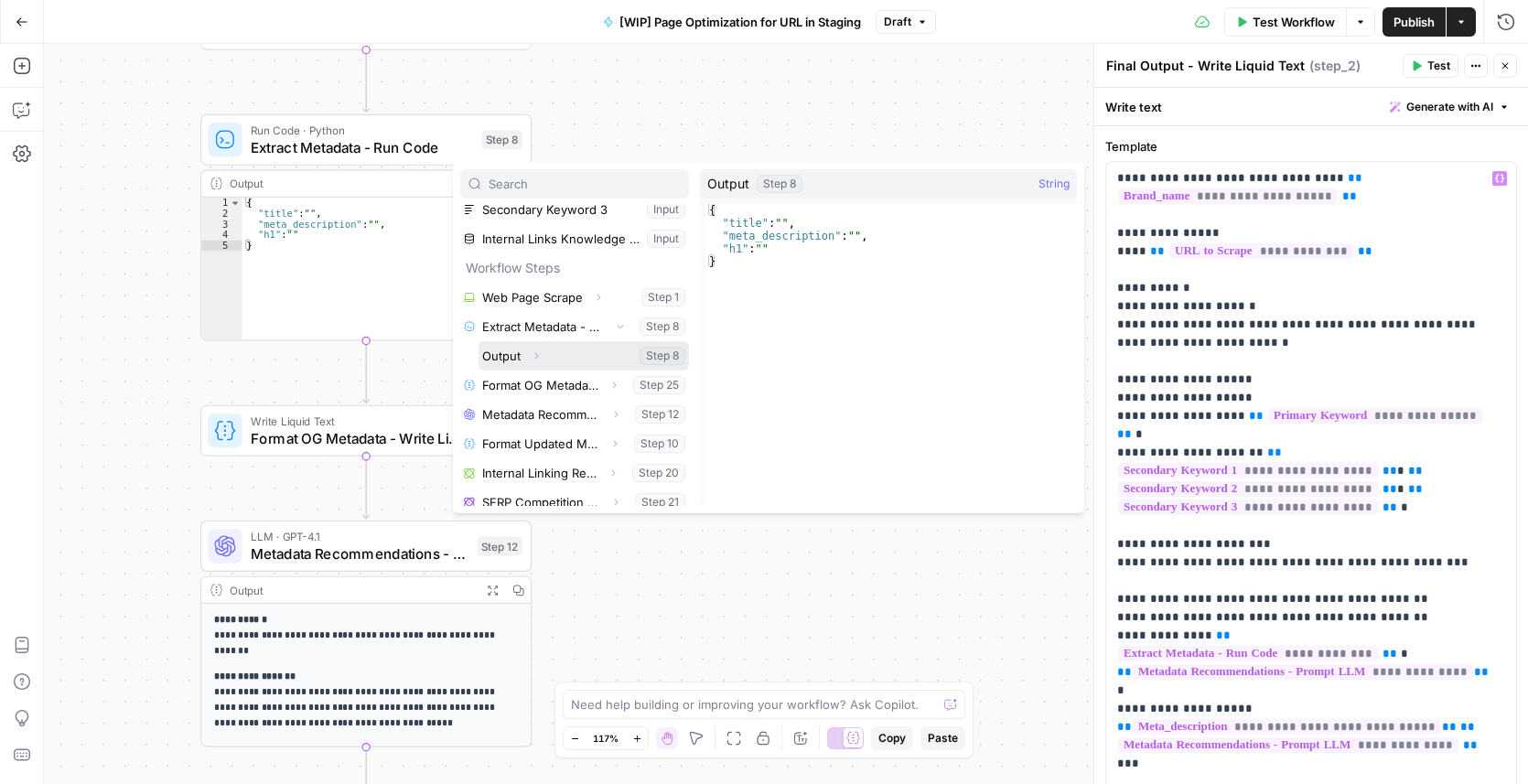
click at [534, 356] on icon "button" at bounding box center [536, 356] width 11 height 11
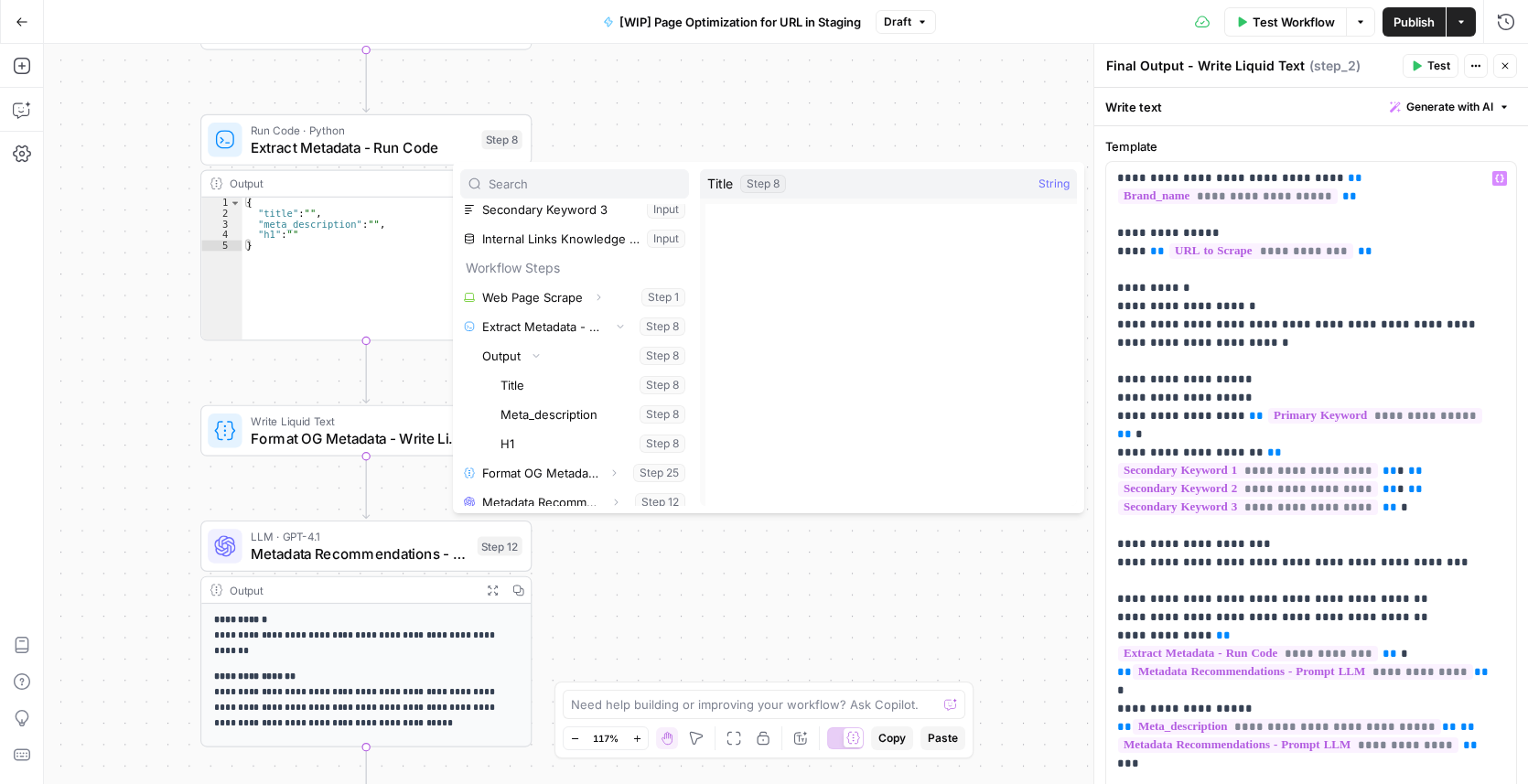
click at [716, 620] on div "**********" at bounding box center [785, 413] width 1484 height 739
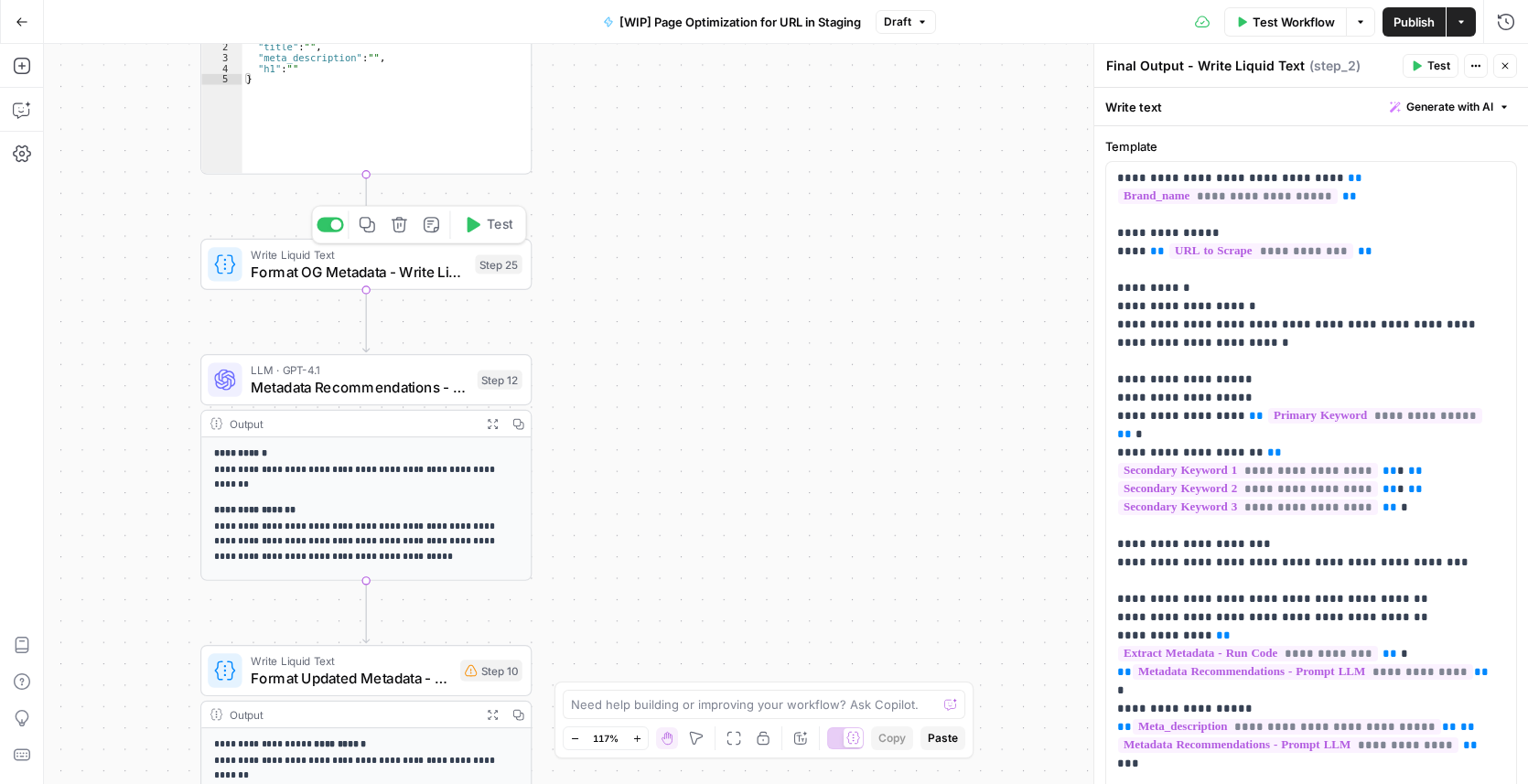
click at [380, 275] on span "Format OG Metadata - Write Liquid Text" at bounding box center [358, 271] width 216 height 21
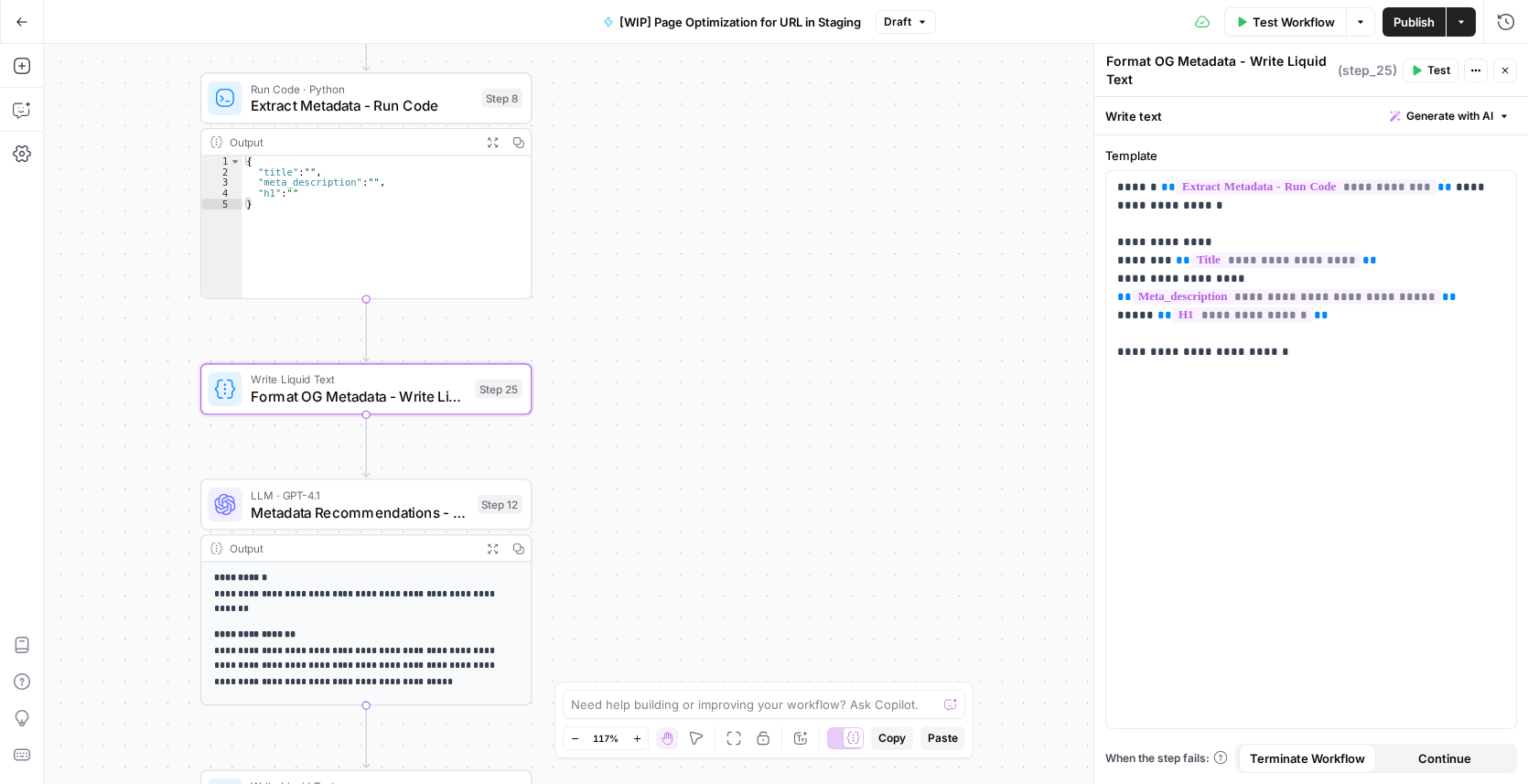
click at [376, 509] on span "Metadata Recommendations - Prompt LLM" at bounding box center [359, 511] width 218 height 21
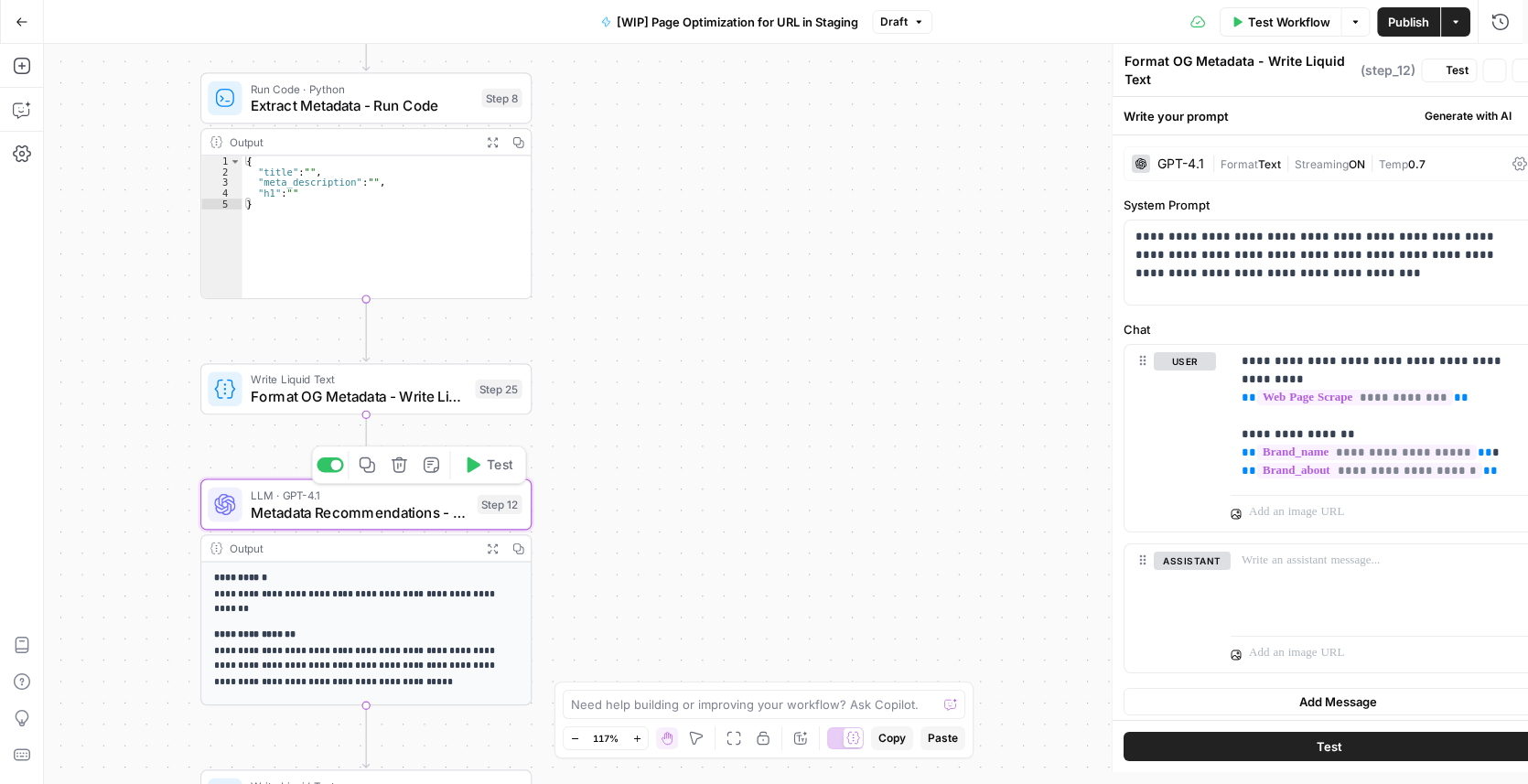
type textarea "Metadata Recommendations - Prompt LLM"
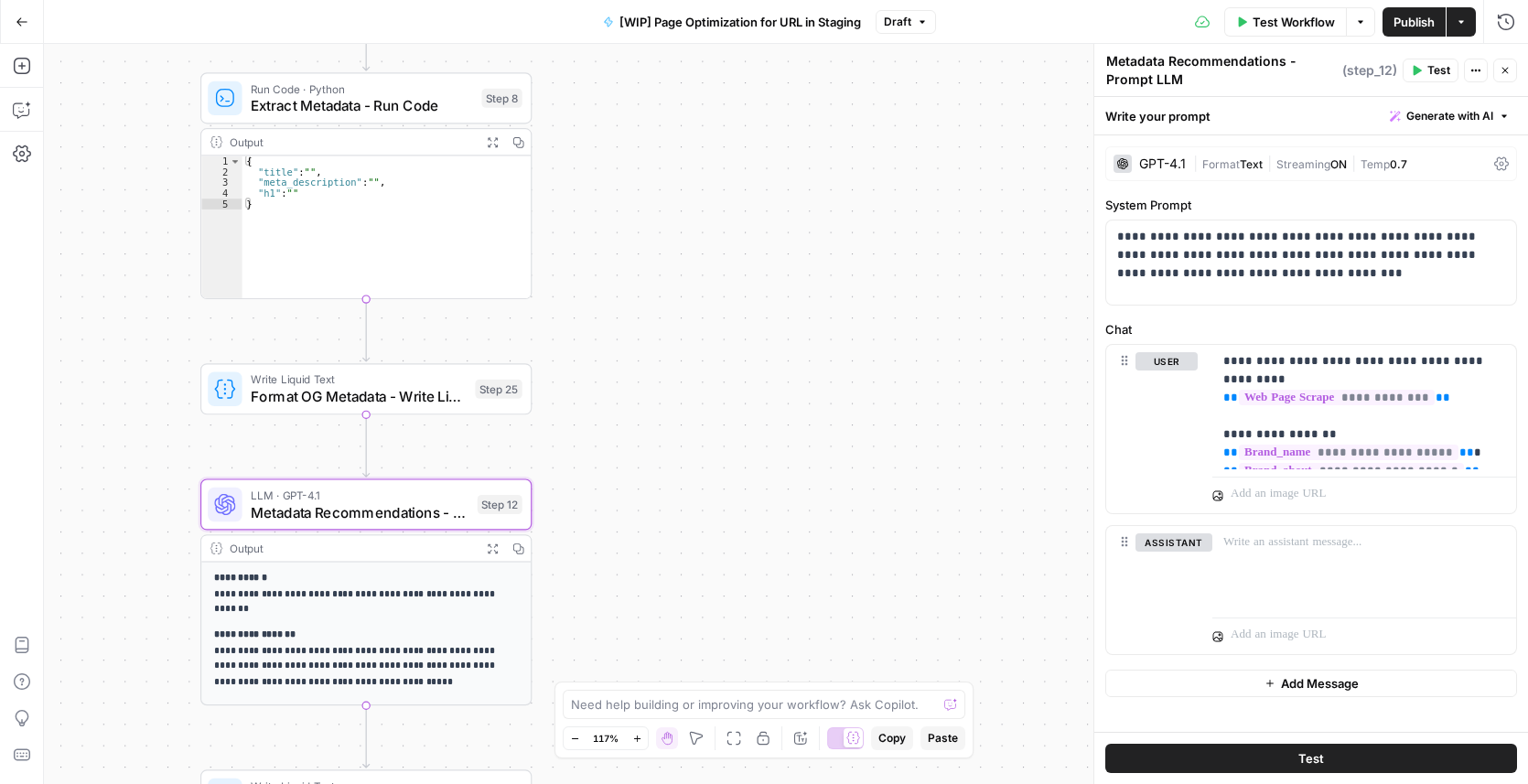
click at [1503, 77] on button "Close" at bounding box center [1504, 70] width 24 height 24
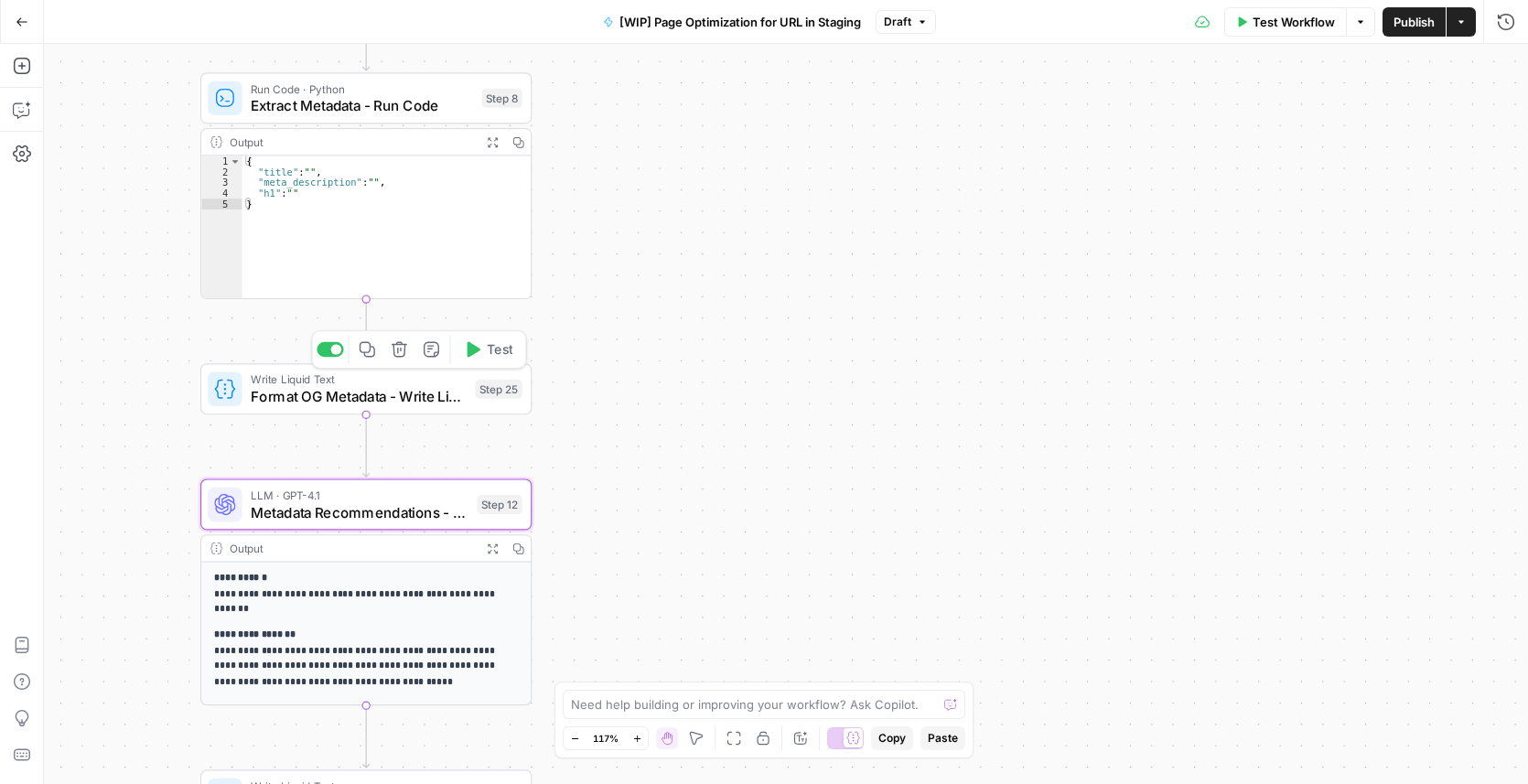
click at [412, 400] on span "Format OG Metadata - Write Liquid Text" at bounding box center [358, 396] width 216 height 21
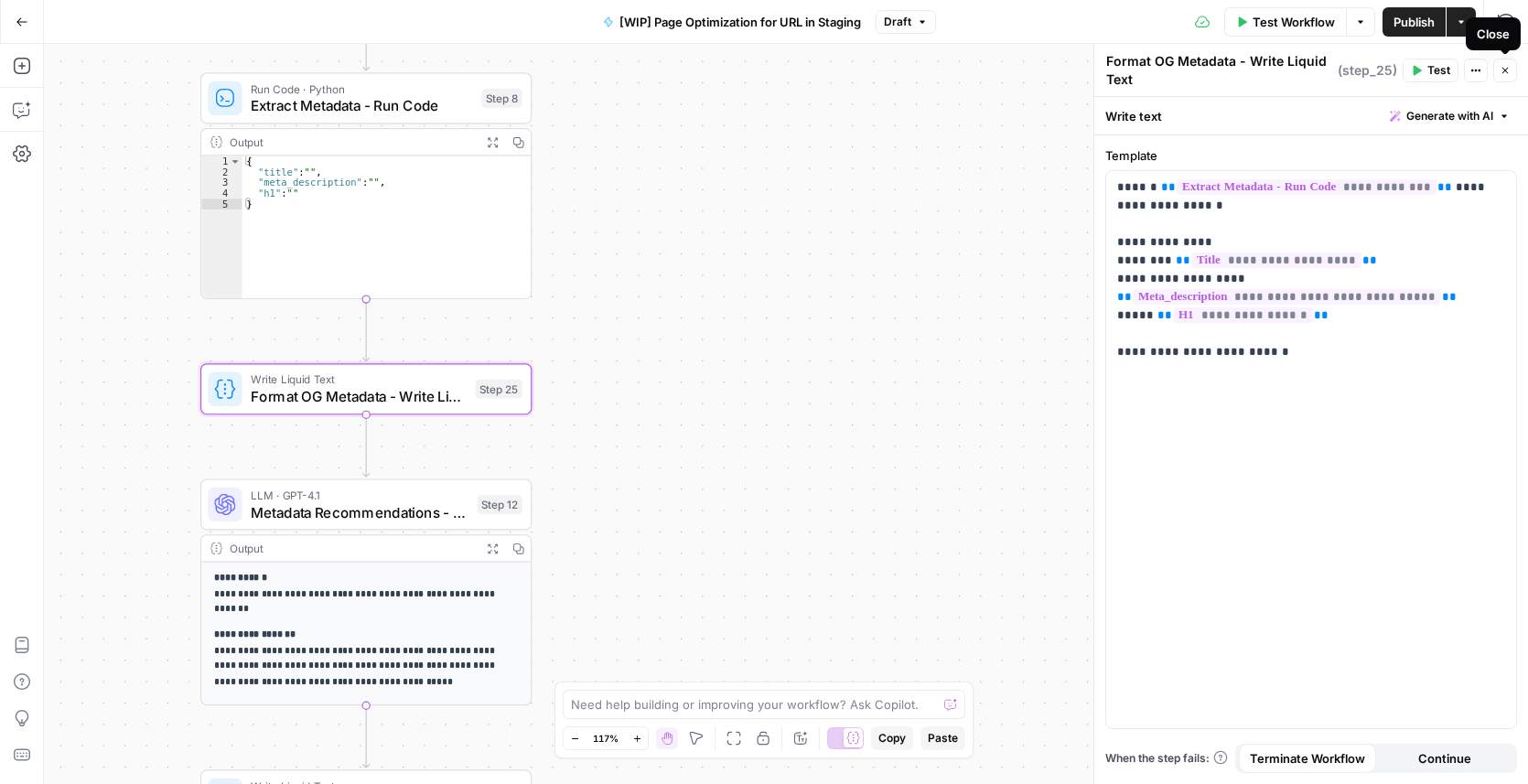
click at [1505, 73] on icon "button" at bounding box center [1505, 70] width 11 height 11
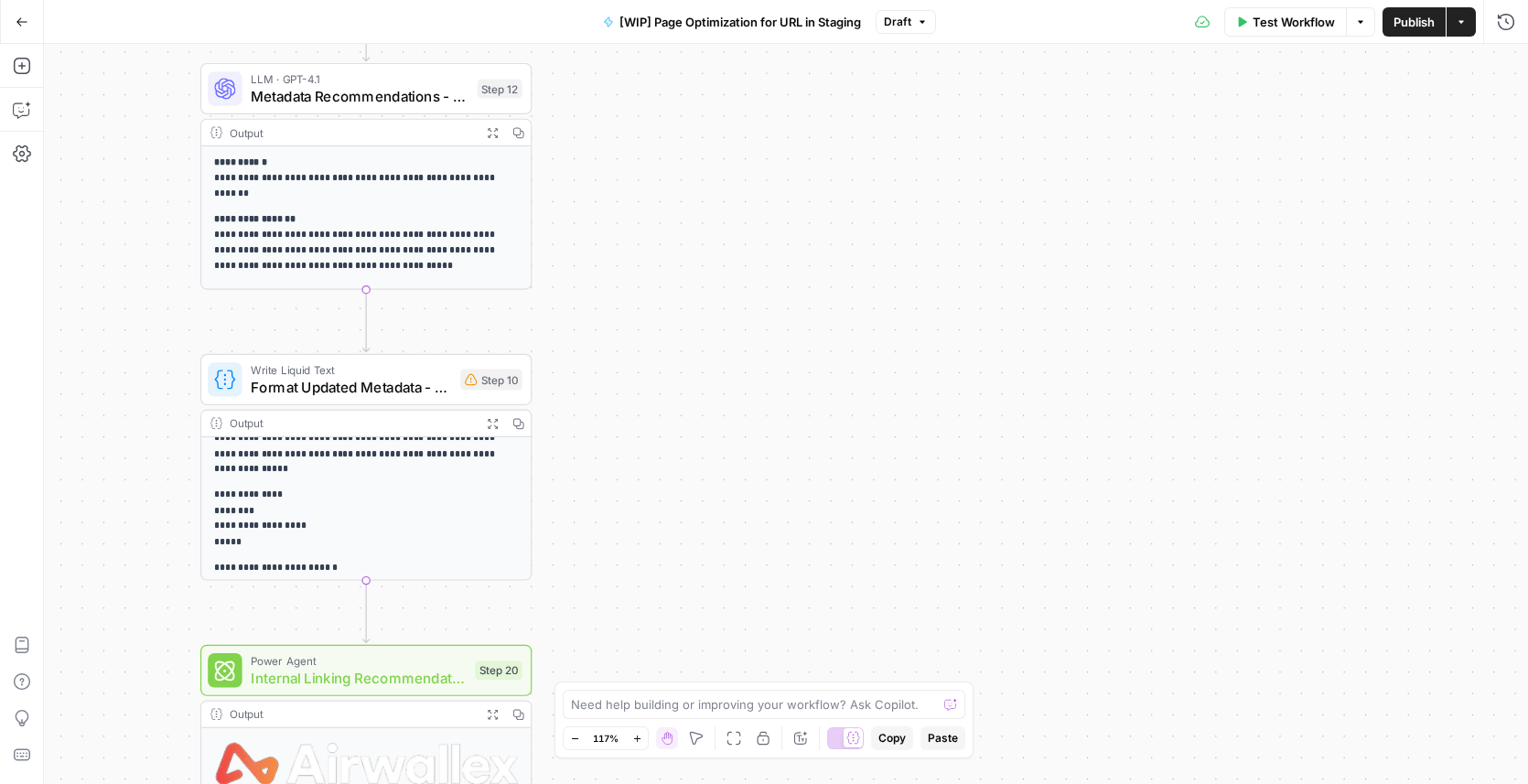
scroll to position [90, 0]
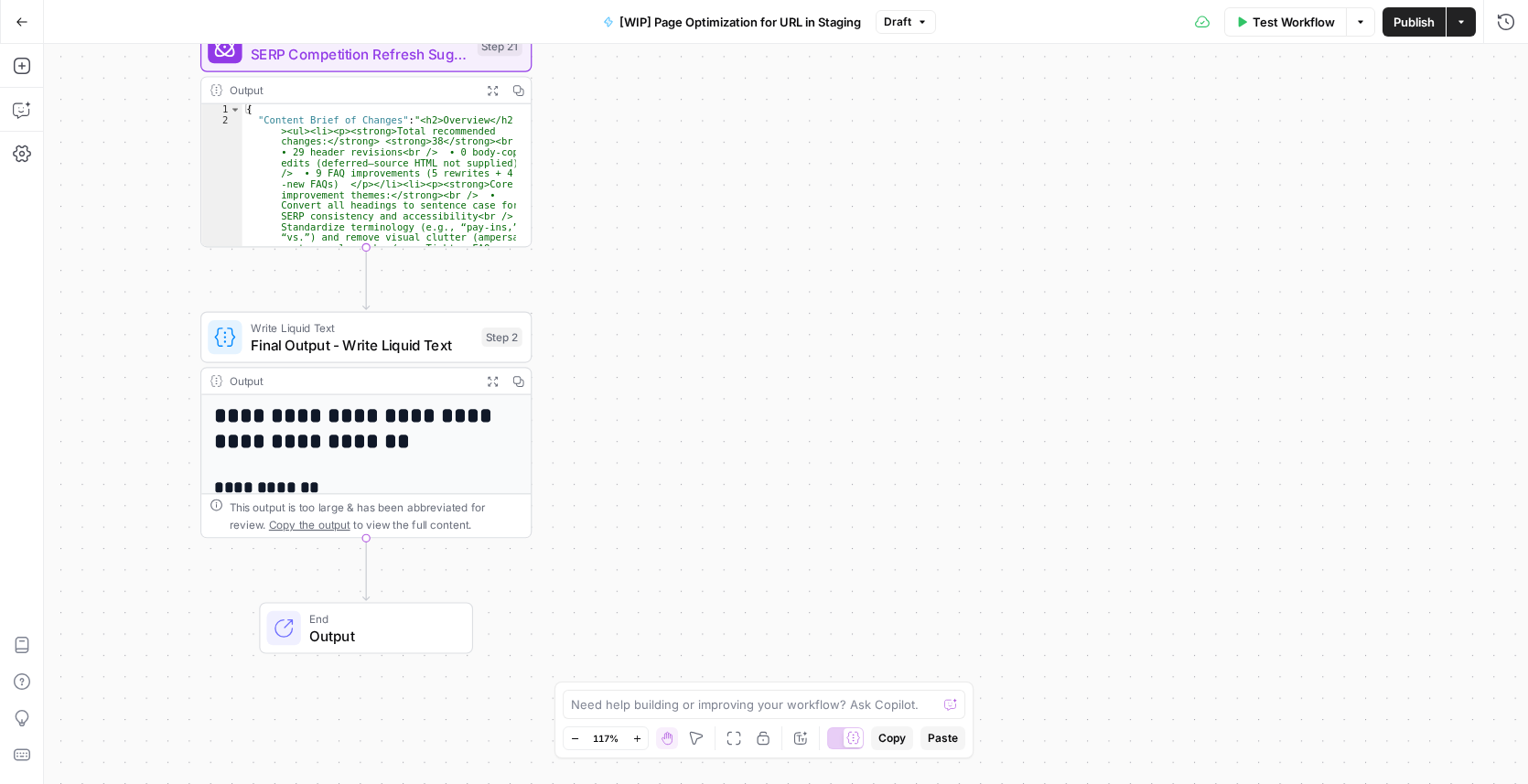
click at [348, 337] on span "Final Output - Write Liquid Text" at bounding box center [362, 344] width 222 height 21
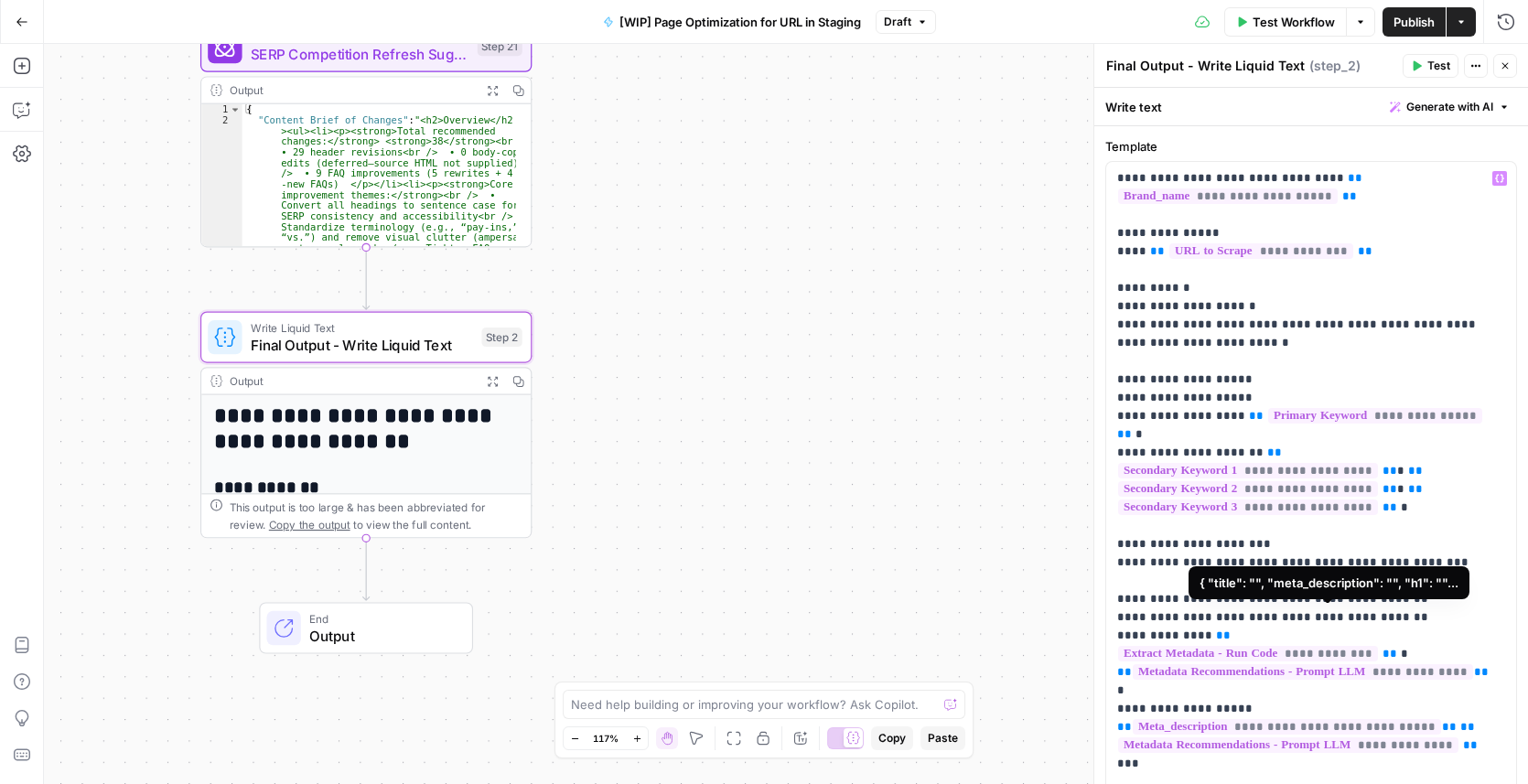
click at [1308, 645] on span "**********" at bounding box center [1248, 653] width 260 height 15
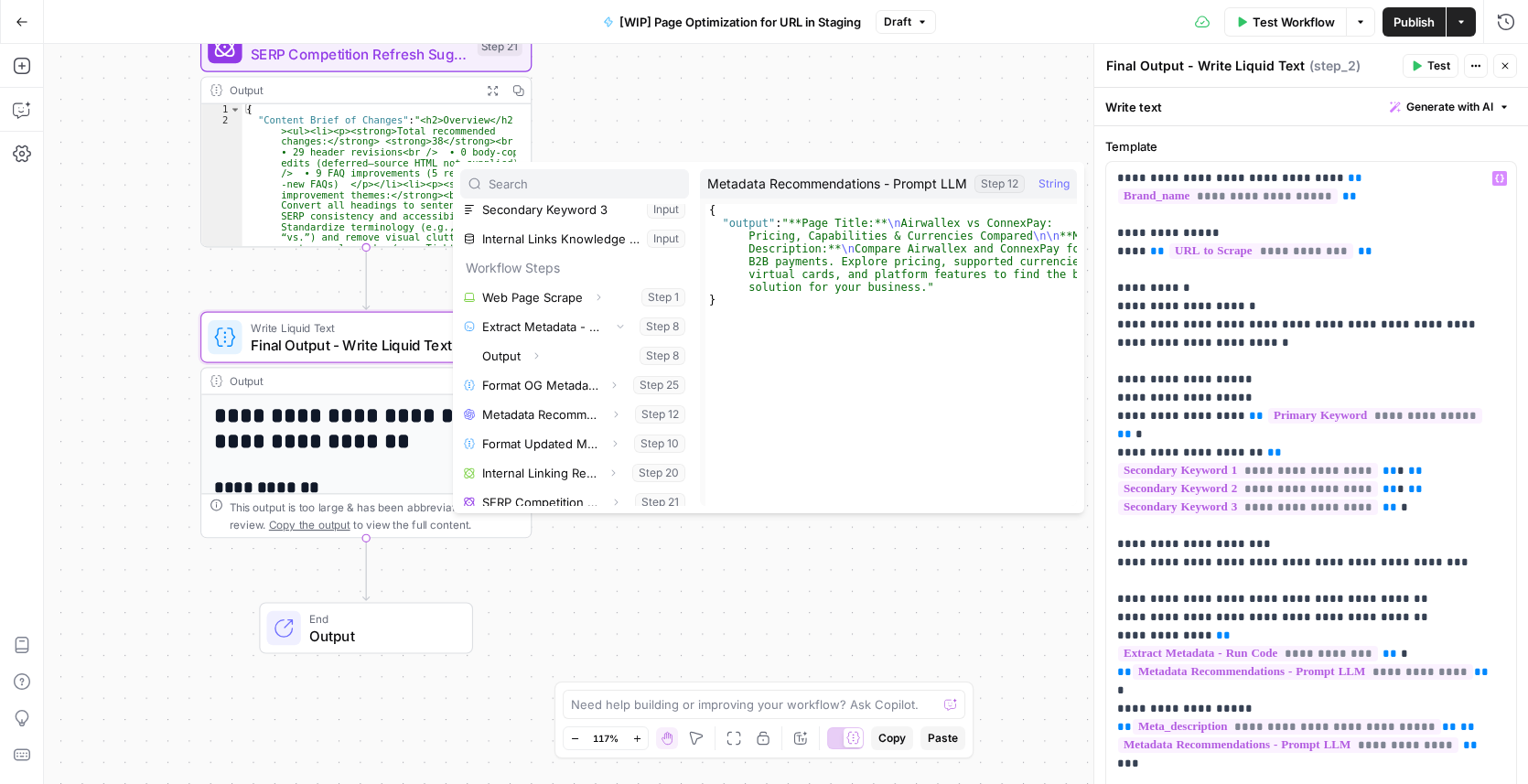
scroll to position [195, 0]
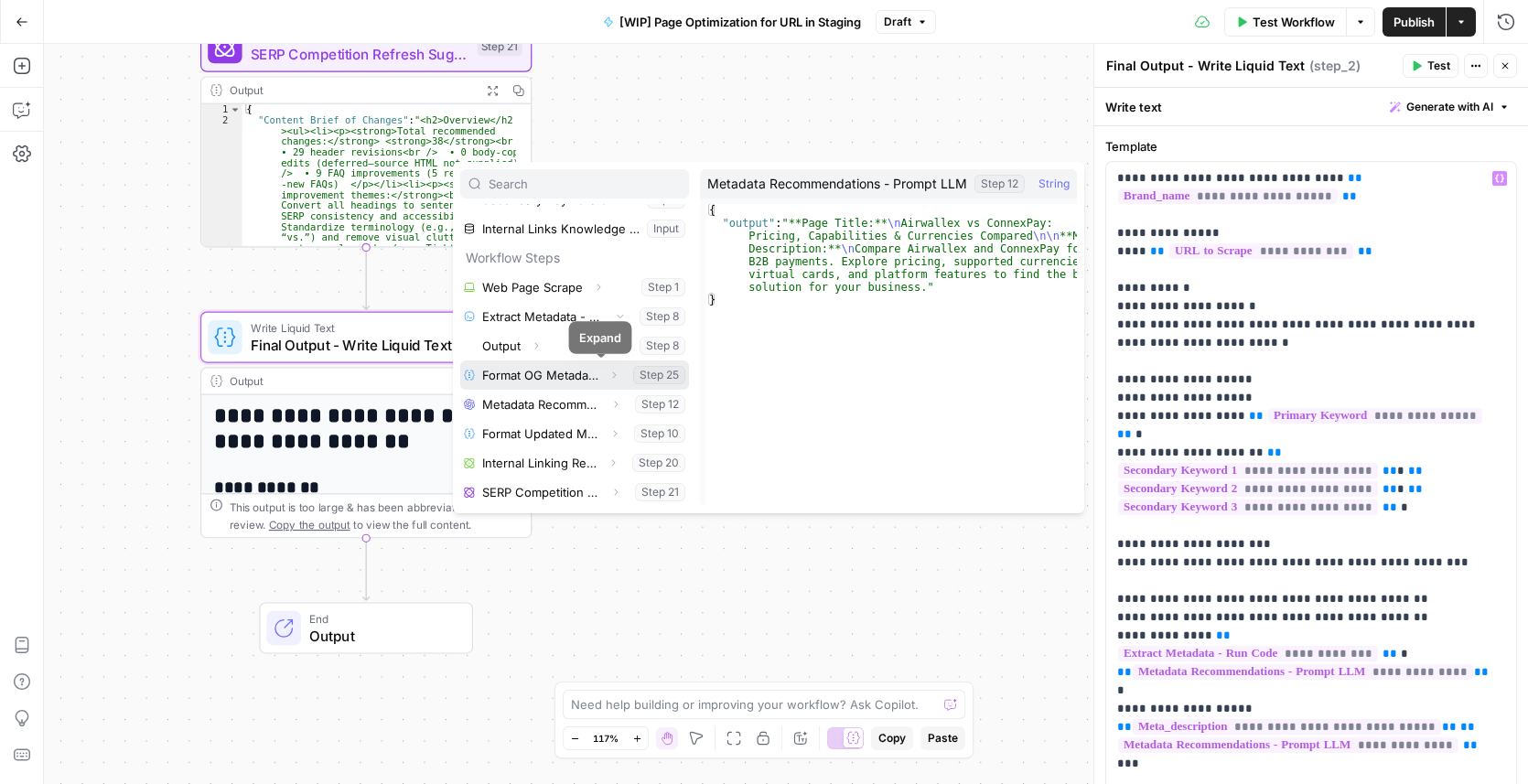
click at [607, 376] on button "Expand" at bounding box center [613, 374] width 24 height 24
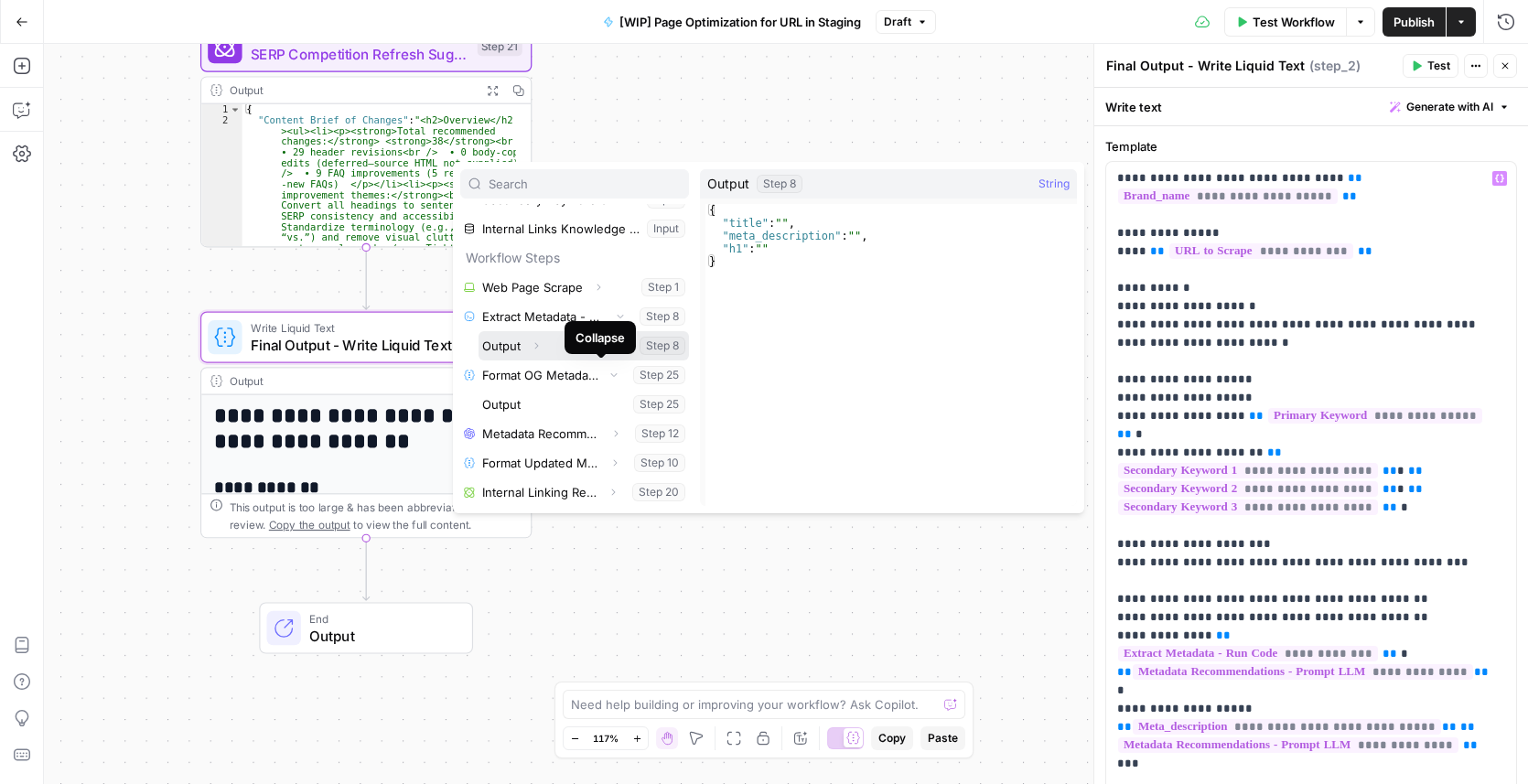
click at [540, 343] on icon "button" at bounding box center [536, 346] width 11 height 11
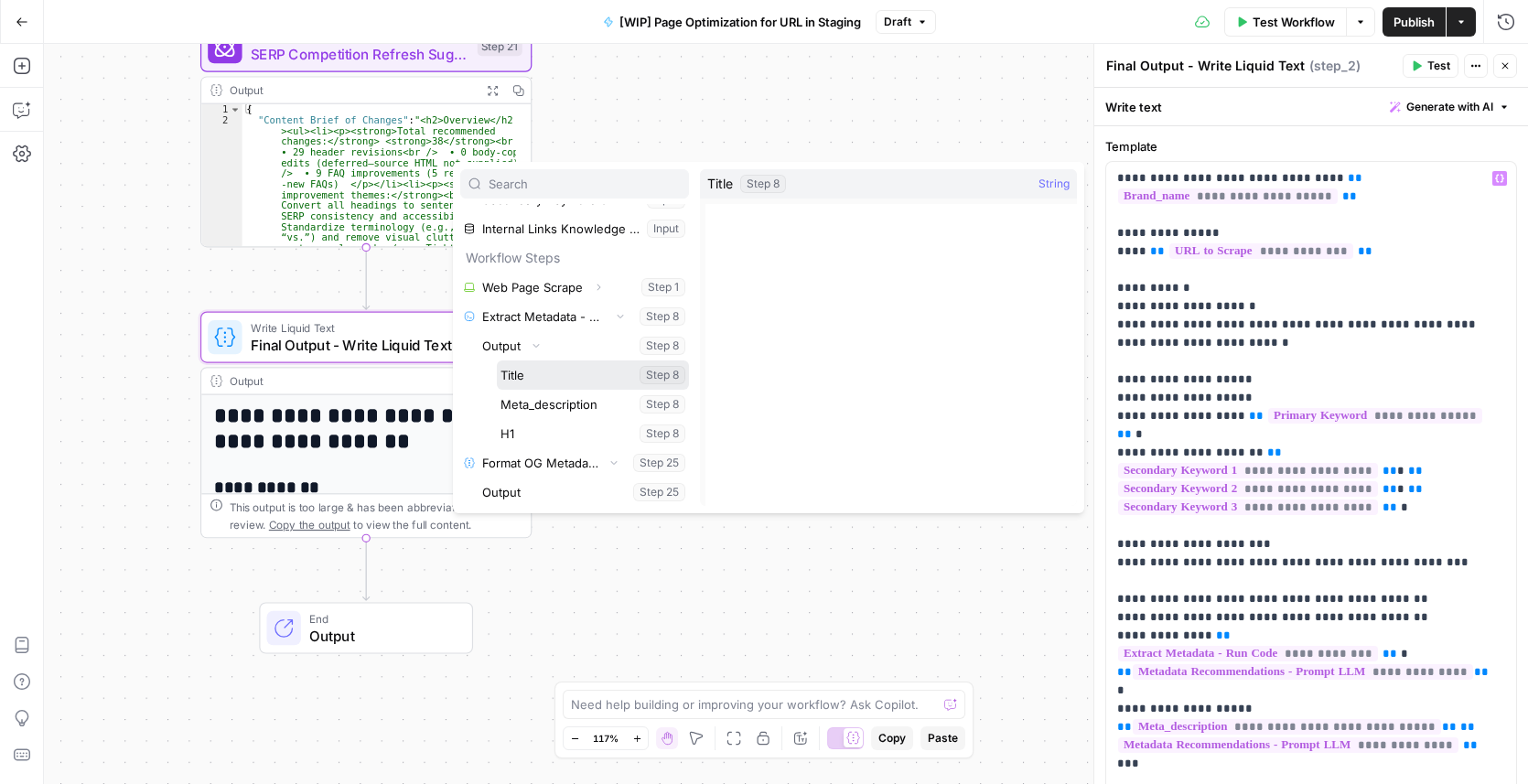
click at [534, 371] on button "Select variable Title" at bounding box center [593, 374] width 192 height 29
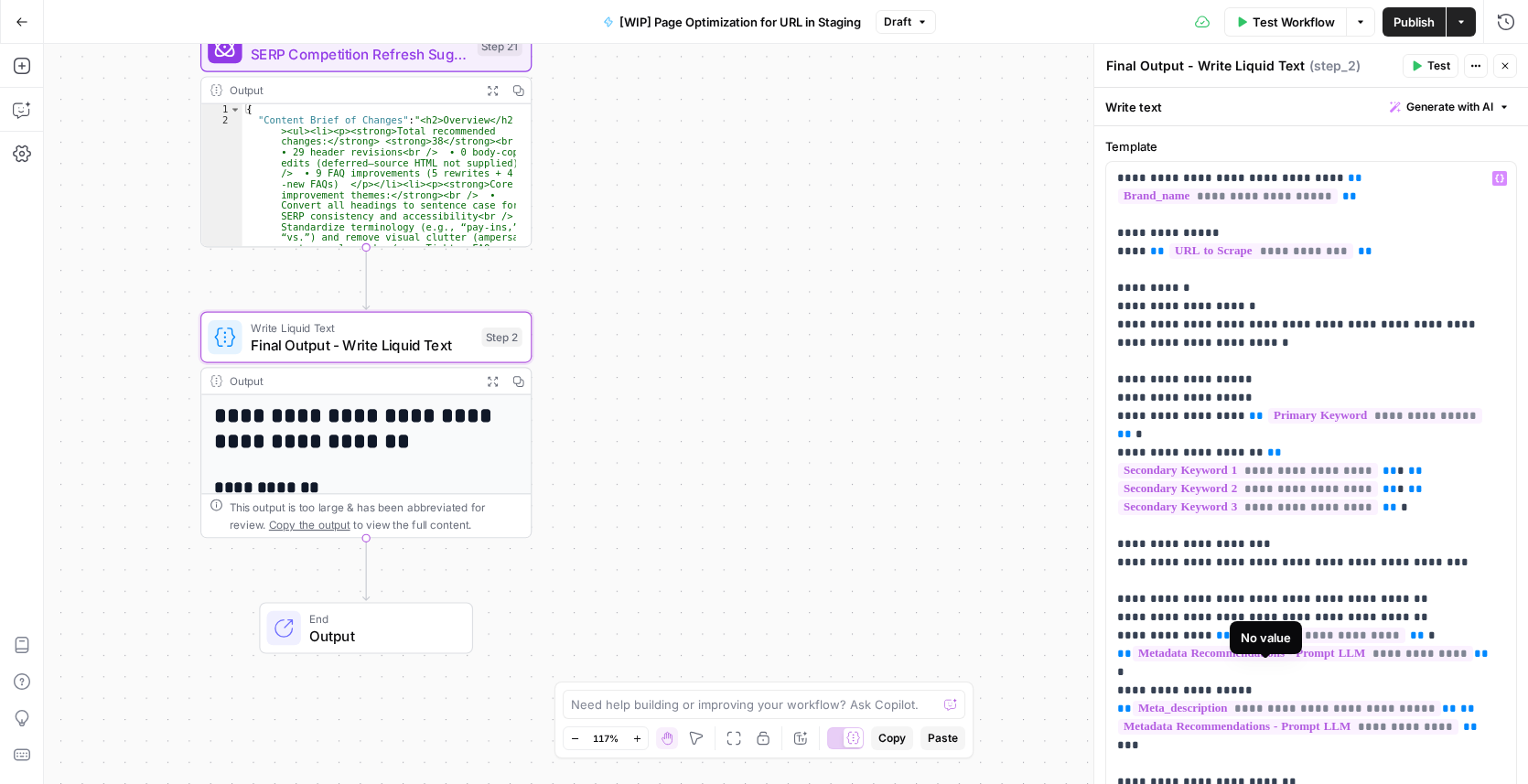
click at [1331, 700] on span "**********" at bounding box center [1286, 708] width 308 height 15
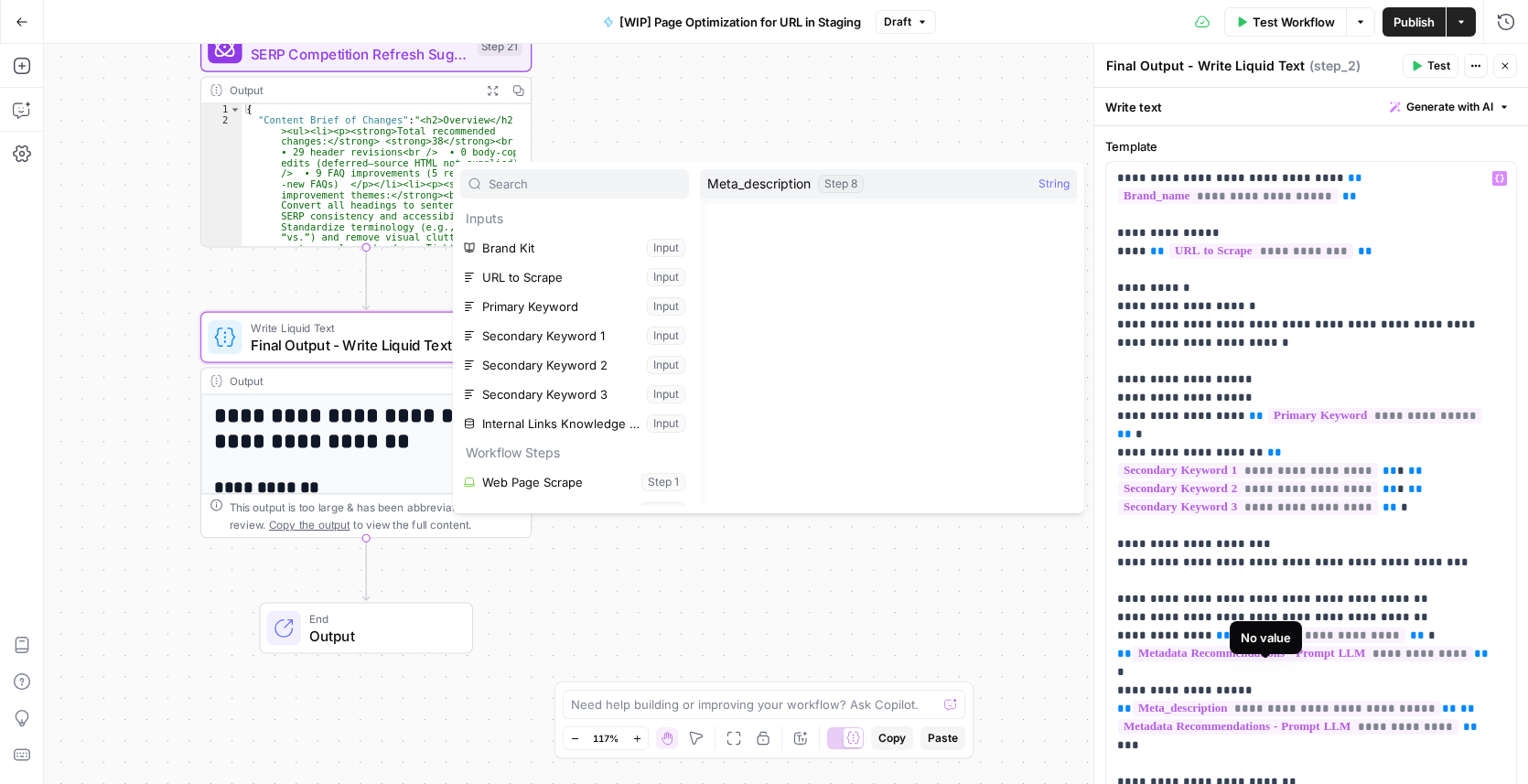
scroll to position [243, 0]
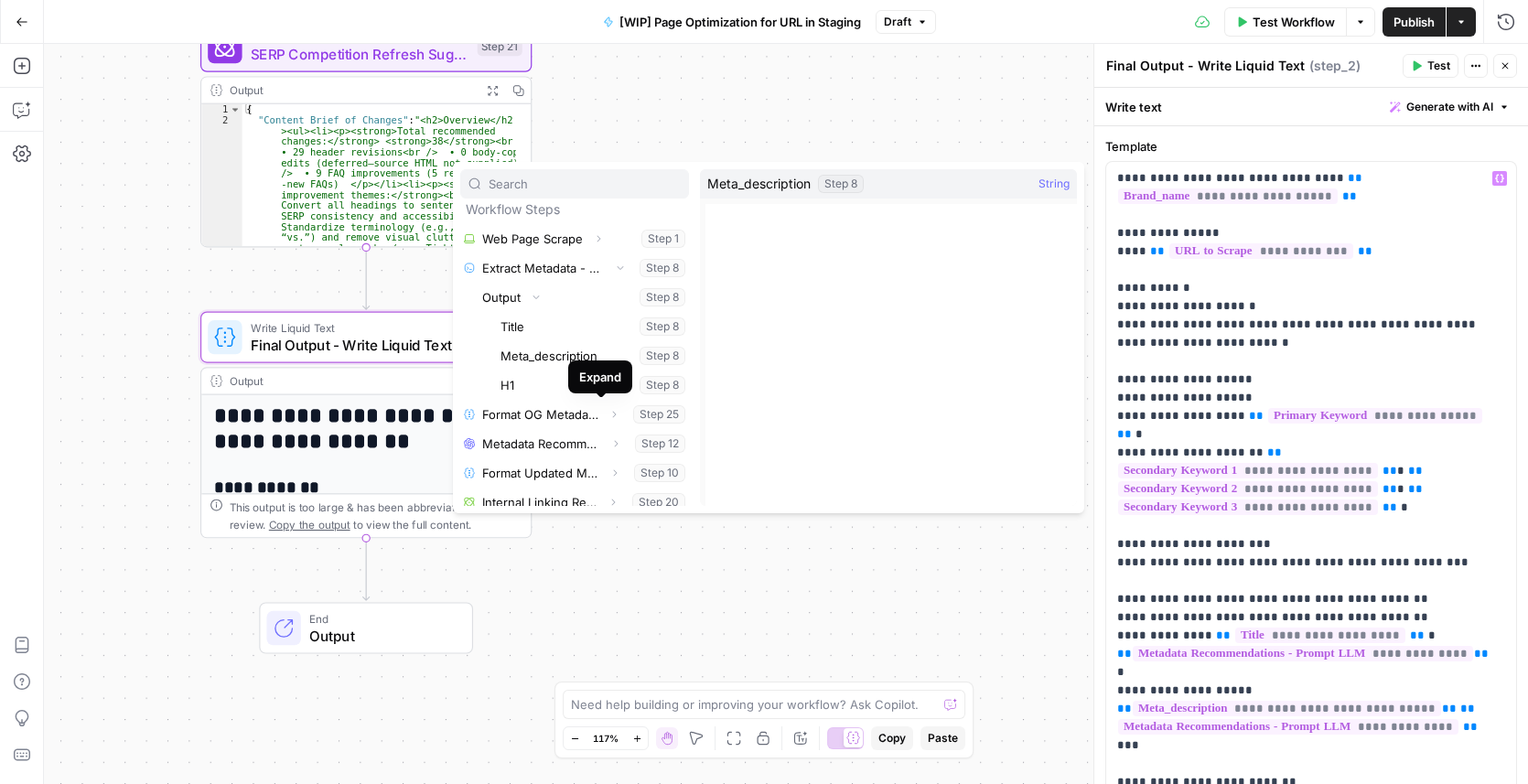
click at [586, 352] on button "Select variable Meta_description" at bounding box center [593, 355] width 192 height 29
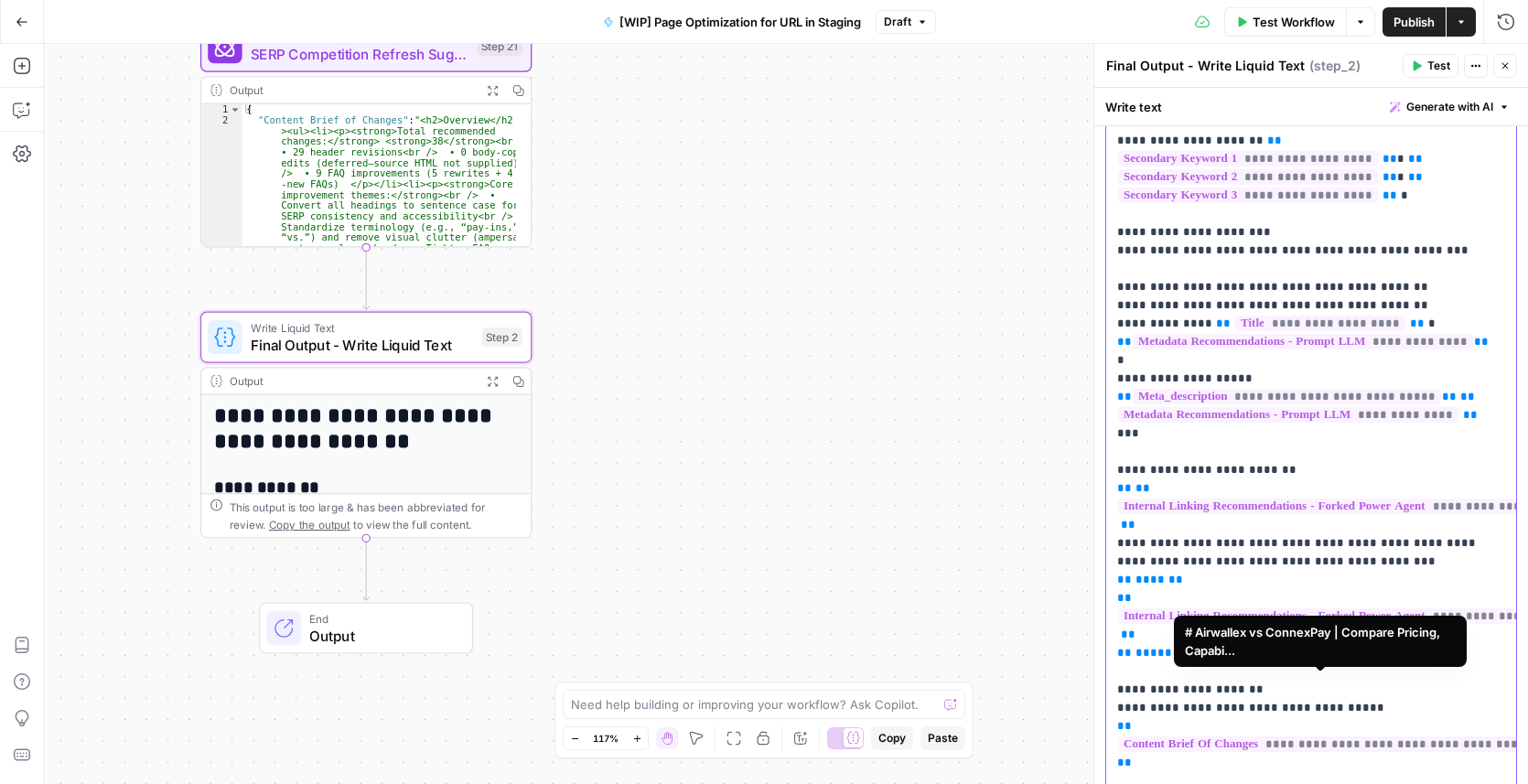
scroll to position [332, 0]
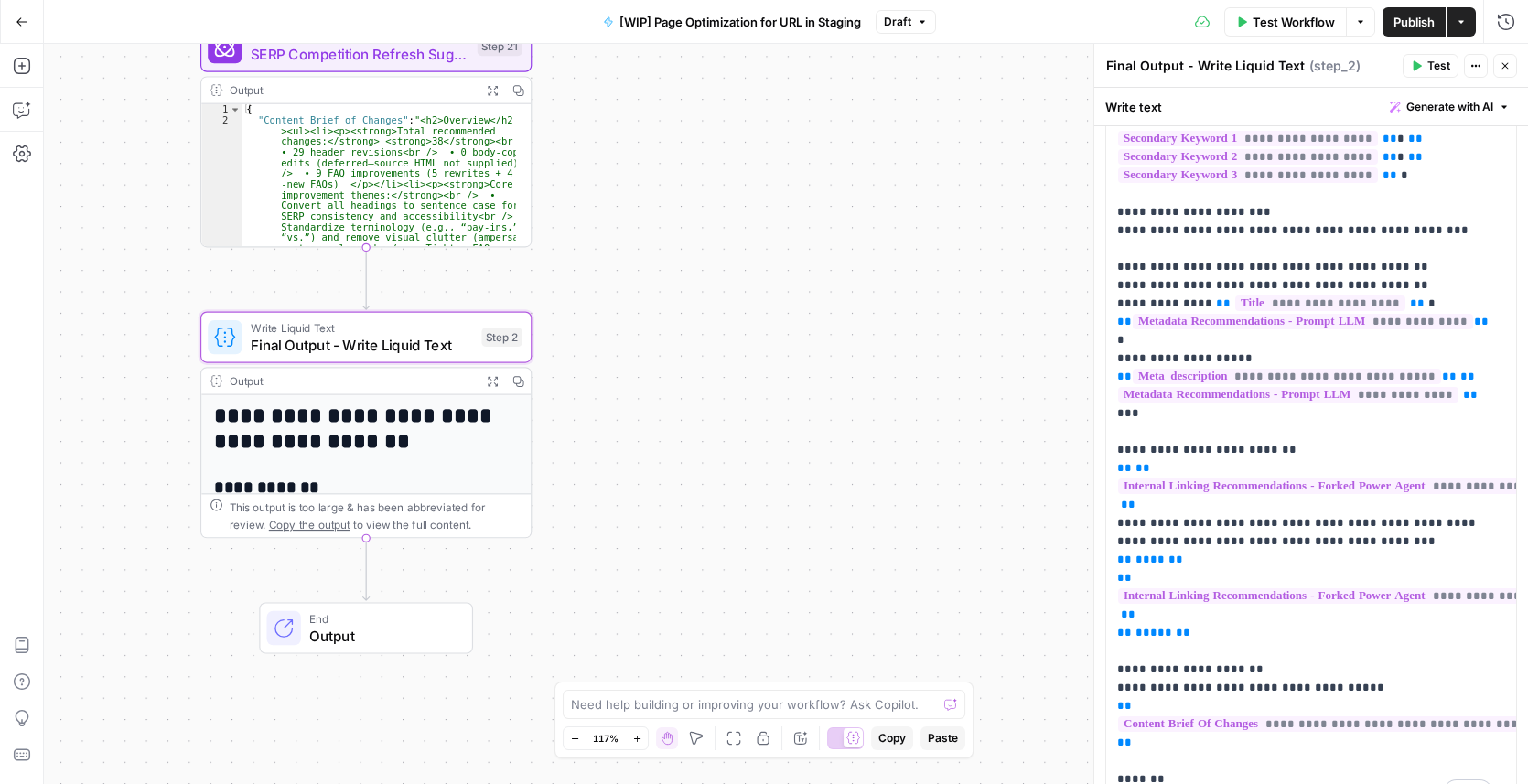
click at [1426, 63] on button "Test" at bounding box center [1430, 66] width 56 height 24
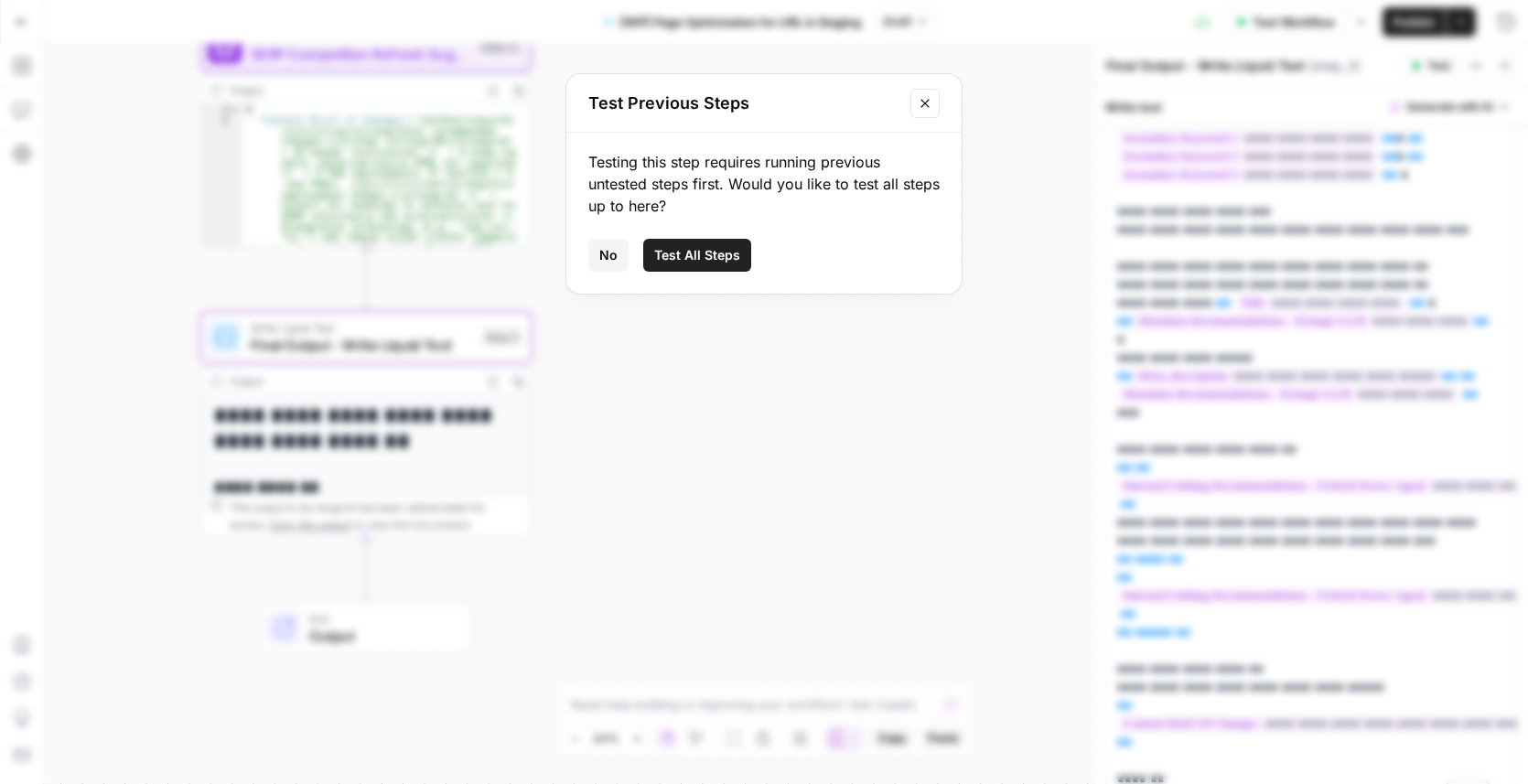
click at [615, 258] on span "No" at bounding box center [608, 255] width 18 height 18
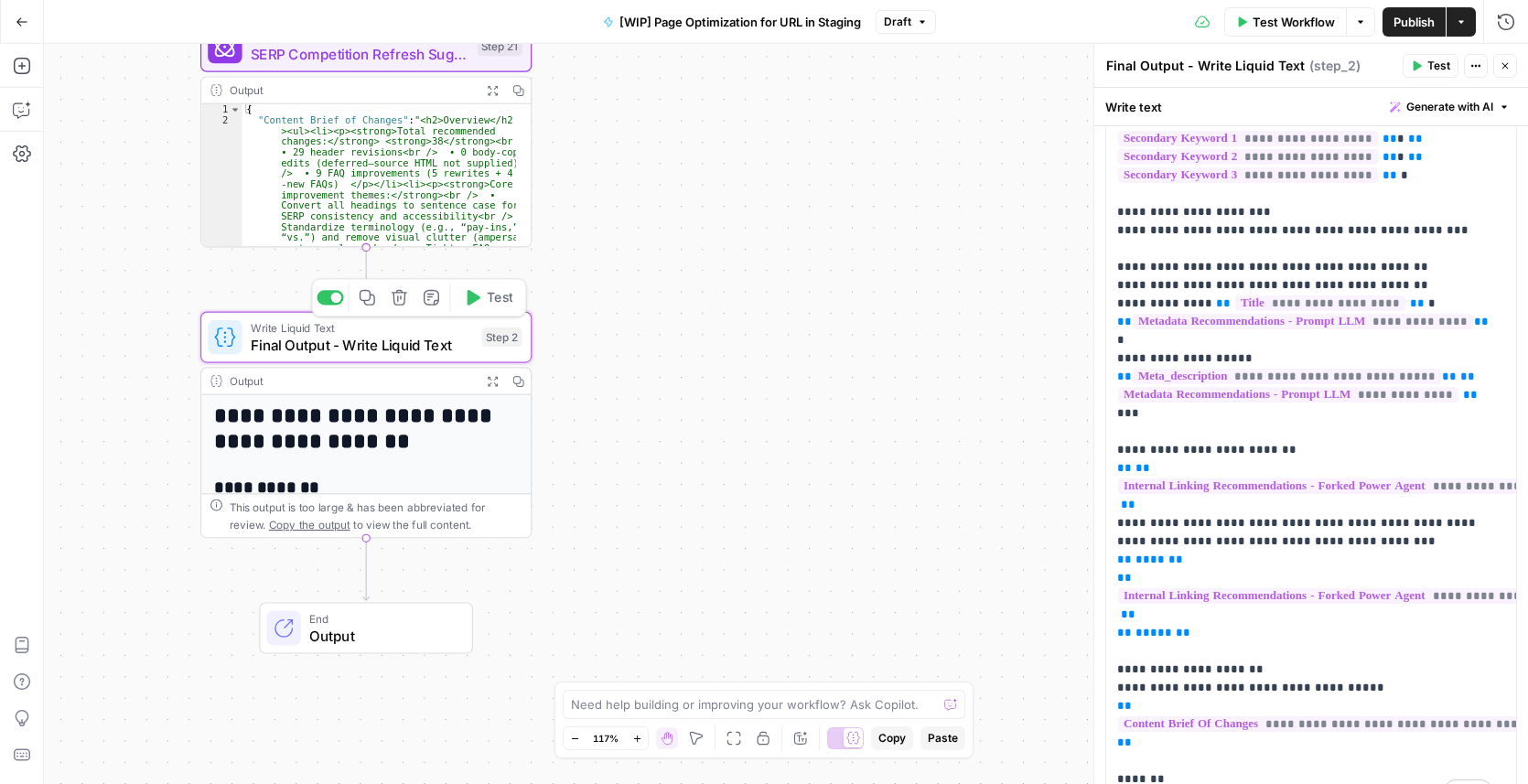
click at [483, 304] on button "Test" at bounding box center [487, 296] width 66 height 28
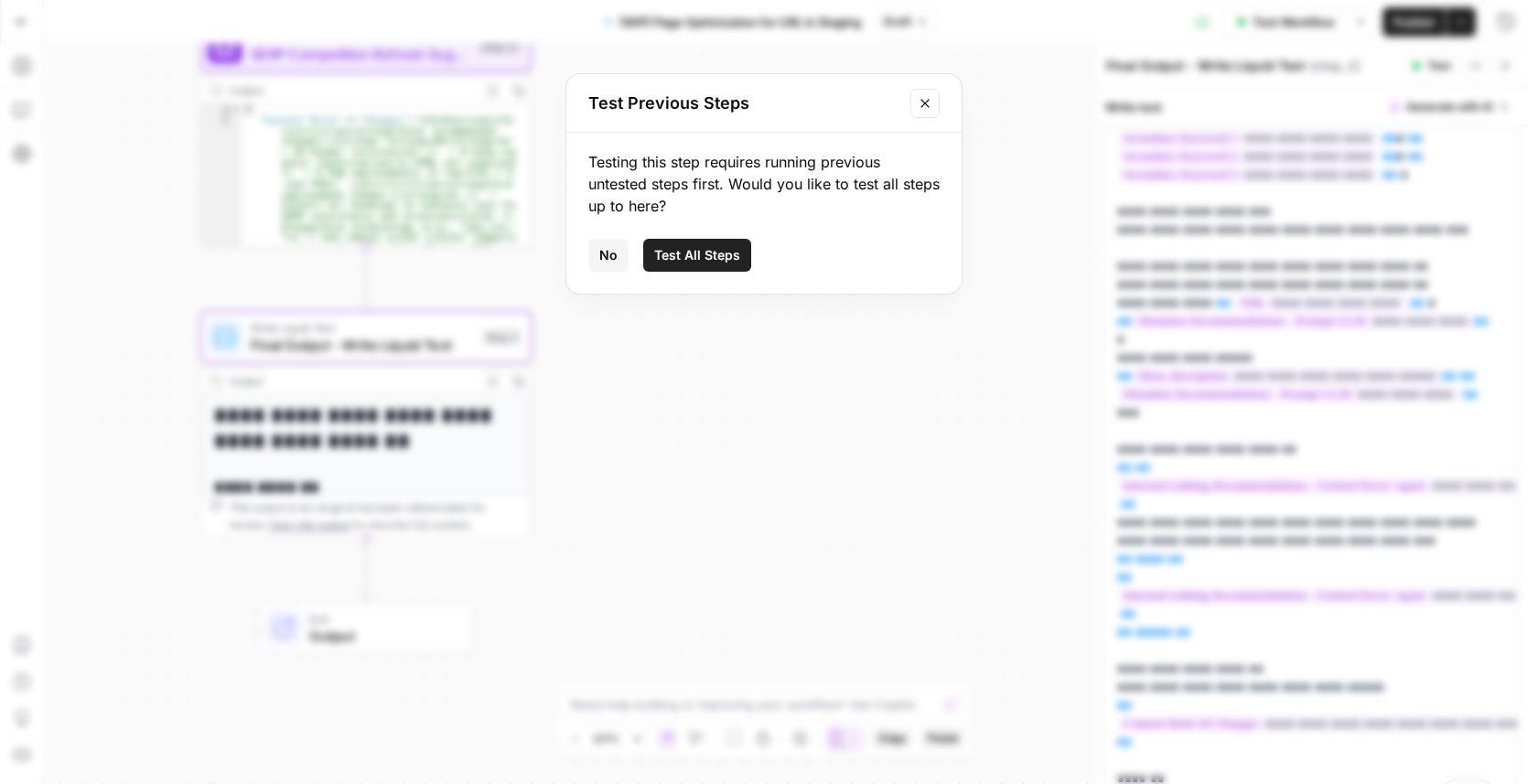
click at [679, 261] on span "Test All Steps" at bounding box center [697, 255] width 86 height 18
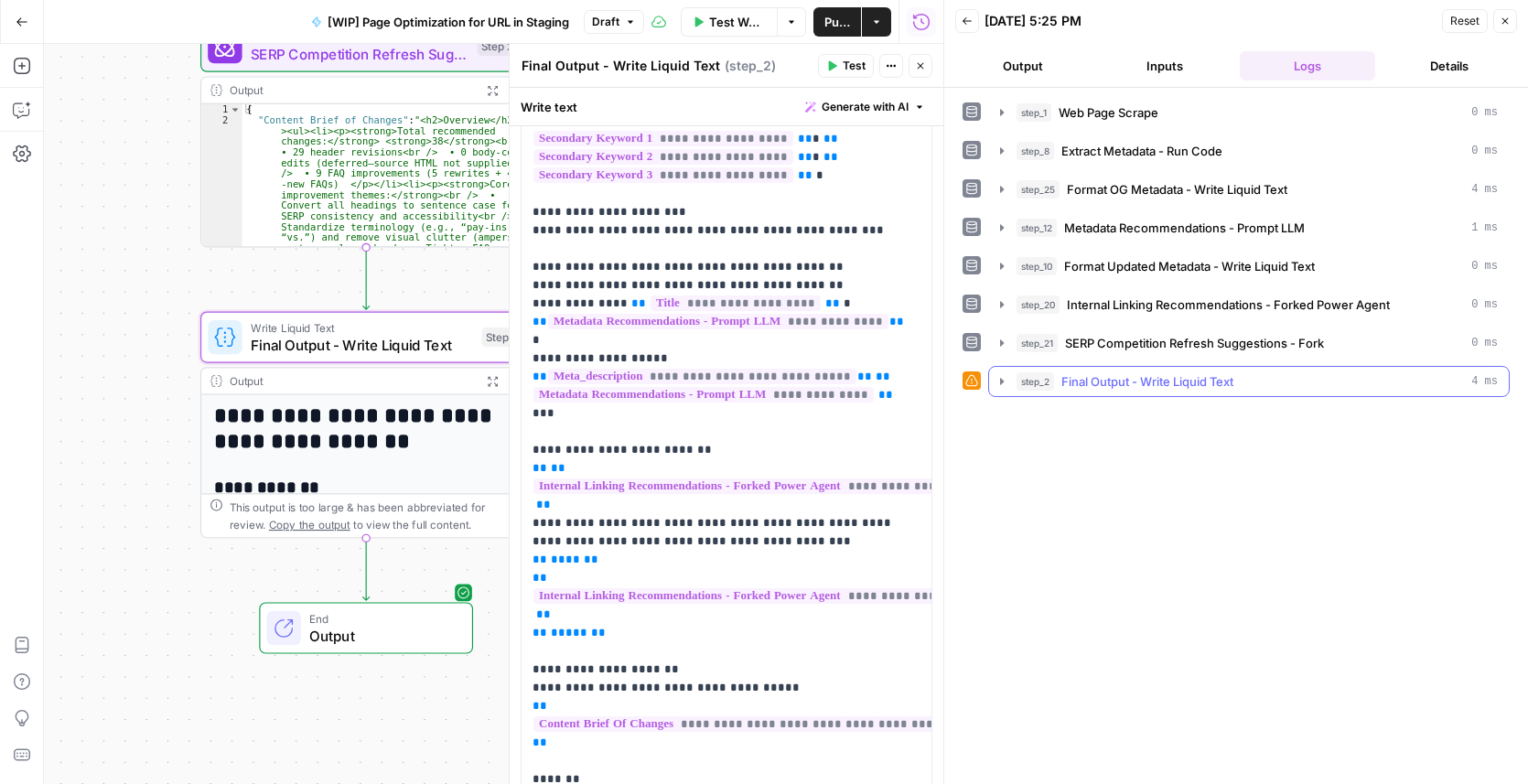
click at [1005, 381] on icon "button" at bounding box center [1001, 381] width 14 height 14
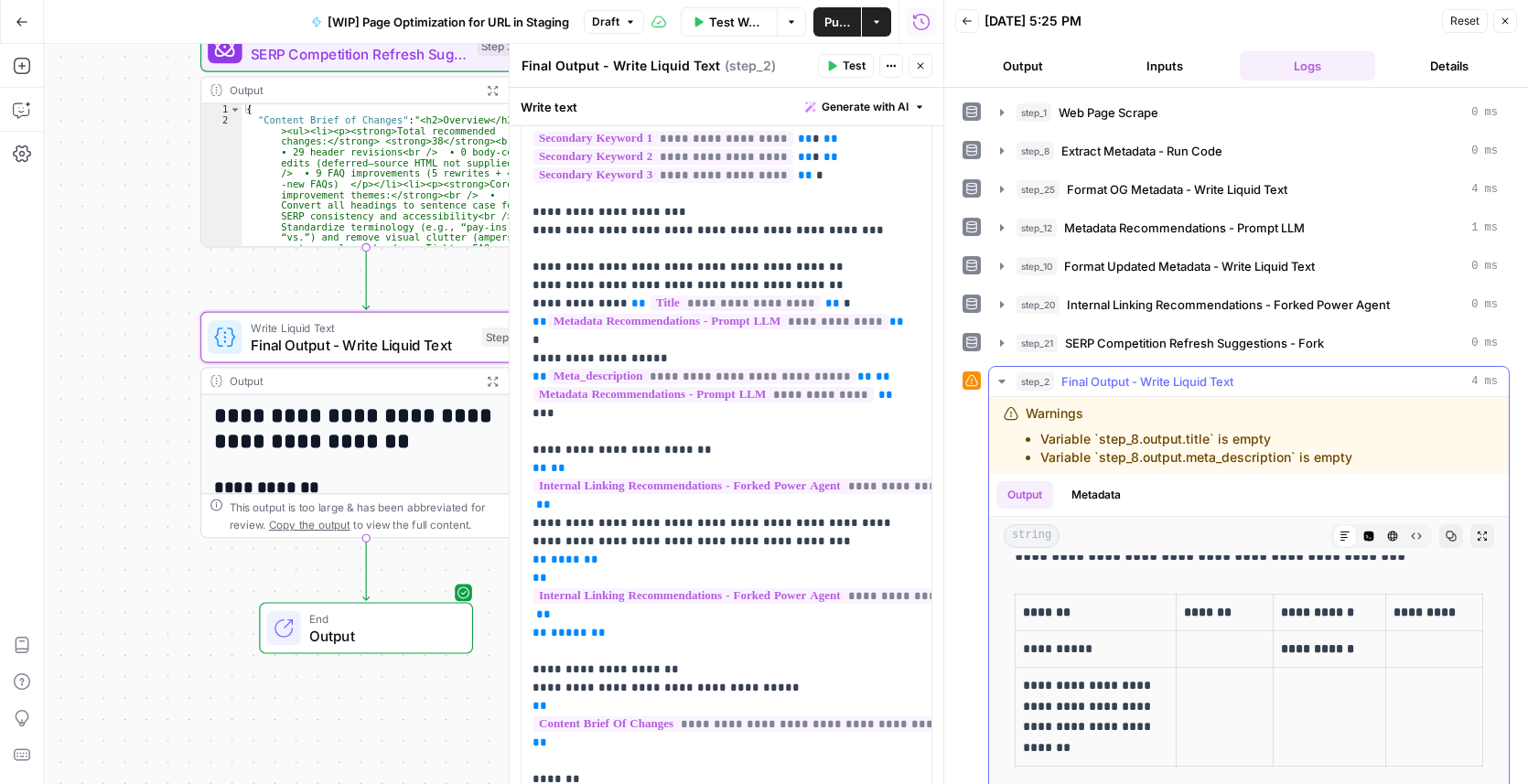
scroll to position [665, 0]
click at [861, 258] on p "**********" at bounding box center [720, 322] width 376 height 969
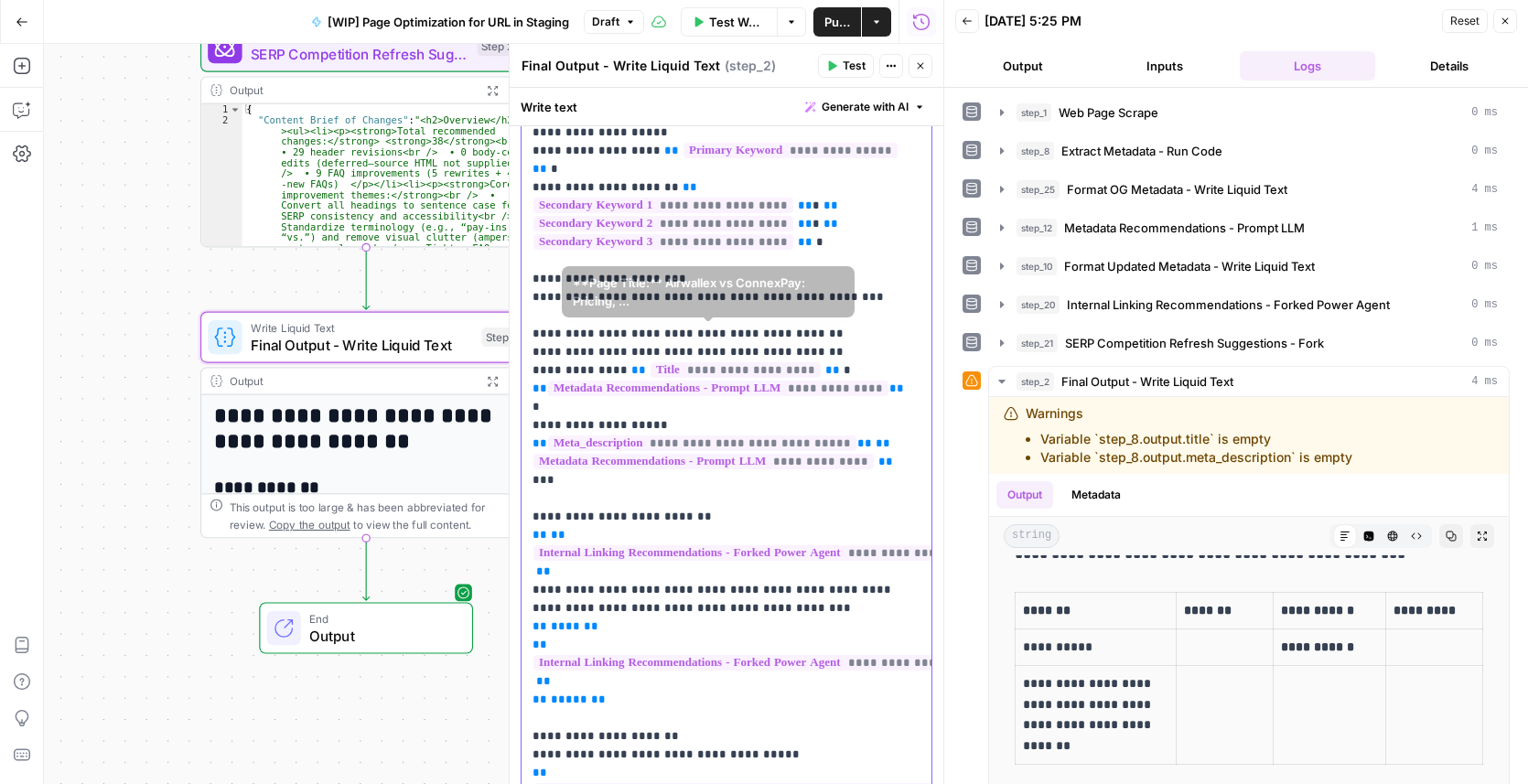
scroll to position [83, 0]
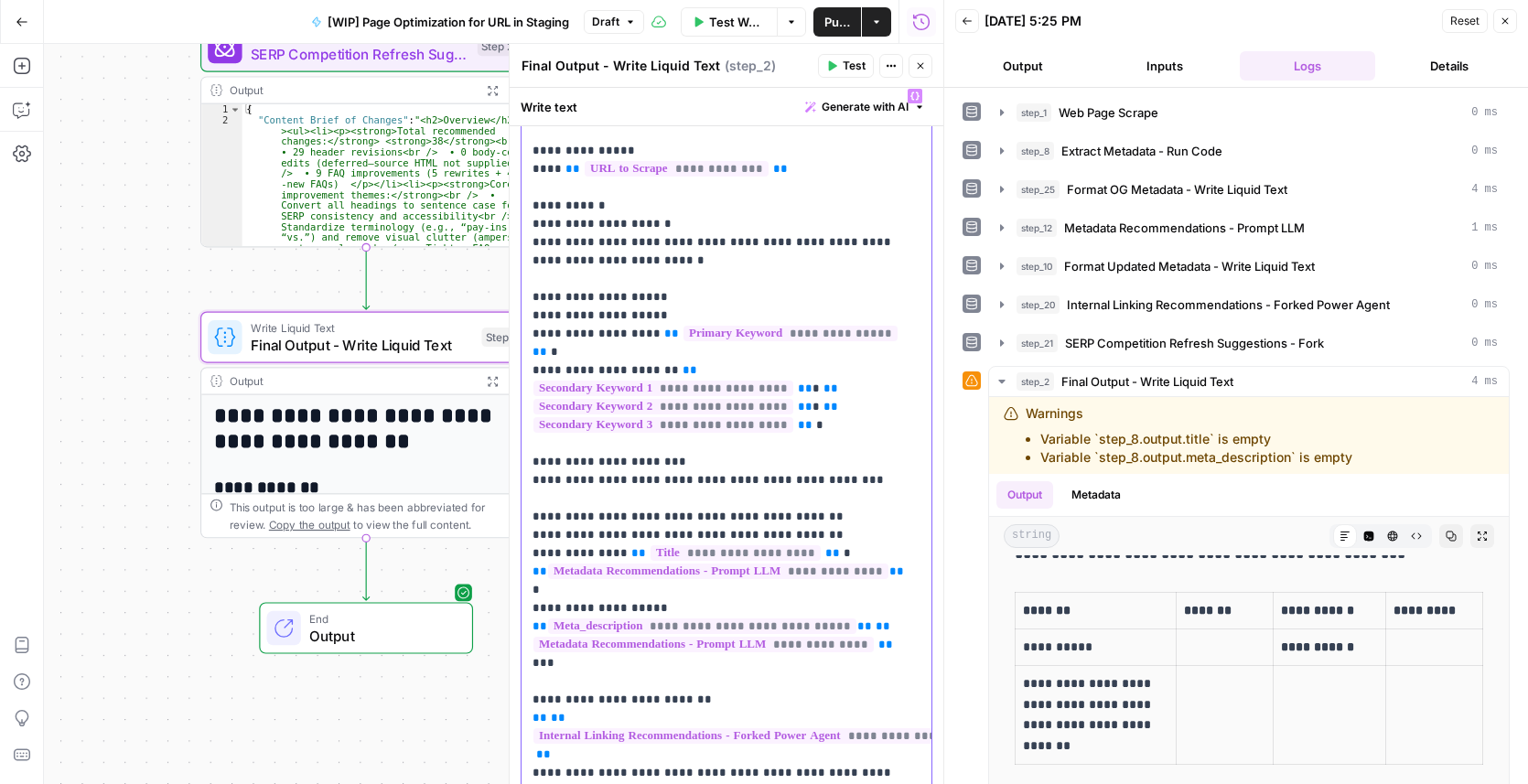
click at [821, 528] on p "**********" at bounding box center [720, 571] width 376 height 969
click at [841, 518] on p "**********" at bounding box center [720, 571] width 376 height 969
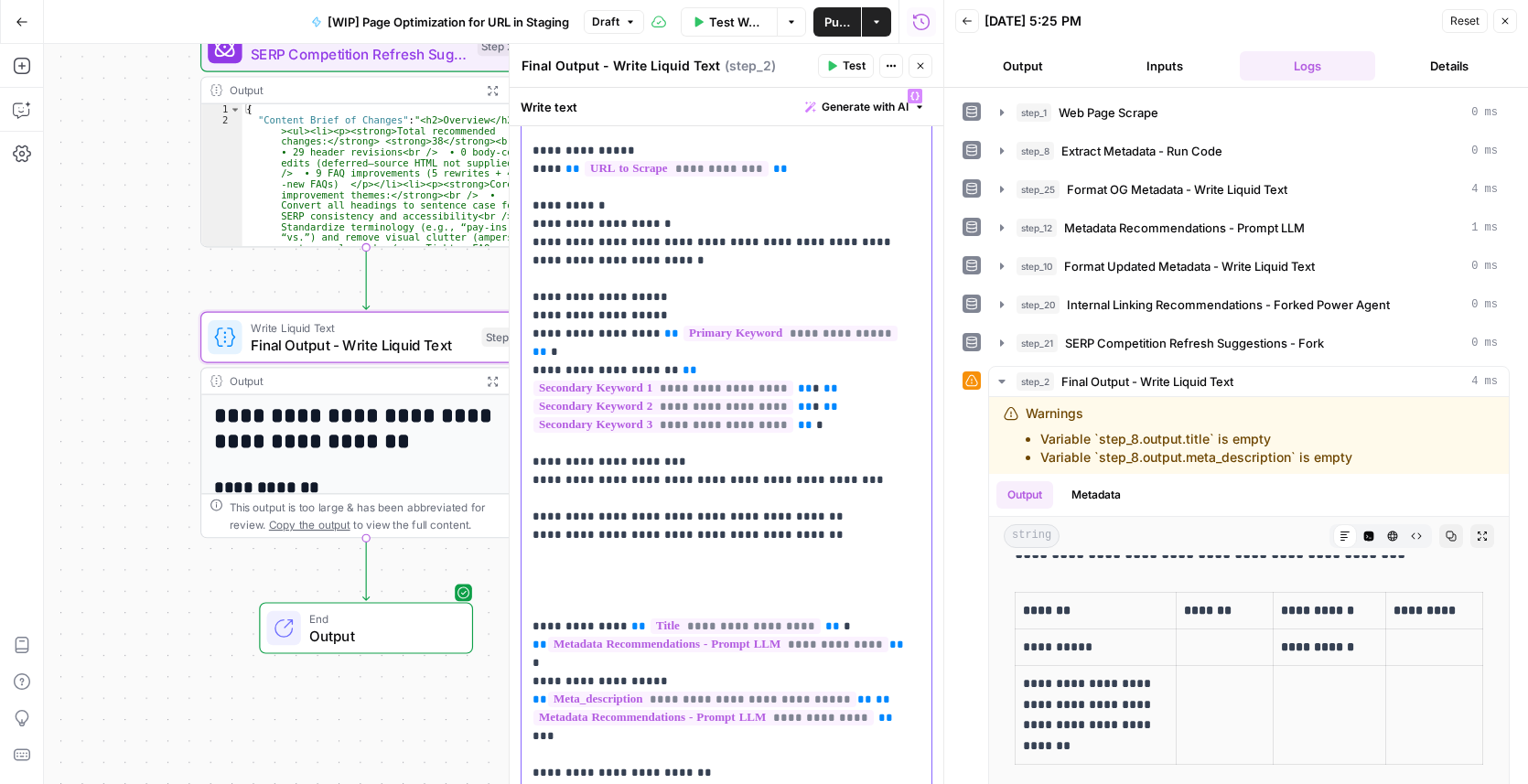
click at [594, 604] on p "**********" at bounding box center [720, 607] width 376 height 1042
drag, startPoint x: 598, startPoint y: 603, endPoint x: 527, endPoint y: 594, distance: 71.6
click at [521, 604] on div "**********" at bounding box center [725, 608] width 410 height 1057
copy p "*"
click at [551, 563] on p "**********" at bounding box center [720, 607] width 376 height 1042
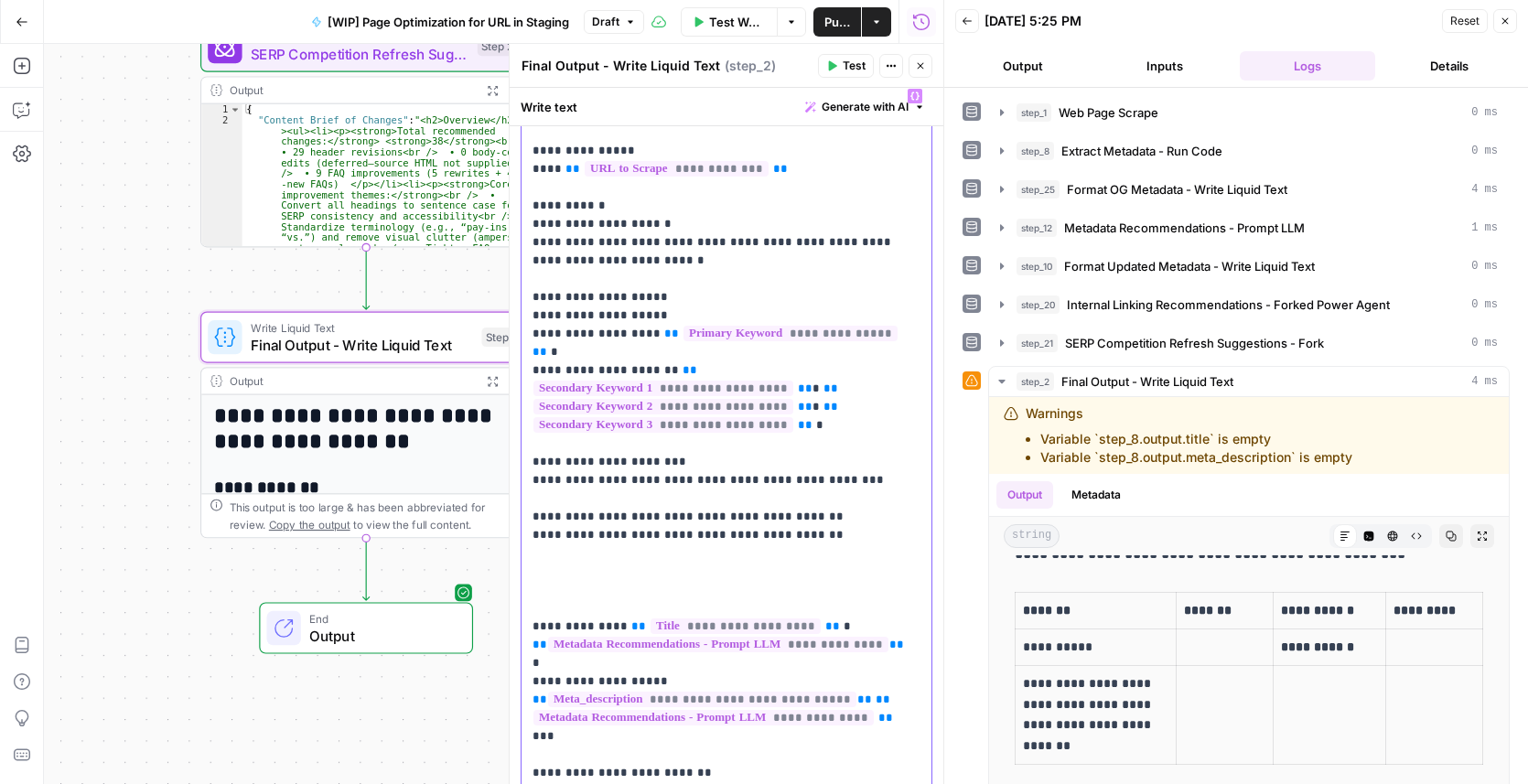
click at [551, 558] on p "**********" at bounding box center [720, 607] width 376 height 1042
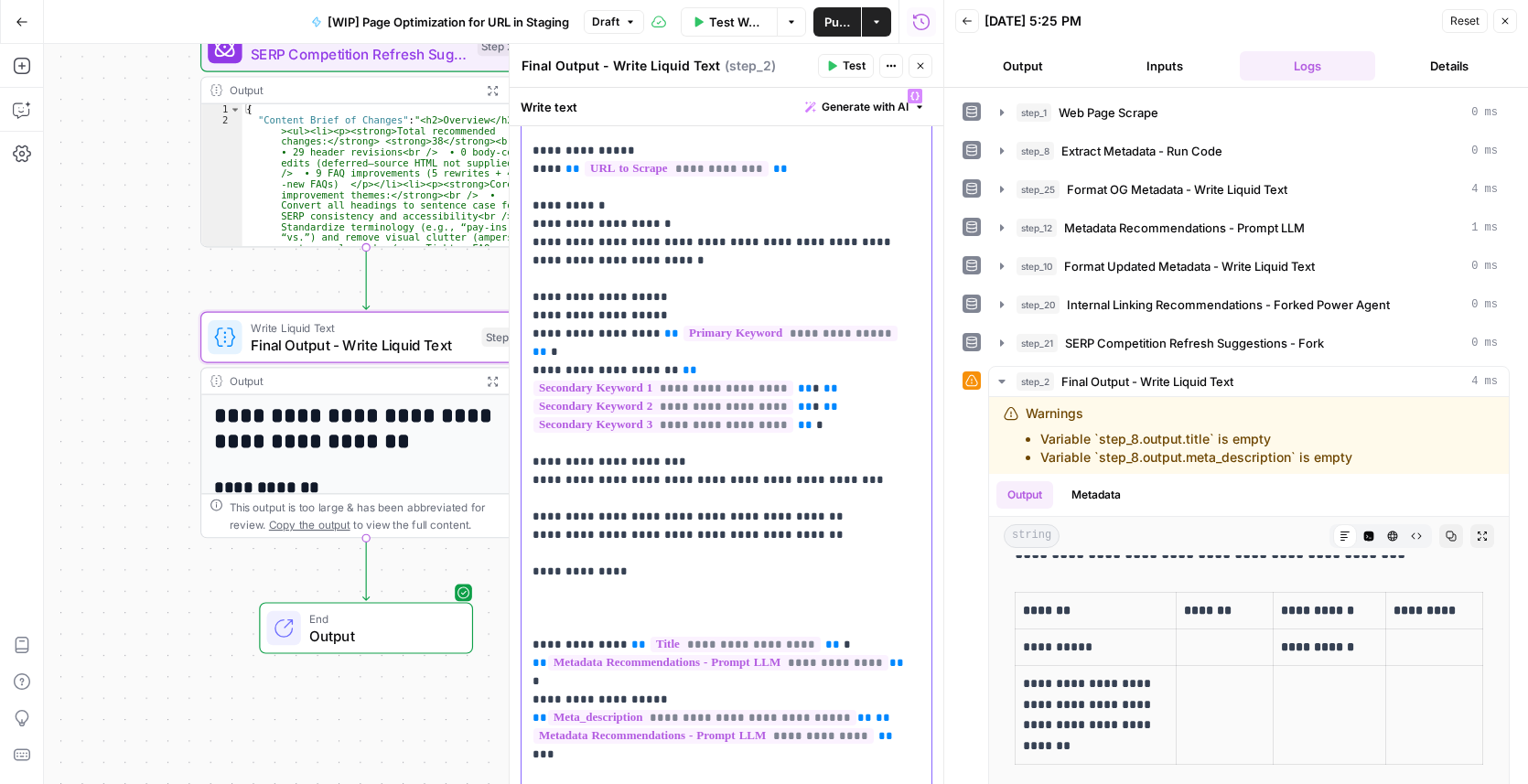
paste div "To enrich screen reader interactions, please activate Accessibility in Grammarl…"
click at [701, 545] on p "**********" at bounding box center [720, 617] width 376 height 1061
drag, startPoint x: 605, startPoint y: 547, endPoint x: 594, endPoint y: 550, distance: 11.4
click at [595, 550] on p "**********" at bounding box center [720, 617] width 376 height 1061
copy p "***"
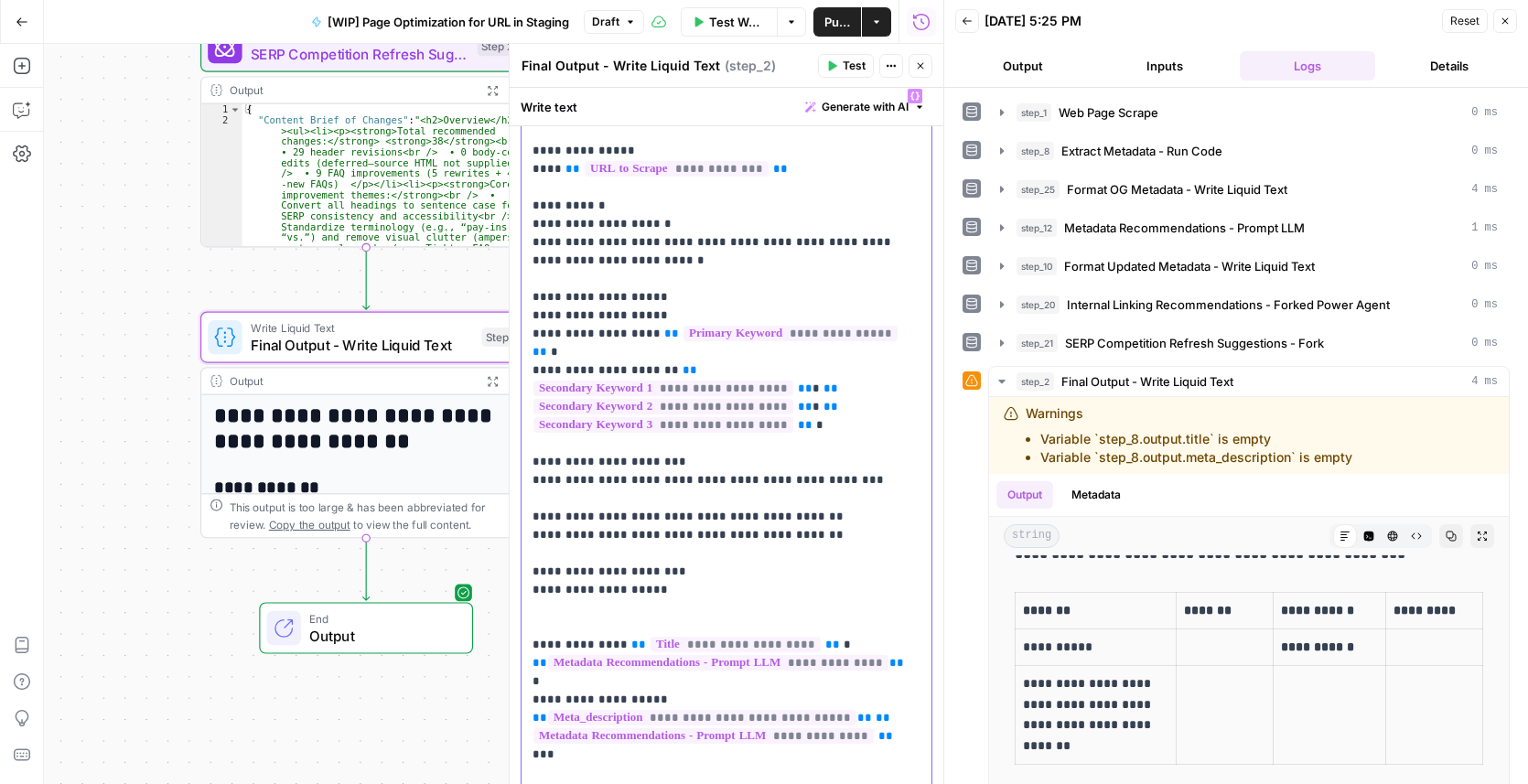
click at [701, 546] on p "**********" at bounding box center [720, 617] width 376 height 1061
click at [802, 548] on p "**********" at bounding box center [720, 617] width 376 height 1061
drag, startPoint x: 801, startPoint y: 494, endPoint x: 815, endPoint y: 481, distance: 19.1
click at [800, 494] on p "**********" at bounding box center [720, 617] width 376 height 1061
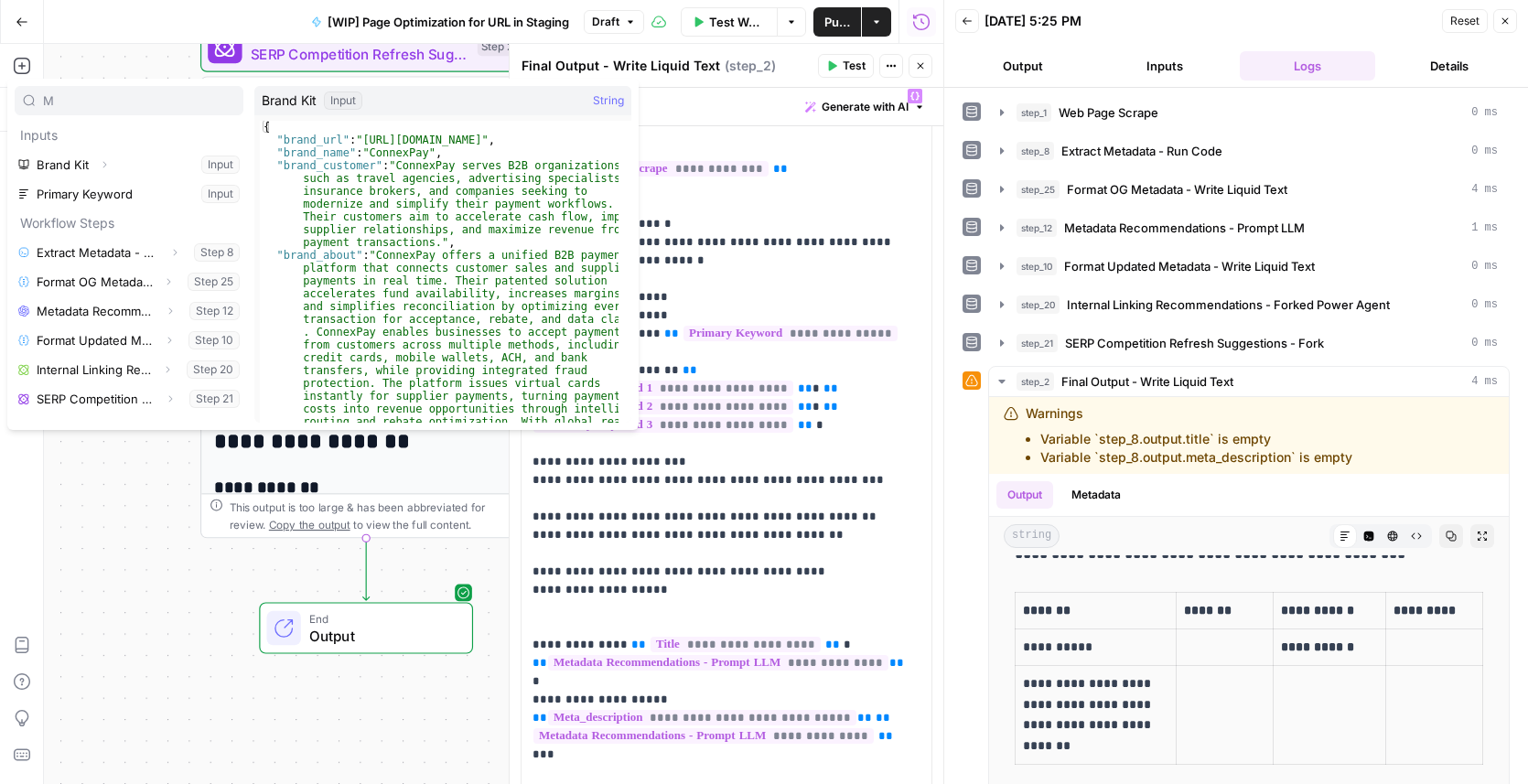
type input "M"
click at [826, 505] on p "**********" at bounding box center [720, 617] width 376 height 1061
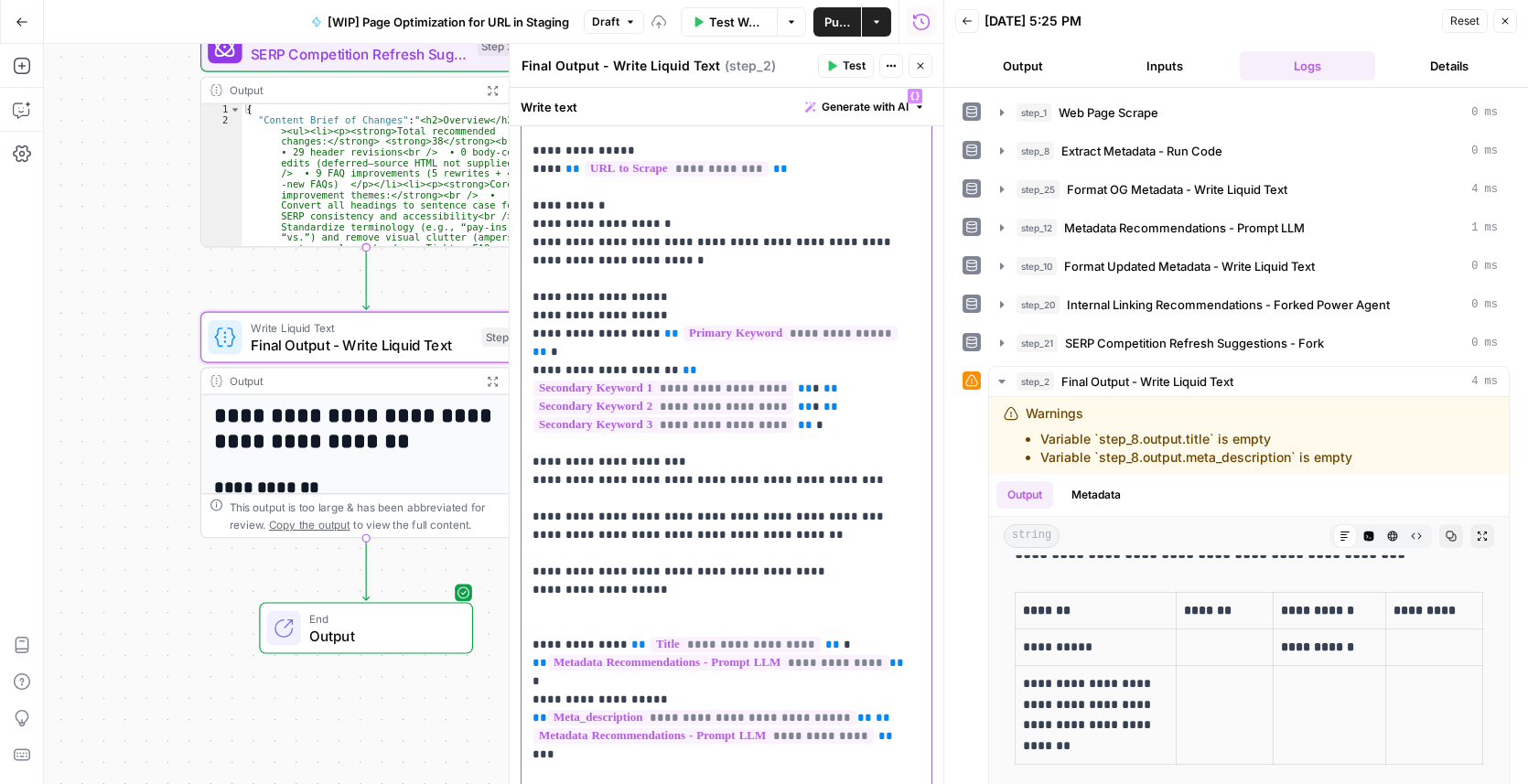
click at [876, 521] on p "**********" at bounding box center [720, 617] width 376 height 1061
drag, startPoint x: 676, startPoint y: 551, endPoint x: 787, endPoint y: 554, distance: 111.0
click at [787, 554] on p "**********" at bounding box center [720, 617] width 376 height 1061
click at [910, 91] on icon "button" at bounding box center [915, 96] width 10 height 10
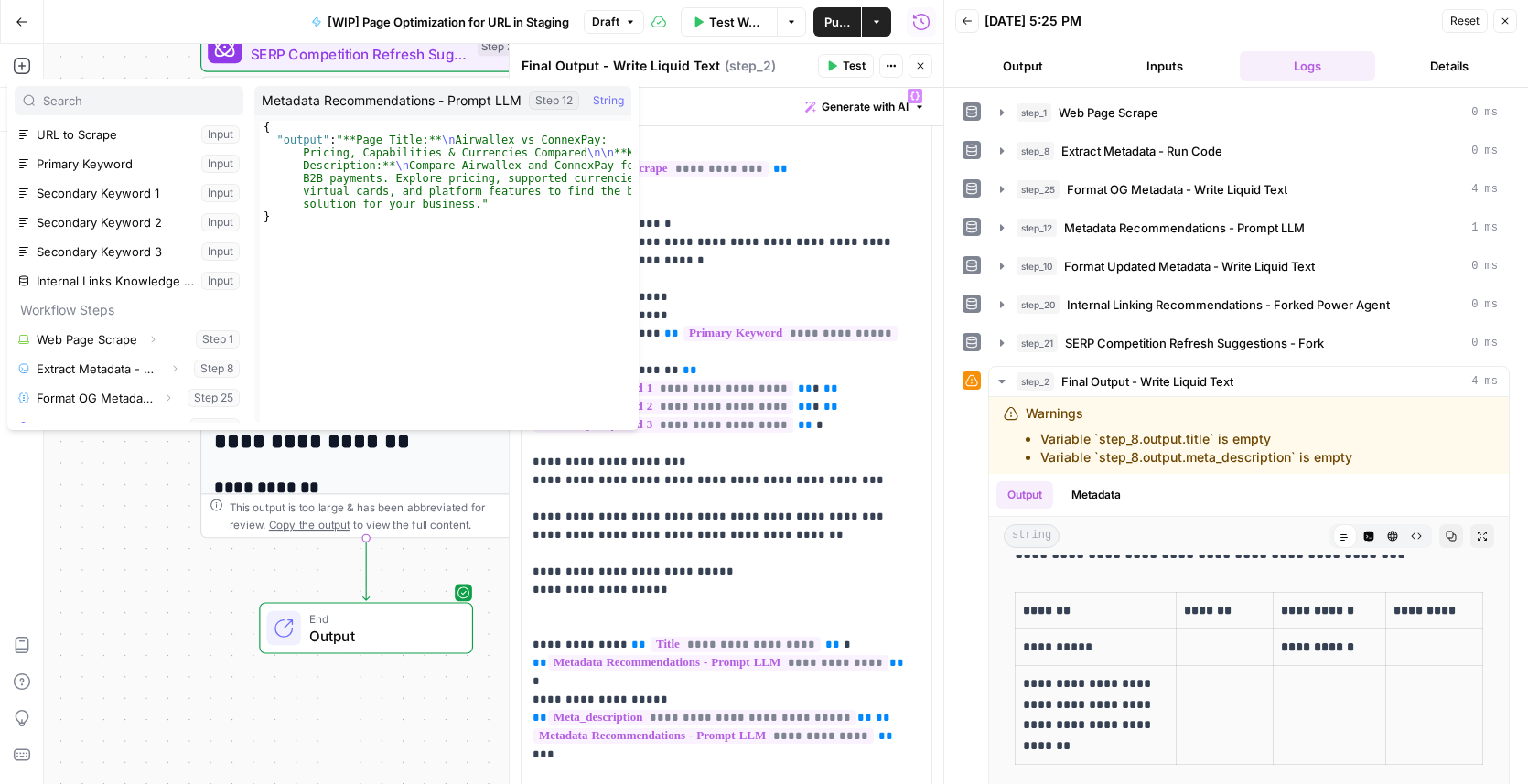
scroll to position [165, 0]
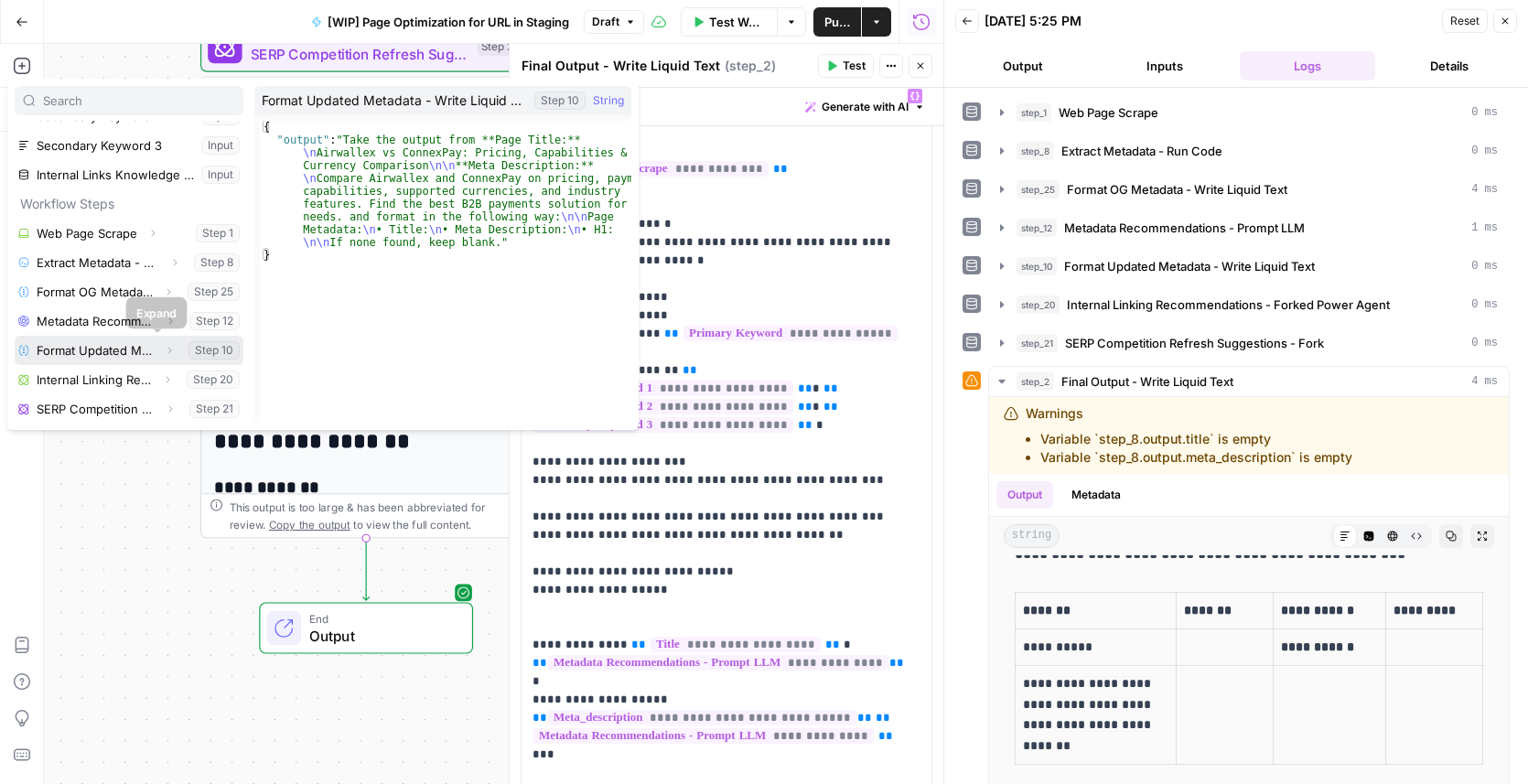
click at [164, 351] on icon "button" at bounding box center [169, 351] width 11 height 11
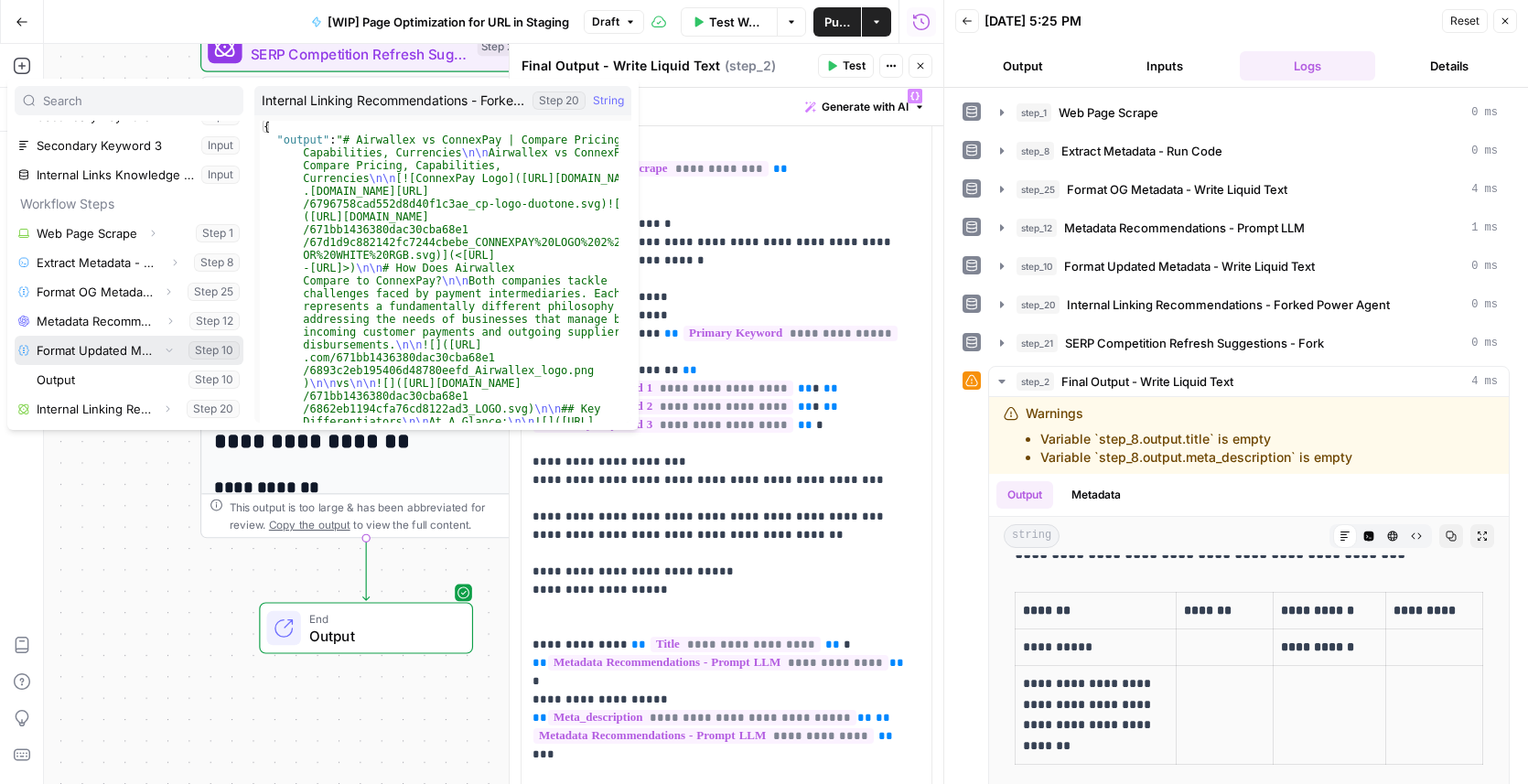
scroll to position [195, 0]
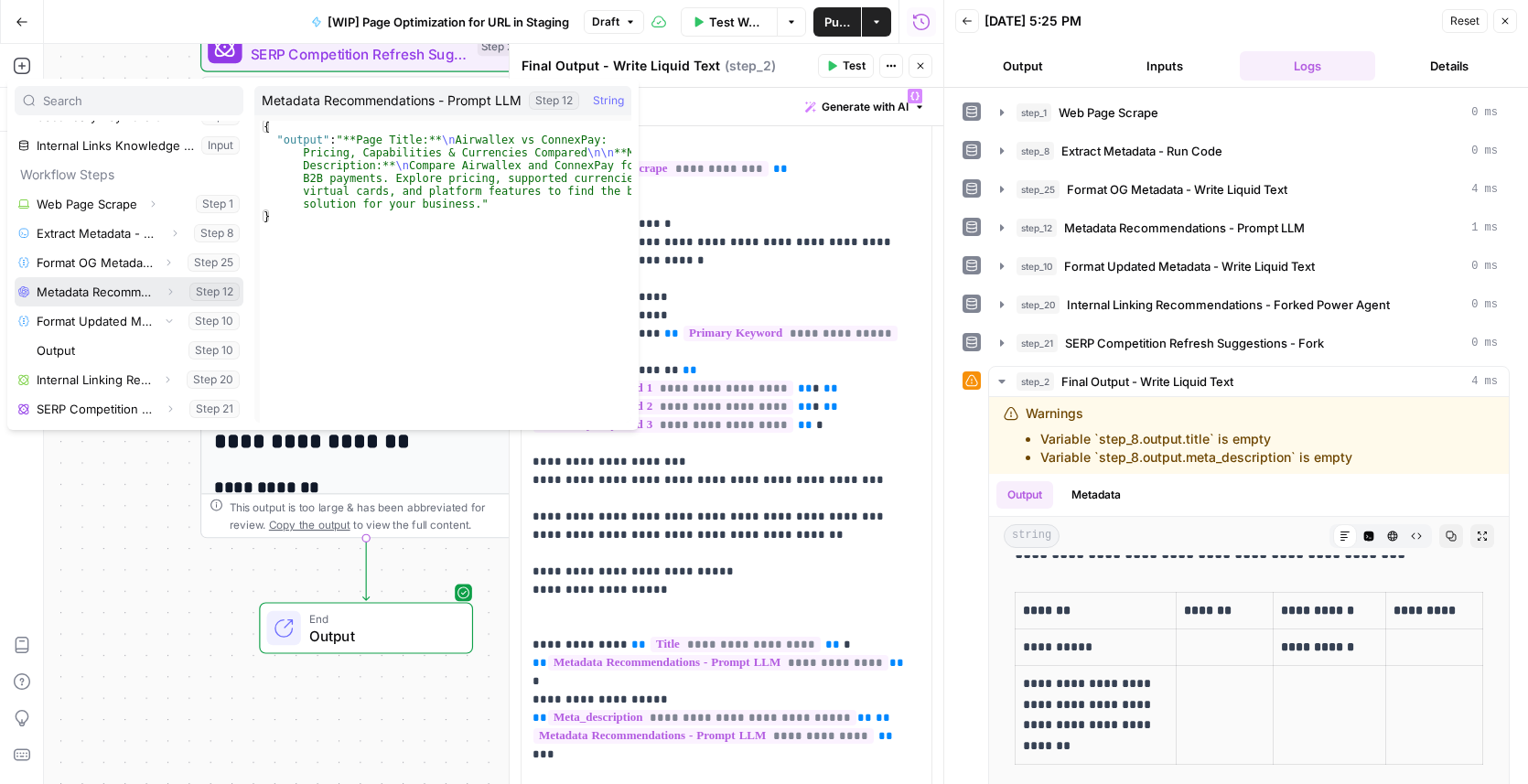
click at [169, 291] on icon "button" at bounding box center [171, 292] width 4 height 7
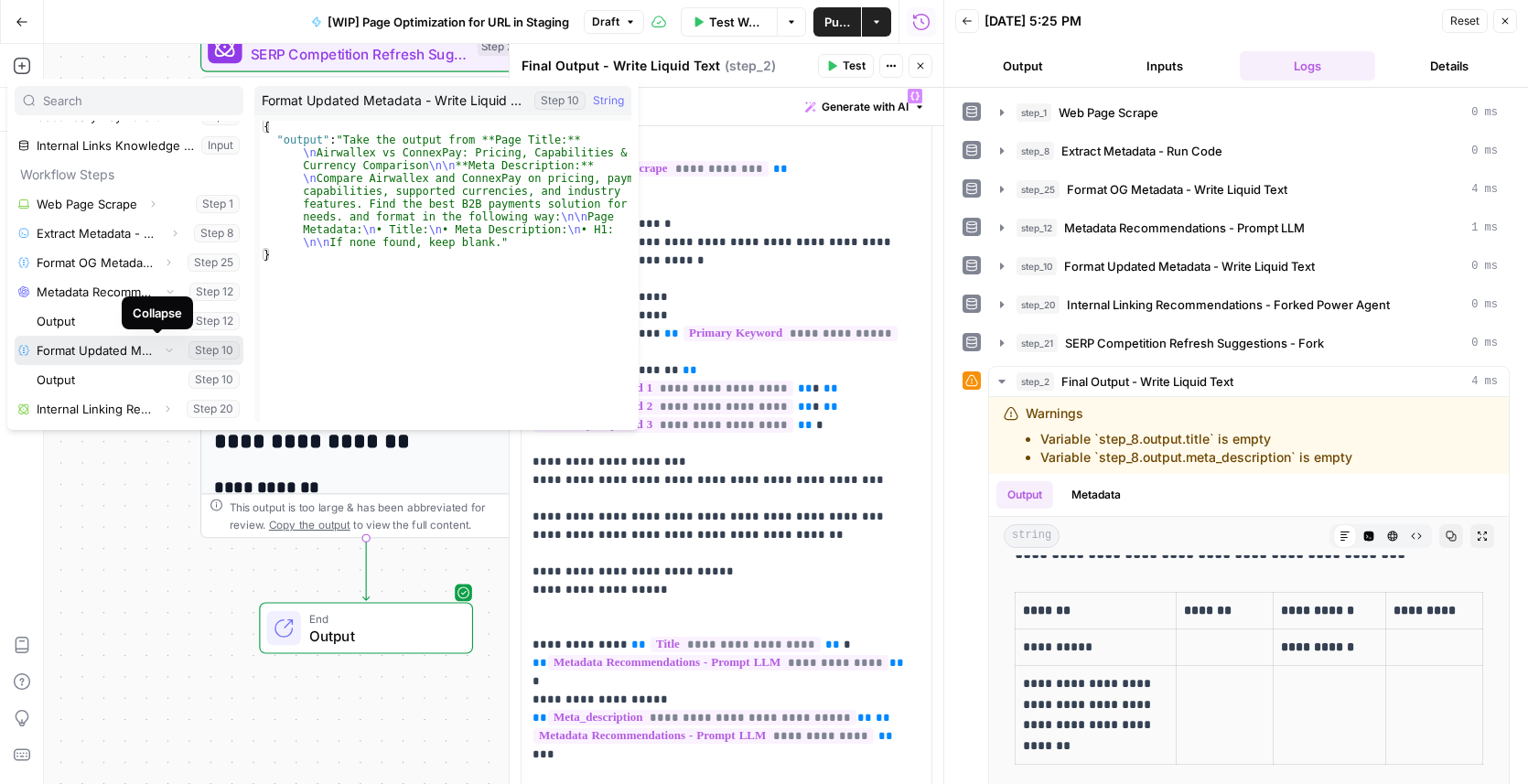
click at [164, 353] on icon "button" at bounding box center [169, 350] width 11 height 11
click at [164, 353] on icon "button" at bounding box center [169, 351] width 11 height 11
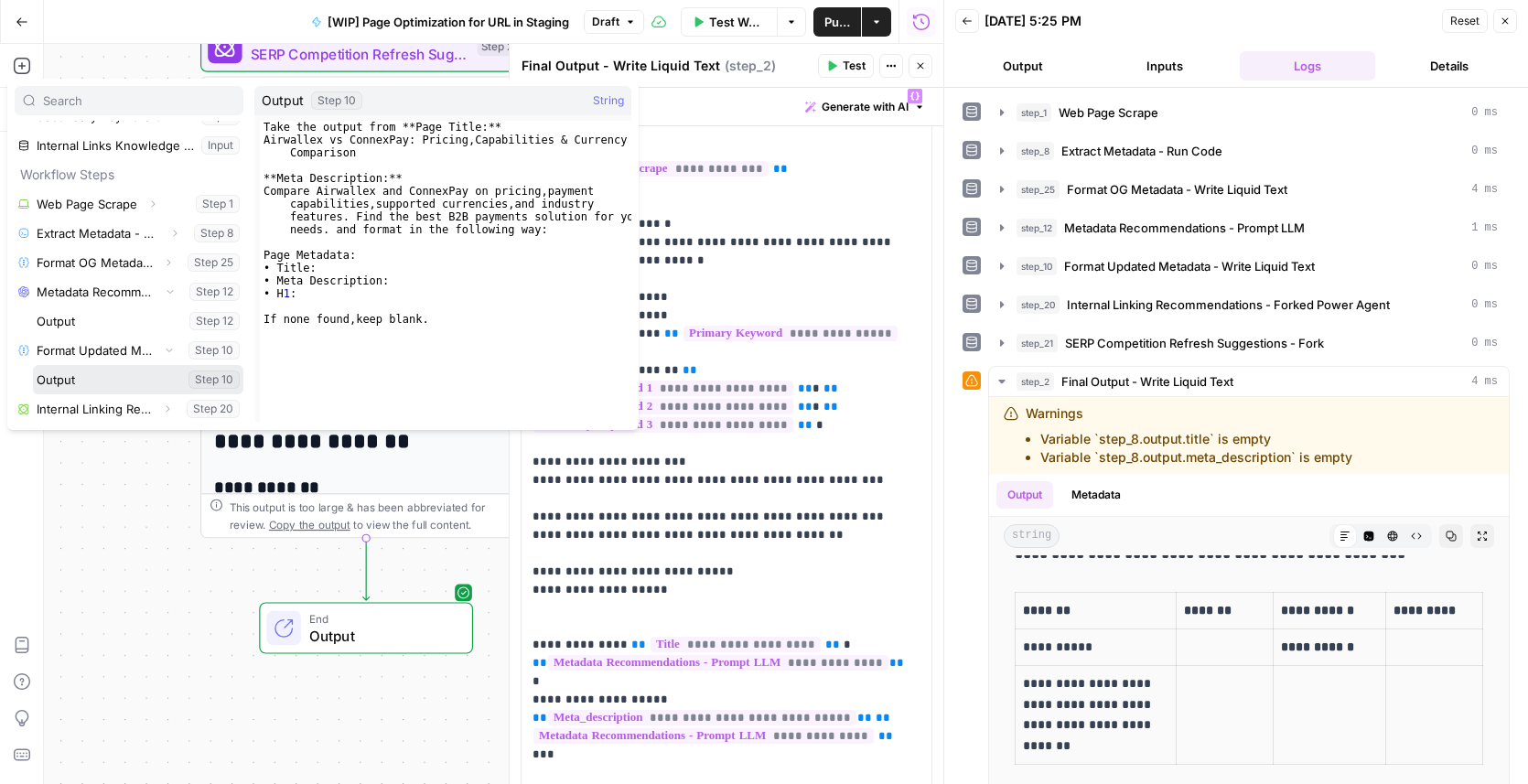
click at [100, 372] on button "Select variable Output" at bounding box center [138, 379] width 210 height 29
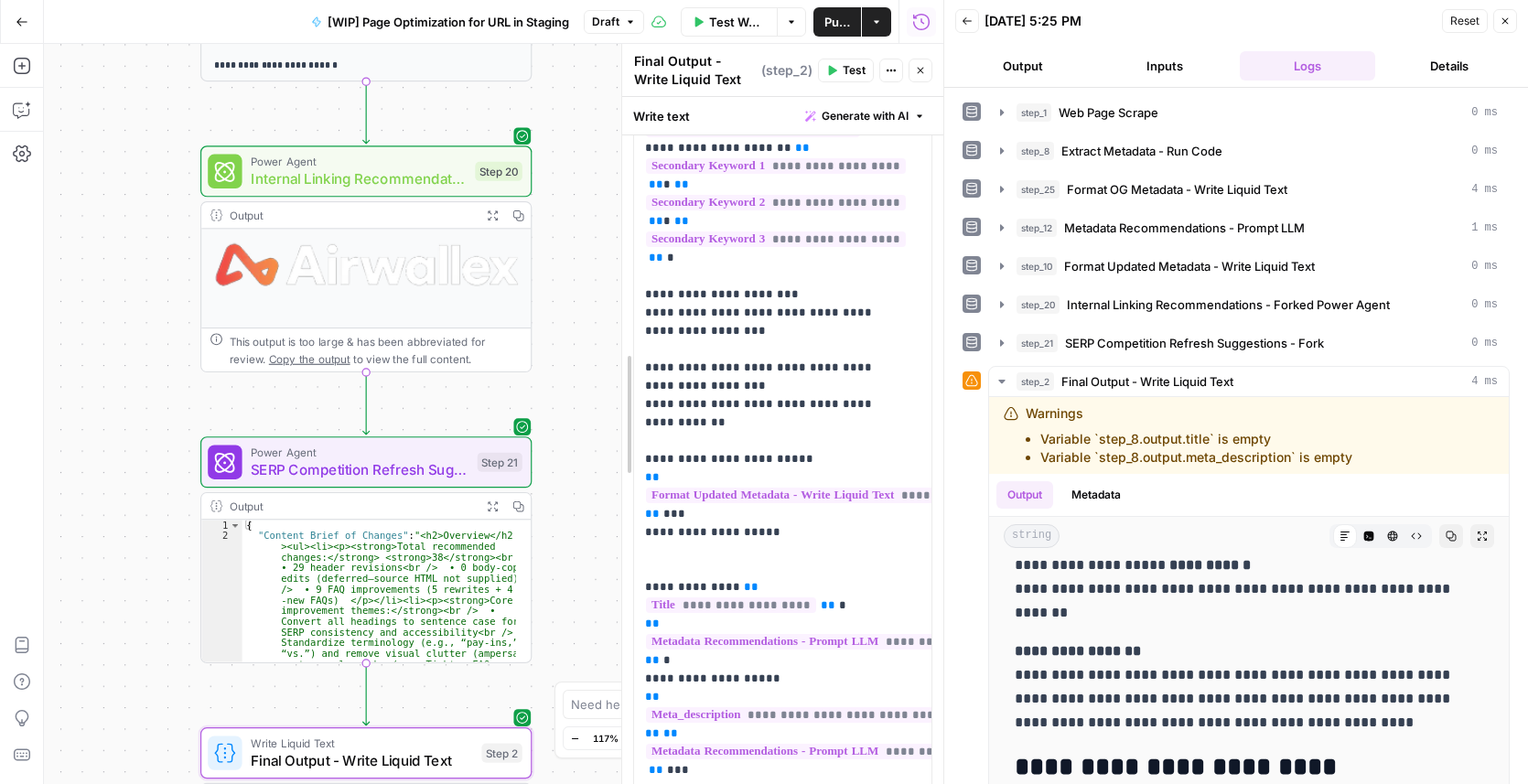
scroll to position [351, 0]
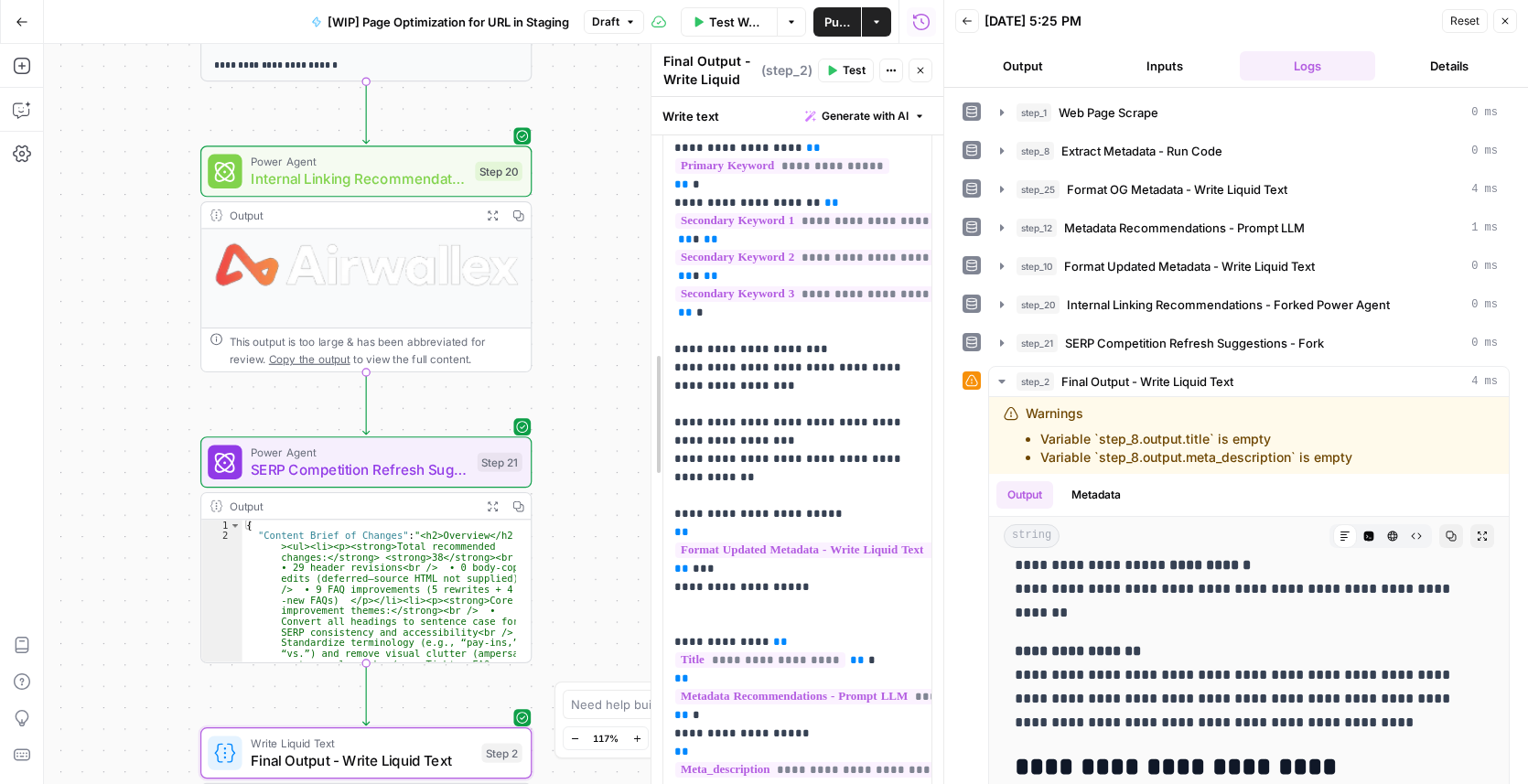
drag, startPoint x: 513, startPoint y: 146, endPoint x: 850, endPoint y: 150, distance: 337.0
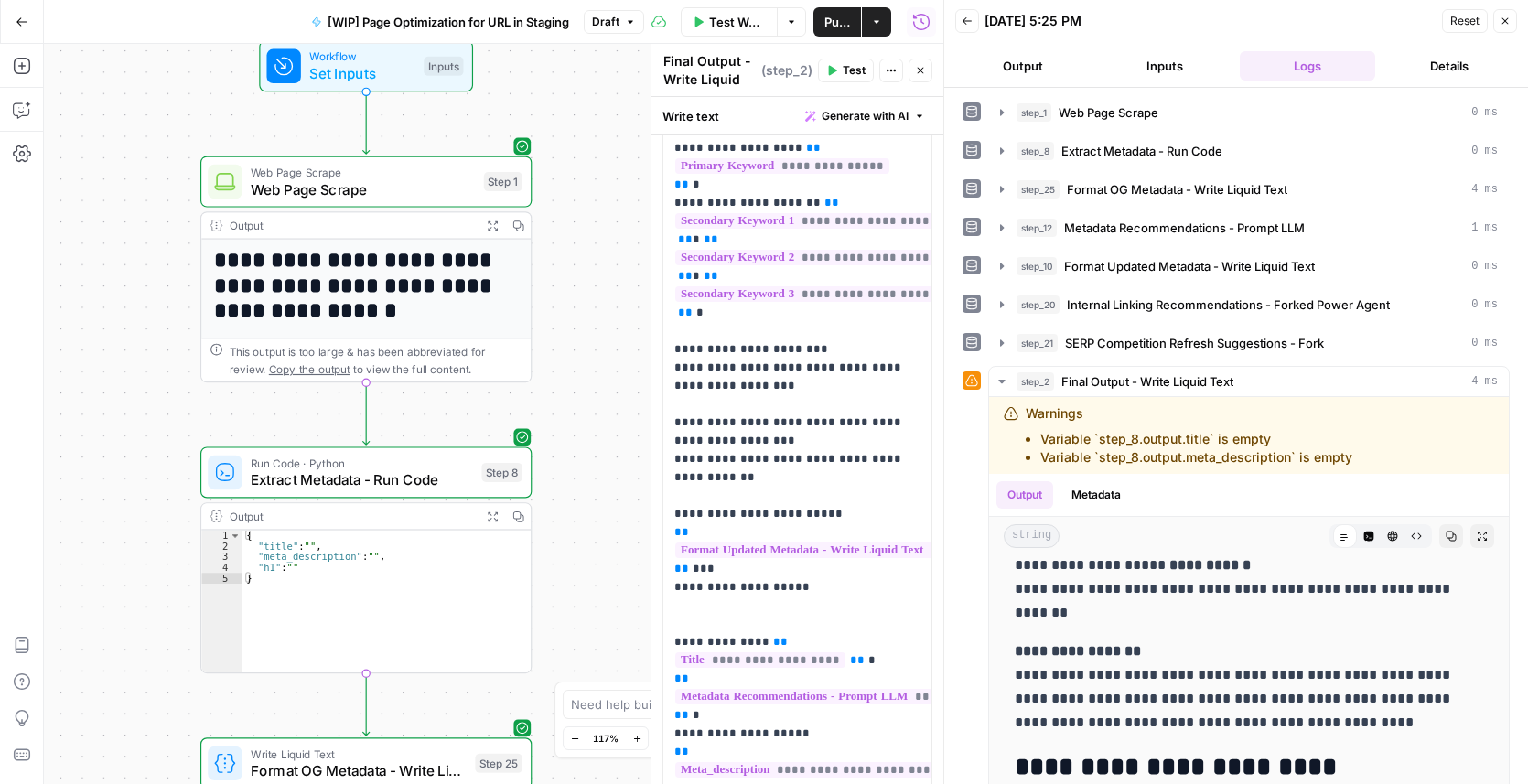
click at [319, 196] on span "Web Page Scrape" at bounding box center [363, 189] width 224 height 21
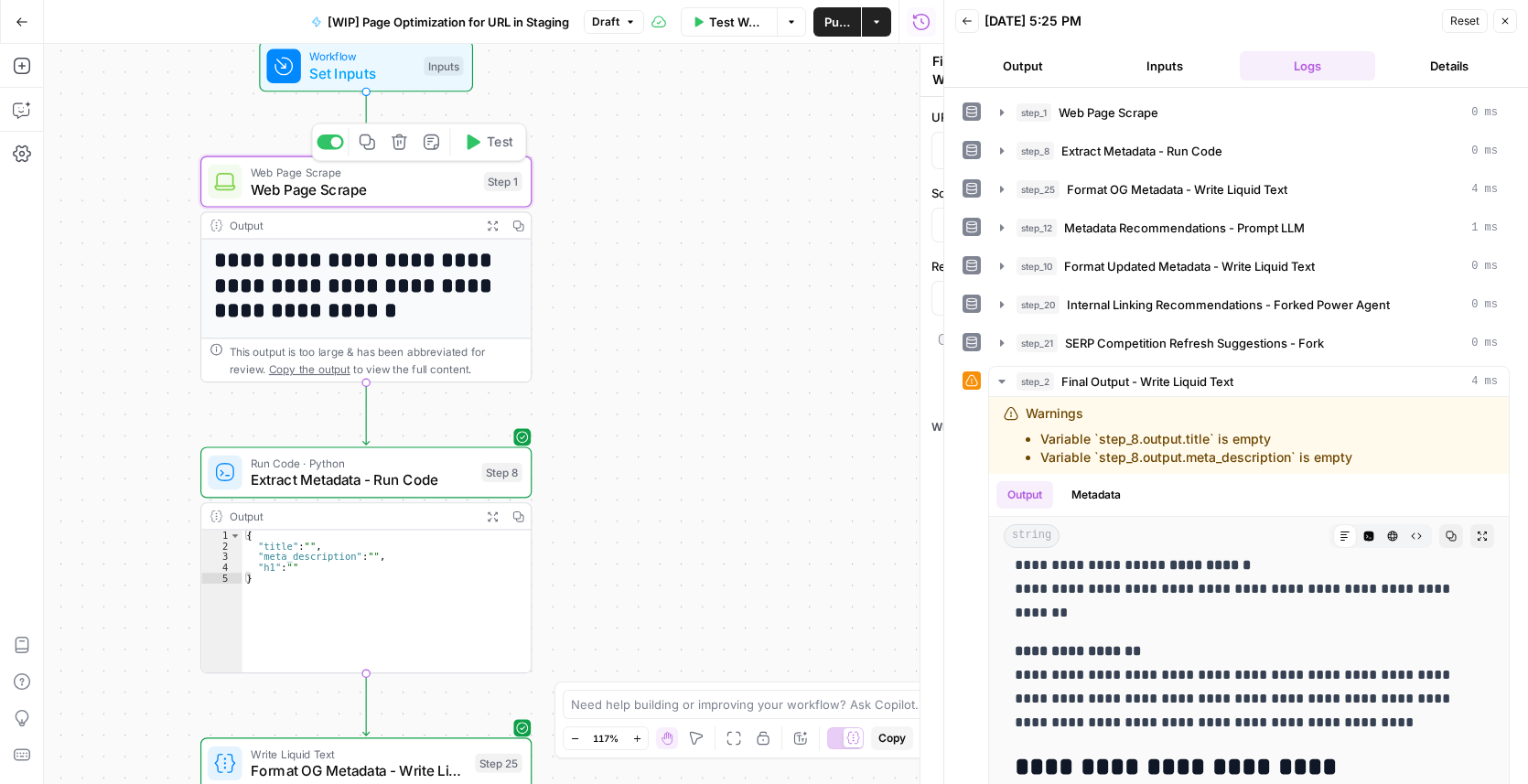
type textarea "Web Page Scrape"
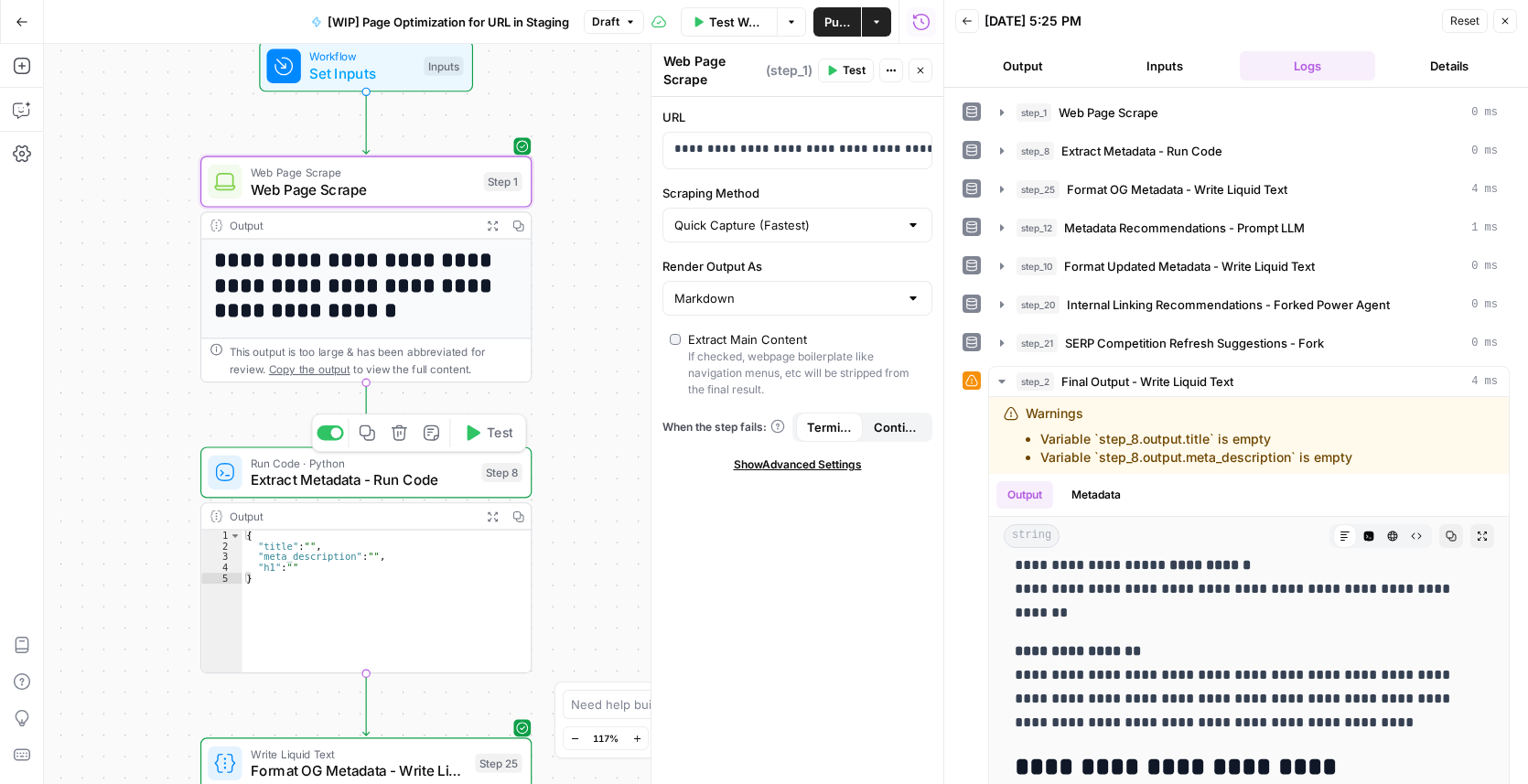
click at [307, 483] on span "Extract Metadata - Run Code" at bounding box center [362, 480] width 222 height 21
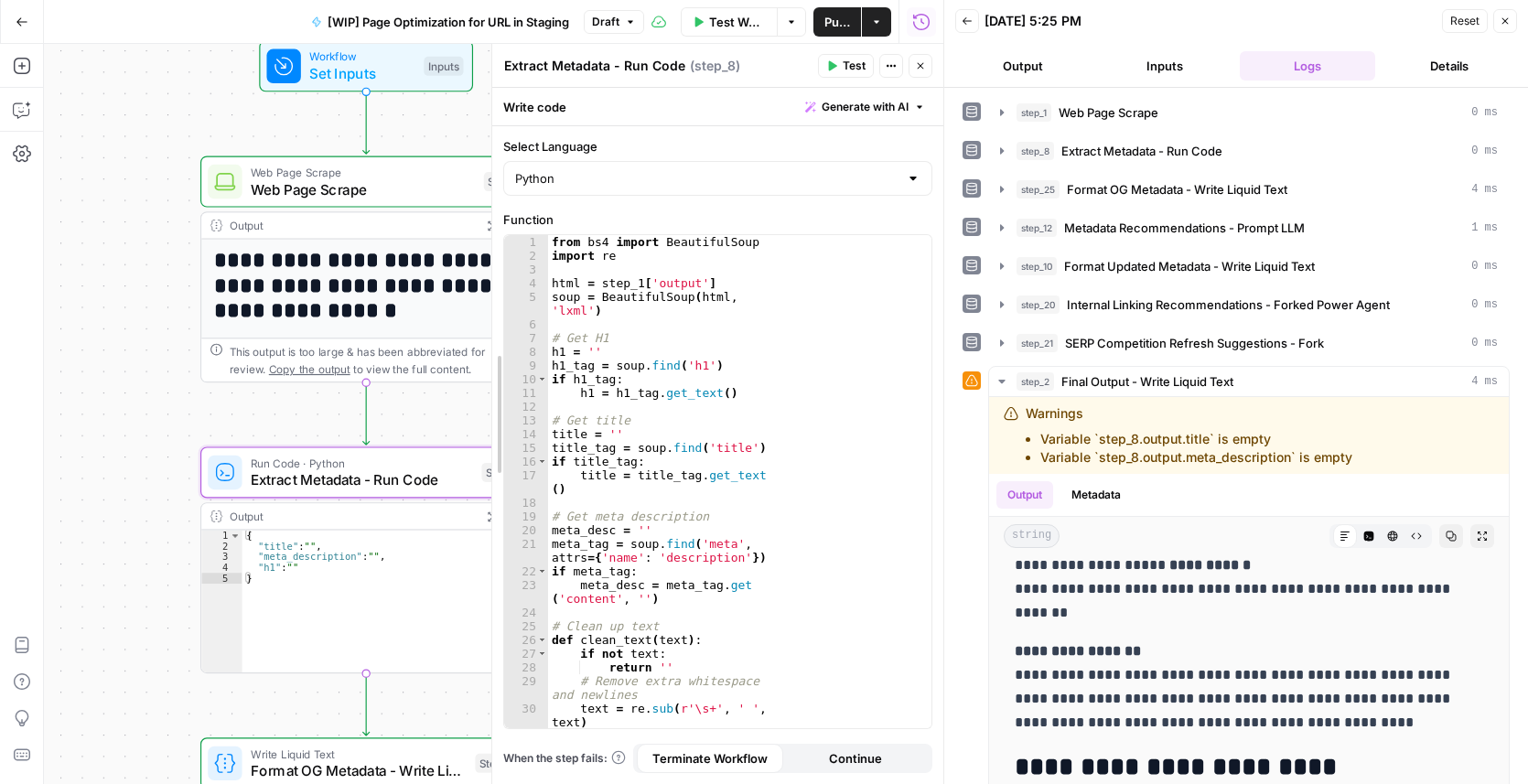
drag, startPoint x: 648, startPoint y: 352, endPoint x: 474, endPoint y: 349, distance: 174.0
click at [483, 351] on div at bounding box center [492, 413] width 18 height 739
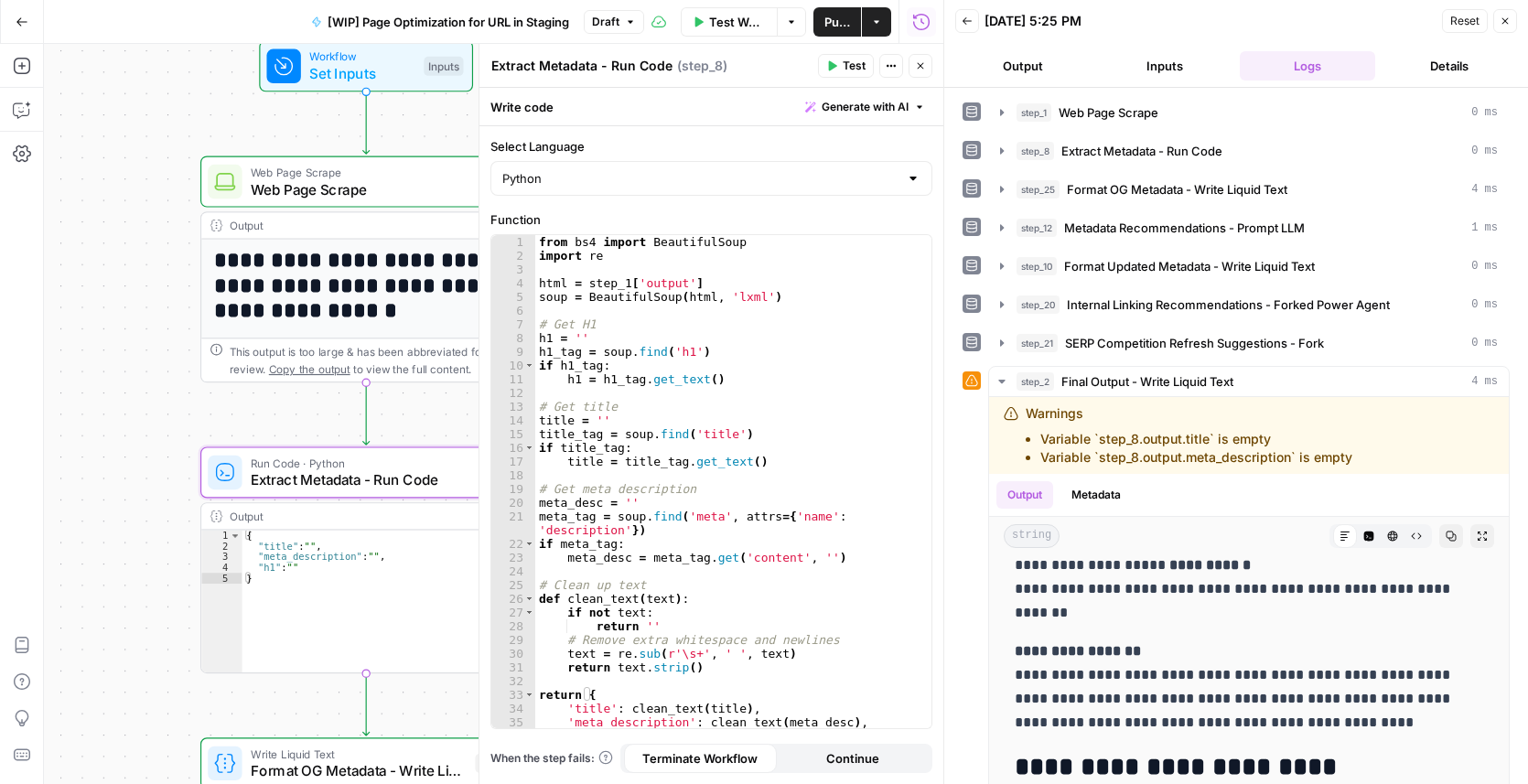
click at [842, 58] on span "Test" at bounding box center [854, 66] width 23 height 16
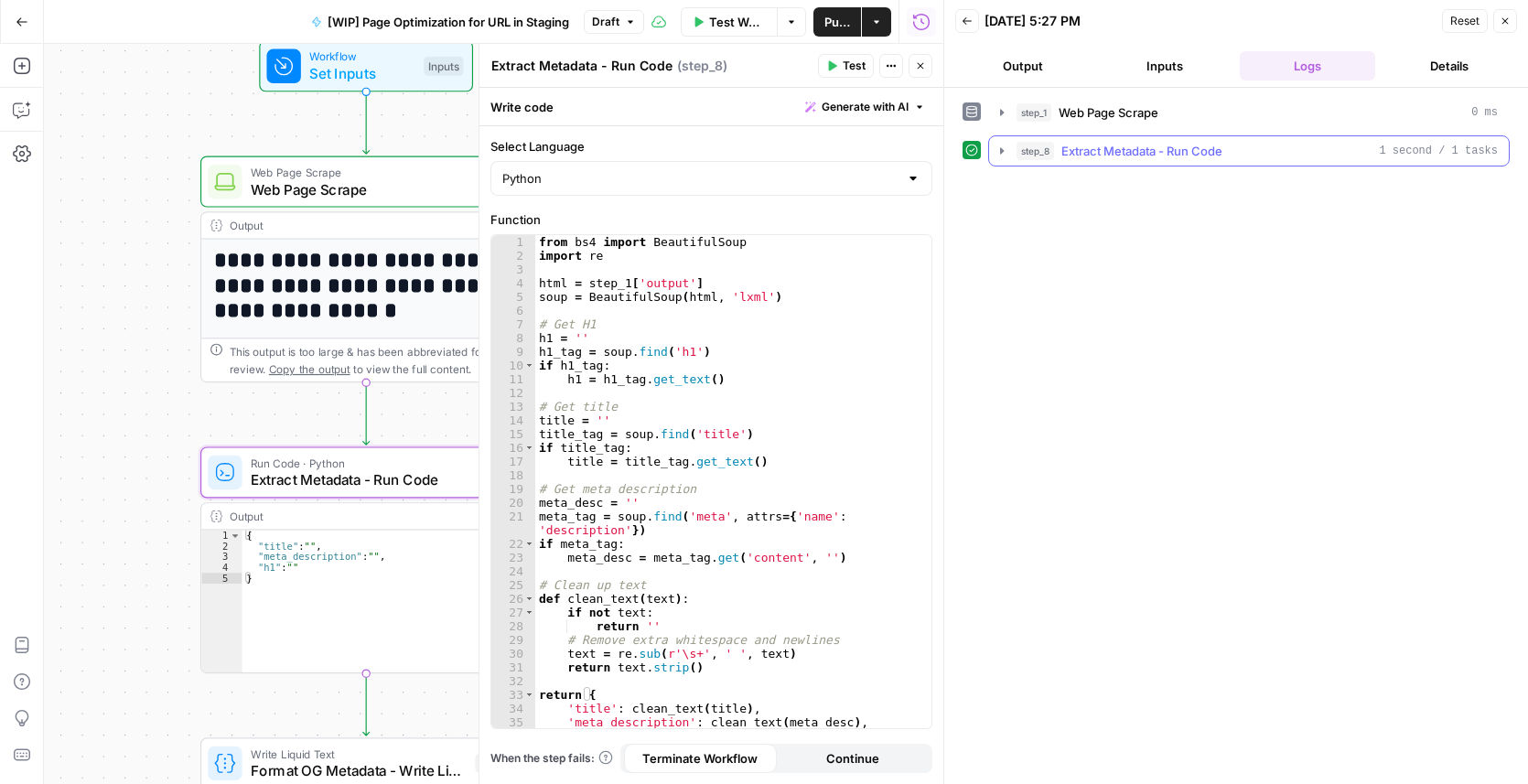
click at [997, 147] on icon "button" at bounding box center [1001, 150] width 14 height 14
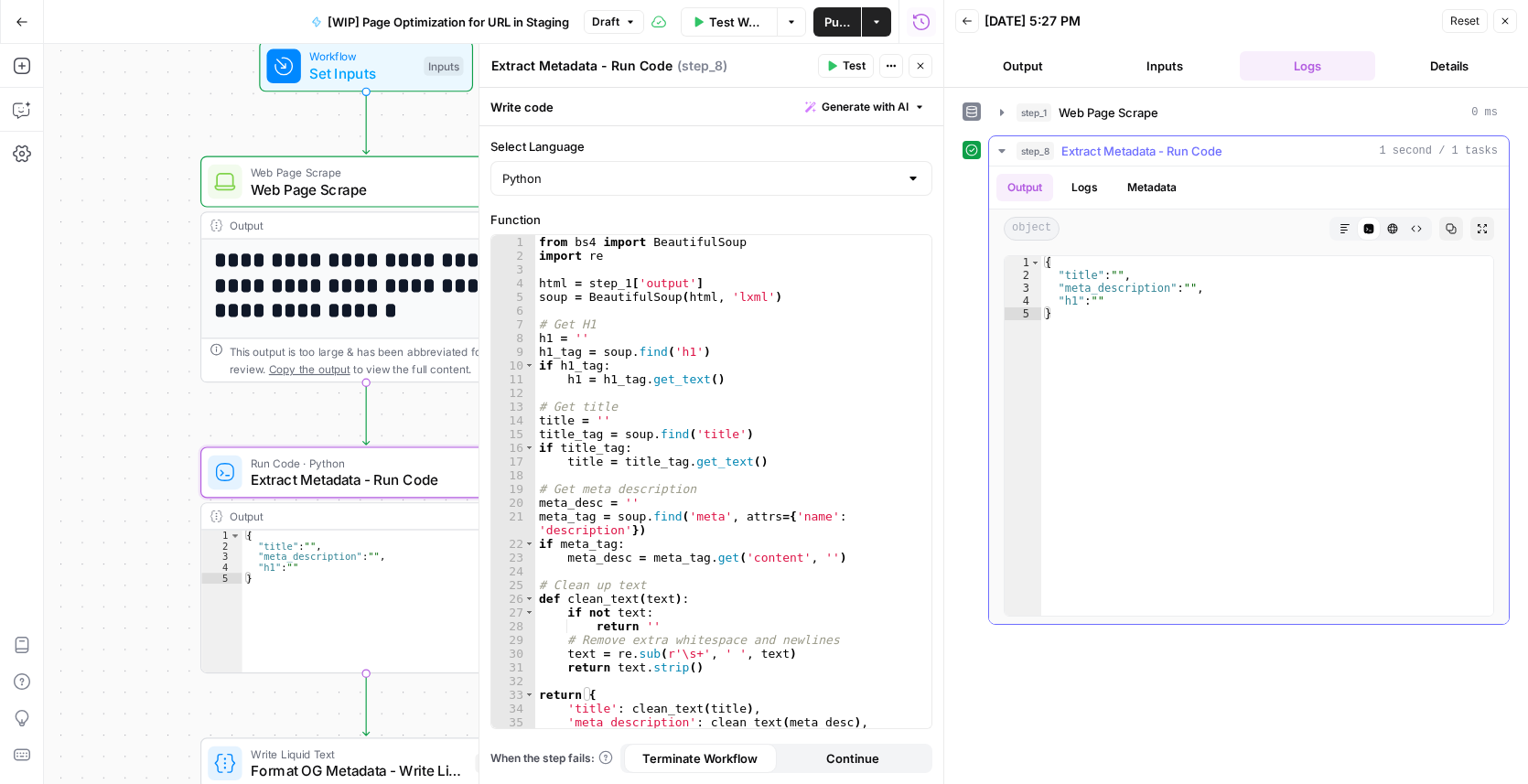
click at [1338, 230] on button "Markdown" at bounding box center [1344, 228] width 24 height 24
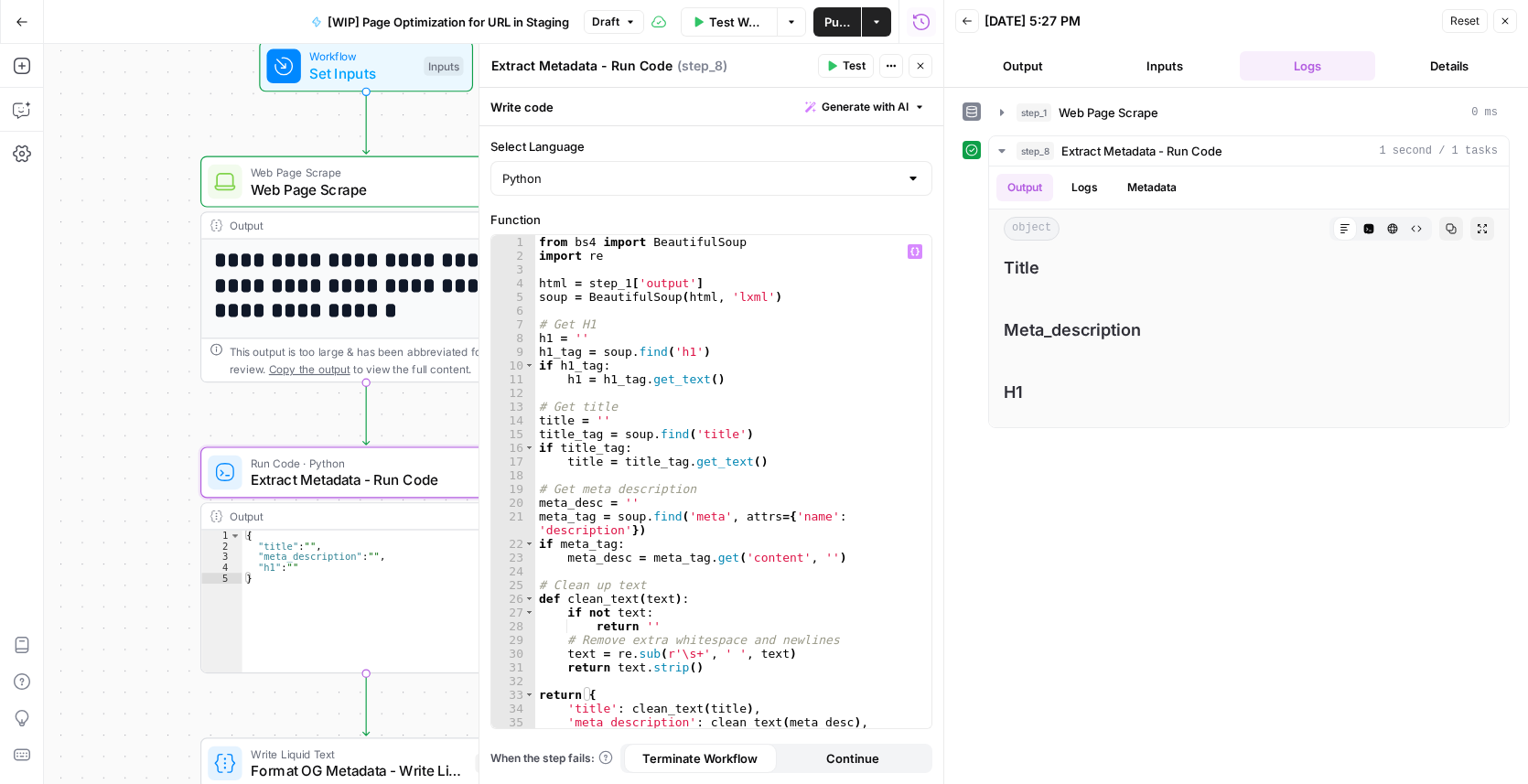
scroll to position [28, 0]
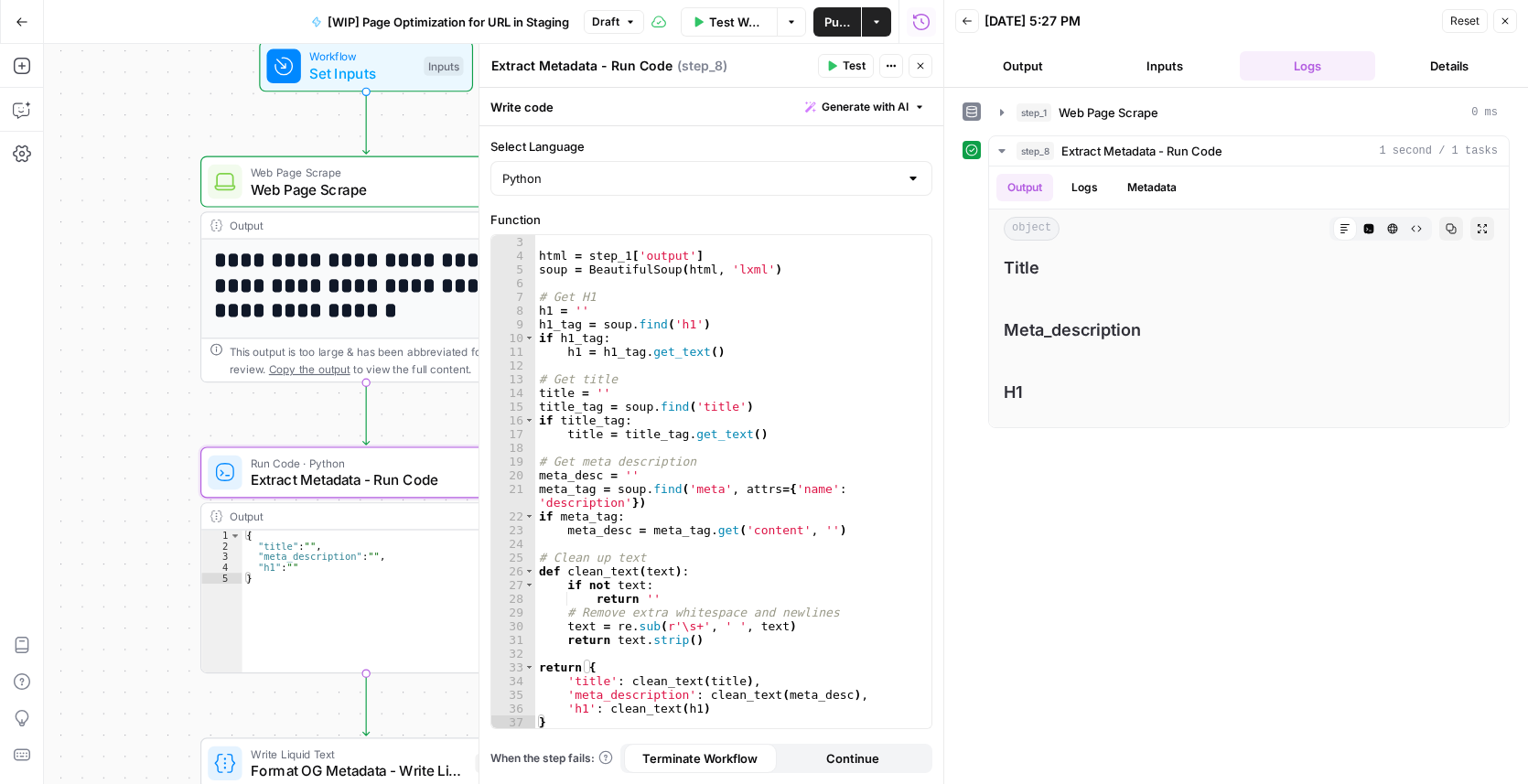
click at [142, 456] on div "**********" at bounding box center [493, 413] width 899 height 739
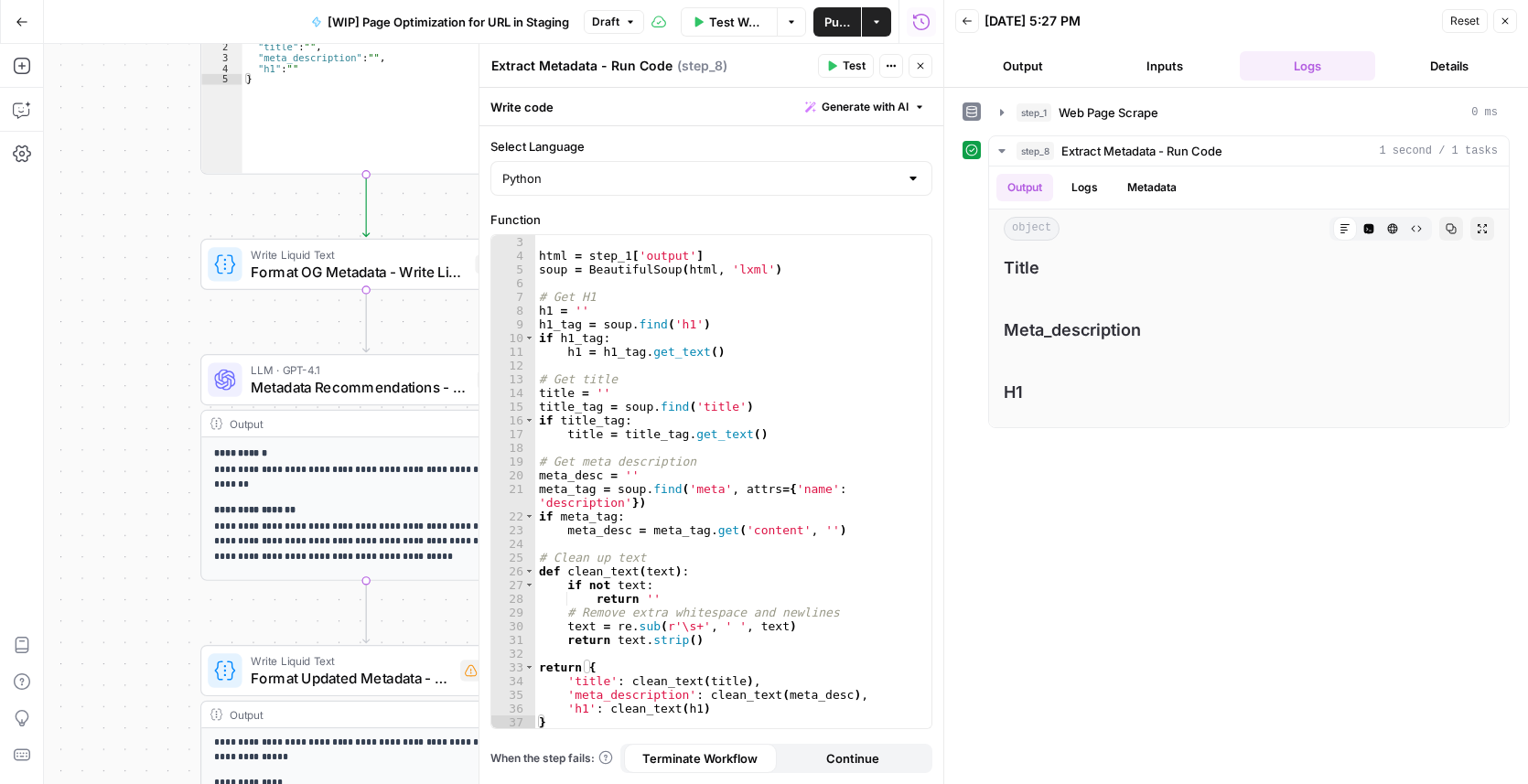
click at [915, 70] on icon "button" at bounding box center [920, 67] width 11 height 11
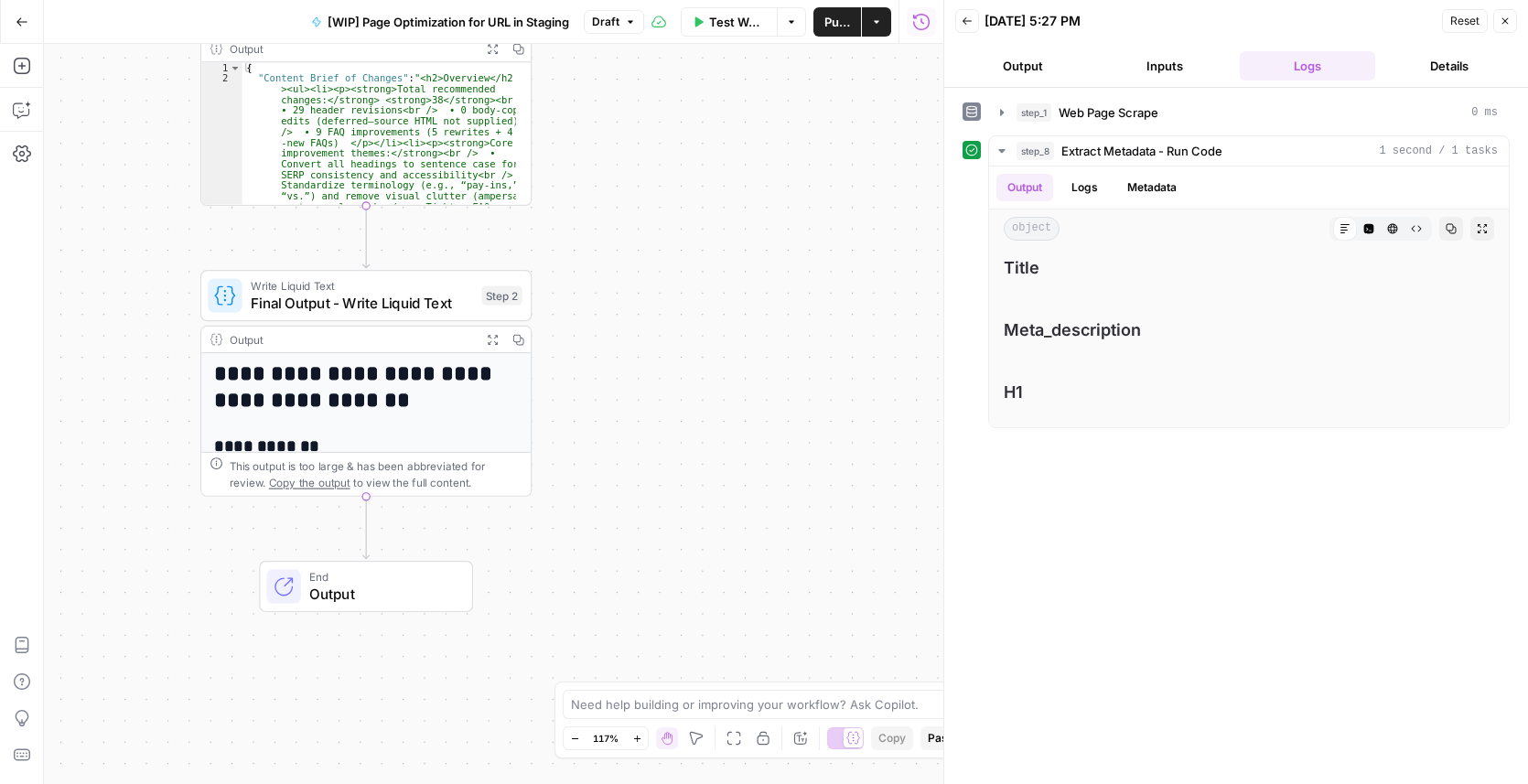
click at [331, 303] on span "Final Output - Write Liquid Text" at bounding box center [362, 303] width 222 height 21
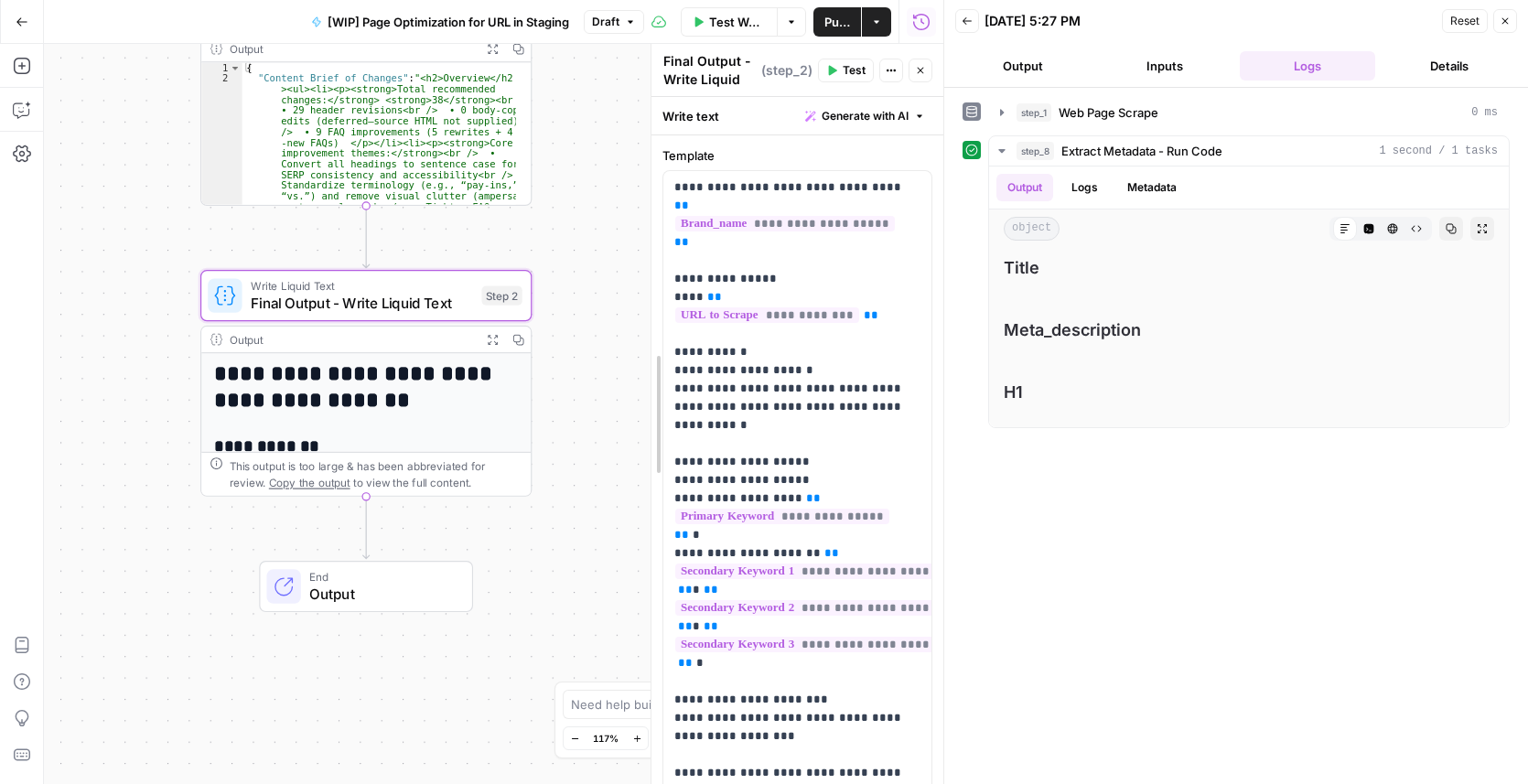
drag, startPoint x: 478, startPoint y: 165, endPoint x: 677, endPoint y: 186, distance: 200.1
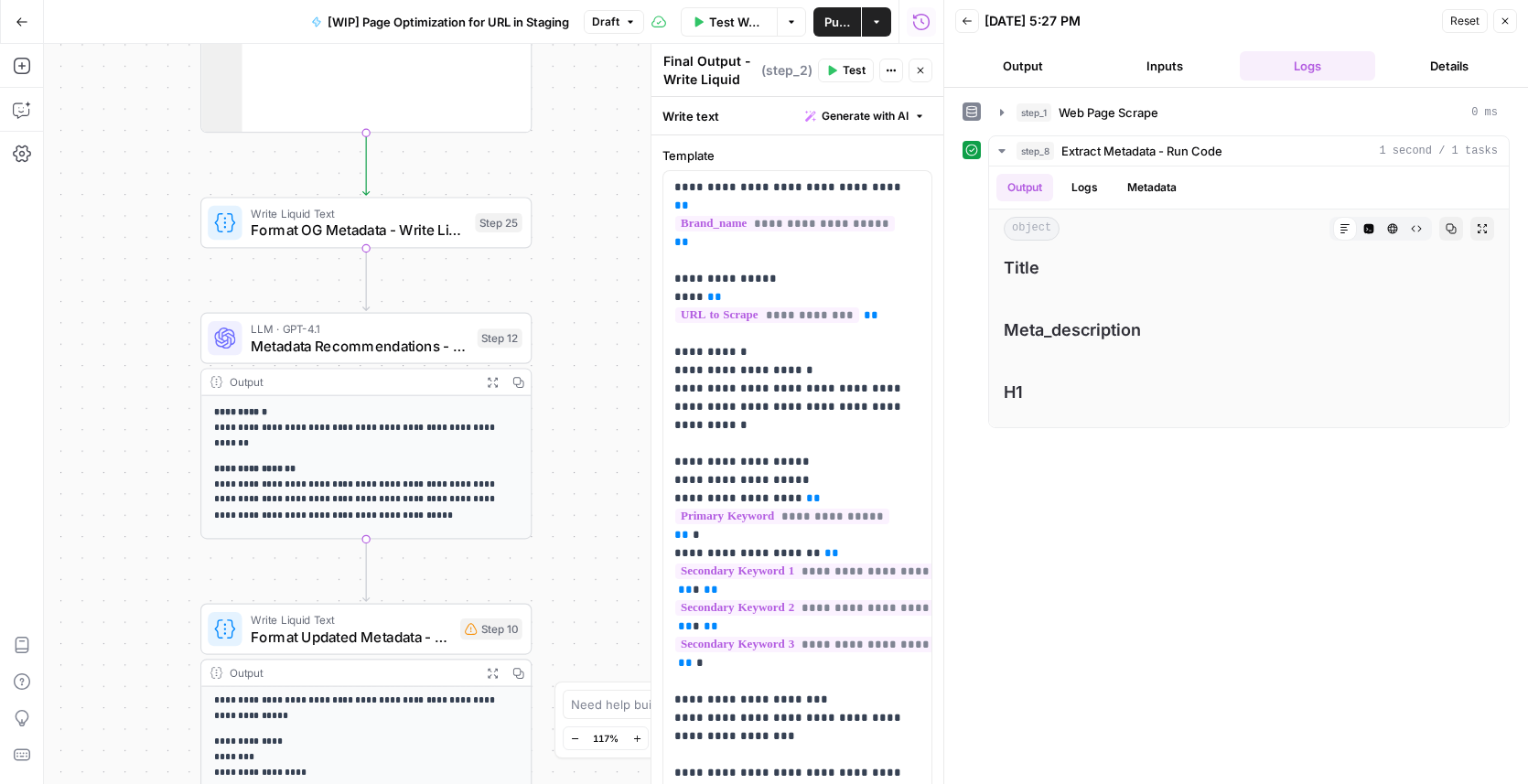
click at [385, 230] on span "Format OG Metadata - Write Liquid Text" at bounding box center [358, 230] width 216 height 21
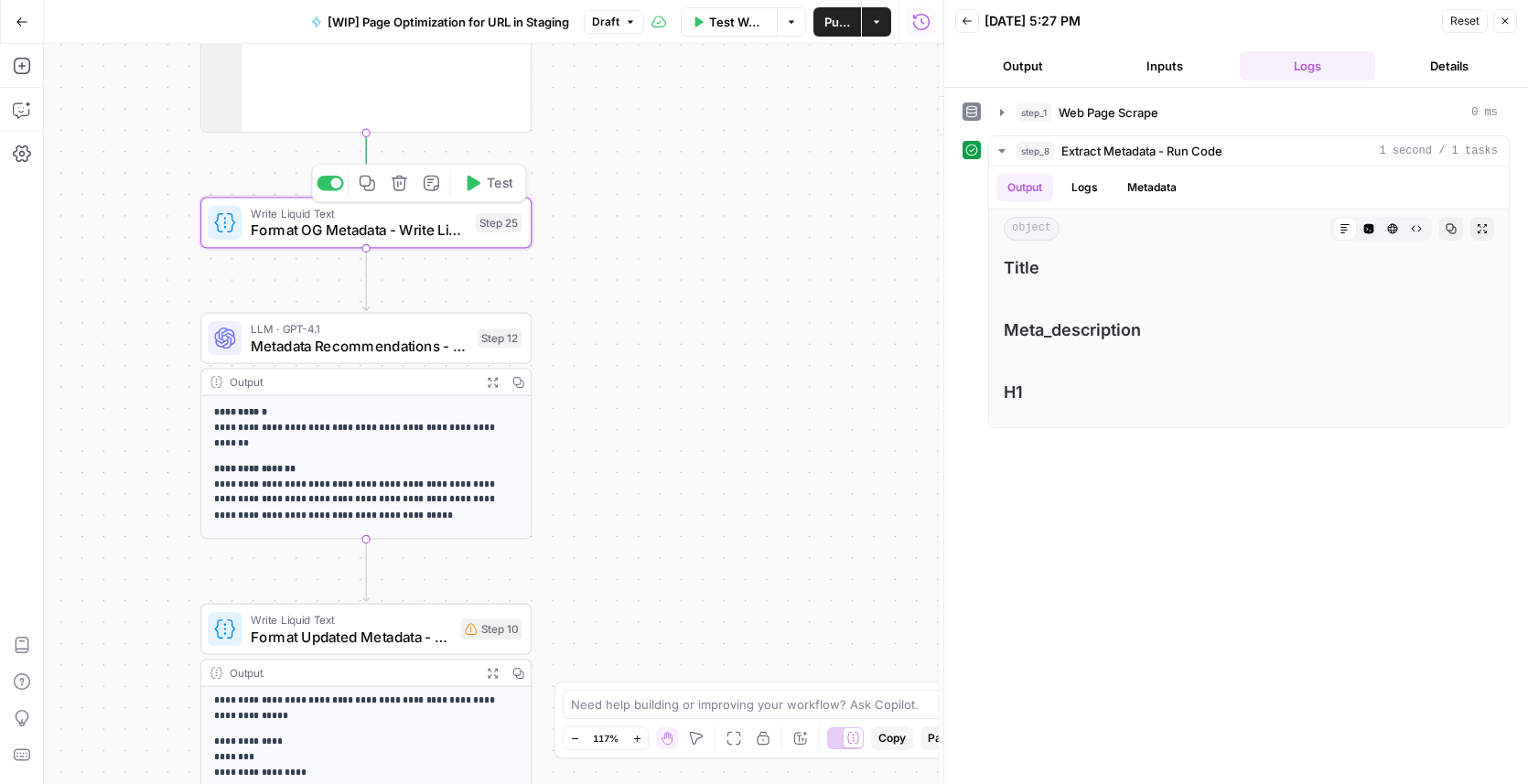
type textarea "Format OG Metadata - Write Liquid Text"
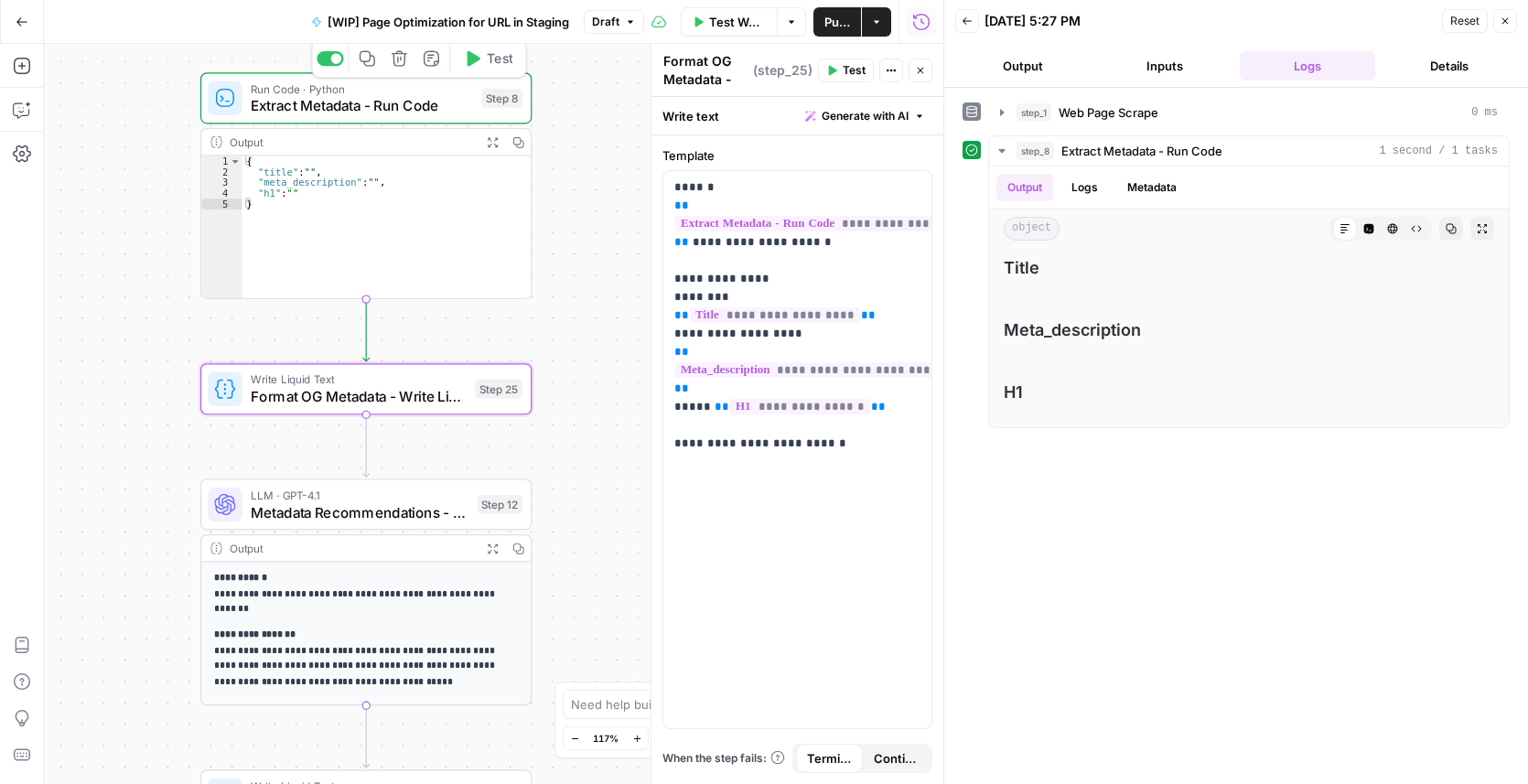
click at [291, 102] on span "Extract Metadata - Run Code" at bounding box center [362, 105] width 222 height 21
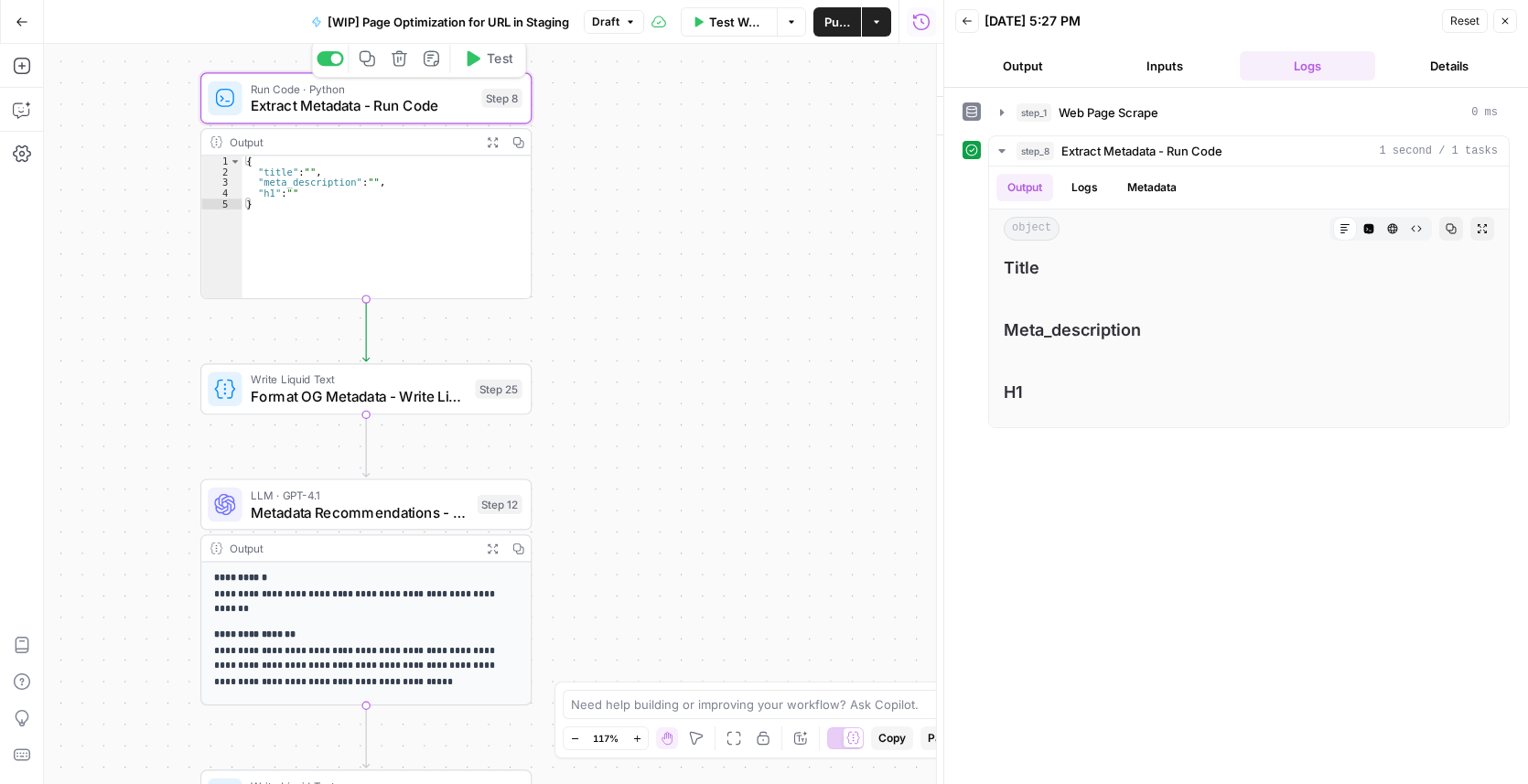
type textarea "Extract Metadata - Run Code"
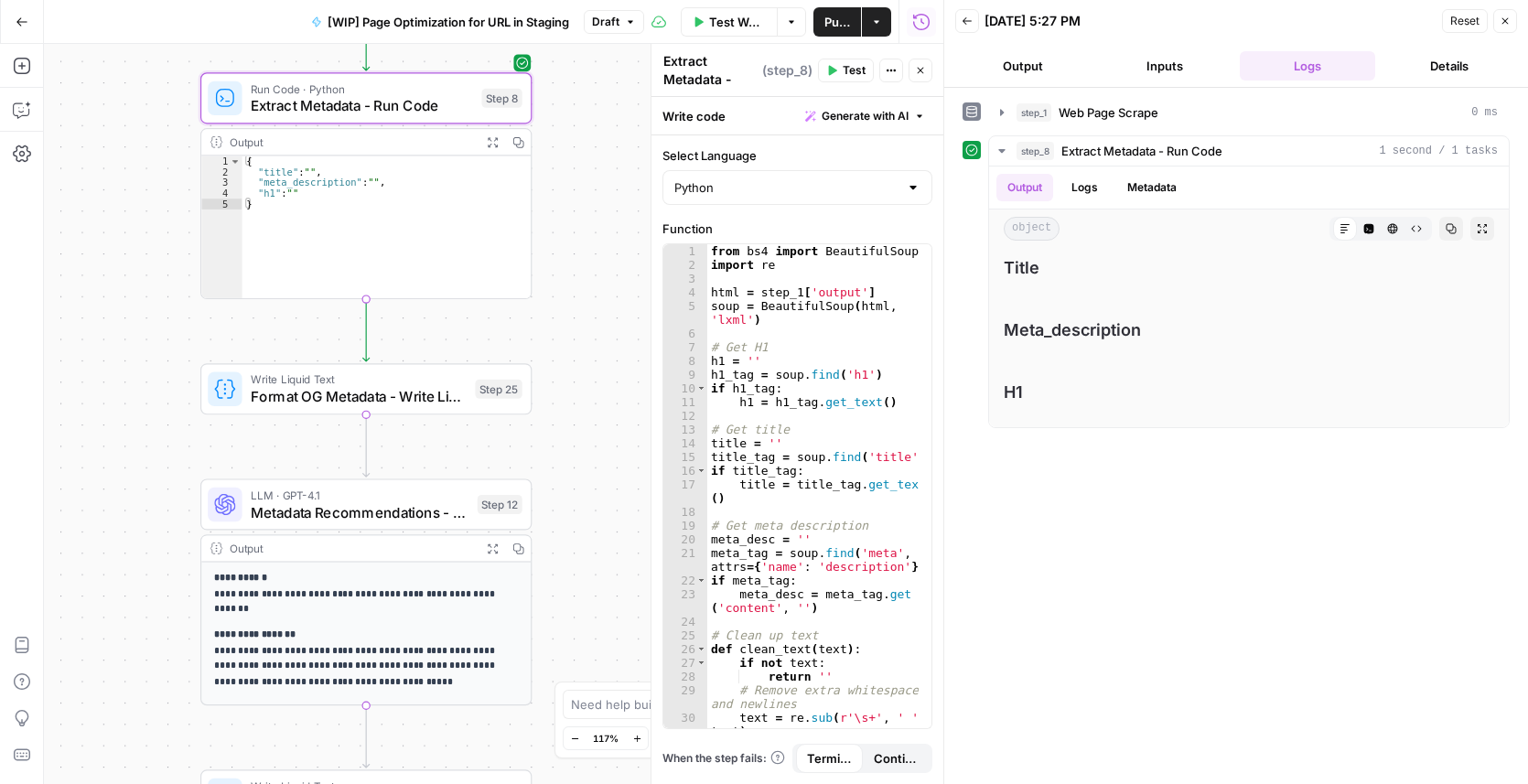
click at [917, 67] on icon "button" at bounding box center [920, 70] width 11 height 11
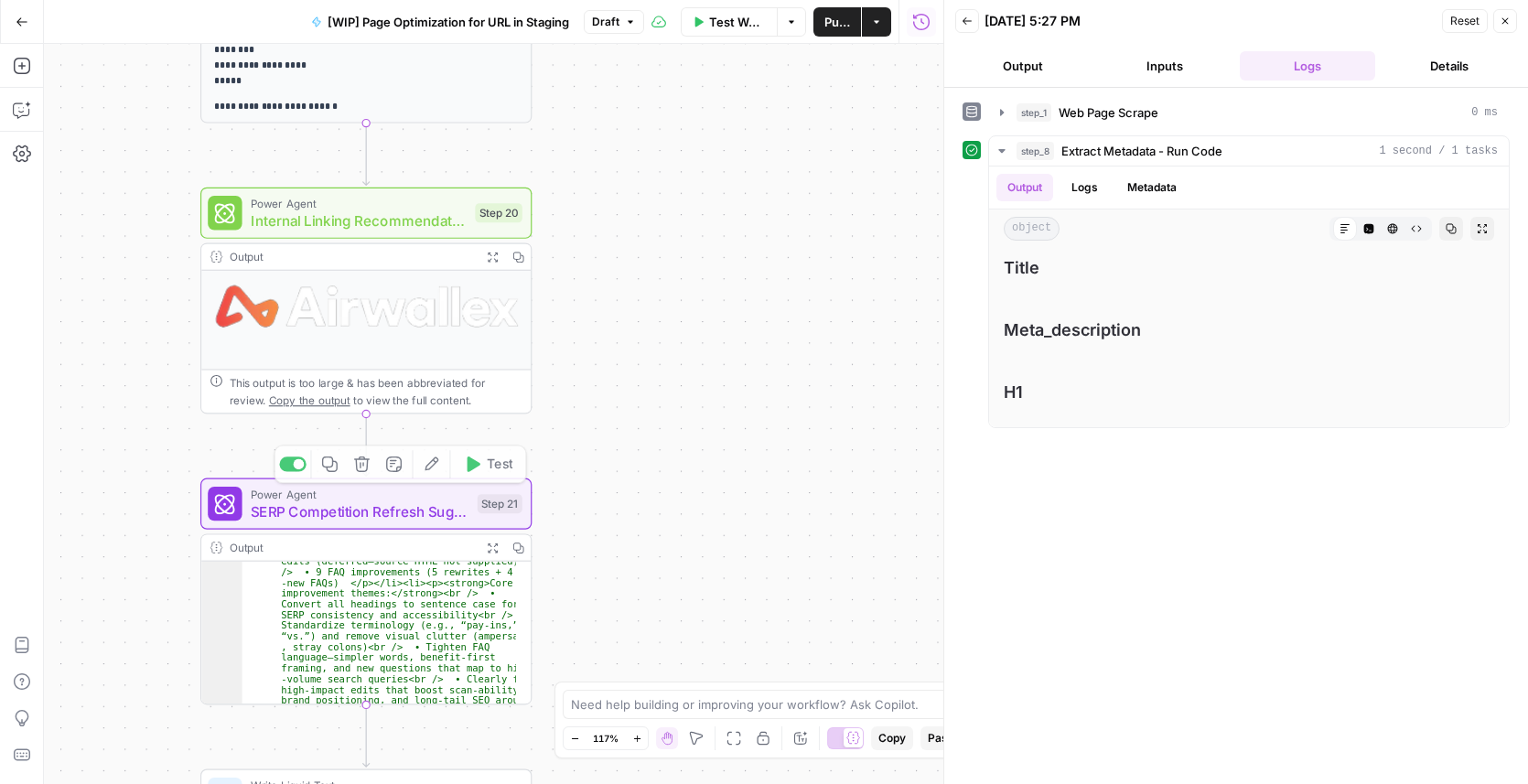
scroll to position [49, 0]
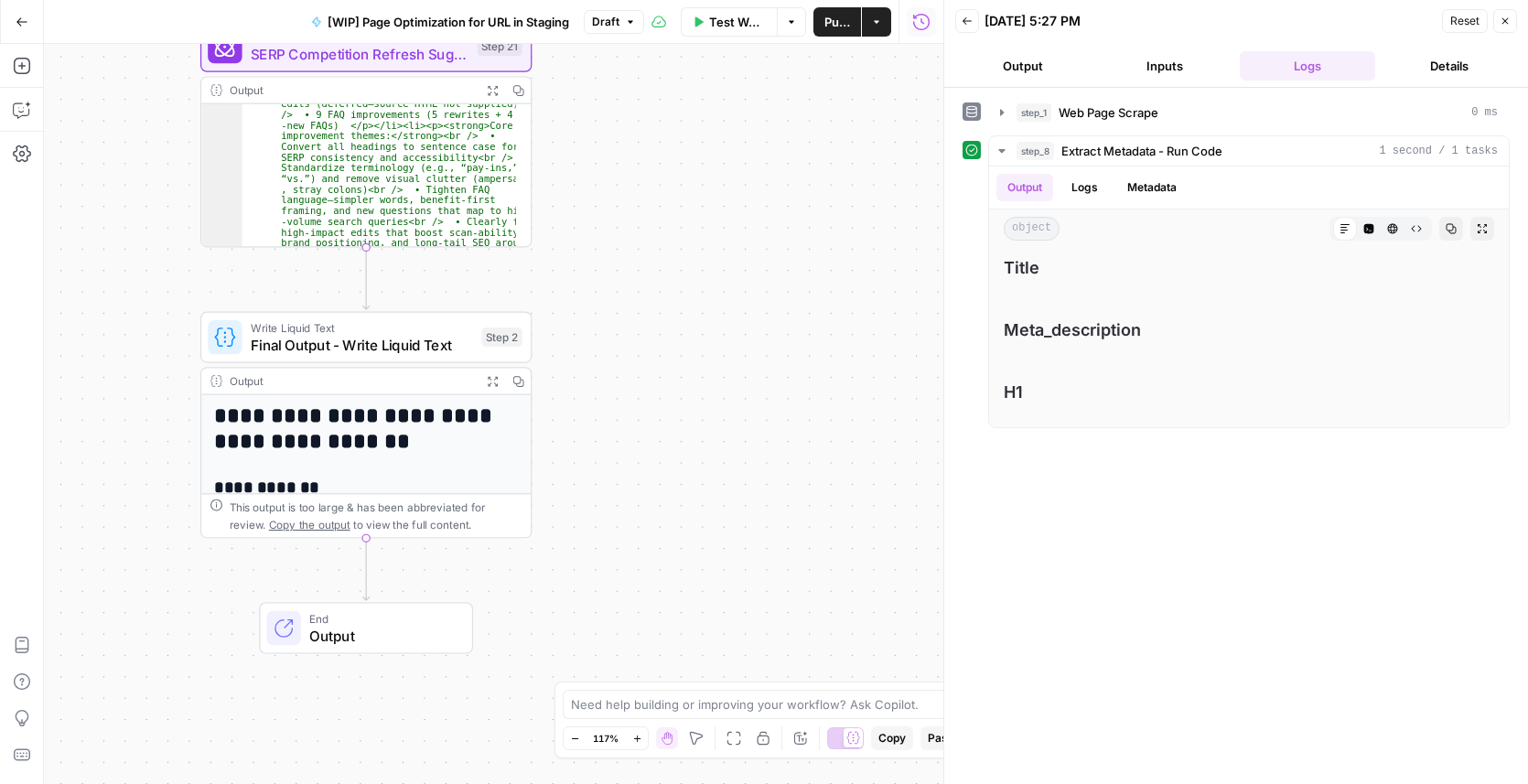
click at [319, 352] on span "Final Output - Write Liquid Text" at bounding box center [362, 344] width 222 height 21
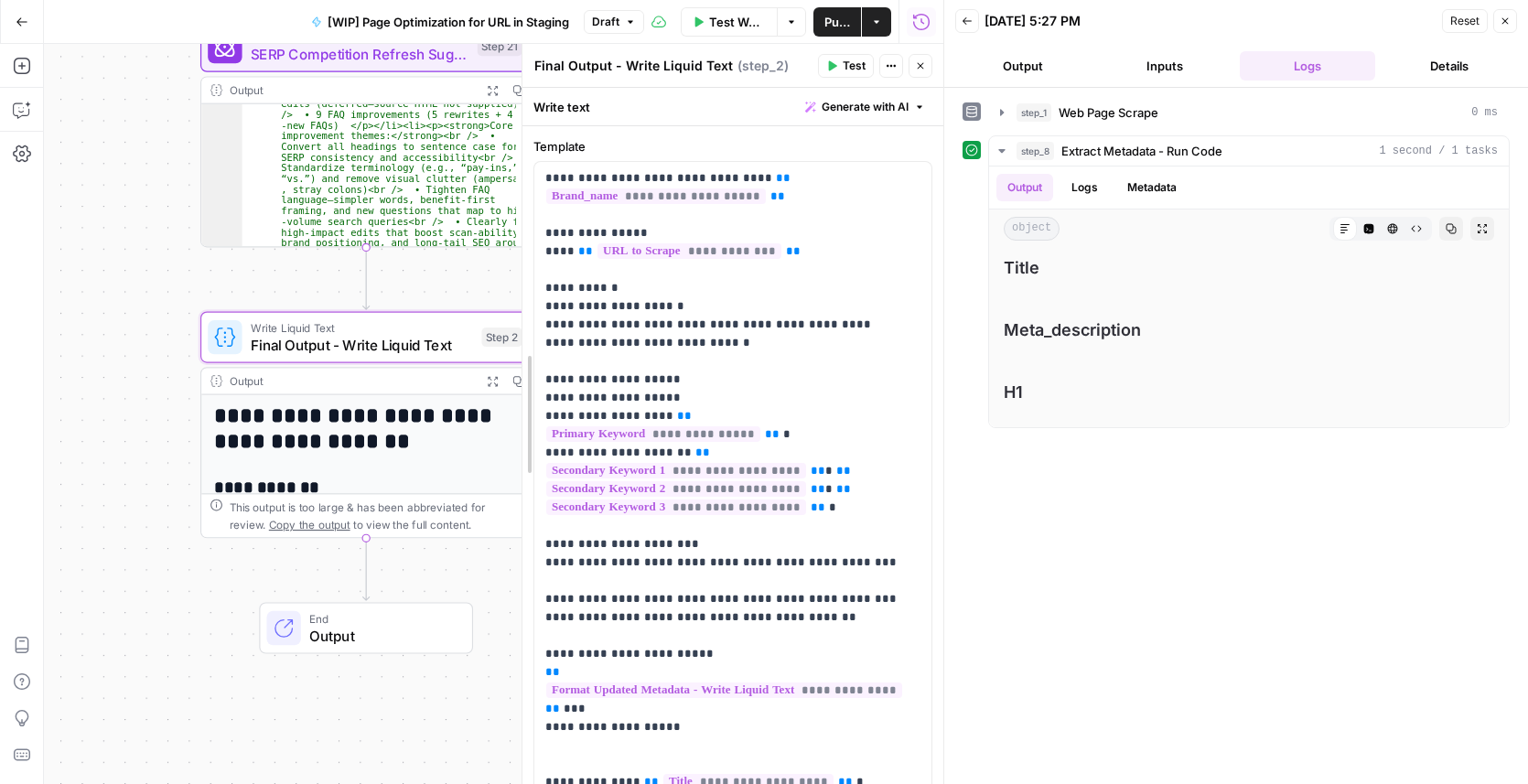
drag, startPoint x: 648, startPoint y: 356, endPoint x: 490, endPoint y: 354, distance: 158.0
click at [513, 354] on div at bounding box center [522, 413] width 18 height 739
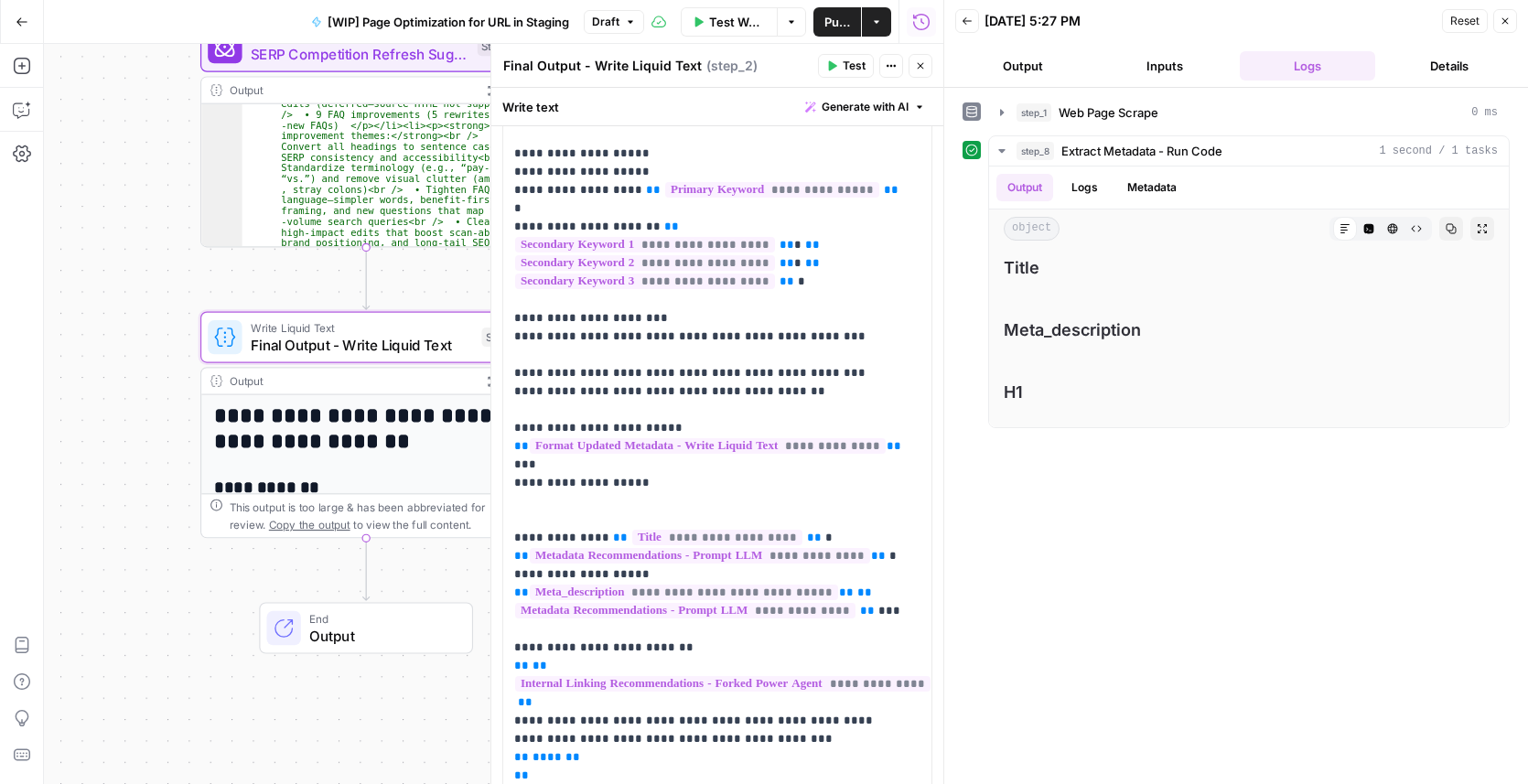
scroll to position [332, 0]
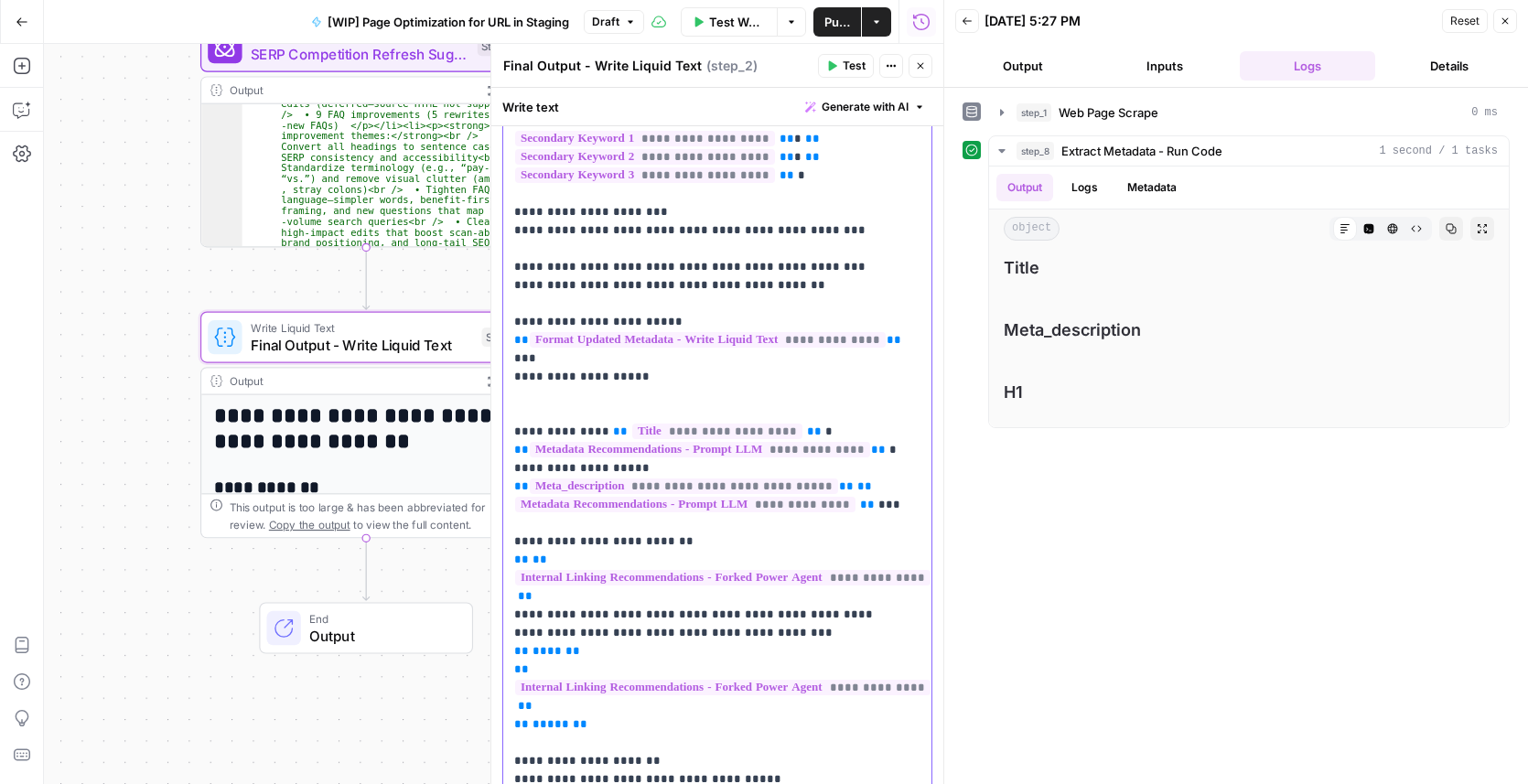
drag, startPoint x: 513, startPoint y: 346, endPoint x: 678, endPoint y: 351, distance: 165.1
click at [678, 351] on div "**********" at bounding box center [717, 358] width 428 height 1057
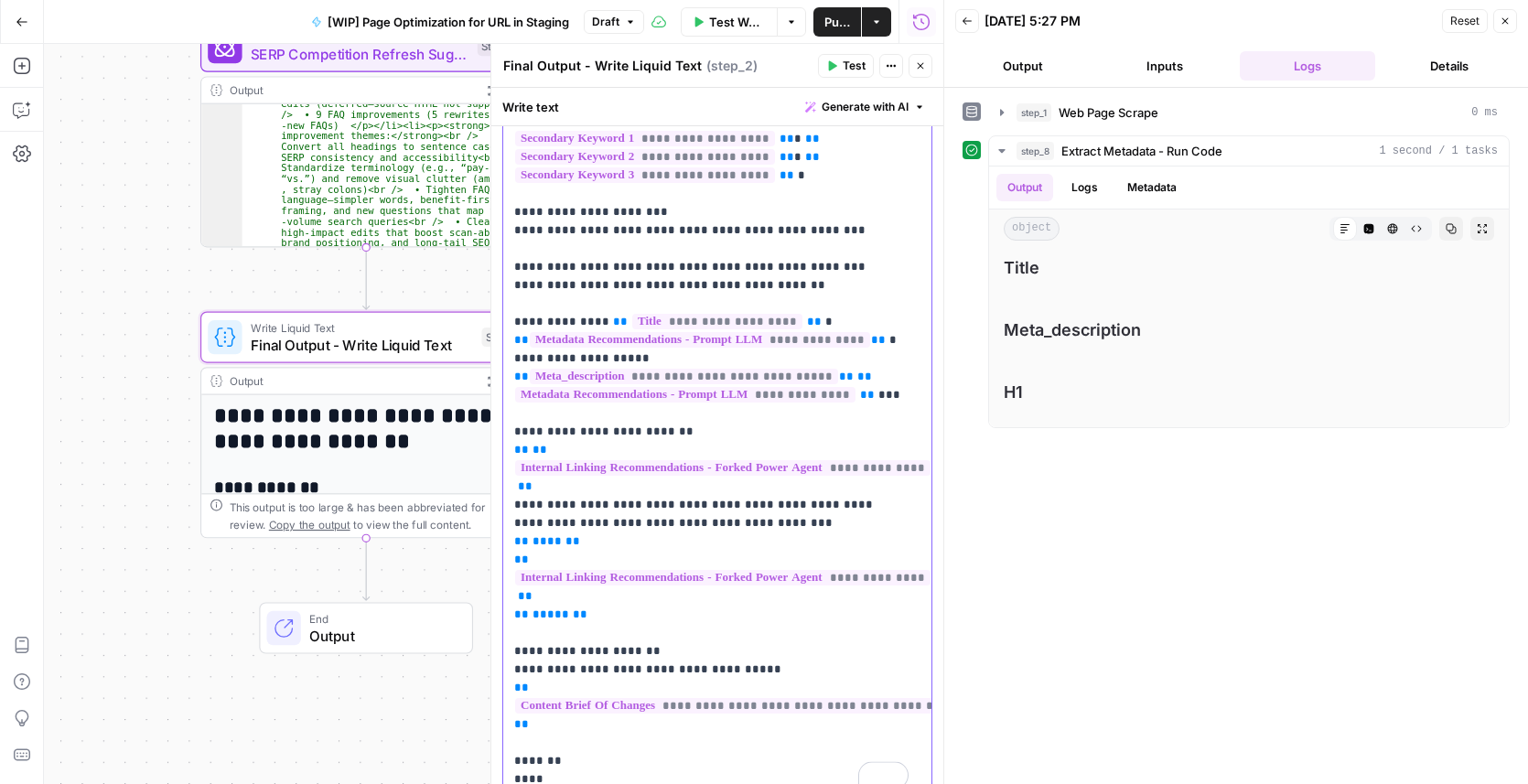
click at [869, 375] on p "**********" at bounding box center [711, 313] width 395 height 951
click at [889, 375] on p "**********" at bounding box center [711, 313] width 395 height 951
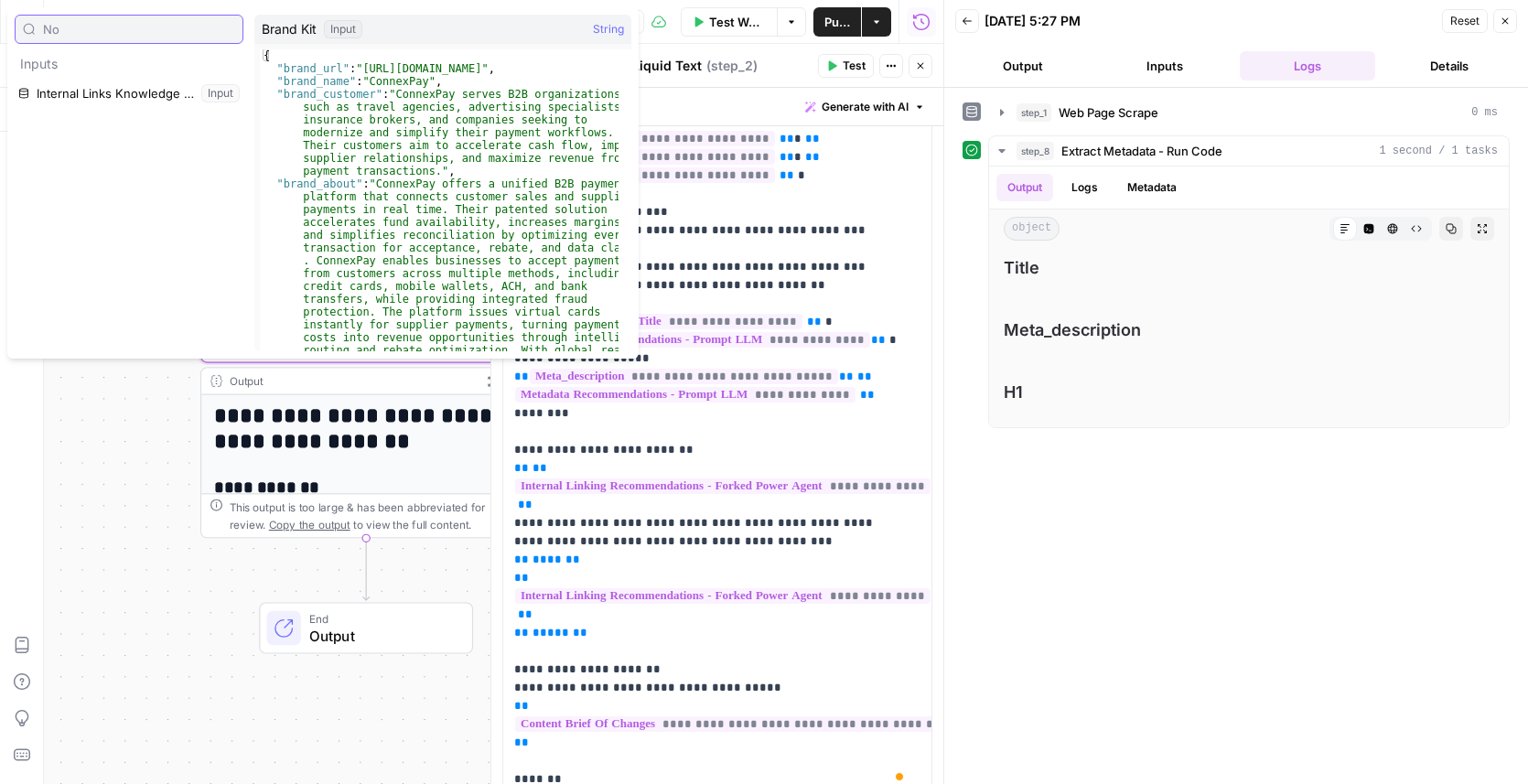
type input "No"
click at [890, 377] on p "**********" at bounding box center [711, 313] width 395 height 951
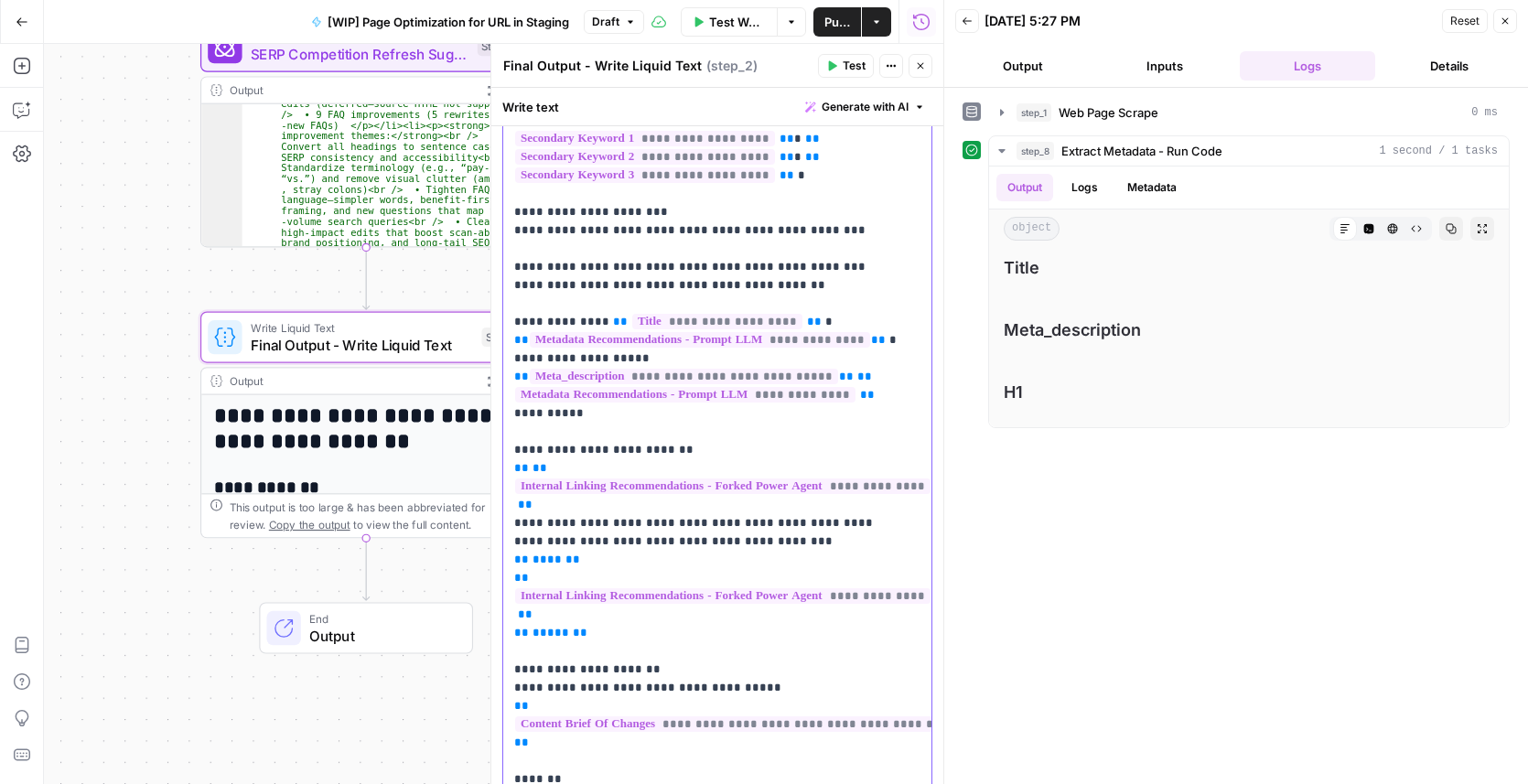
copy p "******"
click at [894, 319] on p "**********" at bounding box center [711, 322] width 395 height 969
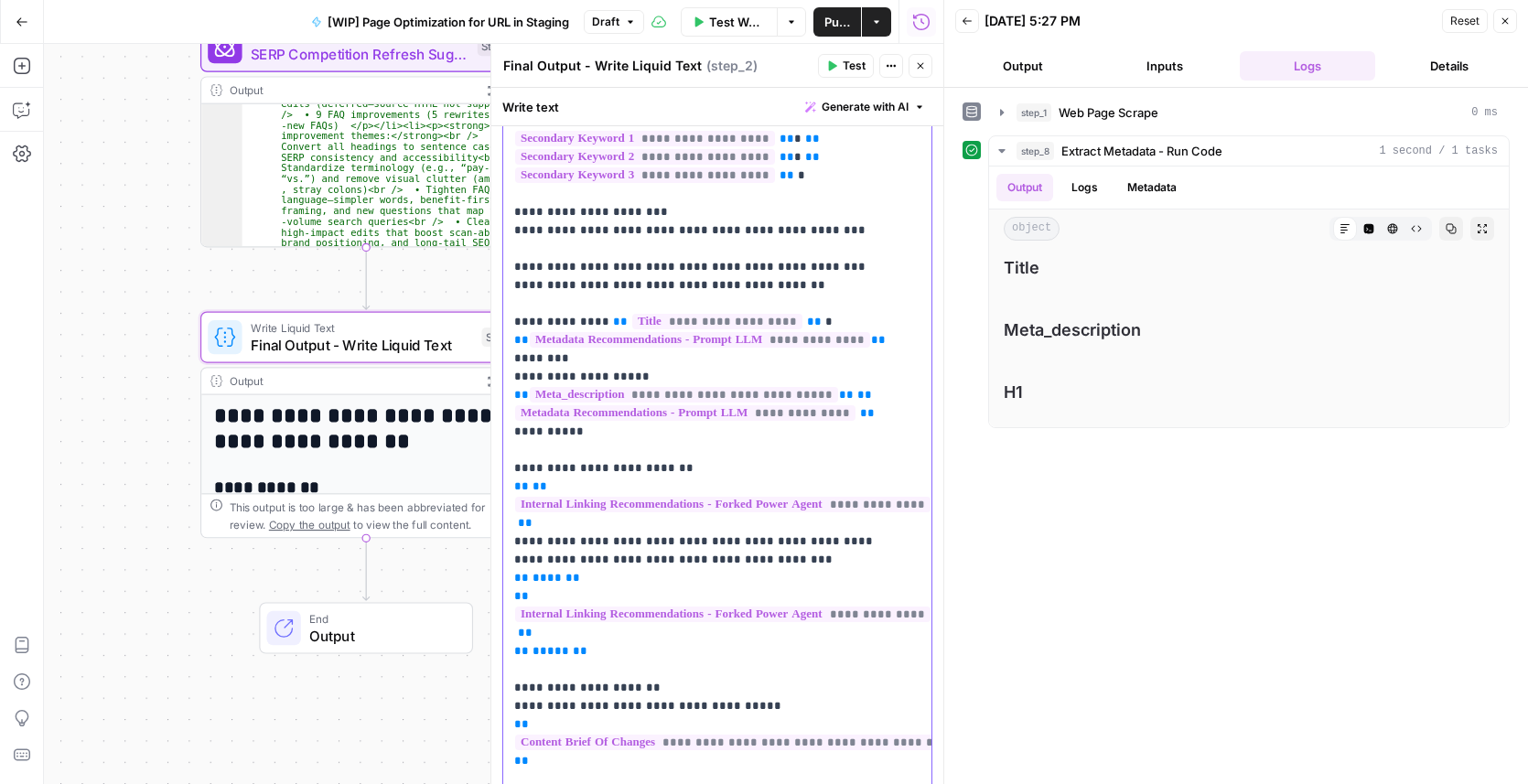
click at [753, 301] on p "**********" at bounding box center [711, 331] width 395 height 987
click at [632, 331] on p "**********" at bounding box center [711, 331] width 395 height 987
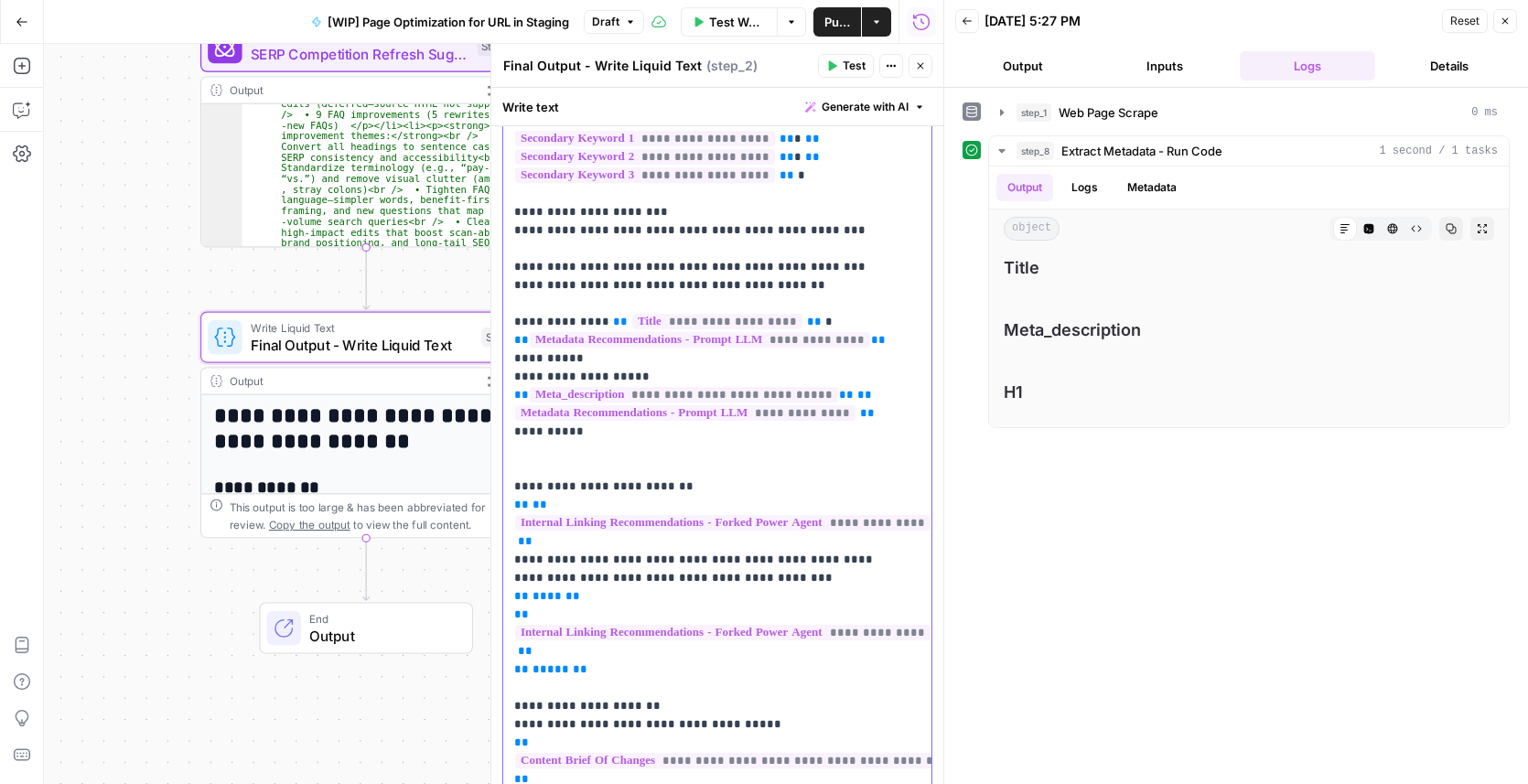
drag, startPoint x: 515, startPoint y: 489, endPoint x: 599, endPoint y: 647, distance: 178.9
click at [599, 647] on p "**********" at bounding box center [711, 340] width 395 height 1005
copy p "**********"
click at [564, 429] on p "**********" at bounding box center [711, 340] width 395 height 1005
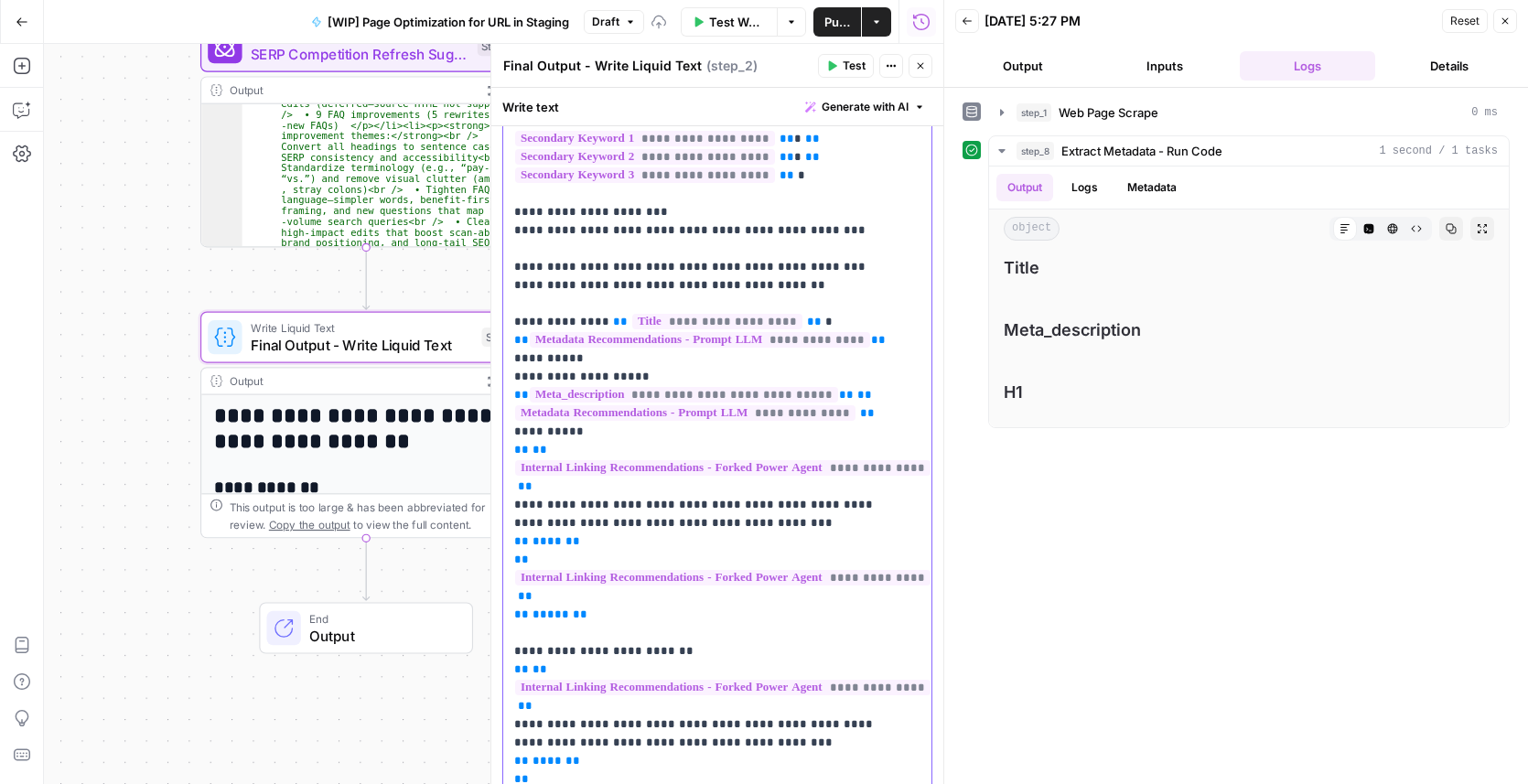
click at [583, 426] on p "**********" at bounding box center [711, 423] width 395 height 1171
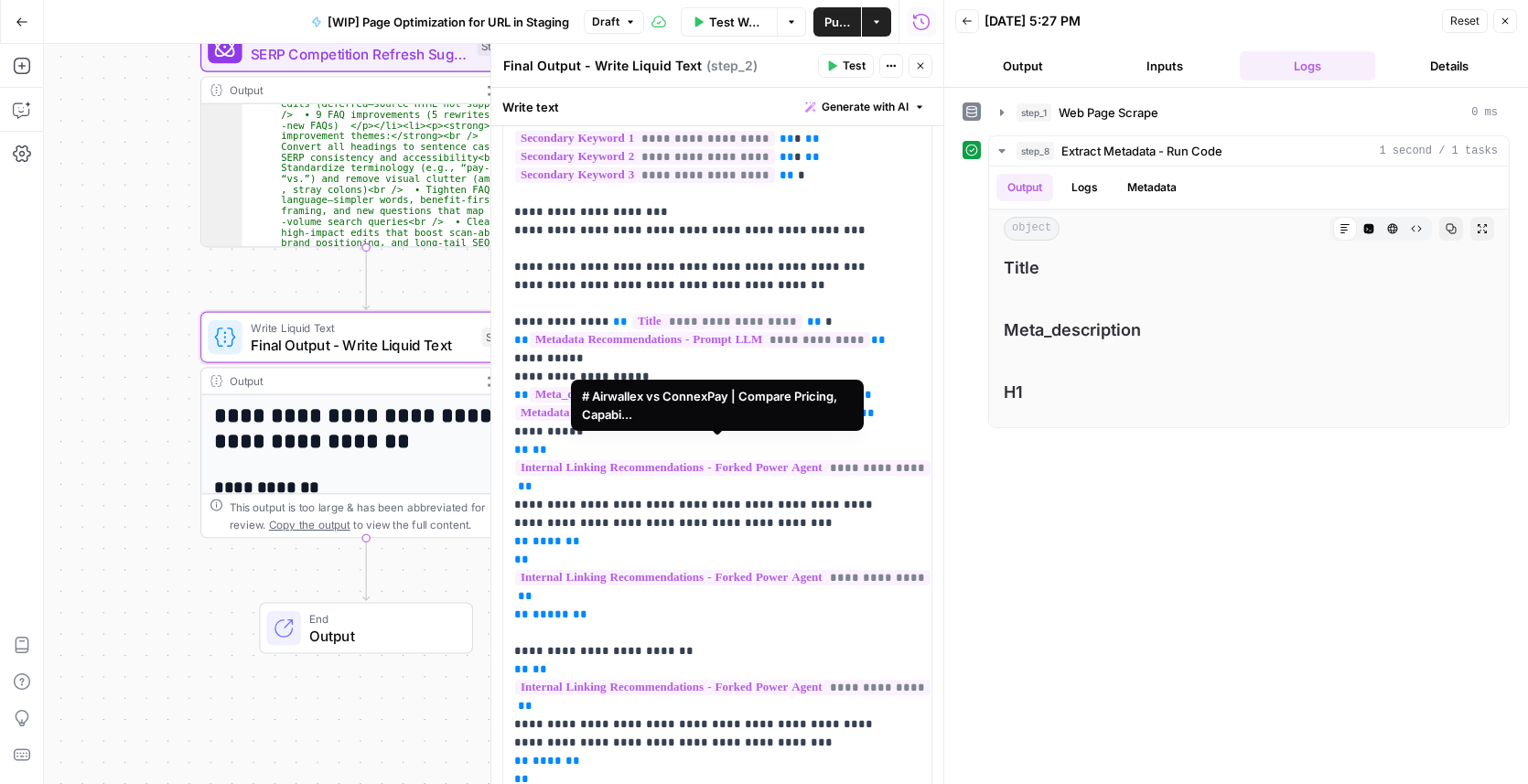
click at [606, 460] on span "**********" at bounding box center [723, 468] width 416 height 15
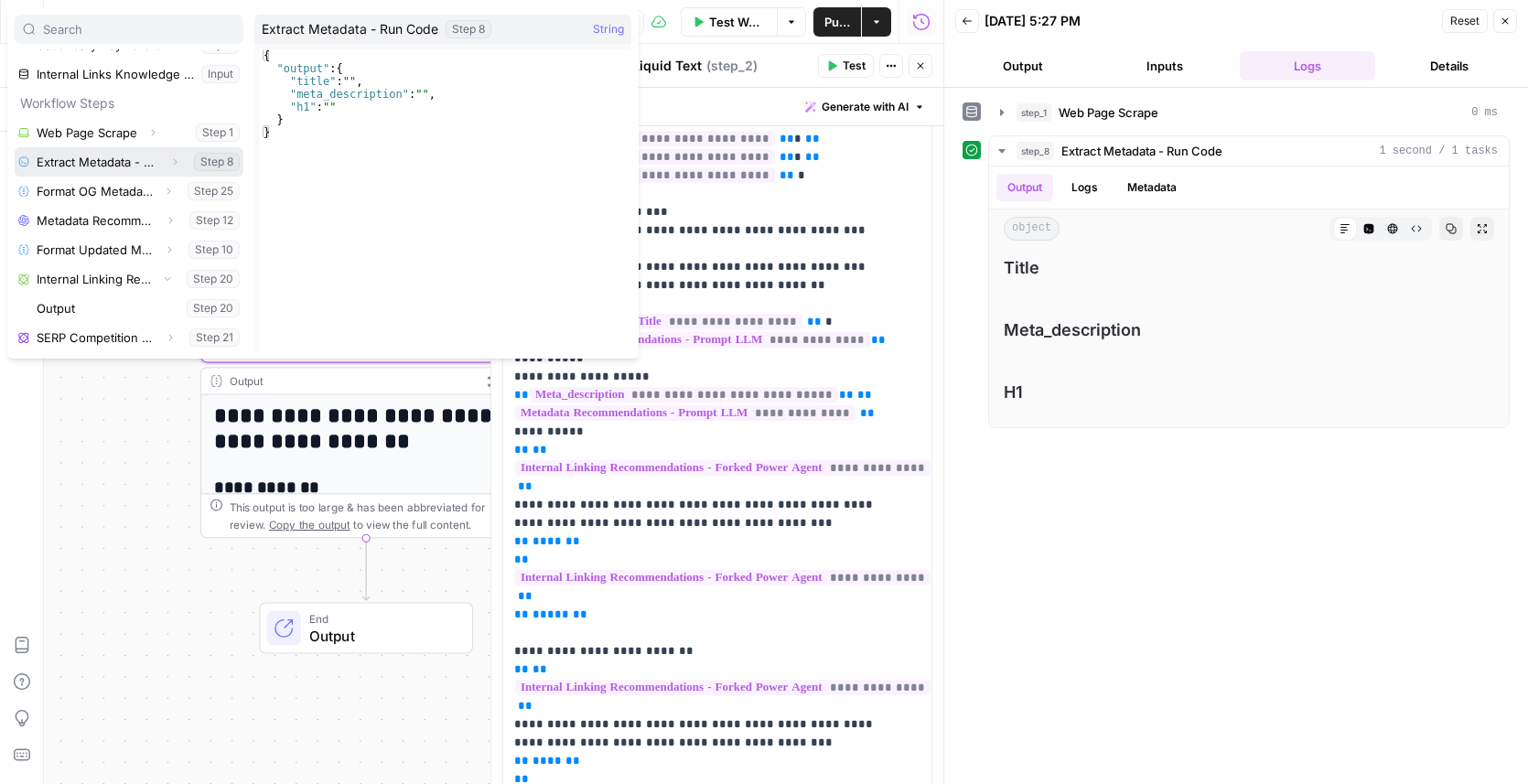
click at [105, 162] on button "Select variable Extract Metadata - Run Code" at bounding box center [128, 162] width 229 height 29
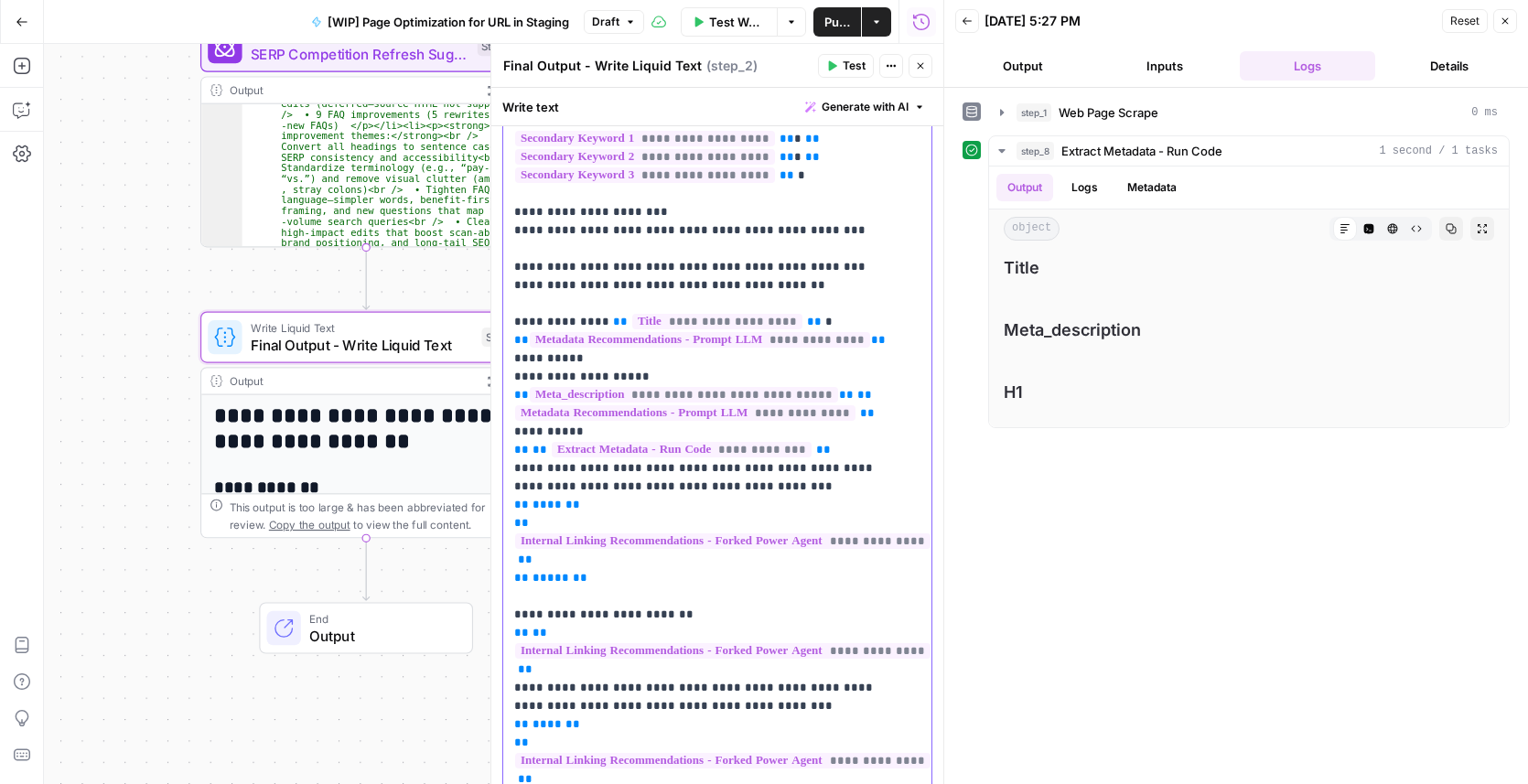
click at [512, 453] on div "**********" at bounding box center [717, 404] width 428 height 1149
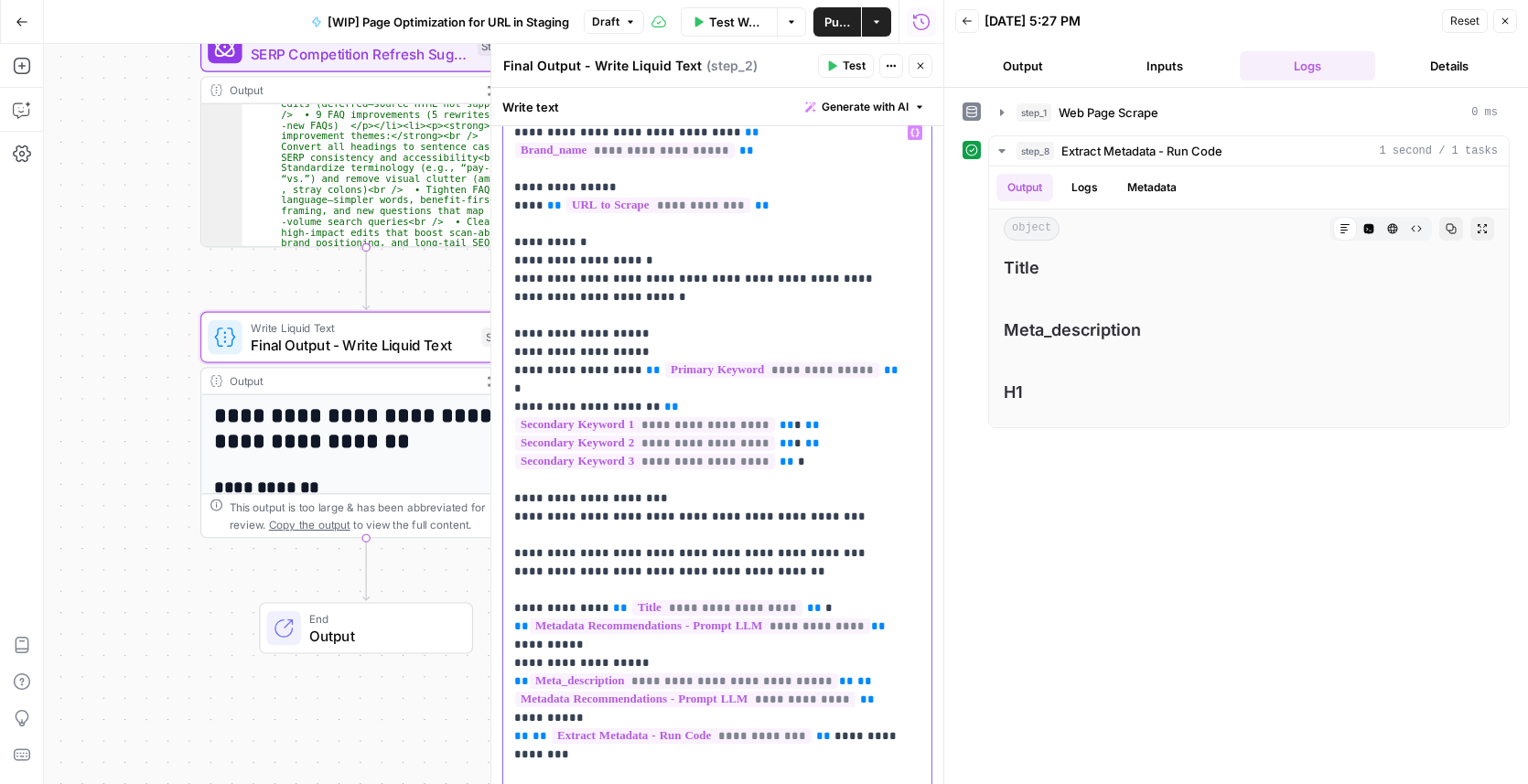
scroll to position [0, 0]
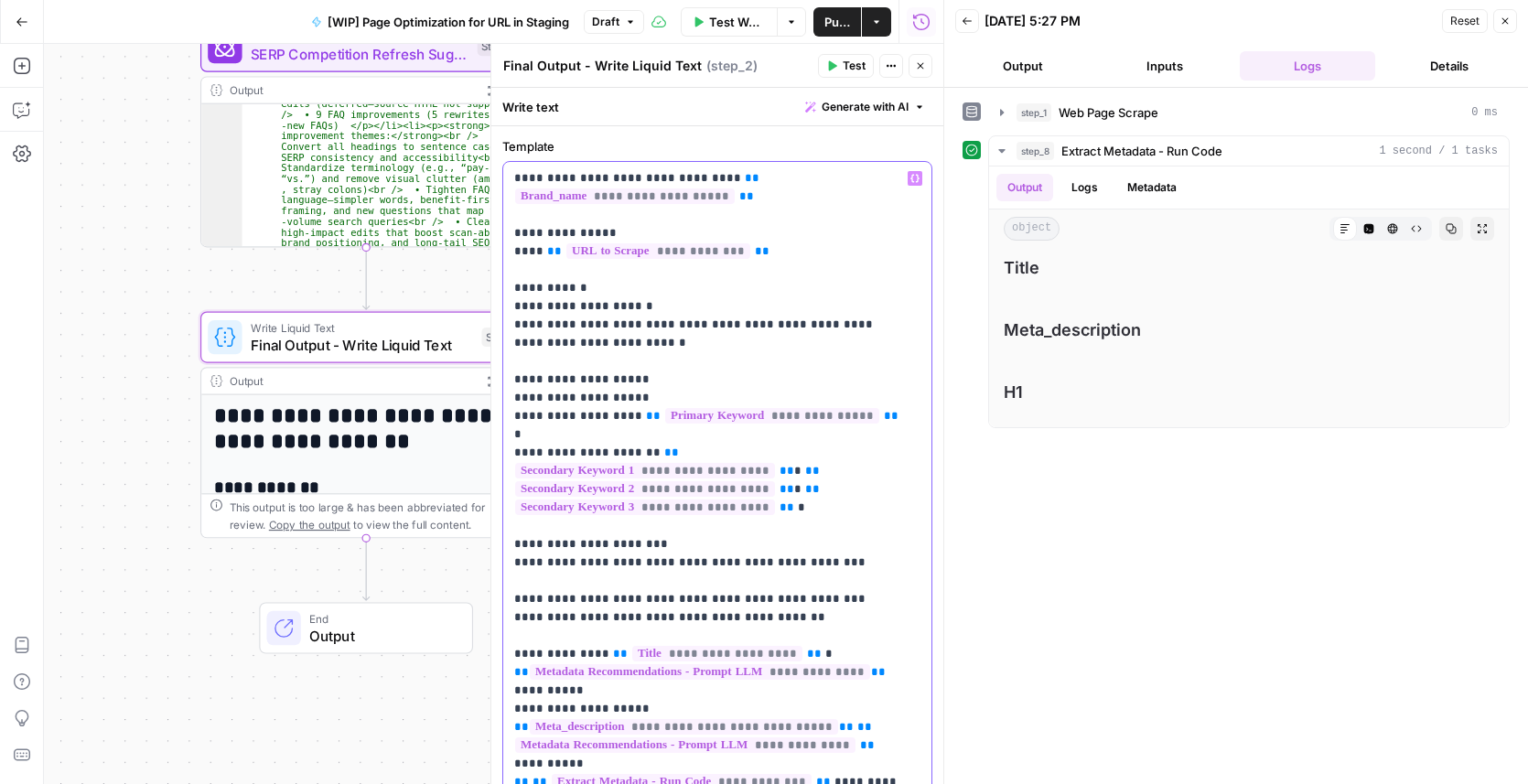
drag, startPoint x: 902, startPoint y: 171, endPoint x: 886, endPoint y: 171, distance: 16.0
click at [908, 172] on button "Variables Menu" at bounding box center [915, 178] width 14 height 14
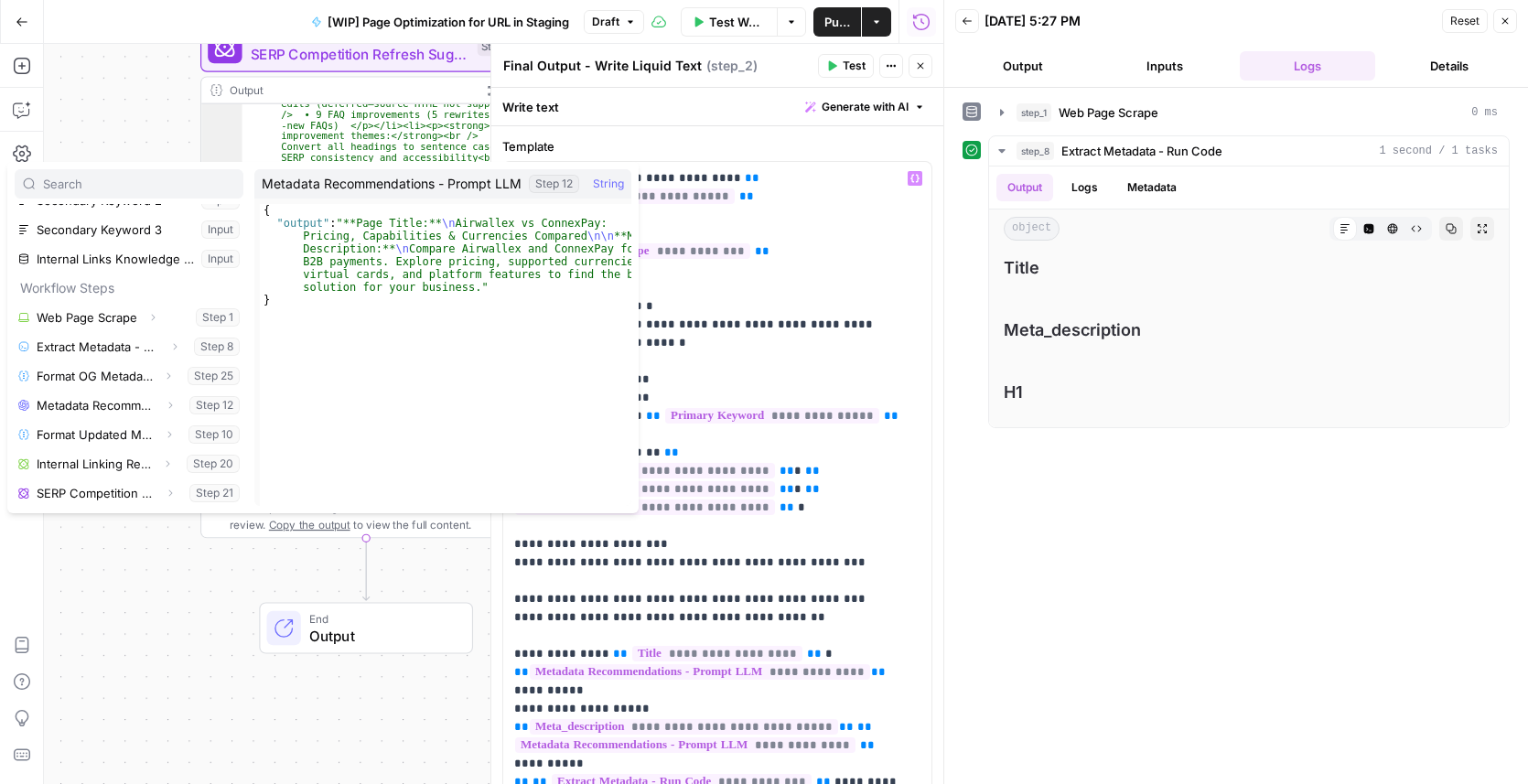
scroll to position [165, 0]
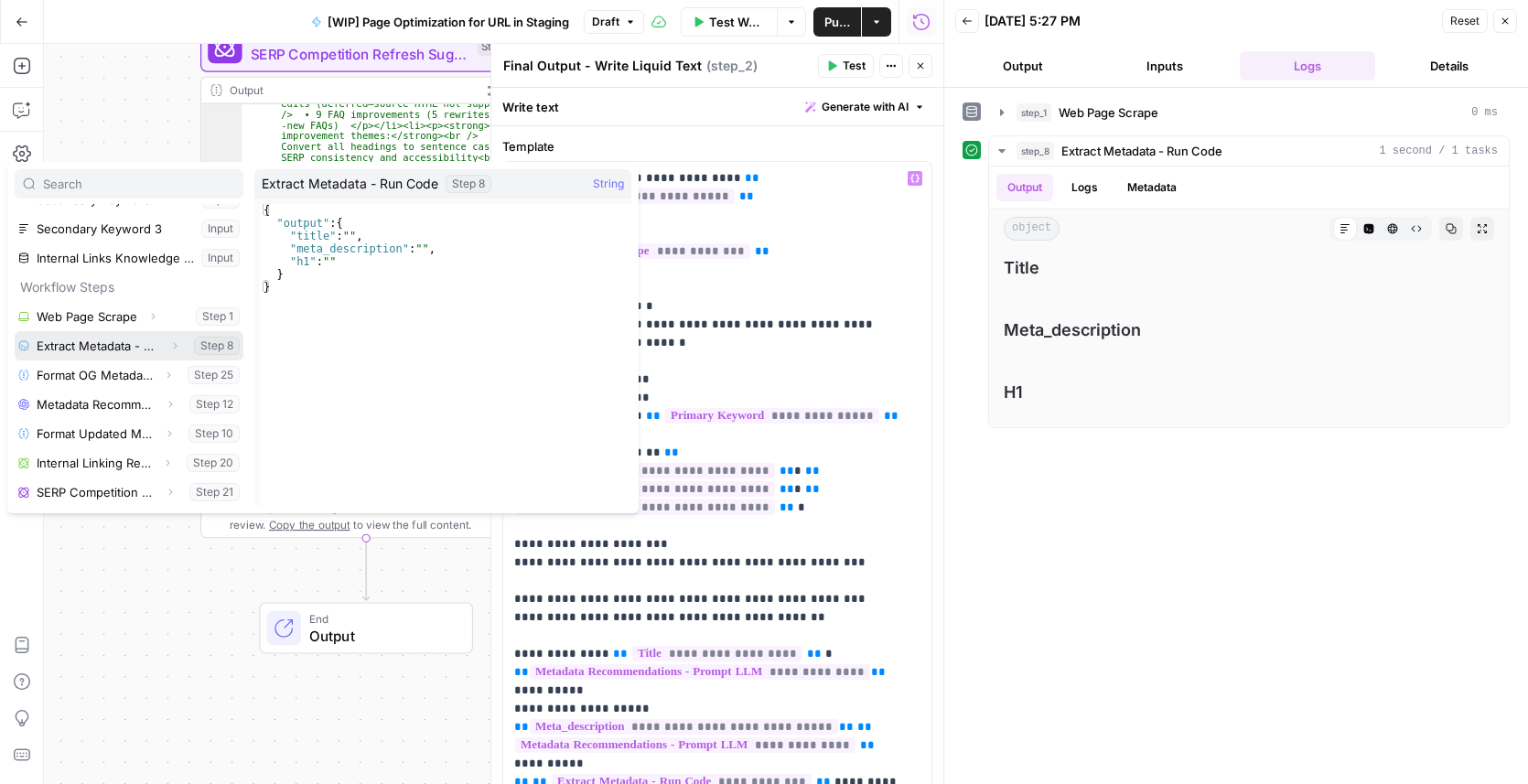
click at [100, 352] on button "Select variable Extract Metadata - Run Code" at bounding box center [128, 345] width 229 height 29
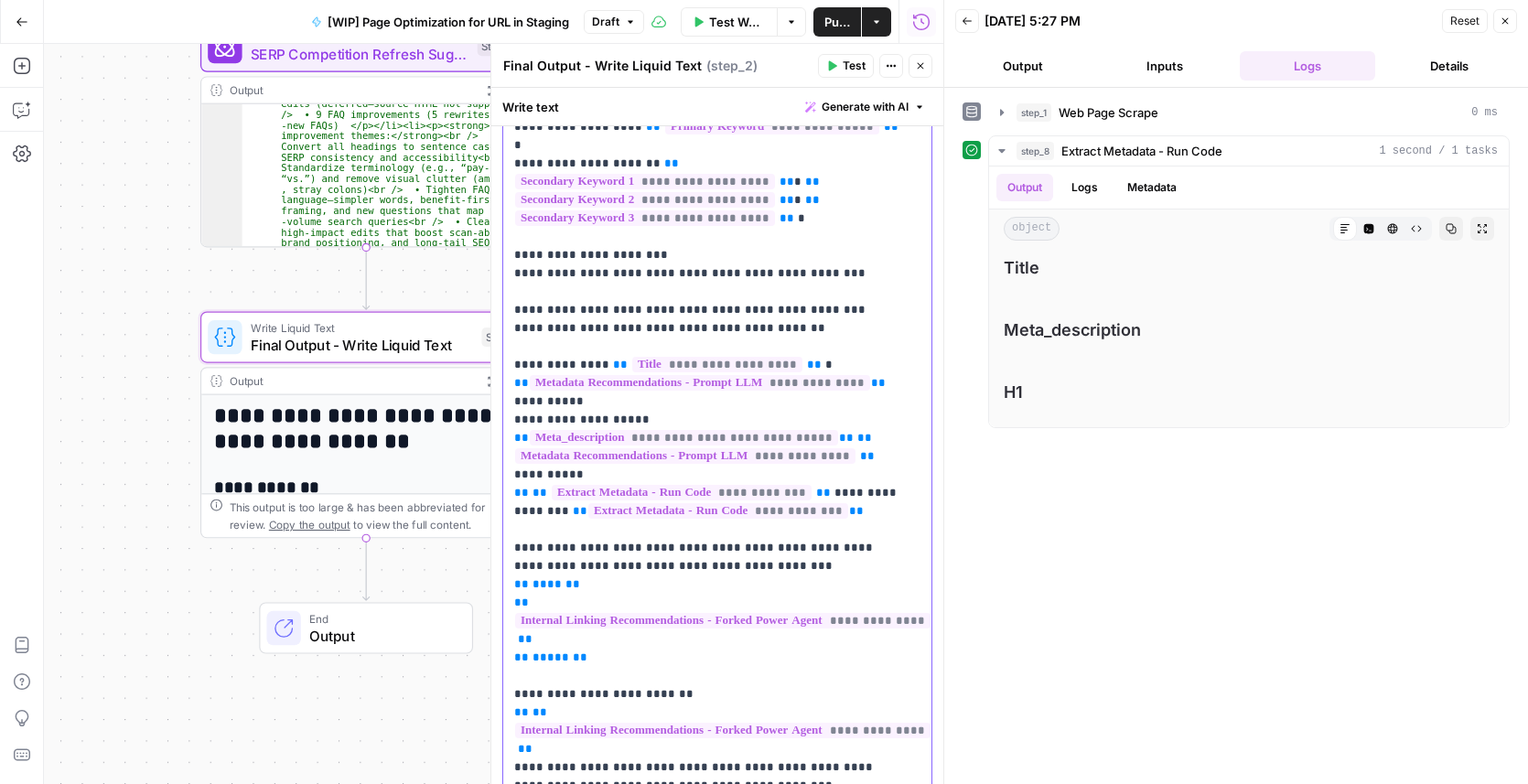
scroll to position [332, 0]
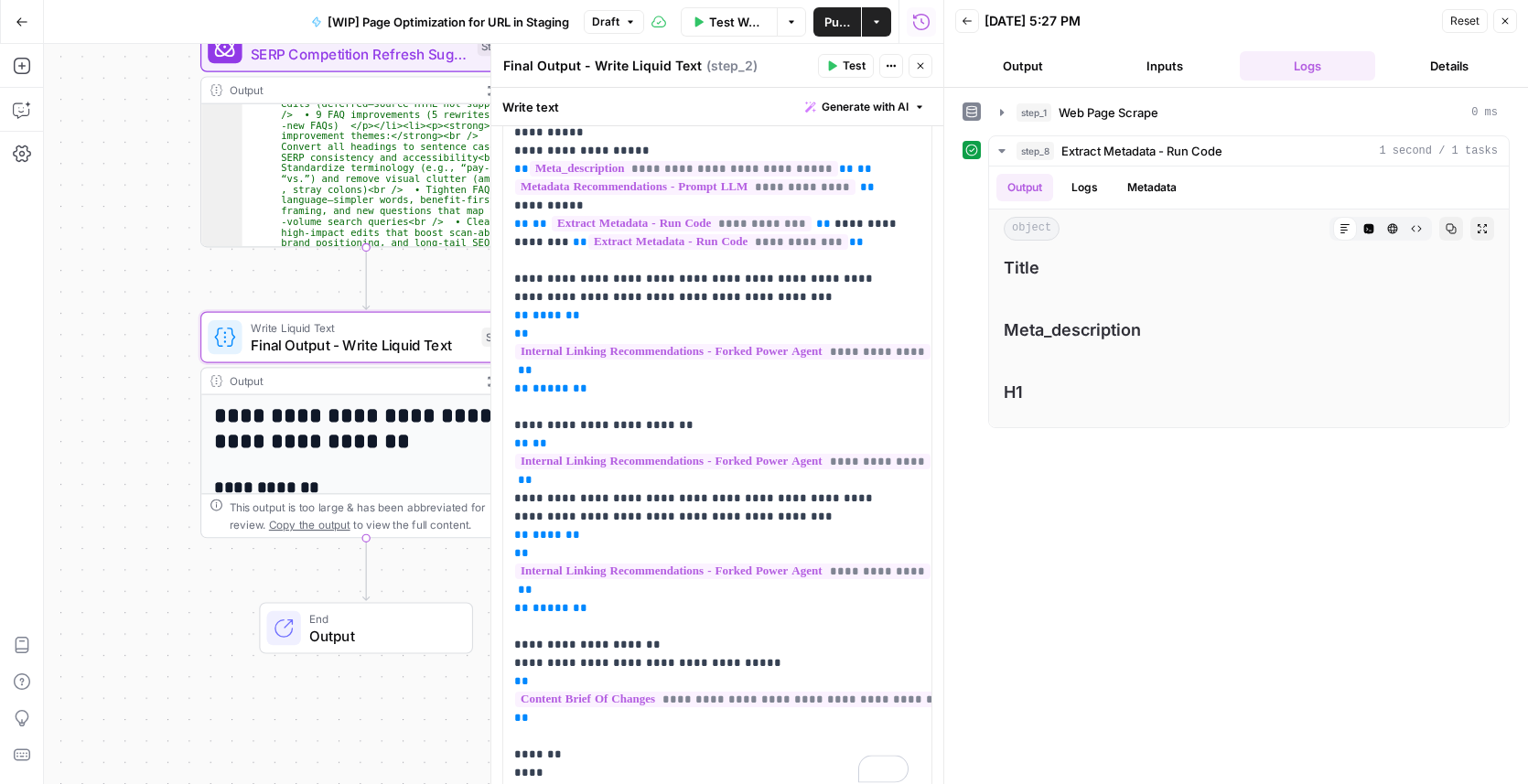
scroll to position [582, 0]
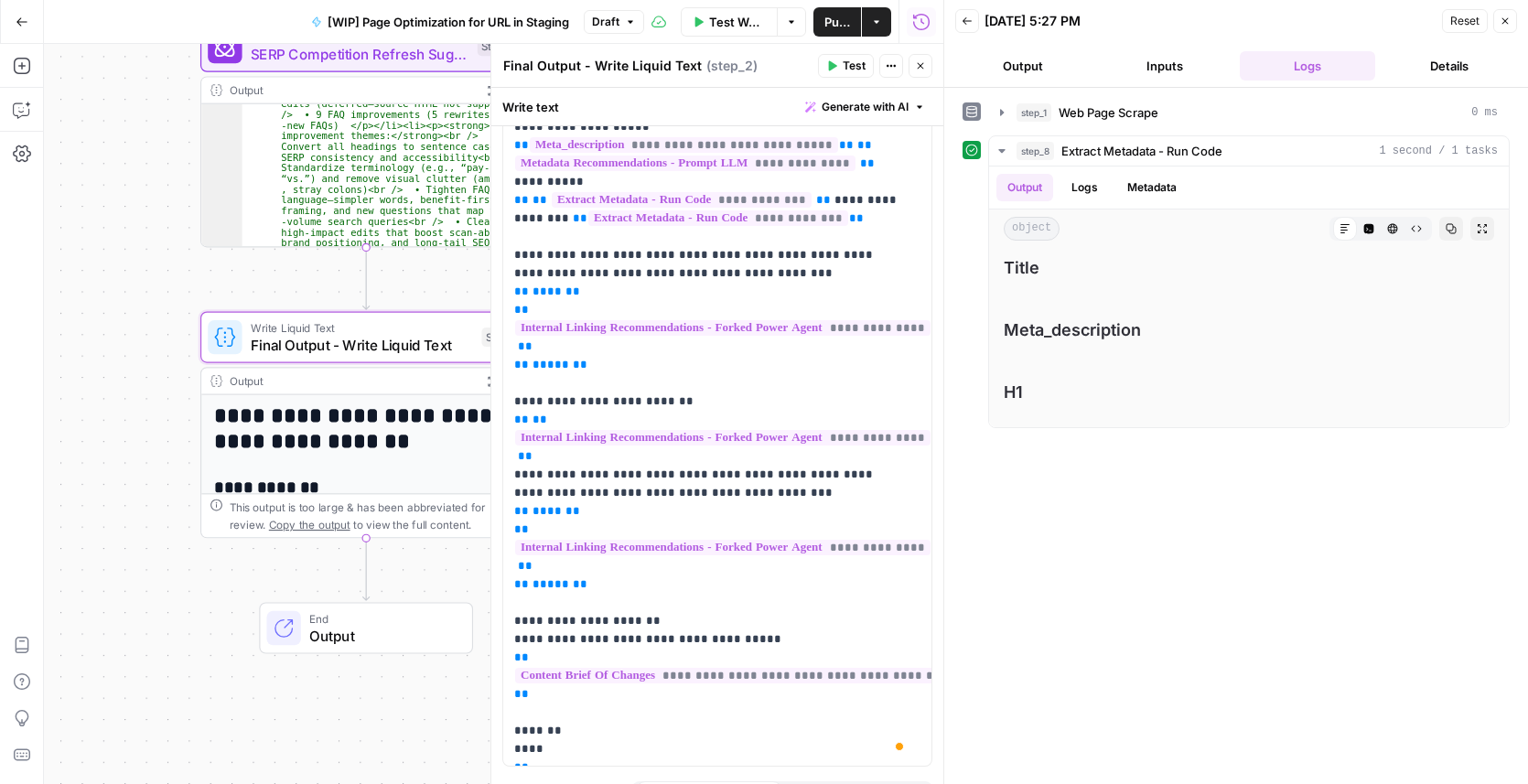
click at [613, 328] on p "**********" at bounding box center [711, 173] width 395 height 1171
click at [608, 347] on p "**********" at bounding box center [711, 173] width 395 height 1171
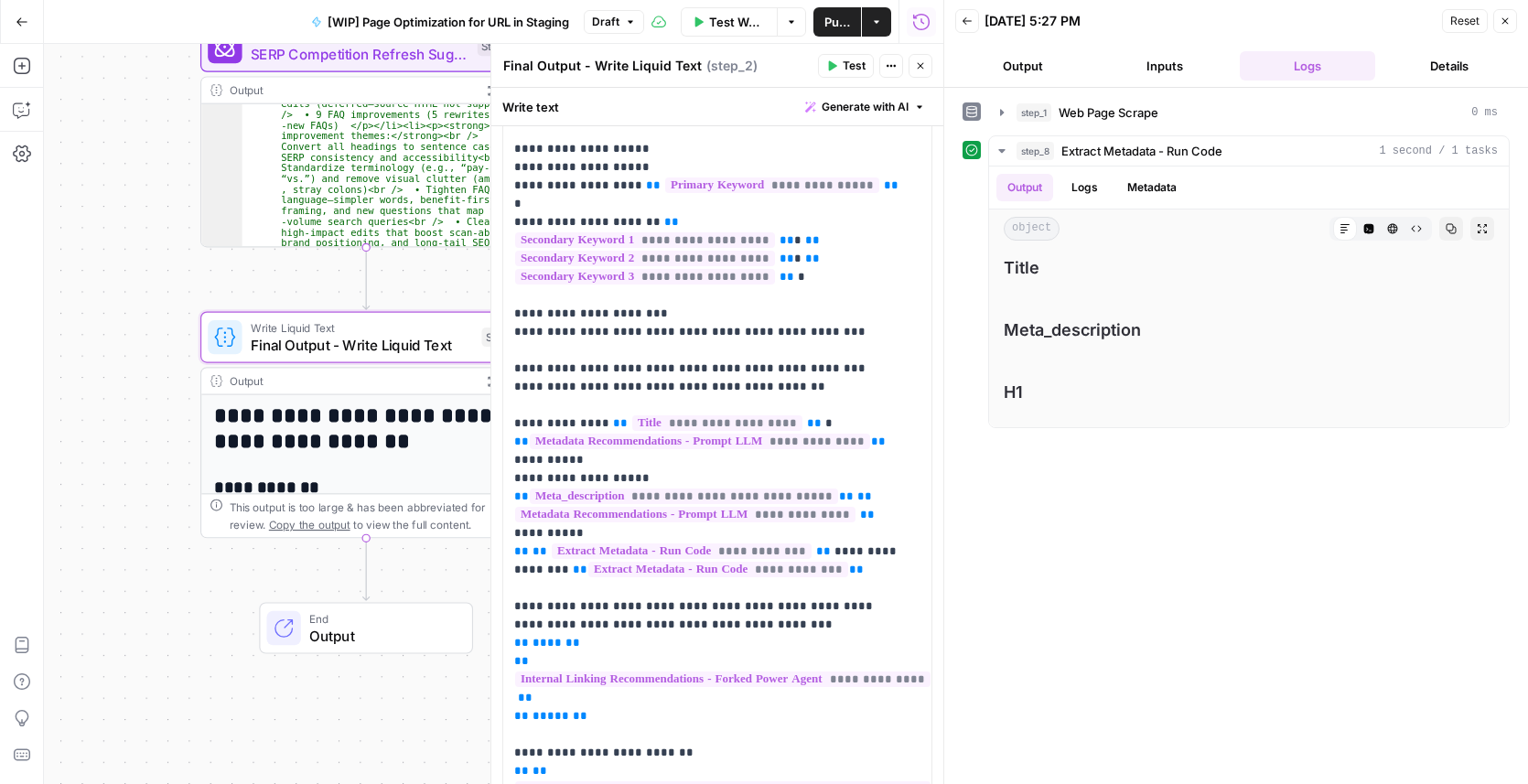
scroll to position [0, 0]
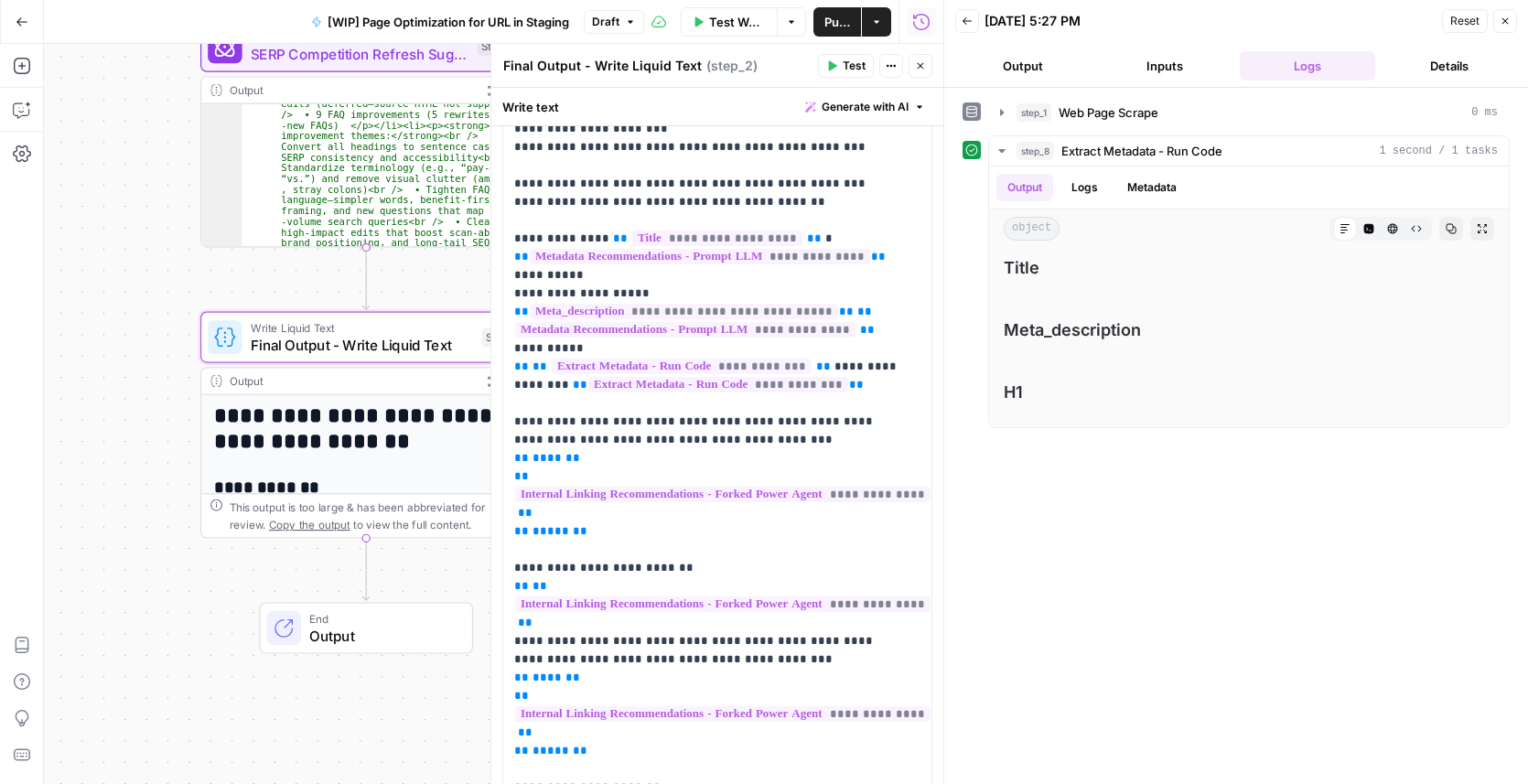
click at [869, 359] on p "**********" at bounding box center [711, 339] width 395 height 1171
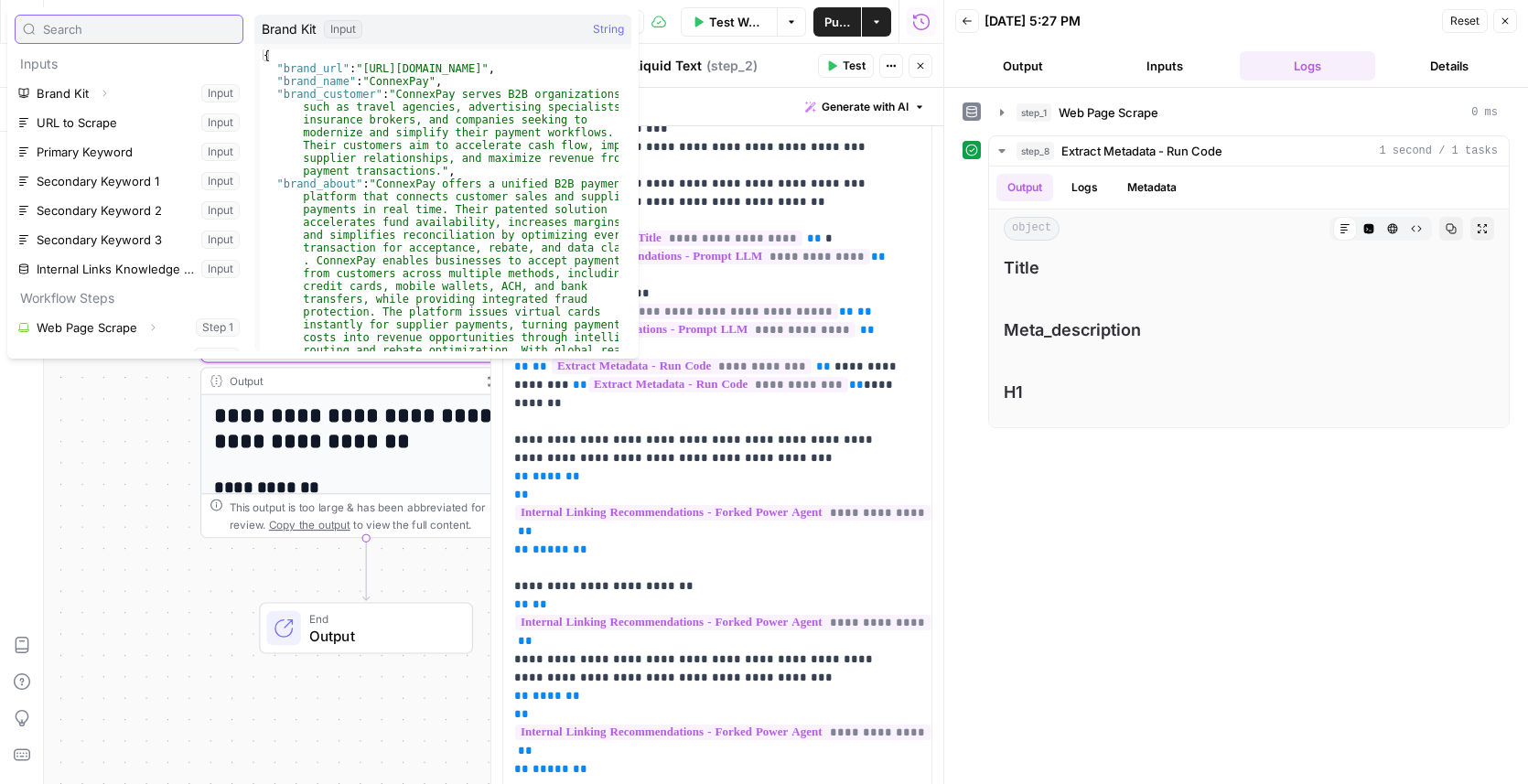
type input "A"
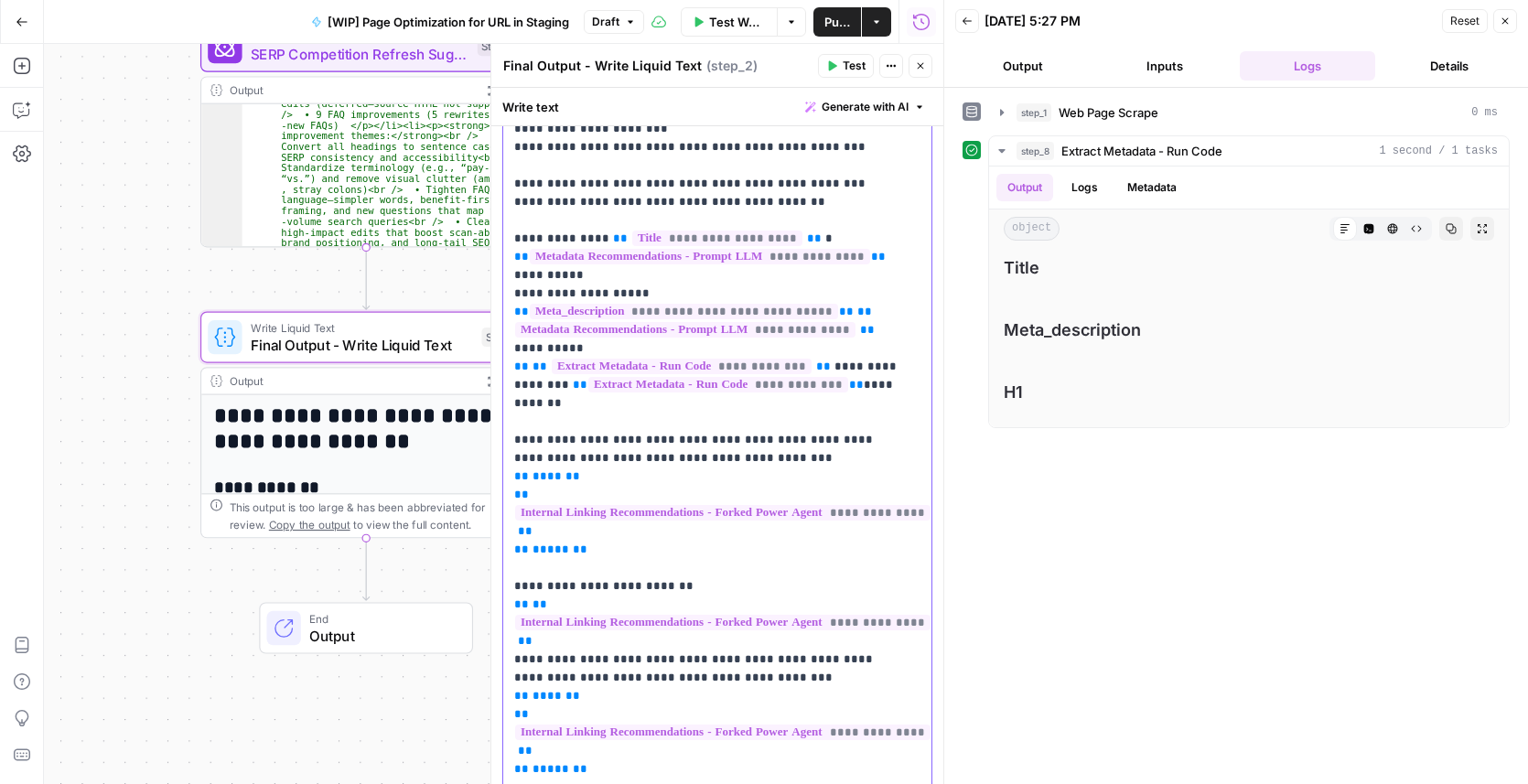
click at [596, 399] on p "**********" at bounding box center [711, 348] width 395 height 1189
click at [550, 382] on p "**********" at bounding box center [711, 348] width 395 height 1189
click at [623, 385] on p "**********" at bounding box center [711, 348] width 395 height 1189
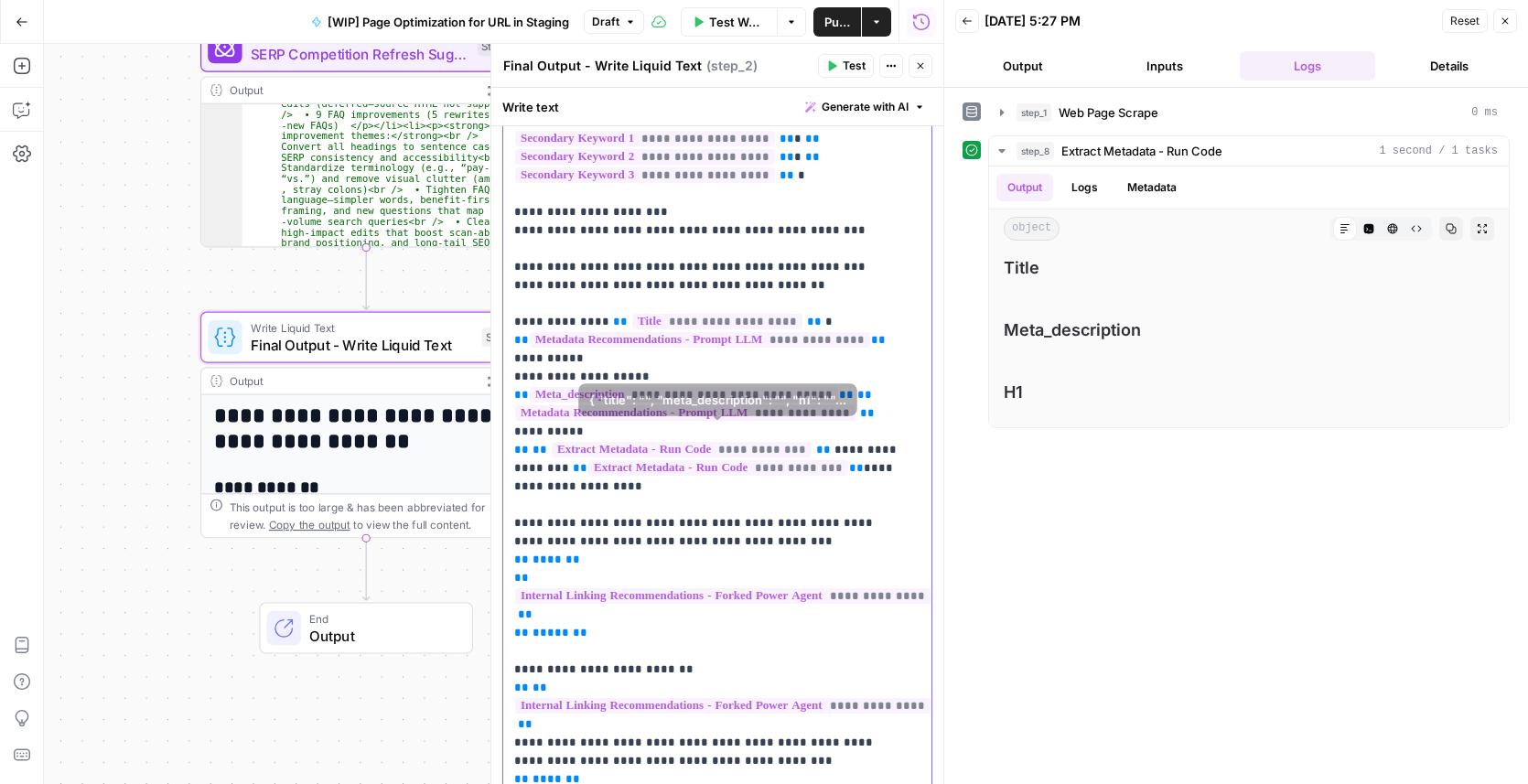
scroll to position [332, 0]
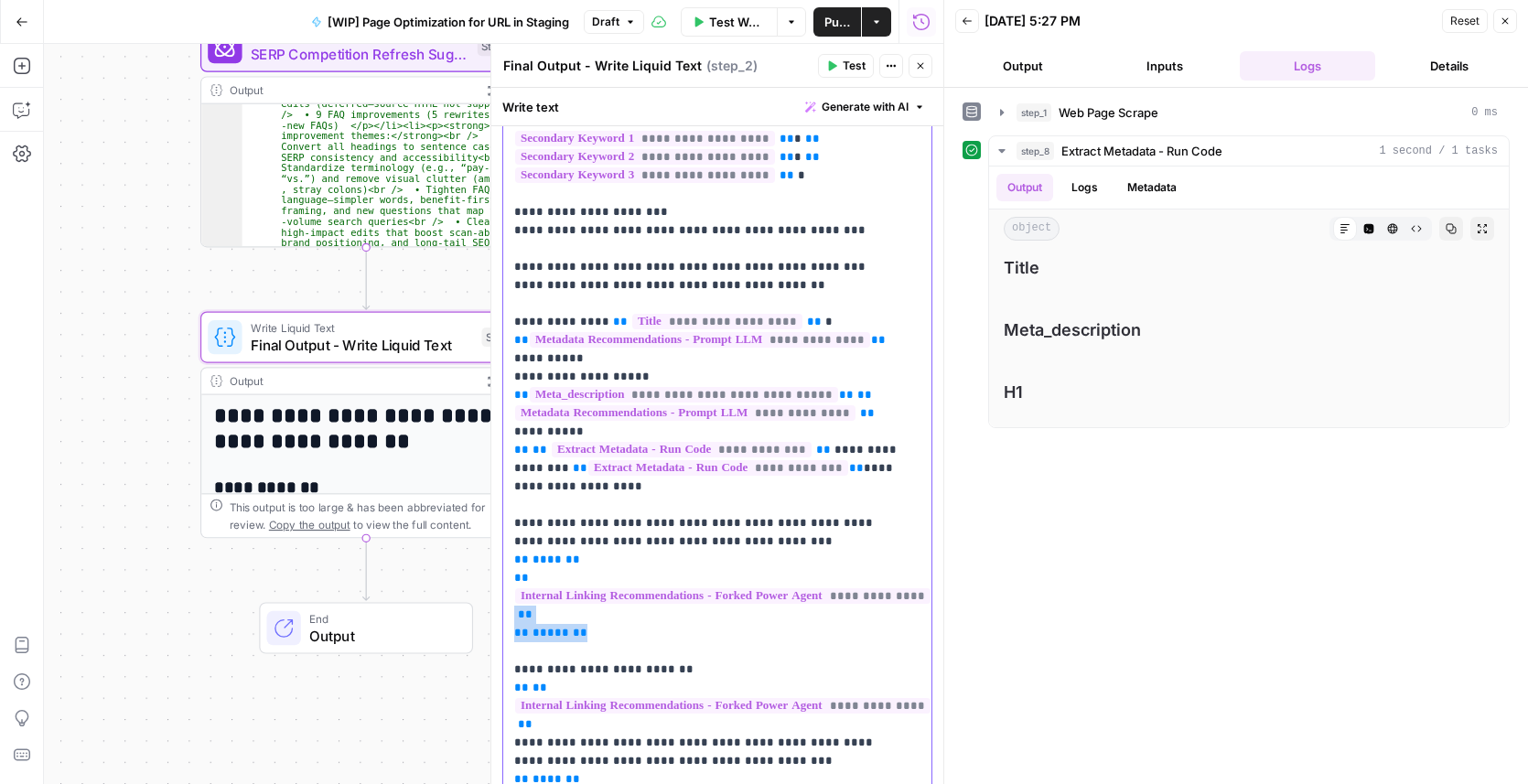
drag, startPoint x: 604, startPoint y: 616, endPoint x: 501, endPoint y: 598, distance: 104.6
click at [502, 598] on div "**********" at bounding box center [717, 431] width 430 height 1205
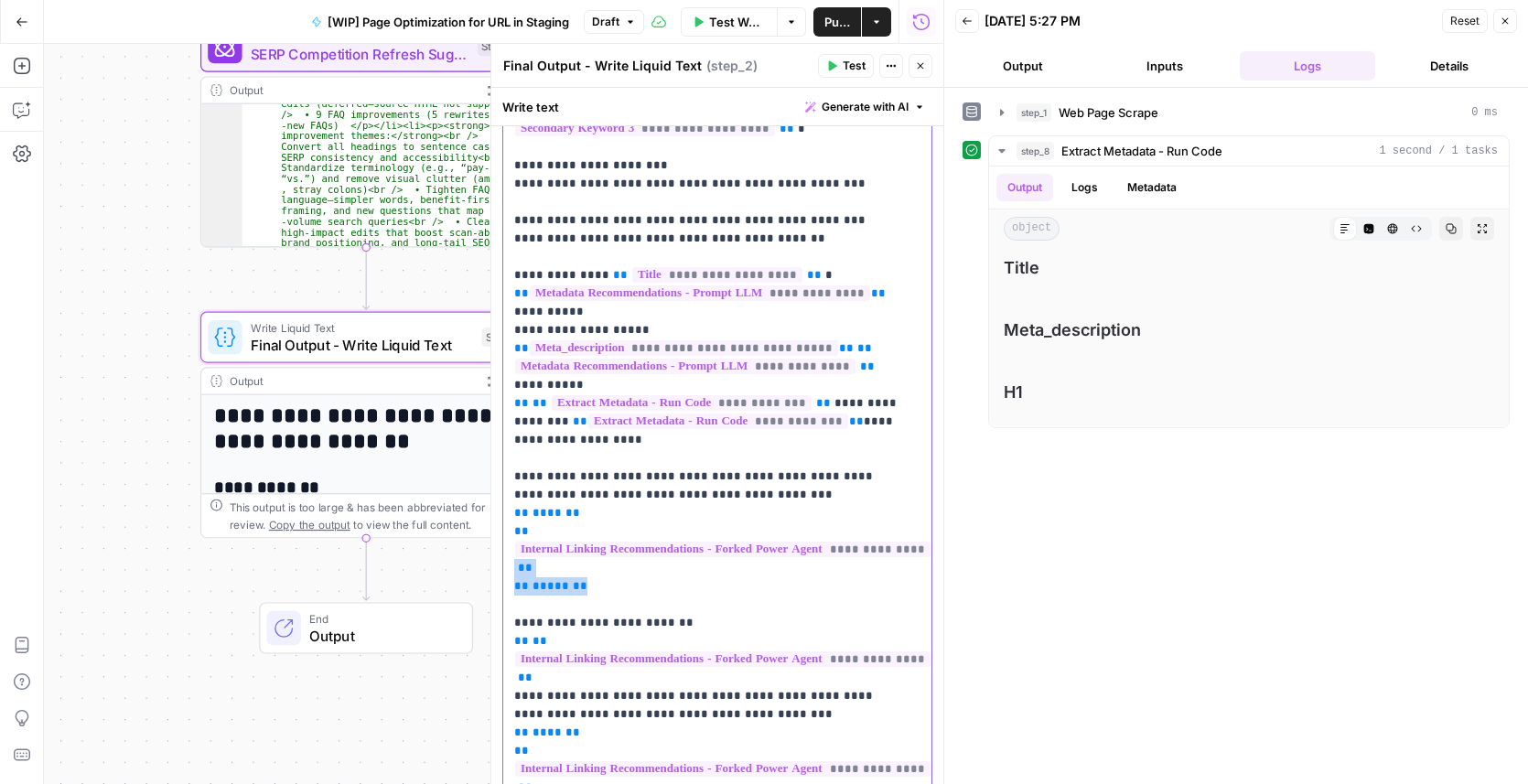
scroll to position [415, 0]
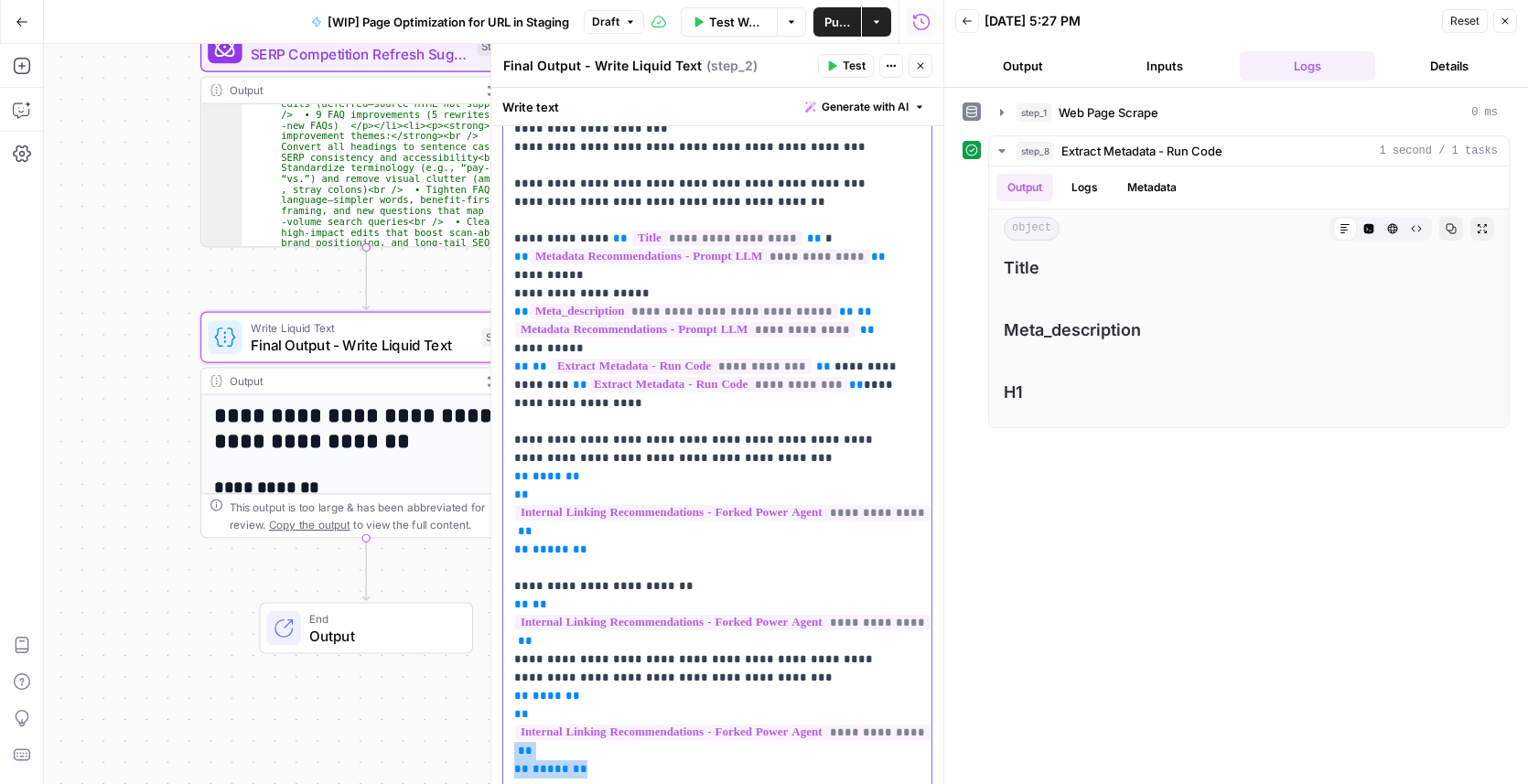
drag, startPoint x: 593, startPoint y: 747, endPoint x: 504, endPoint y: 738, distance: 89.5
click at [504, 738] on div "**********" at bounding box center [717, 348] width 428 height 1203
copy p "** ** ***** **"
click at [664, 392] on p "**********" at bounding box center [711, 348] width 395 height 1189
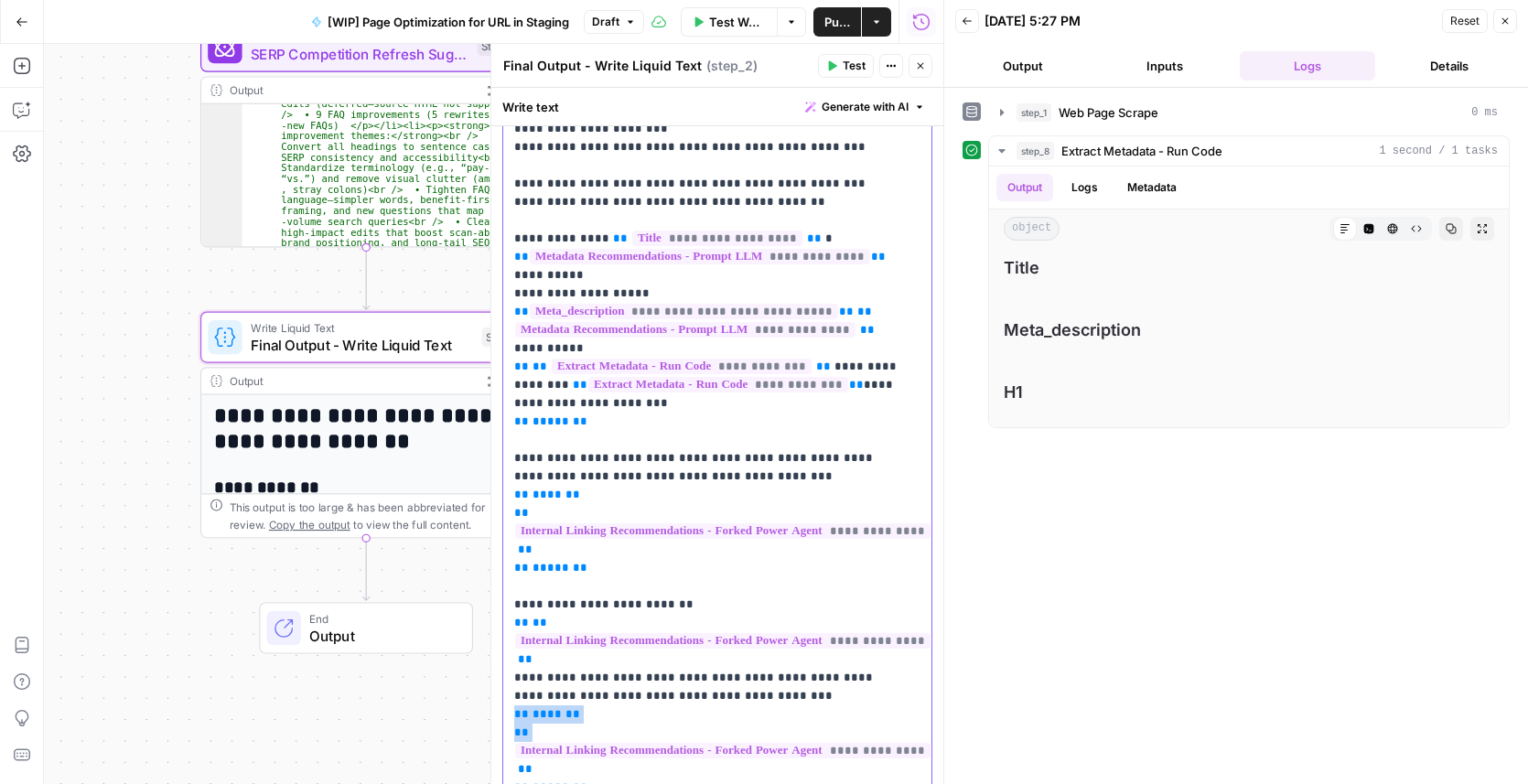
drag, startPoint x: 513, startPoint y: 698, endPoint x: 556, endPoint y: 714, distance: 45.9
click at [556, 714] on p "**********" at bounding box center [711, 357] width 395 height 1207
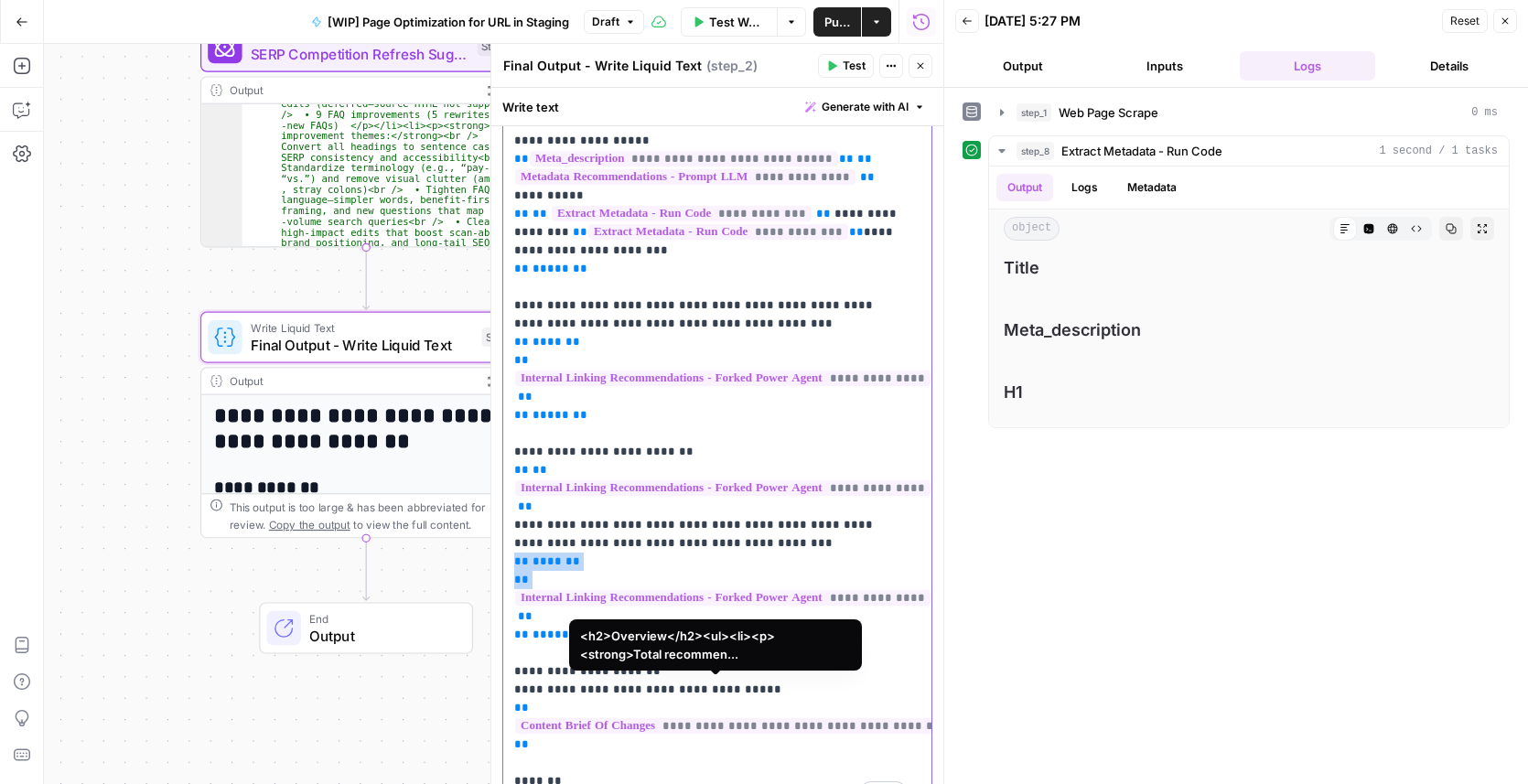
scroll to position [582, 0]
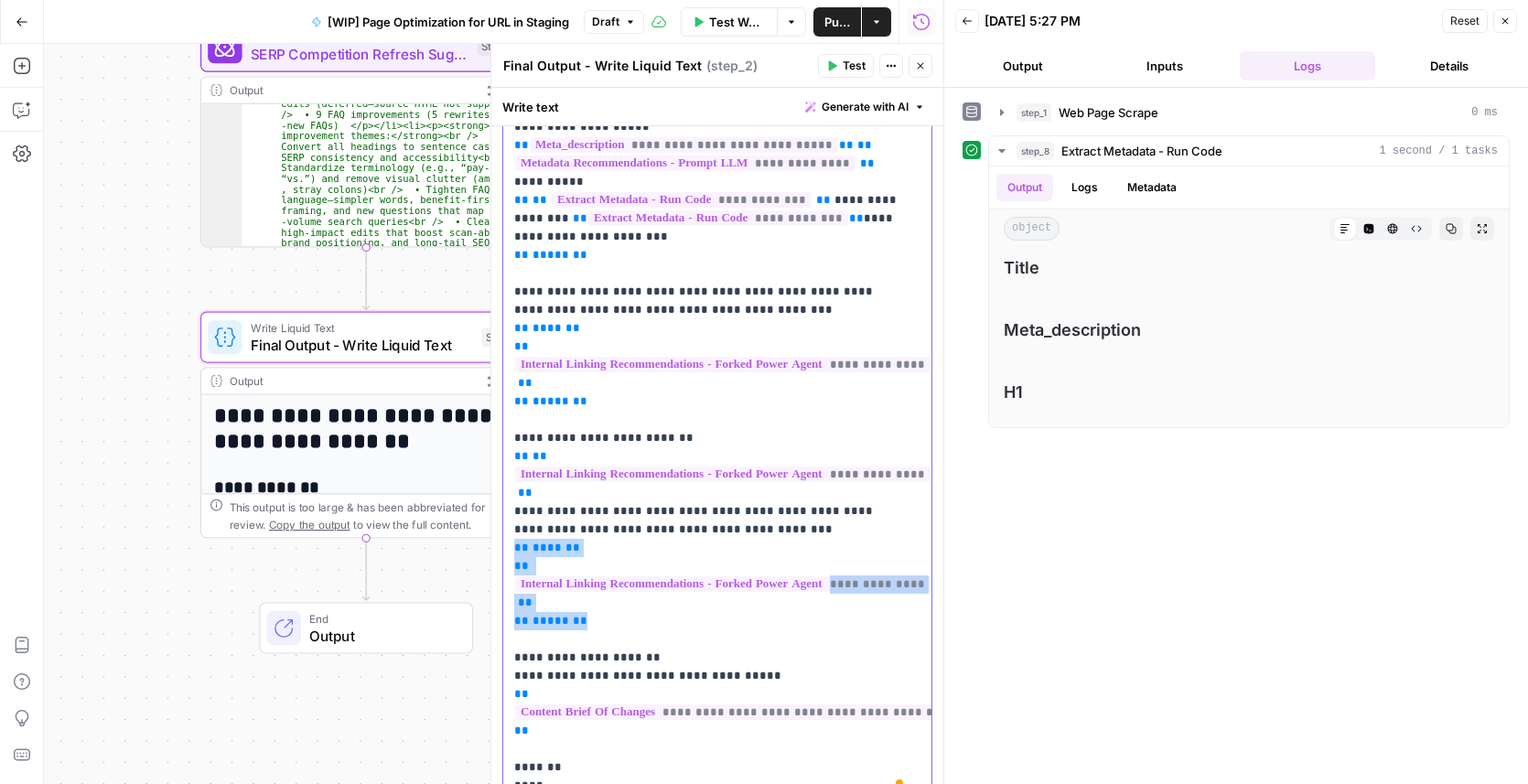
drag, startPoint x: 549, startPoint y: 594, endPoint x: 510, endPoint y: 532, distance: 73.2
click at [510, 532] on div "**********" at bounding box center [717, 191] width 428 height 1222
copy p "**********"
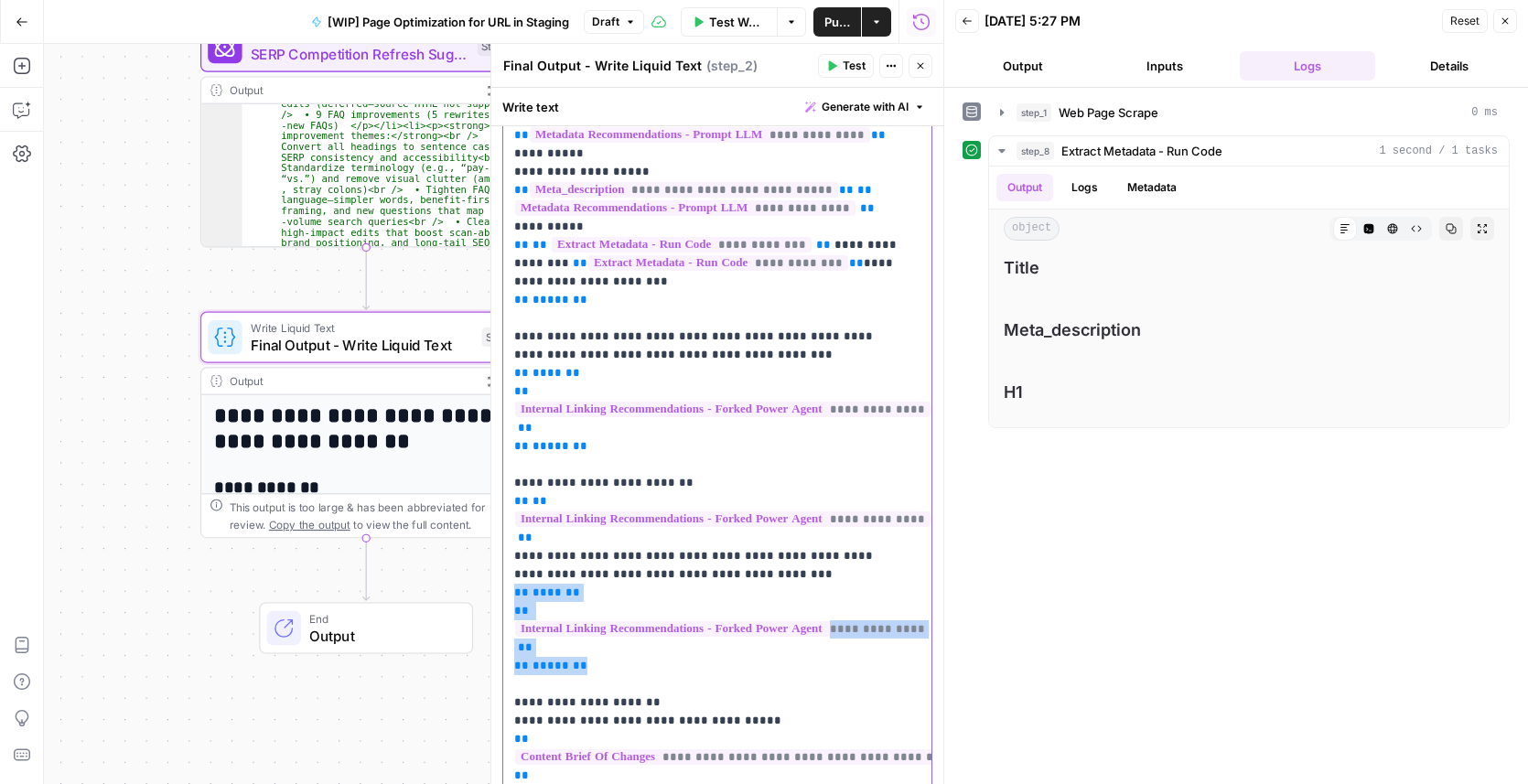
scroll to position [415, 0]
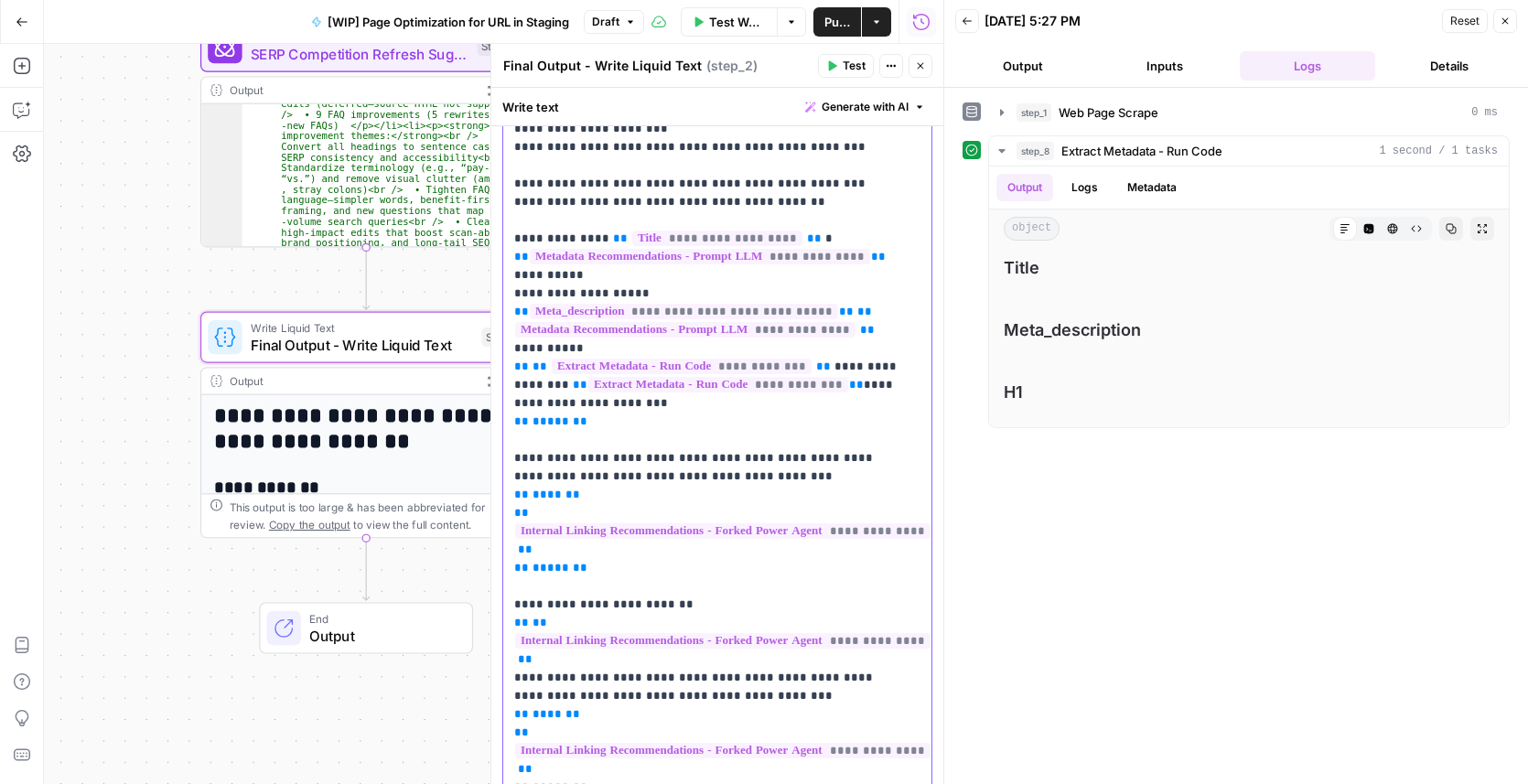
click at [585, 417] on p "**********" at bounding box center [711, 357] width 395 height 1207
drag, startPoint x: 586, startPoint y: 404, endPoint x: 509, endPoint y: 401, distance: 77.1
click at [509, 401] on div "**********" at bounding box center [717, 357] width 428 height 1222
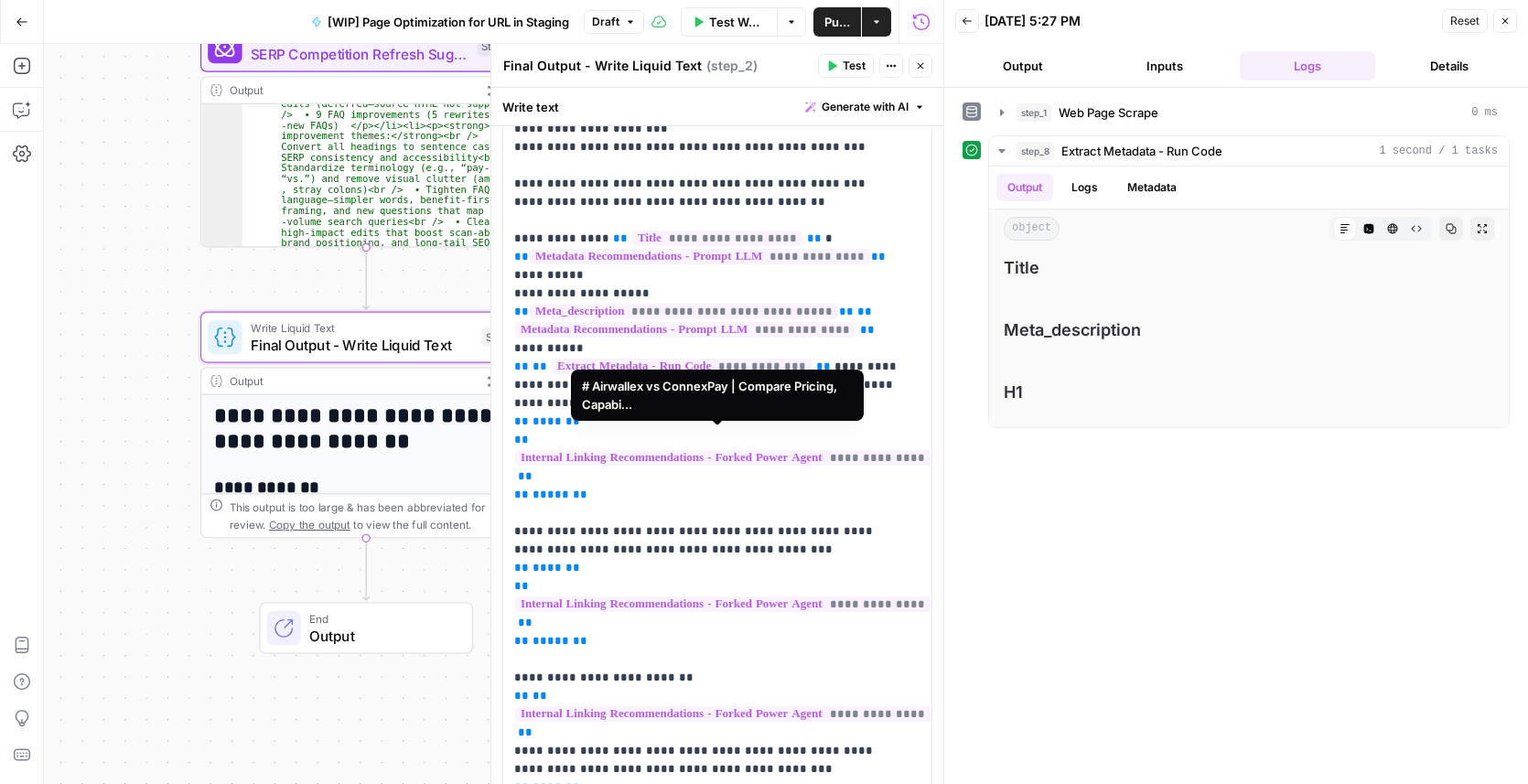
click at [706, 449] on span "**********" at bounding box center [723, 457] width 416 height 15
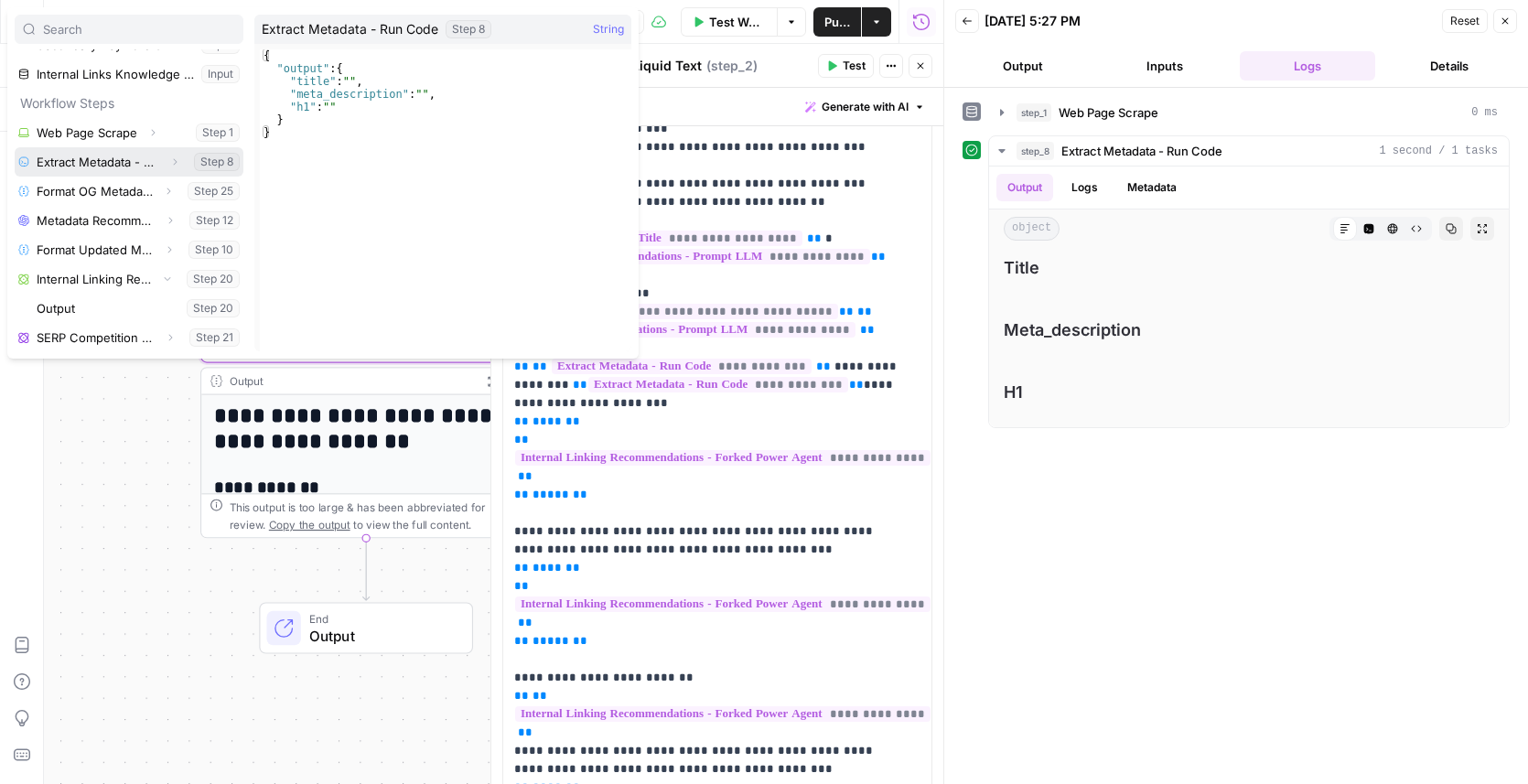
click at [129, 166] on button "Select variable Extract Metadata - Run Code" at bounding box center [128, 162] width 229 height 29
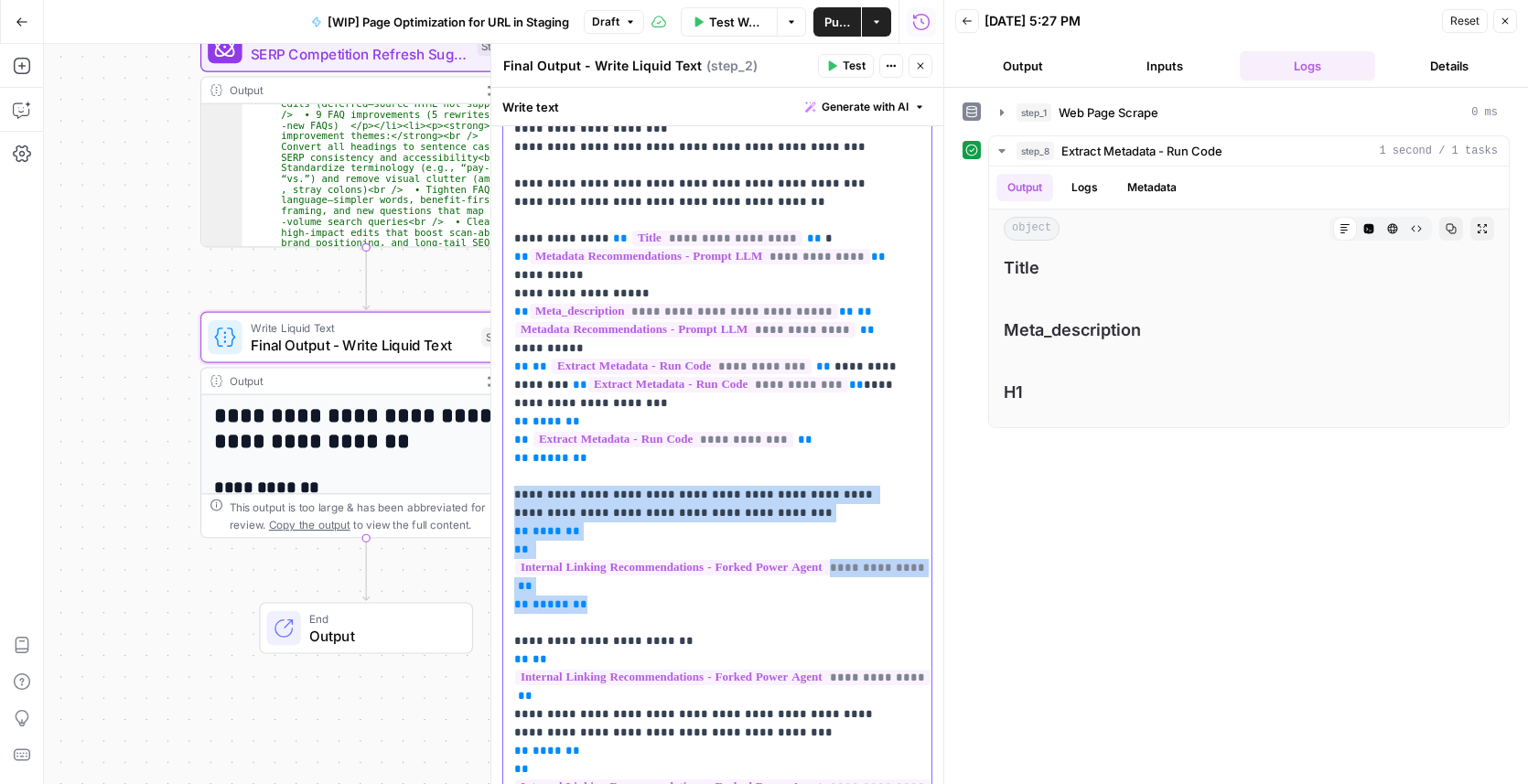
drag, startPoint x: 513, startPoint y: 473, endPoint x: 600, endPoint y: 588, distance: 144.2
click at [600, 588] on p "**********" at bounding box center [711, 375] width 395 height 1244
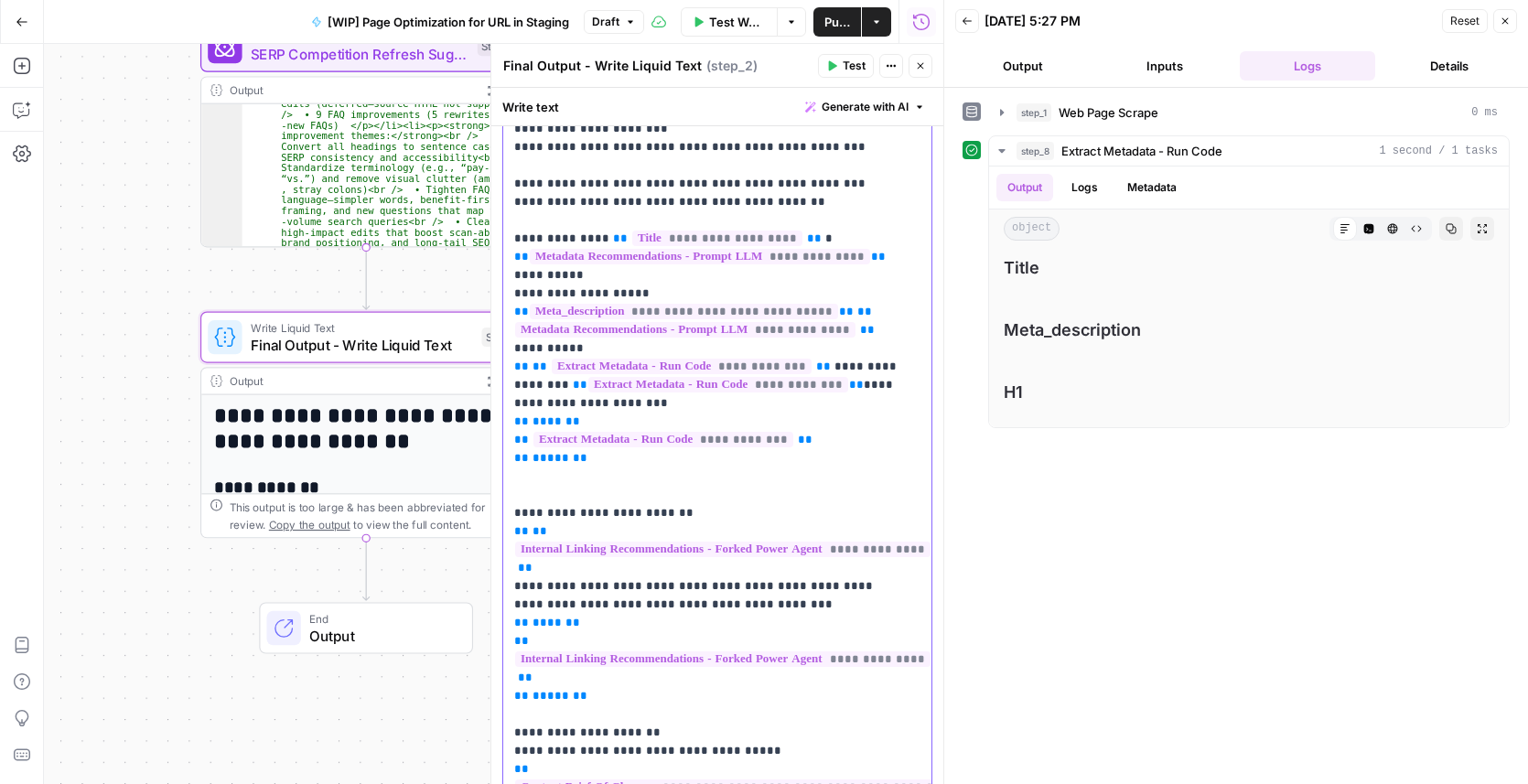
click at [604, 465] on p "**********" at bounding box center [711, 312] width 395 height 1116
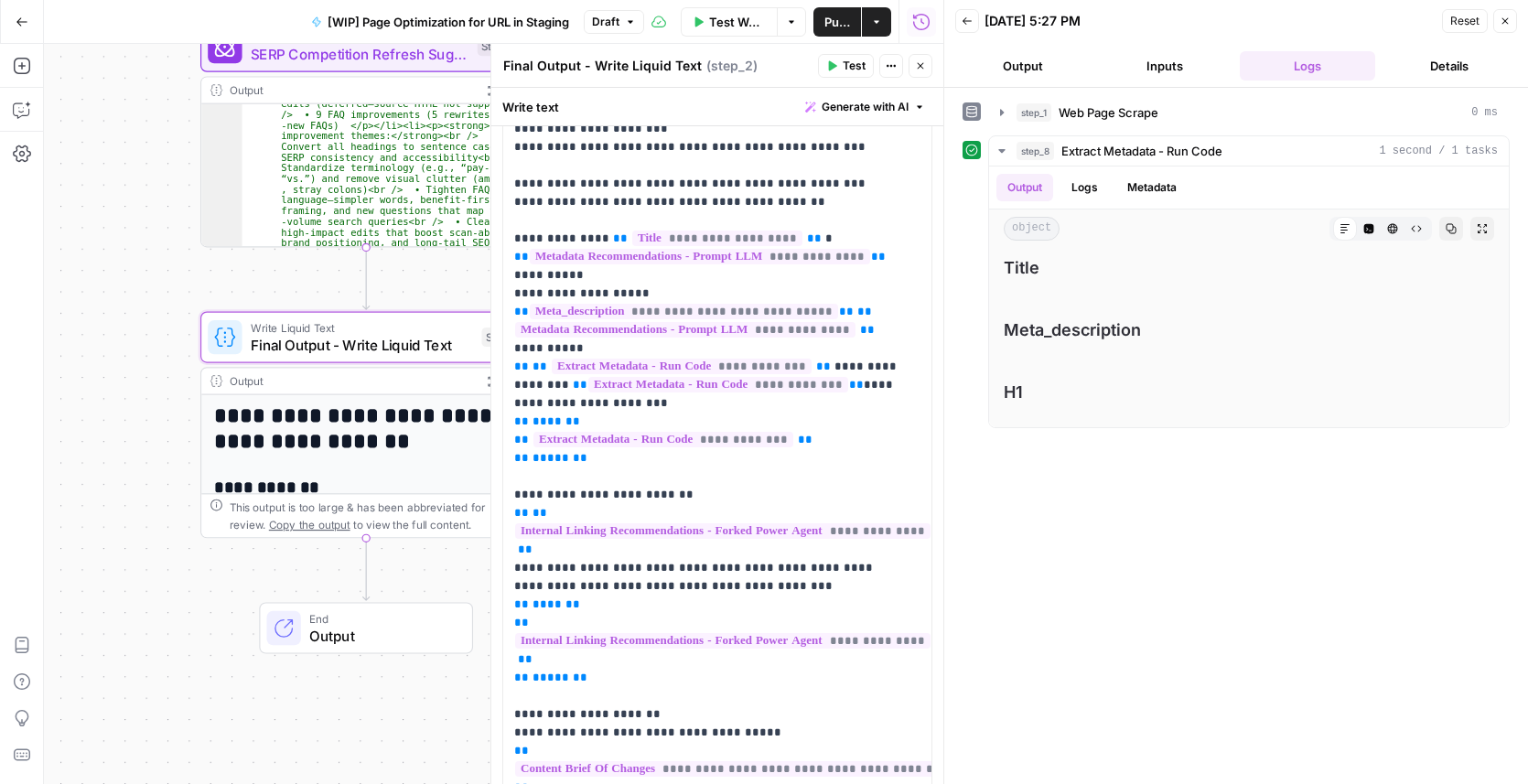
click at [859, 71] on span "Test" at bounding box center [854, 66] width 23 height 16
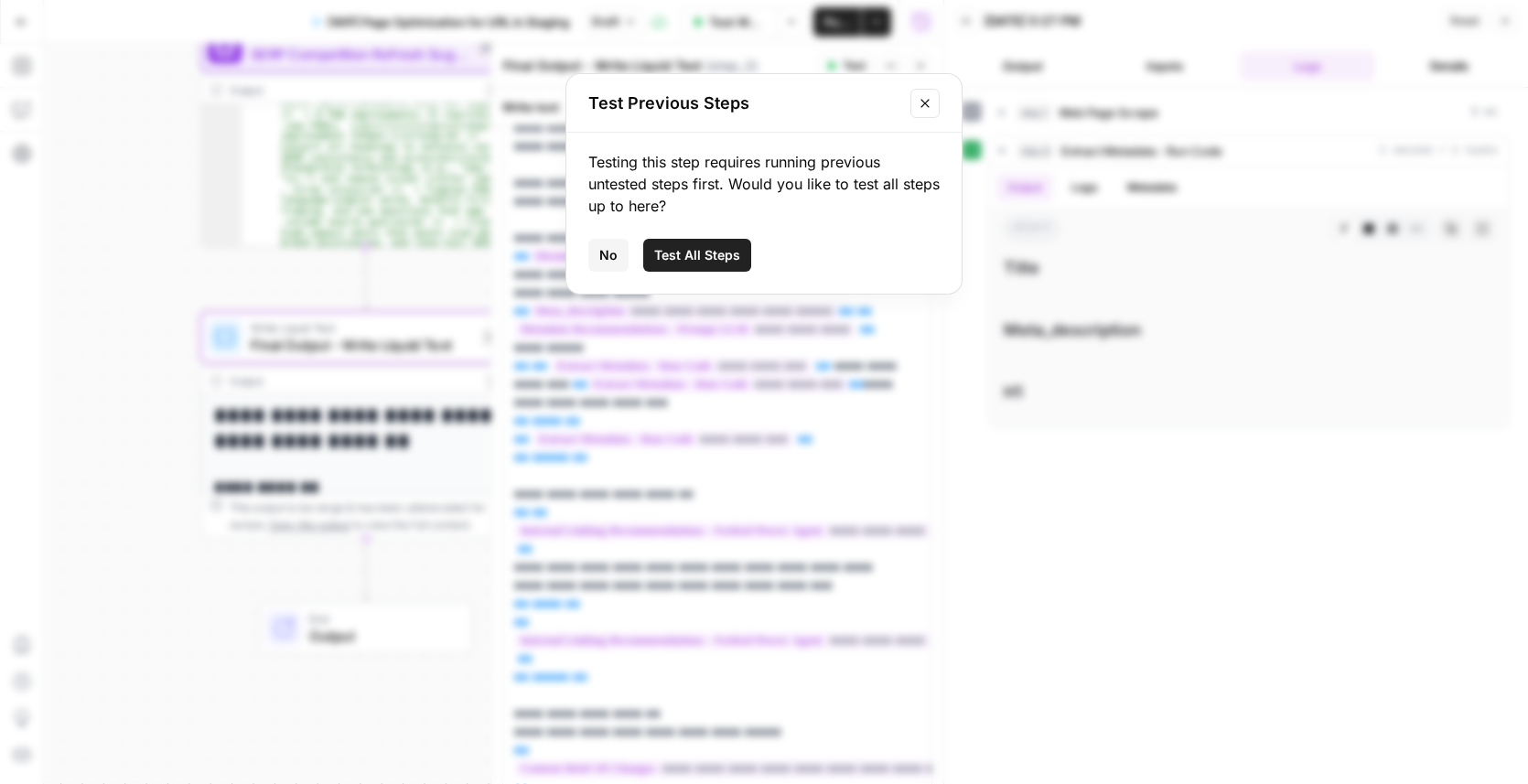
click at [701, 258] on span "Test All Steps" at bounding box center [697, 255] width 86 height 18
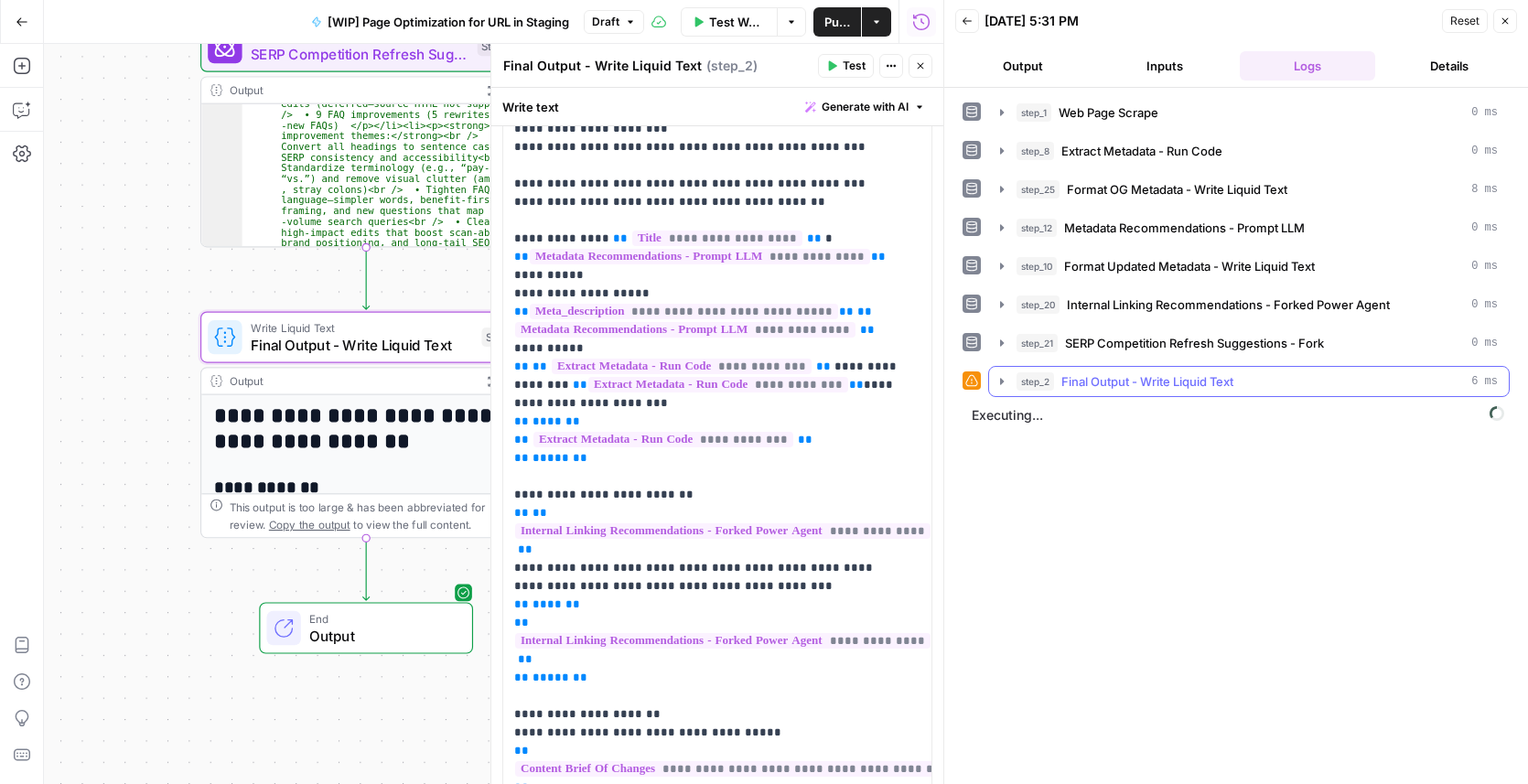
click at [1002, 378] on icon "button" at bounding box center [1002, 380] width 4 height 7
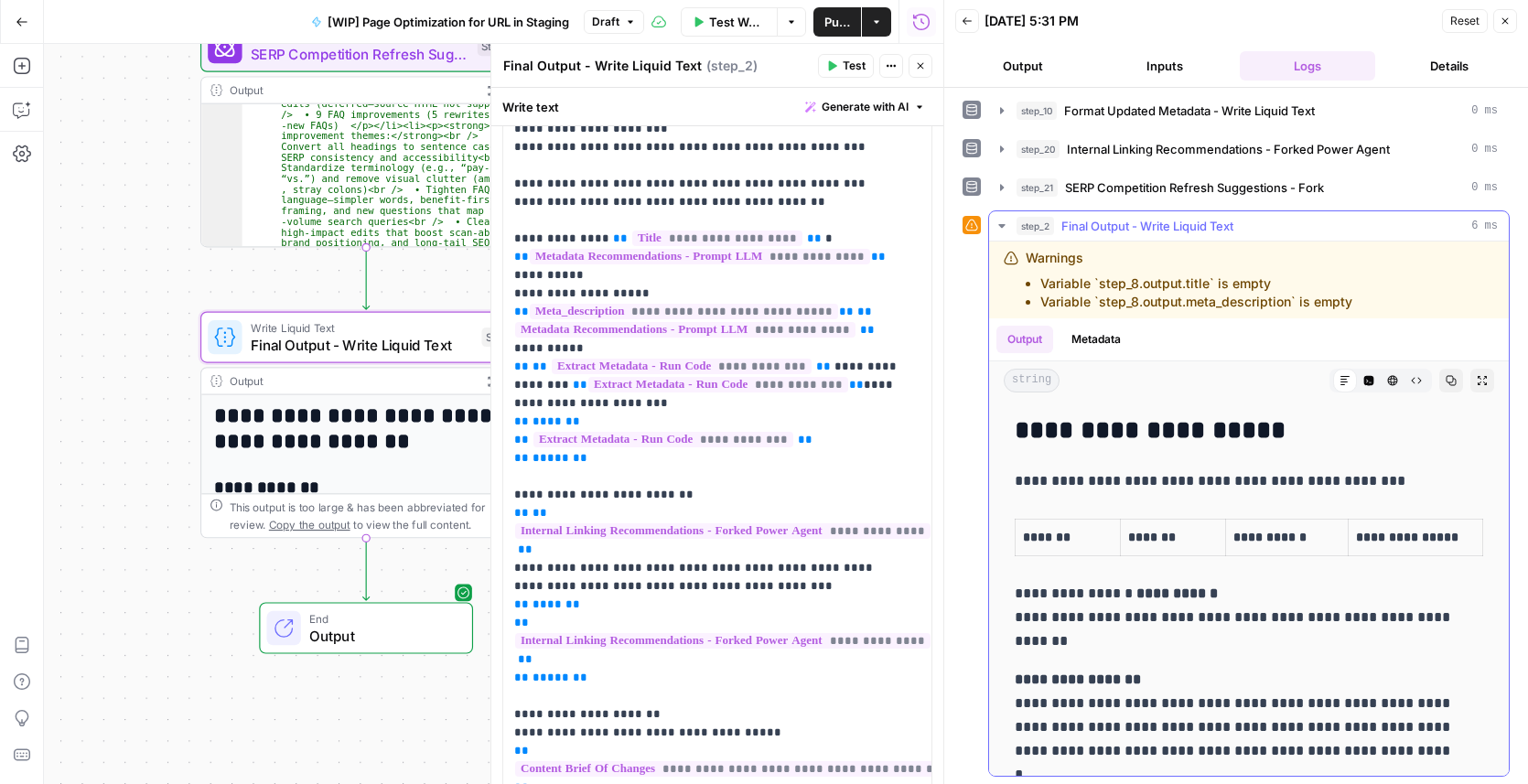
scroll to position [582, 0]
click at [840, 18] on span "Publish" at bounding box center [837, 21] width 26 height 18
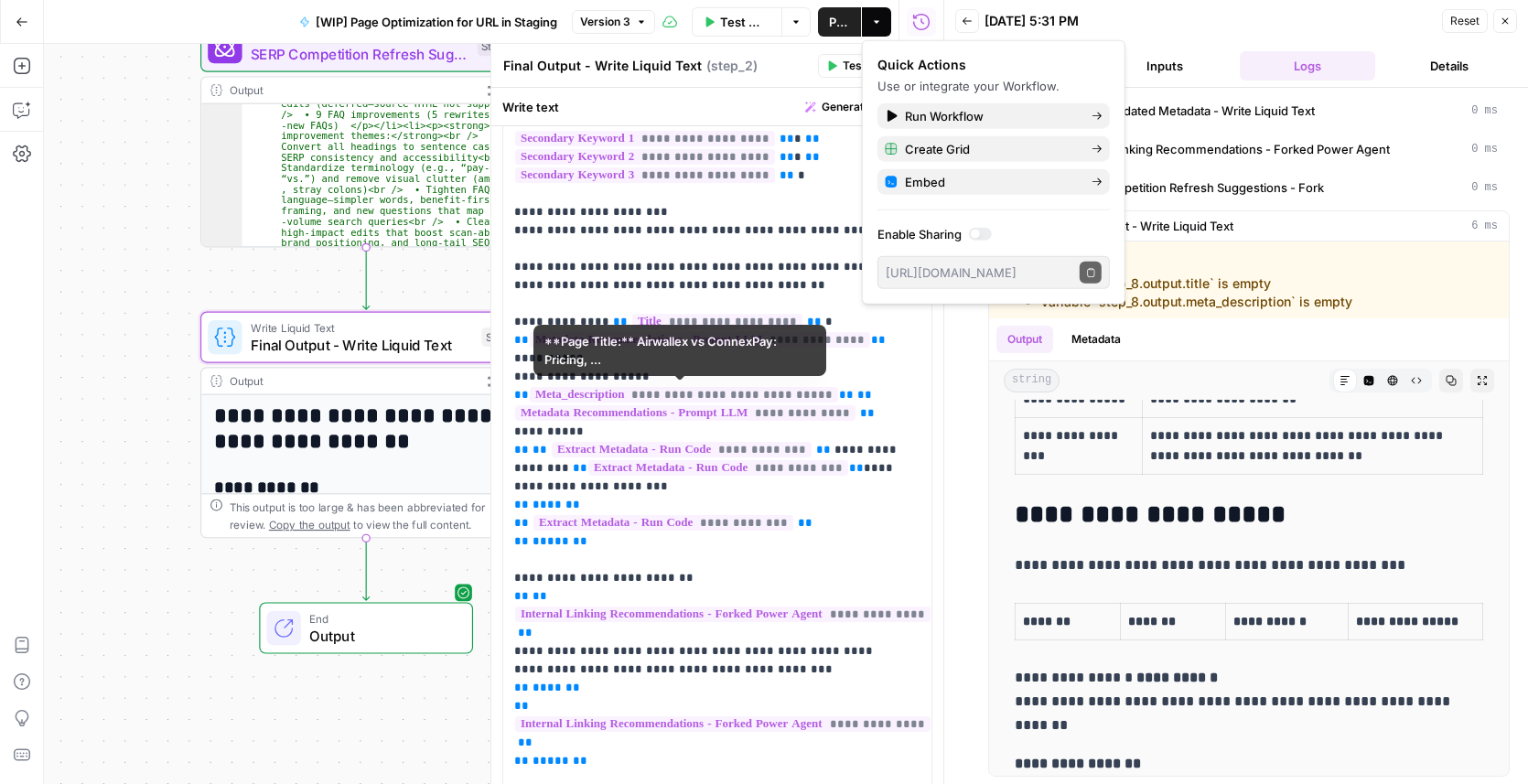
scroll to position [332, 0]
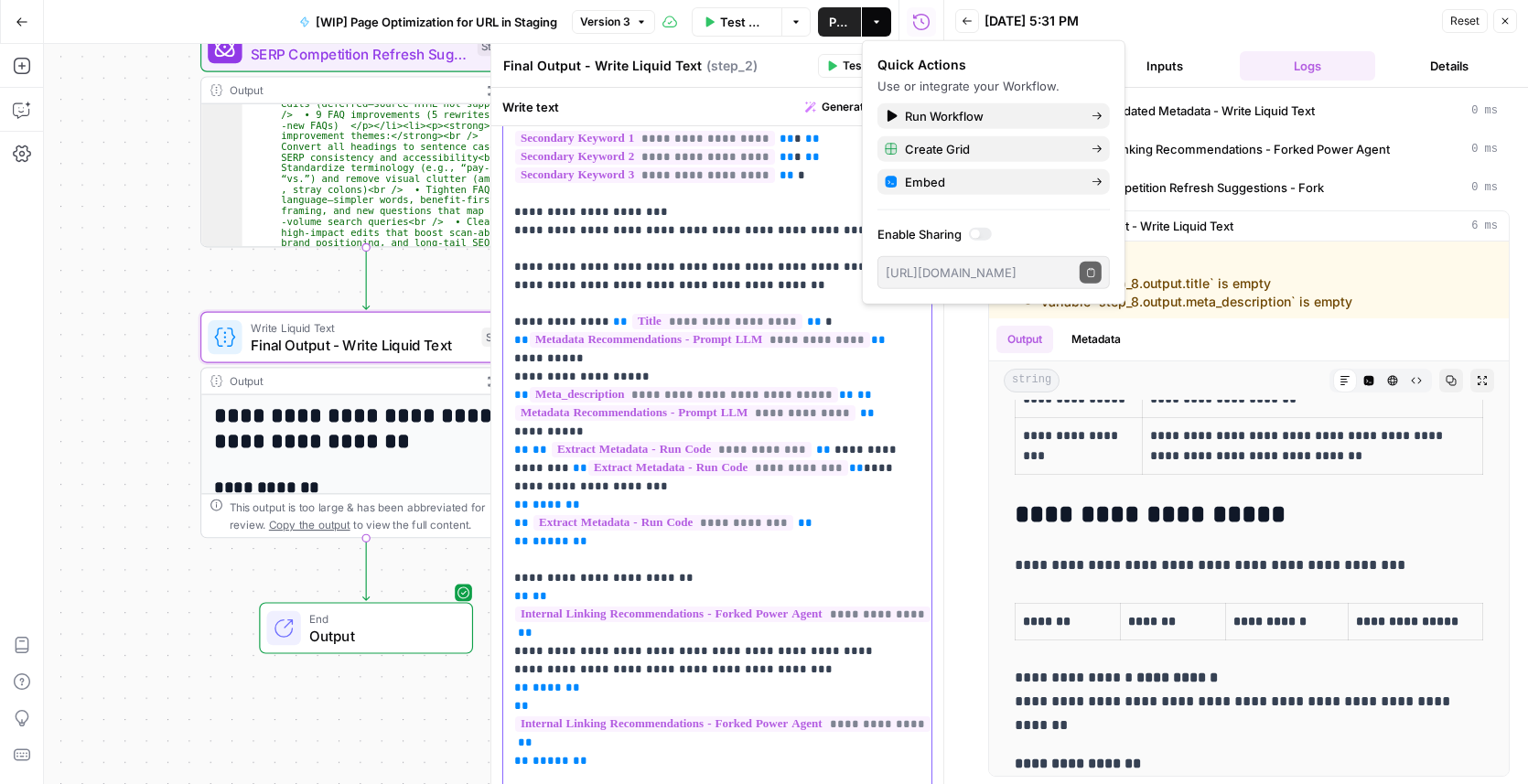
click at [537, 257] on p "**********" at bounding box center [711, 386] width 395 height 1098
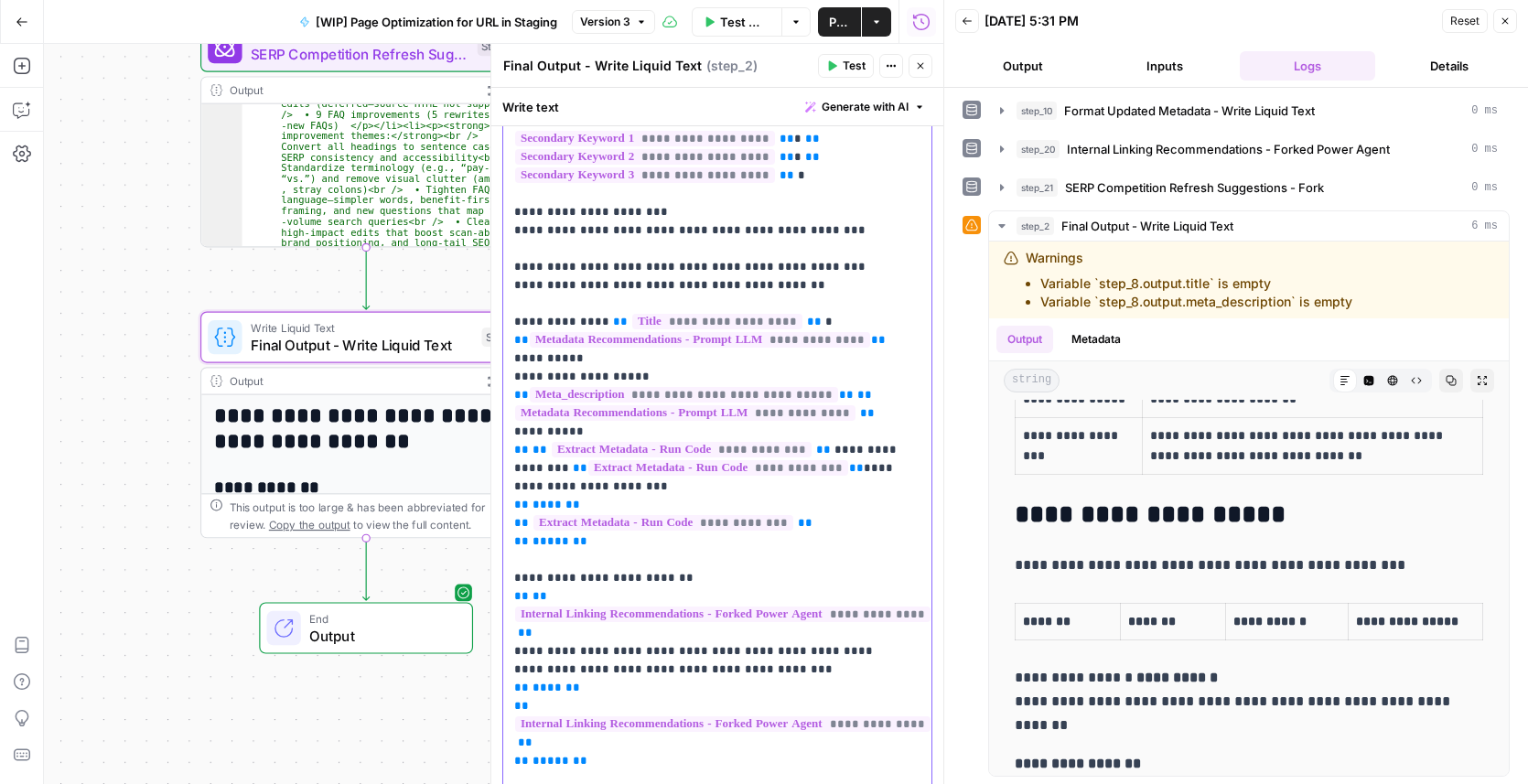
click at [531, 284] on p "**********" at bounding box center [711, 386] width 395 height 1098
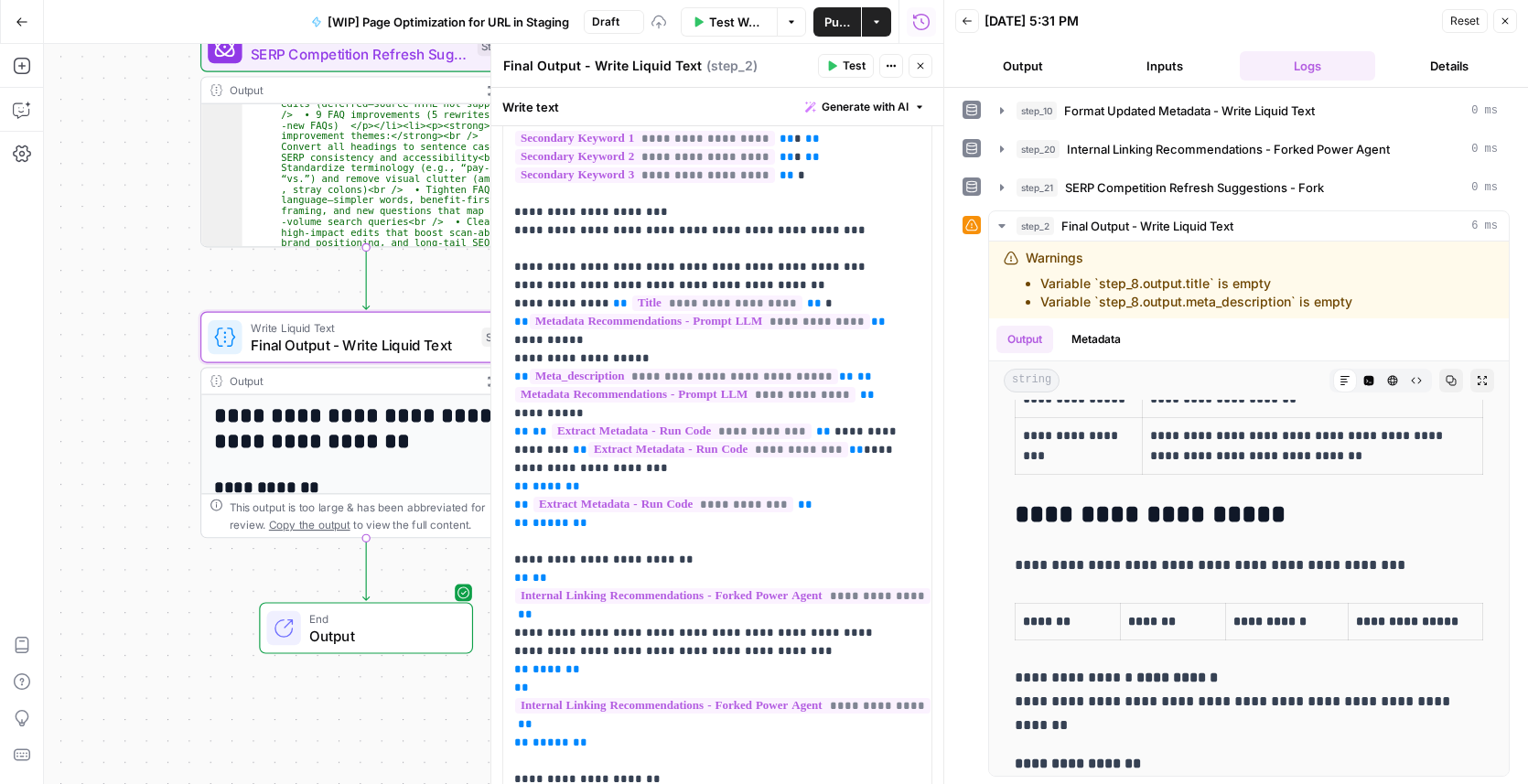
click at [834, 65] on icon "button" at bounding box center [833, 66] width 9 height 10
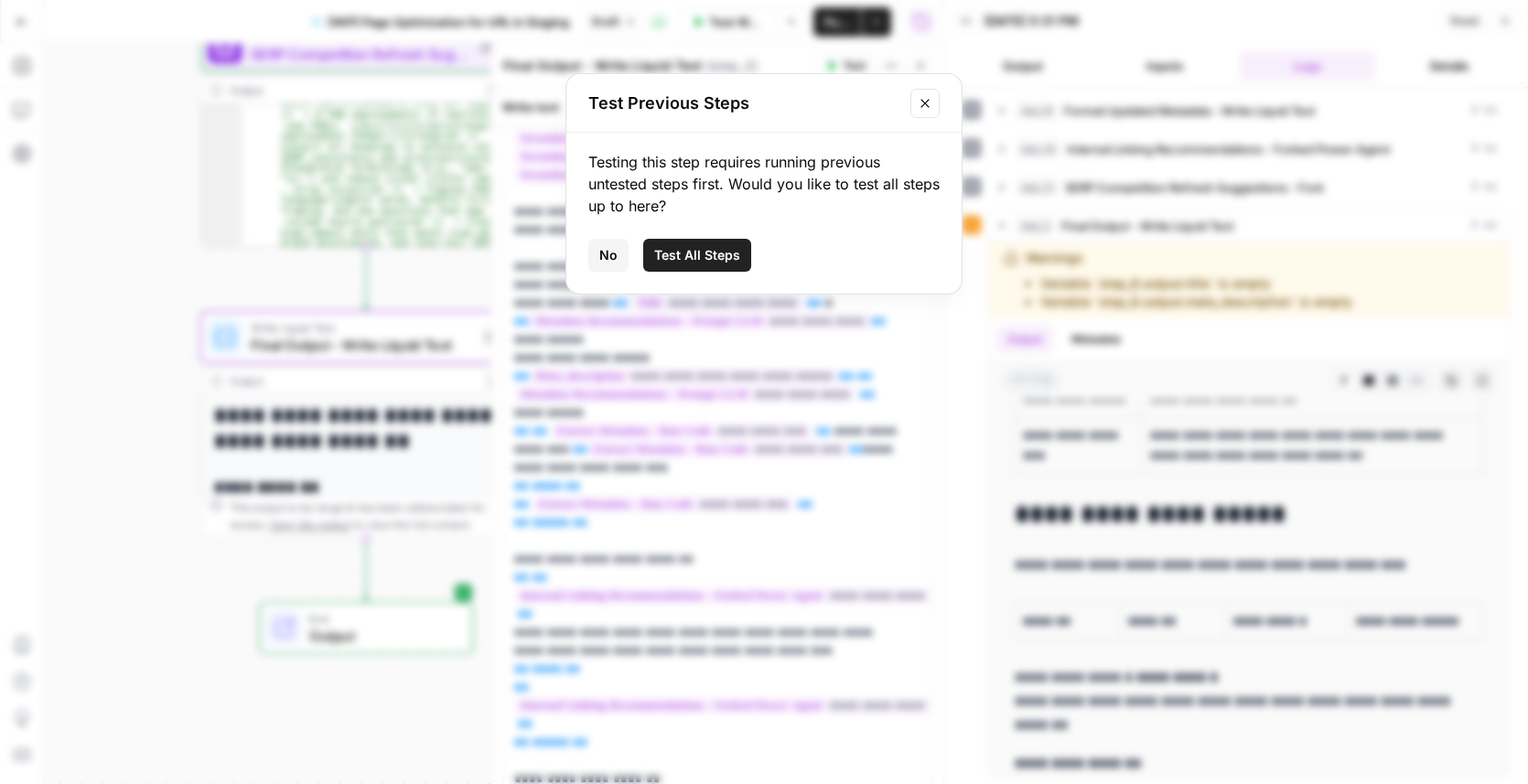
click at [693, 251] on span "Test All Steps" at bounding box center [697, 255] width 86 height 18
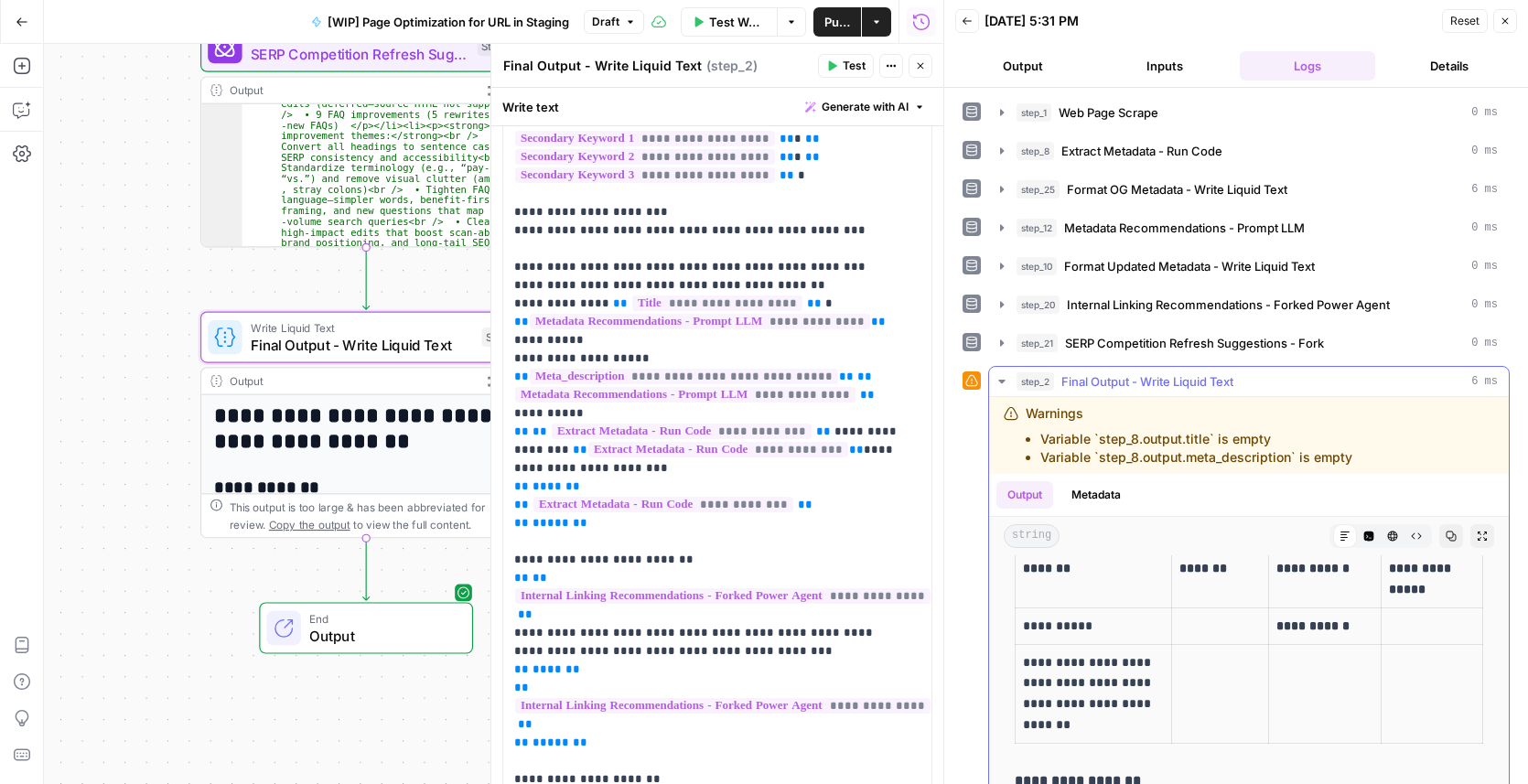
scroll to position [582, 0]
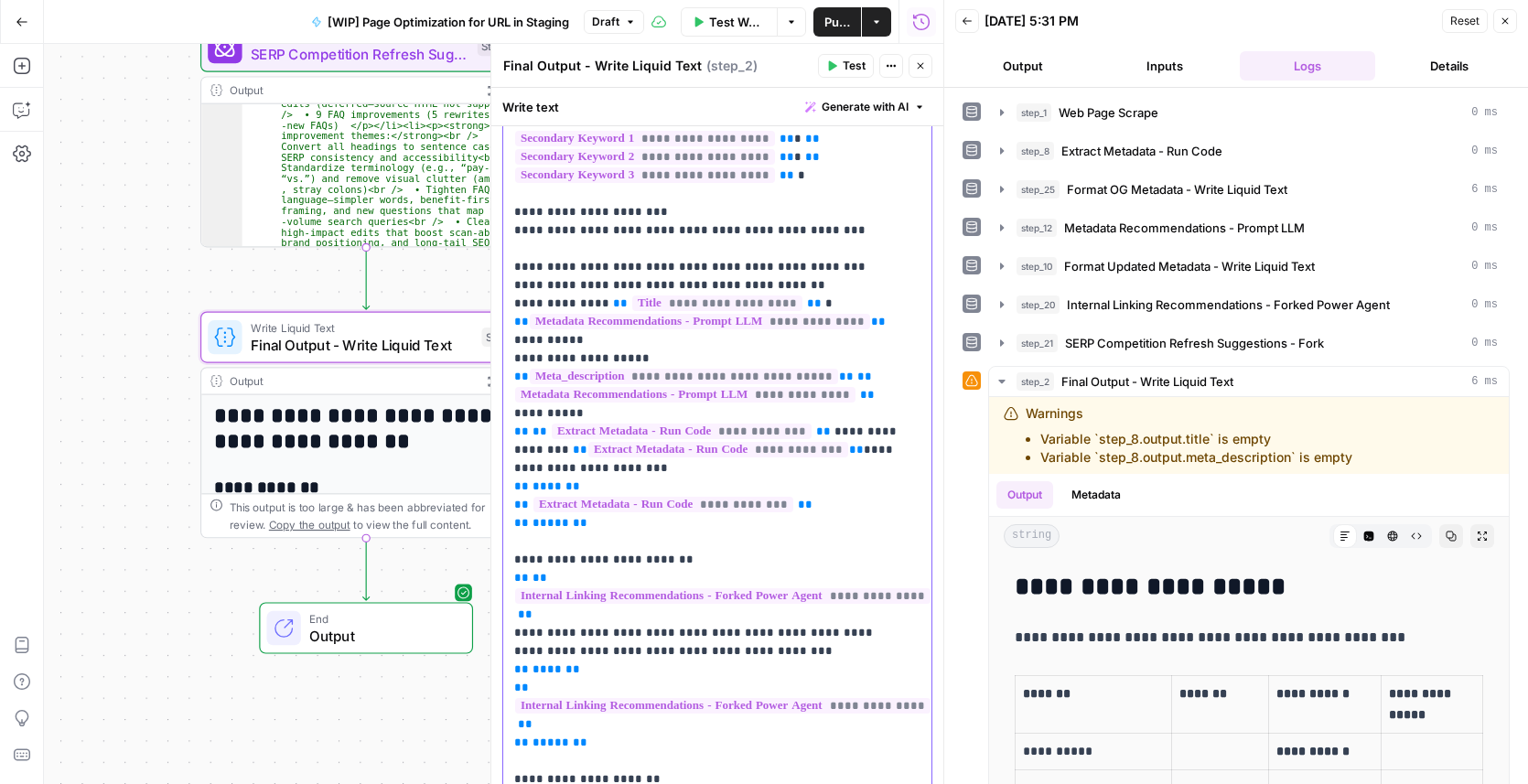
click at [590, 323] on p "**********" at bounding box center [711, 376] width 395 height 1079
drag, startPoint x: 513, startPoint y: 354, endPoint x: 521, endPoint y: 351, distance: 8.5
click at [514, 371] on span "**" at bounding box center [521, 376] width 14 height 12
click at [861, 66] on span "Test" at bounding box center [854, 66] width 23 height 16
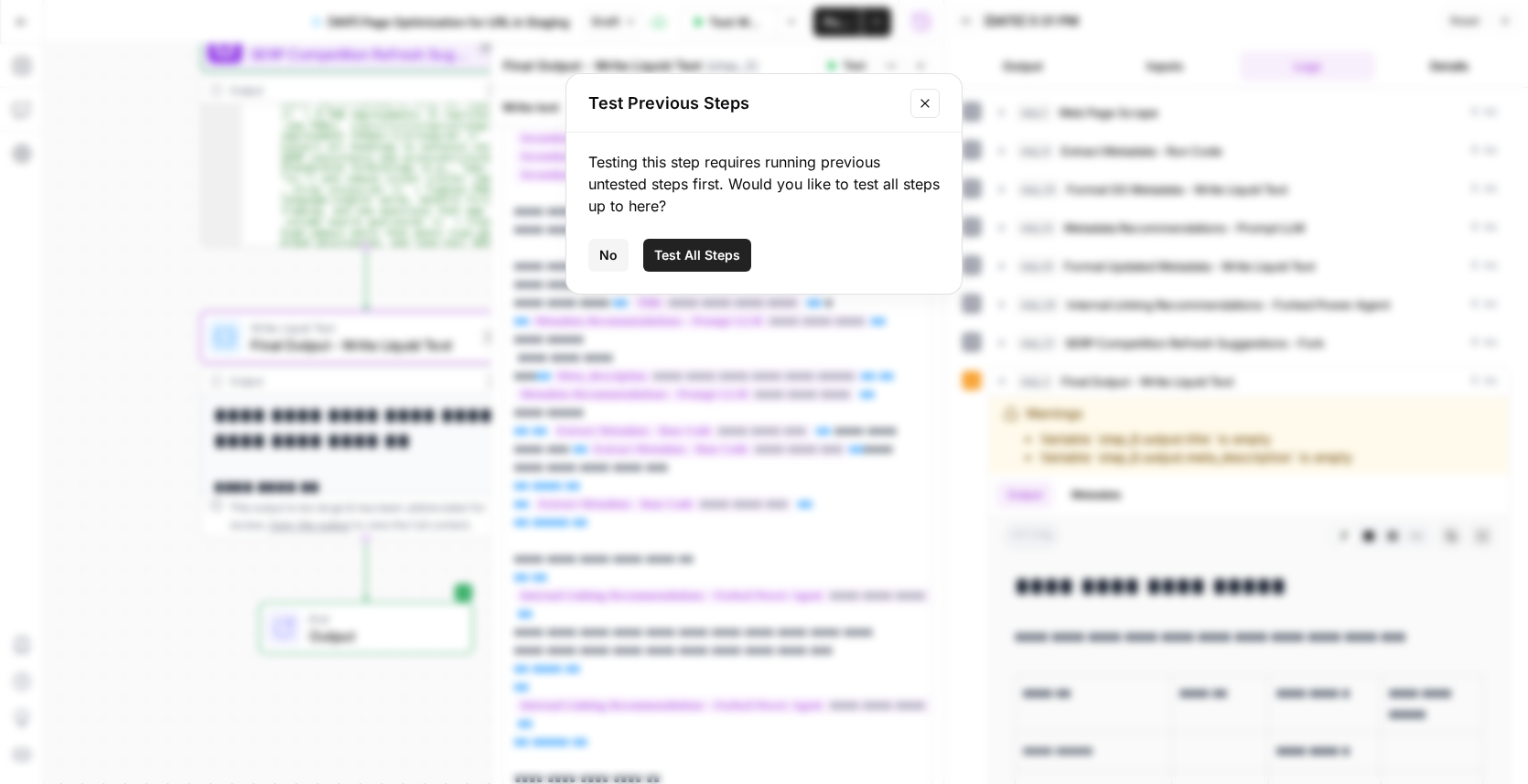
click at [720, 264] on button "Test All Steps" at bounding box center [697, 255] width 108 height 33
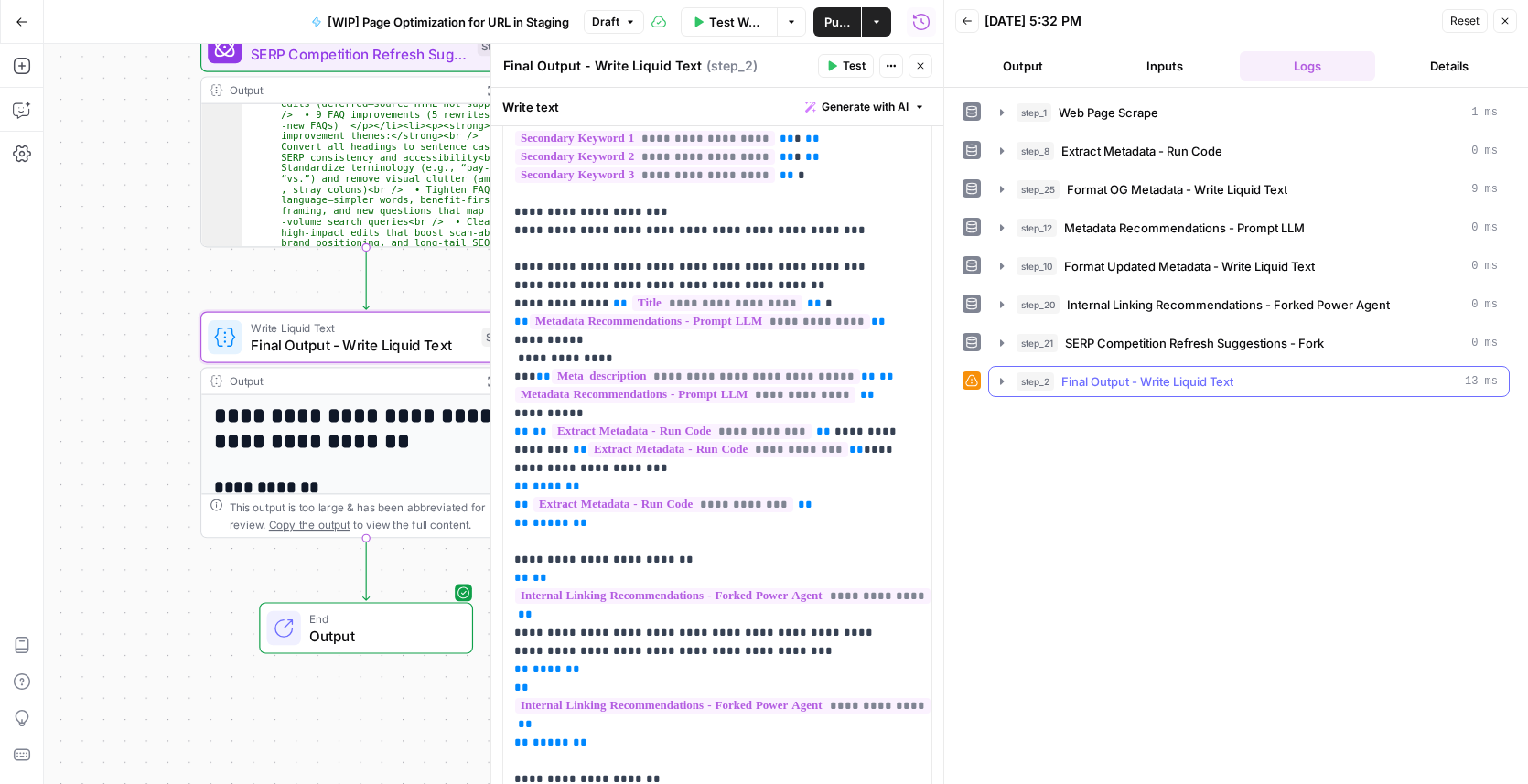
click at [1002, 381] on icon "button" at bounding box center [1001, 381] width 14 height 14
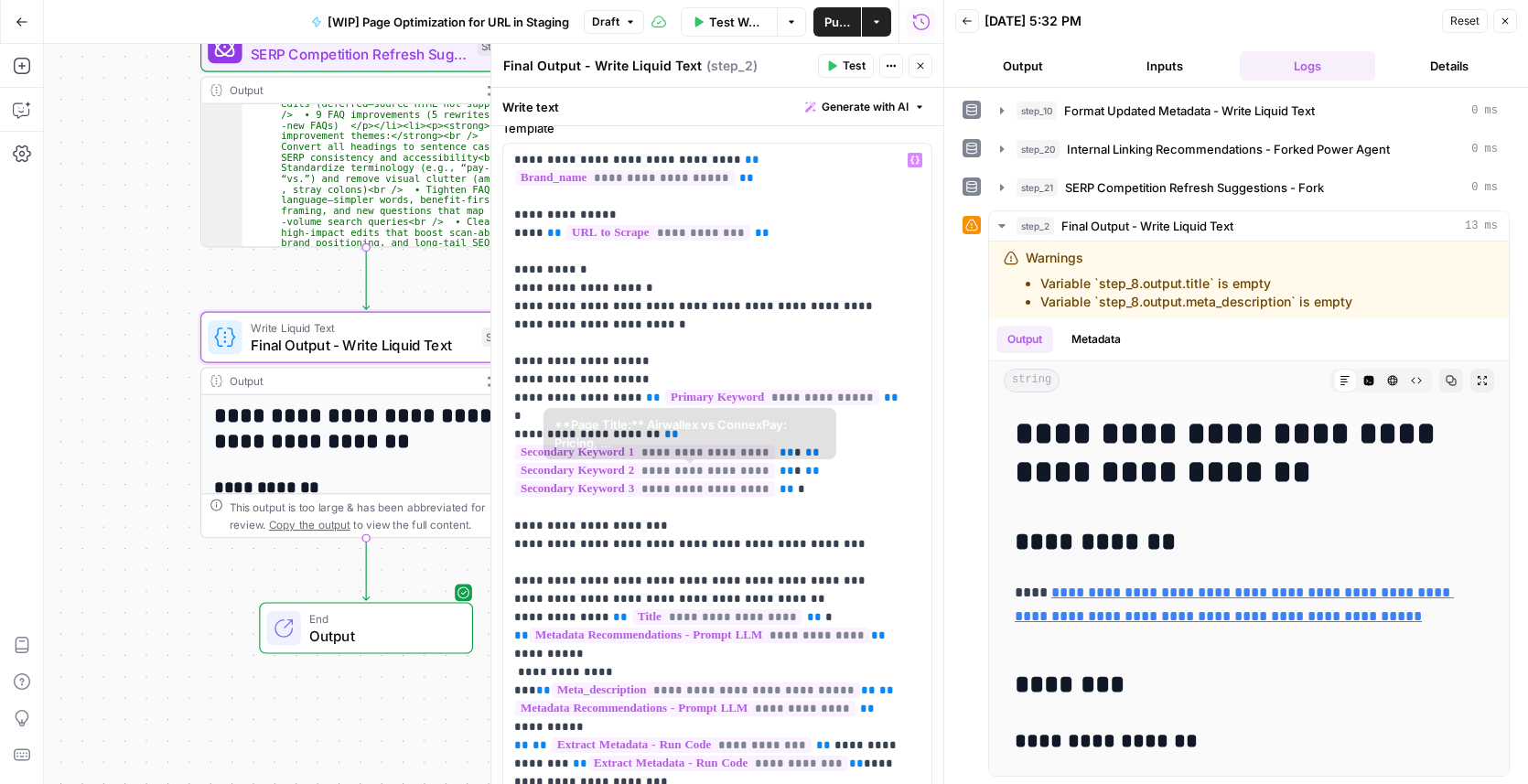
scroll to position [0, 0]
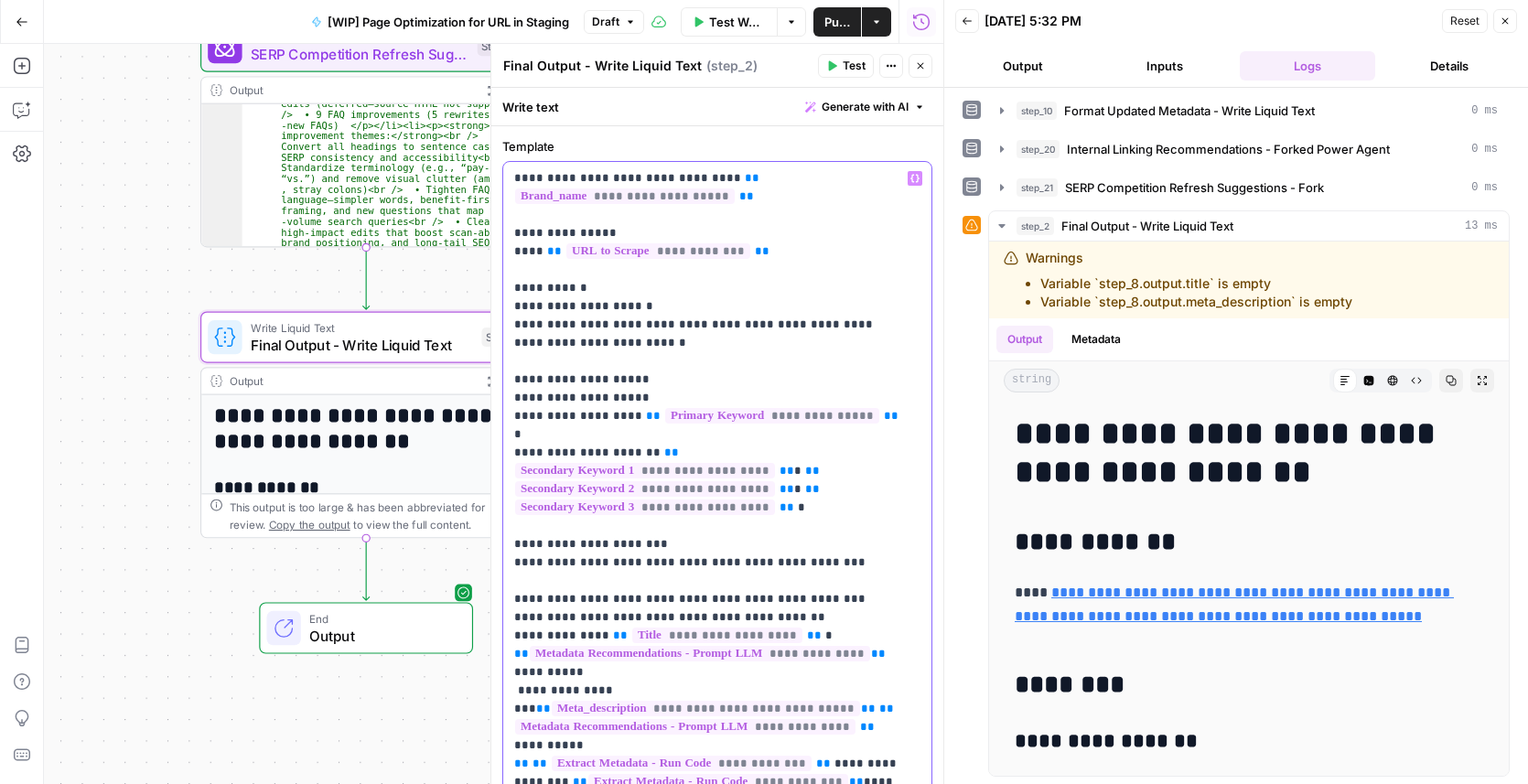
click at [547, 251] on span "**" at bounding box center [553, 251] width 14 height 12
click at [861, 71] on span "Test" at bounding box center [854, 66] width 23 height 16
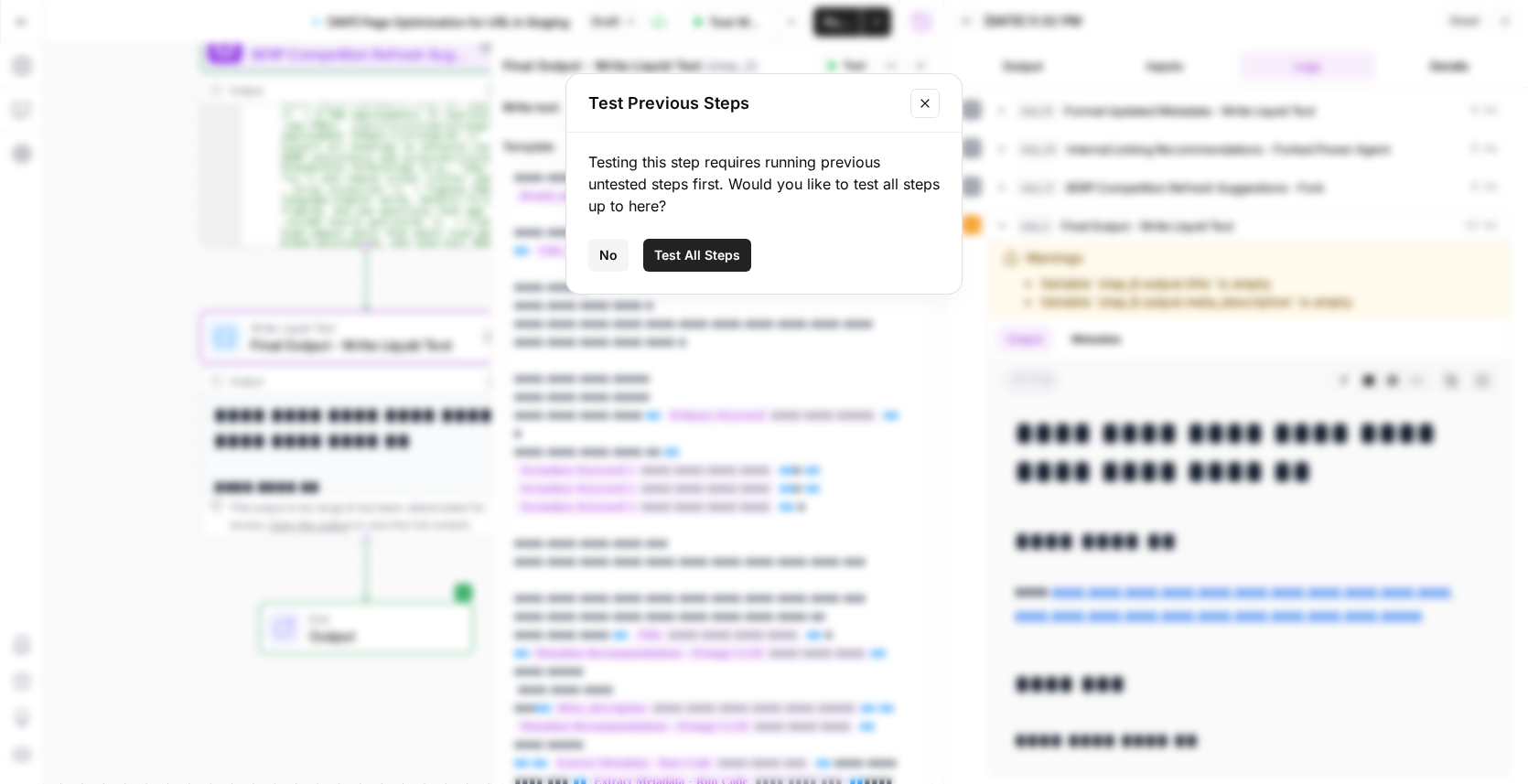
click at [714, 259] on span "Test All Steps" at bounding box center [697, 255] width 86 height 18
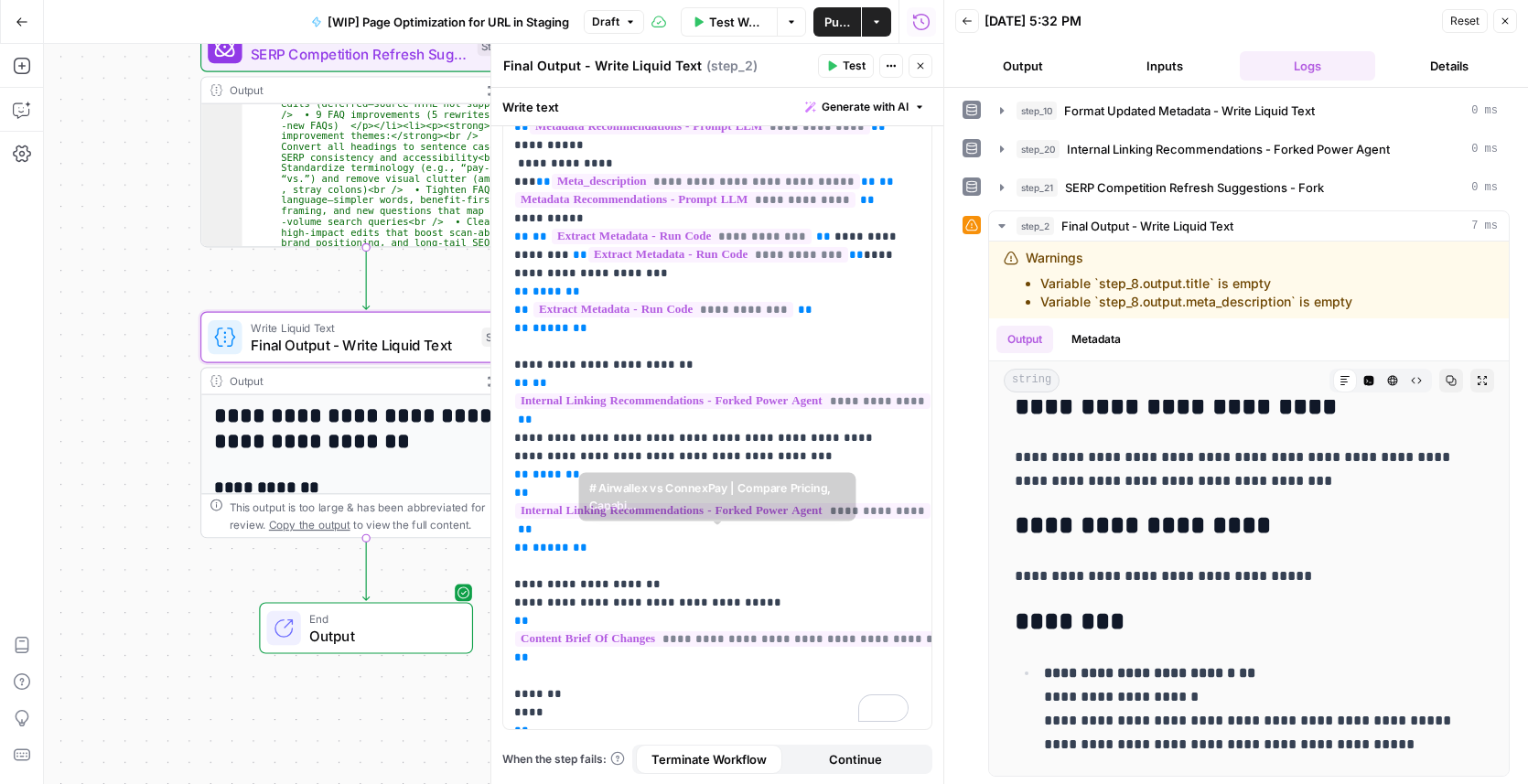
scroll to position [540, 0]
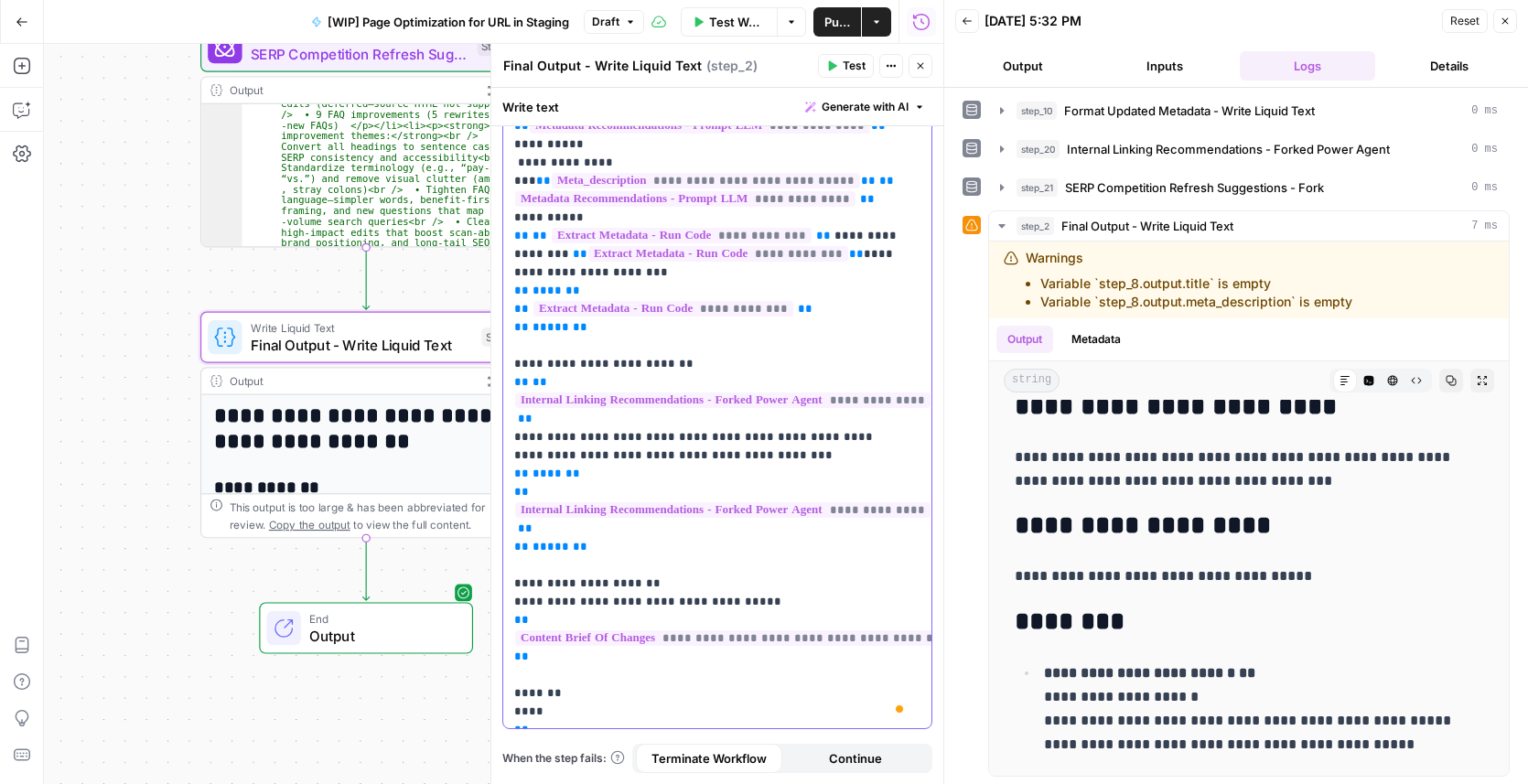
drag, startPoint x: 788, startPoint y: 566, endPoint x: 507, endPoint y: 567, distance: 281.0
click at [507, 567] on div "**********" at bounding box center [717, 181] width 428 height 1094
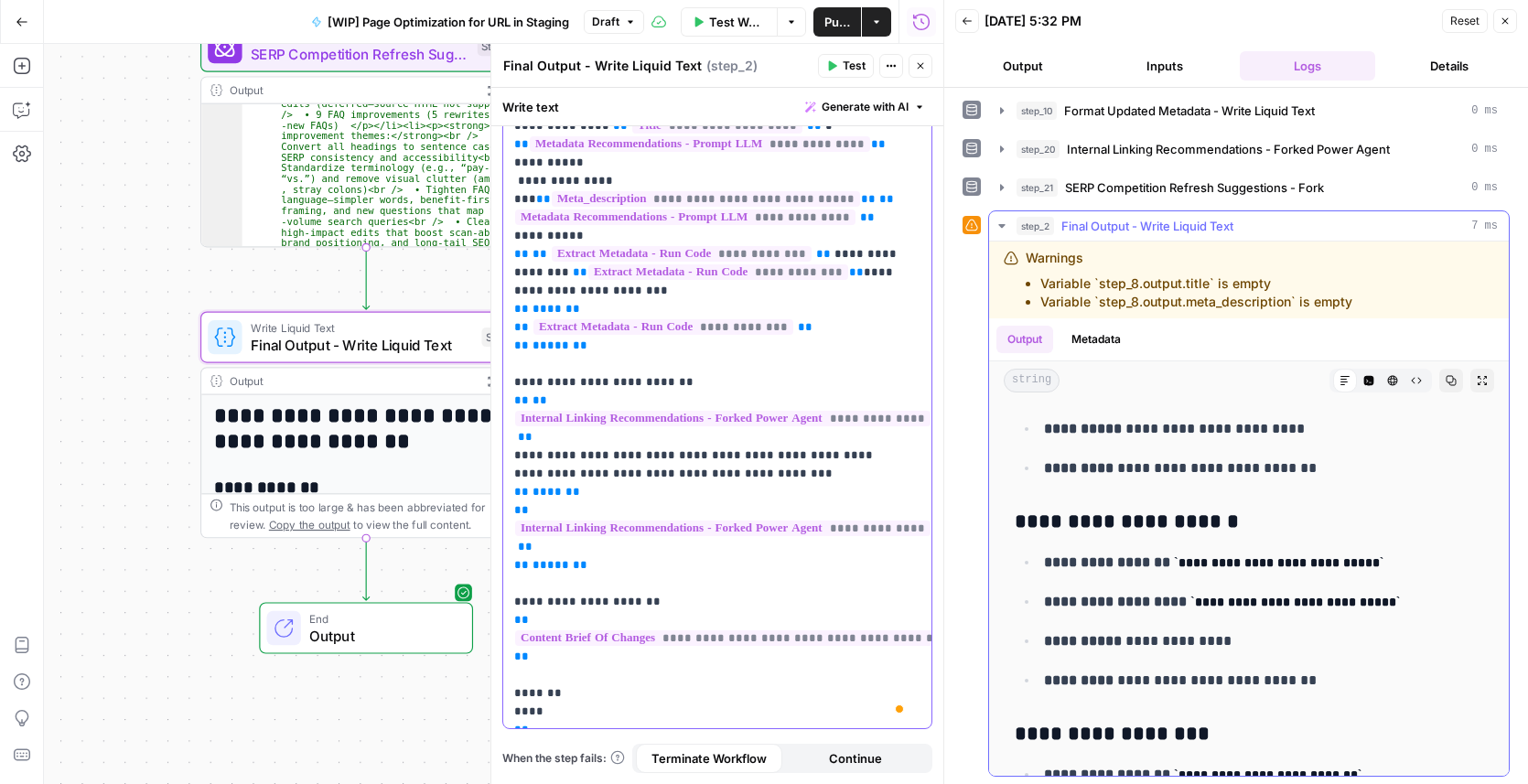
scroll to position [5320, 0]
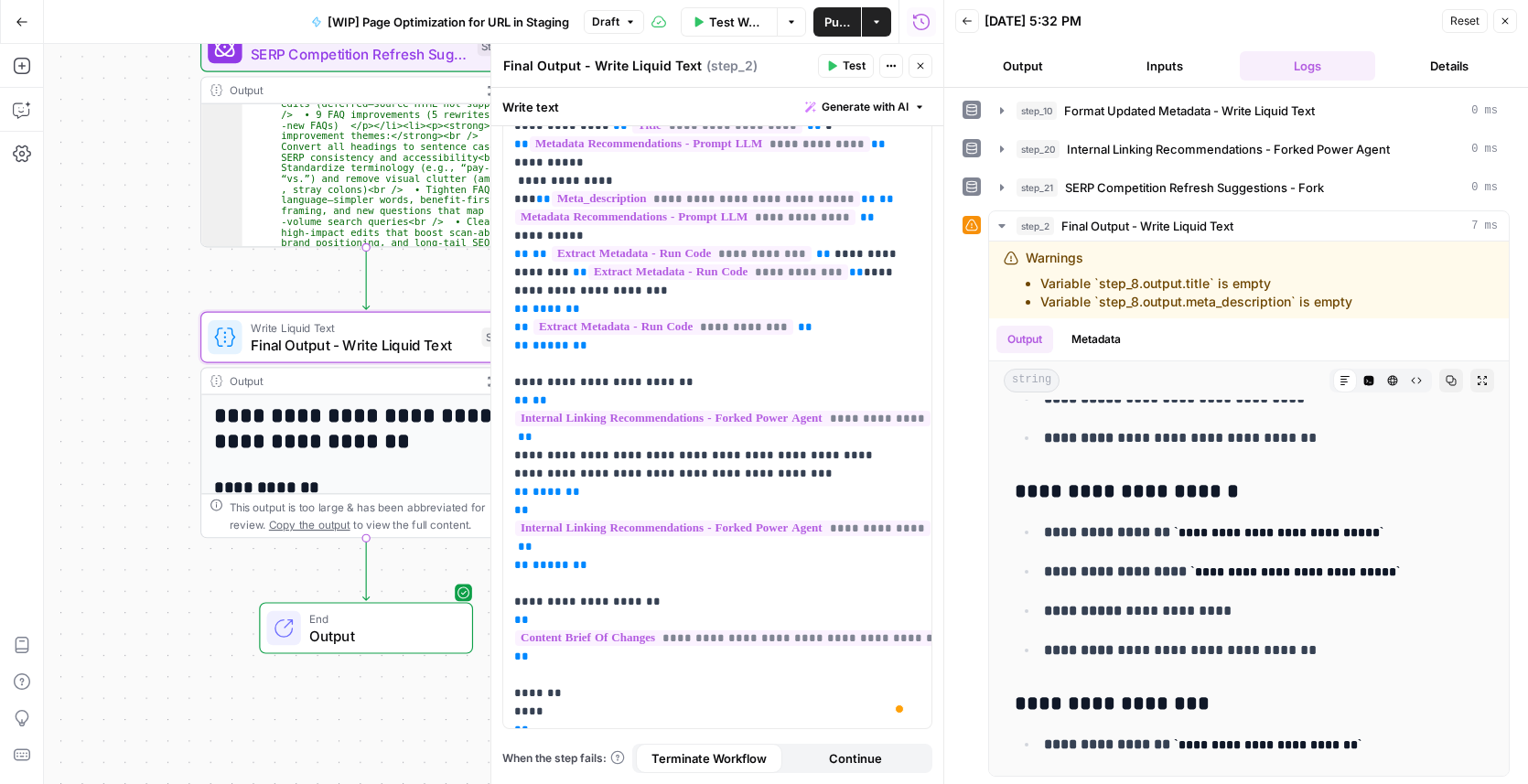
click at [849, 18] on span "Publish" at bounding box center [837, 21] width 26 height 18
